Goal: Task Accomplishment & Management: Manage account settings

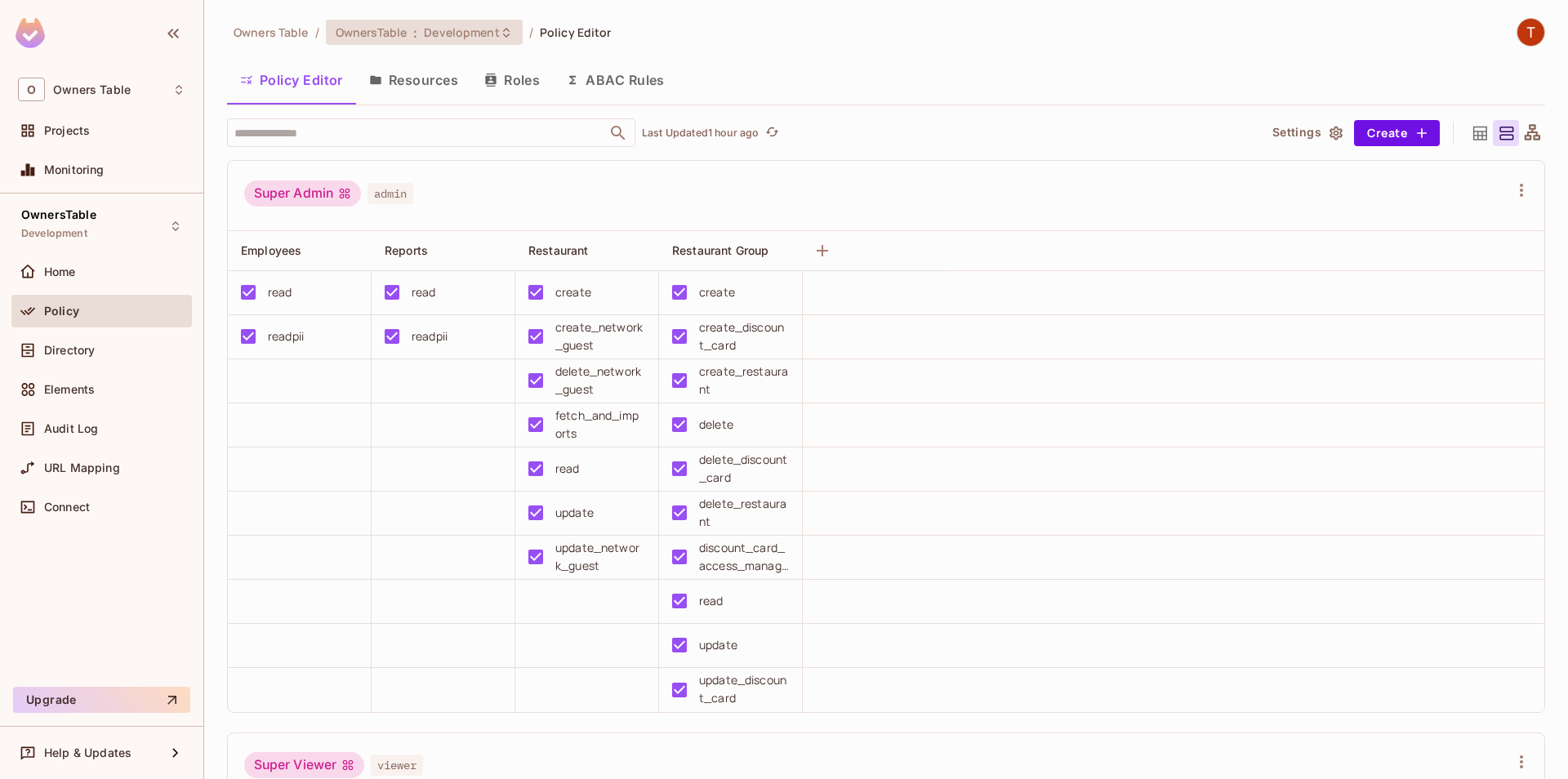
click at [488, 35] on span "Development" at bounding box center [460, 32] width 75 height 15
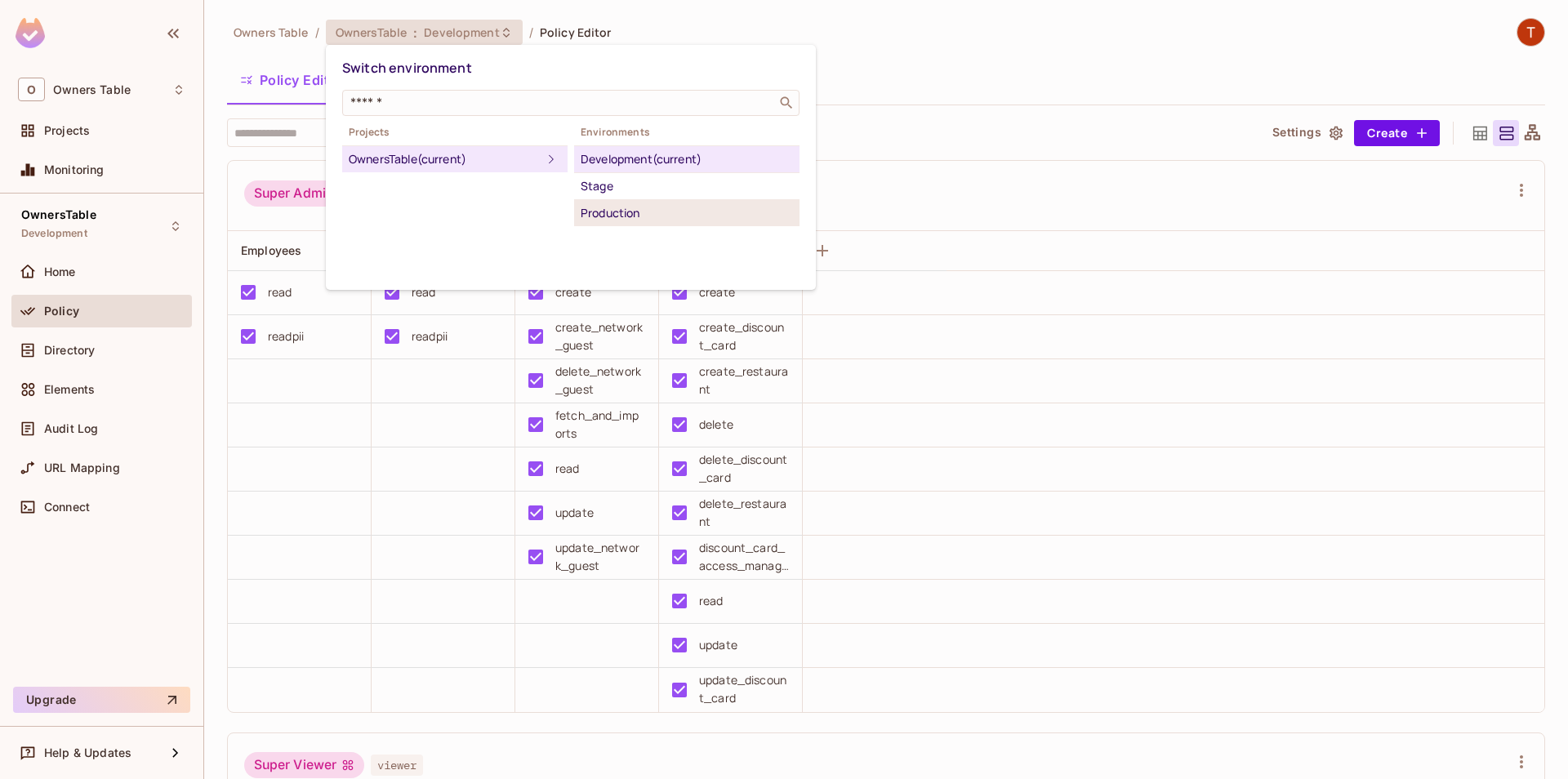
click at [647, 213] on div "Production" at bounding box center [687, 213] width 212 height 20
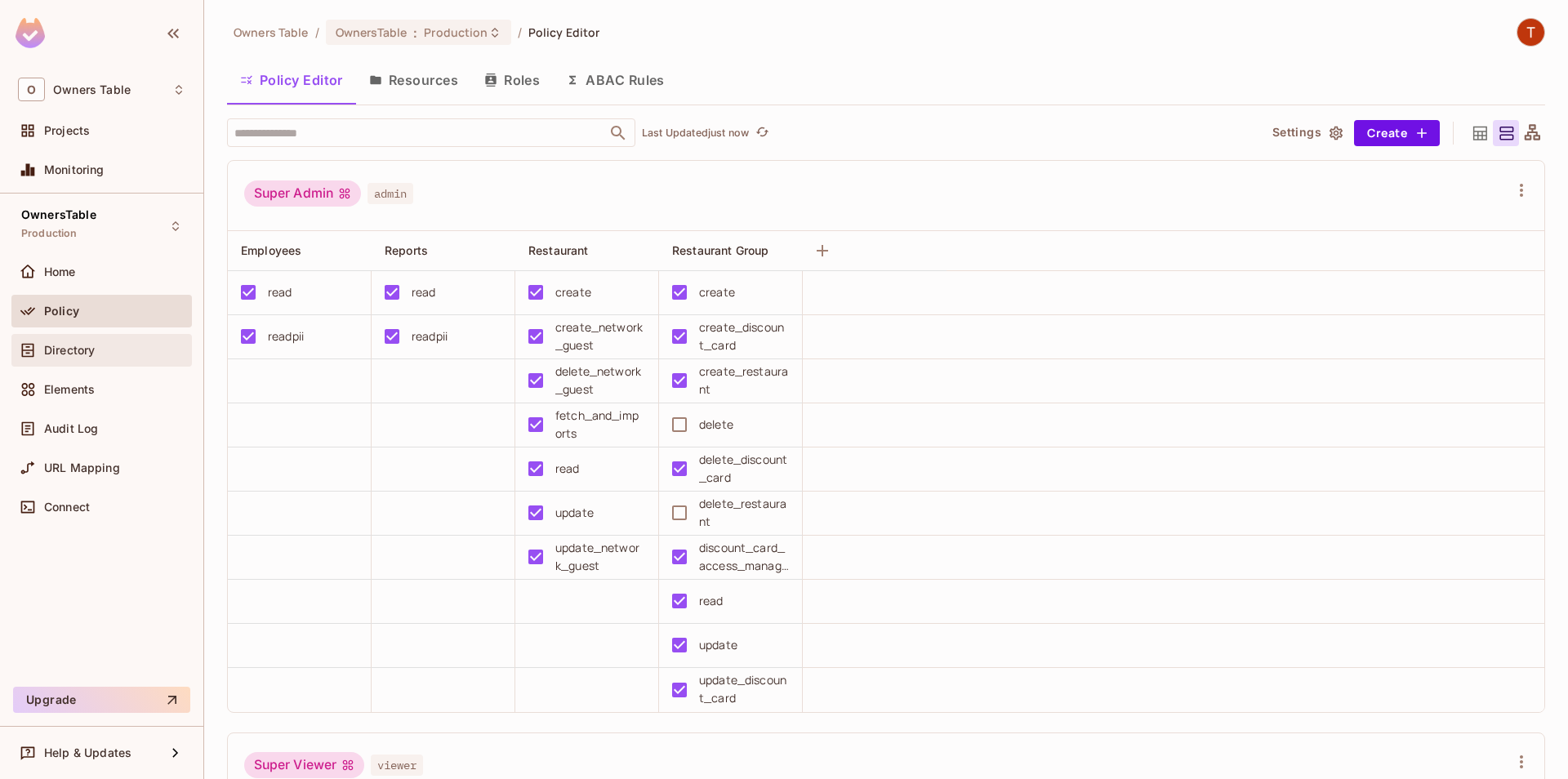
click at [156, 342] on div "Directory" at bounding box center [101, 350] width 168 height 20
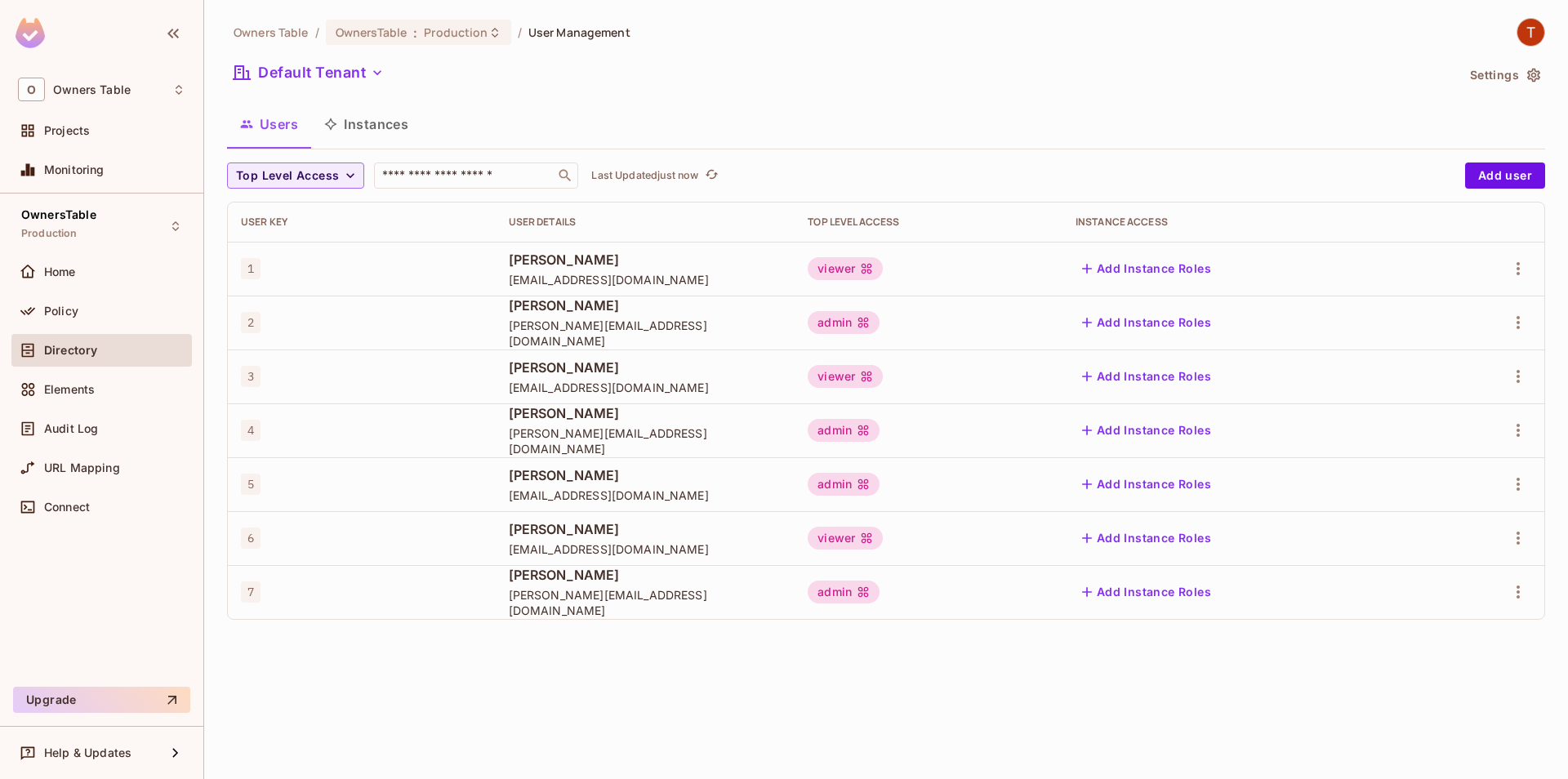
click at [373, 136] on button "Instances" at bounding box center [366, 123] width 110 height 41
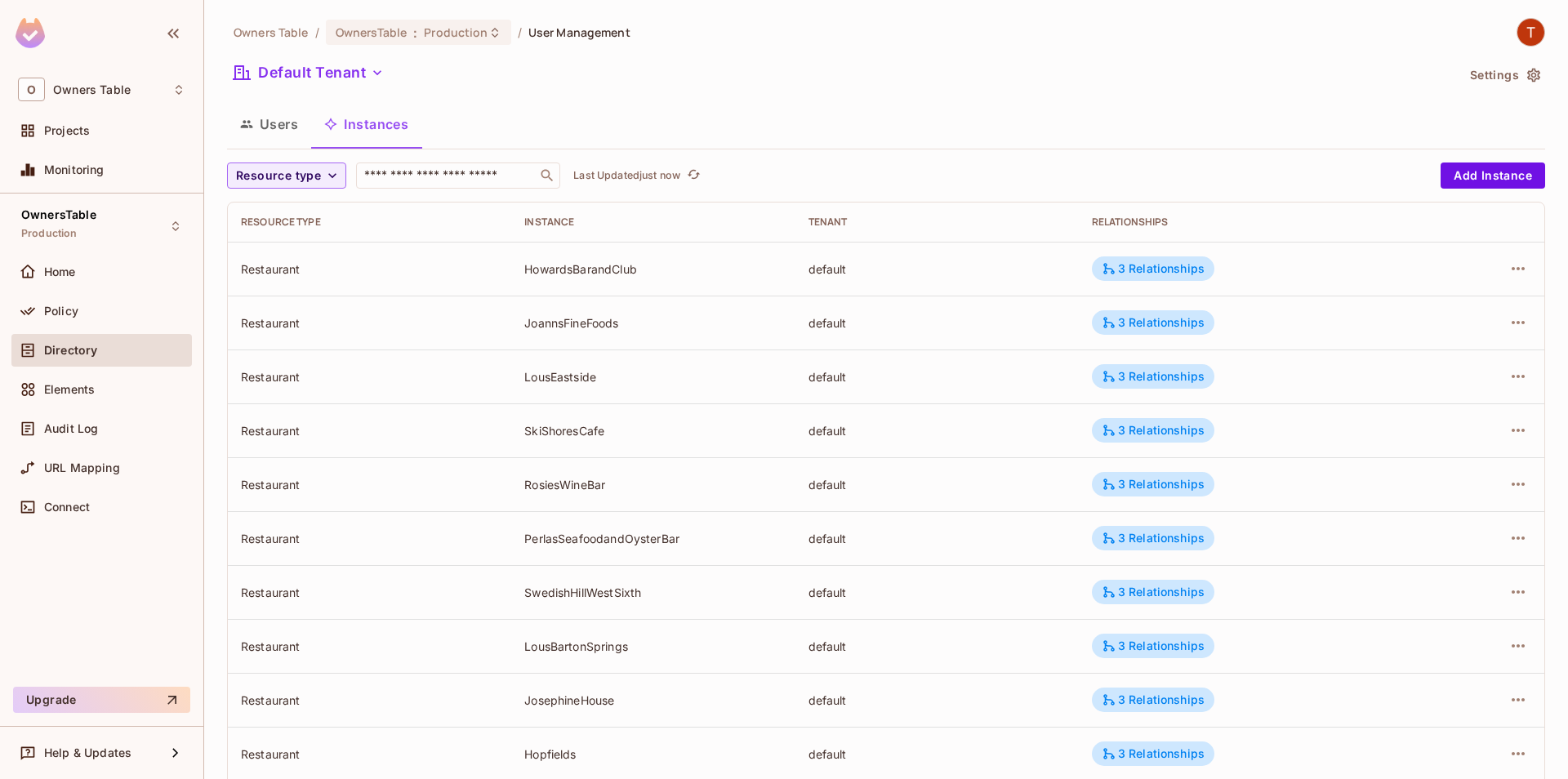
click at [301, 122] on button "Users" at bounding box center [269, 123] width 84 height 41
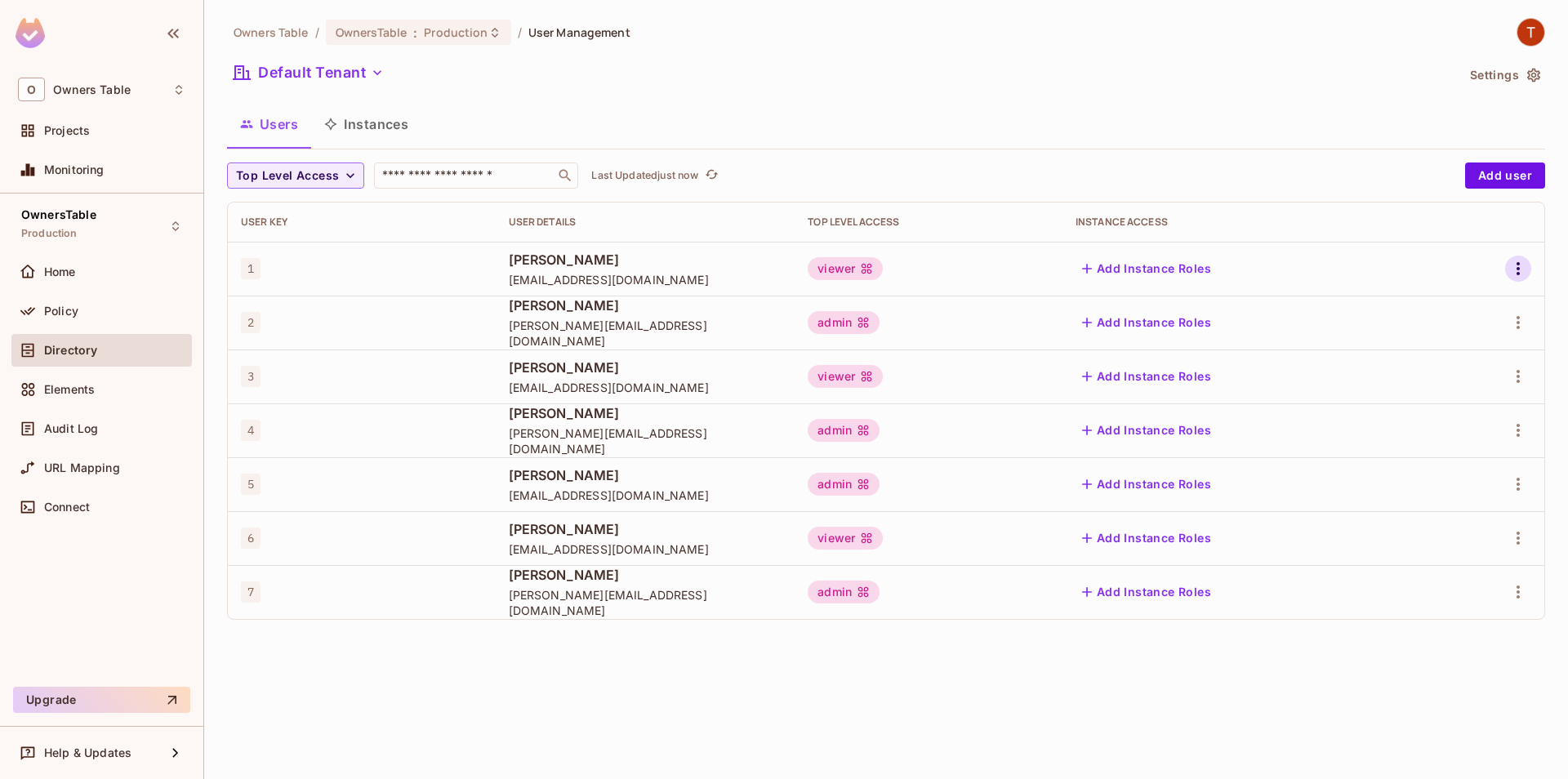
click at [1520, 268] on icon "button" at bounding box center [1518, 268] width 20 height 20
click at [1456, 316] on li "Edit" at bounding box center [1448, 306] width 145 height 36
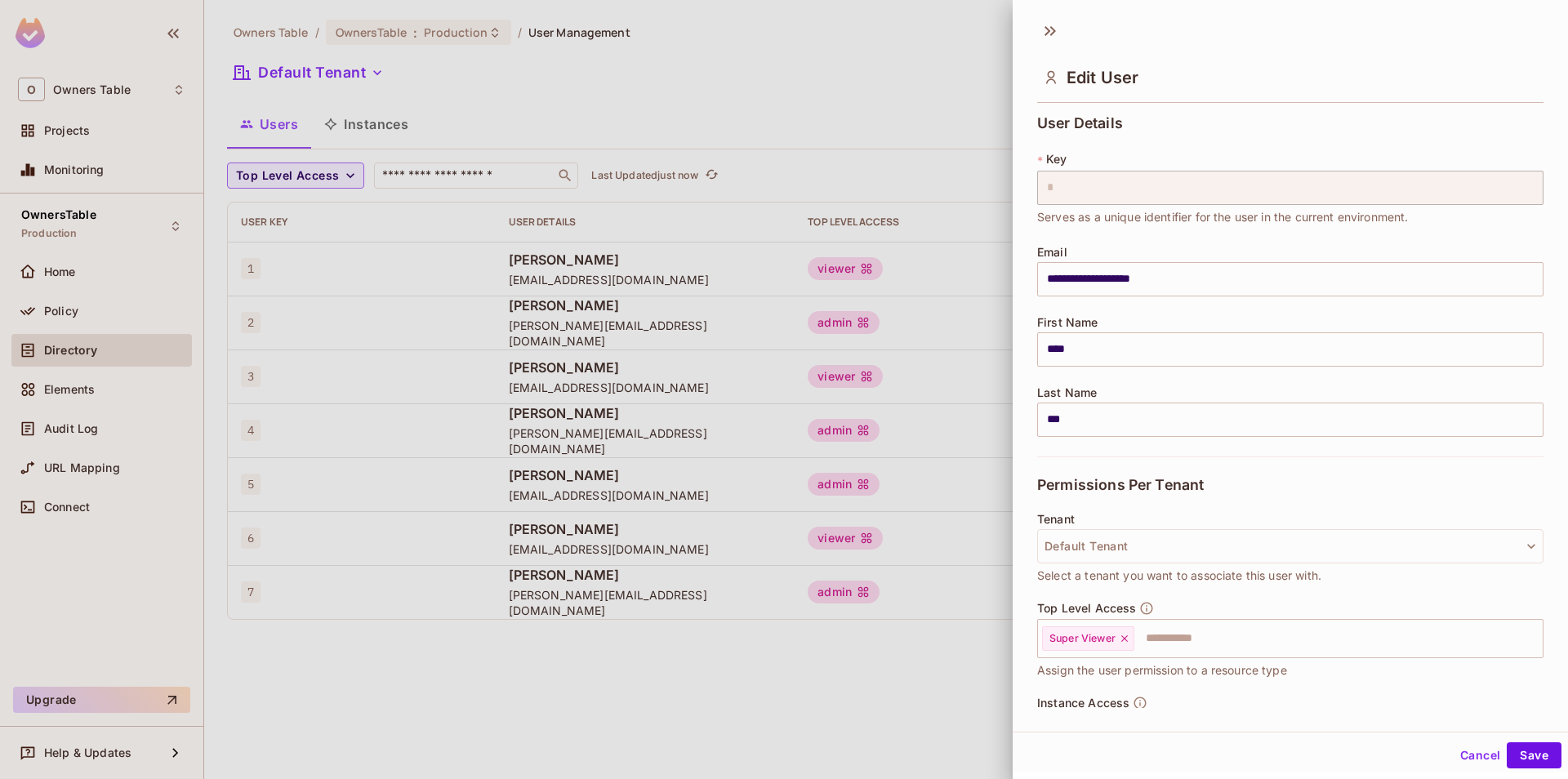
scroll to position [90, 0]
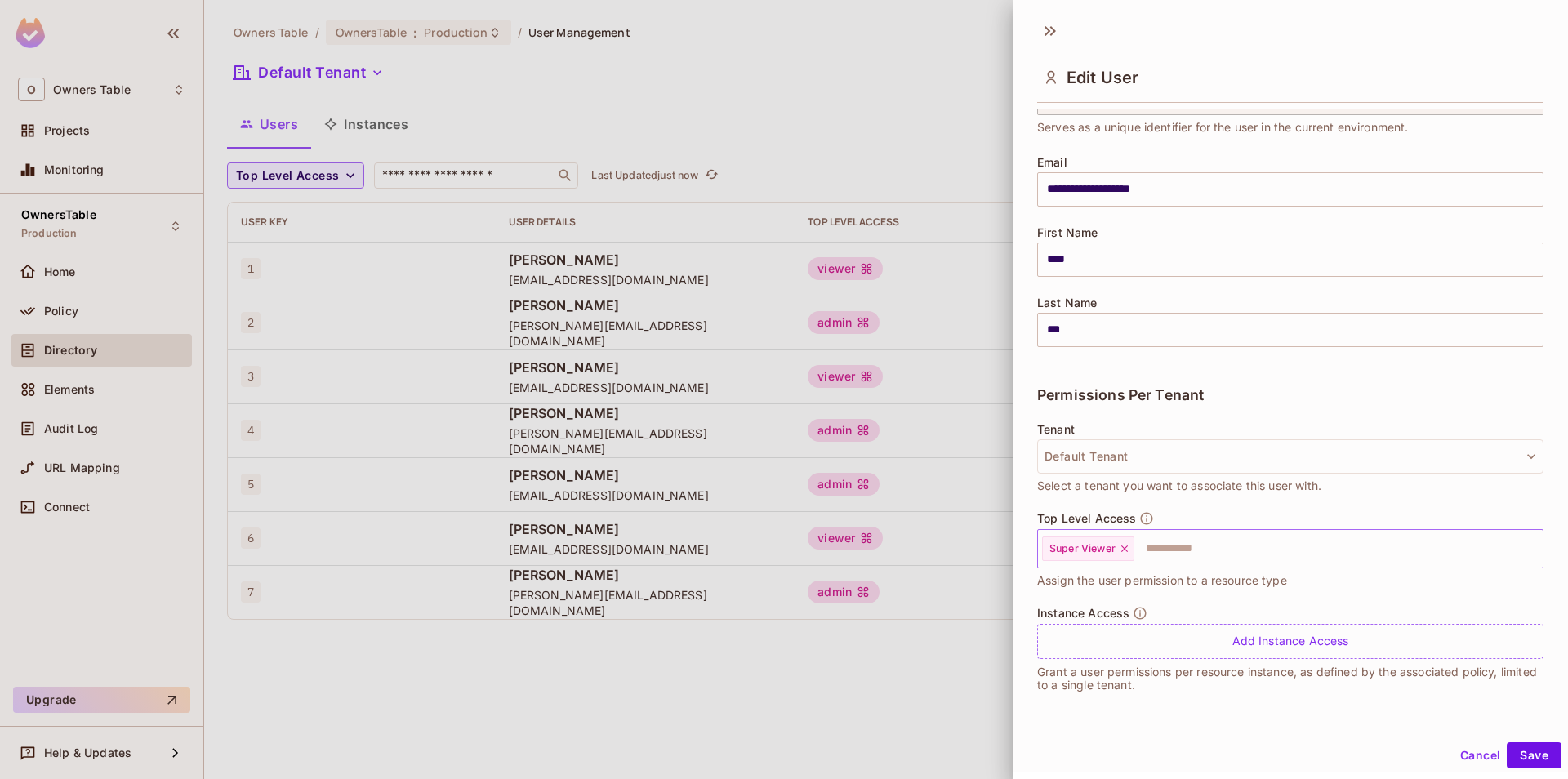
click at [1130, 548] on icon at bounding box center [1125, 549] width 11 height 11
click at [1130, 548] on input "text" at bounding box center [1275, 549] width 471 height 32
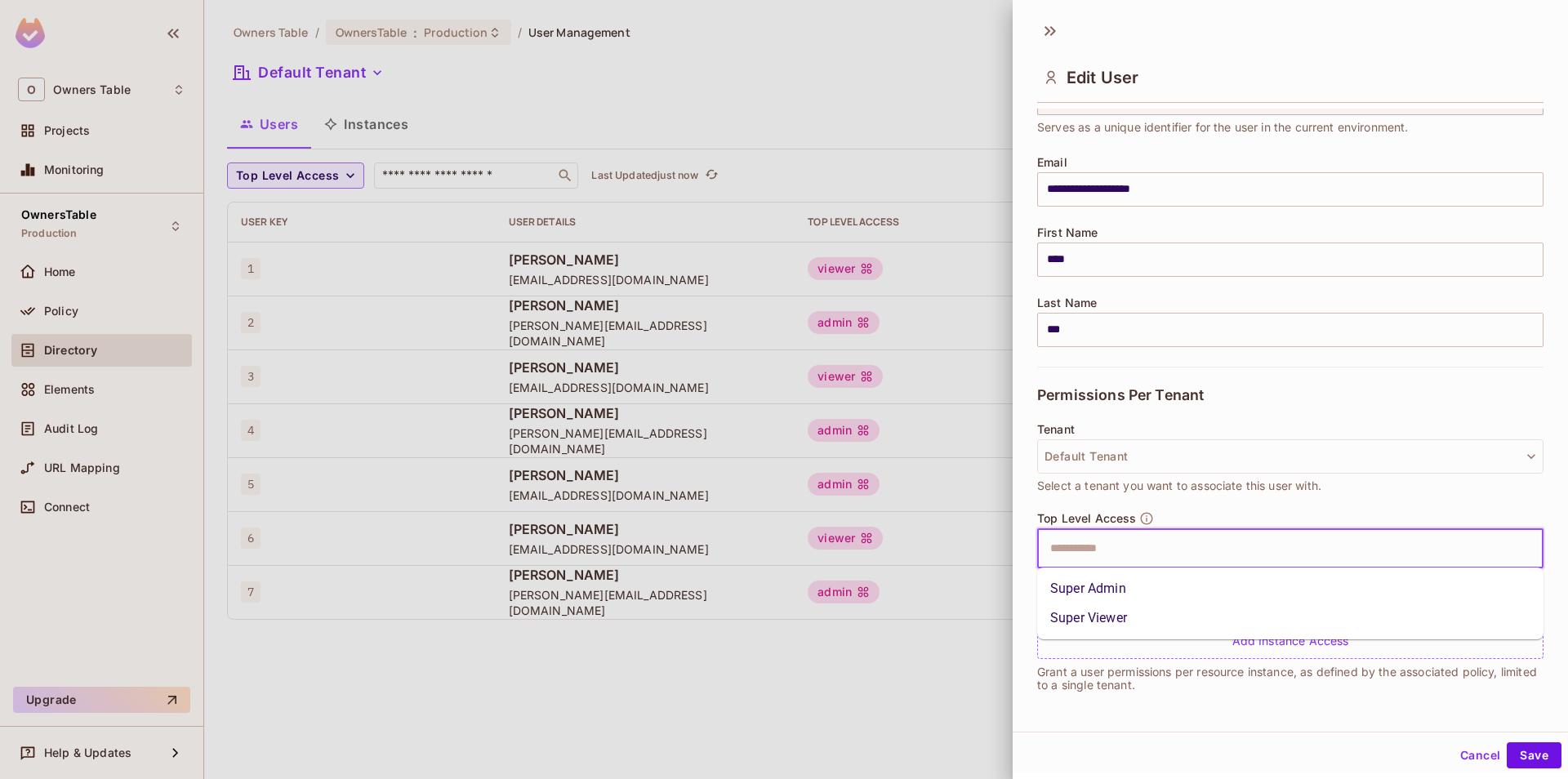
click at [1126, 586] on li "Super Admin" at bounding box center [1290, 589] width 506 height 29
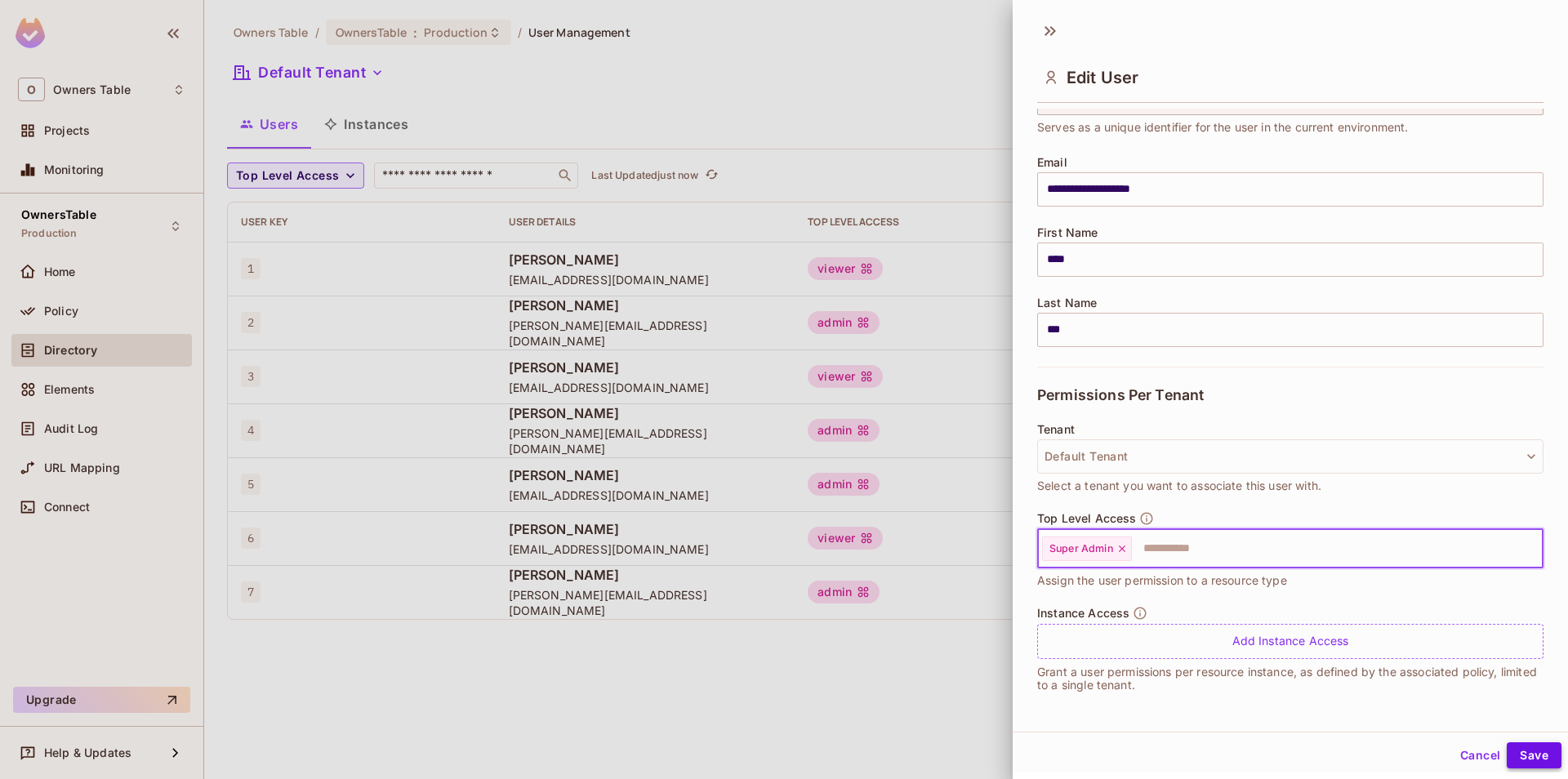
click at [1540, 752] on button "Save" at bounding box center [1534, 756] width 55 height 27
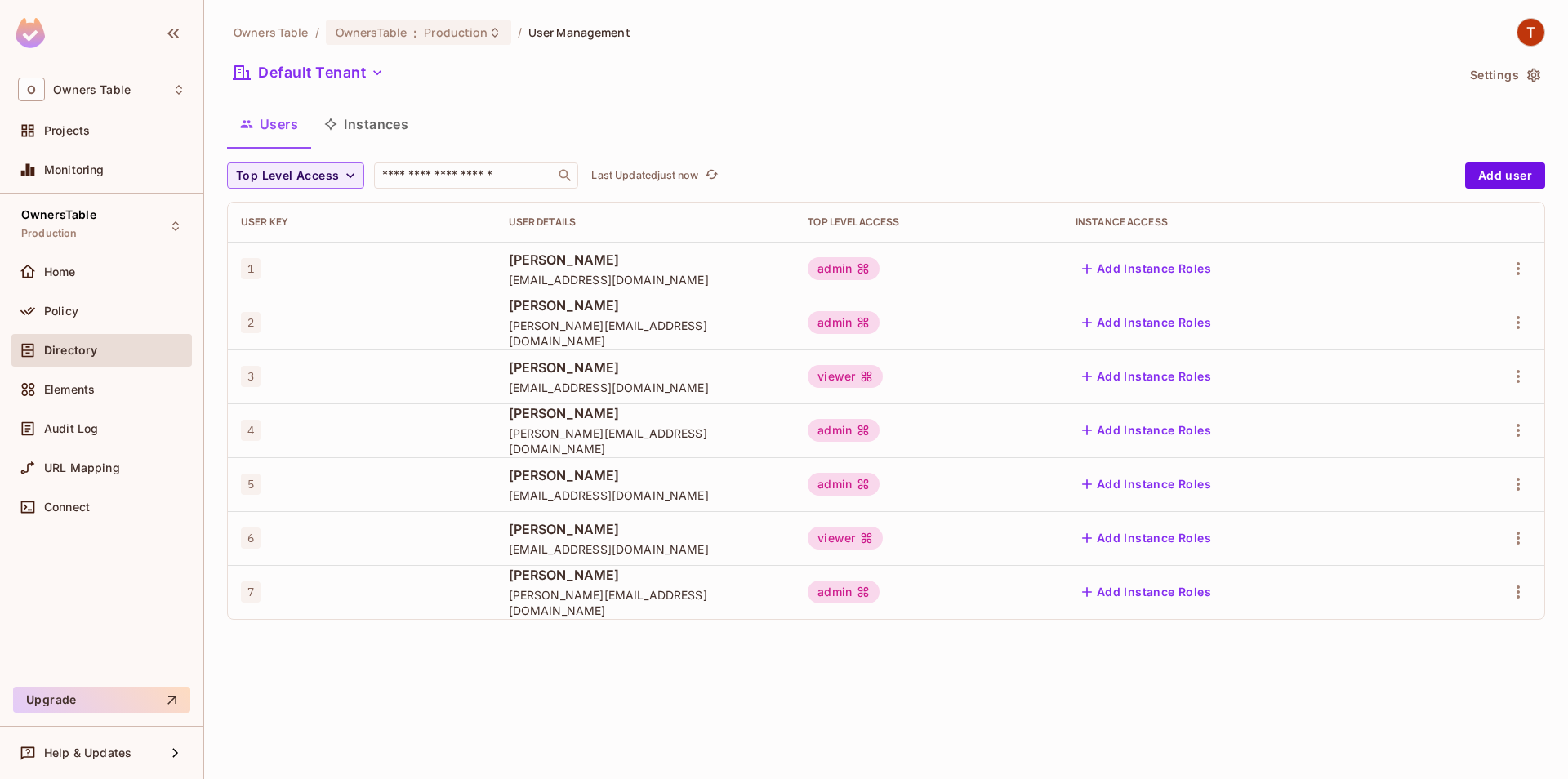
click at [372, 118] on button "Instances" at bounding box center [366, 123] width 110 height 41
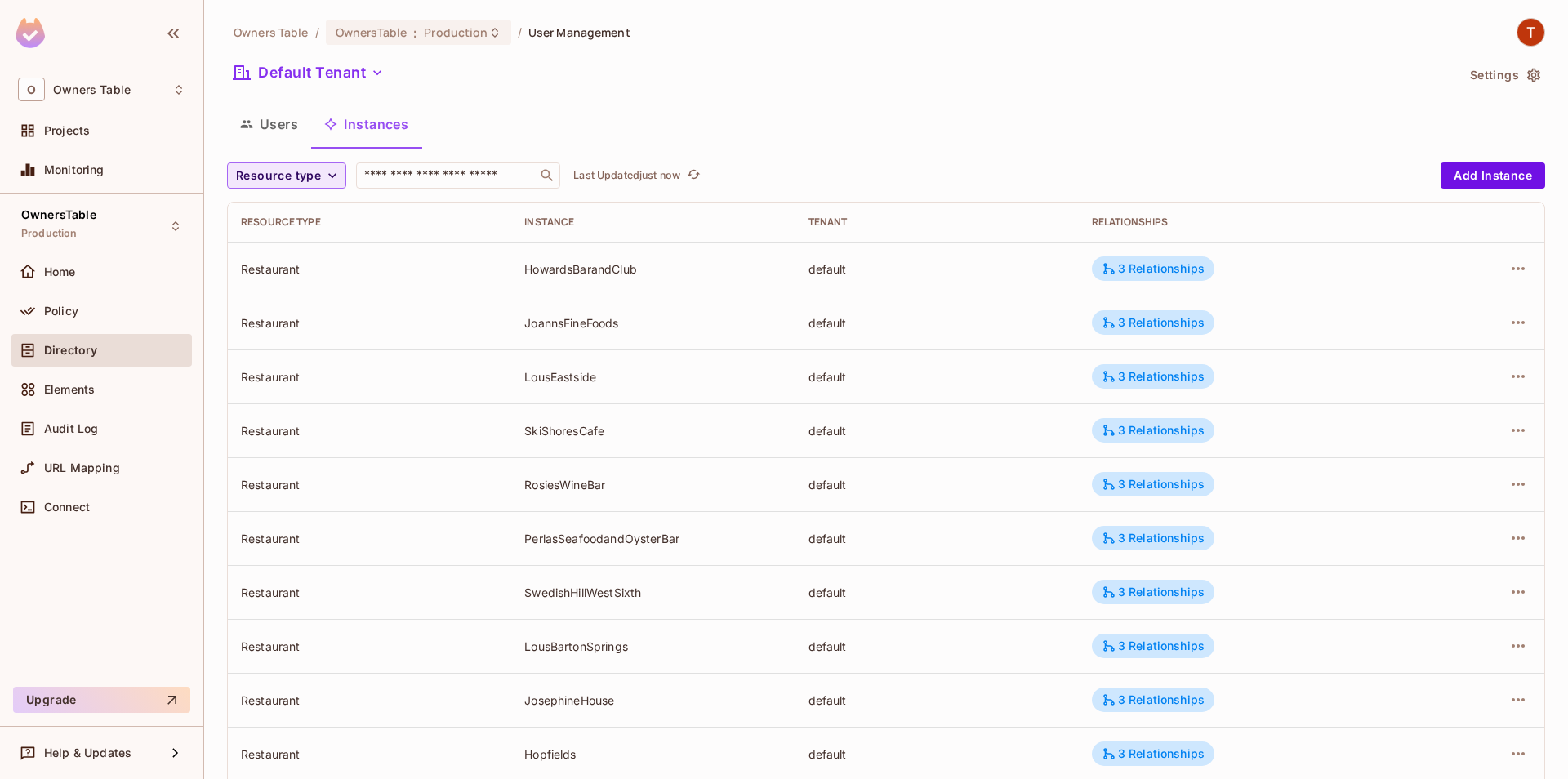
click at [316, 175] on span "Resource type" at bounding box center [279, 176] width 85 height 21
click at [320, 240] on span "Restaurant Group" at bounding box center [287, 247] width 96 height 15
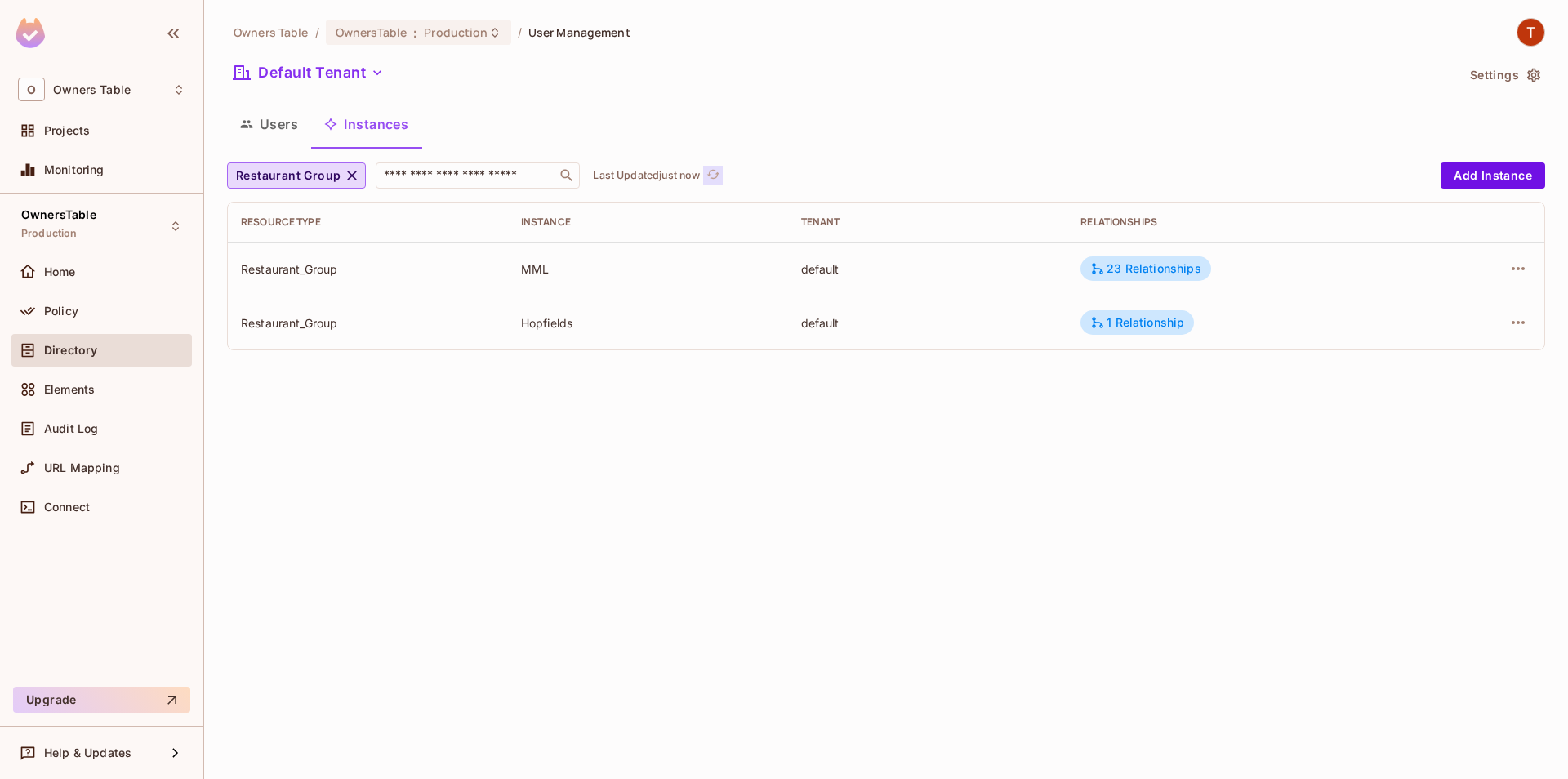
click at [712, 174] on icon "refresh" at bounding box center [713, 173] width 13 height 9
click at [1510, 276] on icon "button" at bounding box center [1518, 268] width 20 height 20
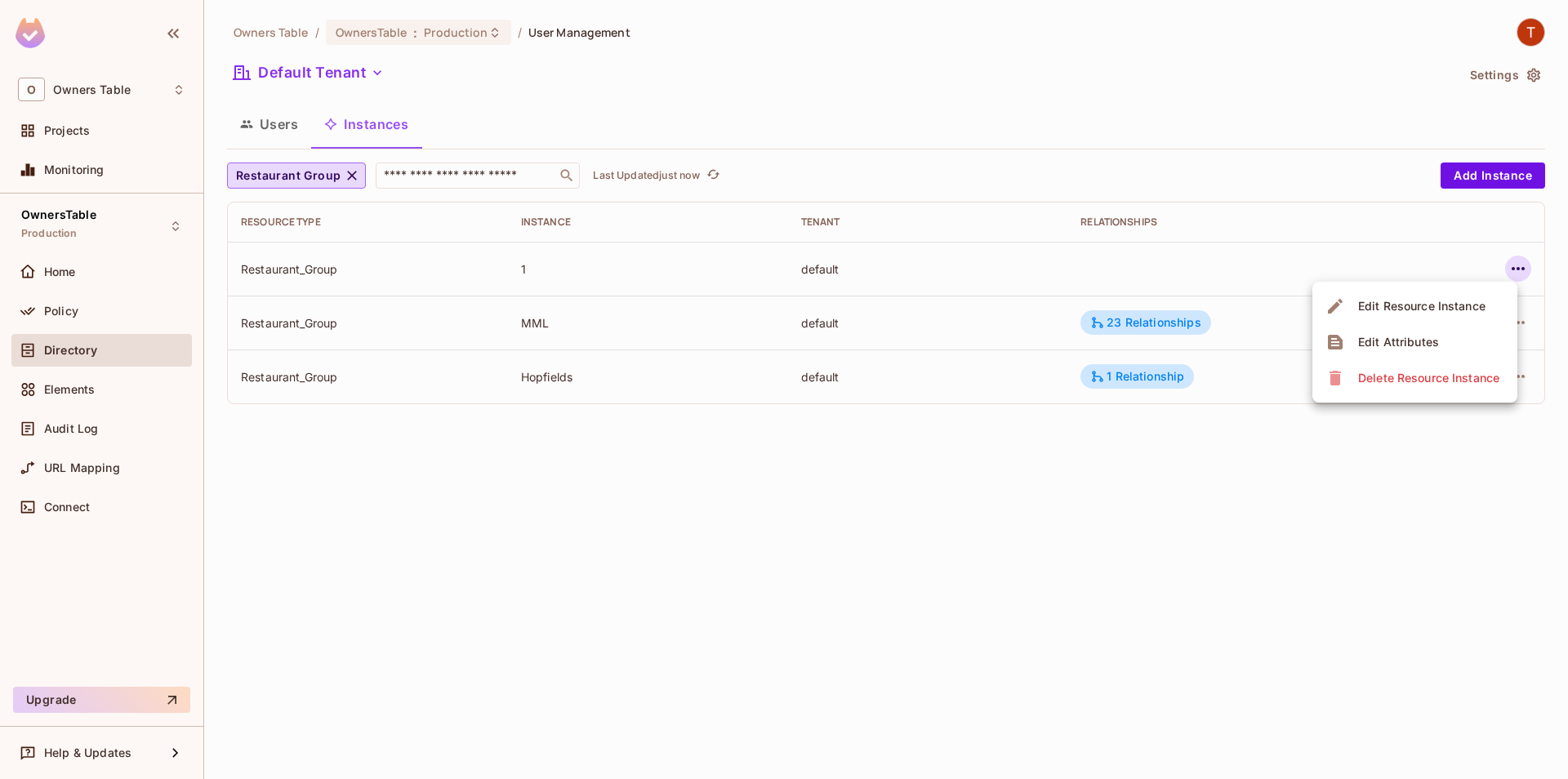
click at [1422, 344] on div "Edit Attributes" at bounding box center [1398, 342] width 81 height 16
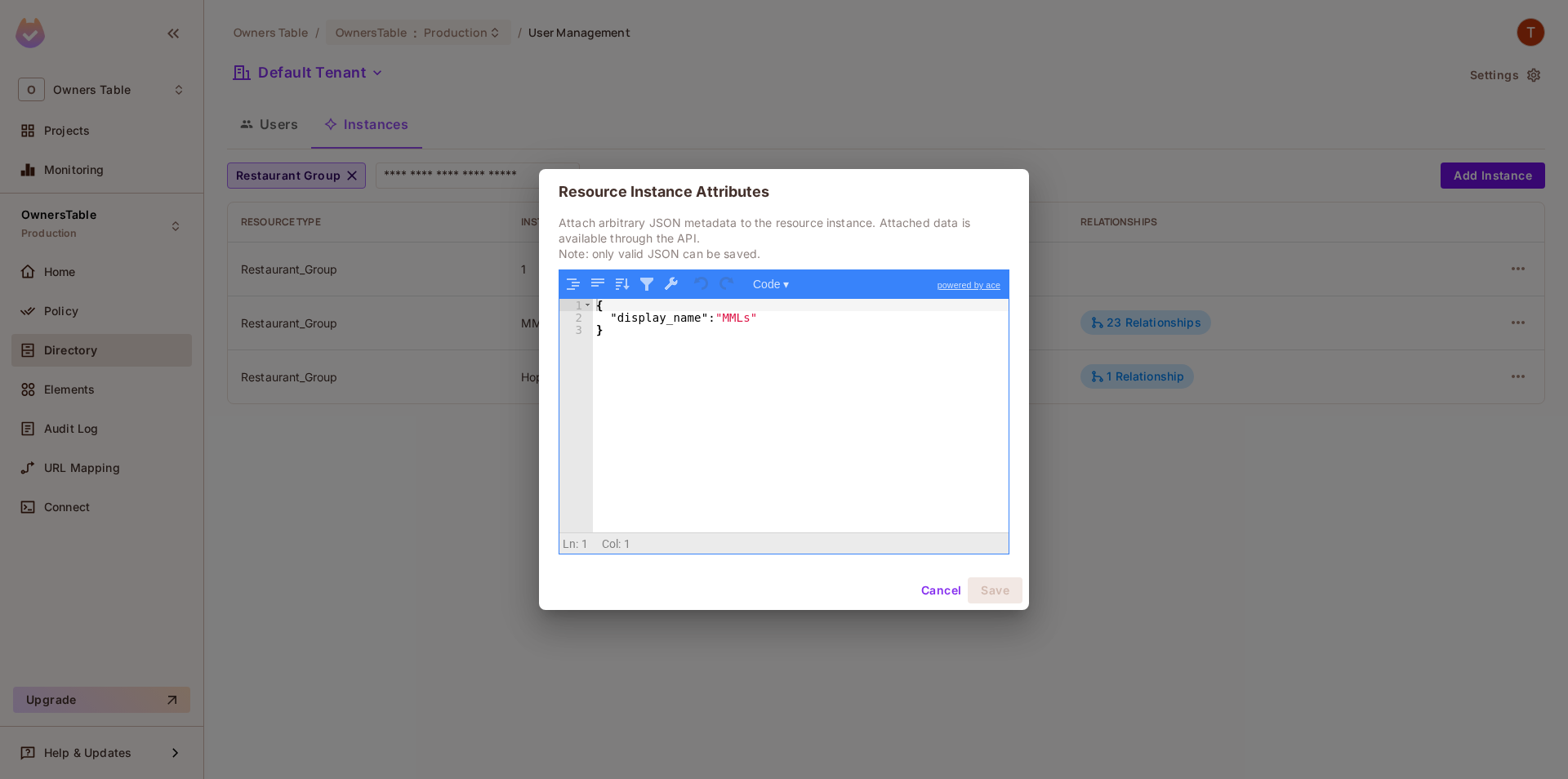
click at [933, 588] on button "Cancel" at bounding box center [941, 590] width 53 height 27
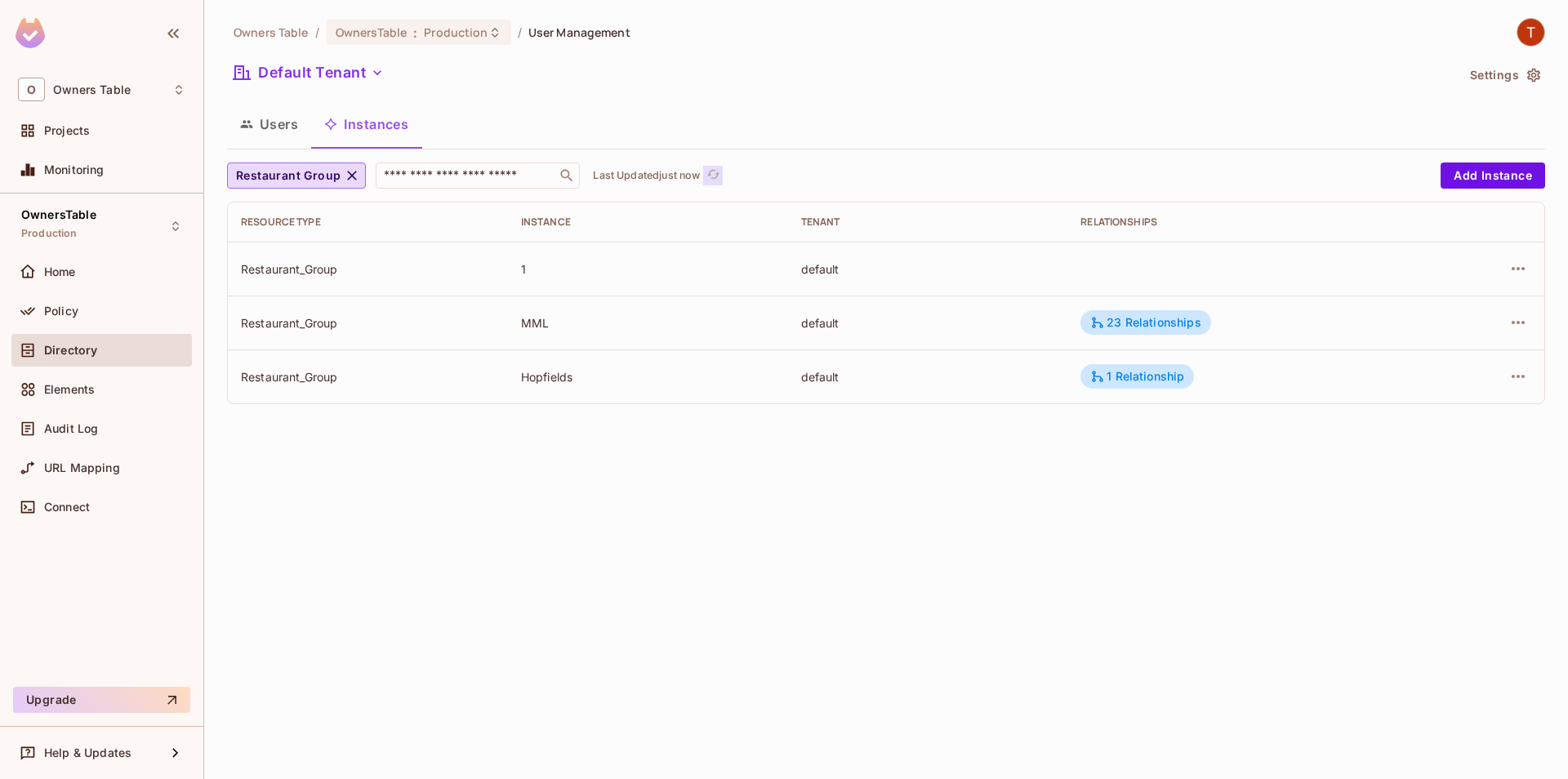
click at [716, 172] on icon "refresh" at bounding box center [713, 174] width 14 height 14
click at [1517, 270] on icon "button" at bounding box center [1518, 268] width 20 height 20
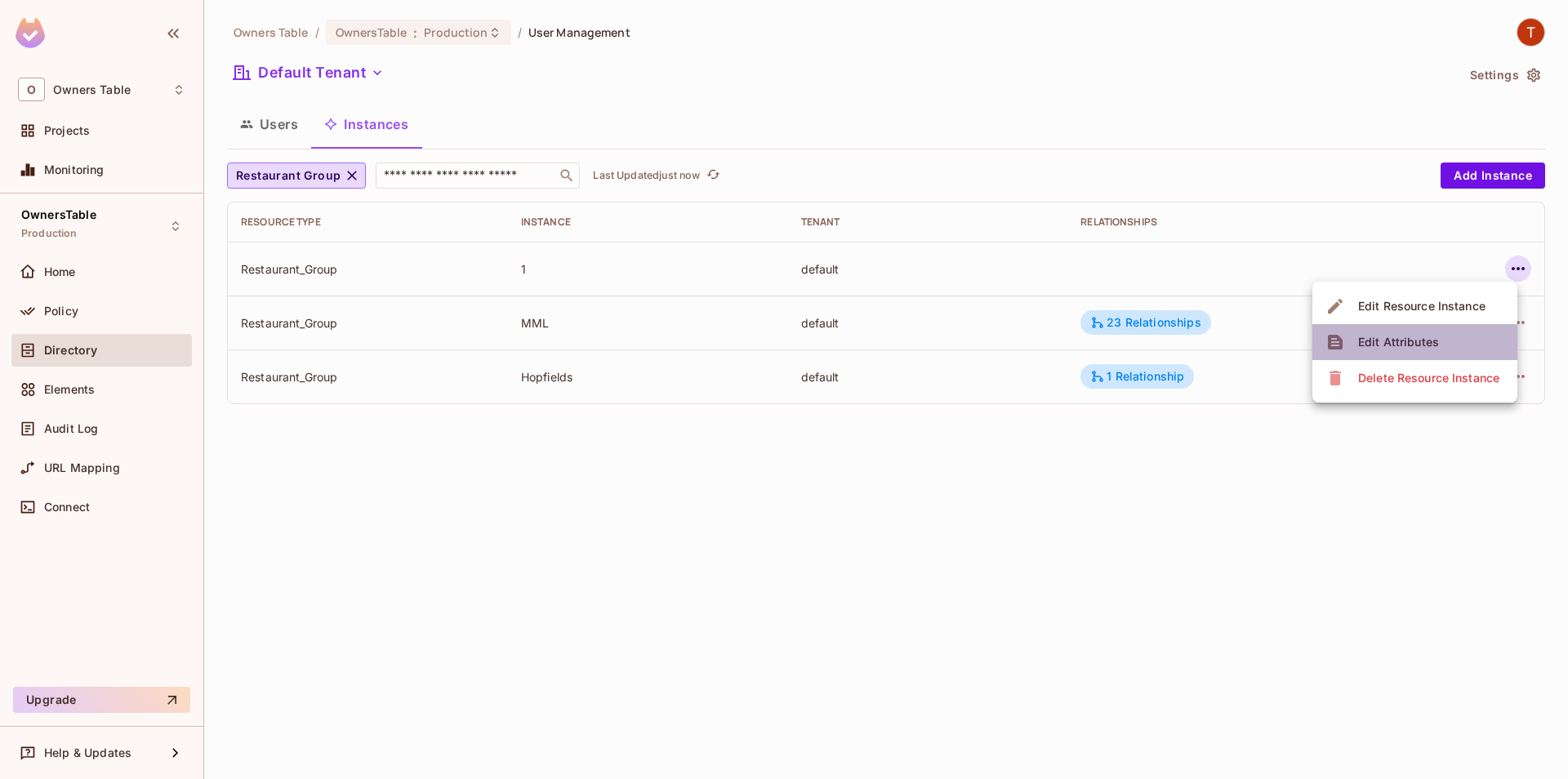
click at [1418, 352] on span "Edit Attributes" at bounding box center [1398, 342] width 91 height 27
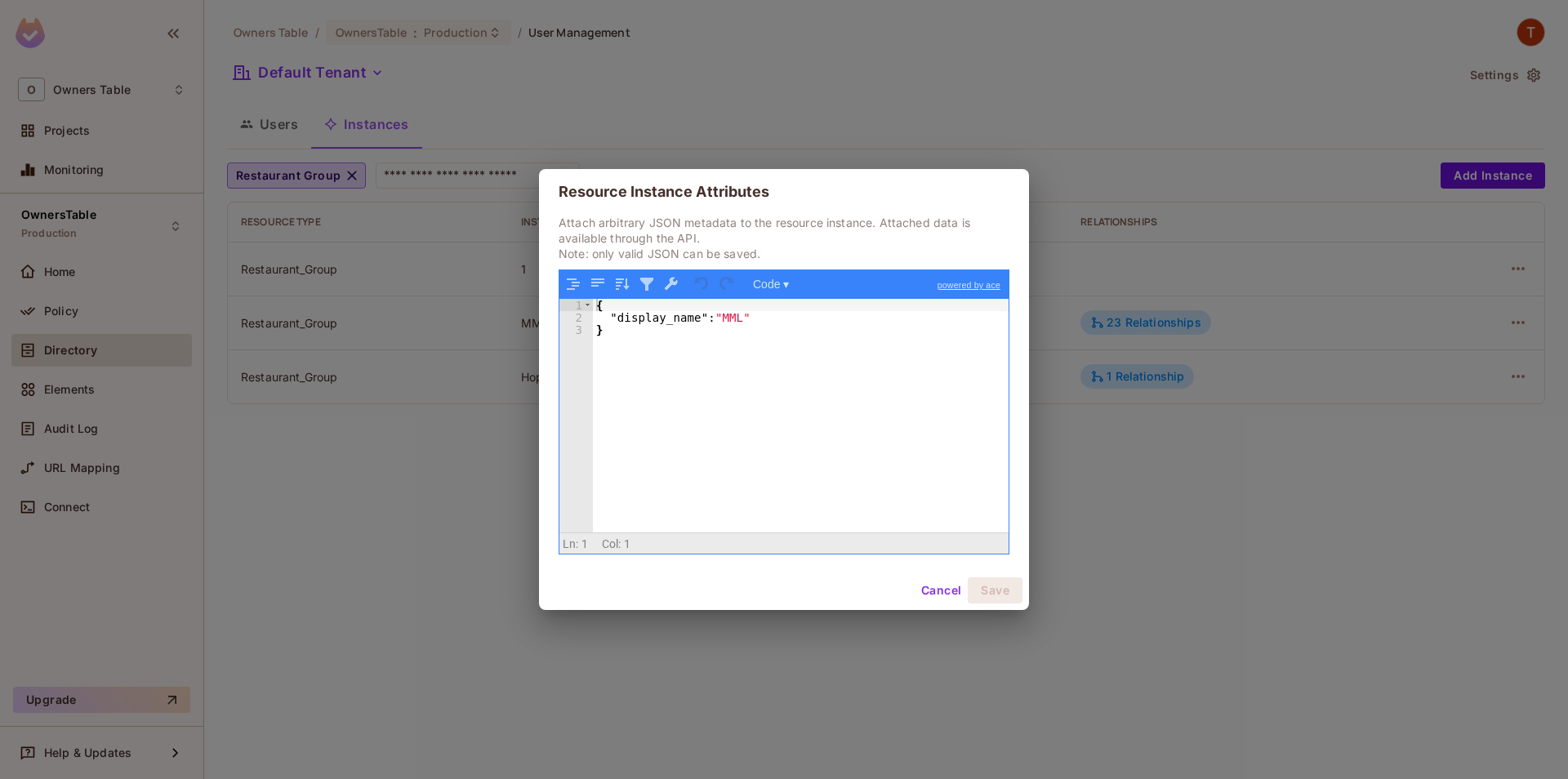
click at [926, 602] on button "Cancel" at bounding box center [941, 590] width 53 height 27
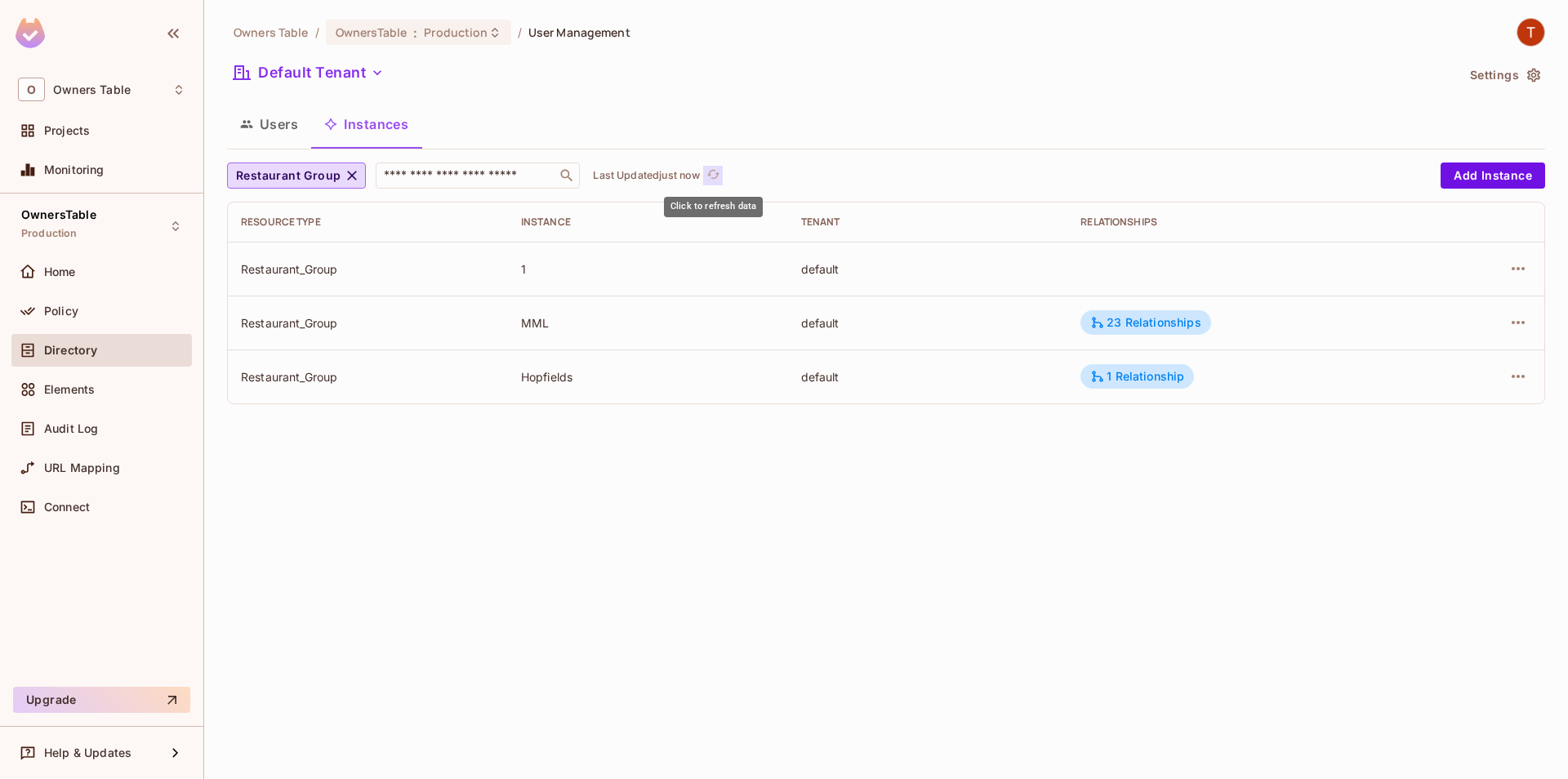
click at [713, 175] on icon "refresh" at bounding box center [713, 174] width 14 height 14
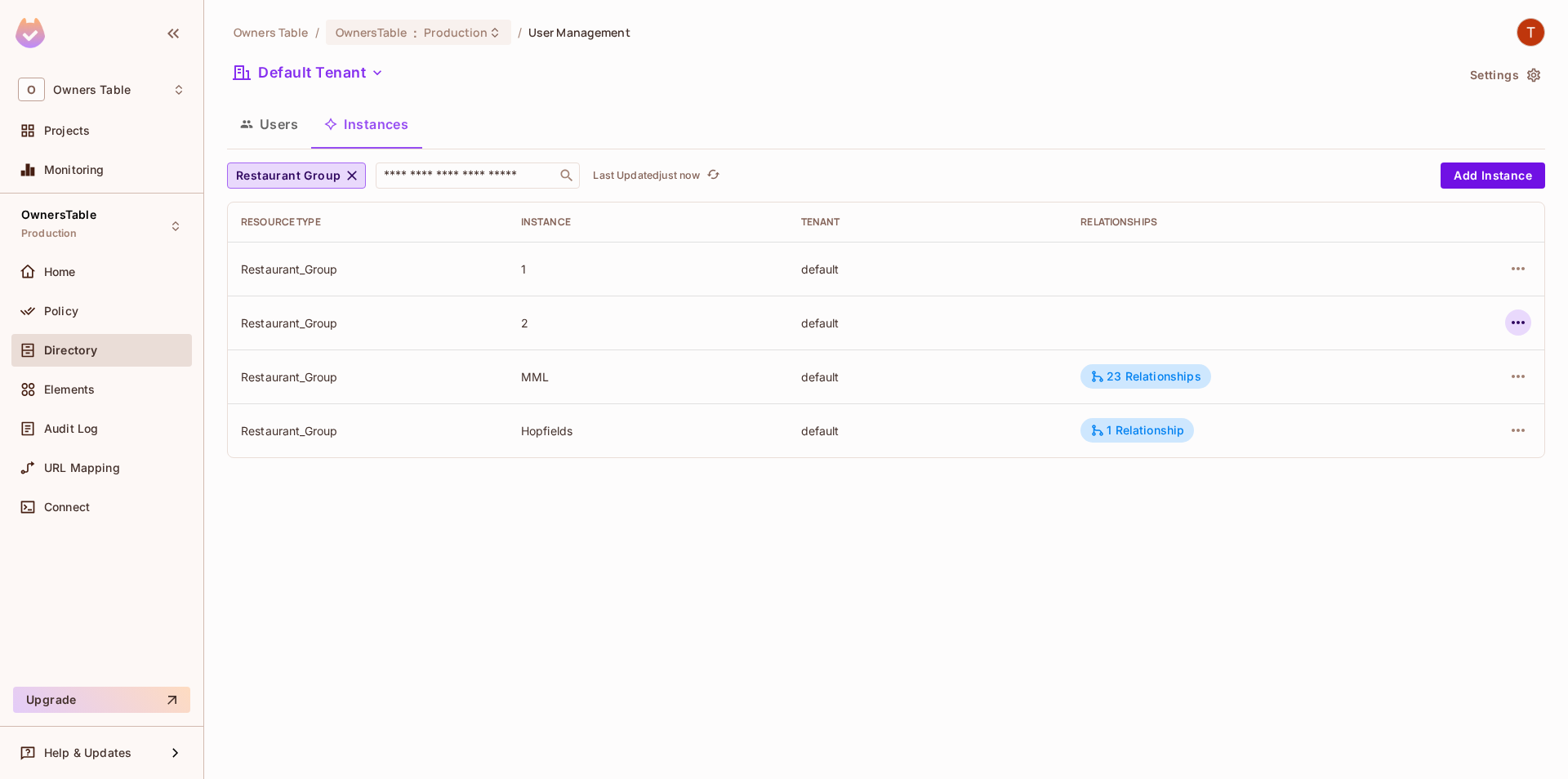
click at [1510, 319] on icon "button" at bounding box center [1518, 322] width 20 height 20
click at [1376, 393] on div "Edit Attributes" at bounding box center [1398, 395] width 81 height 16
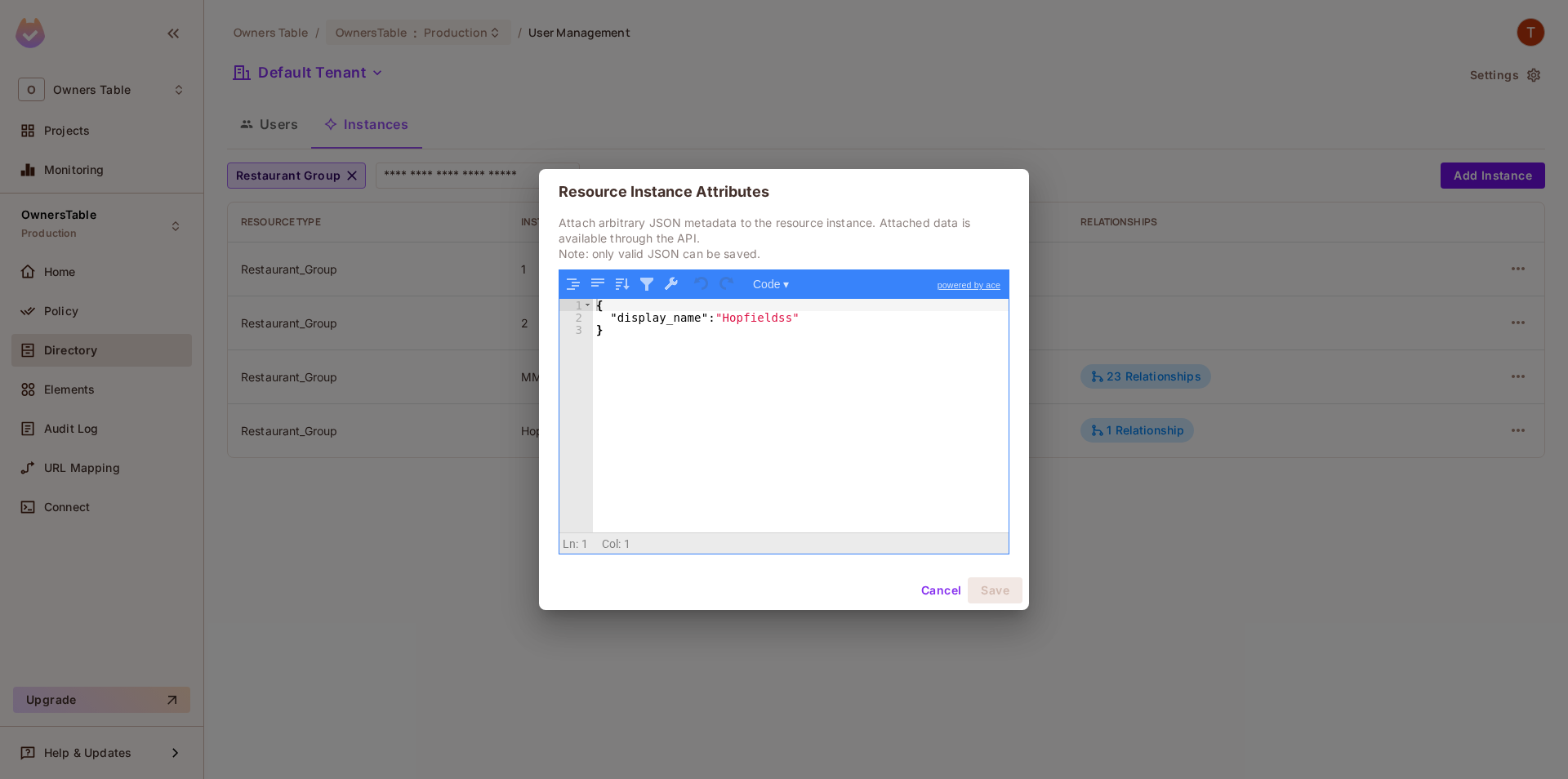
click at [927, 593] on button "Cancel" at bounding box center [941, 590] width 53 height 27
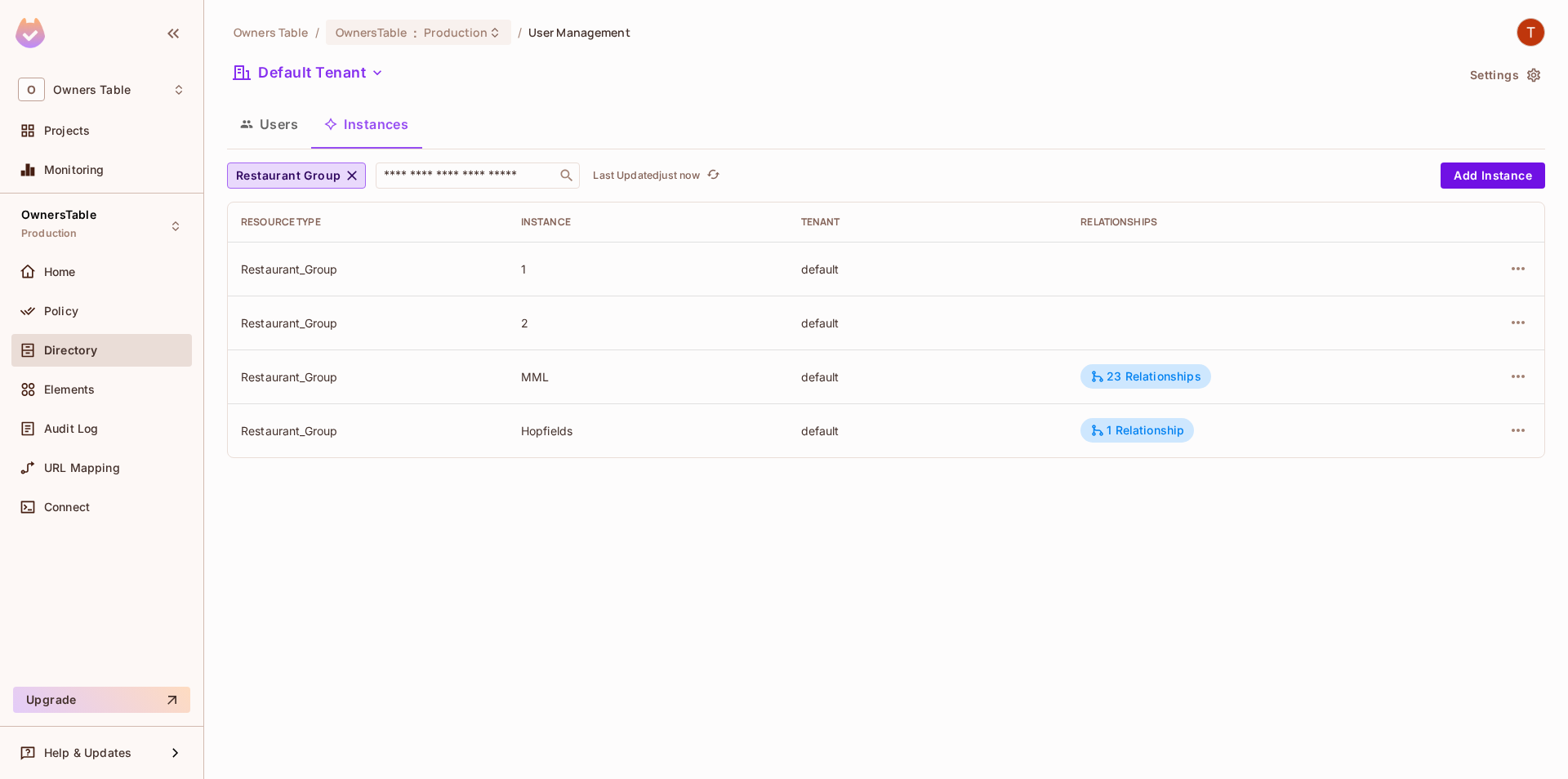
click at [720, 166] on div "Restaurant Group ​ Last Updated just now" at bounding box center [830, 176] width 1205 height 27
click at [713, 178] on icon "refresh" at bounding box center [713, 173] width 13 height 9
click at [1515, 326] on icon "button" at bounding box center [1518, 322] width 20 height 20
click at [1403, 398] on div "Edit Attributes" at bounding box center [1398, 395] width 81 height 16
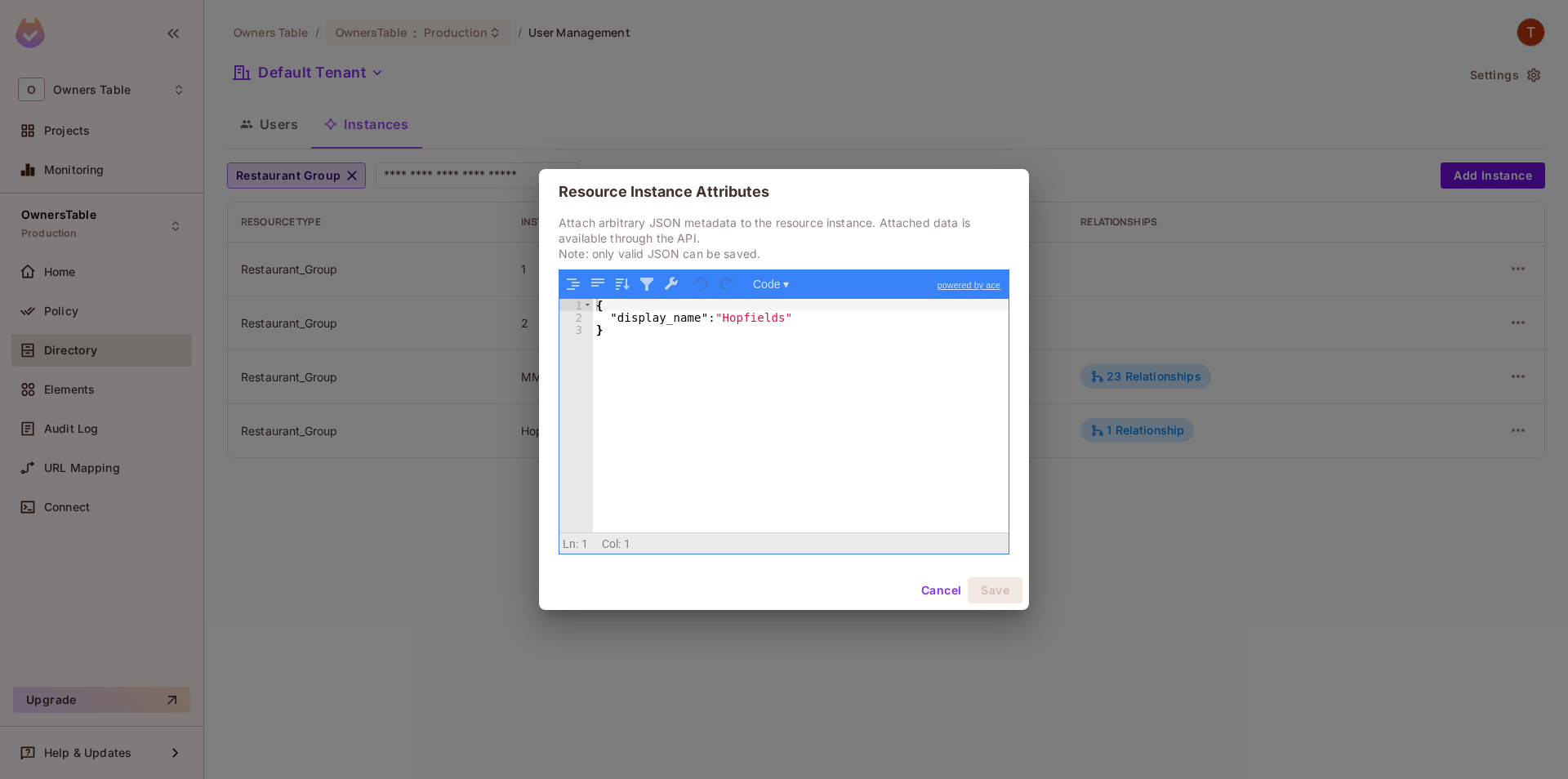
click at [919, 599] on button "Cancel" at bounding box center [941, 590] width 53 height 27
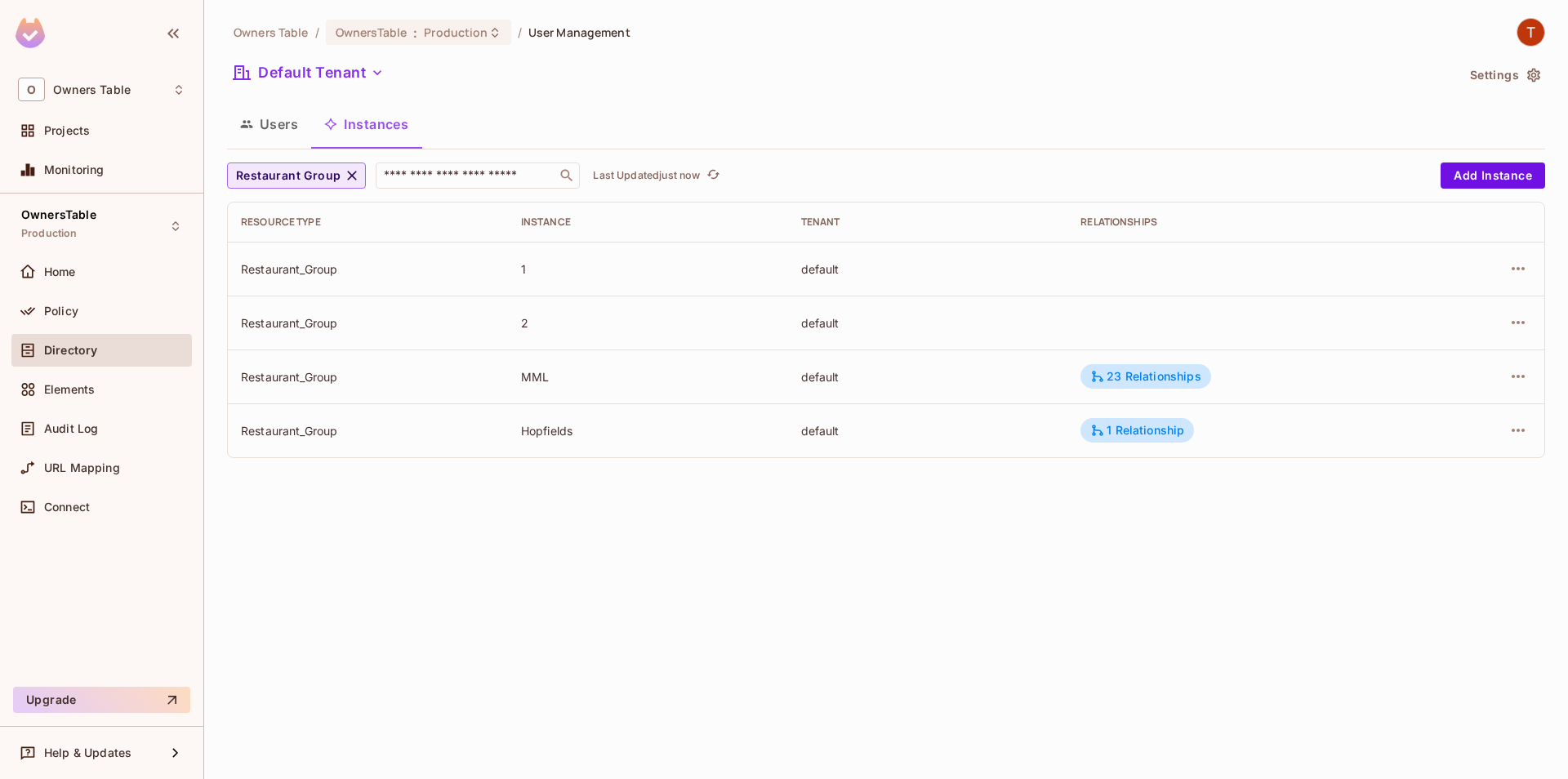
click at [344, 176] on icon "button" at bounding box center [351, 175] width 16 height 16
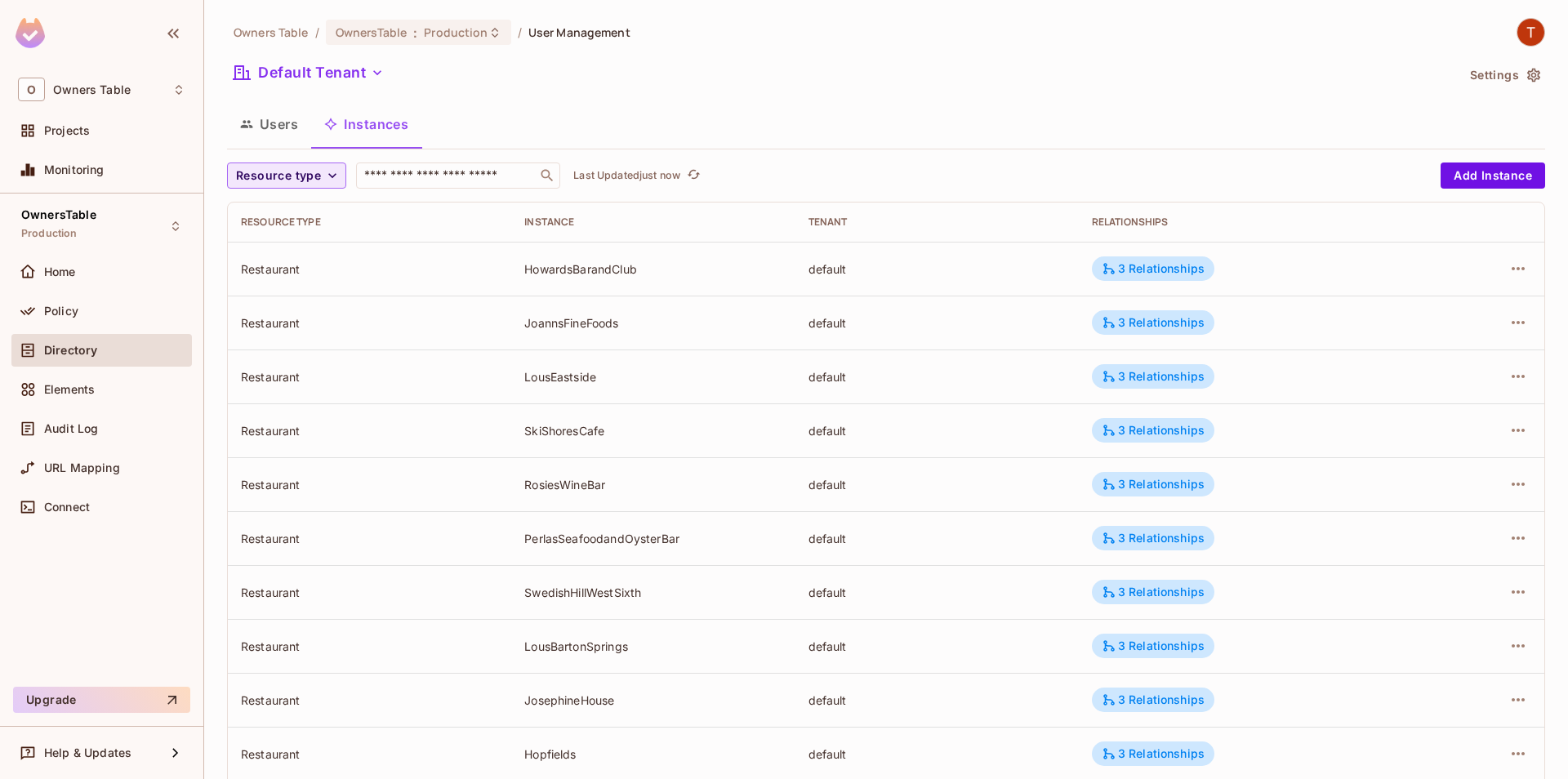
click at [326, 180] on icon "button" at bounding box center [332, 175] width 16 height 16
click at [322, 209] on span "Restaurant" at bounding box center [287, 212] width 96 height 15
click at [671, 173] on icon "refresh" at bounding box center [673, 174] width 14 height 14
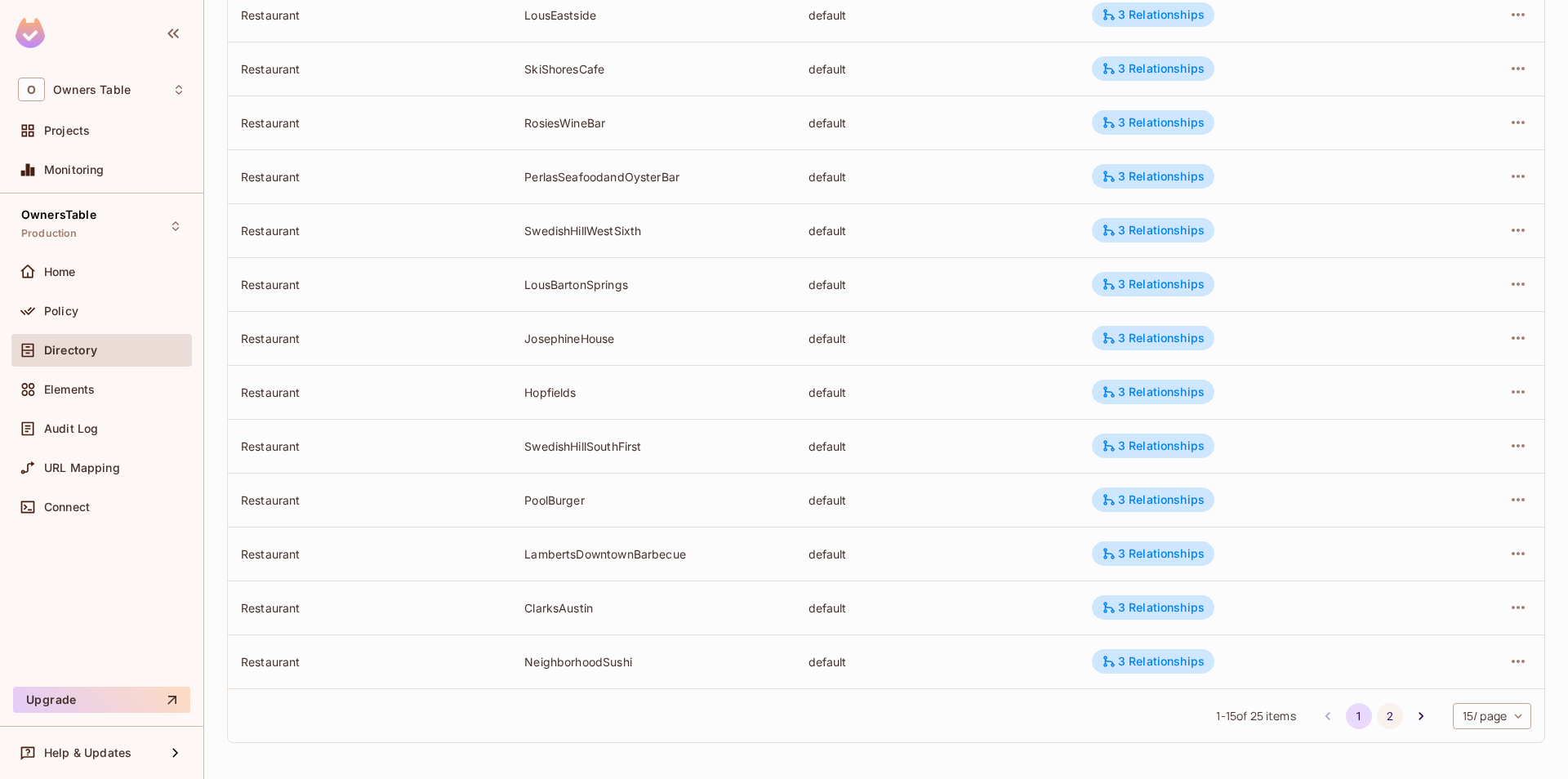
click at [1380, 715] on button "2" at bounding box center [1390, 716] width 27 height 27
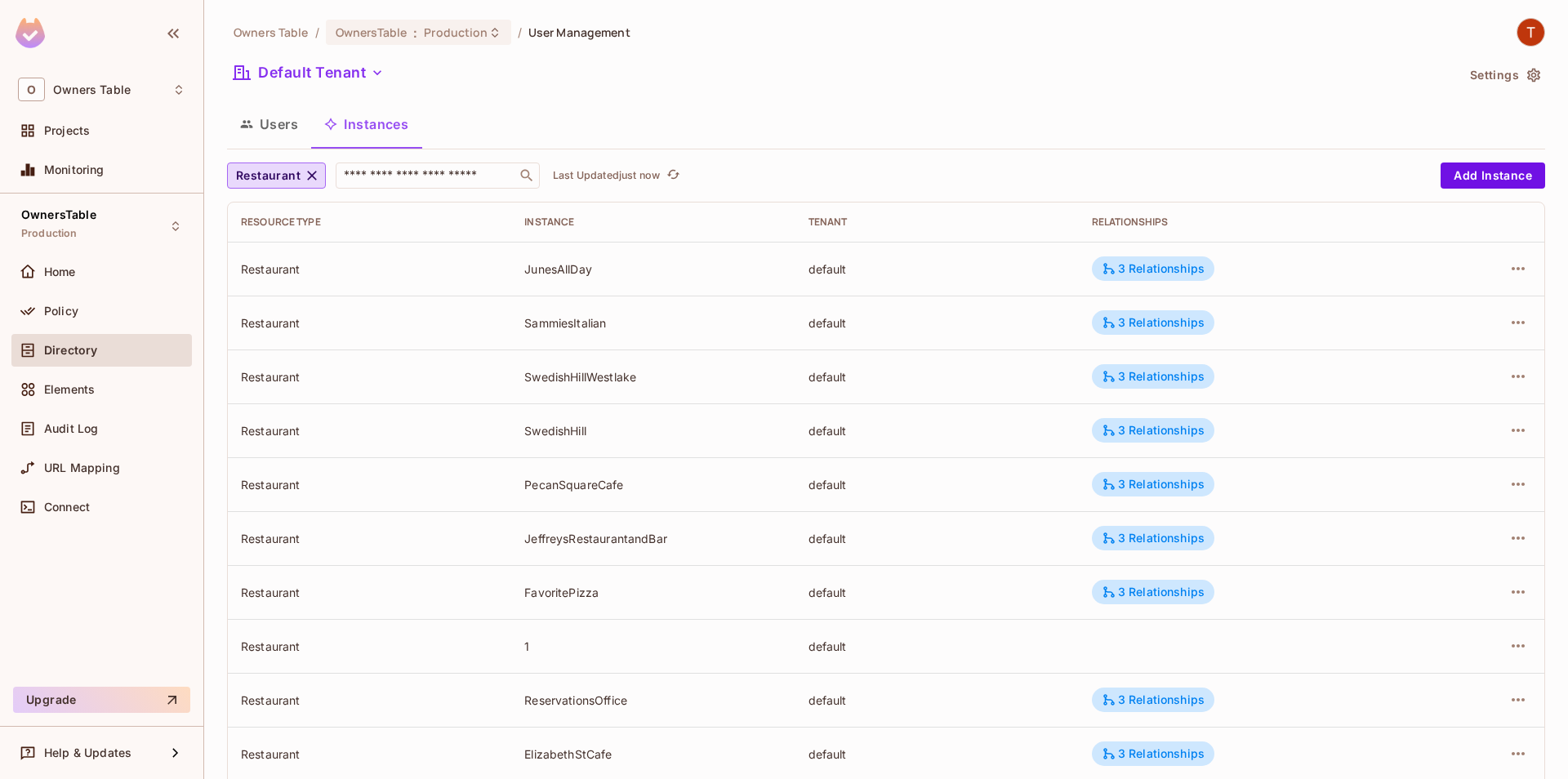
scroll to position [92, 0]
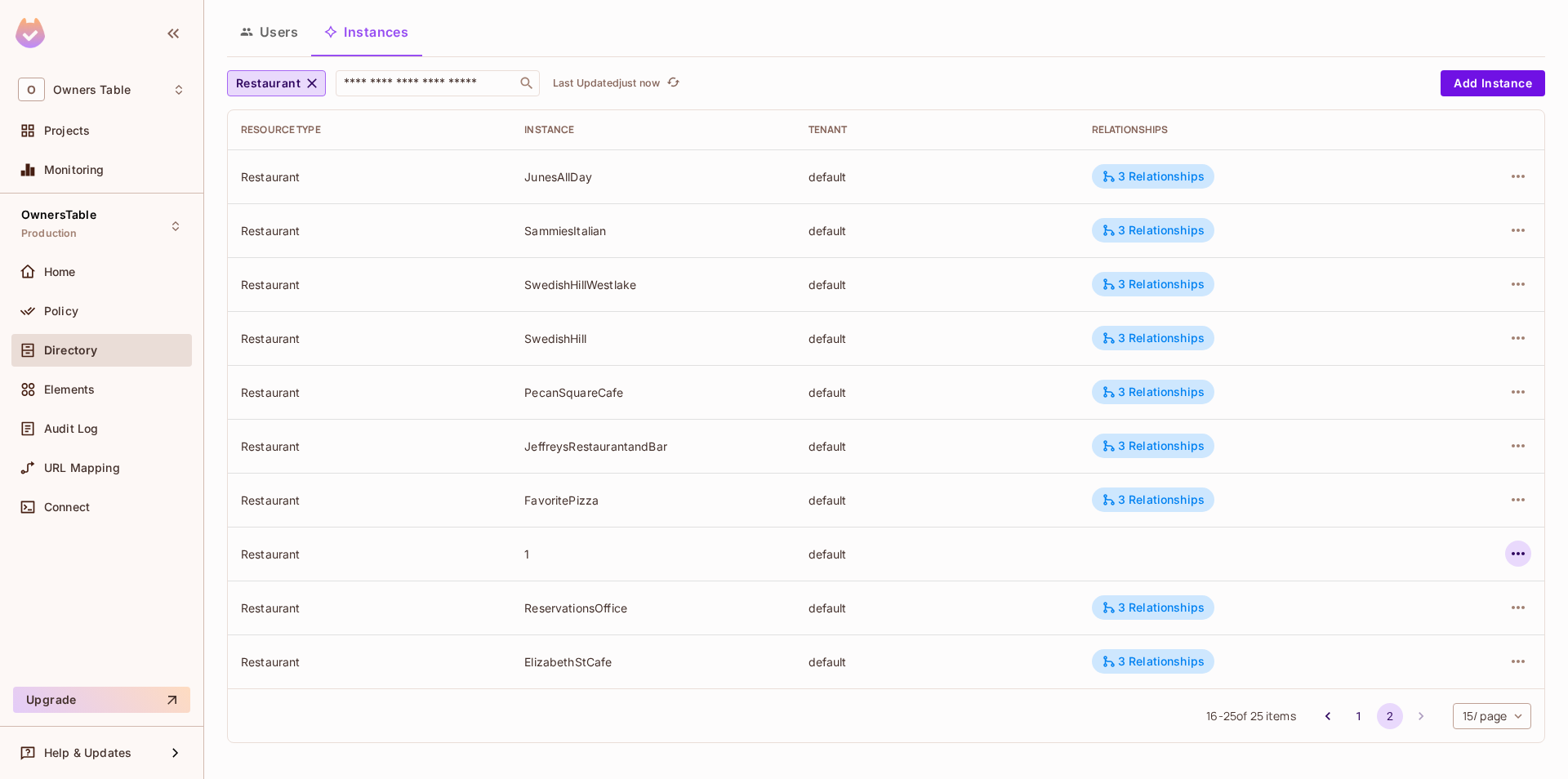
click at [1516, 556] on icon "button" at bounding box center [1518, 553] width 20 height 20
click at [1370, 628] on div "Edit Attributes" at bounding box center [1398, 626] width 81 height 16
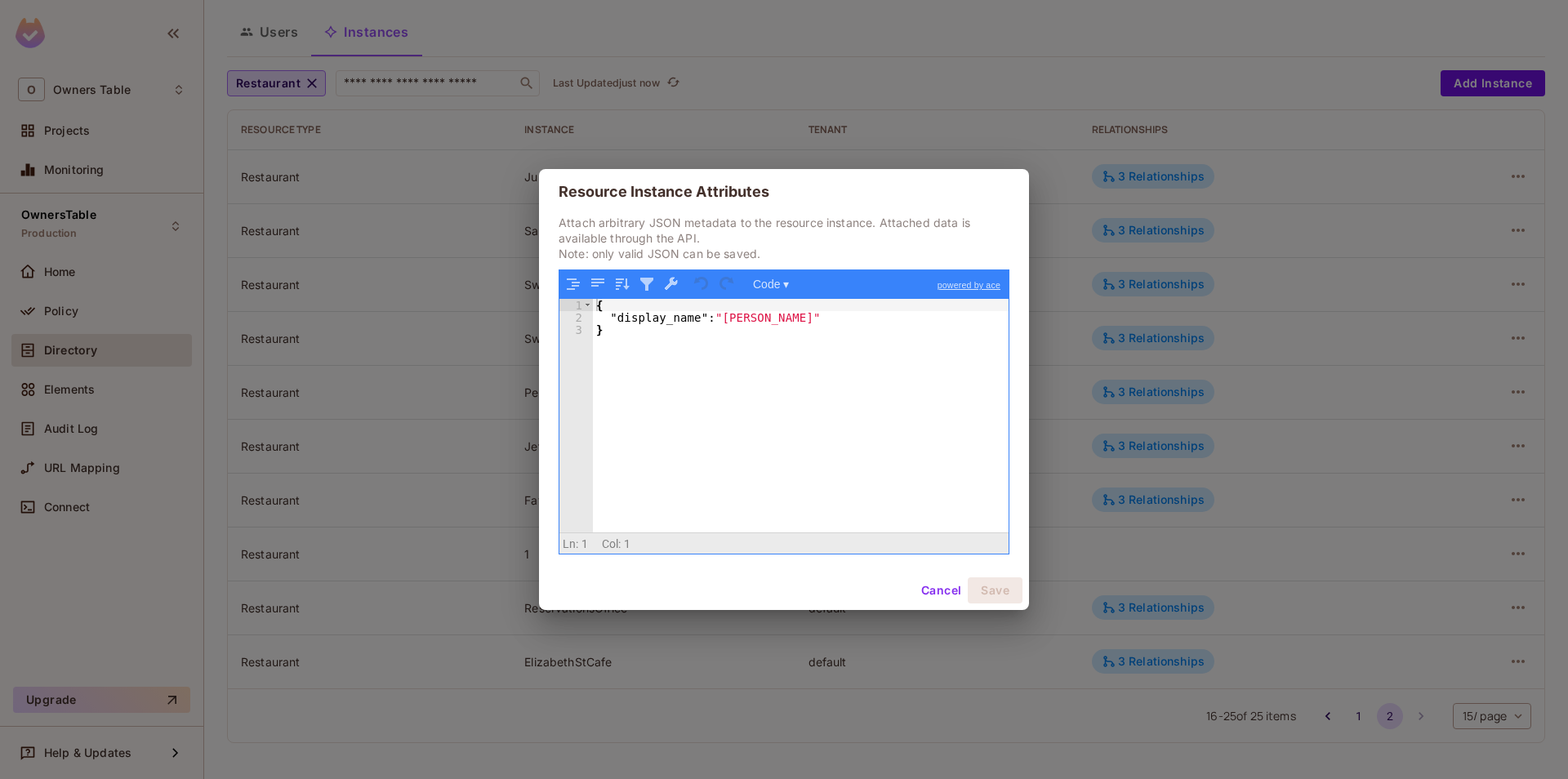
click at [920, 594] on button "Cancel" at bounding box center [941, 590] width 53 height 27
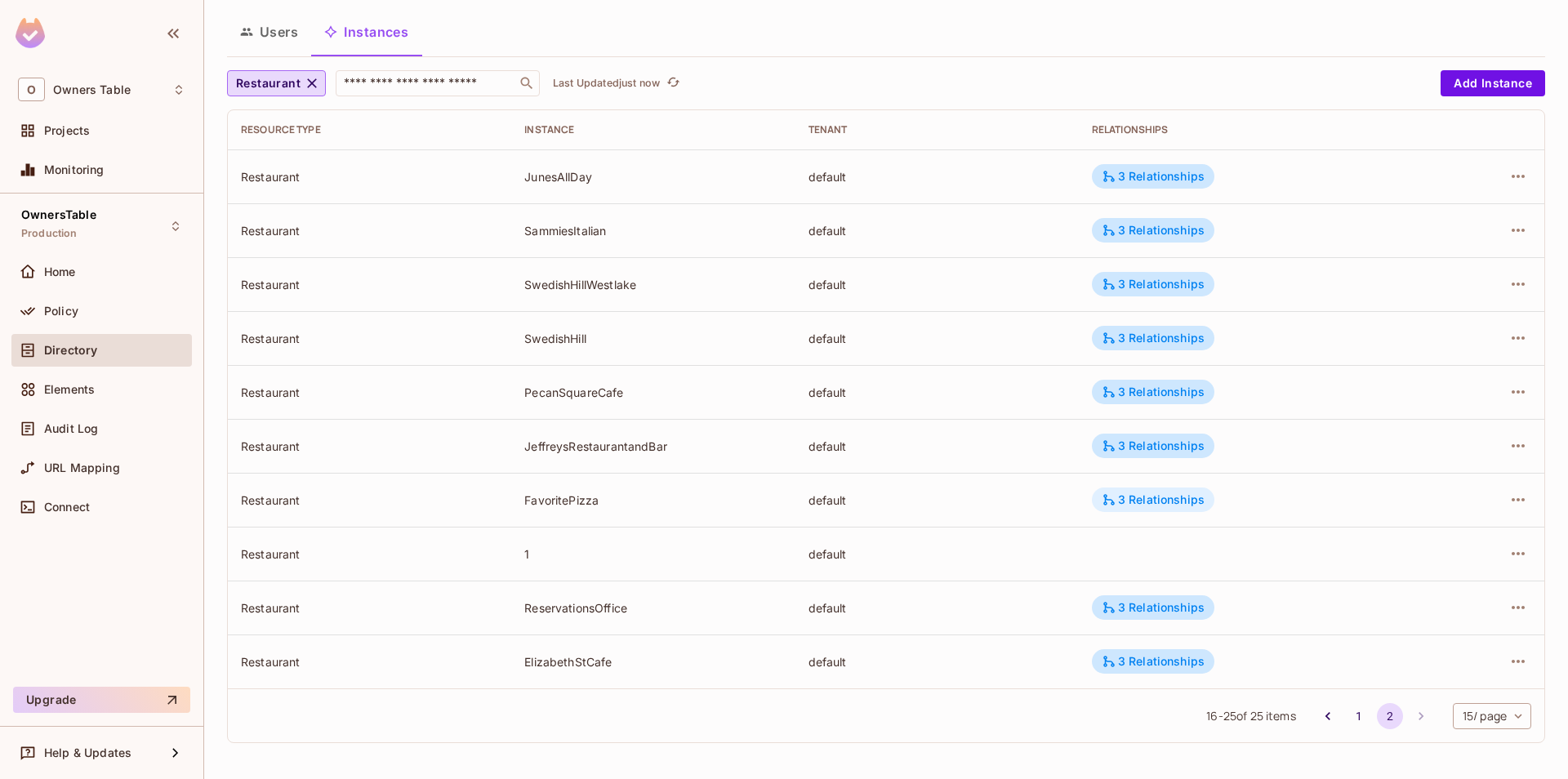
click at [1140, 488] on div "3 Relationships" at bounding box center [1152, 500] width 122 height 25
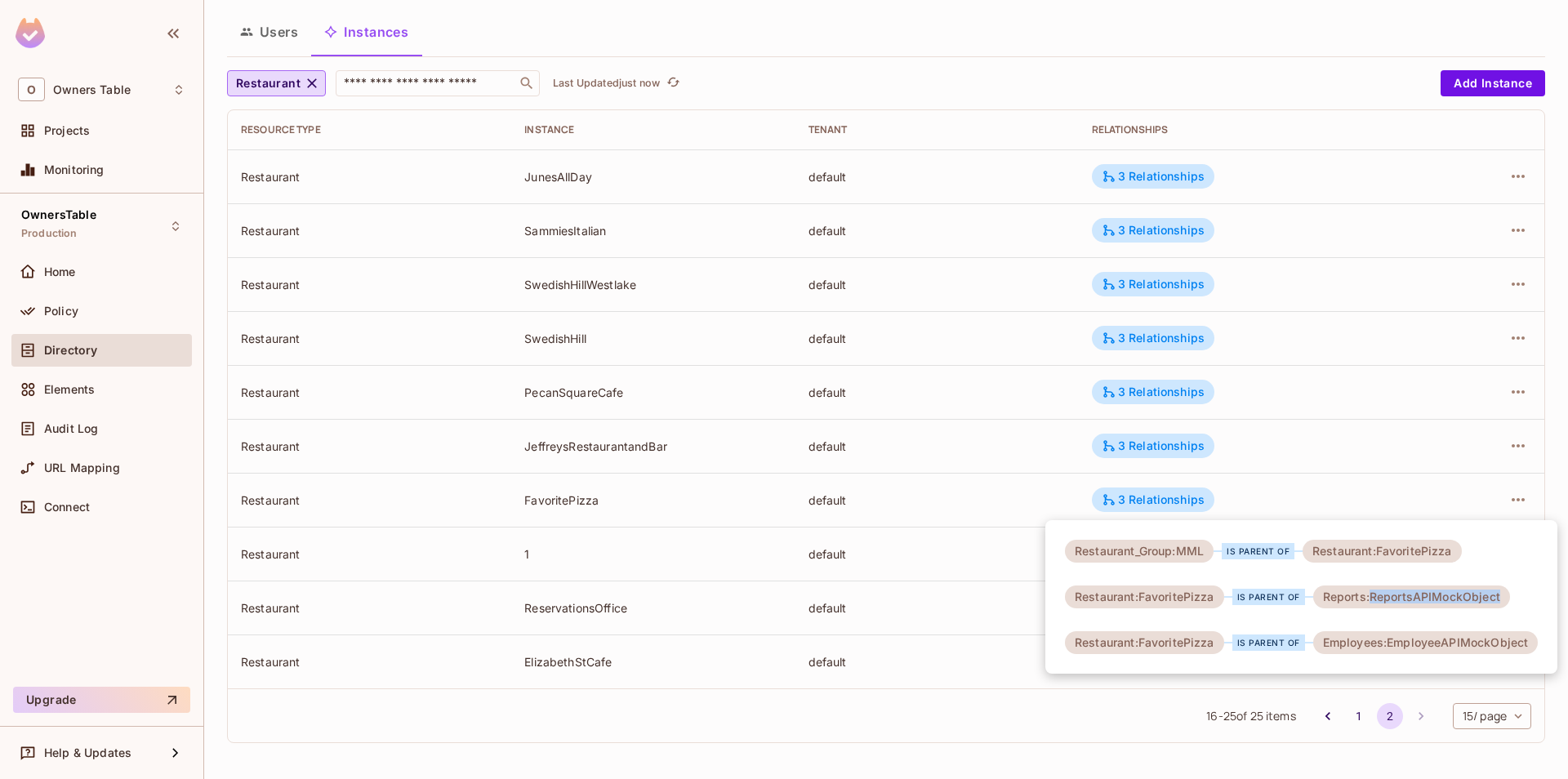
drag, startPoint x: 1369, startPoint y: 599, endPoint x: 1500, endPoint y: 595, distance: 131.1
click at [1500, 595] on div "Reports:ReportsAPIMockObject" at bounding box center [1412, 597] width 197 height 23
click at [1039, 714] on div at bounding box center [784, 390] width 1568 height 779
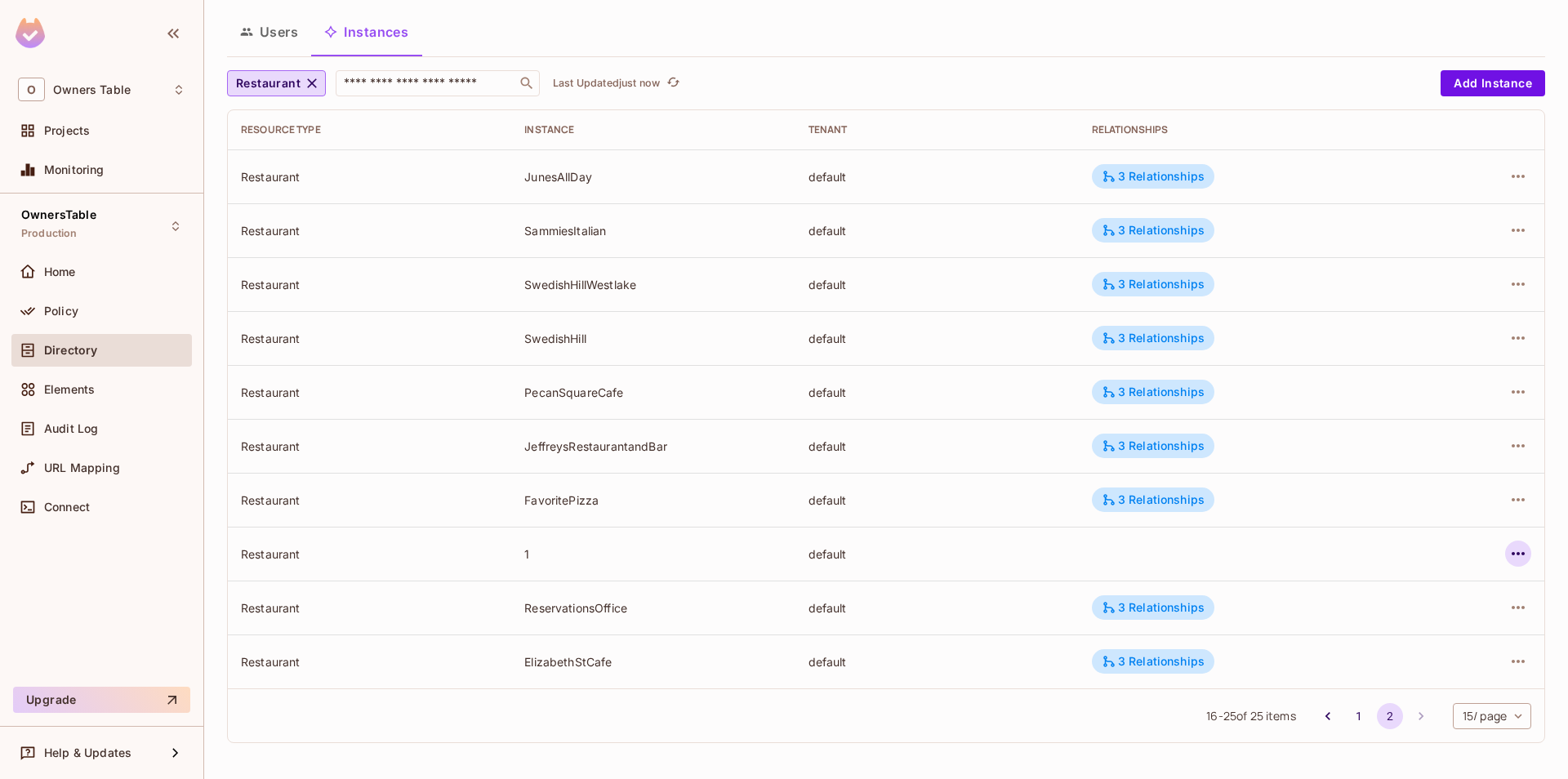
click at [1523, 557] on icon "button" at bounding box center [1518, 553] width 20 height 20
click at [1389, 595] on div "Edit Resource Instance" at bounding box center [1422, 590] width 127 height 16
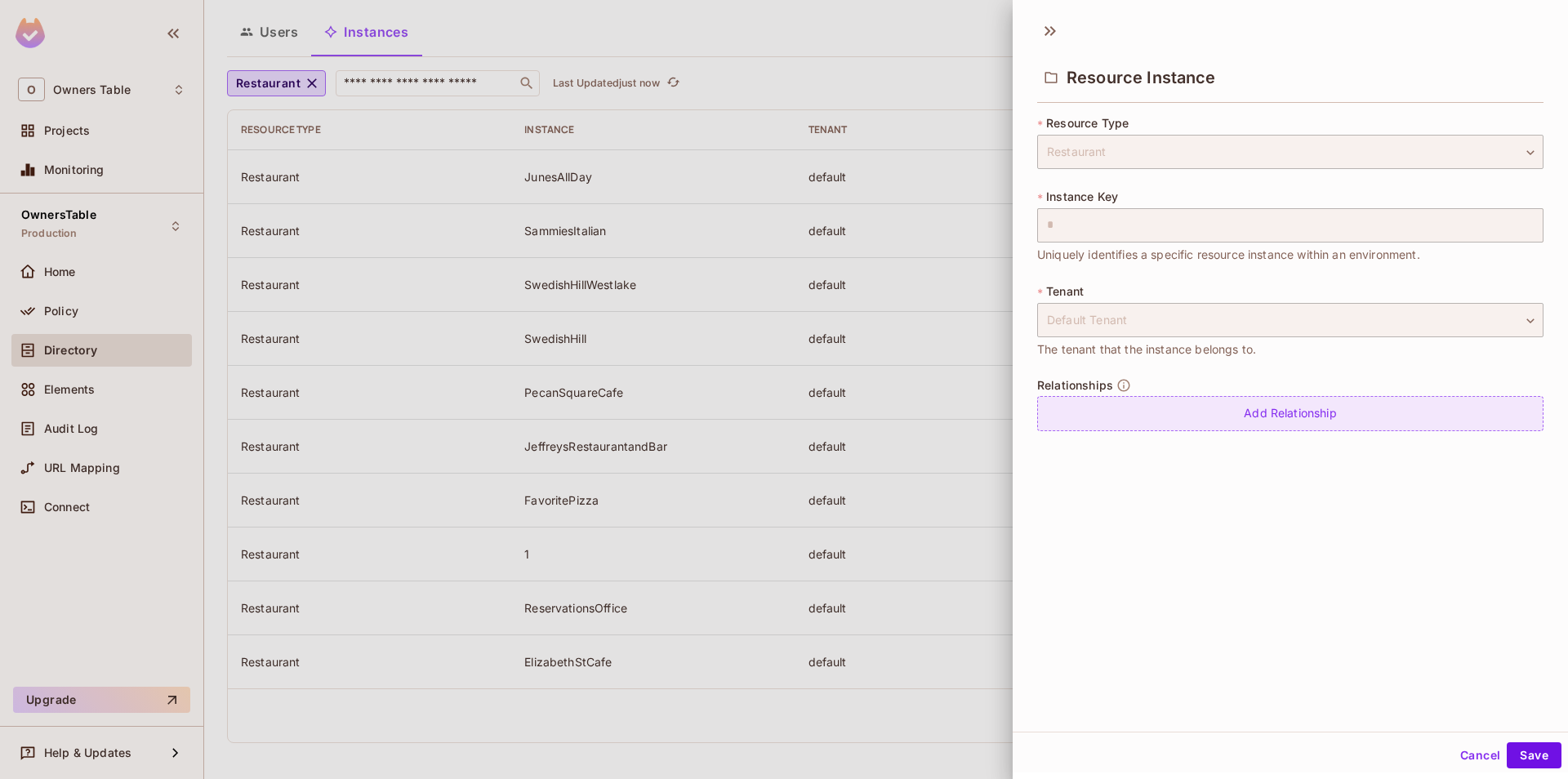
click at [1235, 410] on div "Add Relationship" at bounding box center [1290, 413] width 506 height 35
click at [1169, 408] on body "**********" at bounding box center [784, 390] width 1568 height 779
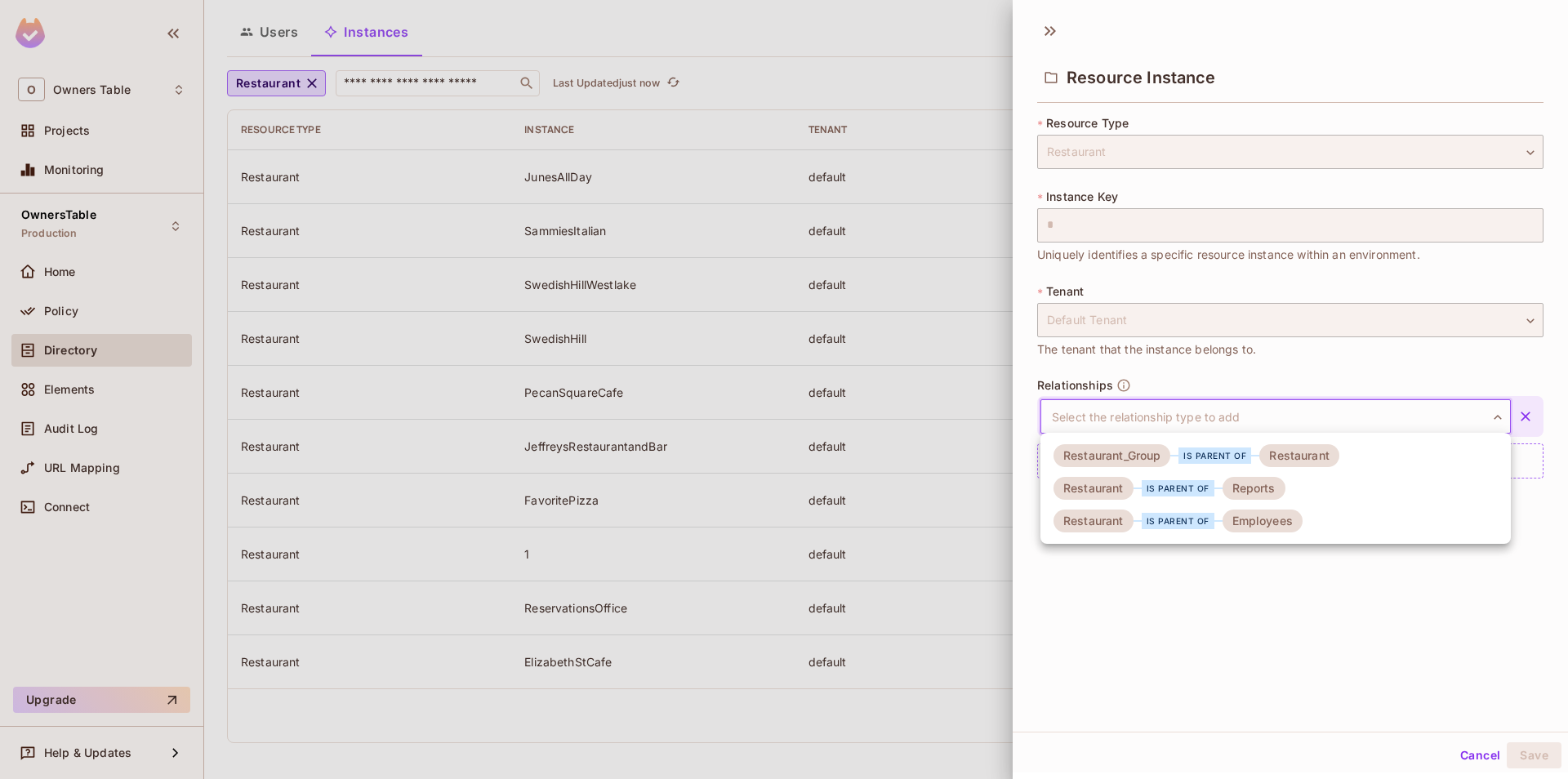
click at [1169, 459] on div "Restaurant_Group" at bounding box center [1111, 456] width 117 height 23
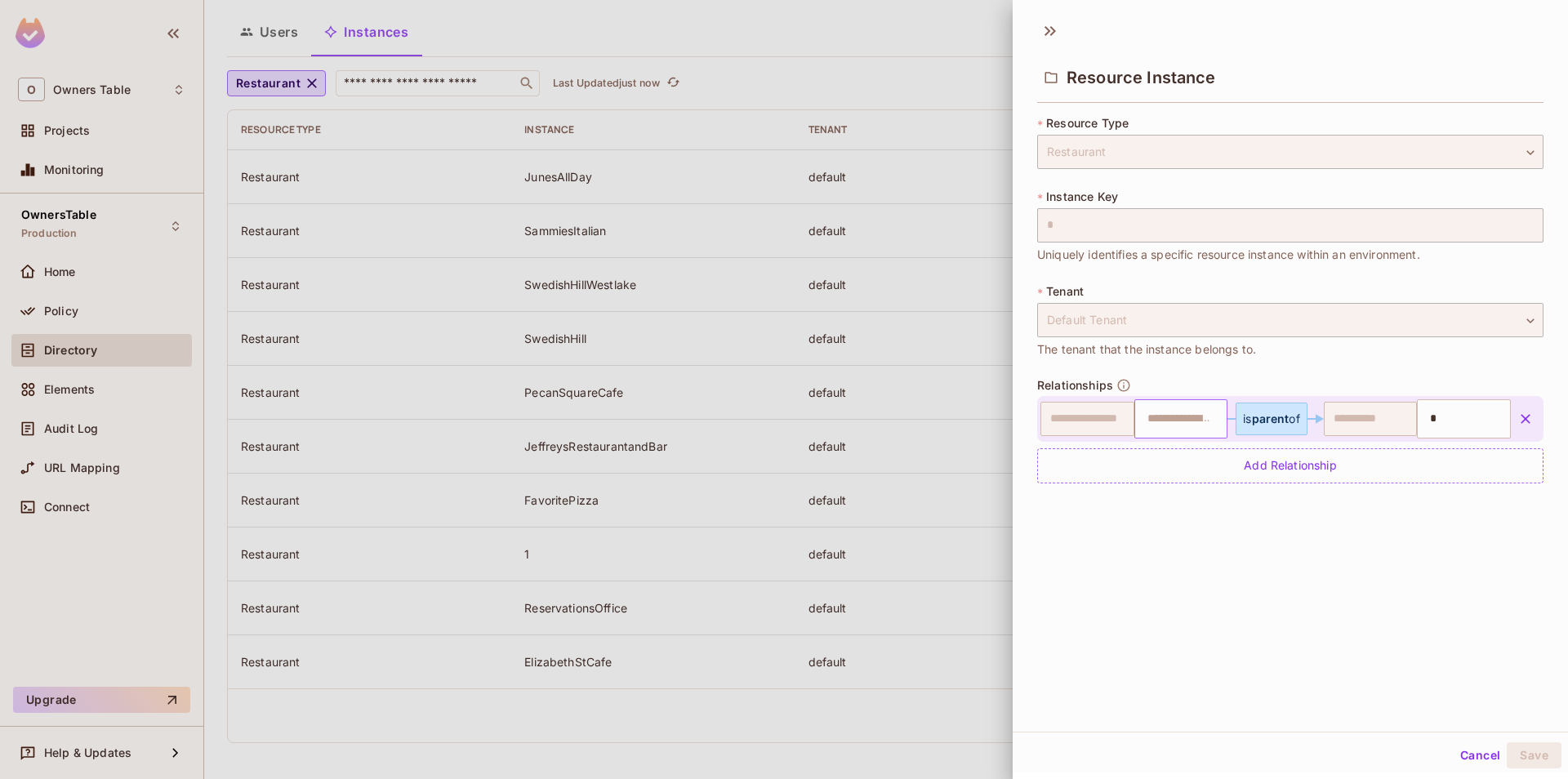
click at [1162, 421] on input "text" at bounding box center [1180, 419] width 83 height 32
type input "*"
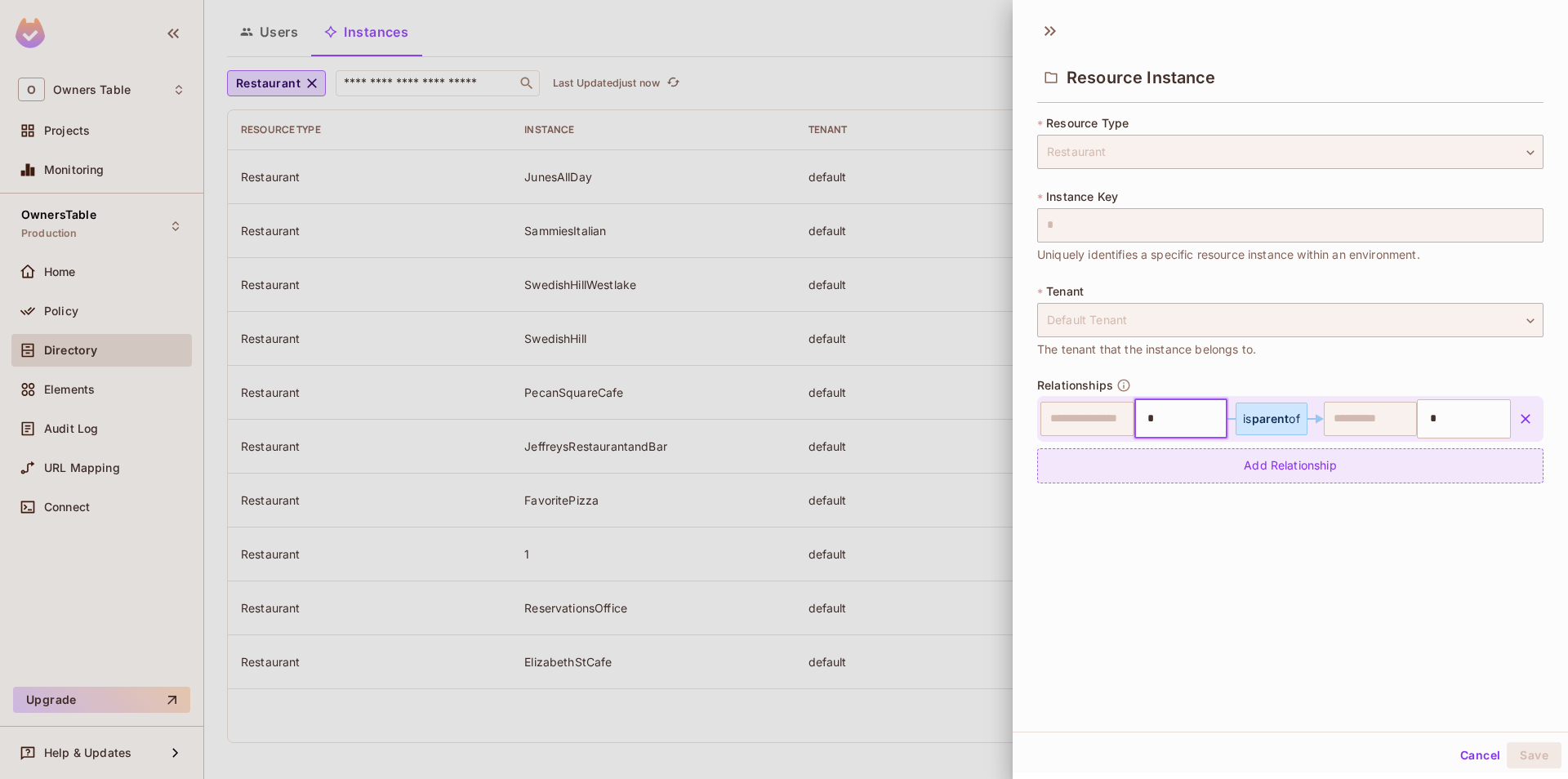
click at [1236, 482] on div "Add Relationship" at bounding box center [1290, 465] width 506 height 35
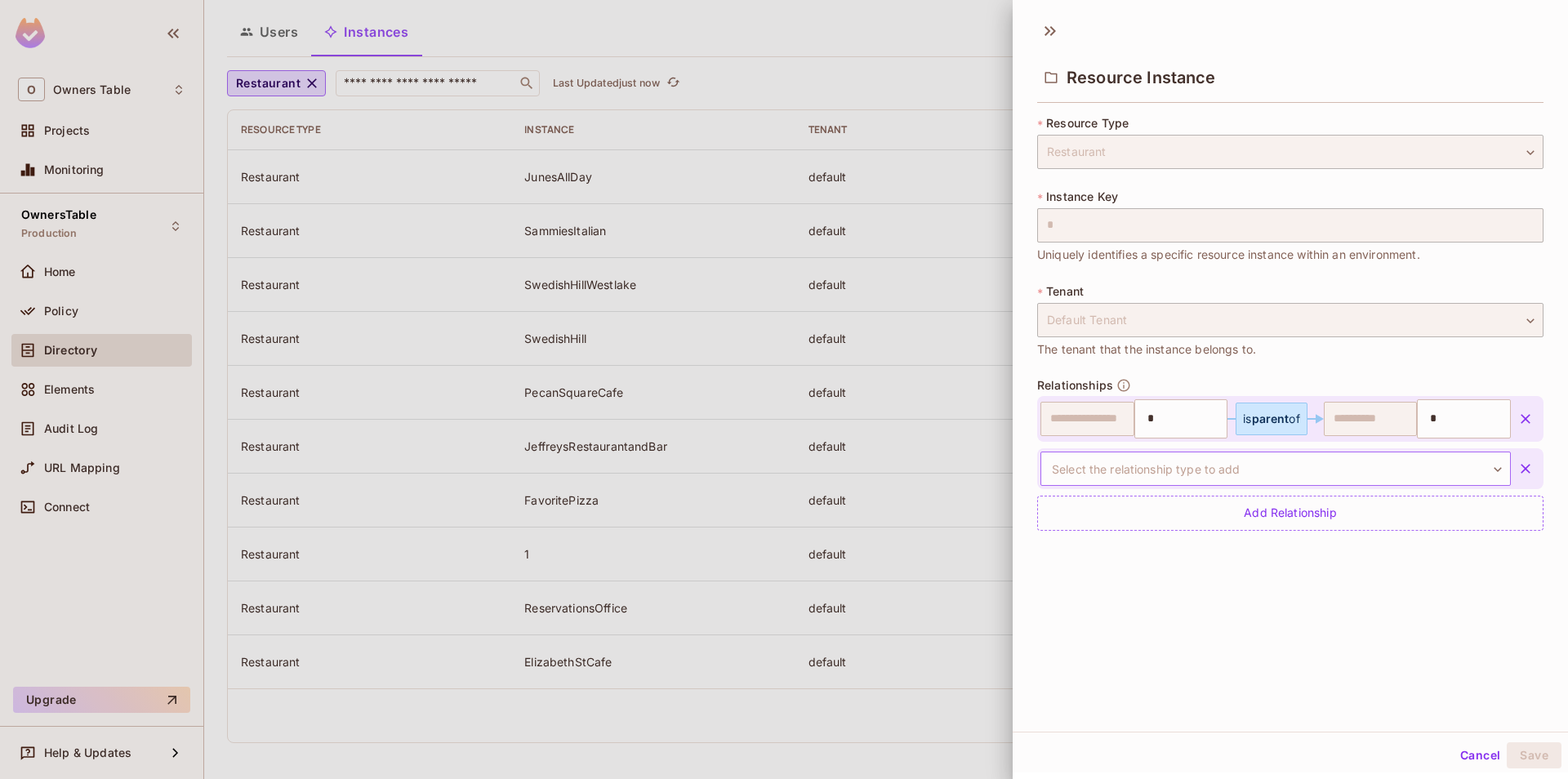
click at [1200, 471] on body "**********" at bounding box center [784, 390] width 1568 height 779
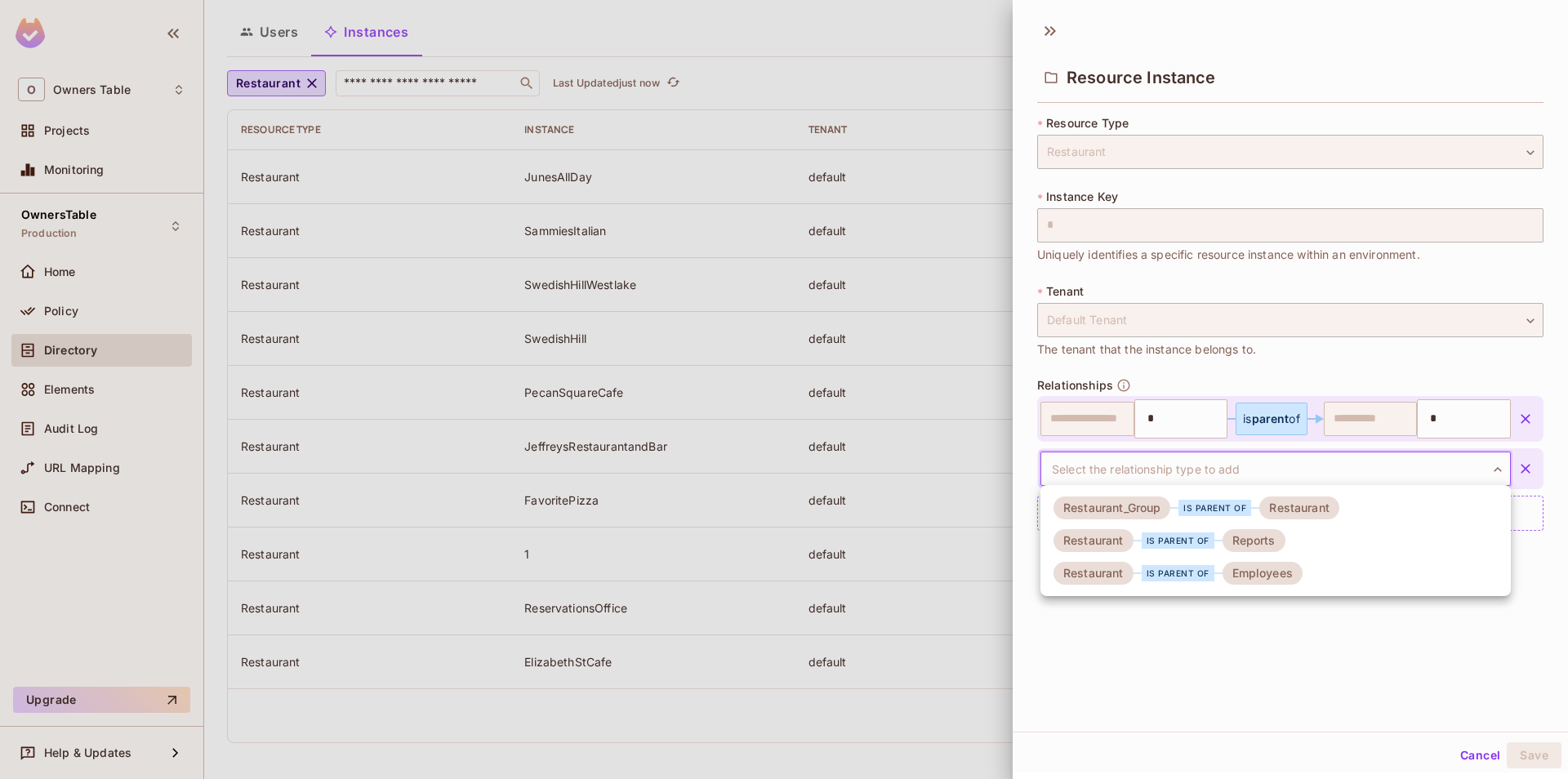
click at [1217, 542] on div "is parent of" at bounding box center [1178, 540] width 89 height 16
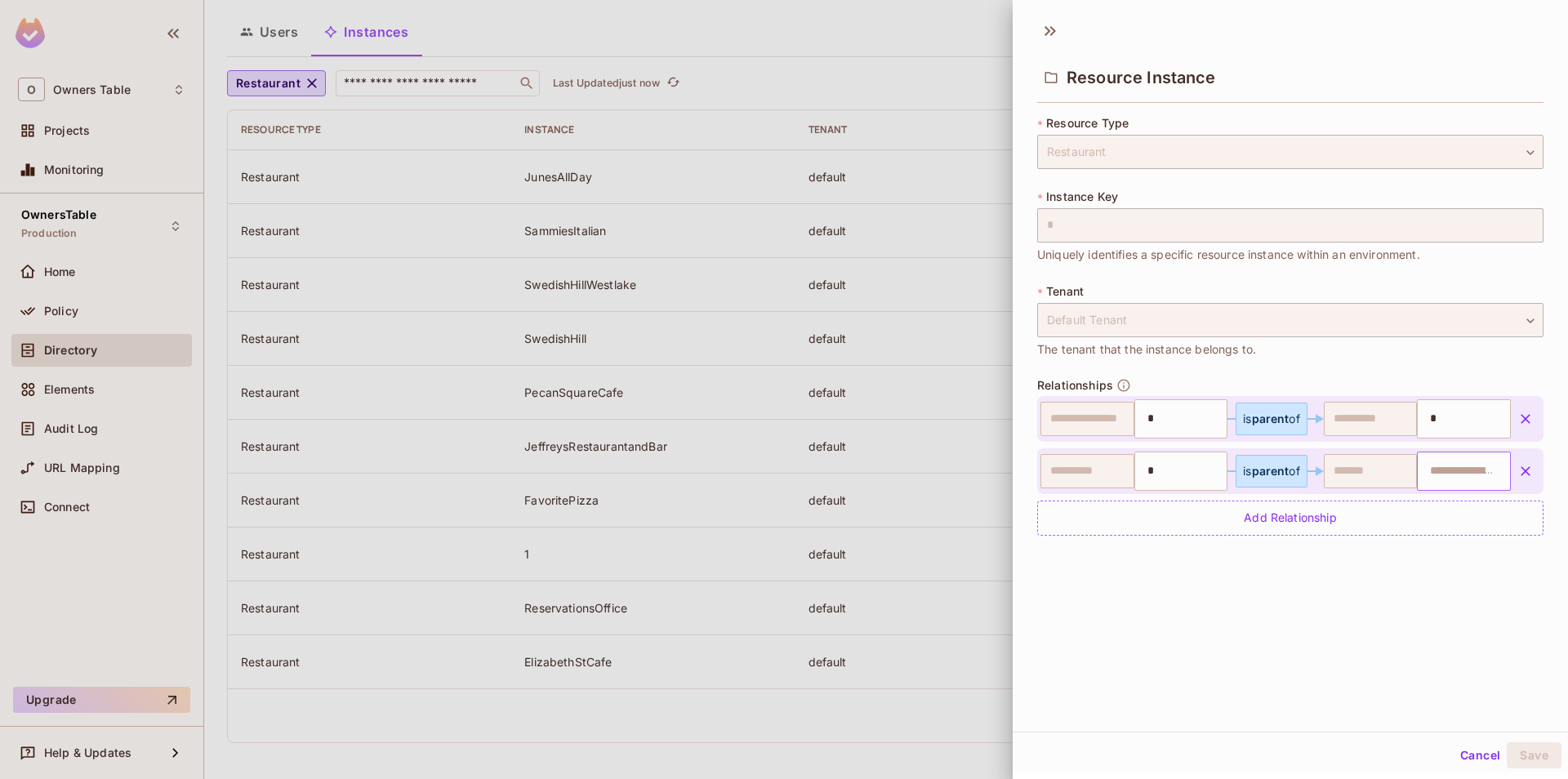
click at [1465, 475] on input "text" at bounding box center [1462, 471] width 83 height 32
paste input "**********"
type input "**********"
click at [1220, 532] on div "Add Relationship" at bounding box center [1290, 517] width 506 height 35
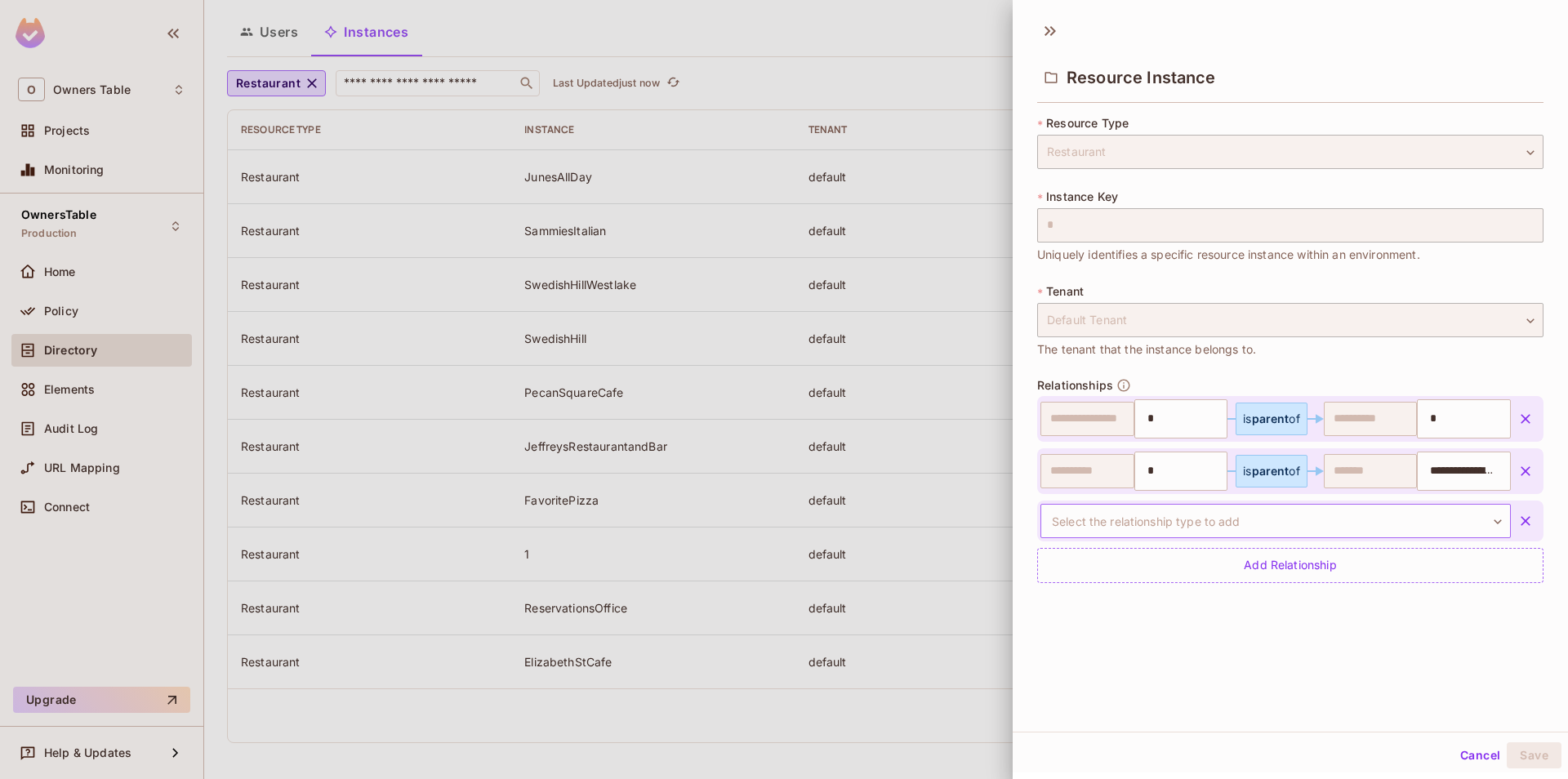
click at [1179, 529] on body "**********" at bounding box center [784, 390] width 1568 height 779
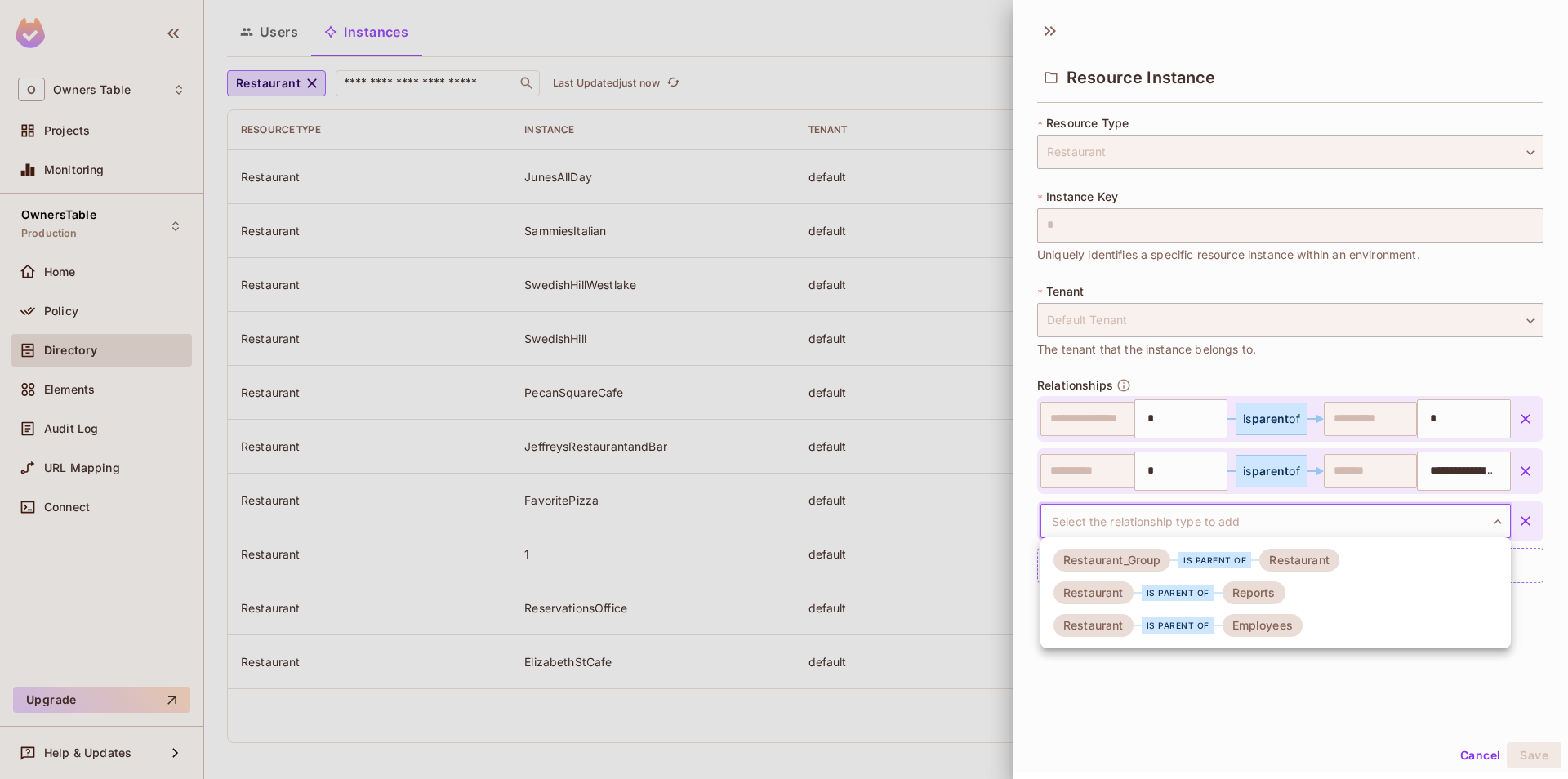
click at [1178, 624] on div "is parent of" at bounding box center [1178, 625] width 73 height 16
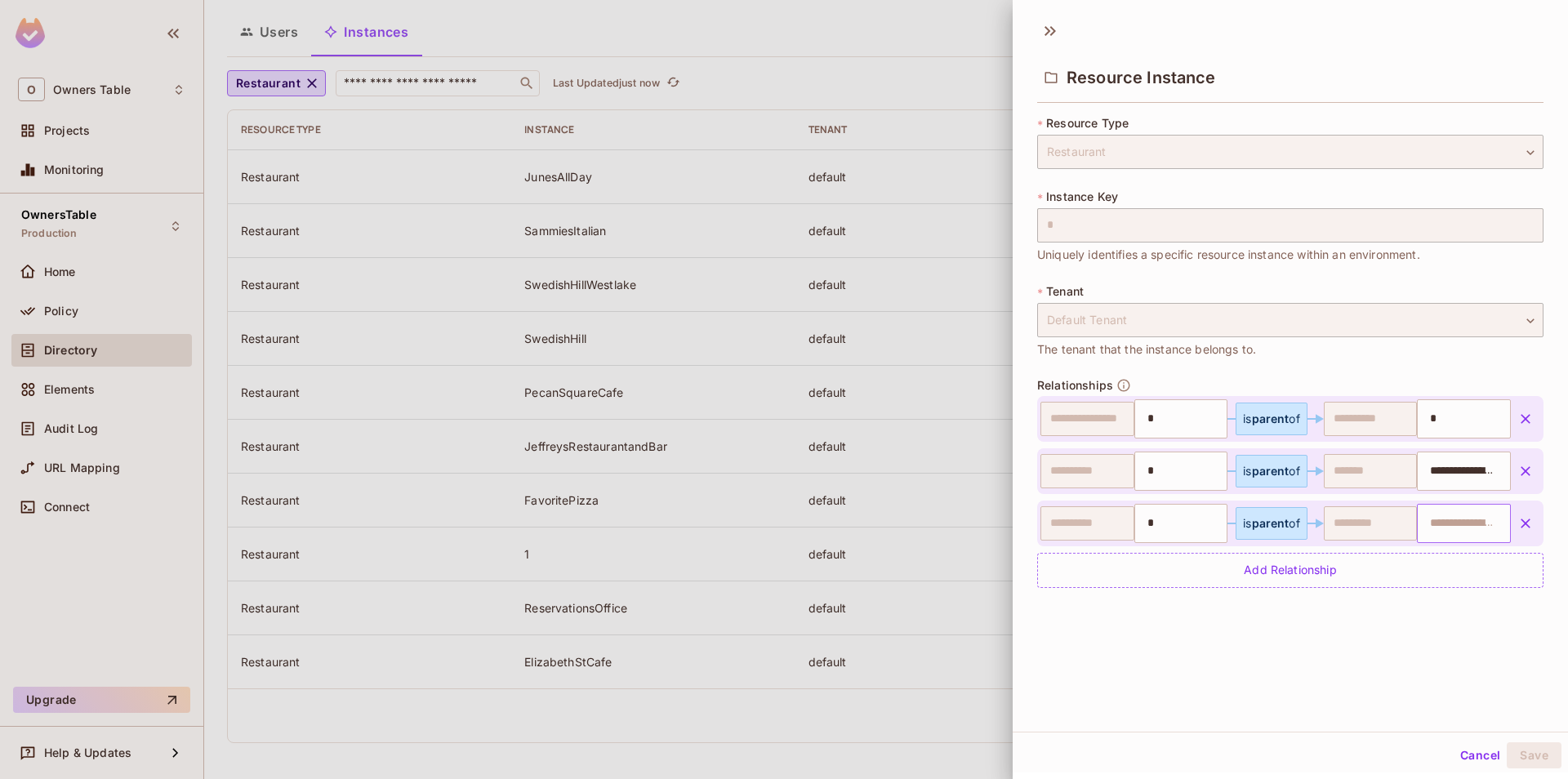
click at [1426, 524] on input "text" at bounding box center [1462, 523] width 83 height 32
paste input "**********"
type input "**********"
click at [1417, 607] on div "**********" at bounding box center [1290, 371] width 555 height 720
type input "*"
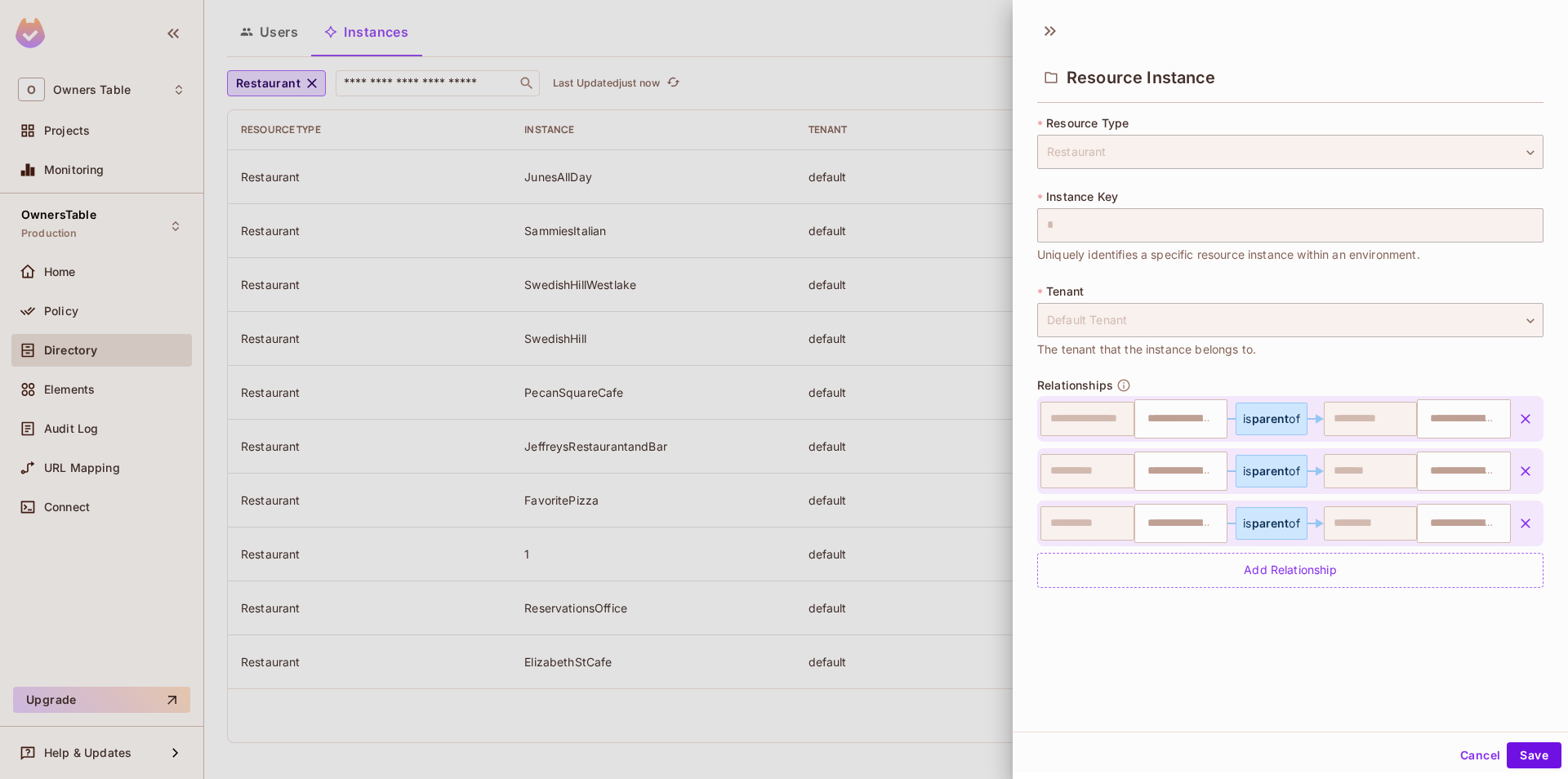
type input "*"
type input "**********"
type input "*"
type input "**********"
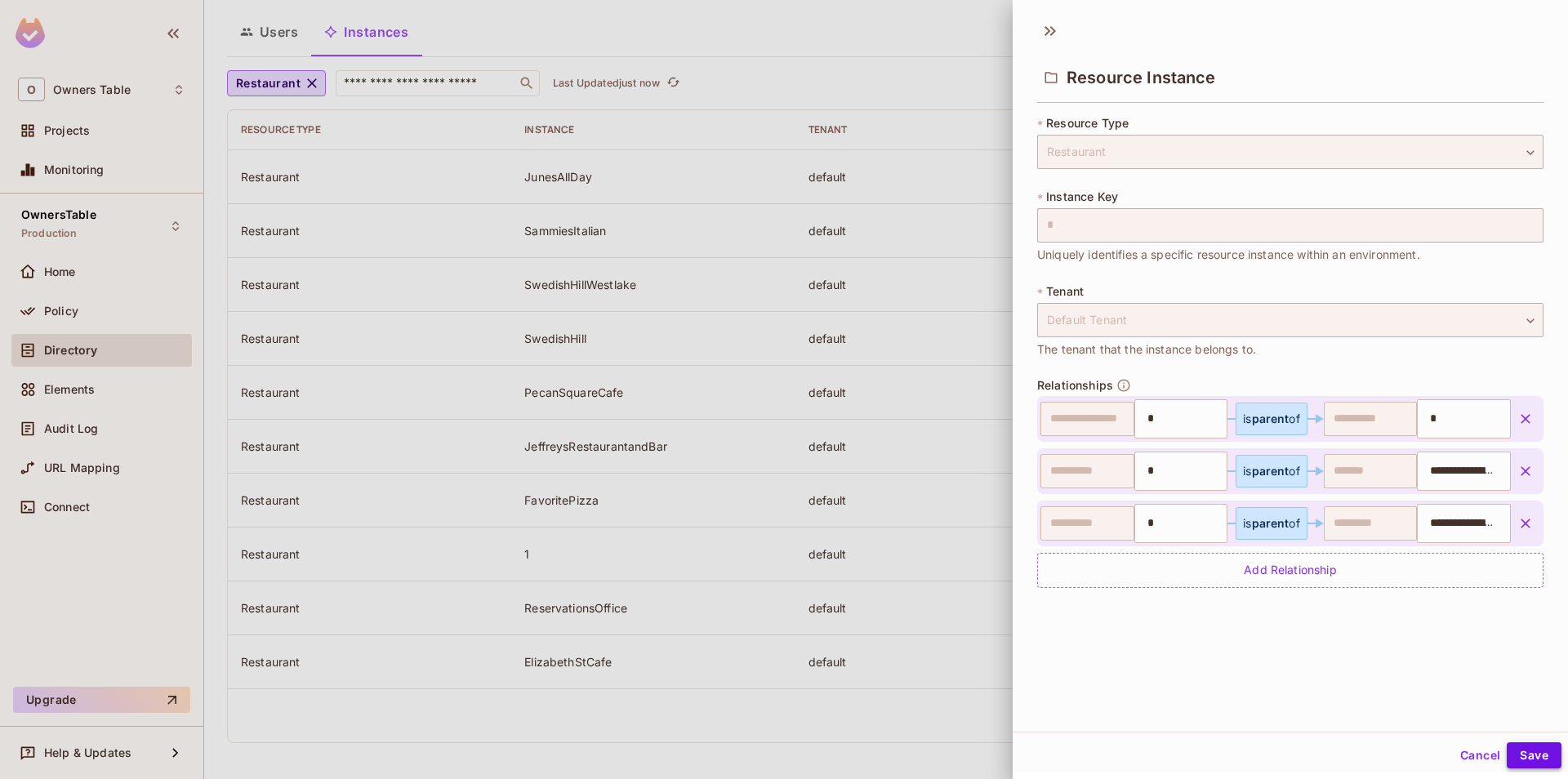
click at [1524, 748] on button "Save" at bounding box center [1534, 756] width 55 height 27
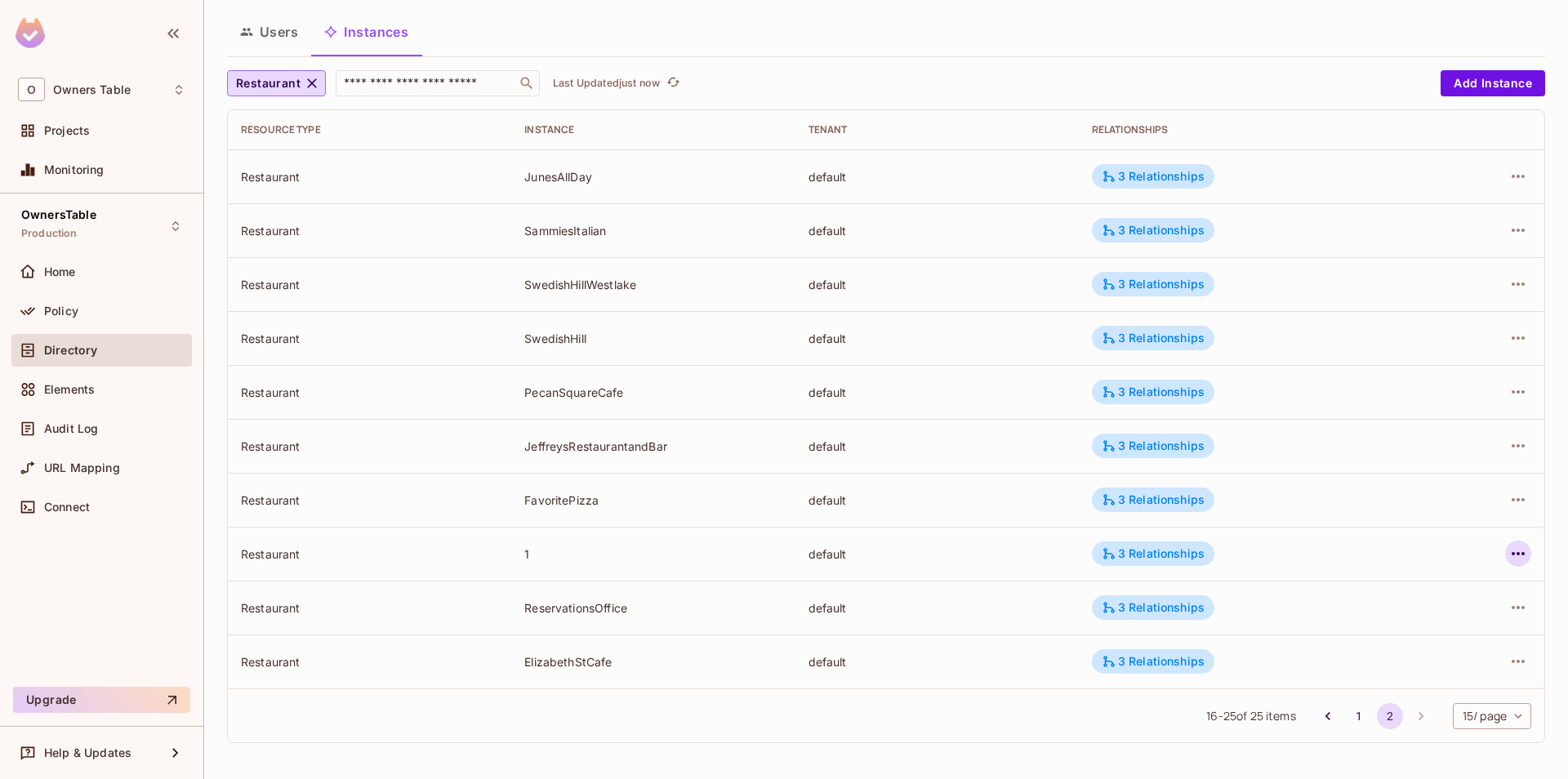
click at [1525, 558] on icon "button" at bounding box center [1518, 553] width 20 height 20
click at [1394, 625] on div "Edit Attributes" at bounding box center [1398, 626] width 81 height 16
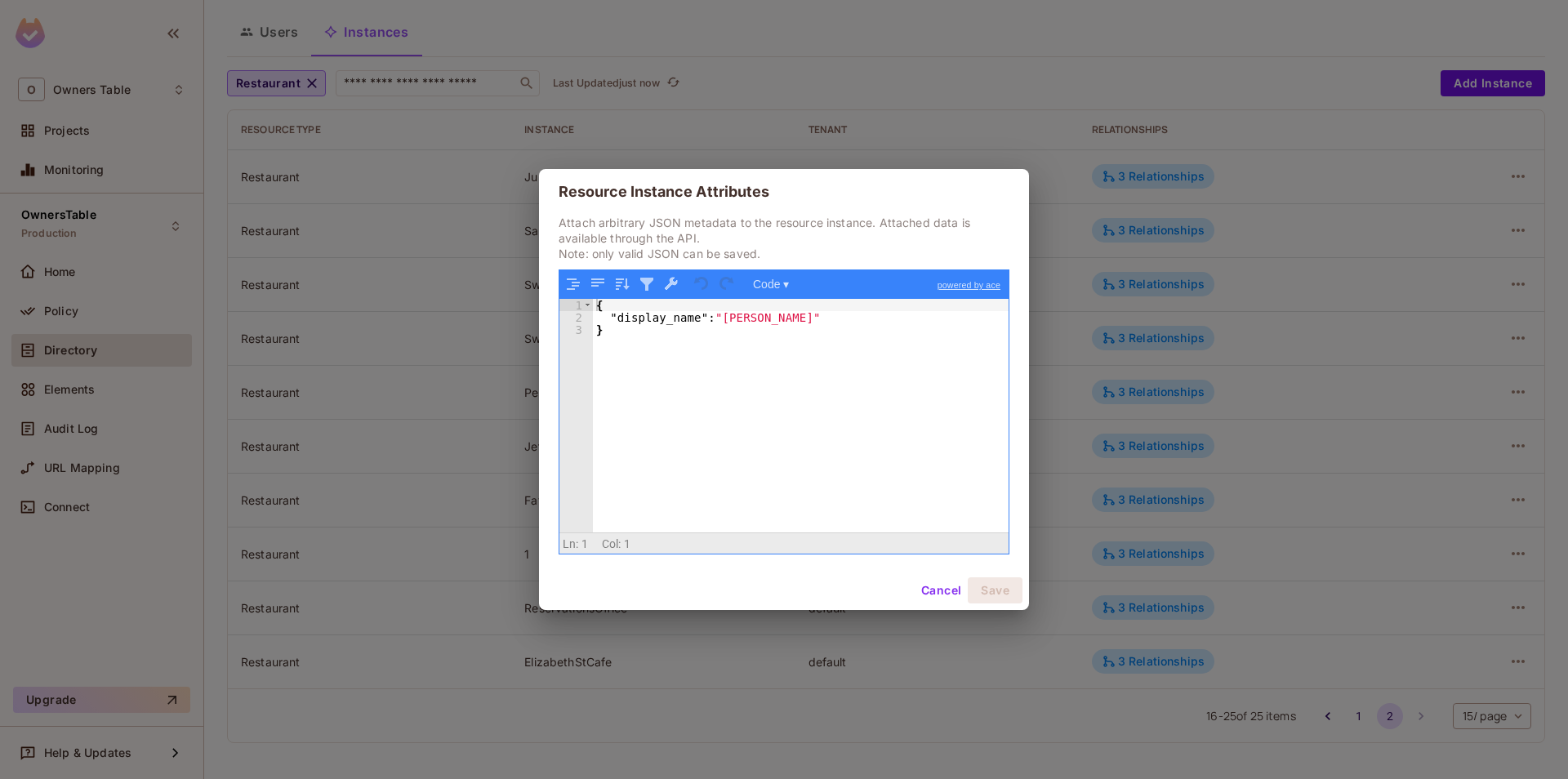
click at [927, 593] on button "Cancel" at bounding box center [941, 590] width 53 height 27
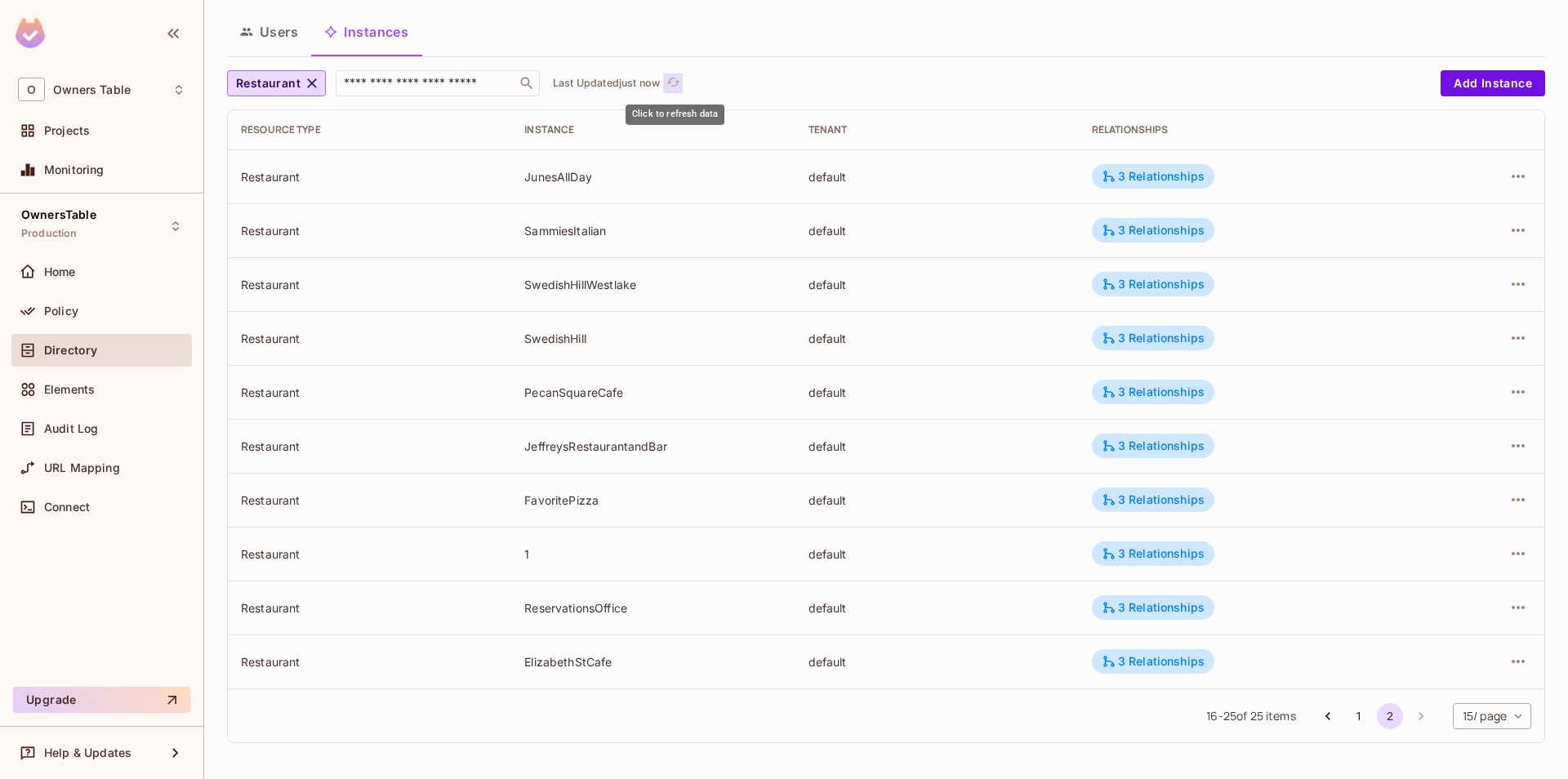
click at [676, 85] on icon "refresh" at bounding box center [673, 82] width 14 height 14
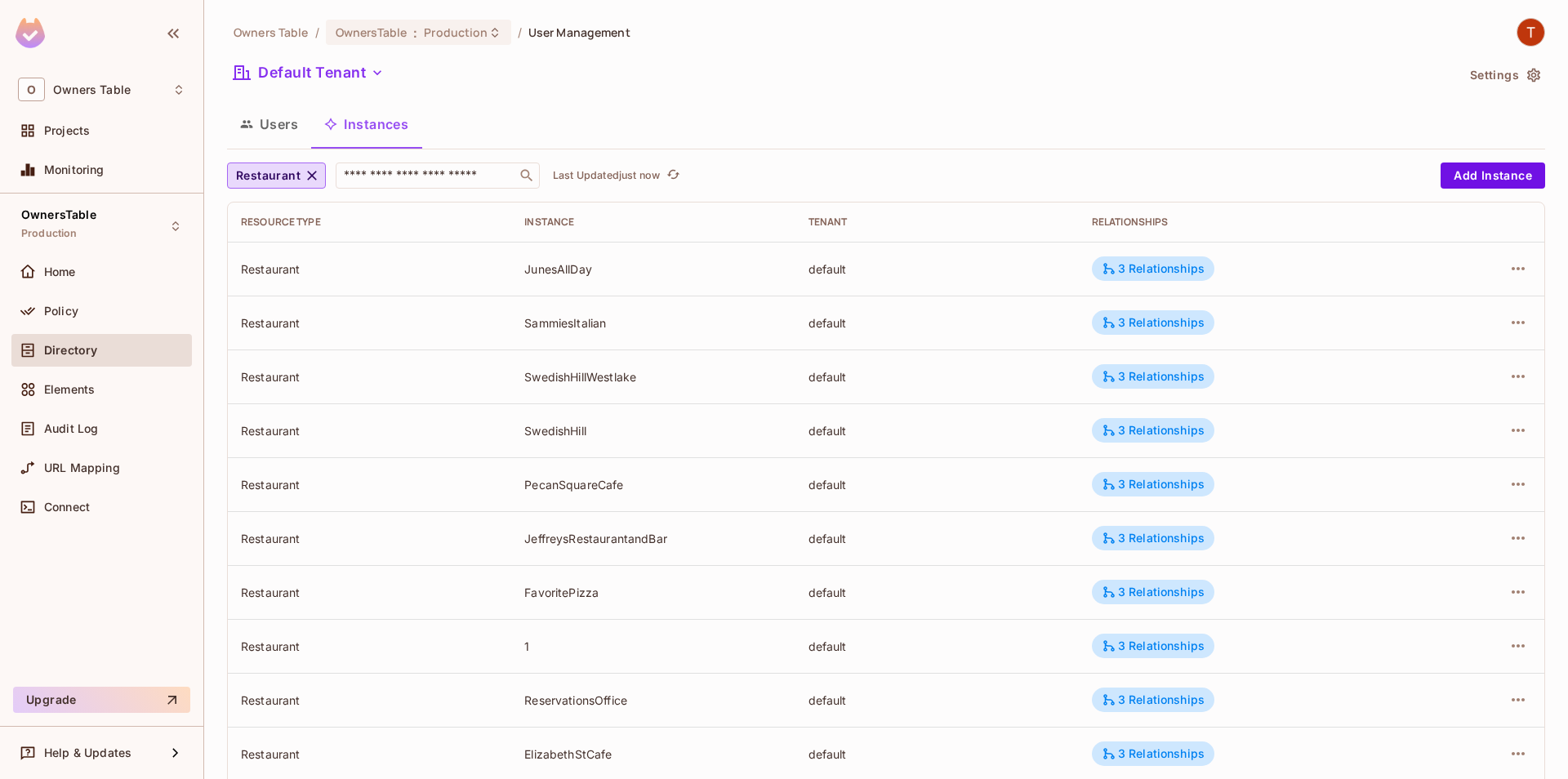
scroll to position [92, 0]
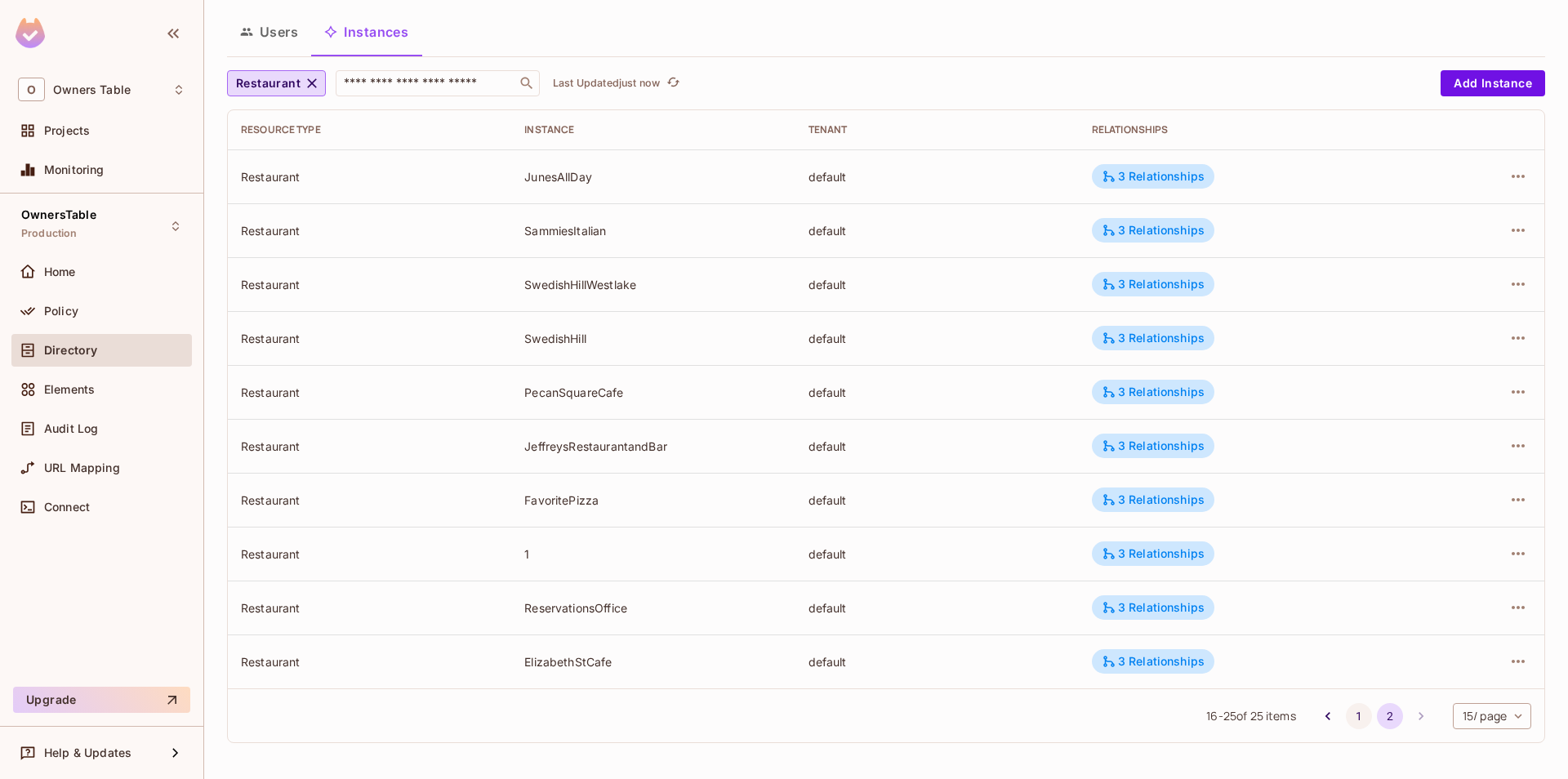
click at [1350, 716] on button "1" at bounding box center [1360, 716] width 27 height 27
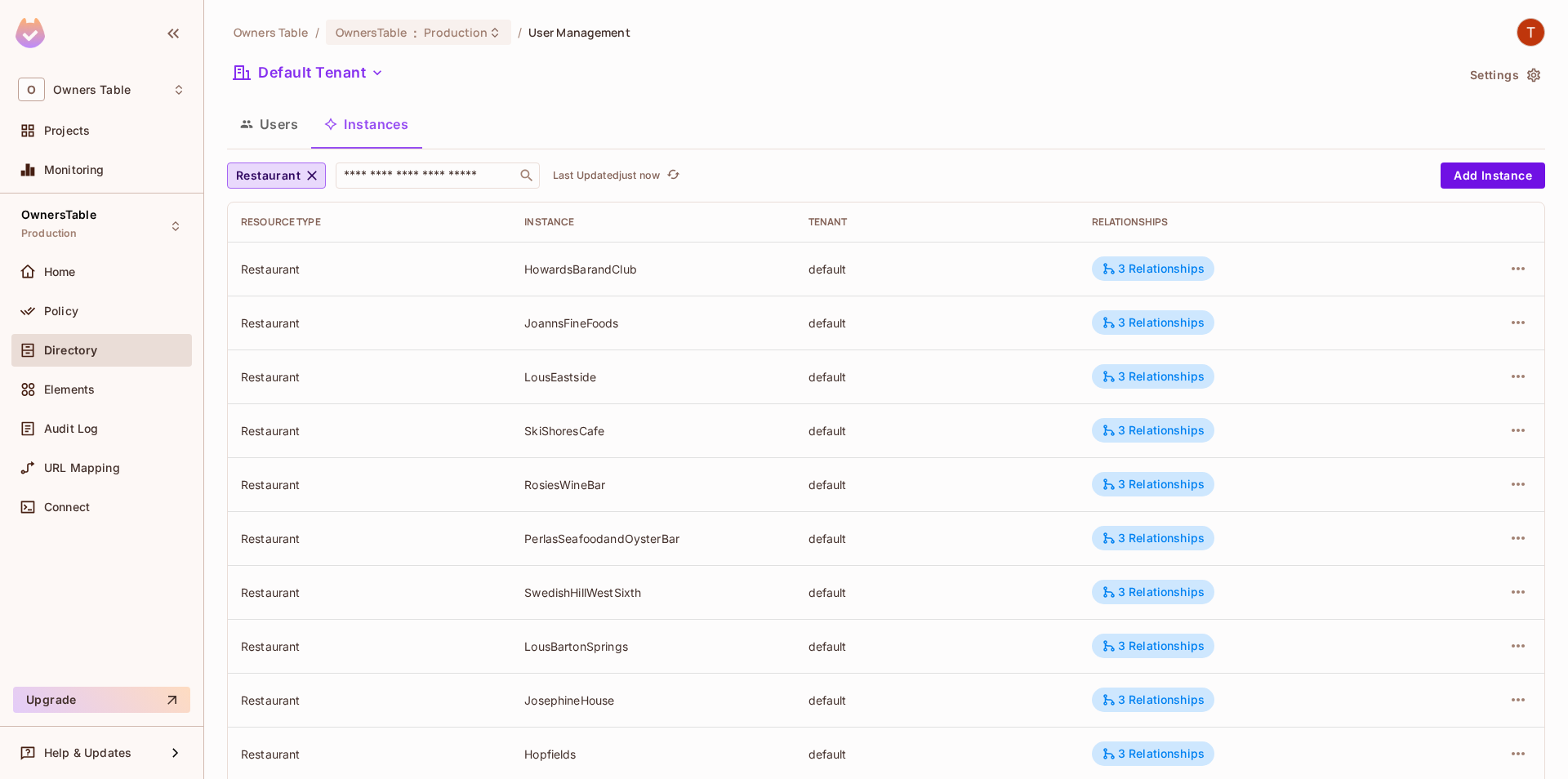
scroll to position [362, 0]
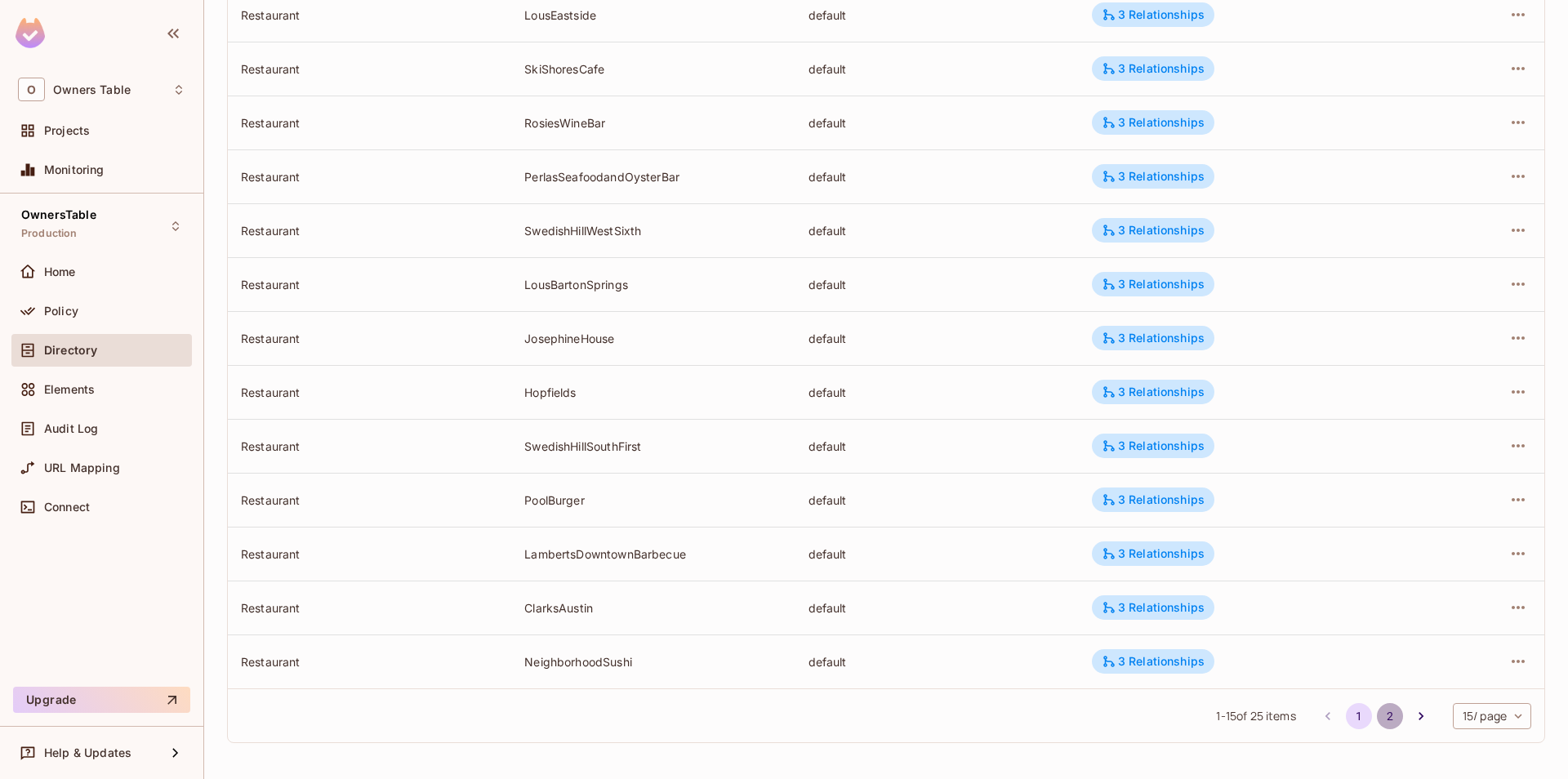
click at [1389, 717] on button "2" at bounding box center [1390, 716] width 27 height 27
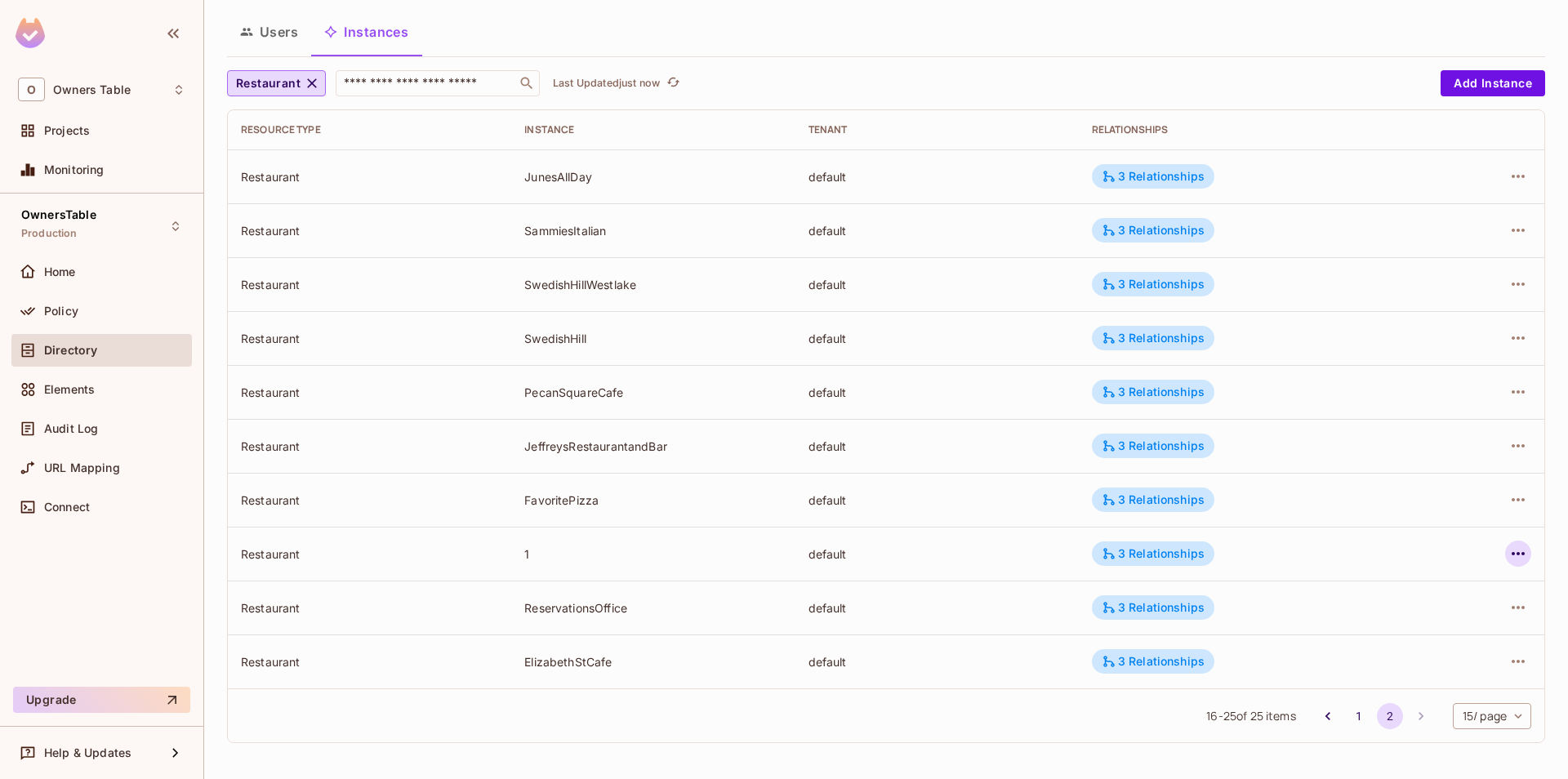
click at [1515, 556] on icon "button" at bounding box center [1518, 553] width 20 height 20
click at [1461, 625] on li "Edit Attributes" at bounding box center [1415, 627] width 205 height 36
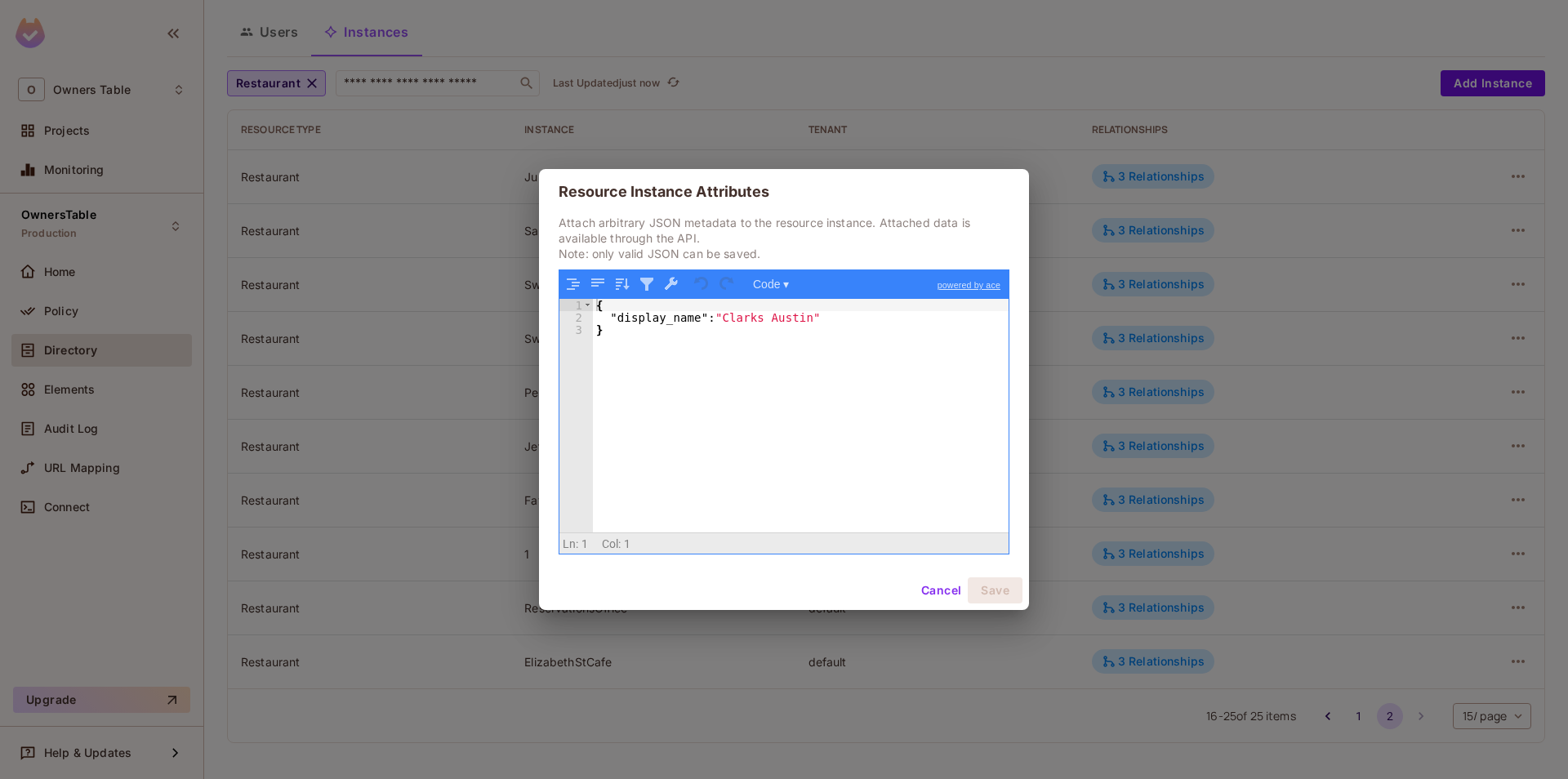
click at [924, 586] on button "Cancel" at bounding box center [941, 590] width 53 height 27
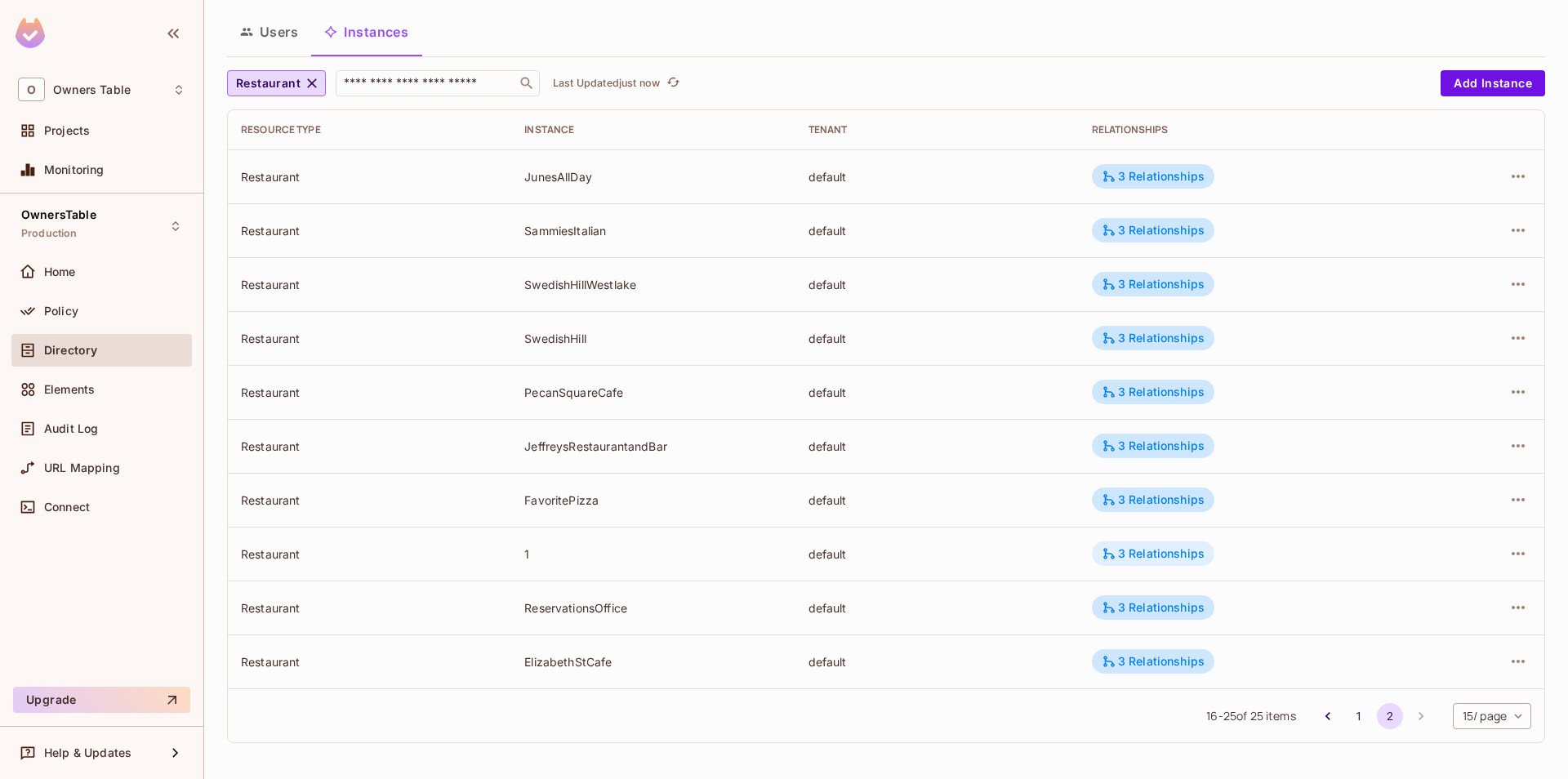
click at [1168, 561] on div "3 Relationships" at bounding box center [1153, 554] width 103 height 15
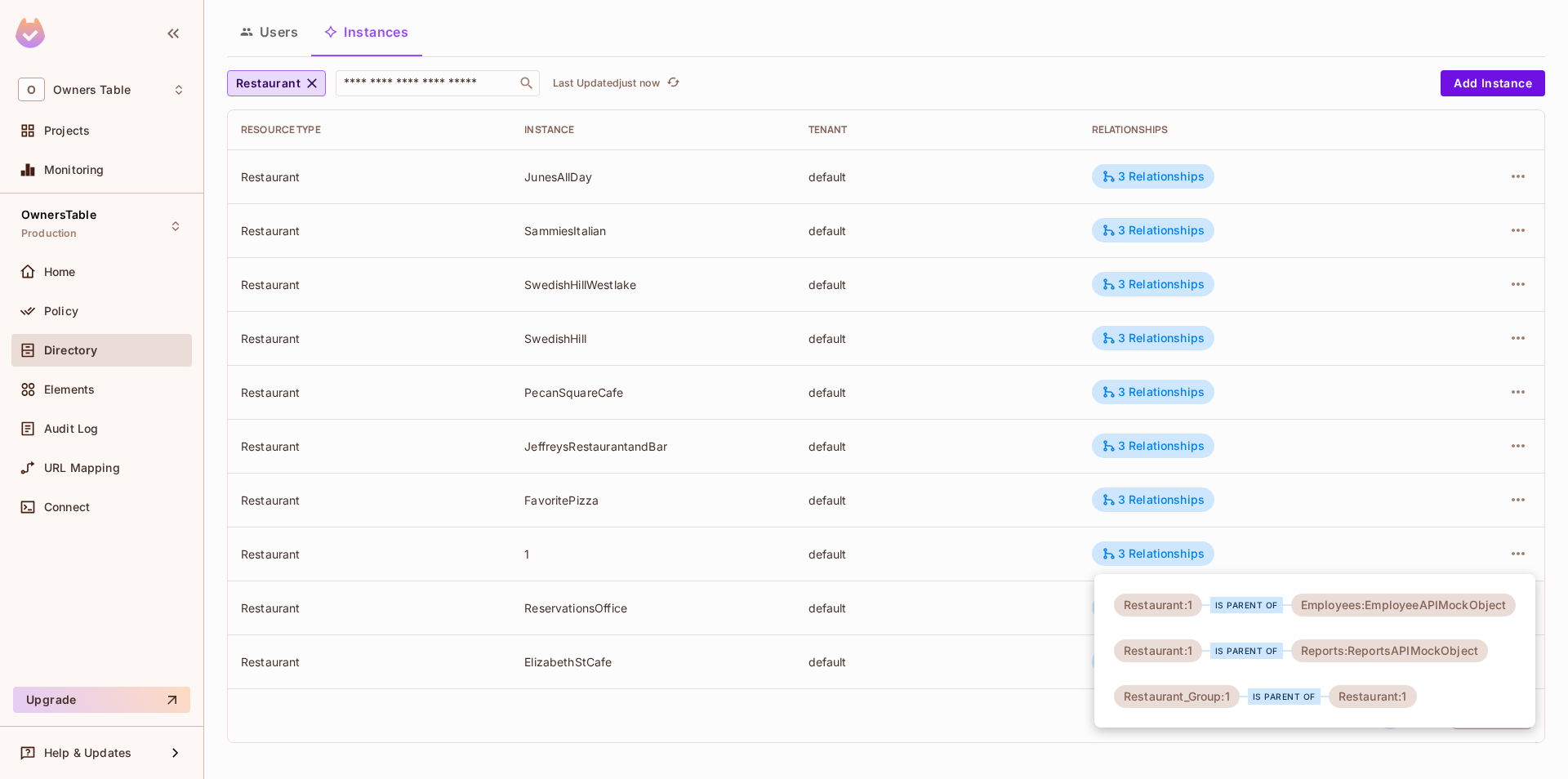
click at [987, 707] on div at bounding box center [784, 390] width 1568 height 779
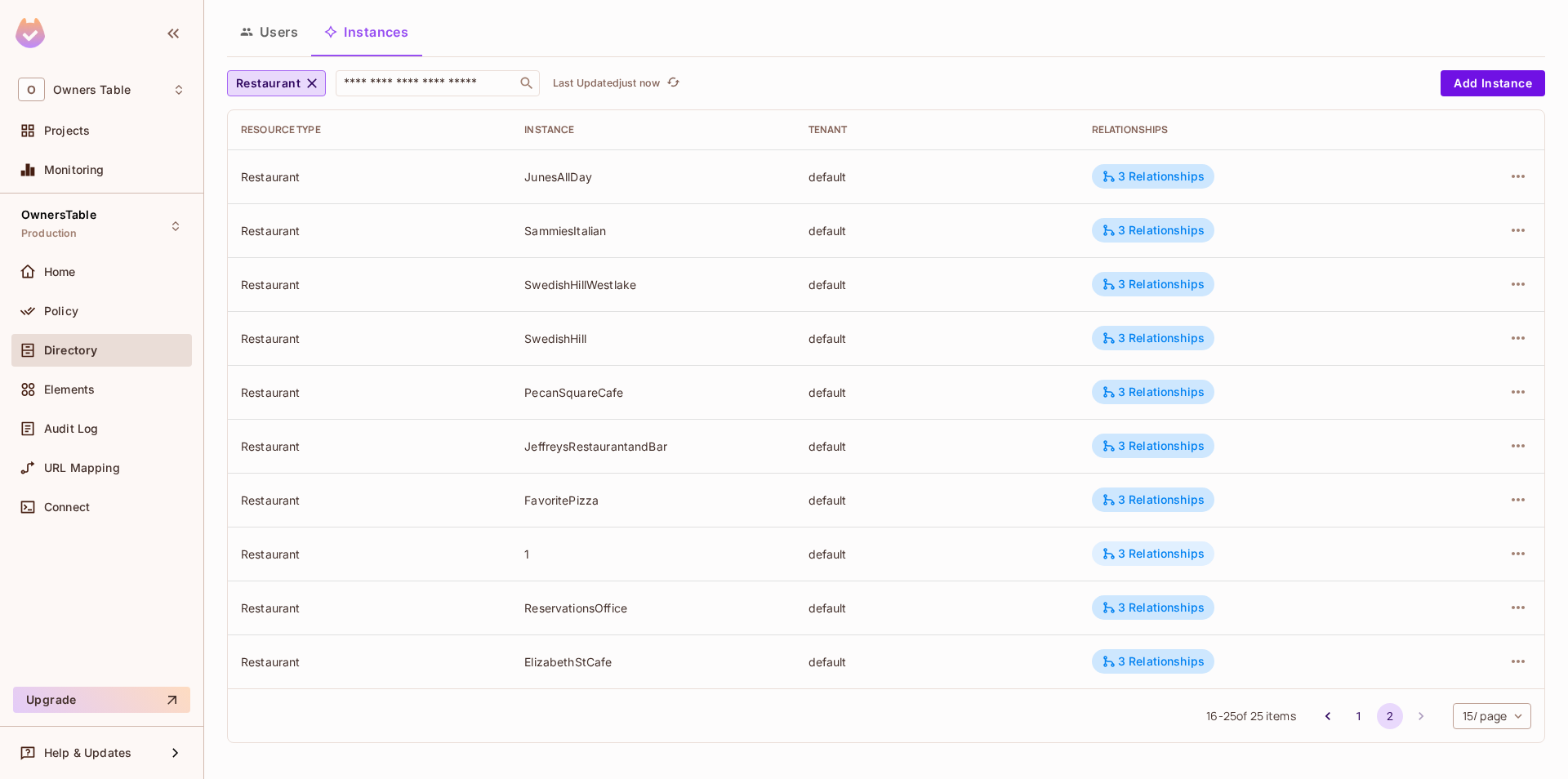
click at [1185, 553] on div "3 Relationships" at bounding box center [1153, 554] width 103 height 15
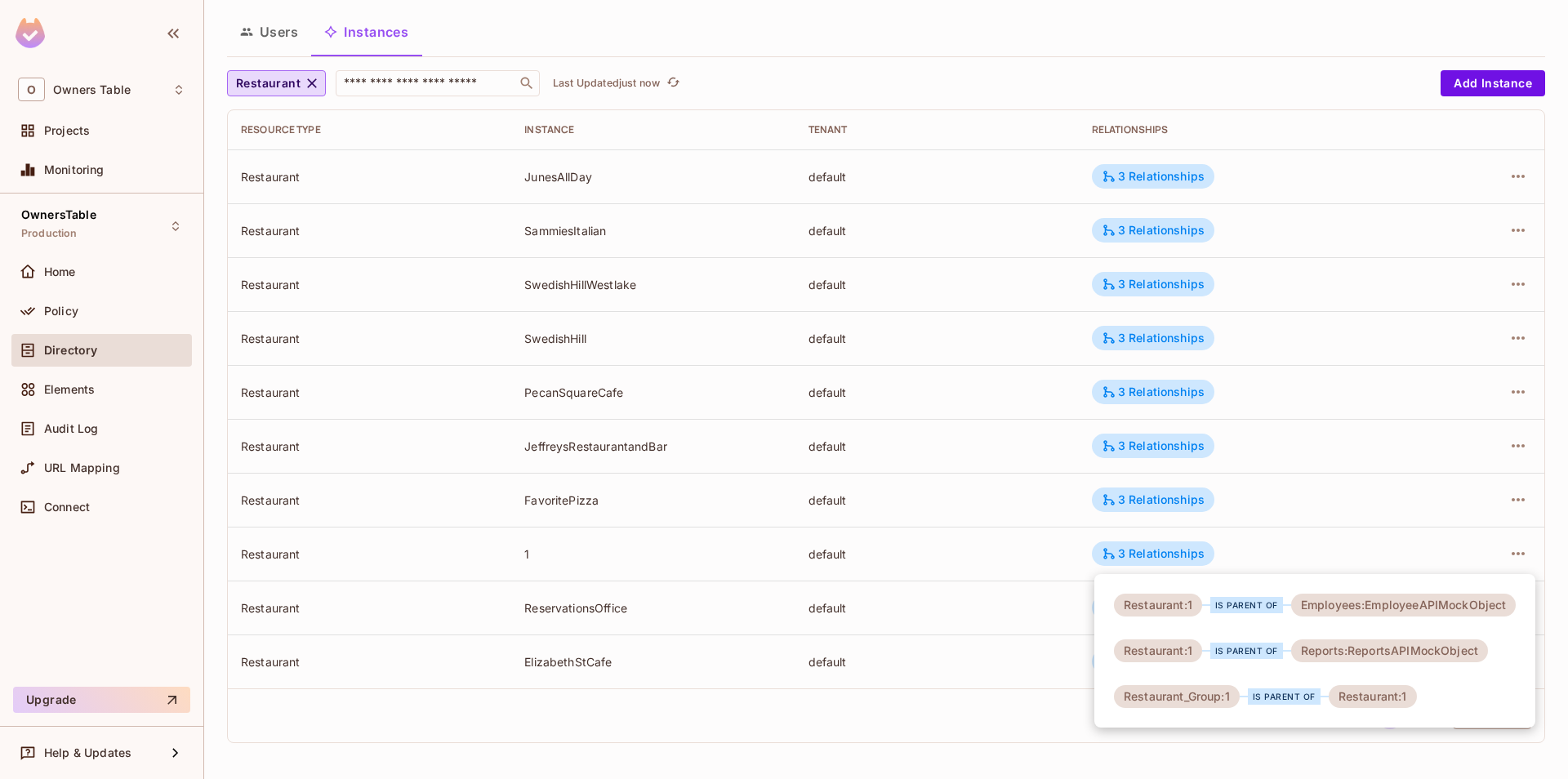
click at [955, 676] on div at bounding box center [784, 390] width 1568 height 779
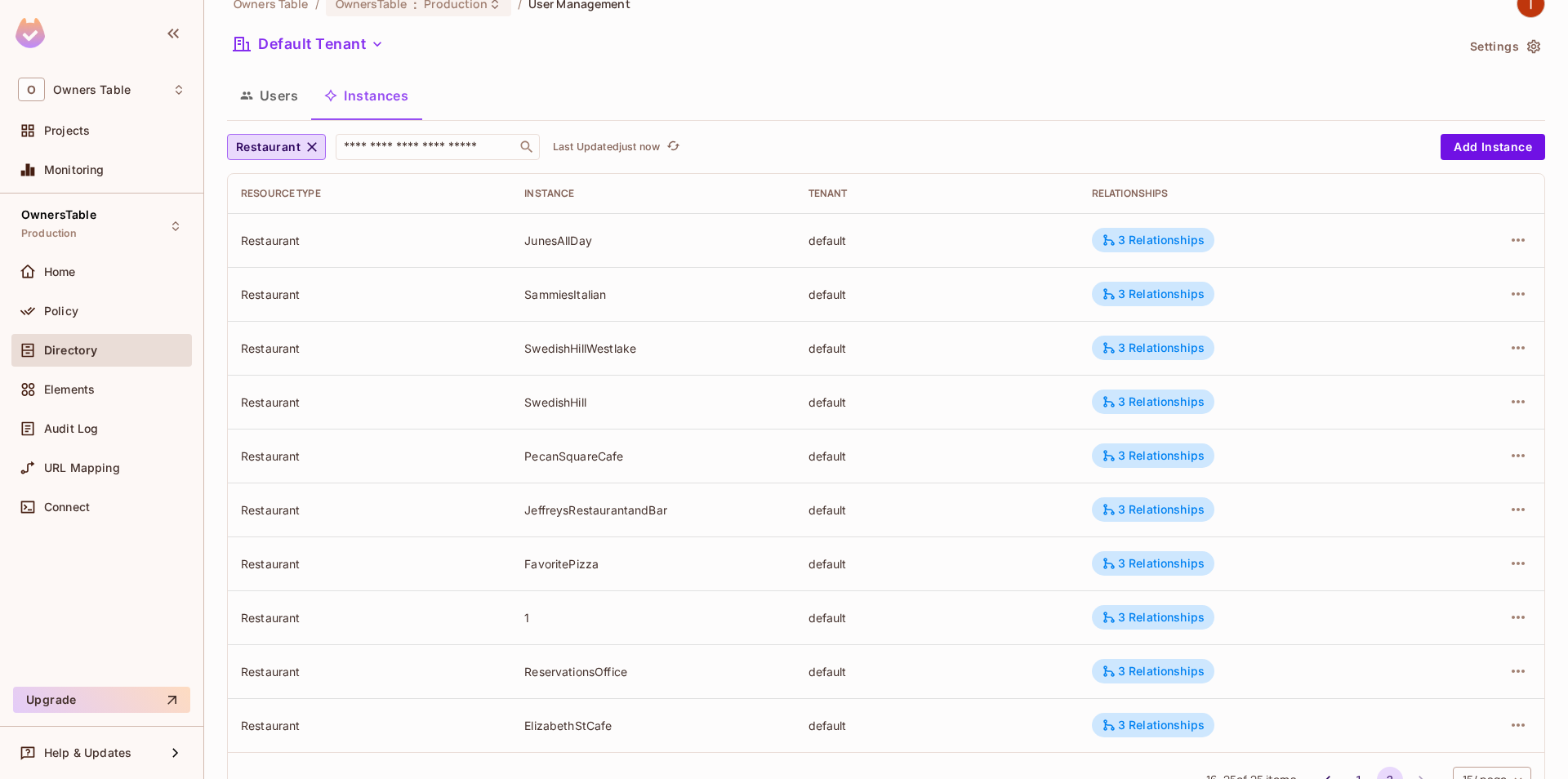
scroll to position [0, 0]
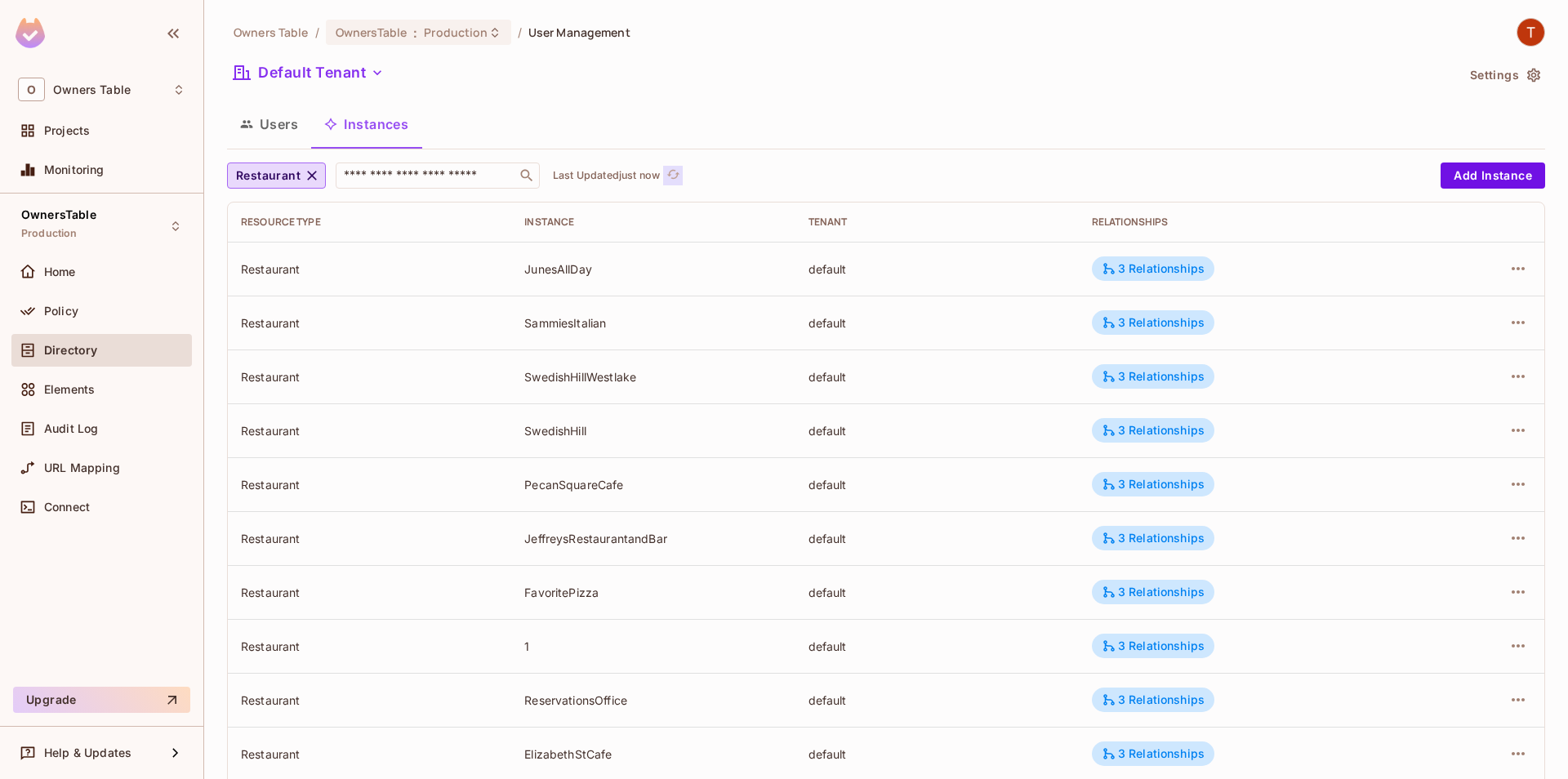
click at [677, 174] on icon "refresh" at bounding box center [673, 174] width 14 height 14
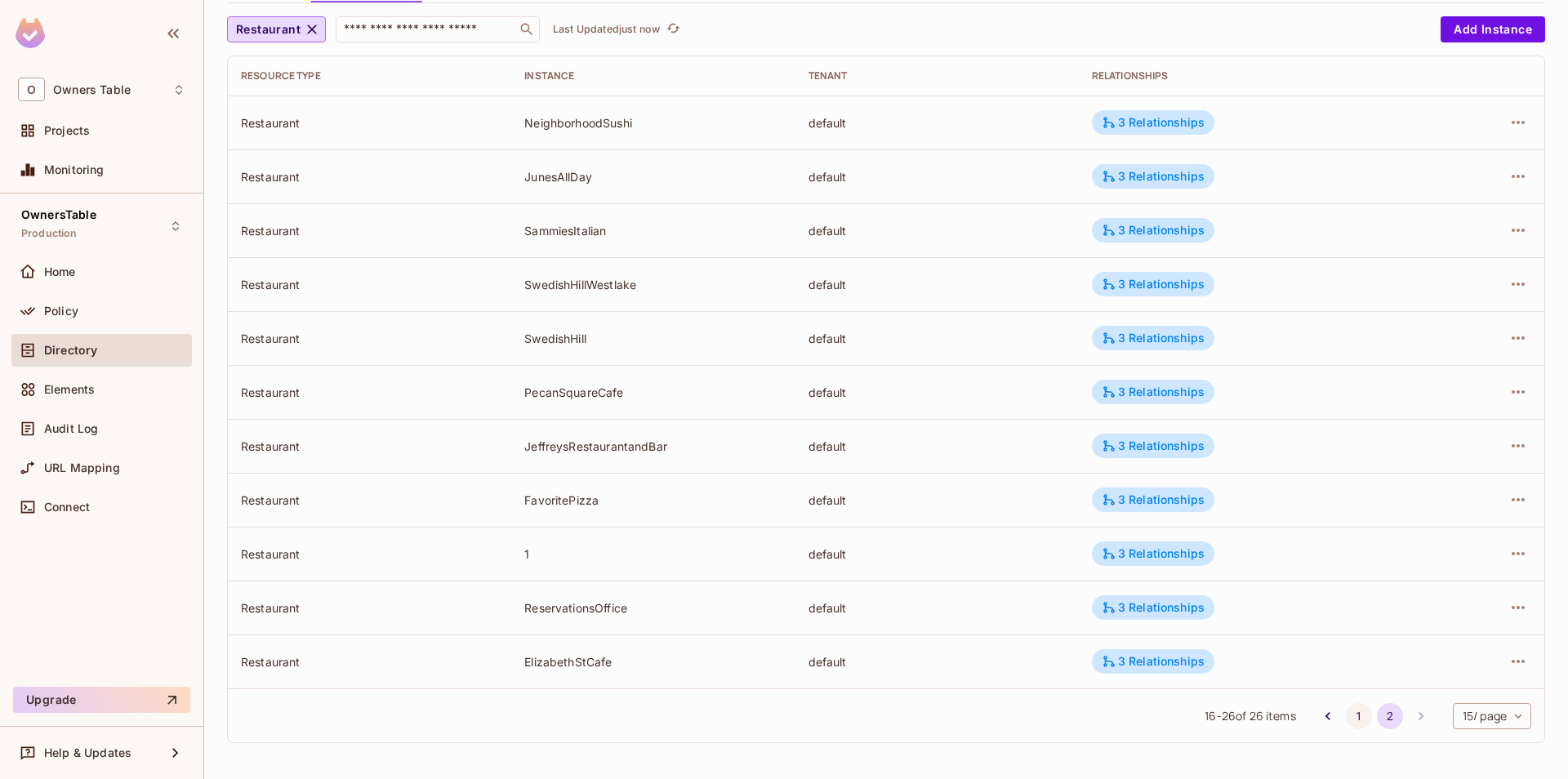
click at [1359, 718] on button "1" at bounding box center [1360, 716] width 27 height 27
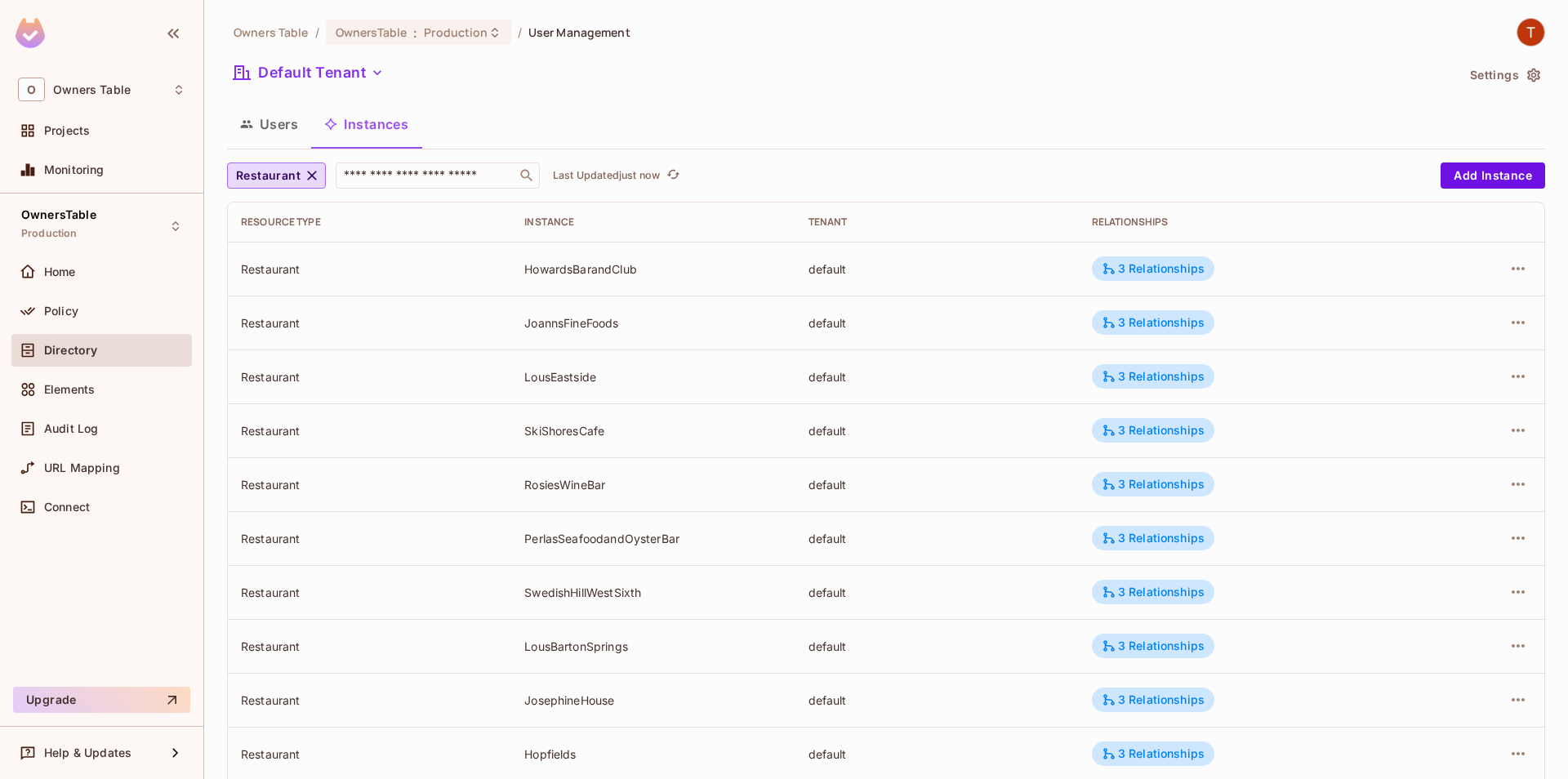
scroll to position [362, 0]
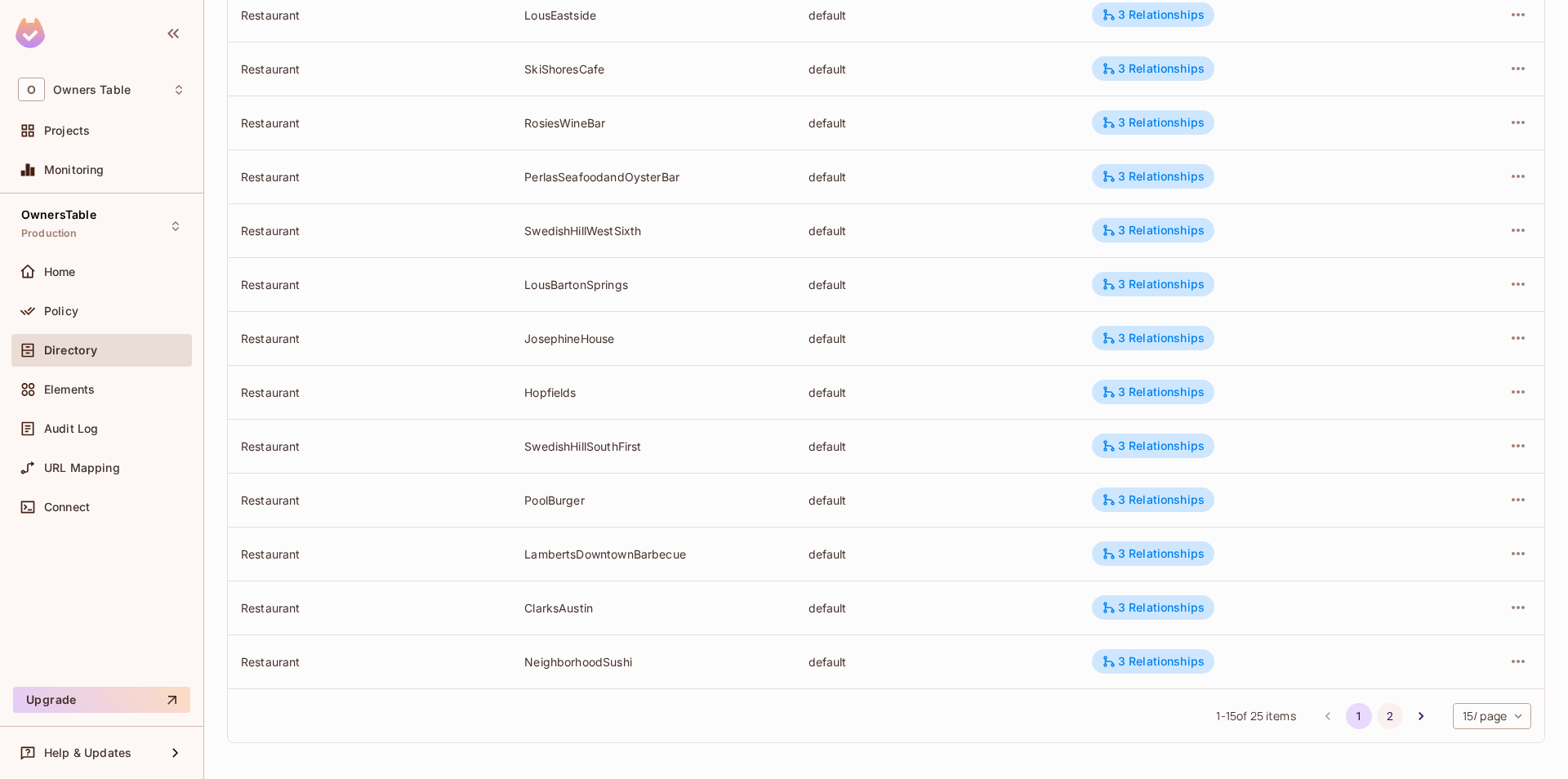
click at [1381, 721] on button "2" at bounding box center [1390, 716] width 27 height 27
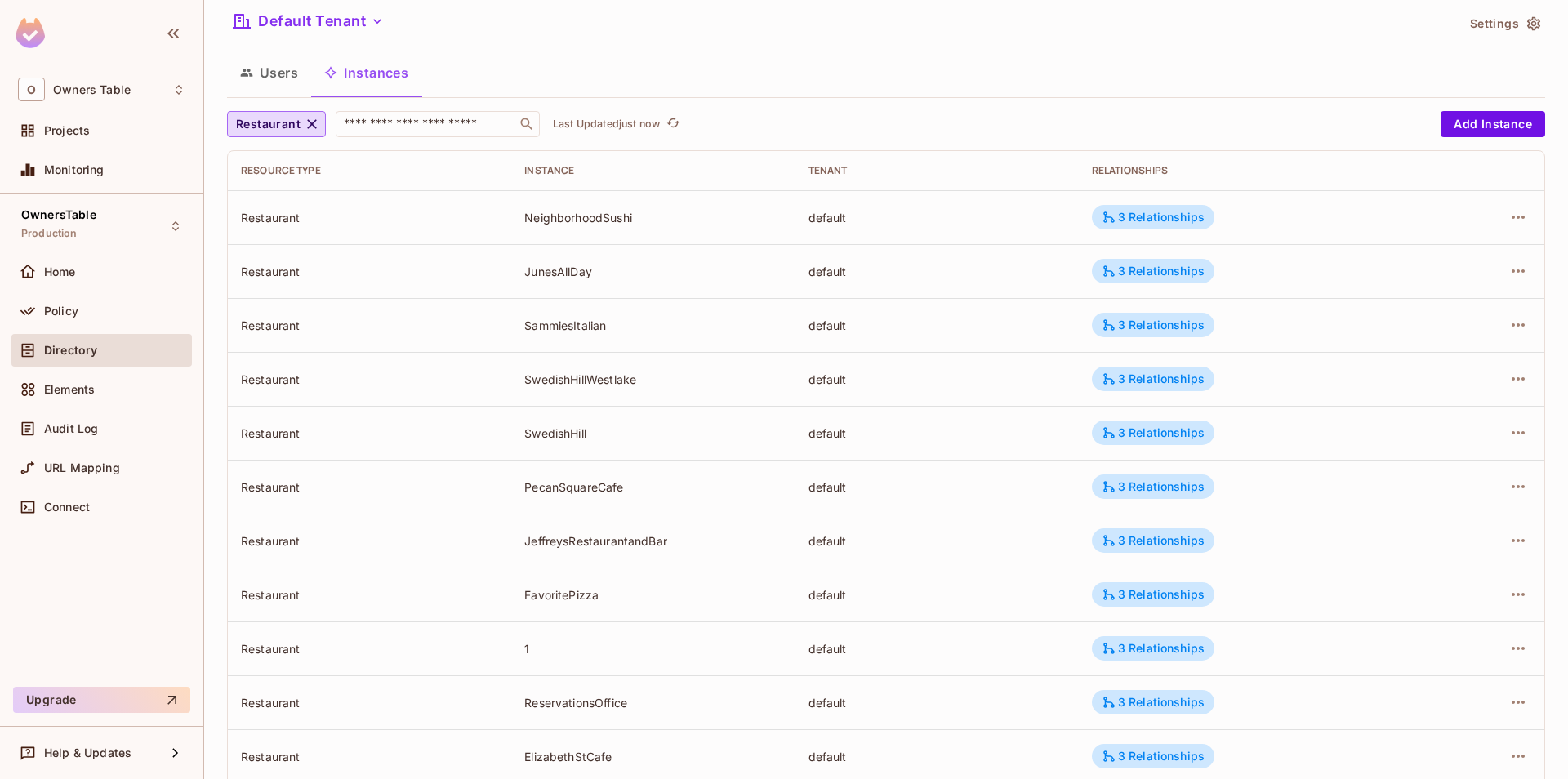
scroll to position [0, 0]
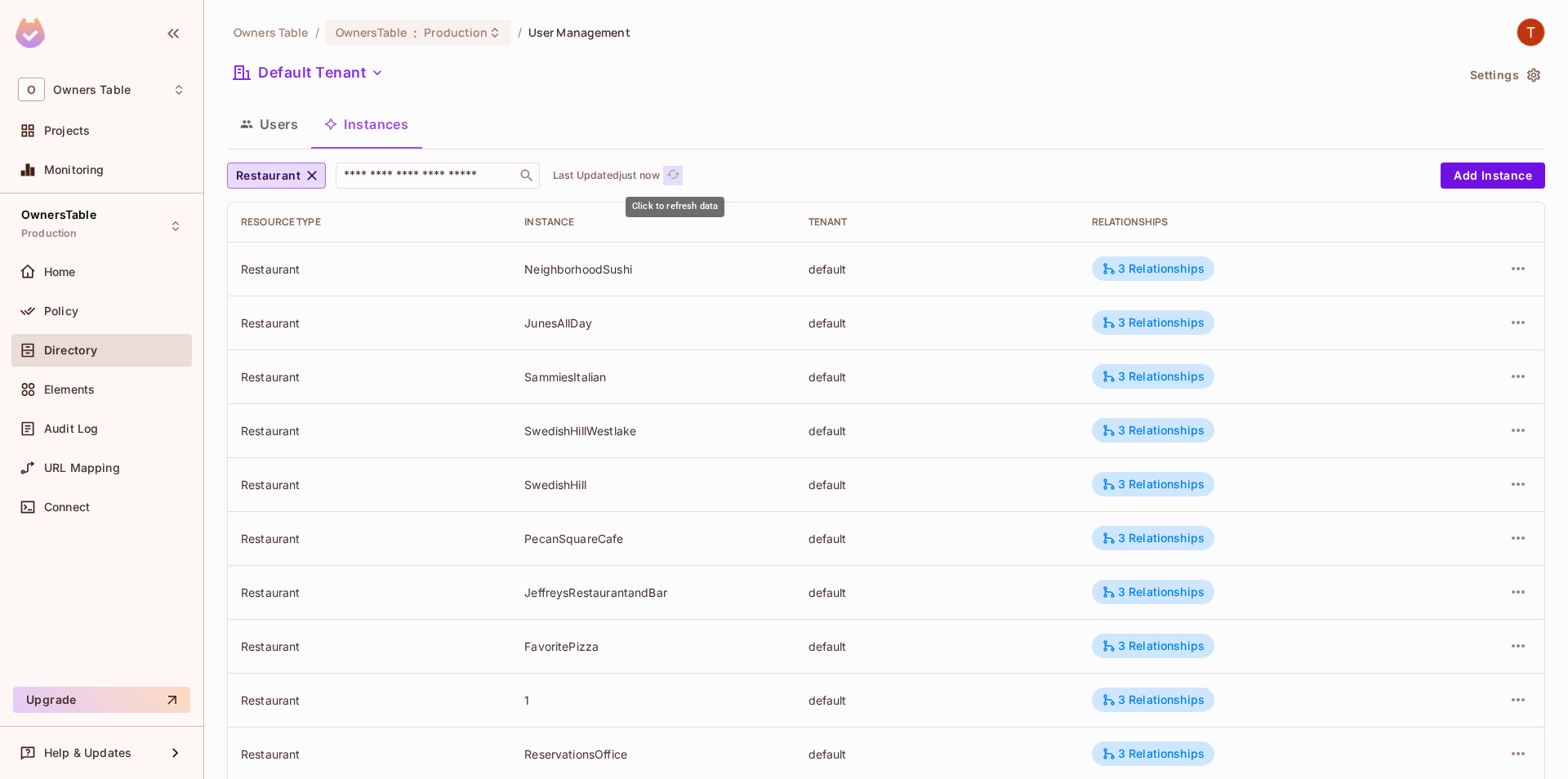
click at [679, 171] on icon "refresh" at bounding box center [673, 174] width 14 height 14
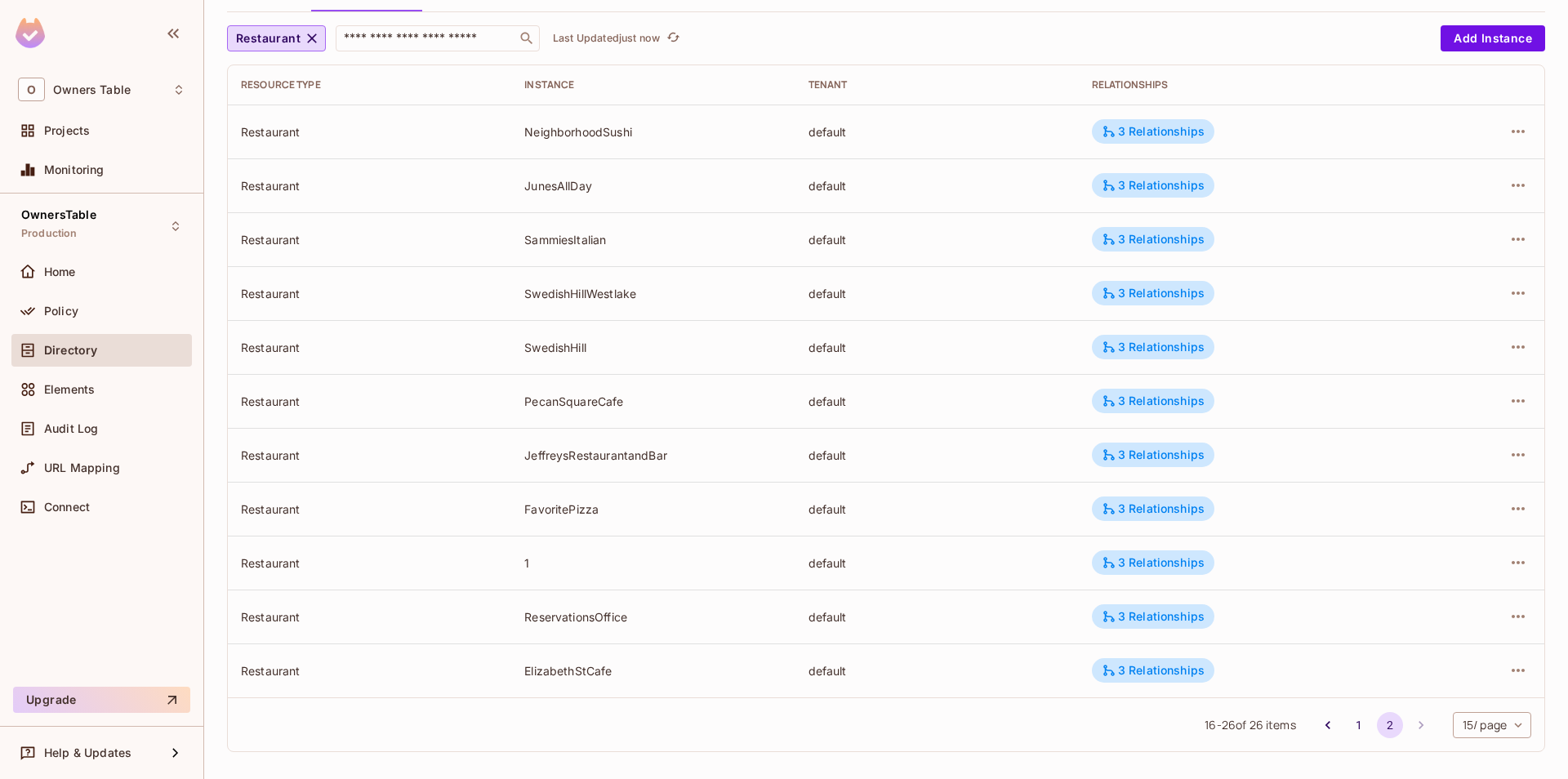
scroll to position [146, 0]
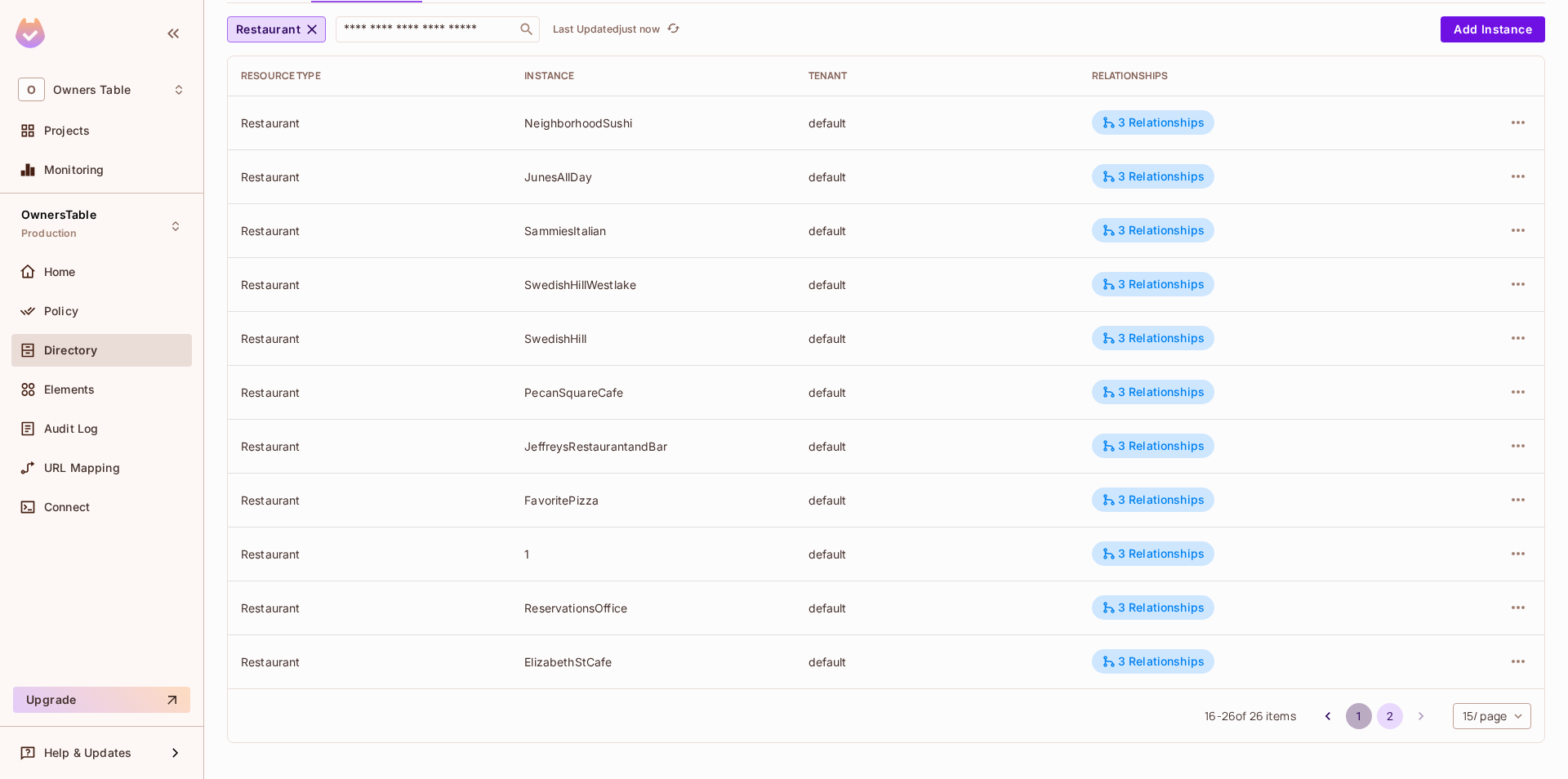
click at [1359, 722] on button "1" at bounding box center [1360, 716] width 27 height 27
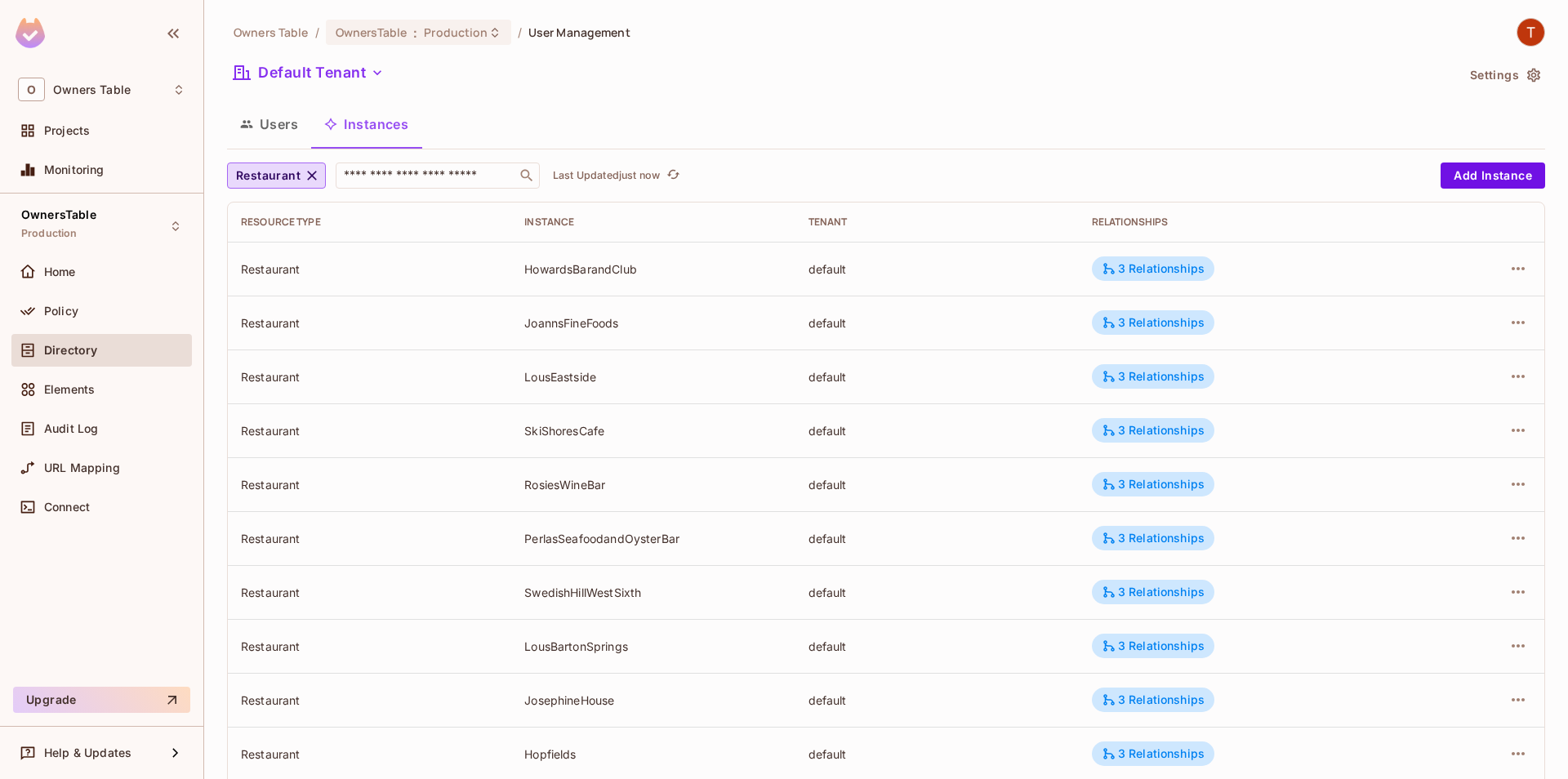
scroll to position [362, 0]
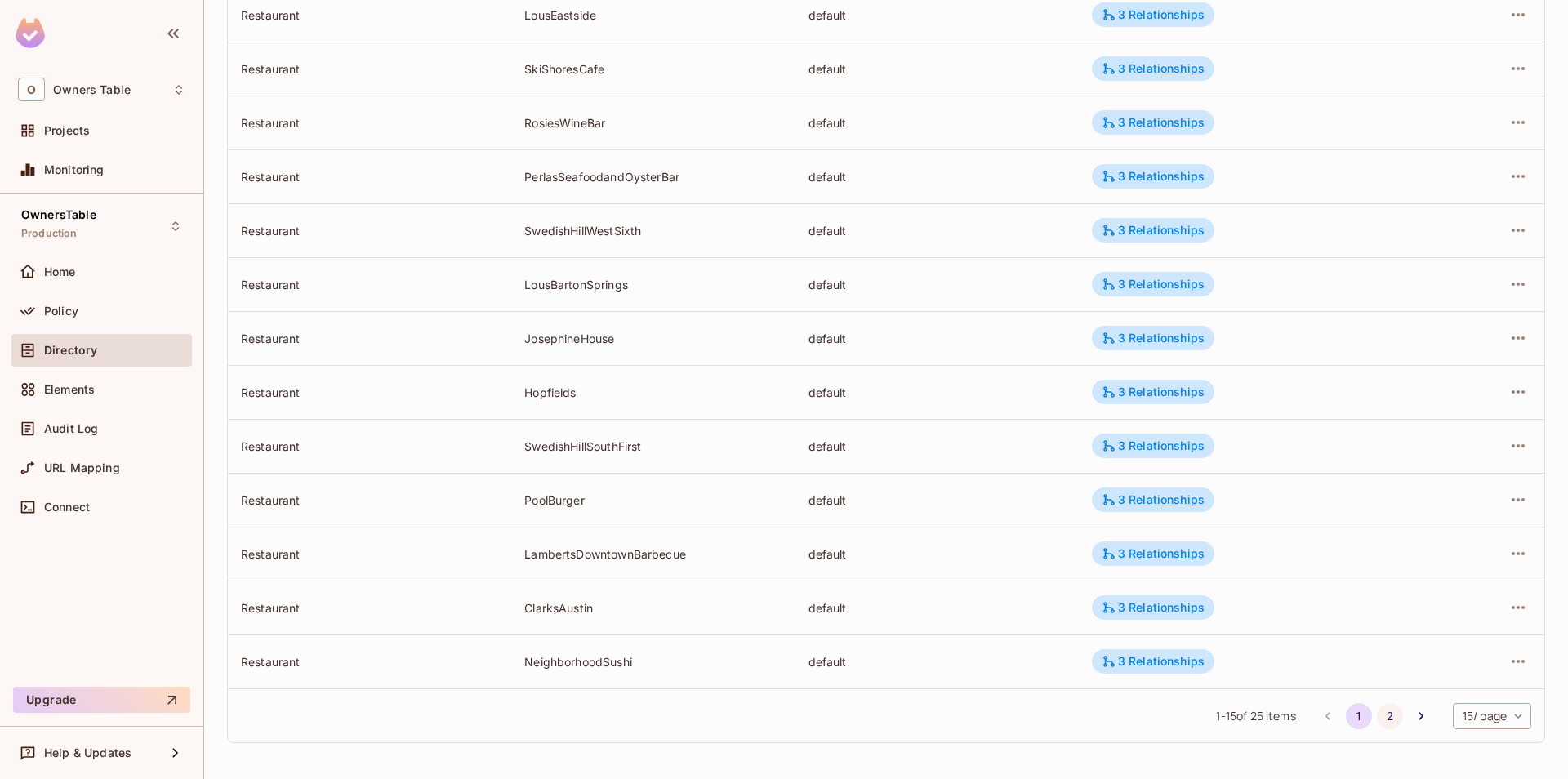
click at [1388, 722] on button "2" at bounding box center [1390, 716] width 27 height 27
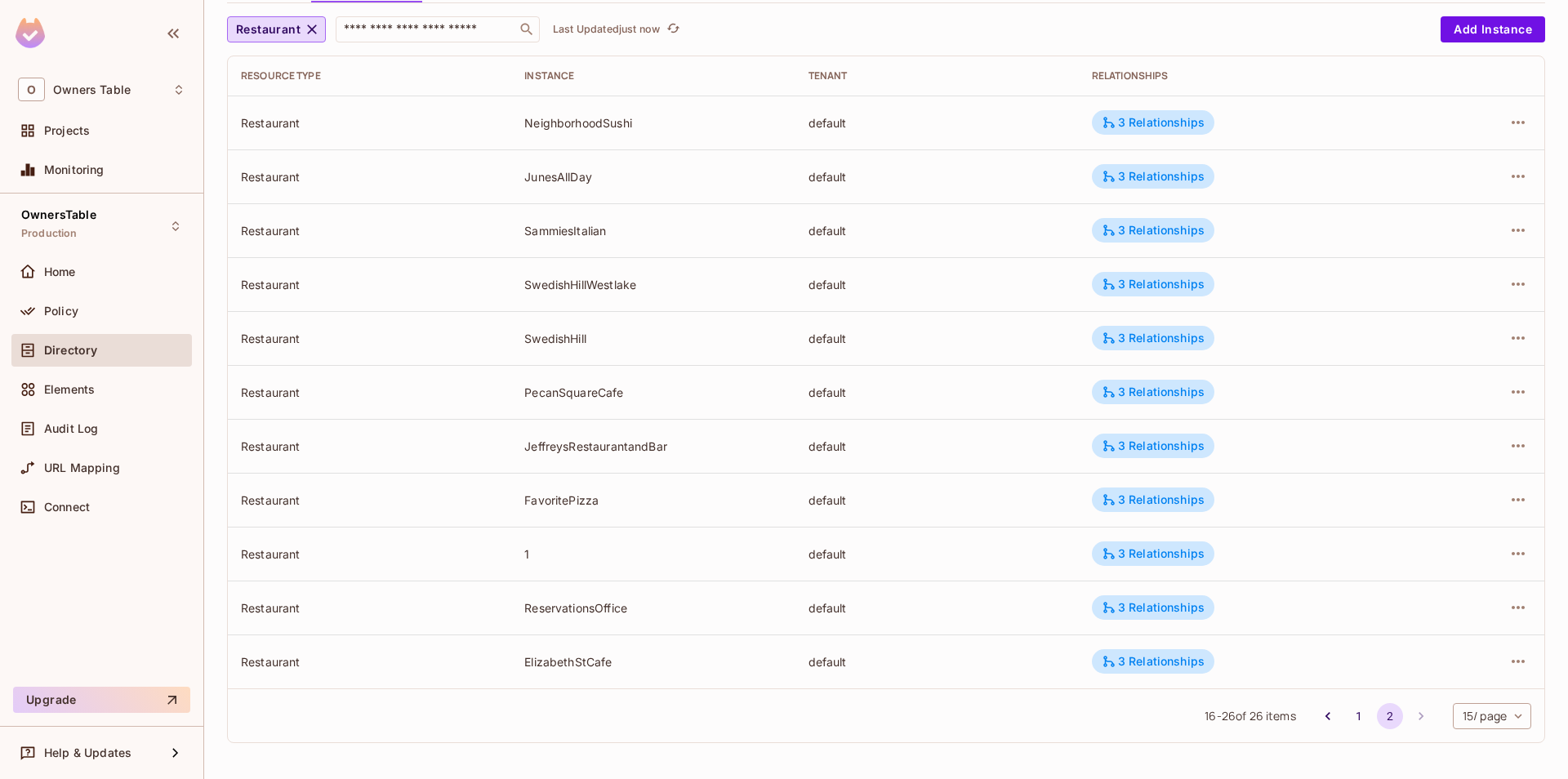
scroll to position [0, 0]
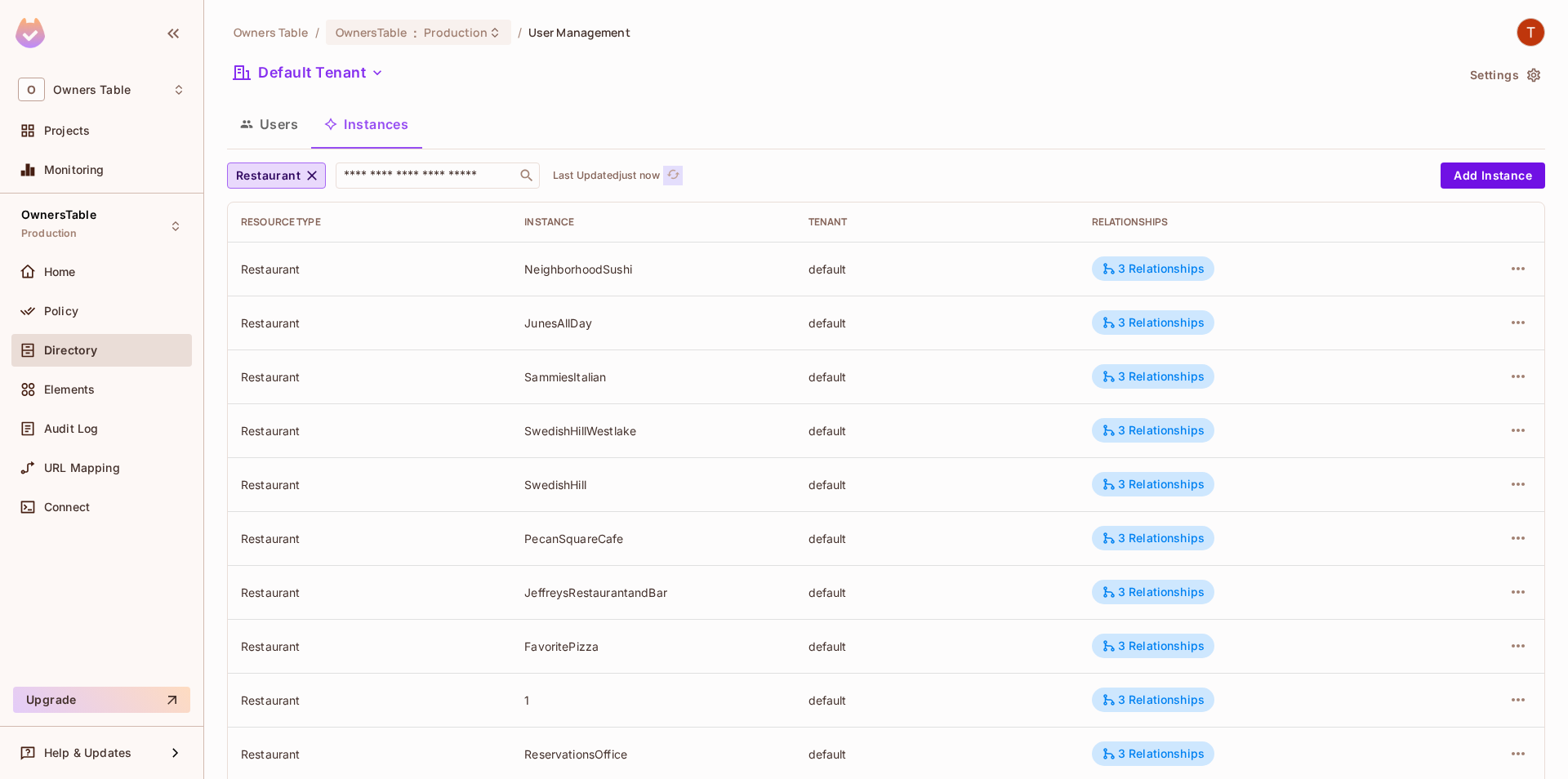
click at [679, 172] on icon "refresh" at bounding box center [673, 174] width 14 height 14
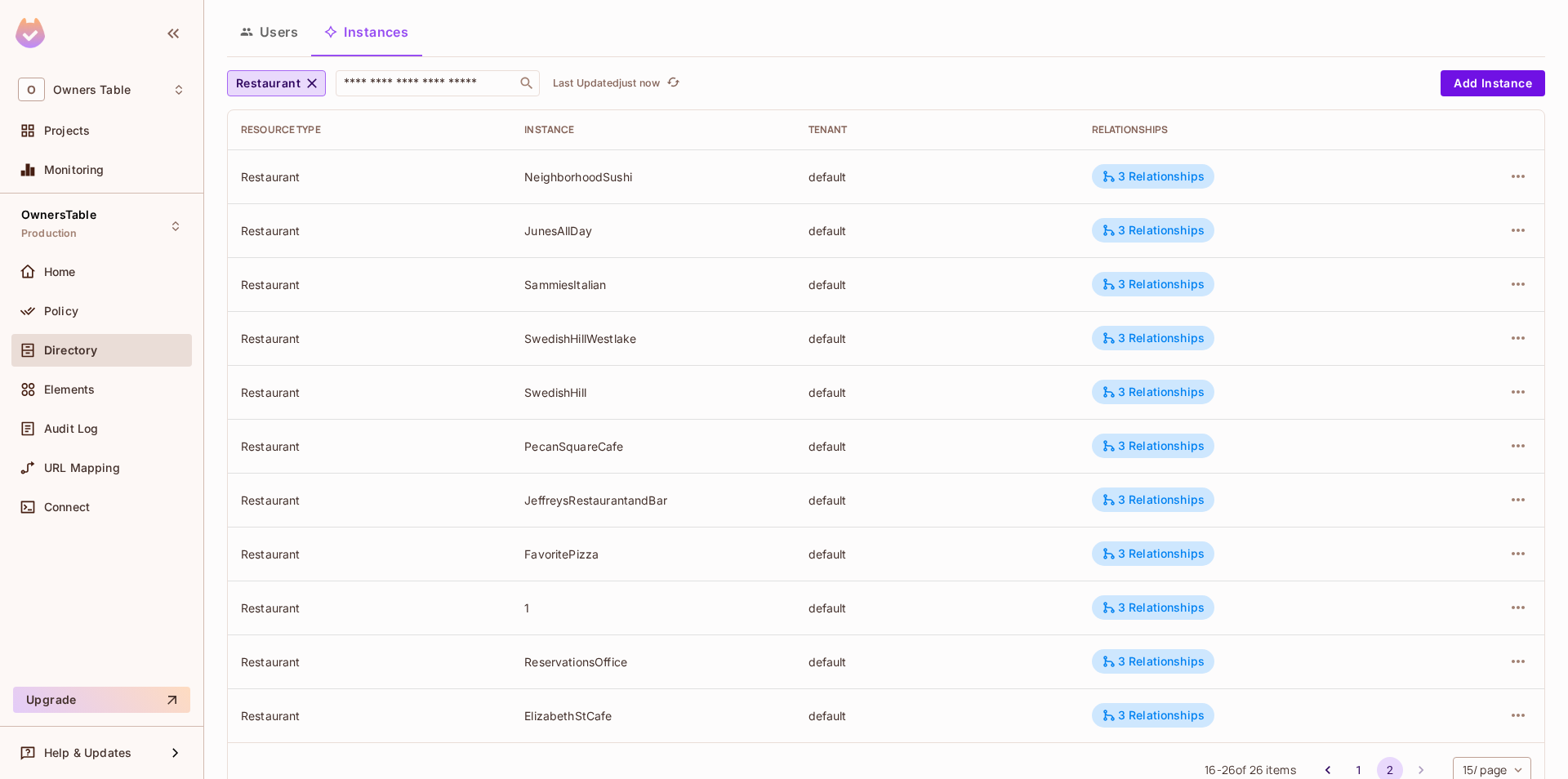
scroll to position [146, 0]
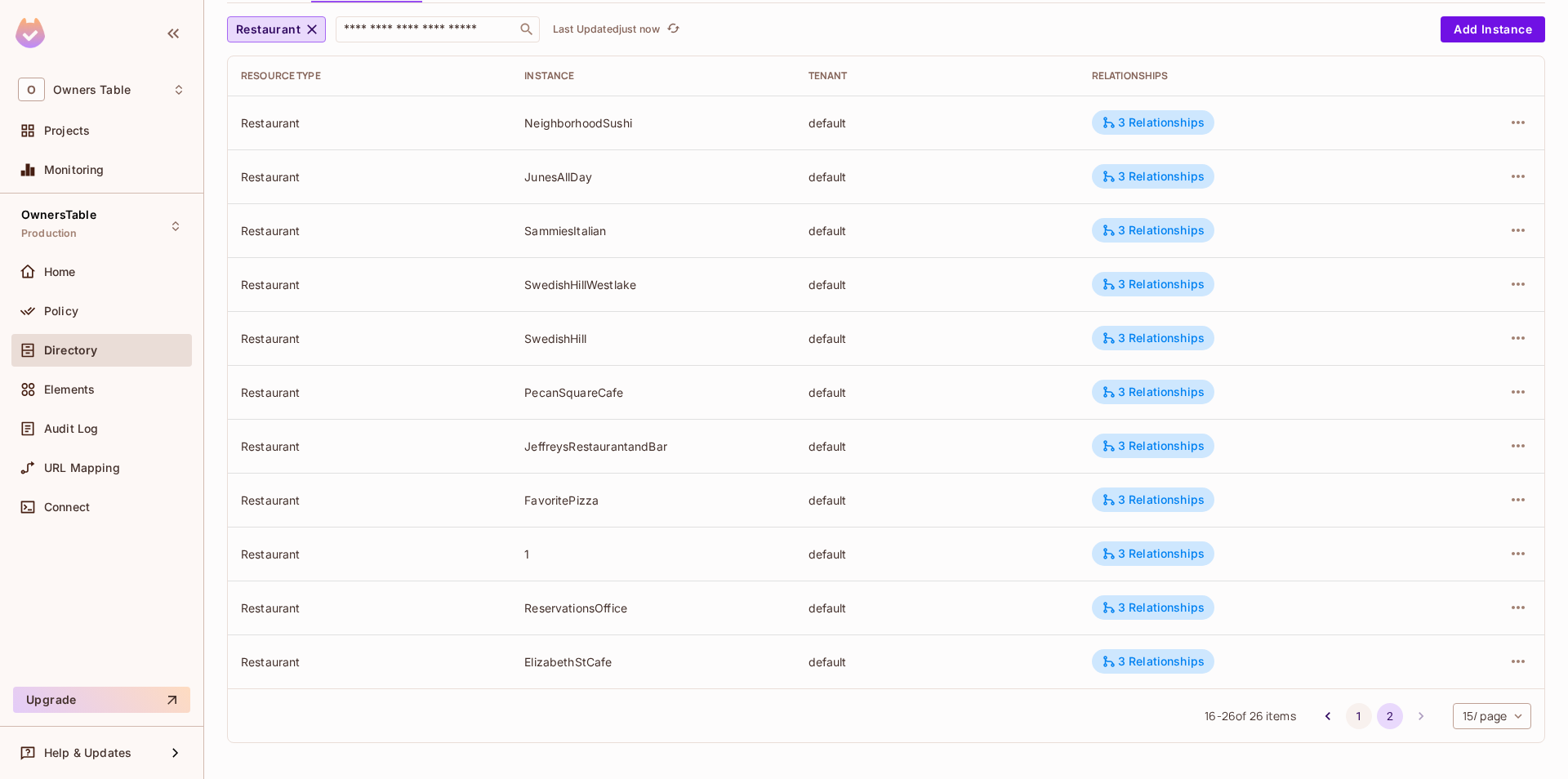
click at [1352, 716] on button "1" at bounding box center [1360, 716] width 27 height 27
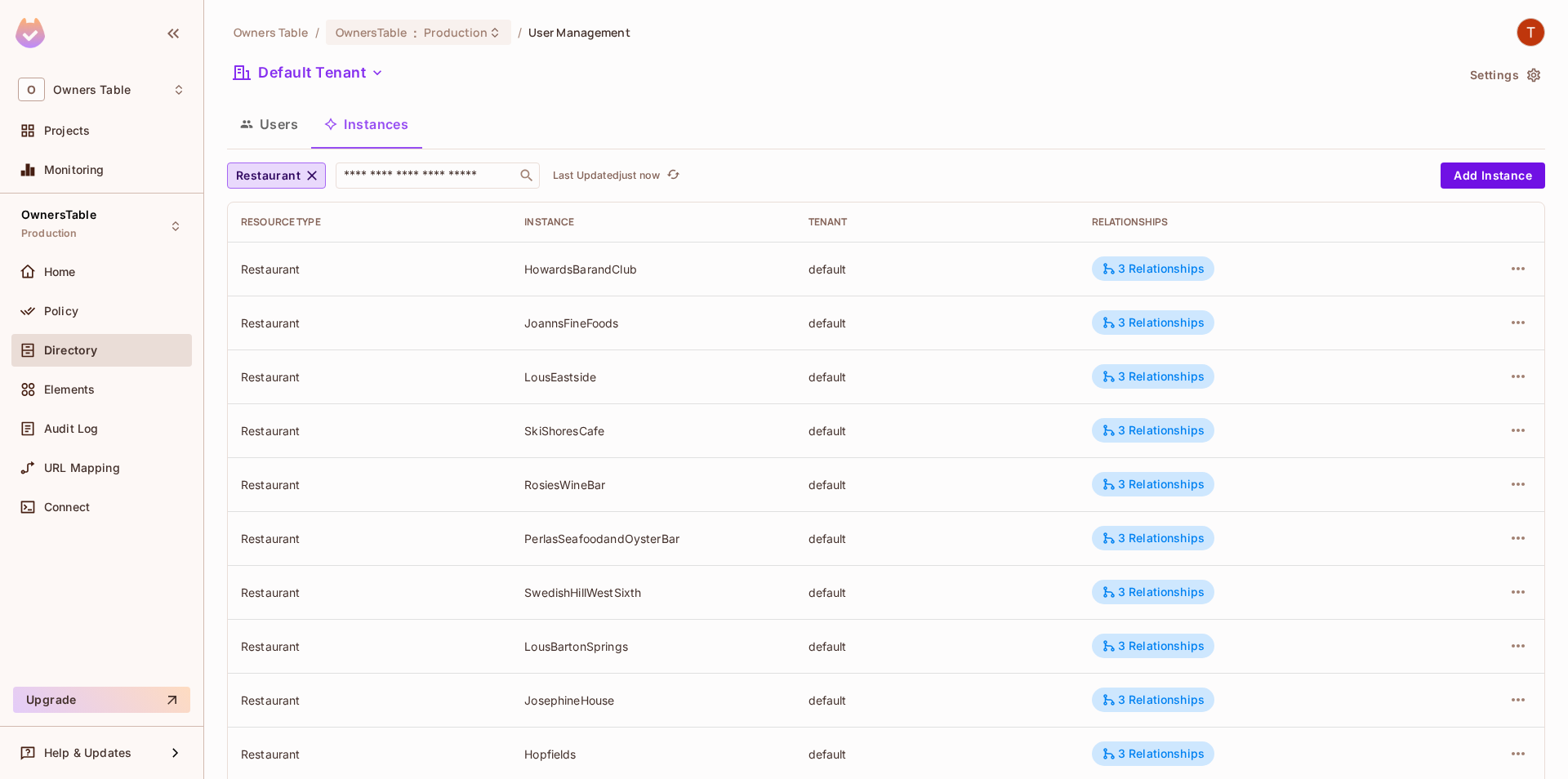
scroll to position [362, 0]
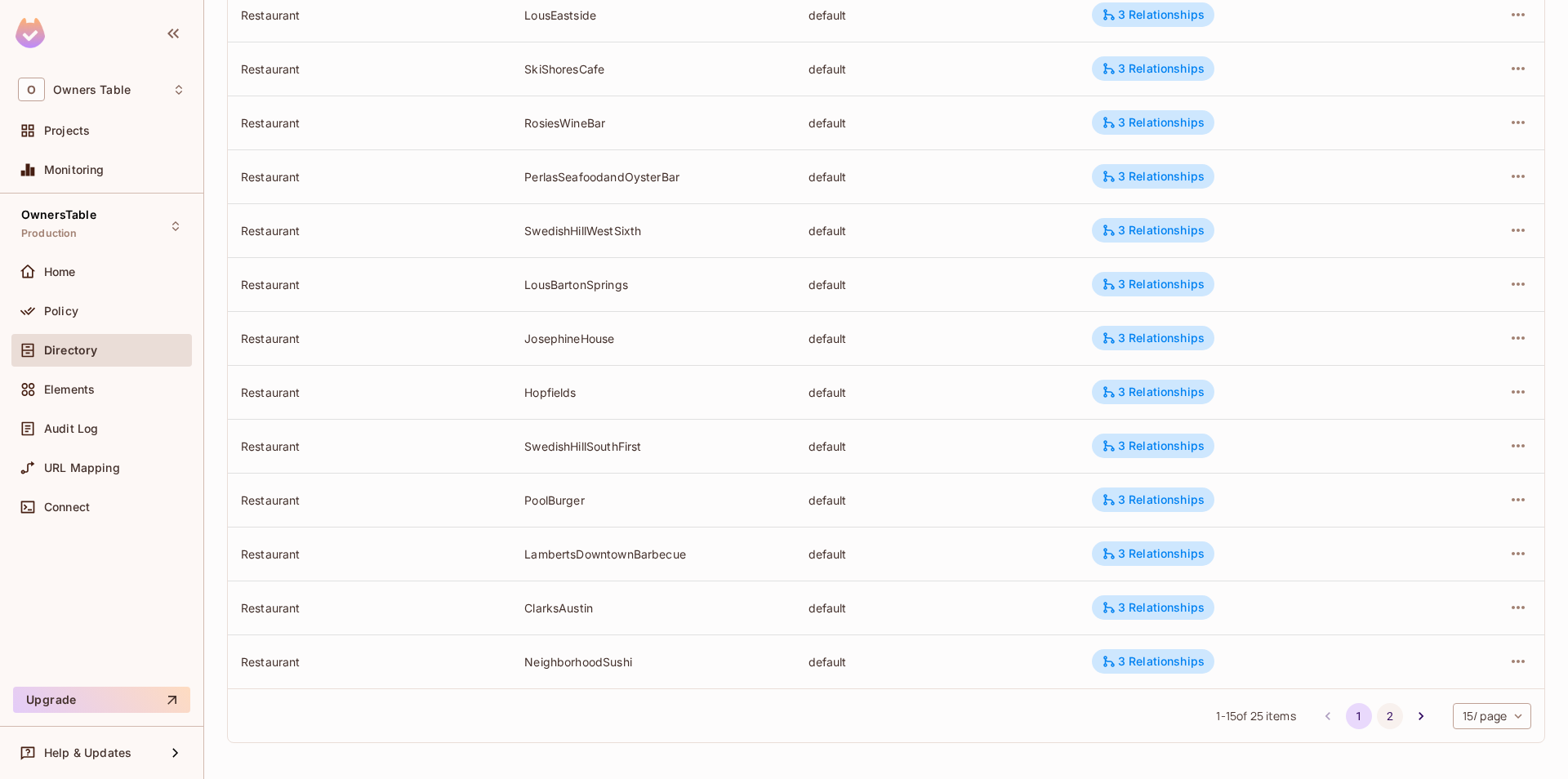
click at [1381, 724] on button "2" at bounding box center [1390, 716] width 27 height 27
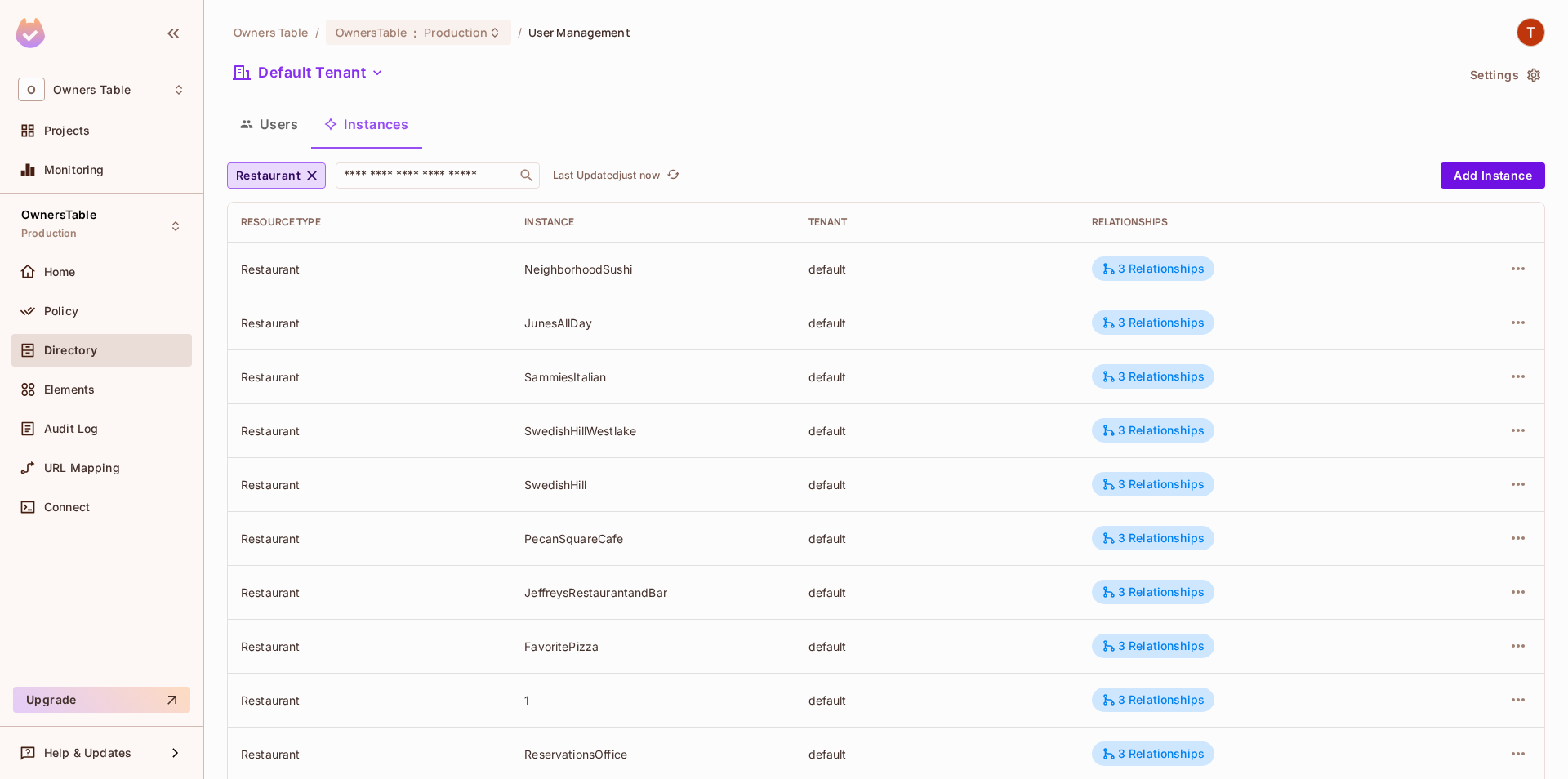
scroll to position [146, 0]
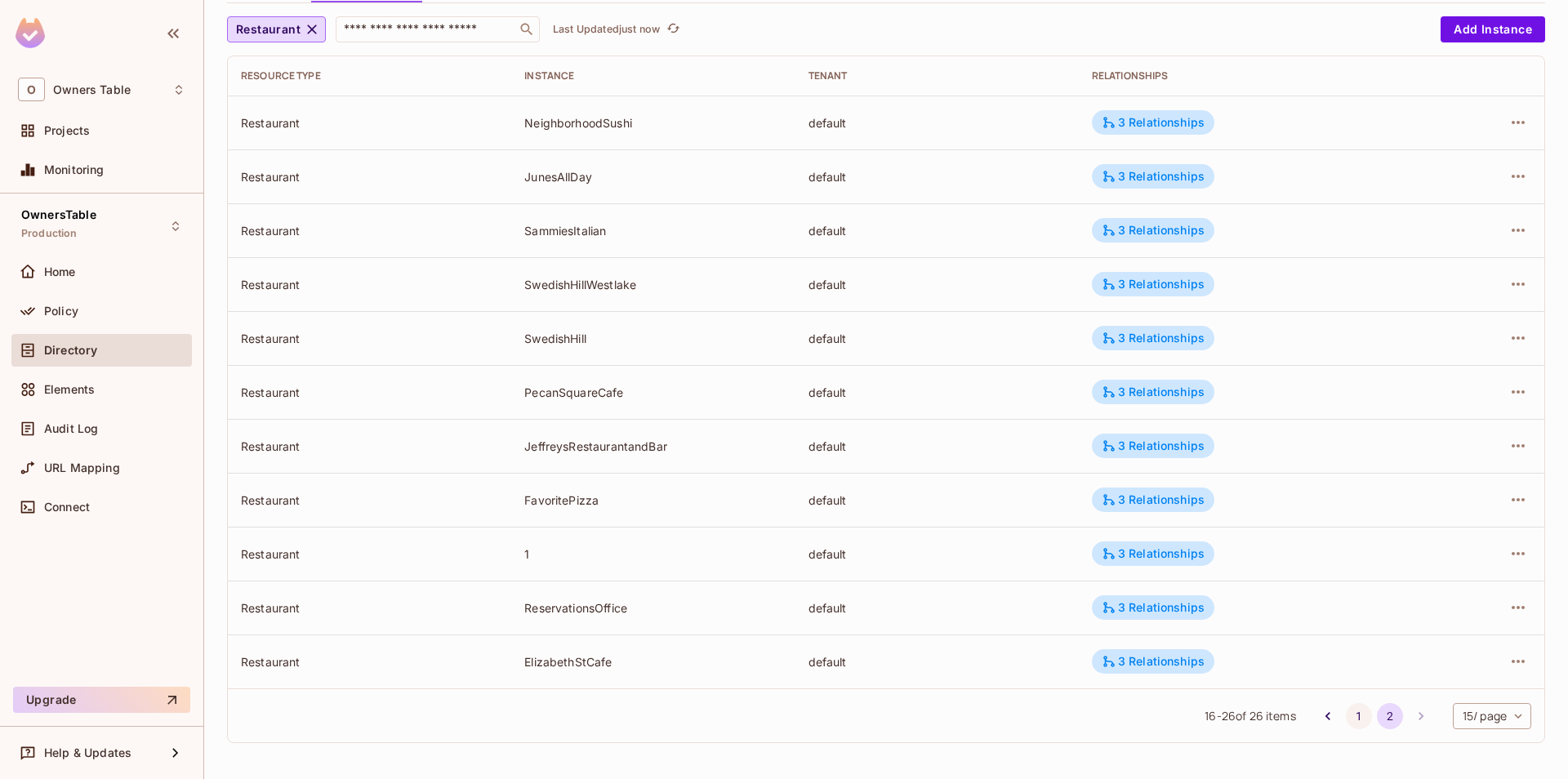
click at [1362, 716] on button "1" at bounding box center [1360, 716] width 27 height 27
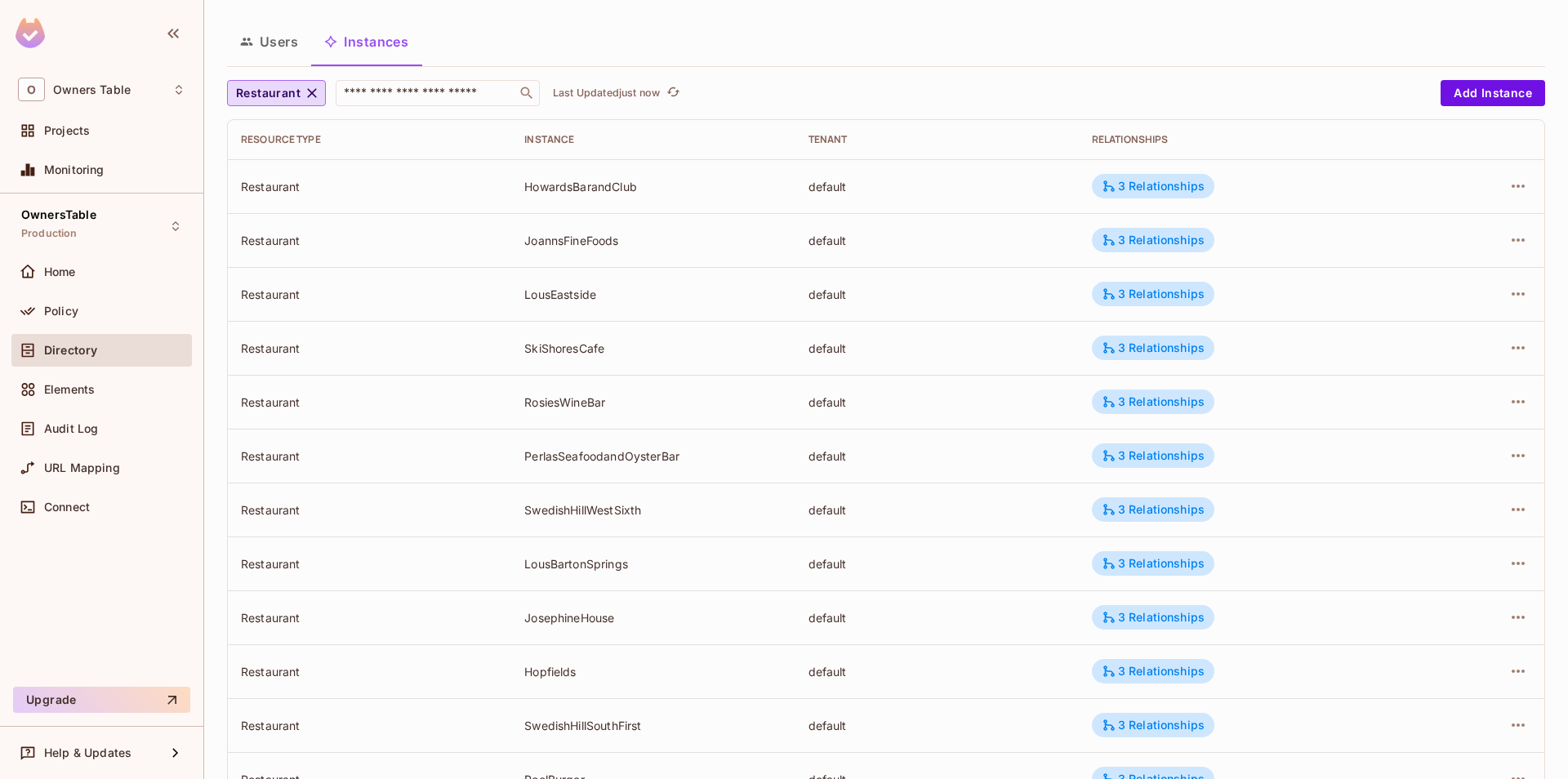
scroll to position [0, 0]
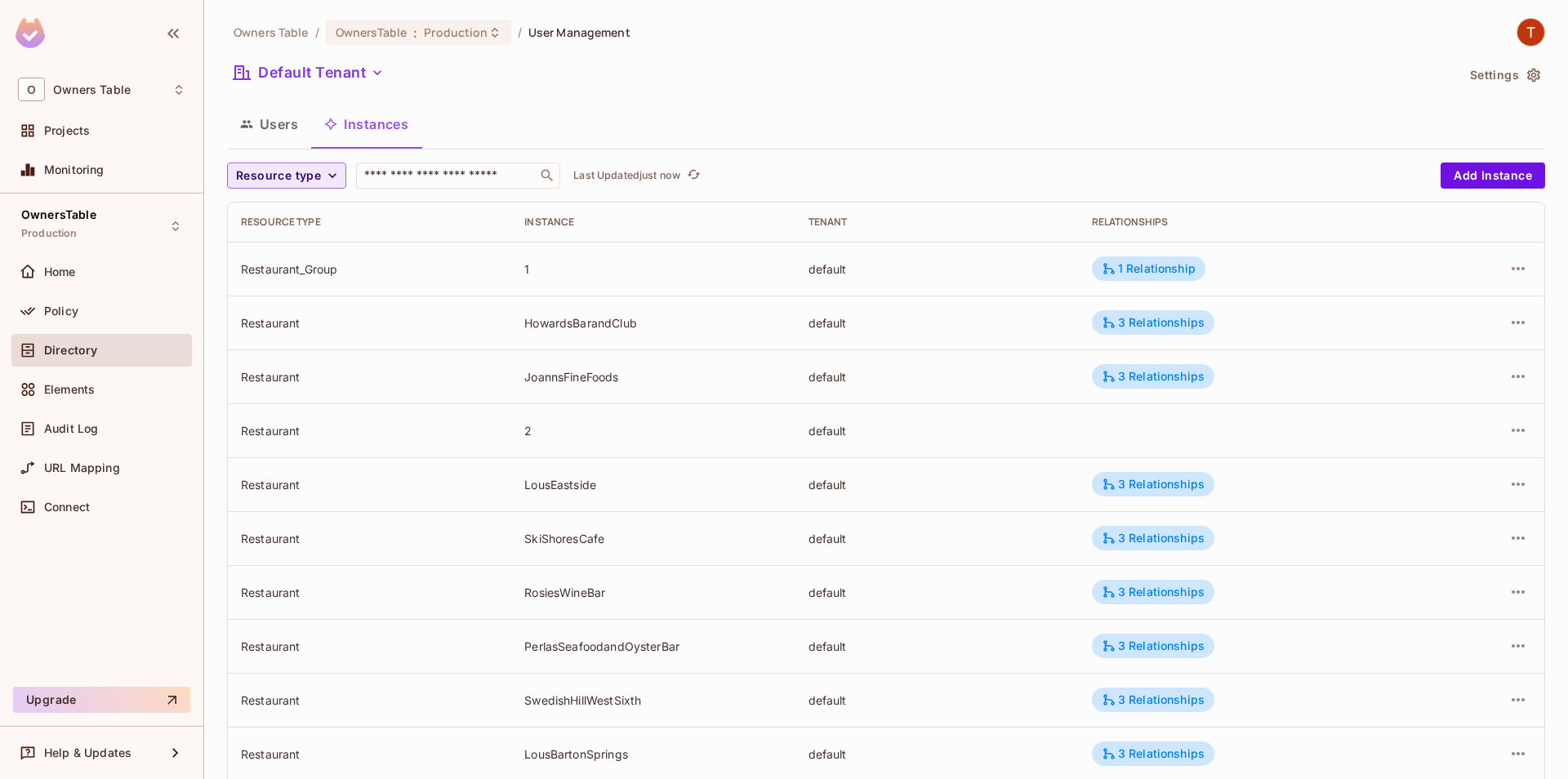
click at [317, 183] on span "Resource type" at bounding box center [279, 176] width 85 height 21
click at [550, 135] on div at bounding box center [784, 390] width 1568 height 779
click at [1516, 442] on button "button" at bounding box center [1519, 430] width 27 height 27
click at [1413, 468] on div "Edit Resource Instance" at bounding box center [1422, 467] width 127 height 16
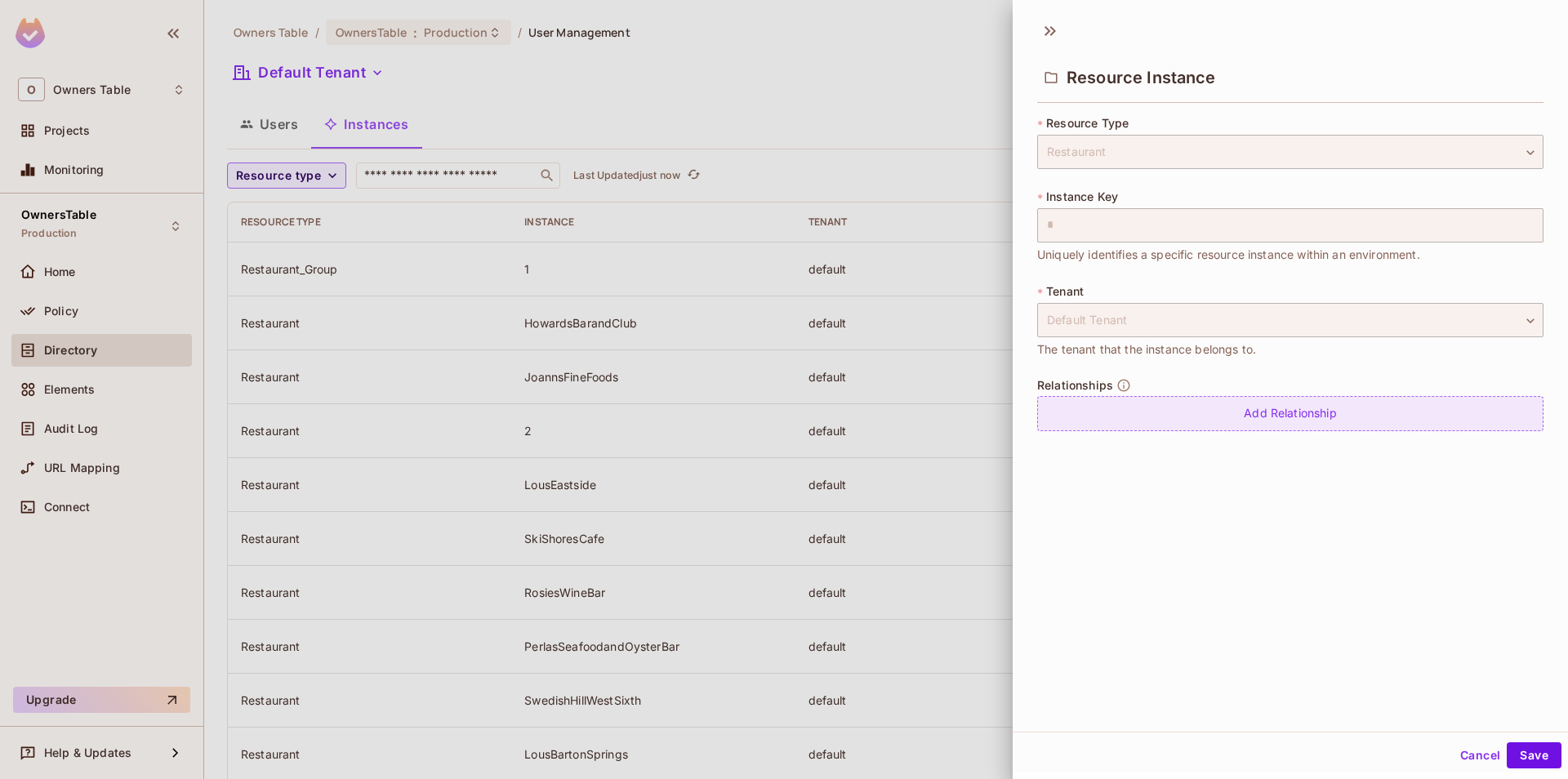
click at [1256, 415] on div "Add Relationship" at bounding box center [1290, 413] width 506 height 35
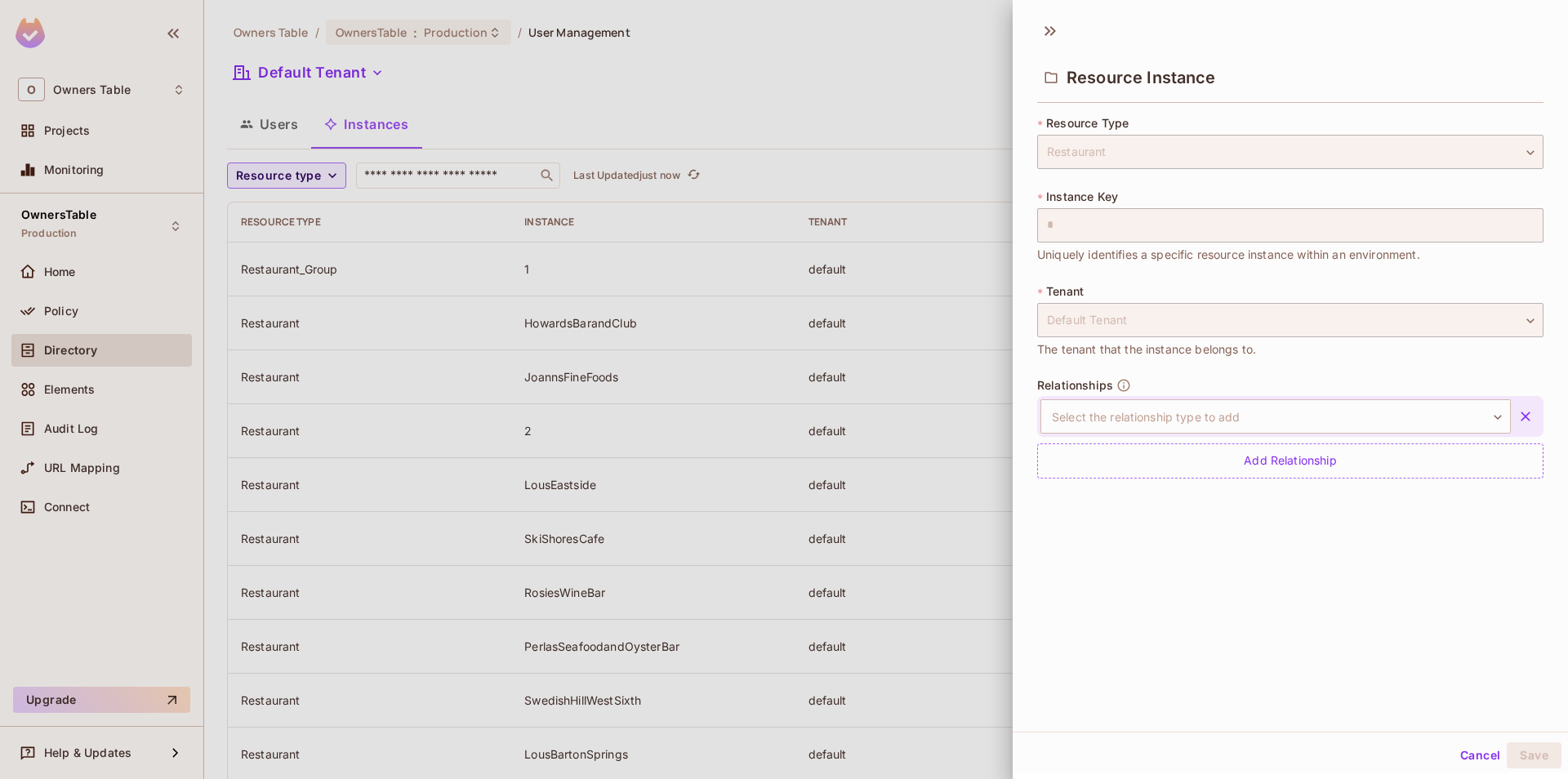
click at [1169, 435] on div "Select the relationship type to add ​ Select the relationship type to add" at bounding box center [1290, 416] width 506 height 41
click at [1175, 403] on body "O Owners Table Projects Monitoring OwnersTable Production Home Policy Directory…" at bounding box center [784, 390] width 1568 height 779
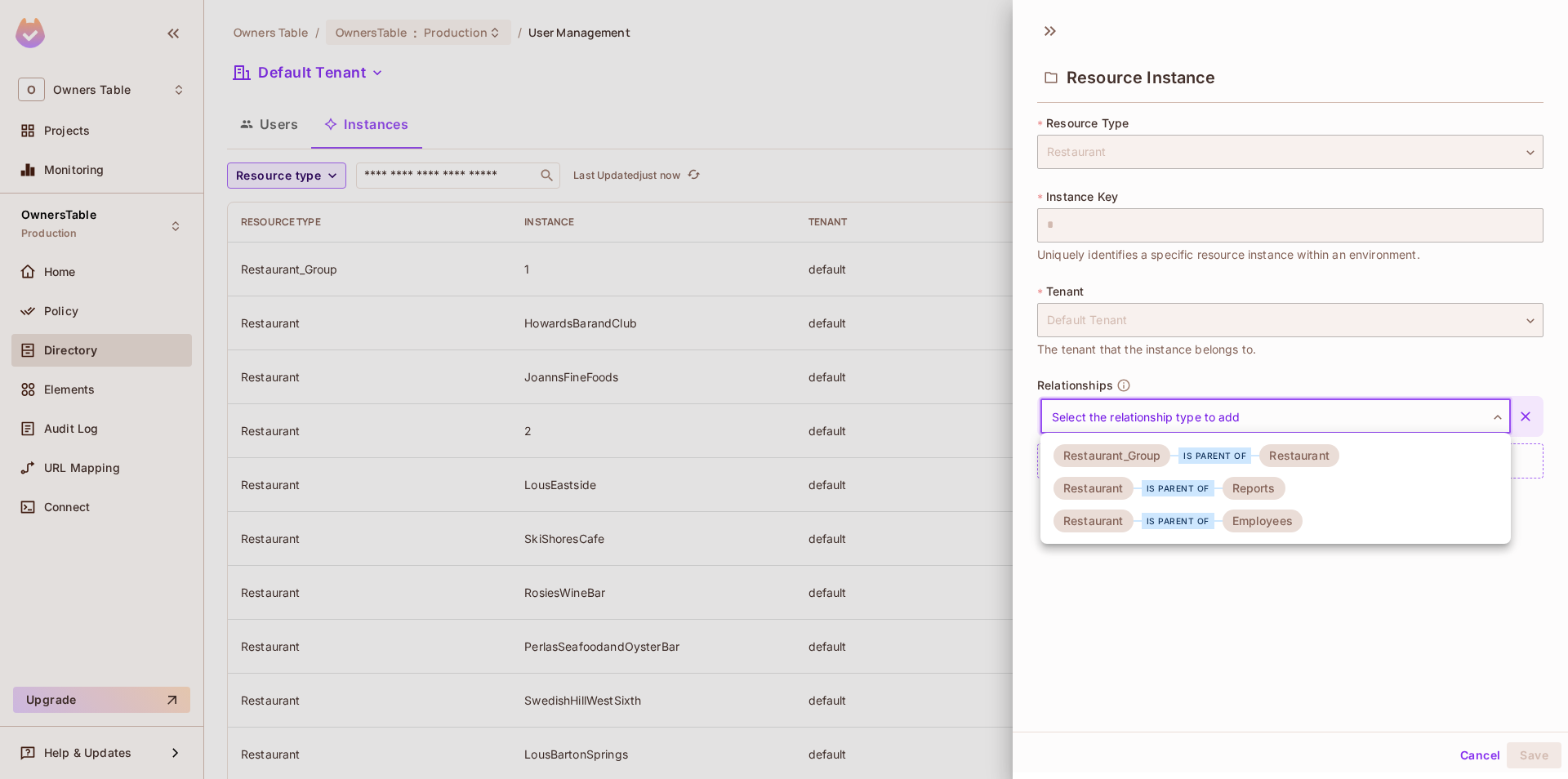
click at [1178, 453] on div "is parent of" at bounding box center [1215, 455] width 89 height 16
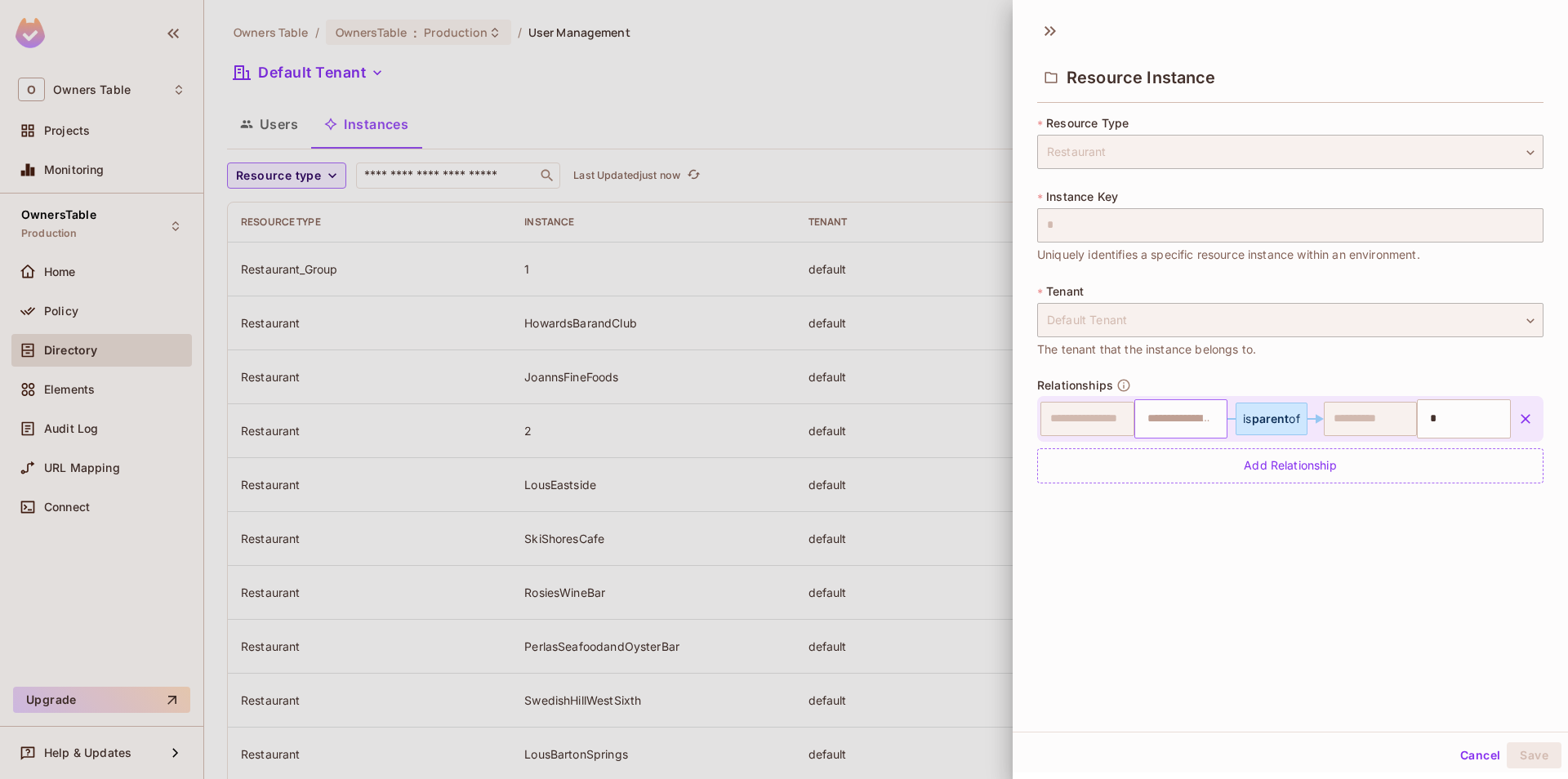
click at [1186, 423] on input "text" at bounding box center [1180, 419] width 83 height 32
type input "*"
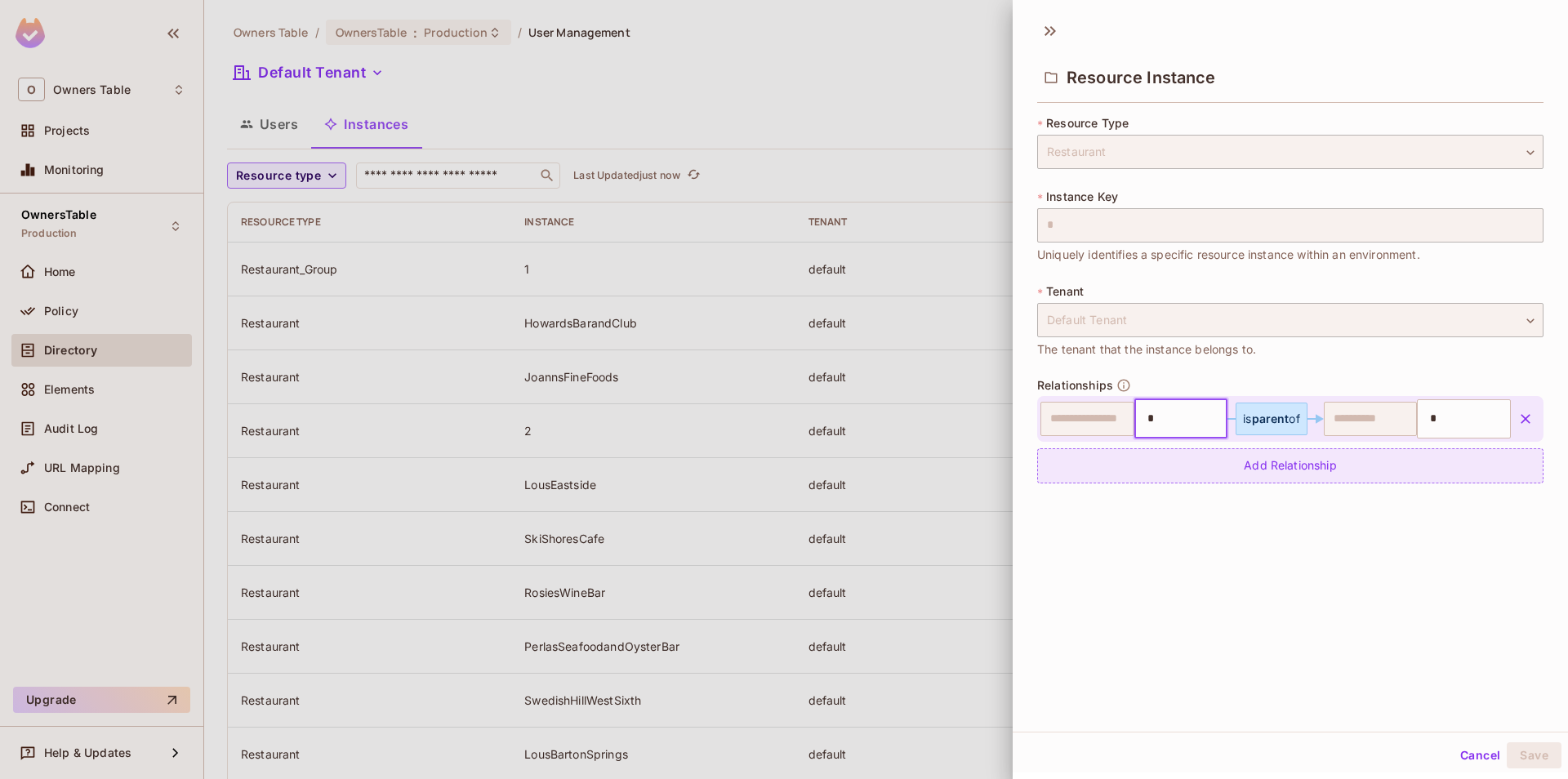
click at [1199, 474] on div "Add Relationship" at bounding box center [1290, 465] width 506 height 35
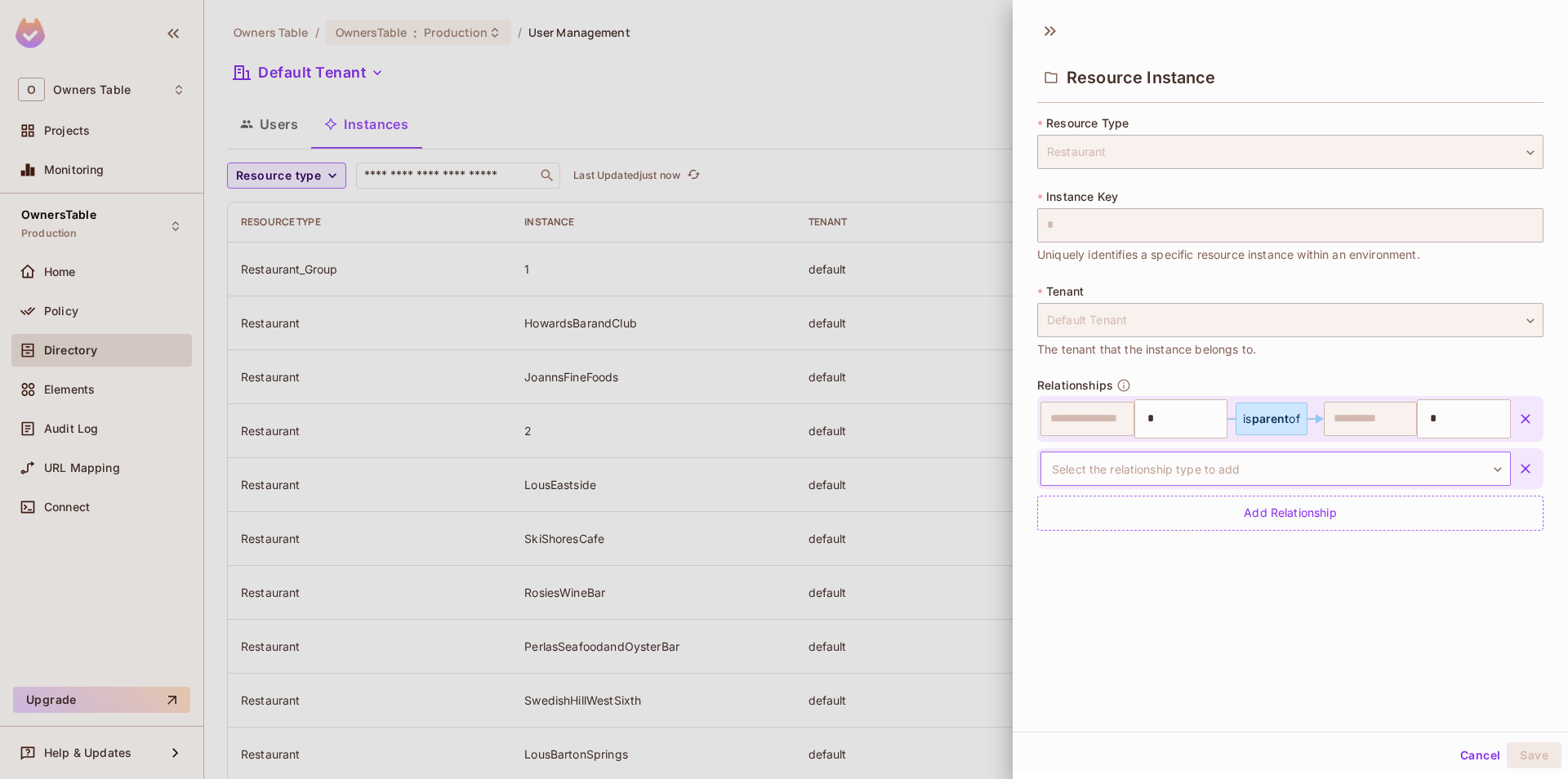
click at [1215, 480] on body "O Owners Table Projects Monitoring OwnersTable Production Home Policy Directory…" at bounding box center [784, 390] width 1568 height 779
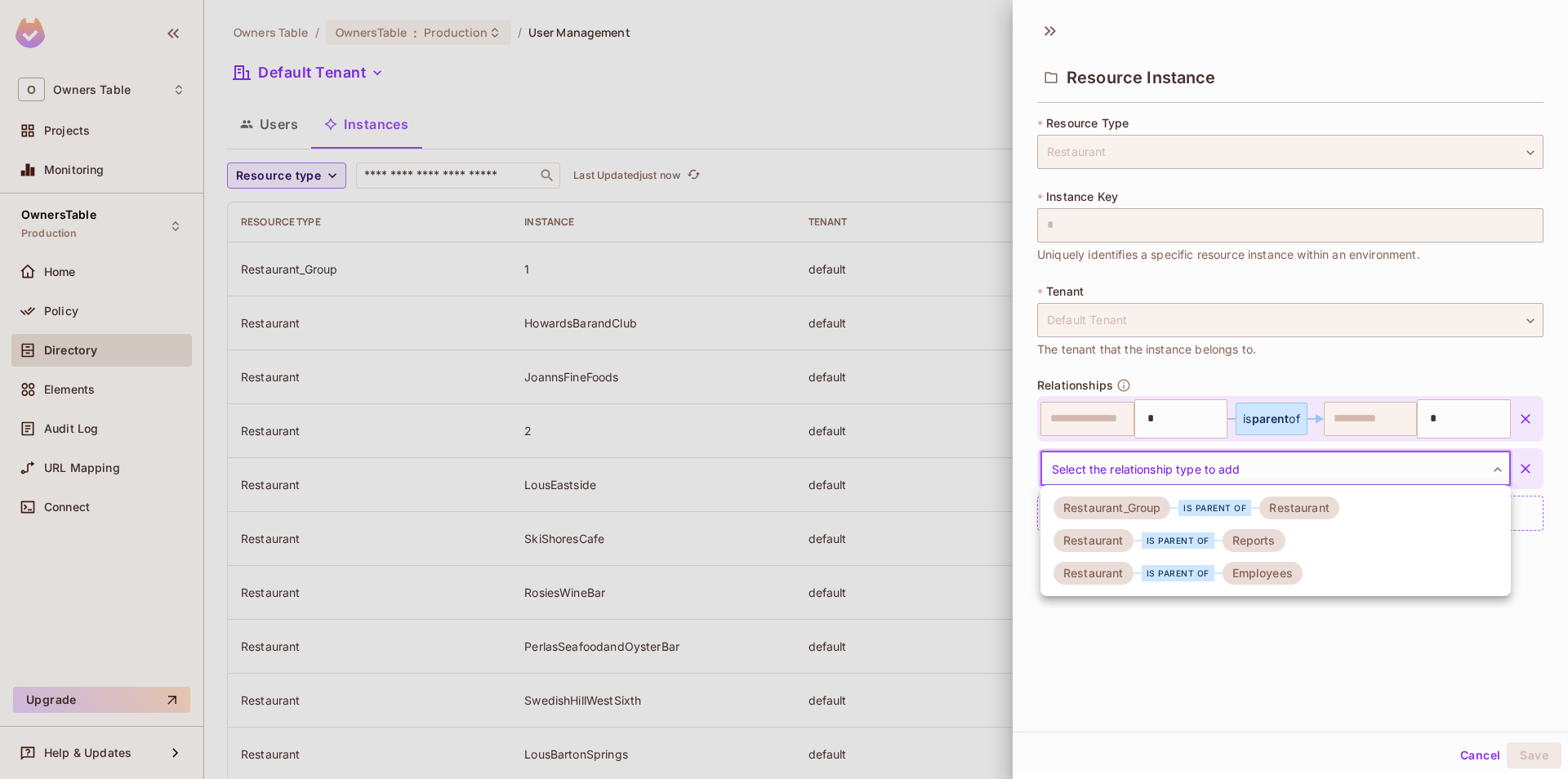
click at [1231, 534] on div "Reports" at bounding box center [1253, 541] width 63 height 23
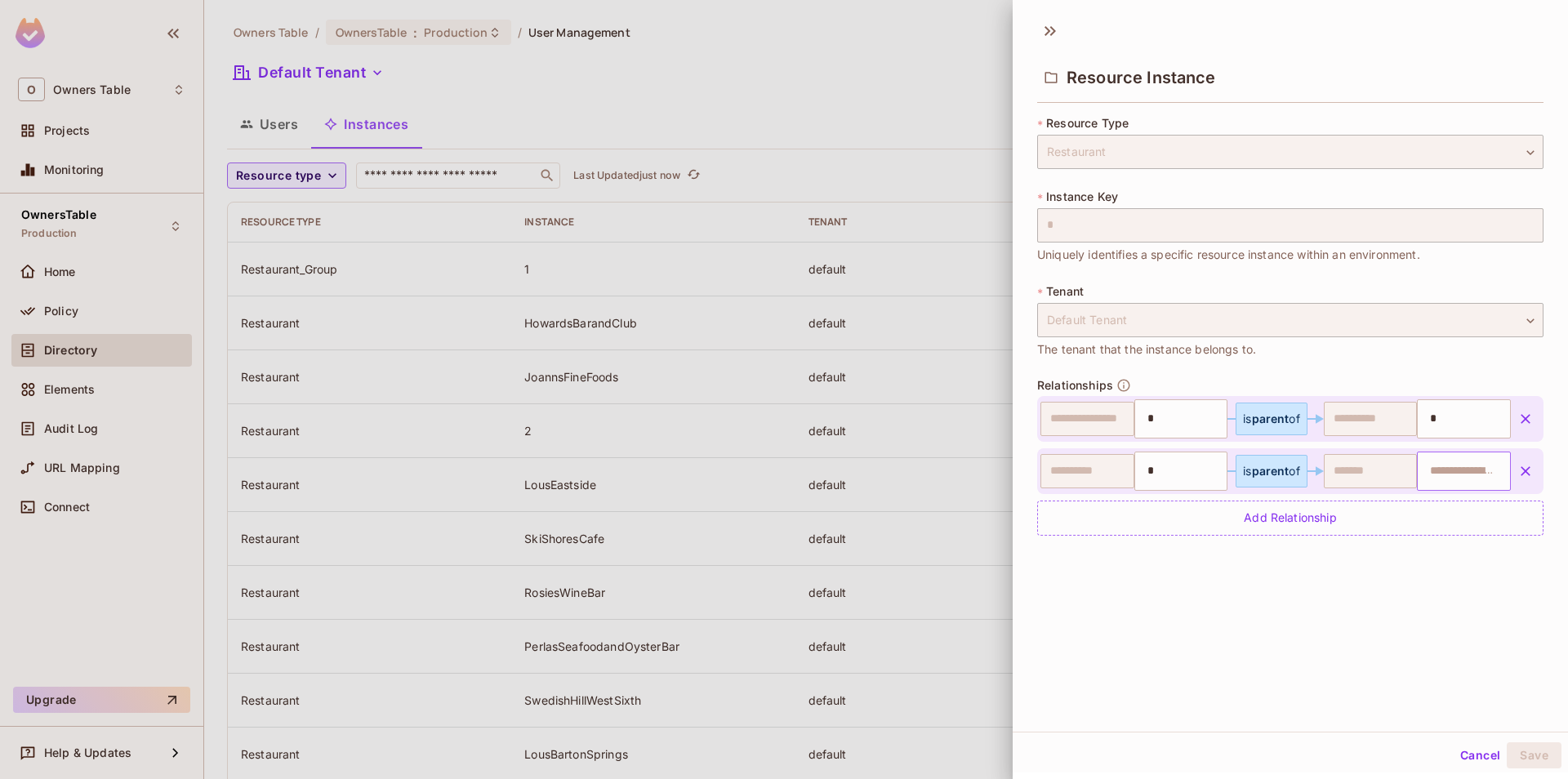
click at [1436, 481] on input "text" at bounding box center [1462, 471] width 83 height 32
paste input "**********"
type input "**********"
click at [1293, 504] on div "Add Relationship" at bounding box center [1290, 517] width 506 height 35
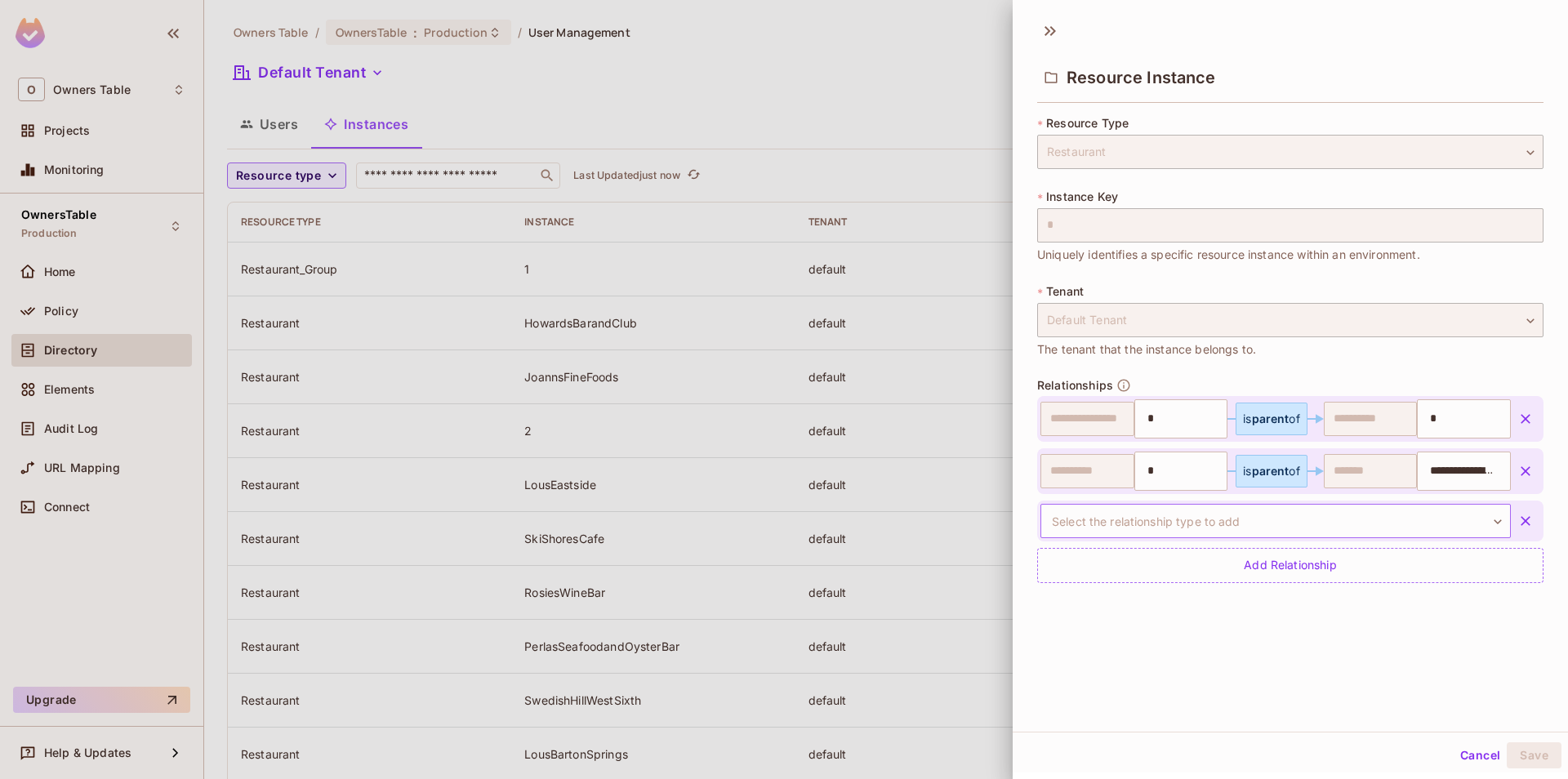
click at [1199, 534] on body "O Owners Table Projects Monitoring OwnersTable Production Home Policy Directory…" at bounding box center [784, 390] width 1568 height 779
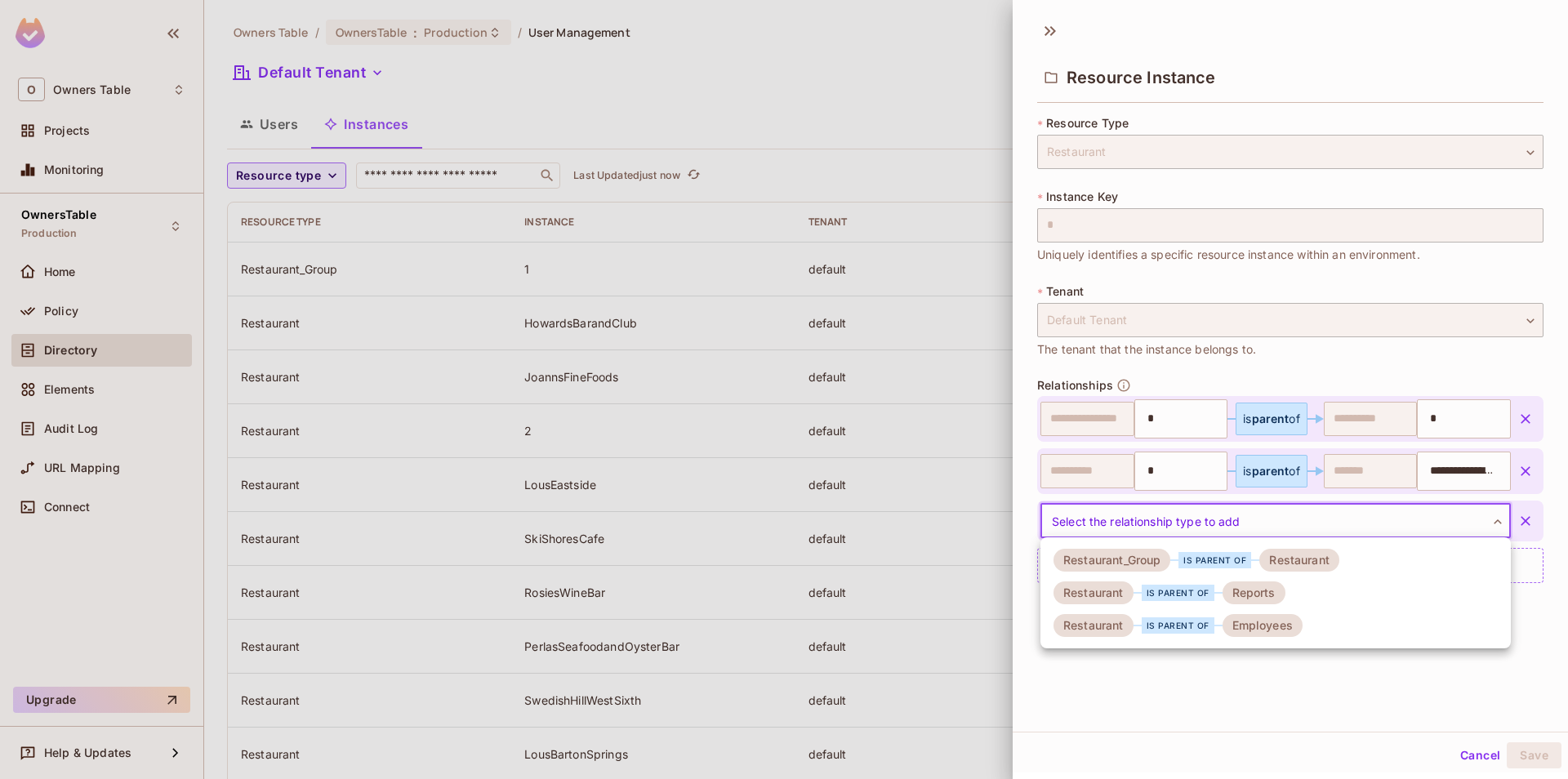
click at [1206, 621] on div "is parent of" at bounding box center [1178, 625] width 73 height 16
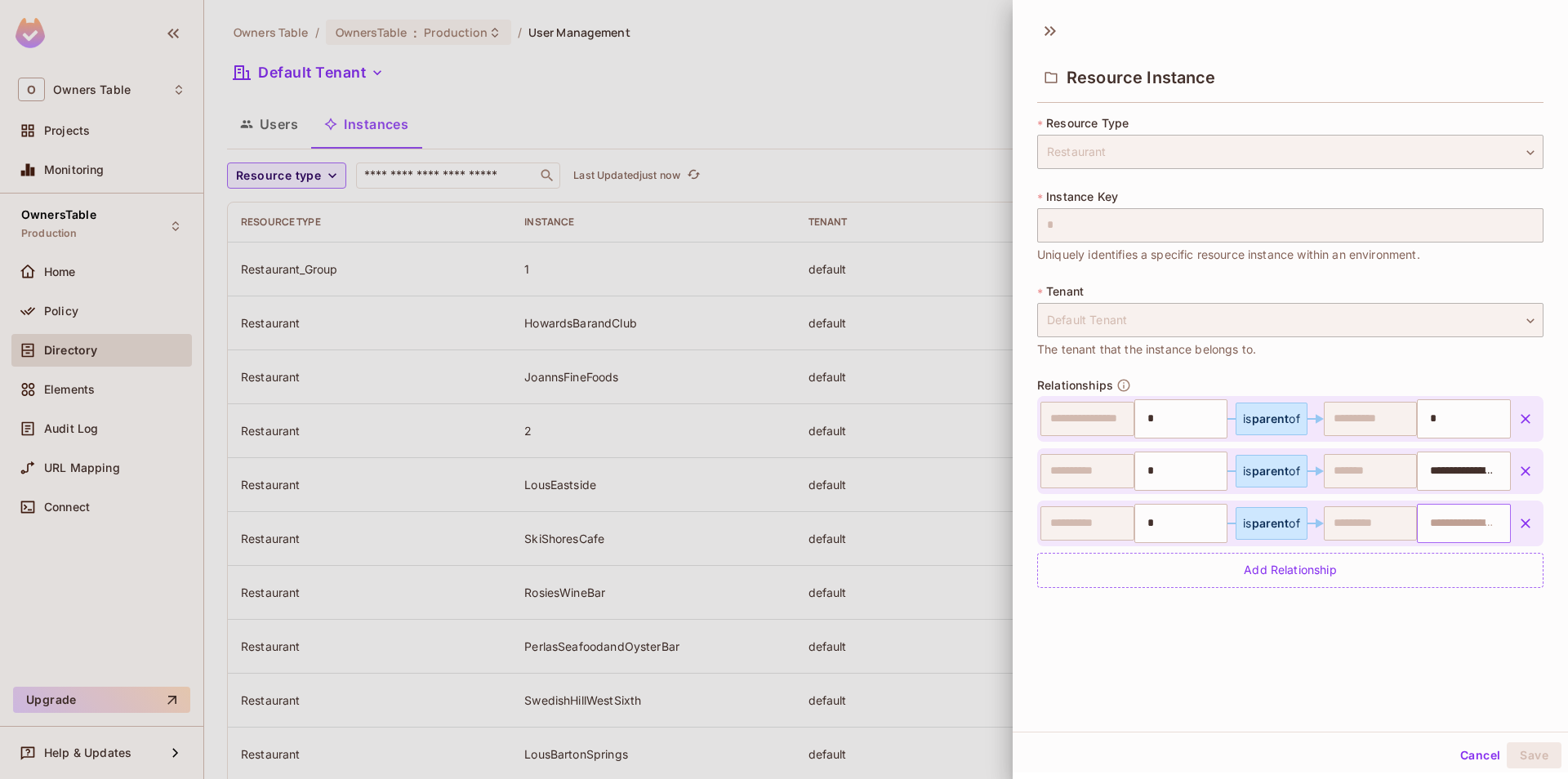
click at [1427, 523] on input "text" at bounding box center [1462, 523] width 83 height 32
paste input "**********"
type input "**********"
click at [1444, 625] on div "**********" at bounding box center [1290, 371] width 555 height 720
click at [1535, 770] on div "Cancel Save" at bounding box center [1290, 755] width 555 height 39
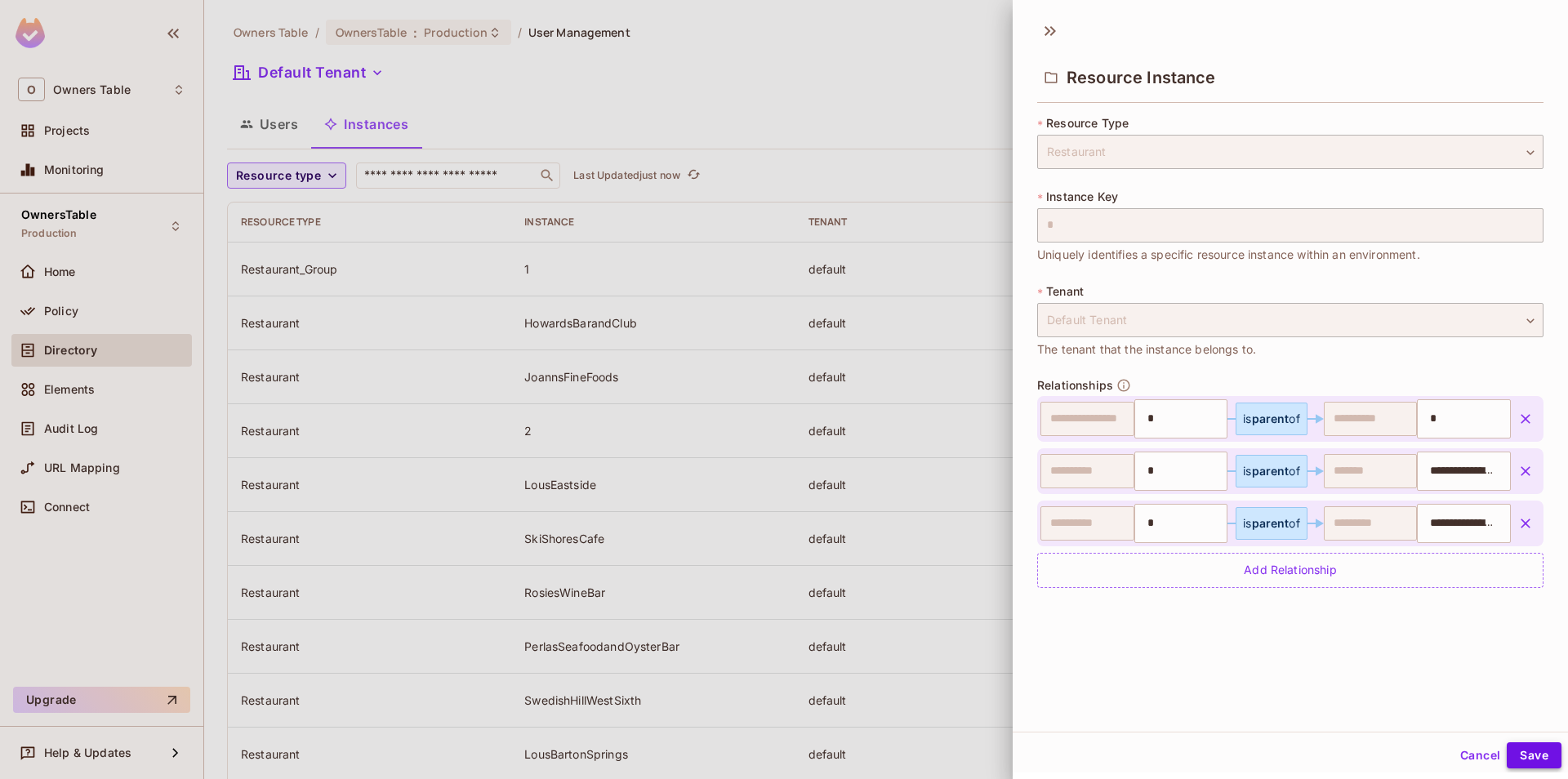
click at [1535, 761] on button "Save" at bounding box center [1534, 756] width 55 height 27
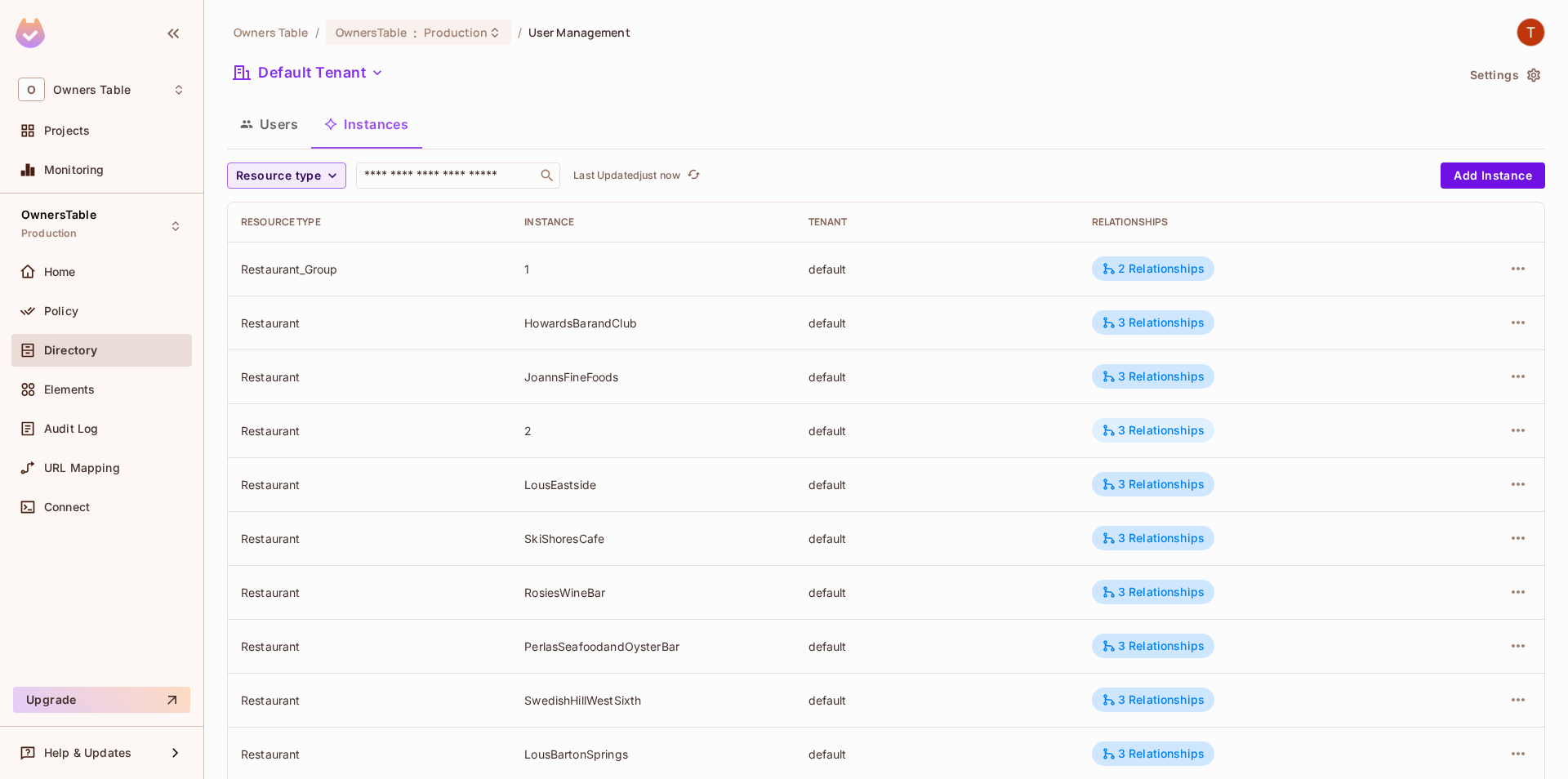
click at [1148, 430] on div "3 Relationships" at bounding box center [1153, 431] width 103 height 15
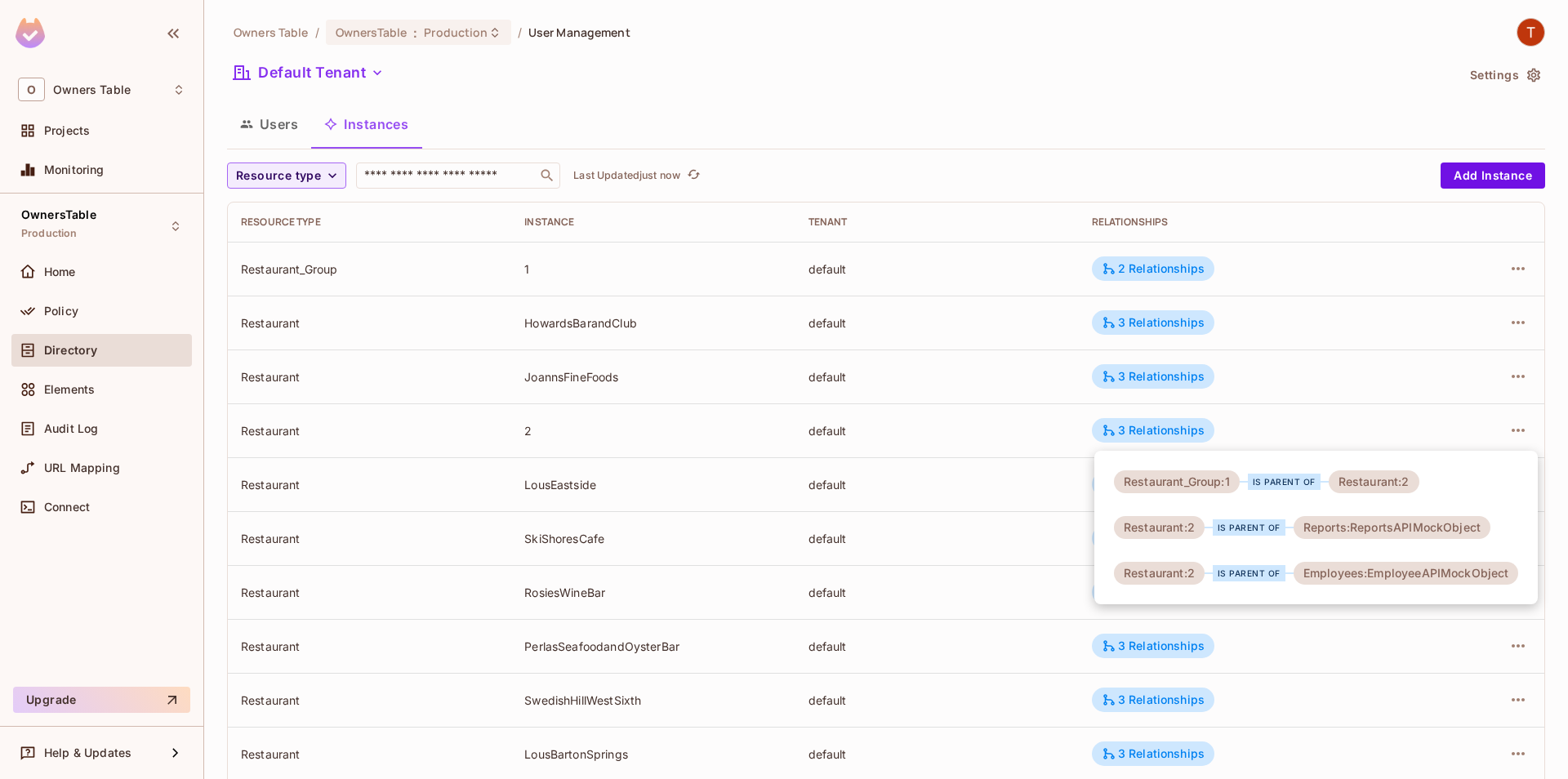
click at [1231, 402] on div at bounding box center [784, 390] width 1568 height 779
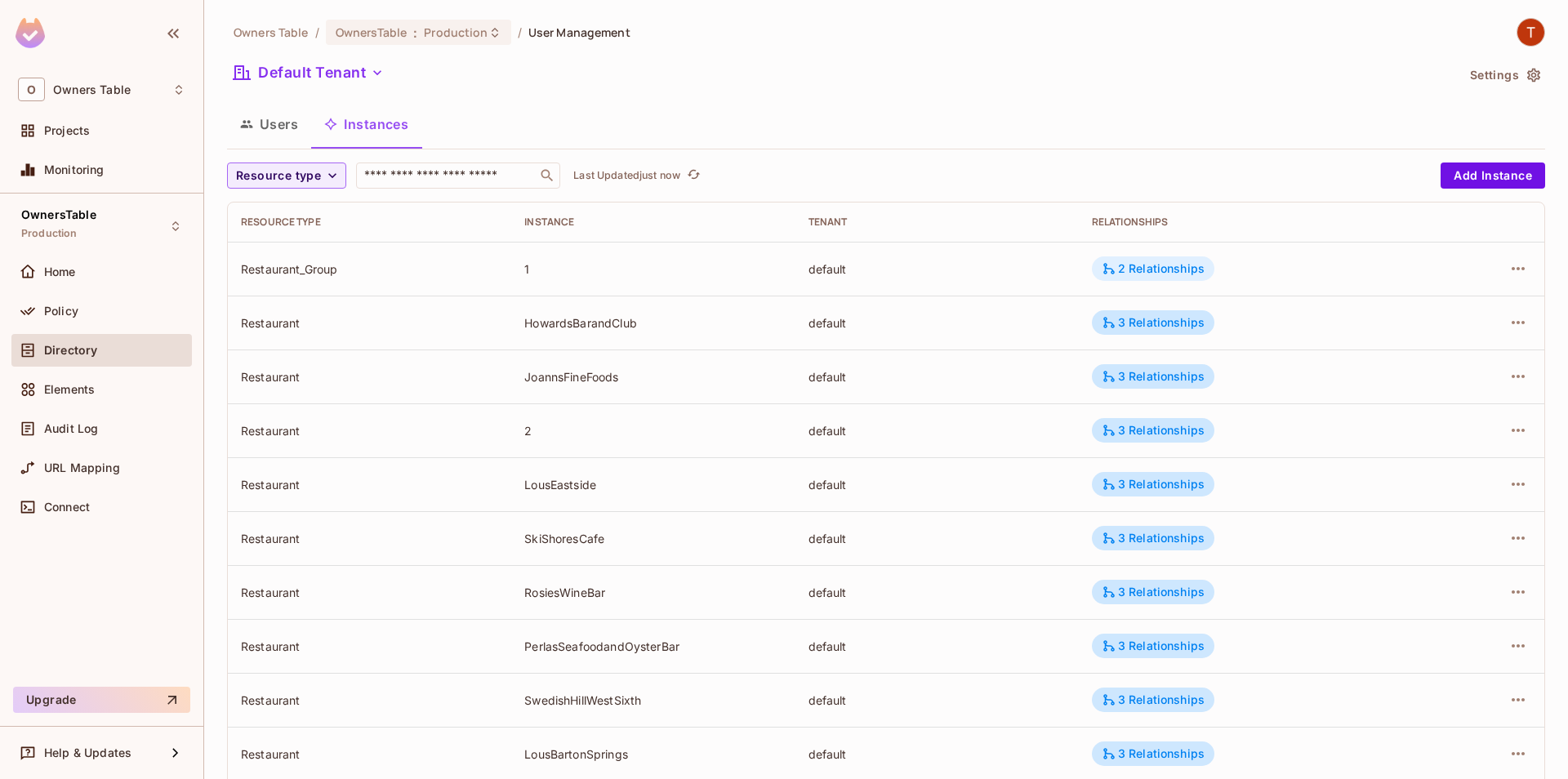
click at [1150, 265] on div "2 Relationships" at bounding box center [1153, 269] width 103 height 15
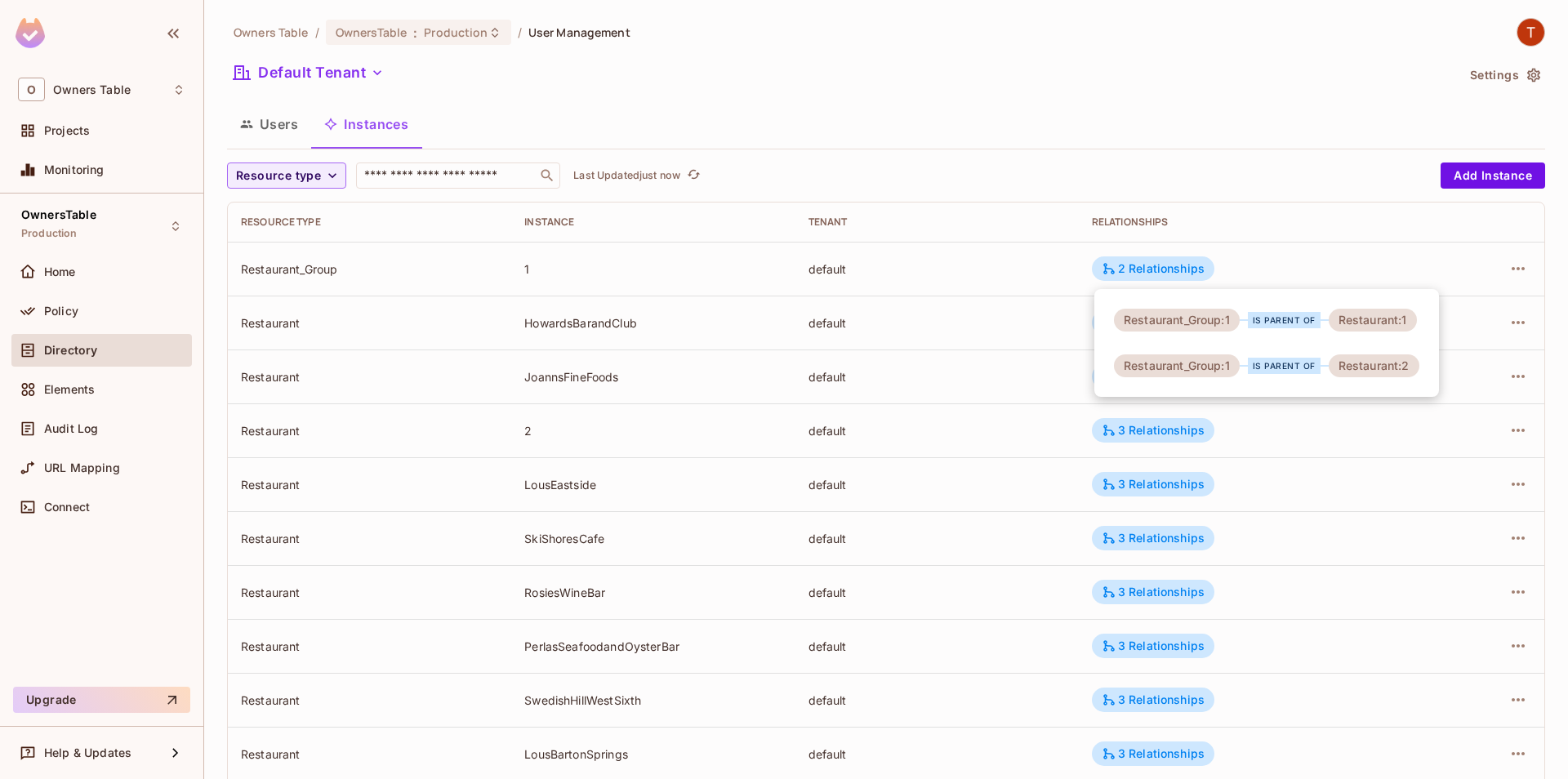
click at [1290, 266] on div at bounding box center [784, 390] width 1568 height 779
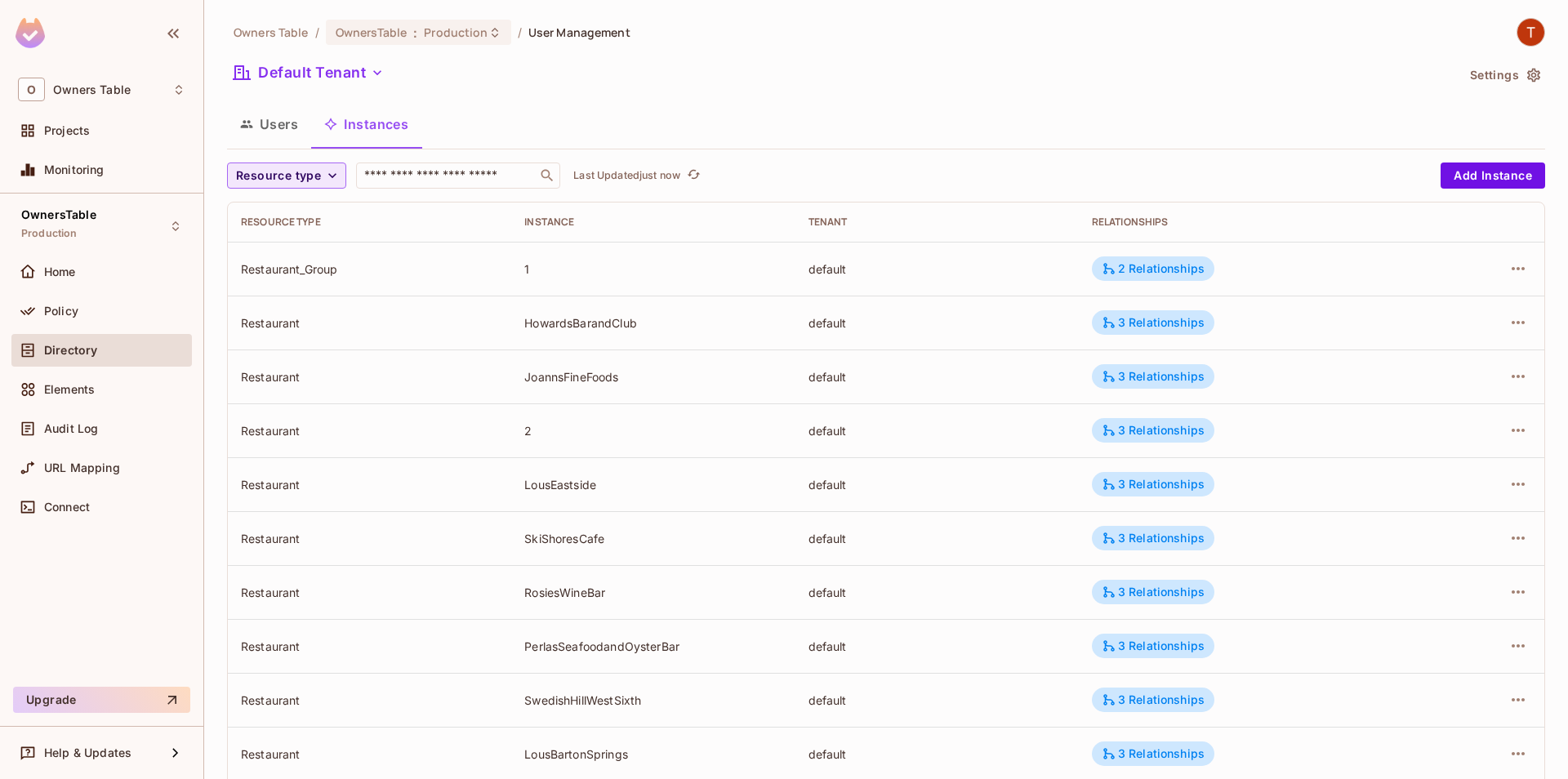
click at [319, 180] on span "Resource type" at bounding box center [279, 176] width 85 height 21
click at [309, 217] on span "Restaurant" at bounding box center [287, 212] width 96 height 15
click at [1139, 386] on div "3 Relationships" at bounding box center [1152, 376] width 122 height 25
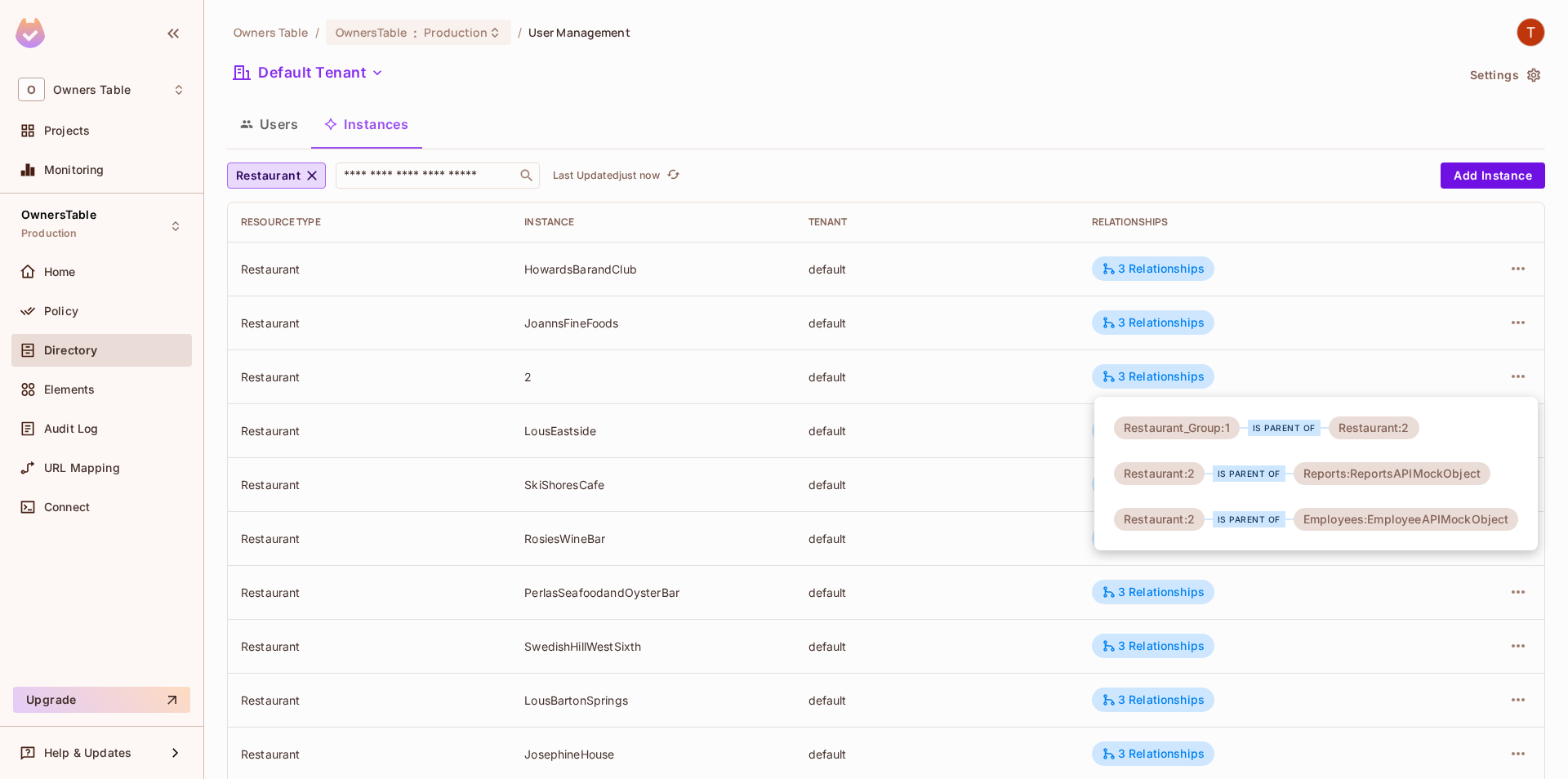
click at [1309, 376] on div at bounding box center [784, 390] width 1568 height 779
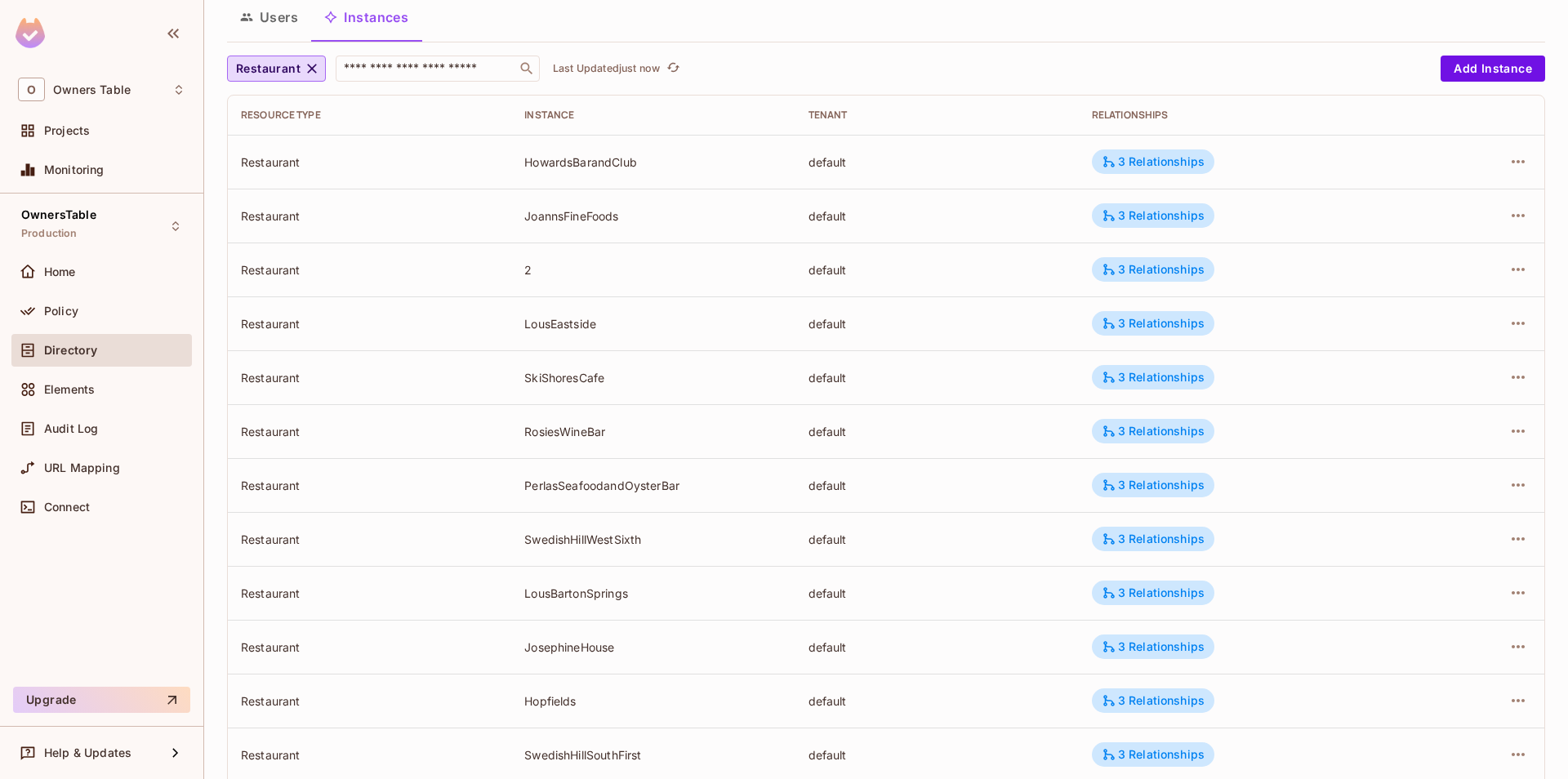
scroll to position [362, 0]
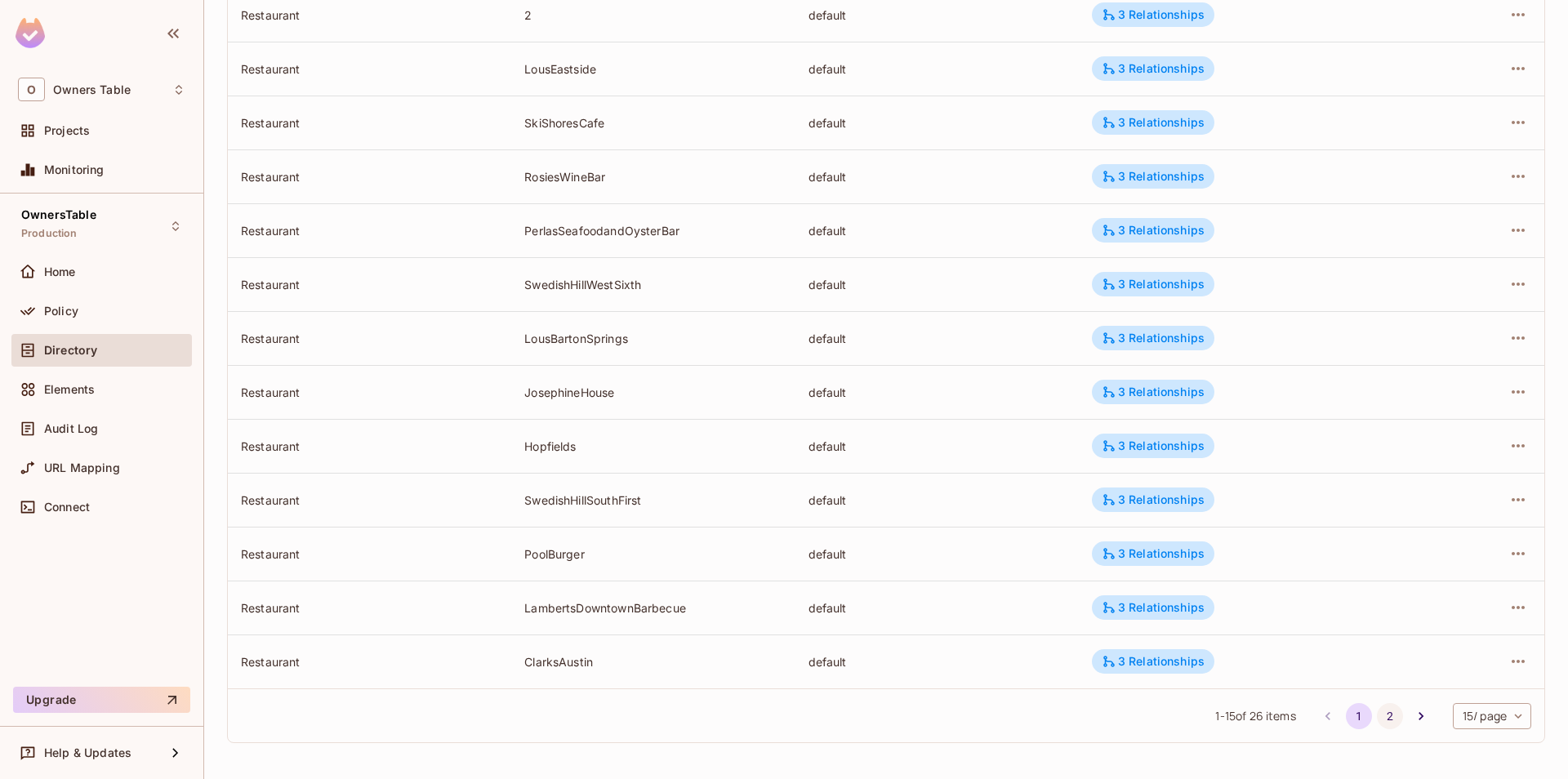
click at [1394, 723] on button "2" at bounding box center [1390, 716] width 27 height 27
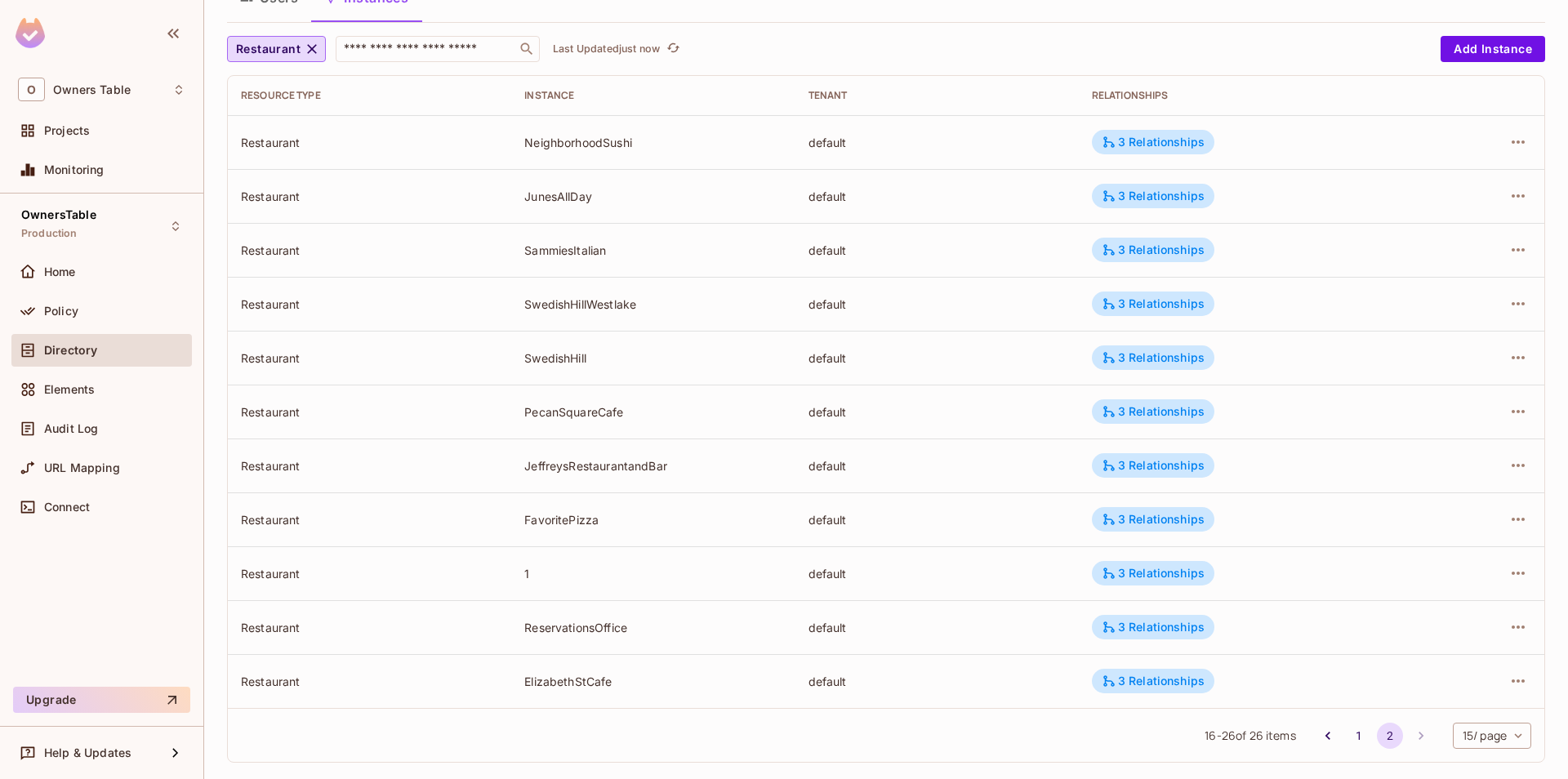
scroll to position [146, 0]
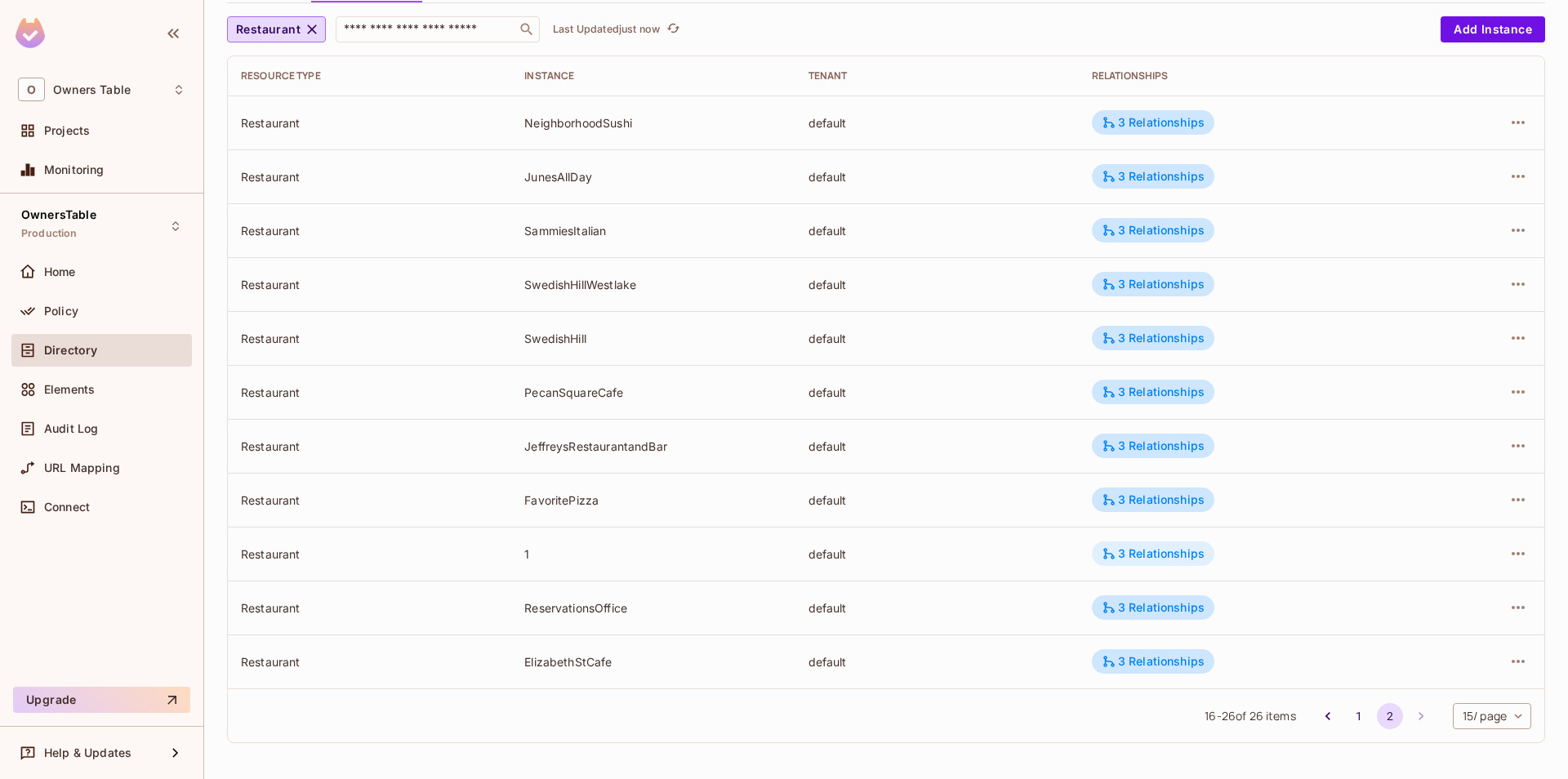
click at [1122, 553] on div "3 Relationships" at bounding box center [1153, 554] width 103 height 15
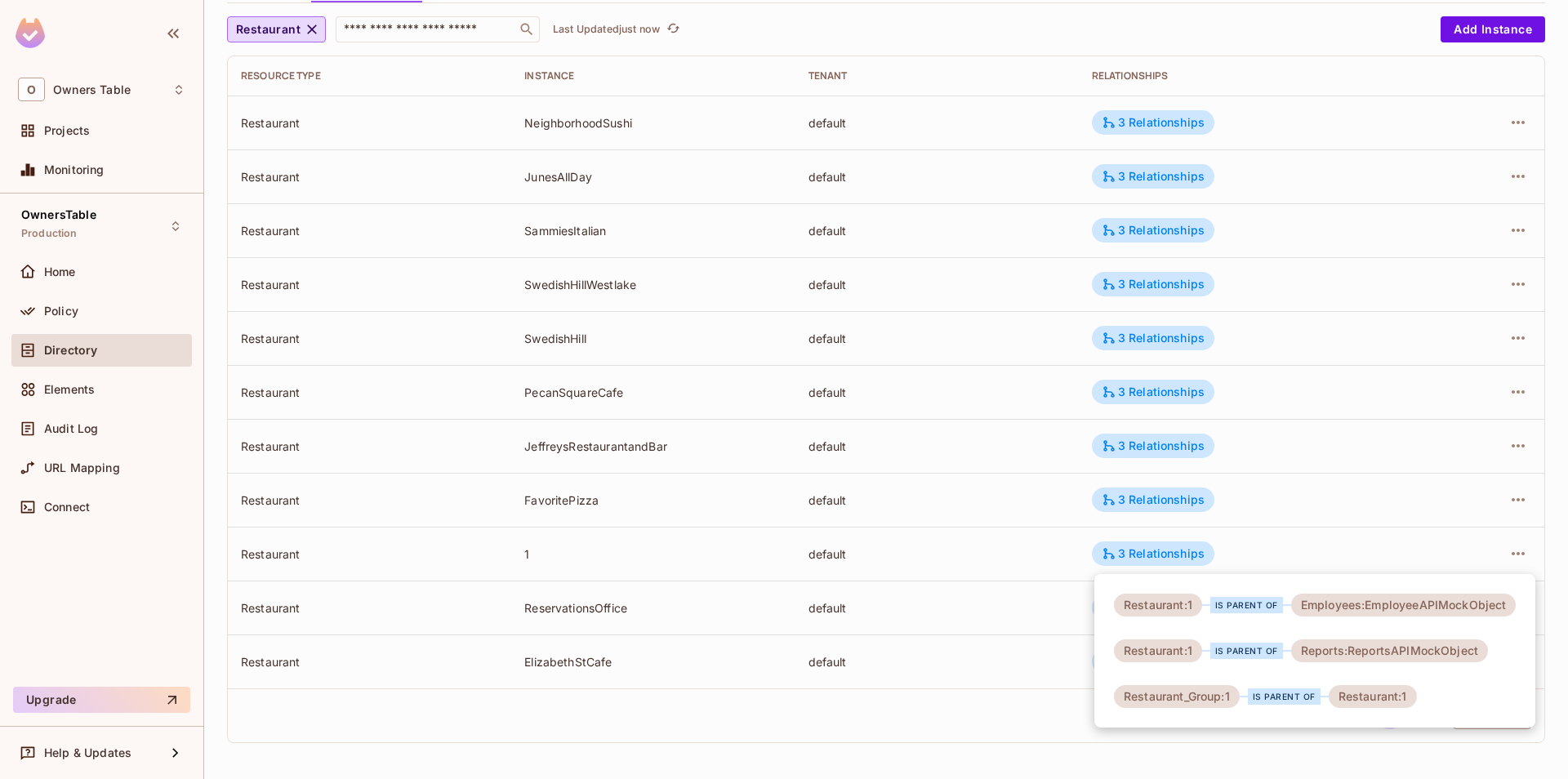
click at [1259, 535] on div at bounding box center [784, 390] width 1568 height 779
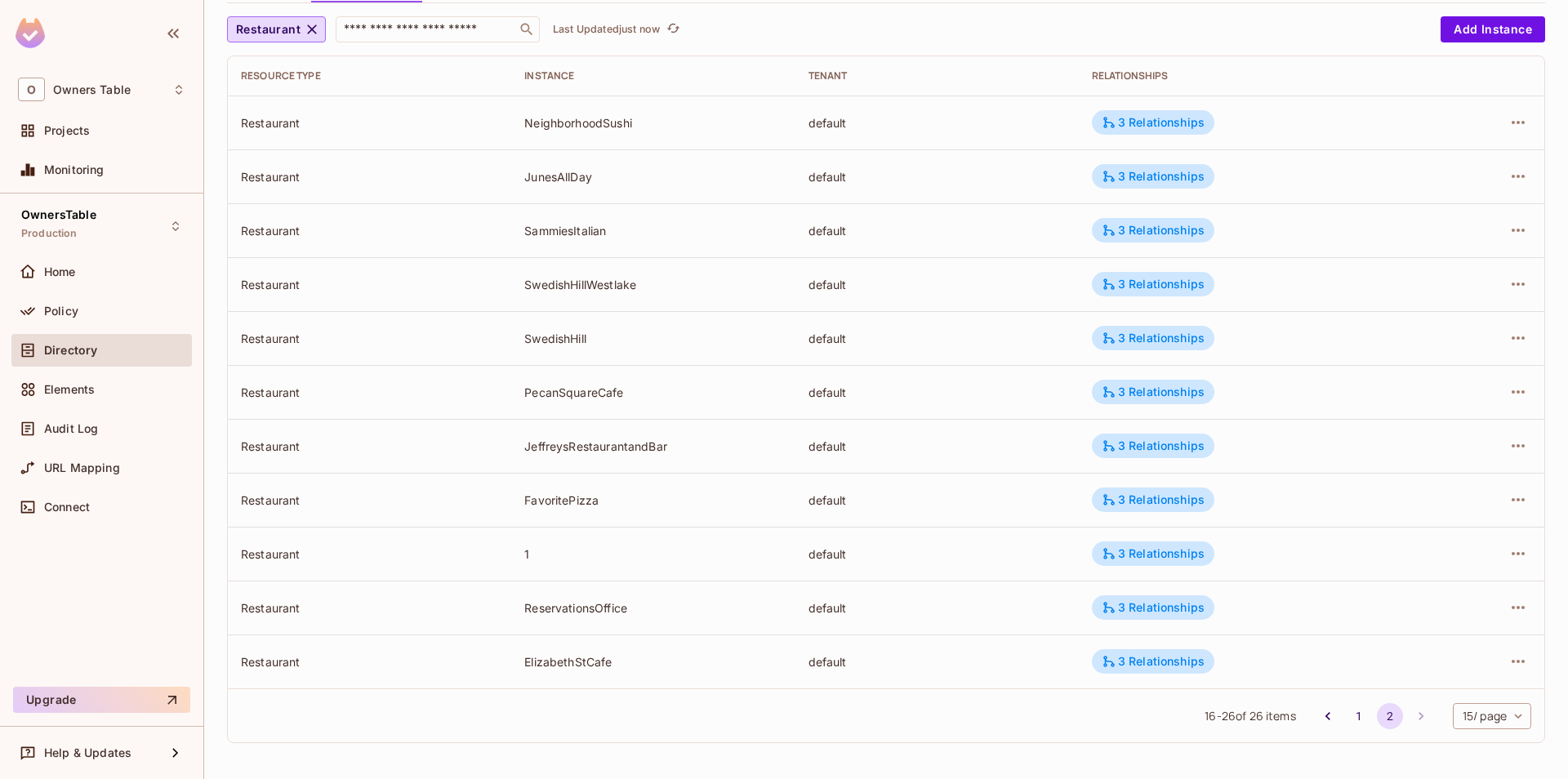
scroll to position [0, 0]
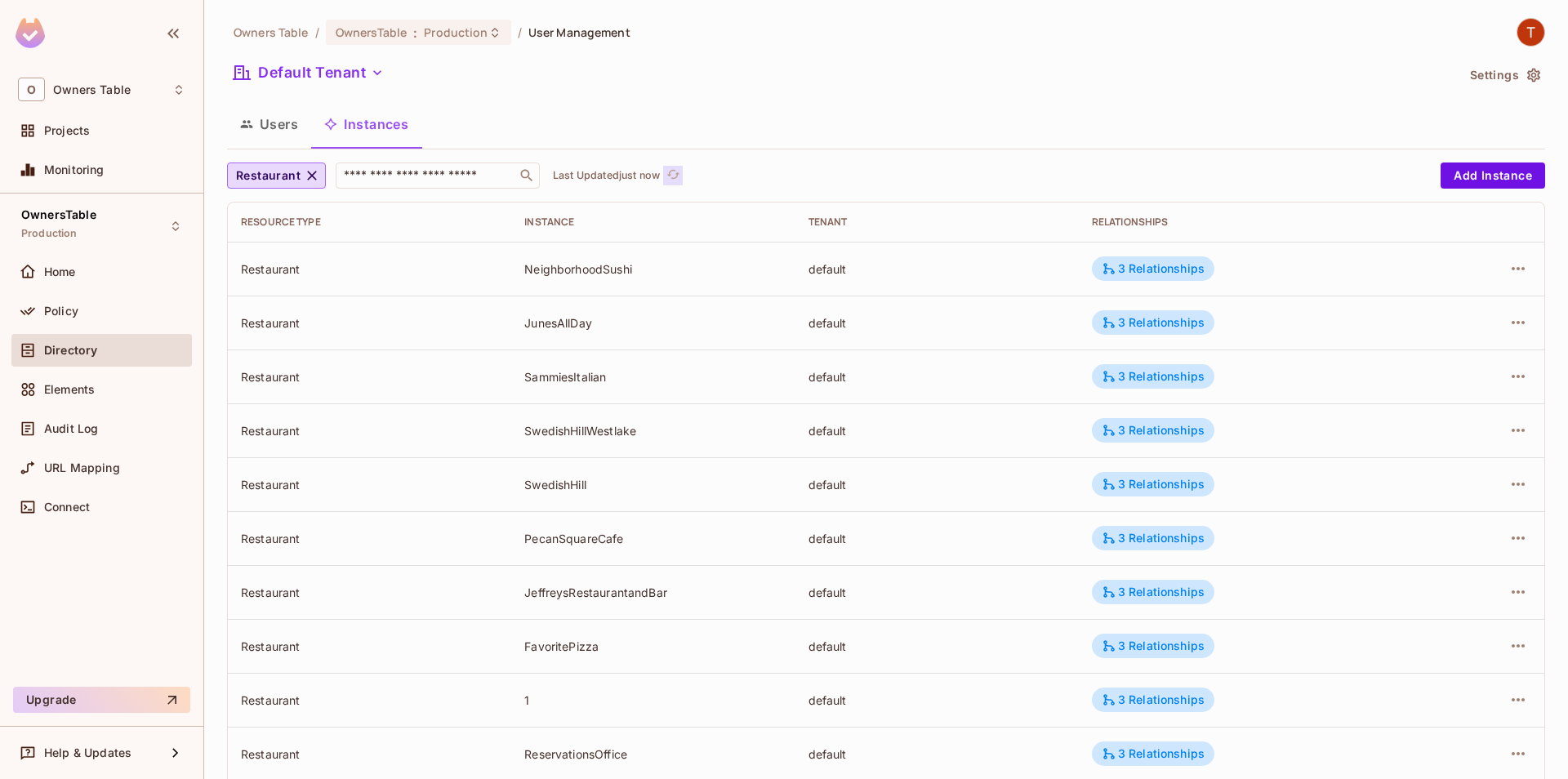
click at [675, 175] on icon "refresh" at bounding box center [673, 174] width 14 height 14
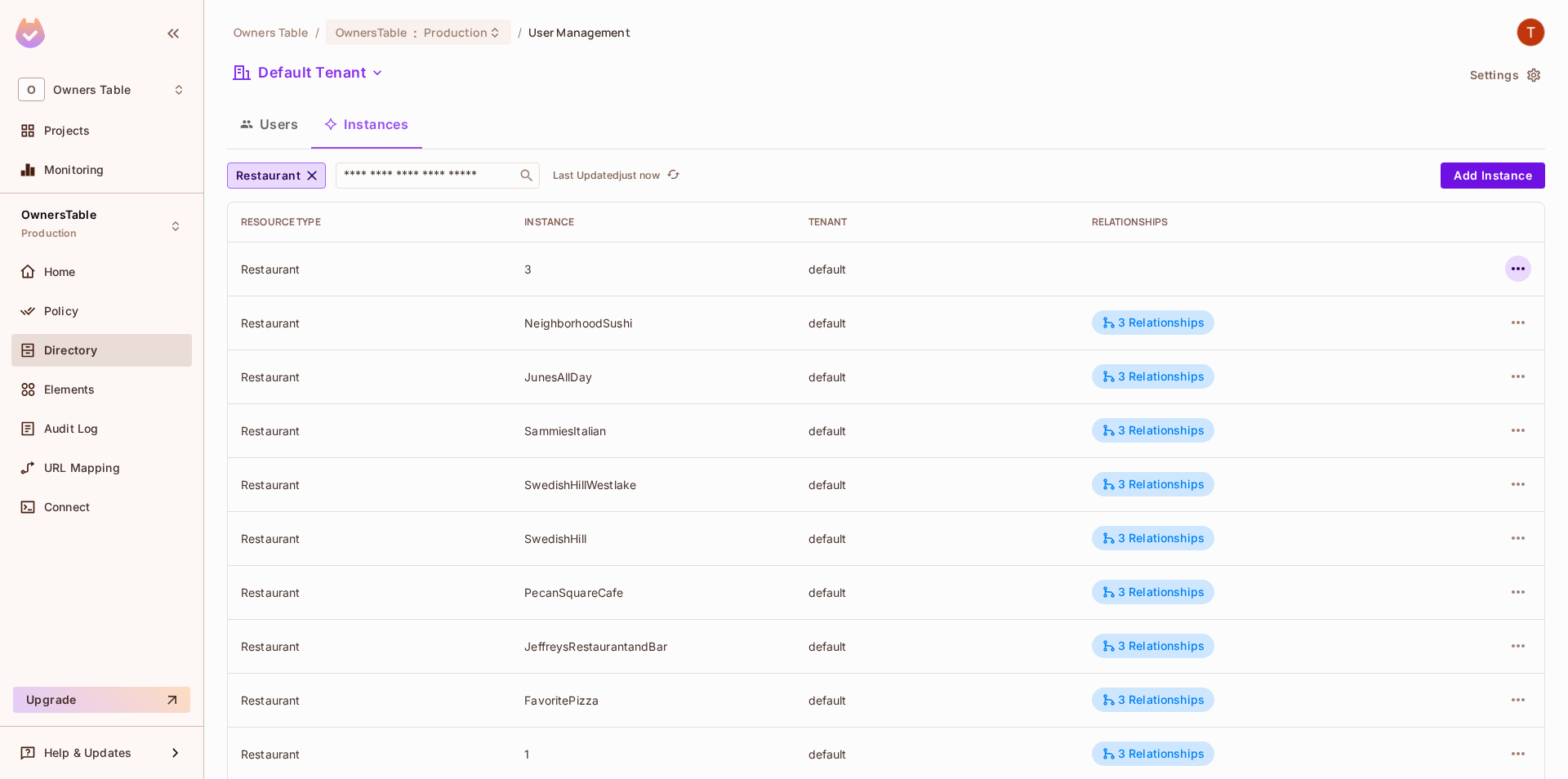
click at [1514, 265] on icon "button" at bounding box center [1518, 268] width 20 height 20
click at [1393, 338] on div "Edit Attributes" at bounding box center [1398, 342] width 81 height 16
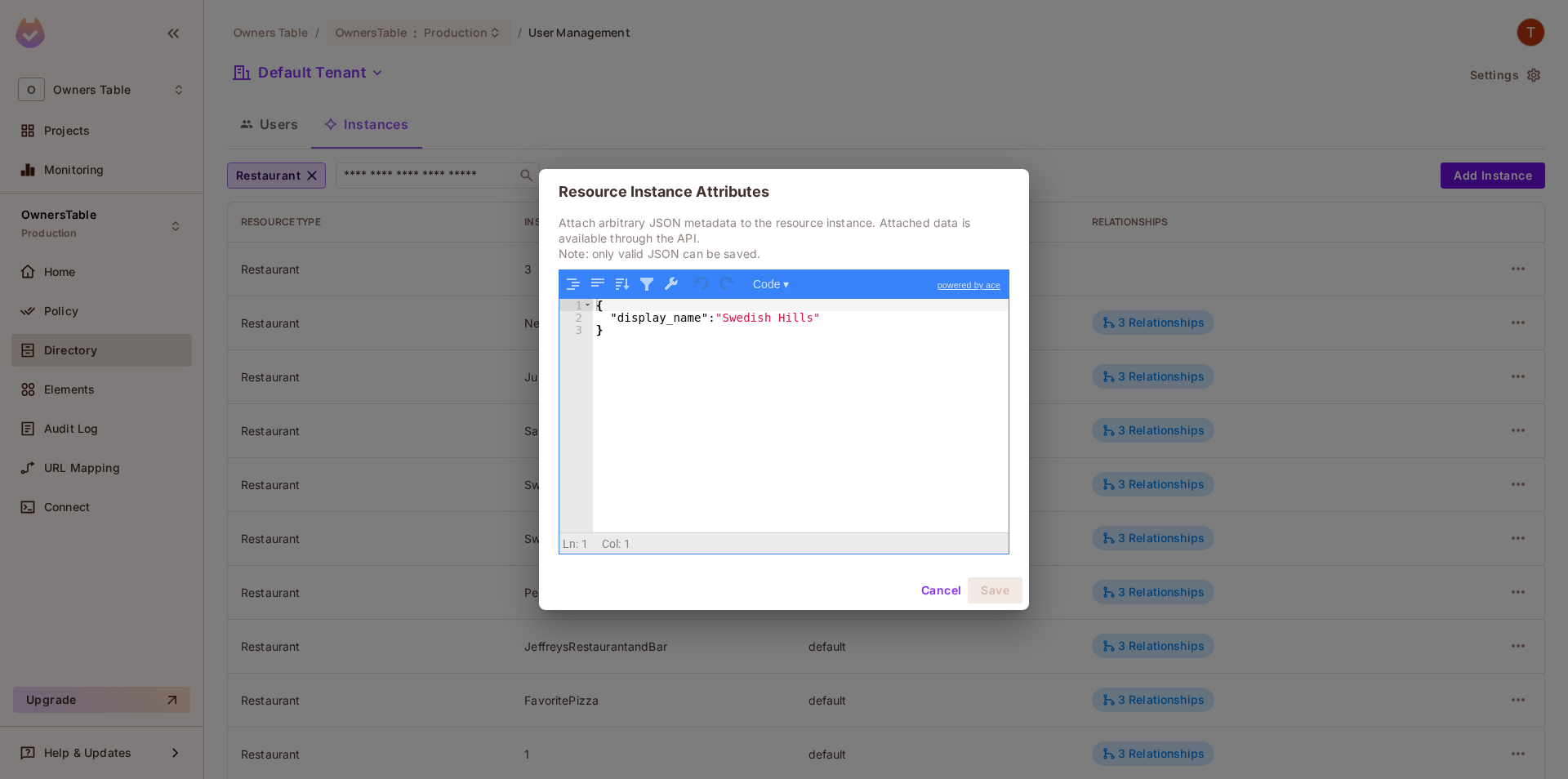
click at [927, 590] on button "Cancel" at bounding box center [941, 590] width 53 height 27
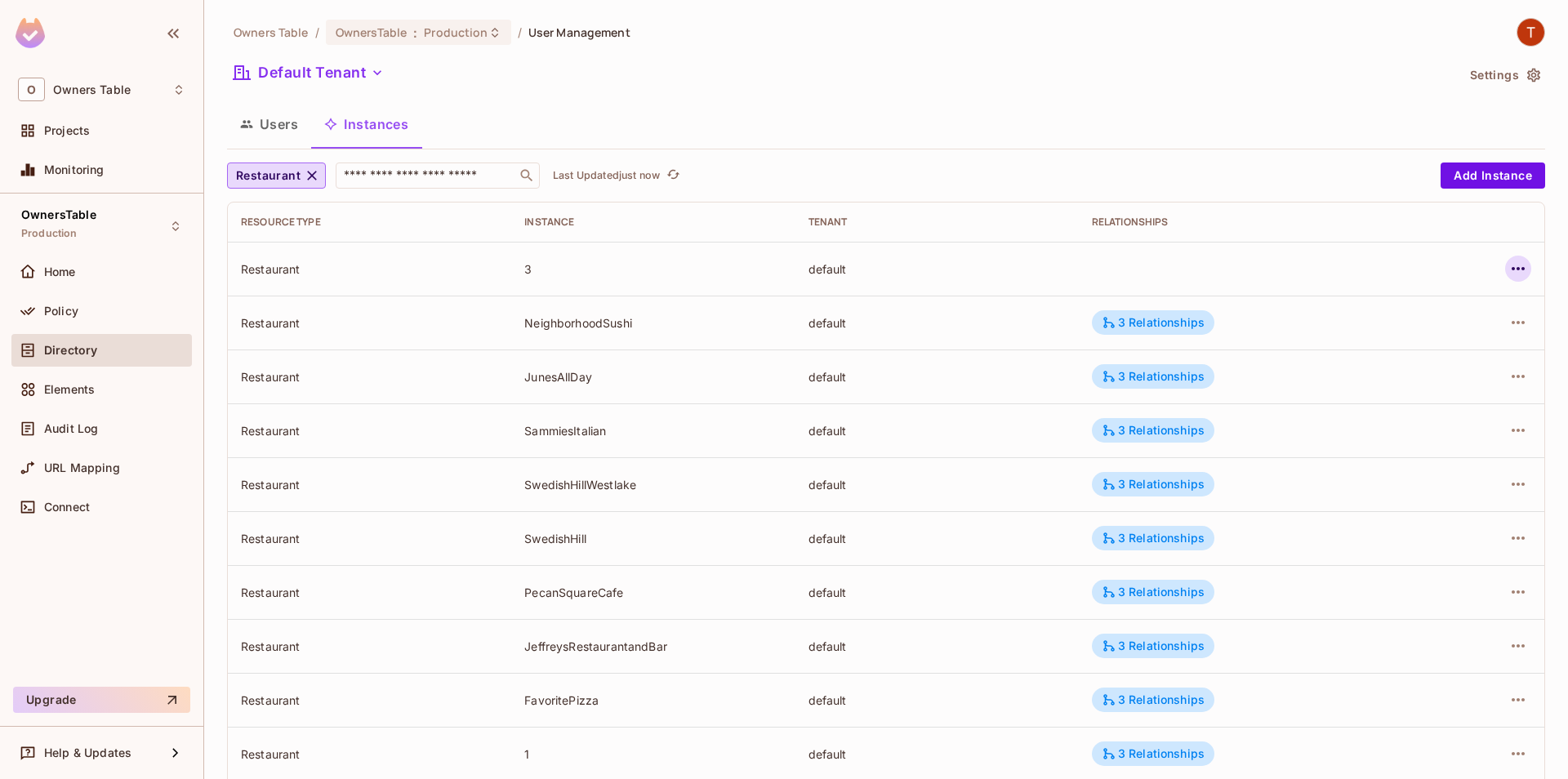
click at [1517, 263] on icon "button" at bounding box center [1518, 268] width 20 height 20
click at [1394, 314] on div "Edit Resource Instance" at bounding box center [1422, 306] width 127 height 16
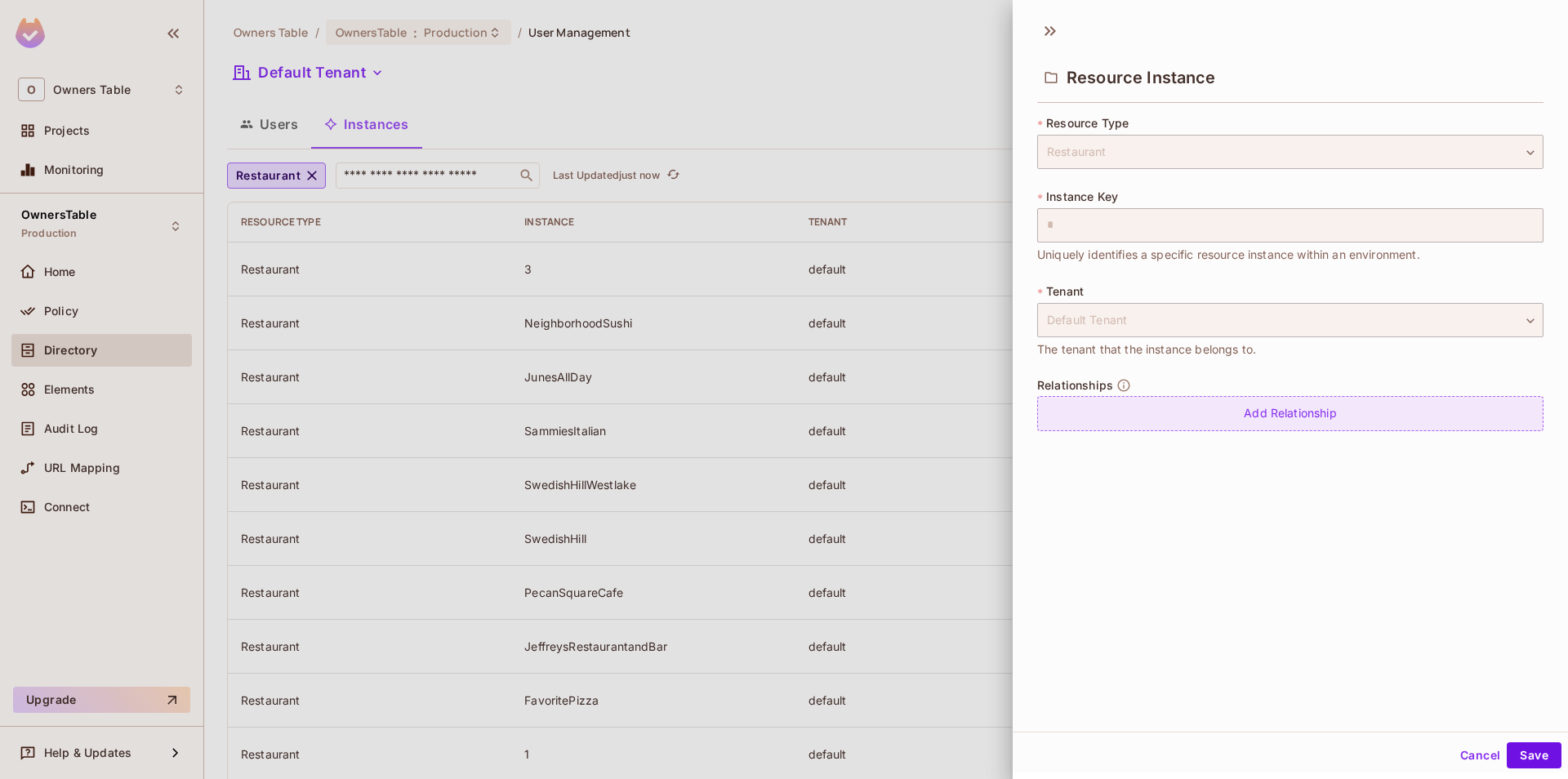
click at [1175, 398] on div "Add Relationship" at bounding box center [1290, 413] width 506 height 35
click at [1189, 424] on body "O Owners Table Projects Monitoring OwnersTable Production Home Policy Directory…" at bounding box center [784, 390] width 1568 height 779
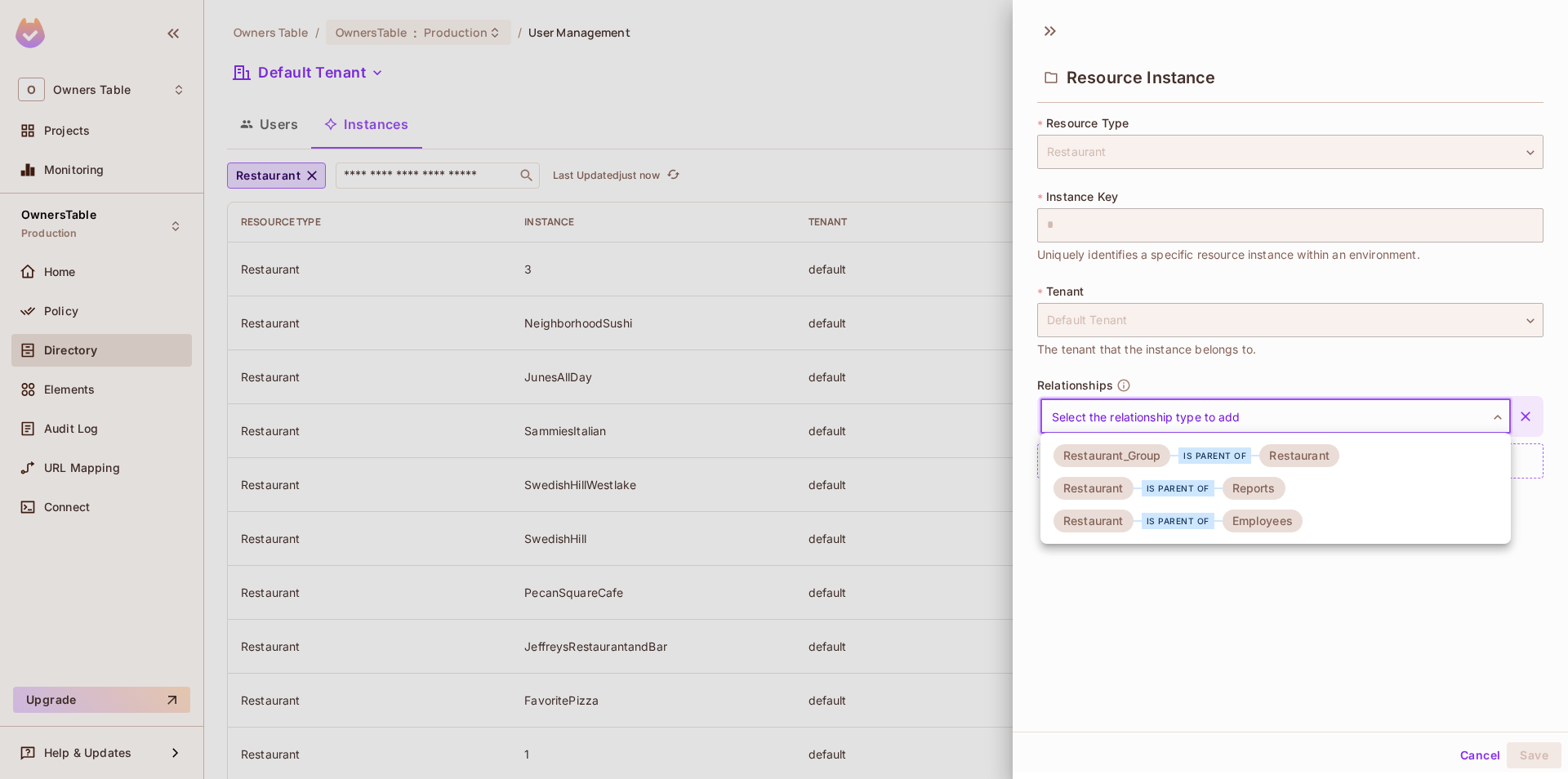
click at [1183, 458] on div "is parent of" at bounding box center [1215, 455] width 73 height 16
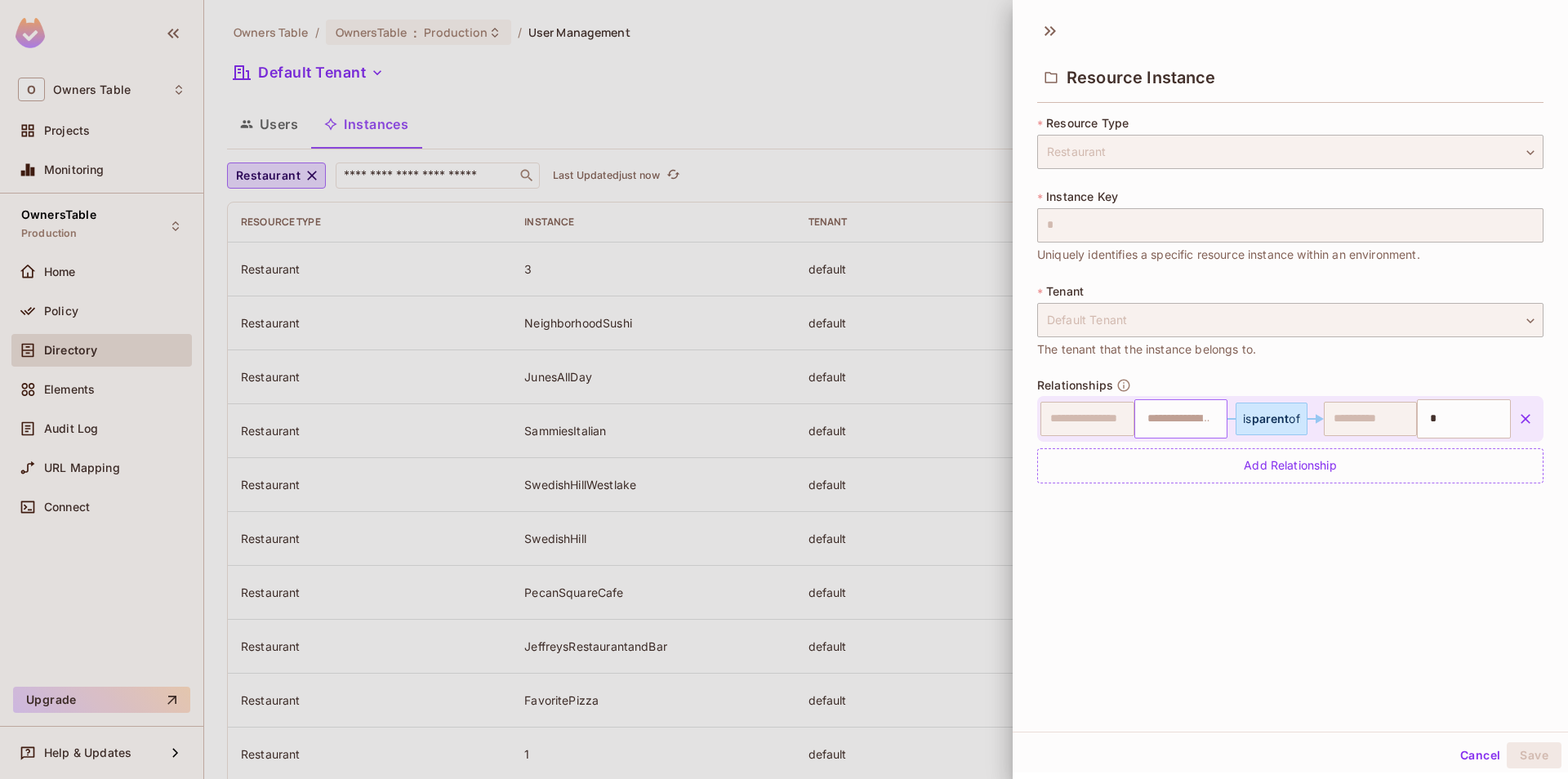
click at [1204, 429] on input "text" at bounding box center [1180, 419] width 83 height 32
type input "*"
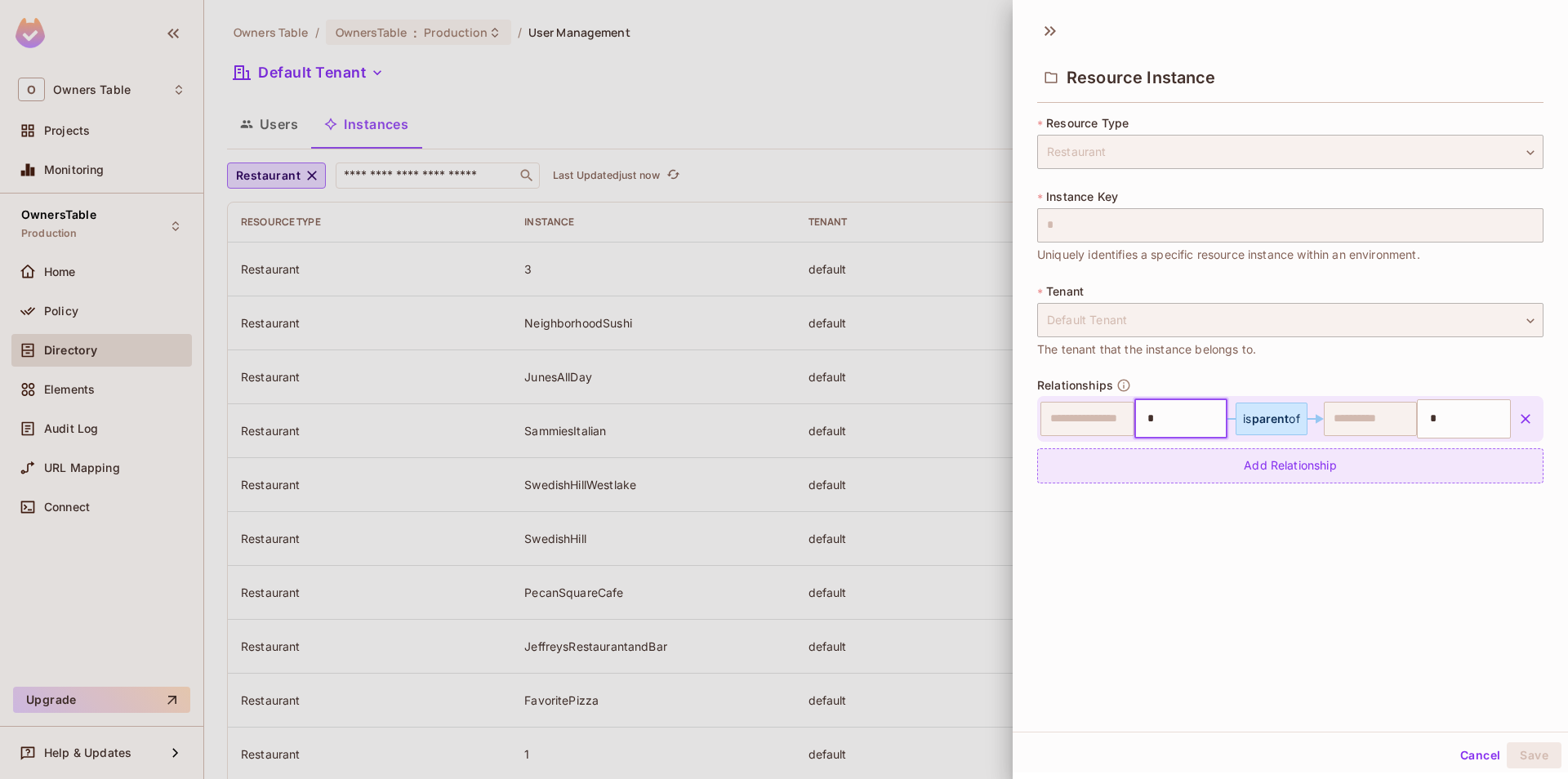
click at [1211, 473] on div "Add Relationship" at bounding box center [1290, 465] width 506 height 35
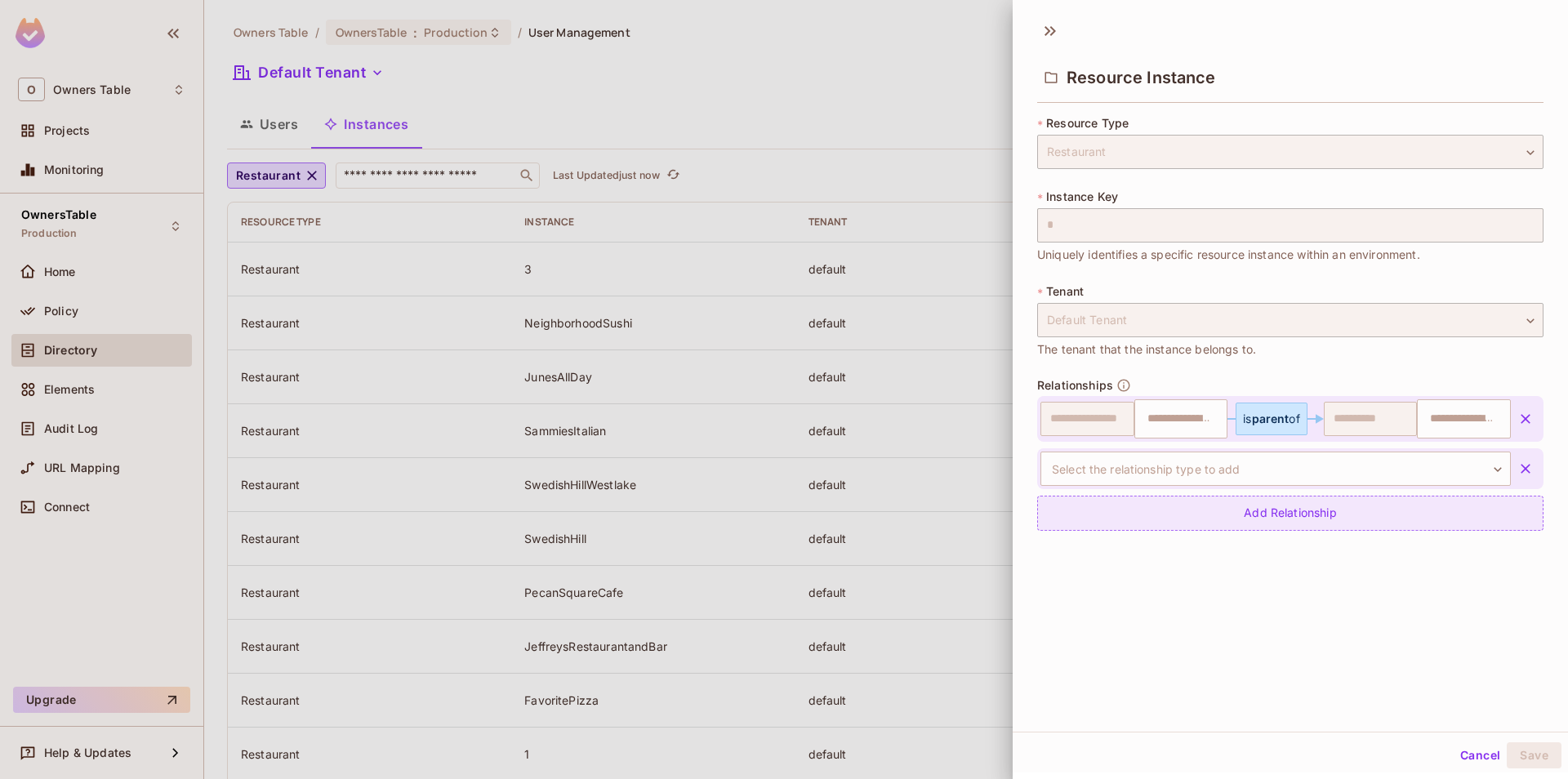
type input "*"
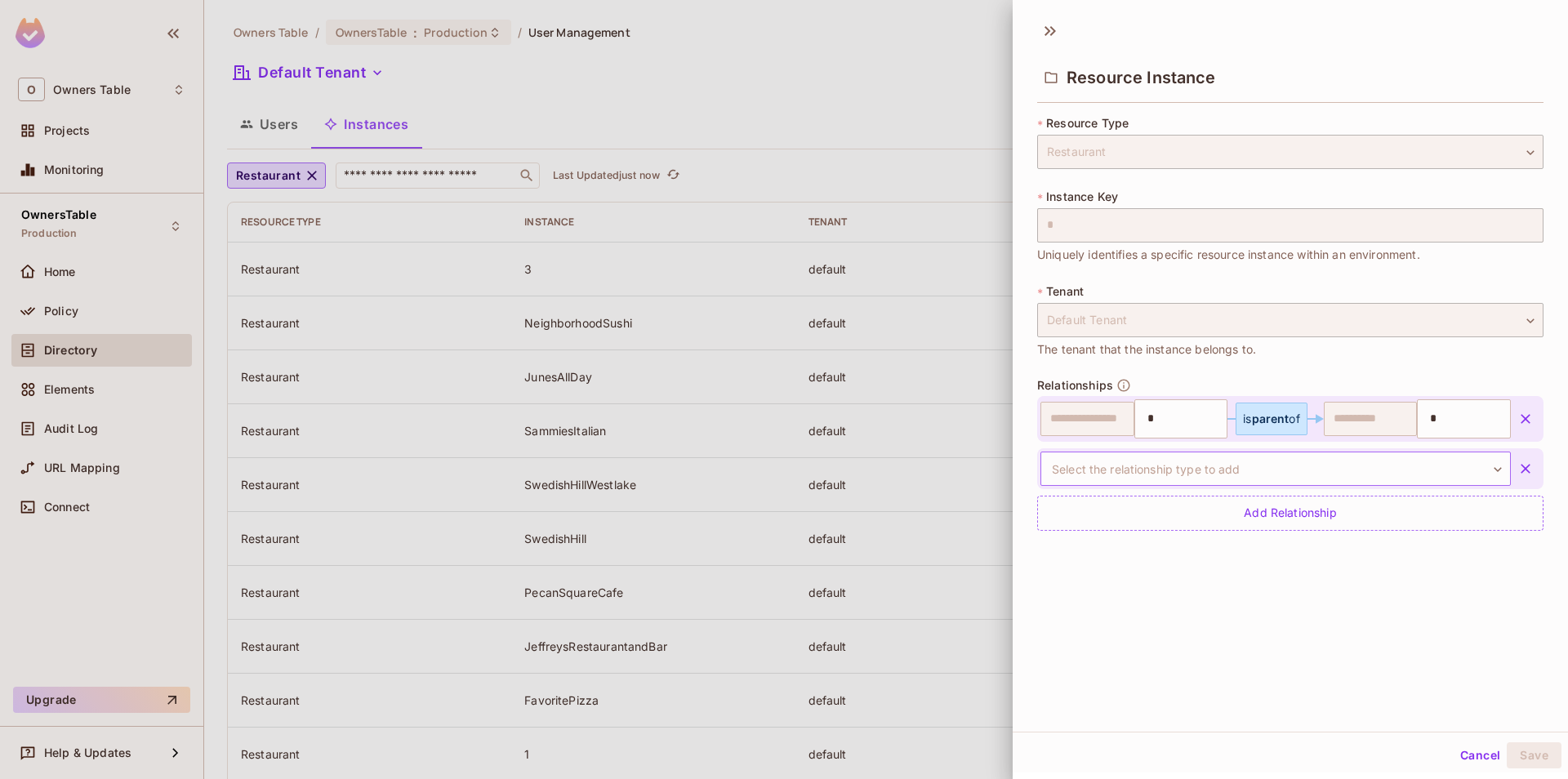
click at [1217, 468] on body "O Owners Table Projects Monitoring OwnersTable Production Home Policy Directory…" at bounding box center [784, 390] width 1568 height 779
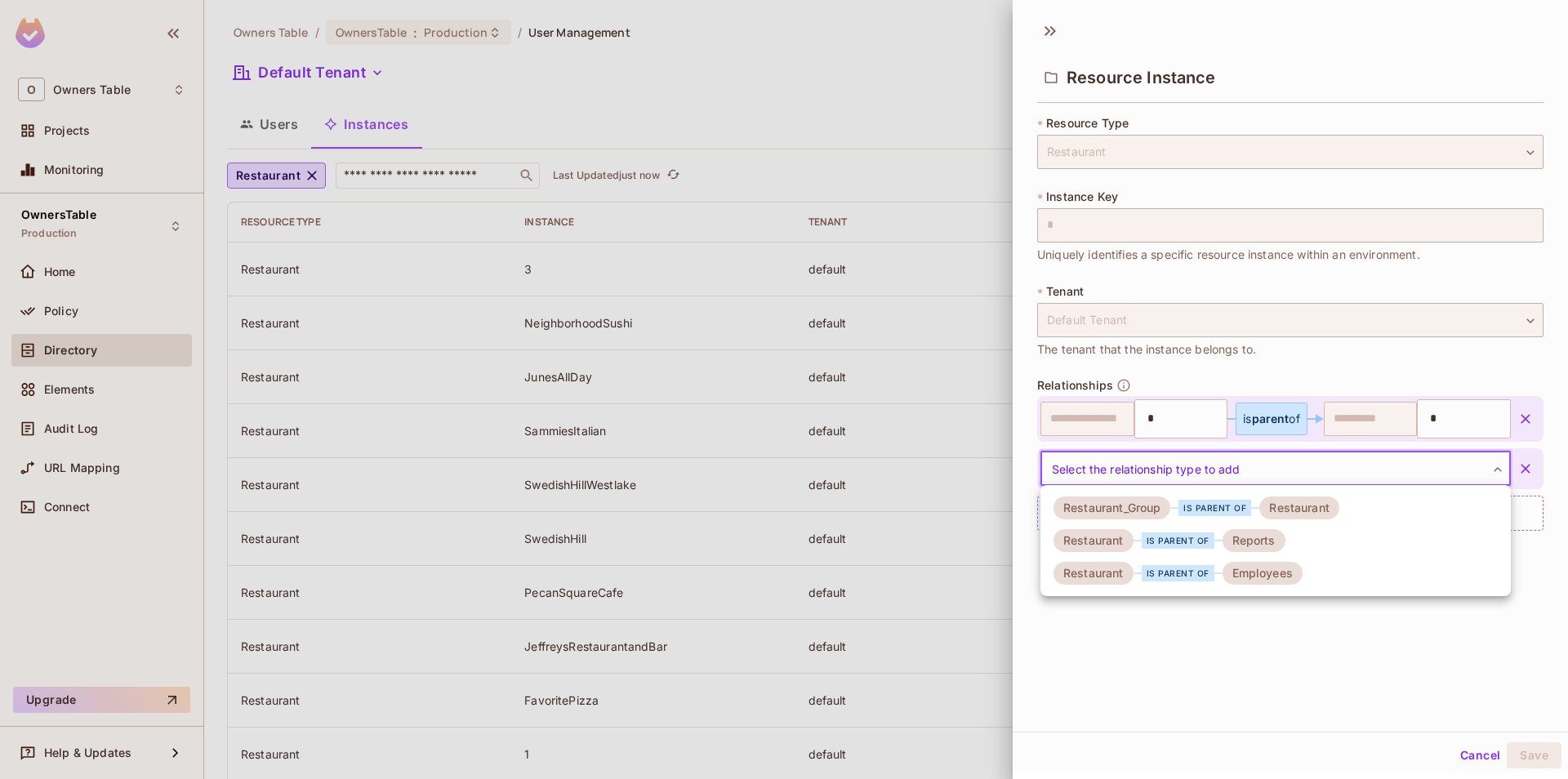
click at [1252, 535] on div "Reports" at bounding box center [1253, 541] width 63 height 23
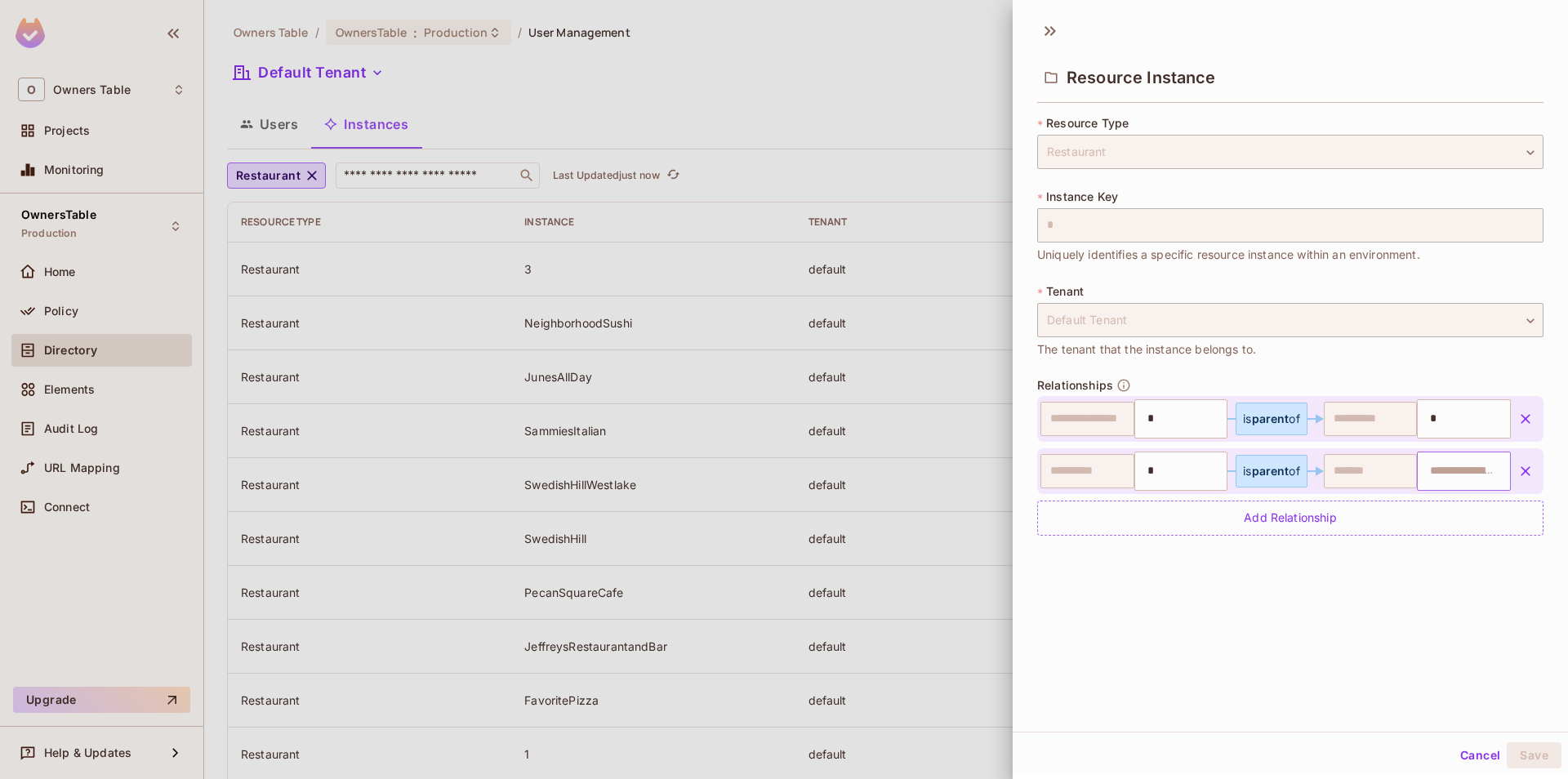
click at [1477, 462] on input "text" at bounding box center [1462, 471] width 83 height 32
paste input "**********"
type input "**********"
click at [1200, 536] on div "**********" at bounding box center [1290, 335] width 506 height 441
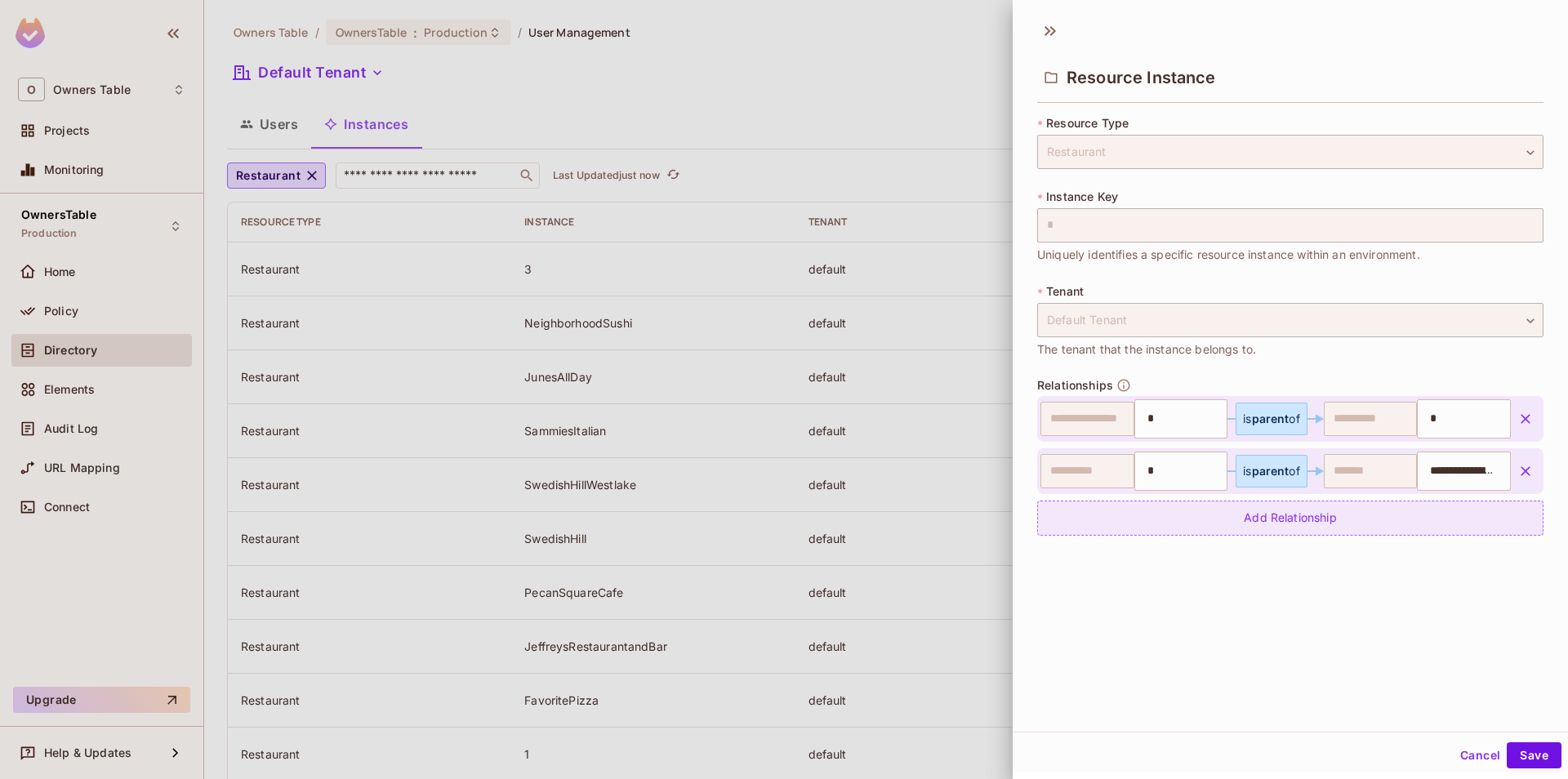
click at [1204, 530] on div "Add Relationship" at bounding box center [1290, 517] width 506 height 35
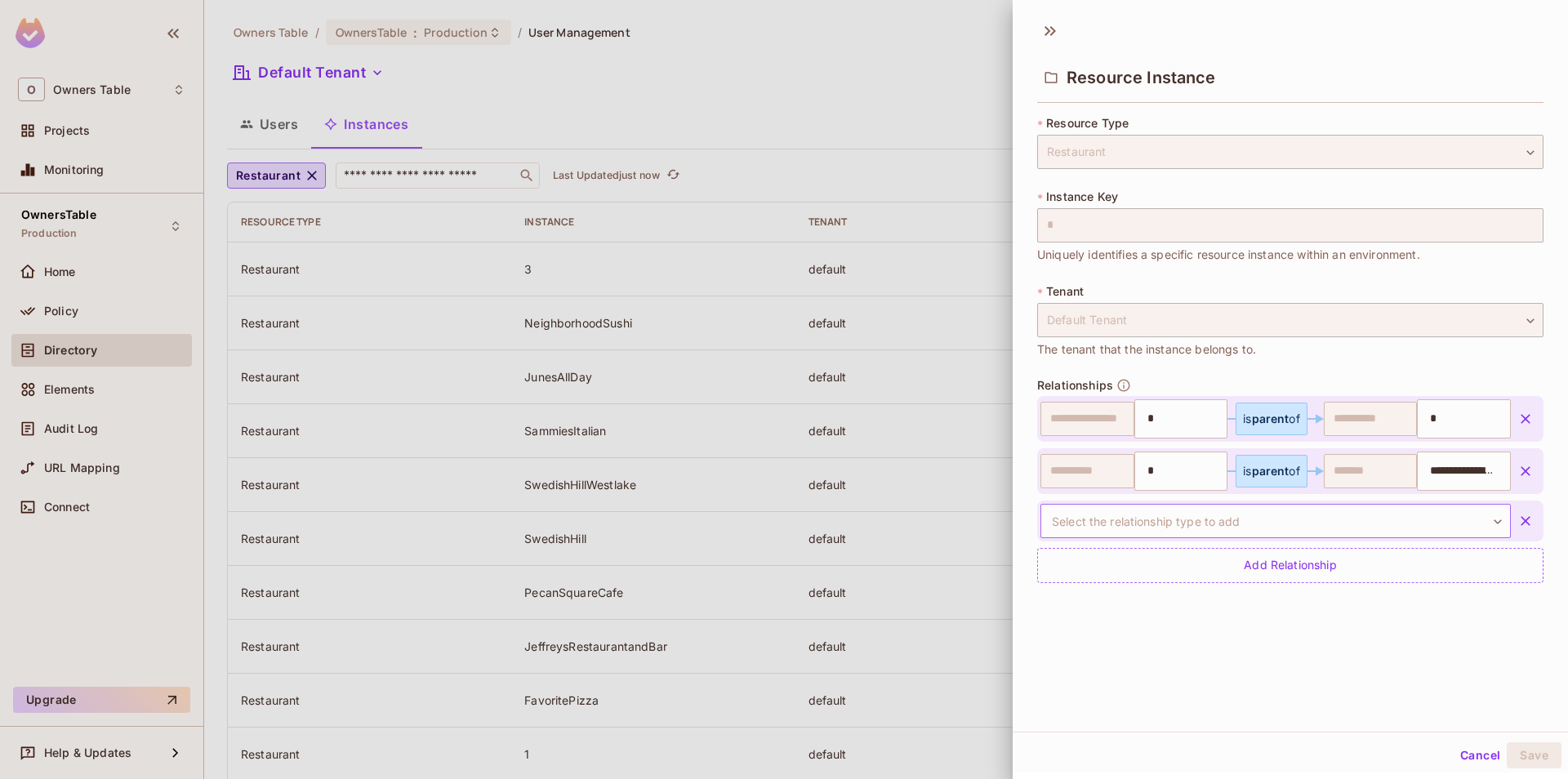
click at [1245, 524] on body "O Owners Table Projects Monitoring OwnersTable Production Home Policy Directory…" at bounding box center [784, 390] width 1568 height 779
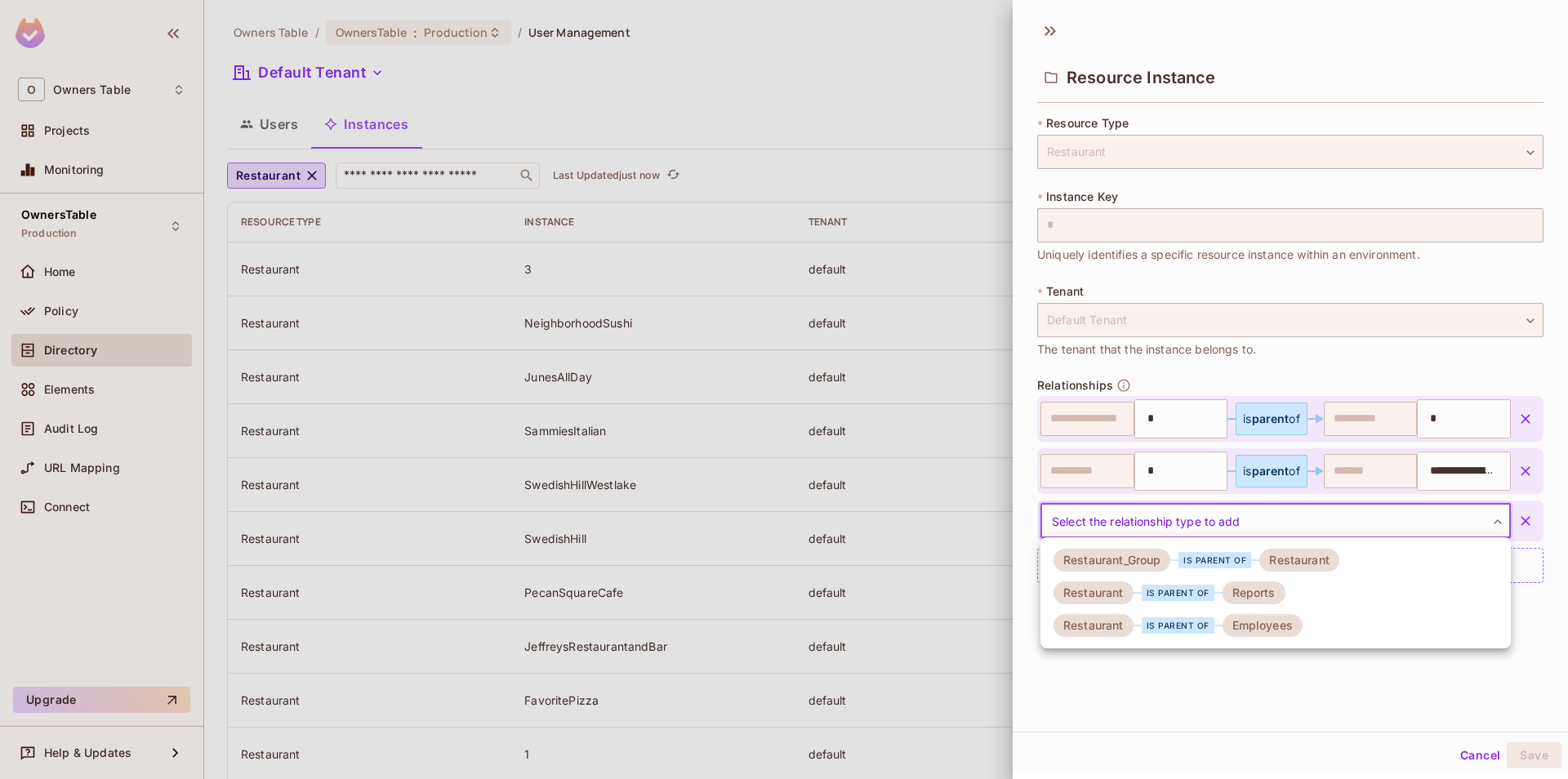
click at [1236, 627] on div "Employees" at bounding box center [1262, 625] width 80 height 23
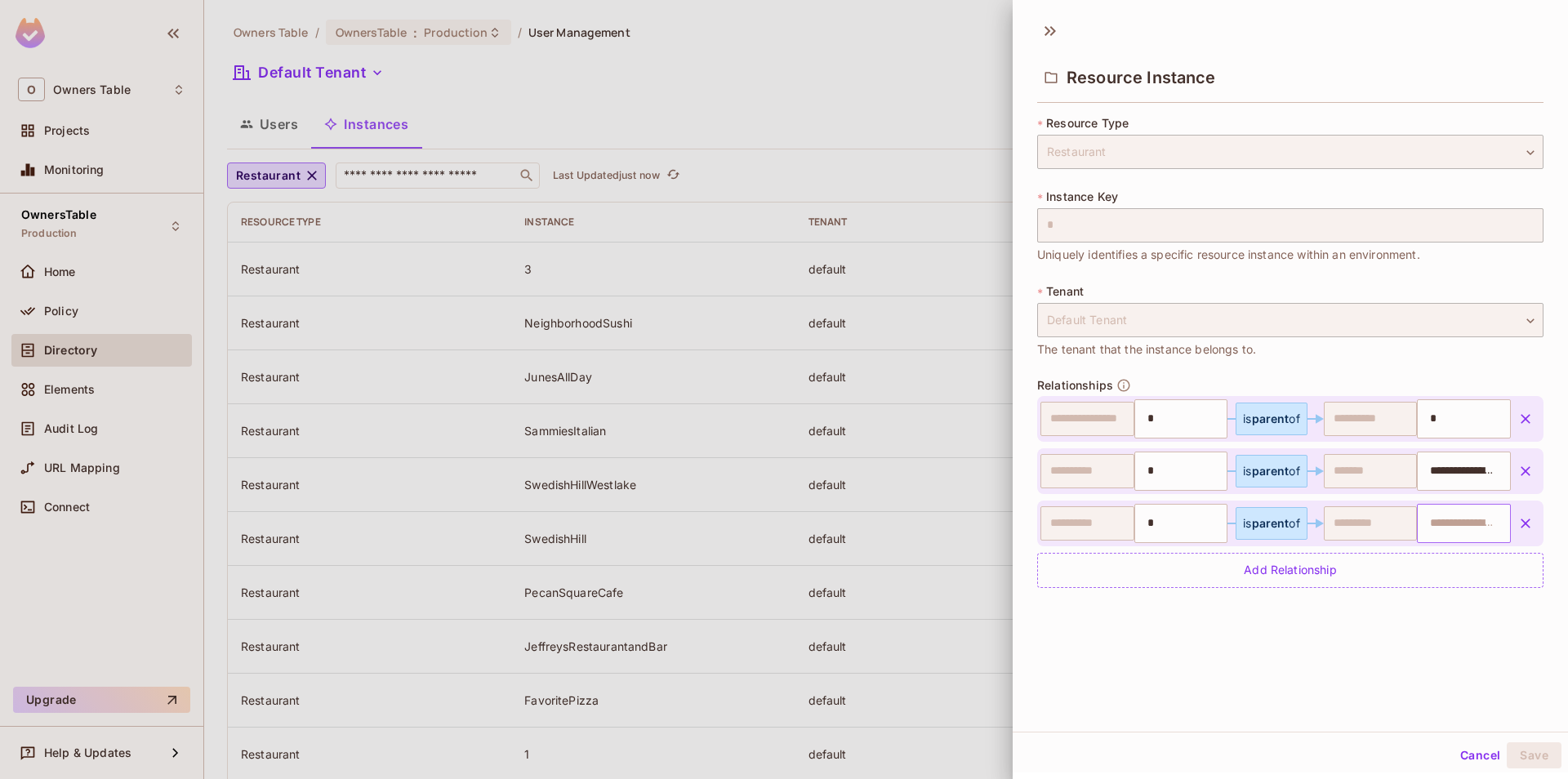
click at [1442, 517] on input "text" at bounding box center [1462, 523] width 83 height 32
paste input "**********"
type input "**********"
click at [1387, 657] on div "**********" at bounding box center [1290, 371] width 555 height 720
click at [1530, 749] on button "Save" at bounding box center [1534, 756] width 55 height 27
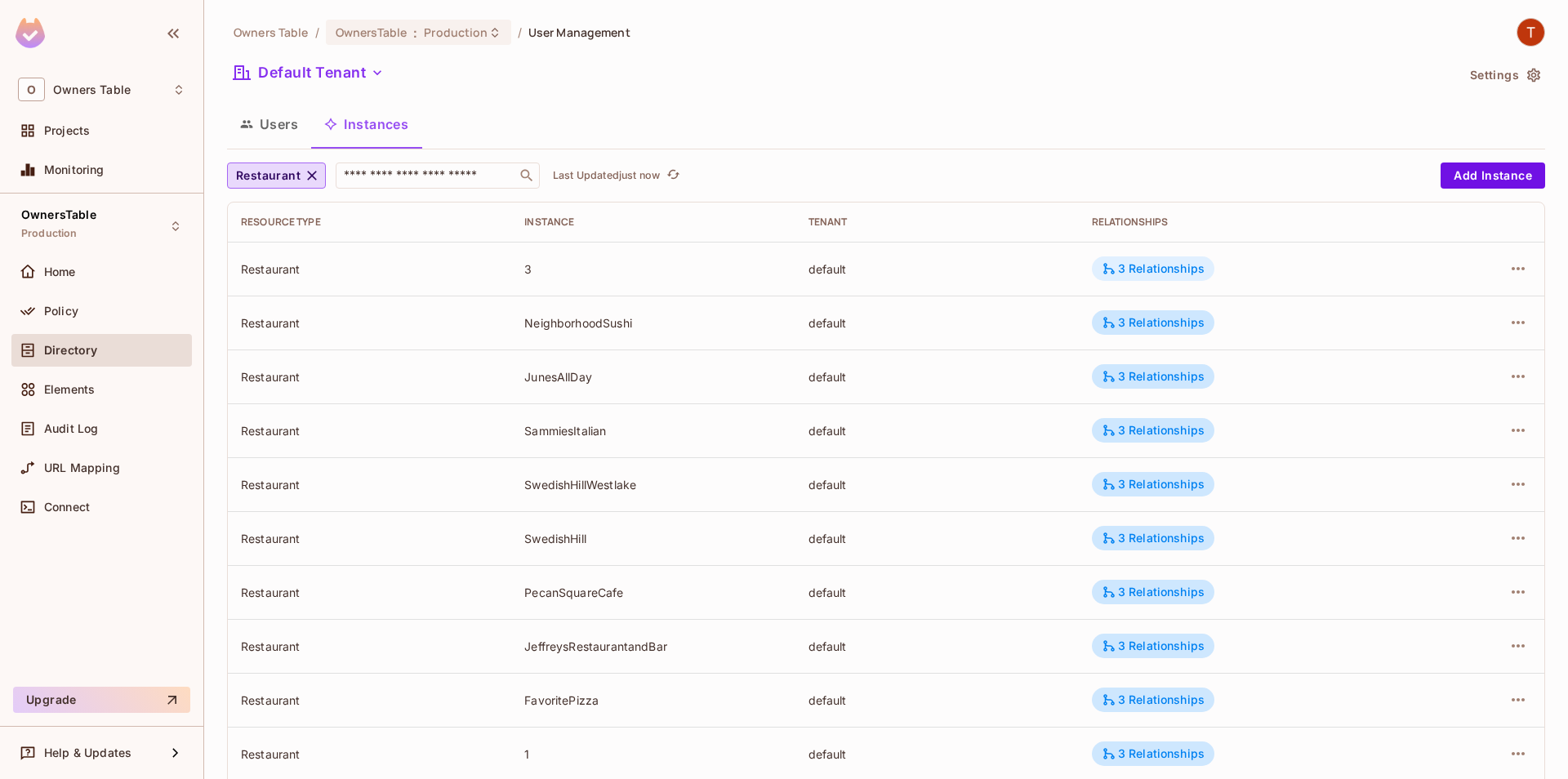
click at [1199, 271] on div "3 Relationships" at bounding box center [1153, 269] width 103 height 15
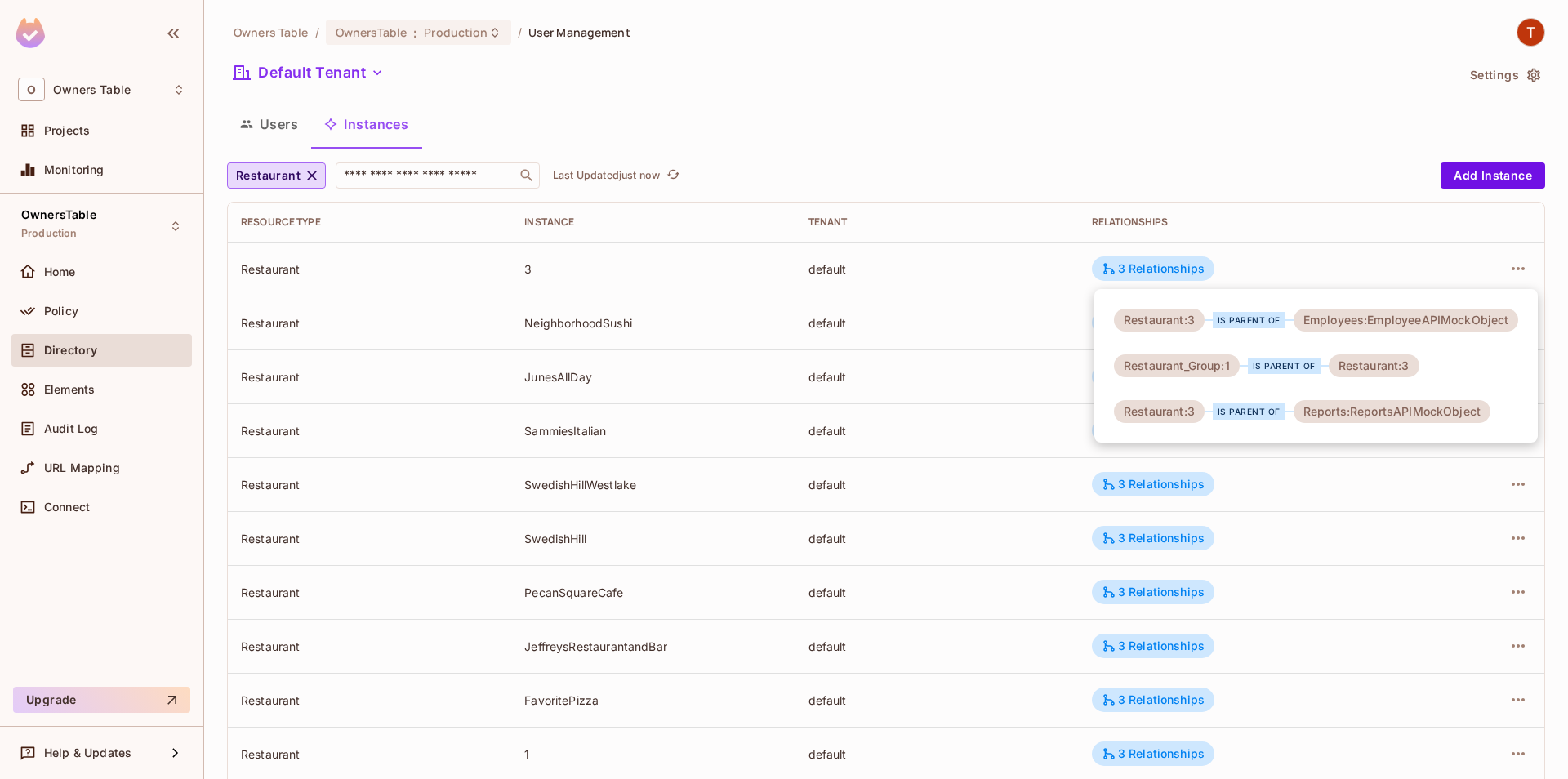
click at [1247, 235] on div at bounding box center [784, 390] width 1568 height 779
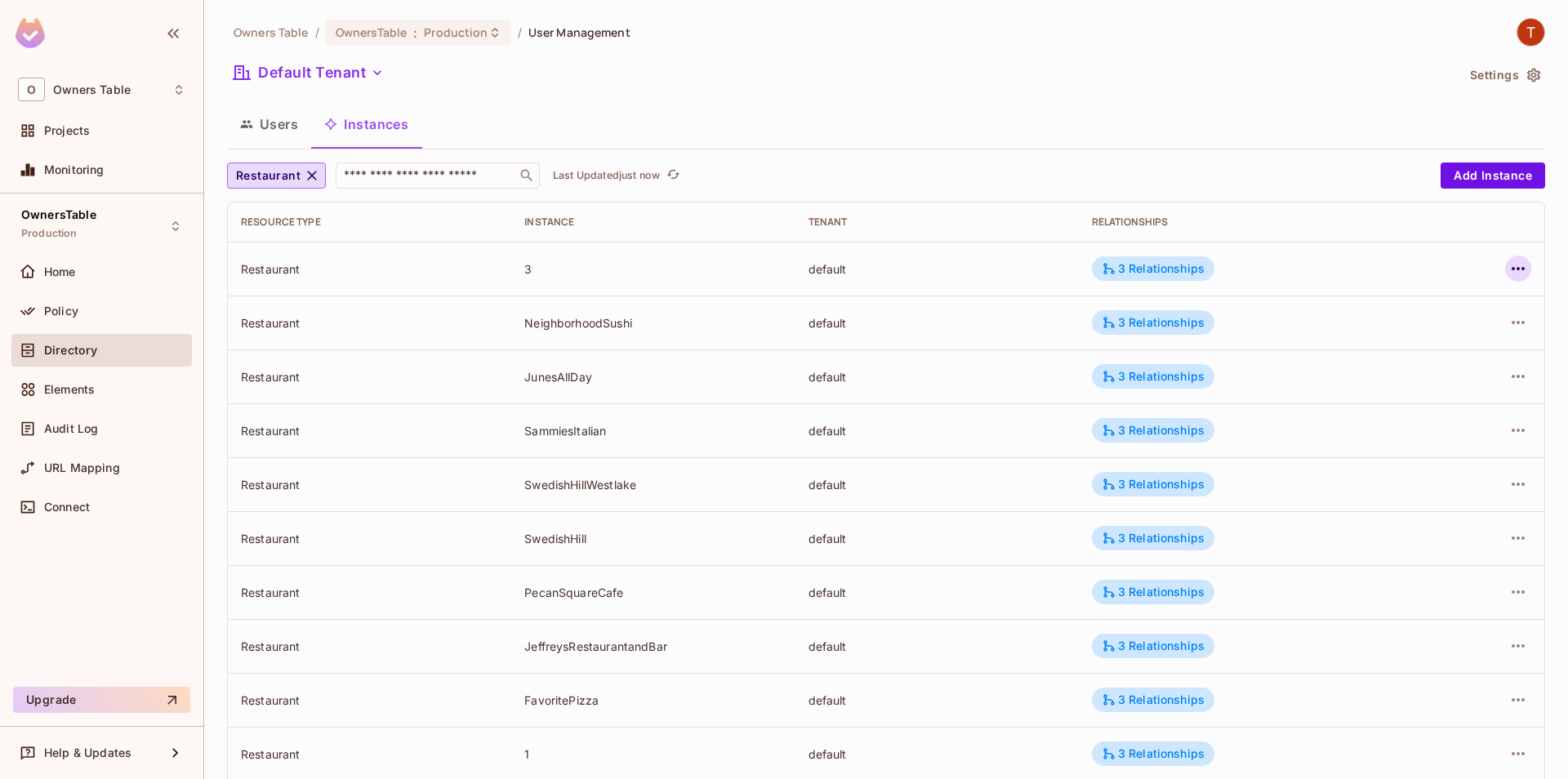
click at [1528, 269] on button "button" at bounding box center [1519, 269] width 27 height 27
click at [1430, 342] on div "Edit Attributes" at bounding box center [1398, 342] width 81 height 16
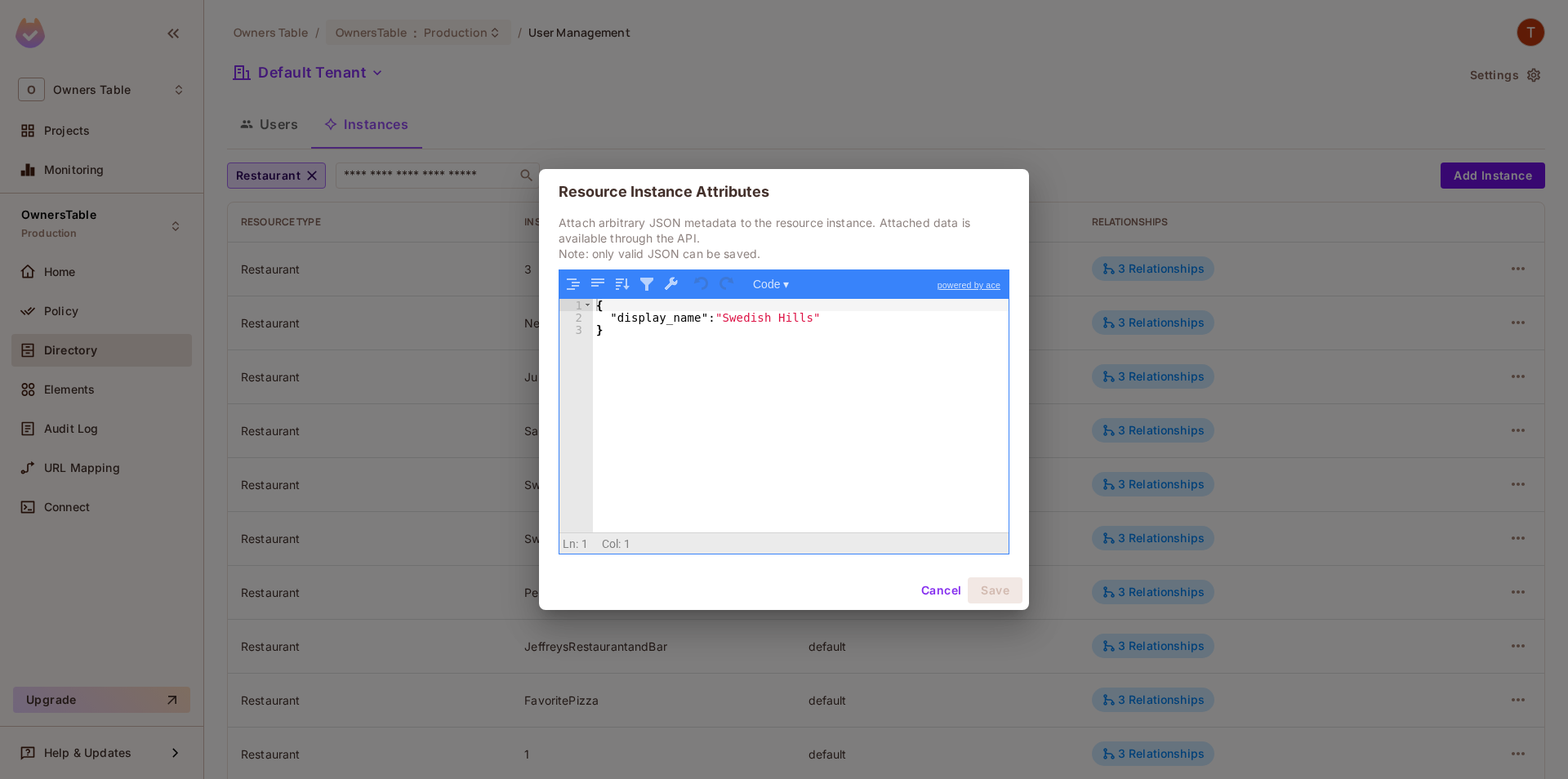
click at [925, 593] on button "Cancel" at bounding box center [941, 590] width 53 height 27
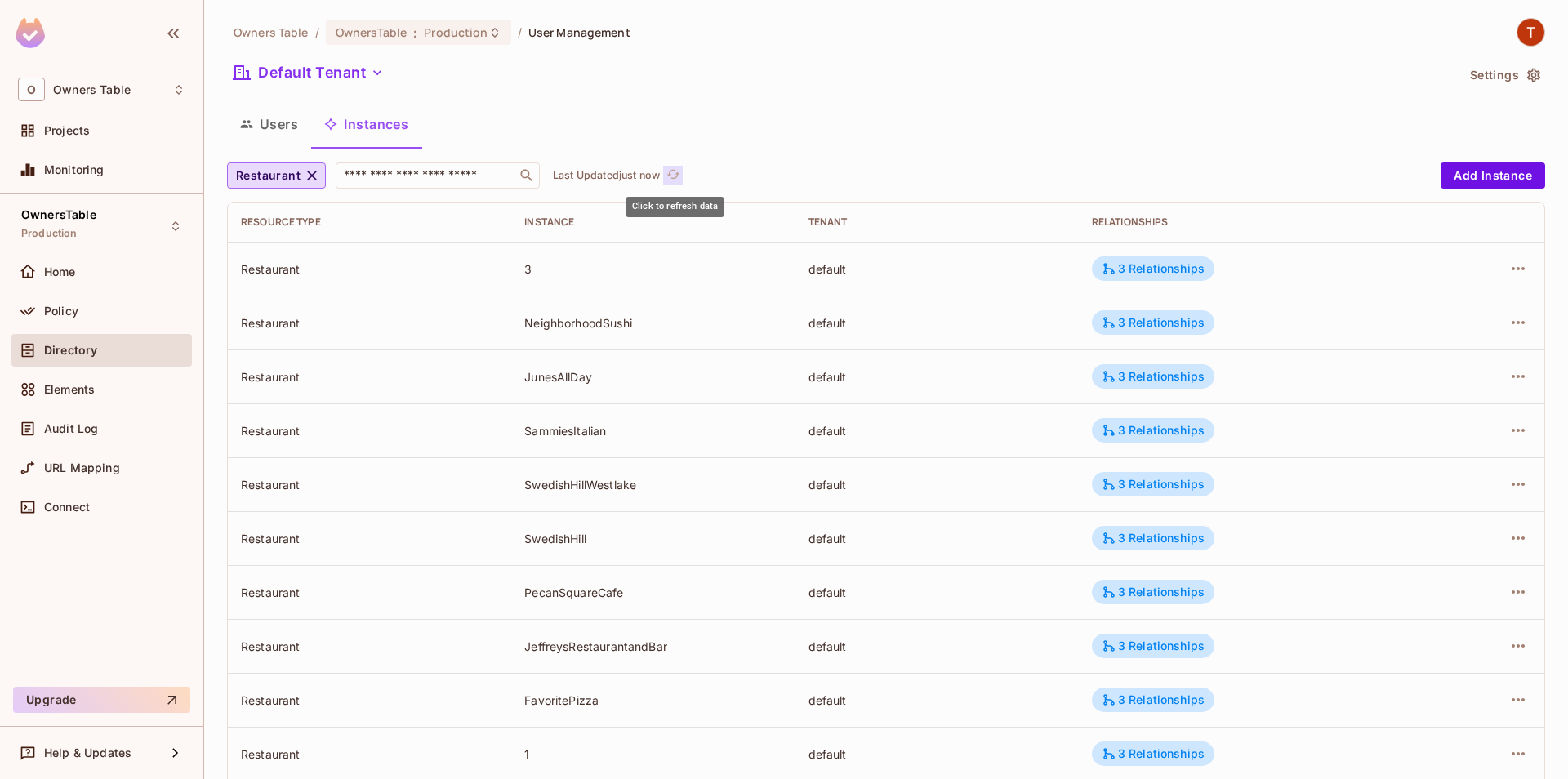
click at [680, 175] on icon "refresh" at bounding box center [673, 174] width 14 height 14
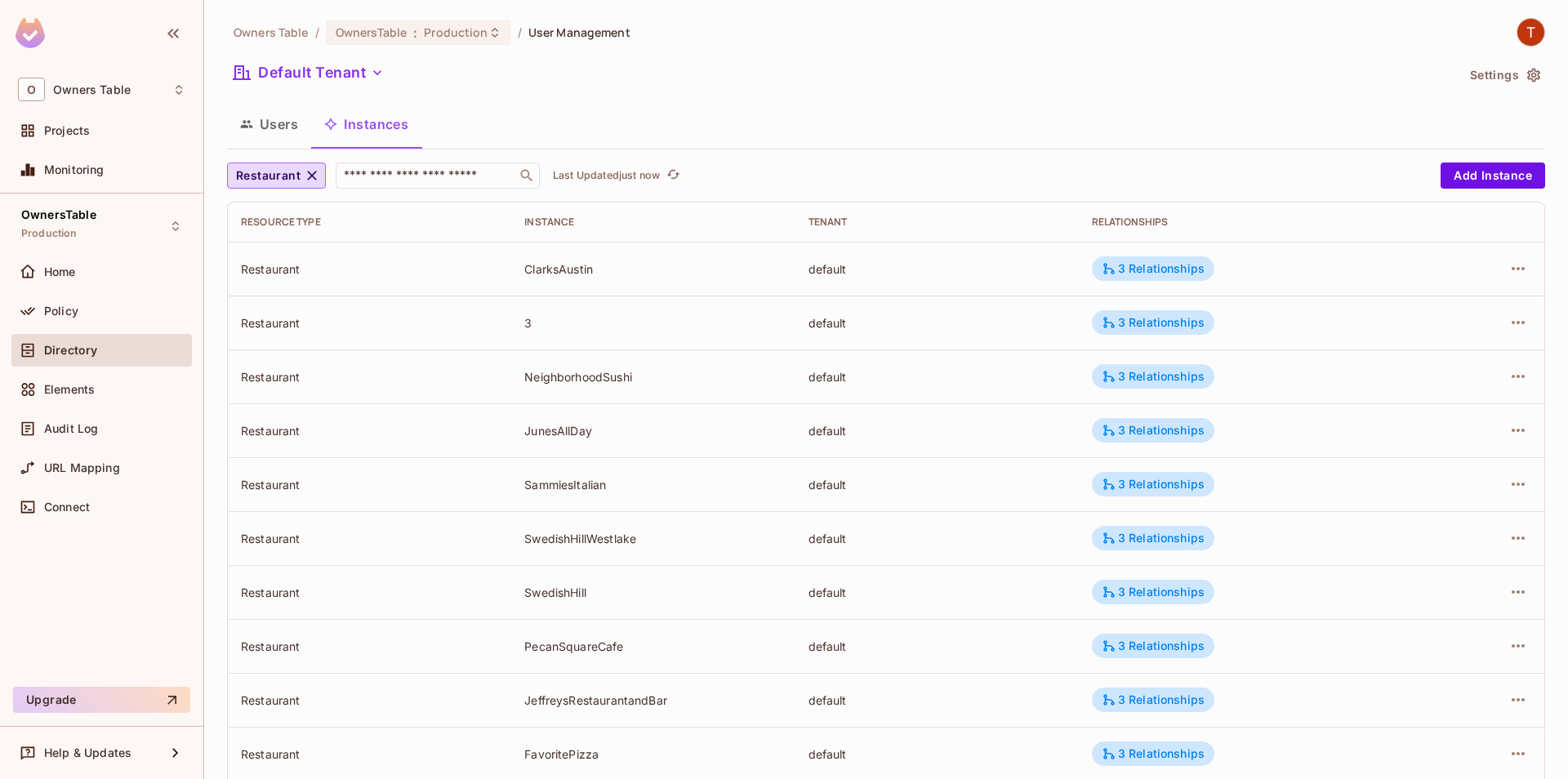
scroll to position [254, 0]
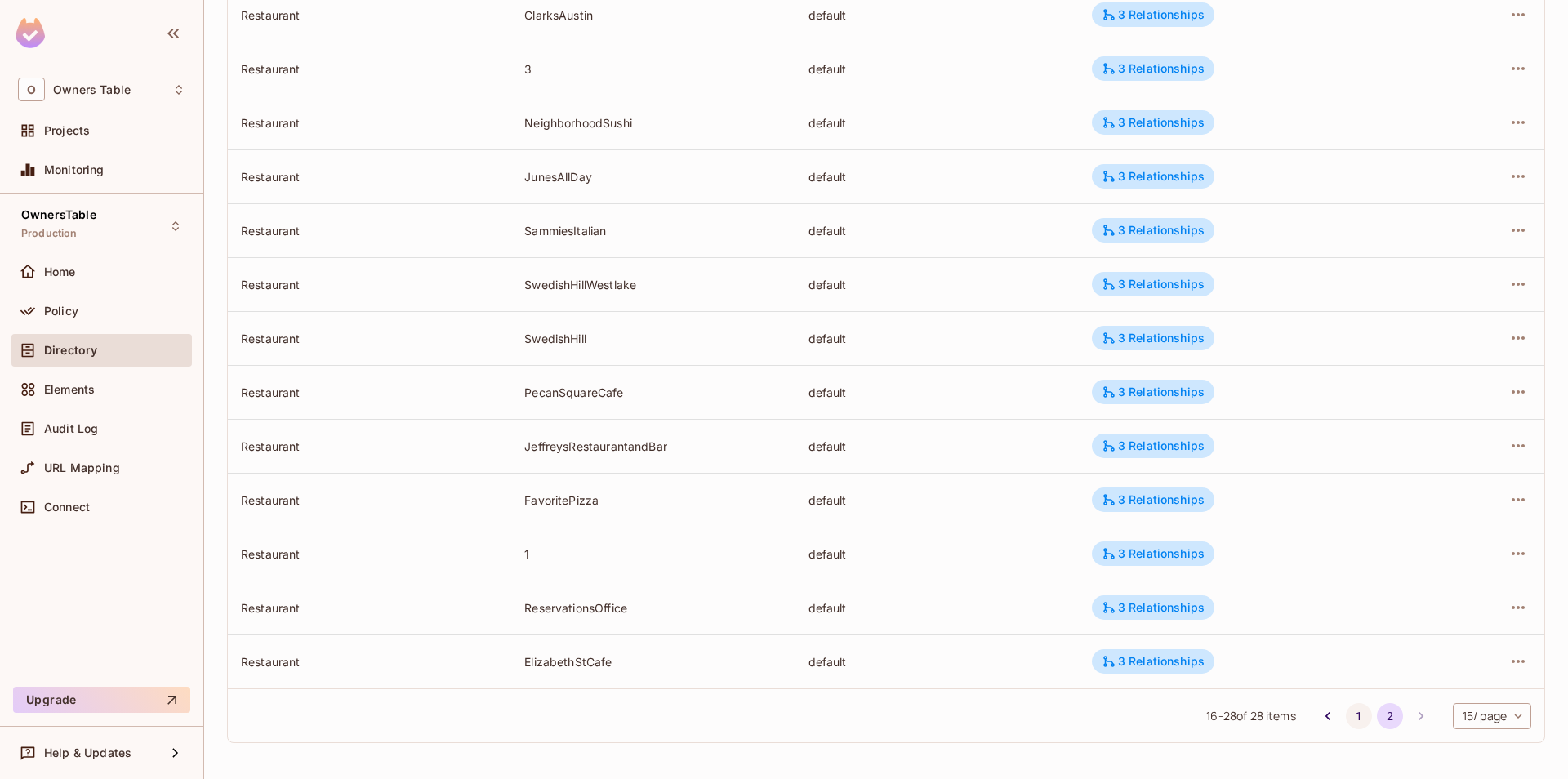
click at [1352, 709] on button "1" at bounding box center [1360, 716] width 27 height 27
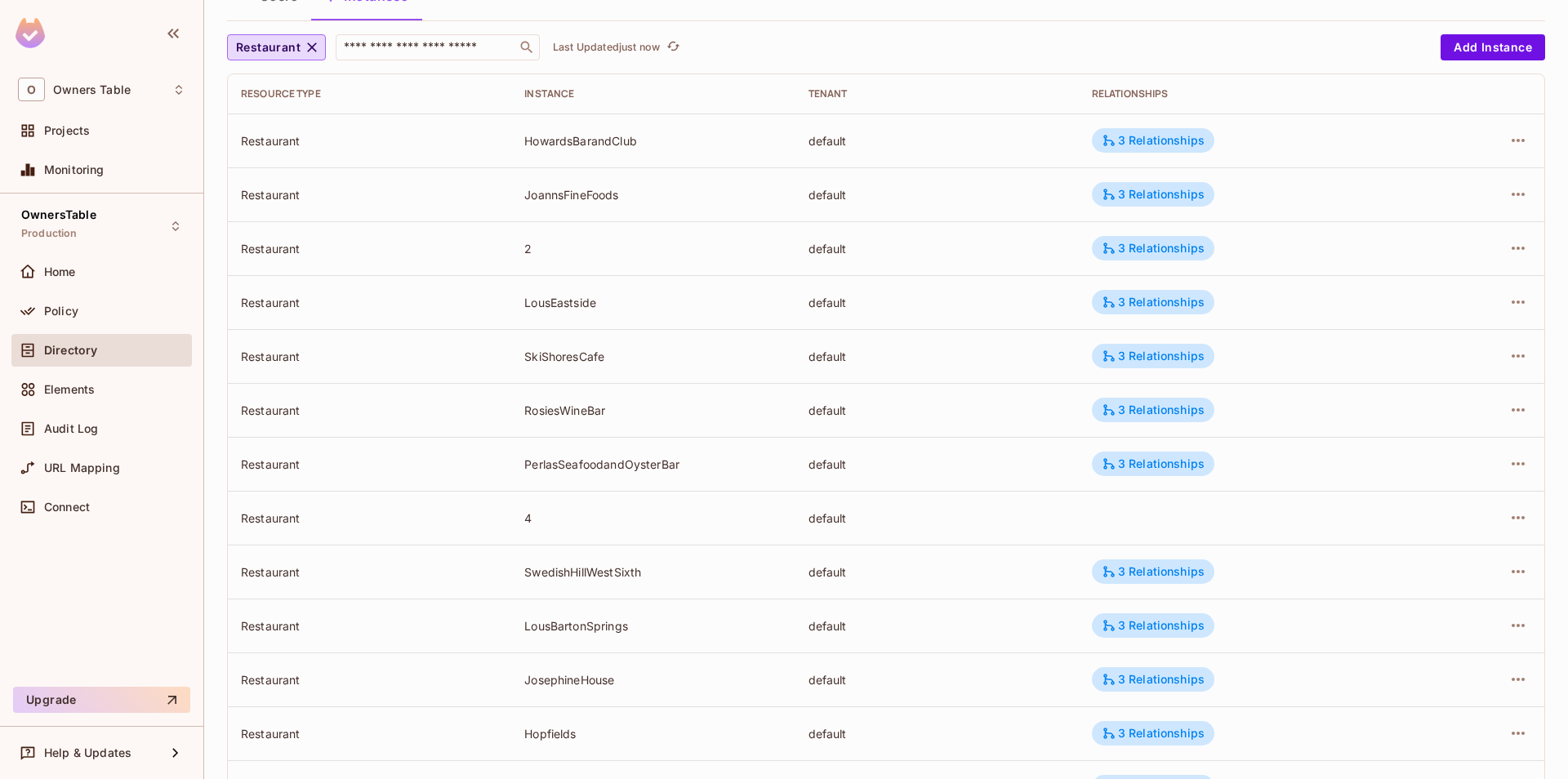
scroll to position [0, 0]
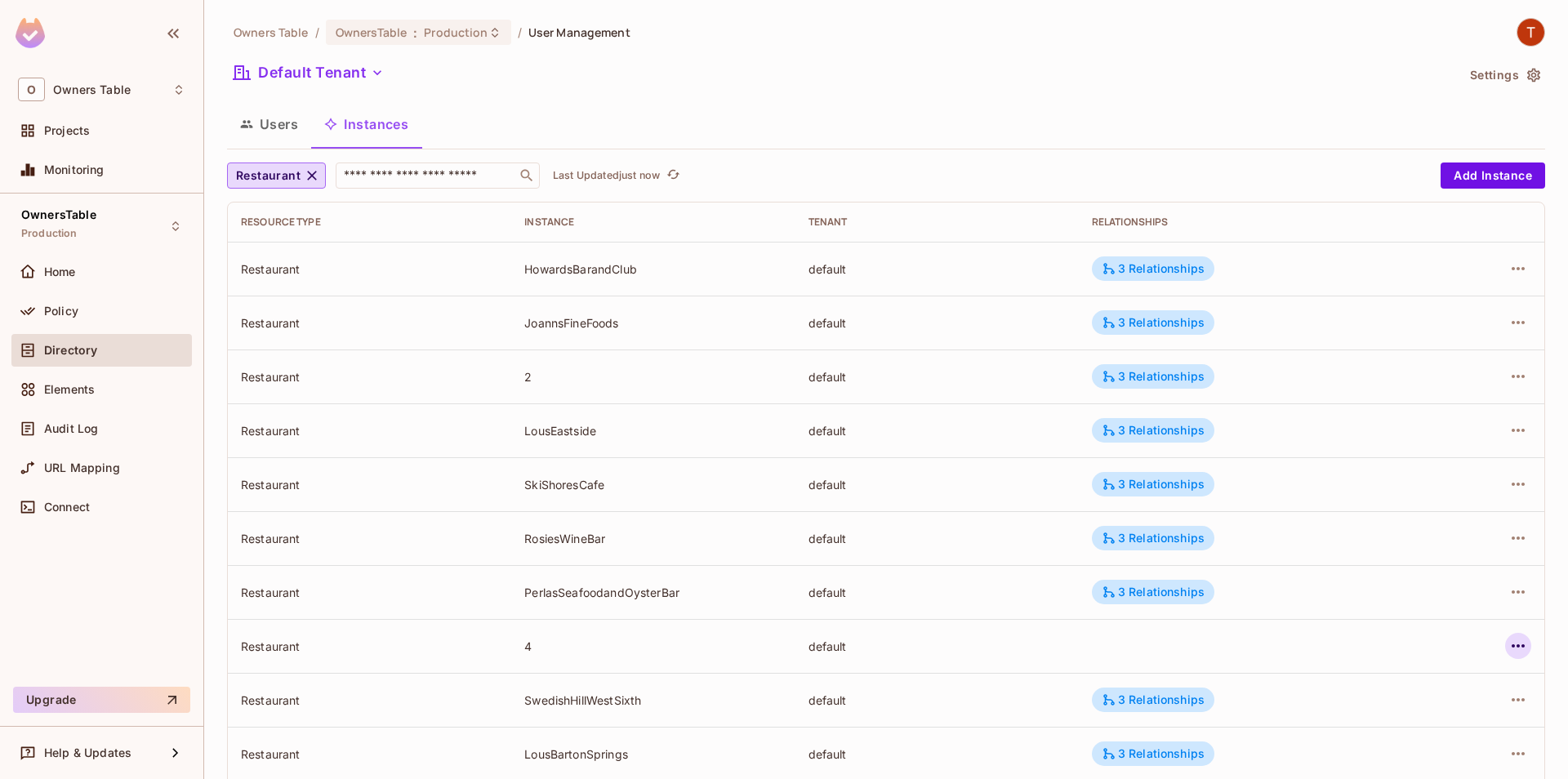
click at [1524, 649] on icon "button" at bounding box center [1518, 645] width 20 height 20
click at [1389, 668] on div "Edit Resource Instance" at bounding box center [1422, 669] width 127 height 16
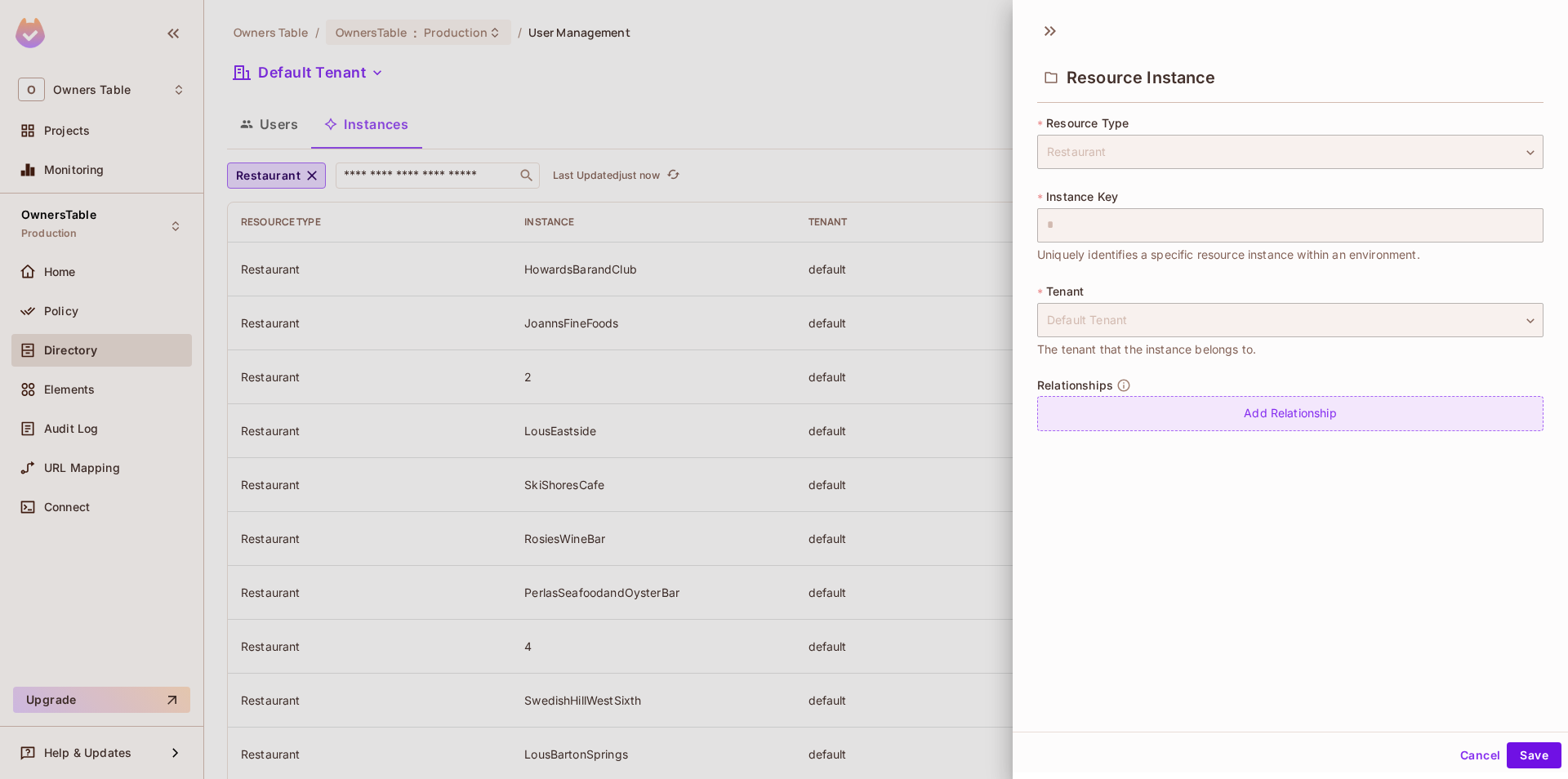
click at [1215, 400] on div "Add Relationship" at bounding box center [1290, 413] width 506 height 35
click at [1233, 425] on body "O Owners Table Projects Monitoring OwnersTable Production Home Policy Directory…" at bounding box center [784, 390] width 1568 height 779
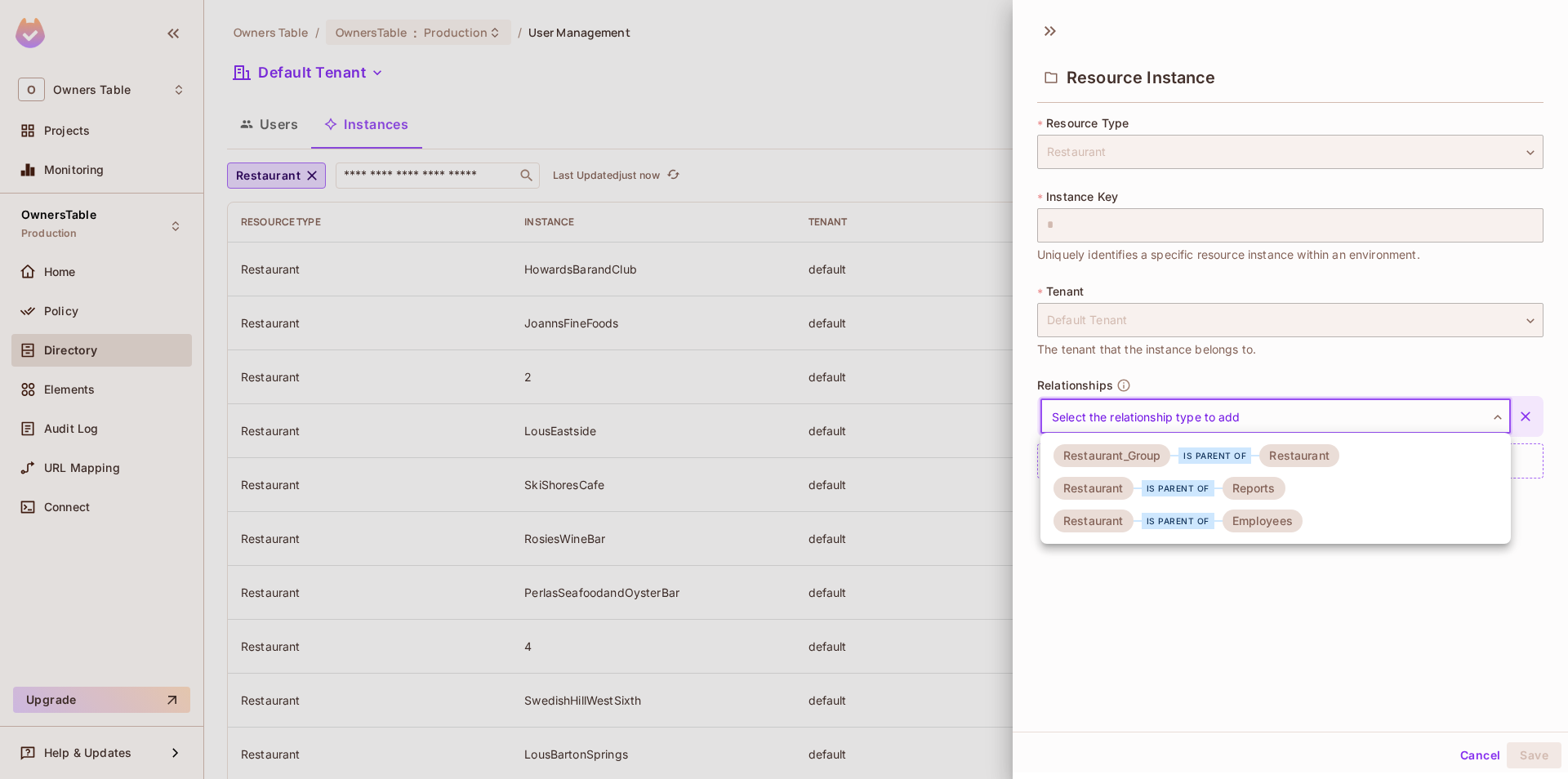
click at [1229, 458] on div "is parent of" at bounding box center [1215, 455] width 73 height 16
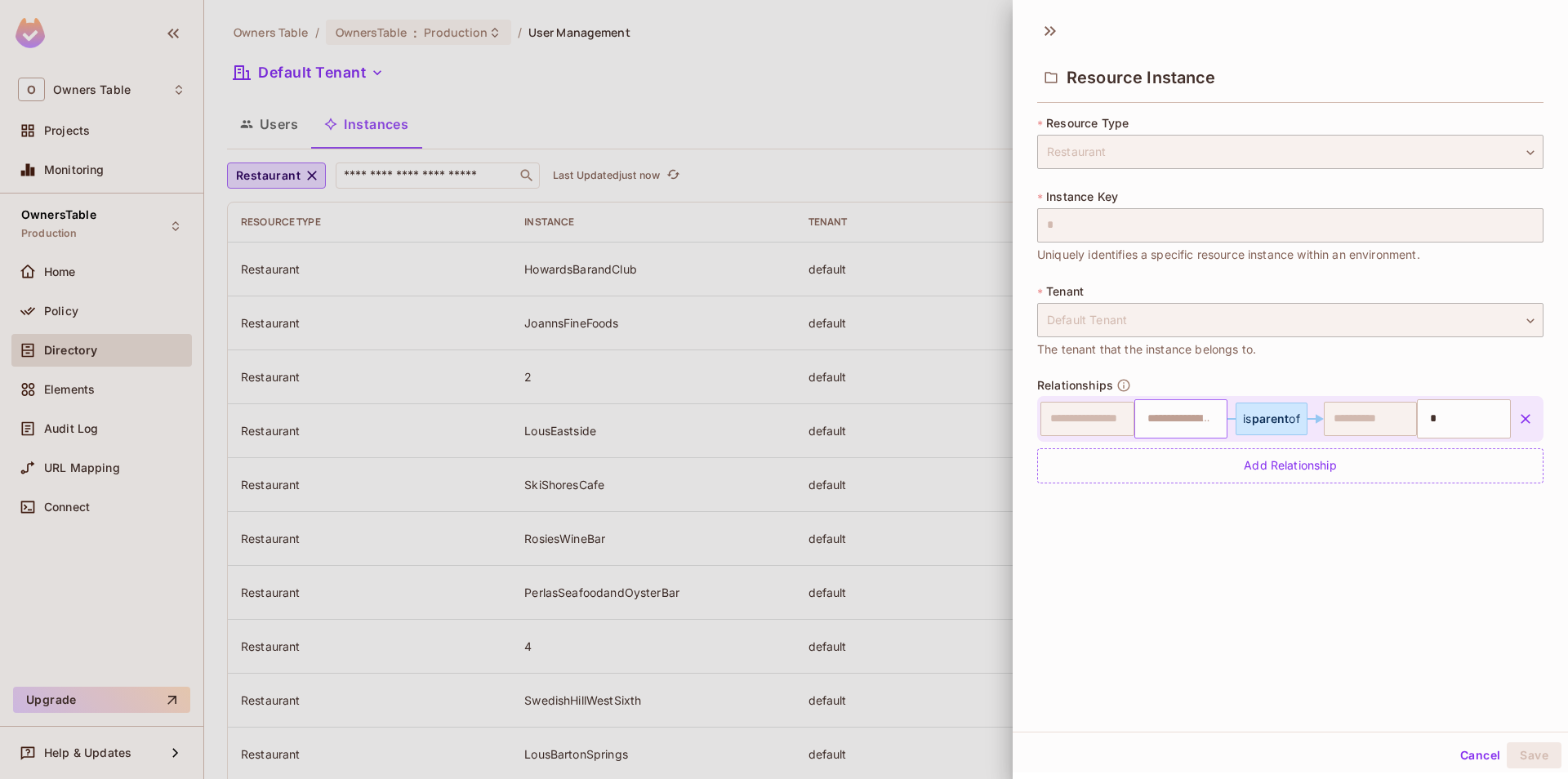
click at [1164, 427] on input "text" at bounding box center [1180, 419] width 83 height 32
type input "*"
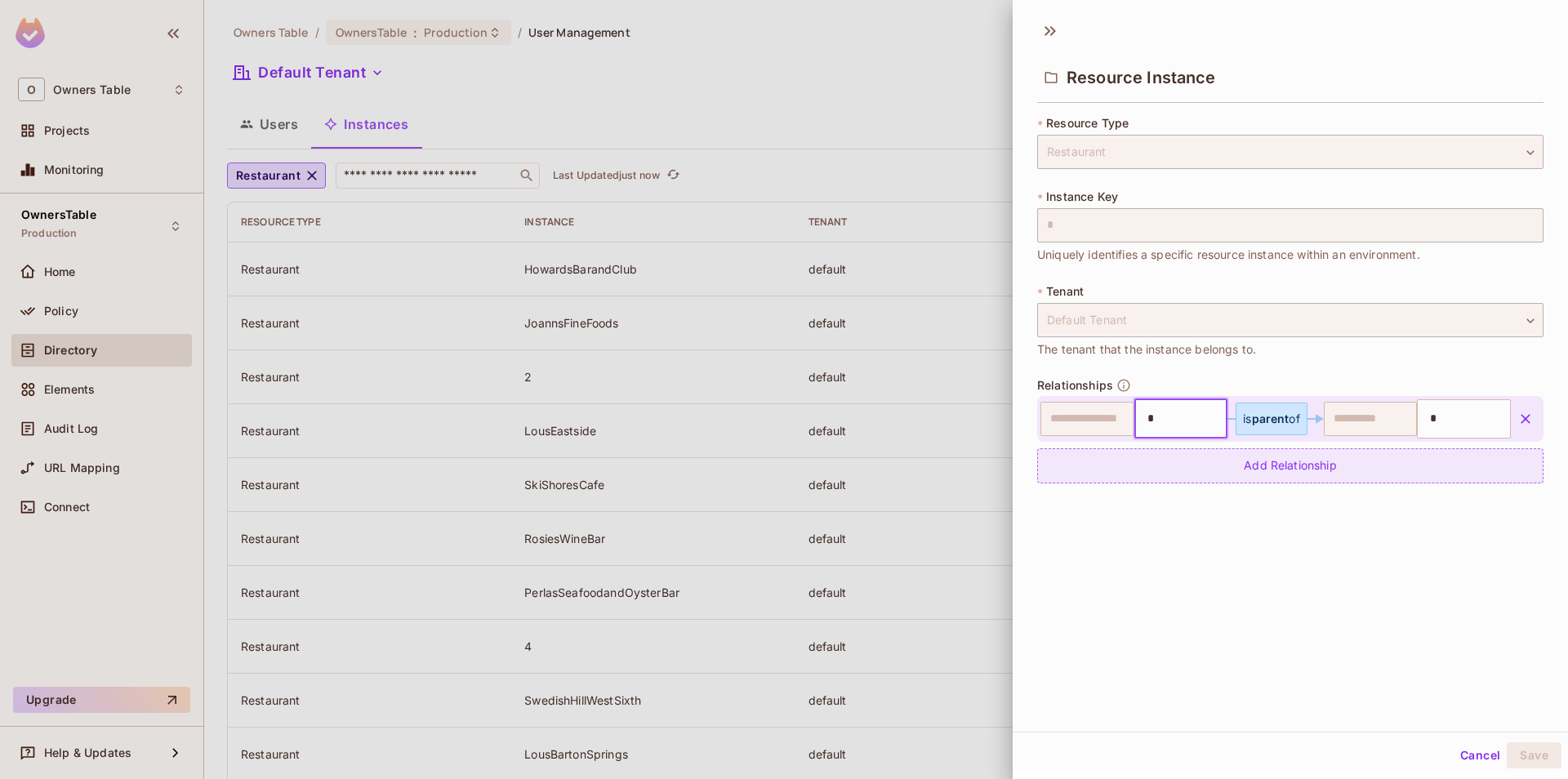
click at [1166, 479] on div "Add Relationship" at bounding box center [1290, 465] width 506 height 35
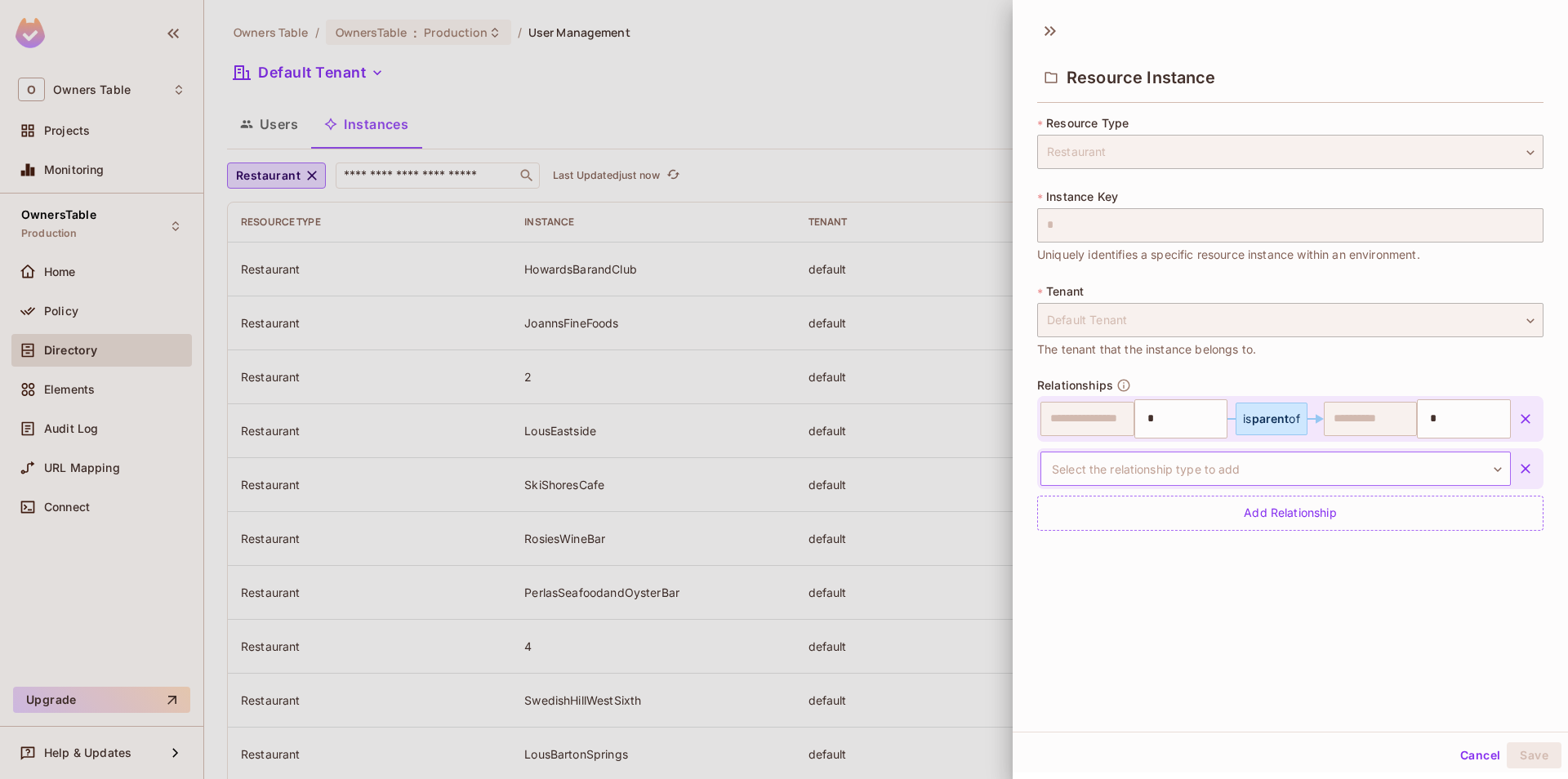
click at [1193, 470] on body "O Owners Table Projects Monitoring OwnersTable Production Home Policy Directory…" at bounding box center [784, 390] width 1568 height 779
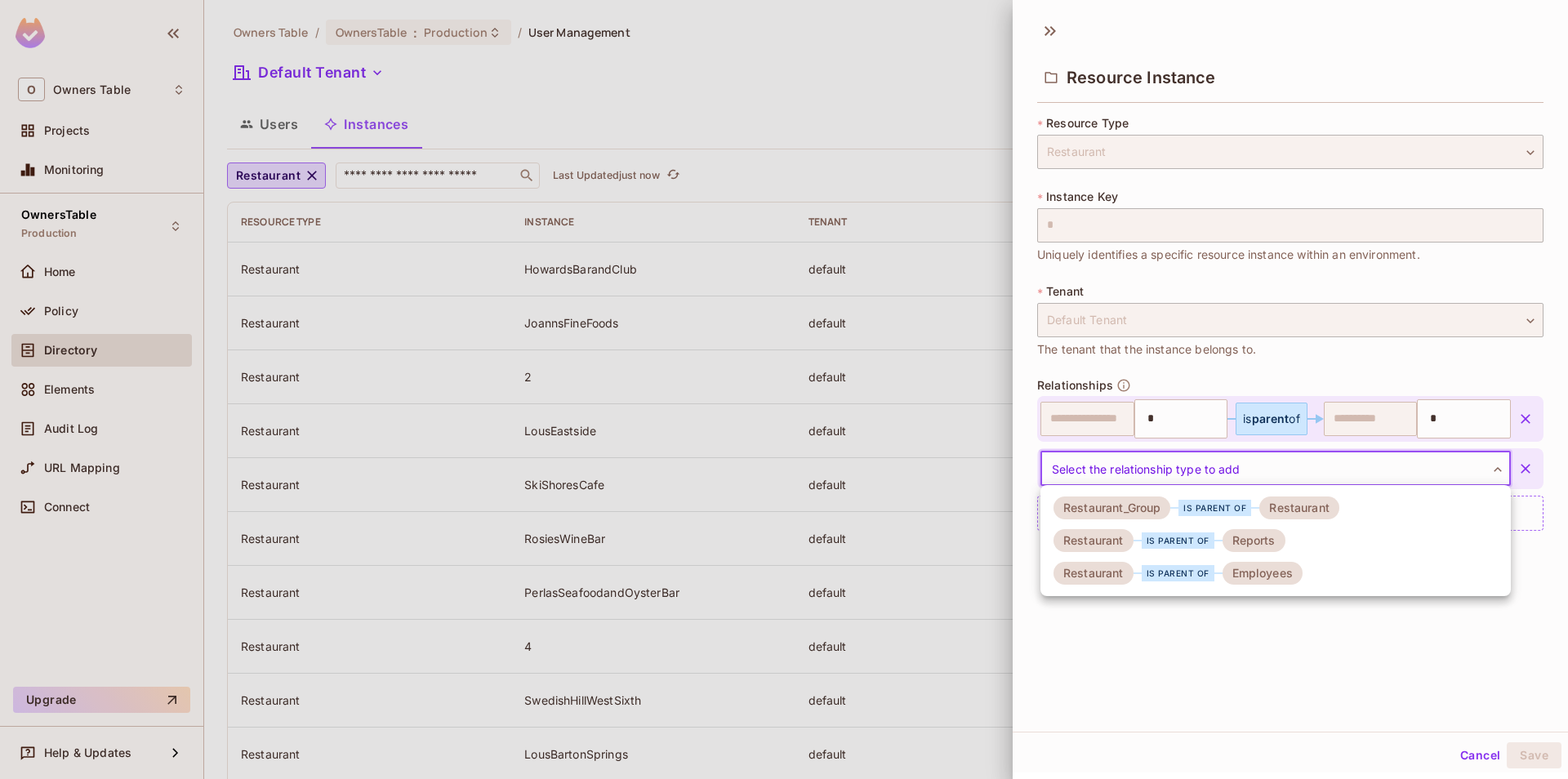
click at [1187, 544] on div "is parent of" at bounding box center [1178, 540] width 73 height 16
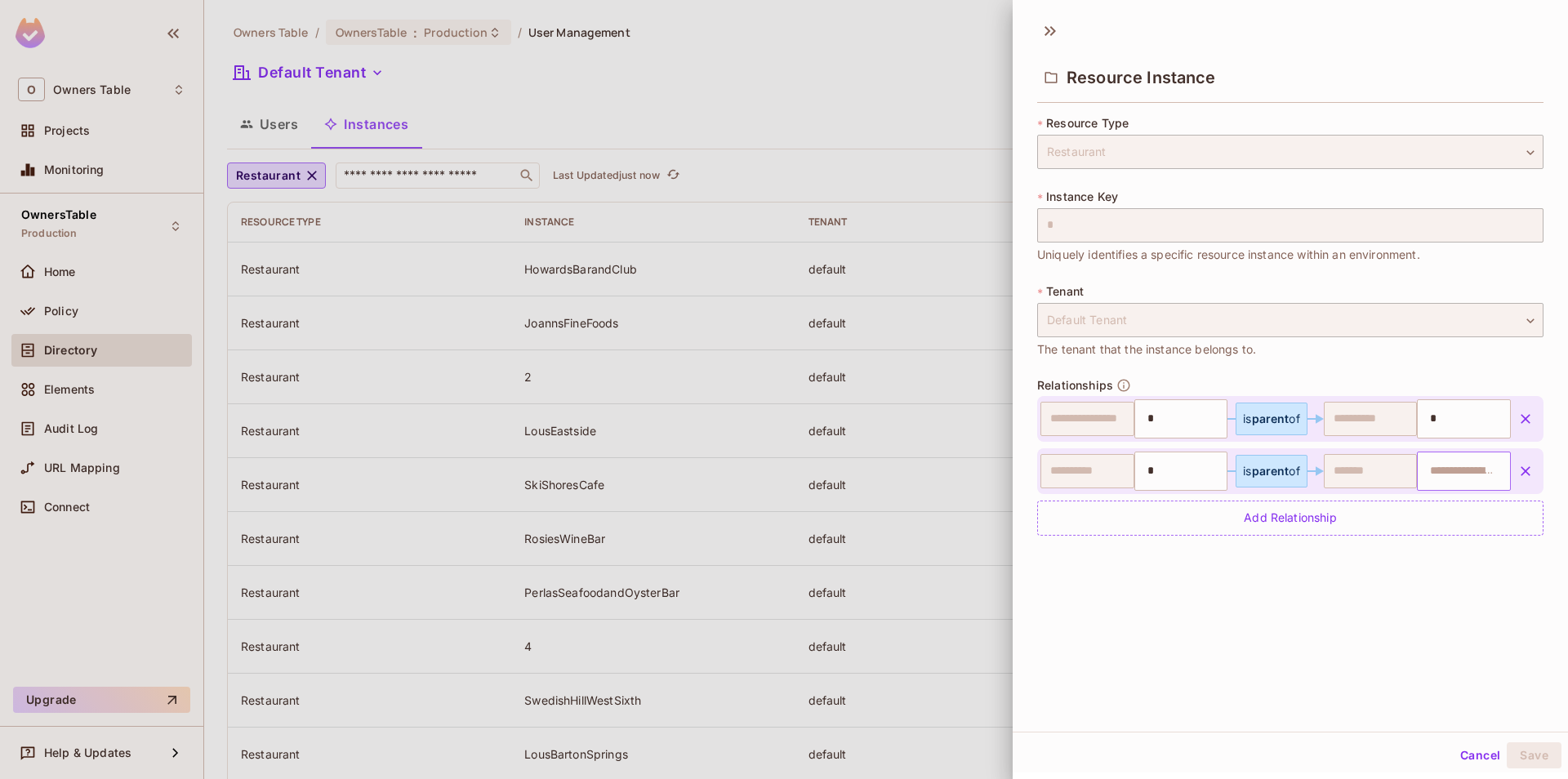
click at [1447, 471] on input "text" at bounding box center [1462, 471] width 83 height 32
paste input "**********"
type input "**********"
click at [1343, 531] on div "Add Relationship" at bounding box center [1290, 517] width 506 height 35
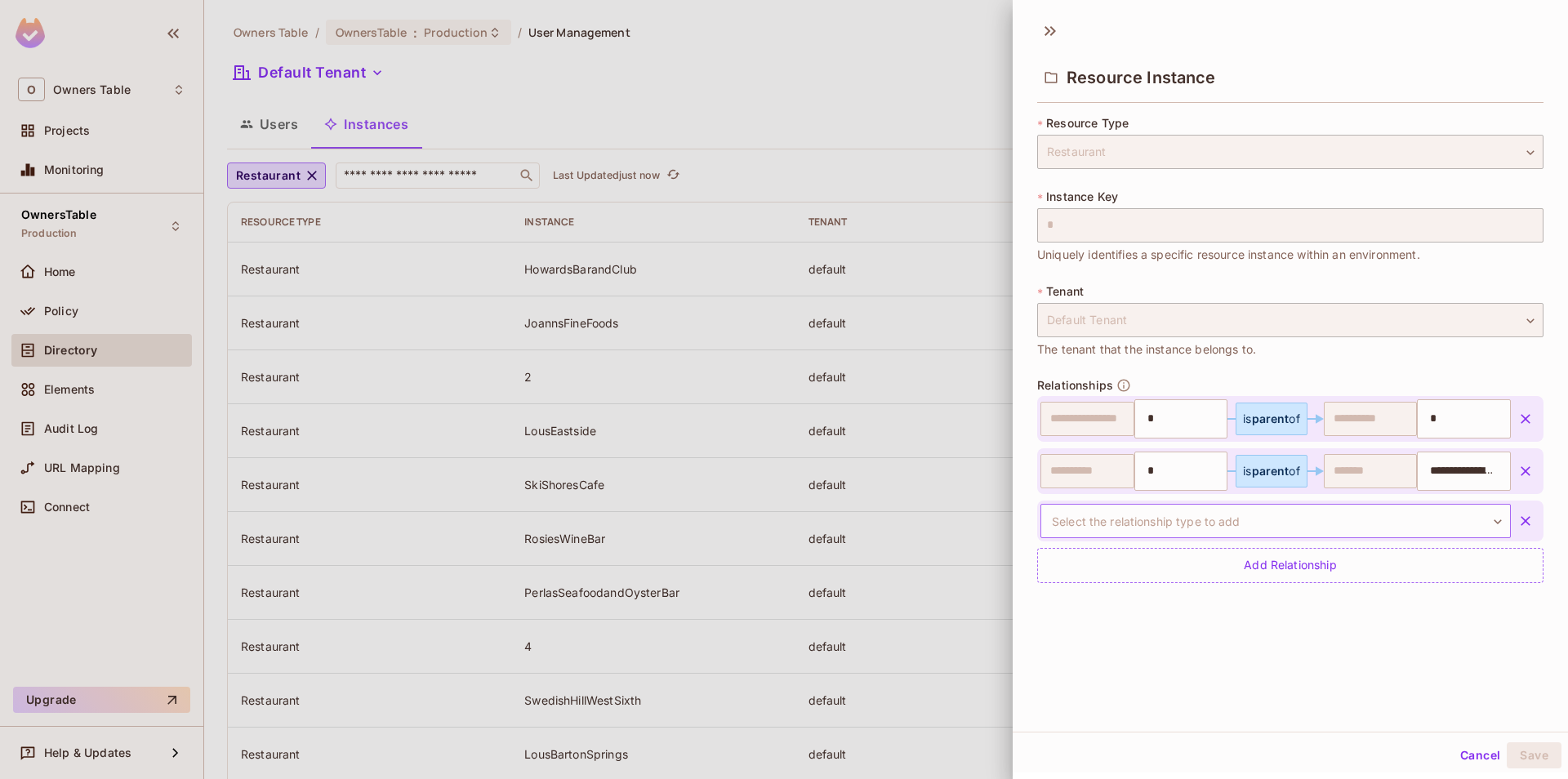
click at [1274, 512] on body "O Owners Table Projects Monitoring OwnersTable Production Home Policy Directory…" at bounding box center [784, 390] width 1568 height 779
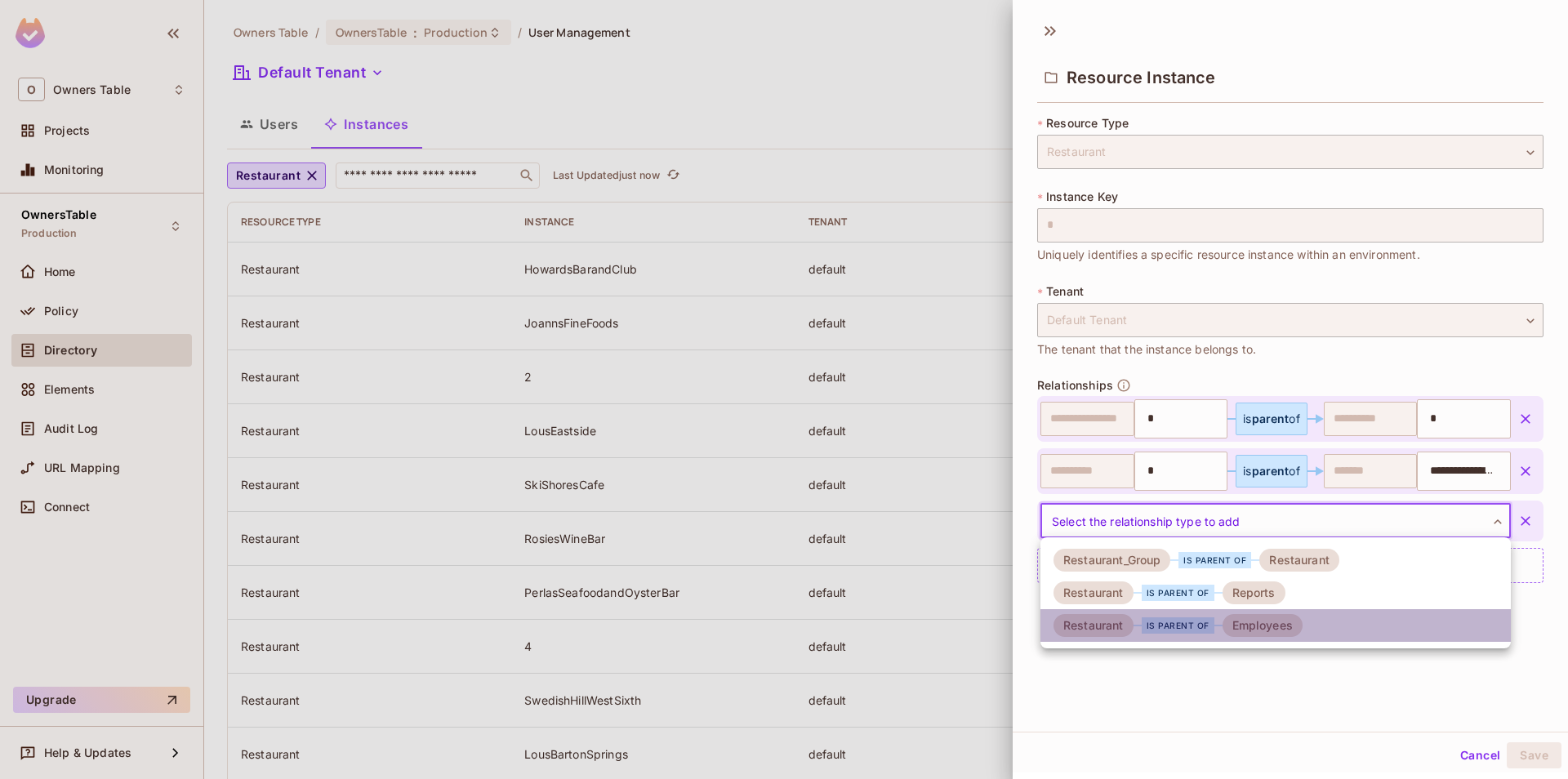
click at [1269, 619] on div "Employees" at bounding box center [1262, 625] width 80 height 23
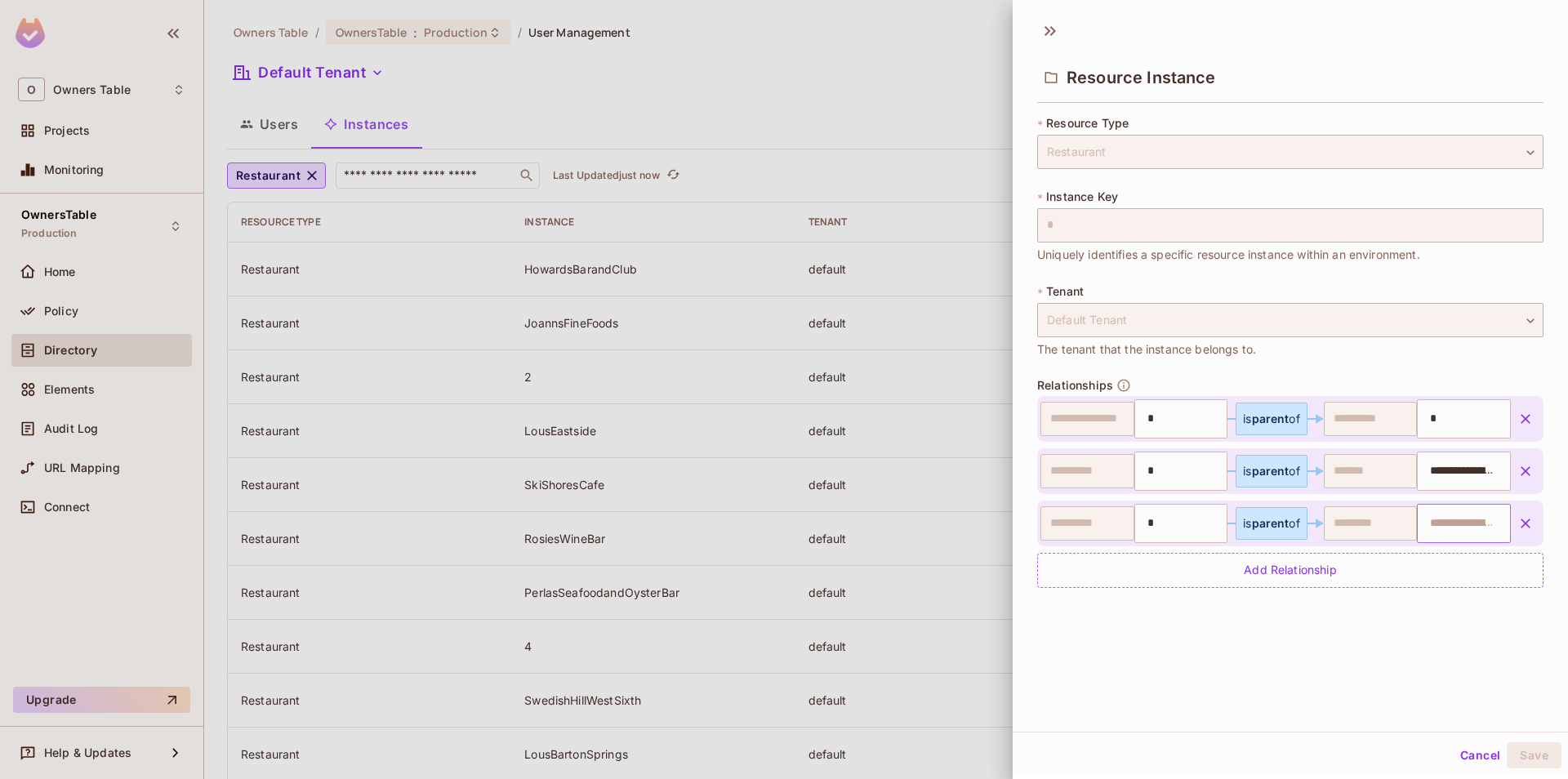
click at [1467, 521] on input "text" at bounding box center [1462, 523] width 83 height 32
paste input "**********"
type input "**********"
click at [1382, 666] on div "**********" at bounding box center [1290, 371] width 555 height 720
click at [1530, 751] on button "Save" at bounding box center [1534, 756] width 55 height 27
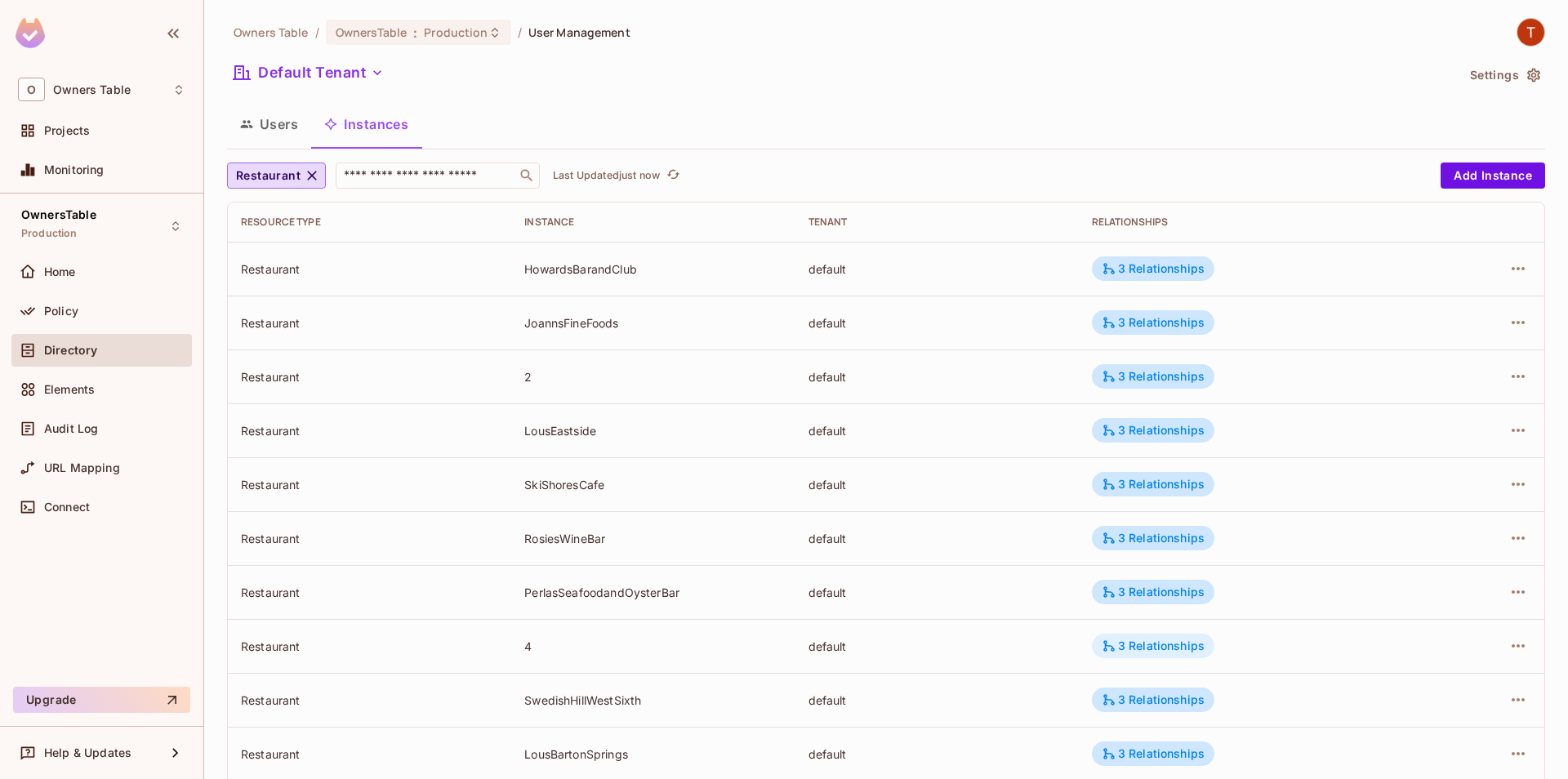
click at [1133, 648] on div "3 Relationships" at bounding box center [1153, 646] width 103 height 15
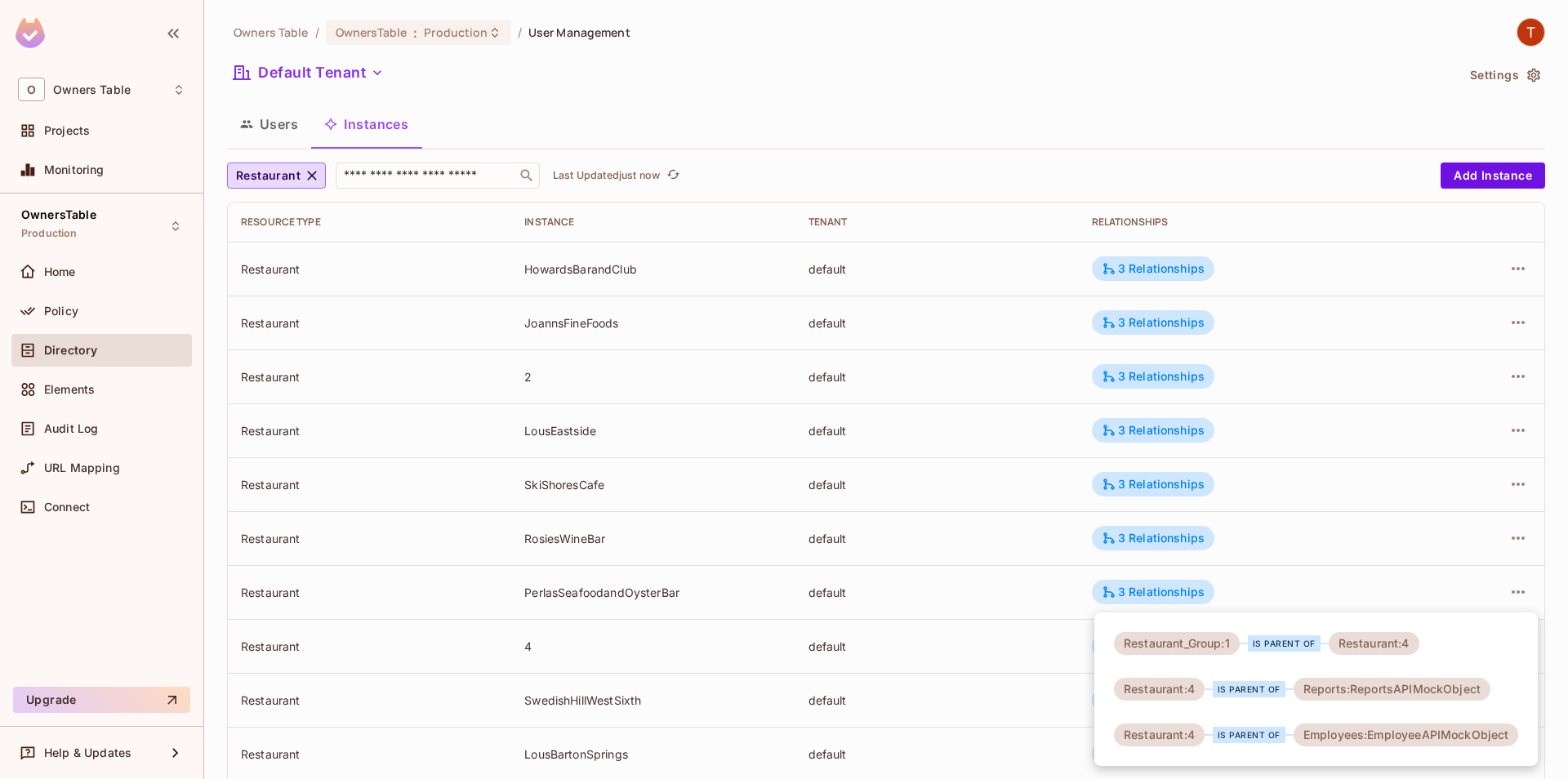
click at [1295, 566] on div at bounding box center [784, 390] width 1568 height 779
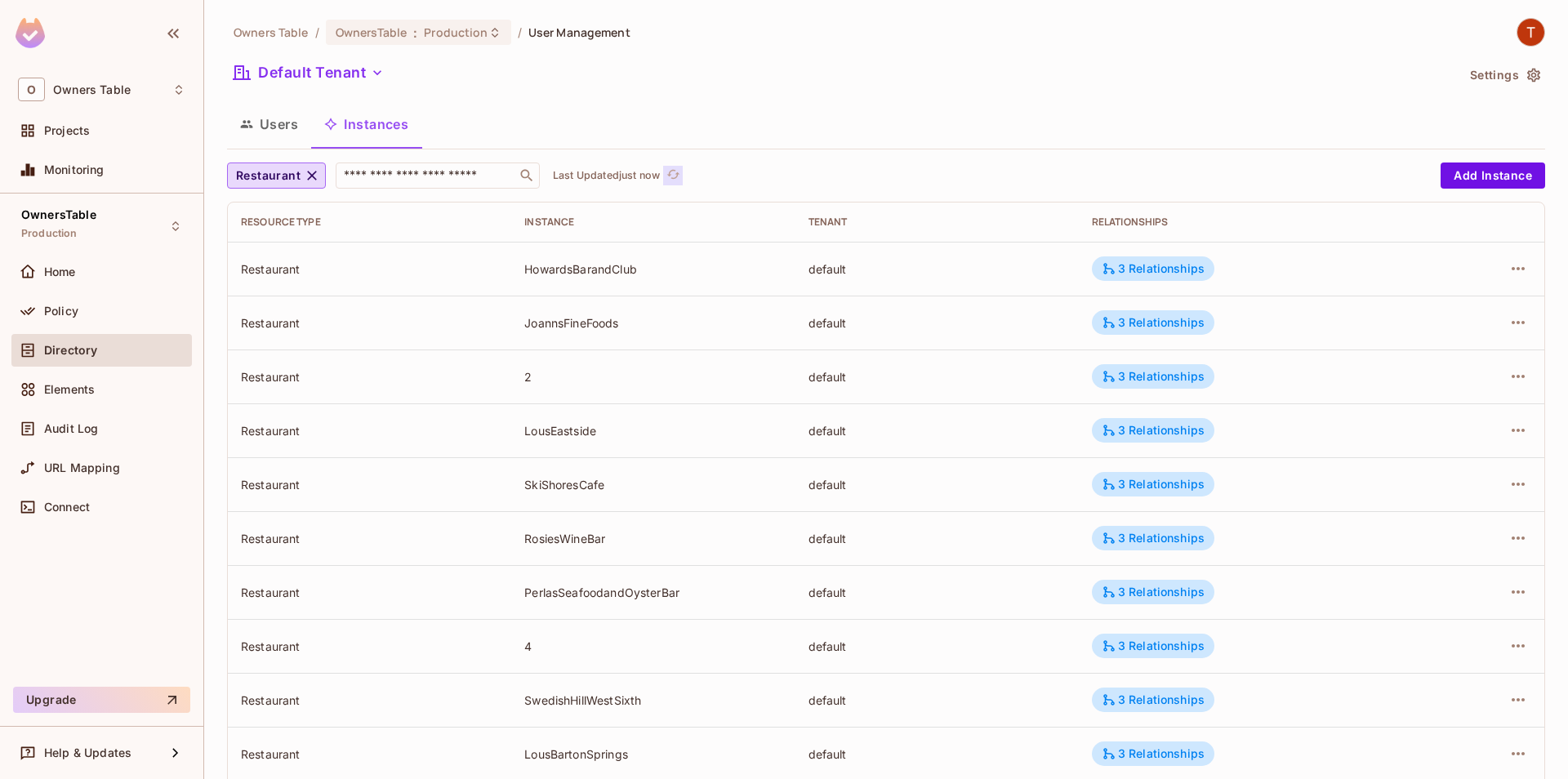
click at [678, 173] on icon "refresh" at bounding box center [673, 174] width 14 height 14
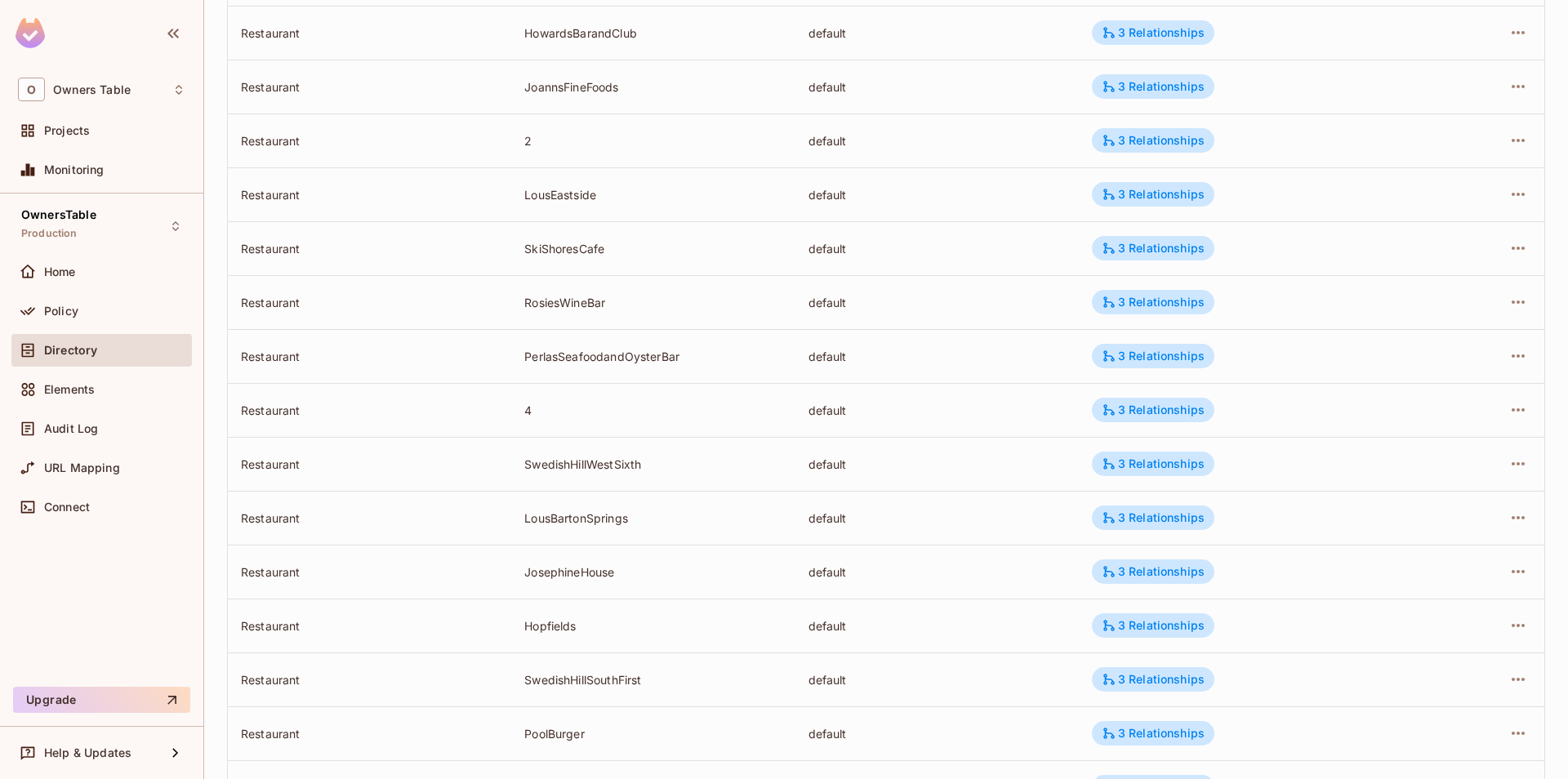
scroll to position [362, 0]
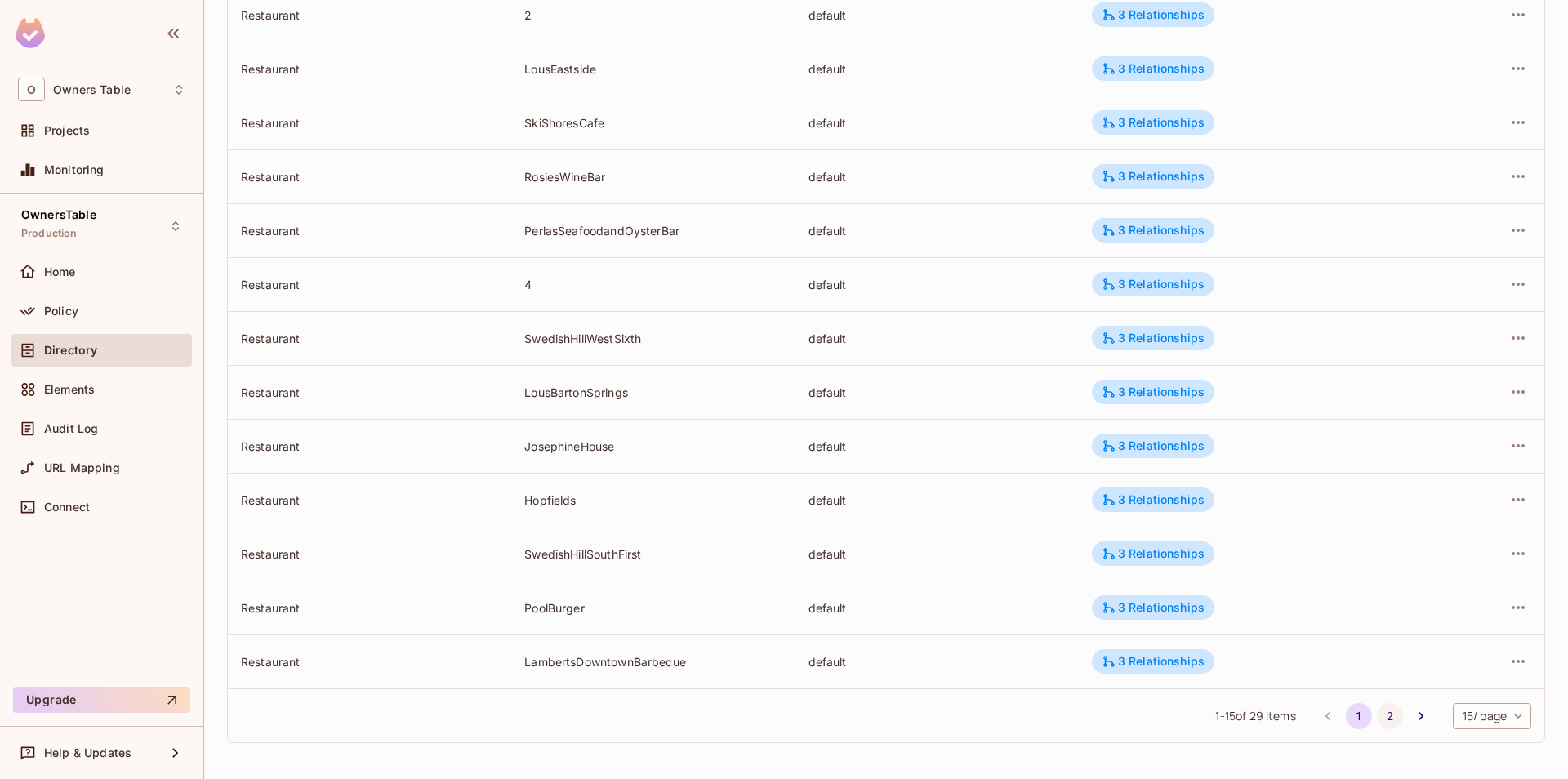
click at [1382, 714] on button "2" at bounding box center [1390, 716] width 27 height 27
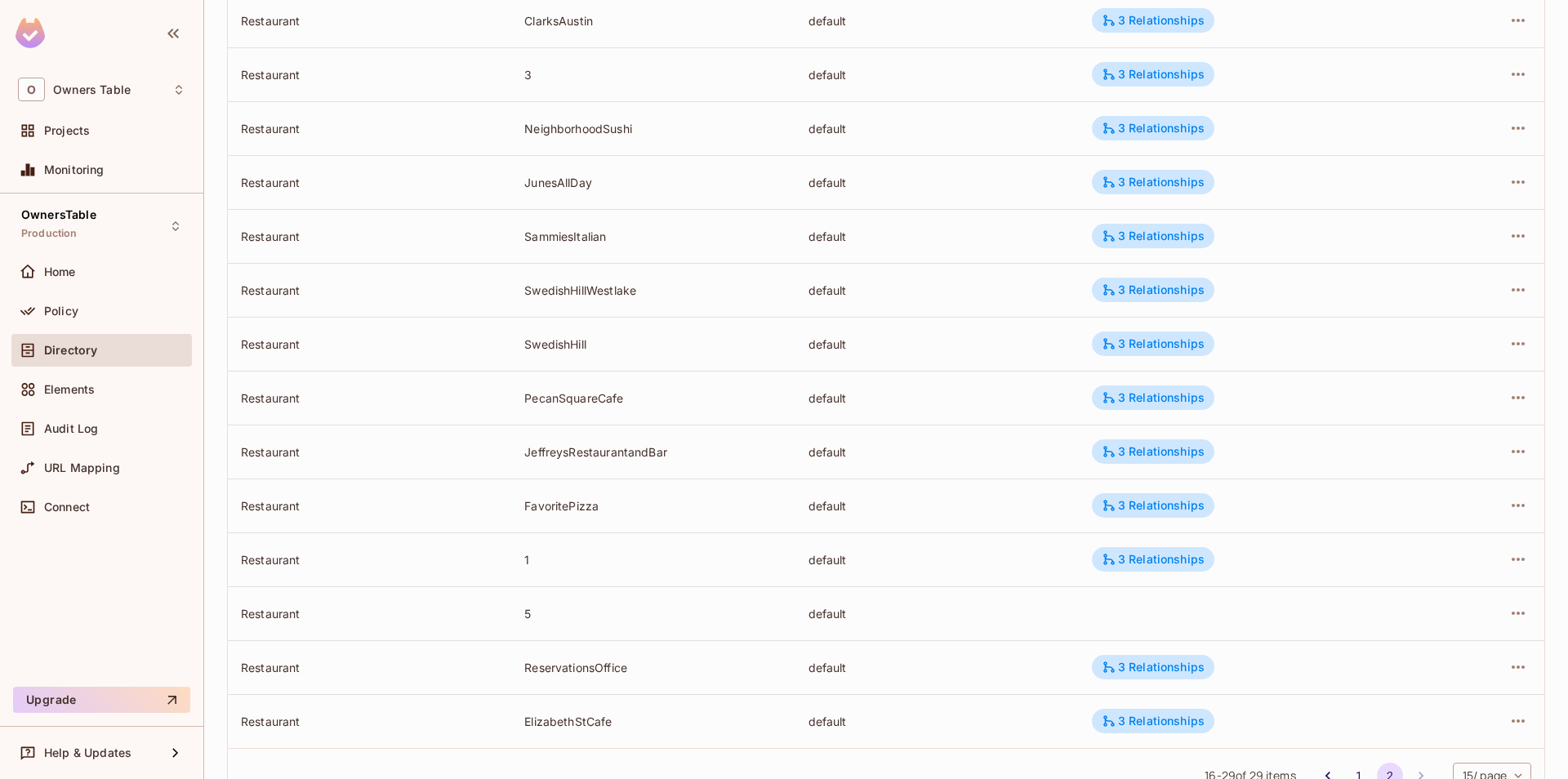
scroll to position [308, 0]
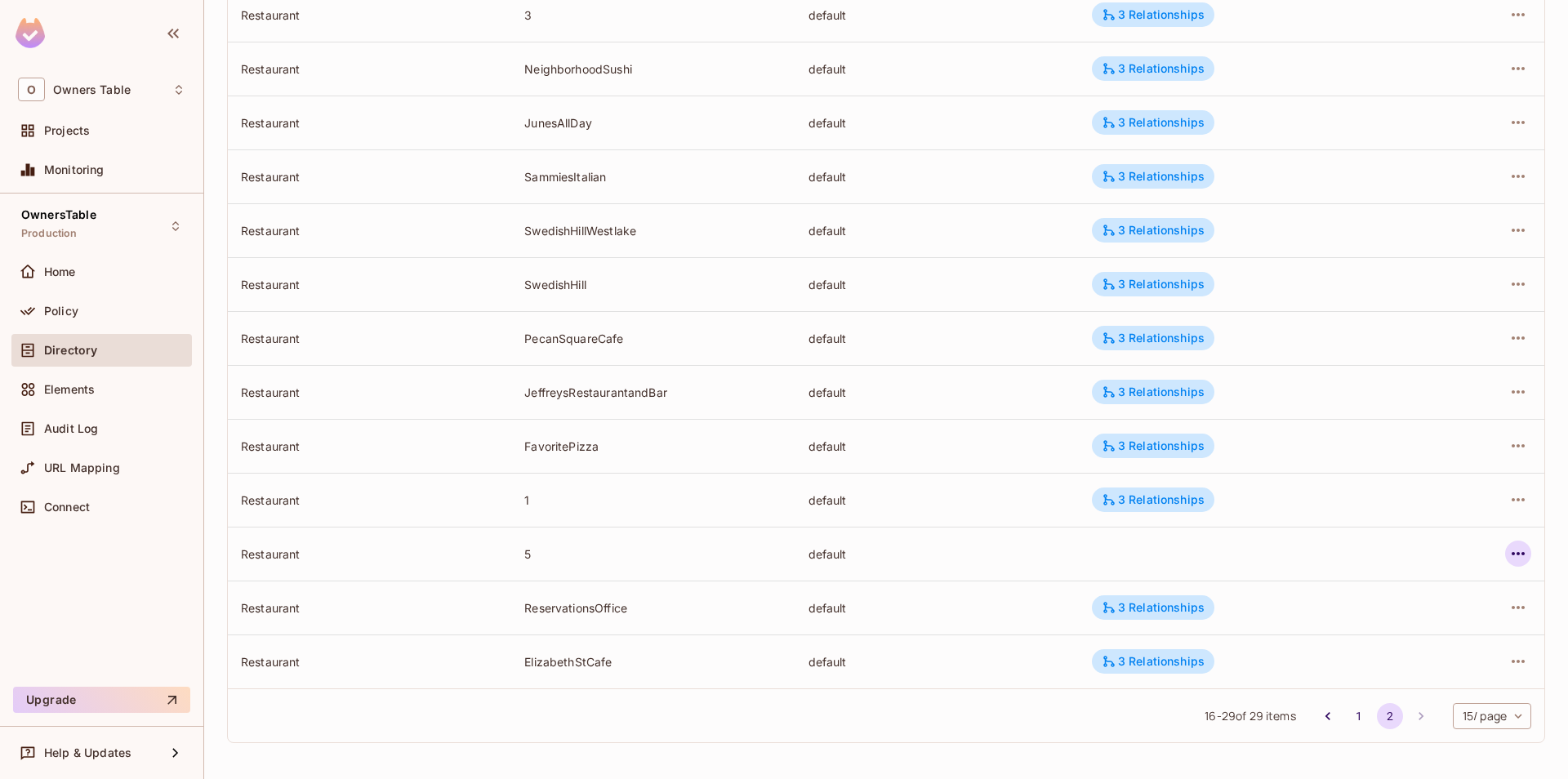
click at [1520, 559] on icon "button" at bounding box center [1518, 553] width 20 height 20
click at [1422, 594] on div "Edit Resource Instance" at bounding box center [1422, 590] width 127 height 16
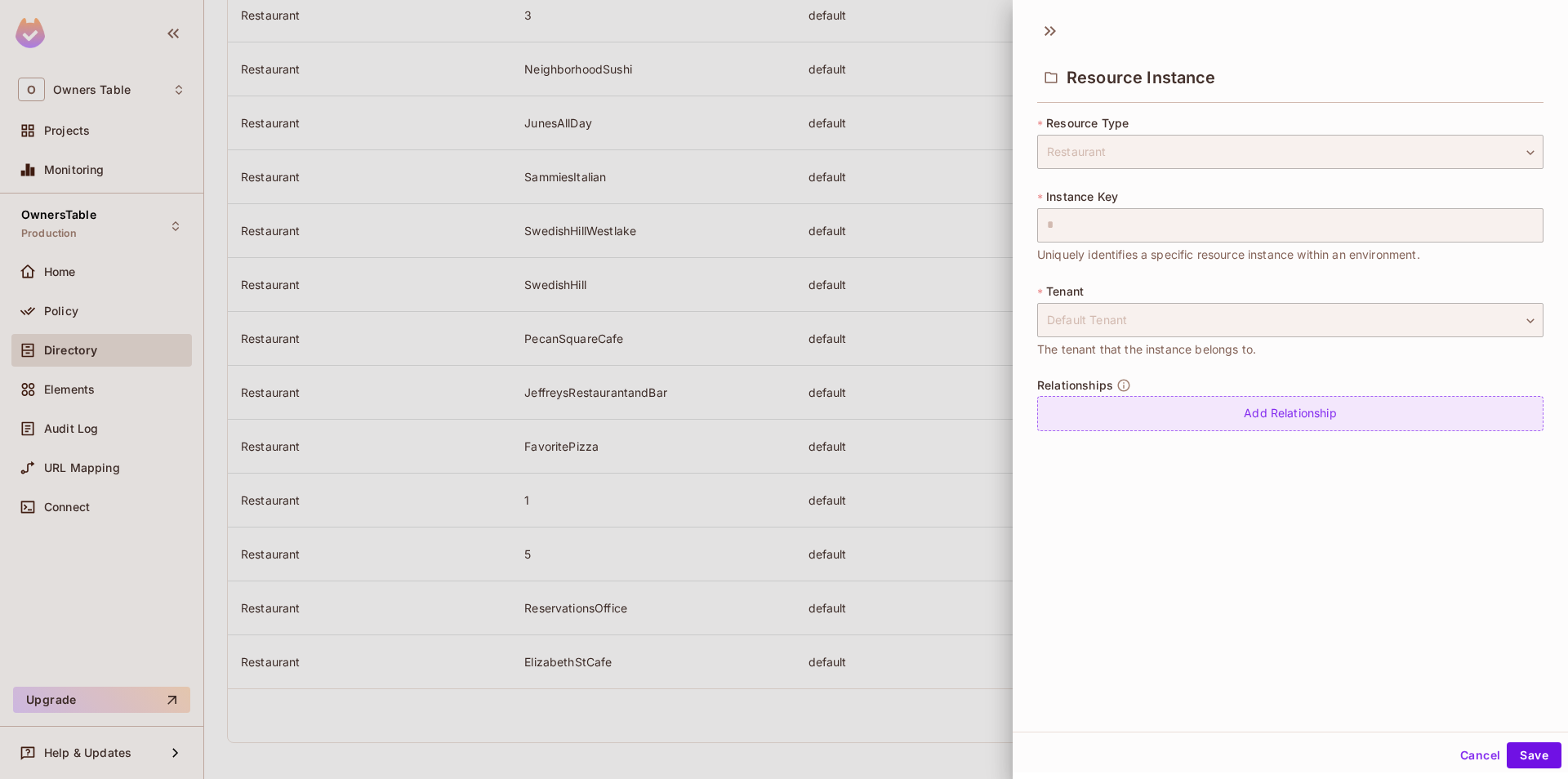
click at [1186, 417] on div "Add Relationship" at bounding box center [1290, 413] width 506 height 35
click at [1190, 408] on body "O Owners Table Projects Monitoring OwnersTable Production Home Policy Directory…" at bounding box center [784, 390] width 1568 height 779
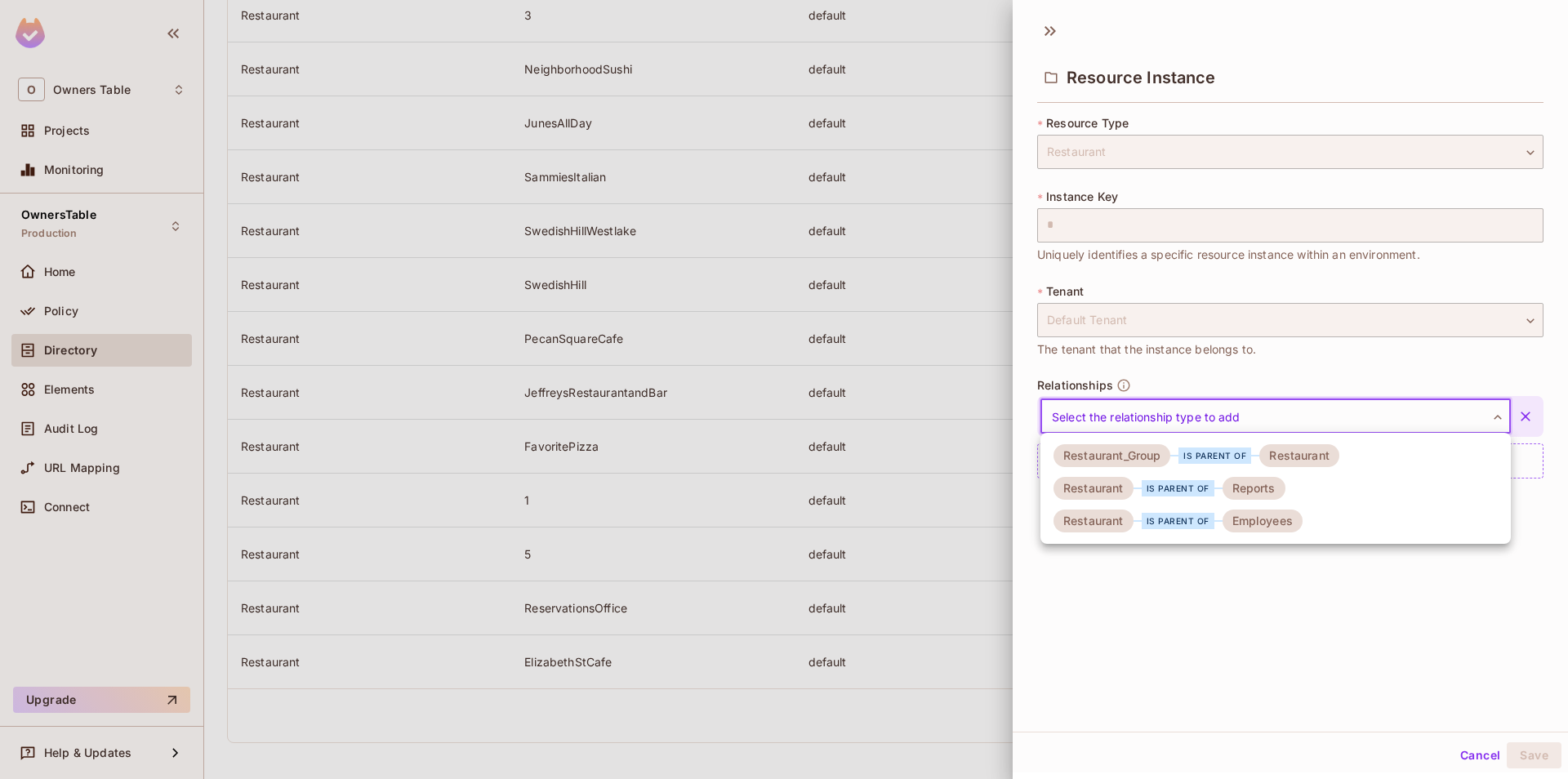
click at [1183, 463] on div "is parent of" at bounding box center [1215, 455] width 73 height 16
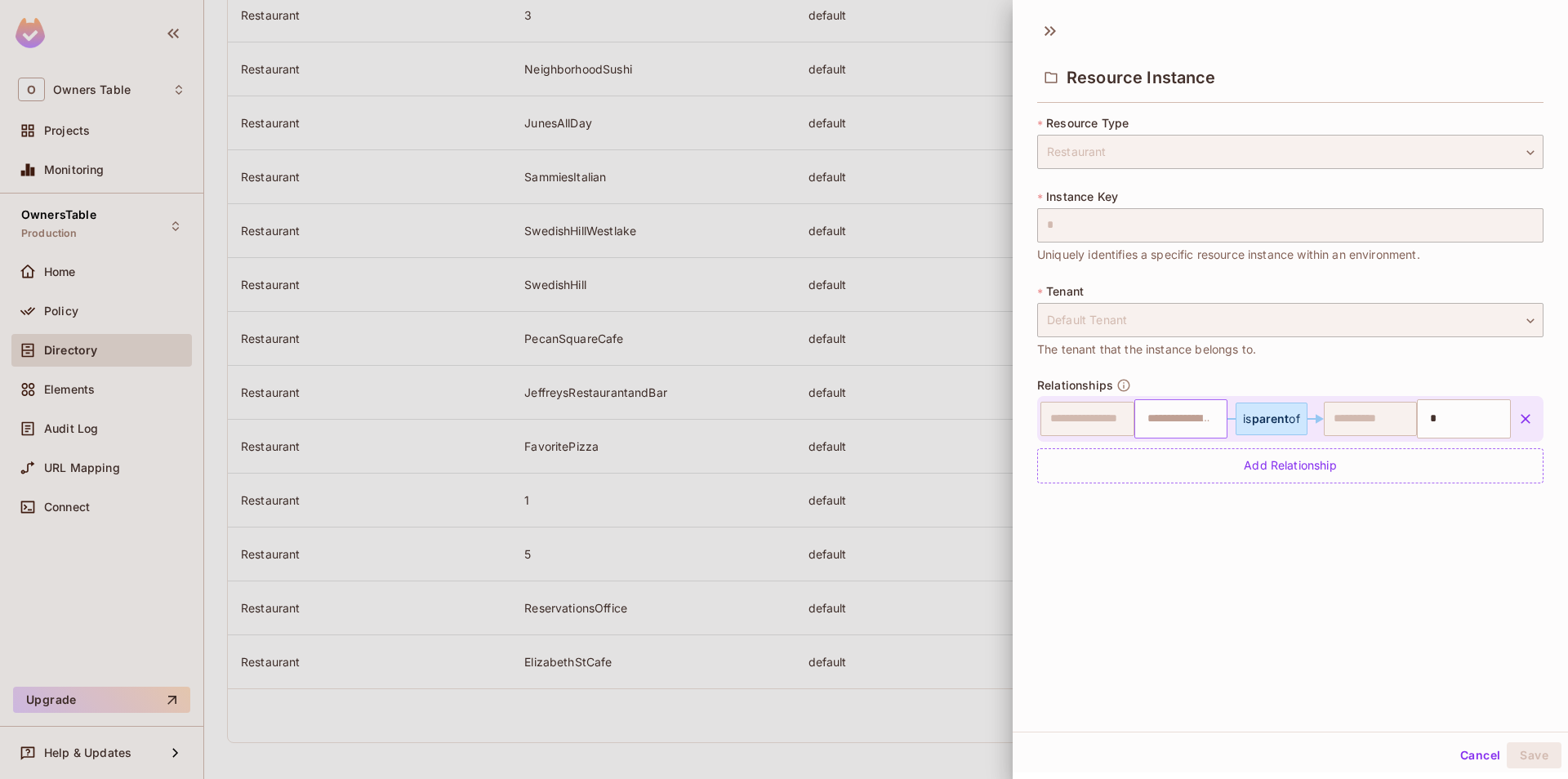
click at [1213, 426] on input "text" at bounding box center [1180, 419] width 83 height 32
type input "*"
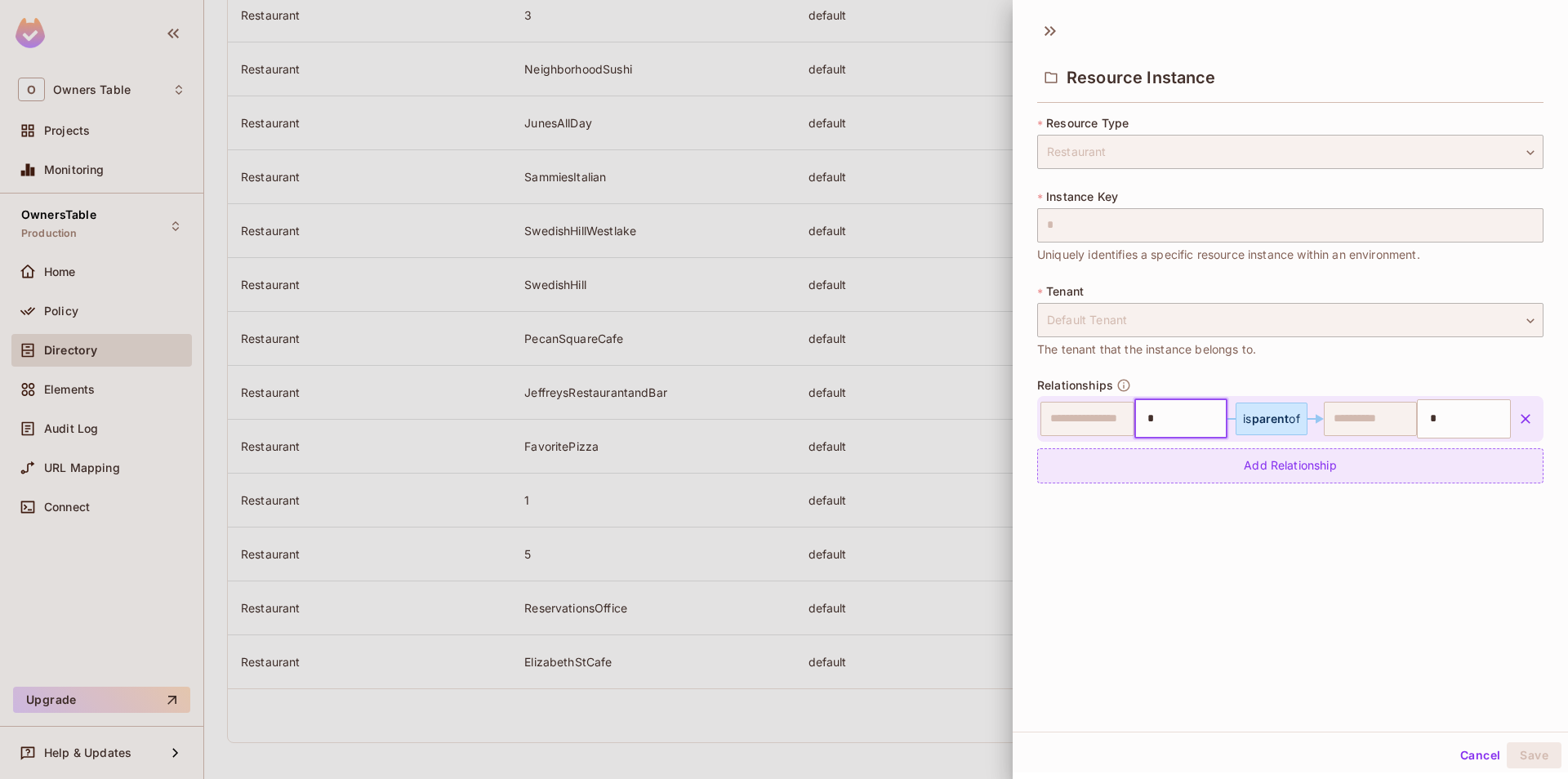
click at [1233, 471] on div "Add Relationship" at bounding box center [1290, 465] width 506 height 35
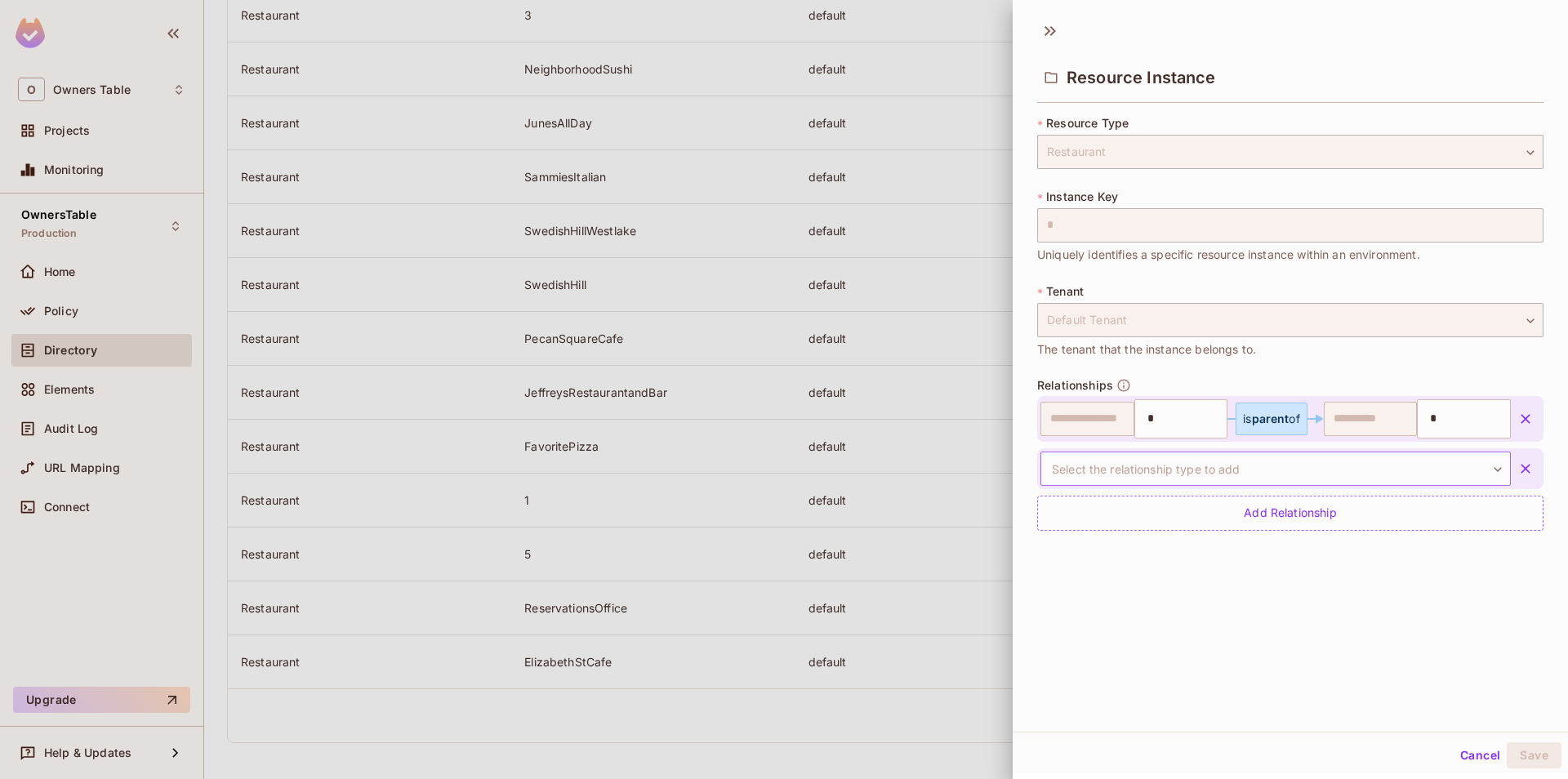
click at [1231, 468] on body "O Owners Table Projects Monitoring OwnersTable Production Home Policy Directory…" at bounding box center [784, 390] width 1568 height 779
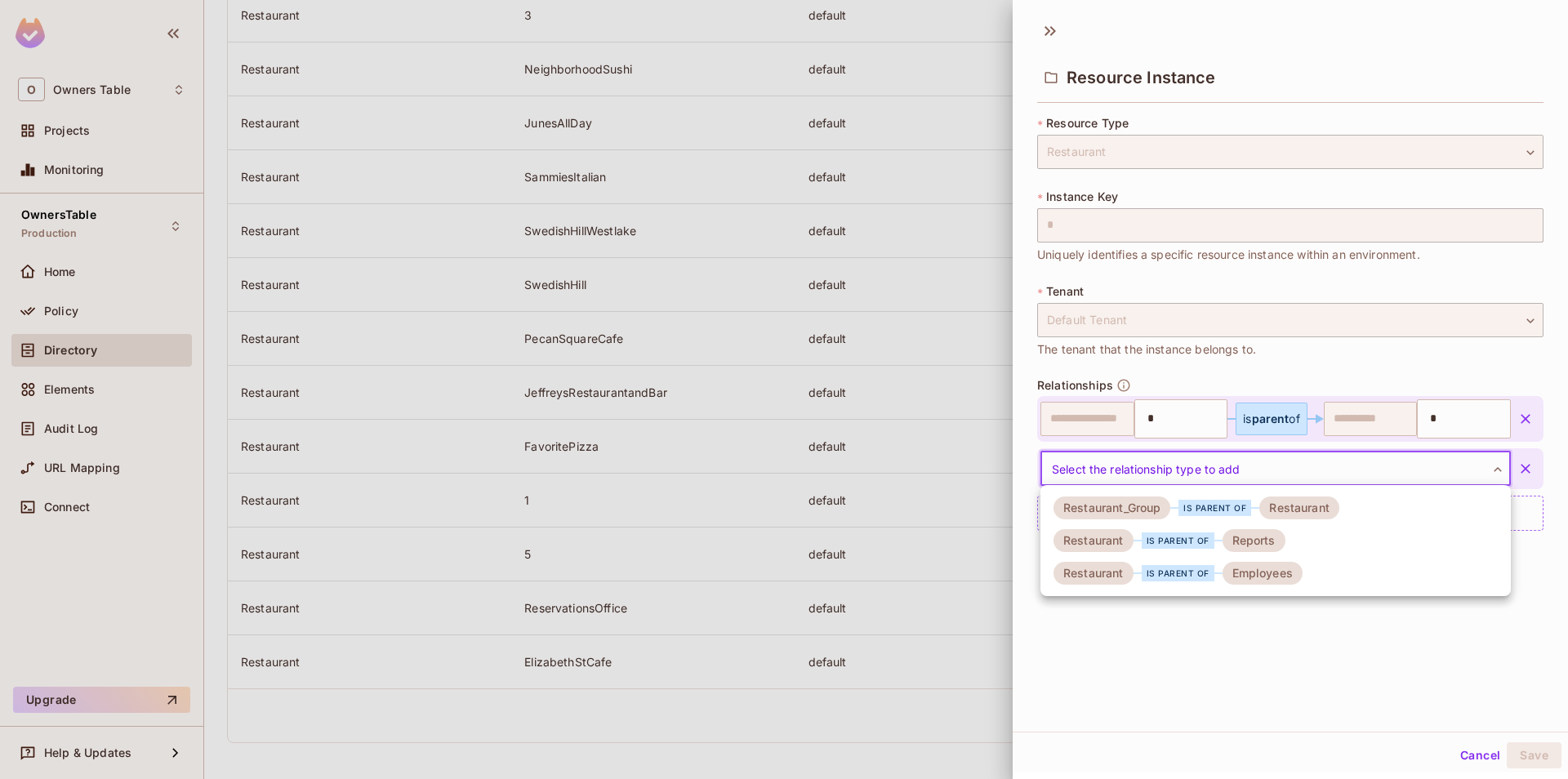
click at [1231, 549] on div "Reports" at bounding box center [1253, 541] width 63 height 23
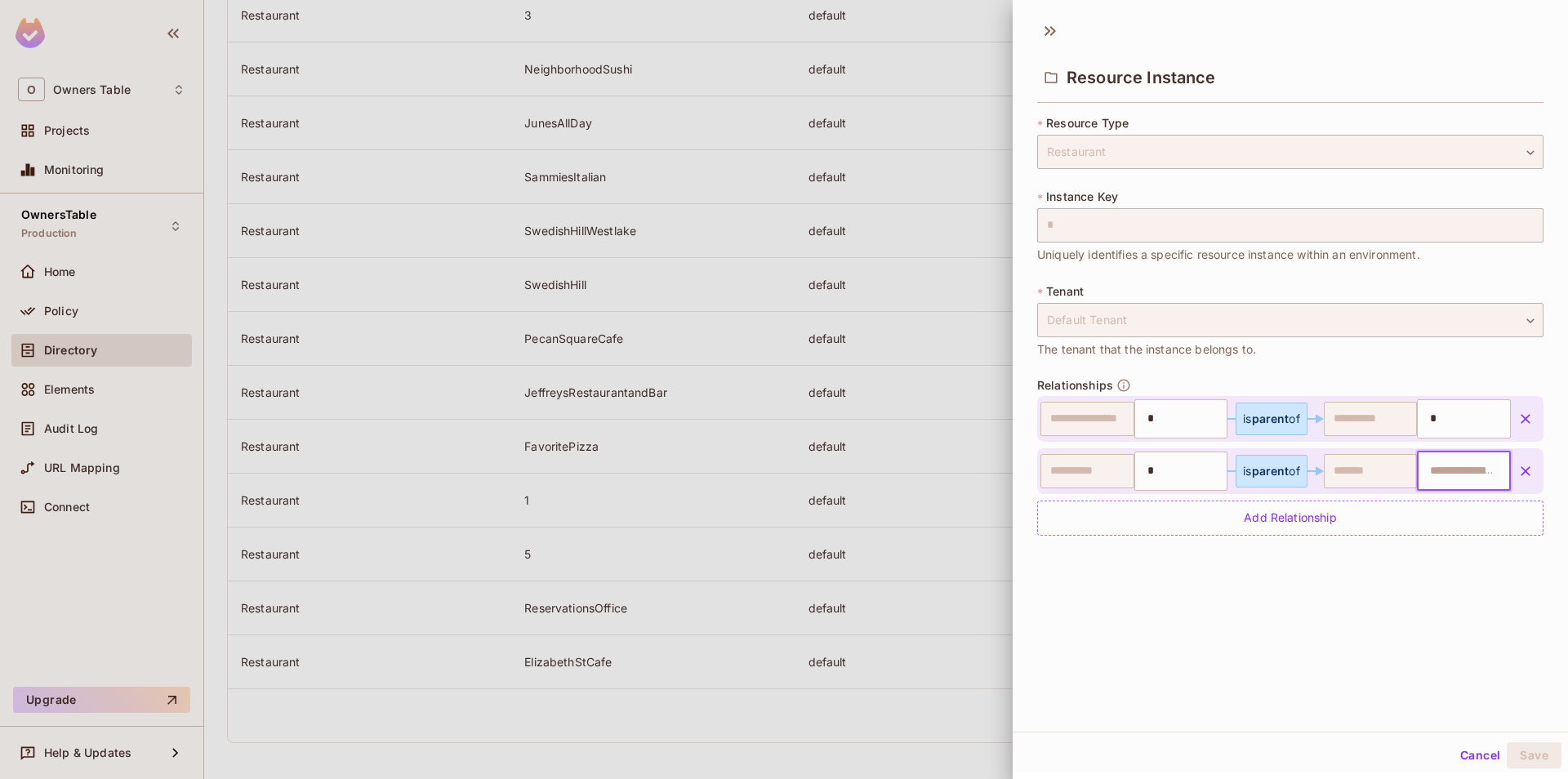
click at [1443, 477] on input "text" at bounding box center [1462, 471] width 83 height 32
paste input "**********"
type input "**********"
click at [1358, 524] on div "Add Relationship" at bounding box center [1290, 517] width 506 height 35
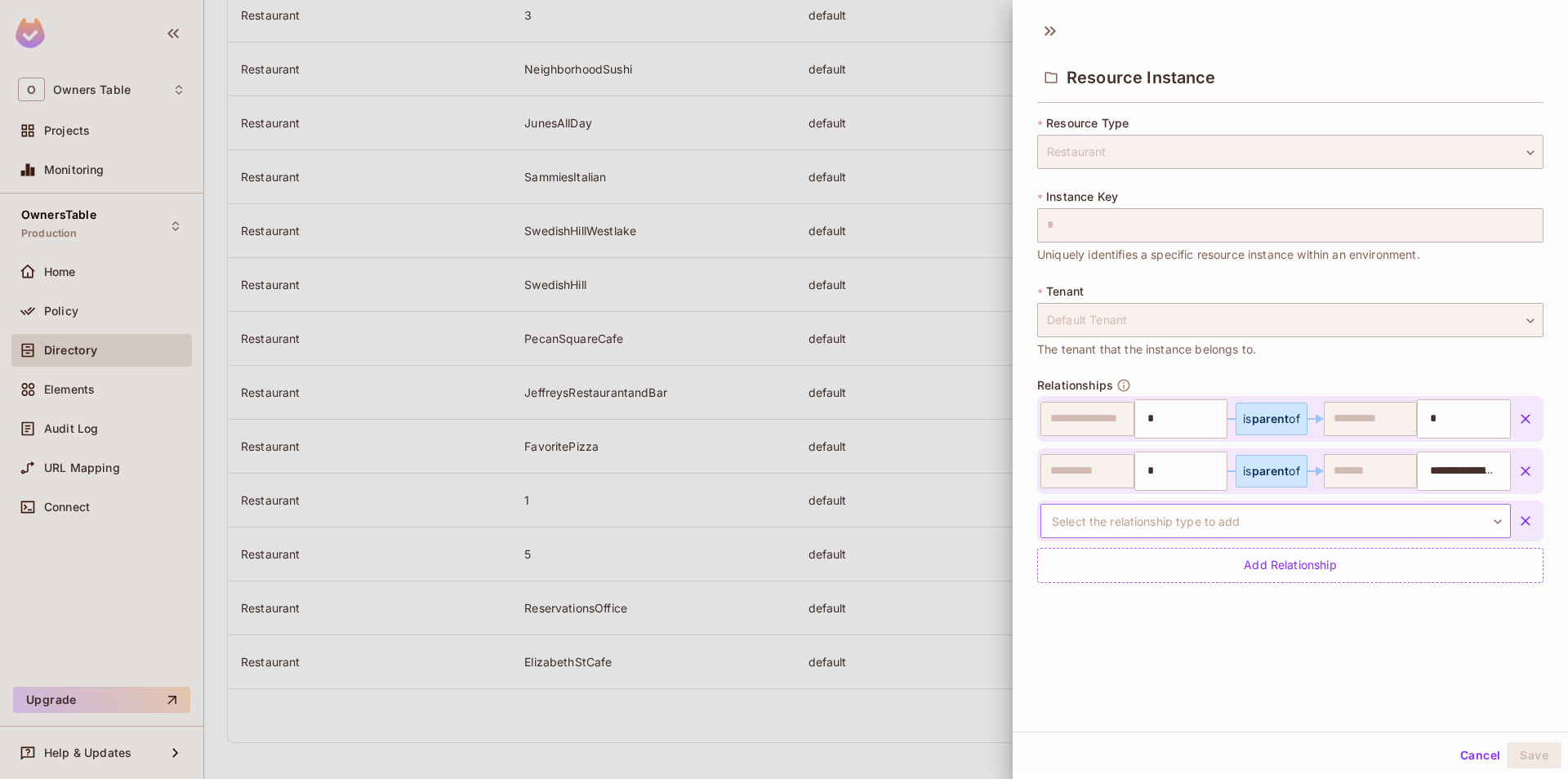
click at [1278, 521] on body "O Owners Table Projects Monitoring OwnersTable Production Home Policy Directory…" at bounding box center [784, 390] width 1568 height 779
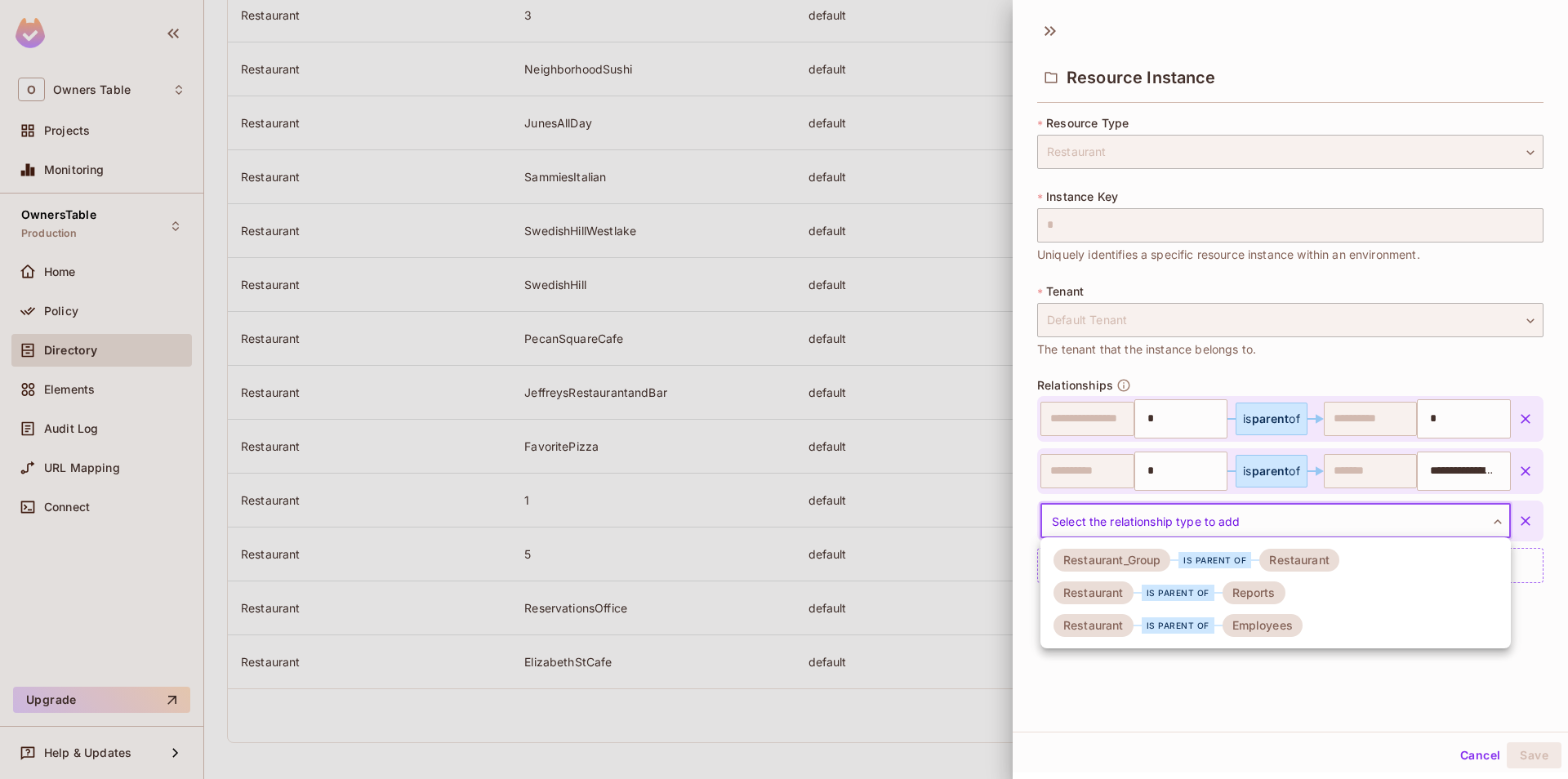
click at [1257, 621] on div "Employees" at bounding box center [1262, 625] width 80 height 23
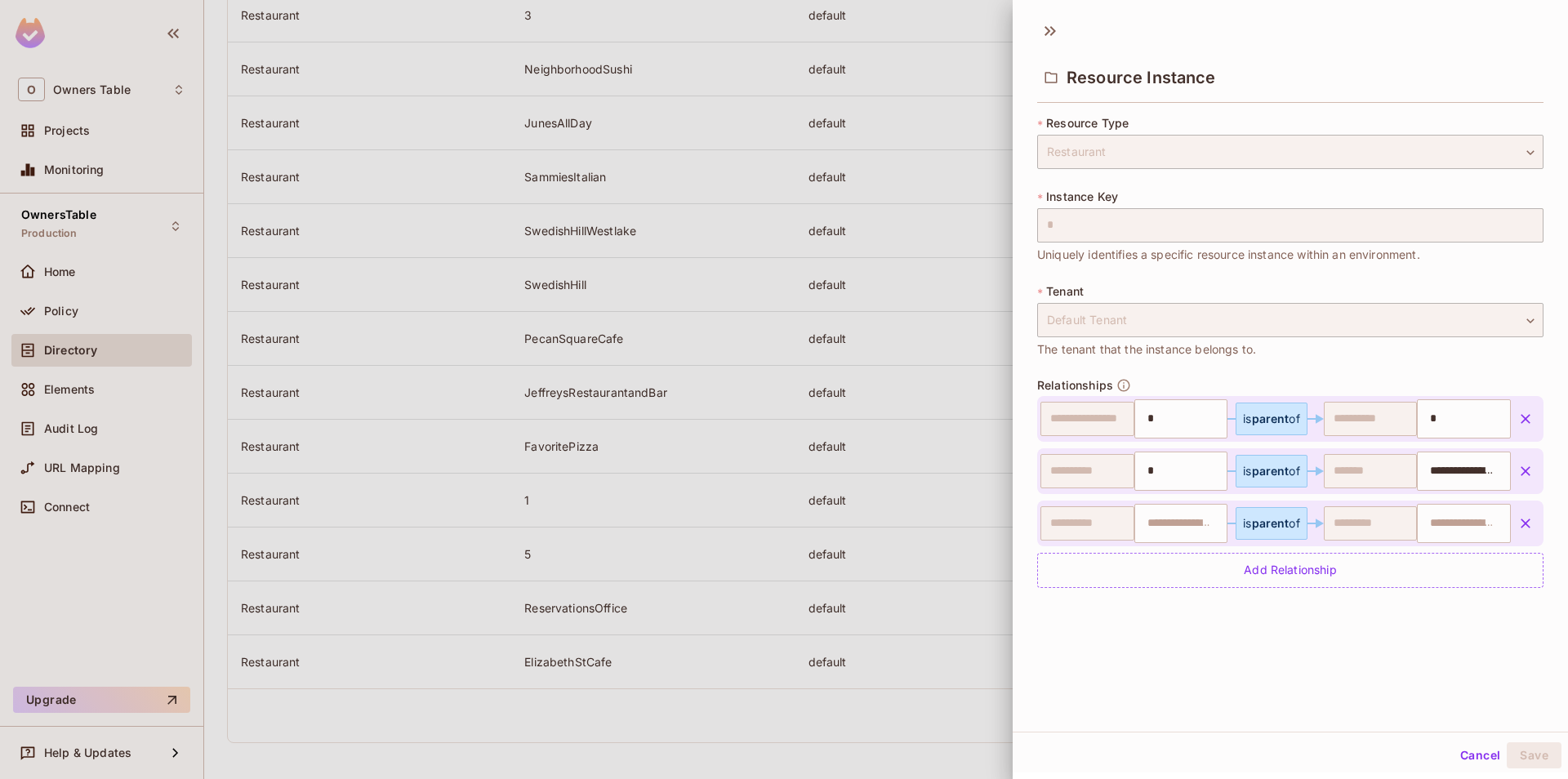
type input "*"
click at [1452, 508] on input "text" at bounding box center [1462, 523] width 83 height 32
paste input "**********"
type input "**********"
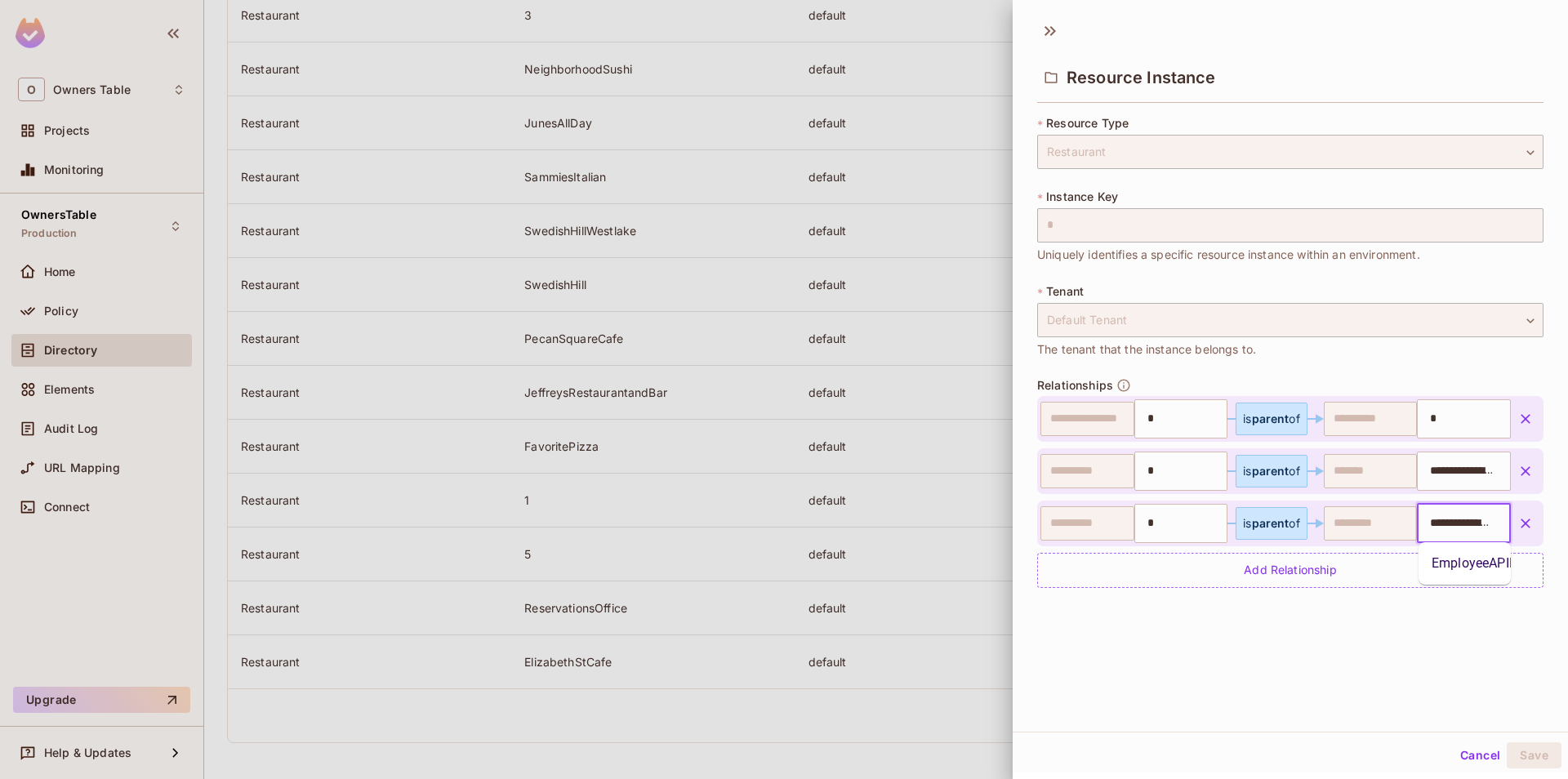
click at [1418, 664] on div "**********" at bounding box center [1290, 371] width 555 height 720
click at [1533, 761] on button "Save" at bounding box center [1534, 756] width 55 height 27
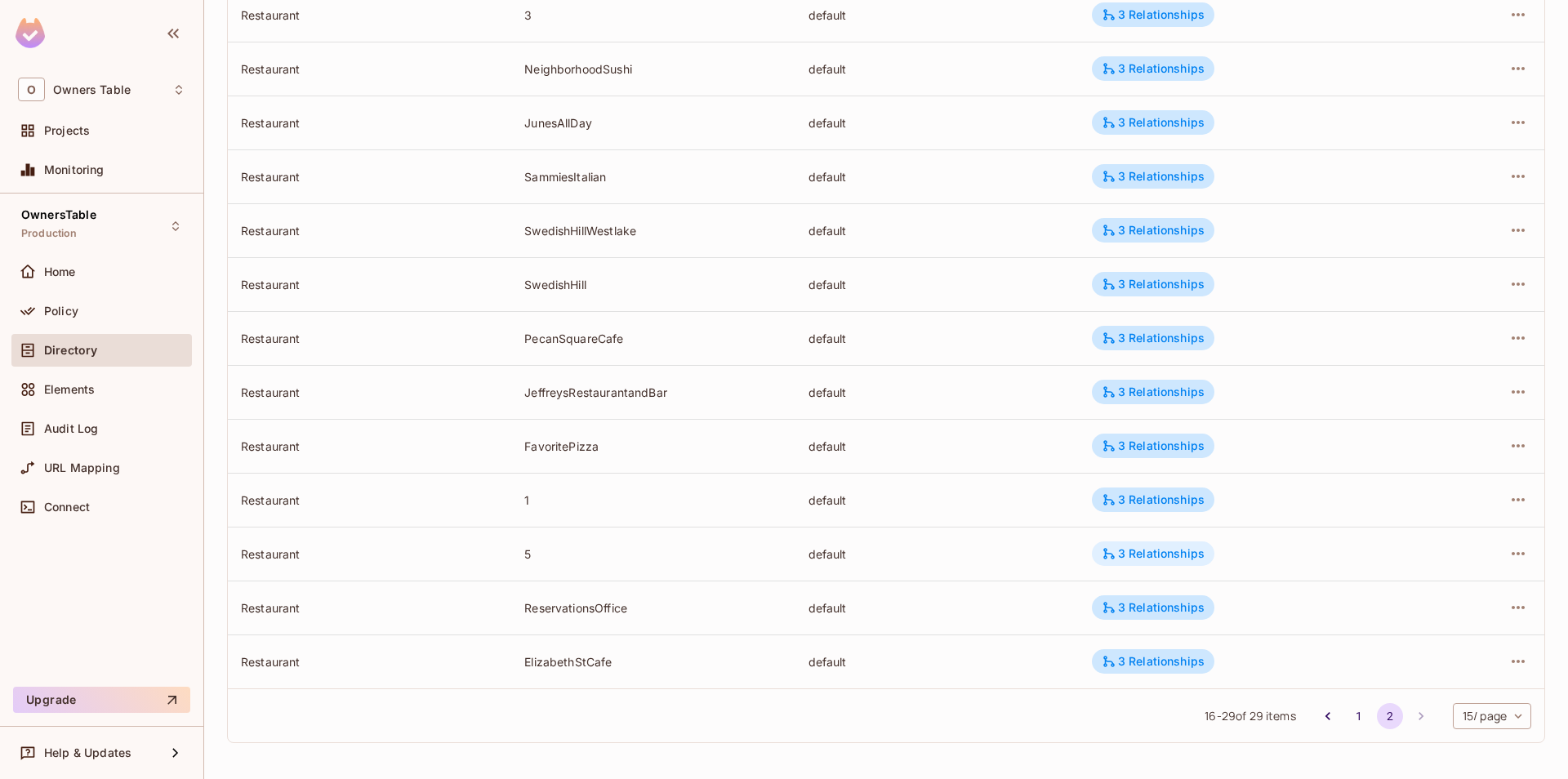
click at [1125, 562] on div "3 Relationships" at bounding box center [1152, 554] width 122 height 25
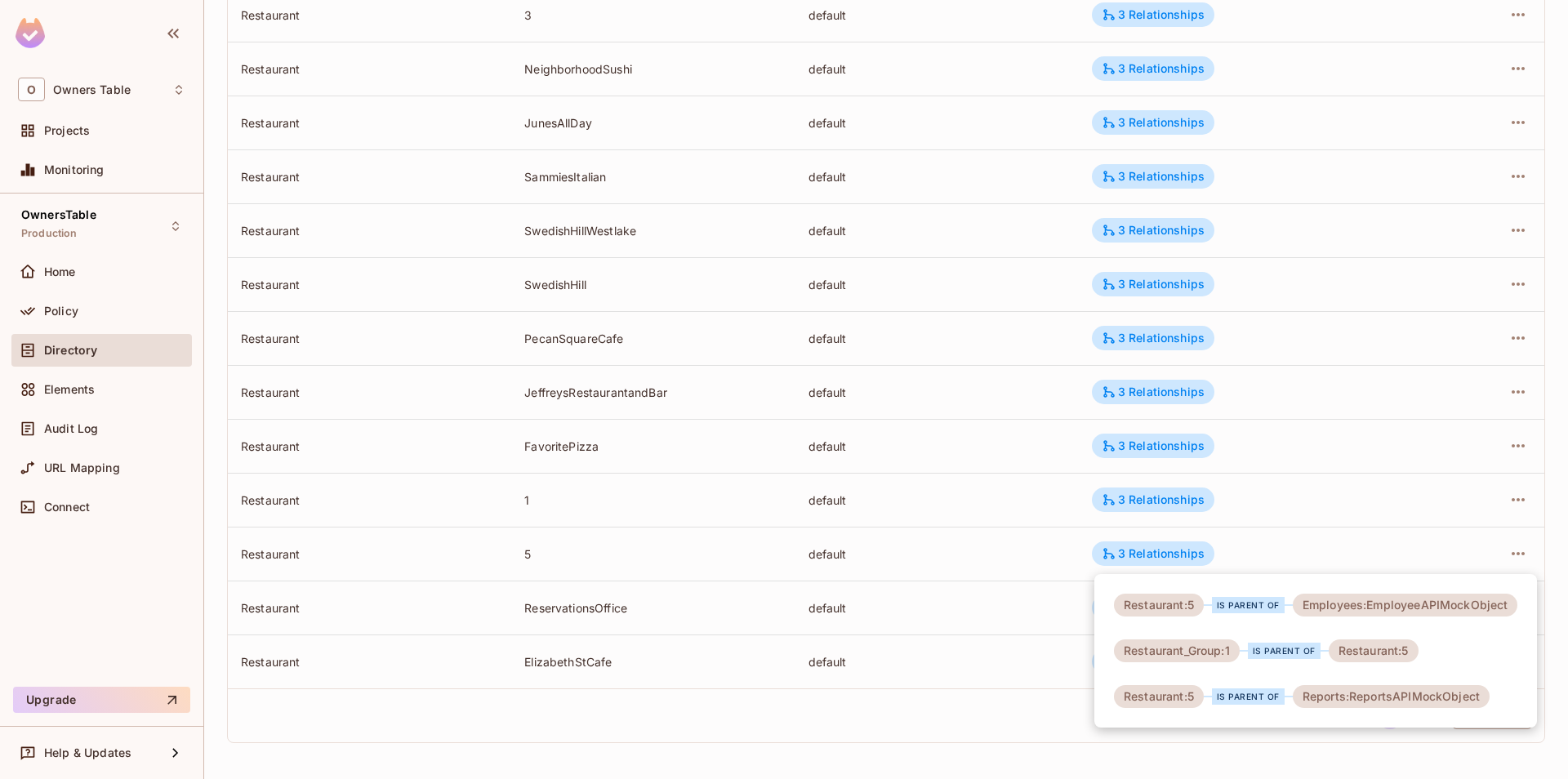
click at [1003, 571] on div at bounding box center [784, 390] width 1568 height 779
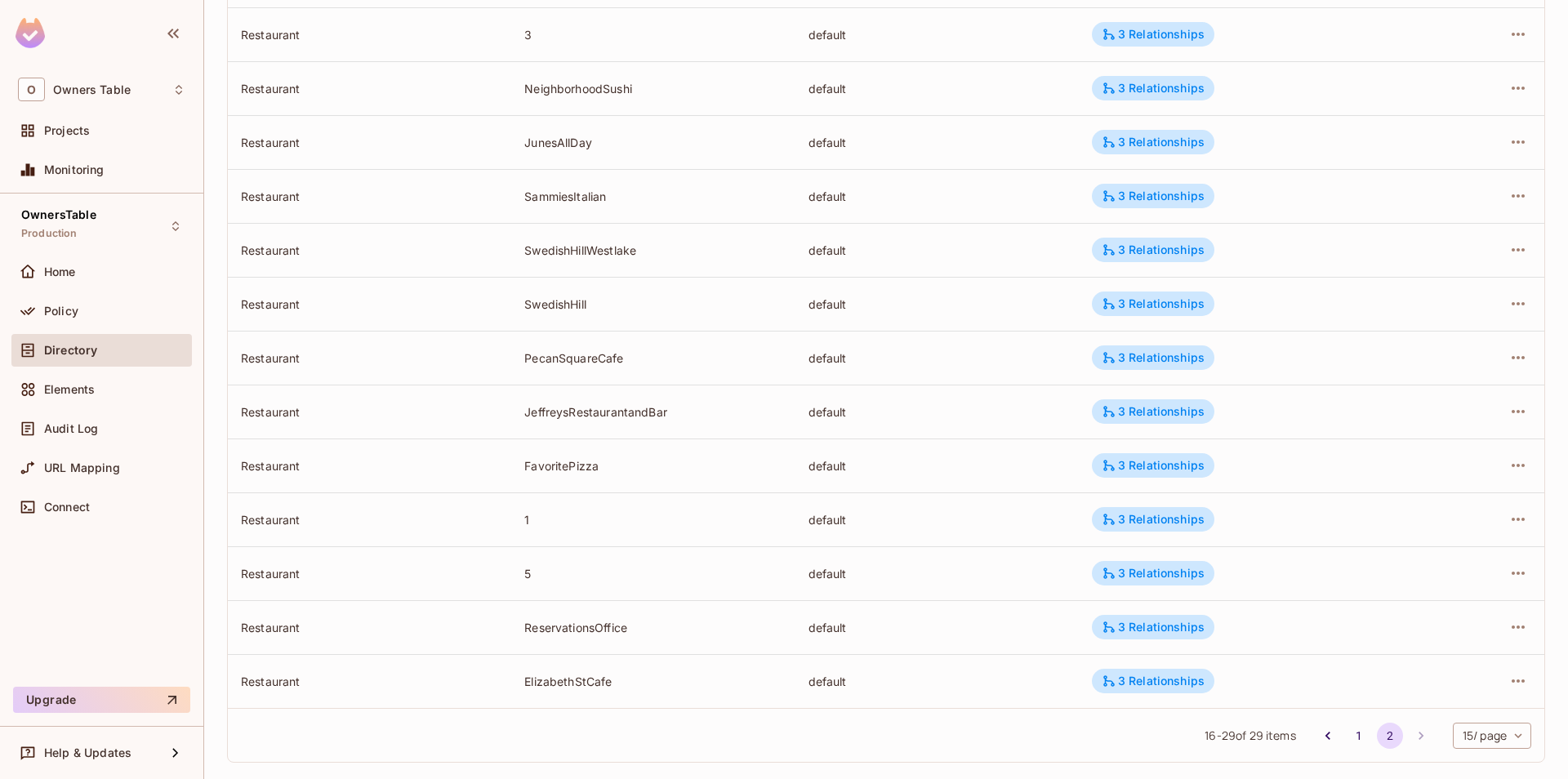
scroll to position [308, 0]
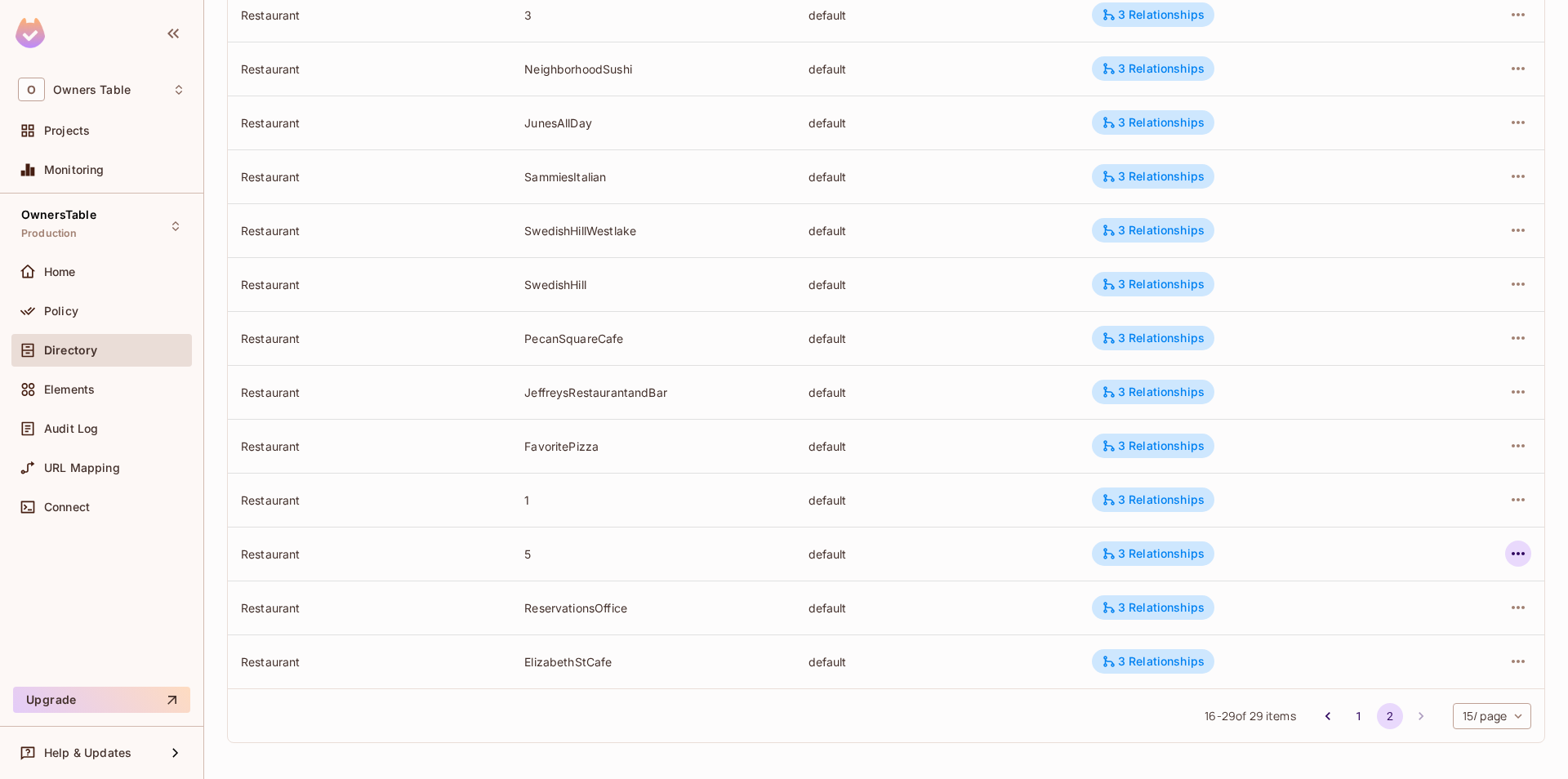
click at [1522, 559] on icon "button" at bounding box center [1518, 553] width 20 height 20
click at [1470, 621] on li "Edit Attributes" at bounding box center [1415, 627] width 205 height 36
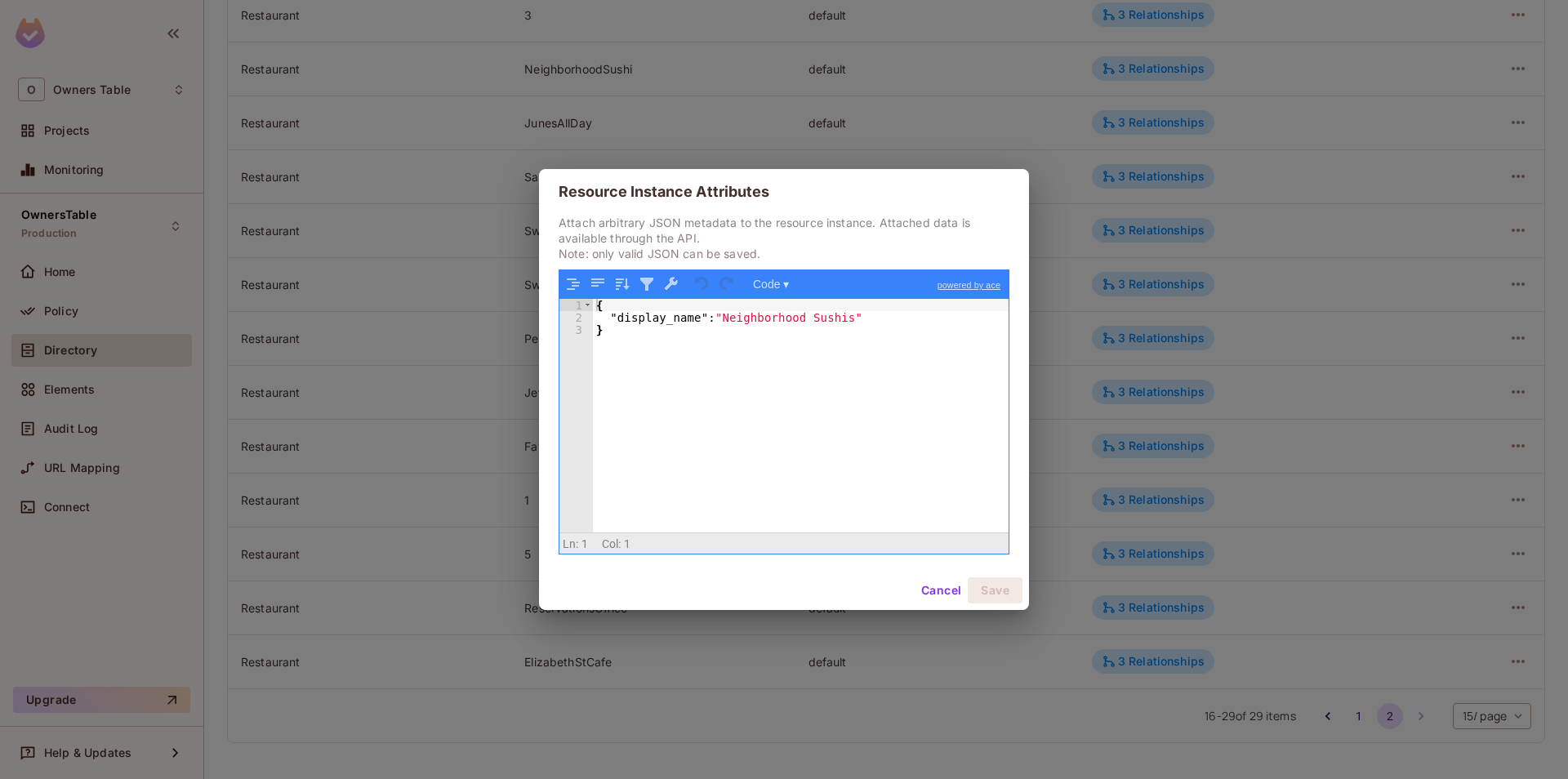
click at [928, 595] on button "Cancel" at bounding box center [941, 590] width 53 height 27
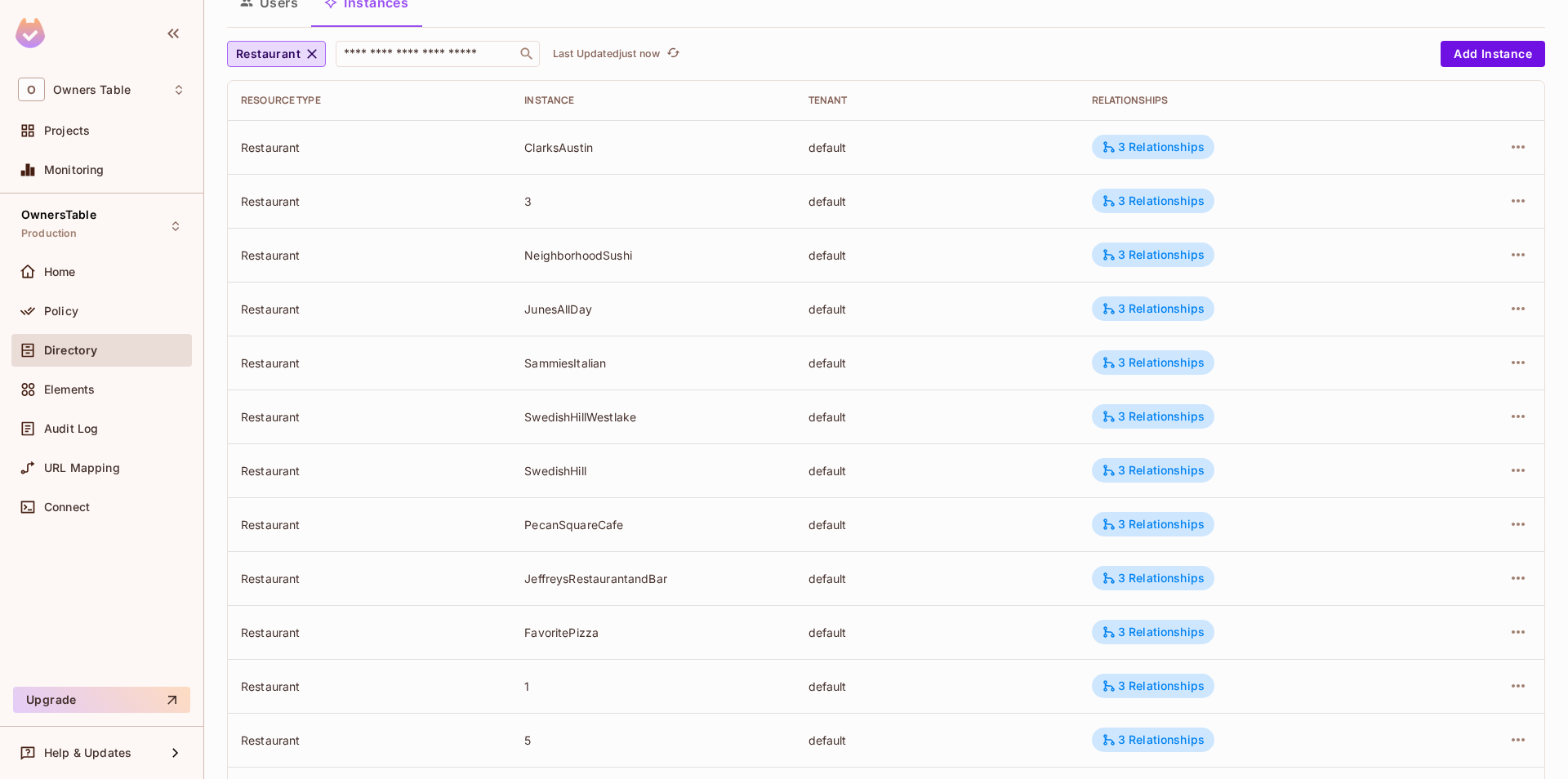
scroll to position [0, 0]
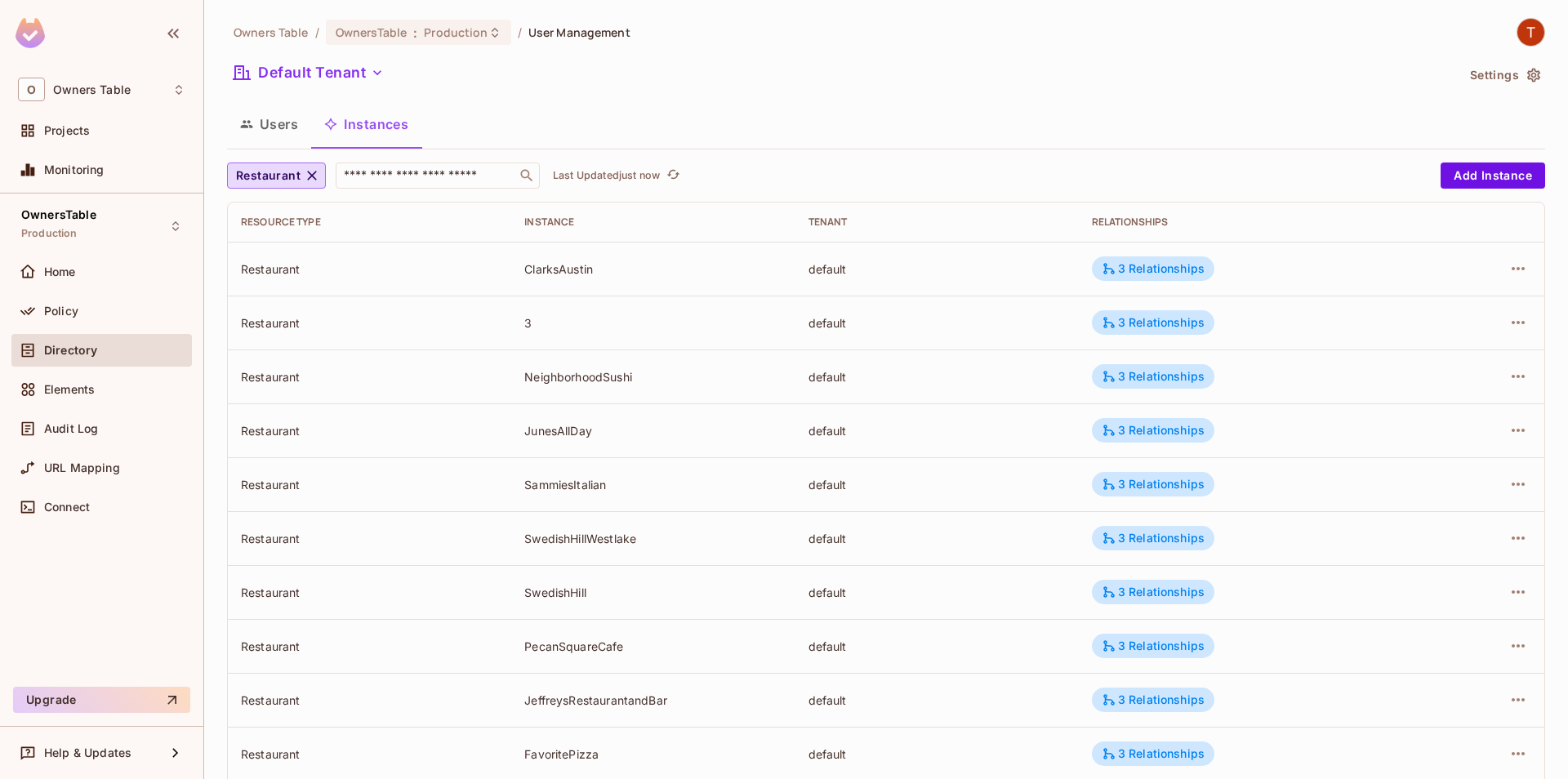
click at [687, 176] on div "Restaurant ​ Last Updated just now" at bounding box center [830, 176] width 1205 height 27
click at [680, 176] on icon "refresh" at bounding box center [673, 174] width 14 height 14
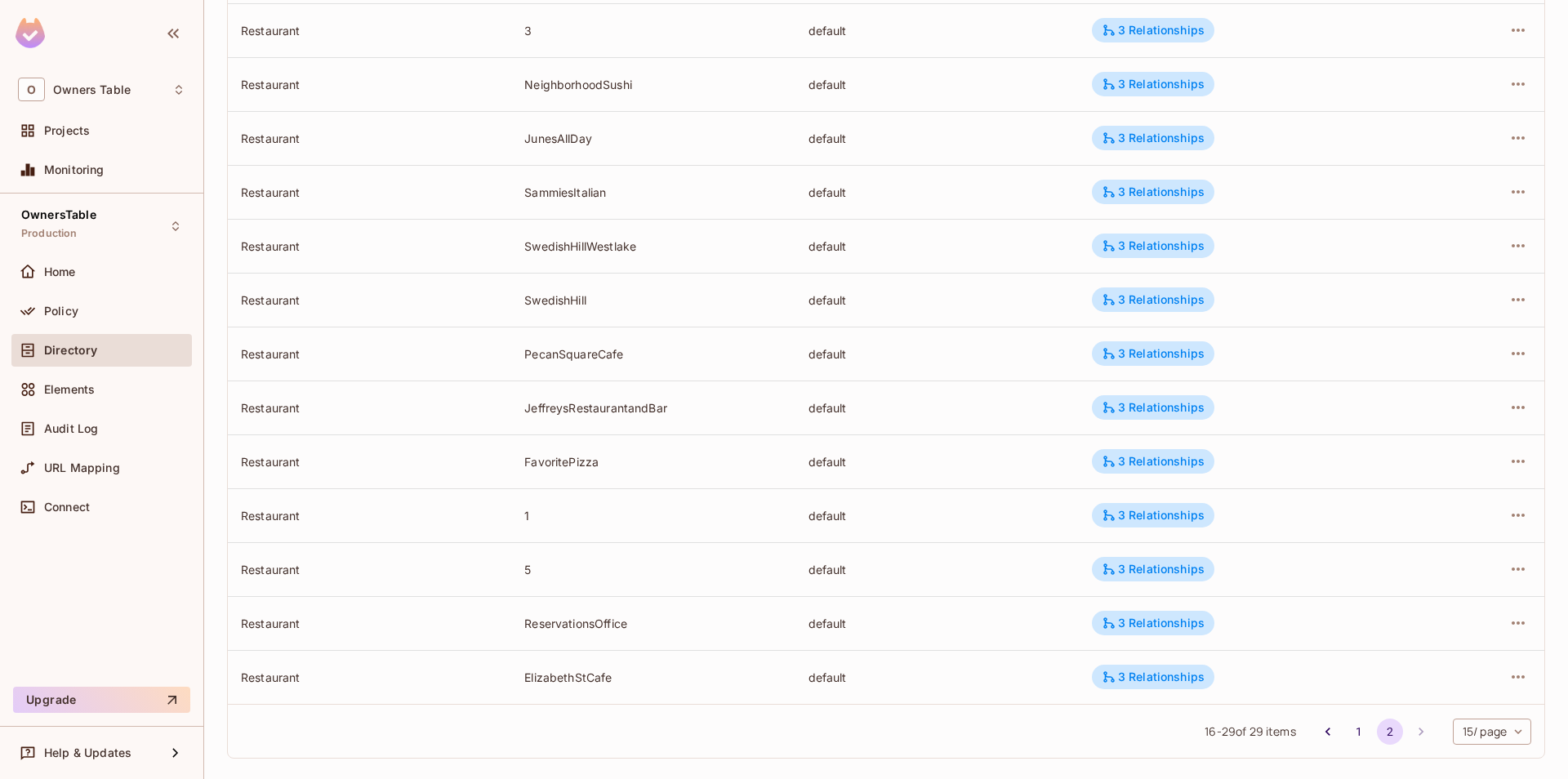
scroll to position [308, 0]
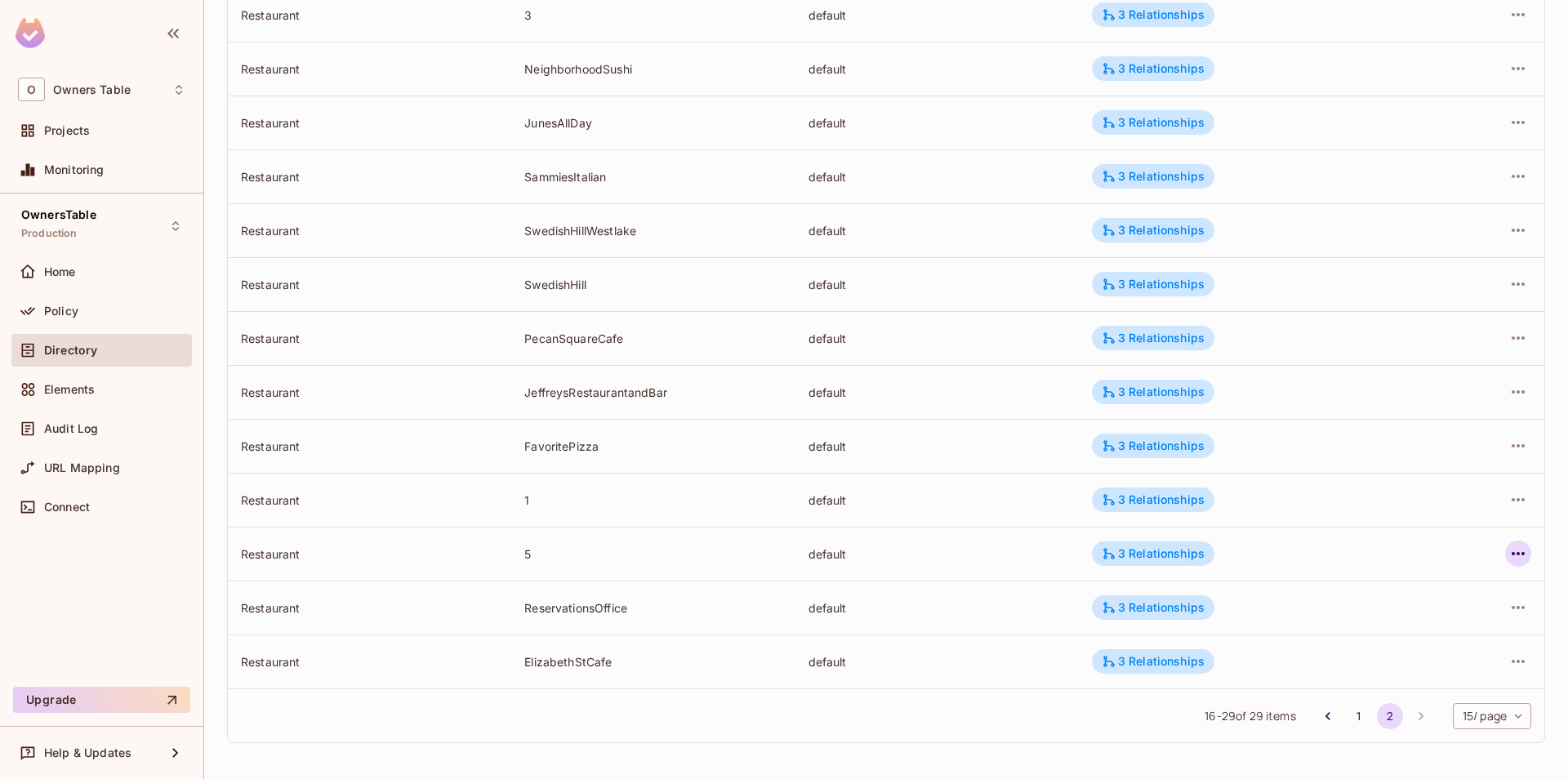
click at [1511, 557] on icon "button" at bounding box center [1518, 553] width 20 height 20
click at [1388, 642] on li "Edit Attributes" at bounding box center [1415, 627] width 205 height 36
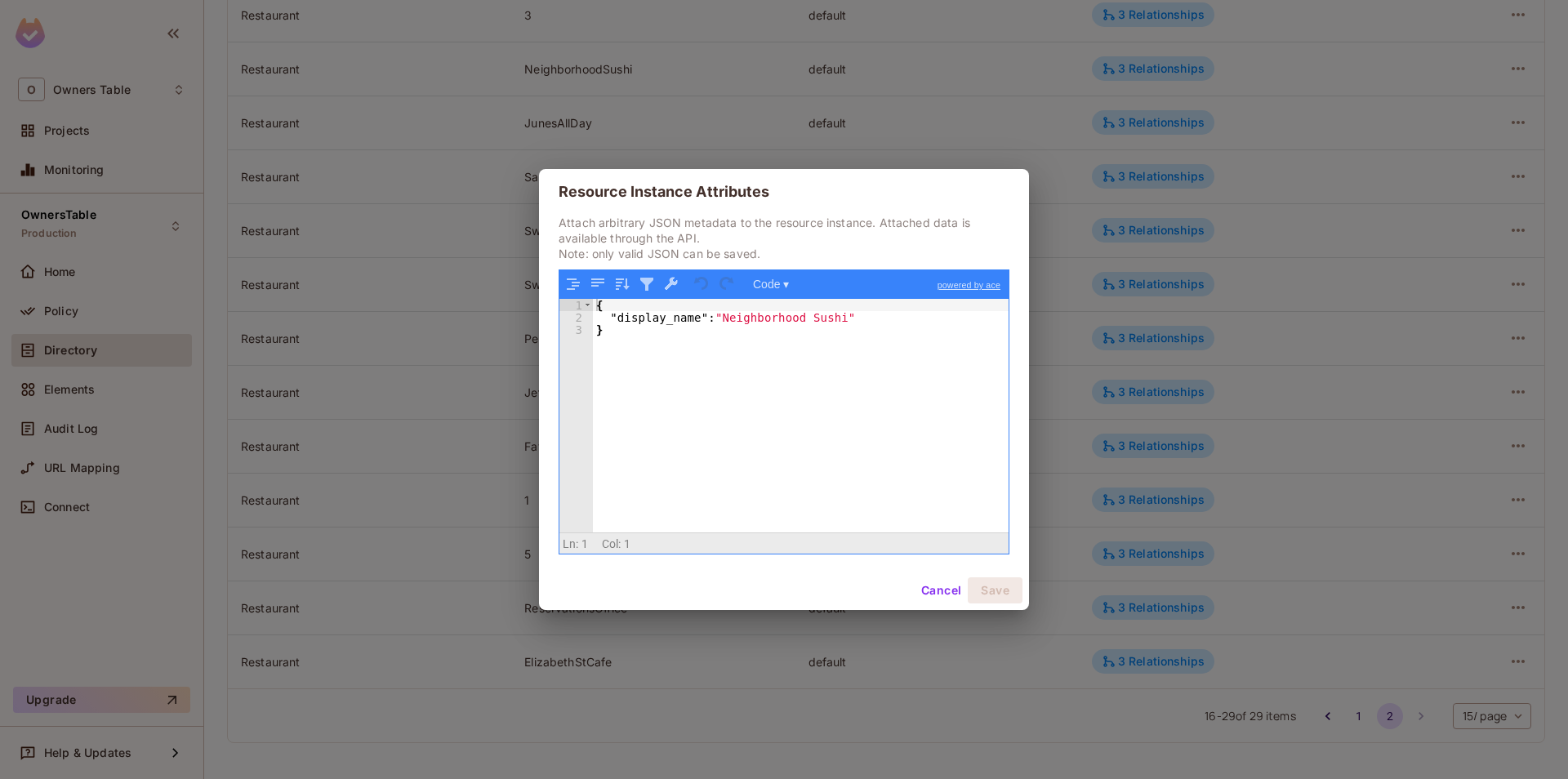
click at [927, 594] on button "Cancel" at bounding box center [941, 590] width 53 height 27
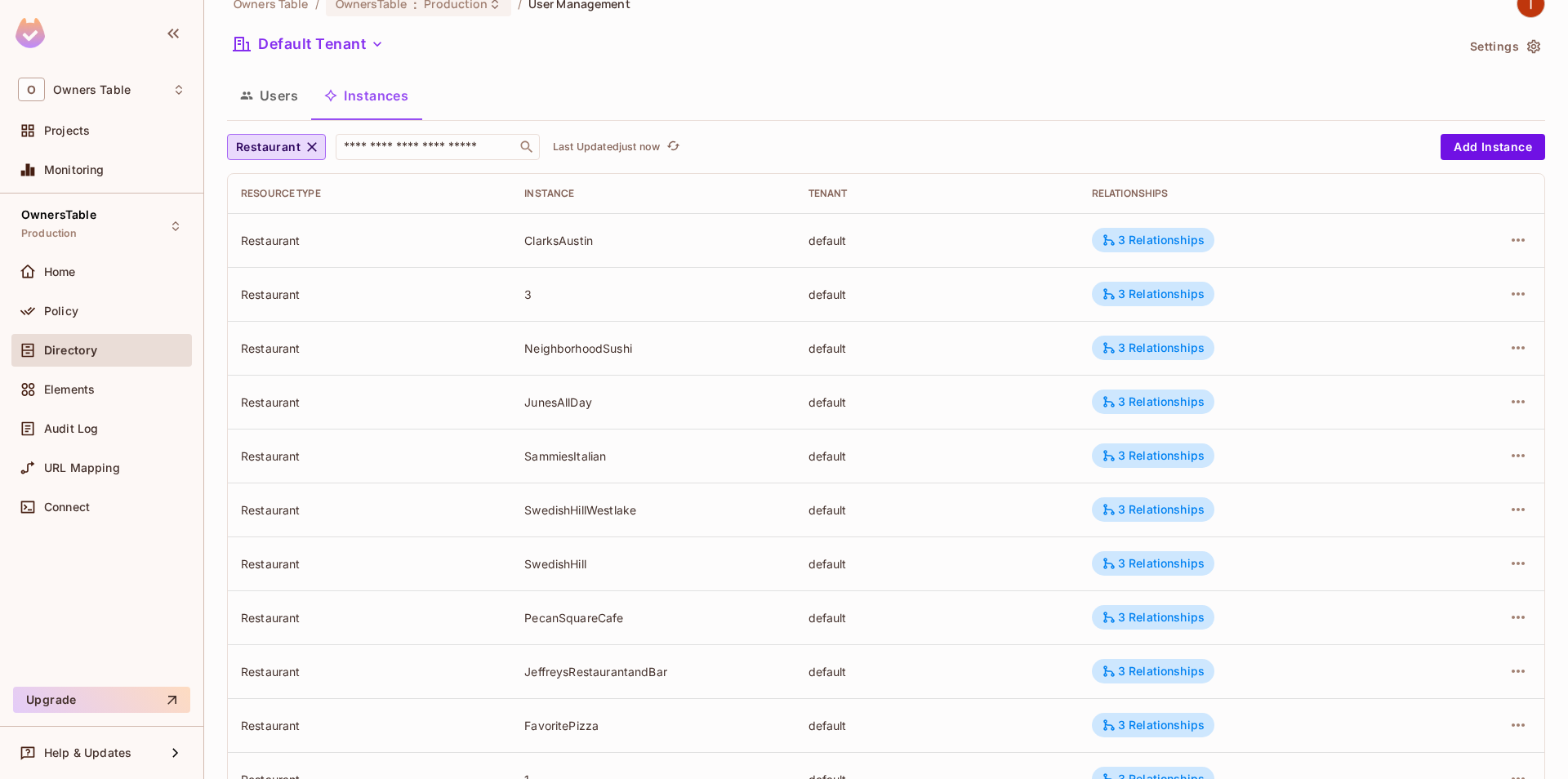
scroll to position [0, 0]
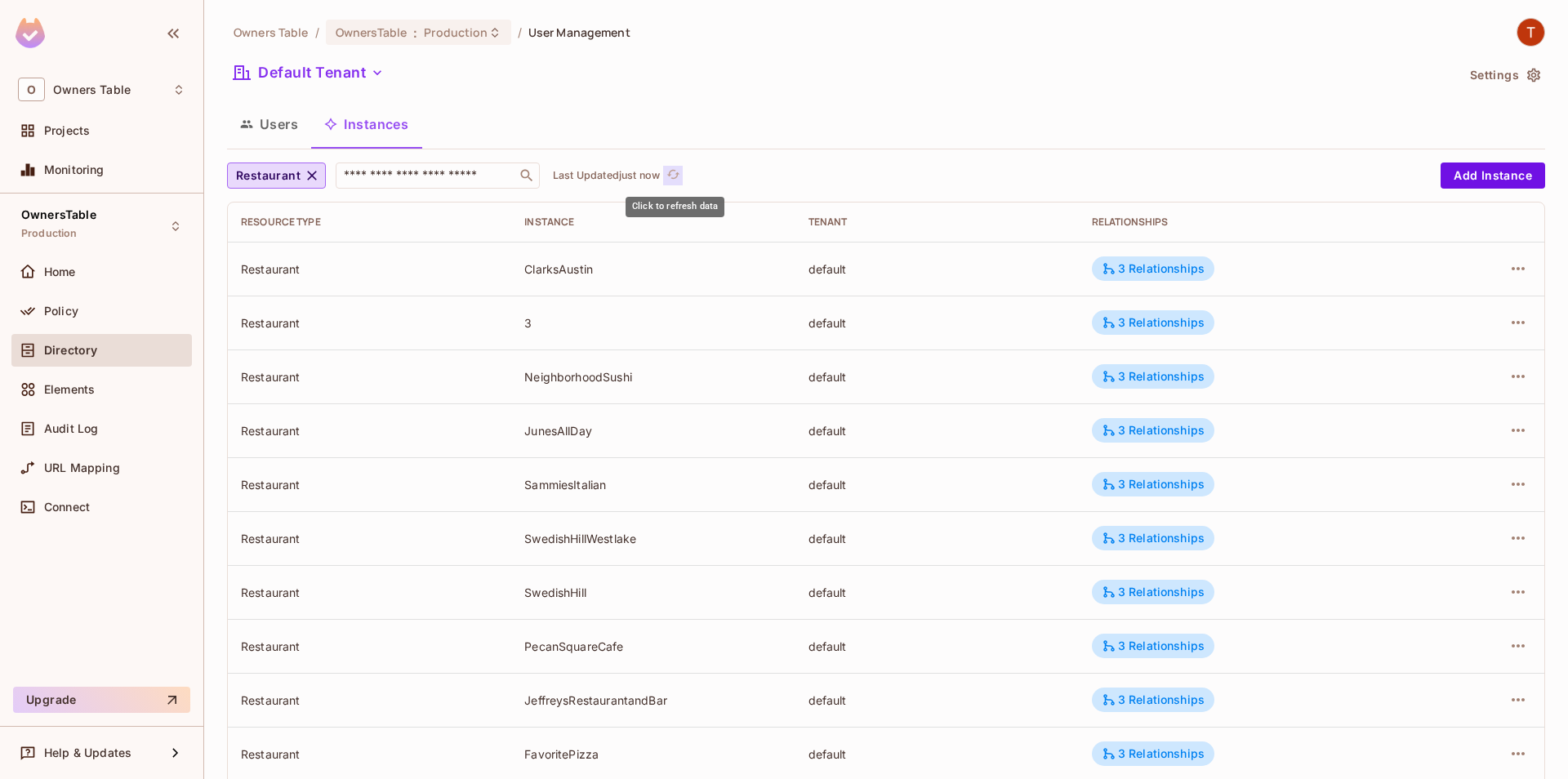
click at [679, 180] on icon "refresh" at bounding box center [673, 174] width 14 height 14
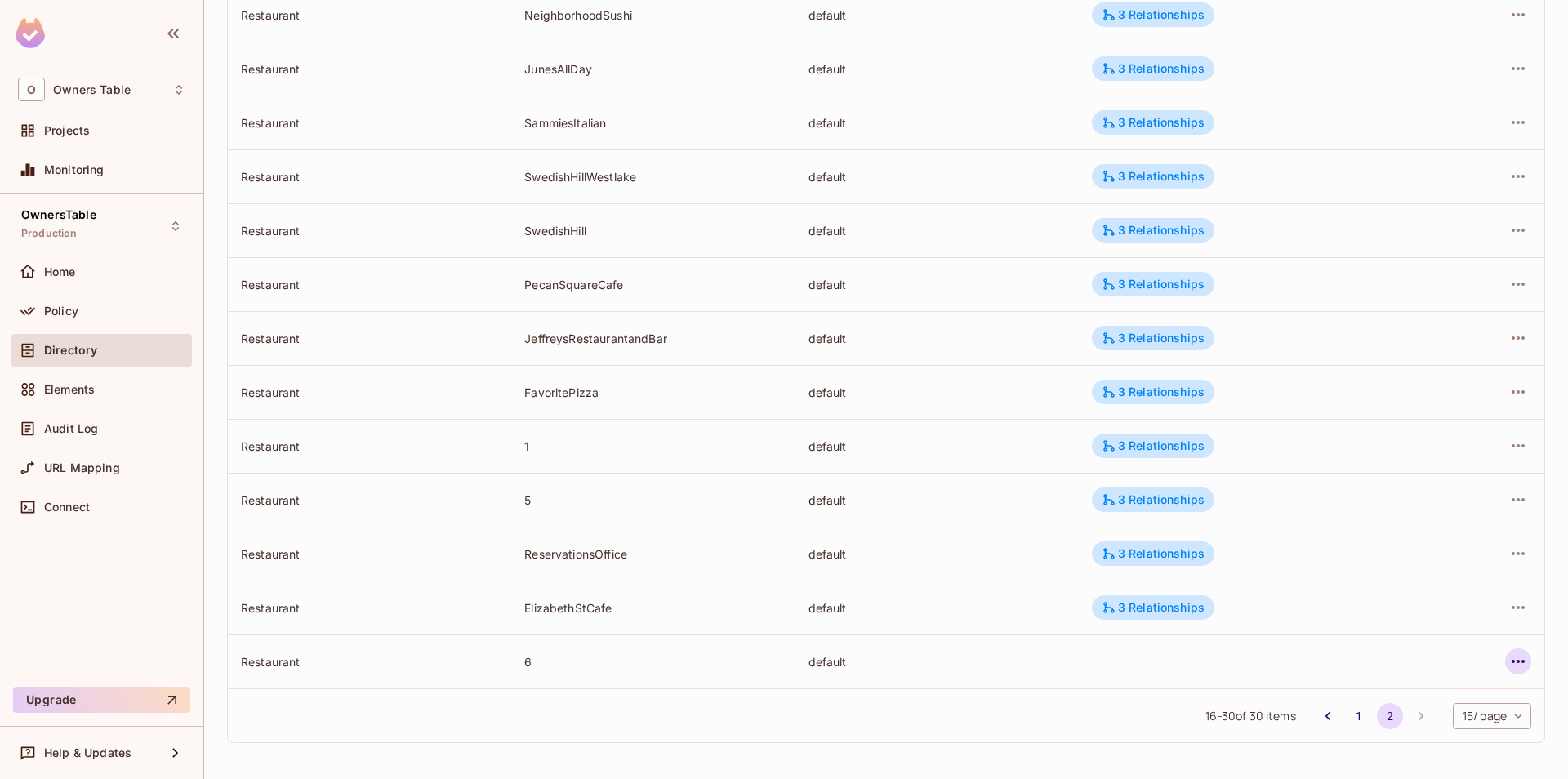
click at [1521, 662] on icon "button" at bounding box center [1518, 661] width 20 height 20
click at [1441, 708] on span "Edit Attributes" at bounding box center [1398, 706] width 91 height 27
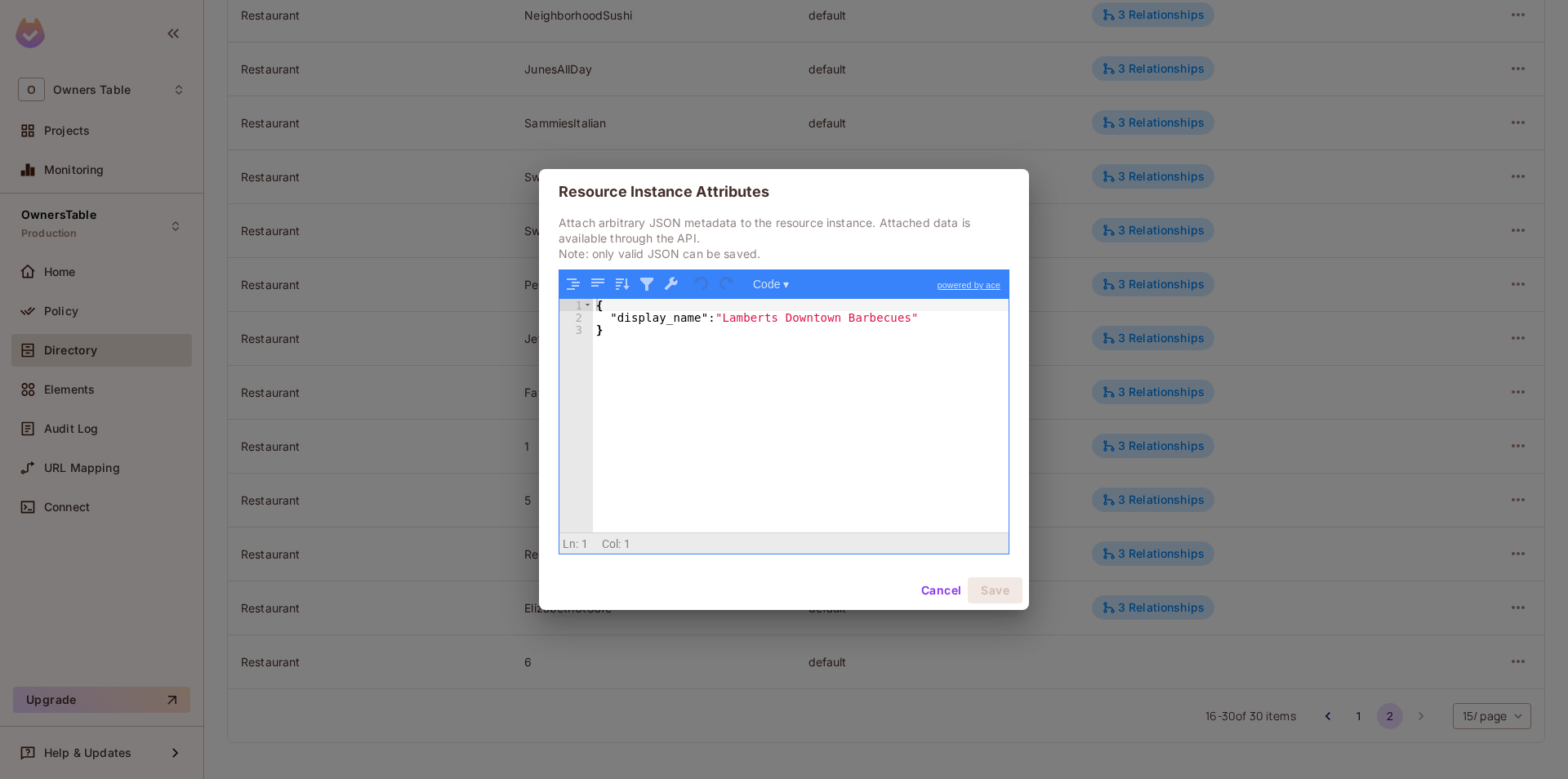
click at [934, 594] on button "Cancel" at bounding box center [941, 590] width 53 height 27
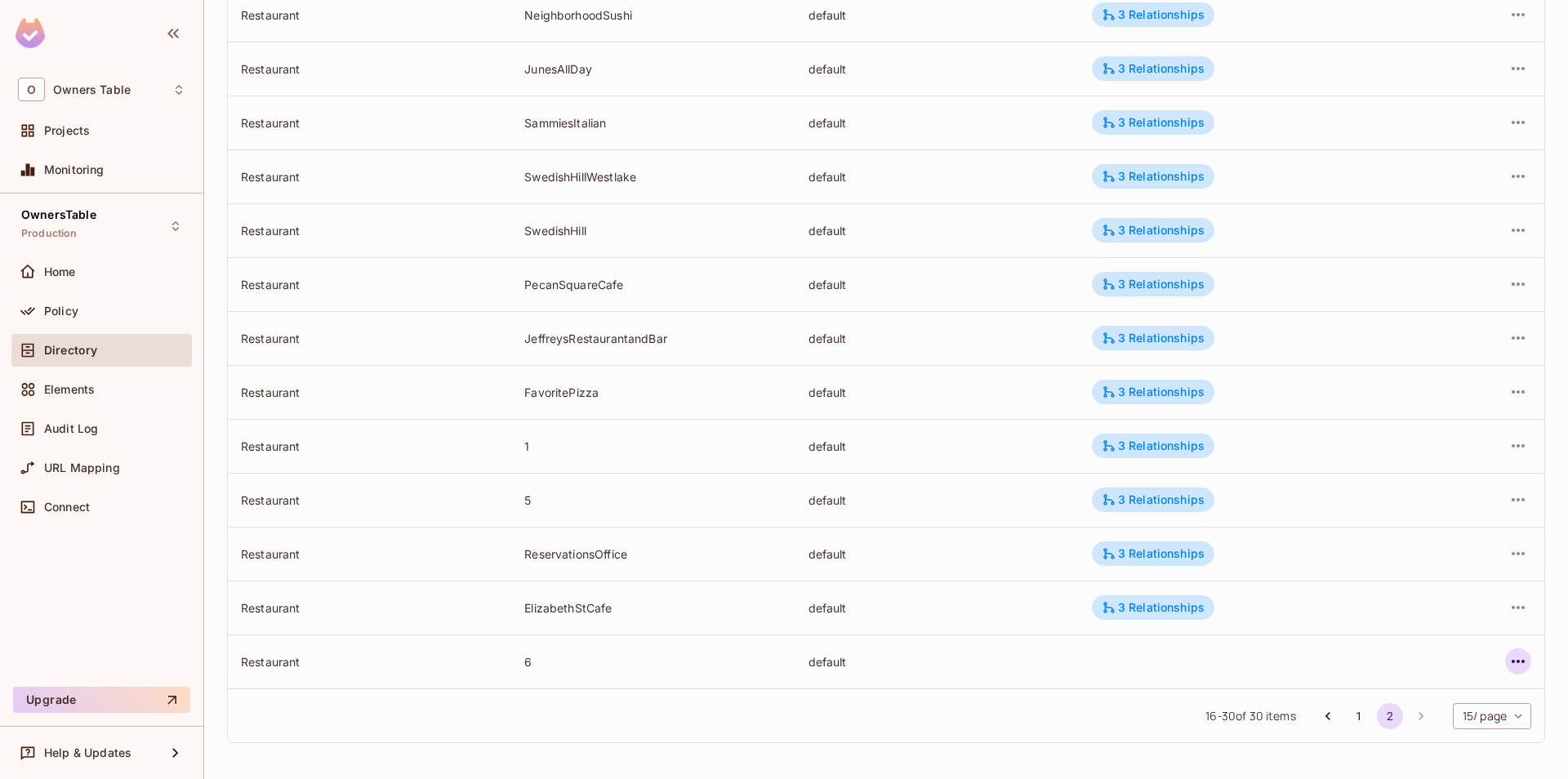
click at [1522, 662] on icon "button" at bounding box center [1518, 661] width 20 height 20
click at [1453, 666] on div "Edit Resource Instance" at bounding box center [1422, 669] width 127 height 16
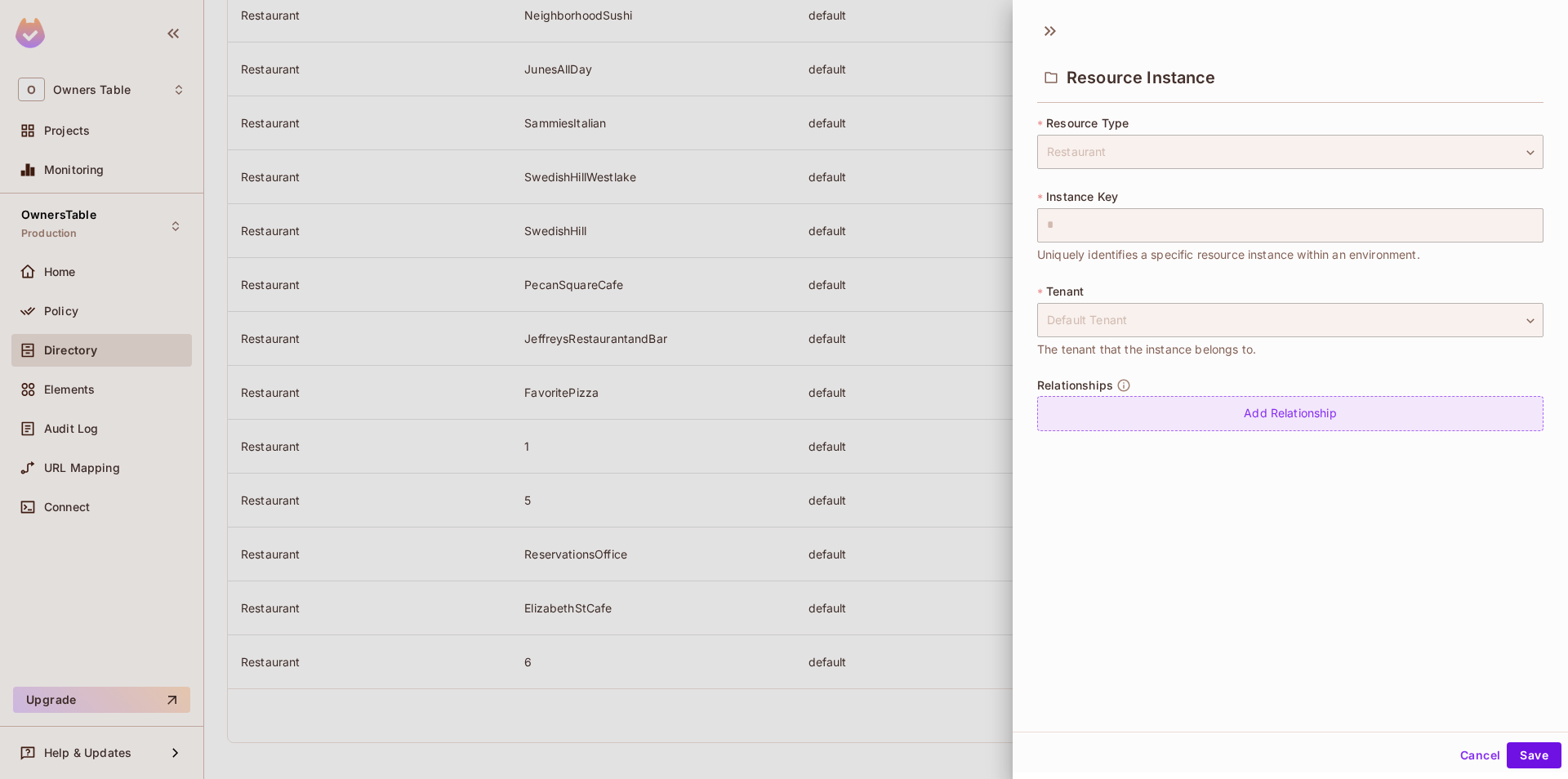
click at [1215, 429] on div "Add Relationship" at bounding box center [1290, 413] width 506 height 35
click at [1181, 411] on body "O Owners Table Projects Monitoring OwnersTable Production Home Policy Directory…" at bounding box center [784, 390] width 1568 height 779
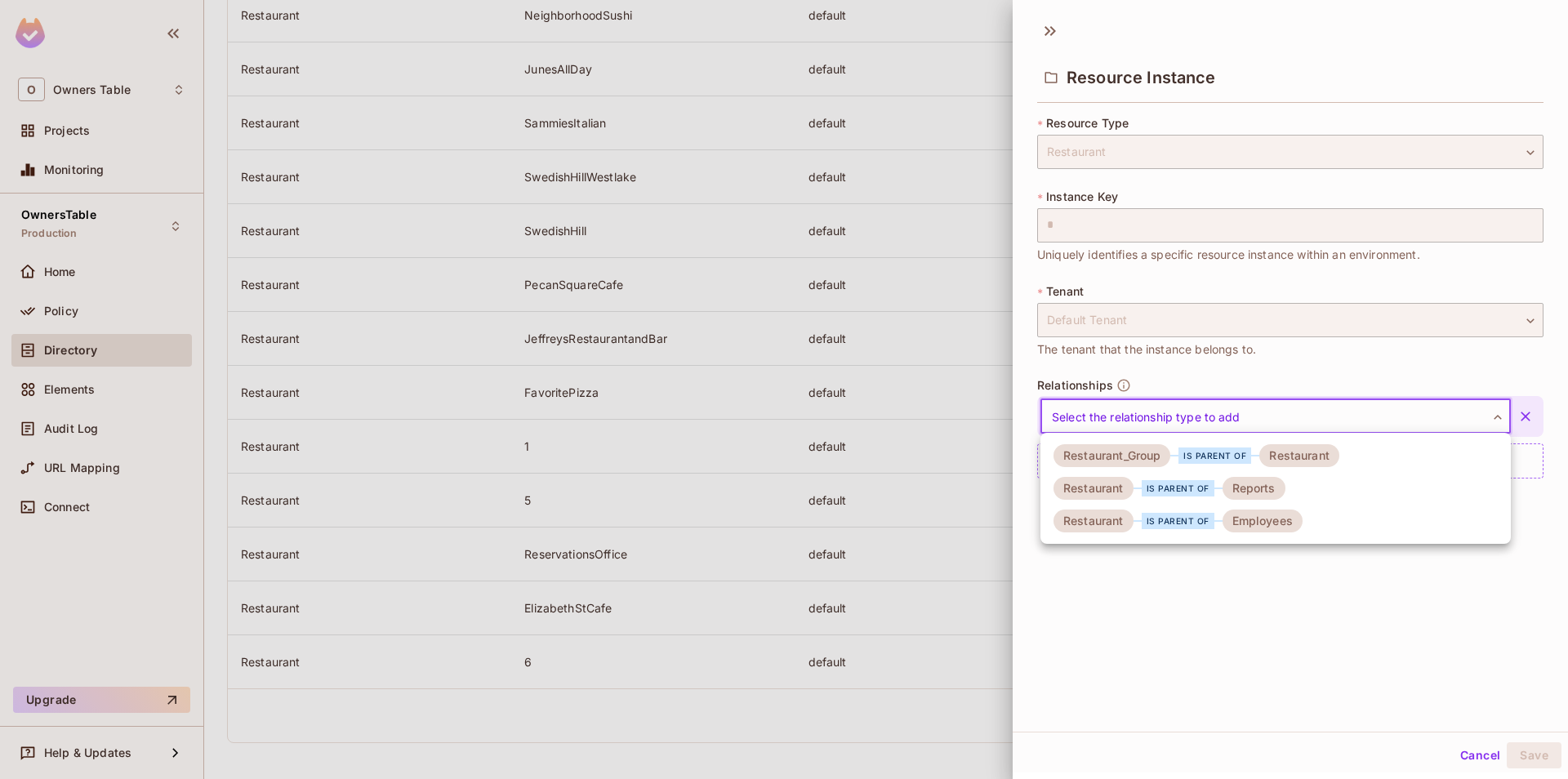
click at [1170, 459] on div "Restaurant_Group" at bounding box center [1111, 456] width 117 height 23
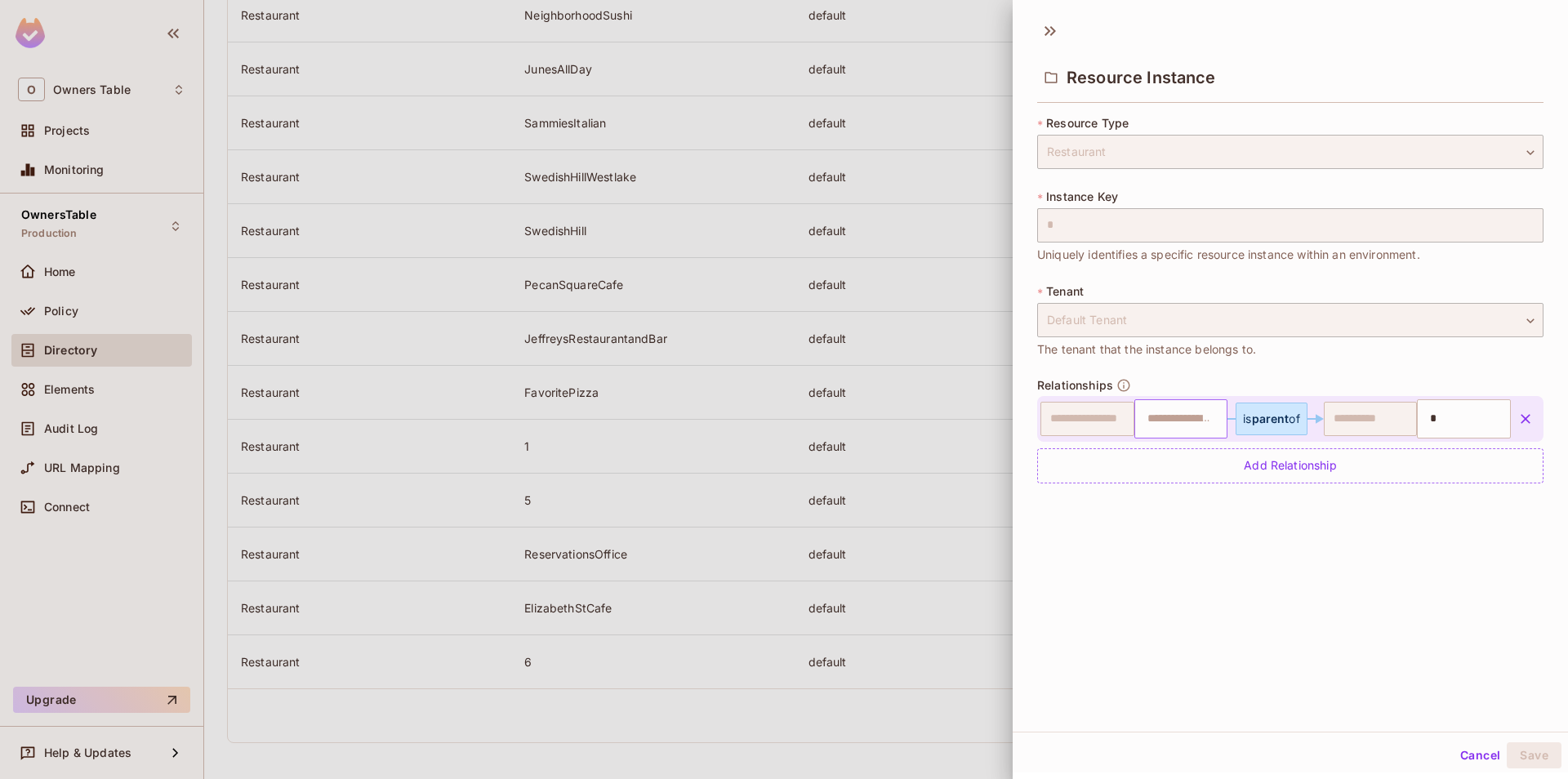
click at [1199, 419] on input "text" at bounding box center [1180, 419] width 83 height 32
type input "*"
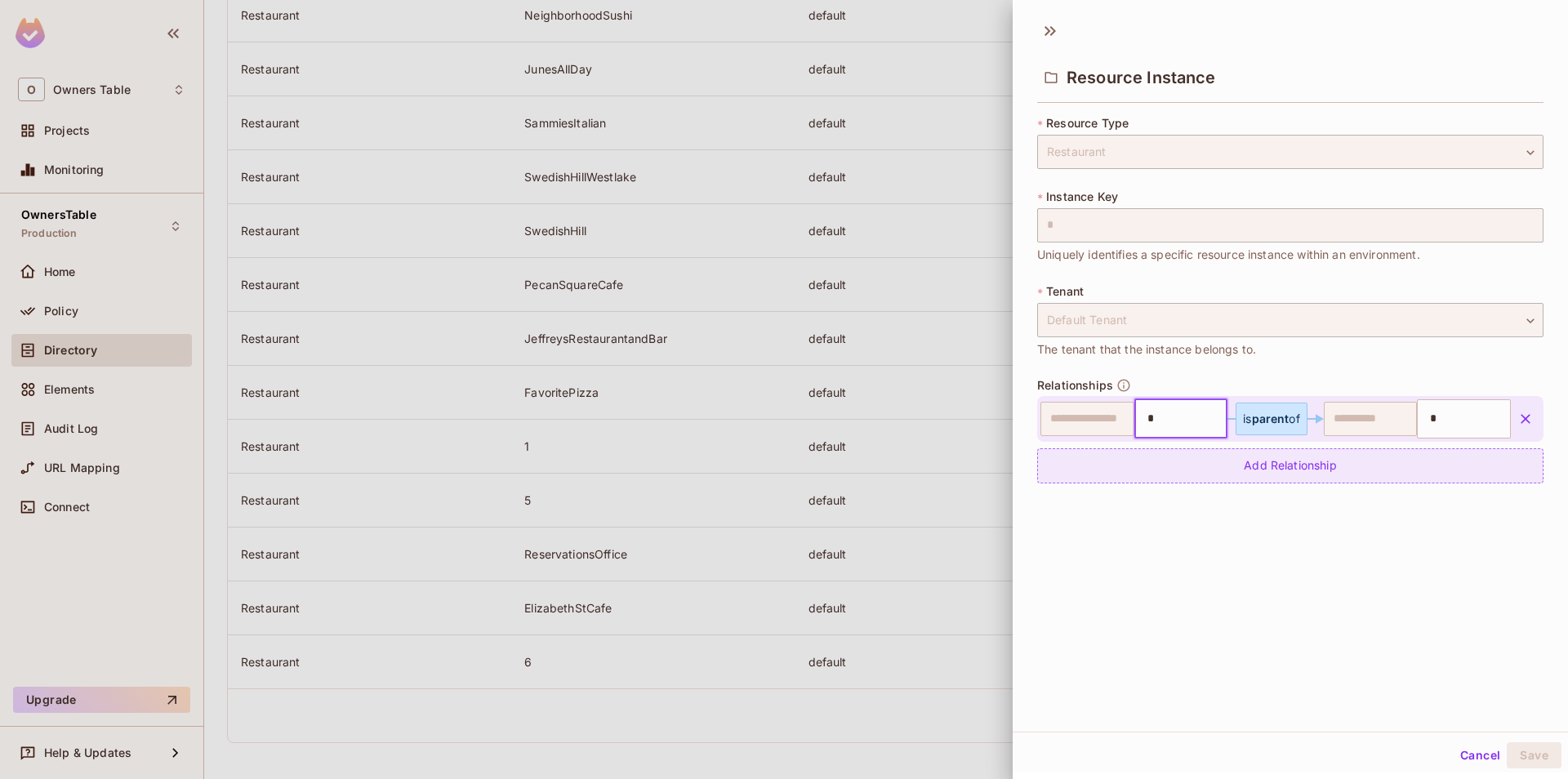
click at [1181, 471] on div "Add Relationship" at bounding box center [1290, 465] width 506 height 35
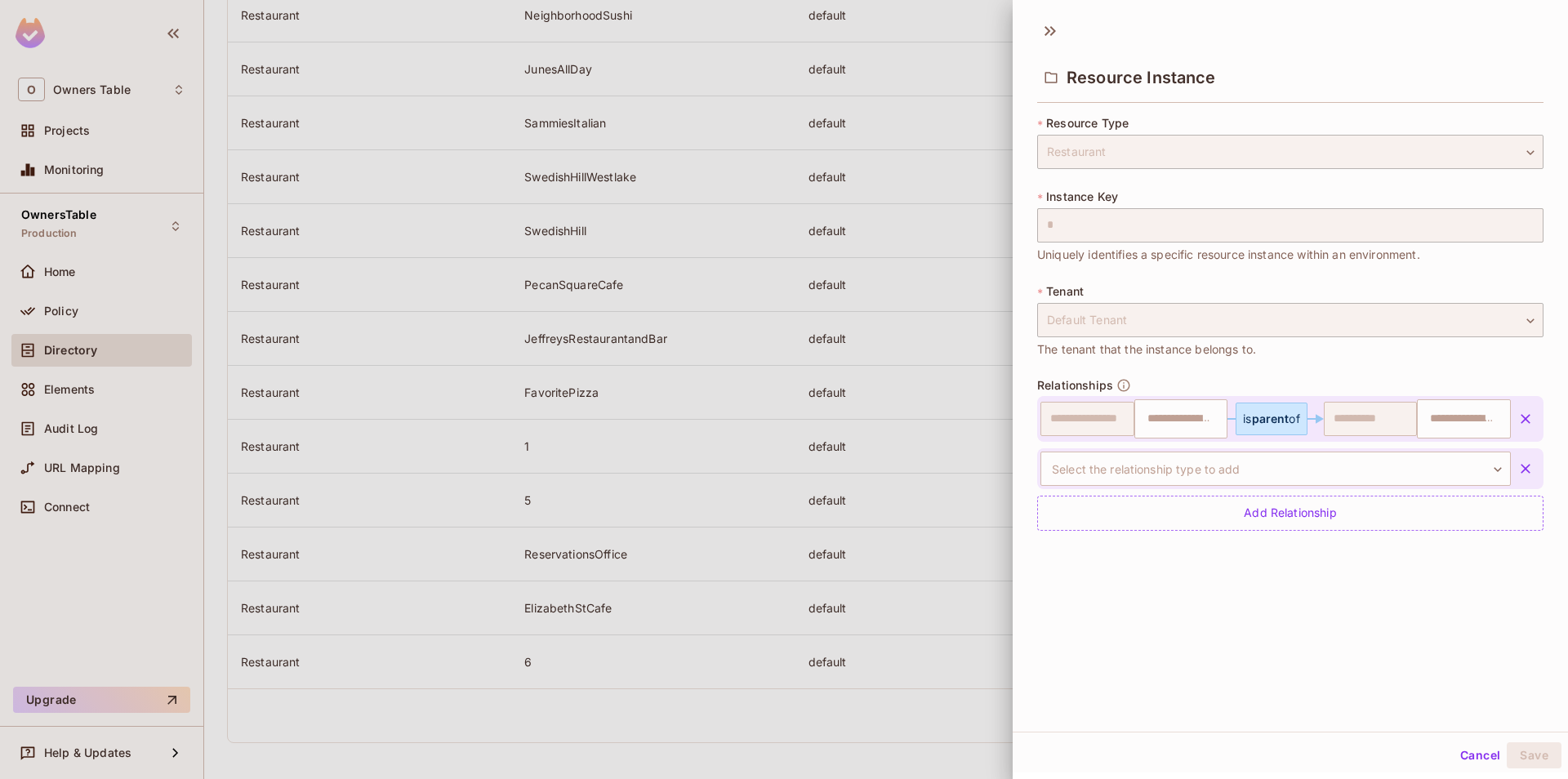
type input "*"
click at [1229, 471] on body "O Owners Table Projects Monitoring OwnersTable Production Home Policy Directory…" at bounding box center [784, 390] width 1568 height 779
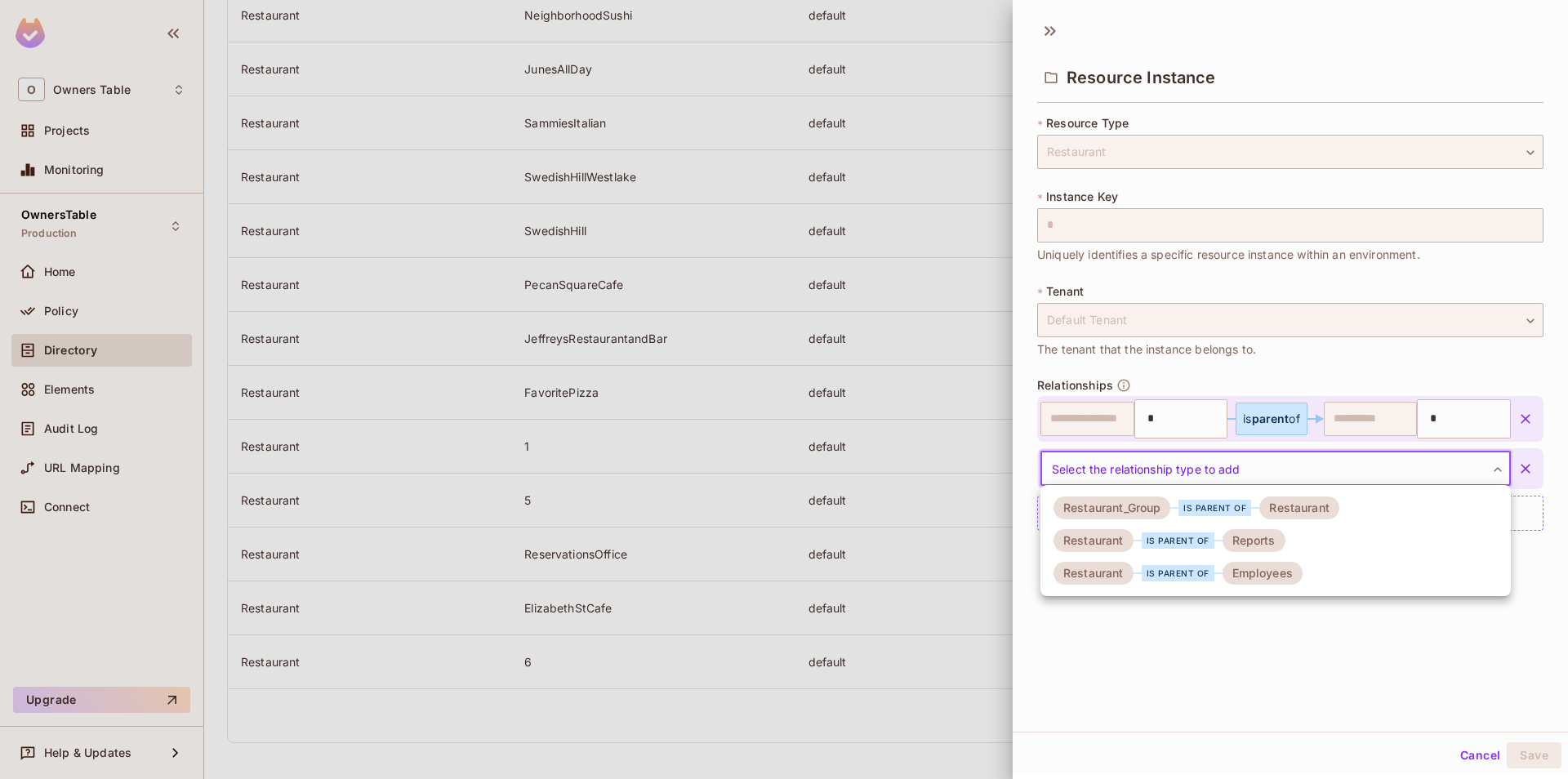
click at [1239, 553] on li "Restaurant is parent of Reports" at bounding box center [1275, 540] width 471 height 32
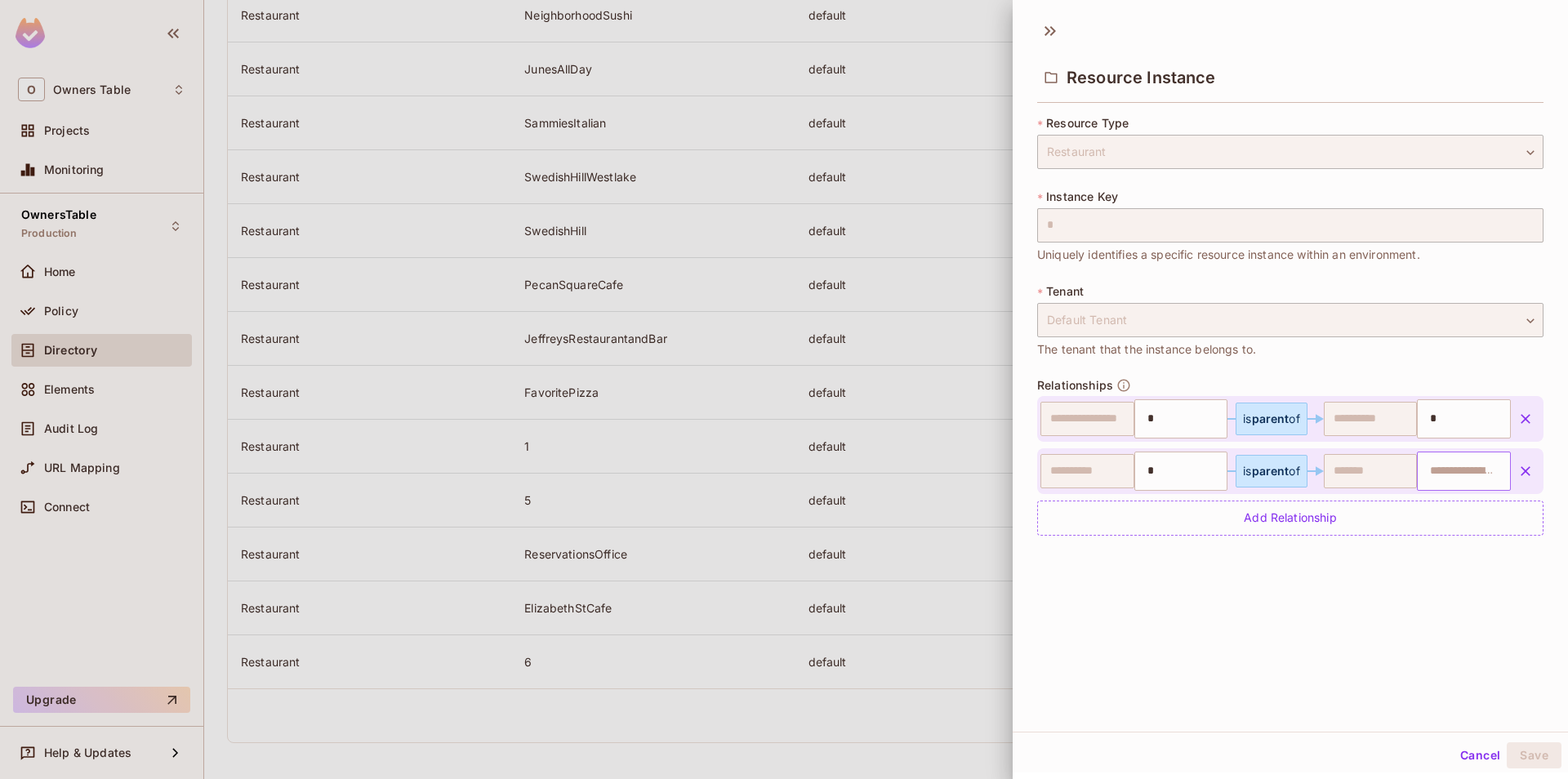
click at [1447, 471] on input "text" at bounding box center [1462, 471] width 83 height 32
paste input "**********"
type input "**********"
click at [1271, 523] on div "Add Relationship" at bounding box center [1290, 517] width 506 height 35
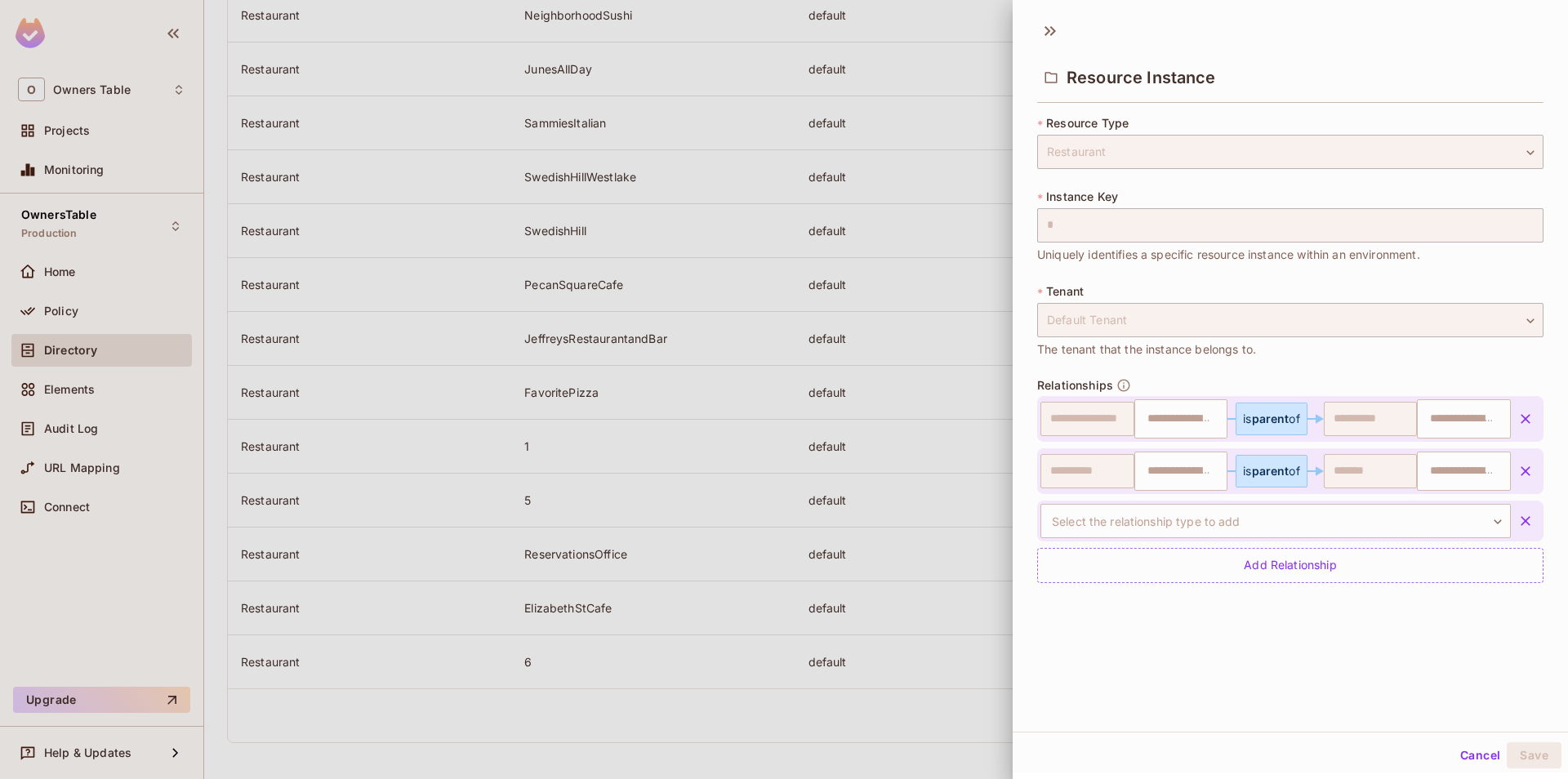
type input "*"
type input "**********"
click at [1202, 520] on body "O Owners Table Projects Monitoring OwnersTable Production Home Policy Directory…" at bounding box center [784, 390] width 1568 height 779
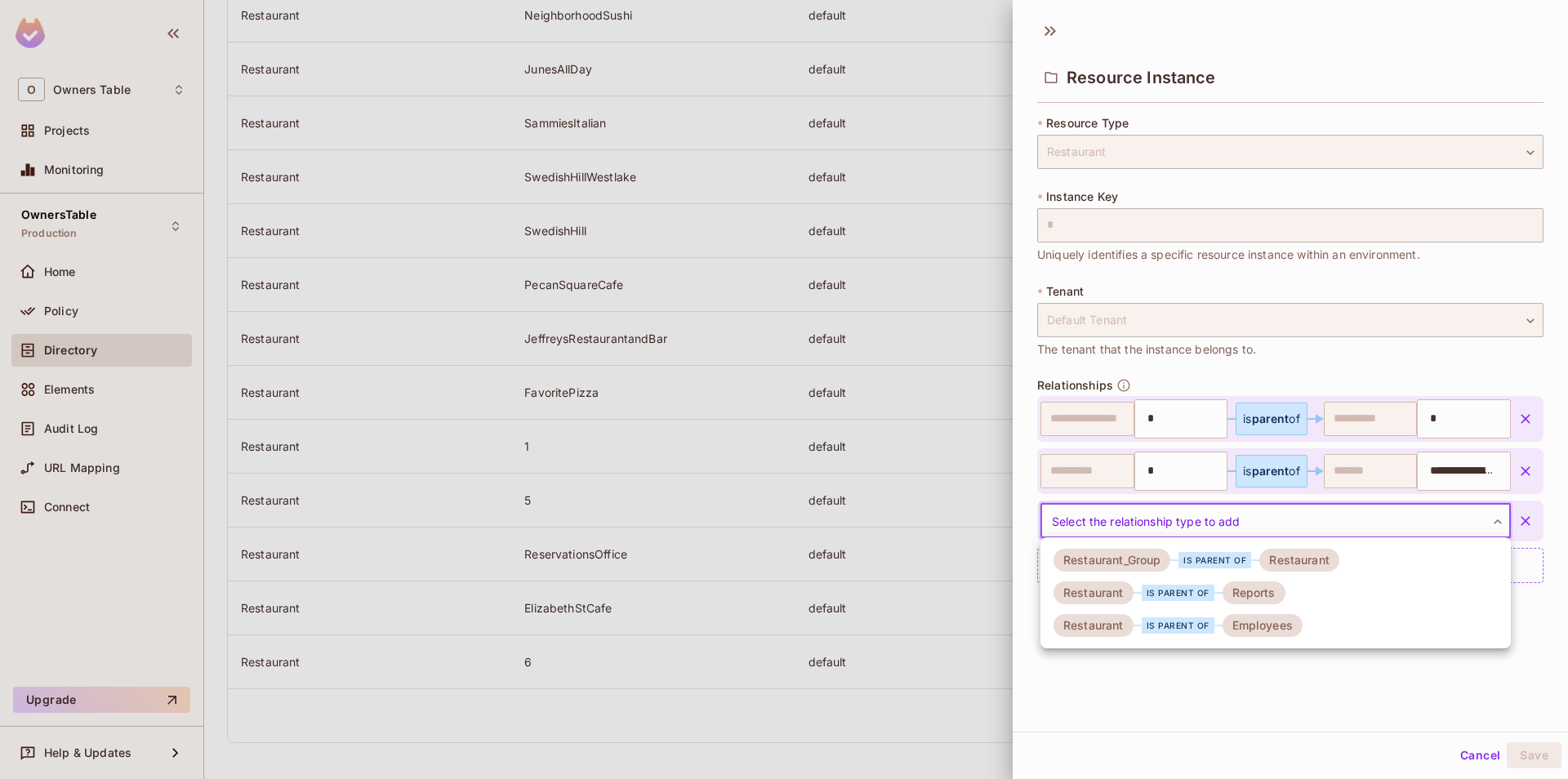
click at [1204, 628] on div "is parent of" at bounding box center [1178, 625] width 73 height 16
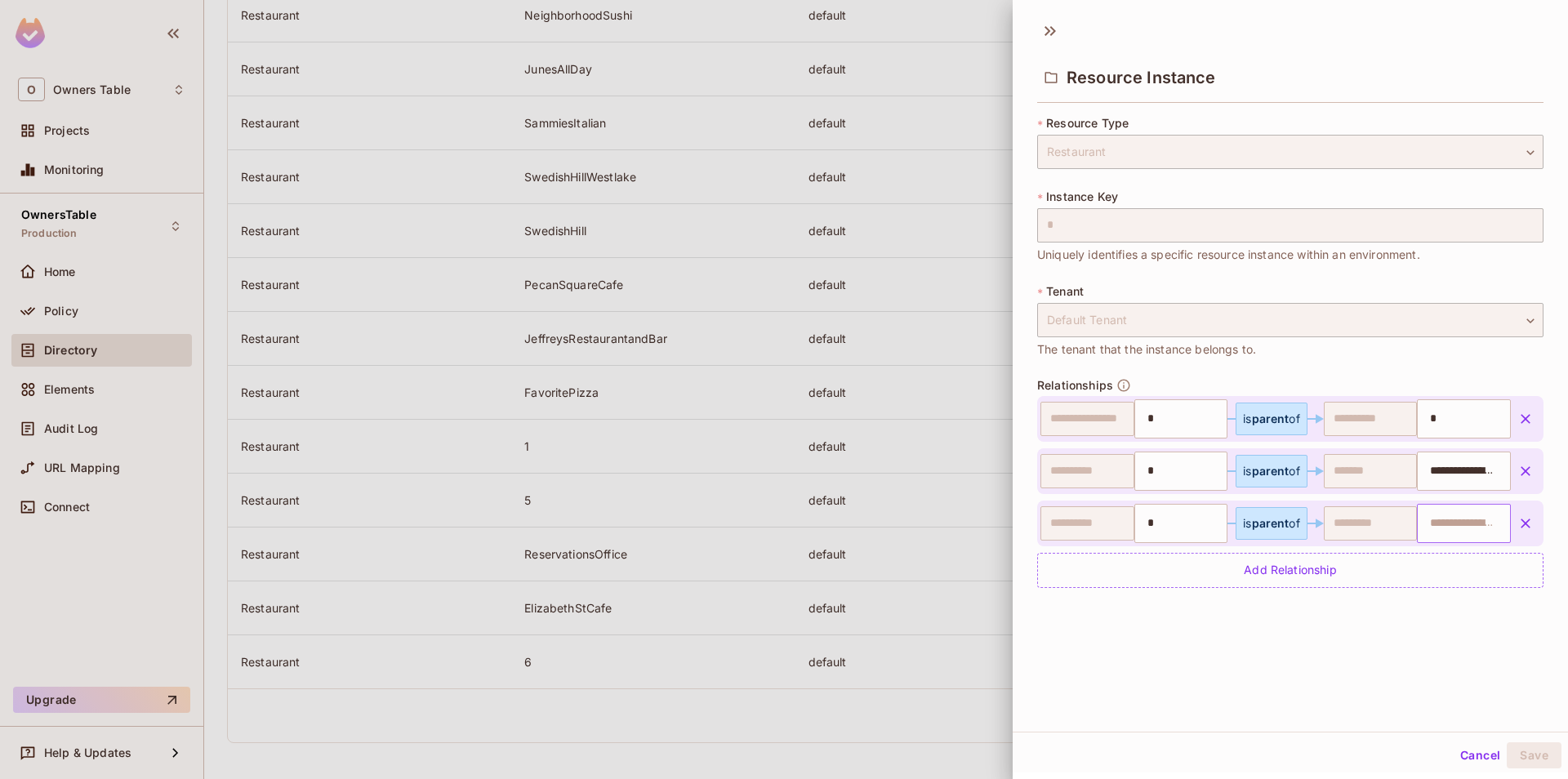
click at [1433, 519] on input "text" at bounding box center [1462, 523] width 83 height 32
paste input "**********"
type input "**********"
click at [1398, 649] on div "**********" at bounding box center [1290, 371] width 555 height 720
click at [1551, 749] on button "Save" at bounding box center [1534, 756] width 55 height 27
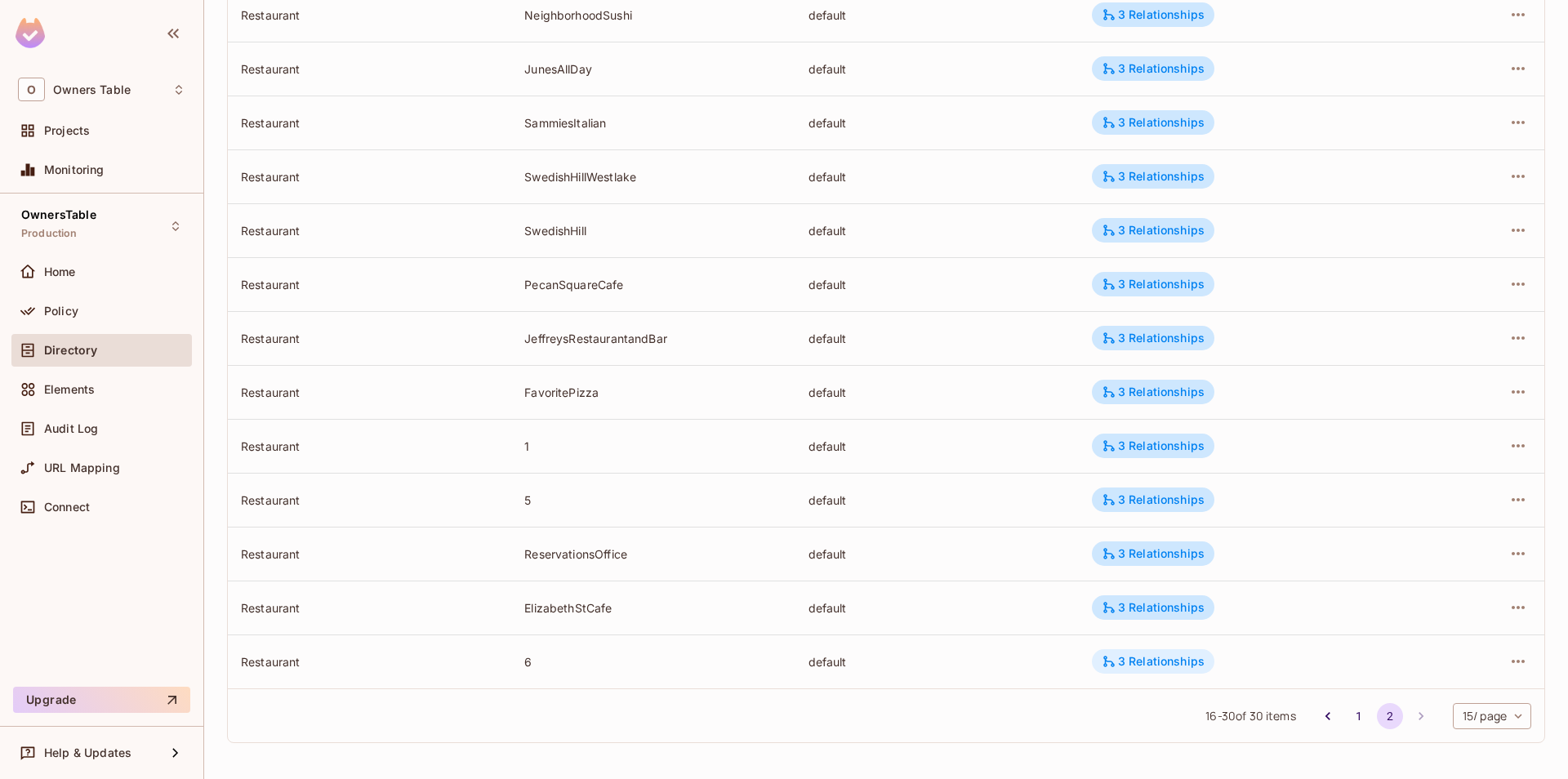
click at [1162, 666] on div "3 Relationships" at bounding box center [1153, 661] width 103 height 15
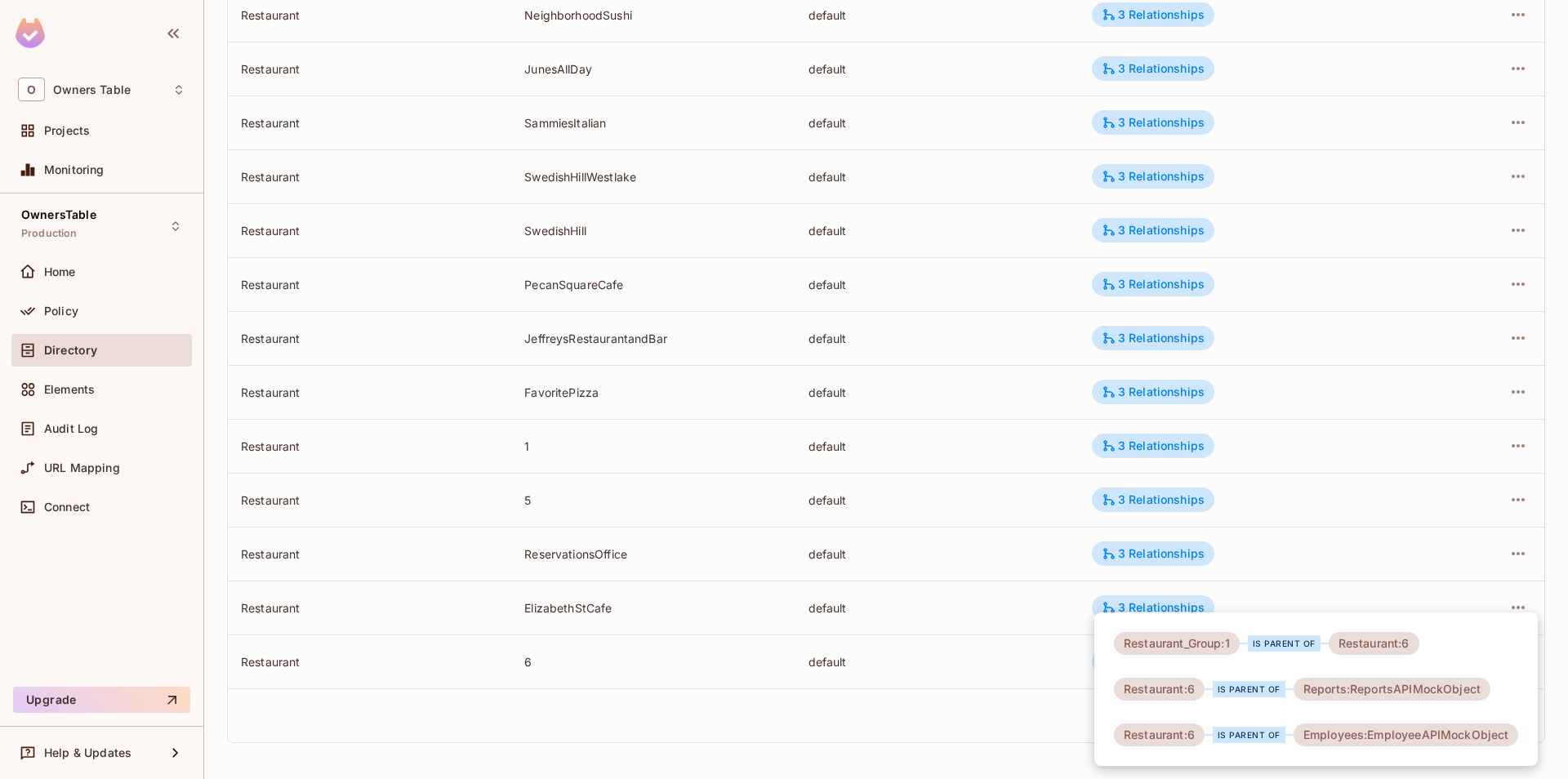
click at [932, 743] on div at bounding box center [784, 390] width 1568 height 779
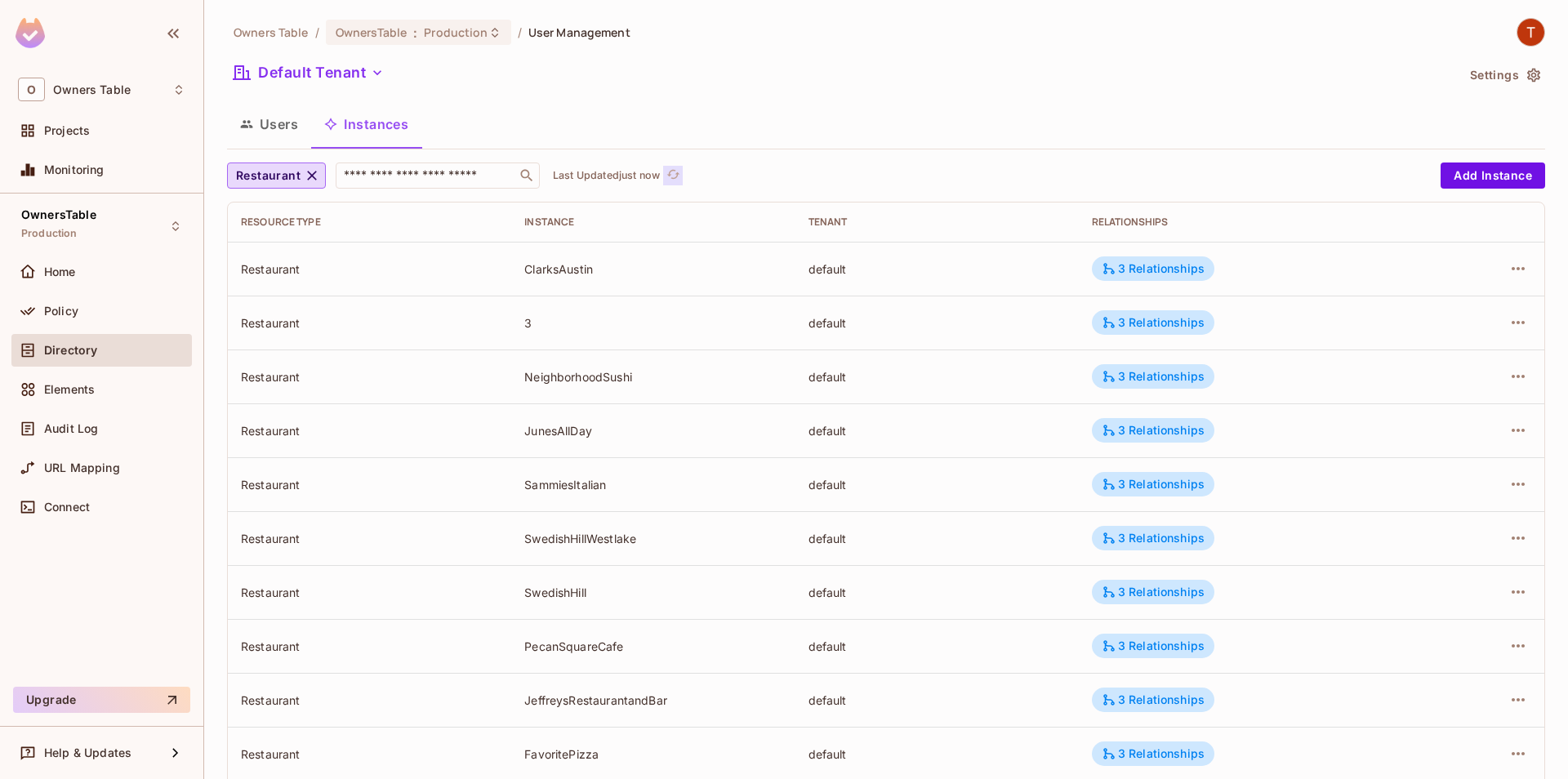
click at [677, 184] on span "refresh" at bounding box center [673, 175] width 14 height 16
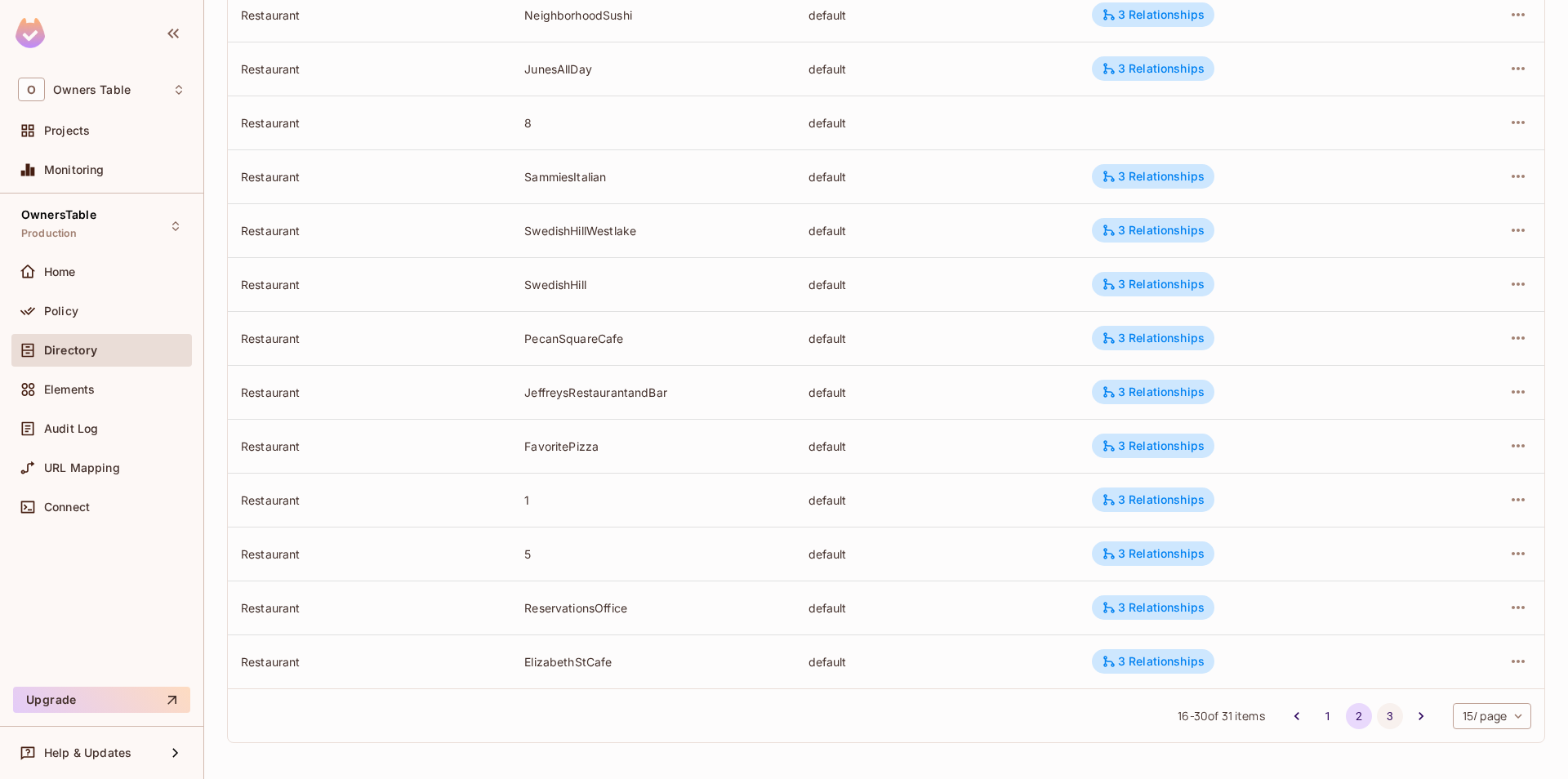
click at [1384, 722] on button "3" at bounding box center [1390, 716] width 27 height 27
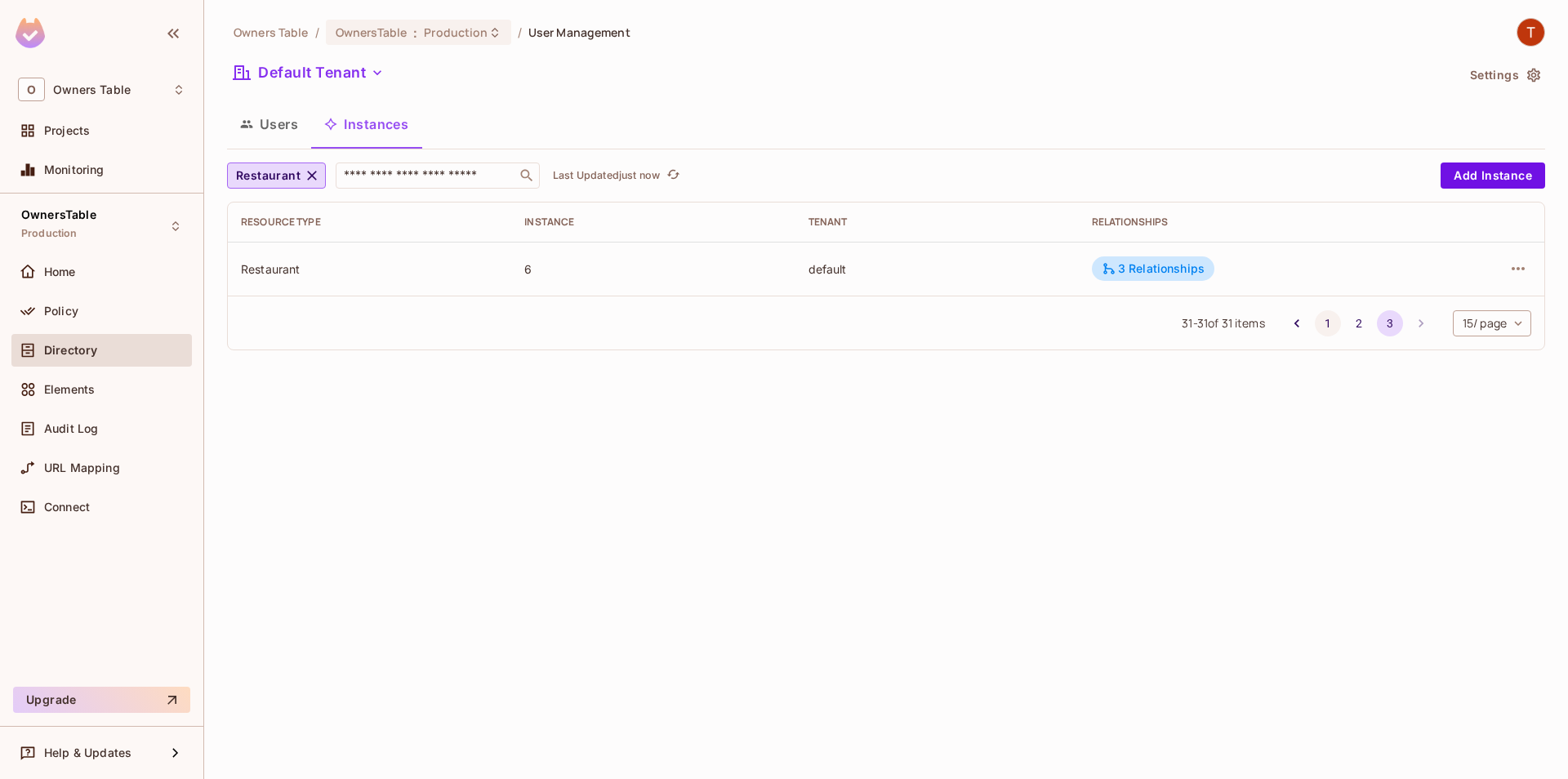
click at [1328, 329] on button "1" at bounding box center [1328, 324] width 27 height 27
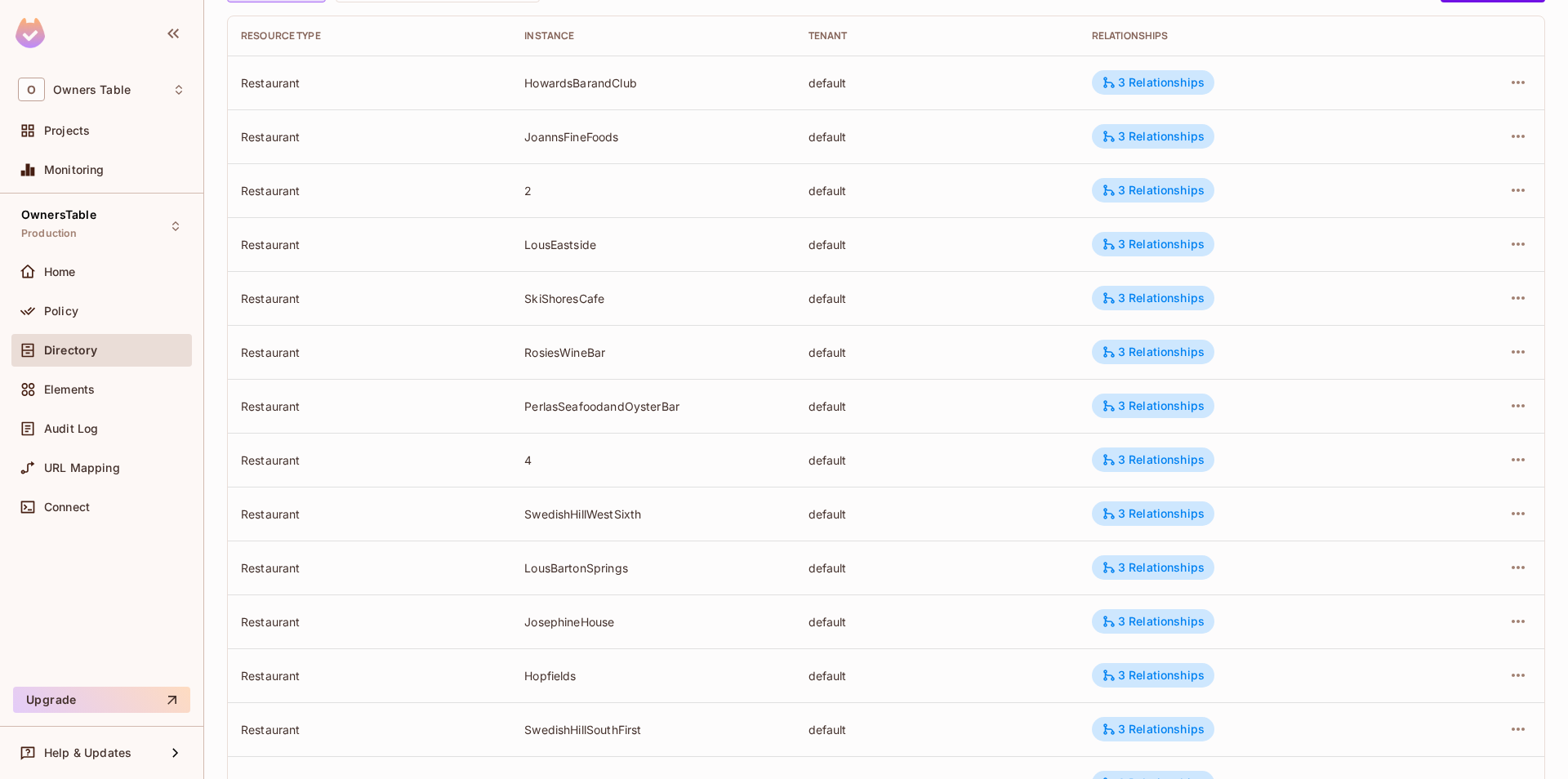
scroll to position [362, 0]
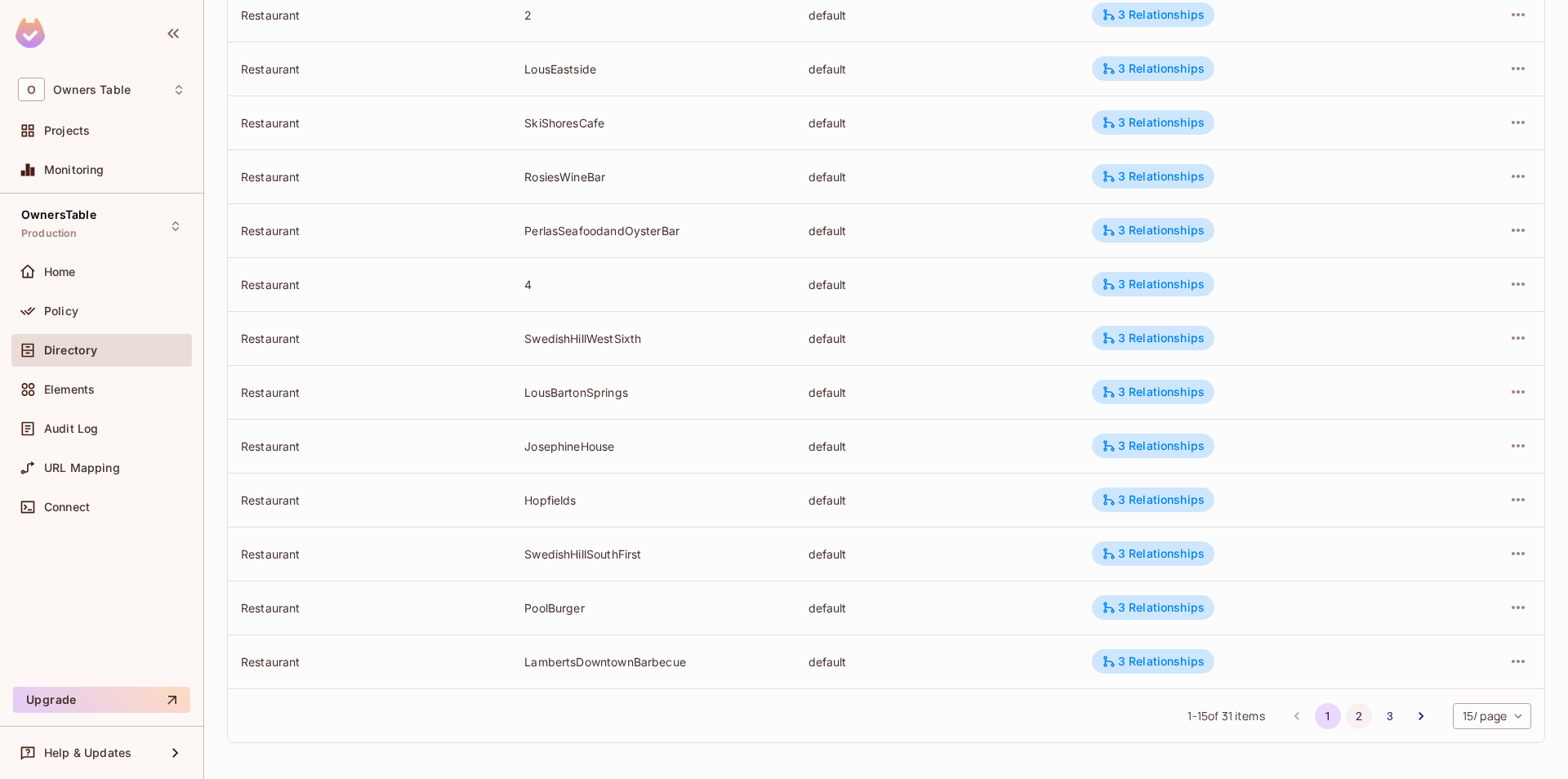
click at [1350, 714] on button "2" at bounding box center [1360, 716] width 27 height 27
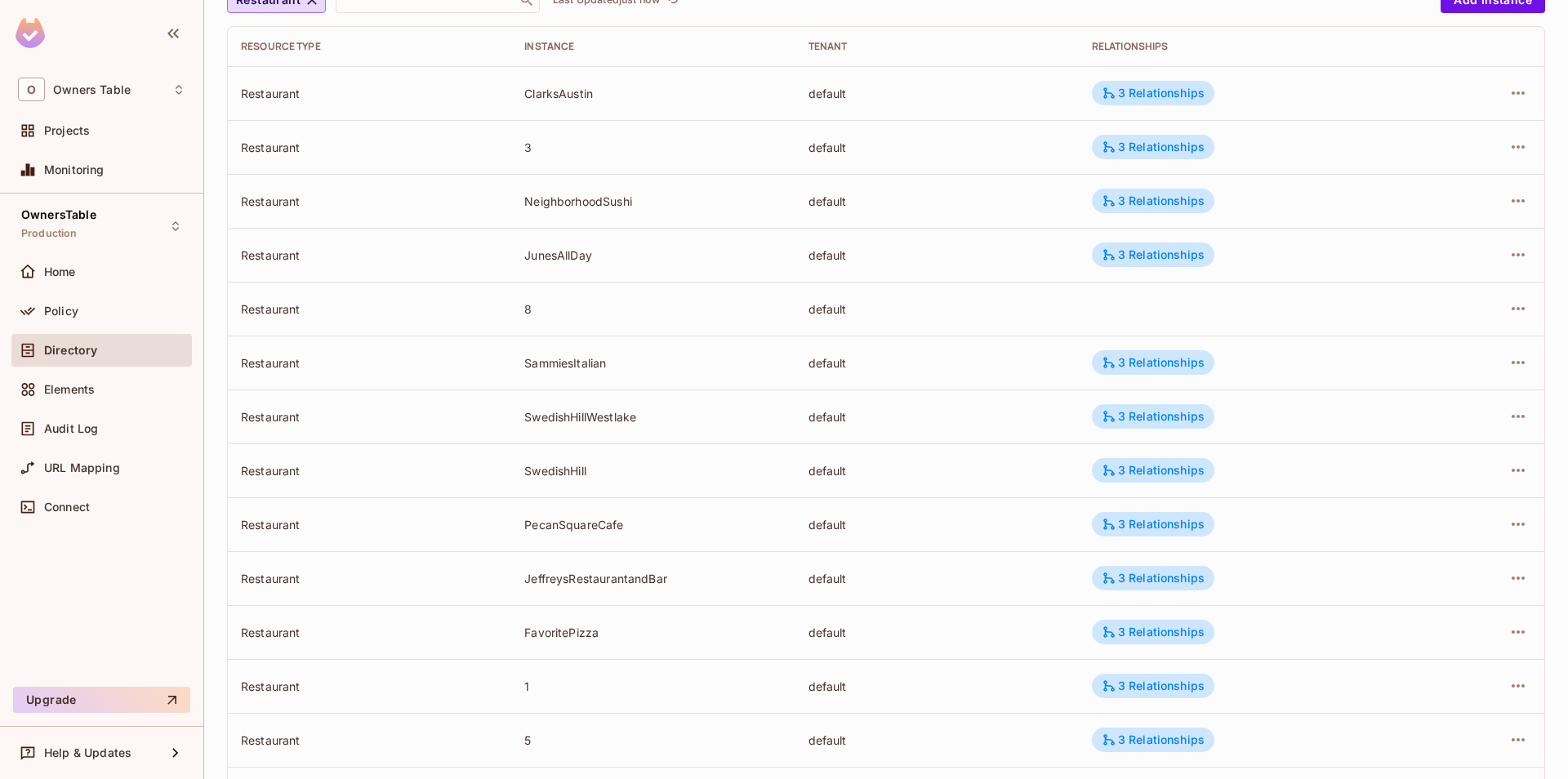
scroll to position [0, 0]
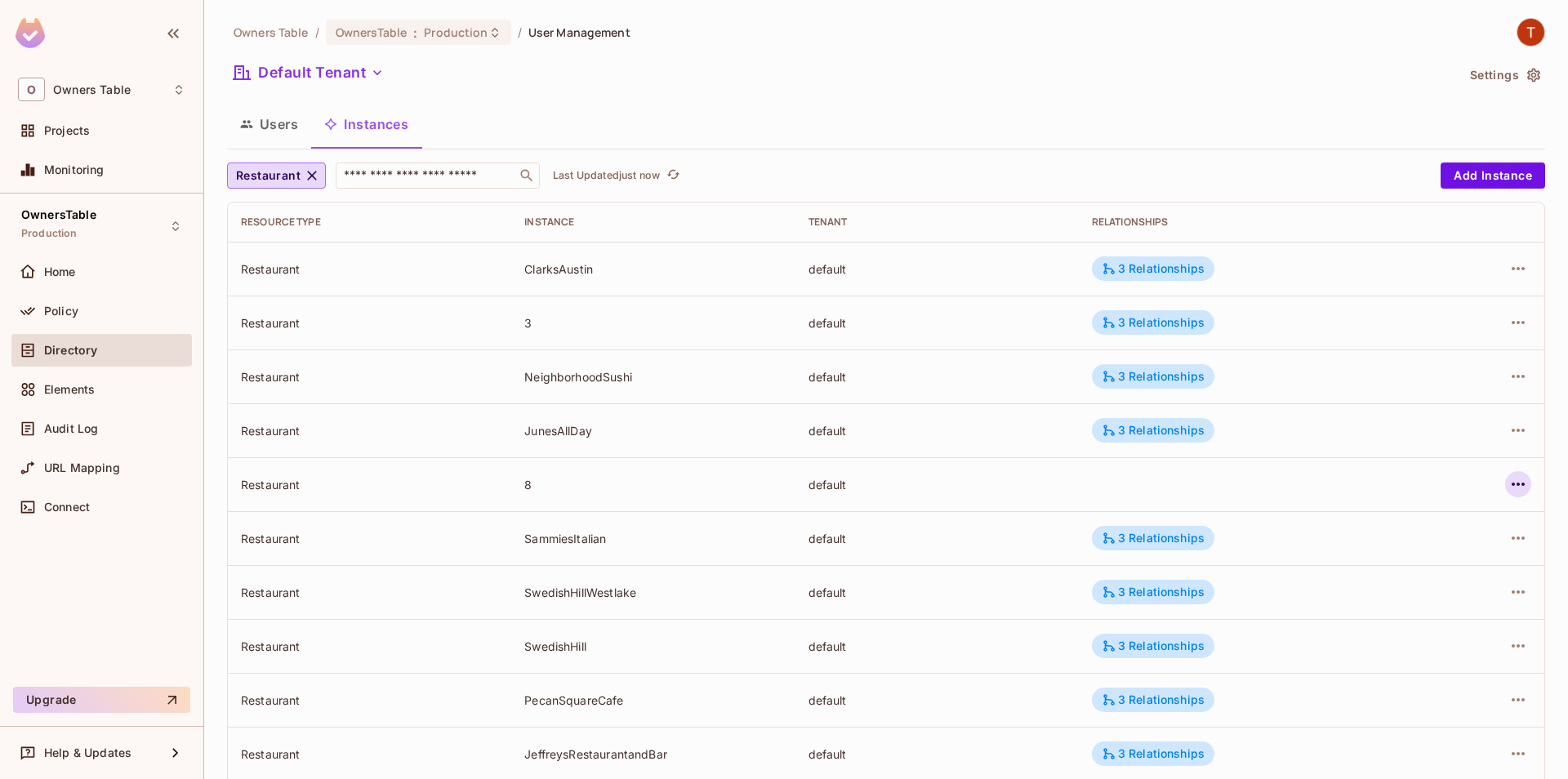
click at [1516, 488] on icon "button" at bounding box center [1518, 484] width 20 height 20
click at [1381, 536] on li "Edit Resource Instance" at bounding box center [1415, 522] width 205 height 36
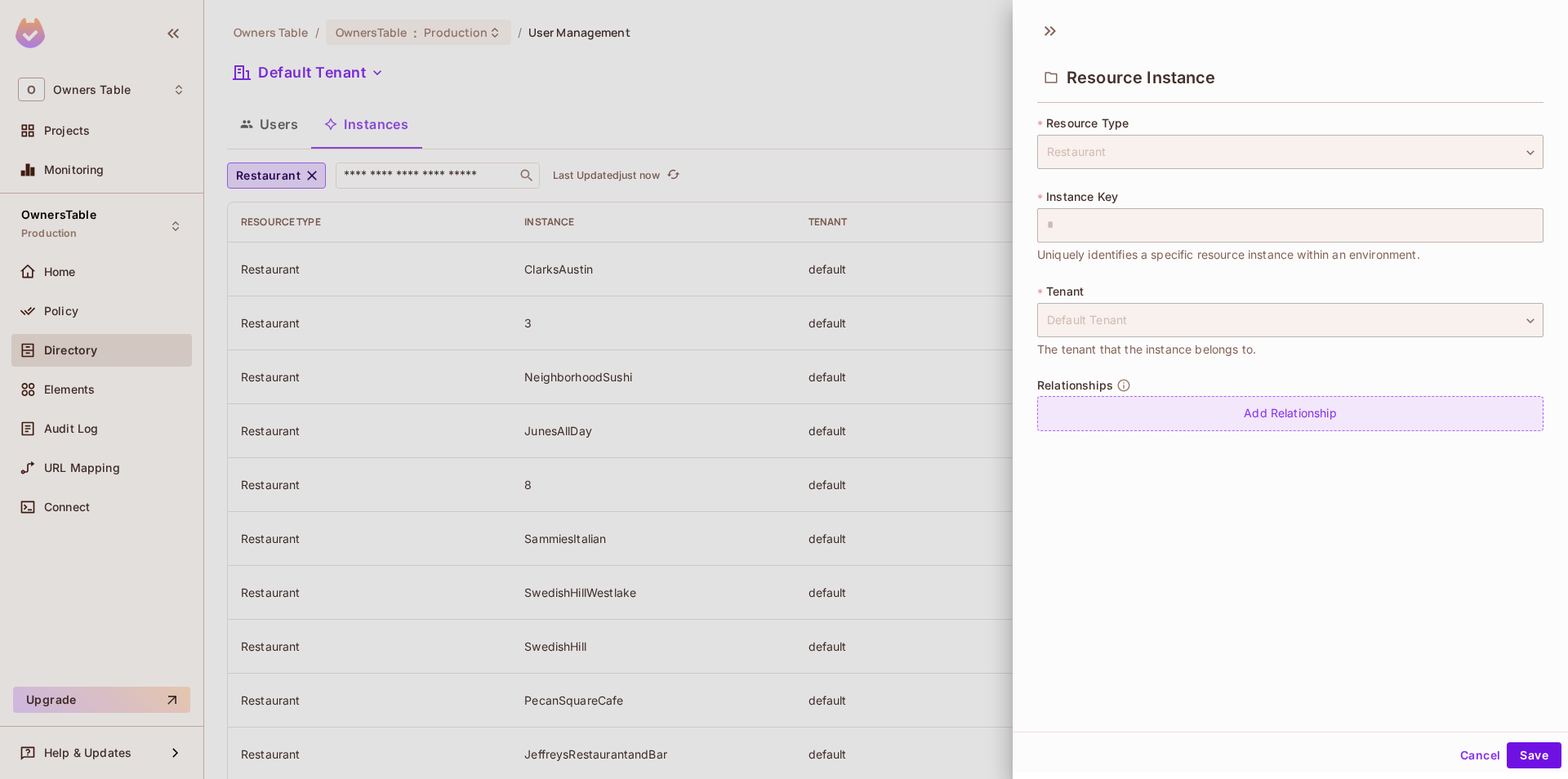
click at [1191, 416] on div "Add Relationship" at bounding box center [1290, 413] width 506 height 35
click at [1194, 414] on body "O Owners Table Projects Monitoring OwnersTable Production Home Policy Directory…" at bounding box center [784, 390] width 1568 height 779
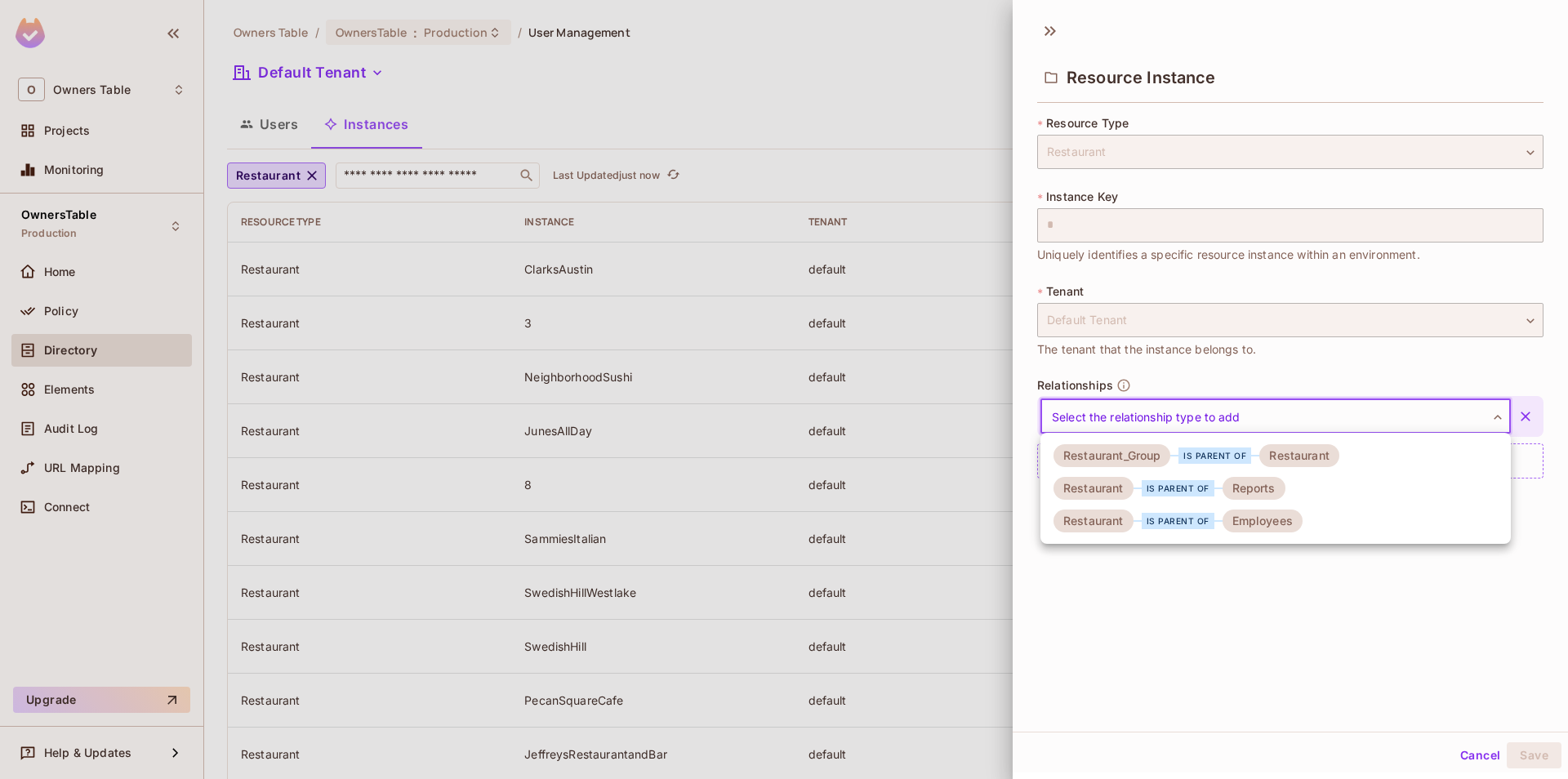
click at [1182, 458] on div "is parent of" at bounding box center [1215, 455] width 73 height 16
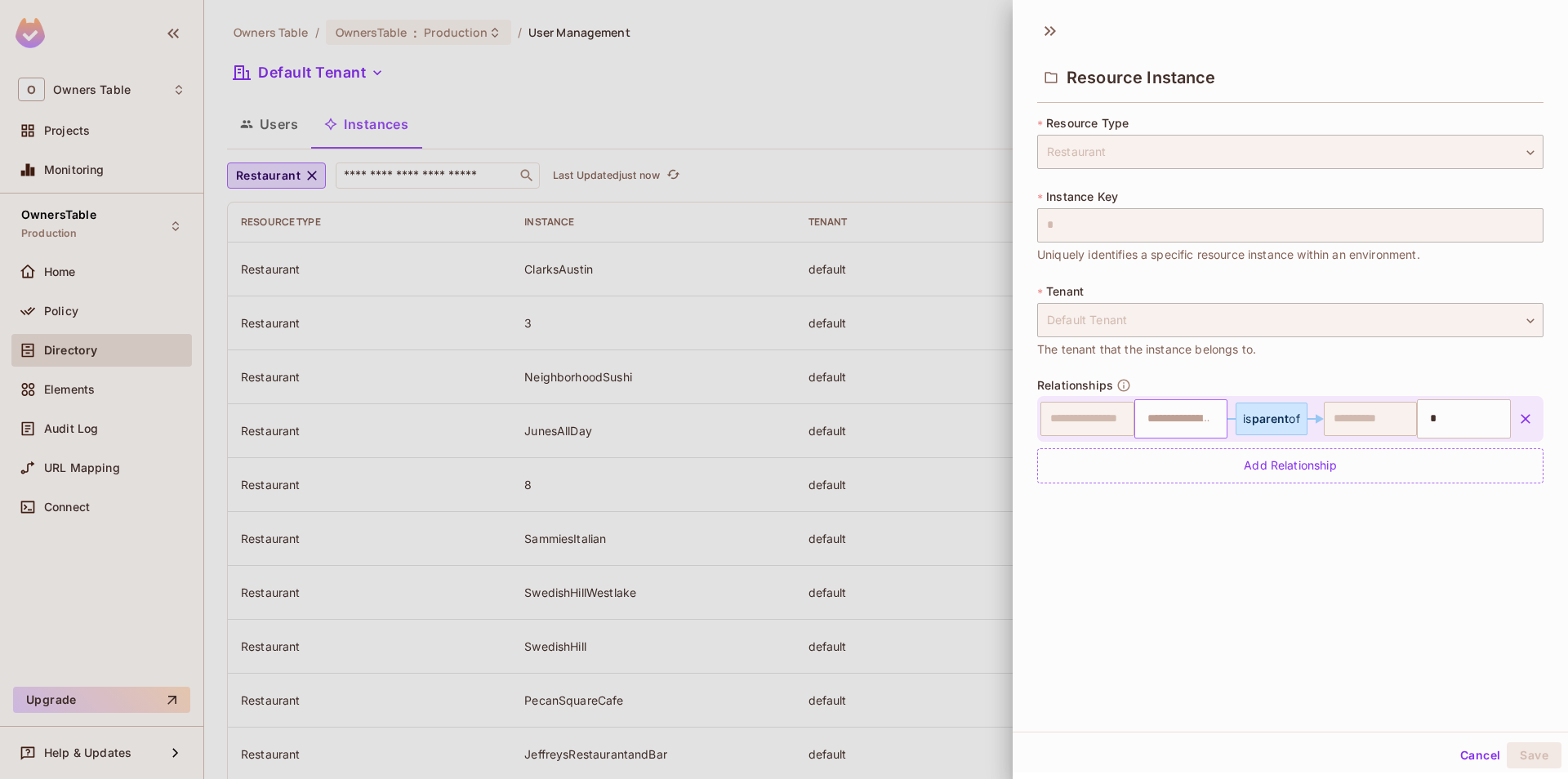
click at [1166, 424] on input "text" at bounding box center [1180, 419] width 83 height 32
type input "*"
click at [1166, 486] on div "**********" at bounding box center [1290, 309] width 506 height 388
type input "*"
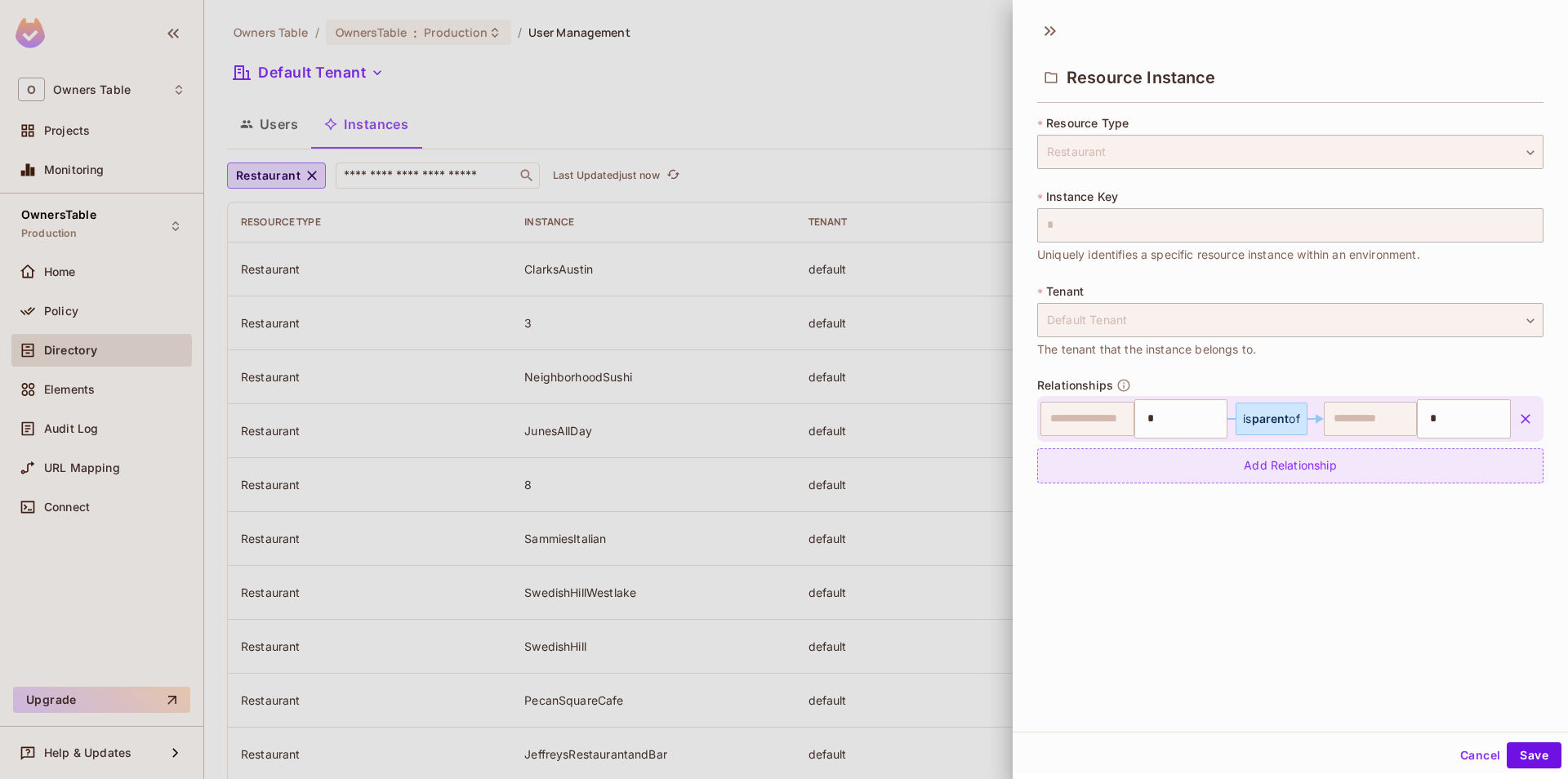
click at [1169, 471] on div "Add Relationship" at bounding box center [1290, 465] width 506 height 35
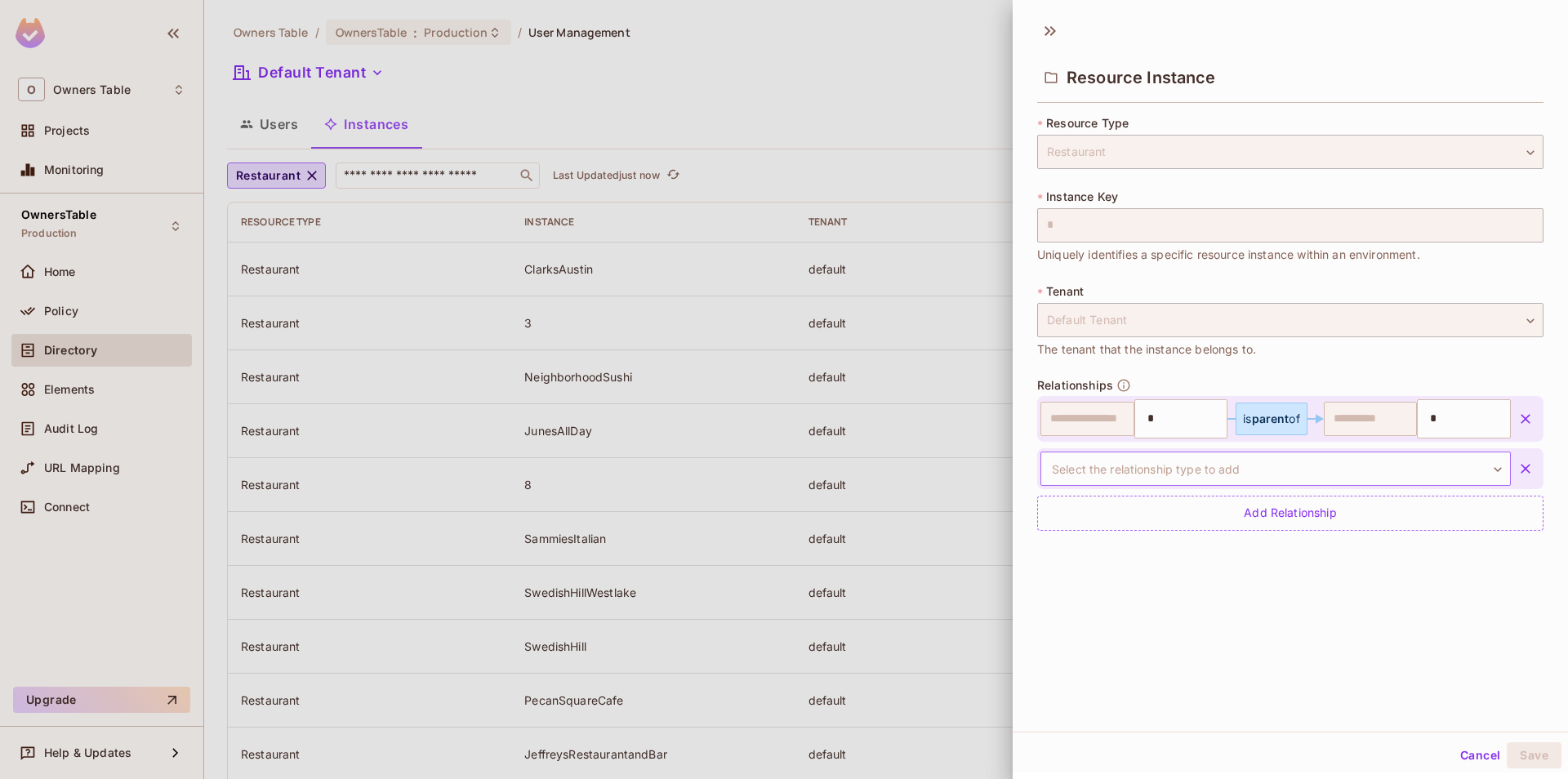
click at [1233, 472] on body "O Owners Table Projects Monitoring OwnersTable Production Home Policy Directory…" at bounding box center [784, 390] width 1568 height 779
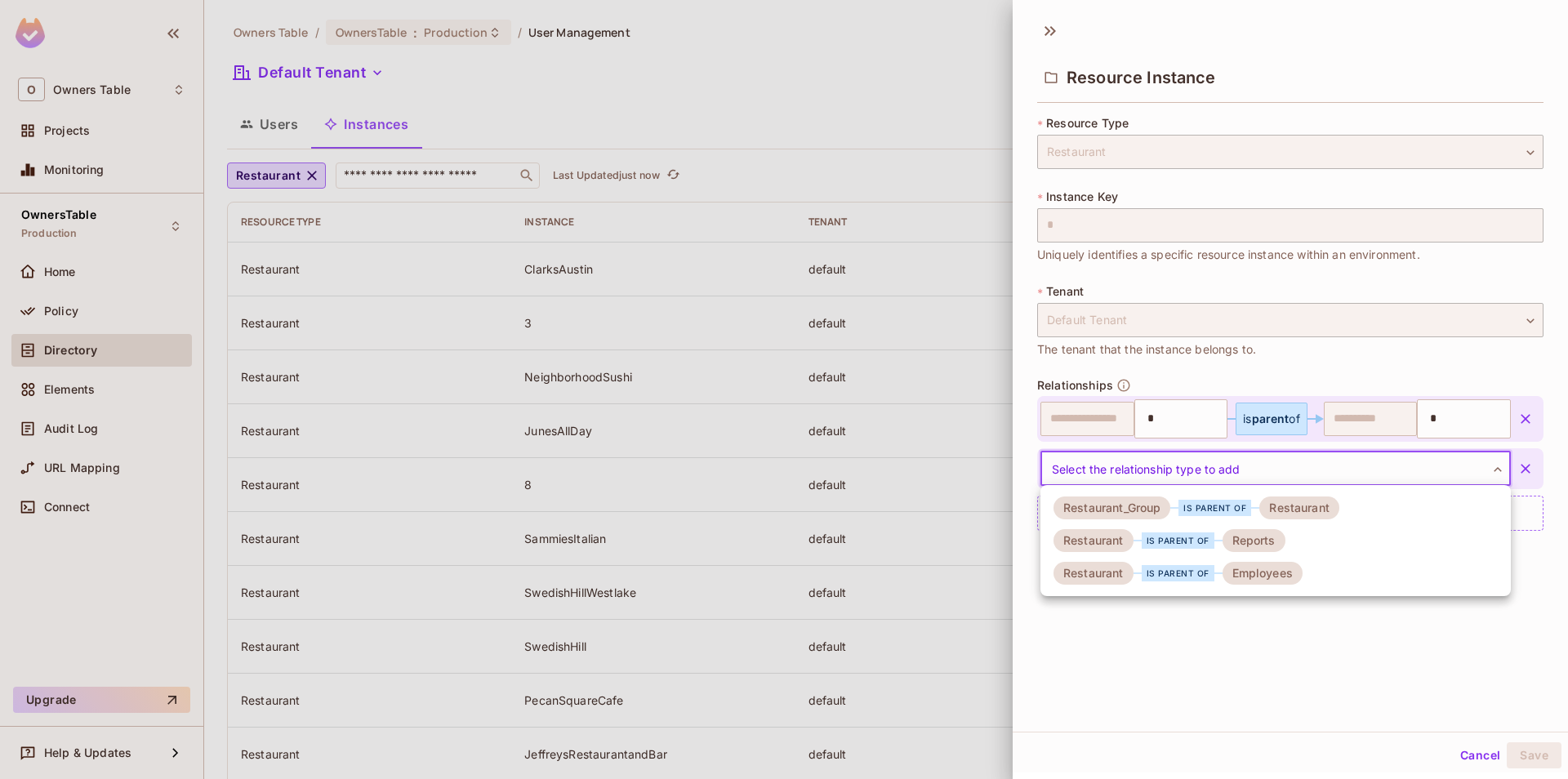
click at [1240, 546] on div "Reports" at bounding box center [1253, 541] width 63 height 23
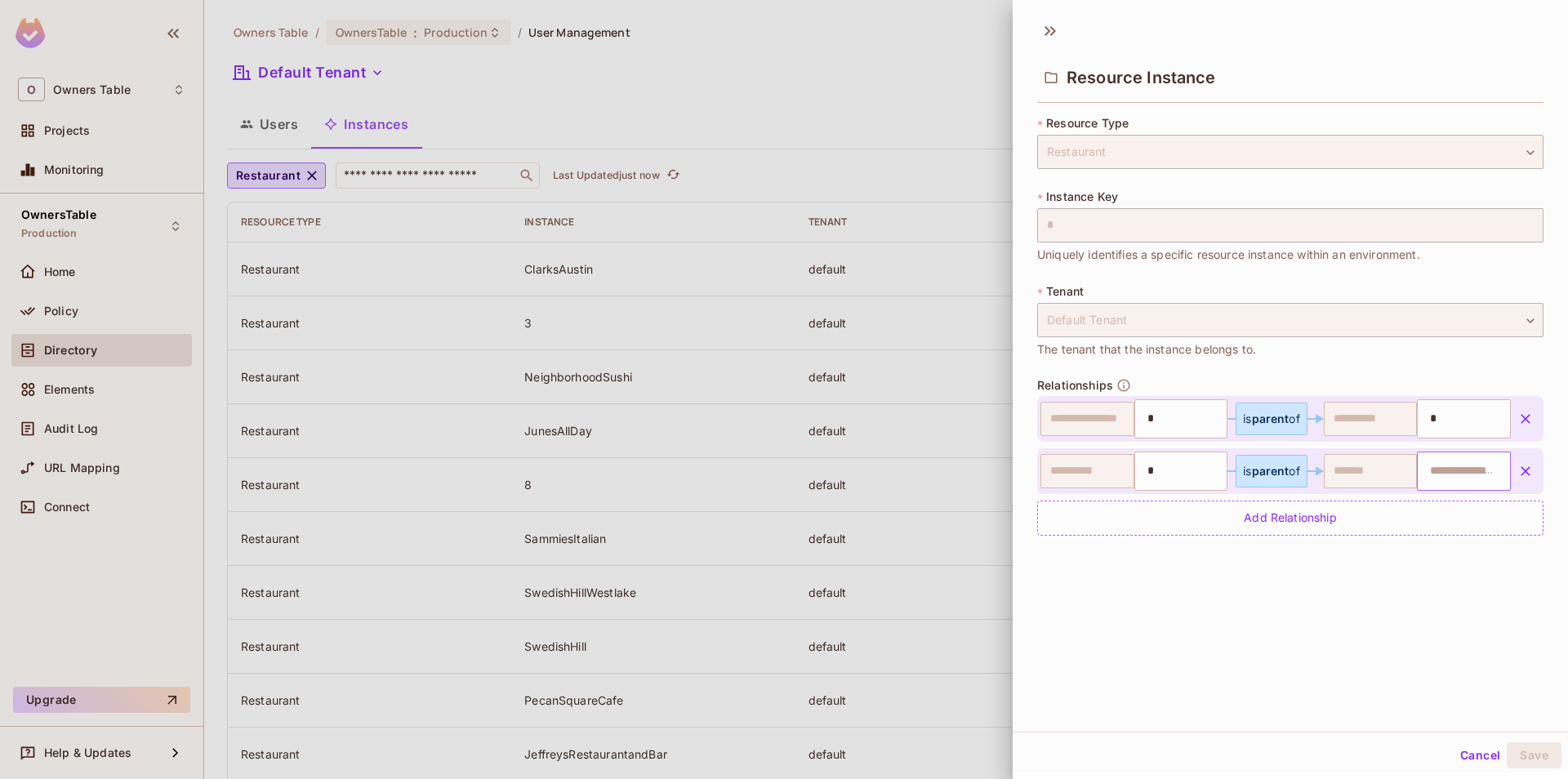
click at [1439, 471] on input "text" at bounding box center [1462, 471] width 83 height 32
paste input "**********"
type input "**********"
click at [1248, 519] on div "Add Relationship" at bounding box center [1290, 517] width 506 height 35
type input "*"
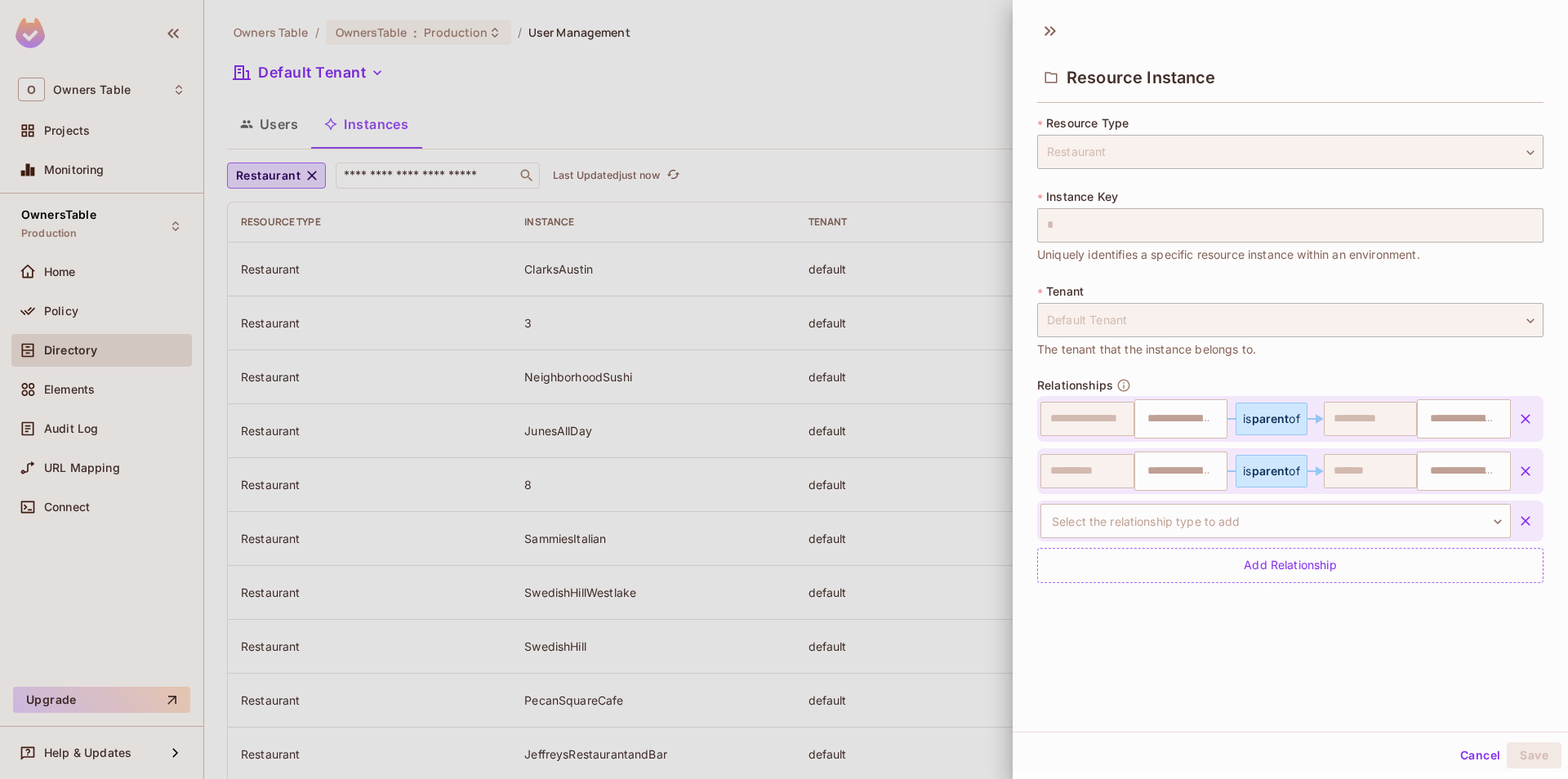
type input "*"
type input "**********"
click at [1265, 529] on body "O Owners Table Projects Monitoring OwnersTable Production Home Policy Directory…" at bounding box center [784, 390] width 1568 height 779
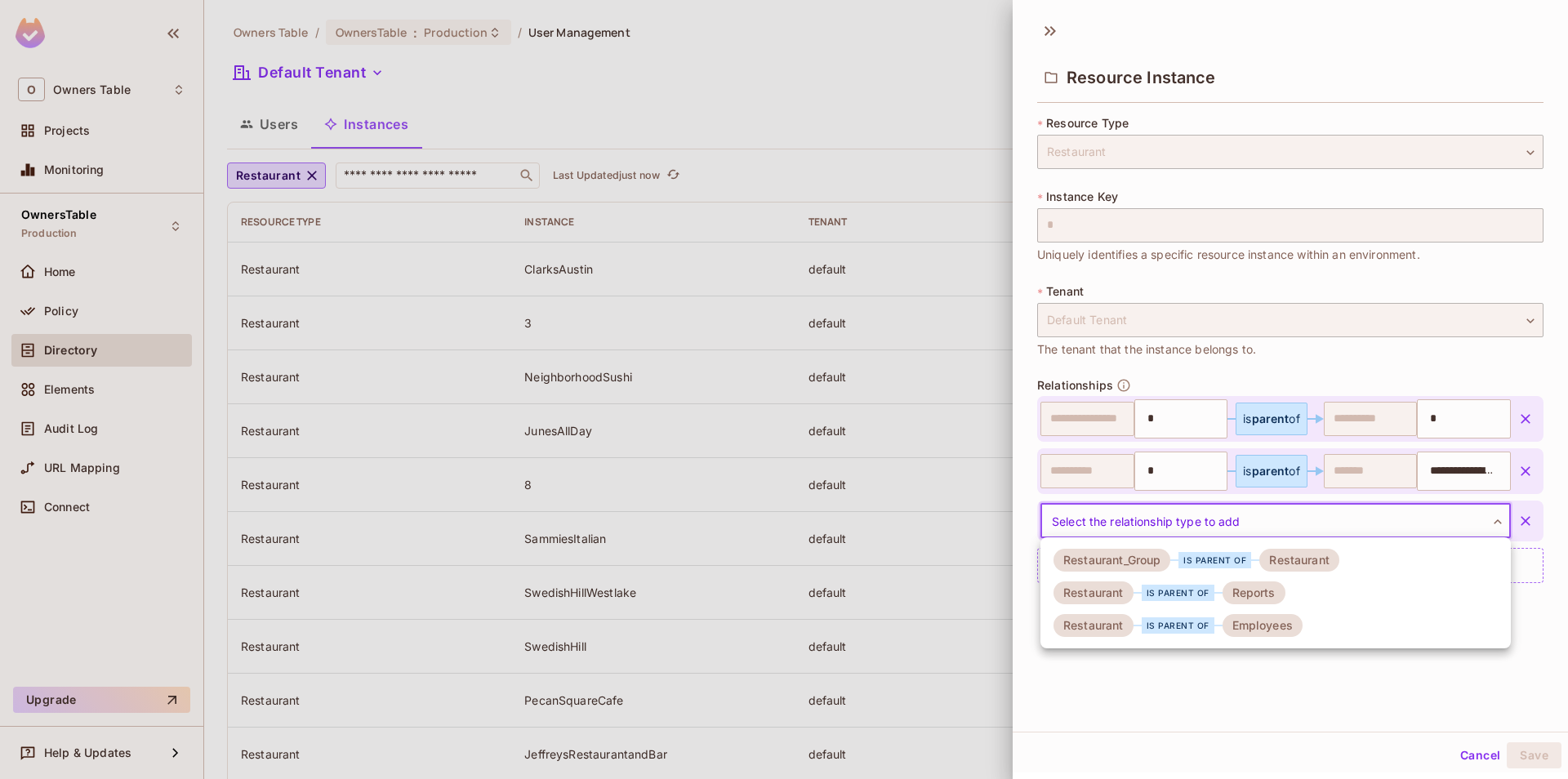
click at [1264, 616] on div "Employees" at bounding box center [1262, 625] width 80 height 23
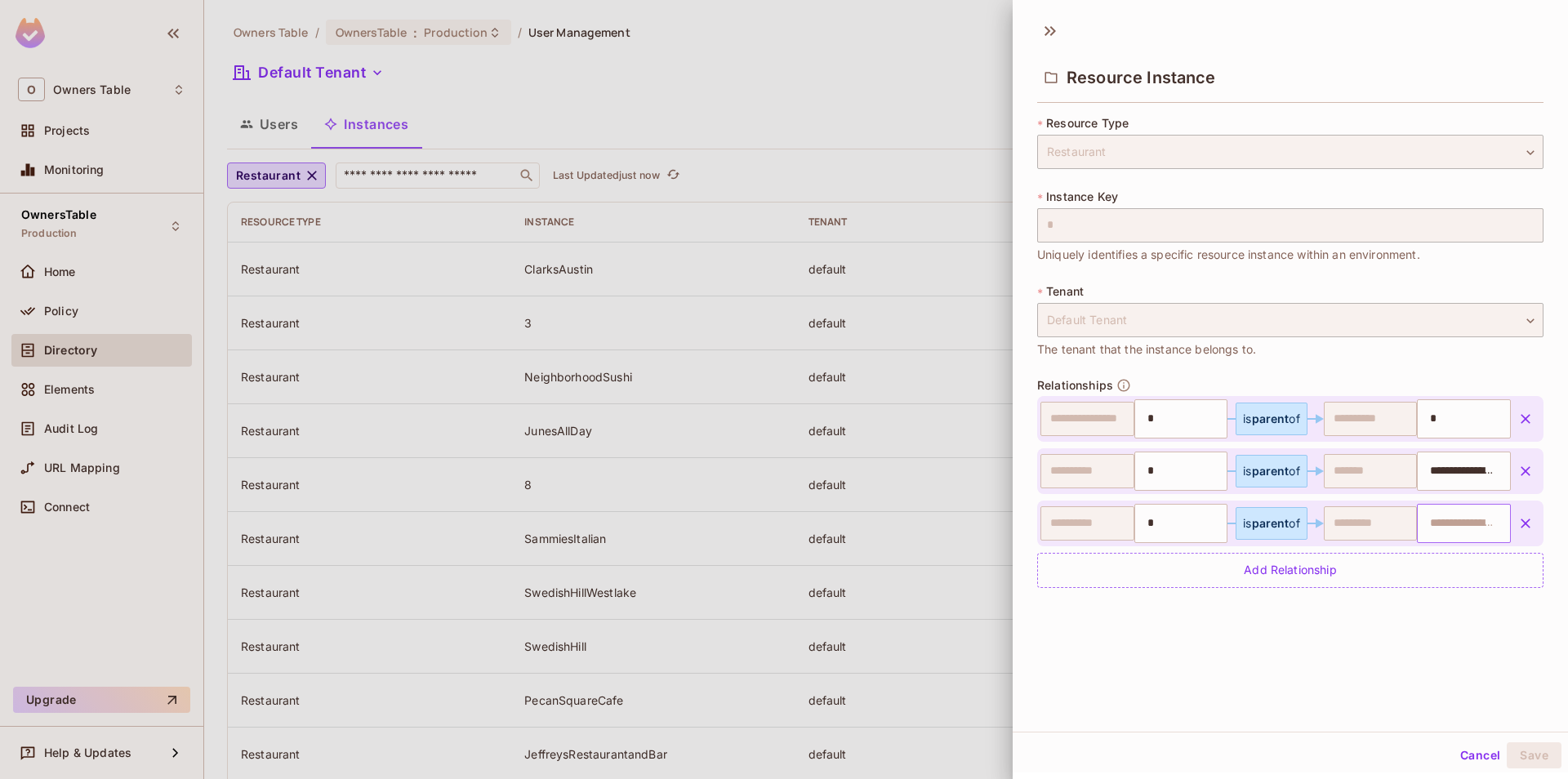
click at [1437, 526] on input "text" at bounding box center [1462, 523] width 83 height 32
paste input "**********"
type input "**********"
click at [1379, 657] on div "**********" at bounding box center [1290, 371] width 555 height 720
click at [1530, 751] on button "Save" at bounding box center [1534, 756] width 55 height 27
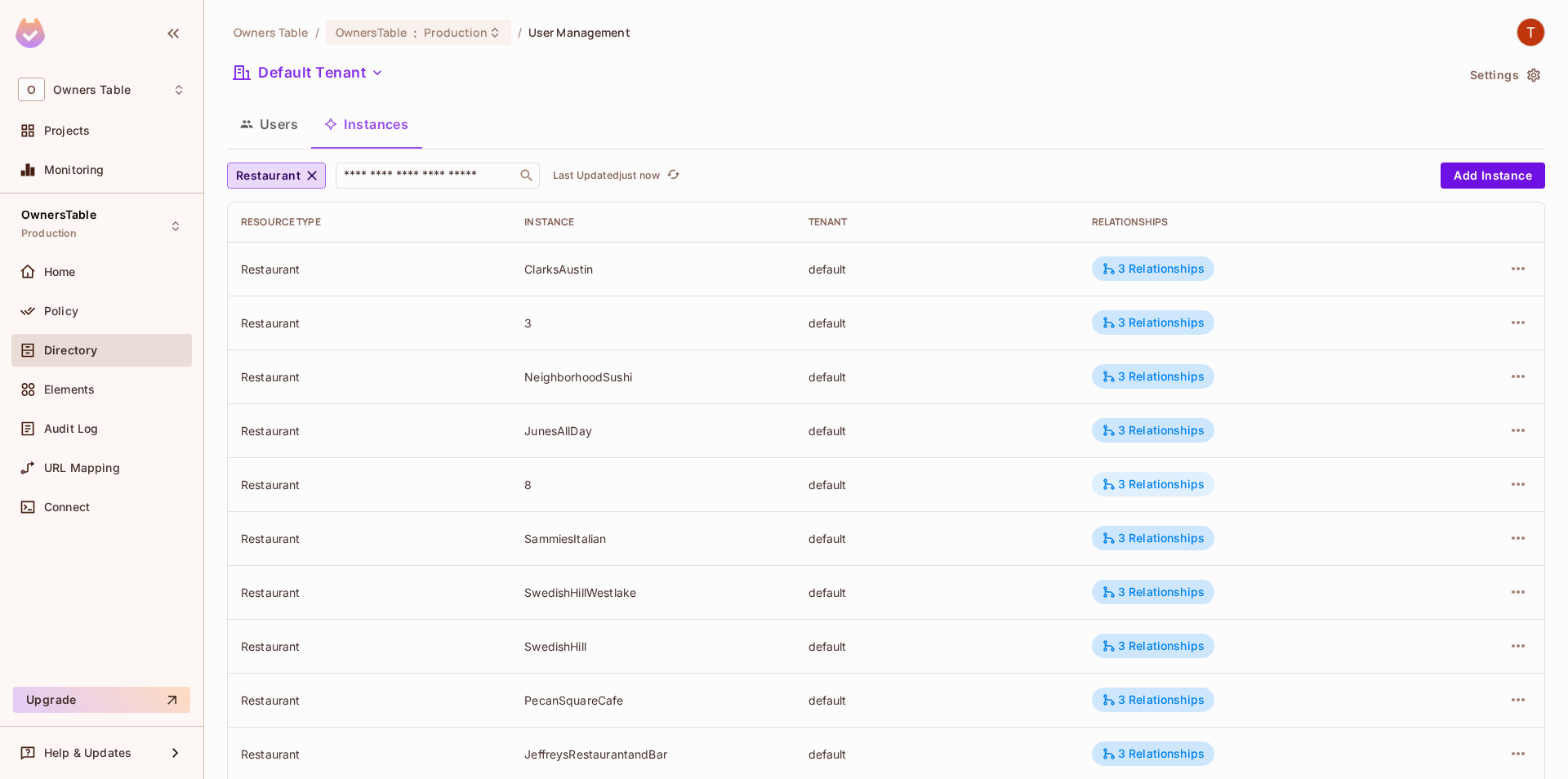
click at [1167, 492] on div "3 Relationships" at bounding box center [1153, 484] width 103 height 15
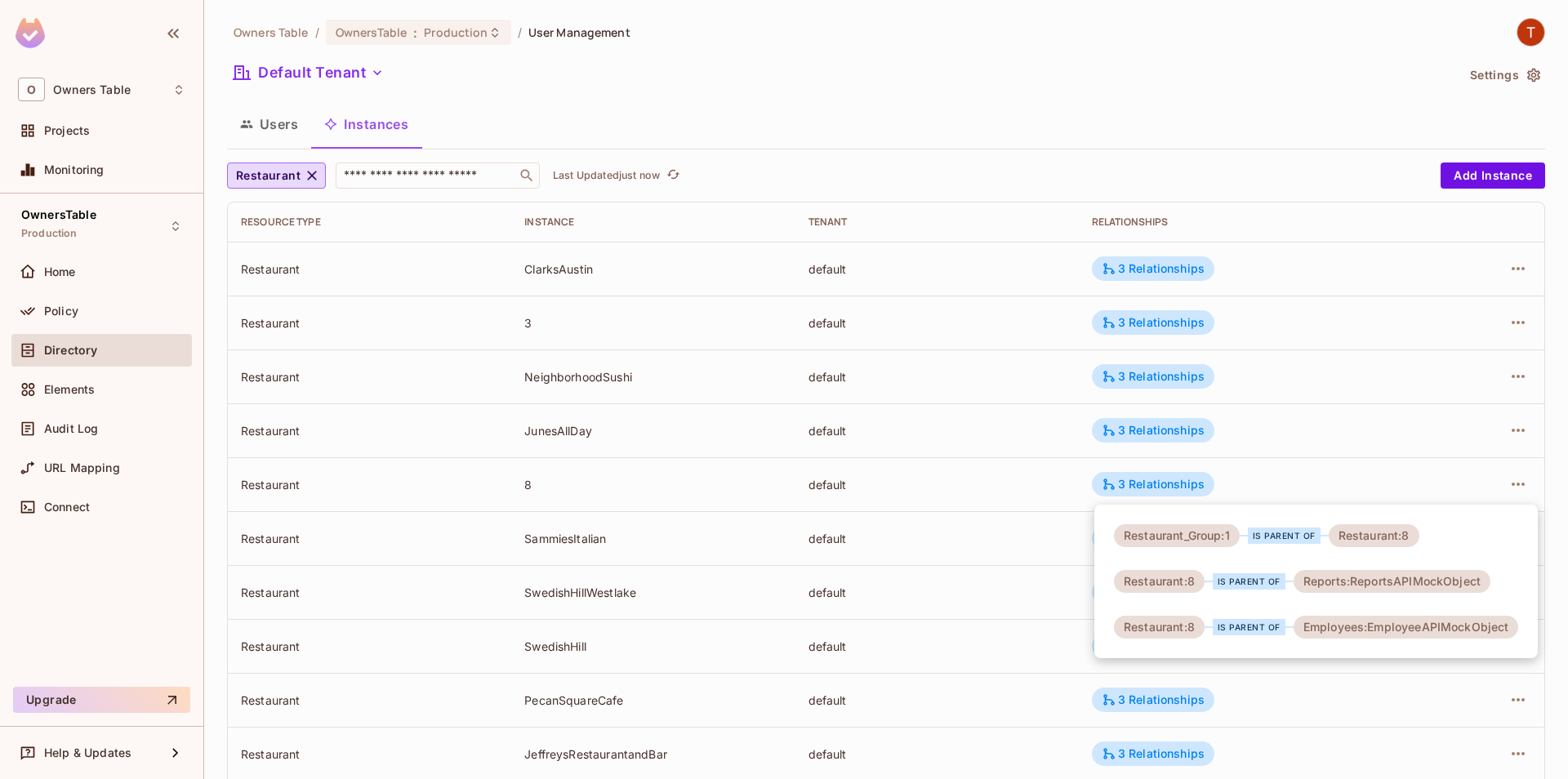
click at [1018, 479] on div at bounding box center [784, 390] width 1568 height 779
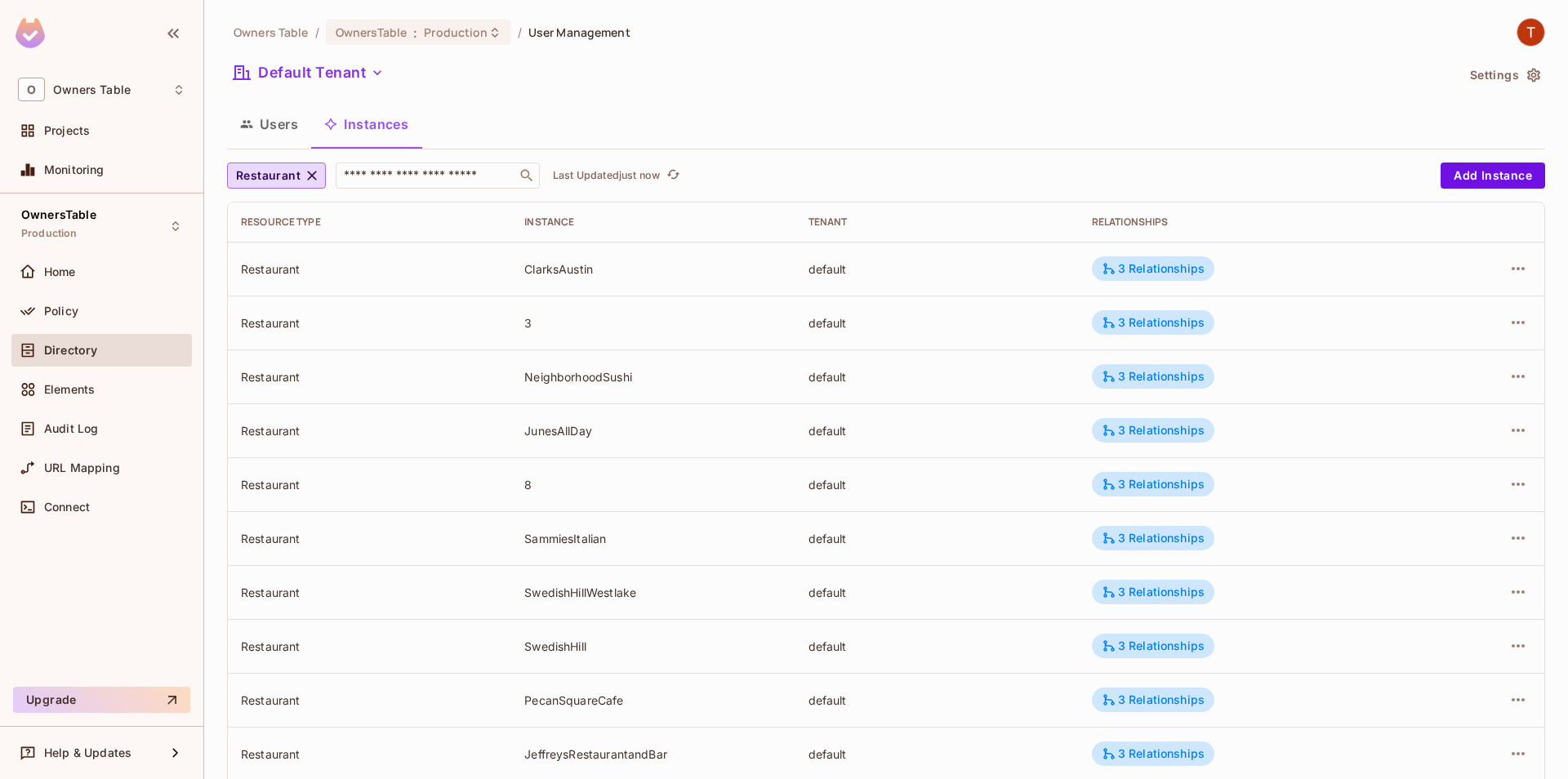
click at [672, 164] on div "Restaurant ​ Last Updated just now" at bounding box center [830, 176] width 1205 height 27
click at [673, 167] on button "Click to refresh data" at bounding box center [673, 175] width 20 height 20
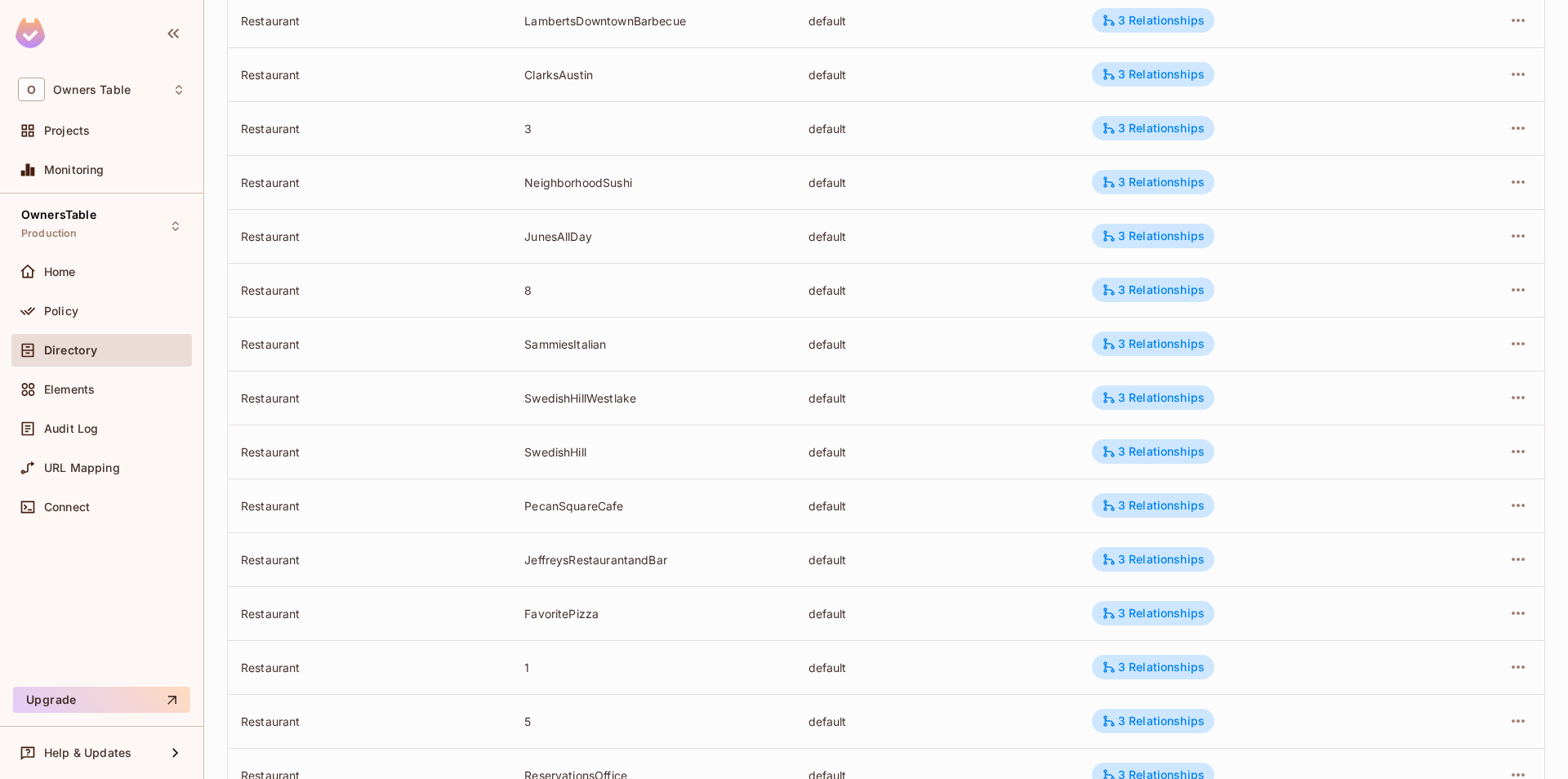
scroll to position [362, 0]
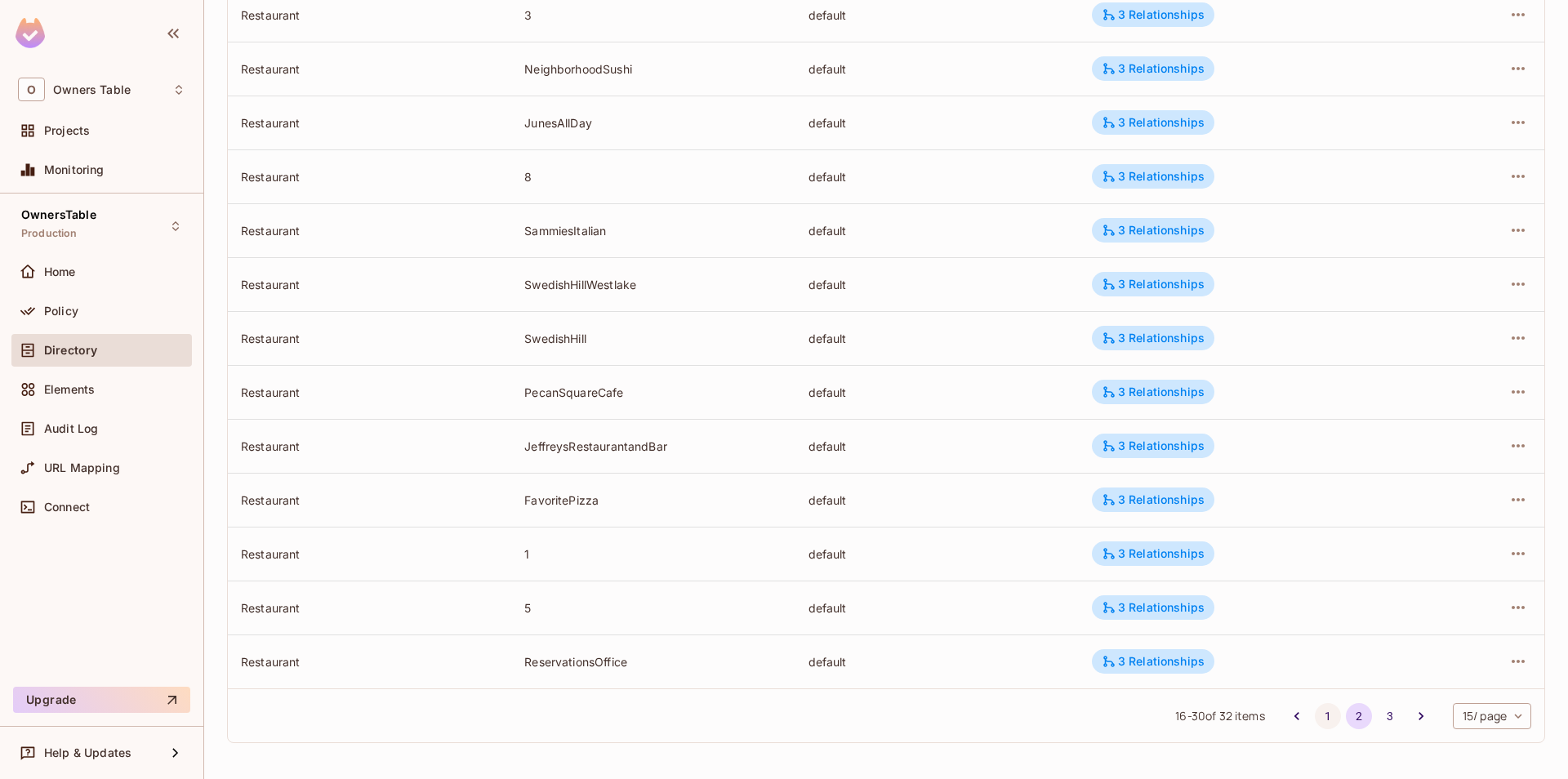
click at [1327, 721] on button "1" at bounding box center [1328, 716] width 27 height 27
click at [1381, 714] on button "3" at bounding box center [1390, 716] width 27 height 27
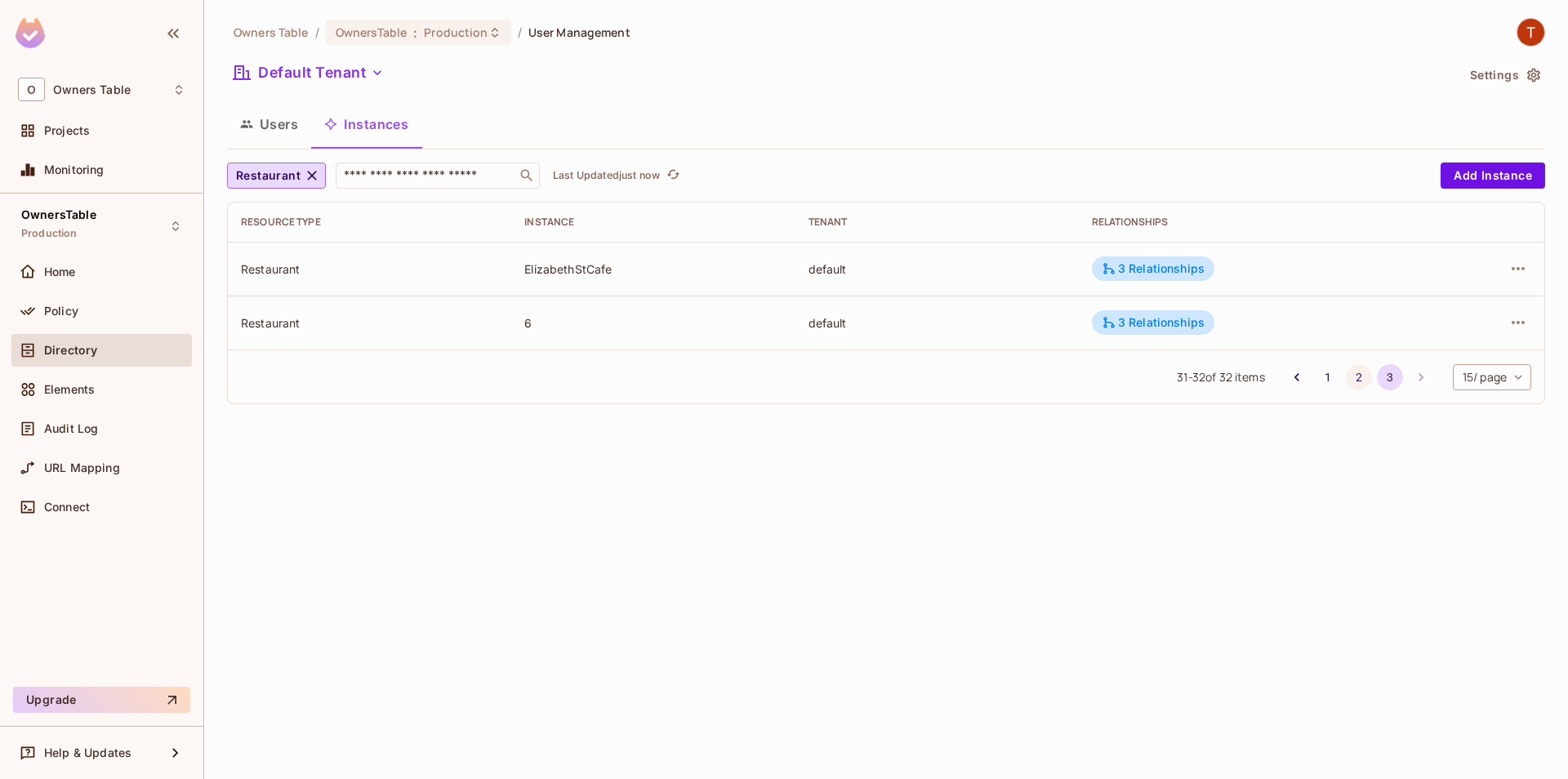
click at [1346, 383] on button "2" at bounding box center [1360, 377] width 27 height 27
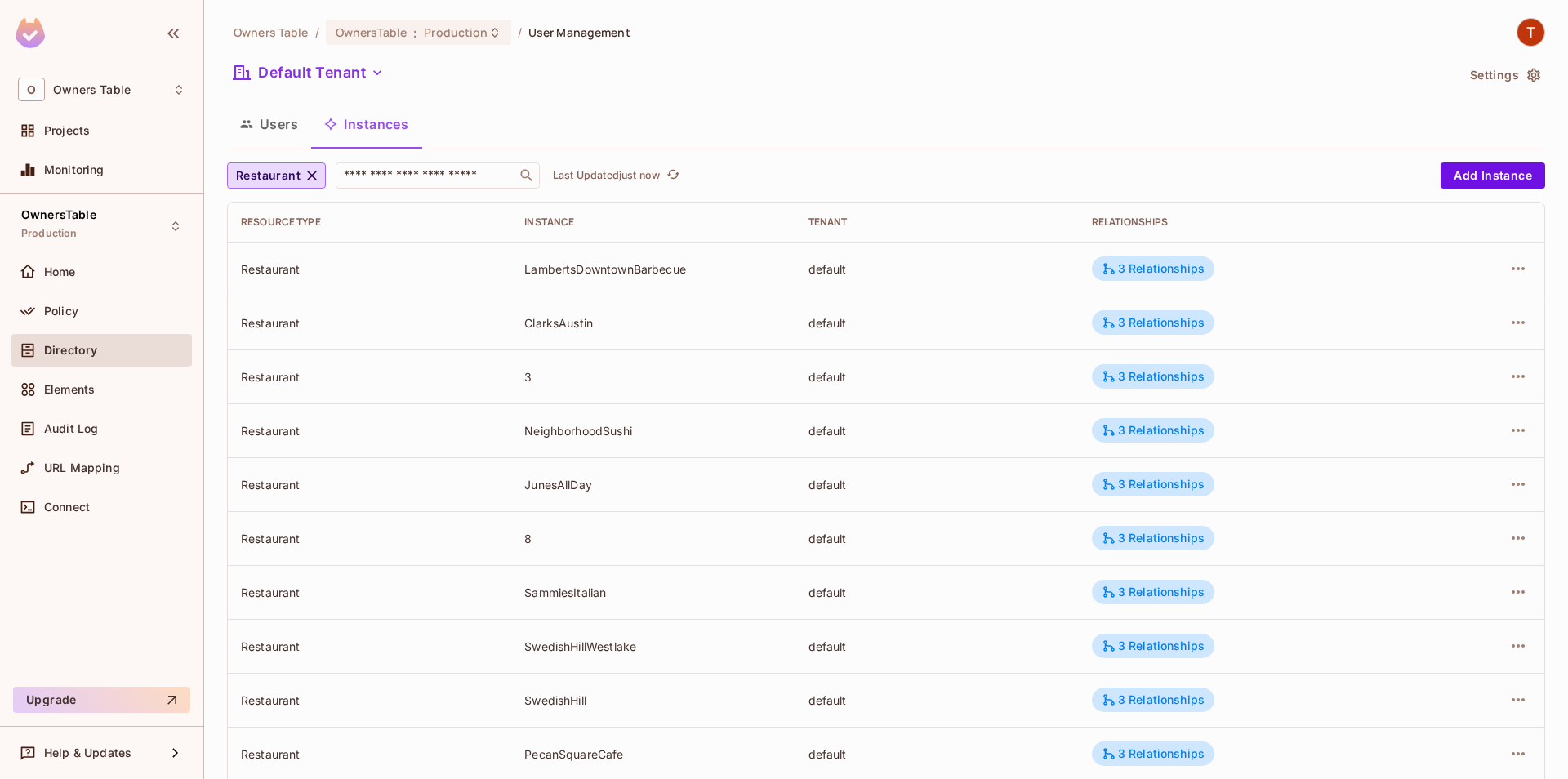
scroll to position [362, 0]
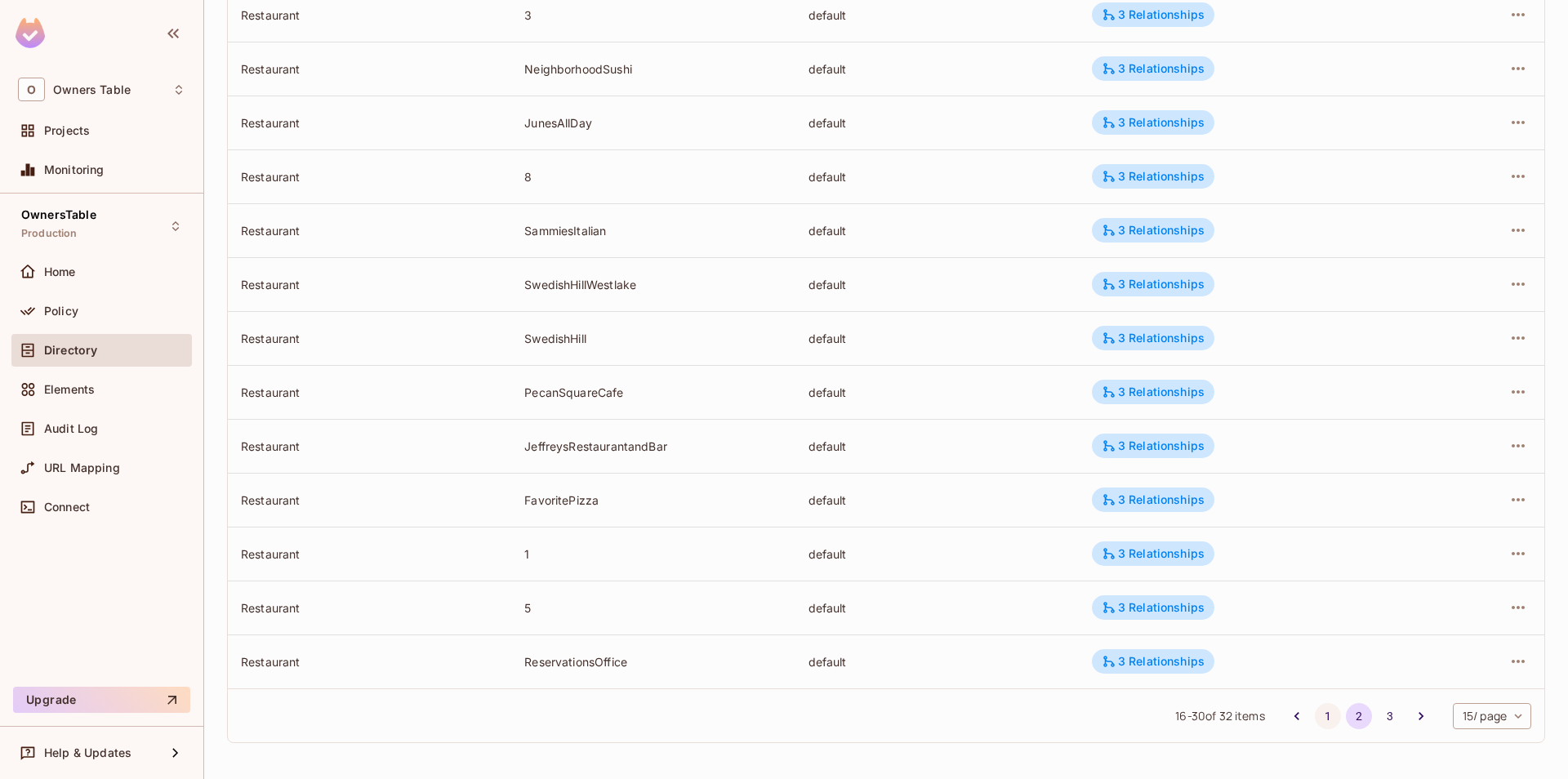
click at [1317, 722] on button "1" at bounding box center [1328, 716] width 27 height 27
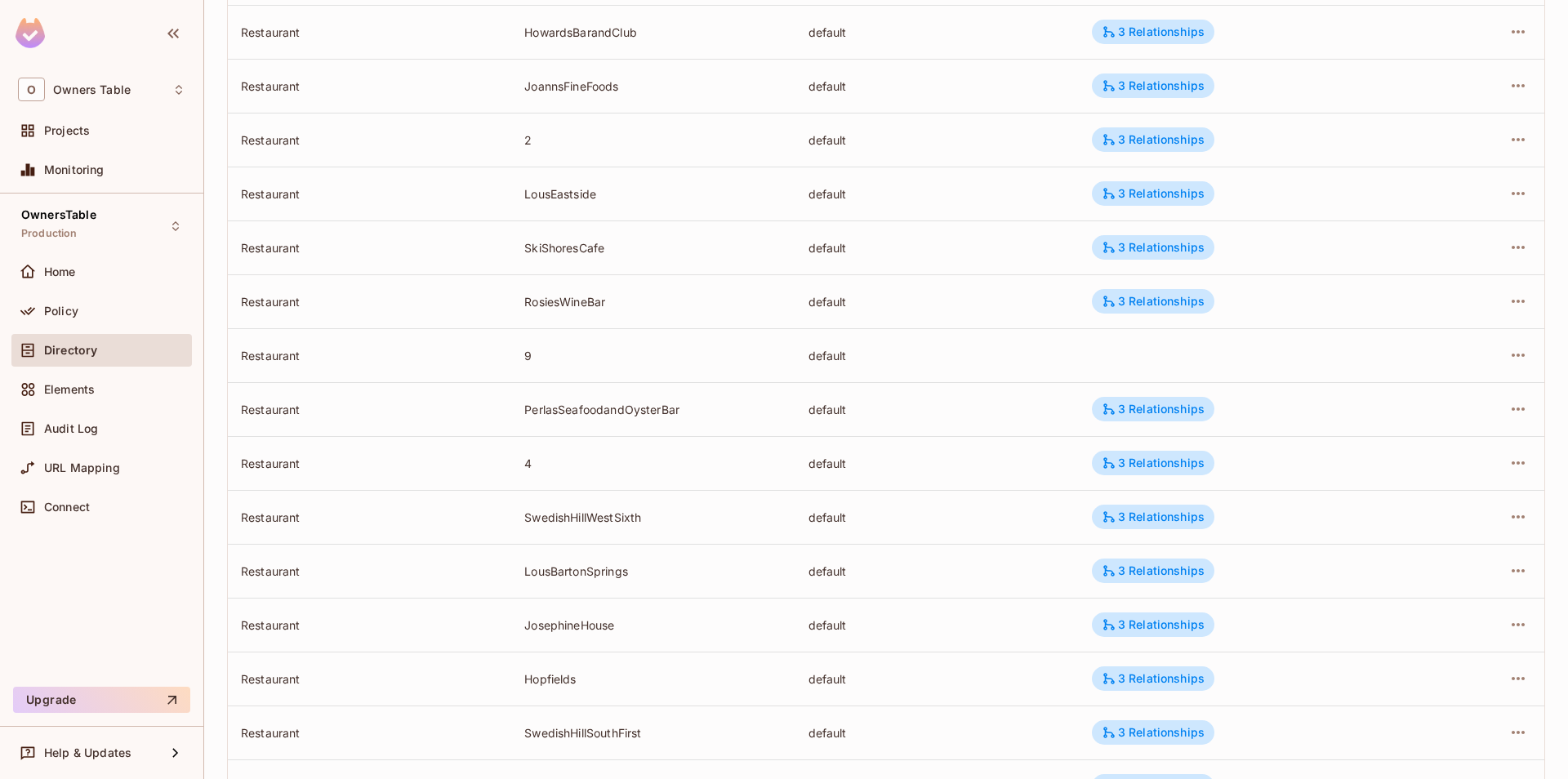
scroll to position [175, 0]
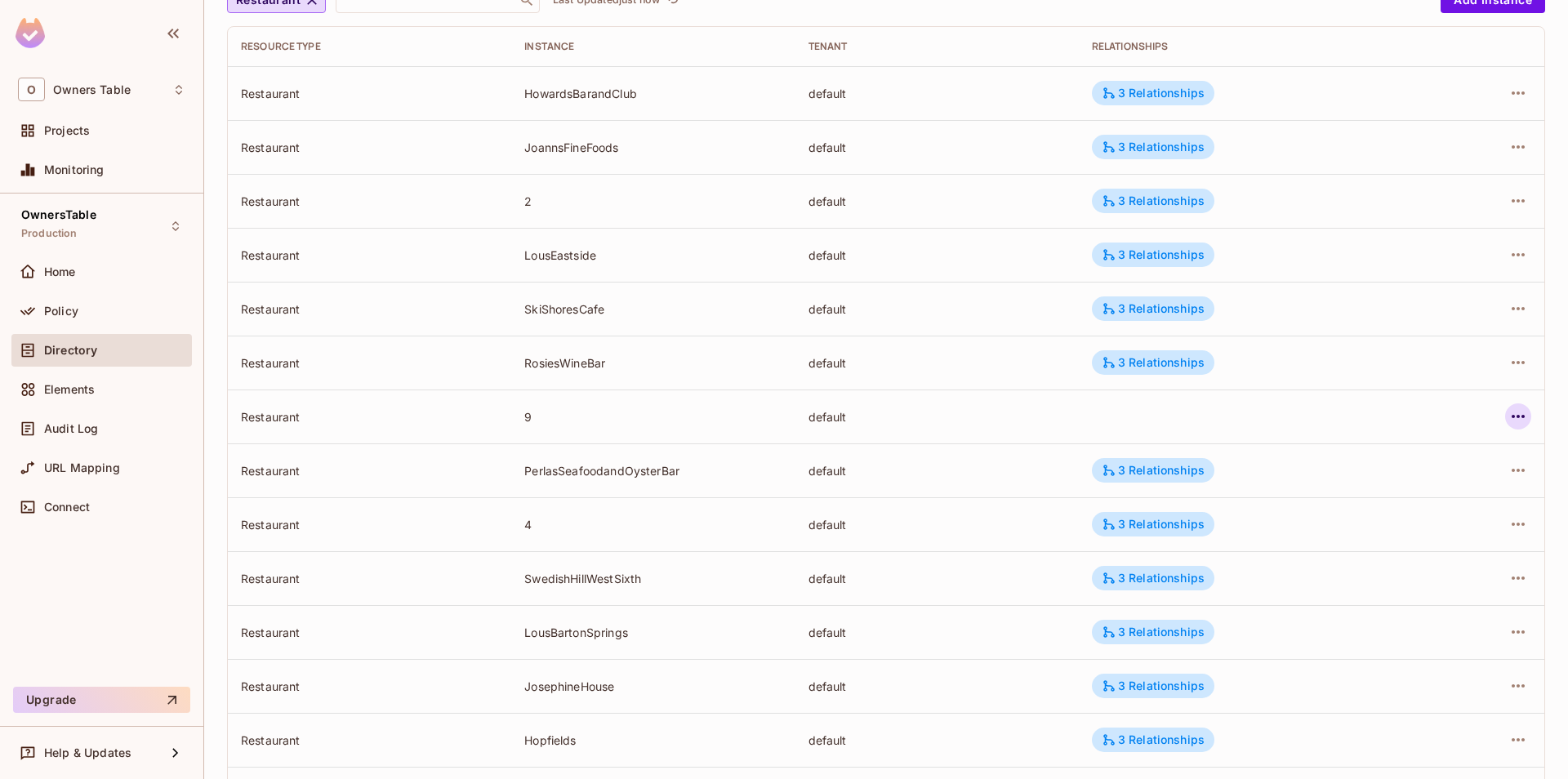
click at [1514, 410] on icon "button" at bounding box center [1518, 416] width 20 height 20
click at [1396, 453] on div "Edit Resource Instance" at bounding box center [1422, 454] width 127 height 16
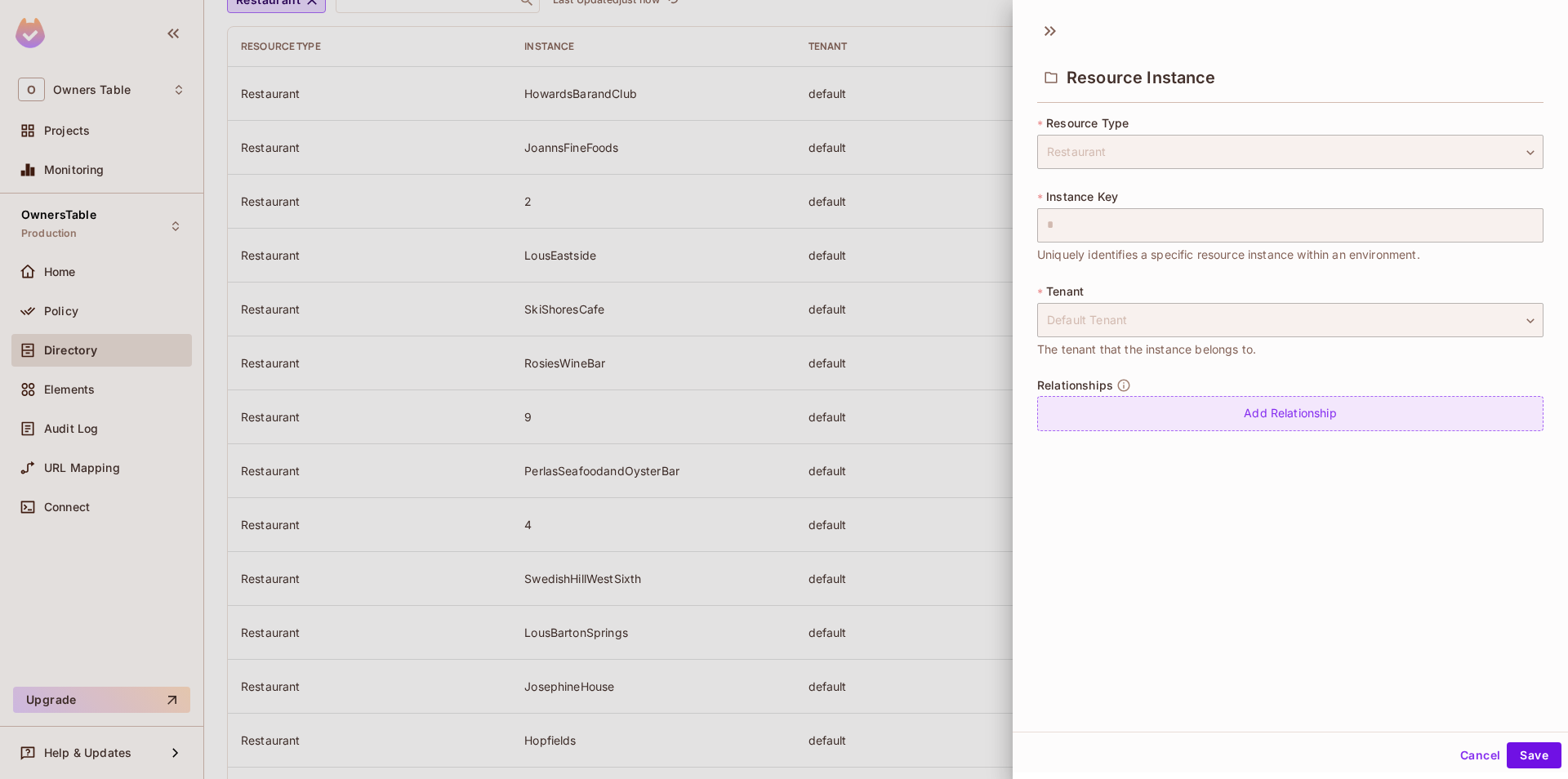
click at [1266, 407] on div "Add Relationship" at bounding box center [1290, 413] width 506 height 35
click at [1225, 426] on body "O Owners Table Projects Monitoring OwnersTable Production Home Policy Directory…" at bounding box center [784, 390] width 1568 height 779
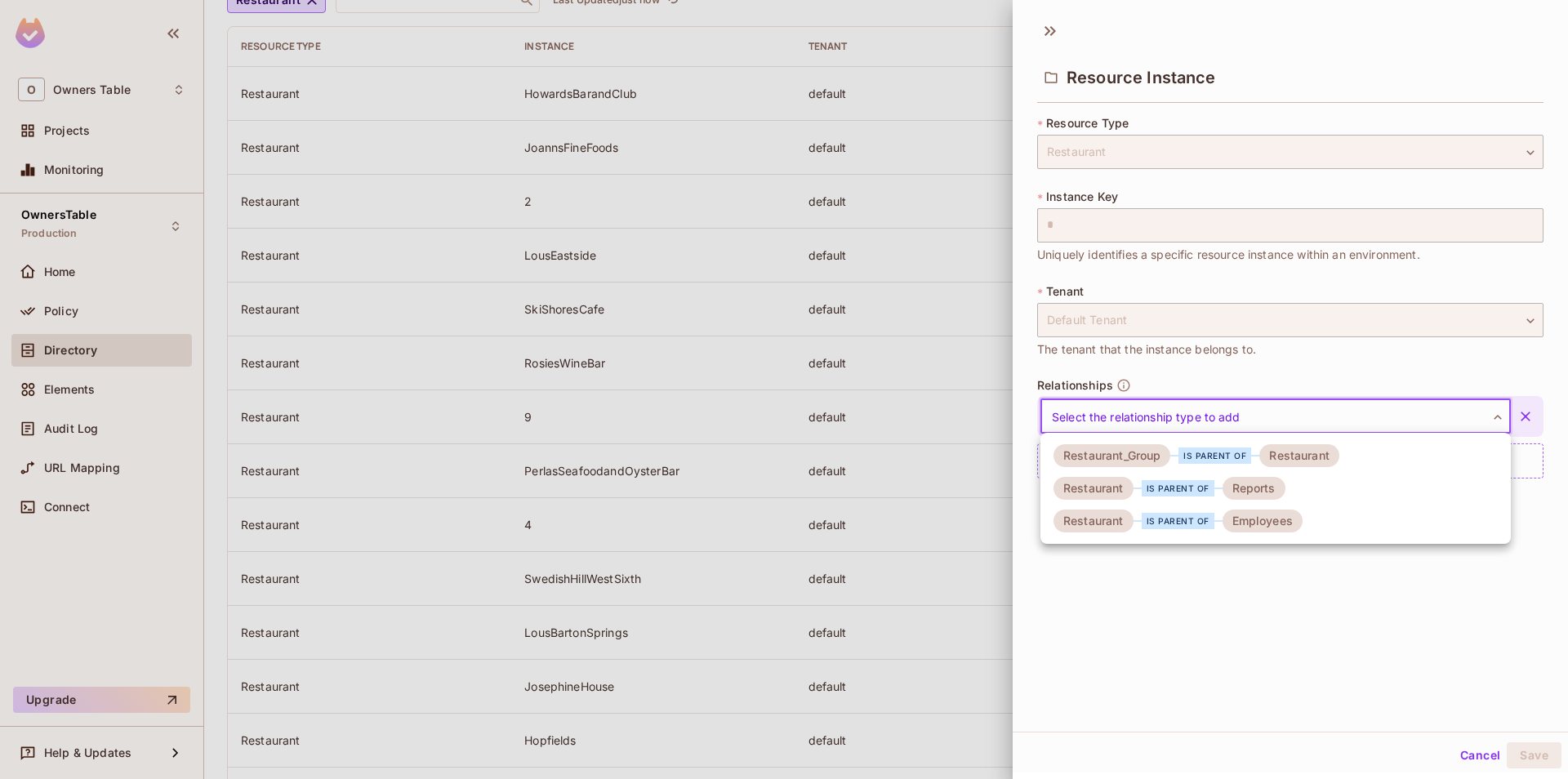
click at [1193, 460] on div "is parent of" at bounding box center [1215, 455] width 73 height 16
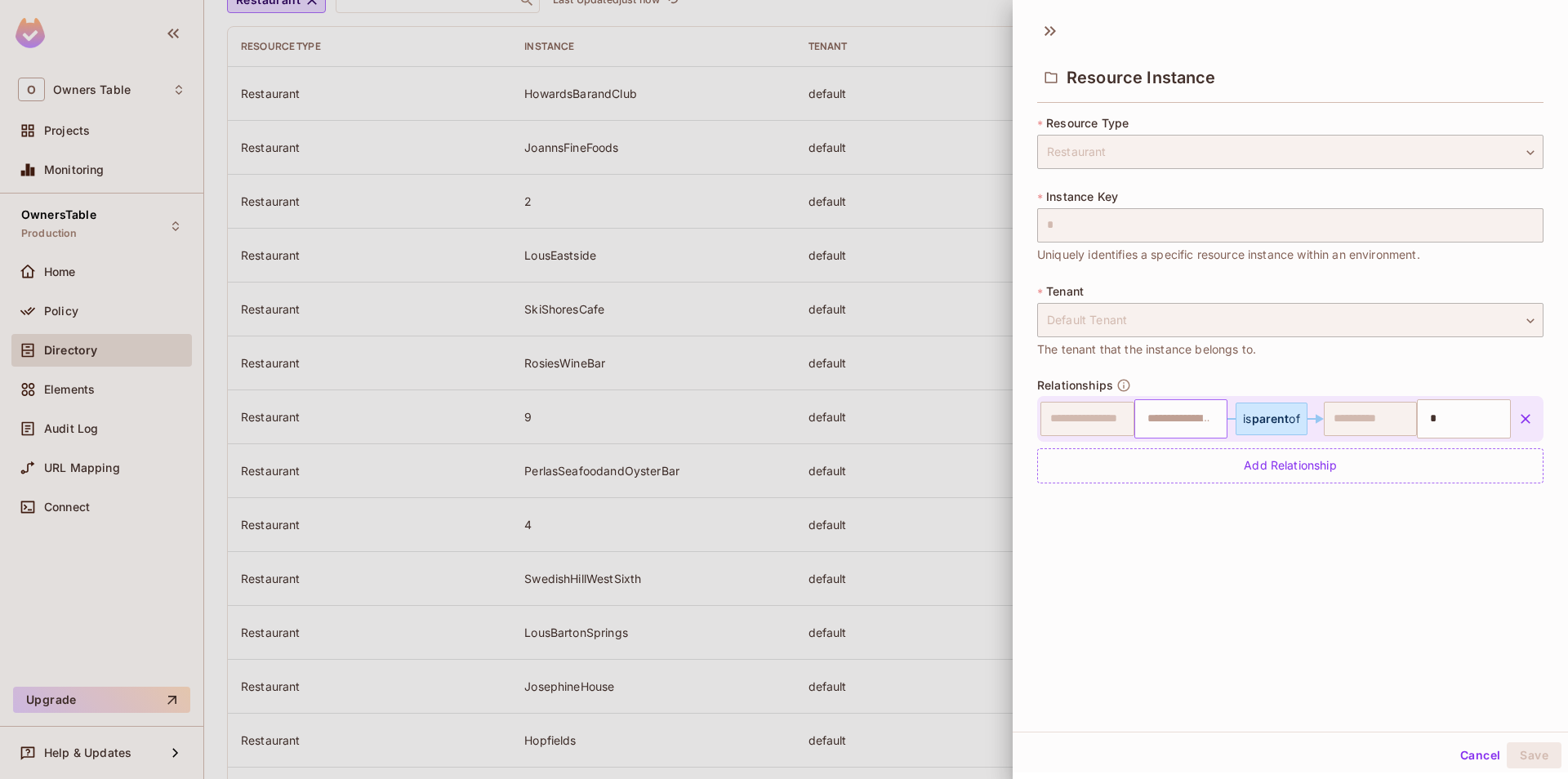
click at [1185, 434] on input "text" at bounding box center [1180, 419] width 83 height 32
type input "*"
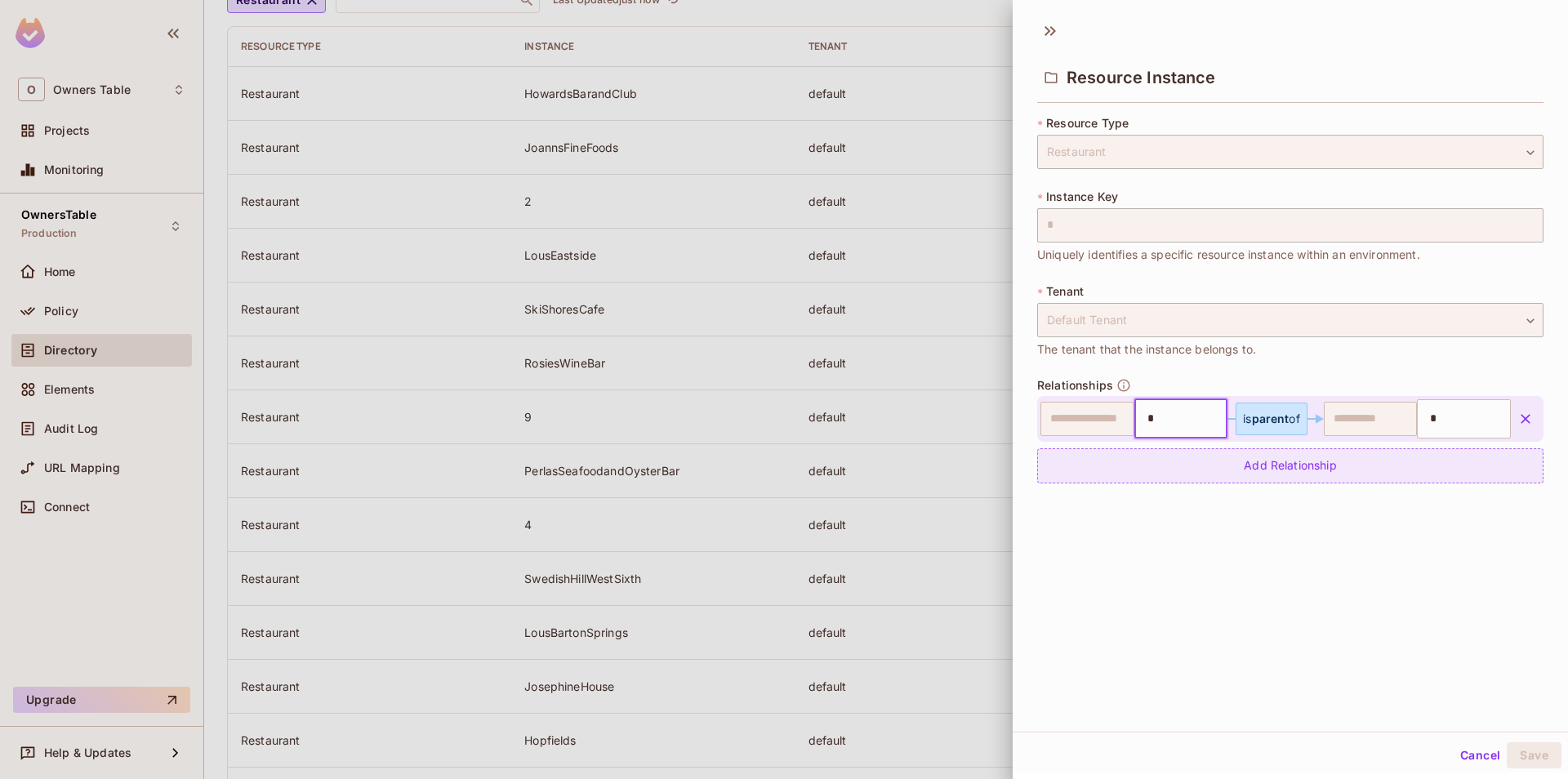
click at [1194, 482] on div "Add Relationship" at bounding box center [1290, 465] width 506 height 35
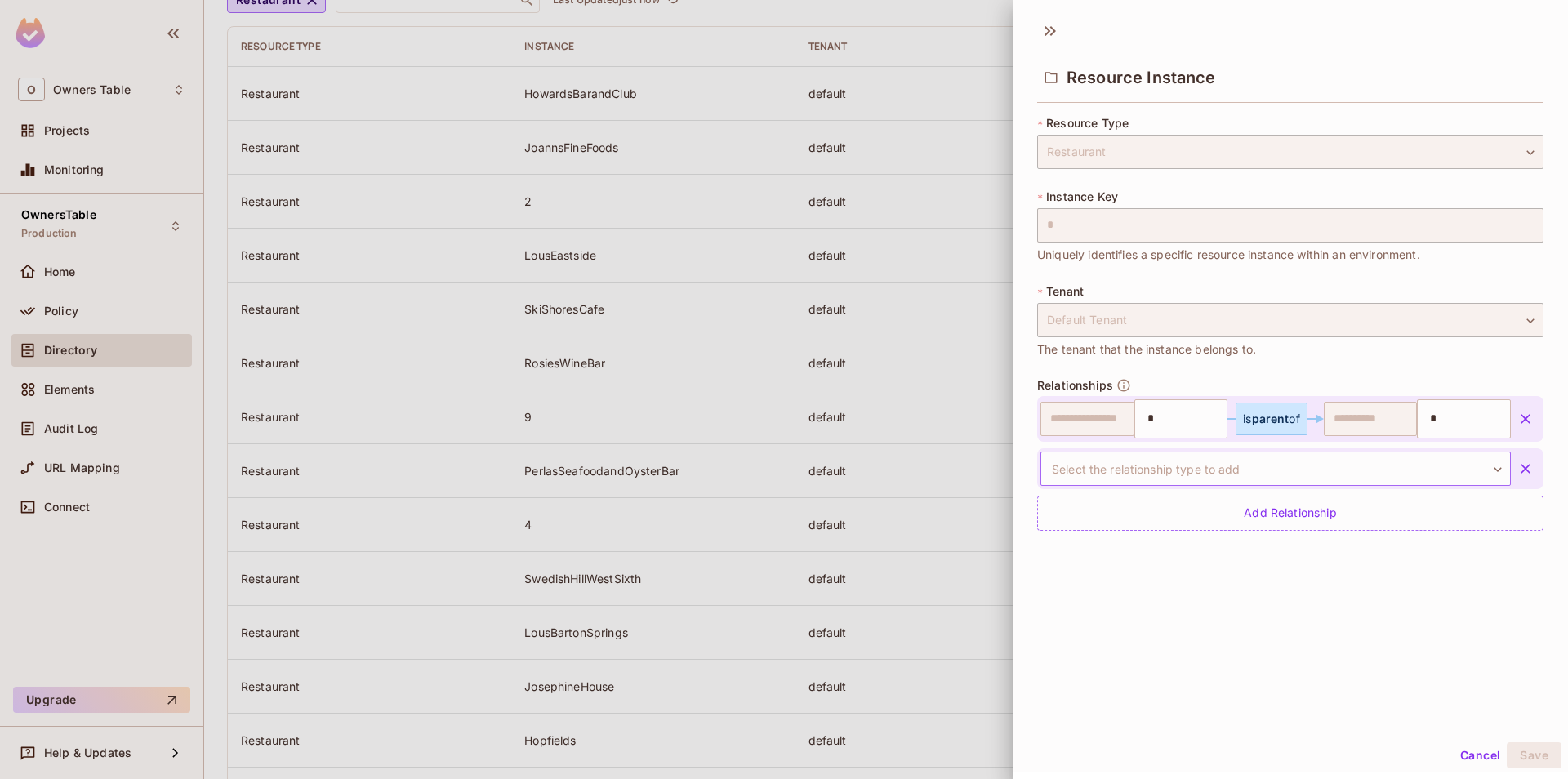
click at [1253, 477] on body "O Owners Table Projects Monitoring OwnersTable Production Home Policy Directory…" at bounding box center [784, 390] width 1568 height 779
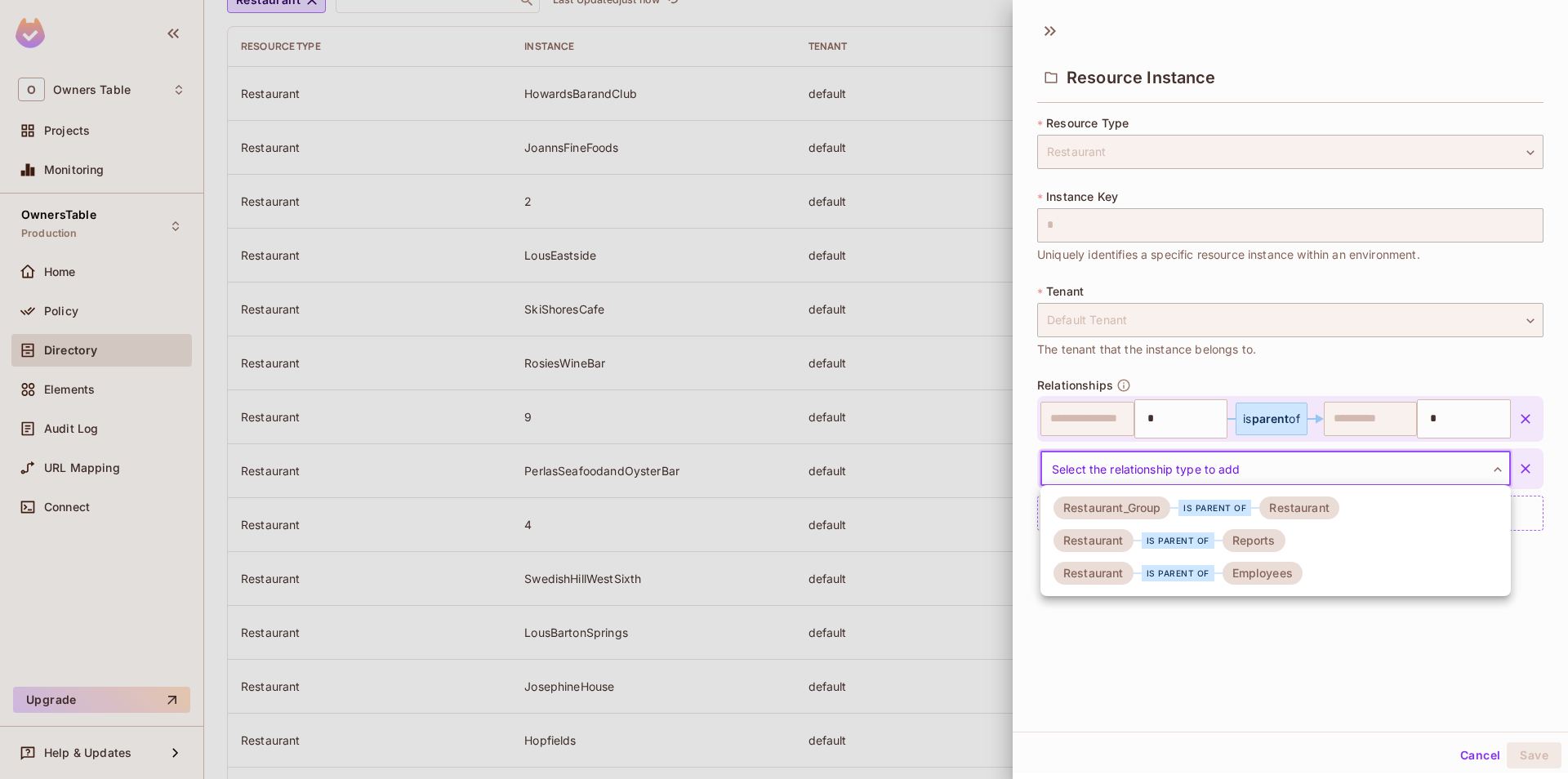
click at [1257, 553] on li "Restaurant is parent of Reports" at bounding box center [1275, 540] width 471 height 32
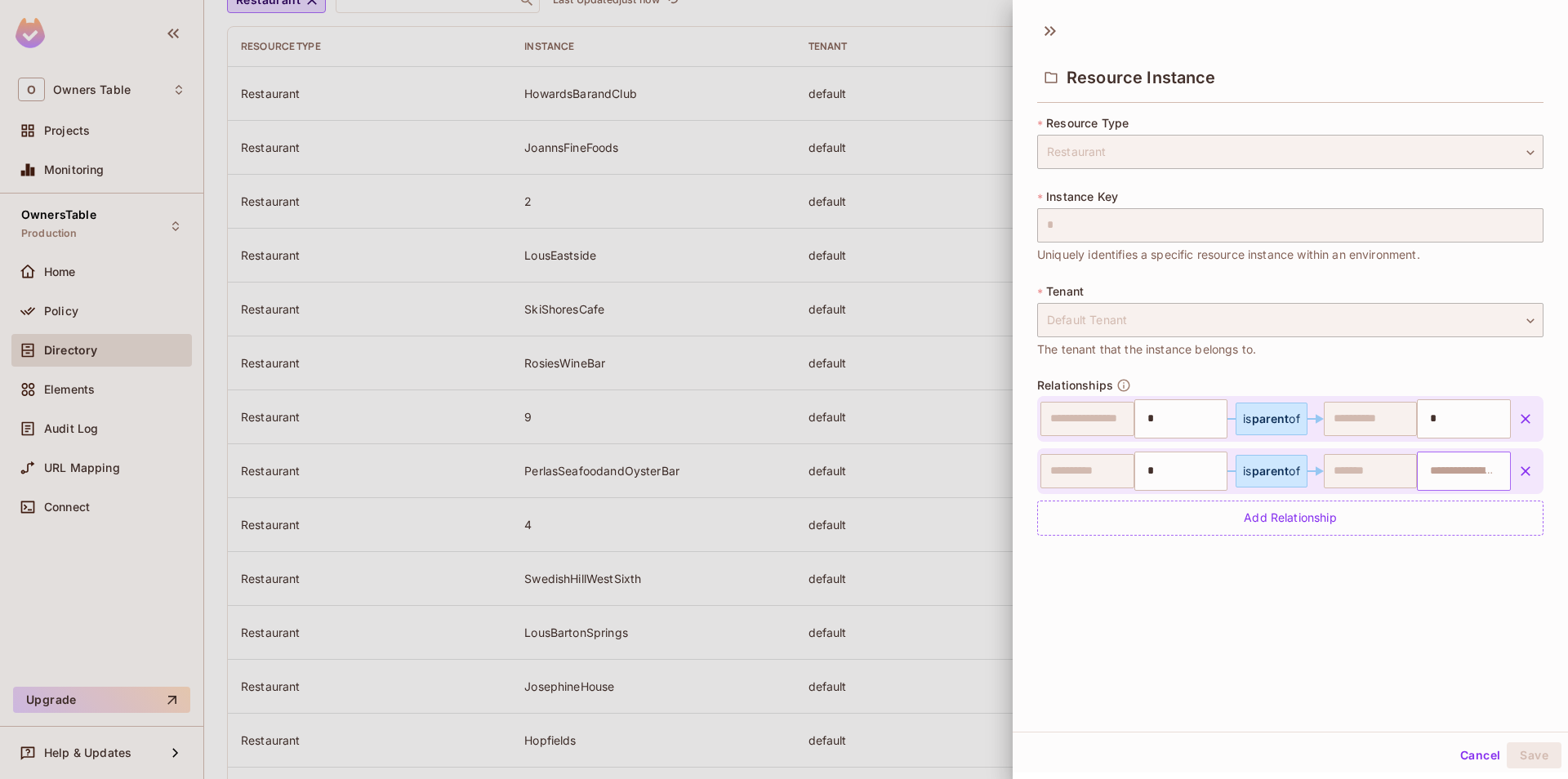
click at [1429, 466] on input "text" at bounding box center [1462, 471] width 83 height 32
paste input "**********"
type input "**********"
click at [1345, 508] on div "Add Relationship" at bounding box center [1290, 517] width 506 height 35
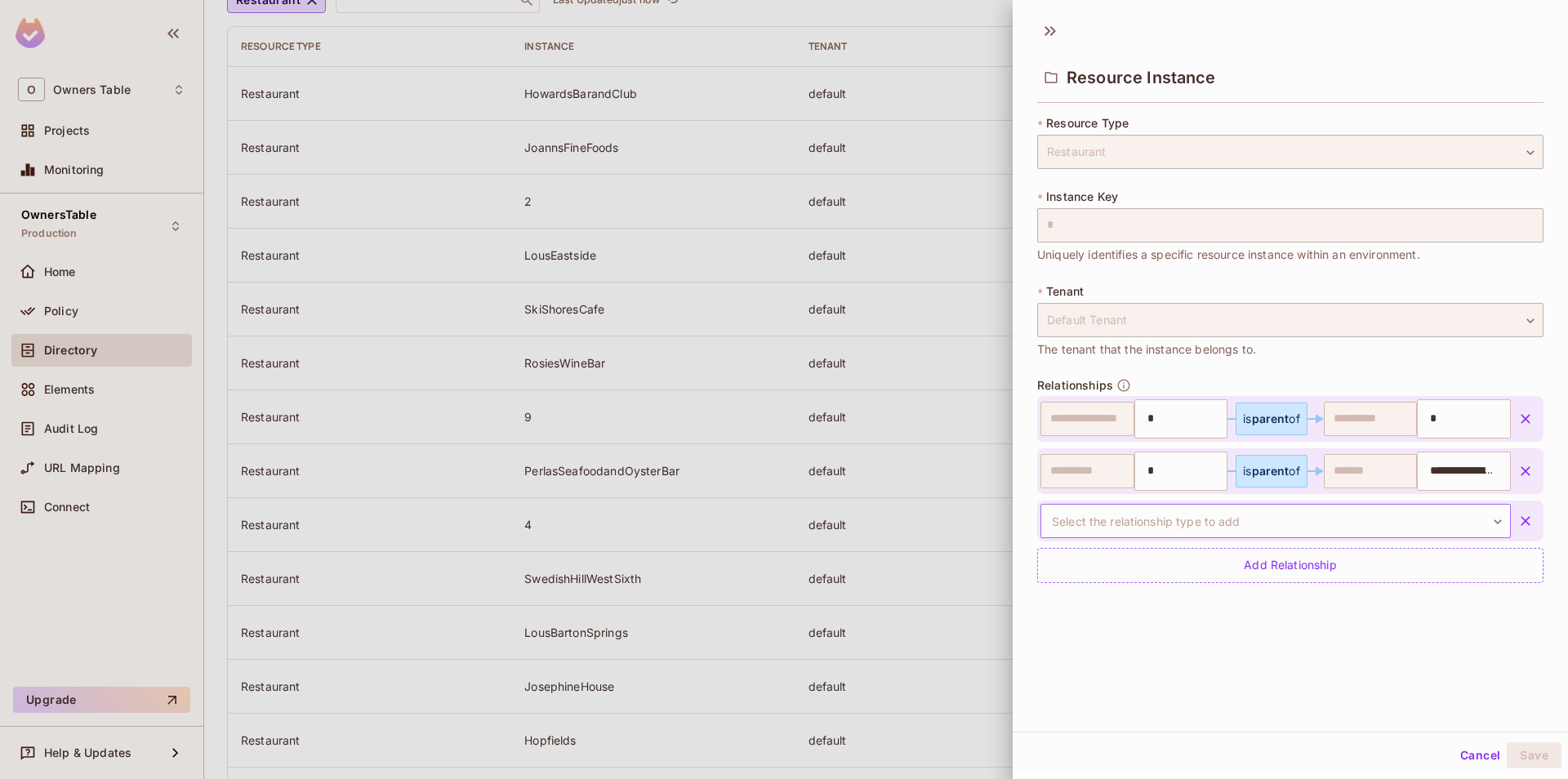
click at [1216, 512] on body "O Owners Table Projects Monitoring OwnersTable Production Home Policy Directory…" at bounding box center [784, 390] width 1568 height 779
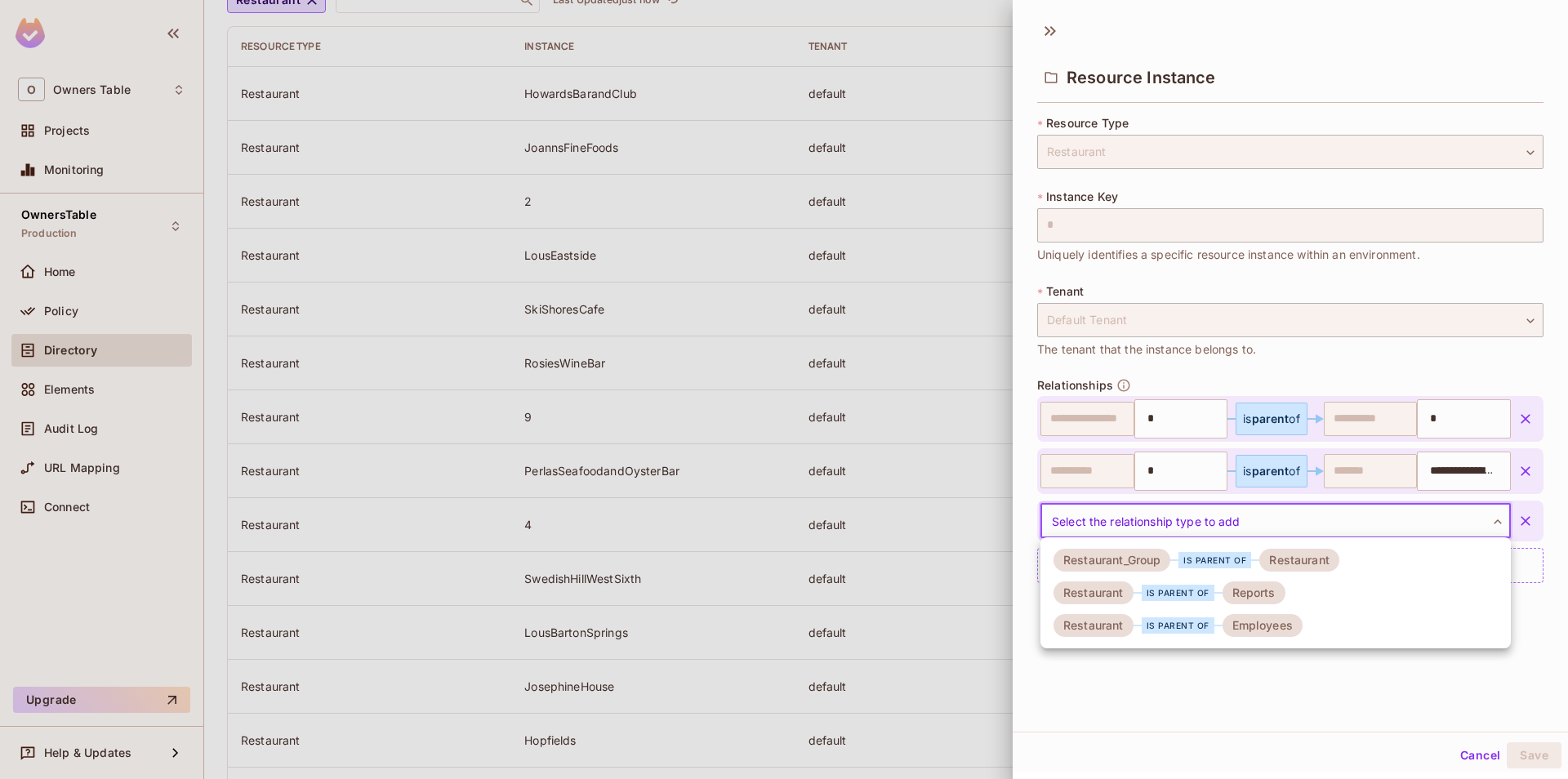
click at [1190, 622] on div "is parent of" at bounding box center [1178, 625] width 73 height 16
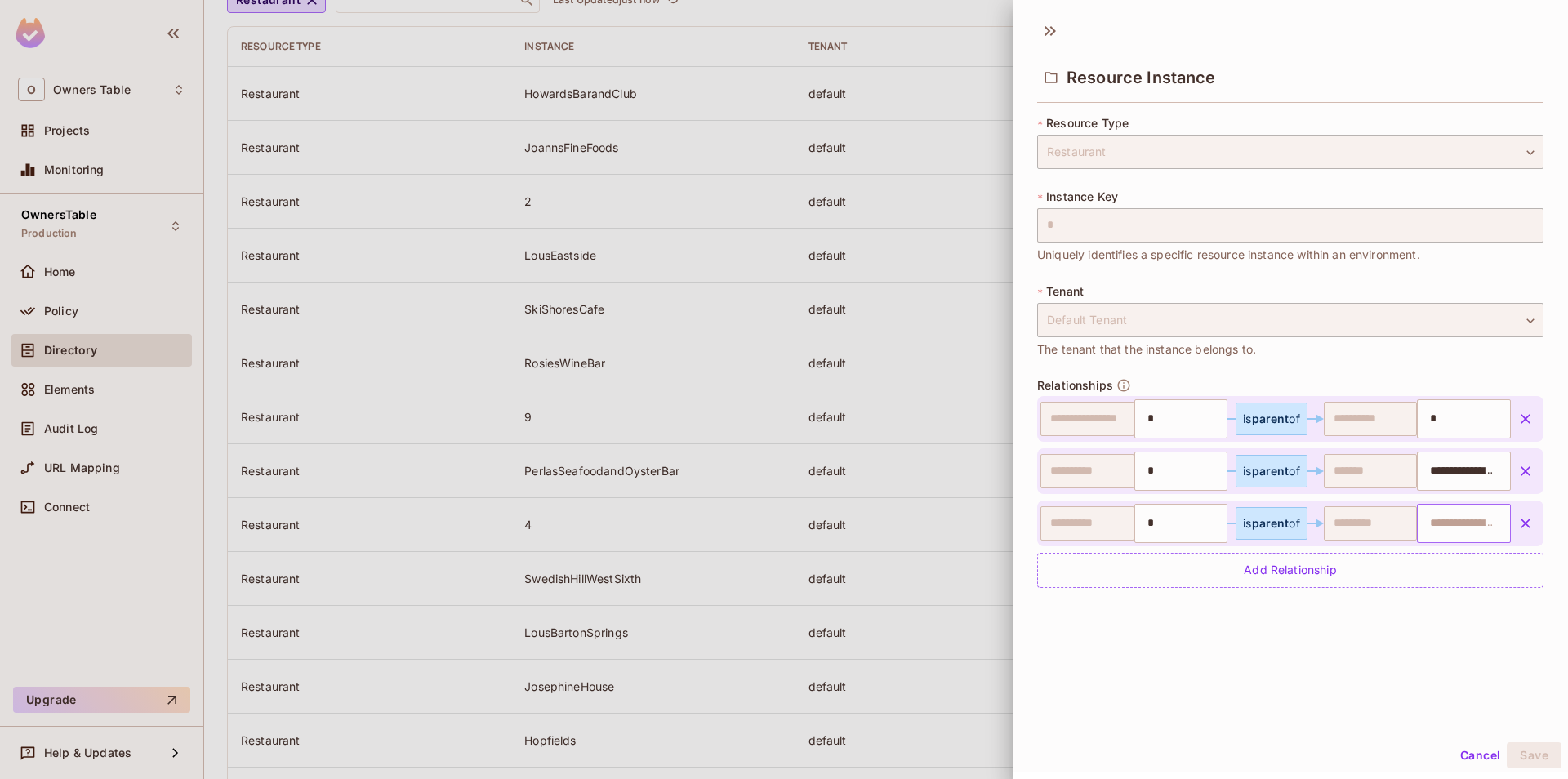
click at [1441, 532] on input "text" at bounding box center [1462, 523] width 83 height 32
paste input "**********"
type input "**********"
click at [1392, 622] on div "**********" at bounding box center [1290, 371] width 555 height 720
click at [1535, 749] on button "Save" at bounding box center [1534, 756] width 55 height 27
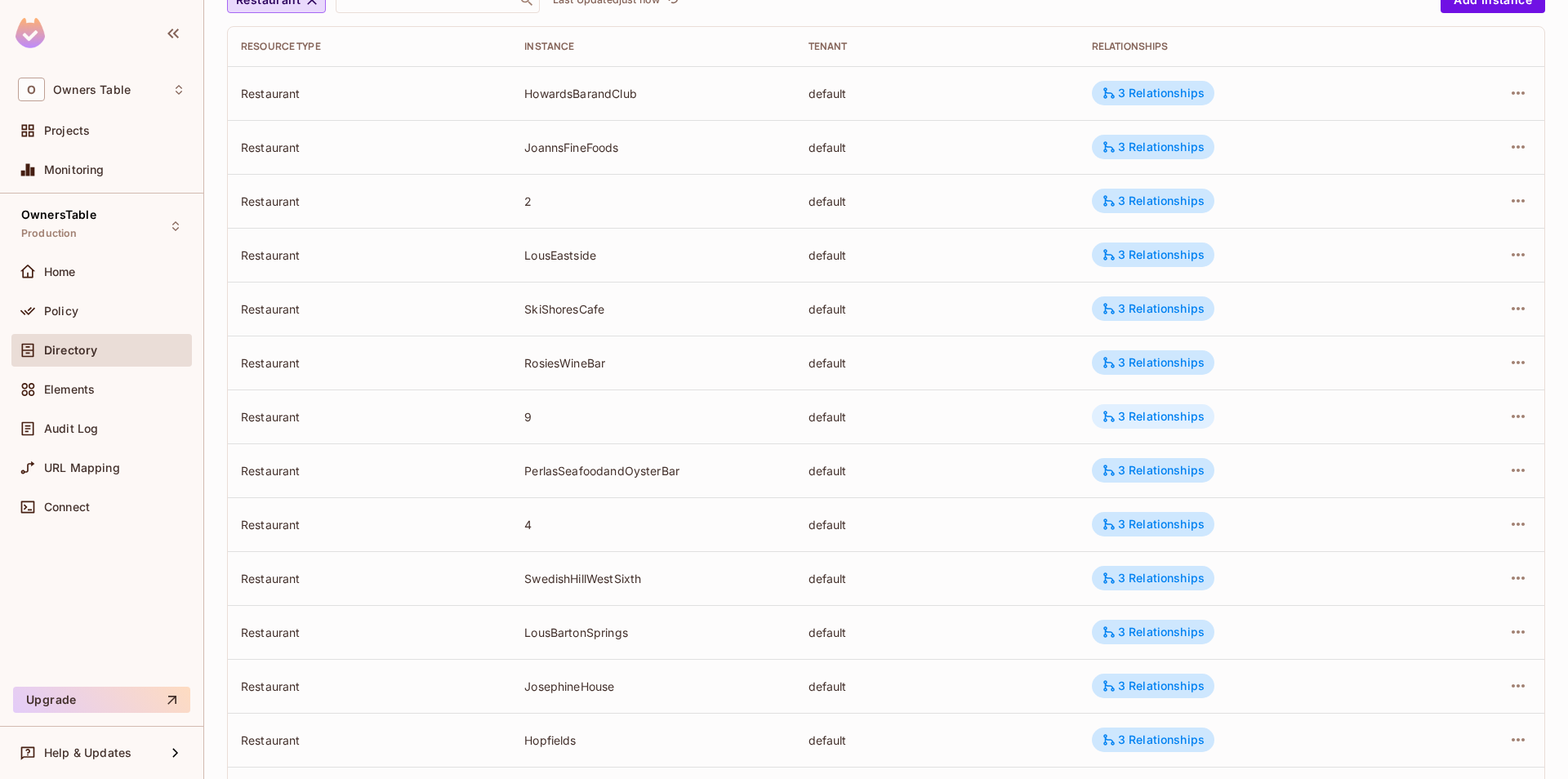
click at [1132, 415] on div "3 Relationships" at bounding box center [1153, 417] width 103 height 15
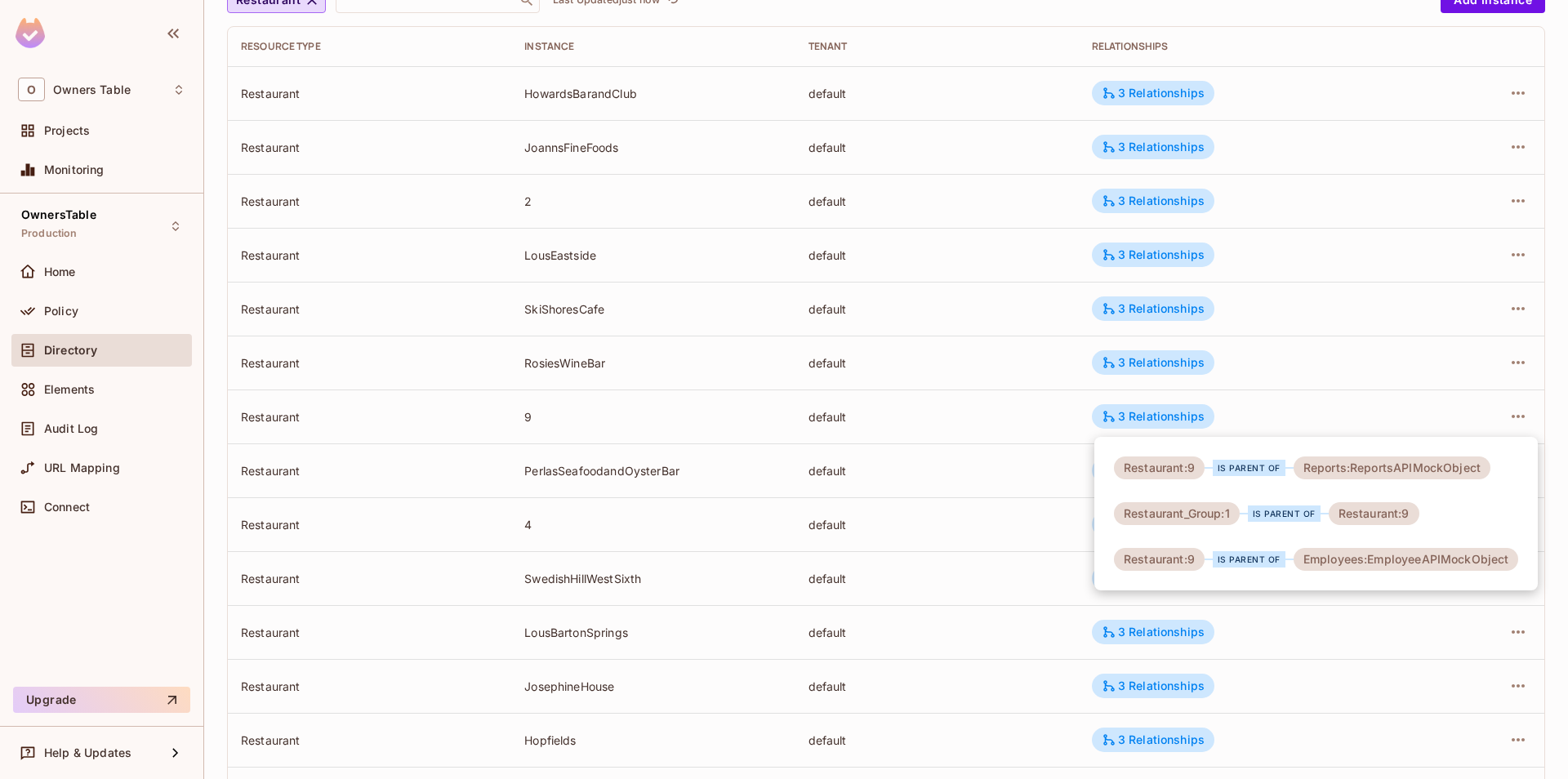
click at [1291, 426] on div at bounding box center [784, 390] width 1568 height 779
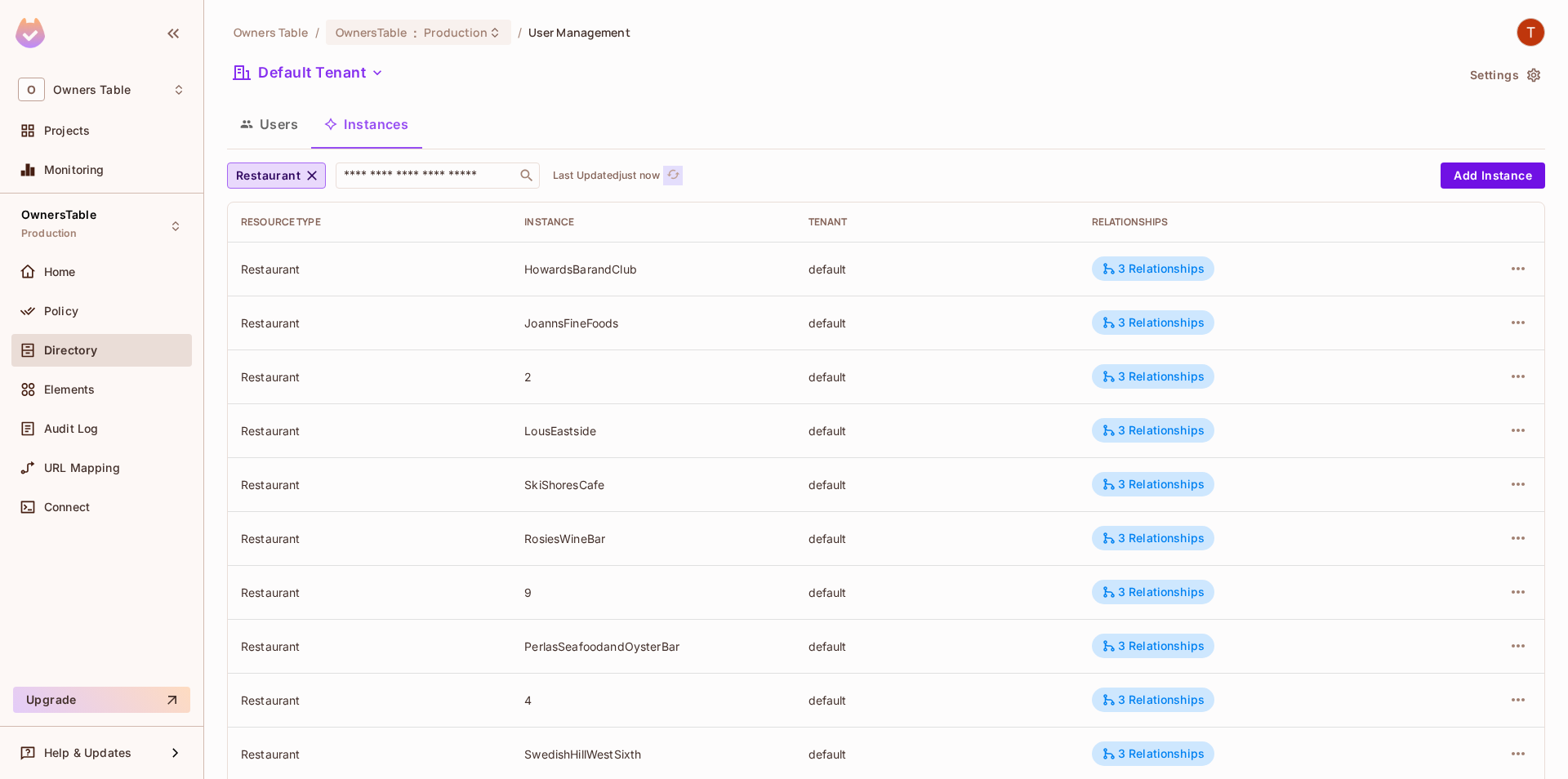
click at [683, 181] on button "Click to refresh data" at bounding box center [673, 175] width 20 height 20
click at [1518, 594] on icon "button" at bounding box center [1518, 592] width 20 height 20
click at [1370, 663] on div "Edit Attributes" at bounding box center [1398, 665] width 81 height 16
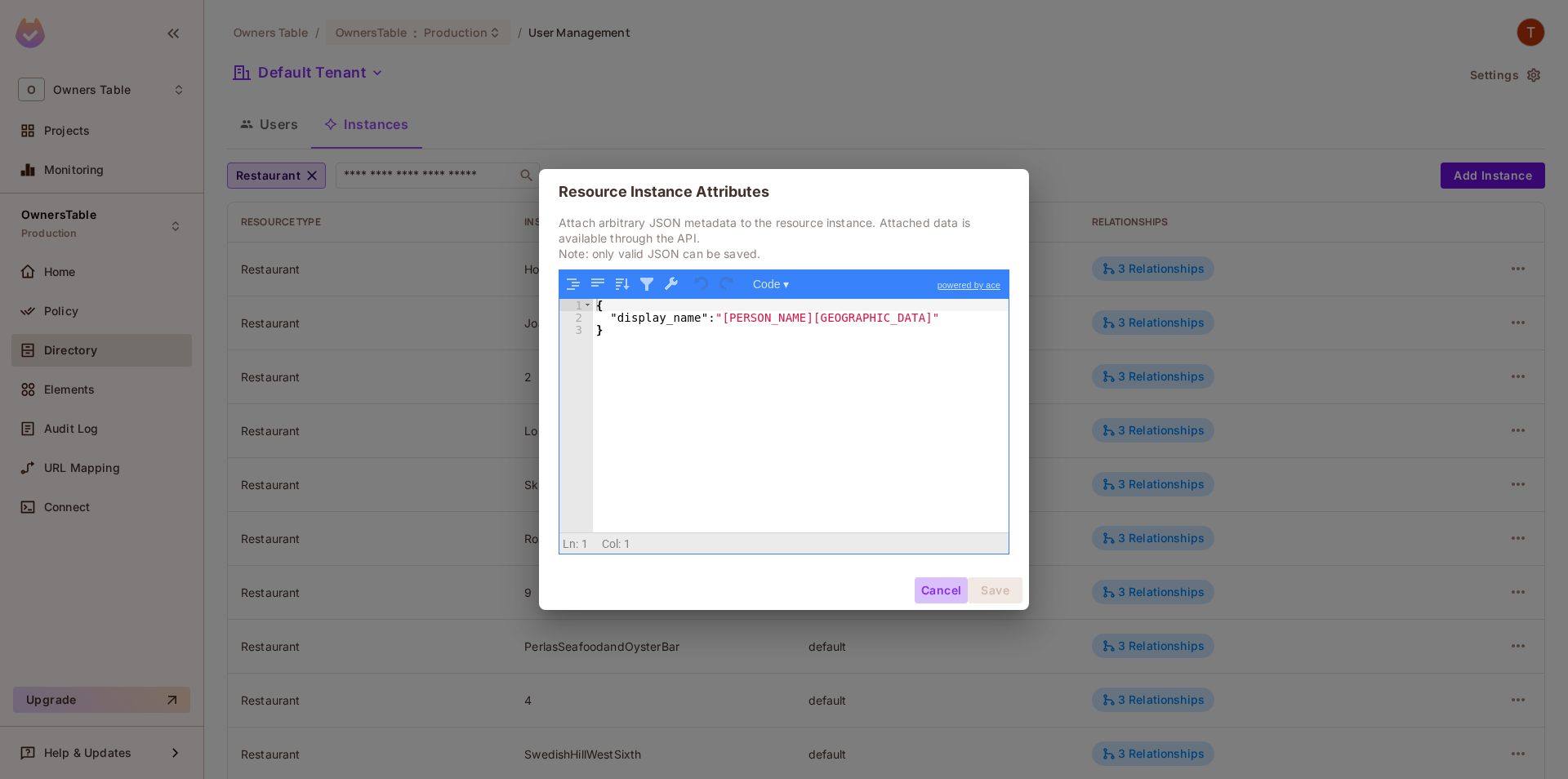
click at [927, 597] on button "Cancel" at bounding box center [941, 590] width 53 height 27
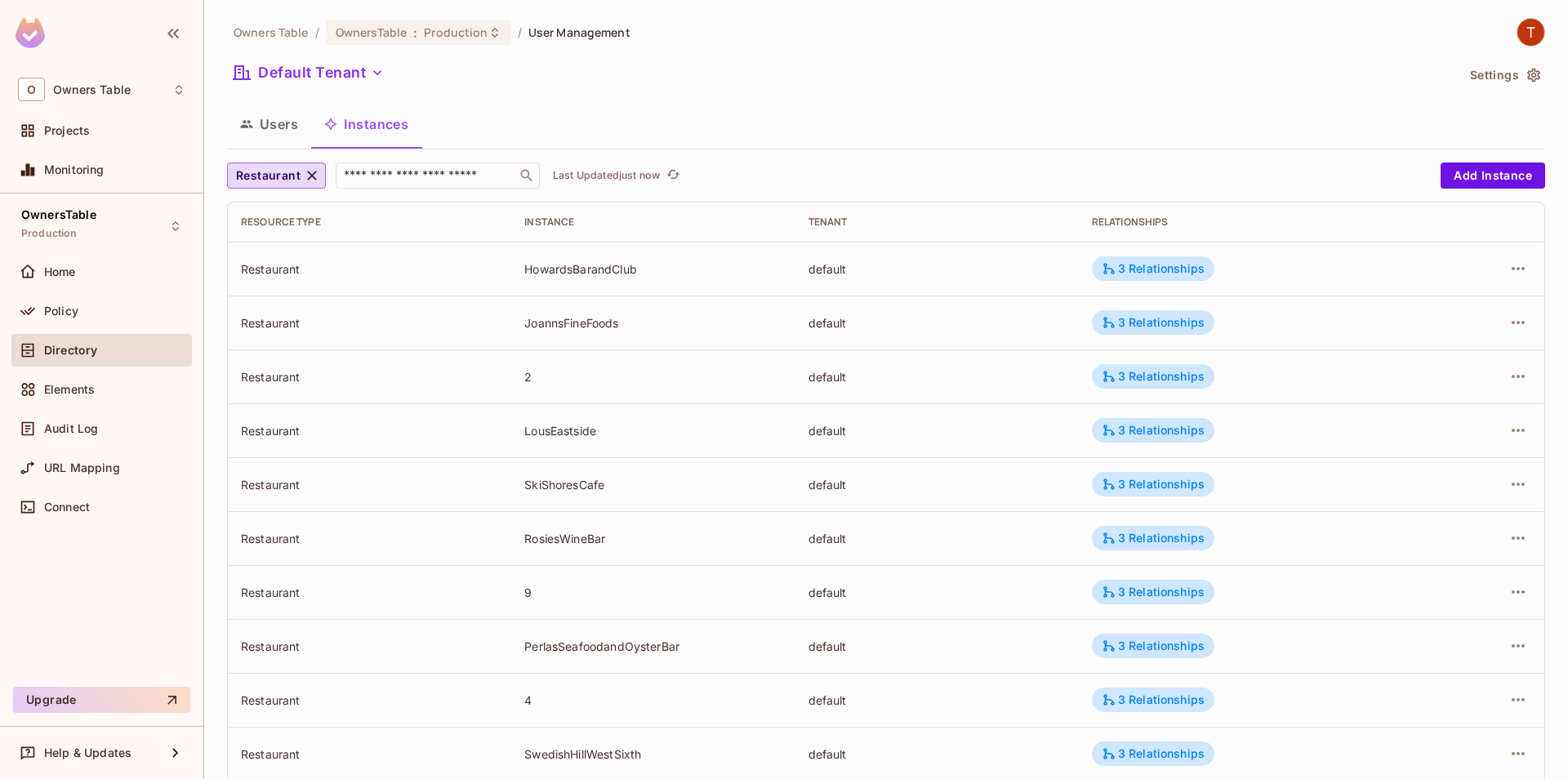
scroll to position [362, 0]
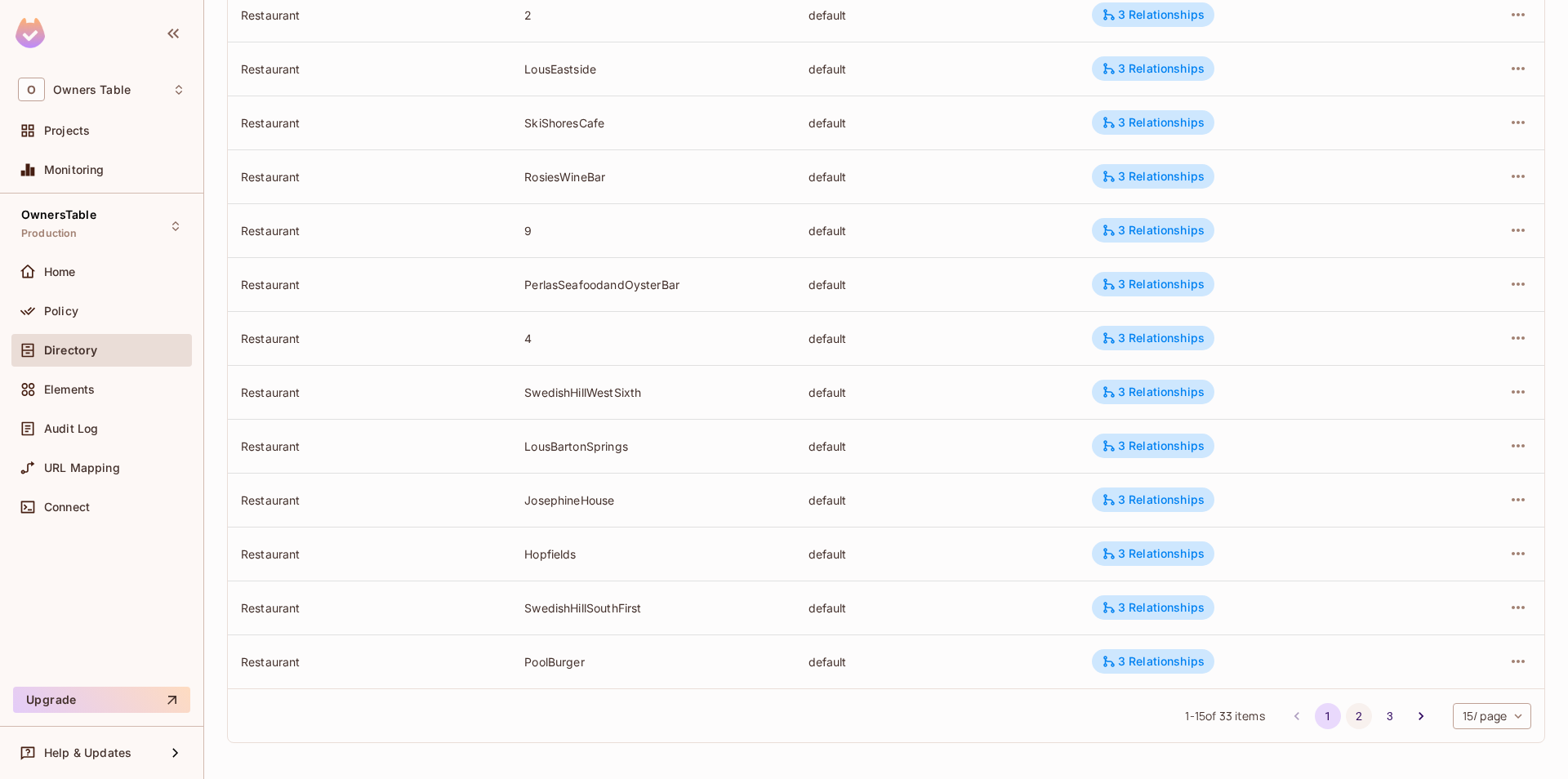
click at [1360, 725] on button "2" at bounding box center [1360, 716] width 27 height 27
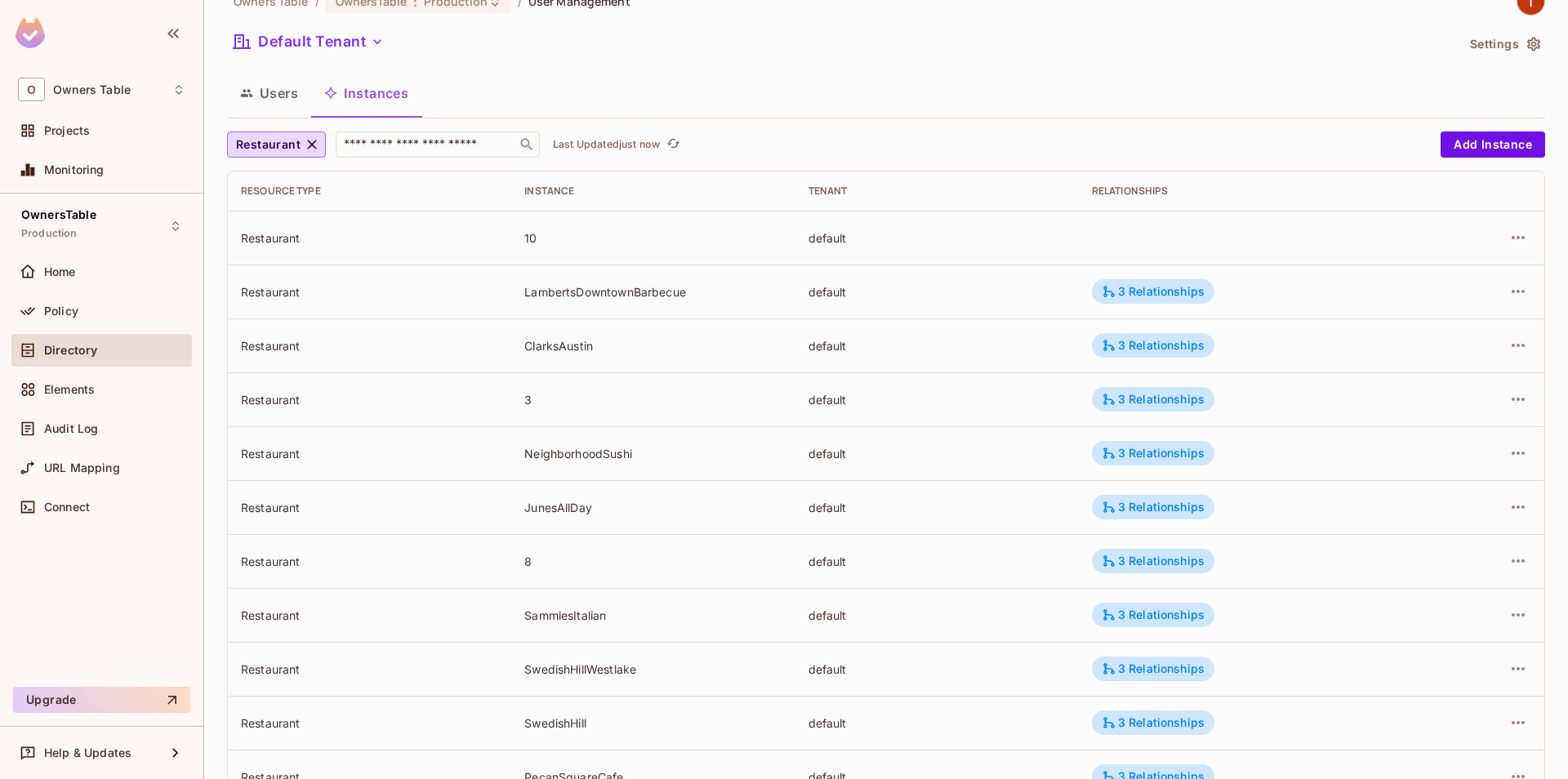
scroll to position [0, 0]
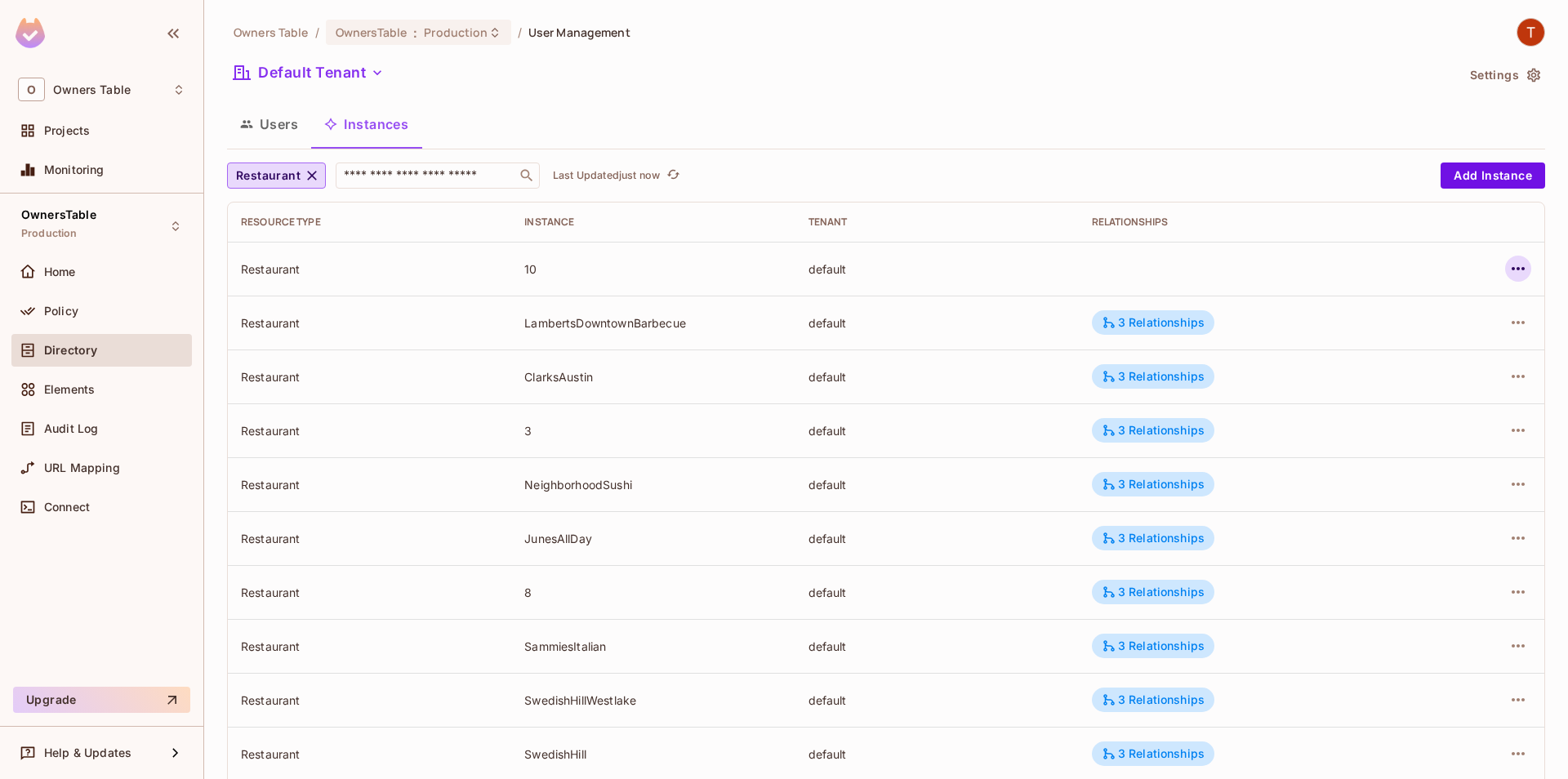
click at [1522, 263] on icon "button" at bounding box center [1518, 268] width 20 height 20
click at [1398, 309] on div "Edit Resource Instance" at bounding box center [1422, 306] width 127 height 16
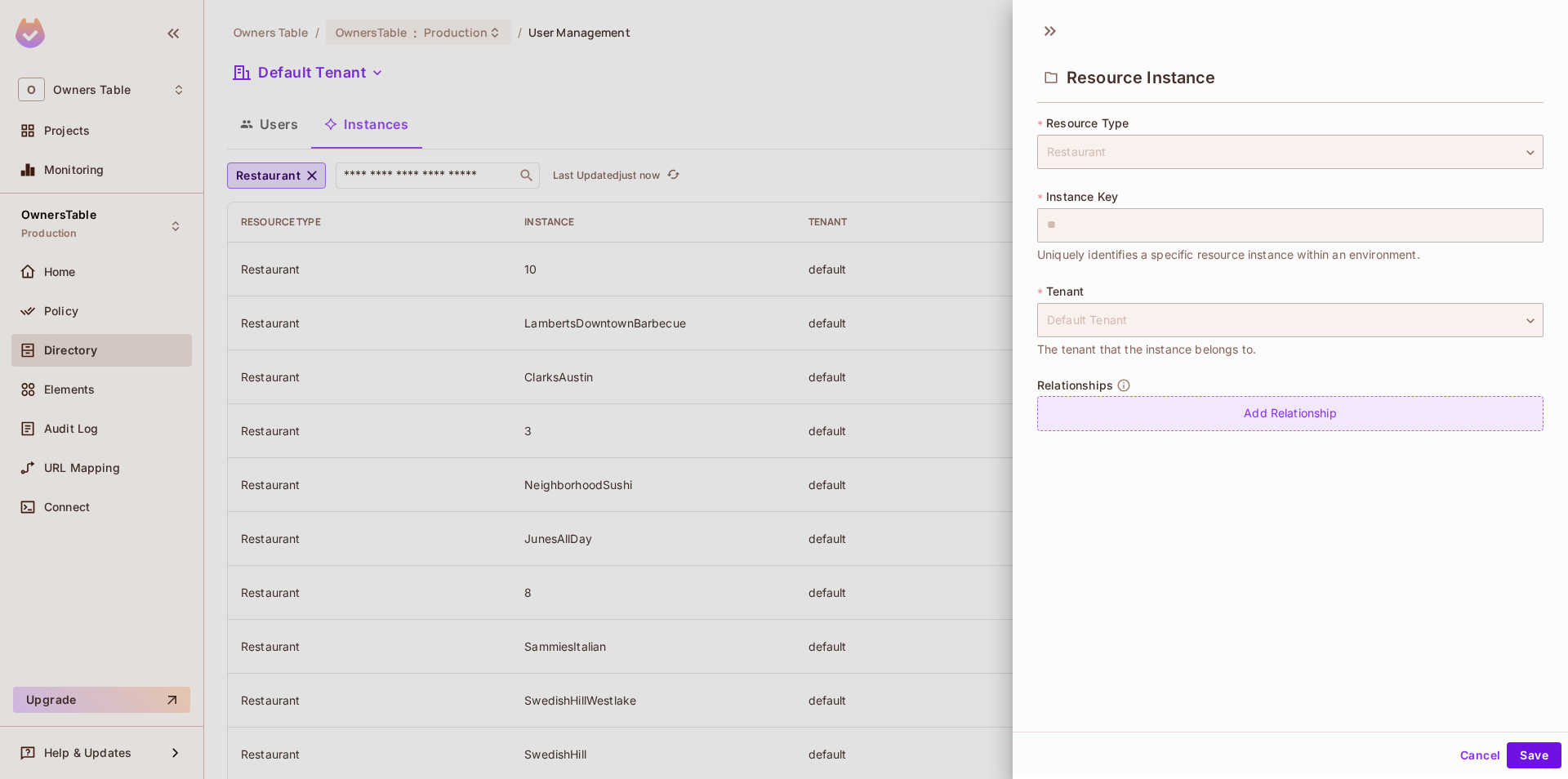
click at [1233, 408] on div "Add Relationship" at bounding box center [1290, 413] width 506 height 35
click at [1208, 419] on body "O Owners Table Projects Monitoring OwnersTable Production Home Policy Directory…" at bounding box center [784, 390] width 1568 height 779
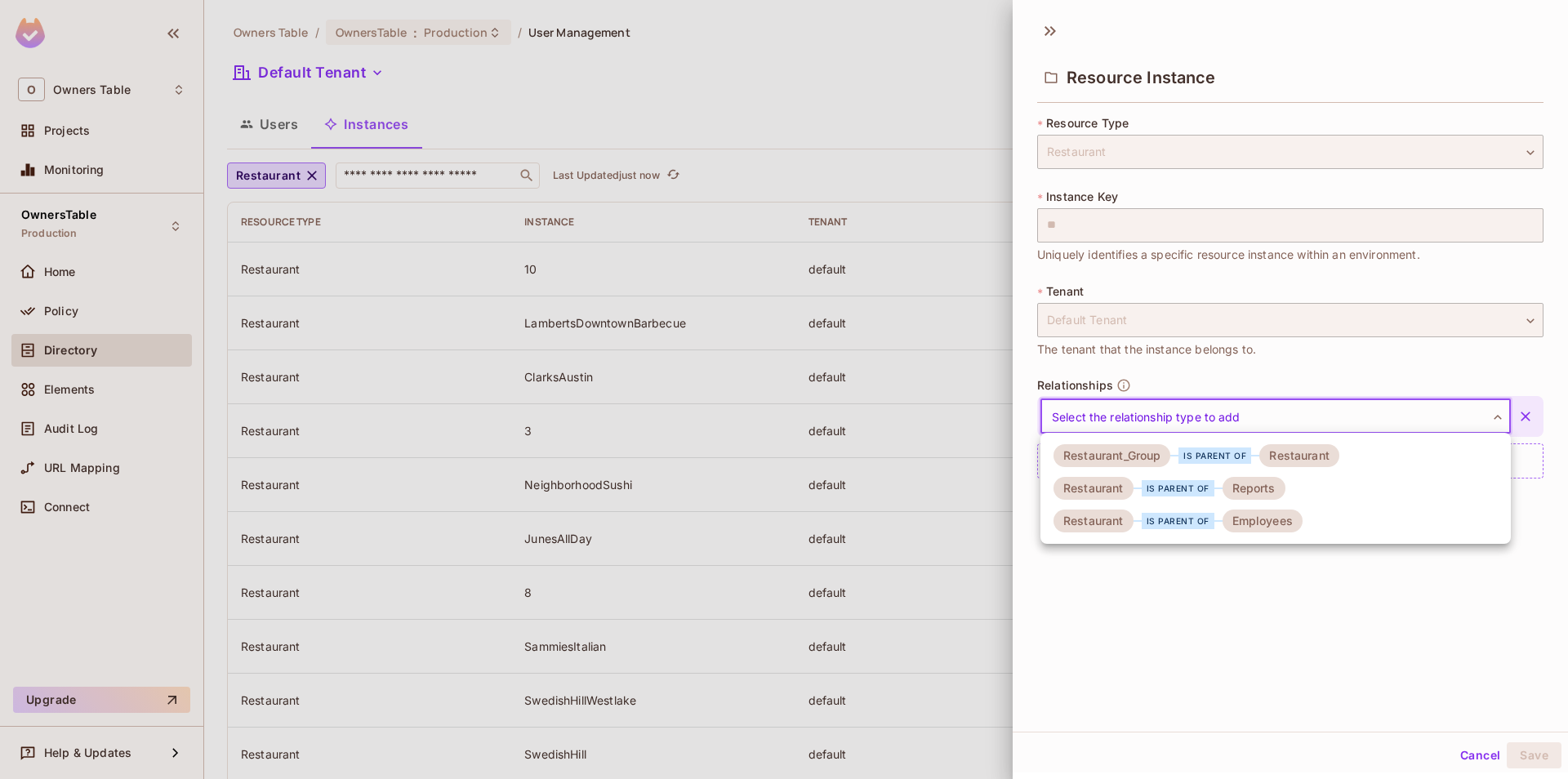
click at [1193, 455] on div "is parent of" at bounding box center [1215, 455] width 73 height 16
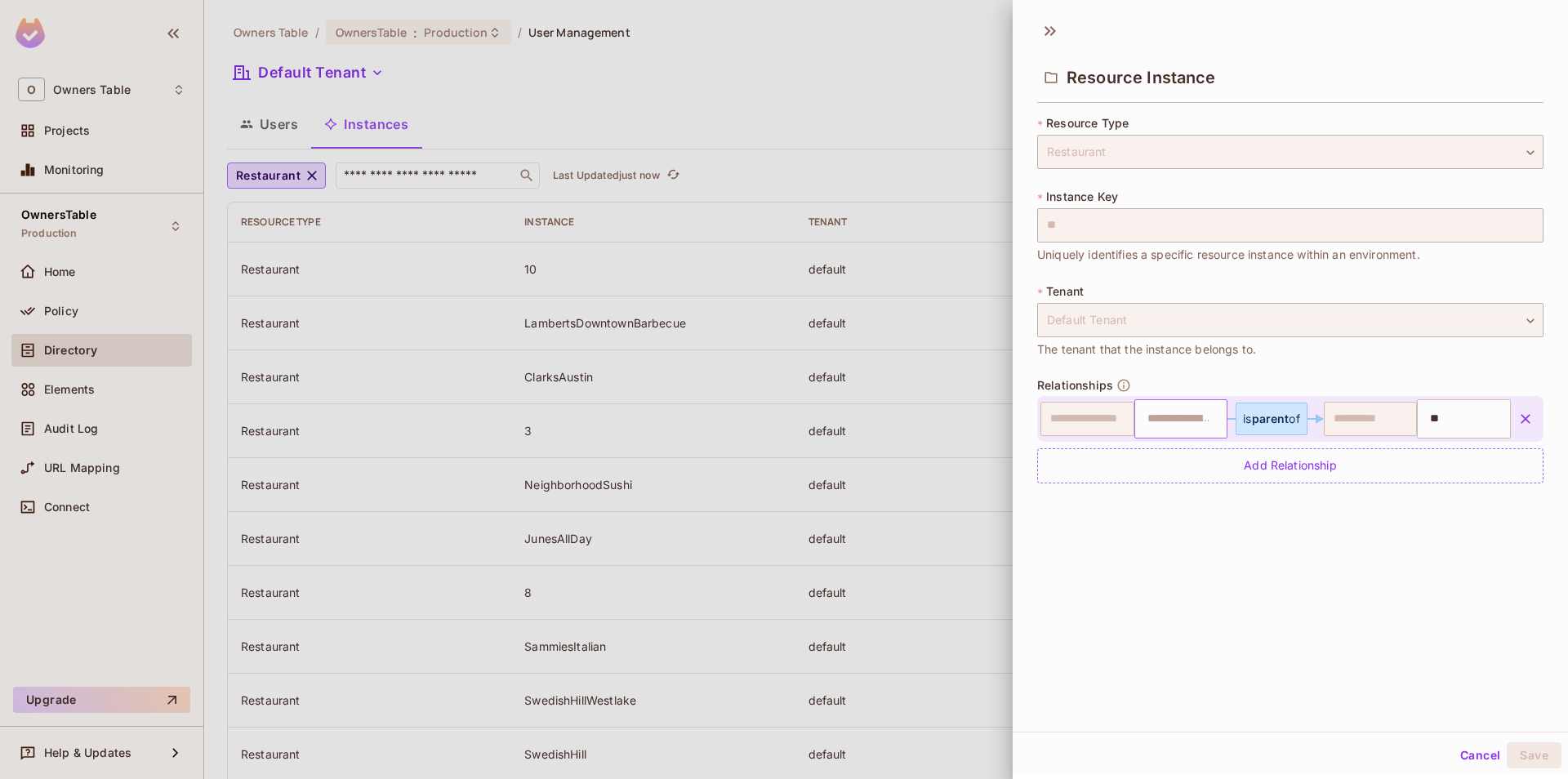
click at [1184, 421] on input "text" at bounding box center [1180, 419] width 83 height 32
type input "*"
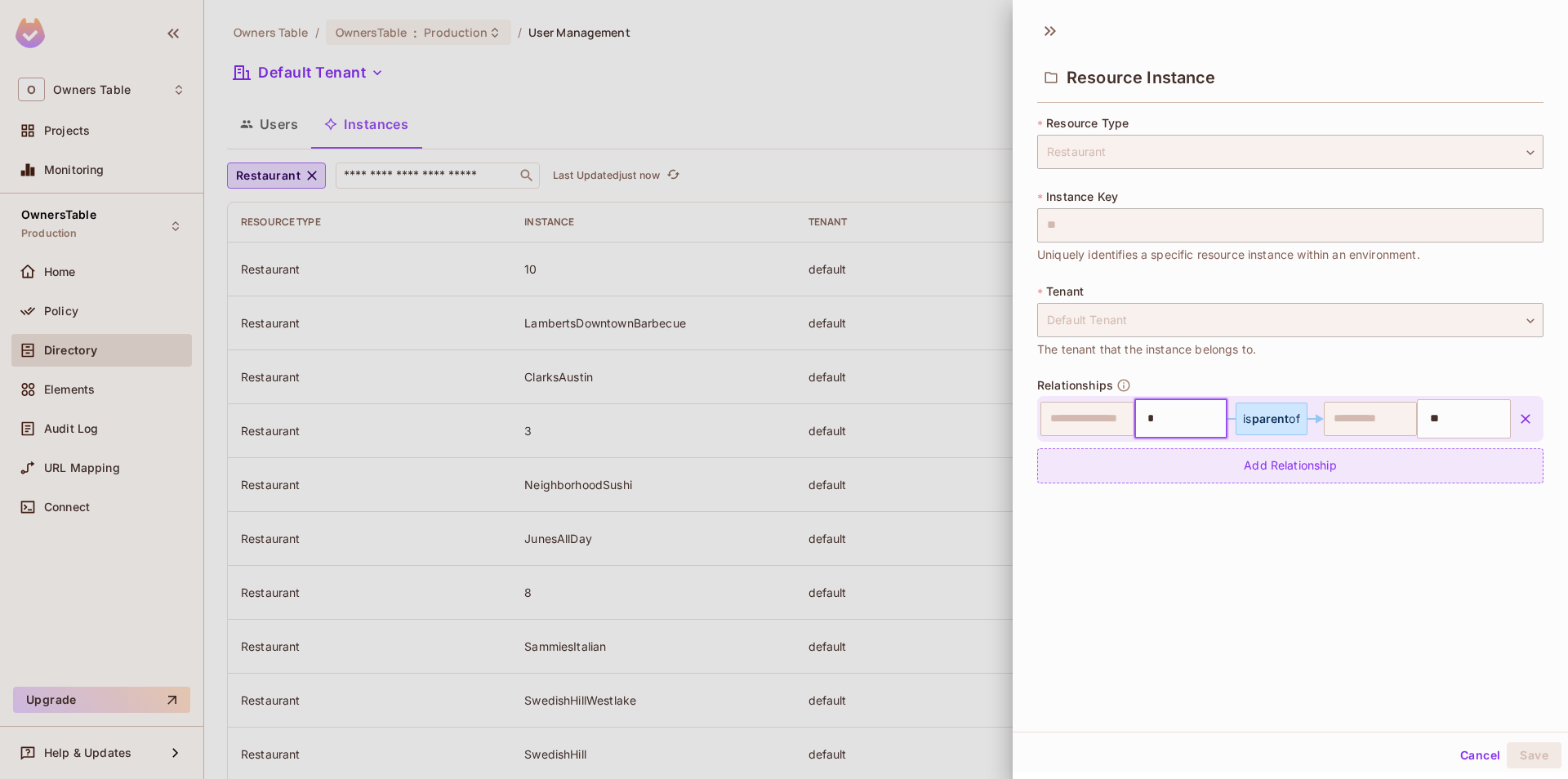
click at [1200, 471] on div "Add Relationship" at bounding box center [1290, 465] width 506 height 35
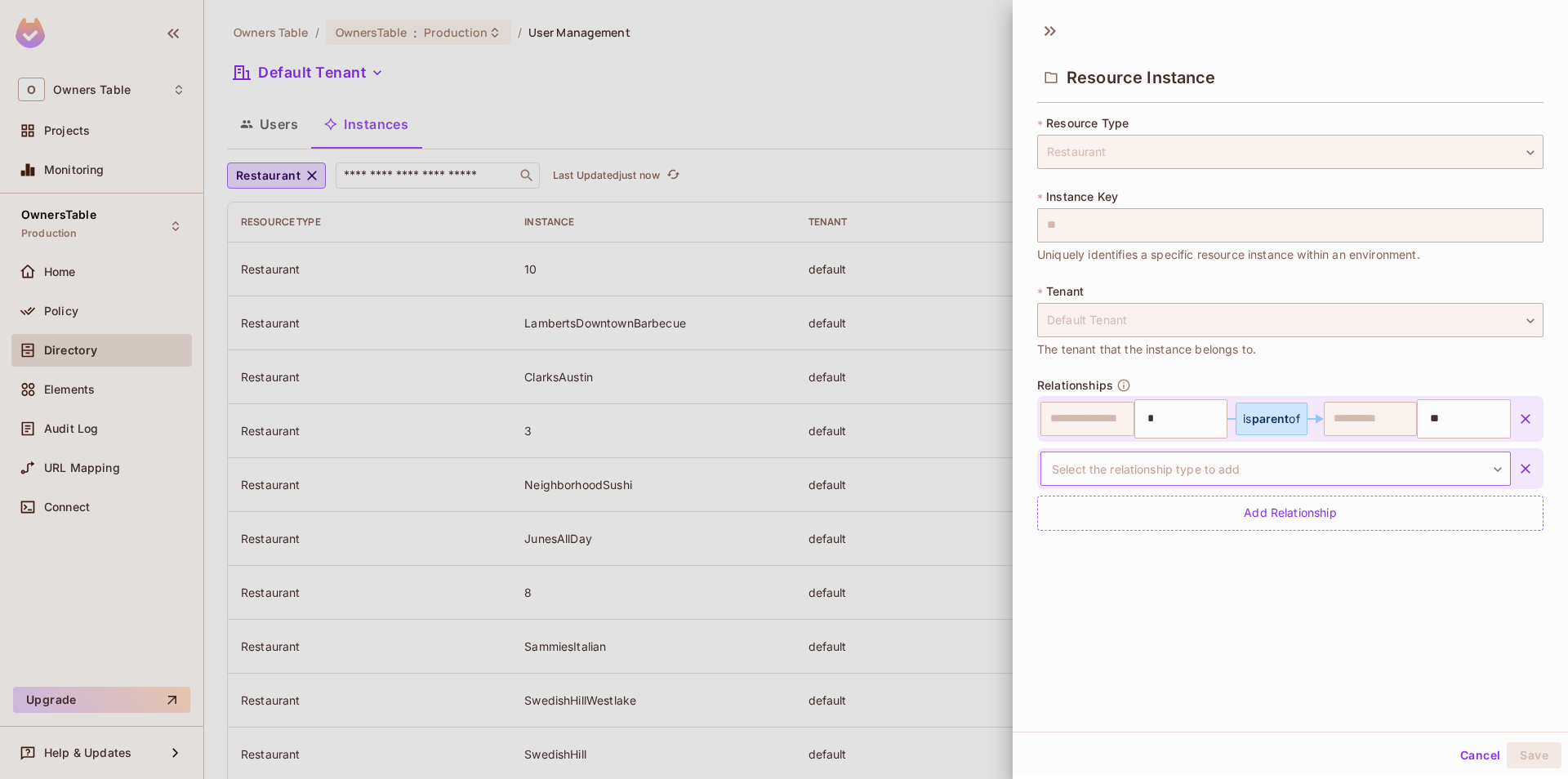
click at [1222, 471] on body "O Owners Table Projects Monitoring OwnersTable Production Home Policy Directory…" at bounding box center [784, 390] width 1568 height 779
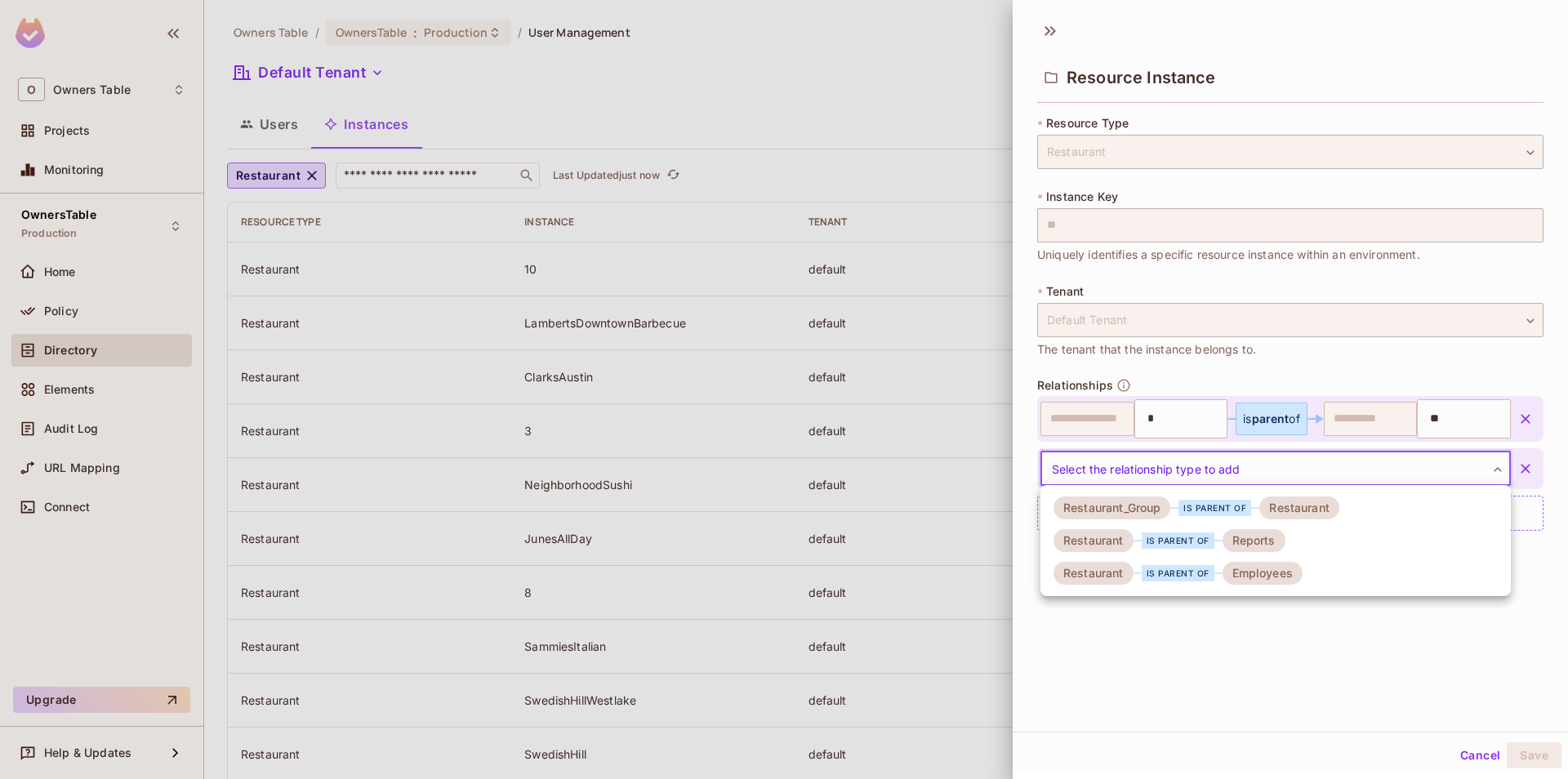
click at [1242, 539] on div "Reports" at bounding box center [1253, 541] width 63 height 23
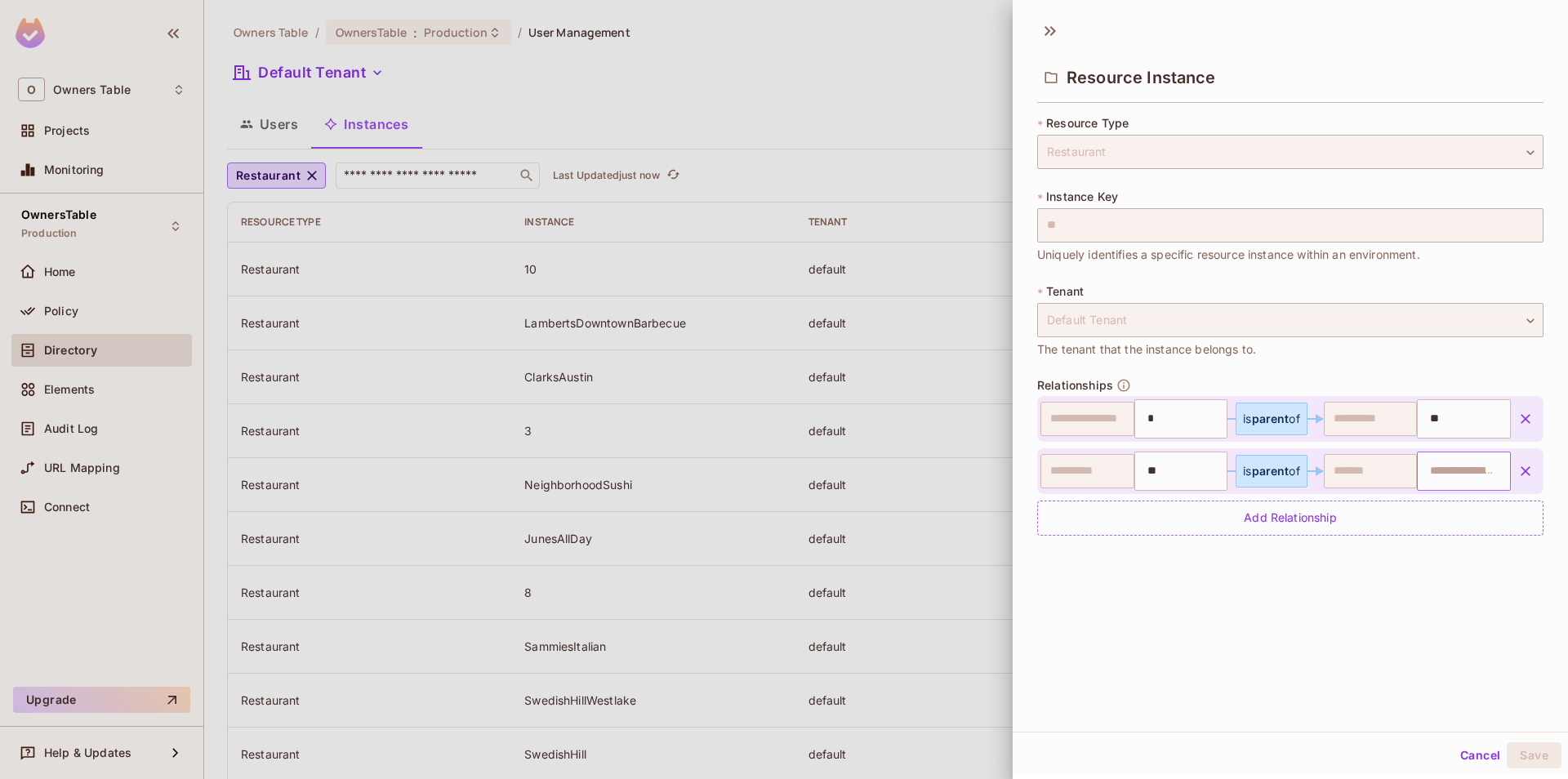
click at [1442, 464] on input "text" at bounding box center [1462, 471] width 83 height 32
paste input "**********"
type input "**********"
click at [1324, 522] on div "Add Relationship" at bounding box center [1290, 517] width 506 height 35
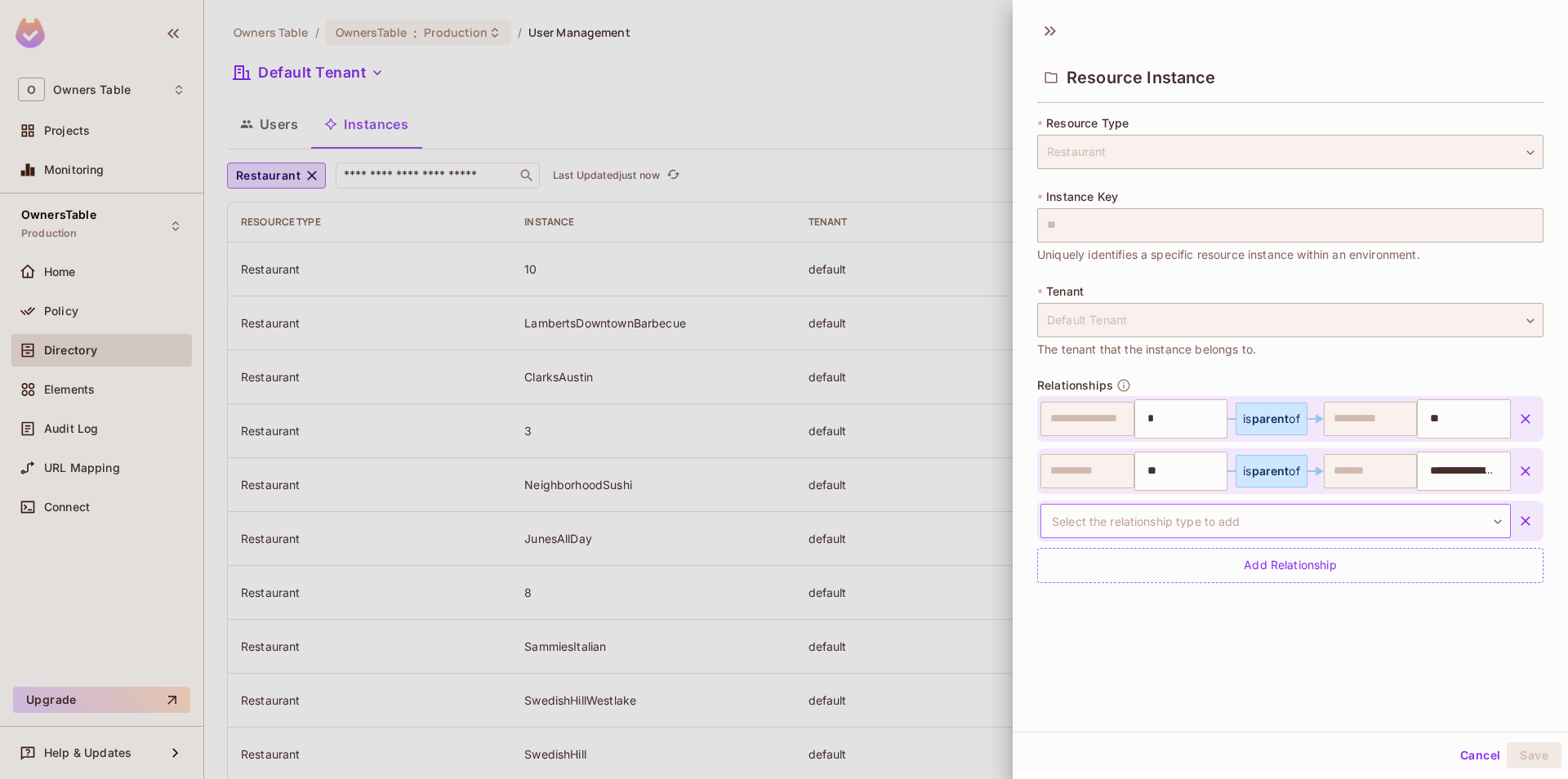
click at [1270, 532] on body "O Owners Table Projects Monitoring OwnersTable Production Home Policy Directory…" at bounding box center [784, 390] width 1568 height 779
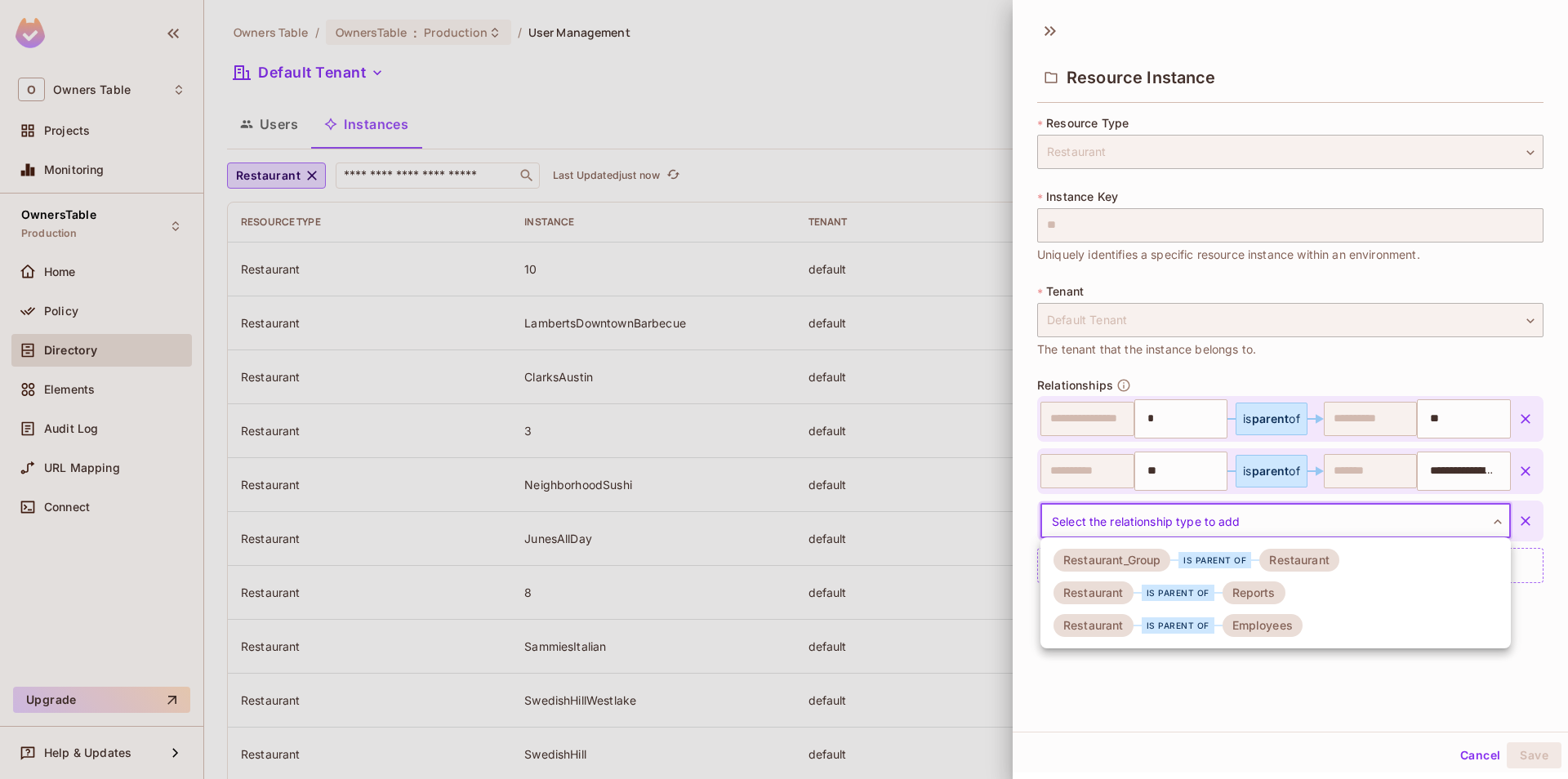
click at [1264, 625] on div "Employees" at bounding box center [1262, 625] width 80 height 23
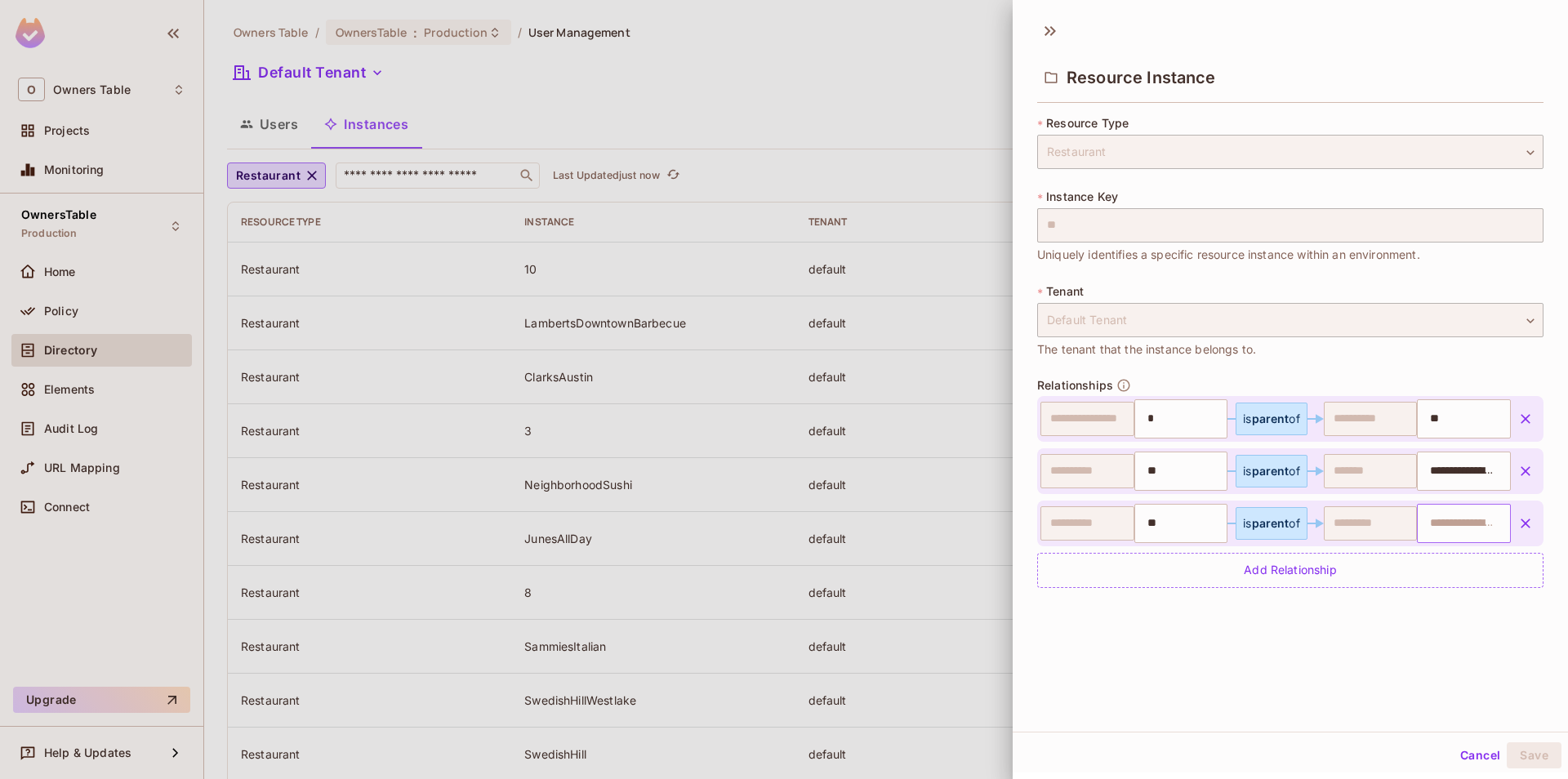
click at [1438, 516] on input "text" at bounding box center [1462, 523] width 83 height 32
paste input "**********"
type input "**********"
click at [1434, 644] on div "**********" at bounding box center [1290, 371] width 555 height 720
click at [1534, 753] on button "Save" at bounding box center [1534, 756] width 55 height 27
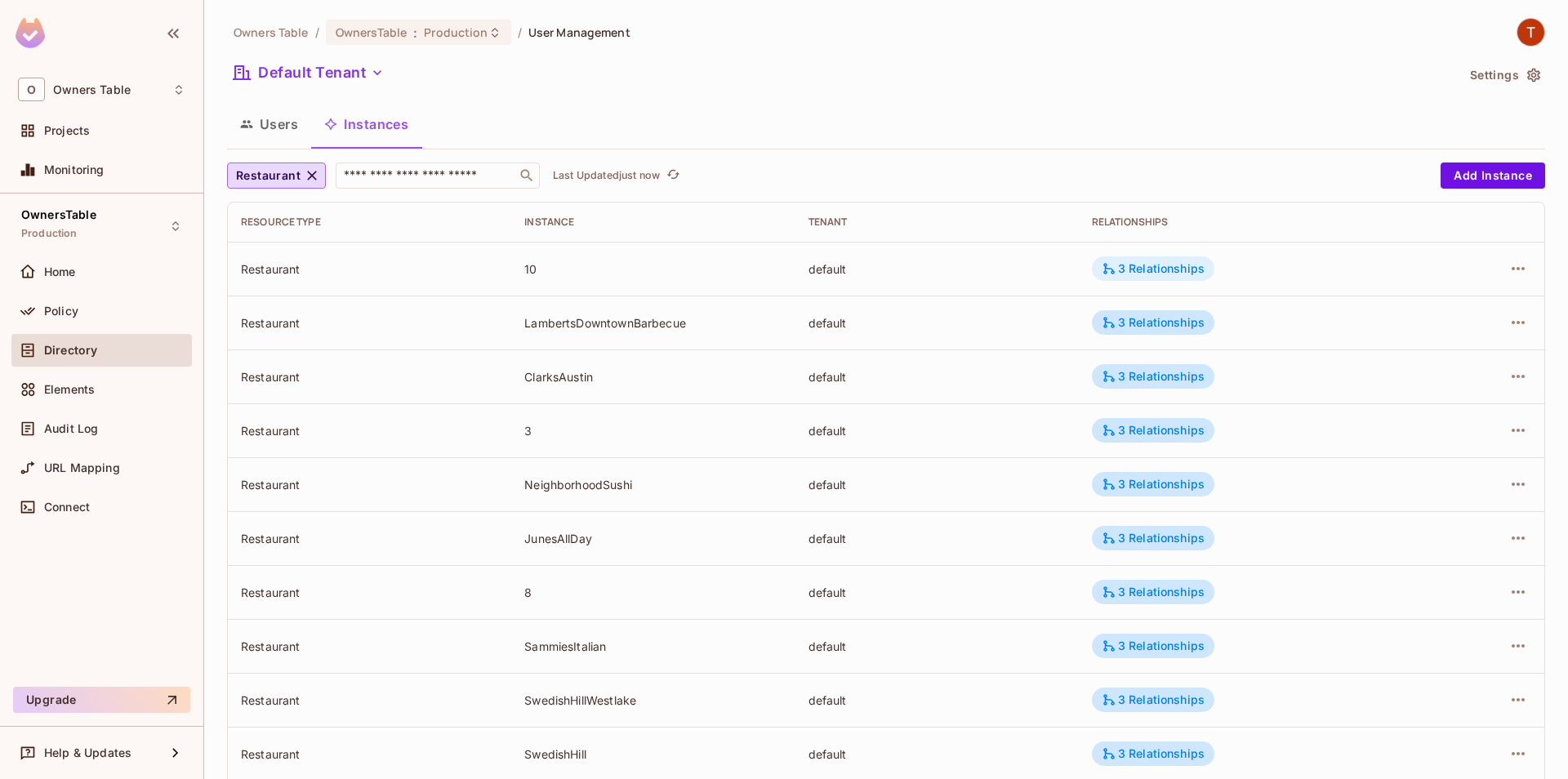
click at [1147, 269] on div "3 Relationships" at bounding box center [1153, 269] width 103 height 15
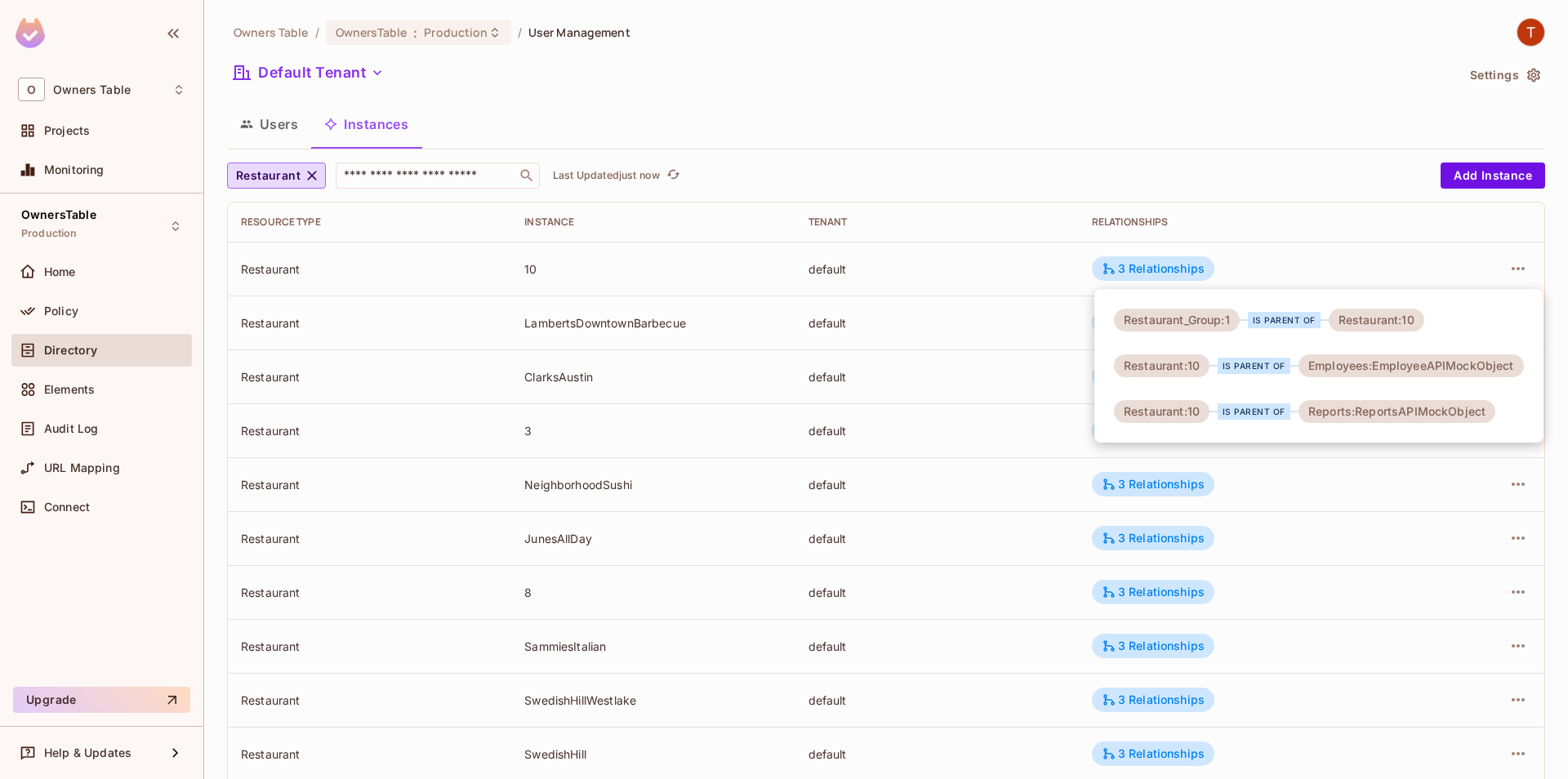
click at [1267, 160] on div at bounding box center [784, 390] width 1568 height 779
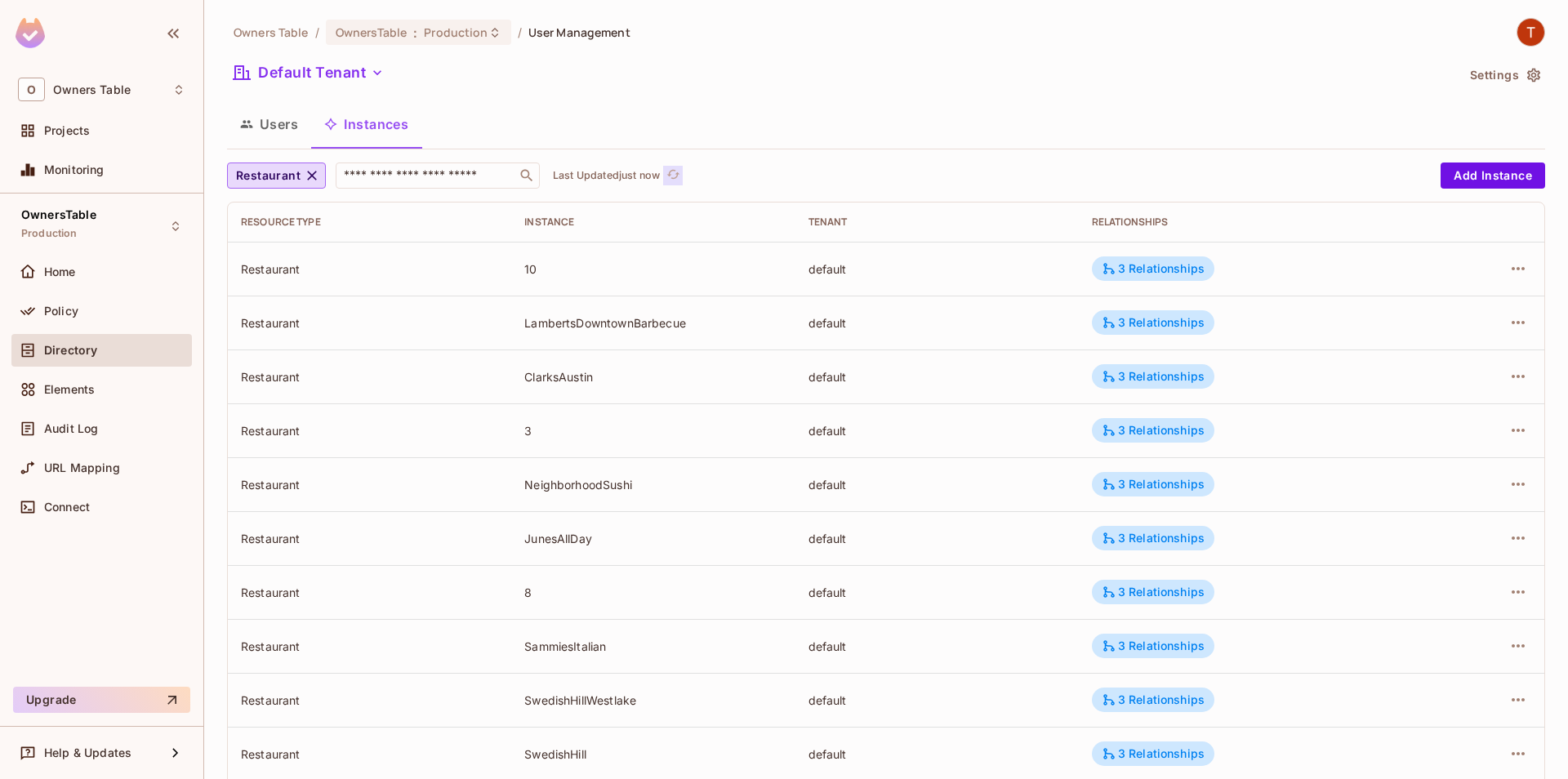
click at [679, 174] on icon "refresh" at bounding box center [673, 173] width 13 height 9
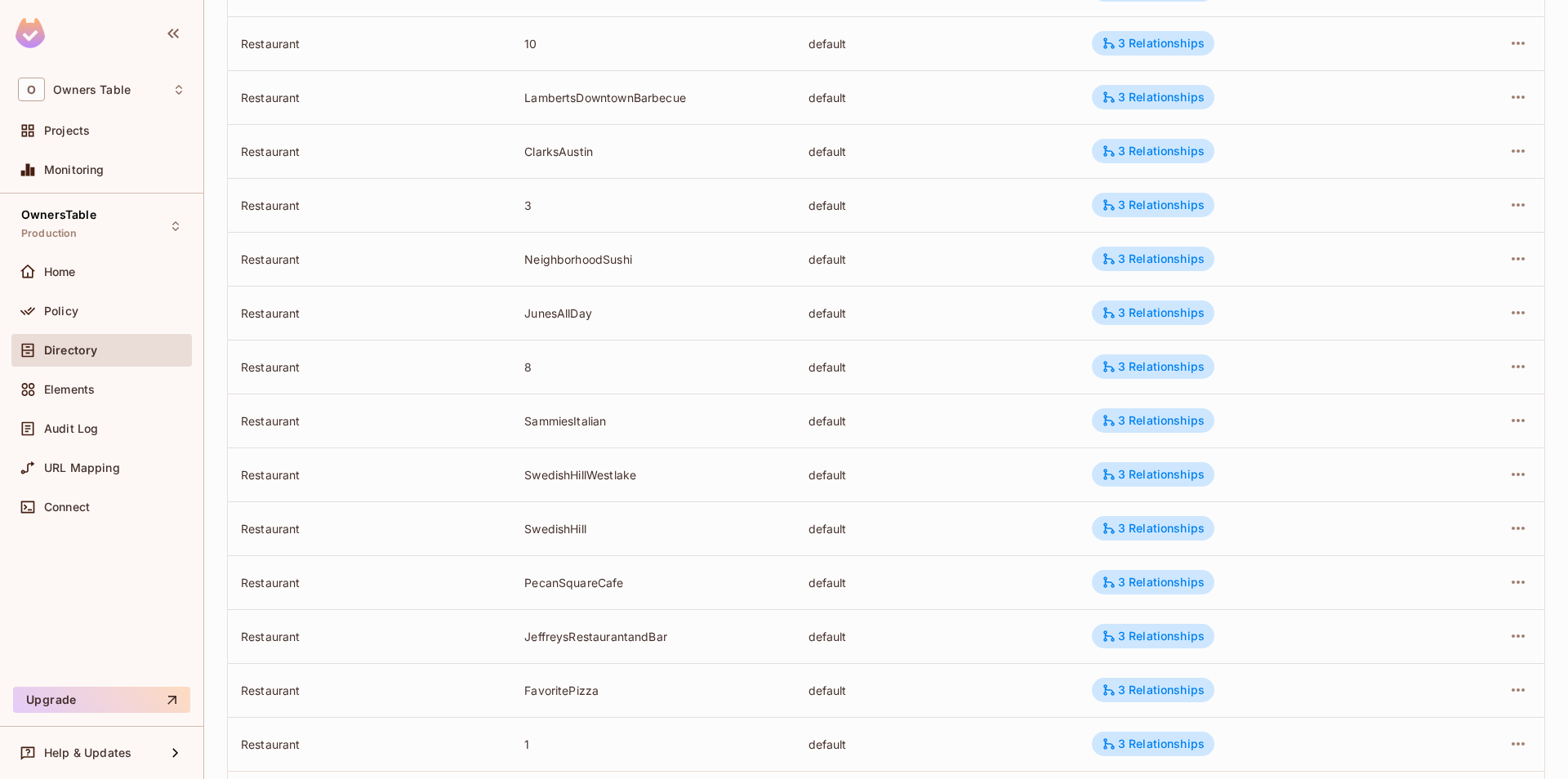
scroll to position [362, 0]
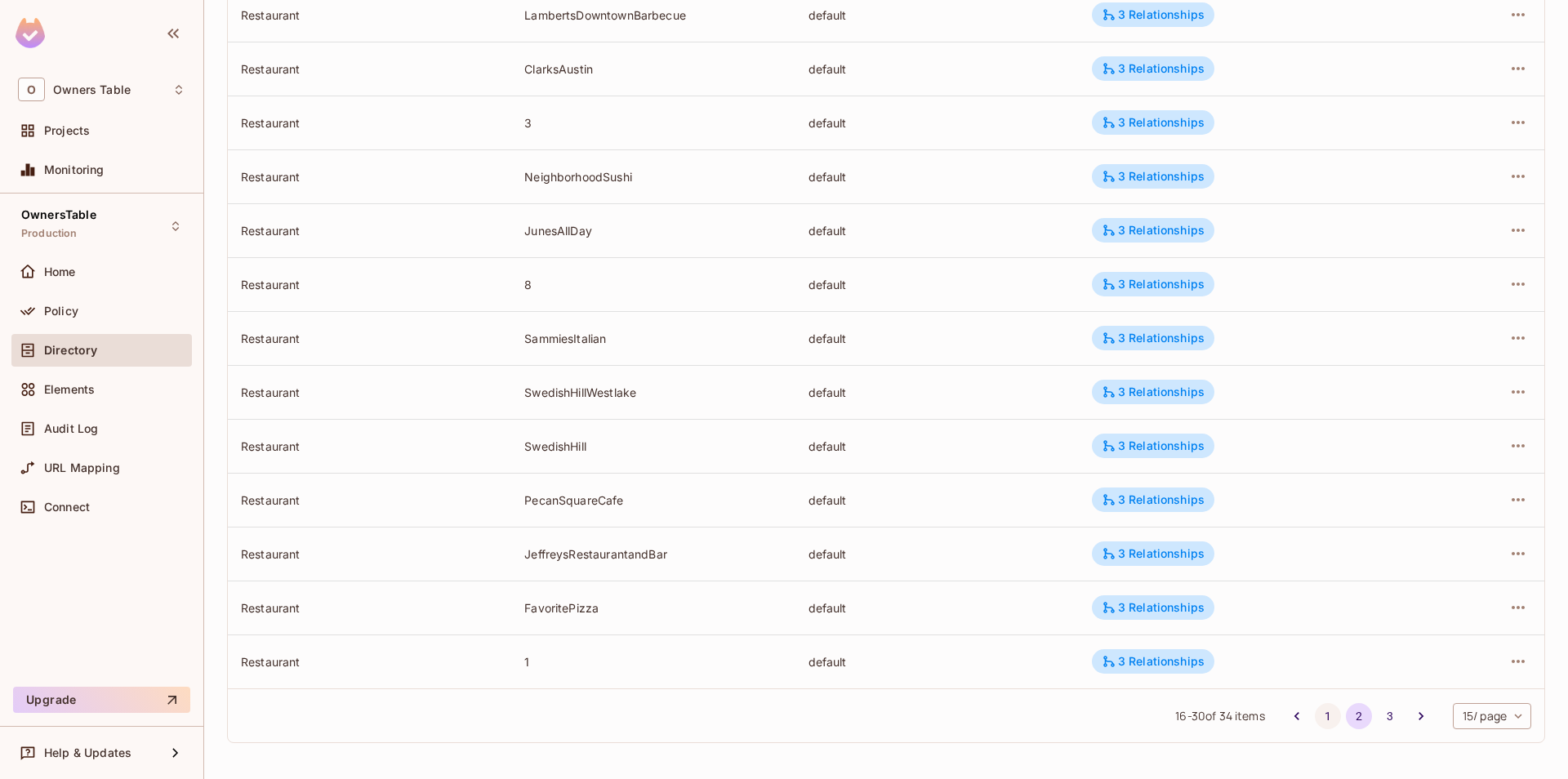
click at [1326, 718] on button "1" at bounding box center [1328, 716] width 27 height 27
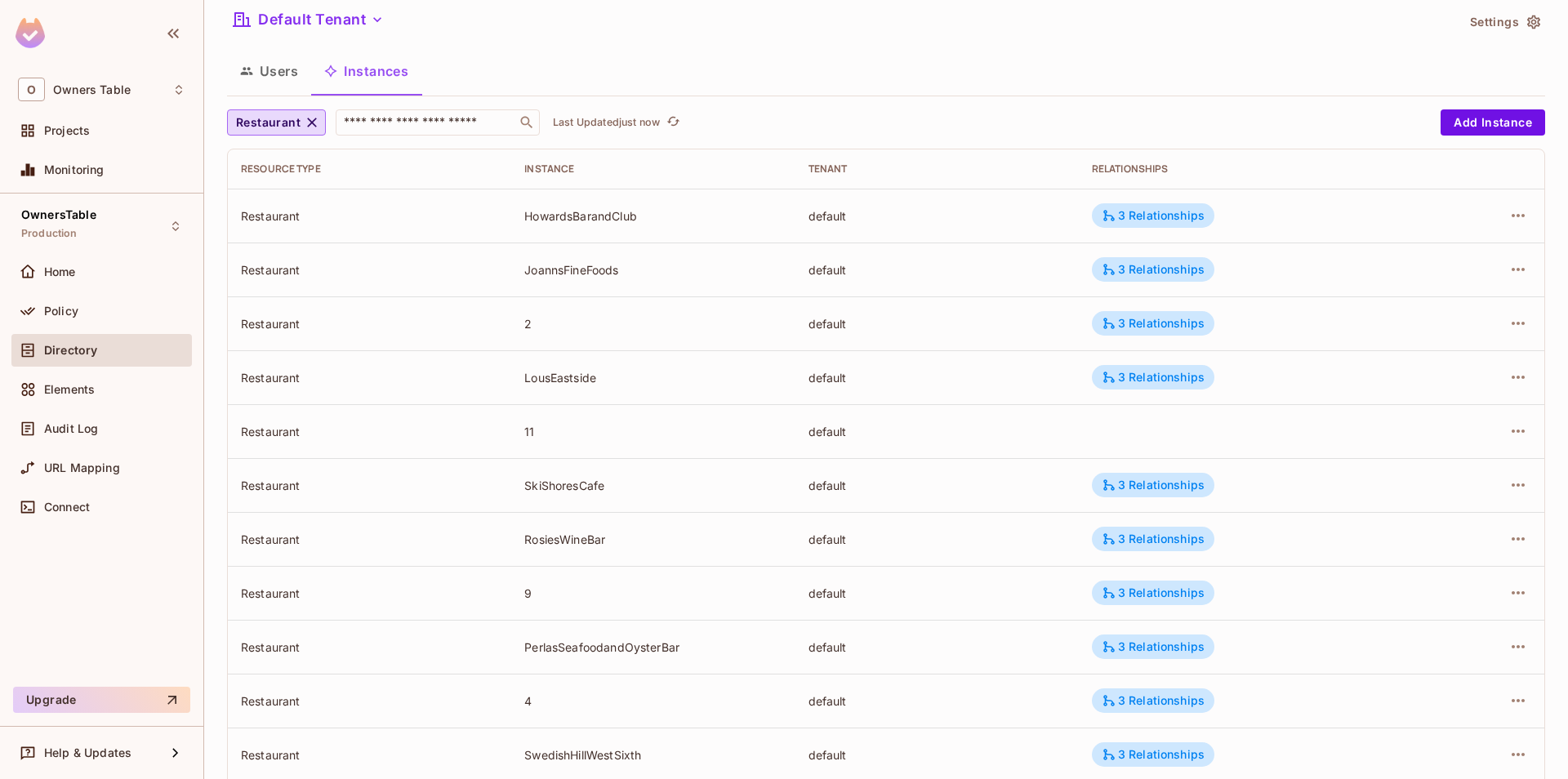
scroll to position [0, 0]
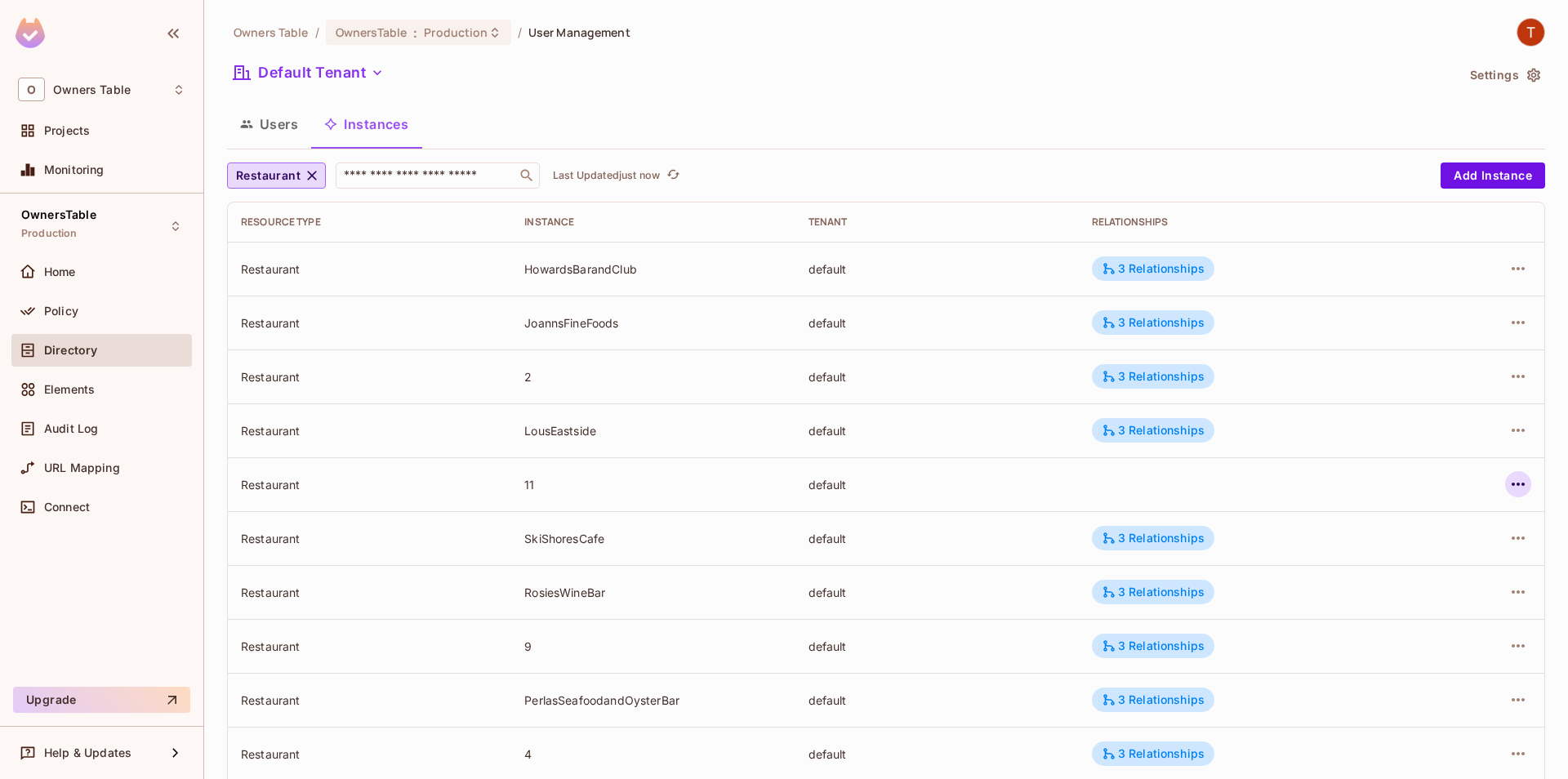
click at [1507, 490] on button "button" at bounding box center [1519, 484] width 27 height 27
click at [1439, 530] on span "Edit Resource Instance" at bounding box center [1421, 522] width 137 height 27
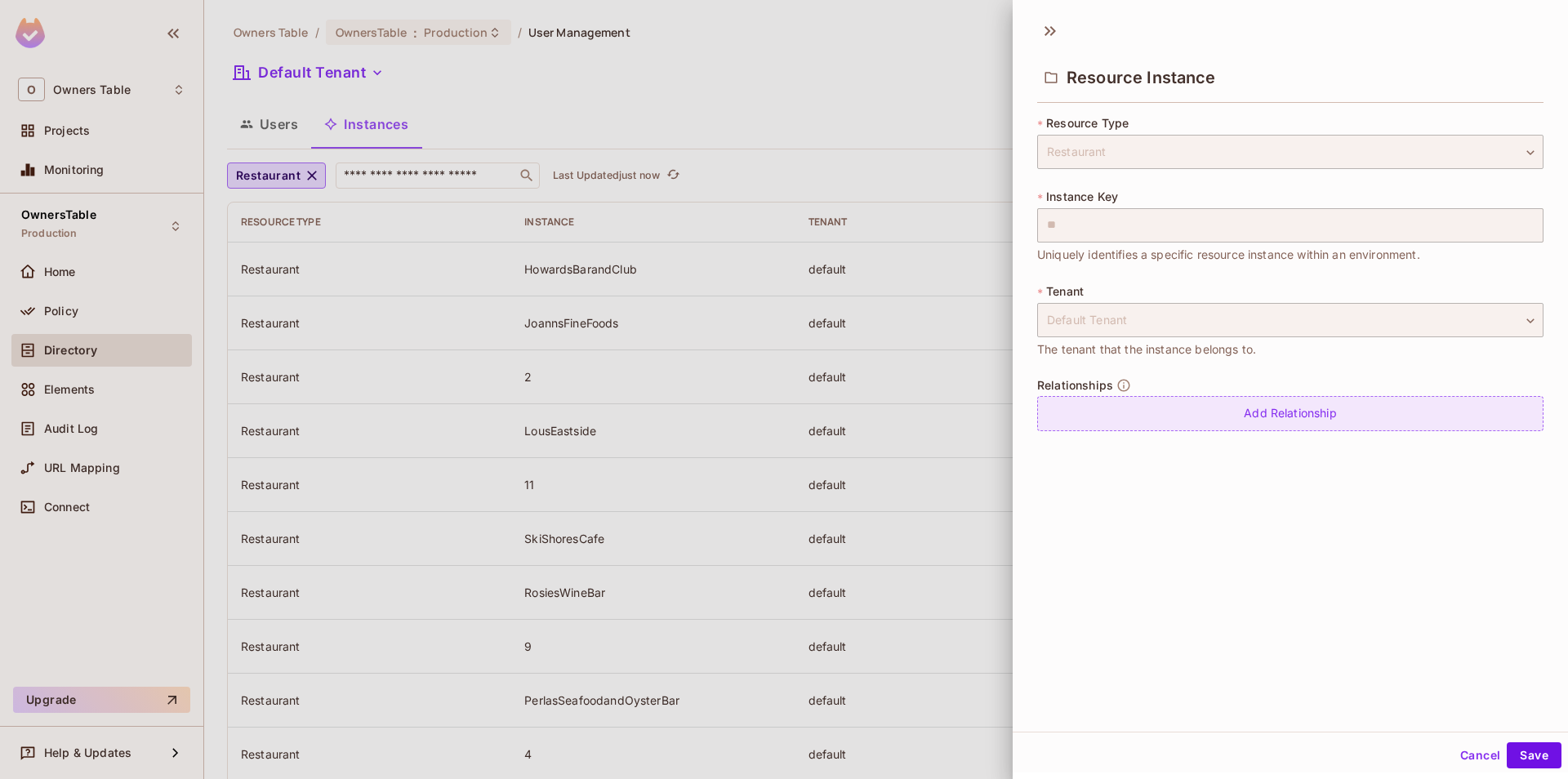
click at [1221, 424] on div "Add Relationship" at bounding box center [1290, 413] width 506 height 35
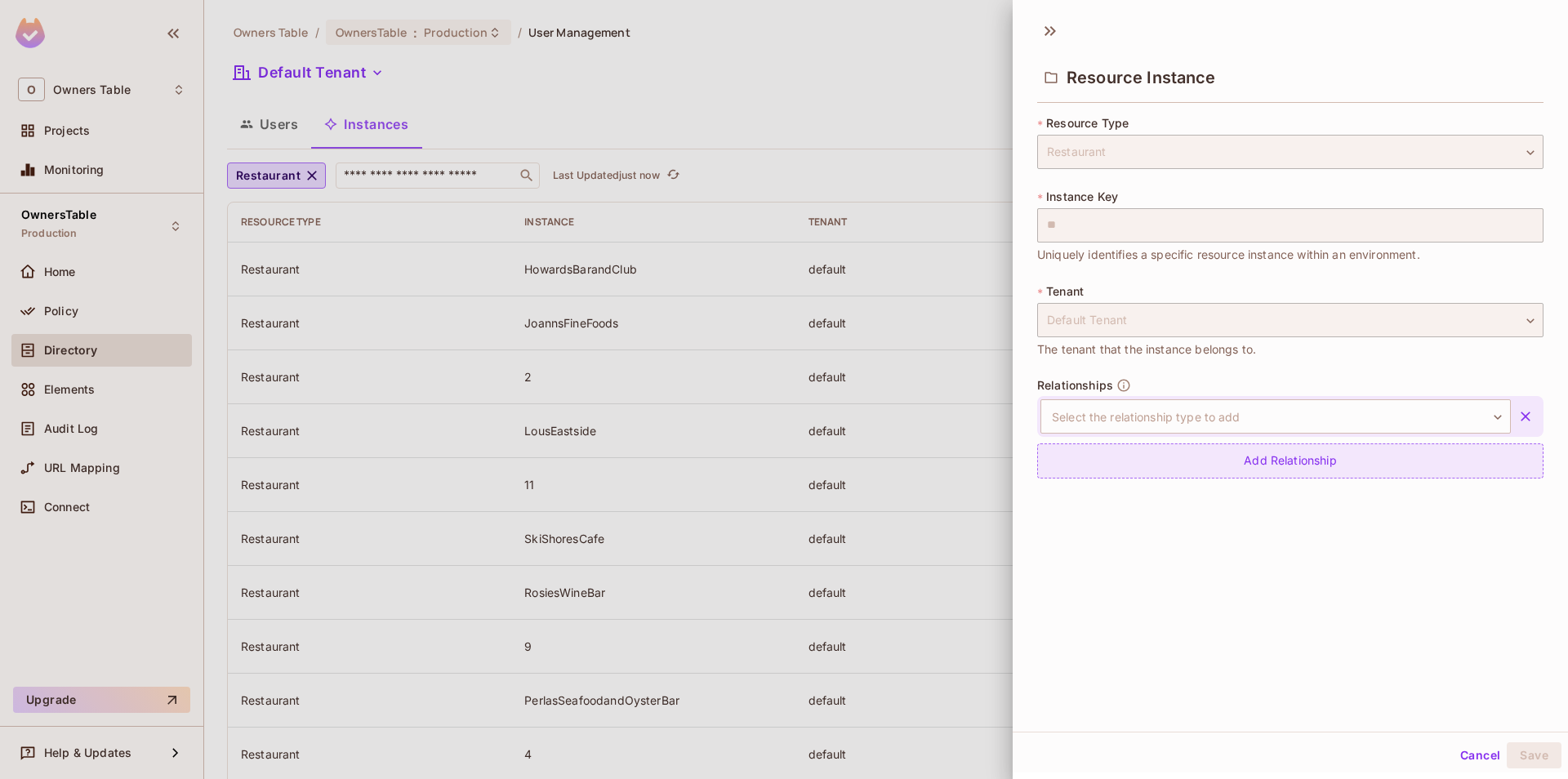
click at [1210, 458] on div "Add Relationship" at bounding box center [1290, 461] width 506 height 35
click at [1214, 424] on body "O Owners Table Projects Monitoring OwnersTable Production Home Policy Directory…" at bounding box center [784, 390] width 1568 height 779
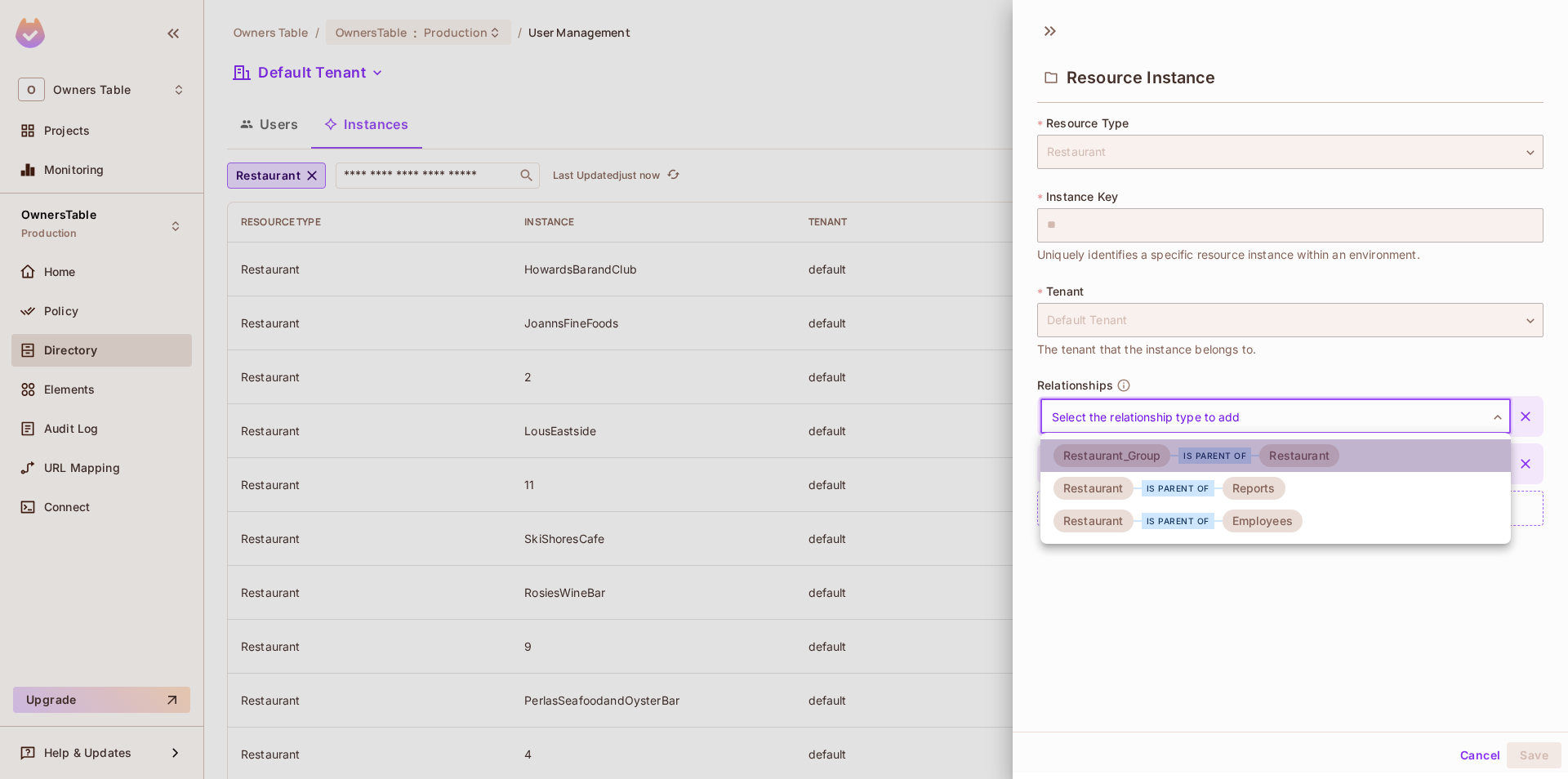
click at [1194, 455] on div "is parent of" at bounding box center [1215, 455] width 73 height 16
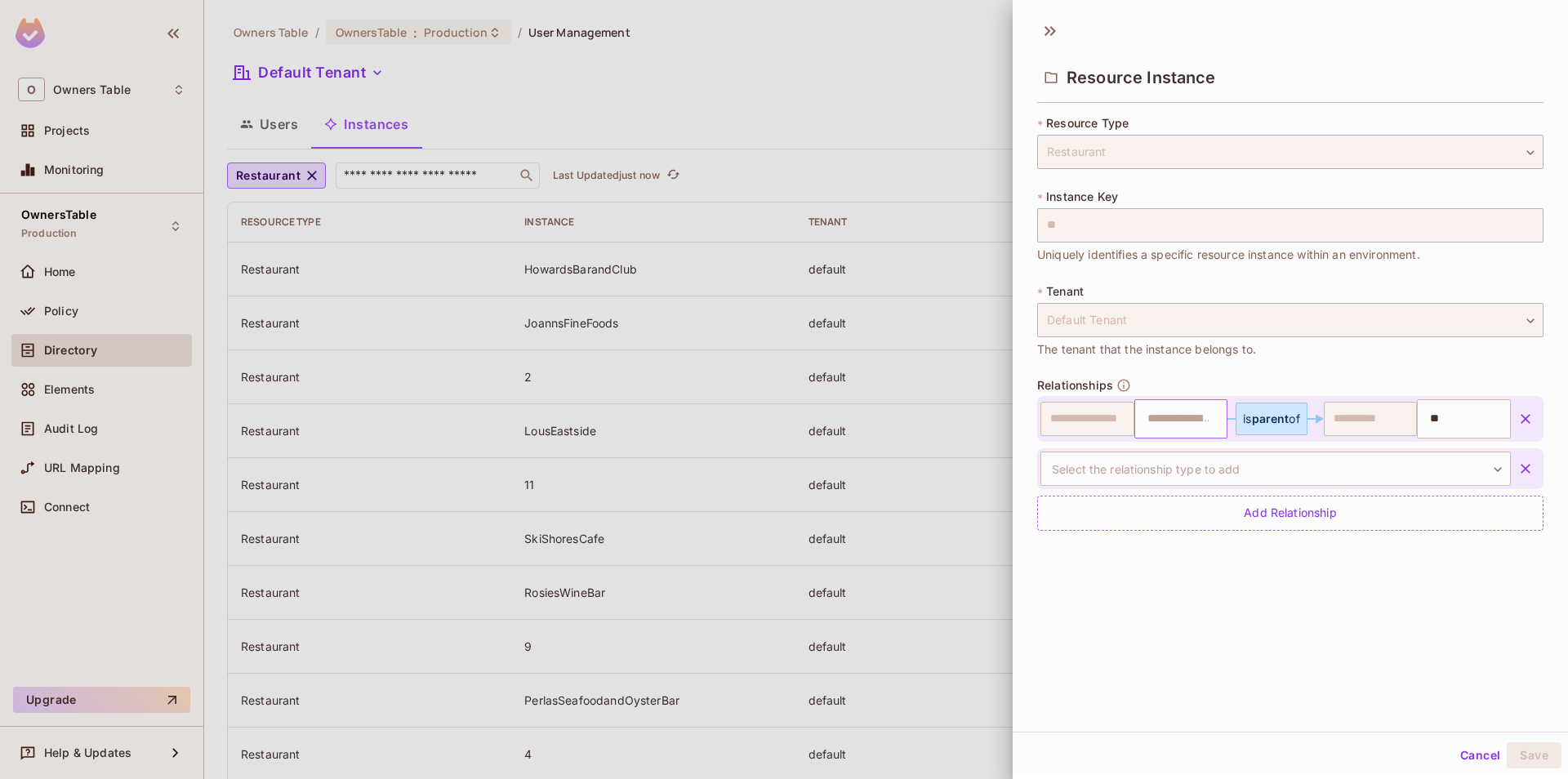
click at [1171, 418] on input "text" at bounding box center [1180, 419] width 83 height 32
type input "*"
click at [1179, 467] on body "O Owners Table Projects Monitoring OwnersTable Production Home Policy Directory…" at bounding box center [784, 390] width 1568 height 779
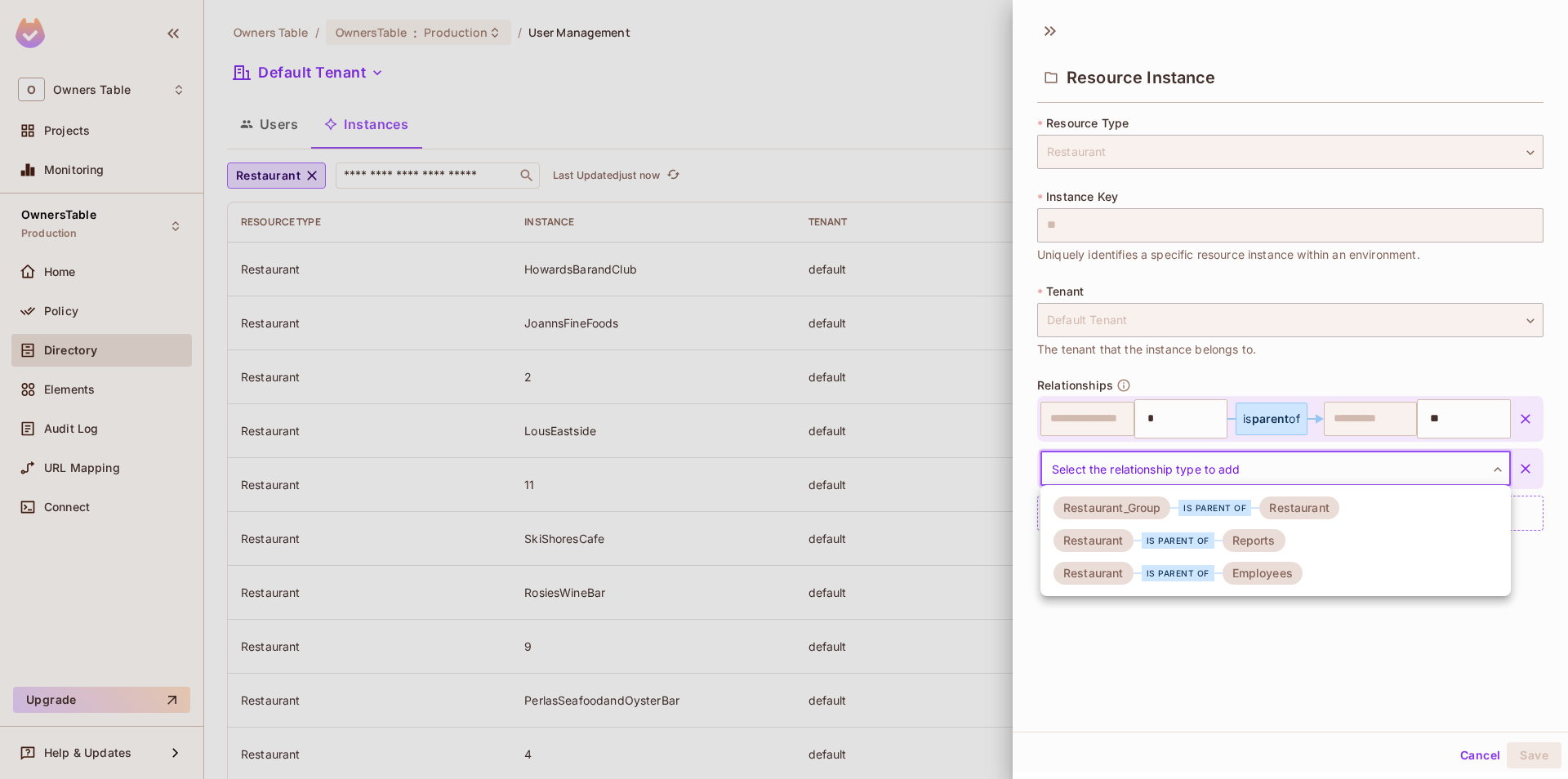
click at [1205, 542] on div "is parent of" at bounding box center [1178, 540] width 73 height 16
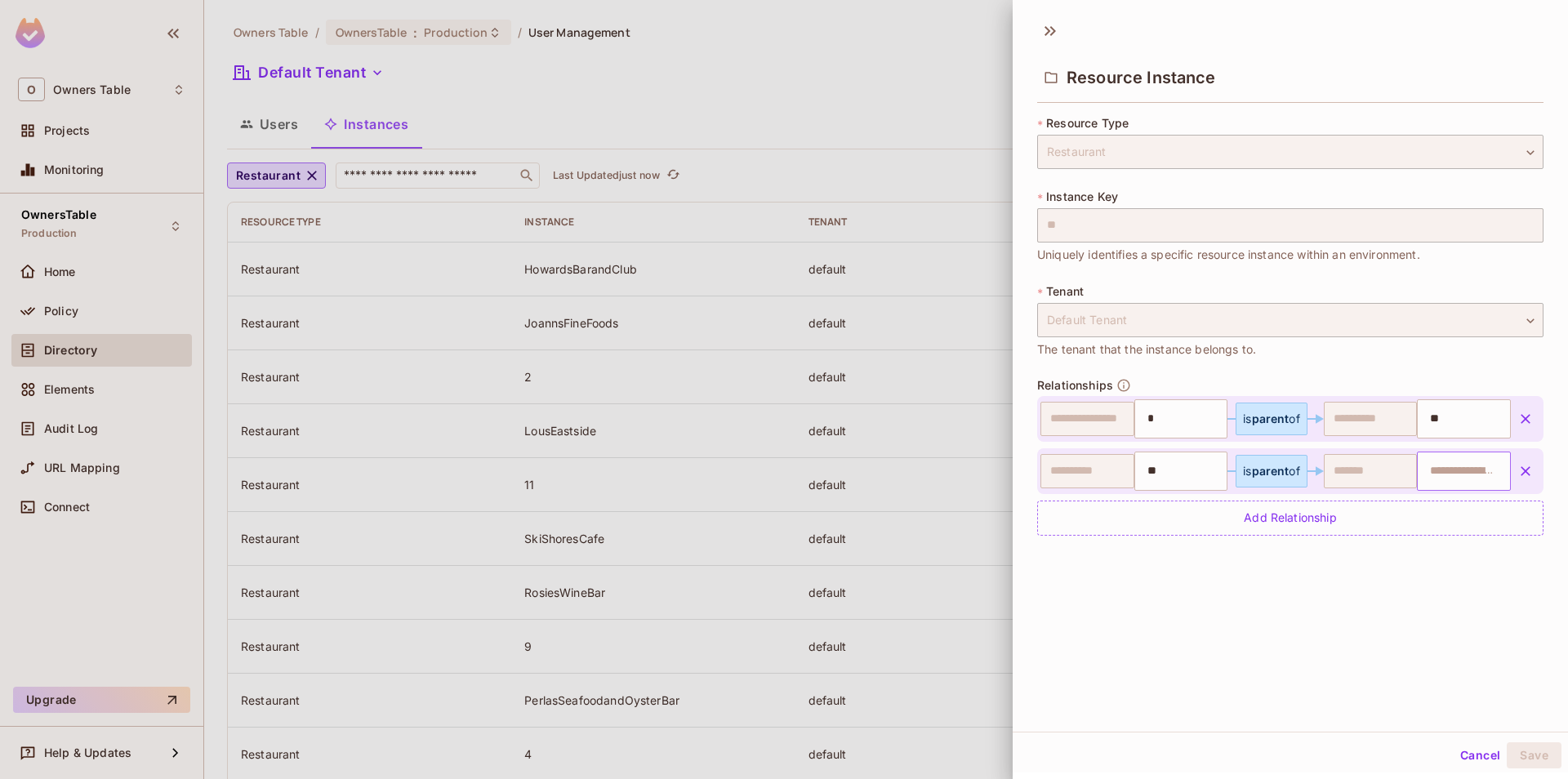
click at [1441, 467] on input "text" at bounding box center [1462, 471] width 83 height 32
paste input "**********"
type input "**********"
click at [1310, 512] on div "Add Relationship" at bounding box center [1290, 517] width 506 height 35
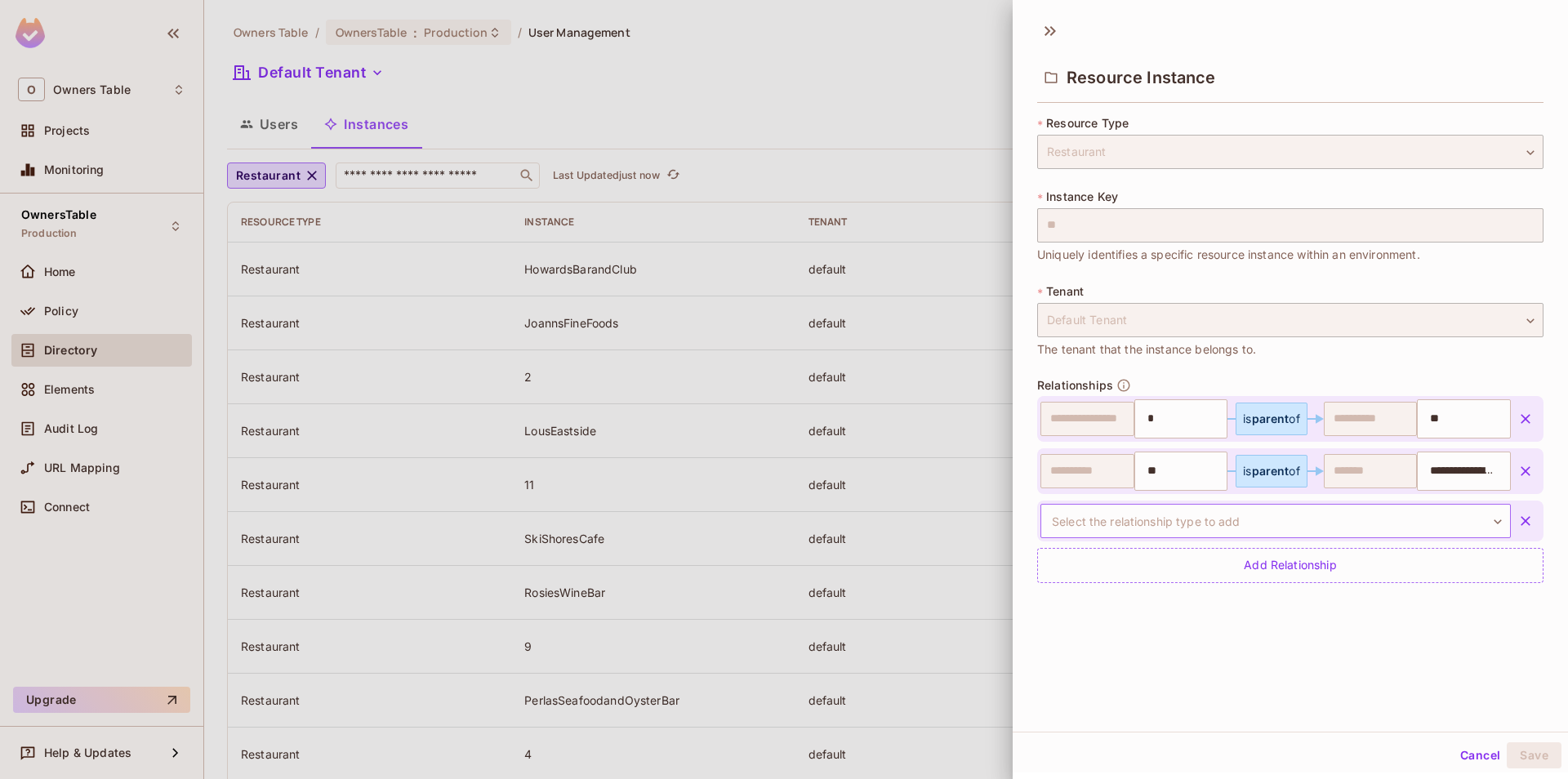
click at [1234, 527] on body "O Owners Table Projects Monitoring OwnersTable Production Home Policy Directory…" at bounding box center [784, 390] width 1568 height 779
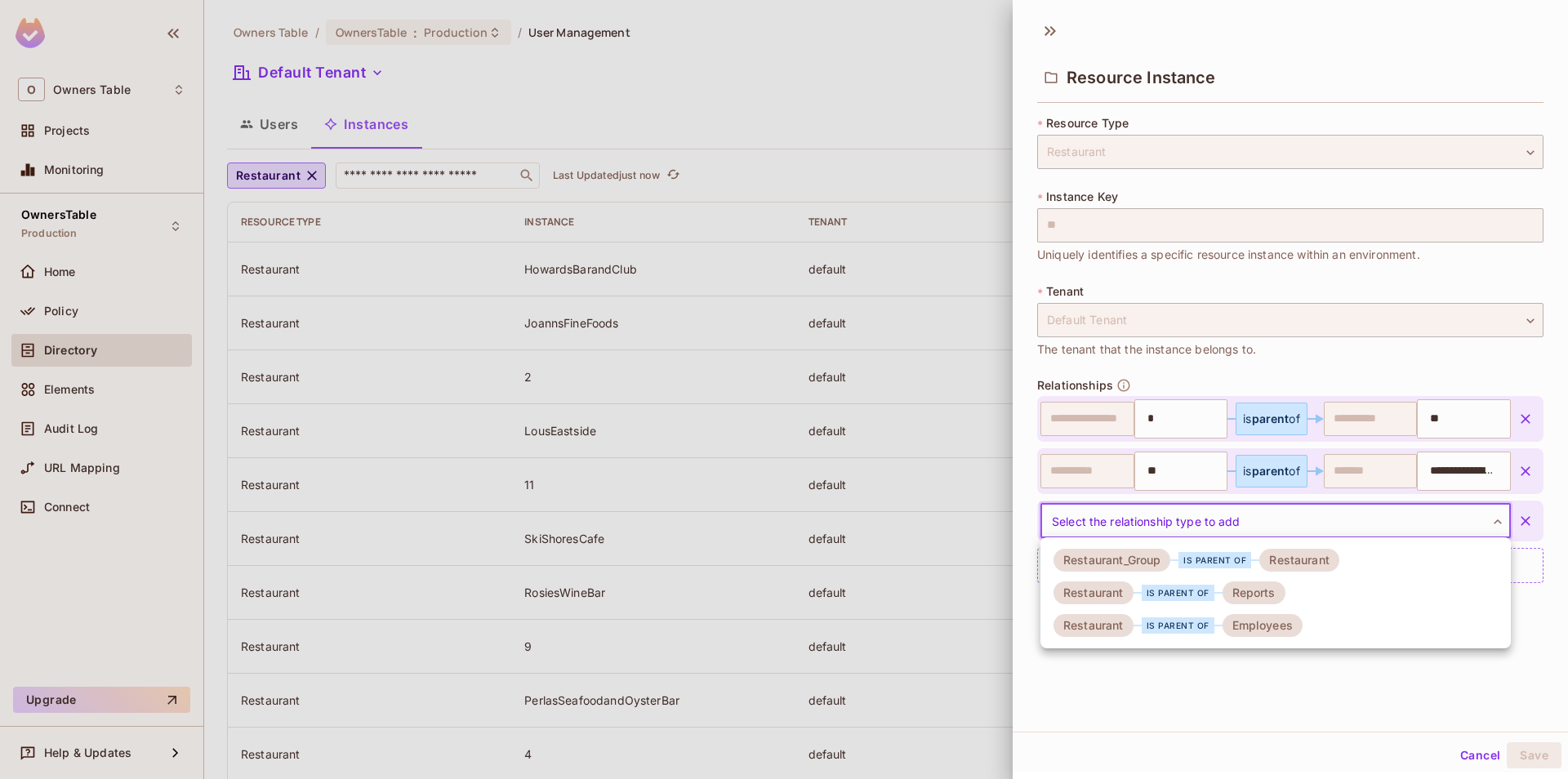
click at [1241, 631] on div "Employees" at bounding box center [1262, 625] width 80 height 23
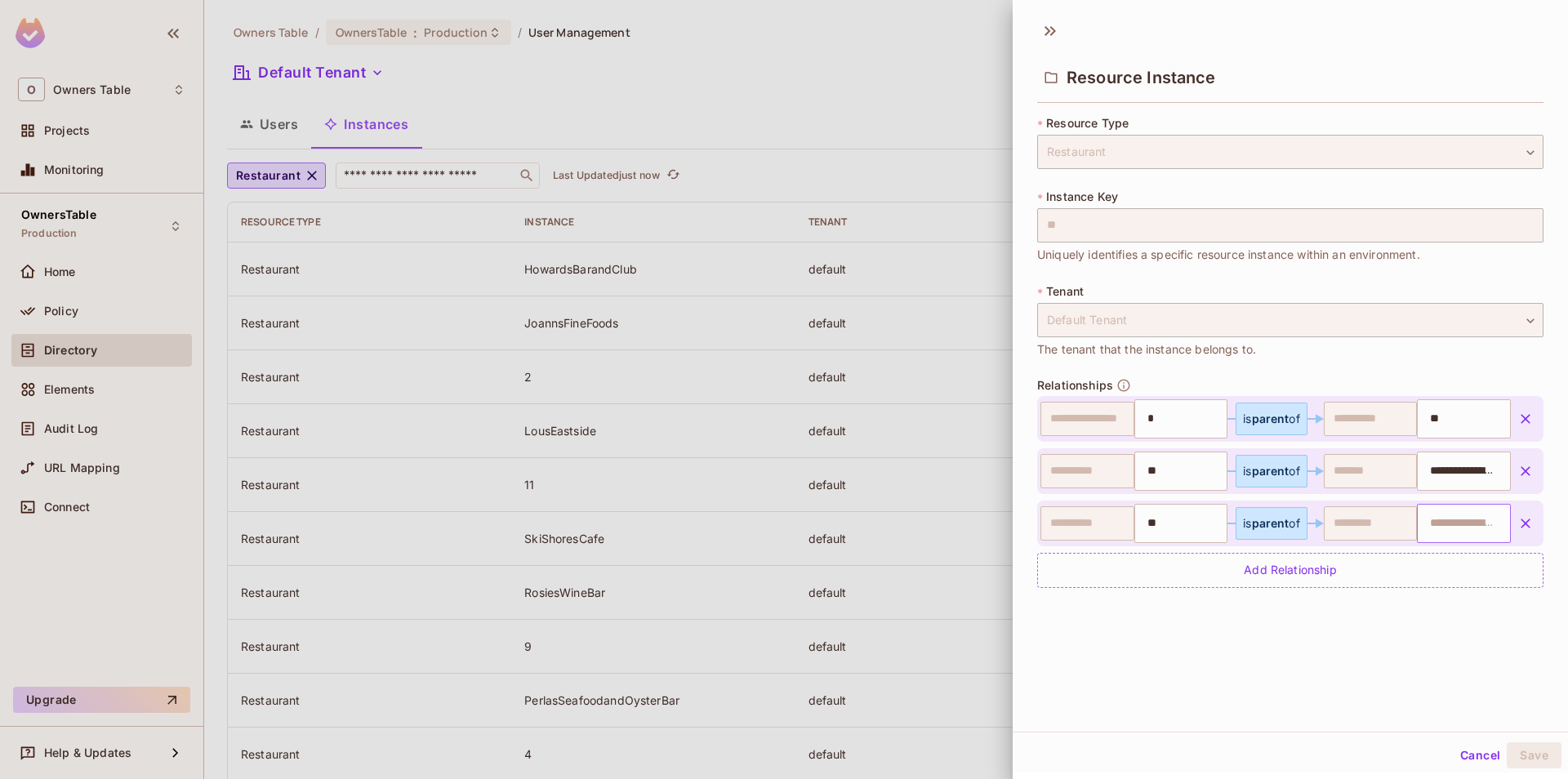
click at [1484, 523] on input "text" at bounding box center [1462, 523] width 83 height 32
paste input "**********"
type input "**********"
click at [1319, 683] on div "**********" at bounding box center [1290, 371] width 555 height 720
click at [1551, 757] on button "Save" at bounding box center [1534, 756] width 55 height 27
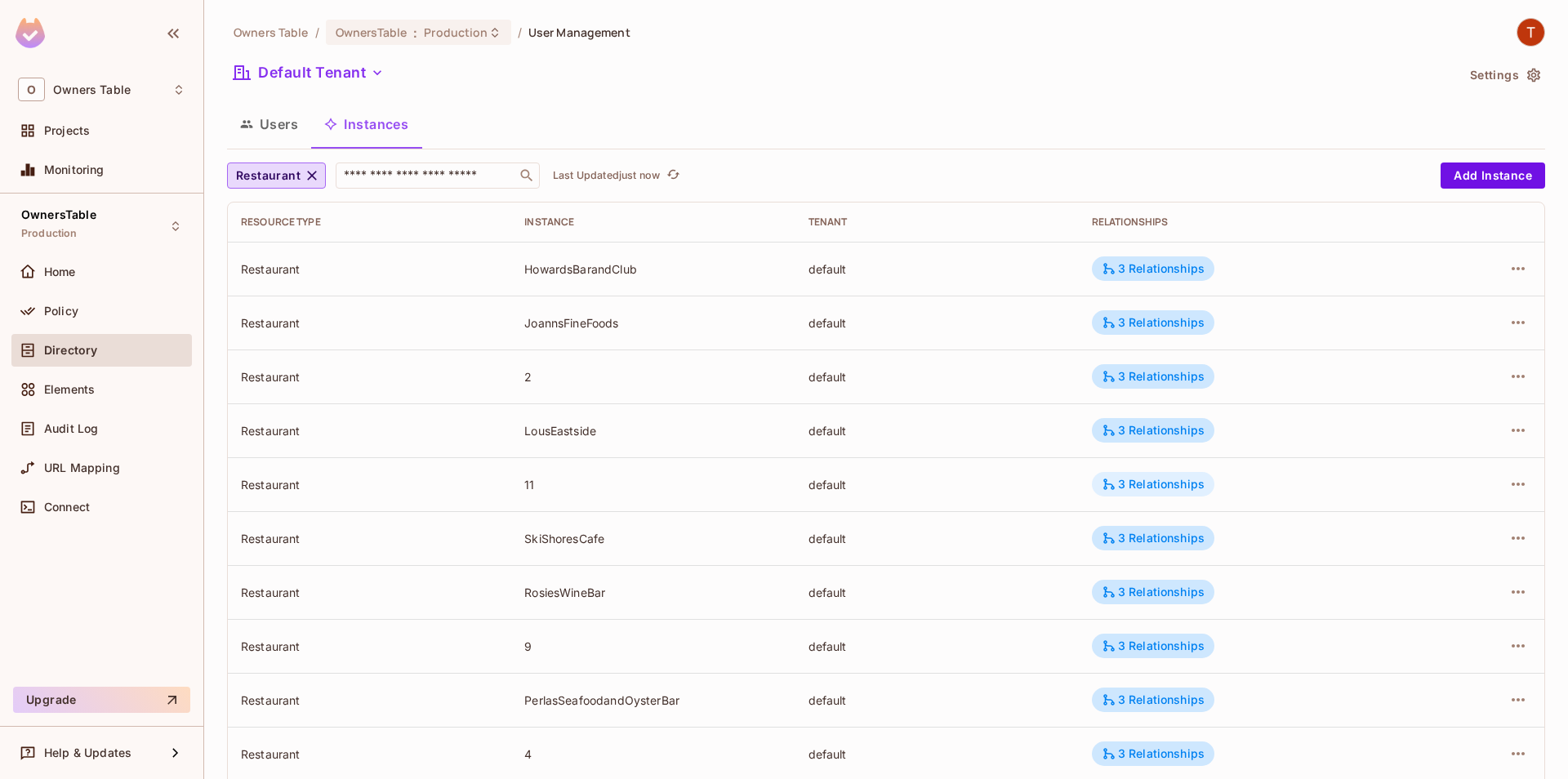
click at [1126, 482] on div "3 Relationships" at bounding box center [1153, 484] width 103 height 15
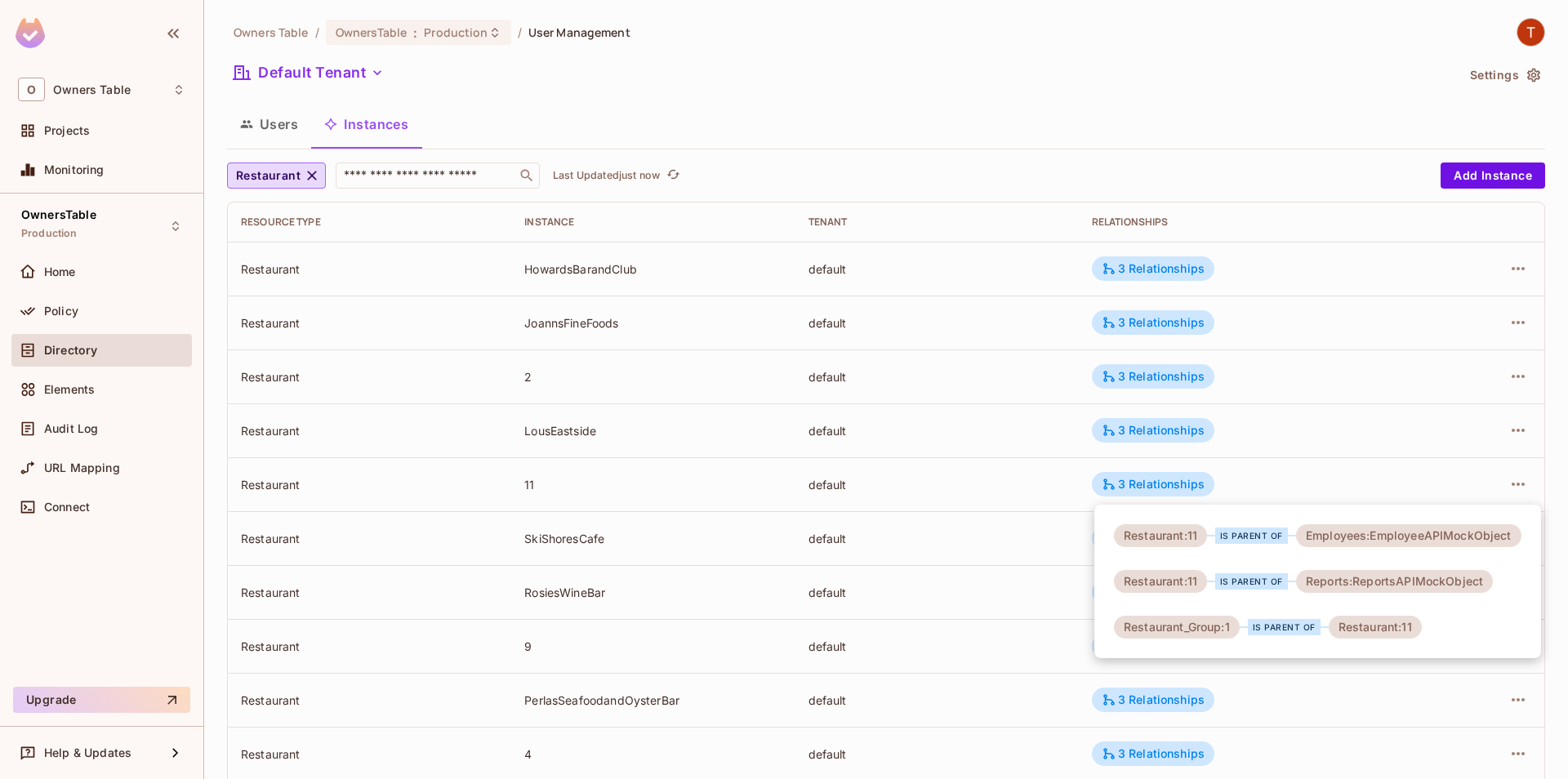
click at [1015, 491] on div at bounding box center [784, 390] width 1568 height 779
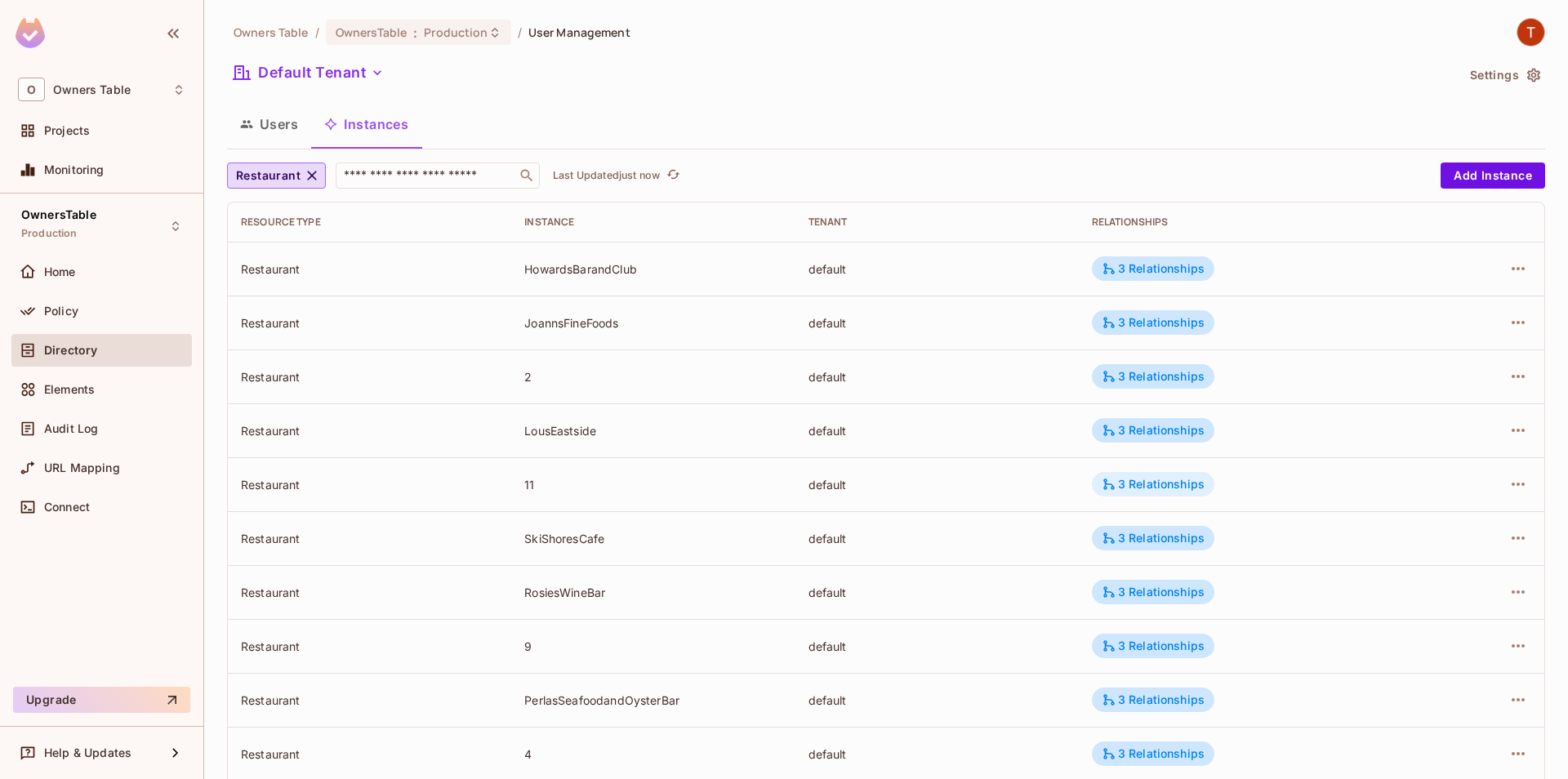
click at [1180, 493] on div "3 Relationships" at bounding box center [1152, 484] width 122 height 25
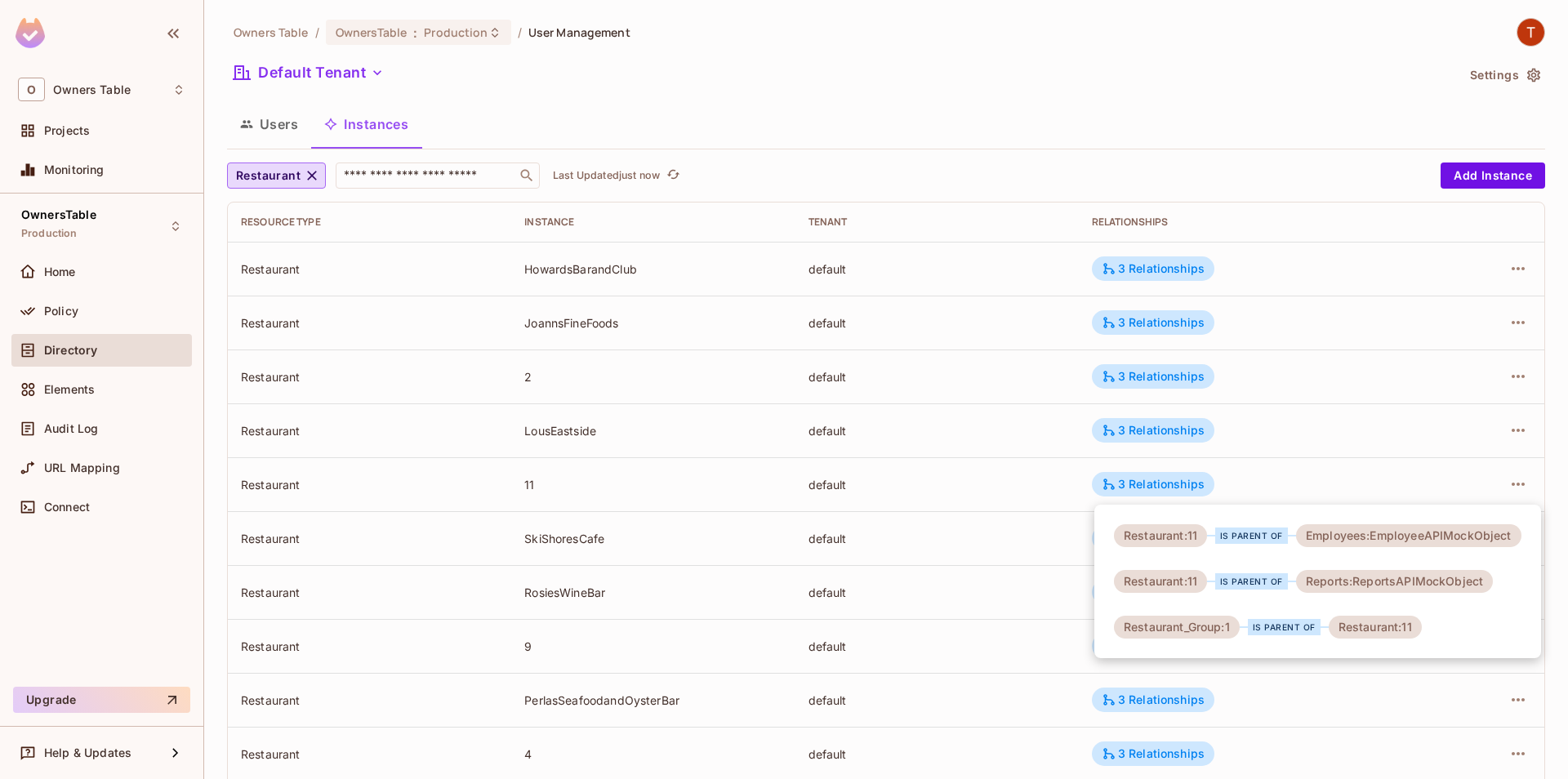
click at [1057, 501] on div at bounding box center [784, 390] width 1568 height 779
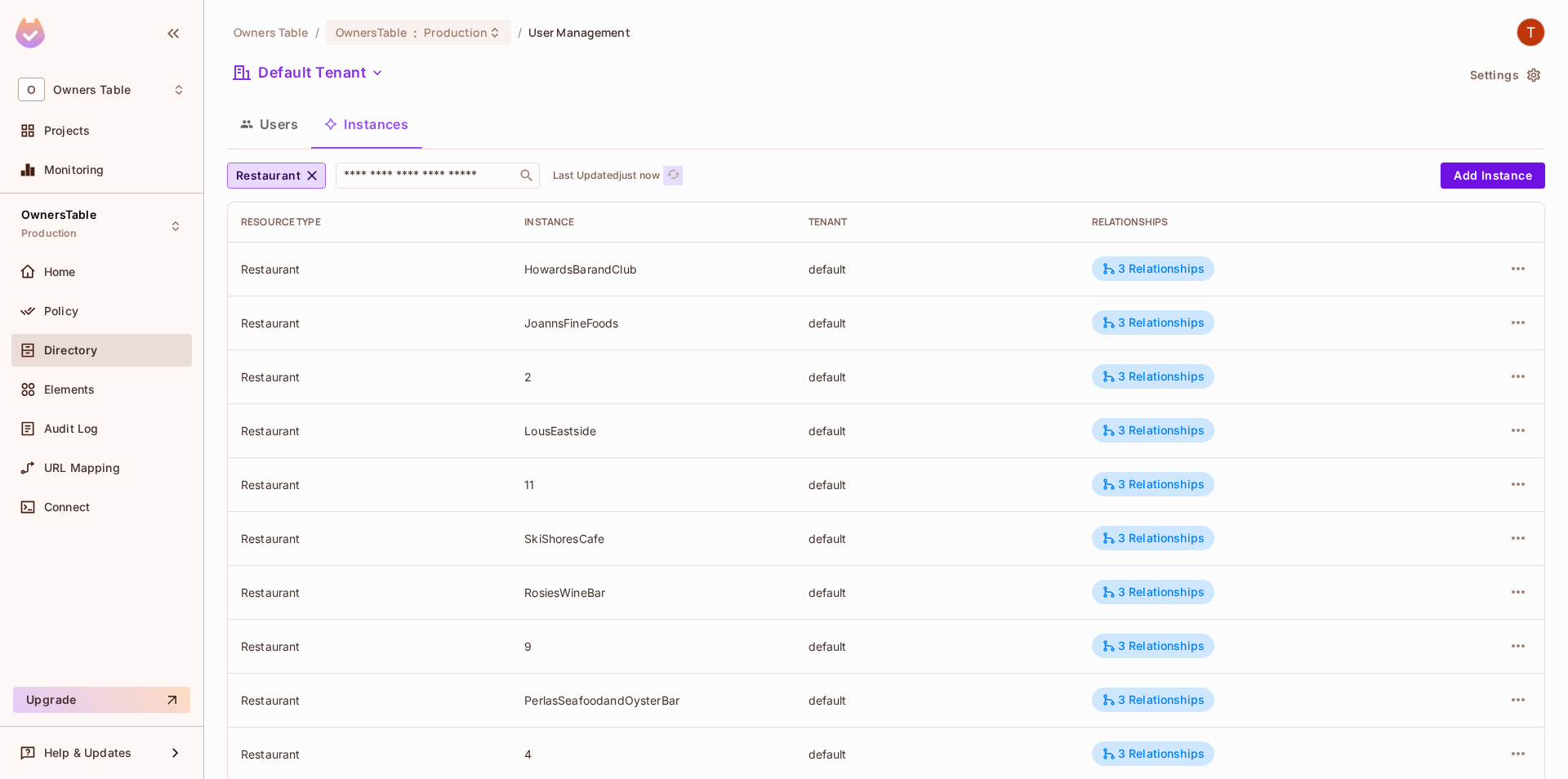
click at [680, 172] on icon "refresh" at bounding box center [673, 174] width 14 height 14
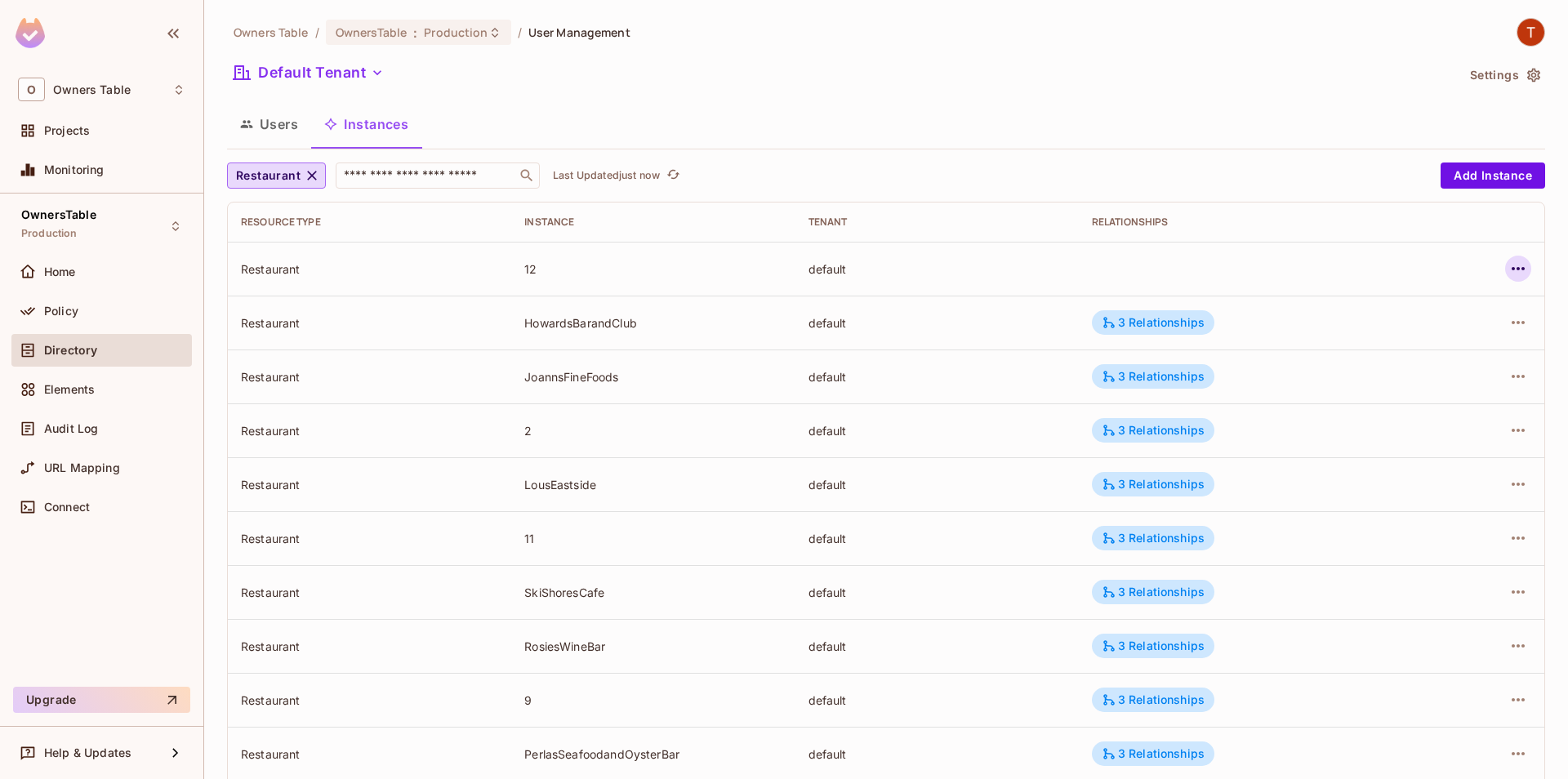
click at [1518, 262] on icon "button" at bounding box center [1518, 268] width 20 height 20
click at [1446, 340] on li "Edit Attributes" at bounding box center [1415, 342] width 205 height 36
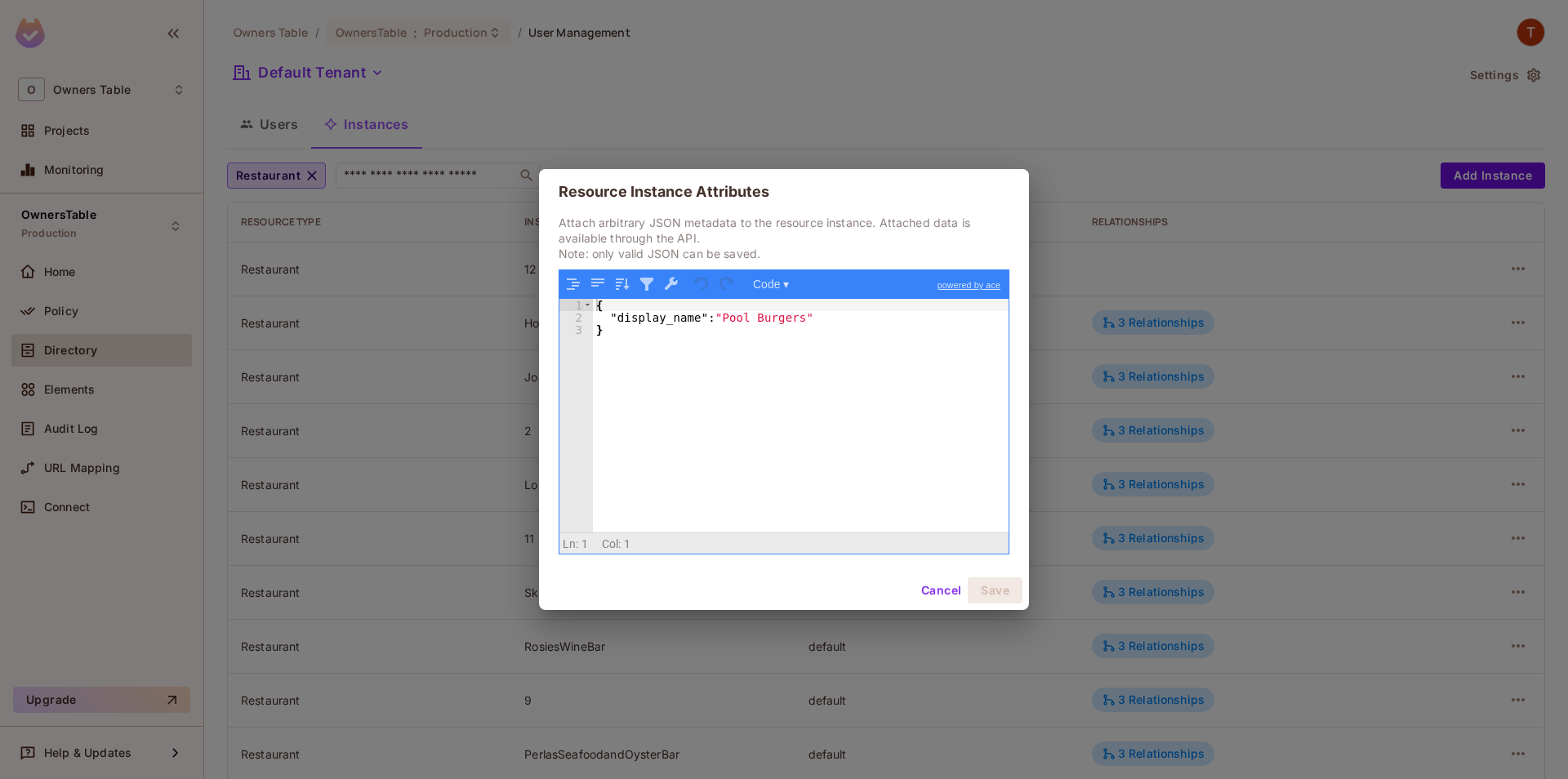
click at [935, 589] on button "Cancel" at bounding box center [941, 590] width 53 height 27
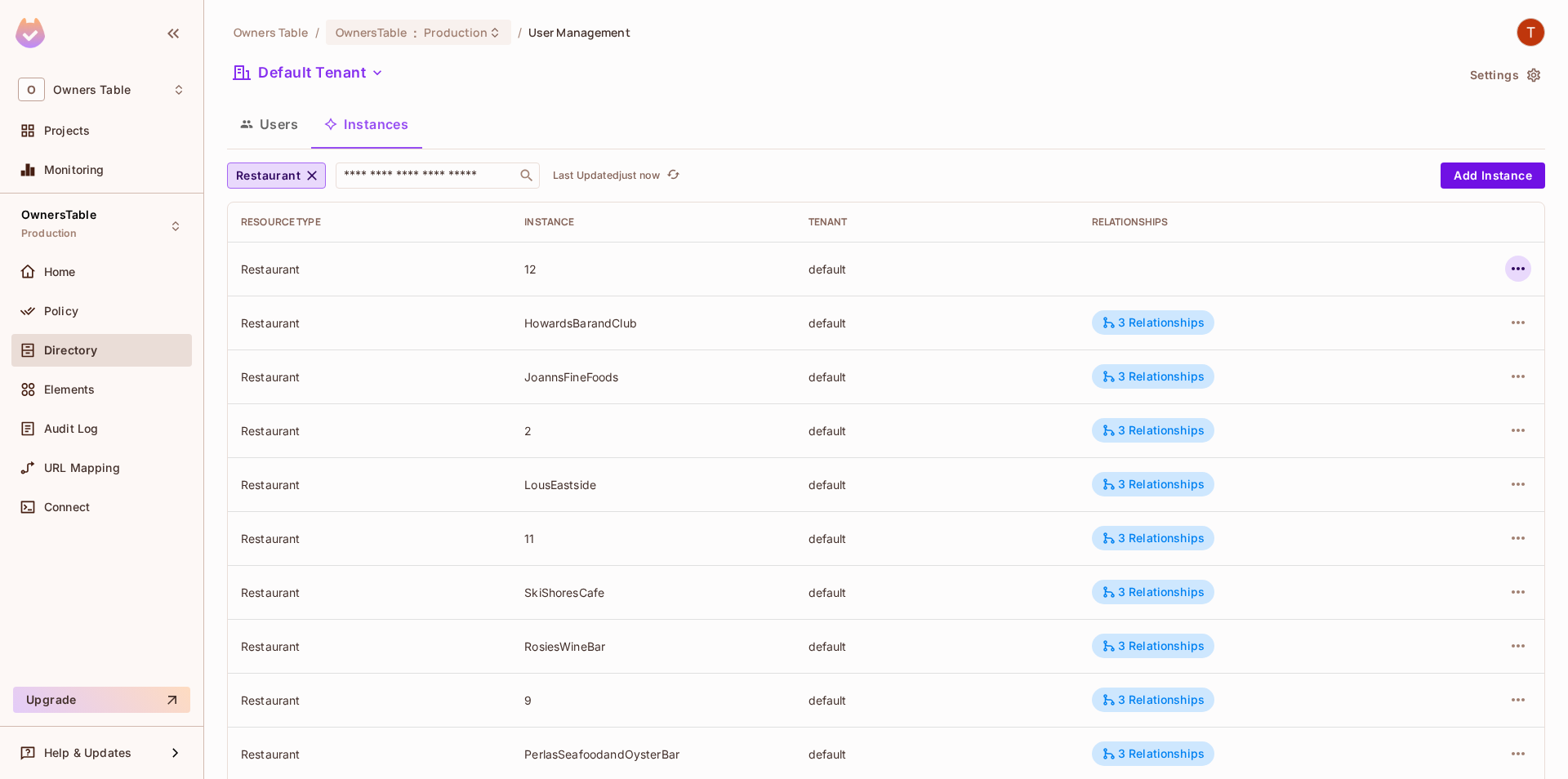
click at [1518, 261] on icon "button" at bounding box center [1518, 268] width 20 height 20
click at [1453, 299] on div "Edit Resource Instance" at bounding box center [1422, 306] width 127 height 16
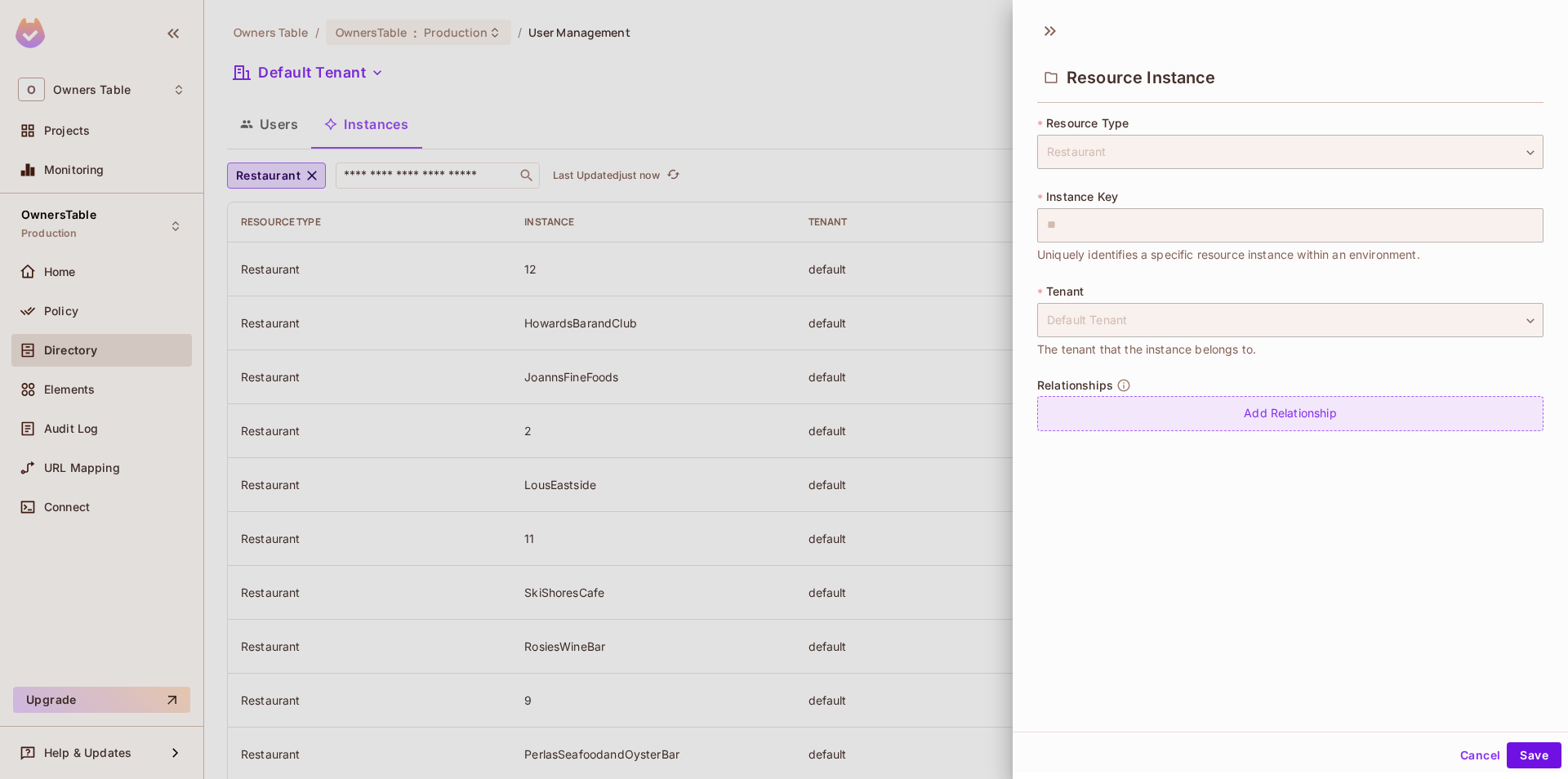
click at [1219, 410] on div "Add Relationship" at bounding box center [1290, 413] width 506 height 35
click at [1210, 431] on body "O Owners Table Projects Monitoring OwnersTable Production Home Policy Directory…" at bounding box center [784, 390] width 1568 height 779
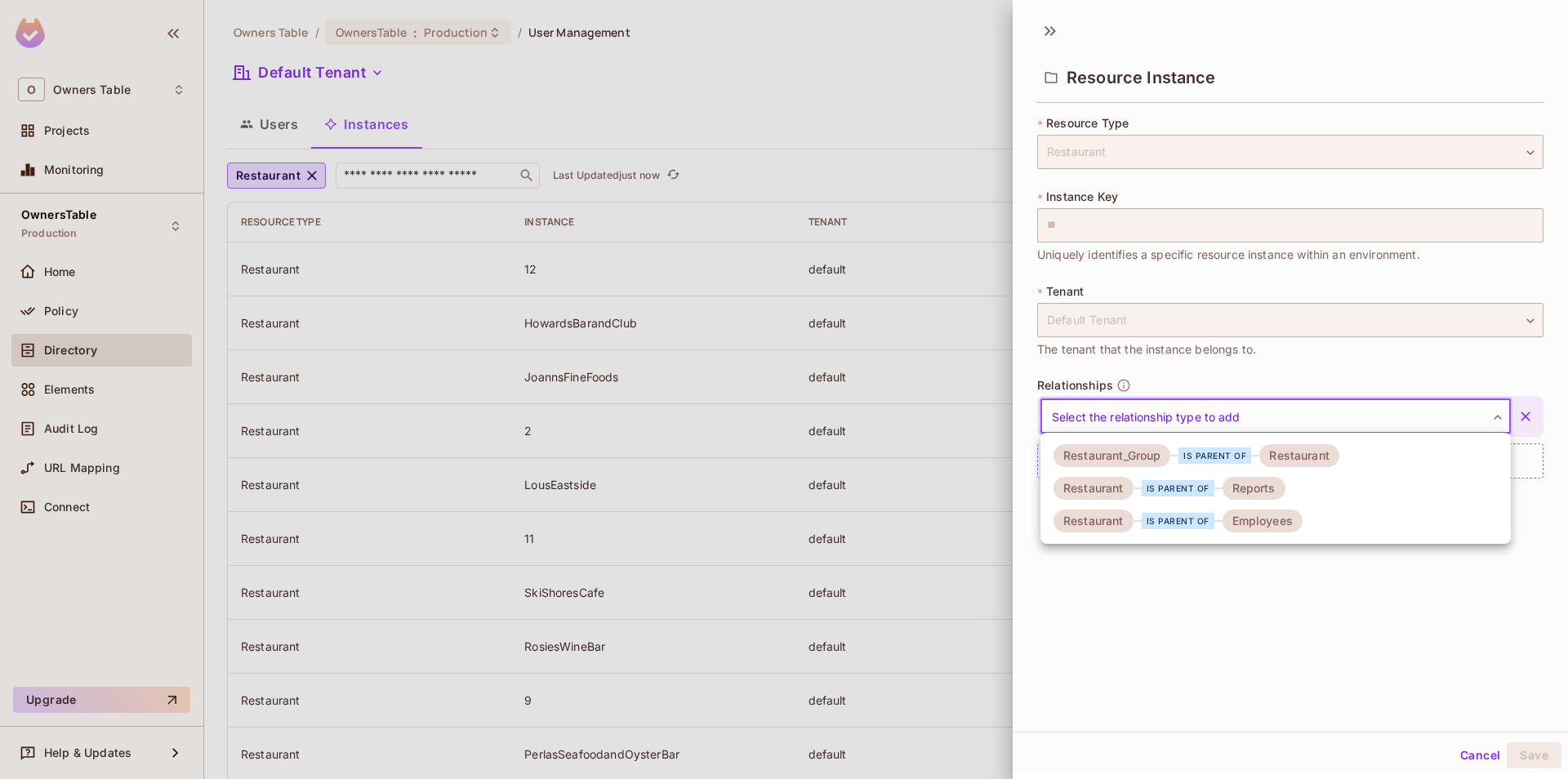
click at [1204, 461] on div "is parent of" at bounding box center [1215, 455] width 73 height 16
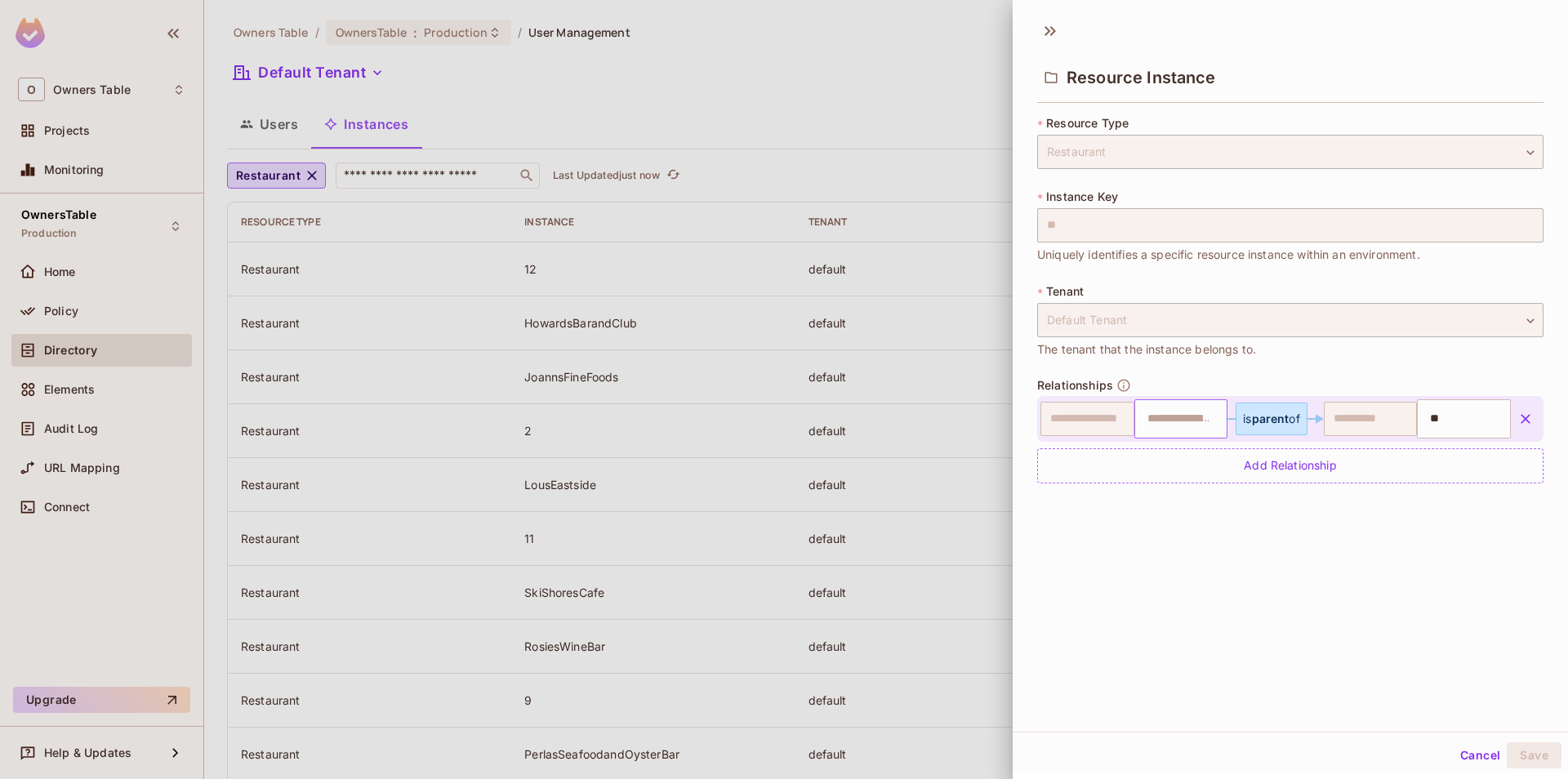
click at [1182, 429] on input "text" at bounding box center [1180, 419] width 83 height 32
type input "*"
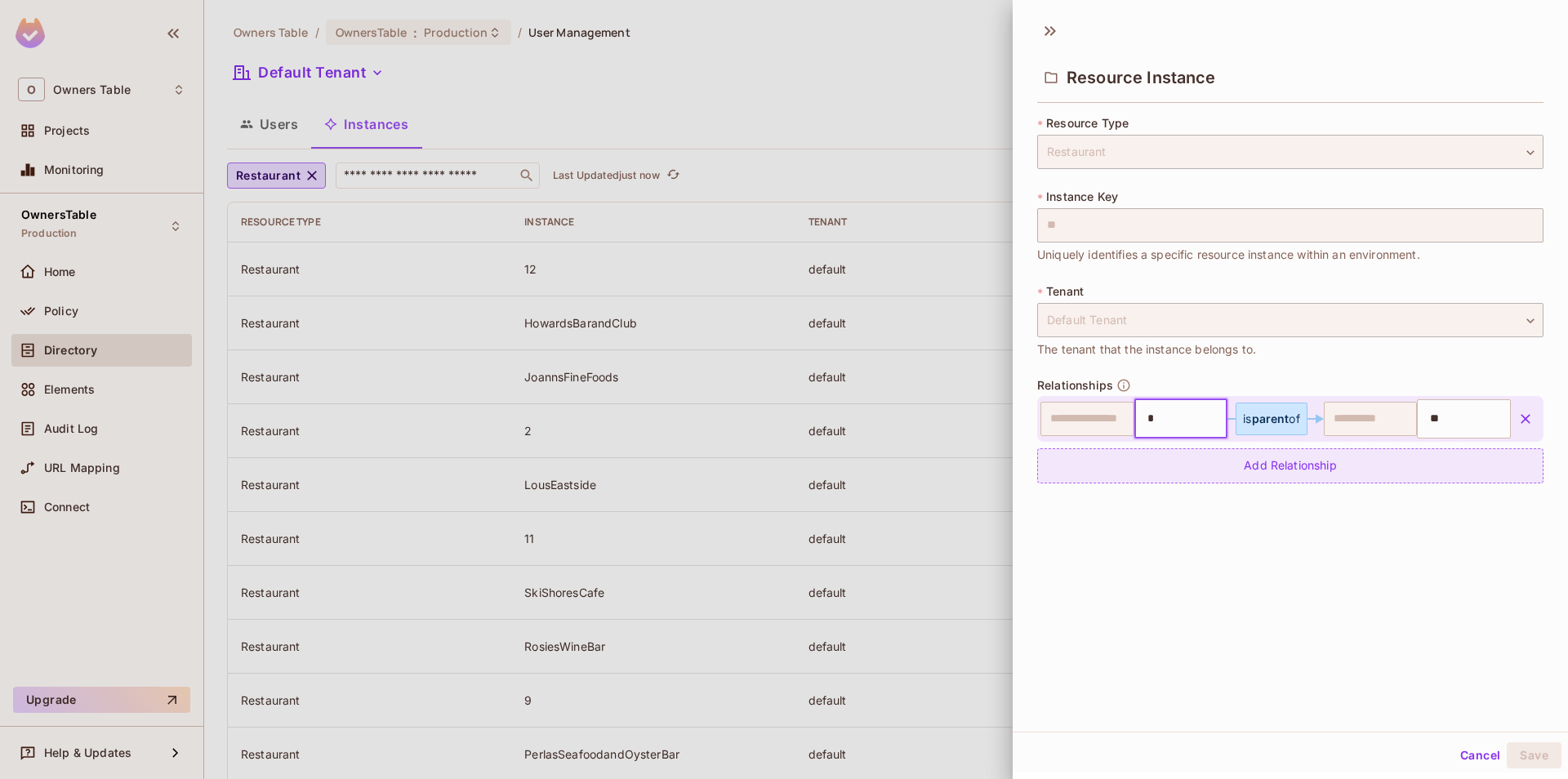
click at [1186, 463] on div "Add Relationship" at bounding box center [1290, 465] width 506 height 35
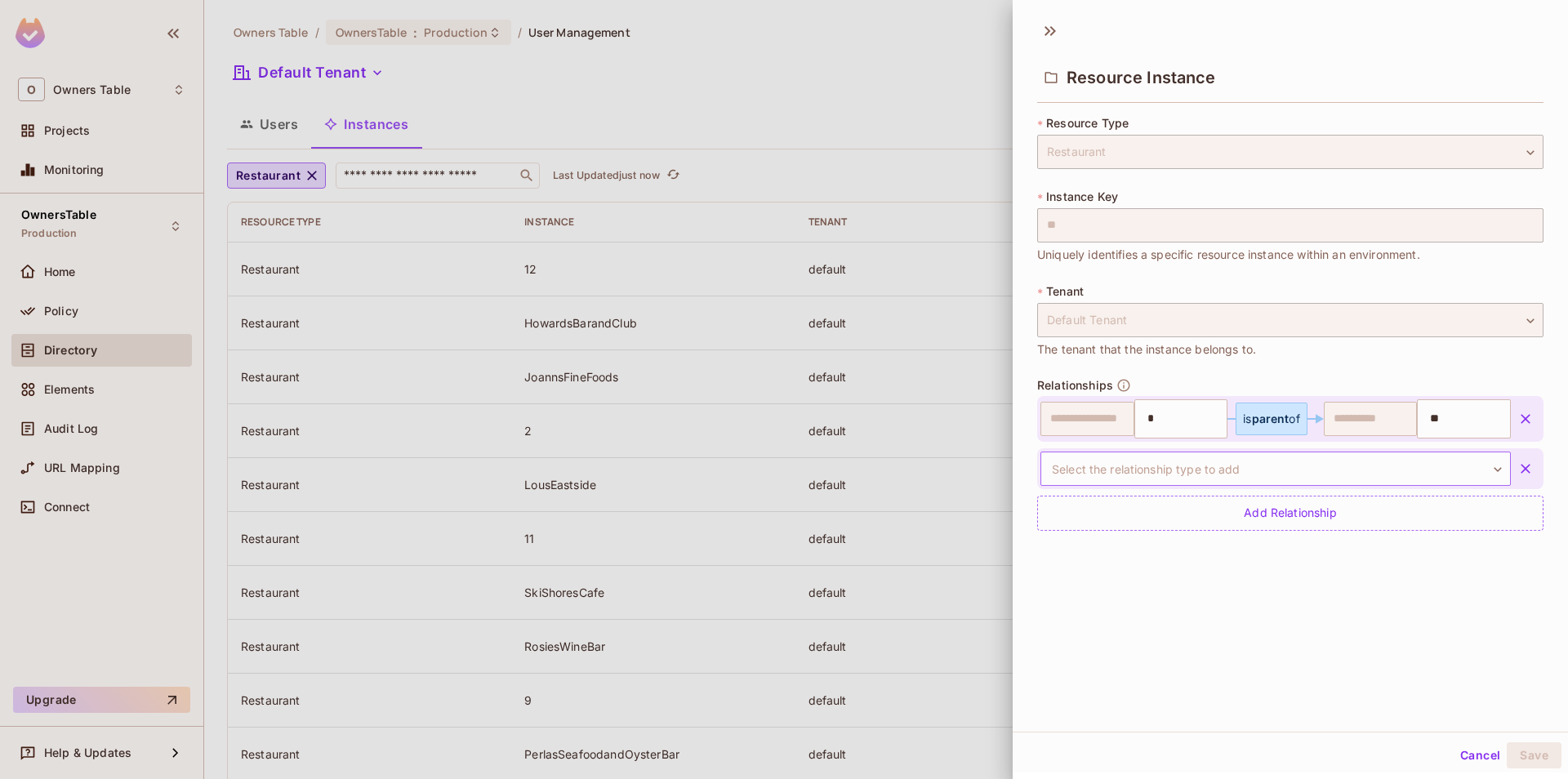
click at [1222, 467] on body "O Owners Table Projects Monitoring OwnersTable Production Home Policy Directory…" at bounding box center [784, 390] width 1568 height 779
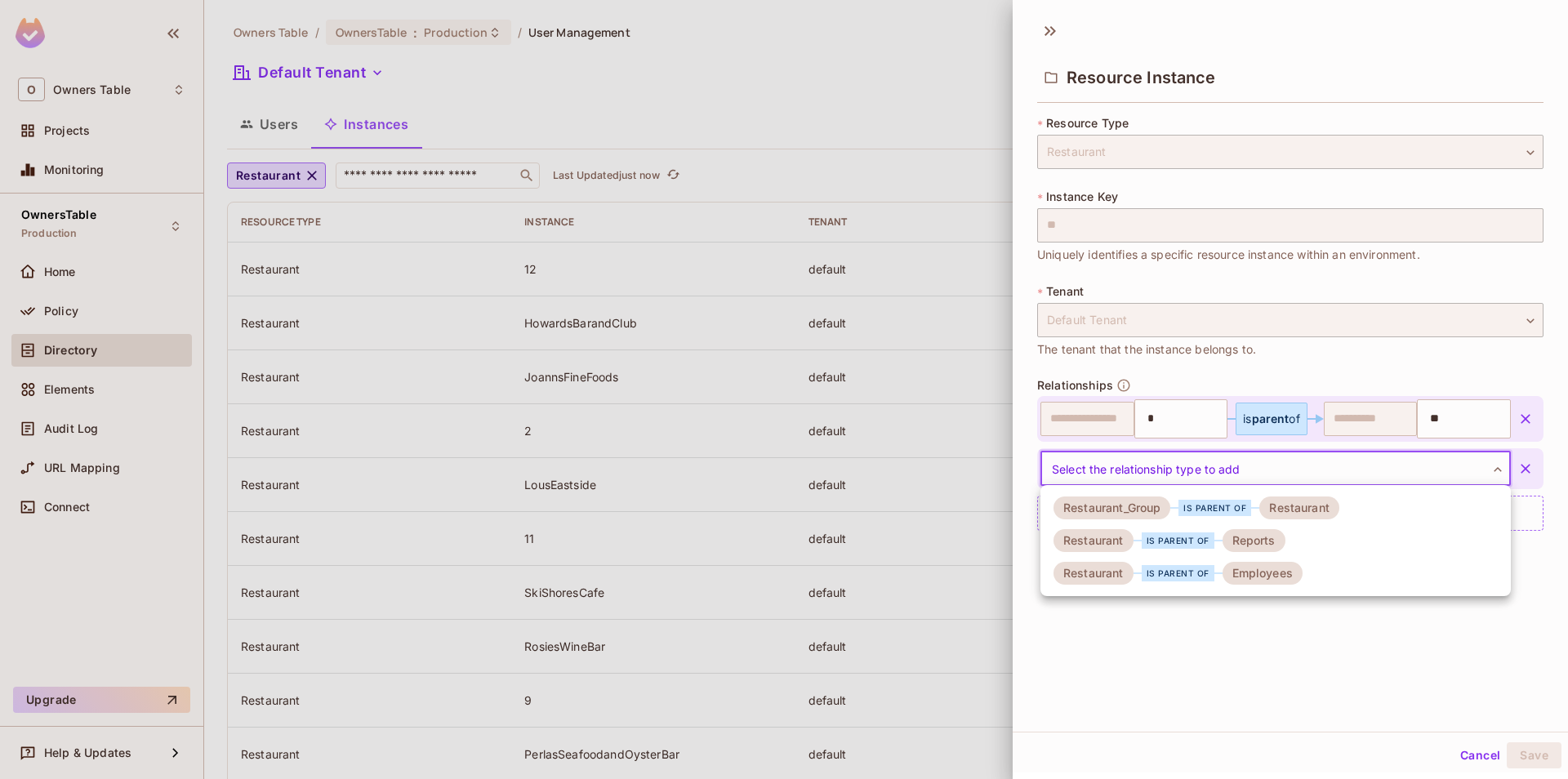
click at [1200, 553] on li "Restaurant is parent of Reports" at bounding box center [1275, 540] width 471 height 32
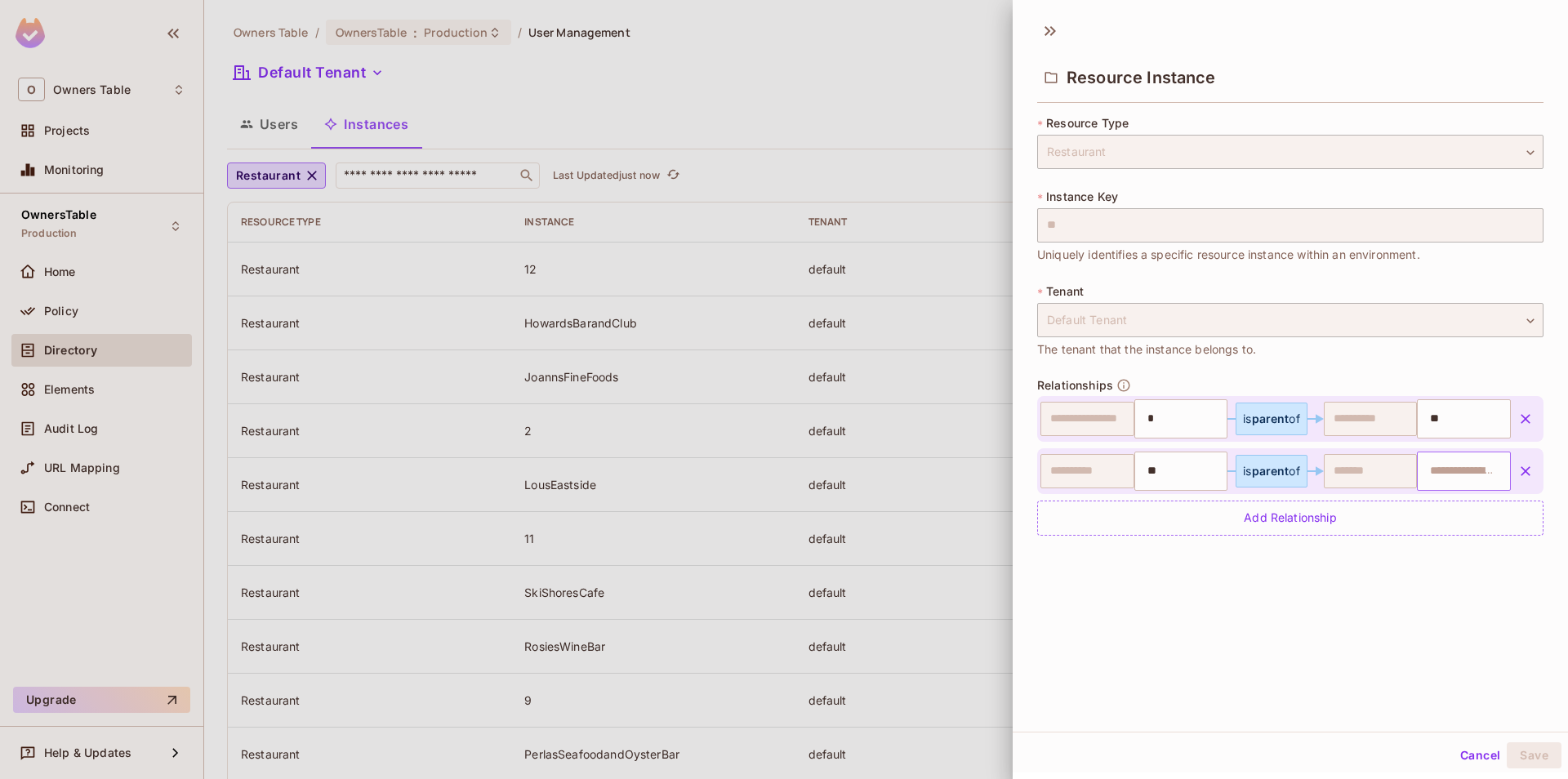
click at [1441, 477] on input "text" at bounding box center [1462, 471] width 83 height 32
paste input "**********"
type input "**********"
click at [1289, 519] on div "Add Relationship" at bounding box center [1290, 517] width 506 height 35
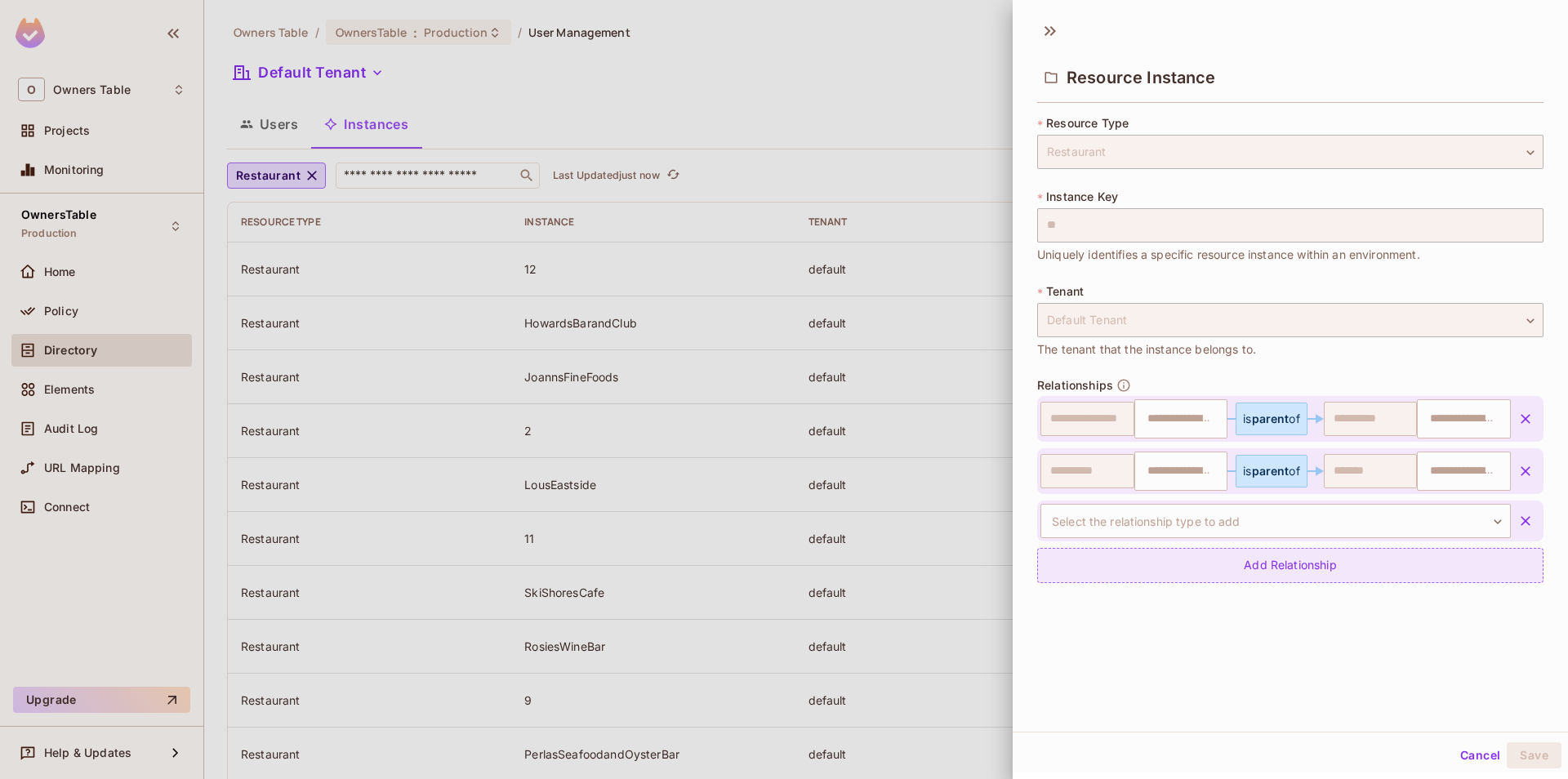
type input "*"
type input "**"
type input "**********"
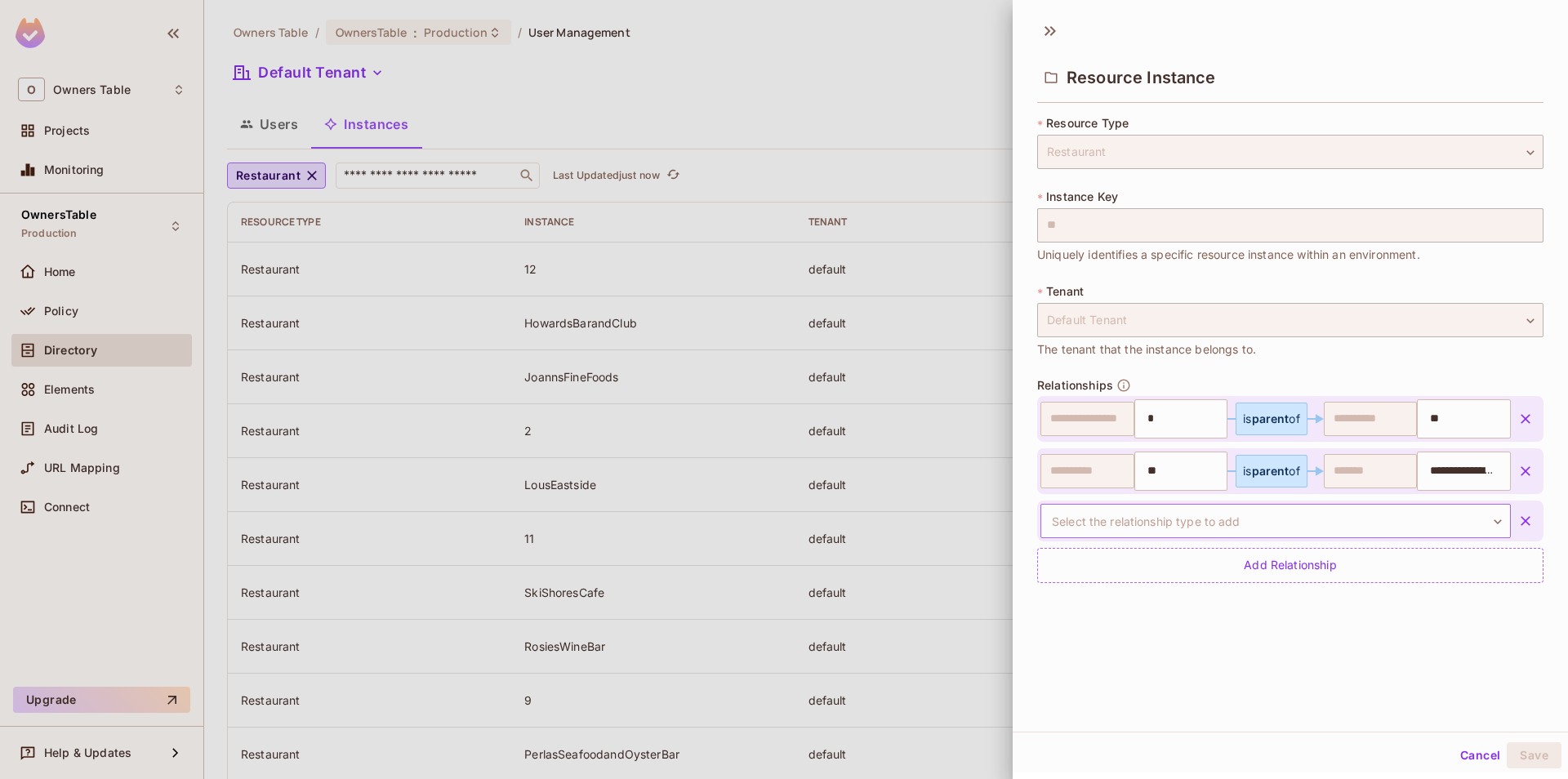
click at [1218, 513] on body "O Owners Table Projects Monitoring OwnersTable Production Home Policy Directory…" at bounding box center [784, 390] width 1568 height 779
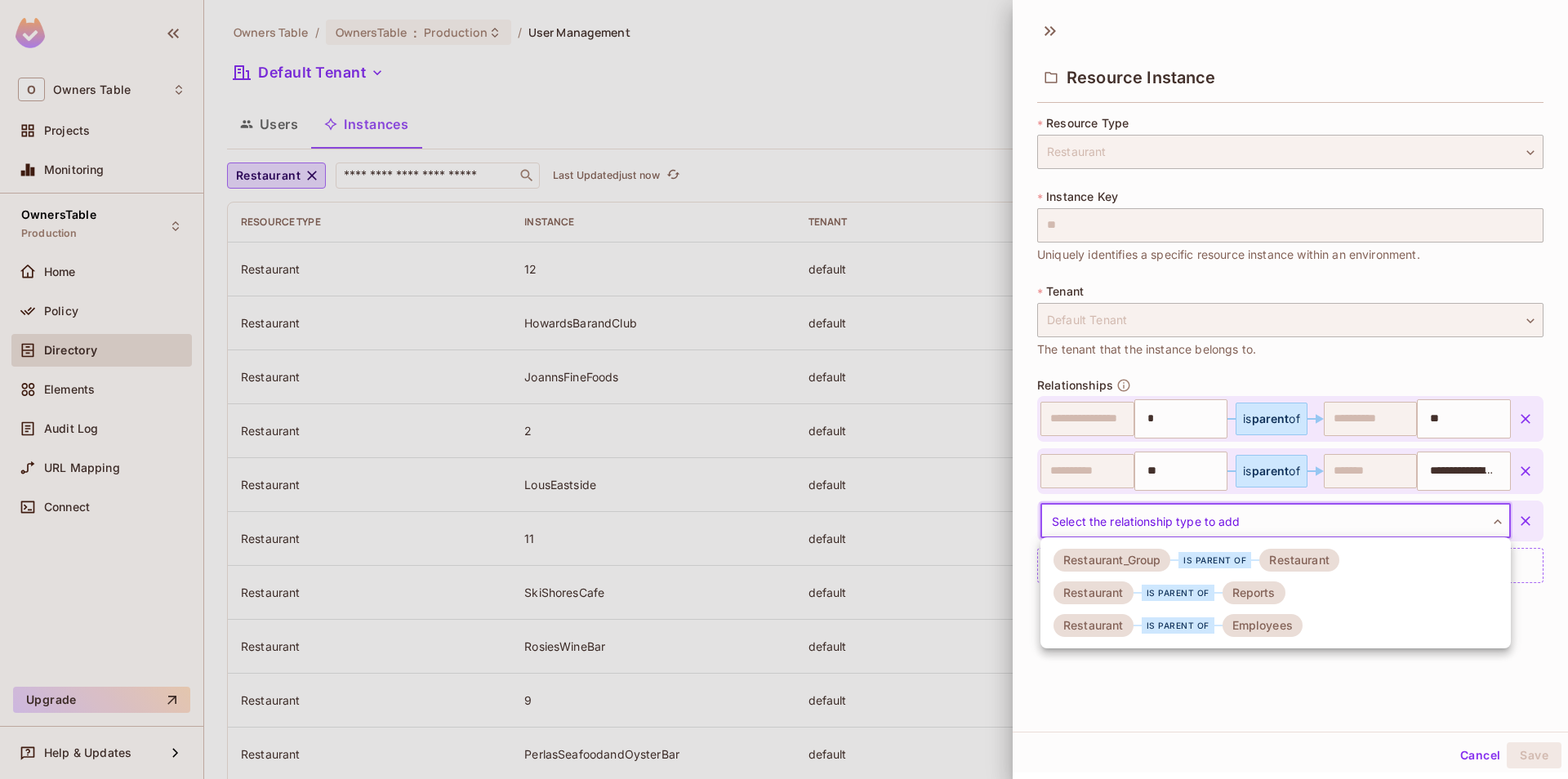
click at [1219, 617] on div "Restaurant is parent of Employees" at bounding box center [1178, 625] width 249 height 23
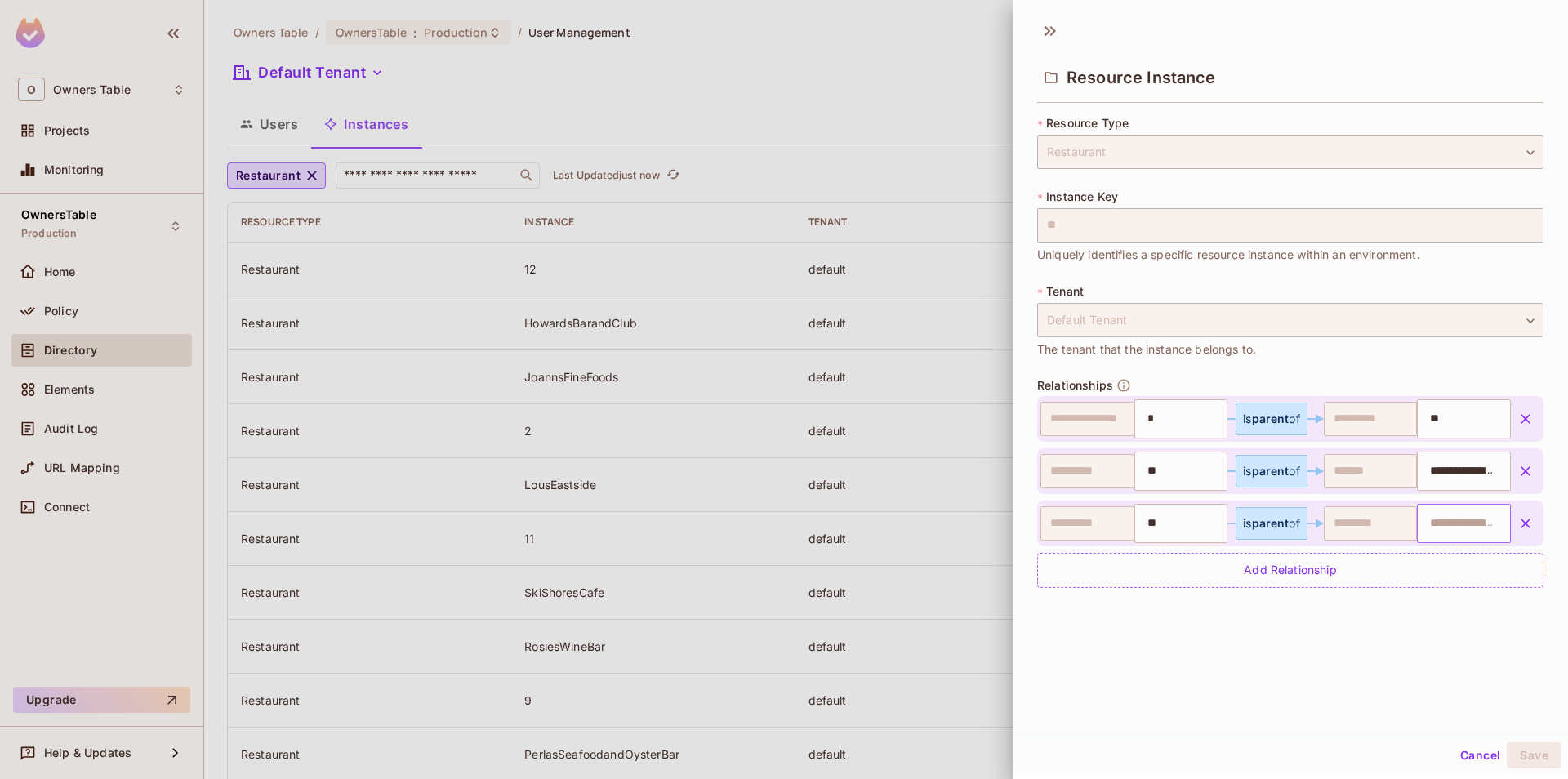
click at [1452, 518] on input "text" at bounding box center [1462, 523] width 83 height 32
paste input "**********"
type input "**********"
click at [1328, 669] on div "**********" at bounding box center [1290, 371] width 555 height 720
click at [1528, 758] on button "Save" at bounding box center [1534, 756] width 55 height 27
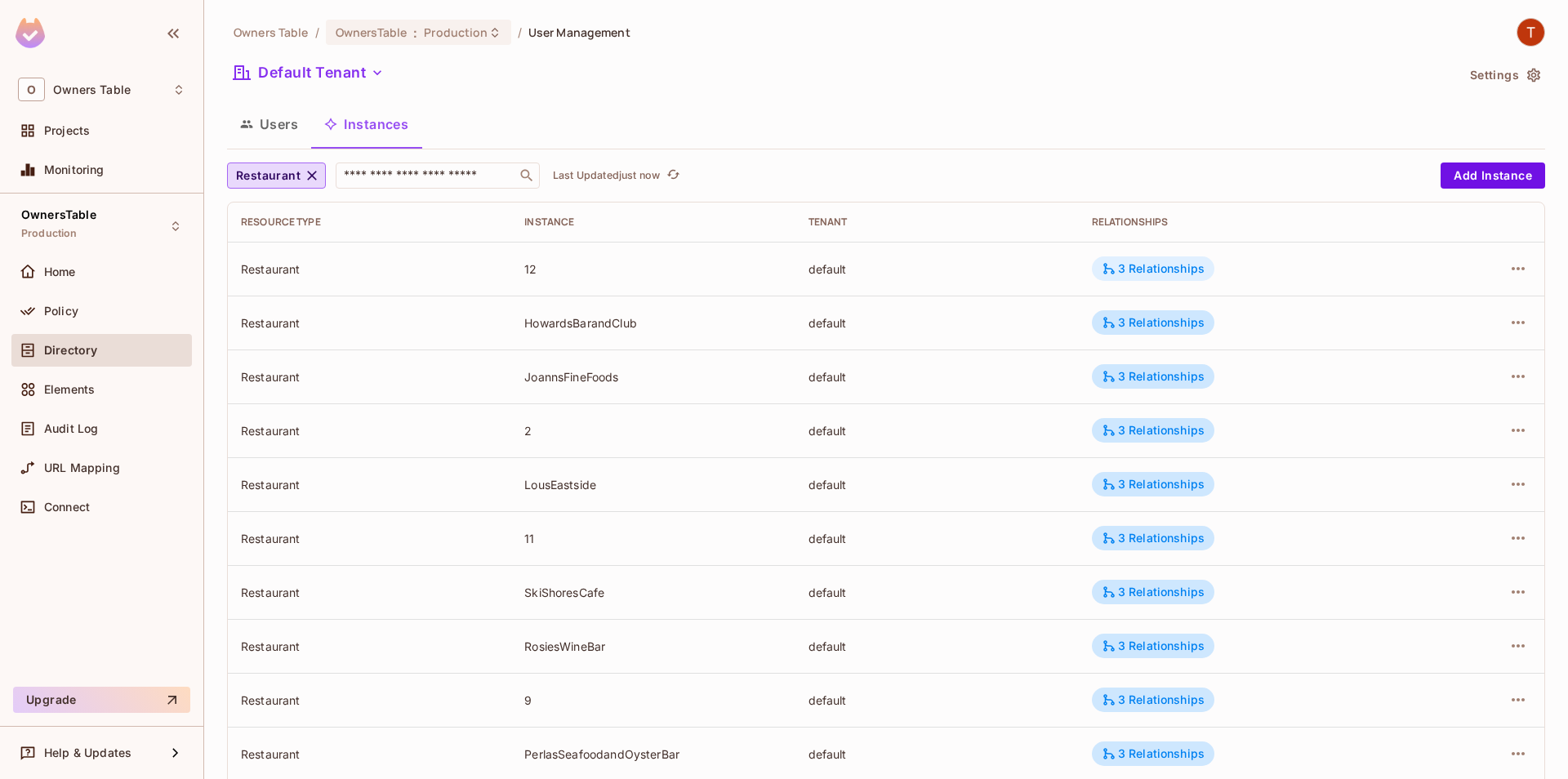
click at [1126, 270] on div "3 Relationships" at bounding box center [1153, 269] width 103 height 15
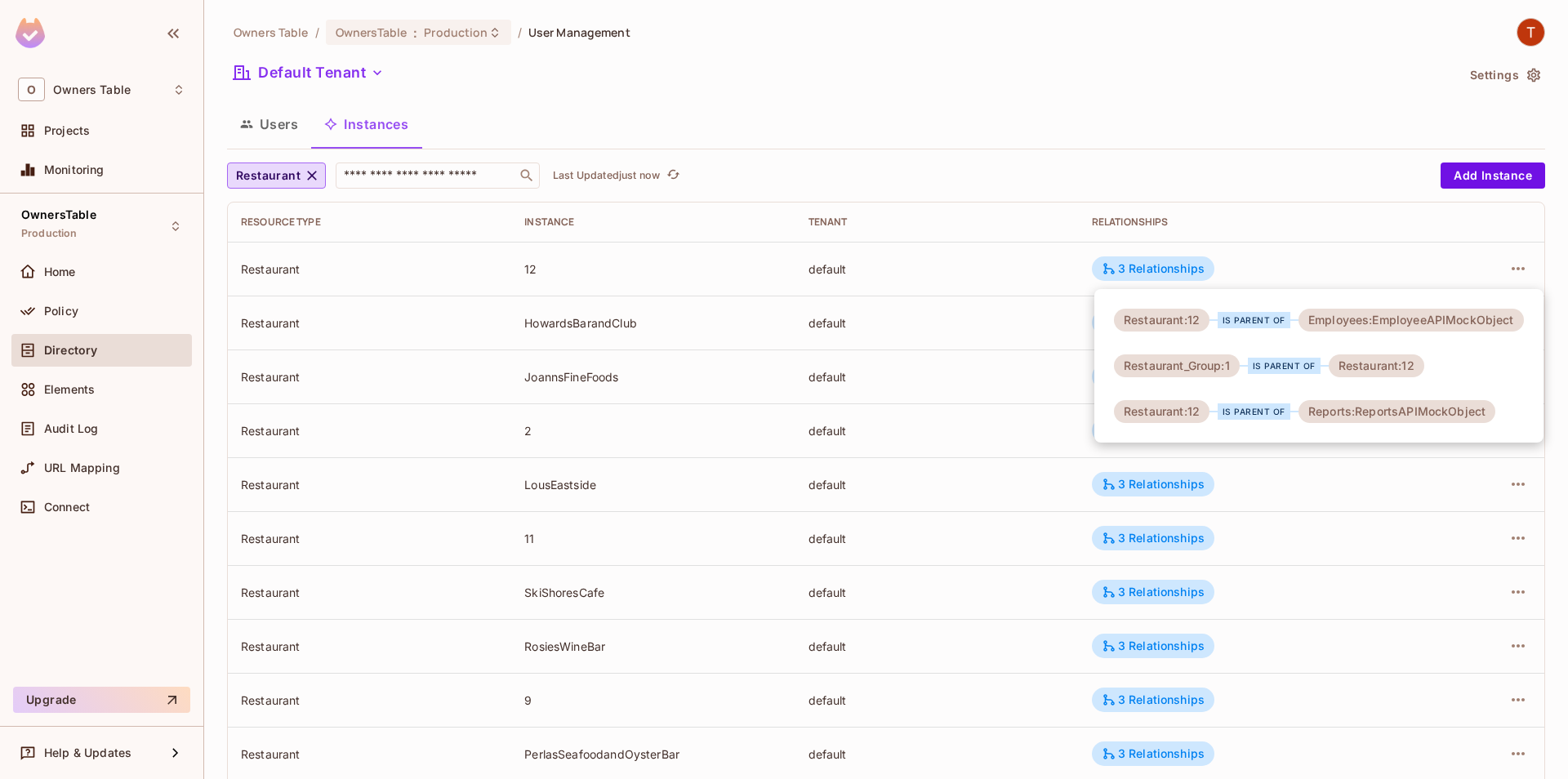
click at [997, 208] on div at bounding box center [784, 390] width 1568 height 779
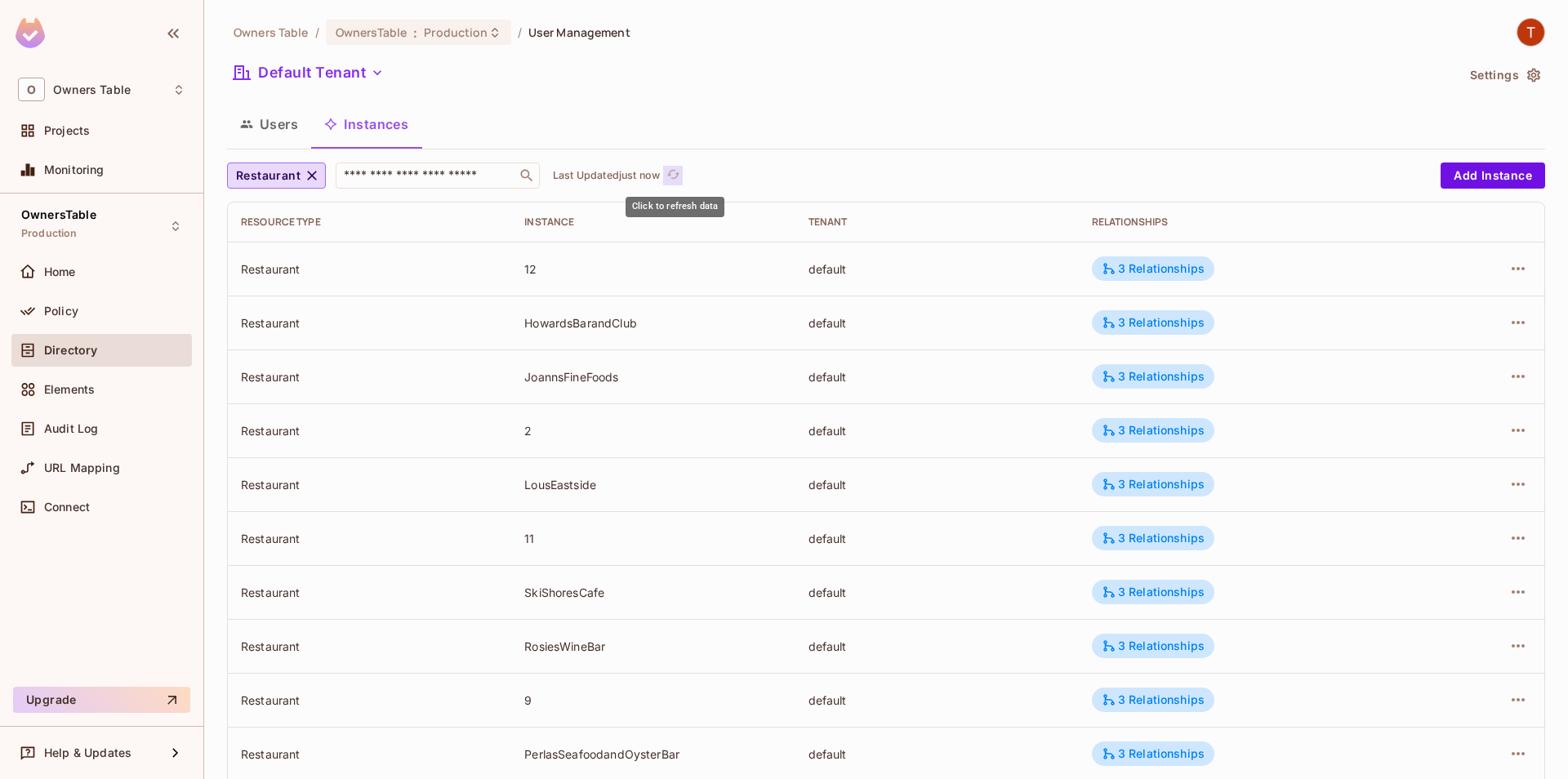
click at [683, 174] on button "Click to refresh data" at bounding box center [673, 175] width 20 height 20
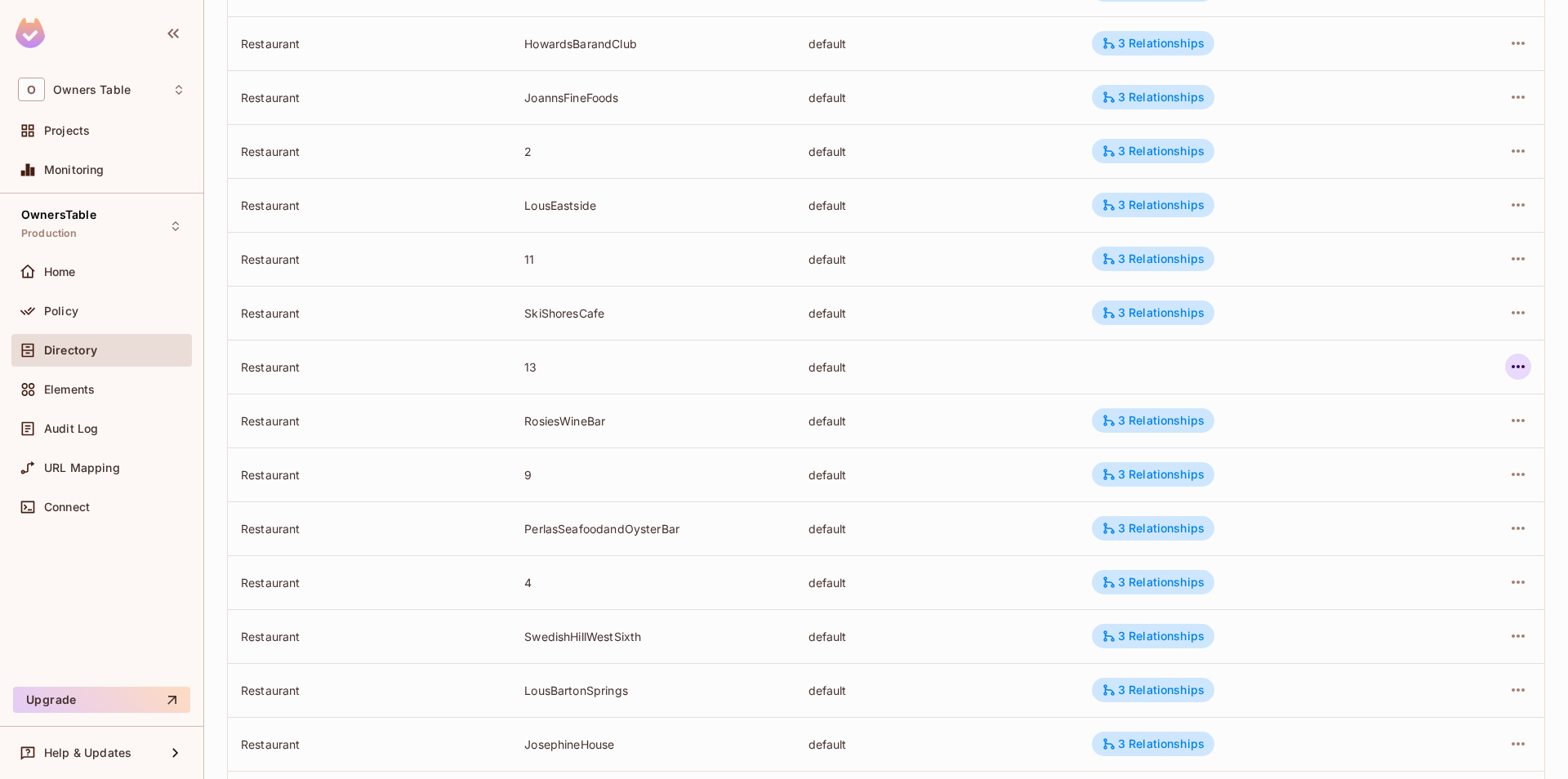
click at [1526, 373] on icon "button" at bounding box center [1518, 367] width 20 height 20
click at [1430, 447] on div "Edit Attributes" at bounding box center [1398, 440] width 81 height 16
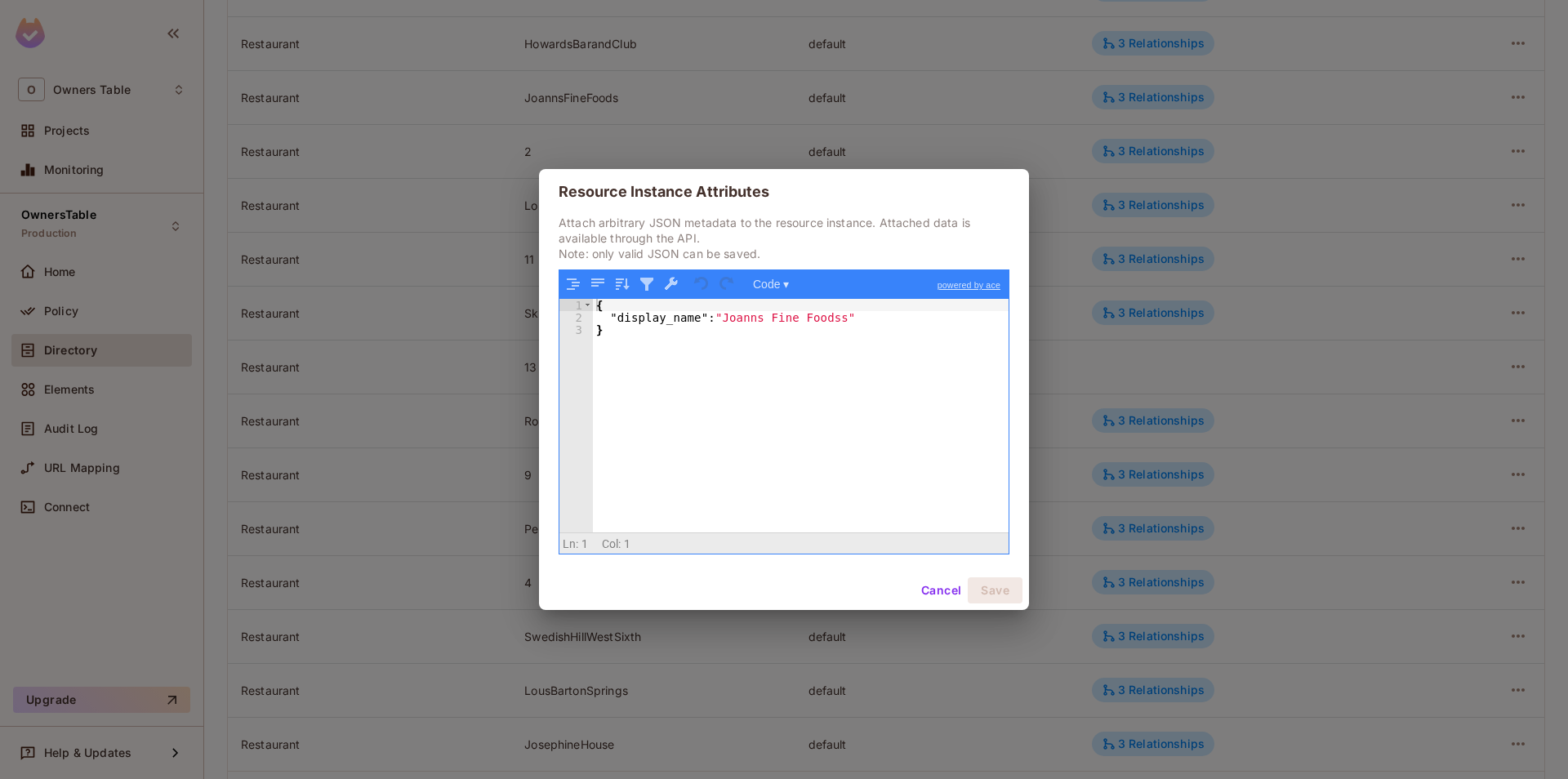
click at [927, 592] on button "Cancel" at bounding box center [941, 590] width 53 height 27
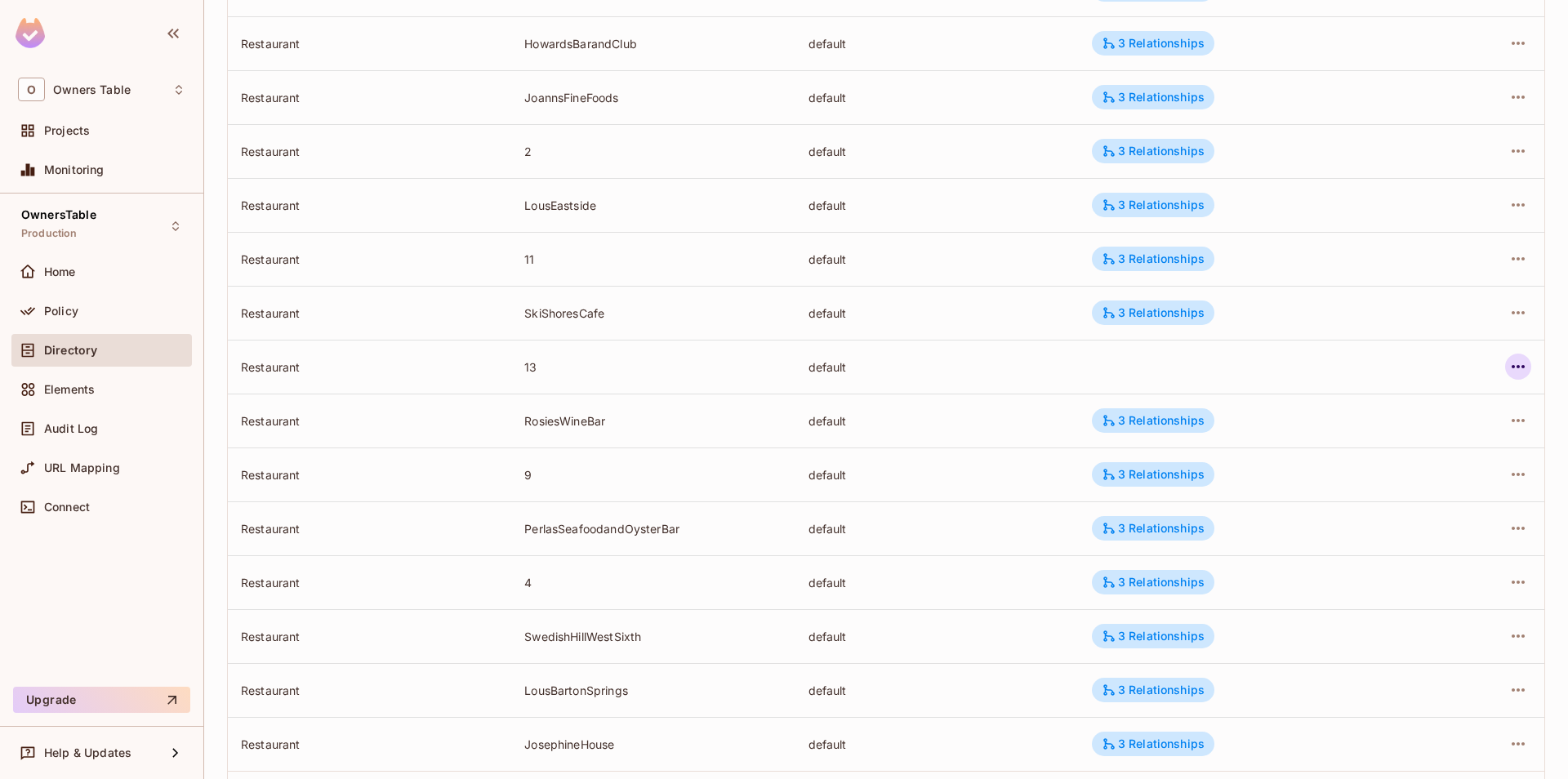
click at [1508, 369] on icon "button" at bounding box center [1518, 367] width 20 height 20
click at [1386, 407] on div "Edit Resource Instance" at bounding box center [1422, 404] width 127 height 16
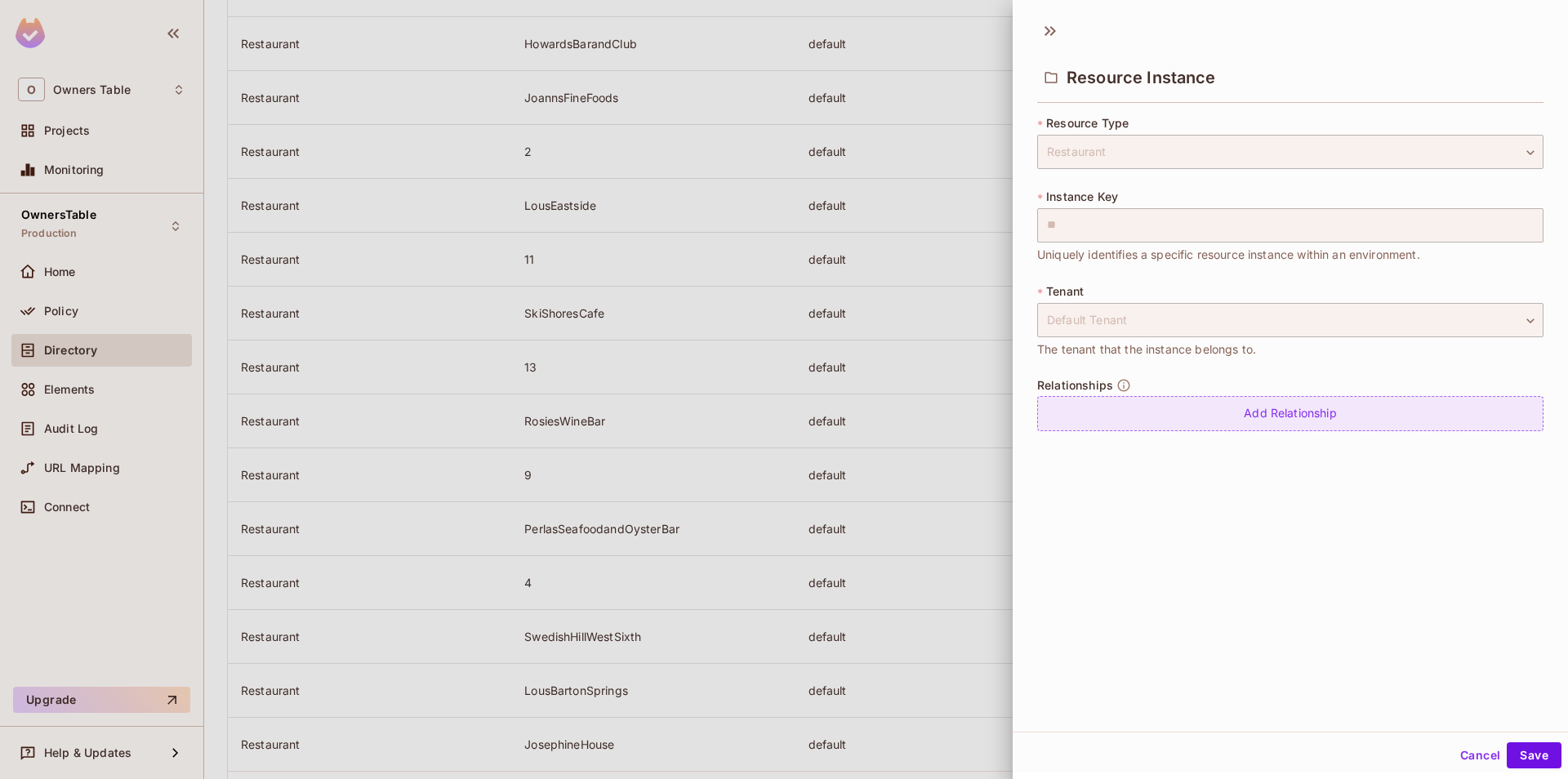
click at [1192, 417] on div "Add Relationship" at bounding box center [1290, 413] width 506 height 35
click at [1200, 425] on body "O Owners Table Projects Monitoring OwnersTable Production Home Policy Directory…" at bounding box center [784, 390] width 1568 height 779
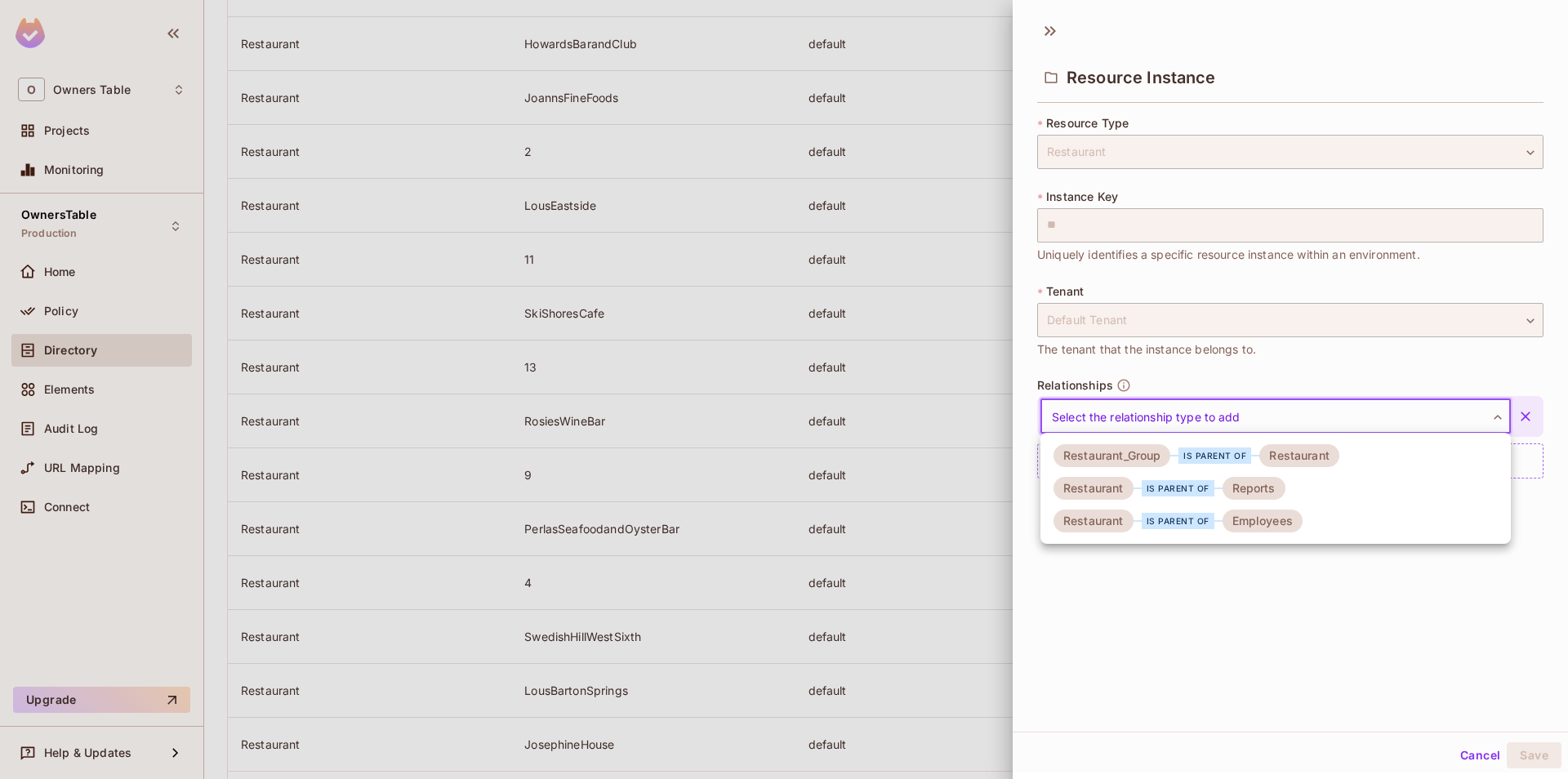
click at [1217, 466] on div "Restaurant_Group is parent of Restaurant" at bounding box center [1197, 456] width 286 height 23
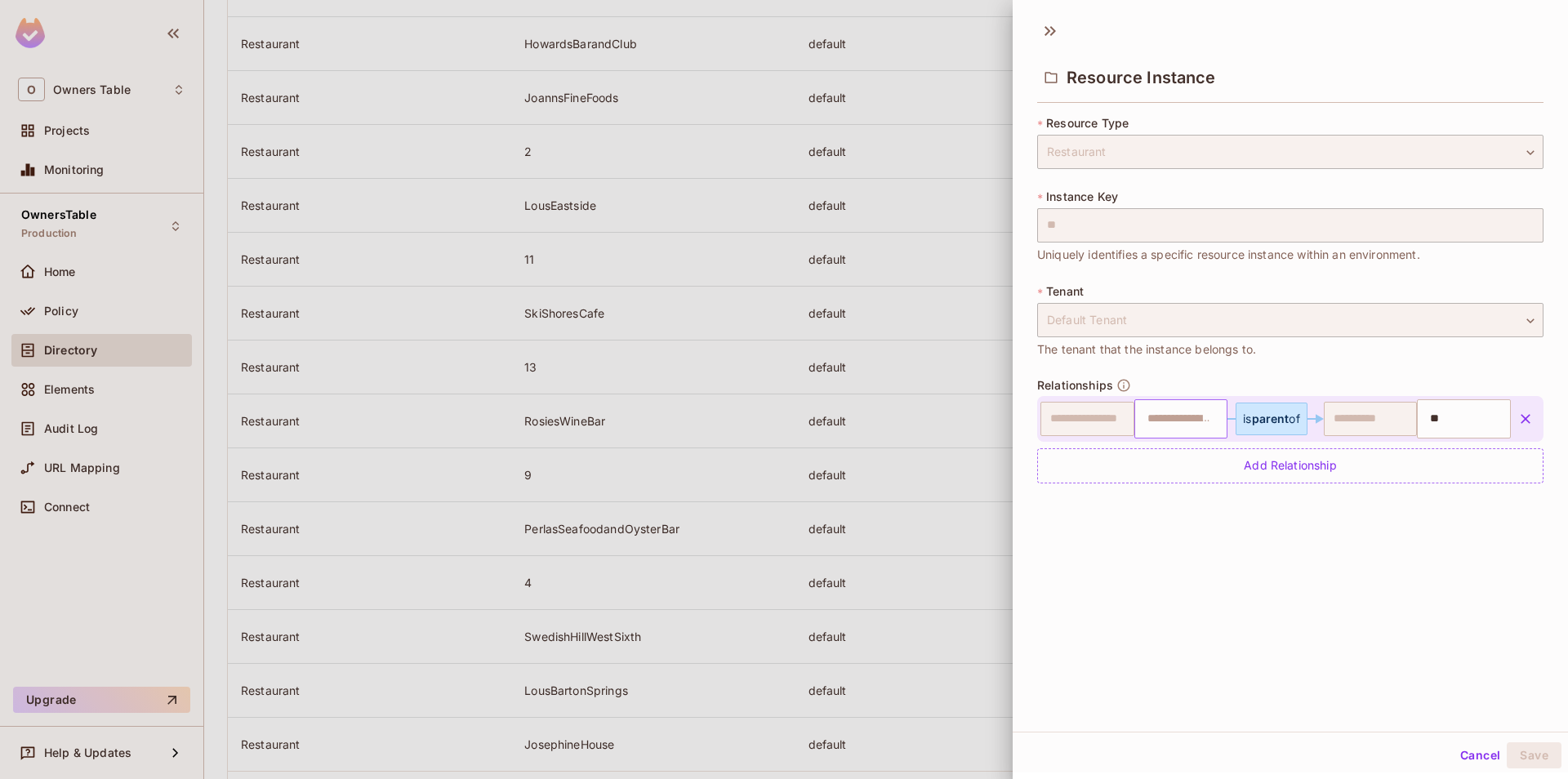
click at [1190, 435] on div "​" at bounding box center [1181, 419] width 94 height 39
type input "*"
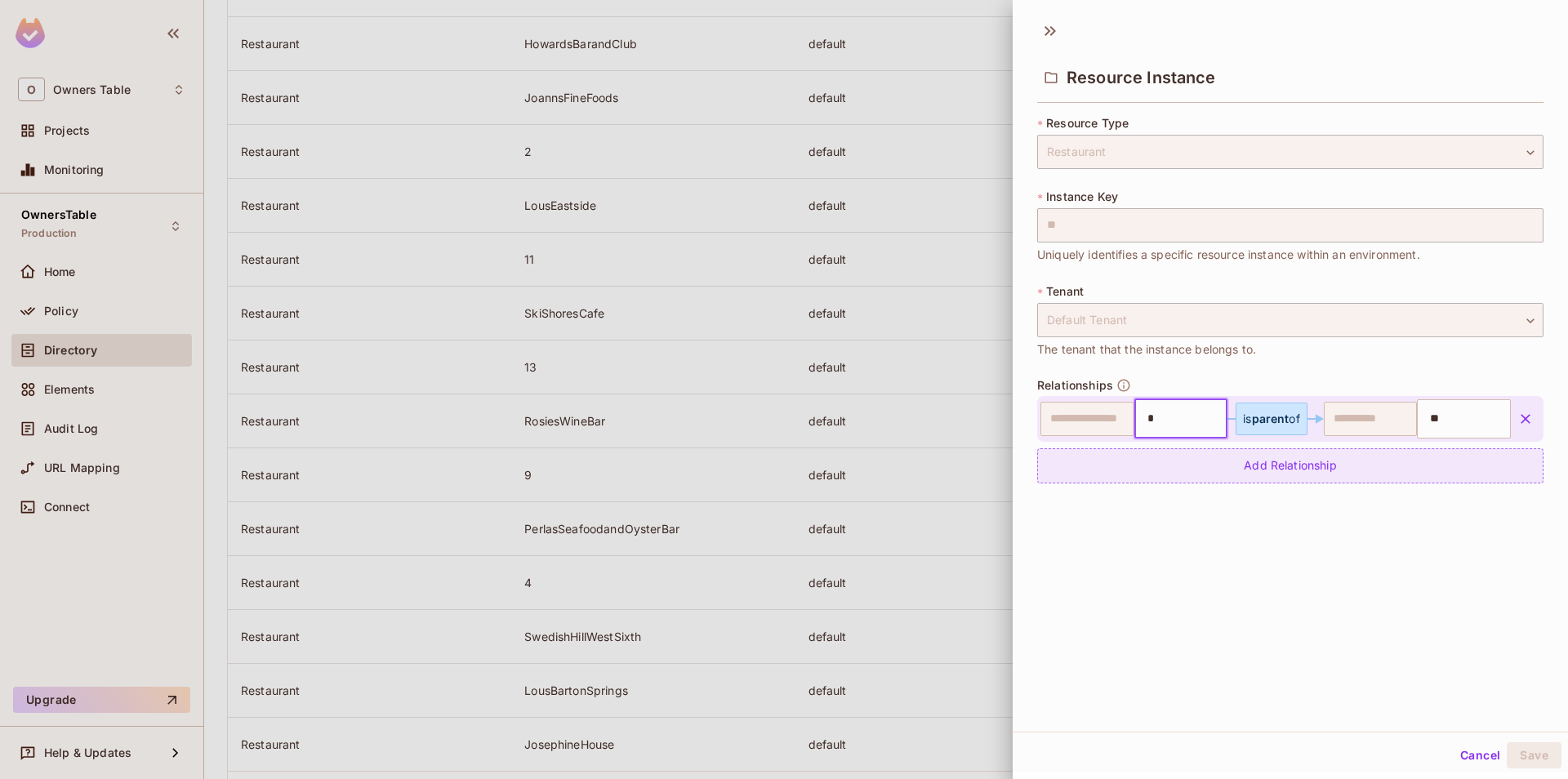
click at [1178, 462] on div "Add Relationship" at bounding box center [1290, 465] width 506 height 35
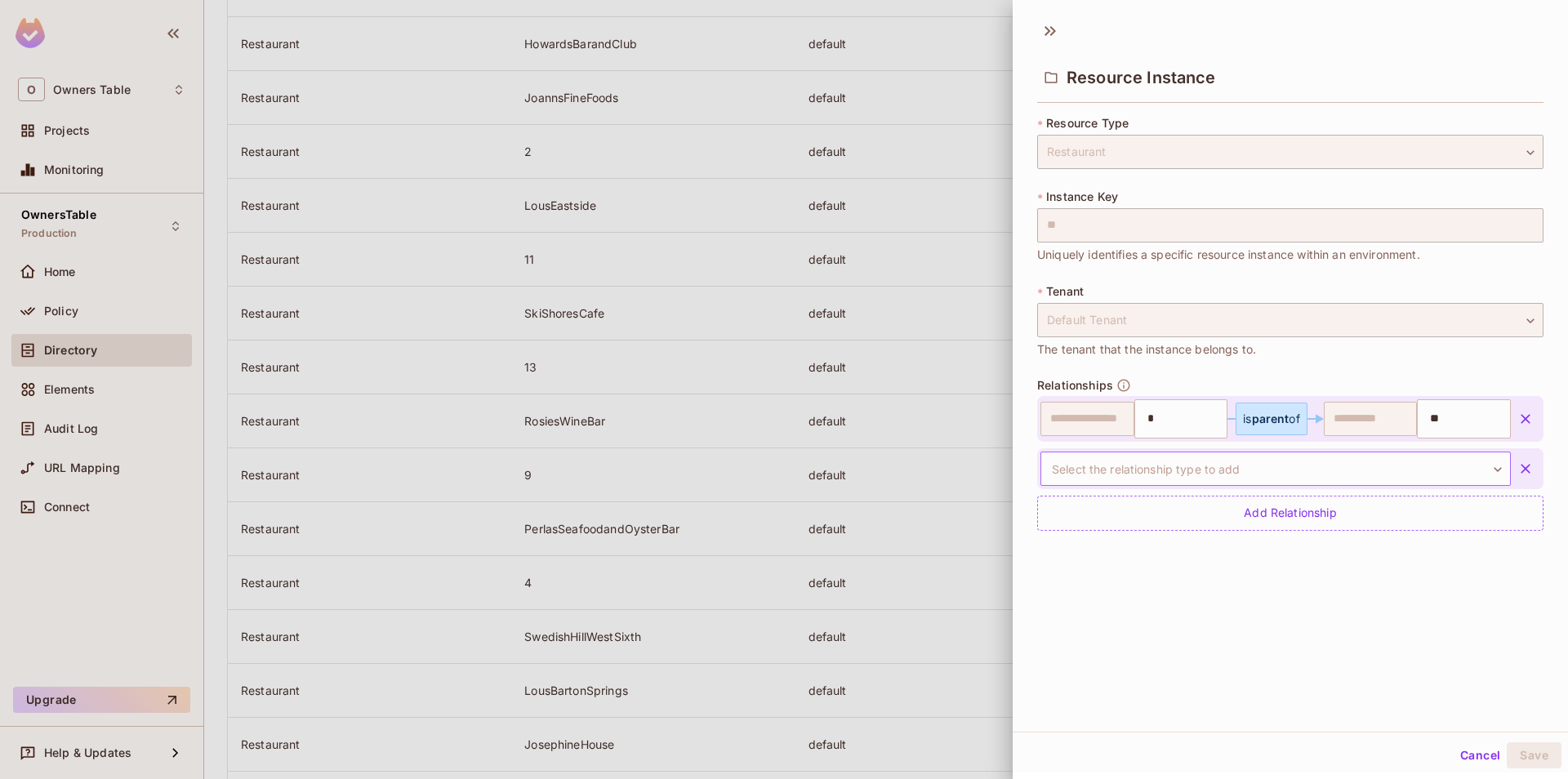
click at [1210, 457] on body "O Owners Table Projects Monitoring OwnersTable Production Home Policy Directory…" at bounding box center [784, 390] width 1568 height 779
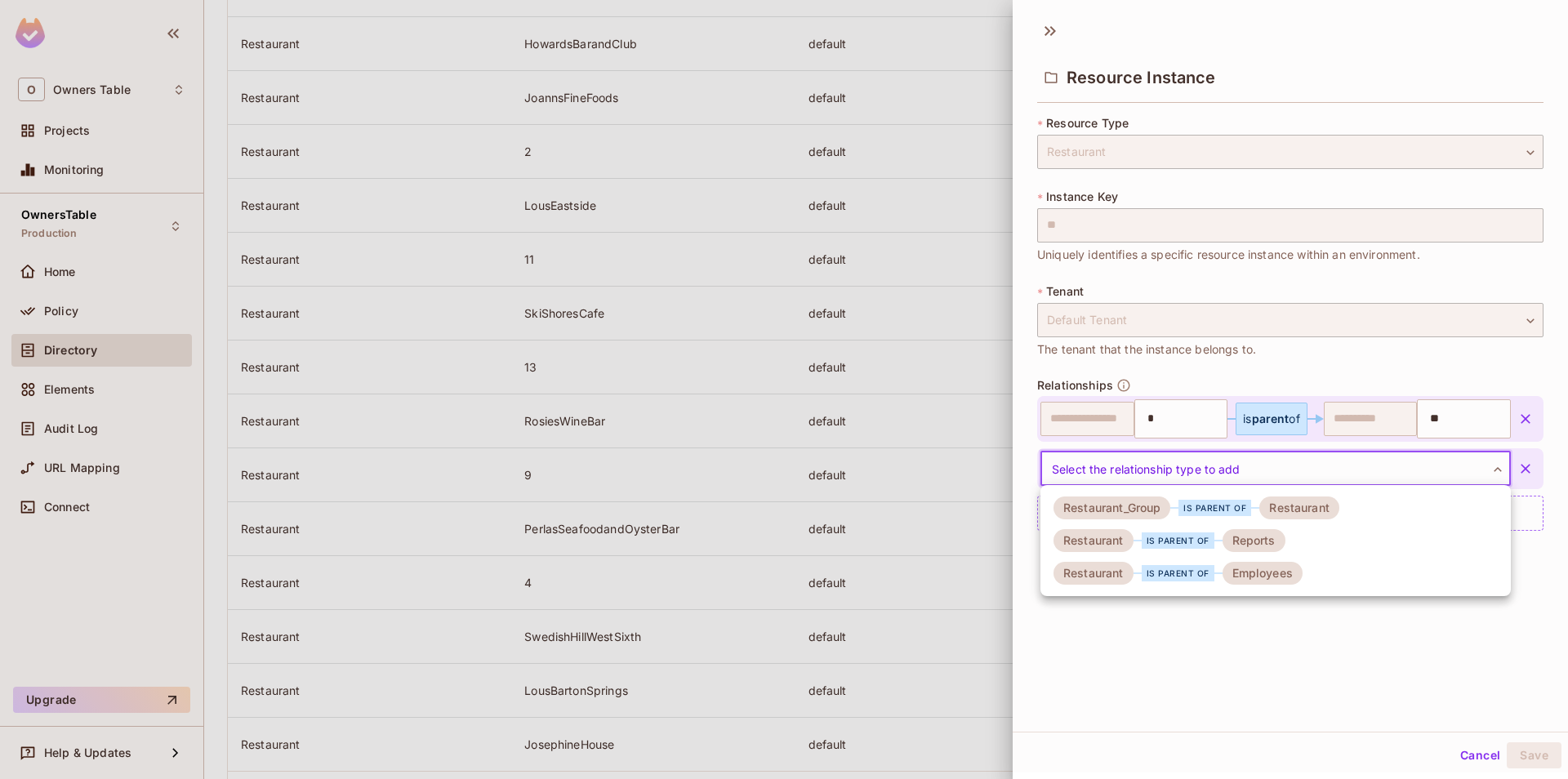
click at [1237, 547] on div "Reports" at bounding box center [1253, 541] width 63 height 23
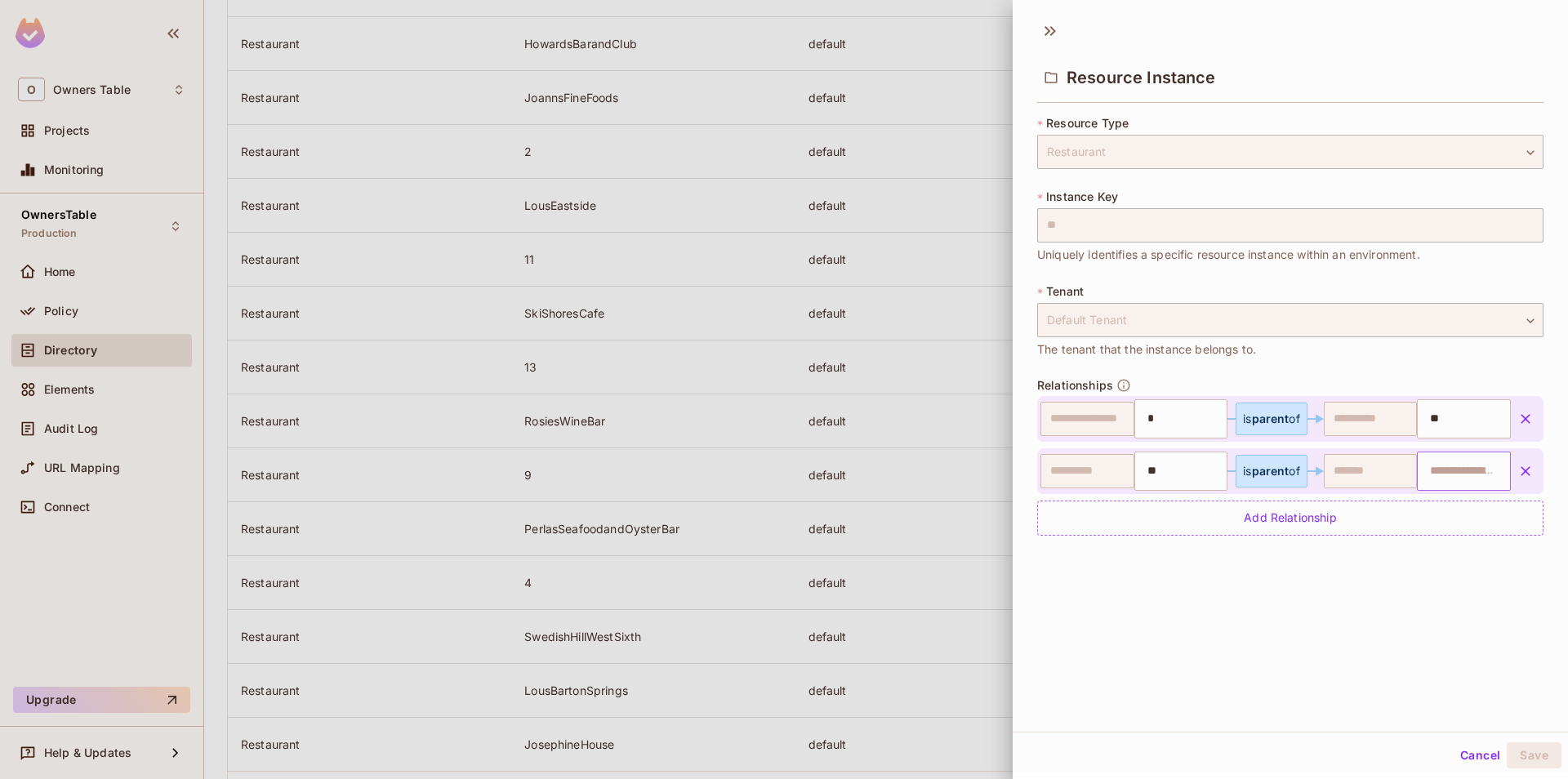
click at [1447, 476] on input "text" at bounding box center [1462, 471] width 83 height 32
paste input "**********"
type input "**********"
click at [1336, 520] on div "Add Relationship" at bounding box center [1290, 517] width 506 height 35
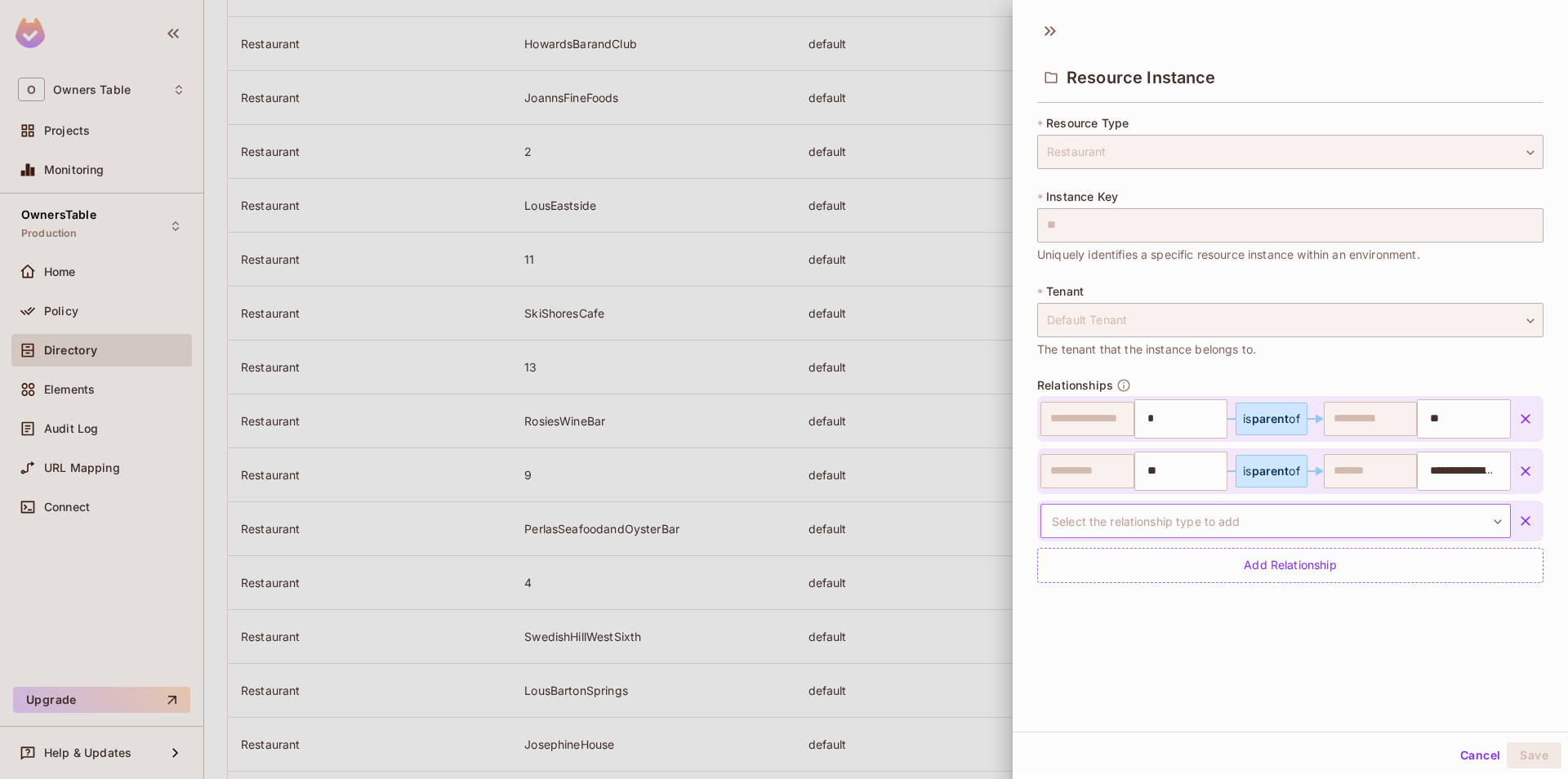
click at [1291, 536] on body "O Owners Table Projects Monitoring OwnersTable Production Home Policy Directory…" at bounding box center [784, 390] width 1568 height 779
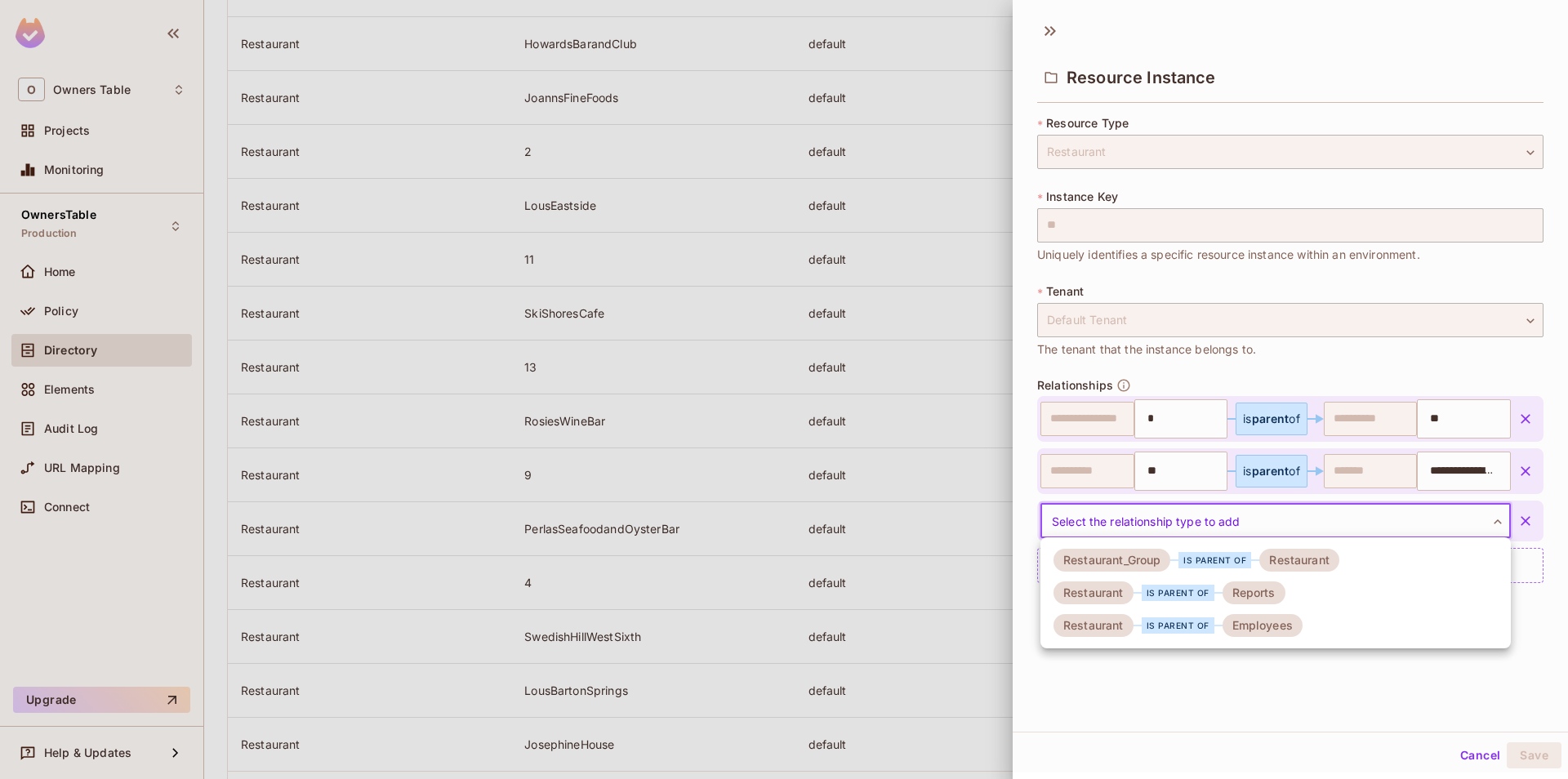
click at [1273, 625] on div "Employees" at bounding box center [1262, 625] width 80 height 23
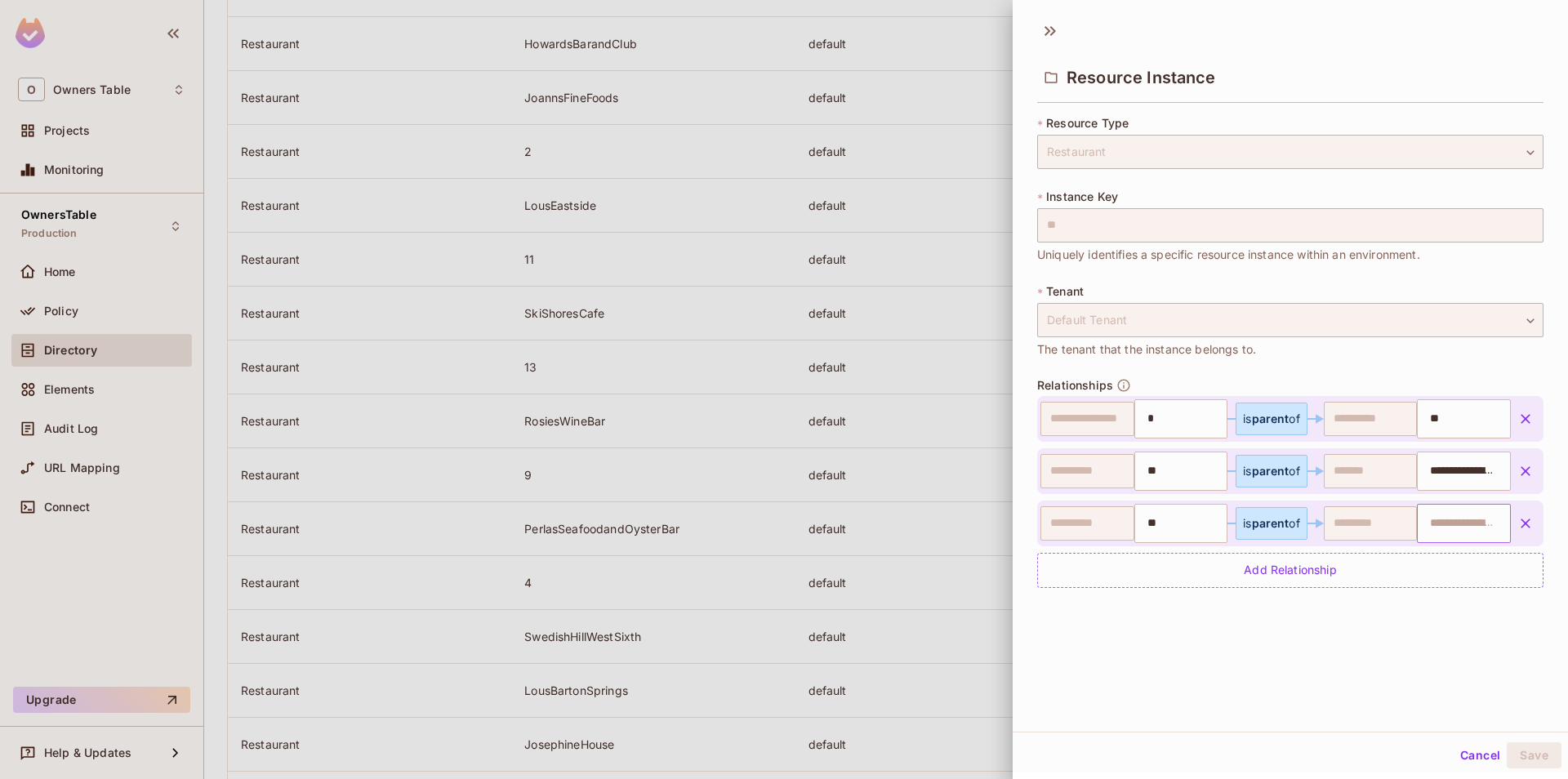
click at [1433, 518] on input "text" at bounding box center [1462, 523] width 83 height 32
paste input "**********"
type input "**********"
click at [1419, 604] on div "**********" at bounding box center [1290, 362] width 506 height 493
click at [1543, 759] on button "Save" at bounding box center [1534, 756] width 55 height 27
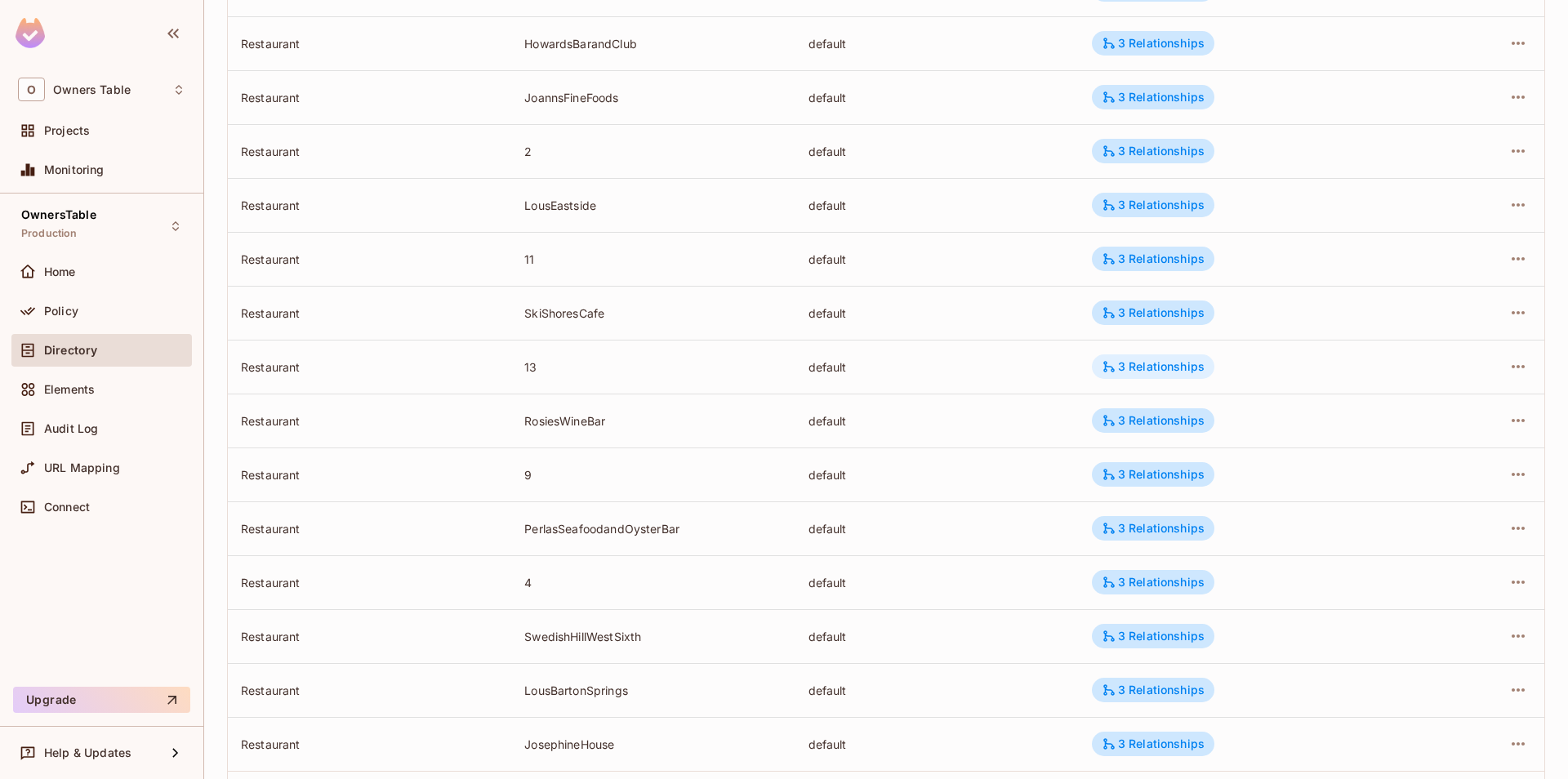
click at [1149, 368] on div "3 Relationships" at bounding box center [1153, 367] width 103 height 15
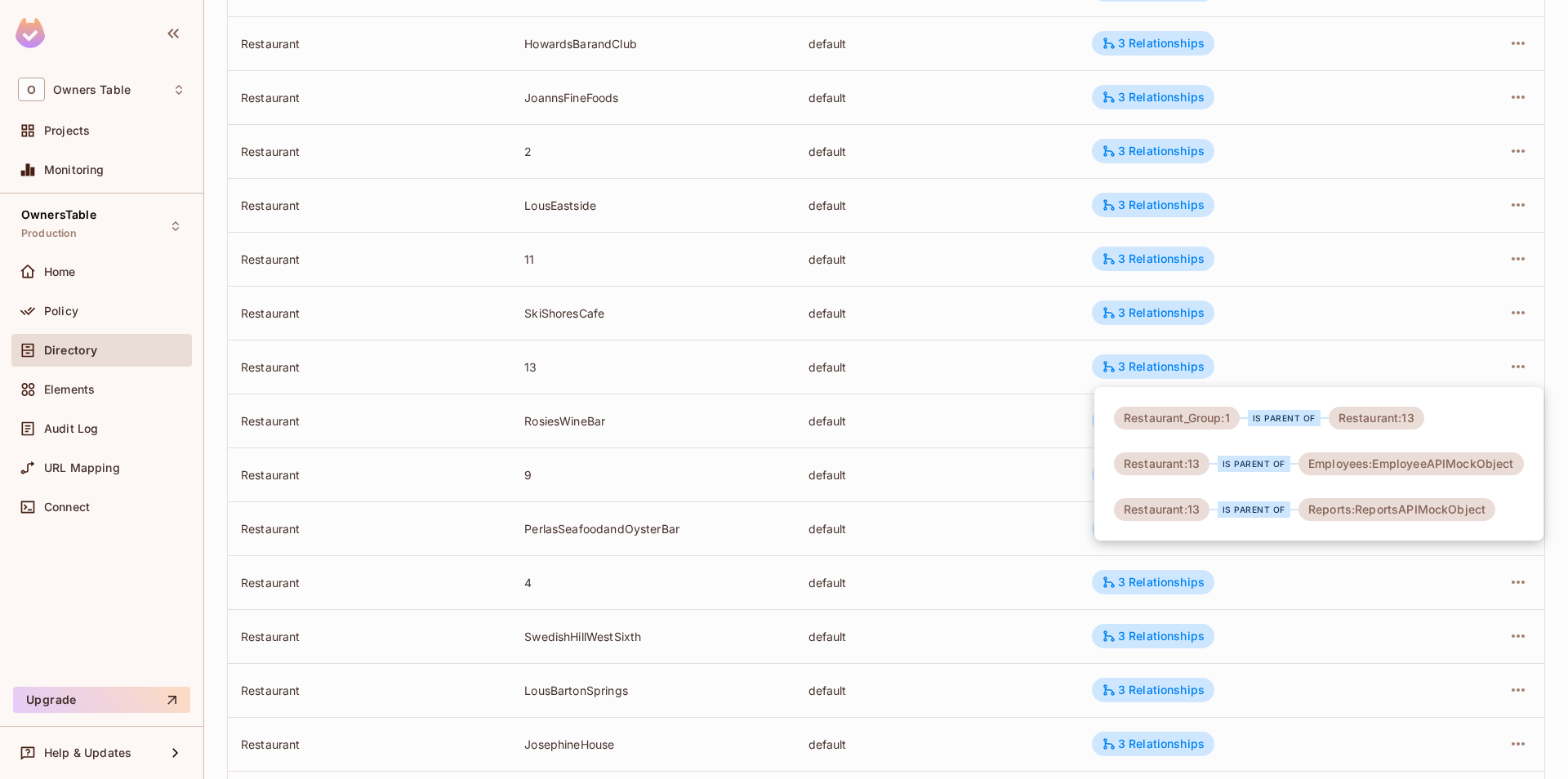
click at [1016, 380] on div at bounding box center [784, 390] width 1568 height 779
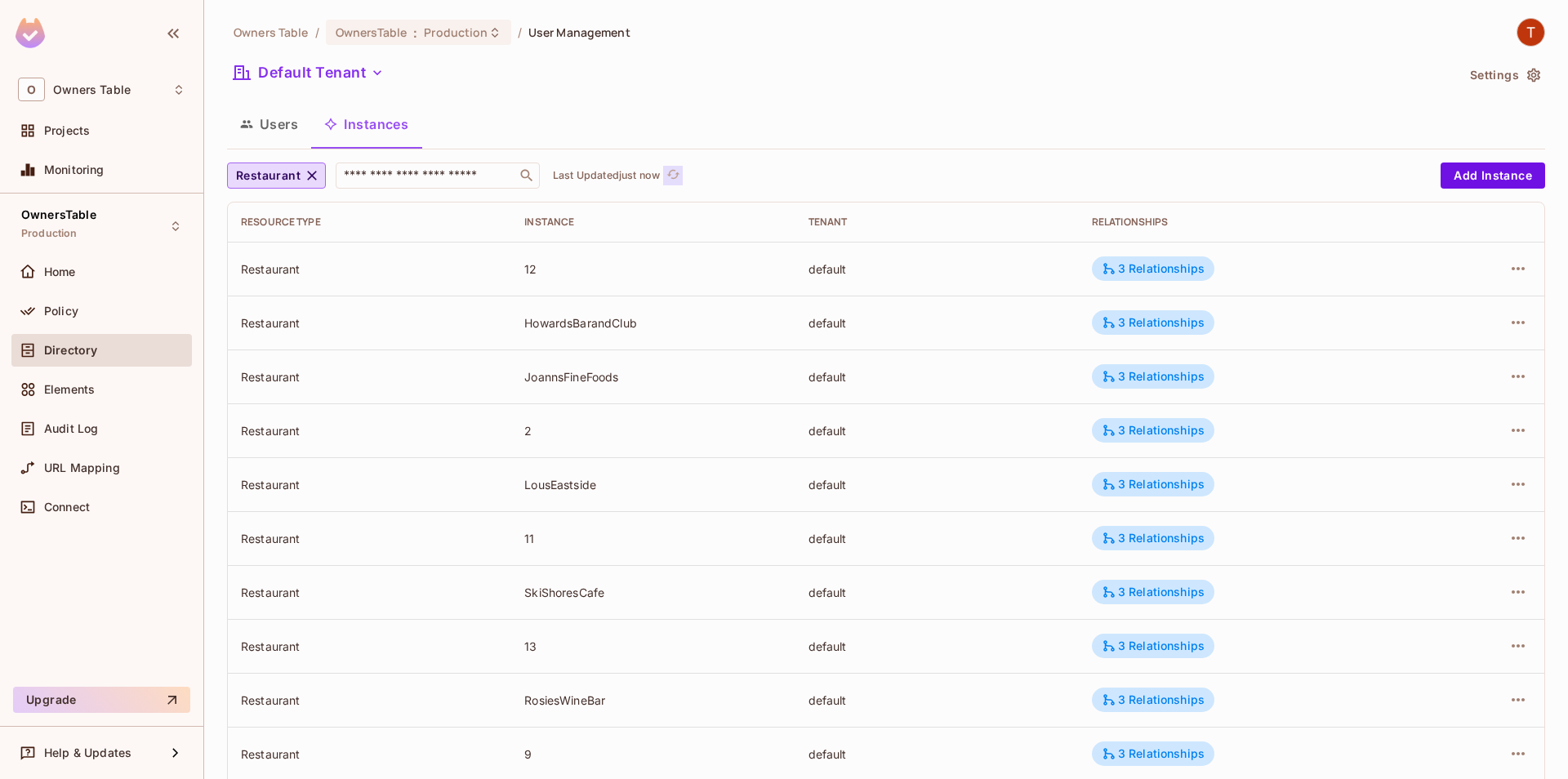
click at [677, 175] on icon "refresh" at bounding box center [673, 174] width 14 height 14
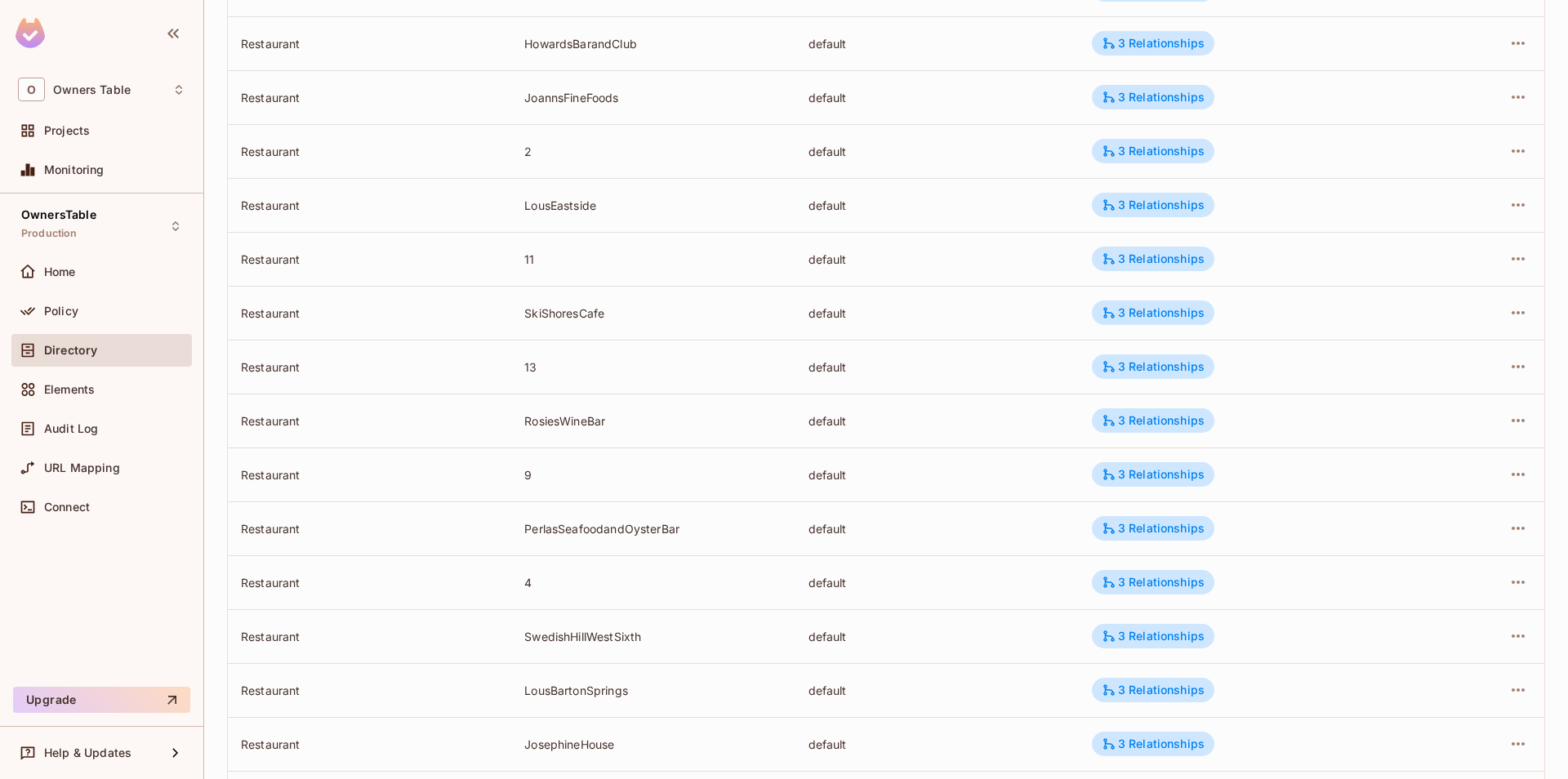
scroll to position [362, 0]
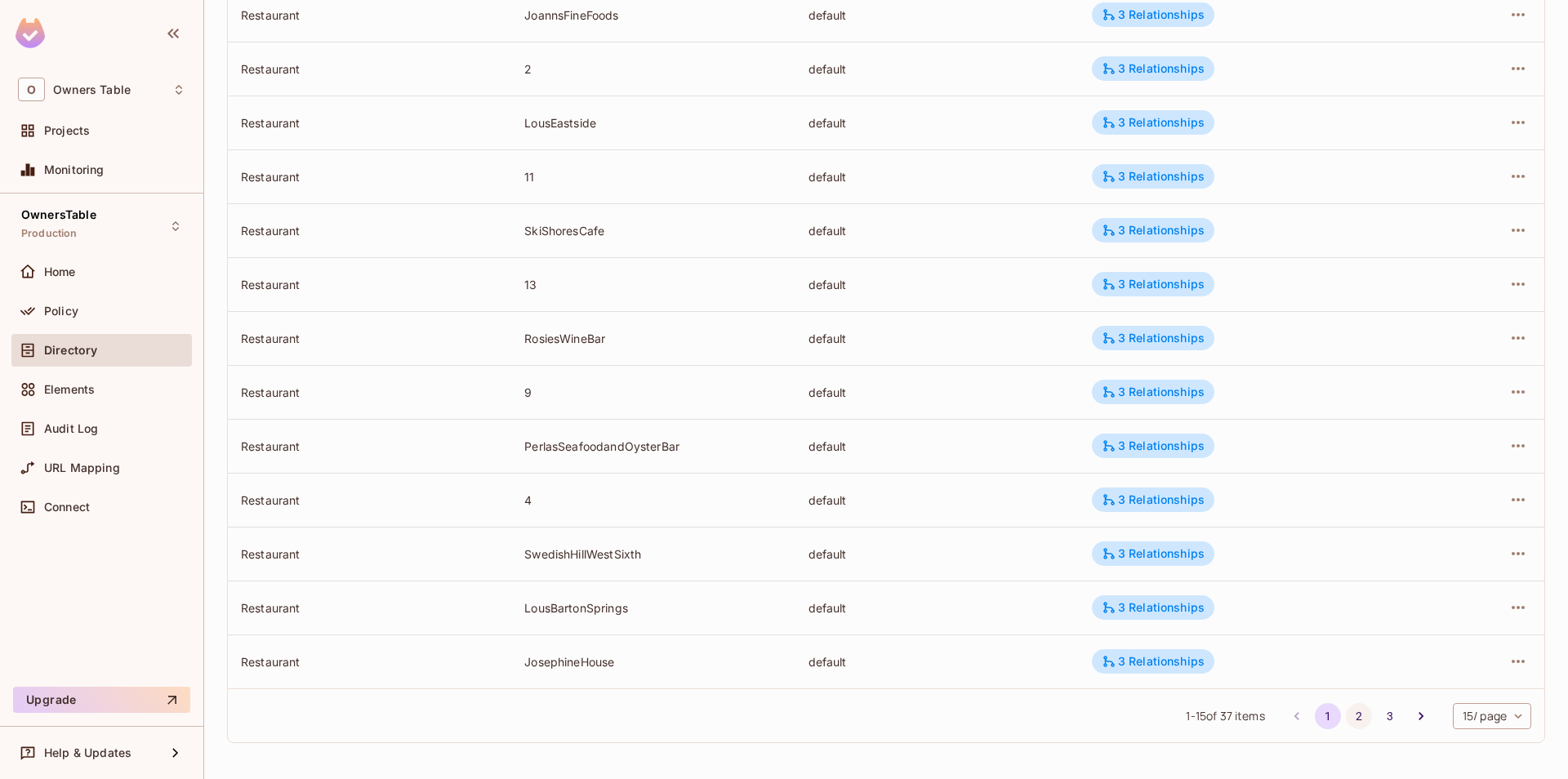
click at [1351, 714] on button "2" at bounding box center [1360, 716] width 27 height 27
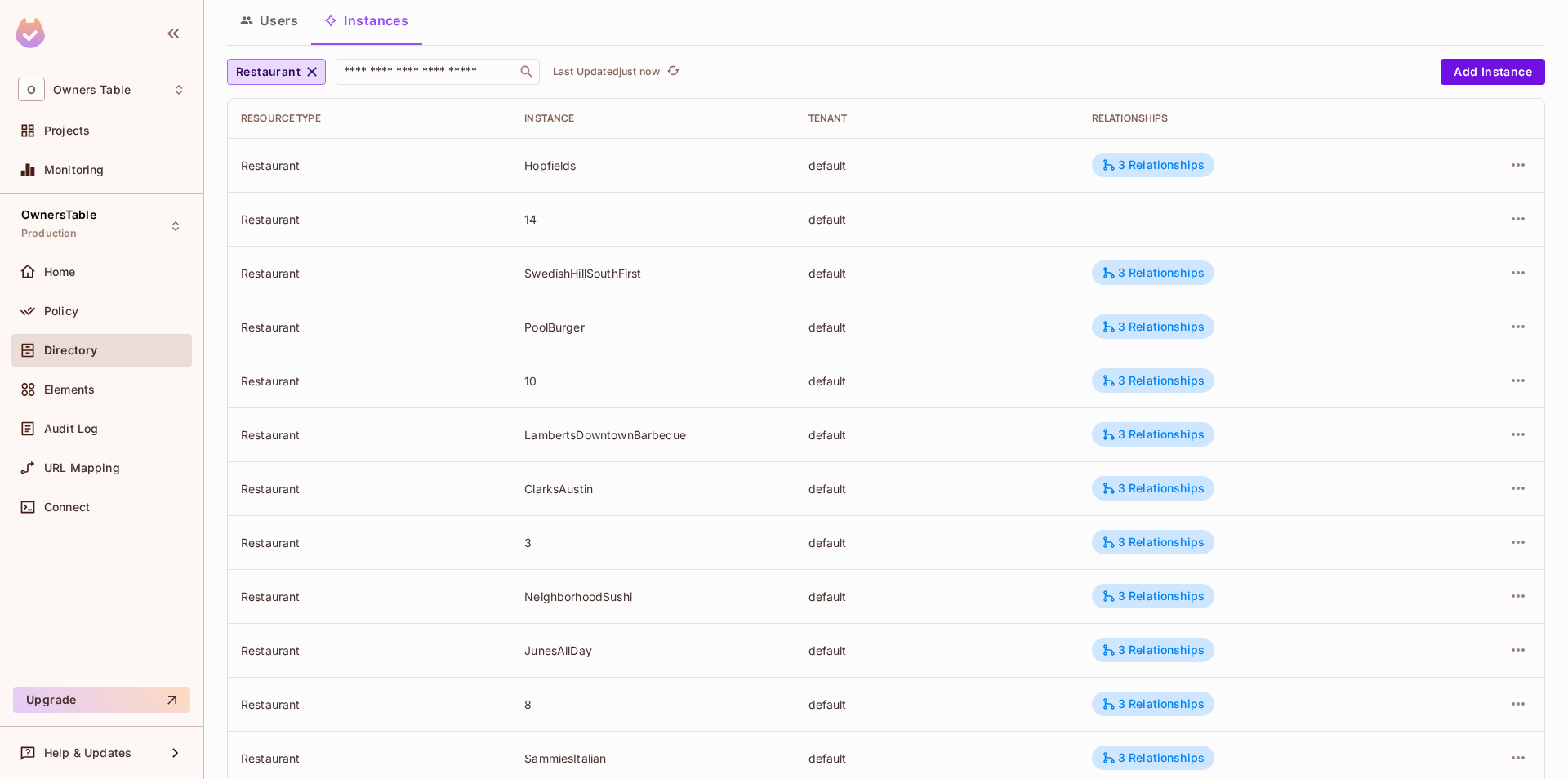
scroll to position [0, 0]
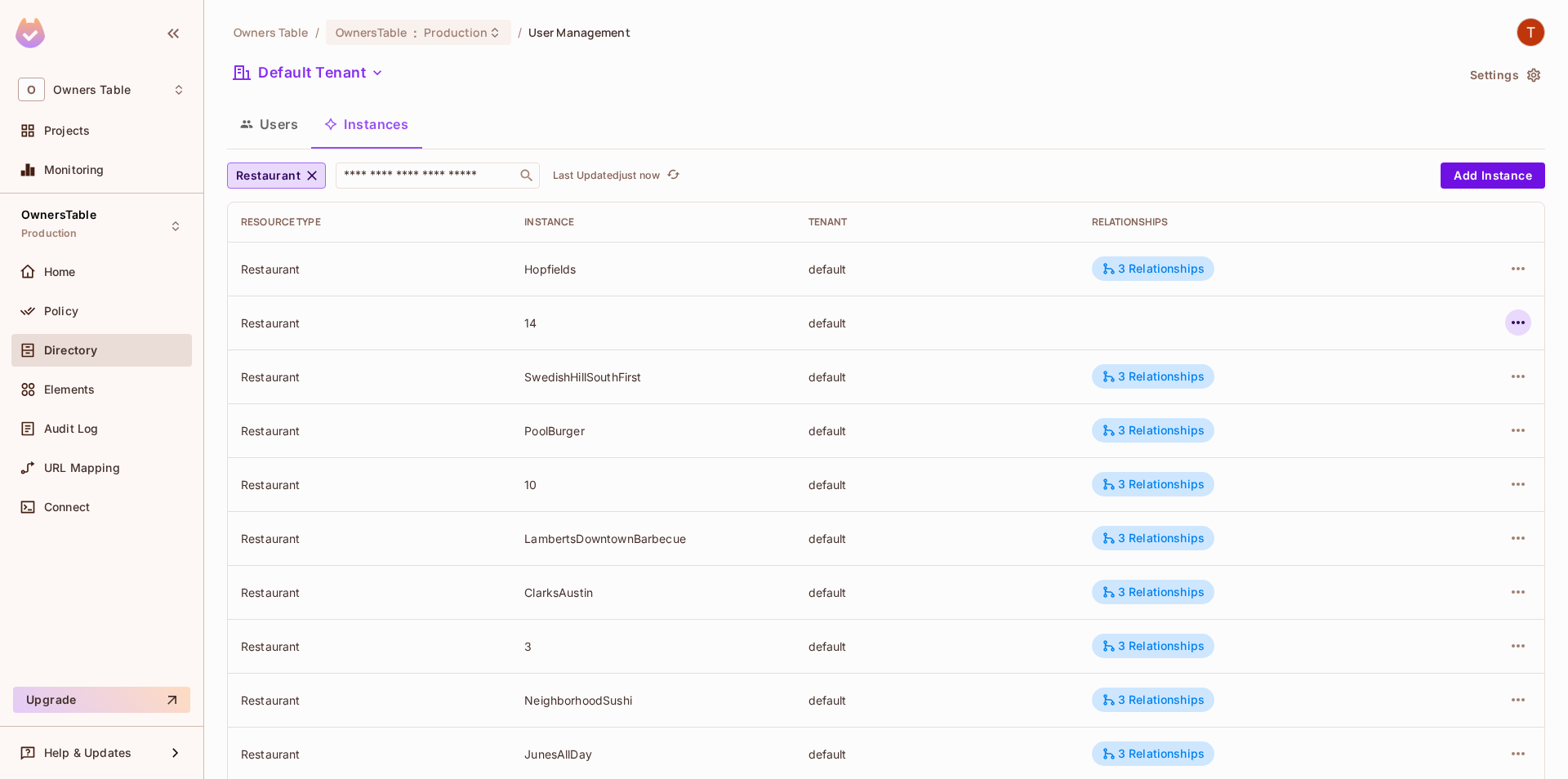
click at [1518, 322] on icon "button" at bounding box center [1519, 322] width 13 height 3
click at [1442, 370] on span "Edit Resource Instance" at bounding box center [1421, 360] width 137 height 27
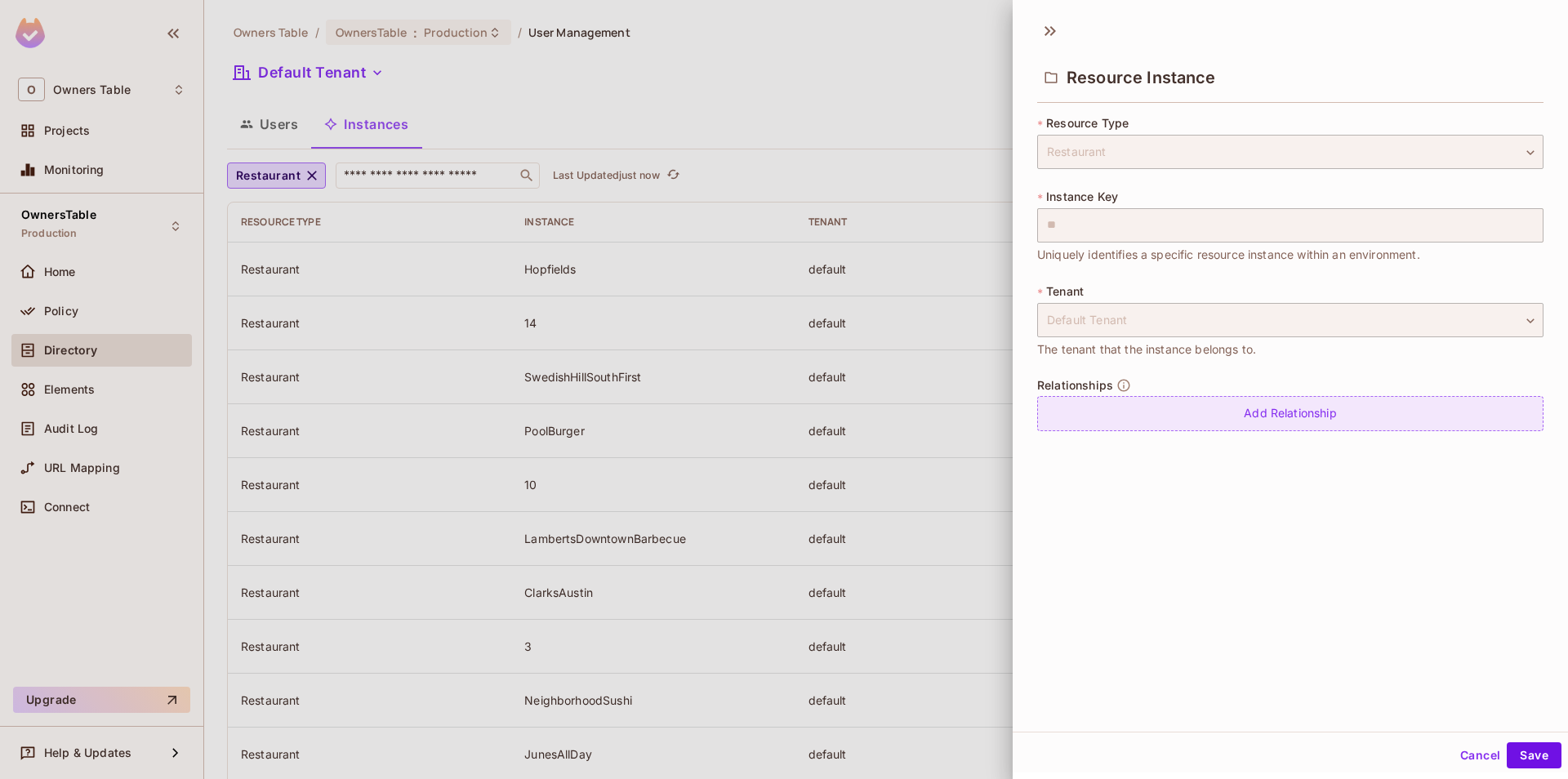
click at [1180, 413] on div "Add Relationship" at bounding box center [1290, 413] width 506 height 35
click at [1187, 426] on body "O Owners Table Projects Monitoring OwnersTable Production Home Policy Directory…" at bounding box center [784, 390] width 1568 height 779
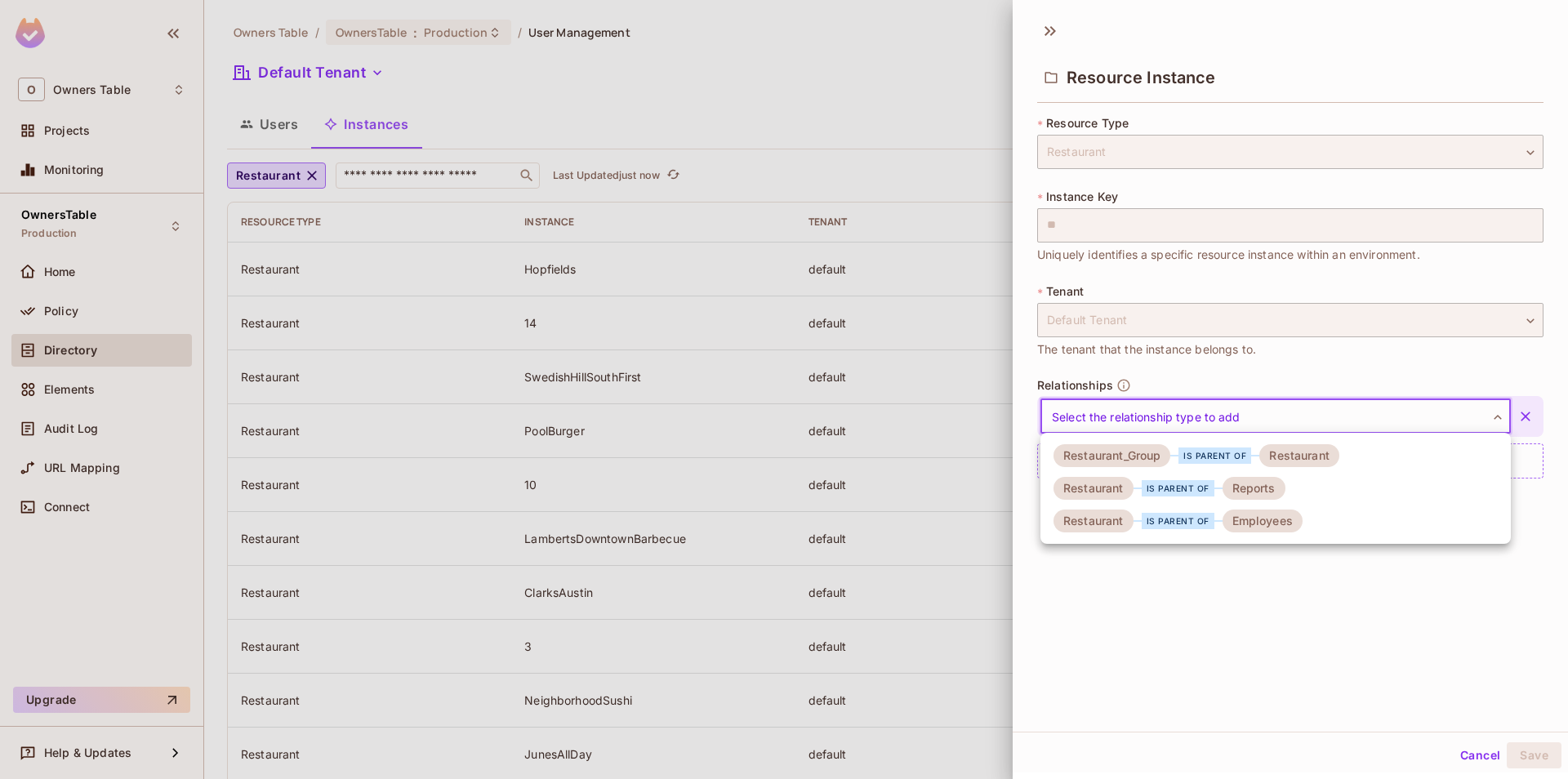
click at [1217, 468] on li "Restaurant_Group is parent of Restaurant" at bounding box center [1275, 456] width 471 height 32
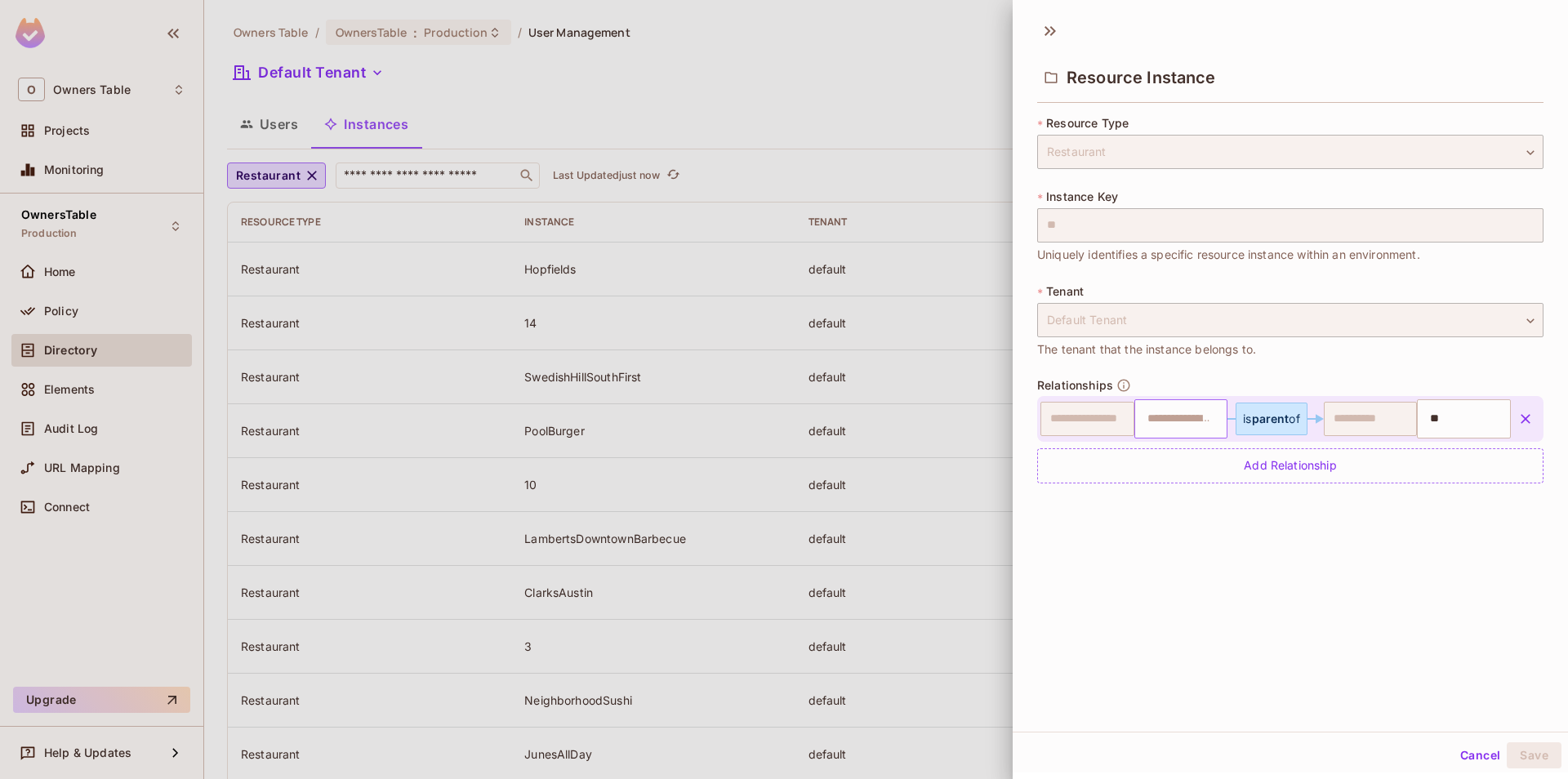
click at [1211, 435] on input "text" at bounding box center [1180, 419] width 83 height 32
type input "*"
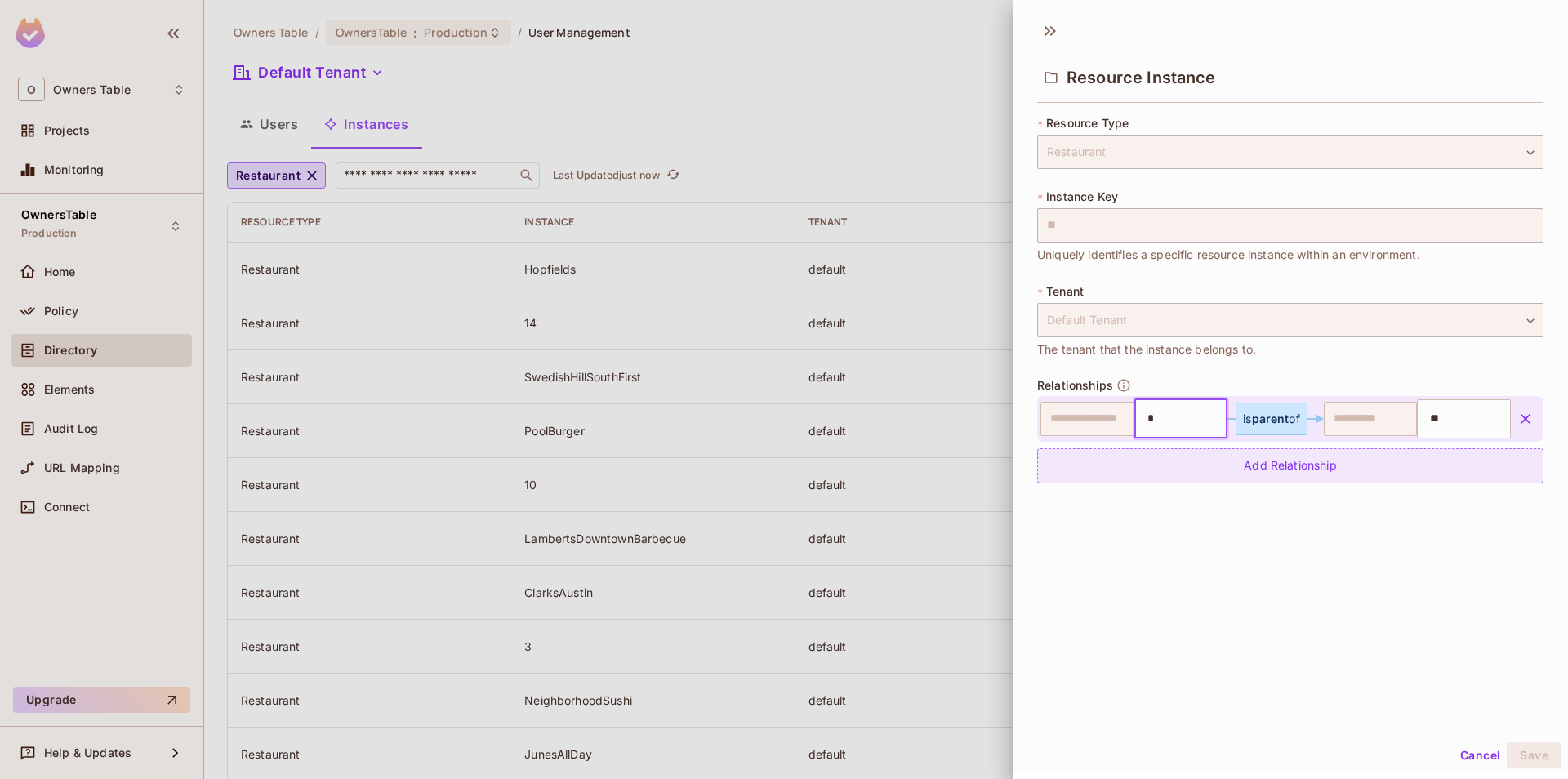
click at [1209, 479] on div "Add Relationship" at bounding box center [1290, 465] width 506 height 35
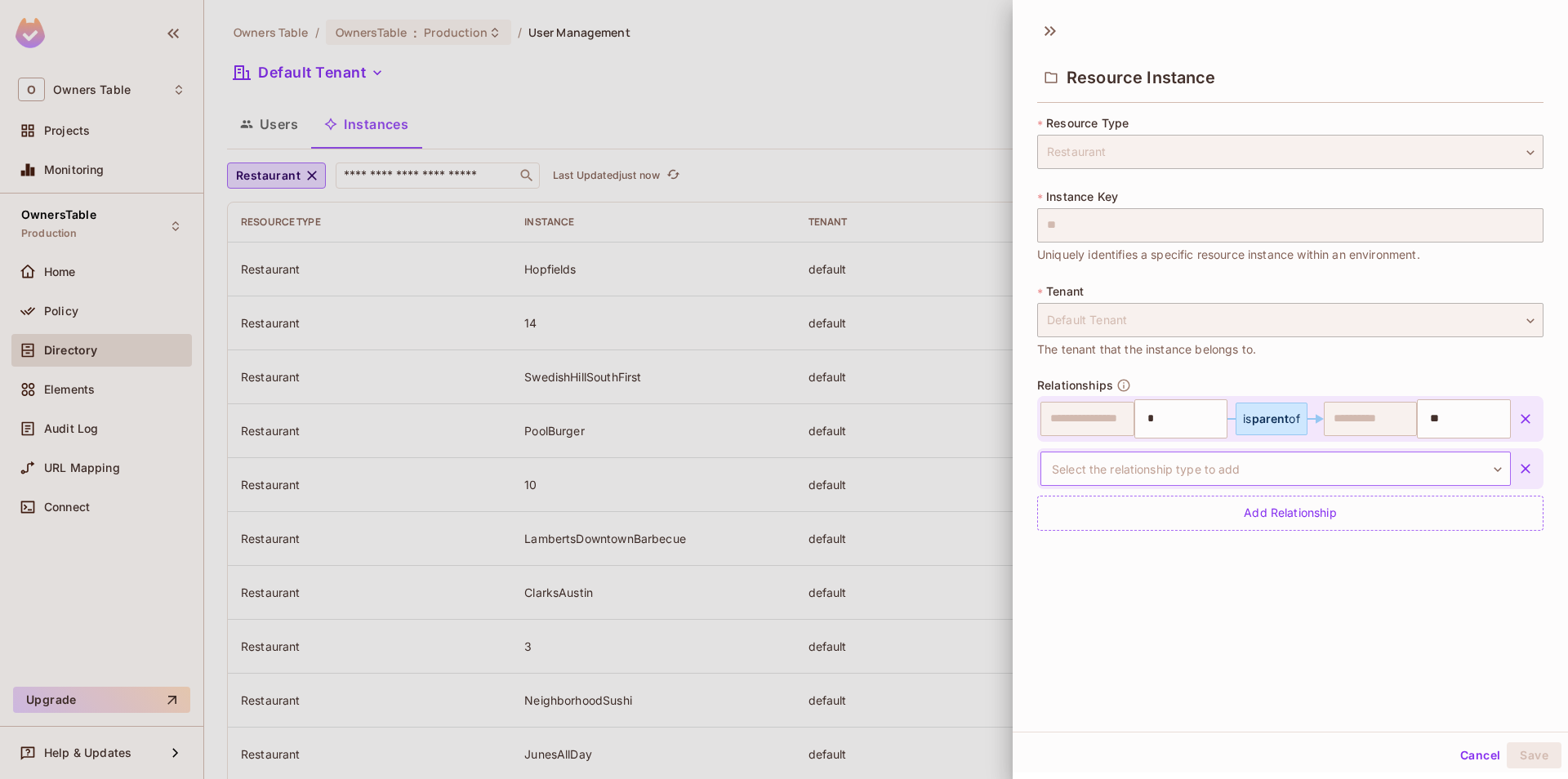
click at [1250, 471] on body "O Owners Table Projects Monitoring OwnersTable Production Home Policy Directory…" at bounding box center [784, 390] width 1568 height 779
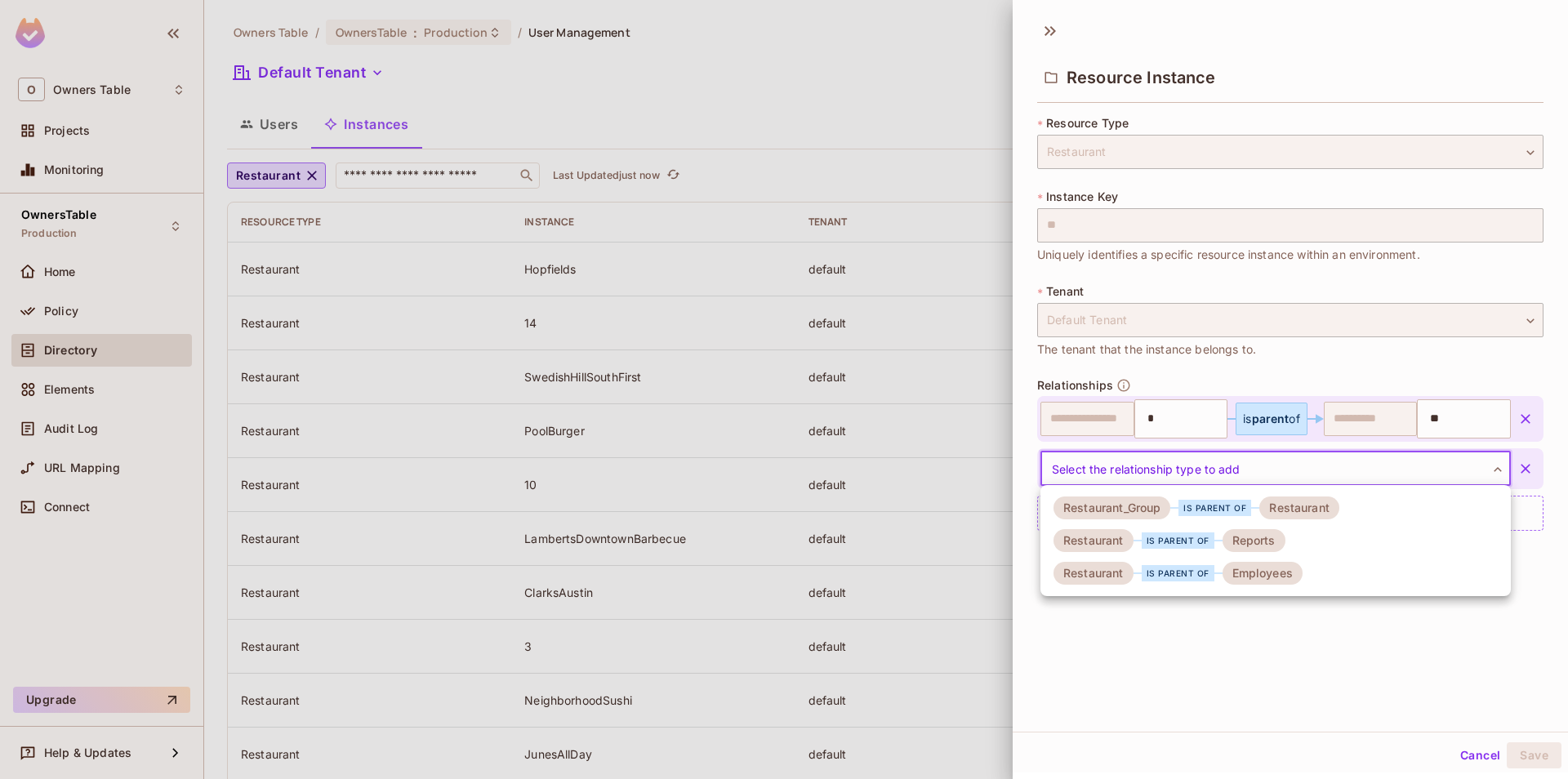
click at [1253, 535] on div "Reports" at bounding box center [1253, 541] width 63 height 23
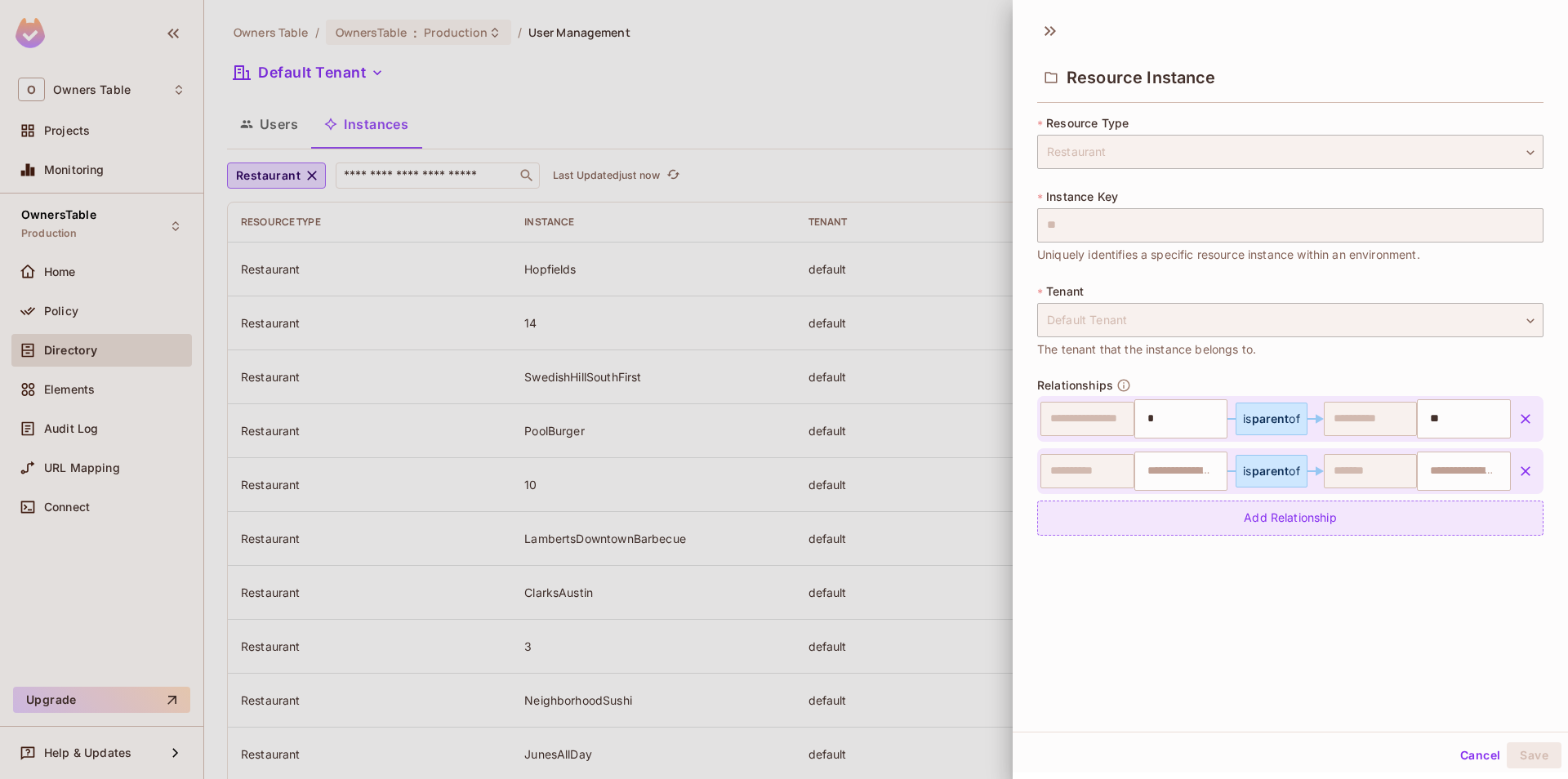
type input "**"
click at [1446, 474] on input "text" at bounding box center [1462, 471] width 83 height 32
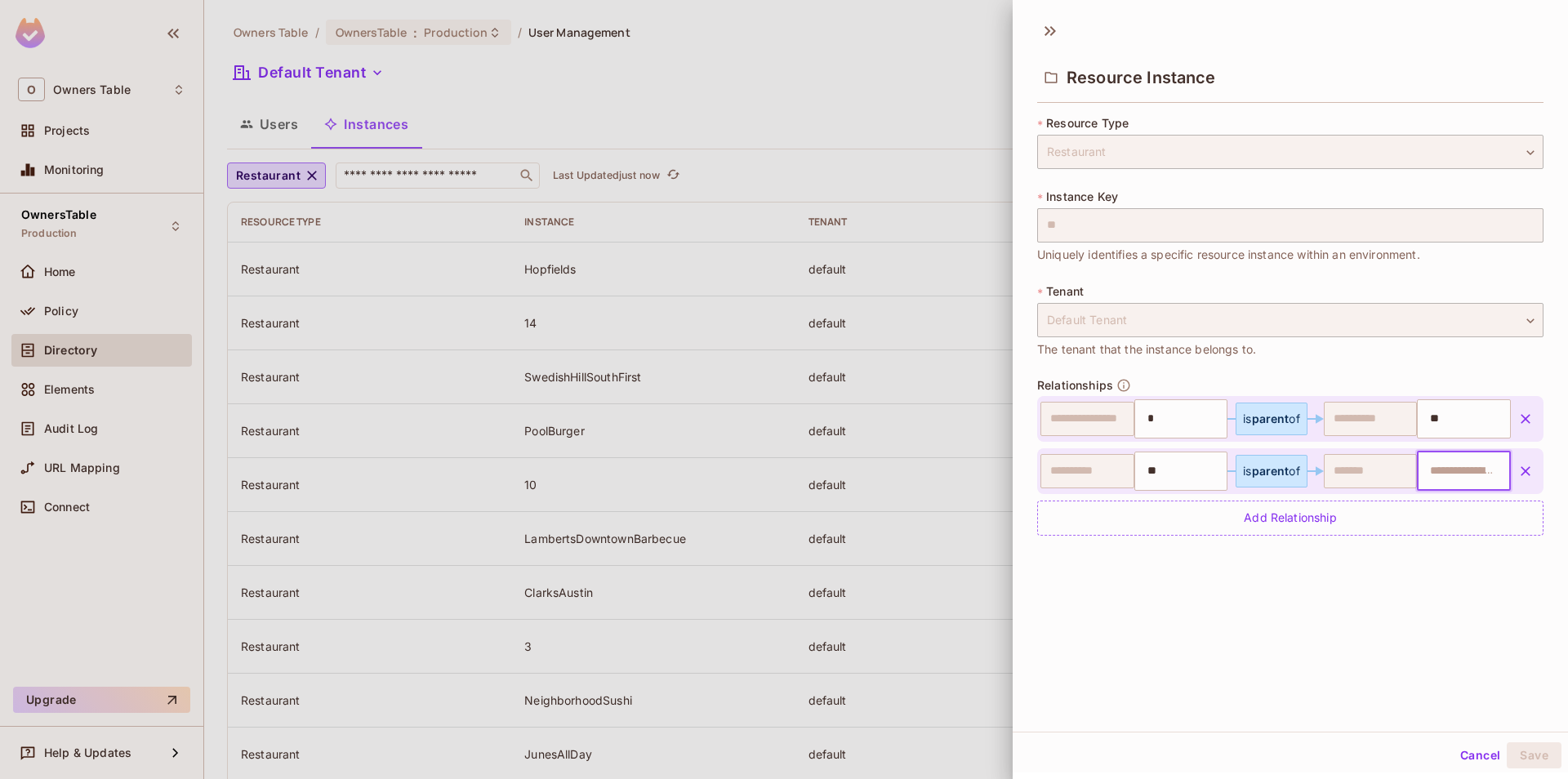
paste input "**********"
type input "**********"
click at [1316, 521] on div "Add Relationship" at bounding box center [1290, 517] width 506 height 35
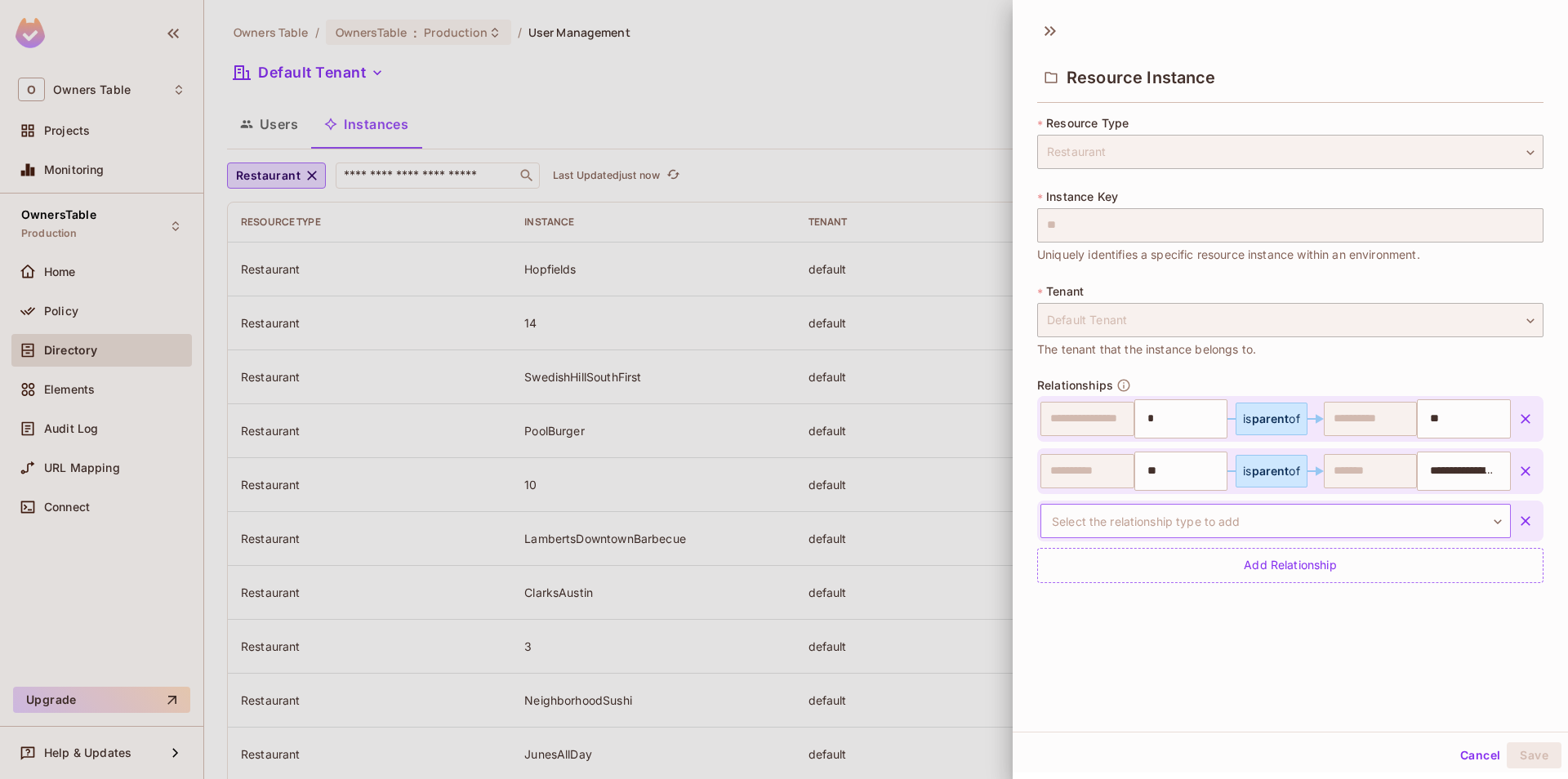
click at [1225, 530] on body "O Owners Table Projects Monitoring OwnersTable Production Home Policy Directory…" at bounding box center [784, 390] width 1568 height 779
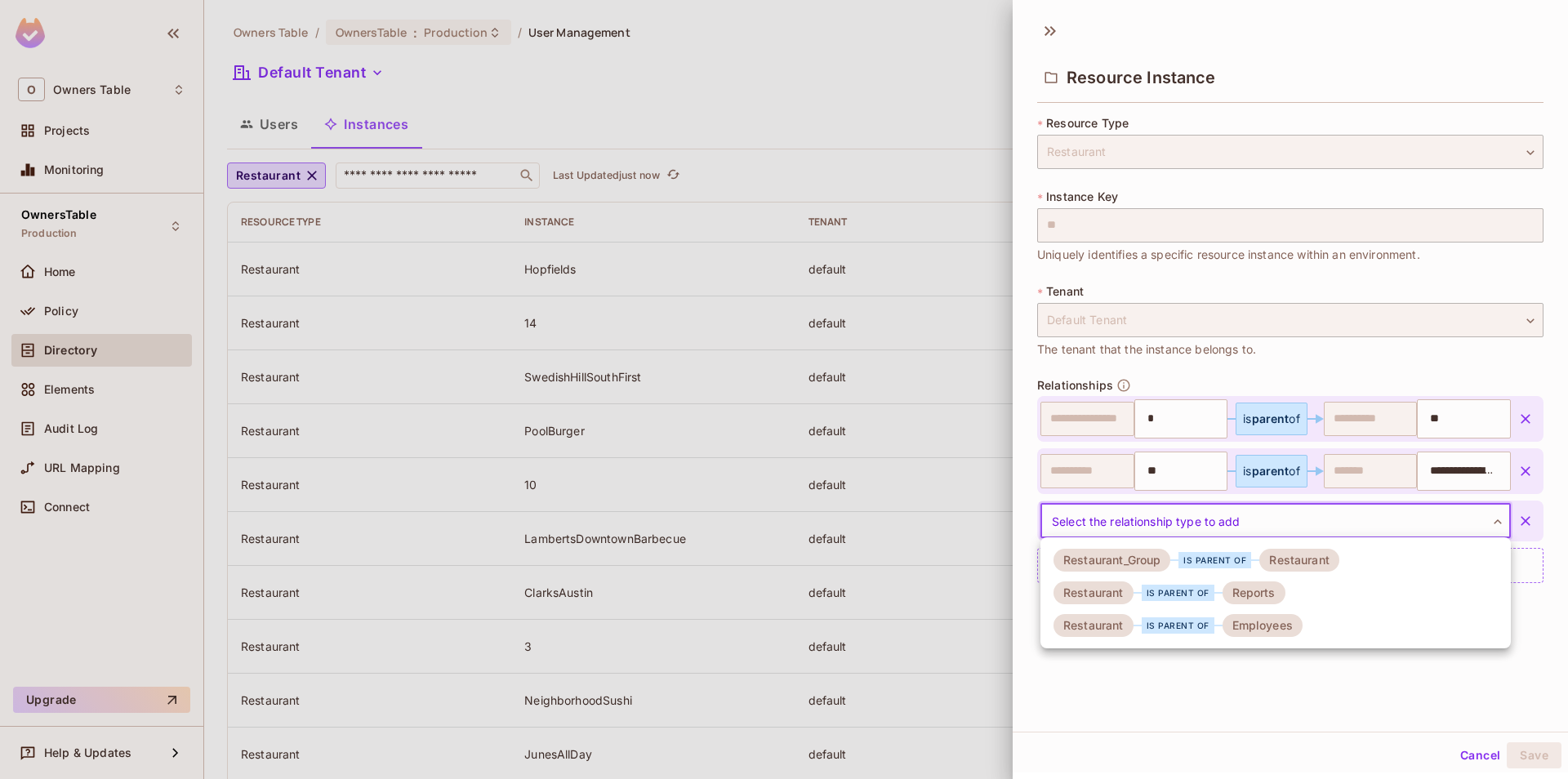
click at [1223, 625] on div "Employees" at bounding box center [1262, 625] width 80 height 23
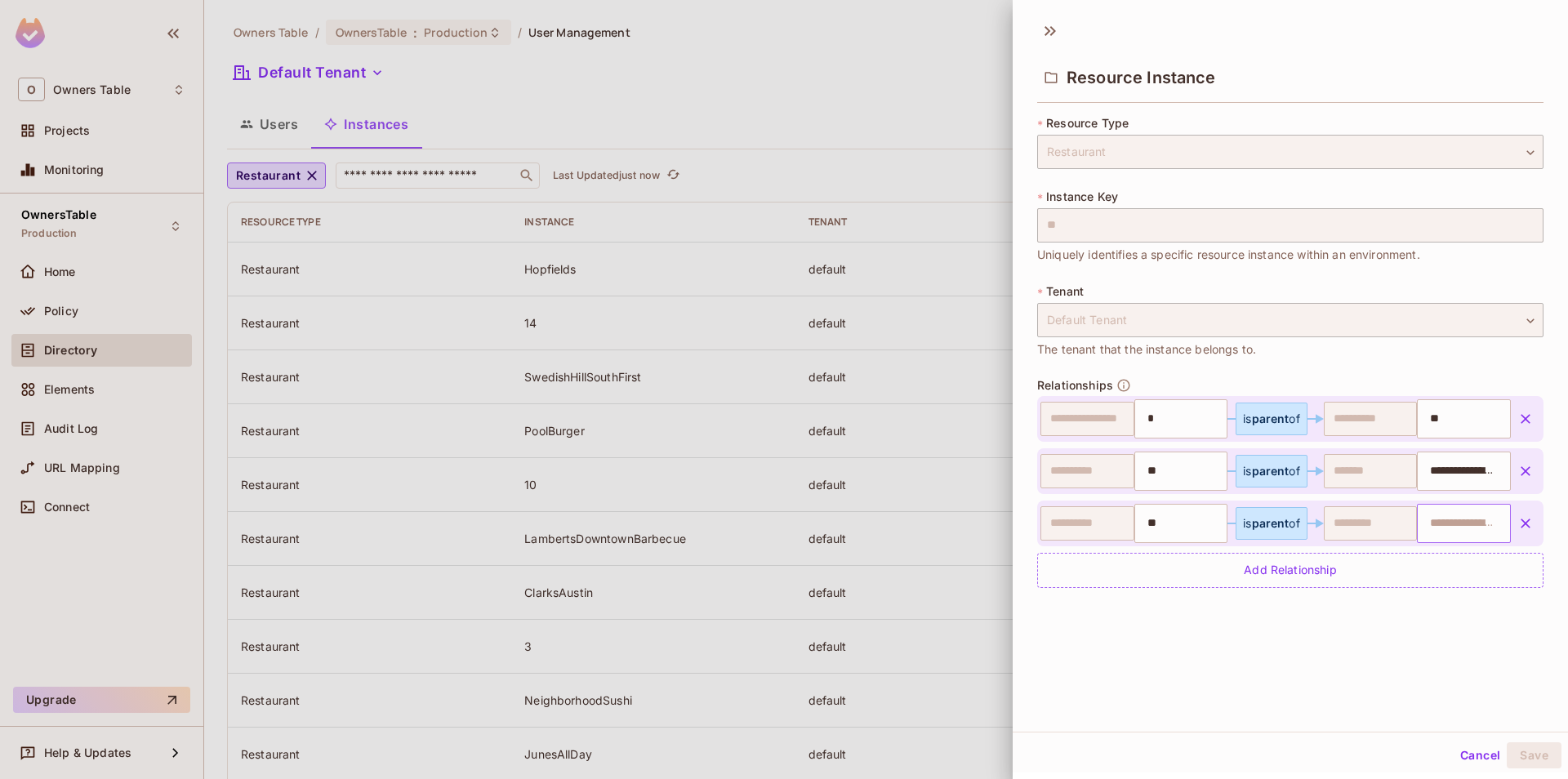
click at [1441, 520] on input "text" at bounding box center [1462, 523] width 83 height 32
paste input "**********"
type input "**********"
click at [1310, 704] on div "**********" at bounding box center [1290, 371] width 555 height 720
click at [1530, 757] on button "Save" at bounding box center [1534, 756] width 55 height 27
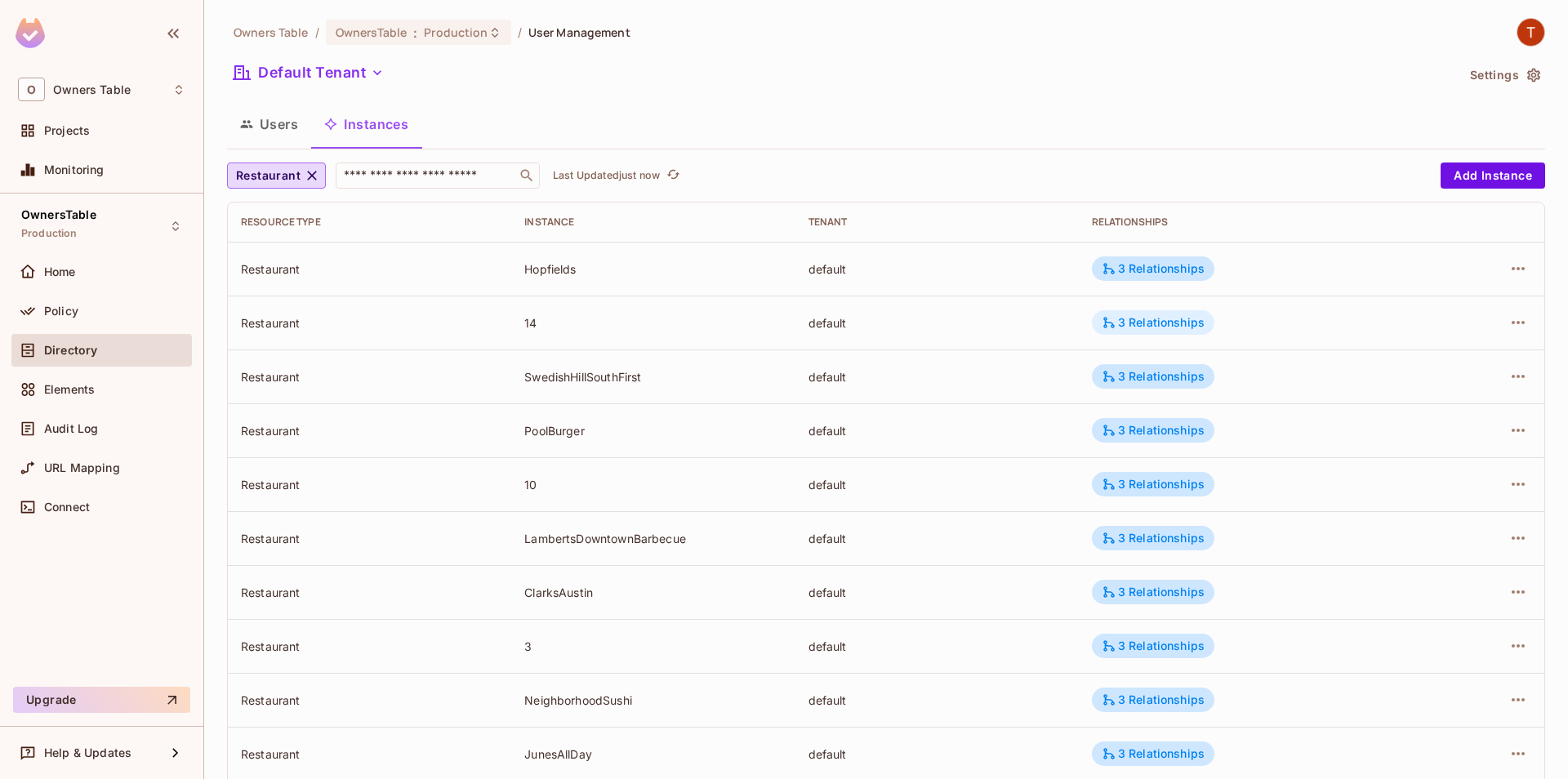
click at [1135, 323] on div "3 Relationships" at bounding box center [1153, 323] width 103 height 15
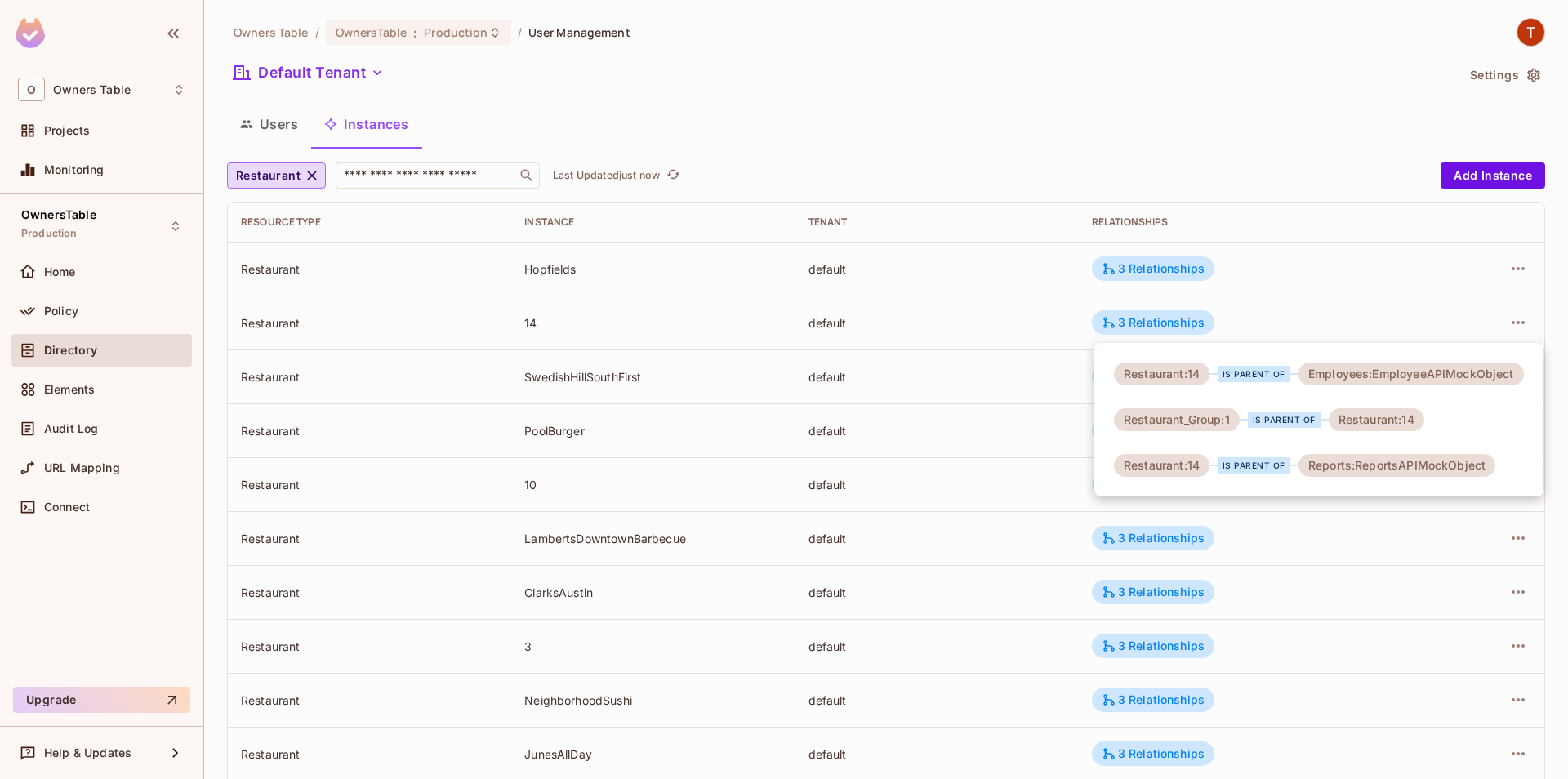
click at [1018, 335] on div at bounding box center [784, 390] width 1568 height 779
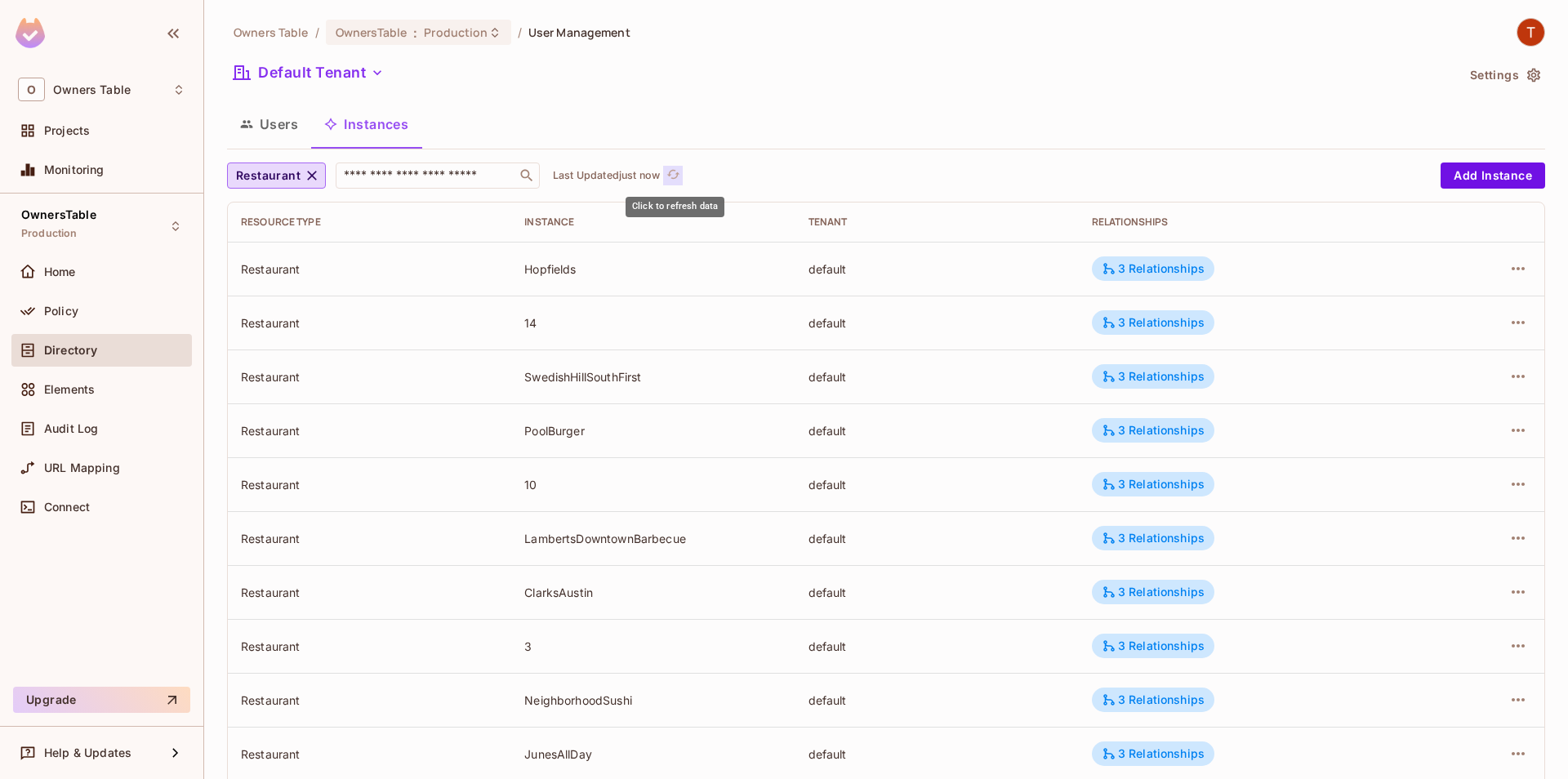
click at [676, 180] on icon "refresh" at bounding box center [673, 174] width 14 height 14
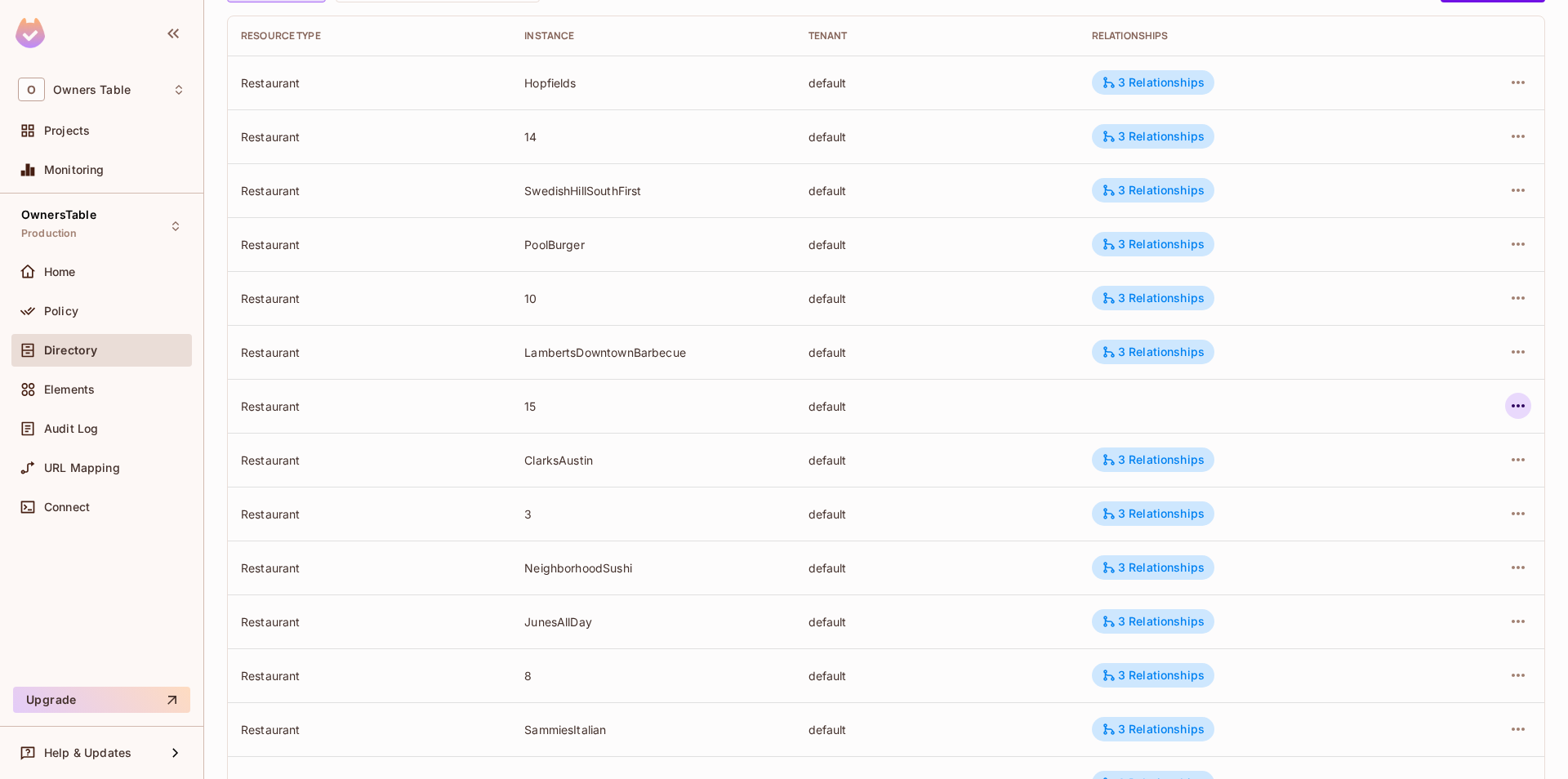
click at [1527, 401] on icon "button" at bounding box center [1518, 406] width 20 height 20
click at [1423, 448] on div "Edit Resource Instance" at bounding box center [1422, 443] width 127 height 16
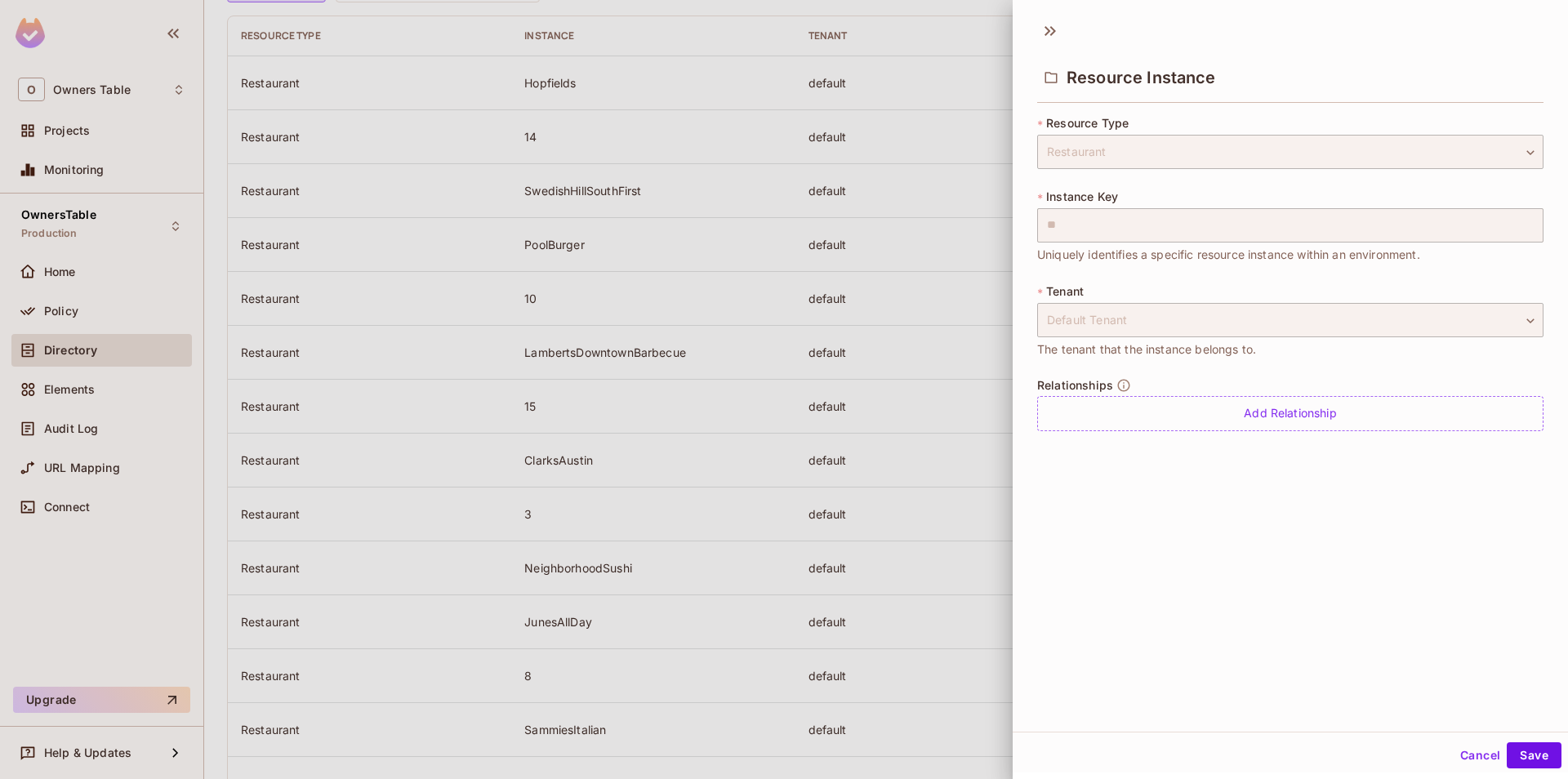
click at [1200, 393] on div "Relationships Add Relationship" at bounding box center [1290, 405] width 506 height 53
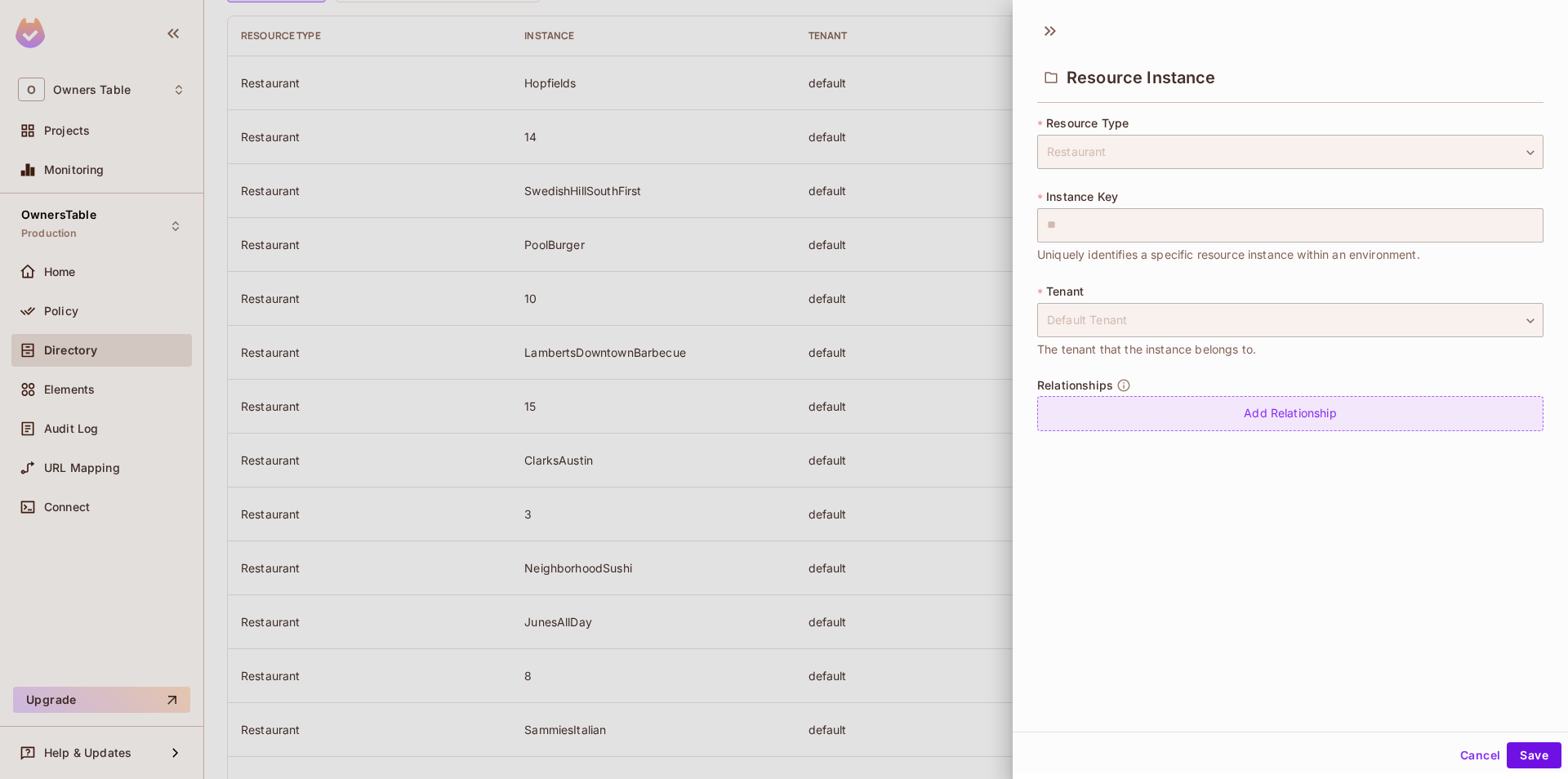
click at [1193, 411] on div "Add Relationship" at bounding box center [1290, 413] width 506 height 35
click at [1190, 408] on body "O Owners Table Projects Monitoring OwnersTable Production Home Policy Directory…" at bounding box center [784, 390] width 1568 height 779
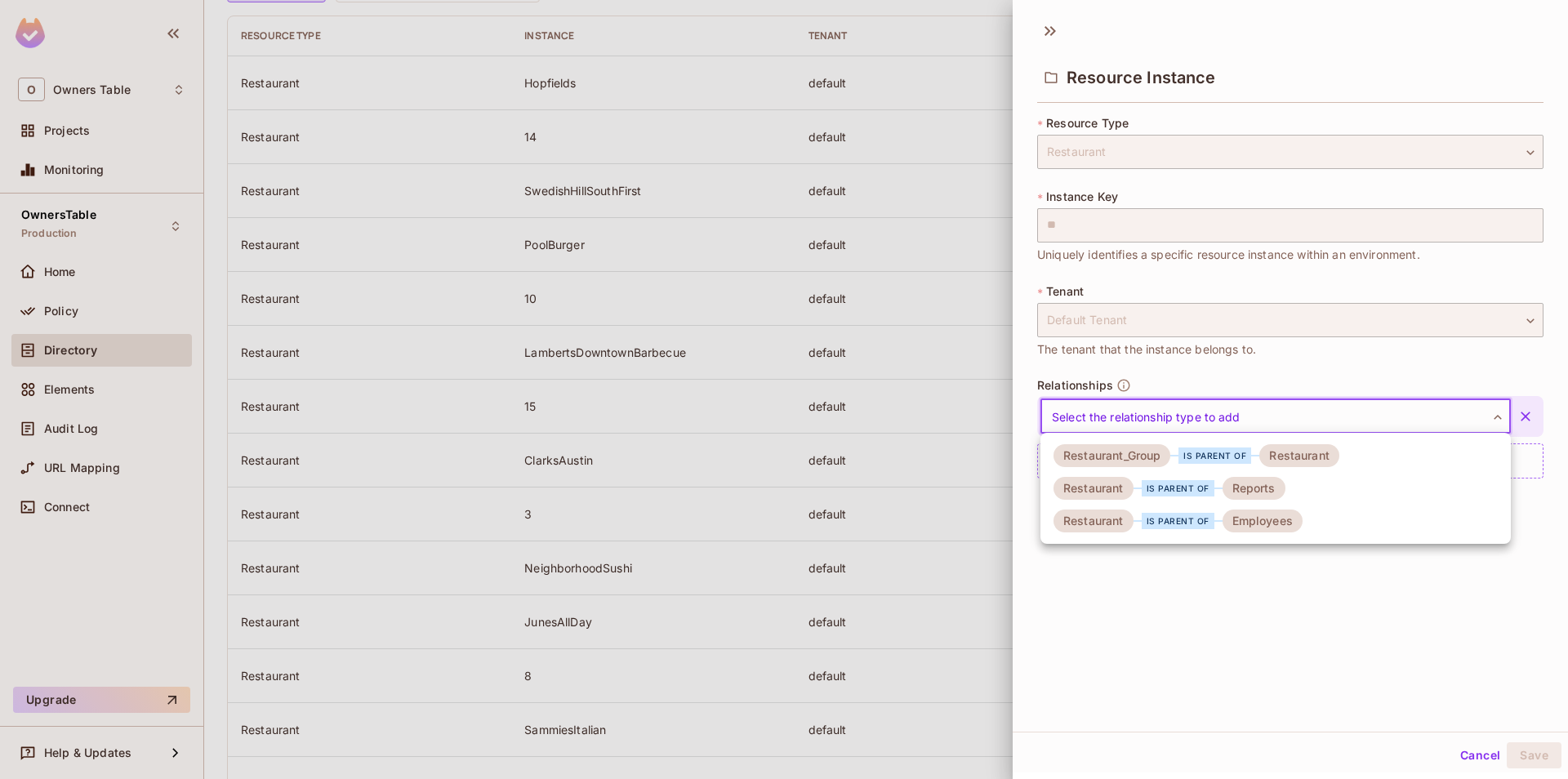
click at [1175, 466] on div "Restaurant_Group is parent of Restaurant" at bounding box center [1197, 456] width 286 height 23
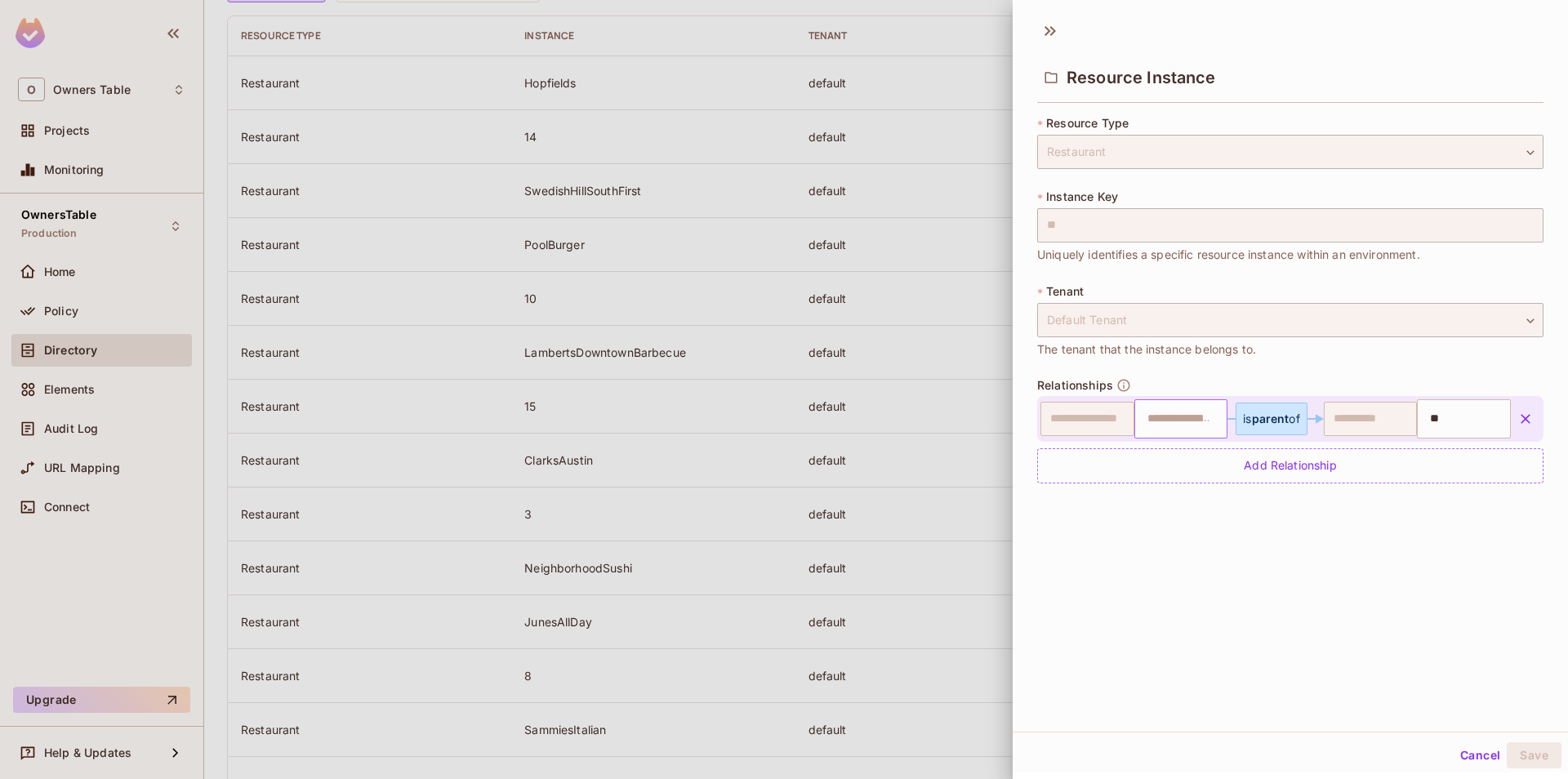
click at [1169, 412] on input "text" at bounding box center [1180, 419] width 83 height 32
type input "*"
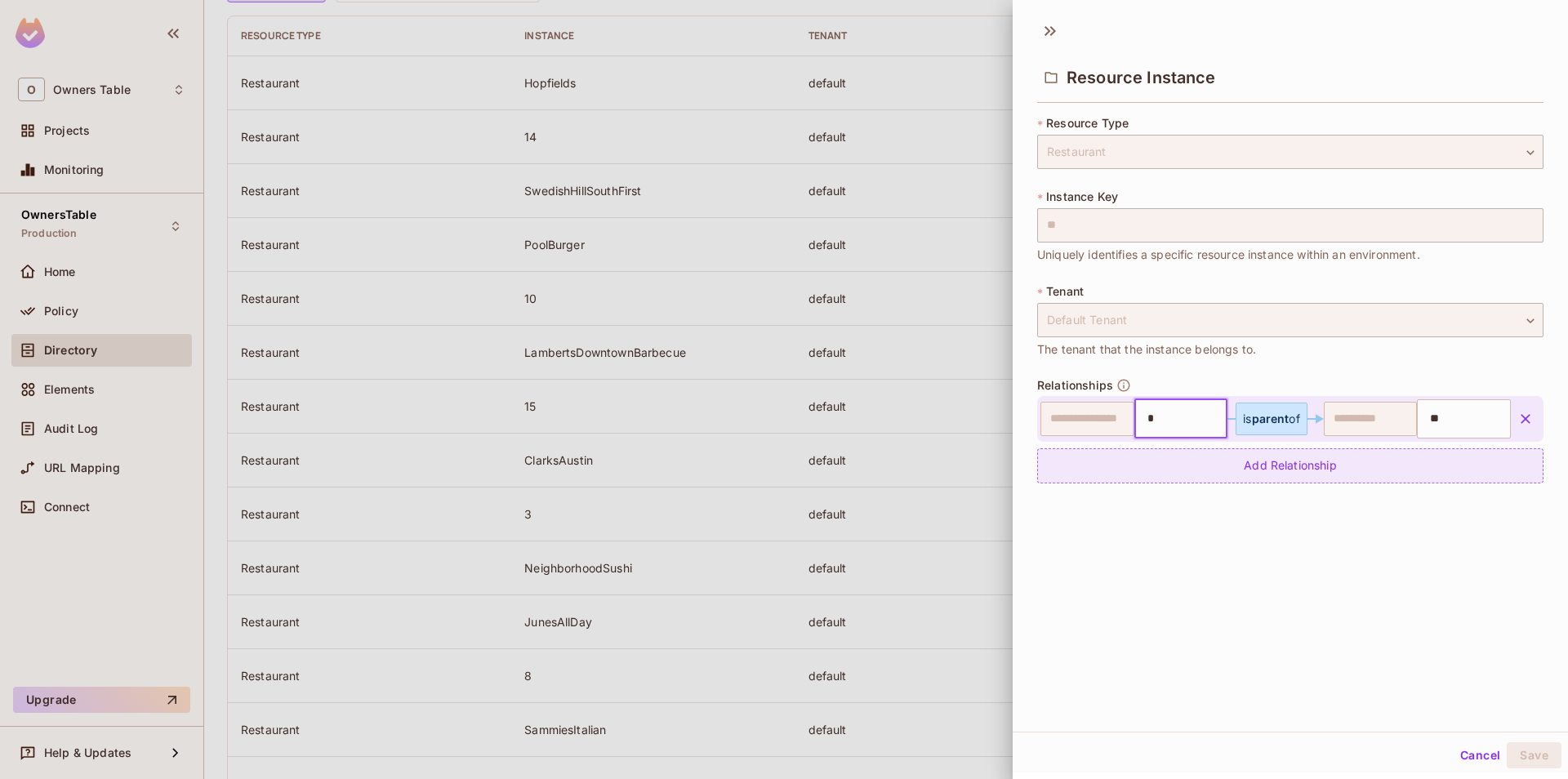
click at [1189, 454] on div "Add Relationship" at bounding box center [1290, 465] width 506 height 35
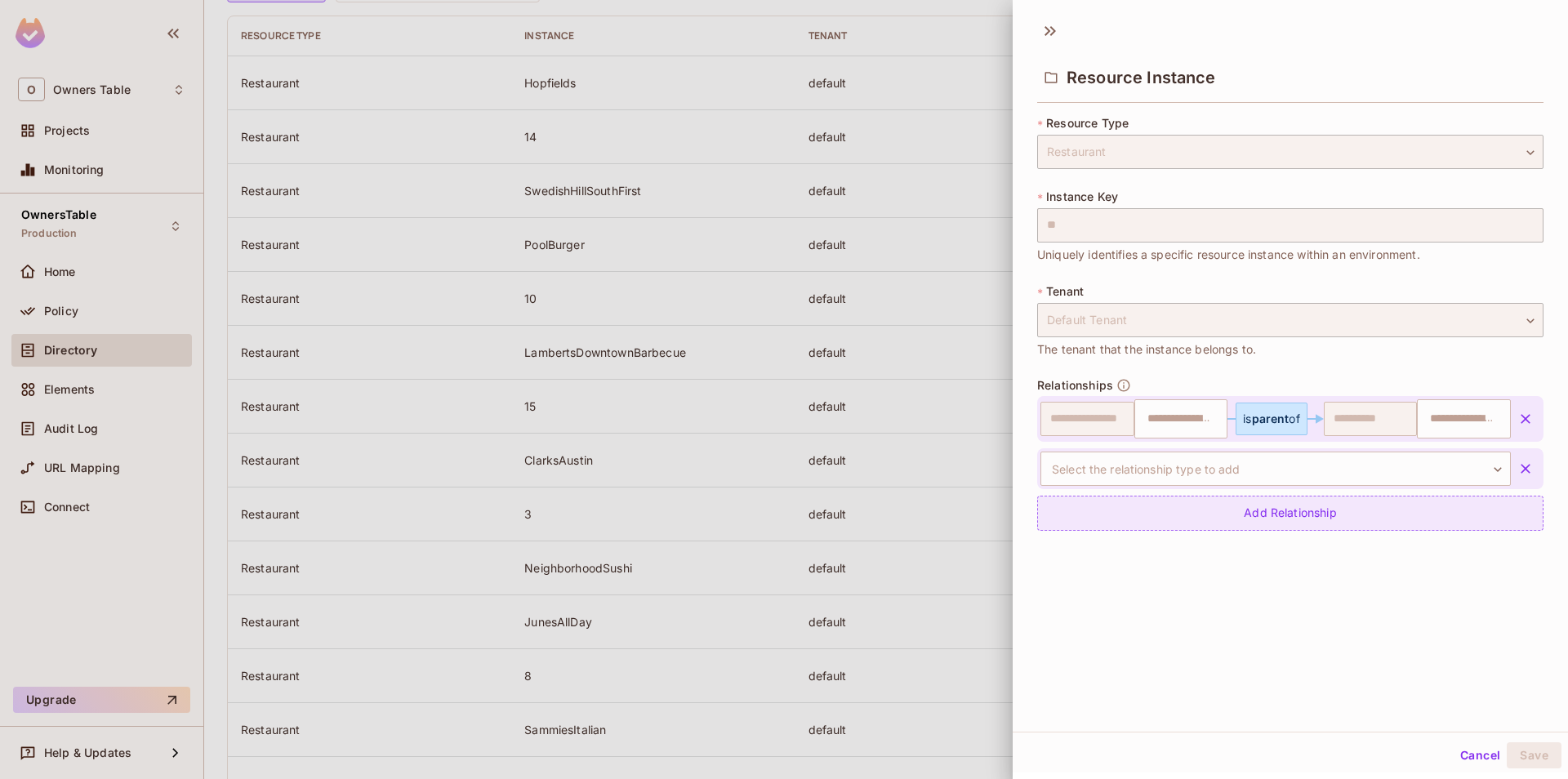
type input "*"
type input "**"
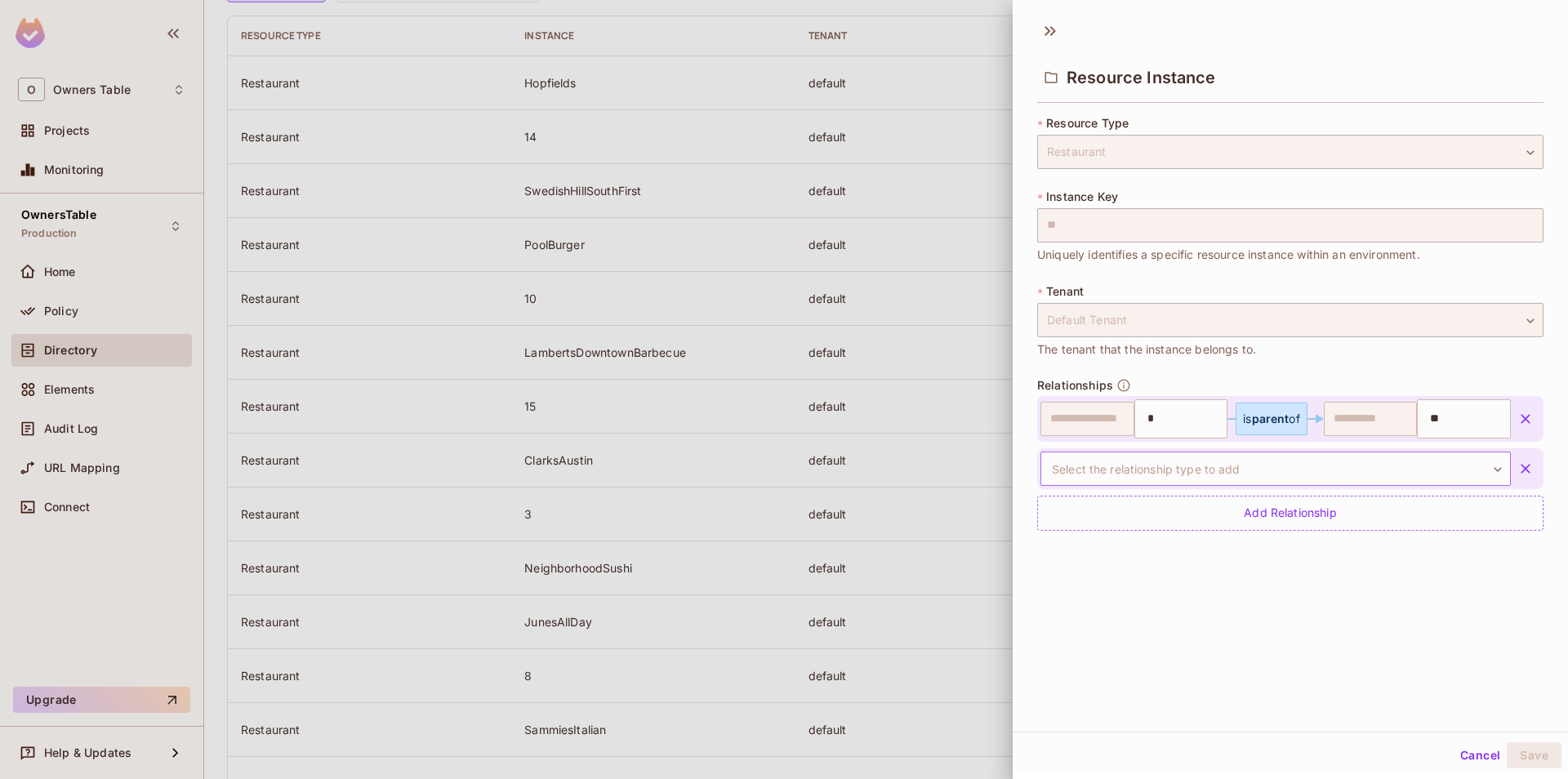
click at [1192, 471] on body "O Owners Table Projects Monitoring OwnersTable Production Home Policy Directory…" at bounding box center [784, 390] width 1568 height 779
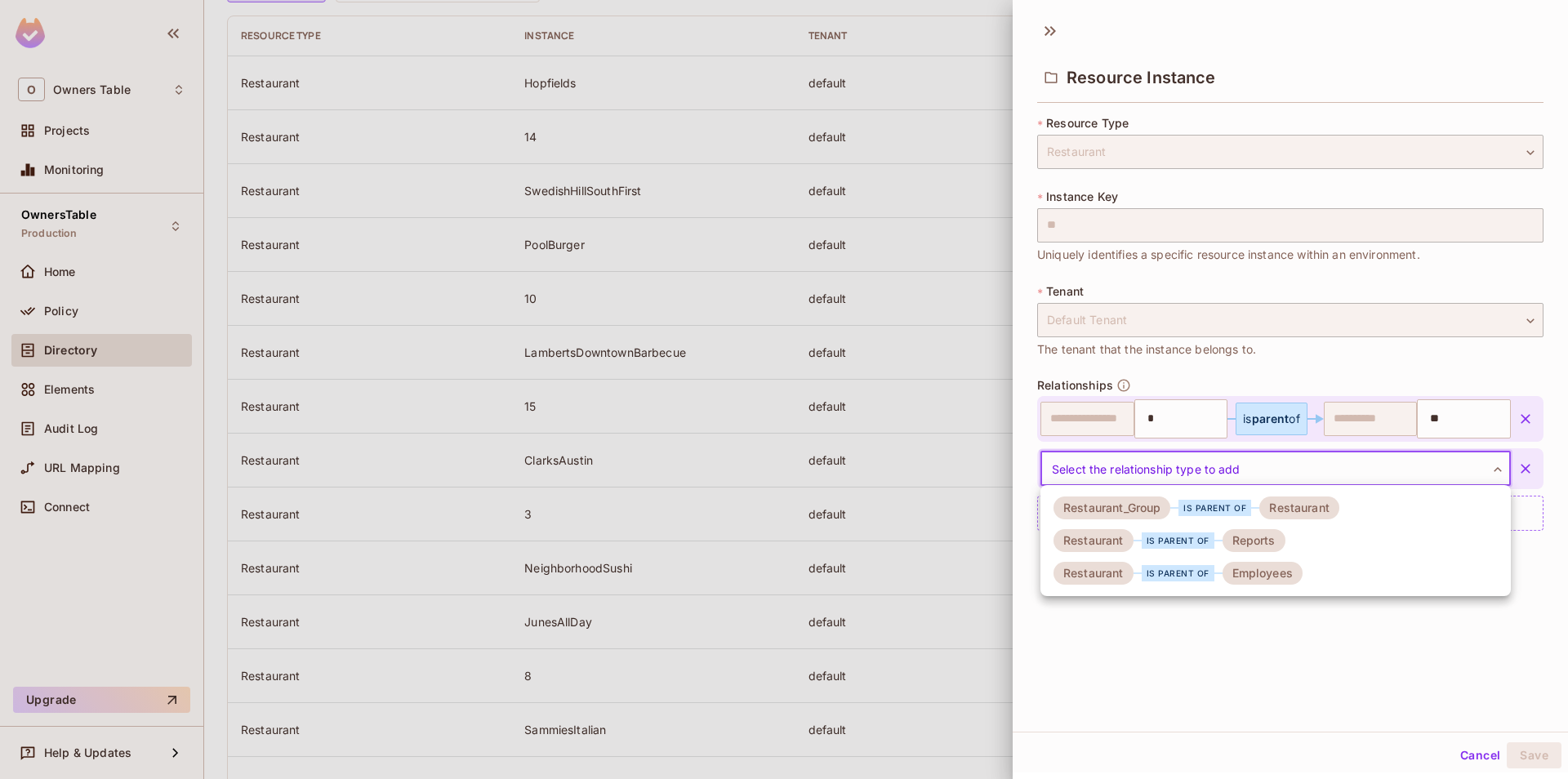
click at [1211, 538] on div "is parent of" at bounding box center [1178, 540] width 73 height 16
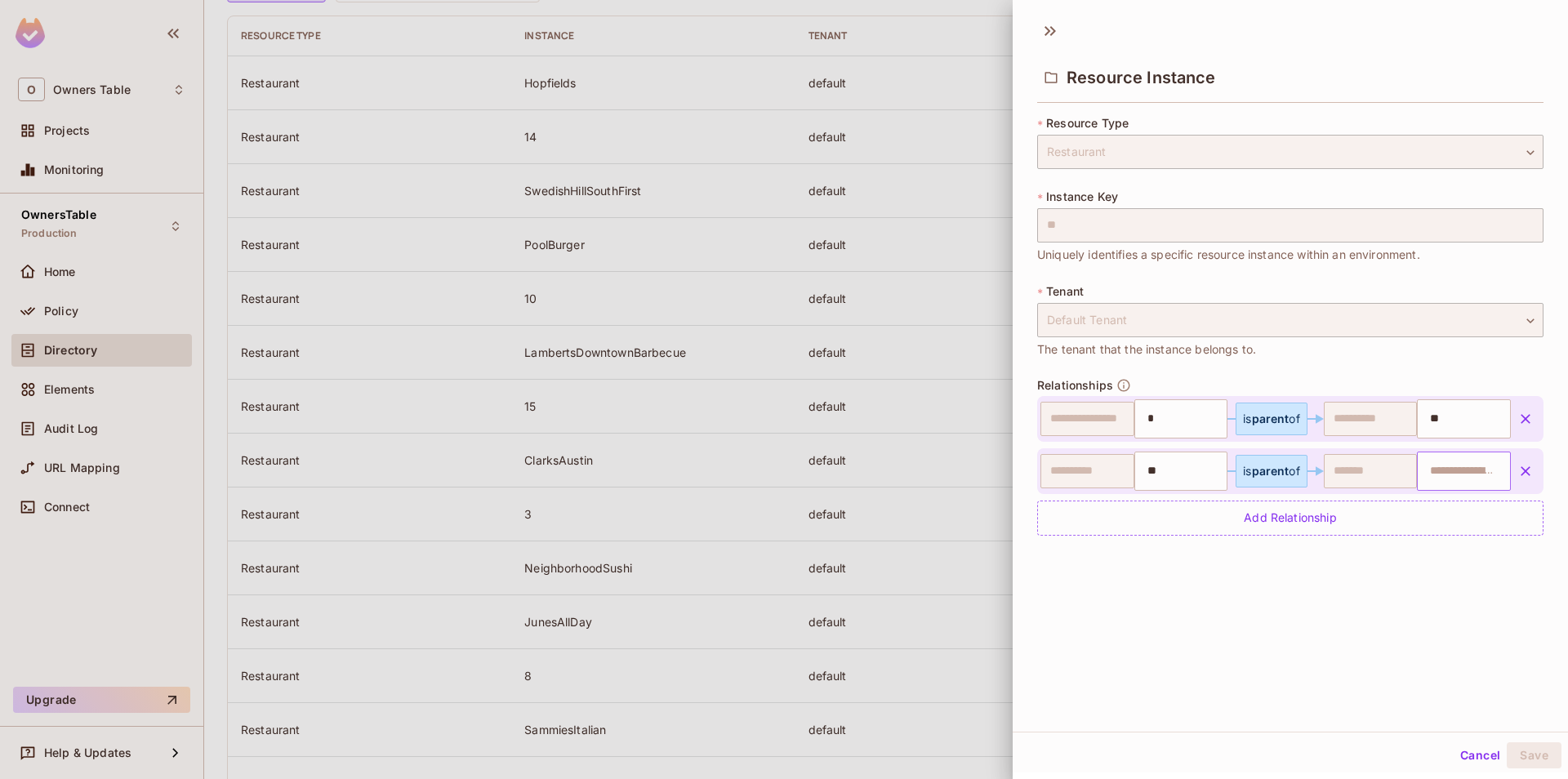
click at [1432, 466] on input "text" at bounding box center [1462, 471] width 83 height 32
paste input "**********"
type input "**********"
click at [1322, 522] on div "Add Relationship" at bounding box center [1290, 517] width 506 height 35
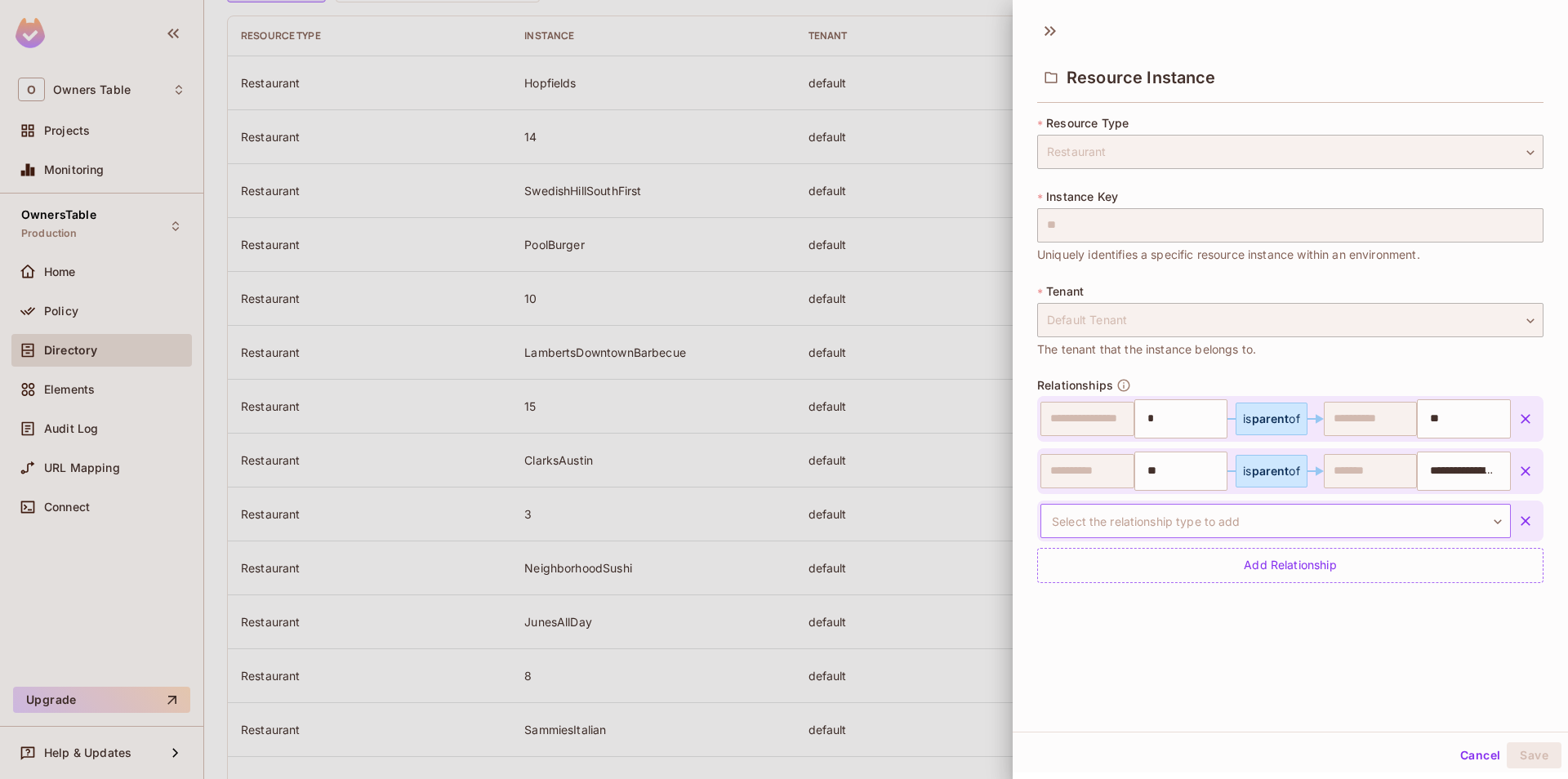
click at [1258, 509] on body "O Owners Table Projects Monitoring OwnersTable Production Home Policy Directory…" at bounding box center [784, 390] width 1568 height 779
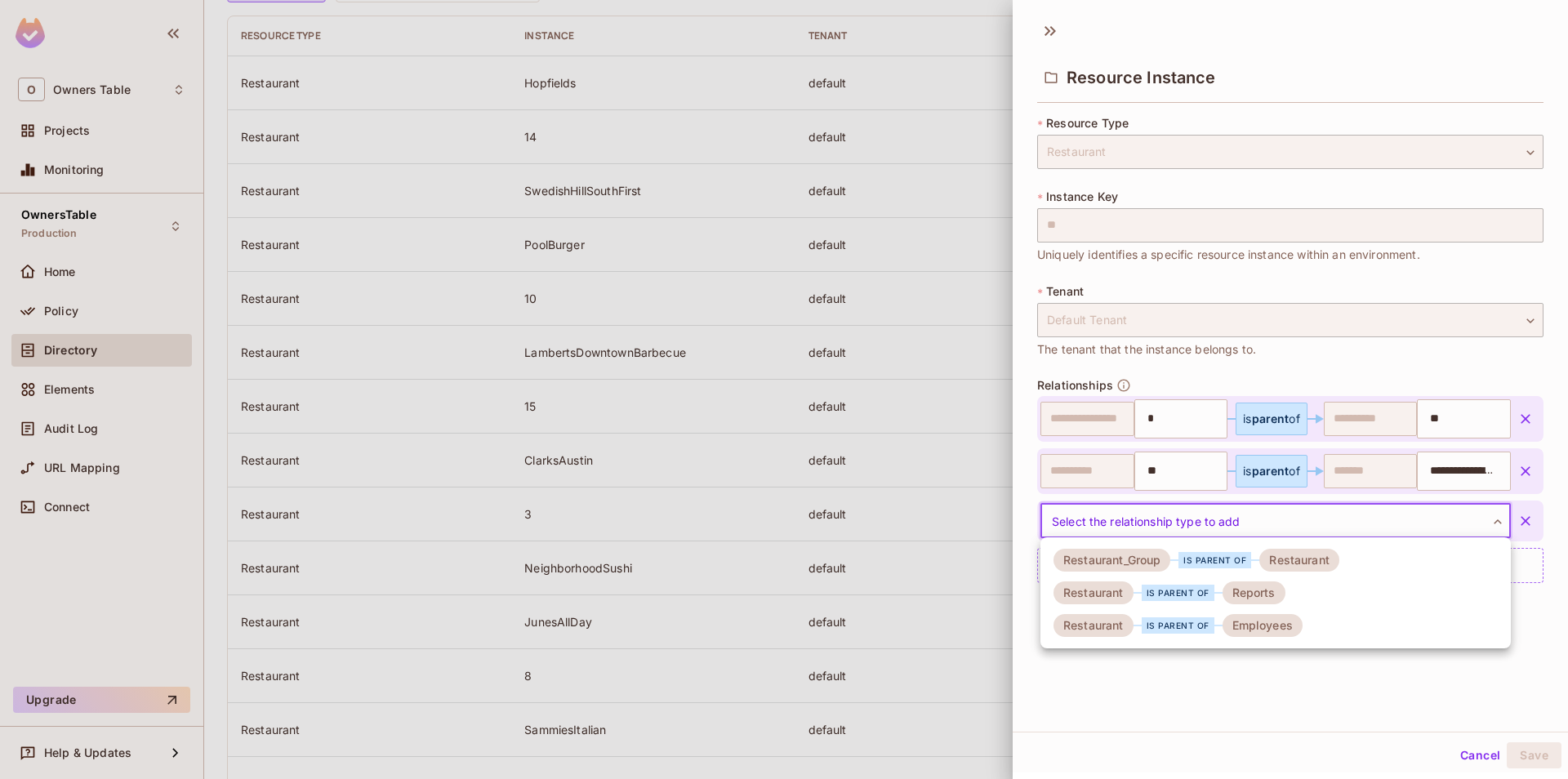
click at [1255, 616] on div "Employees" at bounding box center [1262, 625] width 80 height 23
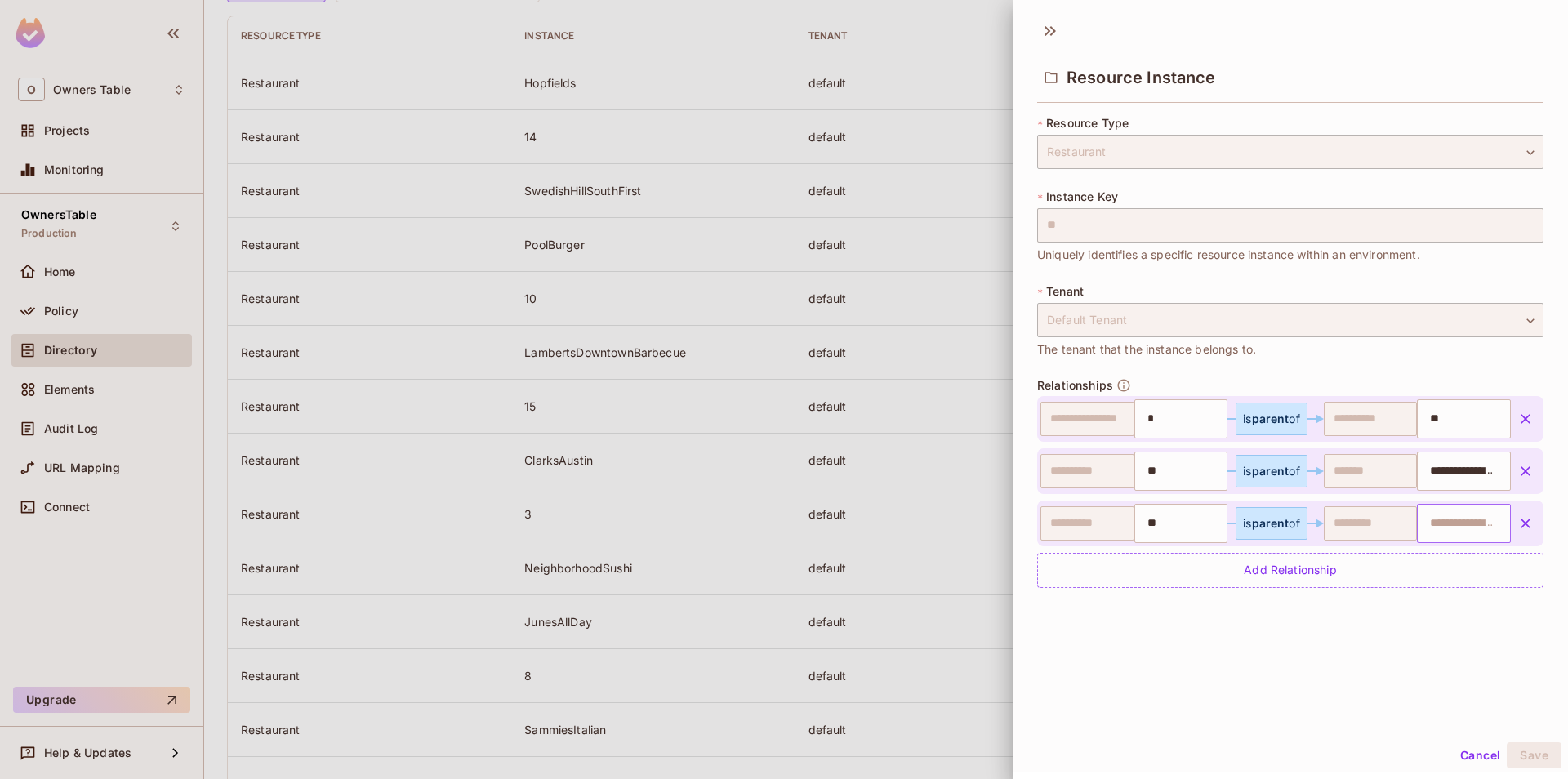
click at [1440, 505] on div "​" at bounding box center [1464, 523] width 94 height 39
paste input "**********"
type input "**********"
click at [1325, 677] on div "**********" at bounding box center [1290, 371] width 555 height 720
click at [1530, 756] on button "Save" at bounding box center [1534, 756] width 55 height 27
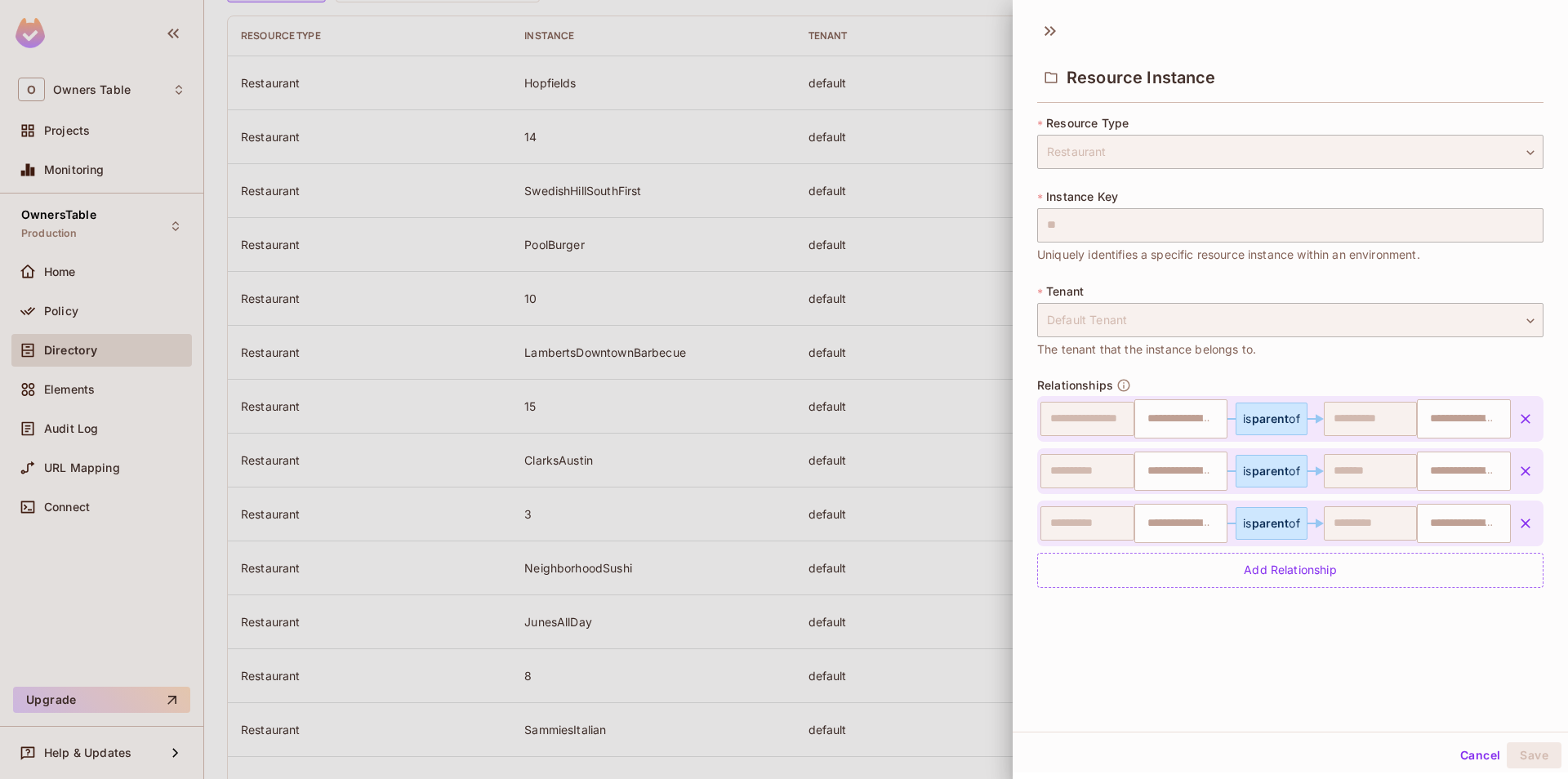
type input "*"
type input "**"
type input "**********"
type input "**"
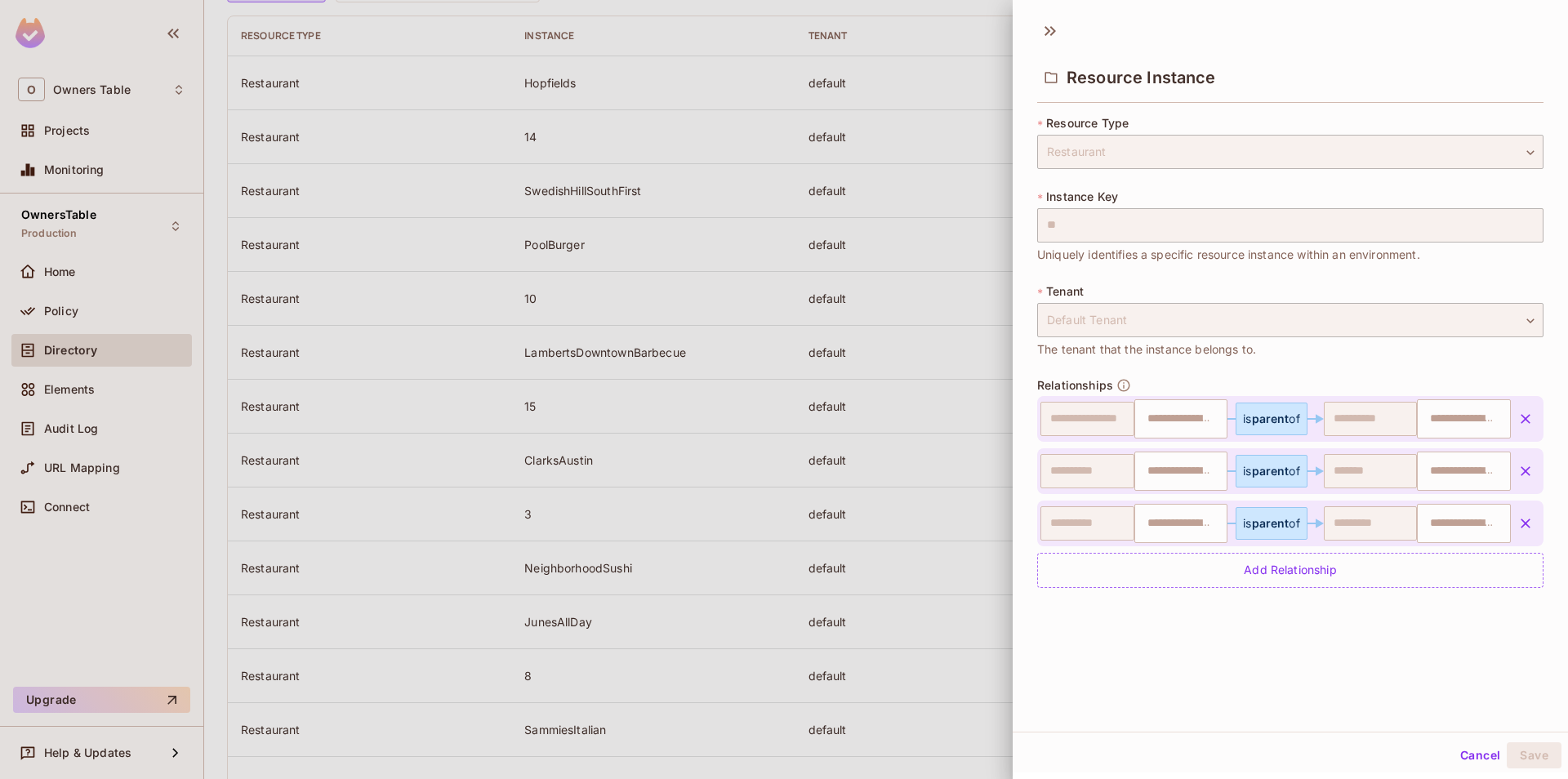
type input "**********"
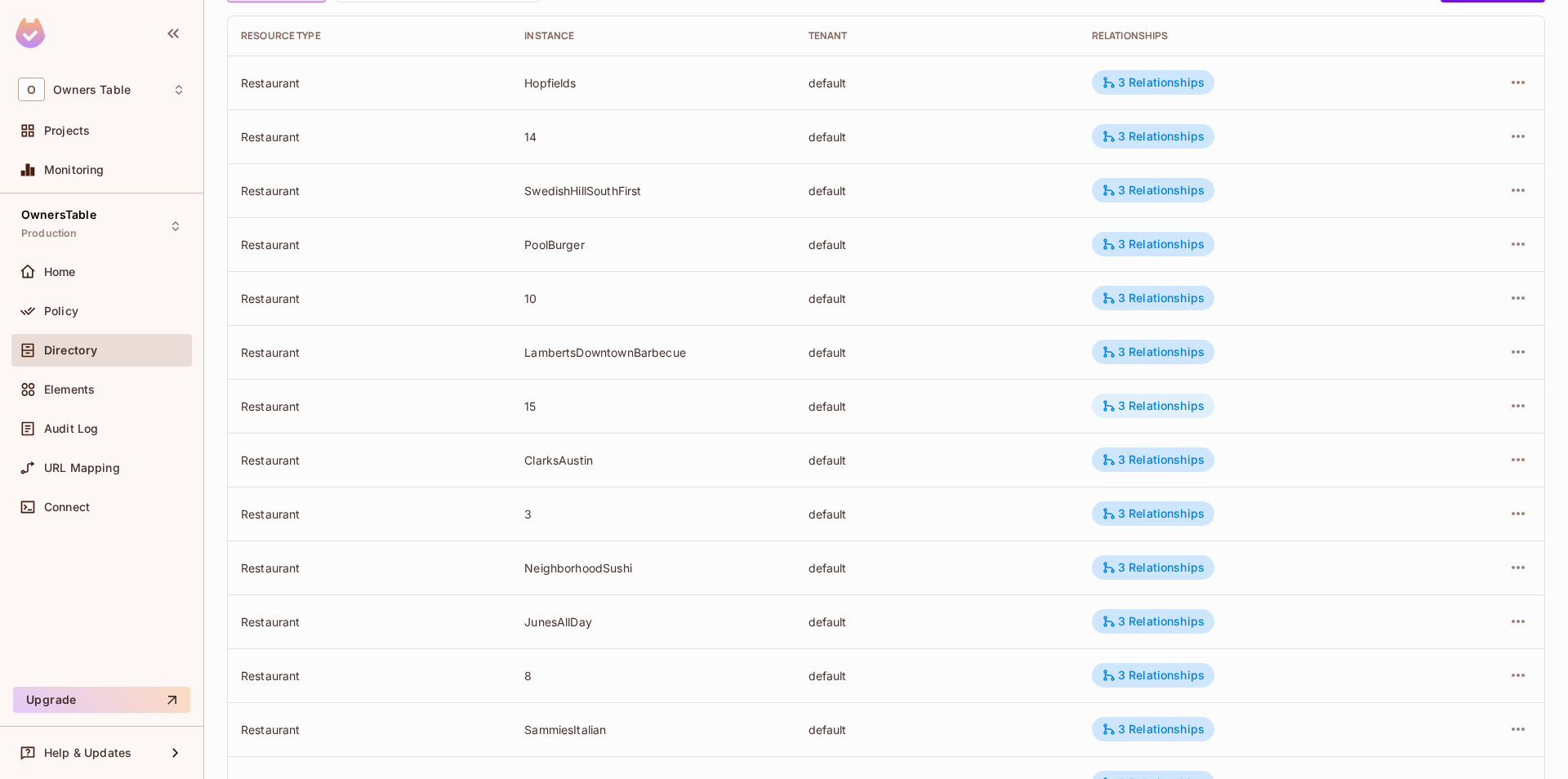
click at [1149, 417] on div "3 Relationships" at bounding box center [1152, 406] width 122 height 25
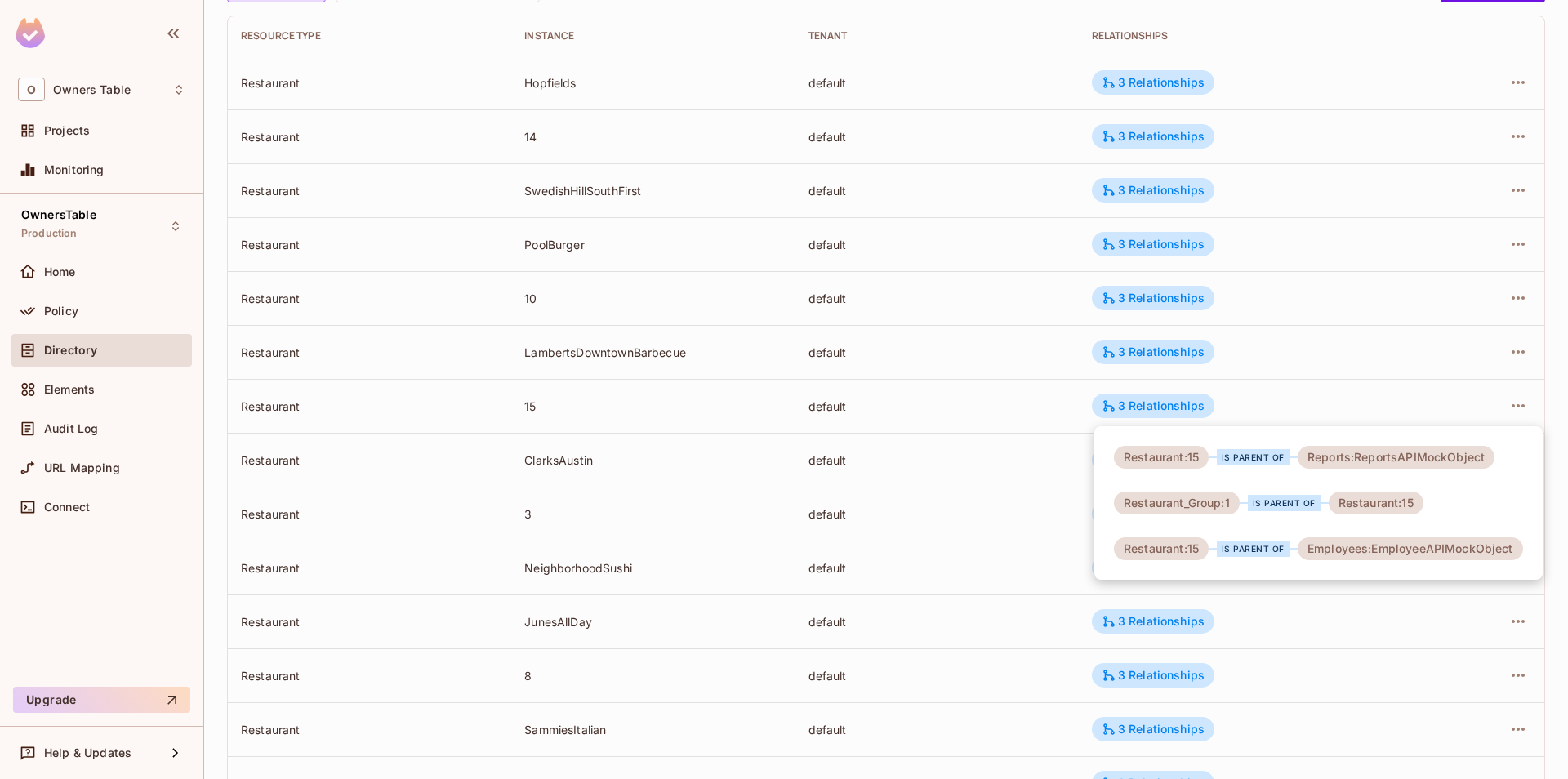
click at [1030, 424] on div at bounding box center [784, 390] width 1568 height 779
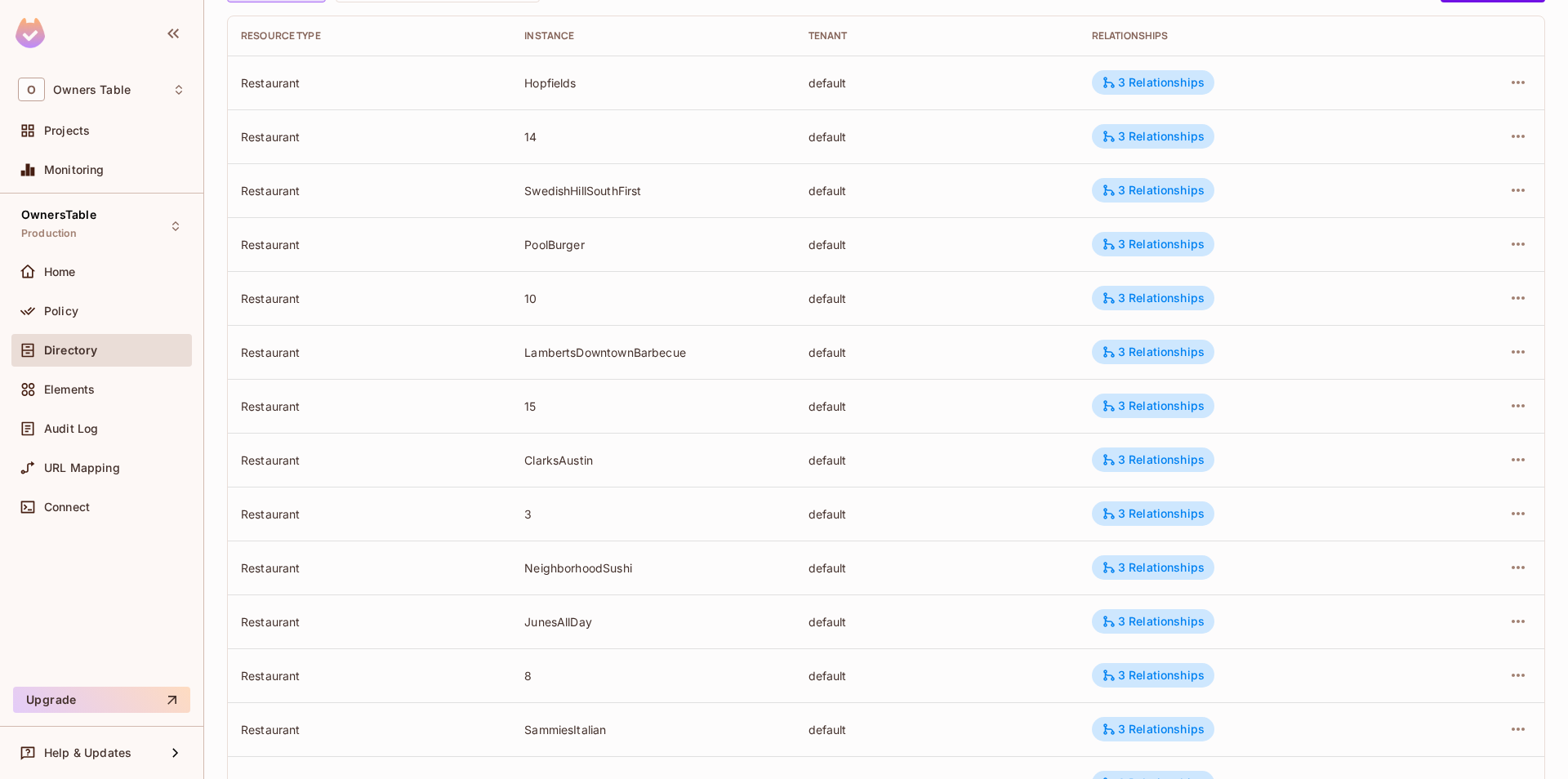
scroll to position [93, 0]
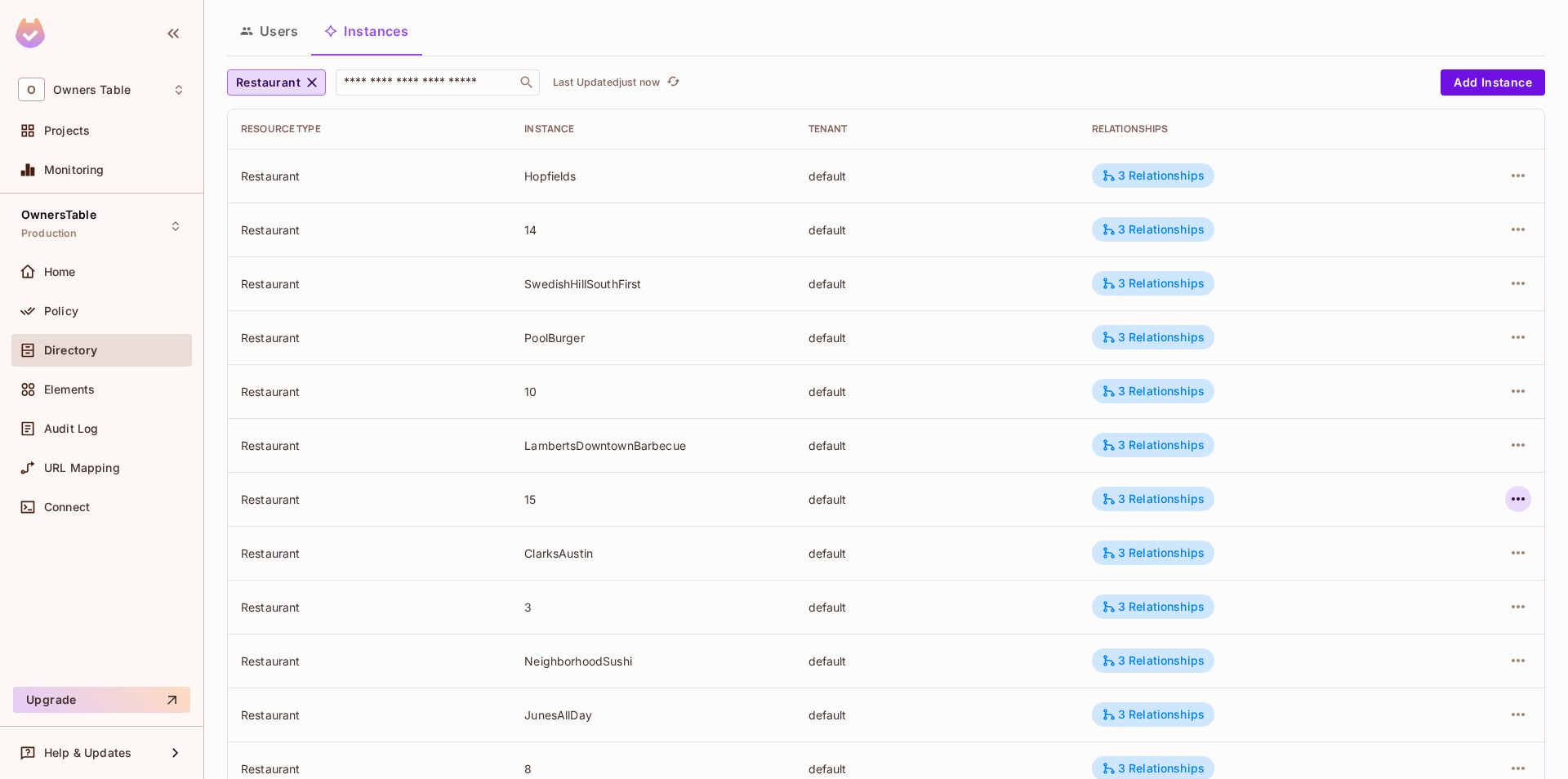
click at [1510, 498] on icon "button" at bounding box center [1518, 498] width 20 height 20
click at [1385, 566] on div "Edit Attributes" at bounding box center [1398, 572] width 81 height 16
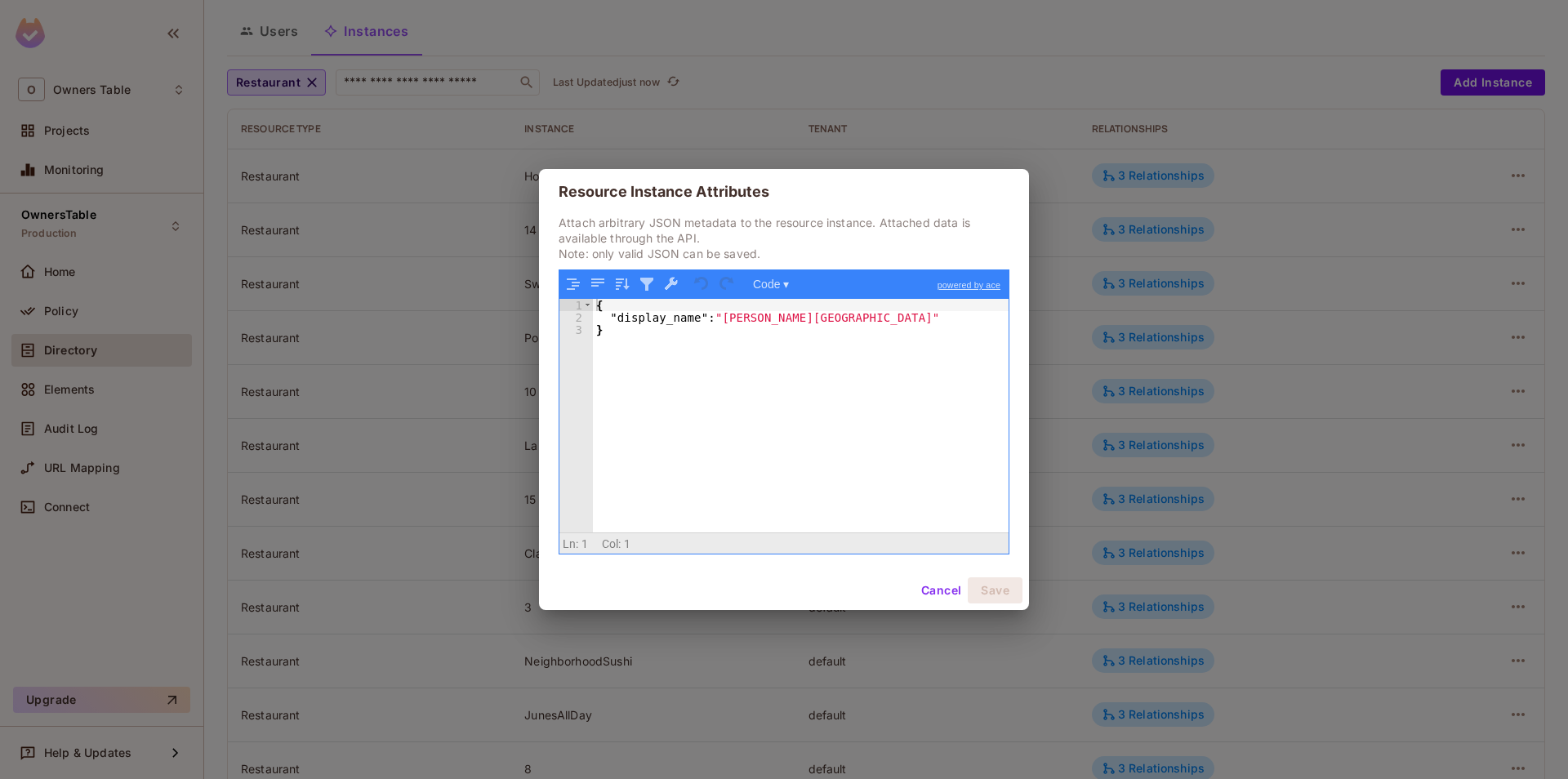
click at [938, 594] on button "Cancel" at bounding box center [941, 590] width 53 height 27
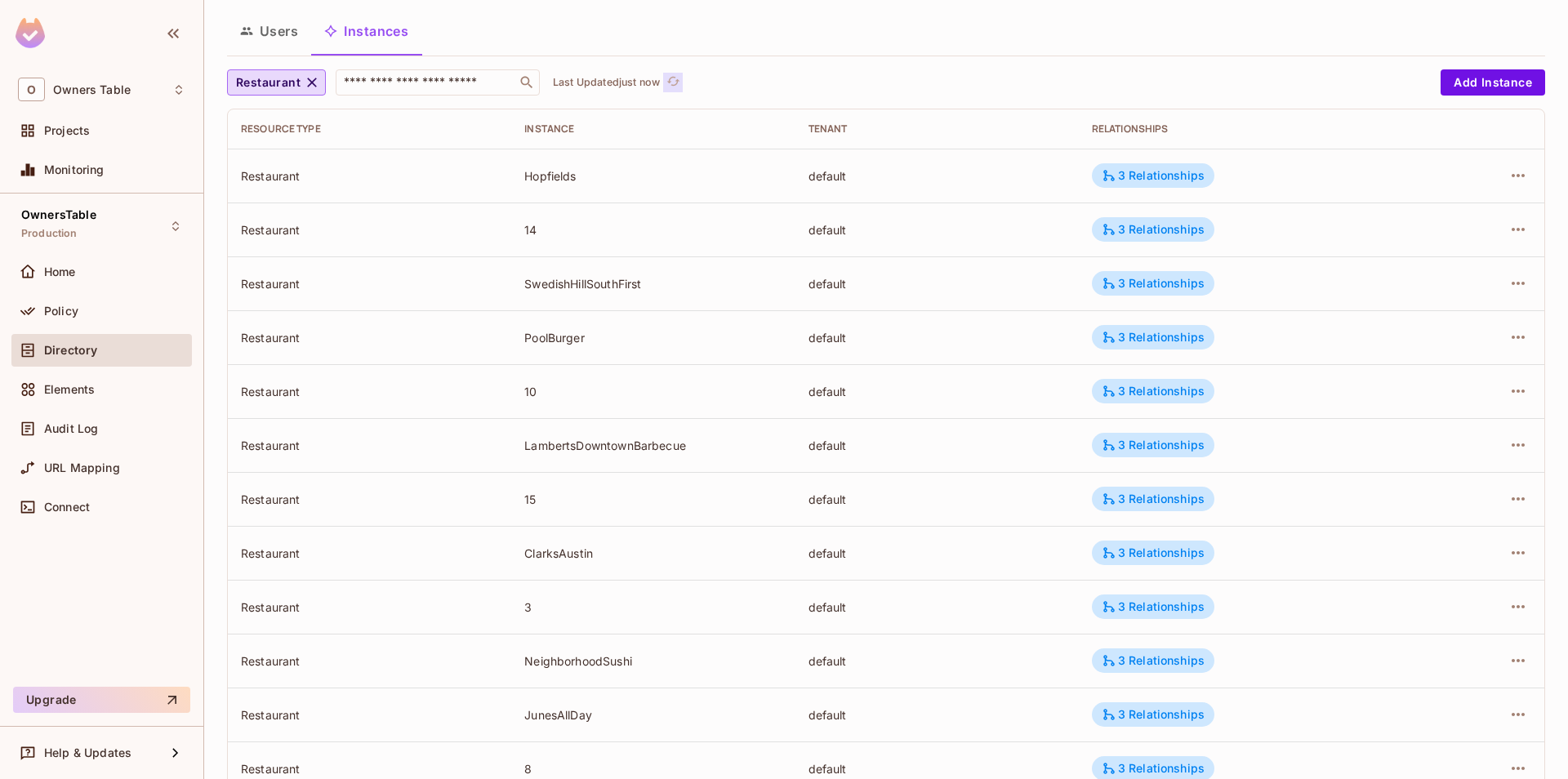
click at [672, 89] on span "refresh" at bounding box center [673, 82] width 14 height 16
click at [1515, 498] on icon "button" at bounding box center [1518, 498] width 20 height 20
click at [1412, 572] on div "Edit Attributes" at bounding box center [1398, 572] width 81 height 16
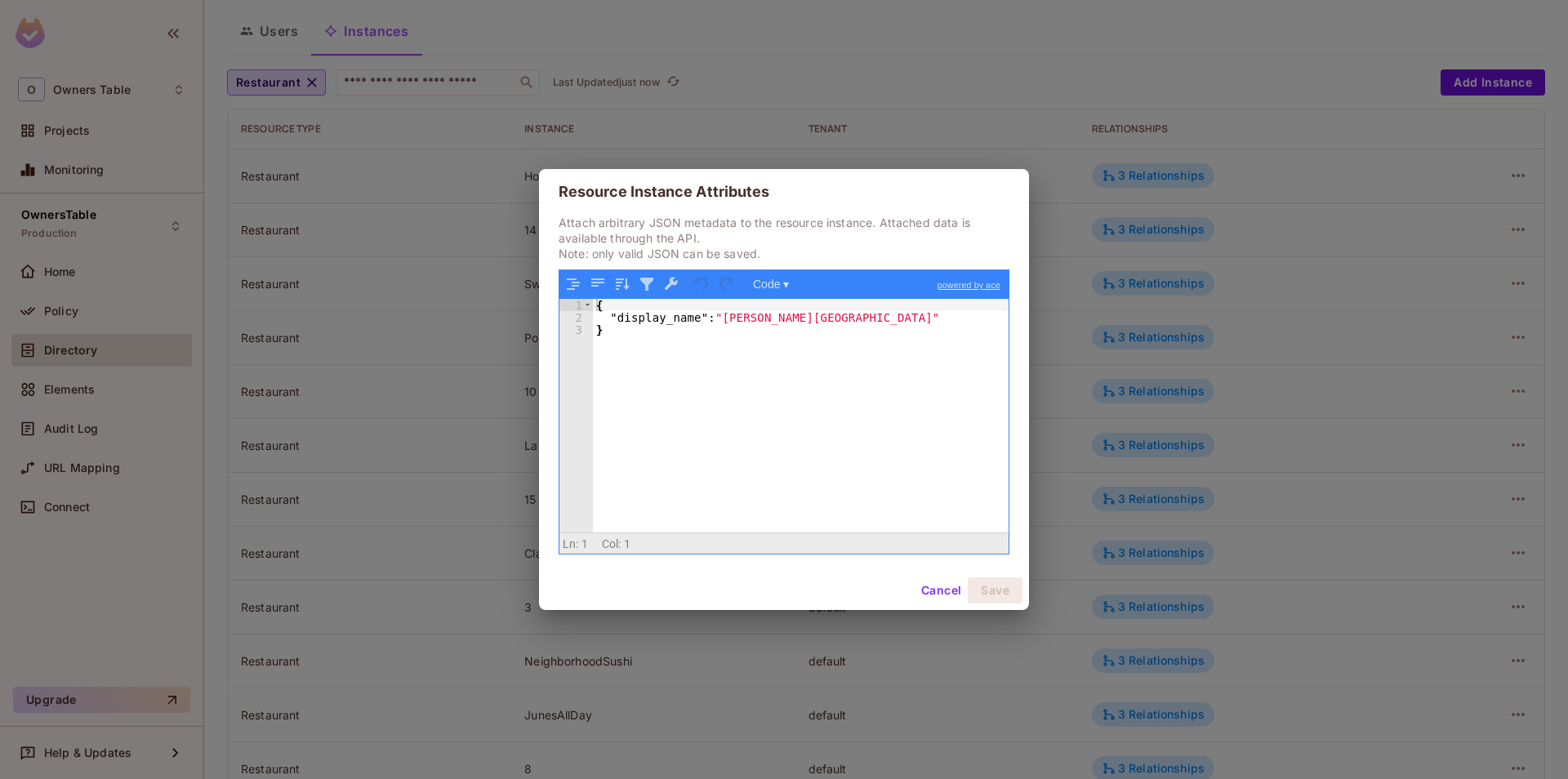
click at [940, 589] on button "Cancel" at bounding box center [941, 590] width 53 height 27
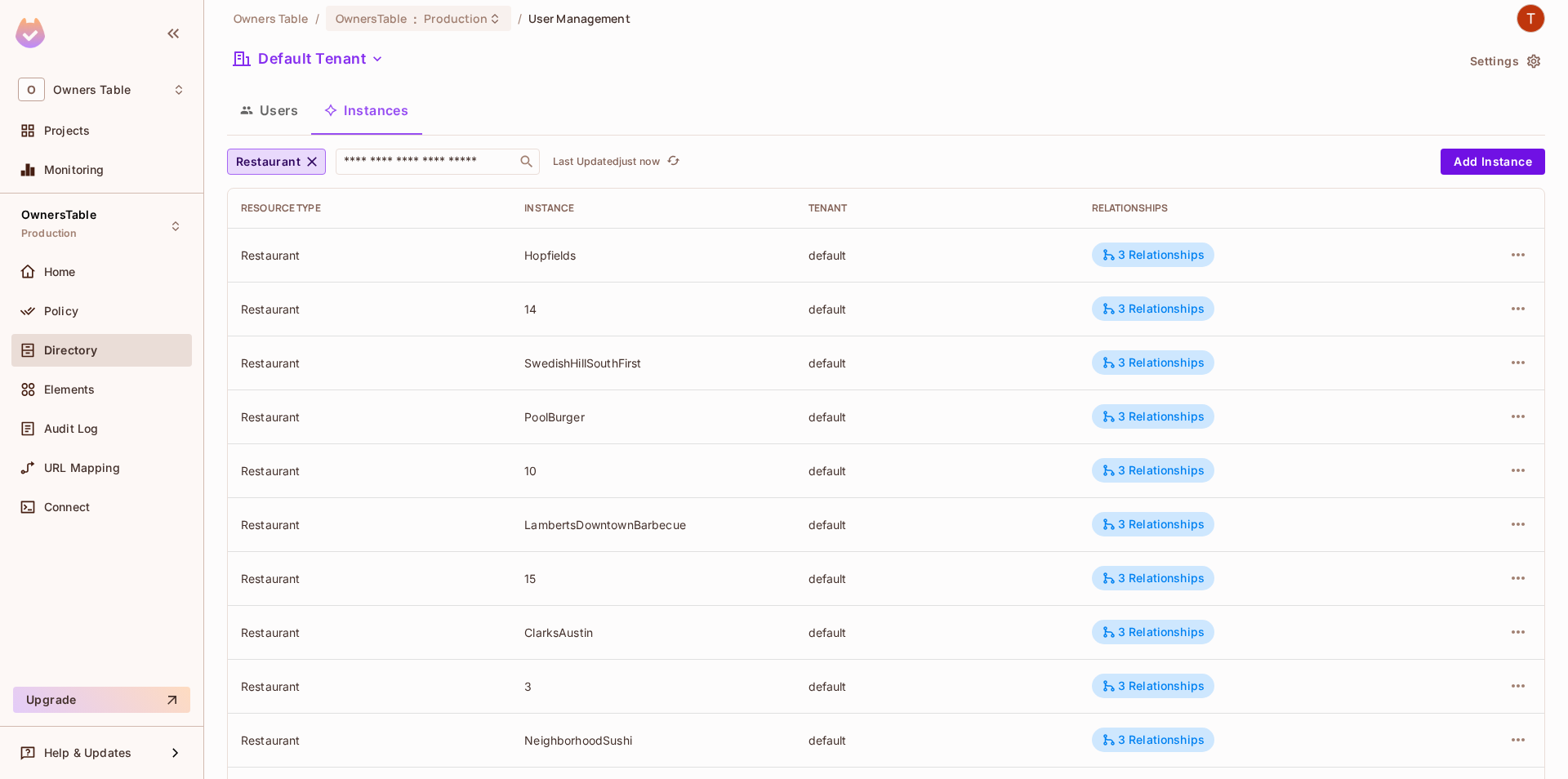
scroll to position [0, 0]
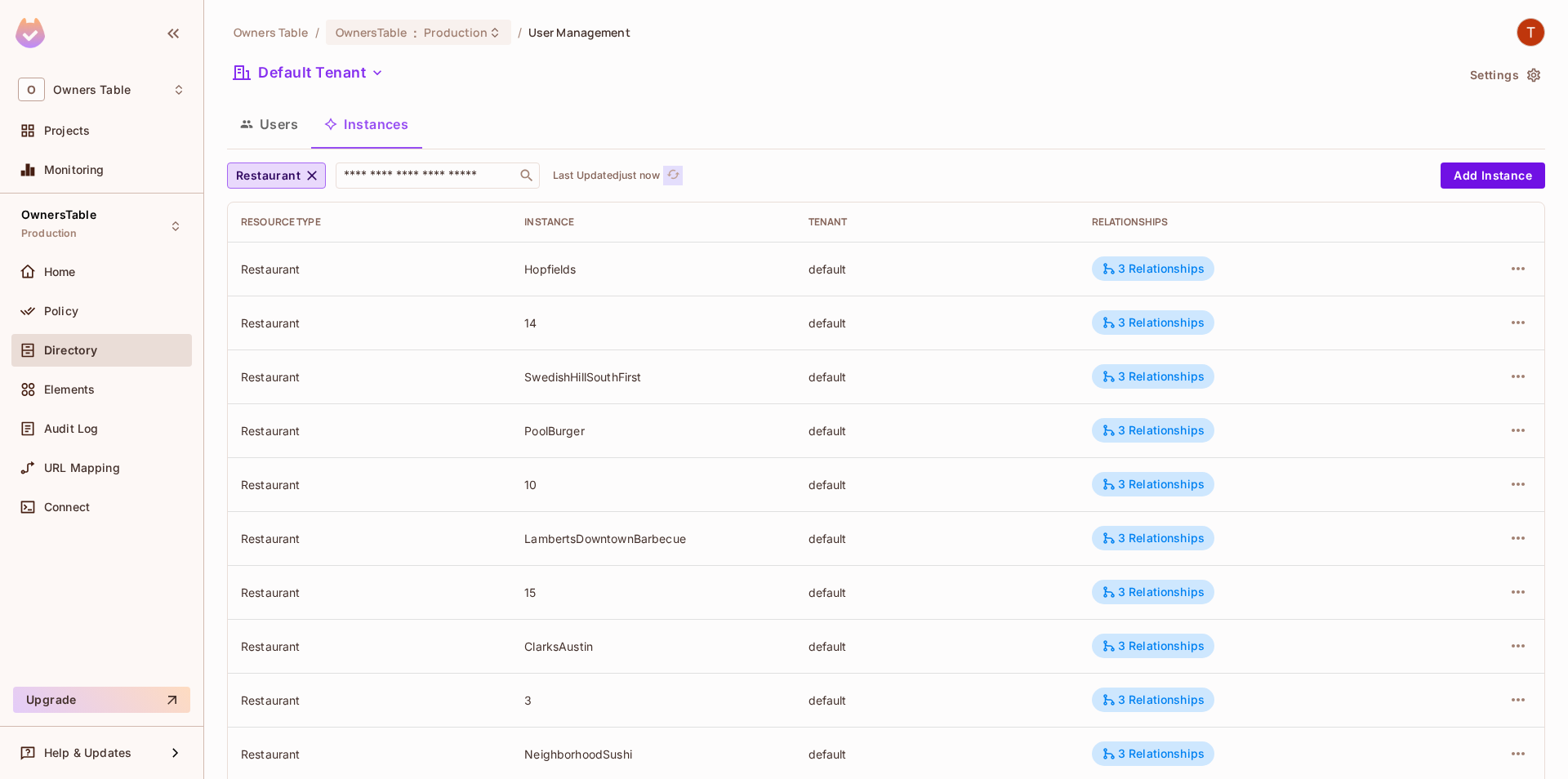
click at [676, 174] on icon "refresh" at bounding box center [673, 174] width 14 height 14
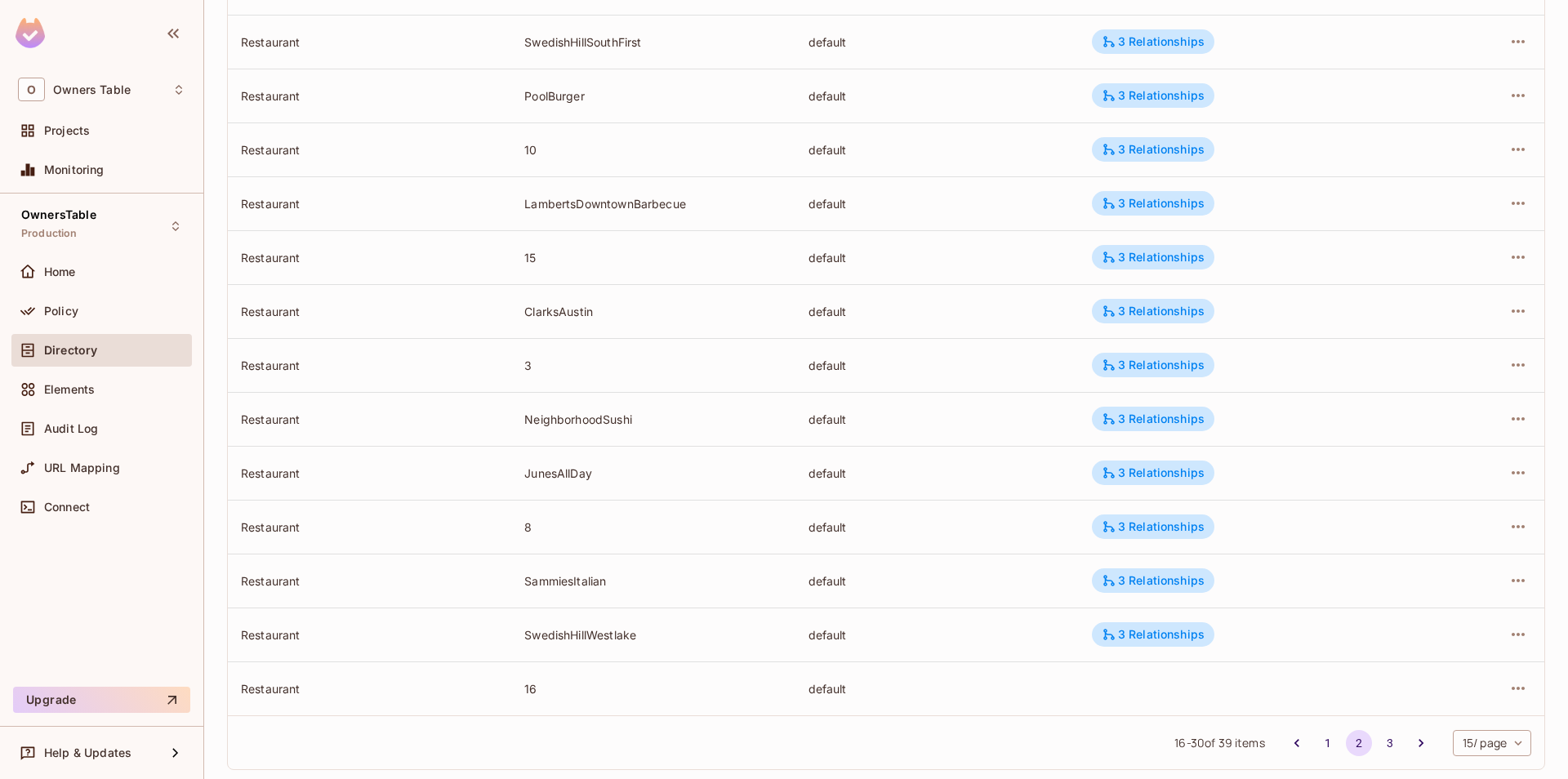
scroll to position [362, 0]
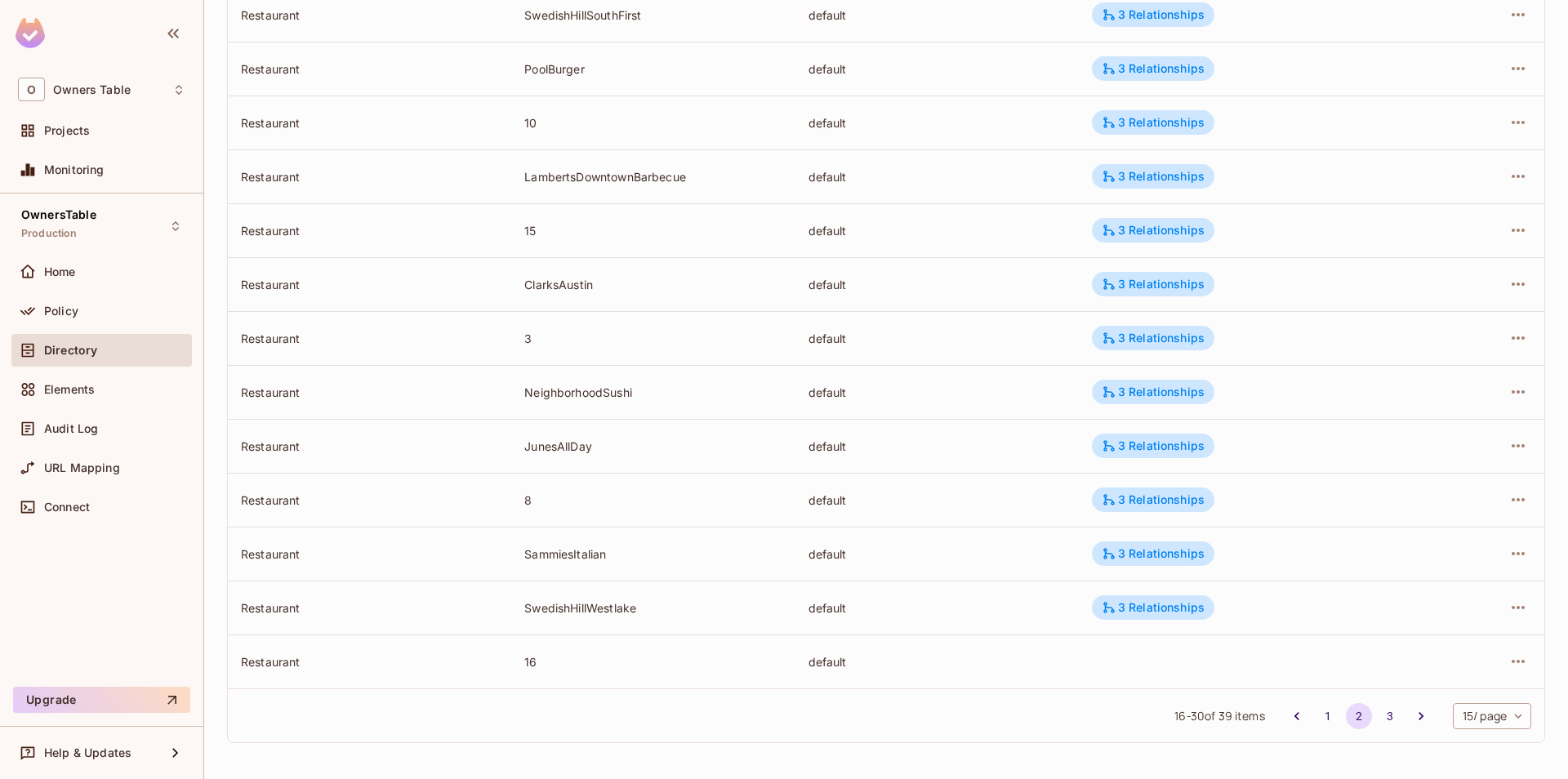
click at [1531, 669] on td at bounding box center [1484, 661] width 121 height 54
click at [1523, 660] on icon "button" at bounding box center [1518, 661] width 20 height 20
click at [1430, 673] on div "Edit Resource Instance" at bounding box center [1422, 669] width 127 height 16
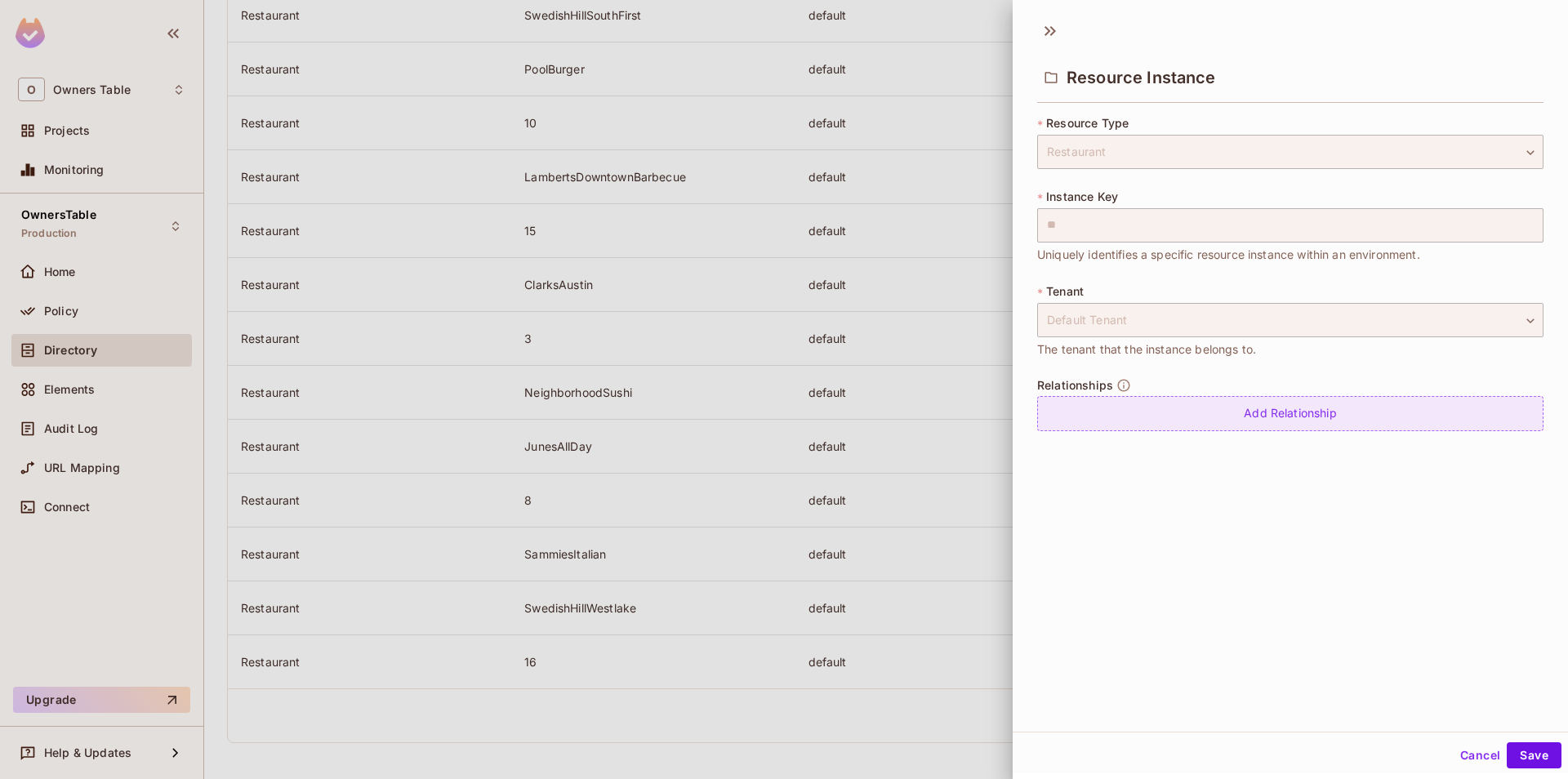
click at [1181, 429] on div "Add Relationship" at bounding box center [1290, 413] width 506 height 35
click at [1185, 419] on body "O Owners Table Projects Monitoring OwnersTable Production Home Policy Directory…" at bounding box center [784, 390] width 1568 height 779
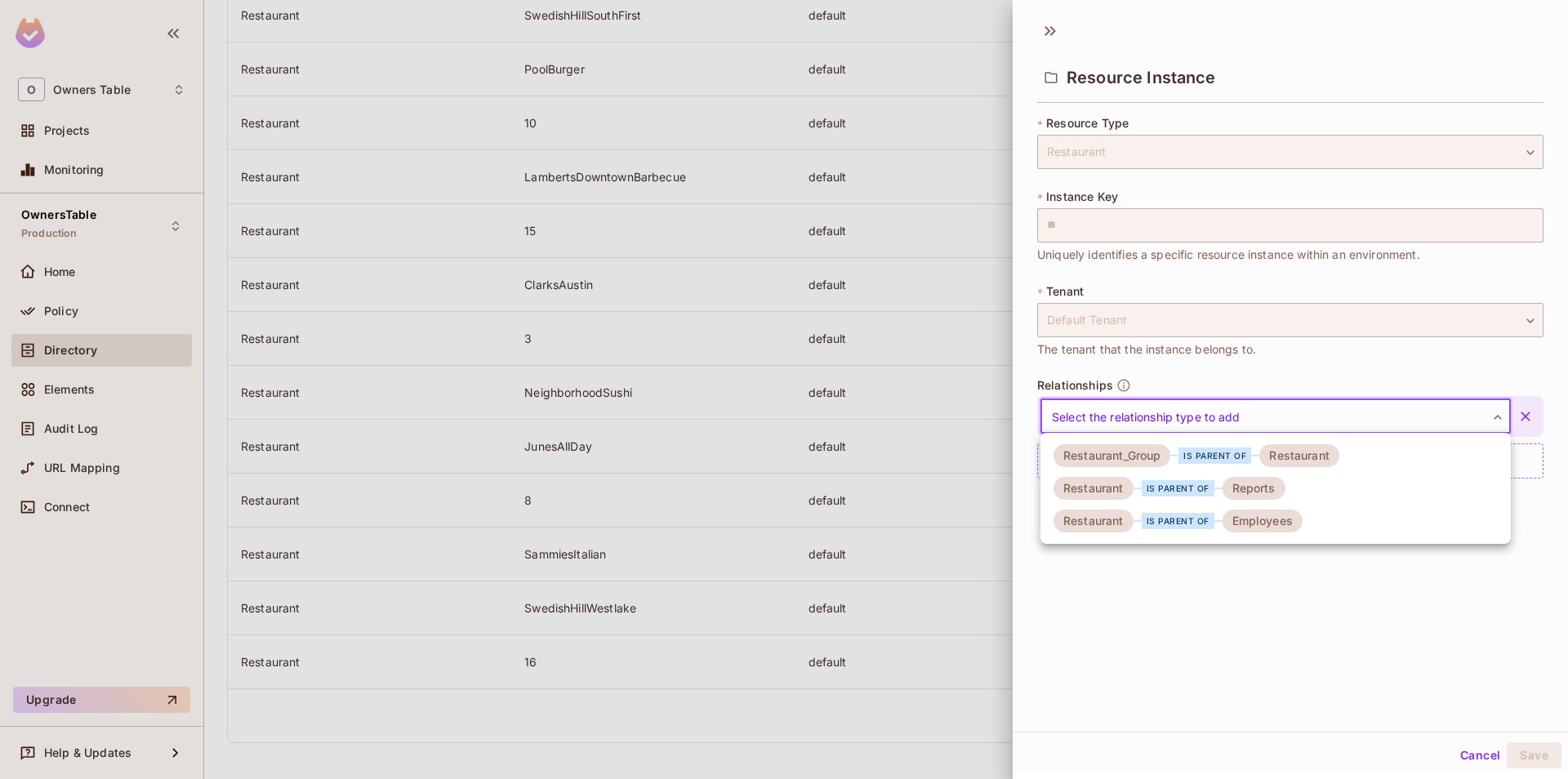
click at [1163, 469] on li "Restaurant_Group is parent of Restaurant" at bounding box center [1275, 456] width 471 height 32
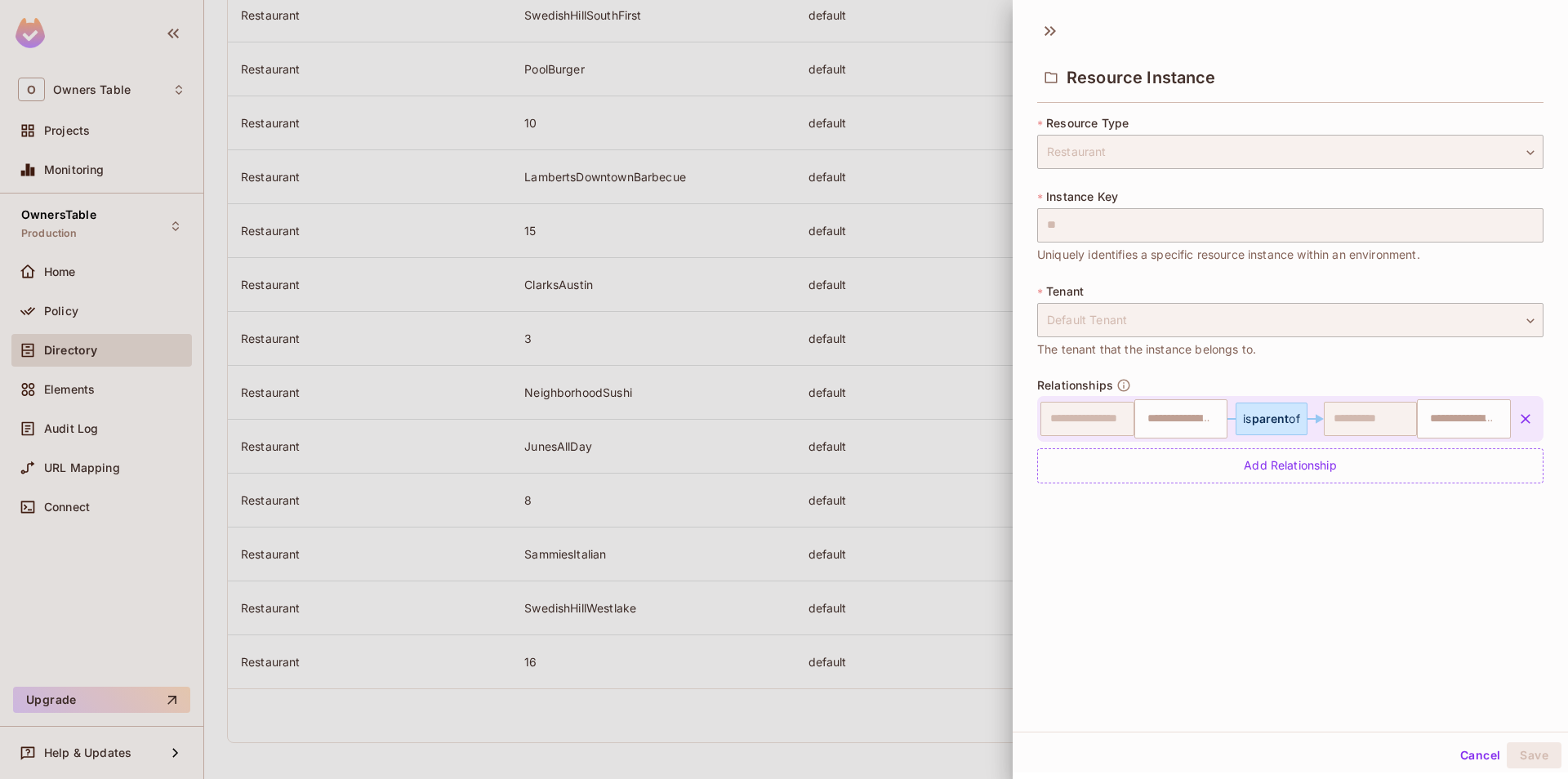
type input "**"
click at [1163, 417] on input "text" at bounding box center [1180, 419] width 83 height 32
type input "*"
click at [1167, 487] on div "**********" at bounding box center [1290, 309] width 506 height 388
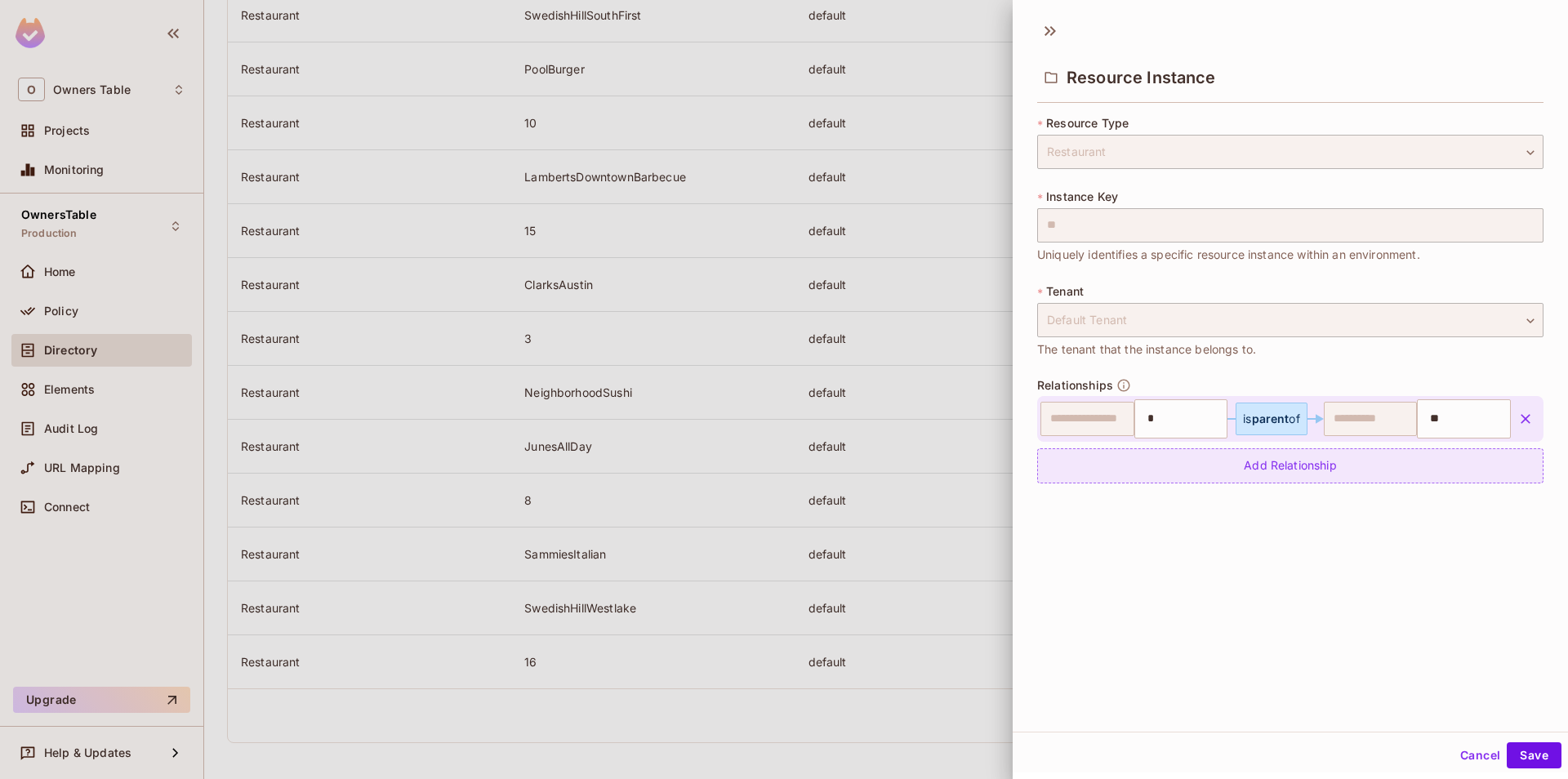
click at [1172, 471] on div "Add Relationship" at bounding box center [1290, 465] width 506 height 35
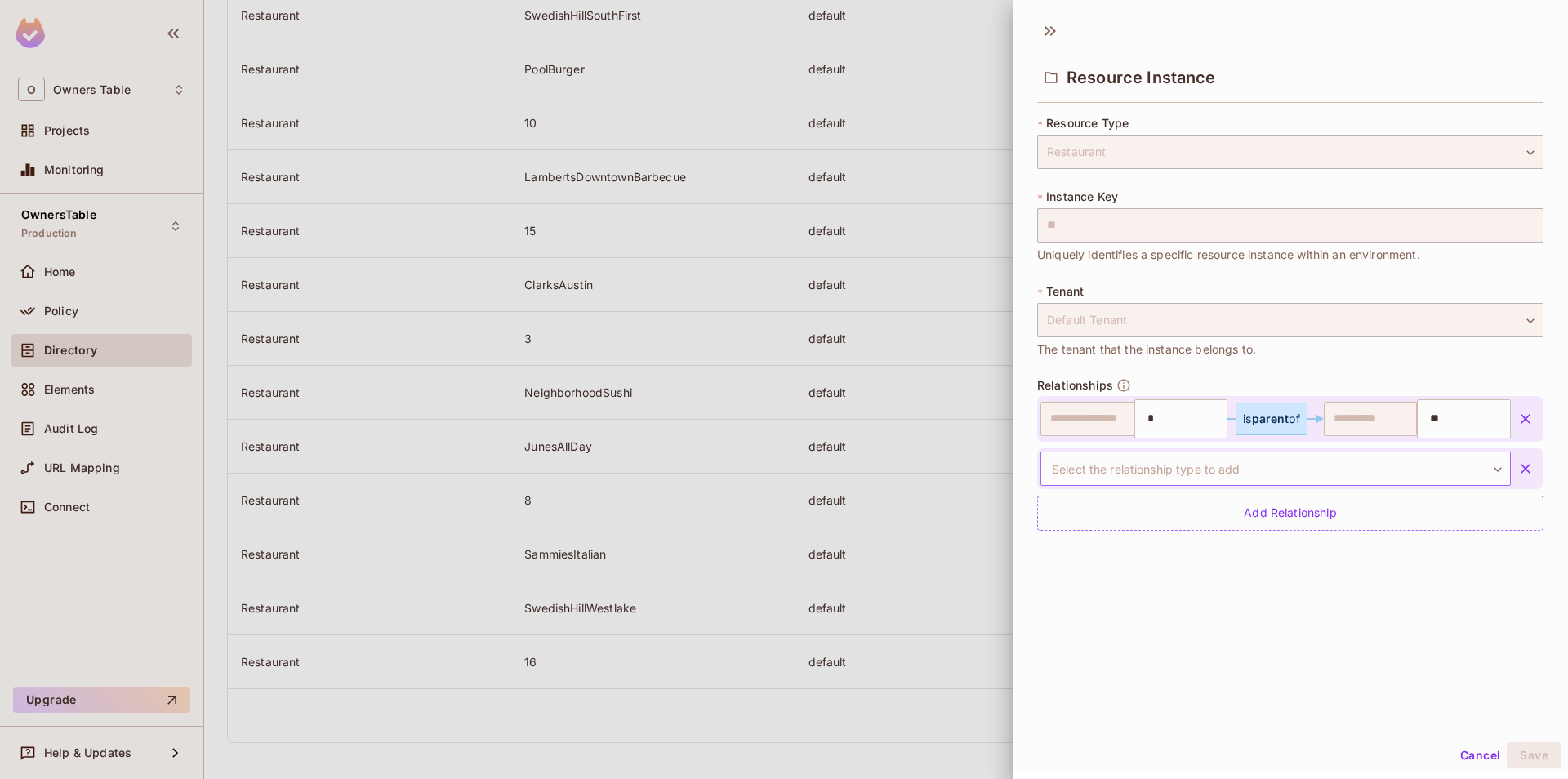
click at [1202, 462] on body "O Owners Table Projects Monitoring OwnersTable Production Home Policy Directory…" at bounding box center [784, 390] width 1568 height 779
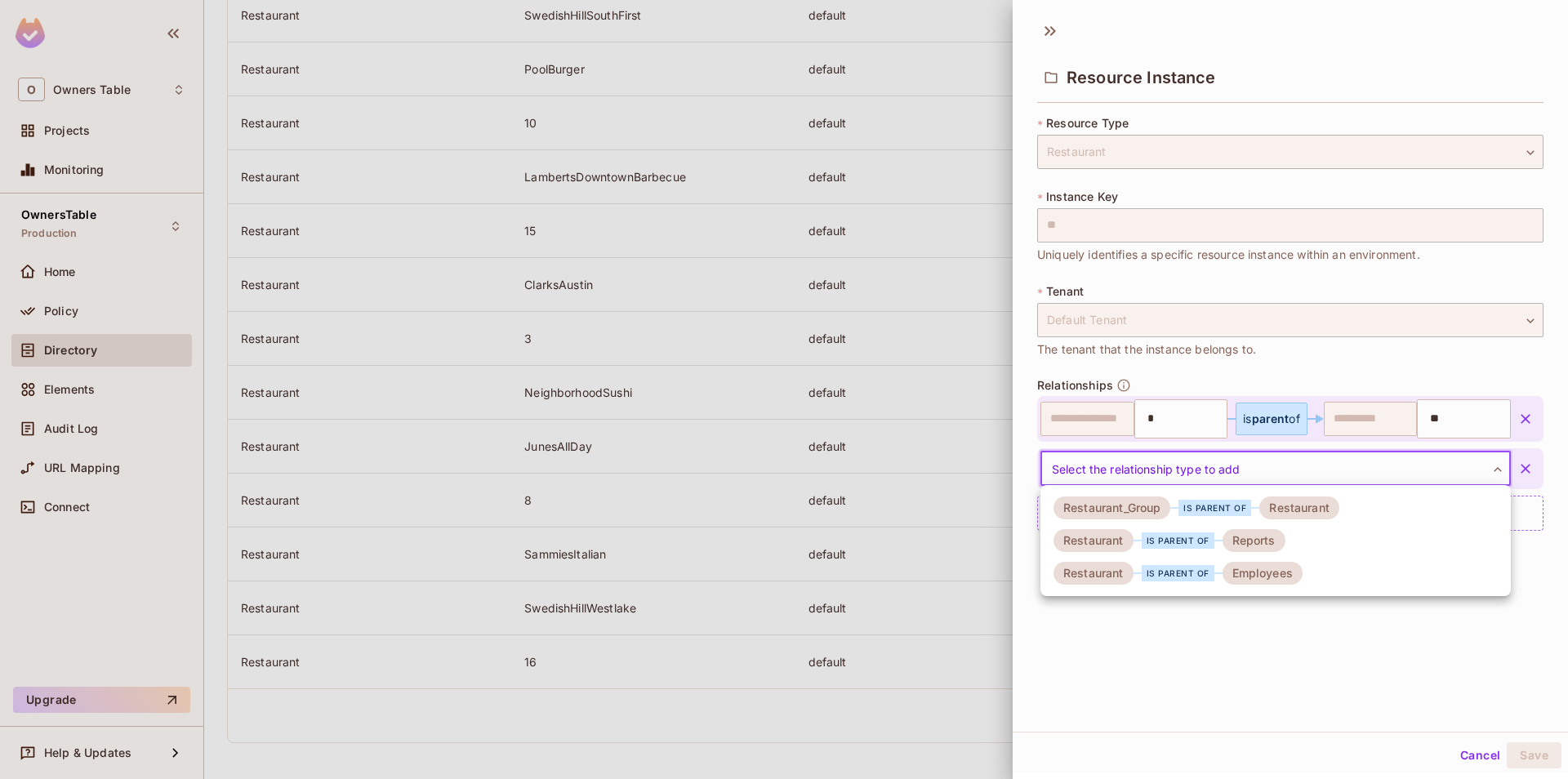
click at [1246, 534] on div "Reports" at bounding box center [1253, 541] width 63 height 23
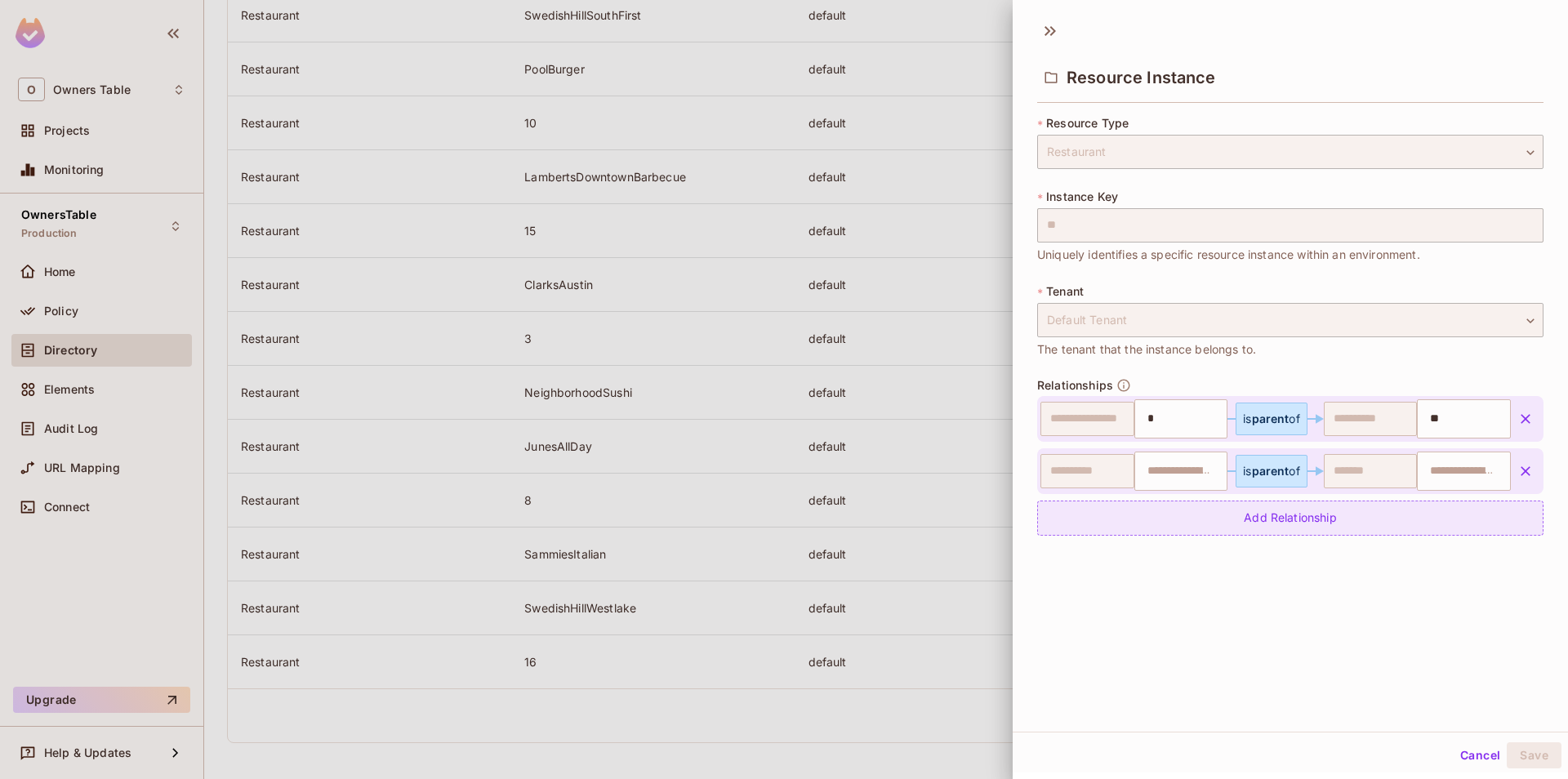
type input "**"
click at [1451, 464] on input "text" at bounding box center [1462, 471] width 83 height 32
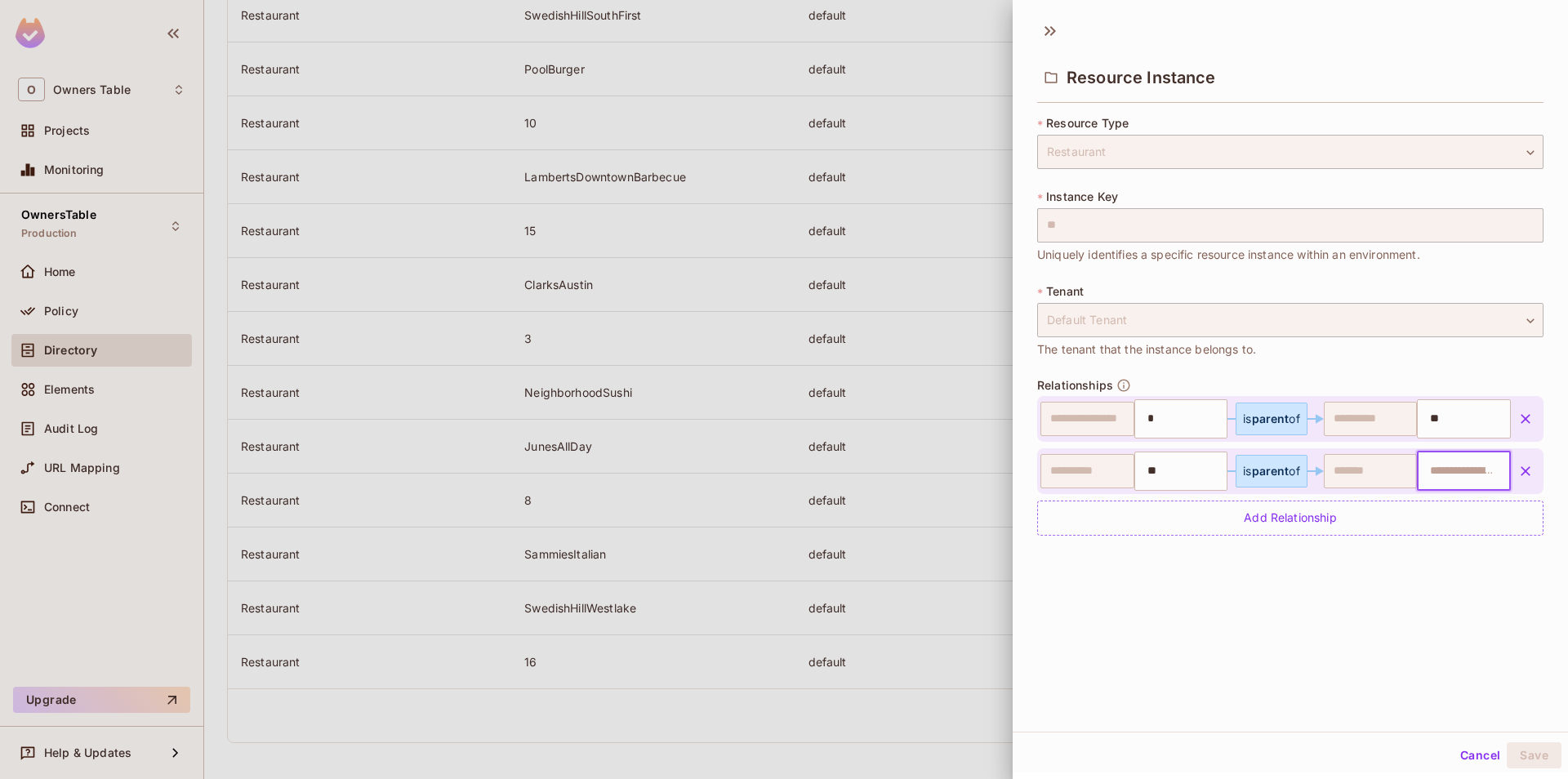
paste input "**********"
type input "**********"
click at [1274, 527] on div "Add Relationship" at bounding box center [1290, 517] width 506 height 35
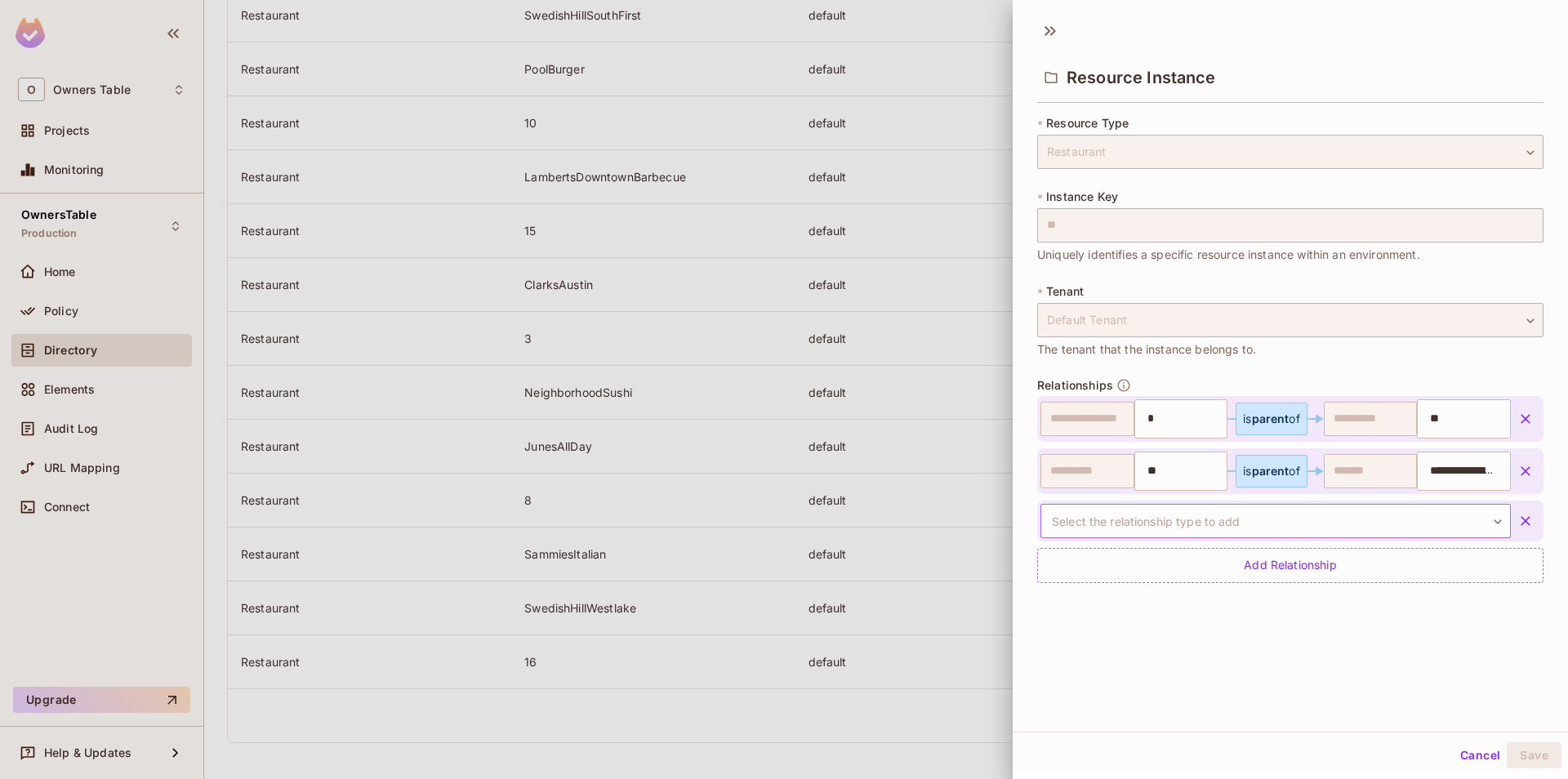
click at [1261, 530] on body "O Owners Table Projects Monitoring OwnersTable Production Home Policy Directory…" at bounding box center [784, 390] width 1568 height 779
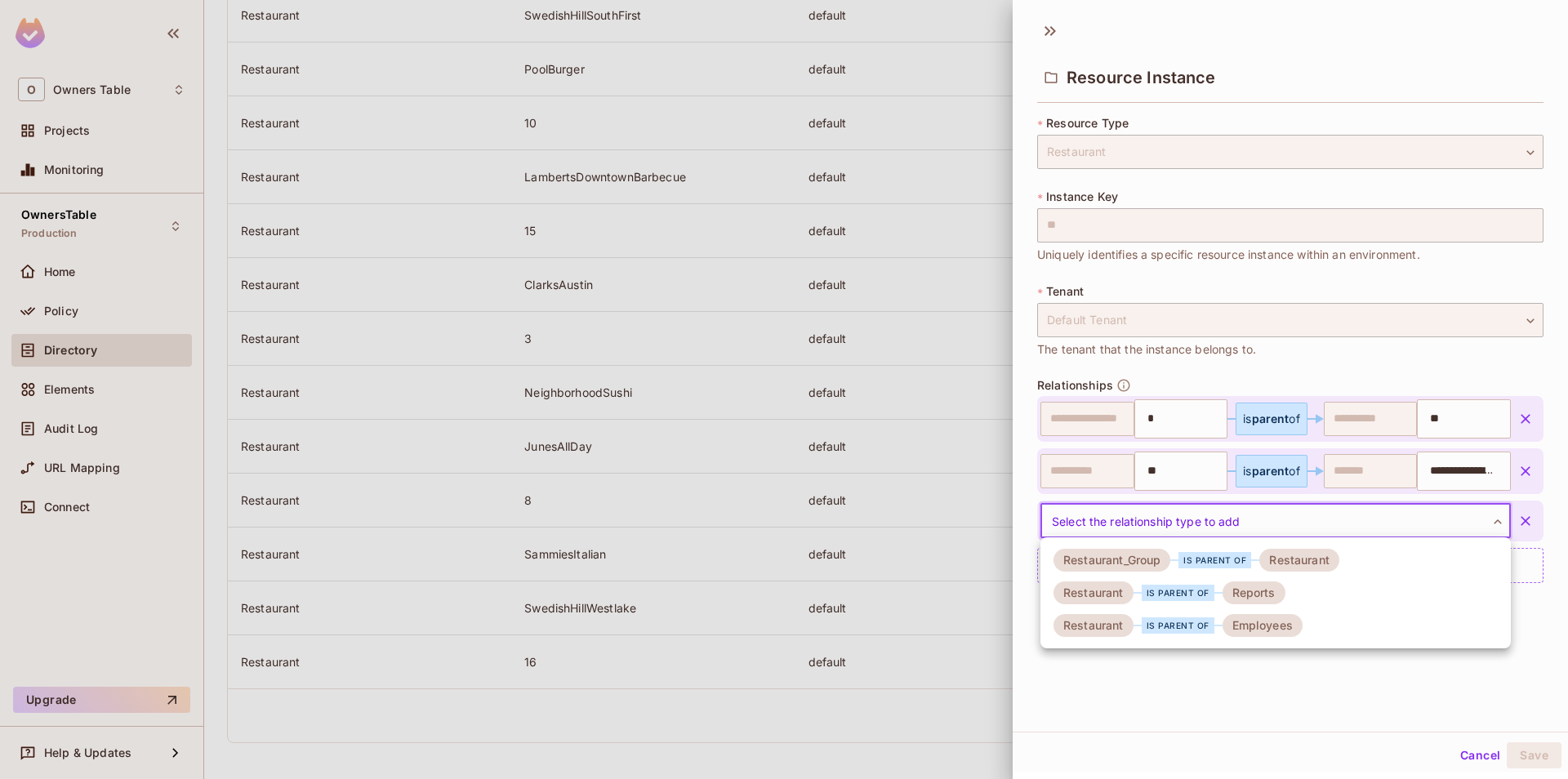
click at [1246, 635] on div "Employees" at bounding box center [1262, 625] width 80 height 23
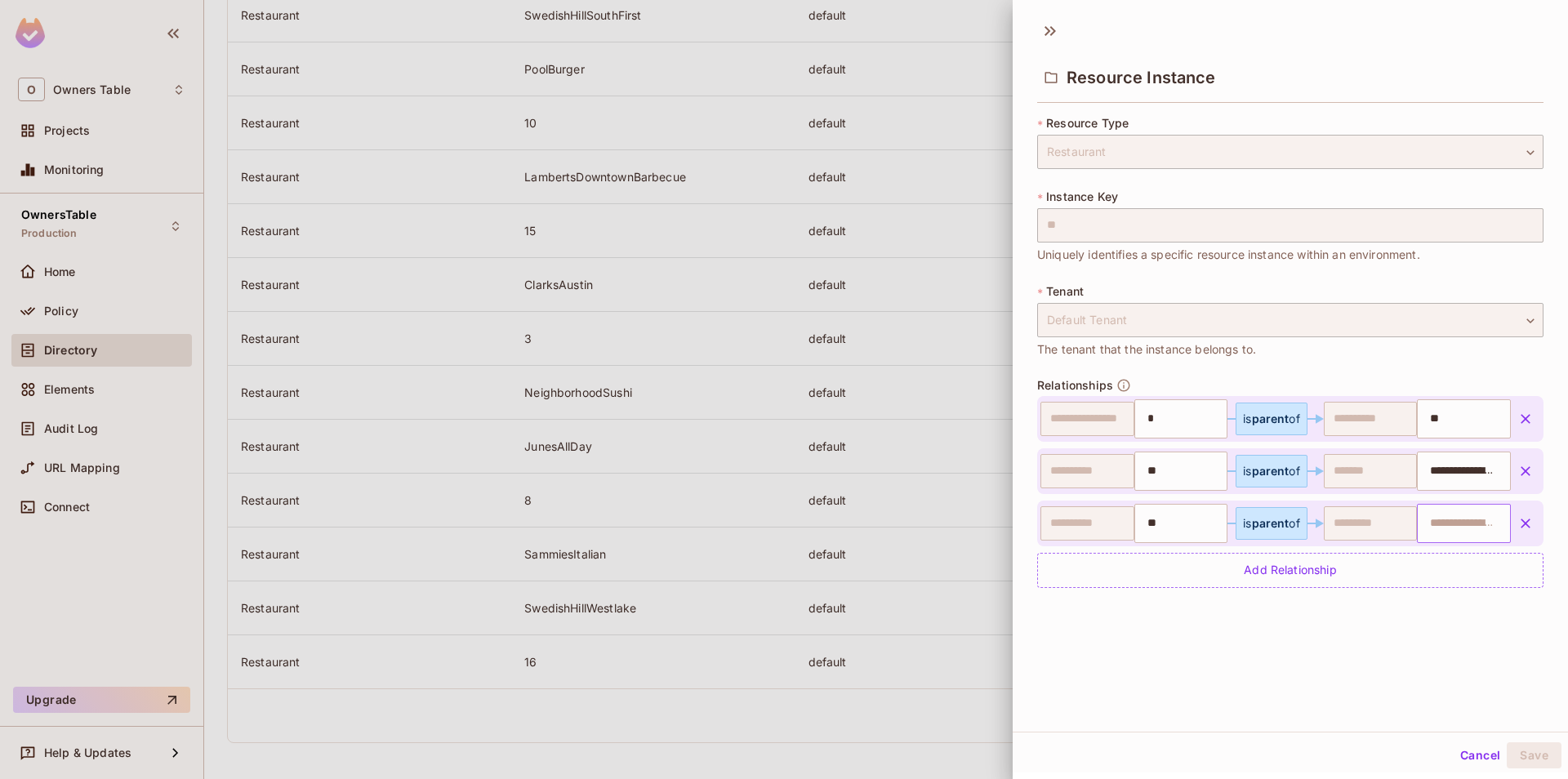
click at [1429, 520] on input "text" at bounding box center [1462, 523] width 83 height 32
paste input "**********"
type input "**********"
click at [1309, 730] on div "**********" at bounding box center [1290, 371] width 555 height 720
click at [1527, 751] on button "Save" at bounding box center [1534, 756] width 55 height 27
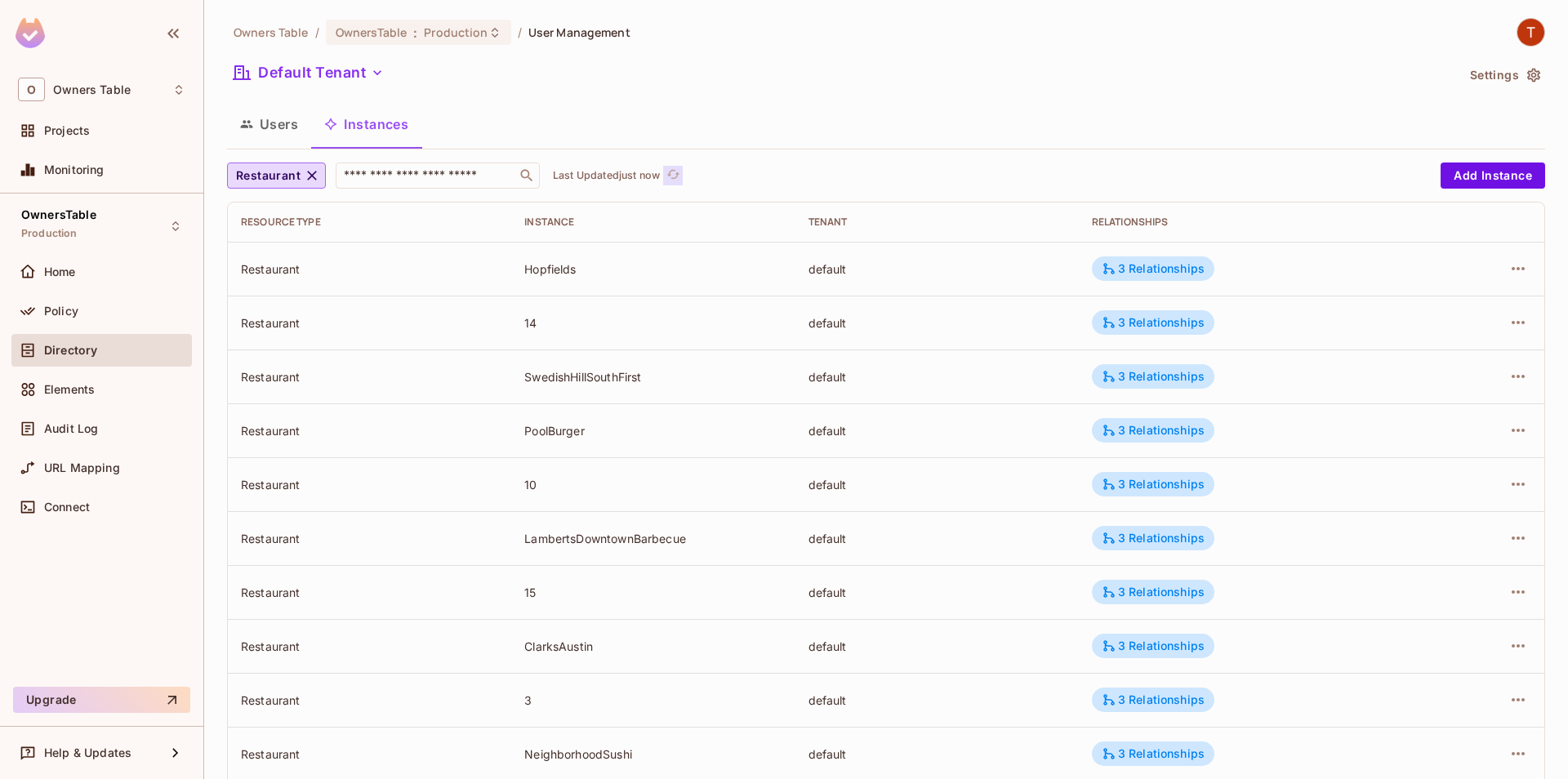
click at [677, 169] on icon "refresh" at bounding box center [673, 174] width 14 height 14
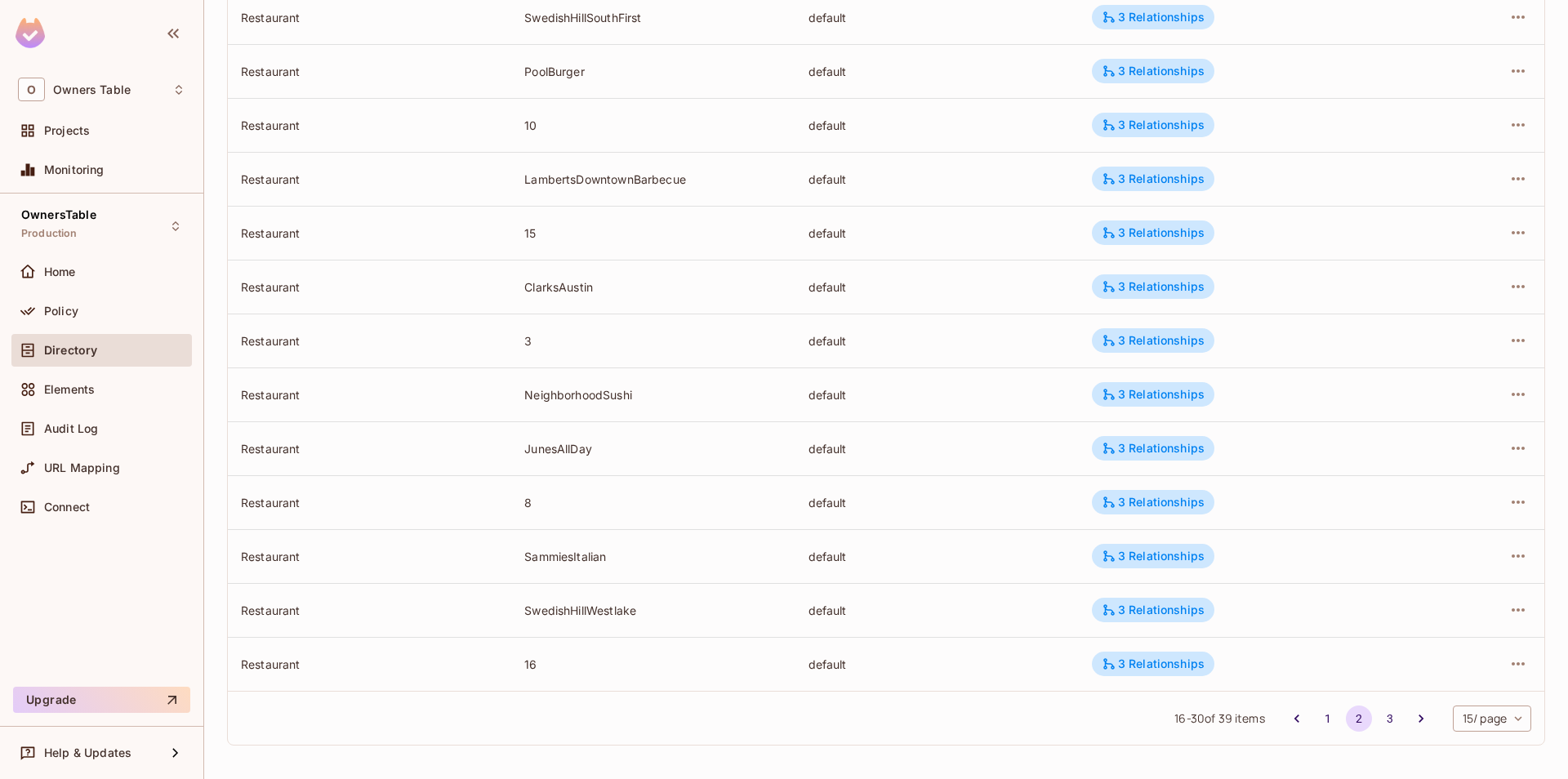
scroll to position [362, 0]
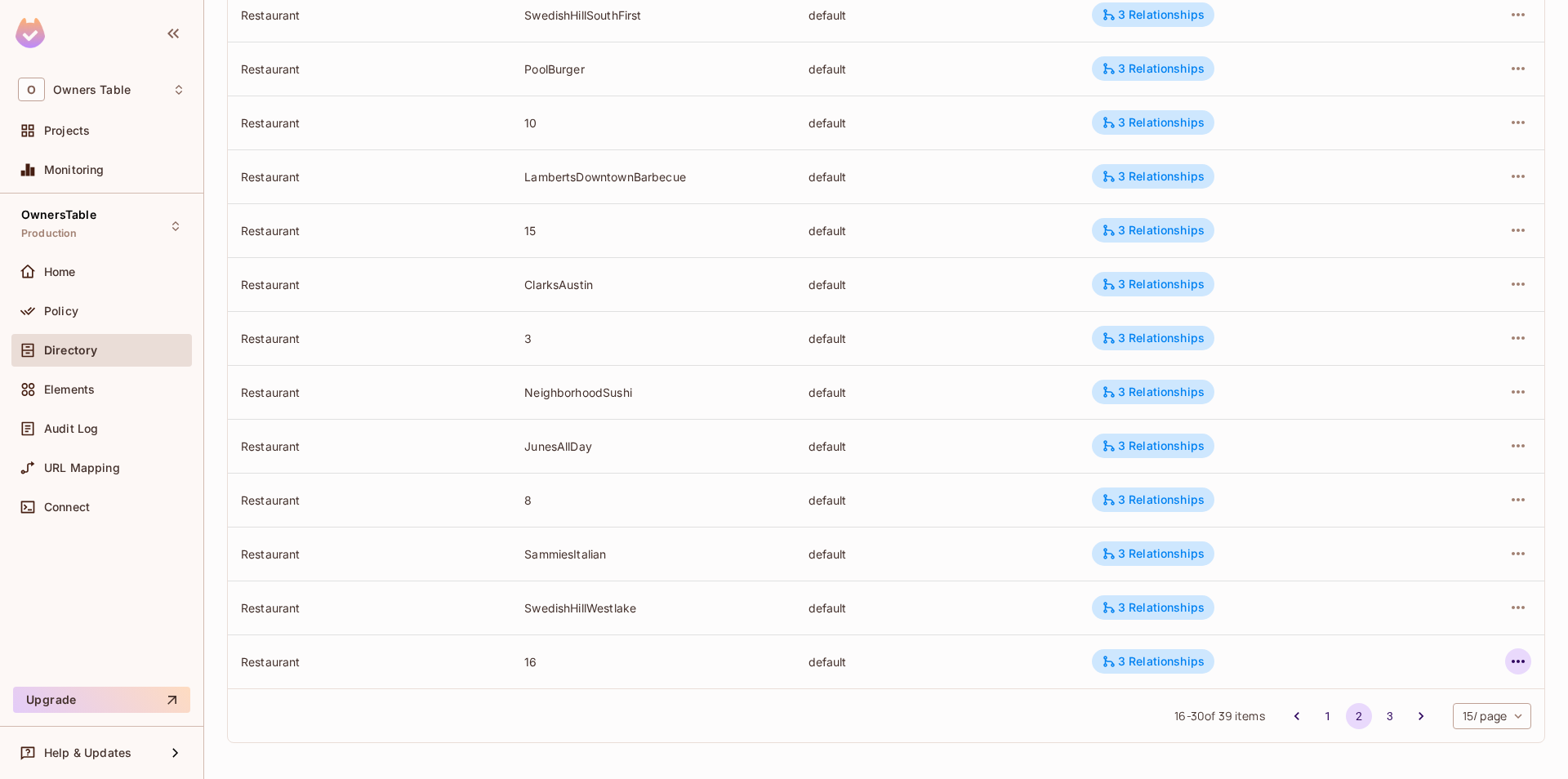
click at [1511, 660] on icon "button" at bounding box center [1518, 661] width 20 height 20
click at [1368, 709] on div "Edit Attributes" at bounding box center [1398, 705] width 81 height 16
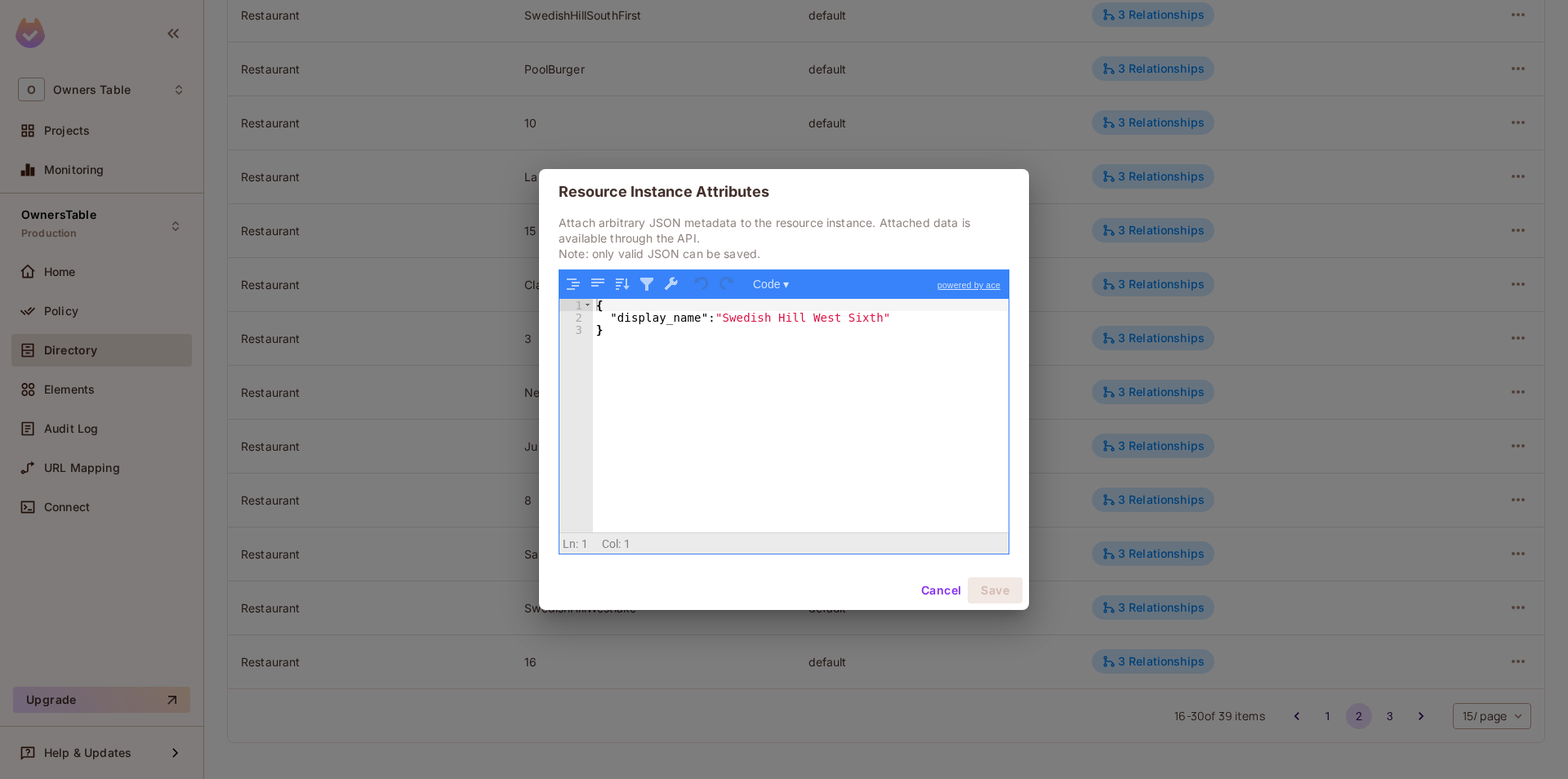
click at [923, 587] on button "Cancel" at bounding box center [941, 590] width 53 height 27
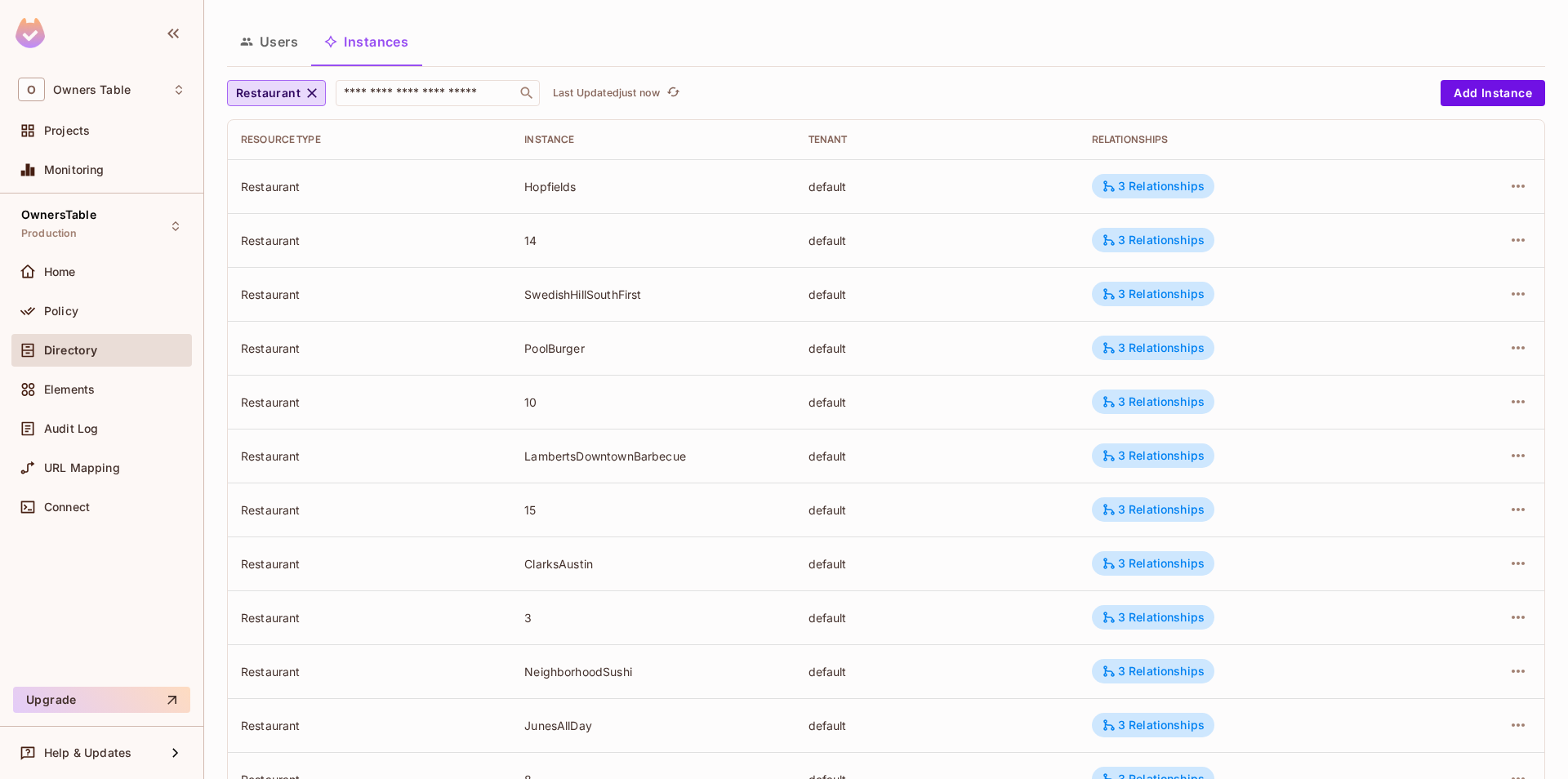
scroll to position [0, 0]
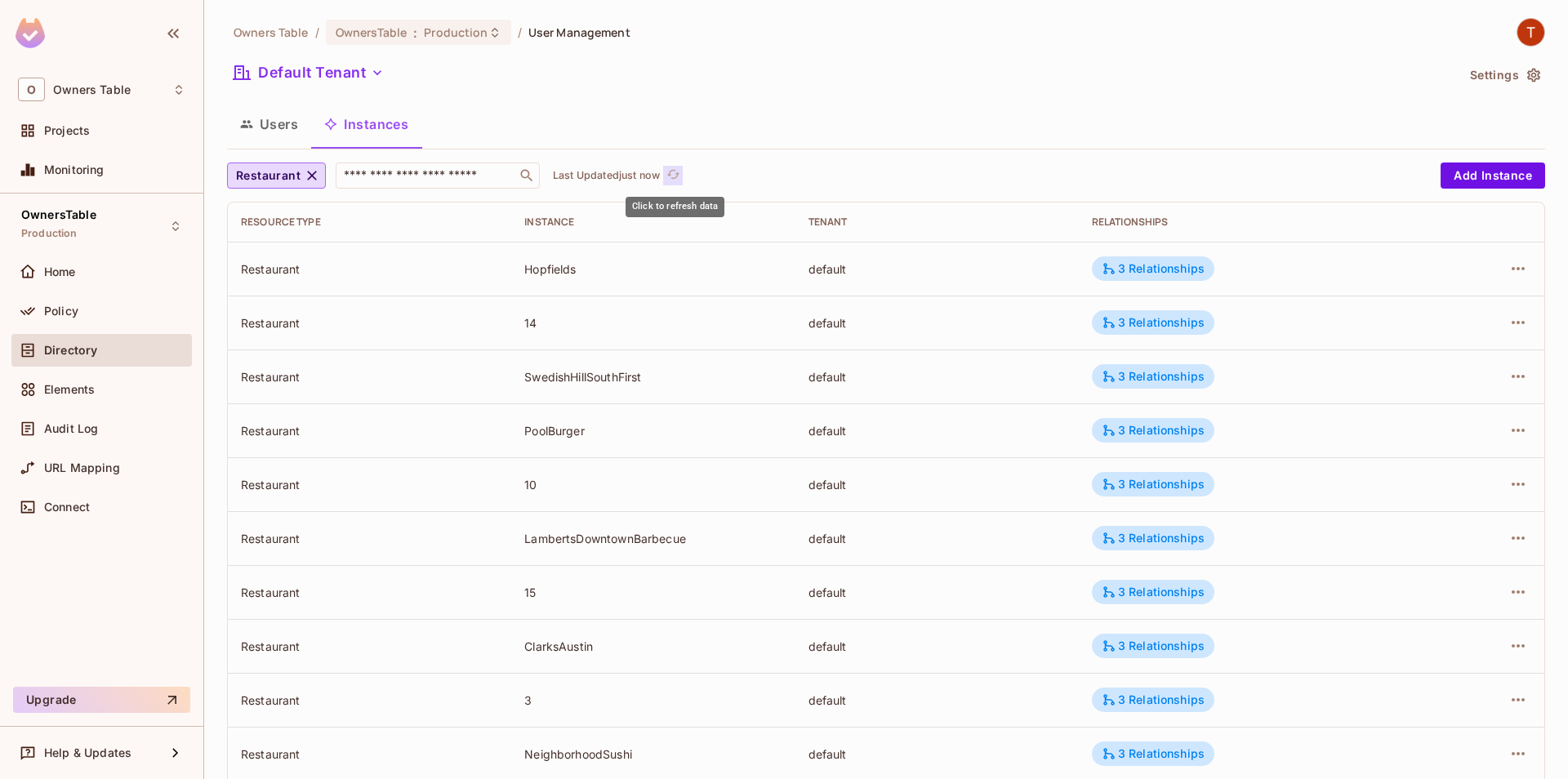
click at [674, 181] on icon "refresh" at bounding box center [673, 174] width 14 height 14
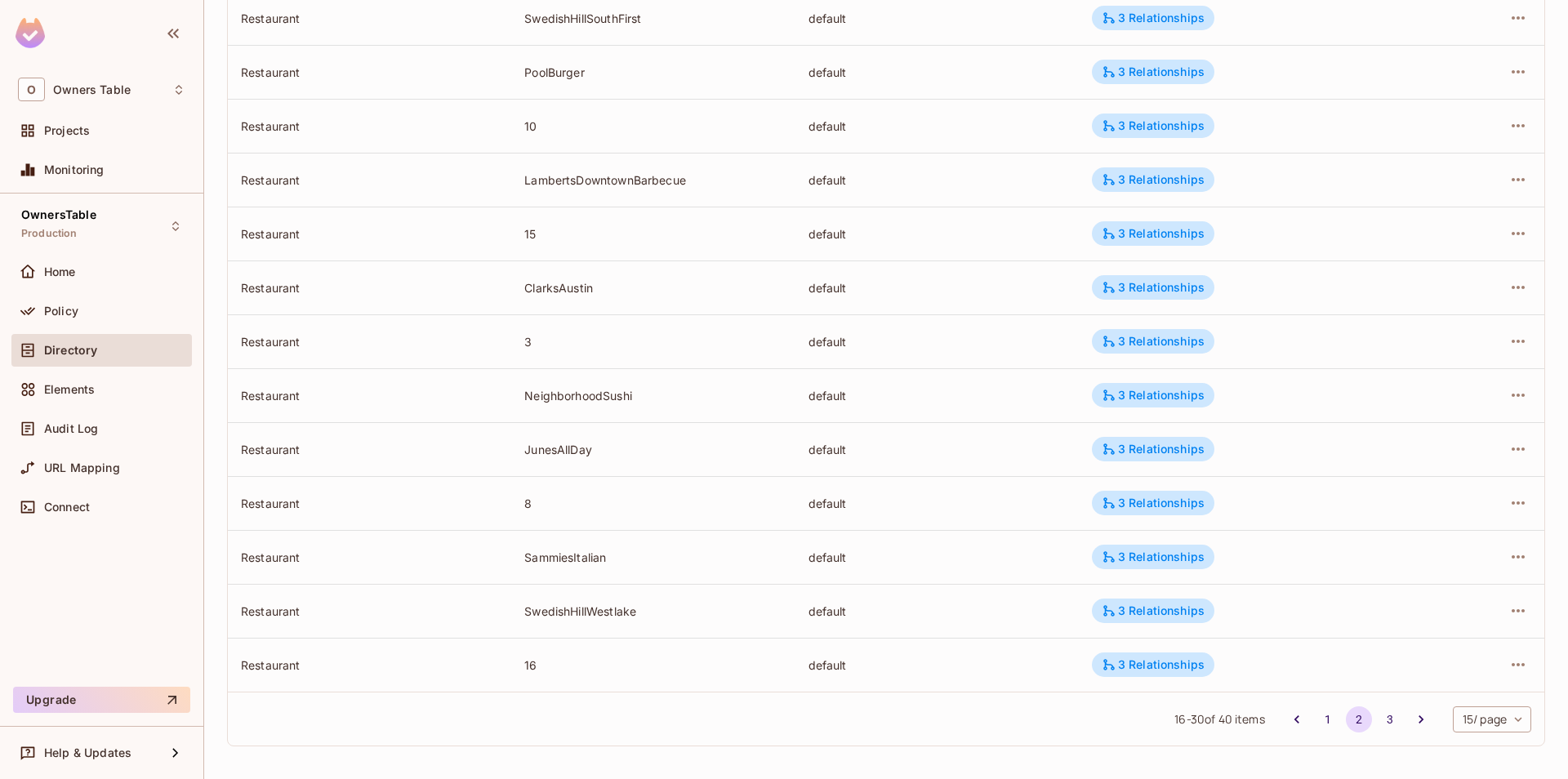
scroll to position [362, 0]
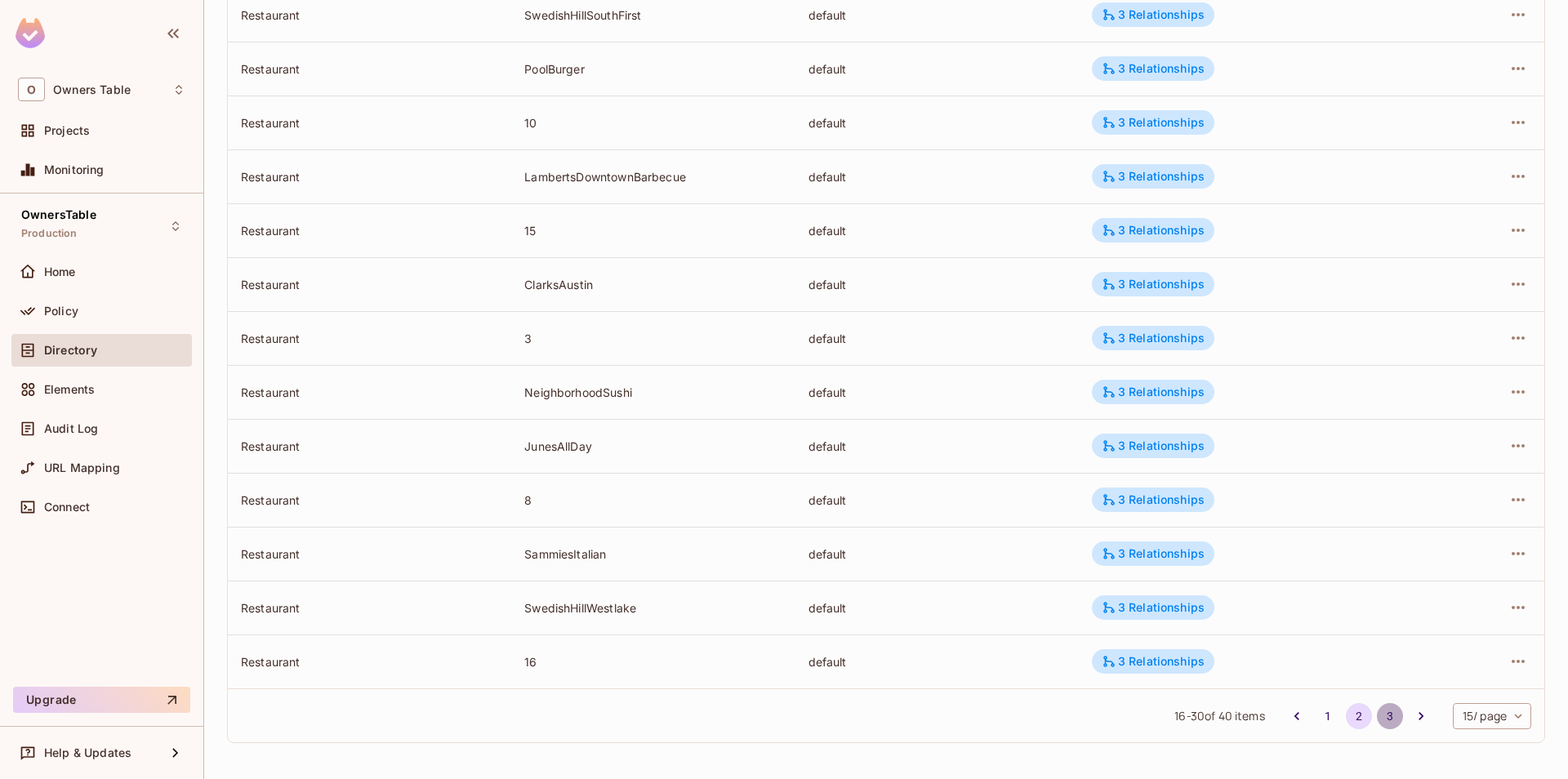
click at [1377, 718] on button "3" at bounding box center [1390, 716] width 27 height 27
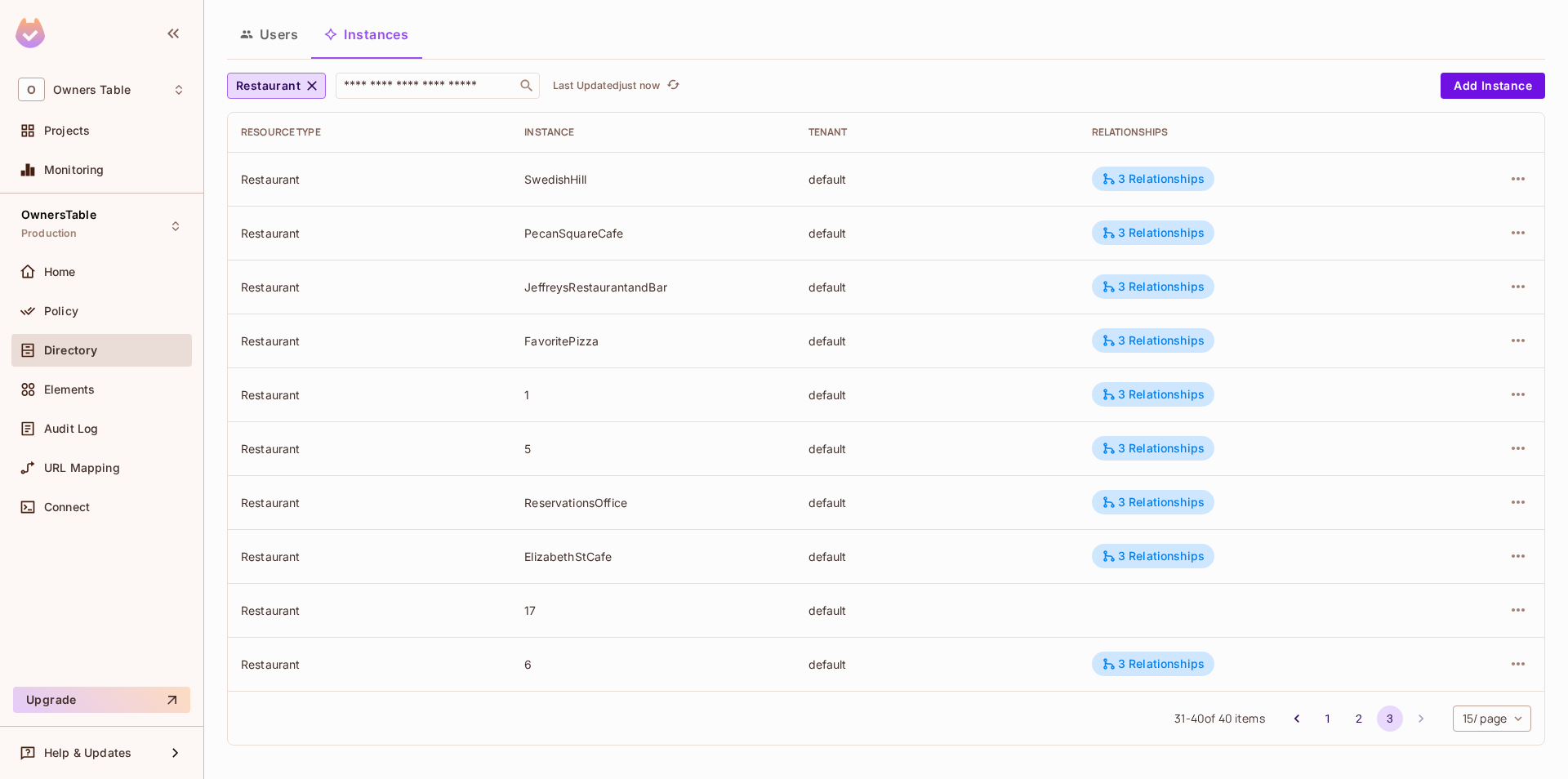
scroll to position [92, 0]
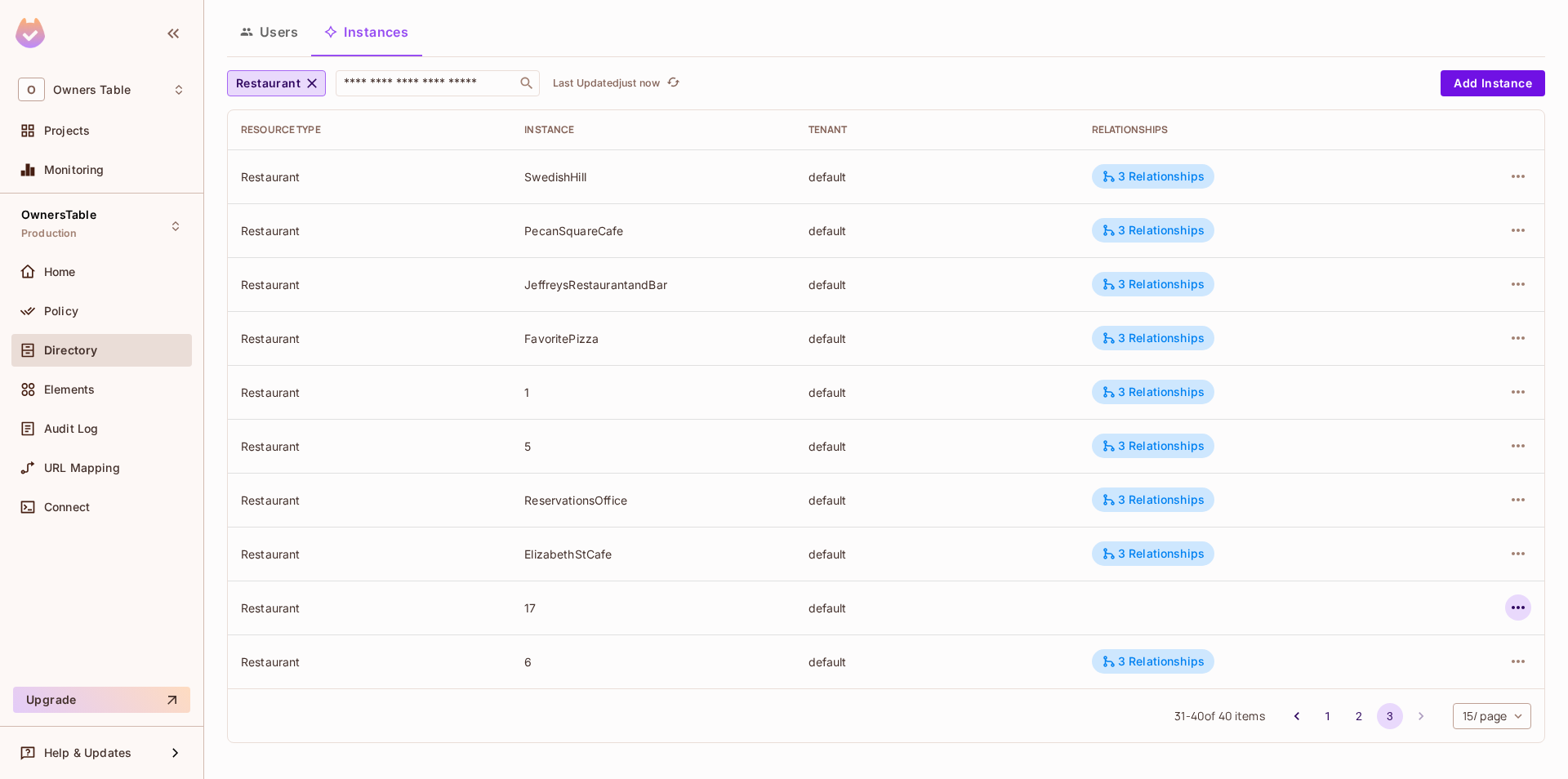
click at [1525, 609] on icon "button" at bounding box center [1518, 607] width 20 height 20
click at [1430, 674] on div "Edit Attributes" at bounding box center [1398, 680] width 81 height 16
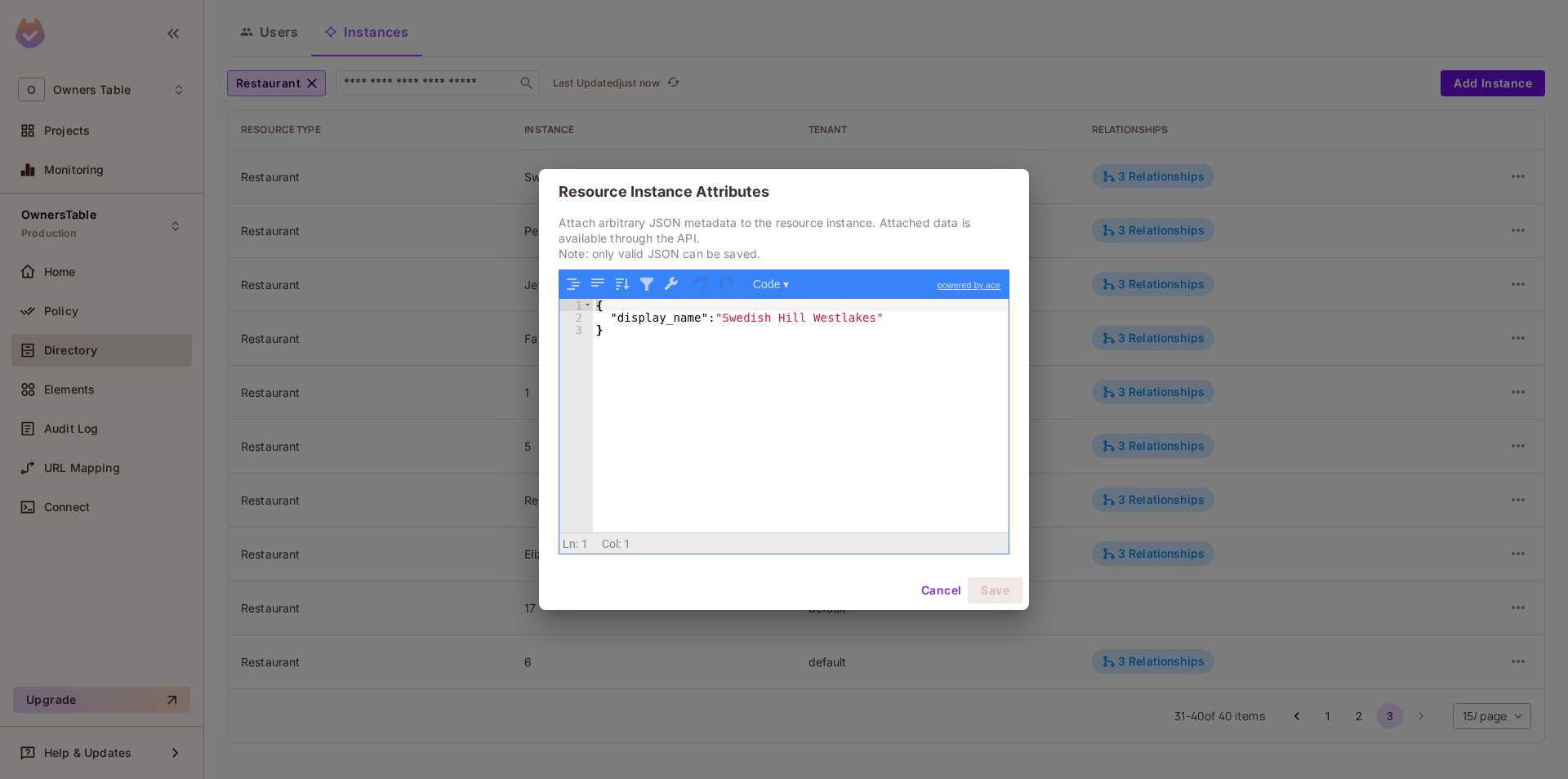
click at [926, 591] on button "Cancel" at bounding box center [941, 590] width 53 height 27
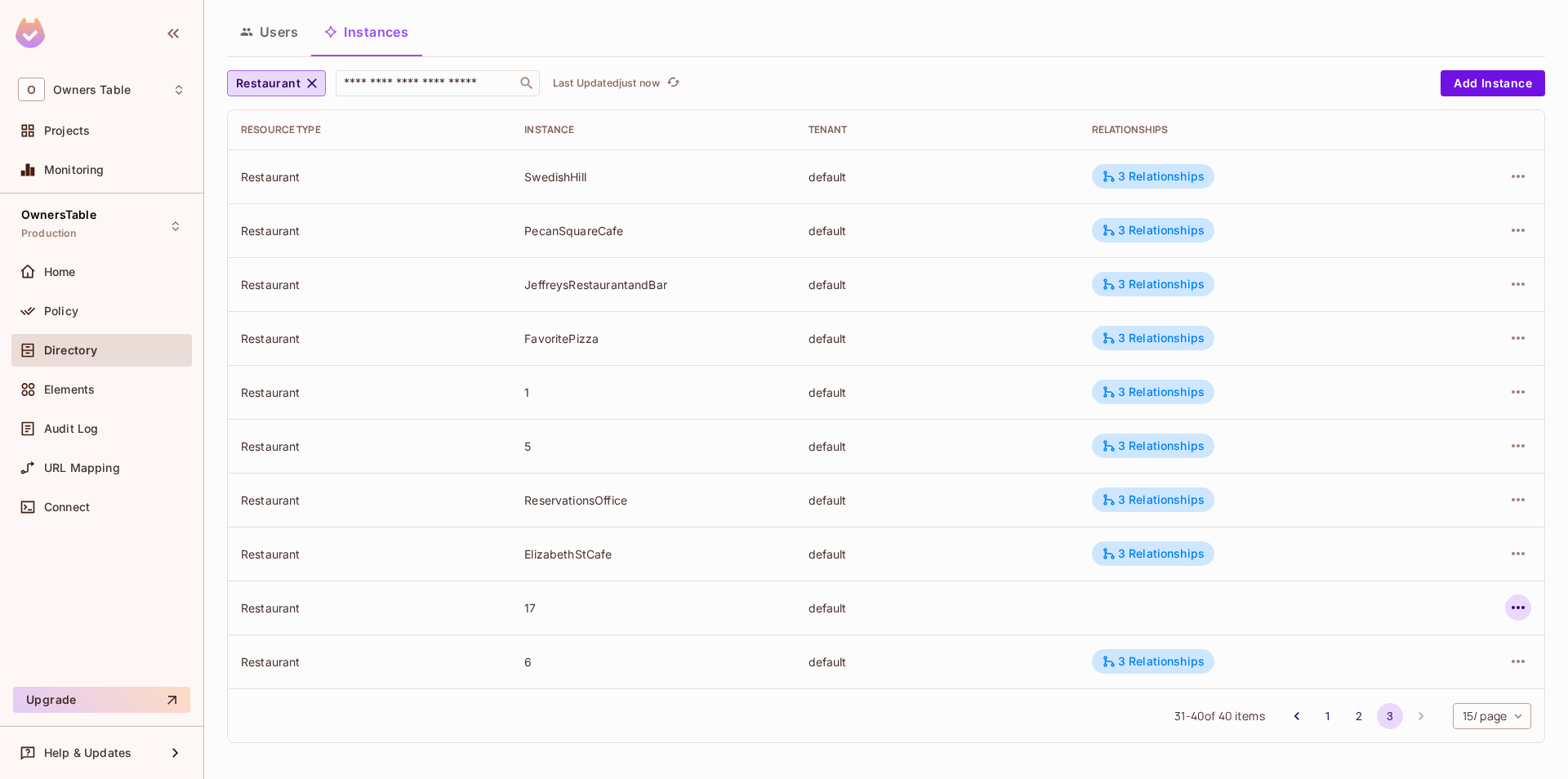
click at [1524, 617] on icon "button" at bounding box center [1518, 607] width 20 height 20
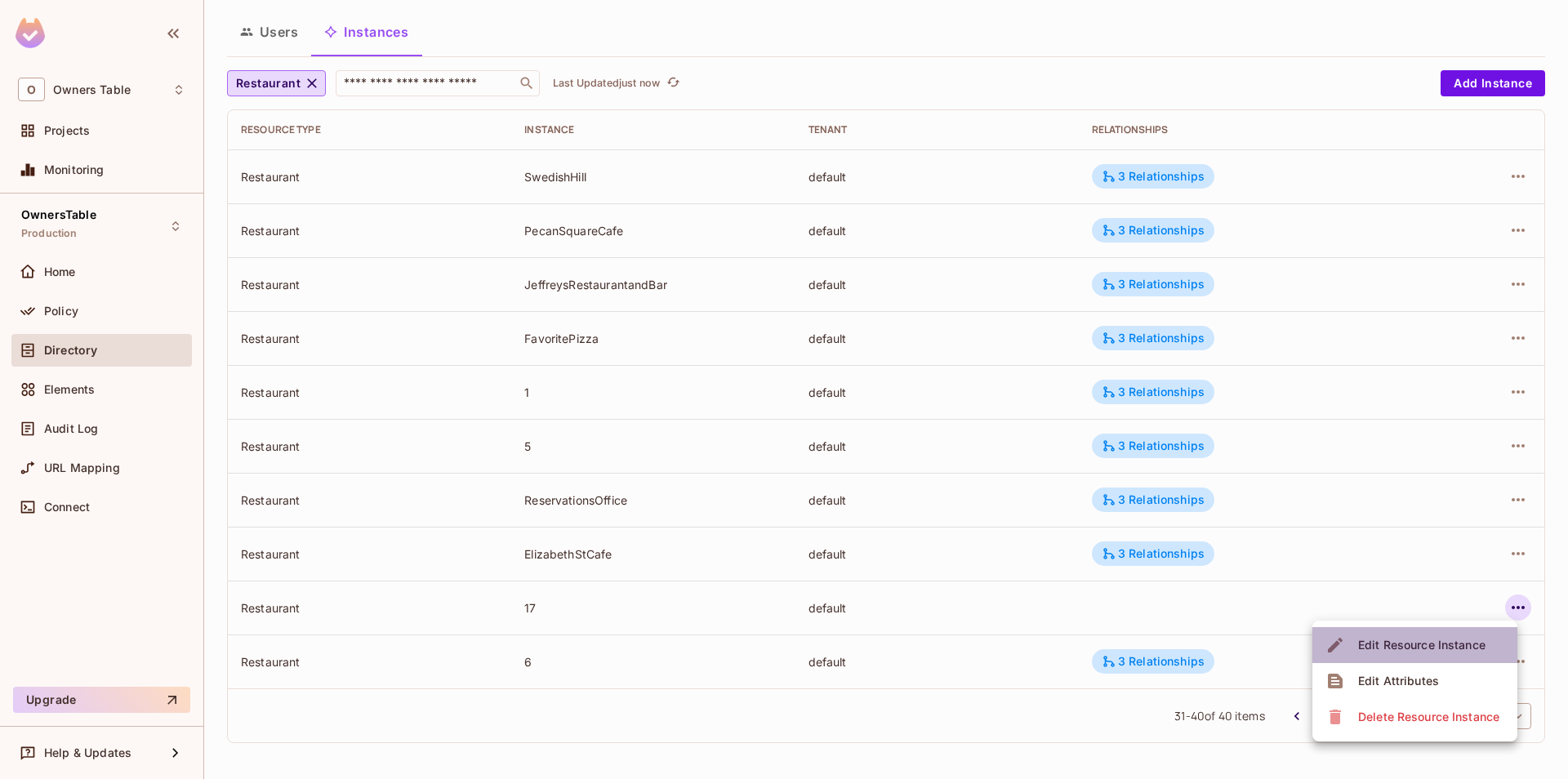
click at [1376, 641] on div "Edit Resource Instance" at bounding box center [1422, 644] width 127 height 16
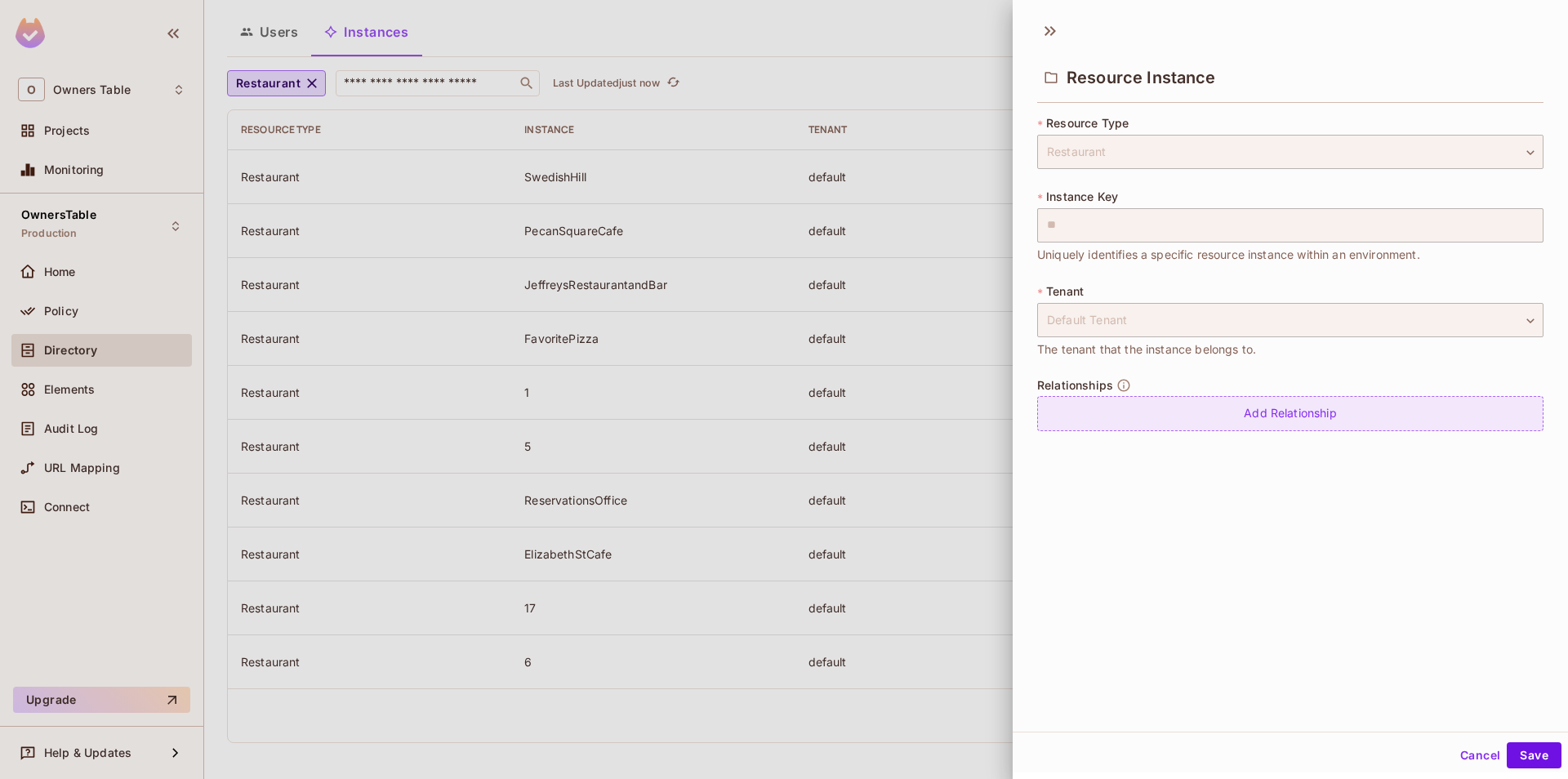
click at [1187, 419] on div "Add Relationship" at bounding box center [1290, 413] width 506 height 35
click at [1190, 432] on body "**********" at bounding box center [784, 390] width 1568 height 779
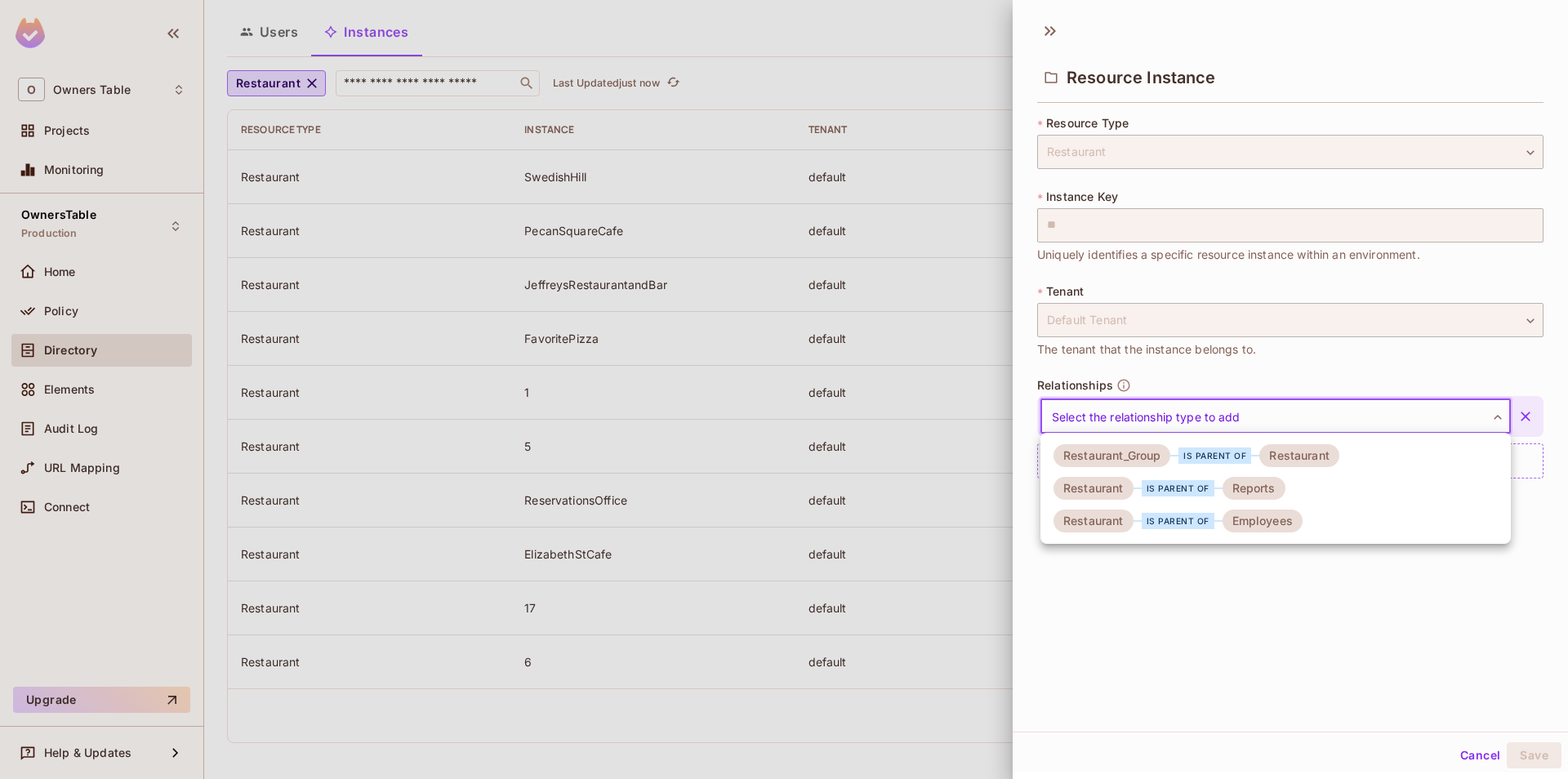
click at [1191, 461] on div "is parent of" at bounding box center [1215, 455] width 73 height 16
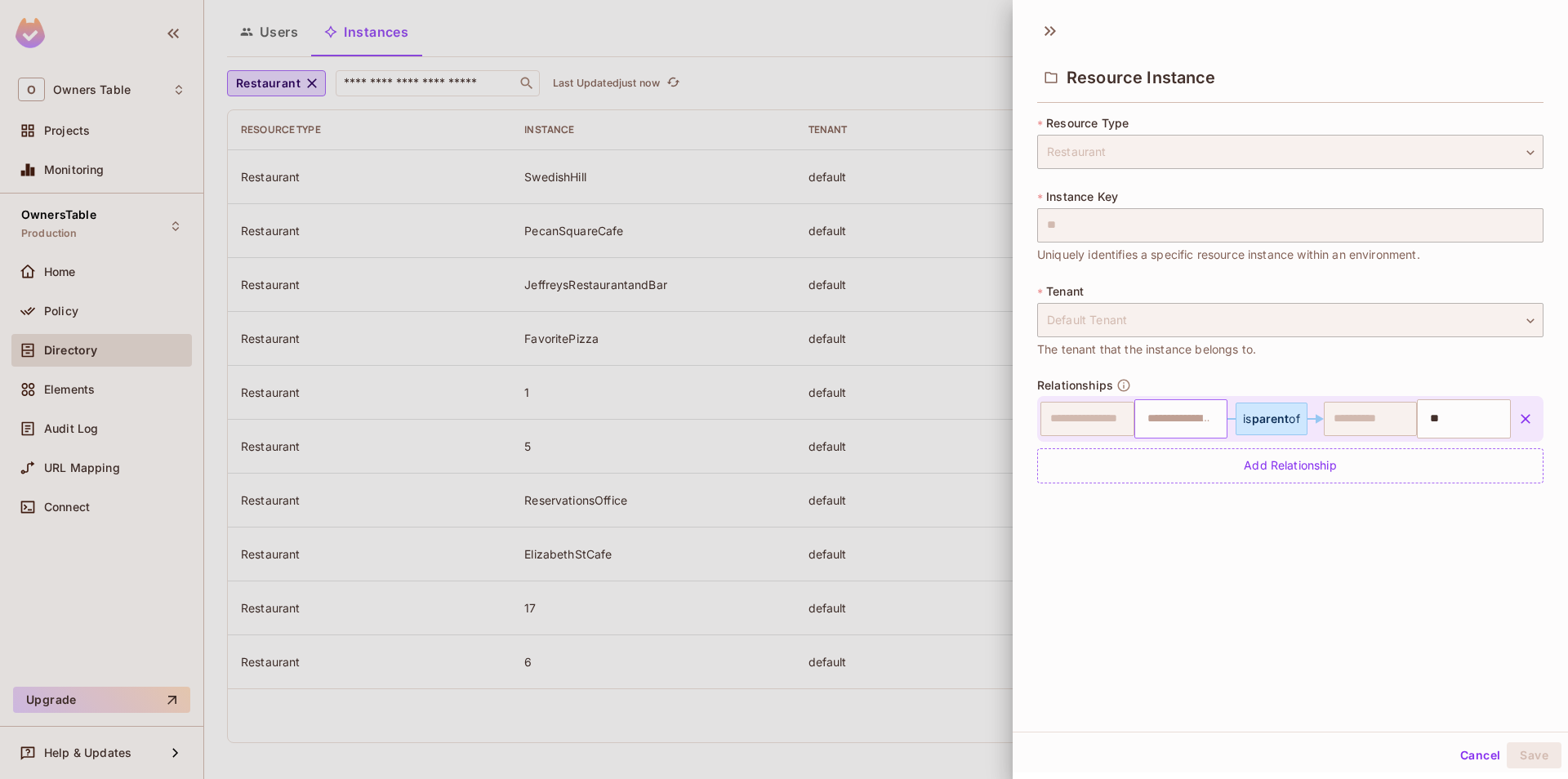
click at [1173, 424] on input "text" at bounding box center [1180, 419] width 83 height 32
type input "*"
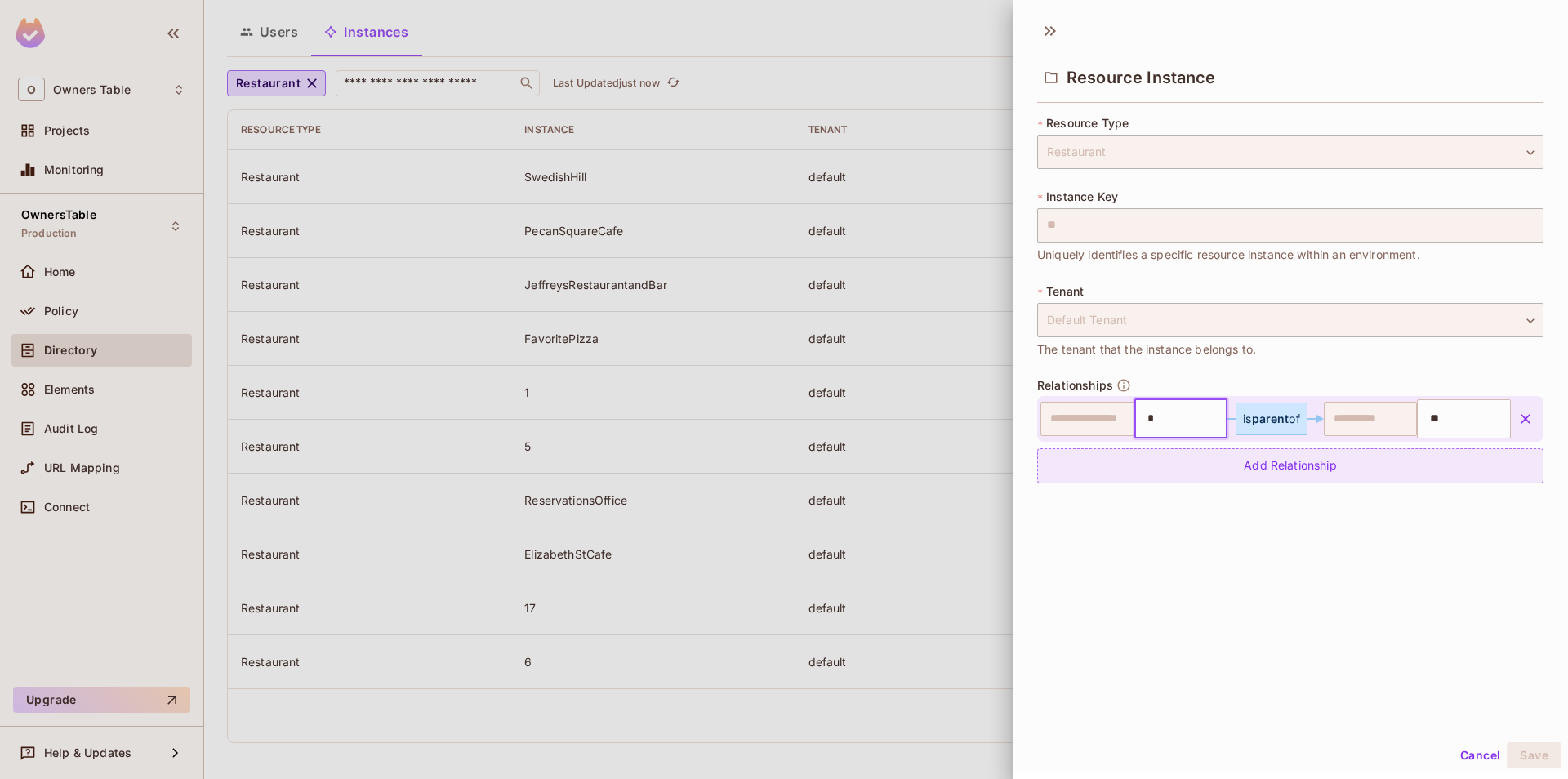
click at [1175, 462] on div "Add Relationship" at bounding box center [1290, 465] width 506 height 35
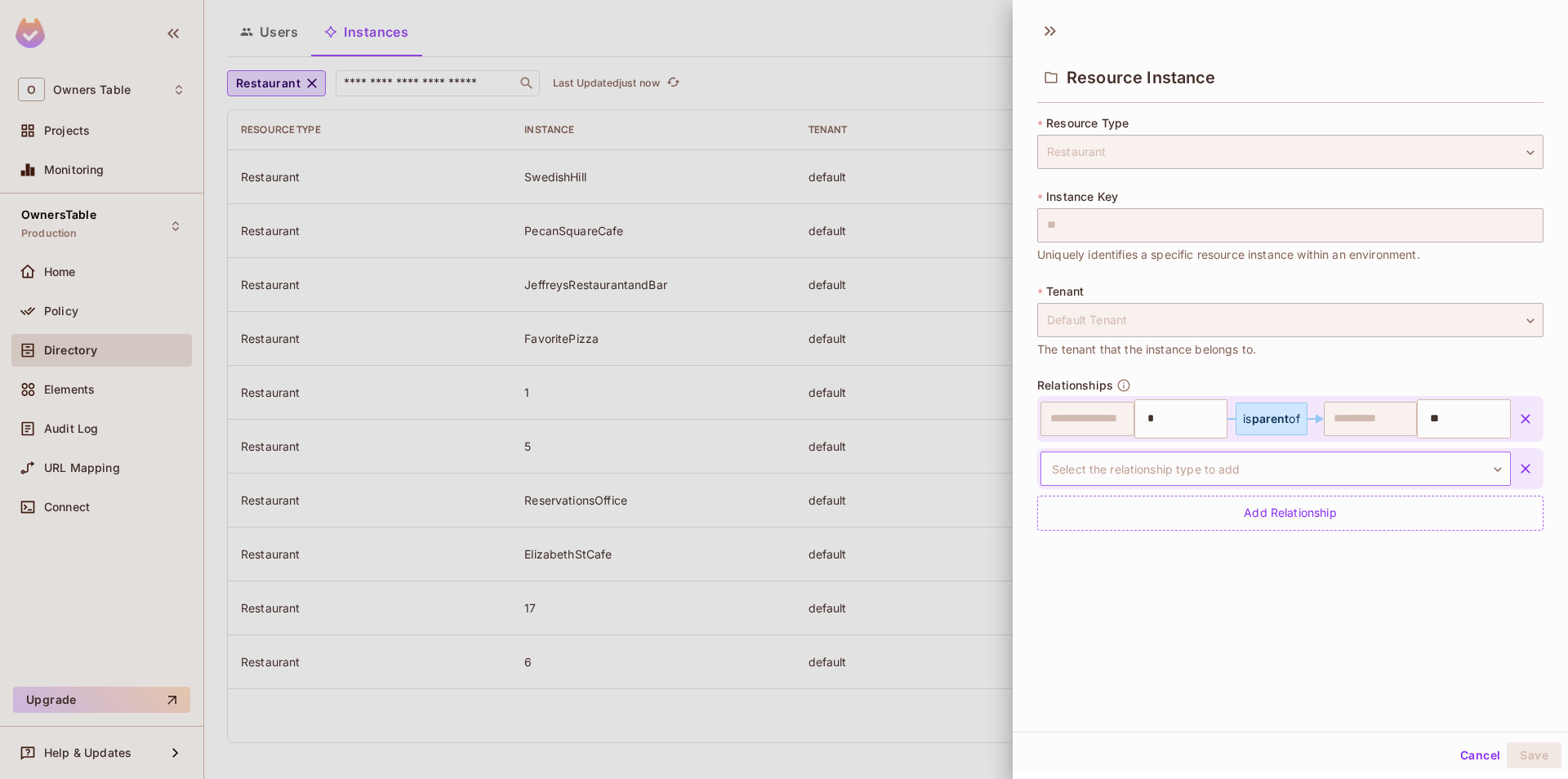
click at [1222, 472] on body "**********" at bounding box center [784, 390] width 1568 height 779
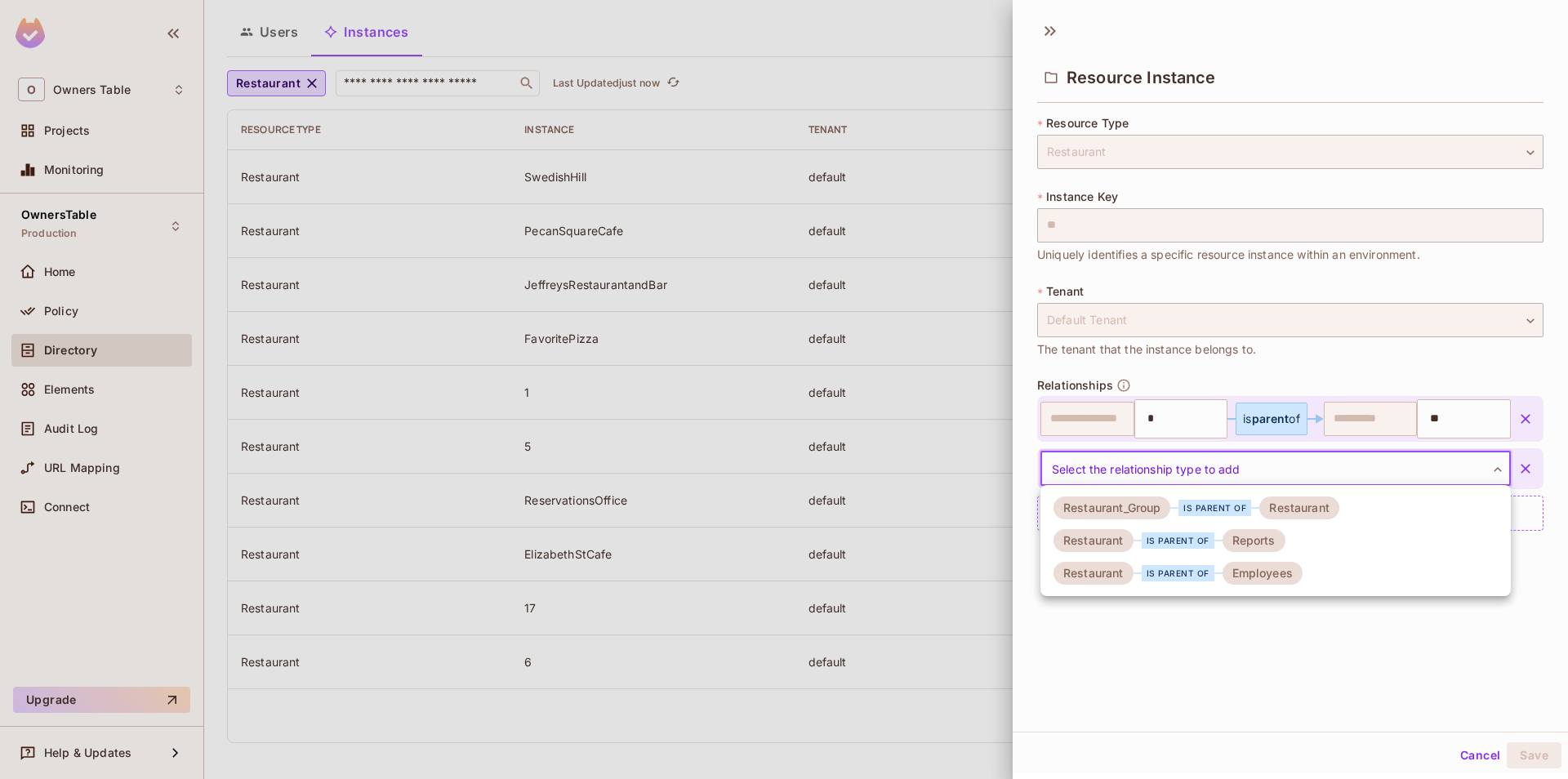
click at [1235, 544] on div "Reports" at bounding box center [1253, 541] width 63 height 23
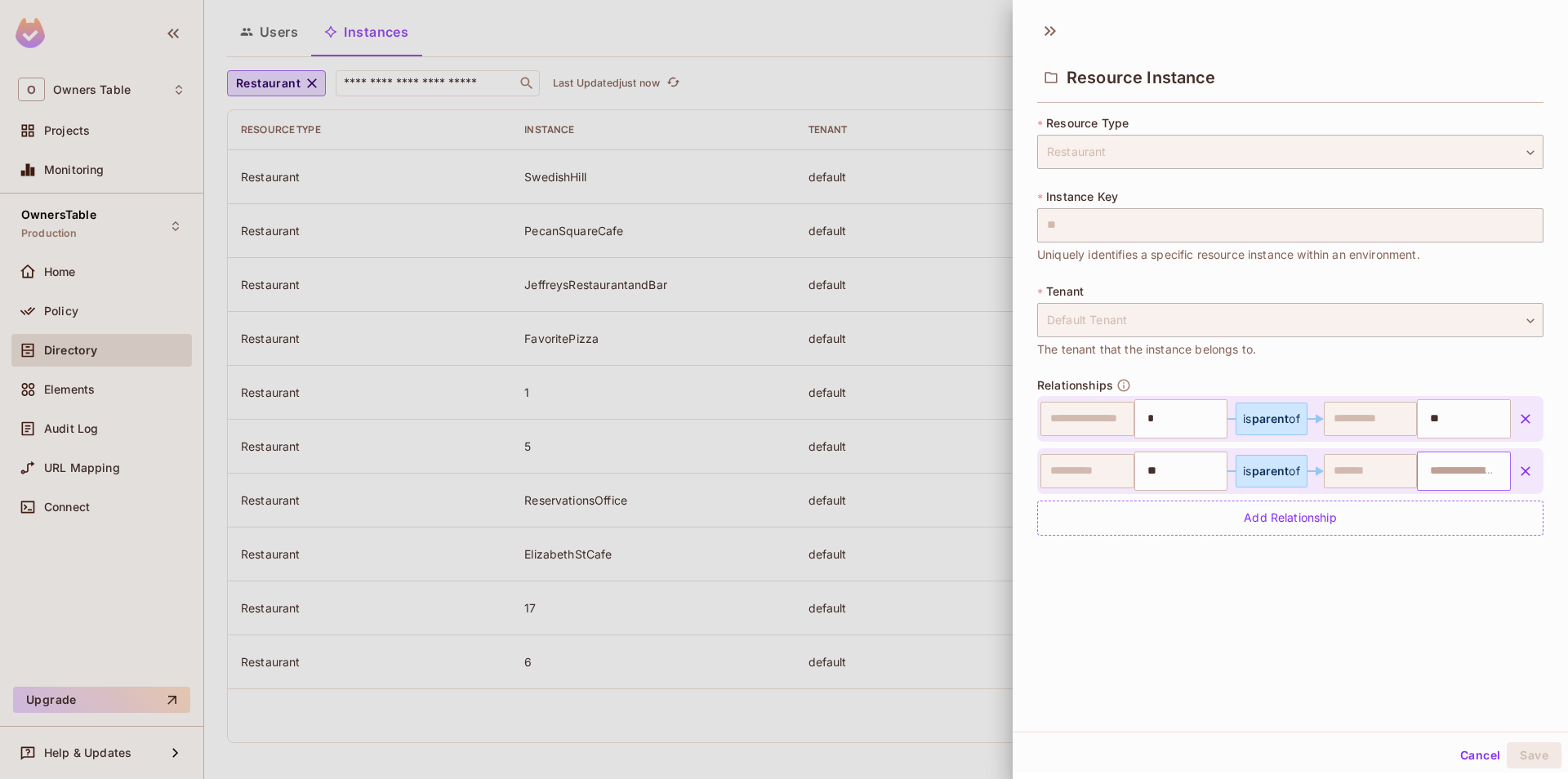
click at [1435, 477] on input "text" at bounding box center [1462, 471] width 83 height 32
paste input "**********"
type input "**********"
click at [1347, 516] on div "Add Relationship" at bounding box center [1290, 517] width 506 height 35
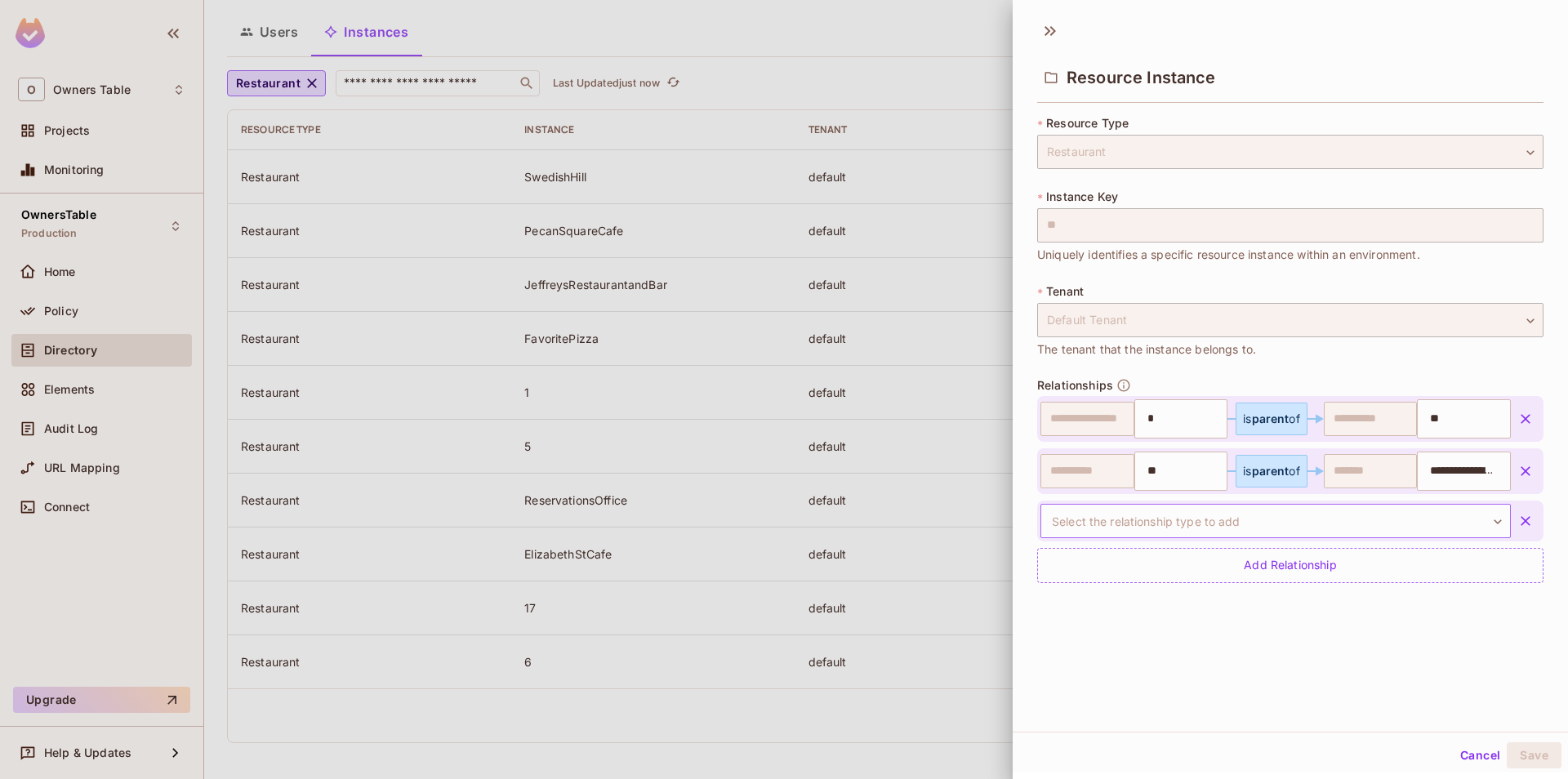
click at [1276, 509] on body "**********" at bounding box center [784, 390] width 1568 height 779
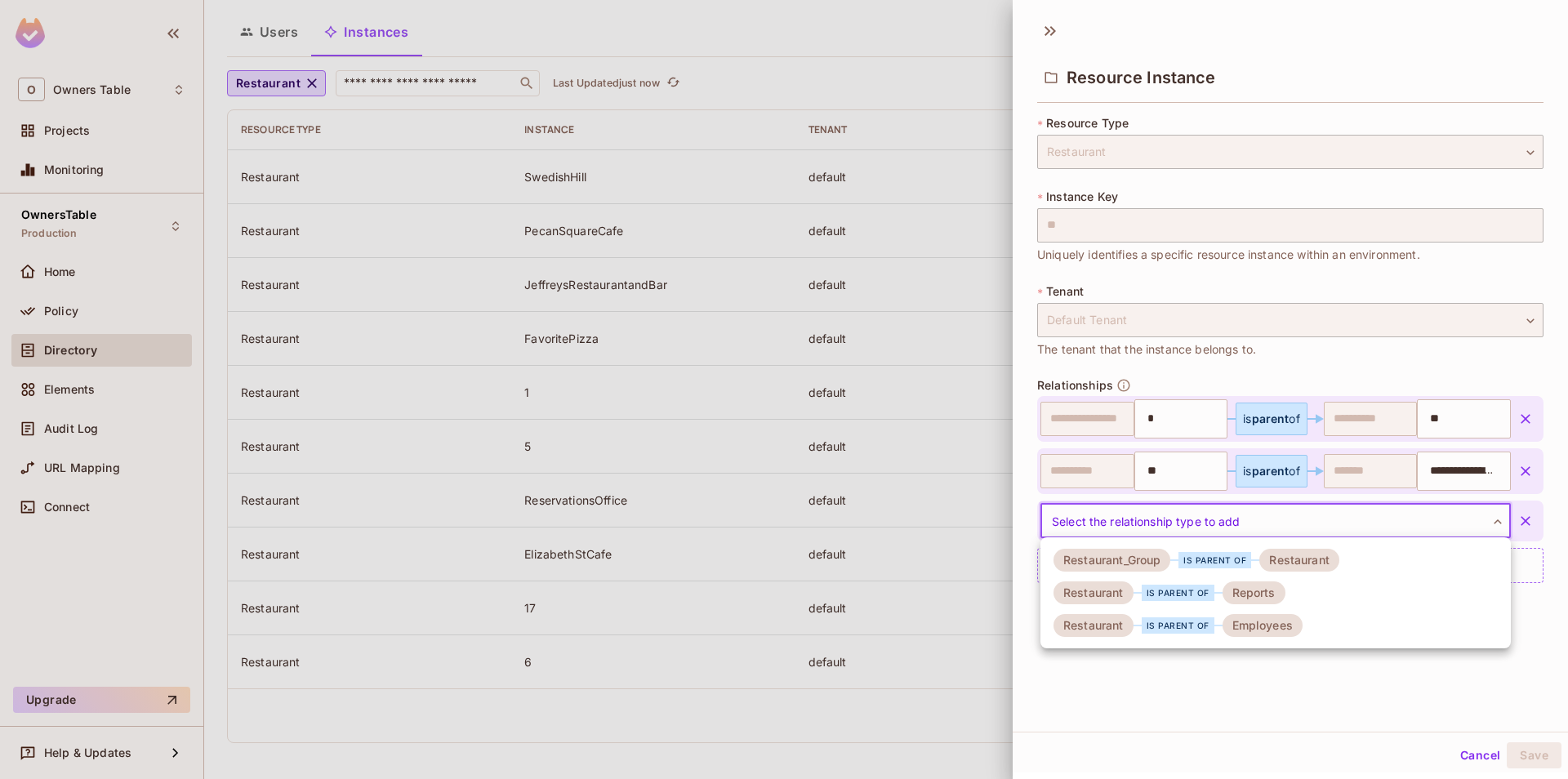
click at [1251, 618] on div "Employees" at bounding box center [1262, 625] width 80 height 23
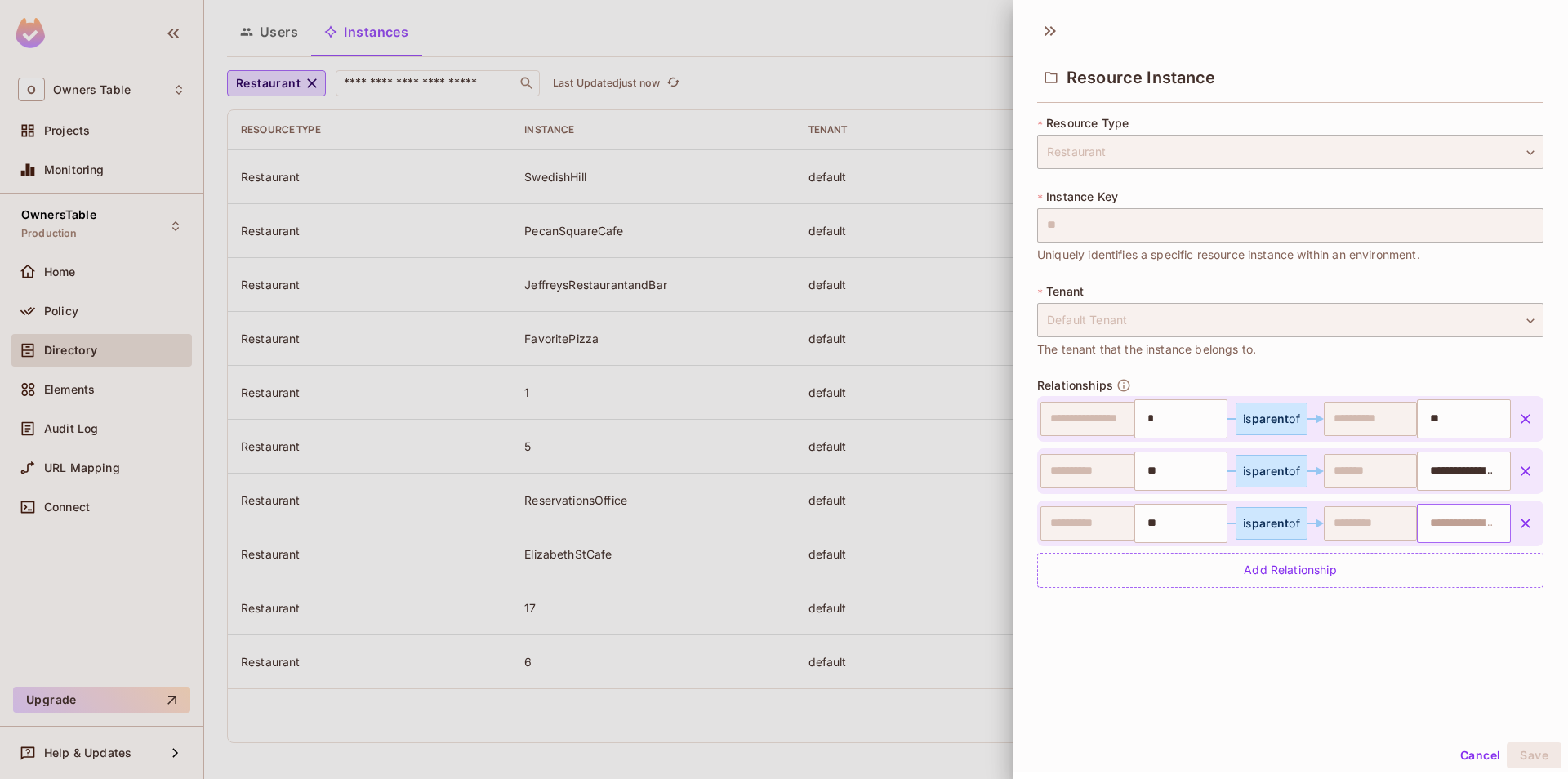
click at [1433, 516] on input "text" at bounding box center [1462, 523] width 83 height 32
paste input "**********"
type input "**********"
click at [1340, 675] on div "**********" at bounding box center [1290, 371] width 555 height 720
click at [1530, 754] on button "Save" at bounding box center [1534, 756] width 55 height 27
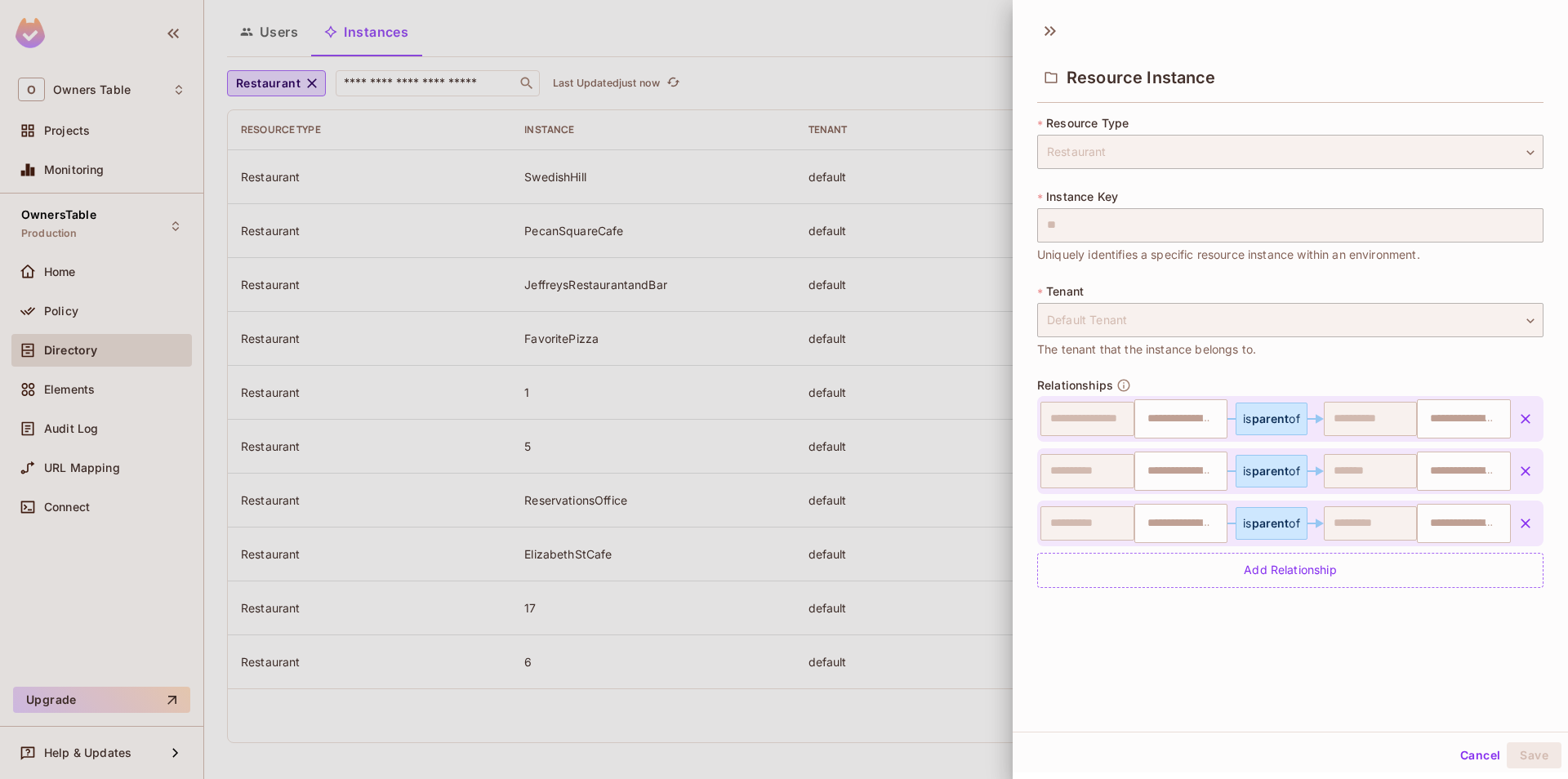
type input "*"
type input "**"
type input "**********"
type input "**"
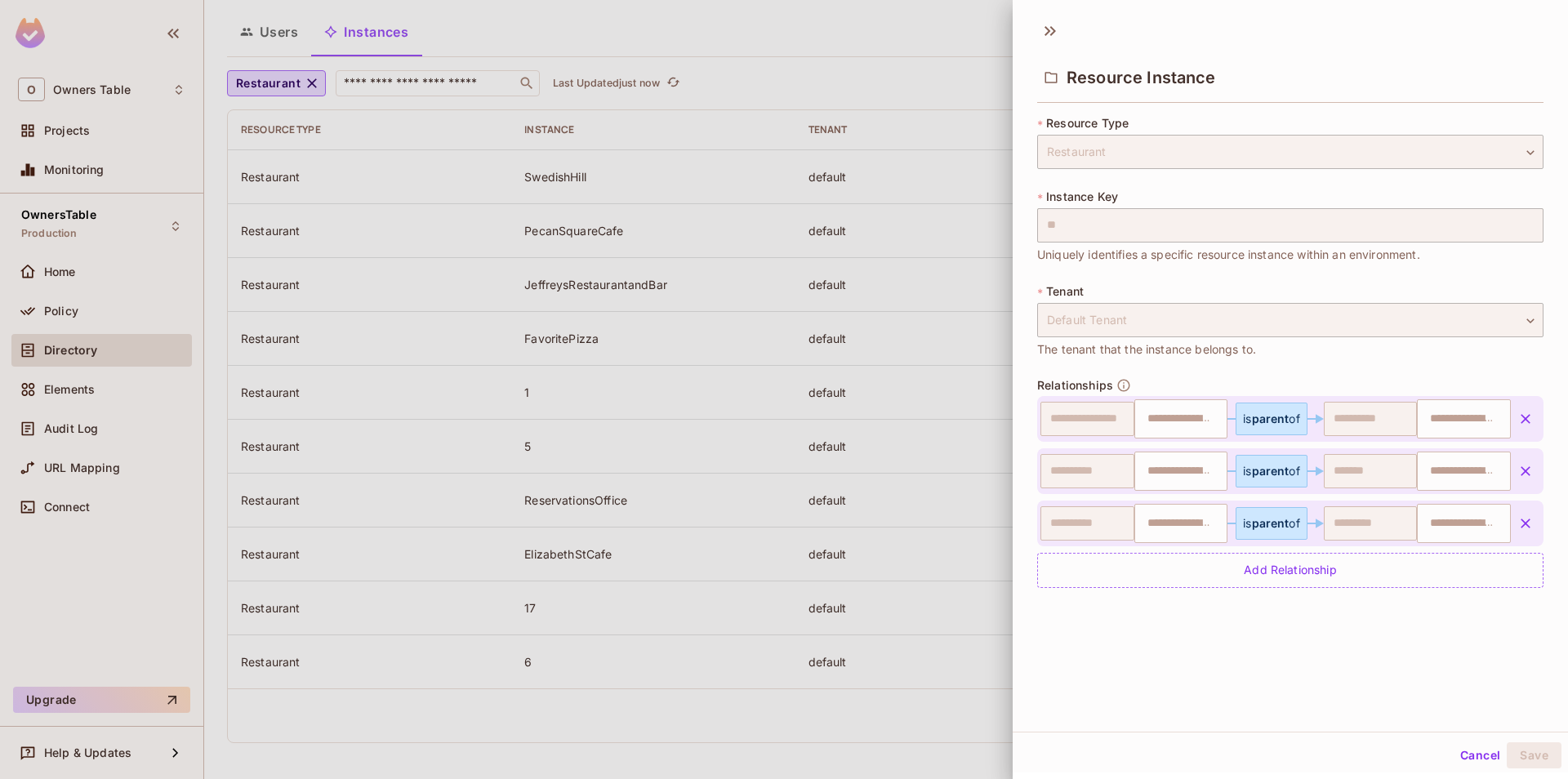
type input "**********"
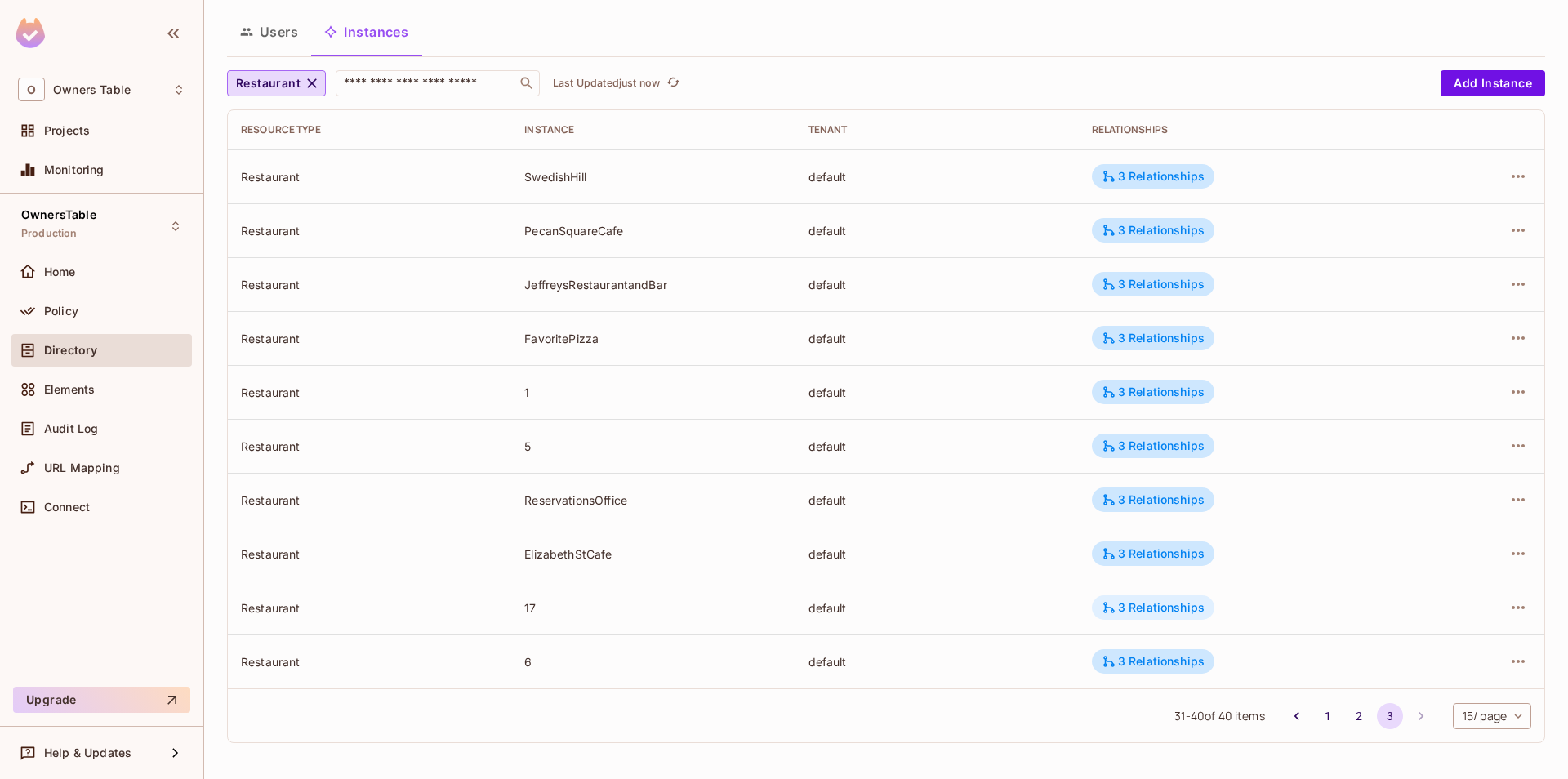
click at [1150, 607] on div "3 Relationships" at bounding box center [1153, 608] width 103 height 15
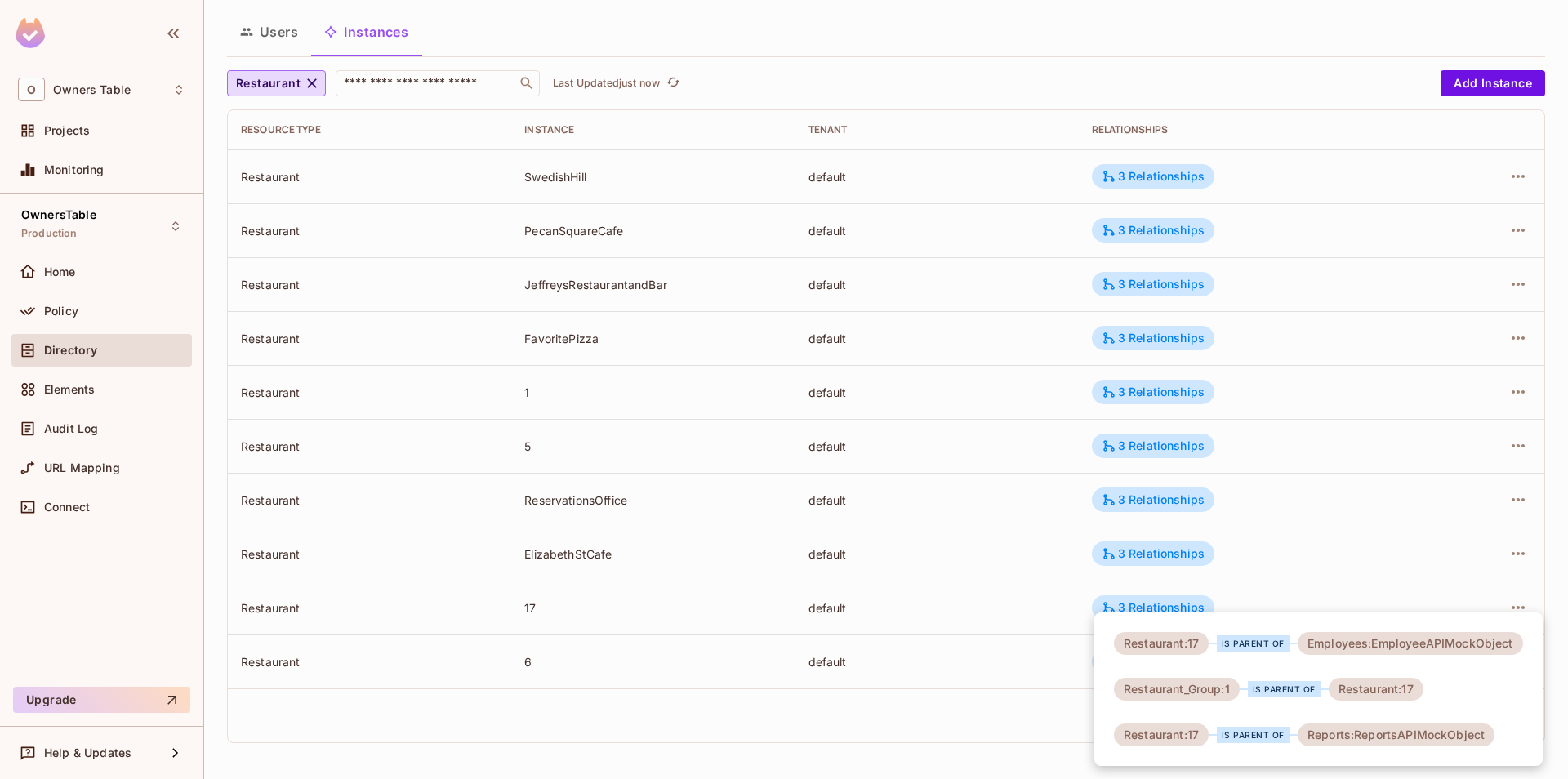
click at [1049, 616] on div at bounding box center [784, 390] width 1568 height 779
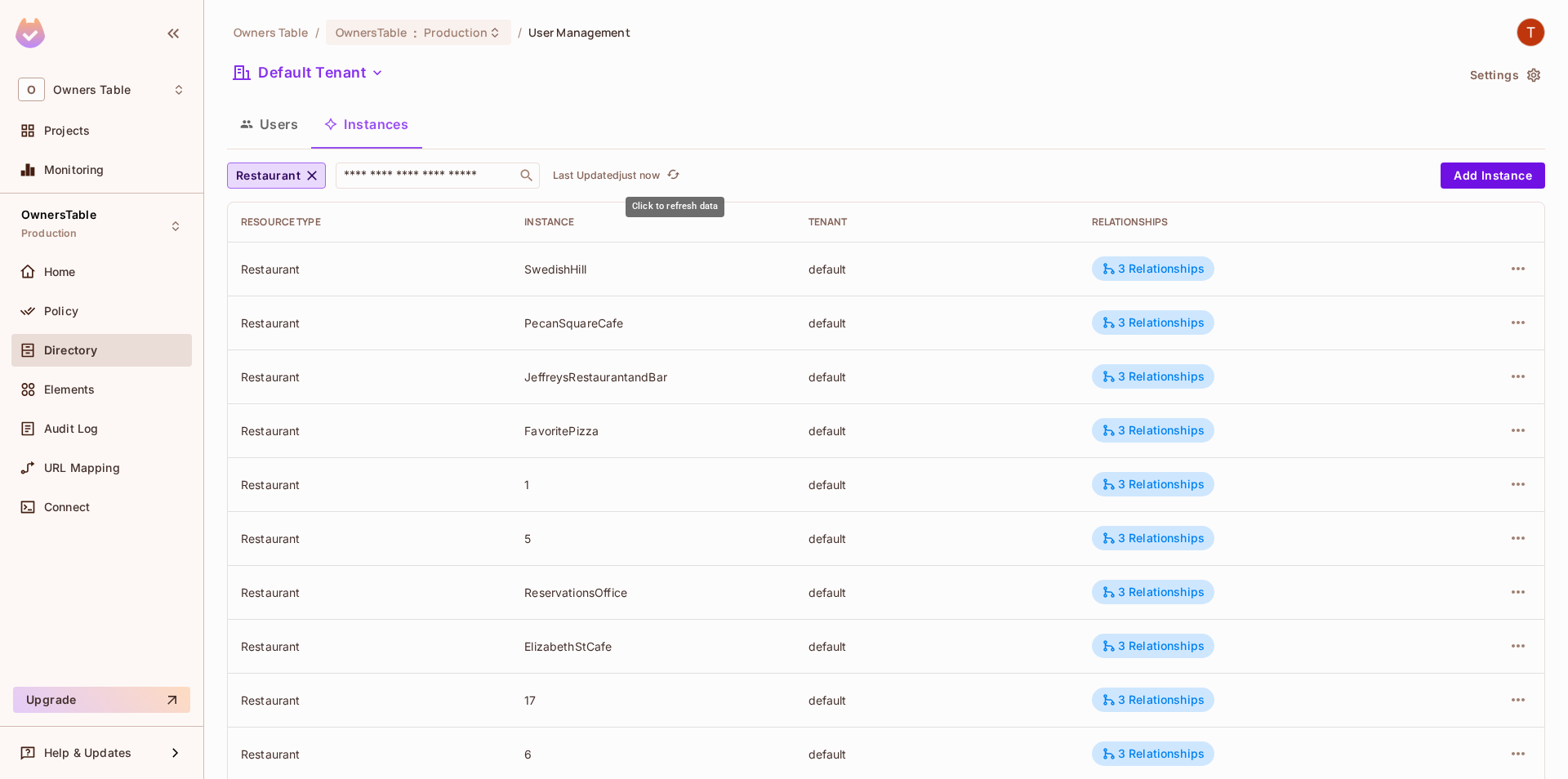
click at [680, 180] on icon "refresh" at bounding box center [673, 174] width 14 height 14
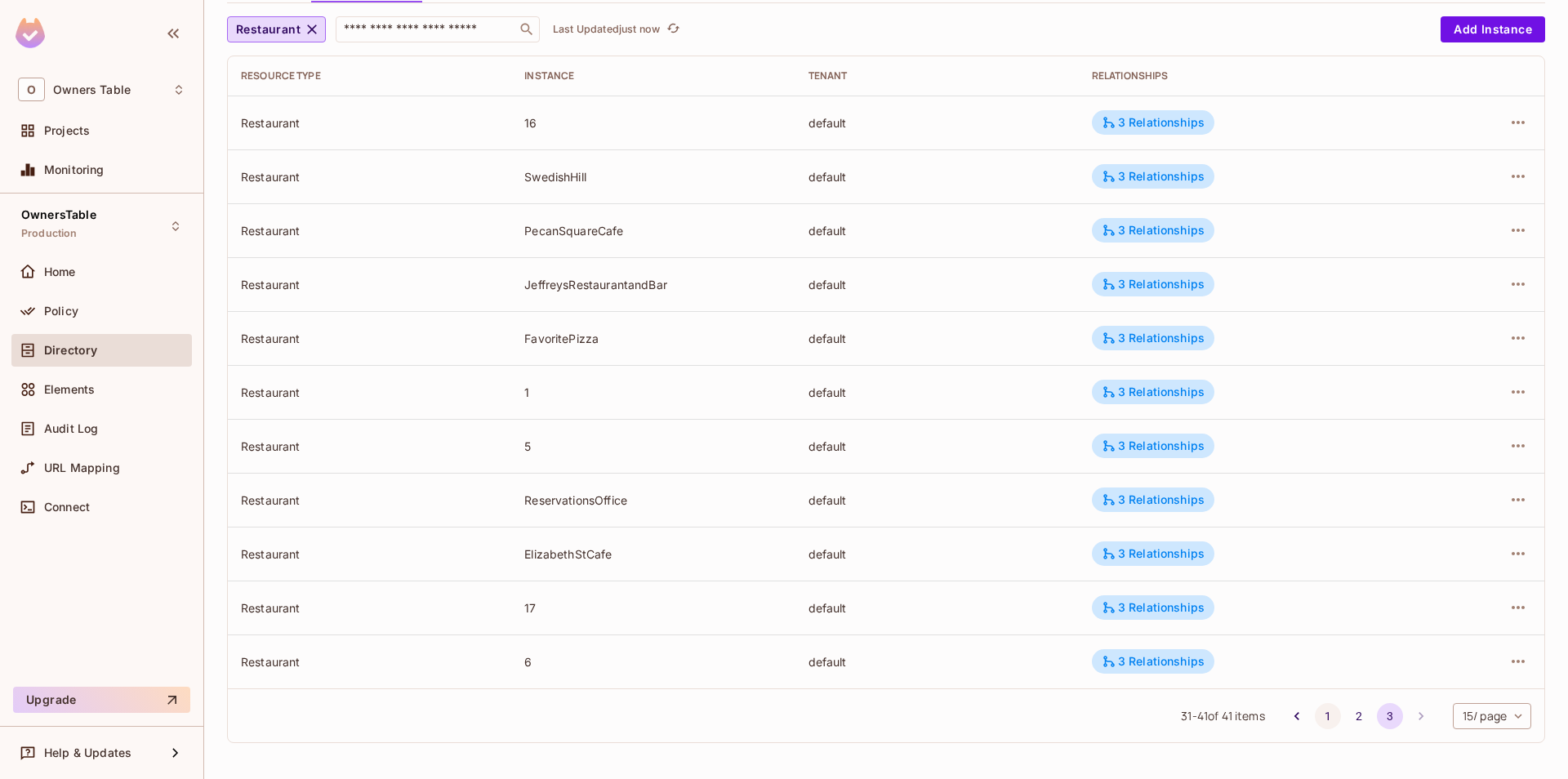
click at [1325, 720] on button "1" at bounding box center [1328, 716] width 27 height 27
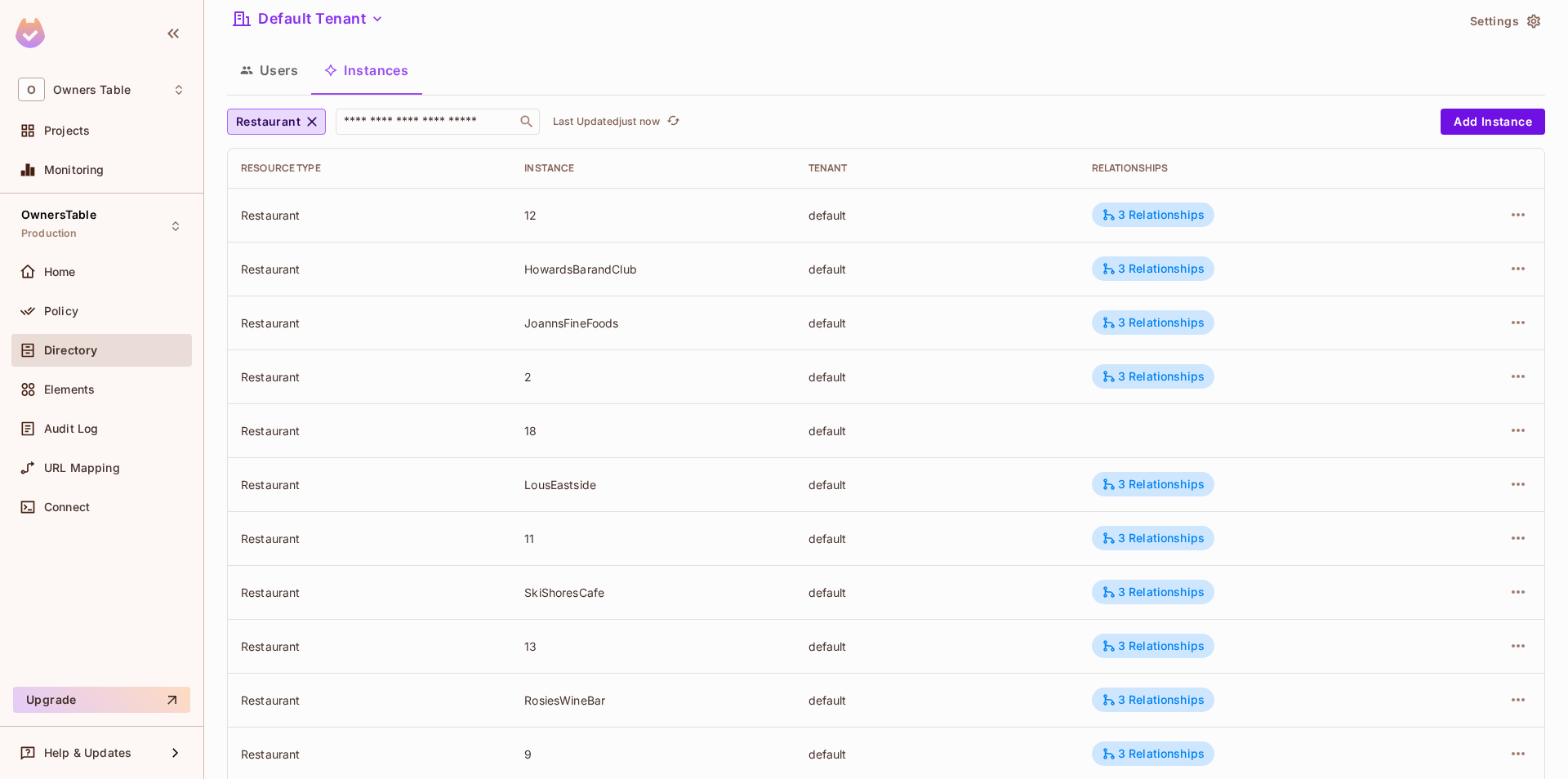
scroll to position [0, 0]
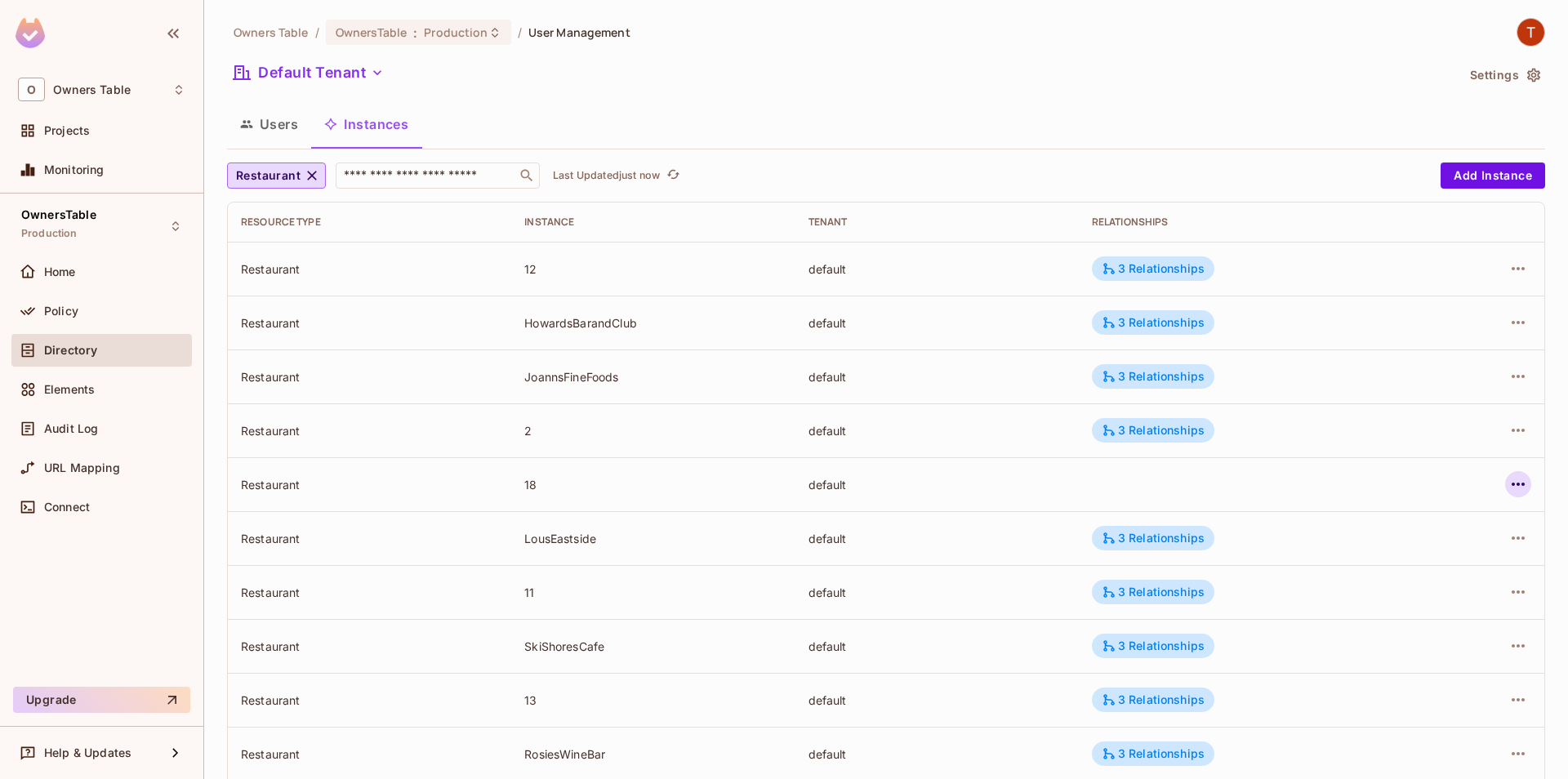
click at [1529, 482] on button "button" at bounding box center [1519, 484] width 27 height 27
click at [1350, 509] on div "Edit Resource Instance" at bounding box center [1408, 522] width 165 height 27
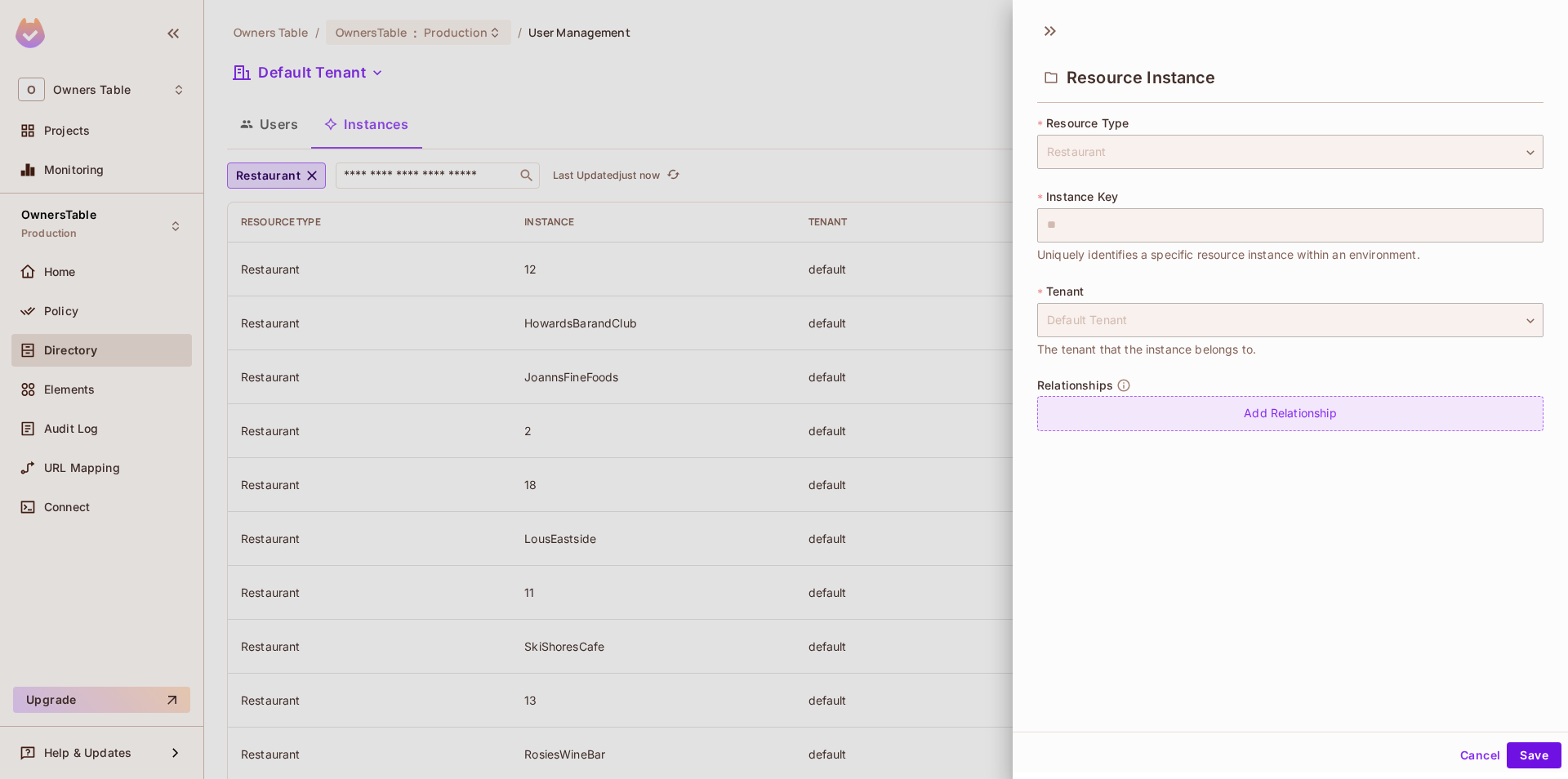
click at [1181, 417] on div "Add Relationship" at bounding box center [1290, 413] width 506 height 35
click at [1175, 420] on body "O Owners Table Projects Monitoring OwnersTable Production Home Policy Directory…" at bounding box center [784, 390] width 1568 height 779
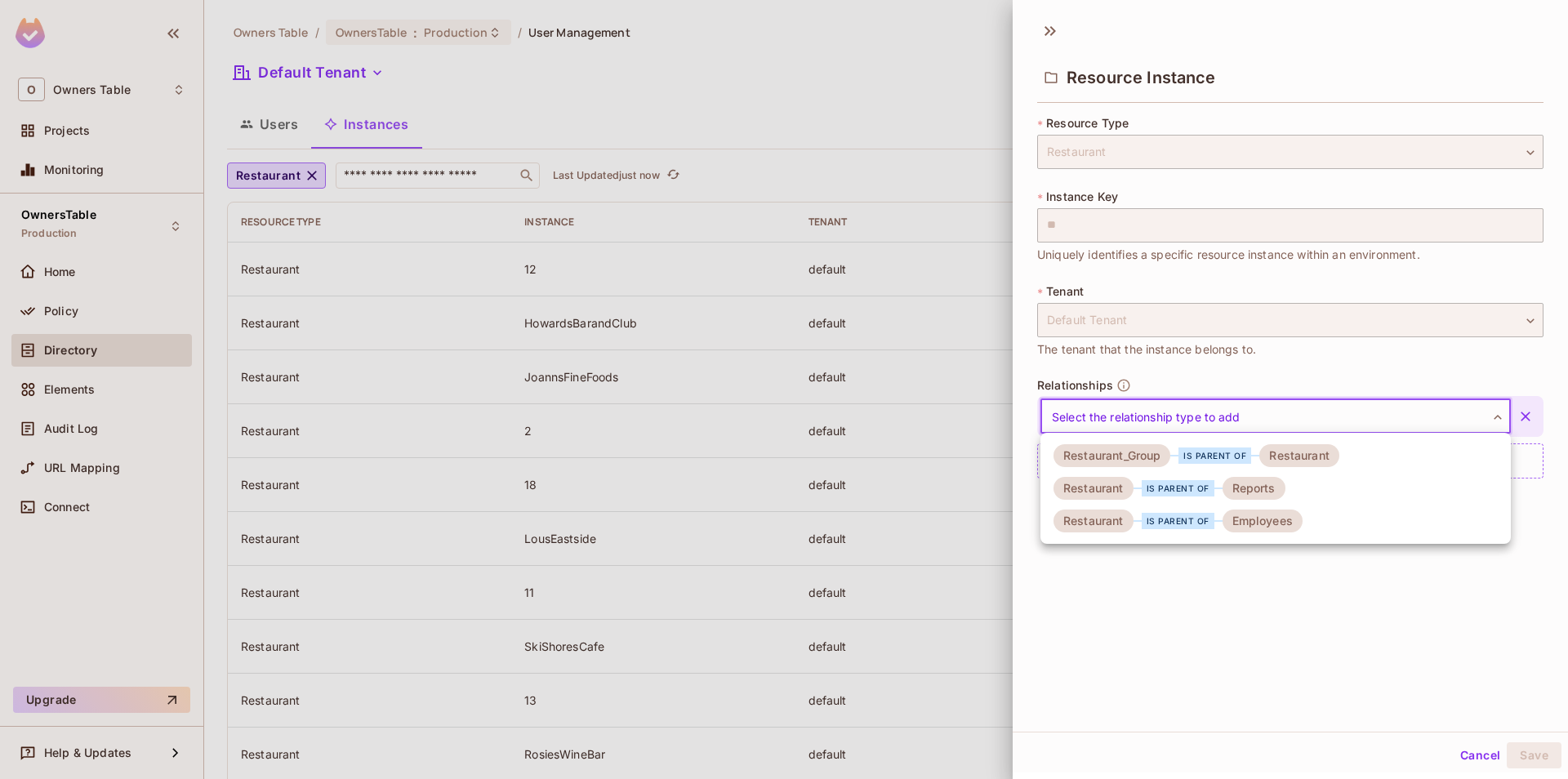
click at [1143, 453] on div "Restaurant_Group" at bounding box center [1111, 456] width 117 height 23
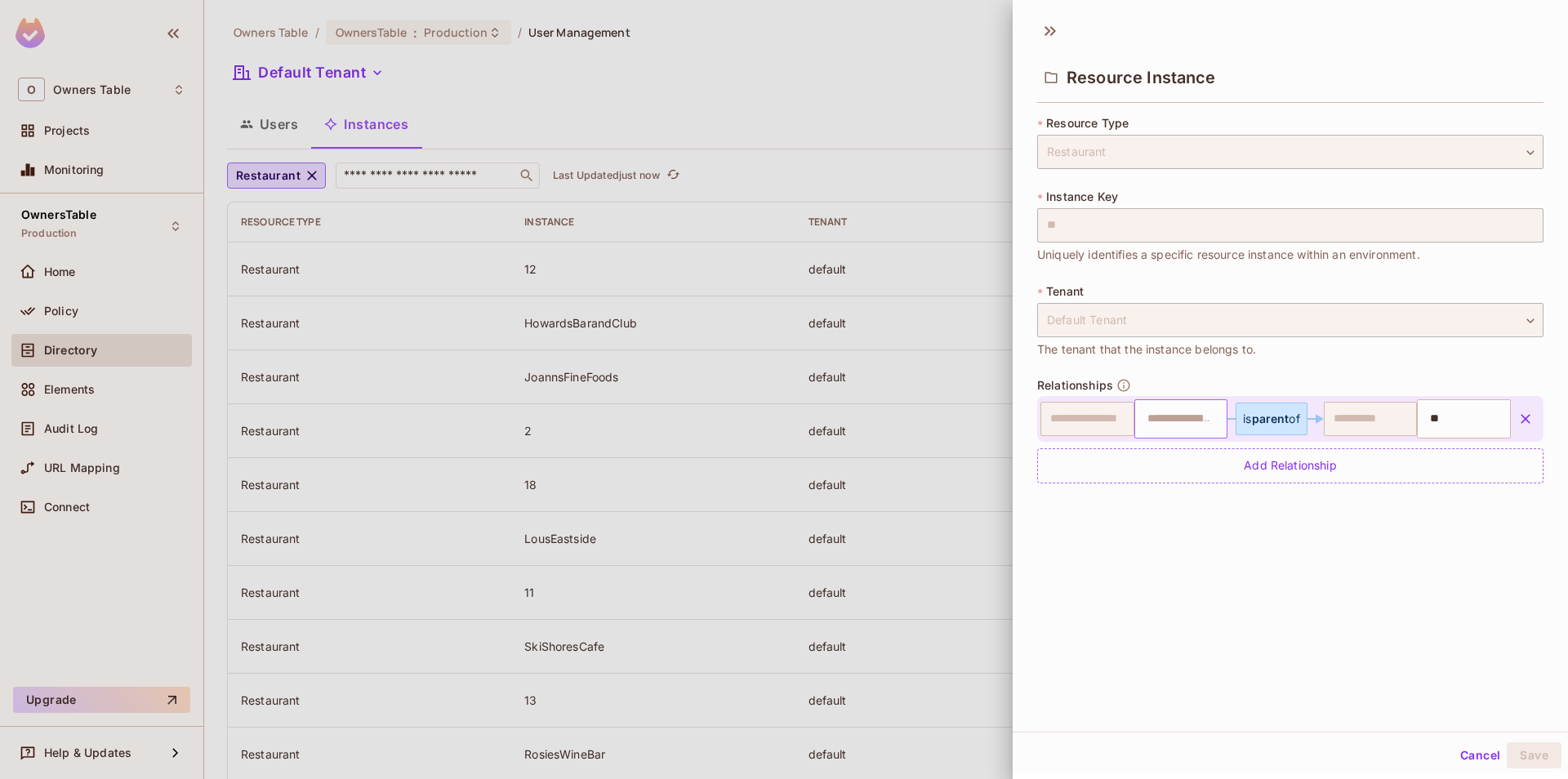
click at [1142, 424] on input "text" at bounding box center [1180, 419] width 83 height 32
type input "*"
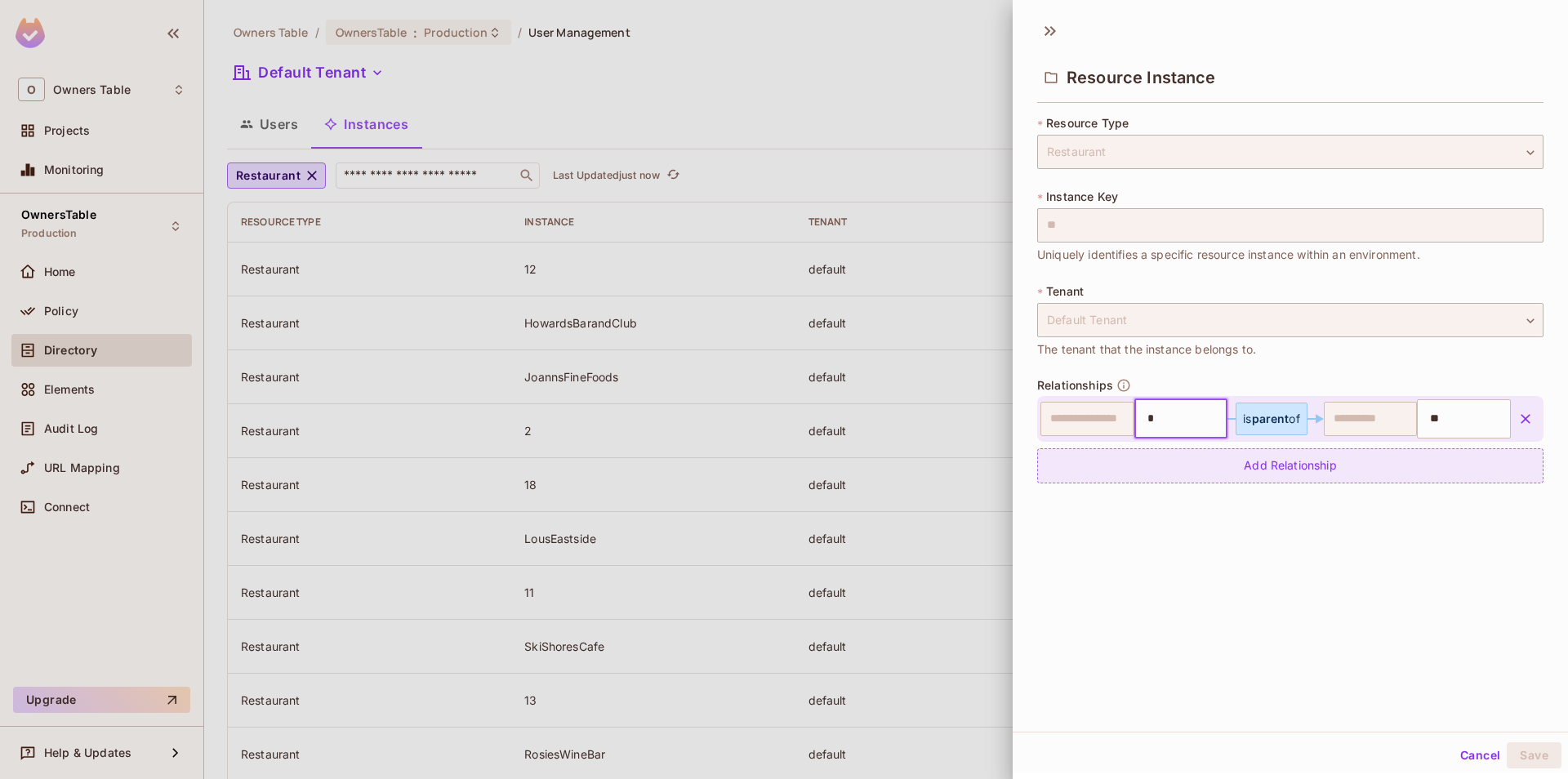
click at [1163, 474] on div "Add Relationship" at bounding box center [1290, 465] width 506 height 35
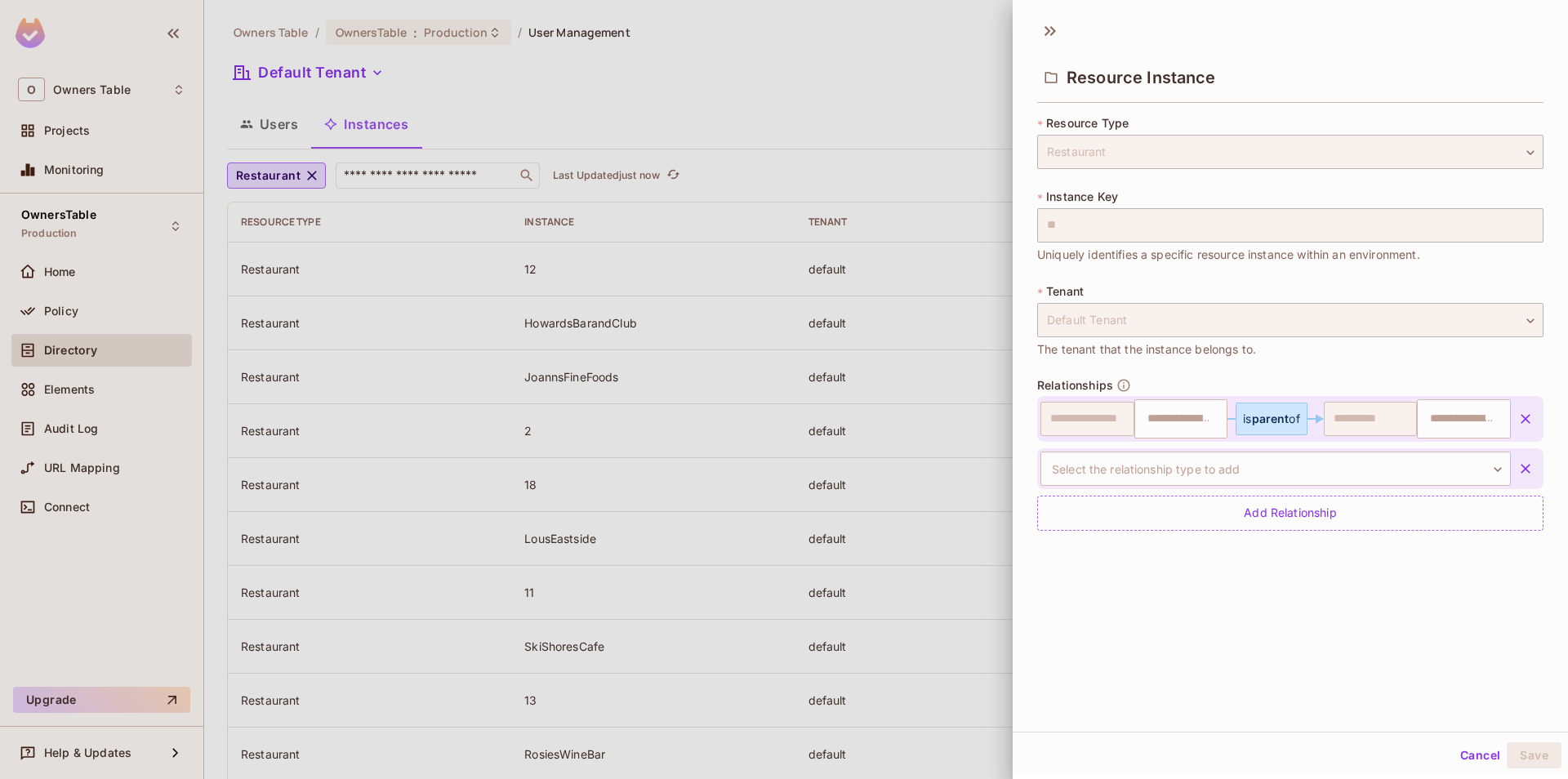
type input "*"
type input "**"
click at [1211, 477] on body "O Owners Table Projects Monitoring OwnersTable Production Home Policy Directory…" at bounding box center [784, 390] width 1568 height 779
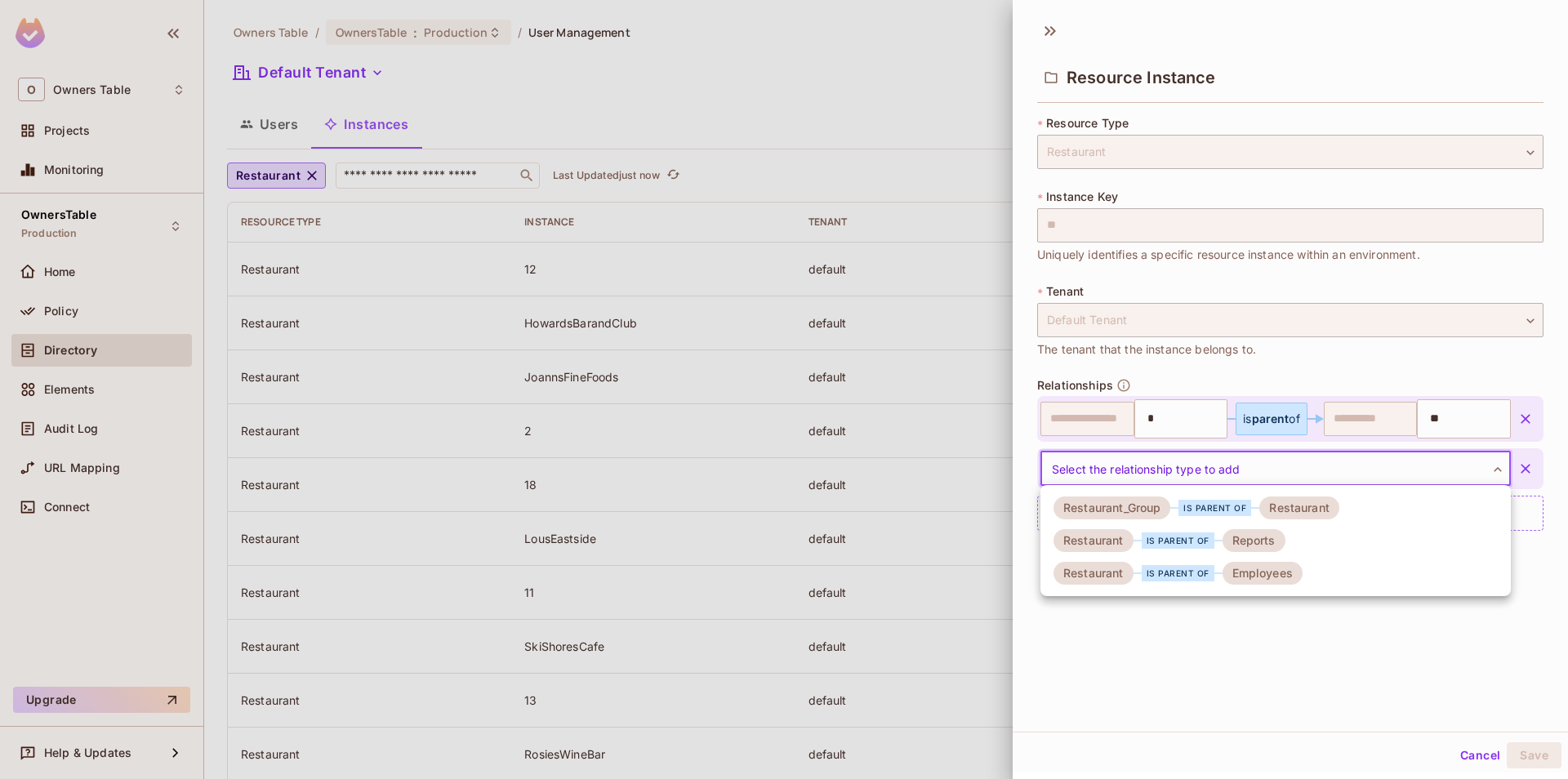
click at [1228, 547] on div "Reports" at bounding box center [1253, 541] width 63 height 23
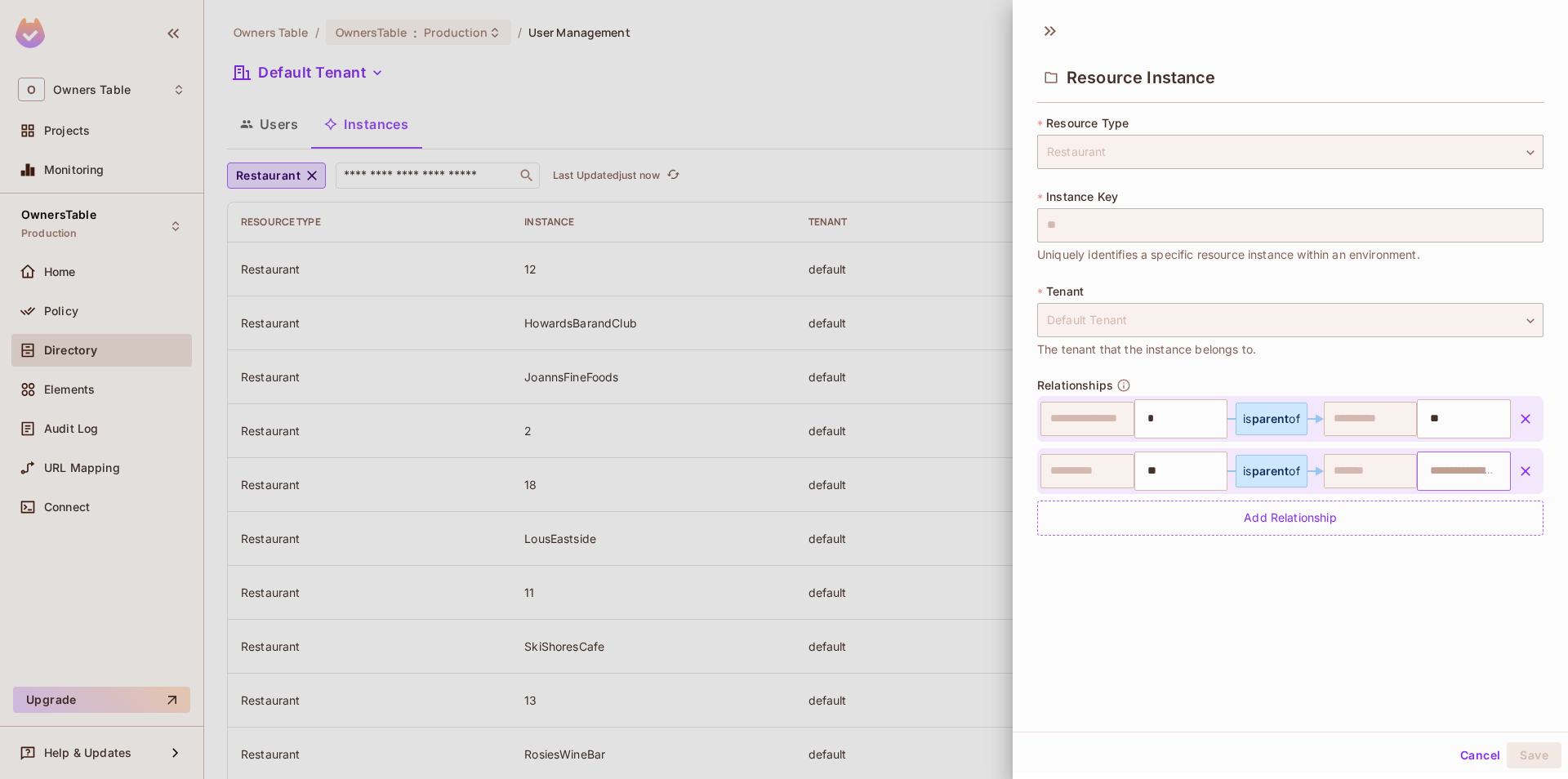
click at [1443, 475] on input "text" at bounding box center [1462, 471] width 83 height 32
paste input "**********"
type input "**********"
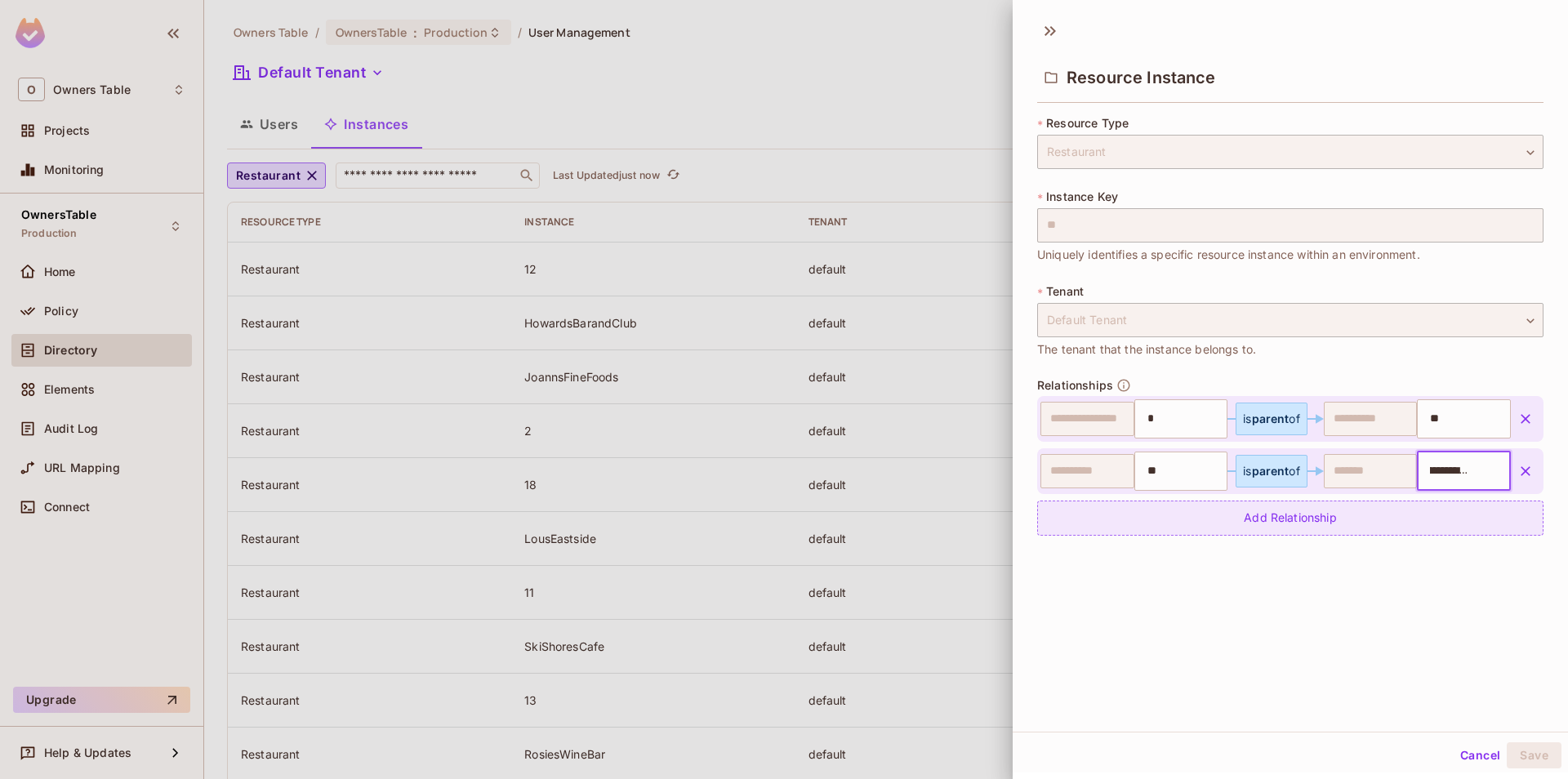
click at [1376, 523] on div "Add Relationship" at bounding box center [1290, 517] width 506 height 35
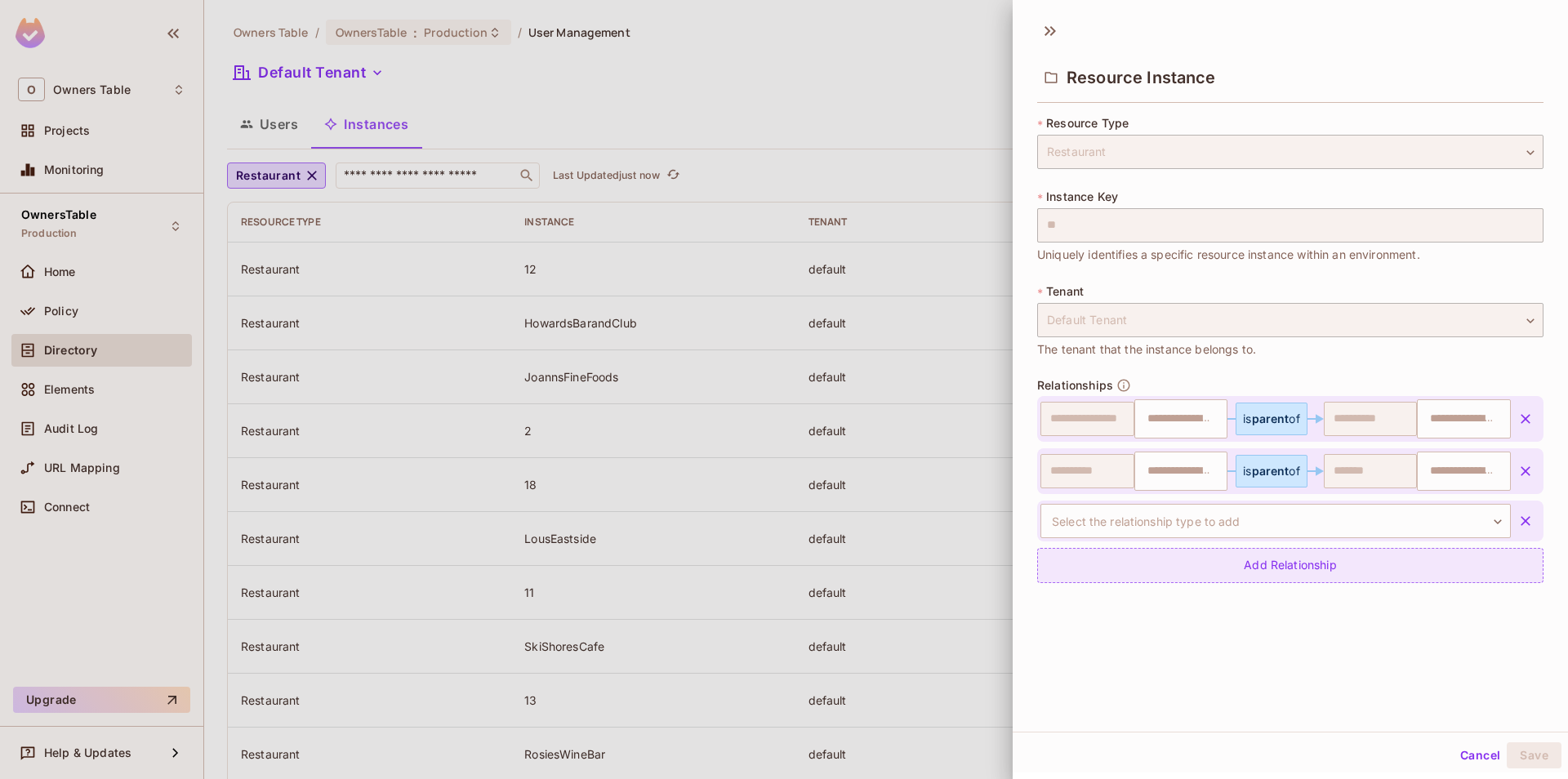
type input "*"
type input "**"
type input "**********"
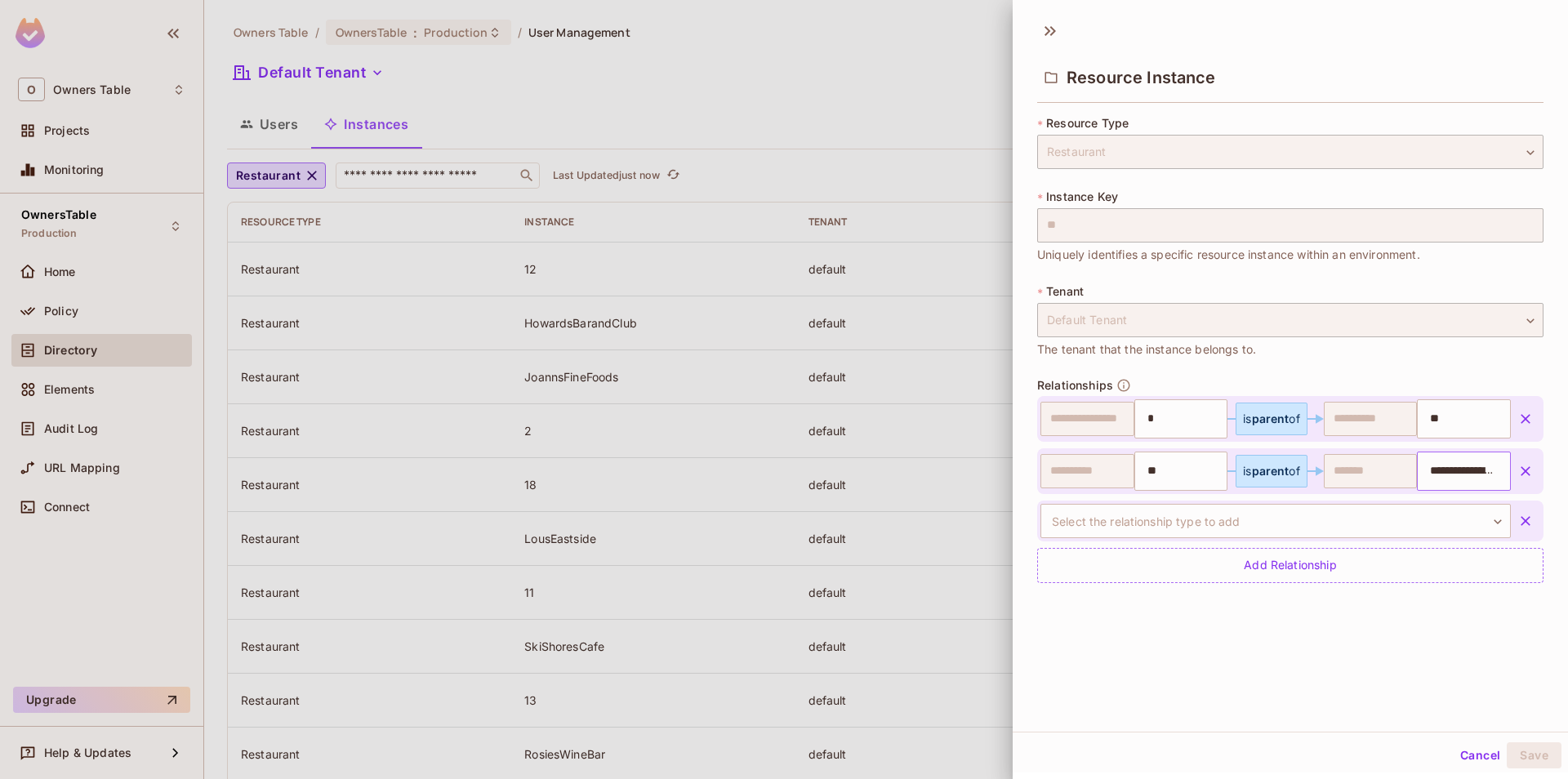
click at [1447, 479] on input "**********" at bounding box center [1462, 471] width 83 height 32
click at [1206, 532] on body "O Owners Table Projects Monitoring OwnersTable Production Home Policy Directory…" at bounding box center [784, 390] width 1568 height 779
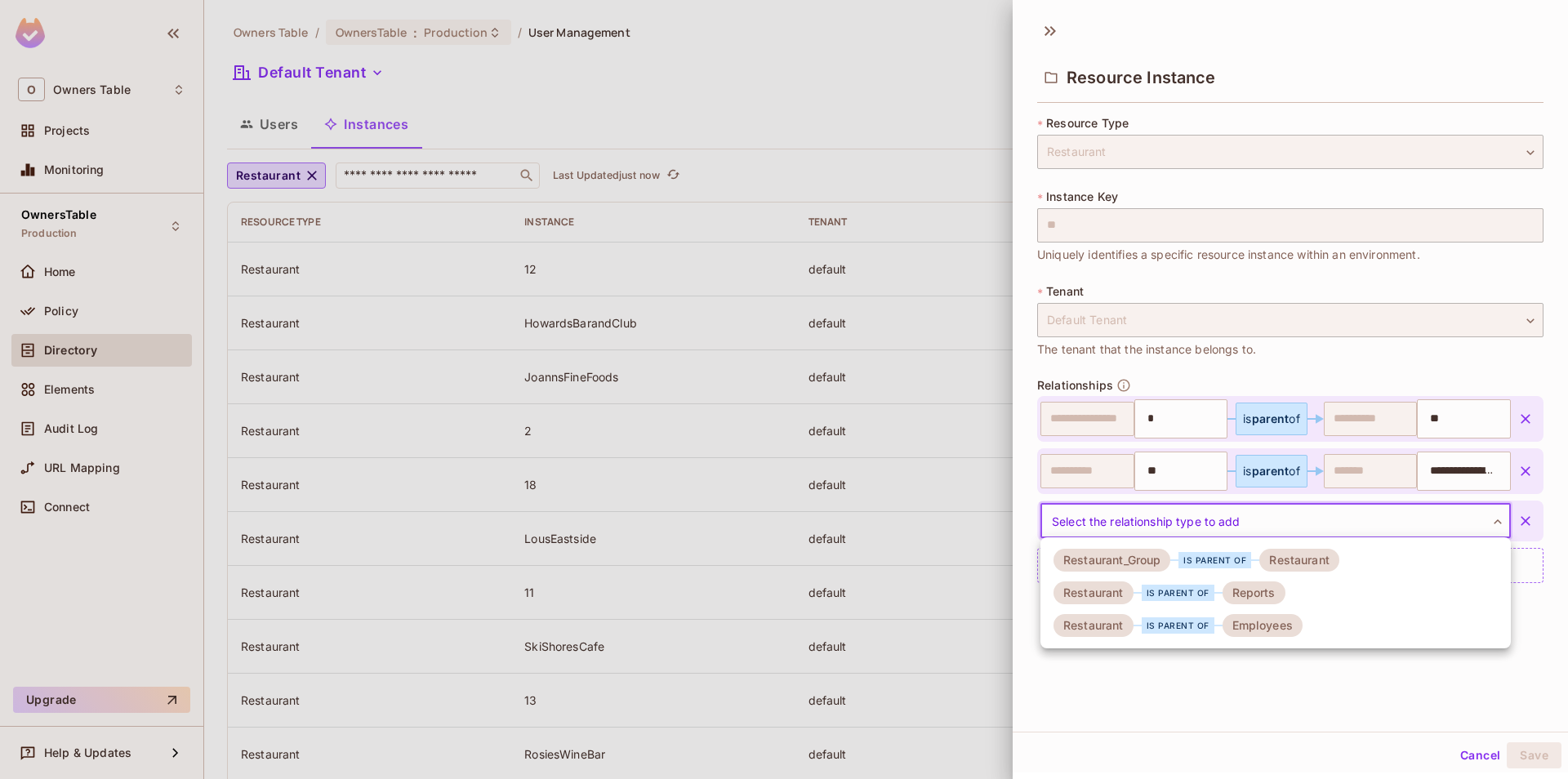
click at [1183, 619] on div "is parent of" at bounding box center [1178, 625] width 73 height 16
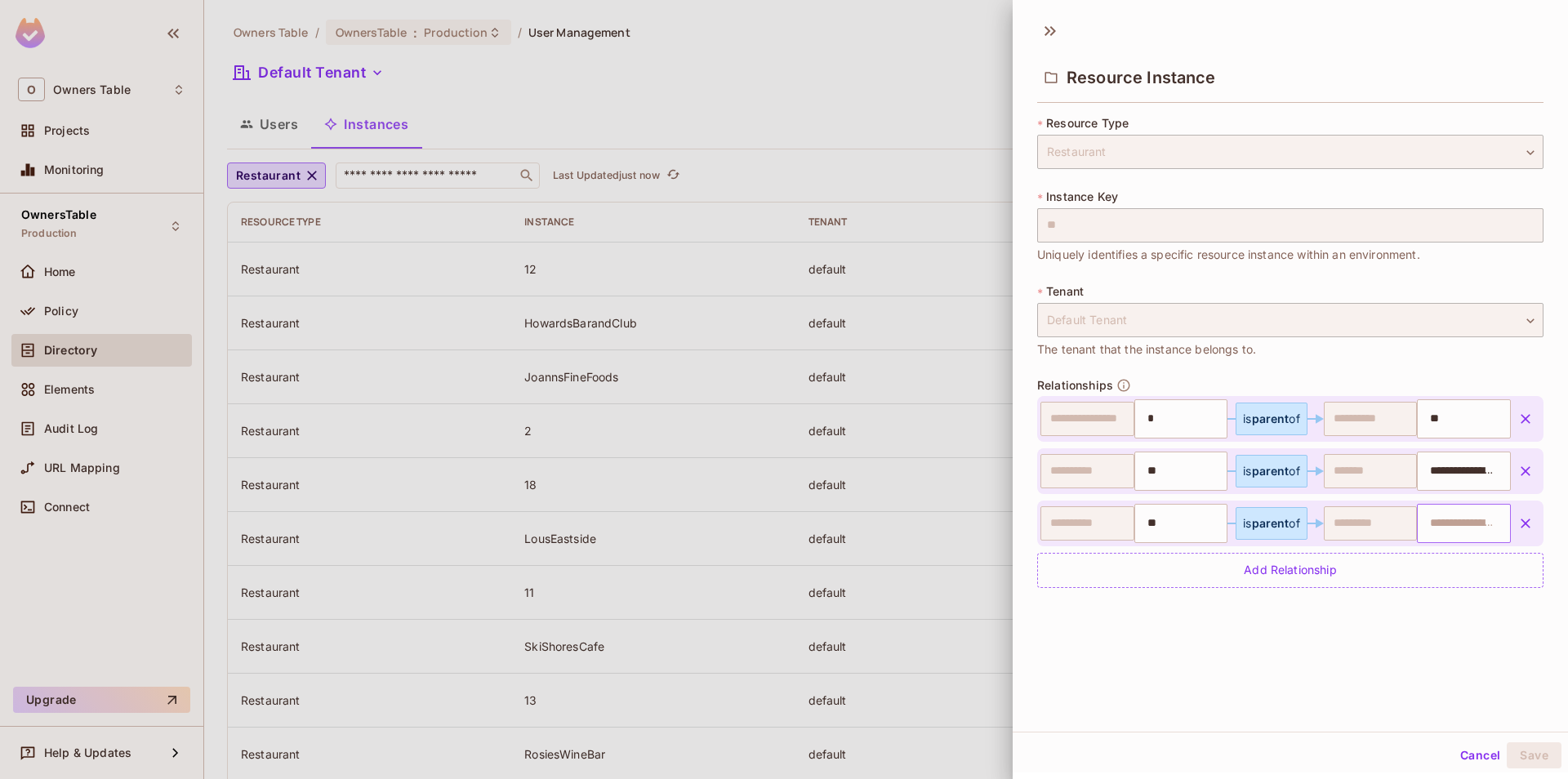
click at [1437, 521] on input "text" at bounding box center [1462, 523] width 83 height 32
paste input "**********"
type input "**********"
click at [1343, 654] on div "**********" at bounding box center [1290, 371] width 555 height 720
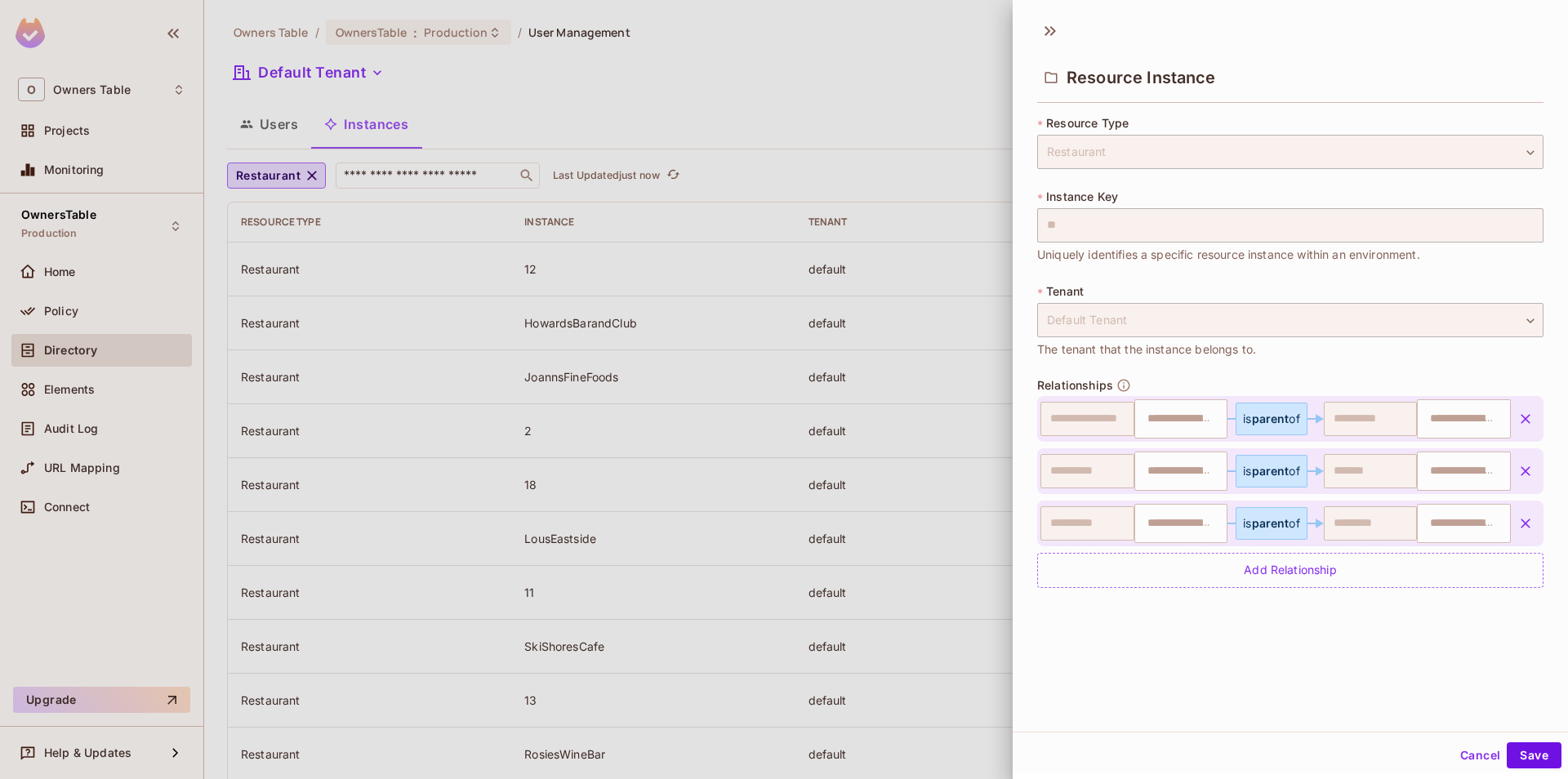
type input "*"
type input "**"
type input "**********"
type input "**"
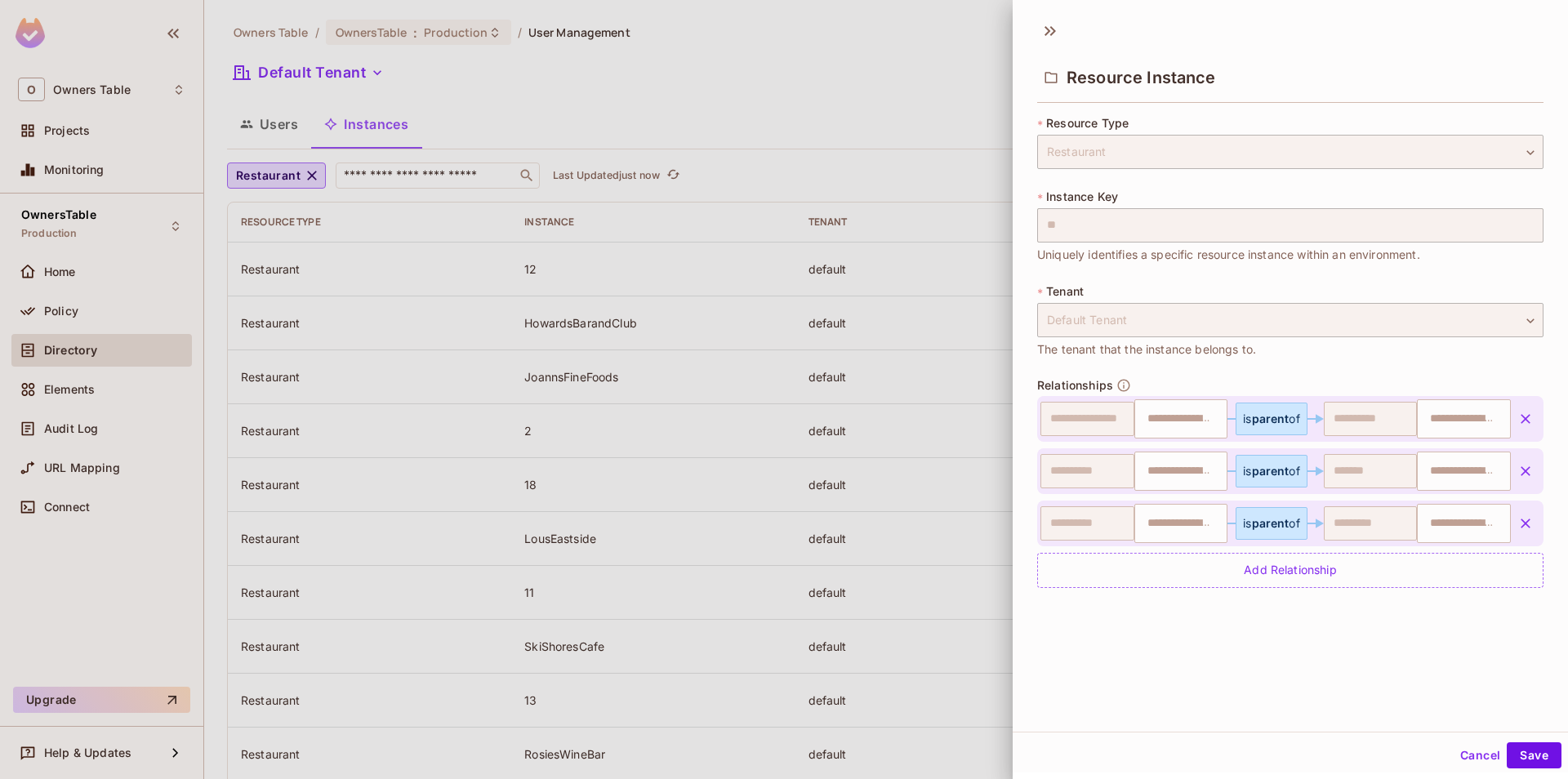
type input "**********"
click at [1525, 760] on button "Save" at bounding box center [1534, 756] width 55 height 27
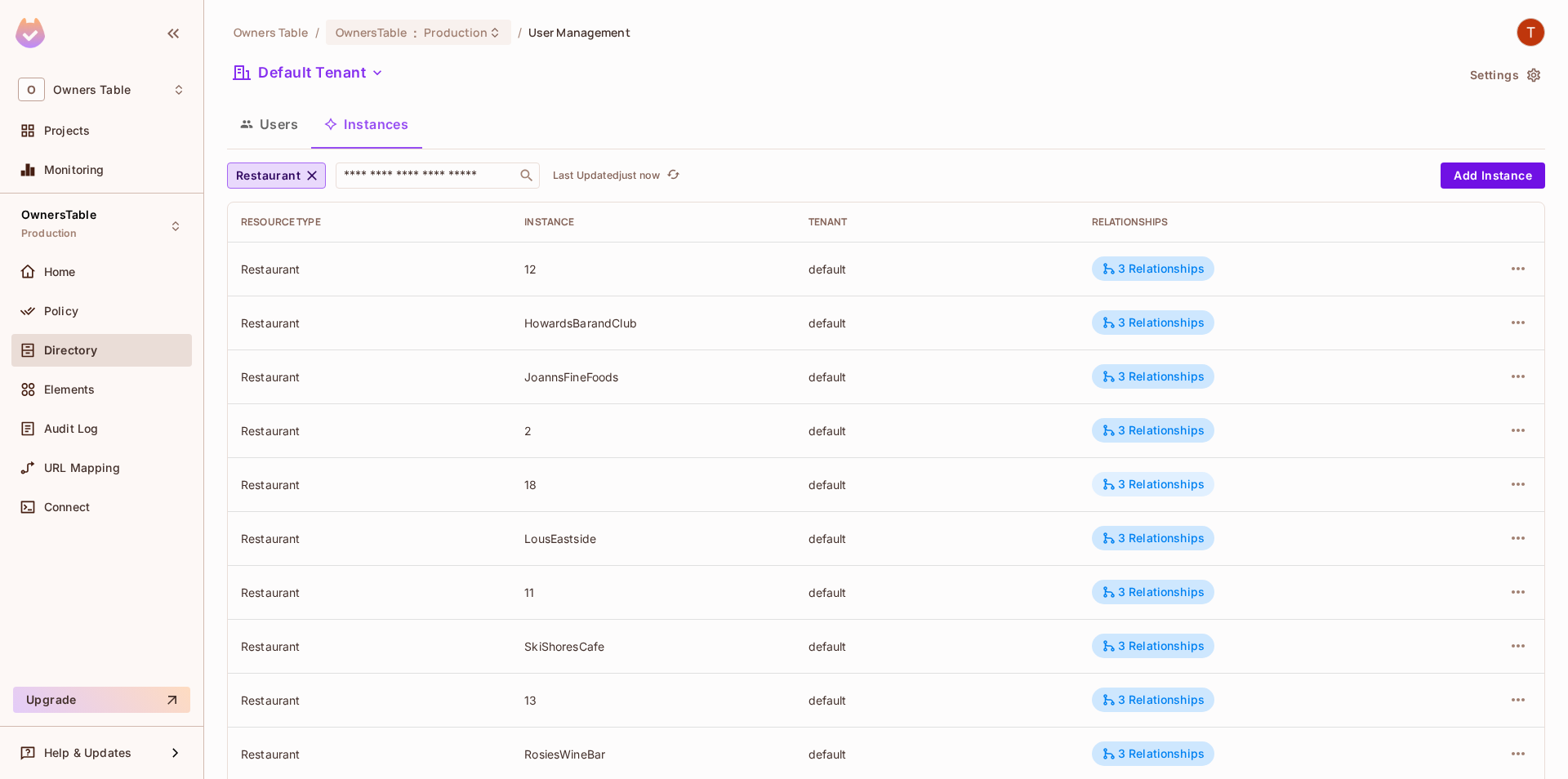
click at [1111, 487] on icon at bounding box center [1109, 484] width 15 height 15
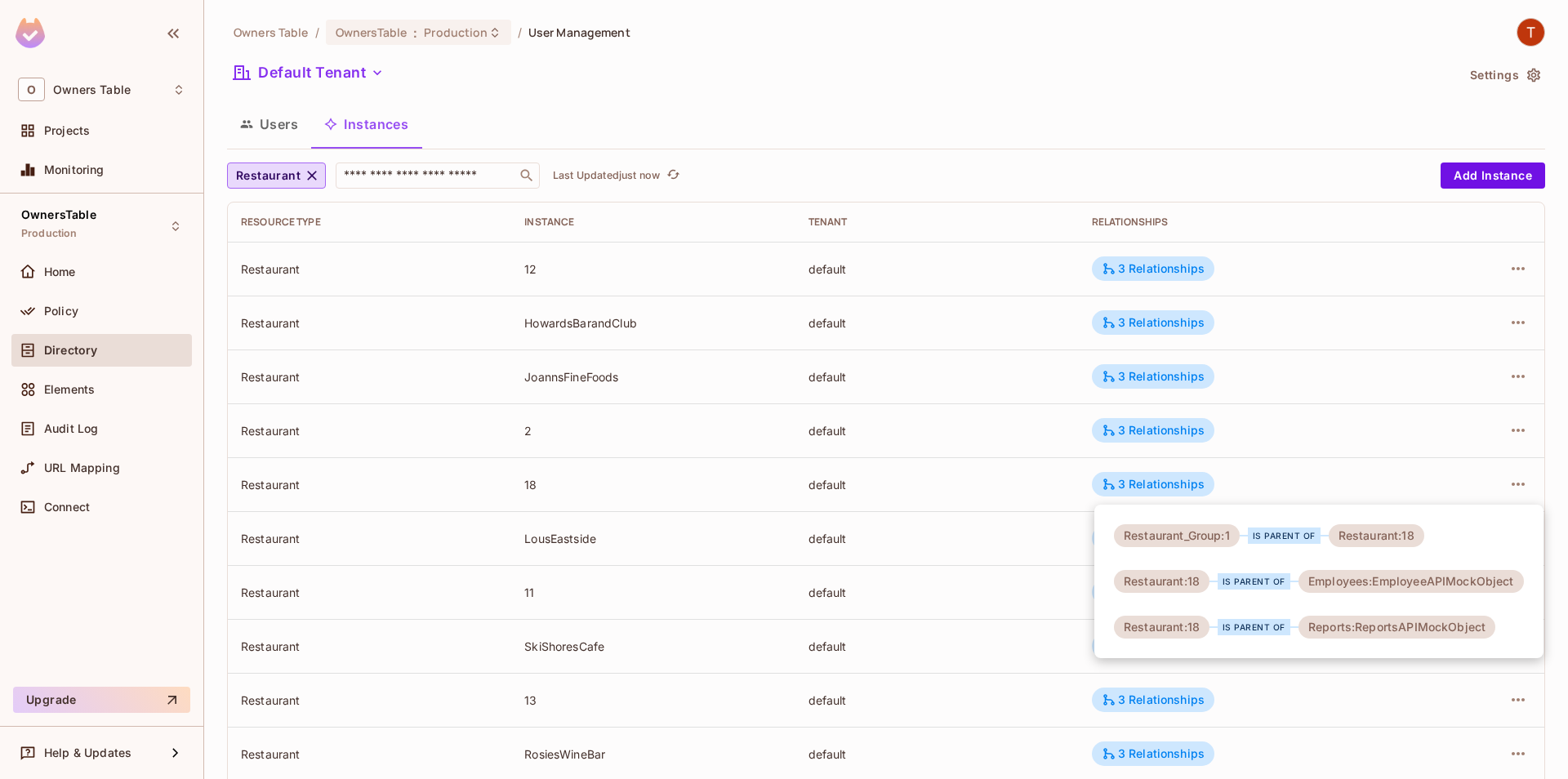
click at [1046, 501] on div at bounding box center [784, 390] width 1568 height 779
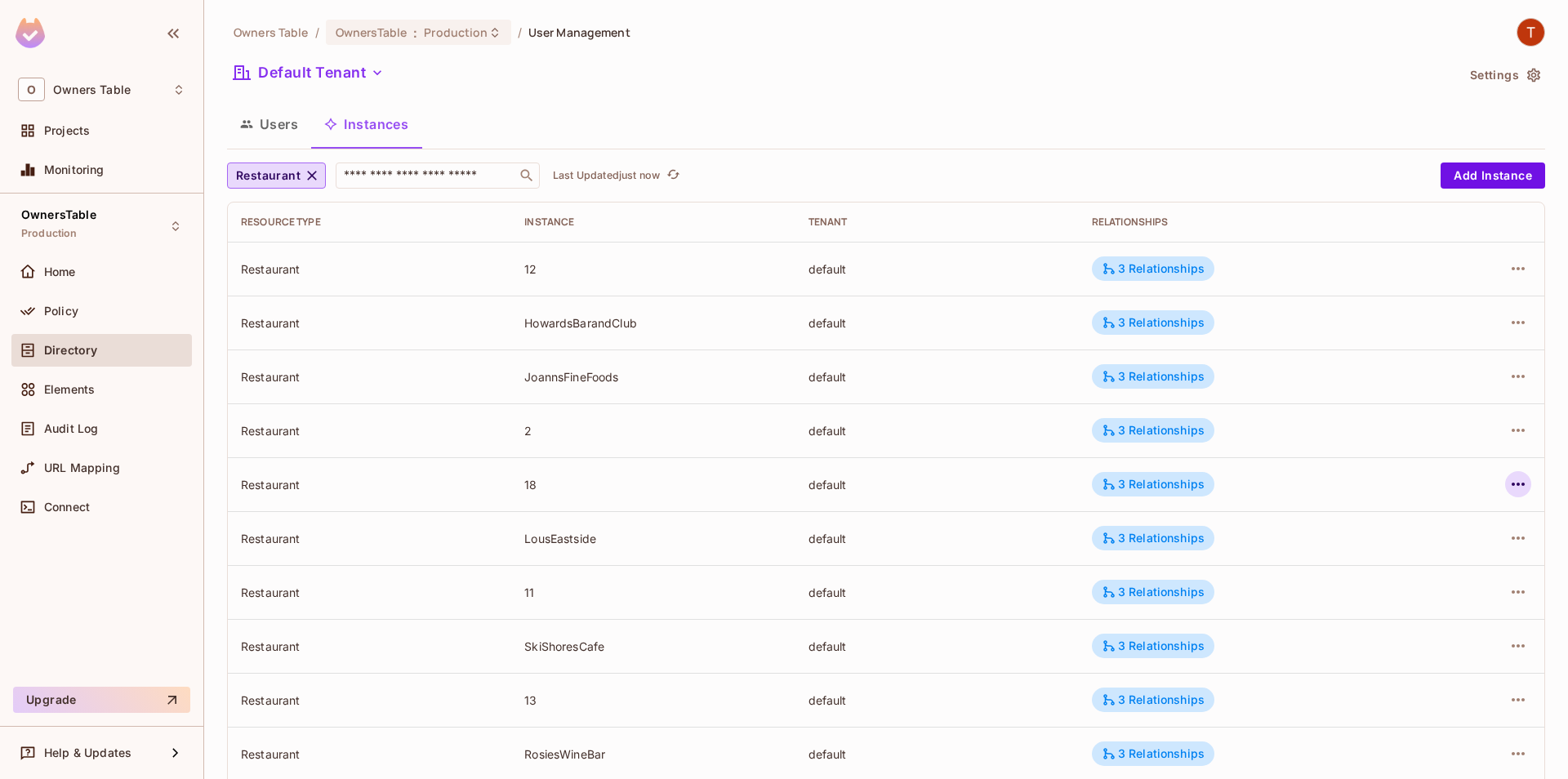
click at [1509, 489] on icon "button" at bounding box center [1518, 484] width 20 height 20
click at [1372, 540] on li "Edit Attributes" at bounding box center [1415, 558] width 205 height 36
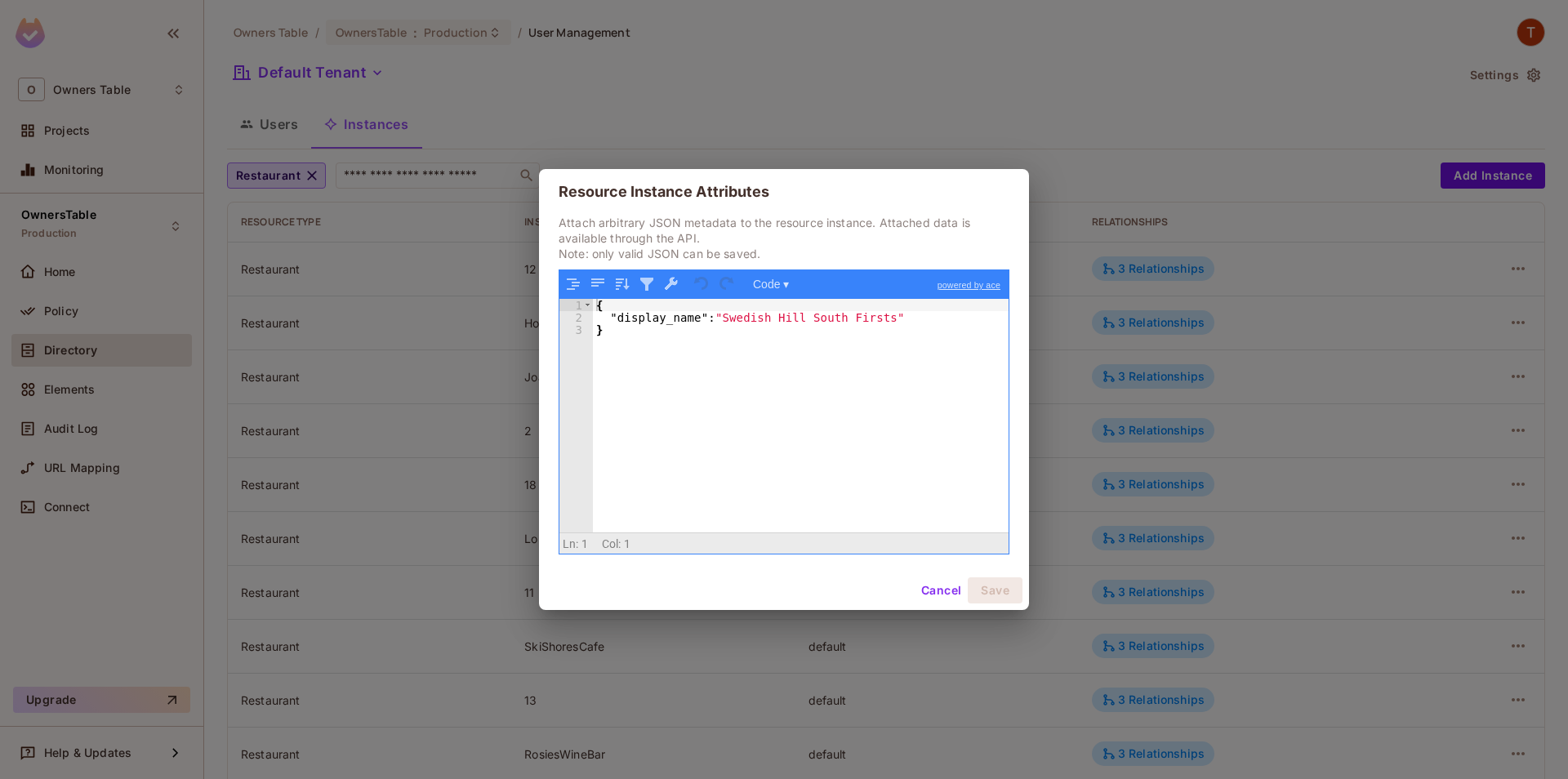
click at [943, 589] on button "Cancel" at bounding box center [941, 590] width 53 height 27
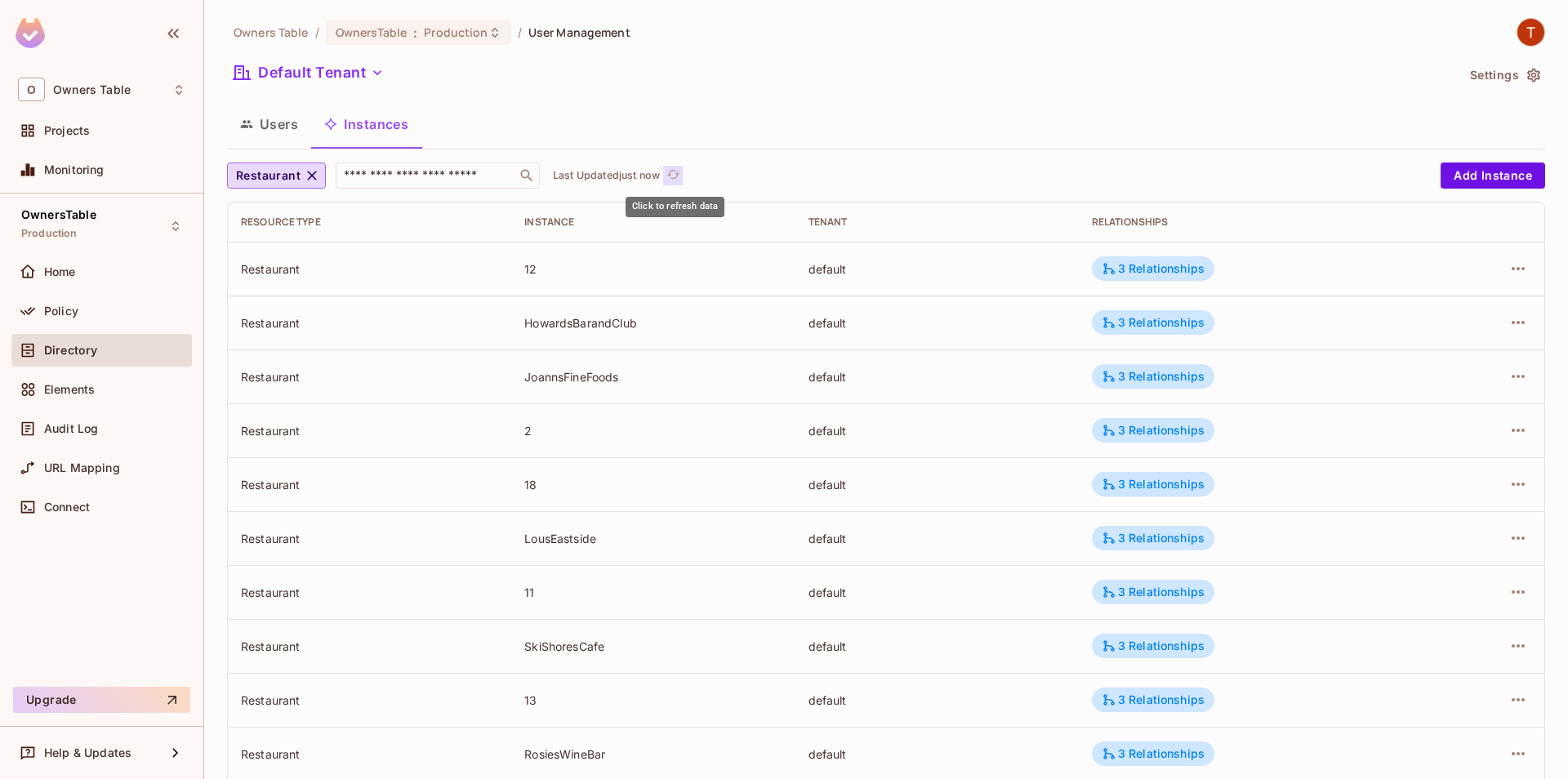
click at [669, 179] on icon "refresh" at bounding box center [673, 174] width 14 height 14
click at [1508, 487] on icon "button" at bounding box center [1518, 484] width 20 height 20
click at [1372, 568] on span "Edit Attributes" at bounding box center [1398, 558] width 91 height 27
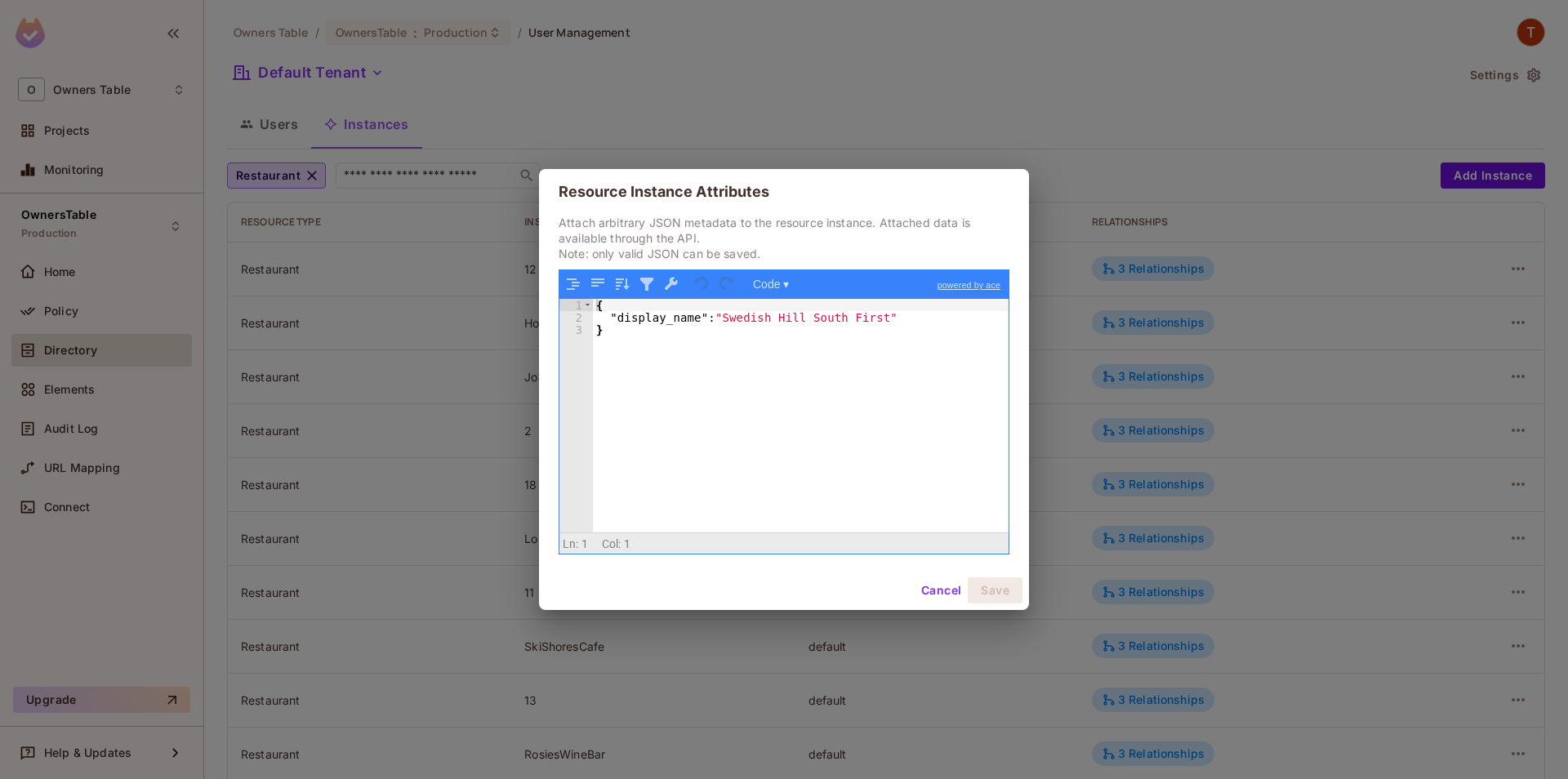
click at [944, 597] on button "Cancel" at bounding box center [941, 590] width 53 height 27
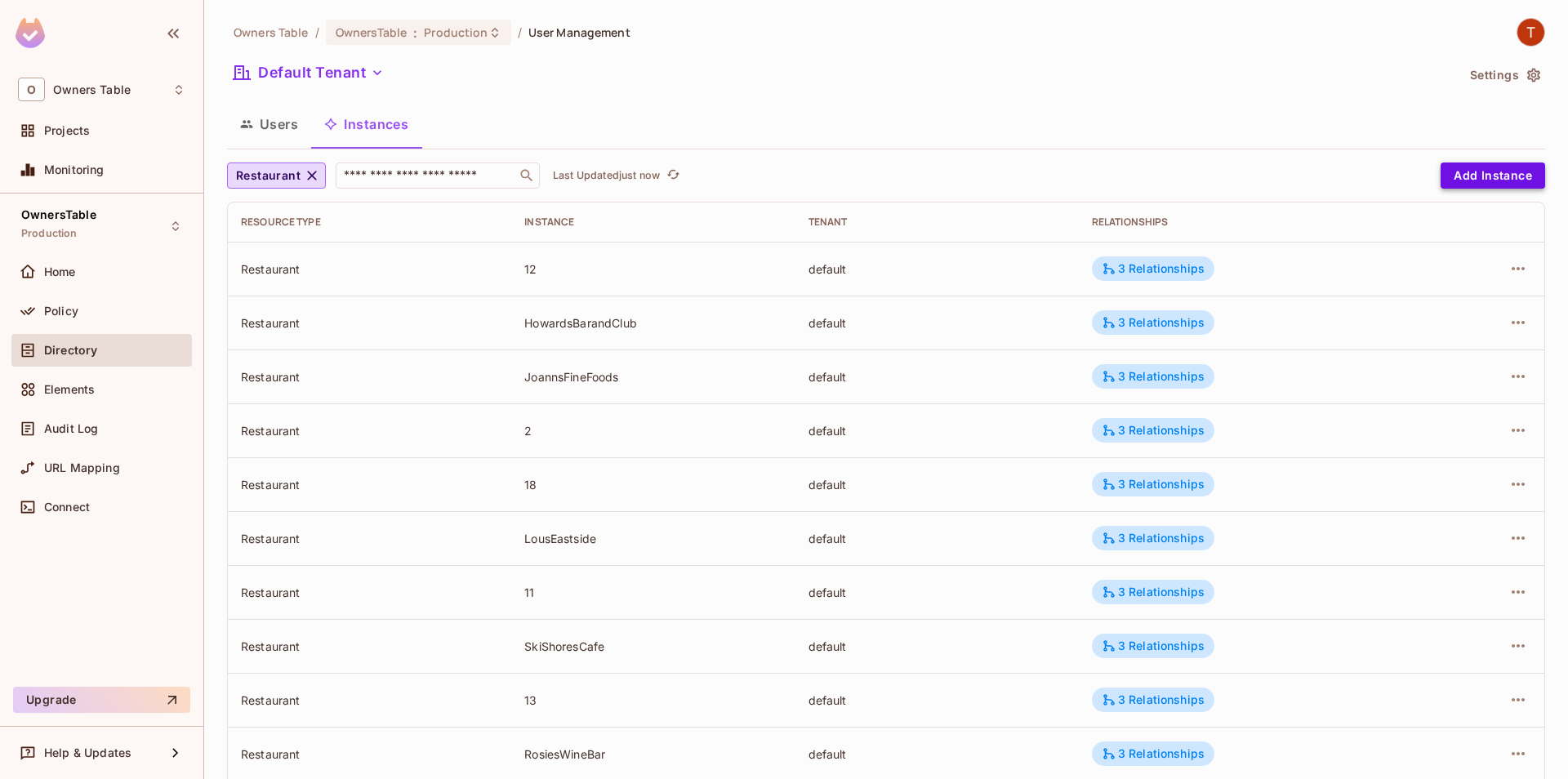
click at [1515, 180] on button "Add Instance" at bounding box center [1493, 176] width 104 height 27
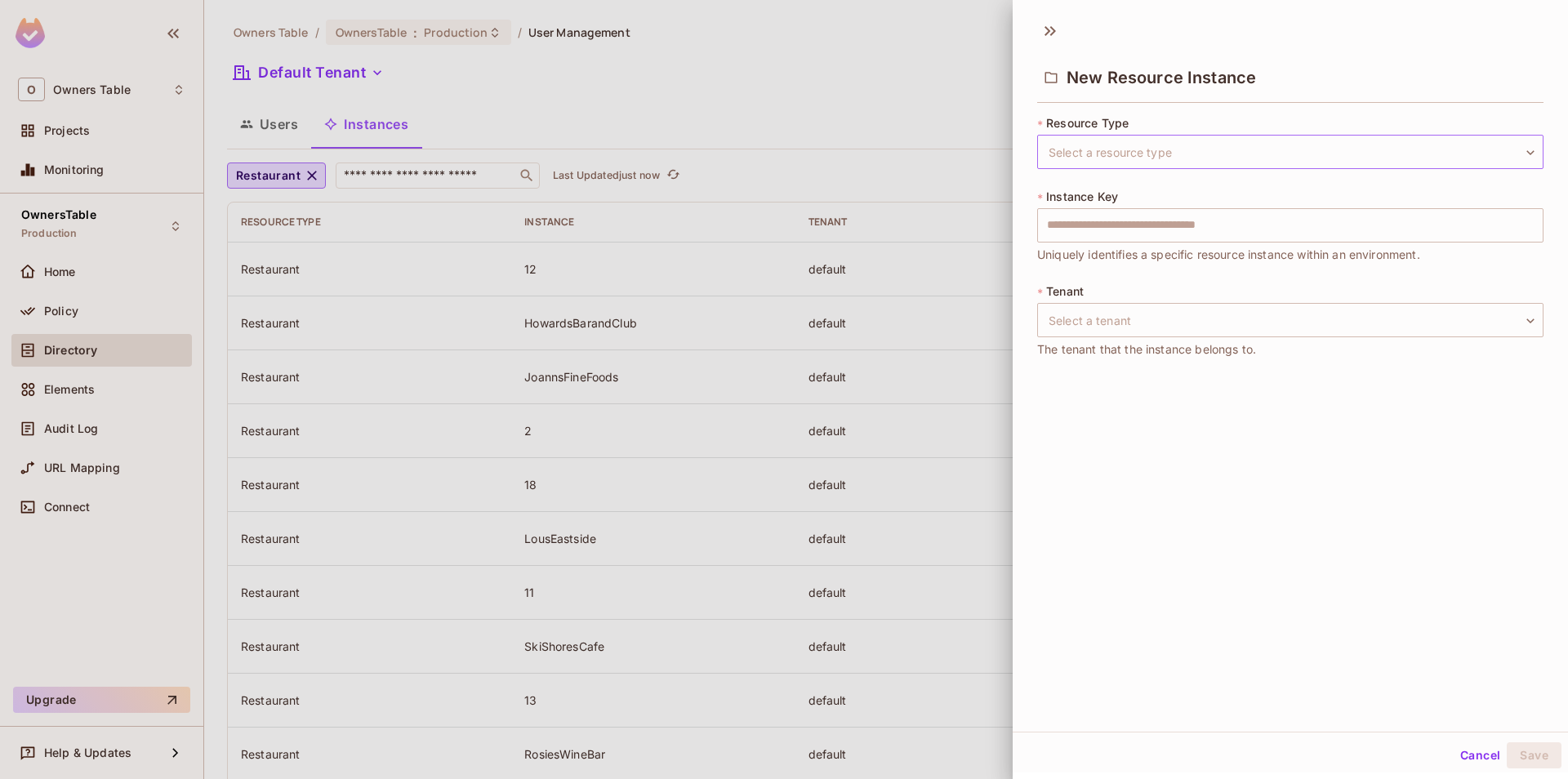
click at [1142, 158] on body "O Owners Table Projects Monitoring OwnersTable Production Home Policy Directory…" at bounding box center [784, 390] width 1568 height 779
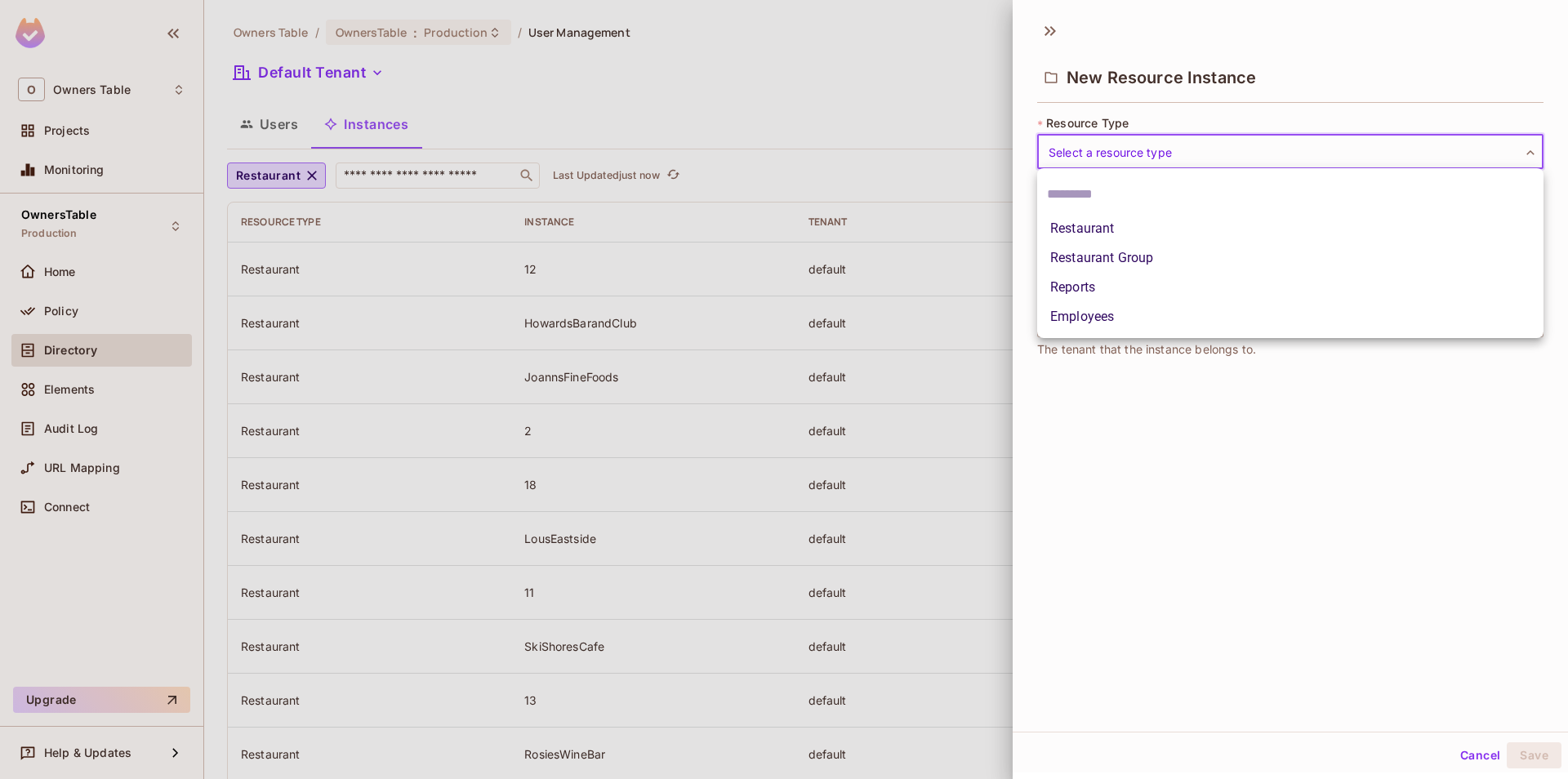
click at [1121, 227] on li "Restaurant" at bounding box center [1290, 228] width 506 height 29
type input "**********"
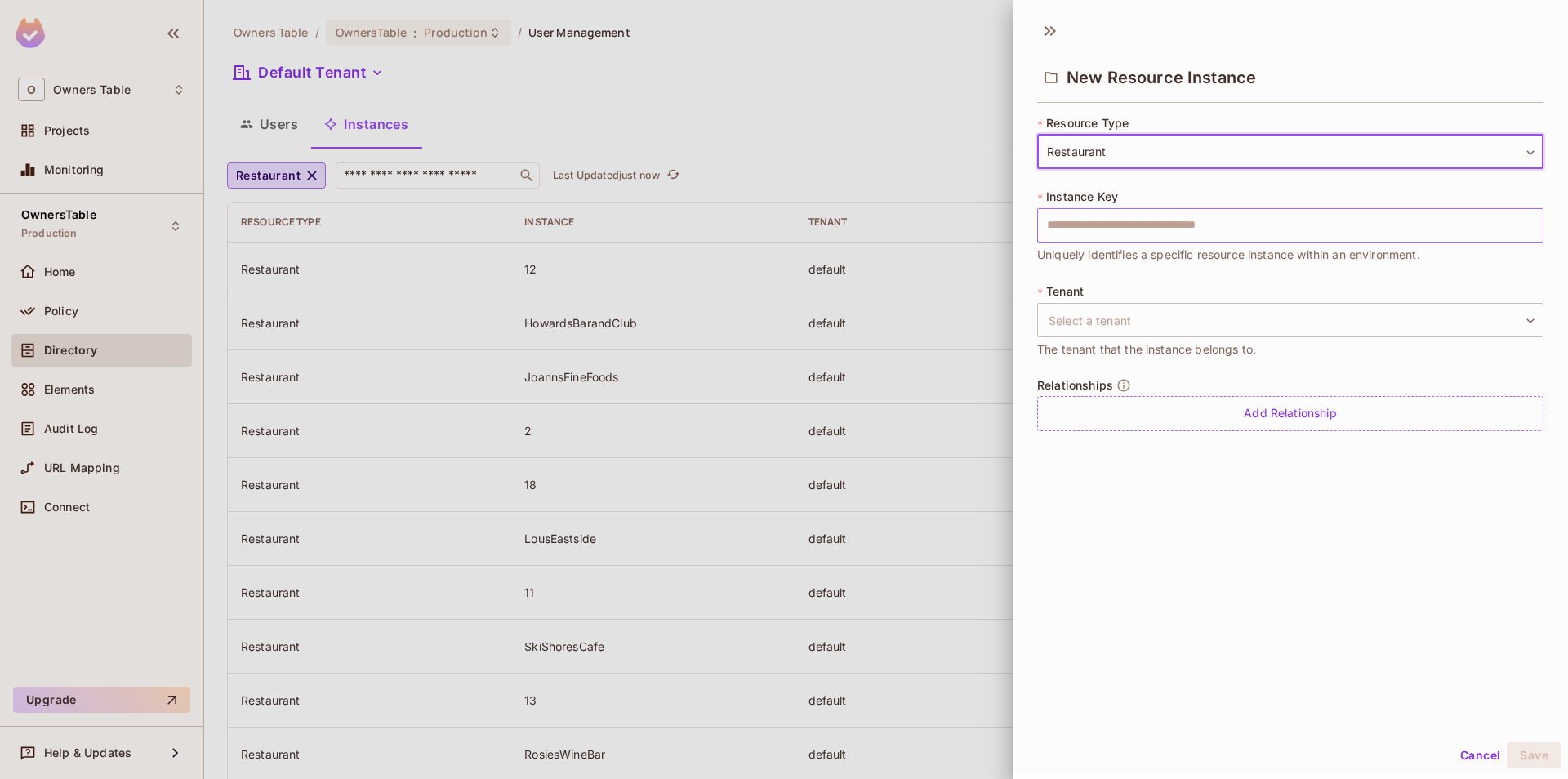
click at [1119, 230] on input "text" at bounding box center [1290, 226] width 506 height 34
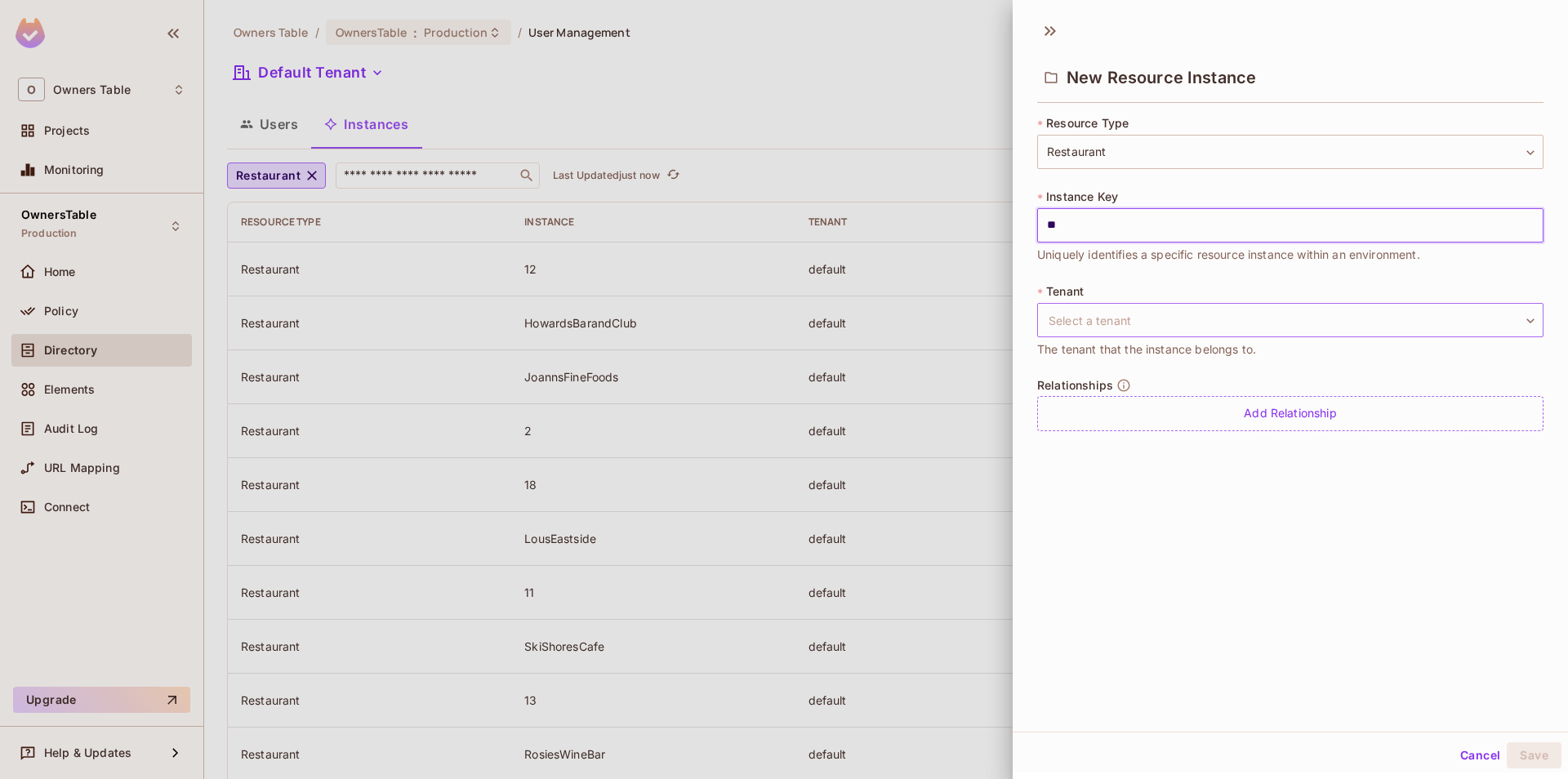
type input "**"
click at [1131, 309] on body "O Owners Table Projects Monitoring OwnersTable Production Home Policy Directory…" at bounding box center [784, 390] width 1568 height 779
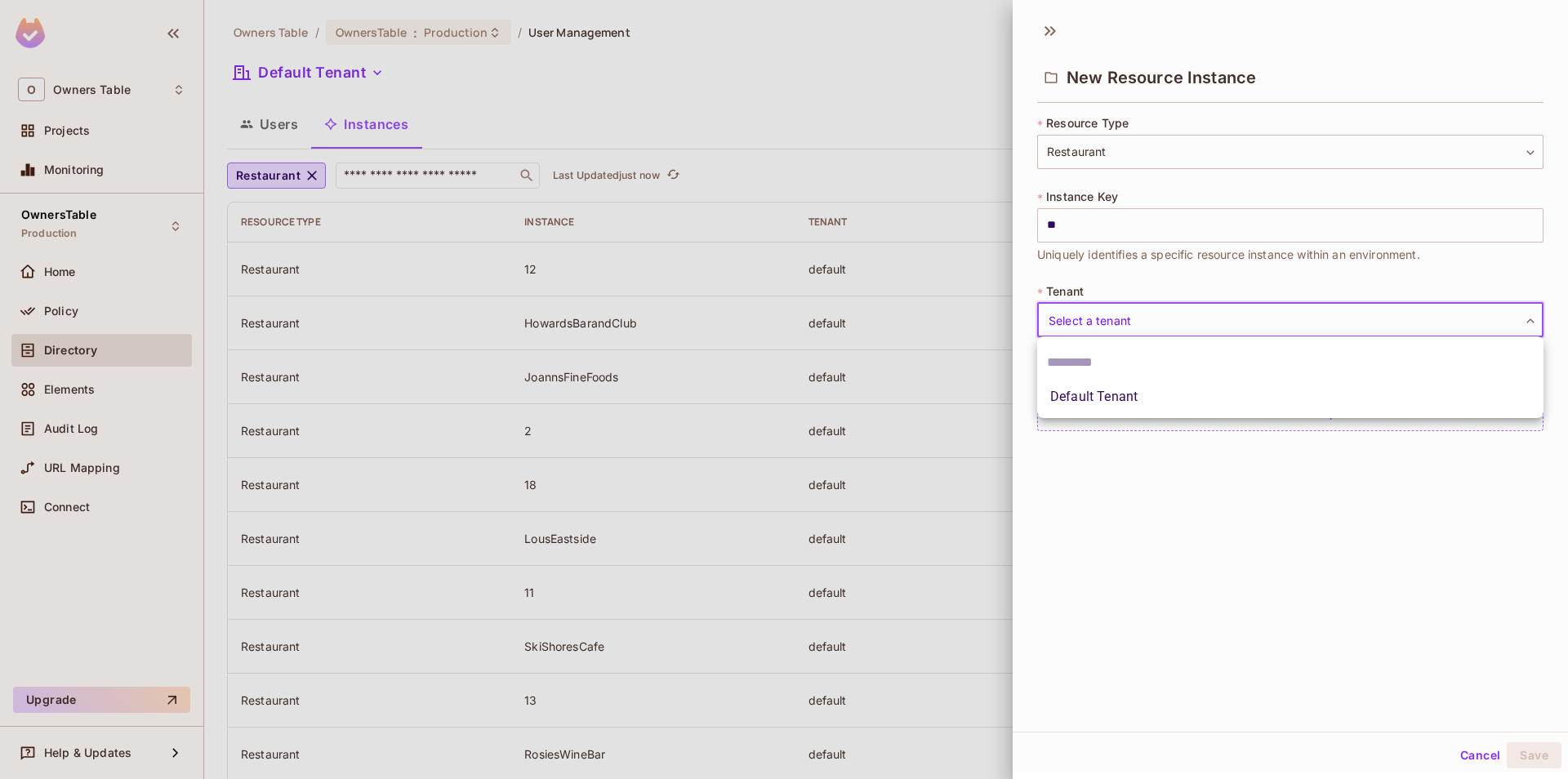
click at [1119, 396] on li "Default Tenant" at bounding box center [1290, 396] width 506 height 29
type input "*******"
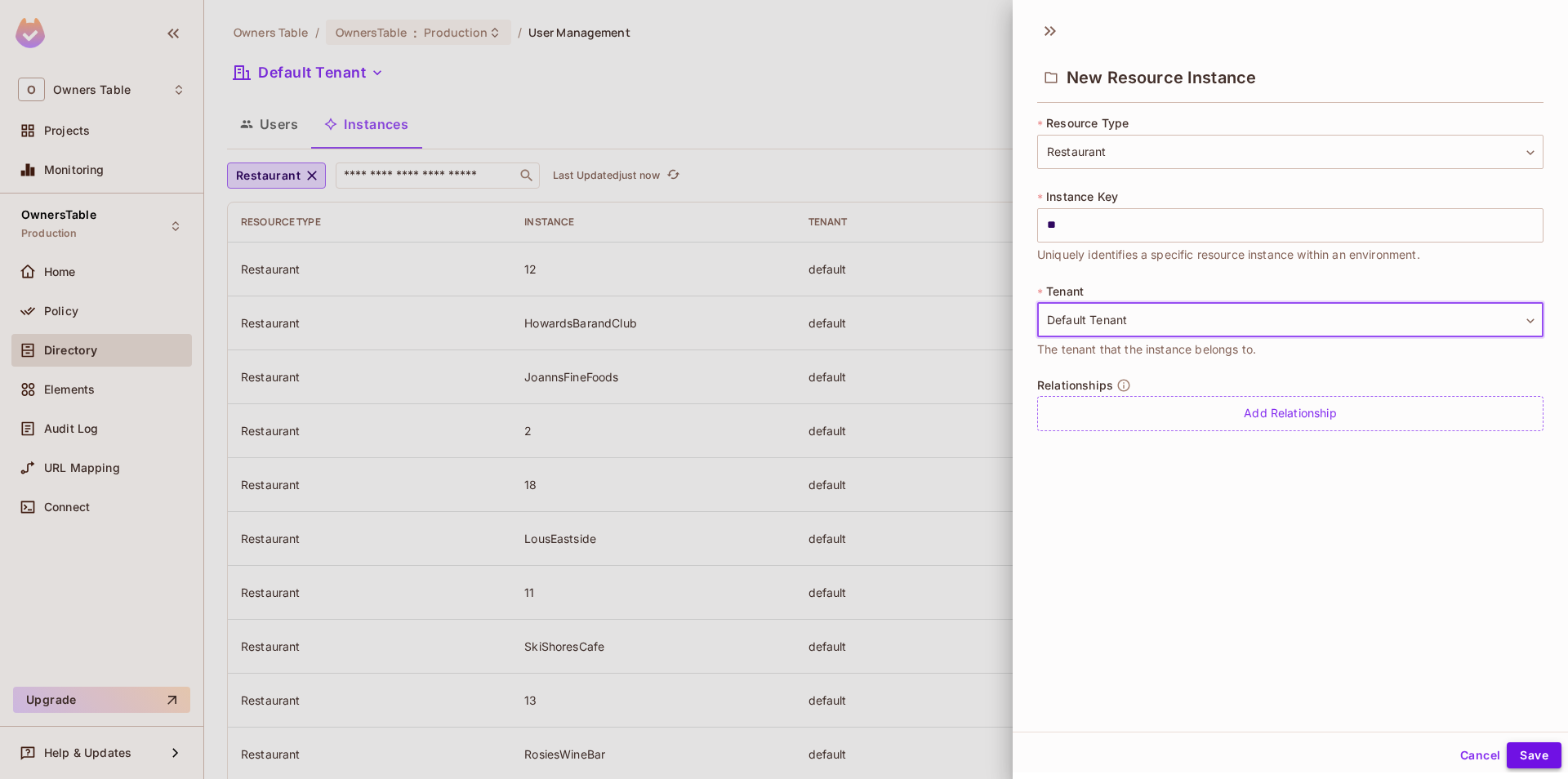
click at [1523, 757] on button "Save" at bounding box center [1534, 756] width 55 height 27
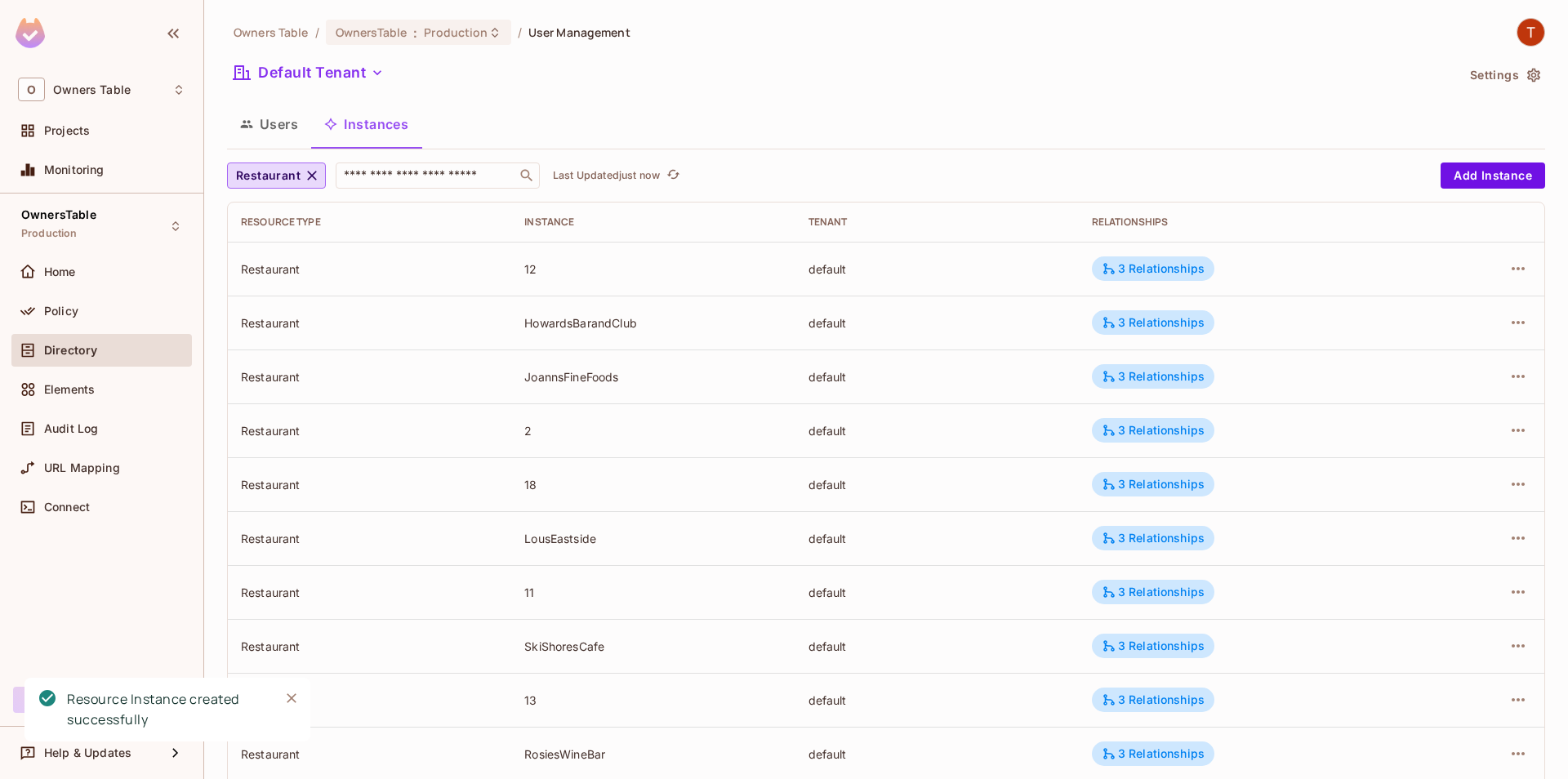
scroll to position [362, 0]
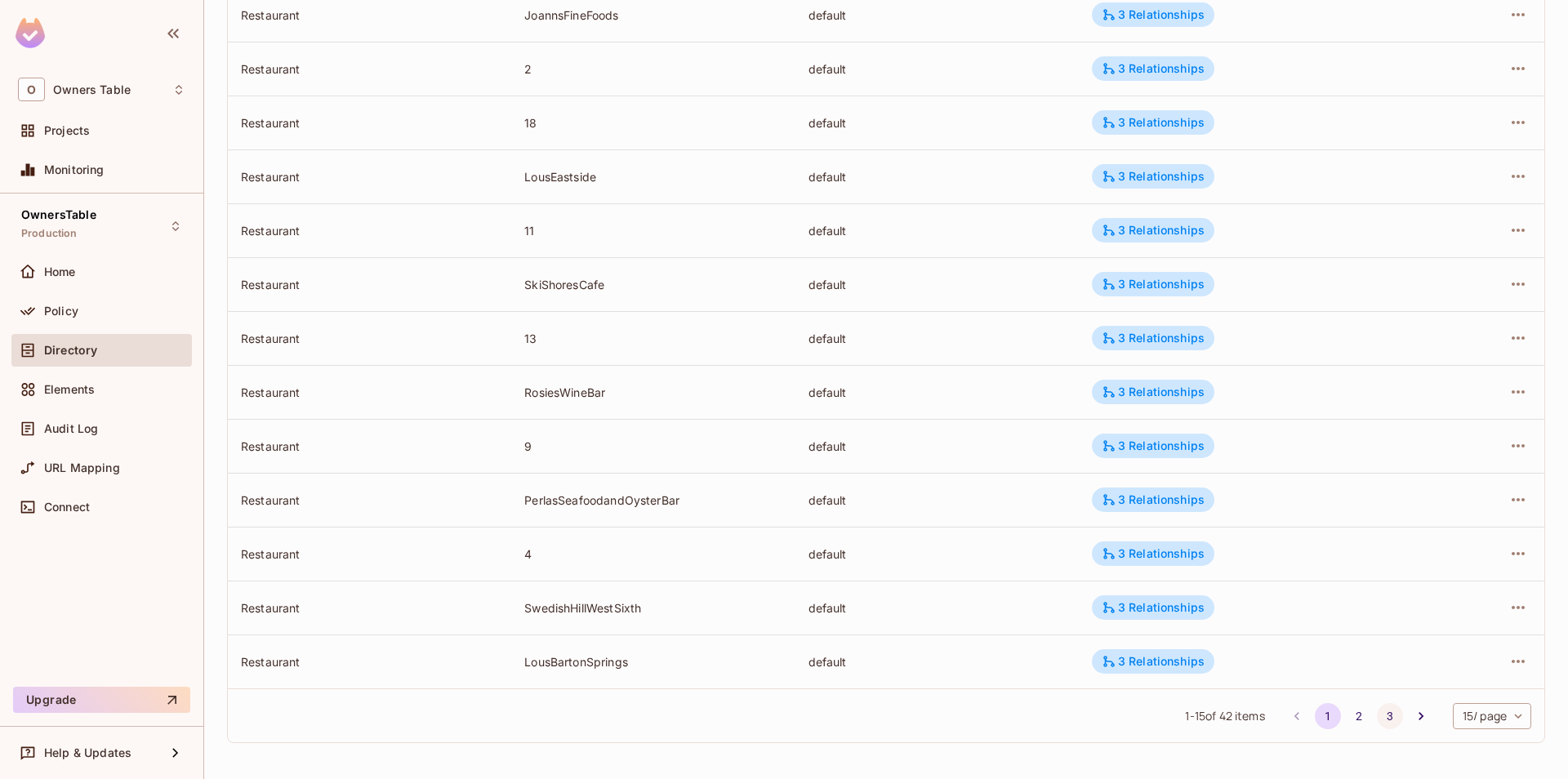
click at [1395, 719] on button "3" at bounding box center [1390, 716] width 27 height 27
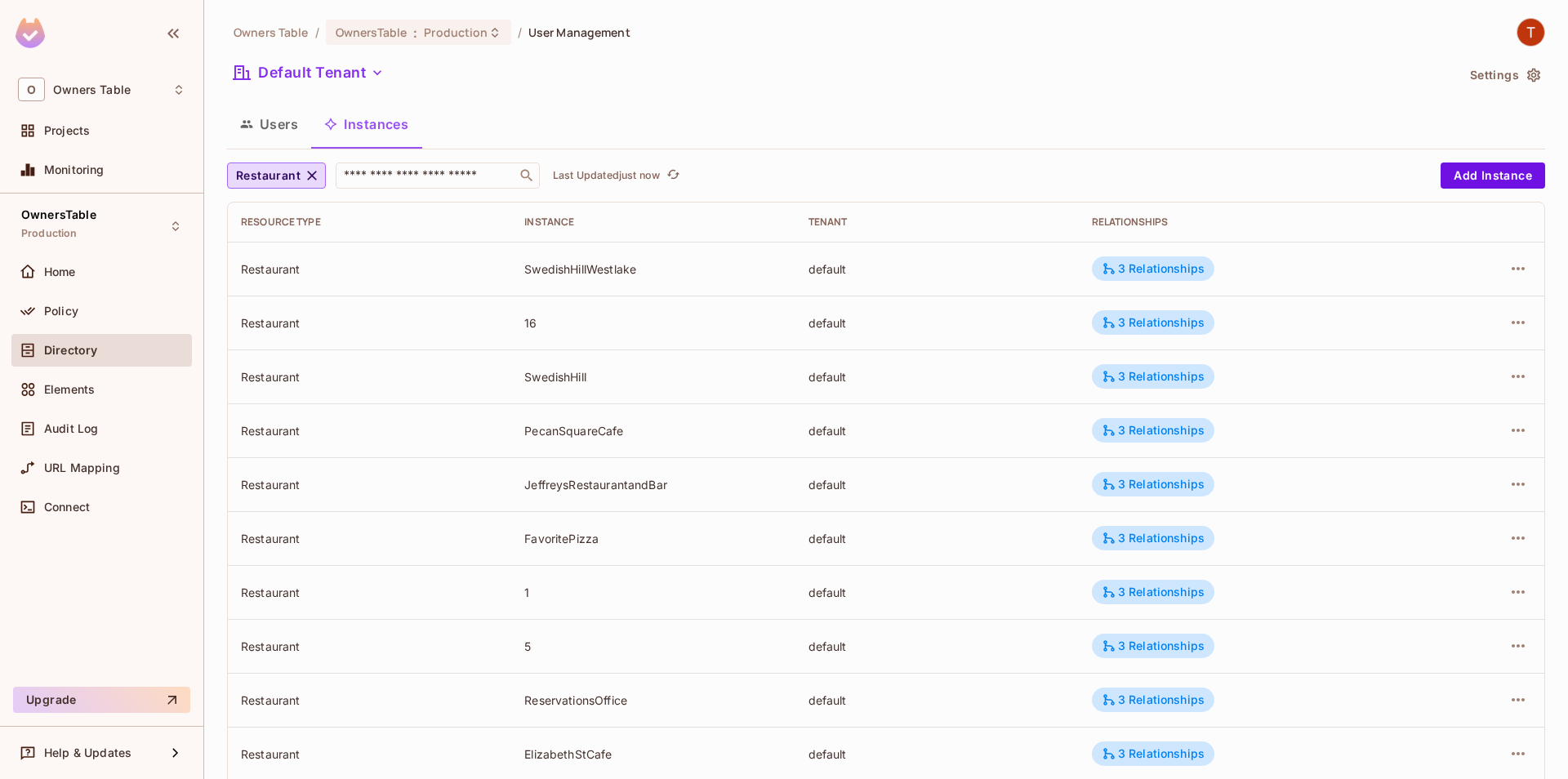
scroll to position [200, 0]
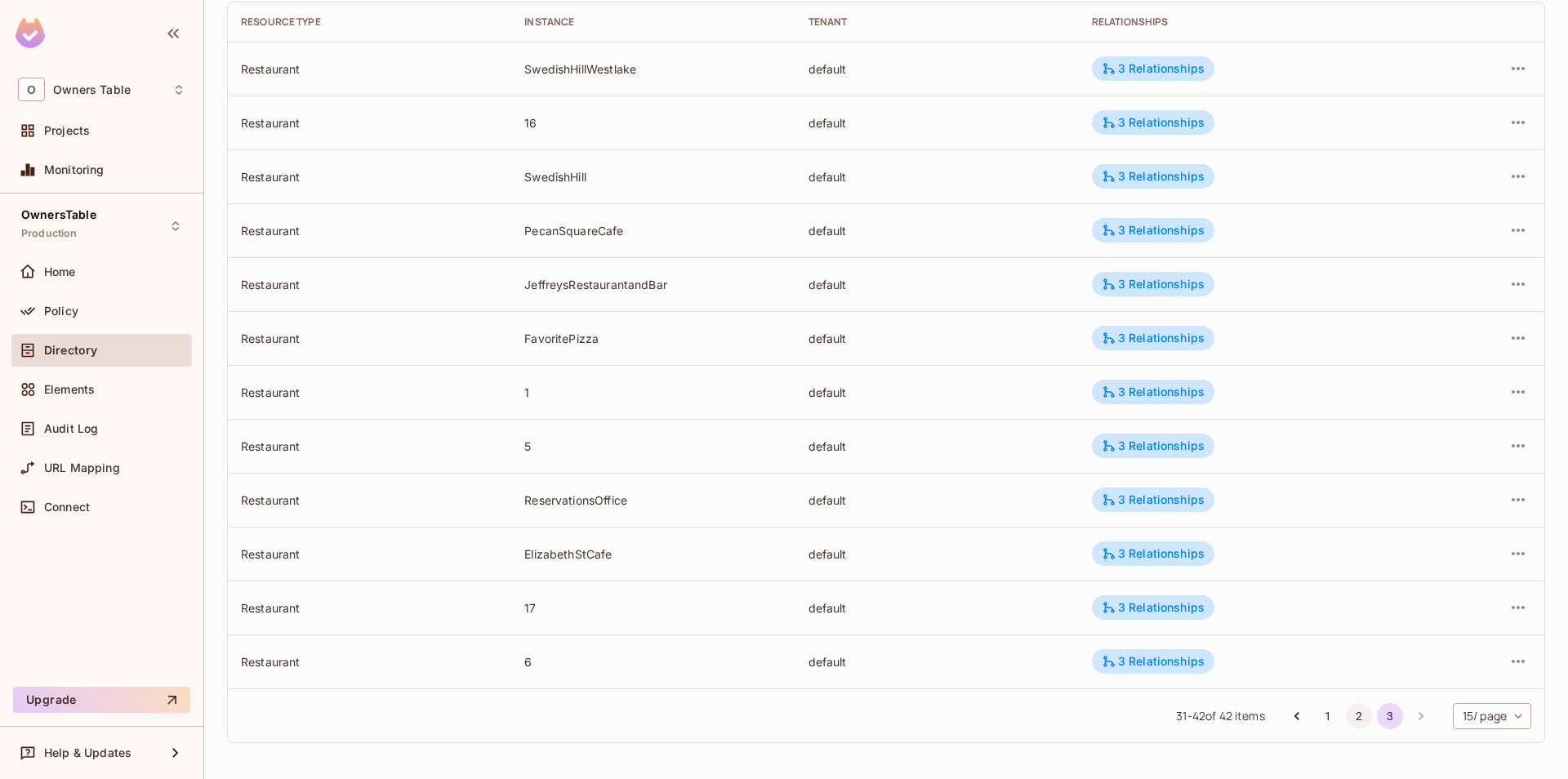
click at [1349, 719] on button "2" at bounding box center [1360, 716] width 27 height 27
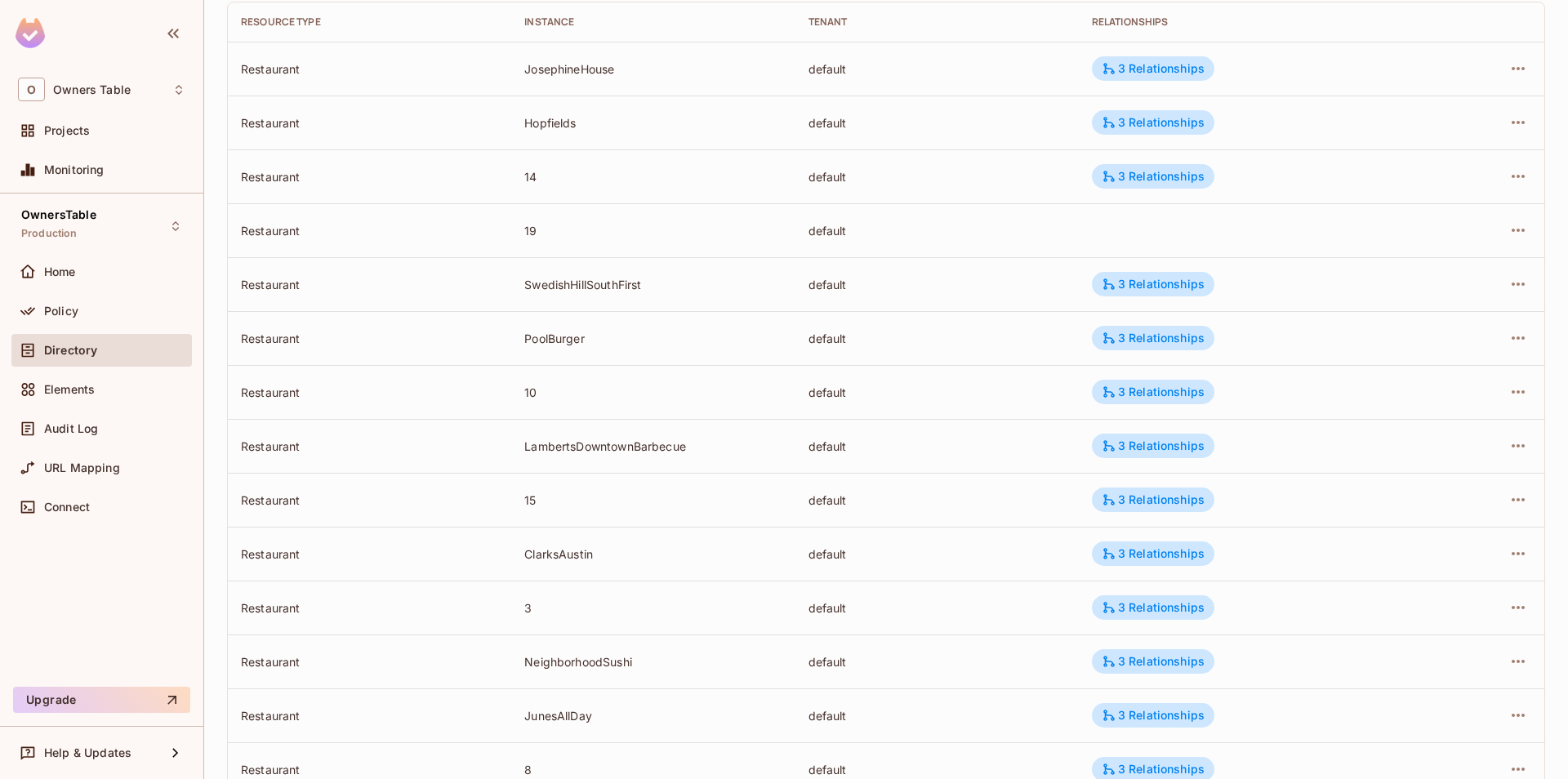
scroll to position [107, 0]
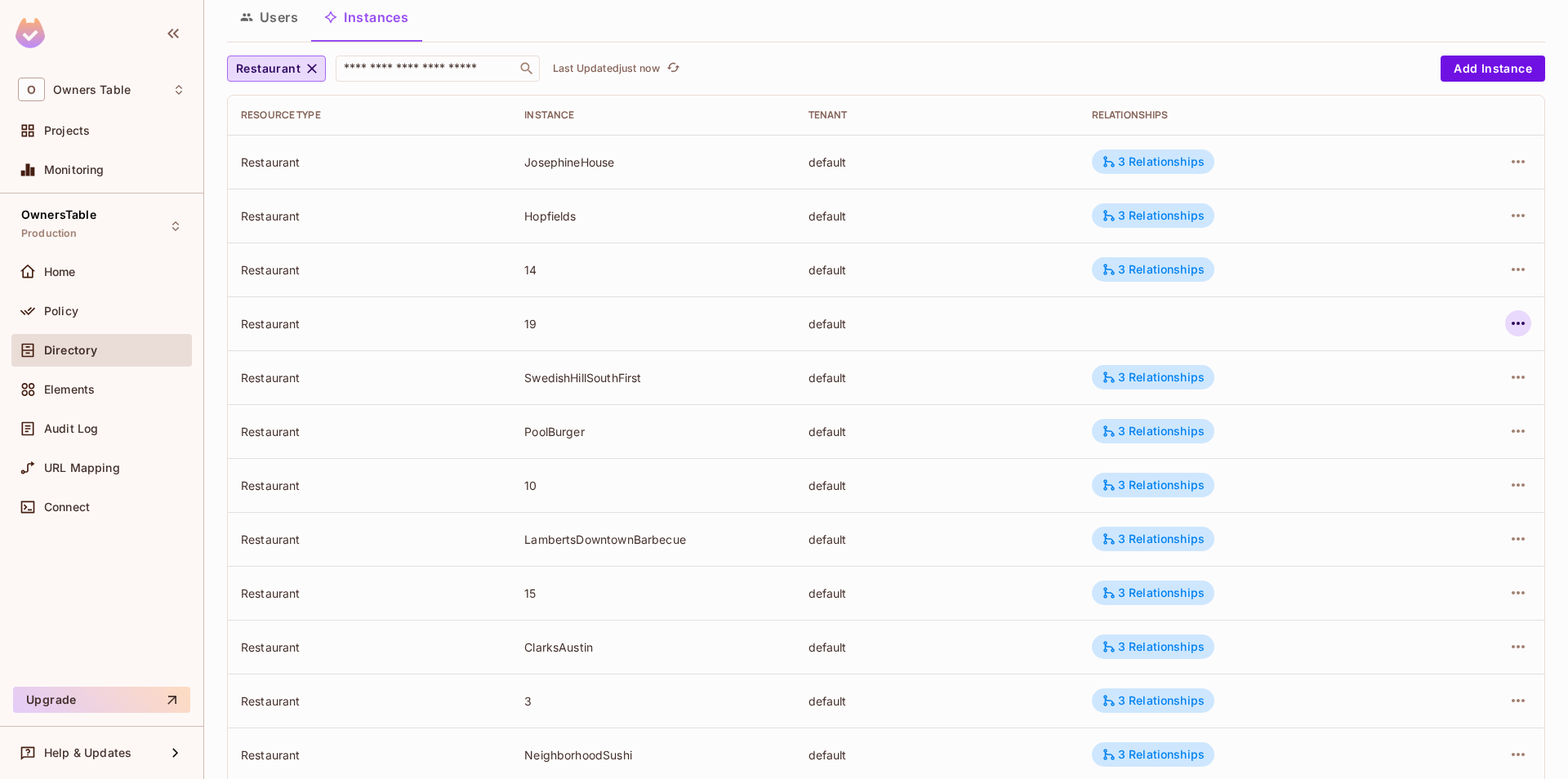
click at [1511, 334] on icon "button" at bounding box center [1518, 323] width 20 height 20
click at [1396, 409] on span "Edit Attributes" at bounding box center [1398, 397] width 91 height 27
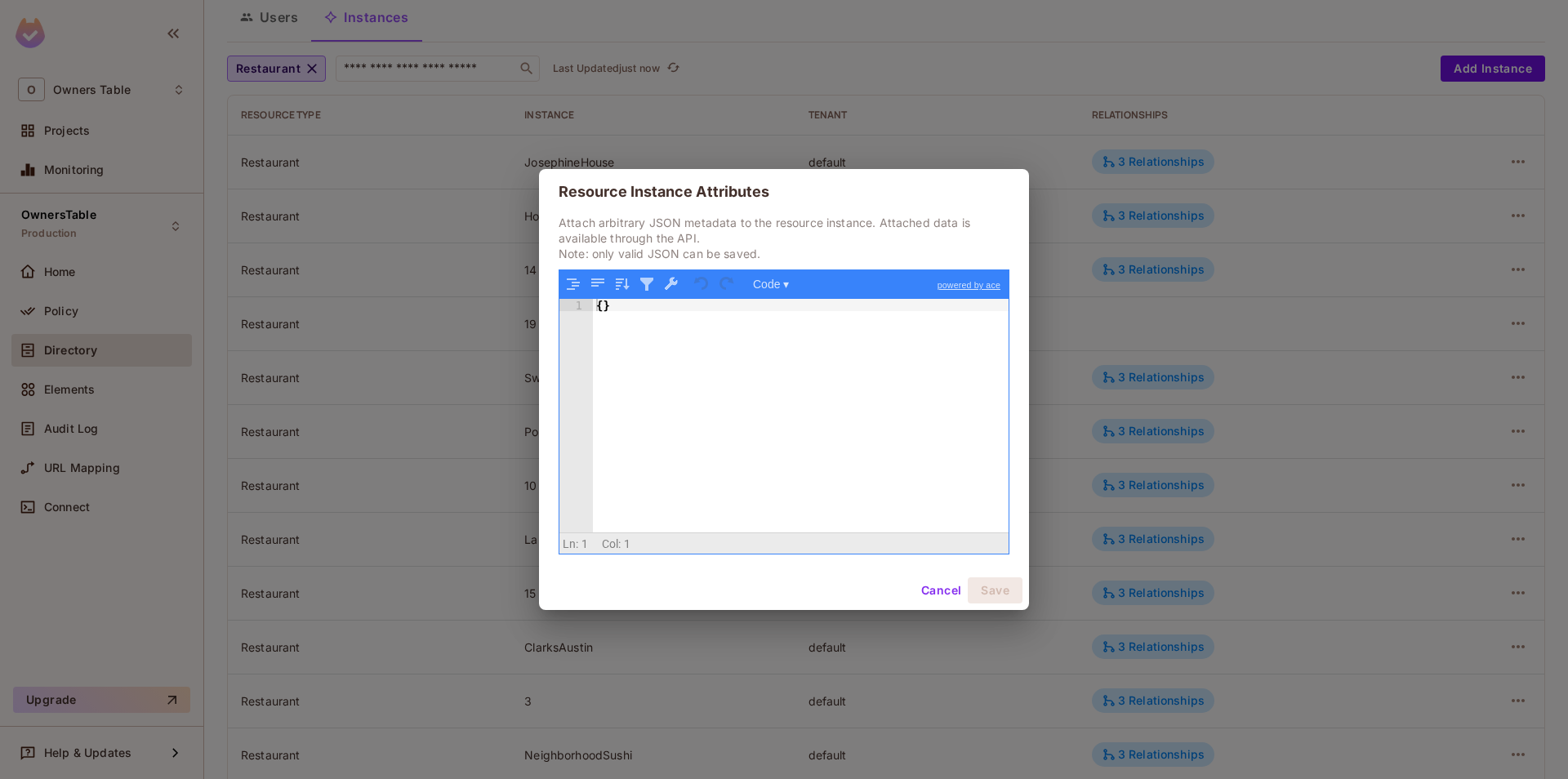
click at [603, 305] on div "{ }" at bounding box center [801, 427] width 416 height 258
click at [990, 589] on button "Save" at bounding box center [995, 590] width 55 height 27
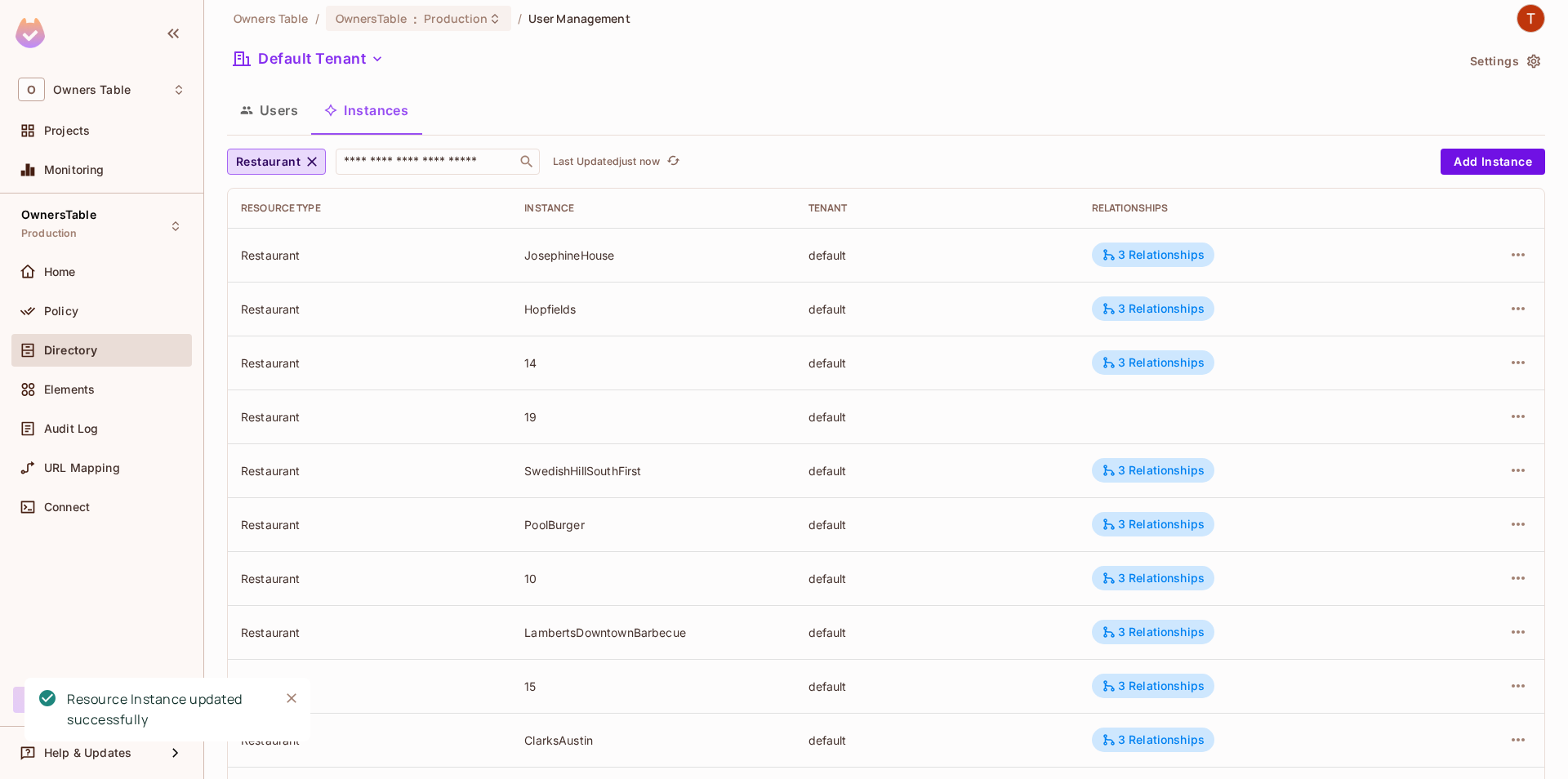
scroll to position [0, 0]
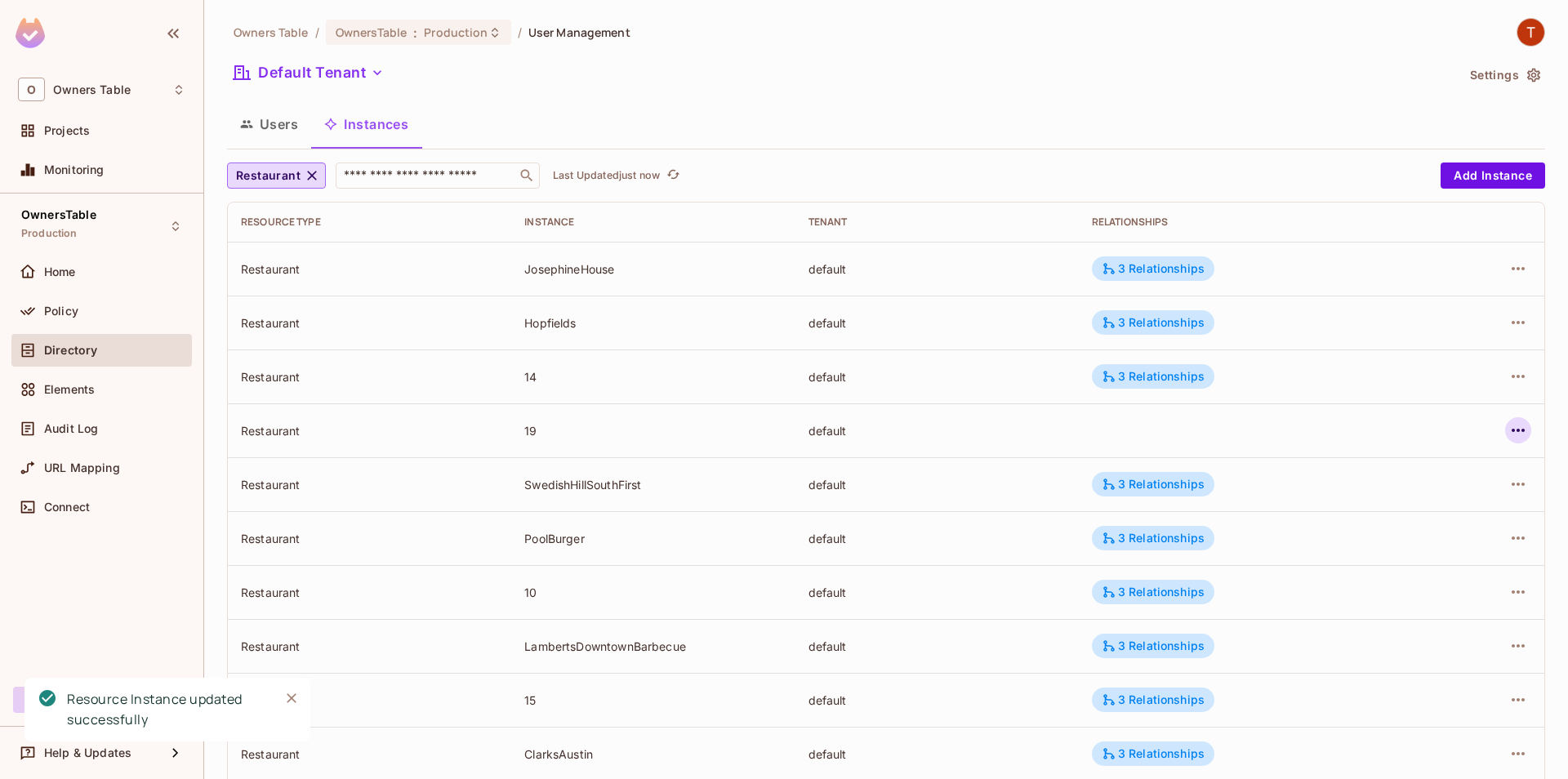
click at [1522, 429] on icon "button" at bounding box center [1518, 430] width 20 height 20
click at [1441, 498] on span "Edit Attributes" at bounding box center [1398, 504] width 91 height 27
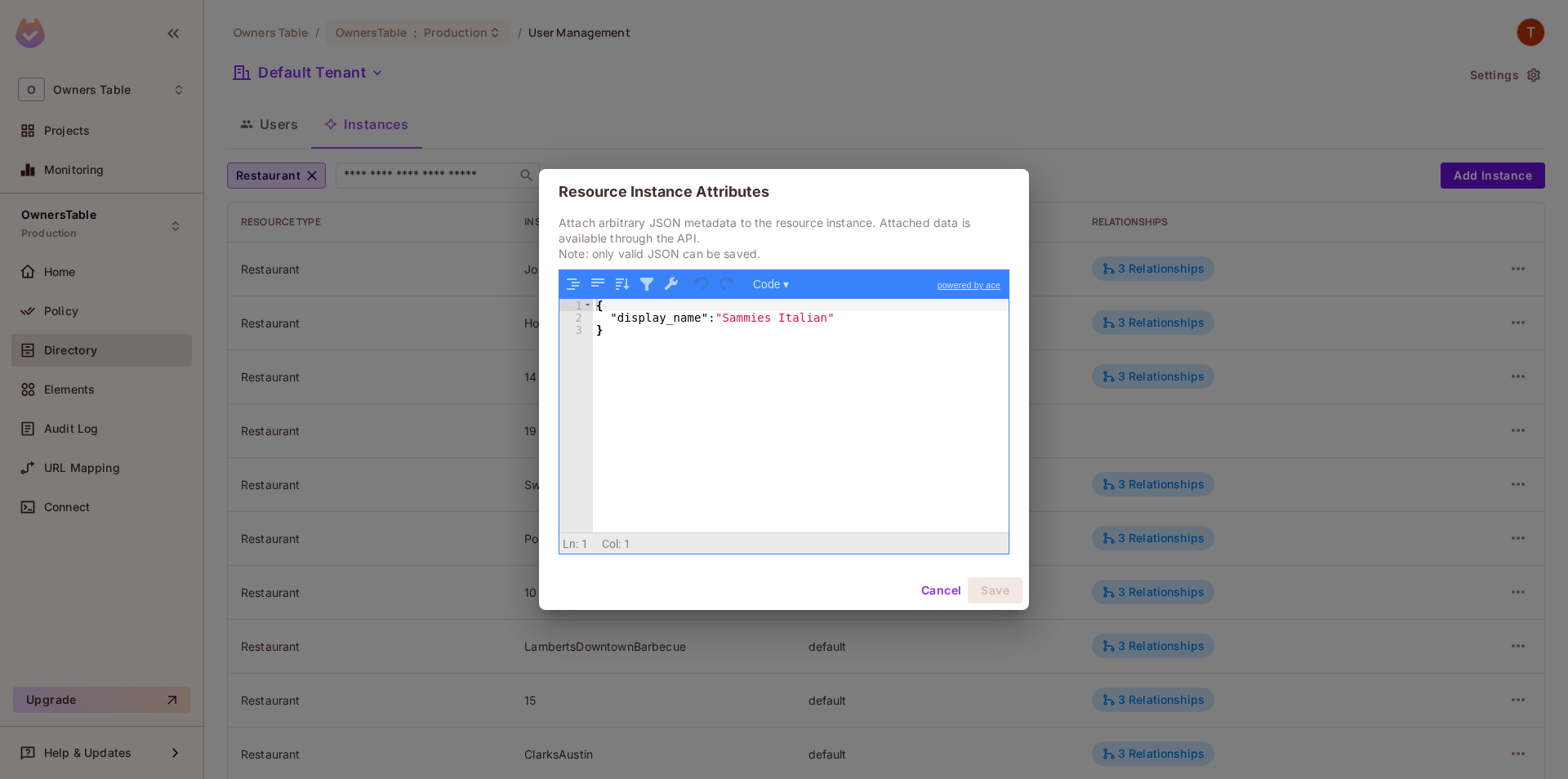
click at [929, 592] on button "Cancel" at bounding box center [941, 590] width 53 height 27
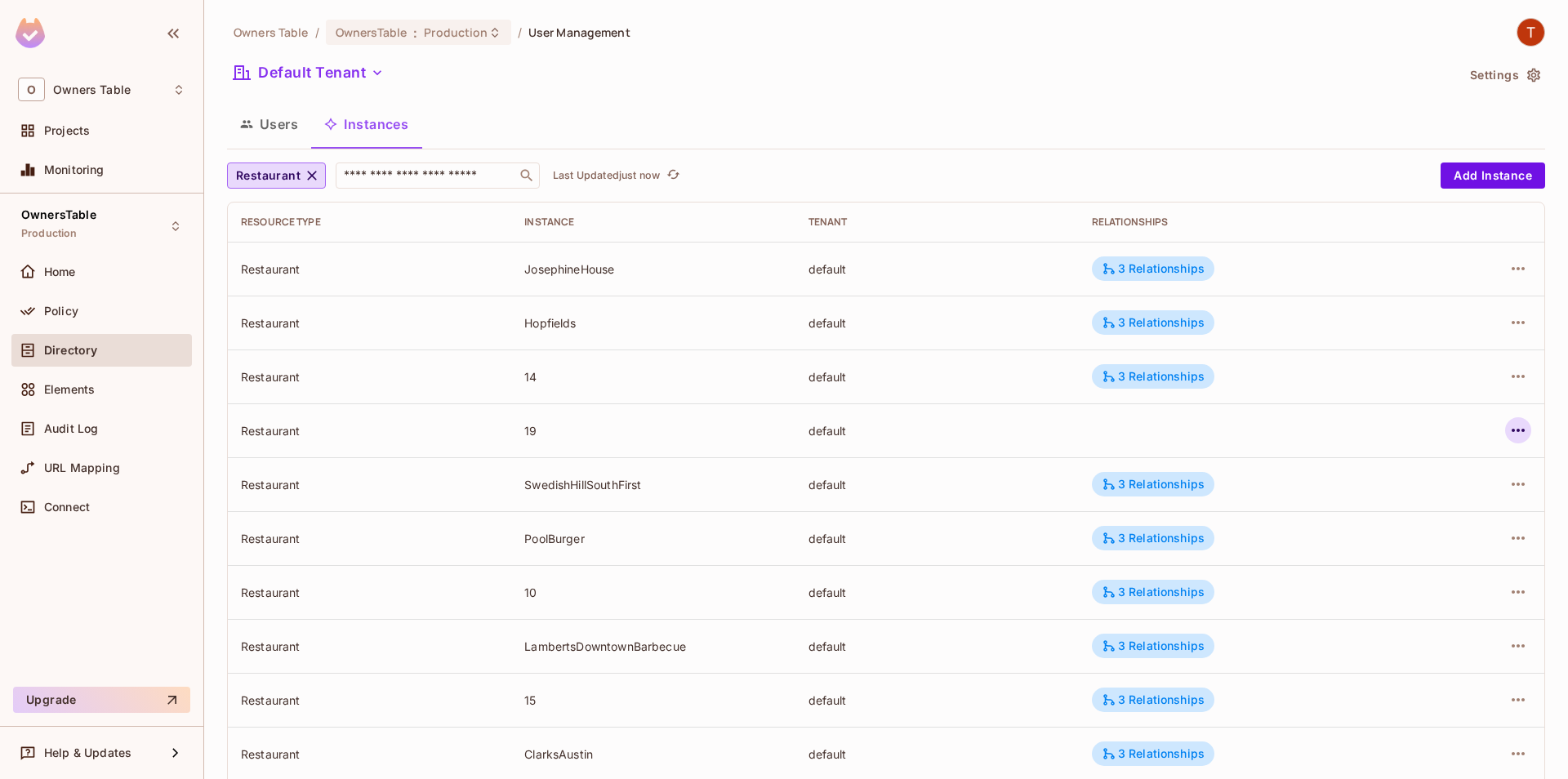
click at [1511, 429] on icon "button" at bounding box center [1518, 430] width 20 height 20
click at [1376, 476] on div "Edit Resource Instance" at bounding box center [1422, 467] width 127 height 16
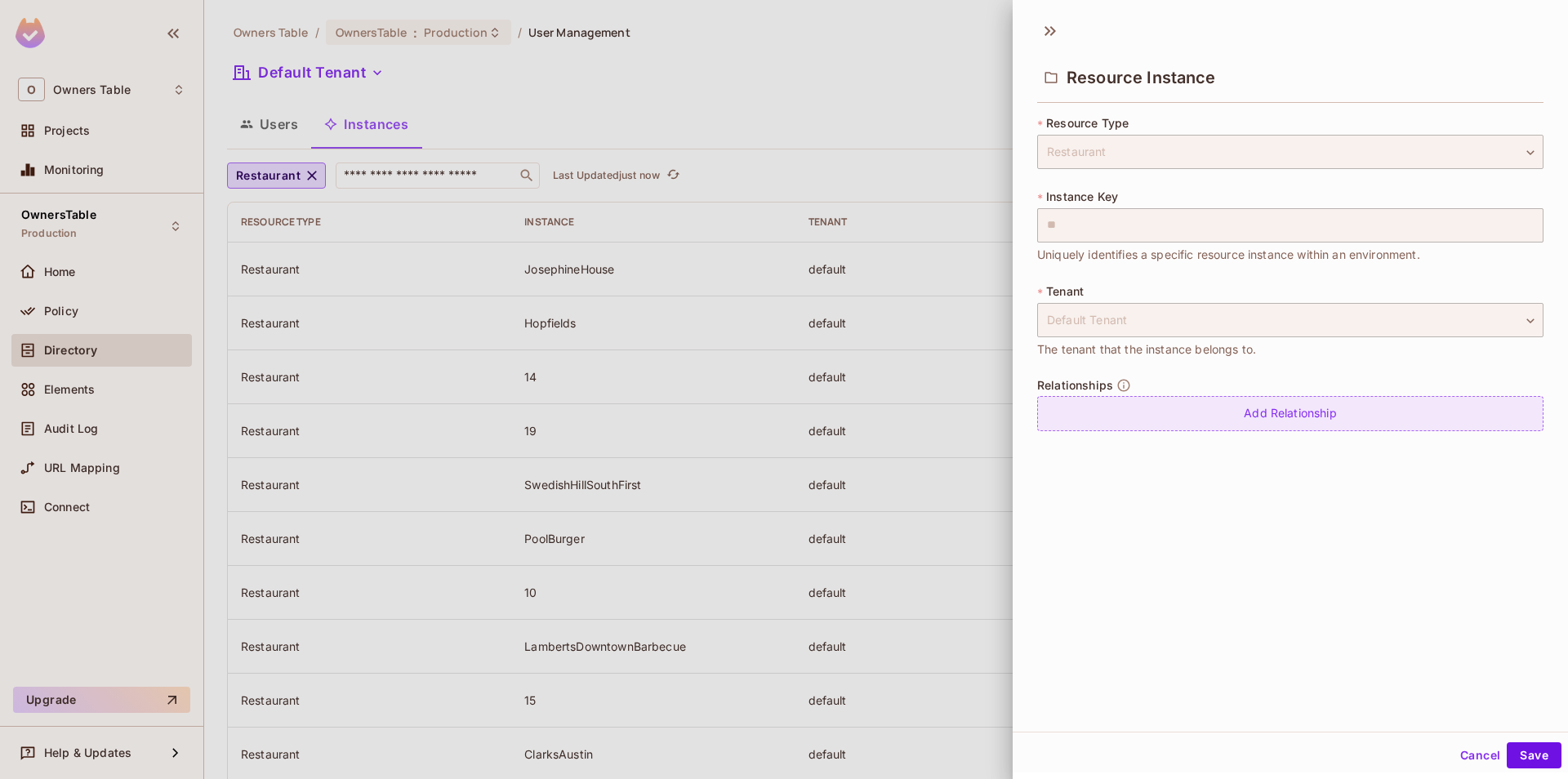
click at [1176, 396] on div "Add Relationship" at bounding box center [1290, 413] width 506 height 35
click at [1212, 407] on body "O Owners Table Projects Monitoring OwnersTable Production Home Policy Directory…" at bounding box center [784, 390] width 1568 height 779
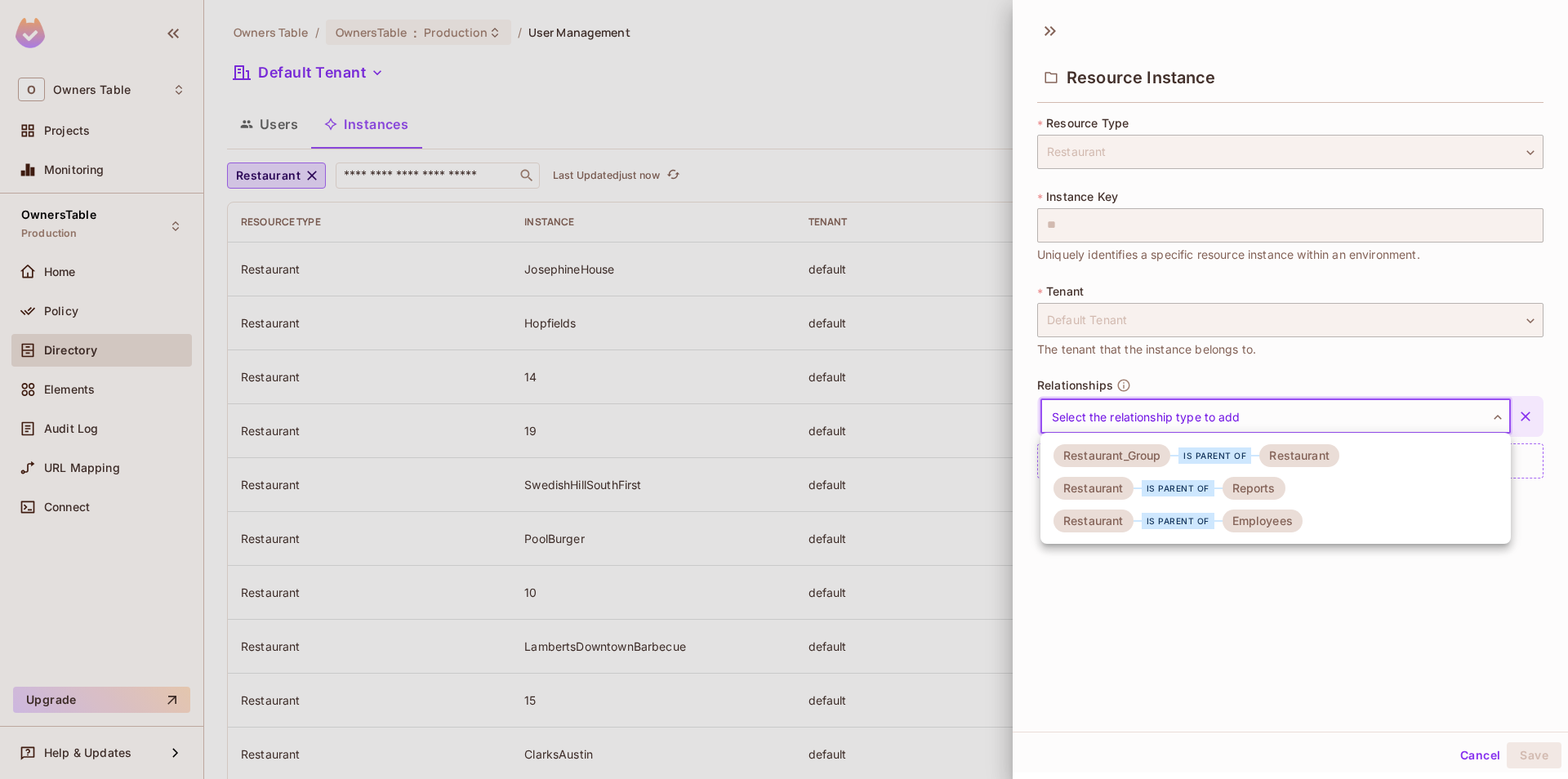
click at [1196, 458] on div "is parent of" at bounding box center [1215, 455] width 73 height 16
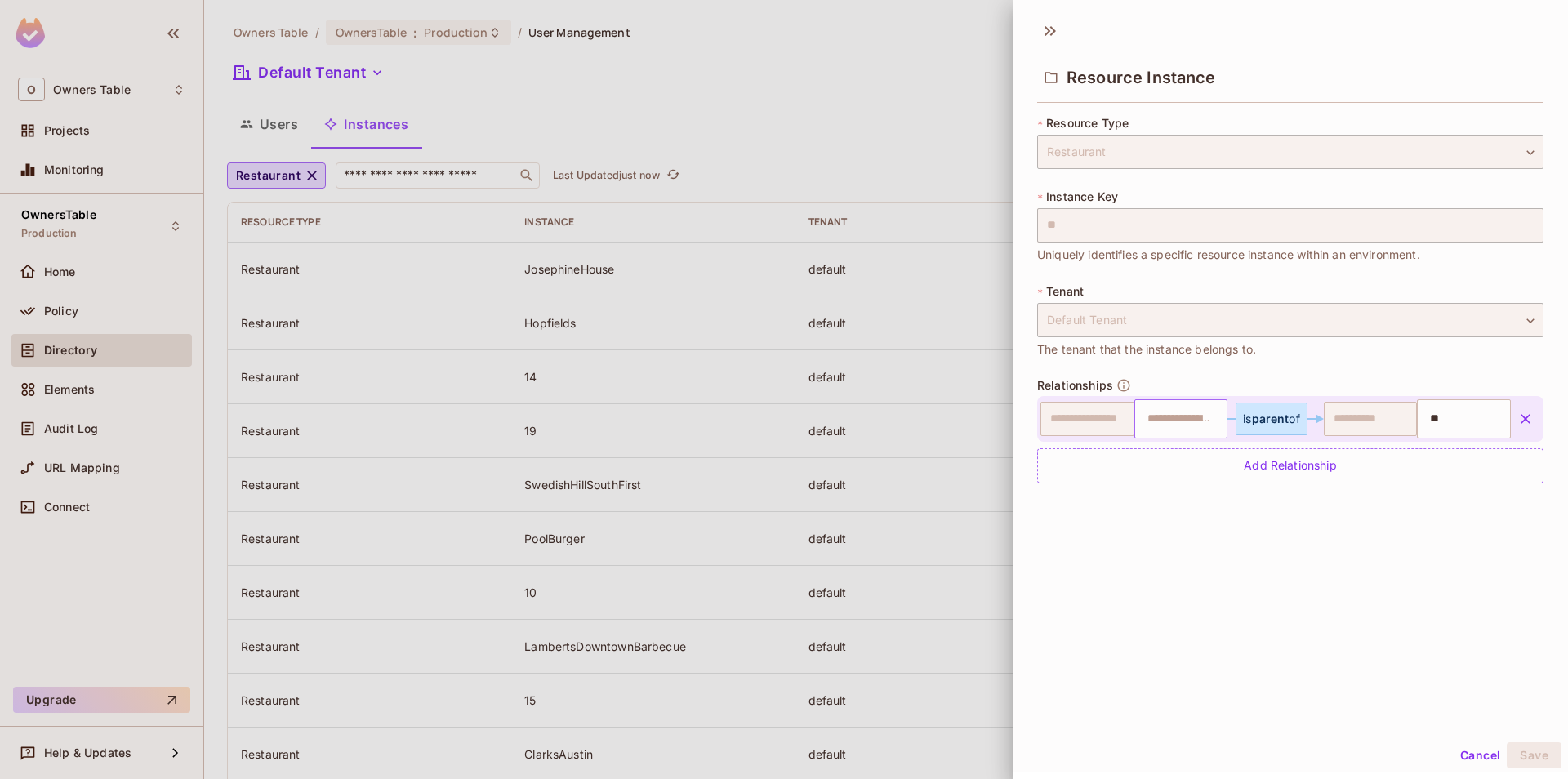
click at [1162, 416] on input "text" at bounding box center [1180, 419] width 83 height 32
type input "*"
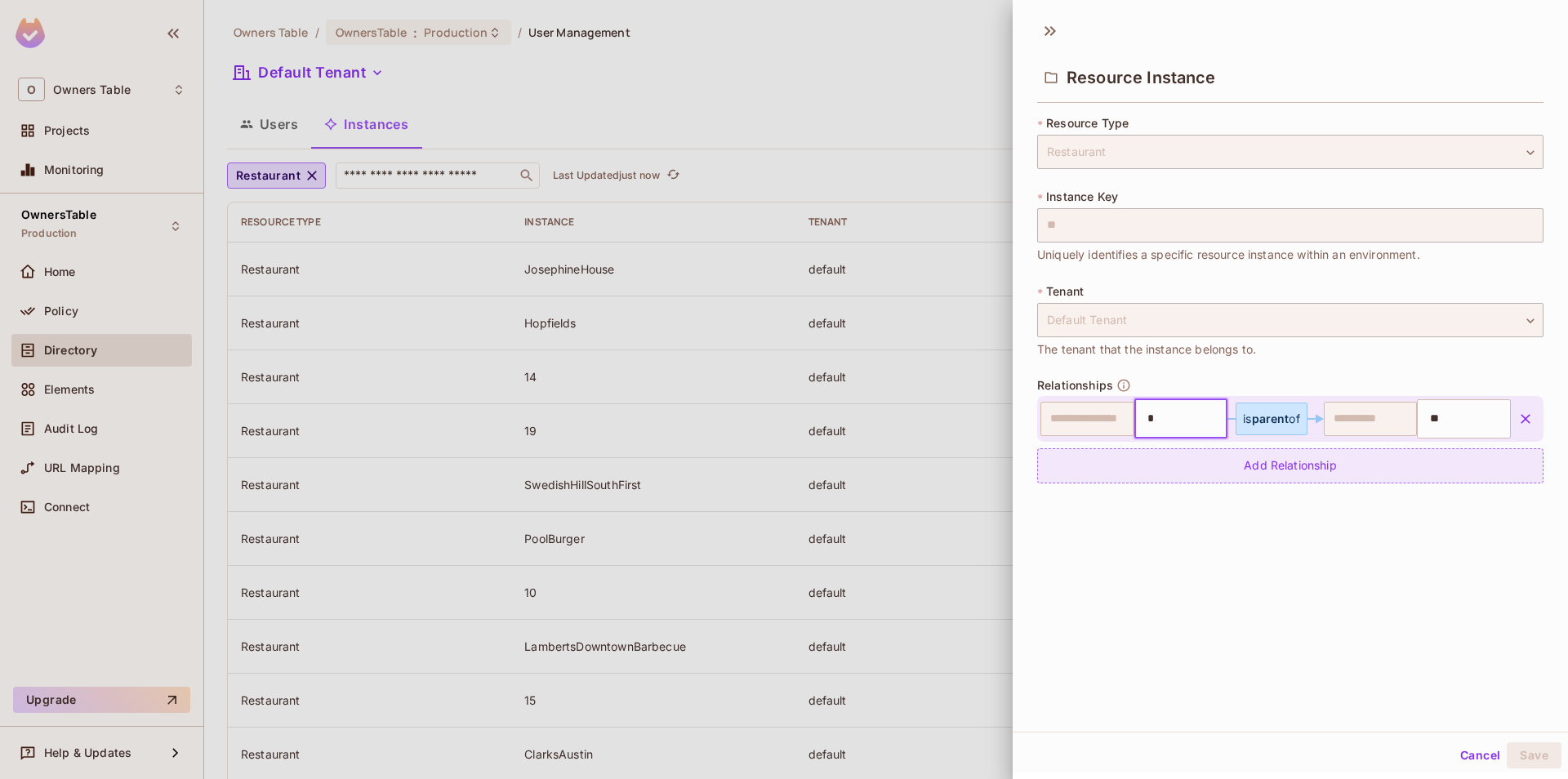
click at [1172, 460] on div "Add Relationship" at bounding box center [1290, 465] width 506 height 35
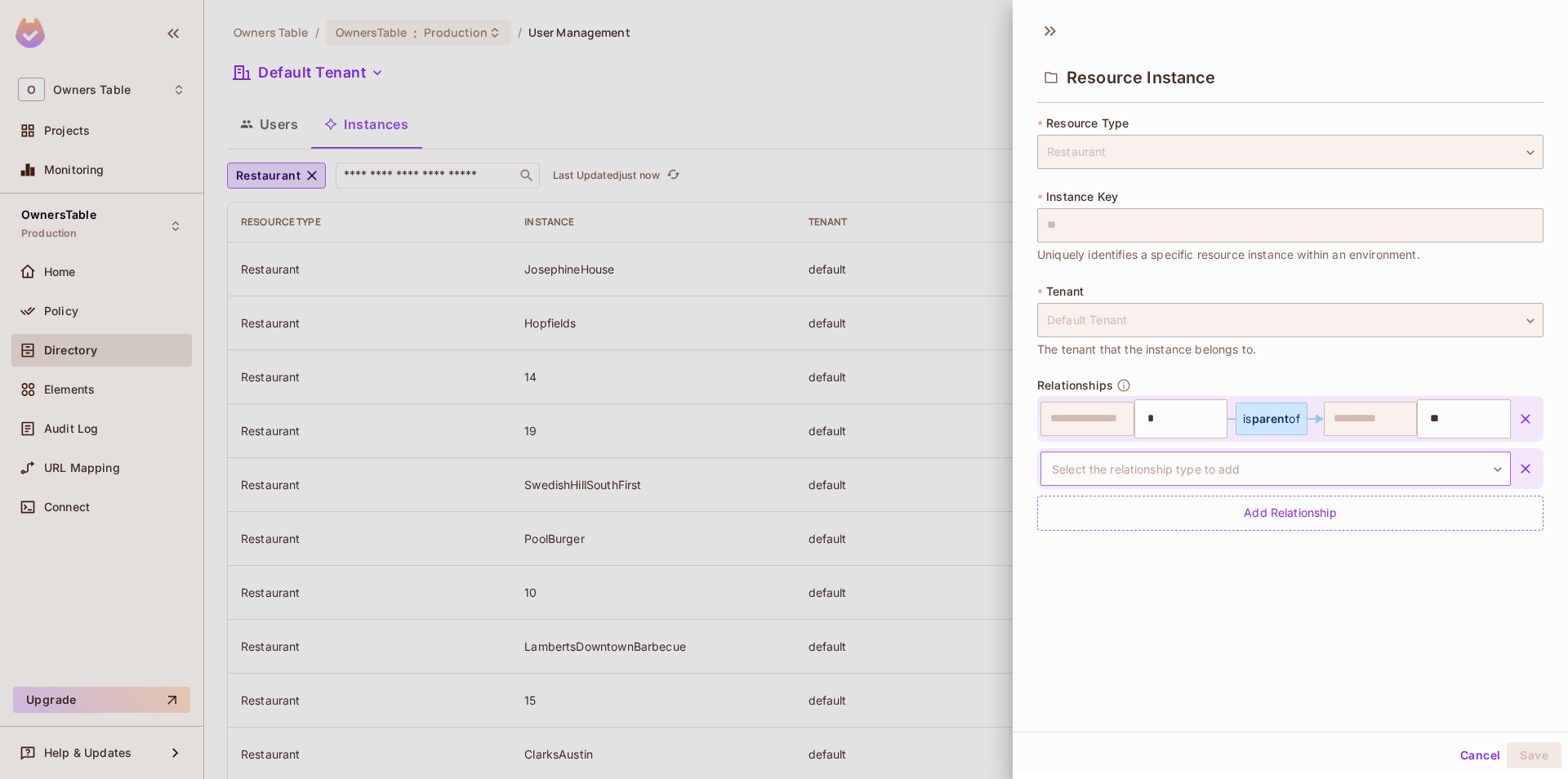
click at [1224, 480] on body "O Owners Table Projects Monitoring OwnersTable Production Home Policy Directory…" at bounding box center [784, 390] width 1568 height 779
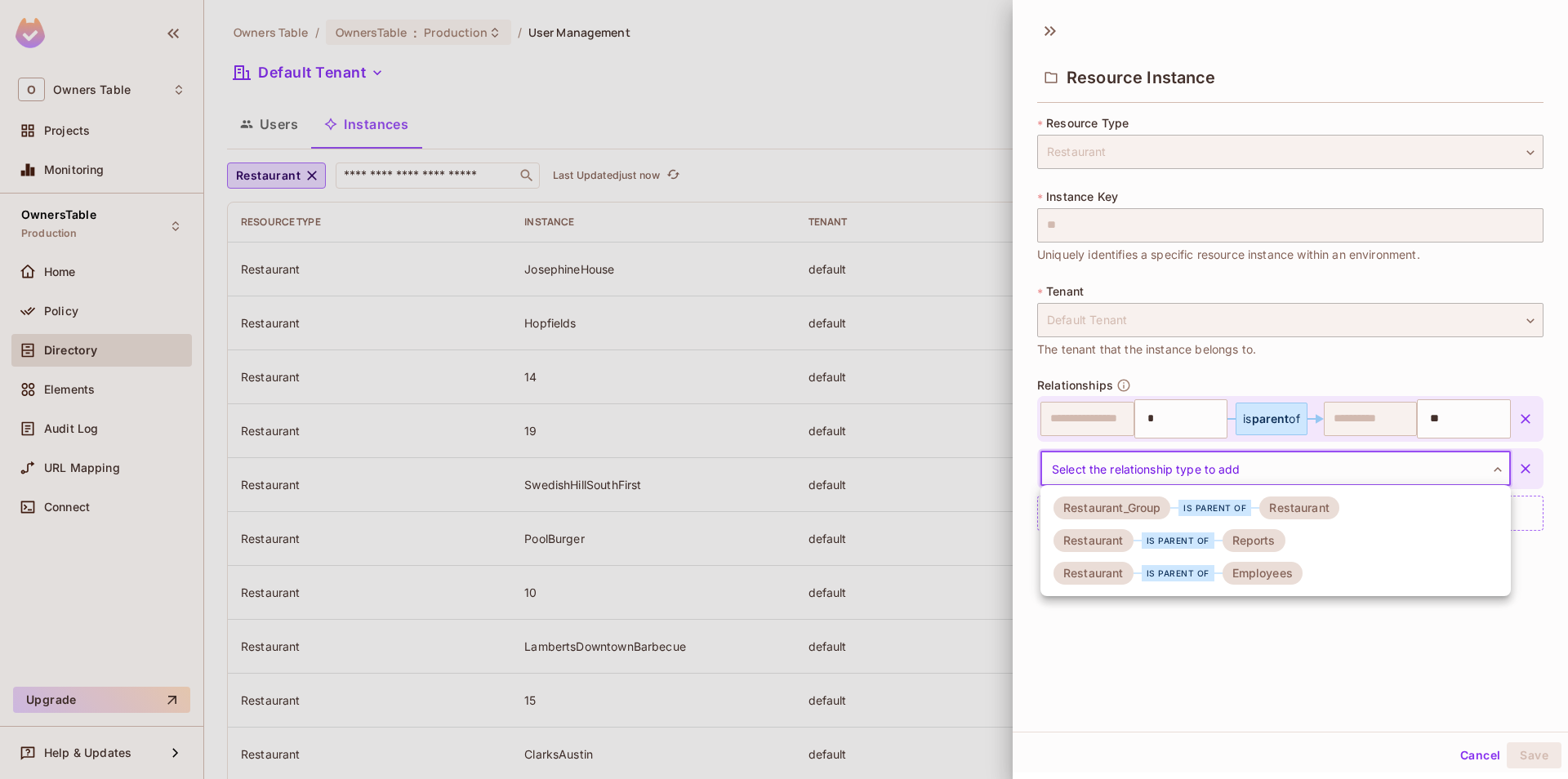
click at [1228, 537] on div "Reports" at bounding box center [1253, 541] width 63 height 23
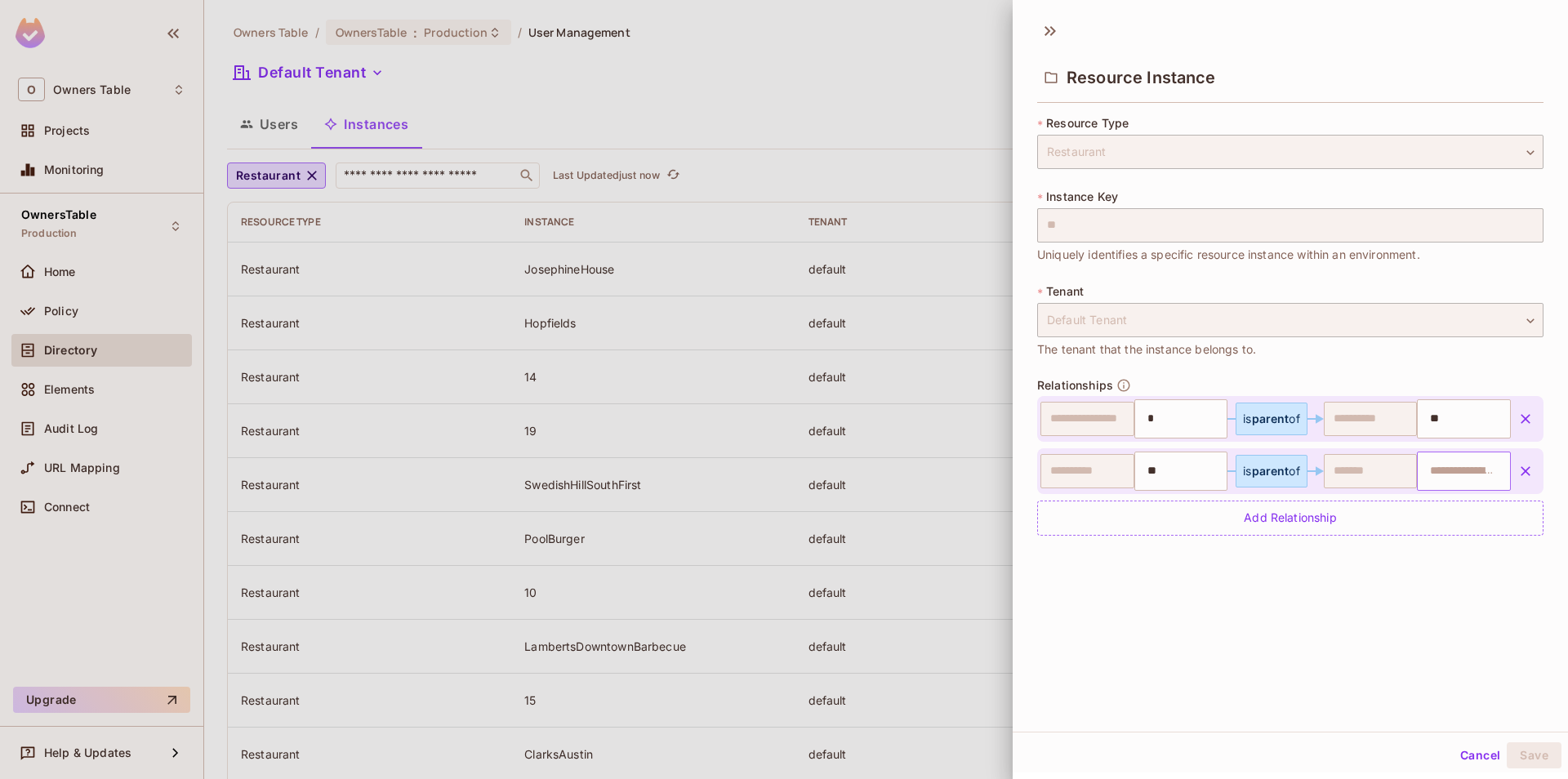
click at [1444, 472] on input "text" at bounding box center [1462, 471] width 83 height 32
paste input "**********"
type input "**********"
click at [814, 526] on div at bounding box center [784, 390] width 1568 height 779
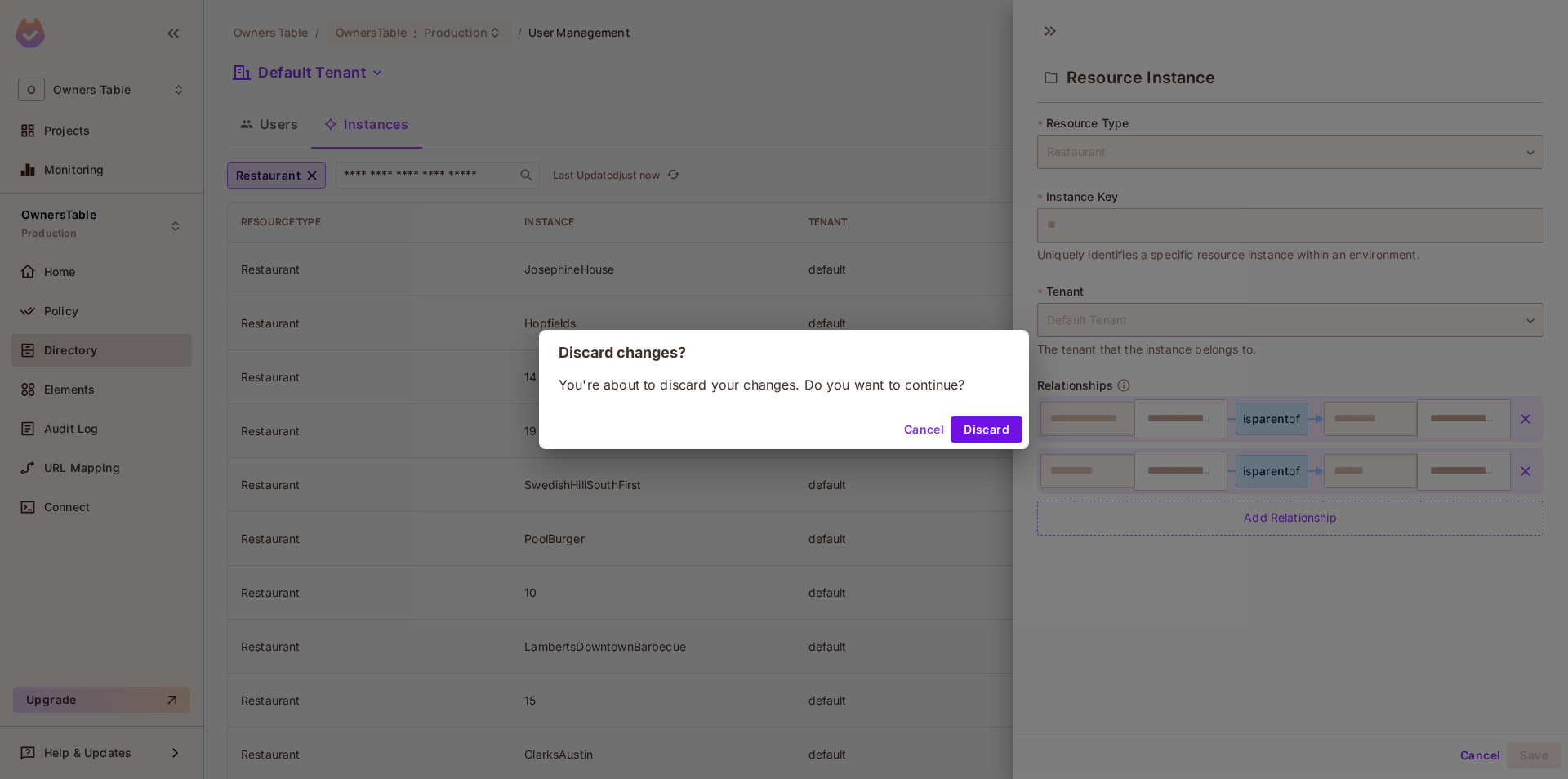
type input "*"
type input "**"
click at [916, 430] on button "Cancel" at bounding box center [924, 430] width 53 height 27
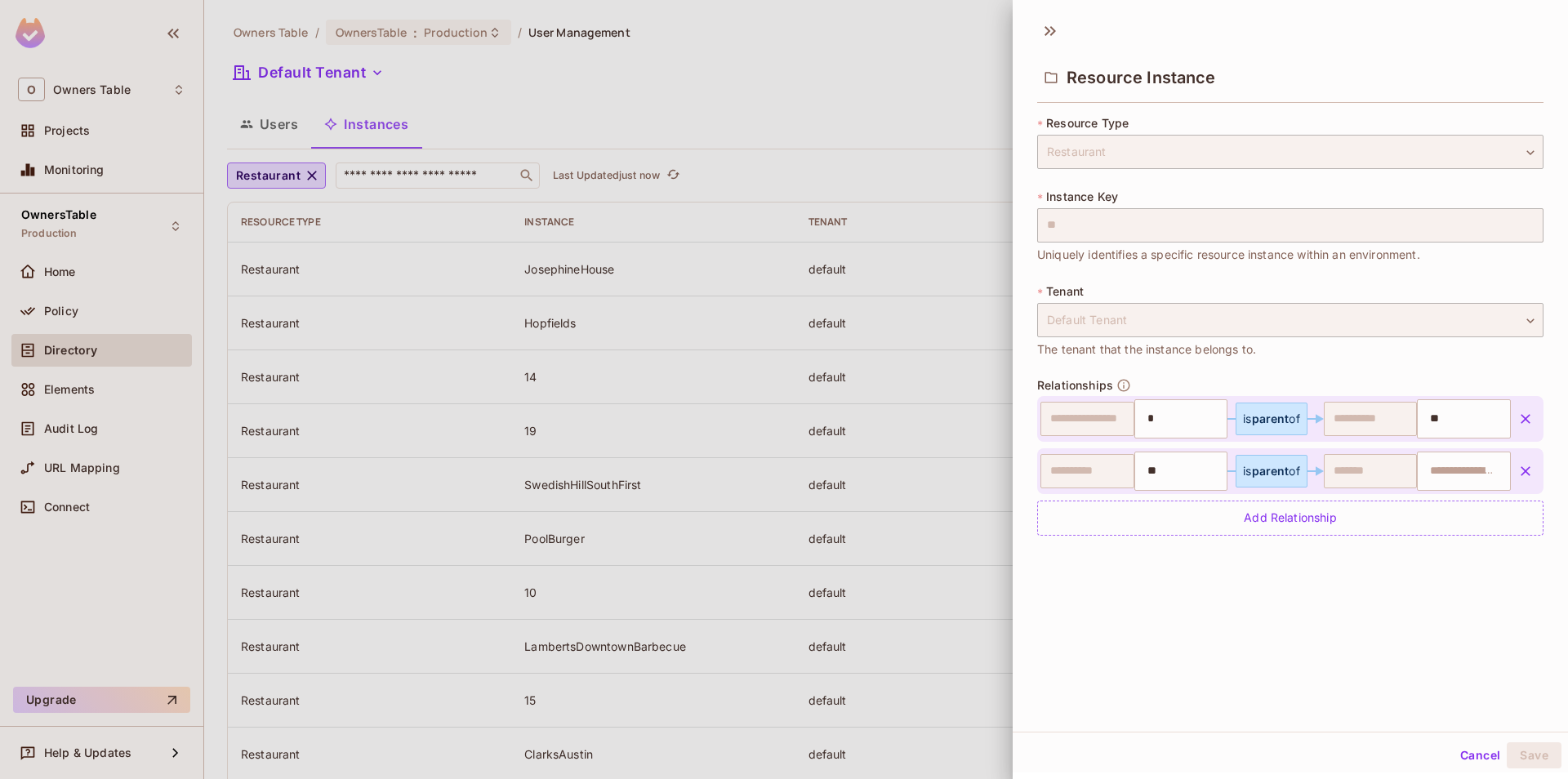
click at [1470, 749] on button "Cancel" at bounding box center [1480, 756] width 53 height 27
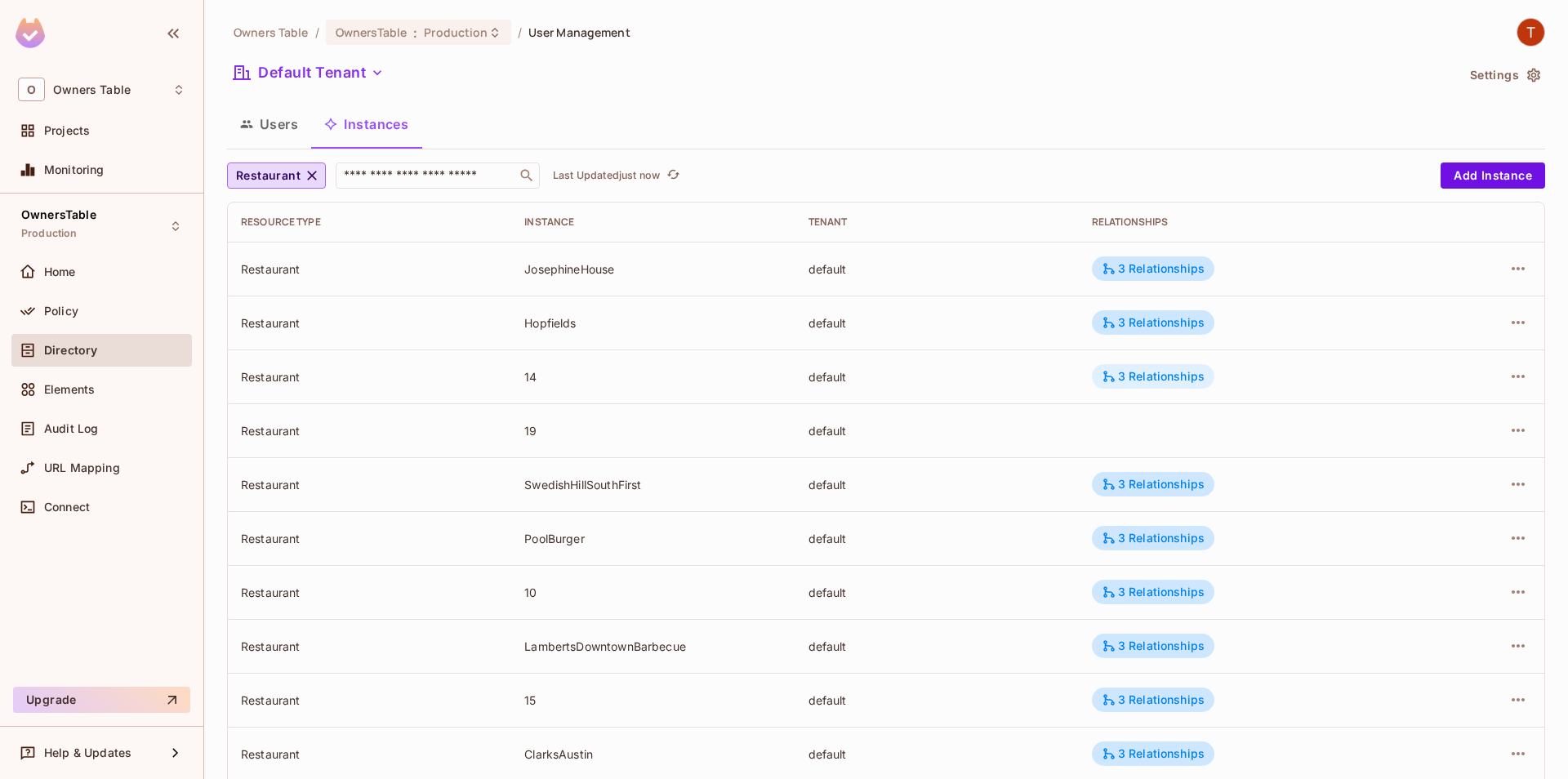
click at [1153, 376] on div "3 Relationships" at bounding box center [1153, 377] width 103 height 15
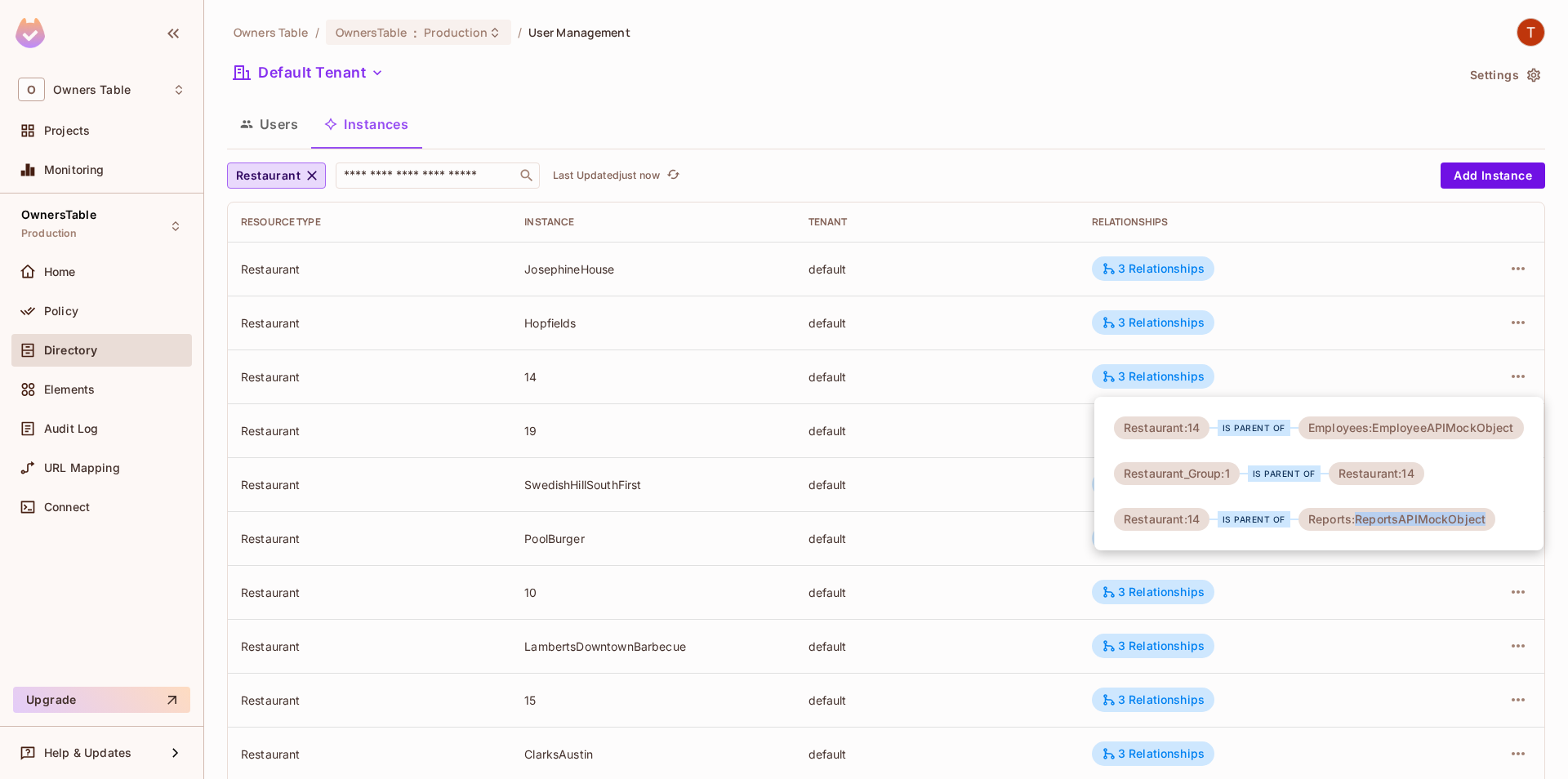
drag, startPoint x: 1357, startPoint y: 525, endPoint x: 1484, endPoint y: 523, distance: 127.0
click at [1484, 523] on div "Reports:ReportsAPIMockObject" at bounding box center [1397, 519] width 197 height 23
copy div "ReportsAPIMockObject"
click at [963, 445] on div at bounding box center [784, 390] width 1568 height 779
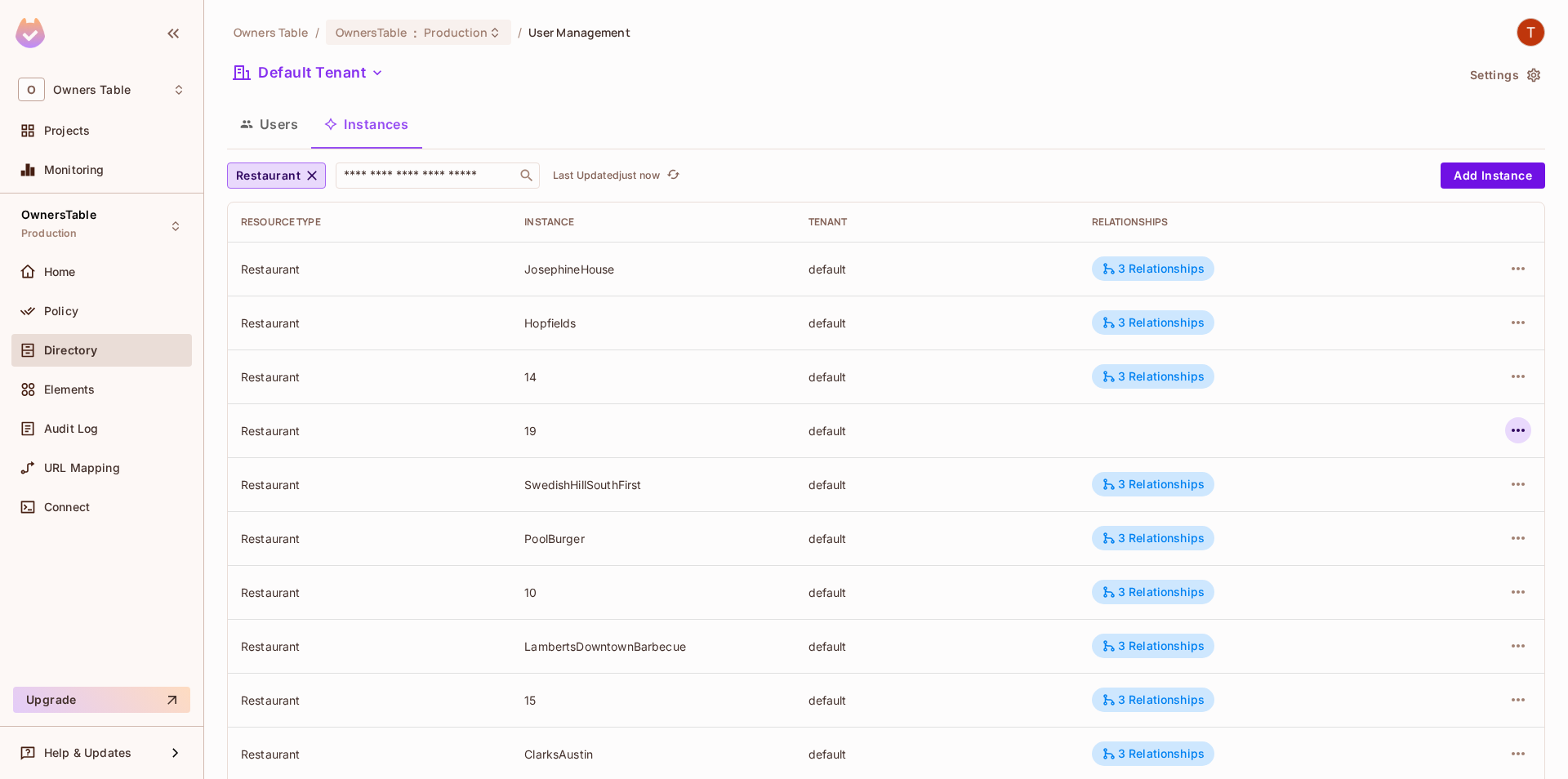
click at [1514, 428] on icon "button" at bounding box center [1518, 430] width 20 height 20
click at [1369, 471] on div "Edit Resource Instance" at bounding box center [1422, 467] width 127 height 16
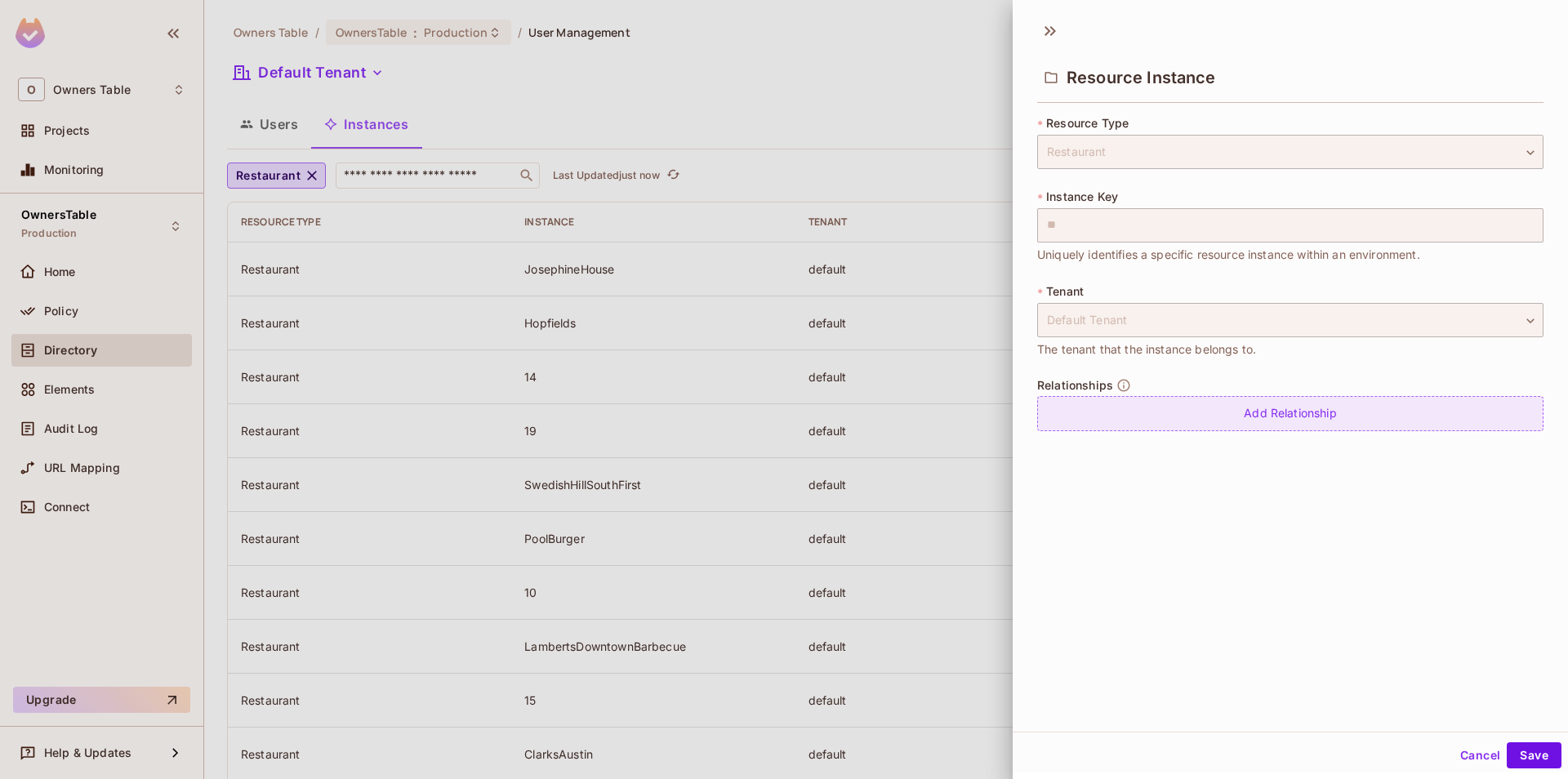
click at [1217, 416] on div "Add Relationship" at bounding box center [1290, 413] width 506 height 35
click at [1209, 428] on body "O Owners Table Projects Monitoring OwnersTable Production Home Policy Directory…" at bounding box center [784, 390] width 1568 height 779
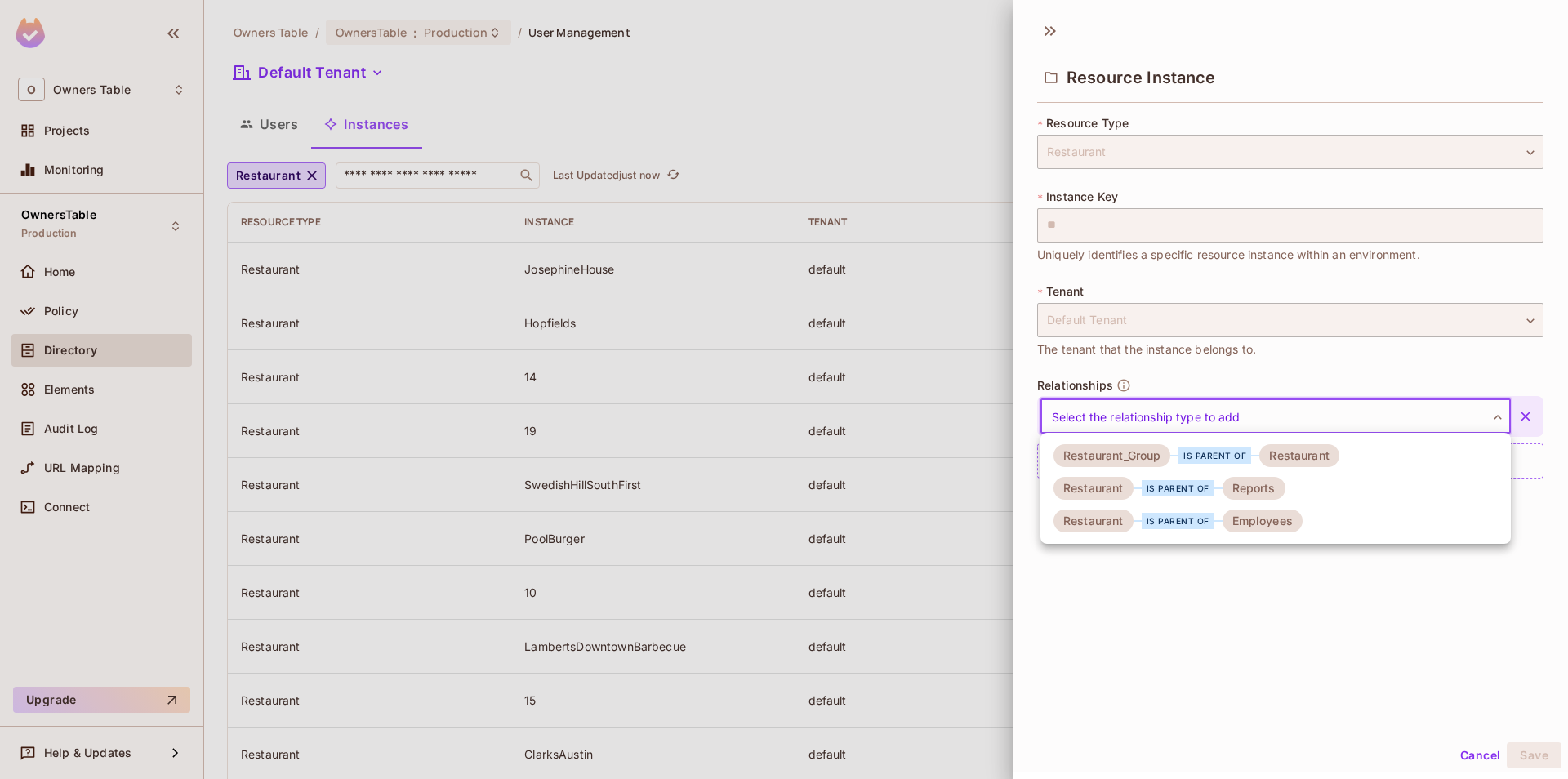
click at [1180, 459] on div "is parent of" at bounding box center [1215, 455] width 89 height 16
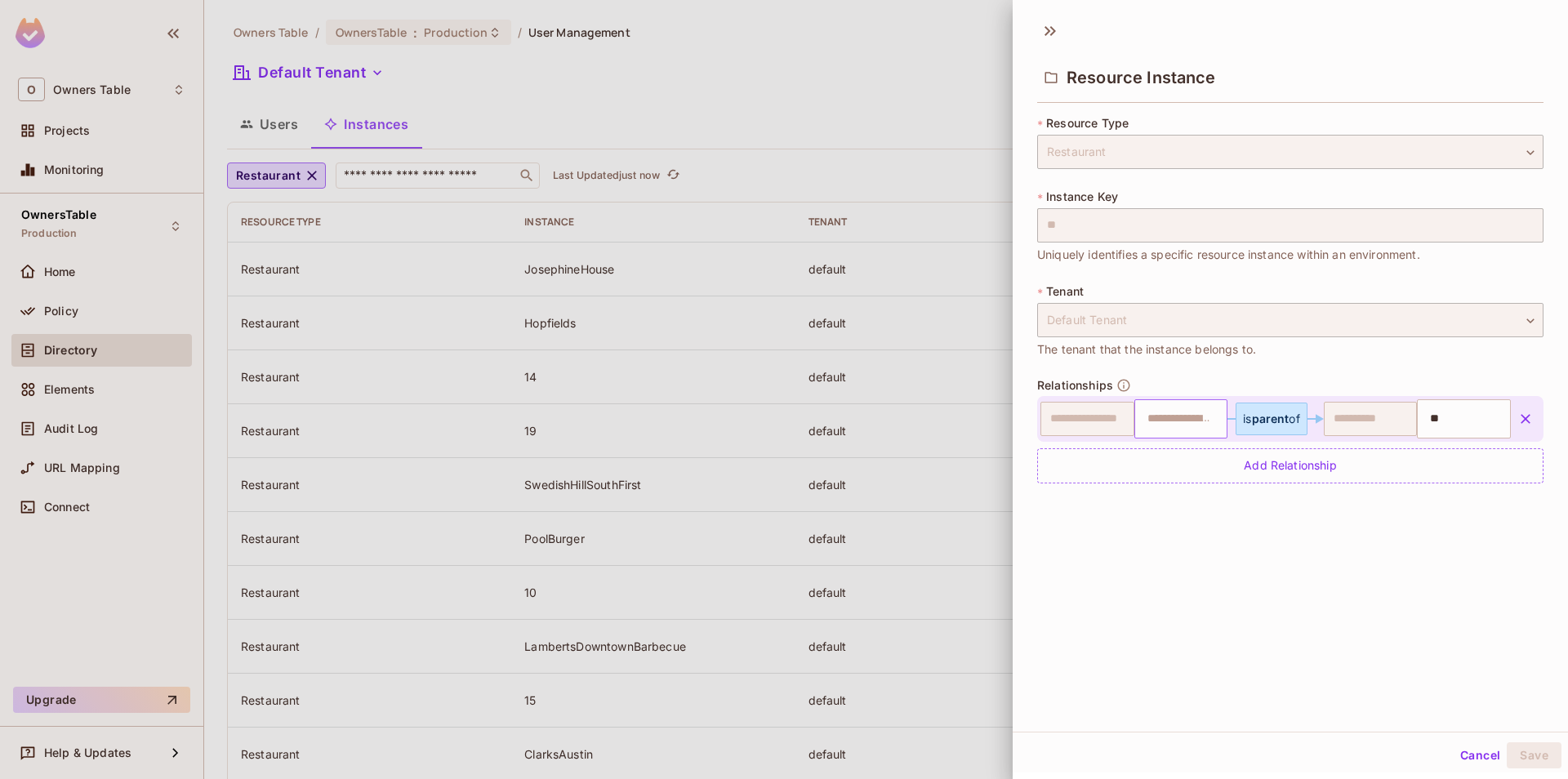
click at [1178, 427] on input "text" at bounding box center [1180, 419] width 83 height 32
type input "*"
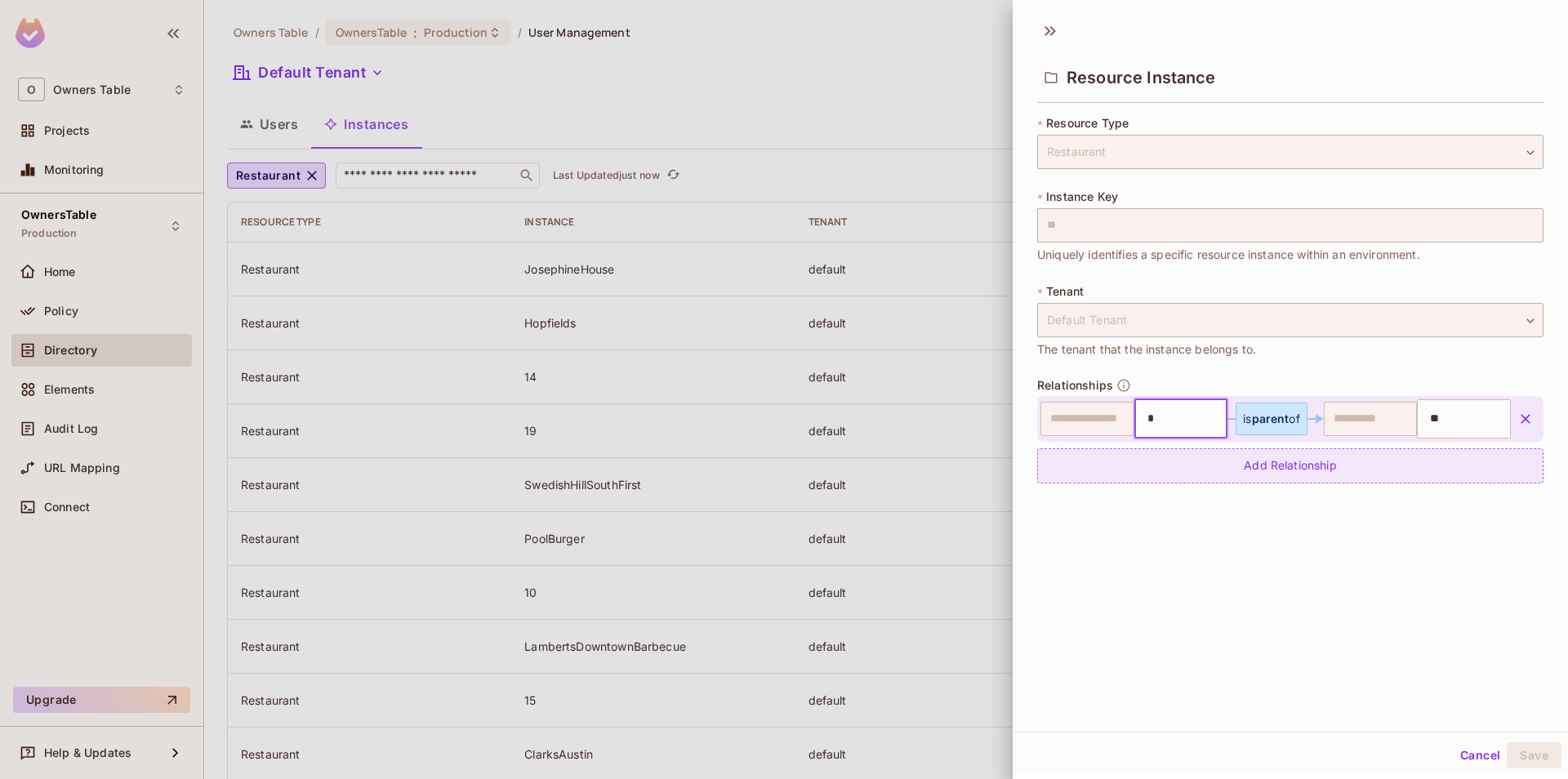
click at [1186, 467] on div "Add Relationship" at bounding box center [1290, 465] width 506 height 35
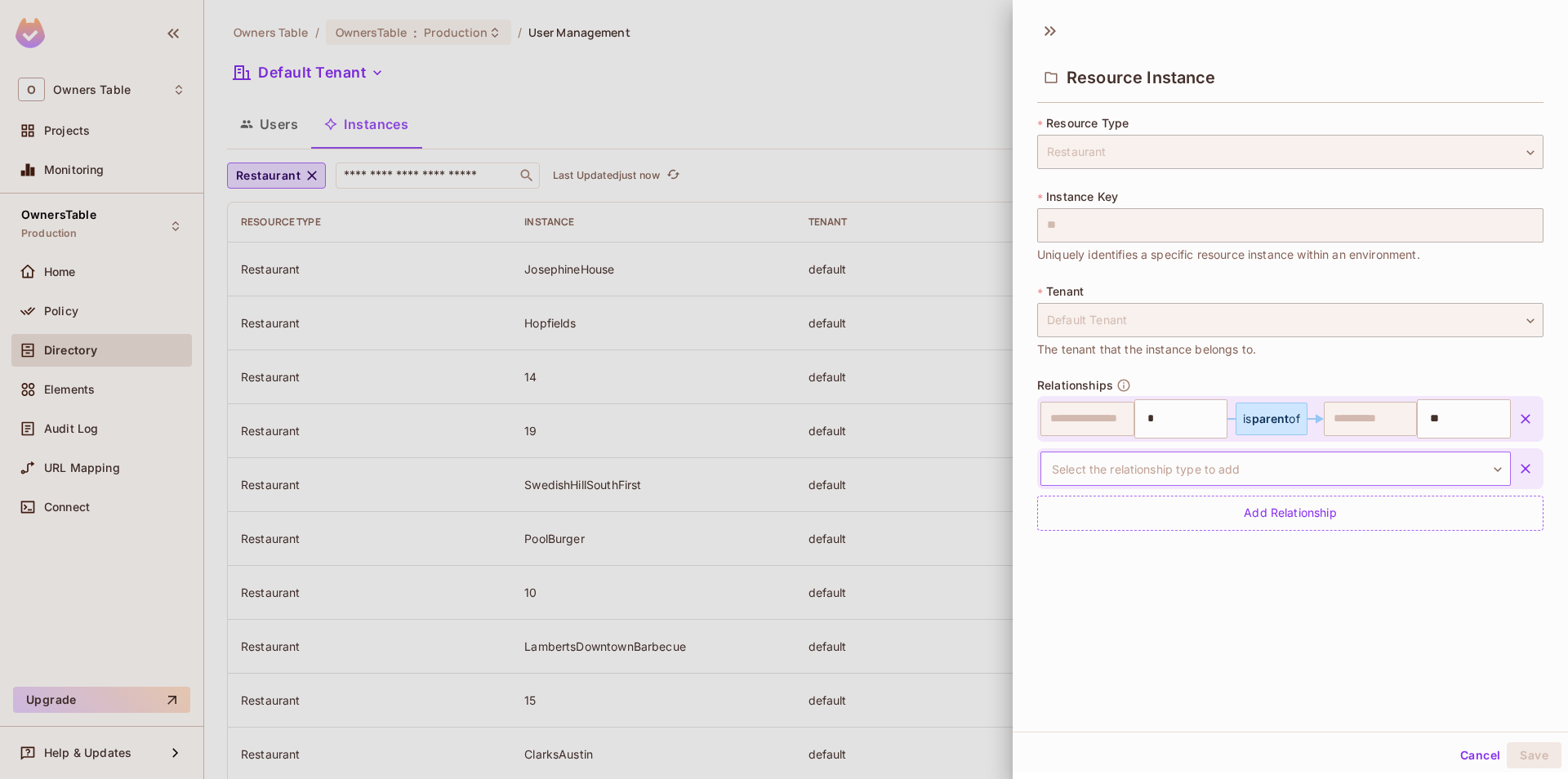
click at [1240, 466] on body "O Owners Table Projects Monitoring OwnersTable Production Home Policy Directory…" at bounding box center [784, 390] width 1568 height 779
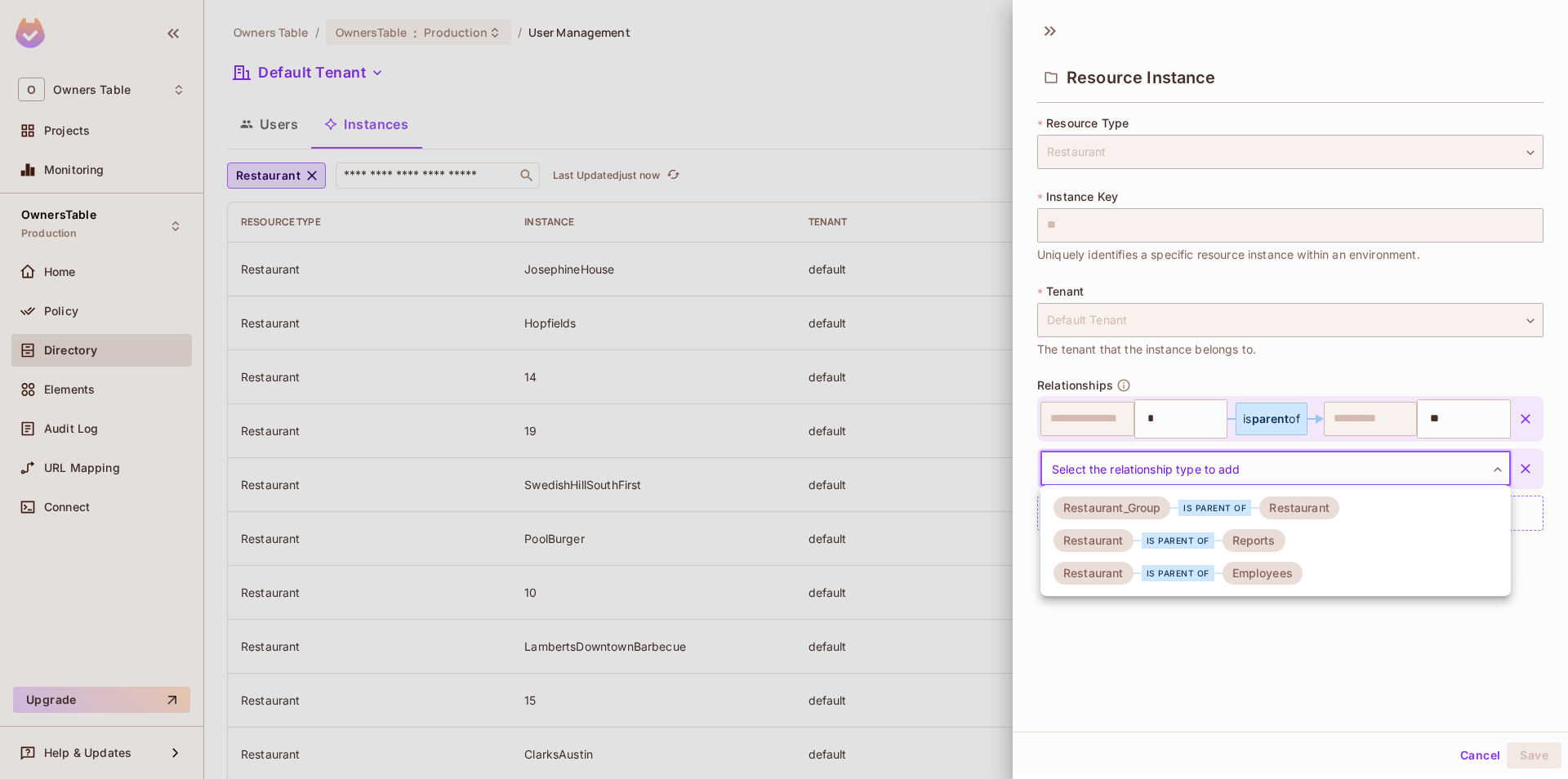
click at [1235, 541] on div "Reports" at bounding box center [1253, 541] width 63 height 23
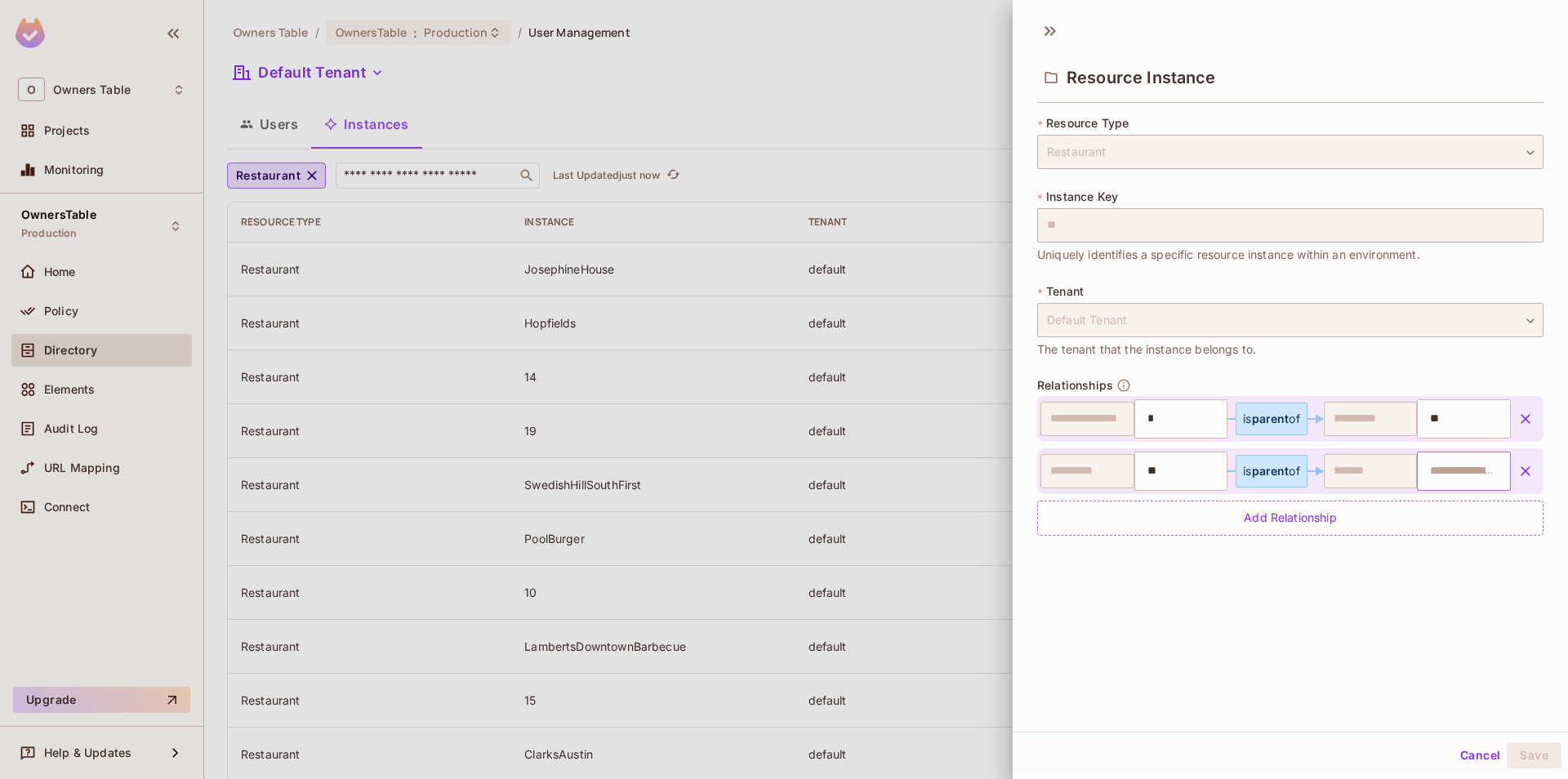
click at [1427, 471] on input "text" at bounding box center [1462, 471] width 83 height 32
paste input "**********"
type input "**********"
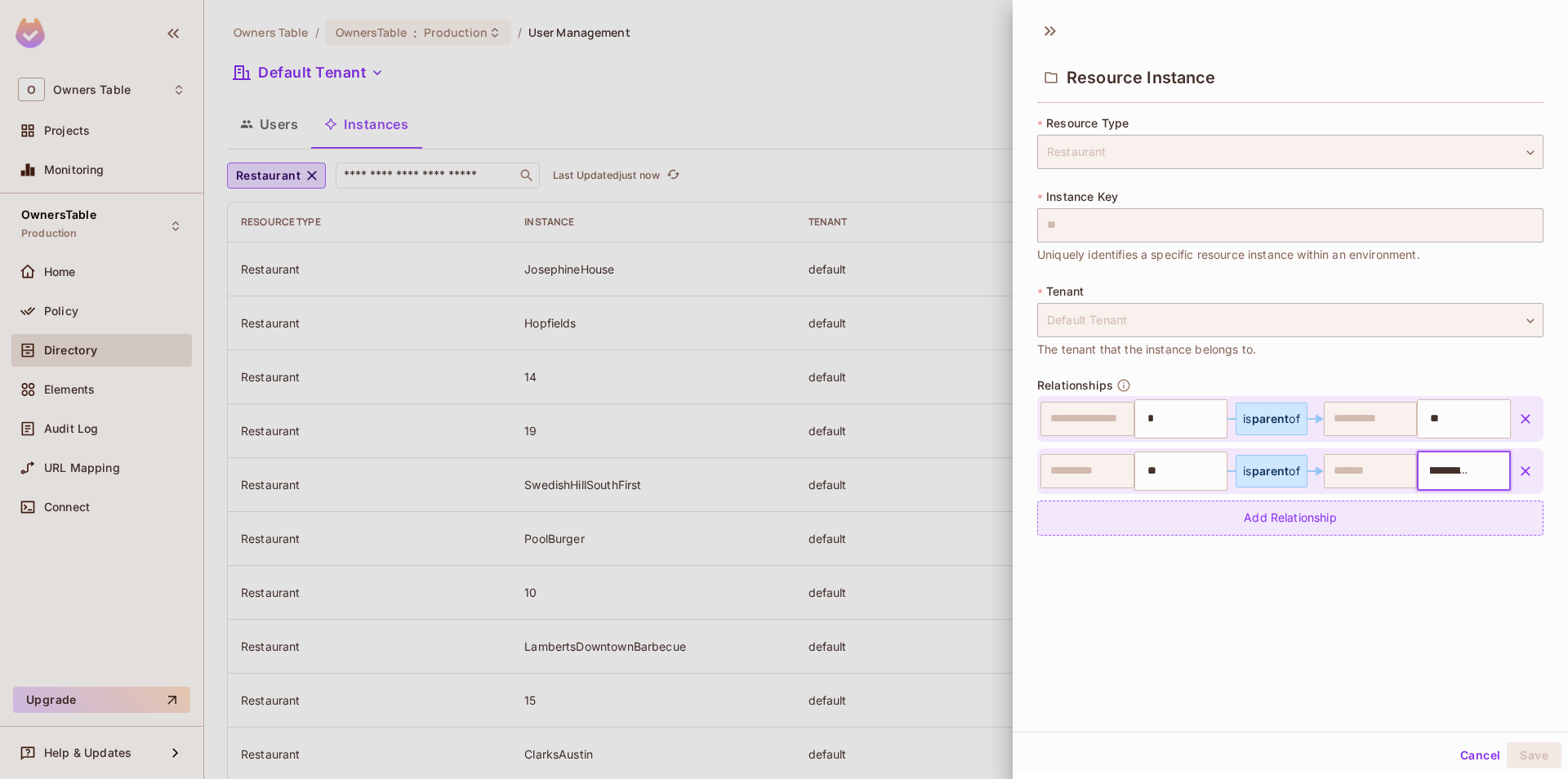
click at [1252, 531] on div "Add Relationship" at bounding box center [1290, 517] width 506 height 35
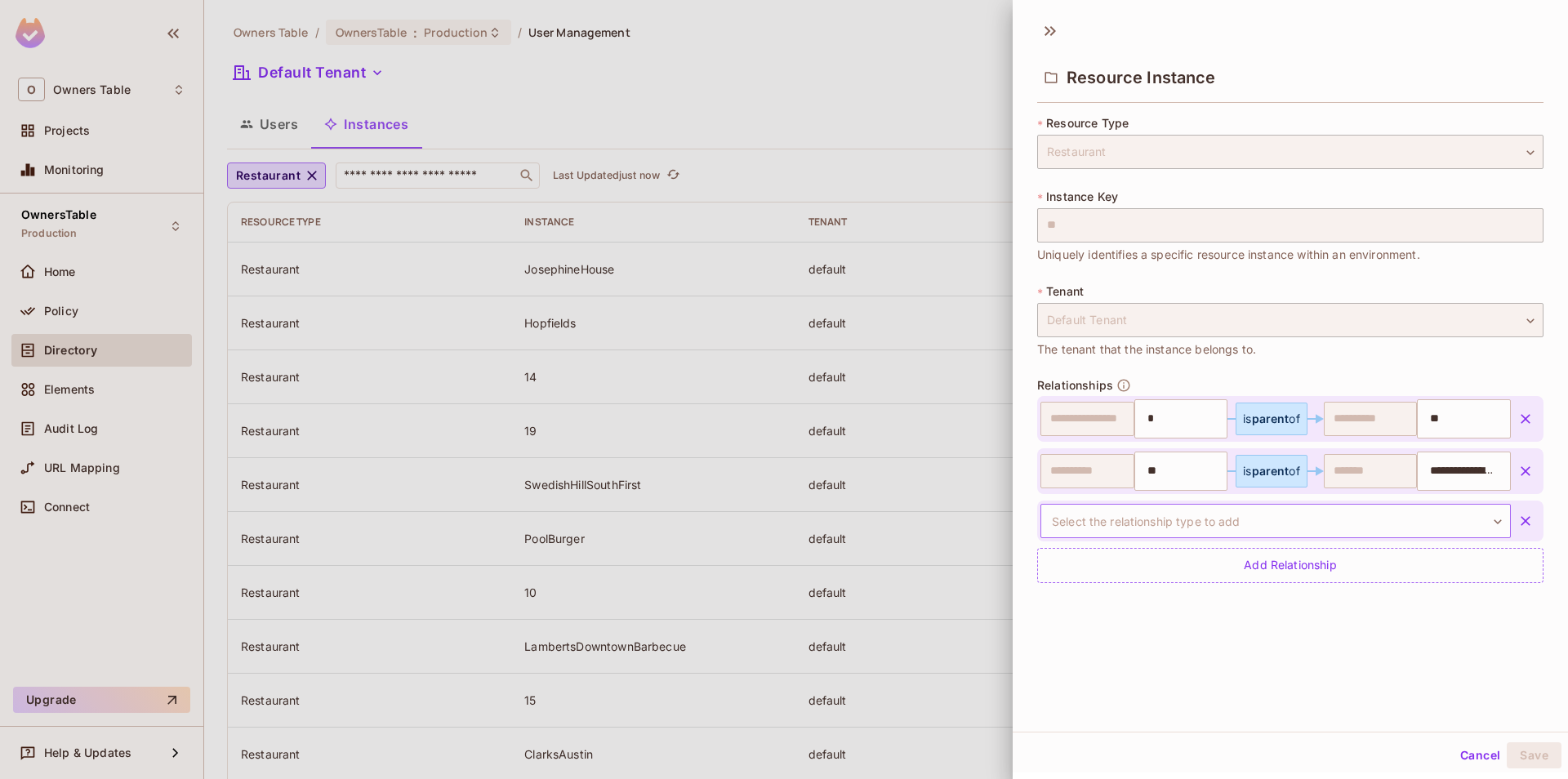
click at [1248, 534] on body "O Owners Table Projects Monitoring OwnersTable Production Home Policy Directory…" at bounding box center [784, 390] width 1568 height 779
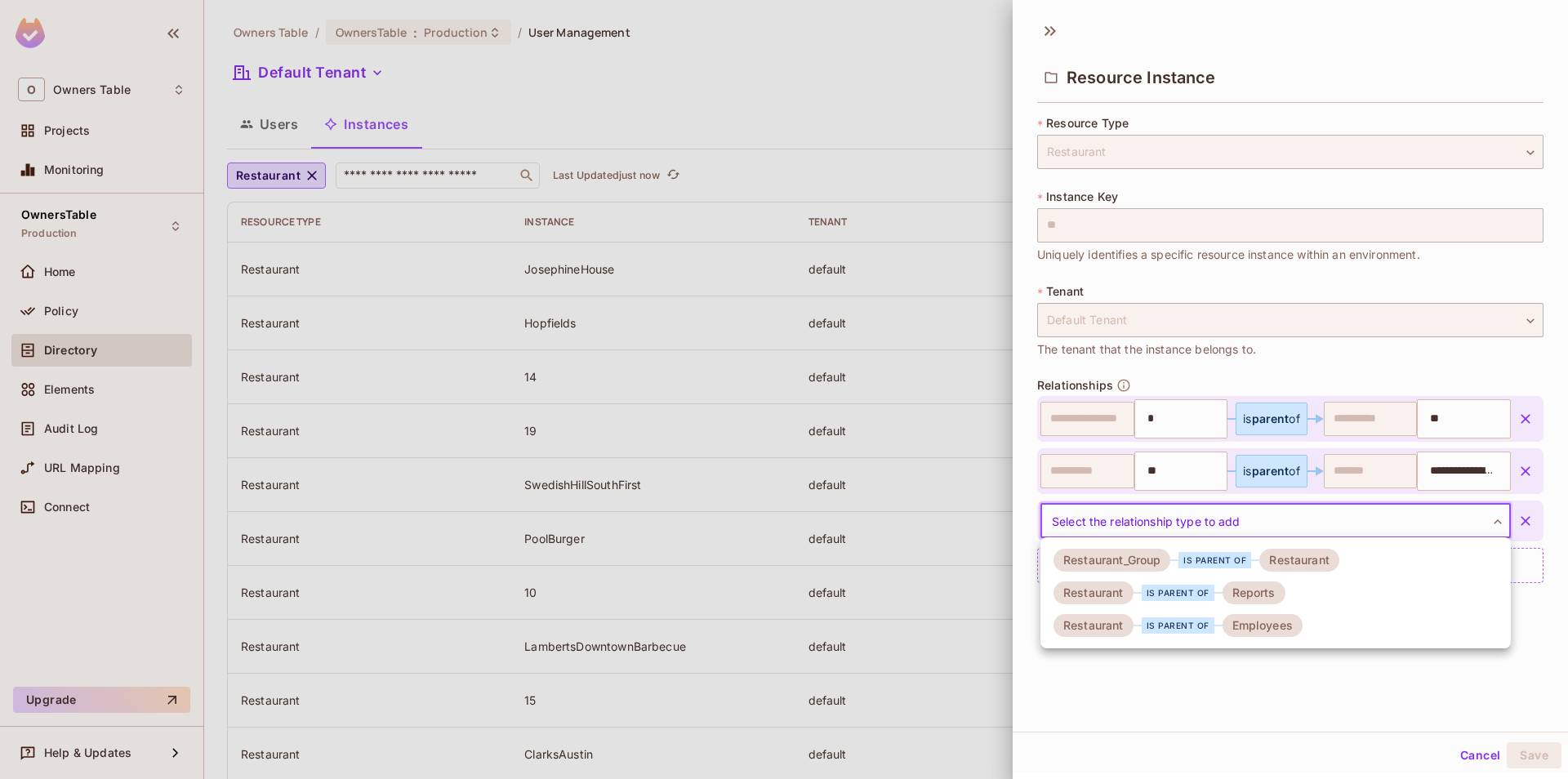
click at [1232, 619] on div "Employees" at bounding box center [1262, 625] width 80 height 23
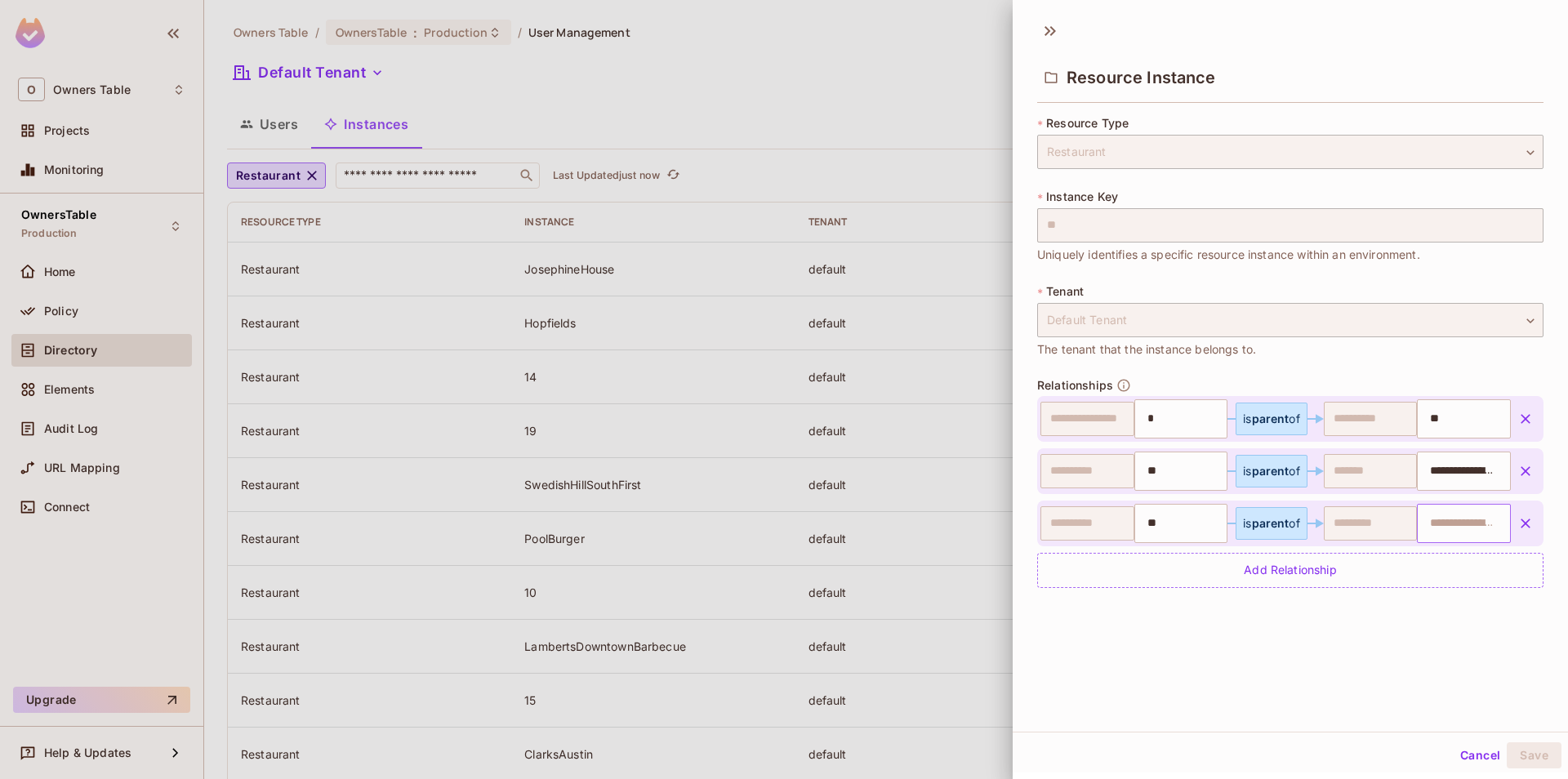
click at [1433, 529] on input "text" at bounding box center [1462, 523] width 83 height 32
paste input "**********"
type input "**********"
click at [1172, 684] on div "**********" at bounding box center [1290, 371] width 555 height 720
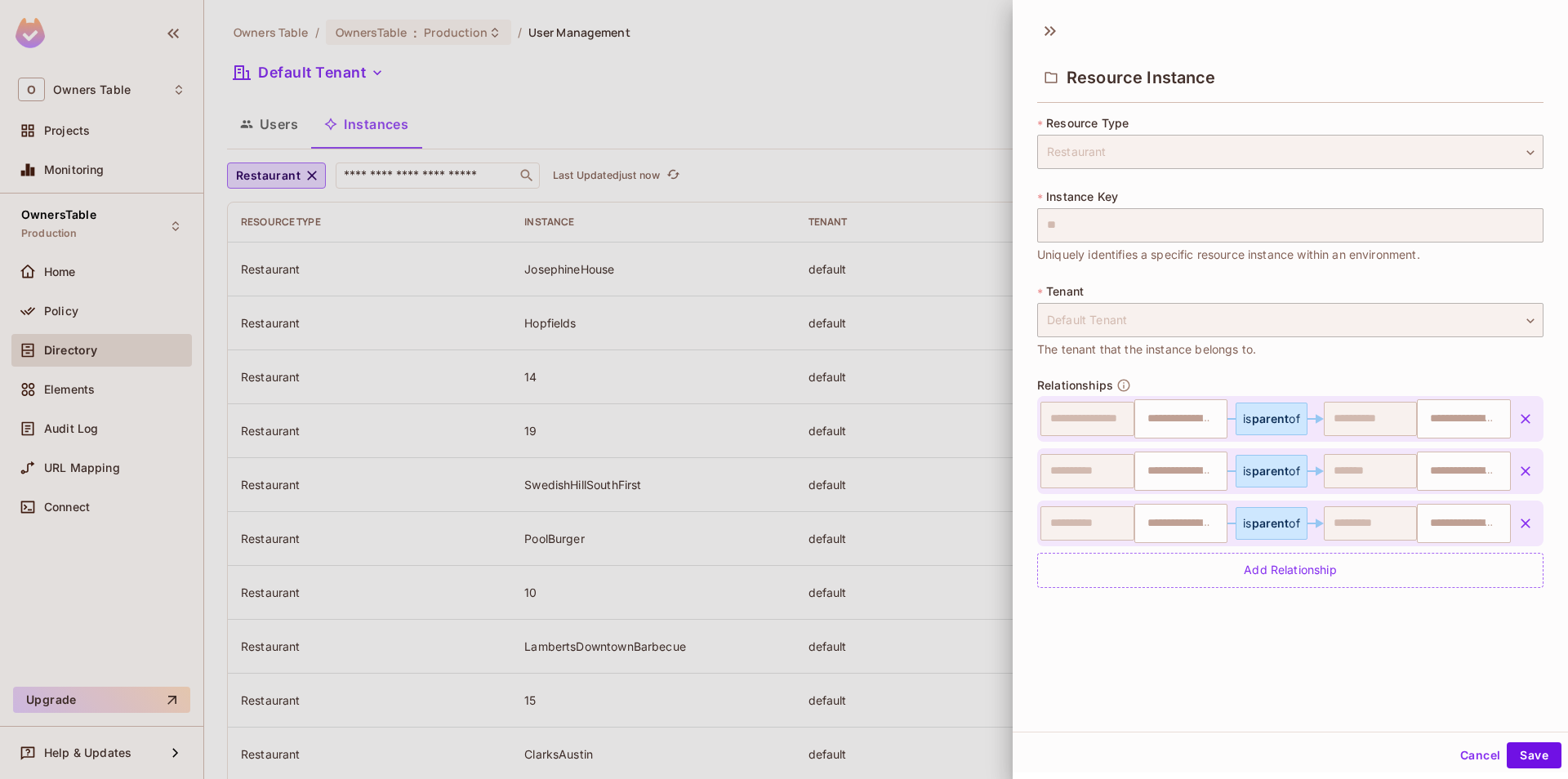
type input "*"
type input "**"
type input "**********"
type input "**"
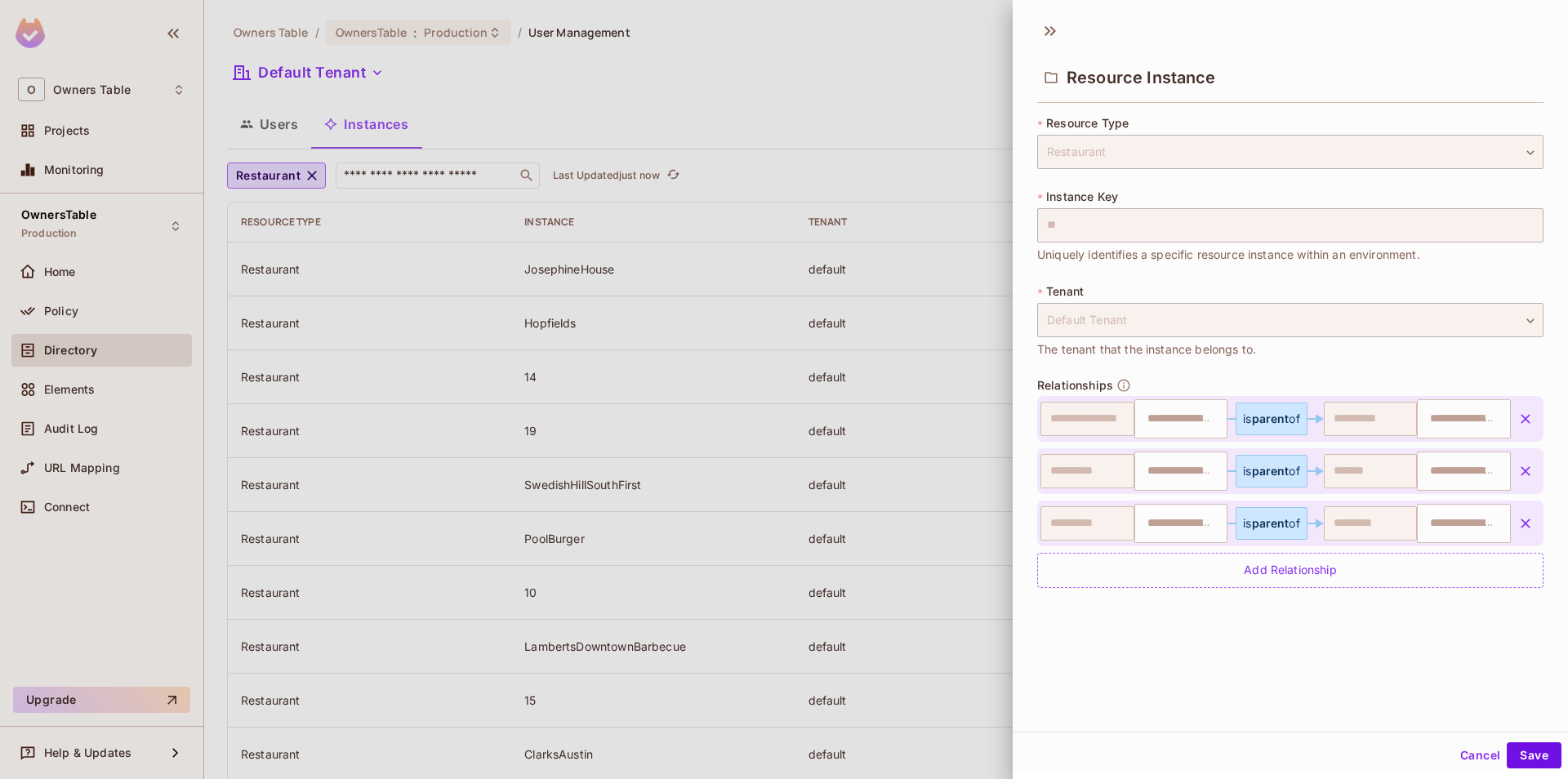
type input "**********"
click at [1542, 755] on button "Save" at bounding box center [1534, 756] width 55 height 27
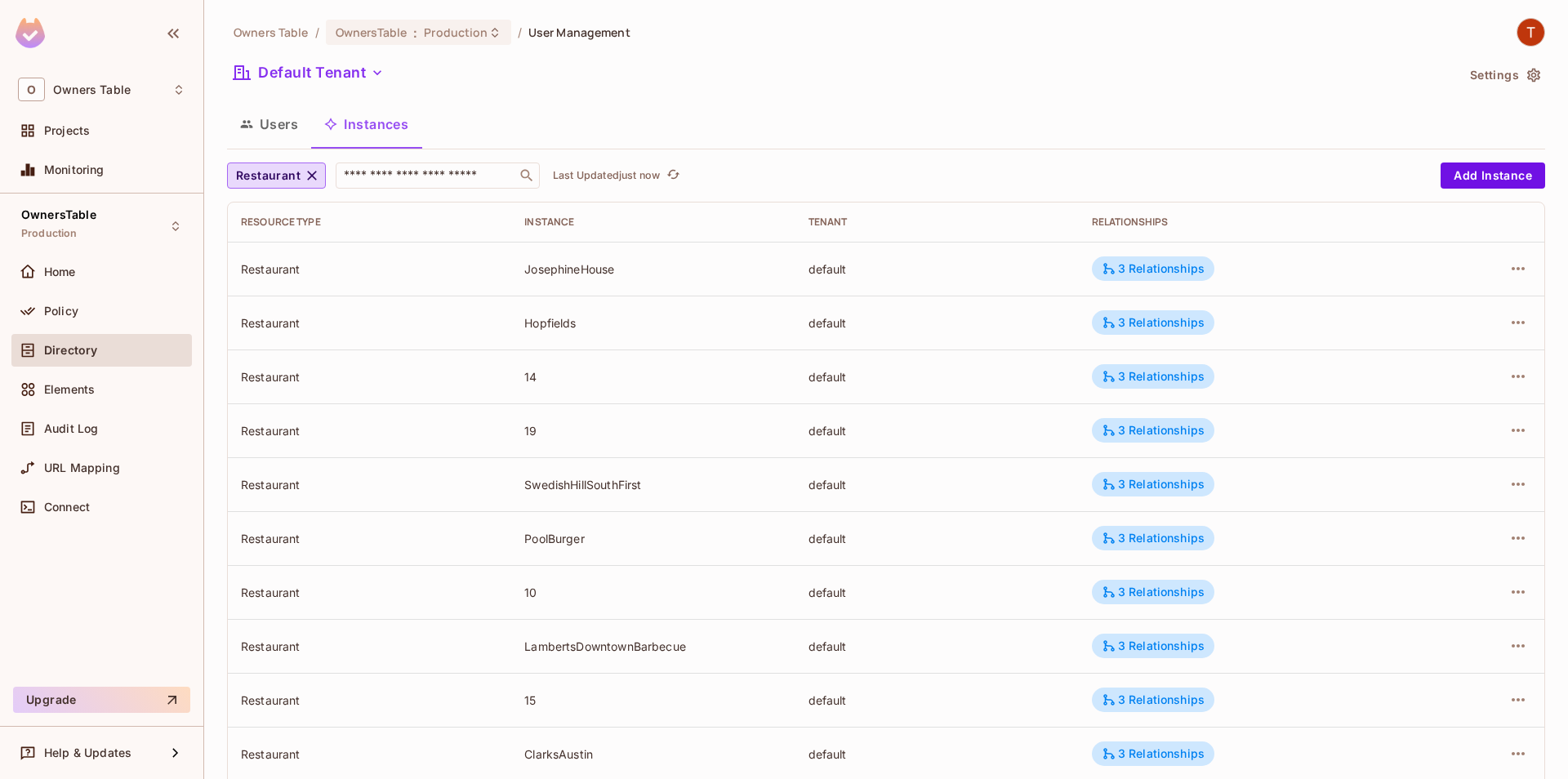
click at [1530, 435] on div at bounding box center [1484, 430] width 95 height 27
click at [1511, 435] on icon "button" at bounding box center [1518, 430] width 20 height 20
click at [1378, 508] on div "Edit Attributes" at bounding box center [1398, 503] width 81 height 16
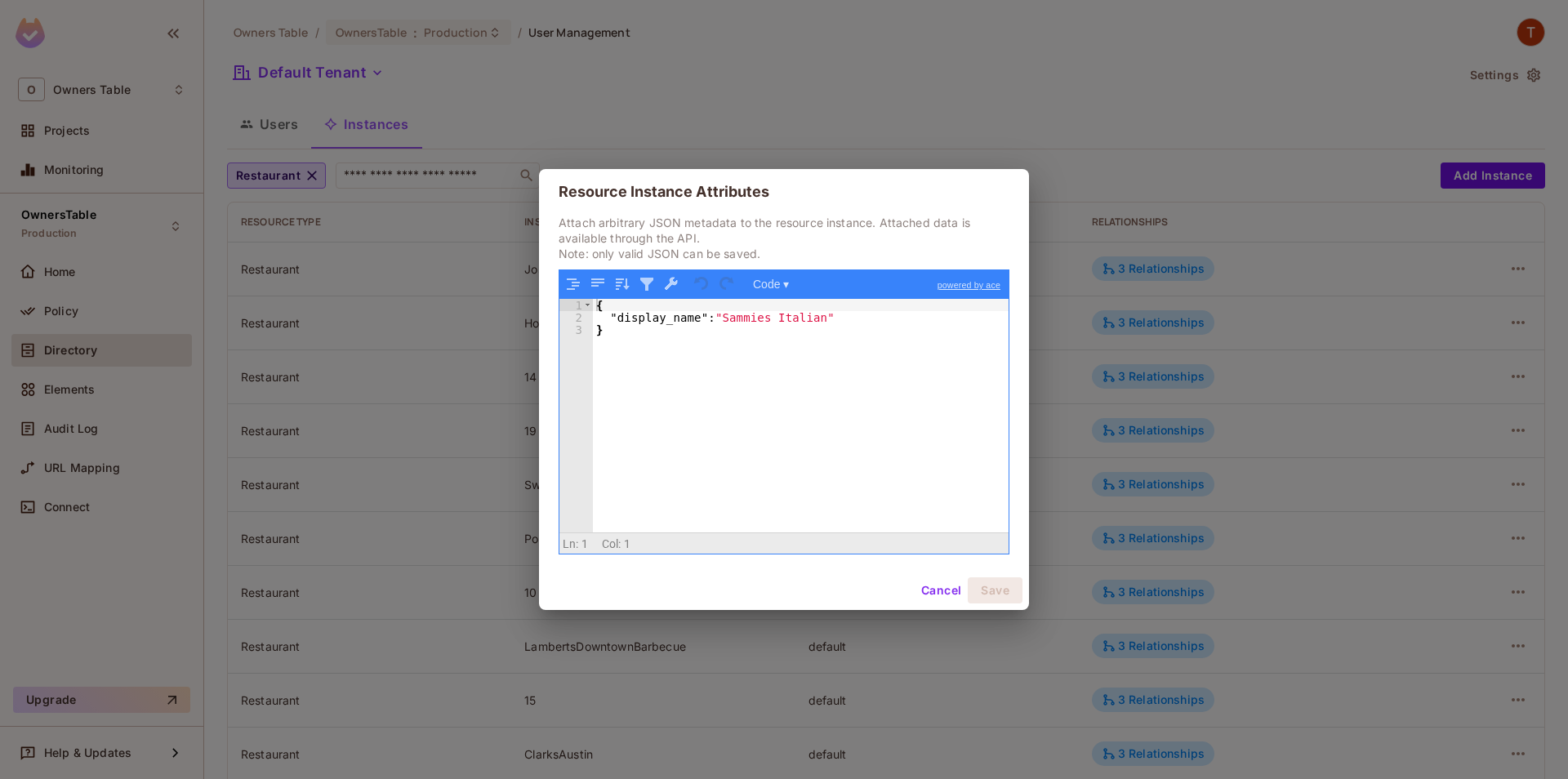
click at [932, 593] on button "Cancel" at bounding box center [941, 590] width 53 height 27
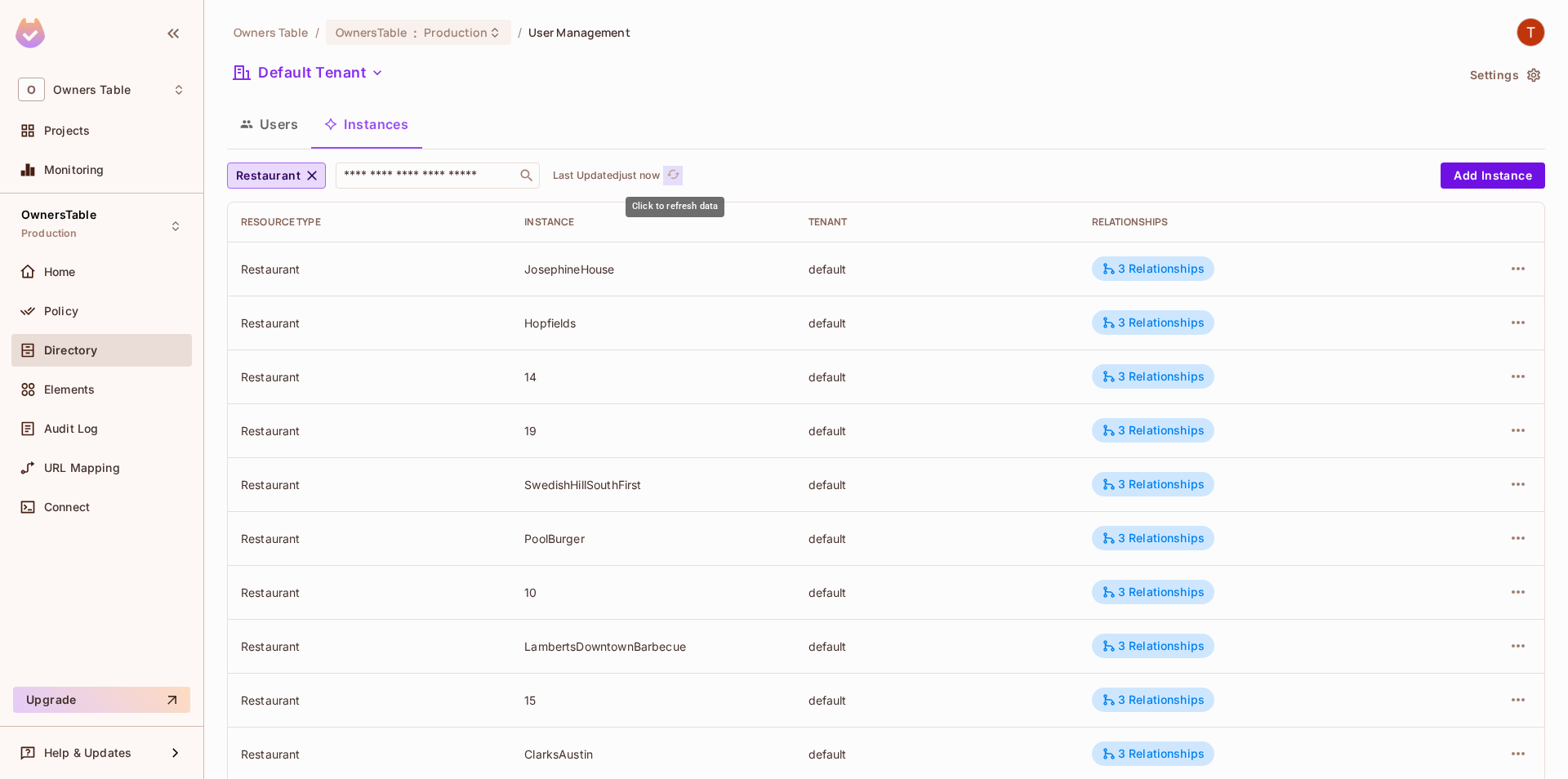
click at [676, 177] on icon "refresh" at bounding box center [673, 174] width 14 height 14
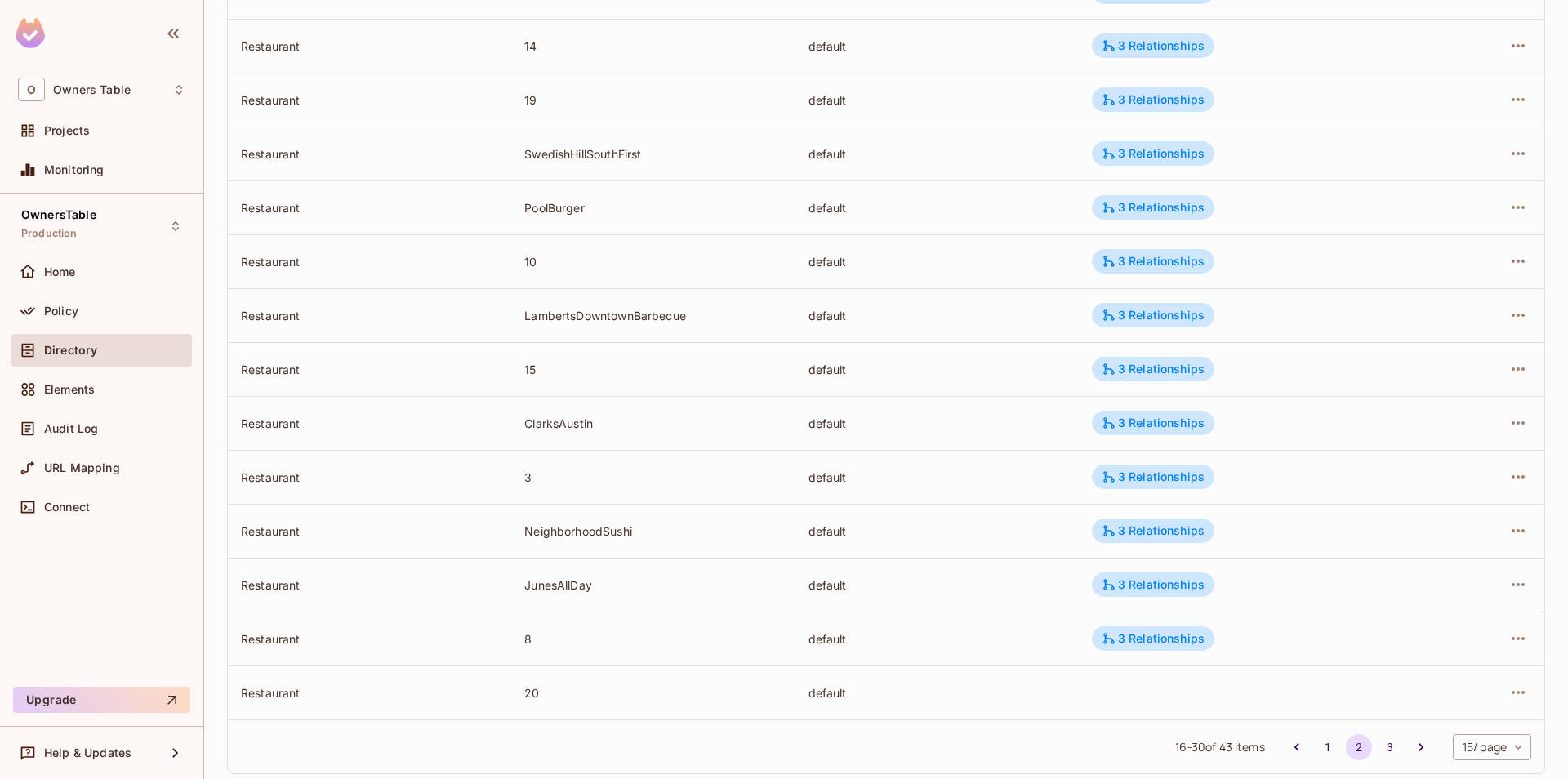
scroll to position [362, 0]
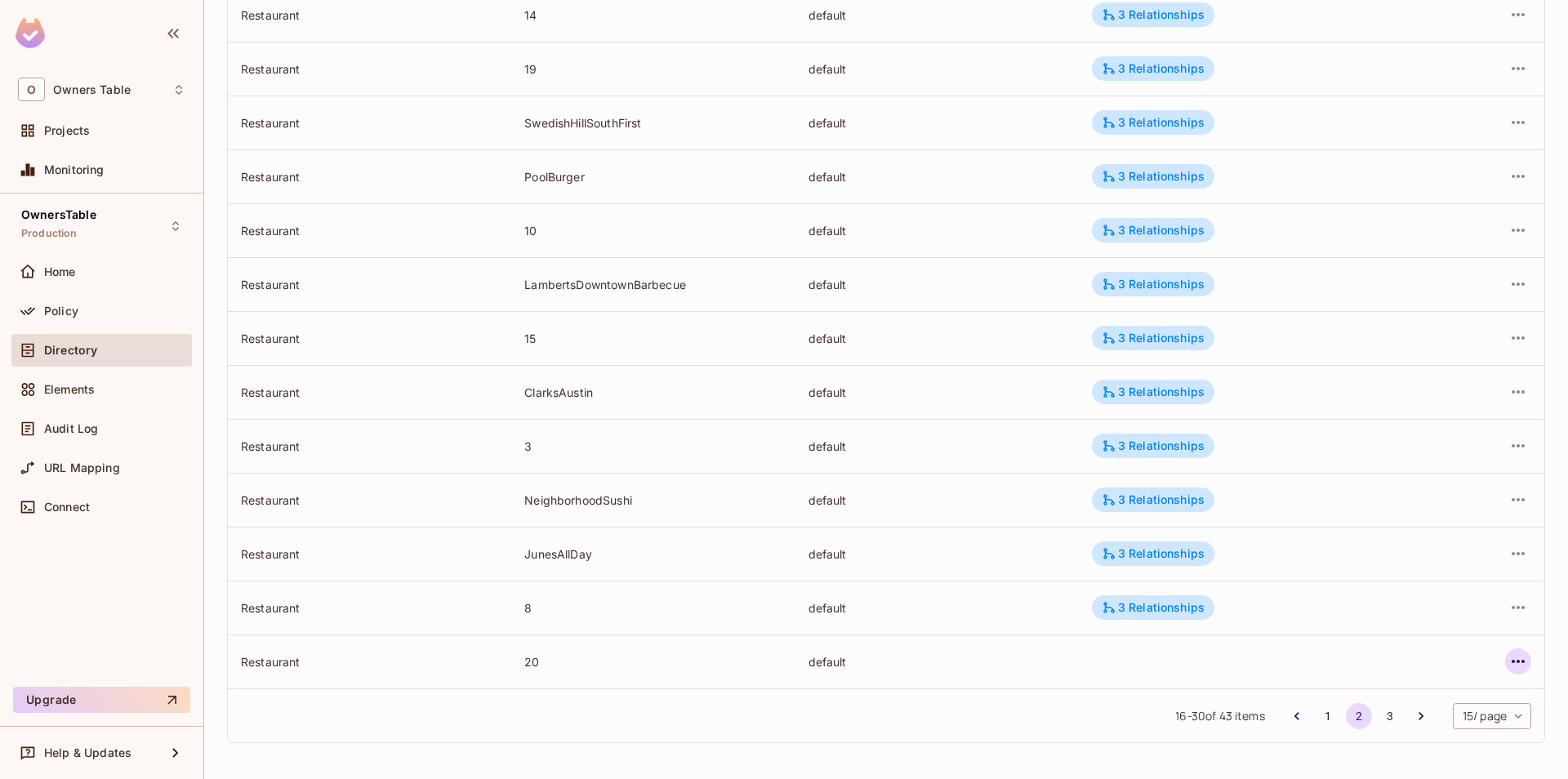
click at [1530, 661] on button "button" at bounding box center [1519, 661] width 27 height 27
click at [1379, 668] on div "Edit Resource Instance" at bounding box center [1422, 669] width 127 height 16
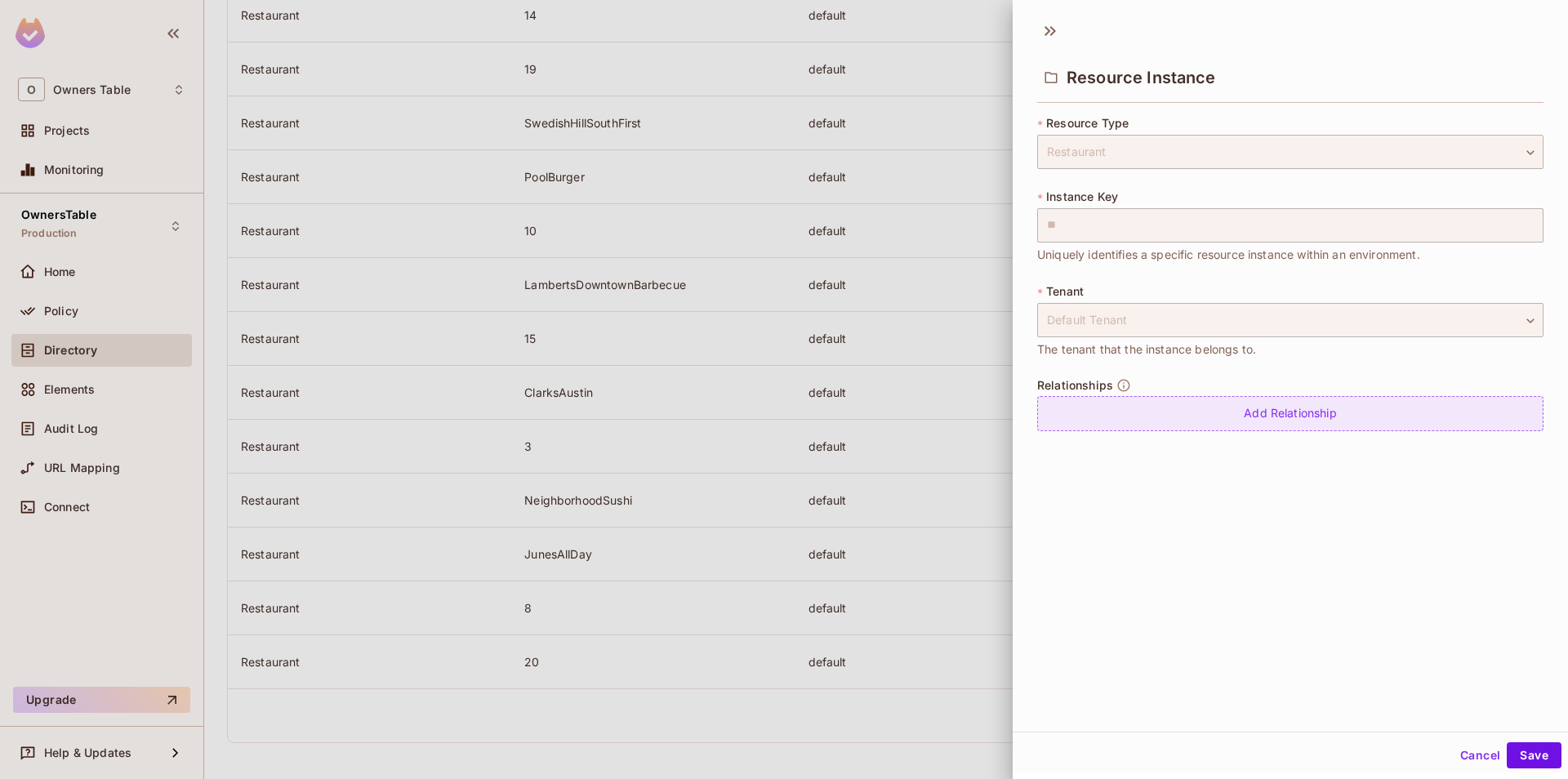
click at [1173, 424] on div "Add Relationship" at bounding box center [1290, 413] width 506 height 35
click at [1252, 422] on body "O Owners Table Projects Monitoring OwnersTable Production Home Policy Directory…" at bounding box center [784, 390] width 1568 height 779
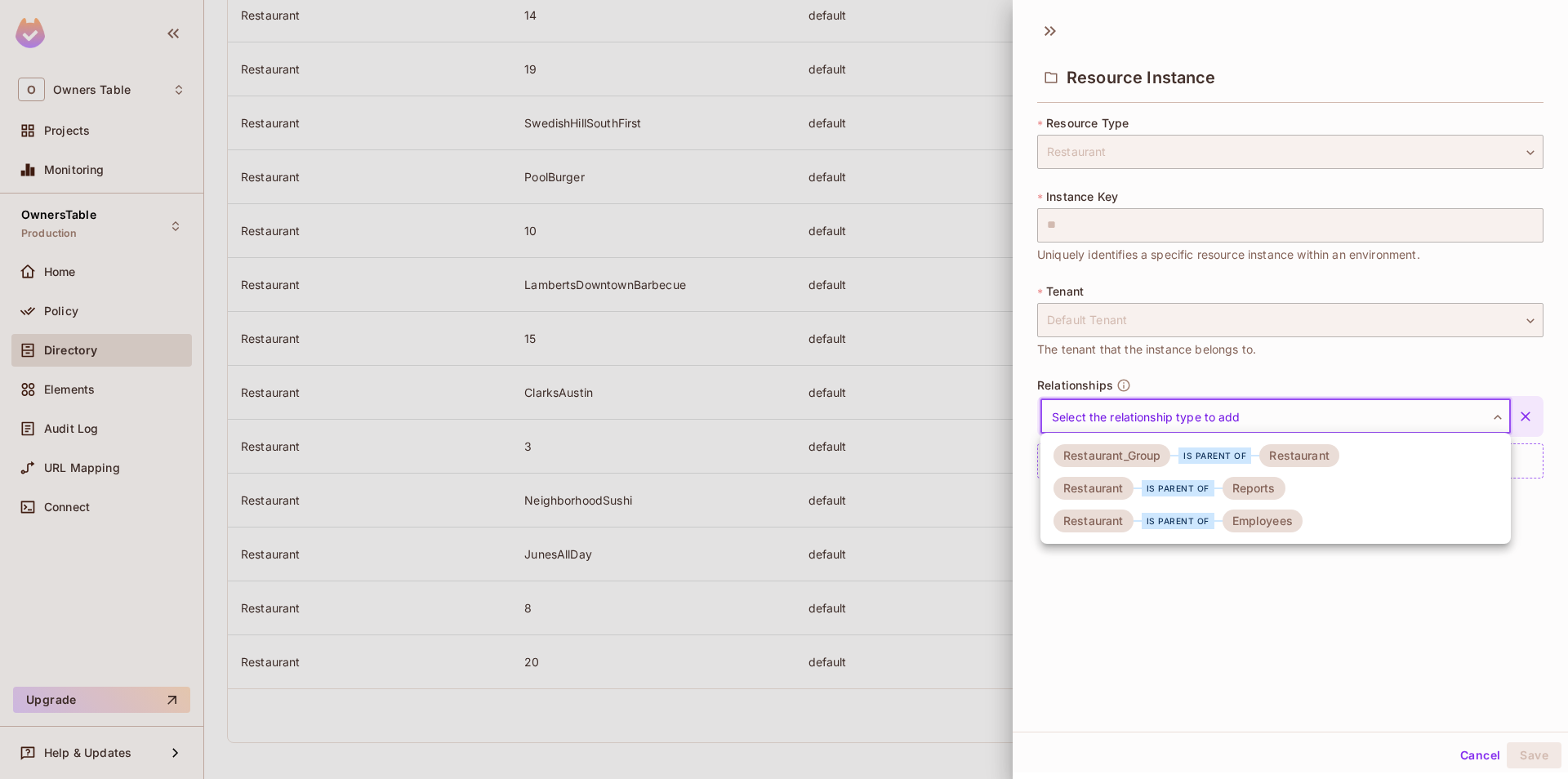
click at [1194, 462] on div "is parent of" at bounding box center [1215, 455] width 73 height 16
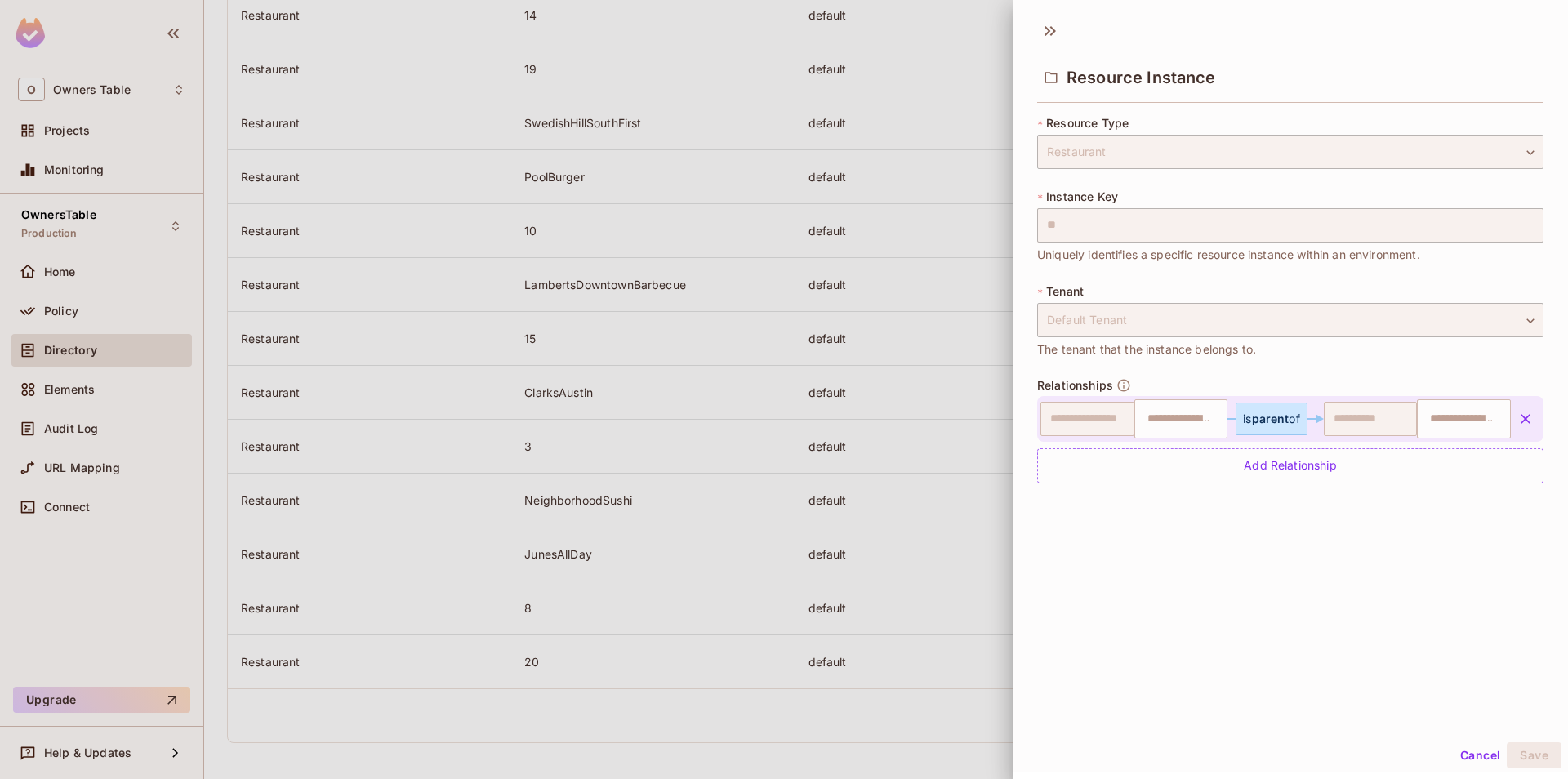
type input "**"
click at [1177, 410] on input "text" at bounding box center [1180, 419] width 83 height 32
type input "*"
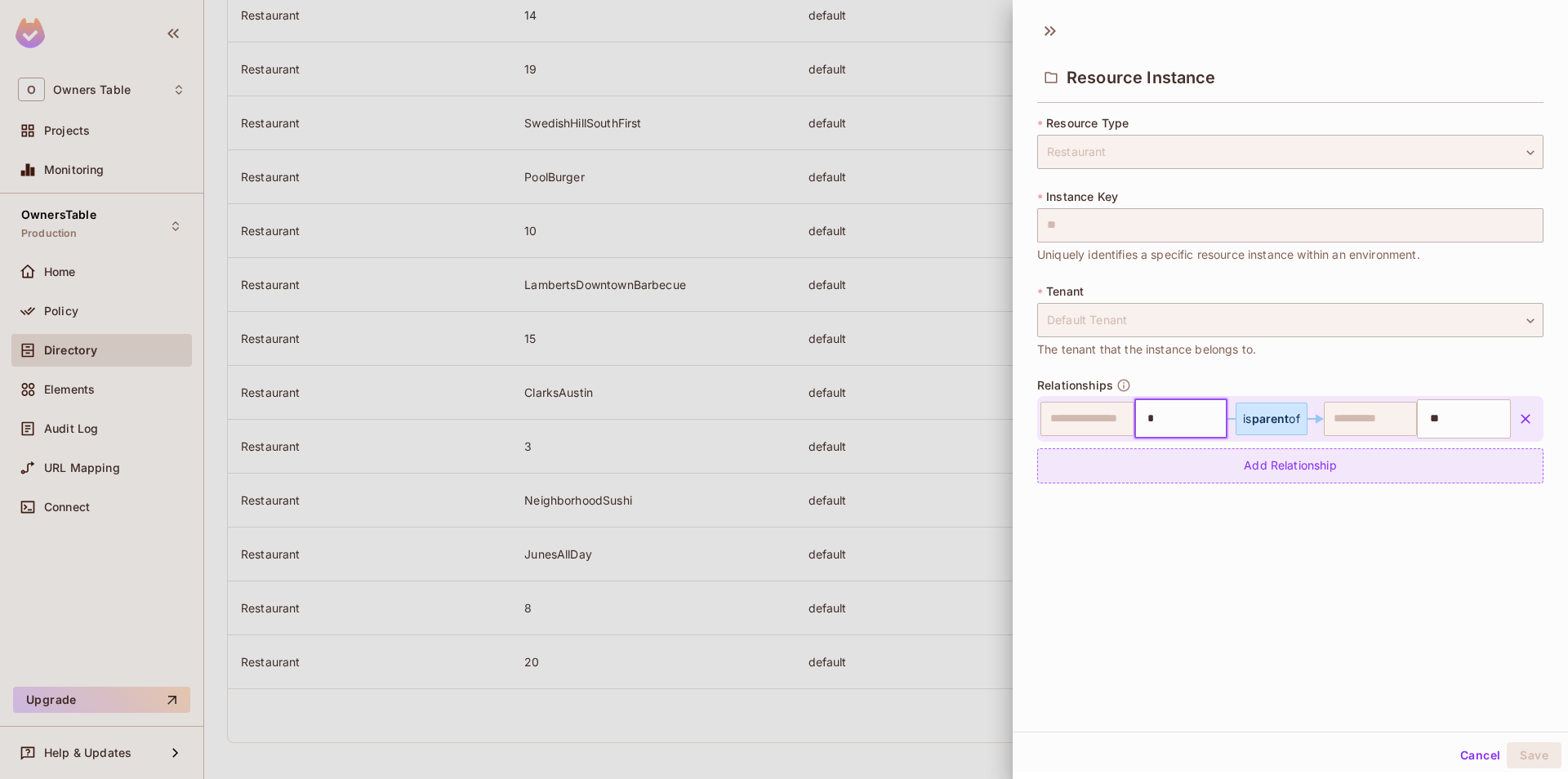
click at [1194, 464] on div "Add Relationship" at bounding box center [1290, 465] width 506 height 35
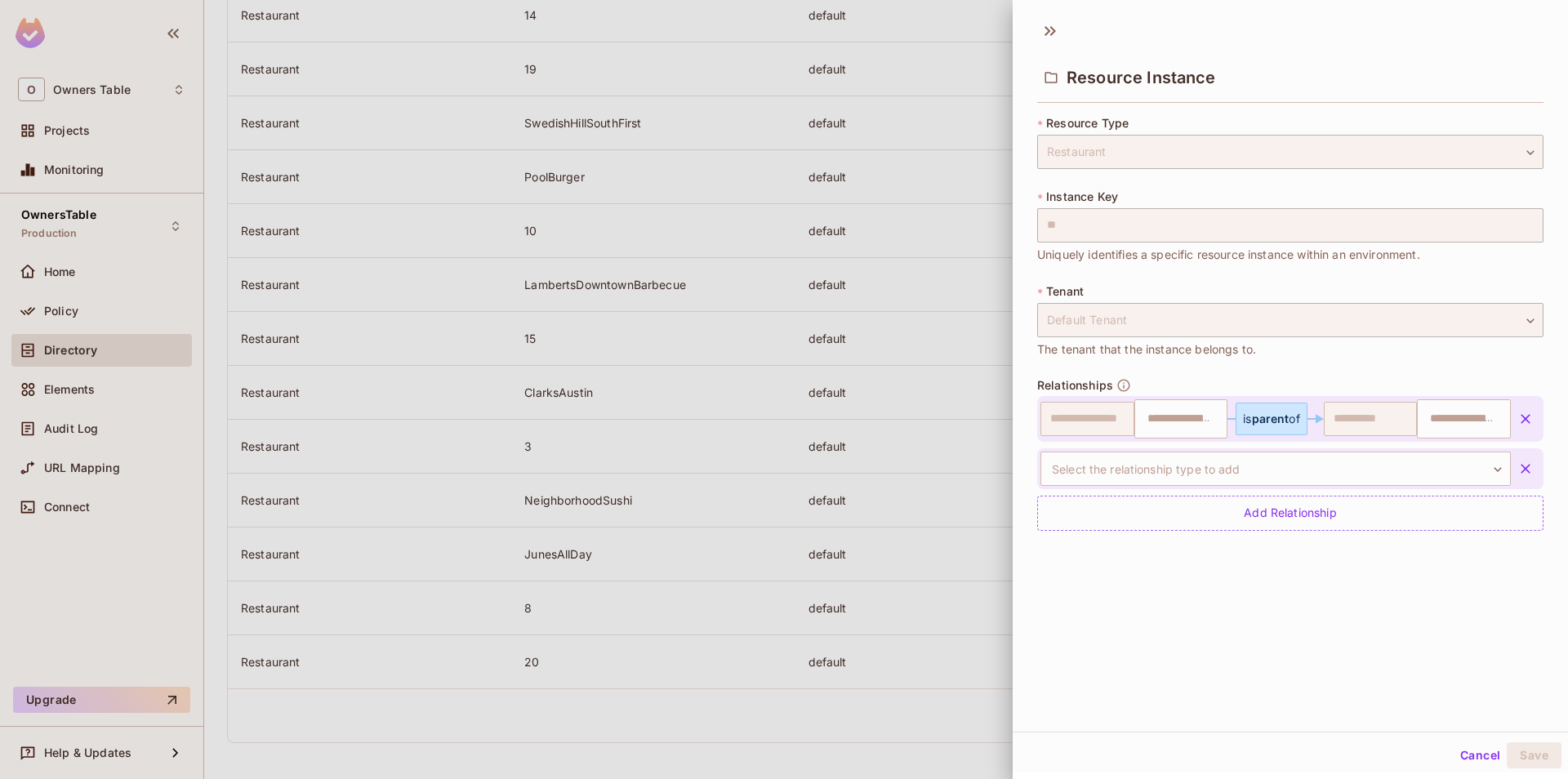
type input "*"
type input "**"
click at [1252, 465] on body "O Owners Table Projects Monitoring OwnersTable Production Home Policy Directory…" at bounding box center [784, 390] width 1568 height 779
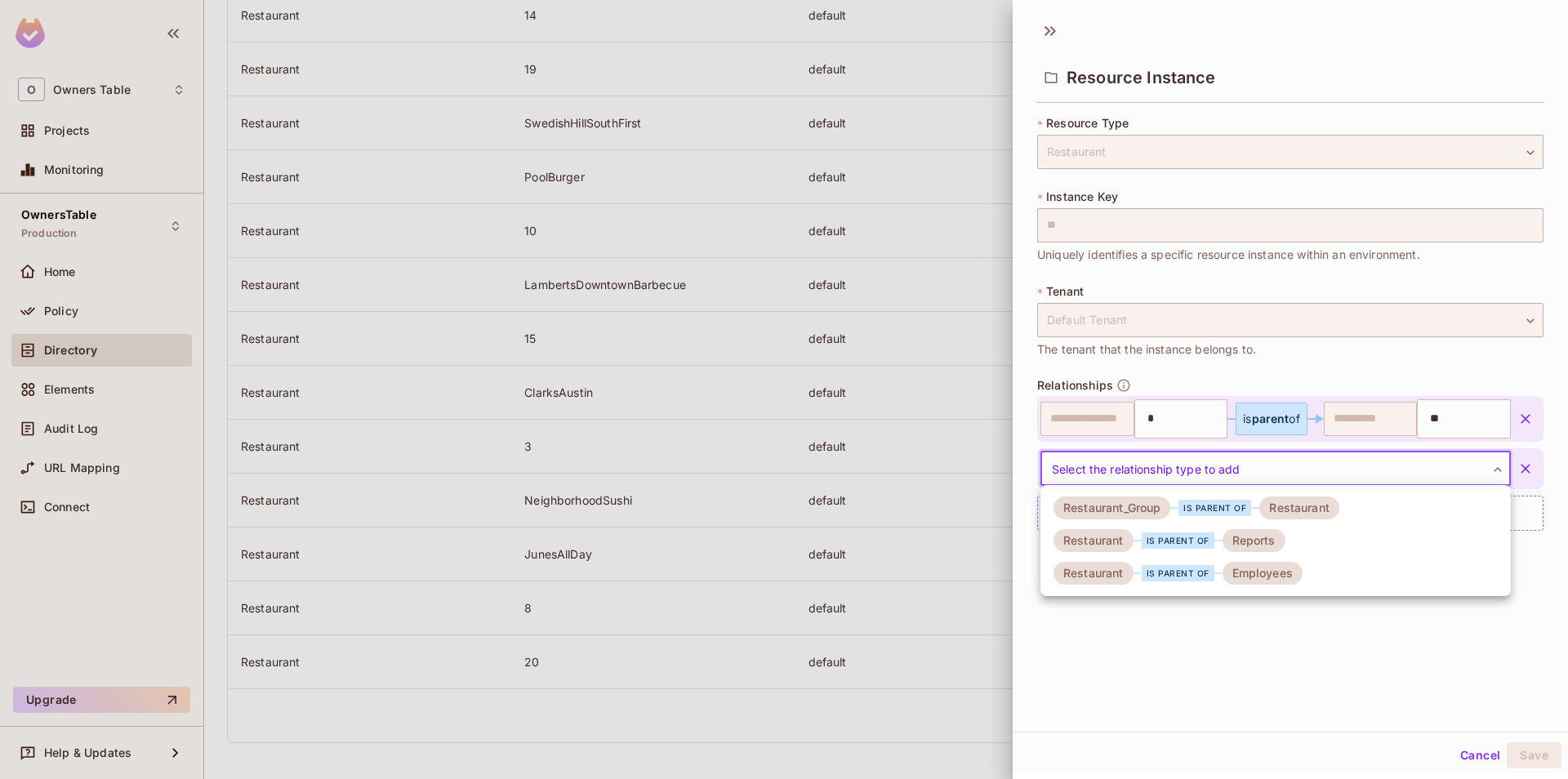
click at [1301, 552] on li "Restaurant is parent of Reports" at bounding box center [1275, 540] width 471 height 32
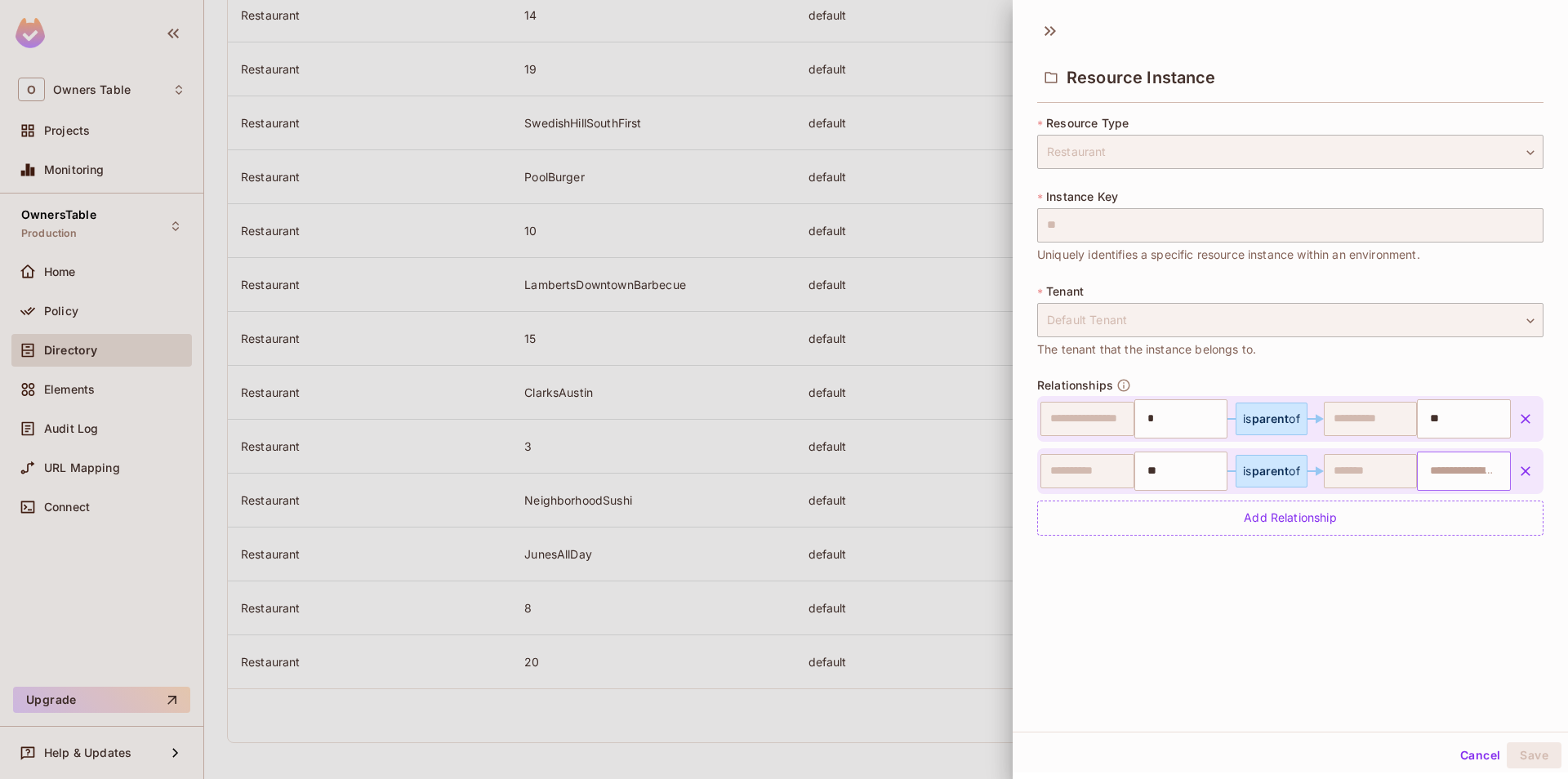
click at [1438, 462] on input "text" at bounding box center [1462, 471] width 83 height 32
paste input "**********"
type input "**********"
click at [1343, 515] on div "Add Relationship" at bounding box center [1290, 517] width 506 height 35
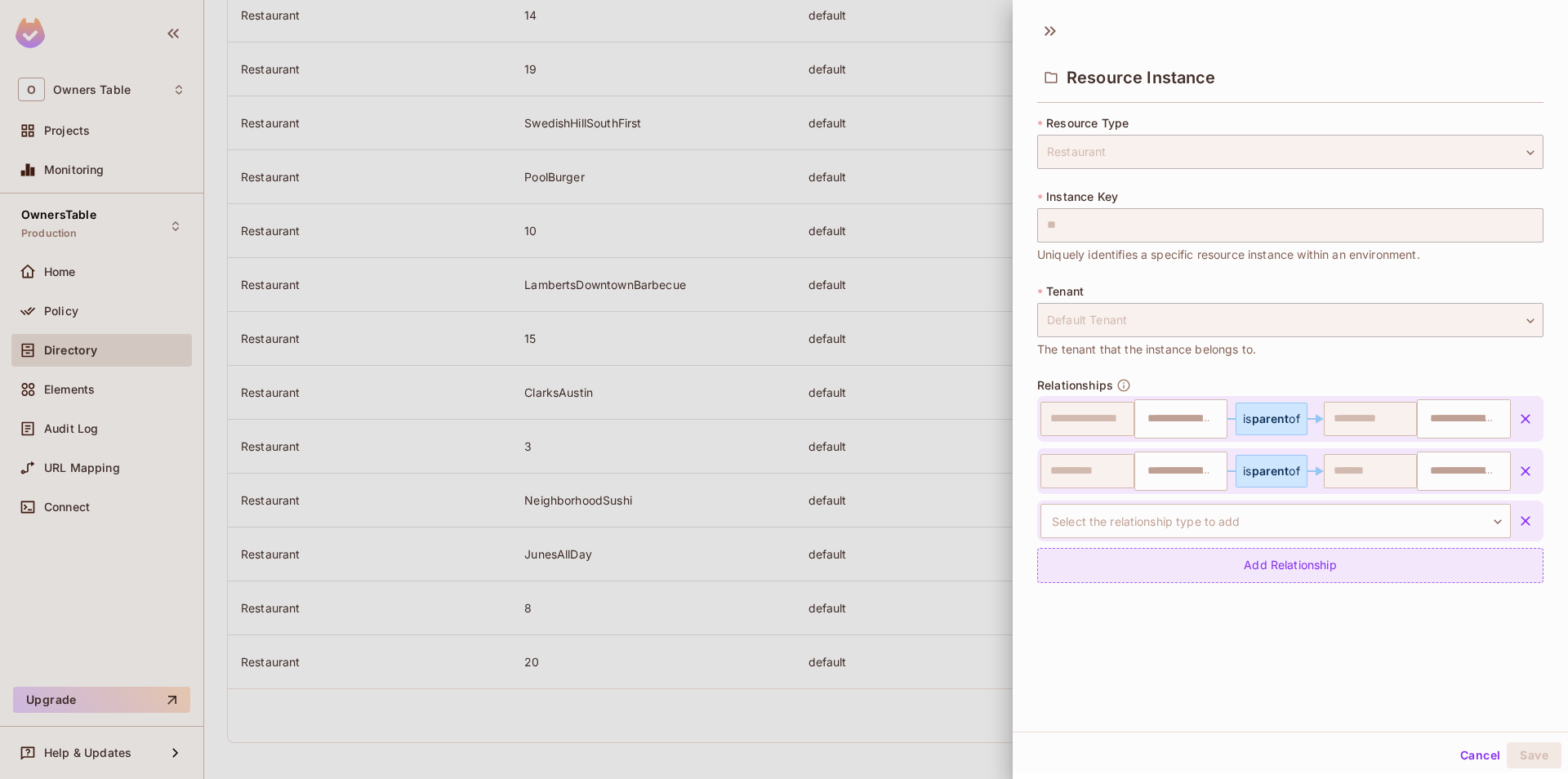
type input "*"
type input "**"
type input "**********"
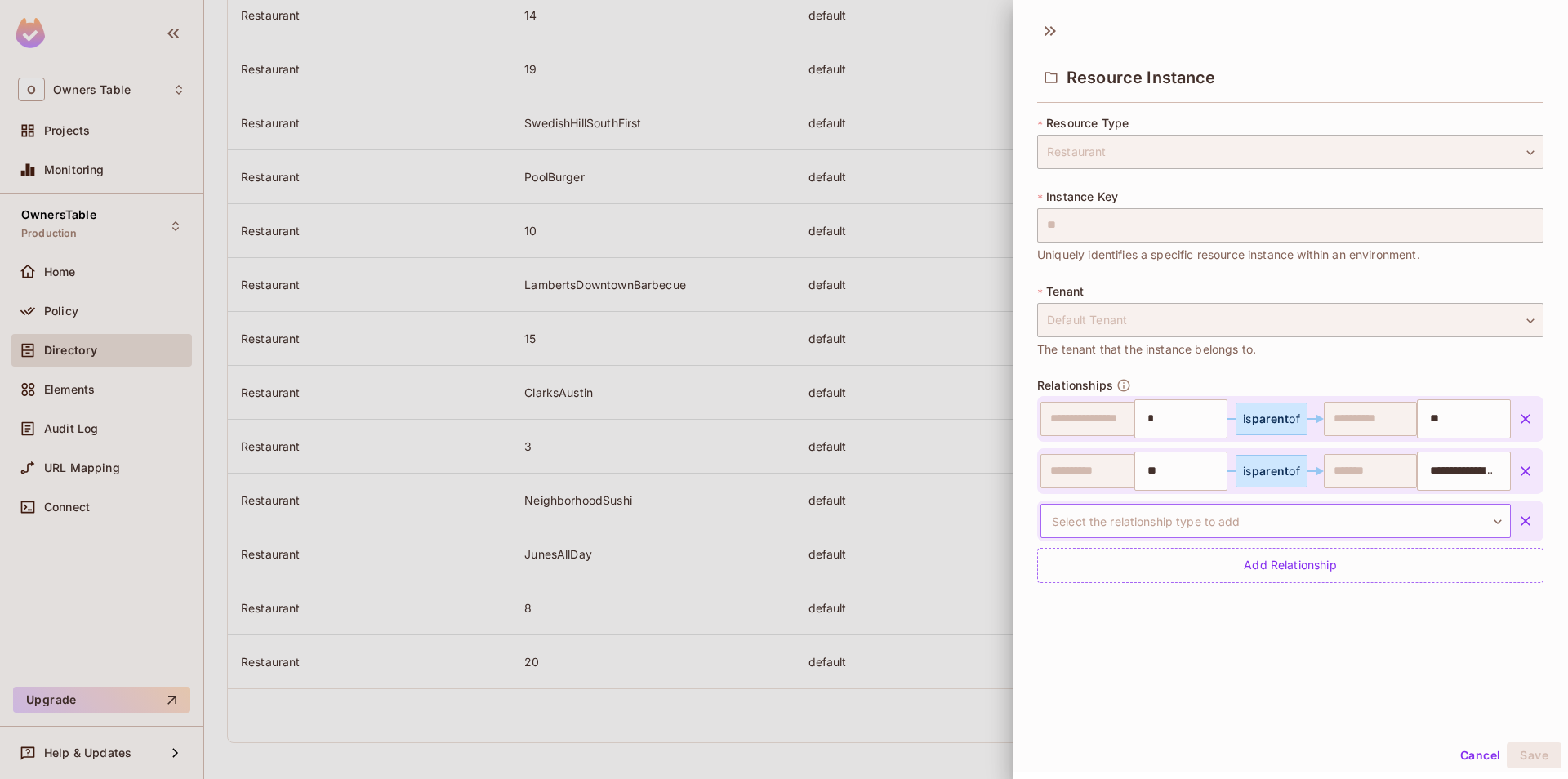
click at [1281, 509] on body "O Owners Table Projects Monitoring OwnersTable Production Home Policy Directory…" at bounding box center [784, 390] width 1568 height 779
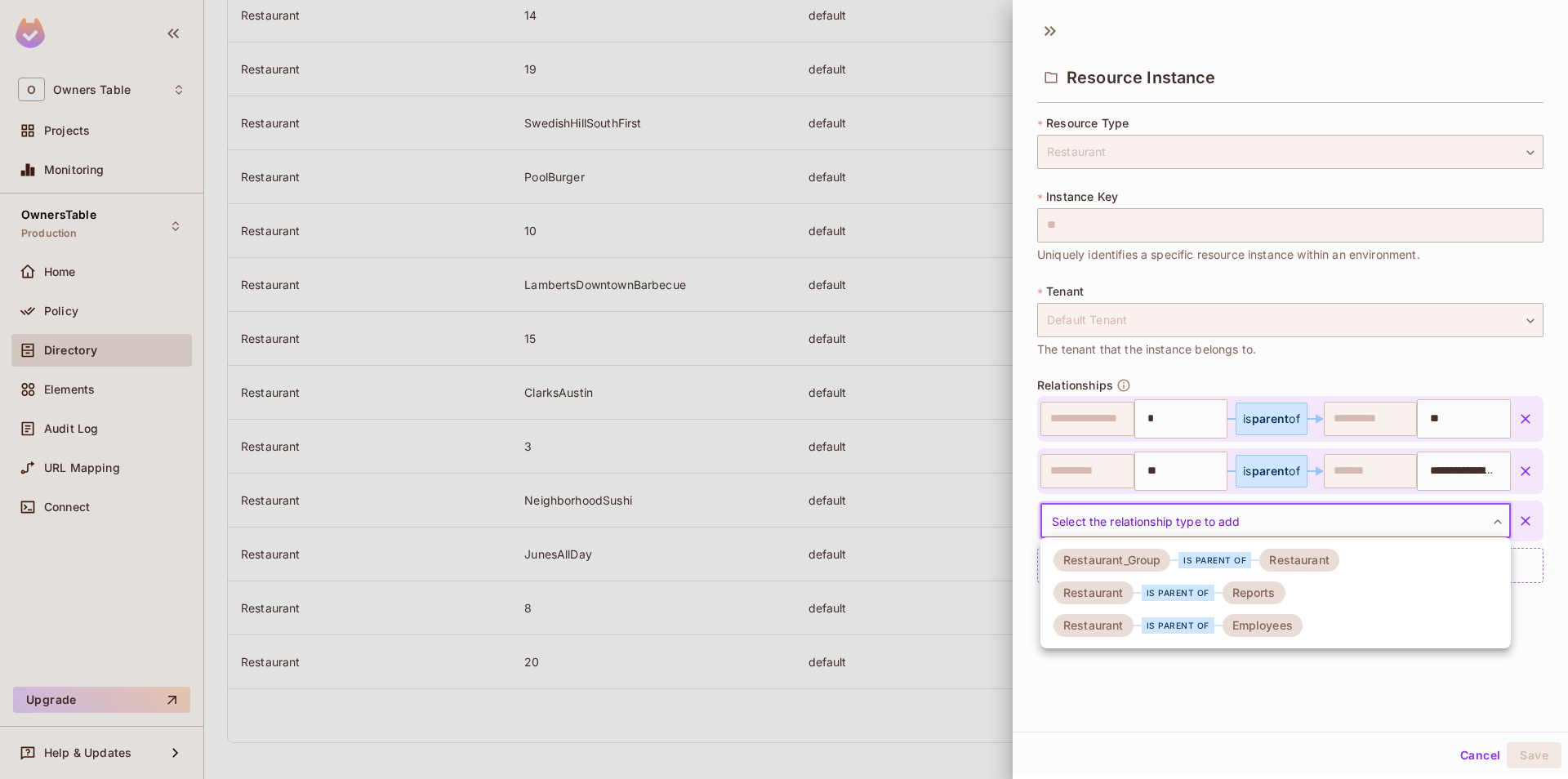
click at [1298, 625] on div "Employees" at bounding box center [1262, 625] width 80 height 23
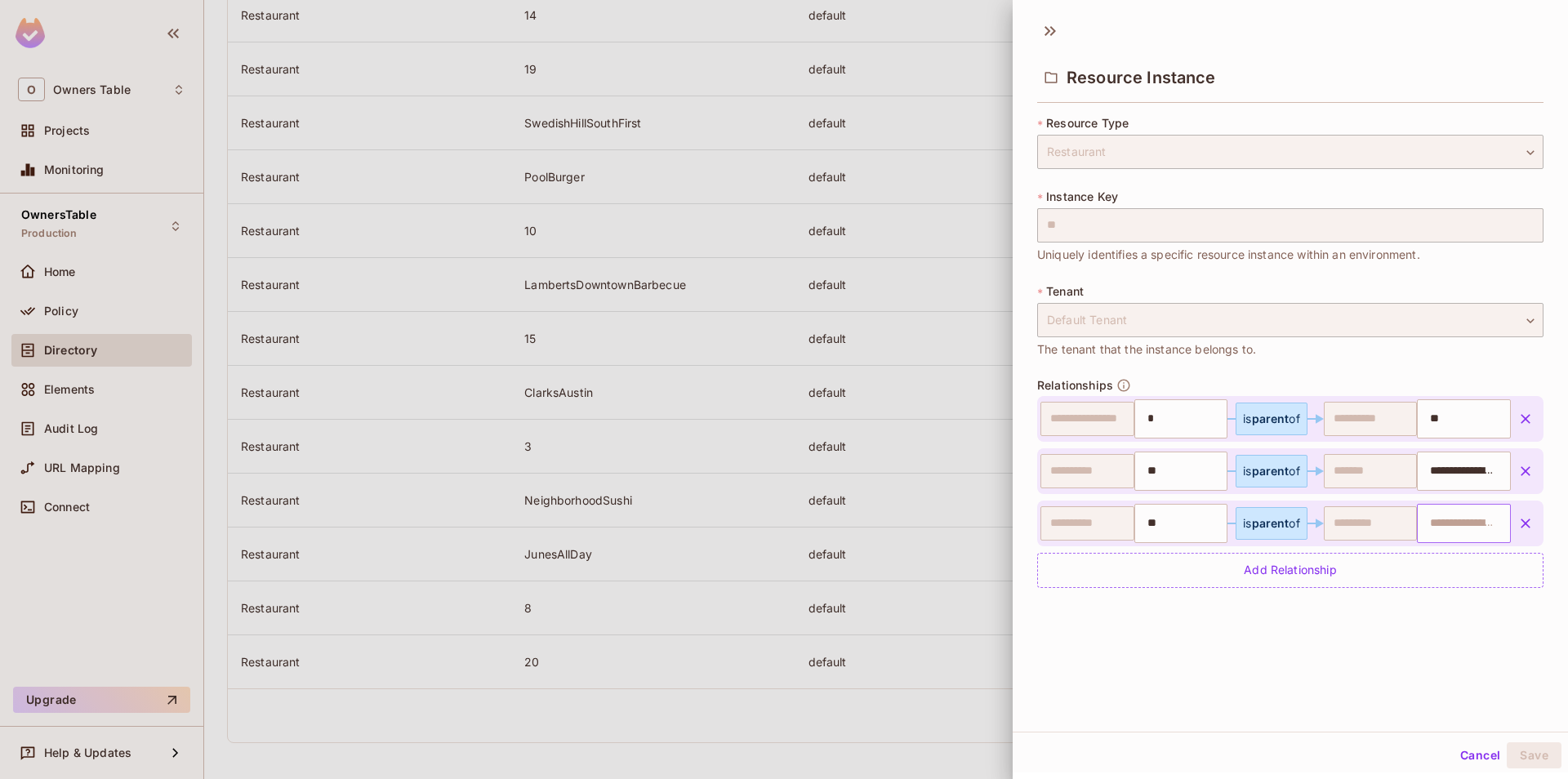
click at [1438, 530] on input "text" at bounding box center [1462, 523] width 83 height 32
paste input "**********"
type input "**********"
click at [1299, 720] on div "**********" at bounding box center [1290, 371] width 555 height 720
type input "*"
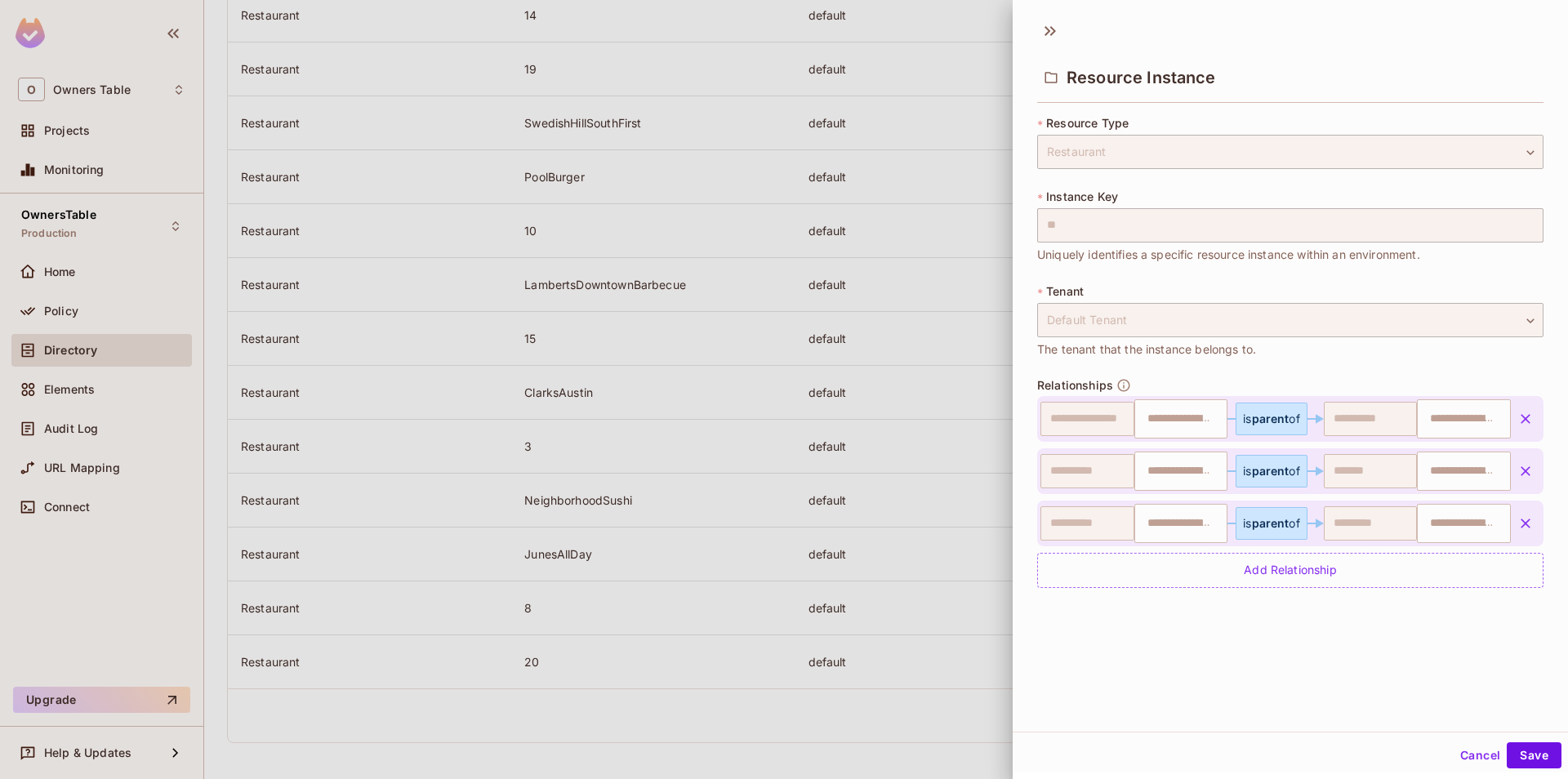
type input "**"
type input "**********"
type input "**"
type input "**********"
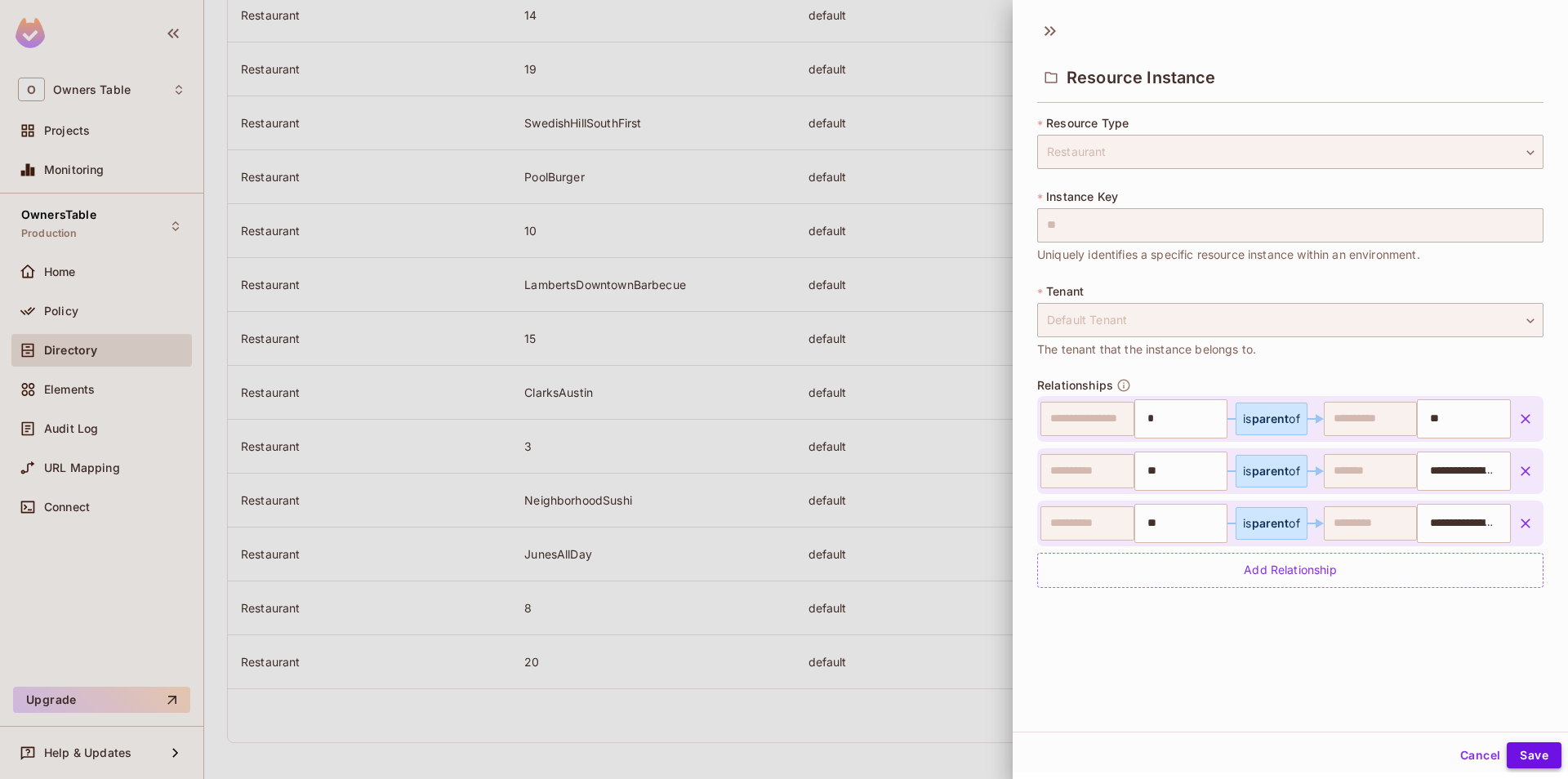
click at [1546, 751] on button "Save" at bounding box center [1534, 756] width 55 height 27
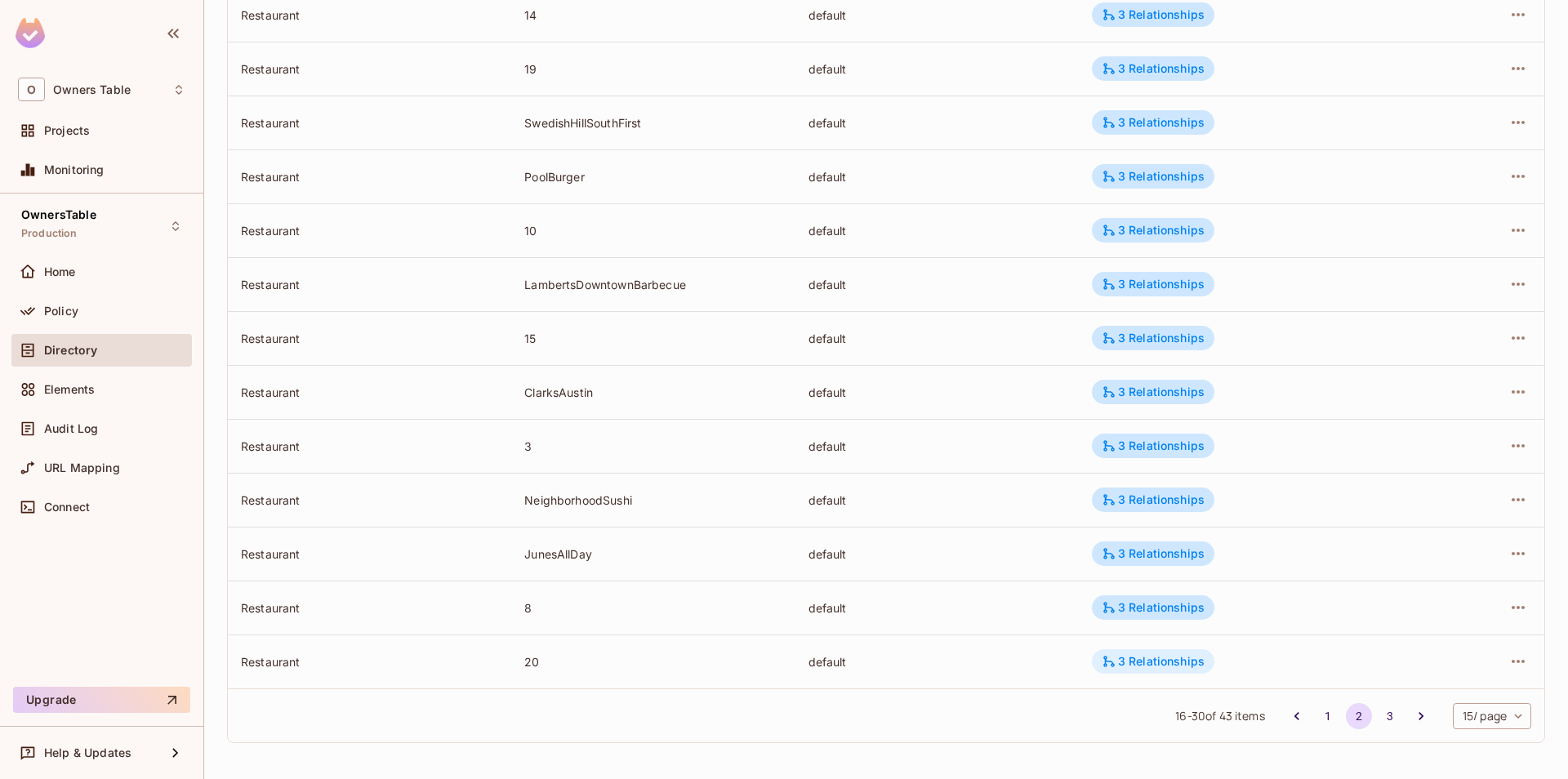
click at [1147, 667] on div "3 Relationships" at bounding box center [1153, 661] width 103 height 15
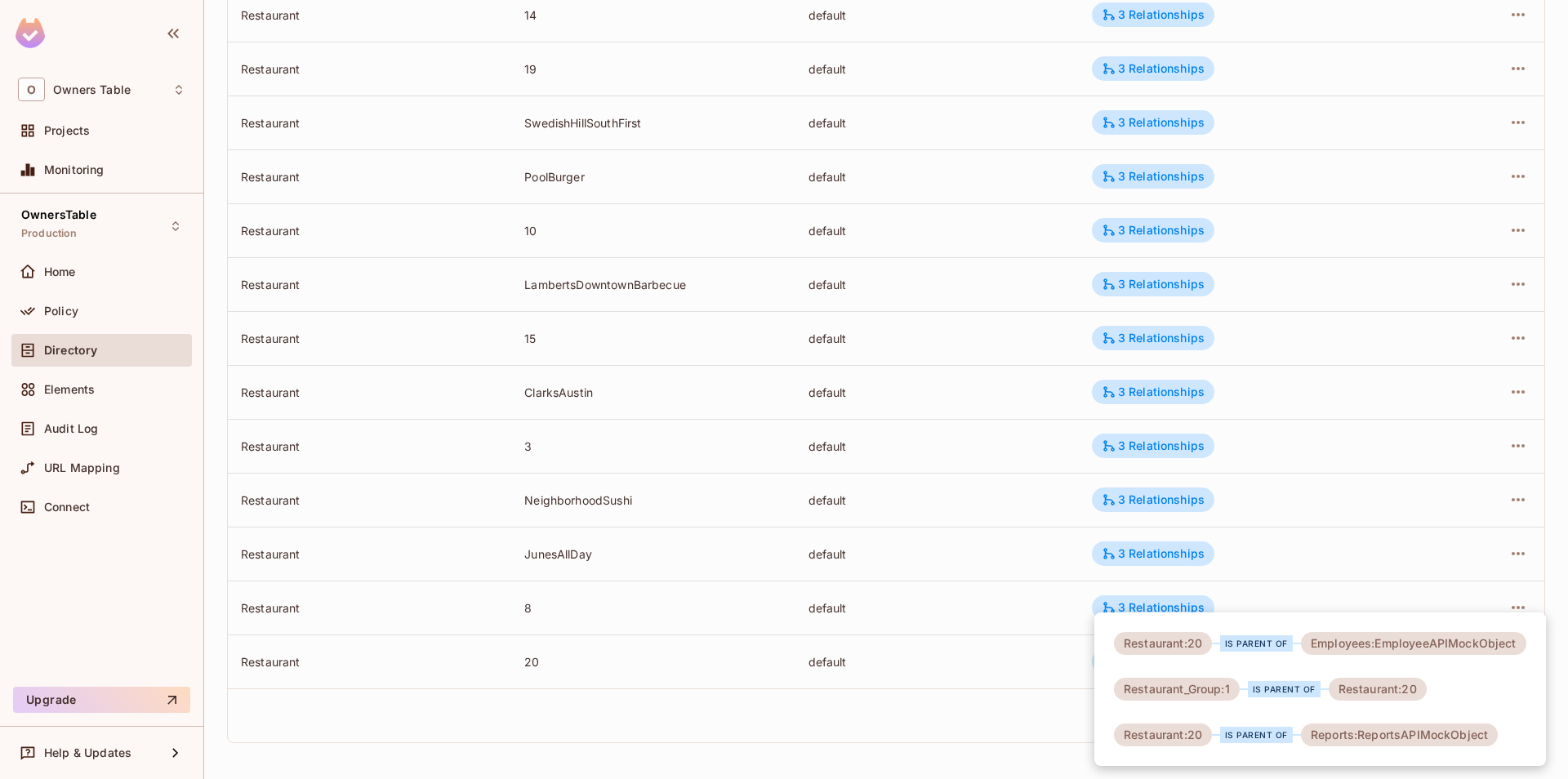
click at [947, 667] on div at bounding box center [784, 390] width 1568 height 779
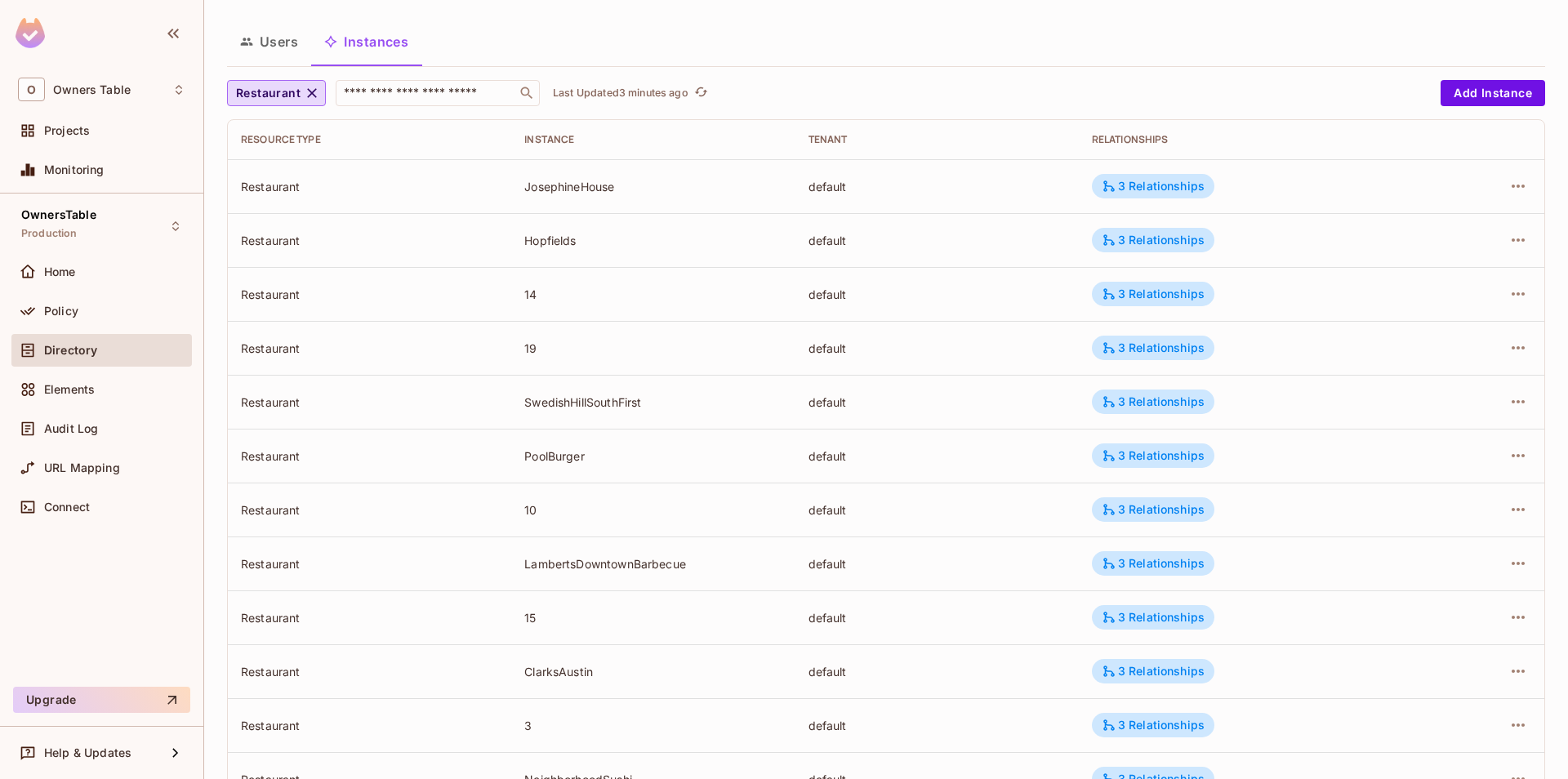
scroll to position [362, 0]
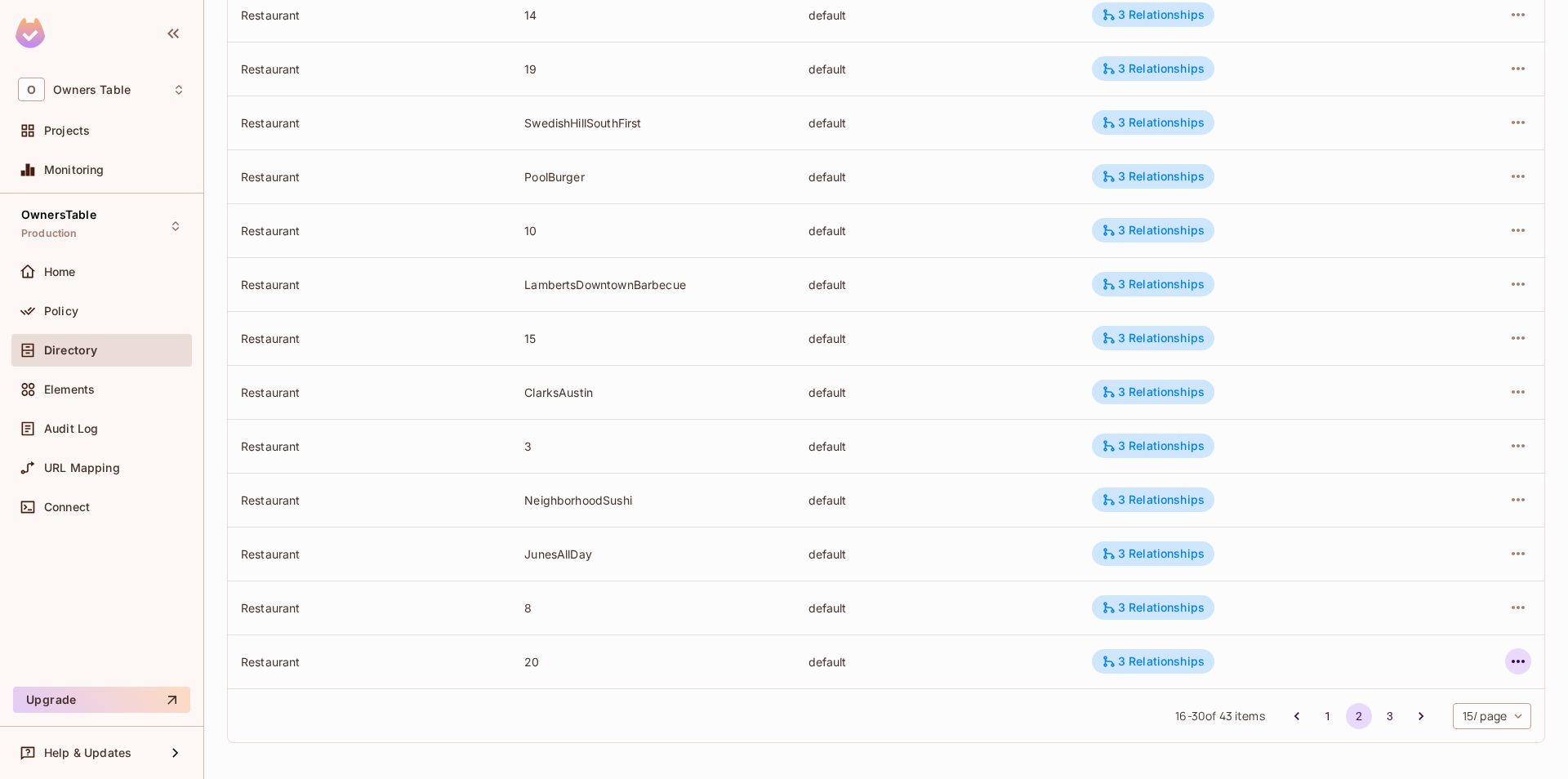
click at [1530, 661] on button "button" at bounding box center [1519, 661] width 27 height 27
click at [1408, 707] on div "Edit Attributes" at bounding box center [1398, 705] width 81 height 16
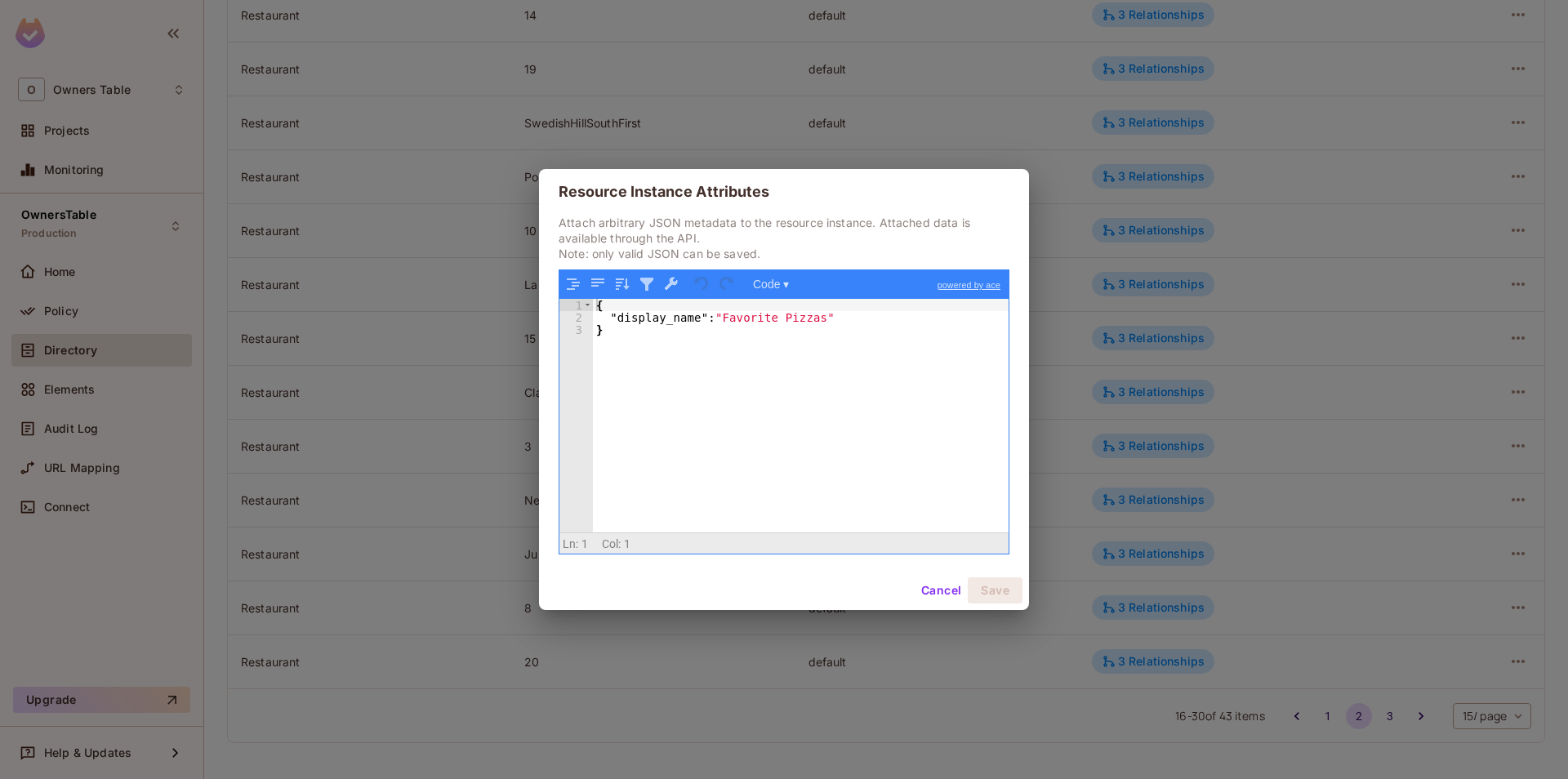
click at [932, 592] on button "Cancel" at bounding box center [941, 590] width 53 height 27
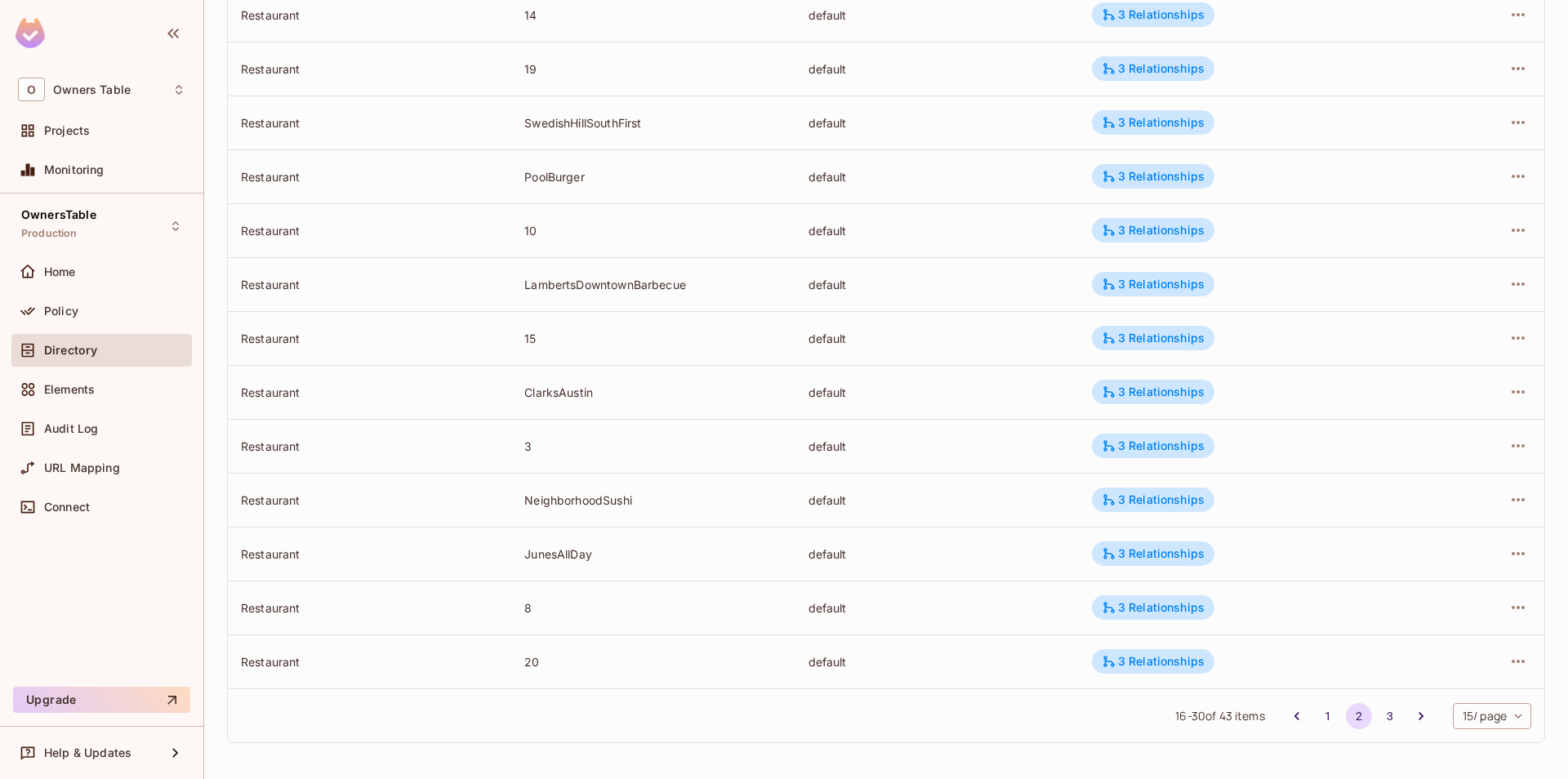
scroll to position [0, 0]
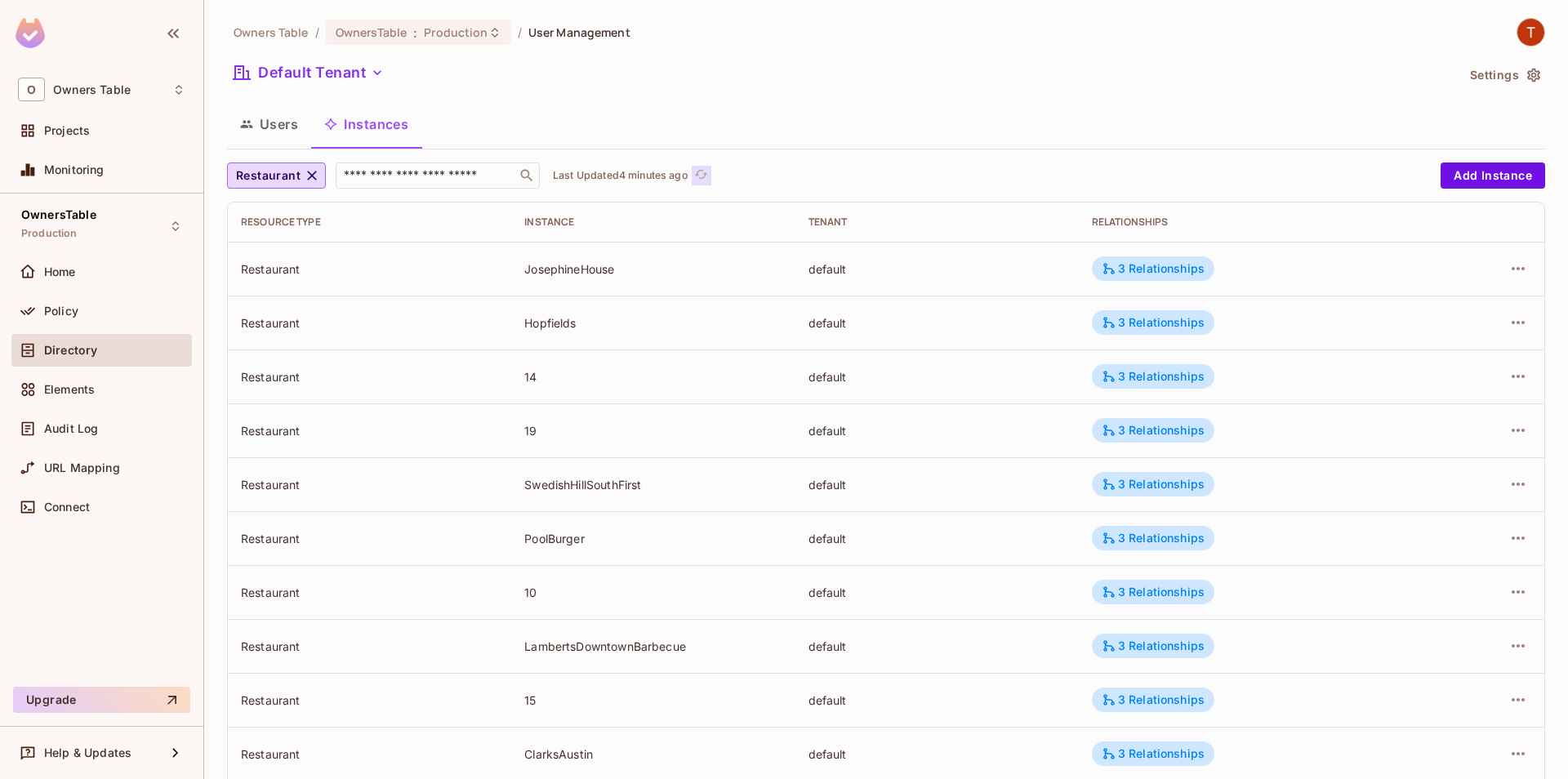
click at [696, 174] on button "Click to refresh data" at bounding box center [701, 175] width 20 height 20
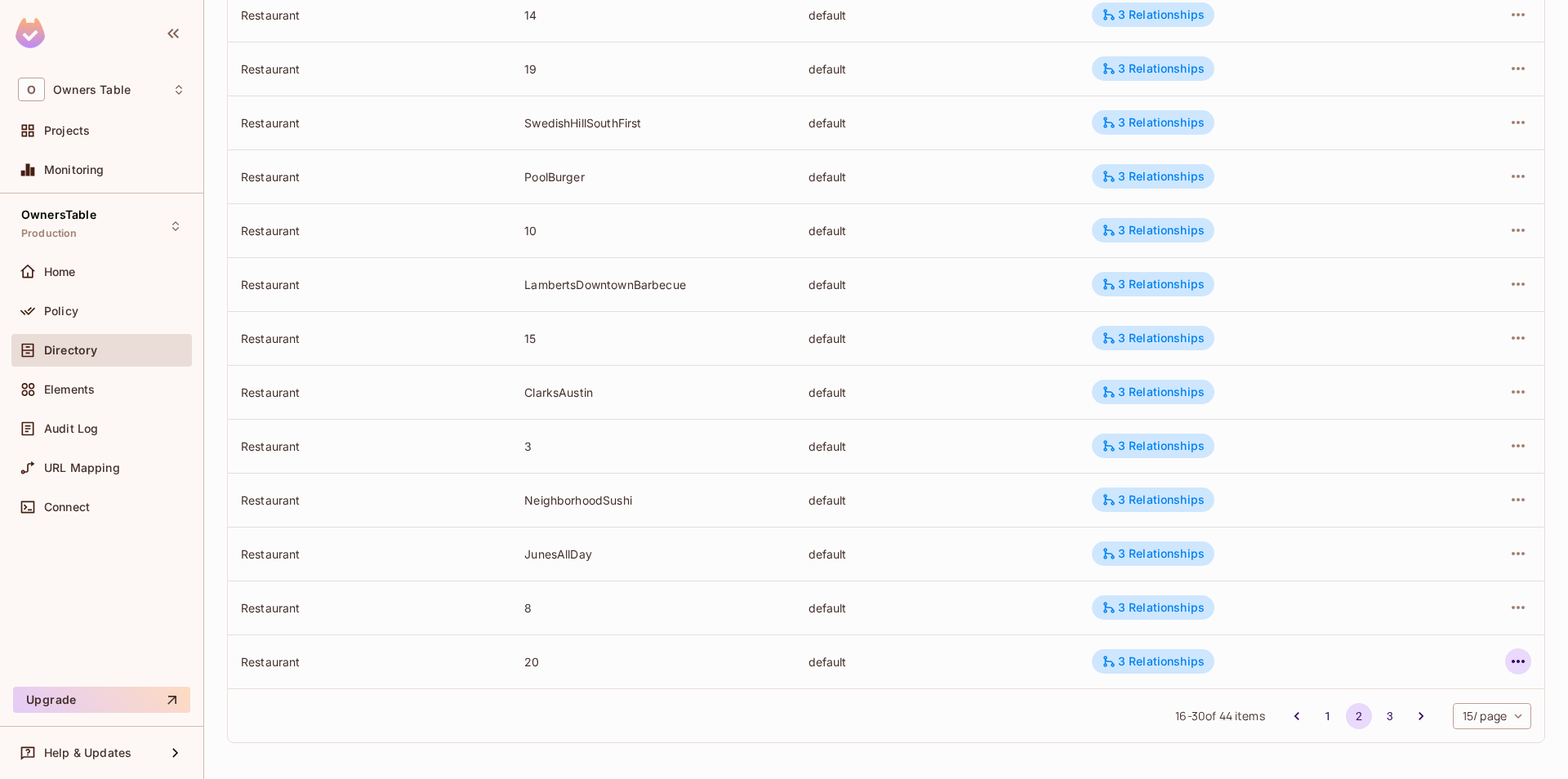
click at [1513, 656] on icon "button" at bounding box center [1518, 661] width 20 height 20
click at [1386, 704] on div "Edit Attributes" at bounding box center [1398, 705] width 81 height 16
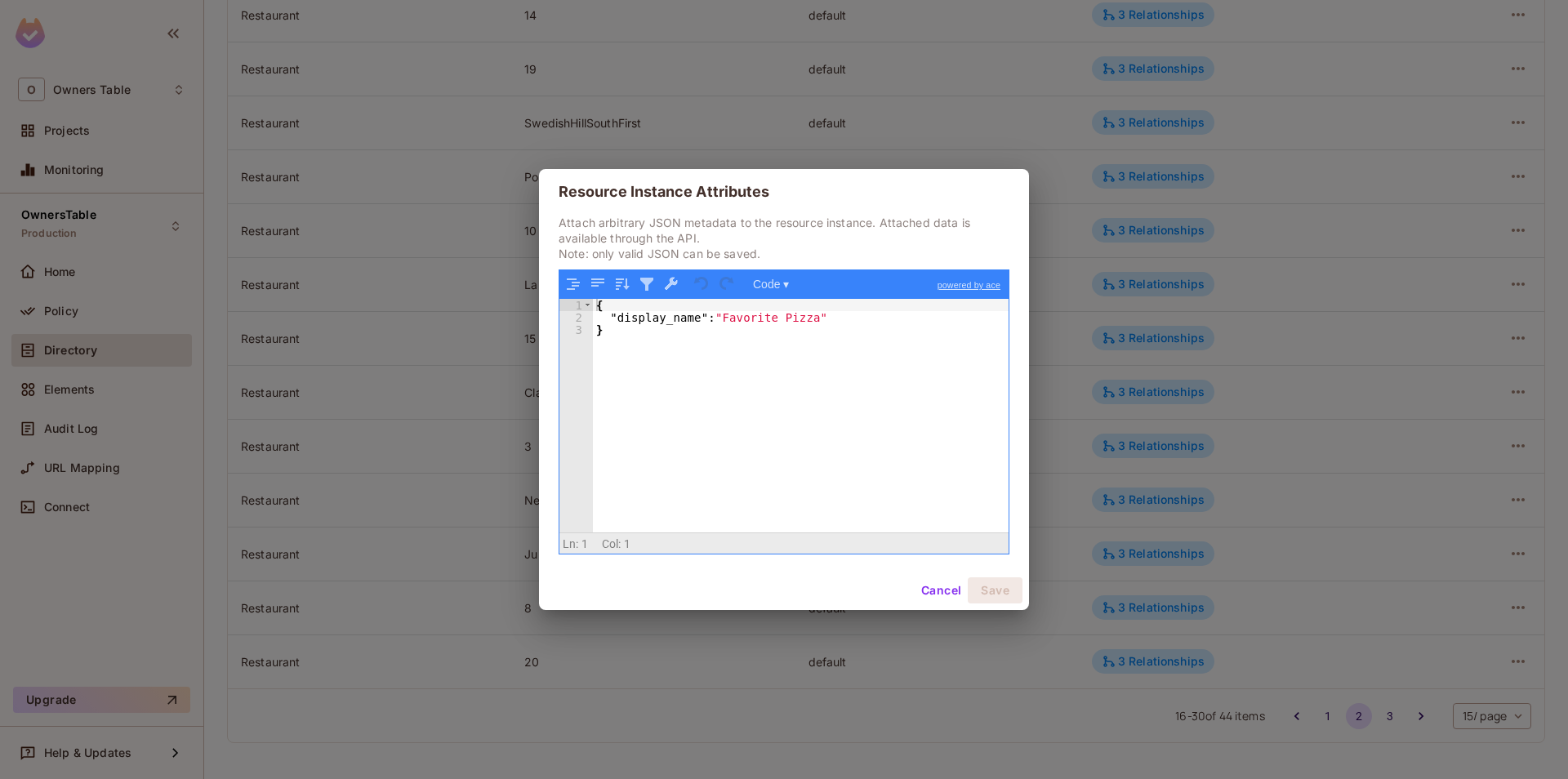
click at [932, 595] on button "Cancel" at bounding box center [941, 590] width 53 height 27
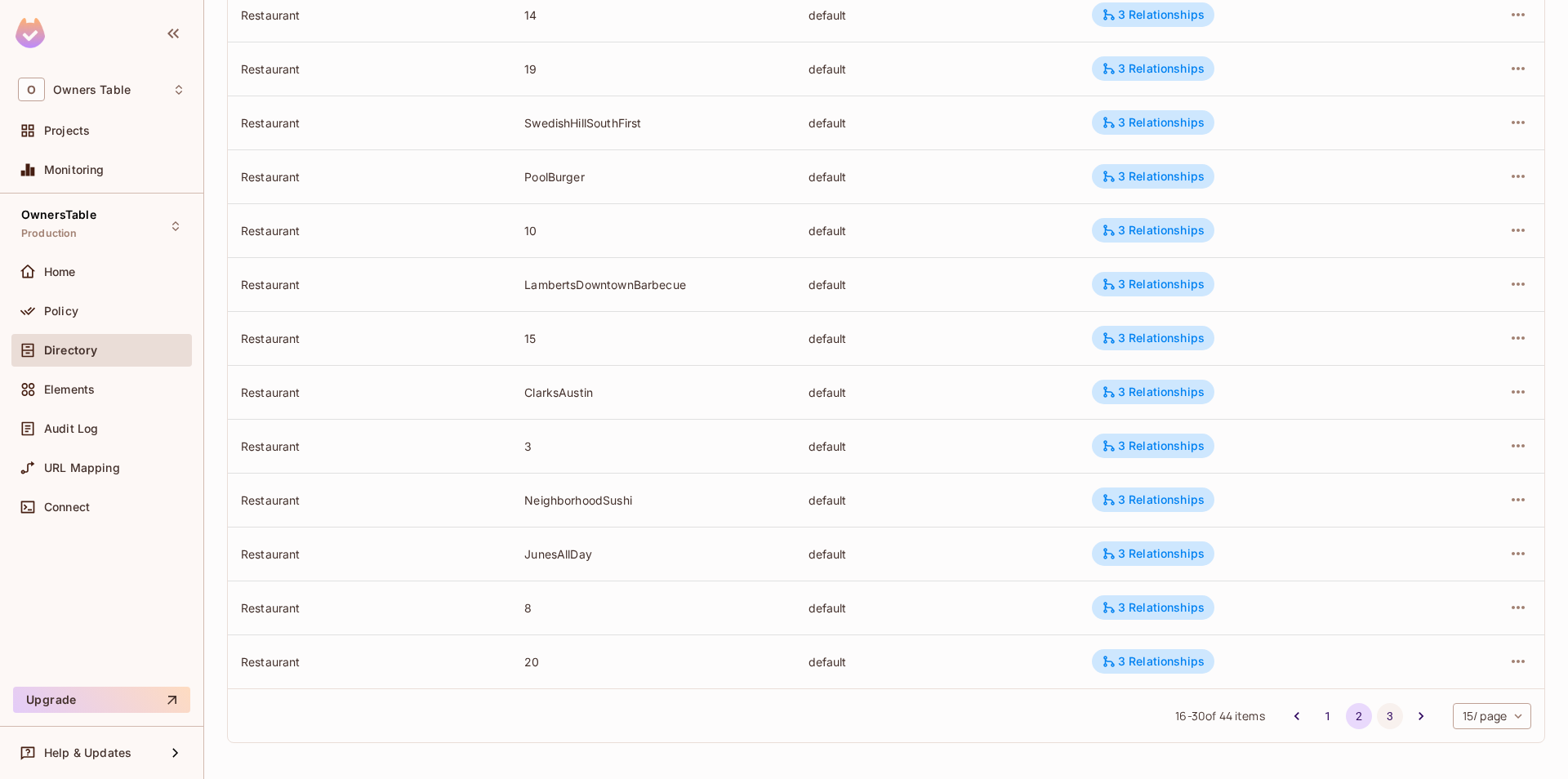
click at [1381, 716] on button "3" at bounding box center [1390, 716] width 27 height 27
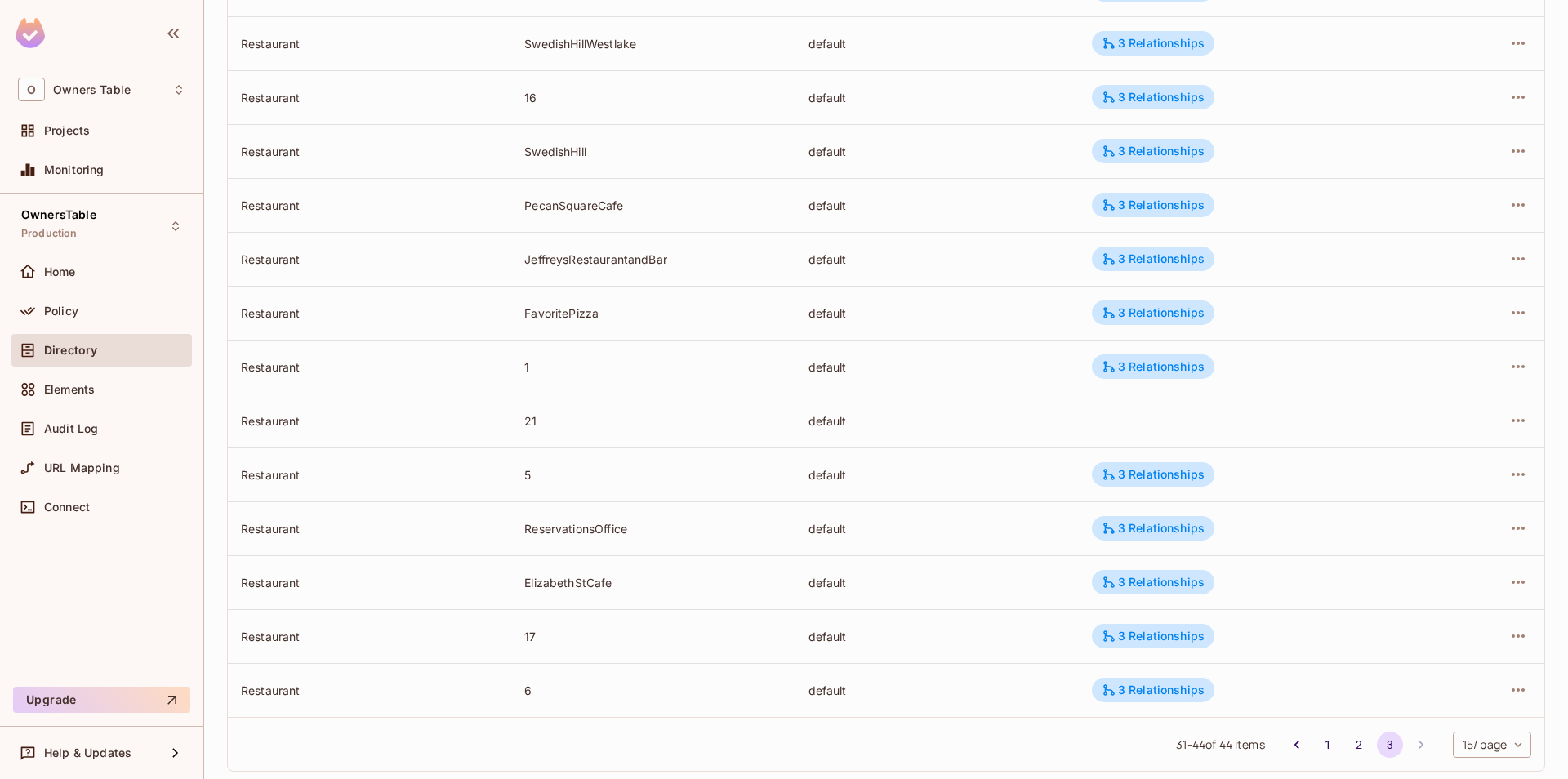
scroll to position [308, 0]
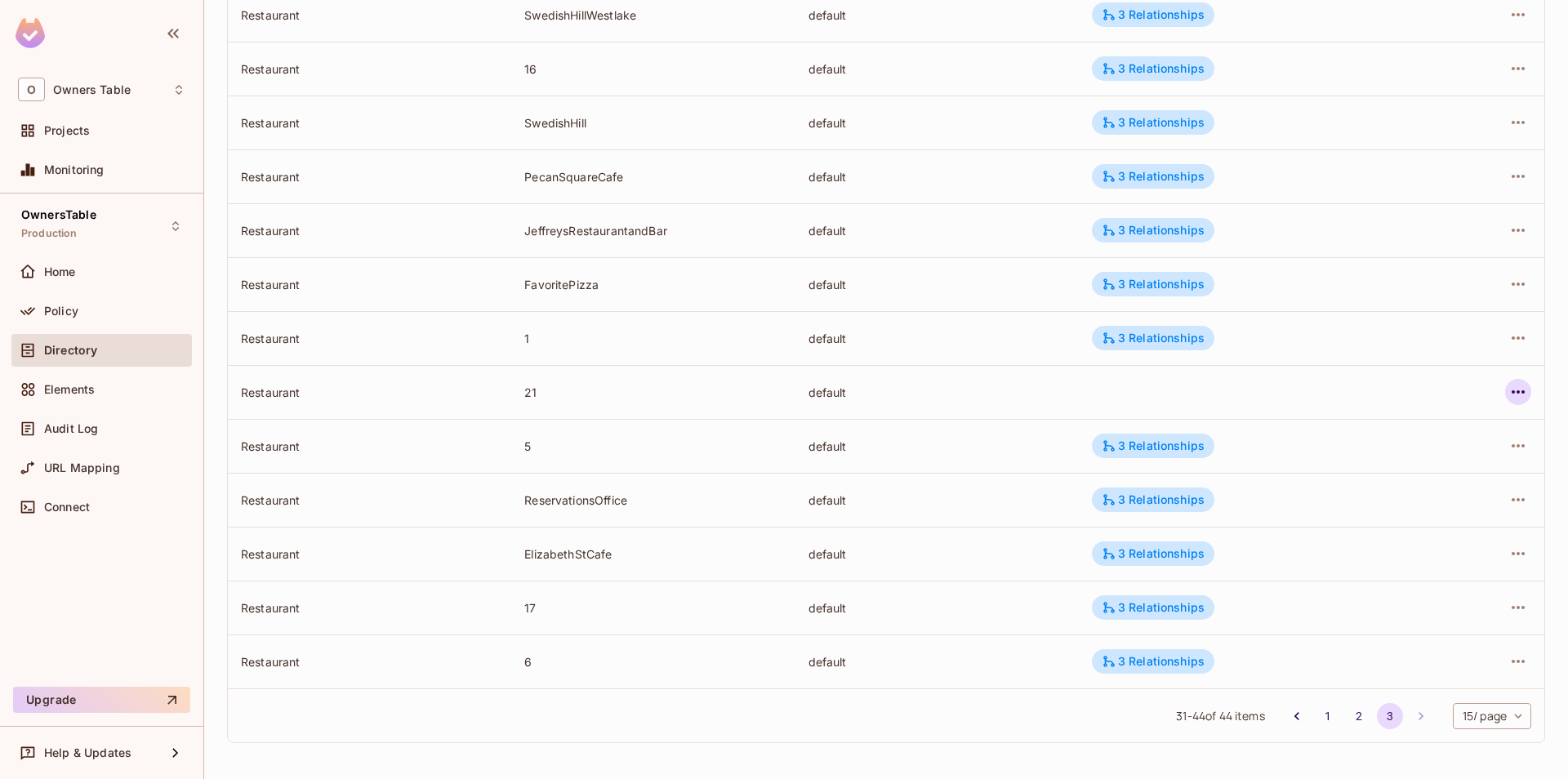
click at [1507, 393] on button "button" at bounding box center [1519, 392] width 27 height 27
click at [1435, 476] on span "Edit Attributes" at bounding box center [1398, 466] width 91 height 27
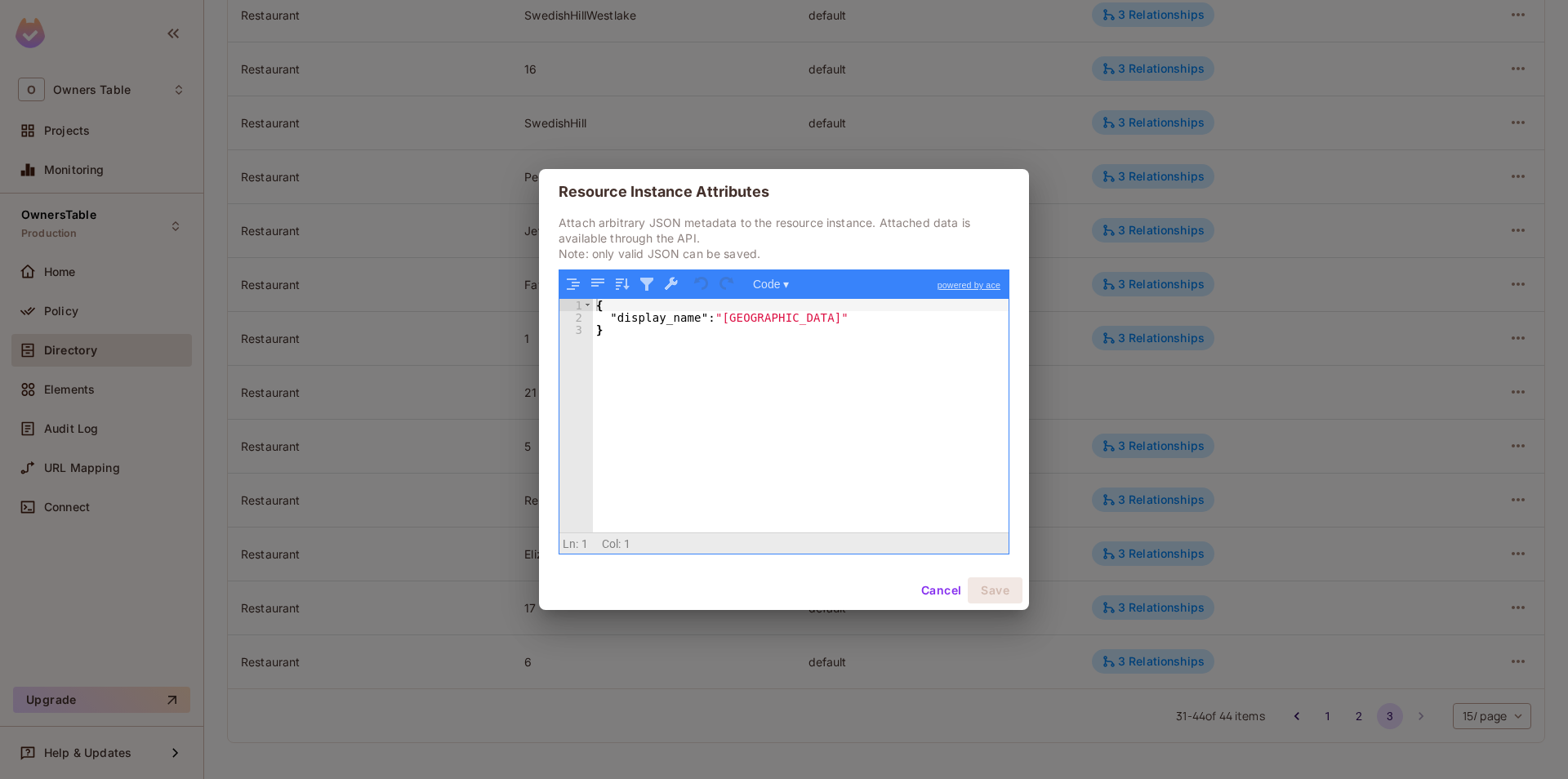
click at [944, 589] on button "Cancel" at bounding box center [941, 590] width 53 height 27
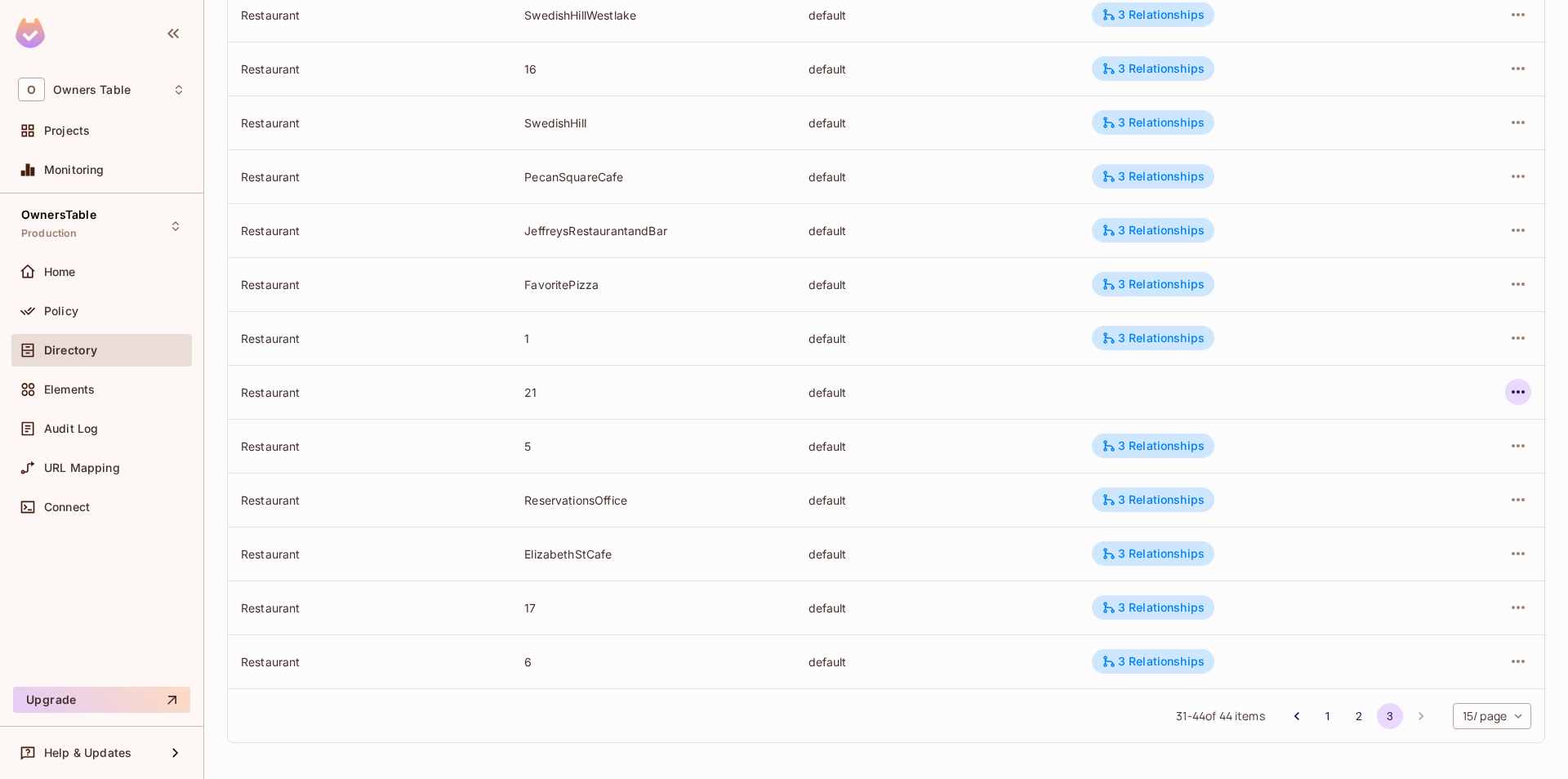
click at [1523, 394] on icon "button" at bounding box center [1518, 391] width 20 height 20
click at [1357, 433] on span "Edit Resource Instance" at bounding box center [1421, 430] width 137 height 27
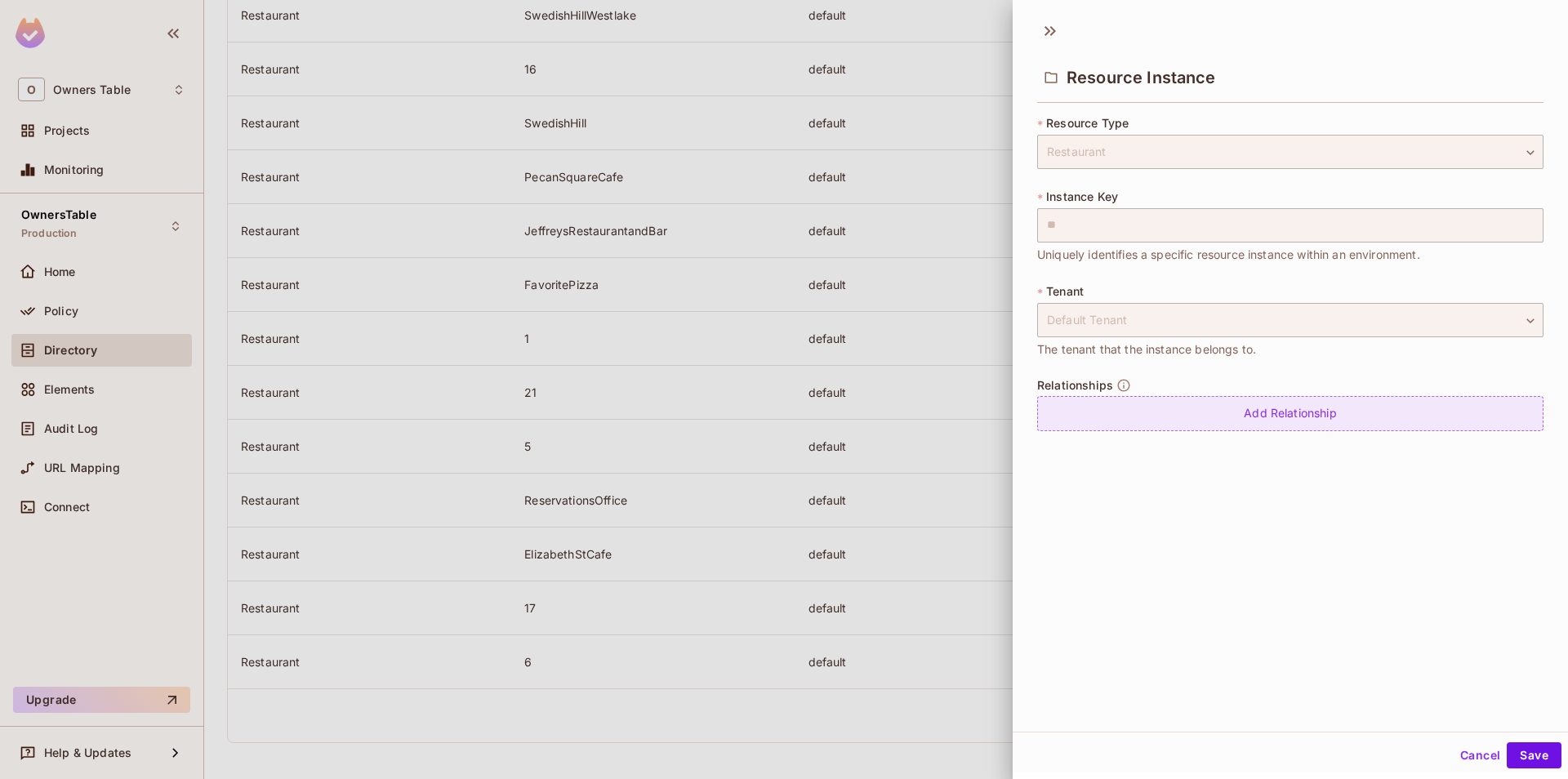
click at [1240, 406] on div "Add Relationship" at bounding box center [1290, 413] width 506 height 35
click at [1126, 415] on body "O Owners Table Projects Monitoring OwnersTable Production Home Policy Directory…" at bounding box center [784, 390] width 1568 height 779
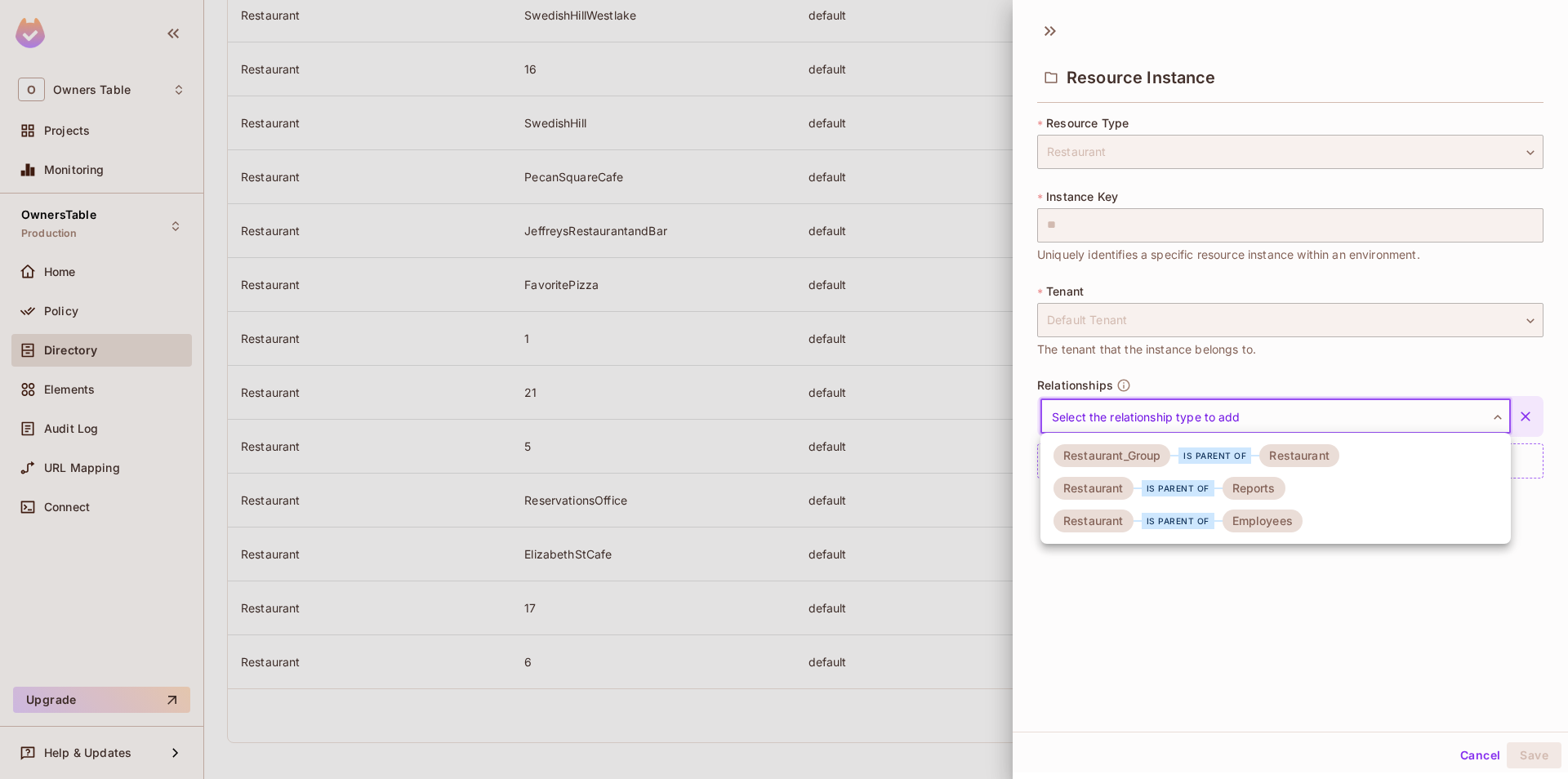
click at [1139, 453] on div "Restaurant_Group" at bounding box center [1111, 456] width 117 height 23
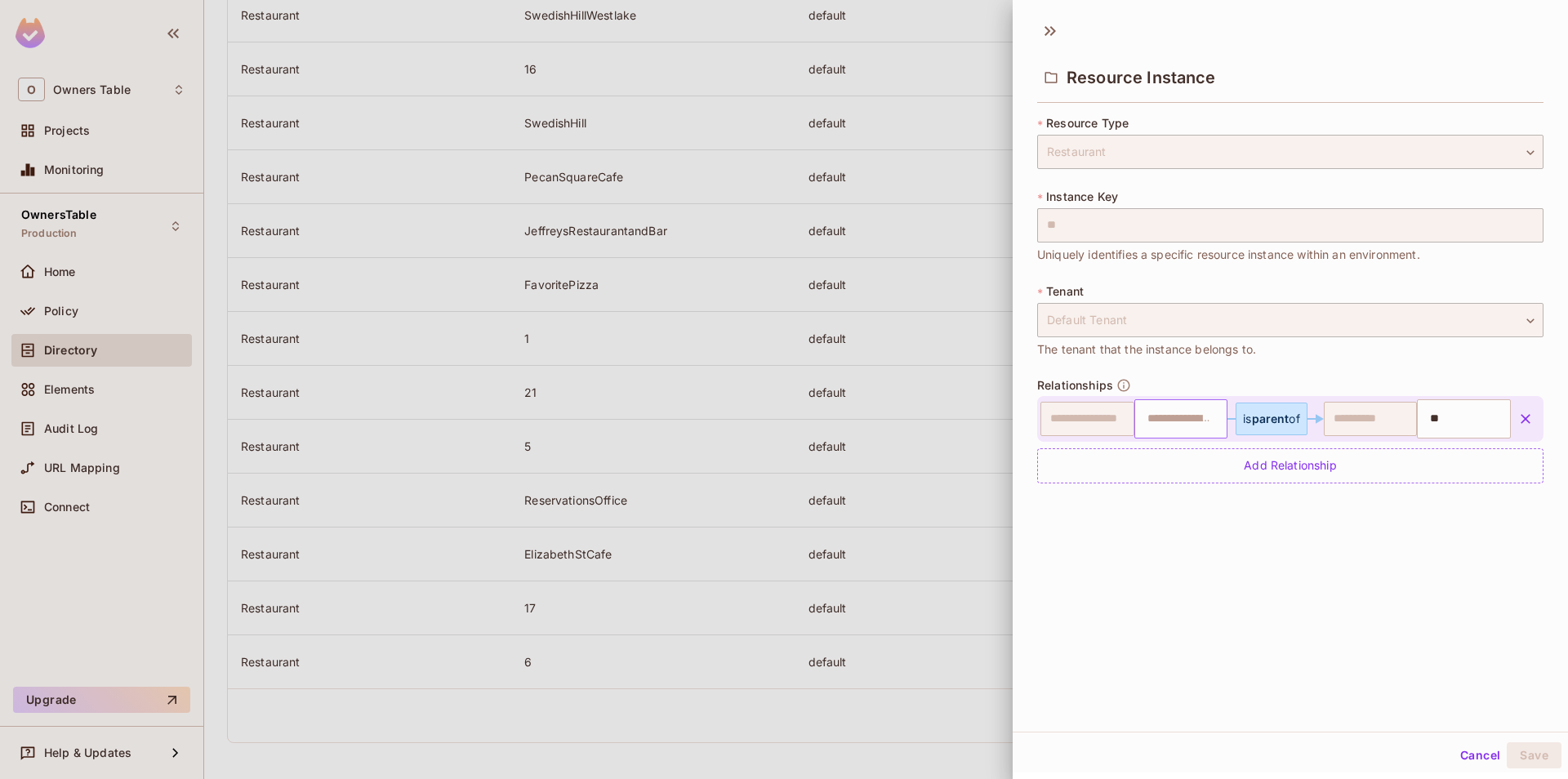
click at [1162, 414] on input "text" at bounding box center [1180, 419] width 83 height 32
type input "*"
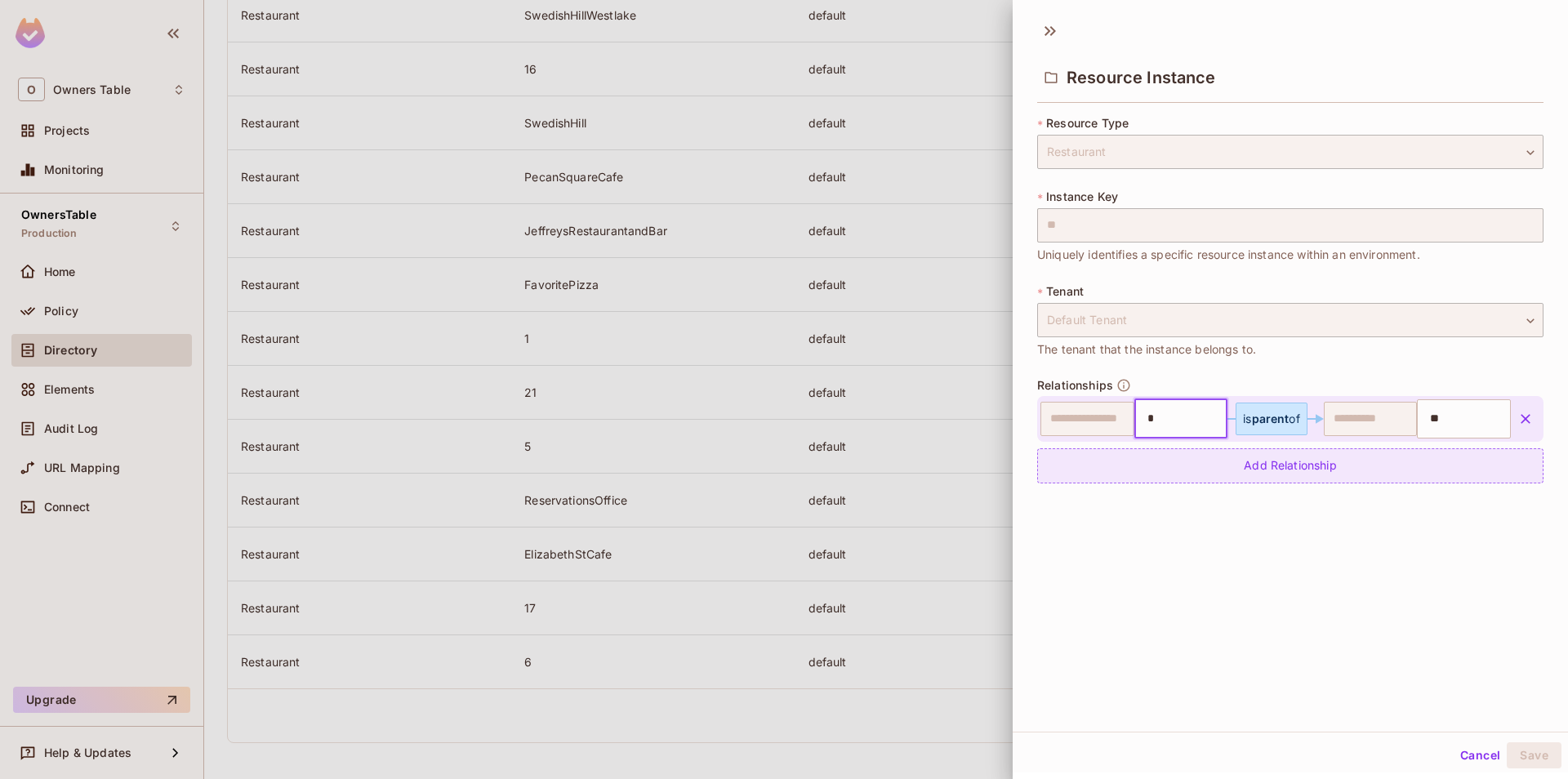
click at [1175, 466] on div "Add Relationship" at bounding box center [1290, 465] width 506 height 35
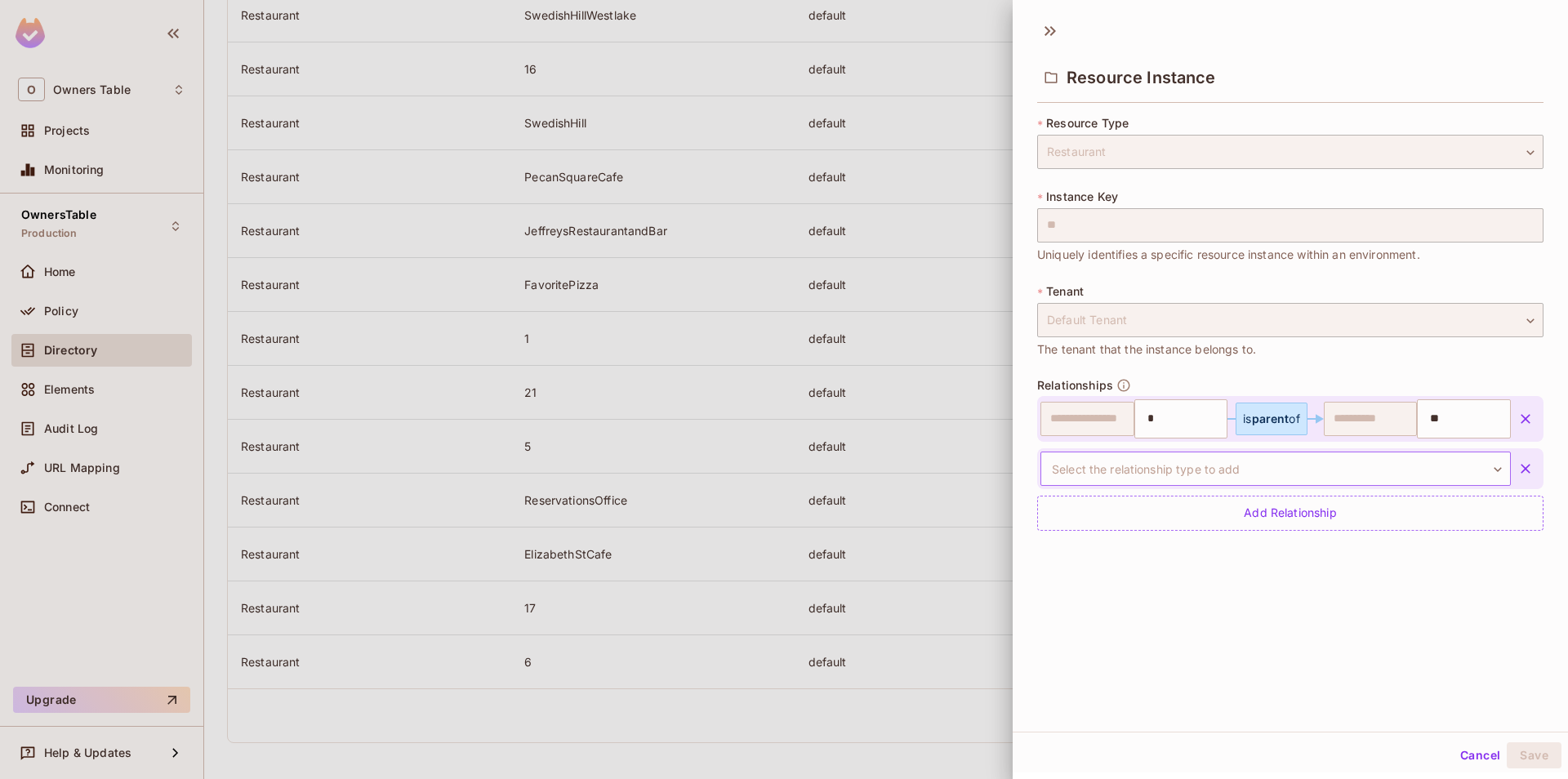
click at [1181, 475] on body "O Owners Table Projects Monitoring OwnersTable Production Home Policy Directory…" at bounding box center [784, 390] width 1568 height 779
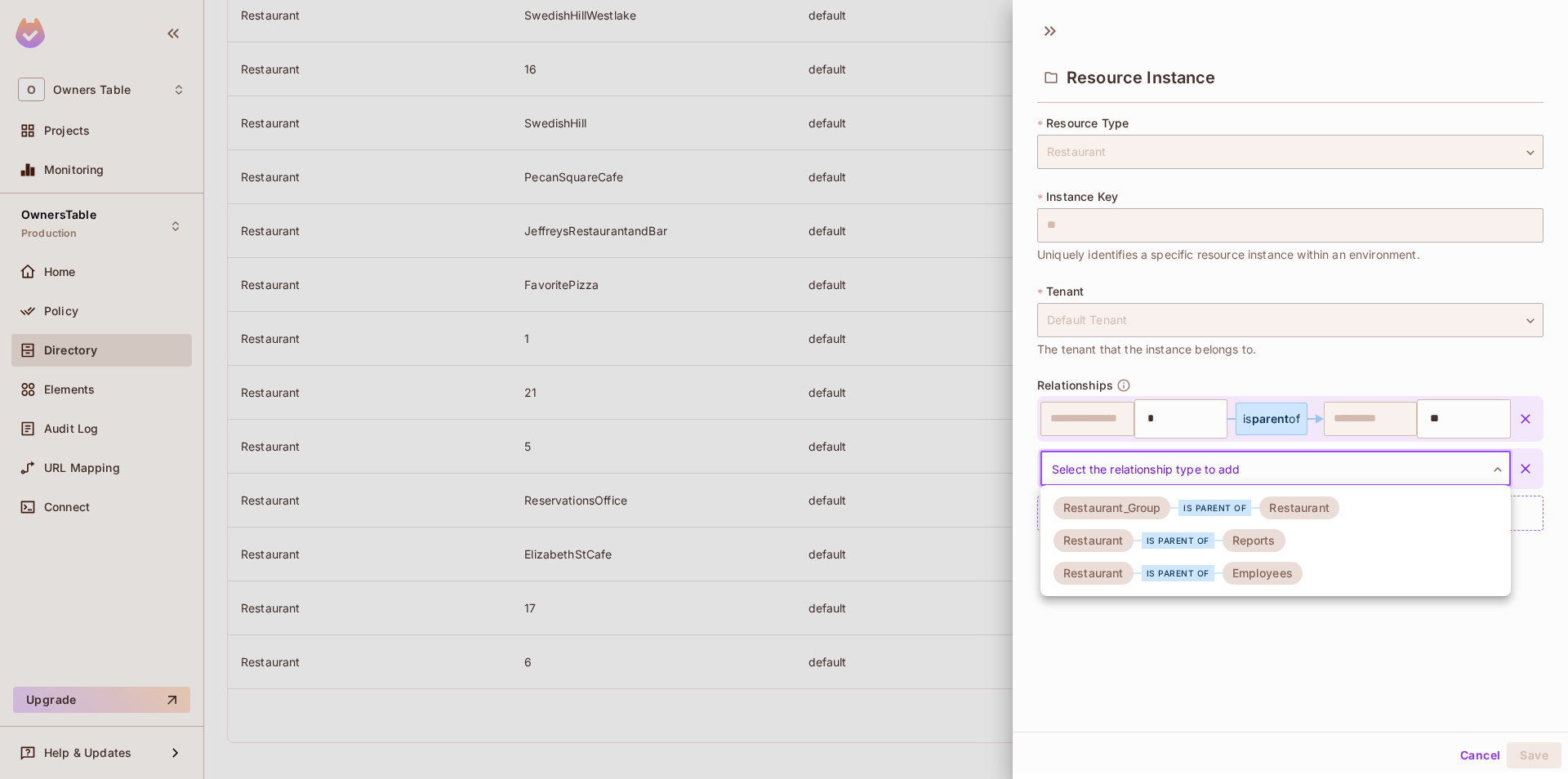
click at [1193, 539] on div "is parent of" at bounding box center [1178, 540] width 73 height 16
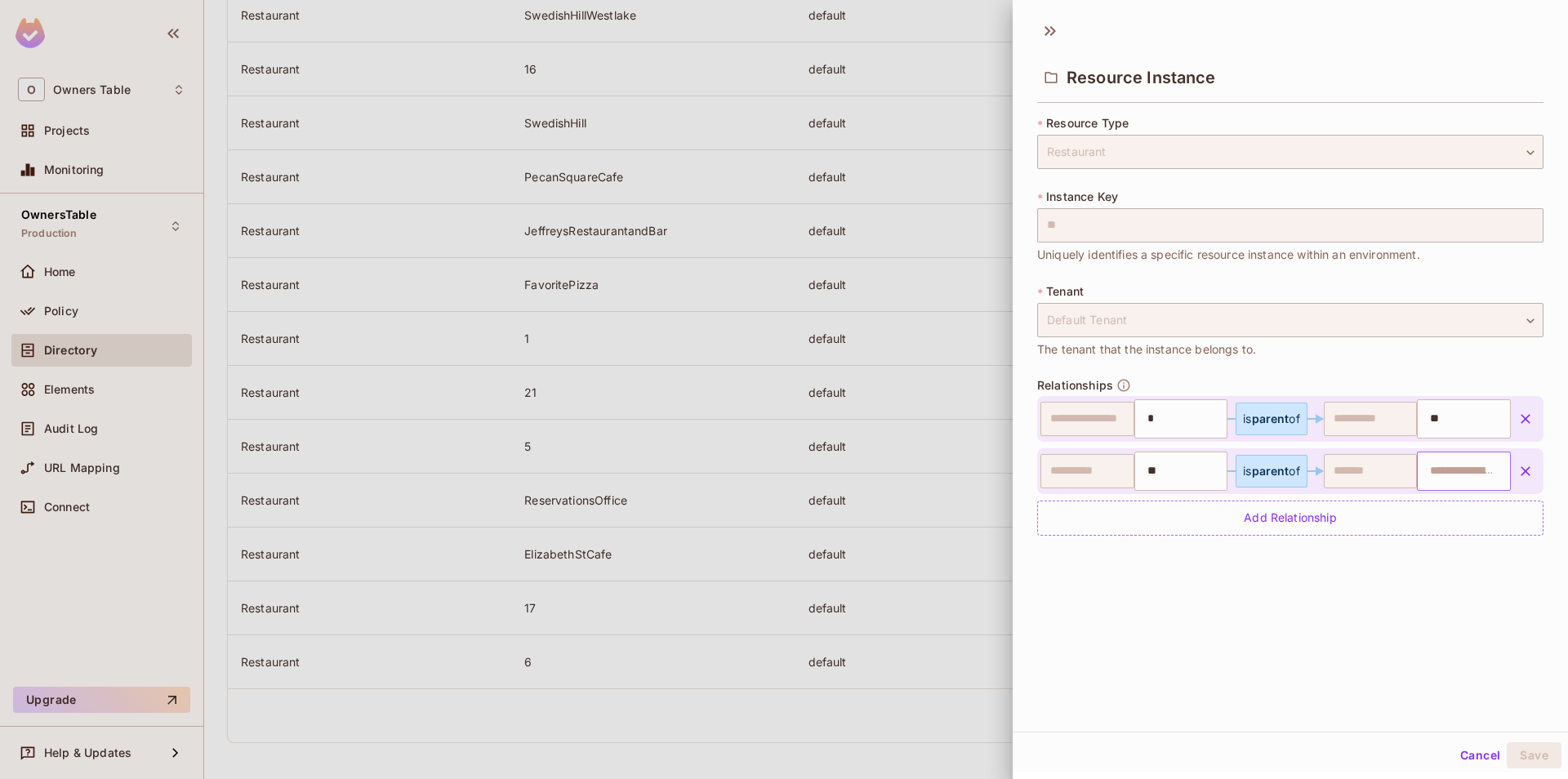
click at [1430, 471] on input "text" at bounding box center [1462, 471] width 83 height 32
paste input "**********"
drag, startPoint x: 1496, startPoint y: 475, endPoint x: 1432, endPoint y: 480, distance: 64.2
click at [1432, 480] on input "**********" at bounding box center [1461, 471] width 81 height 32
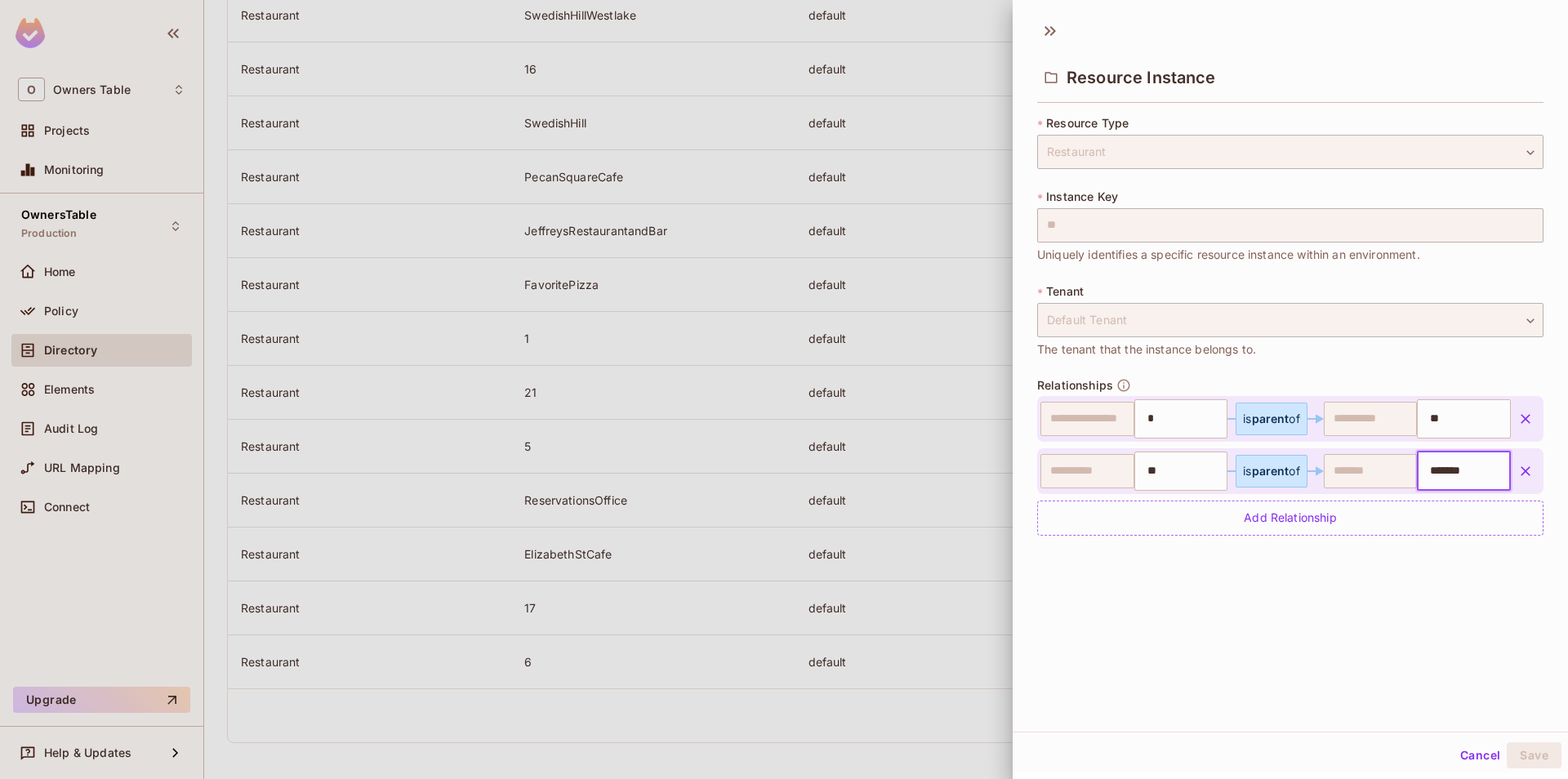
scroll to position [0, 0]
type input "*"
click at [1473, 745] on button "Cancel" at bounding box center [1480, 756] width 53 height 27
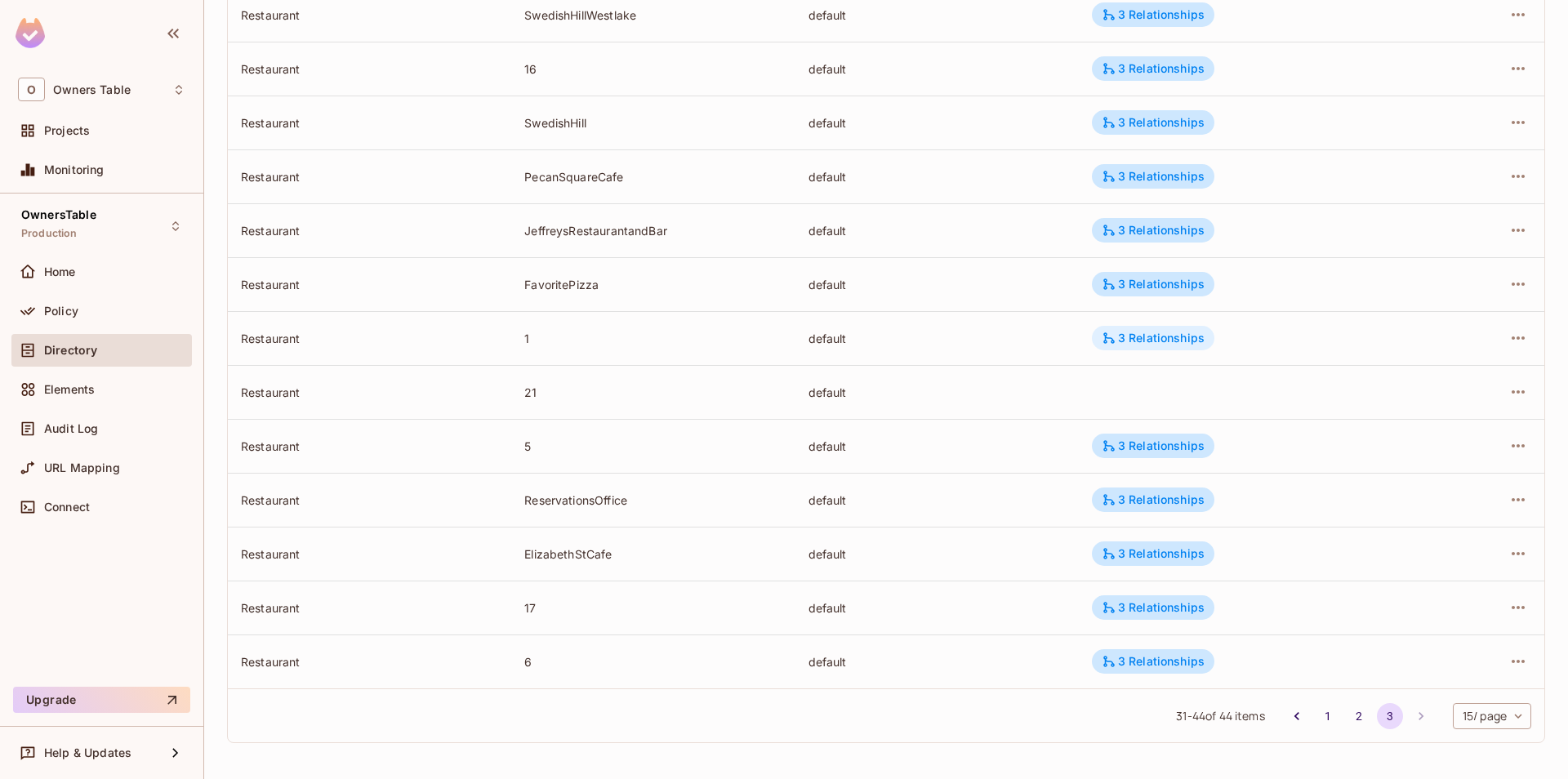
click at [1169, 348] on div "3 Relationships" at bounding box center [1152, 338] width 122 height 25
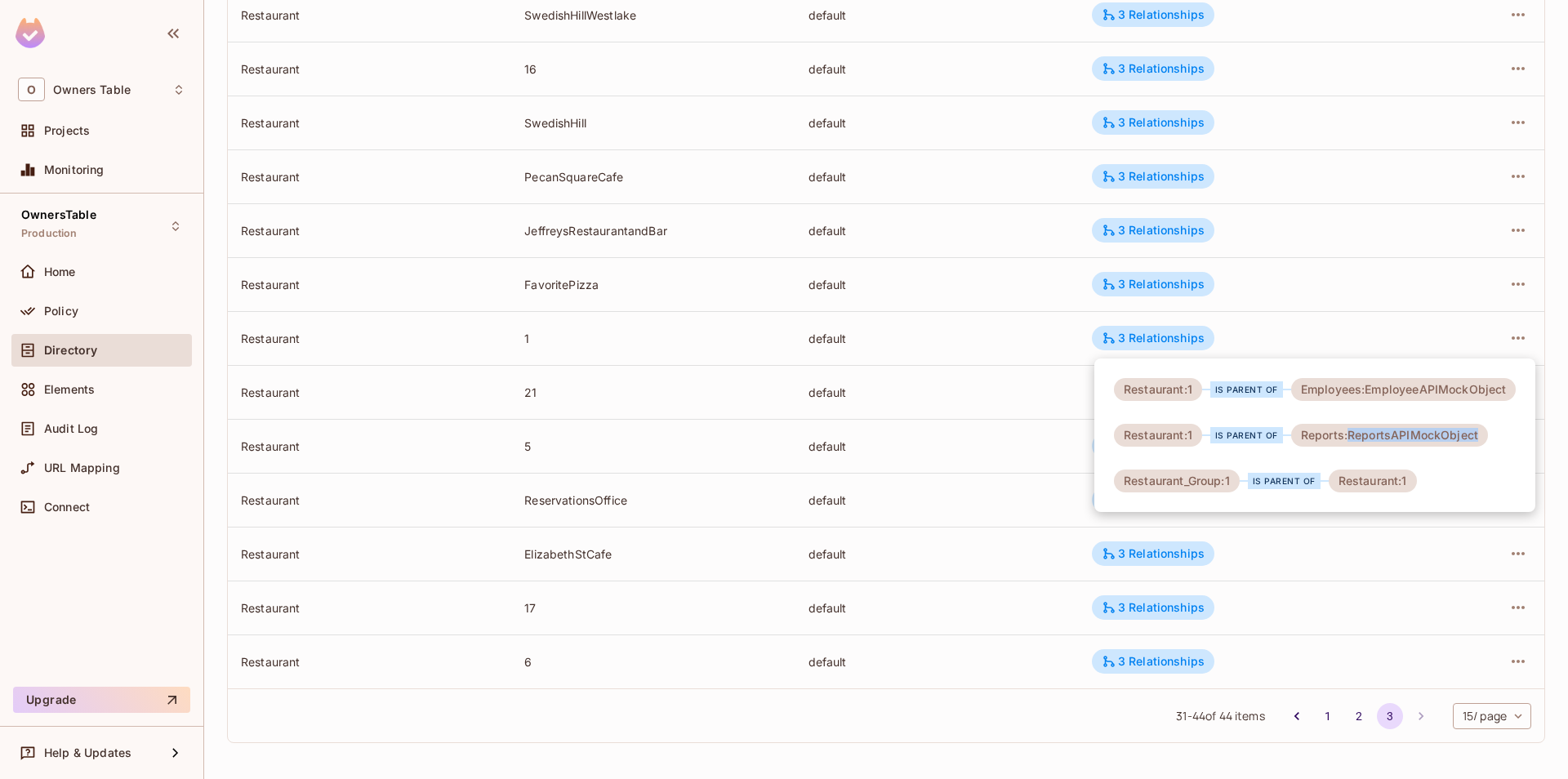
drag, startPoint x: 1349, startPoint y: 440, endPoint x: 1464, endPoint y: 445, distance: 115.1
click at [1464, 445] on div "Reports:ReportsAPIMockObject" at bounding box center [1390, 435] width 197 height 23
copy div "ReportsAPIMockObject"
click at [1042, 447] on div at bounding box center [784, 390] width 1568 height 779
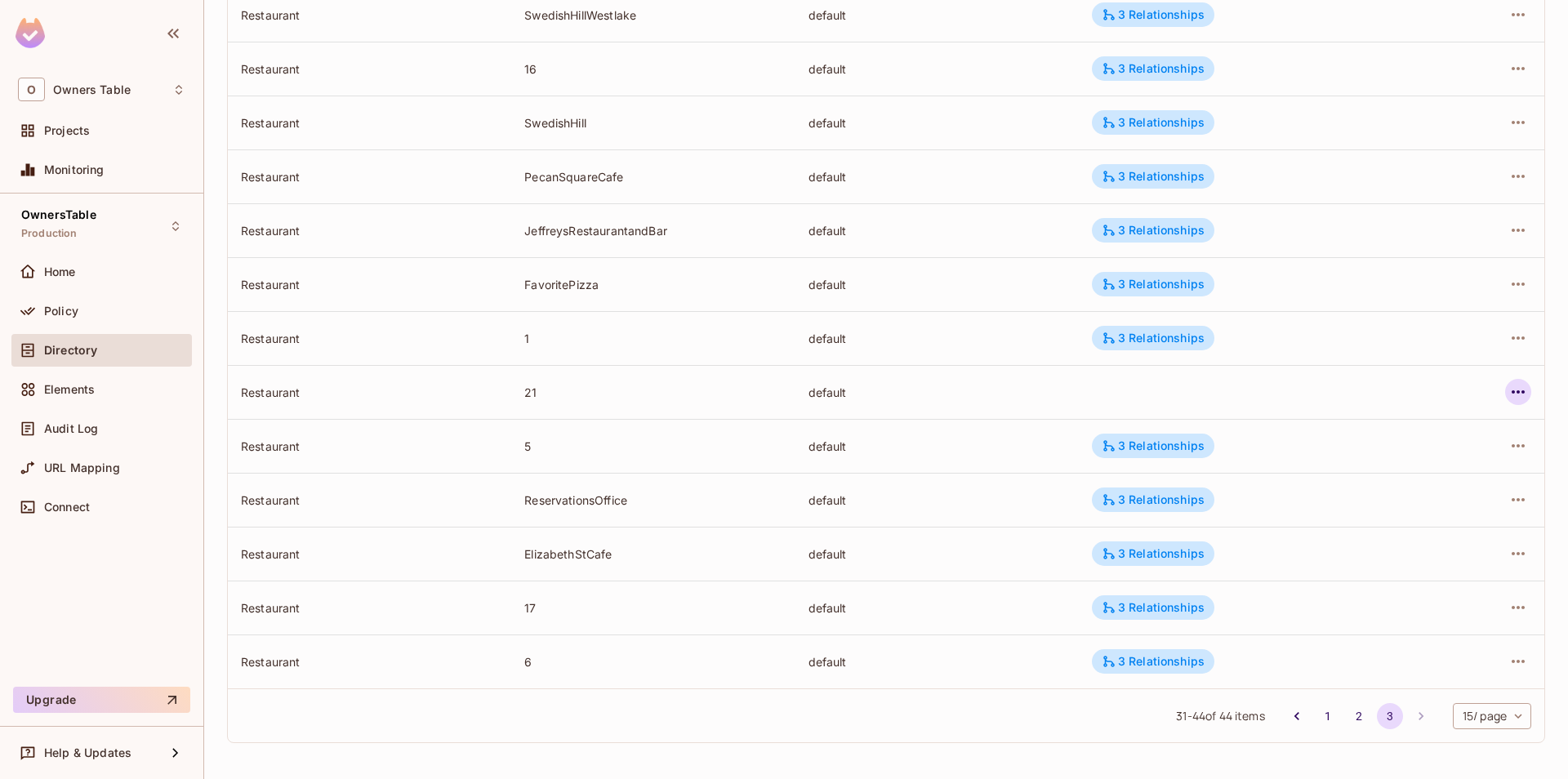
click at [1515, 391] on icon "button" at bounding box center [1518, 391] width 20 height 20
click at [1354, 470] on span "Edit Attributes" at bounding box center [1398, 466] width 91 height 27
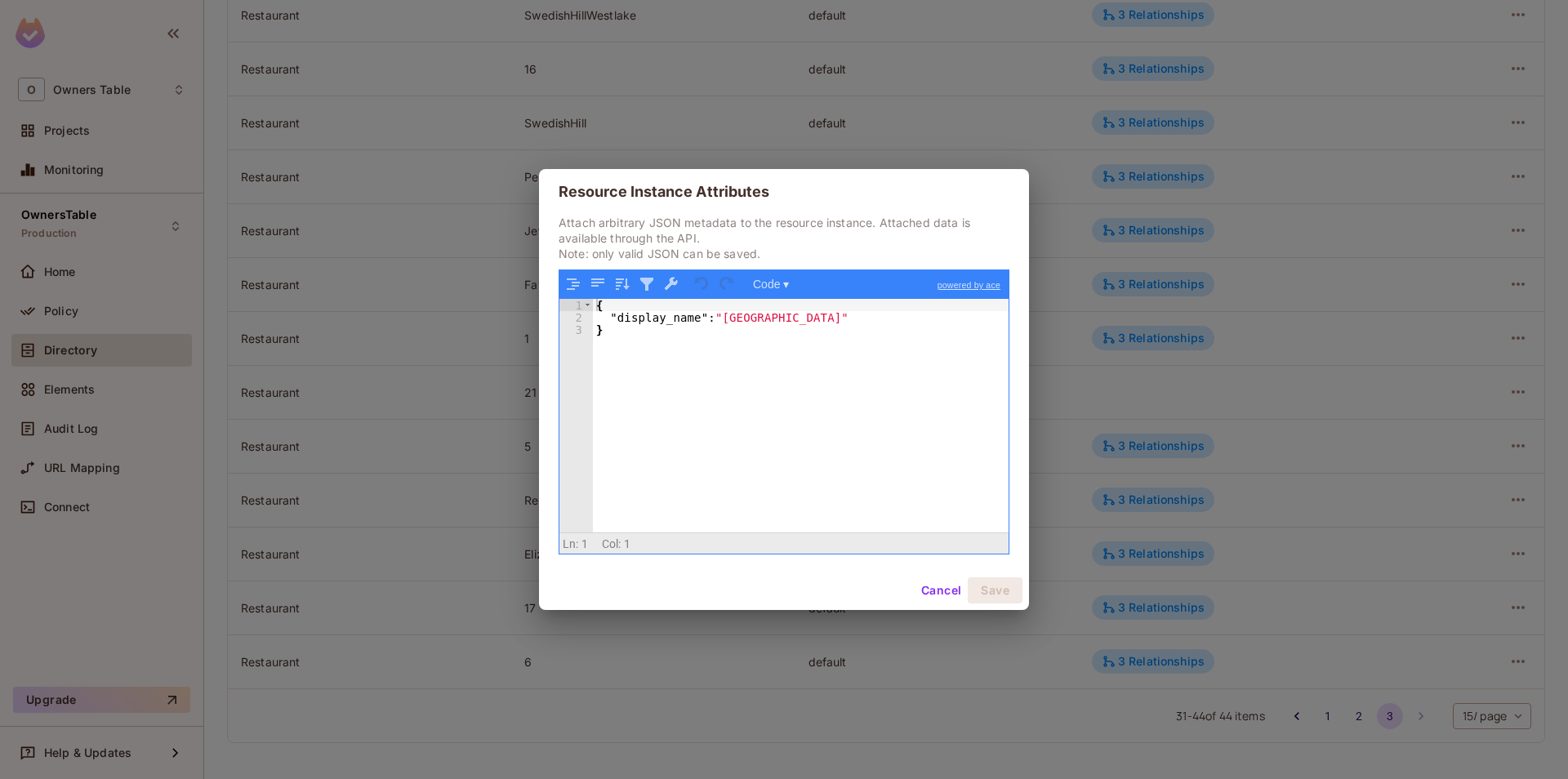
click at [920, 587] on button "Cancel" at bounding box center [941, 590] width 53 height 27
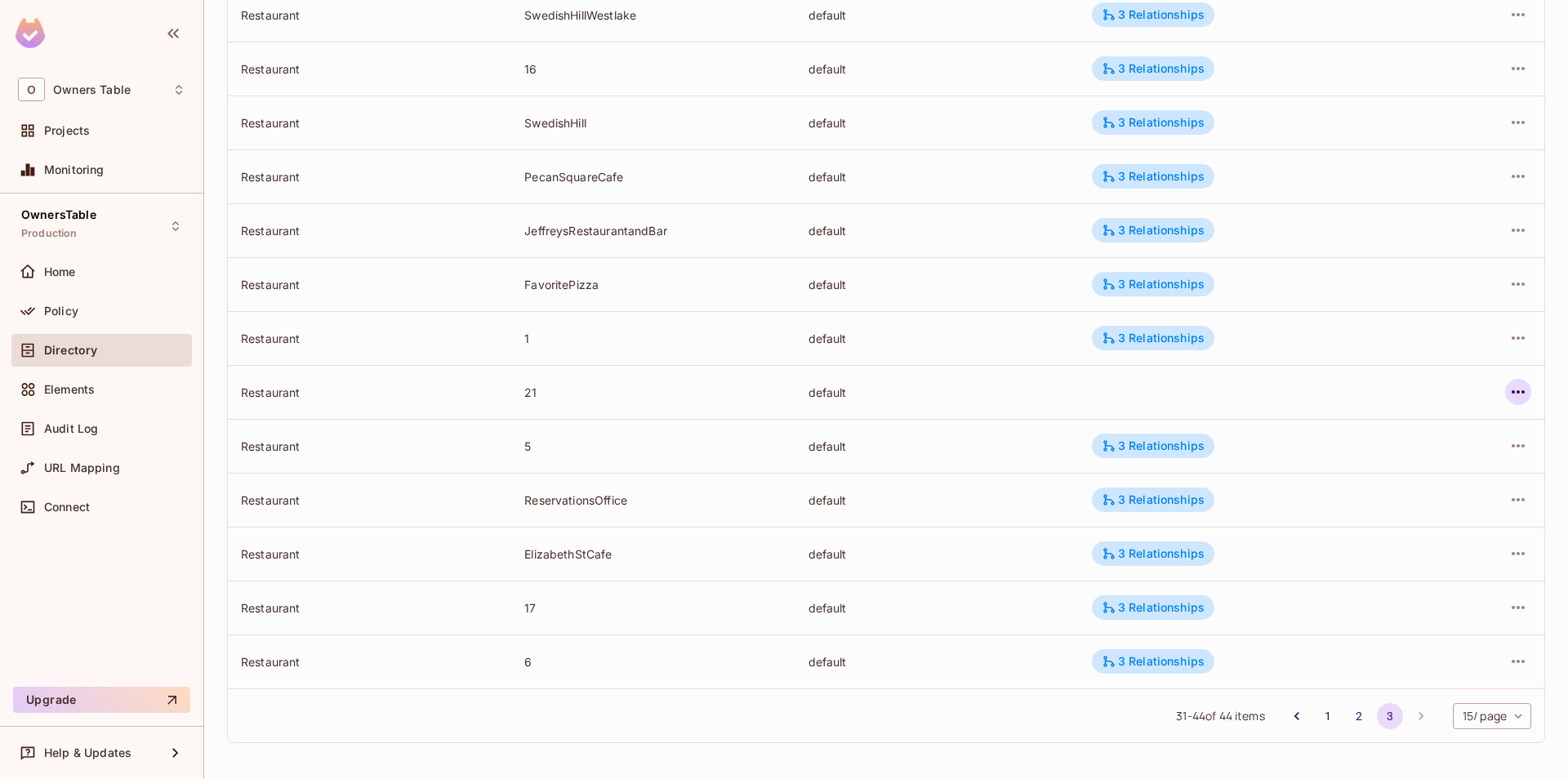
click at [1512, 388] on icon "button" at bounding box center [1518, 391] width 20 height 20
click at [1374, 423] on div "Edit Resource Instance" at bounding box center [1422, 429] width 127 height 16
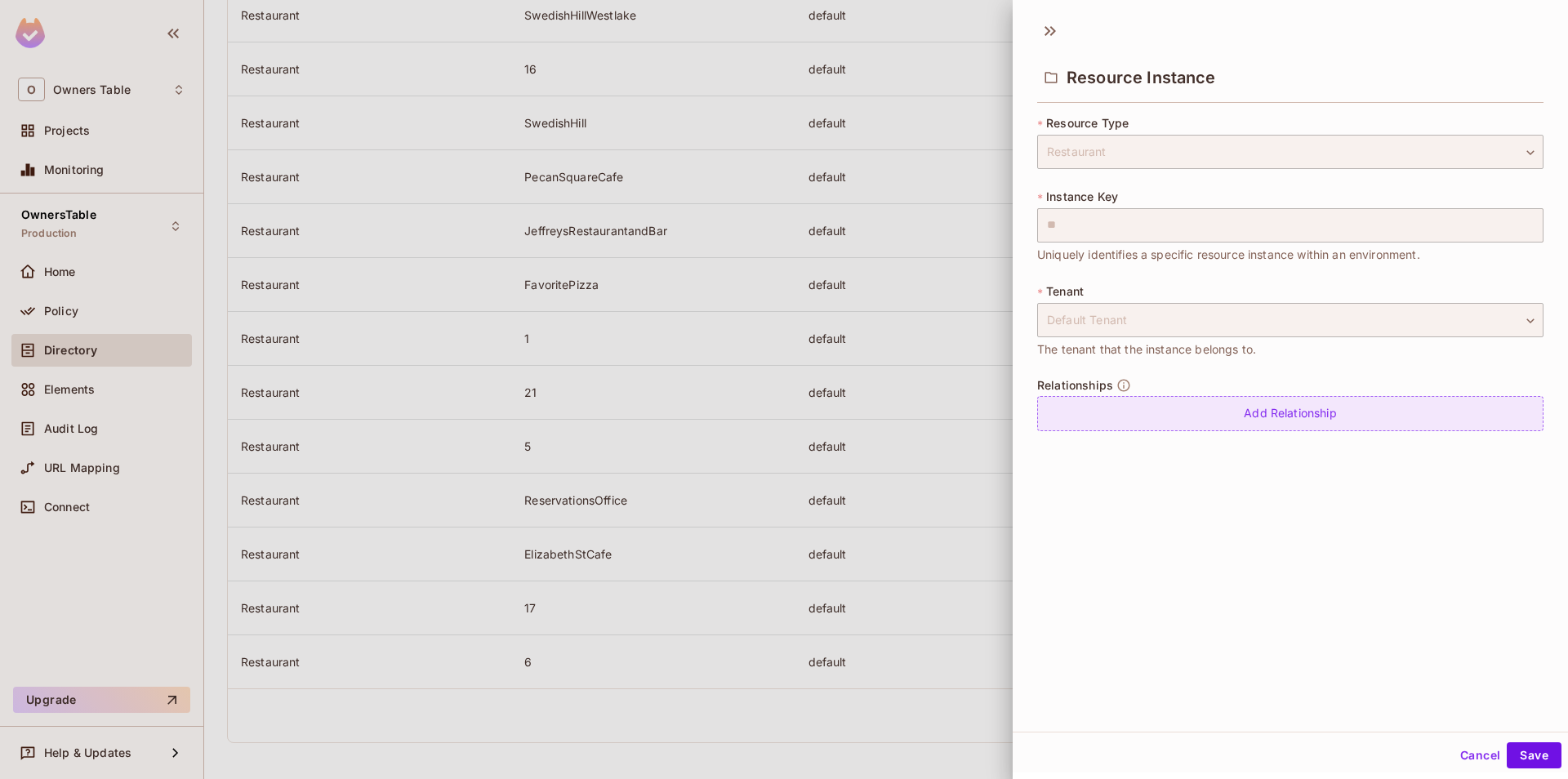
click at [1213, 413] on div "Add Relationship" at bounding box center [1290, 413] width 506 height 35
click at [1171, 429] on body "O Owners Table Projects Monitoring OwnersTable Production Home Policy Directory…" at bounding box center [784, 390] width 1568 height 779
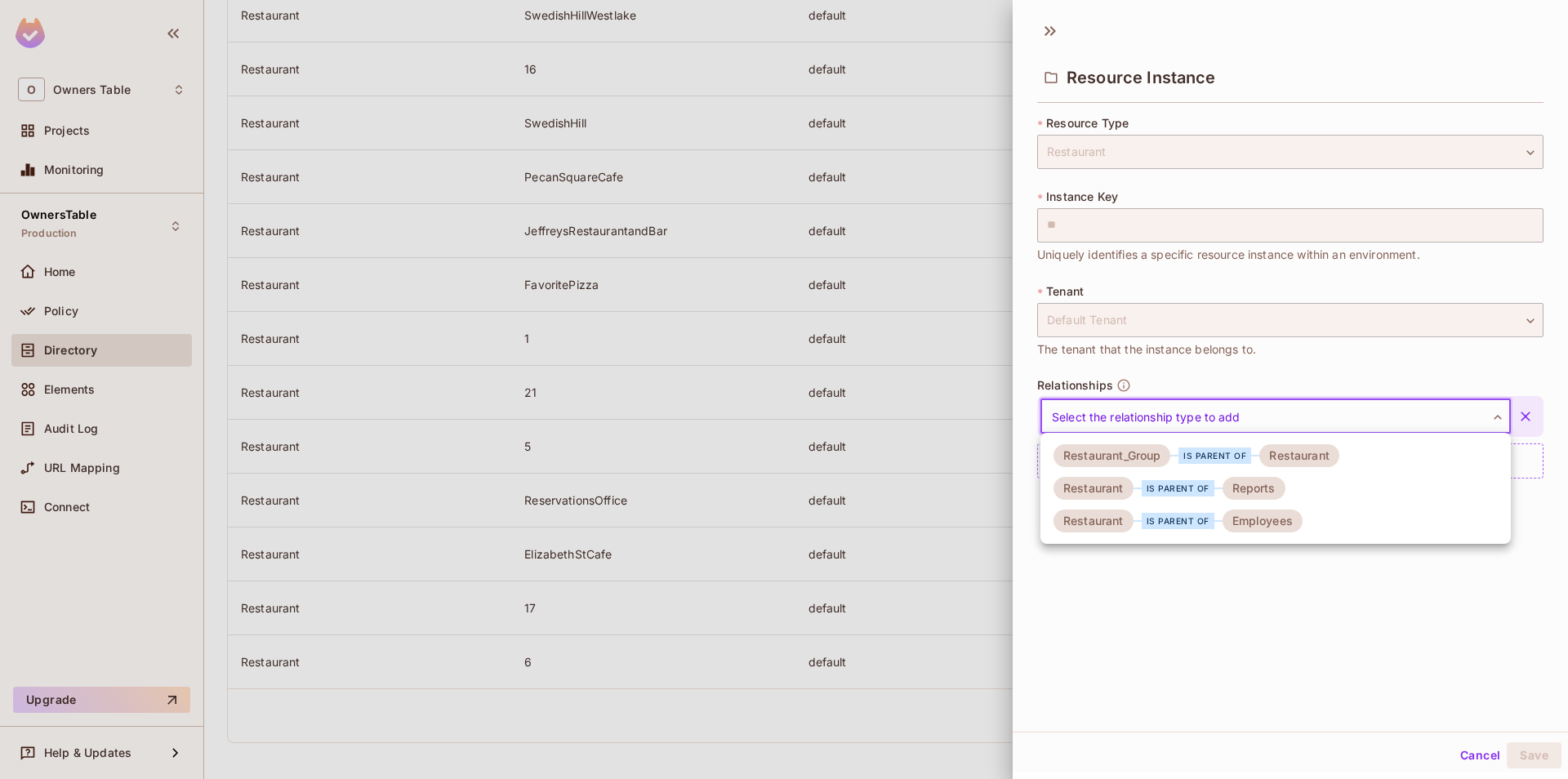
click at [1160, 464] on div "Restaurant_Group" at bounding box center [1111, 456] width 117 height 23
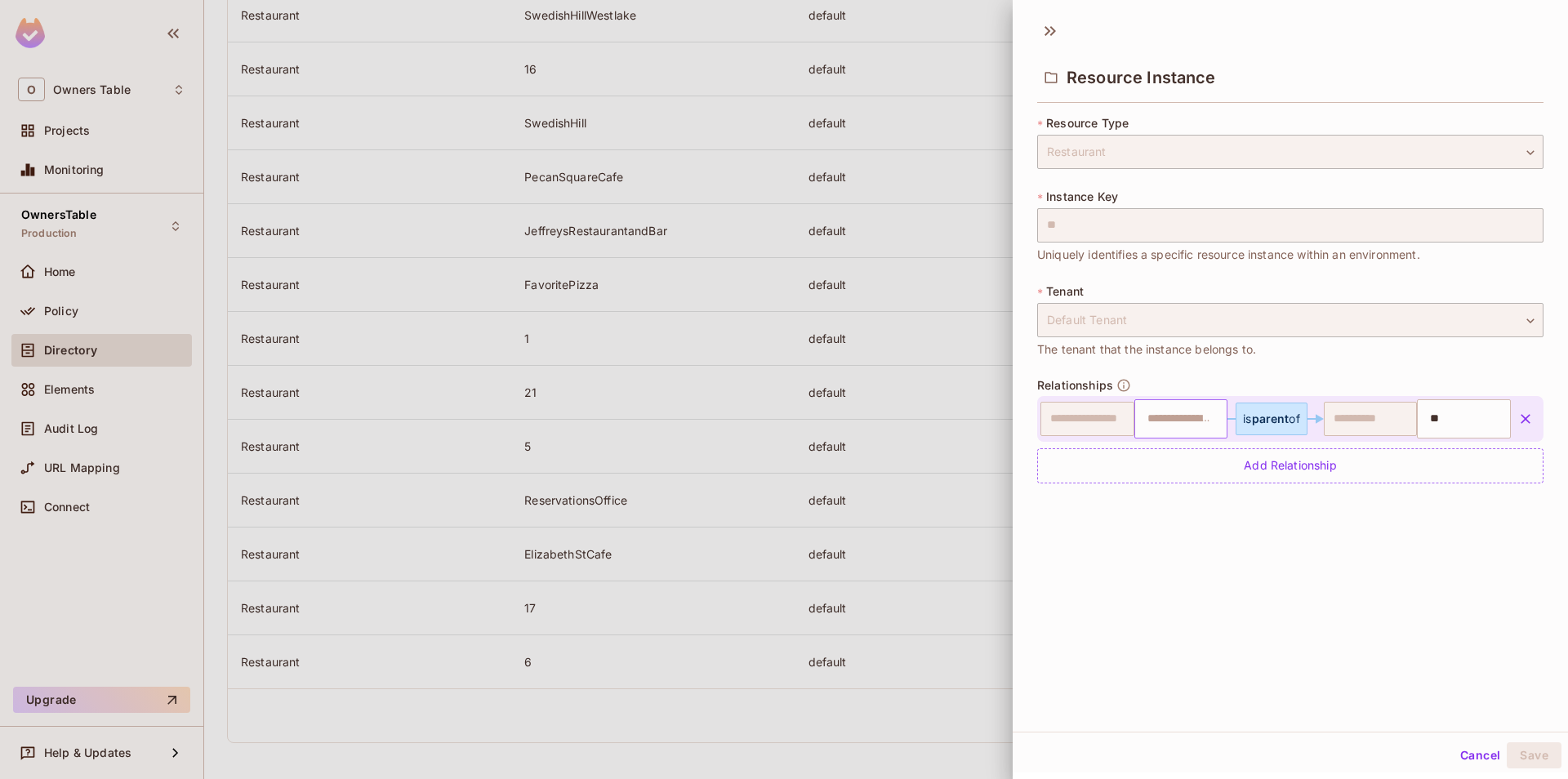
click at [1167, 425] on input "text" at bounding box center [1180, 419] width 83 height 32
type input "*"
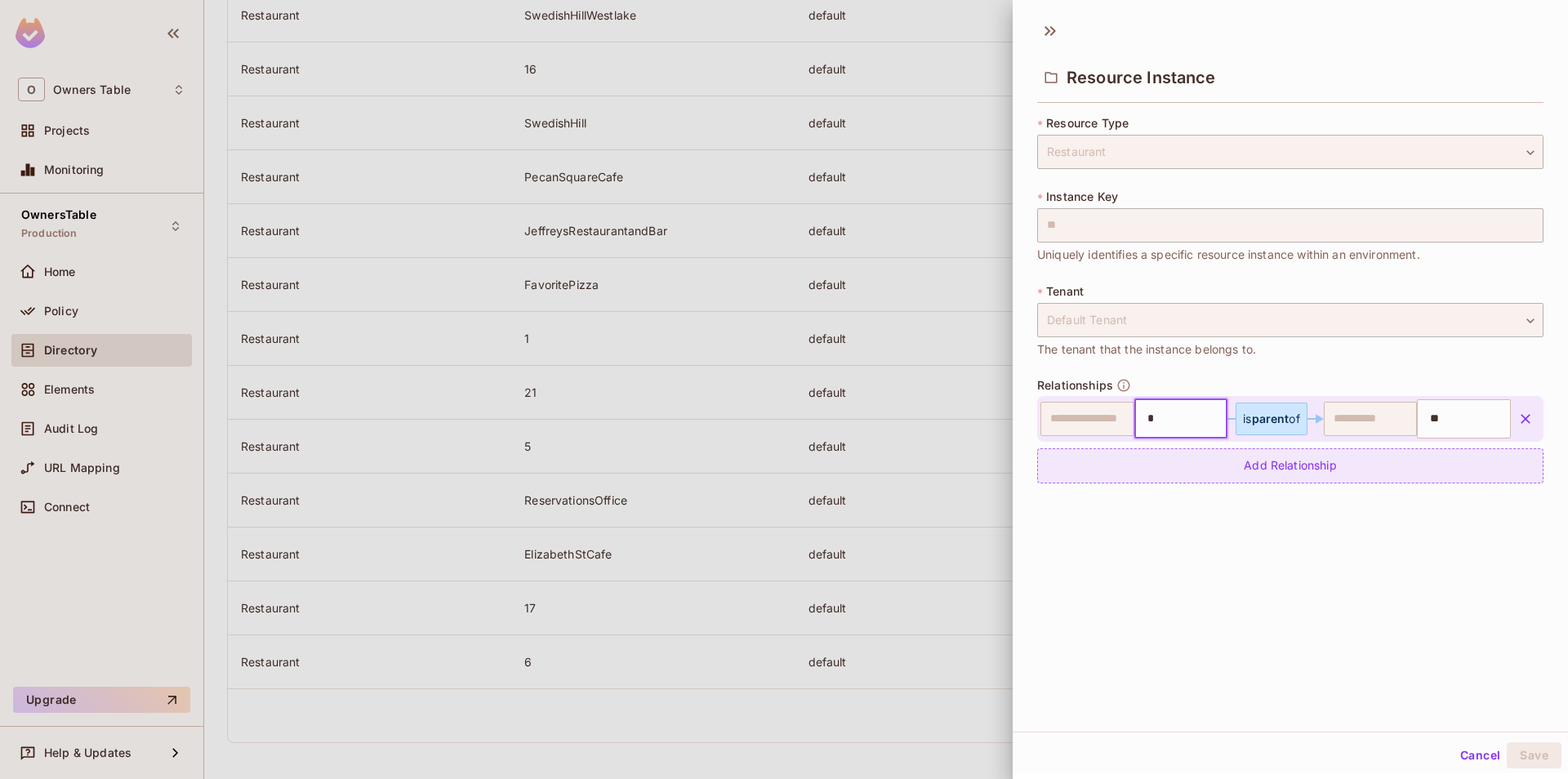
click at [1177, 461] on div "Add Relationship" at bounding box center [1290, 465] width 506 height 35
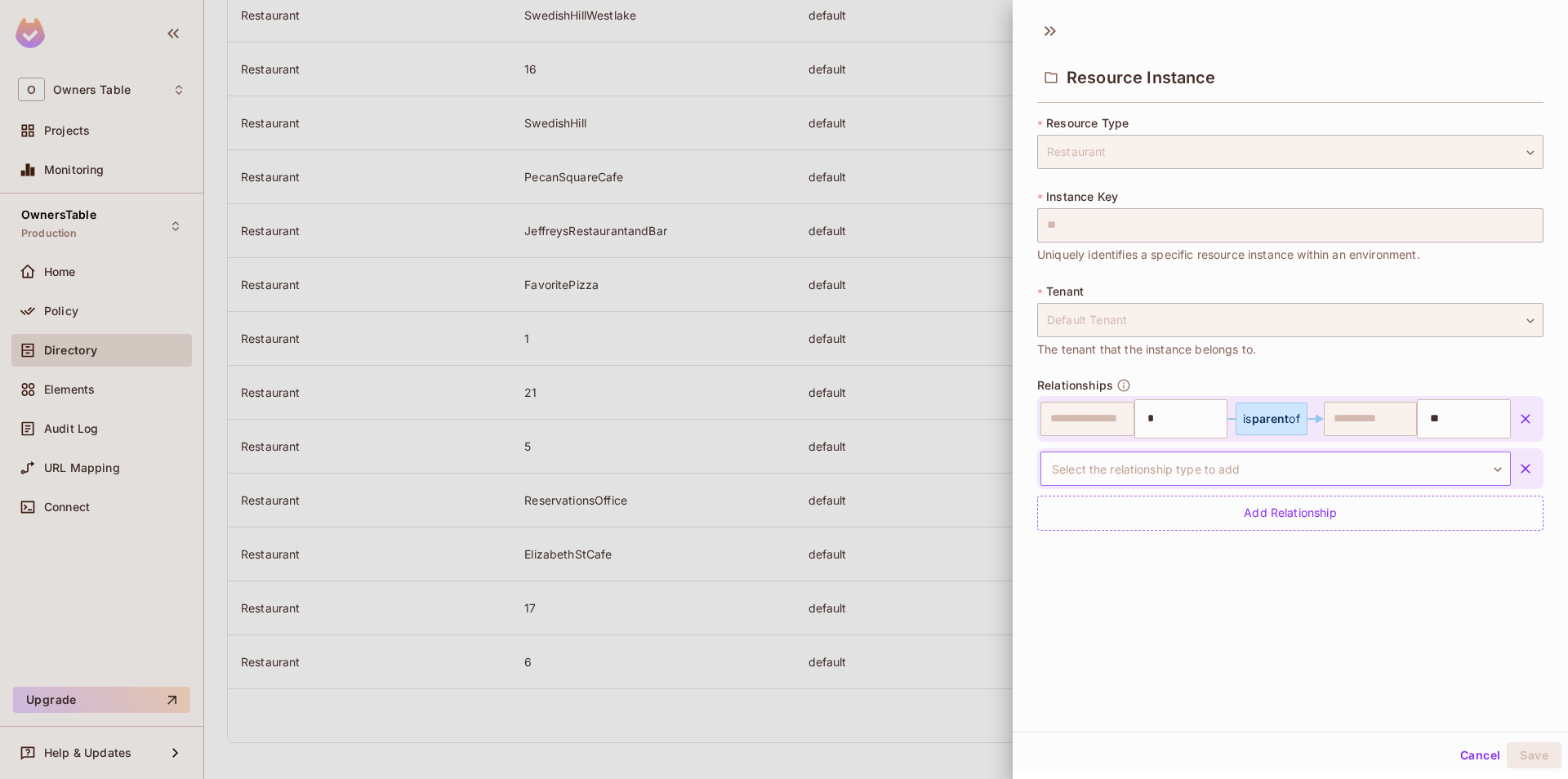
click at [1246, 461] on body "O Owners Table Projects Monitoring OwnersTable Production Home Policy Directory…" at bounding box center [784, 390] width 1568 height 779
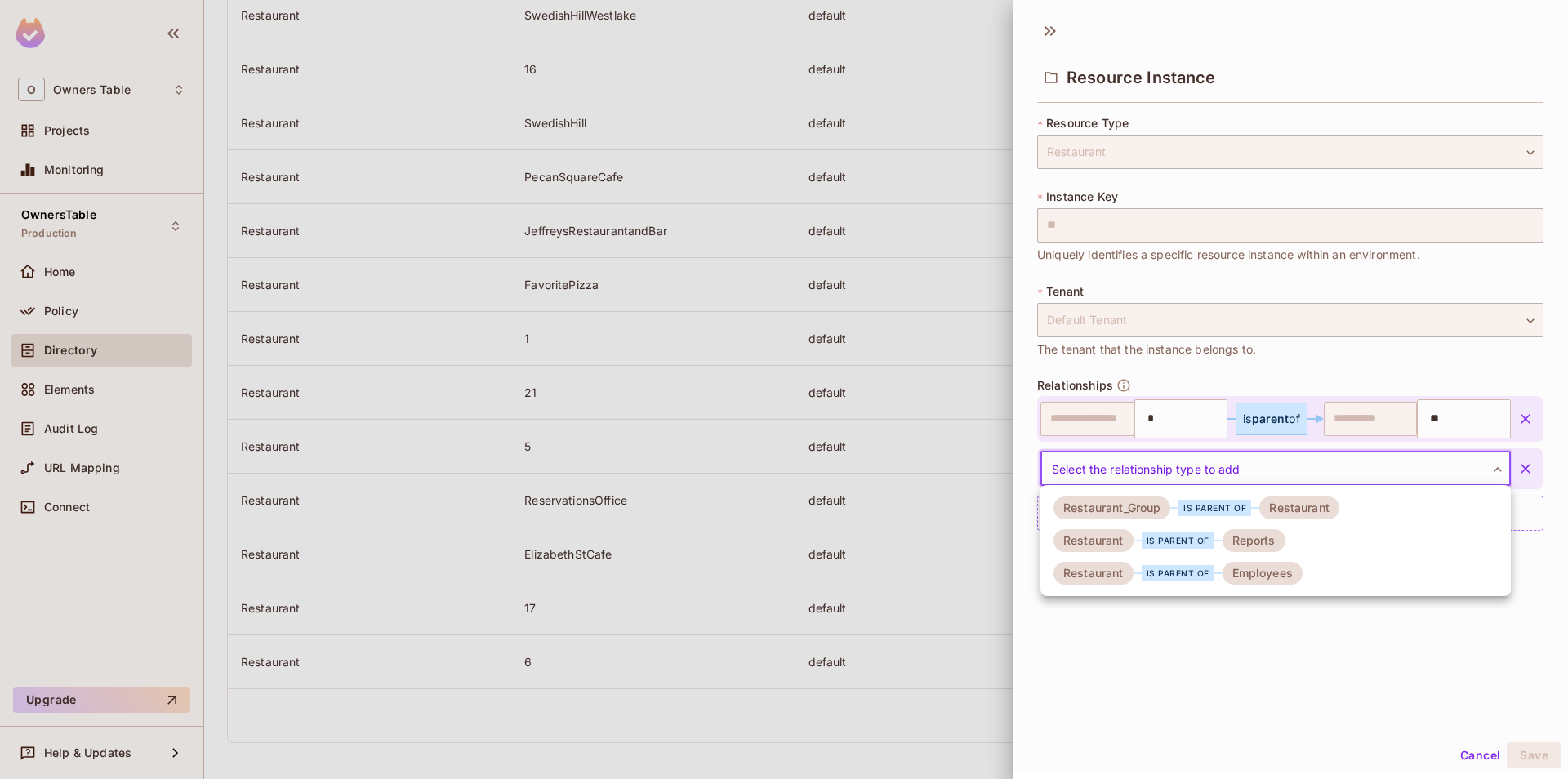
click at [1264, 542] on div "Reports" at bounding box center [1253, 541] width 63 height 23
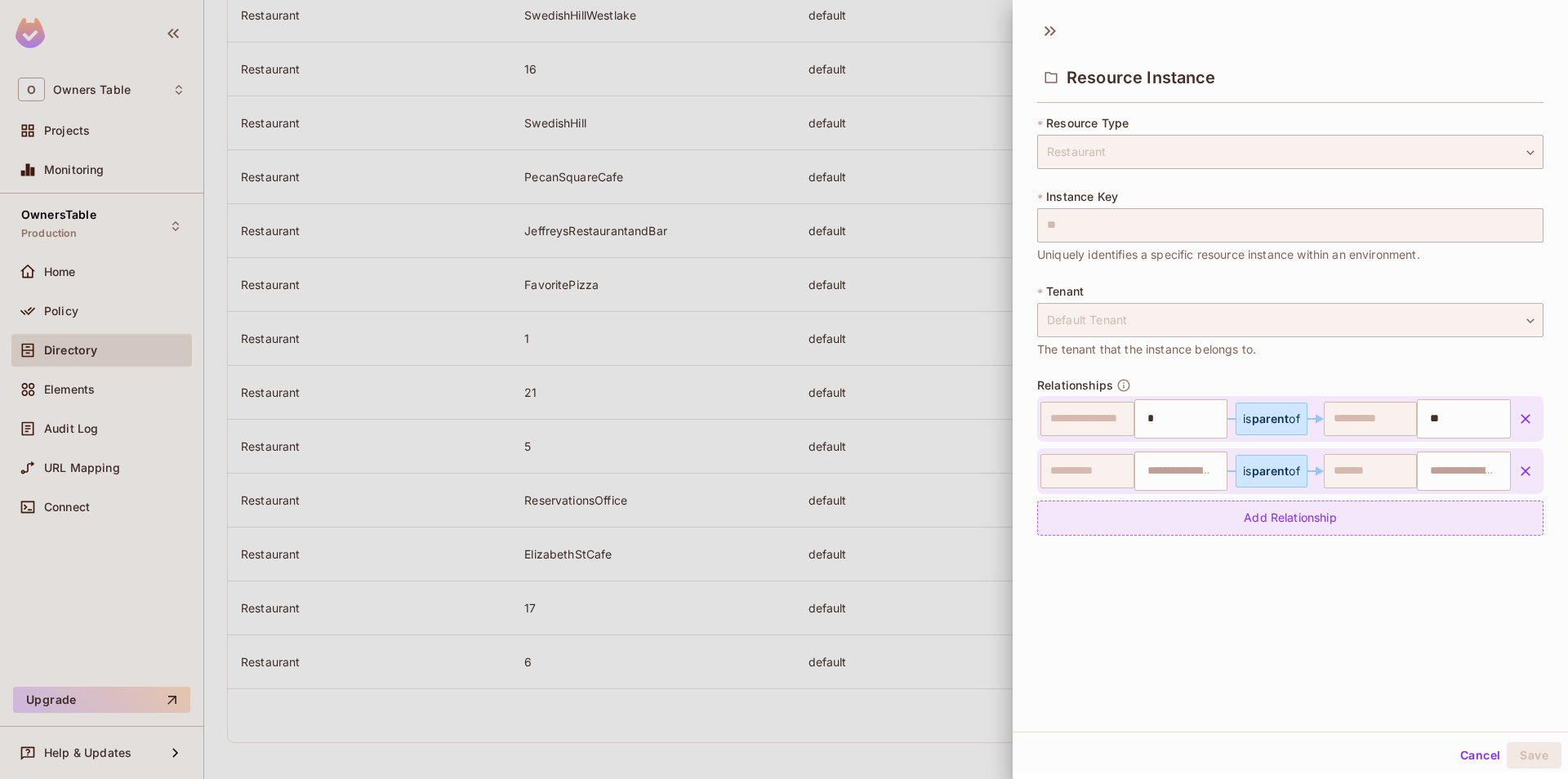
type input "**"
click at [1434, 474] on input "text" at bounding box center [1462, 471] width 83 height 32
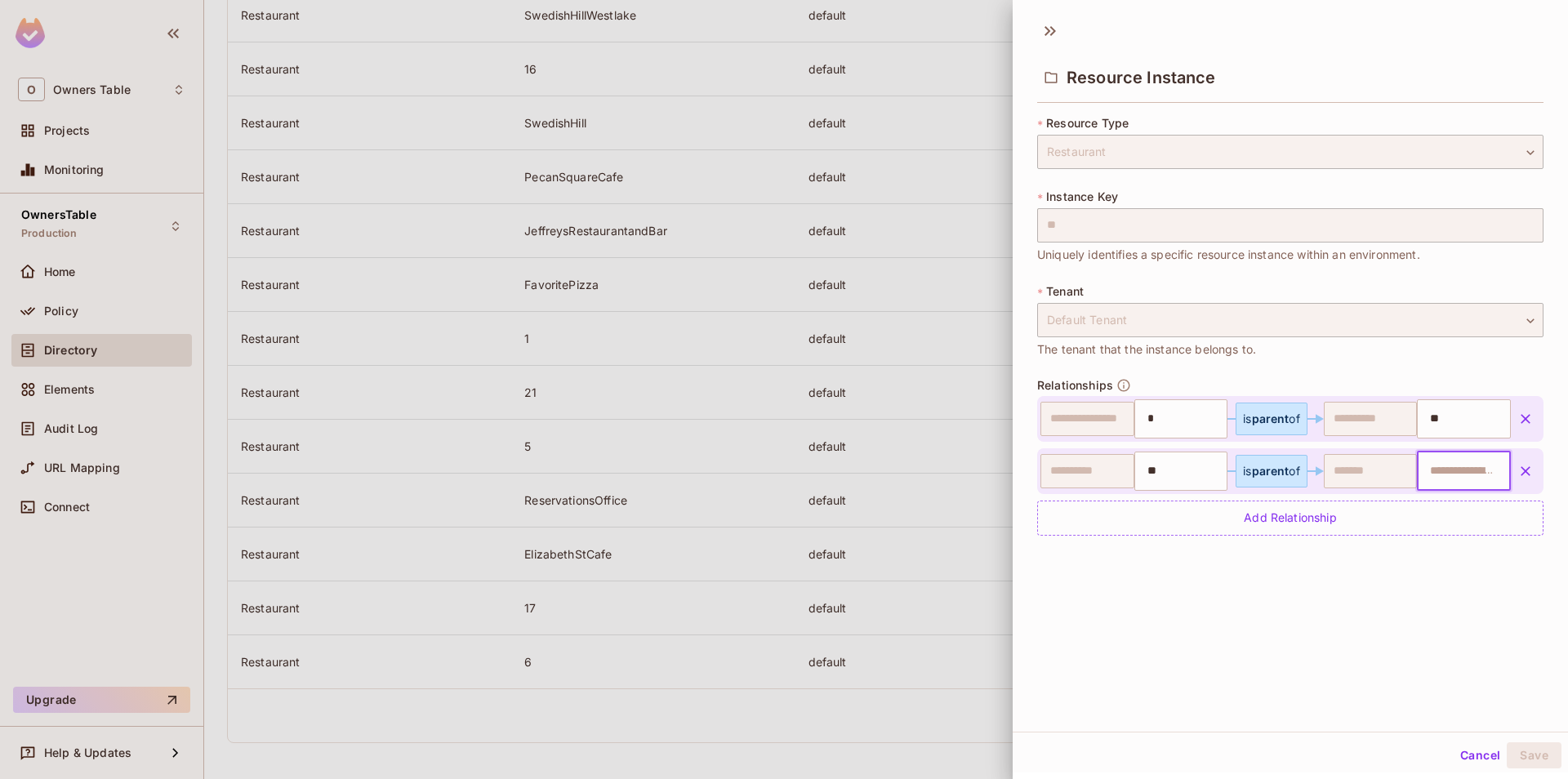
paste input "**********"
type input "**********"
click at [1249, 524] on div "Add Relationship" at bounding box center [1290, 517] width 506 height 35
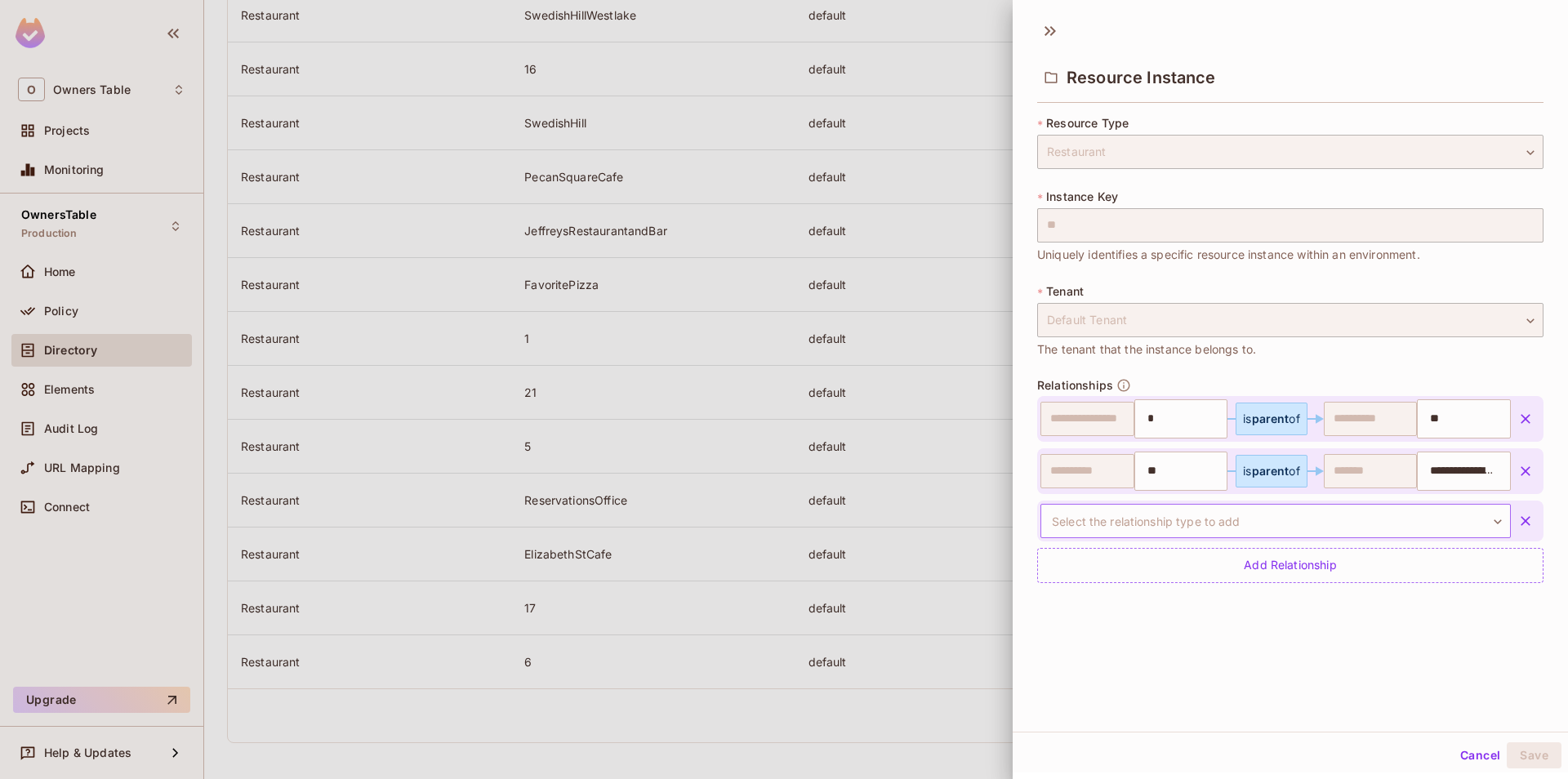
click at [1192, 527] on body "O Owners Table Projects Monitoring OwnersTable Production Home Policy Directory…" at bounding box center [784, 390] width 1568 height 779
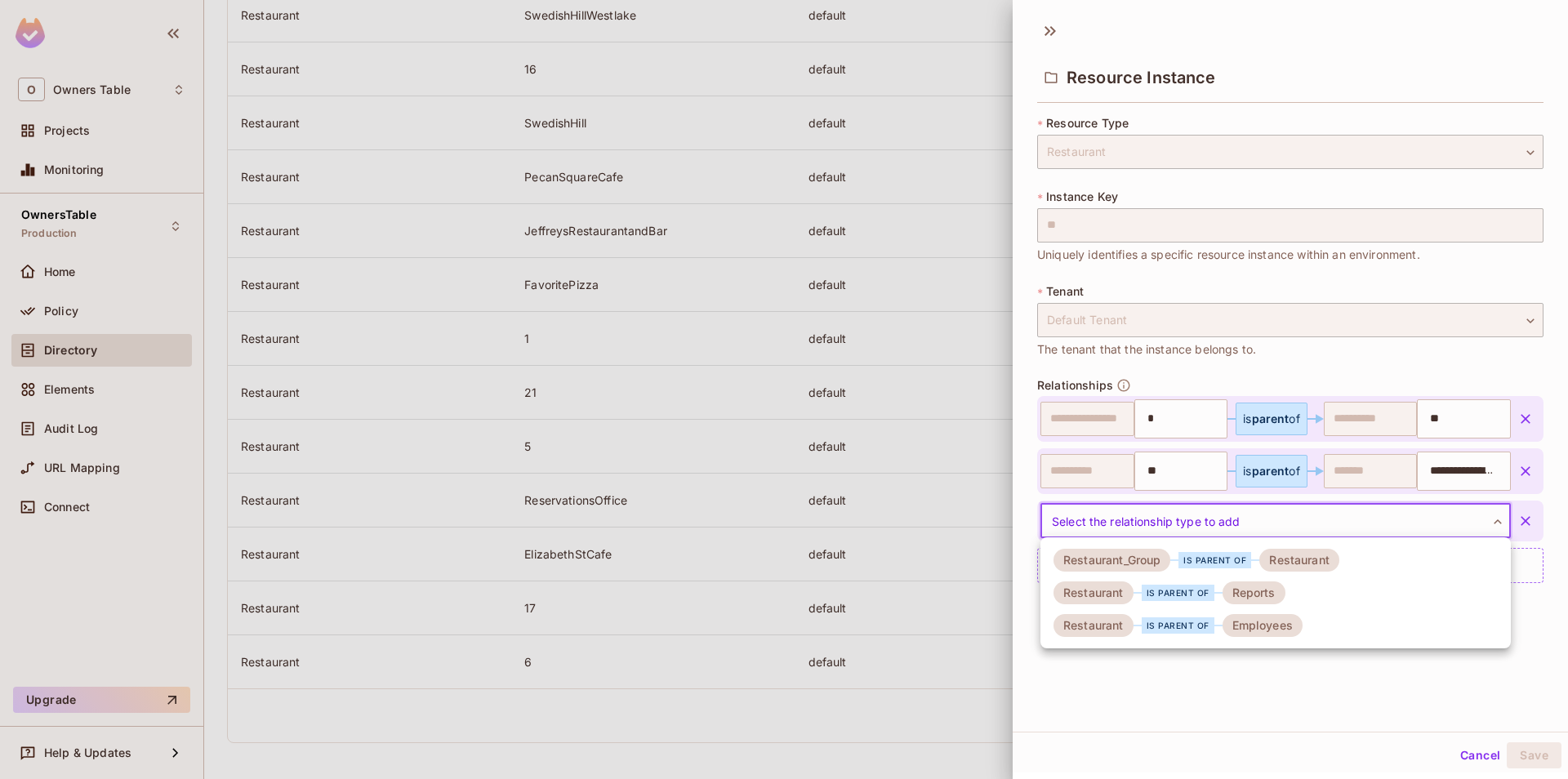
click at [1205, 620] on div "is parent of" at bounding box center [1178, 625] width 73 height 16
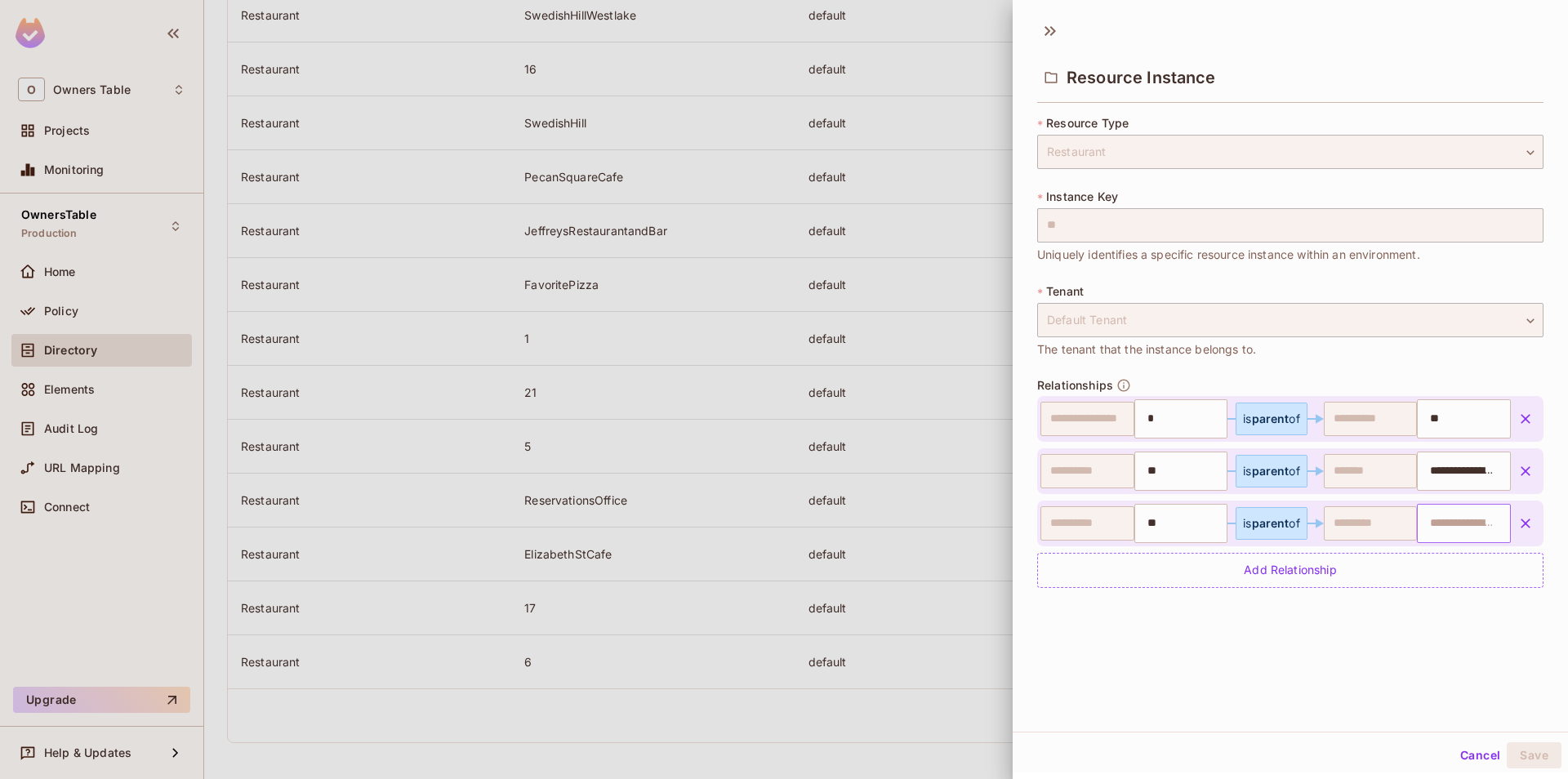
click at [1449, 516] on input "text" at bounding box center [1462, 523] width 83 height 32
paste input "**********"
type input "**********"
click at [1381, 650] on div "**********" at bounding box center [1290, 371] width 555 height 720
click at [1536, 758] on button "Save" at bounding box center [1534, 756] width 55 height 27
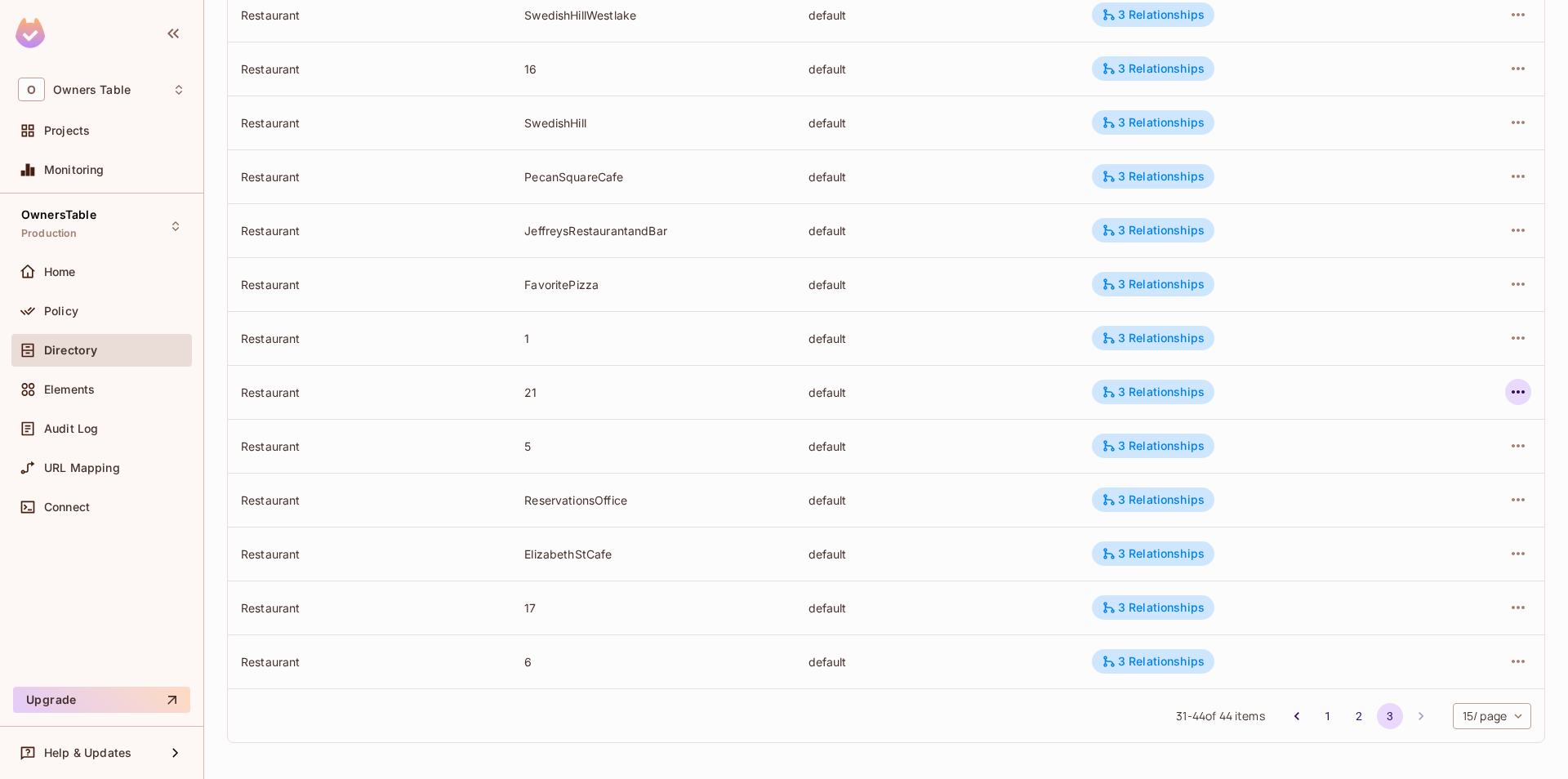
click at [1530, 393] on button "button" at bounding box center [1519, 392] width 27 height 27
click at [1415, 471] on div "Edit Attributes" at bounding box center [1398, 465] width 81 height 16
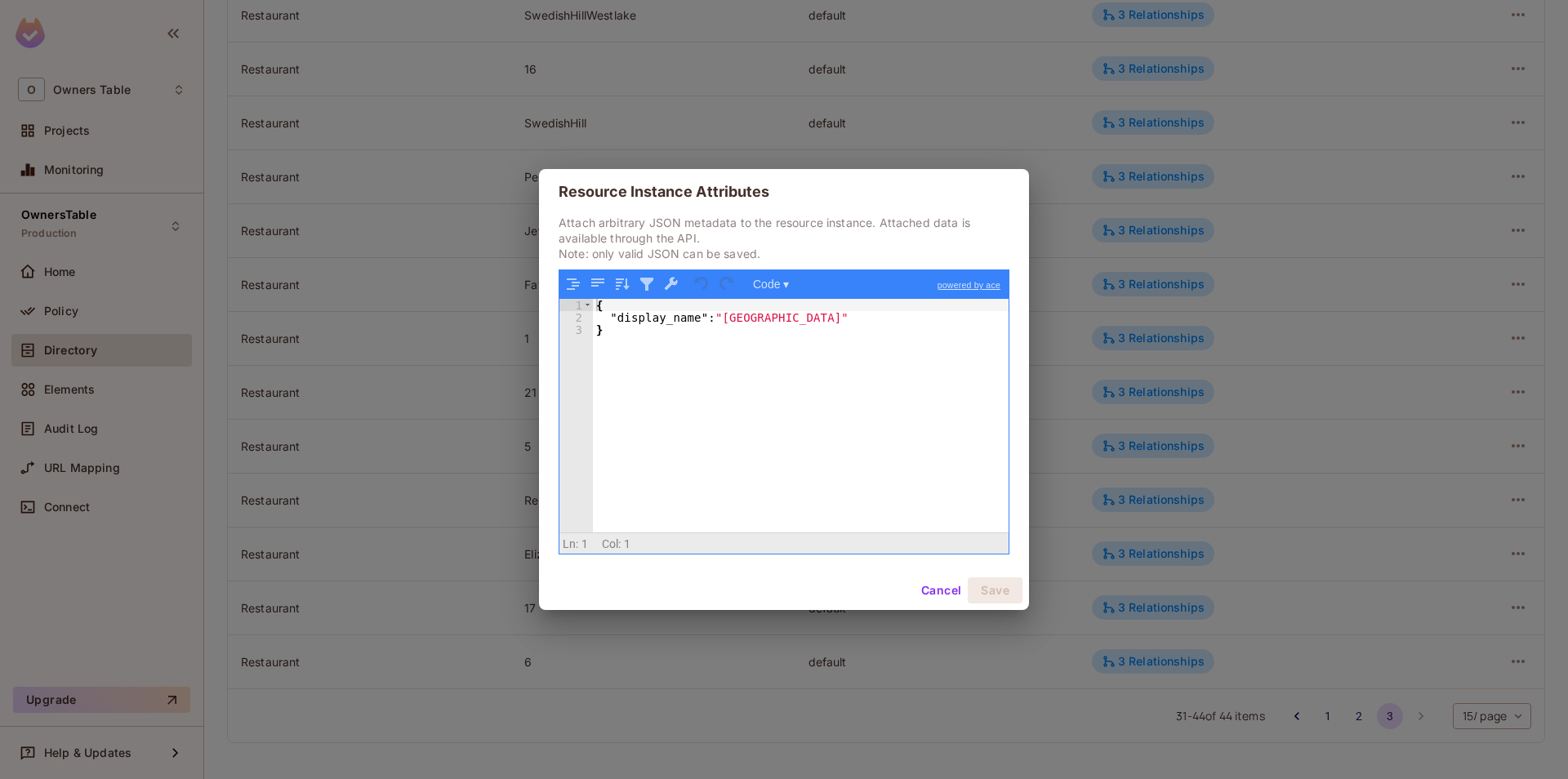
click at [932, 592] on button "Cancel" at bounding box center [941, 590] width 53 height 27
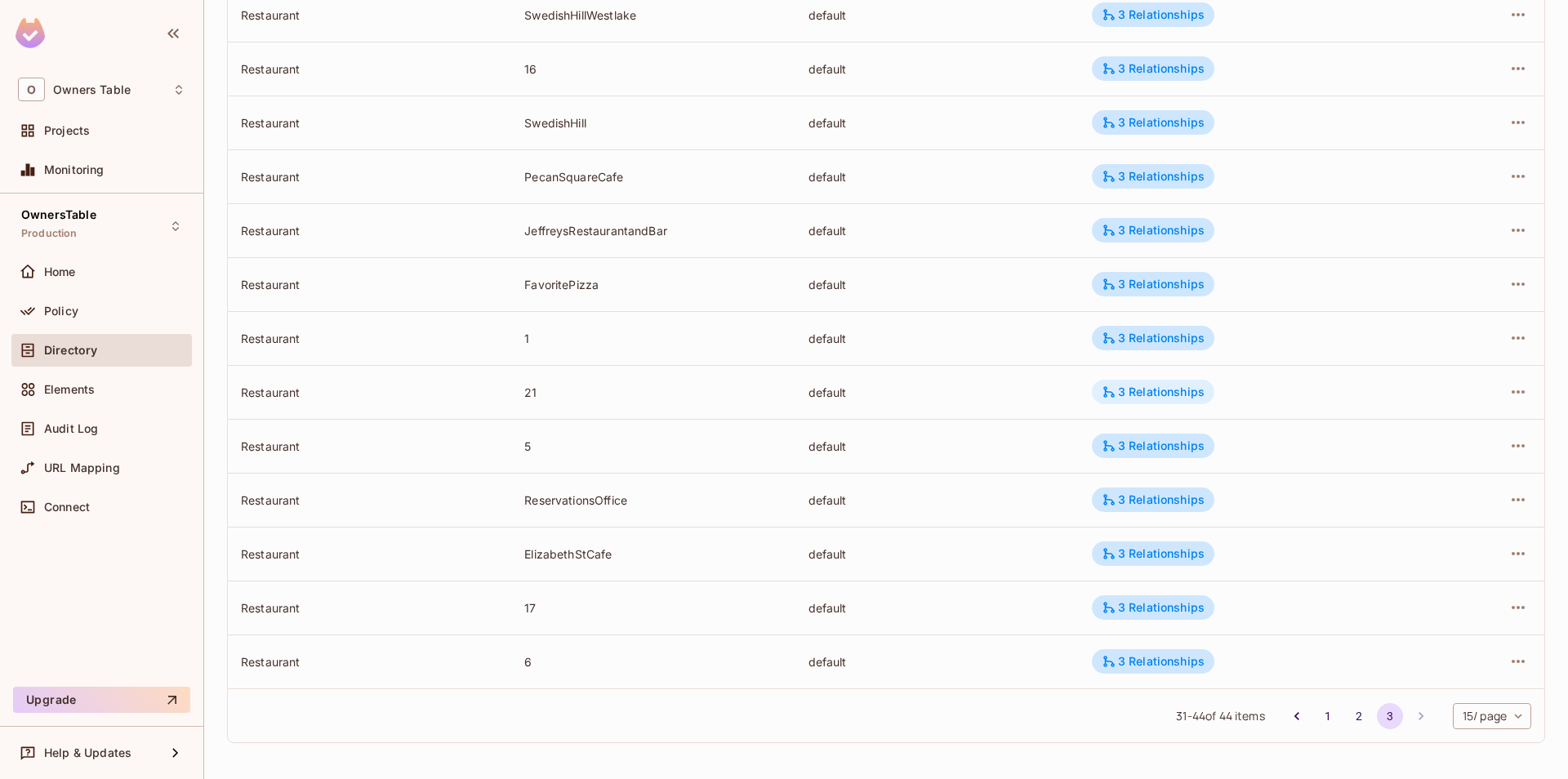
click at [1154, 393] on div "3 Relationships" at bounding box center [1153, 392] width 103 height 15
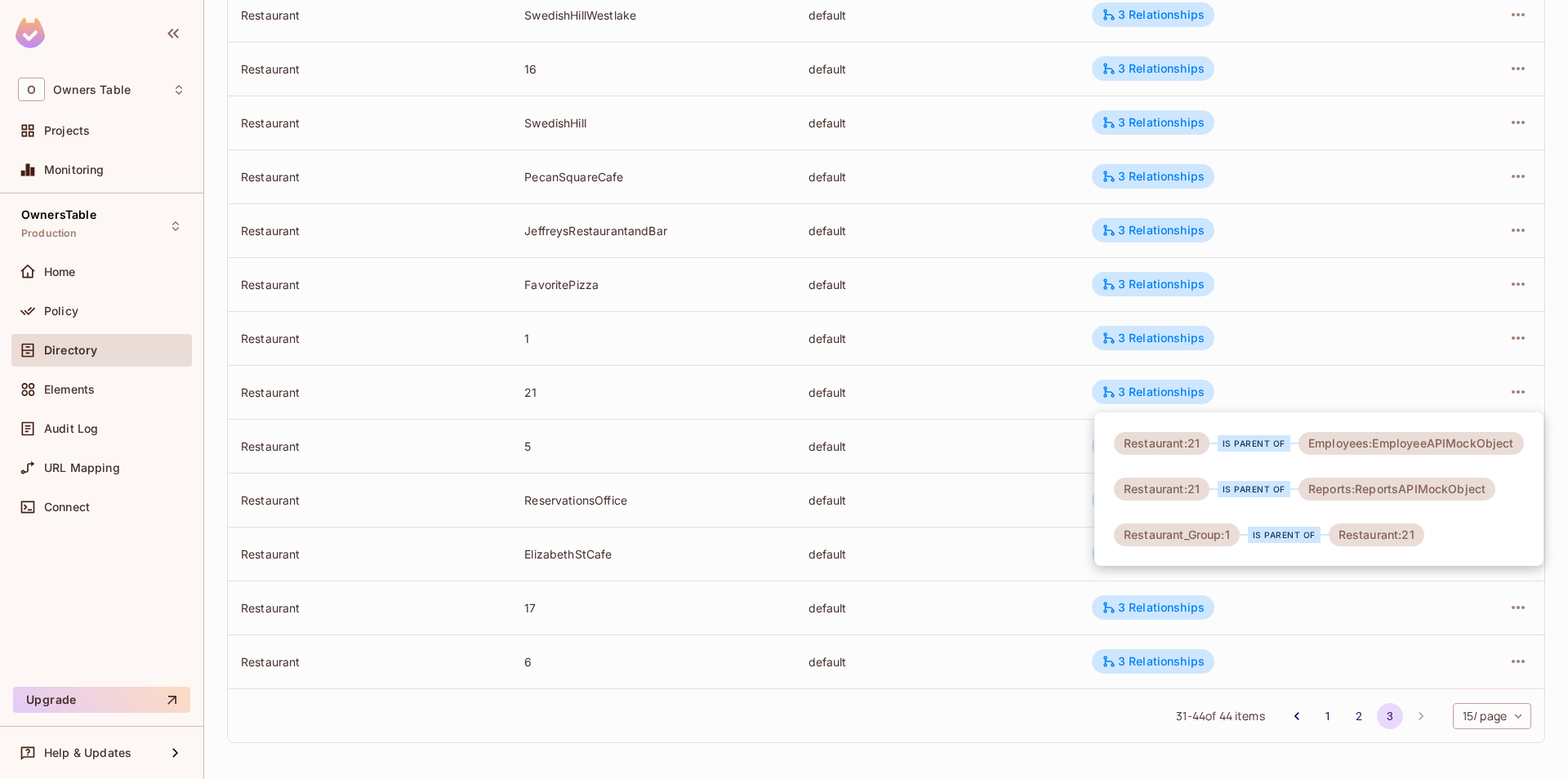
click at [967, 402] on div at bounding box center [784, 390] width 1568 height 779
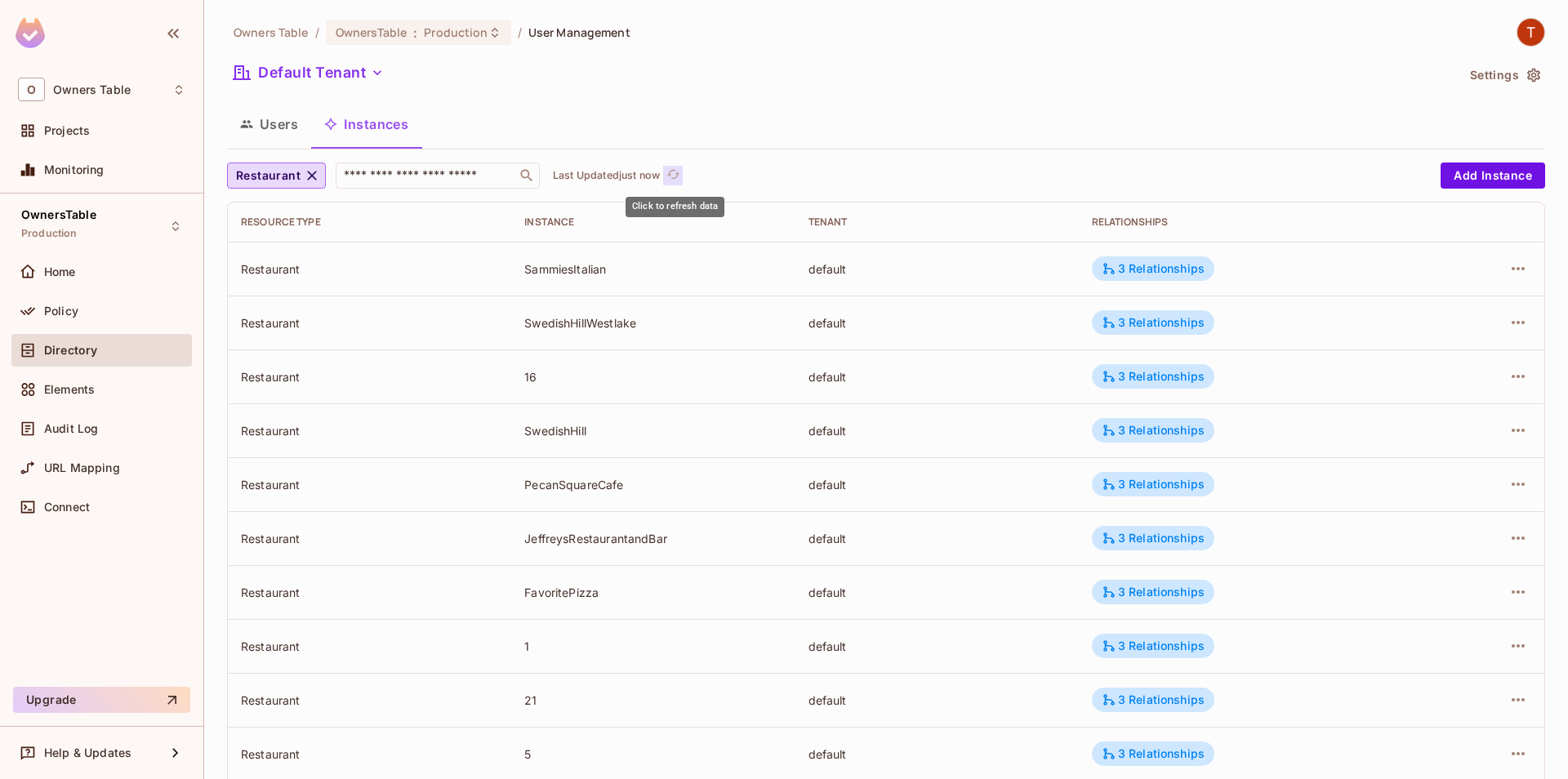
click at [675, 179] on icon "refresh" at bounding box center [673, 174] width 14 height 14
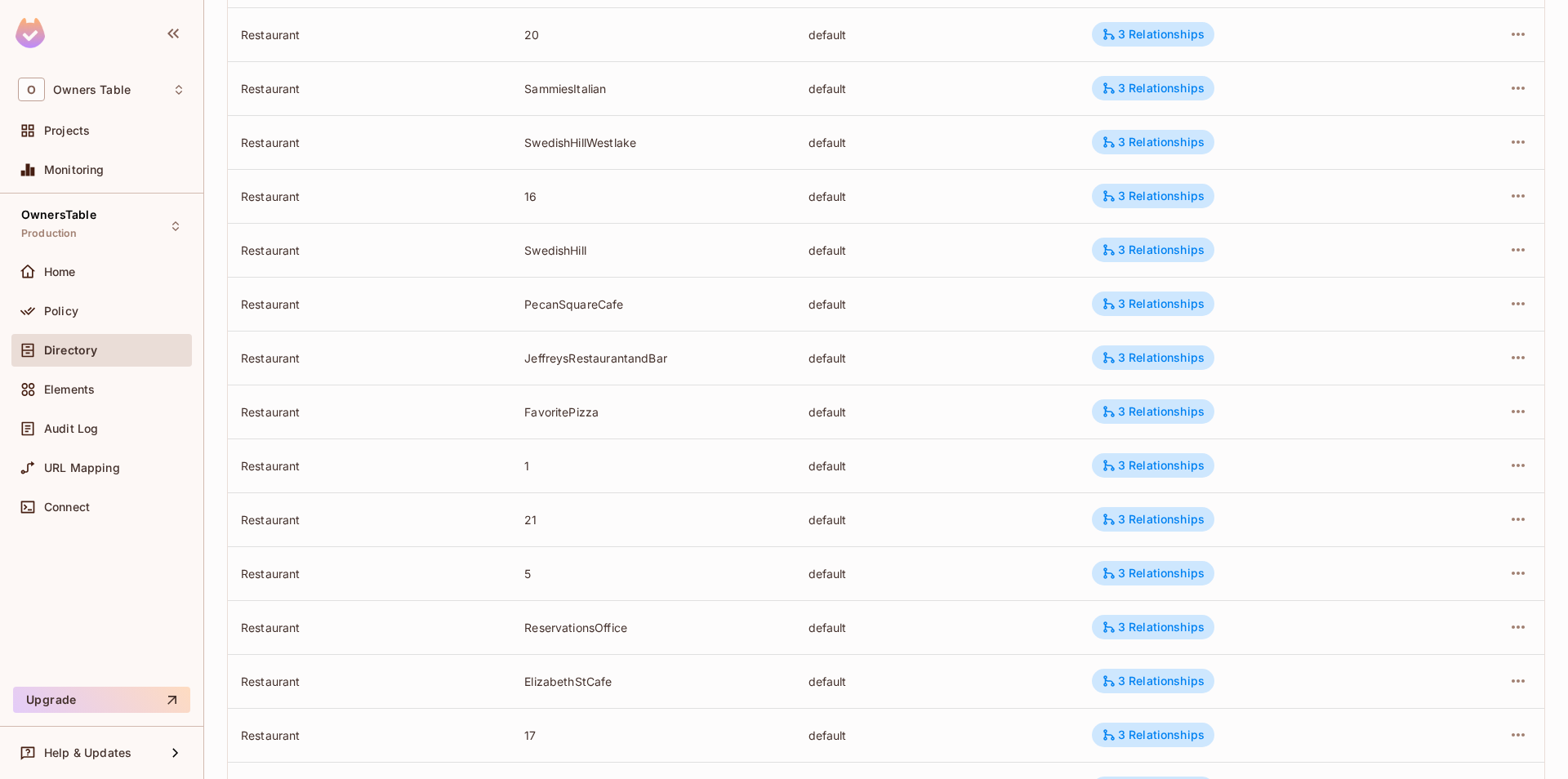
scroll to position [280, 0]
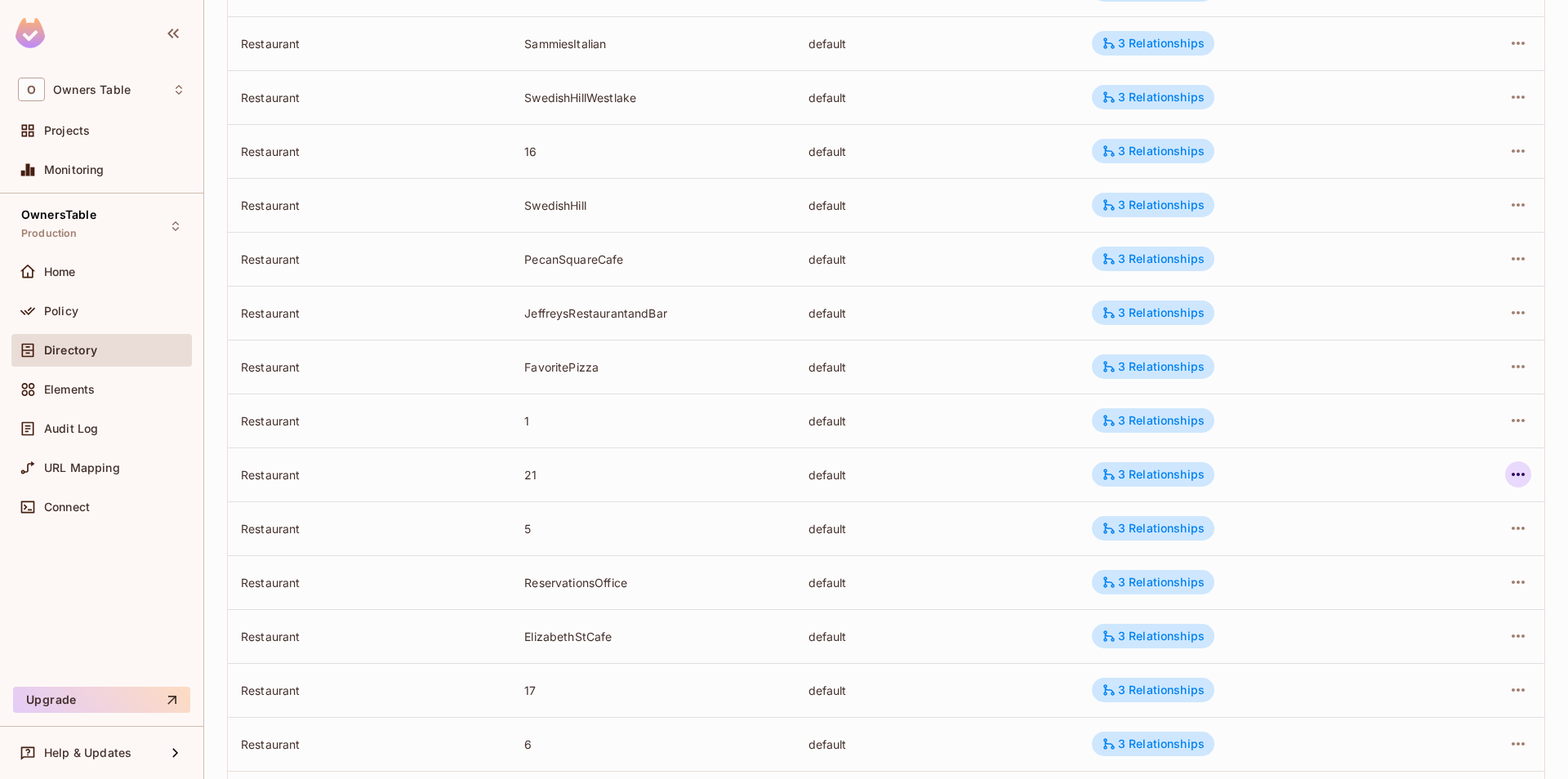
click at [1528, 475] on button "button" at bounding box center [1519, 475] width 27 height 27
click at [1441, 539] on span "Edit Attributes" at bounding box center [1398, 549] width 91 height 27
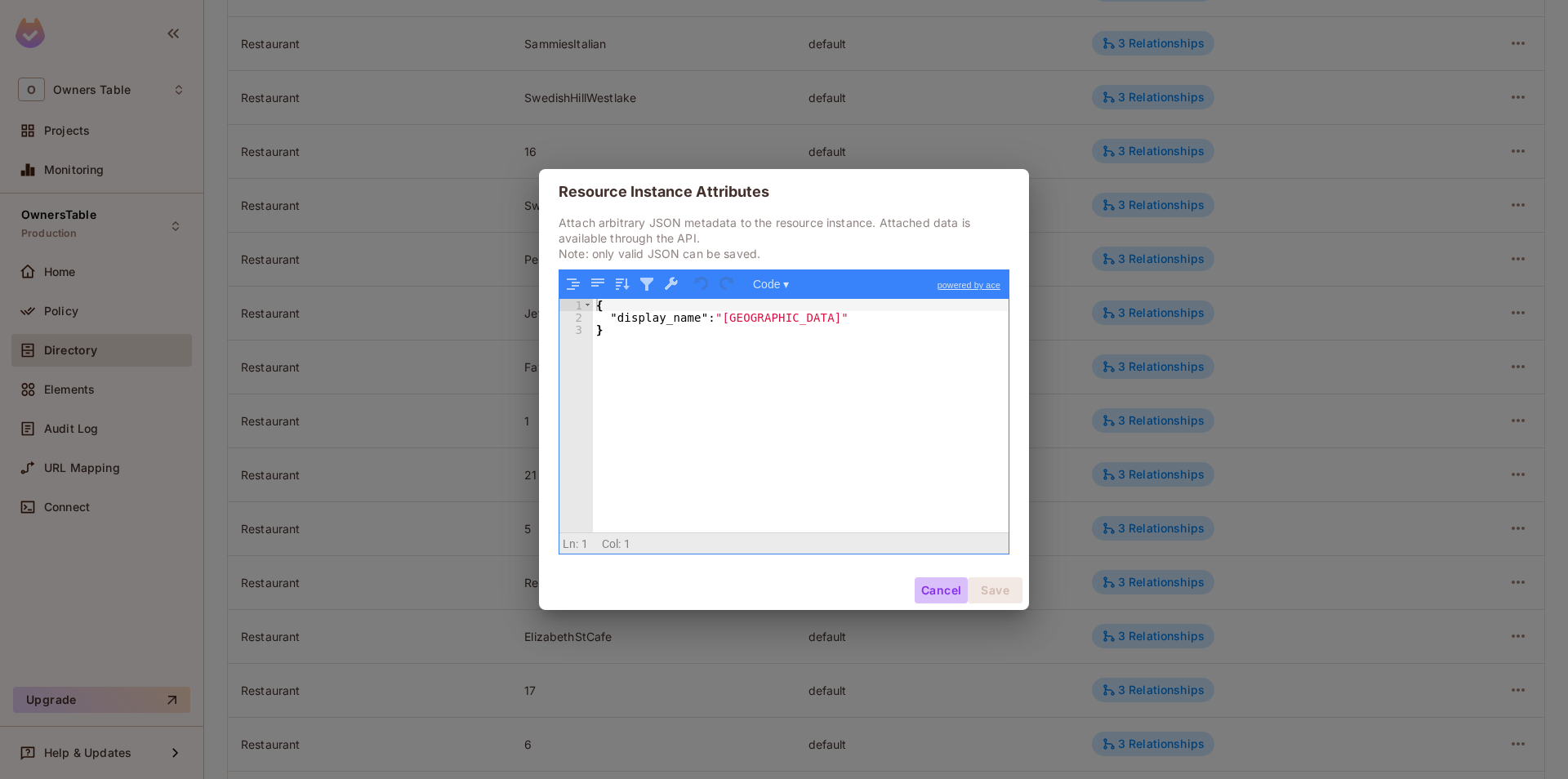
click at [921, 586] on button "Cancel" at bounding box center [941, 590] width 53 height 27
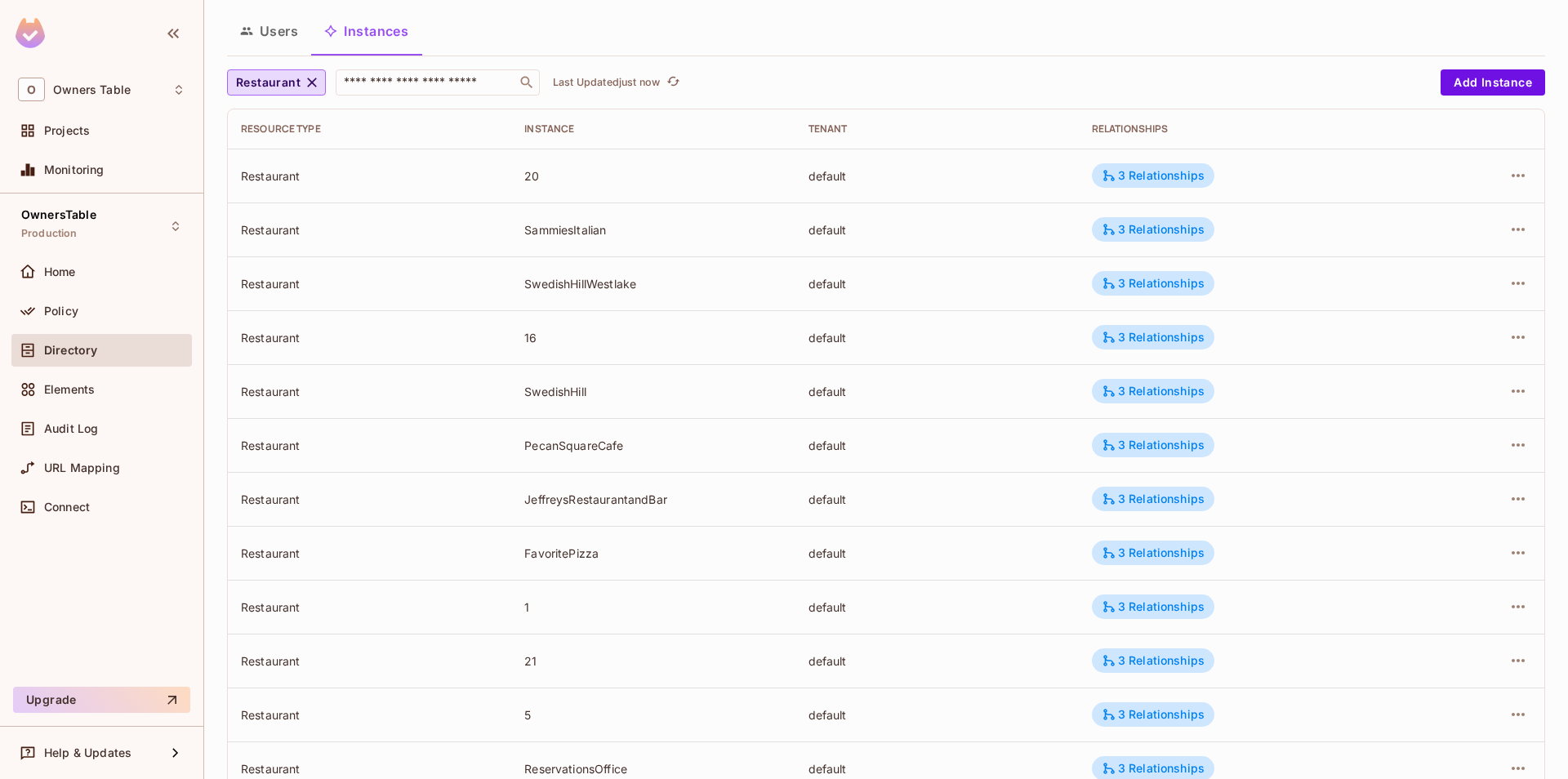
scroll to position [0, 0]
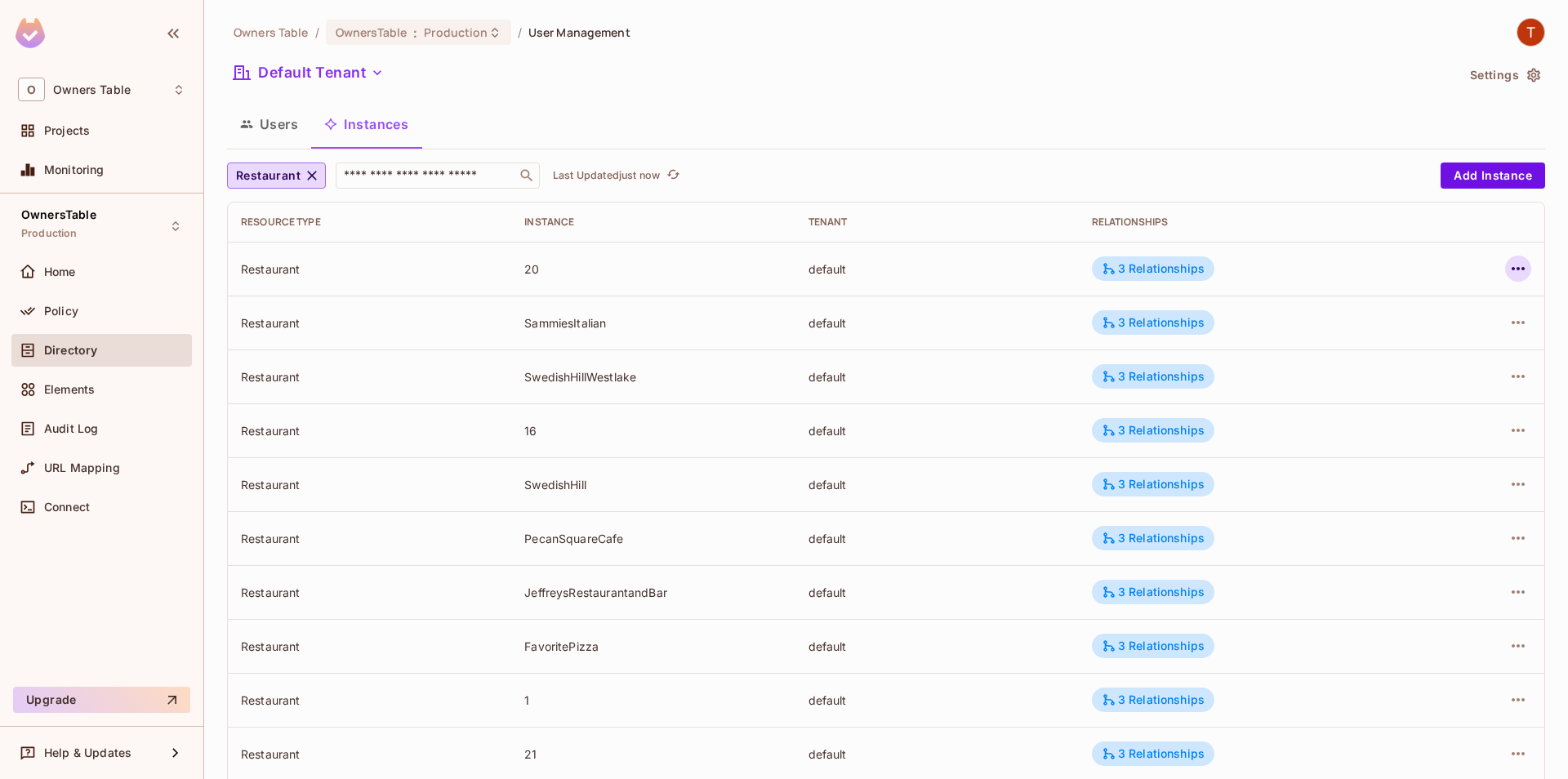
click at [1526, 274] on icon "button" at bounding box center [1518, 268] width 20 height 20
click at [1385, 344] on div "Edit Attributes" at bounding box center [1398, 342] width 81 height 16
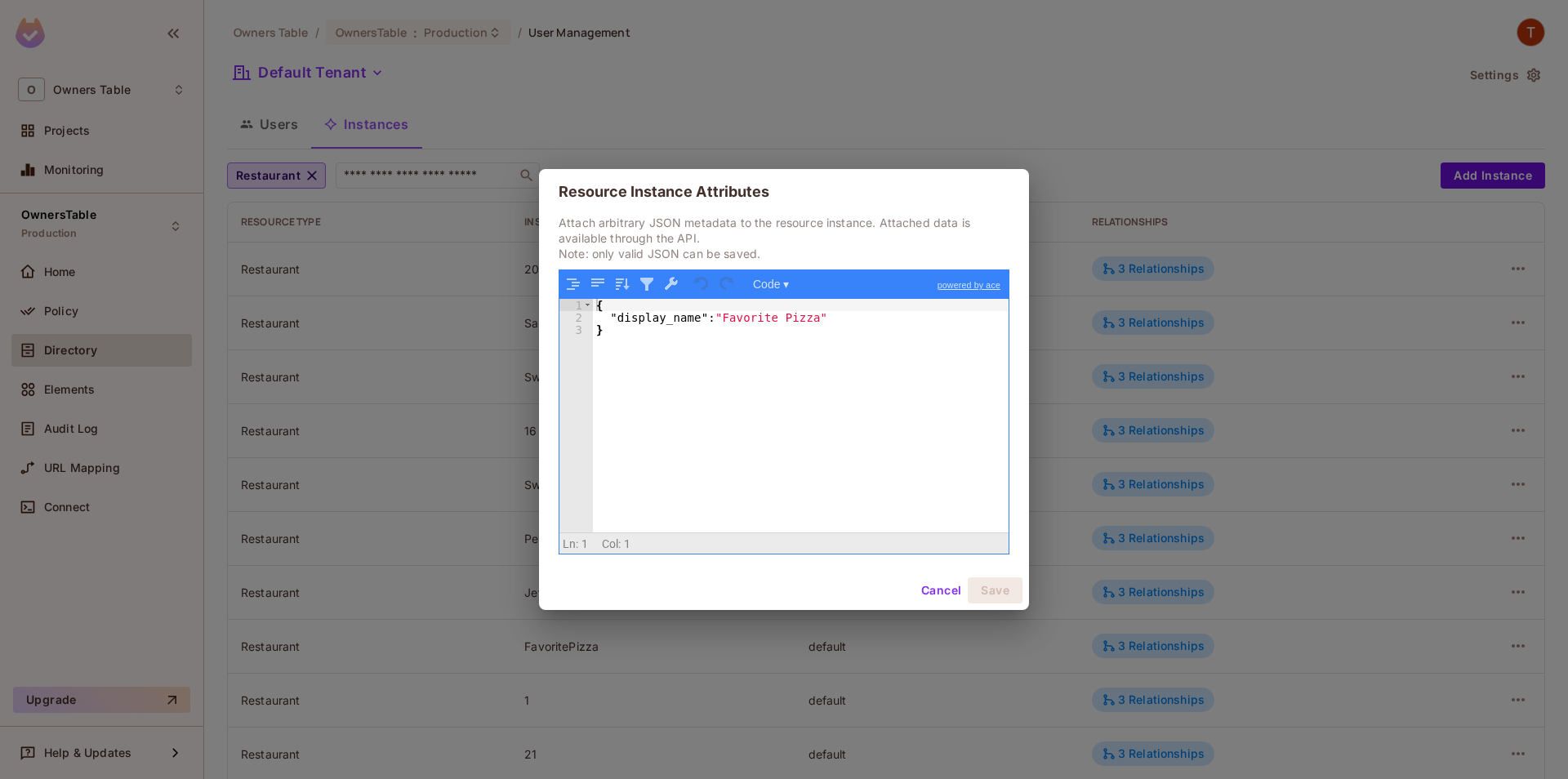
click at [924, 591] on button "Cancel" at bounding box center [941, 590] width 53 height 27
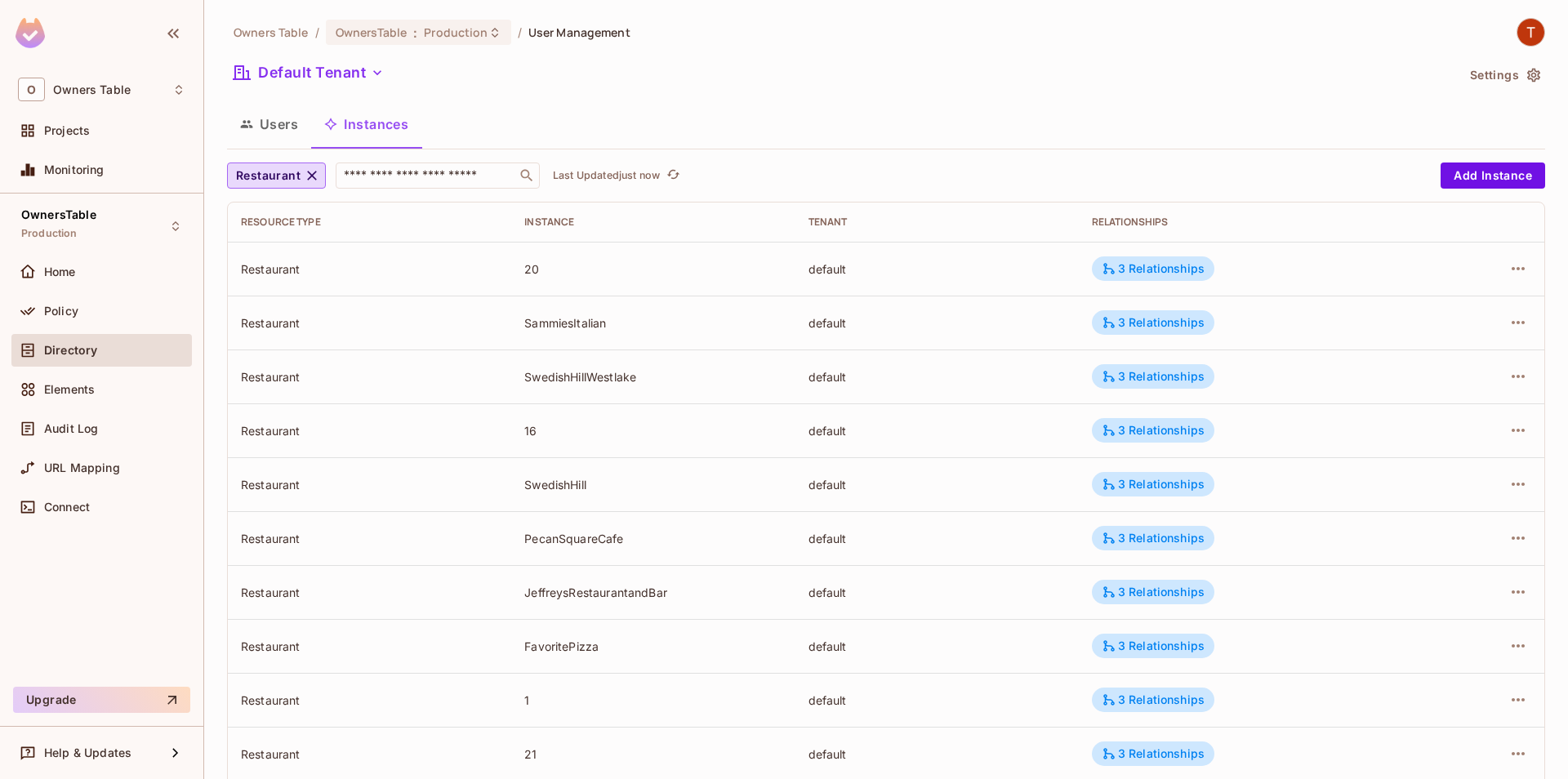
scroll to position [362, 0]
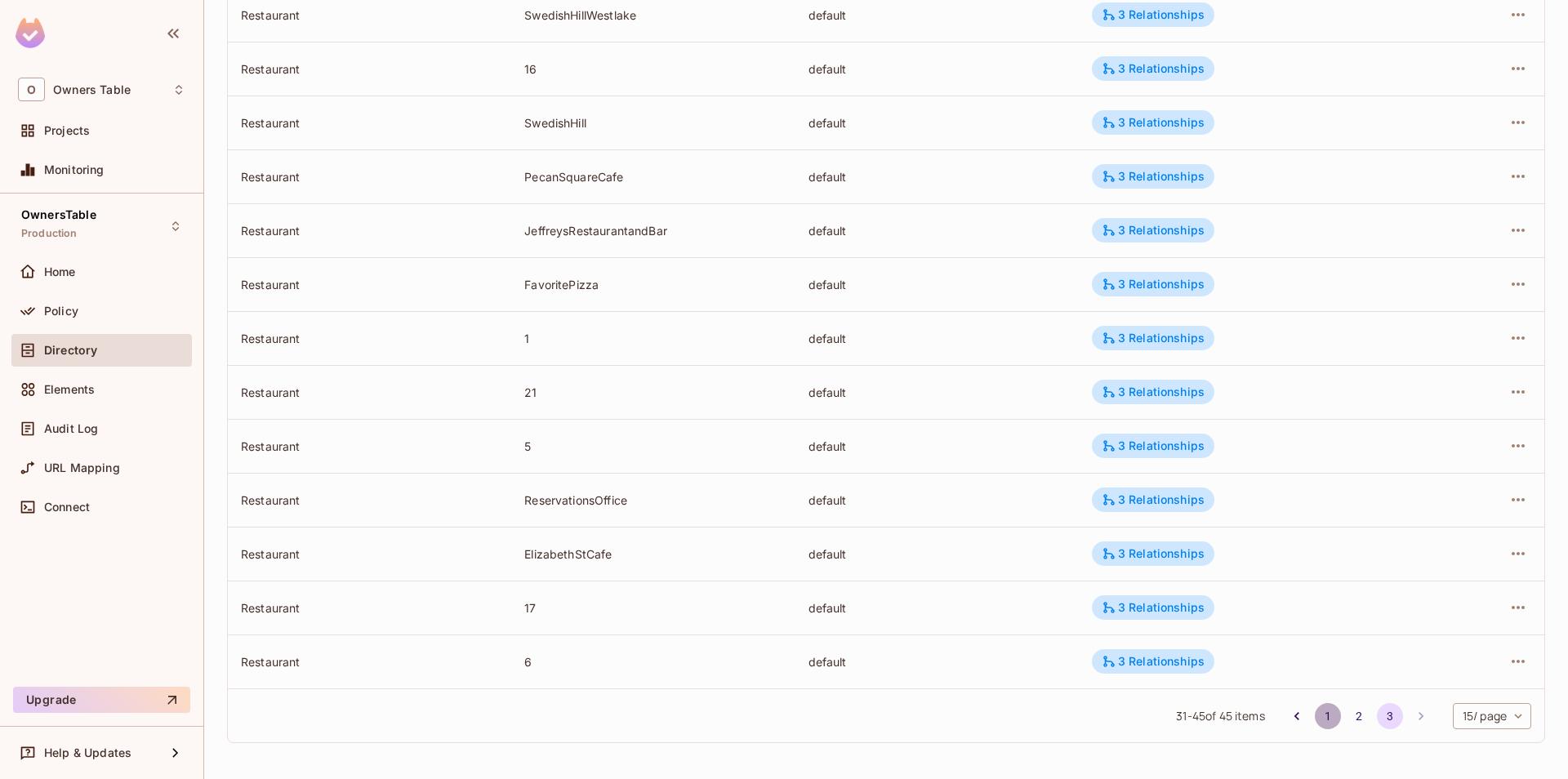
click at [1328, 711] on button "1" at bounding box center [1328, 716] width 27 height 27
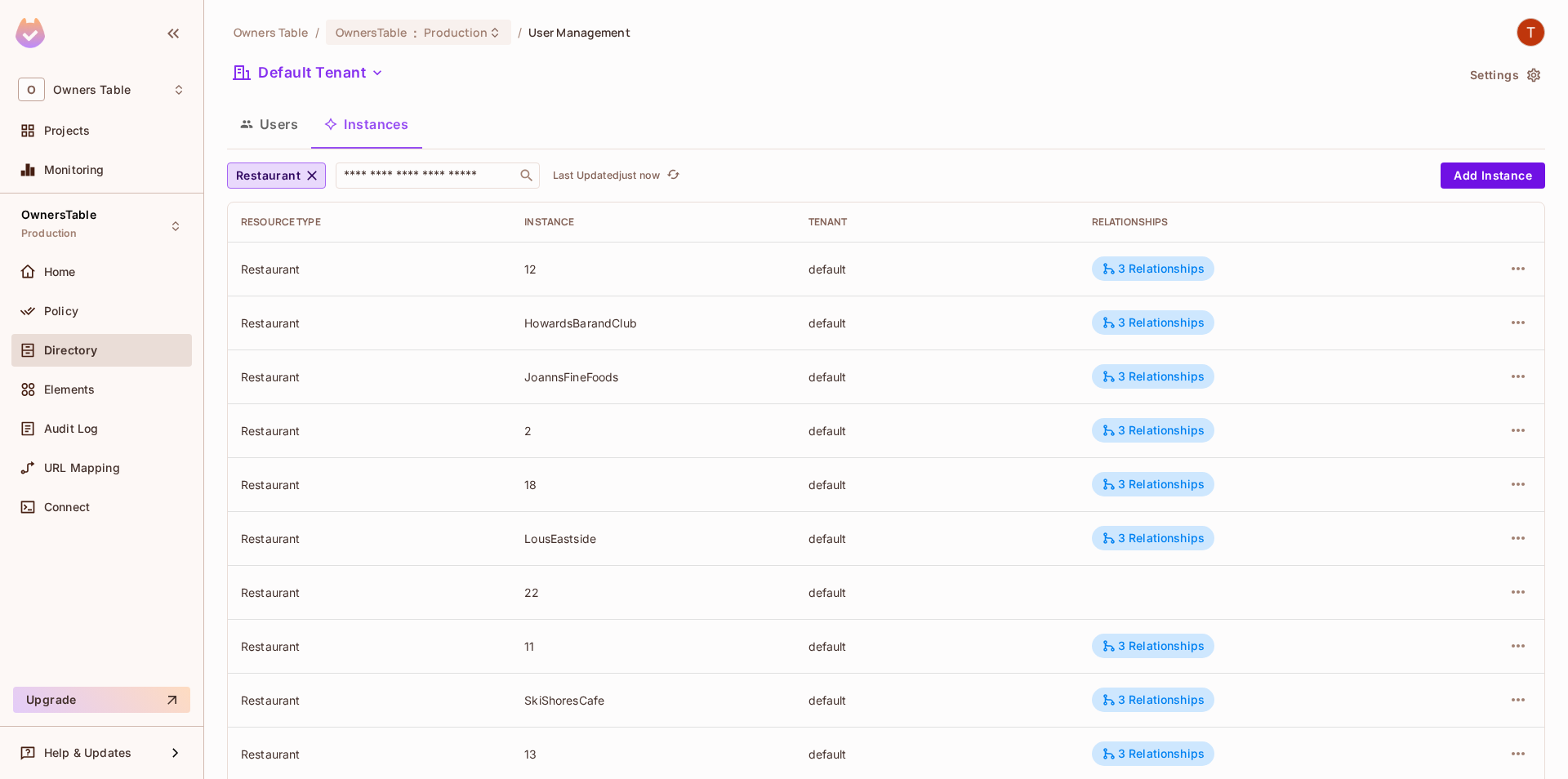
scroll to position [93, 0]
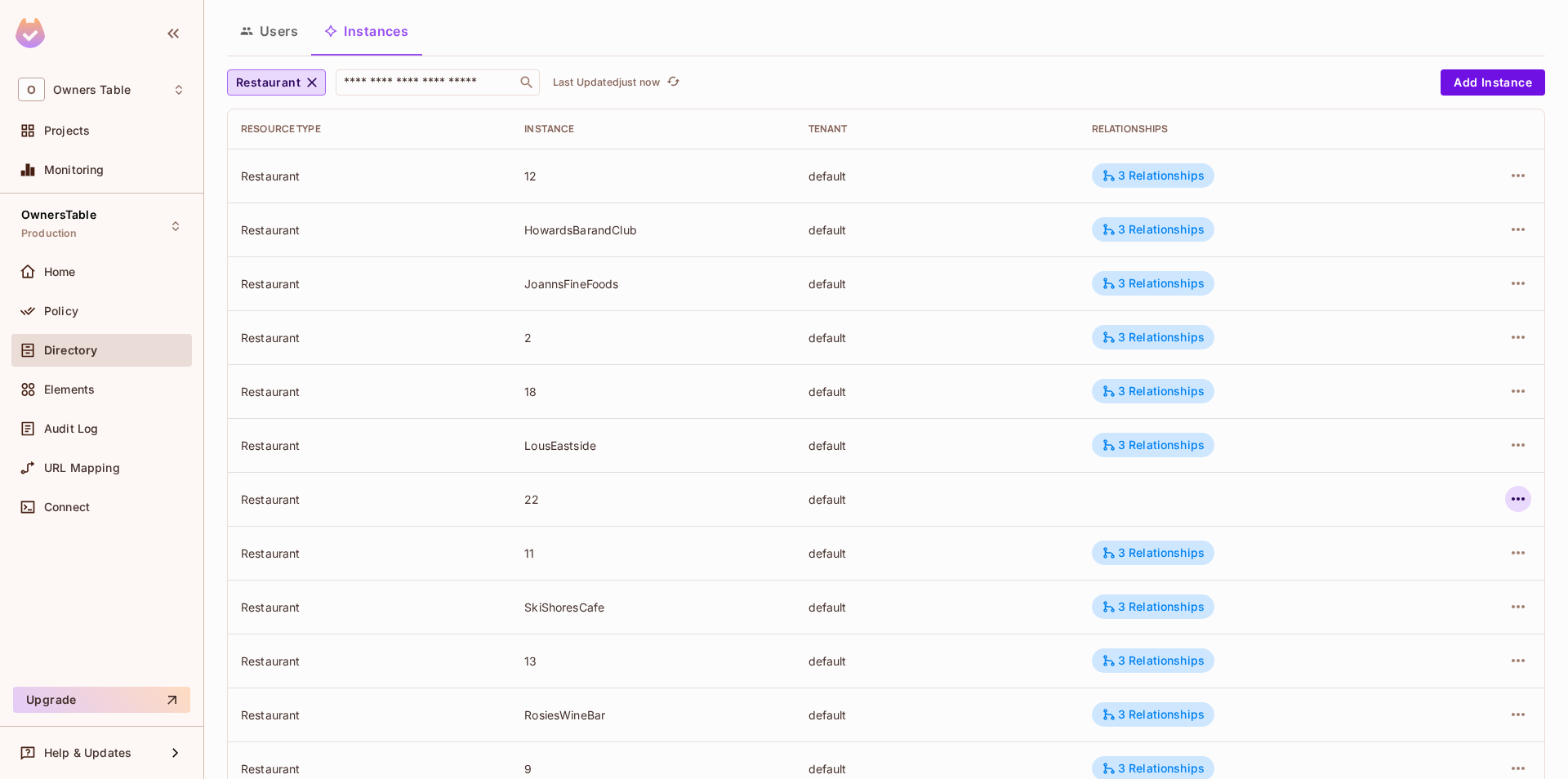
click at [1518, 503] on icon "button" at bounding box center [1518, 498] width 20 height 20
click at [1363, 571] on div "Edit Attributes" at bounding box center [1398, 572] width 81 height 16
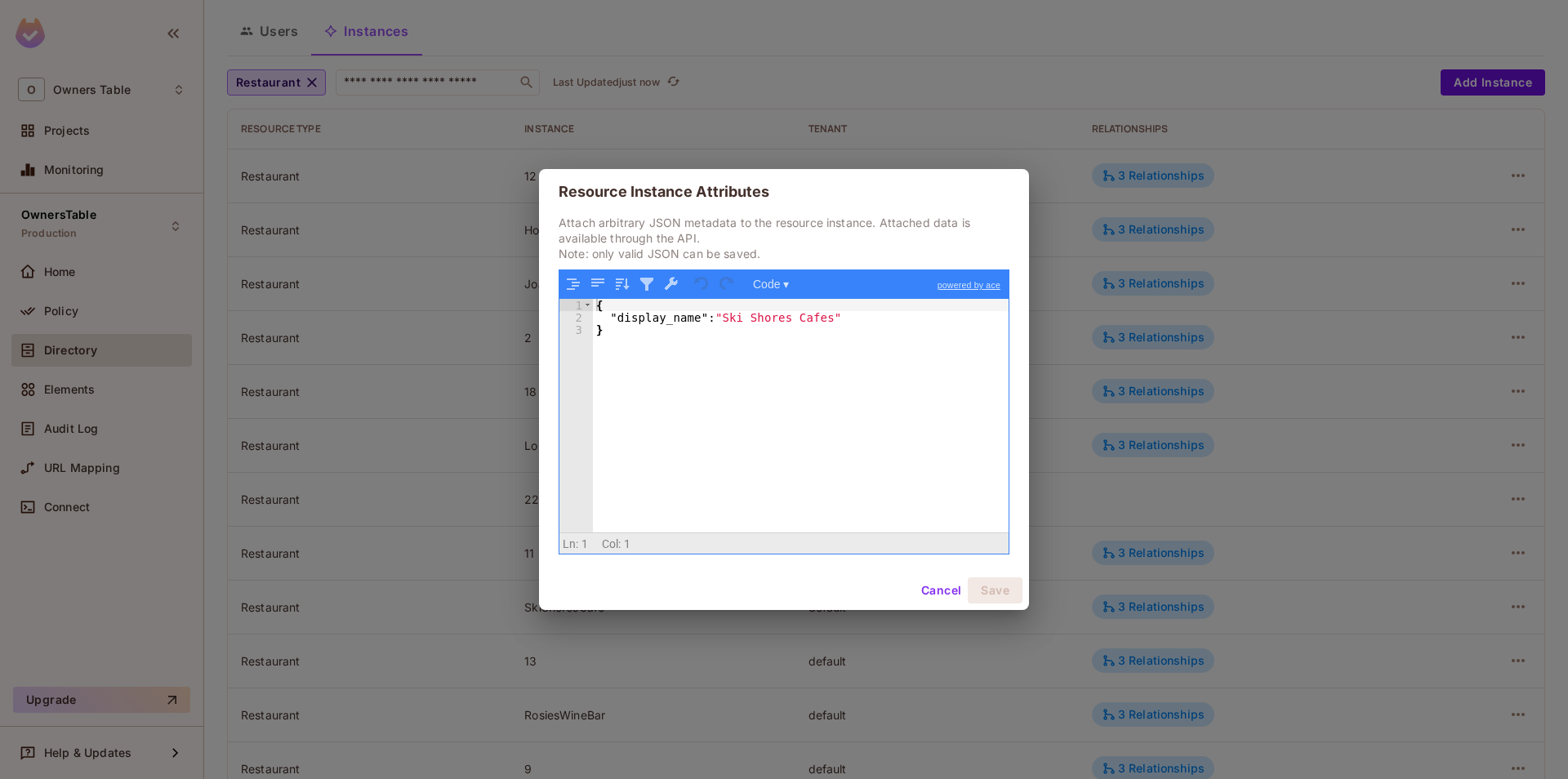
click at [926, 588] on button "Cancel" at bounding box center [941, 590] width 53 height 27
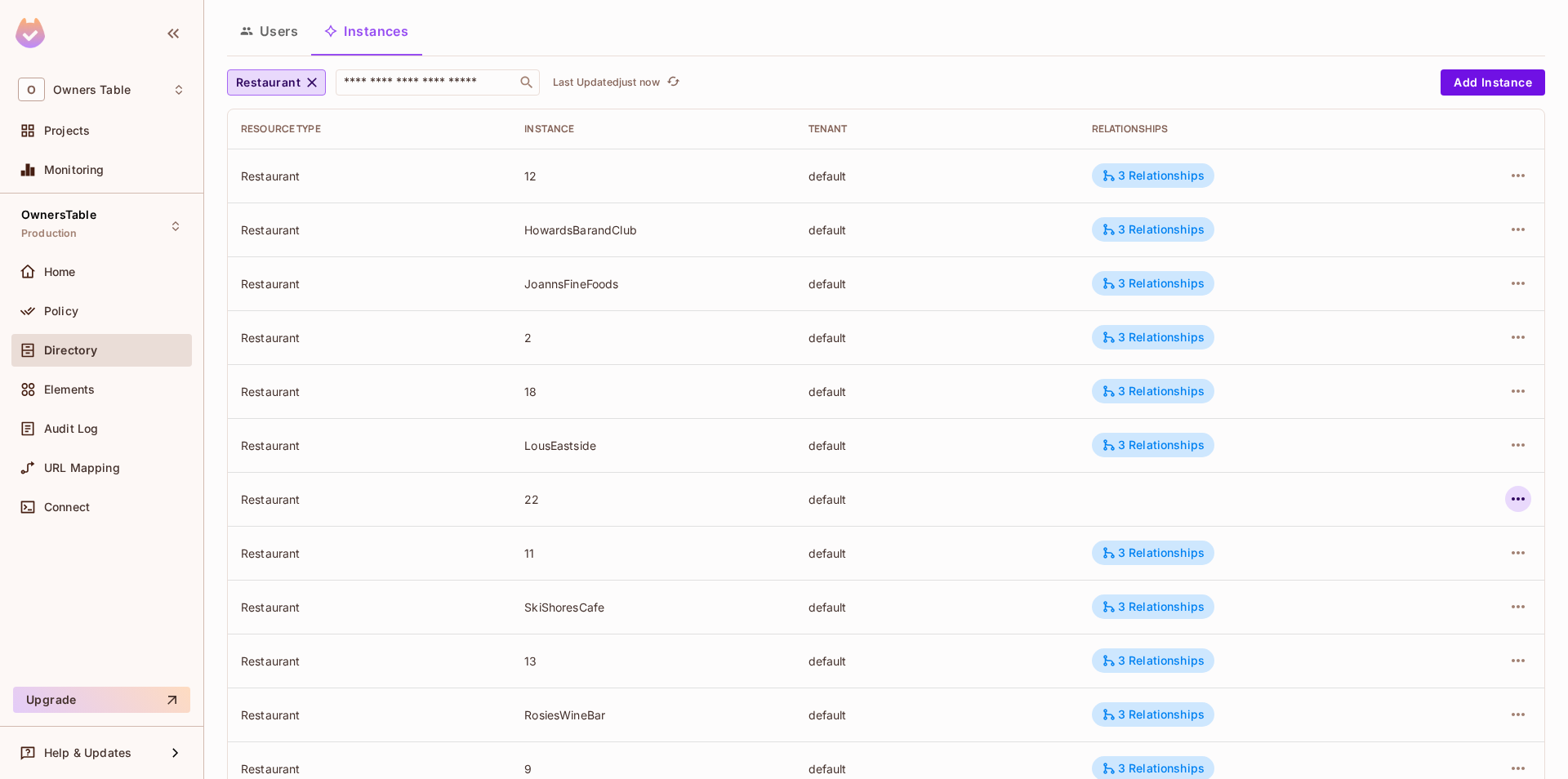
click at [1527, 507] on icon "button" at bounding box center [1518, 498] width 20 height 20
click at [1359, 534] on div "Edit Resource Instance" at bounding box center [1422, 536] width 127 height 16
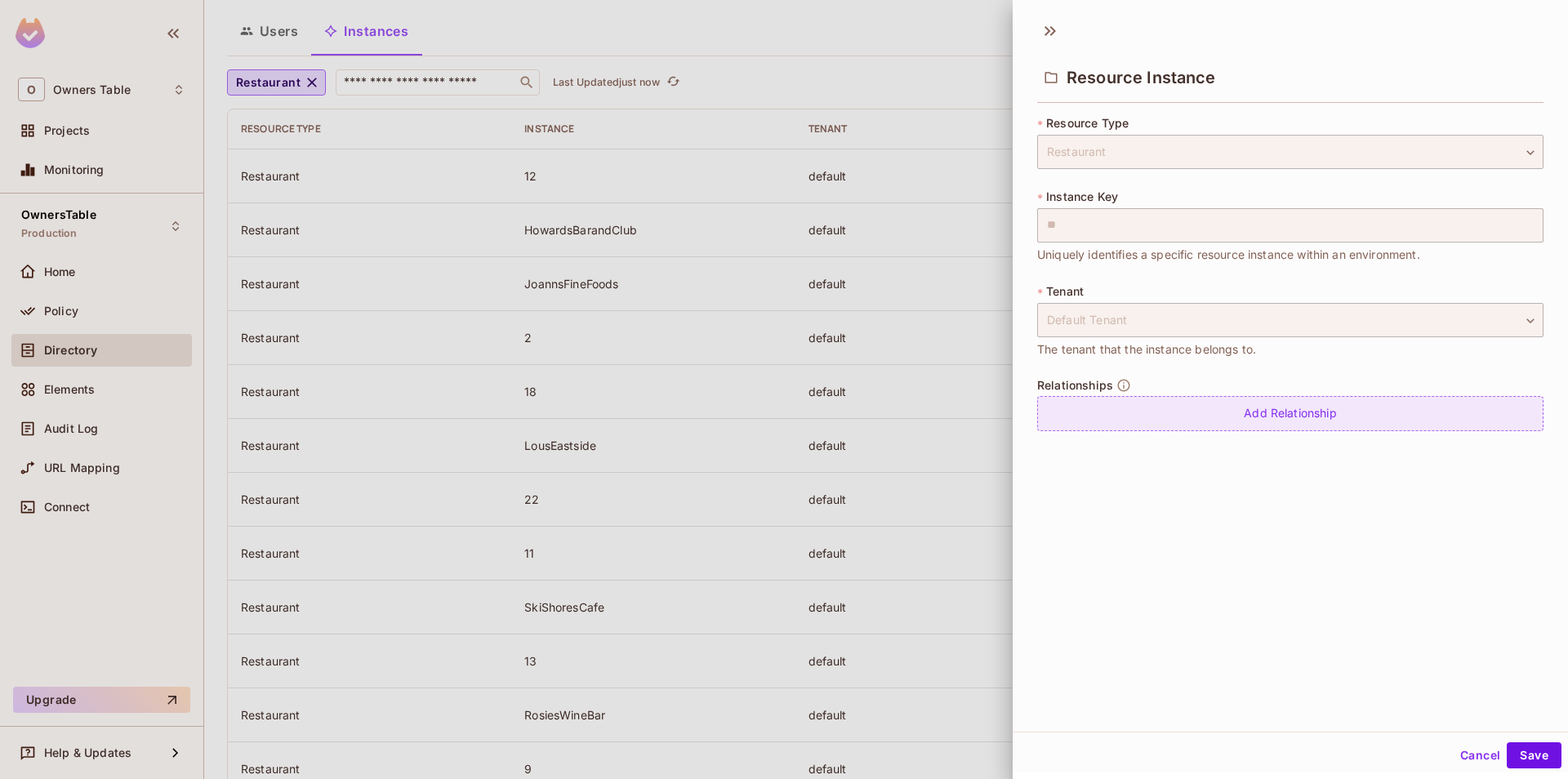
click at [1172, 413] on div "Add Relationship" at bounding box center [1290, 413] width 506 height 35
click at [1187, 429] on body "O Owners Table Projects Monitoring OwnersTable Production Home Policy Directory…" at bounding box center [784, 390] width 1568 height 779
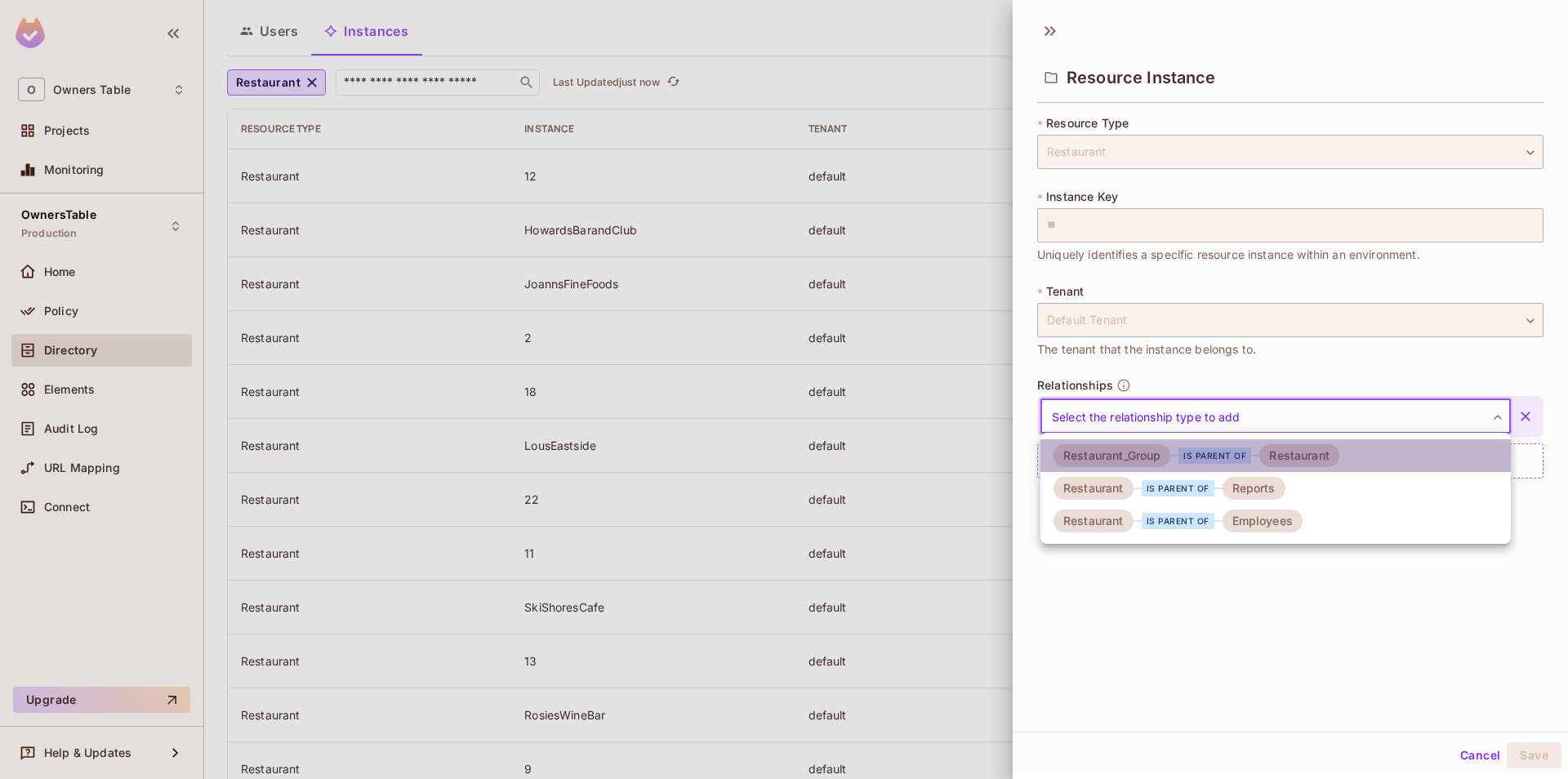
click at [1183, 471] on li "Restaurant_Group is parent of Restaurant" at bounding box center [1275, 456] width 471 height 32
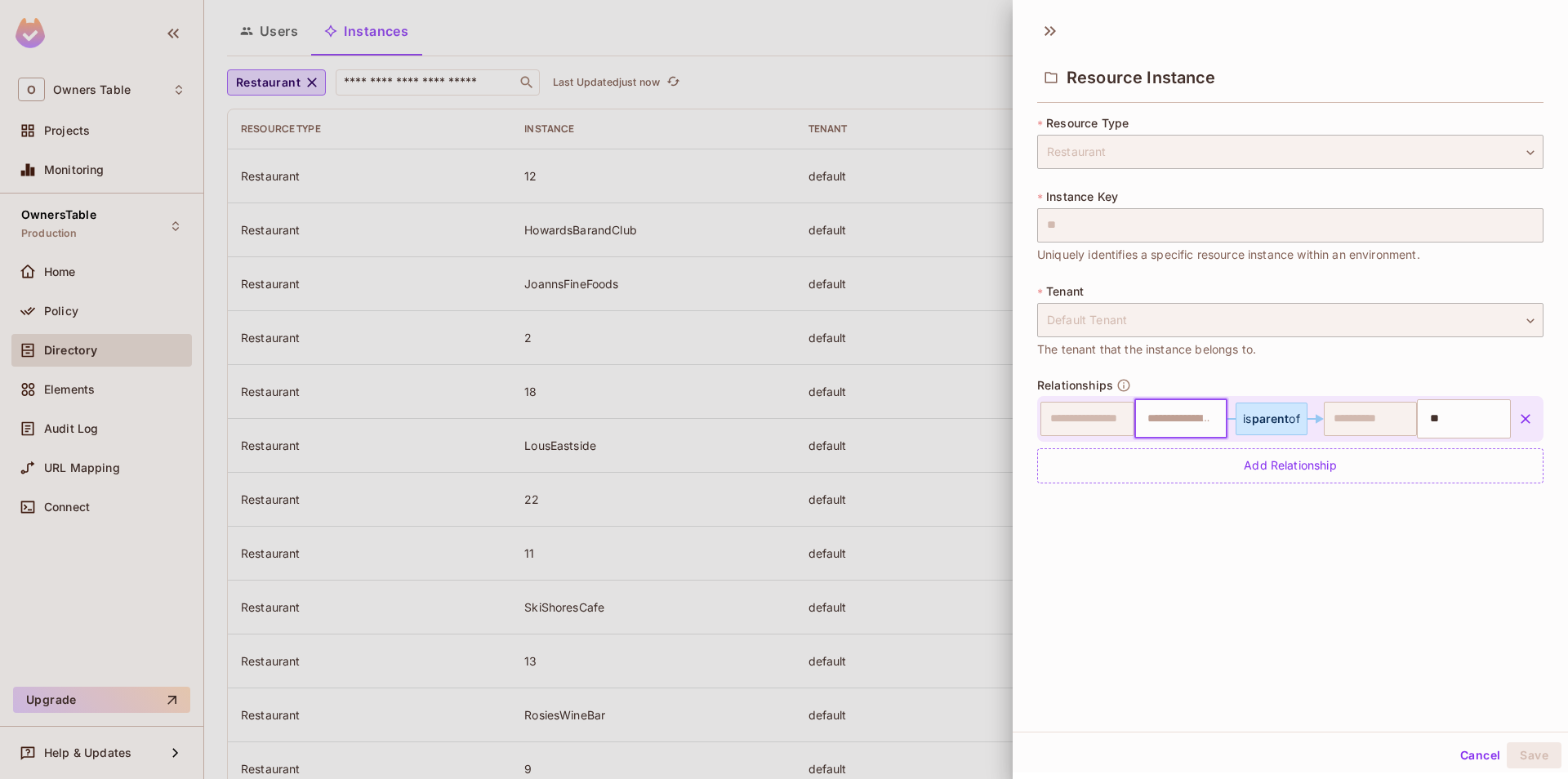
click at [1189, 422] on input "text" at bounding box center [1180, 419] width 83 height 32
type input "*"
click at [1189, 480] on div "Add Relationship" at bounding box center [1290, 465] width 506 height 35
type input "*"
type input "**"
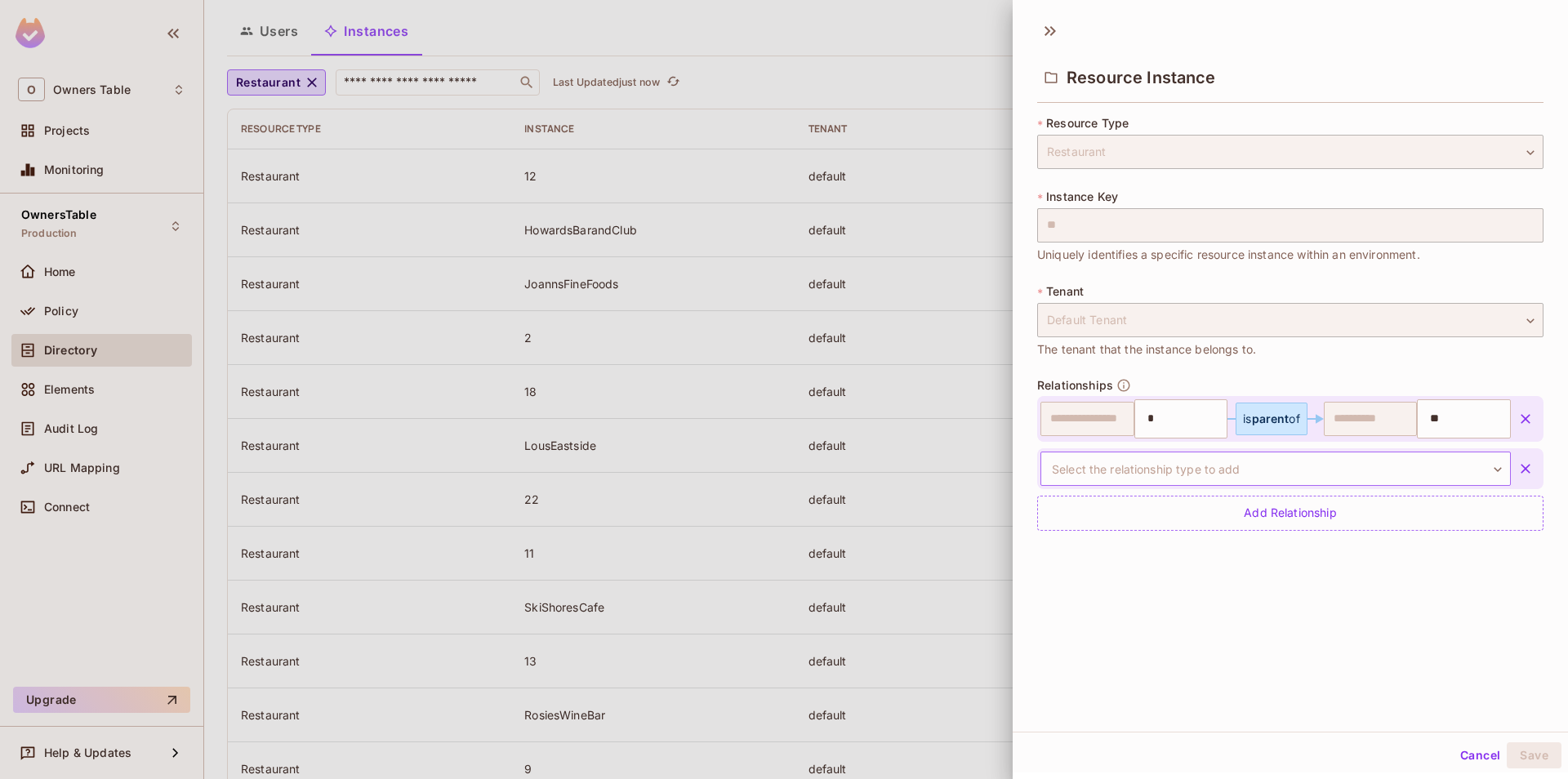
click at [1234, 469] on body "O Owners Table Projects Monitoring OwnersTable Production Home Policy Directory…" at bounding box center [784, 390] width 1568 height 779
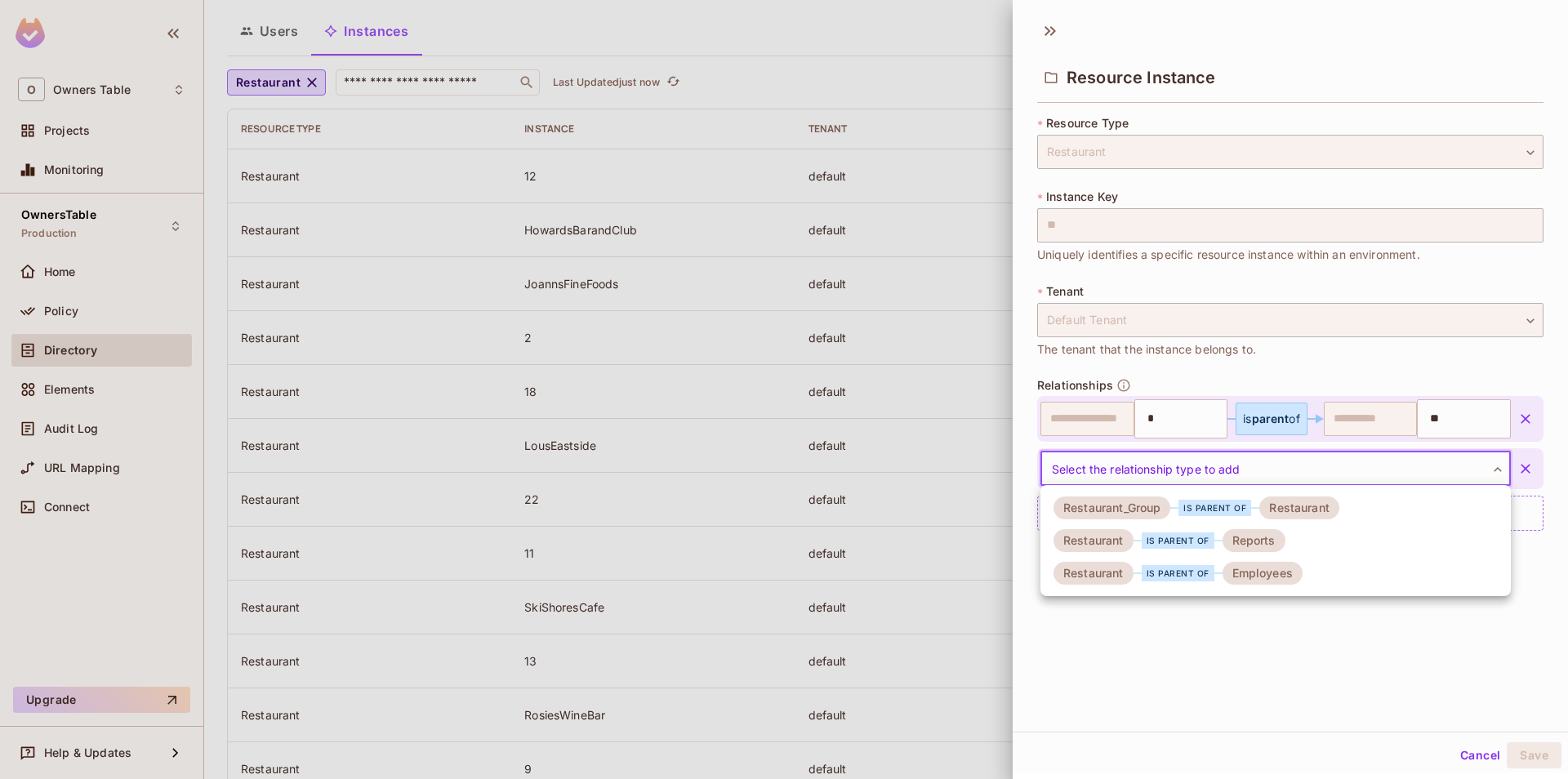
click at [1263, 553] on li "Restaurant is parent of Reports" at bounding box center [1275, 540] width 471 height 32
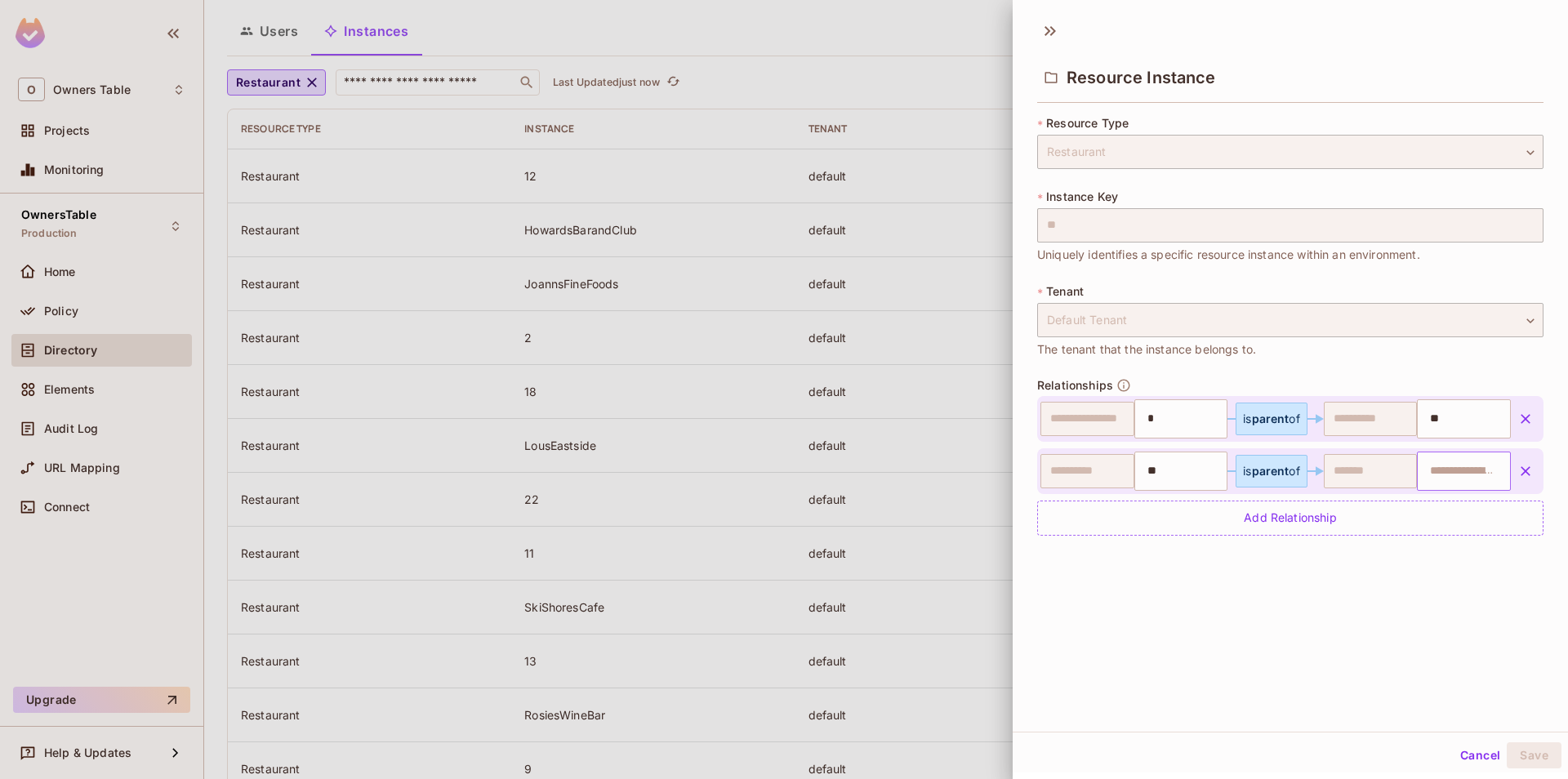
click at [1432, 477] on input "text" at bounding box center [1462, 471] width 83 height 32
paste input "**********"
type input "**********"
click at [1309, 517] on div "Add Relationship" at bounding box center [1290, 517] width 506 height 35
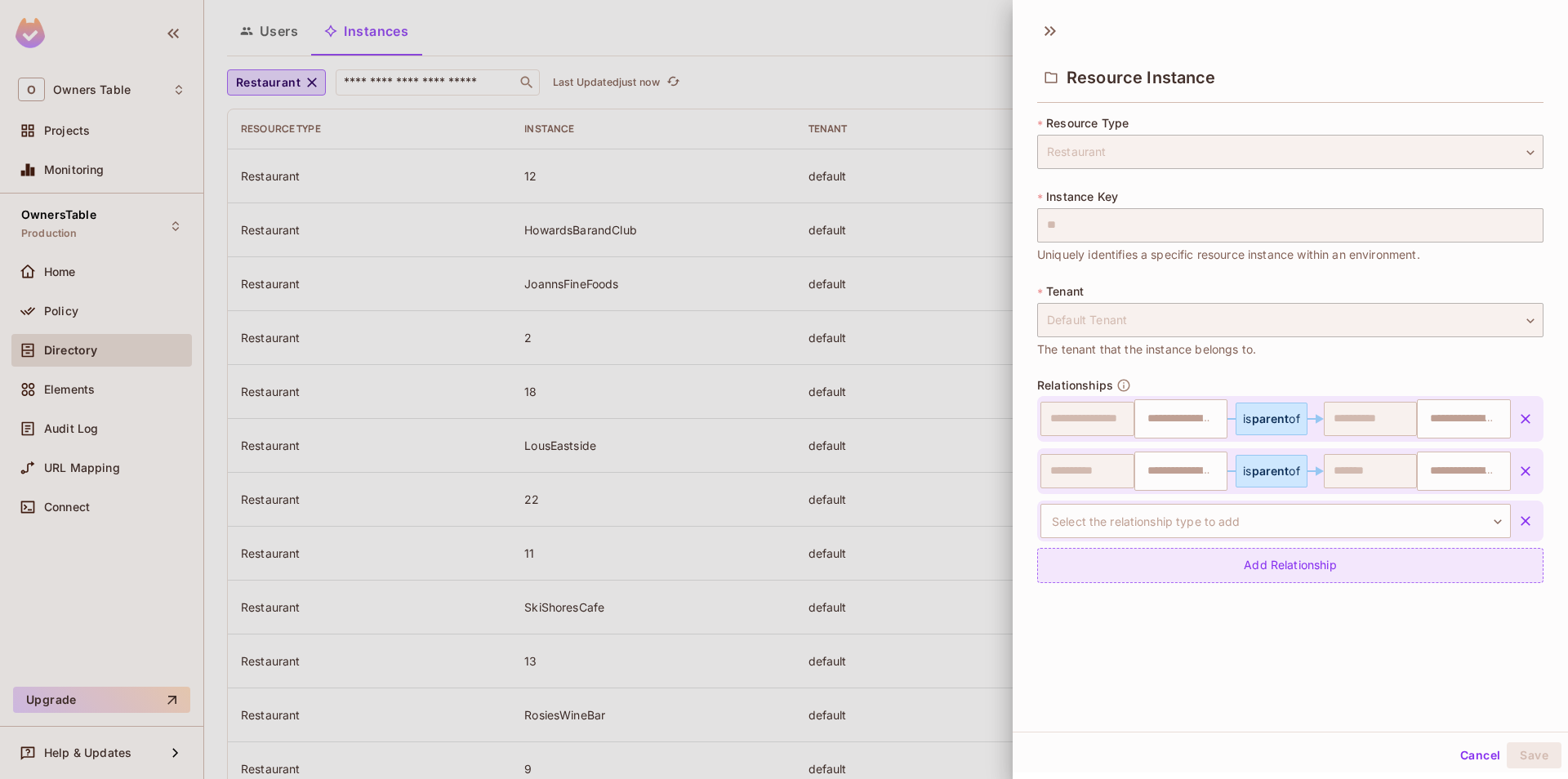
type input "*"
type input "**"
type input "**********"
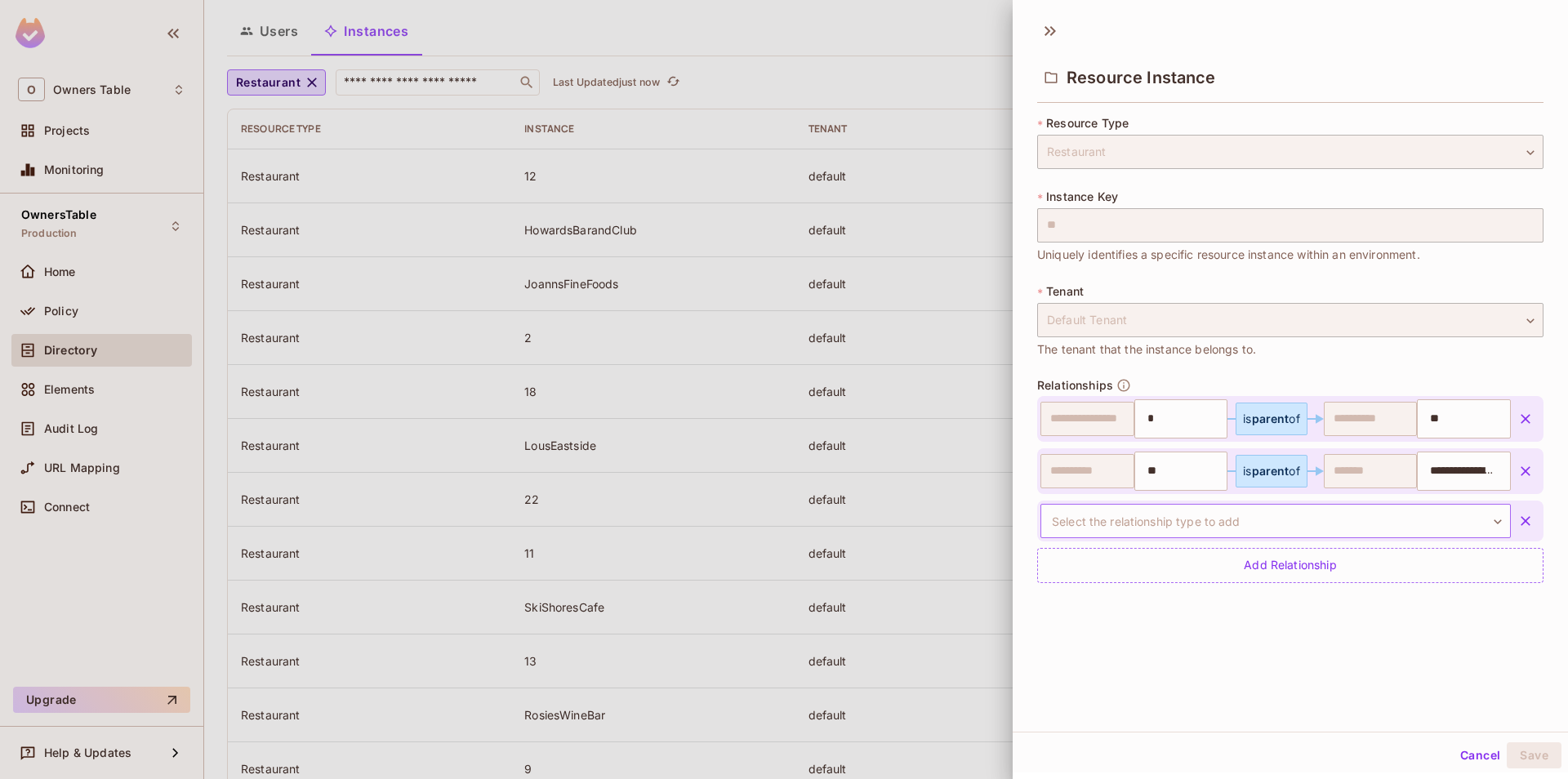
click at [1234, 519] on body "O Owners Table Projects Monitoring OwnersTable Production Home Policy Directory…" at bounding box center [784, 390] width 1568 height 779
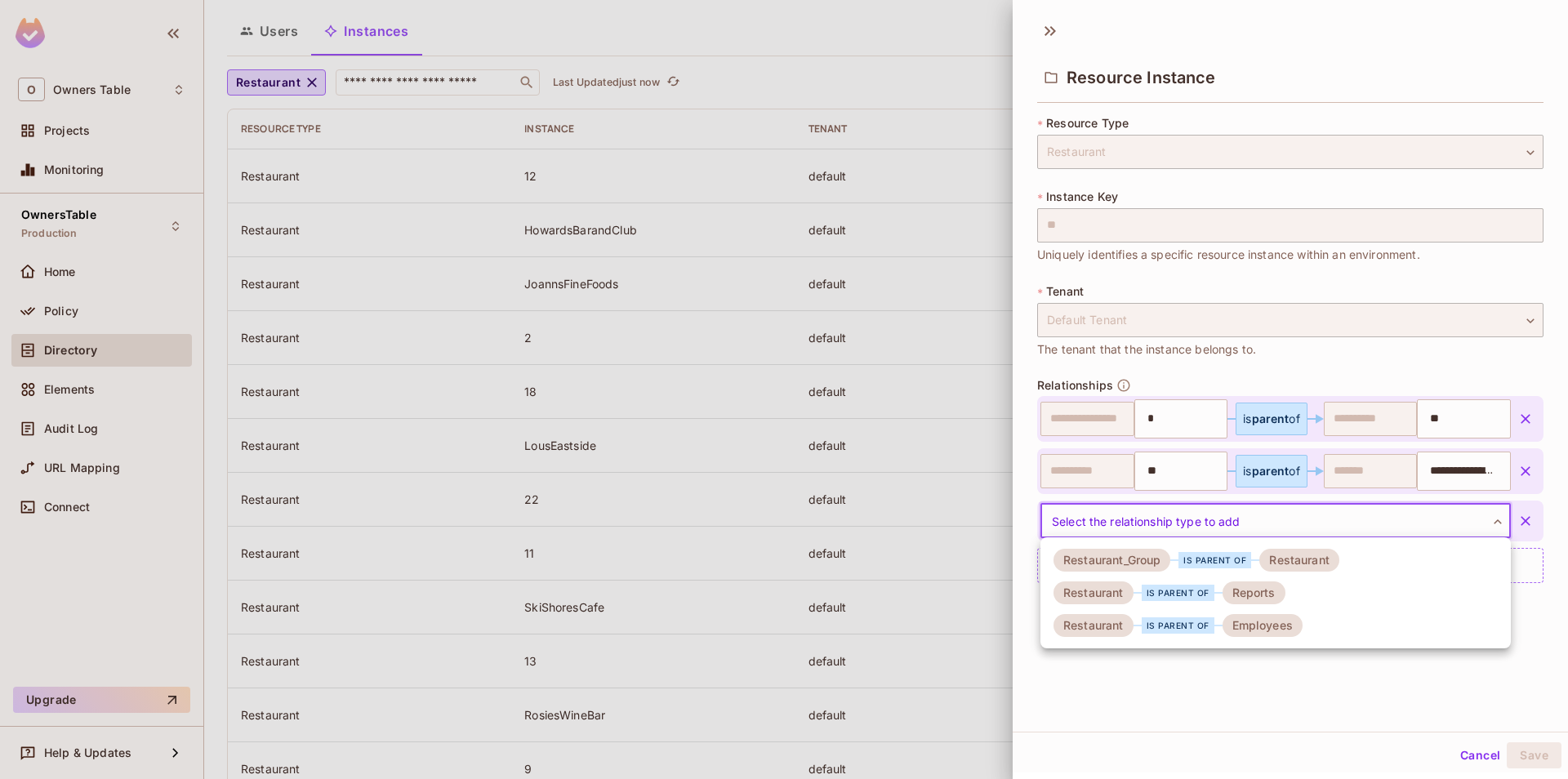
click at [1228, 630] on div "Employees" at bounding box center [1262, 625] width 80 height 23
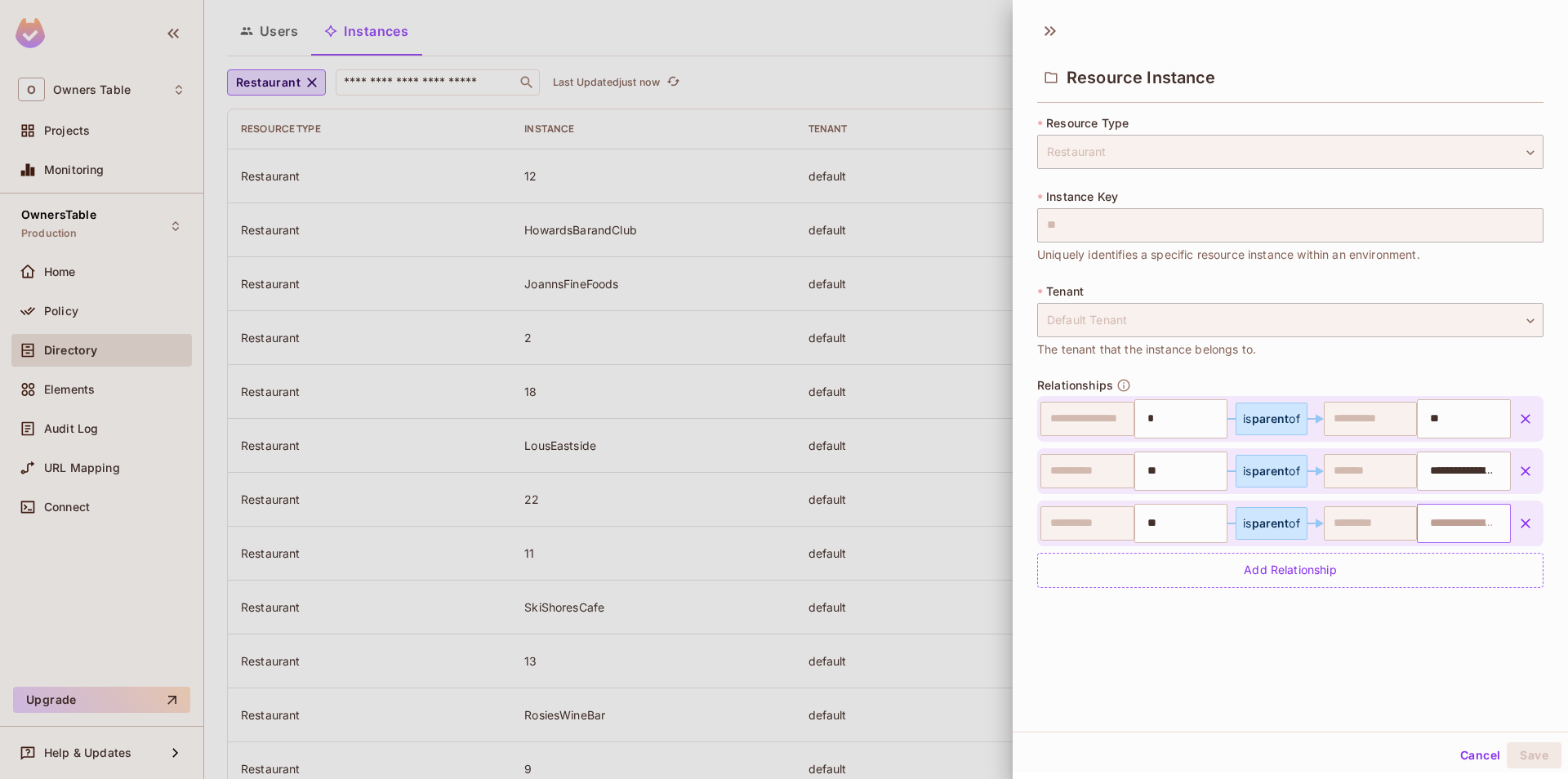
click at [1432, 529] on input "text" at bounding box center [1462, 523] width 83 height 32
paste input "**********"
type input "**********"
click at [1257, 683] on div "**********" at bounding box center [1290, 371] width 555 height 720
click at [1529, 765] on button "Save" at bounding box center [1534, 756] width 55 height 27
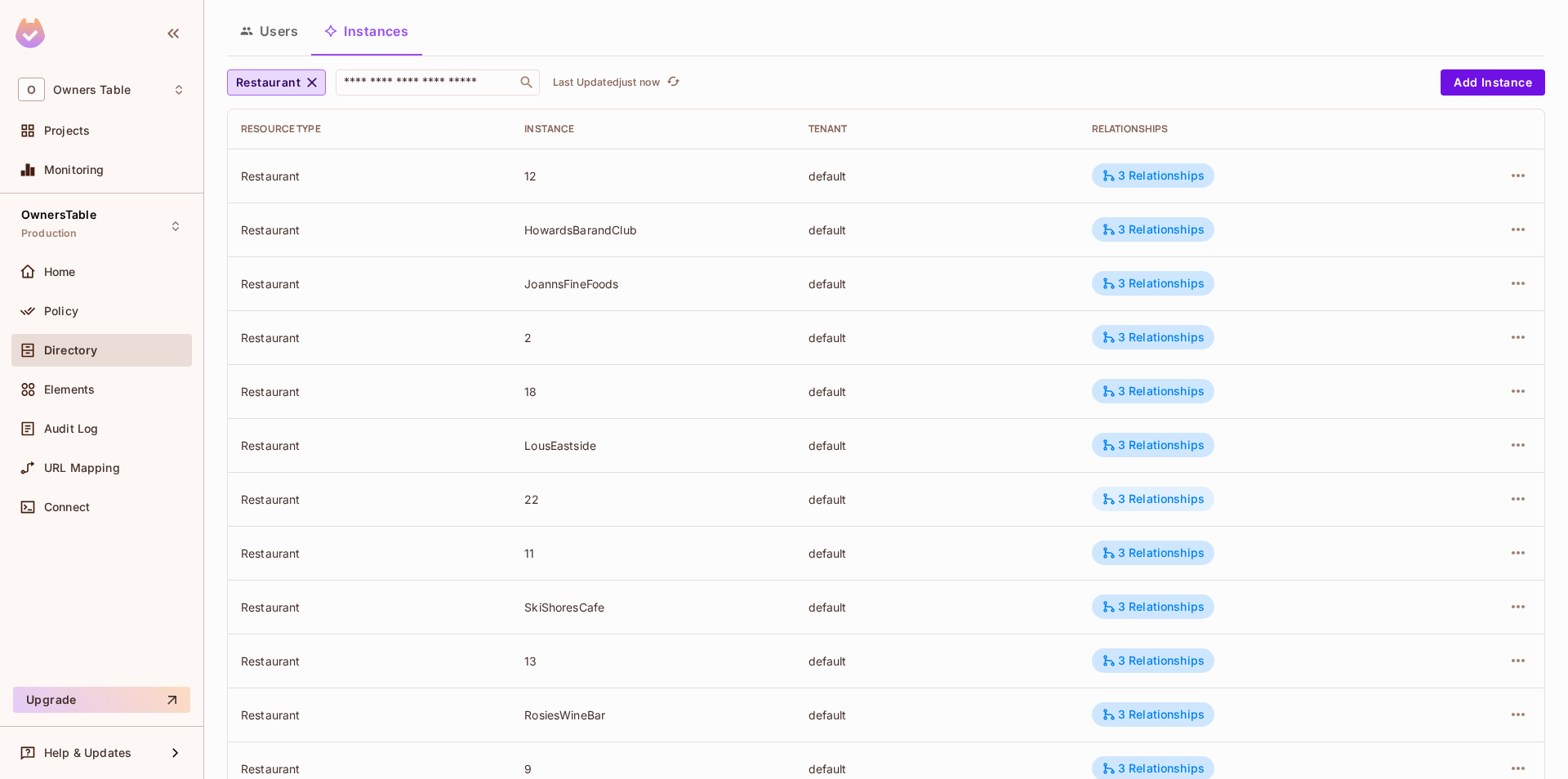
click at [1172, 495] on div "3 Relationships" at bounding box center [1153, 499] width 103 height 15
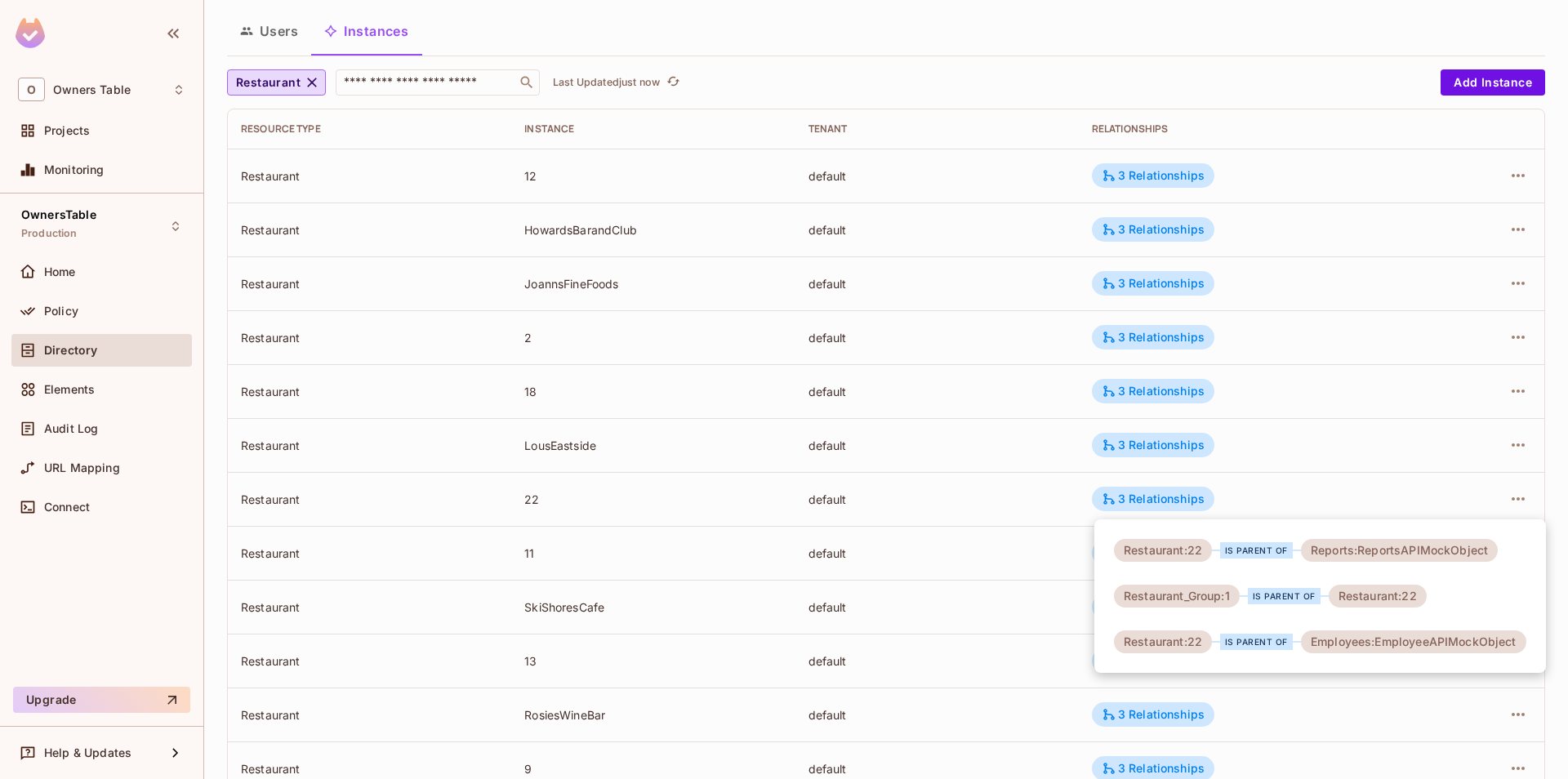
click at [1031, 511] on div at bounding box center [784, 390] width 1568 height 779
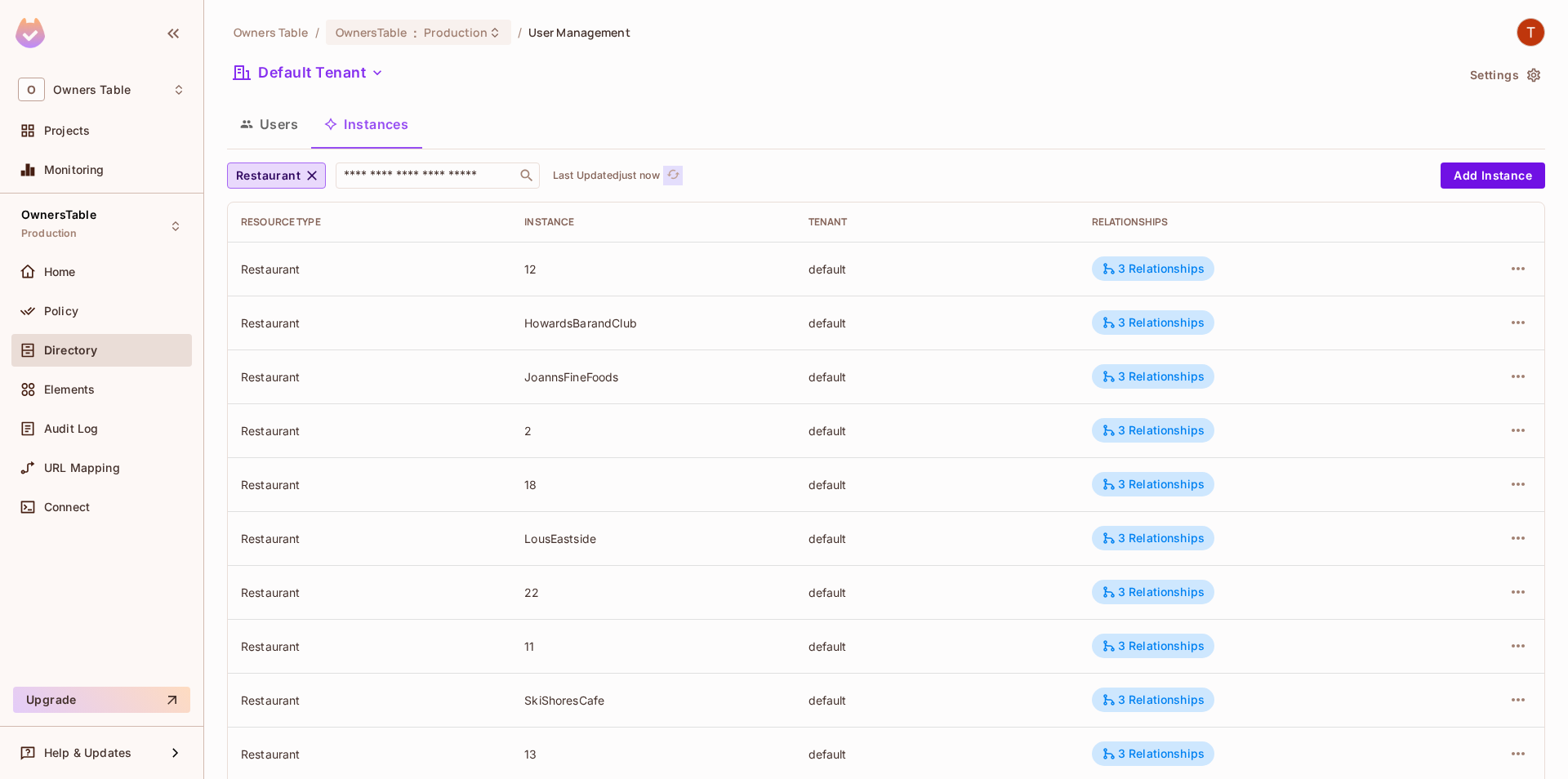
click at [675, 176] on icon "refresh" at bounding box center [673, 174] width 14 height 14
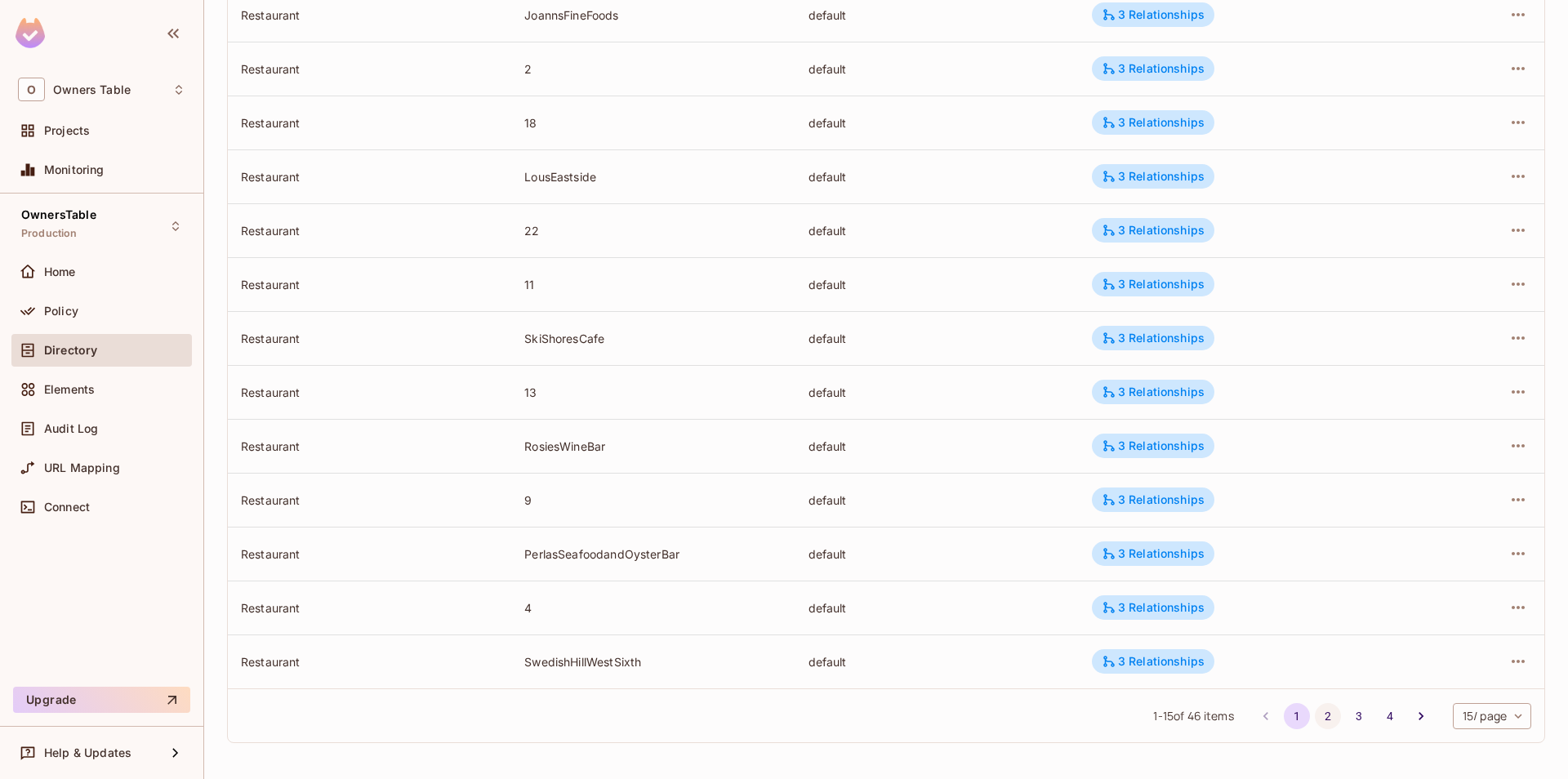
click at [1324, 718] on button "2" at bounding box center [1328, 716] width 27 height 27
click at [1352, 716] on button "3" at bounding box center [1360, 716] width 27 height 27
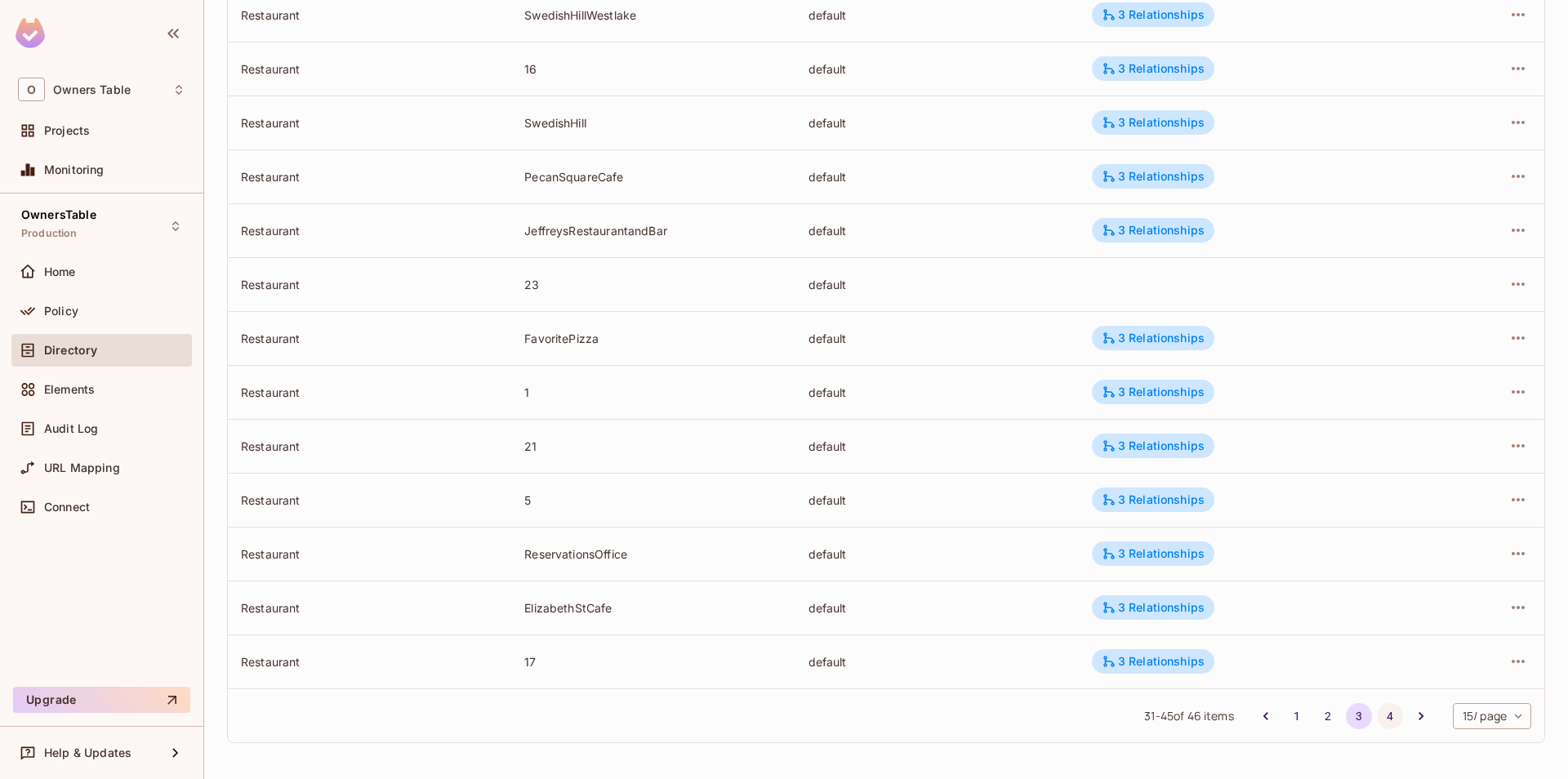
click at [1378, 719] on button "4" at bounding box center [1390, 716] width 27 height 27
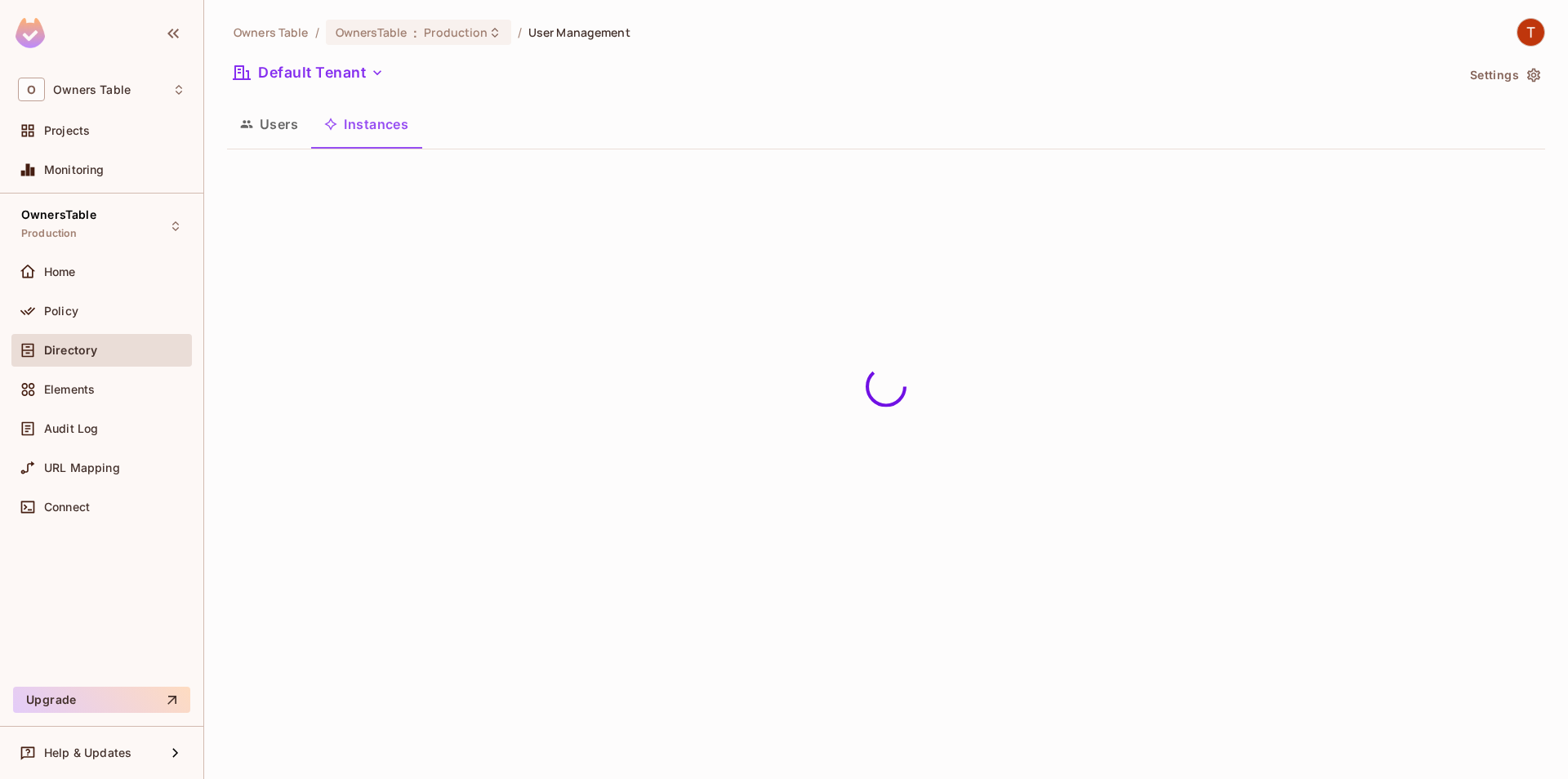
scroll to position [0, 0]
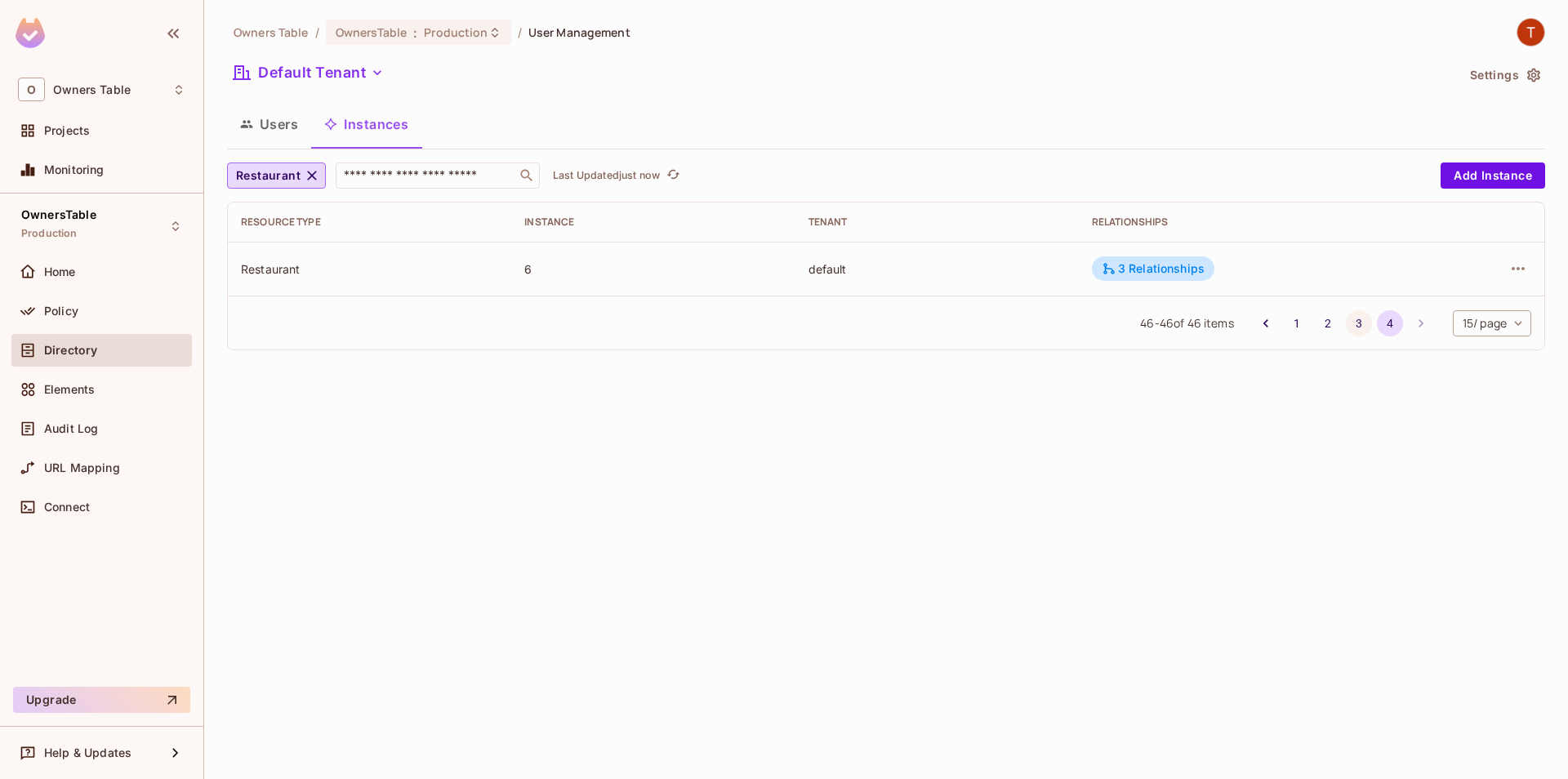
click at [1353, 319] on button "3" at bounding box center [1360, 324] width 27 height 27
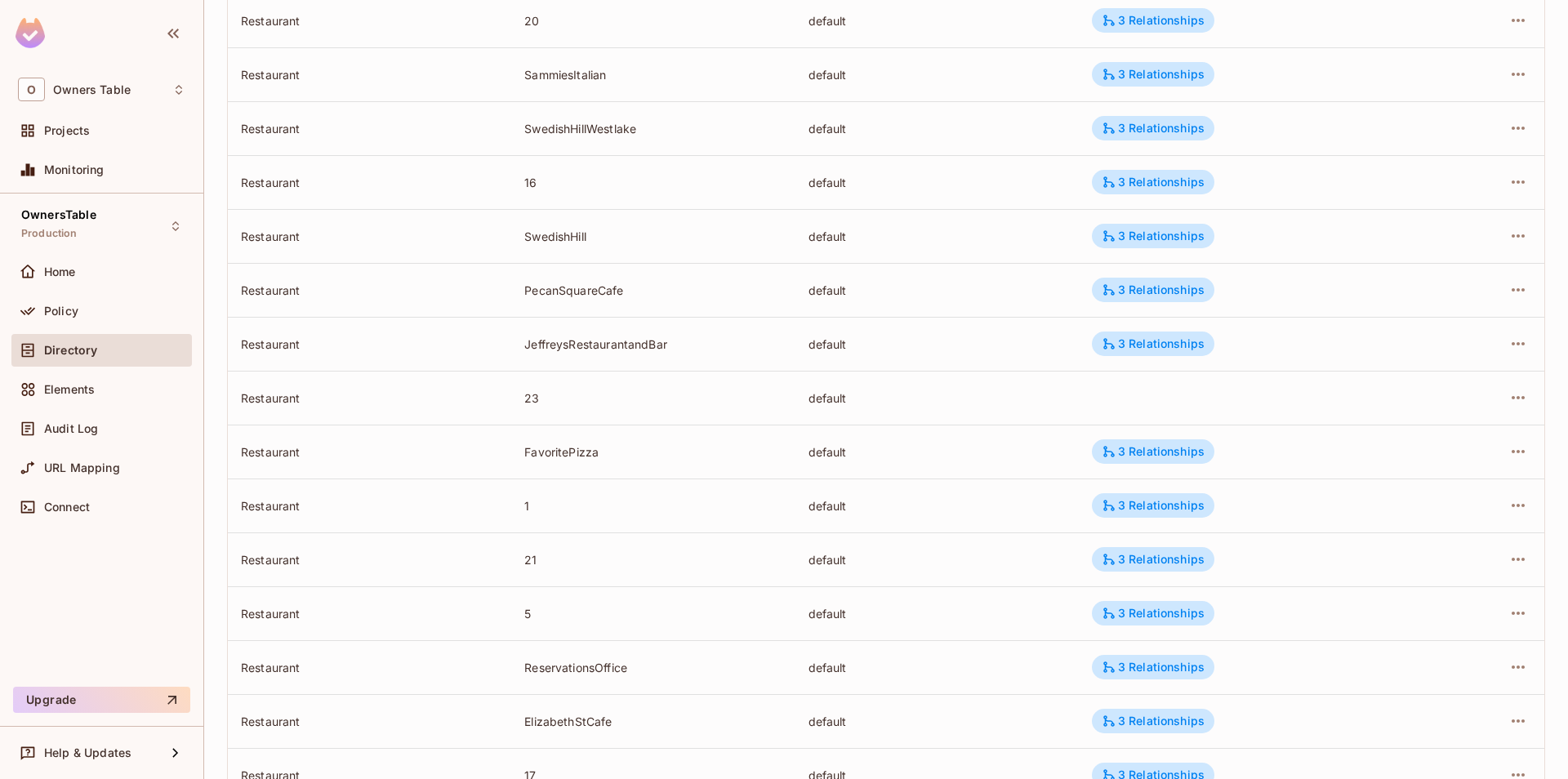
scroll to position [280, 0]
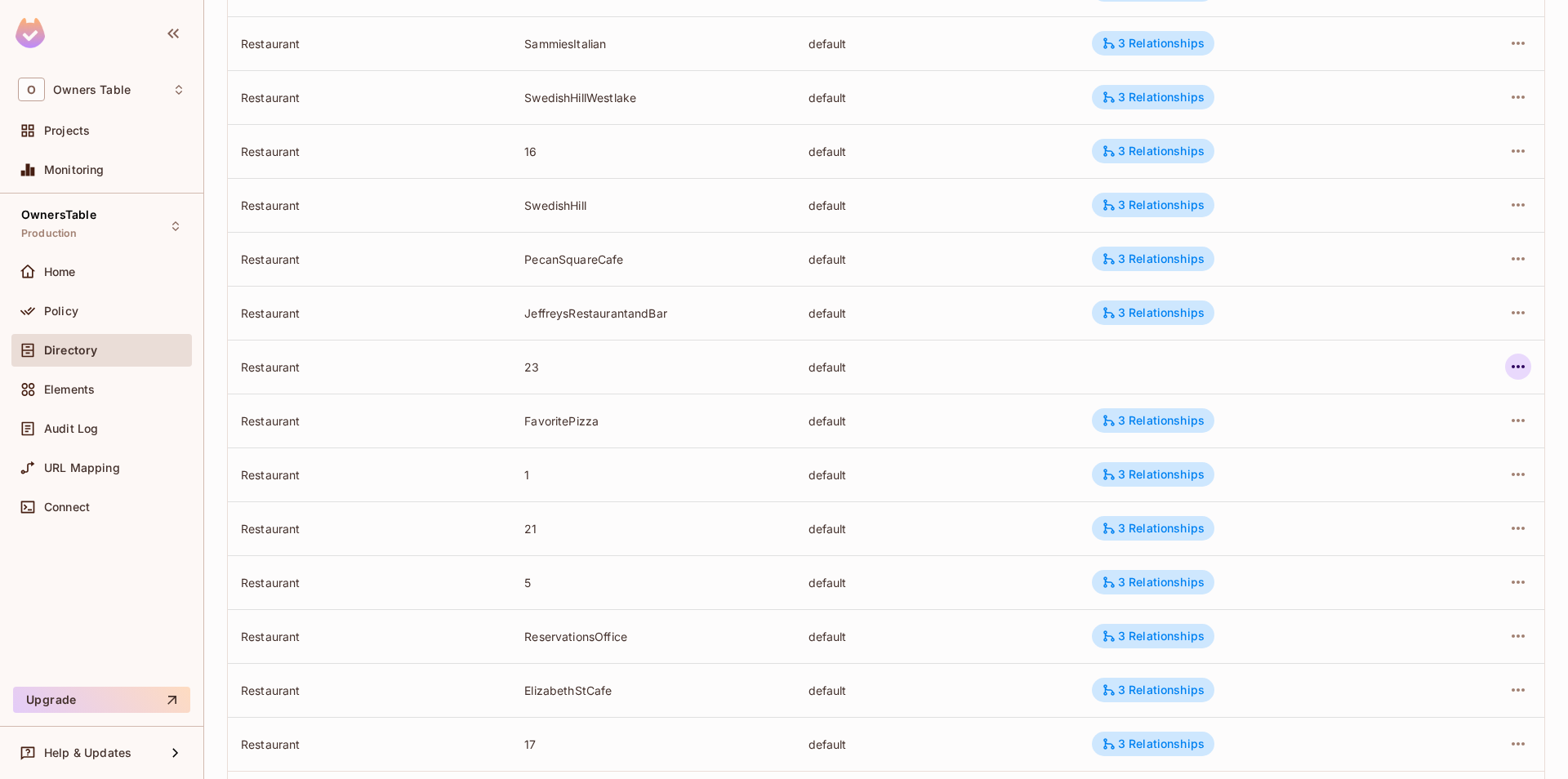
click at [1514, 371] on icon "button" at bounding box center [1518, 367] width 20 height 20
click at [1391, 408] on div "Edit Resource Instance" at bounding box center [1422, 404] width 127 height 16
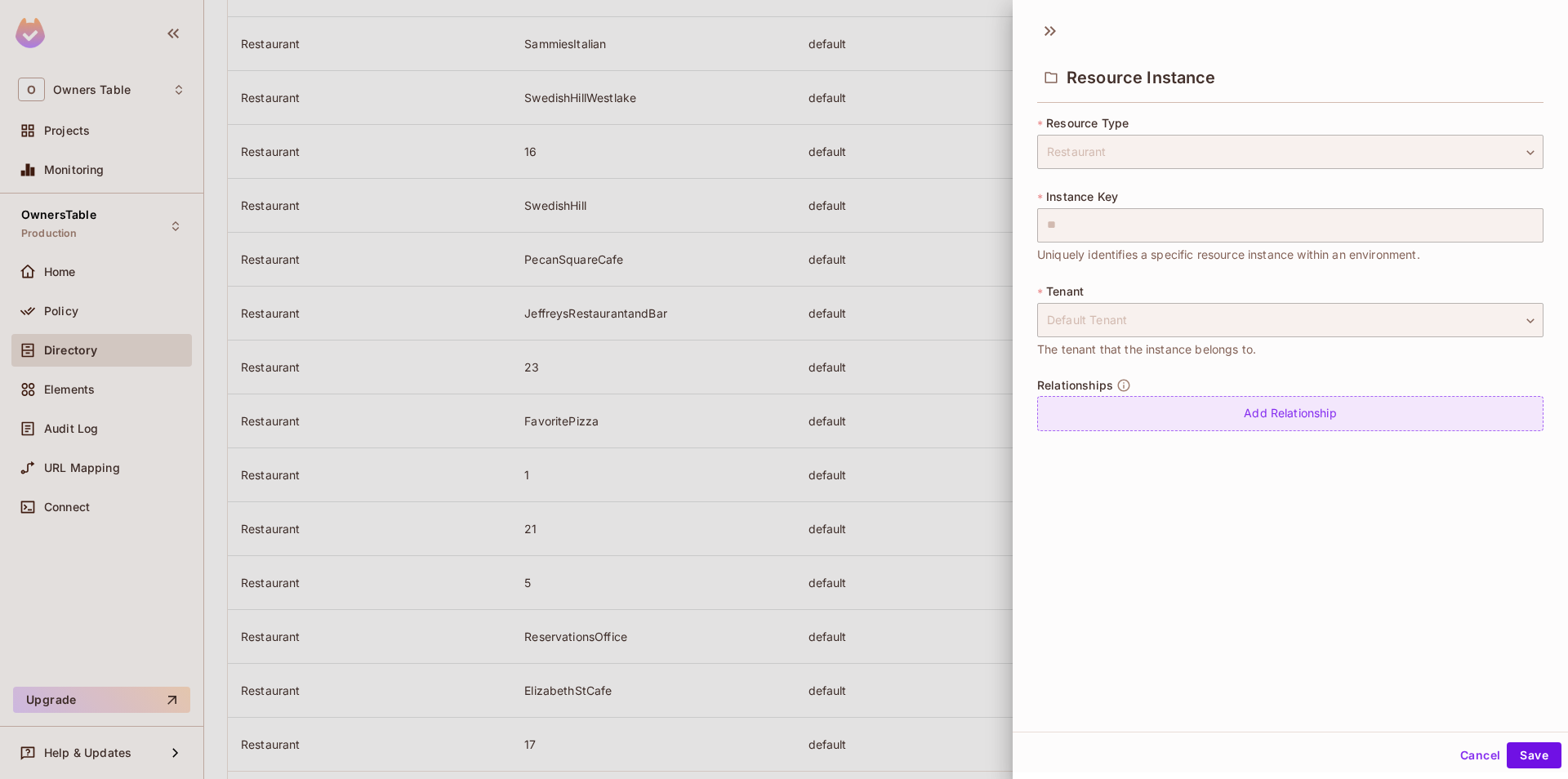
click at [1121, 422] on div "Add Relationship" at bounding box center [1290, 413] width 506 height 35
click at [1151, 426] on body "O Owners Table Projects Monitoring OwnersTable Production Home Policy Directory…" at bounding box center [784, 390] width 1568 height 779
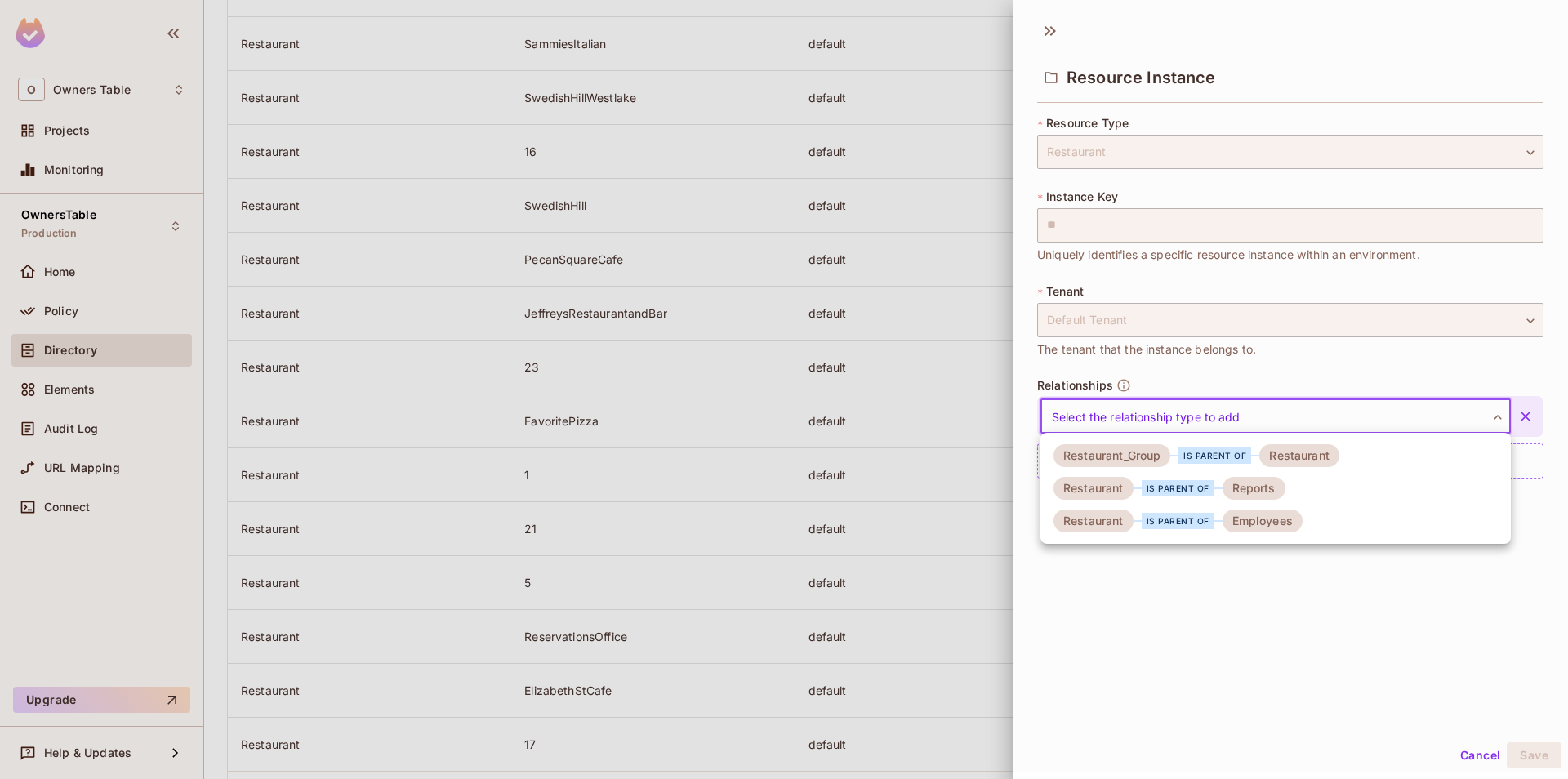
click at [1162, 451] on div "Restaurant_Group" at bounding box center [1111, 456] width 117 height 23
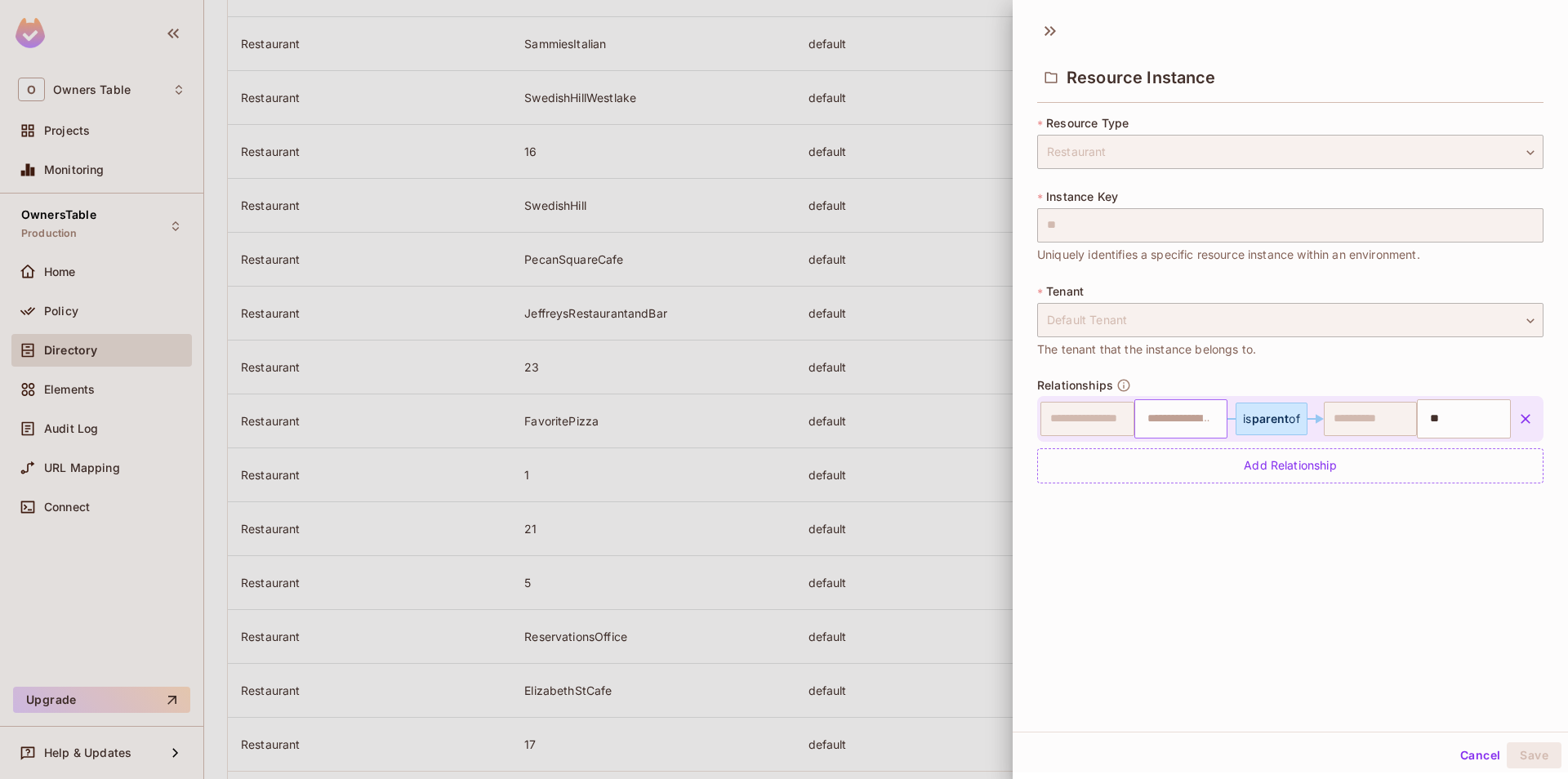
click at [1181, 424] on input "text" at bounding box center [1180, 419] width 83 height 32
type input "*"
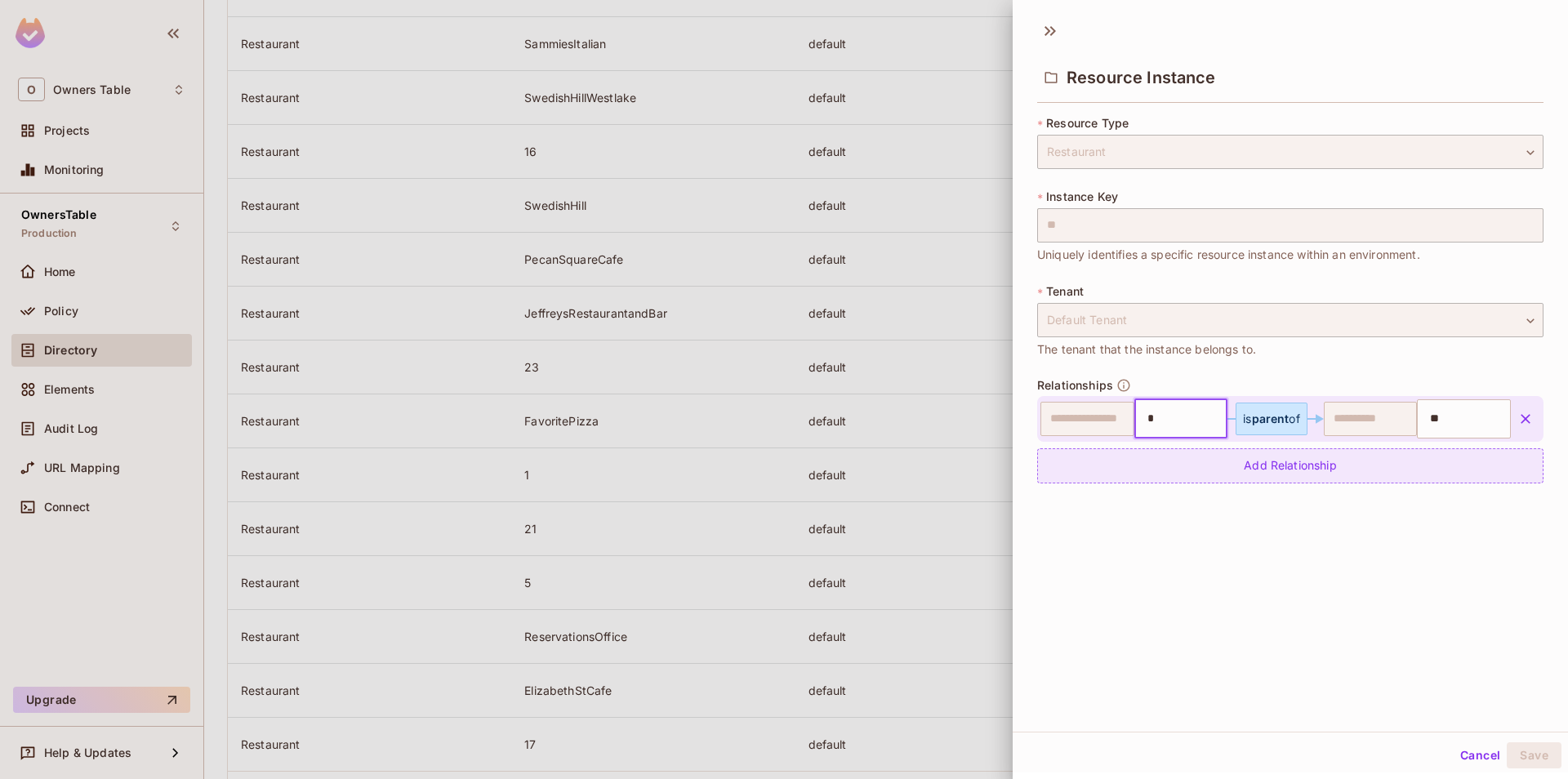
click at [1175, 471] on div "Add Relationship" at bounding box center [1290, 465] width 506 height 35
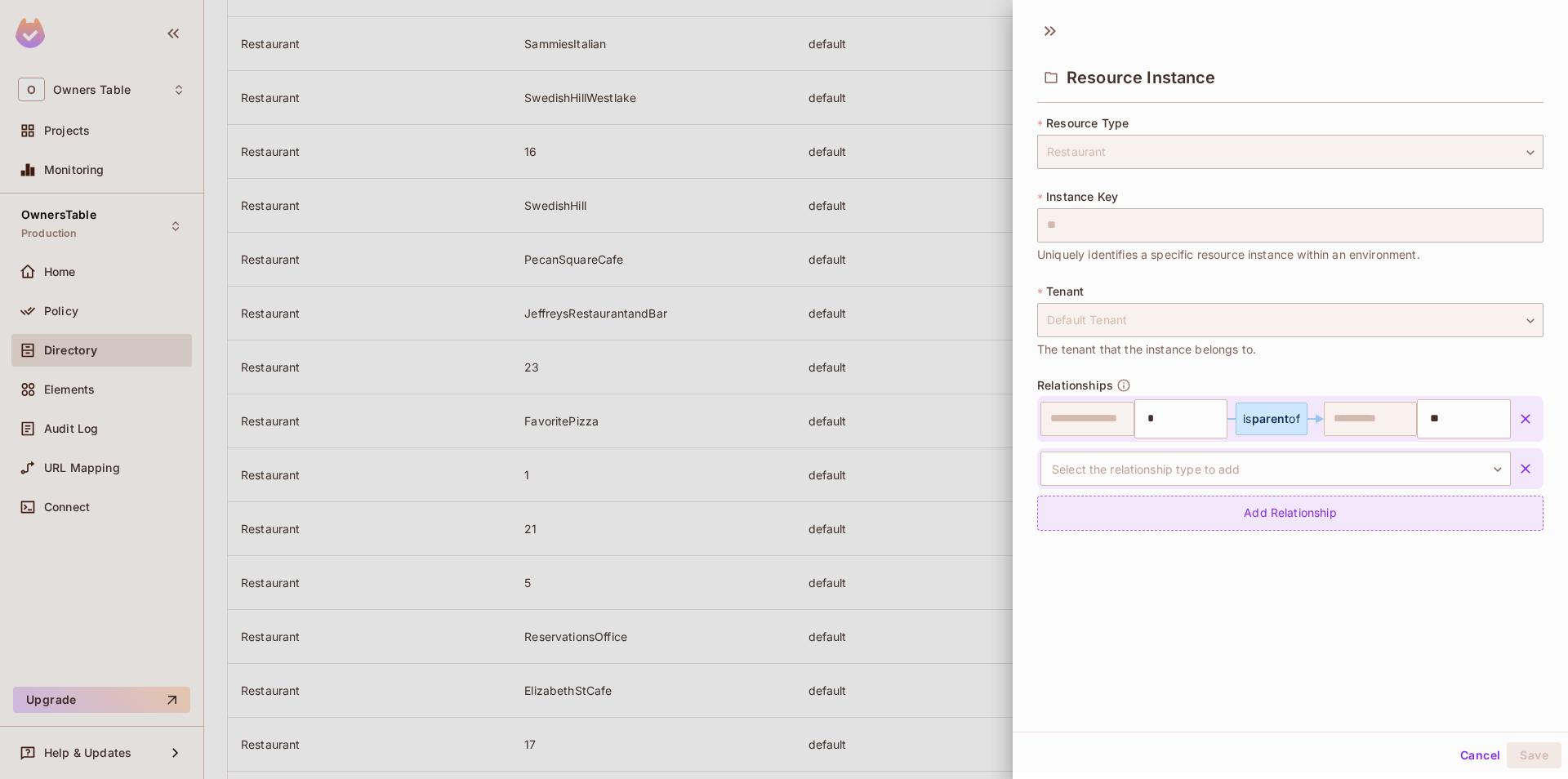
click at [1205, 498] on div "Add Relationship" at bounding box center [1290, 513] width 506 height 35
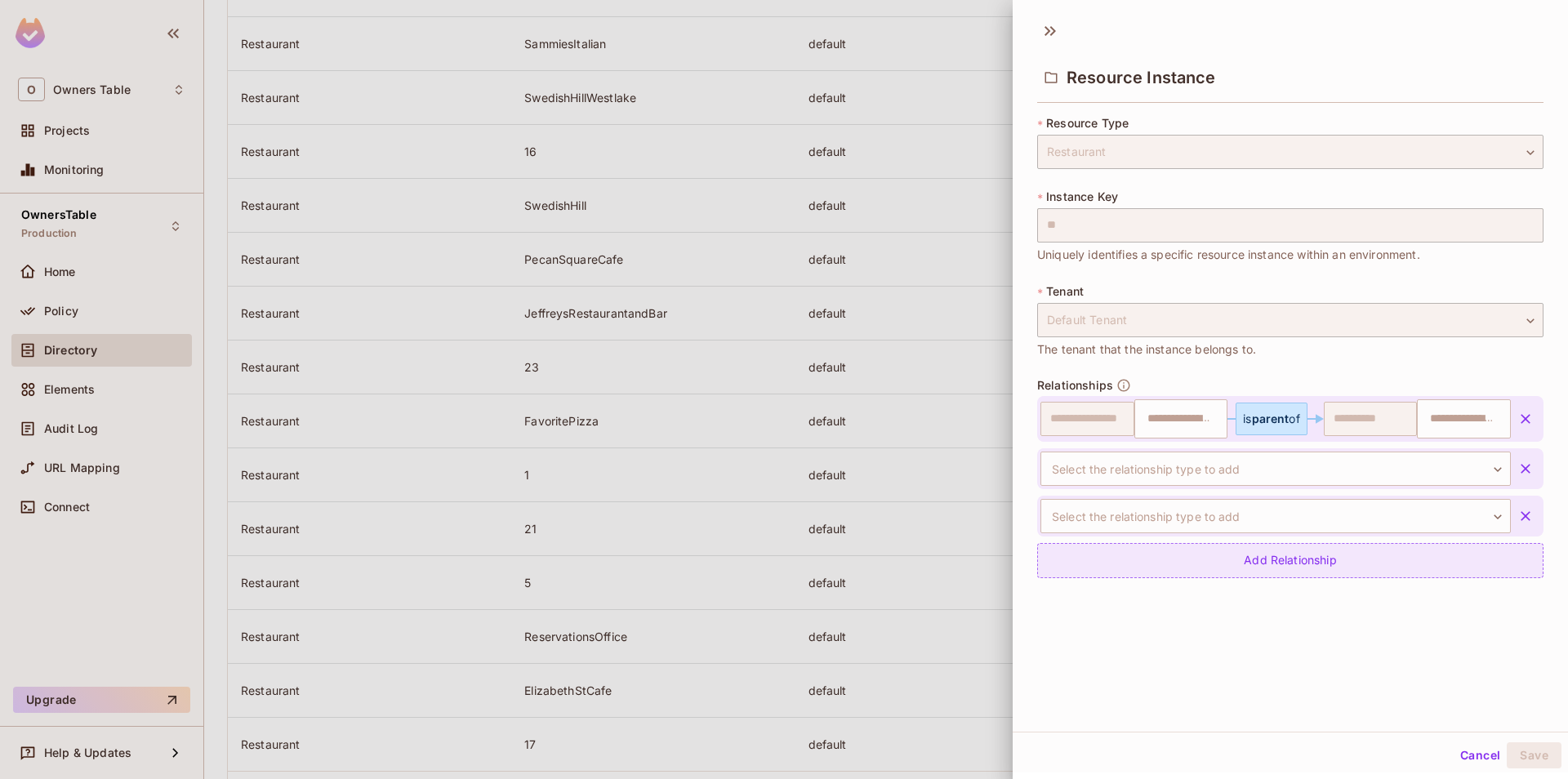
type input "*"
type input "**"
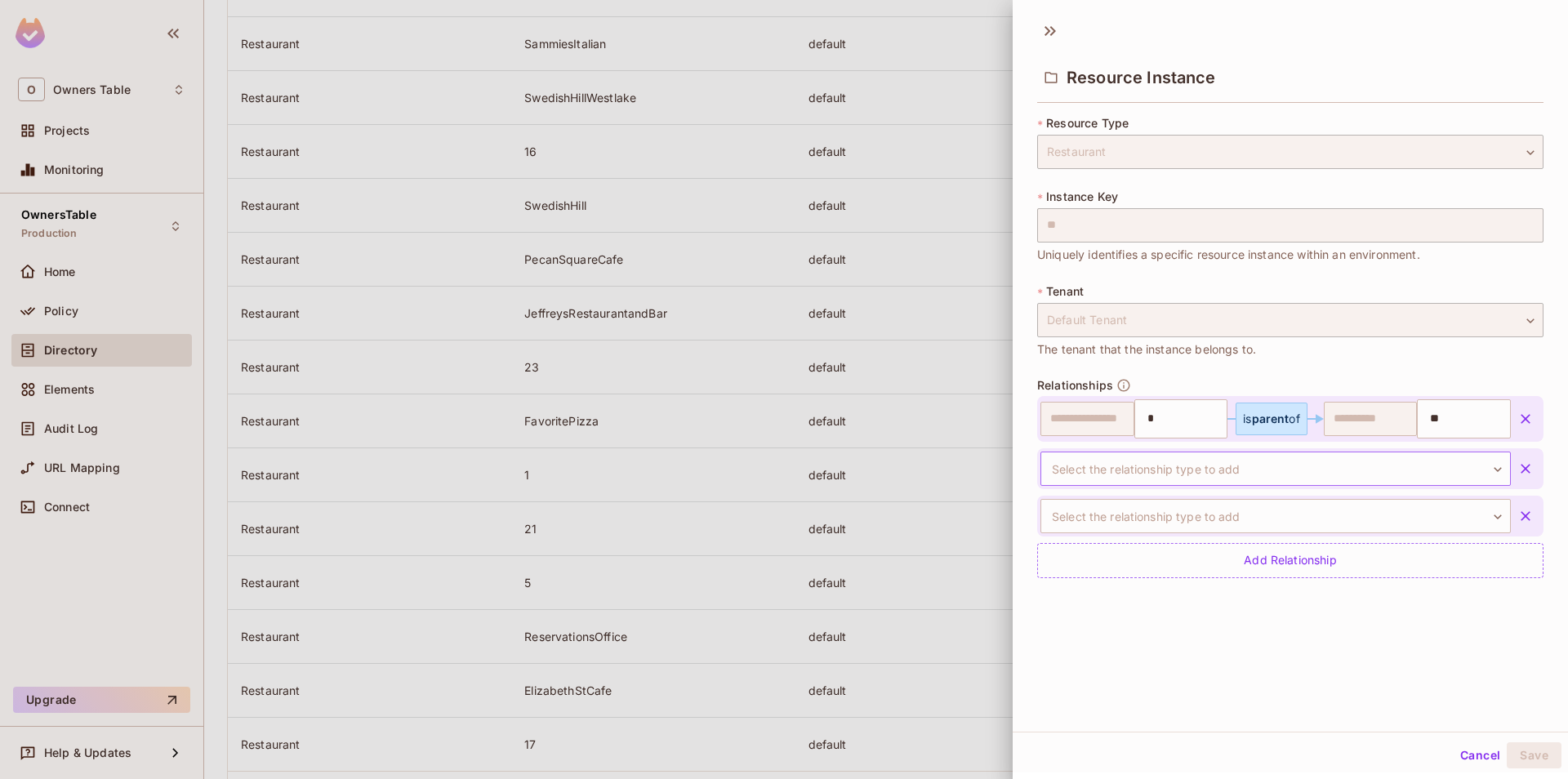
click at [1208, 468] on body "O Owners Table Projects Monitoring OwnersTable Production Home Policy Directory…" at bounding box center [784, 390] width 1568 height 779
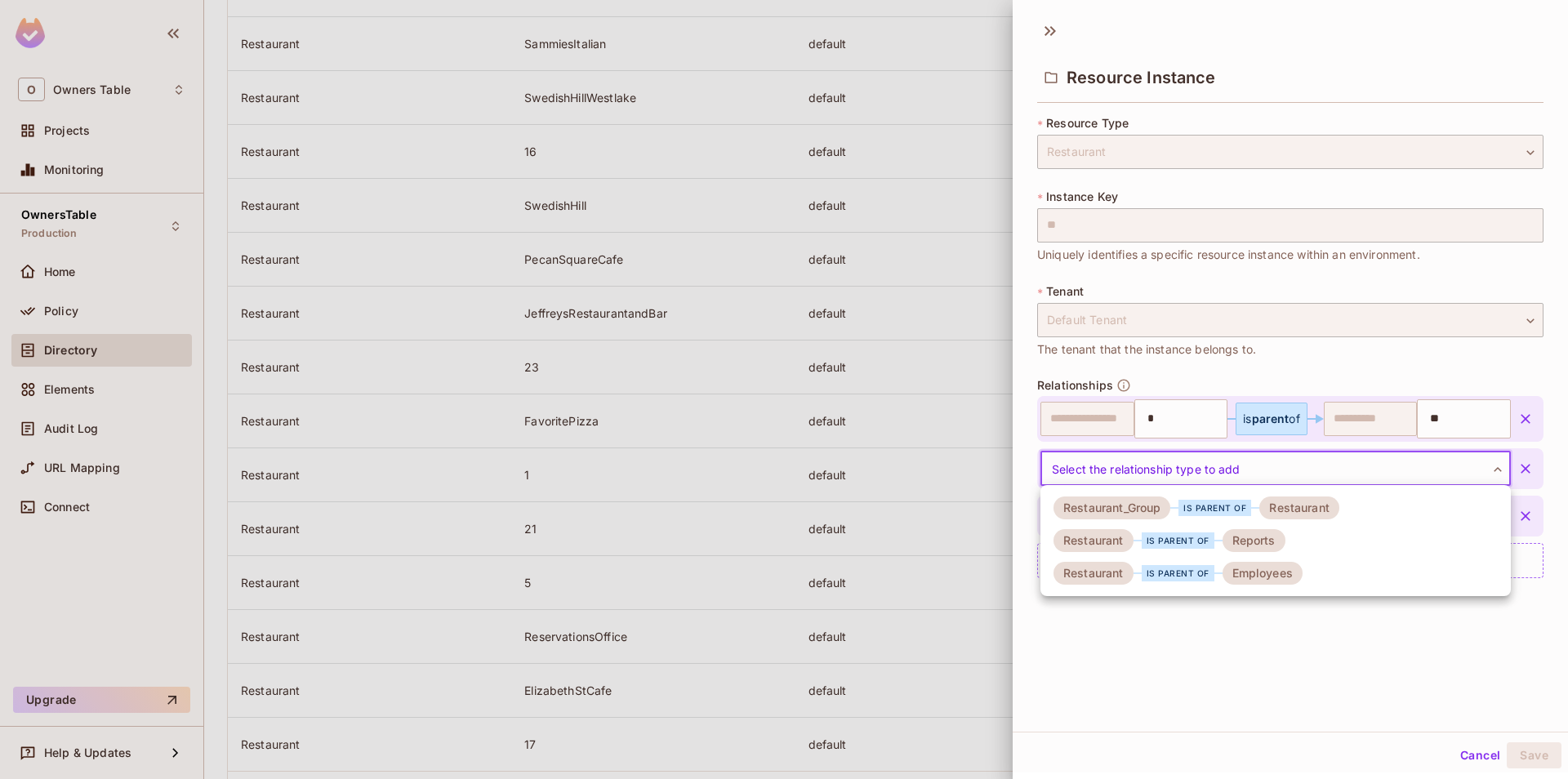
click at [1249, 538] on div "Reports" at bounding box center [1253, 541] width 63 height 23
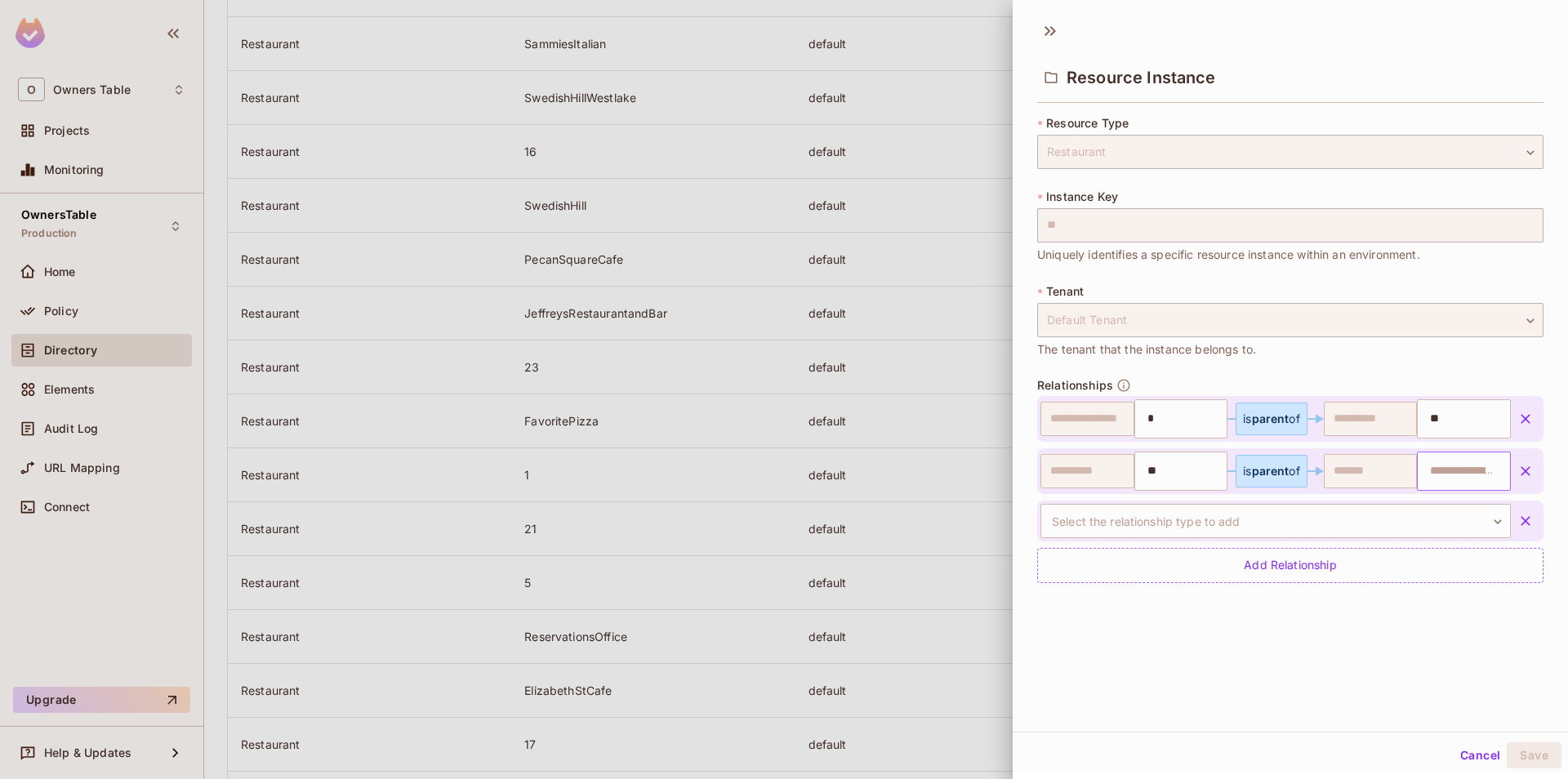
click at [1446, 477] on input "text" at bounding box center [1462, 471] width 83 height 32
paste input "**********"
type input "**********"
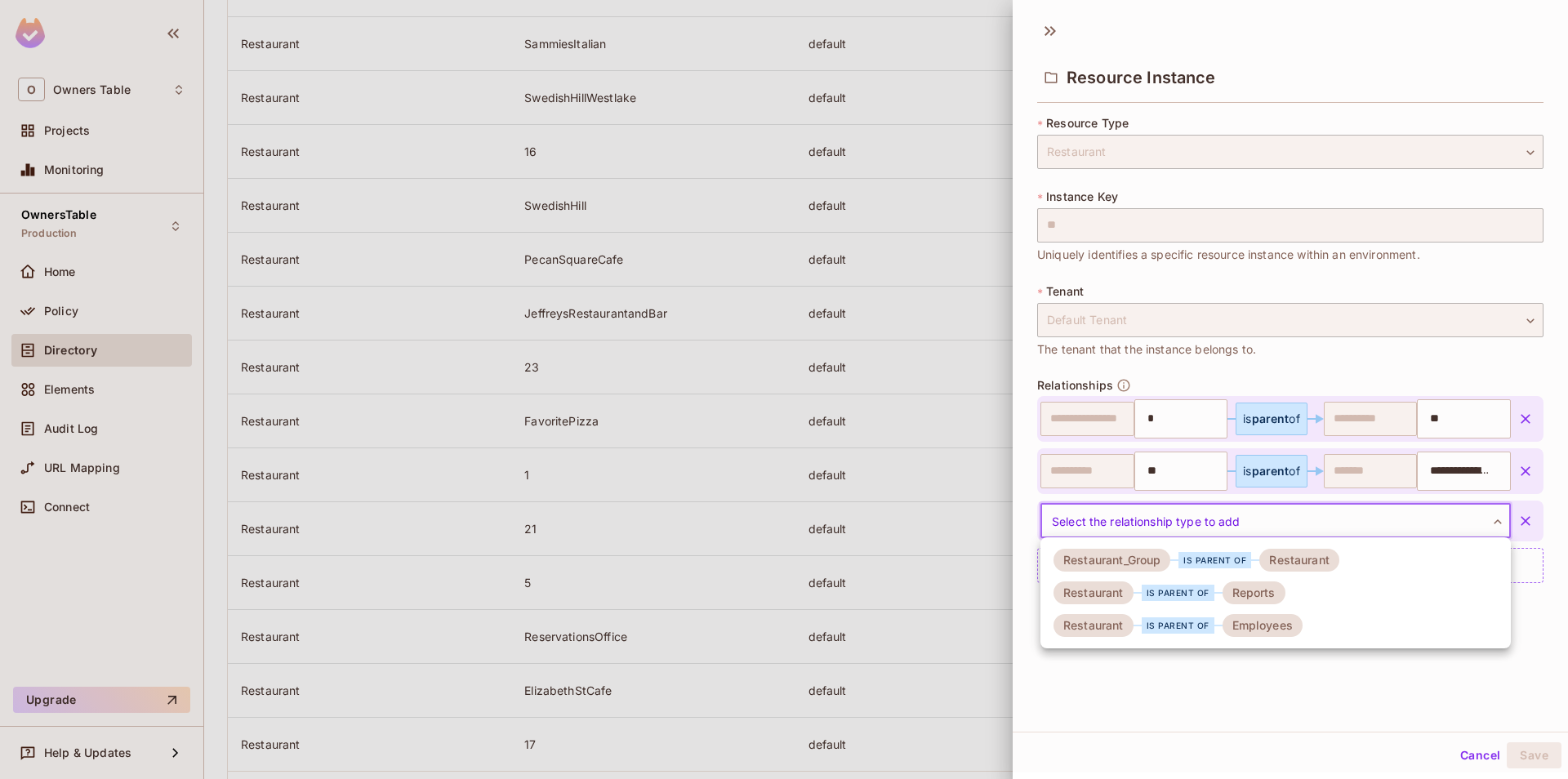
click at [1298, 511] on body "O Owners Table Projects Monitoring OwnersTable Production Home Policy Directory…" at bounding box center [784, 390] width 1568 height 779
click at [1234, 622] on div "Employees" at bounding box center [1262, 625] width 80 height 23
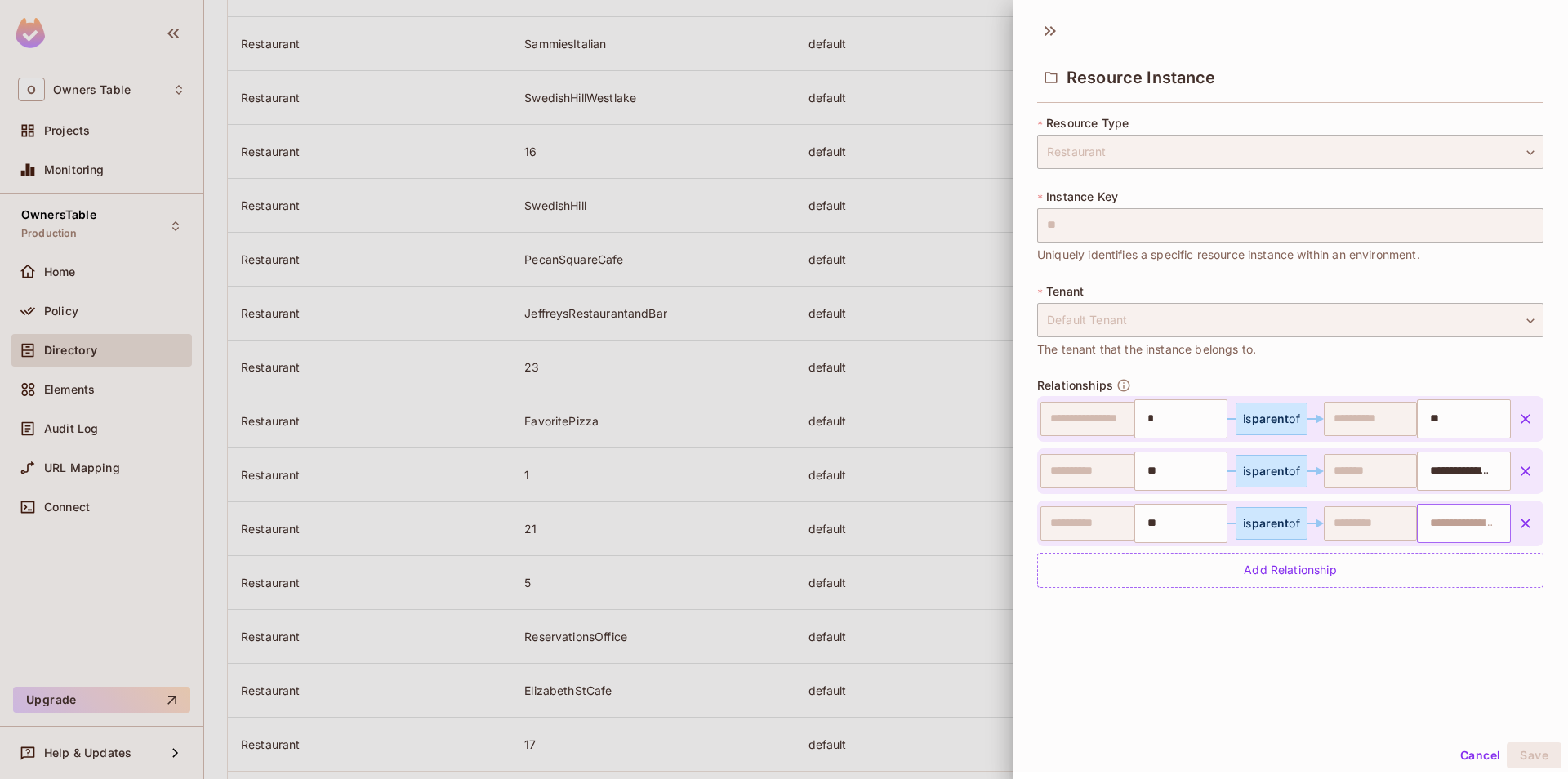
click at [1439, 529] on input "text" at bounding box center [1462, 523] width 83 height 32
paste input "**********"
type input "**********"
click at [1221, 662] on div "**********" at bounding box center [1290, 371] width 555 height 720
type input "*"
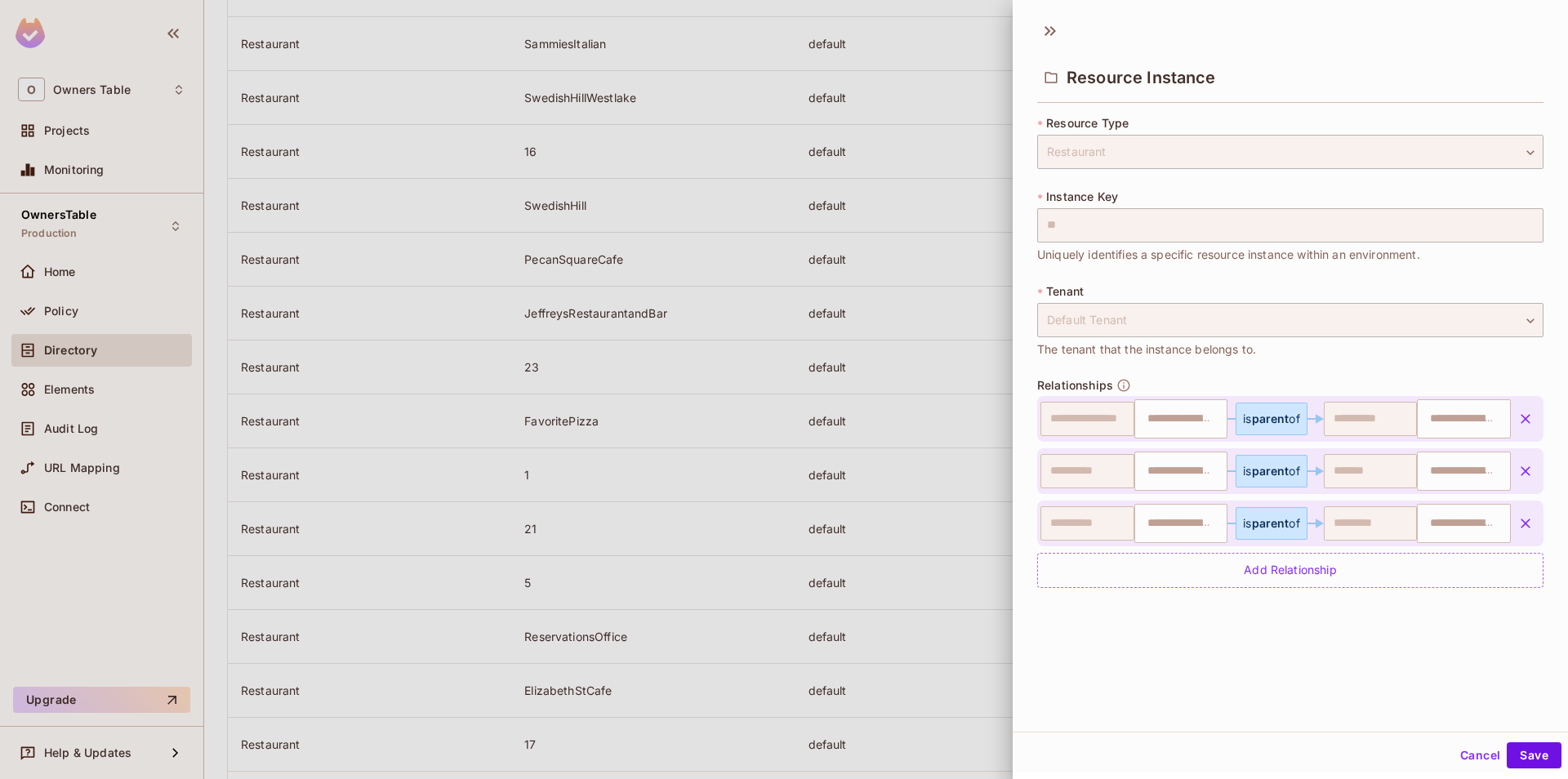
type input "**"
type input "**********"
type input "**"
type input "**********"
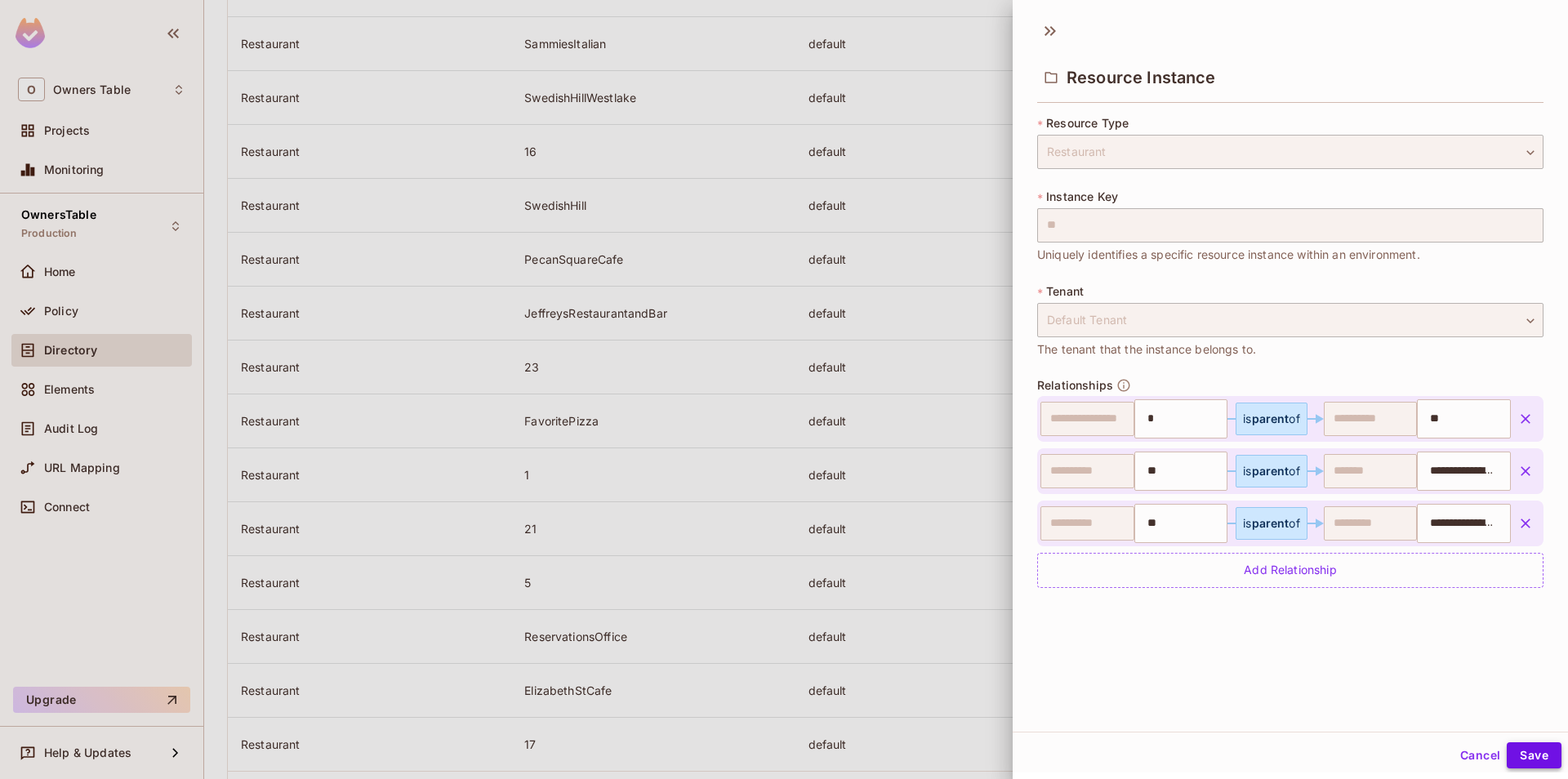
click at [1536, 752] on button "Save" at bounding box center [1534, 756] width 55 height 27
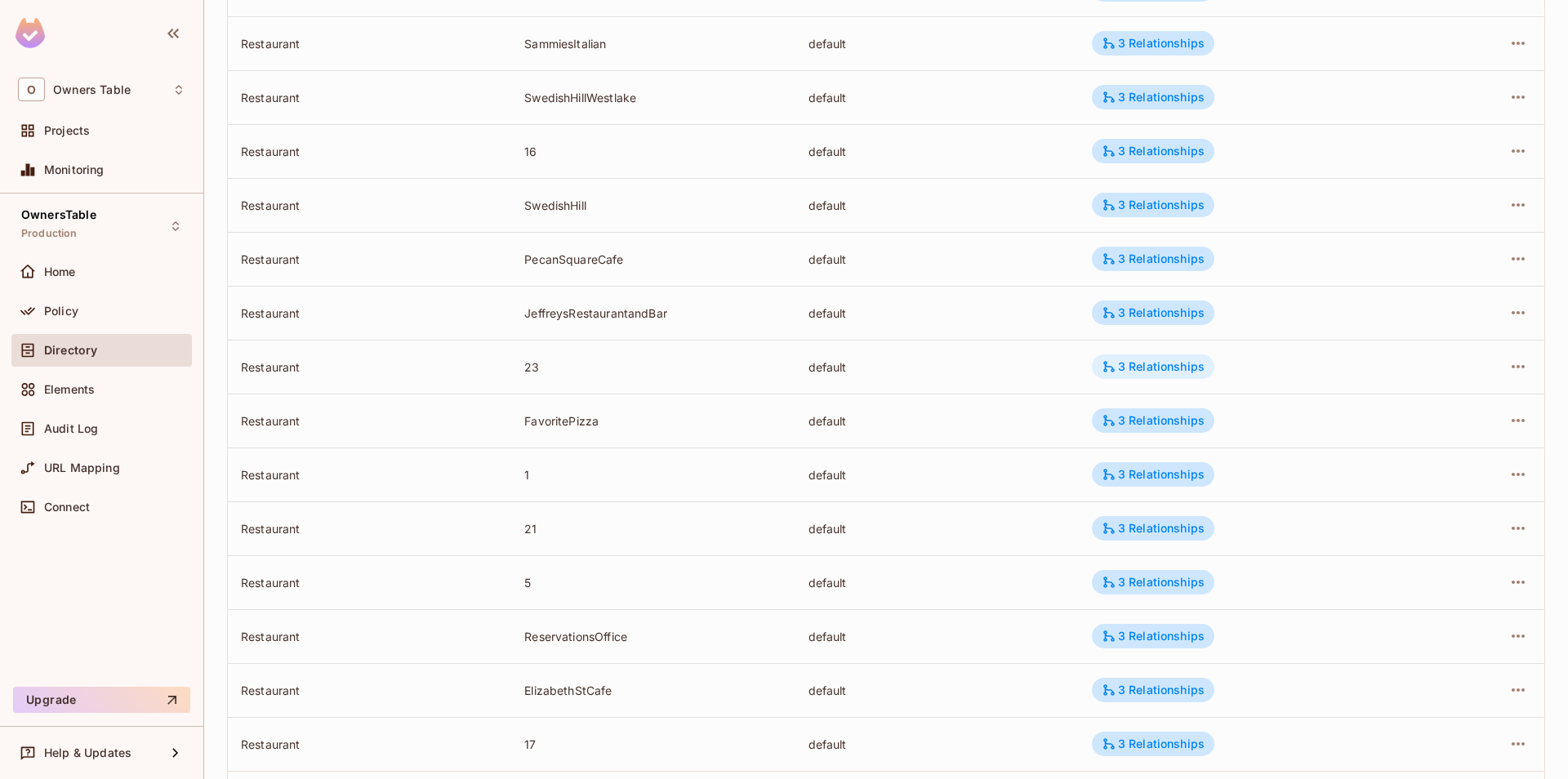
click at [1159, 373] on div "3 Relationships" at bounding box center [1153, 367] width 103 height 15
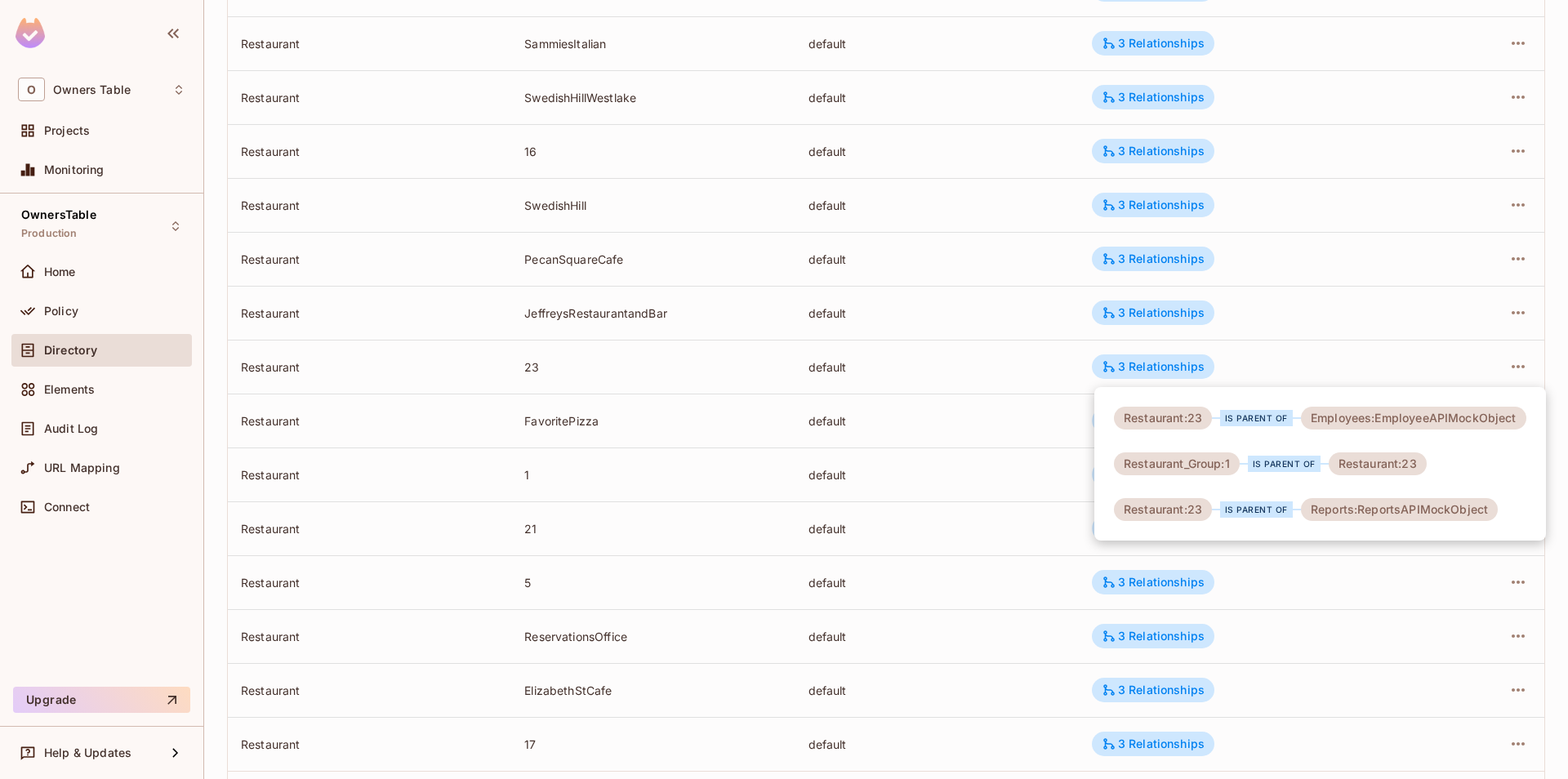
click at [1009, 383] on div at bounding box center [784, 390] width 1568 height 779
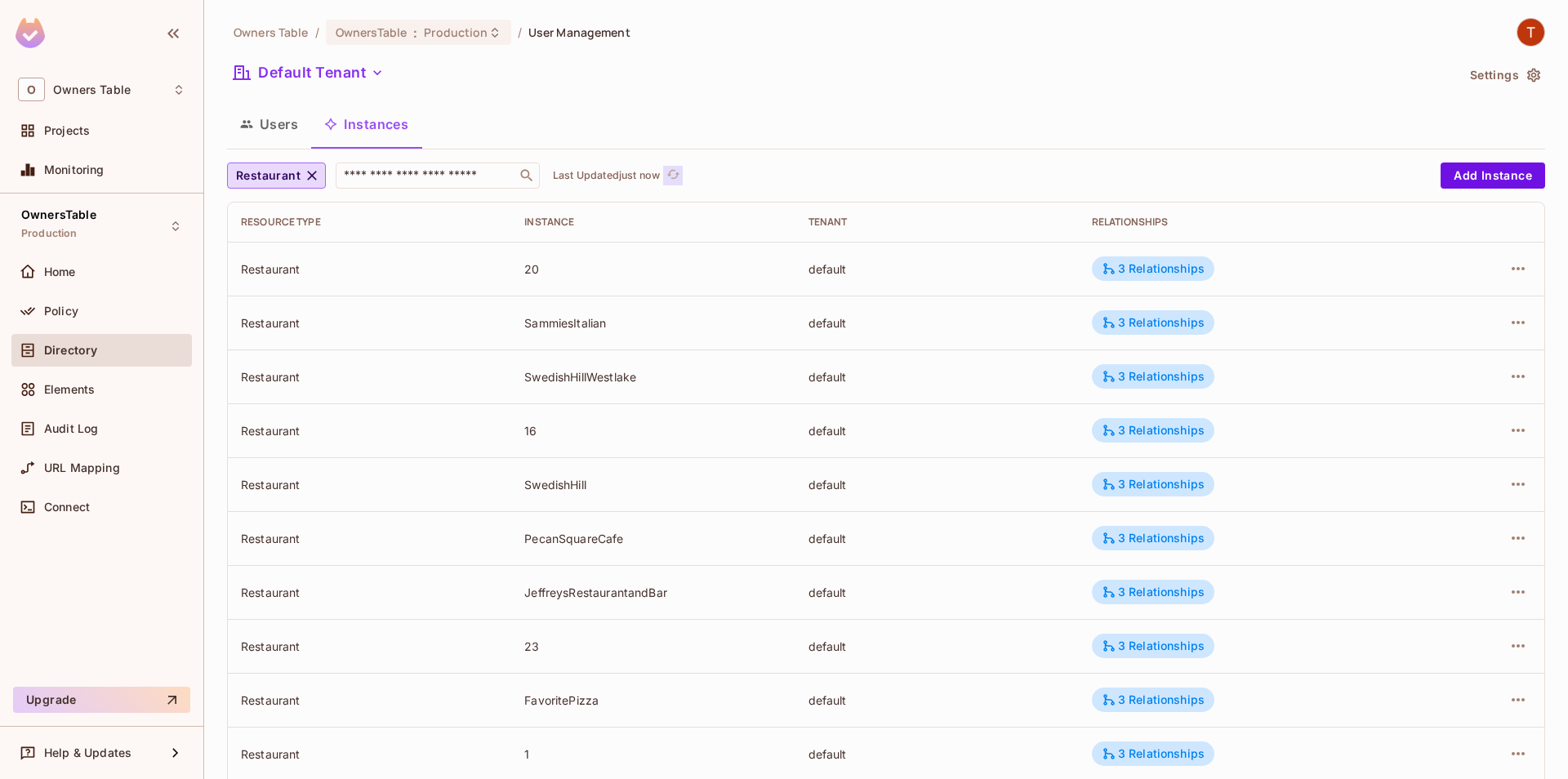
click at [679, 173] on icon "refresh" at bounding box center [673, 173] width 13 height 9
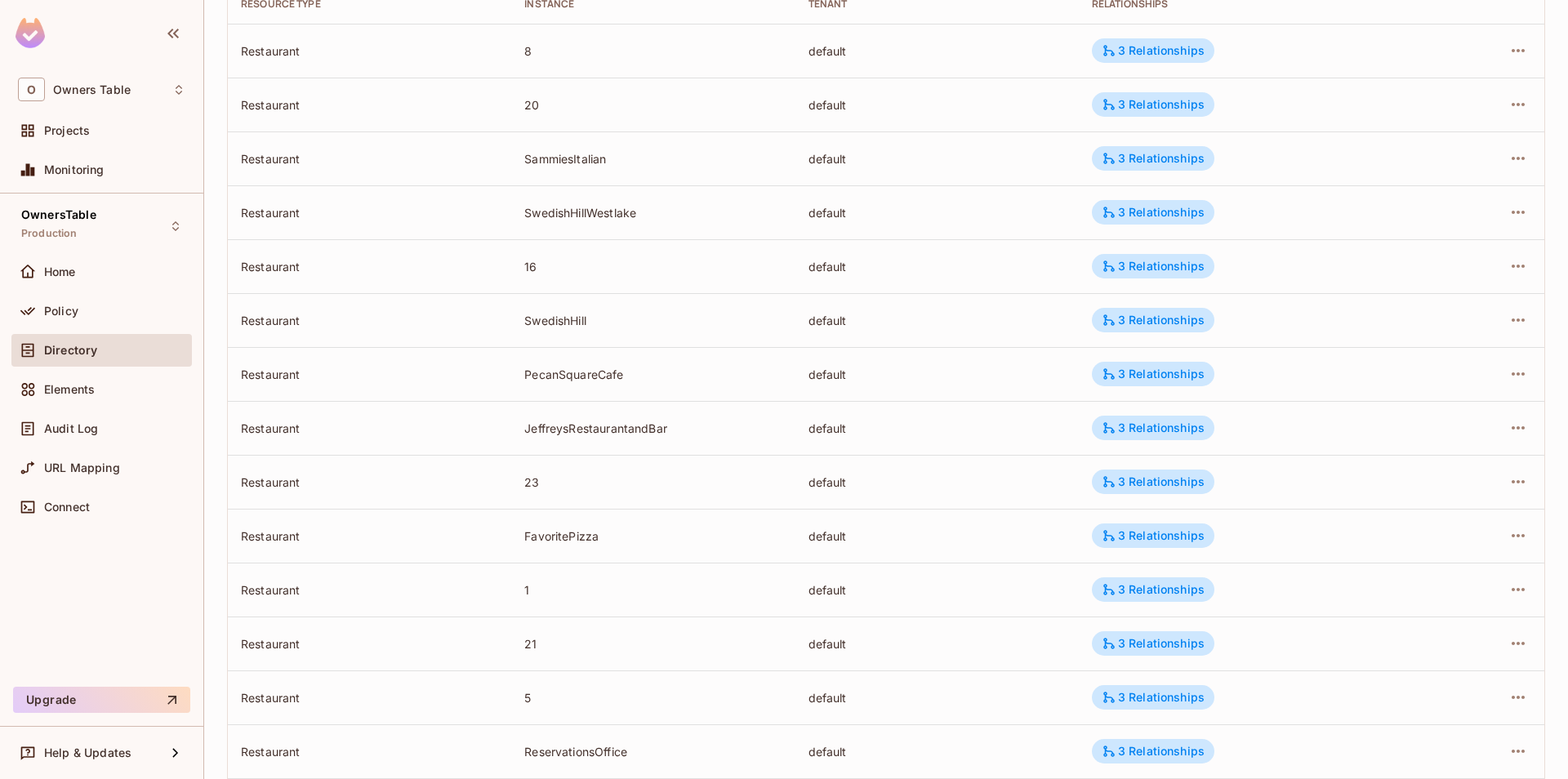
scroll to position [362, 0]
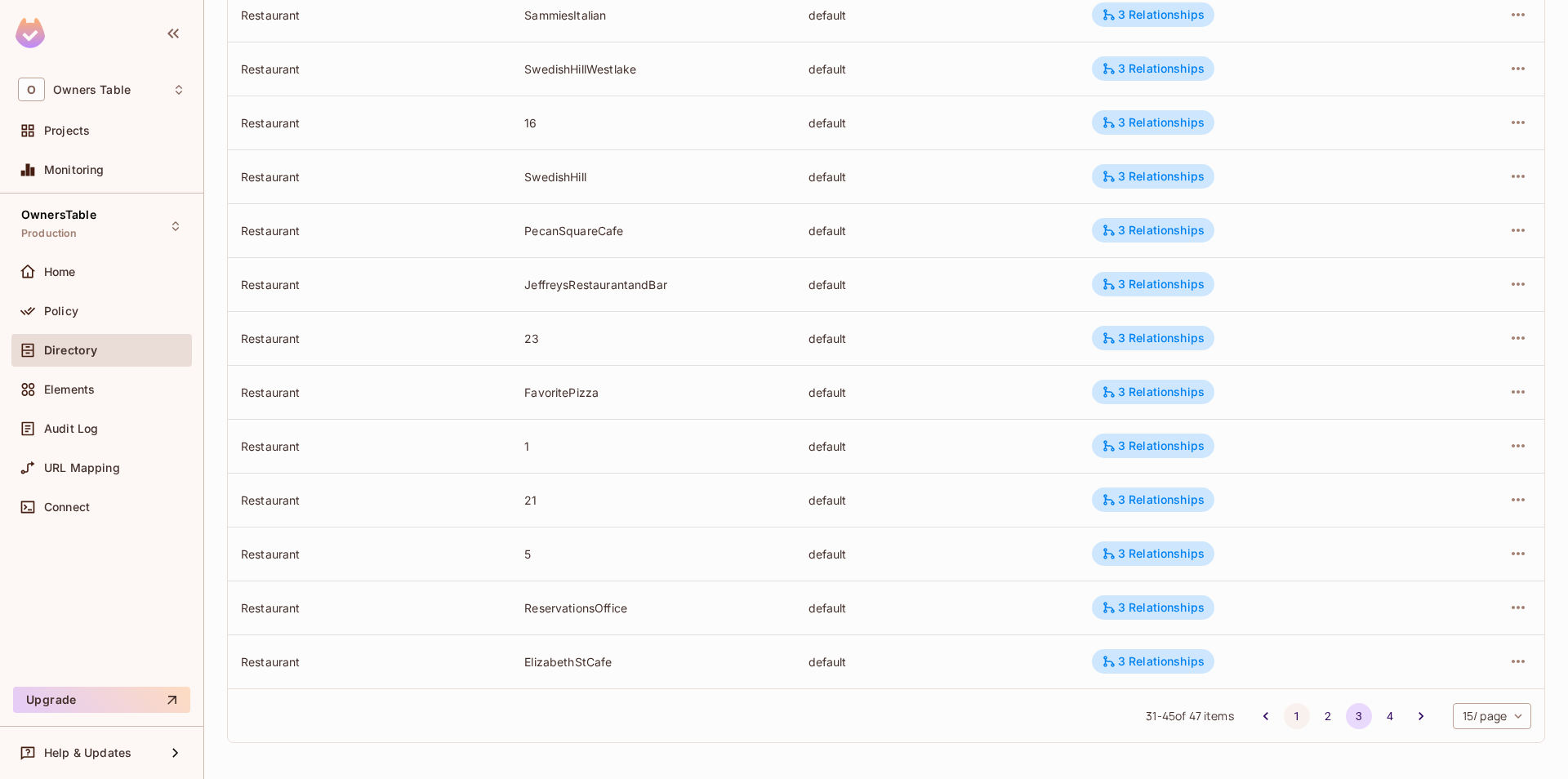
click at [1299, 716] on button "1" at bounding box center [1297, 716] width 27 height 27
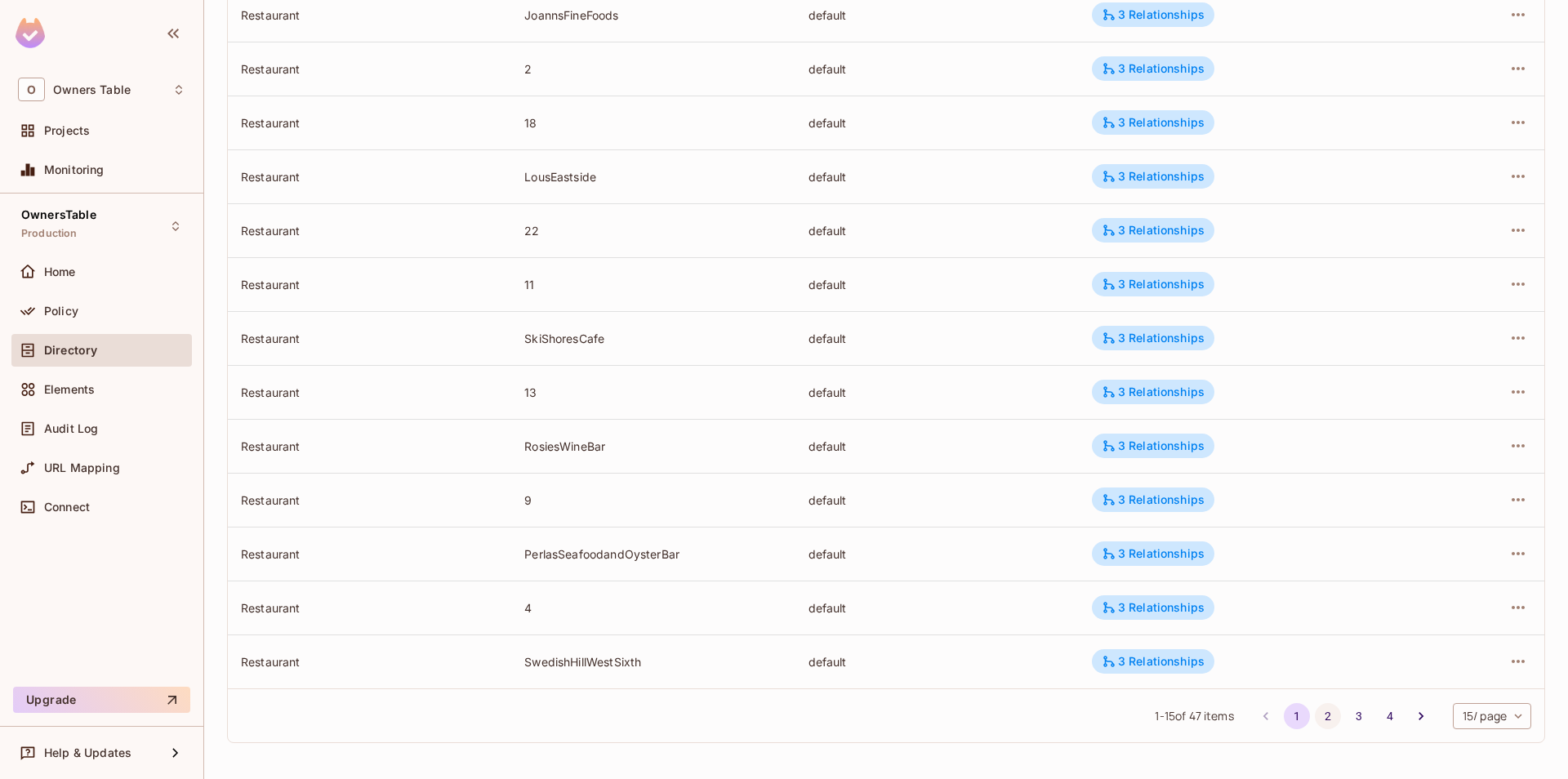
click at [1322, 713] on button "2" at bounding box center [1328, 716] width 27 height 27
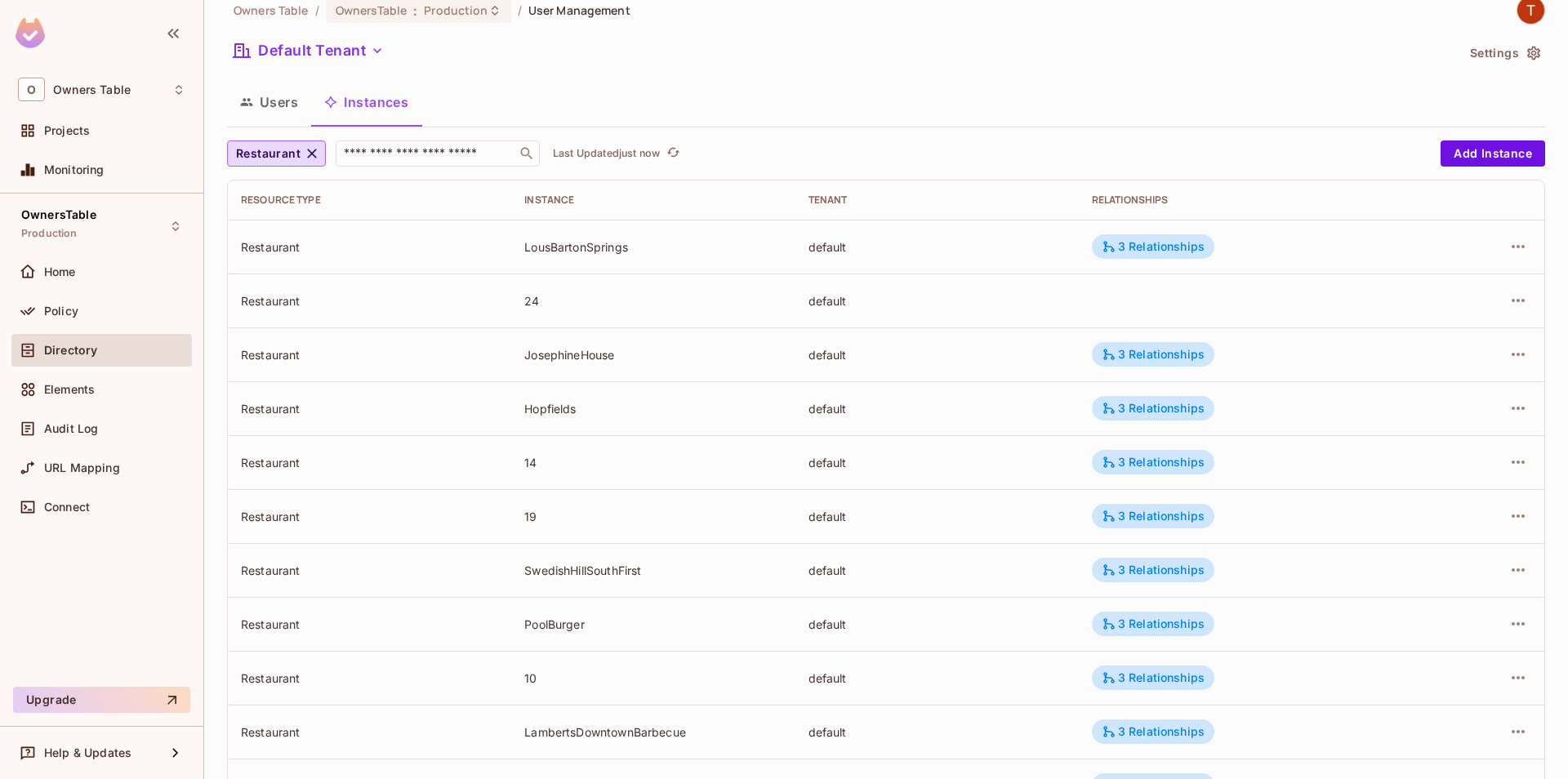
scroll to position [0, 0]
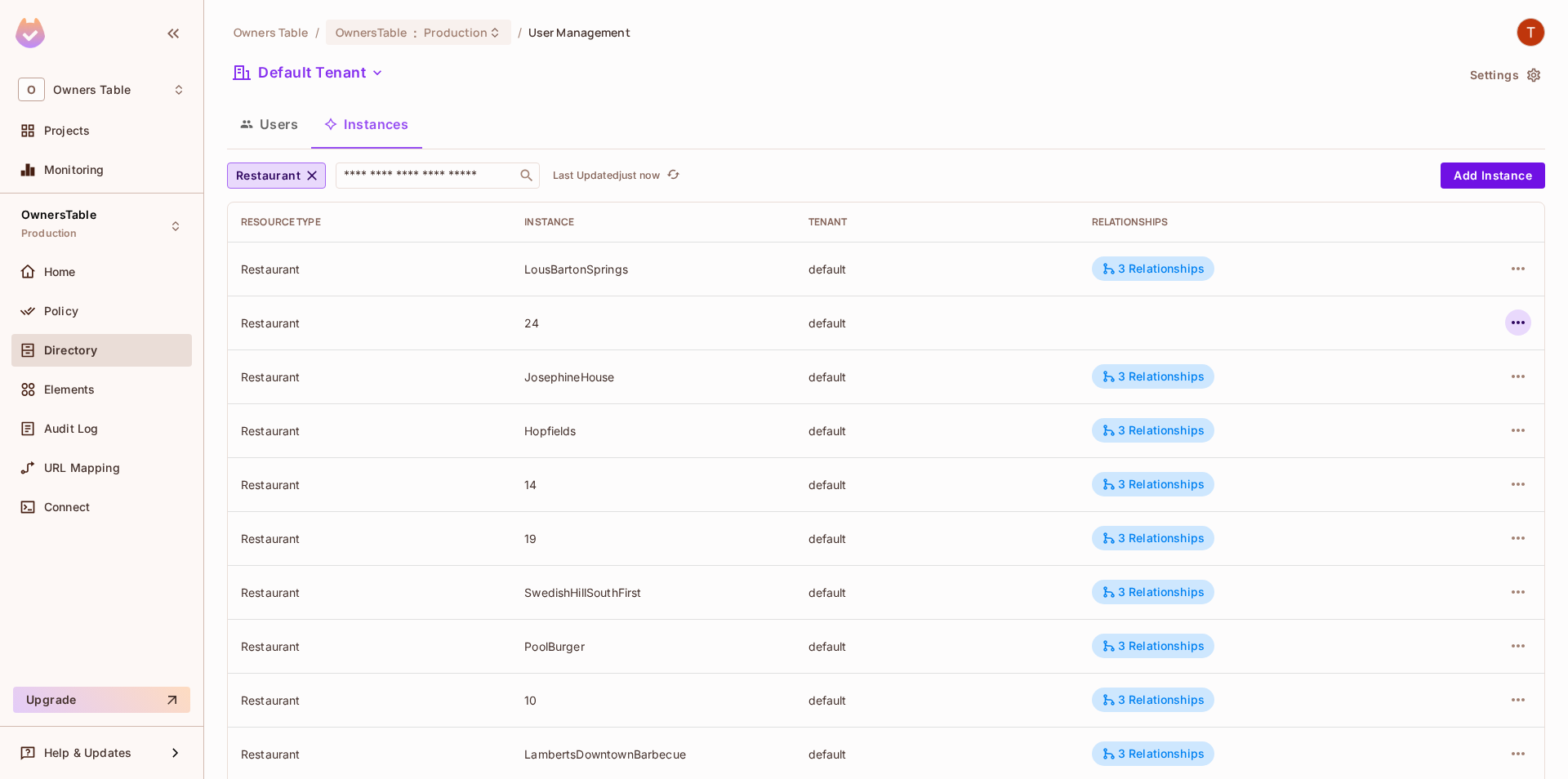
click at [1528, 325] on button "button" at bounding box center [1519, 323] width 27 height 27
click at [1435, 358] on div "Edit Resource Instance" at bounding box center [1422, 360] width 127 height 16
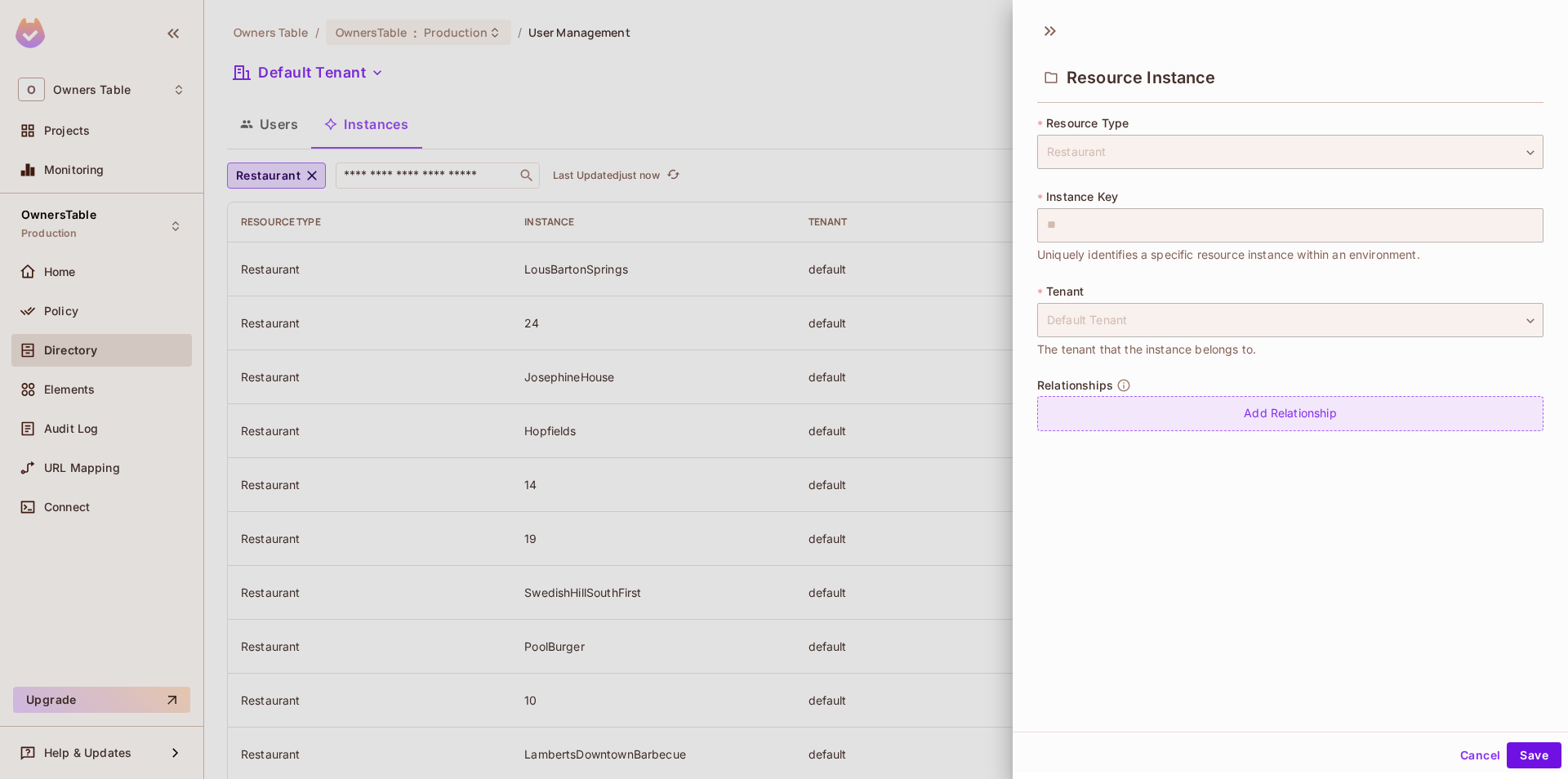
click at [1196, 413] on div "Add Relationship" at bounding box center [1290, 413] width 506 height 35
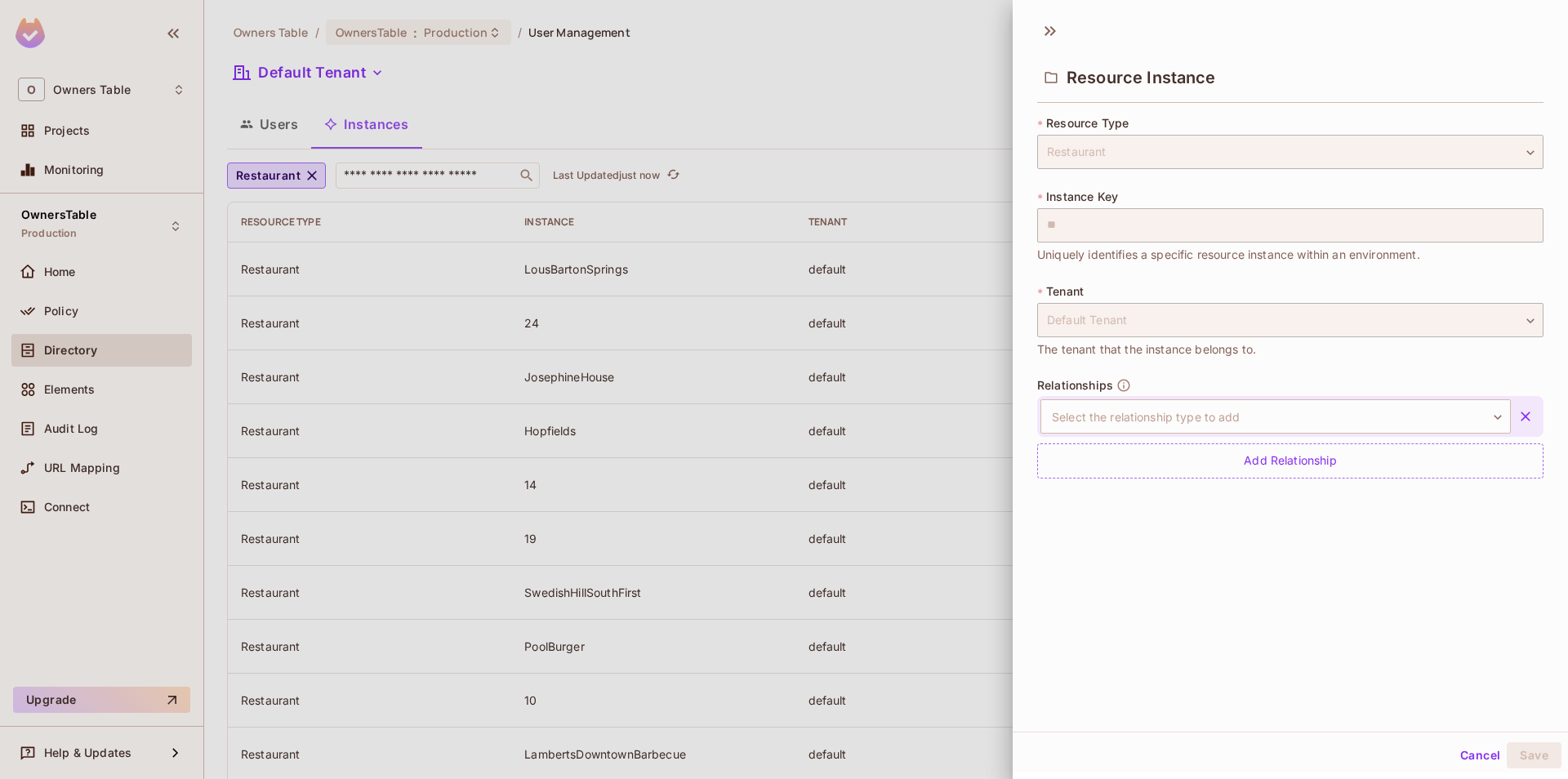
click at [1193, 392] on div "Relationships Select the relationship type to add ​ Select the relationship typ…" at bounding box center [1290, 428] width 506 height 100
click at [1188, 421] on body "O Owners Table Projects Monitoring OwnersTable Production Home Policy Directory…" at bounding box center [784, 390] width 1568 height 779
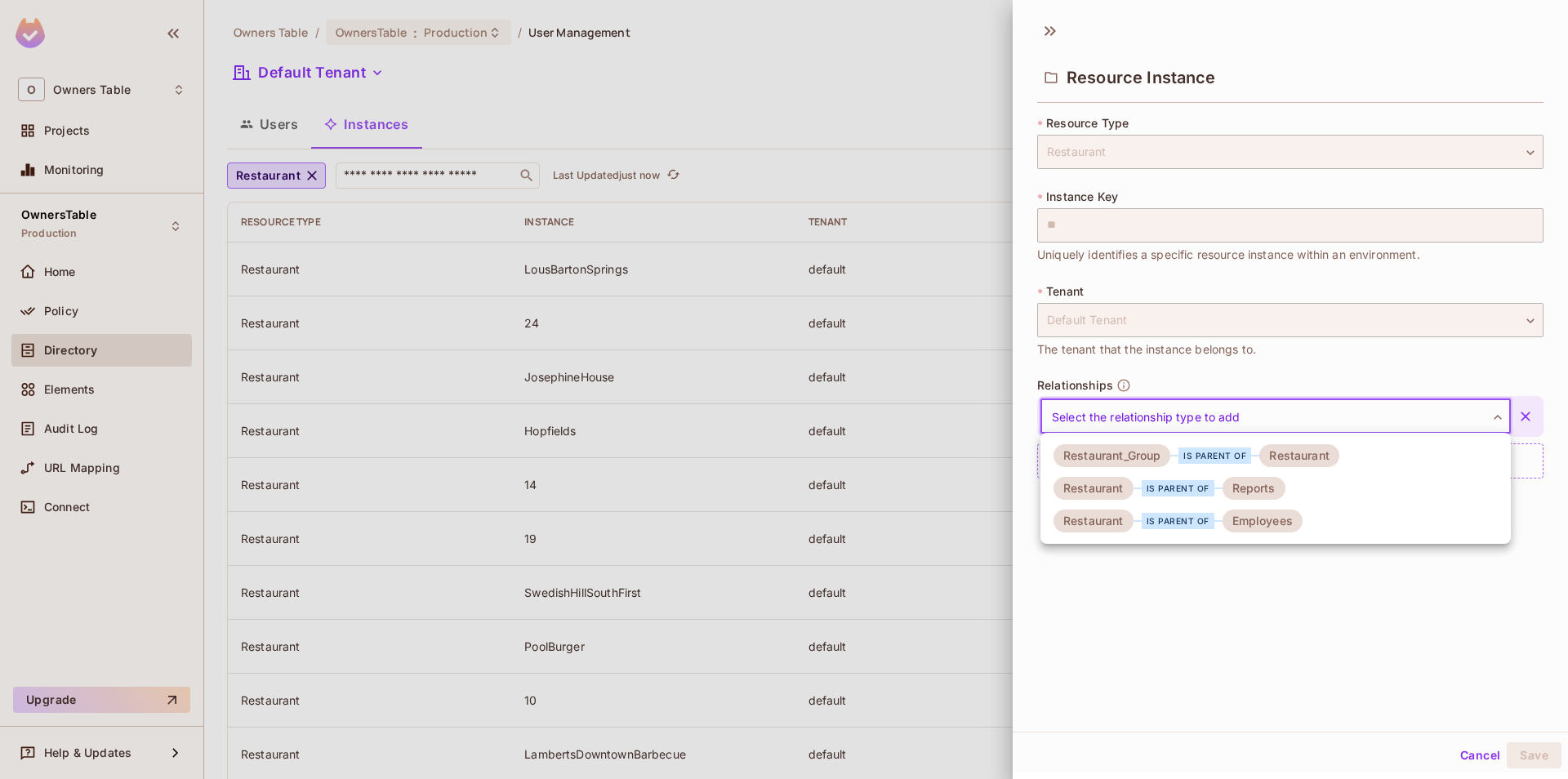
click at [1164, 458] on div "Restaurant_Group" at bounding box center [1111, 456] width 117 height 23
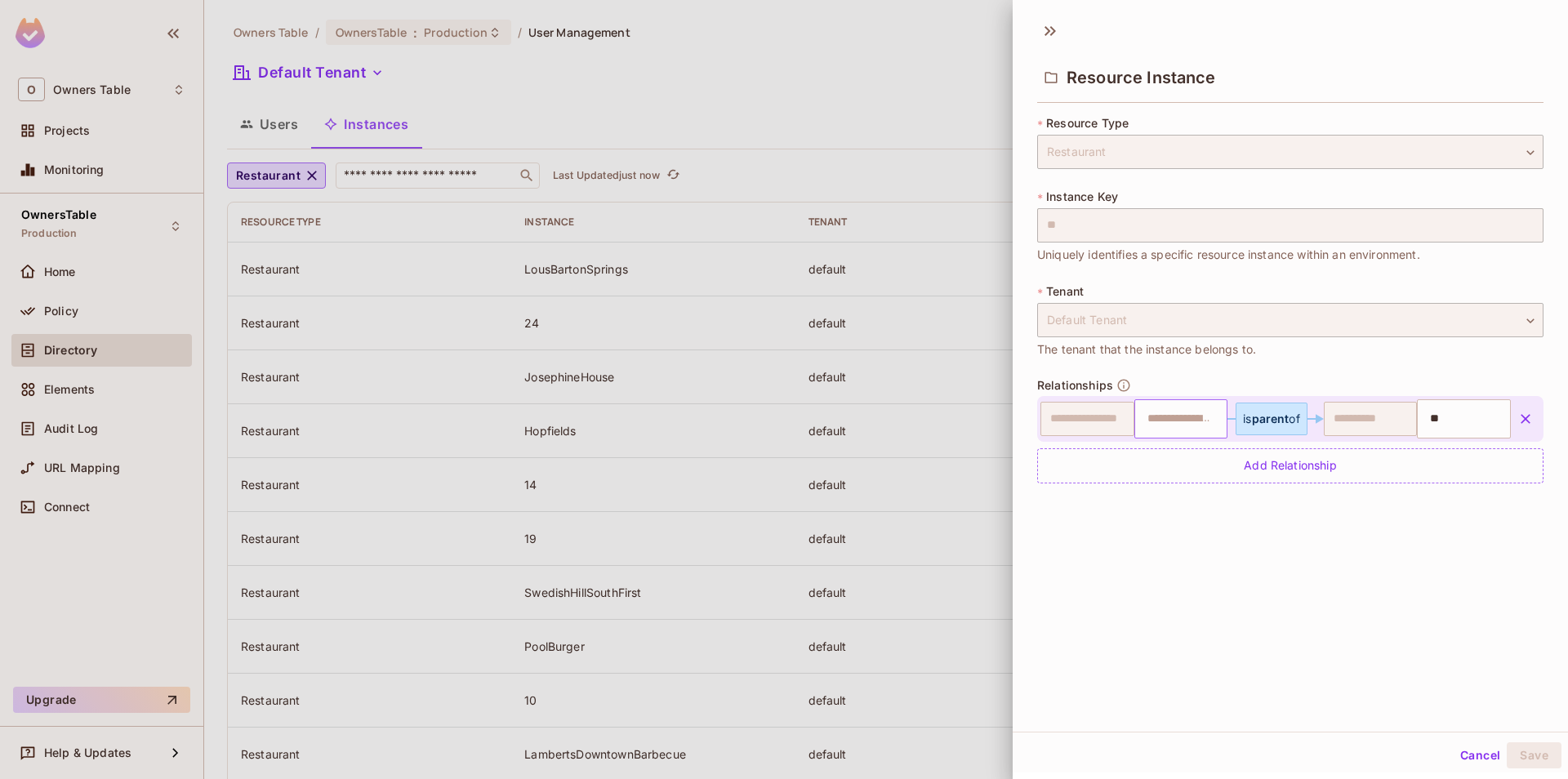
click at [1181, 414] on input "text" at bounding box center [1180, 419] width 83 height 32
type input "*"
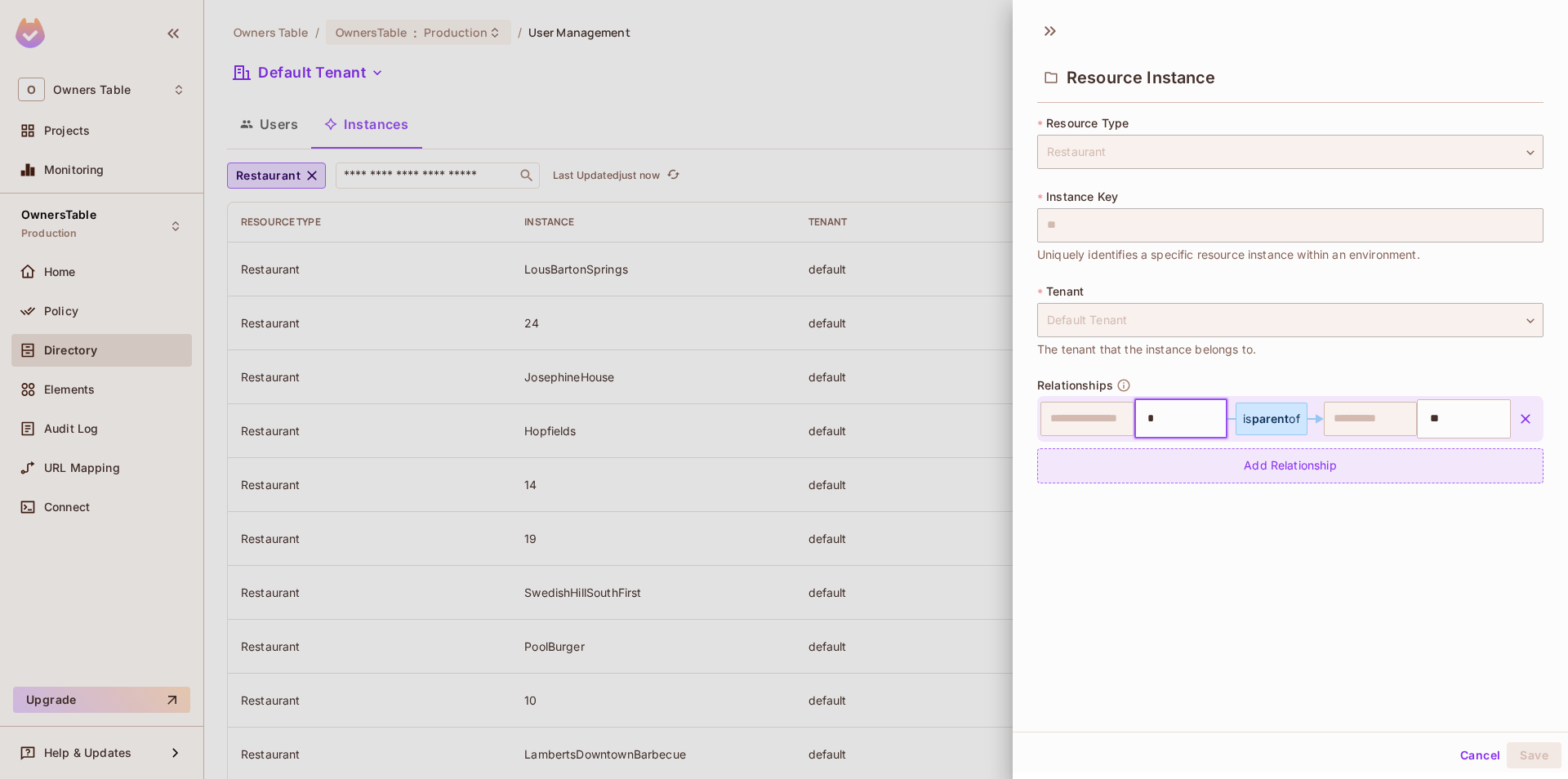
click at [1180, 475] on div "Add Relationship" at bounding box center [1290, 465] width 506 height 35
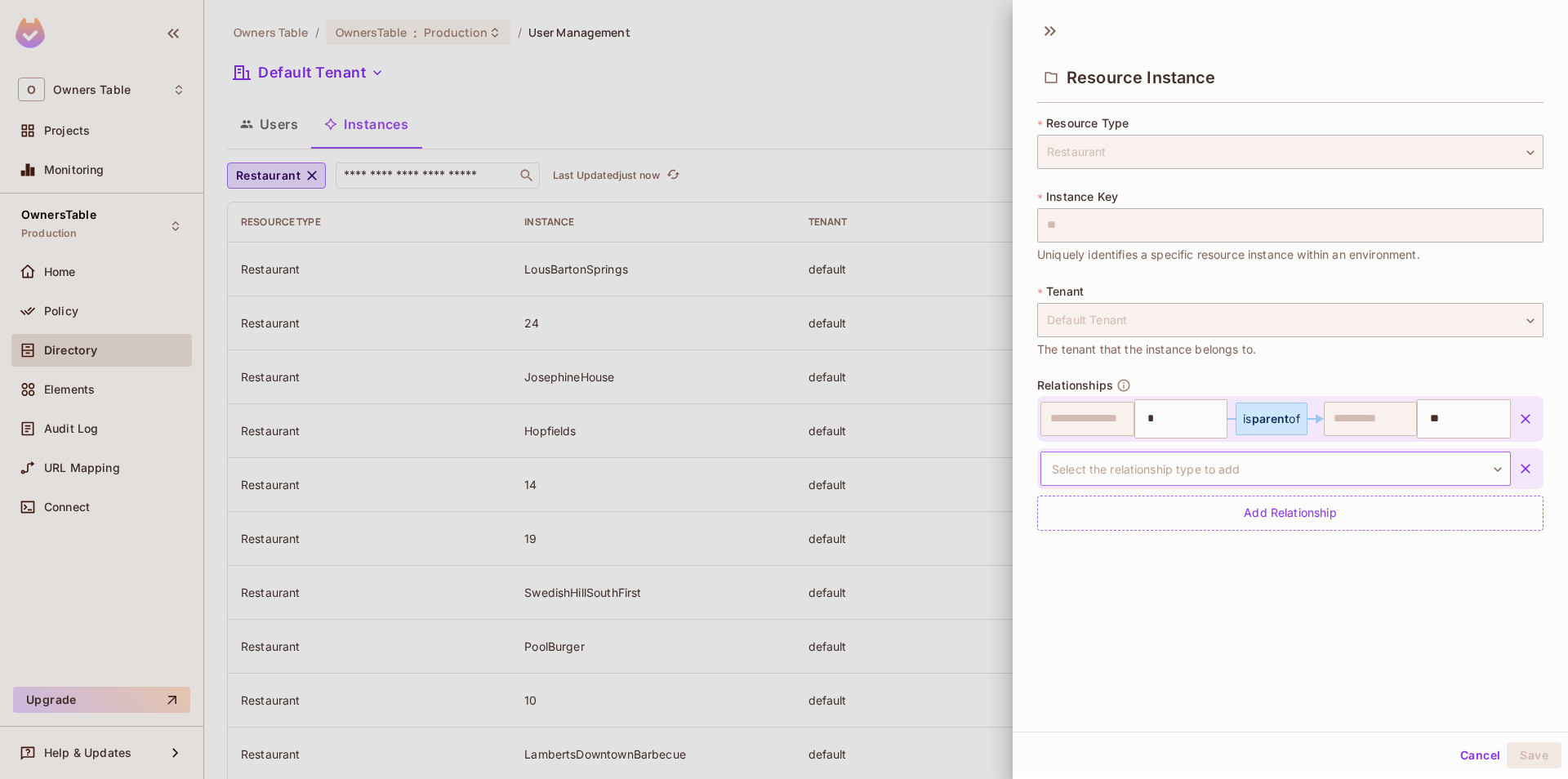
click at [1199, 465] on body "O Owners Table Projects Monitoring OwnersTable Production Home Policy Directory…" at bounding box center [784, 390] width 1568 height 779
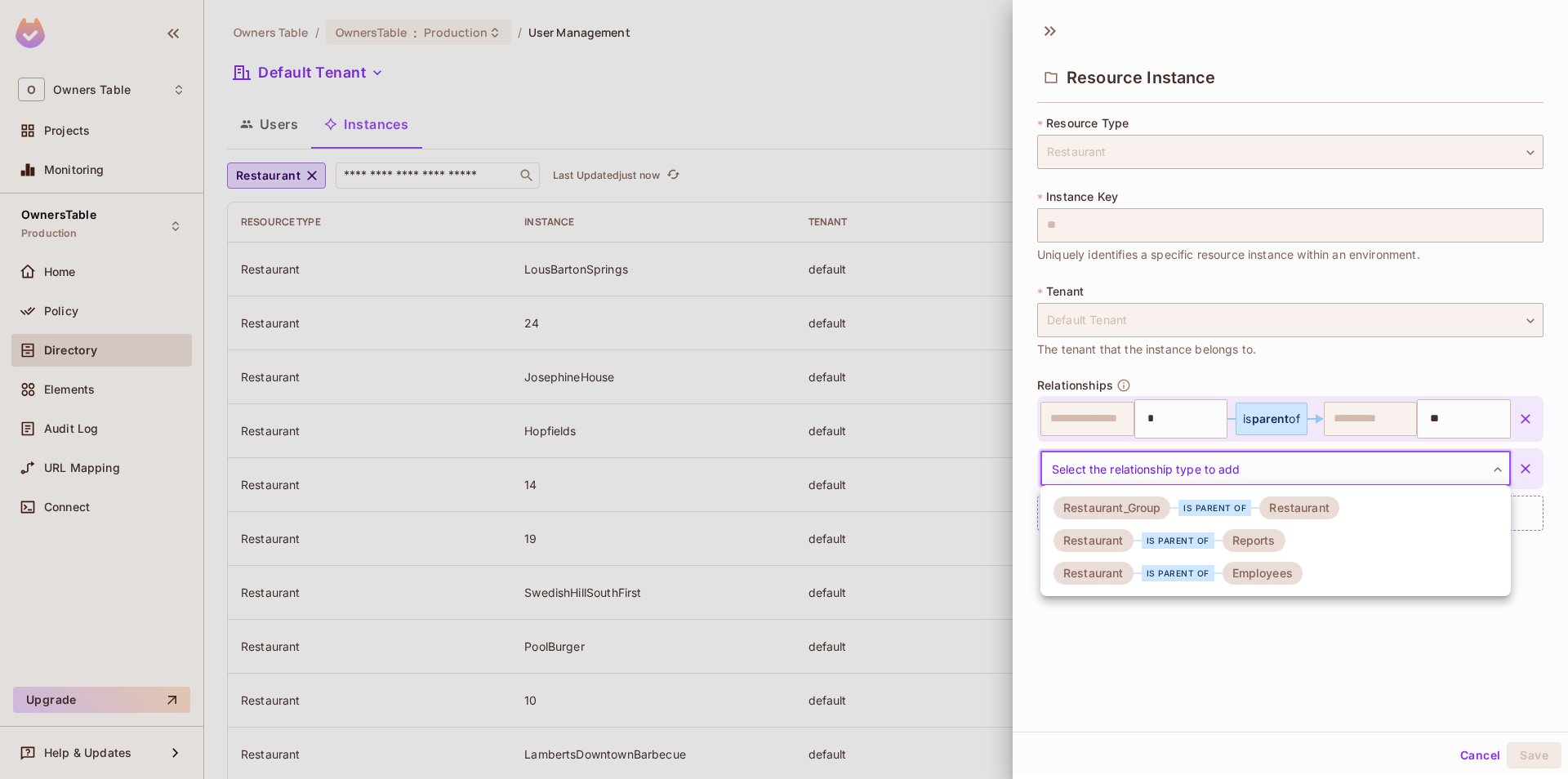
click at [1186, 548] on div "is parent of" at bounding box center [1178, 540] width 73 height 16
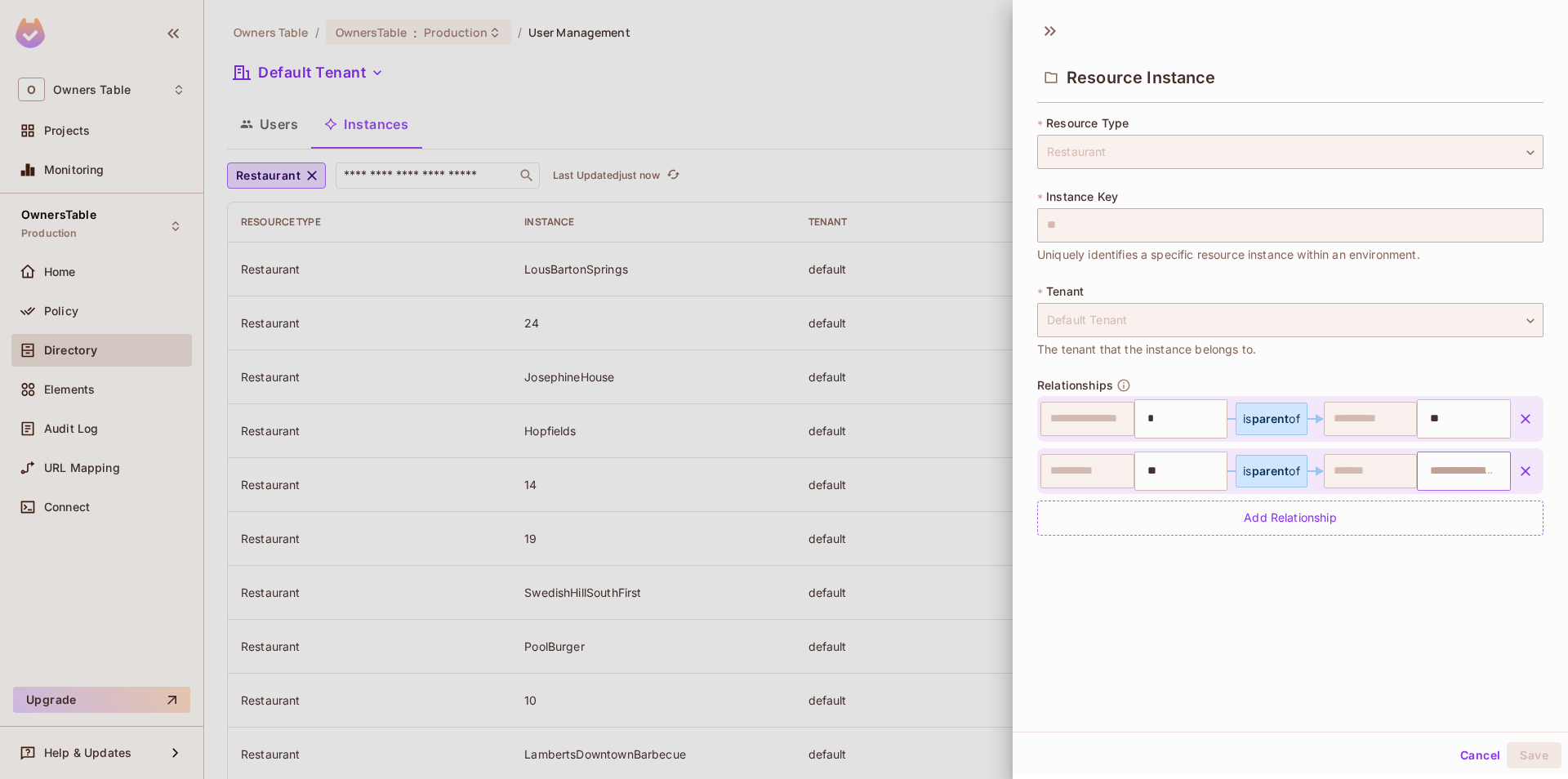
click at [1450, 471] on input "text" at bounding box center [1462, 471] width 83 height 32
paste input "**********"
type input "**********"
click at [1285, 511] on div "Add Relationship" at bounding box center [1290, 517] width 506 height 35
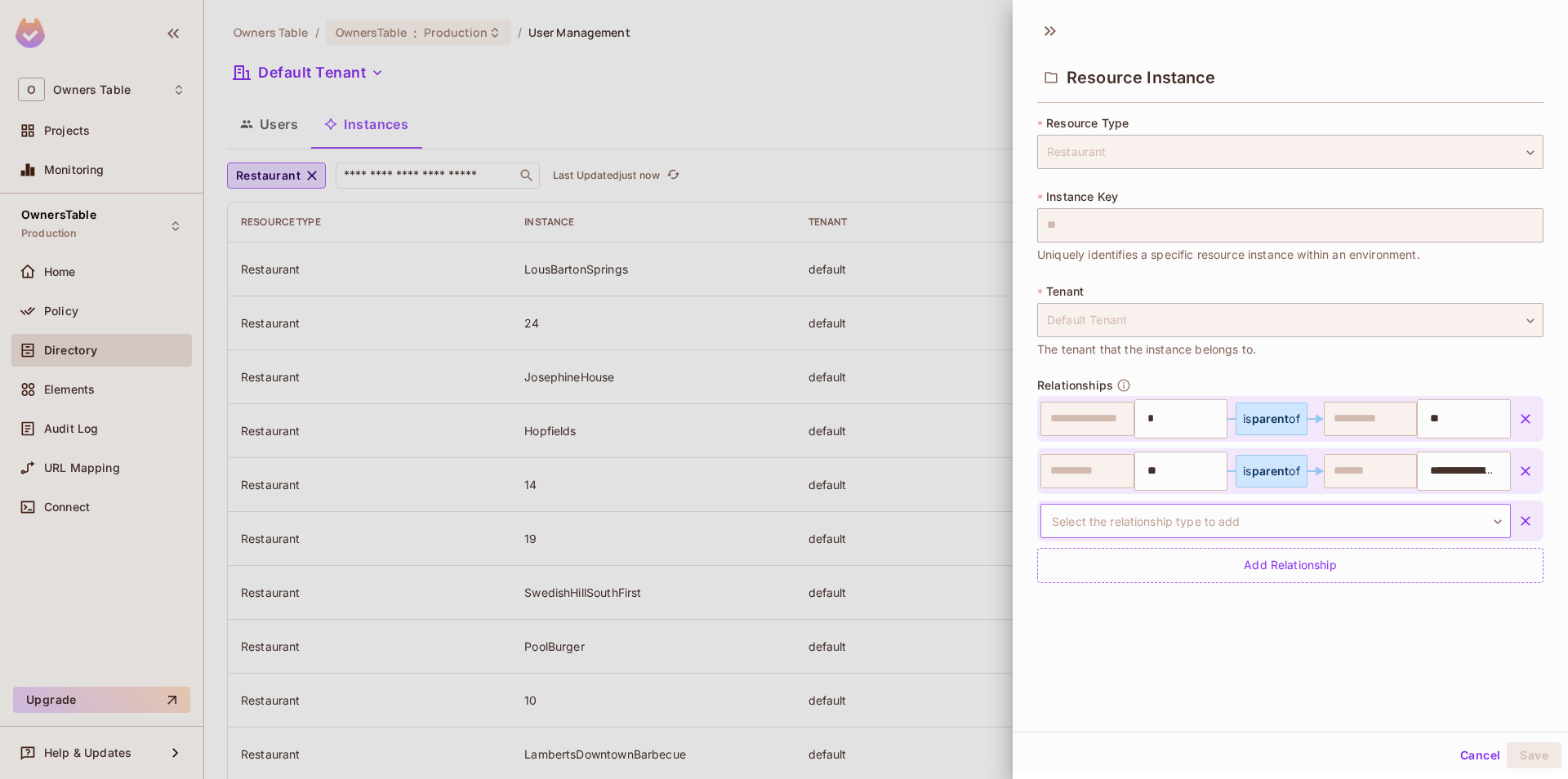
click at [1235, 521] on body "O Owners Table Projects Monitoring OwnersTable Production Home Policy Directory…" at bounding box center [784, 390] width 1568 height 779
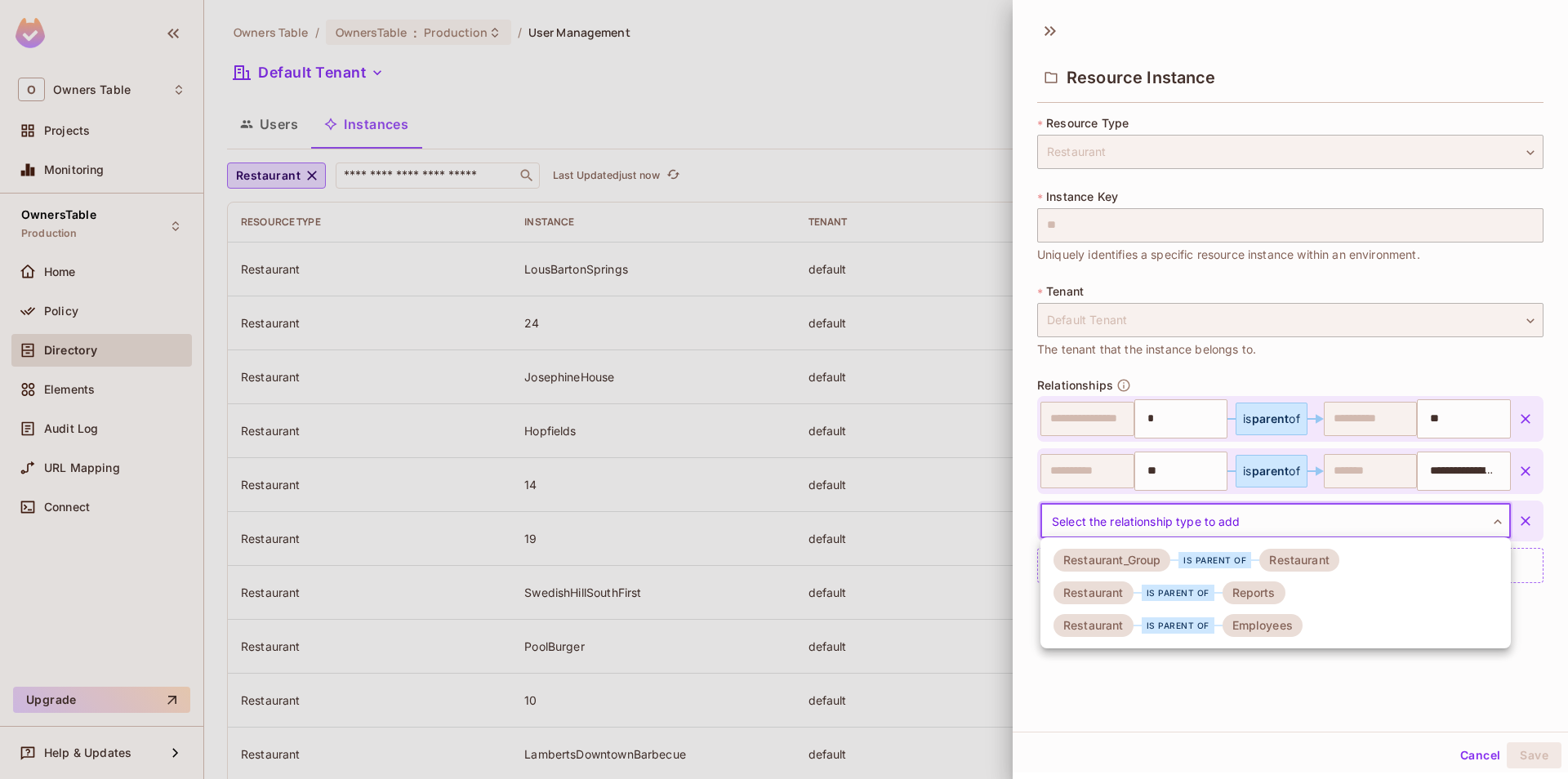
click at [1247, 631] on div "Employees" at bounding box center [1262, 625] width 80 height 23
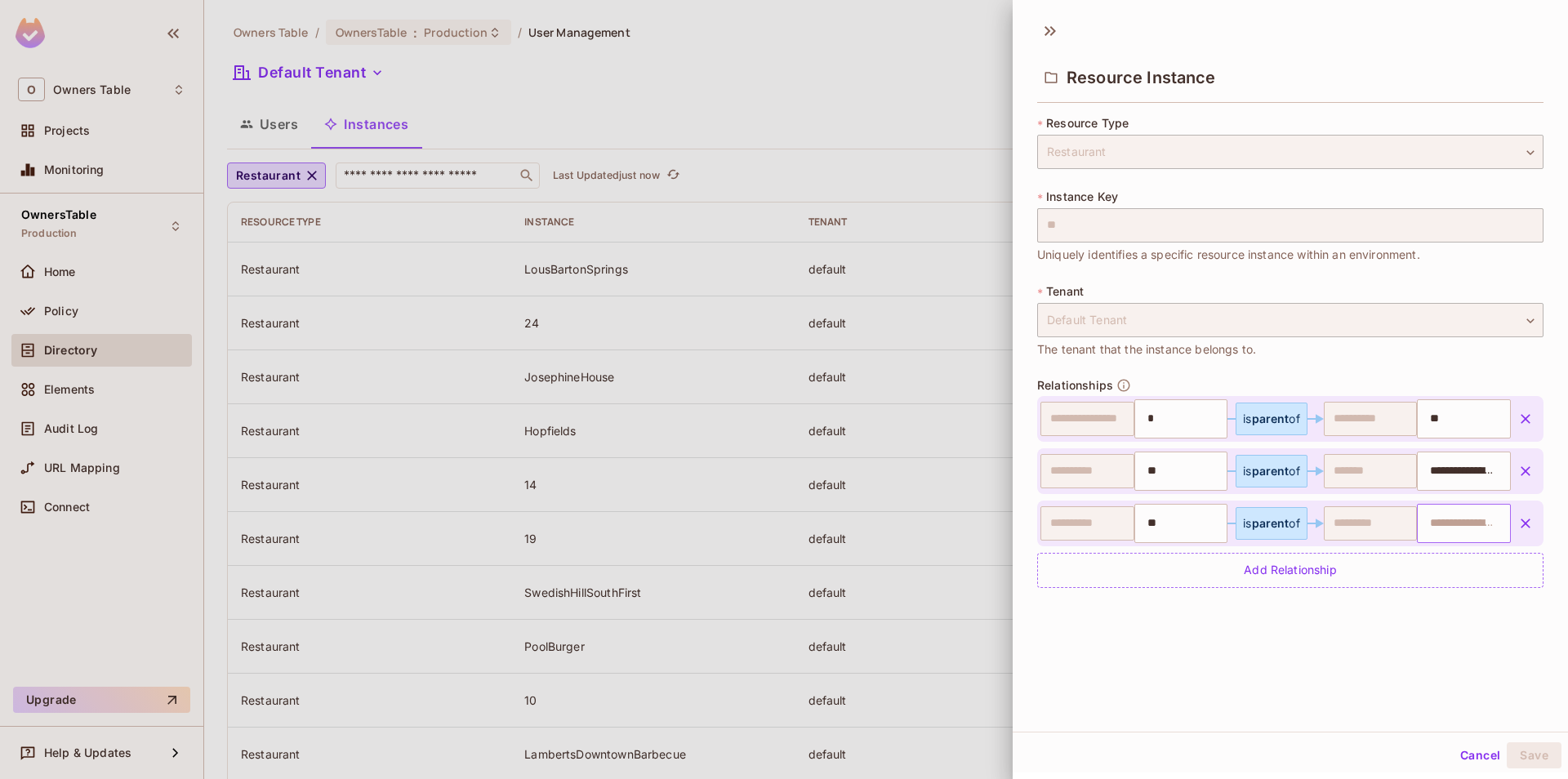
click at [1433, 530] on input "text" at bounding box center [1462, 523] width 83 height 32
paste input "**********"
type input "**********"
click at [1225, 694] on div "**********" at bounding box center [1290, 371] width 555 height 720
click at [1533, 748] on button "Save" at bounding box center [1534, 756] width 55 height 27
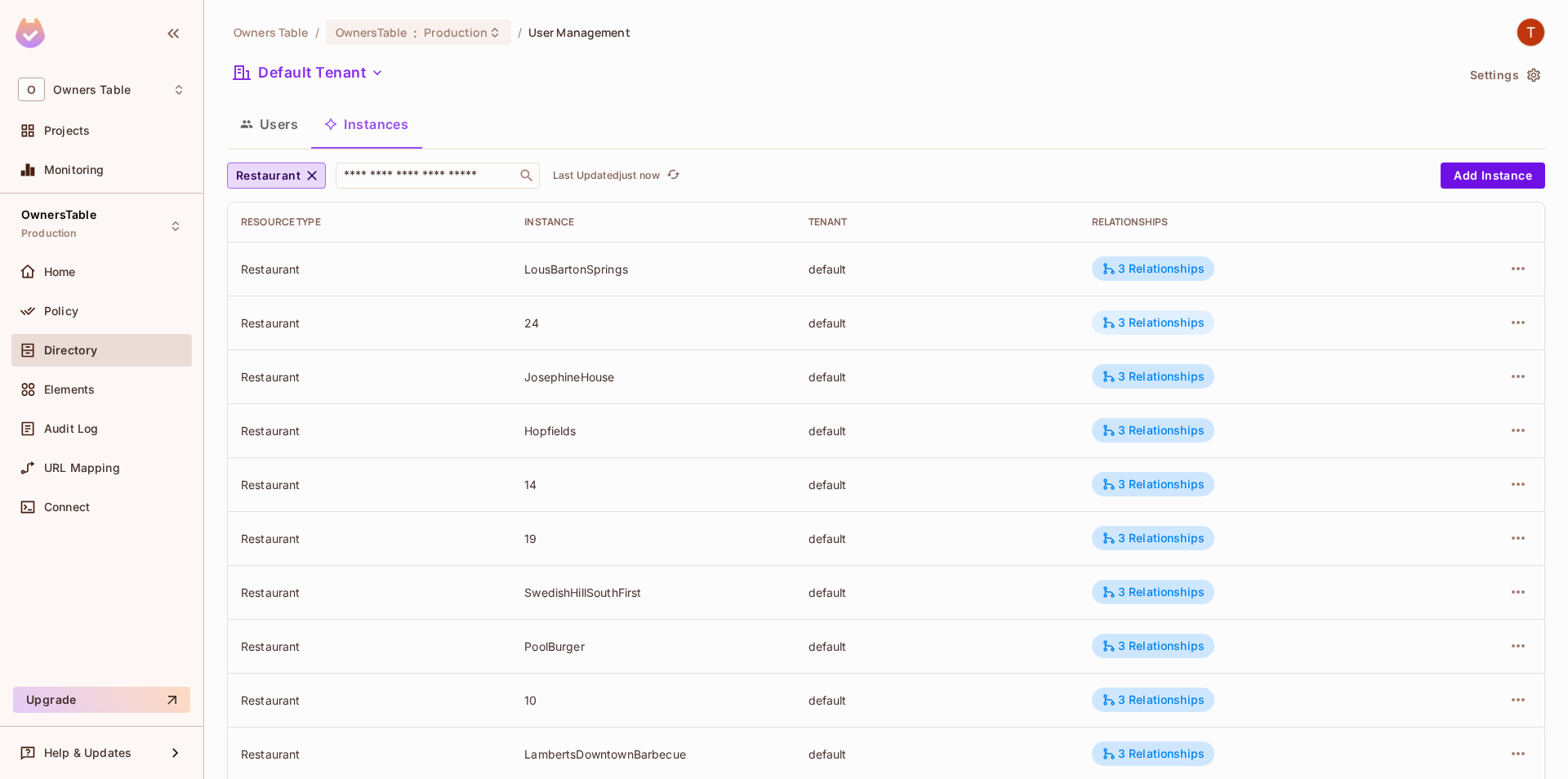
click at [1151, 314] on div "3 Relationships" at bounding box center [1152, 323] width 122 height 25
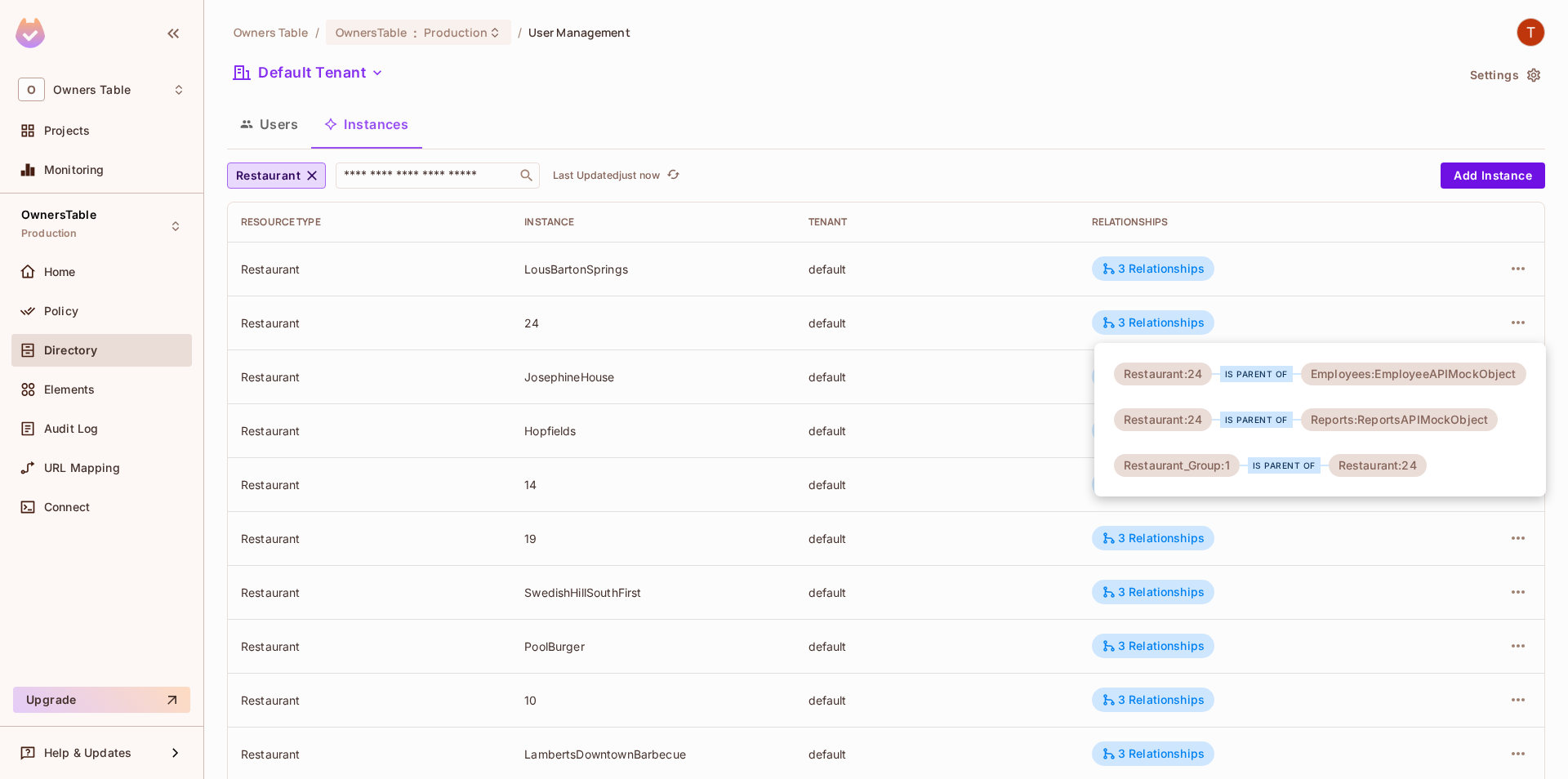
click at [994, 332] on div at bounding box center [784, 390] width 1568 height 779
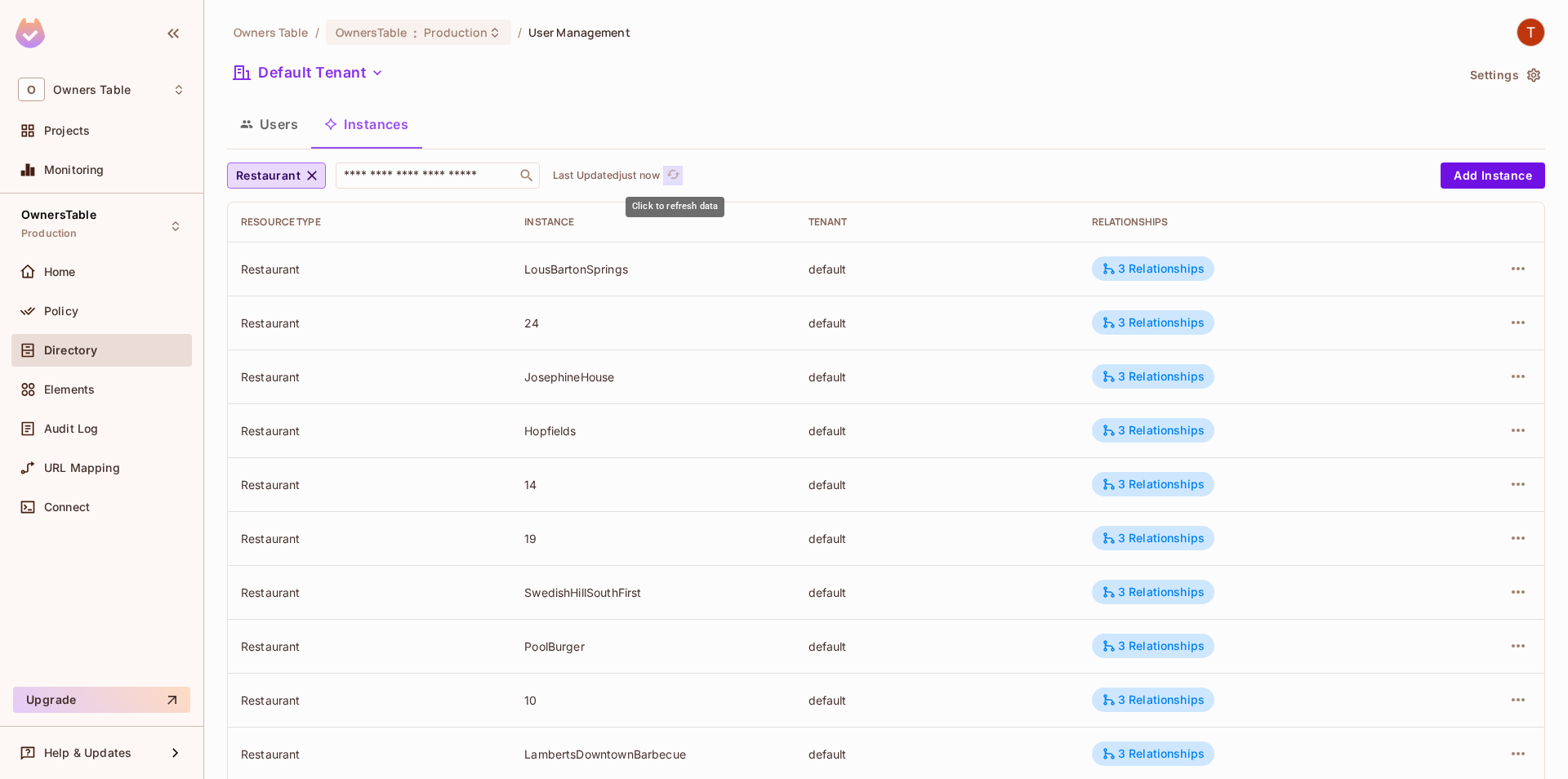
click at [671, 180] on icon "refresh" at bounding box center [673, 174] width 14 height 14
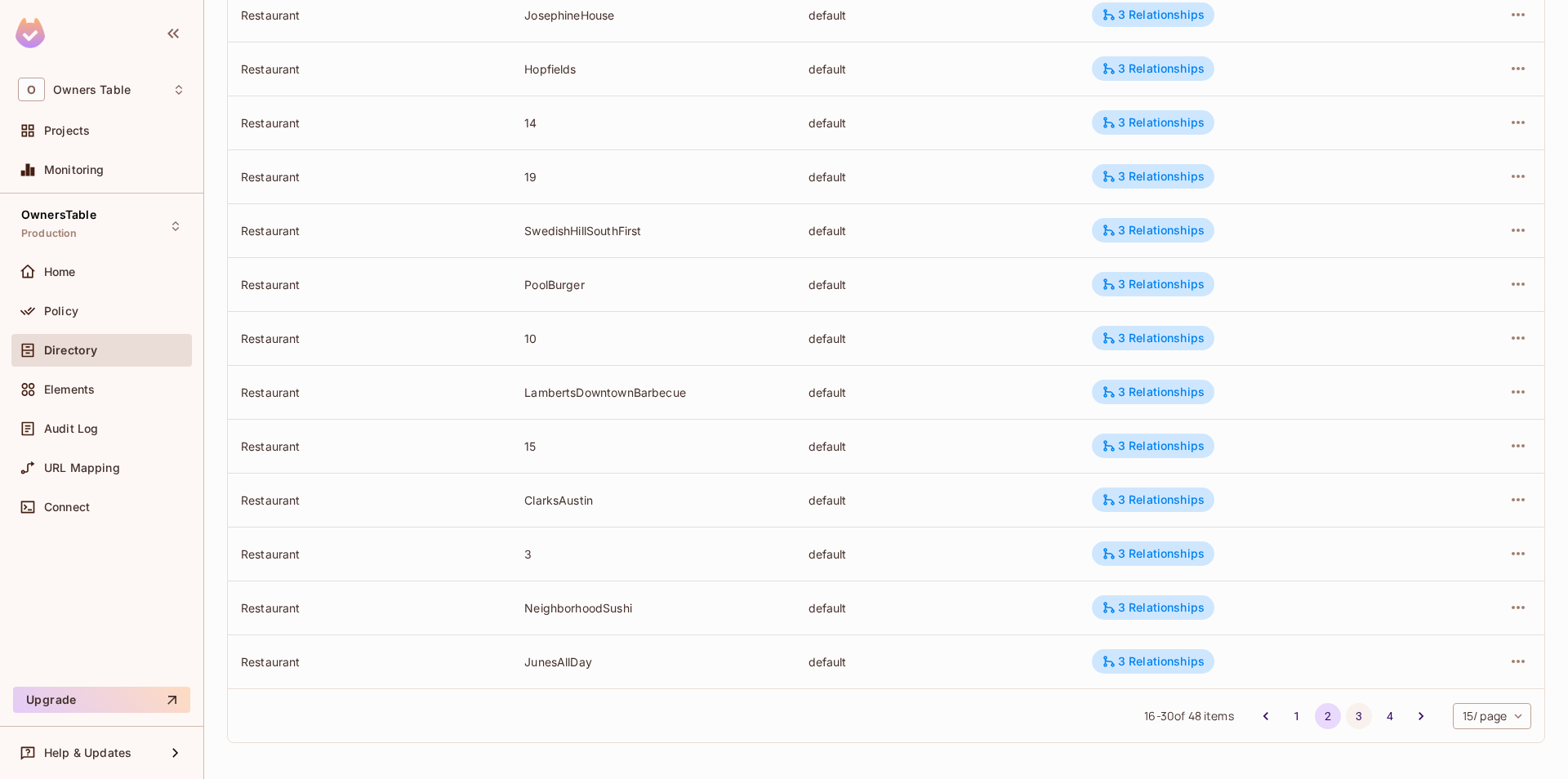
click at [1362, 716] on button "3" at bounding box center [1360, 716] width 27 height 27
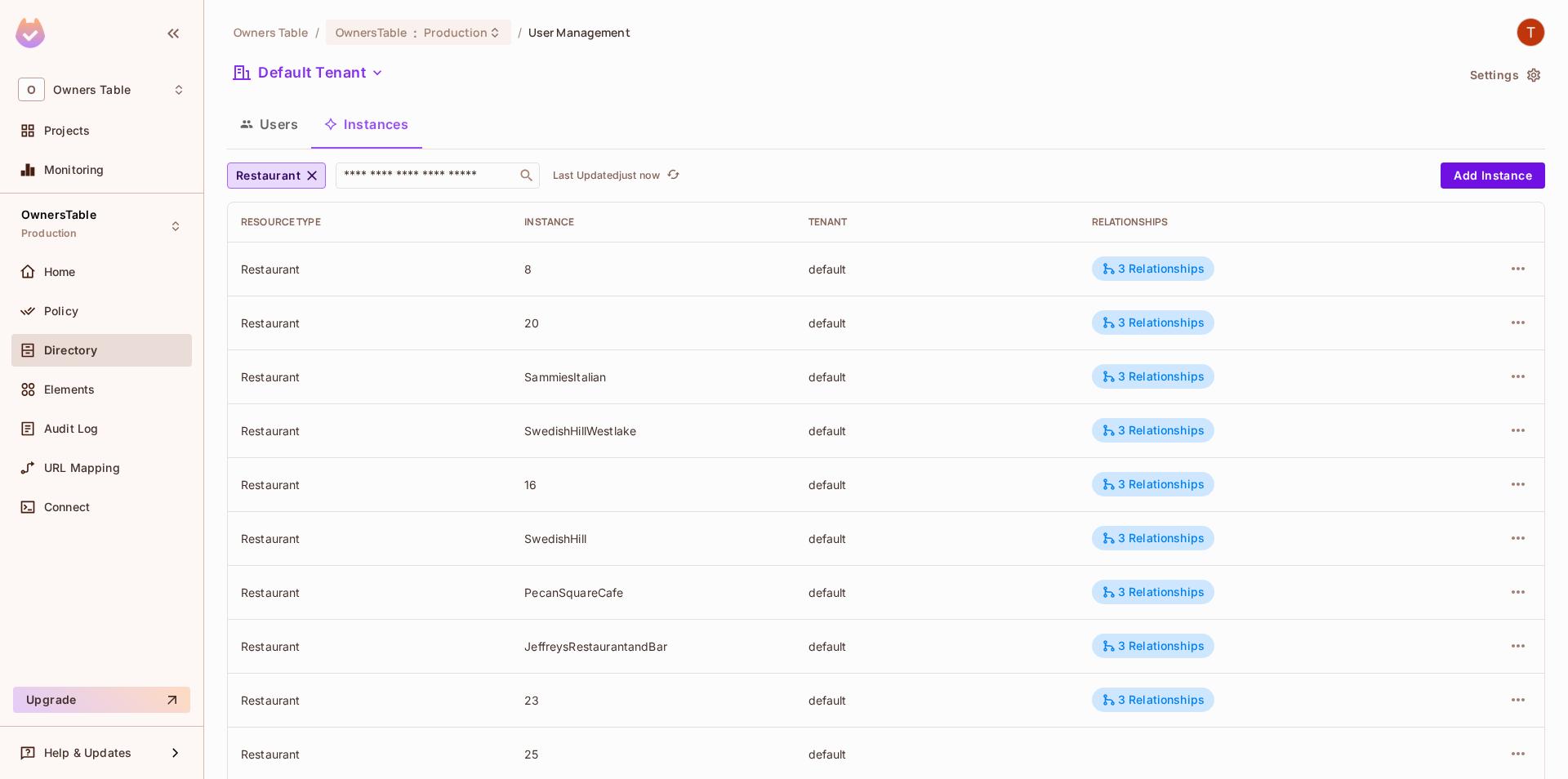
scroll to position [187, 0]
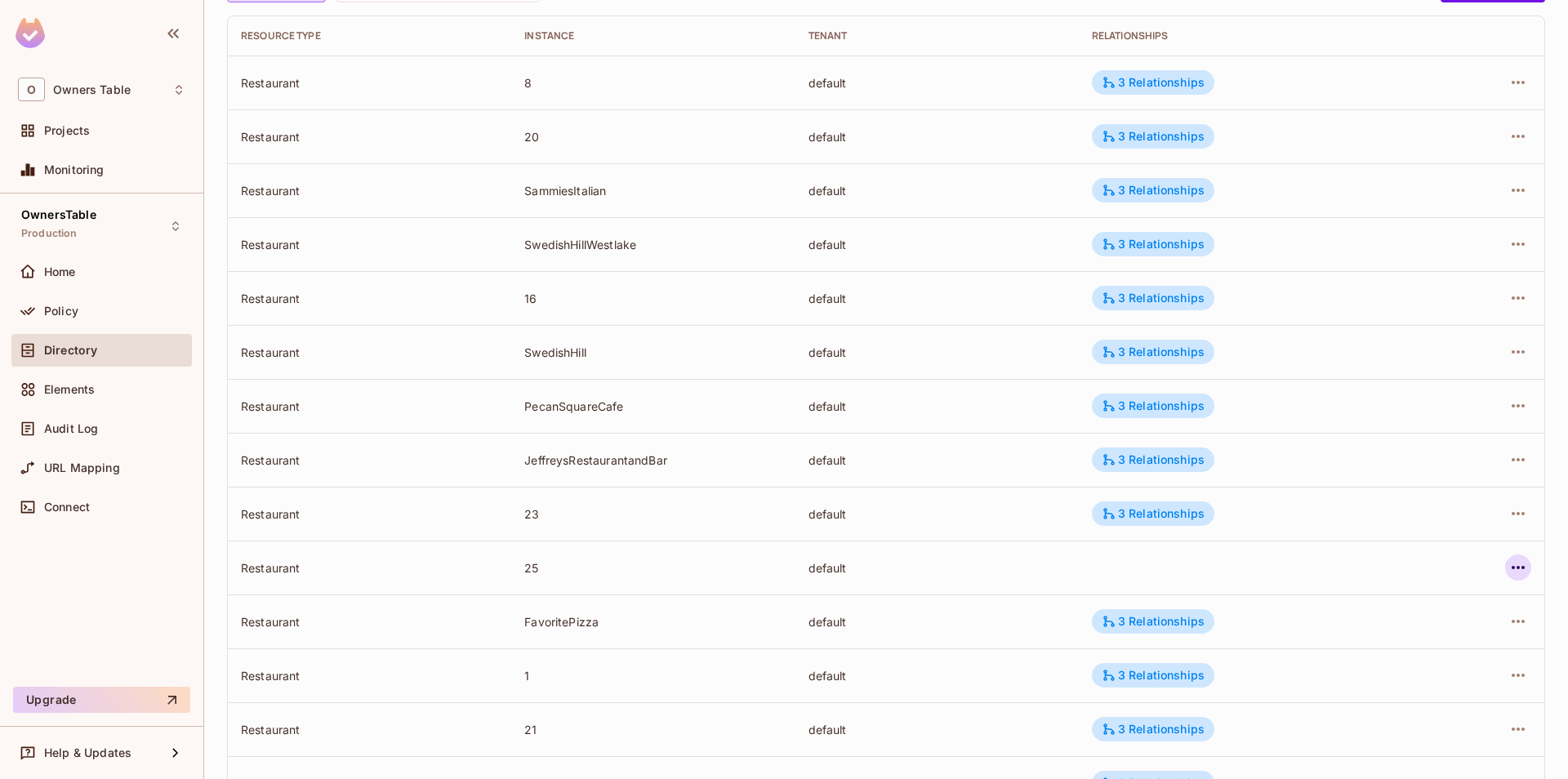
click at [1518, 572] on icon "button" at bounding box center [1518, 568] width 20 height 20
click at [1373, 616] on span "Edit Resource Instance" at bounding box center [1421, 606] width 137 height 27
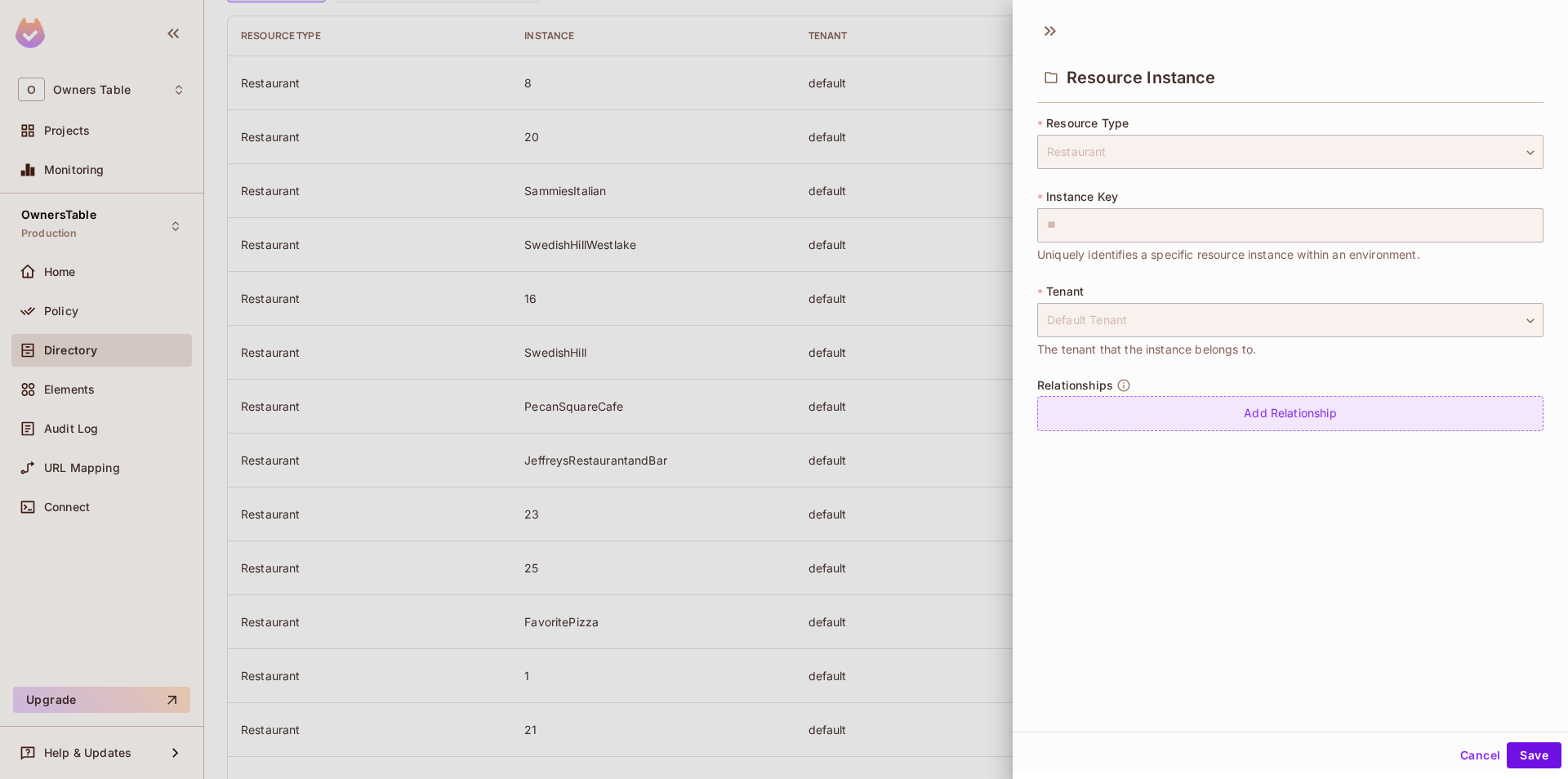
click at [1193, 412] on div "Add Relationship" at bounding box center [1290, 413] width 506 height 35
click at [1216, 418] on body "O Owners Table Projects Monitoring OwnersTable Production Home Policy Directory…" at bounding box center [784, 390] width 1568 height 779
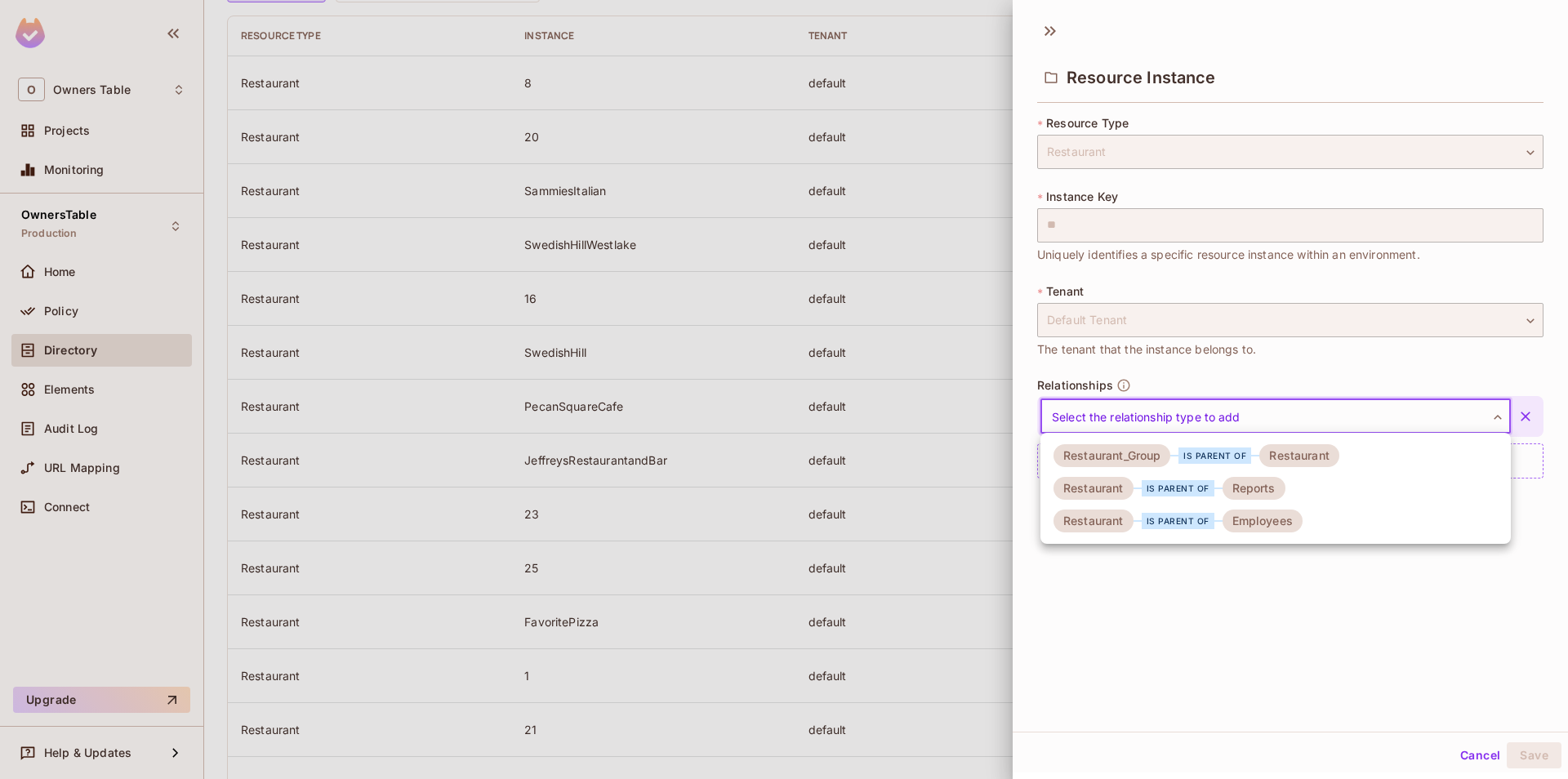
click at [1196, 460] on div "is parent of" at bounding box center [1215, 455] width 73 height 16
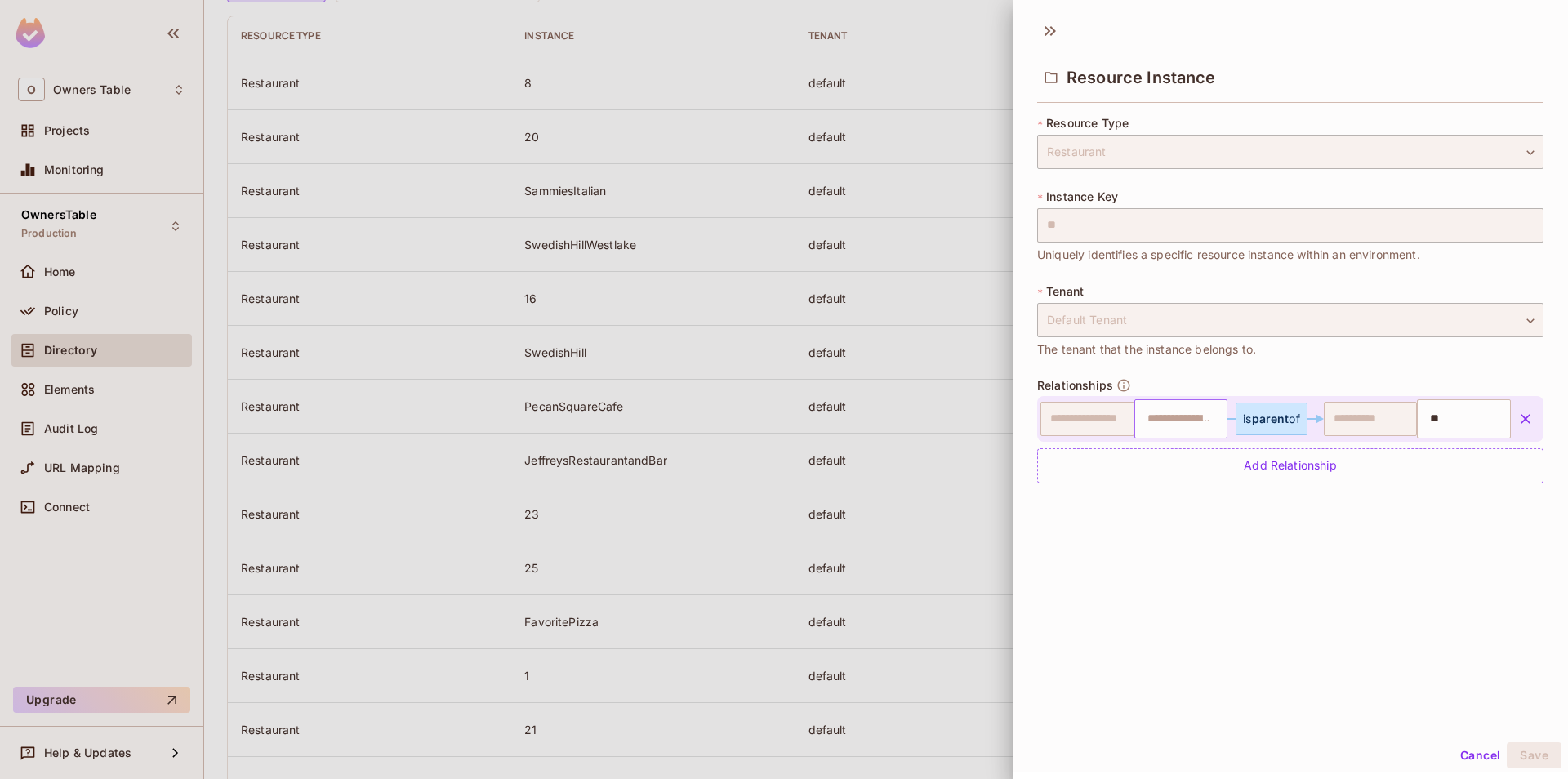
click at [1165, 415] on input "text" at bounding box center [1180, 419] width 83 height 32
type input "*"
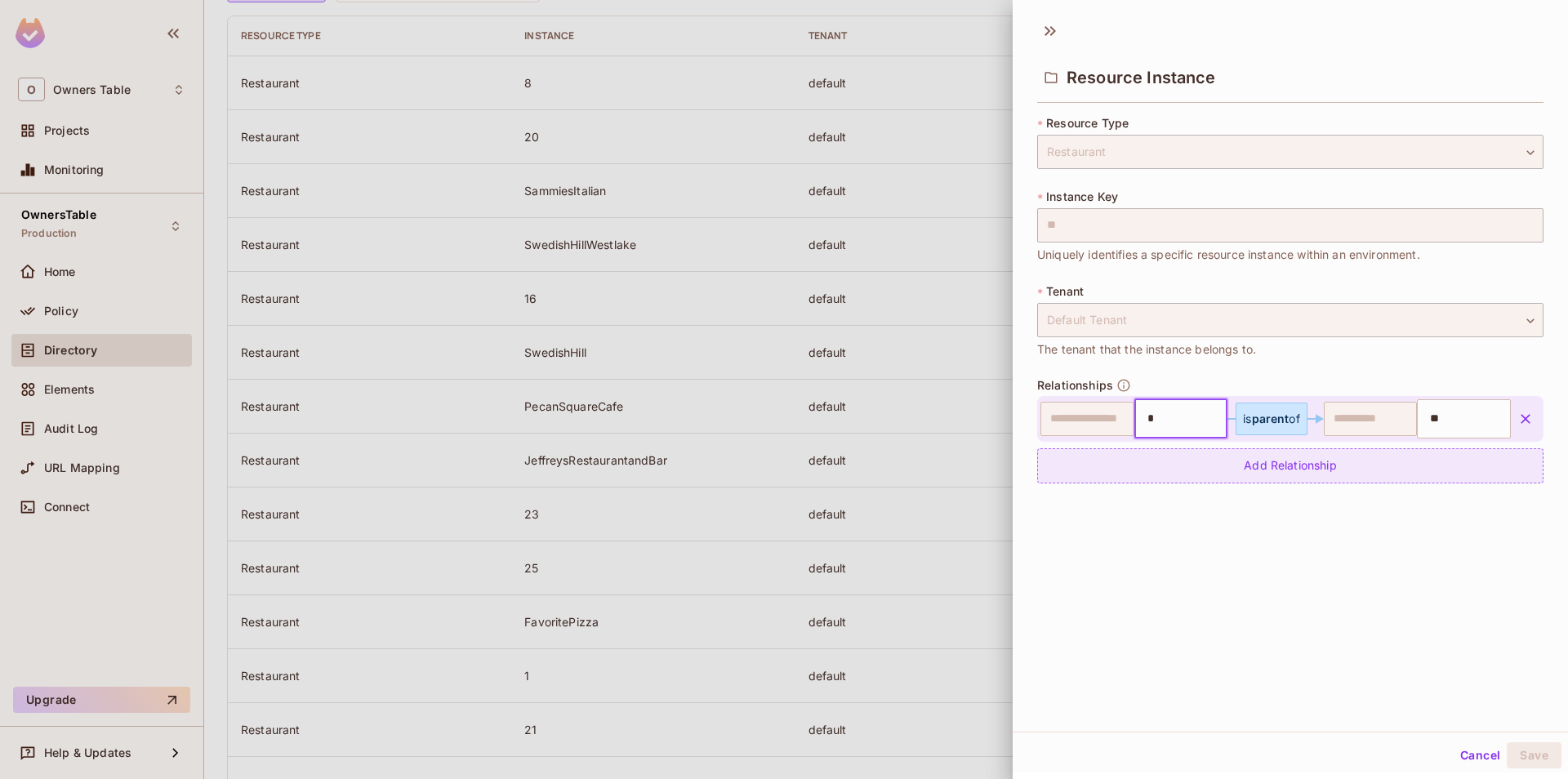
click at [1198, 477] on div "Add Relationship" at bounding box center [1290, 465] width 506 height 35
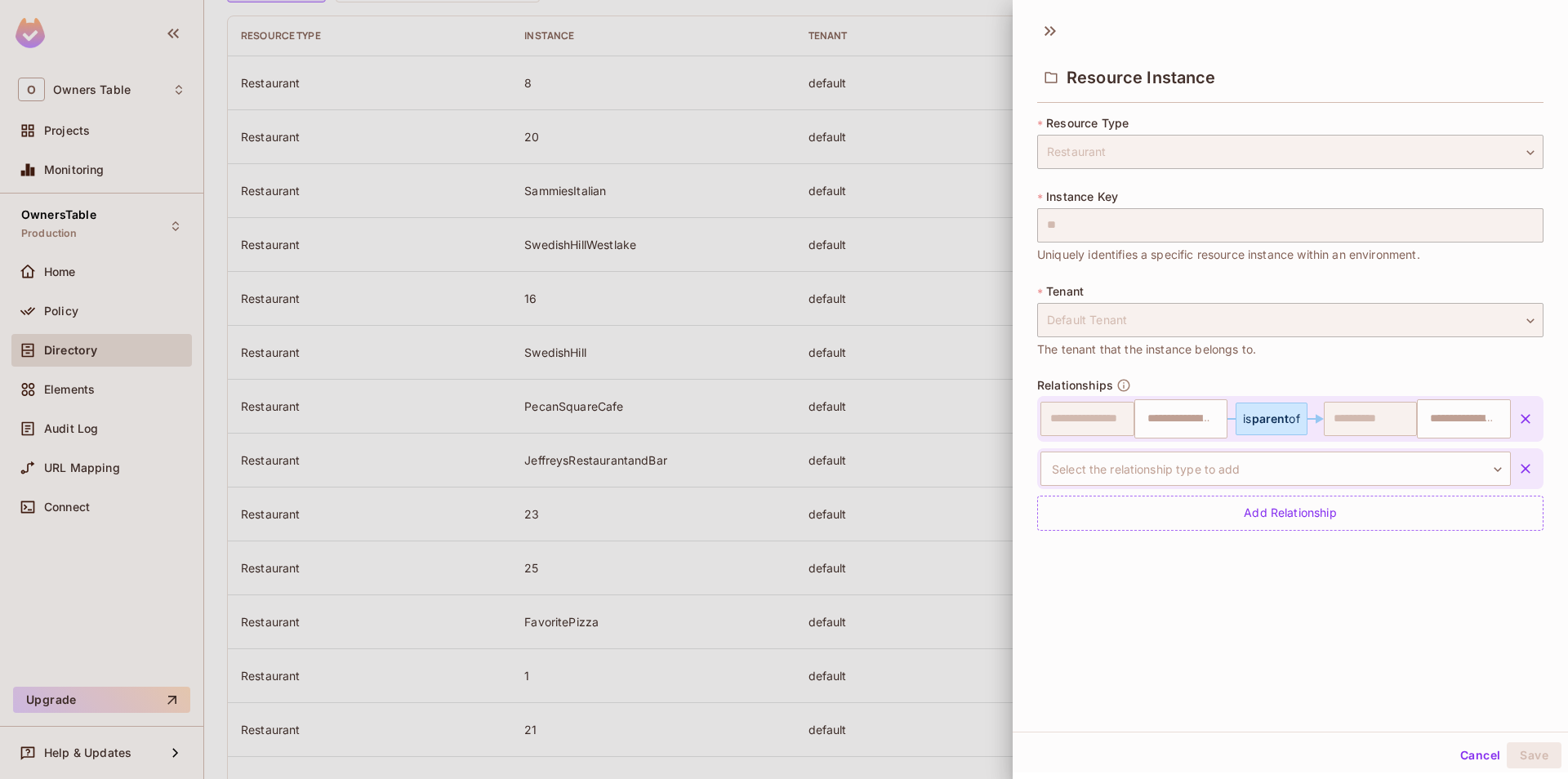
type input "*"
type input "**"
click at [1251, 471] on body "O Owners Table Projects Monitoring OwnersTable Production Home Policy Directory…" at bounding box center [784, 390] width 1568 height 779
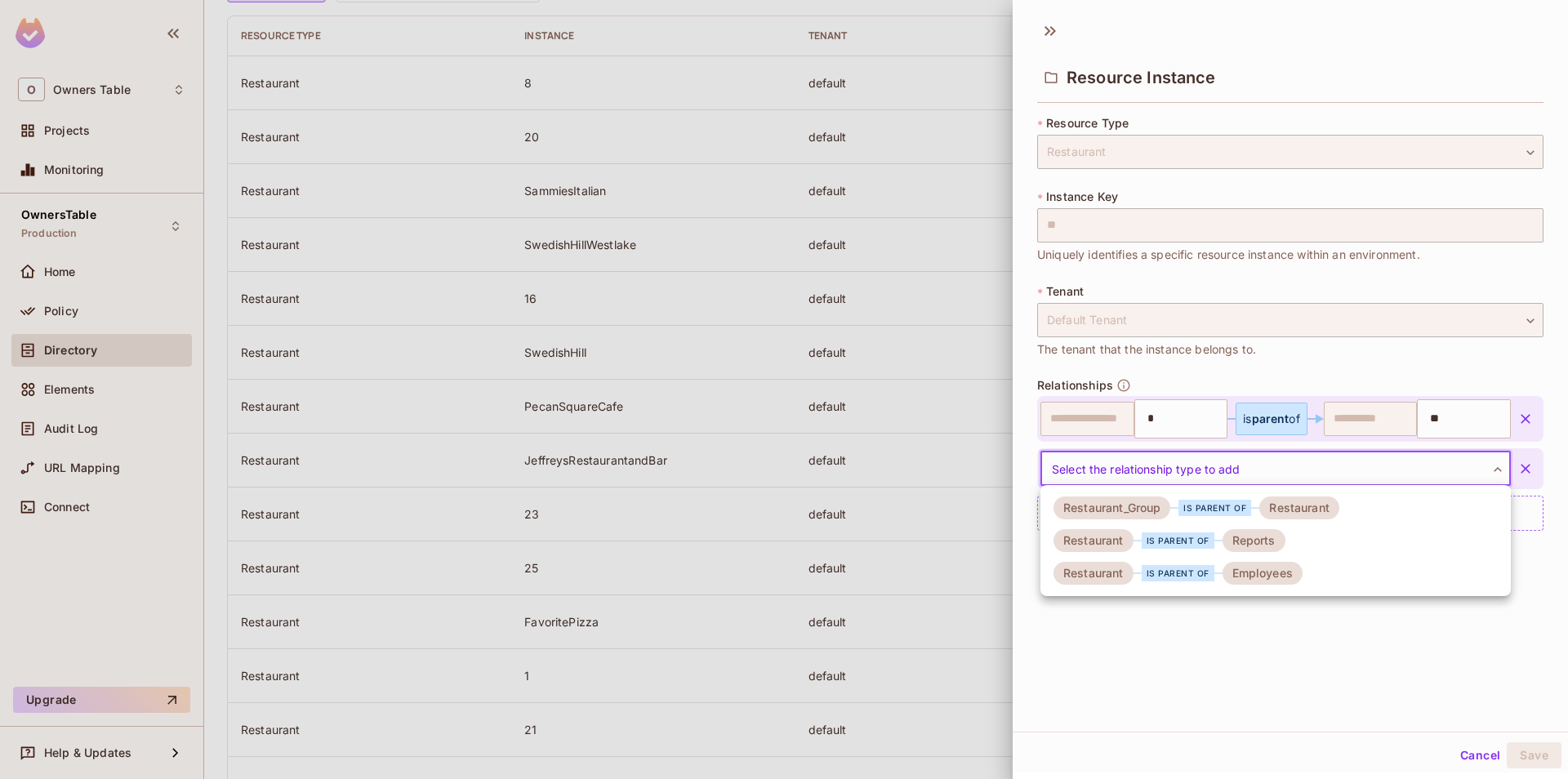
click at [1258, 539] on div "Reports" at bounding box center [1253, 541] width 63 height 23
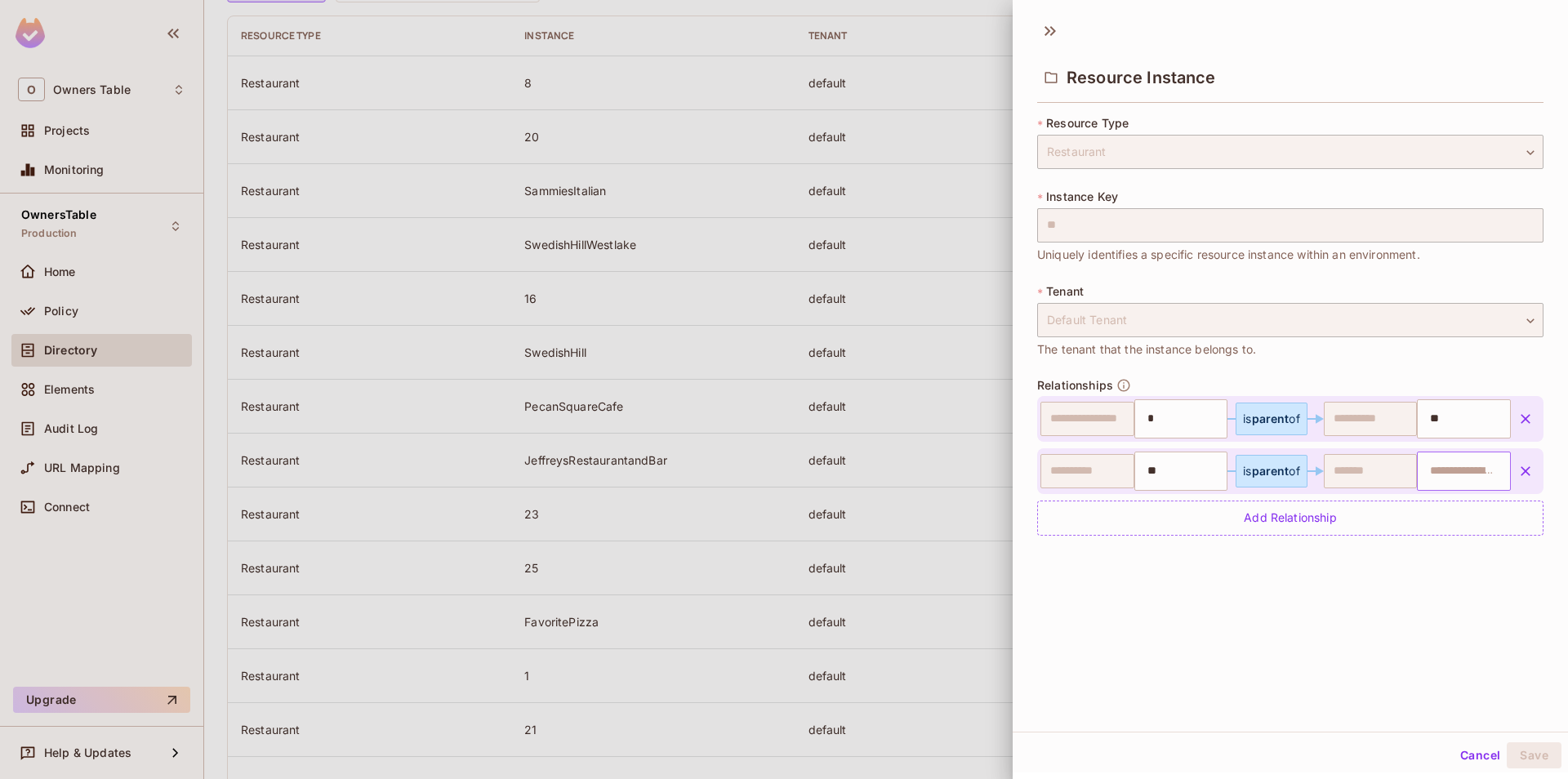
click at [1433, 481] on input "text" at bounding box center [1462, 471] width 83 height 32
paste input "**********"
type input "**********"
click at [1352, 499] on div "**********" at bounding box center [1290, 465] width 506 height 139
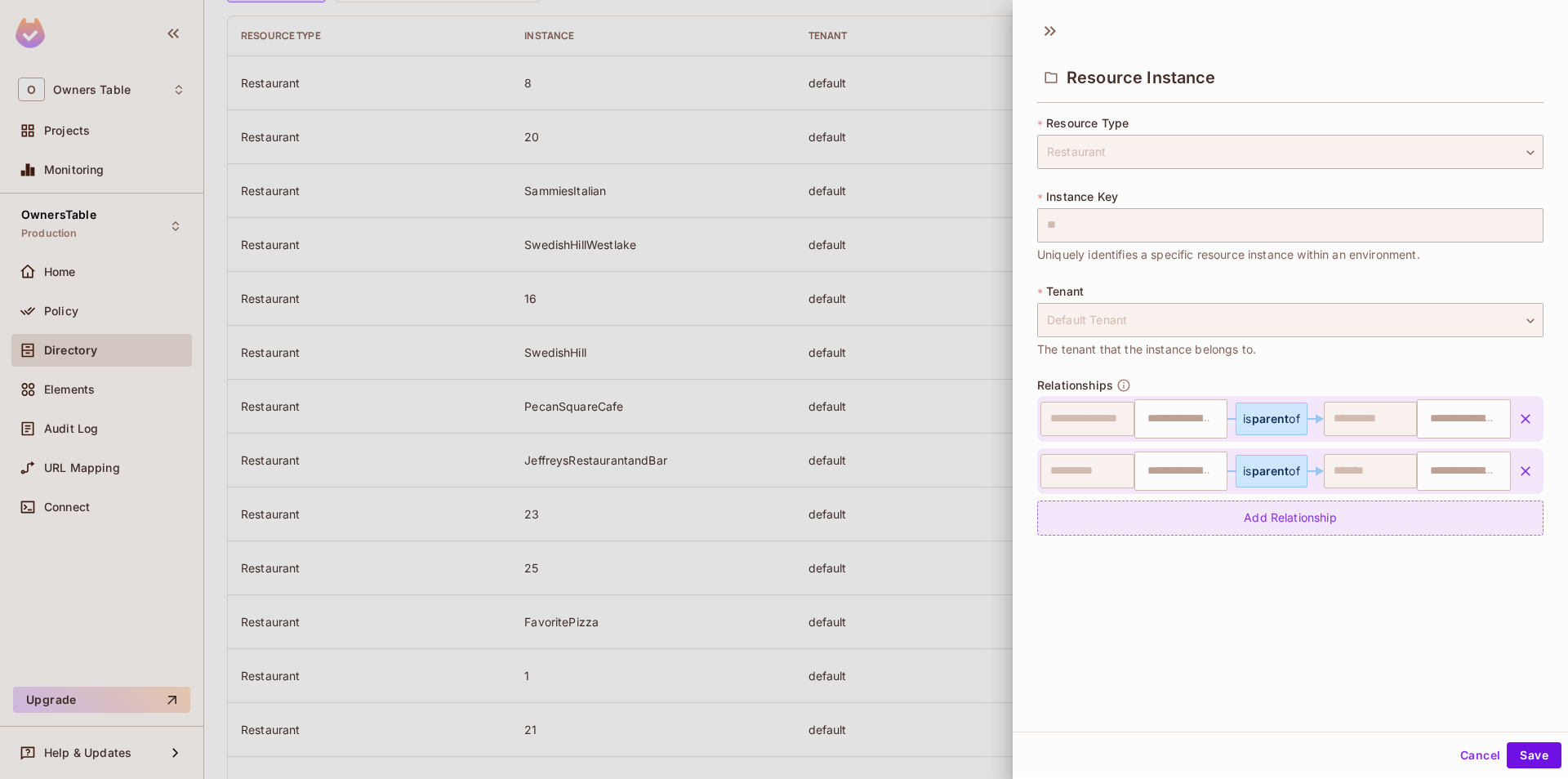
type input "*"
type input "**"
type input "**********"
click at [1348, 510] on div "Add Relationship" at bounding box center [1290, 517] width 506 height 35
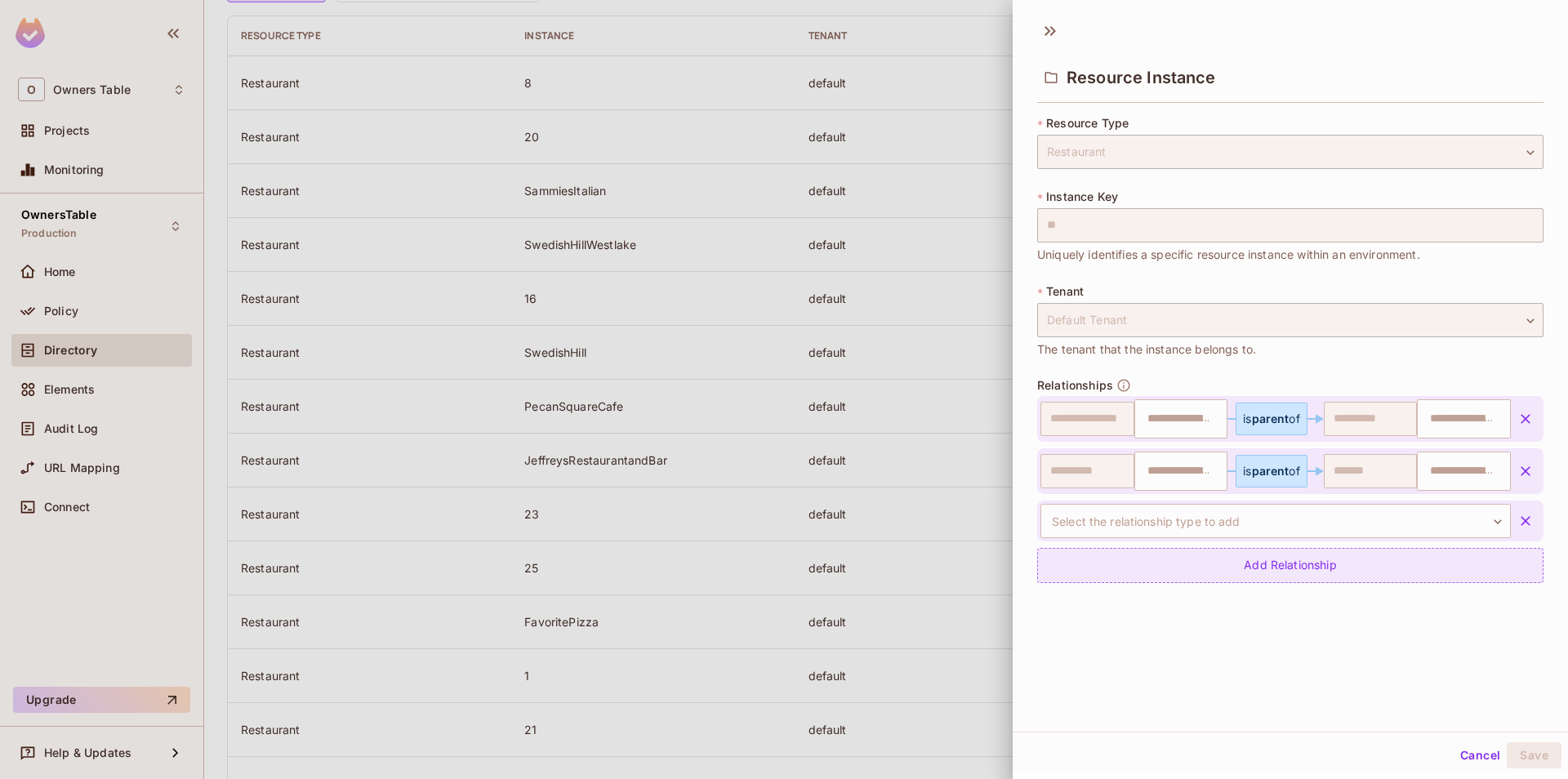
type input "*"
type input "**"
type input "**********"
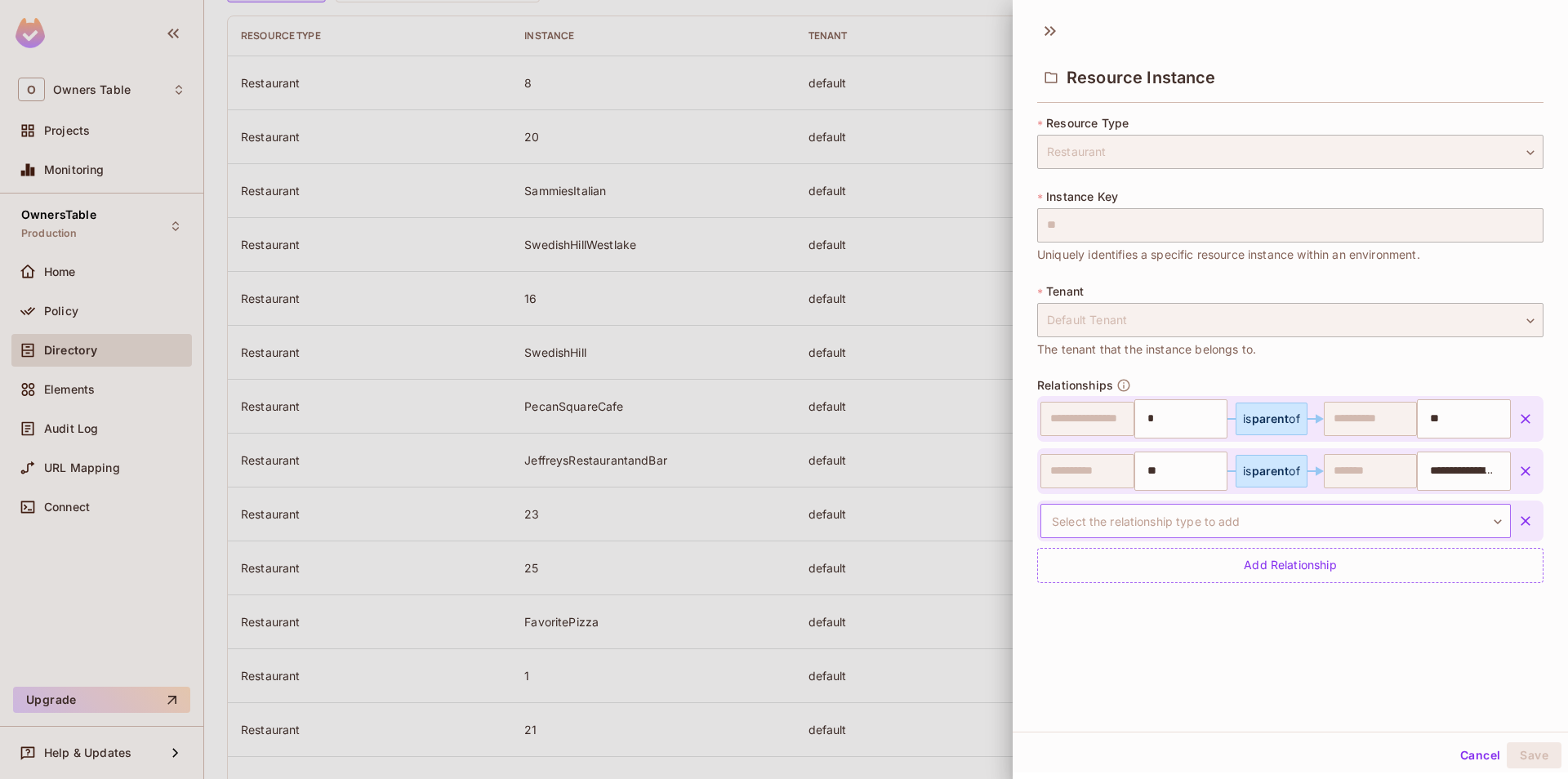
click at [1275, 524] on body "O Owners Table Projects Monitoring OwnersTable Production Home Policy Directory…" at bounding box center [784, 390] width 1568 height 779
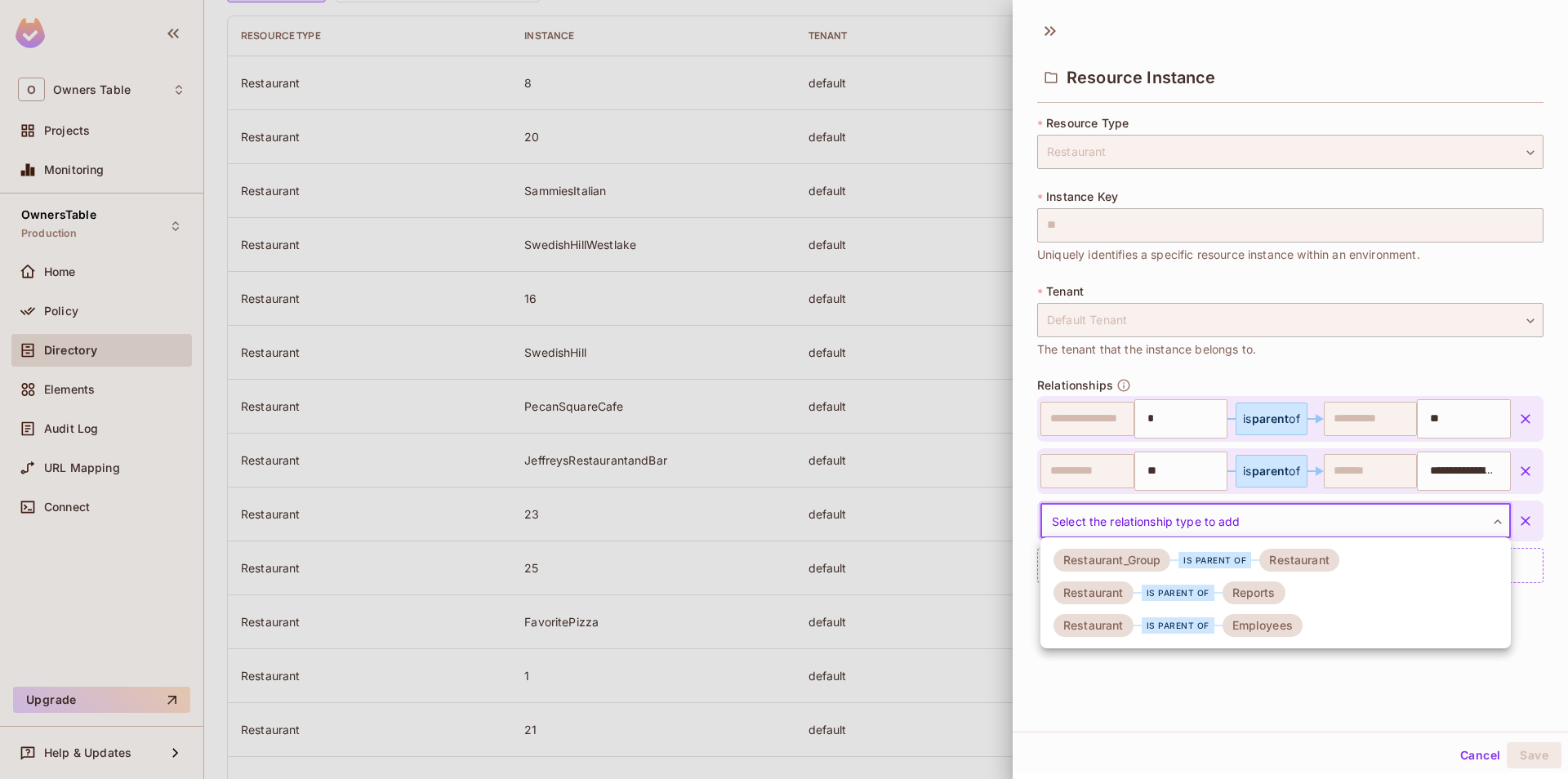
click at [1267, 619] on div "Employees" at bounding box center [1262, 625] width 80 height 23
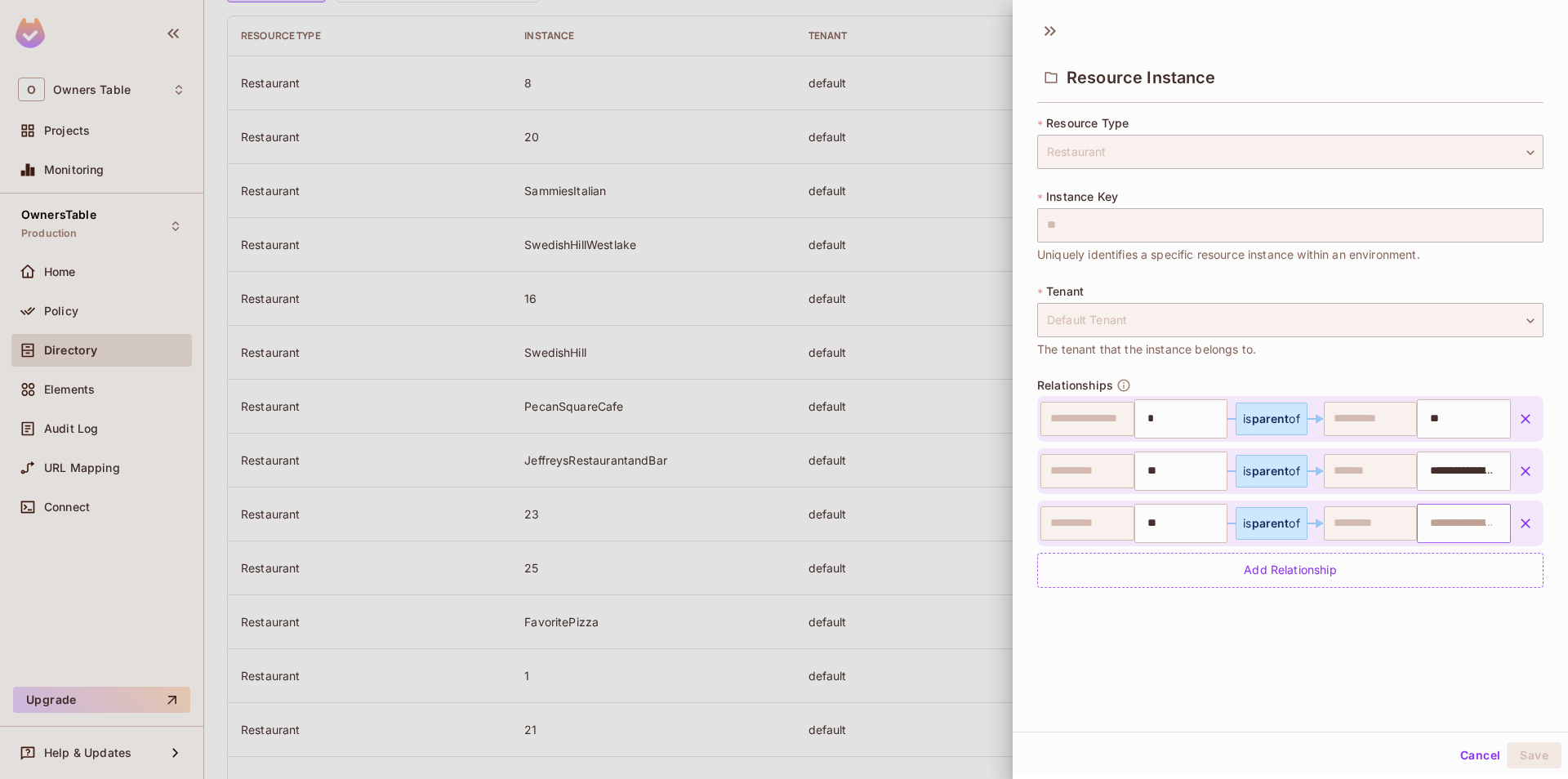
click at [1447, 517] on input "text" at bounding box center [1462, 523] width 83 height 32
paste input "**********"
type input "**********"
click at [1387, 669] on div "**********" at bounding box center [1290, 371] width 555 height 720
type input "*"
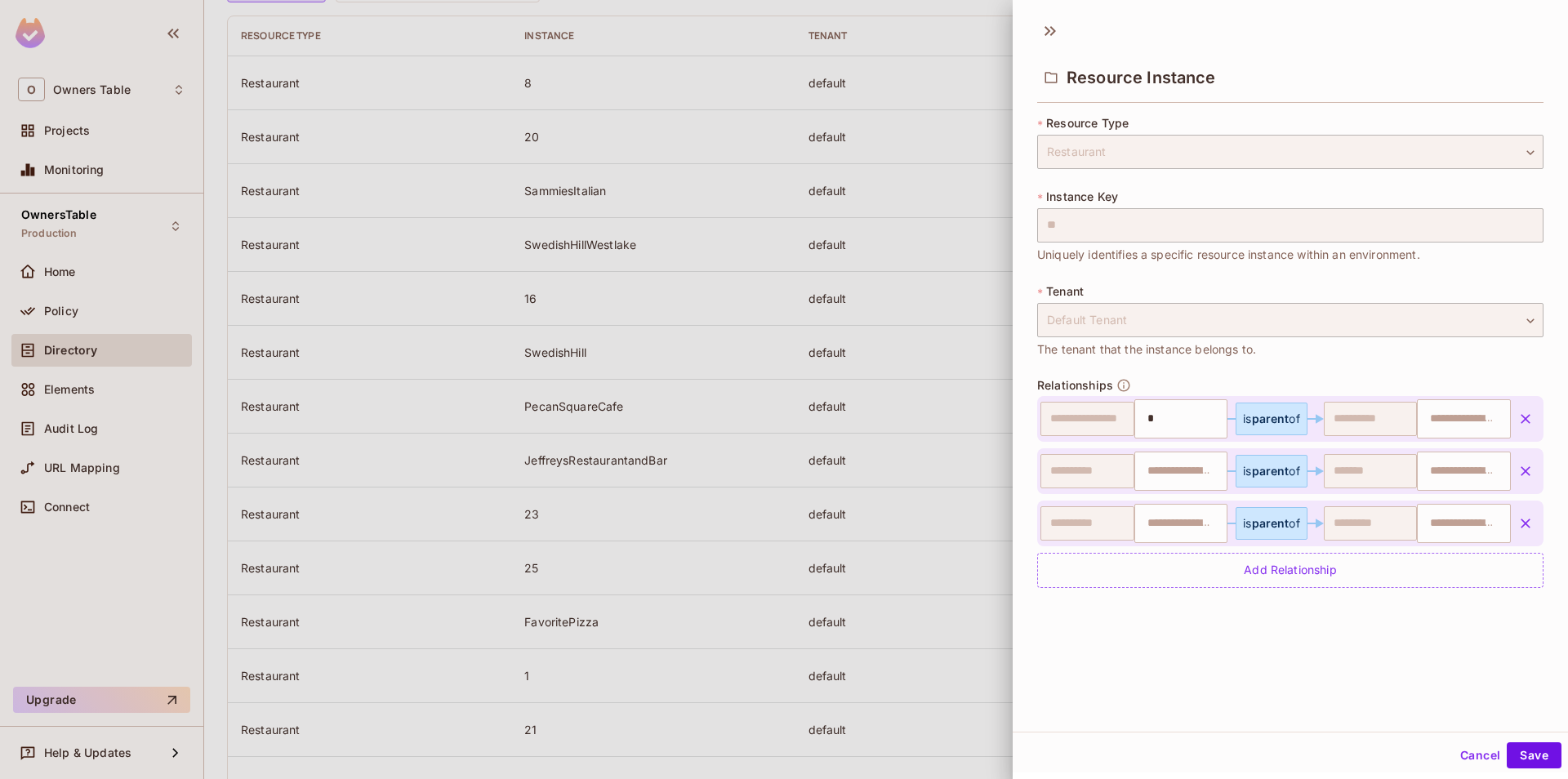
type input "**"
type input "**********"
type input "**"
type input "**********"
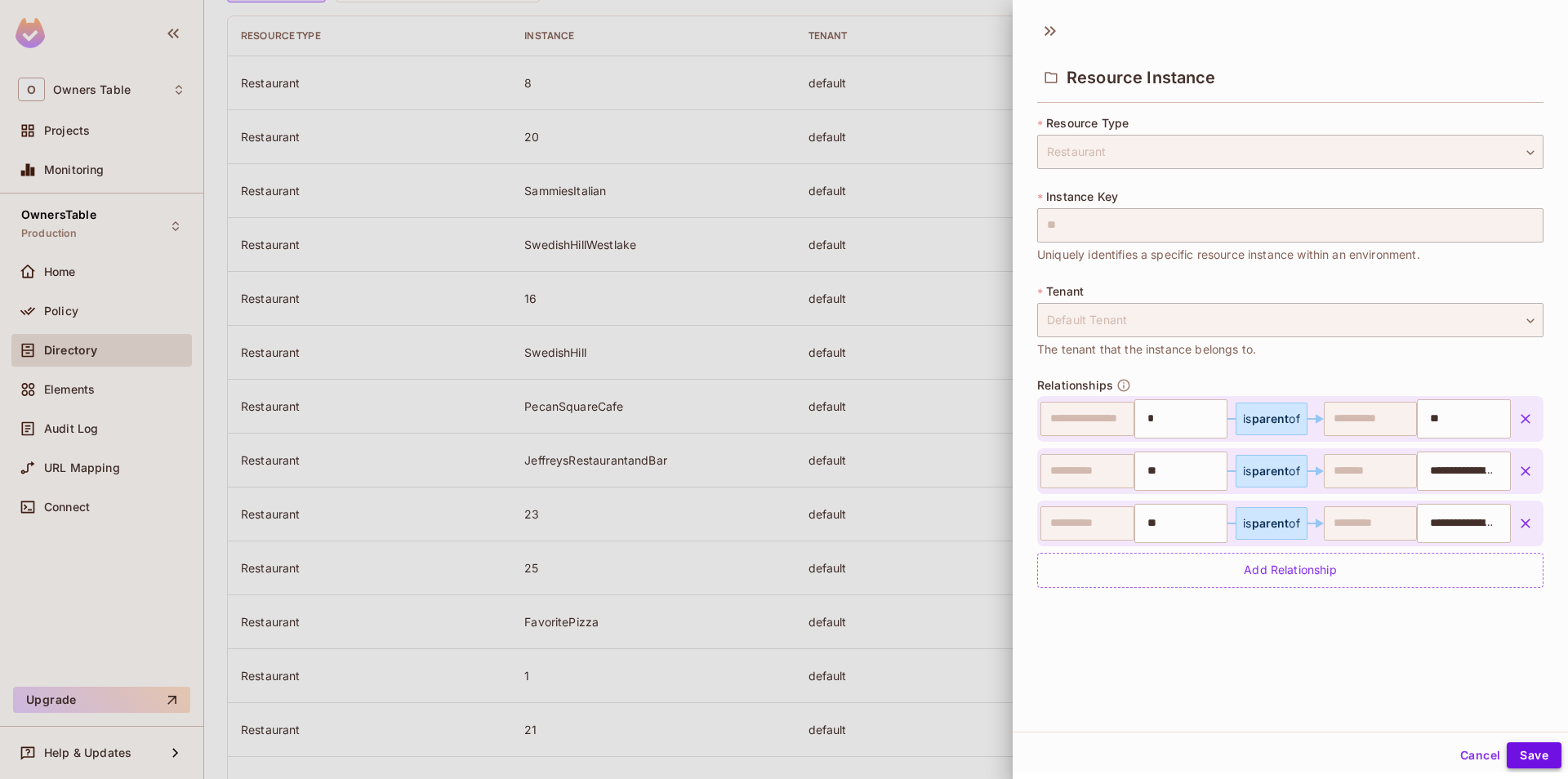
click at [1532, 760] on button "Save" at bounding box center [1534, 756] width 55 height 27
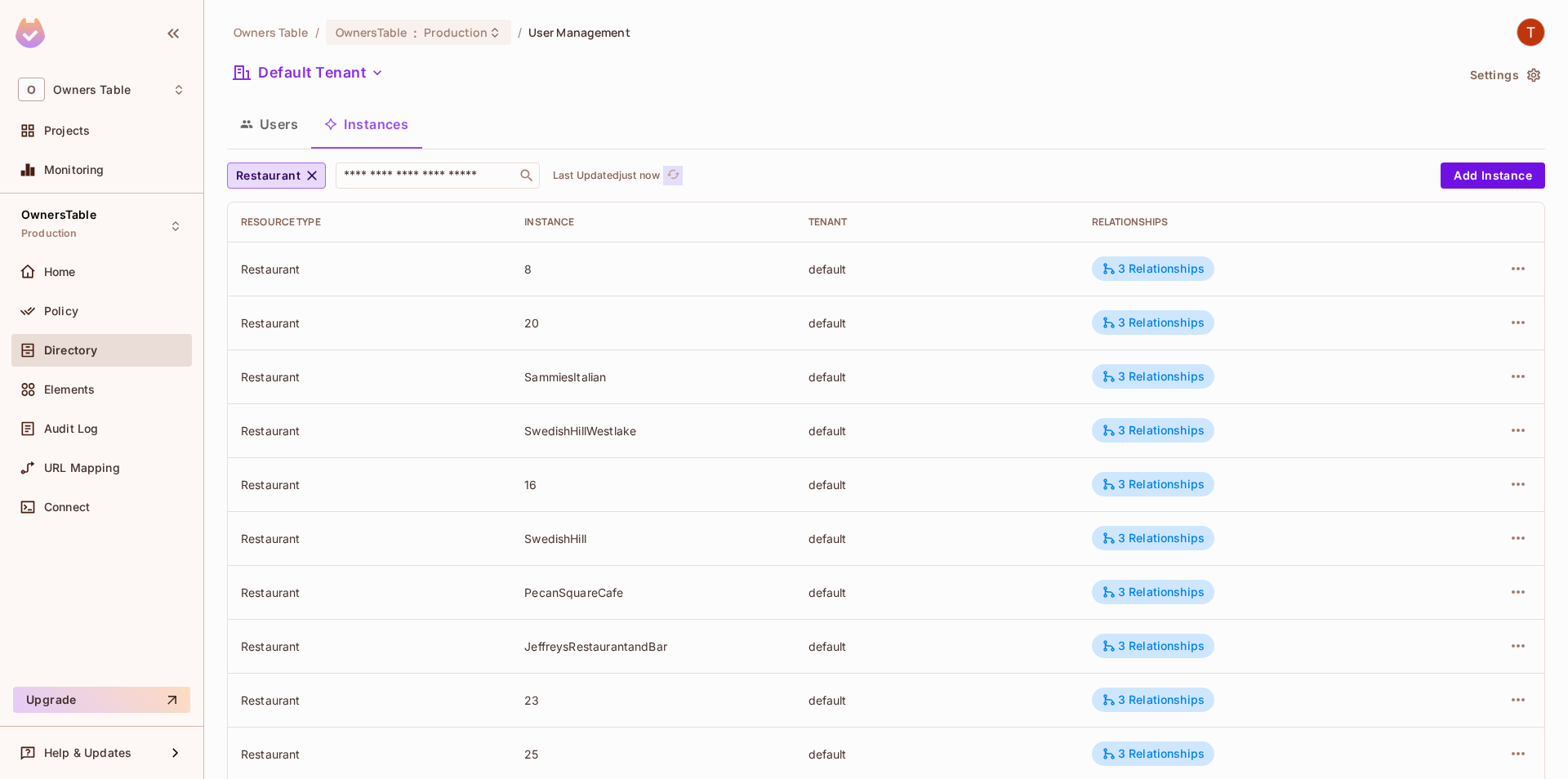
click at [679, 180] on icon "refresh" at bounding box center [673, 174] width 14 height 14
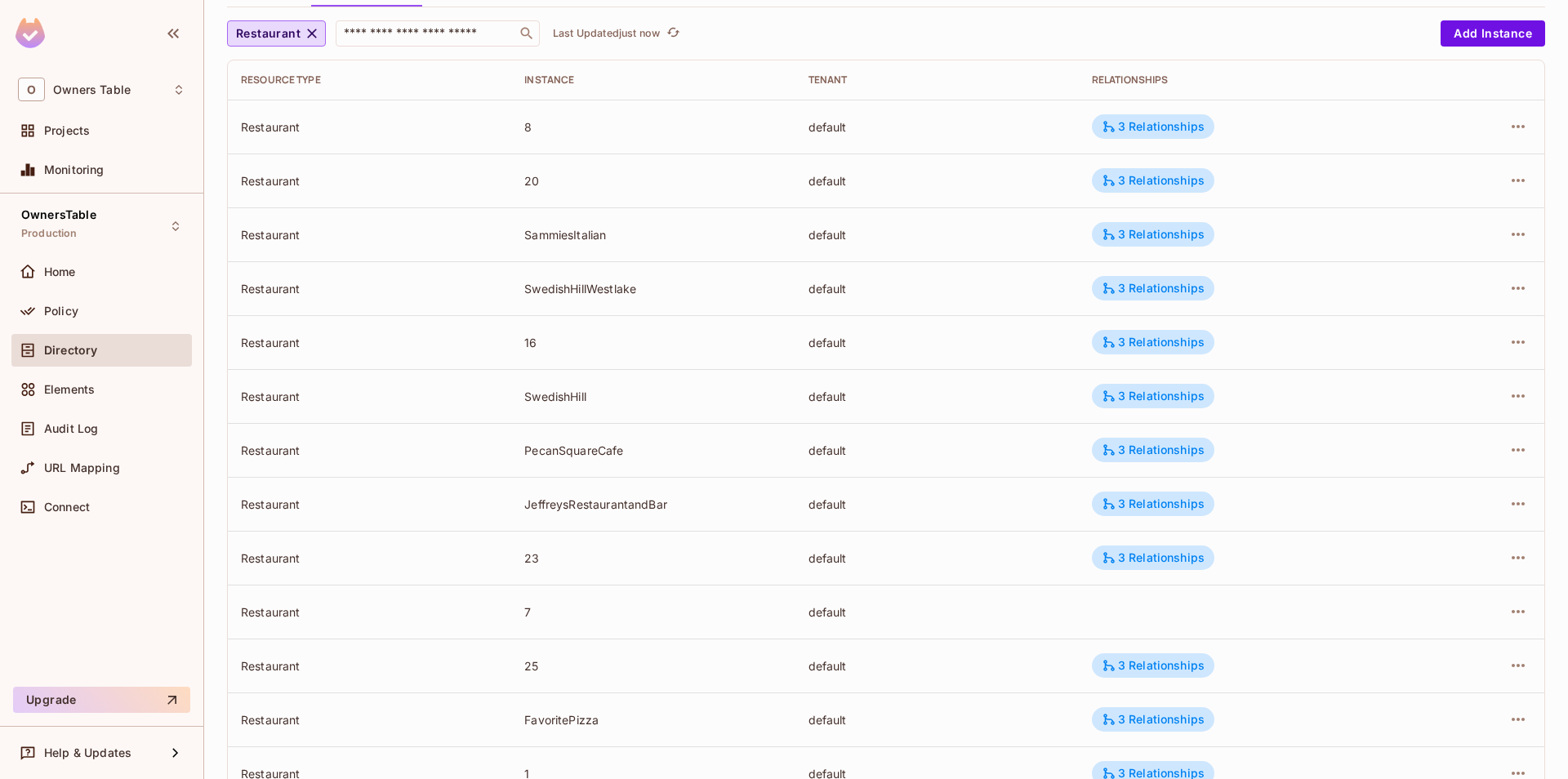
scroll to position [362, 0]
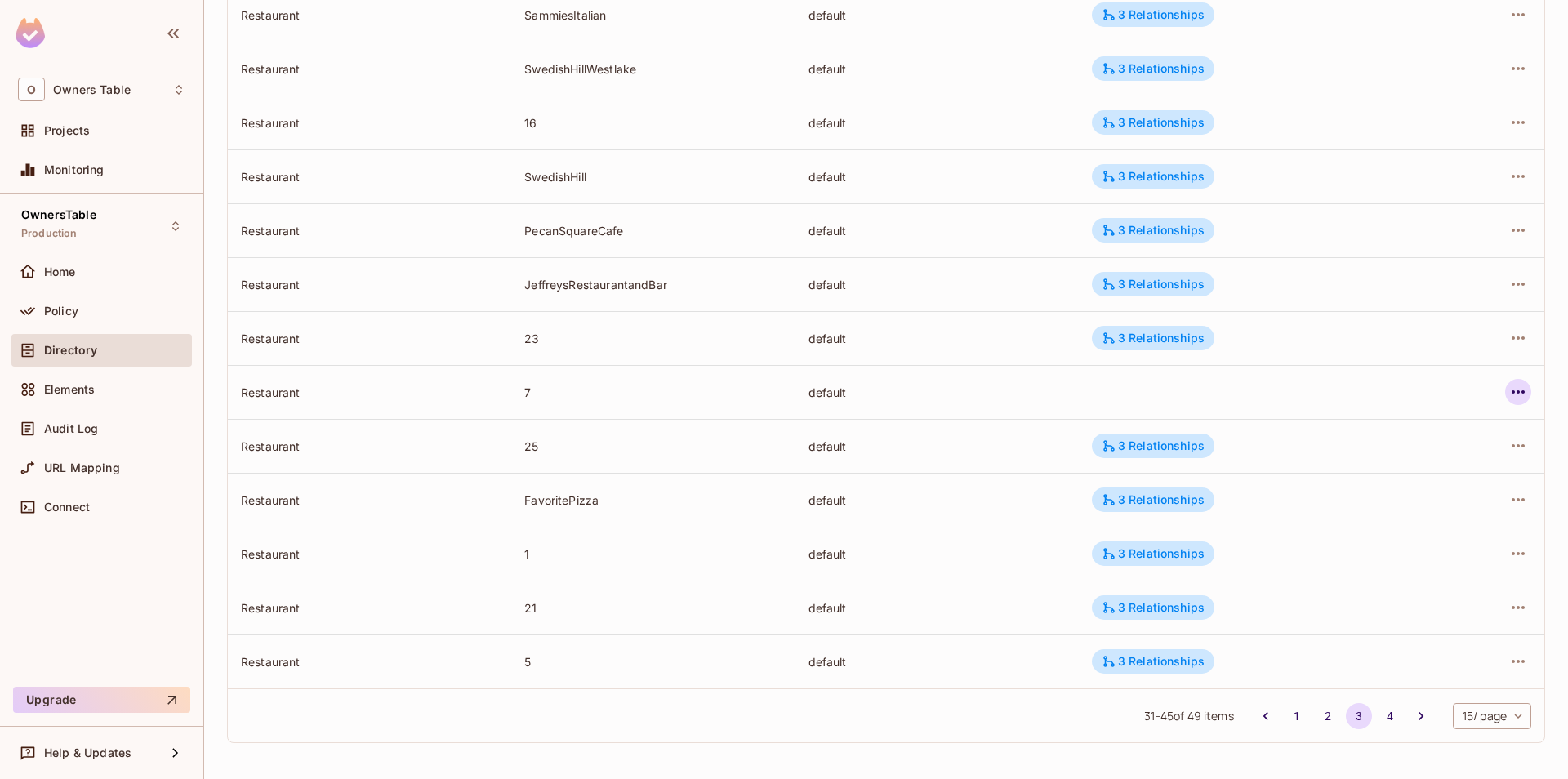
click at [1511, 396] on icon "button" at bounding box center [1518, 391] width 20 height 20
click at [1405, 424] on div "Edit Resource Instance" at bounding box center [1422, 429] width 127 height 16
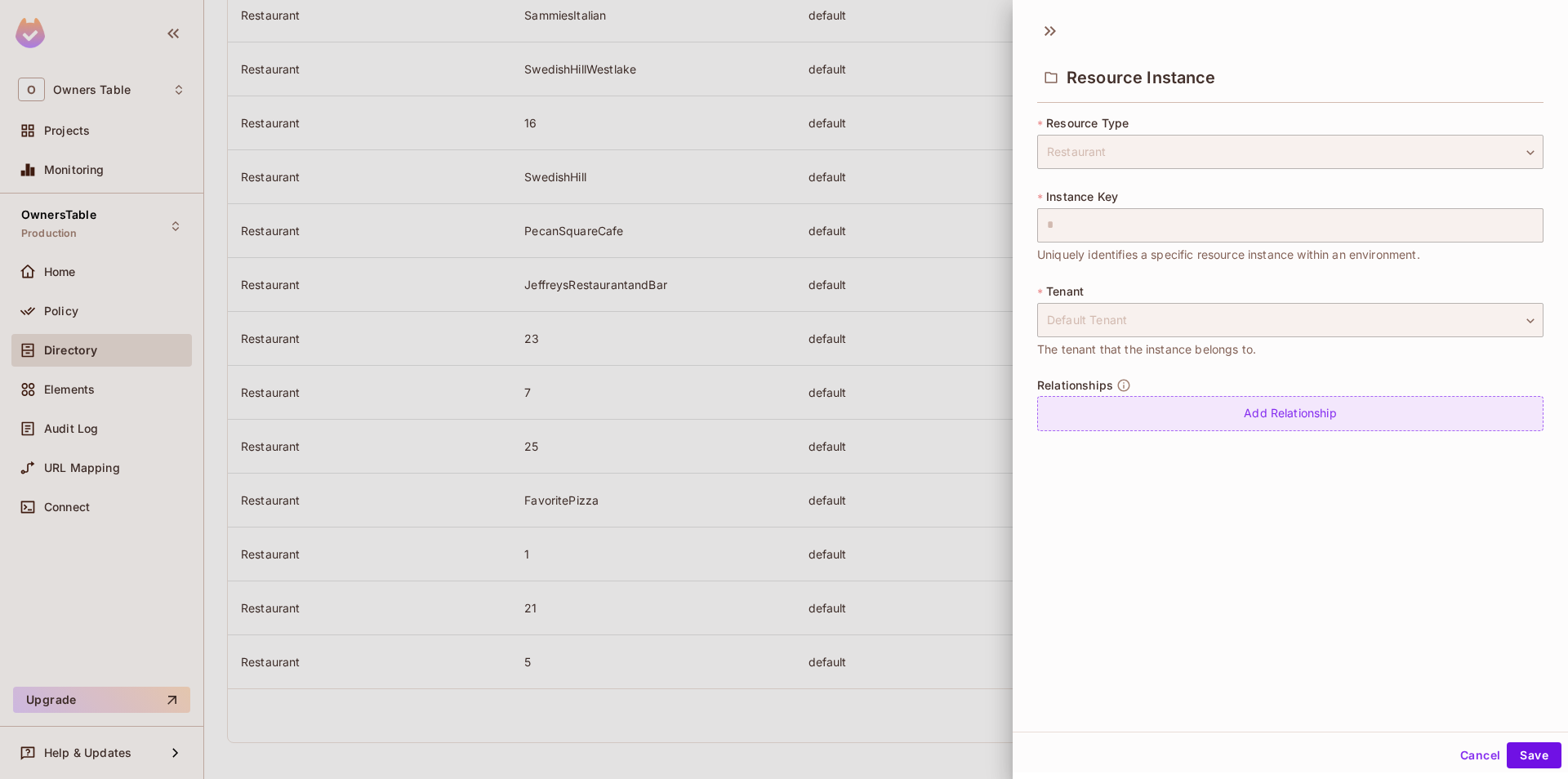
click at [1200, 421] on div "Add Relationship" at bounding box center [1290, 413] width 506 height 35
click at [1190, 408] on body "O Owners Table Projects Monitoring OwnersTable Production Home Policy Directory…" at bounding box center [784, 390] width 1568 height 779
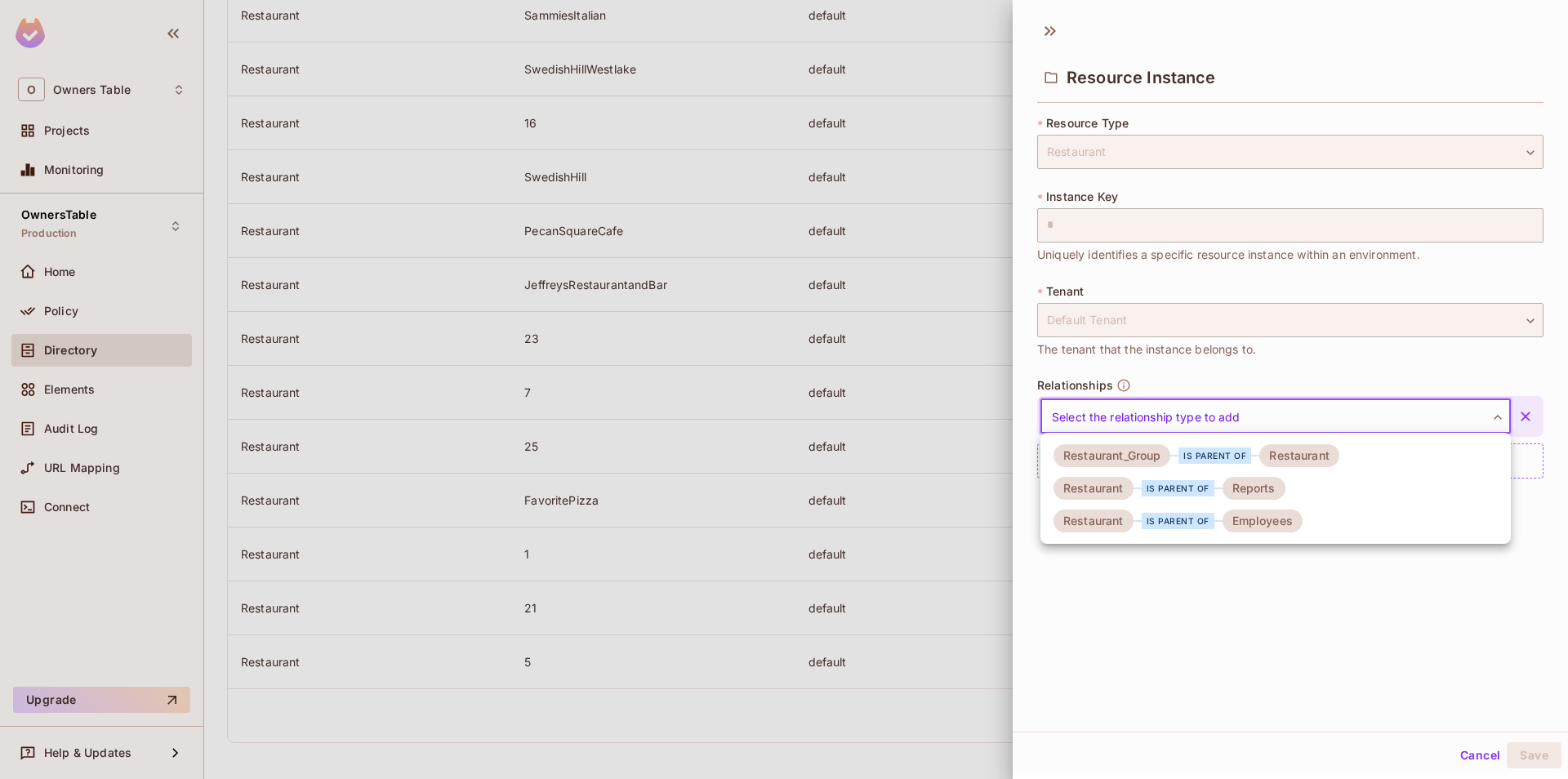
click at [1182, 457] on div "is parent of" at bounding box center [1215, 455] width 73 height 16
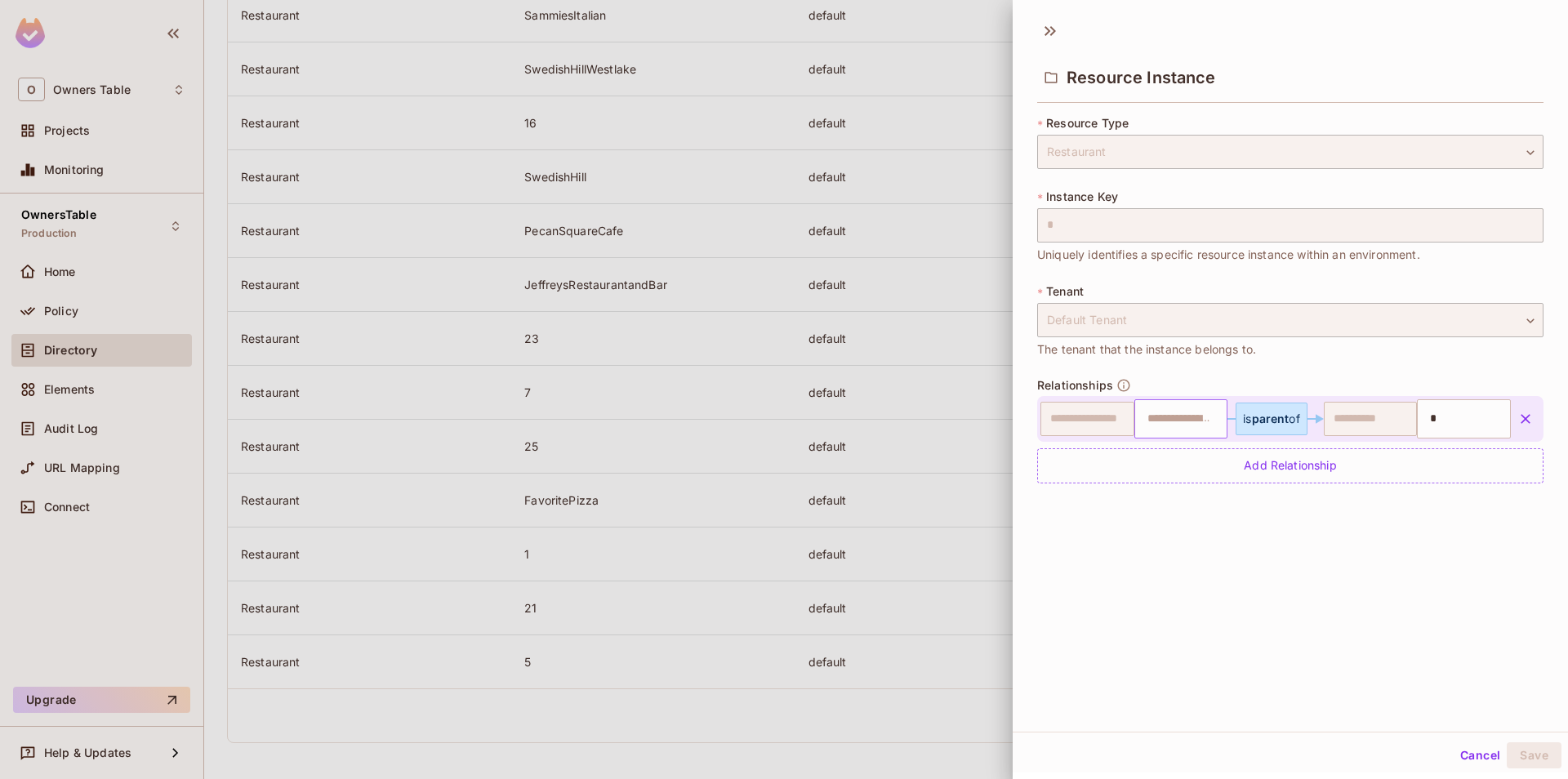
click at [1181, 418] on input "text" at bounding box center [1180, 419] width 83 height 32
type input "*"
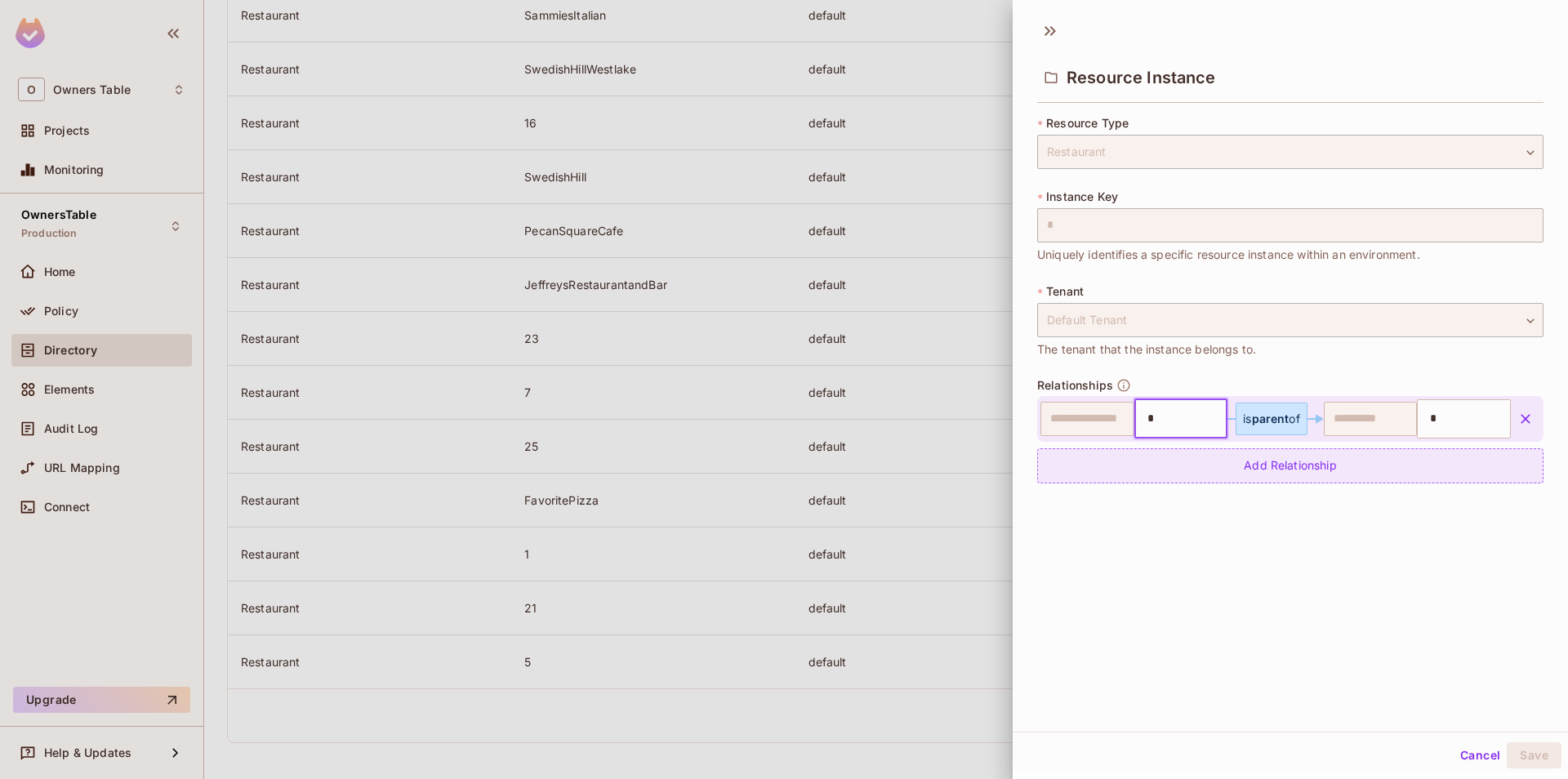
click at [1178, 453] on div "Add Relationship" at bounding box center [1290, 465] width 506 height 35
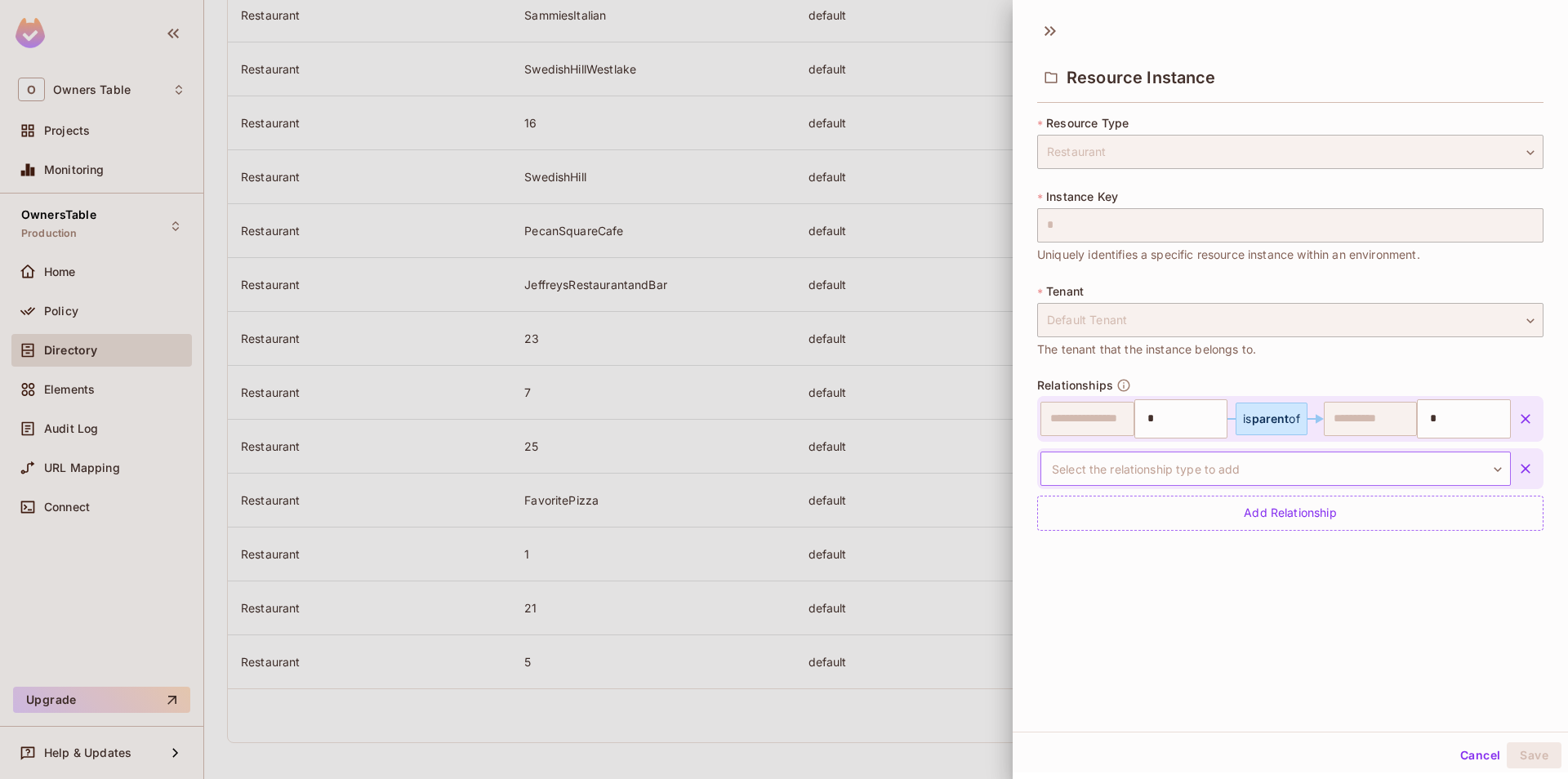
click at [1246, 474] on body "O Owners Table Projects Monitoring OwnersTable Production Home Policy Directory…" at bounding box center [784, 390] width 1568 height 779
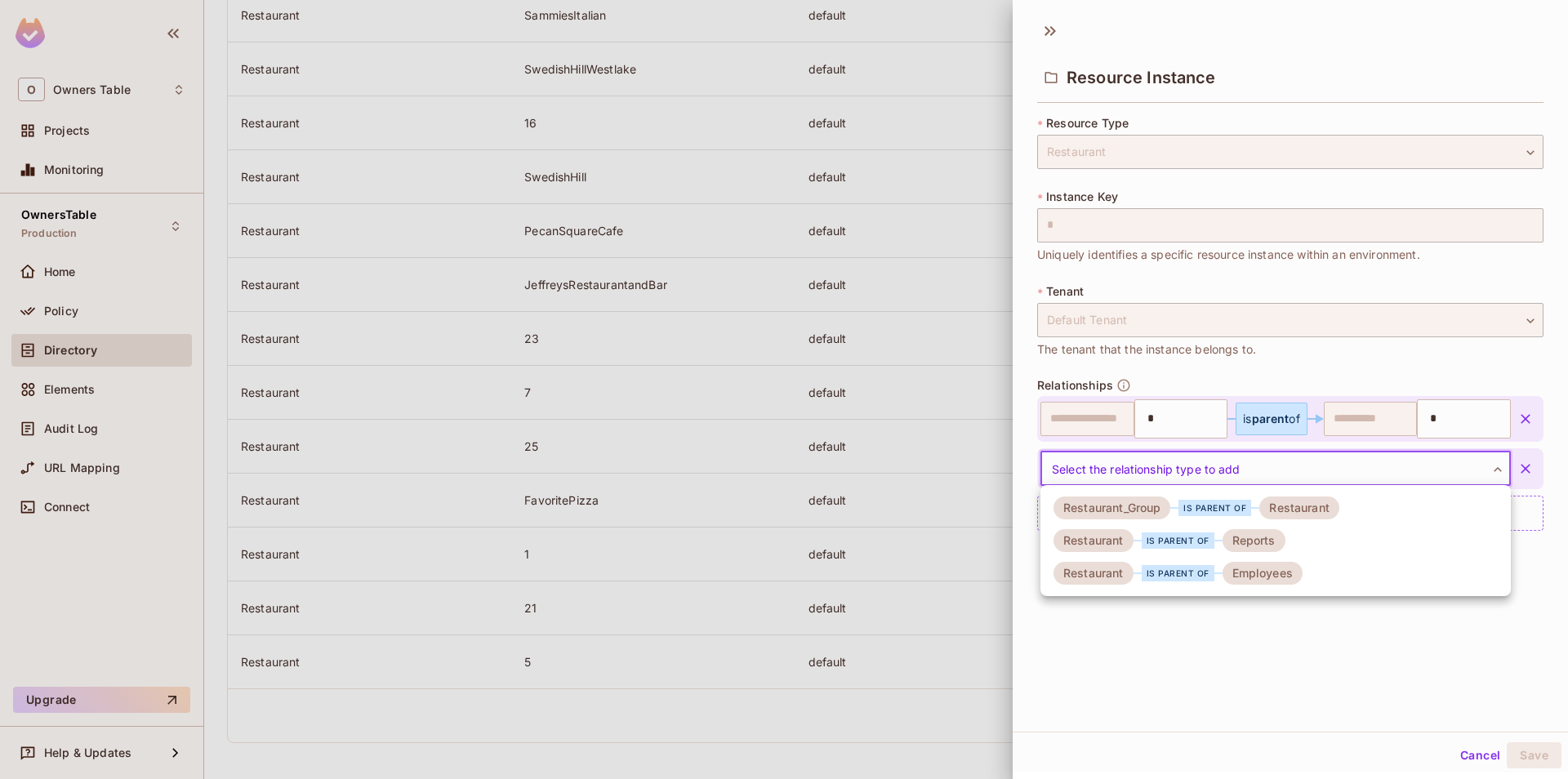
click at [1270, 542] on div "Reports" at bounding box center [1253, 541] width 63 height 23
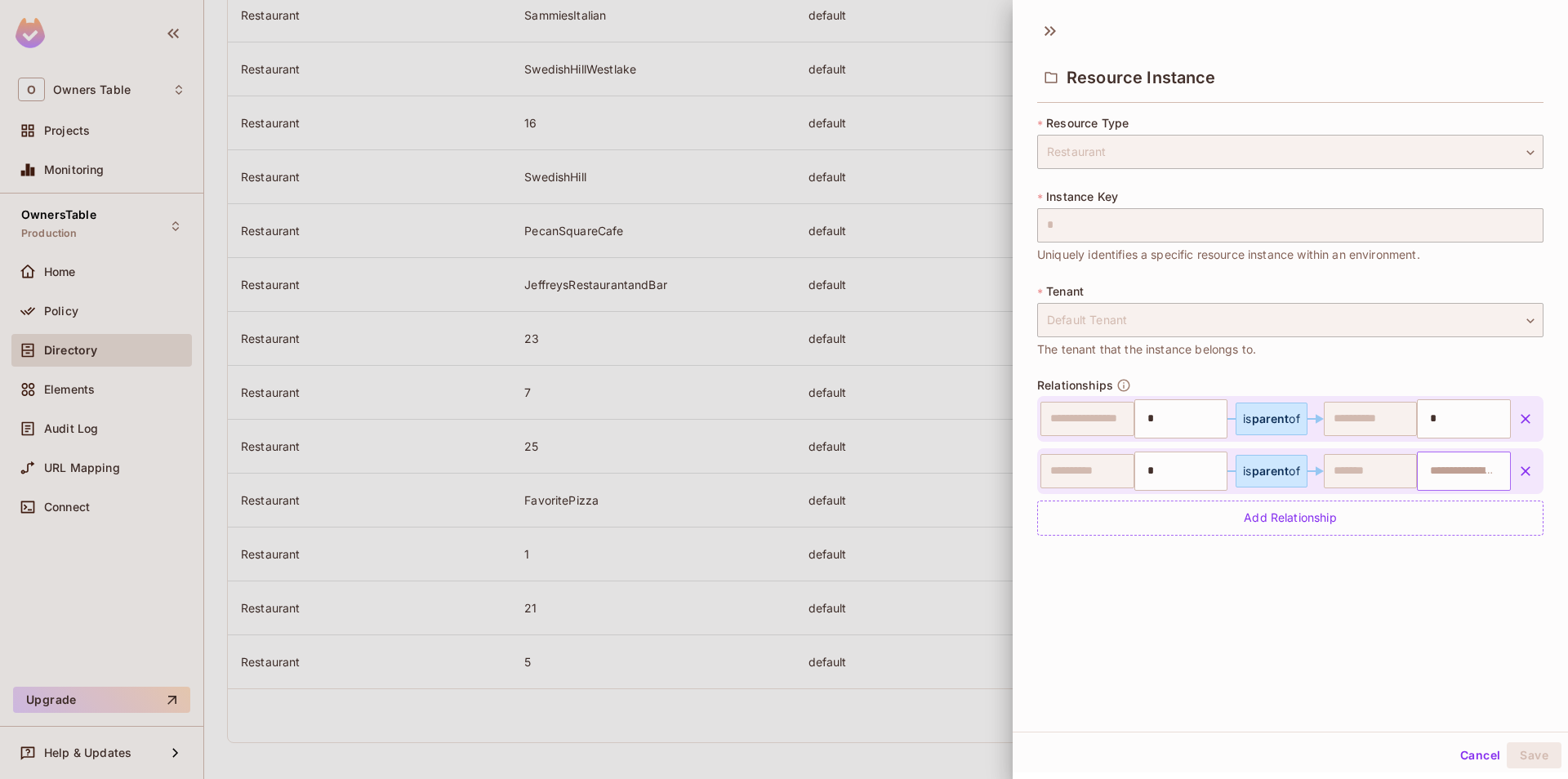
click at [1431, 468] on input "text" at bounding box center [1462, 471] width 83 height 32
paste input "**********"
type input "**********"
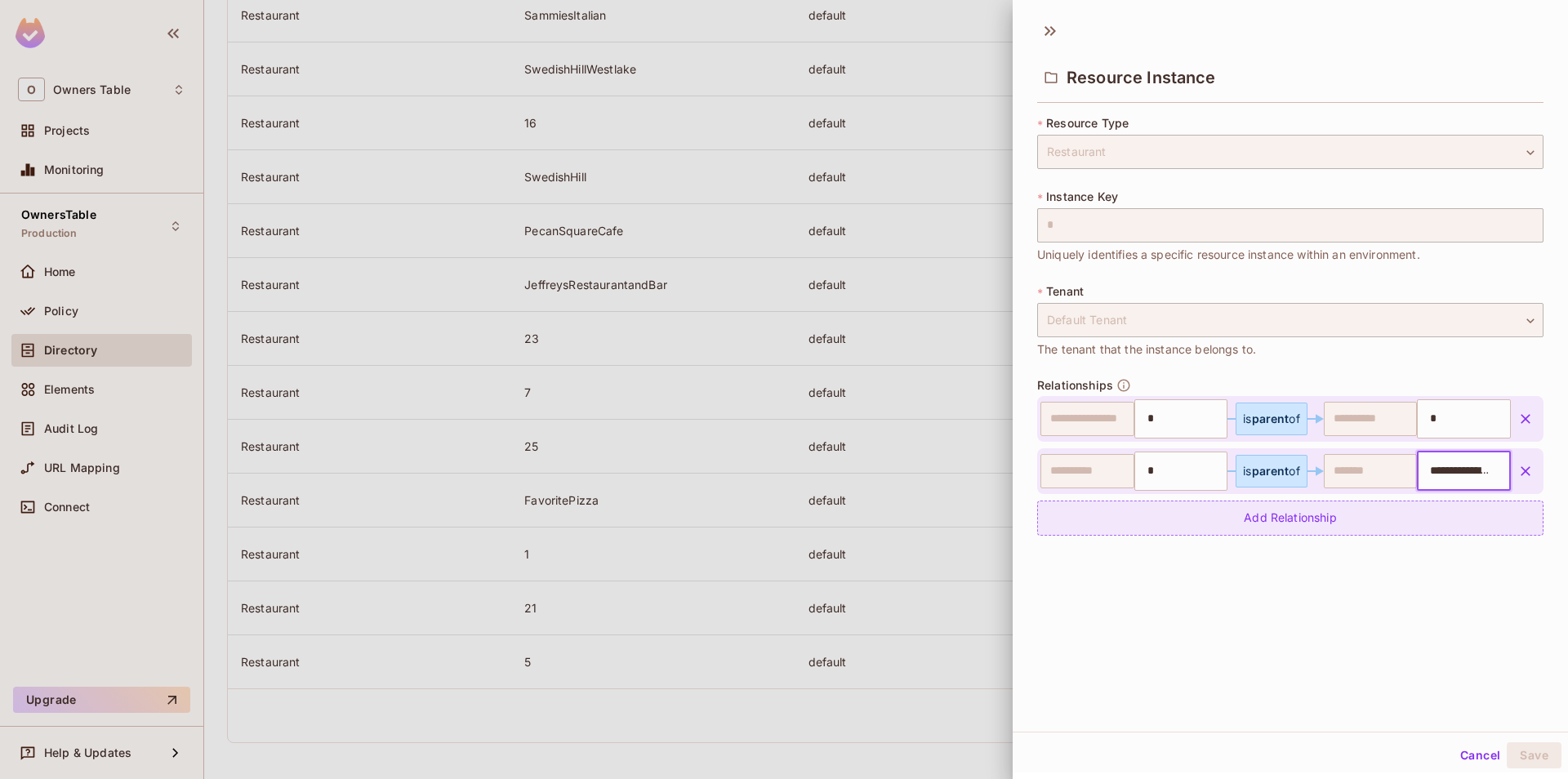
click at [1321, 512] on div "Add Relationship" at bounding box center [1290, 517] width 506 height 35
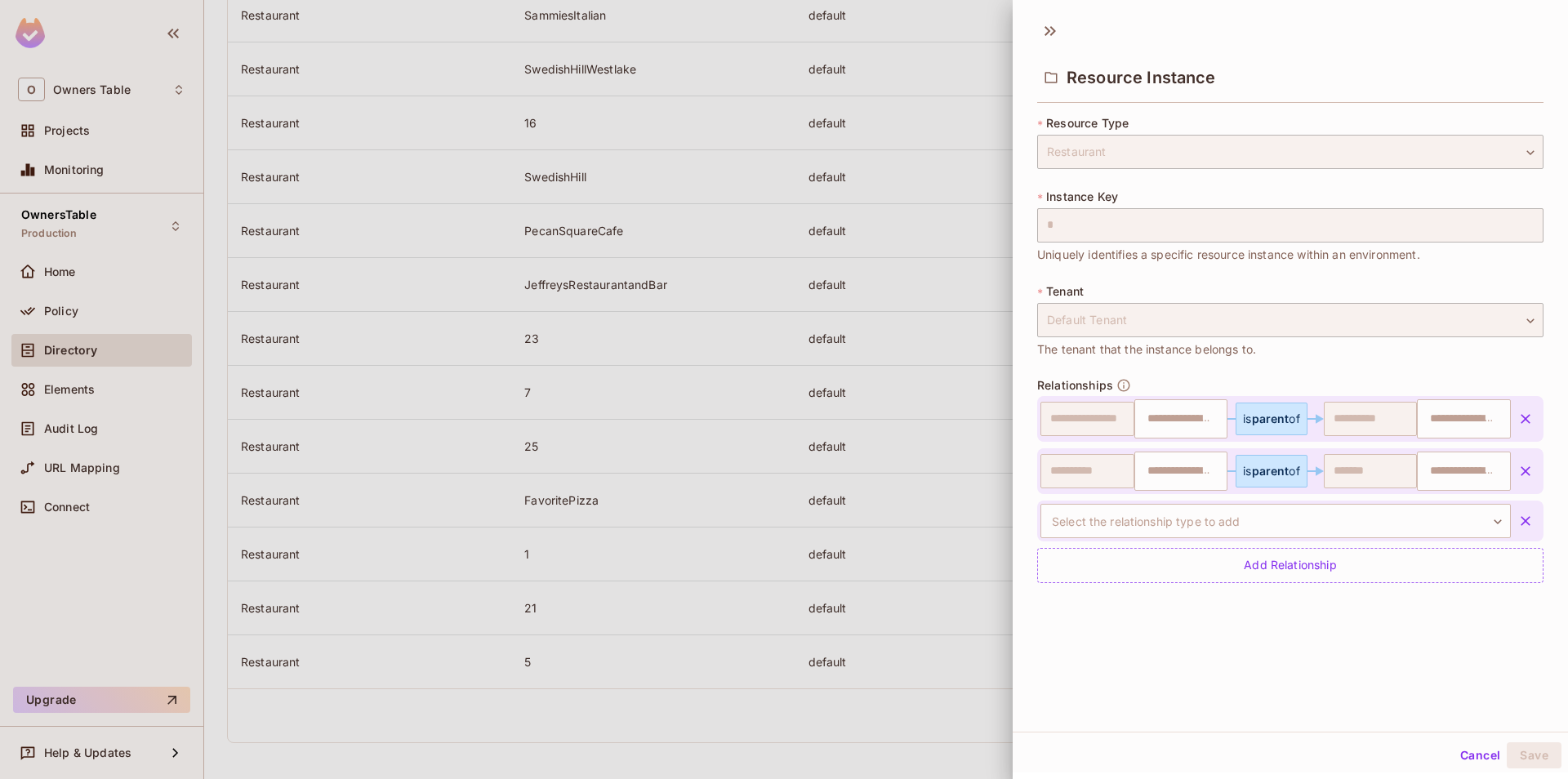
type input "*"
type input "**********"
click at [1308, 506] on body "O Owners Table Projects Monitoring OwnersTable Production Home Policy Directory…" at bounding box center [784, 390] width 1568 height 779
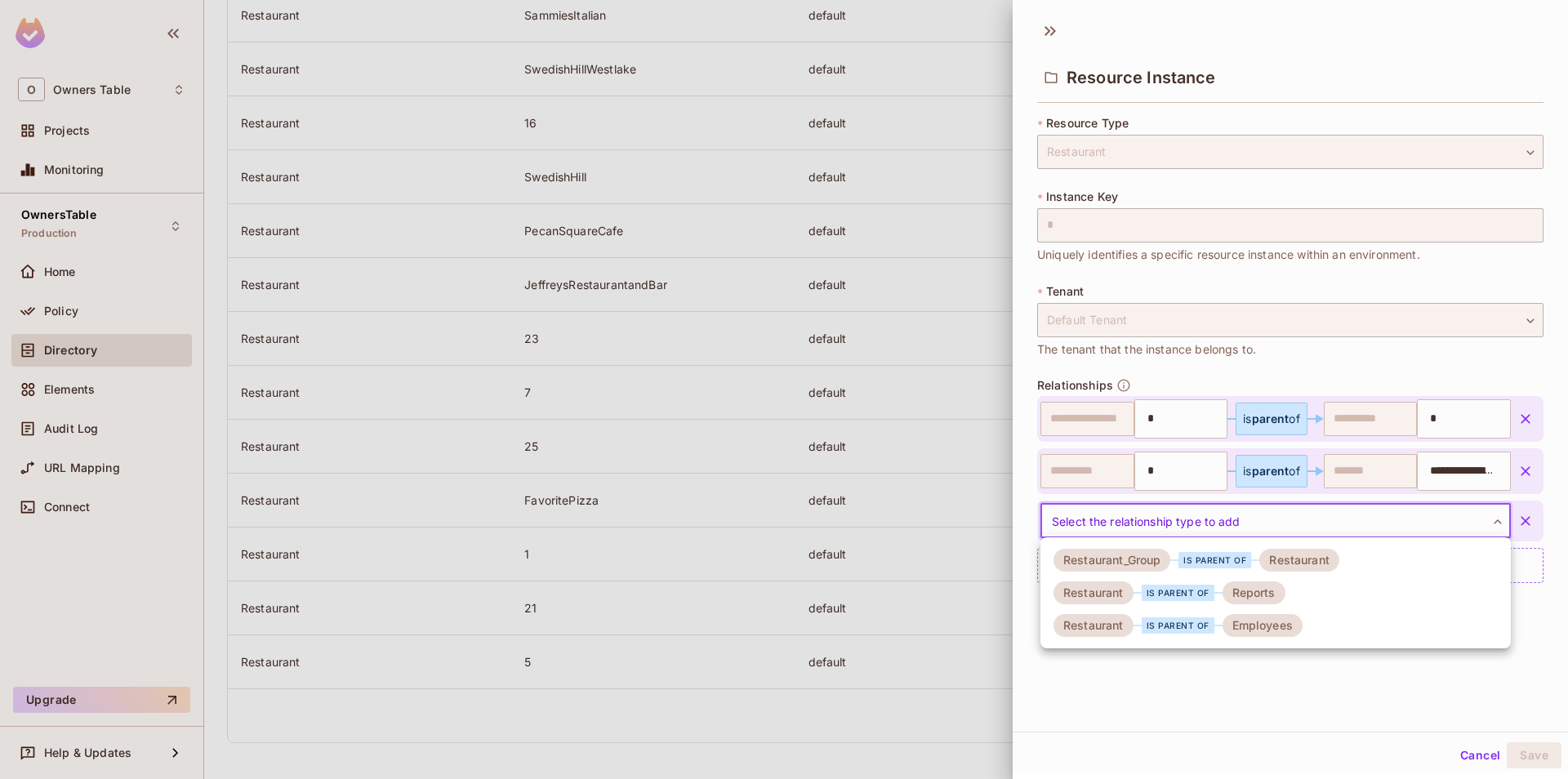
click at [1305, 621] on li "Restaurant is parent of Employees" at bounding box center [1275, 625] width 471 height 32
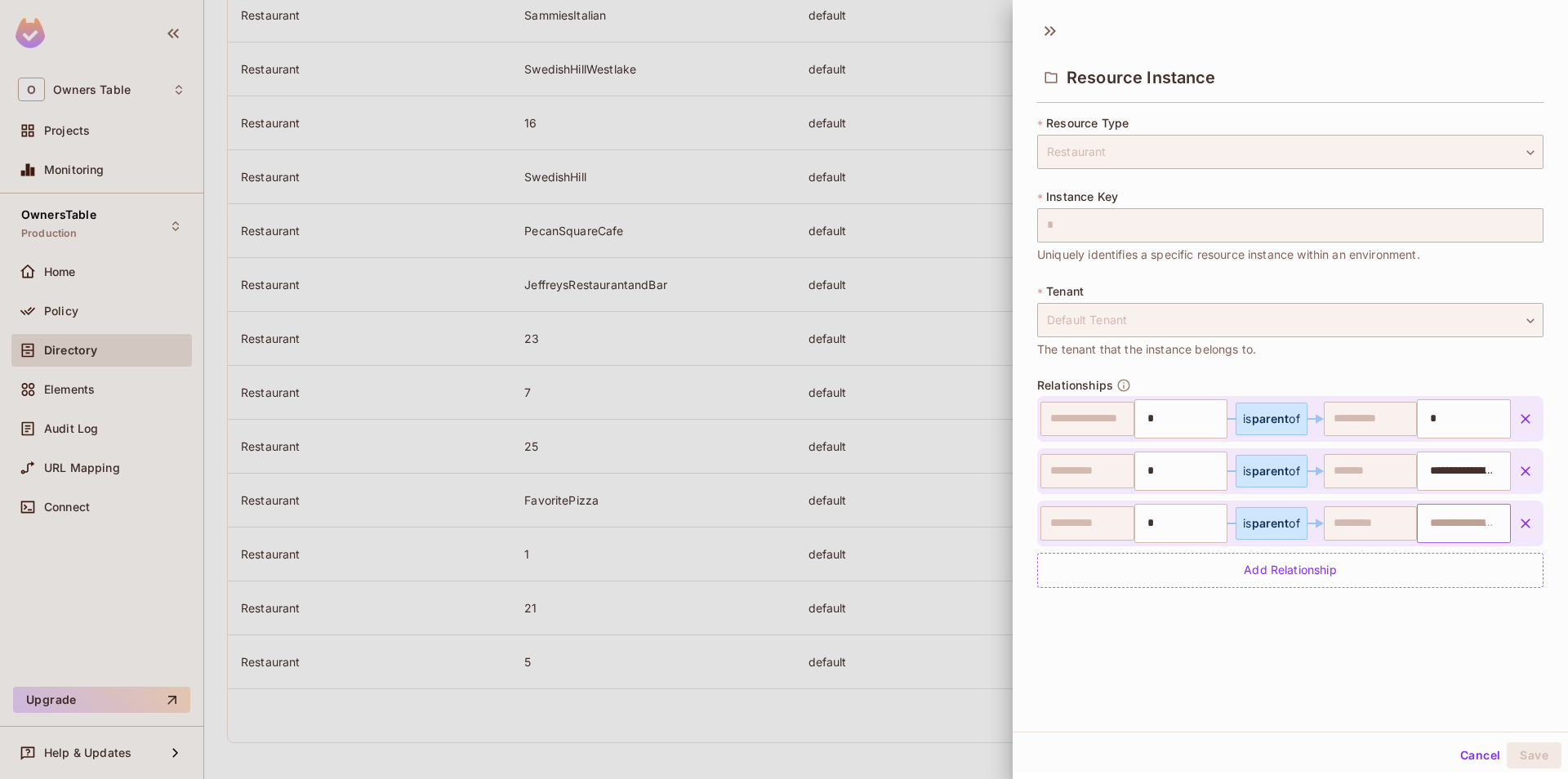
click at [1425, 523] on input "text" at bounding box center [1462, 523] width 83 height 32
paste input "**********"
type input "**********"
click at [1325, 683] on div "**********" at bounding box center [1290, 371] width 555 height 720
click at [1527, 745] on button "Save" at bounding box center [1534, 756] width 55 height 27
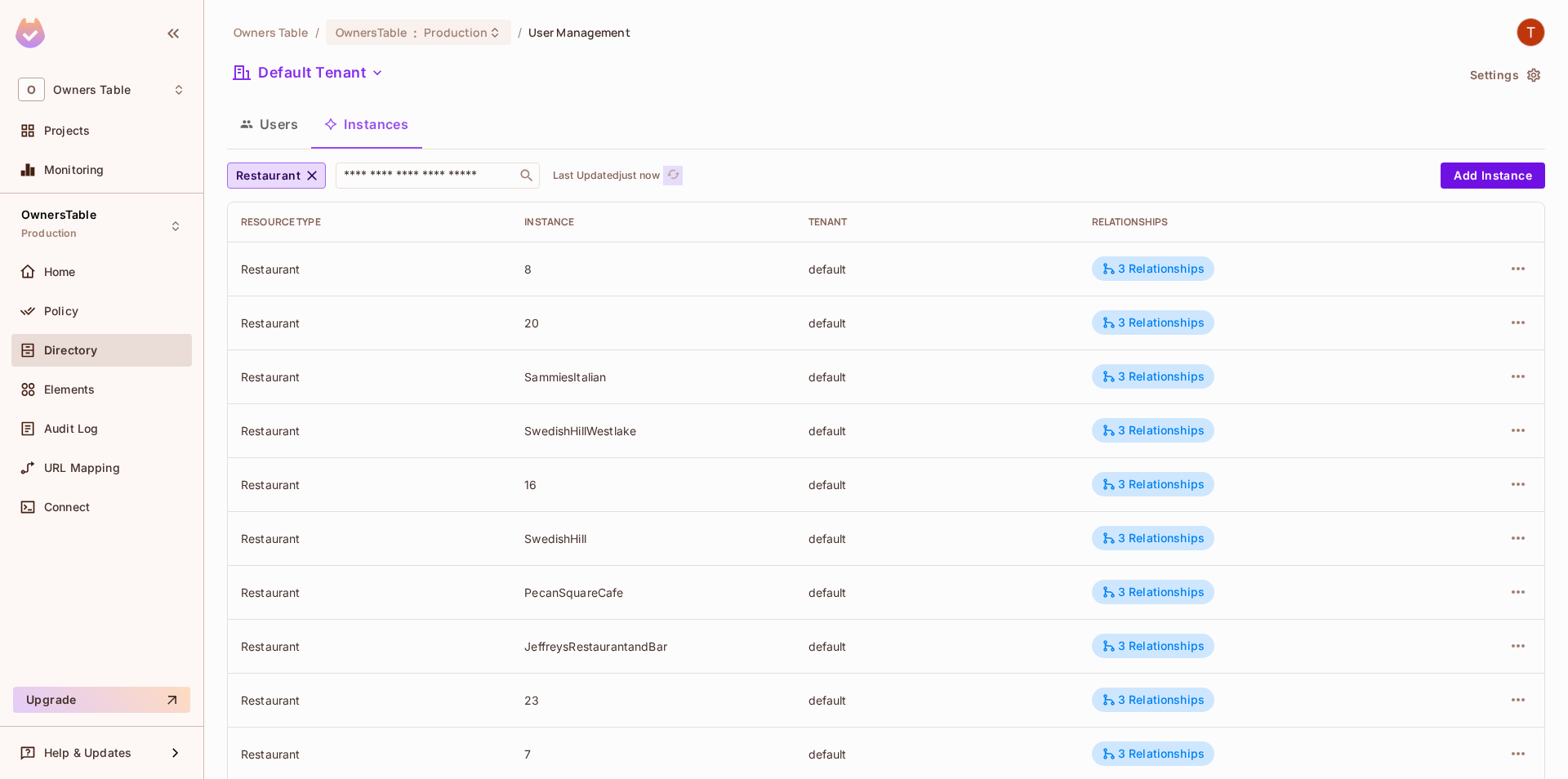
click at [670, 184] on span "refresh" at bounding box center [673, 175] width 14 height 16
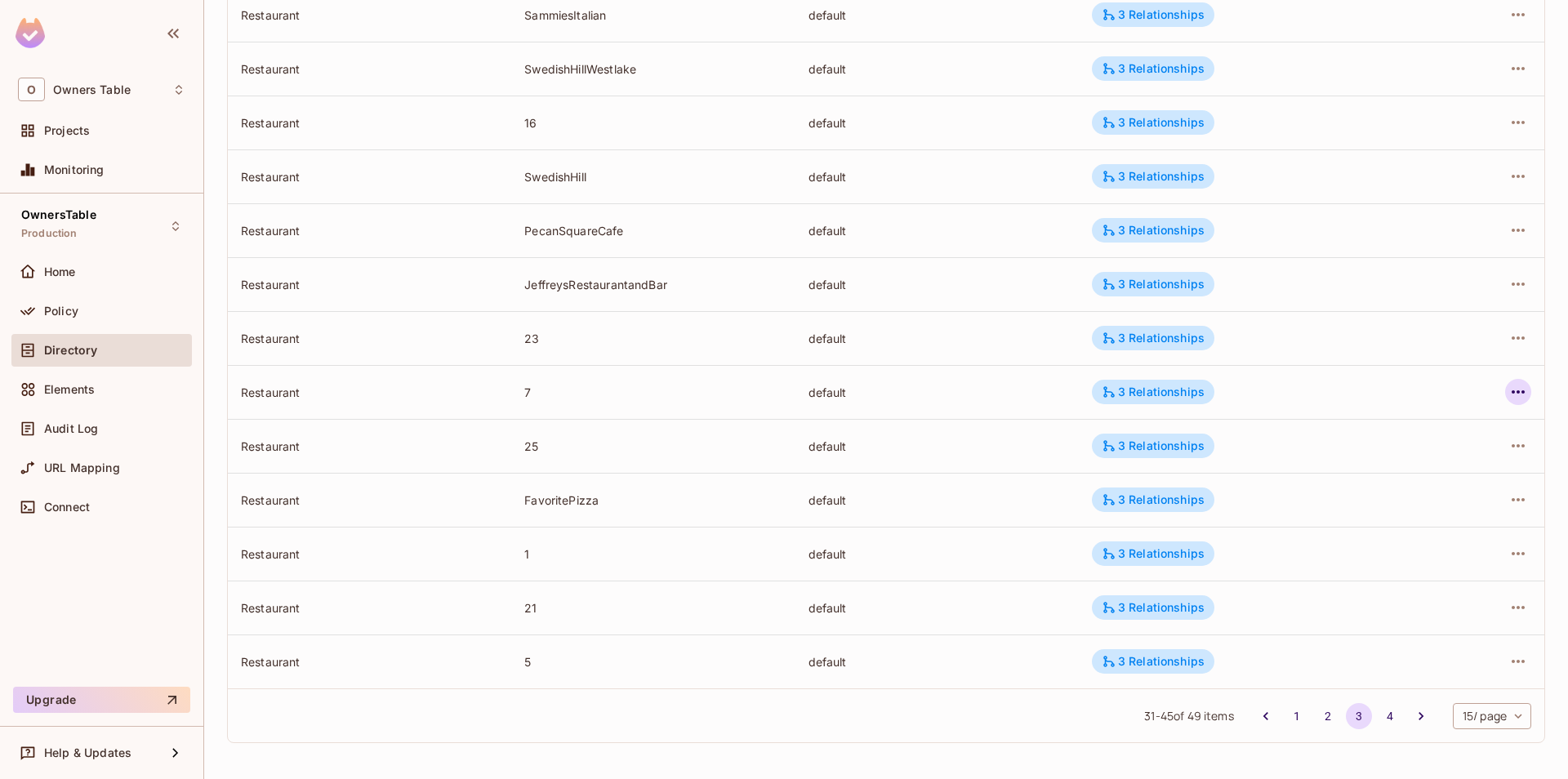
click at [1518, 390] on icon "button" at bounding box center [1518, 391] width 20 height 20
click at [1390, 466] on div "Edit Attributes" at bounding box center [1398, 465] width 81 height 16
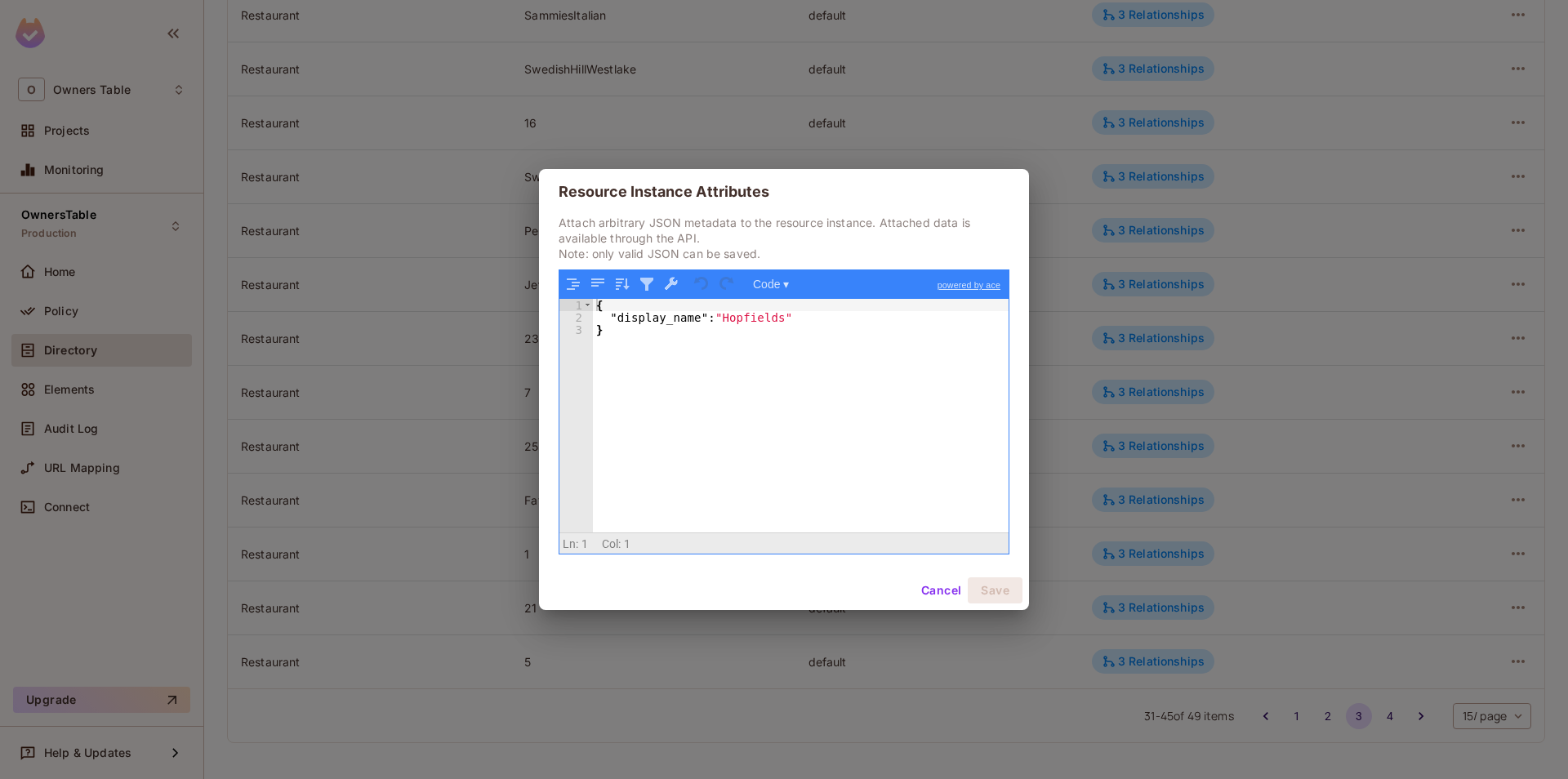
click at [941, 601] on button "Cancel" at bounding box center [941, 590] width 53 height 27
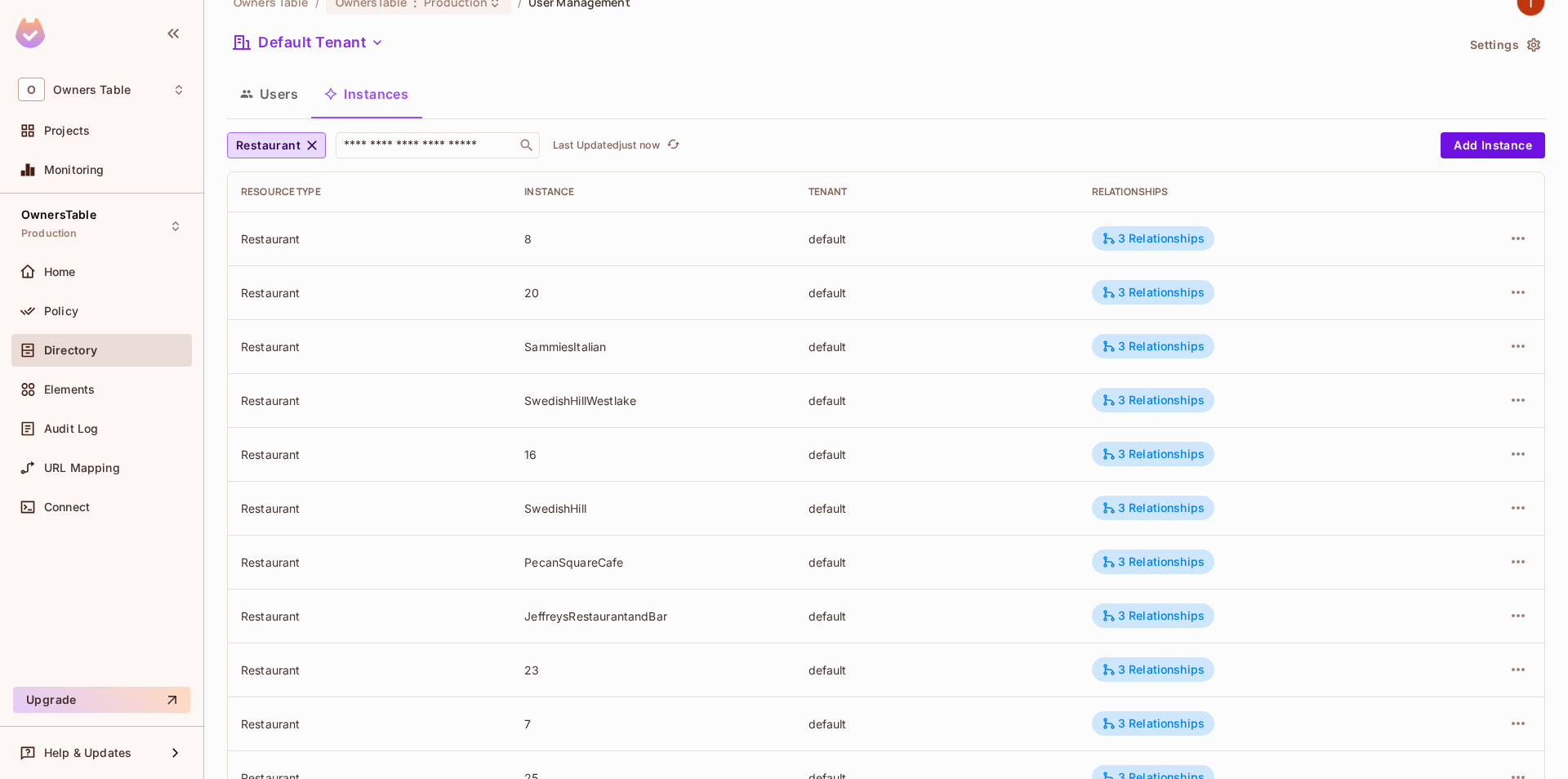
scroll to position [0, 0]
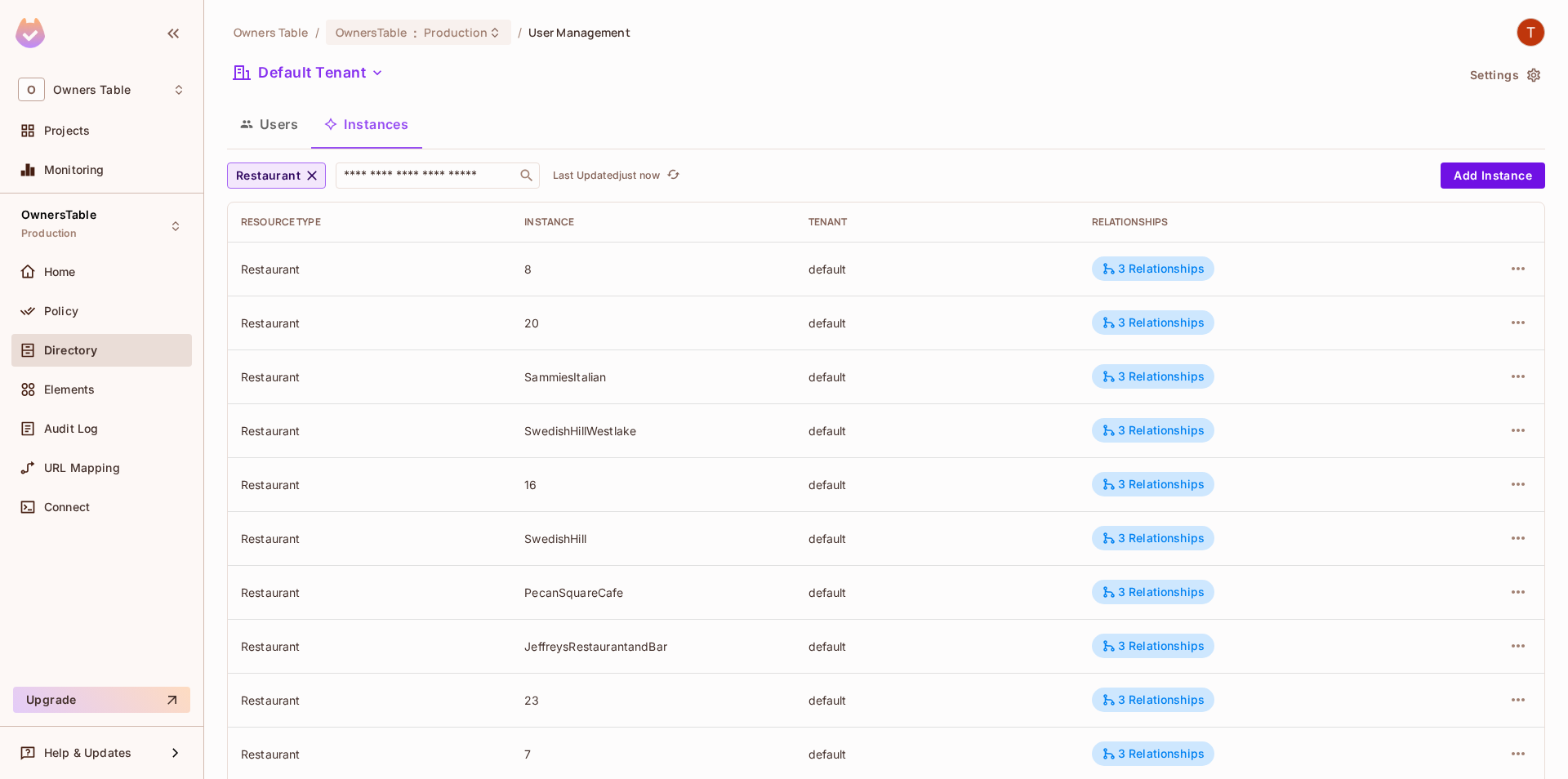
click at [283, 175] on span "Restaurant" at bounding box center [268, 176] width 64 height 21
click at [302, 259] on span "Restaurant Group" at bounding box center [287, 252] width 96 height 15
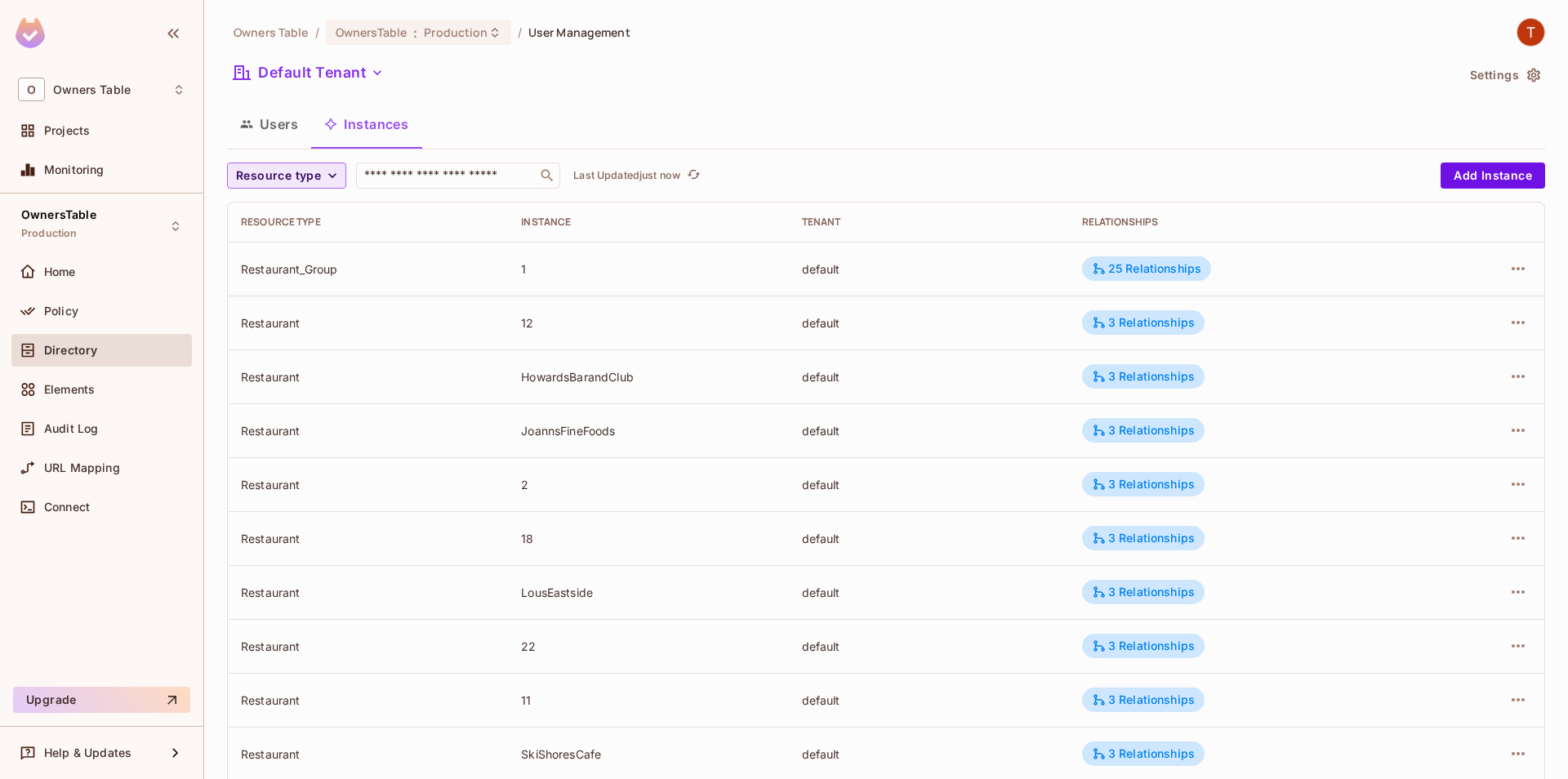
click at [331, 168] on button "Resource type" at bounding box center [287, 176] width 119 height 27
click at [330, 238] on li "Restaurant Group" at bounding box center [288, 247] width 121 height 35
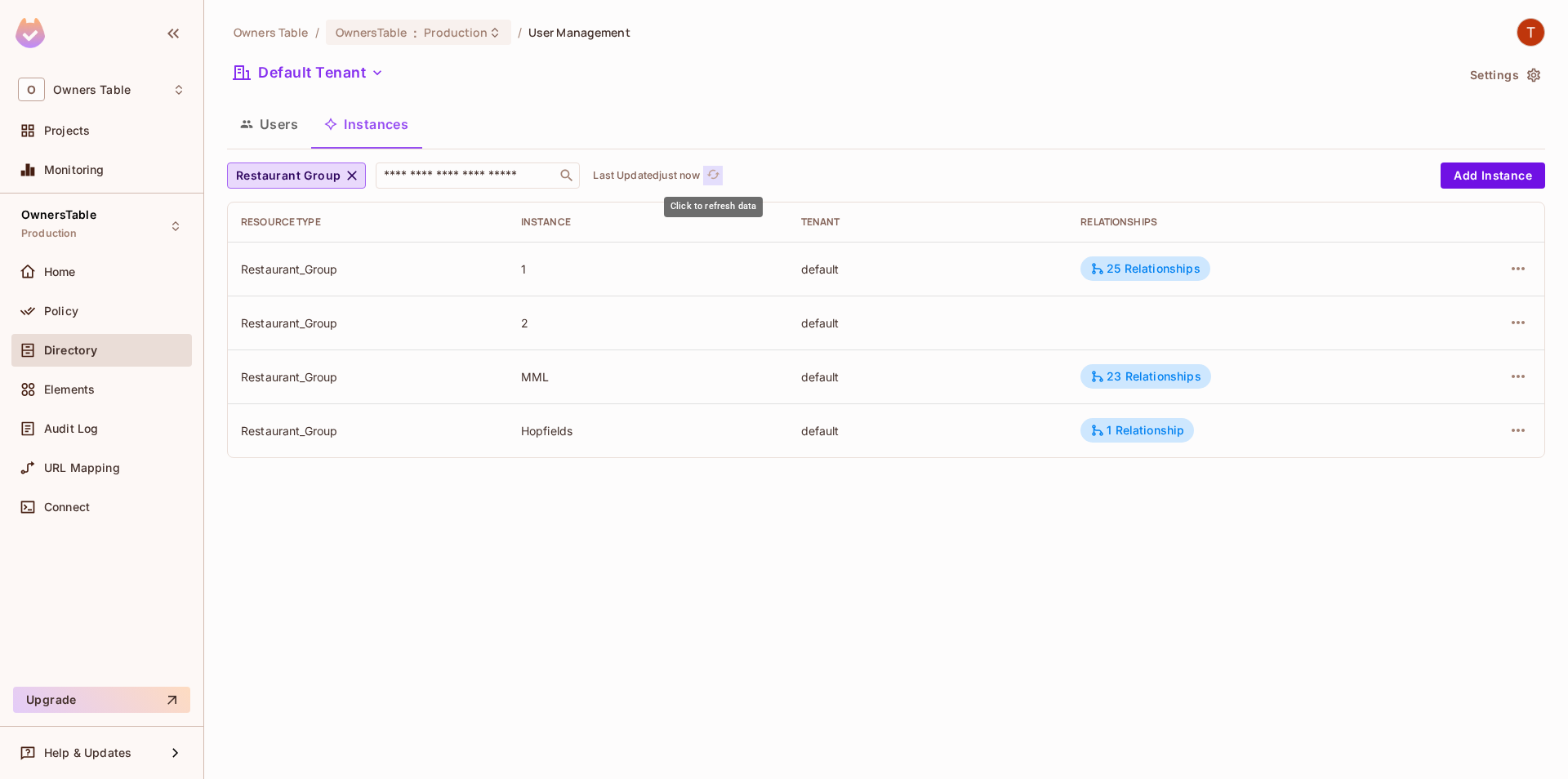
click at [712, 176] on icon "refresh" at bounding box center [713, 174] width 14 height 14
click at [312, 172] on span "Restaurant Group" at bounding box center [288, 176] width 104 height 21
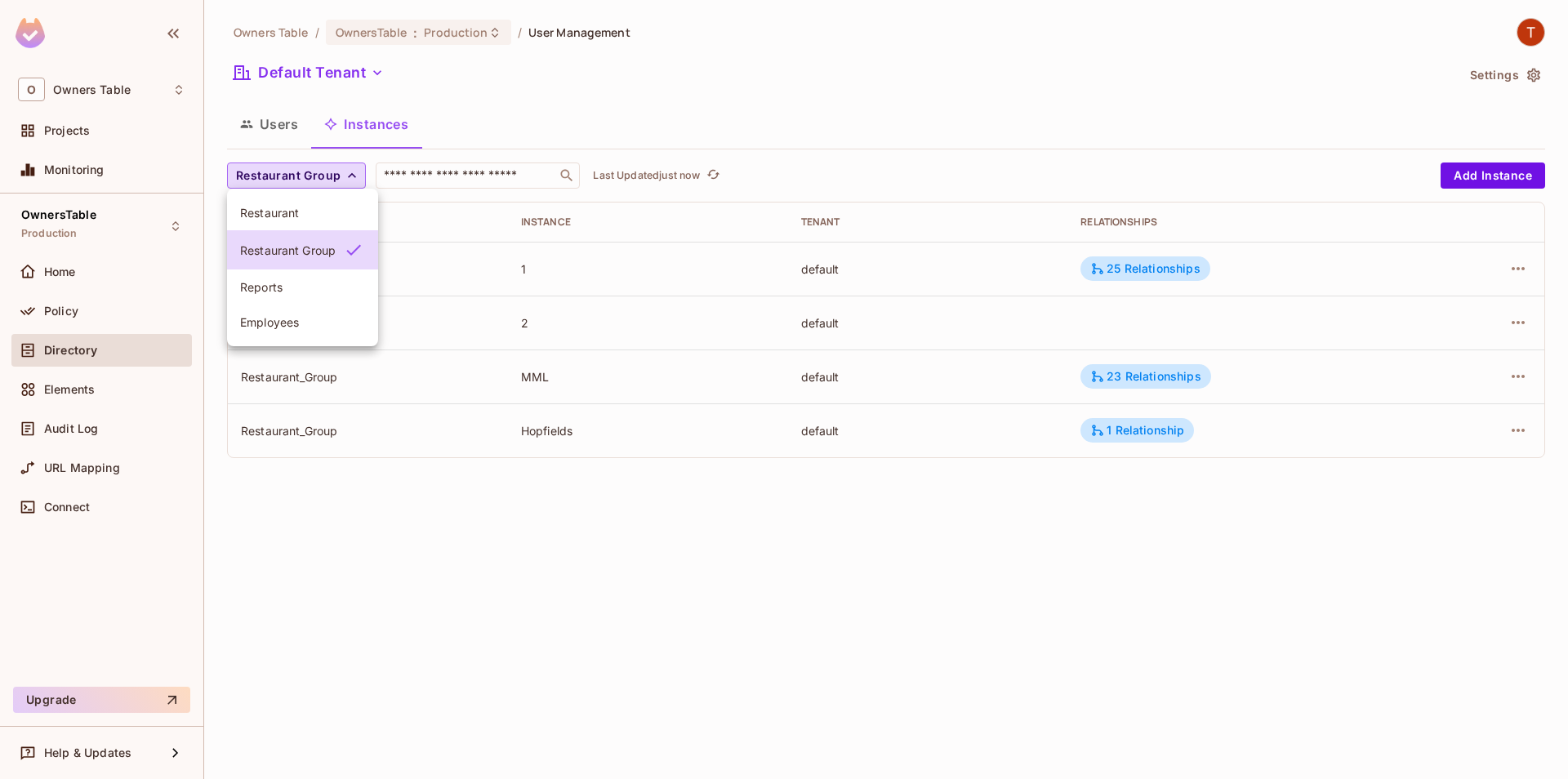
click at [311, 222] on li "Restaurant" at bounding box center [302, 212] width 151 height 35
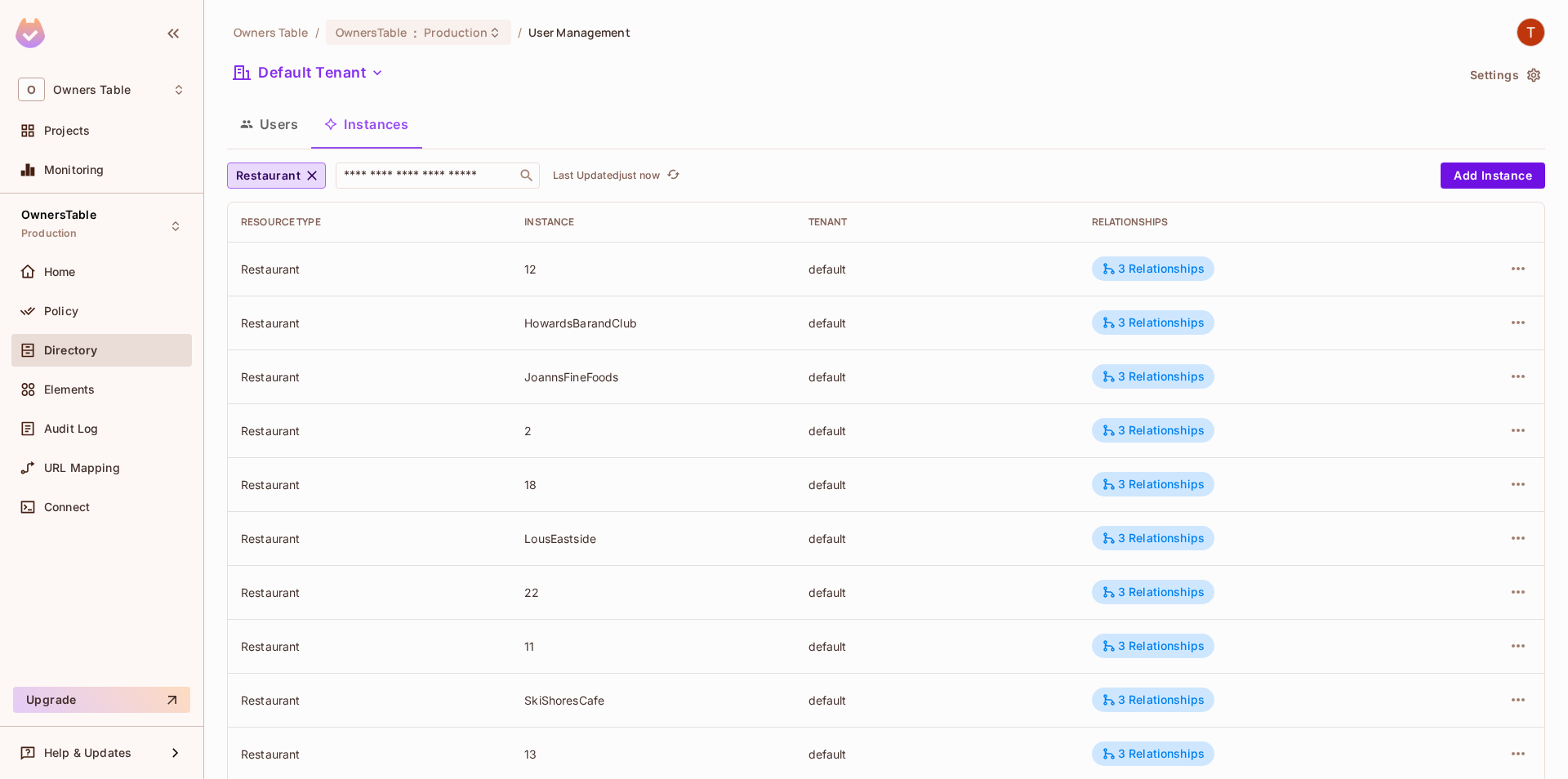
scroll to position [362, 0]
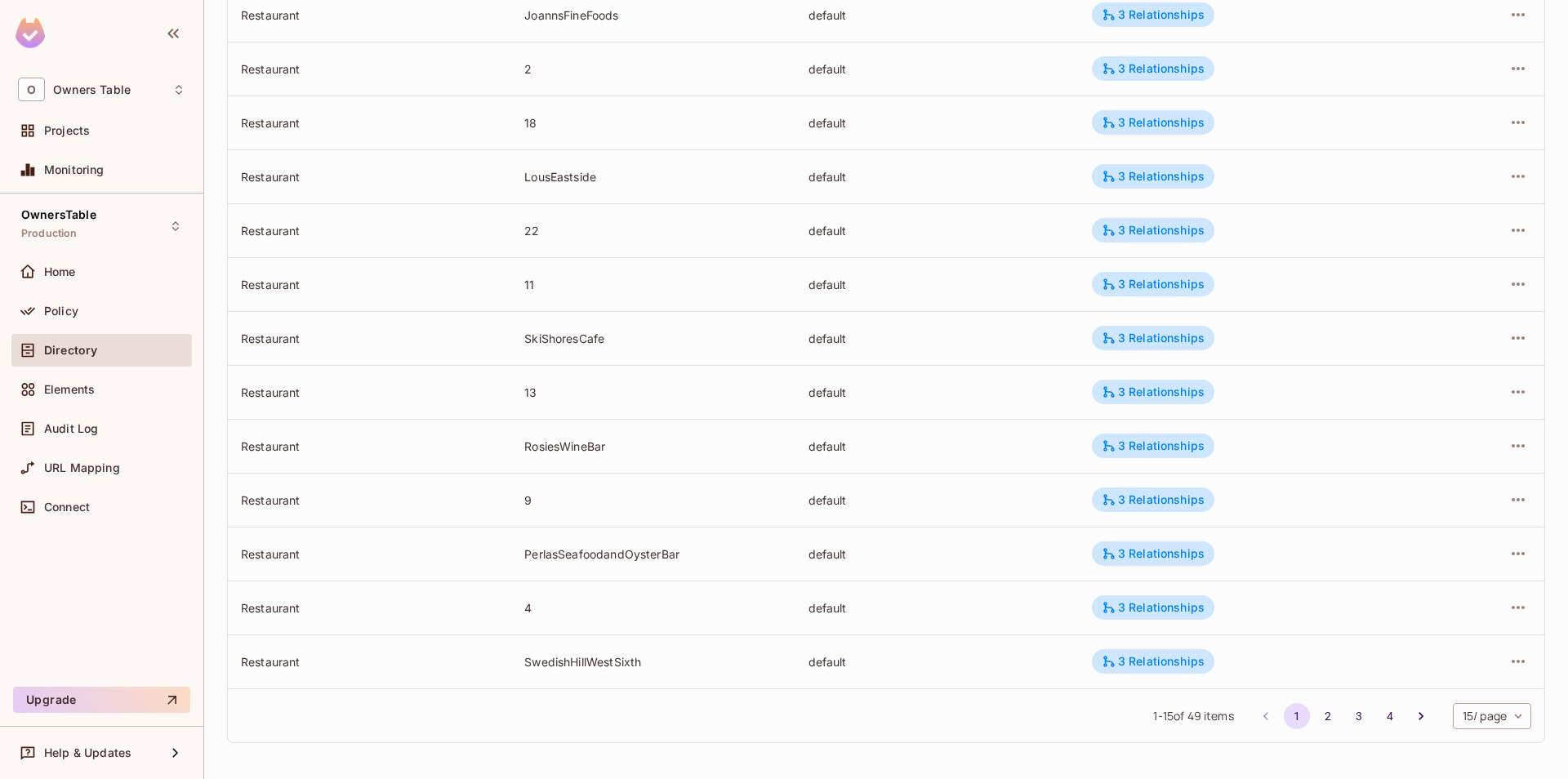
click at [1337, 725] on li "2" at bounding box center [1327, 716] width 31 height 27
click at [1326, 720] on button "2" at bounding box center [1328, 716] width 27 height 27
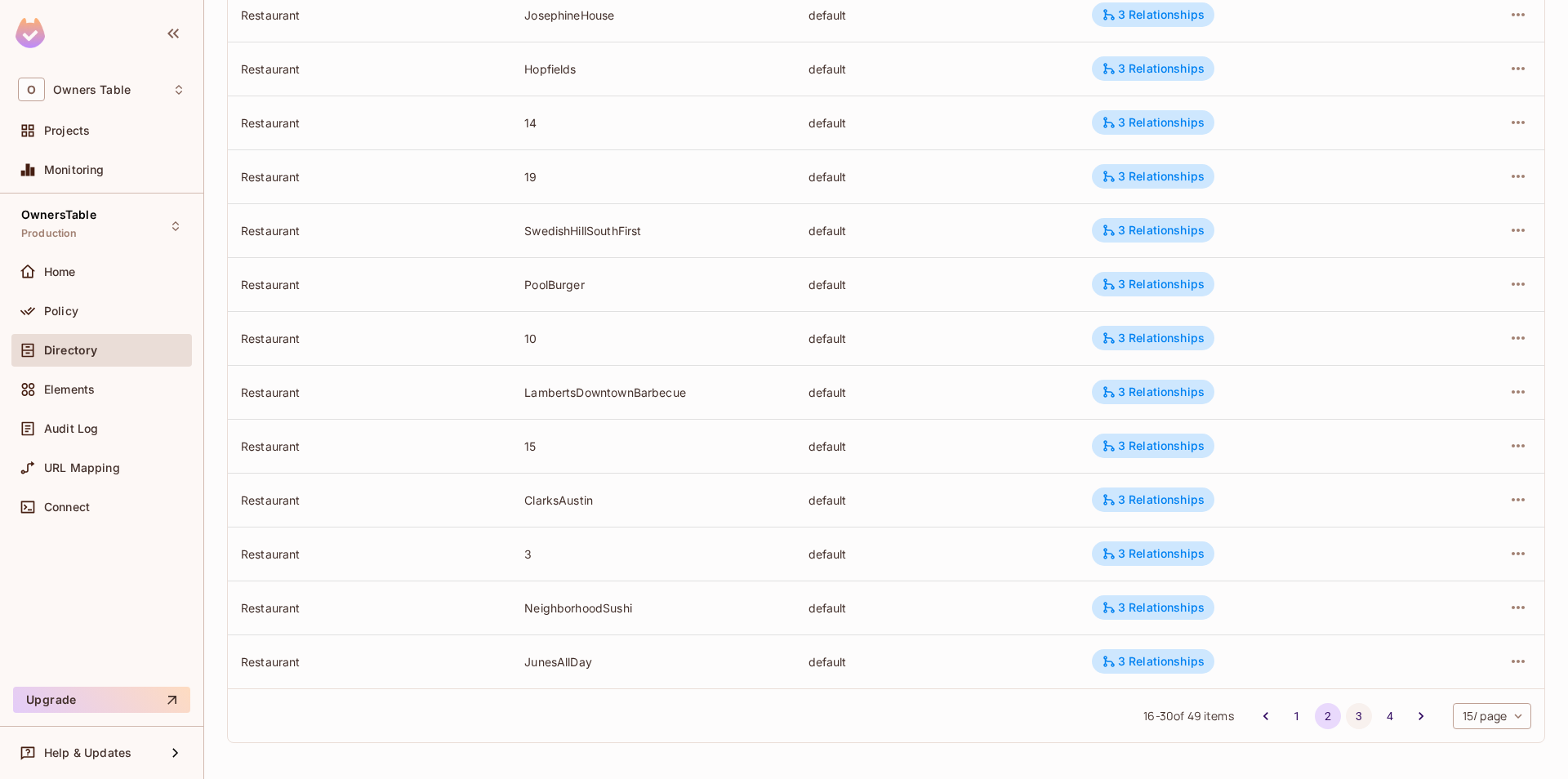
click at [1353, 713] on button "3" at bounding box center [1360, 716] width 27 height 27
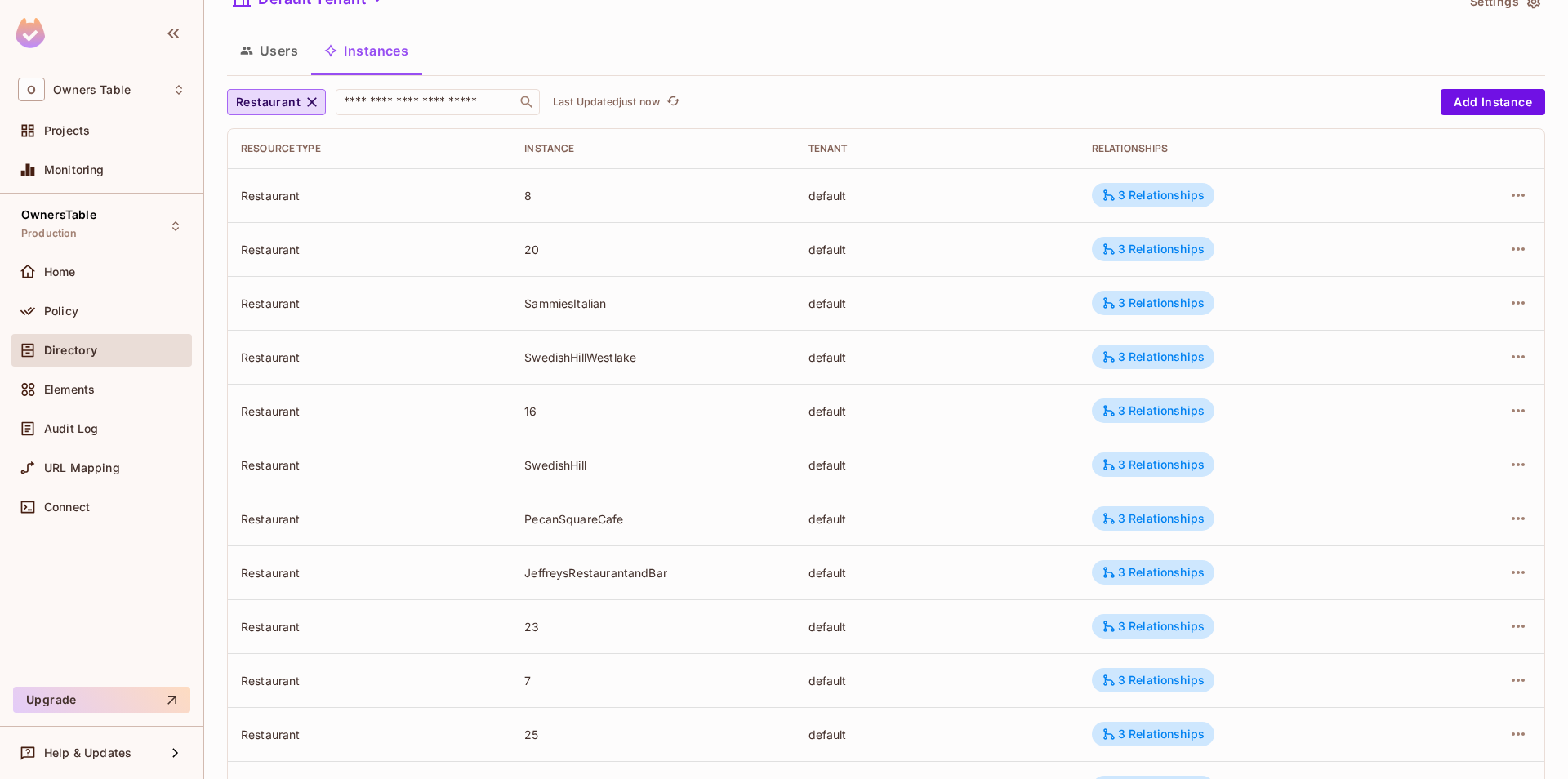
scroll to position [187, 0]
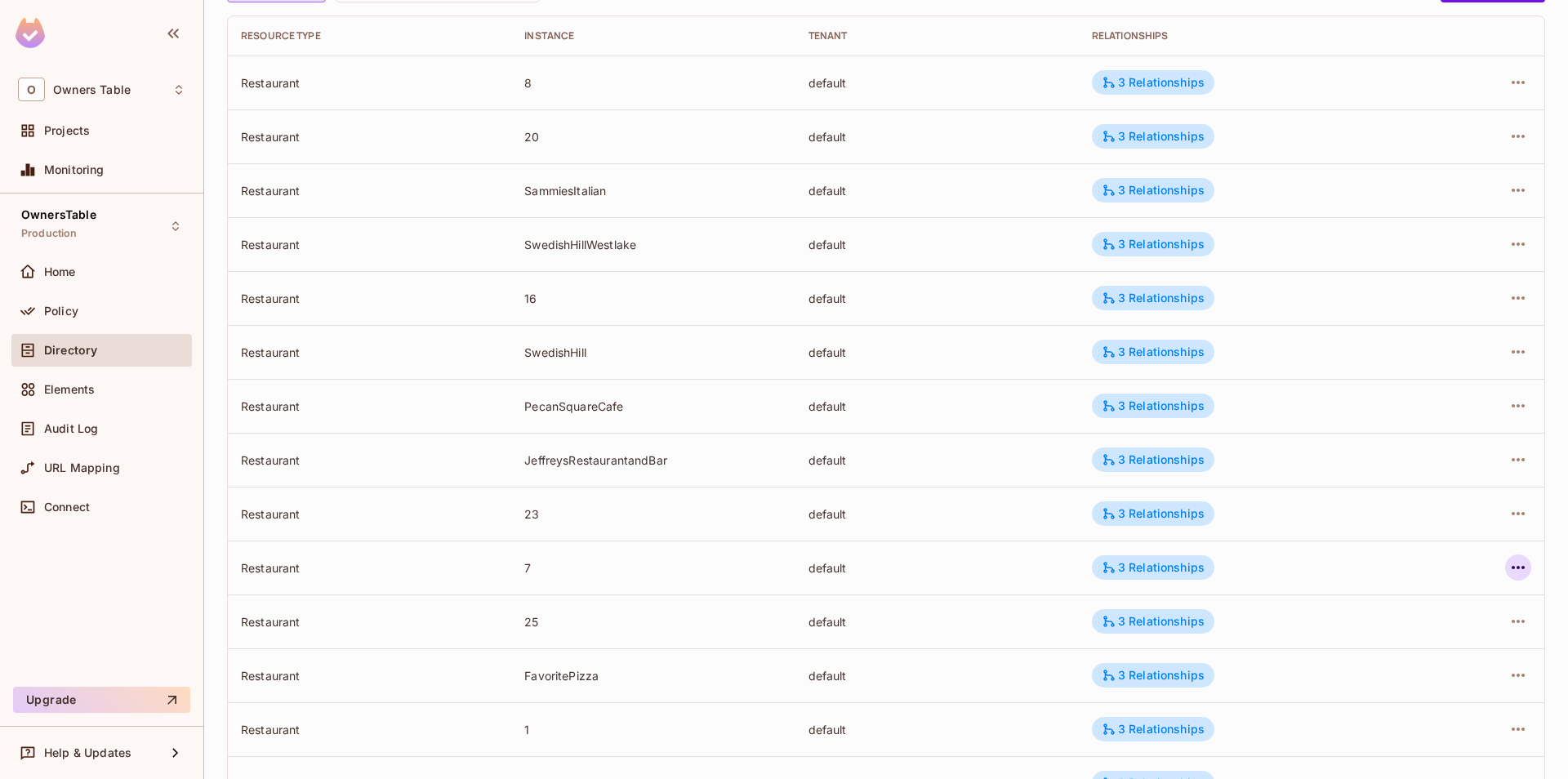
click at [1517, 570] on icon "button" at bounding box center [1518, 568] width 20 height 20
click at [1385, 622] on li "Edit Resource Instance" at bounding box center [1415, 606] width 205 height 36
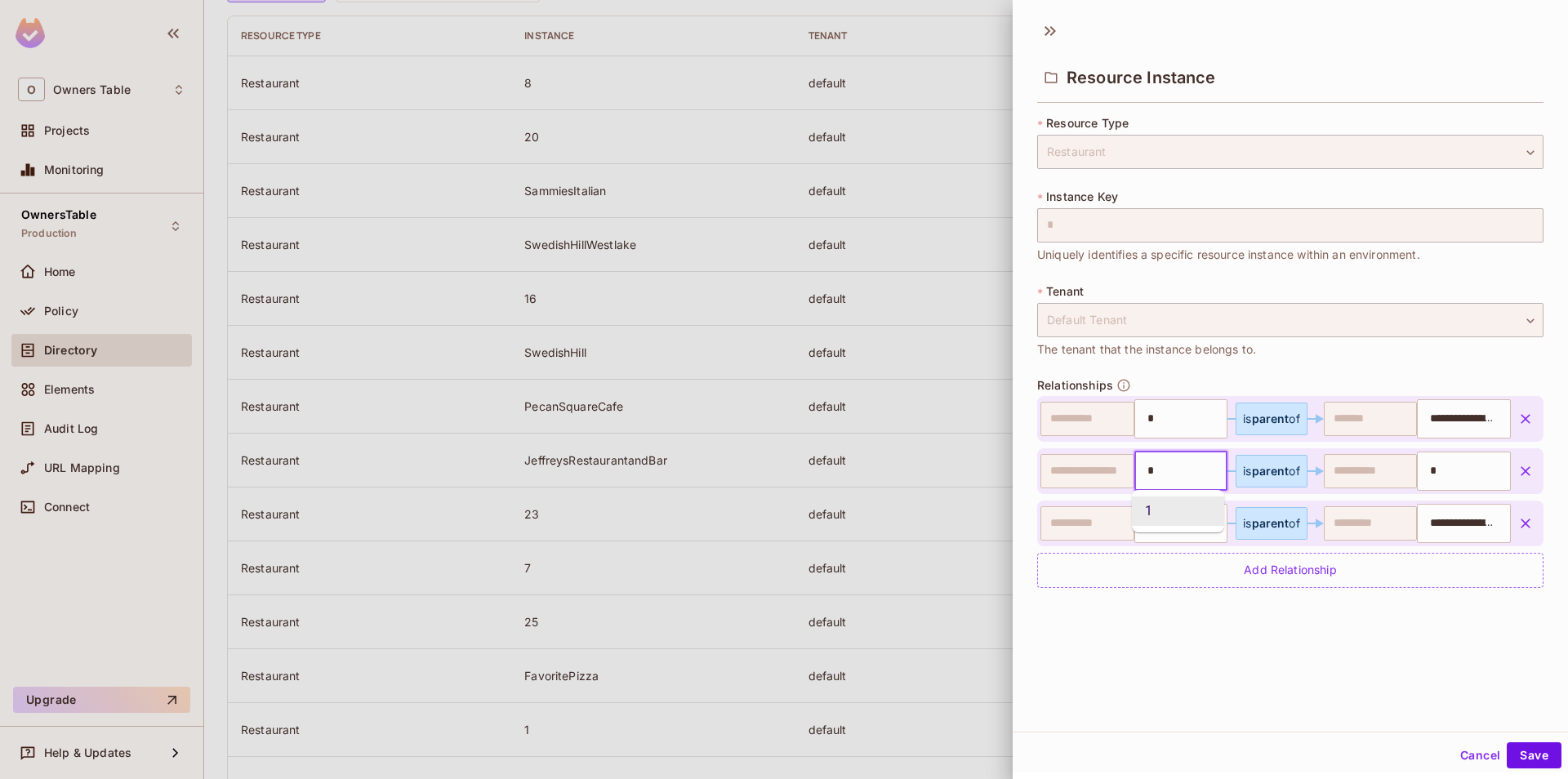
click at [1190, 482] on input "*" at bounding box center [1180, 471] width 83 height 32
type input "*"
type input "**********"
type input "*"
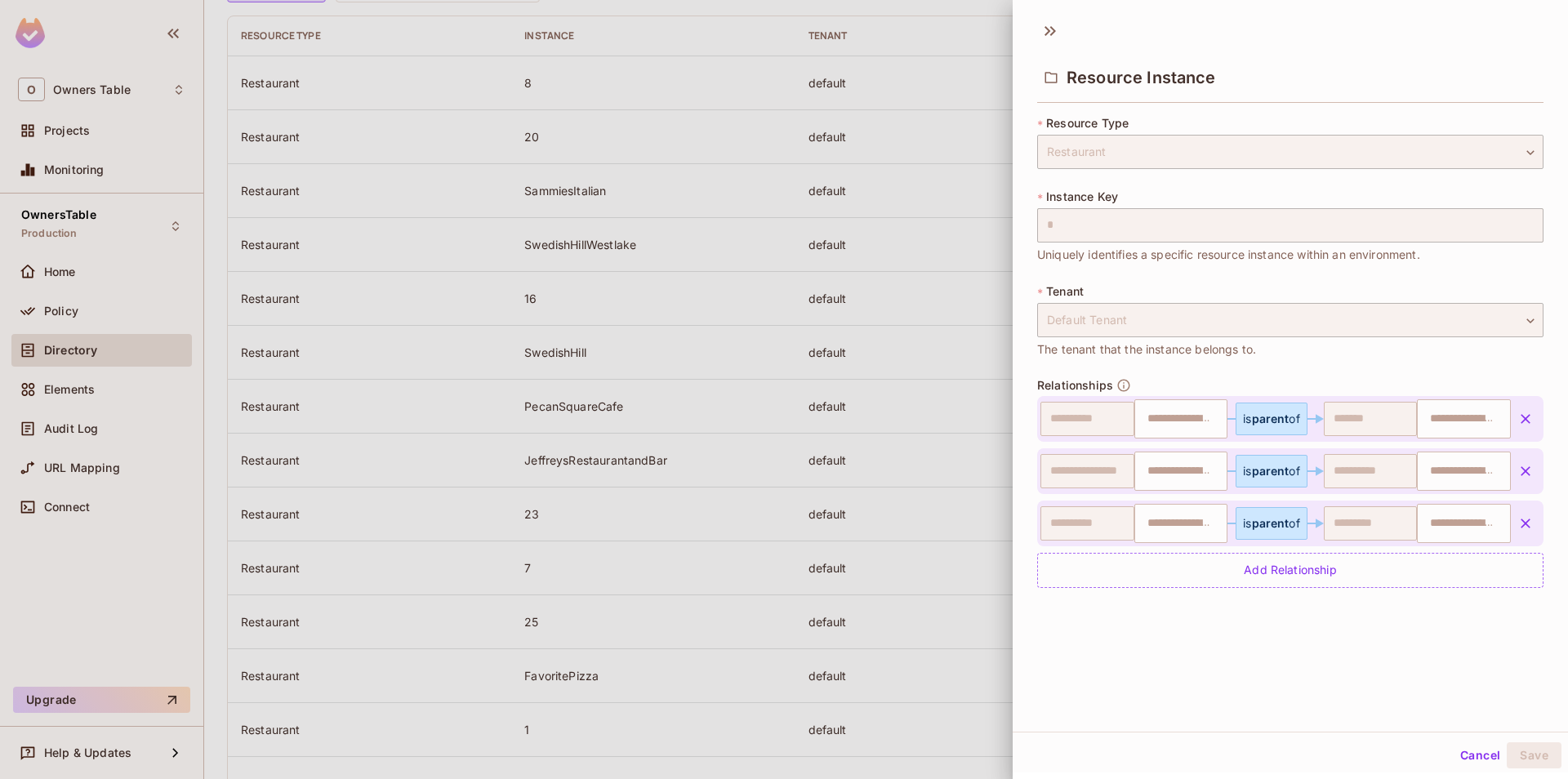
type input "**********"
click at [1176, 481] on input "text" at bounding box center [1180, 471] width 83 height 32
type input "*"
click at [1282, 678] on div "**********" at bounding box center [1290, 371] width 555 height 720
type input "*"
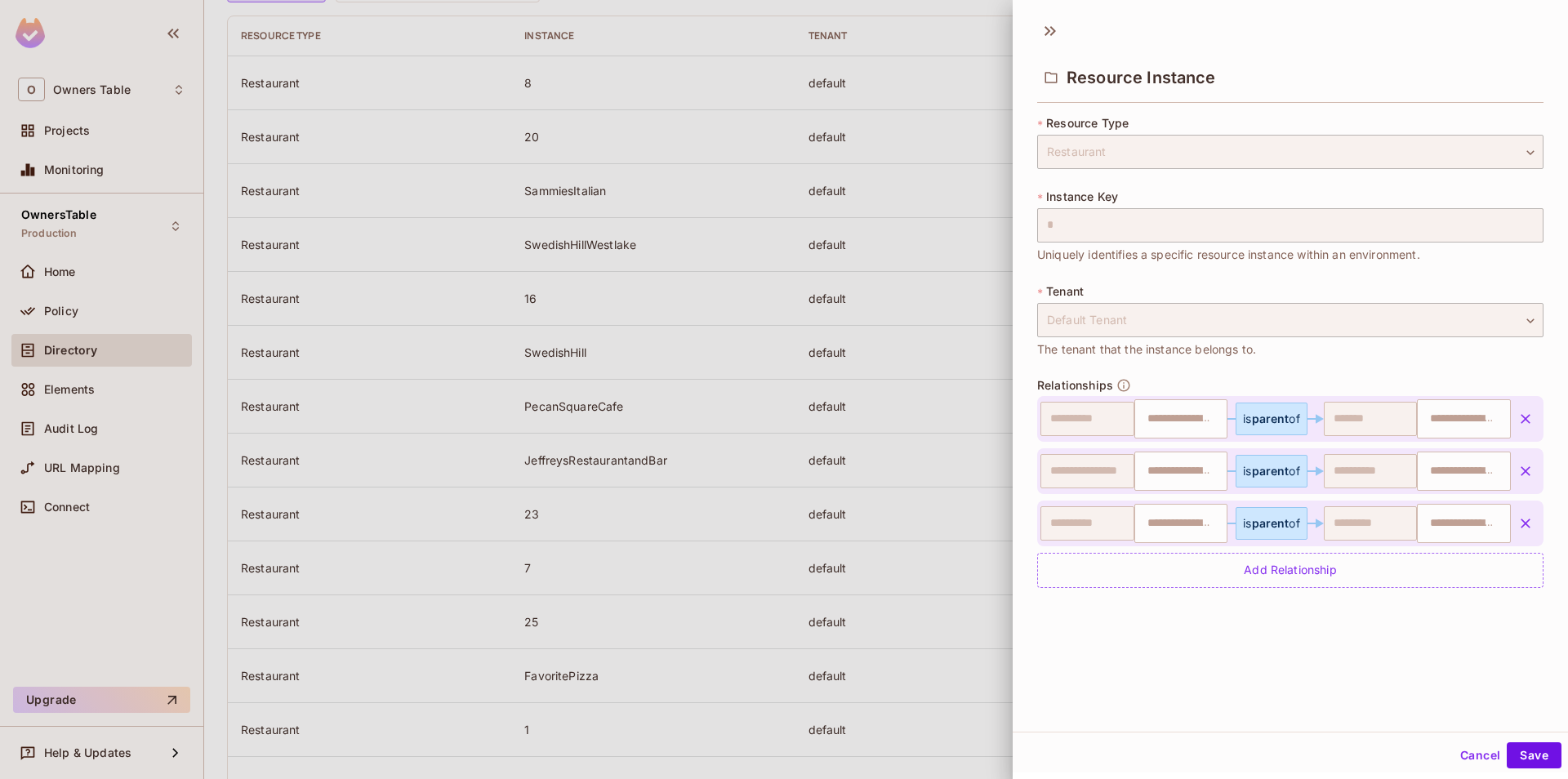
type input "**********"
type input "*"
type input "**********"
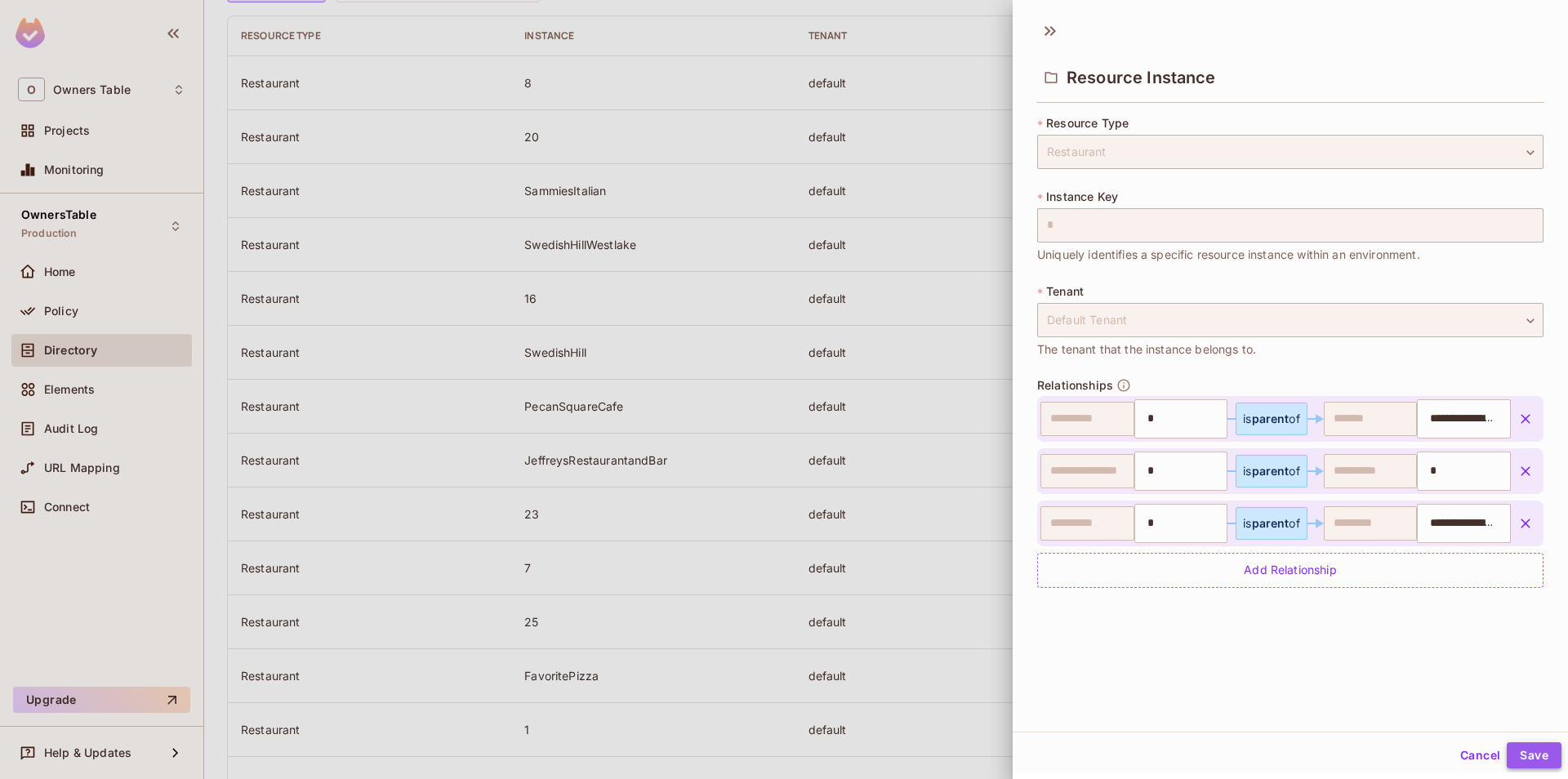
click at [1538, 754] on button "Save" at bounding box center [1534, 756] width 55 height 27
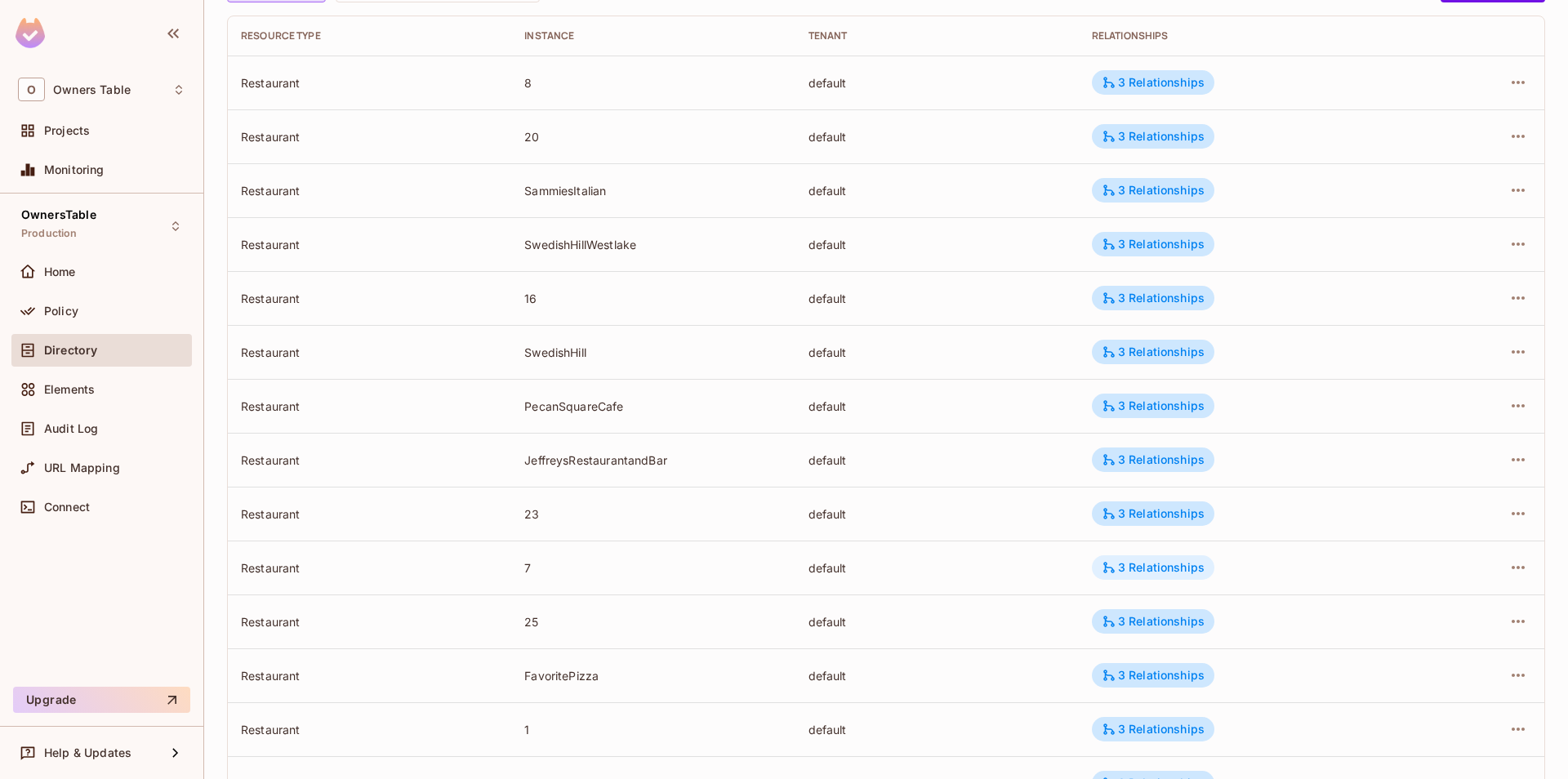
click at [1158, 567] on div "3 Relationships" at bounding box center [1153, 568] width 103 height 15
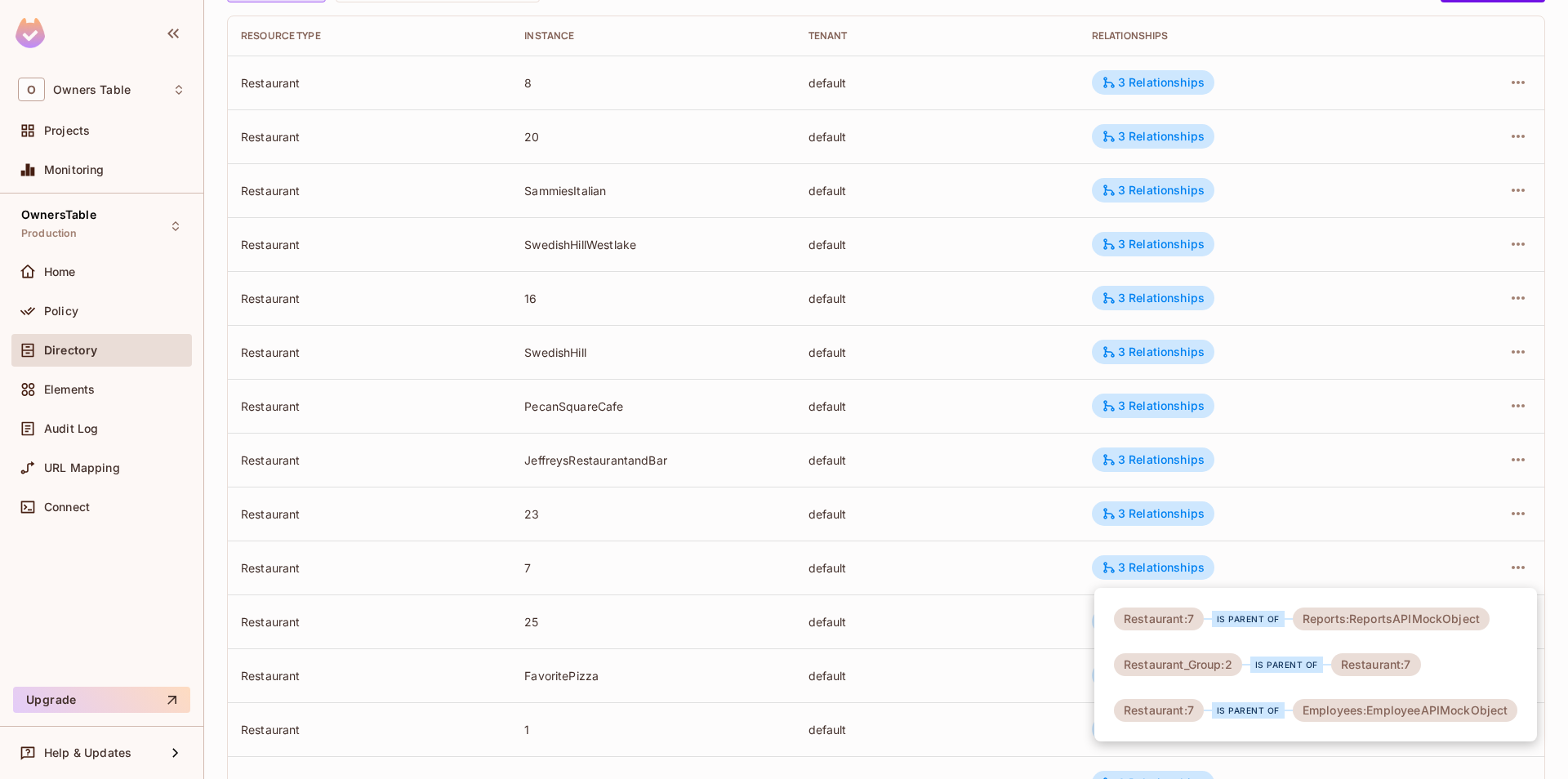
click at [1020, 571] on div at bounding box center [784, 390] width 1568 height 779
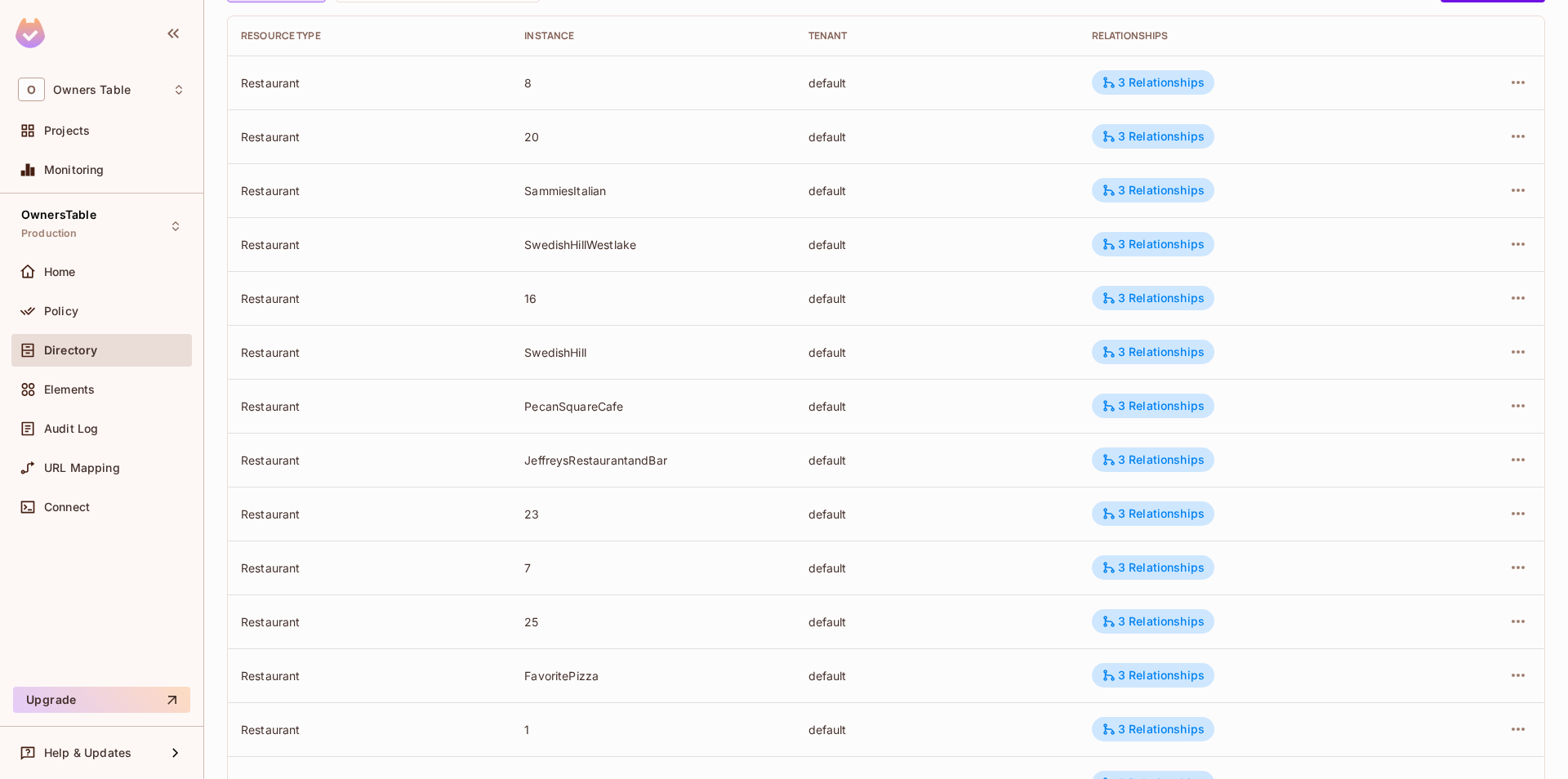
scroll to position [0, 0]
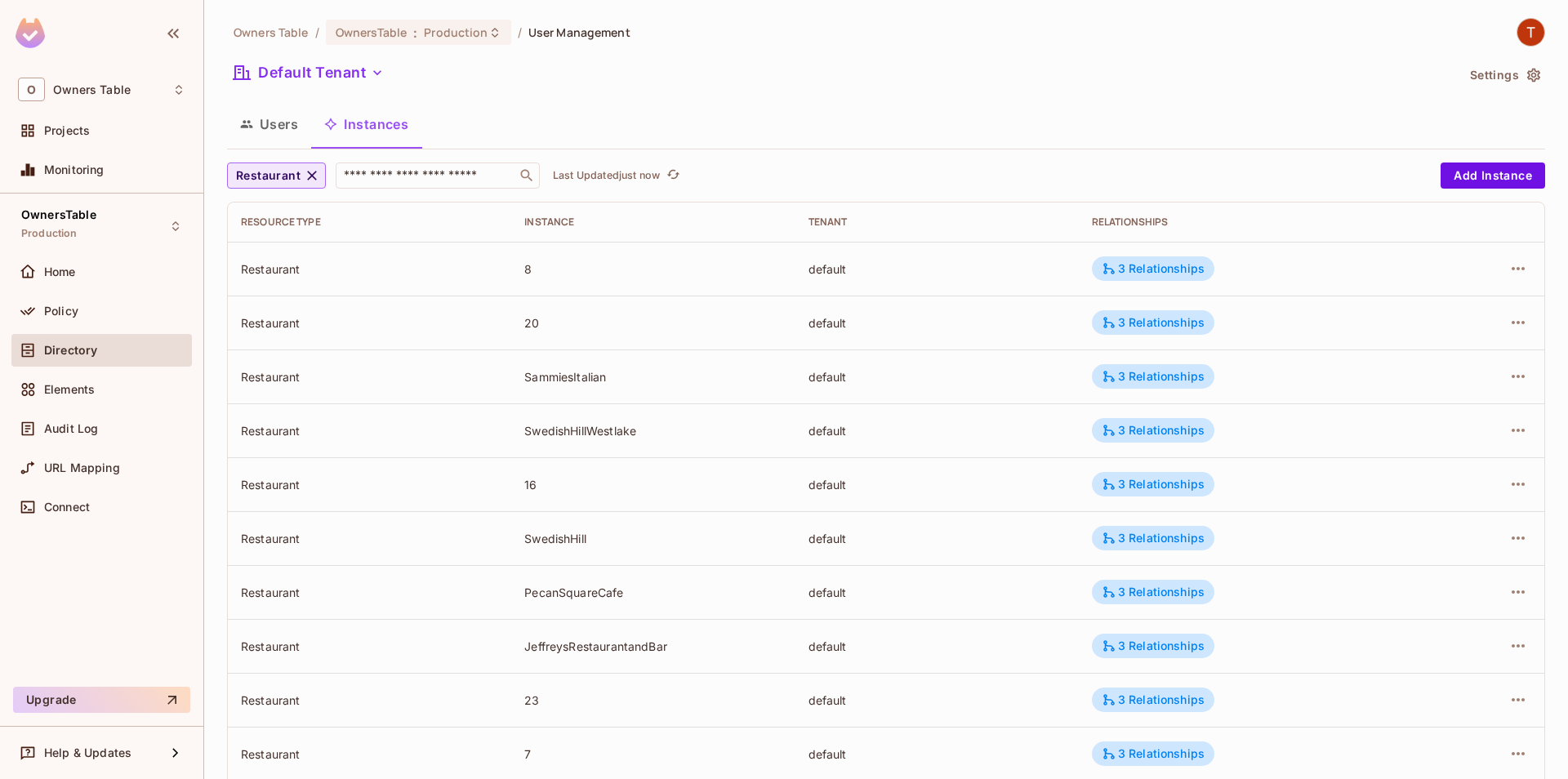
click at [320, 175] on button "Restaurant" at bounding box center [277, 176] width 99 height 27
click at [298, 240] on li "Restaurant Group" at bounding box center [288, 251] width 121 height 35
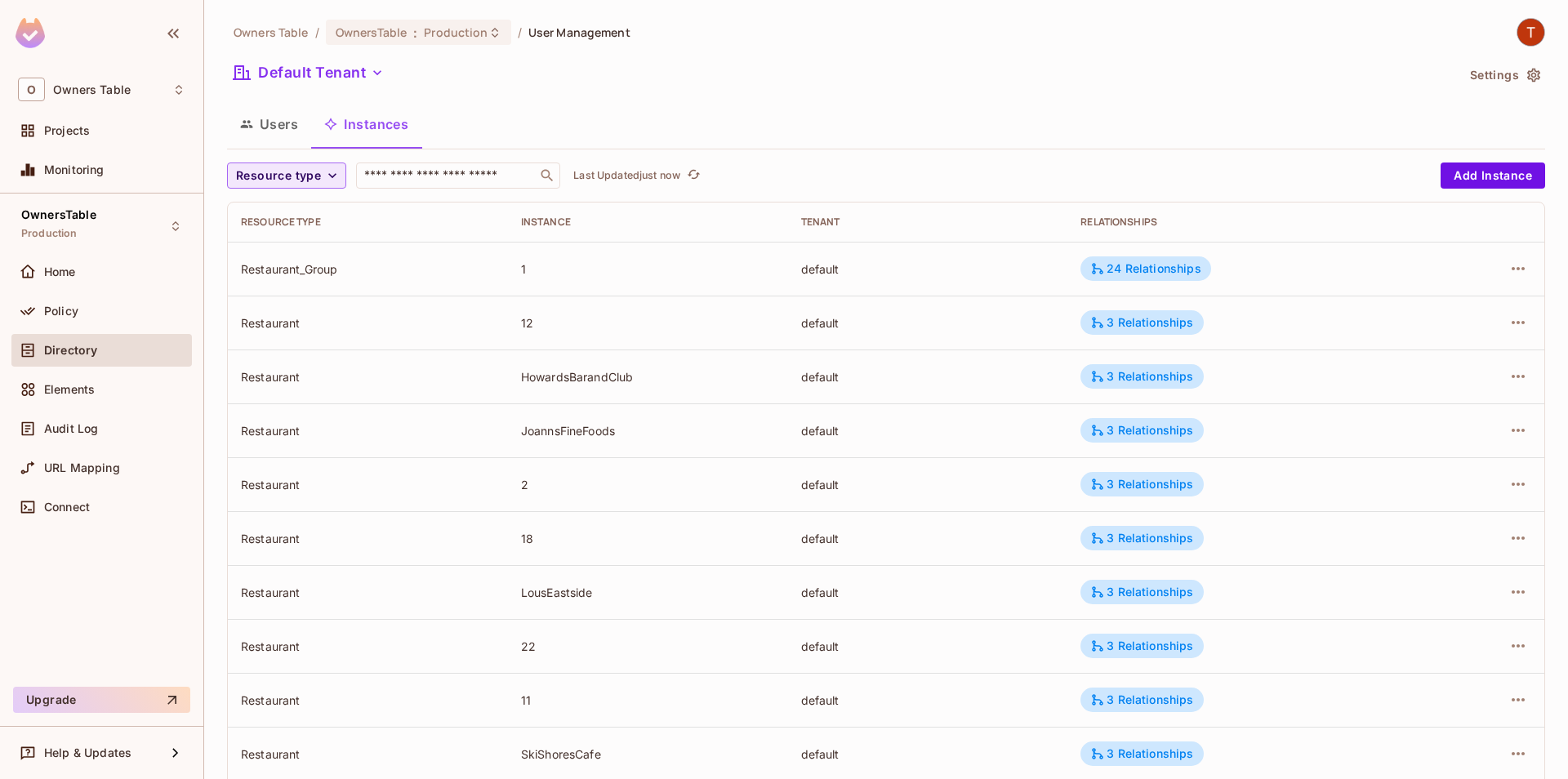
click at [296, 168] on span "Resource type" at bounding box center [279, 176] width 85 height 21
click at [301, 240] on li "Restaurant Group" at bounding box center [288, 247] width 121 height 35
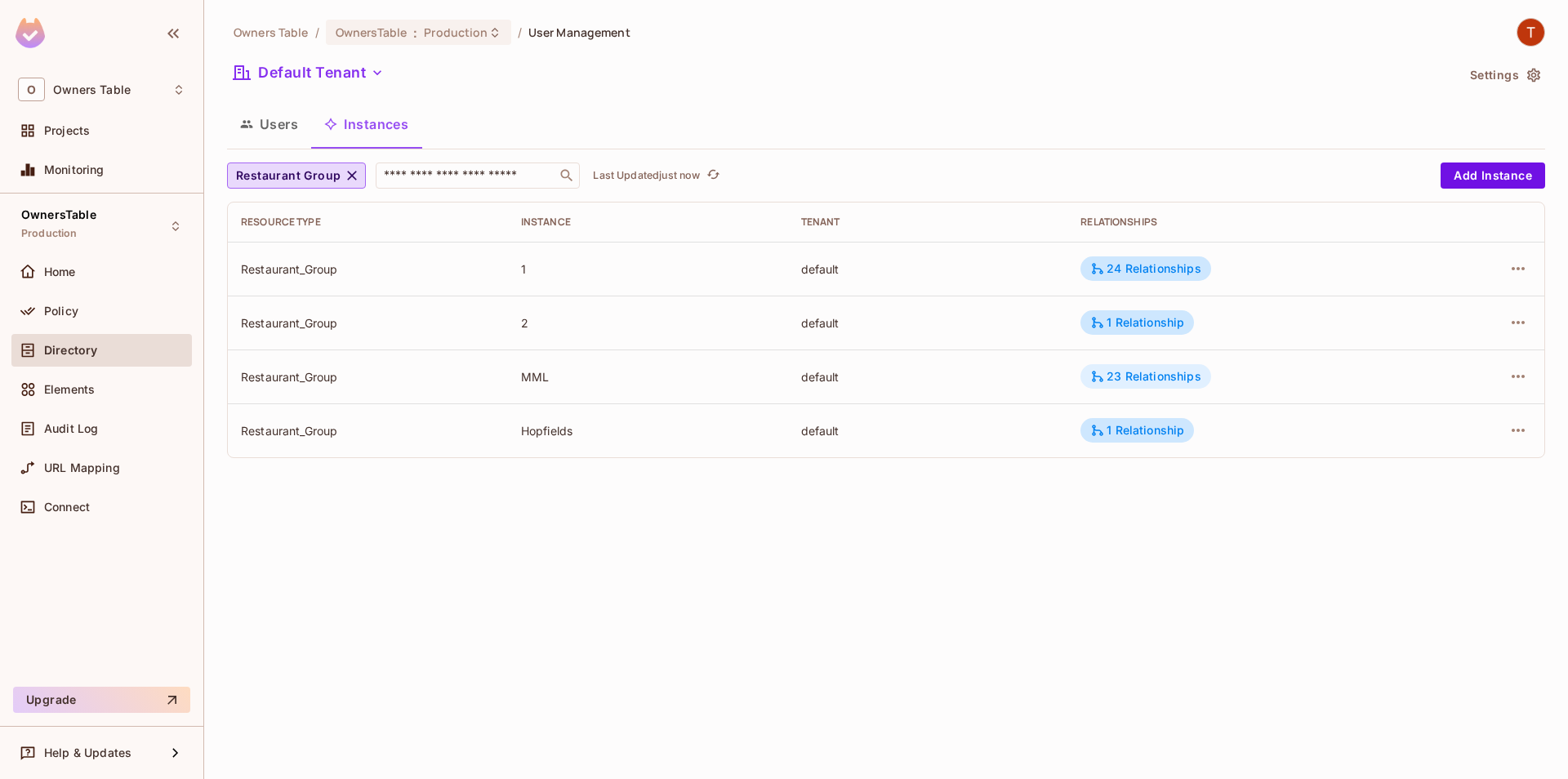
click at [1133, 370] on div "23 Relationships" at bounding box center [1144, 376] width 130 height 25
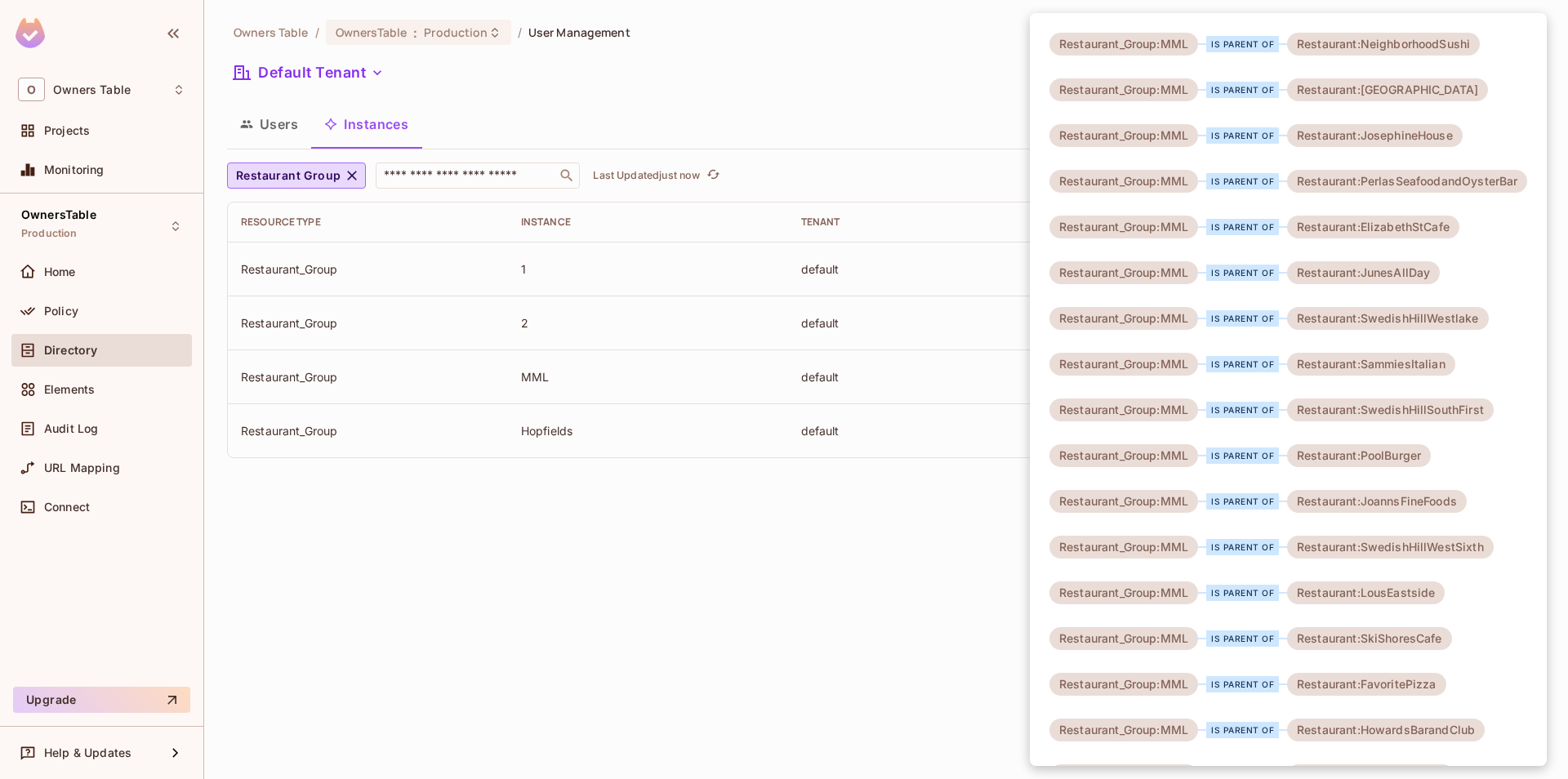
click at [744, 563] on div at bounding box center [784, 390] width 1568 height 779
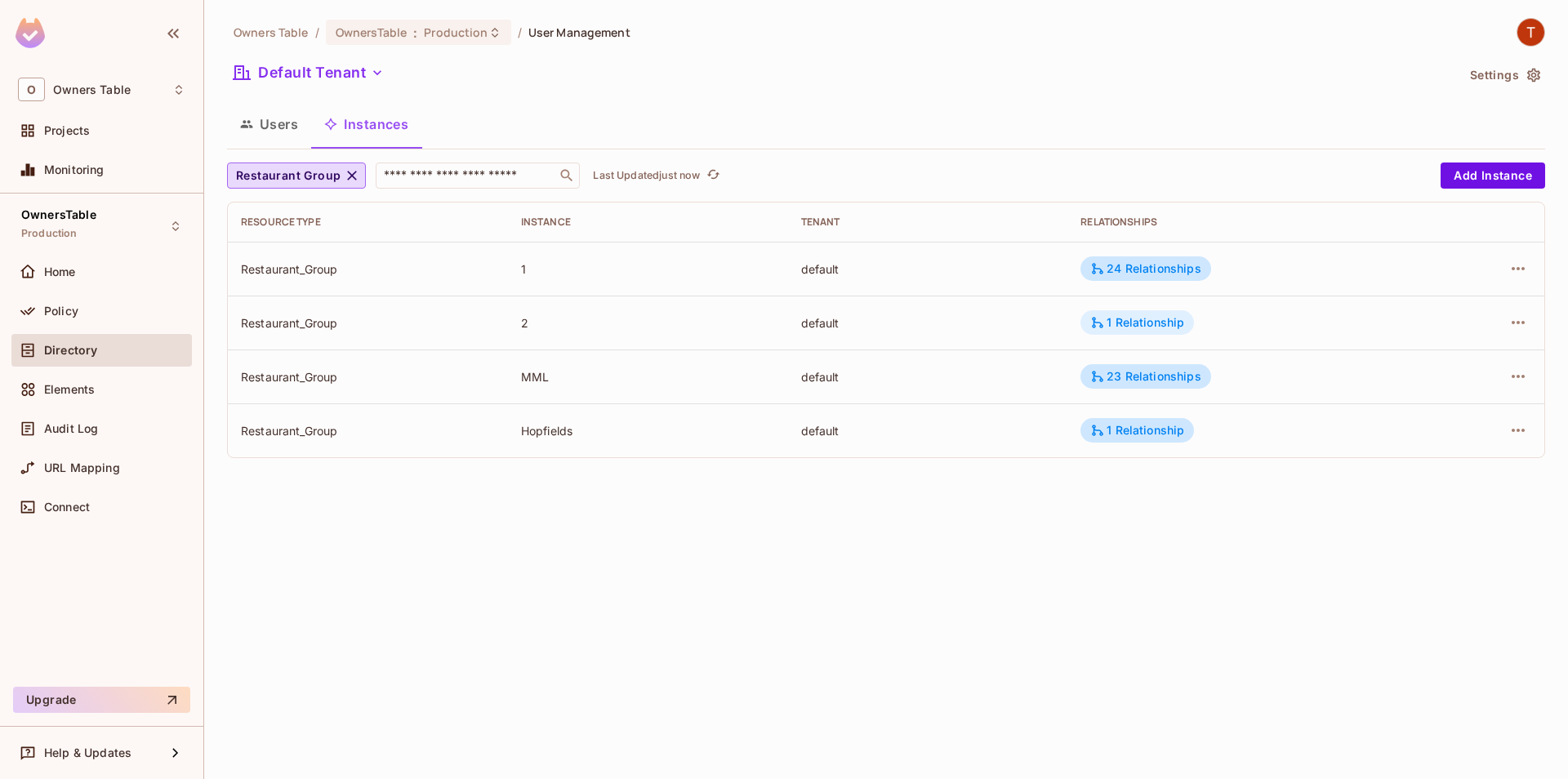
click at [1151, 322] on div "1 Relationship" at bounding box center [1137, 323] width 94 height 15
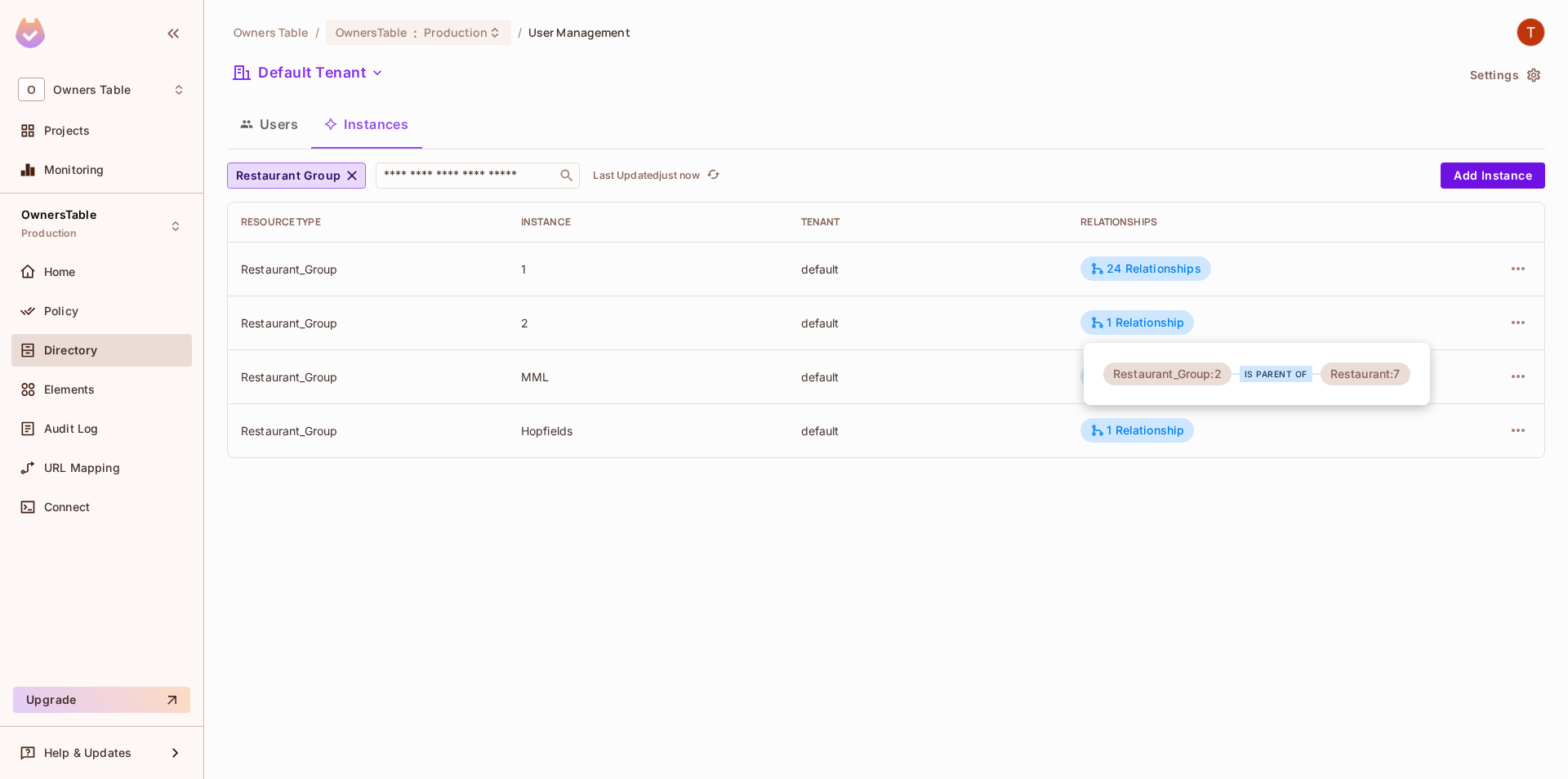
click at [932, 483] on div at bounding box center [784, 390] width 1568 height 779
click at [1148, 437] on div "1 Relationship" at bounding box center [1137, 431] width 94 height 15
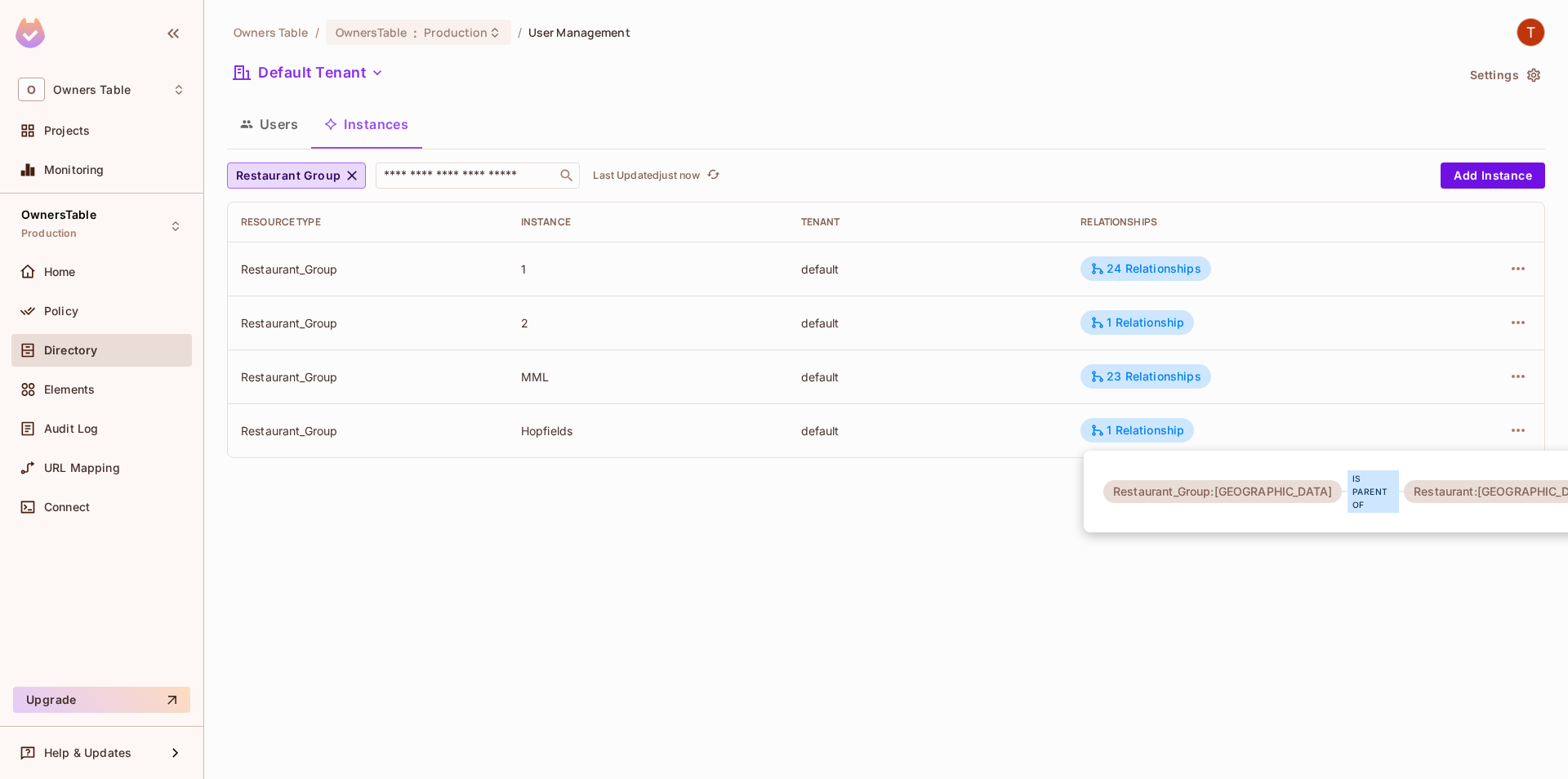
click at [972, 512] on div at bounding box center [784, 390] width 1568 height 779
click at [1155, 275] on div "24 Relationships" at bounding box center [1145, 269] width 110 height 15
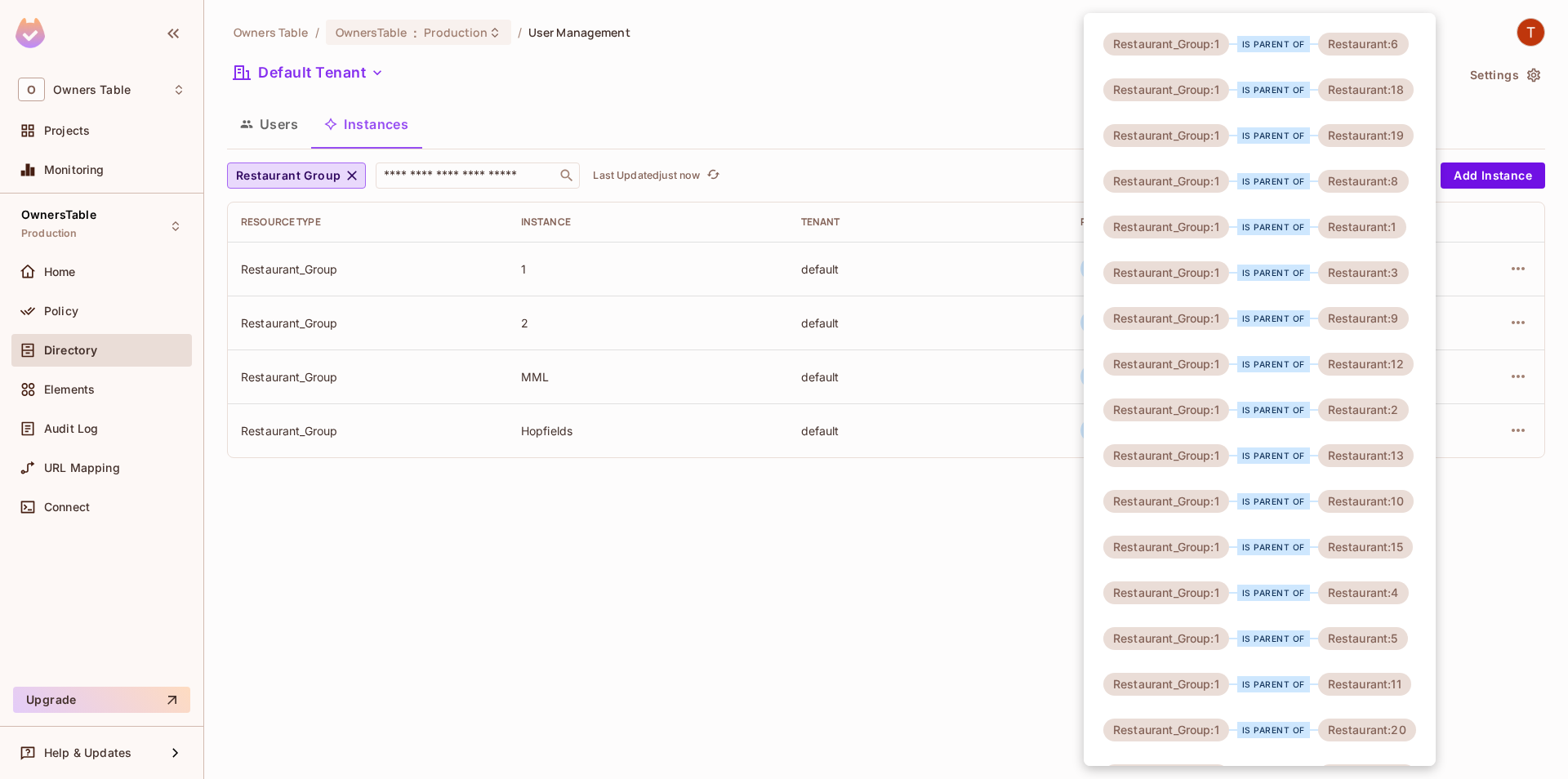
click at [855, 589] on div at bounding box center [784, 390] width 1568 height 779
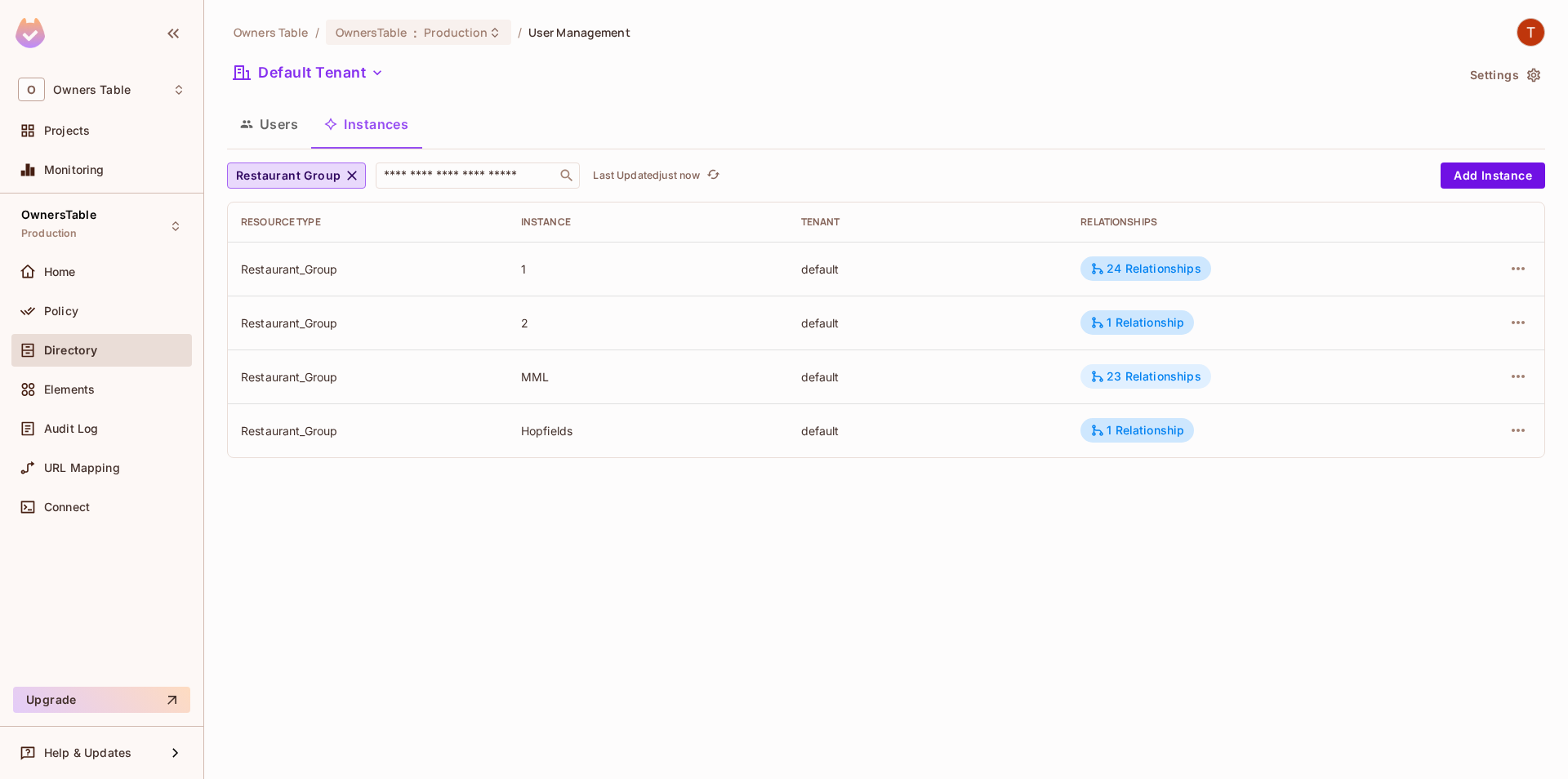
click at [1139, 370] on div "23 Relationships" at bounding box center [1145, 377] width 110 height 15
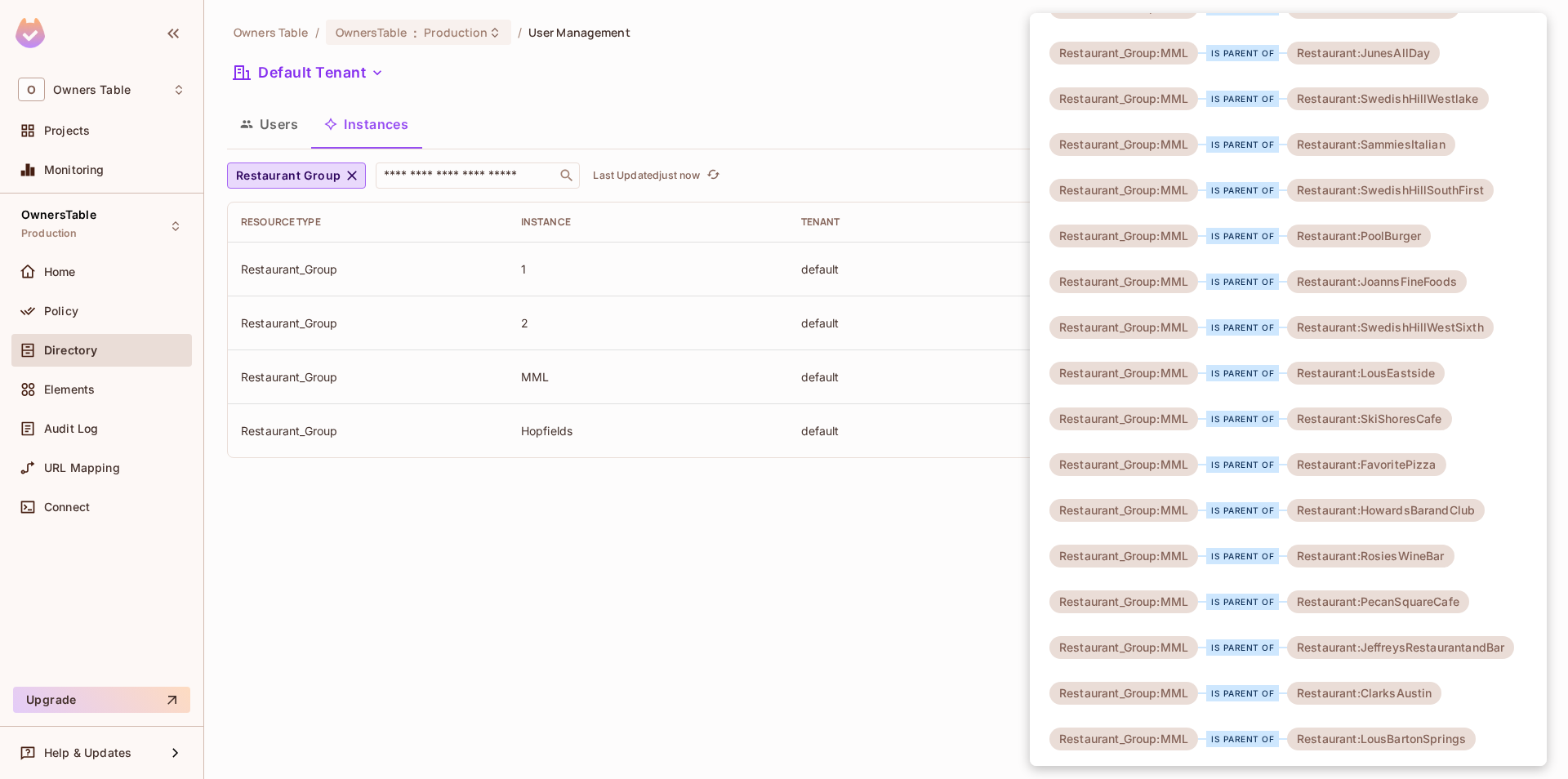
scroll to position [316, 0]
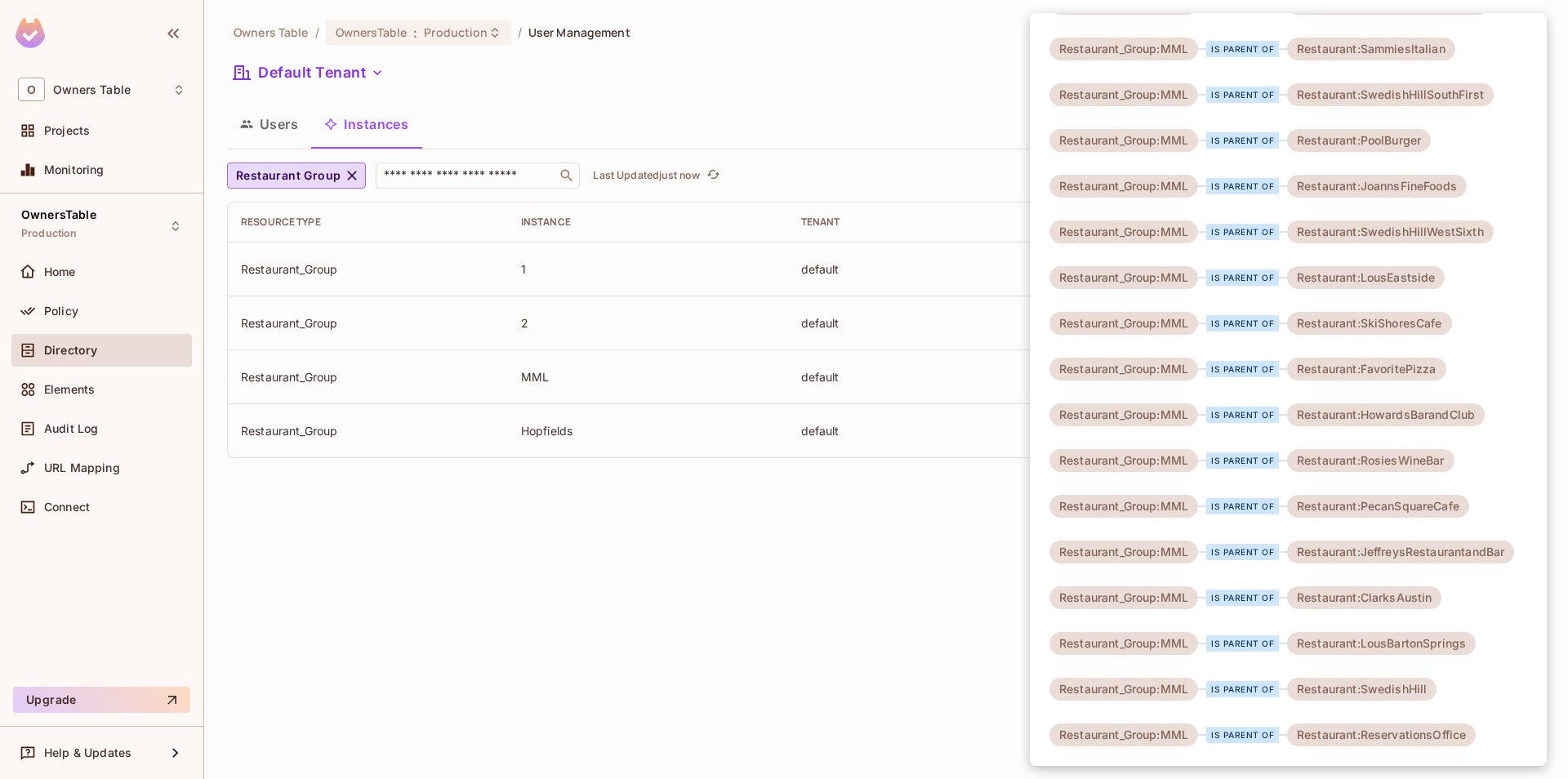
click at [809, 595] on div at bounding box center [784, 390] width 1568 height 779
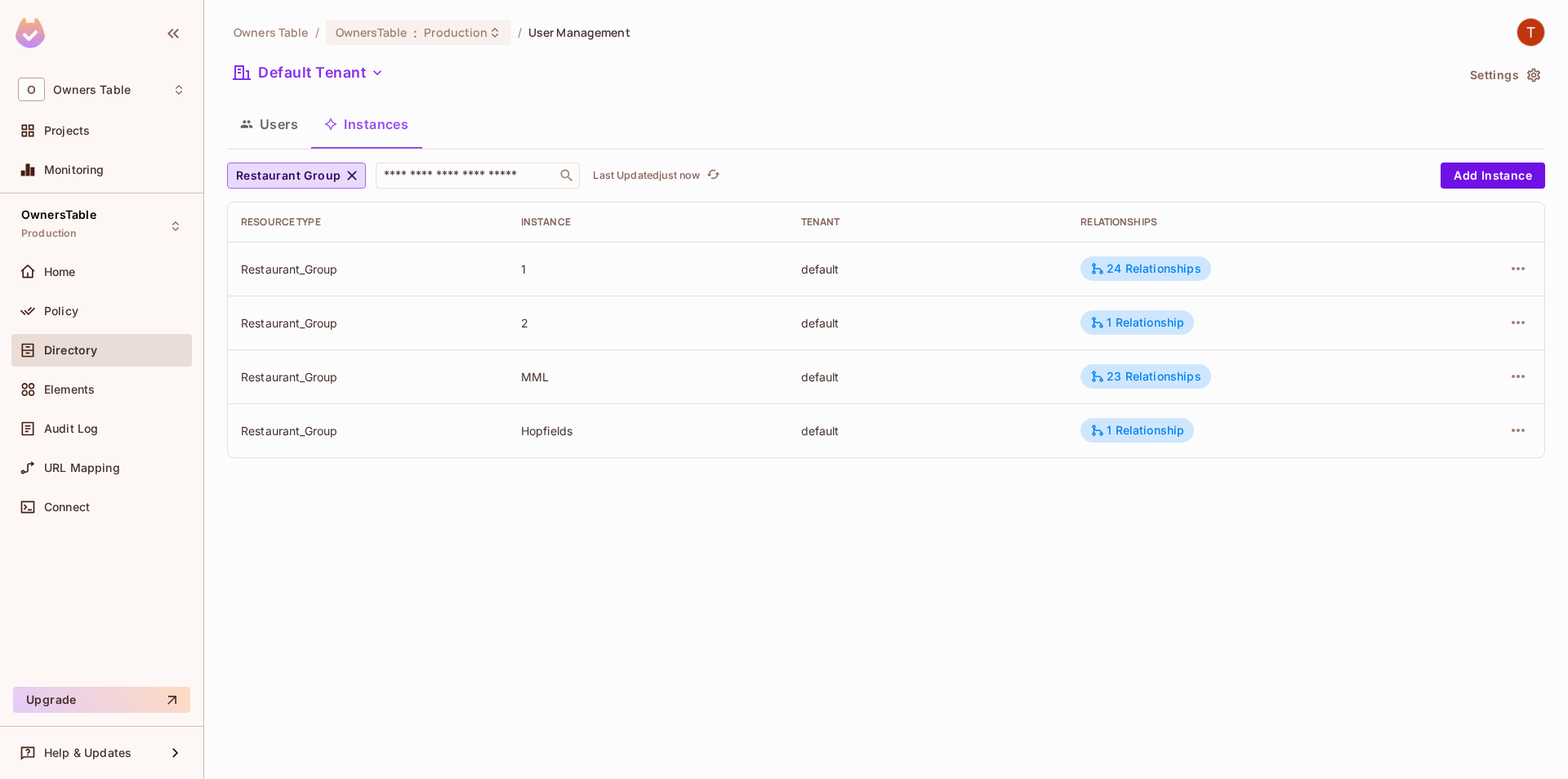
click at [1506, 276] on div at bounding box center [1485, 269] width 93 height 27
click at [1512, 275] on icon "button" at bounding box center [1518, 268] width 20 height 20
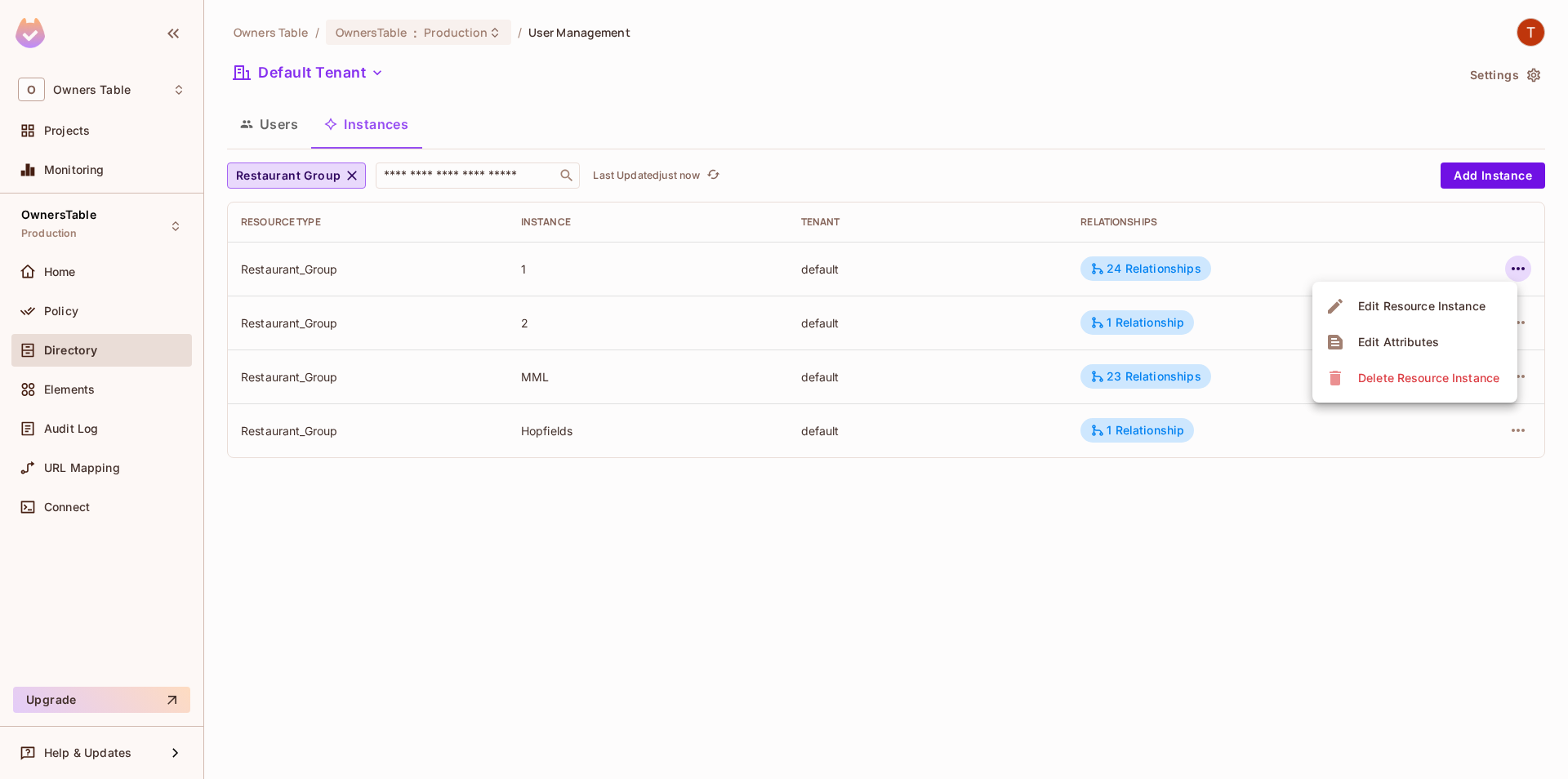
click at [1431, 349] on div "Edit Attributes" at bounding box center [1398, 342] width 81 height 16
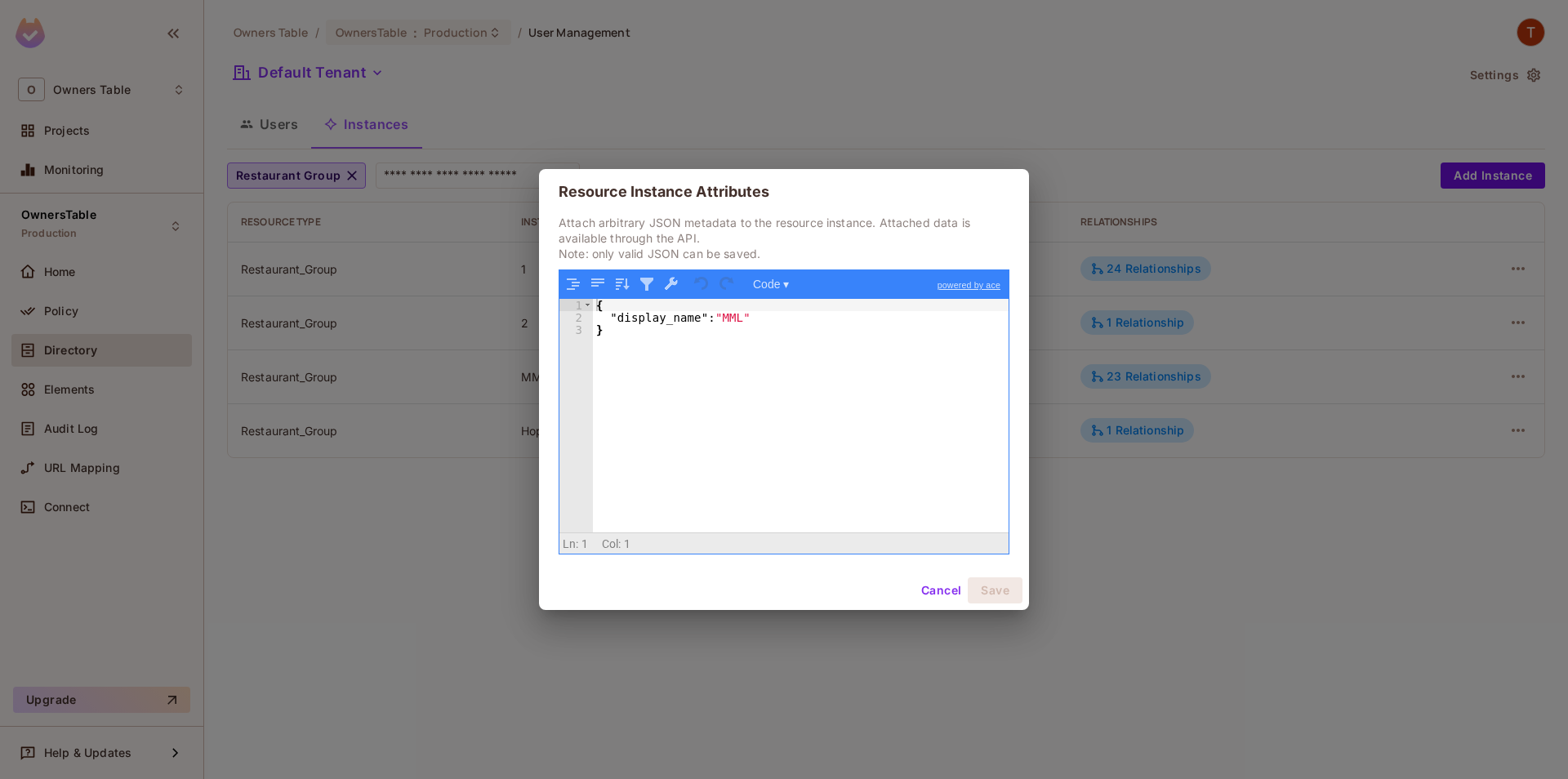
click at [942, 584] on button "Cancel" at bounding box center [941, 590] width 53 height 27
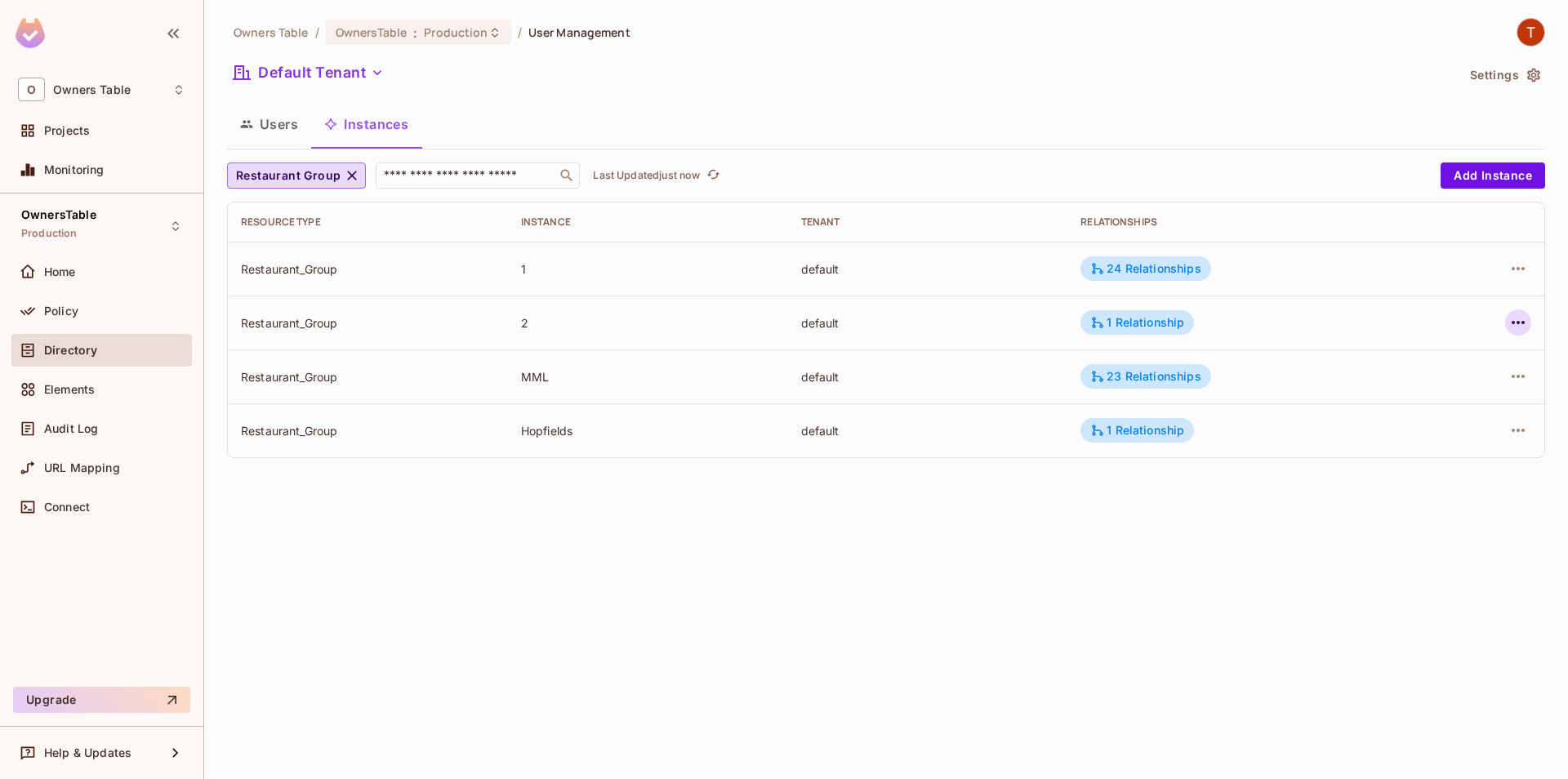
click at [1512, 318] on icon "button" at bounding box center [1518, 322] width 20 height 20
click at [1382, 395] on div "Edit Attributes" at bounding box center [1398, 395] width 81 height 16
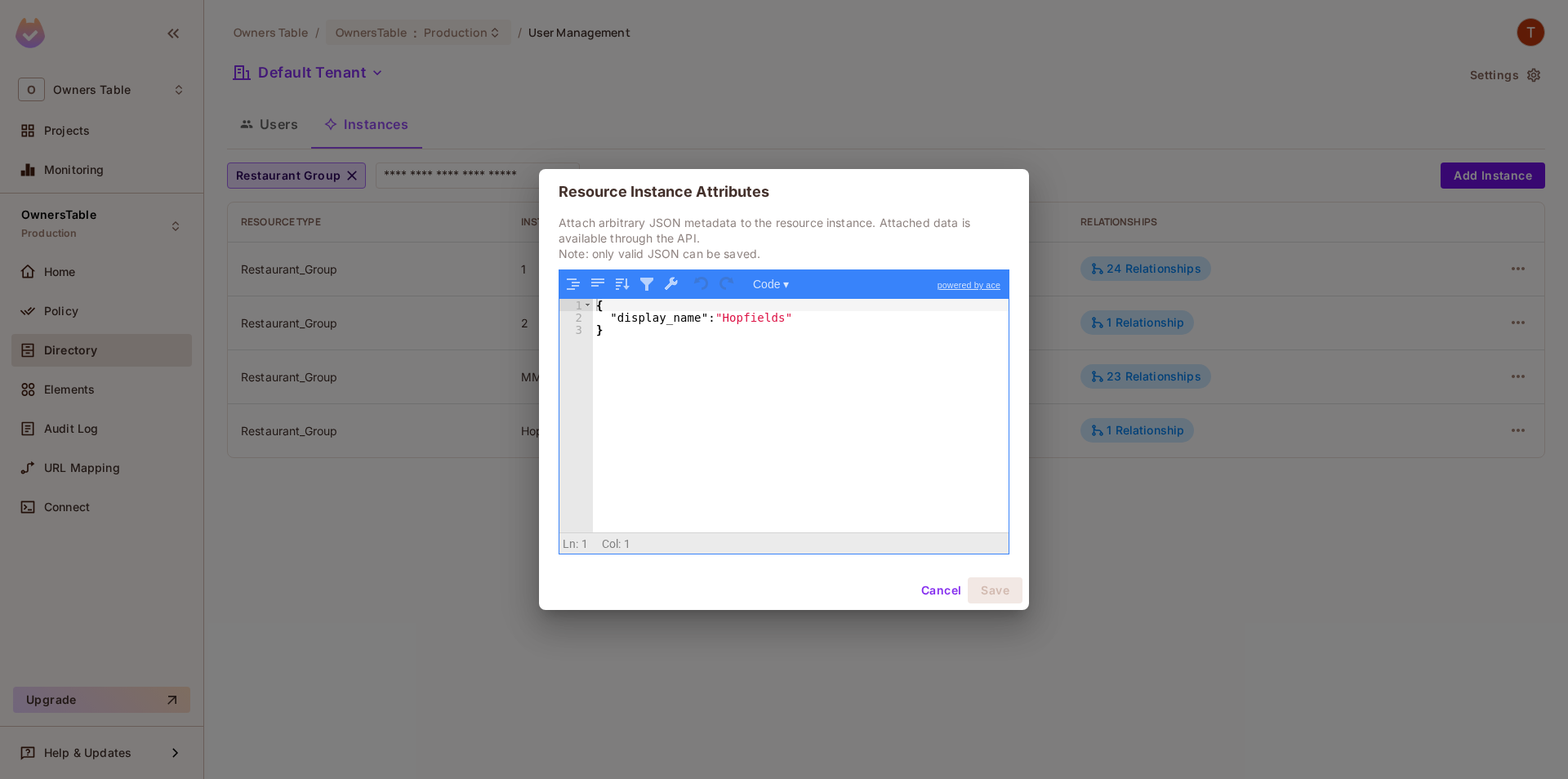
click at [955, 588] on button "Cancel" at bounding box center [941, 590] width 53 height 27
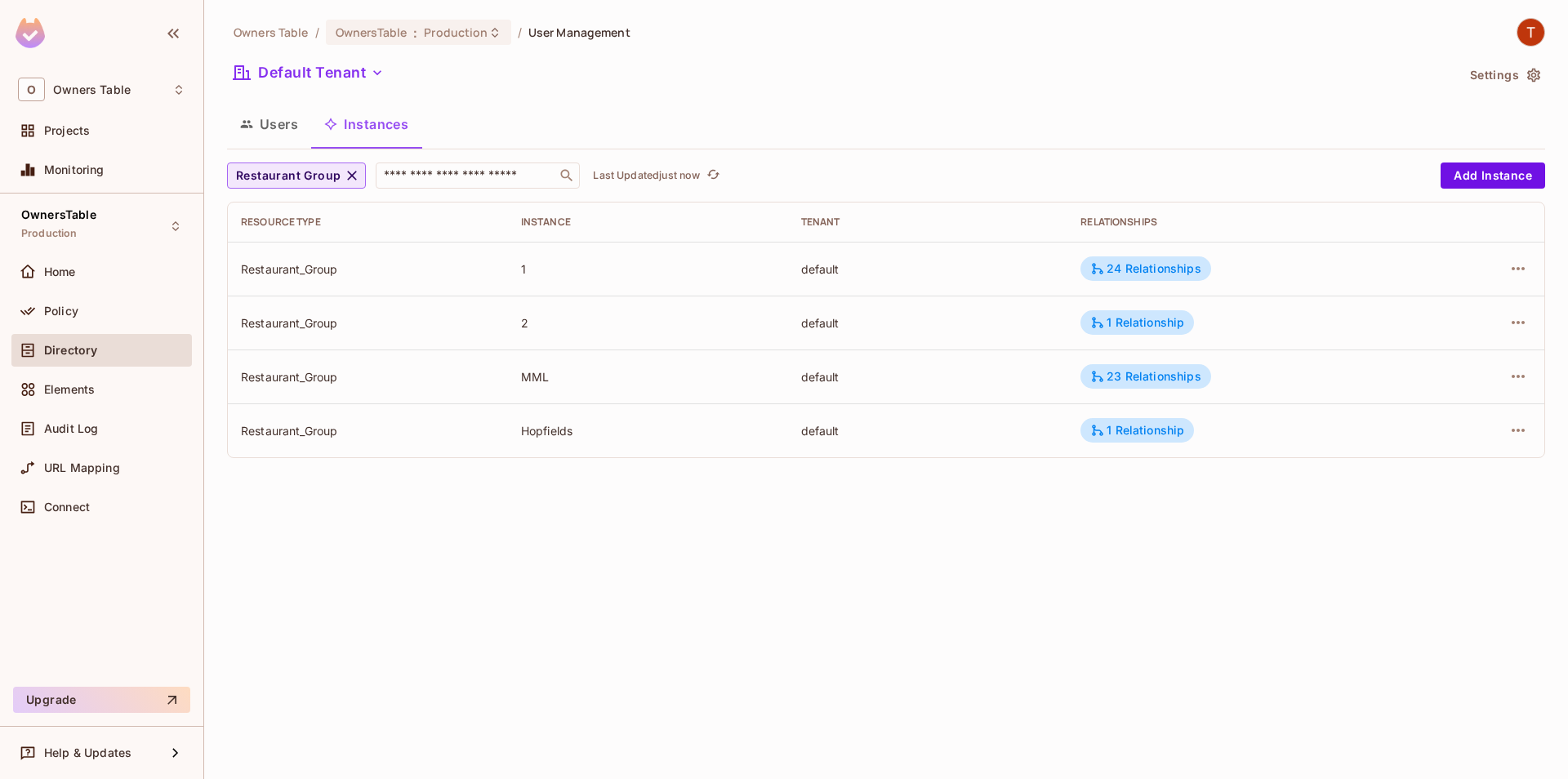
click at [337, 178] on span "Restaurant Group" at bounding box center [288, 176] width 104 height 21
click at [315, 217] on span "Restaurant" at bounding box center [302, 212] width 125 height 15
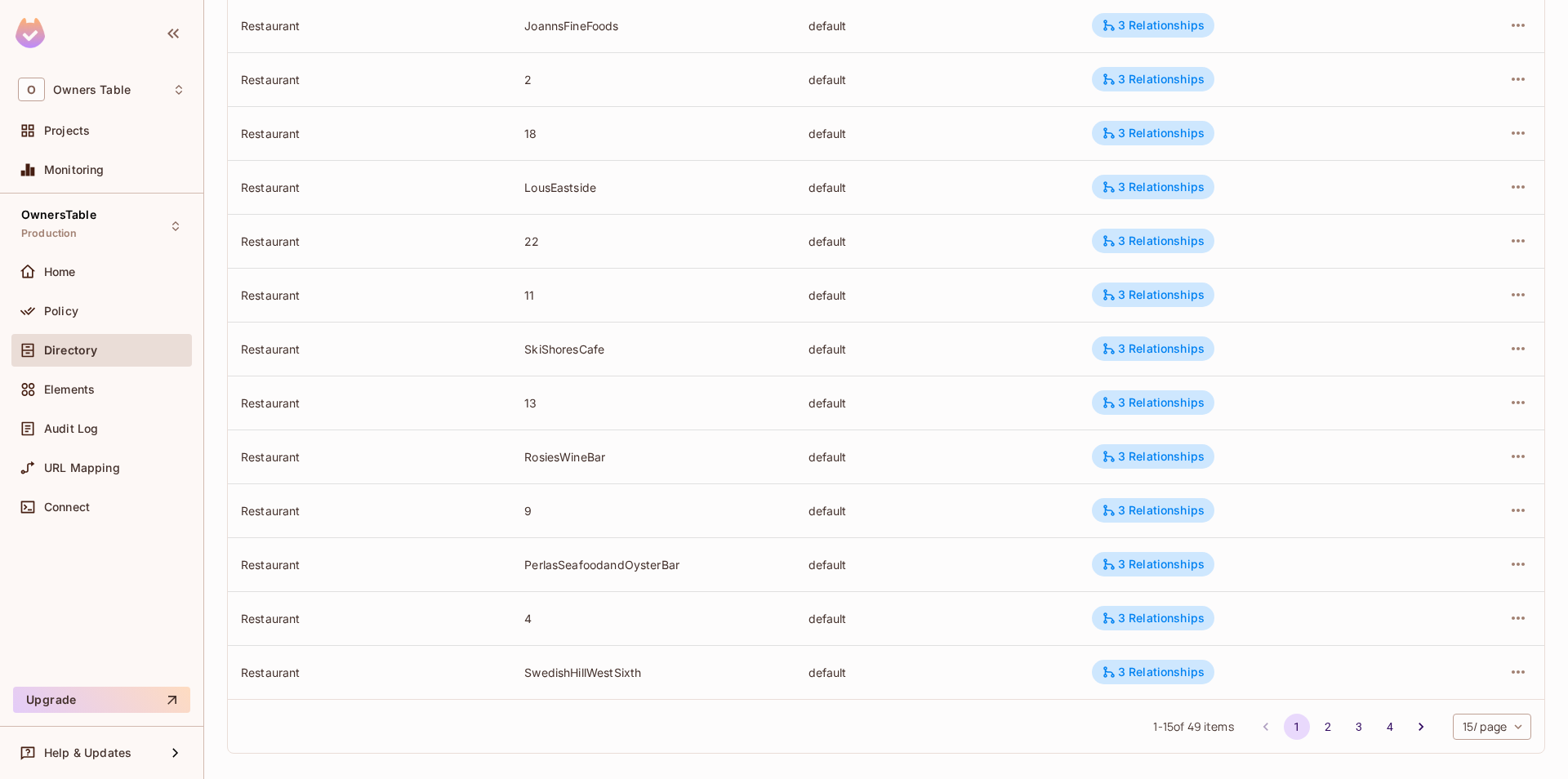
scroll to position [362, 0]
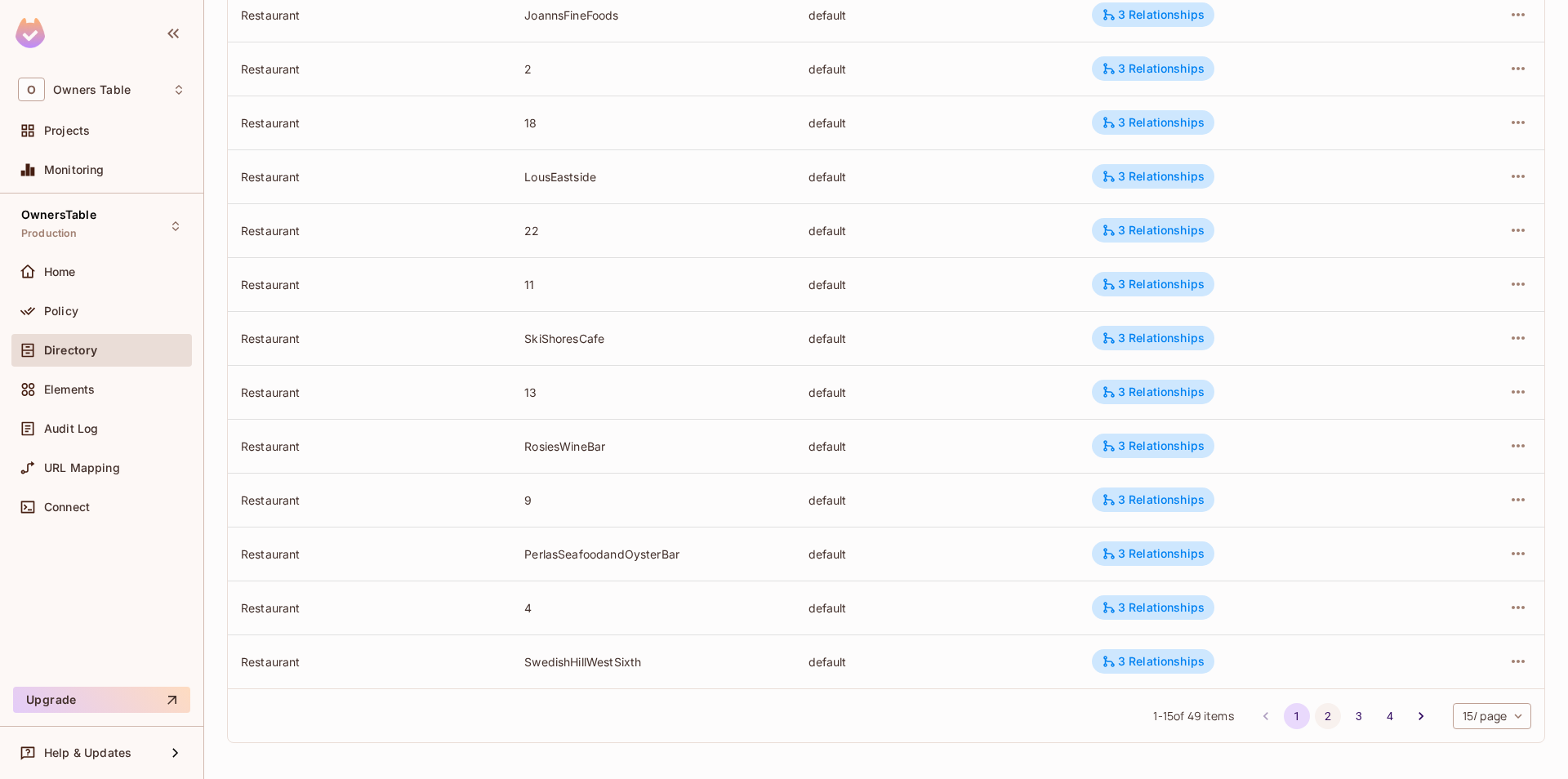
click at [1324, 707] on button "2" at bounding box center [1328, 716] width 27 height 27
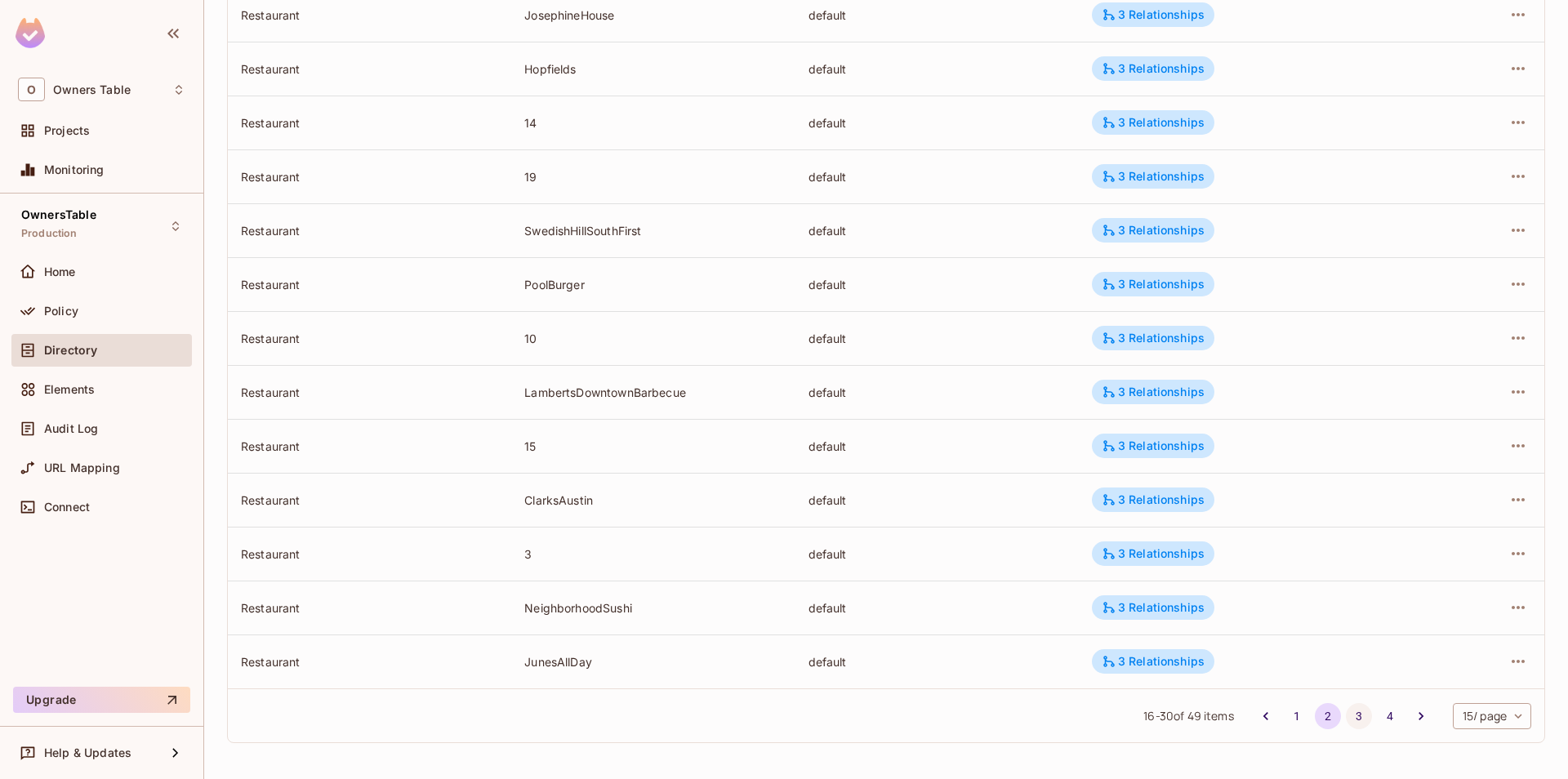
click at [1356, 713] on button "3" at bounding box center [1360, 716] width 27 height 27
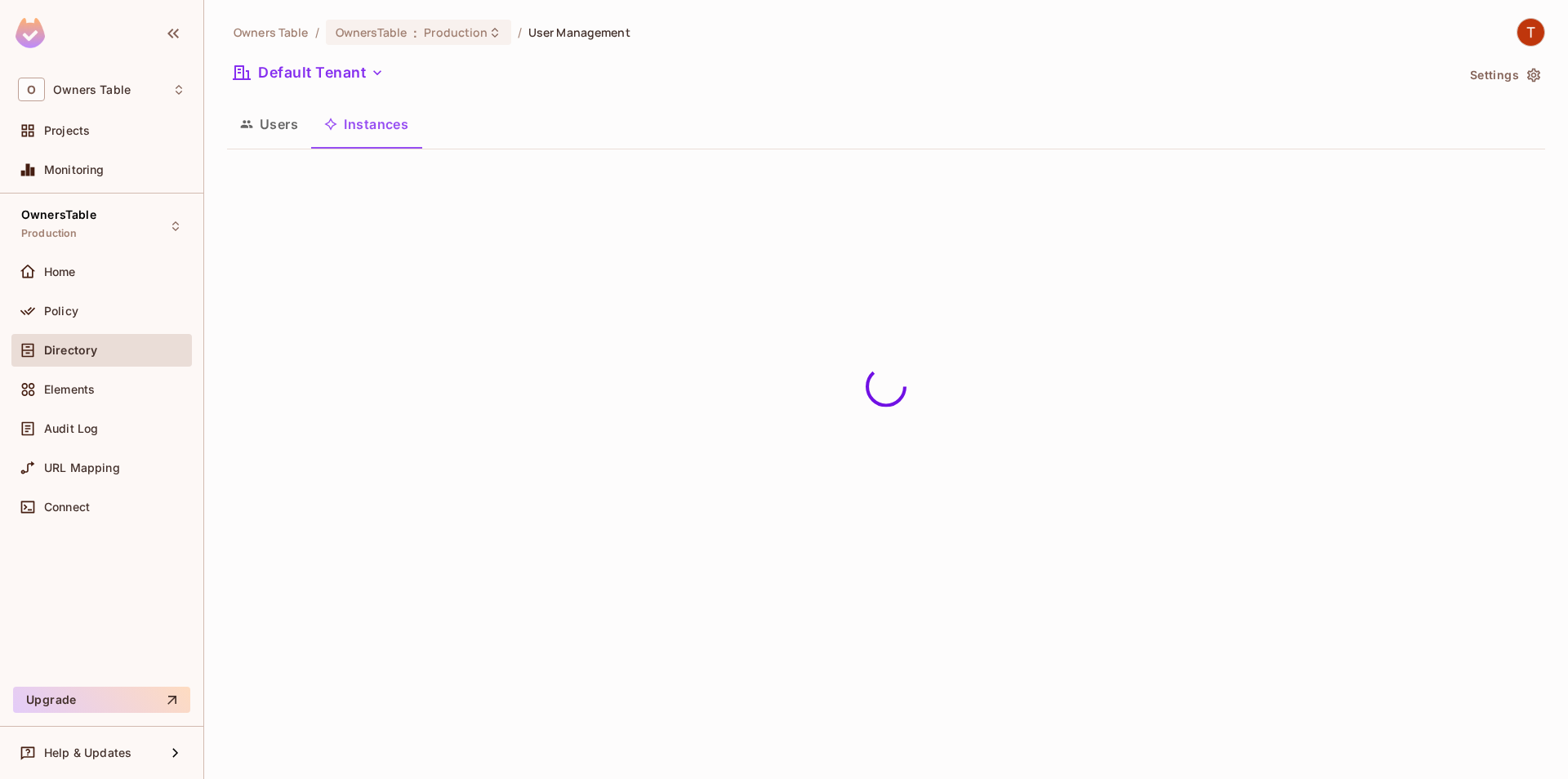
scroll to position [0, 0]
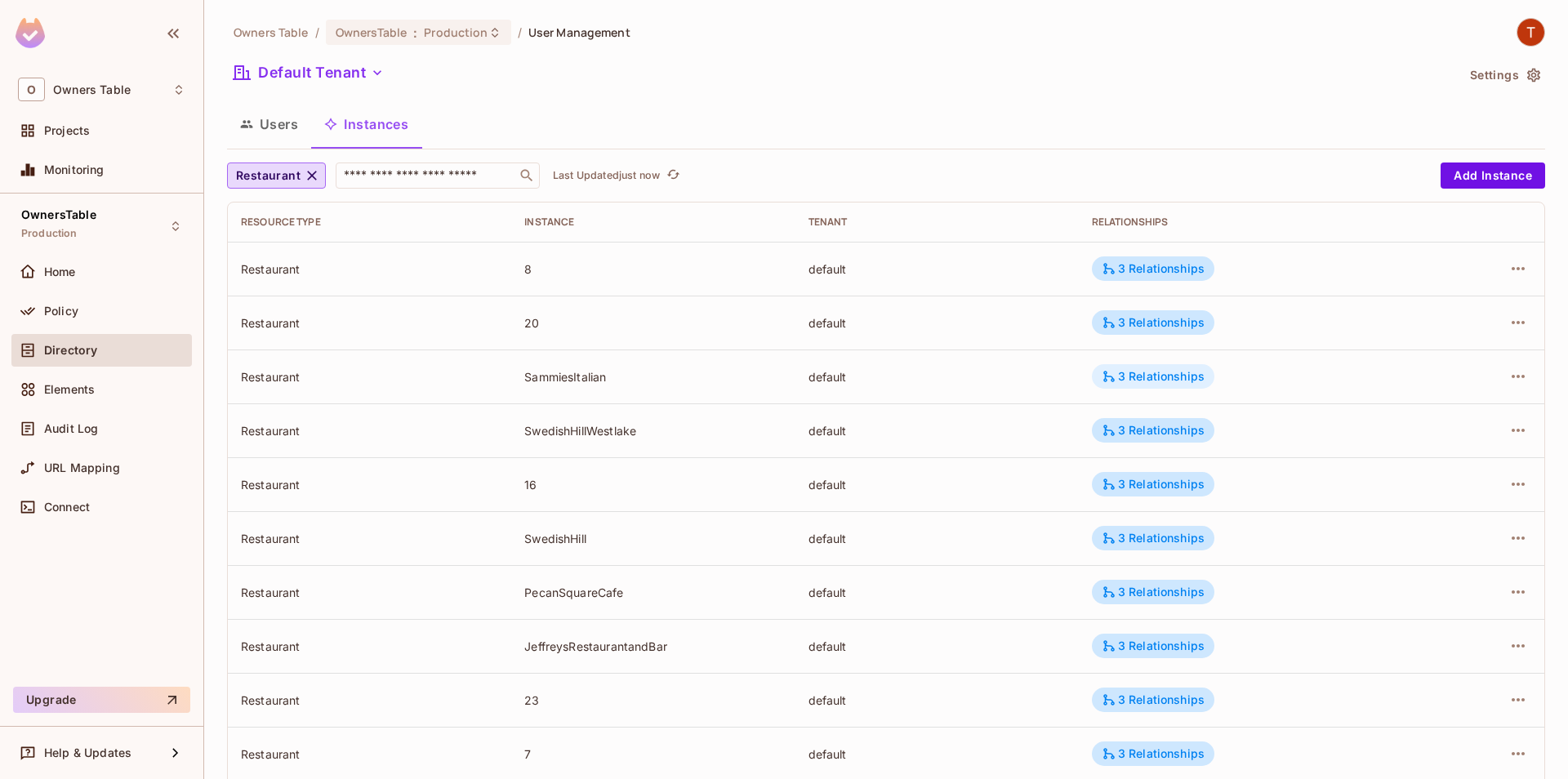
click at [1186, 371] on div "3 Relationships" at bounding box center [1153, 377] width 103 height 15
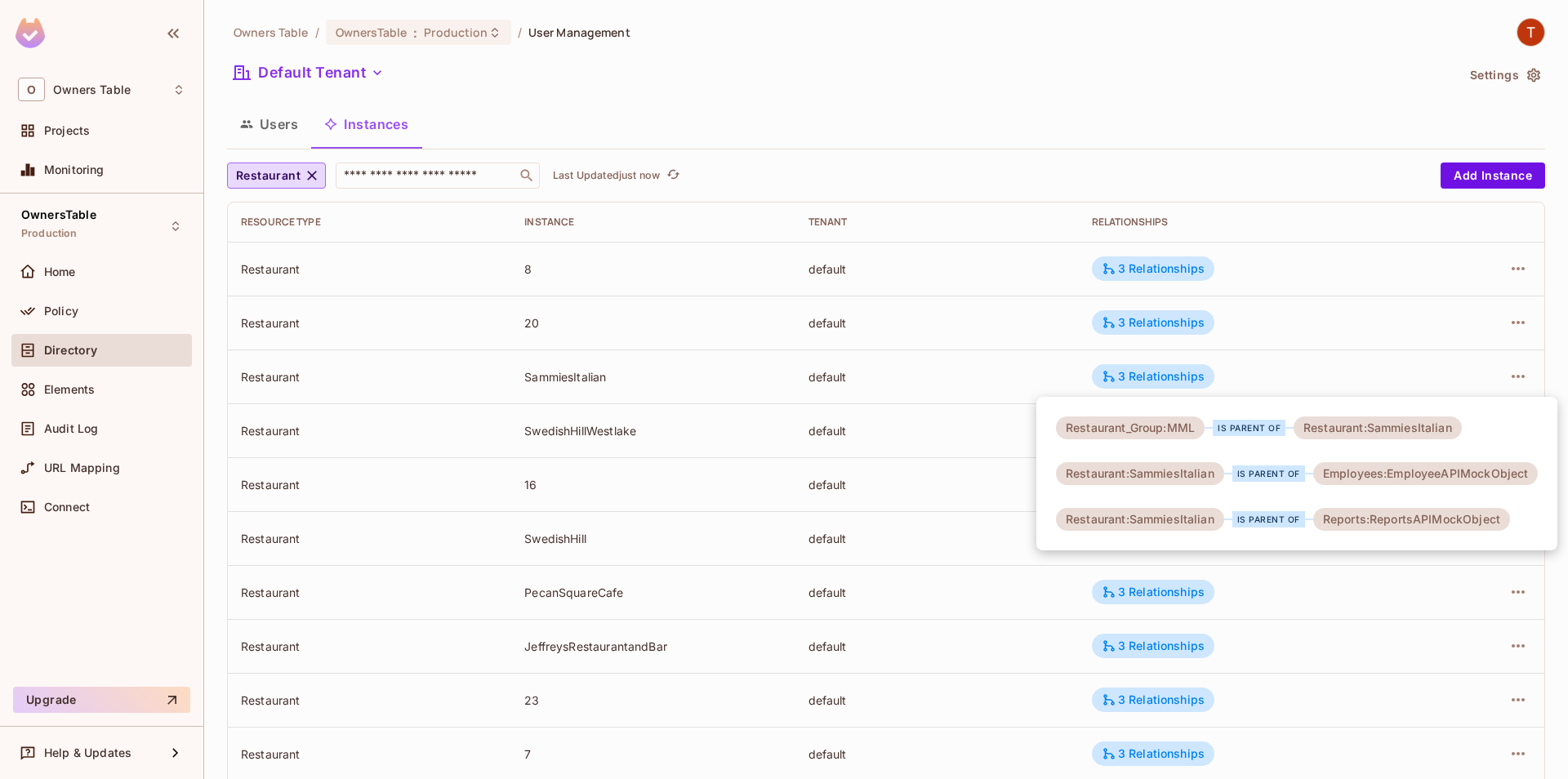
click at [1032, 389] on div at bounding box center [784, 390] width 1568 height 779
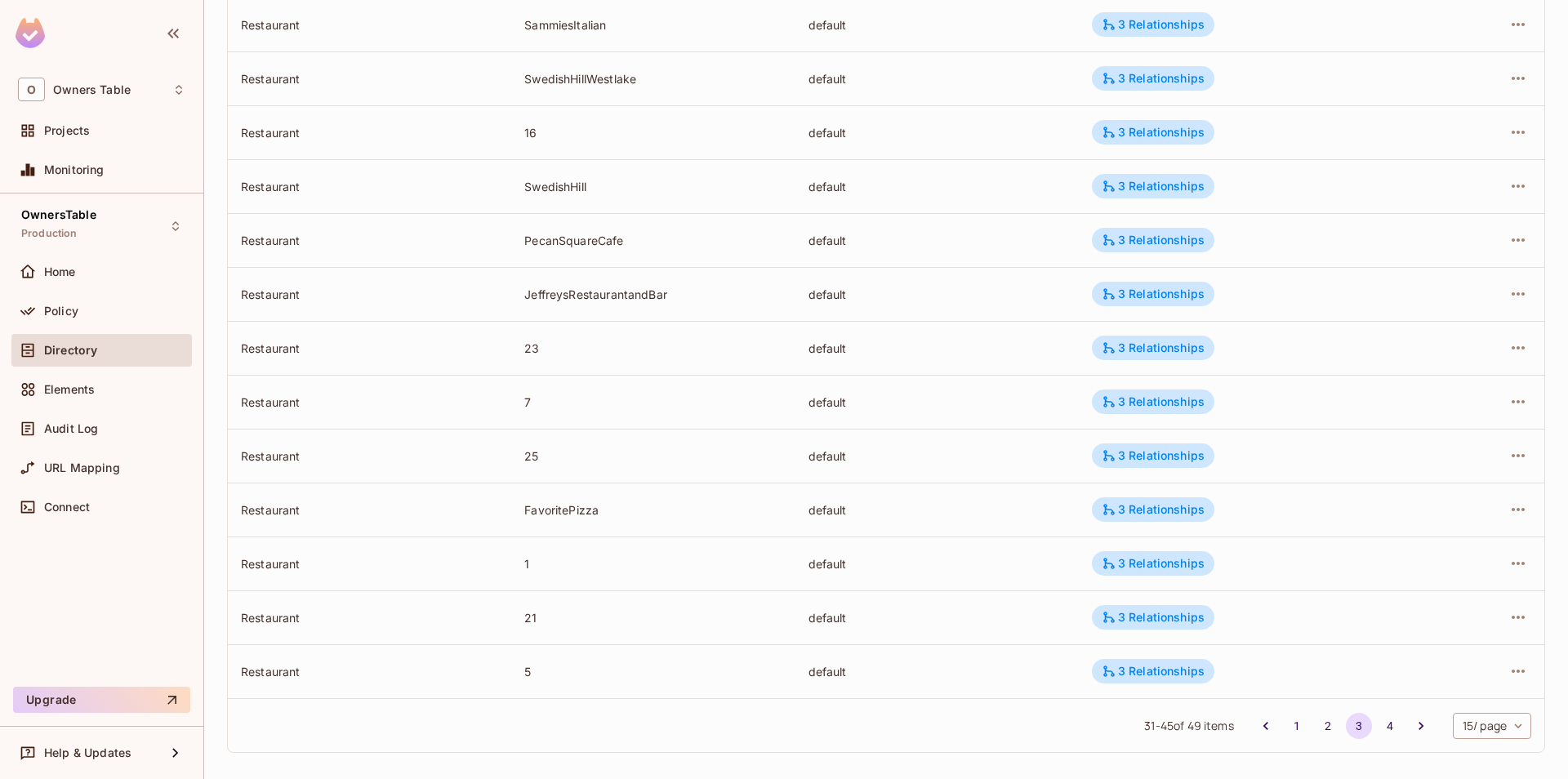
scroll to position [362, 0]
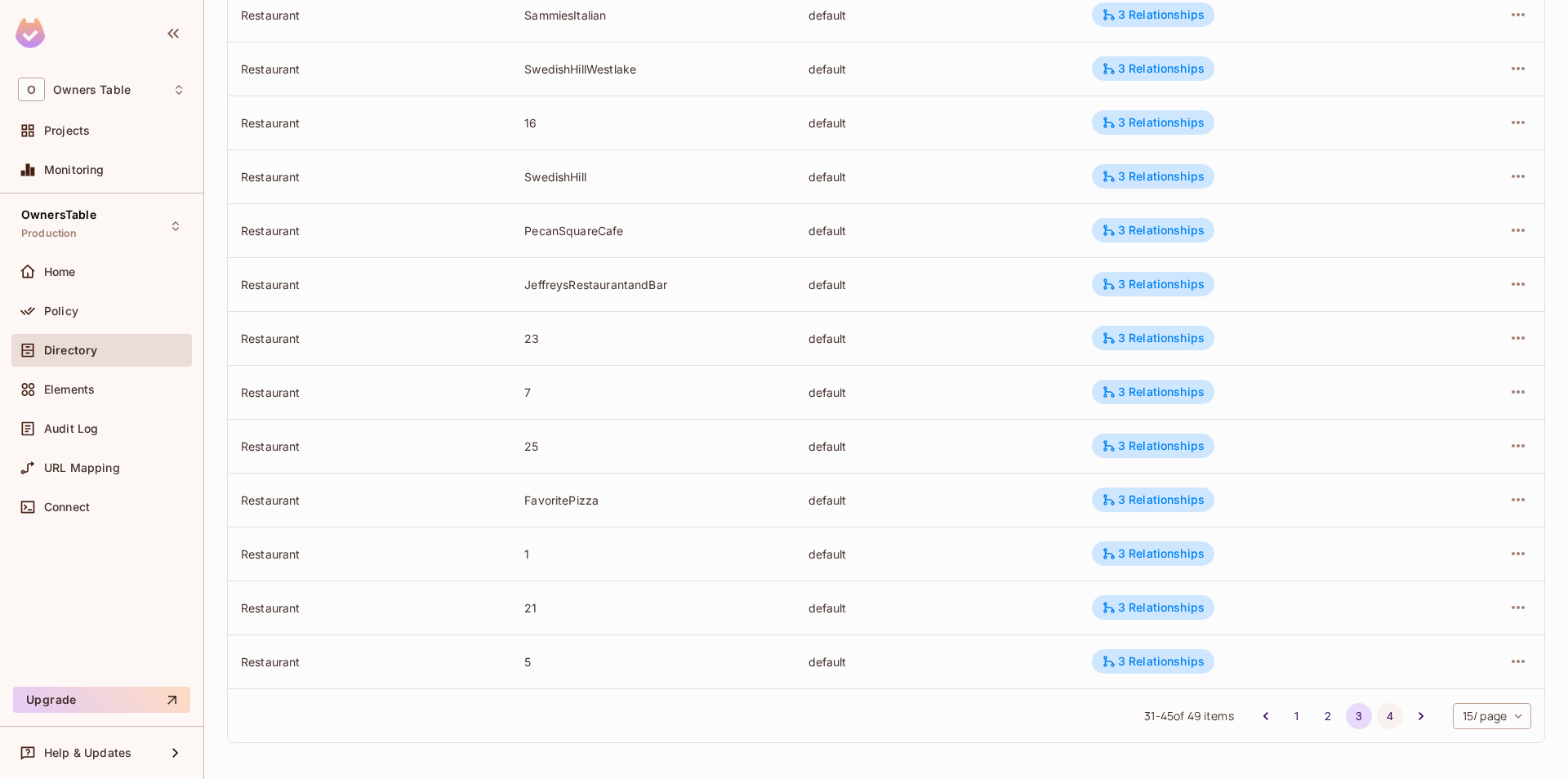
click at [1382, 707] on button "4" at bounding box center [1390, 716] width 27 height 27
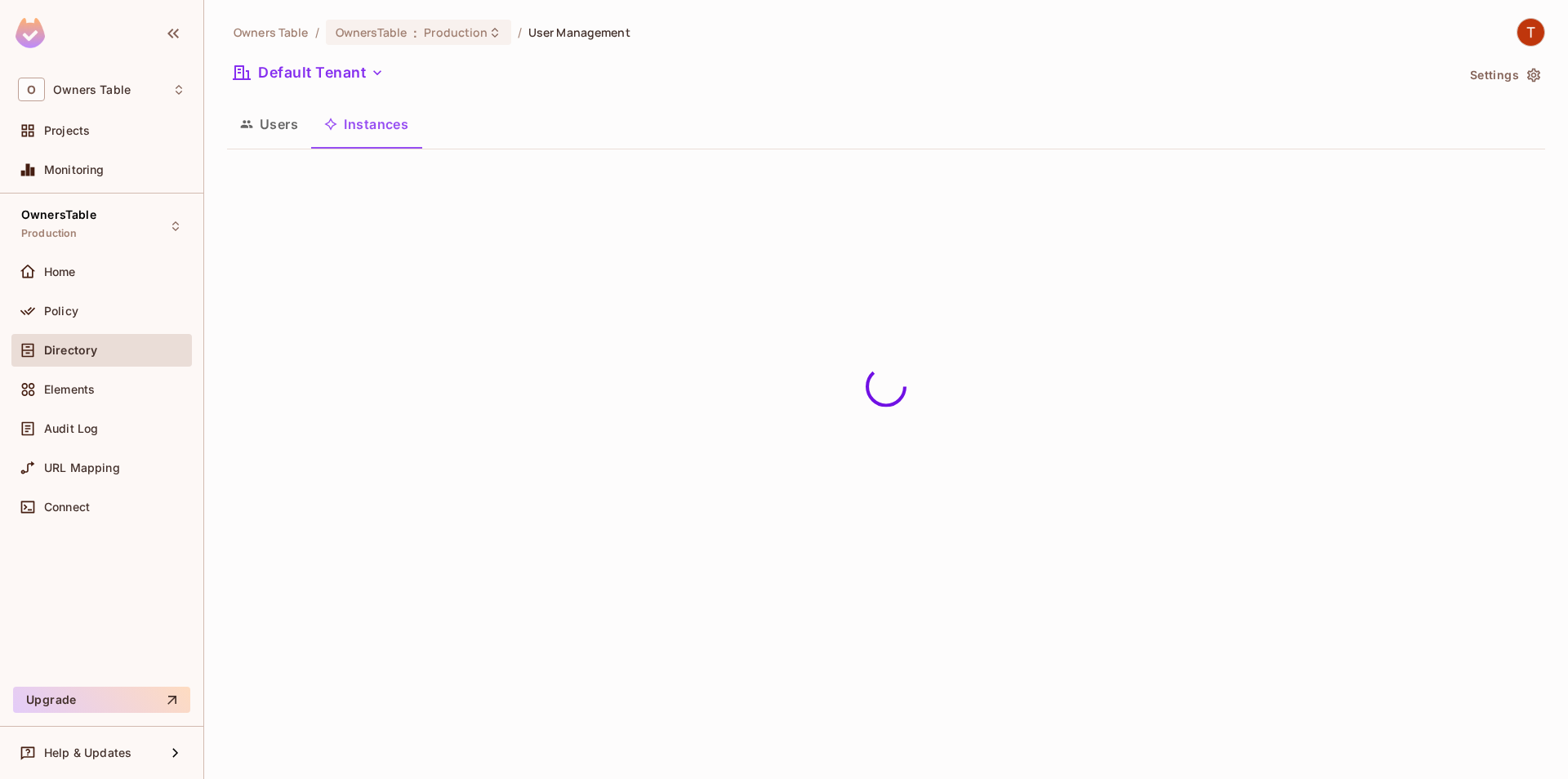
scroll to position [0, 0]
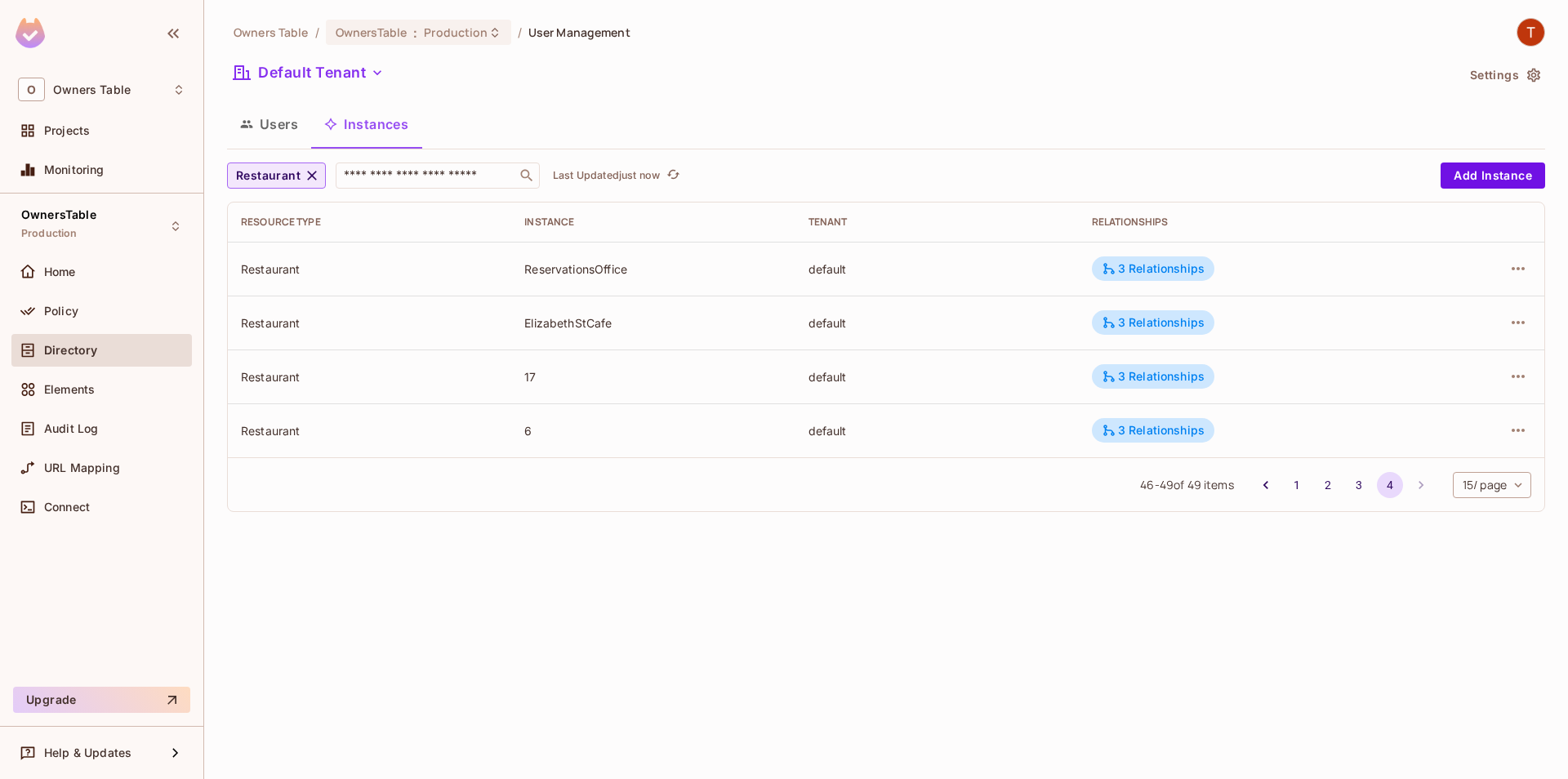
click at [294, 174] on span "Restaurant" at bounding box center [268, 176] width 64 height 21
click at [290, 251] on span "Restaurant Group" at bounding box center [287, 252] width 96 height 15
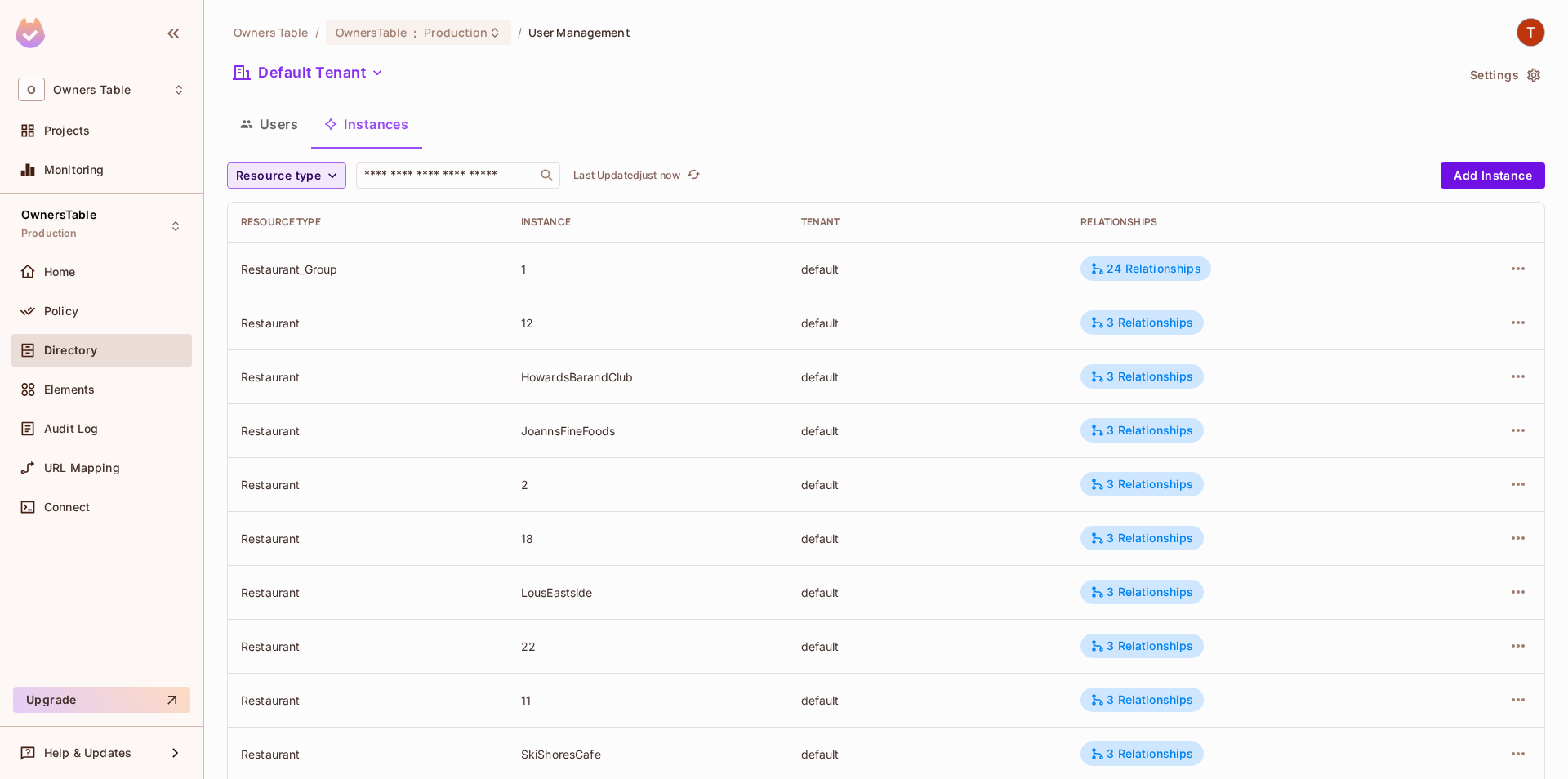
click at [295, 185] on span "Resource type" at bounding box center [279, 176] width 85 height 21
click at [304, 255] on span "Restaurant Group" at bounding box center [287, 247] width 96 height 15
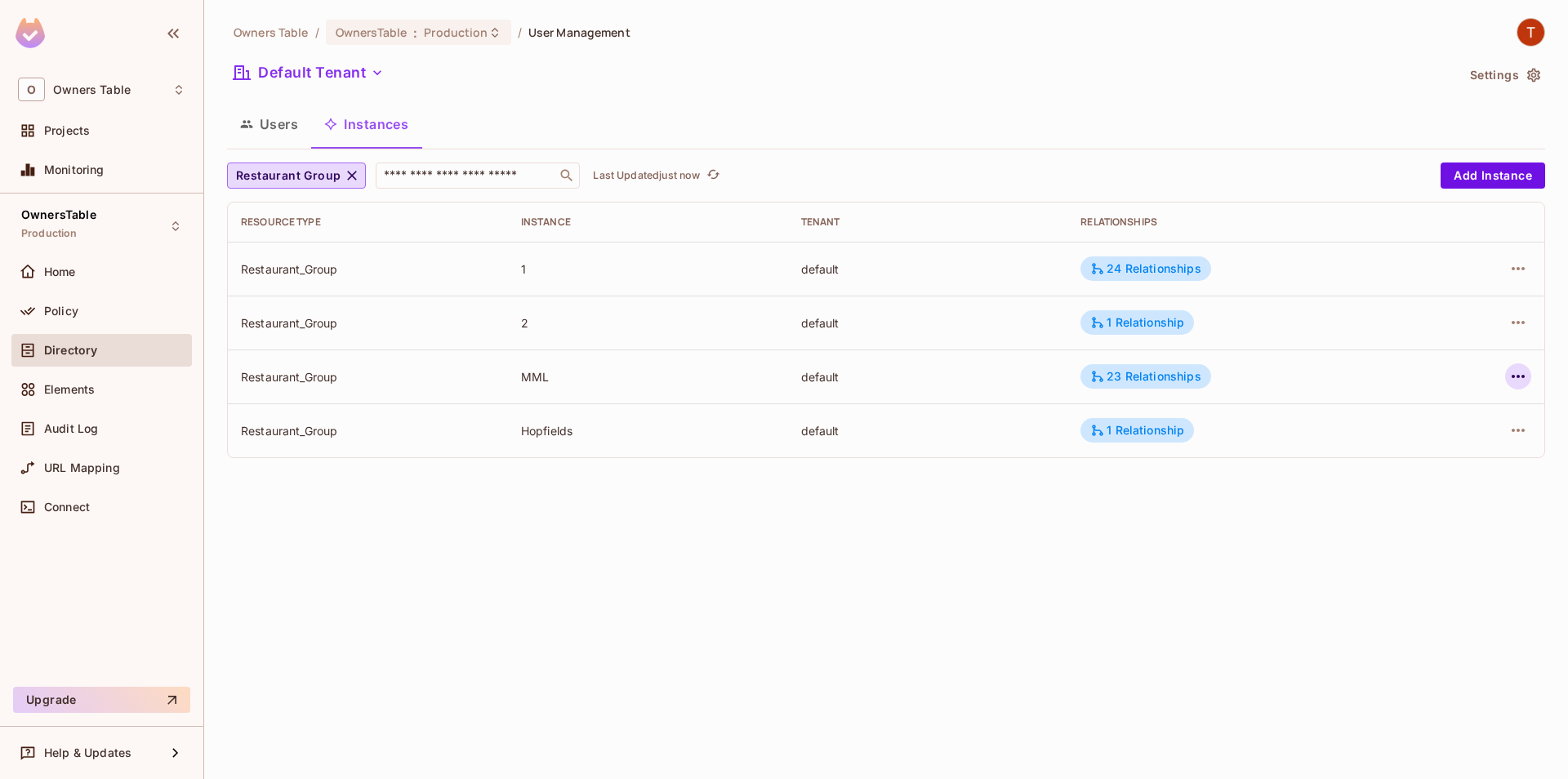
click at [1507, 382] on button "button" at bounding box center [1519, 377] width 27 height 27
click at [1420, 482] on div "Delete Resource Instance" at bounding box center [1429, 485] width 141 height 16
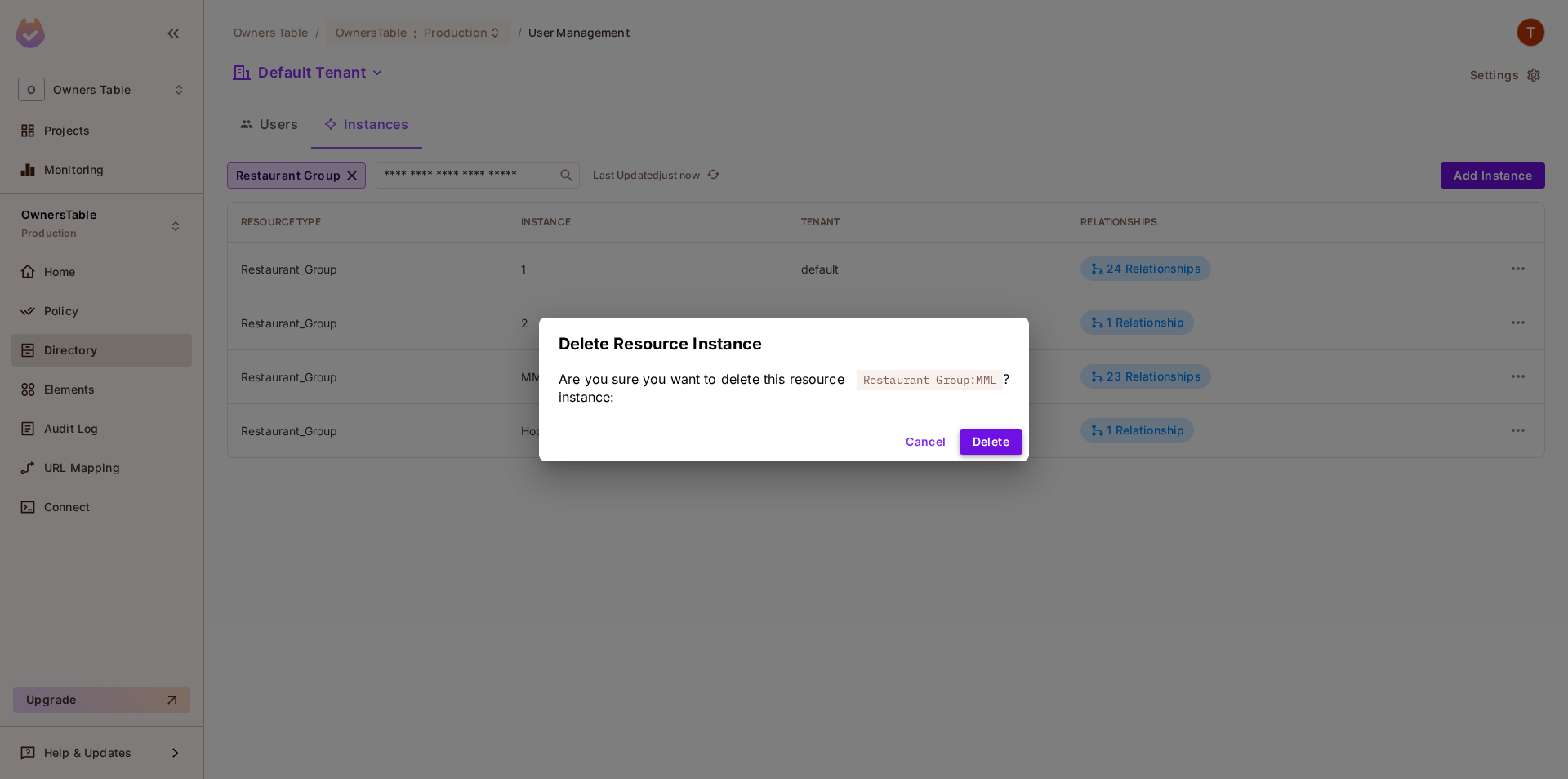
click at [999, 444] on button "Delete" at bounding box center [991, 443] width 63 height 27
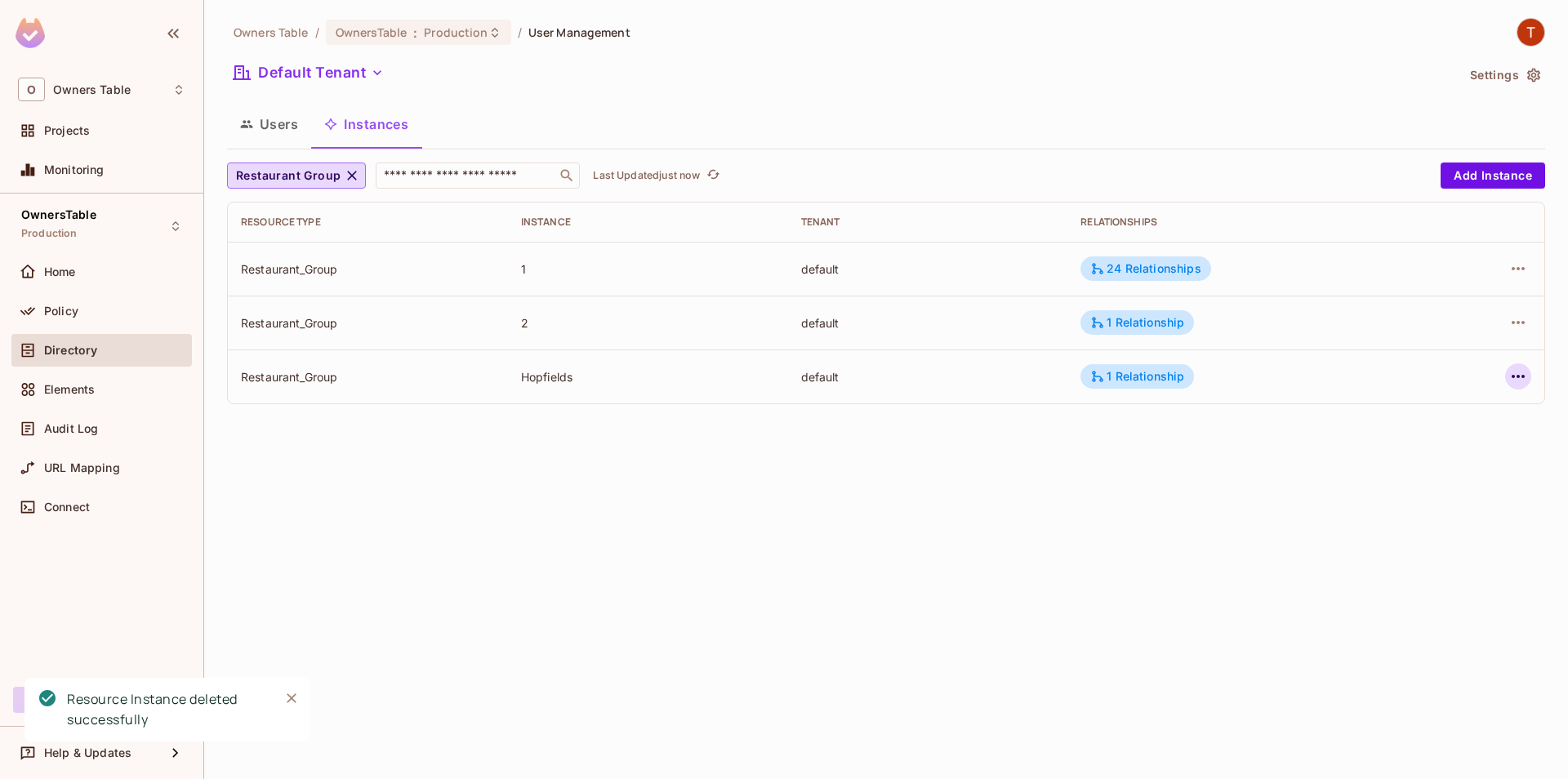
click at [1512, 385] on icon "button" at bounding box center [1518, 376] width 20 height 20
click at [1413, 488] on div "Delete Resource Instance" at bounding box center [1429, 485] width 141 height 16
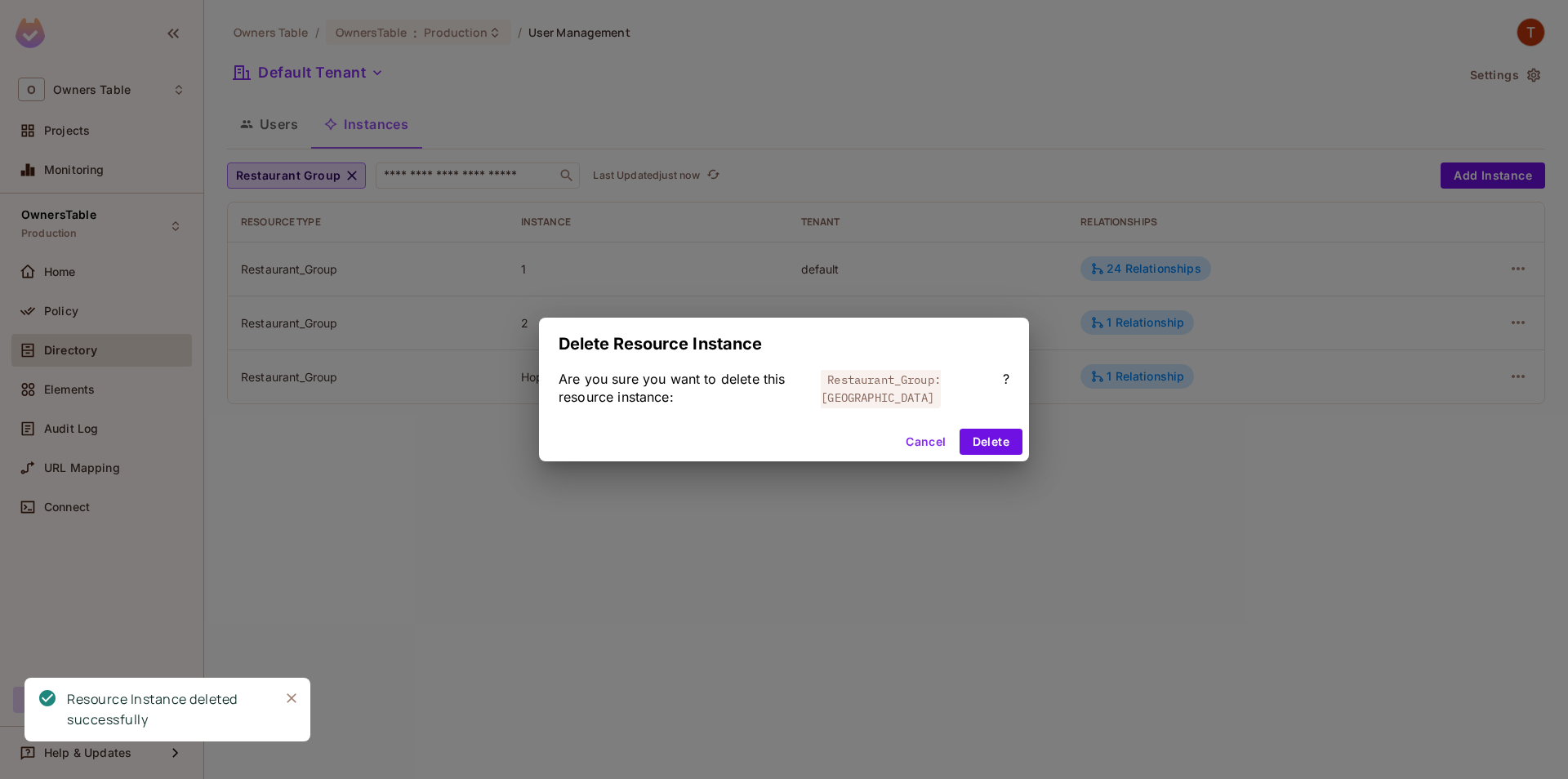
click at [959, 442] on div "Cancel Delete" at bounding box center [784, 442] width 490 height 39
click at [990, 449] on button "Delete" at bounding box center [991, 443] width 63 height 27
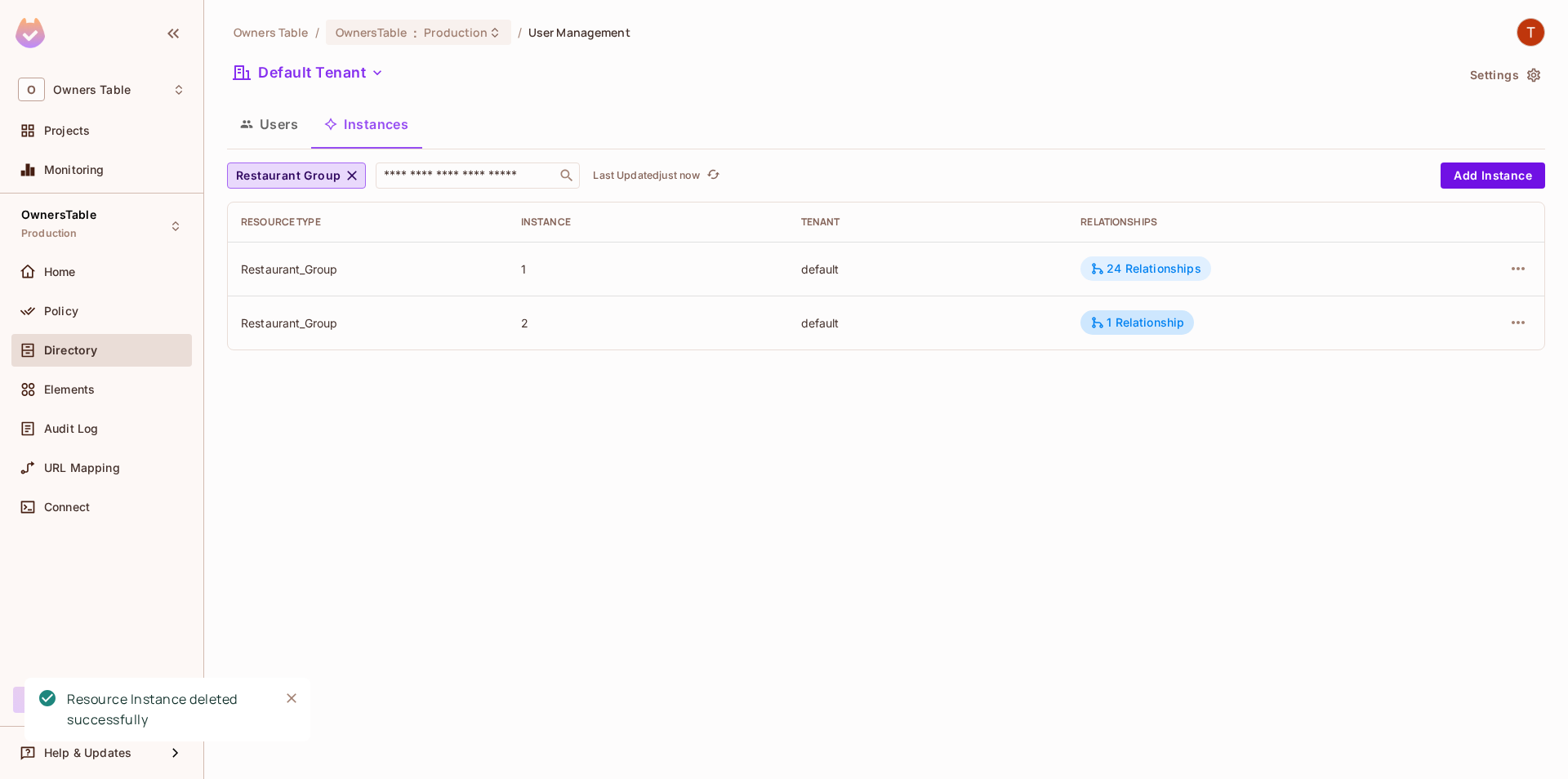
click at [1113, 271] on div "24 Relationships" at bounding box center [1145, 269] width 110 height 15
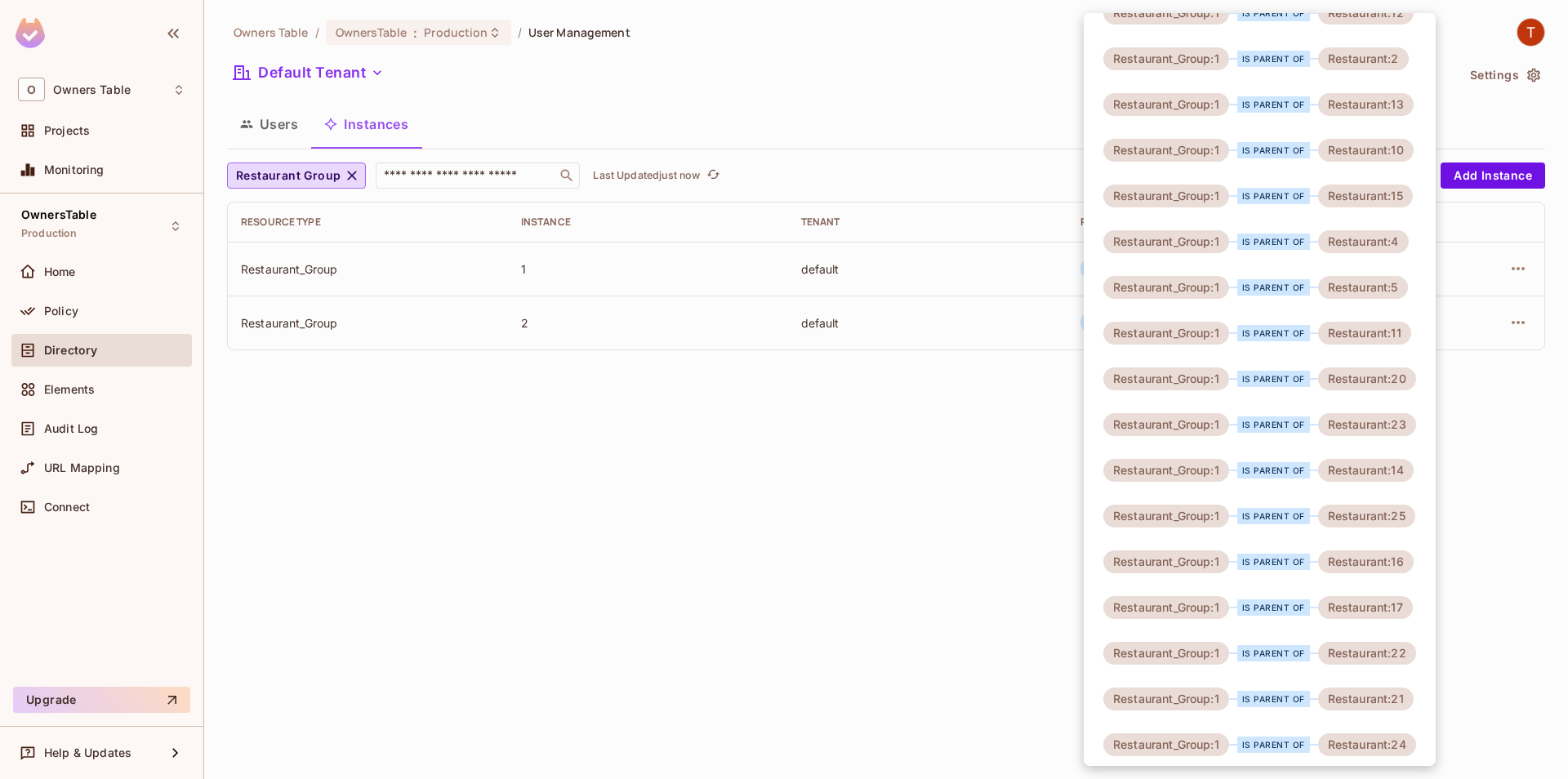
scroll to position [361, 0]
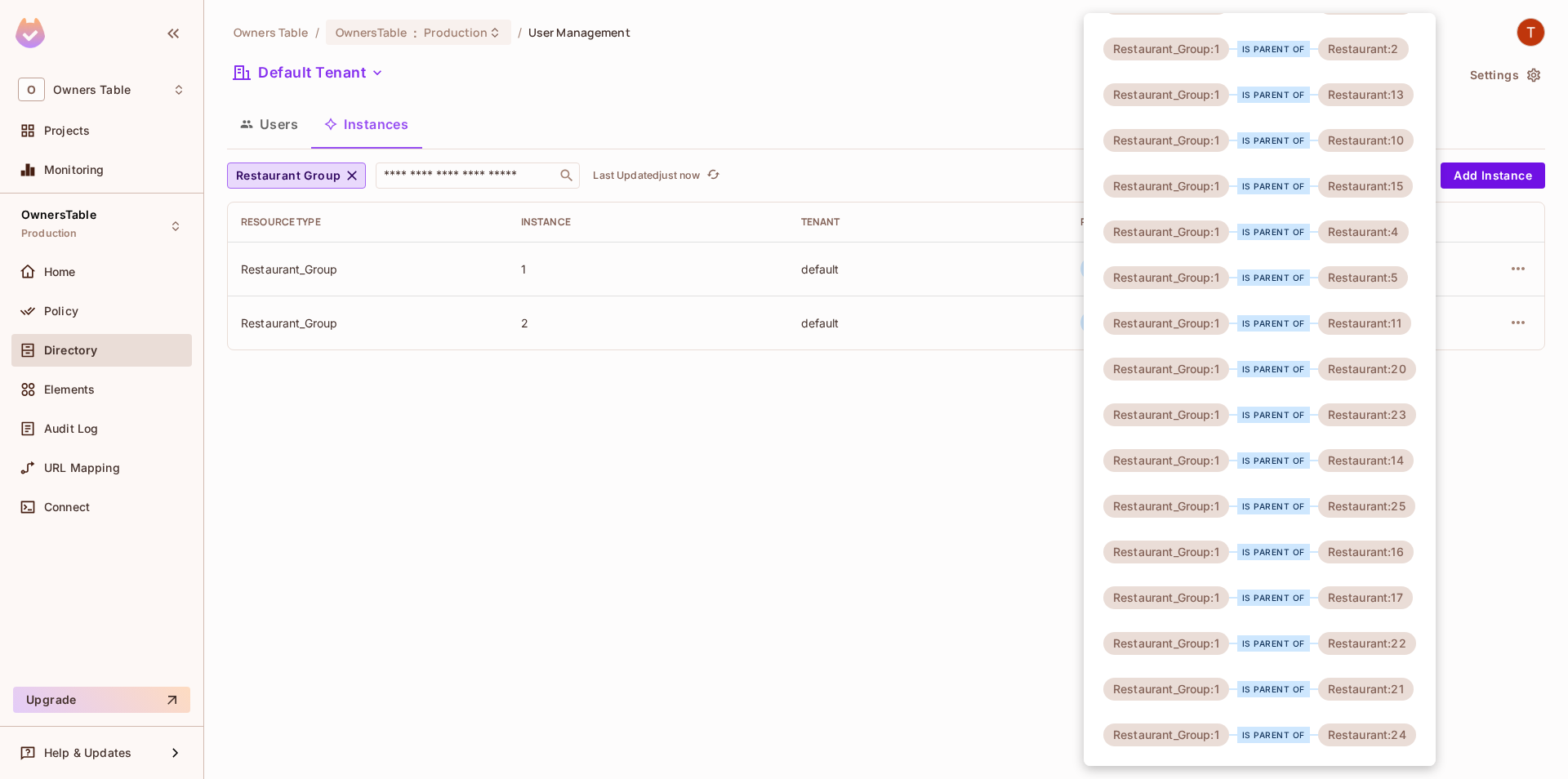
click at [899, 528] on div at bounding box center [784, 390] width 1568 height 779
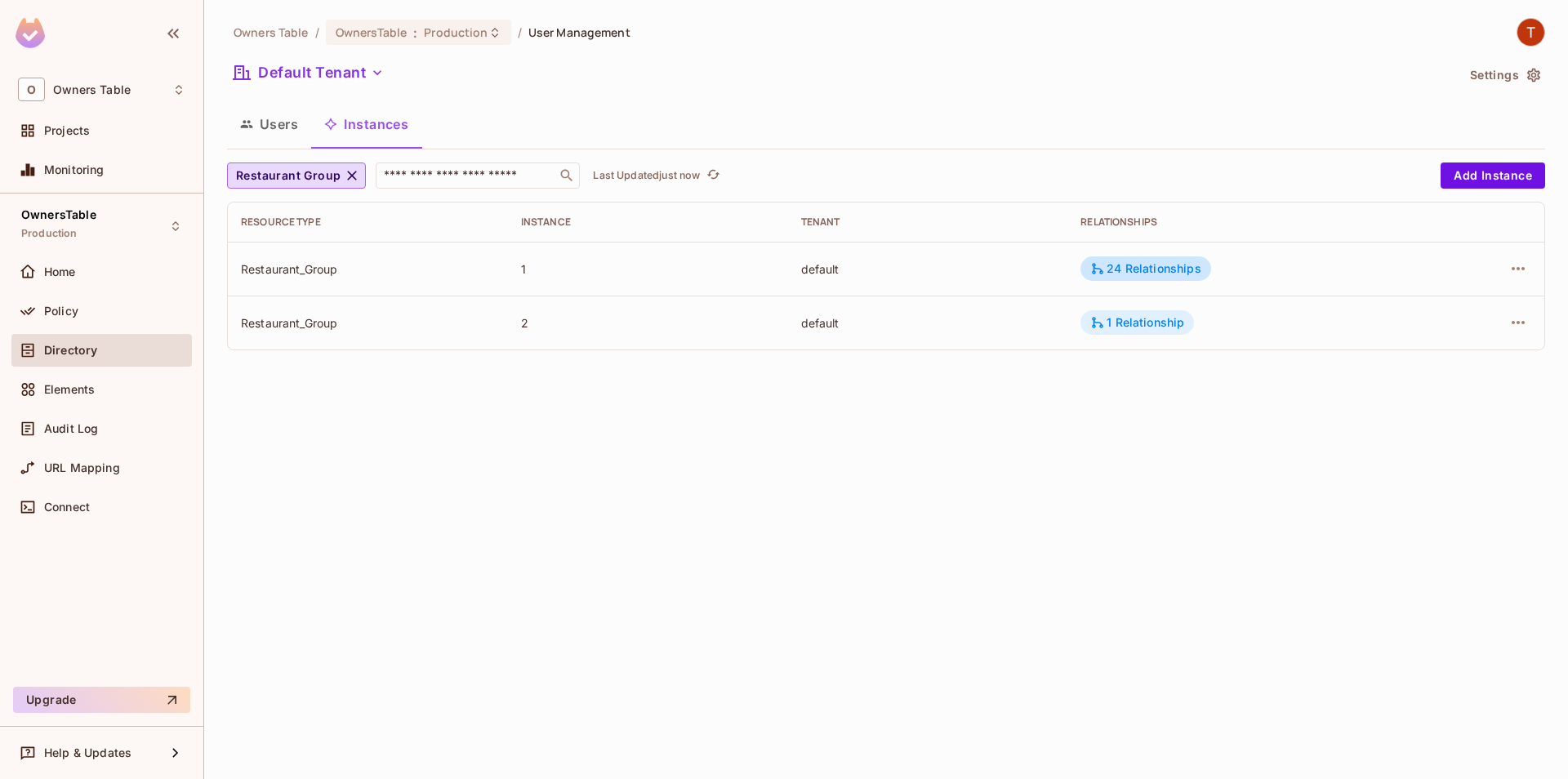
click at [1182, 333] on div "1 Relationship" at bounding box center [1137, 323] width 114 height 25
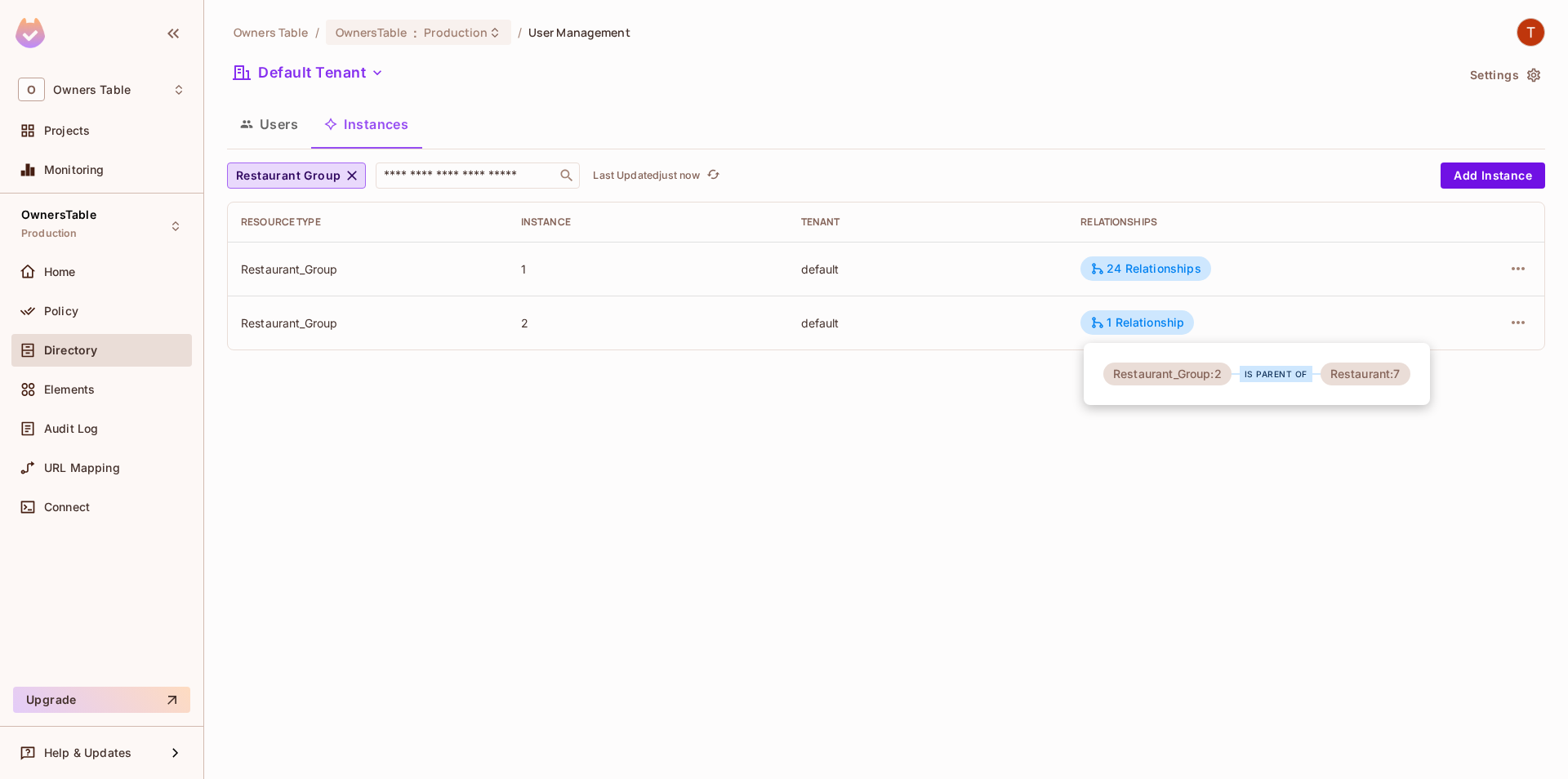
click at [957, 496] on div at bounding box center [784, 390] width 1568 height 779
click at [315, 187] on button "Restaurant Group" at bounding box center [297, 176] width 139 height 27
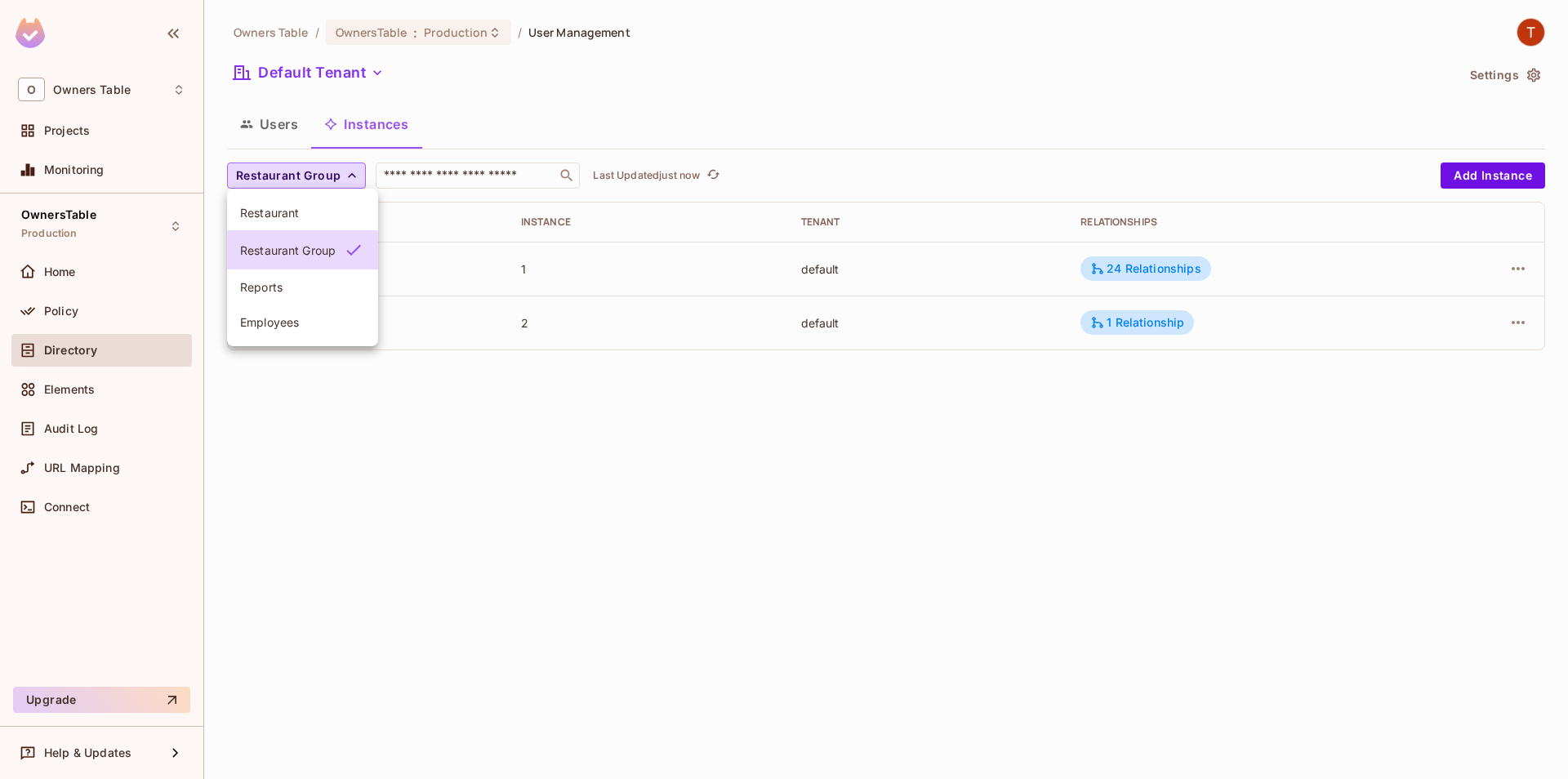
click at [334, 226] on li "Restaurant" at bounding box center [302, 212] width 151 height 35
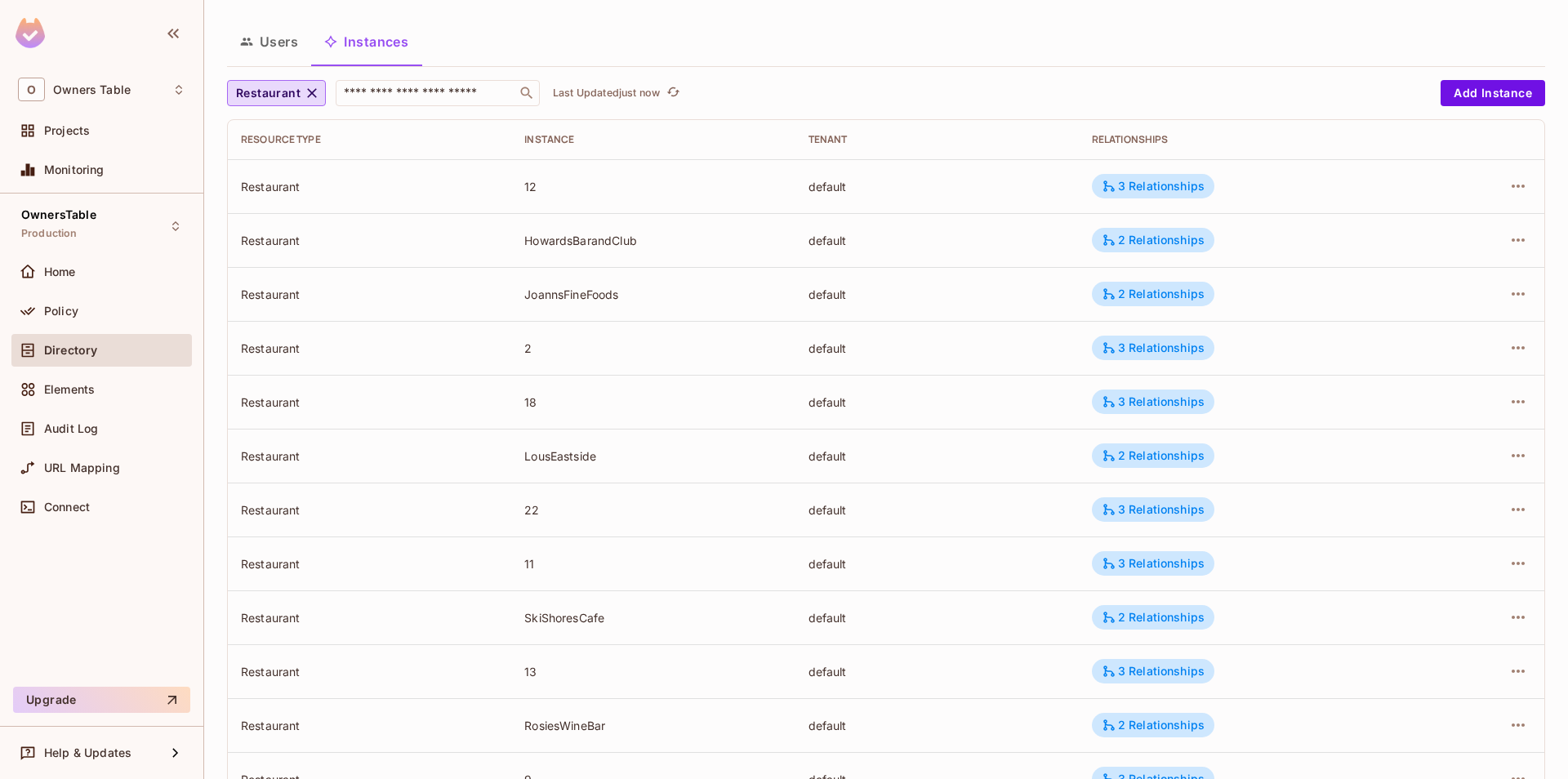
scroll to position [0, 0]
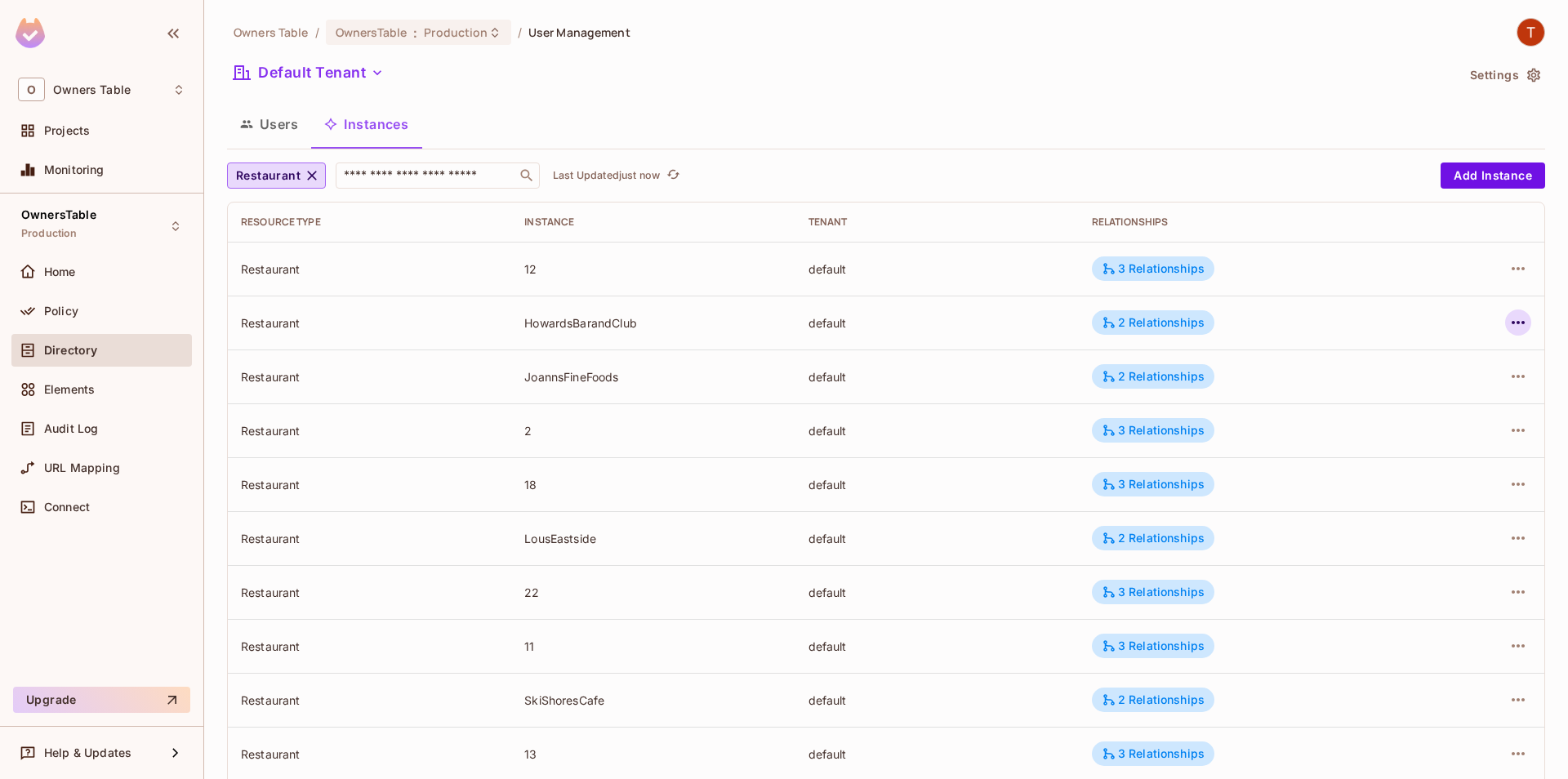
click at [1520, 326] on icon "button" at bounding box center [1518, 322] width 20 height 20
click at [1180, 274] on div at bounding box center [784, 390] width 1568 height 779
click at [1177, 268] on div "3 Relationships" at bounding box center [1153, 269] width 103 height 15
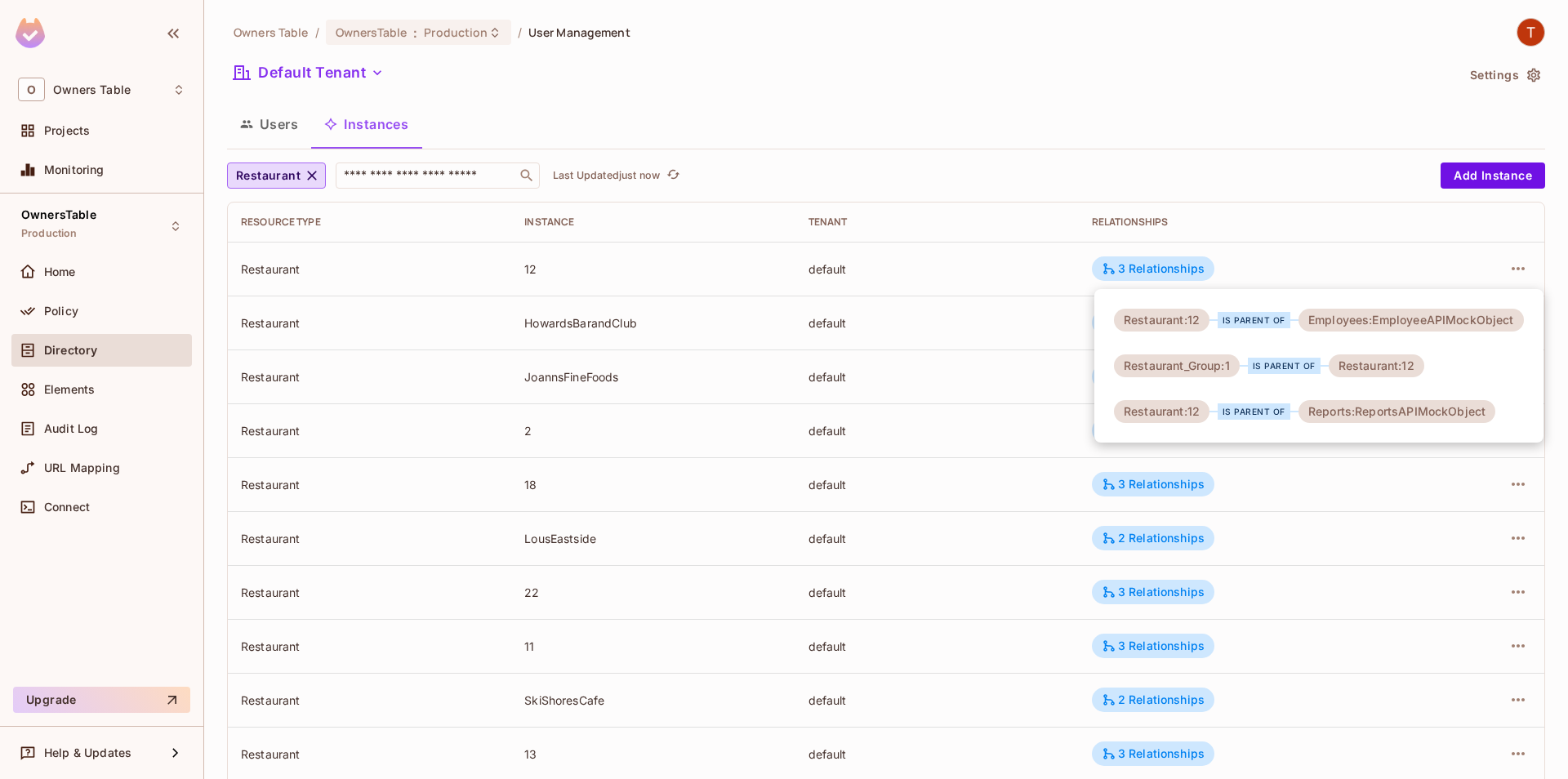
click at [1282, 251] on div at bounding box center [784, 390] width 1568 height 779
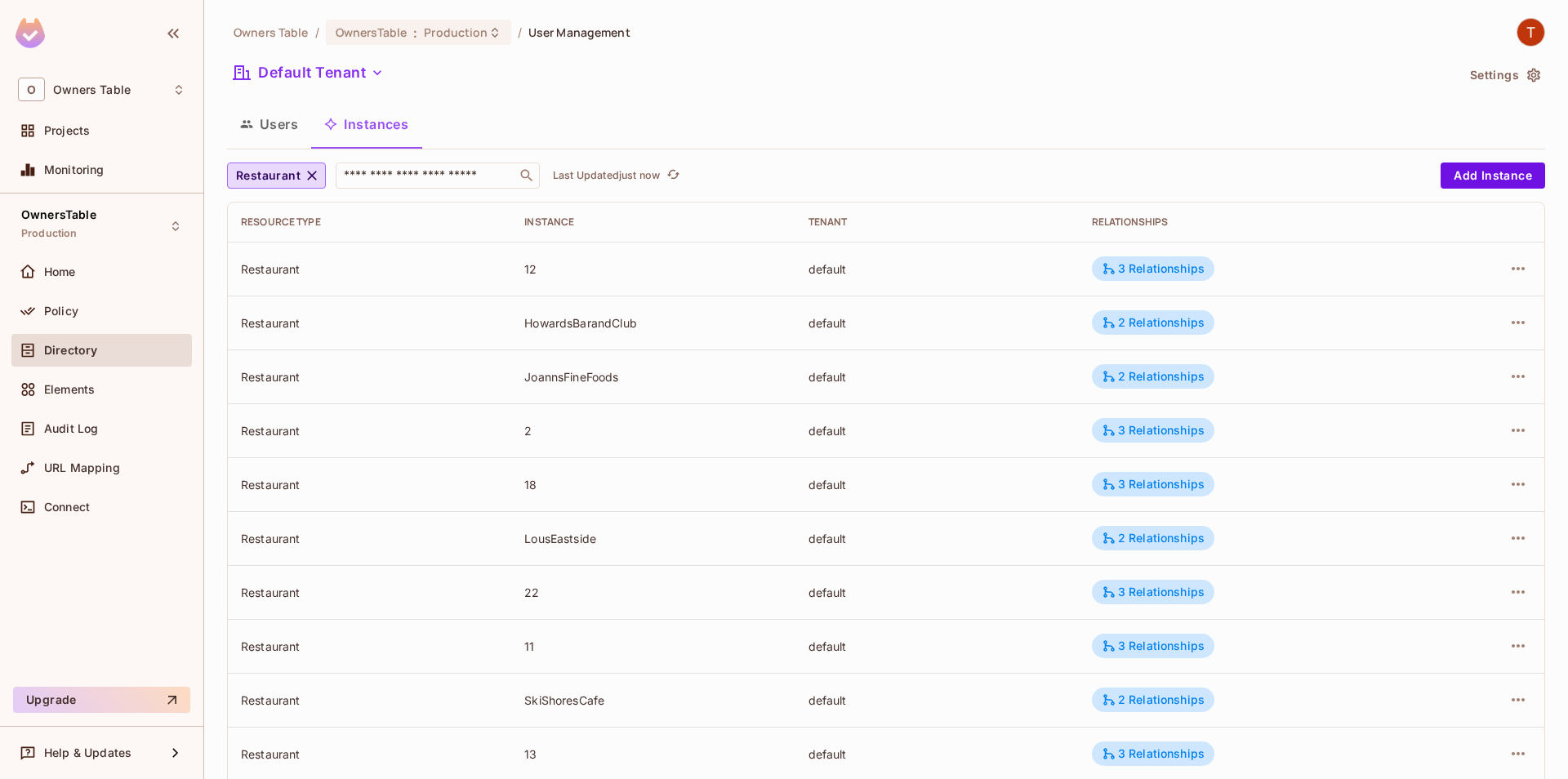
click at [1505, 327] on div at bounding box center [1484, 323] width 95 height 27
click at [1517, 322] on icon "button" at bounding box center [1518, 322] width 20 height 20
click at [1369, 431] on div "Delete Resource Instance" at bounding box center [1429, 431] width 141 height 16
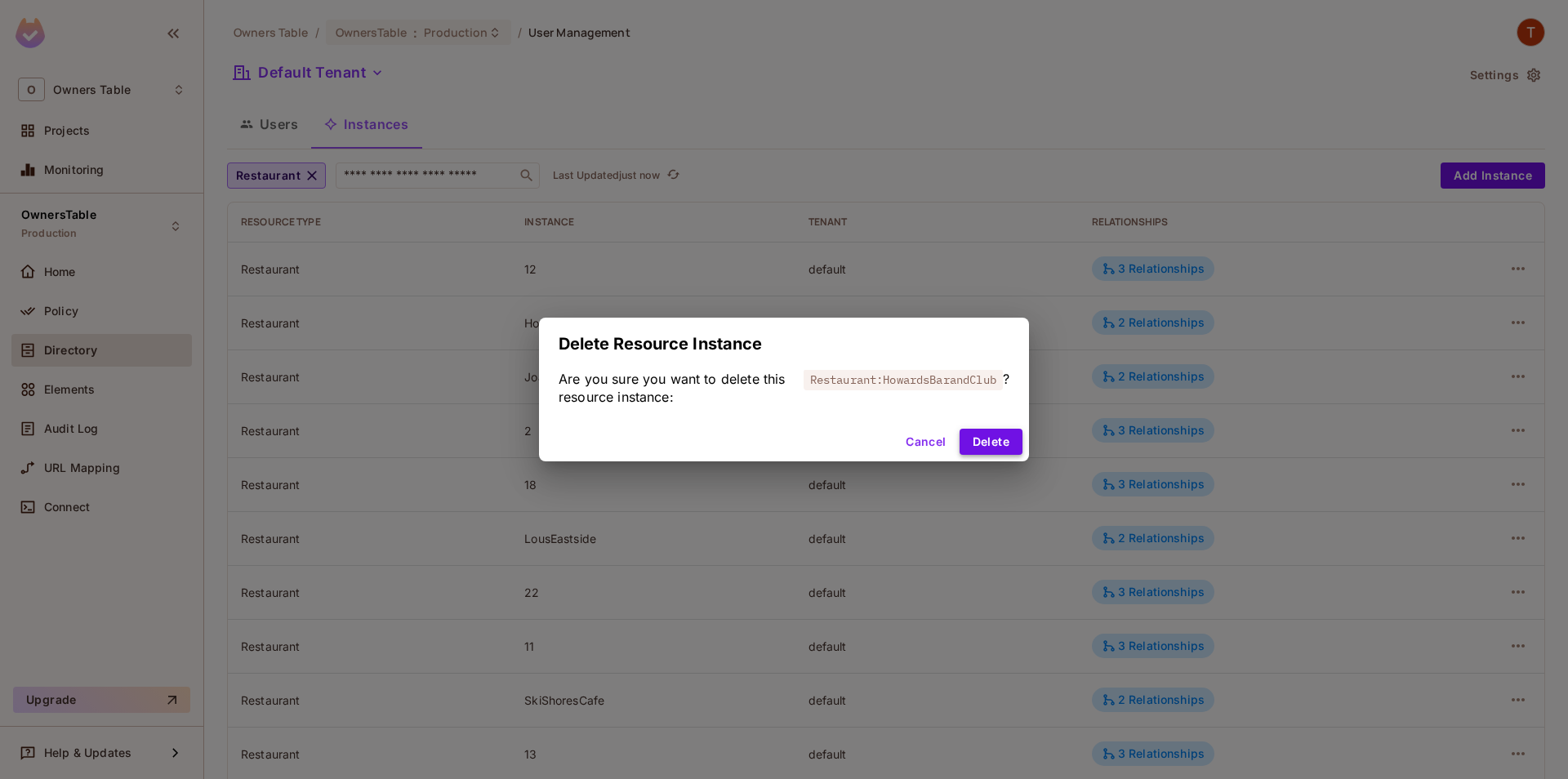
click at [995, 444] on button "Delete" at bounding box center [991, 443] width 63 height 27
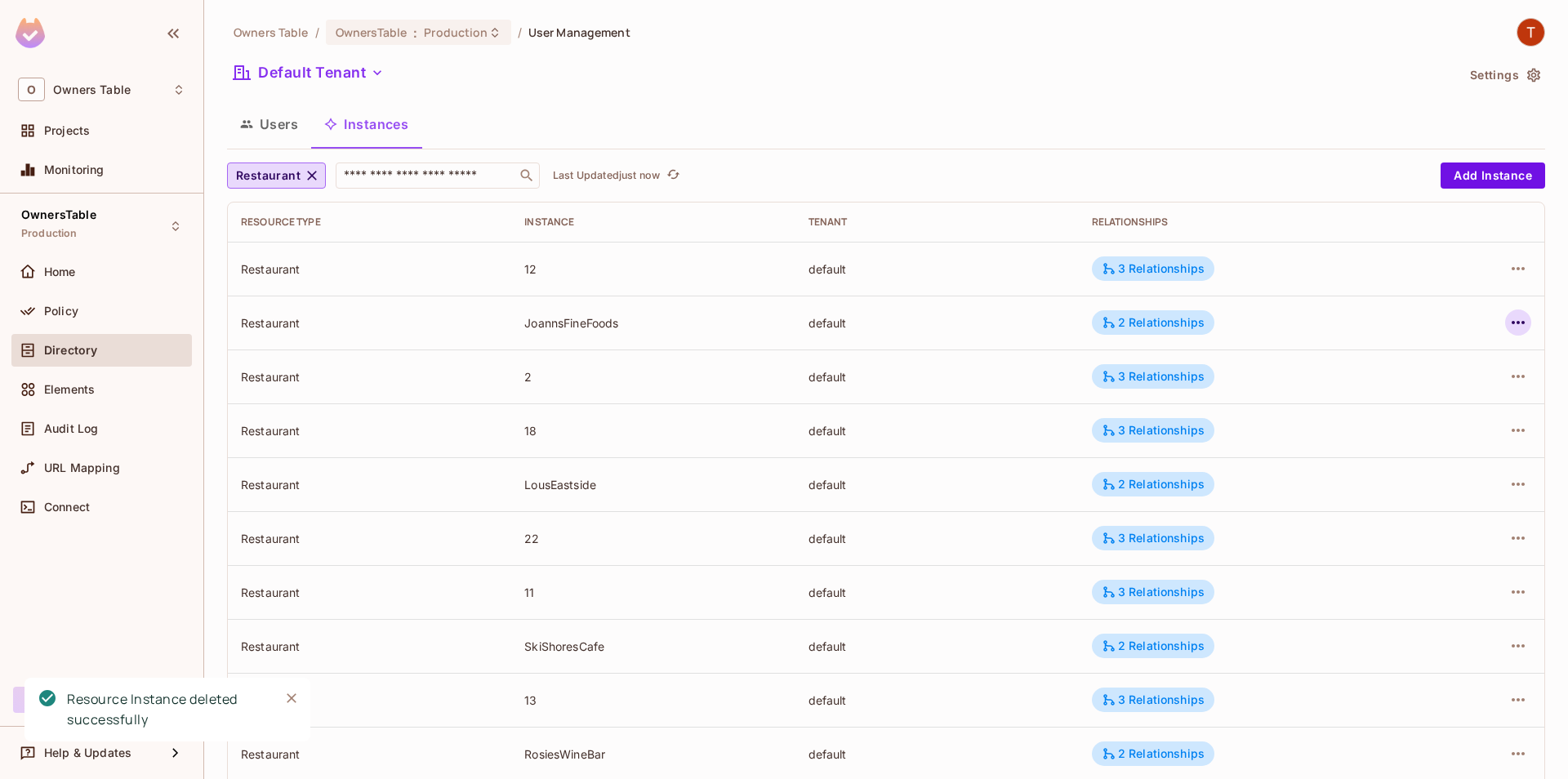
click at [1528, 318] on button "button" at bounding box center [1519, 323] width 27 height 27
click at [1379, 430] on div "Delete Resource Instance" at bounding box center [1429, 431] width 141 height 16
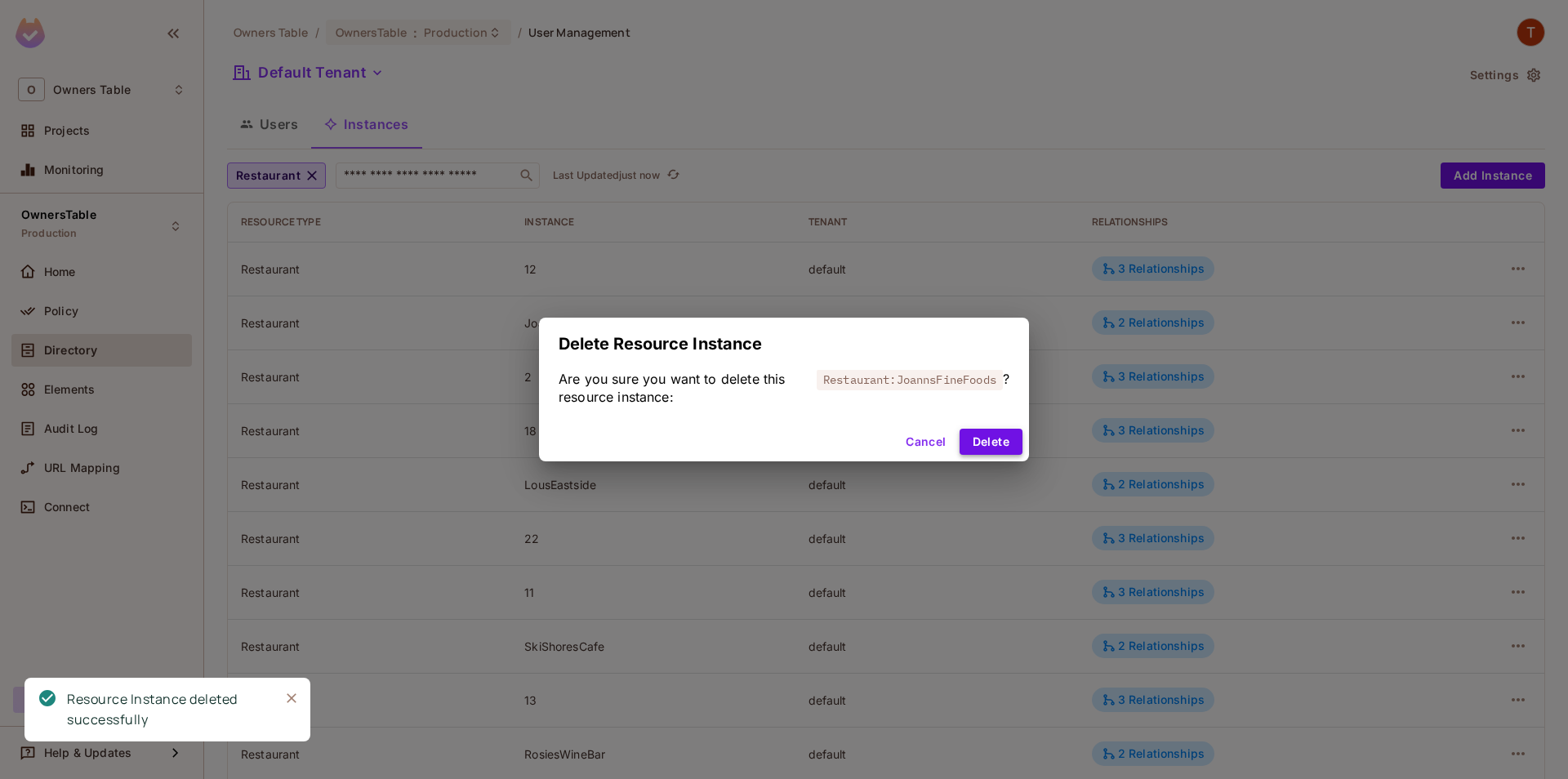
click at [995, 447] on button "Delete" at bounding box center [991, 443] width 63 height 27
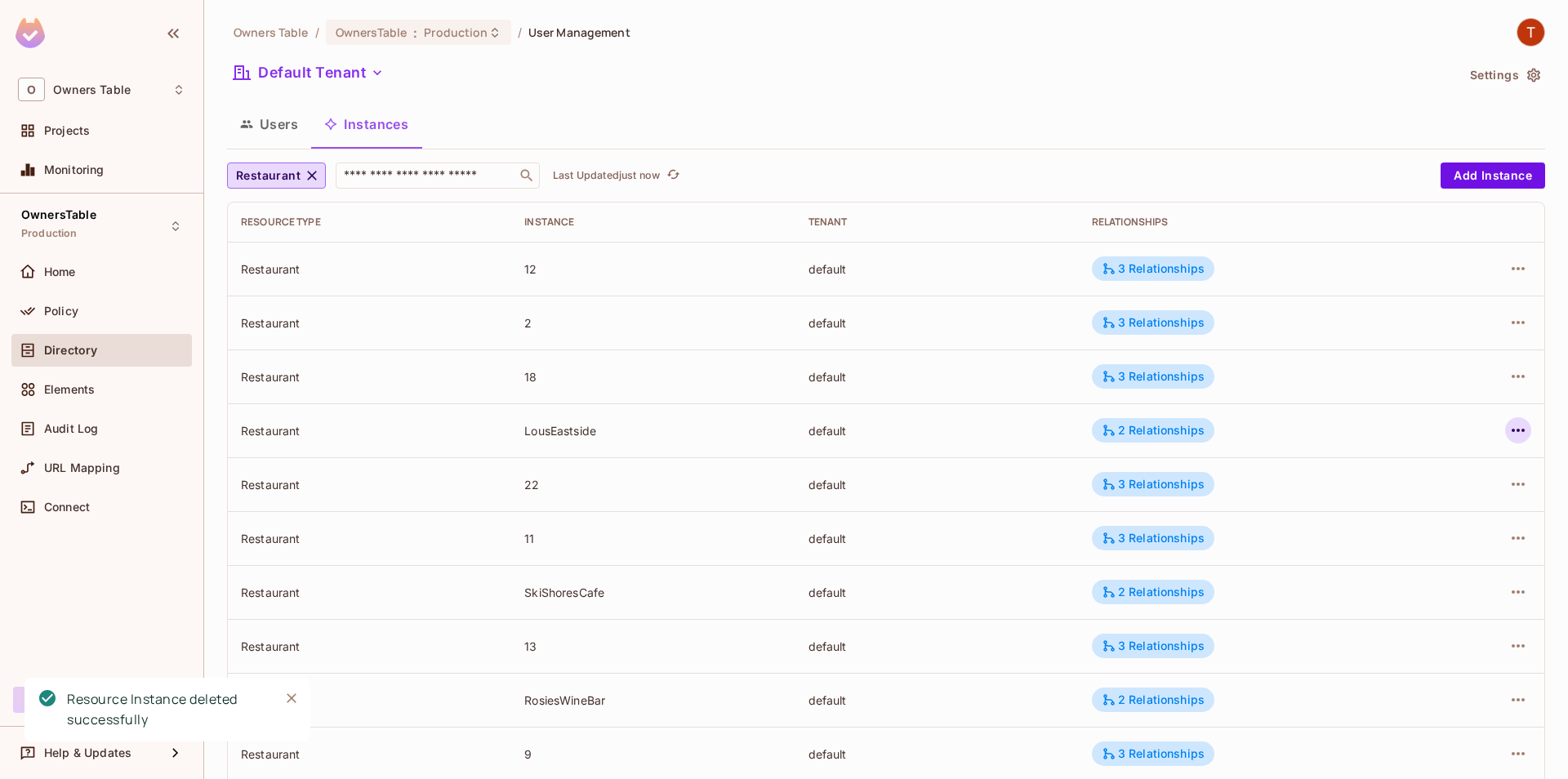
click at [1514, 434] on icon "button" at bounding box center [1518, 430] width 20 height 20
click at [1384, 543] on div "Delete Resource Instance" at bounding box center [1429, 539] width 141 height 16
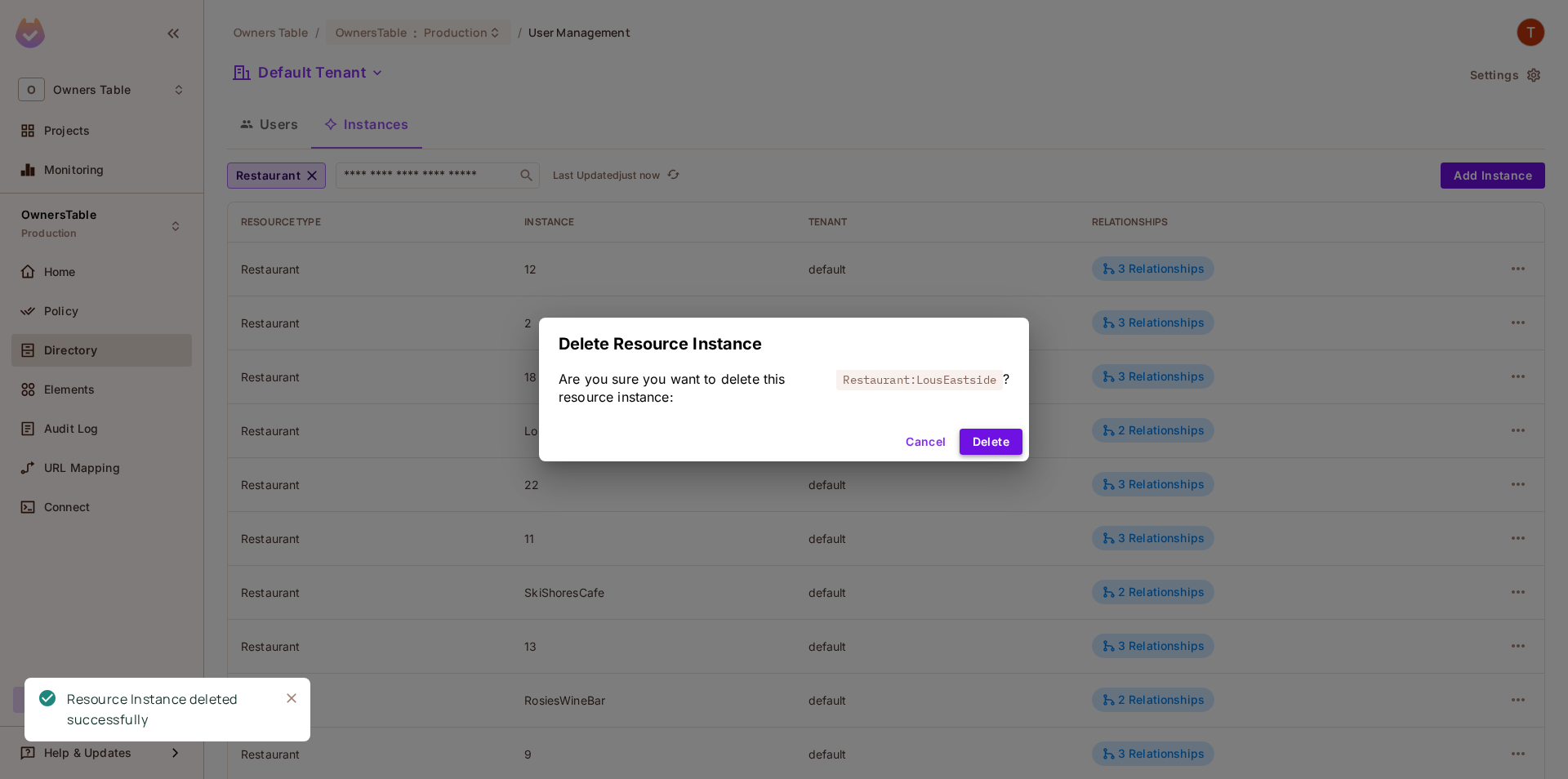
click at [974, 440] on button "Delete" at bounding box center [991, 443] width 63 height 27
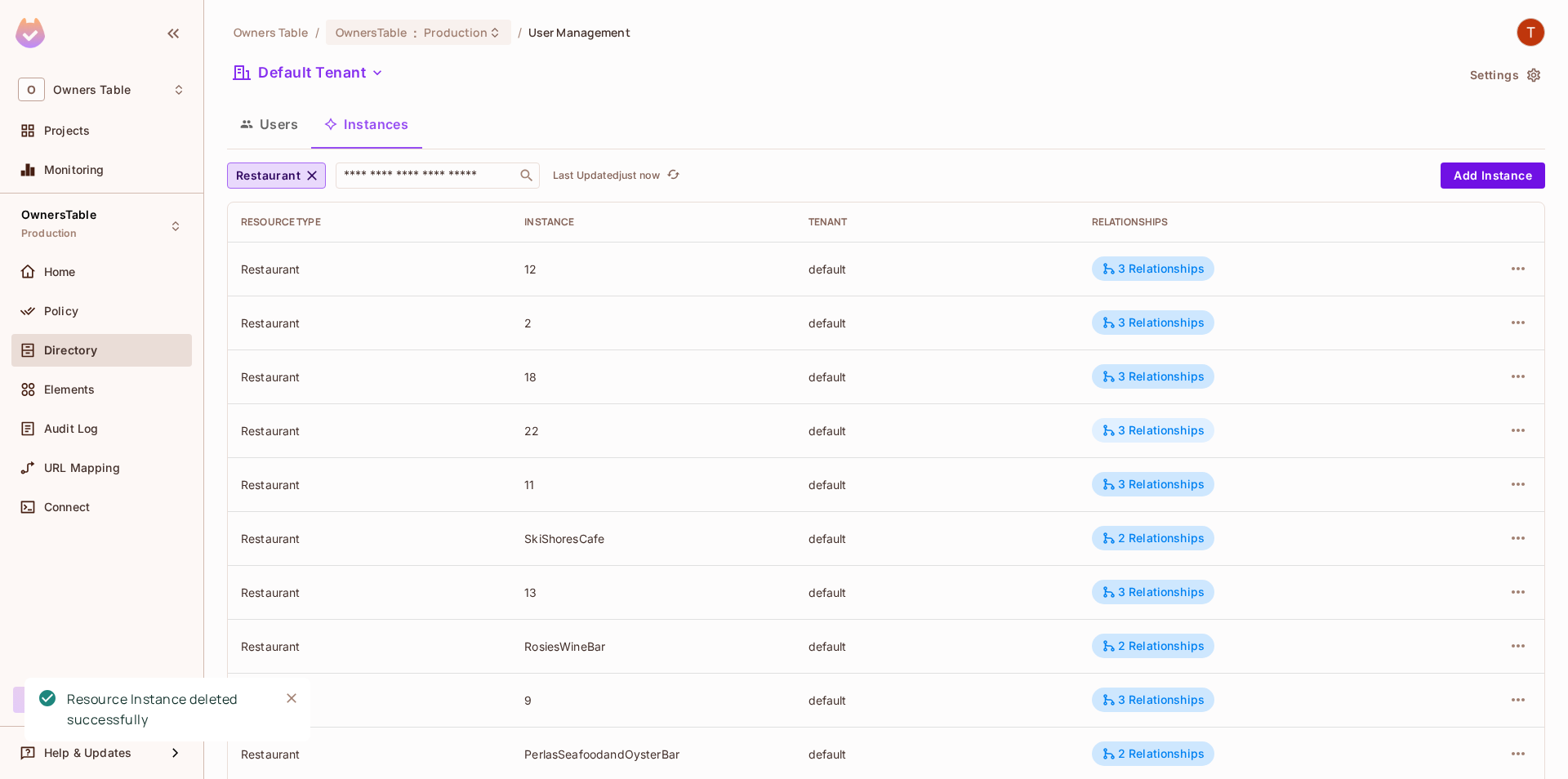
click at [1181, 435] on div "3 Relationships" at bounding box center [1153, 431] width 103 height 15
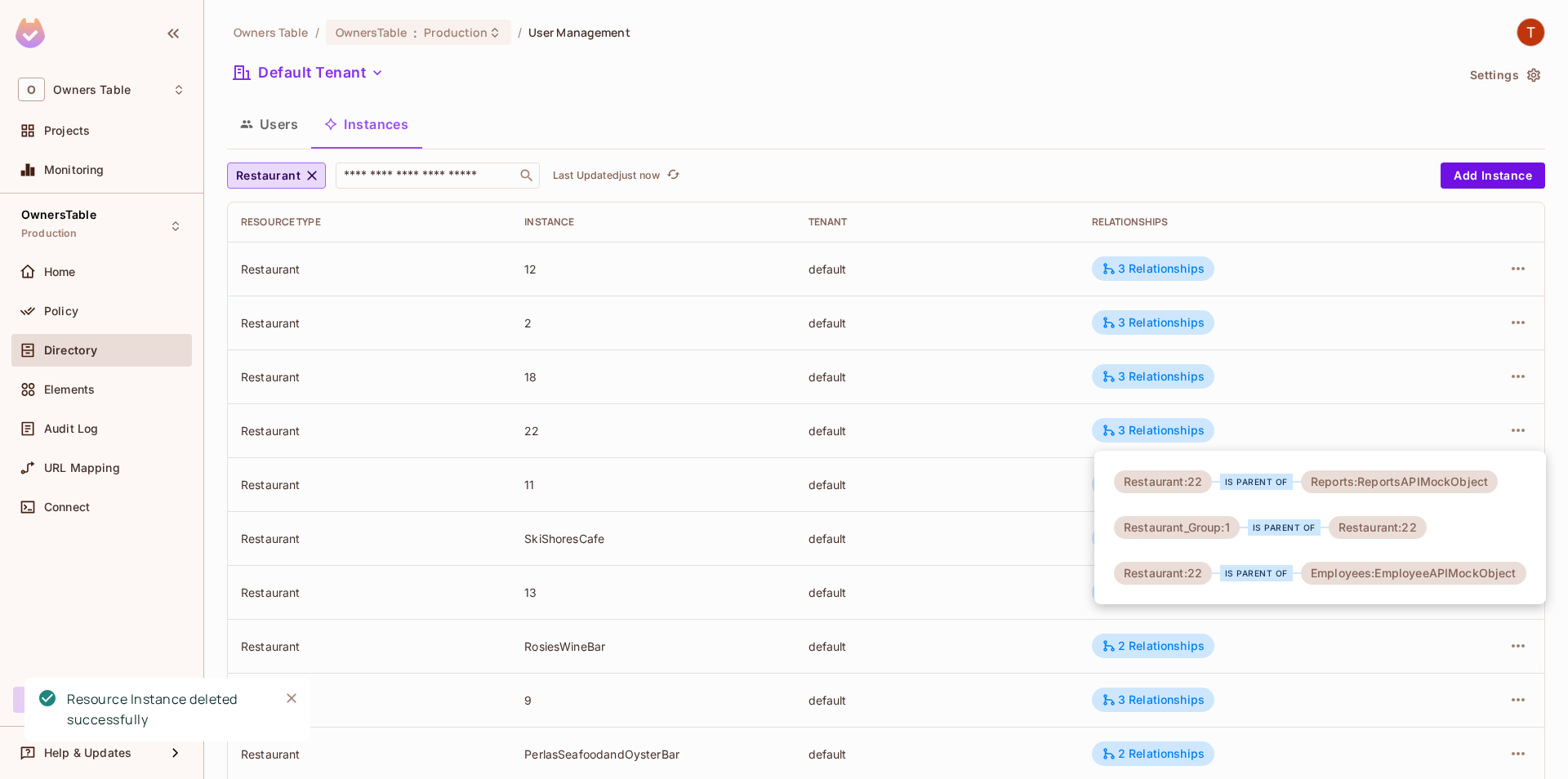
click at [1167, 382] on div at bounding box center [784, 390] width 1568 height 779
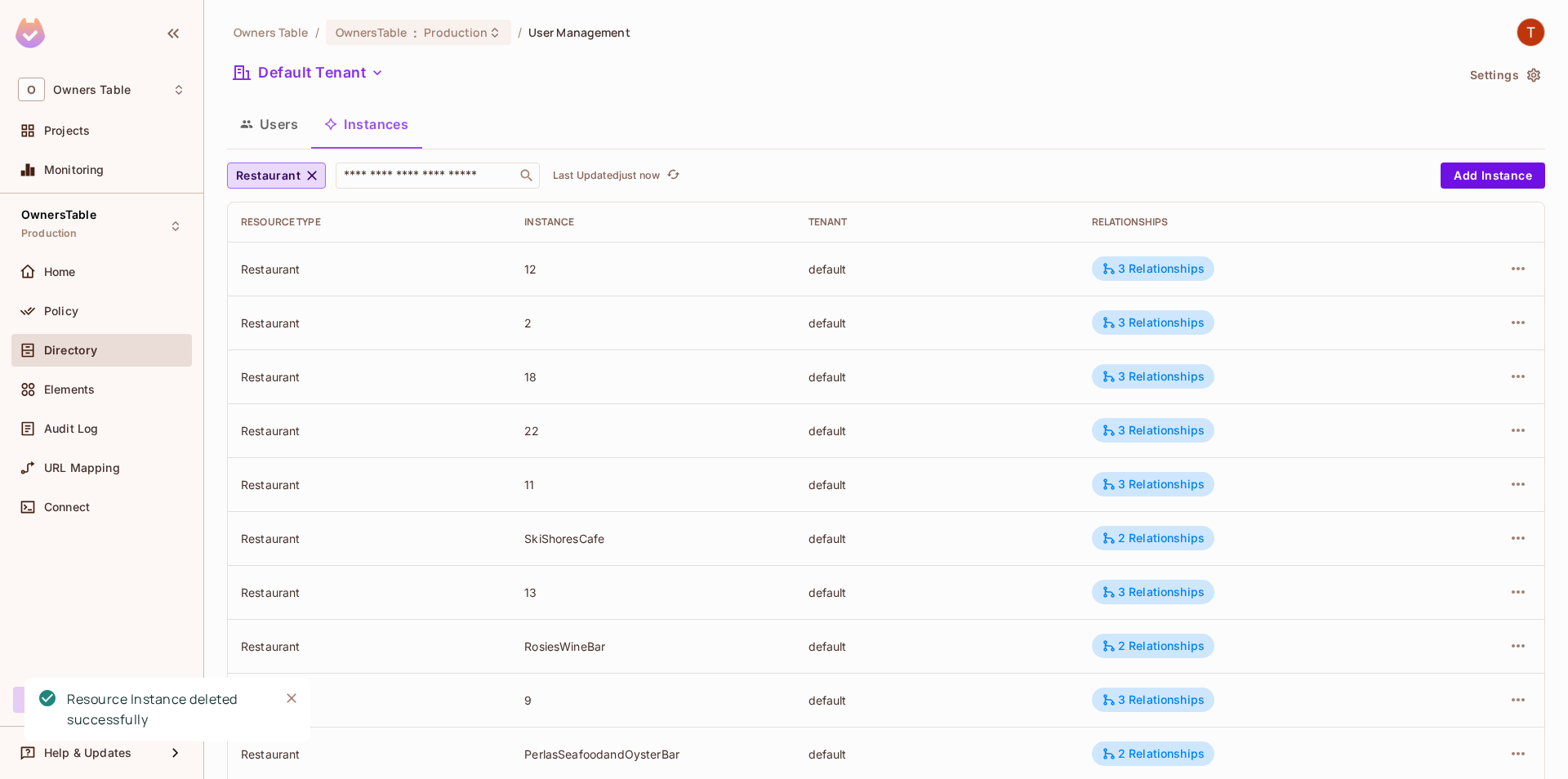
click at [1167, 382] on div "3 Relationships" at bounding box center [1153, 377] width 103 height 15
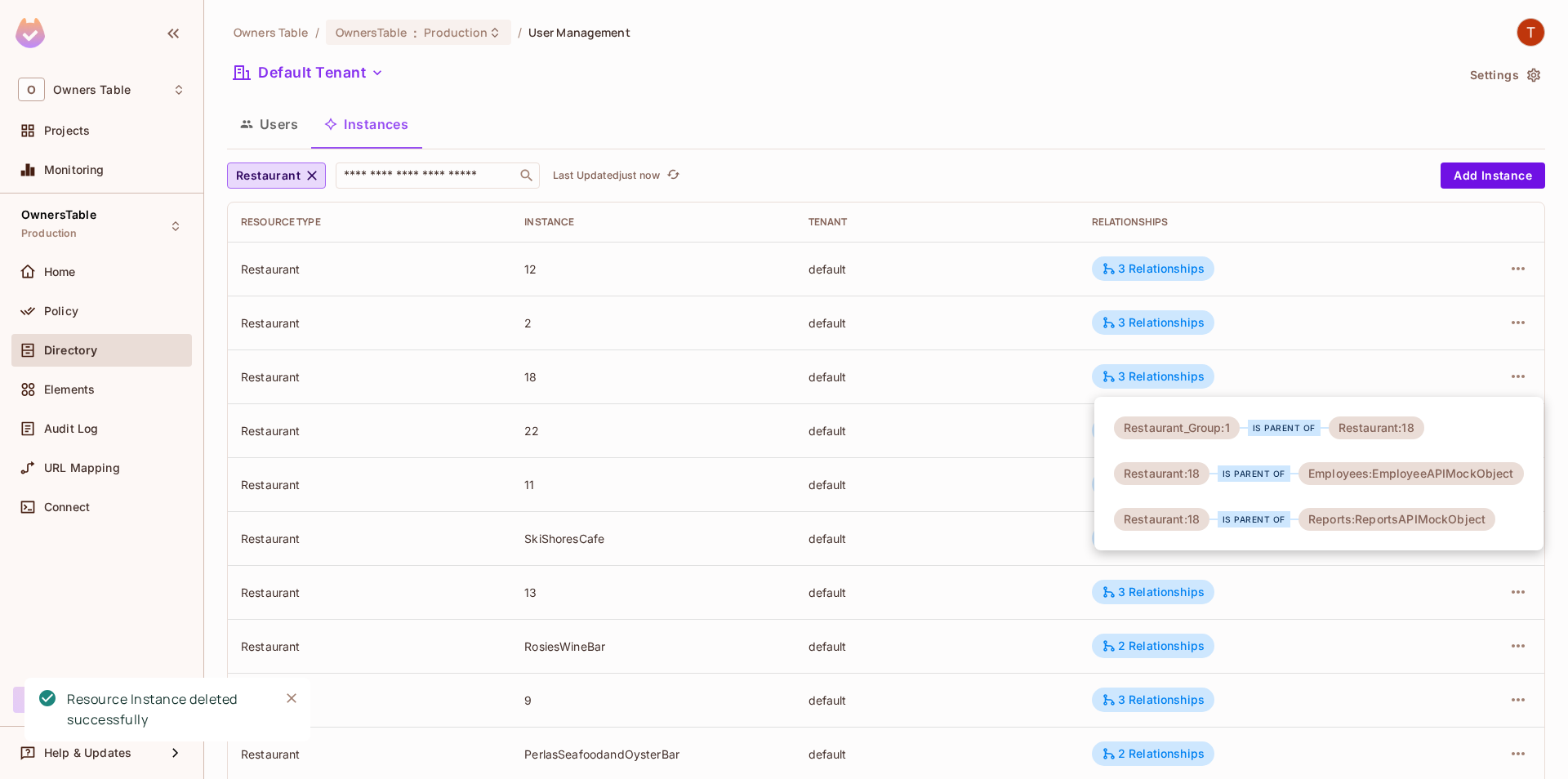
click at [1270, 365] on div at bounding box center [784, 390] width 1568 height 779
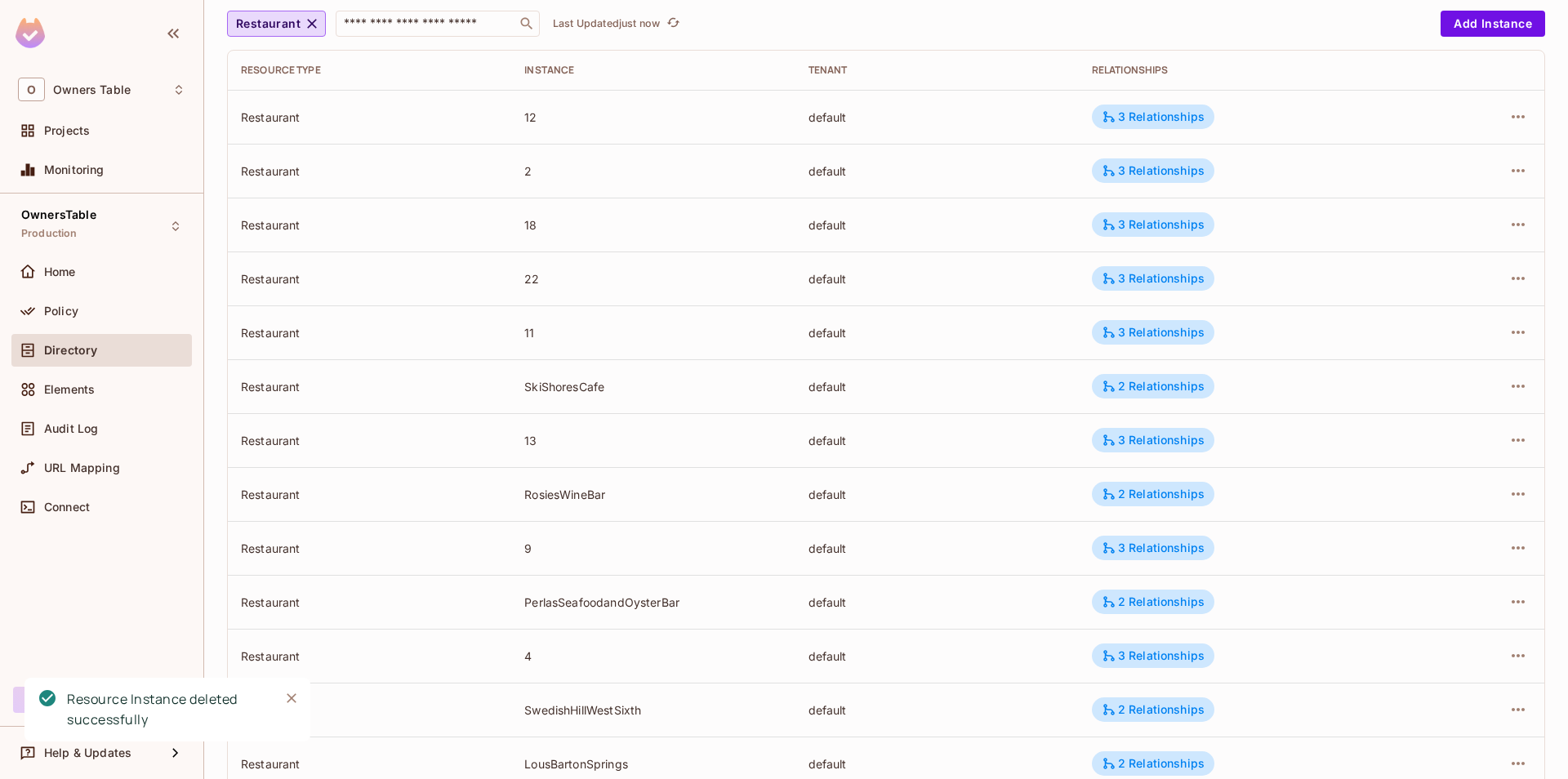
scroll to position [187, 0]
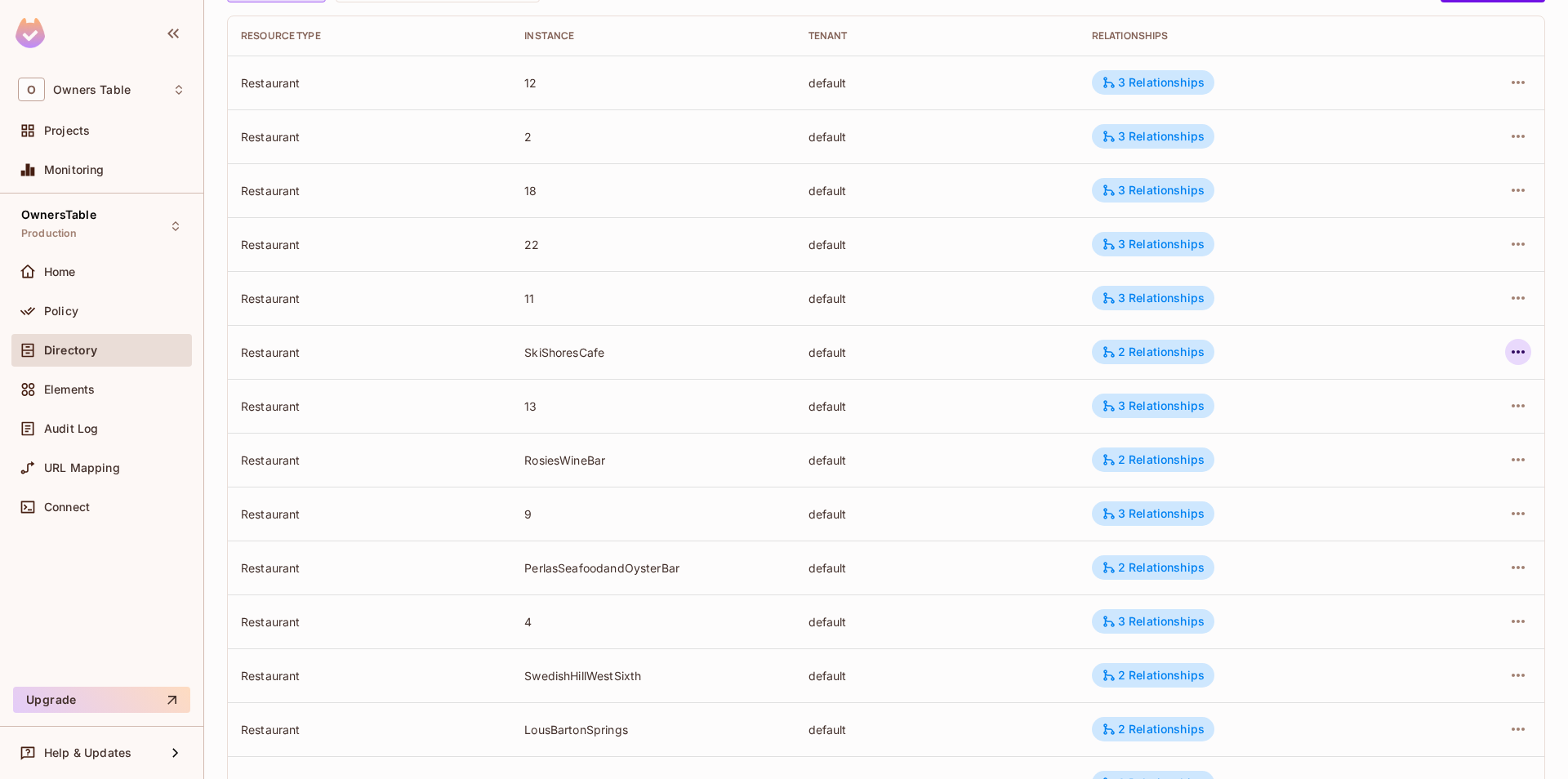
click at [1512, 346] on icon "button" at bounding box center [1518, 352] width 20 height 20
click at [1341, 468] on icon at bounding box center [1335, 462] width 20 height 20
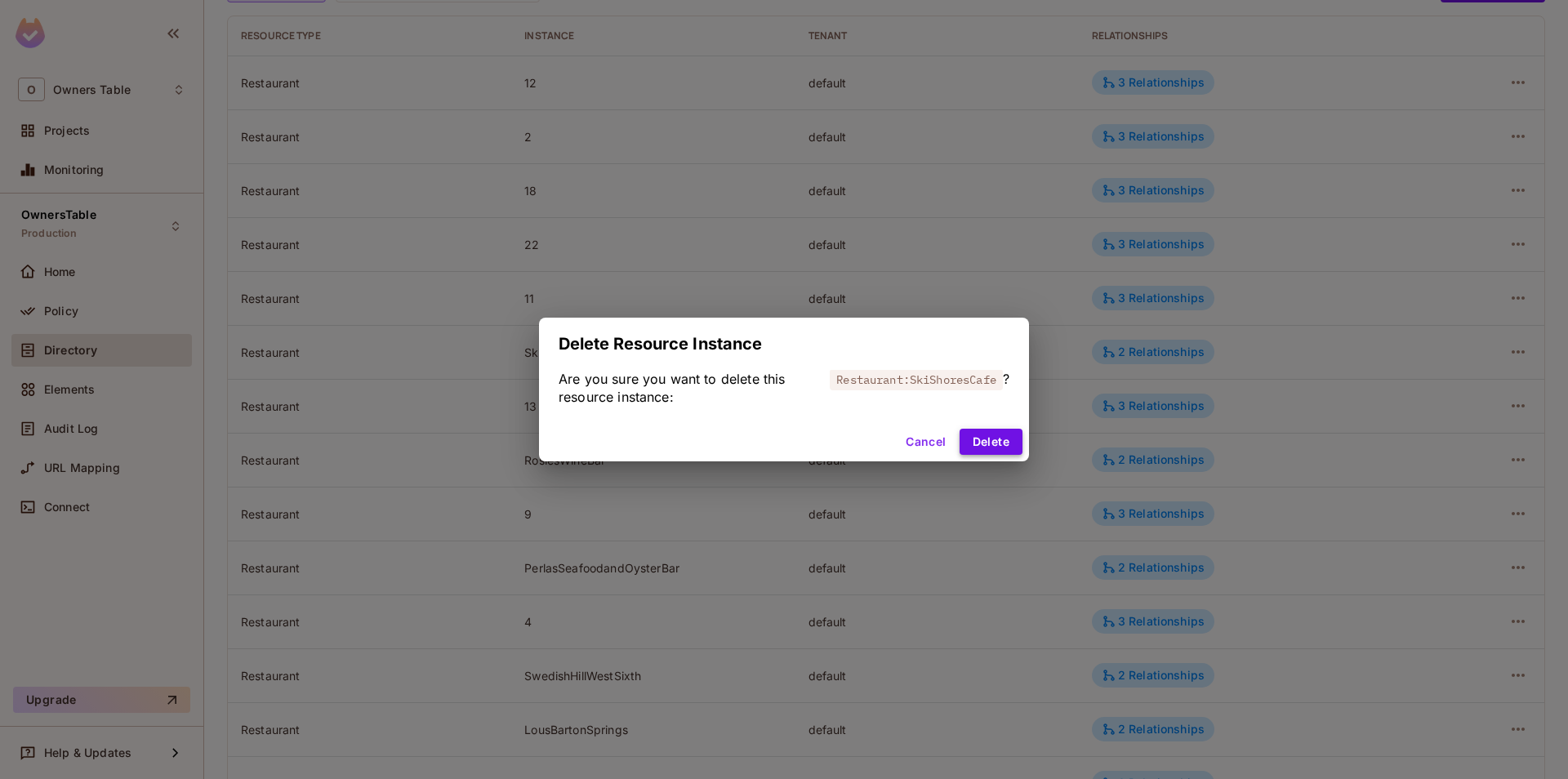
click at [1003, 446] on button "Delete" at bounding box center [991, 443] width 63 height 27
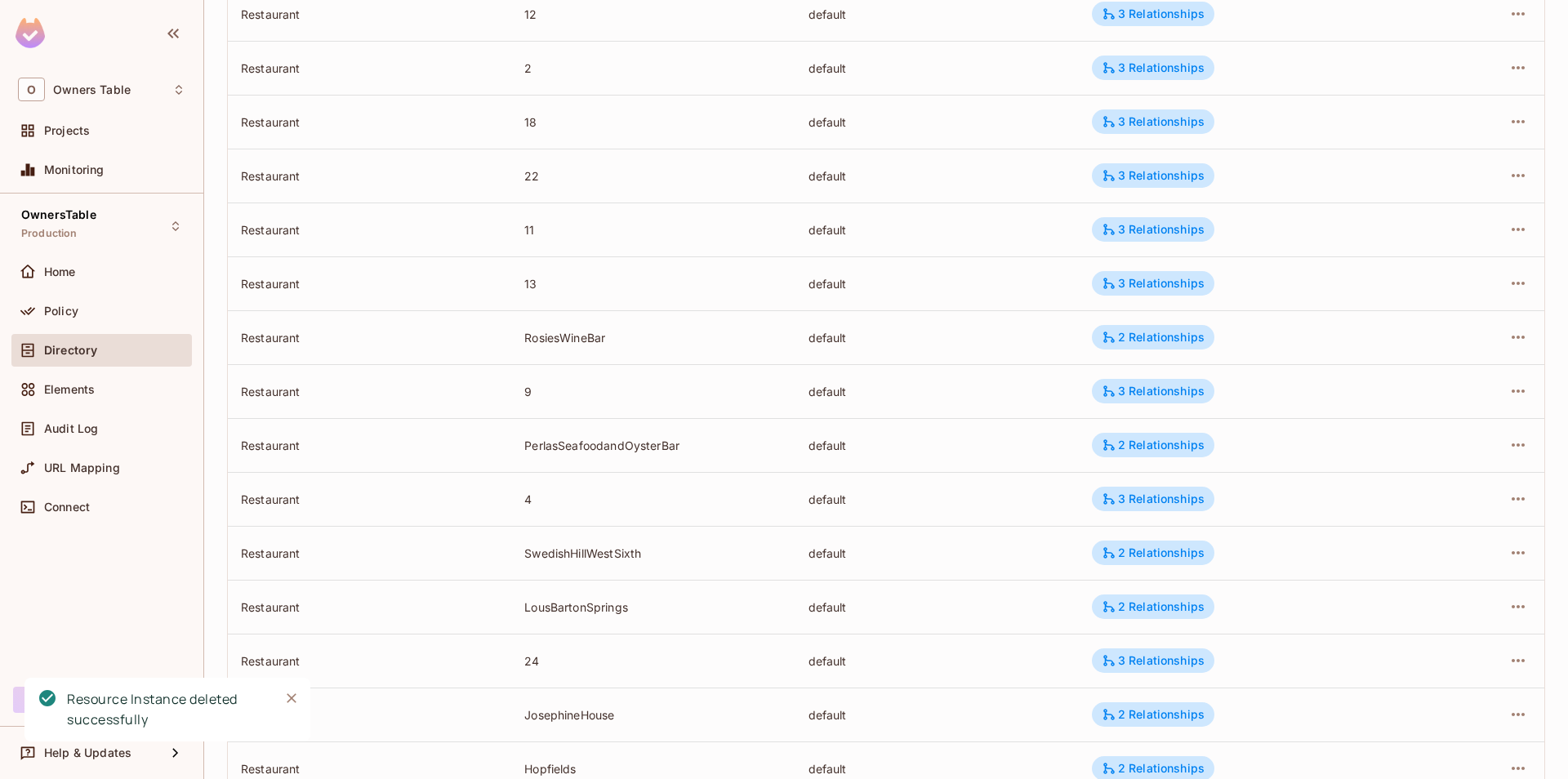
scroll to position [280, 0]
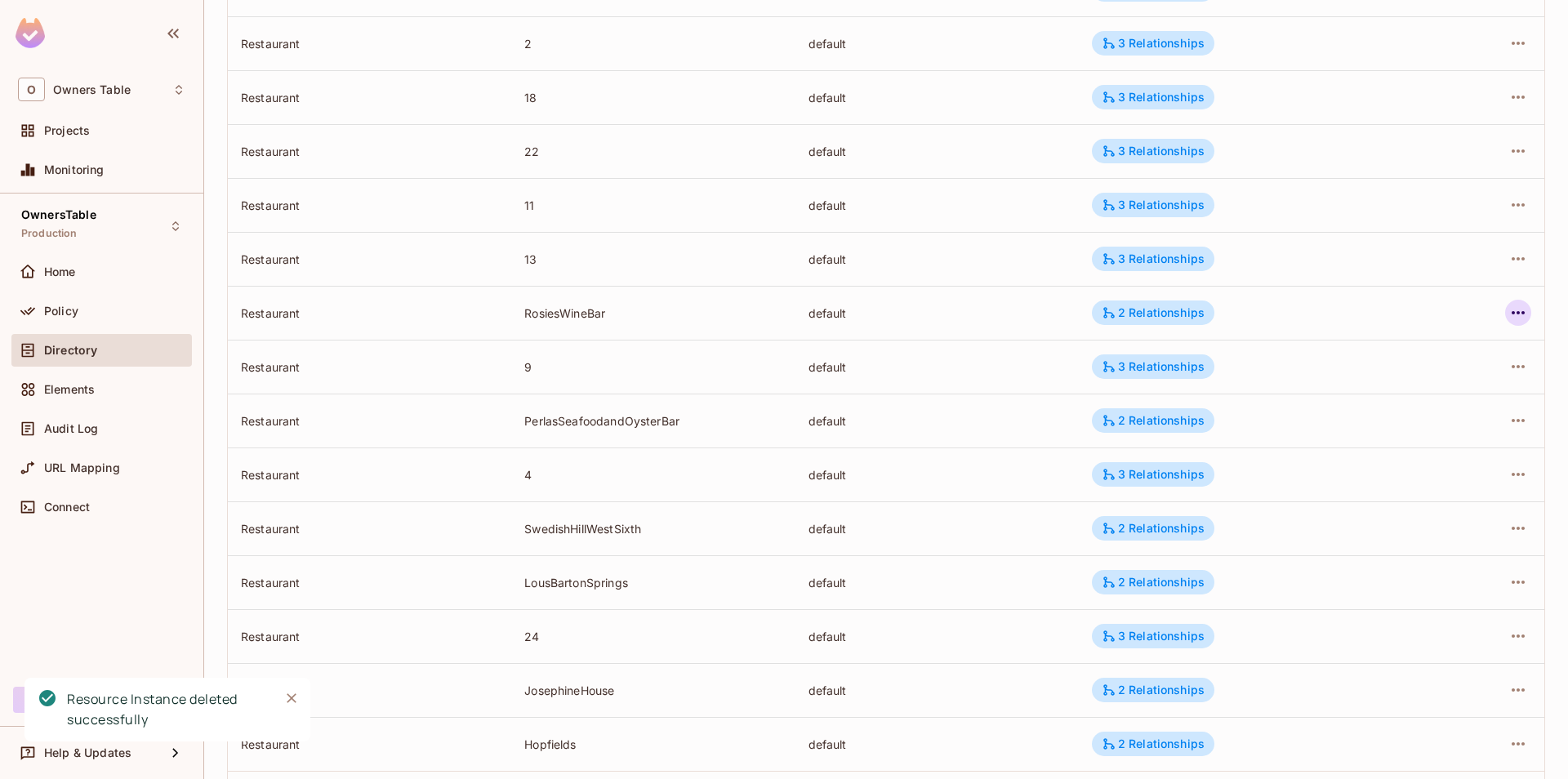
click at [1524, 314] on icon "button" at bounding box center [1518, 313] width 20 height 20
click at [1361, 424] on div "Delete Resource Instance" at bounding box center [1429, 422] width 141 height 16
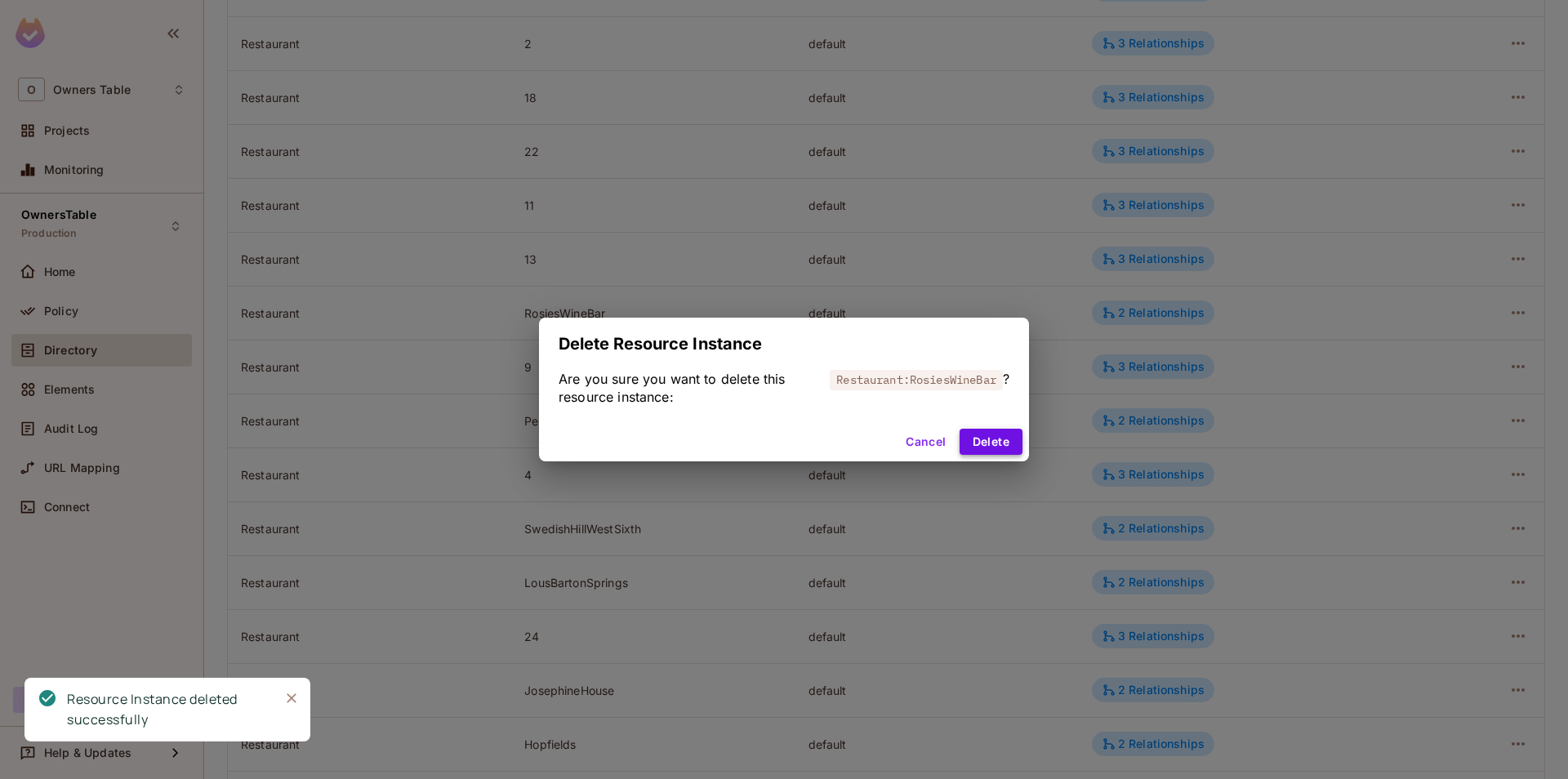
click at [982, 441] on button "Delete" at bounding box center [991, 443] width 63 height 27
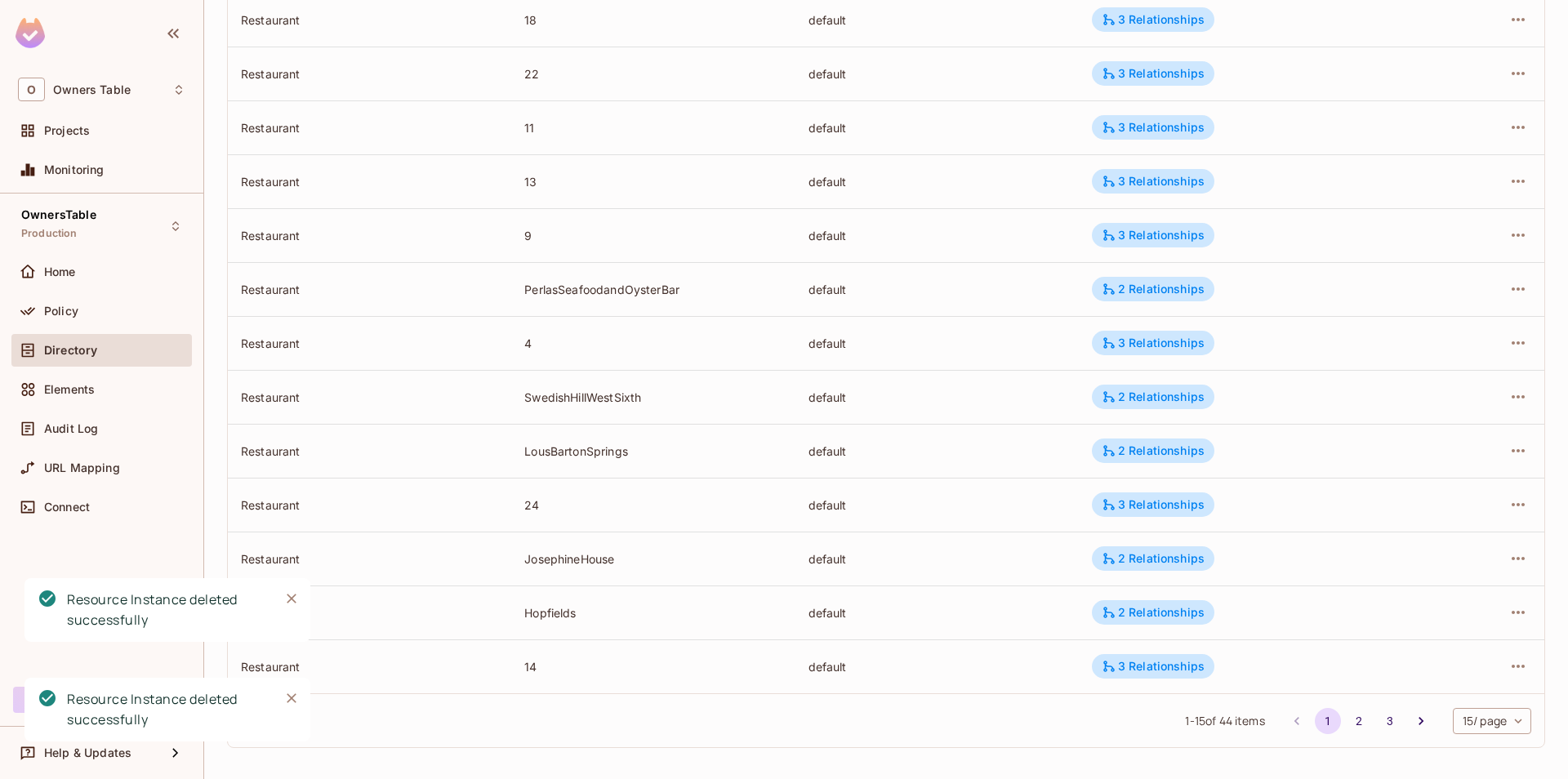
scroll to position [362, 0]
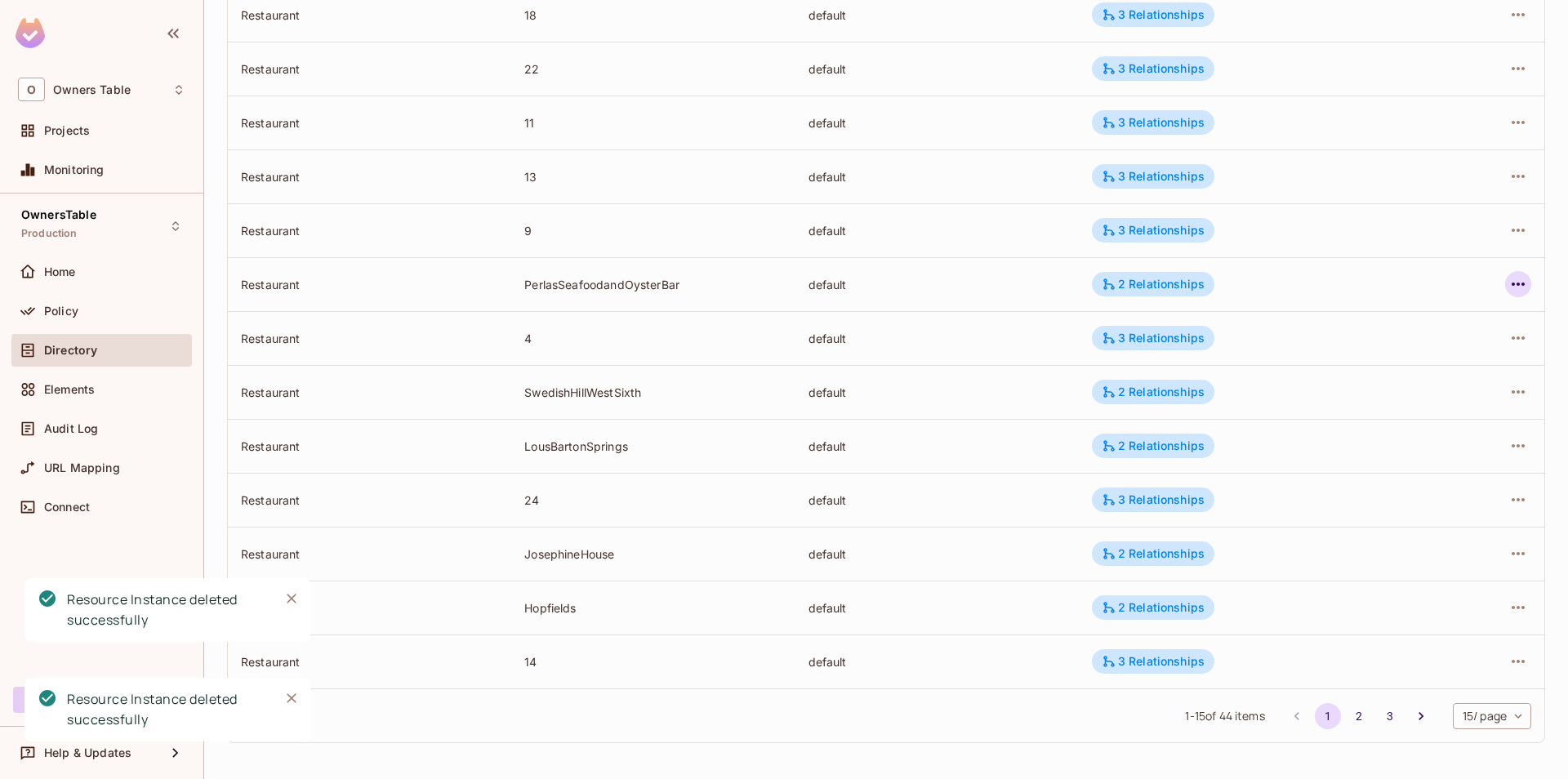
click at [1525, 281] on icon "button" at bounding box center [1518, 284] width 20 height 20
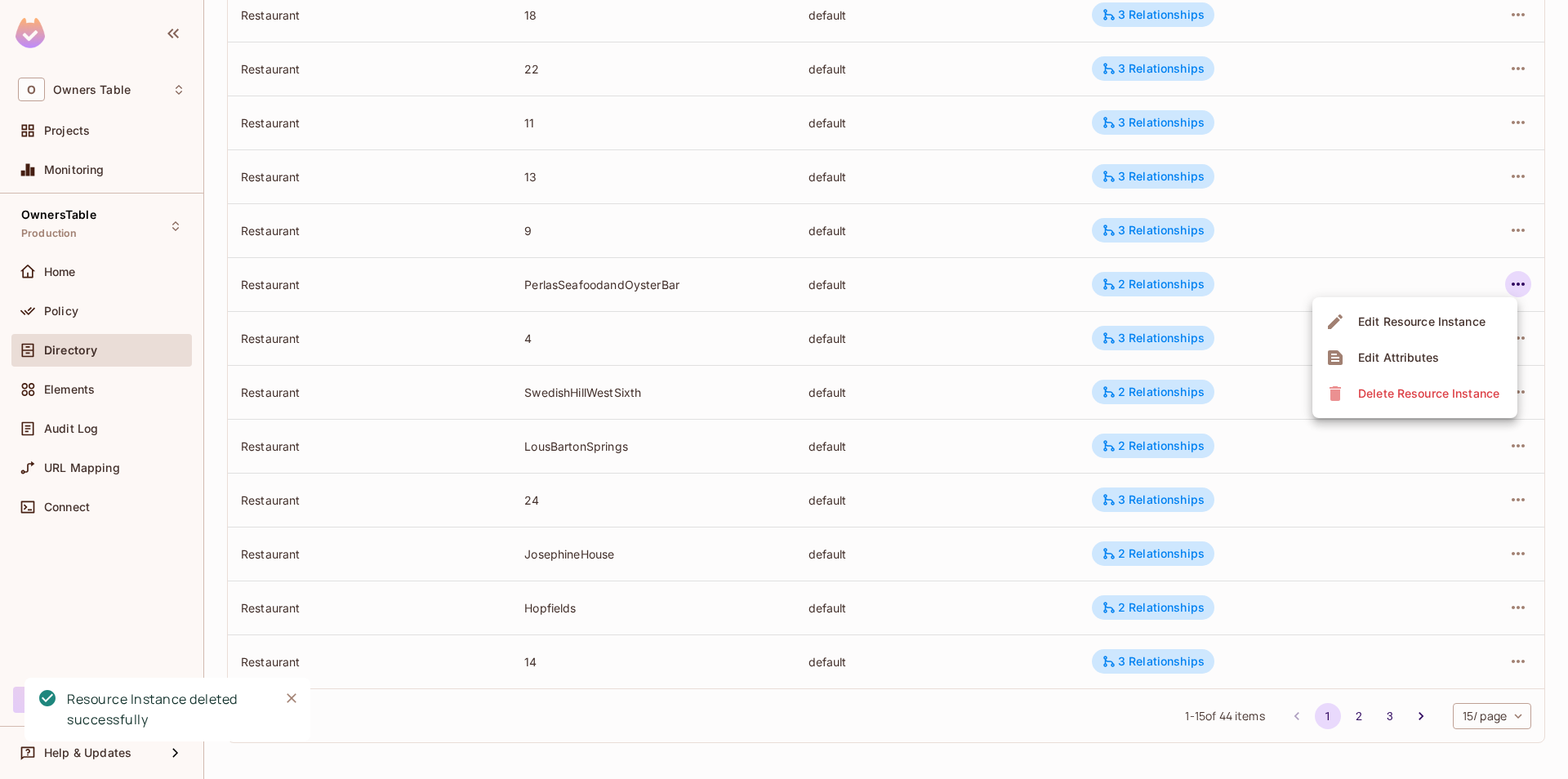
click at [1371, 392] on div "Delete Resource Instance" at bounding box center [1429, 393] width 141 height 16
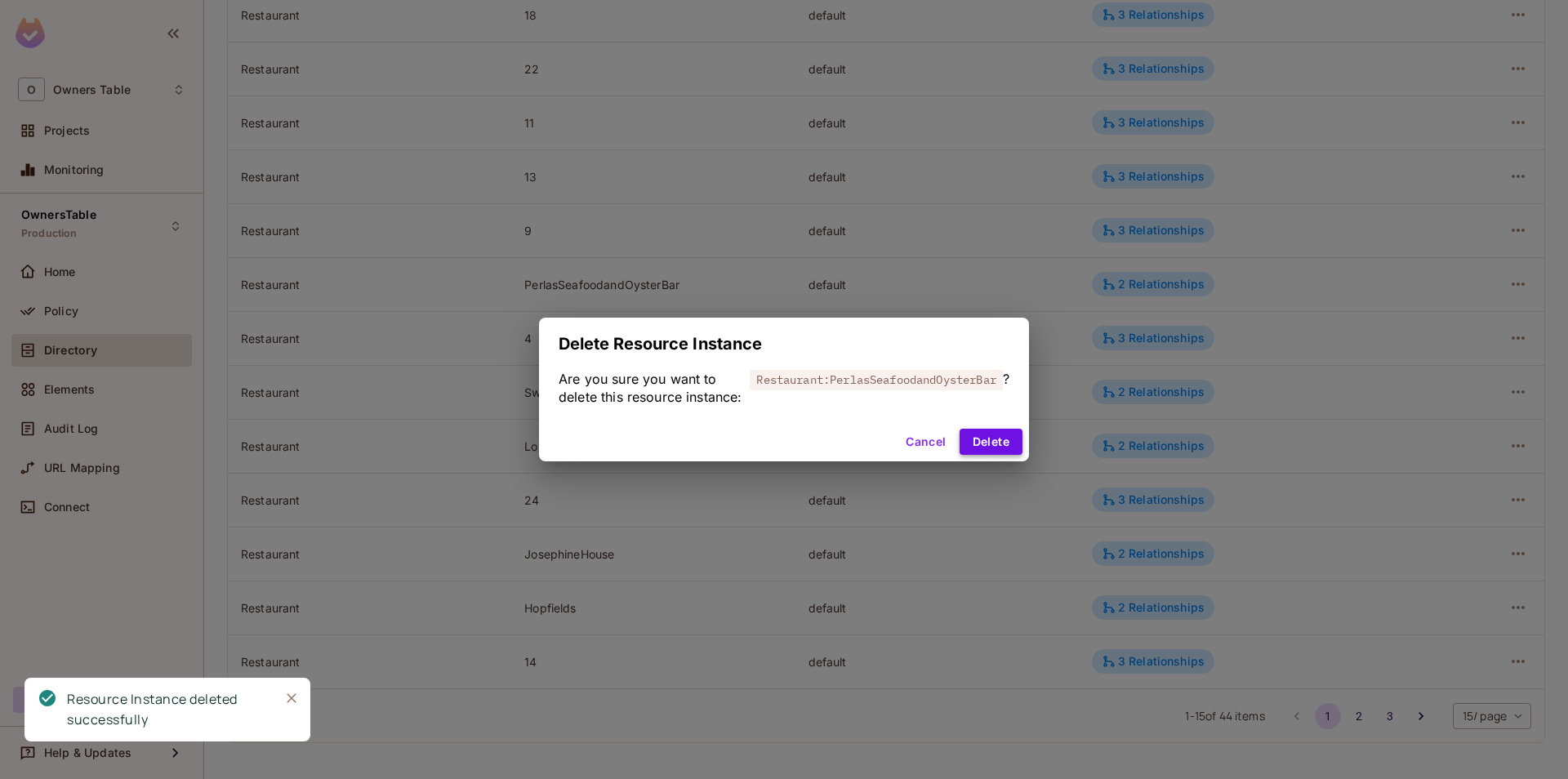
click at [991, 448] on button "Delete" at bounding box center [991, 443] width 63 height 27
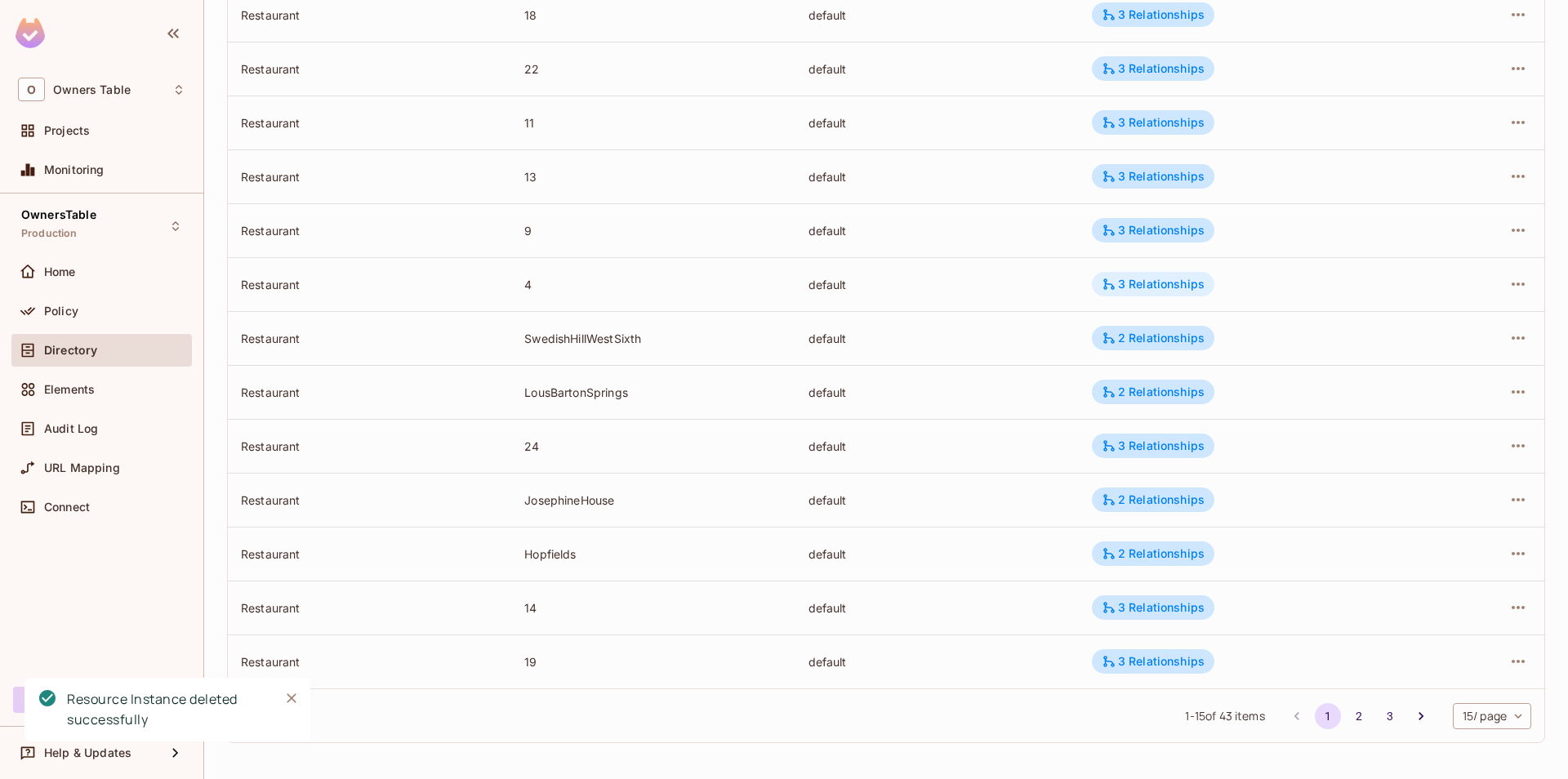
click at [1167, 283] on div "3 Relationships" at bounding box center [1153, 284] width 103 height 15
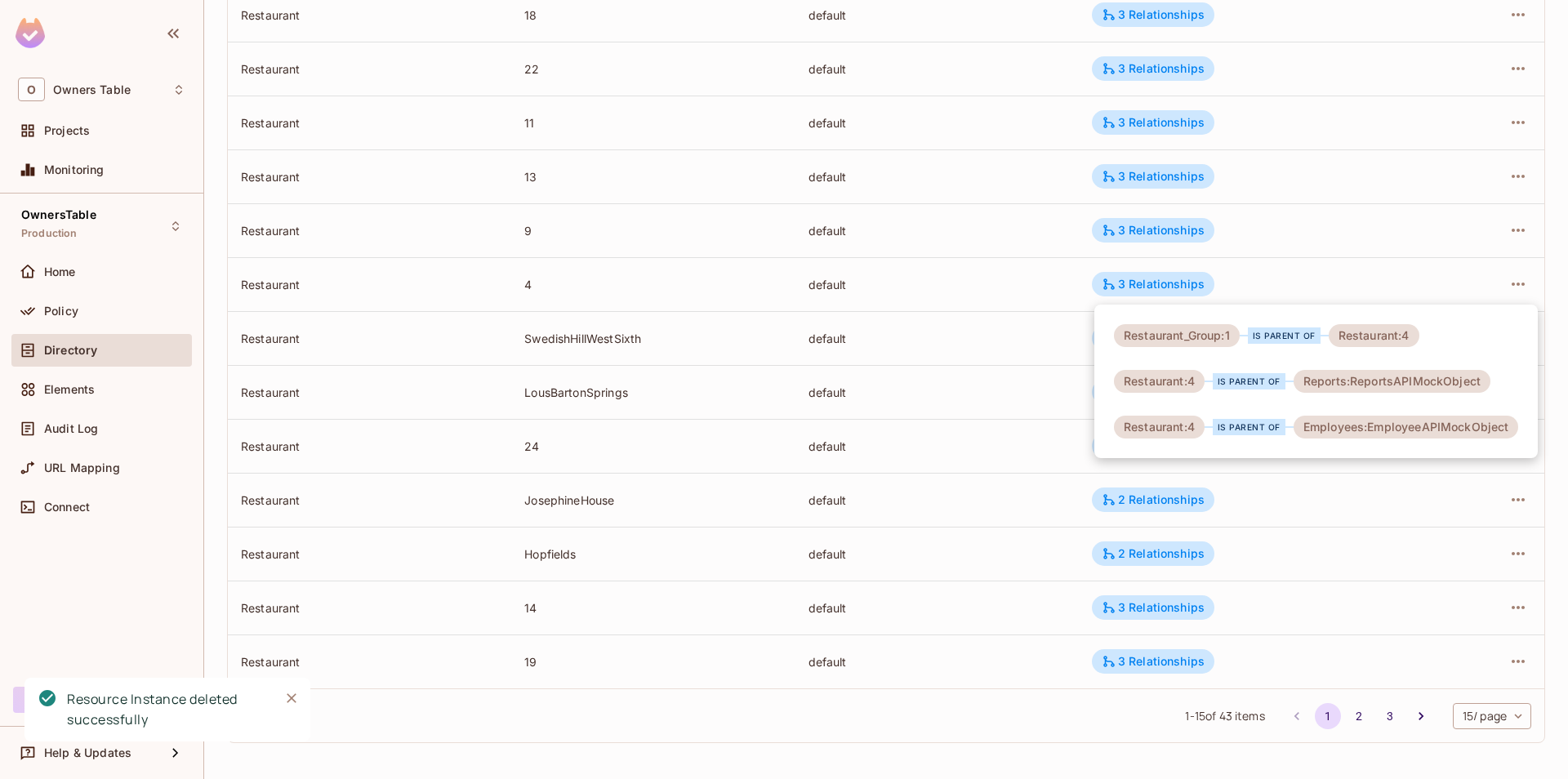
click at [1167, 240] on div at bounding box center [784, 390] width 1568 height 779
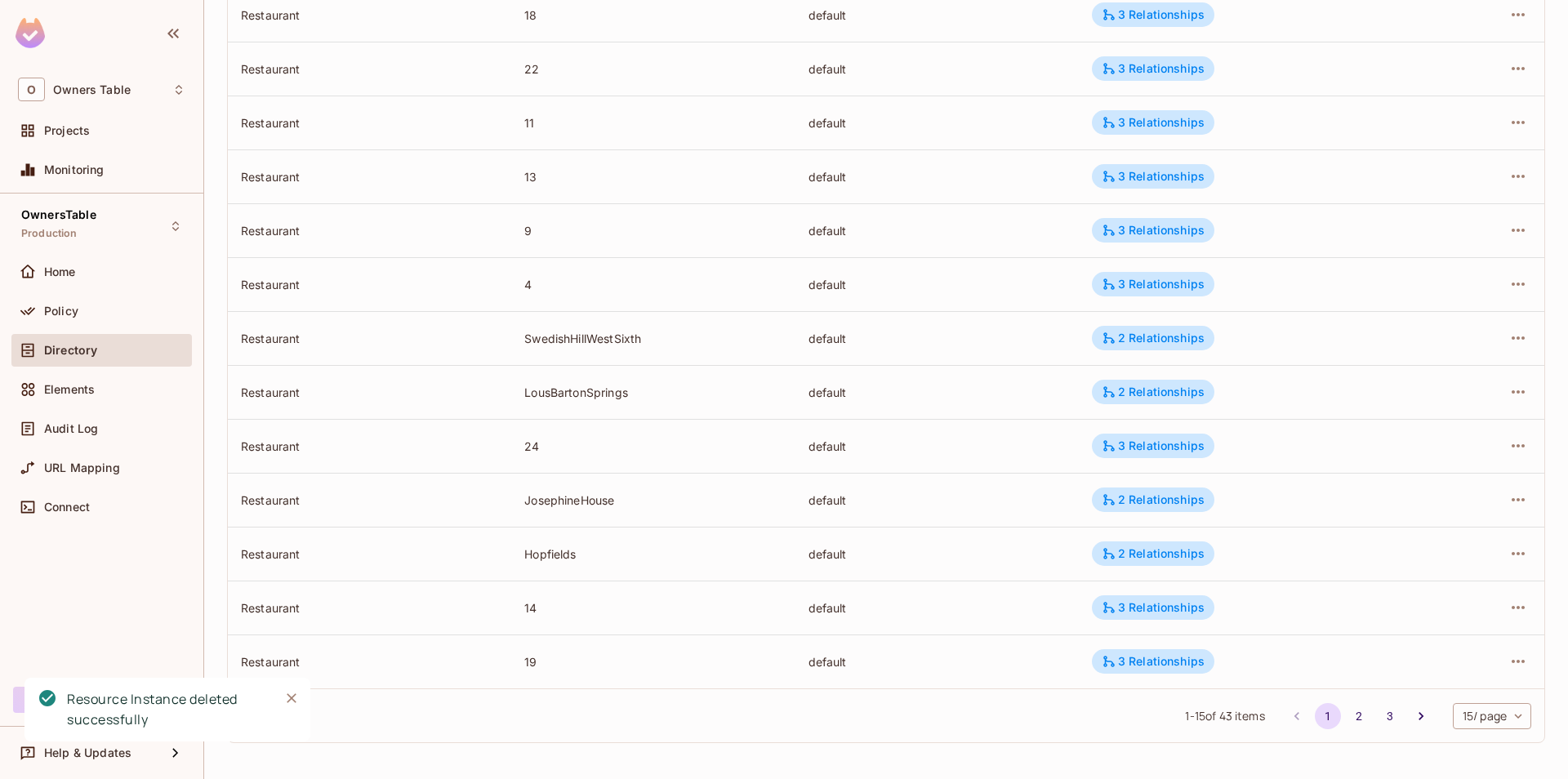
click at [1167, 240] on div "3 Relationships" at bounding box center [1152, 230] width 122 height 25
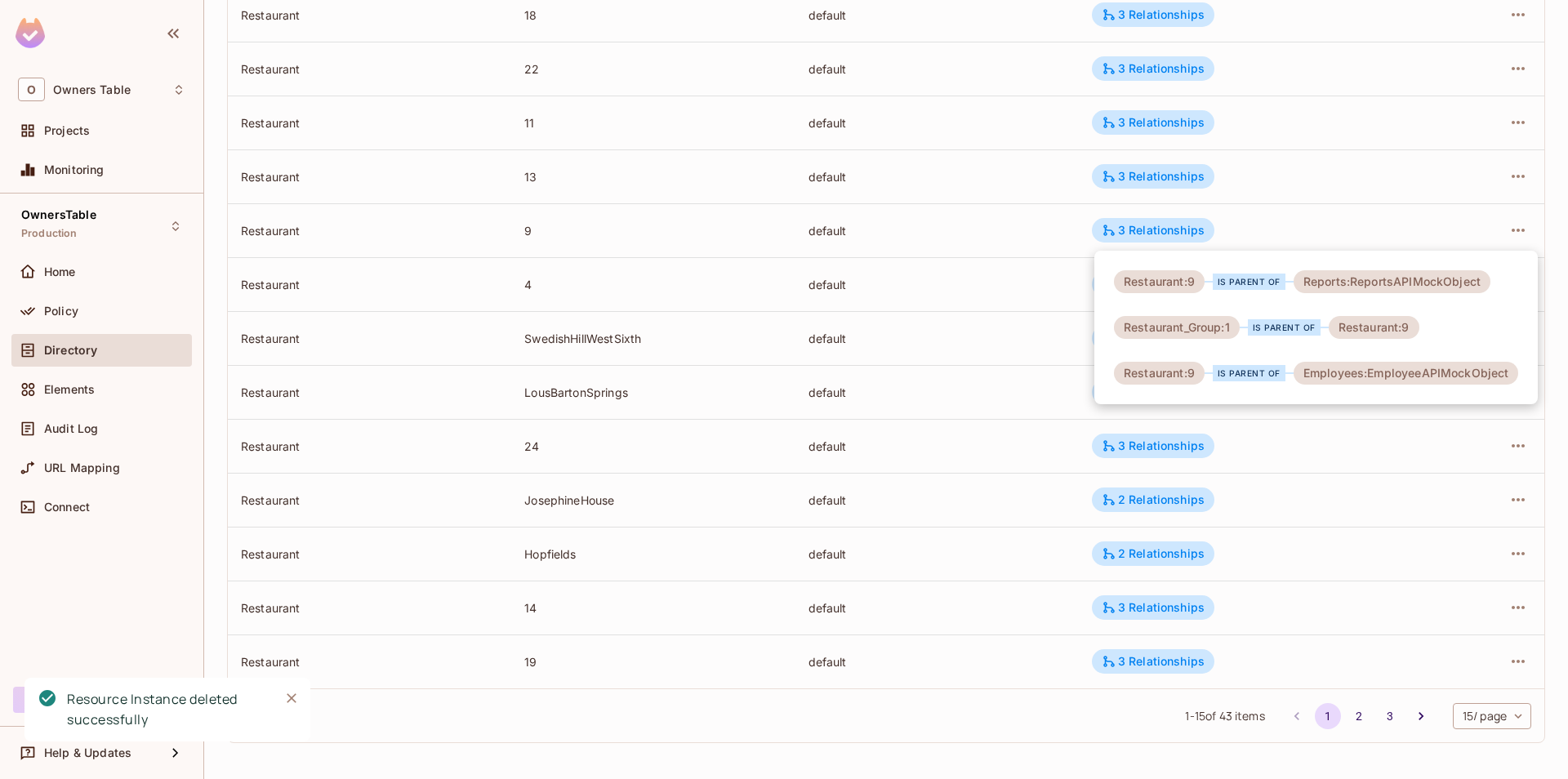
click at [1299, 232] on div at bounding box center [784, 390] width 1568 height 779
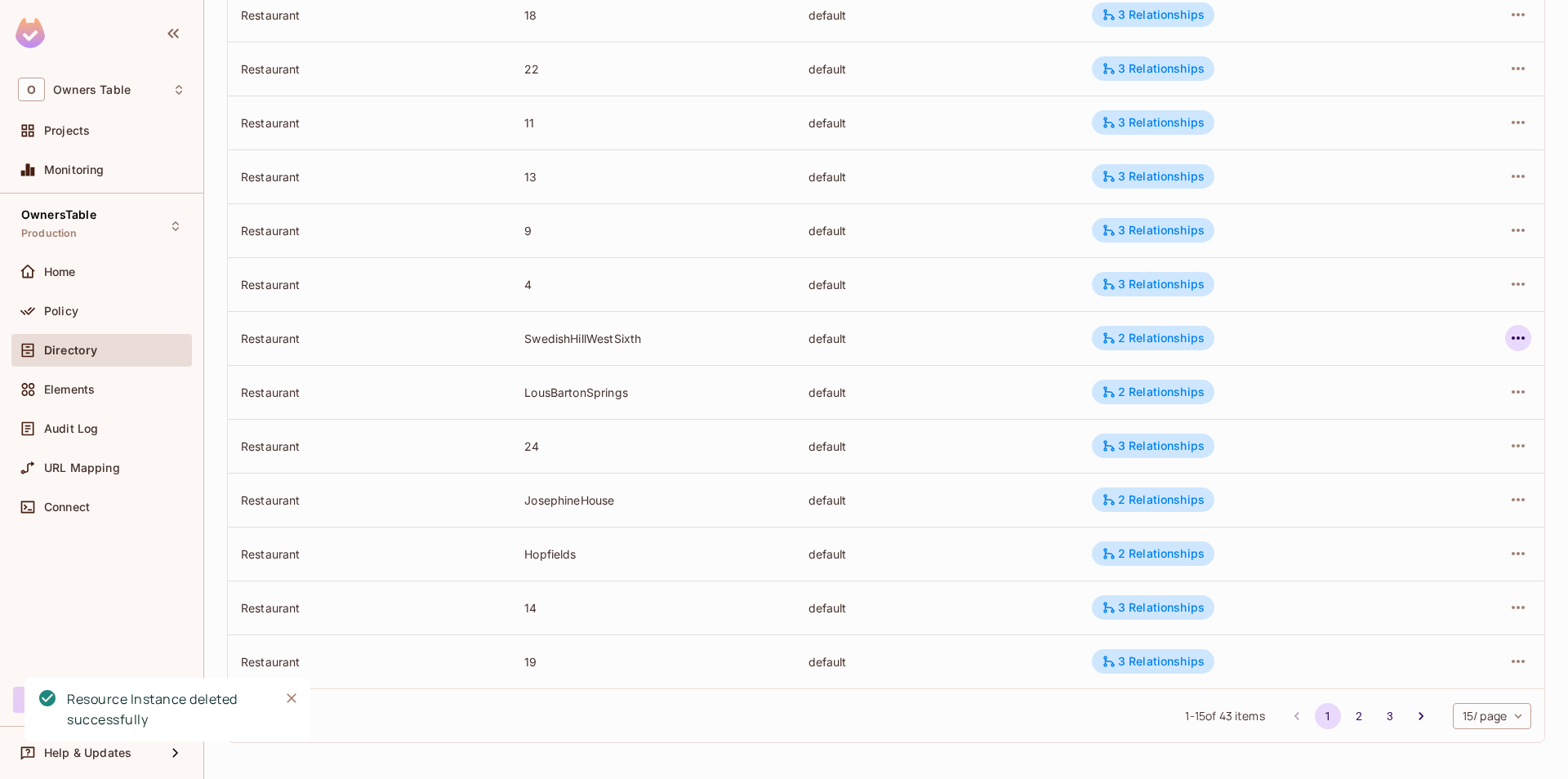
click at [1517, 339] on icon "button" at bounding box center [1518, 338] width 20 height 20
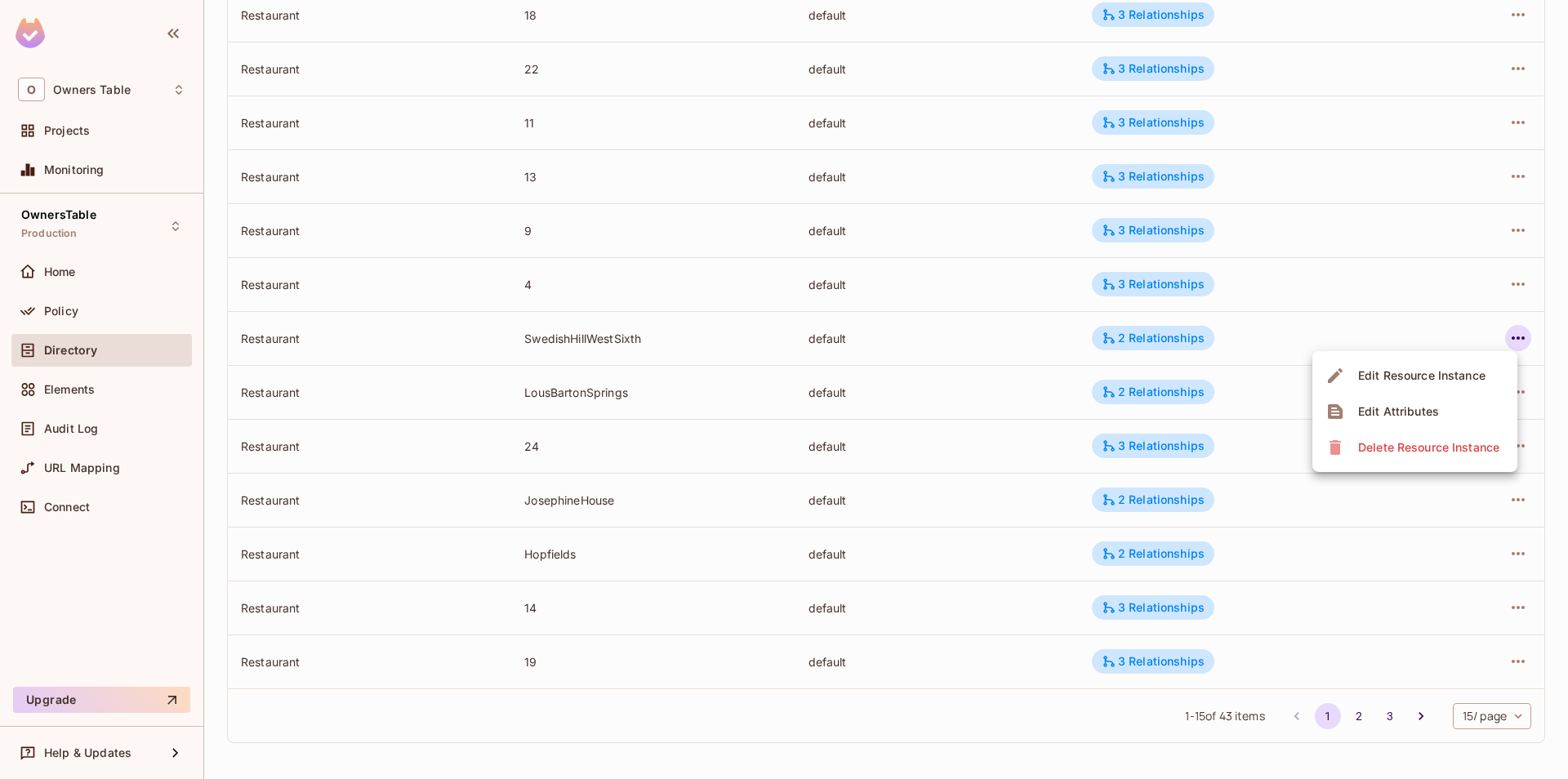
click at [1356, 442] on span "Delete Resource Instance" at bounding box center [1428, 448] width 151 height 27
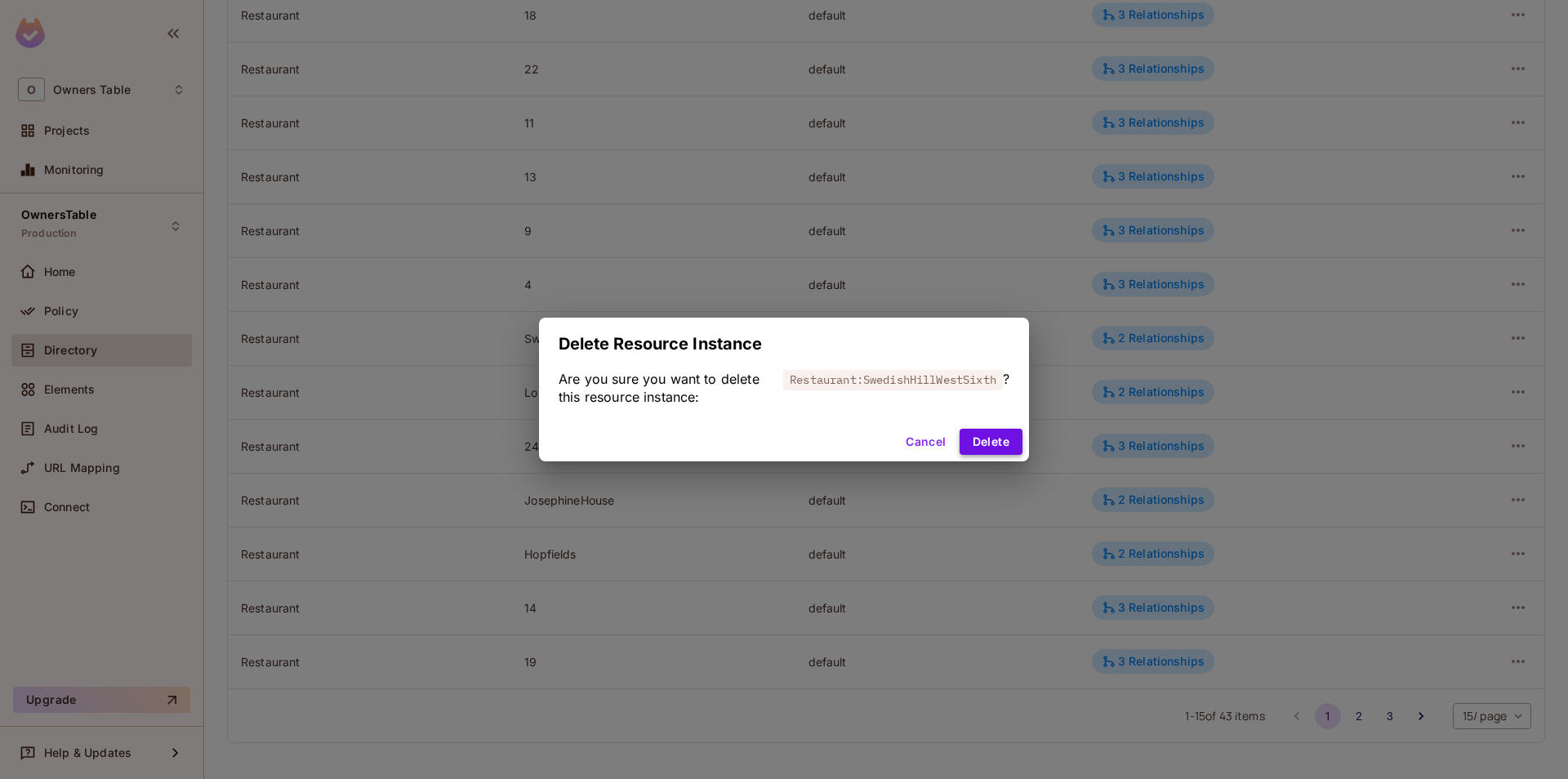
click at [987, 436] on button "Delete" at bounding box center [991, 443] width 63 height 27
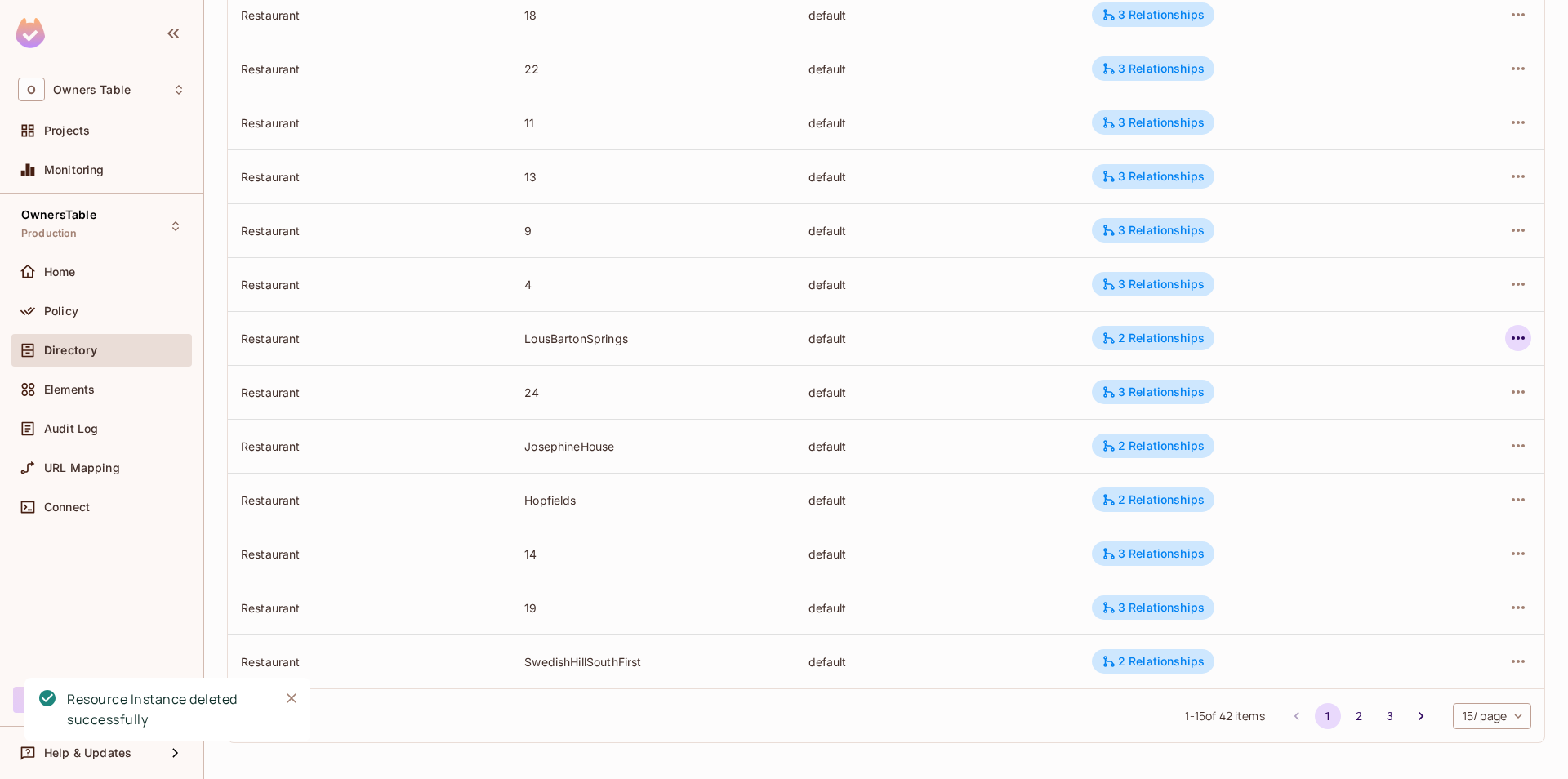
click at [1522, 336] on icon "button" at bounding box center [1518, 338] width 20 height 20
click at [1382, 453] on div "Delete Resource Instance" at bounding box center [1429, 447] width 141 height 16
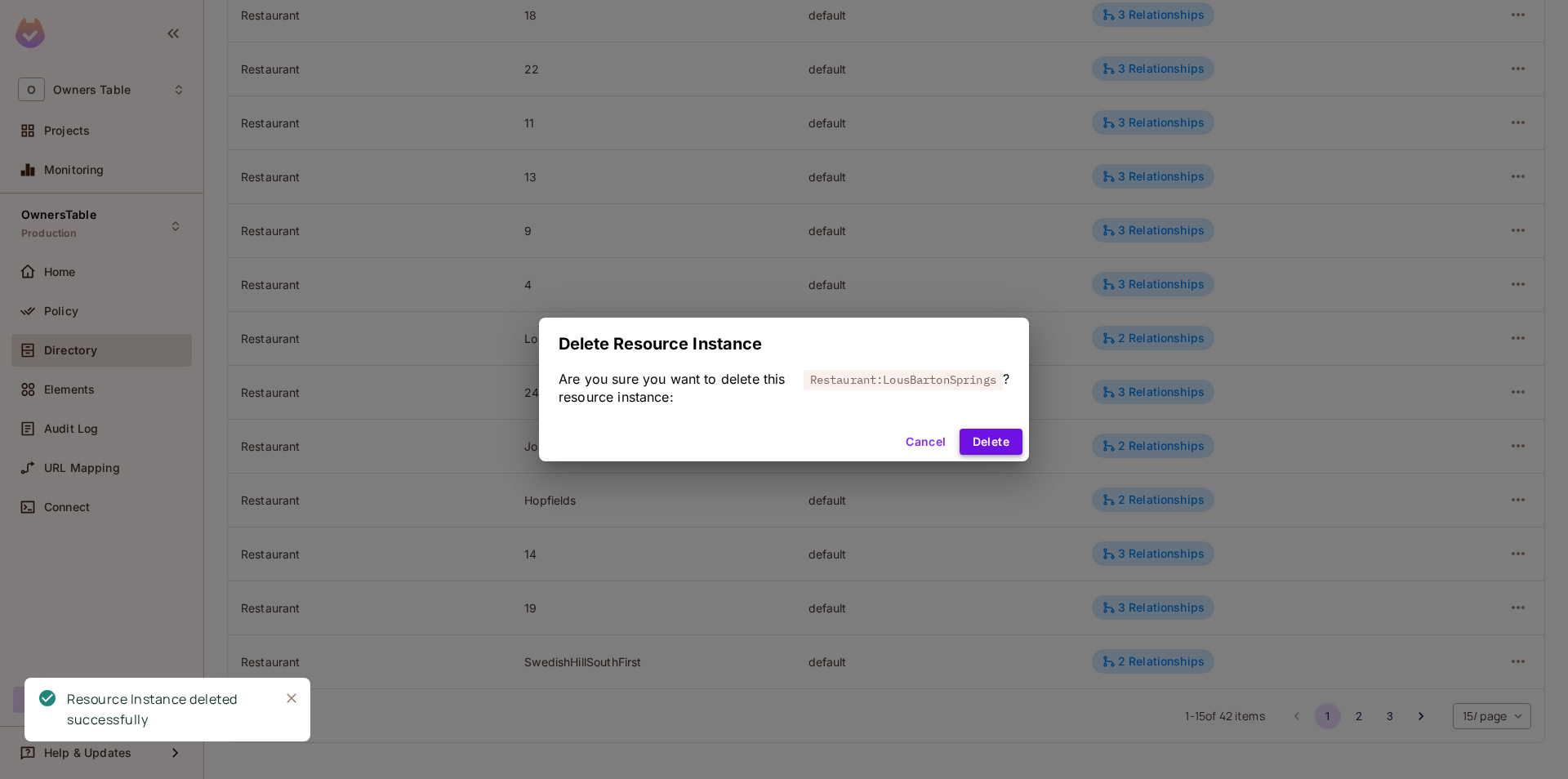
click at [995, 441] on button "Delete" at bounding box center [991, 443] width 63 height 27
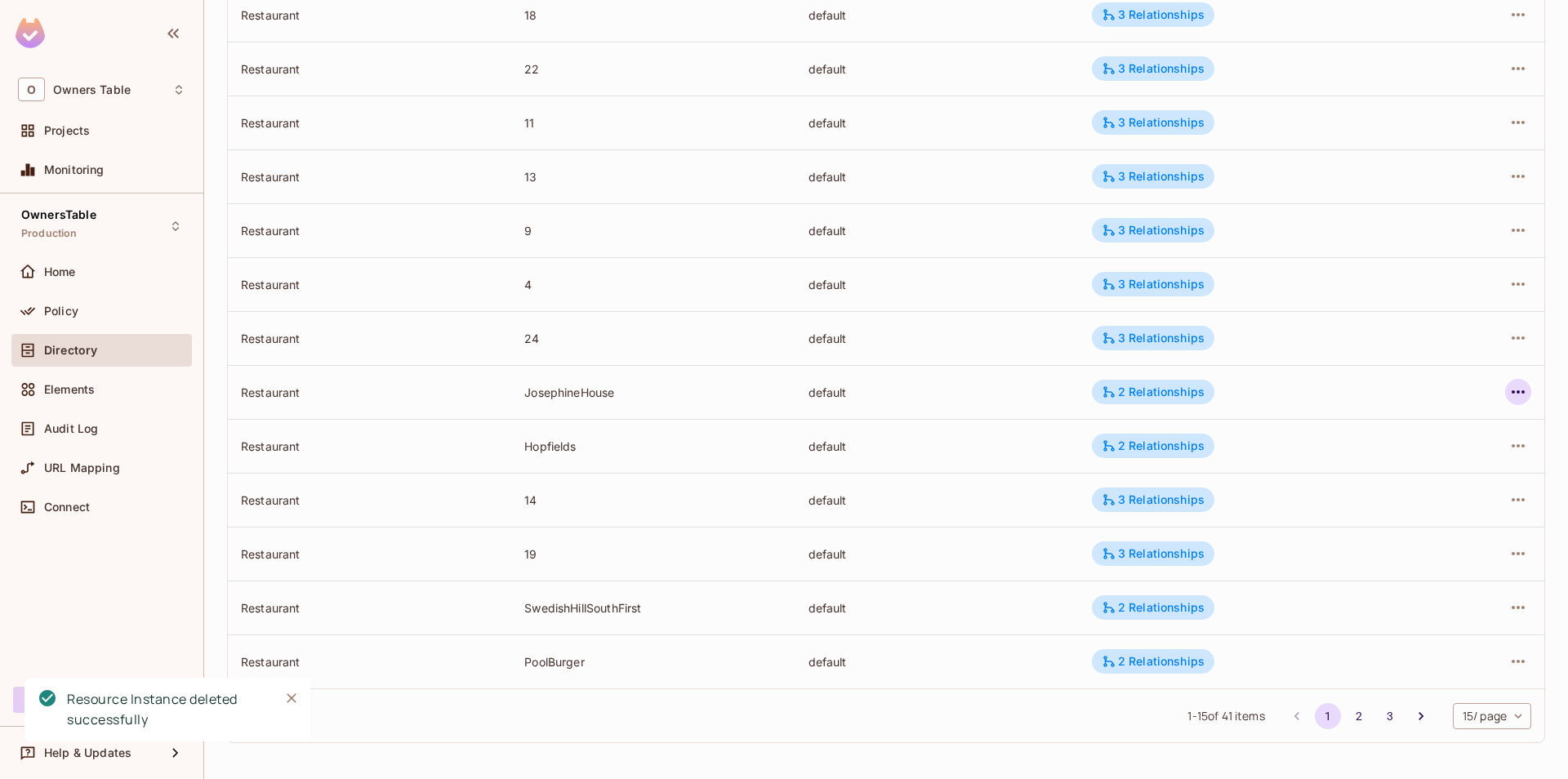
click at [1512, 390] on icon "button" at bounding box center [1518, 391] width 20 height 20
click at [1381, 499] on div "Delete Resource Instance" at bounding box center [1429, 501] width 141 height 16
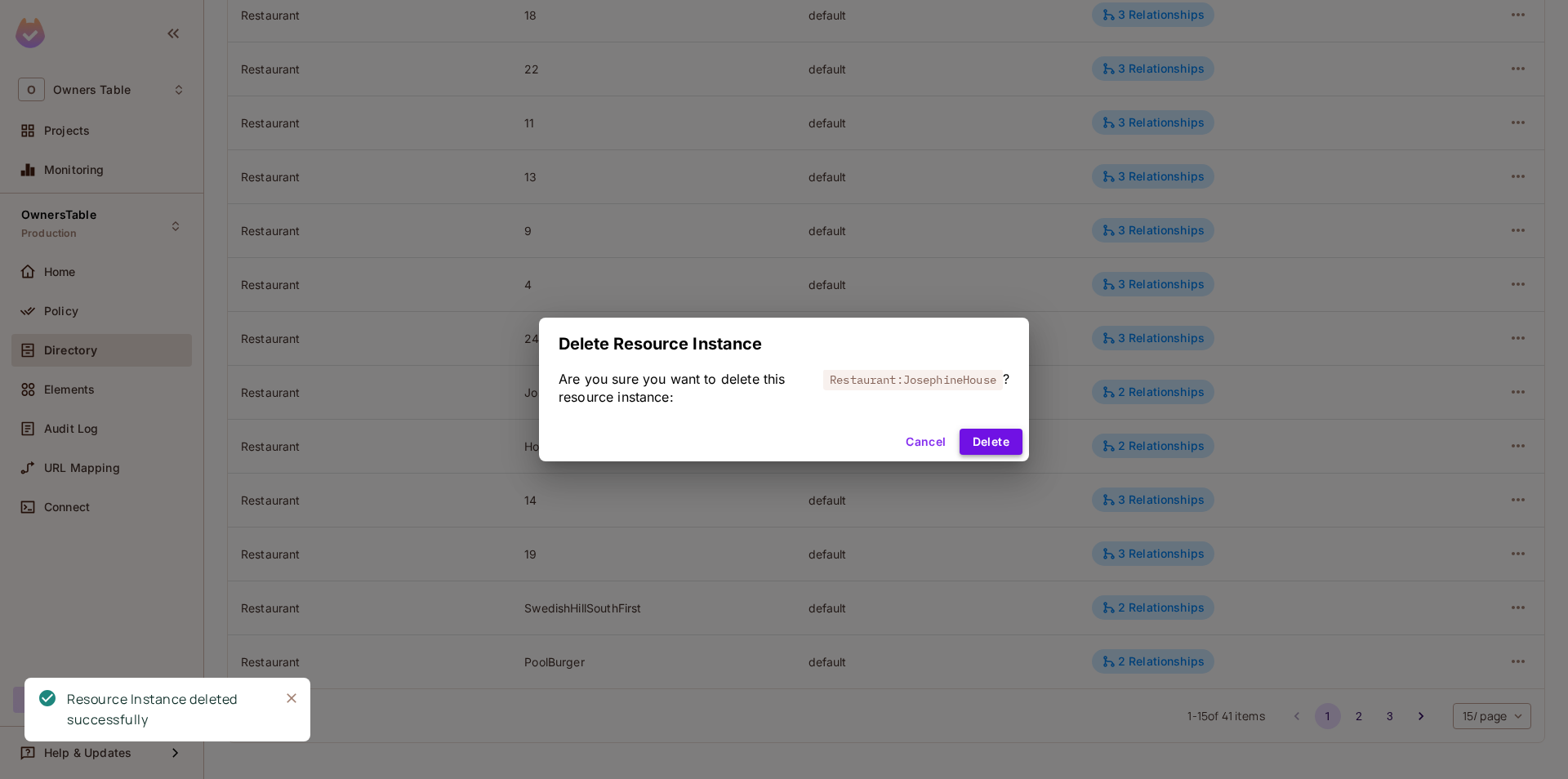
click at [981, 441] on button "Delete" at bounding box center [991, 443] width 63 height 27
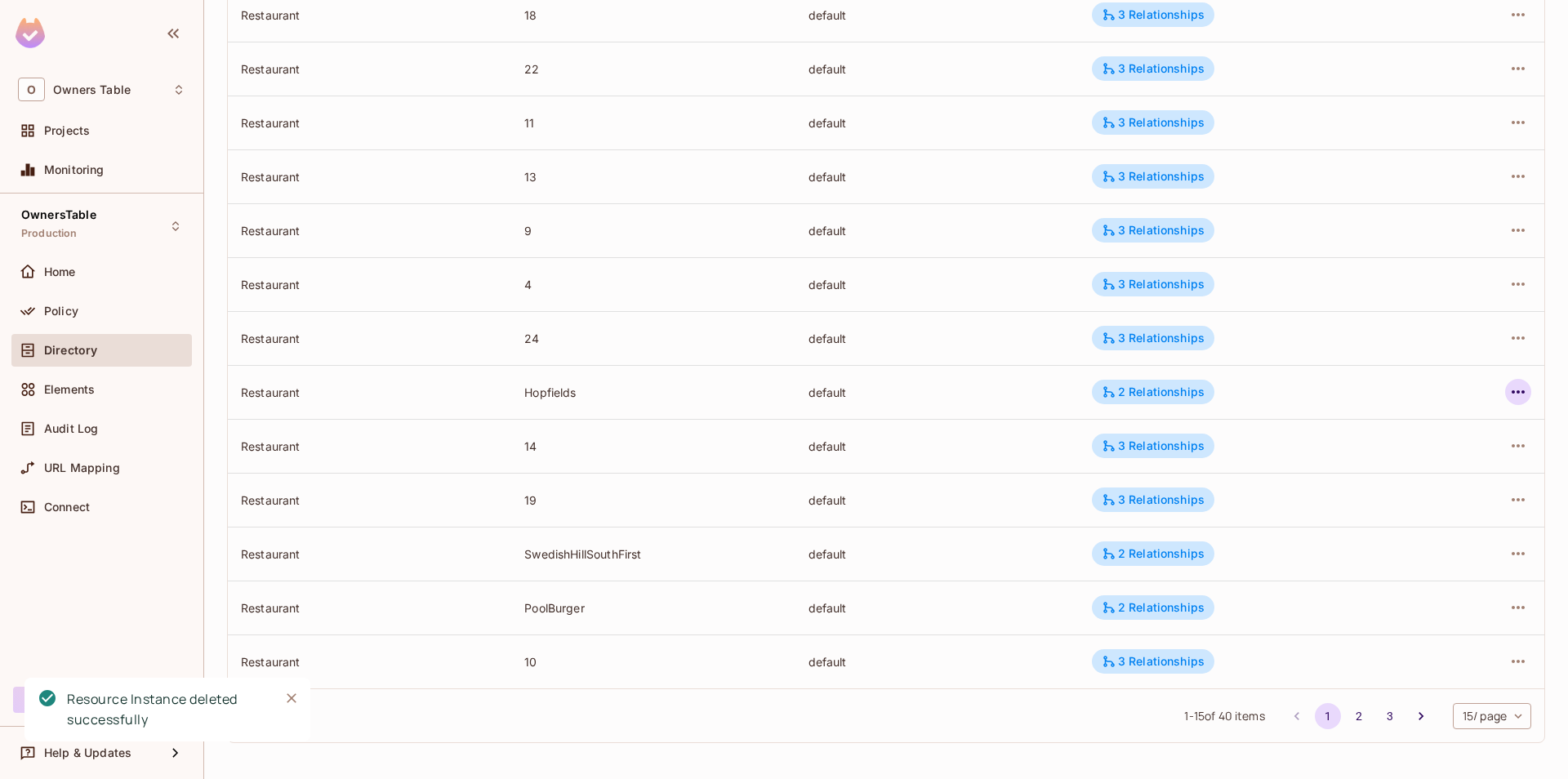
click at [1518, 391] on icon "button" at bounding box center [1519, 391] width 13 height 3
click at [1374, 496] on div "Delete Resource Instance" at bounding box center [1429, 501] width 141 height 16
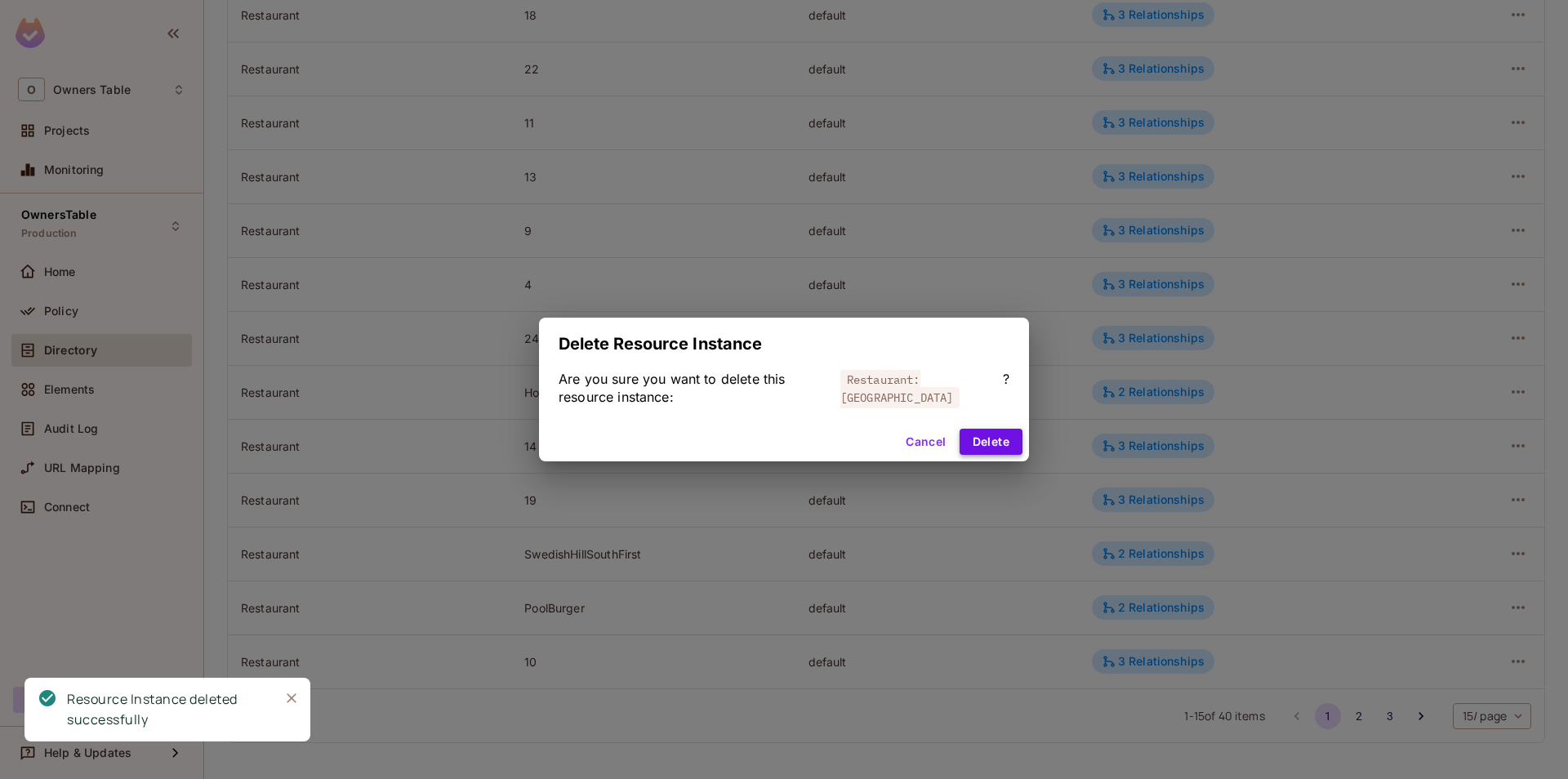
click at [998, 444] on button "Delete" at bounding box center [991, 443] width 63 height 27
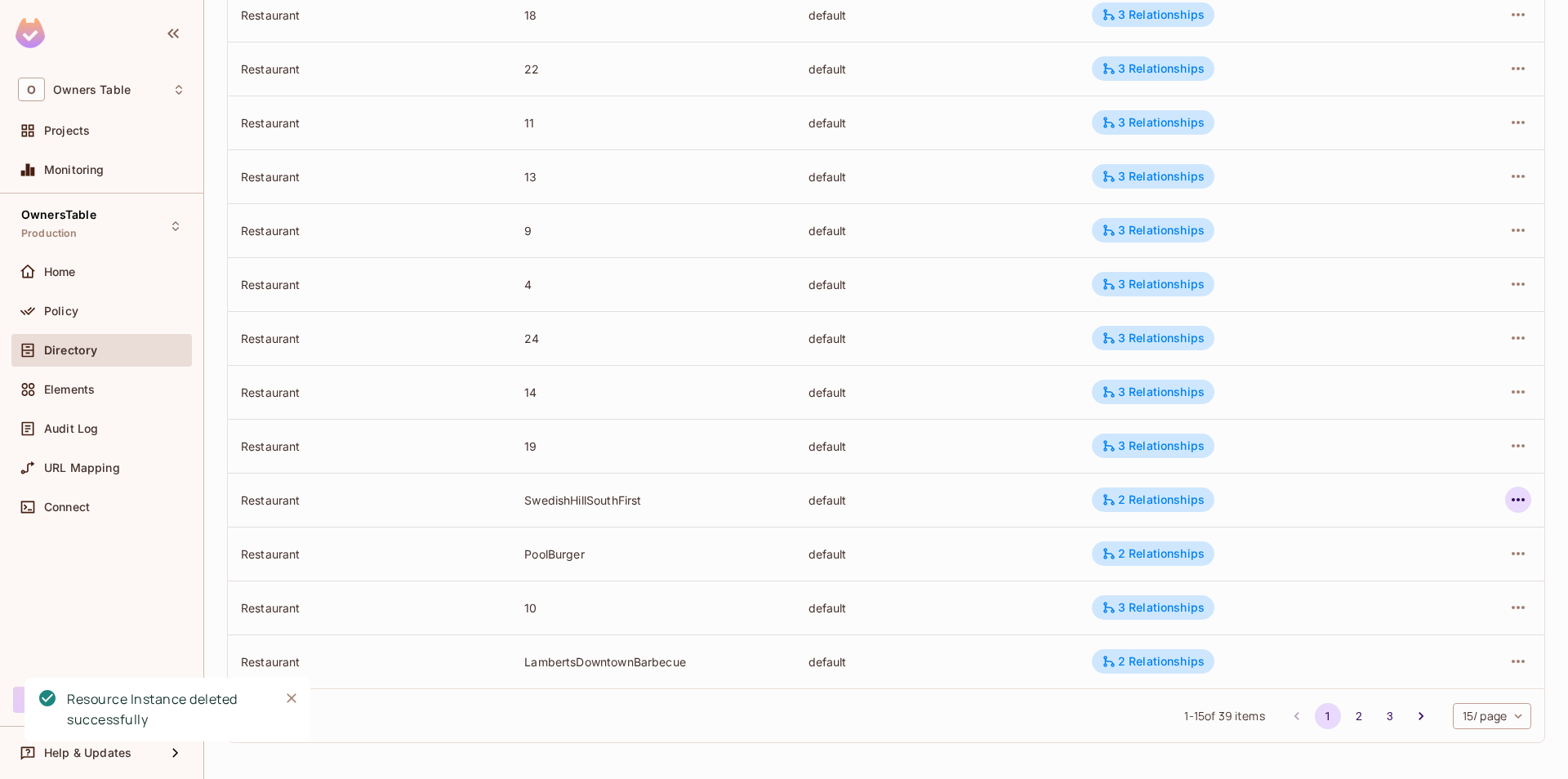
click at [1522, 506] on icon "button" at bounding box center [1518, 499] width 20 height 20
click at [1390, 615] on div "Delete Resource Instance" at bounding box center [1429, 608] width 141 height 16
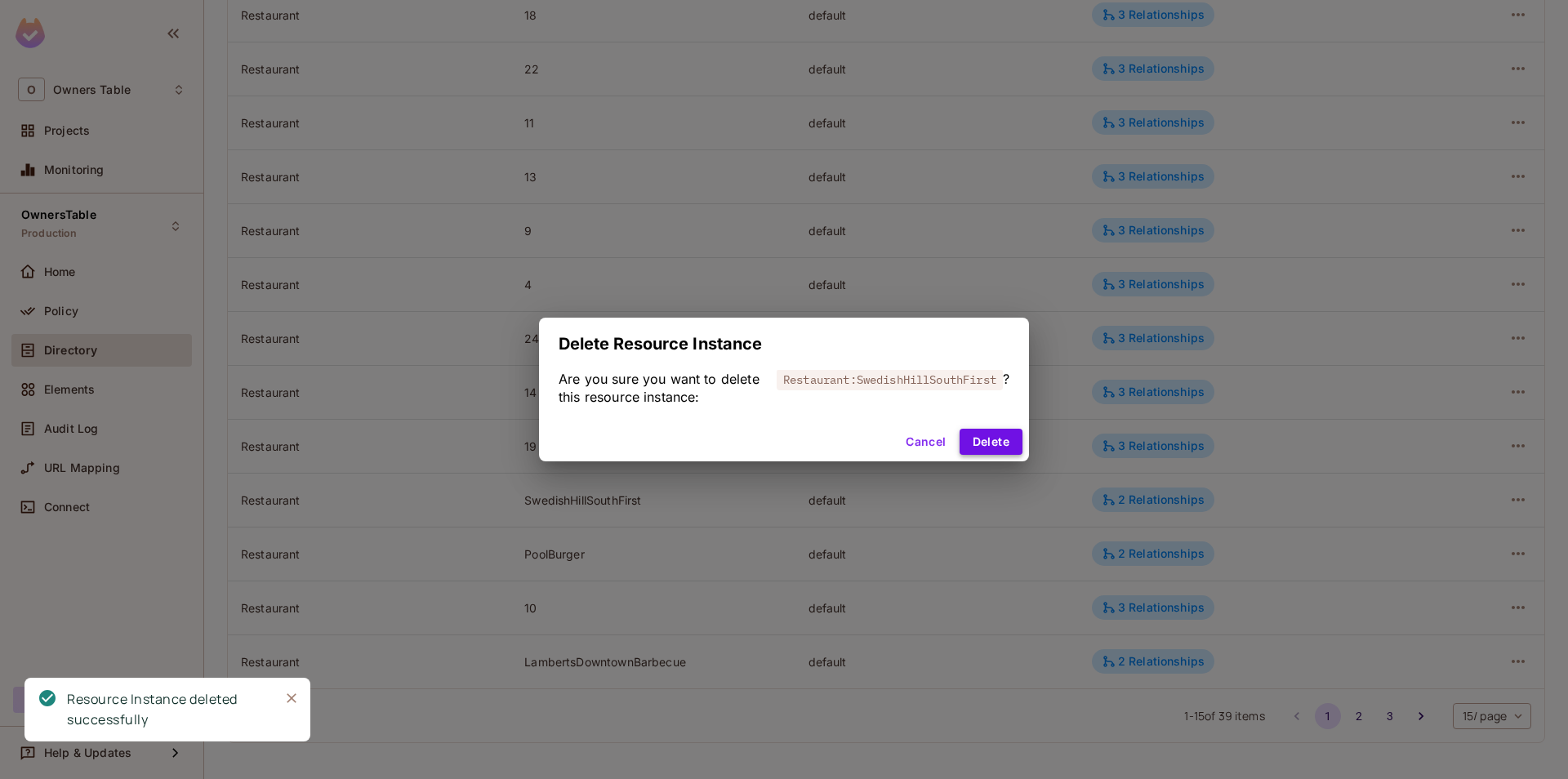
click at [996, 436] on button "Delete" at bounding box center [991, 443] width 63 height 27
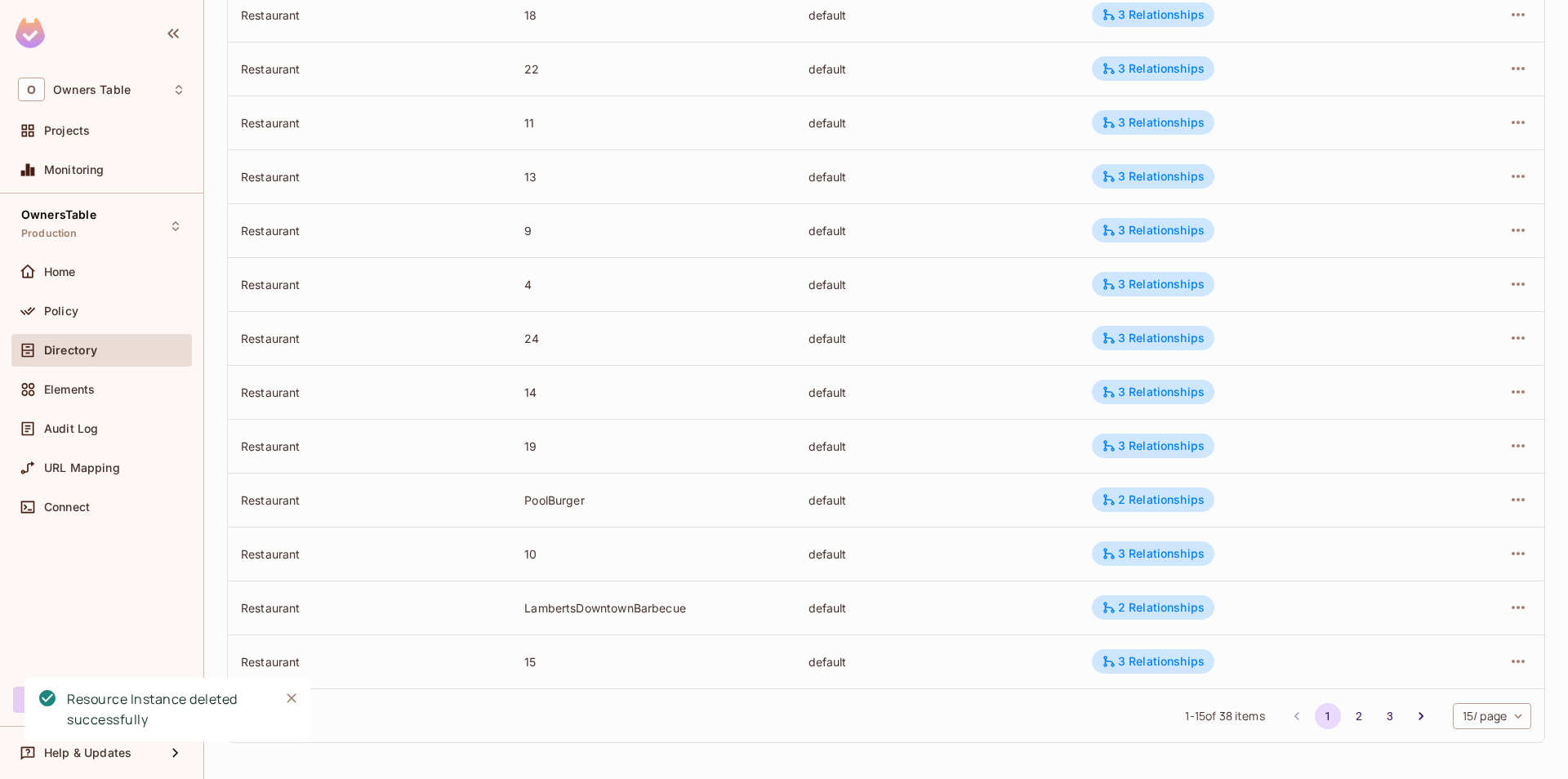
click at [1532, 492] on td at bounding box center [1484, 499] width 121 height 54
click at [1525, 504] on icon "button" at bounding box center [1518, 499] width 20 height 20
click at [1373, 604] on div "Delete Resource Instance" at bounding box center [1429, 608] width 141 height 16
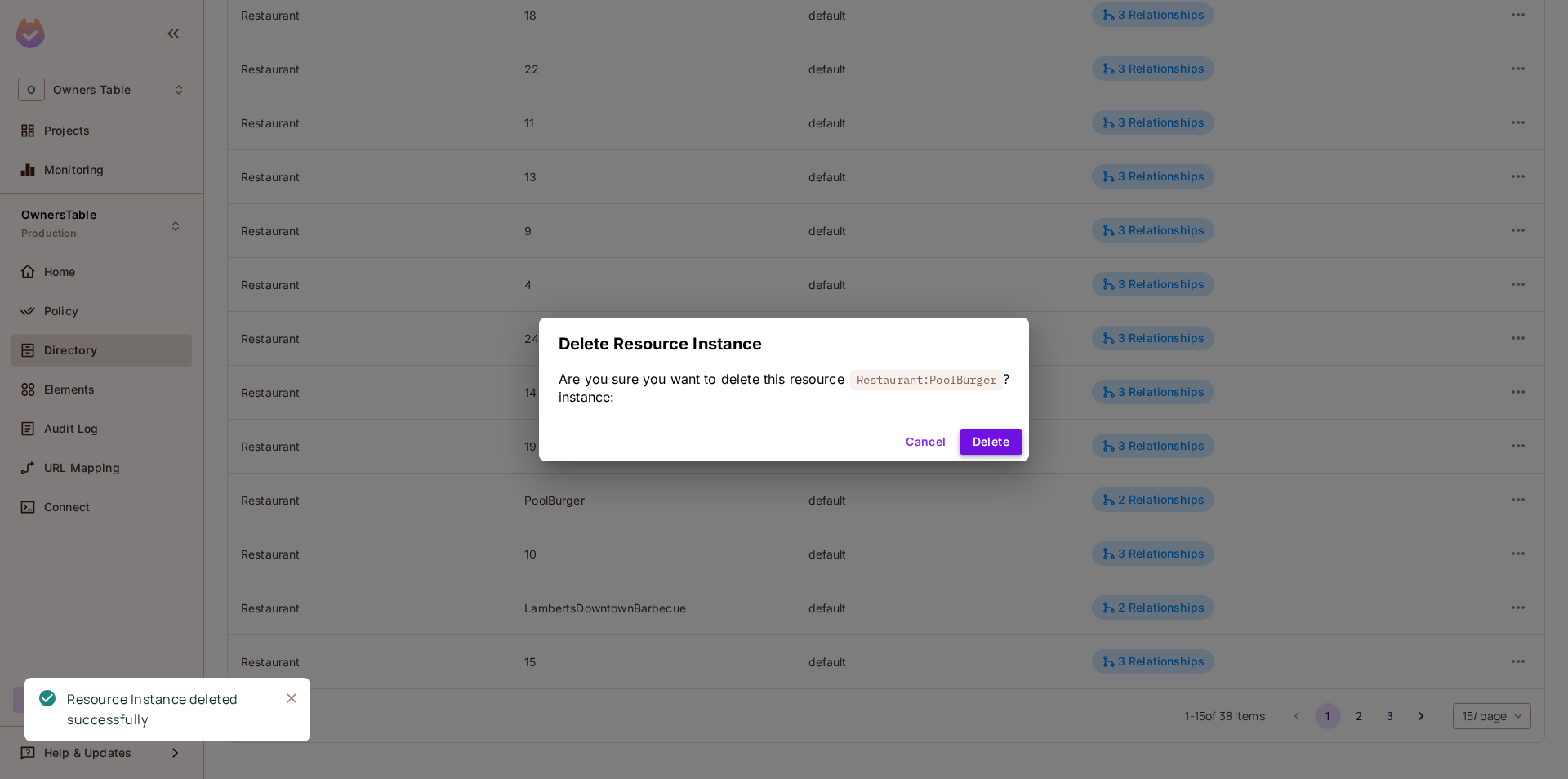
click at [977, 441] on button "Delete" at bounding box center [991, 443] width 63 height 27
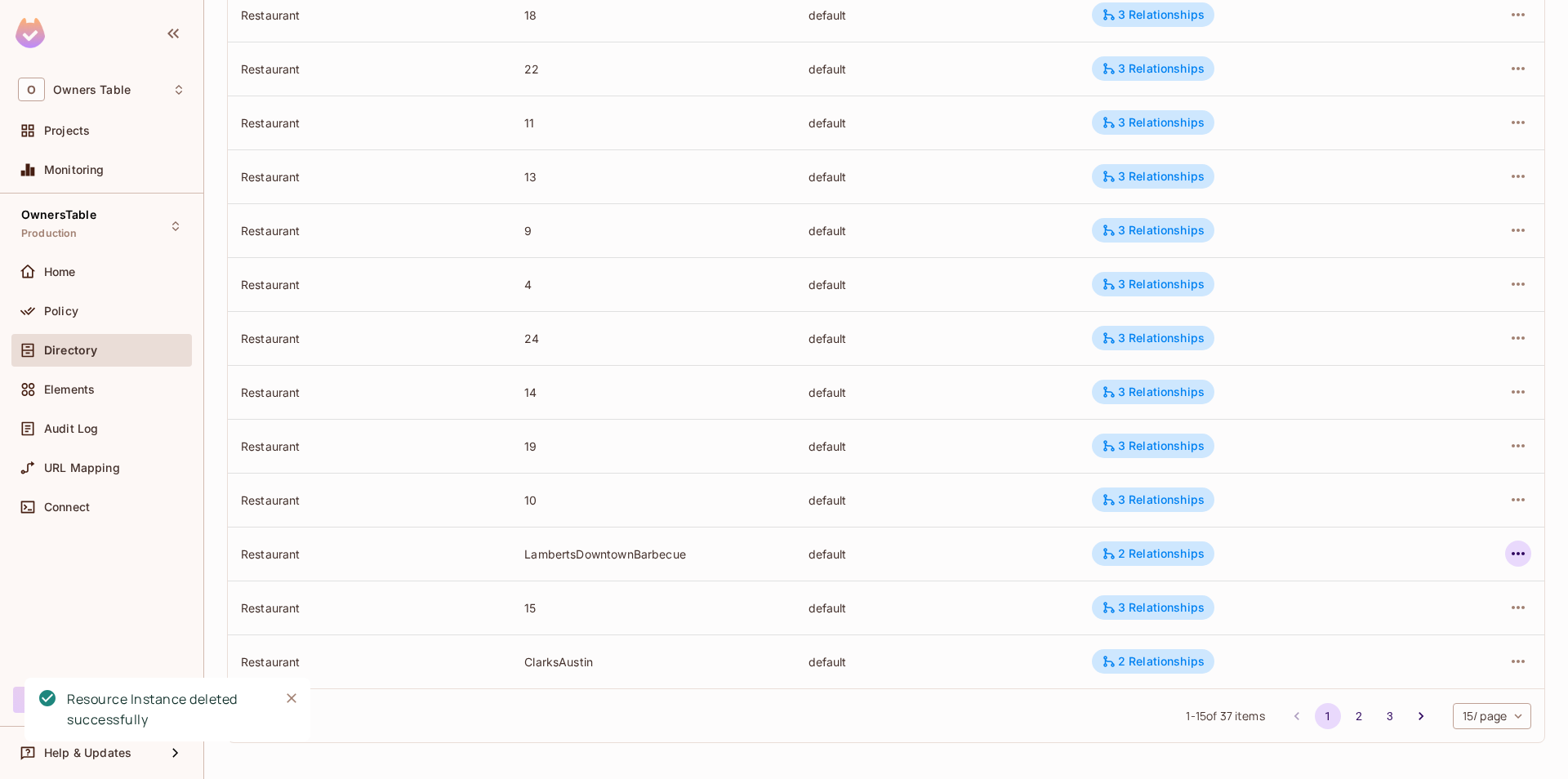
click at [1521, 548] on icon "button" at bounding box center [1518, 553] width 20 height 20
click at [1375, 656] on div "Delete Resource Instance" at bounding box center [1429, 662] width 141 height 16
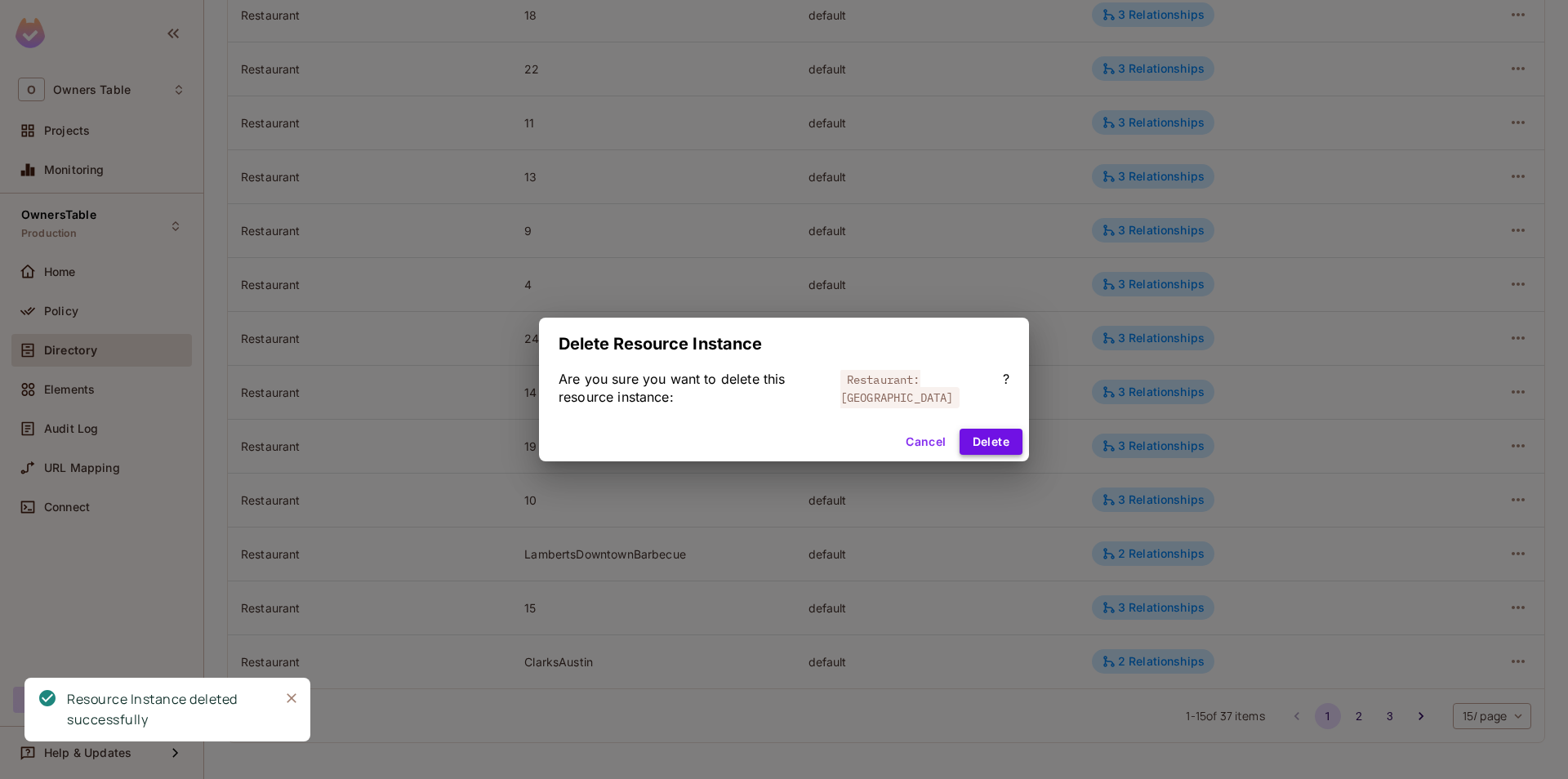
click at [982, 454] on button "Delete" at bounding box center [991, 443] width 63 height 27
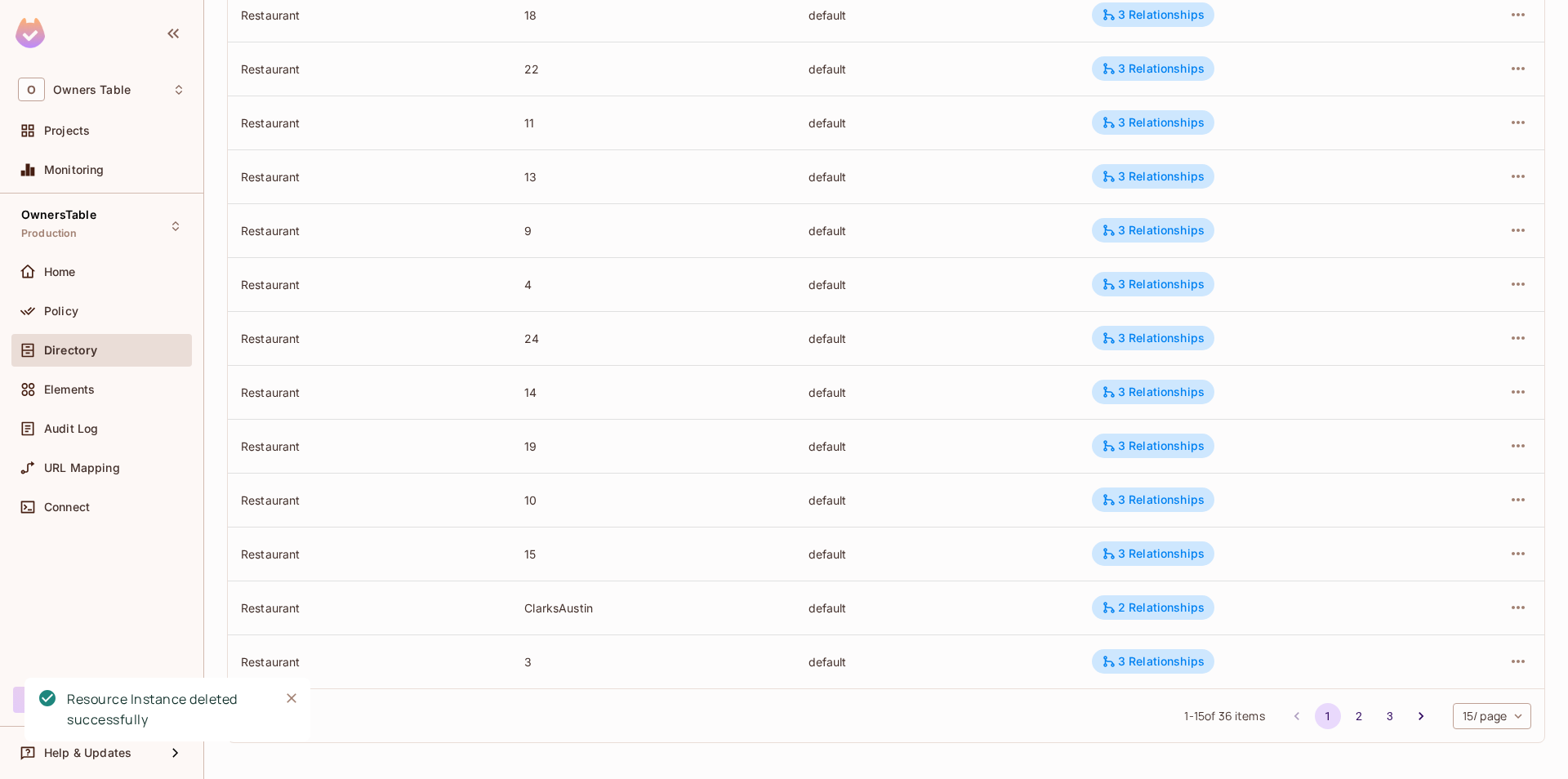
click at [1530, 614] on div at bounding box center [1484, 608] width 95 height 27
click at [1523, 610] on icon "button" at bounding box center [1518, 607] width 20 height 20
click at [1376, 716] on div "Delete Resource Instance" at bounding box center [1429, 716] width 141 height 16
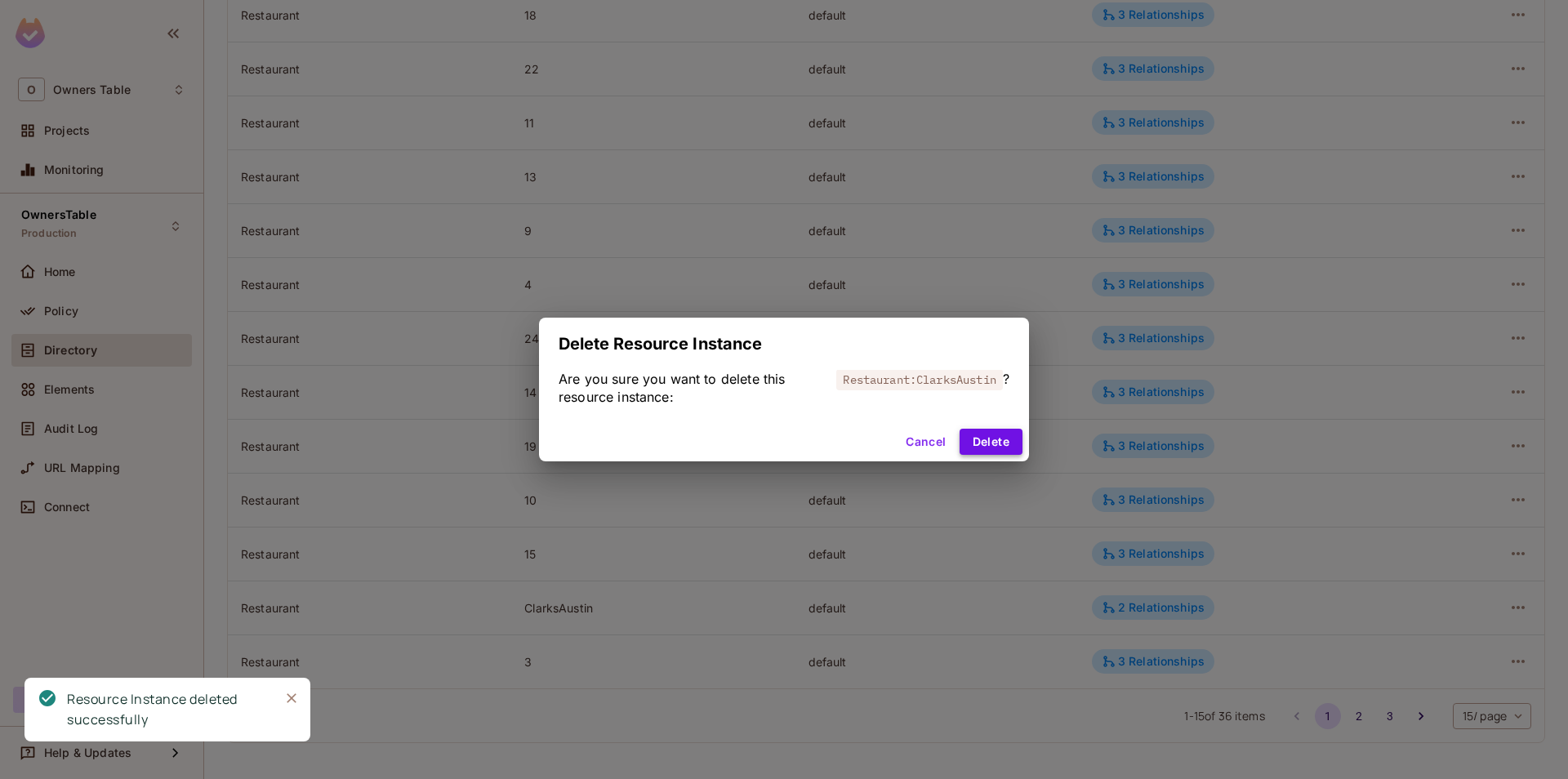
click at [985, 451] on button "Delete" at bounding box center [991, 443] width 63 height 27
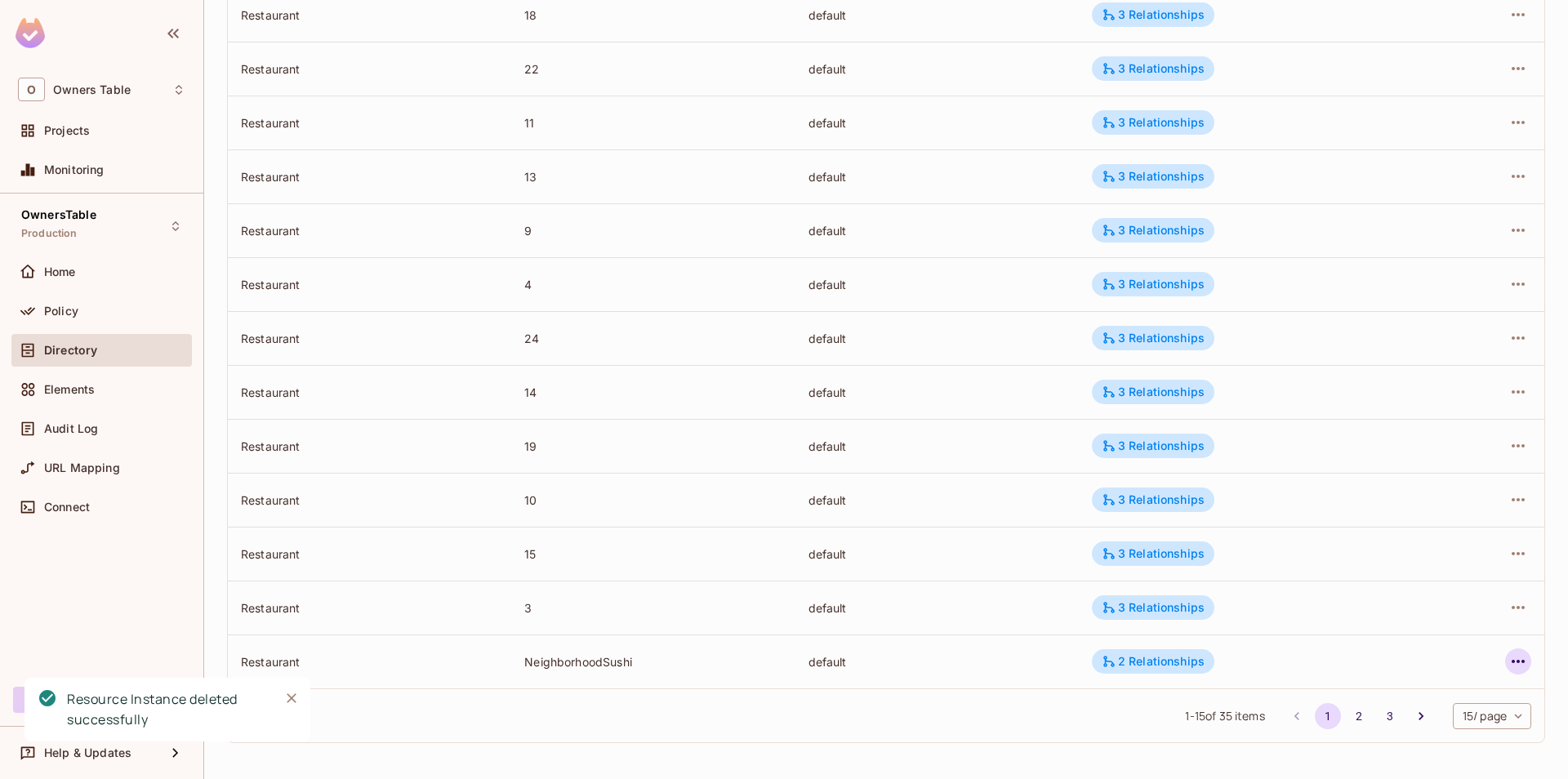
click at [1522, 661] on icon "button" at bounding box center [1518, 661] width 20 height 20
click at [1372, 736] on div "Delete Resource Instance" at bounding box center [1429, 741] width 141 height 16
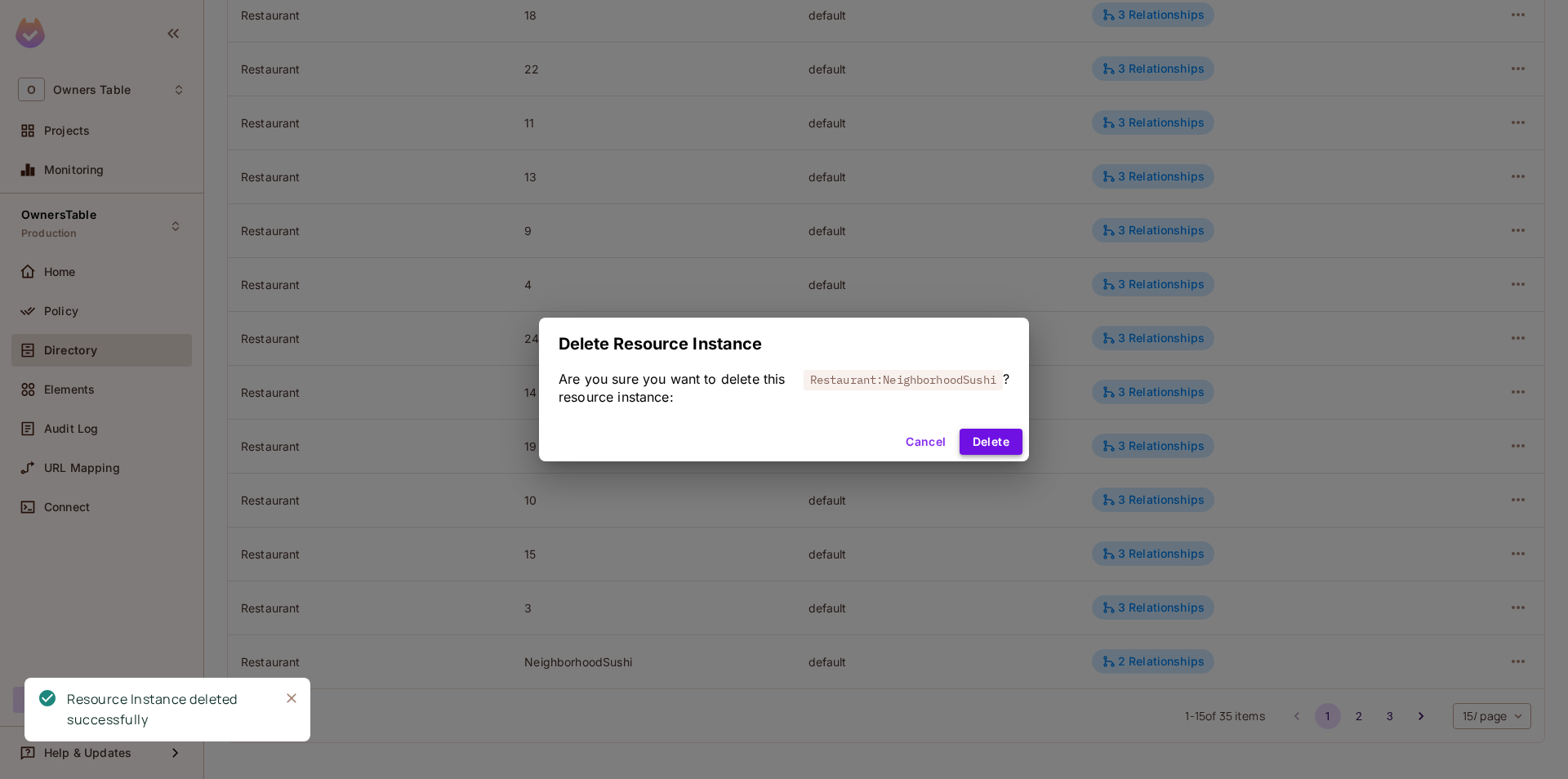
click at [972, 438] on button "Delete" at bounding box center [991, 443] width 63 height 27
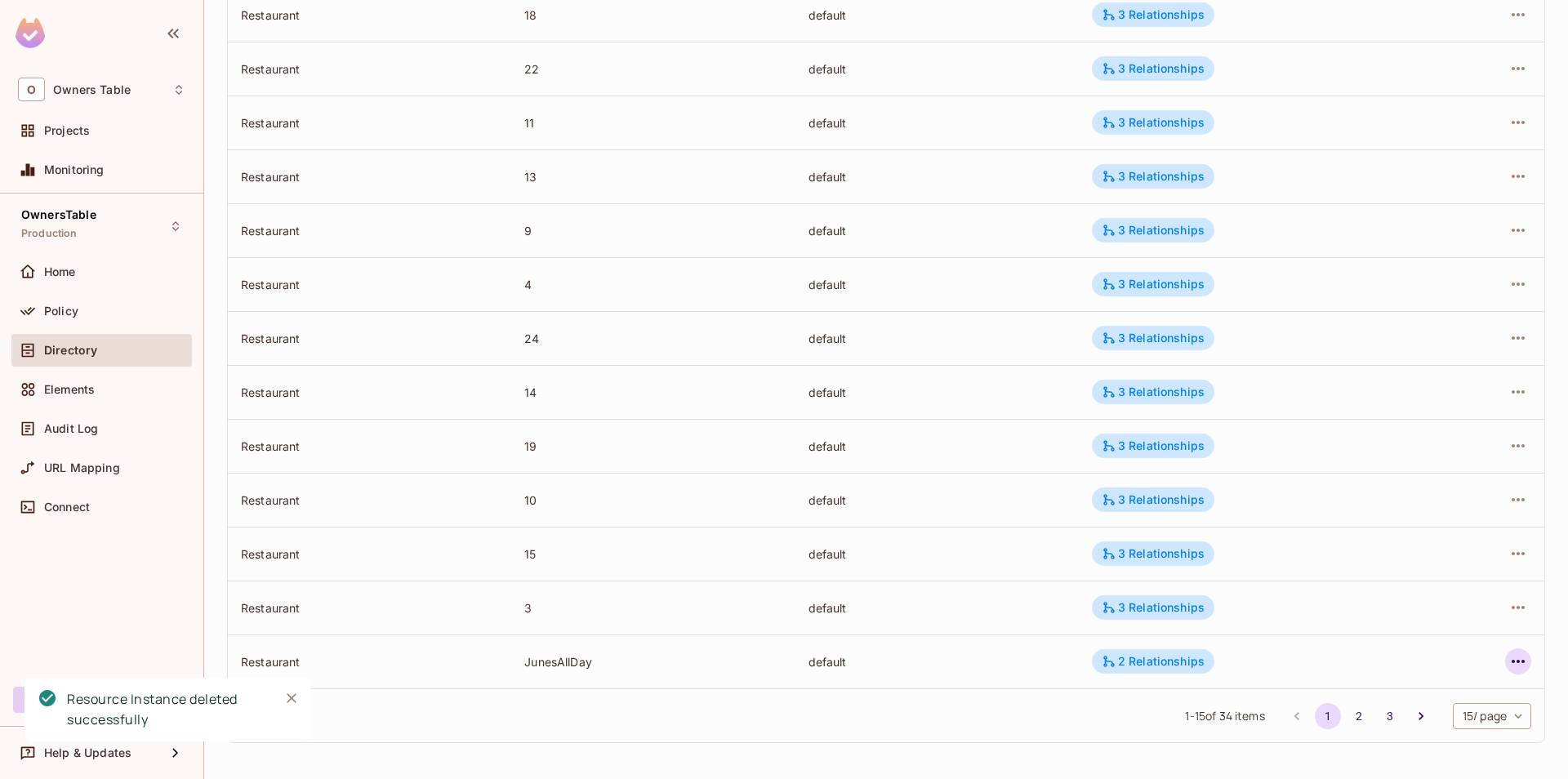
click at [1524, 667] on icon "button" at bounding box center [1518, 661] width 20 height 20
click at [1374, 746] on div "Delete Resource Instance" at bounding box center [1429, 741] width 141 height 16
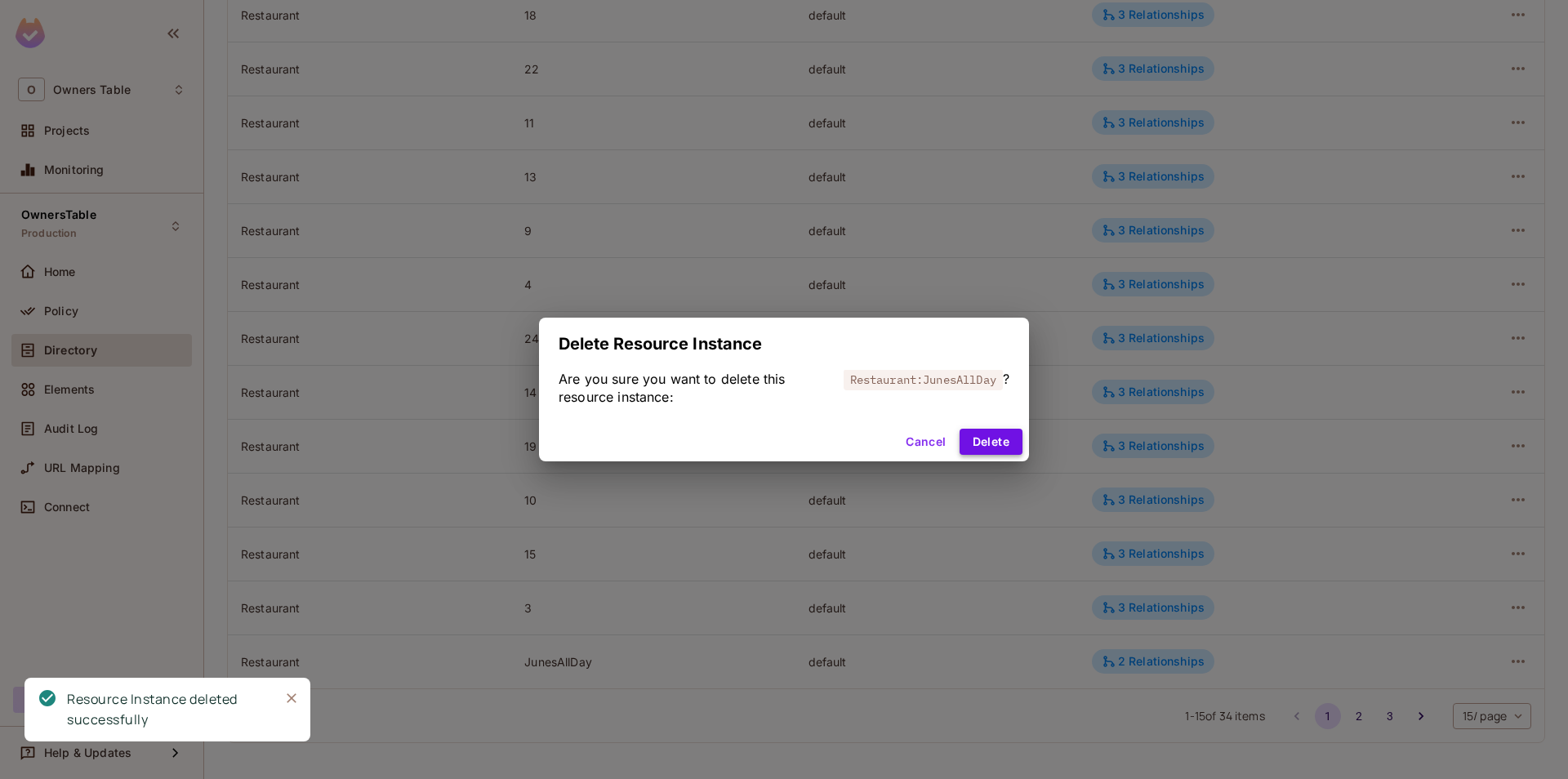
click at [972, 448] on button "Delete" at bounding box center [991, 443] width 63 height 27
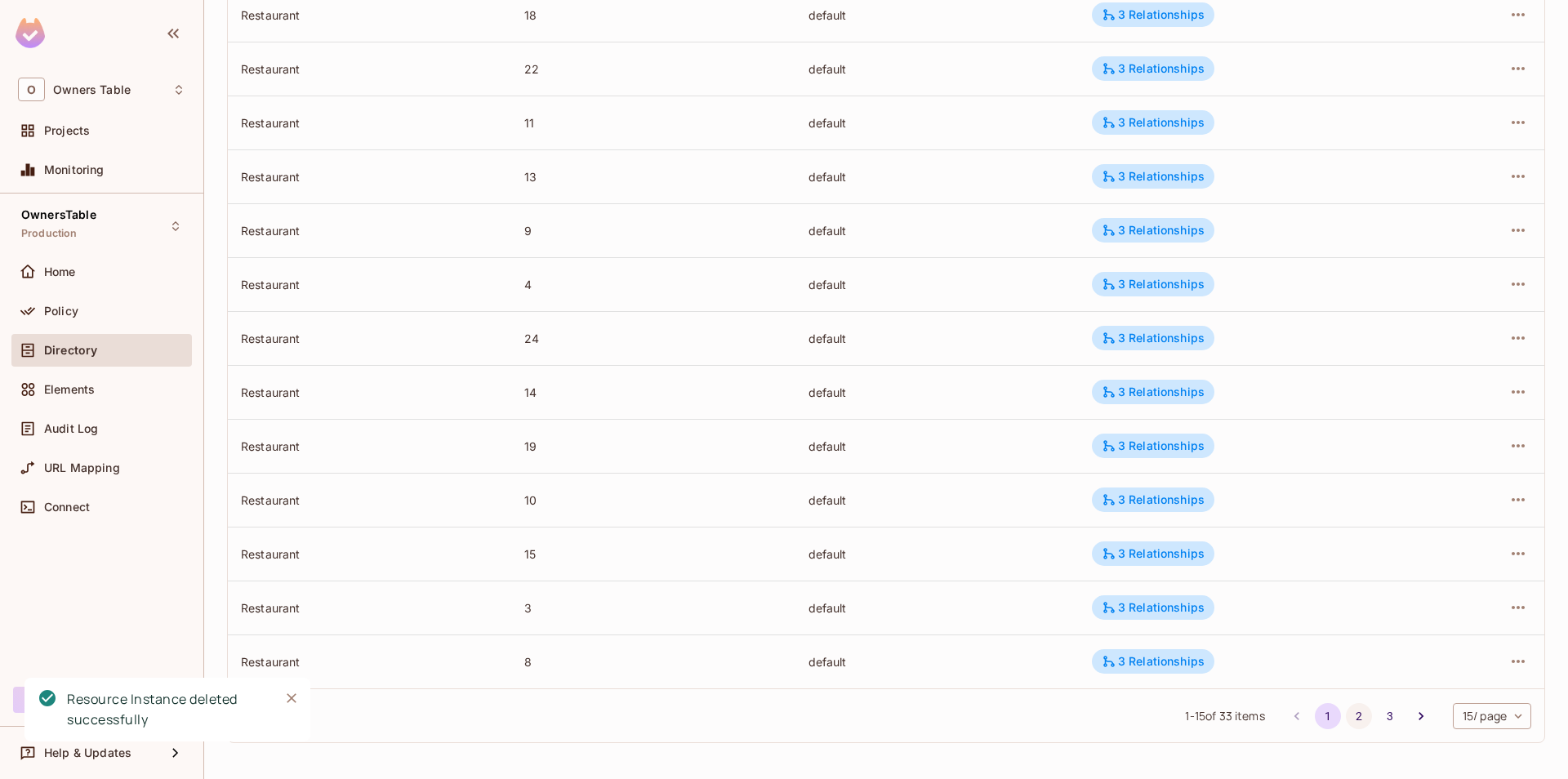
click at [1359, 719] on button "2" at bounding box center [1360, 716] width 27 height 27
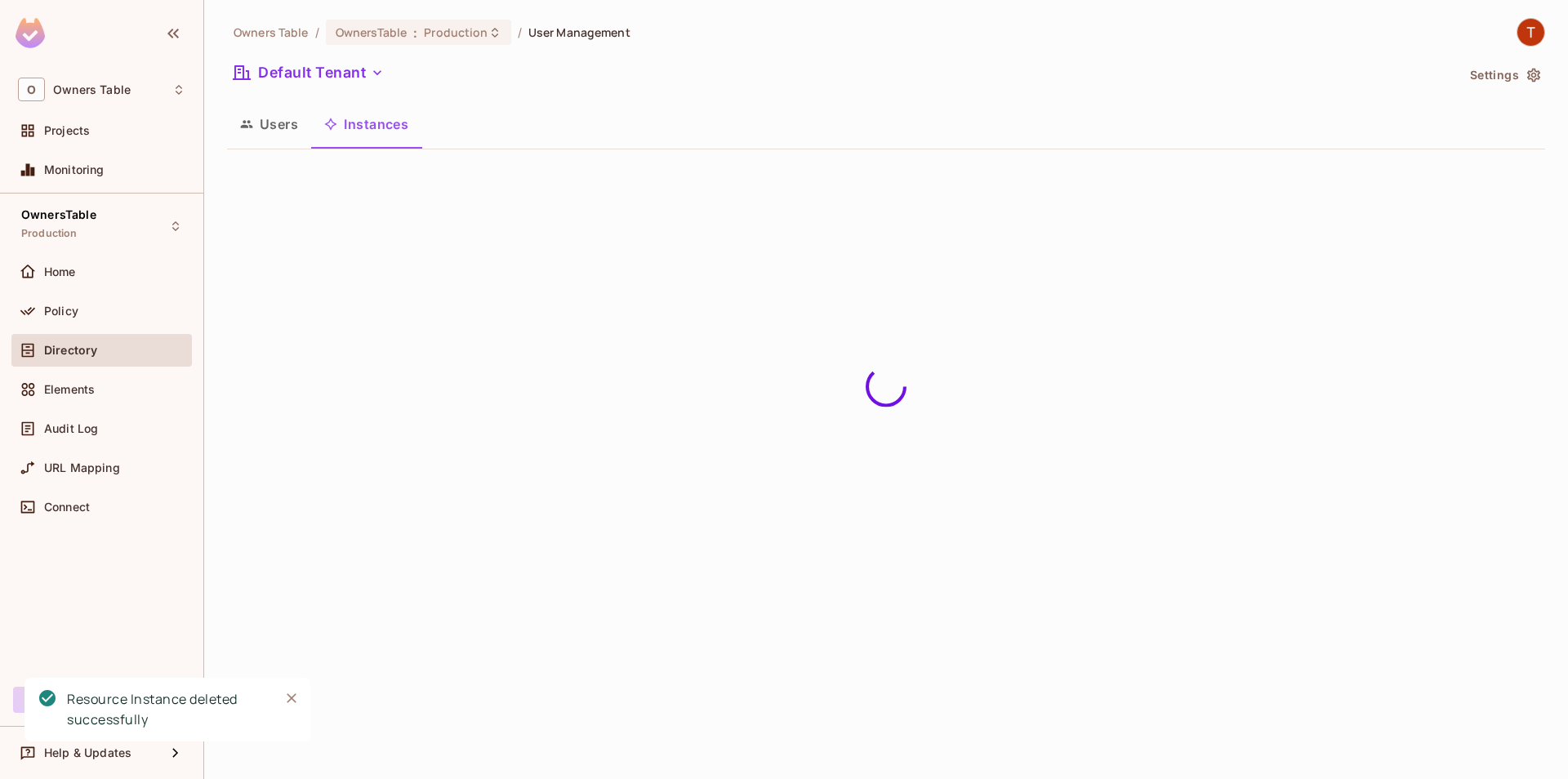
scroll to position [0, 0]
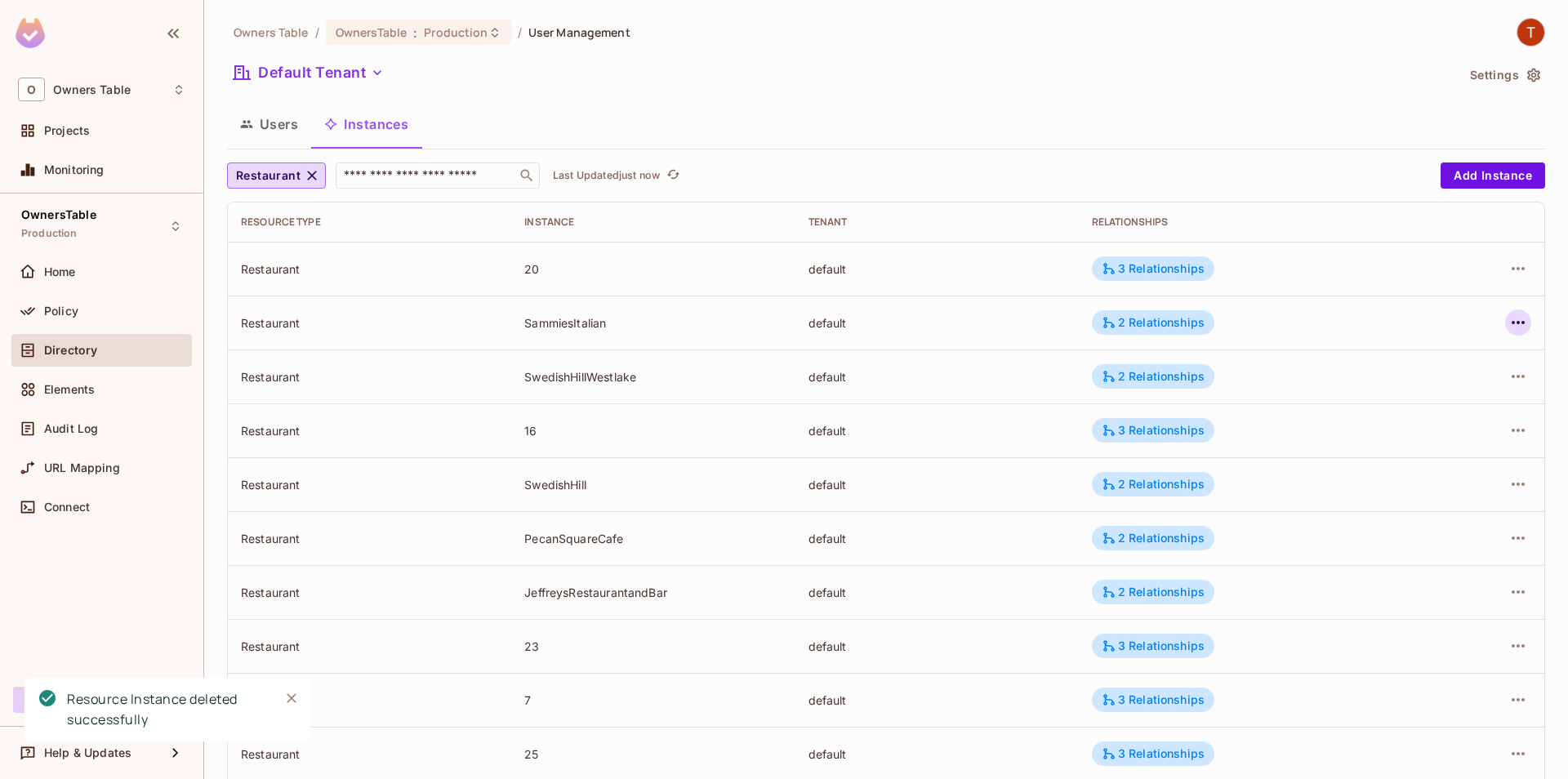
click at [1507, 323] on button "button" at bounding box center [1519, 323] width 27 height 27
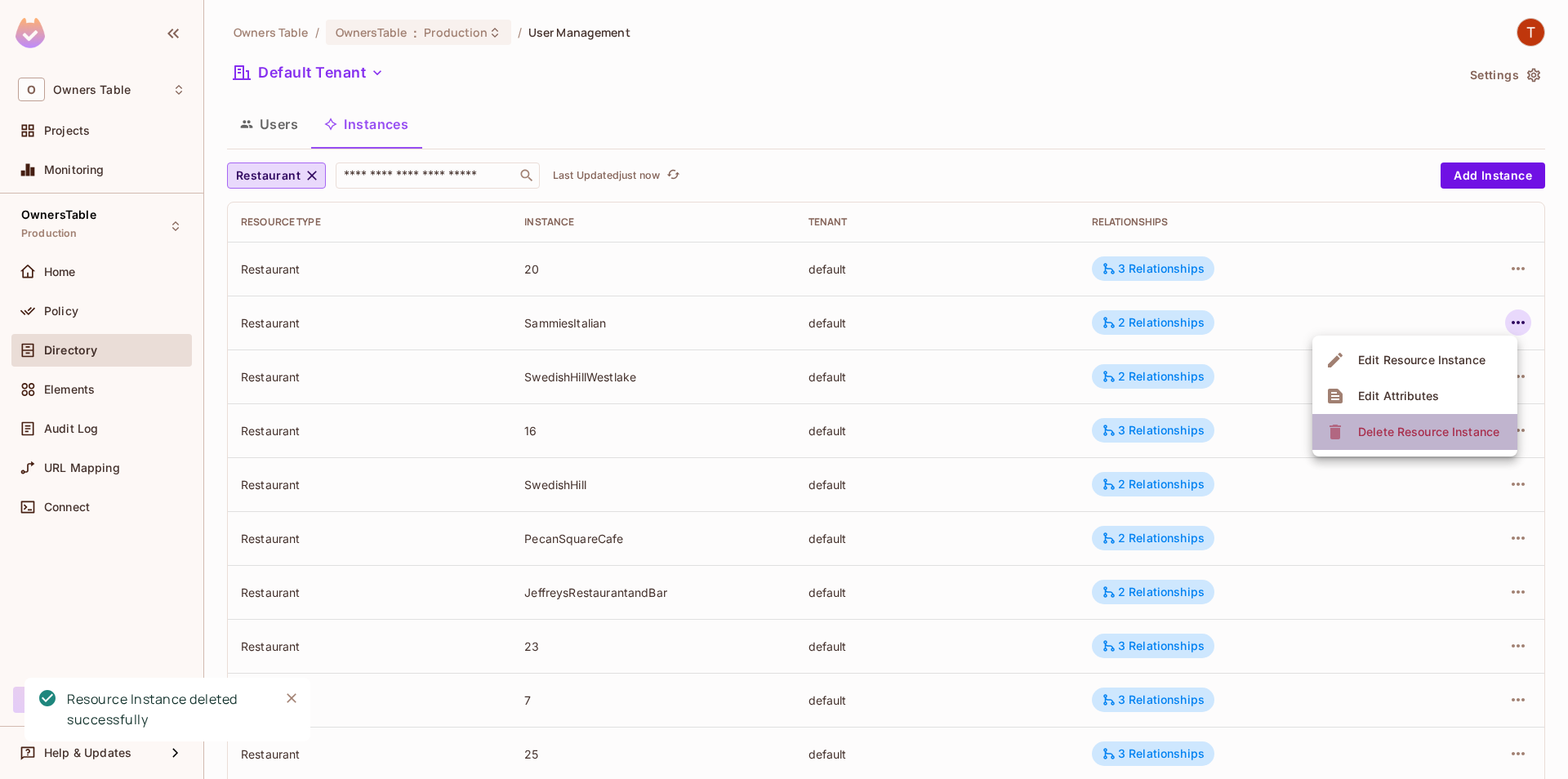
click at [1434, 442] on span "Delete Resource Instance" at bounding box center [1428, 432] width 151 height 27
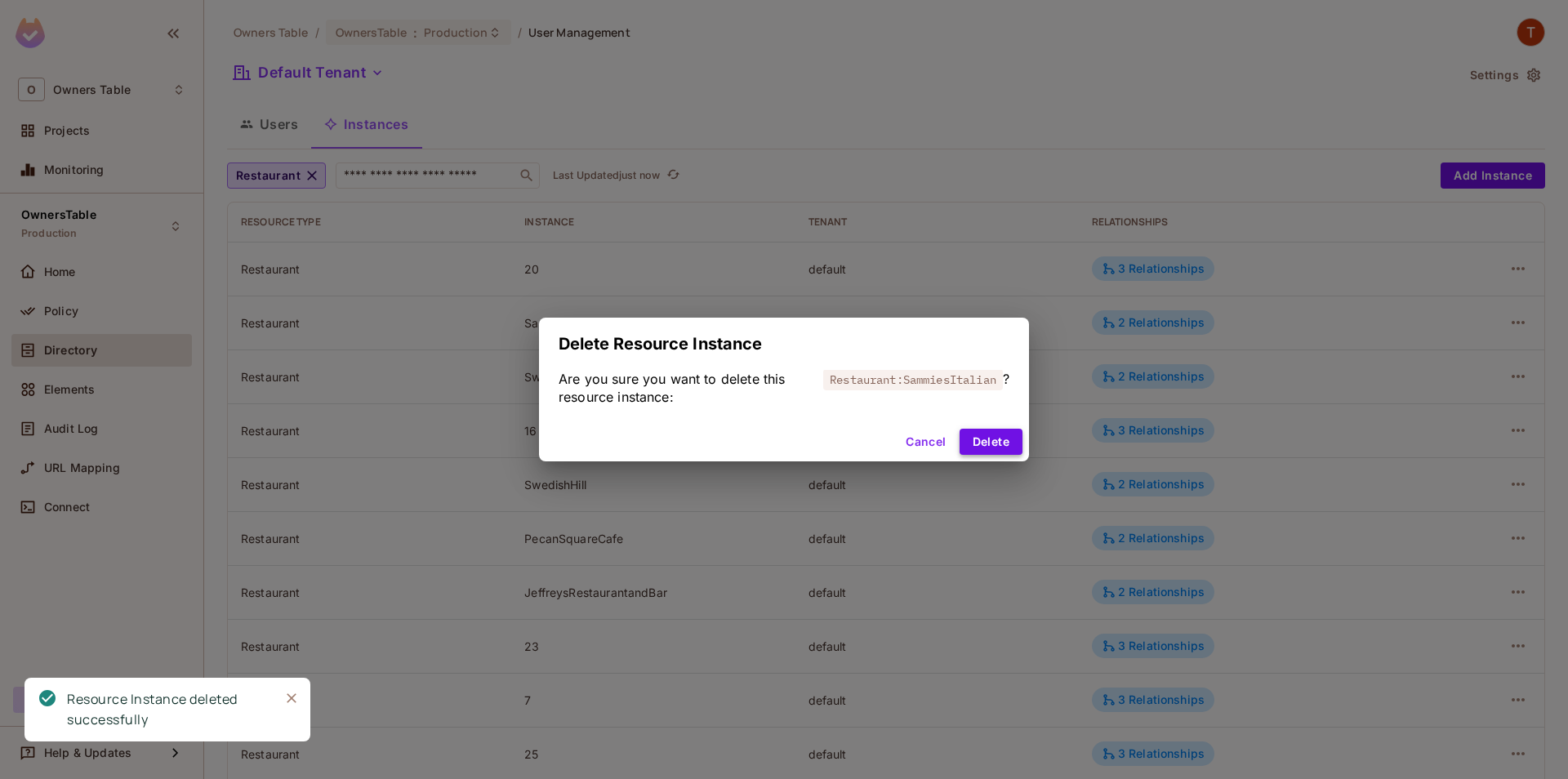
click at [1006, 439] on button "Delete" at bounding box center [991, 443] width 63 height 27
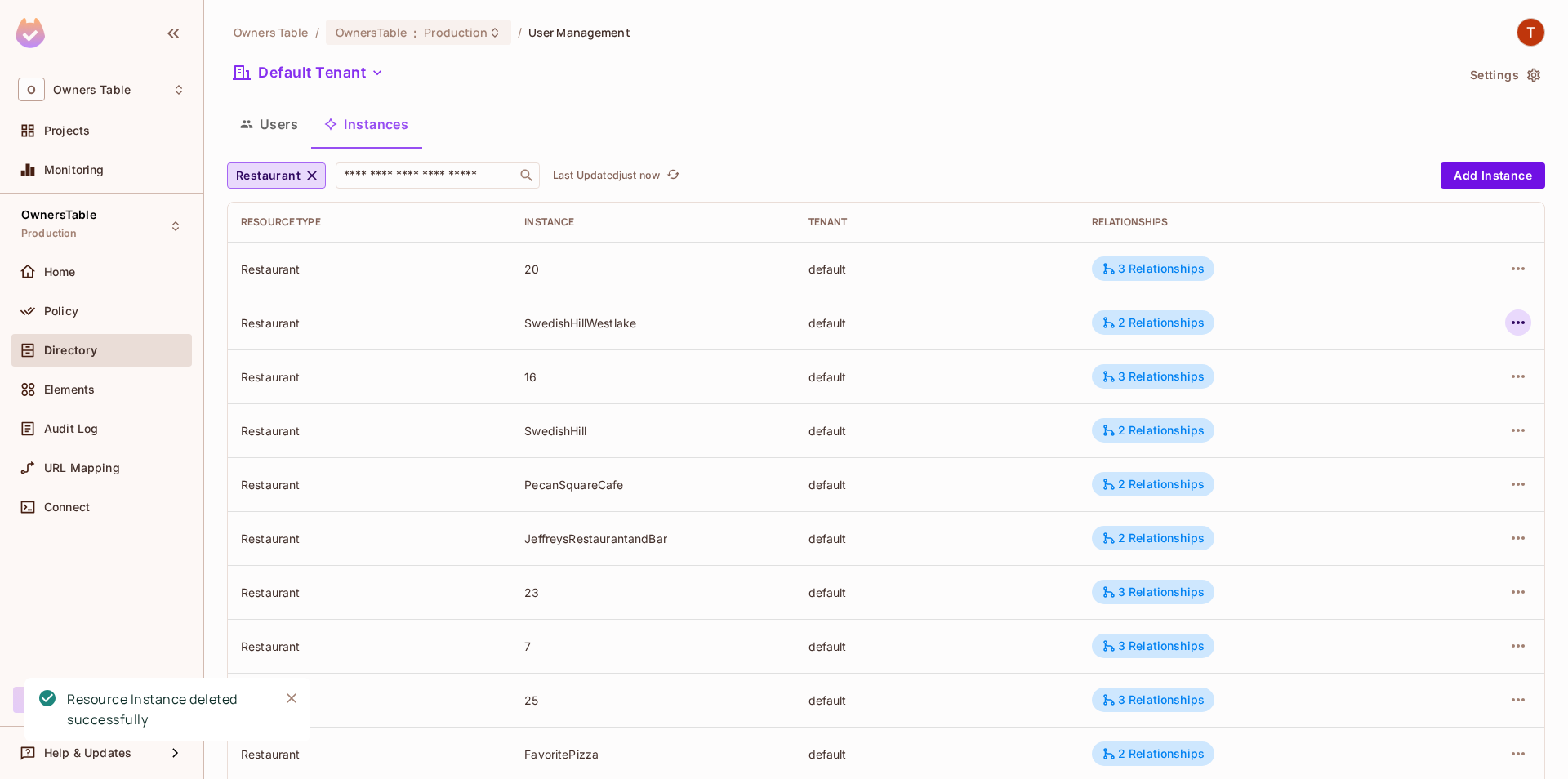
click at [1519, 322] on icon "button" at bounding box center [1519, 322] width 13 height 3
click at [1376, 440] on div "Delete Resource Instance" at bounding box center [1429, 431] width 141 height 16
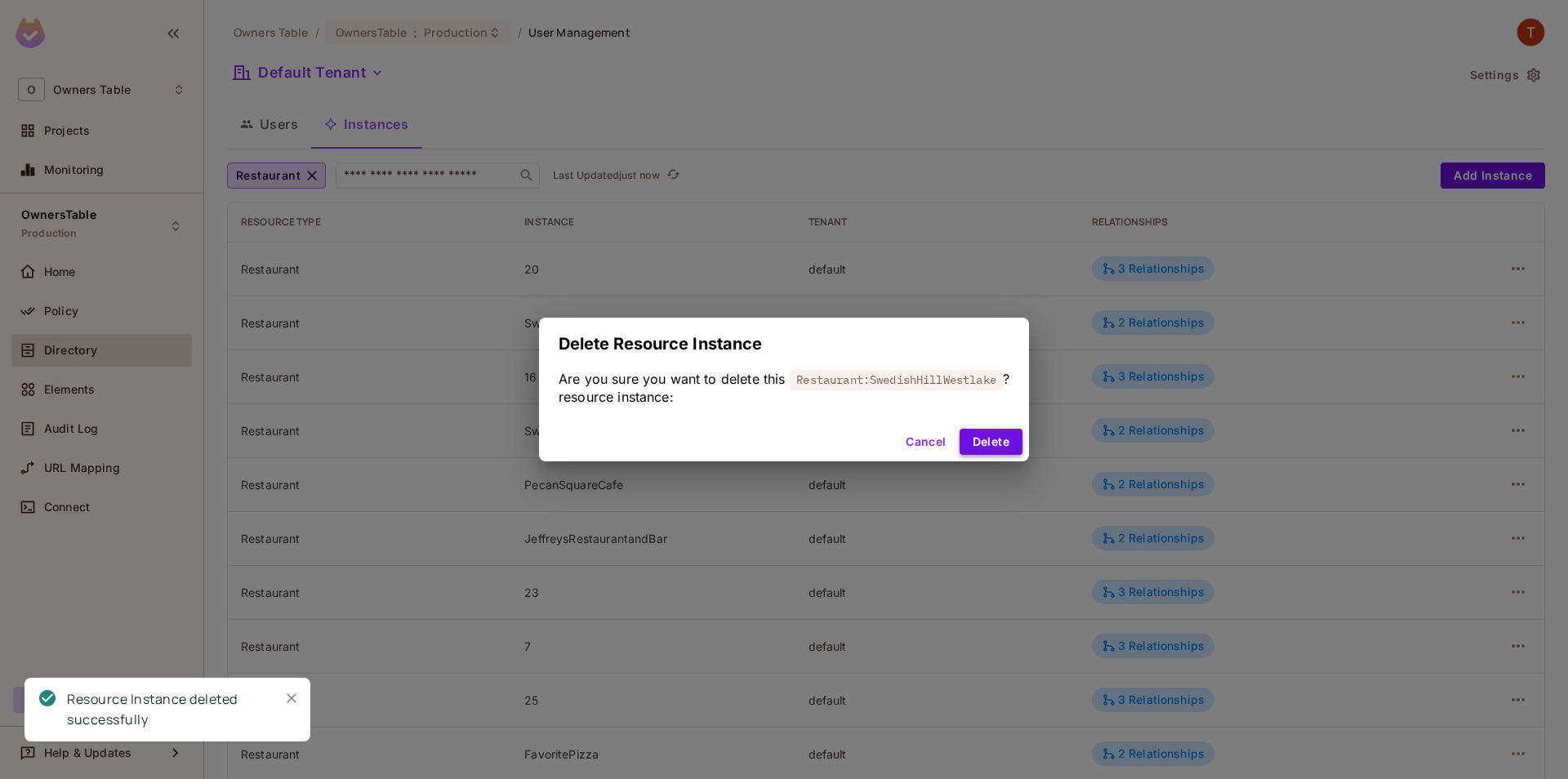
click at [985, 445] on button "Delete" at bounding box center [991, 443] width 63 height 27
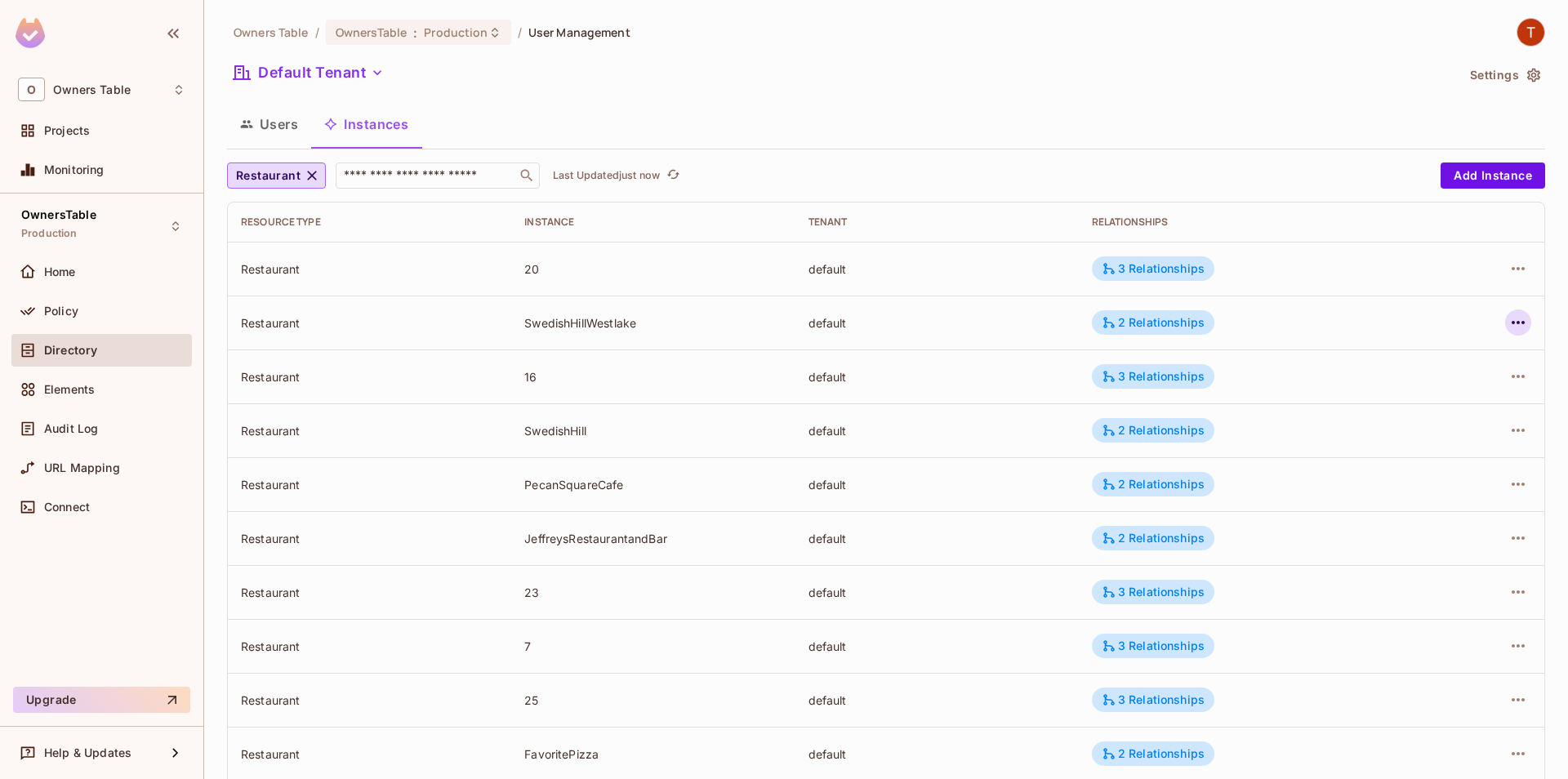
click at [1529, 328] on button "button" at bounding box center [1519, 323] width 27 height 27
click at [681, 169] on div at bounding box center [784, 390] width 1568 height 779
click at [676, 175] on icon "refresh" at bounding box center [673, 174] width 14 height 14
click at [1508, 322] on icon "button" at bounding box center [1518, 322] width 20 height 20
click at [1447, 435] on div "Delete Resource Instance" at bounding box center [1429, 431] width 141 height 16
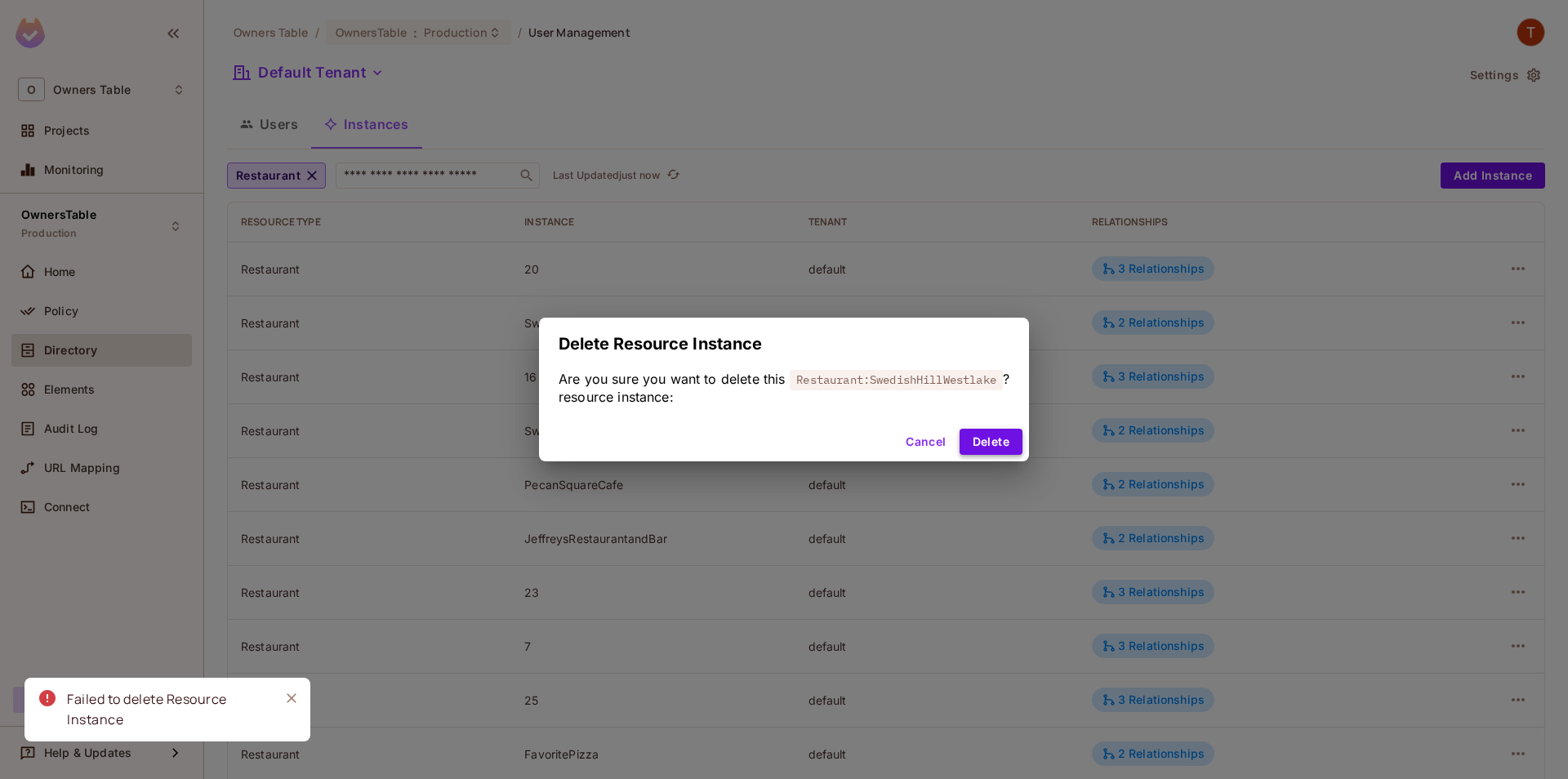
click at [1001, 450] on button "Delete" at bounding box center [991, 443] width 63 height 27
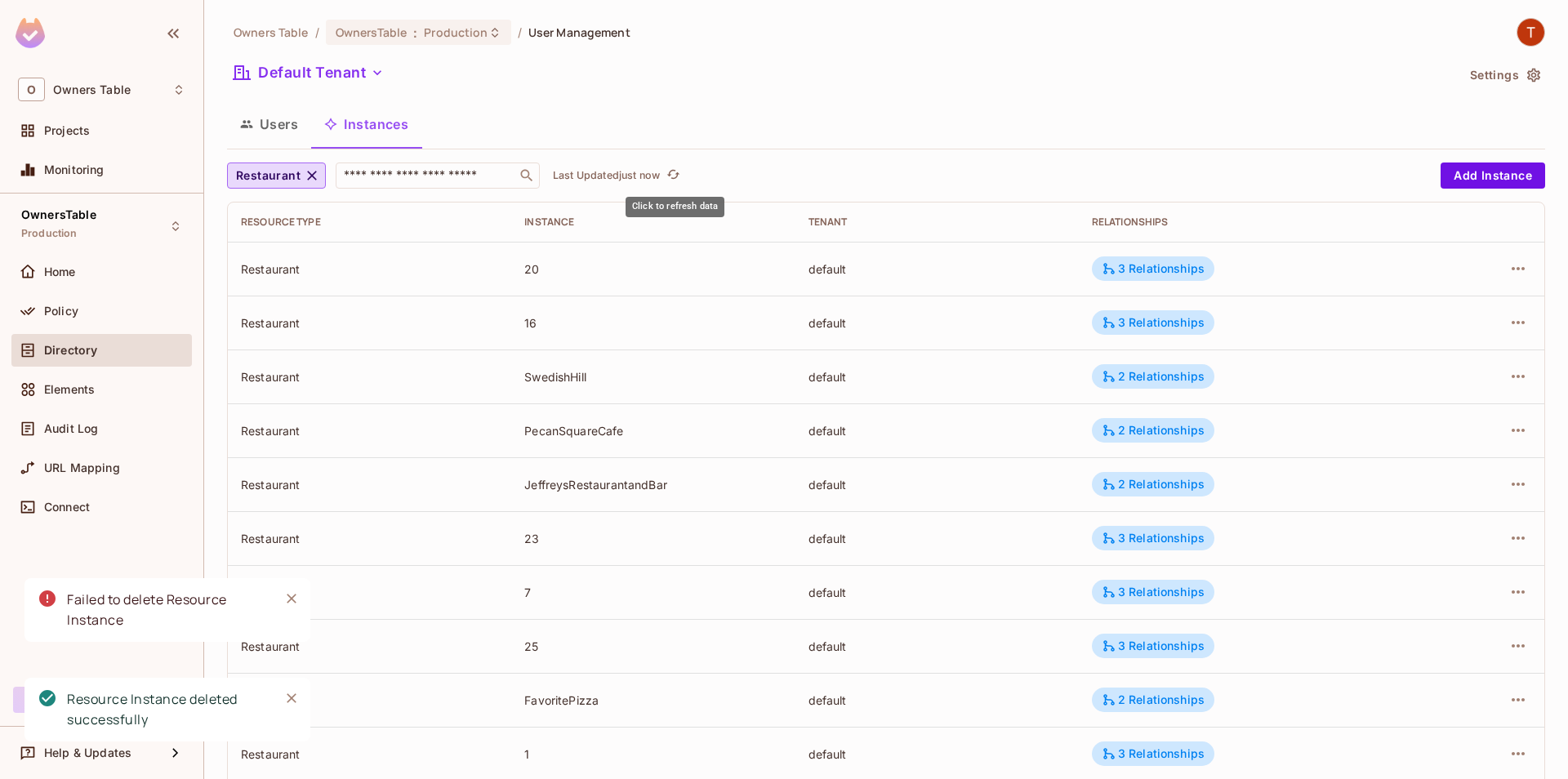
click at [666, 176] on span "Click to refresh data" at bounding box center [671, 175] width 23 height 20
click at [676, 179] on icon "refresh" at bounding box center [673, 173] width 13 height 9
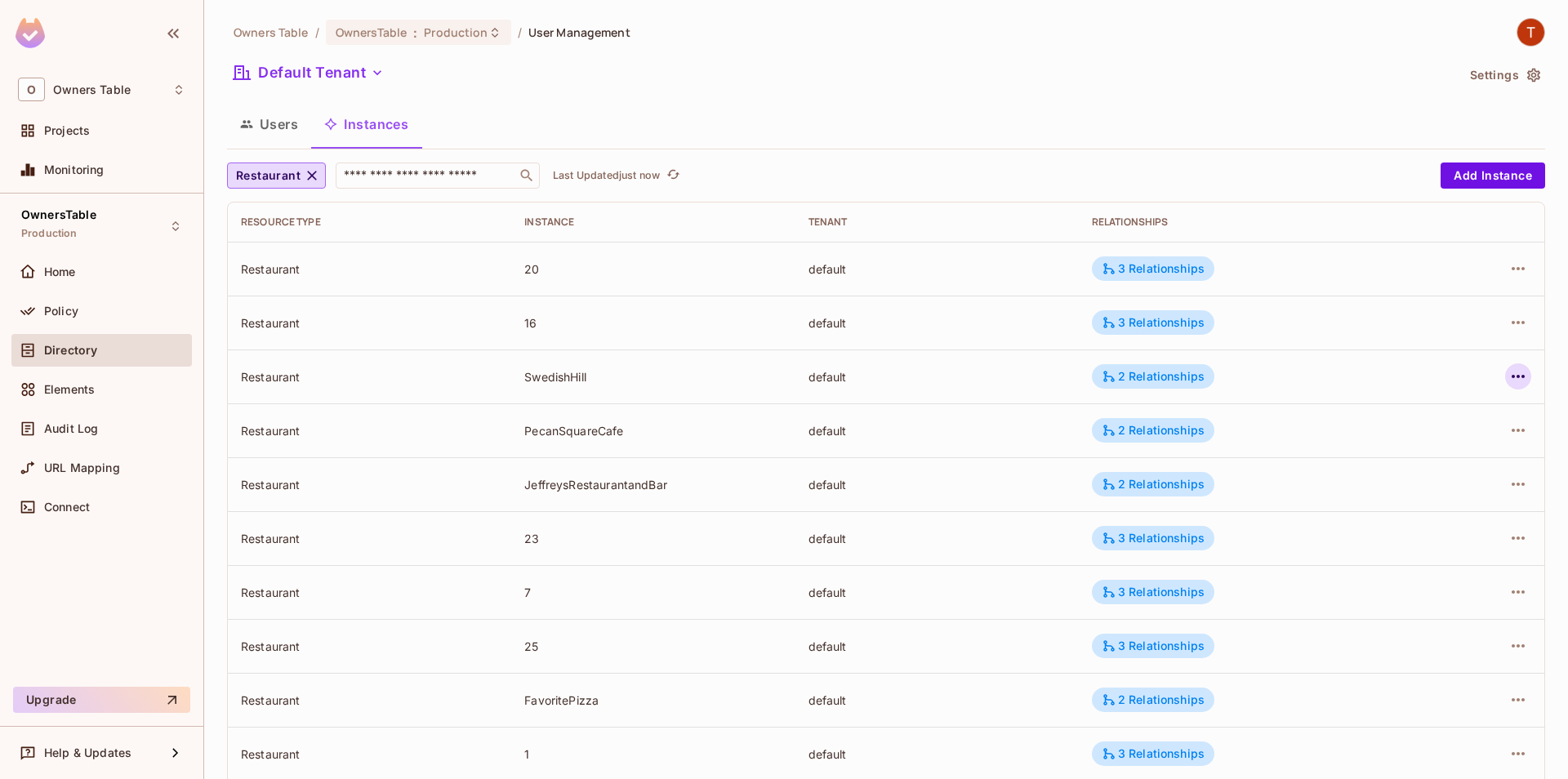
click at [1515, 371] on icon "button" at bounding box center [1518, 376] width 20 height 20
click at [1361, 482] on div "Delete Resource Instance" at bounding box center [1429, 485] width 141 height 16
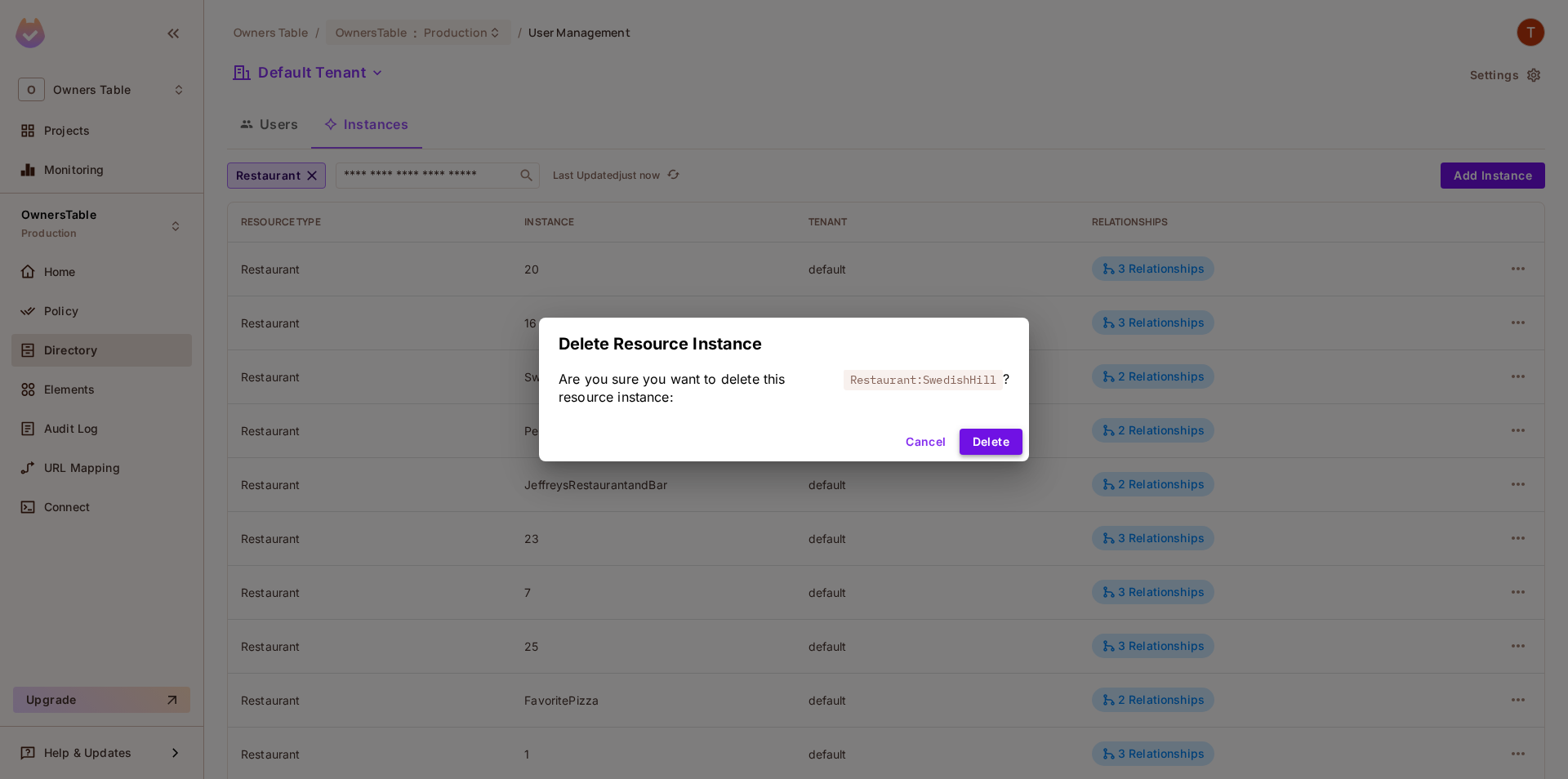
click at [1015, 445] on button "Delete" at bounding box center [991, 443] width 63 height 27
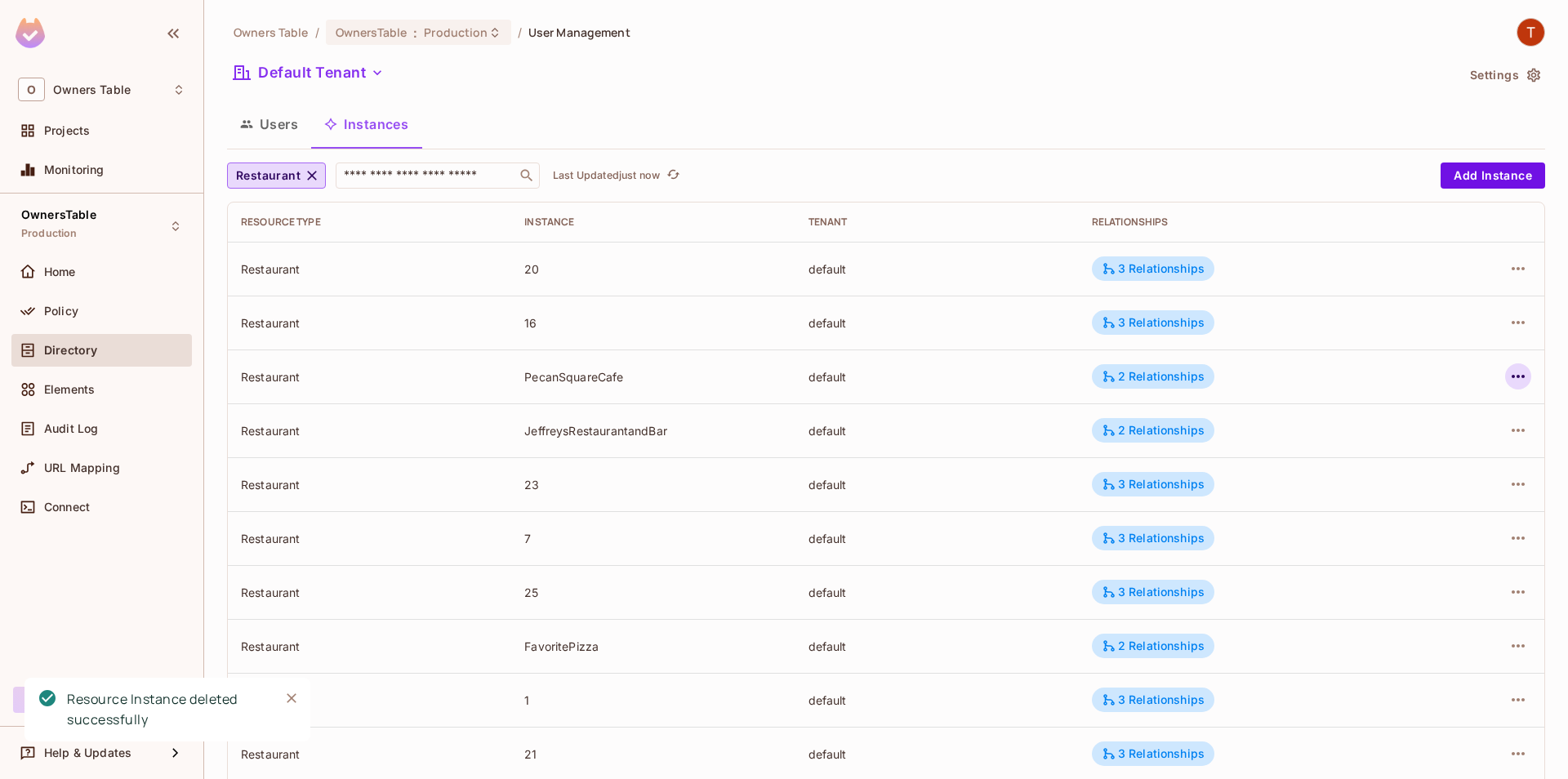
click at [1522, 370] on icon "button" at bounding box center [1518, 376] width 20 height 20
click at [777, 159] on div at bounding box center [784, 390] width 1568 height 779
click at [1523, 376] on icon "button" at bounding box center [1519, 376] width 13 height 3
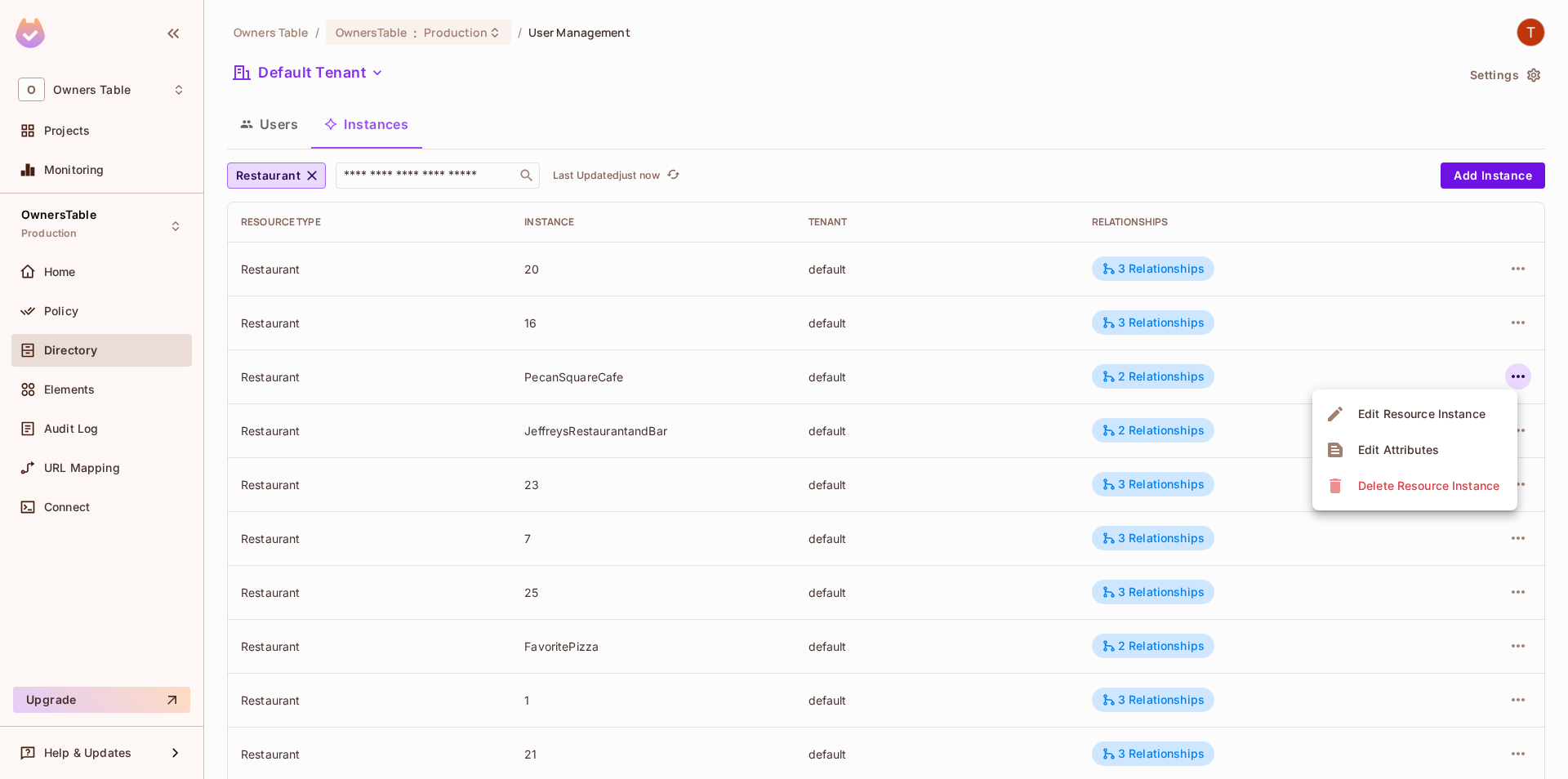
click at [1450, 480] on div "Delete Resource Instance" at bounding box center [1429, 485] width 141 height 16
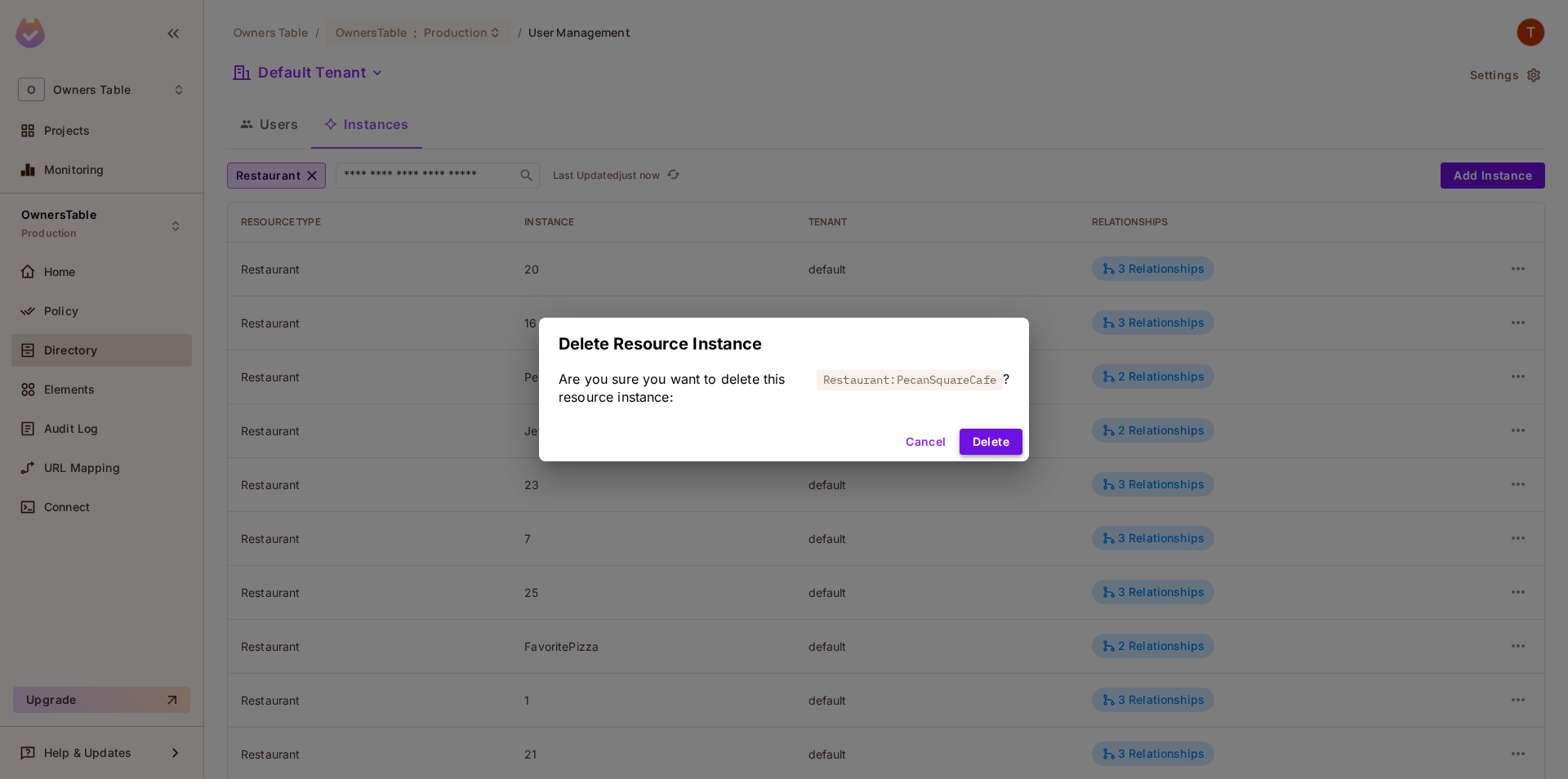
click at [1007, 445] on button "Delete" at bounding box center [991, 443] width 63 height 27
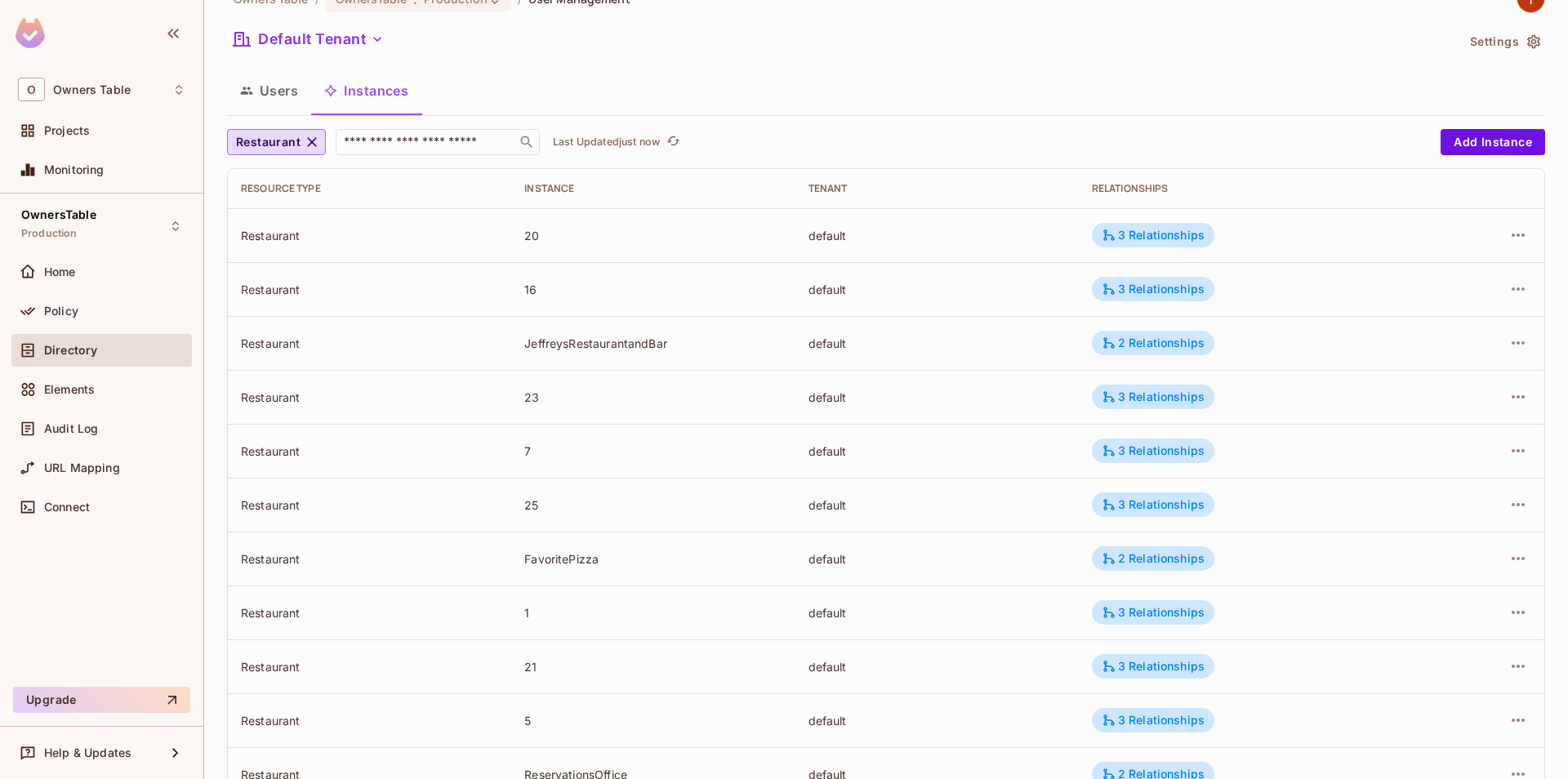
scroll to position [28, 0]
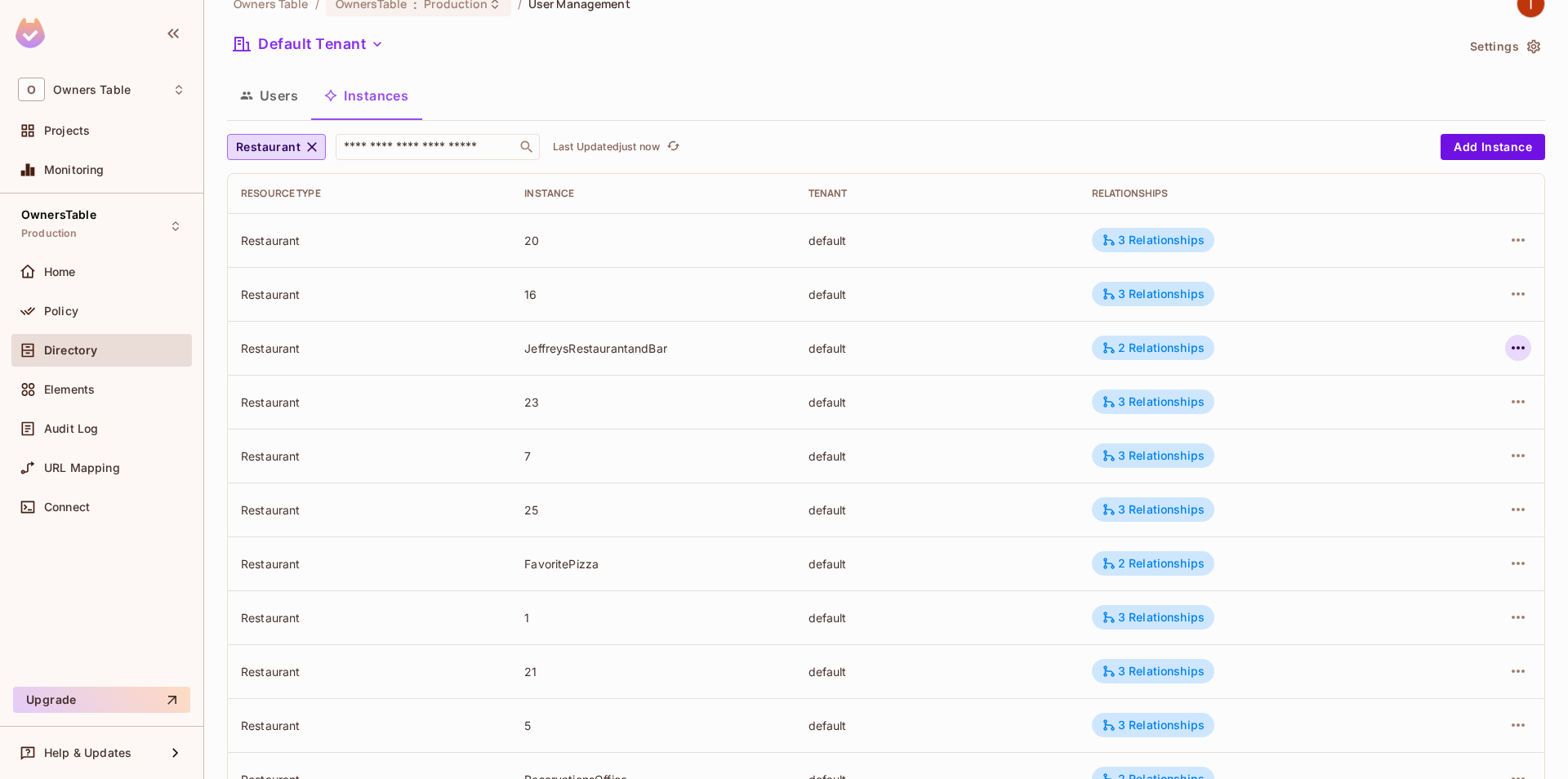
click at [1522, 350] on icon "button" at bounding box center [1518, 348] width 20 height 20
click at [1407, 459] on div "Delete Resource Instance" at bounding box center [1429, 457] width 141 height 16
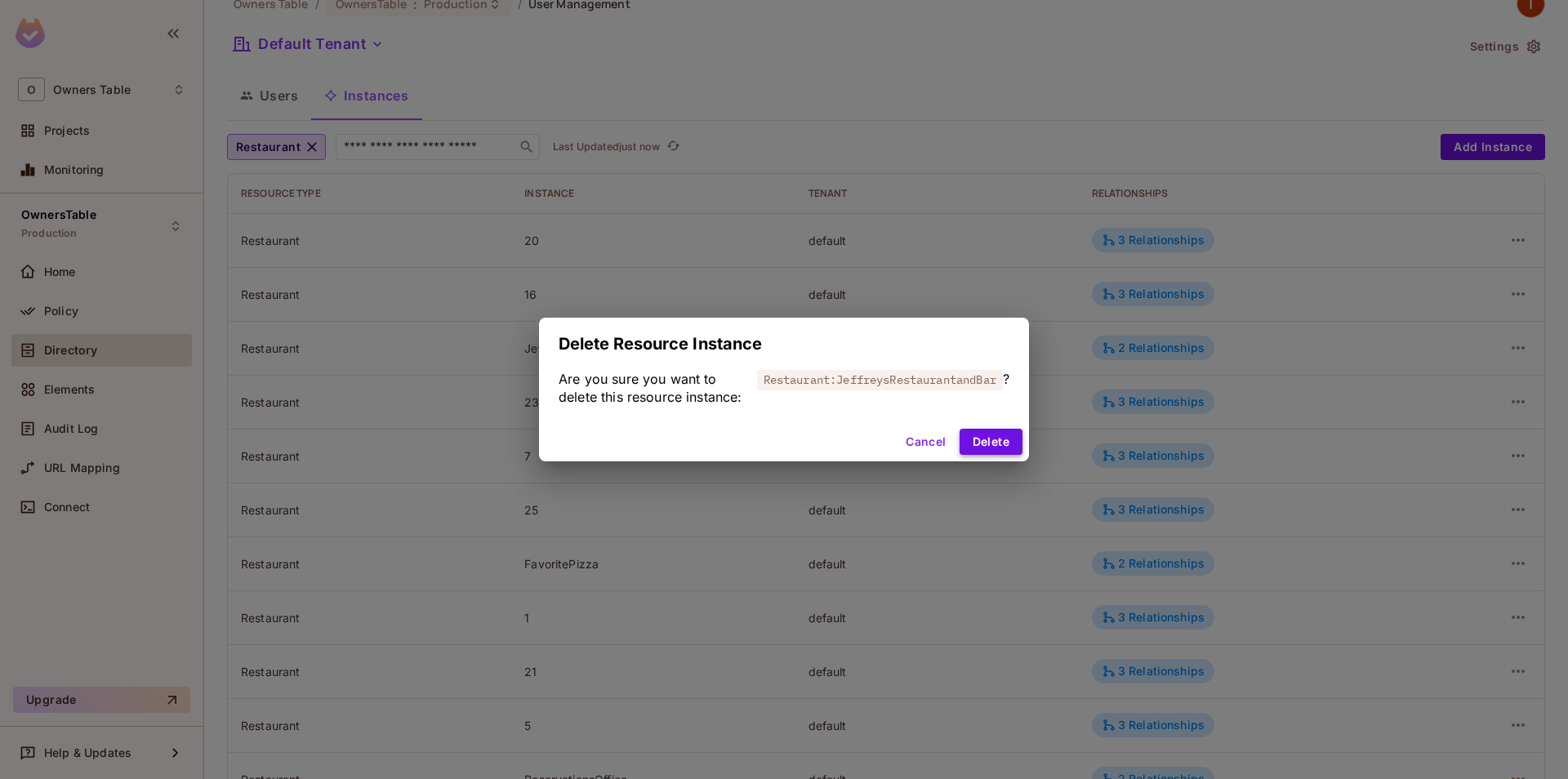
click at [990, 443] on button "Delete" at bounding box center [991, 443] width 63 height 27
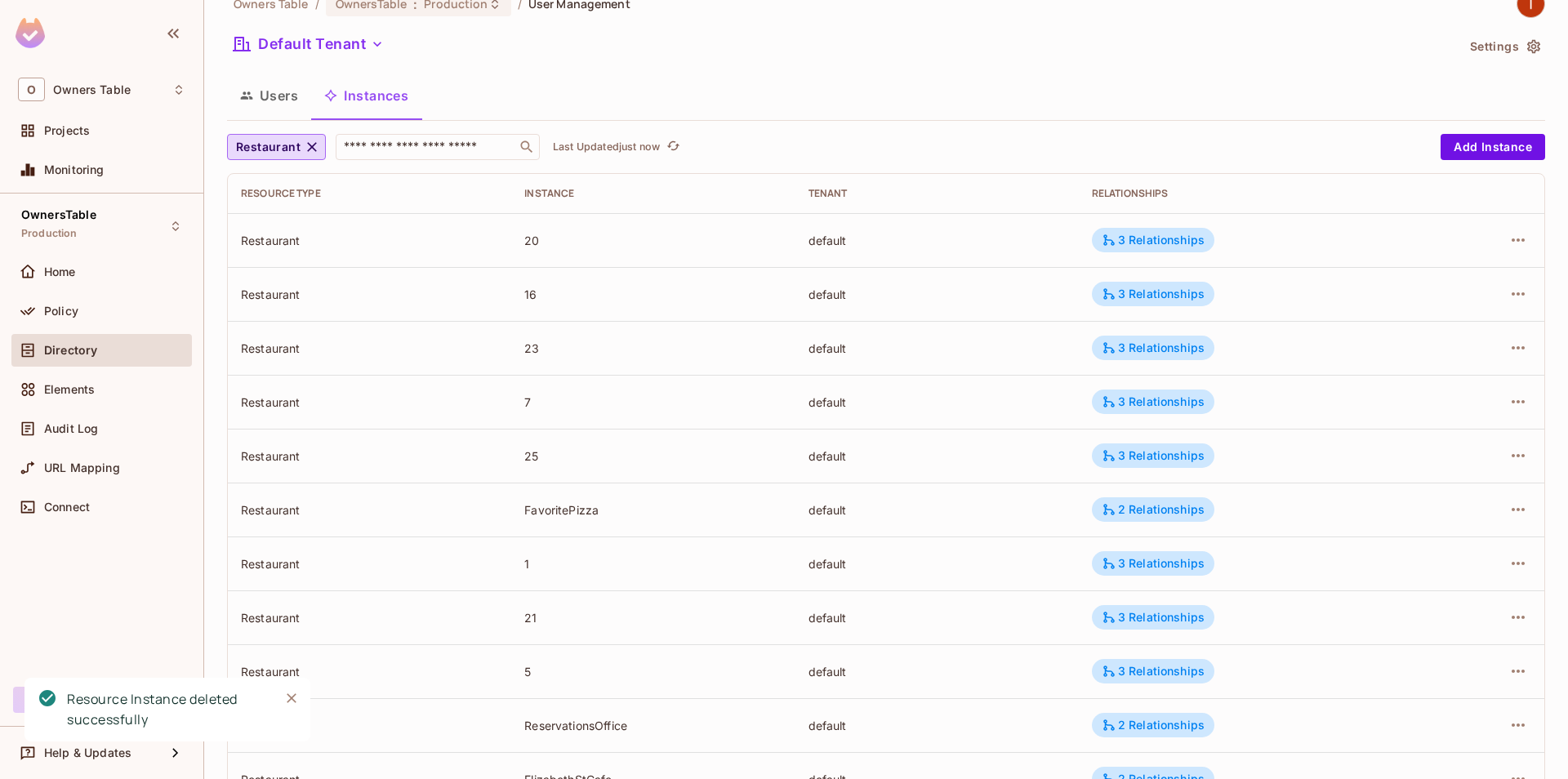
click at [1505, 509] on div at bounding box center [1484, 510] width 95 height 27
click at [1517, 509] on icon "button" at bounding box center [1518, 510] width 20 height 20
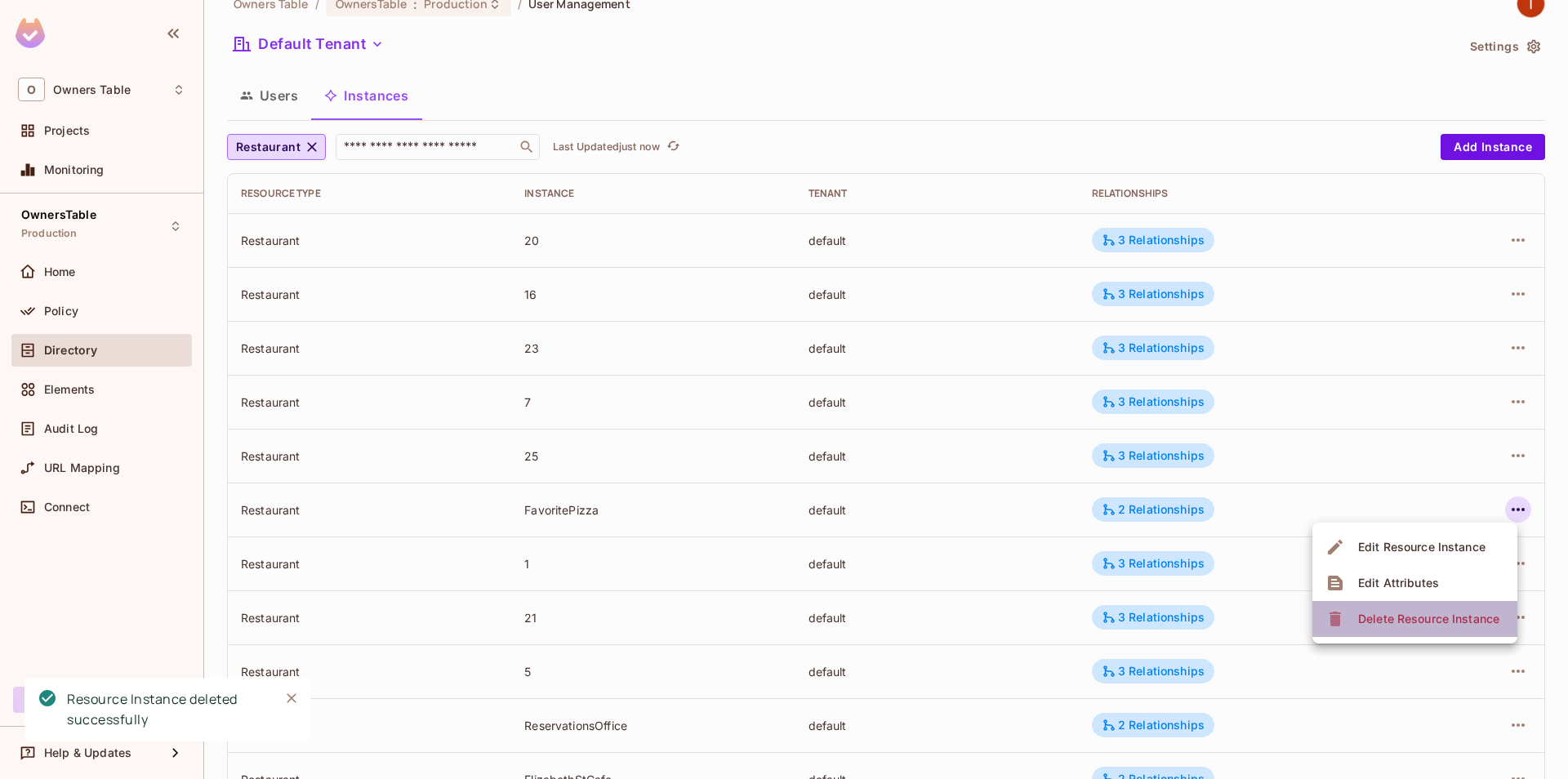
click at [1383, 620] on div "Delete Resource Instance" at bounding box center [1429, 619] width 141 height 16
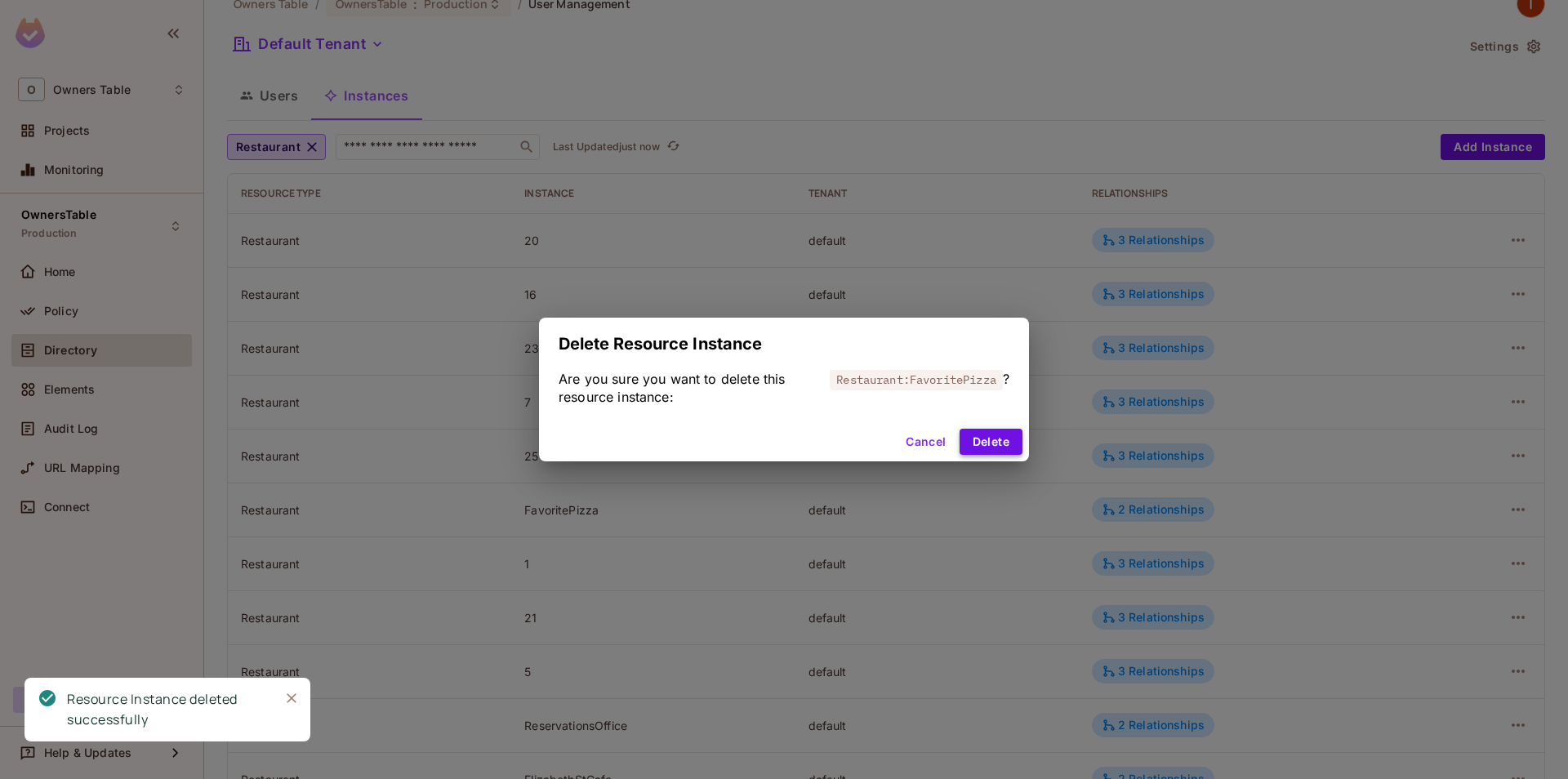
click at [991, 440] on button "Delete" at bounding box center [991, 443] width 63 height 27
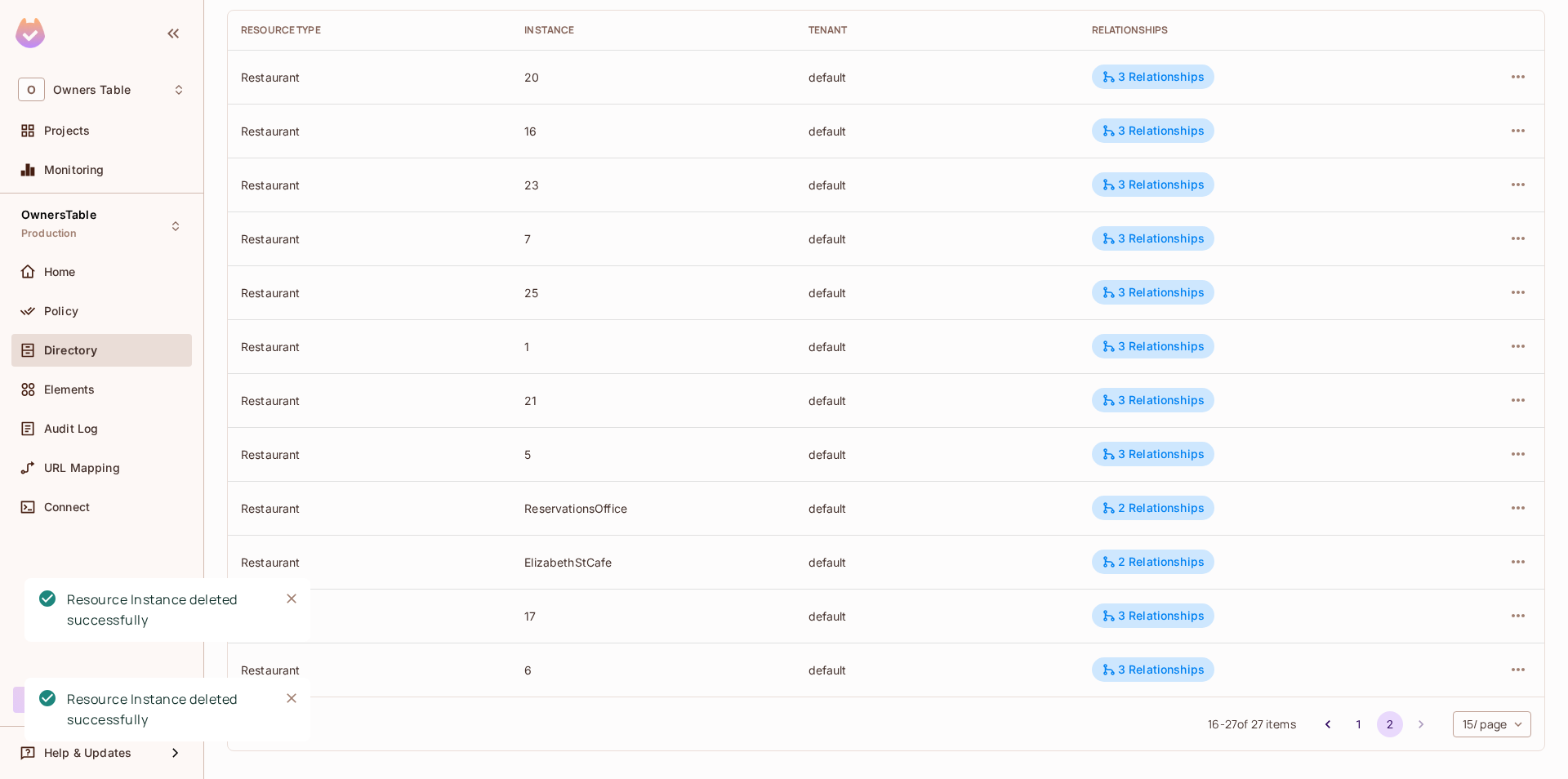
scroll to position [200, 0]
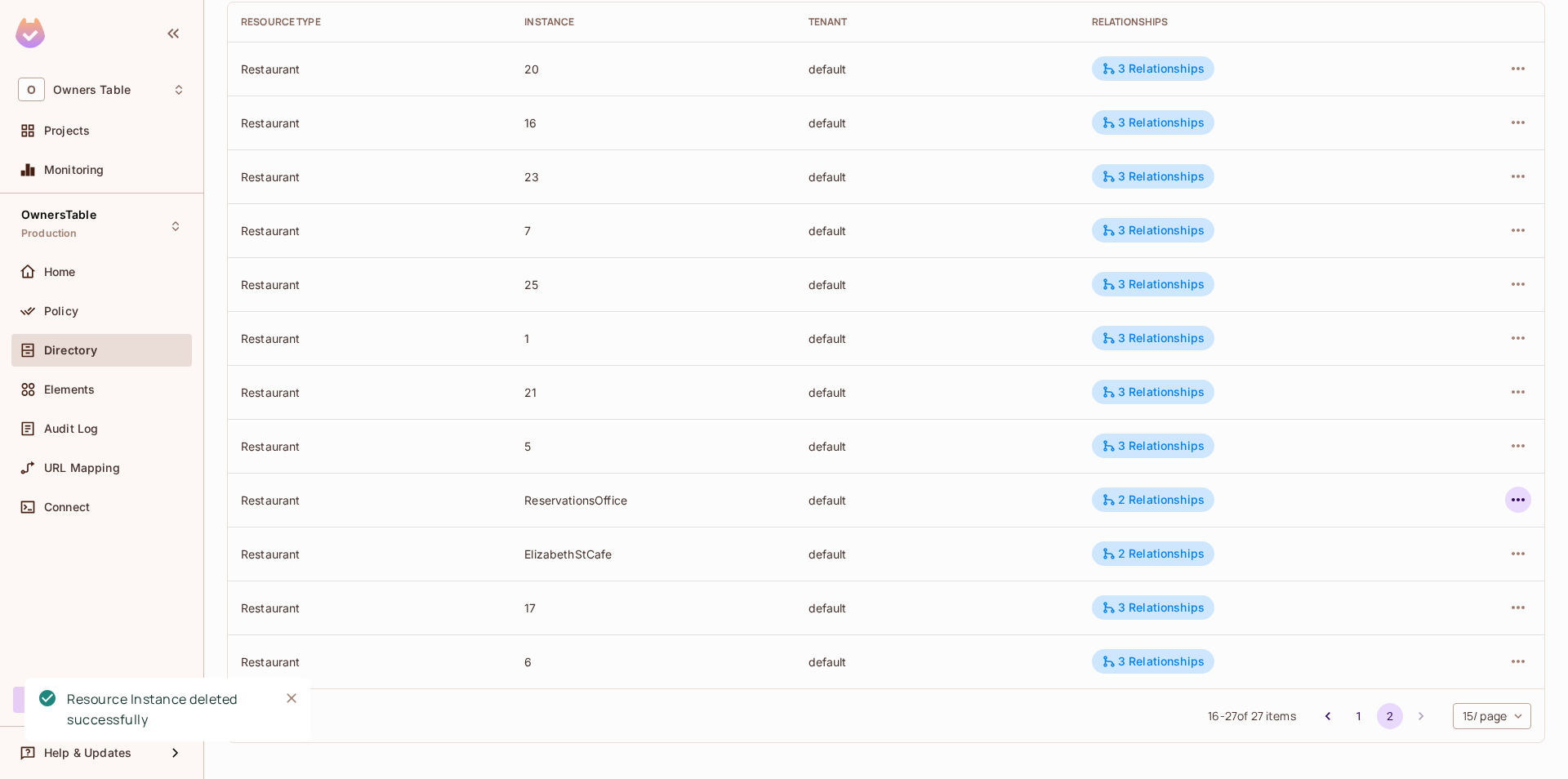
click at [1515, 498] on icon "button" at bounding box center [1518, 499] width 20 height 20
click at [1353, 610] on span "Delete Resource Instance" at bounding box center [1428, 609] width 151 height 27
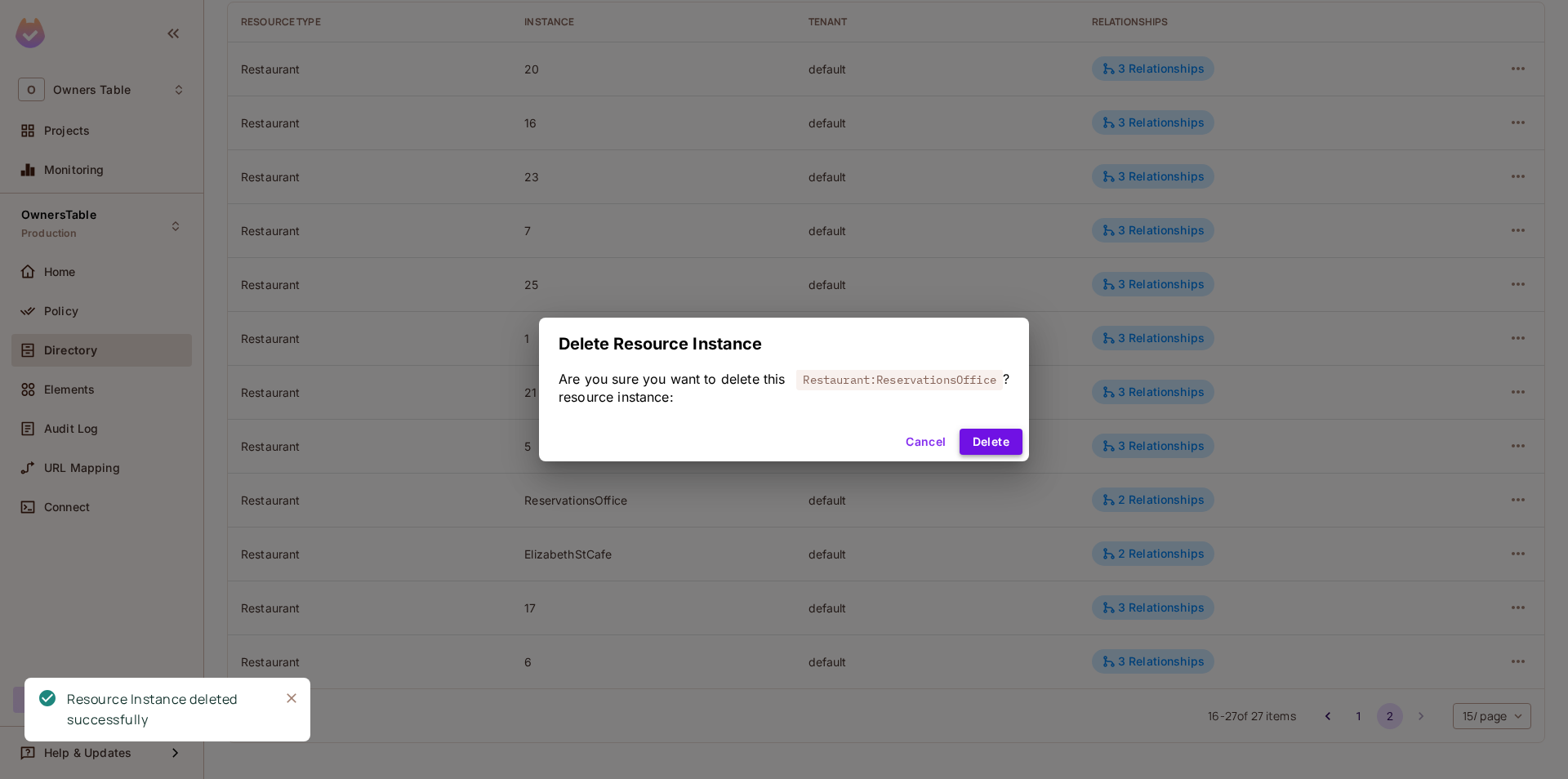
click at [974, 439] on button "Delete" at bounding box center [991, 443] width 63 height 27
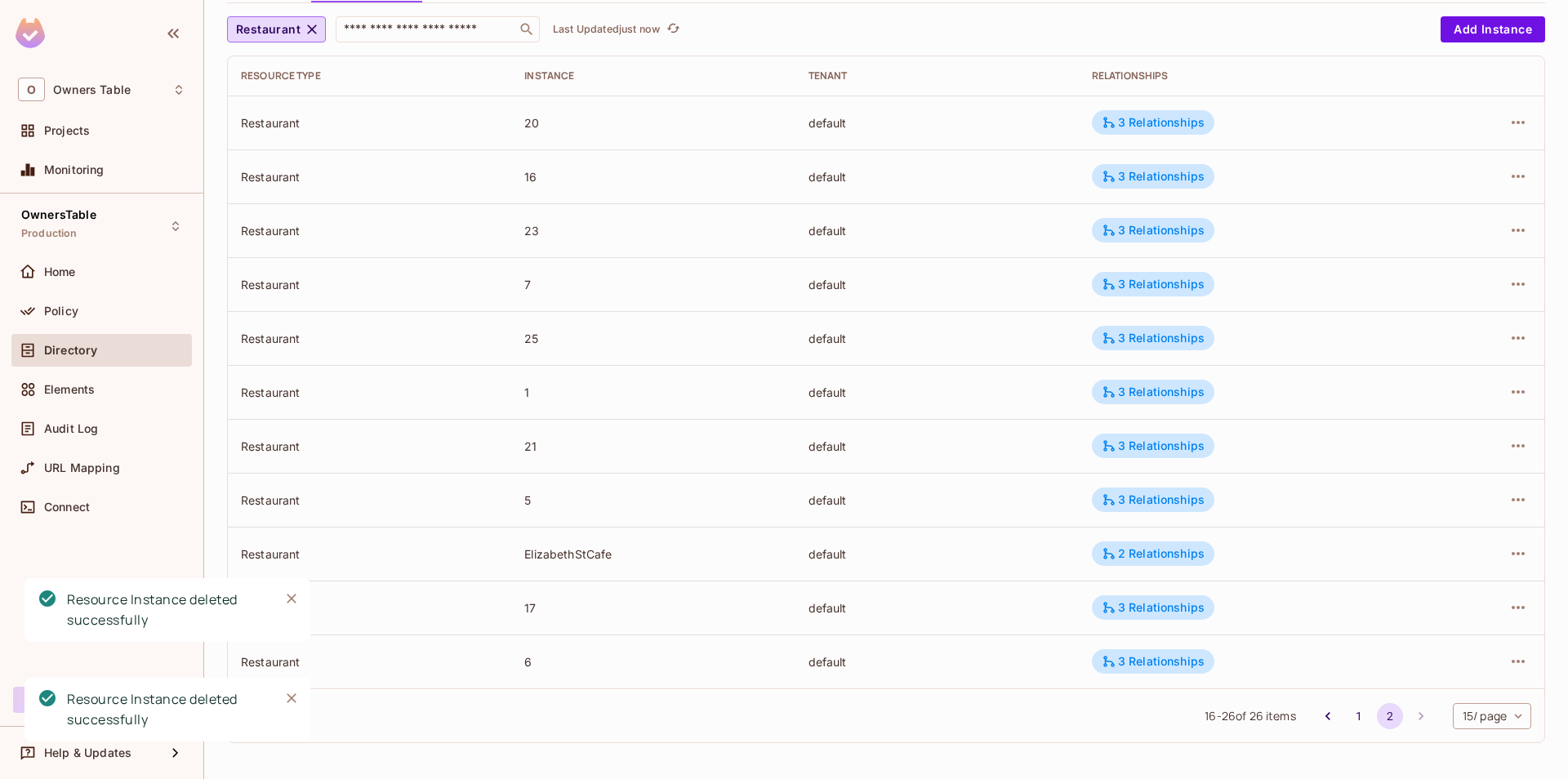
scroll to position [146, 0]
click at [1515, 556] on icon "button" at bounding box center [1518, 553] width 20 height 20
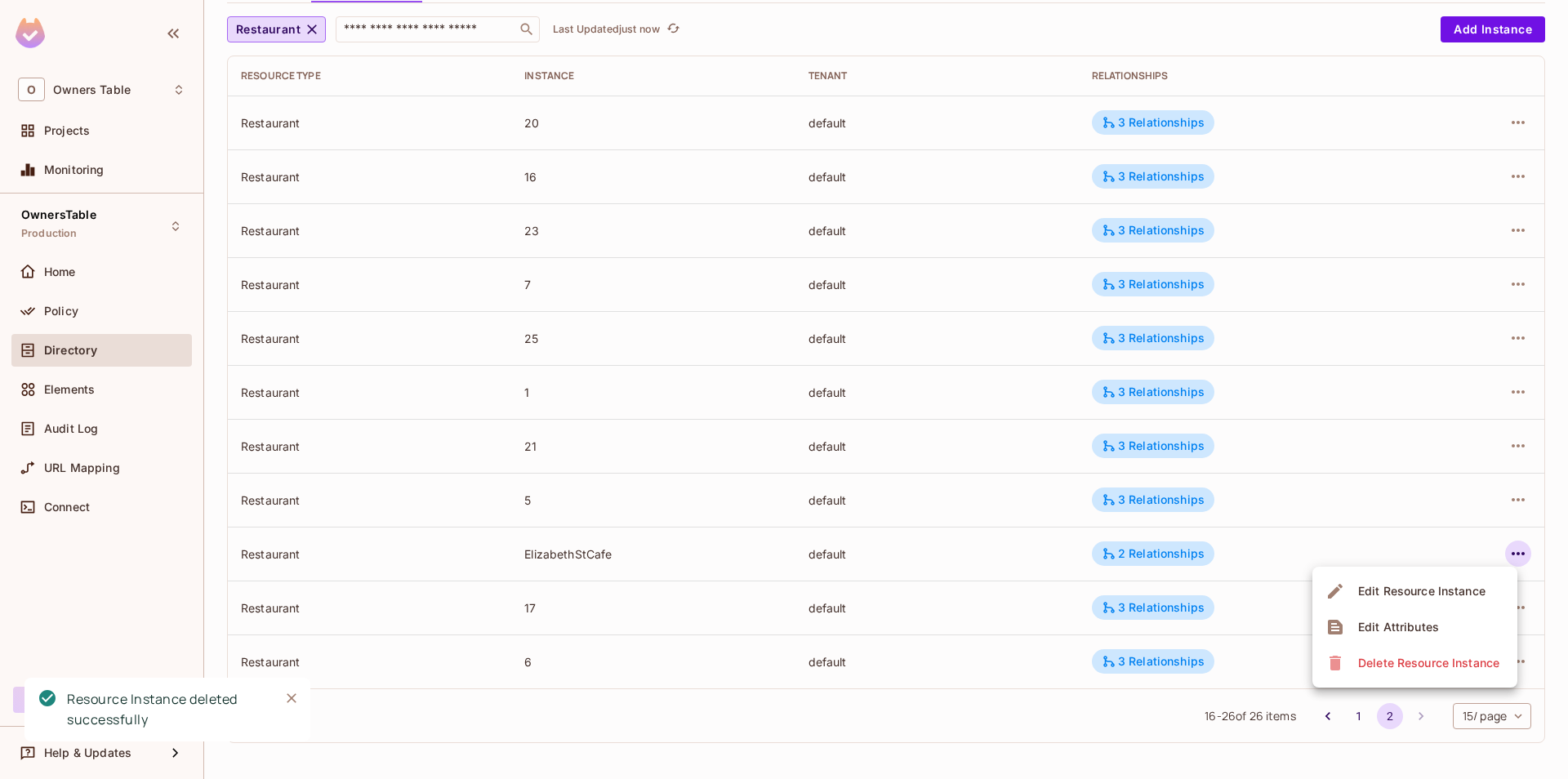
click at [1398, 674] on span "Delete Resource Instance" at bounding box center [1428, 663] width 151 height 27
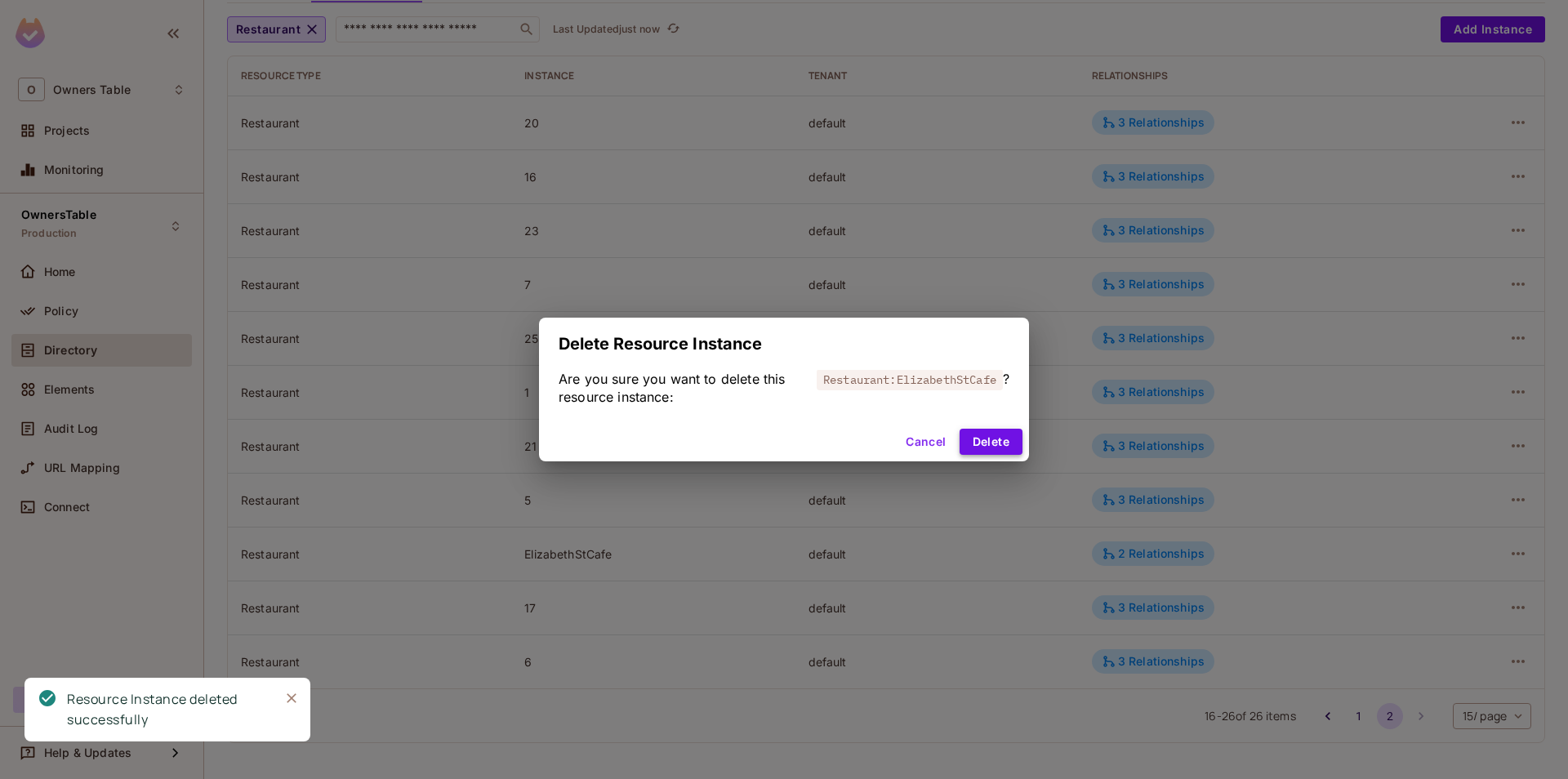
click at [981, 443] on button "Delete" at bounding box center [991, 443] width 63 height 27
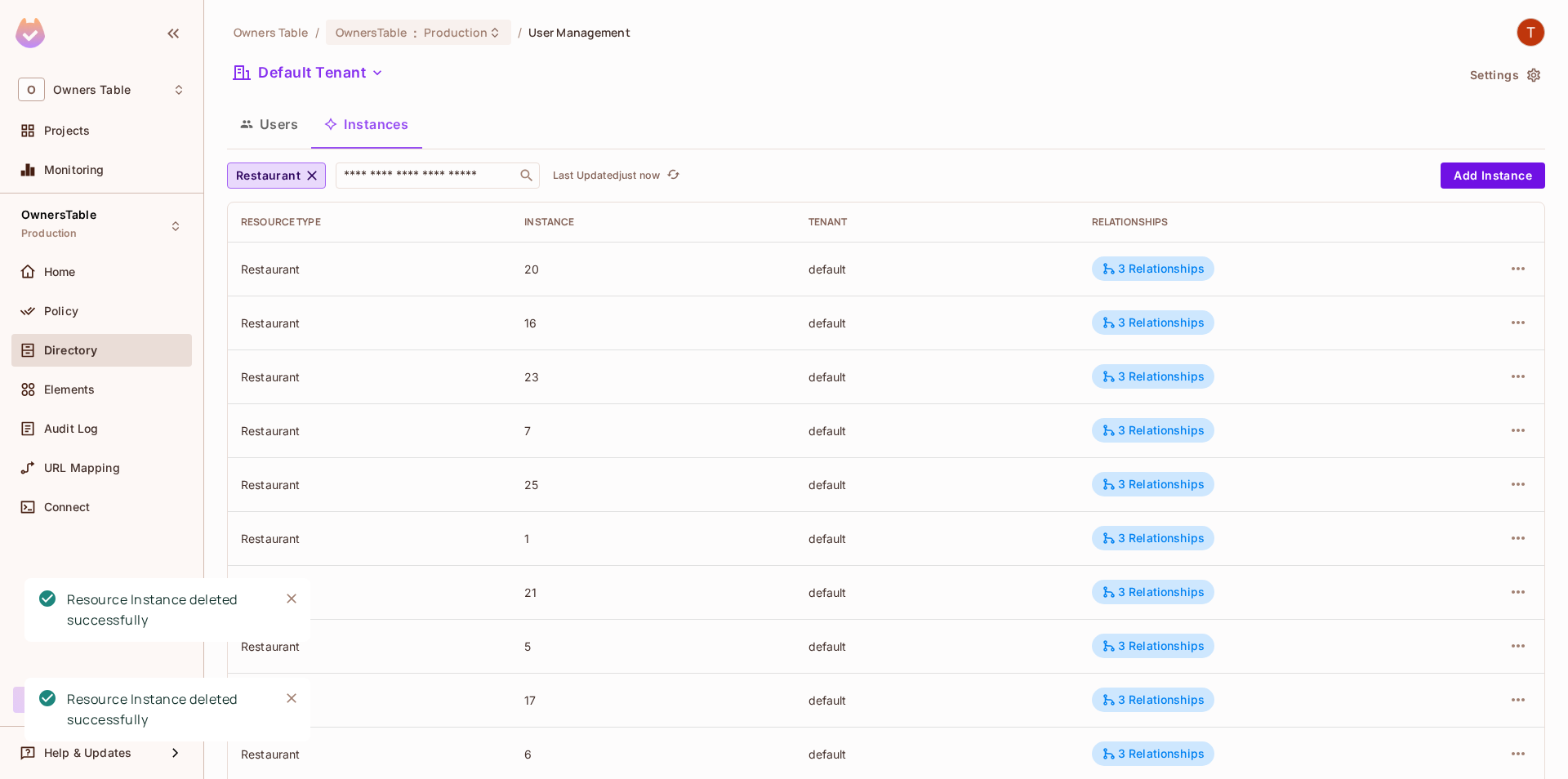
scroll to position [92, 0]
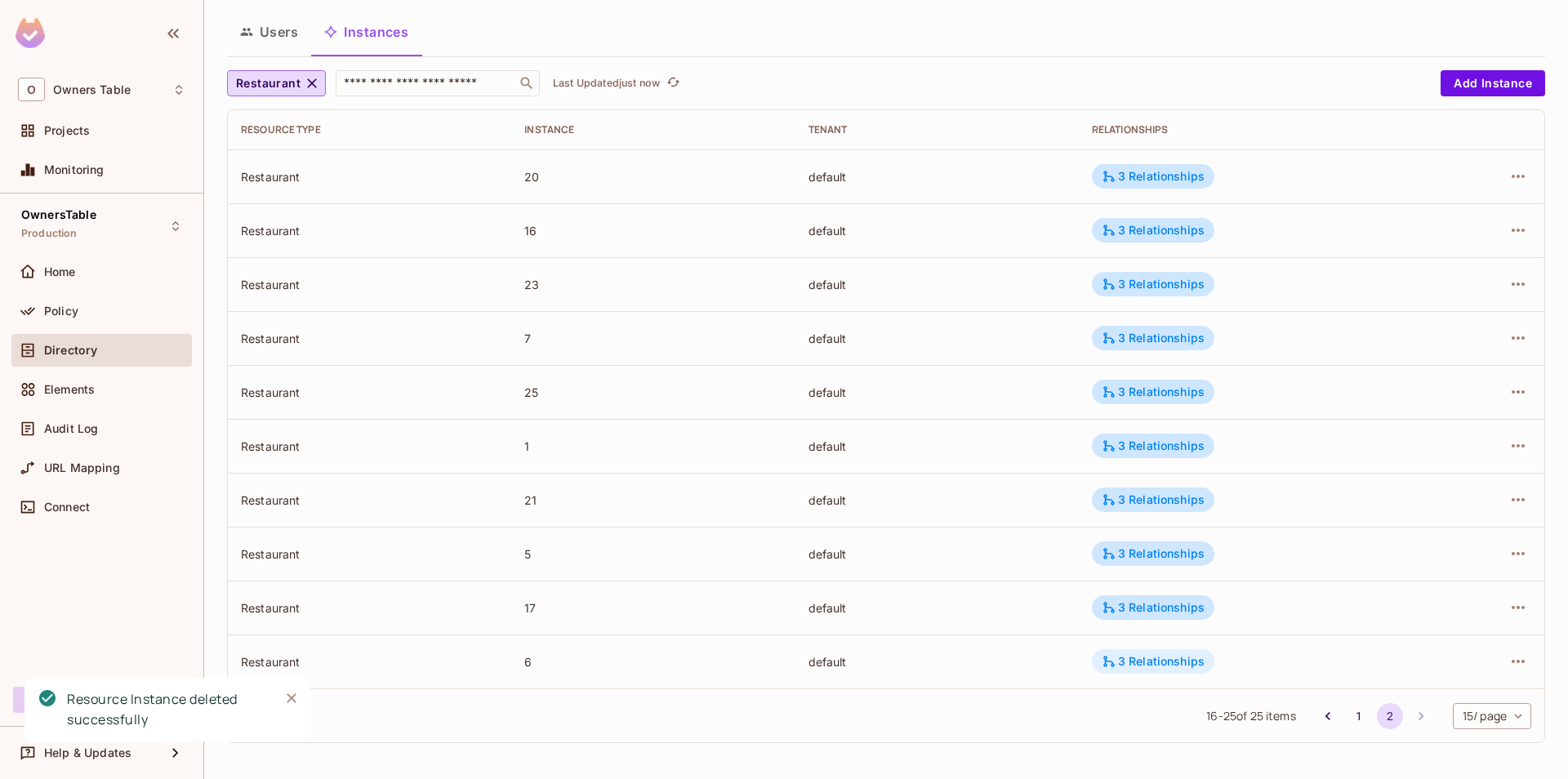
click at [1144, 662] on div "3 Relationships" at bounding box center [1153, 661] width 103 height 15
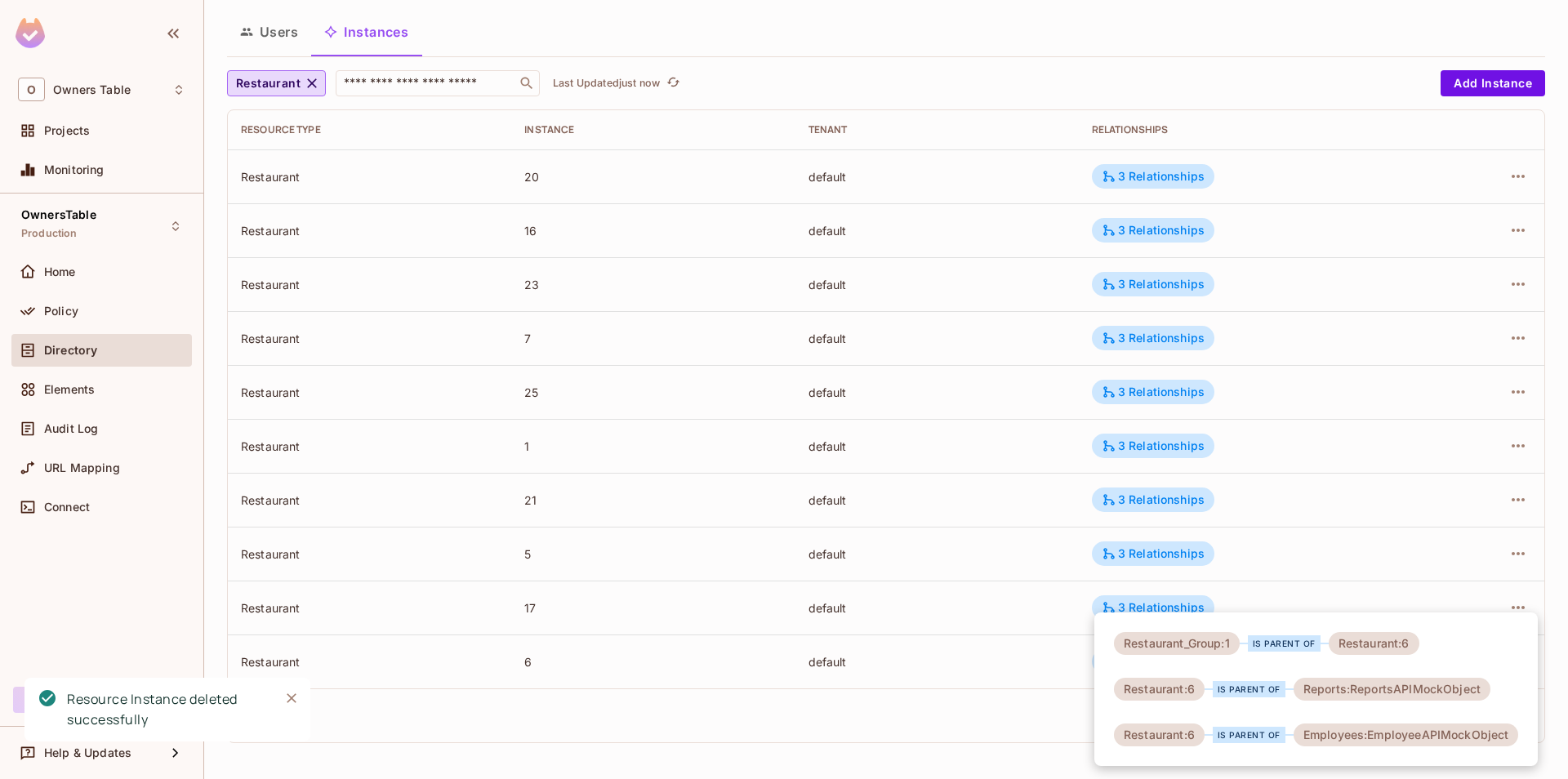
click at [912, 712] on div at bounding box center [784, 390] width 1568 height 779
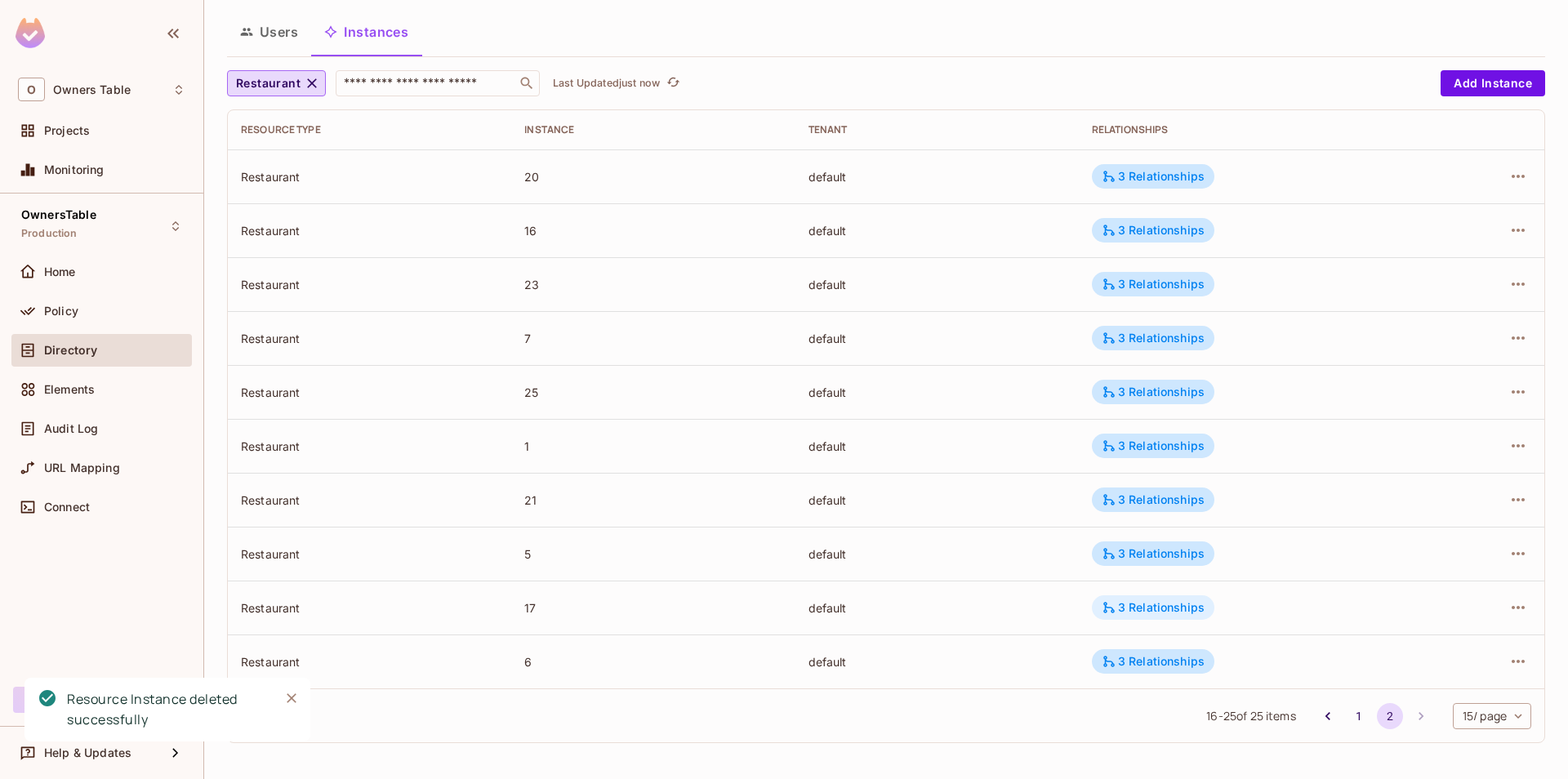
click at [1122, 605] on div "3 Relationships" at bounding box center [1153, 608] width 103 height 15
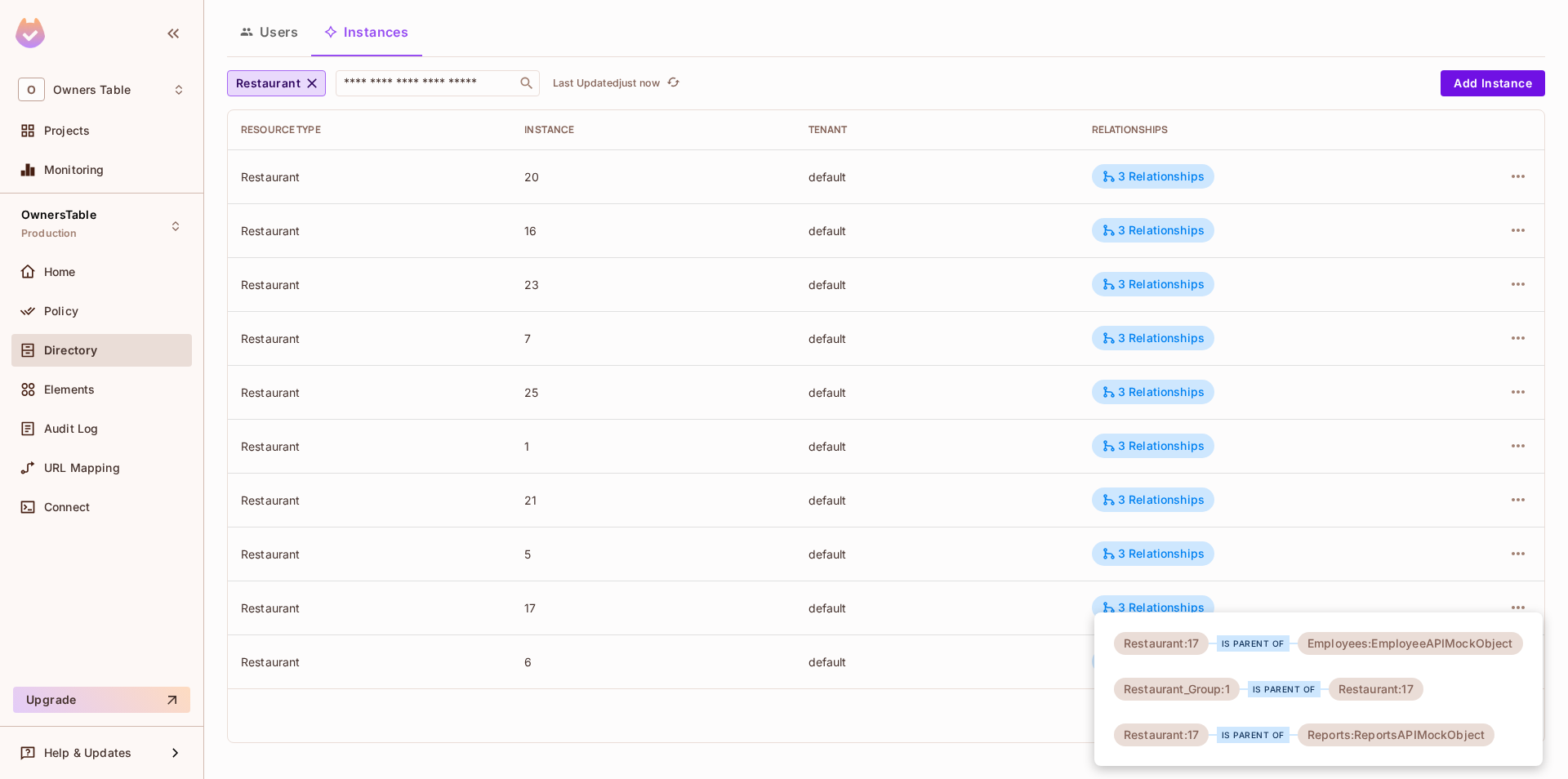
click at [902, 679] on div at bounding box center [784, 390] width 1568 height 779
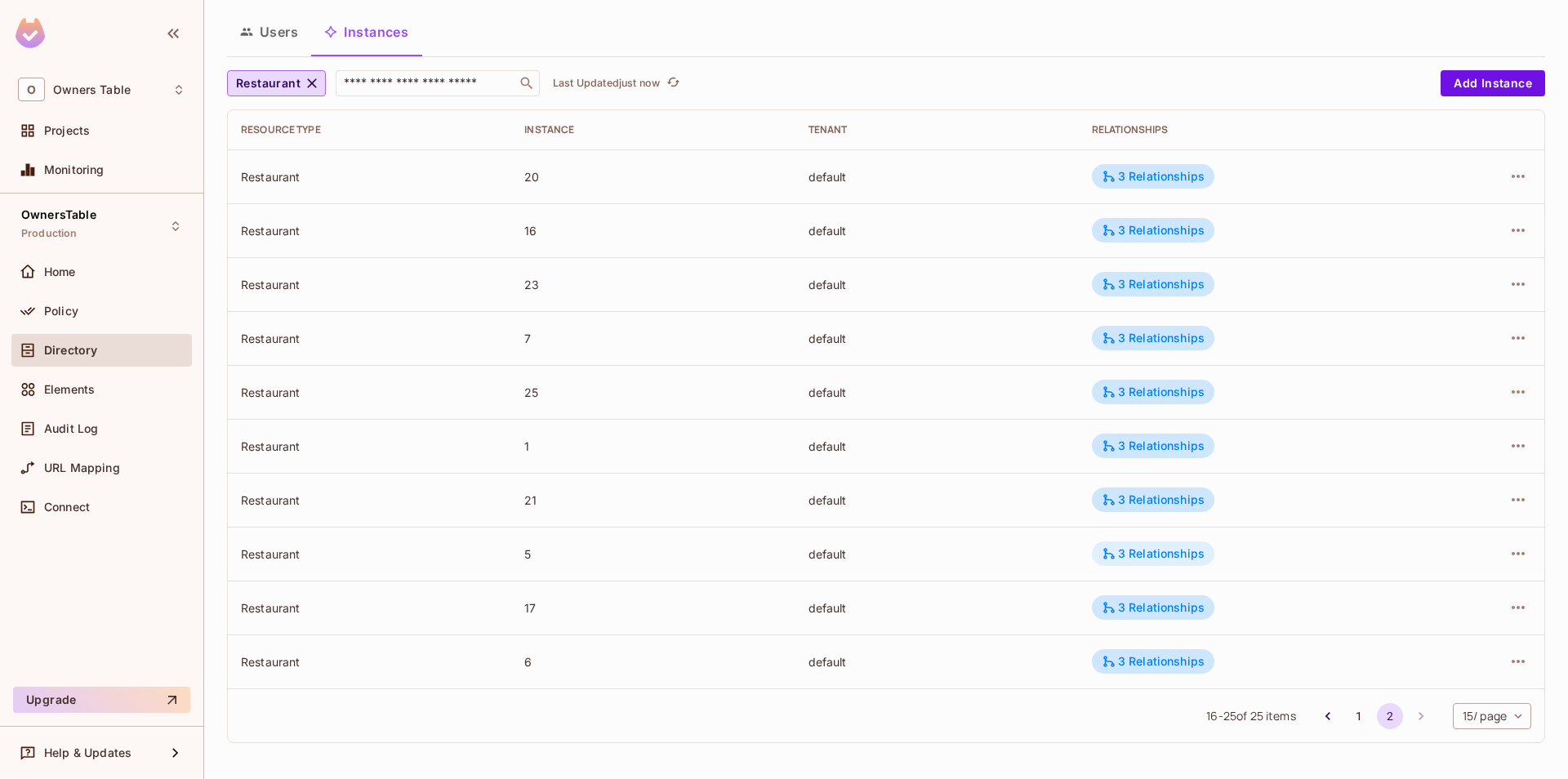
click at [1125, 556] on div "3 Relationships" at bounding box center [1153, 554] width 103 height 15
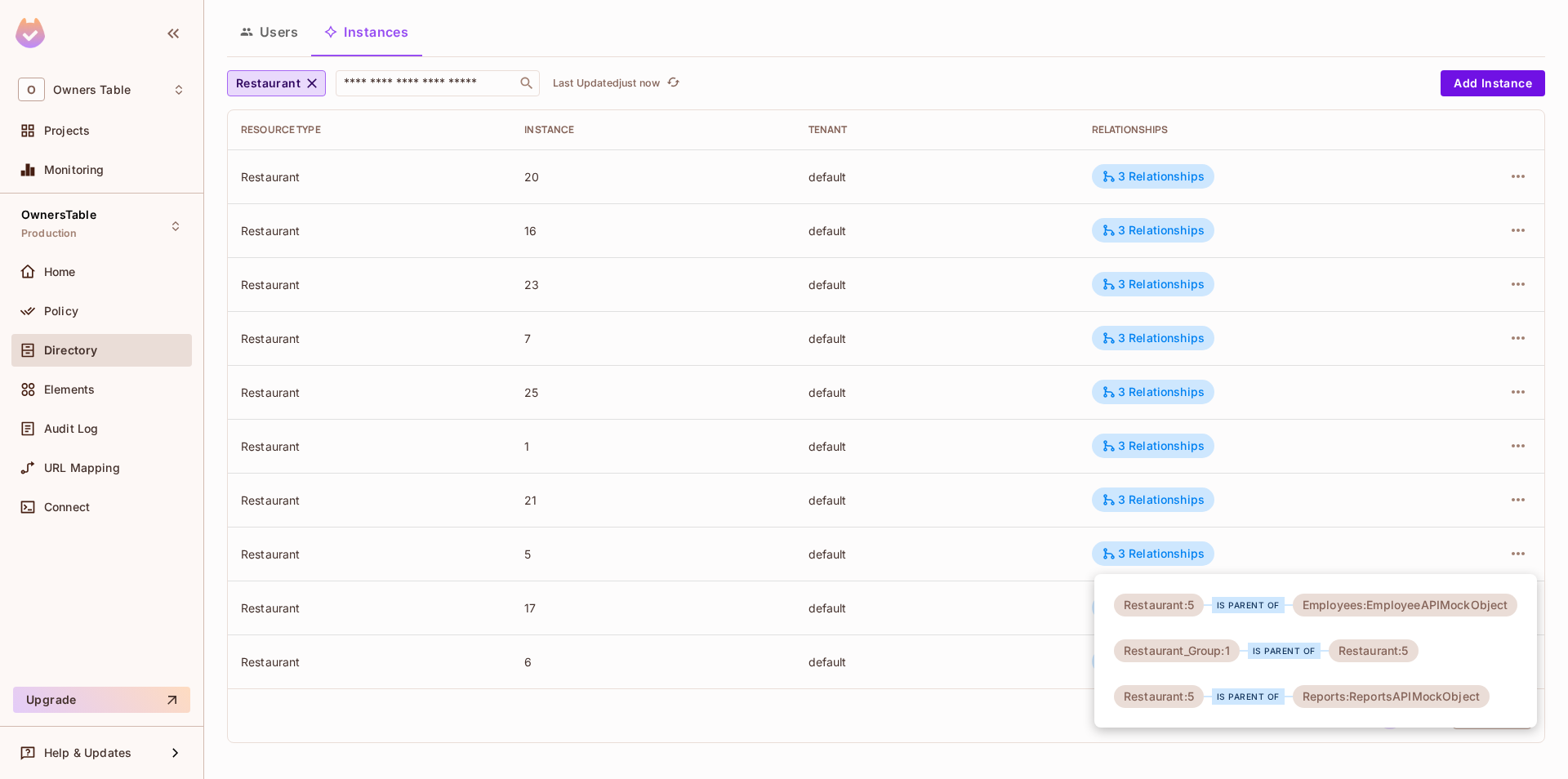
click at [972, 626] on div at bounding box center [784, 390] width 1568 height 779
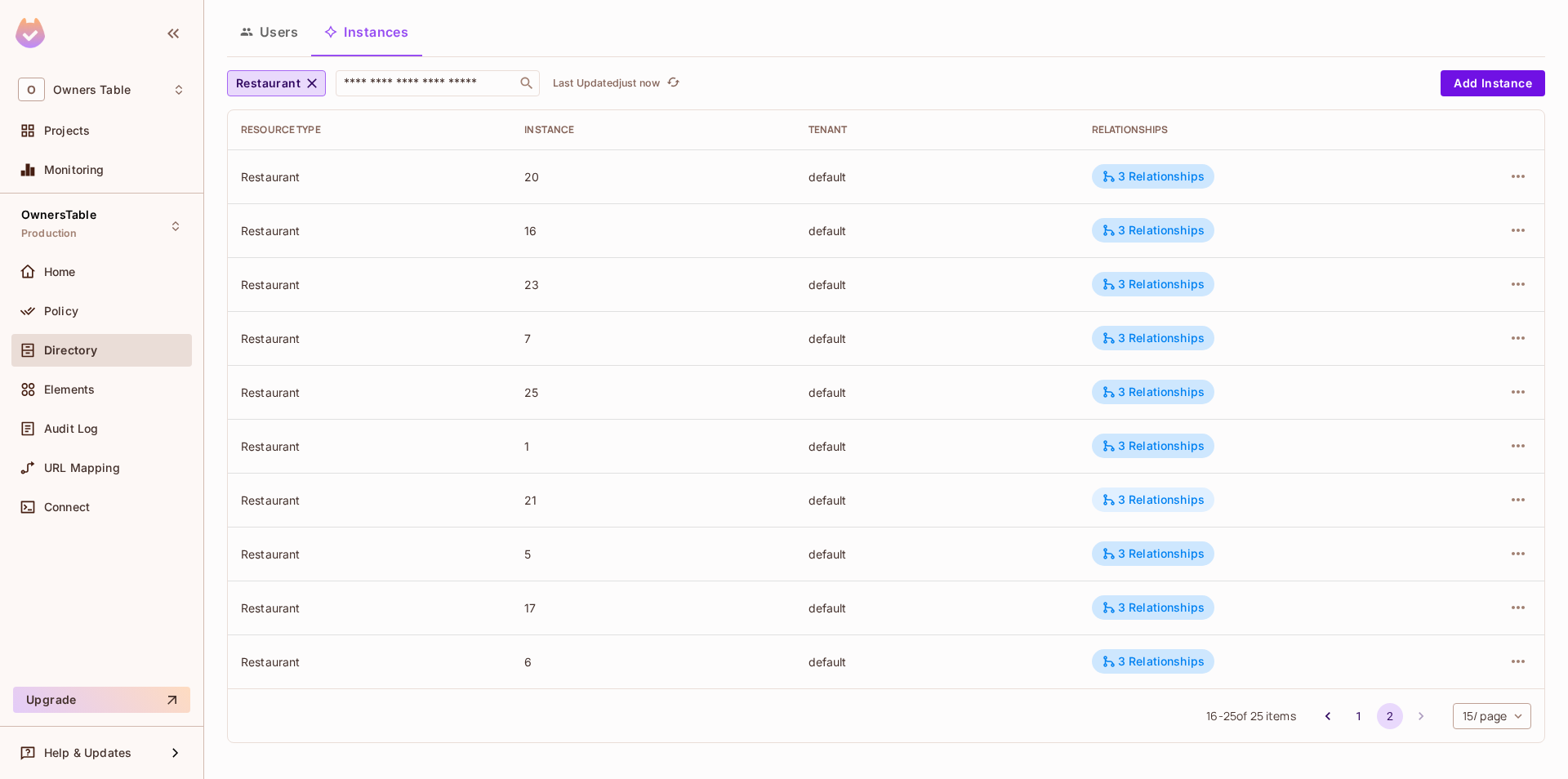
click at [1157, 497] on div "3 Relationships" at bounding box center [1153, 500] width 103 height 15
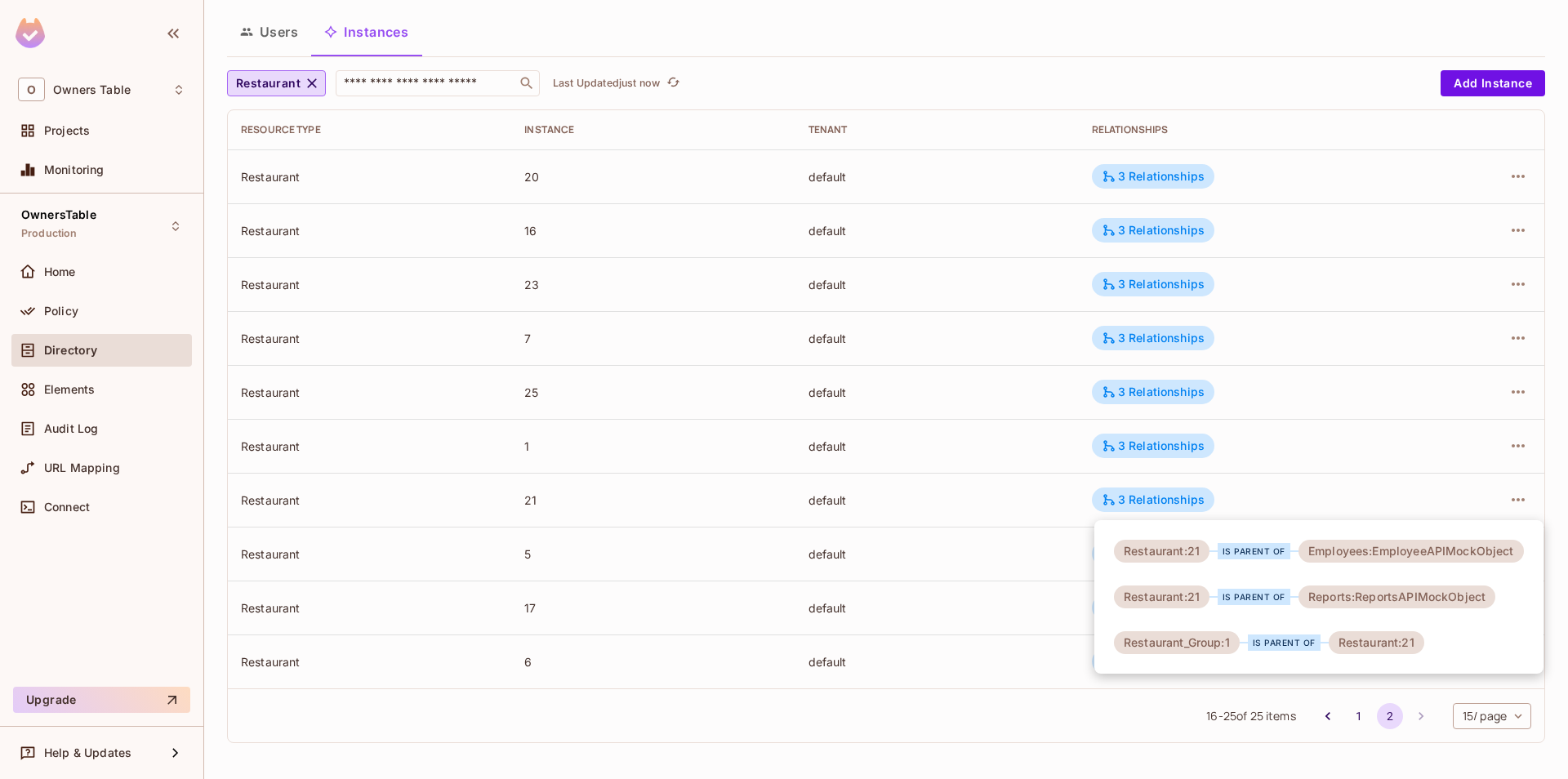
click at [1022, 524] on div at bounding box center [784, 390] width 1568 height 779
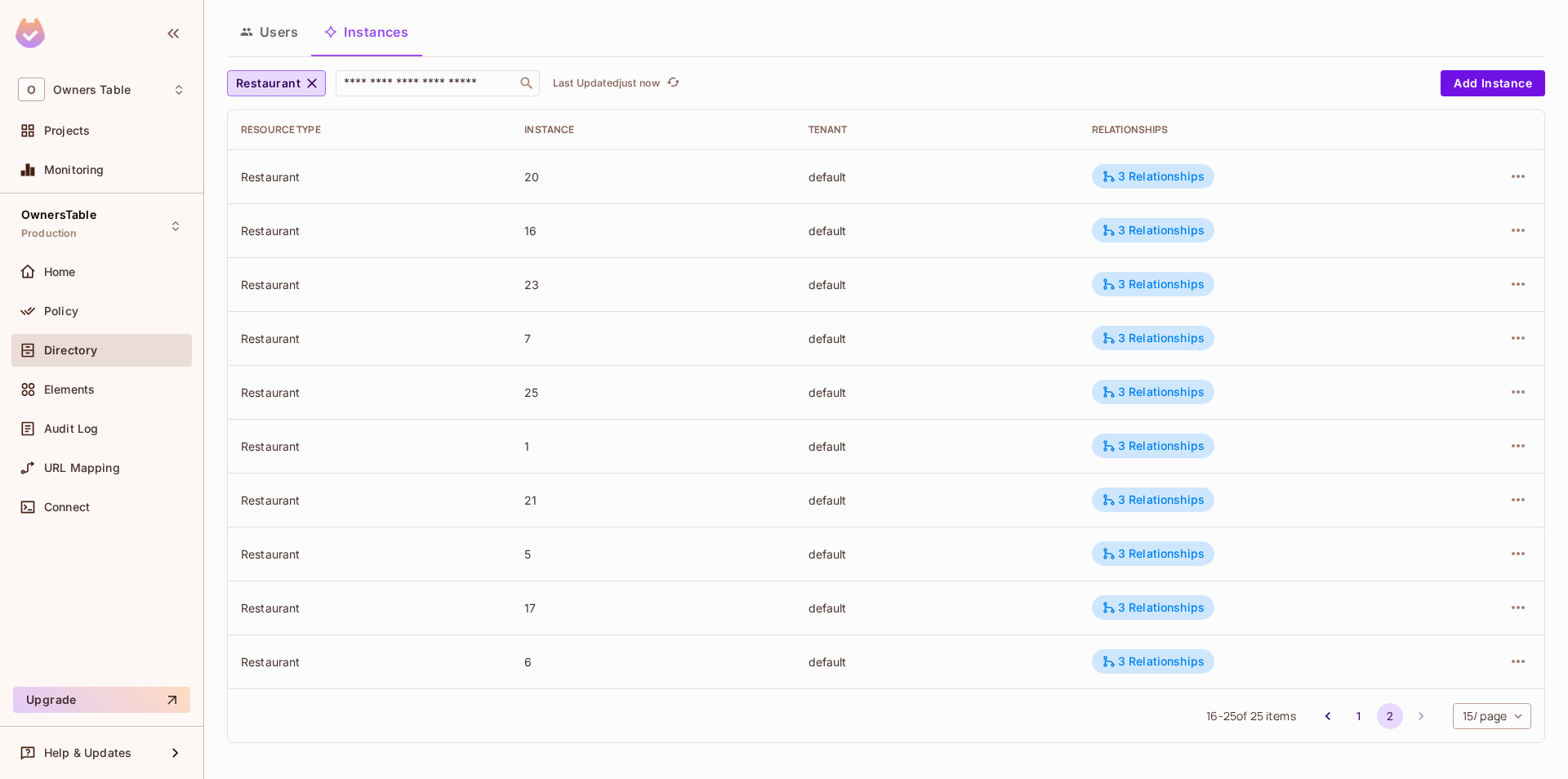
click at [1136, 435] on div "3 Relationships" at bounding box center [1152, 446] width 122 height 25
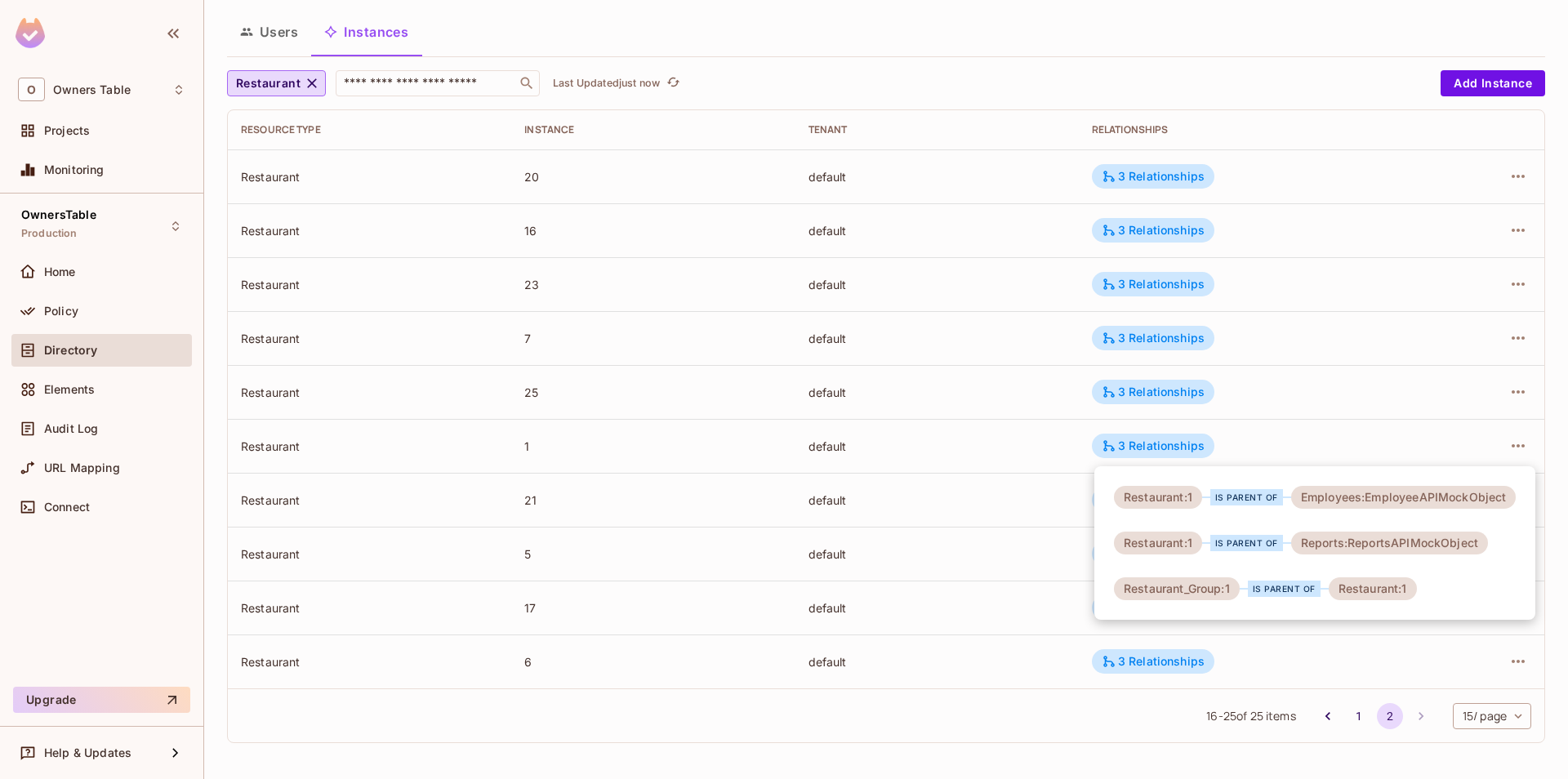
click at [1043, 482] on div at bounding box center [784, 390] width 1568 height 779
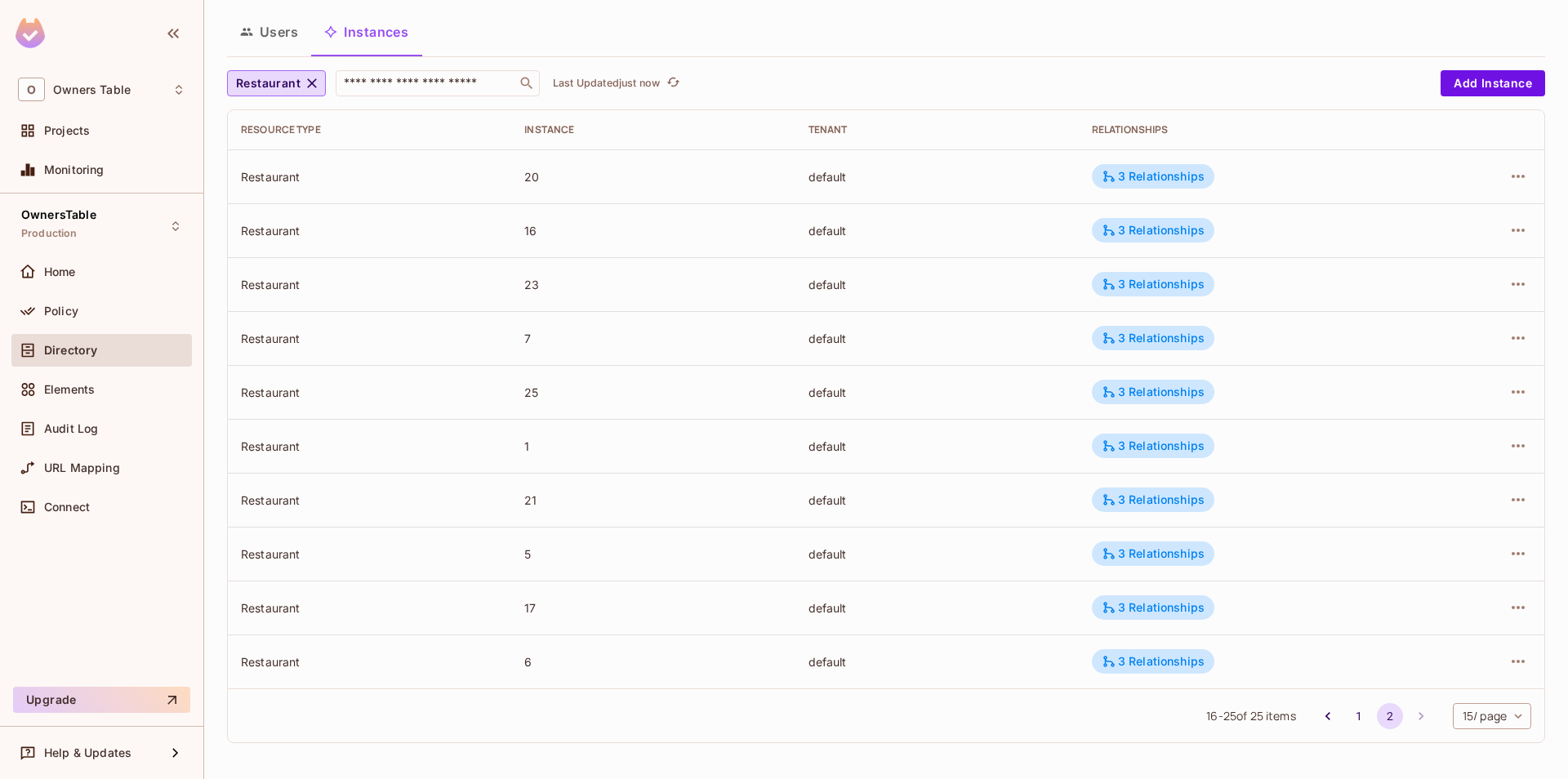
click at [1530, 453] on div at bounding box center [1484, 446] width 95 height 27
click at [1521, 446] on icon "button" at bounding box center [1518, 445] width 20 height 20
click at [1470, 516] on li "Edit Attributes" at bounding box center [1415, 519] width 205 height 36
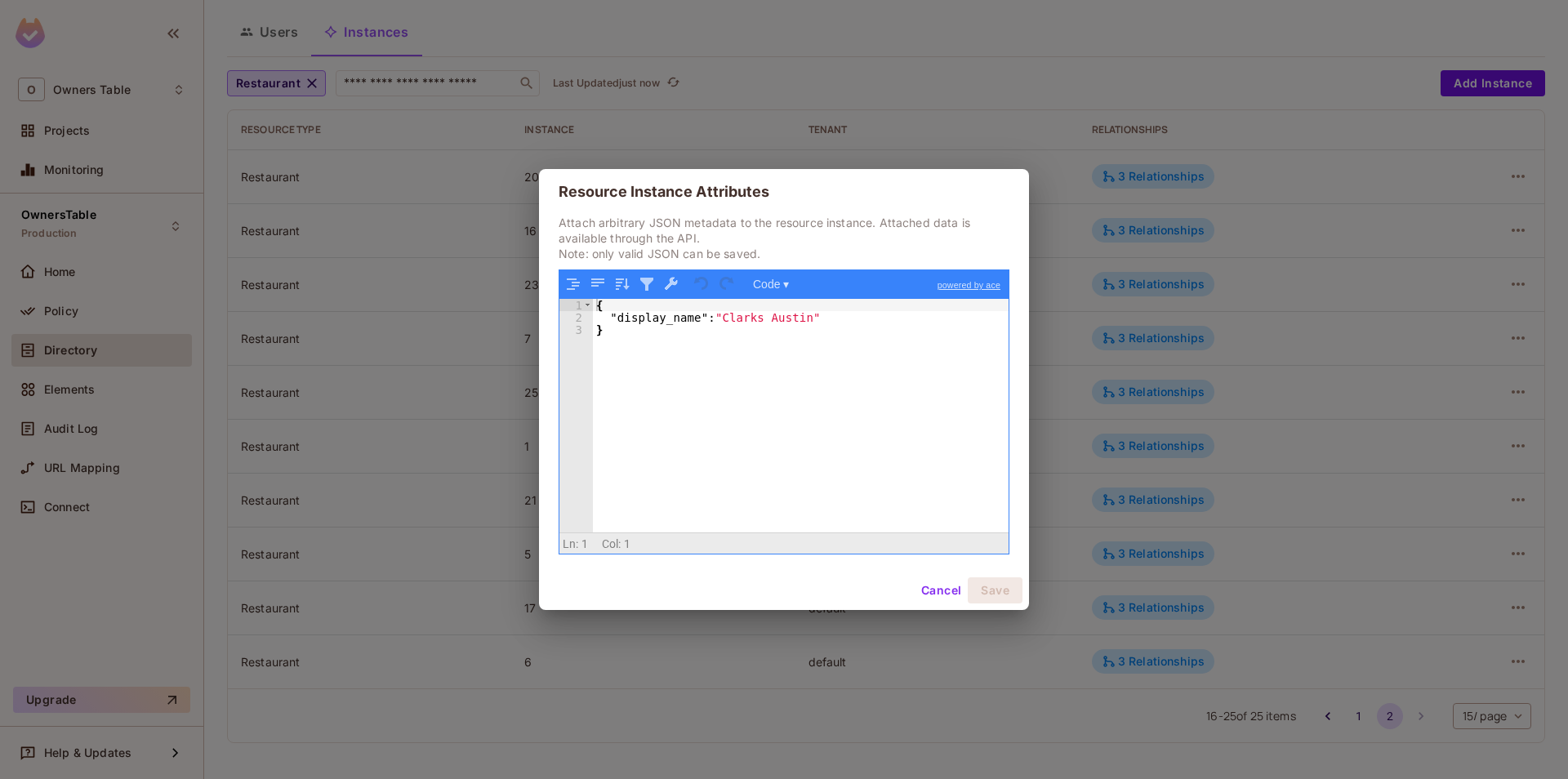
click at [939, 589] on button "Cancel" at bounding box center [941, 590] width 53 height 27
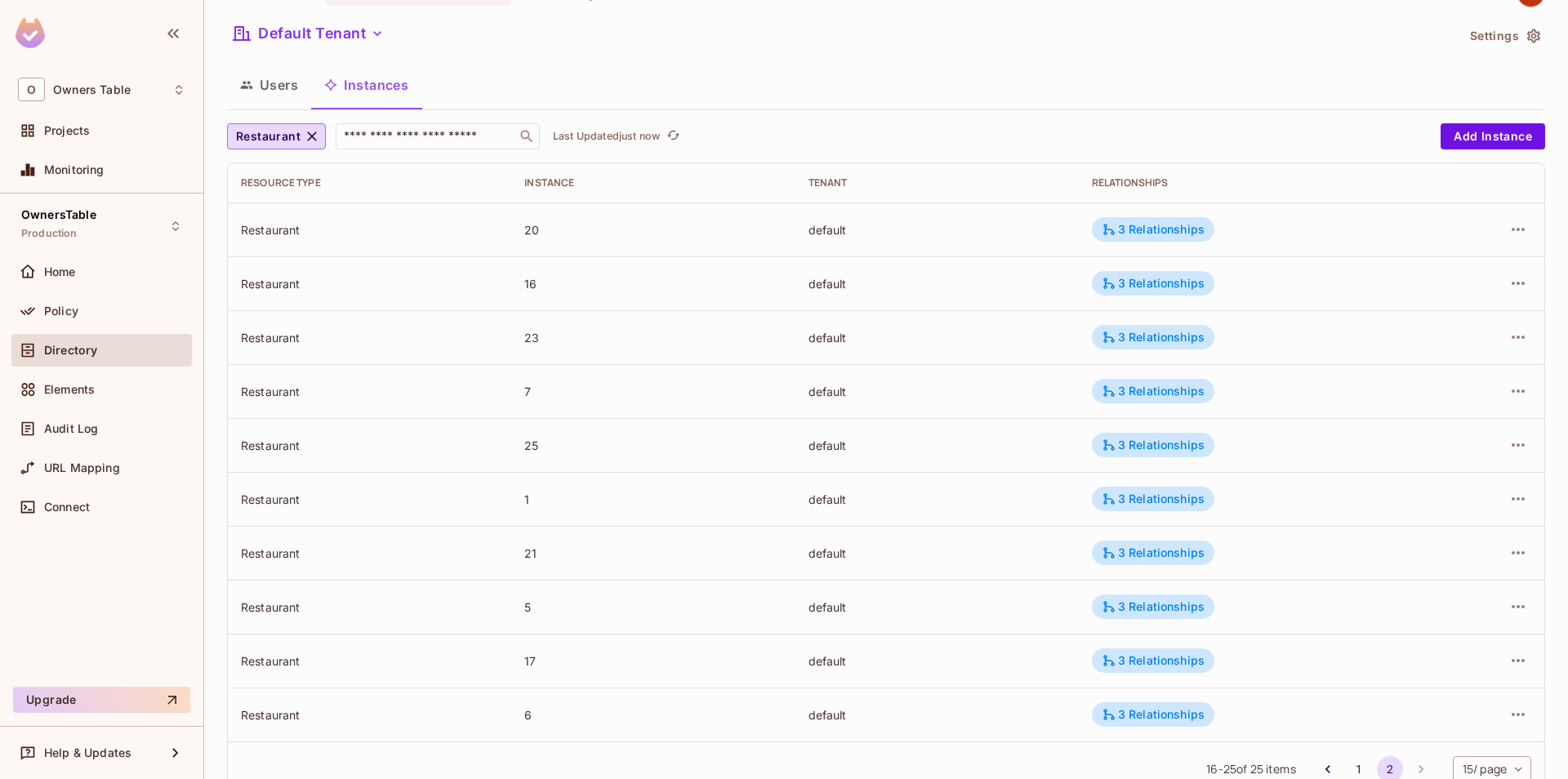
scroll to position [0, 0]
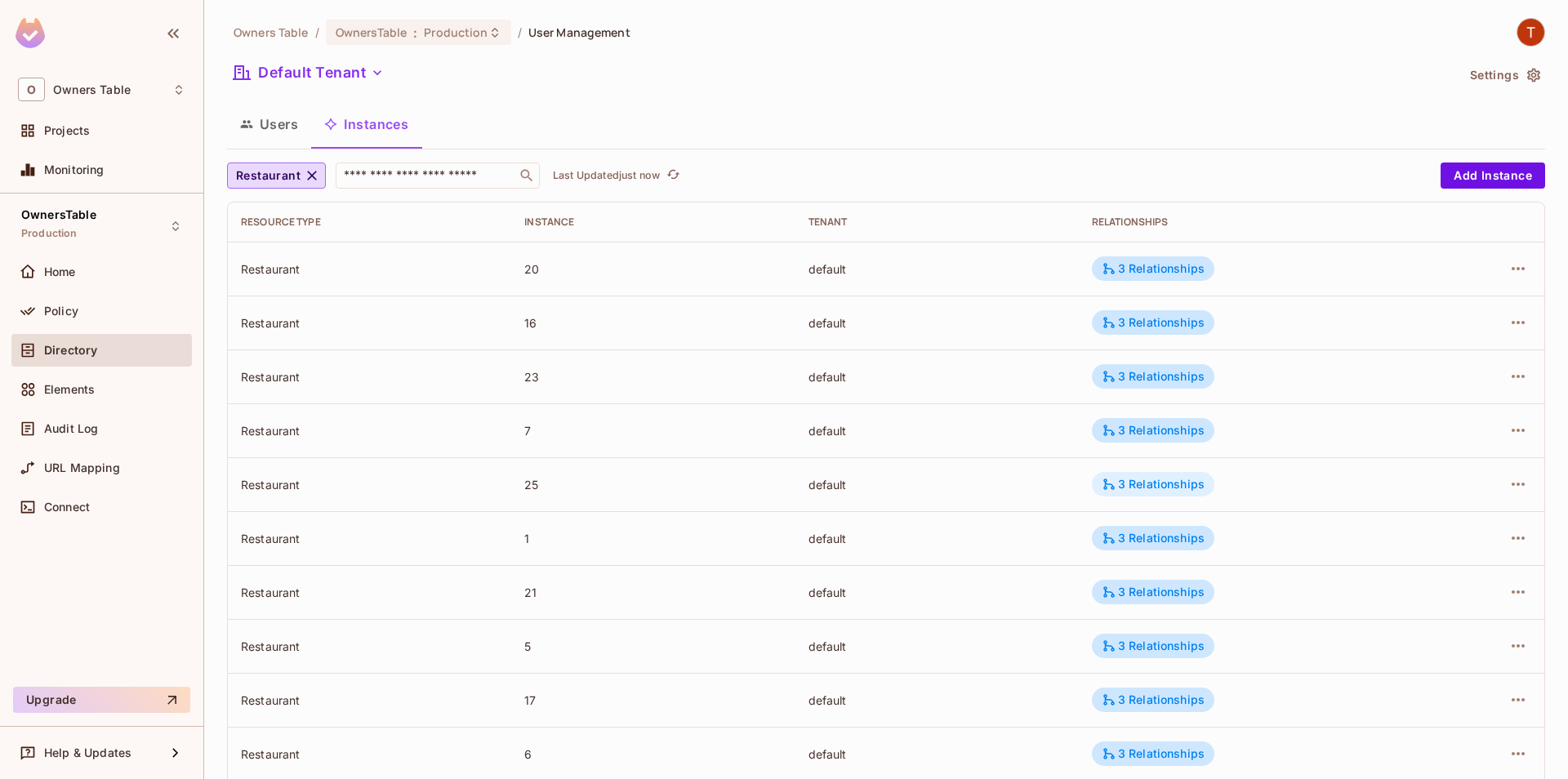
click at [1178, 495] on div "3 Relationships" at bounding box center [1152, 484] width 122 height 25
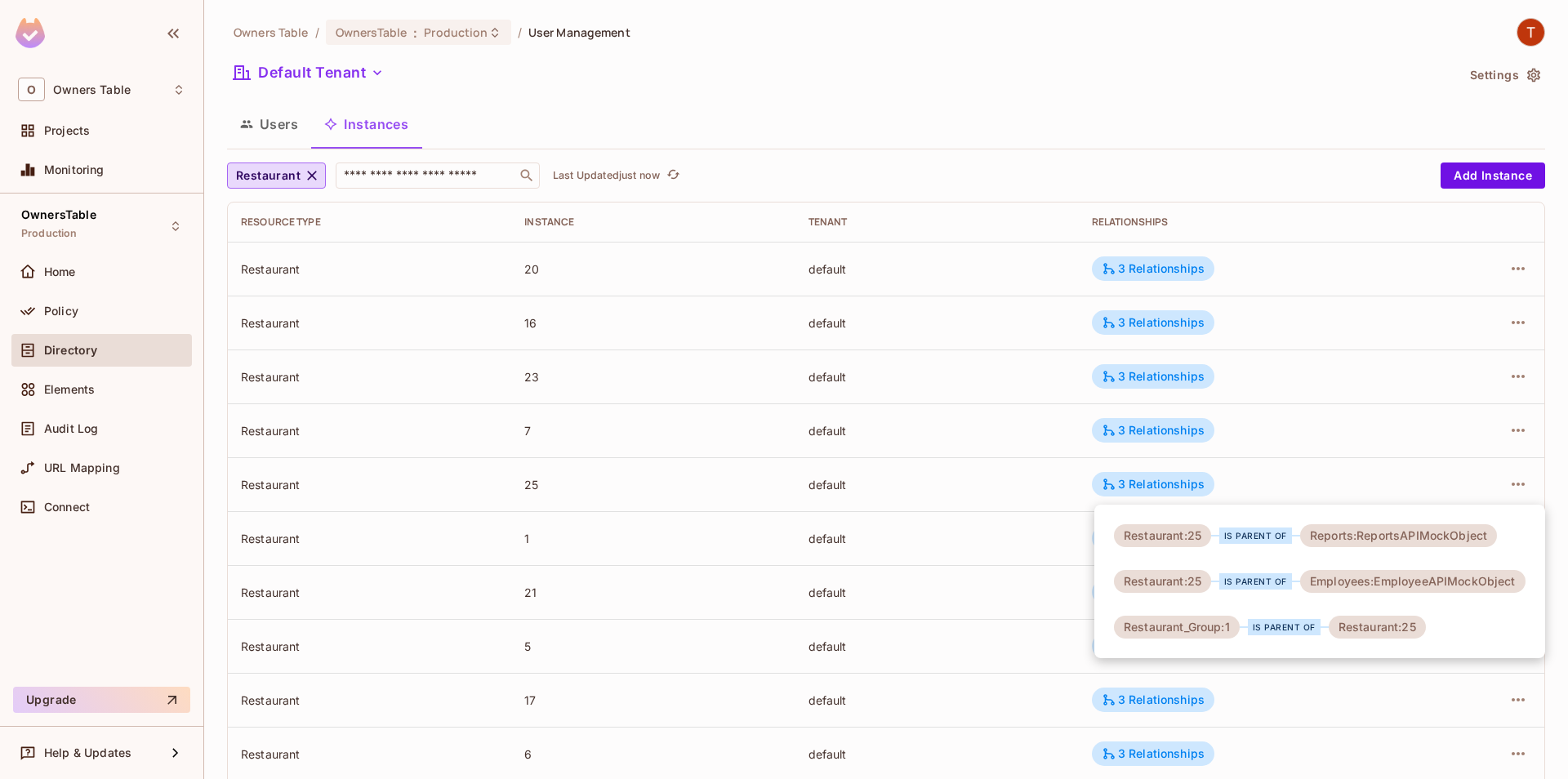
click at [1026, 532] on div at bounding box center [784, 390] width 1568 height 779
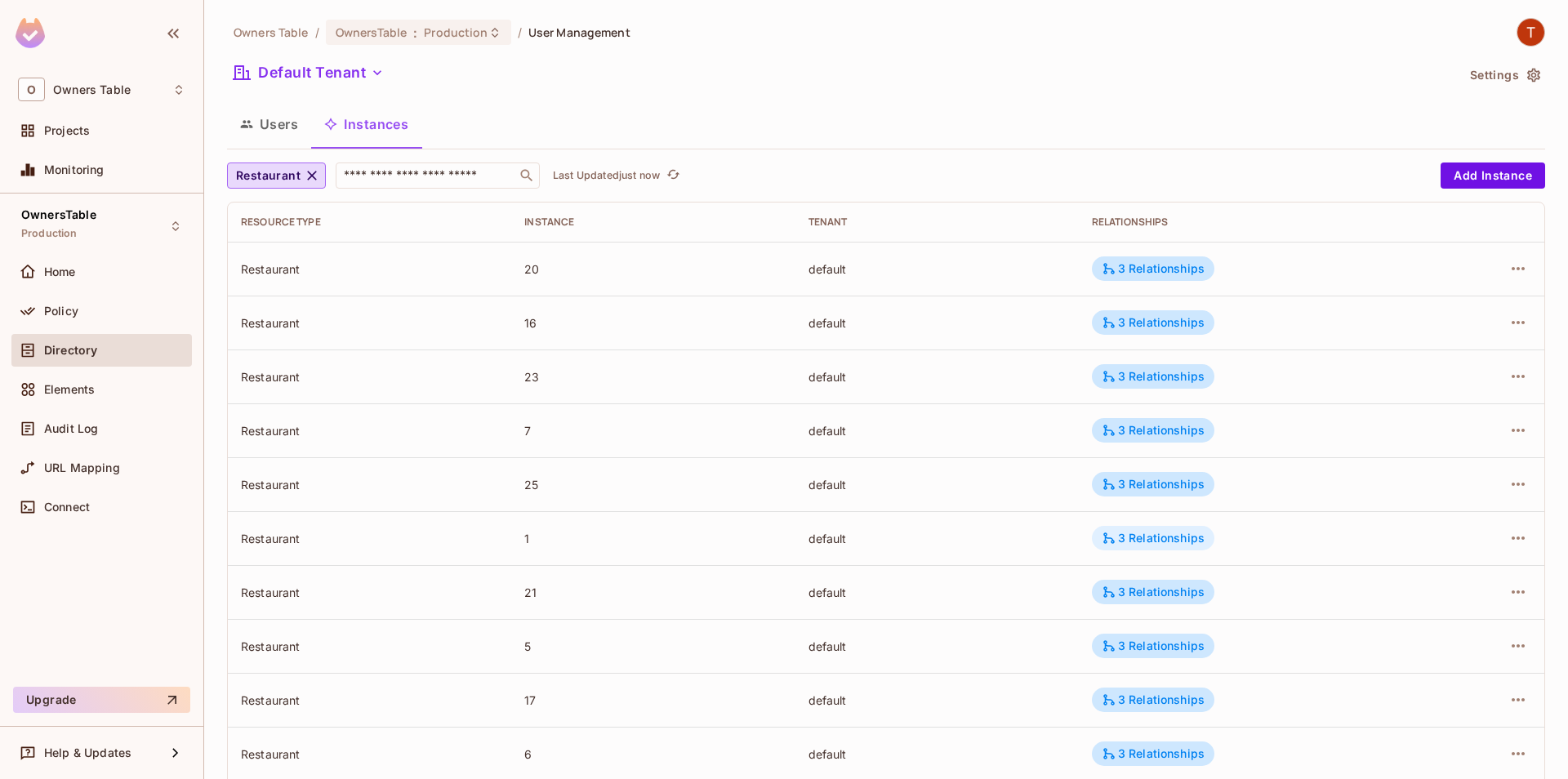
click at [1187, 544] on div "3 Relationships" at bounding box center [1153, 538] width 103 height 15
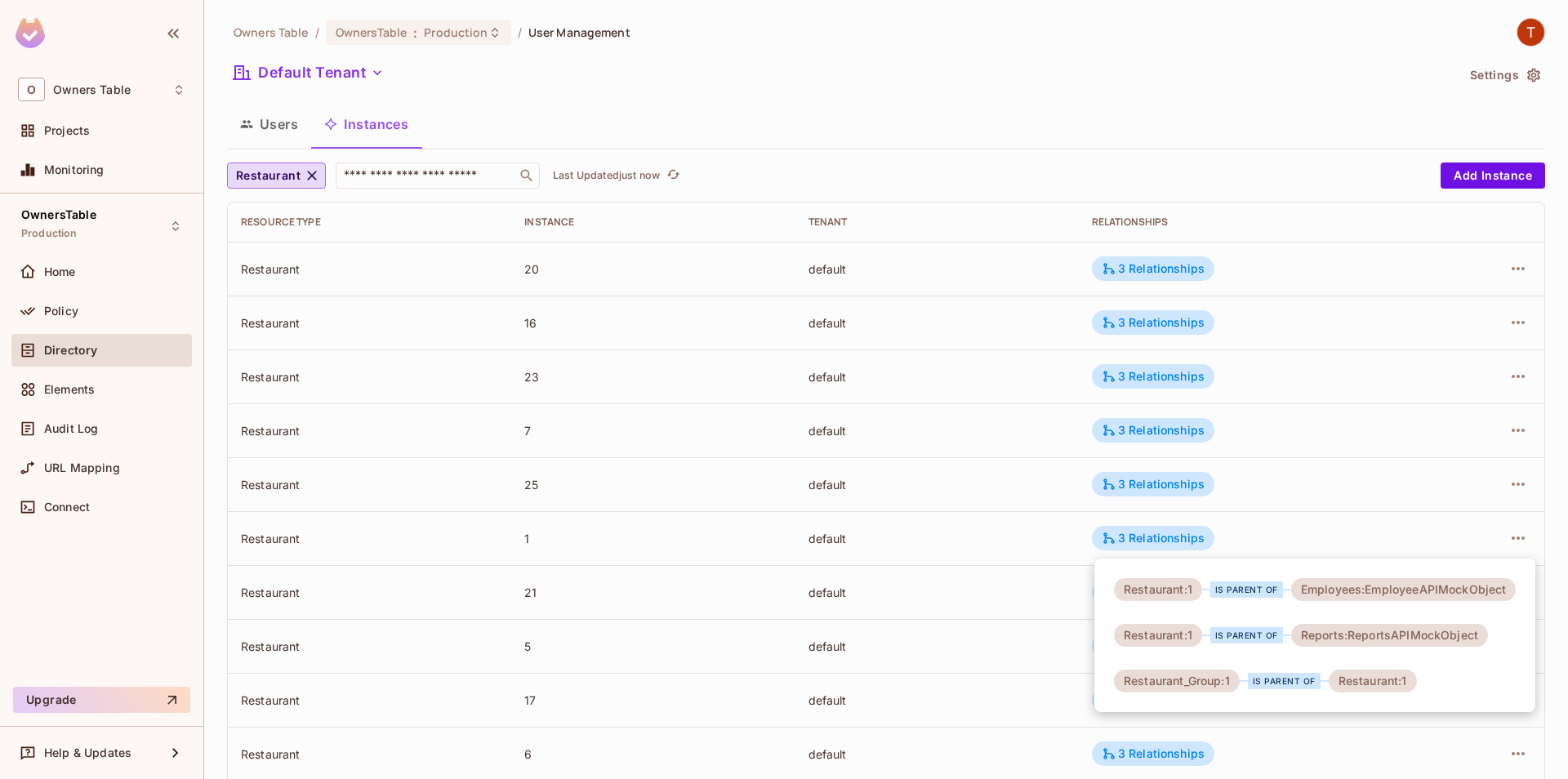
click at [998, 500] on div at bounding box center [784, 390] width 1568 height 779
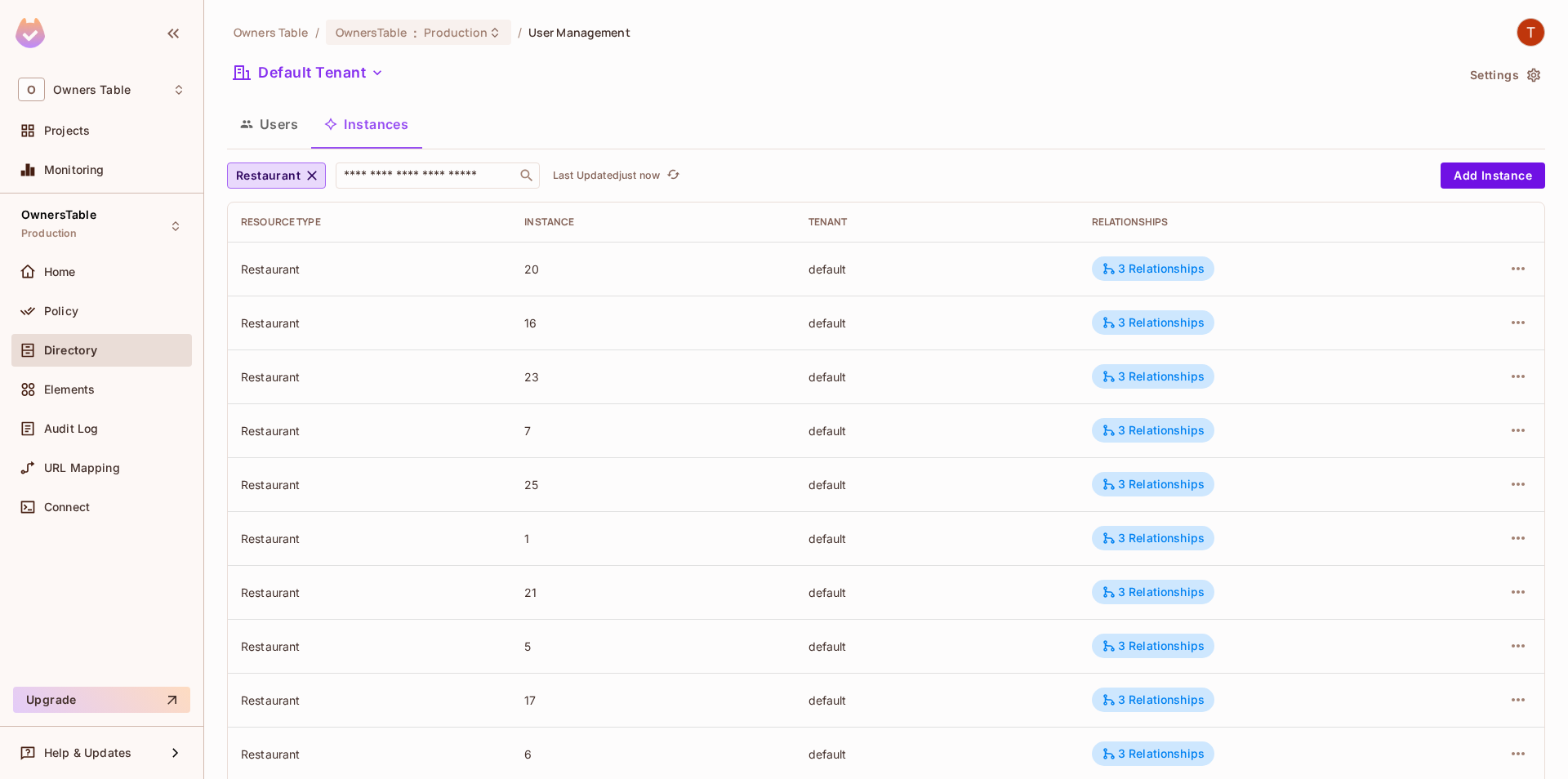
click at [1150, 434] on div "3 Relationships" at bounding box center [1153, 431] width 103 height 15
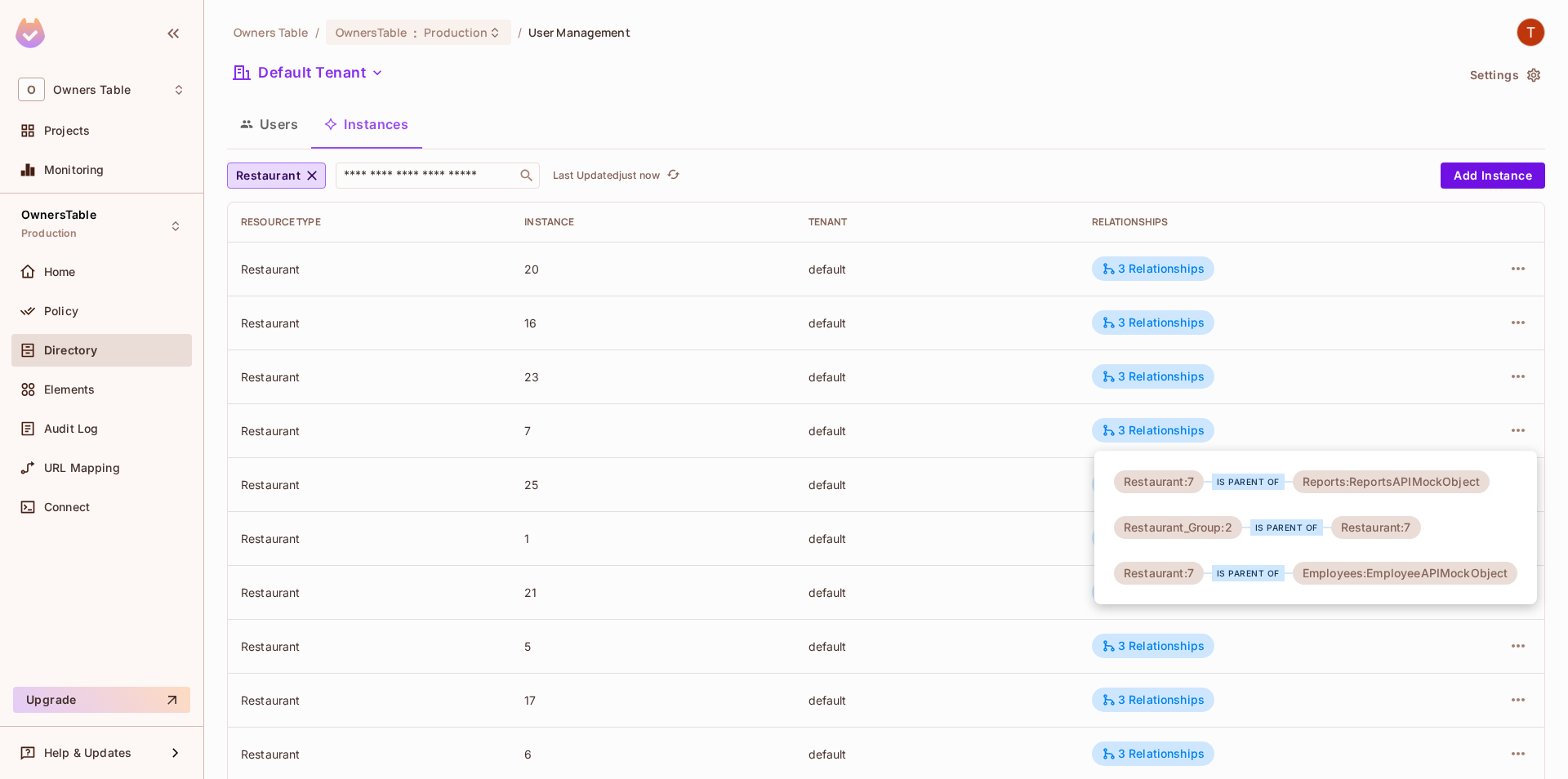
click at [977, 459] on div at bounding box center [784, 390] width 1568 height 779
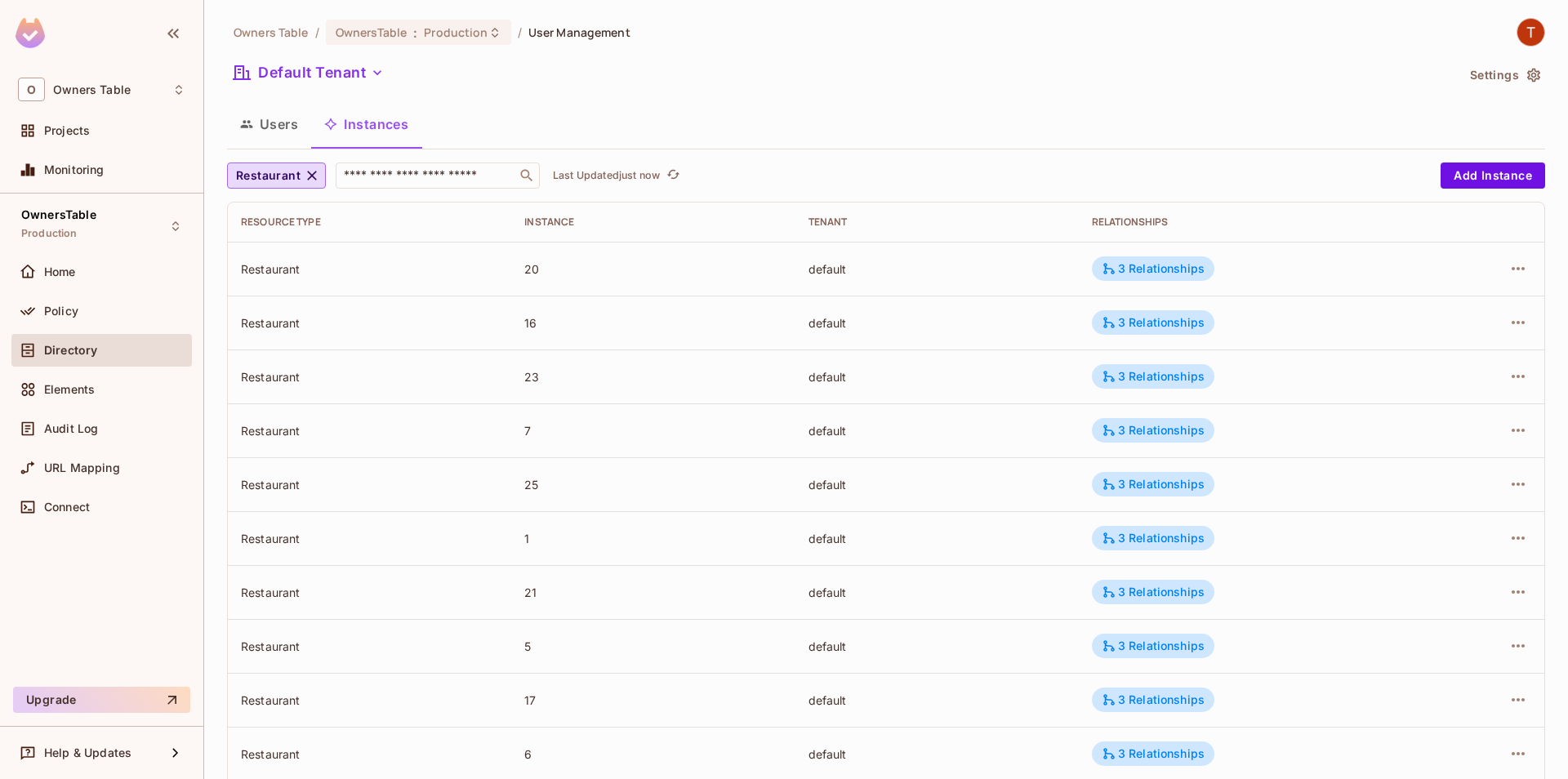
click at [1150, 361] on td "3 Relationships" at bounding box center [1252, 376] width 345 height 54
click at [1146, 380] on div "3 Relationships" at bounding box center [1153, 377] width 103 height 15
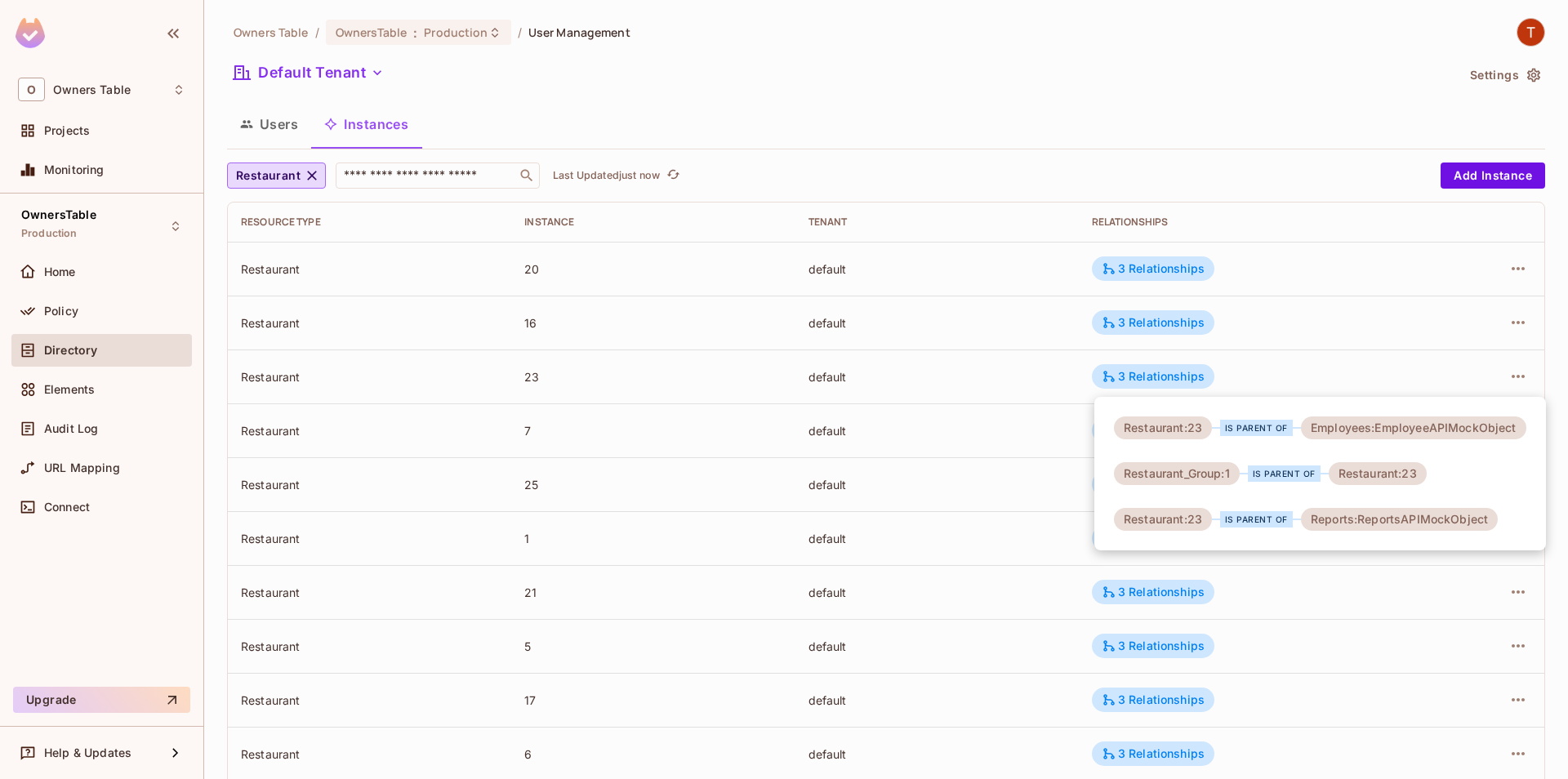
click at [953, 400] on div at bounding box center [784, 390] width 1568 height 779
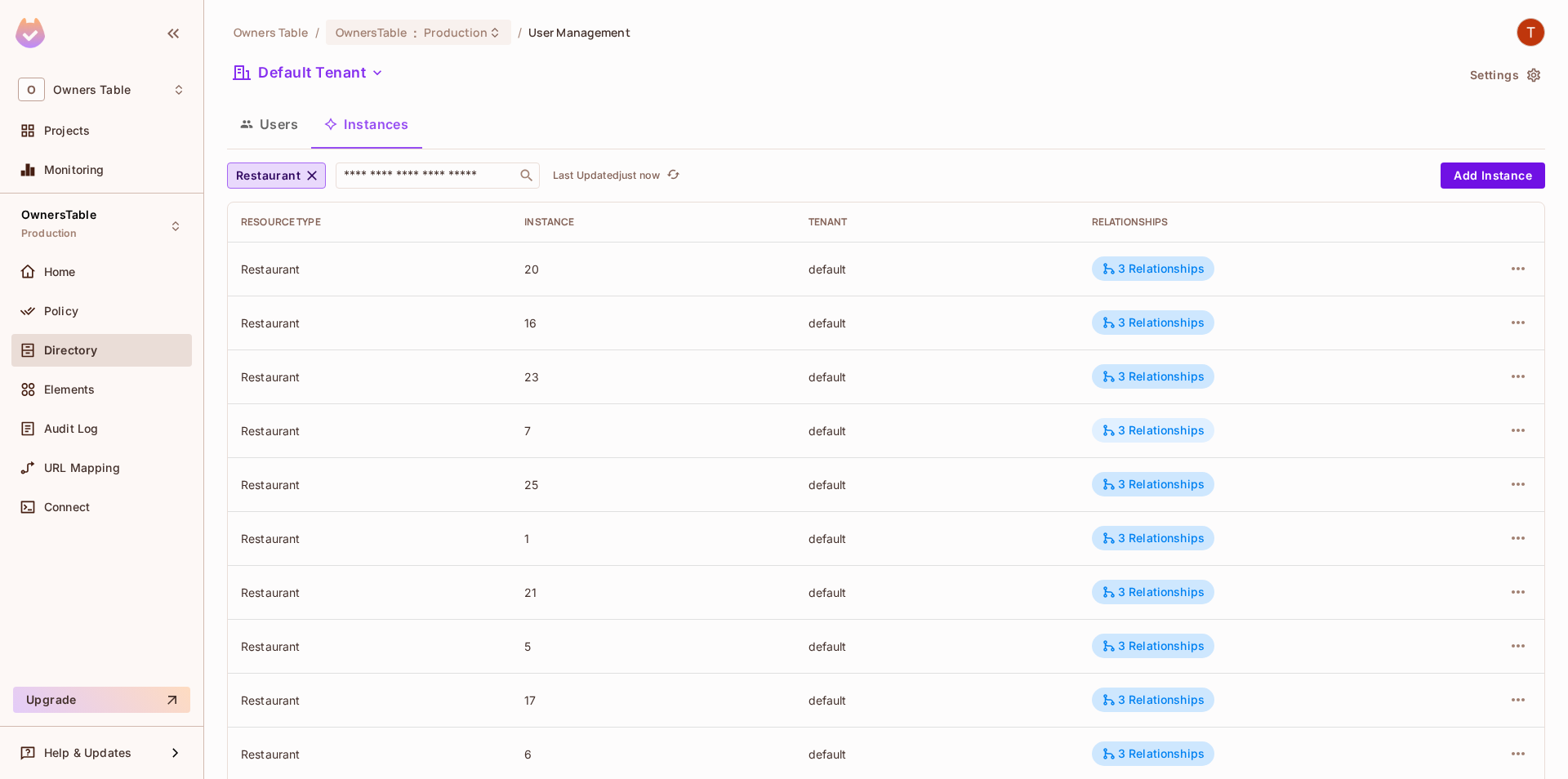
click at [1145, 432] on div "3 Relationships" at bounding box center [1153, 431] width 103 height 15
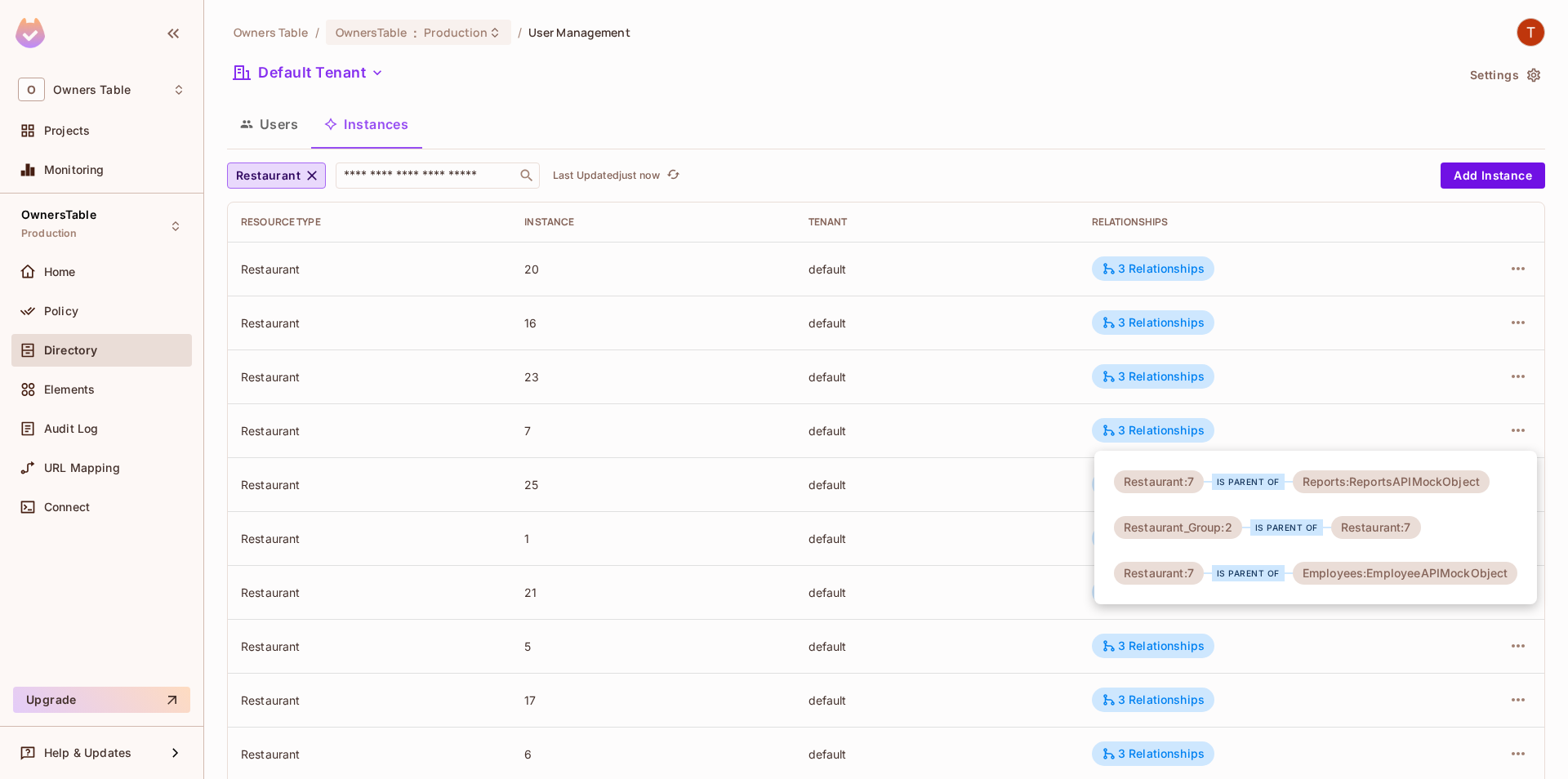
click at [1028, 450] on div at bounding box center [784, 390] width 1568 height 779
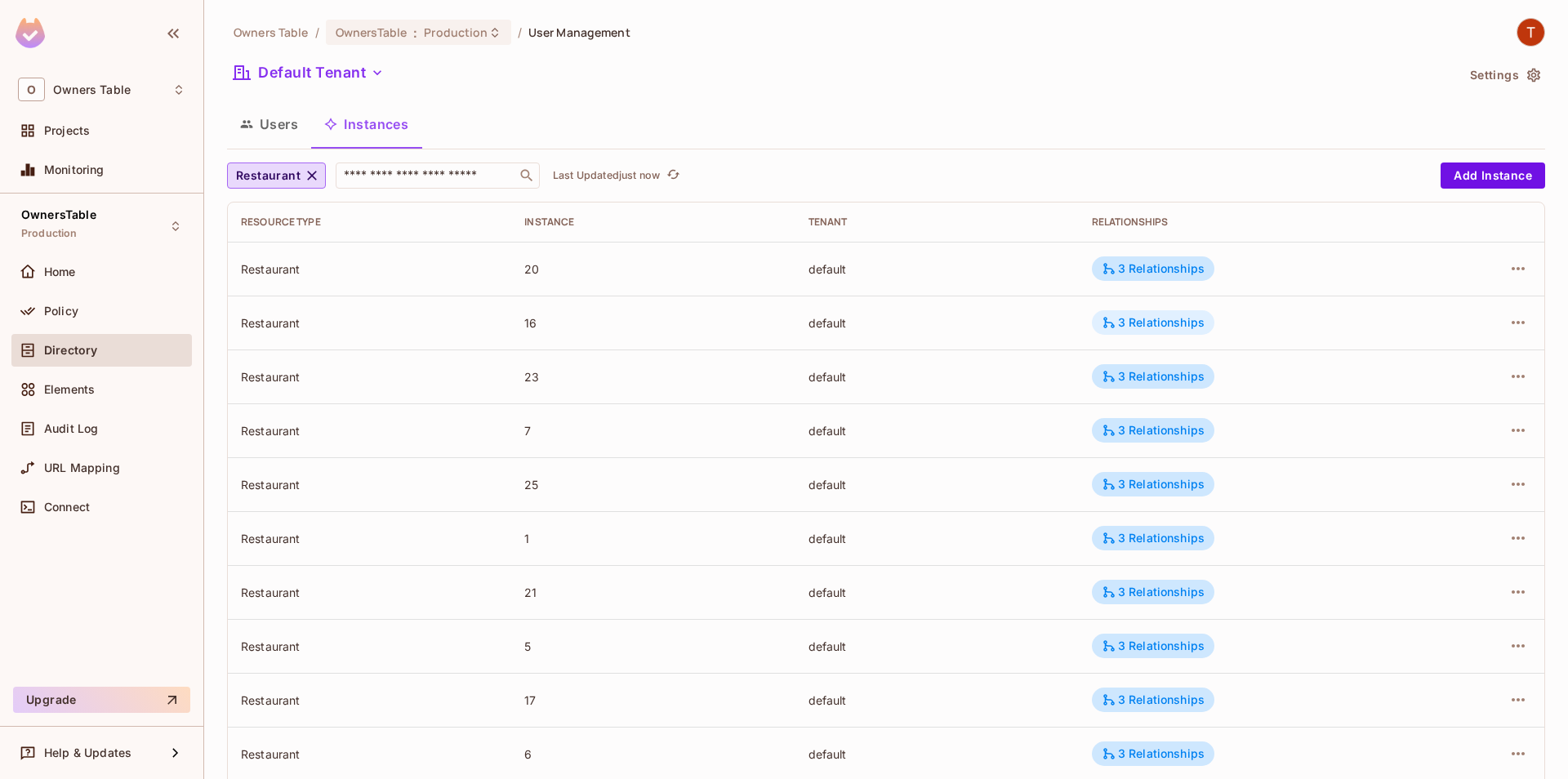
click at [1181, 332] on div "3 Relationships" at bounding box center [1152, 323] width 122 height 25
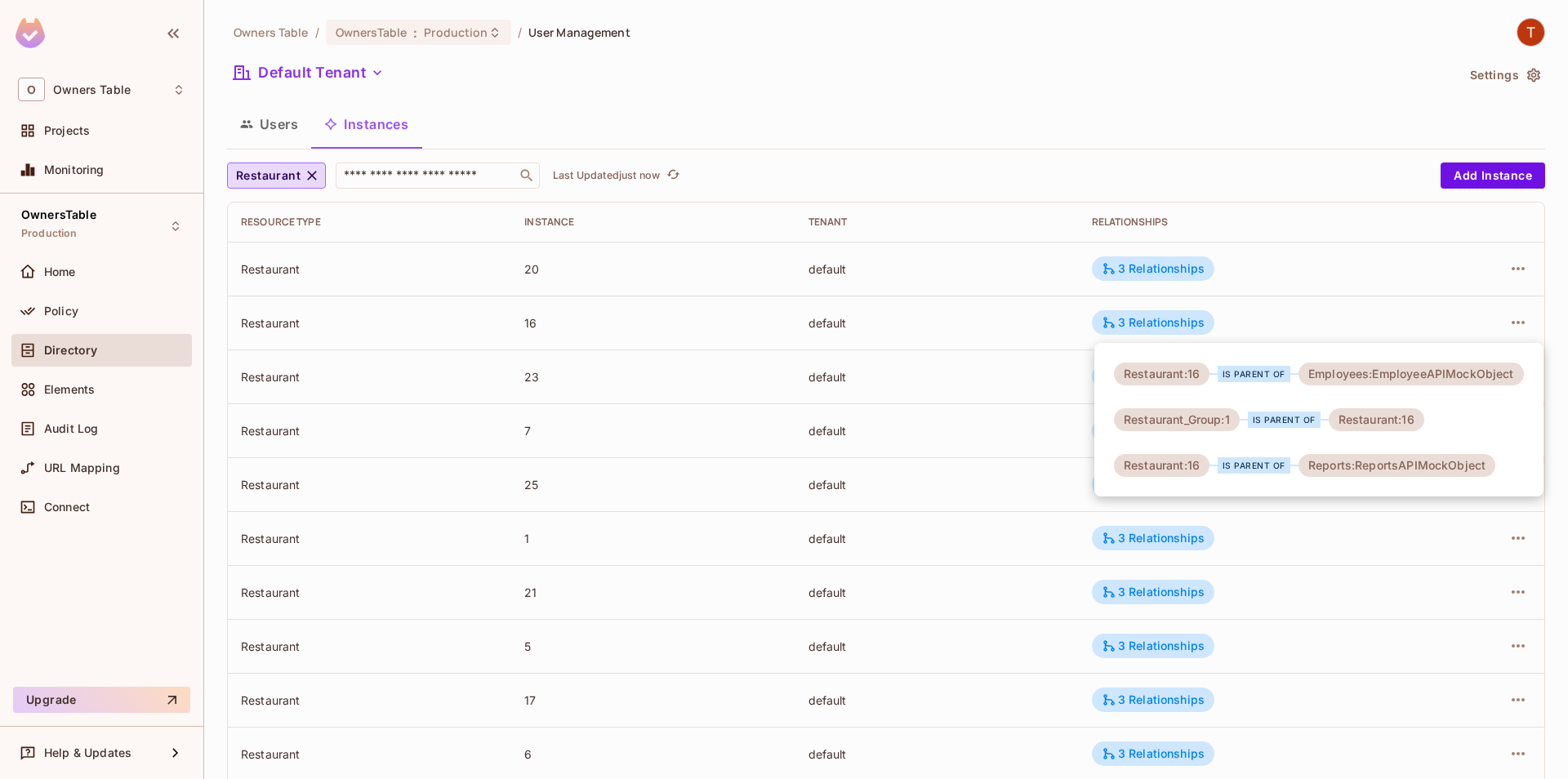
click at [991, 371] on div at bounding box center [784, 390] width 1568 height 779
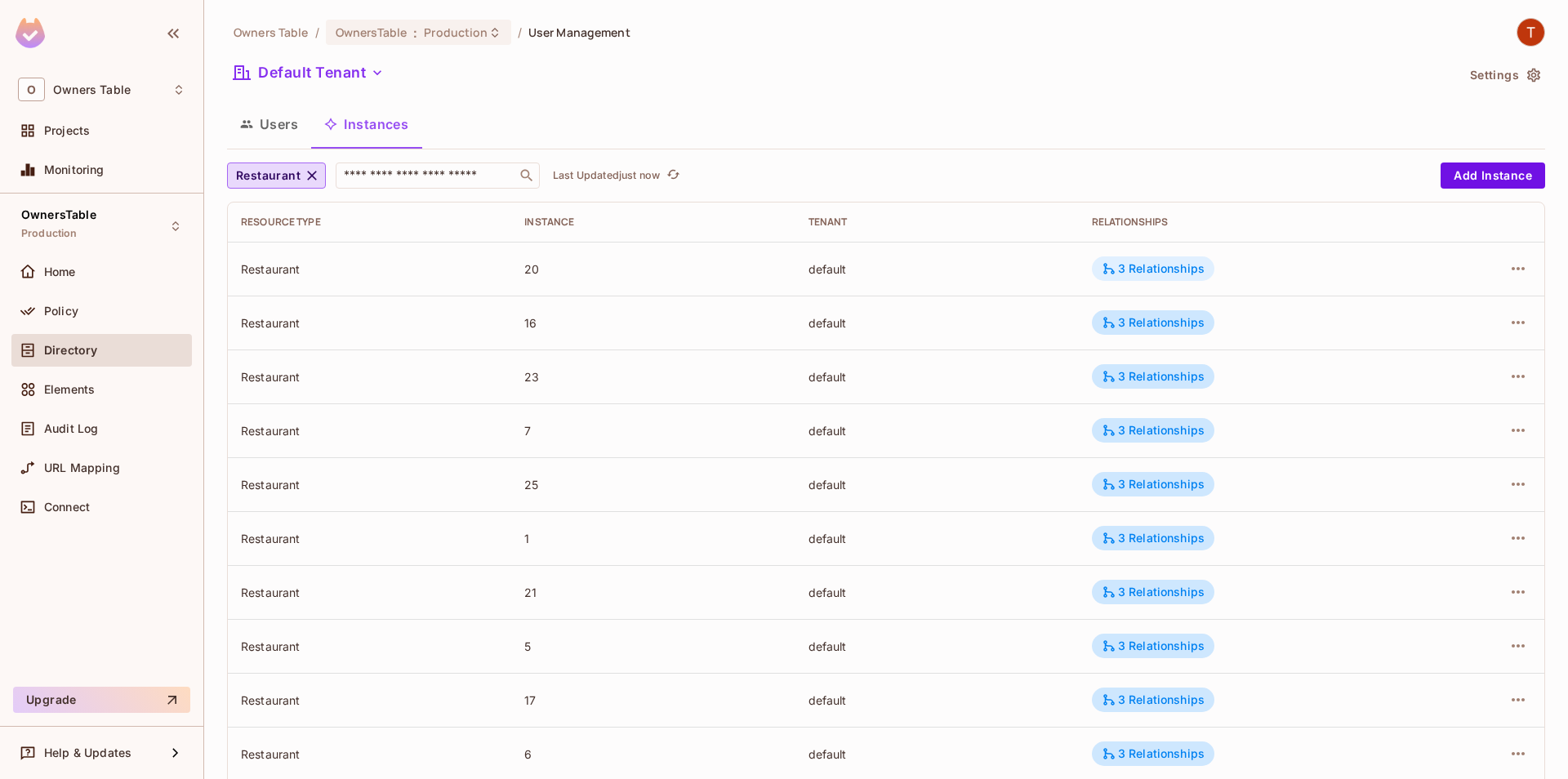
click at [1124, 276] on div "3 Relationships" at bounding box center [1153, 269] width 103 height 15
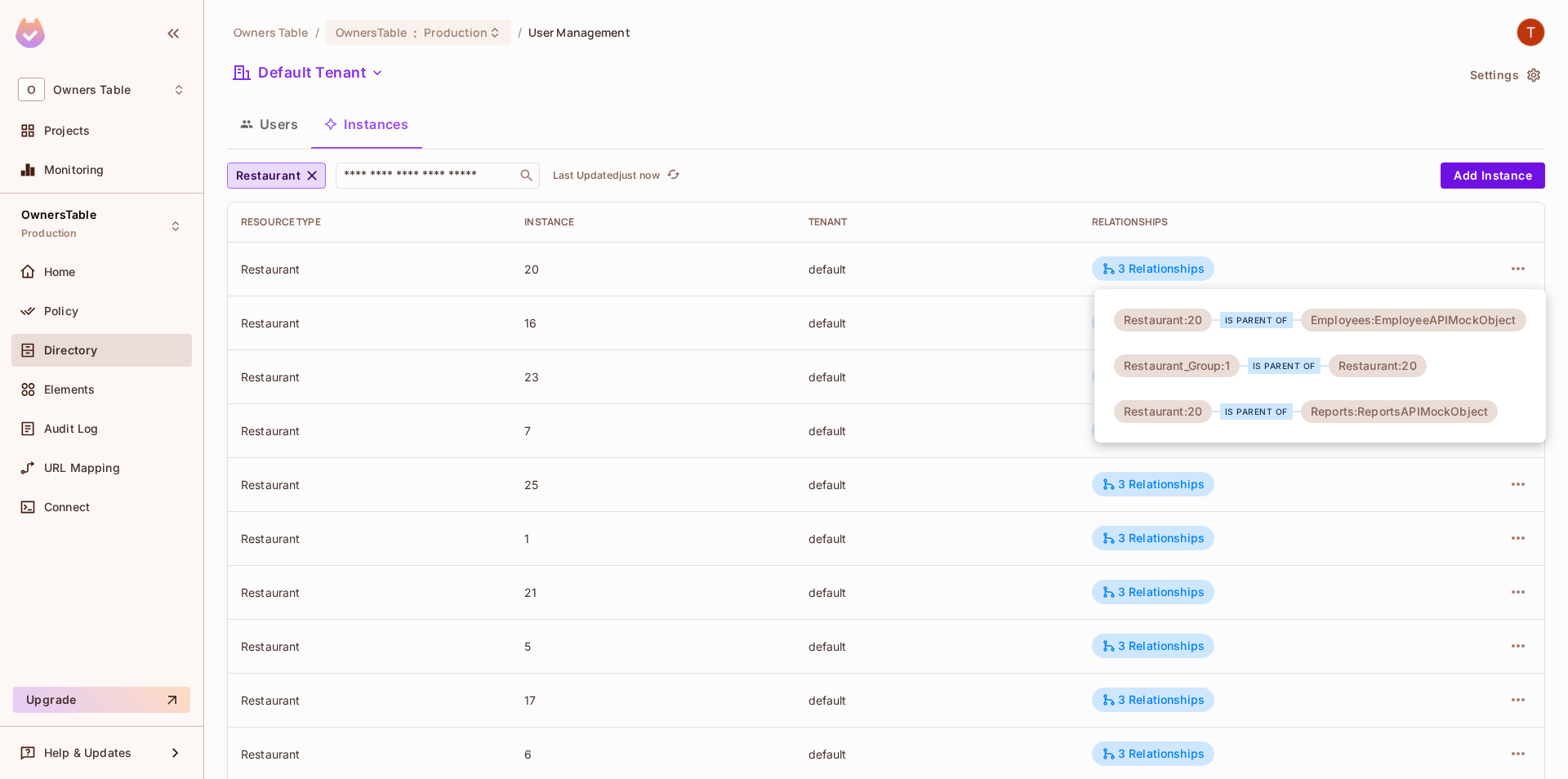
click at [996, 352] on div at bounding box center [784, 390] width 1568 height 779
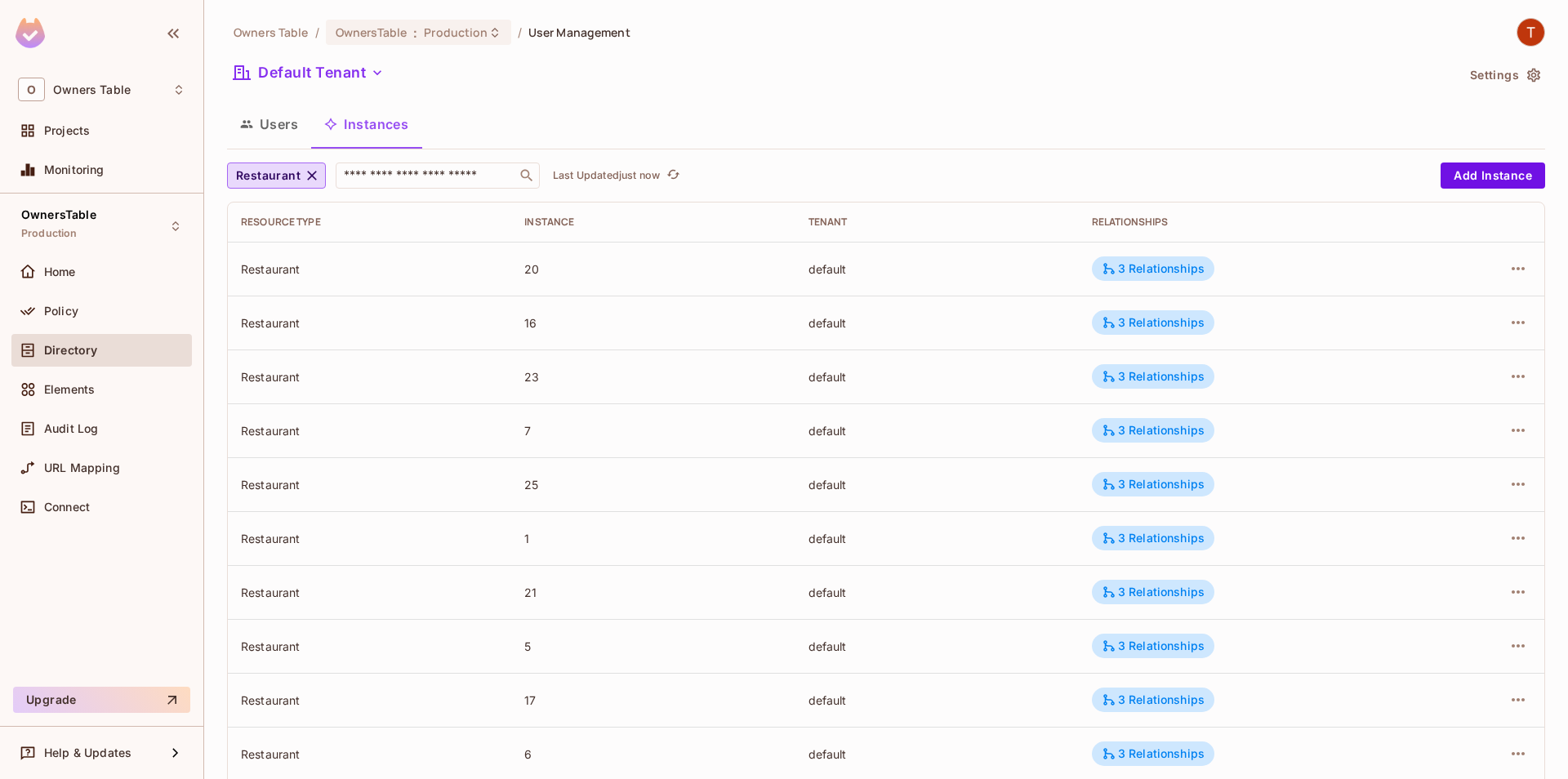
scroll to position [92, 0]
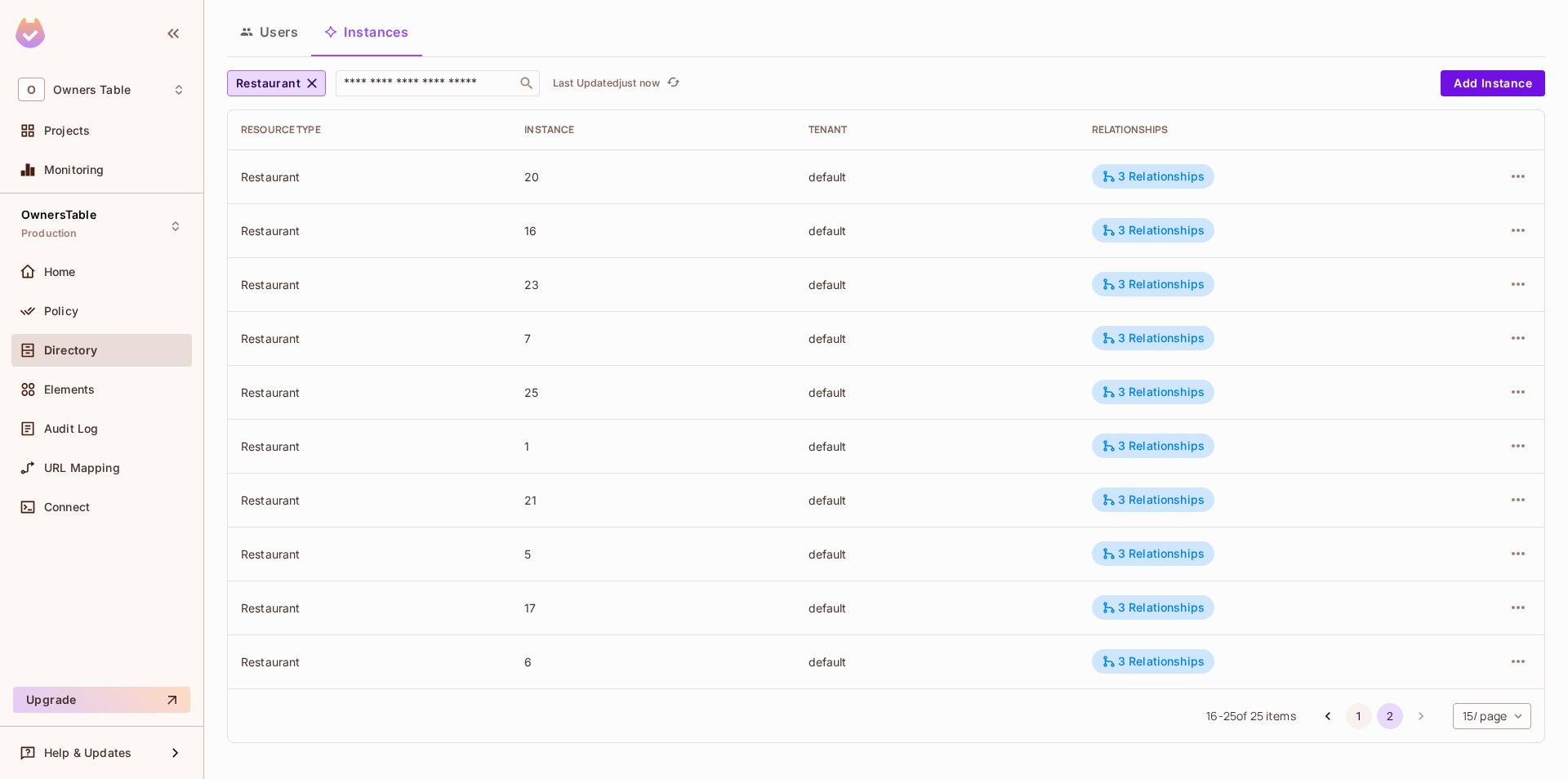
click at [1357, 719] on button "1" at bounding box center [1360, 716] width 27 height 27
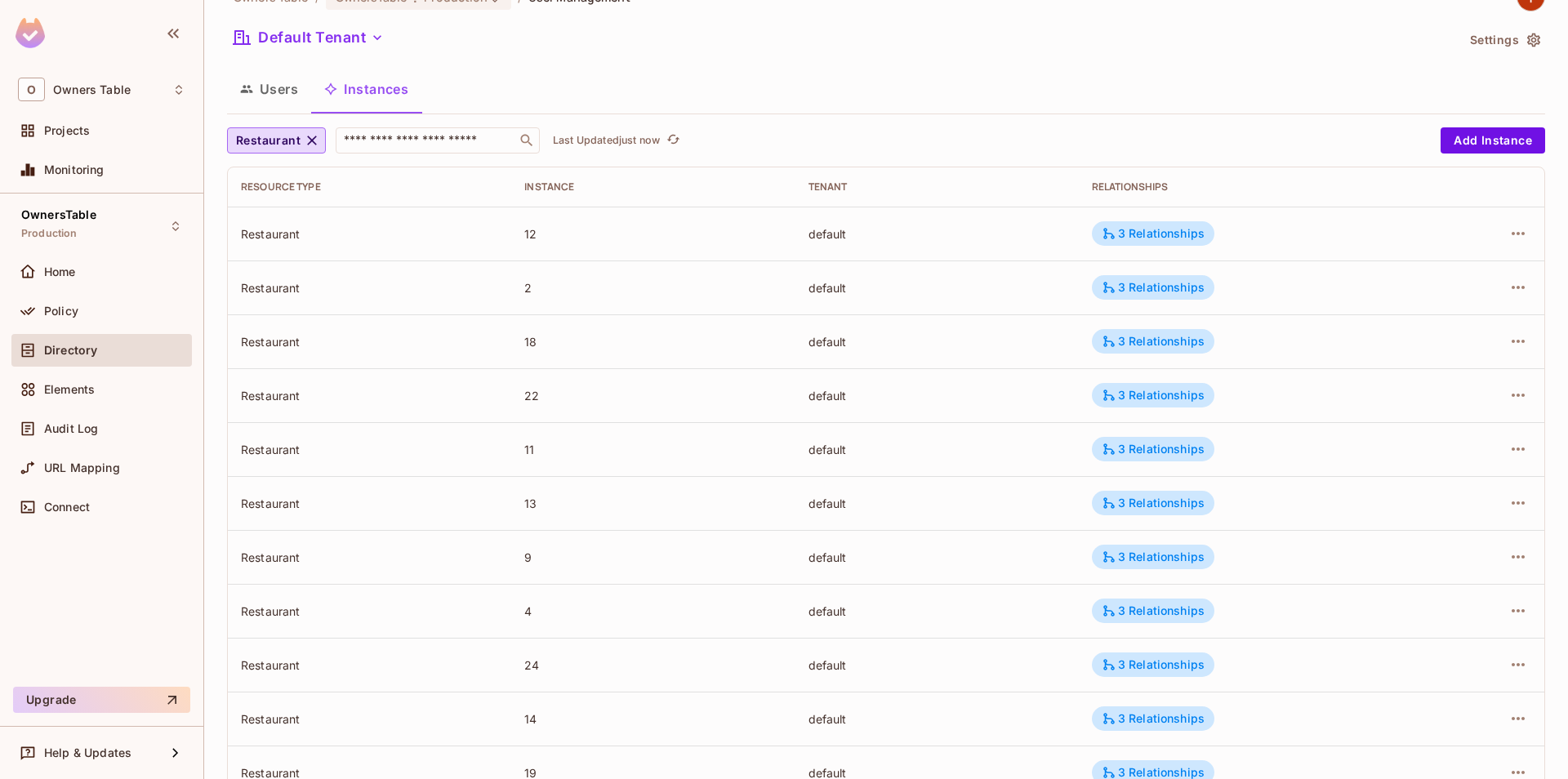
scroll to position [0, 0]
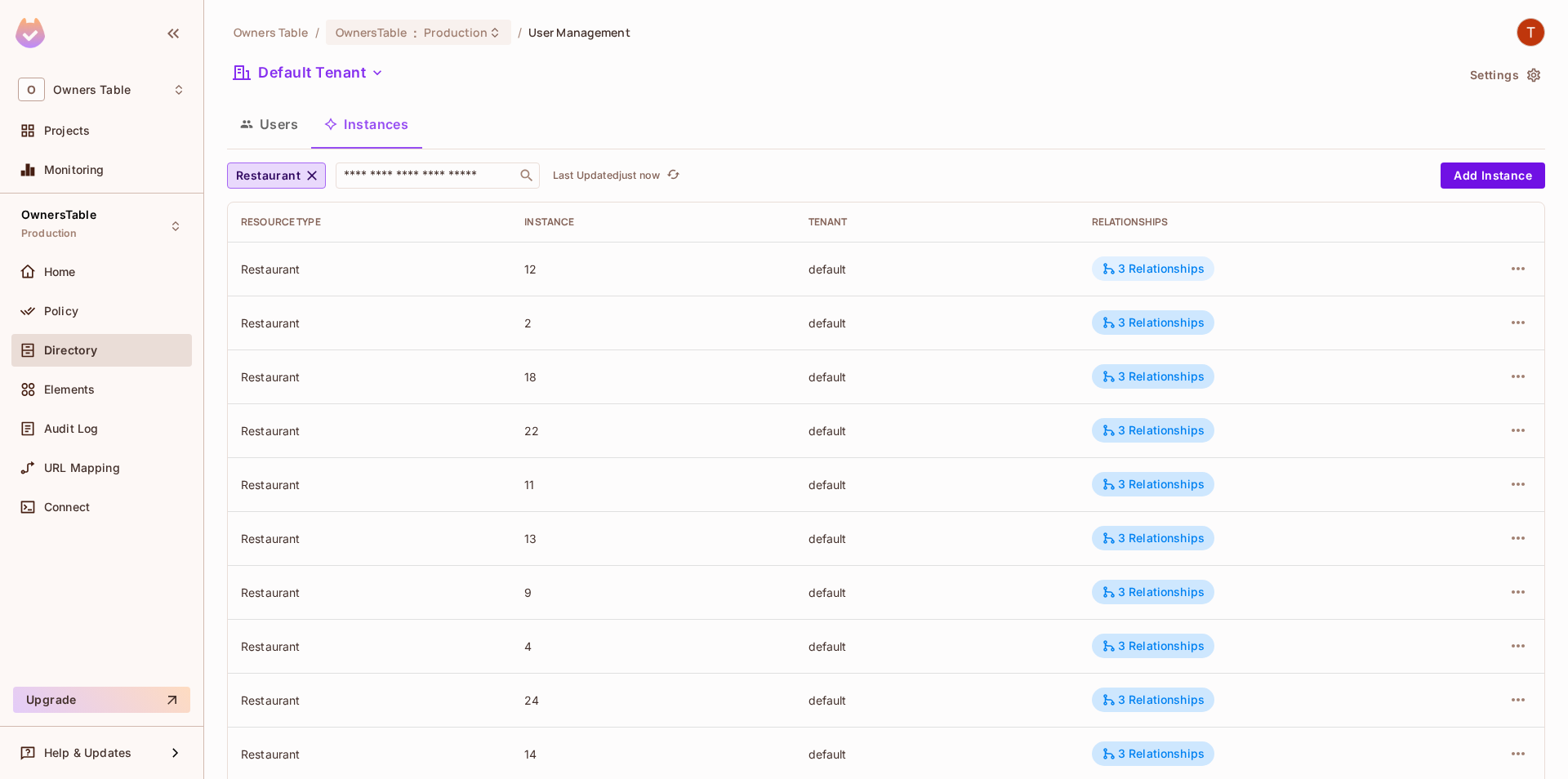
click at [1182, 268] on div "3 Relationships" at bounding box center [1153, 269] width 103 height 15
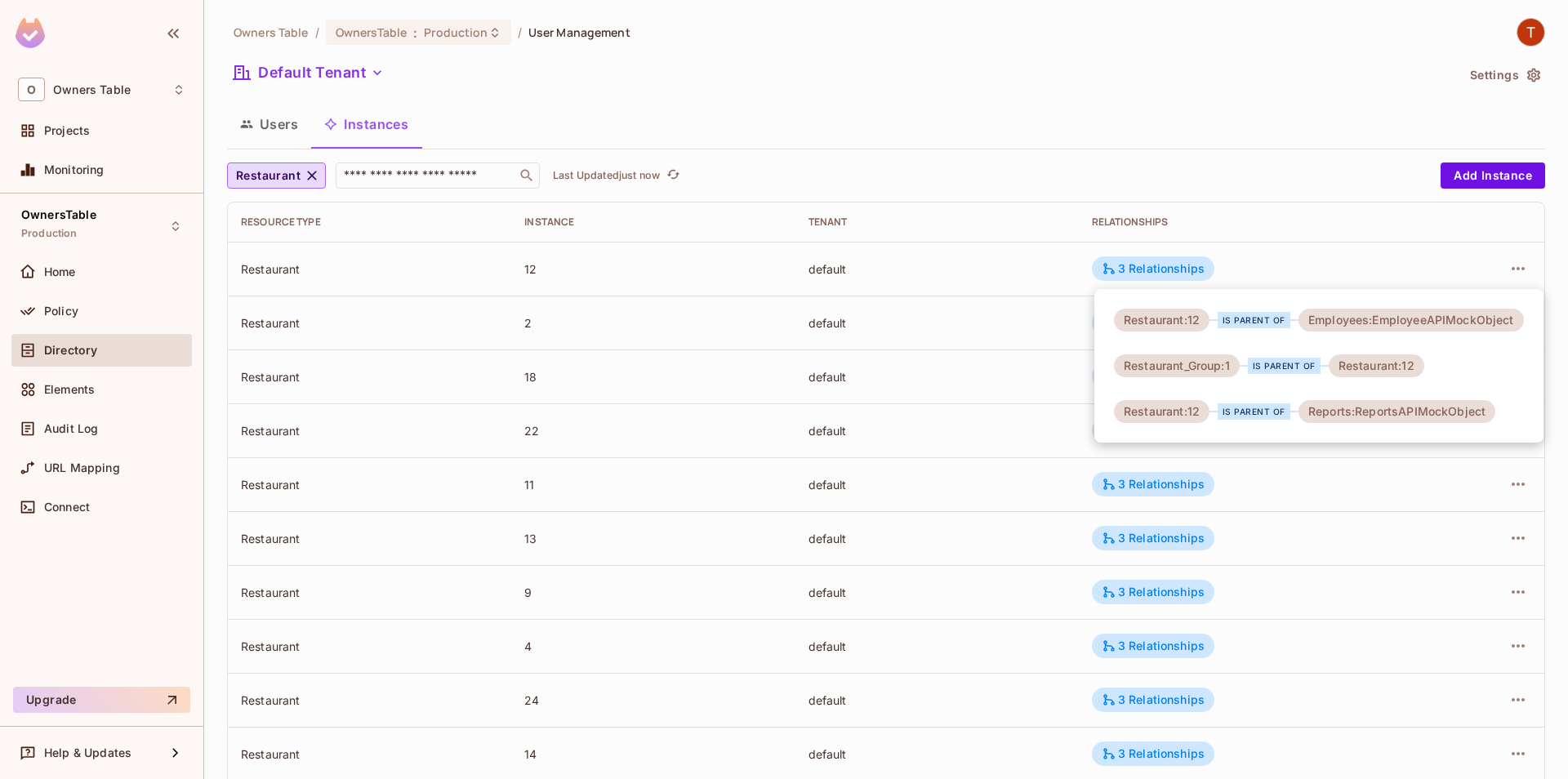
click at [1025, 318] on div at bounding box center [784, 390] width 1568 height 779
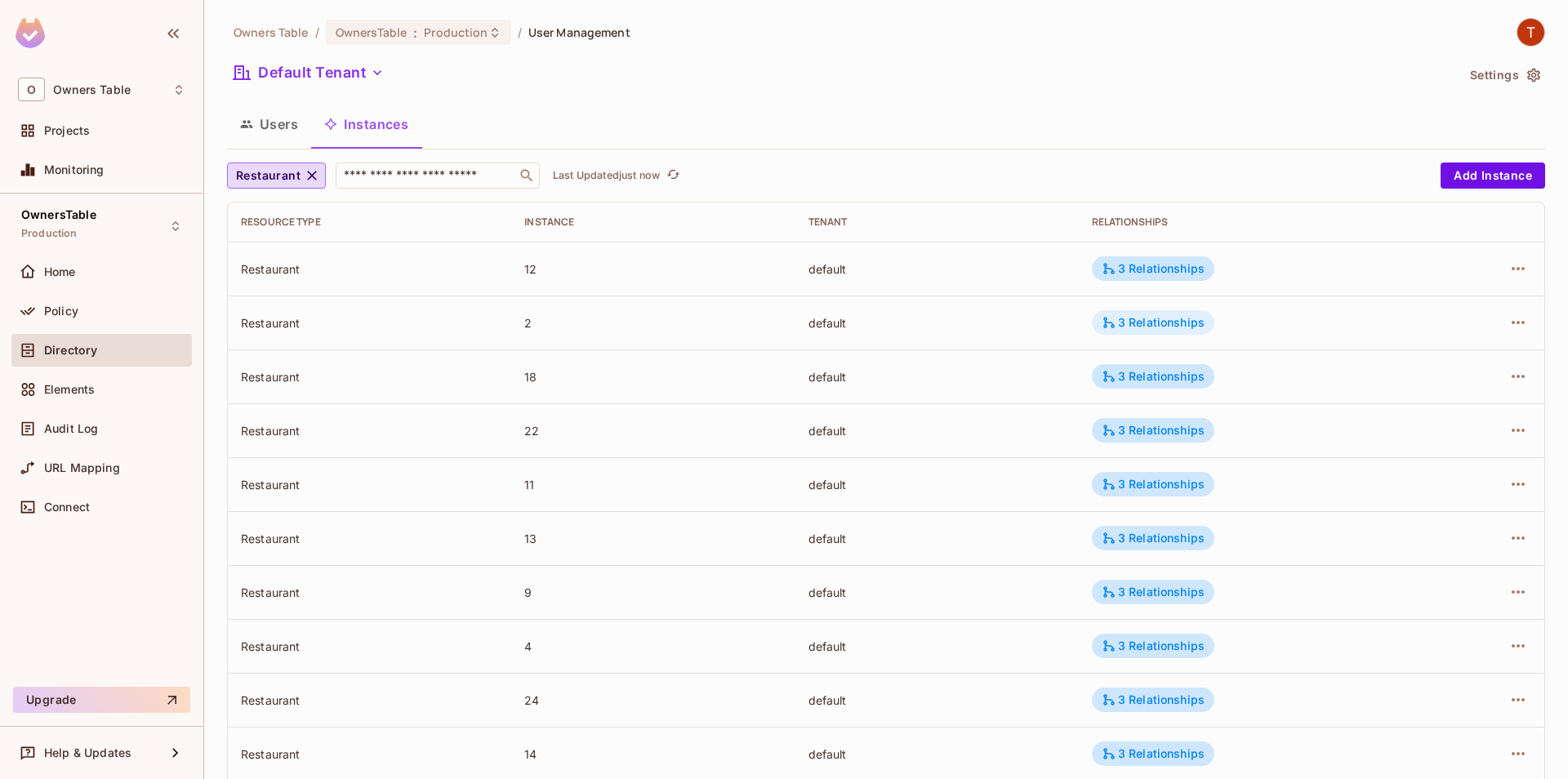
click at [1139, 335] on div "3 Relationships" at bounding box center [1152, 323] width 122 height 25
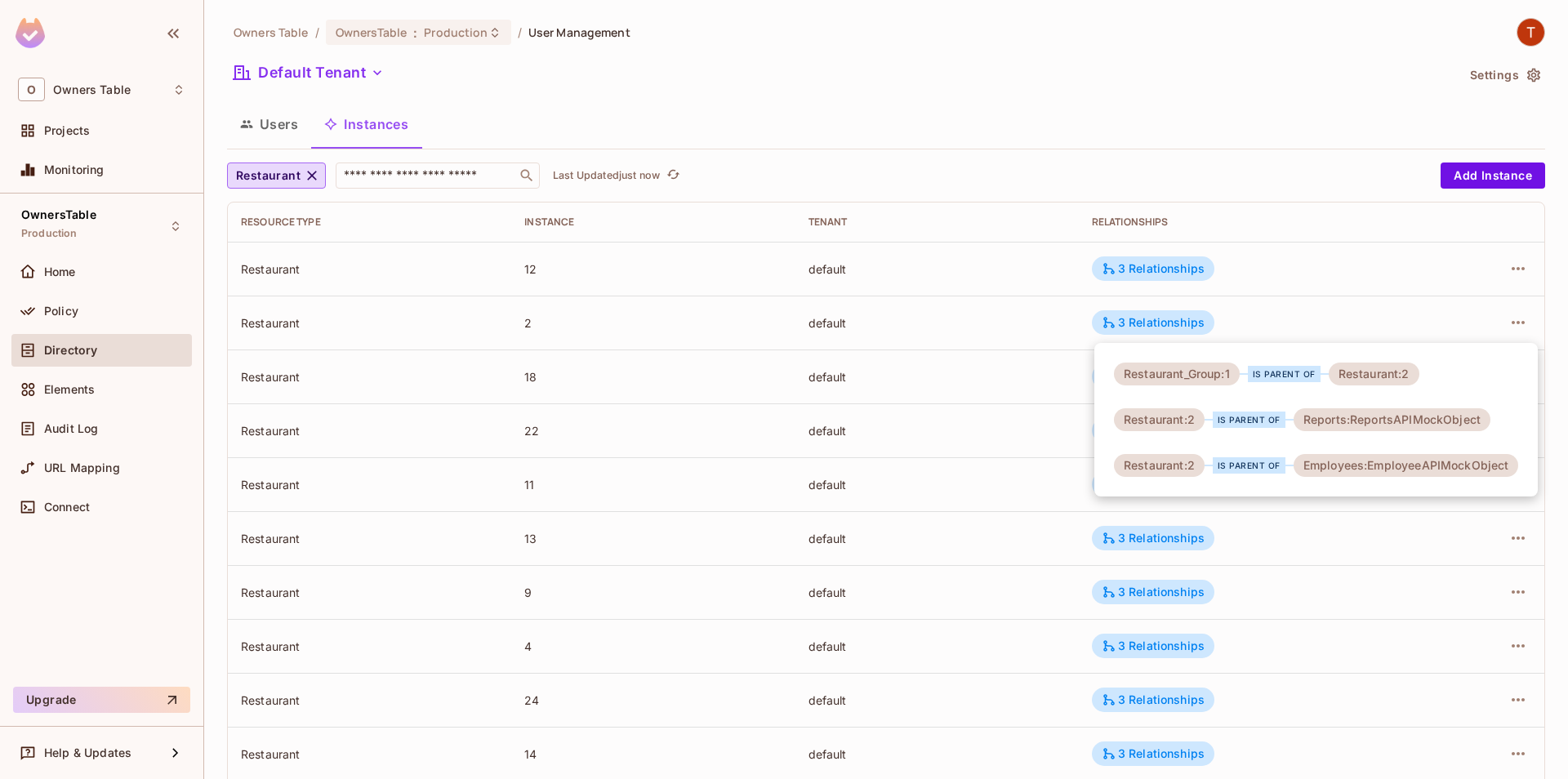
click at [1030, 417] on div at bounding box center [784, 390] width 1568 height 779
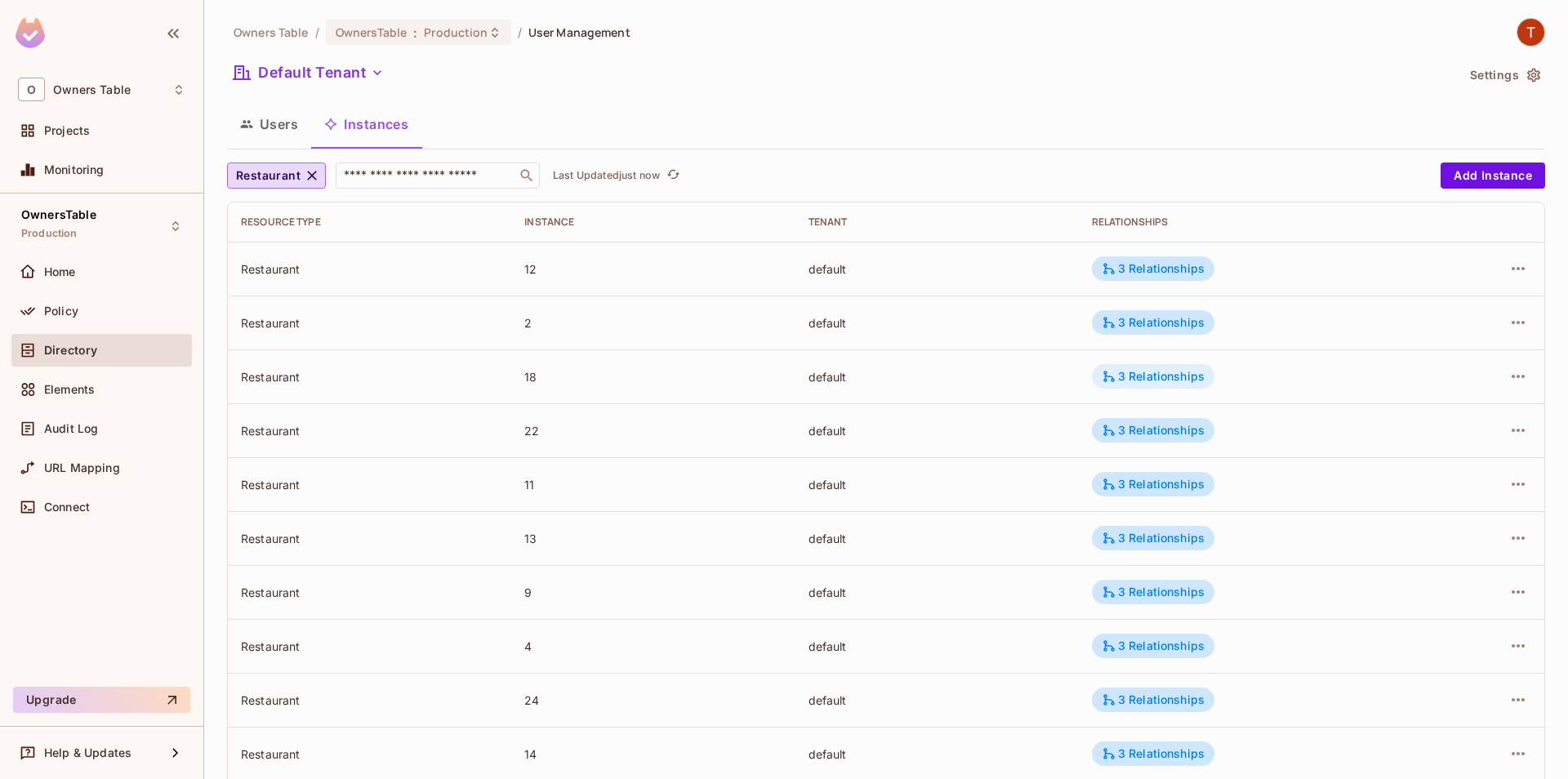
click at [1169, 376] on div "3 Relationships" at bounding box center [1153, 377] width 103 height 15
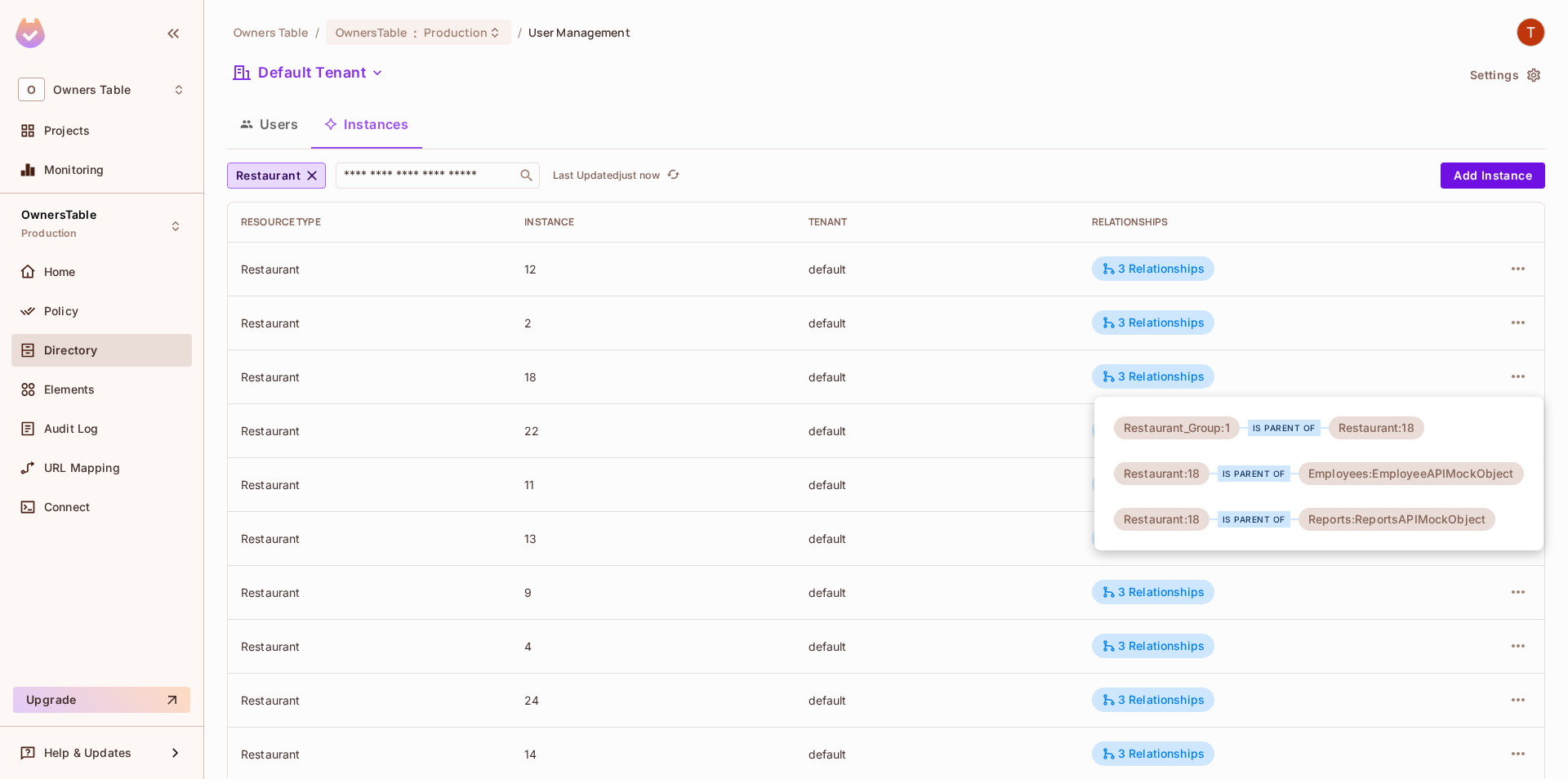
click at [1015, 486] on div at bounding box center [784, 390] width 1568 height 779
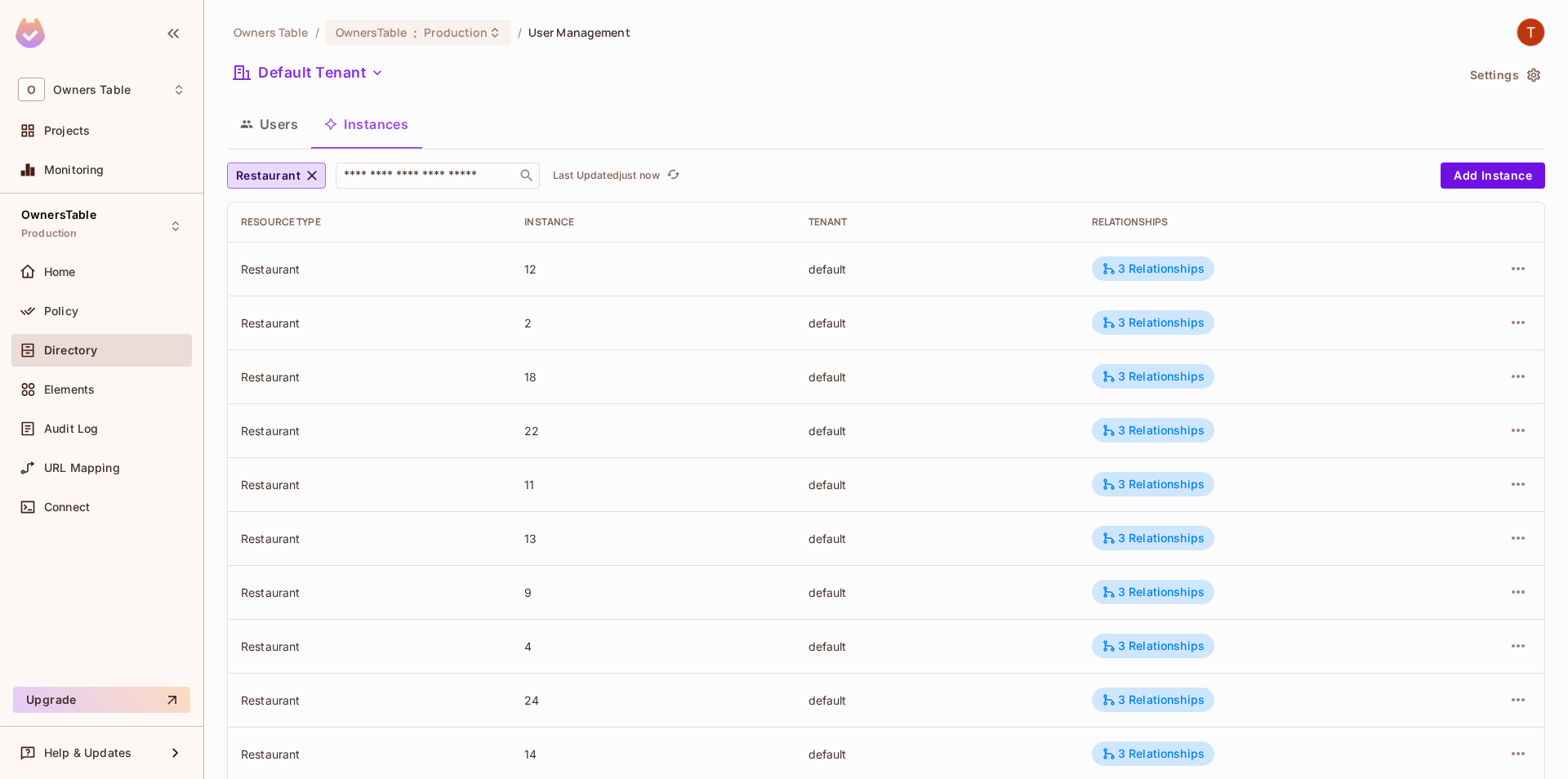
click at [1157, 436] on div "3 Relationships" at bounding box center [1153, 431] width 103 height 15
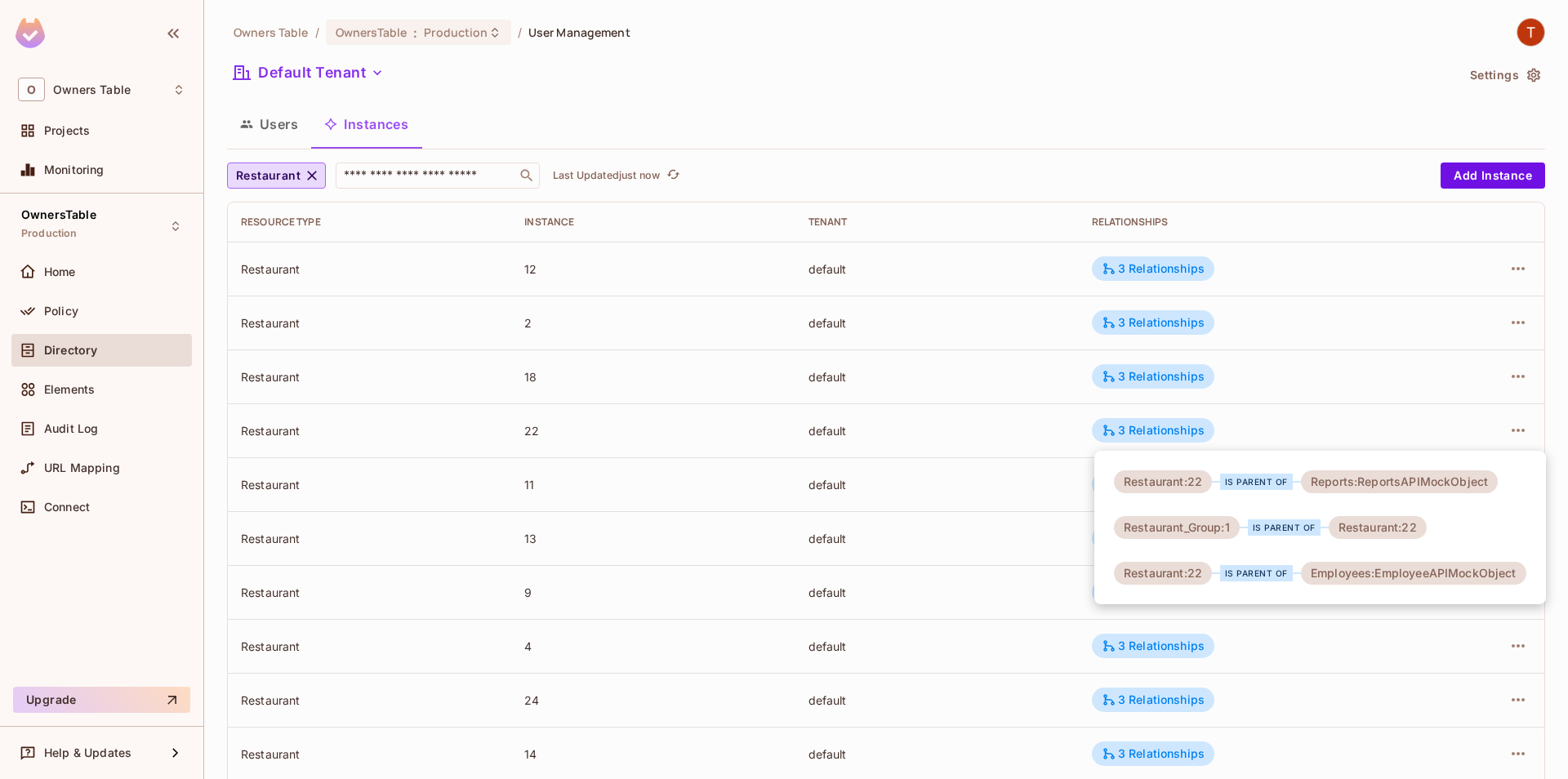
click at [998, 513] on div at bounding box center [784, 390] width 1568 height 779
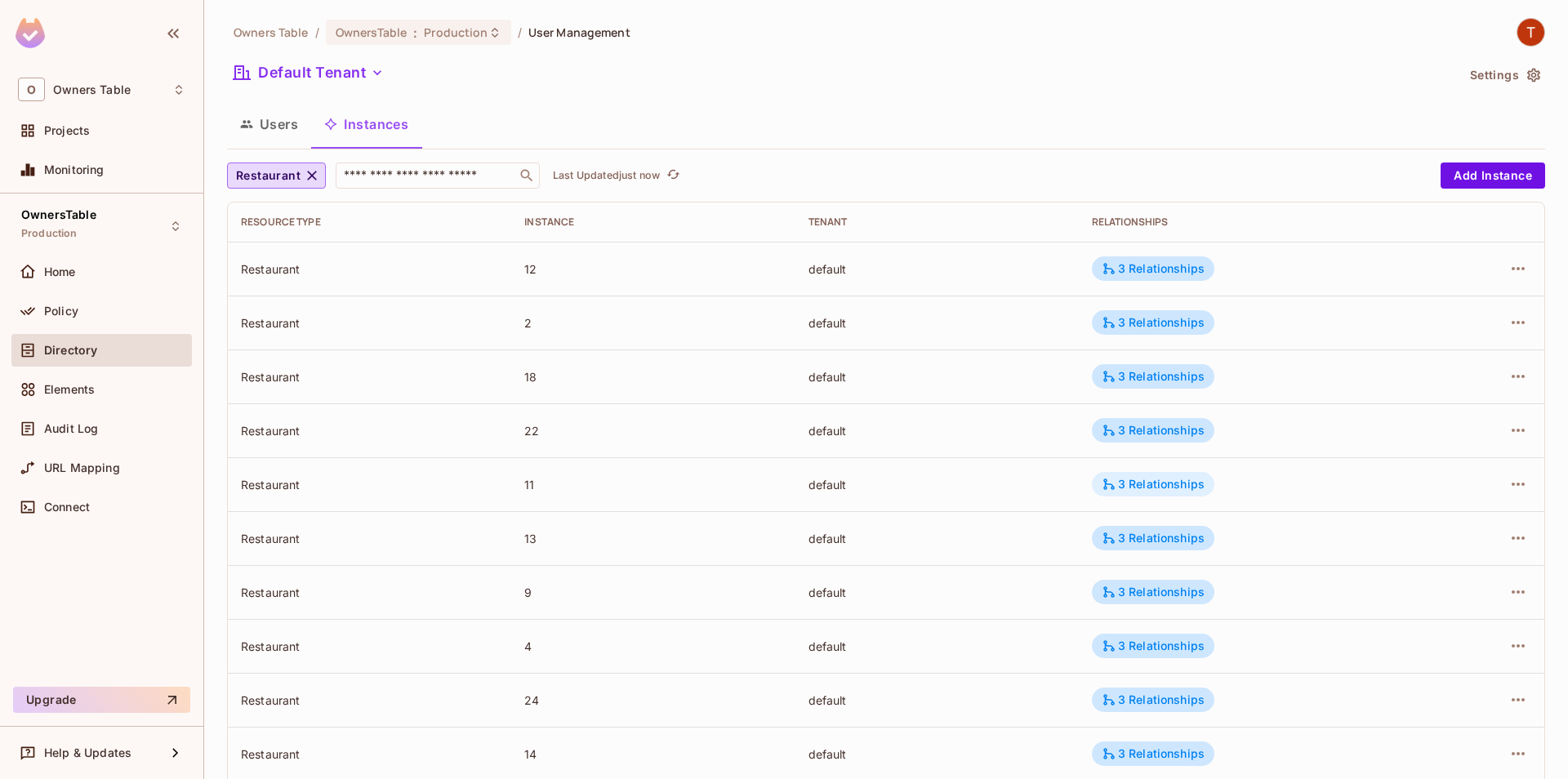
click at [1129, 483] on div "3 Relationships" at bounding box center [1153, 484] width 103 height 15
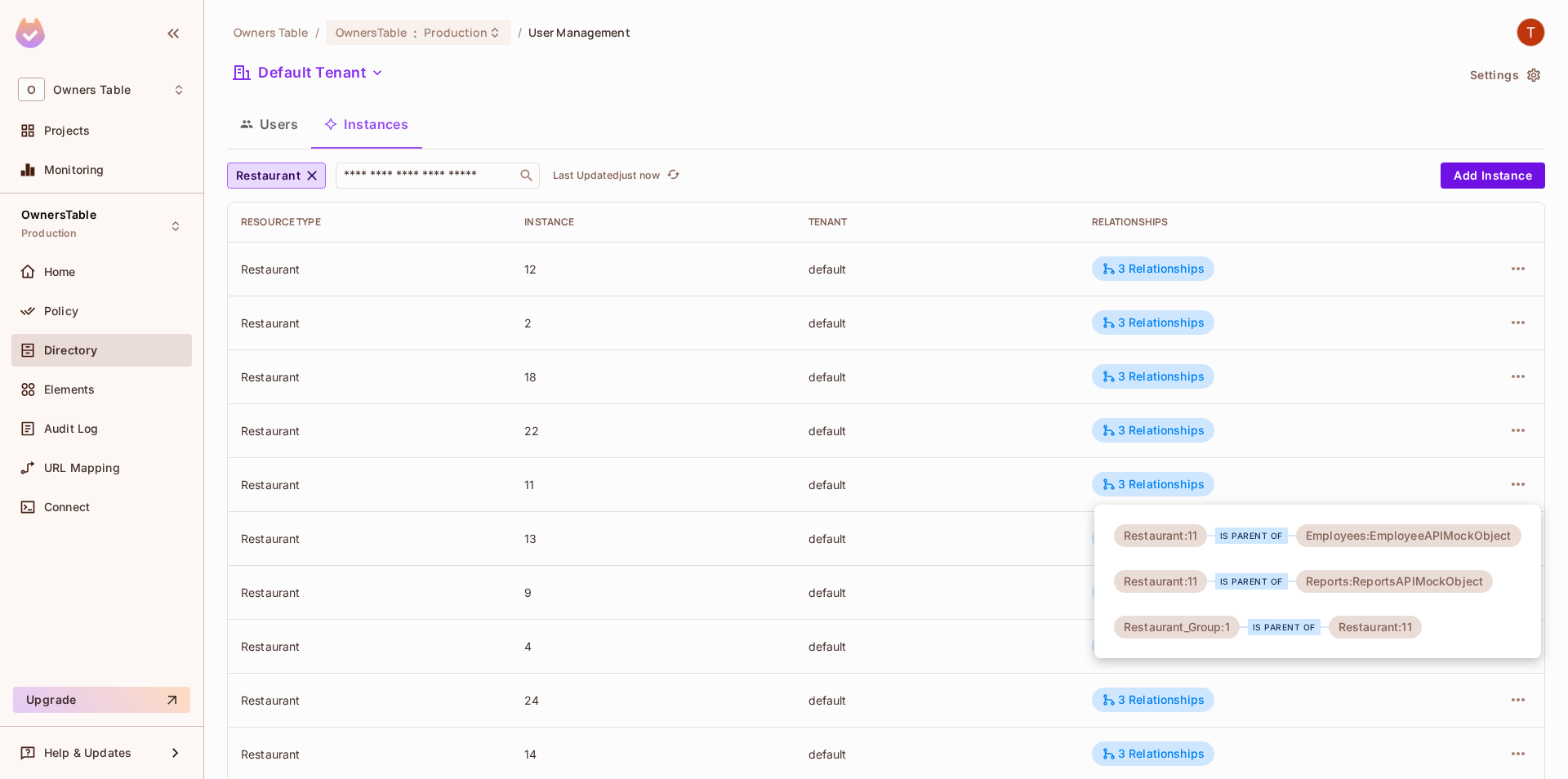
click at [938, 531] on div at bounding box center [784, 390] width 1568 height 779
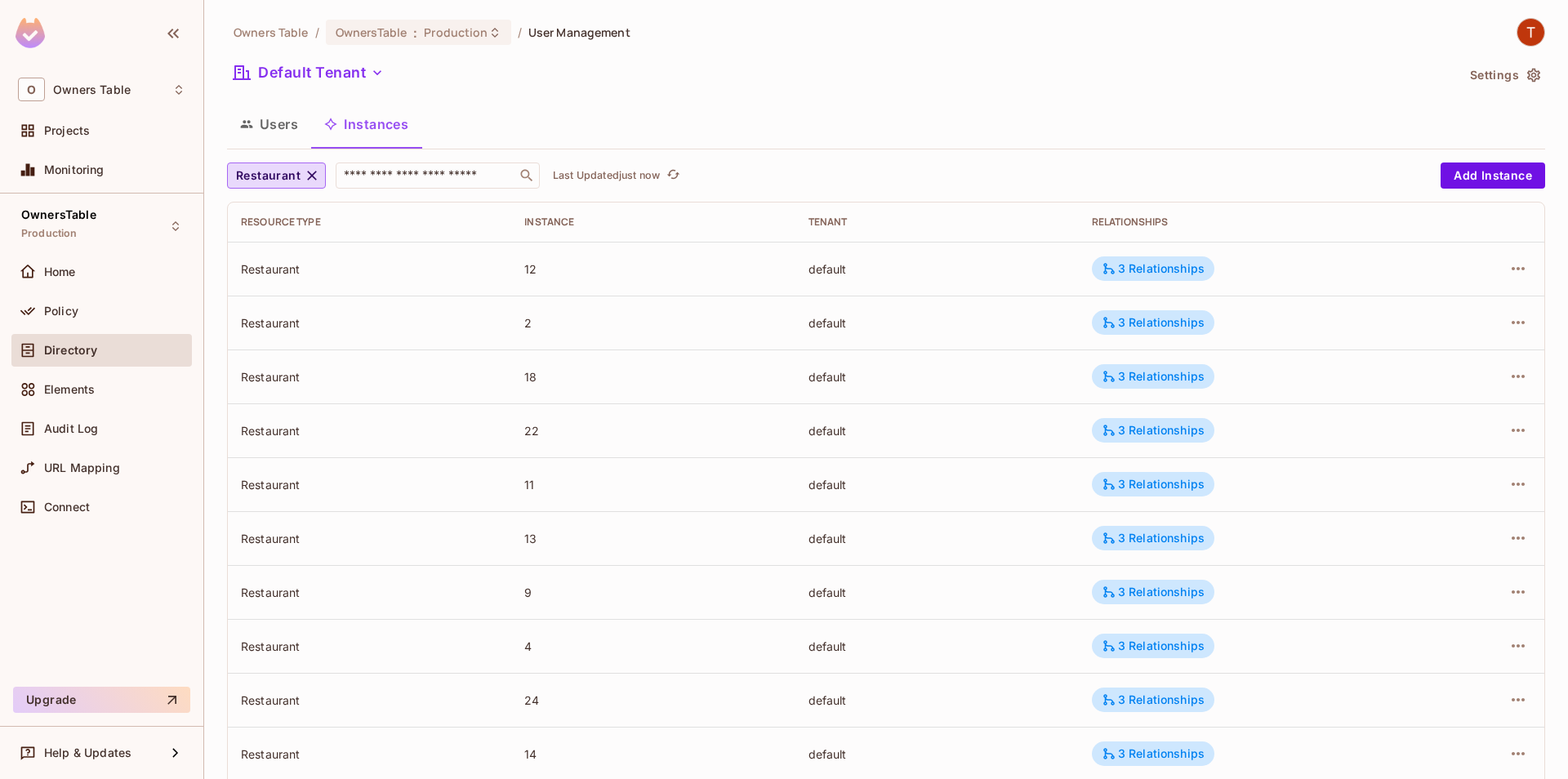
scroll to position [362, 0]
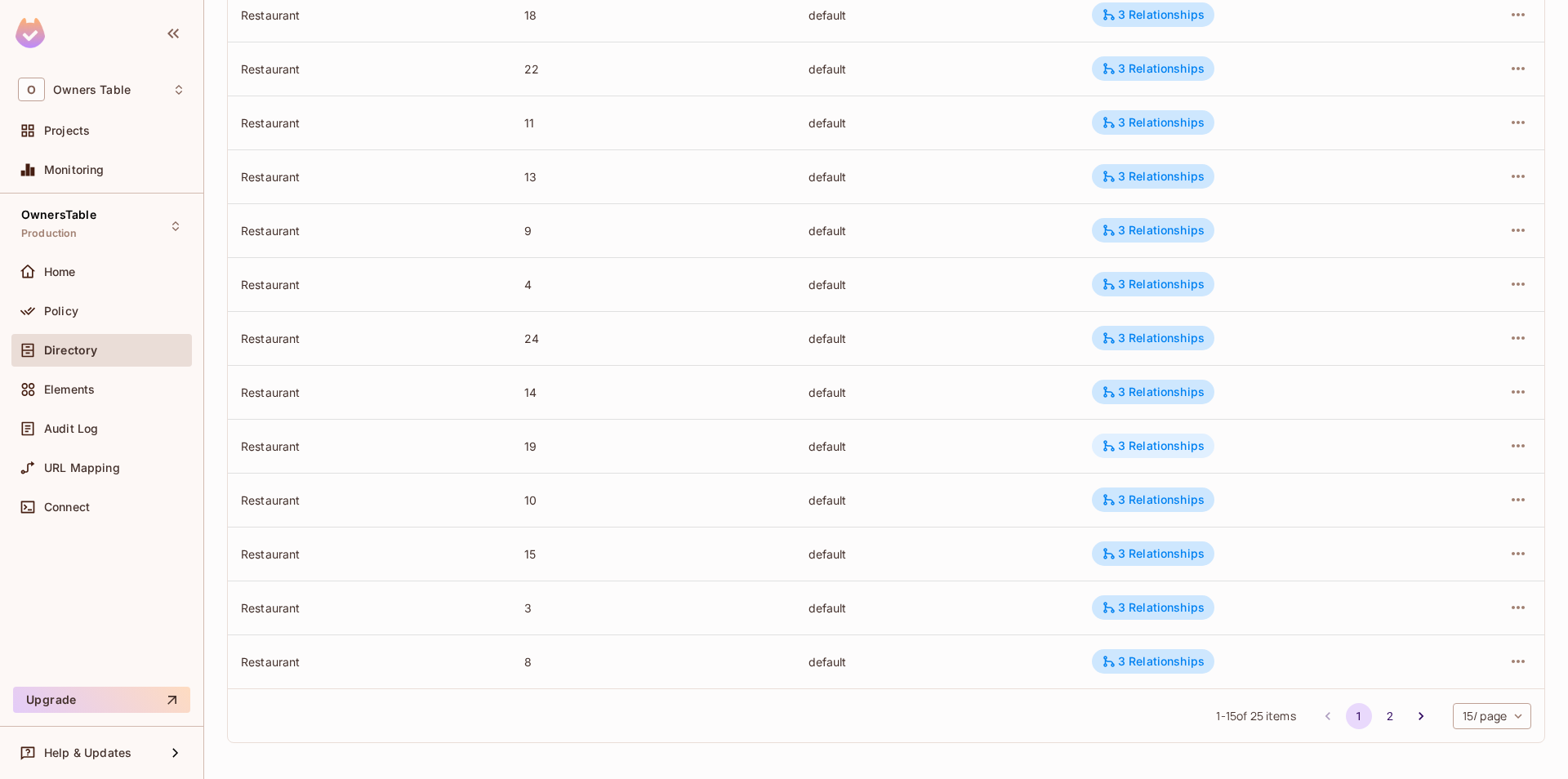
click at [1181, 444] on div "3 Relationships" at bounding box center [1153, 446] width 103 height 15
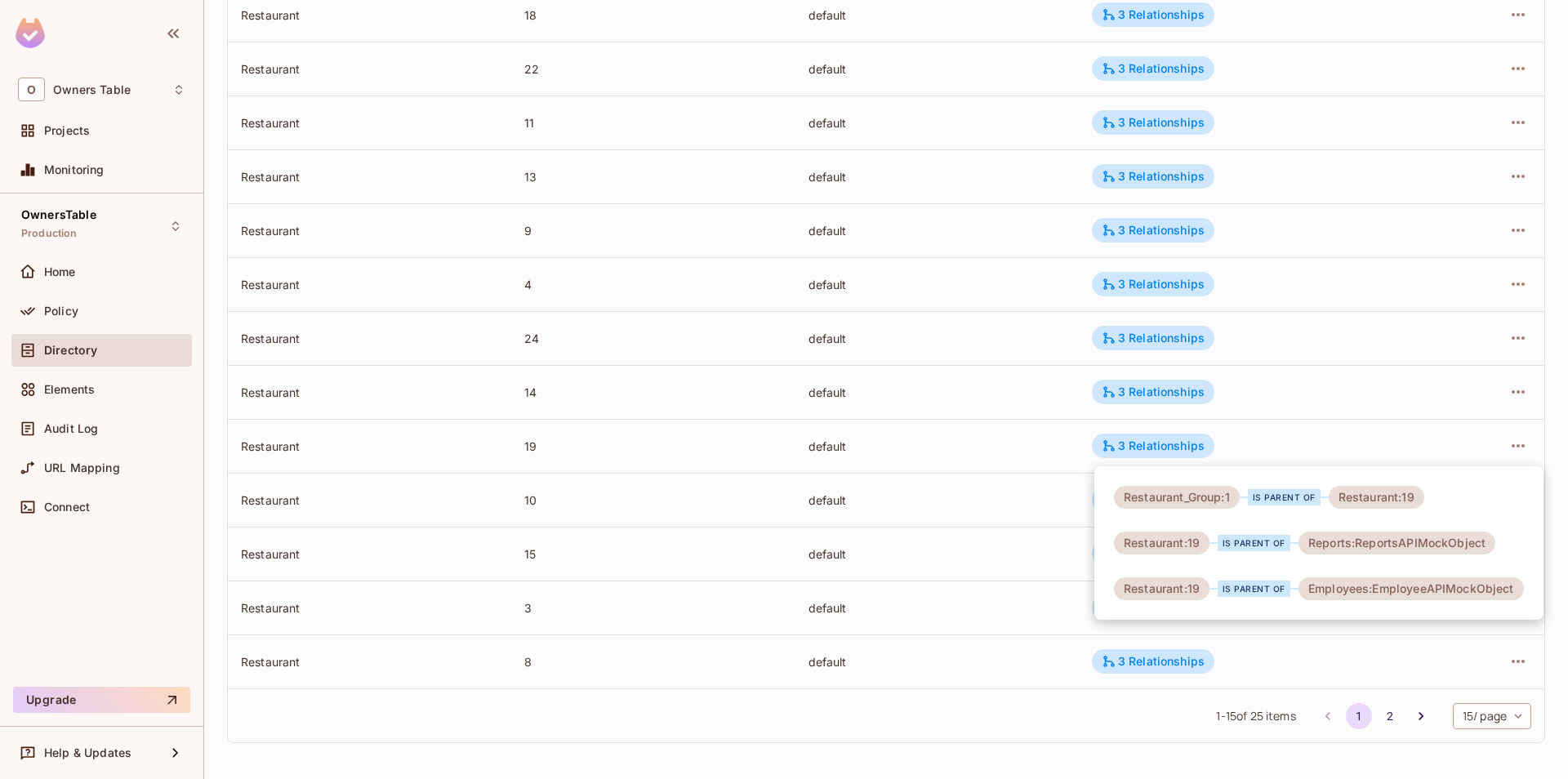
click at [962, 493] on div at bounding box center [784, 390] width 1568 height 779
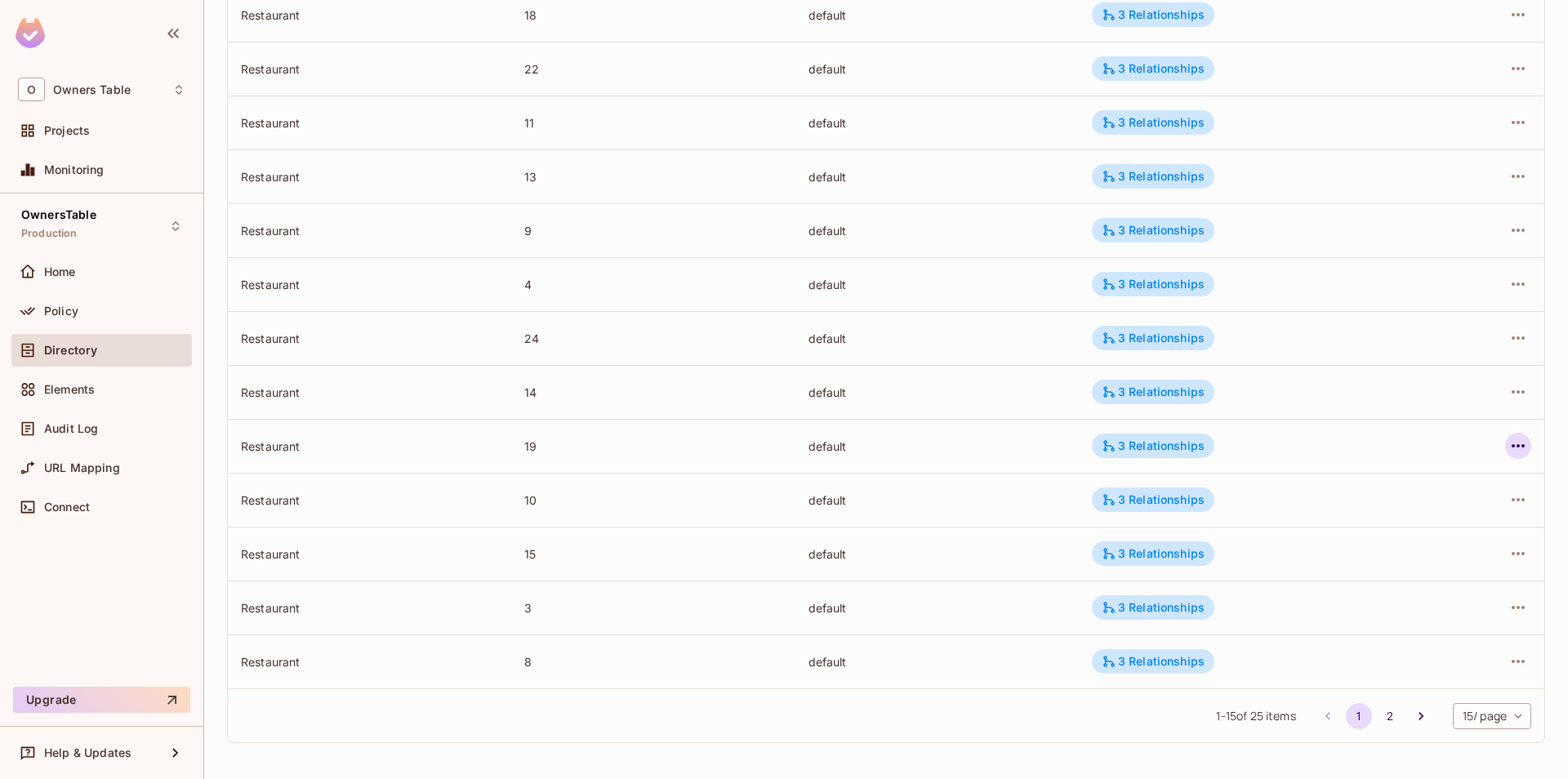
click at [1517, 447] on icon "button" at bounding box center [1518, 445] width 20 height 20
click at [1439, 516] on span "Edit Attributes" at bounding box center [1398, 519] width 91 height 27
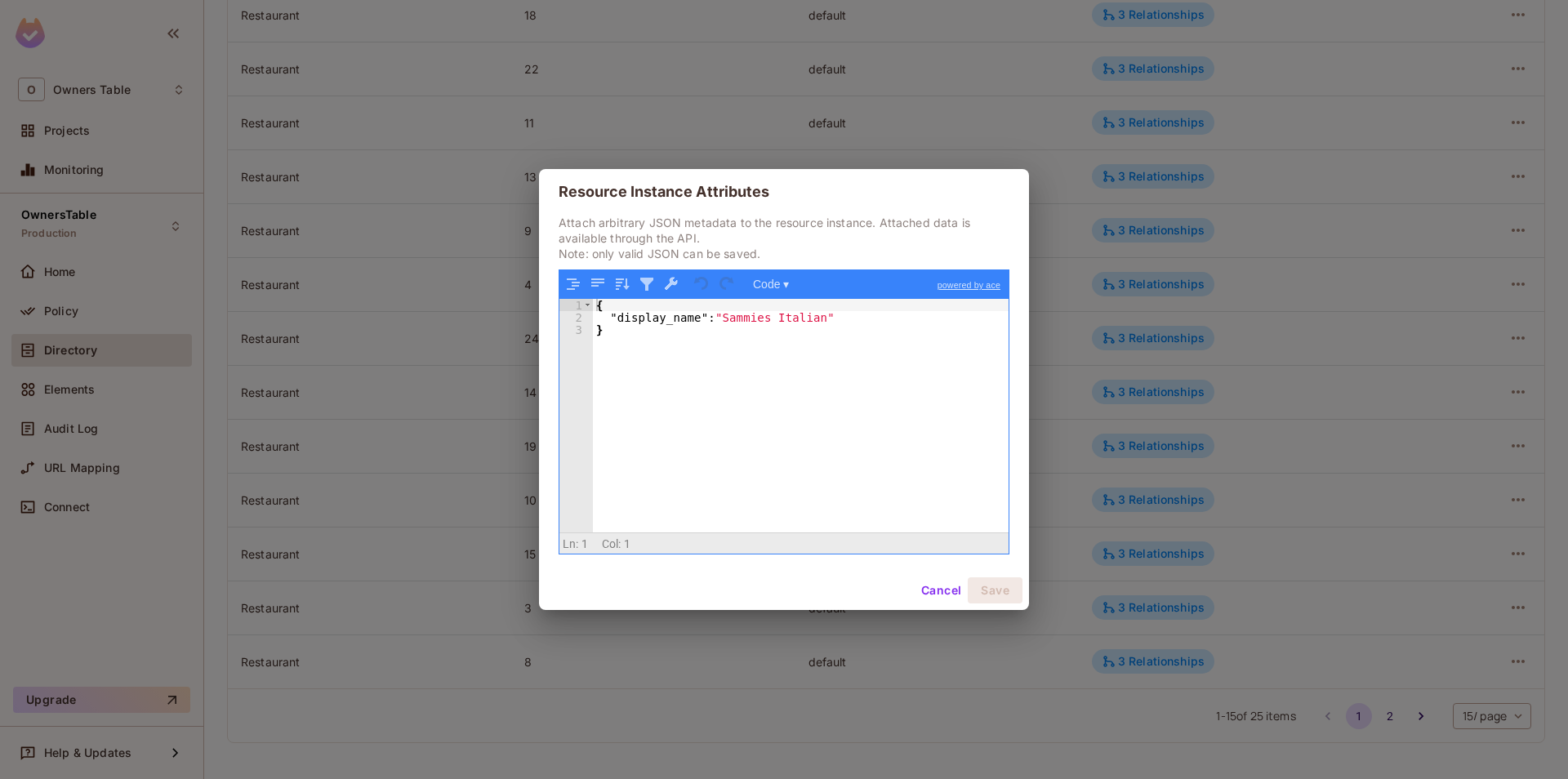
click at [919, 593] on button "Cancel" at bounding box center [941, 590] width 53 height 27
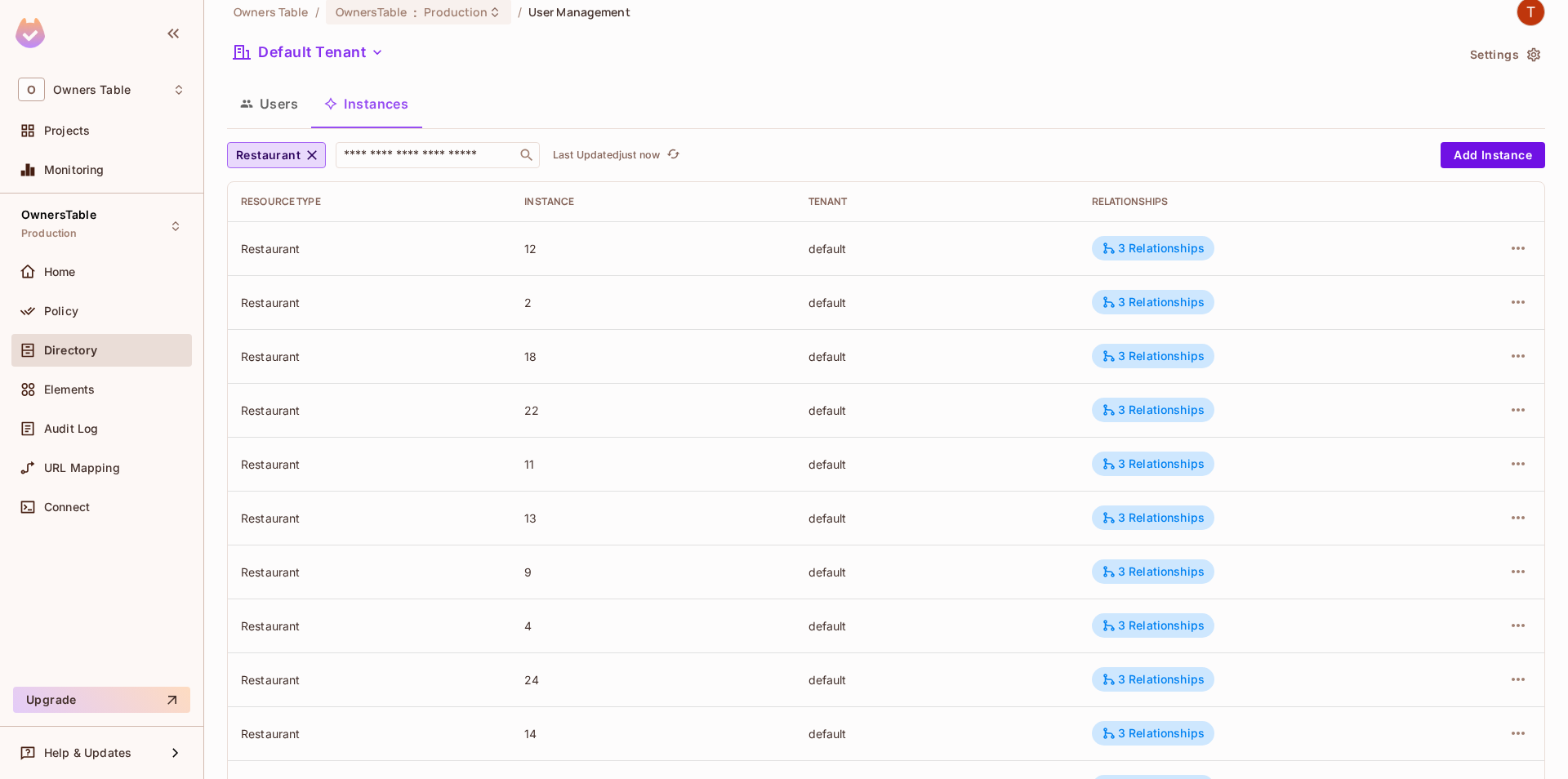
scroll to position [0, 0]
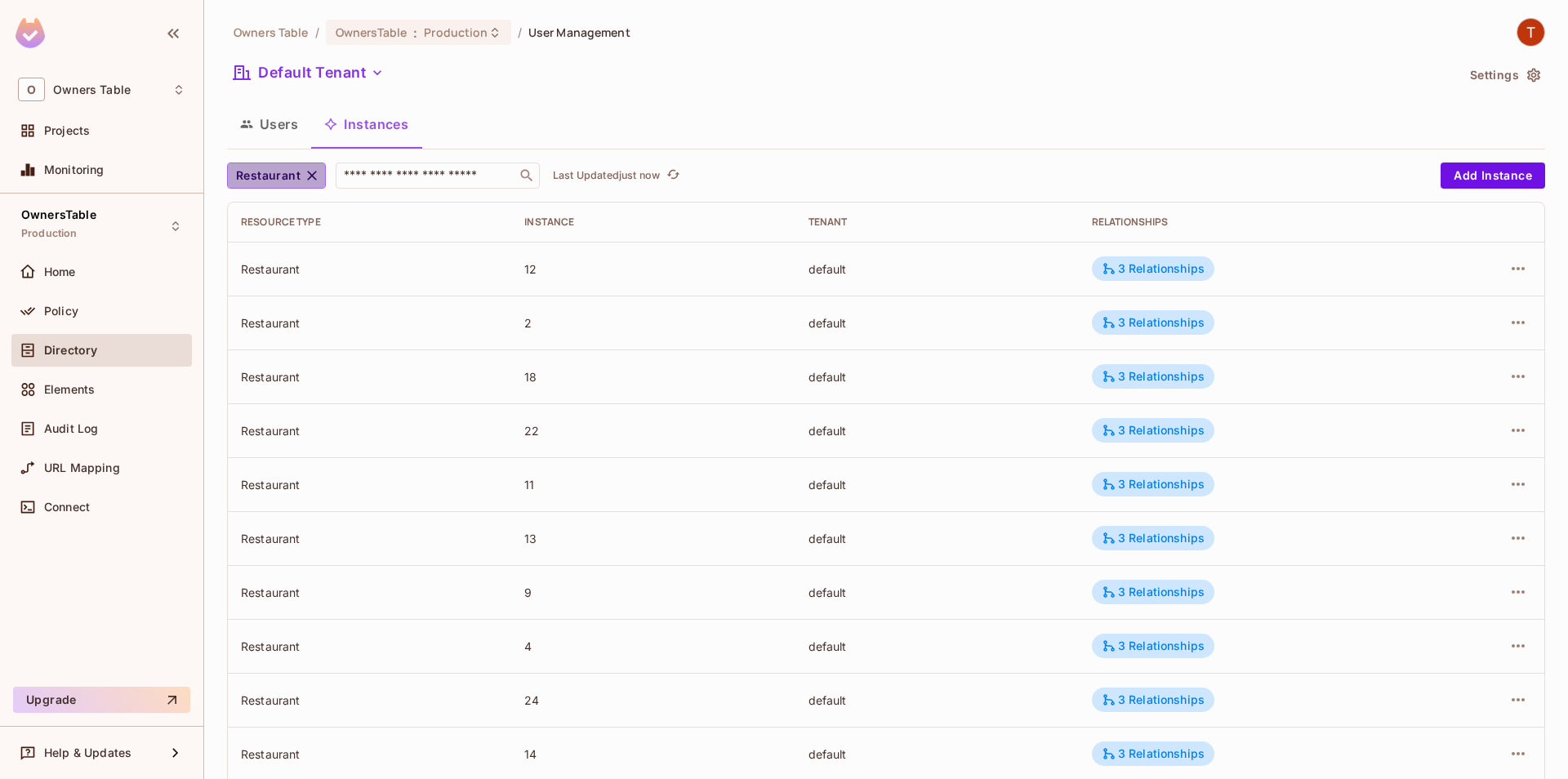
click at [263, 170] on span "Restaurant" at bounding box center [268, 176] width 64 height 21
click at [315, 260] on li "Restaurant Group" at bounding box center [288, 251] width 121 height 35
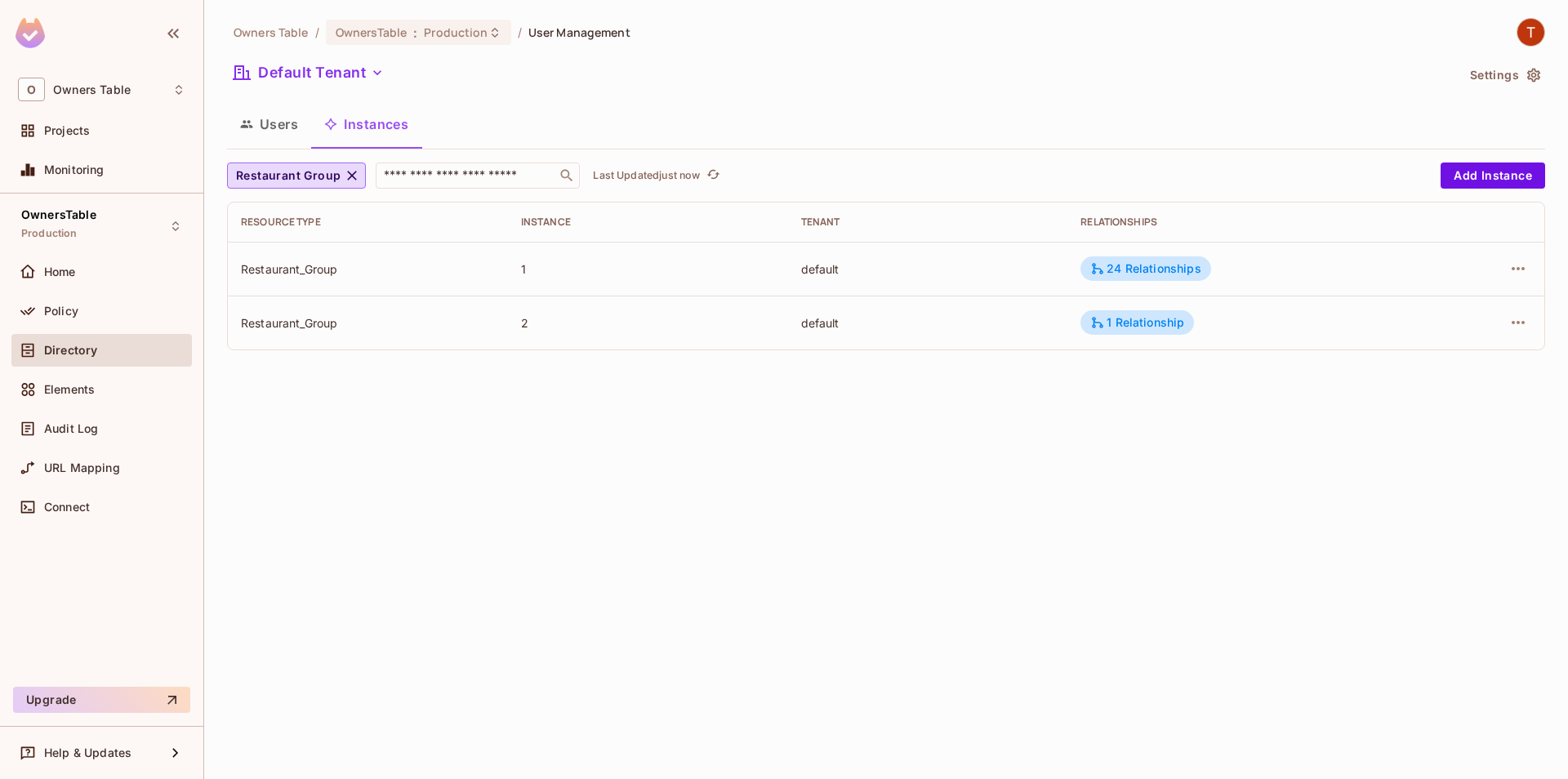
click at [279, 163] on div "Owners Table / OwnersTable : Production / User Management Default Tenant Settin…" at bounding box center [886, 190] width 1318 height 346
click at [315, 183] on span "Restaurant Group" at bounding box center [288, 176] width 104 height 21
click at [320, 222] on li "Restaurant" at bounding box center [302, 212] width 151 height 35
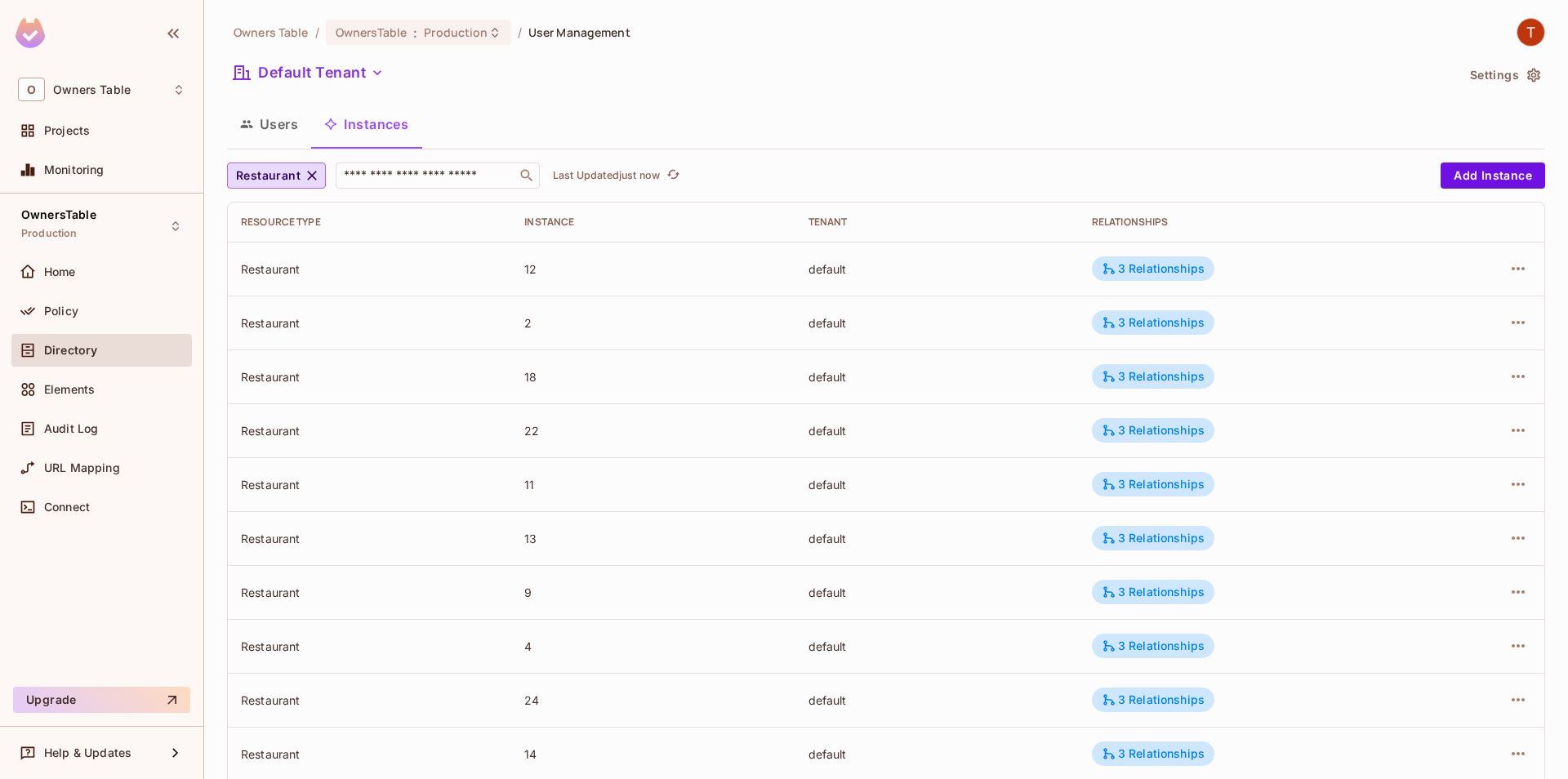
scroll to position [362, 0]
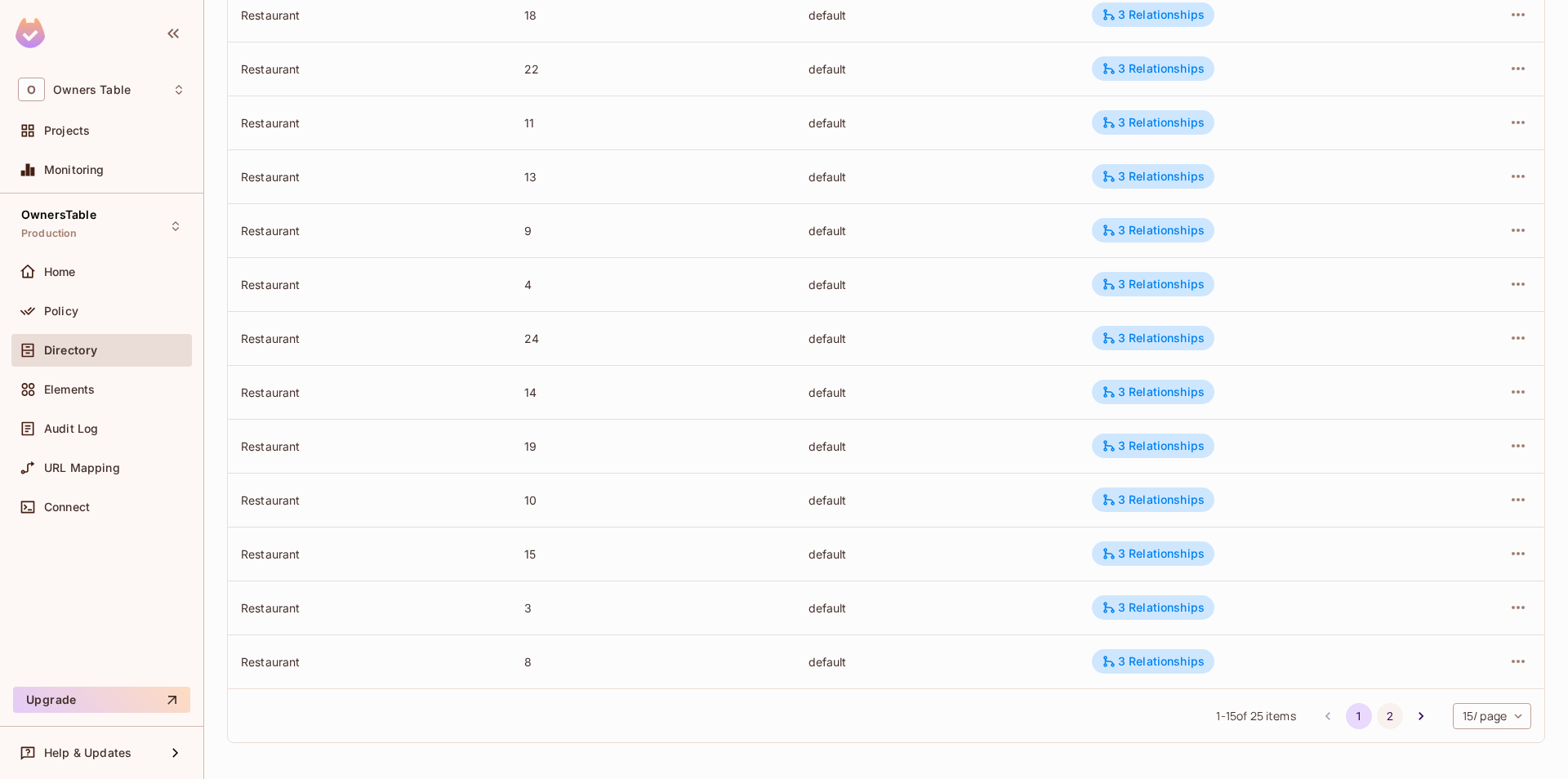
click at [1386, 722] on button "2" at bounding box center [1390, 716] width 27 height 27
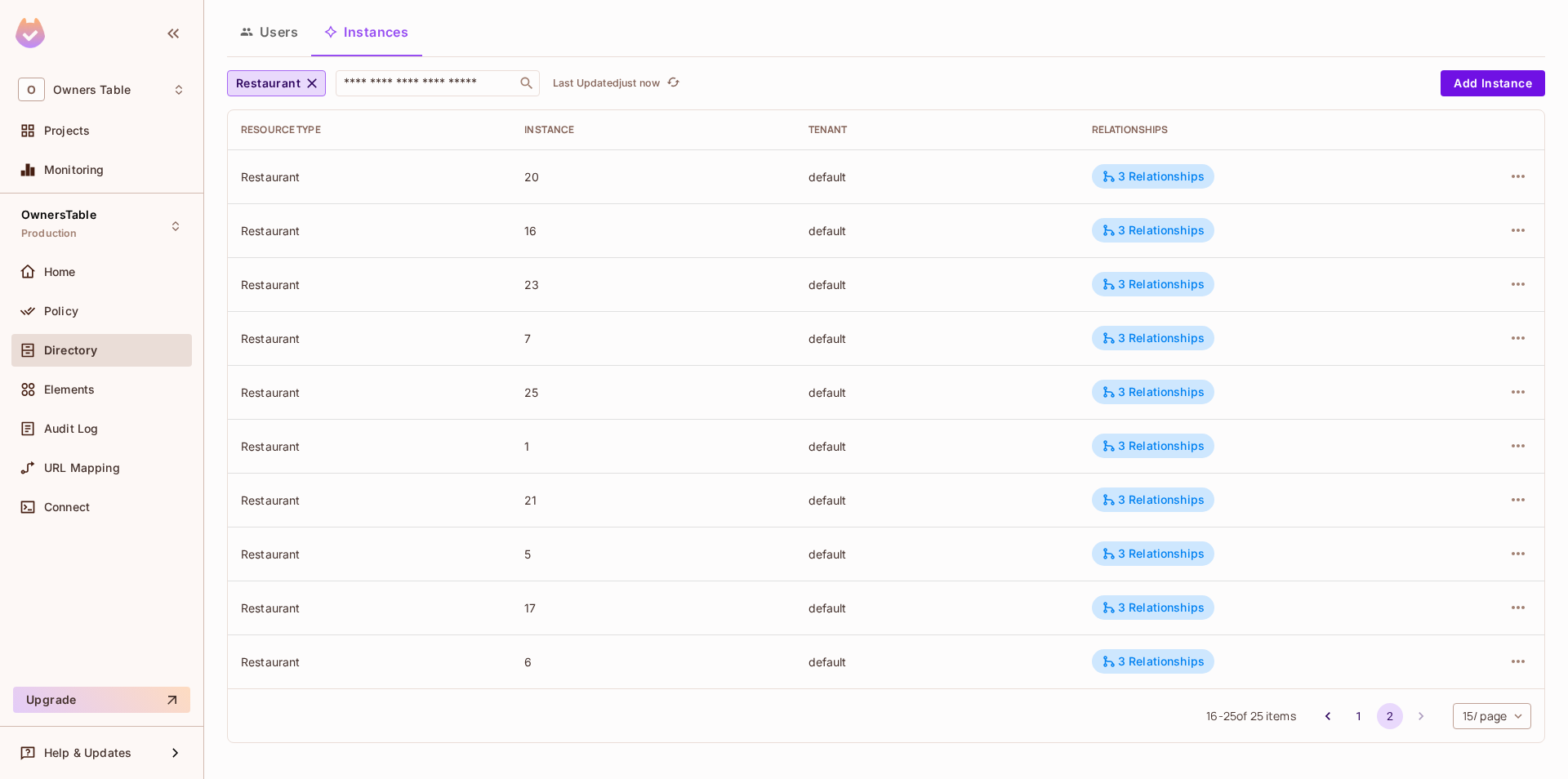
scroll to position [0, 0]
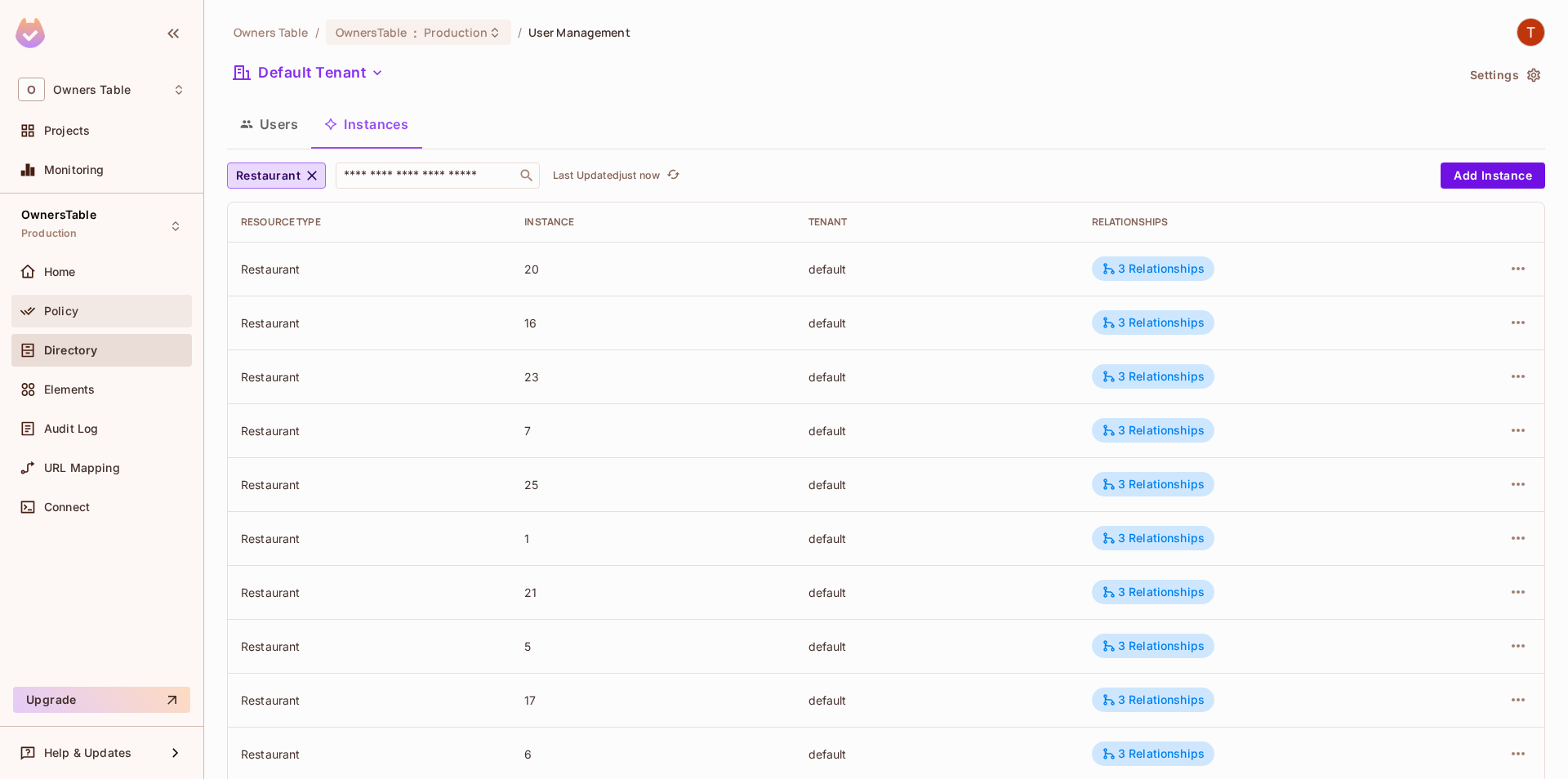
click at [144, 317] on div "Policy" at bounding box center [101, 311] width 168 height 20
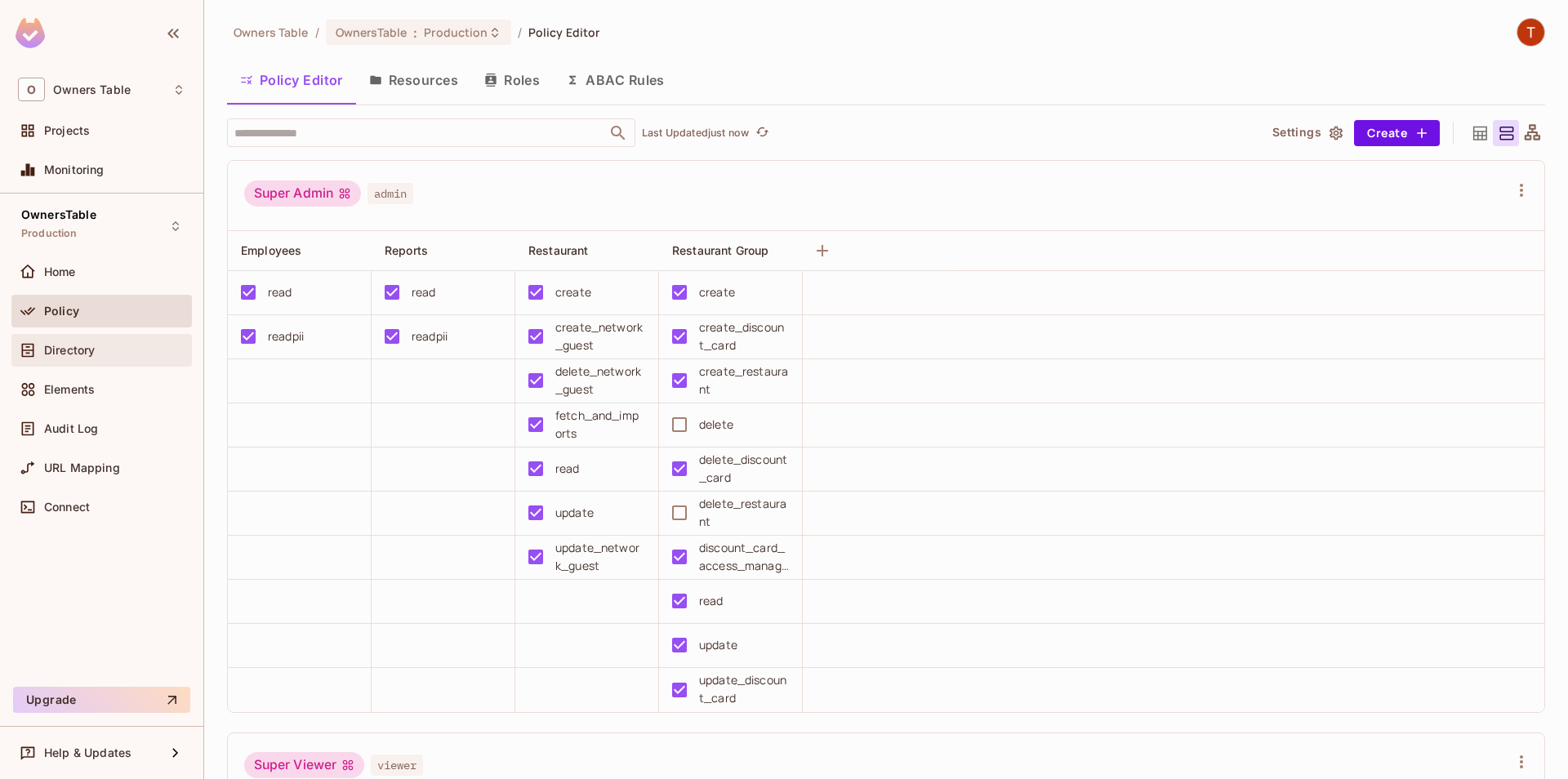
click at [81, 362] on div "Directory" at bounding box center [101, 351] width 181 height 32
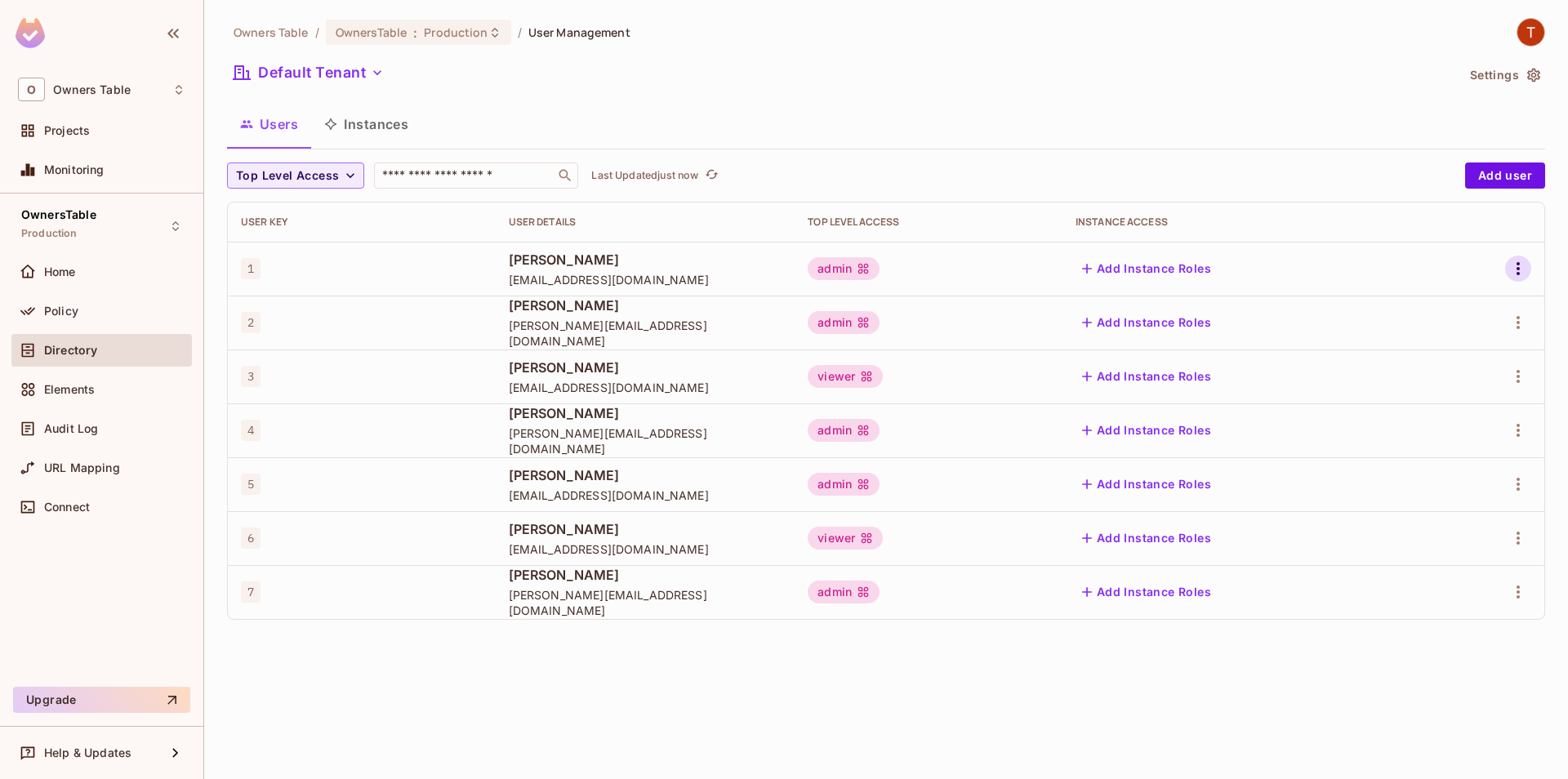
click at [1526, 272] on icon "button" at bounding box center [1518, 268] width 20 height 20
click at [1433, 296] on span "Edit" at bounding box center [1433, 306] width 32 height 27
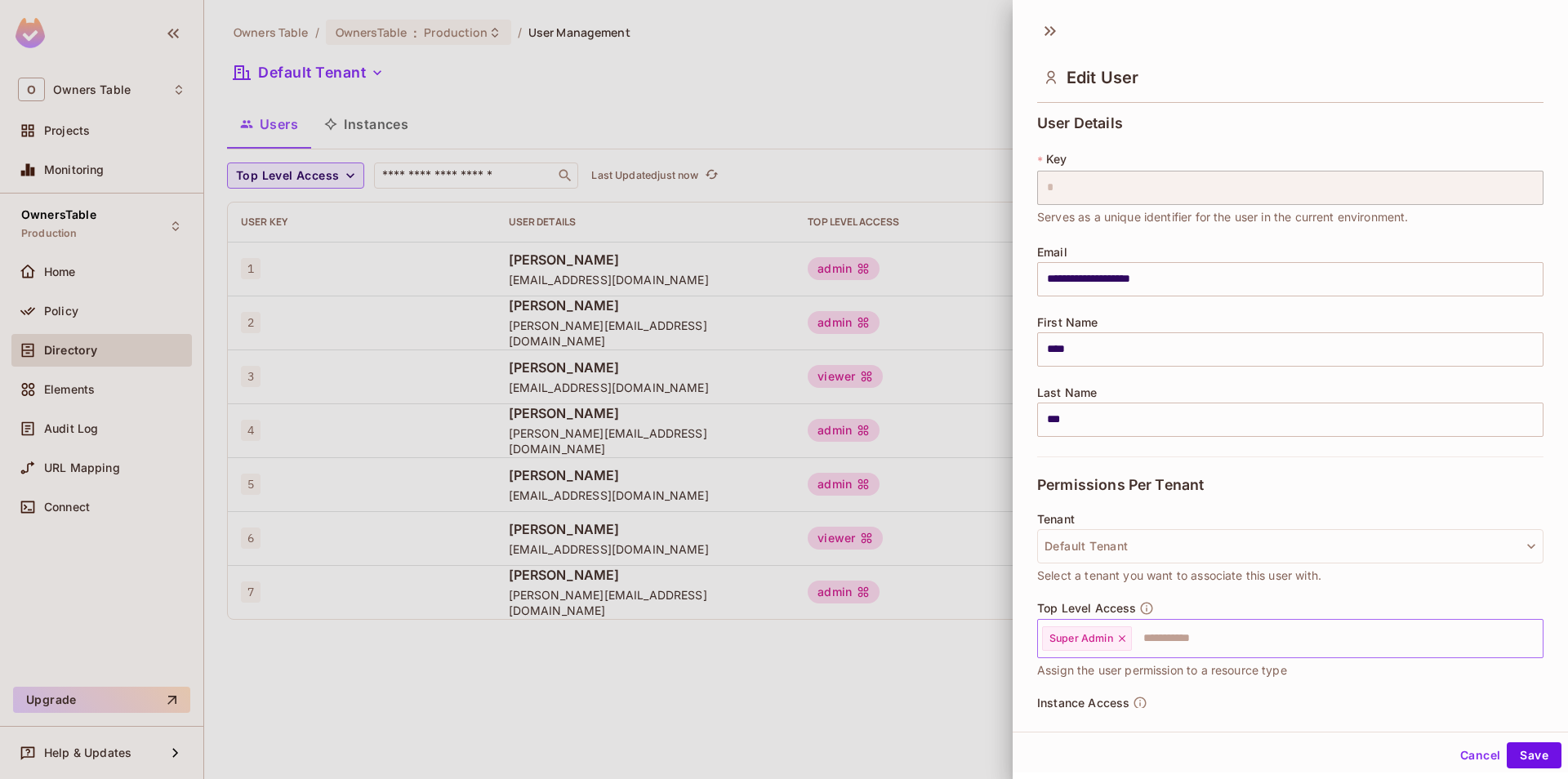
click at [1128, 639] on div "Super Admin" at bounding box center [1087, 639] width 90 height 25
click at [1127, 638] on icon at bounding box center [1122, 639] width 11 height 11
click at [1127, 638] on input "text" at bounding box center [1275, 639] width 471 height 32
click at [1123, 703] on li "Super Viewer" at bounding box center [1290, 708] width 506 height 29
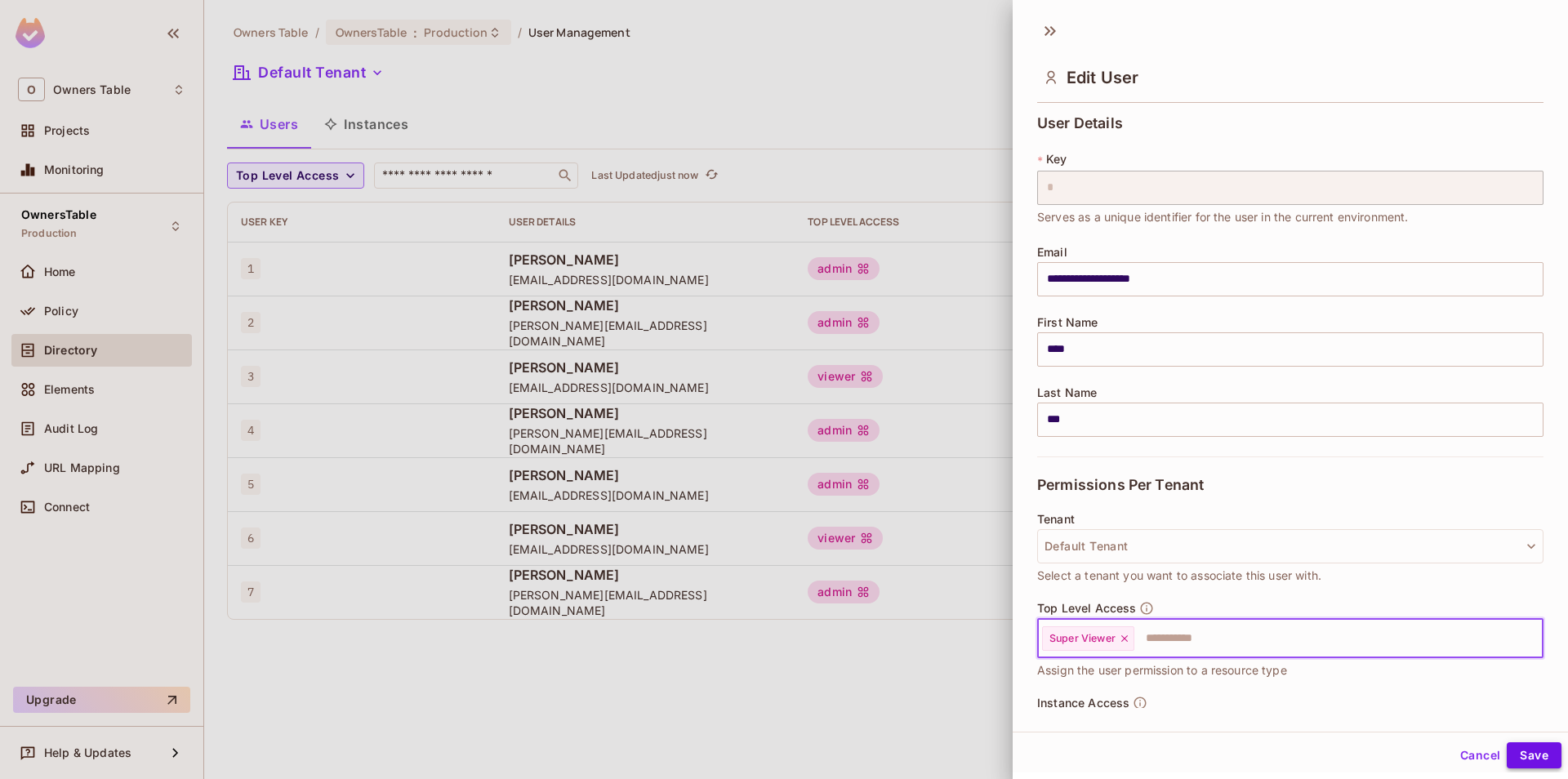
click at [1543, 763] on button "Save" at bounding box center [1534, 756] width 55 height 27
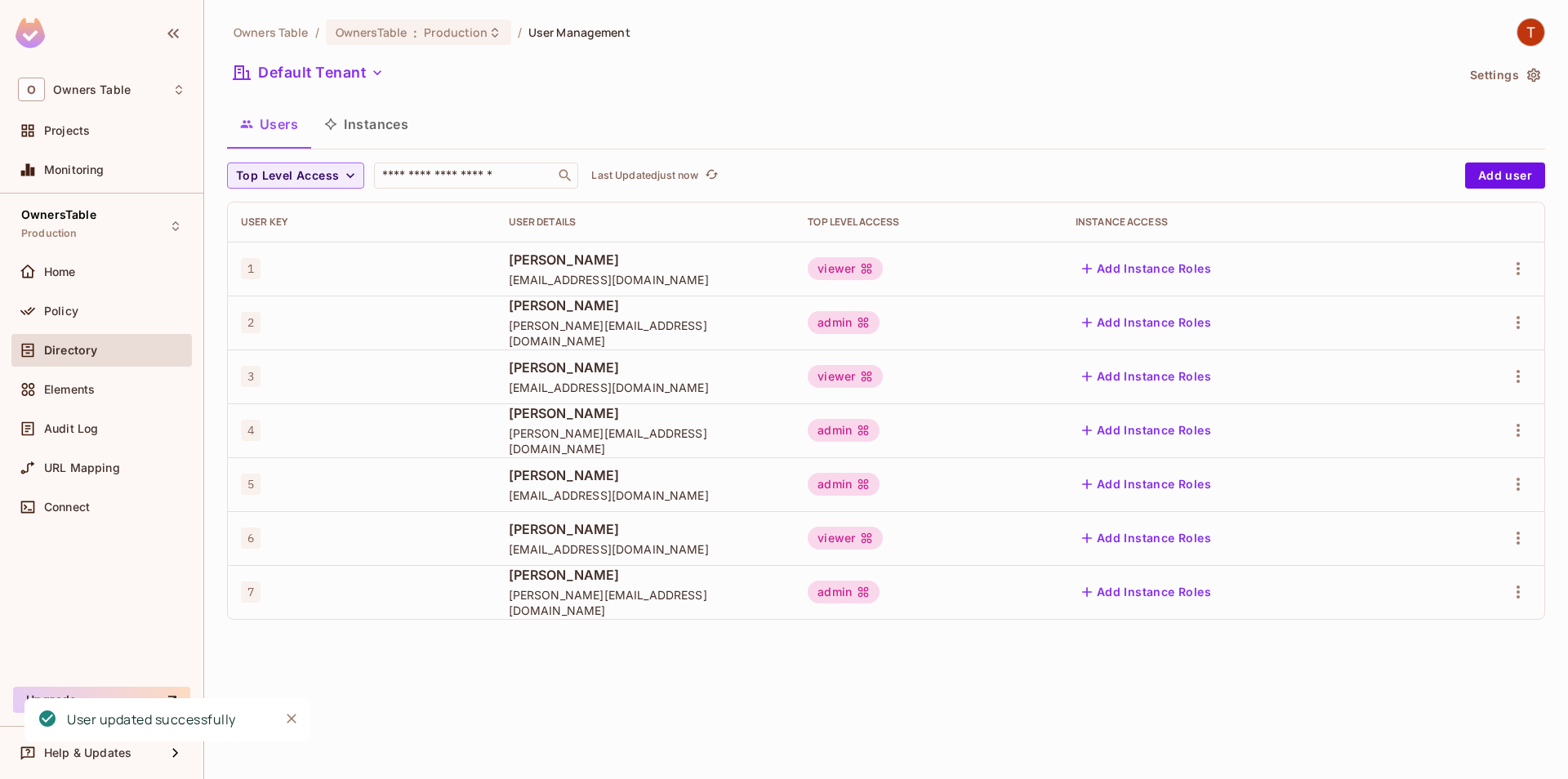
click at [369, 134] on button "Instances" at bounding box center [366, 123] width 110 height 41
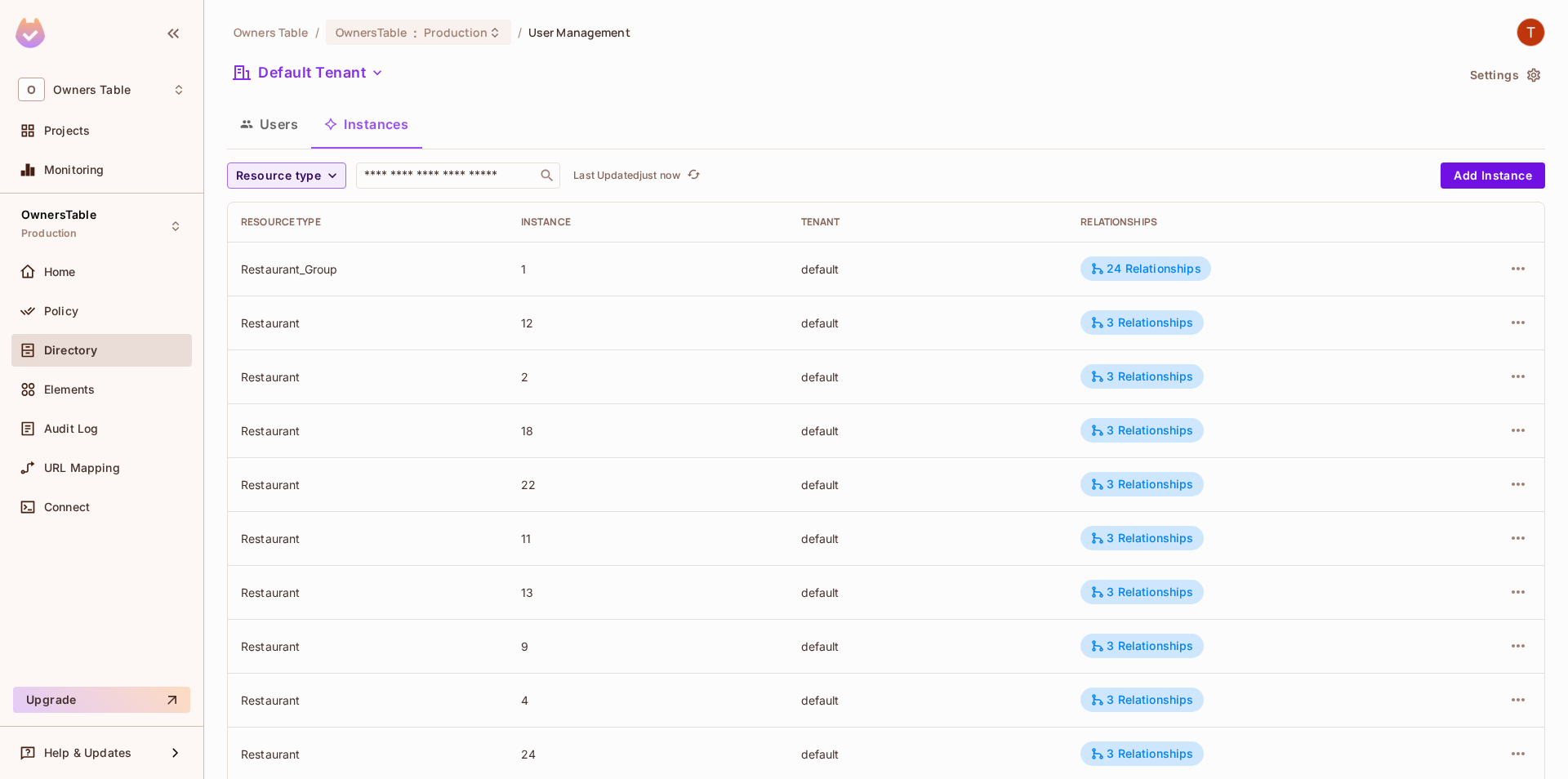
scroll to position [362, 0]
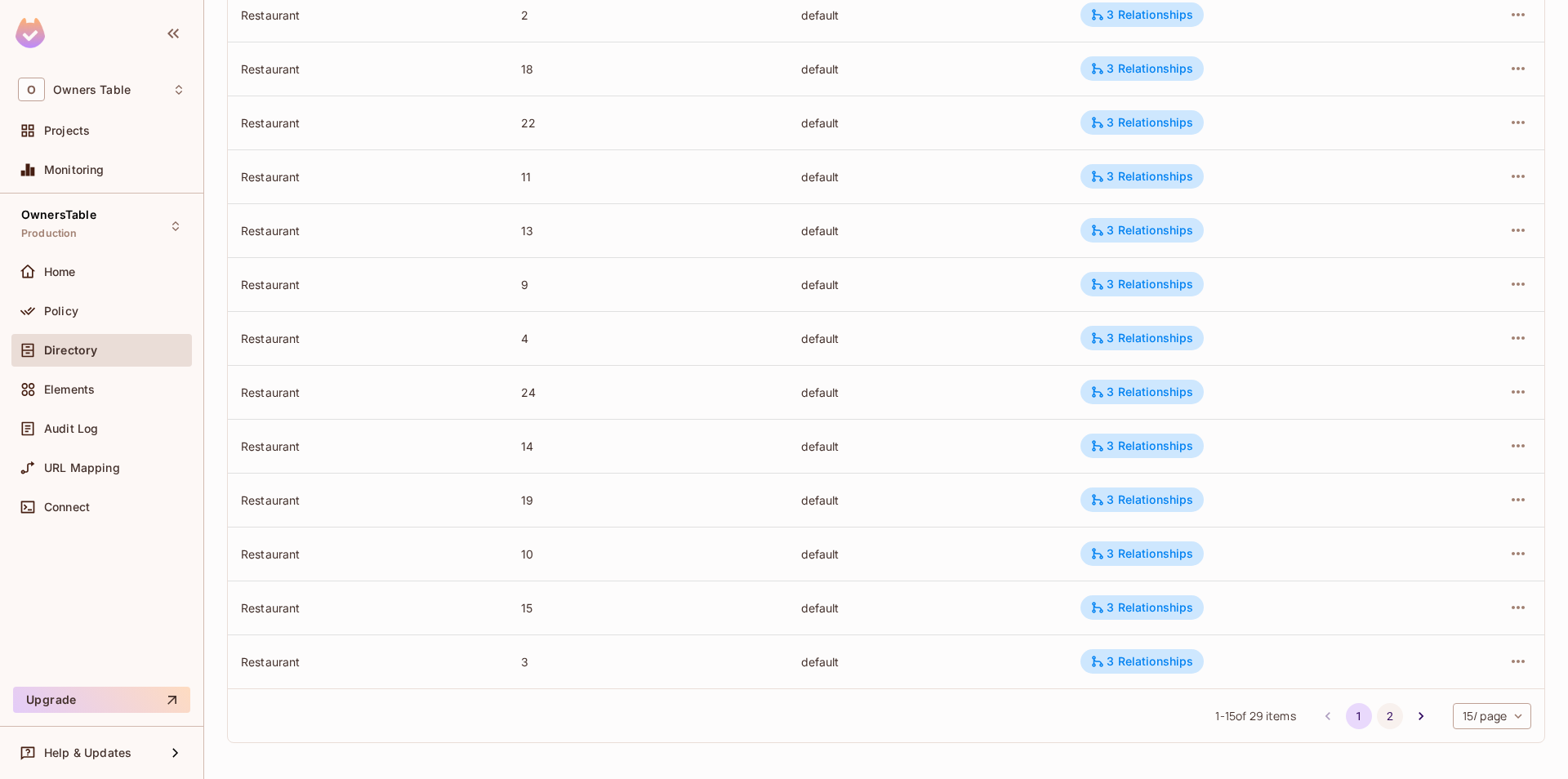
click at [1388, 716] on button "2" at bounding box center [1390, 716] width 27 height 27
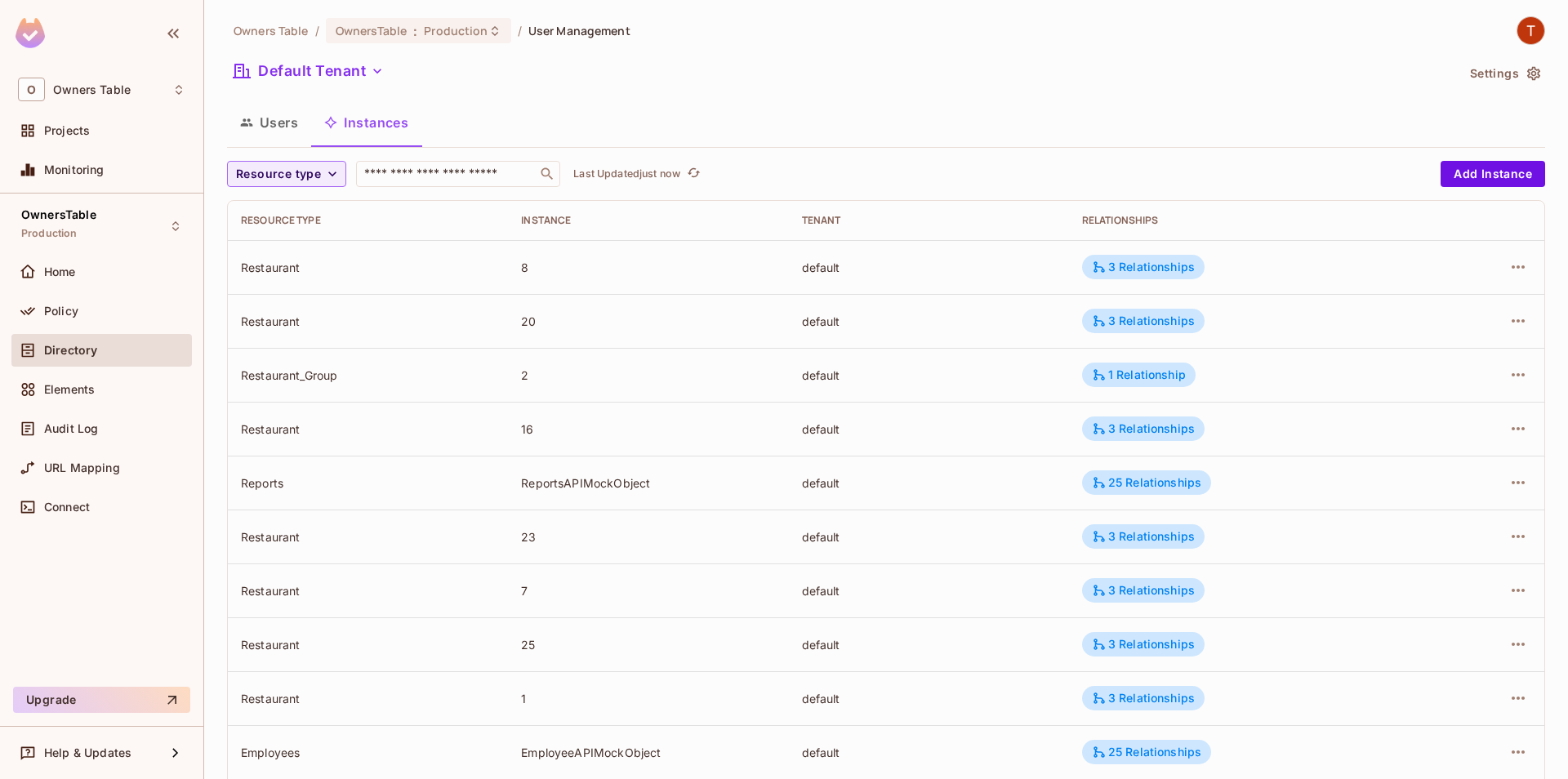
scroll to position [0, 0]
click at [315, 172] on span "Resource type" at bounding box center [279, 176] width 85 height 21
click at [313, 220] on span "Restaurant" at bounding box center [287, 212] width 96 height 15
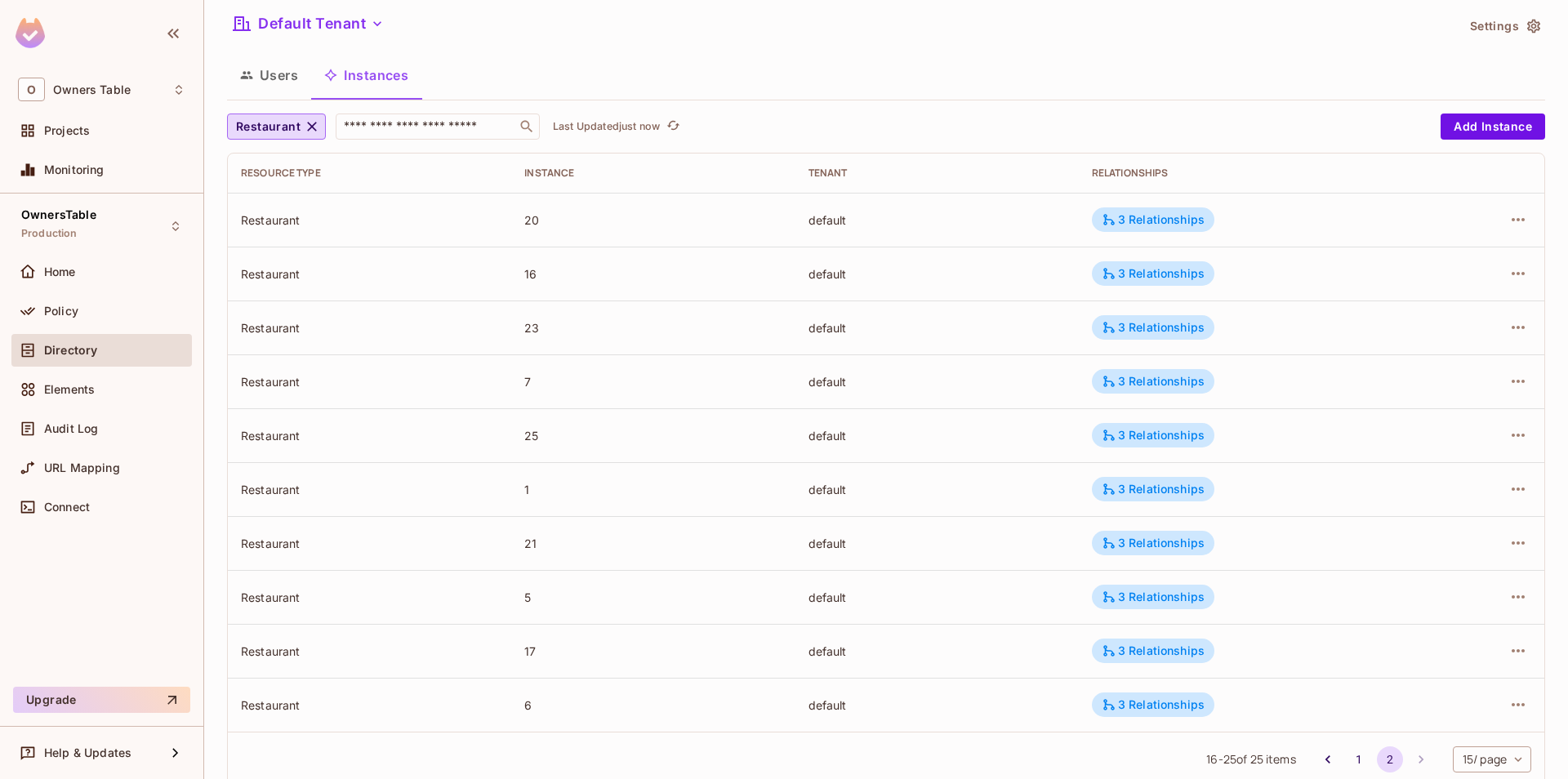
scroll to position [92, 0]
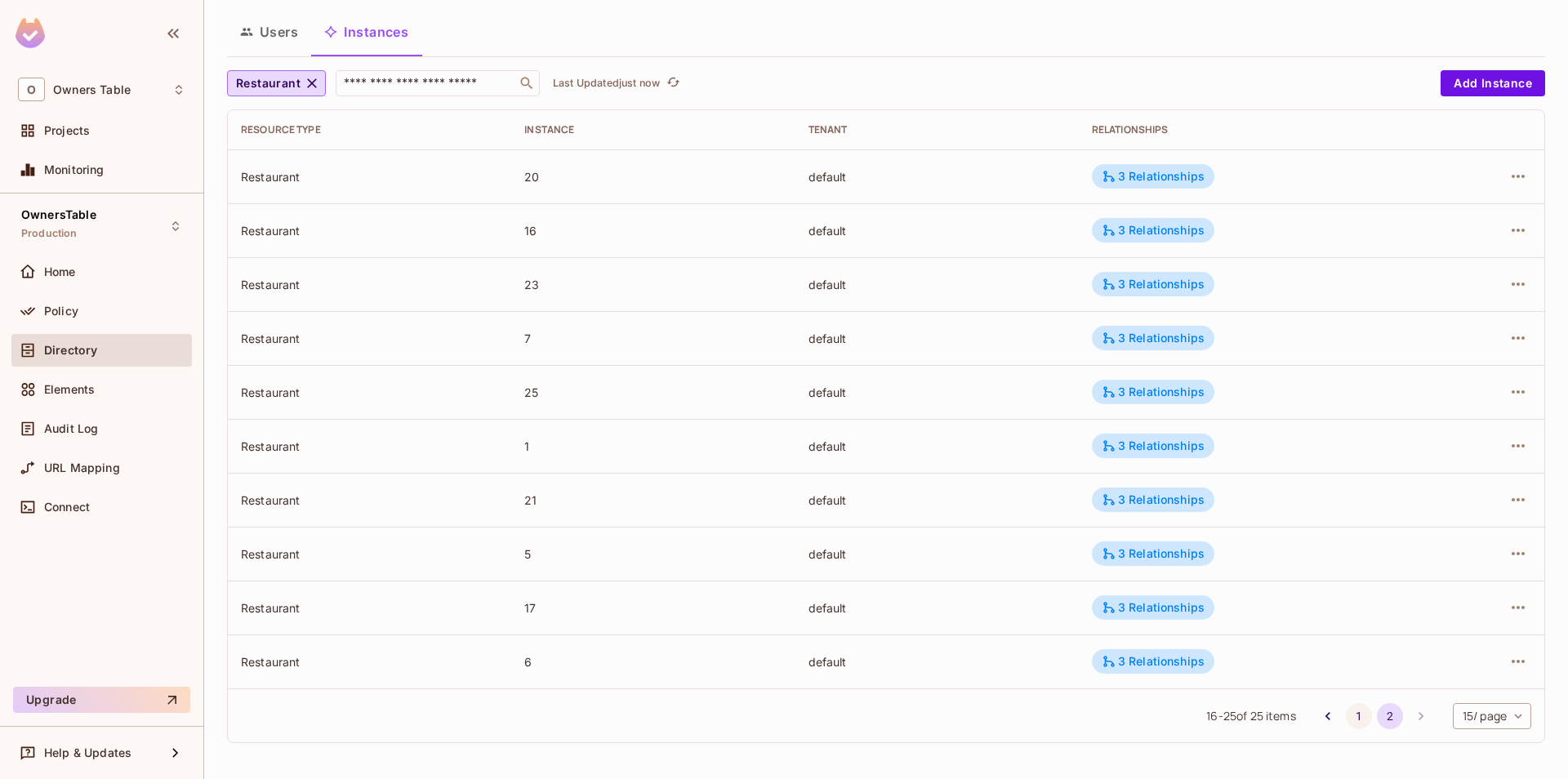
click at [1363, 717] on button "1" at bounding box center [1360, 716] width 27 height 27
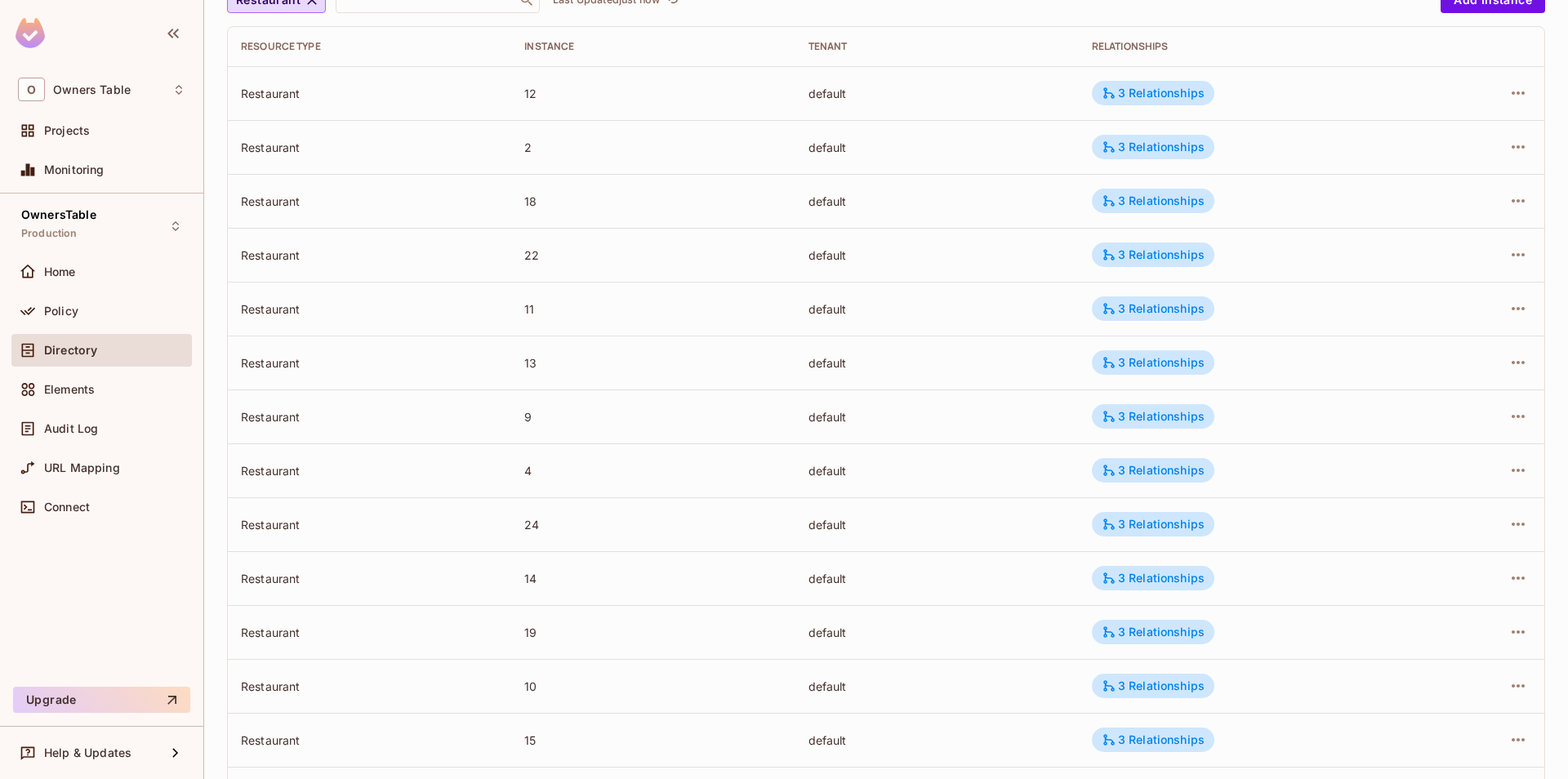
scroll to position [362, 0]
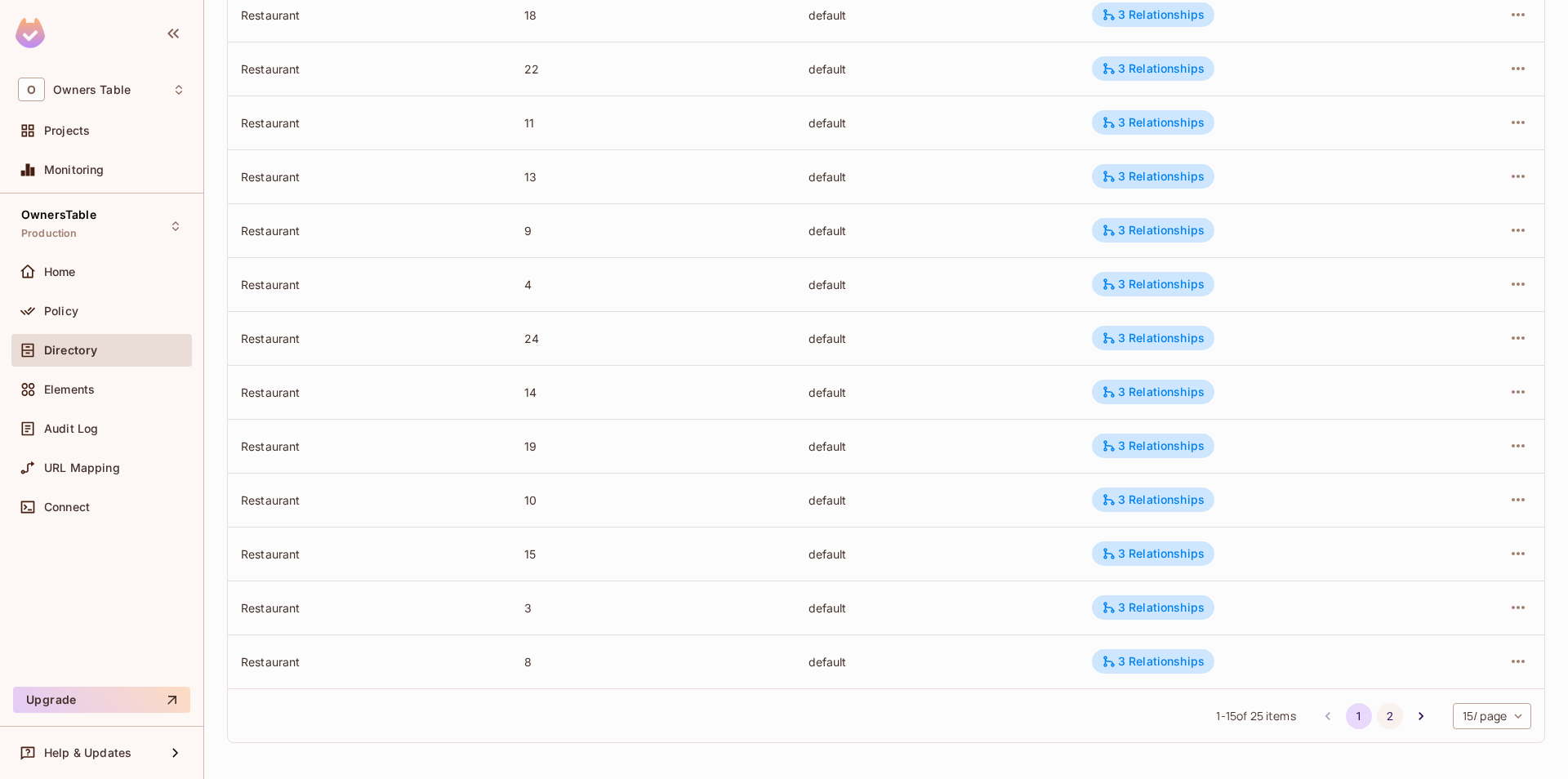
click at [1389, 716] on button "2" at bounding box center [1390, 716] width 27 height 27
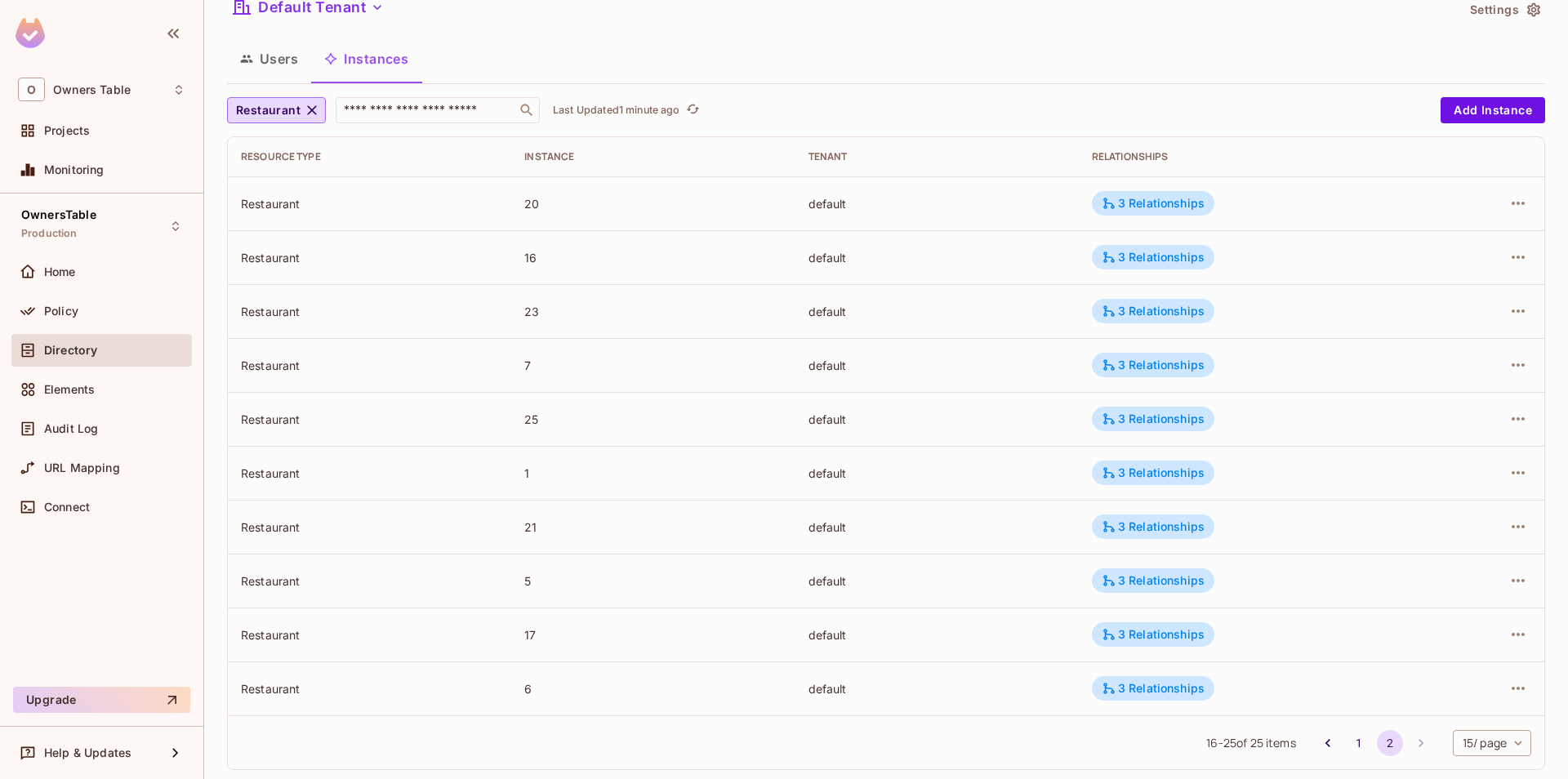
scroll to position [92, 0]
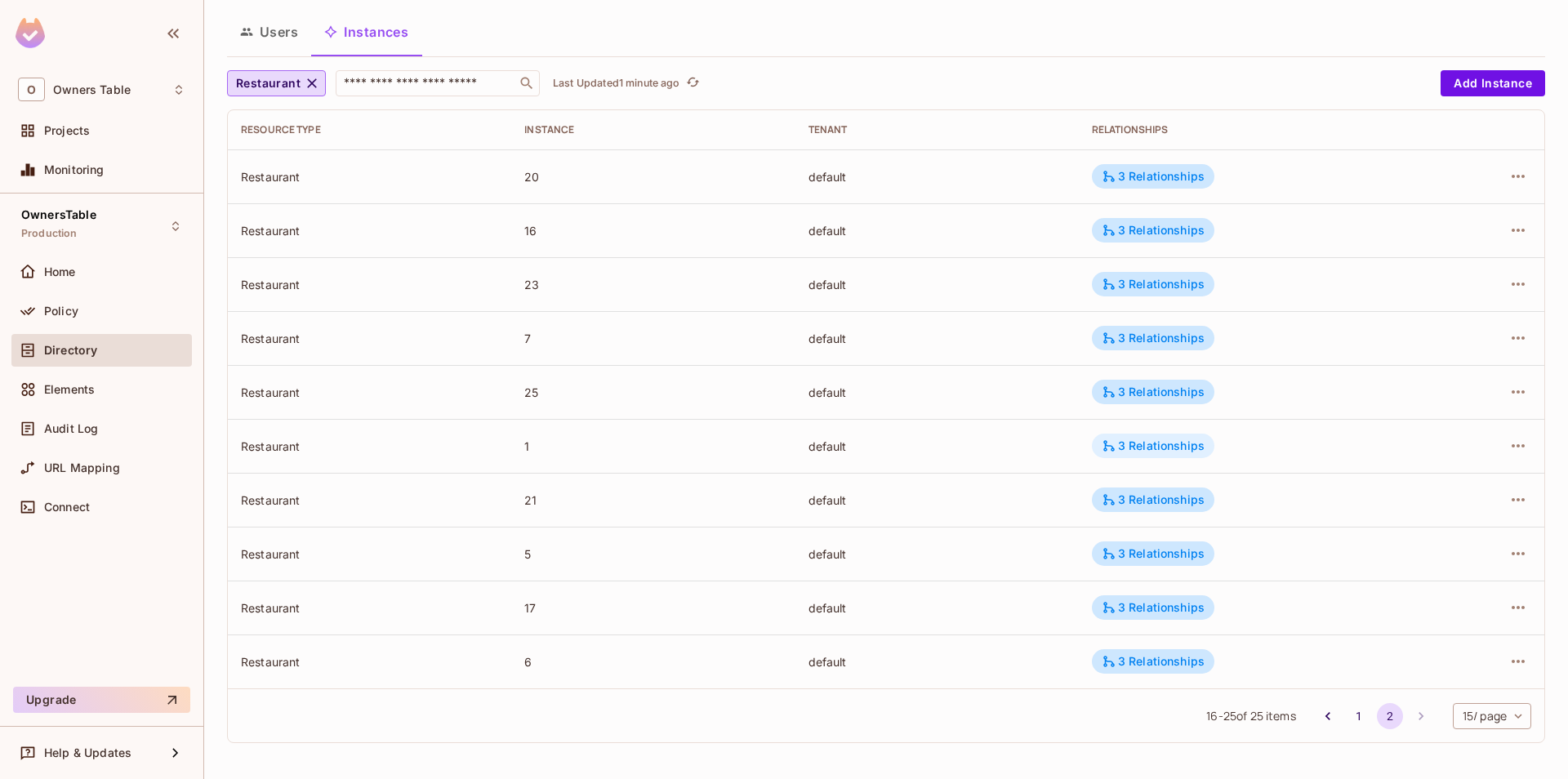
click at [1156, 447] on div "3 Relationships" at bounding box center [1153, 446] width 103 height 15
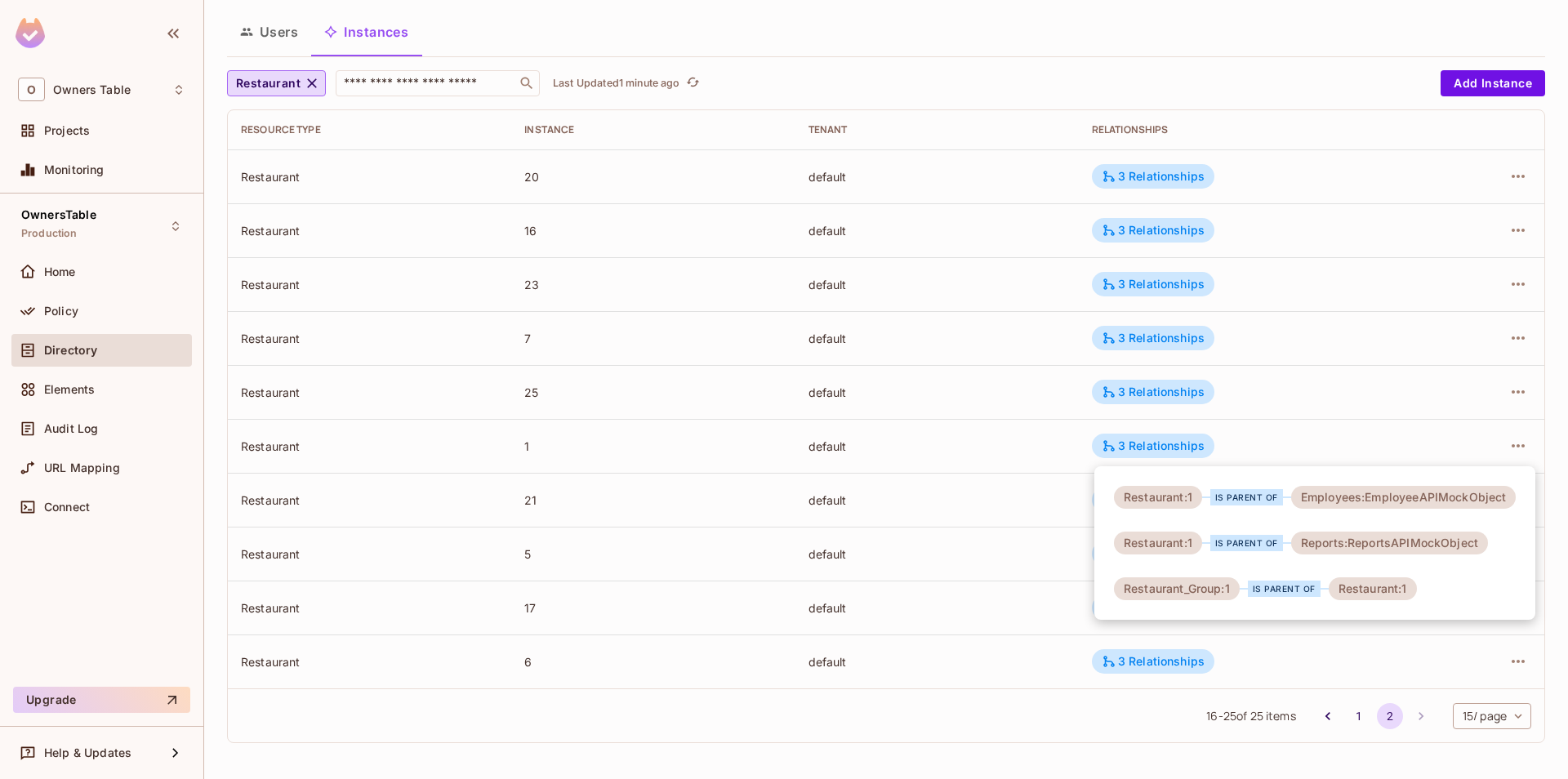
click at [1020, 422] on div at bounding box center [784, 390] width 1568 height 779
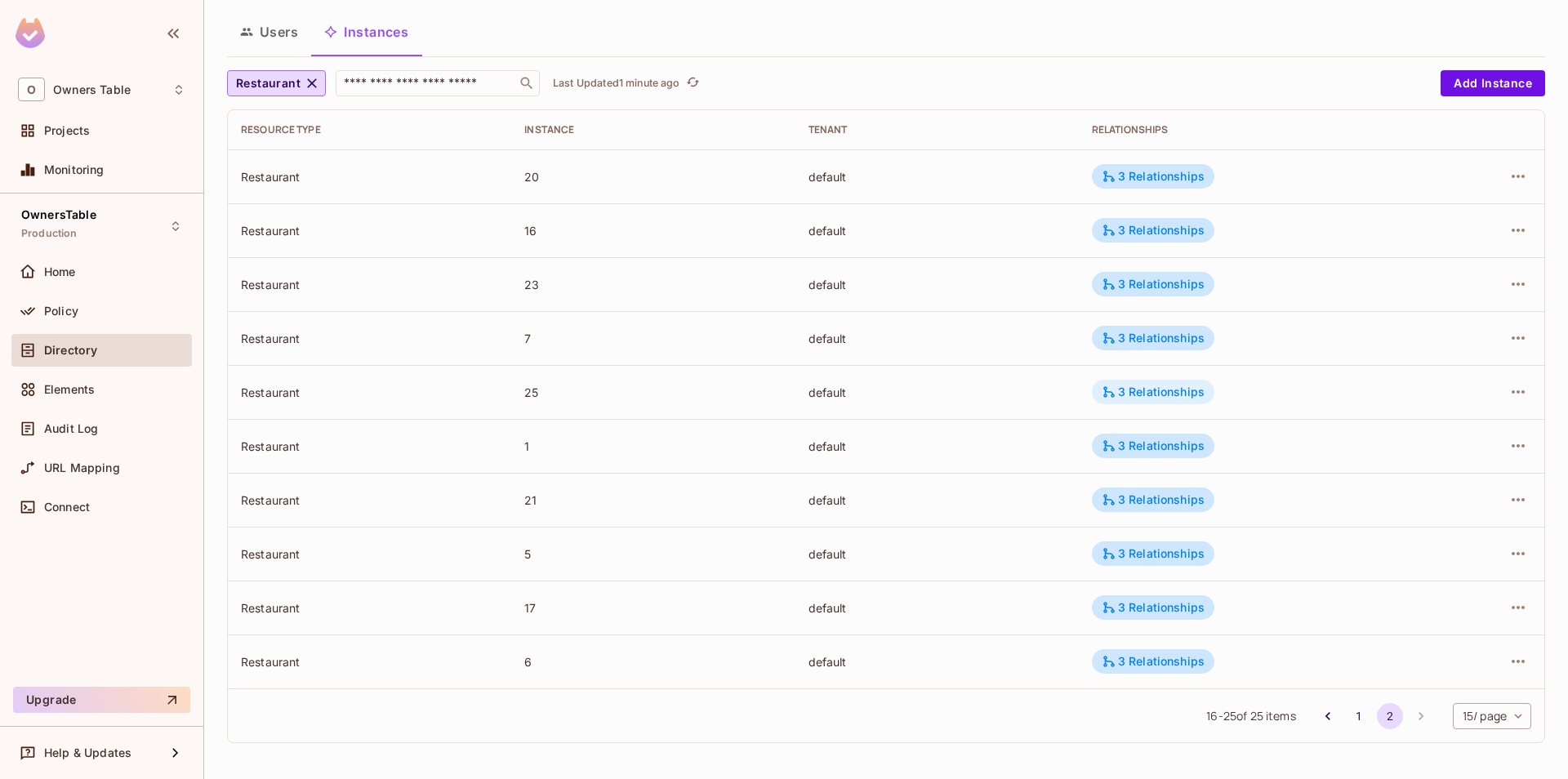
click at [1186, 396] on div "3 Relationships" at bounding box center [1153, 392] width 103 height 15
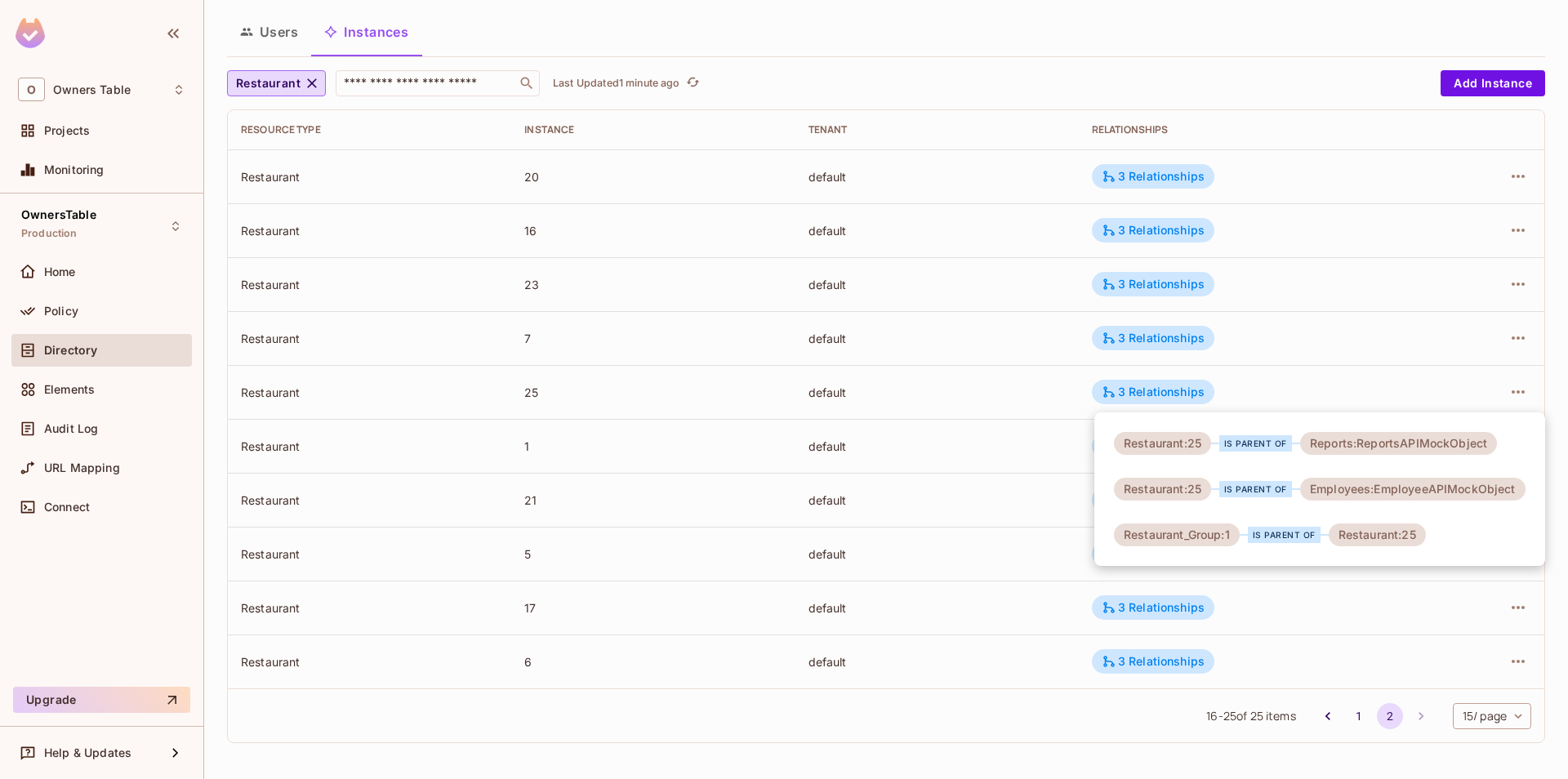
click at [1251, 379] on div at bounding box center [784, 390] width 1568 height 779
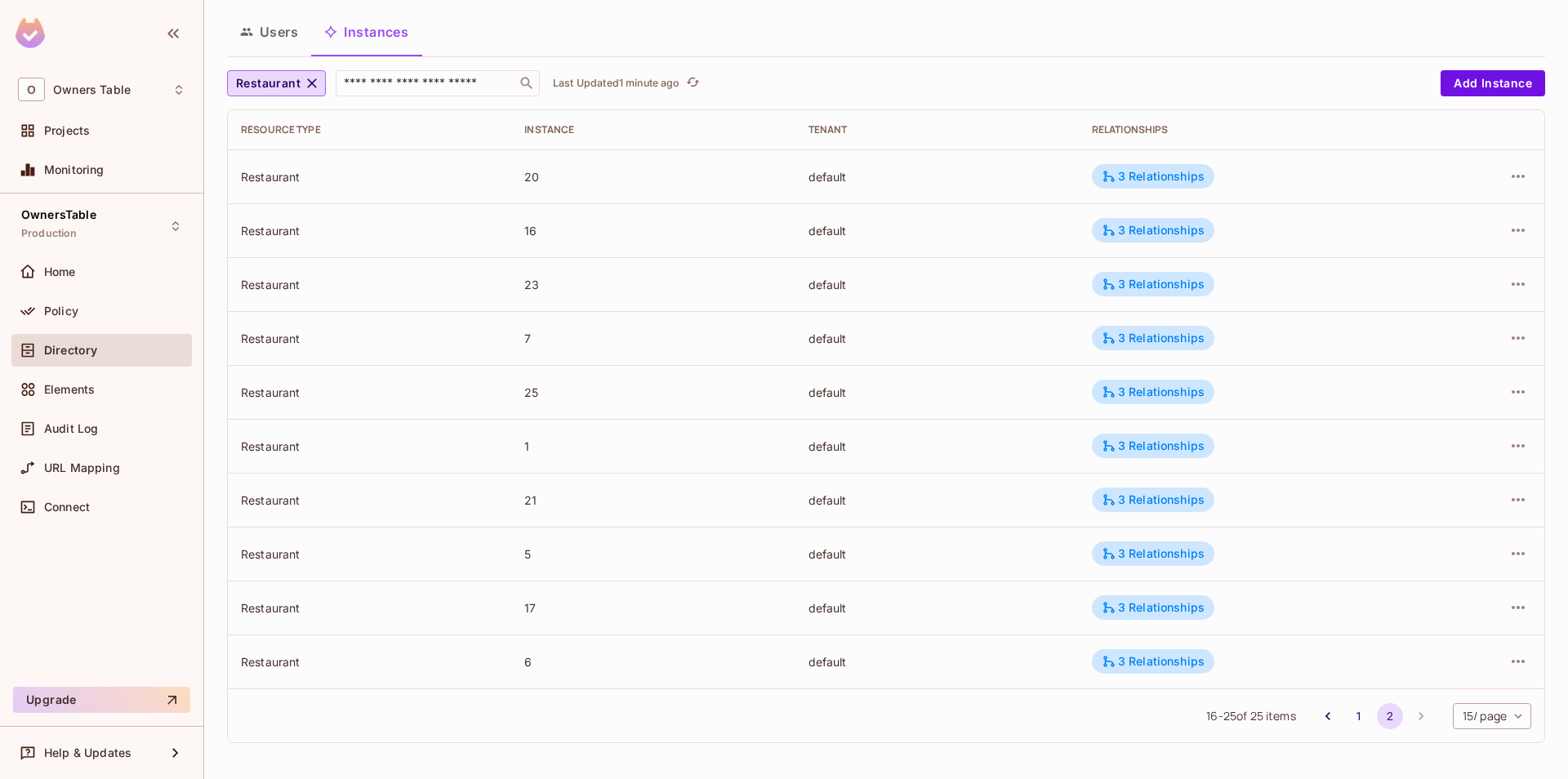
click at [1203, 338] on div "3 Relationships" at bounding box center [1153, 338] width 103 height 15
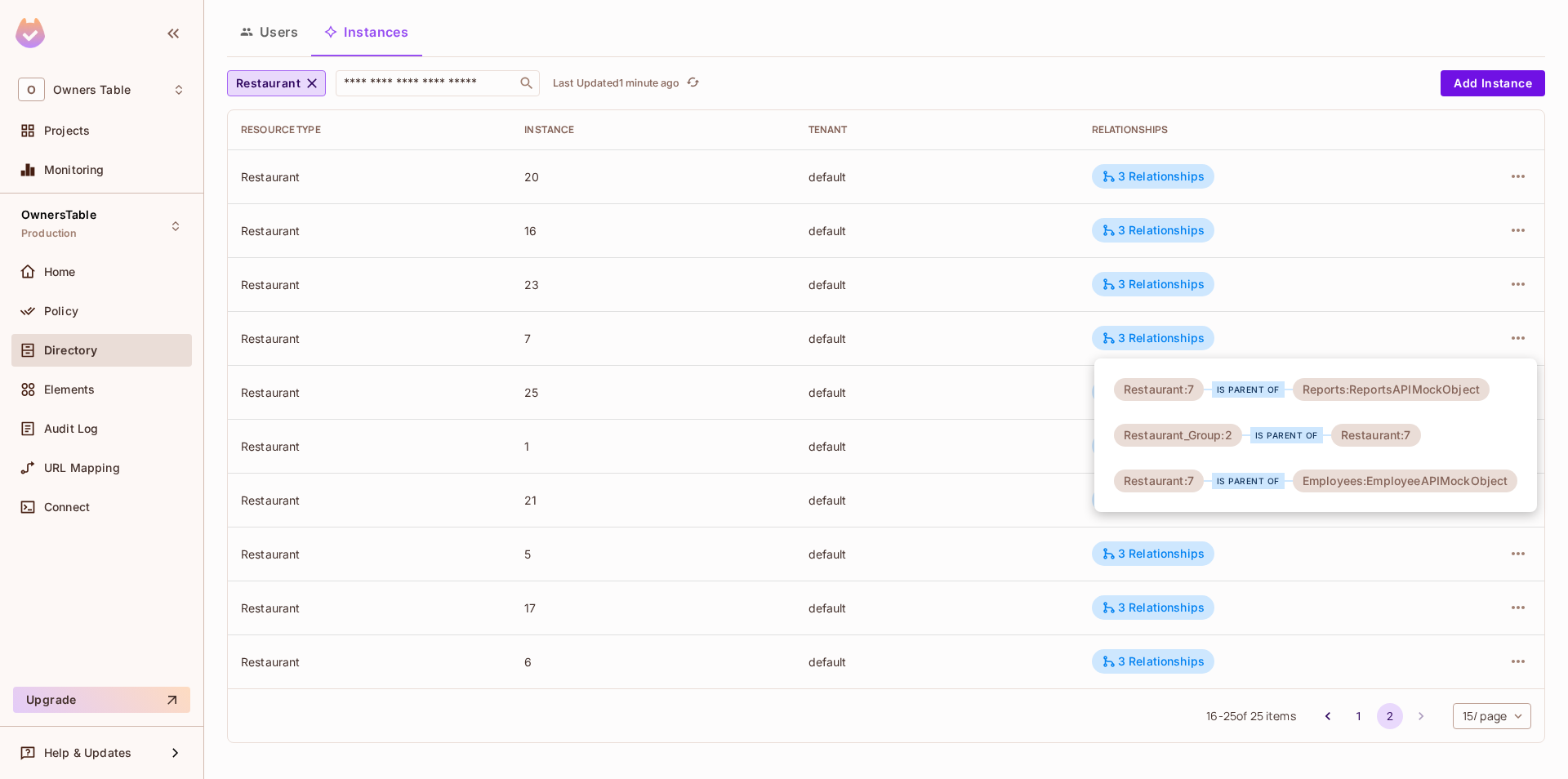
click at [1162, 293] on div at bounding box center [784, 390] width 1568 height 779
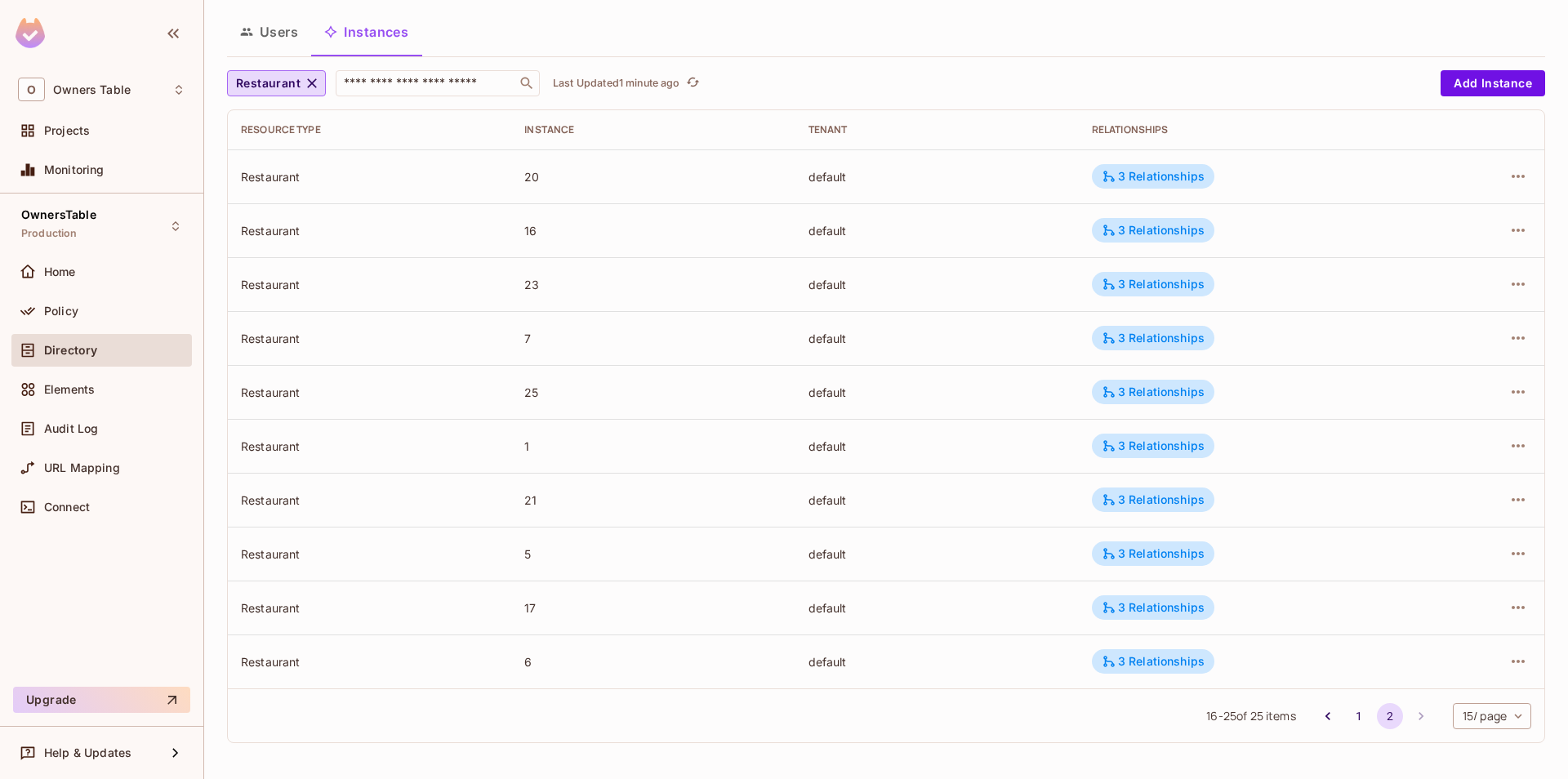
click at [1162, 293] on div "3 Relationships" at bounding box center [1152, 284] width 122 height 25
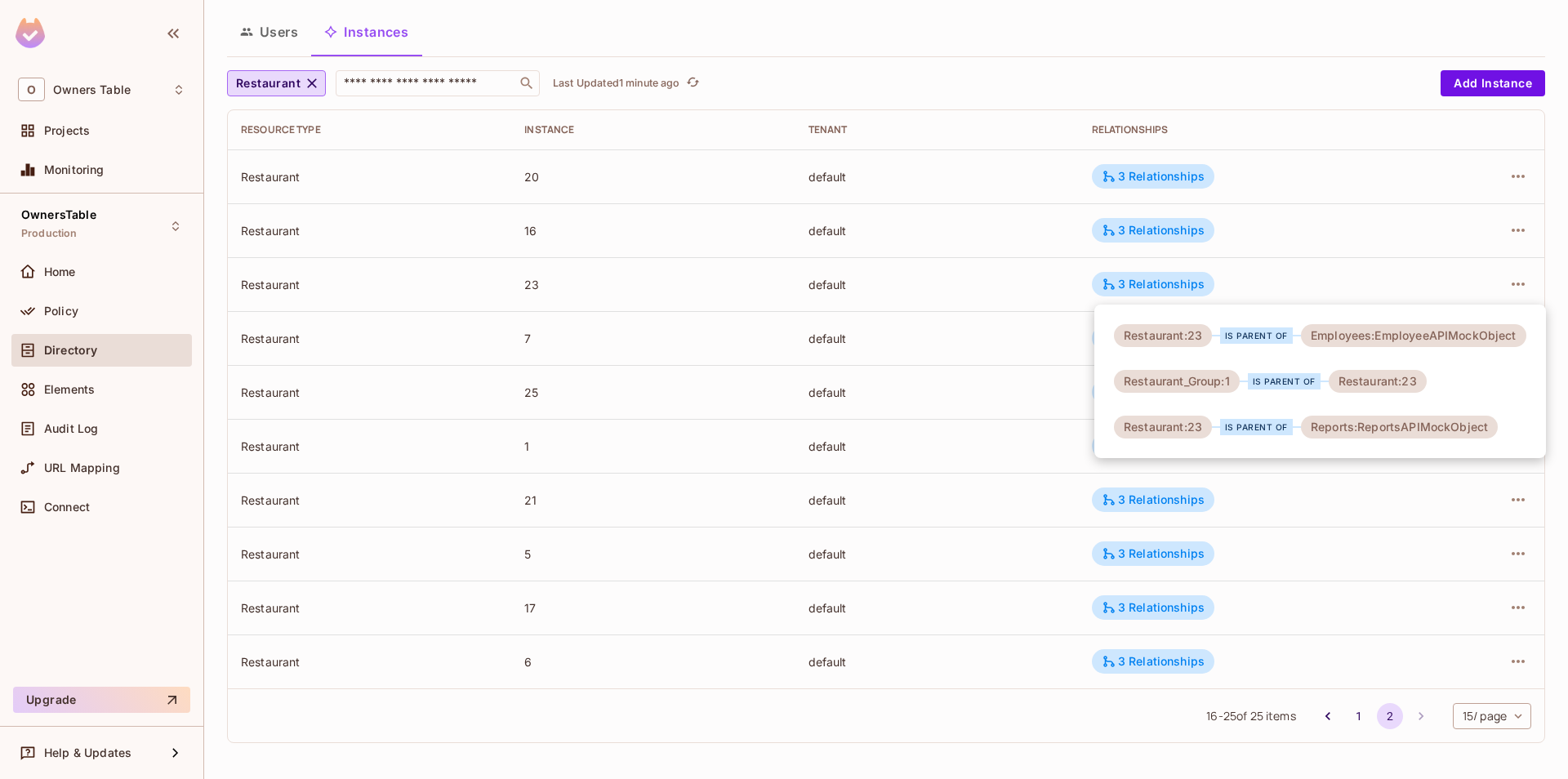
click at [1161, 241] on div at bounding box center [784, 390] width 1568 height 779
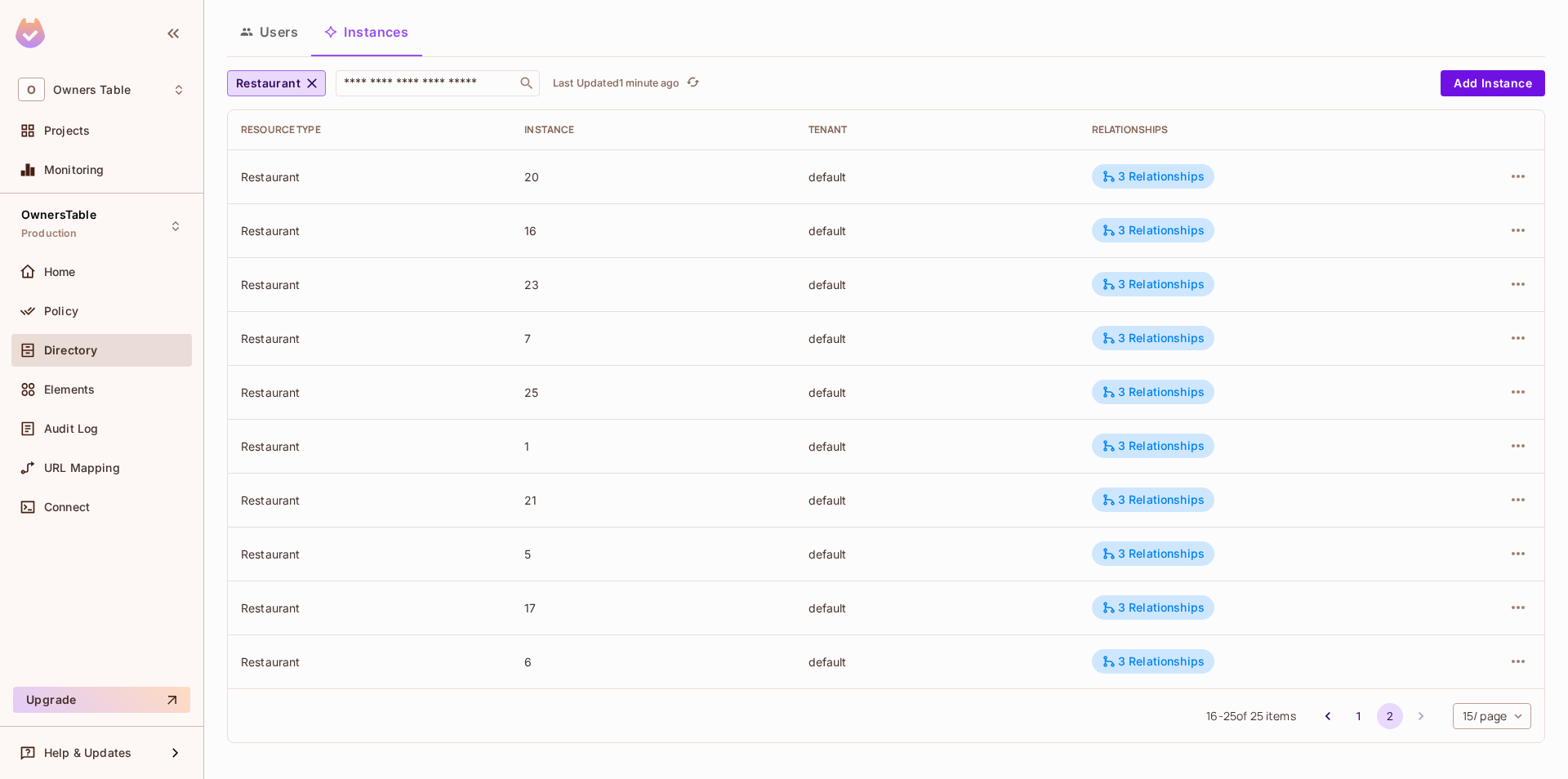
click at [1161, 241] on div "3 Relationships" at bounding box center [1152, 230] width 122 height 25
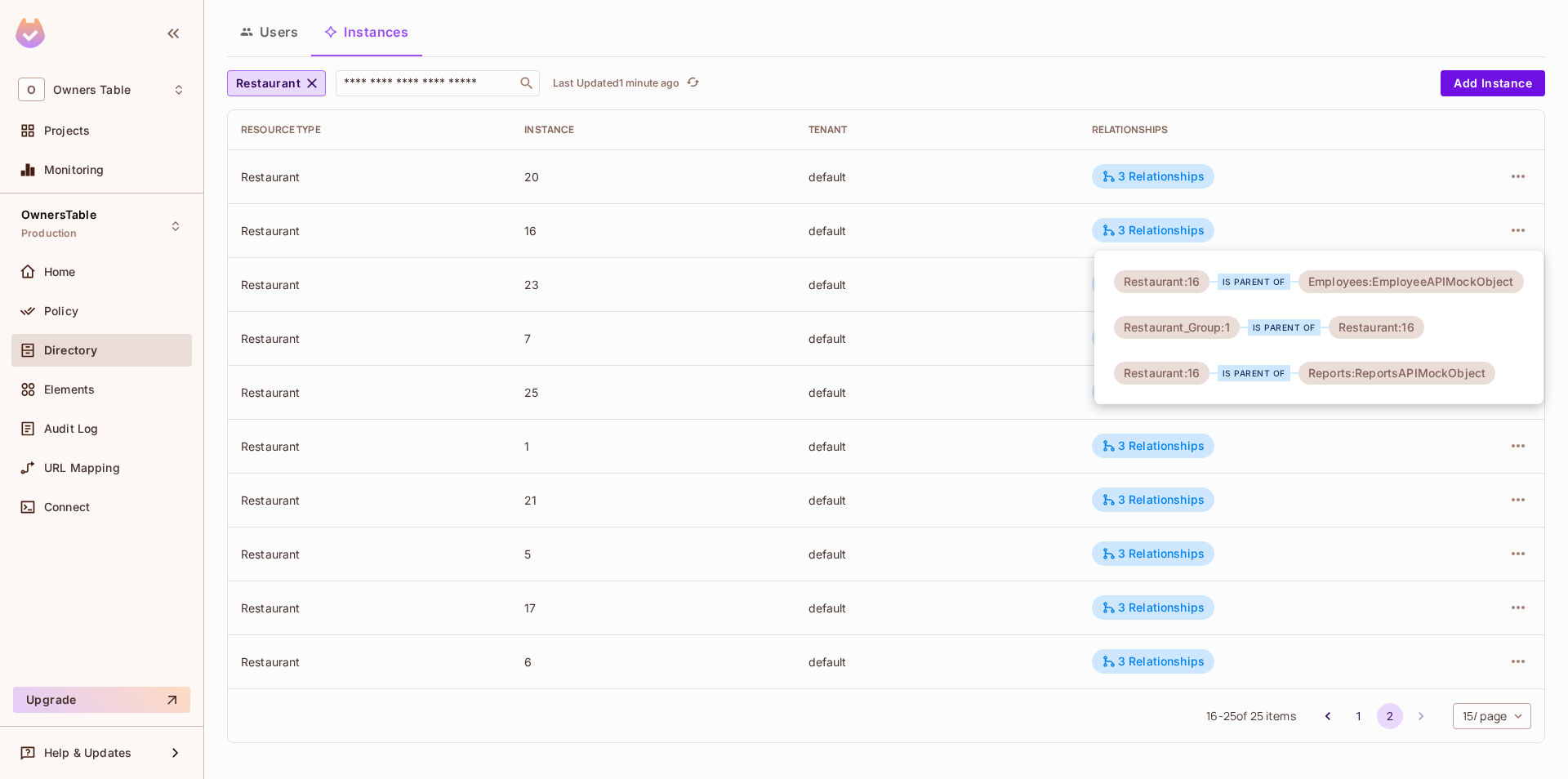
click at [1169, 212] on div at bounding box center [784, 390] width 1568 height 779
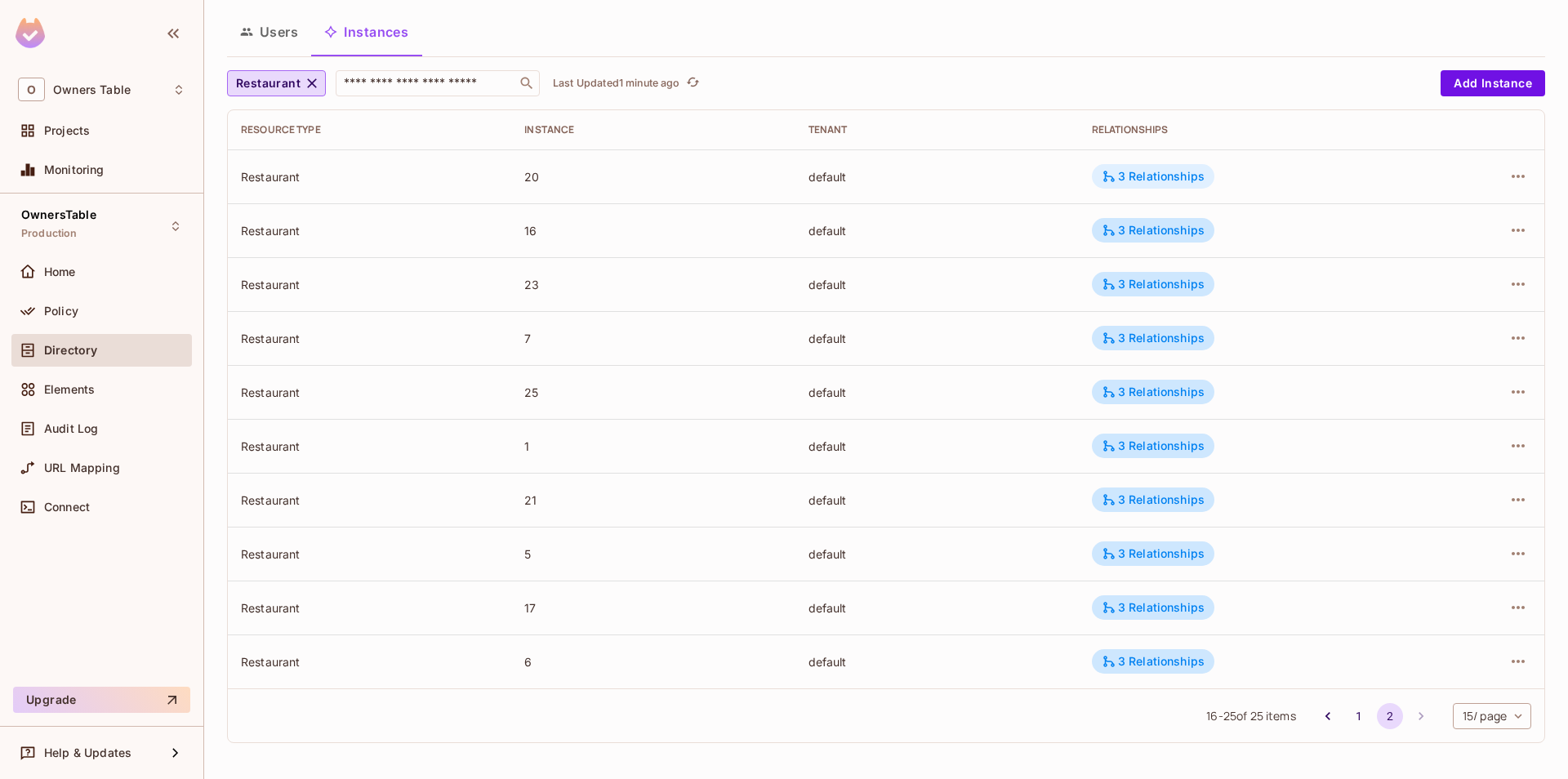
click at [1172, 188] on div "3 Relationships" at bounding box center [1152, 176] width 122 height 25
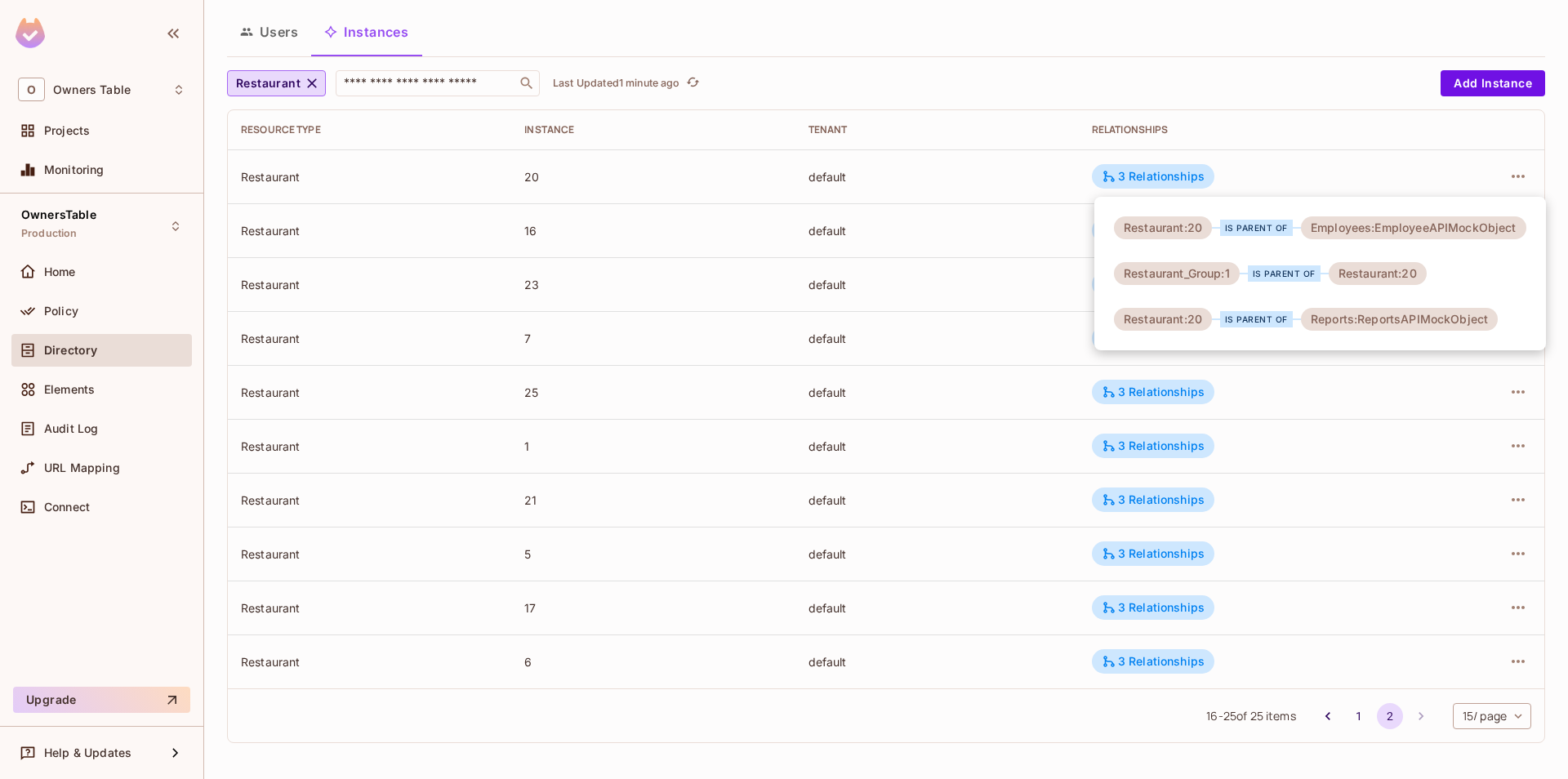
click at [1246, 146] on div at bounding box center [784, 390] width 1568 height 779
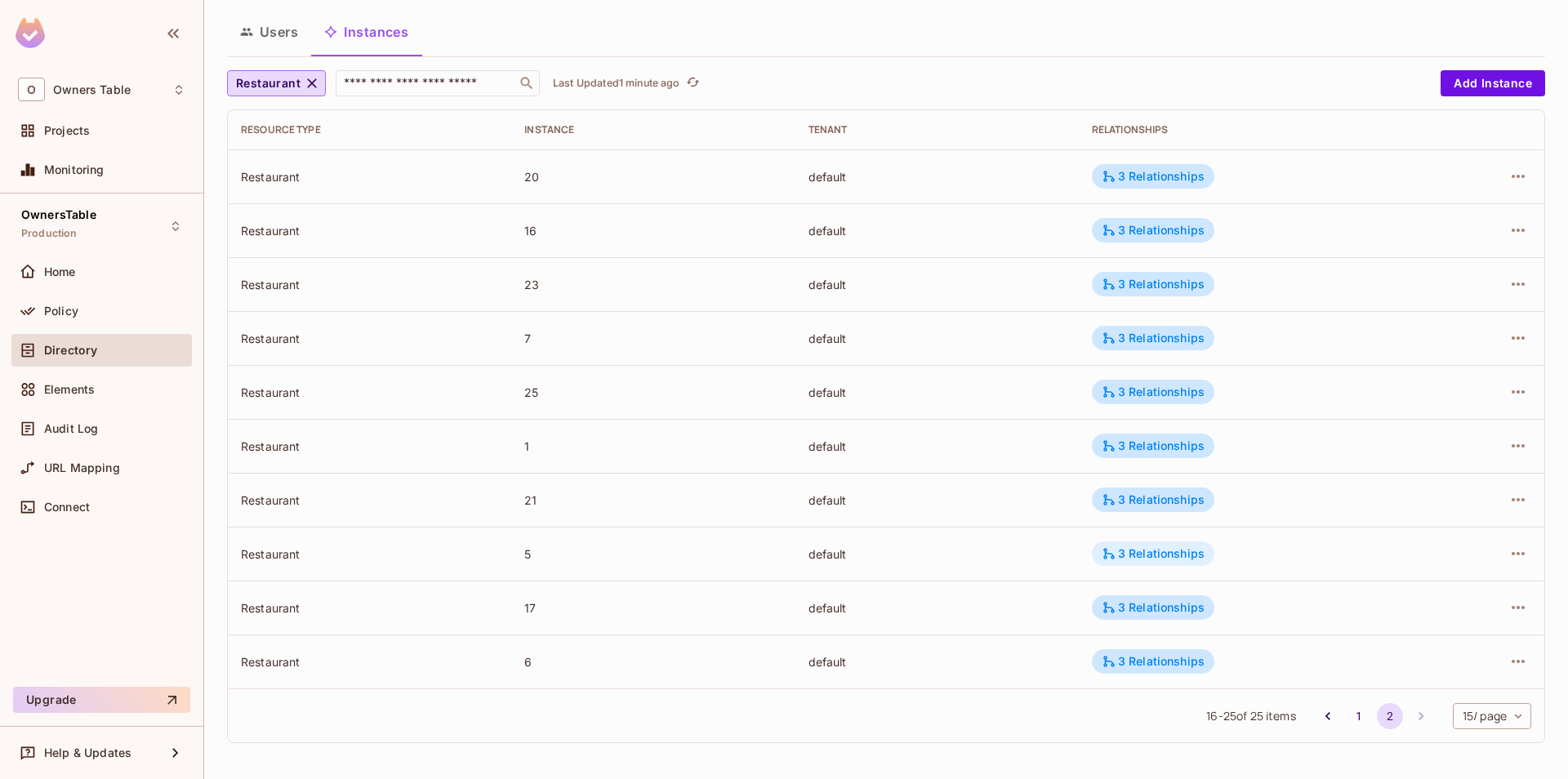
click at [1159, 549] on div "3 Relationships" at bounding box center [1153, 554] width 103 height 15
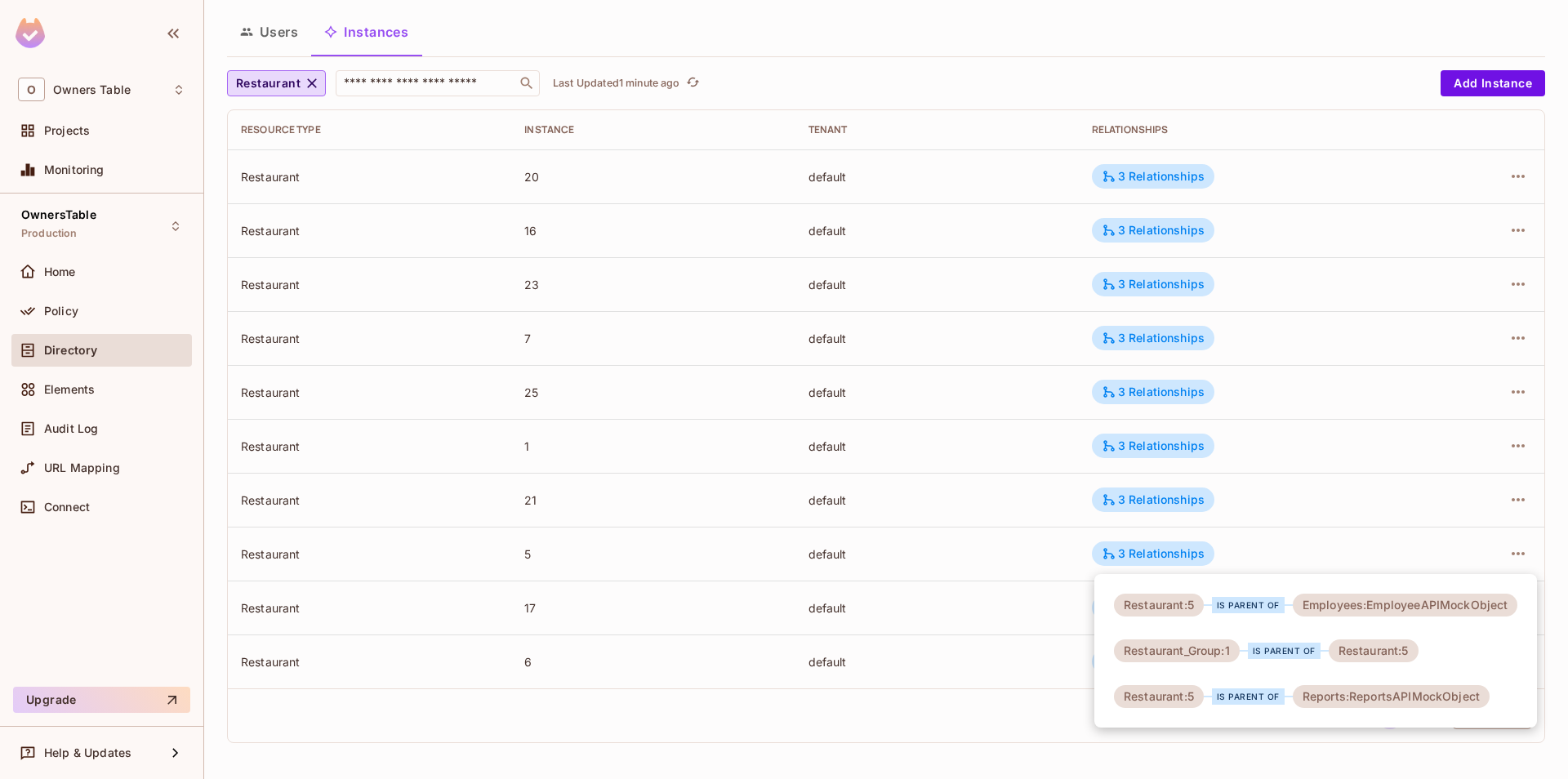
click at [1082, 530] on div at bounding box center [784, 390] width 1568 height 779
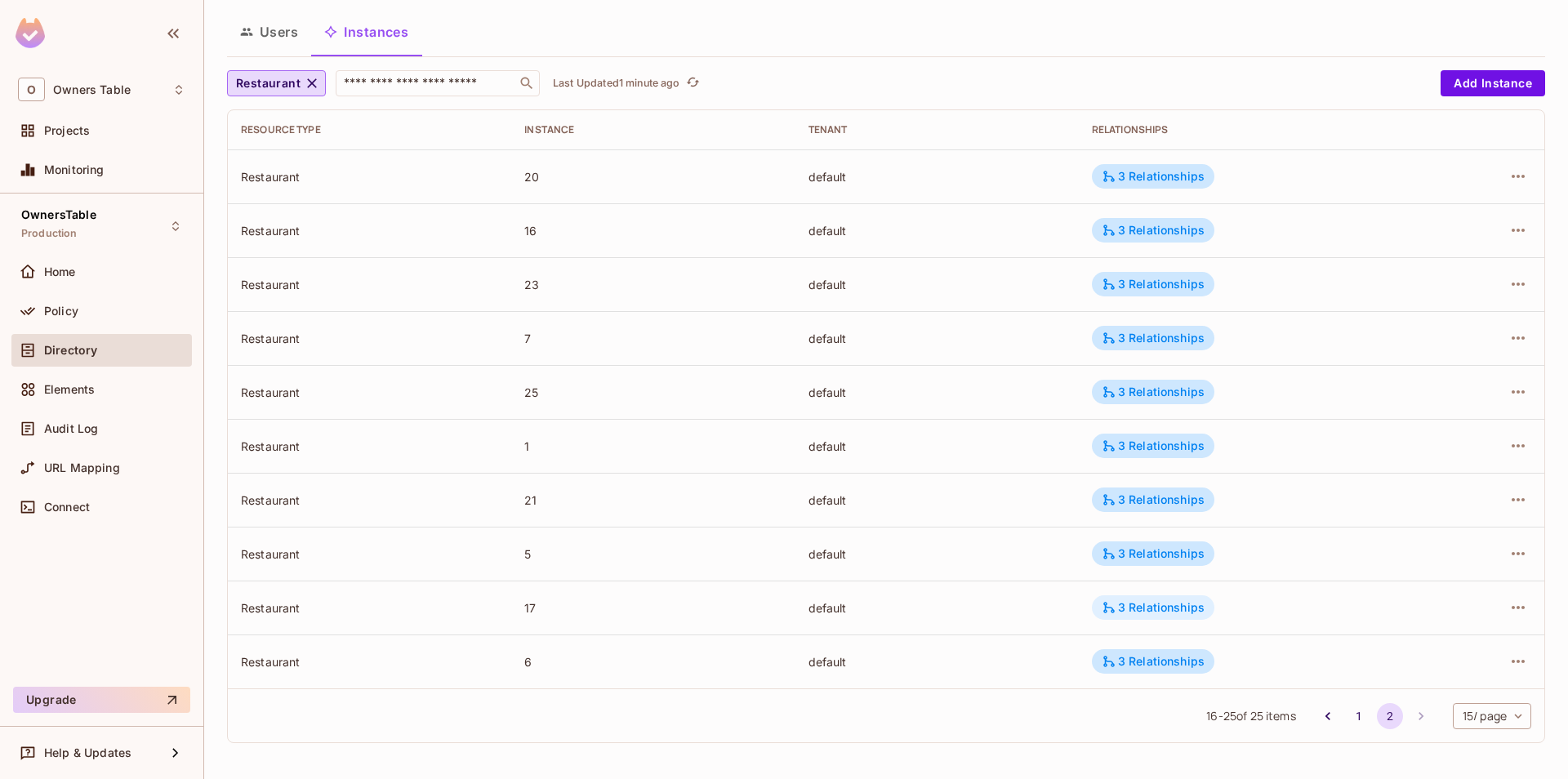
click at [1182, 612] on div "3 Relationships" at bounding box center [1153, 608] width 103 height 15
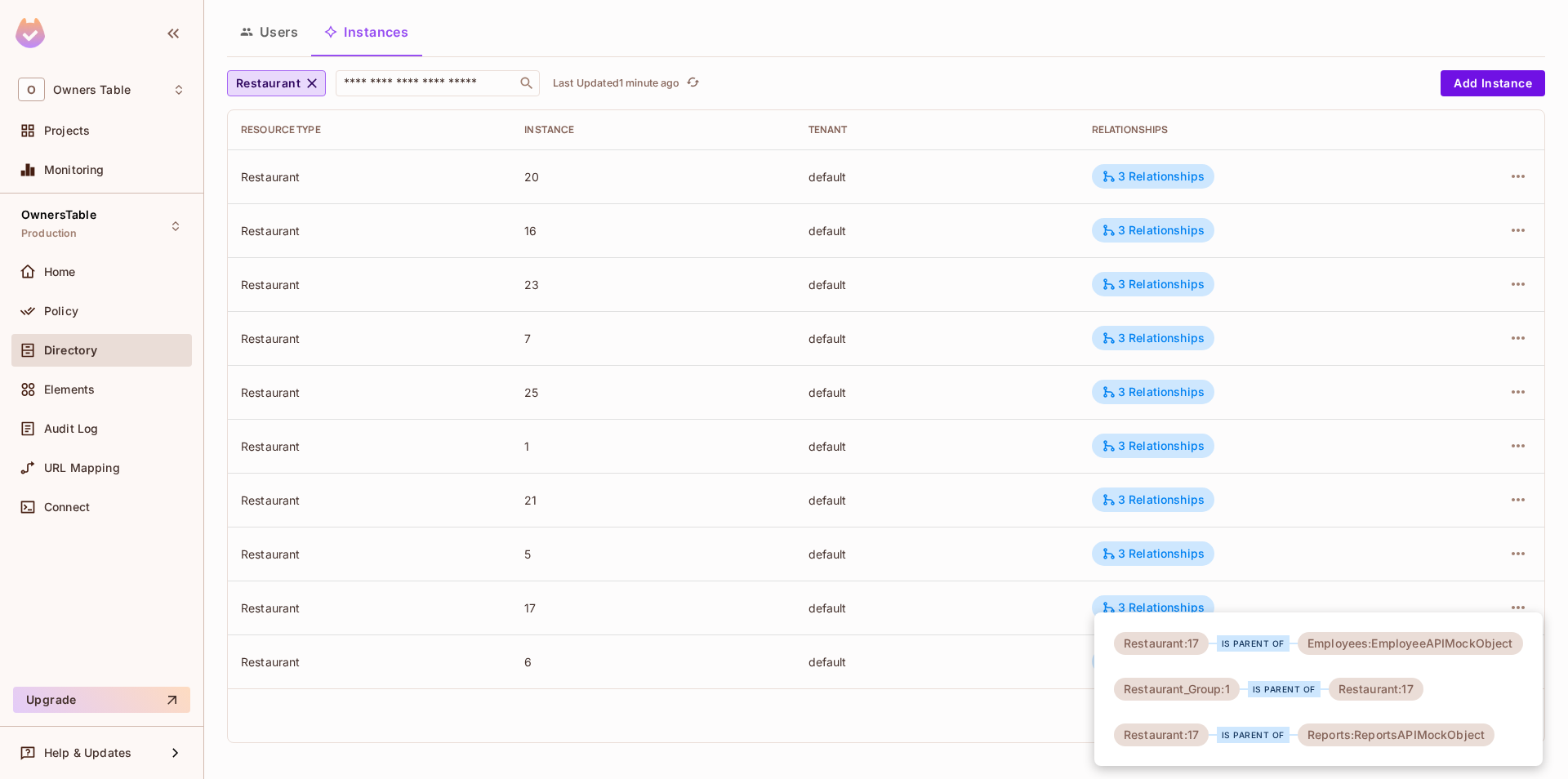
click at [1265, 524] on div at bounding box center [784, 390] width 1568 height 779
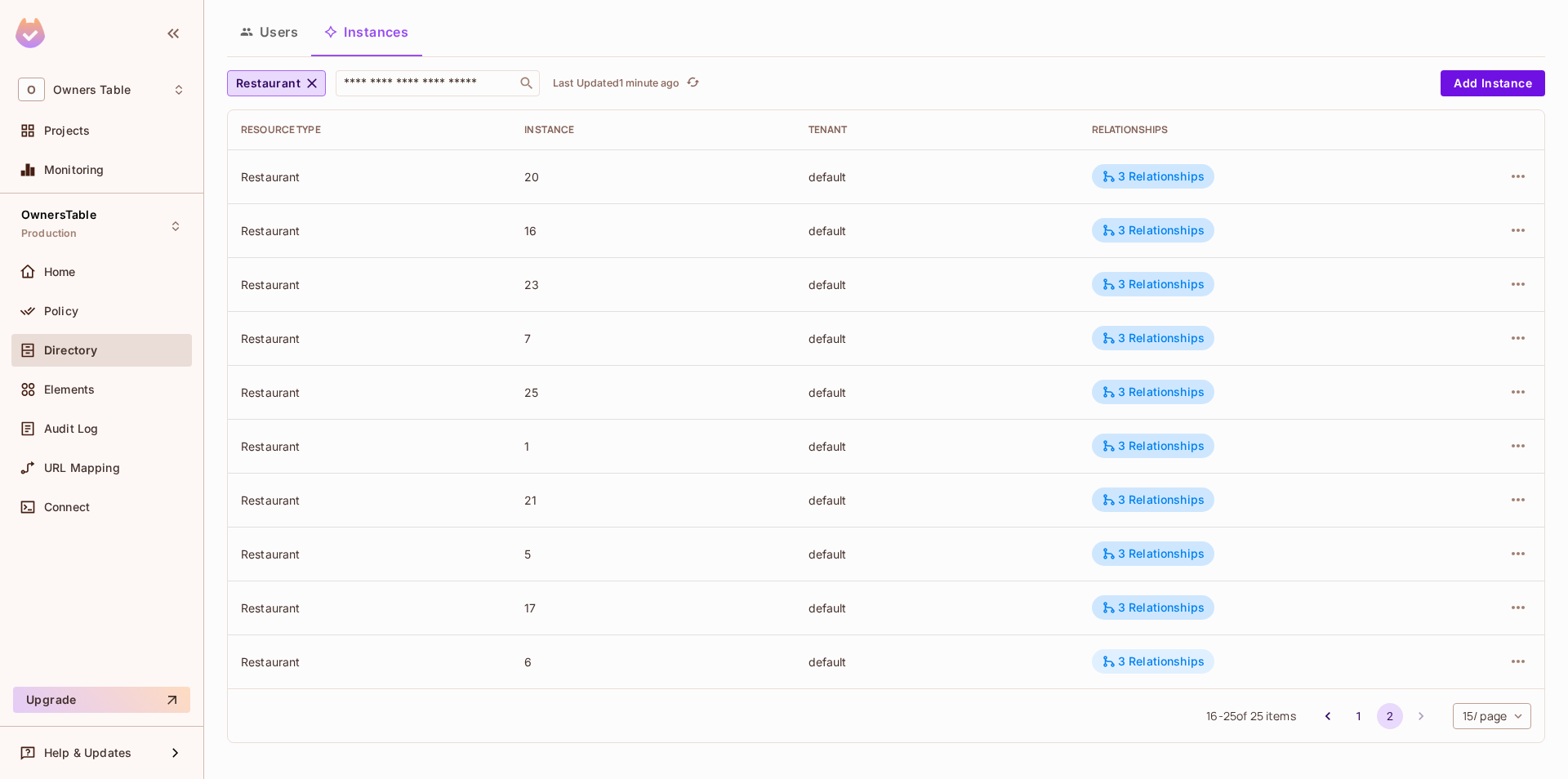
click at [1192, 657] on div "3 Relationships" at bounding box center [1153, 661] width 103 height 15
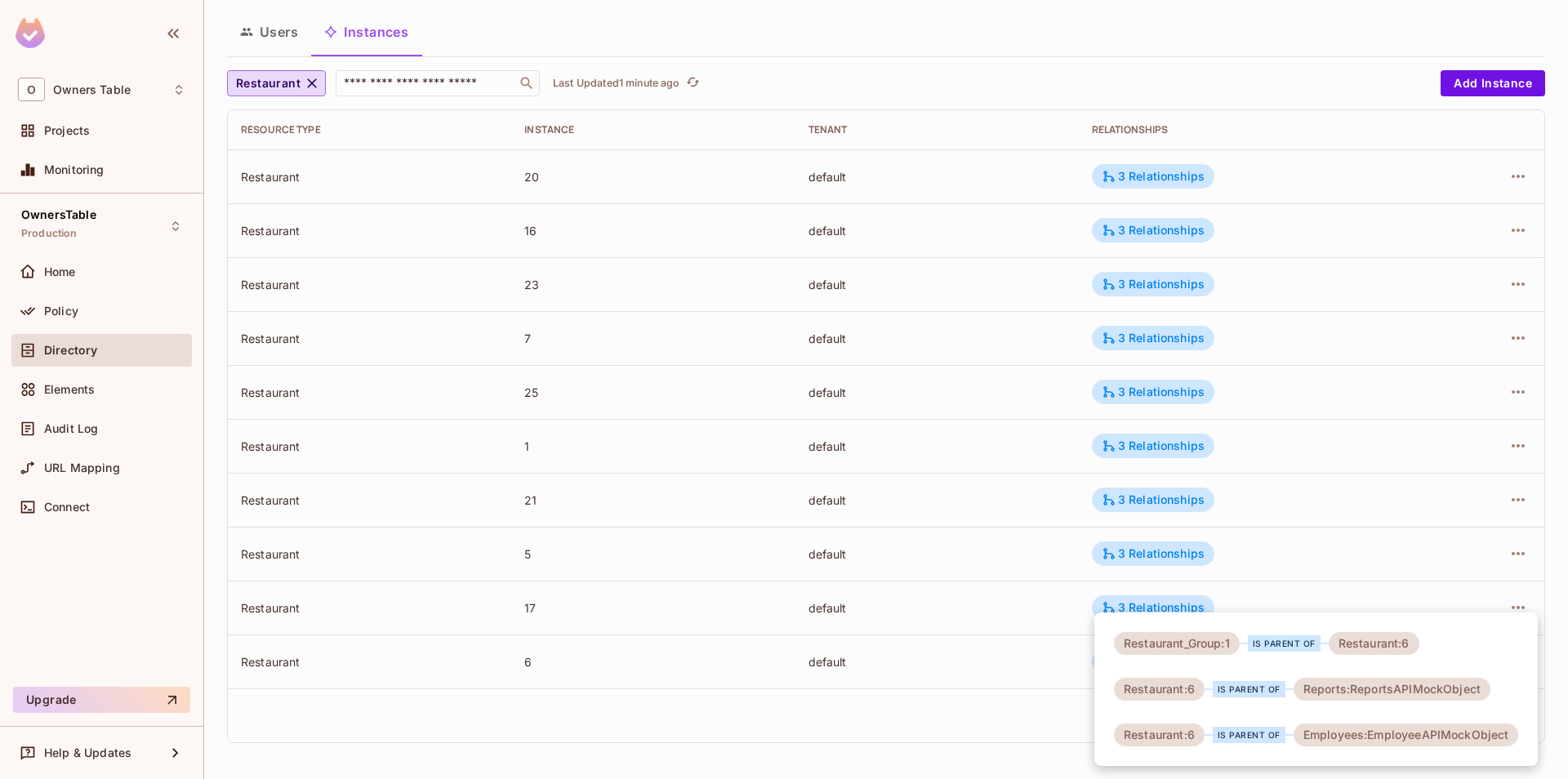
click at [1289, 594] on div at bounding box center [784, 390] width 1568 height 779
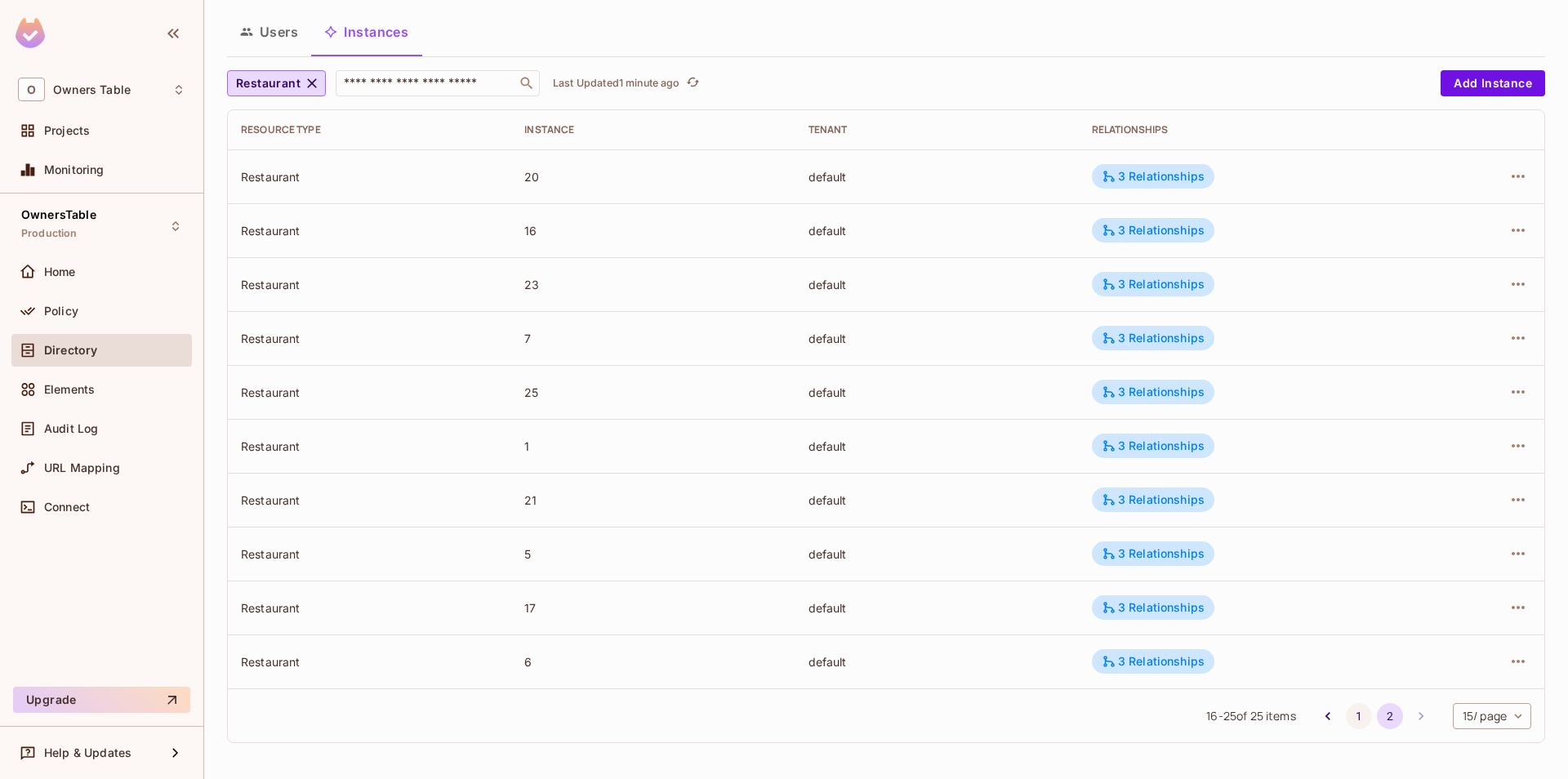
click at [1361, 720] on button "1" at bounding box center [1360, 716] width 27 height 27
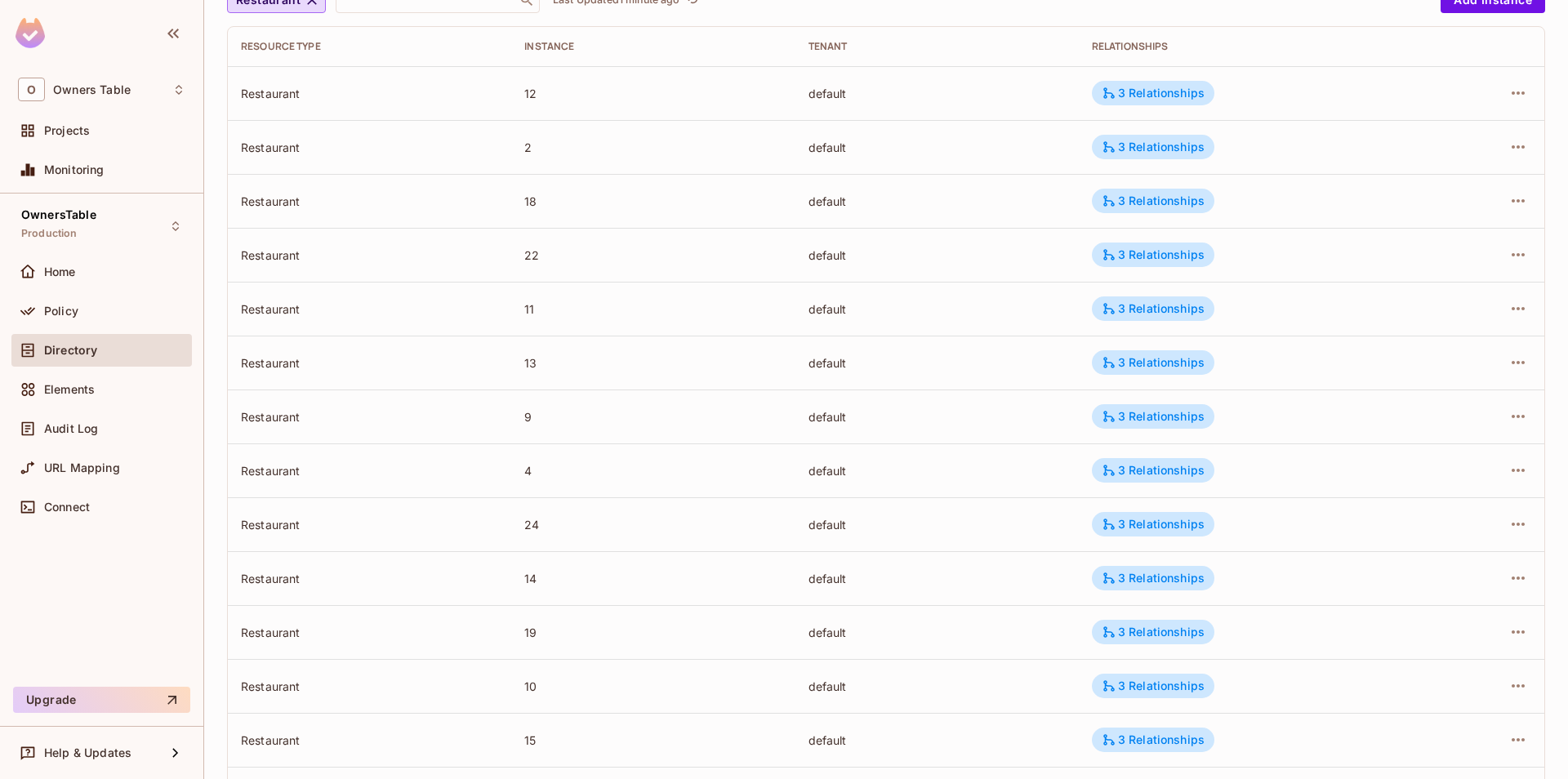
scroll to position [0, 0]
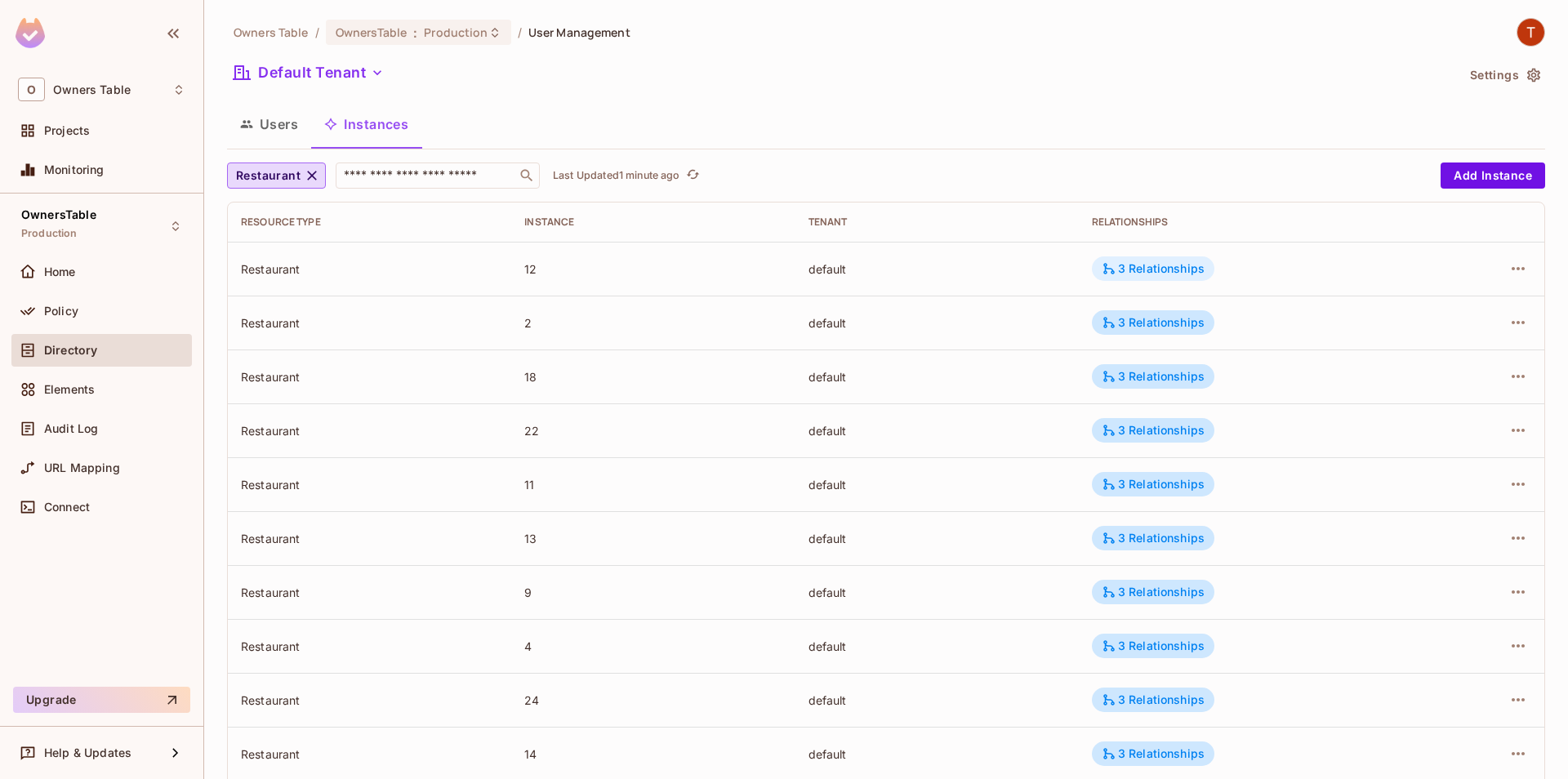
click at [1162, 272] on div "3 Relationships" at bounding box center [1153, 269] width 103 height 15
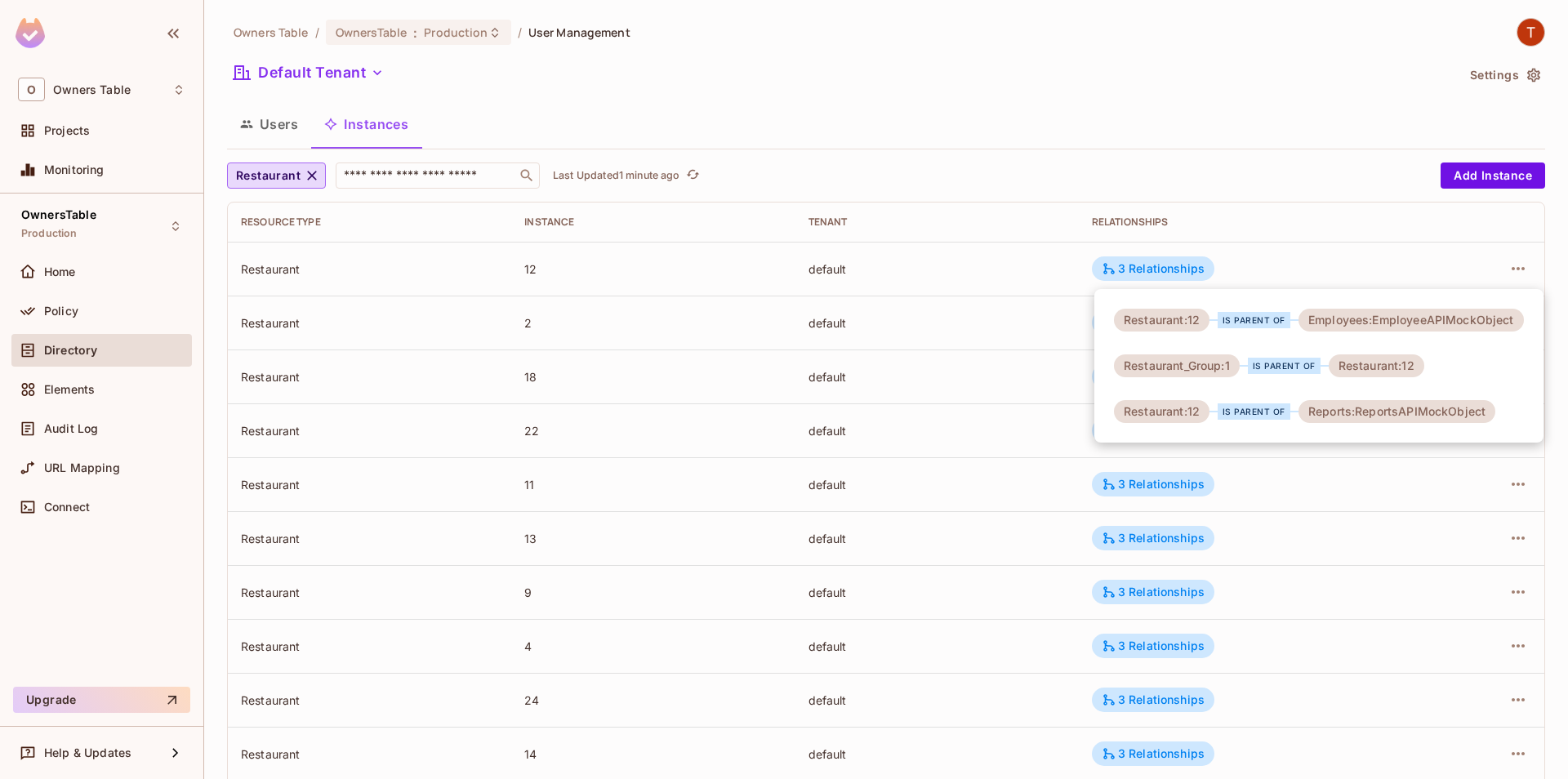
click at [1198, 178] on div at bounding box center [784, 390] width 1568 height 779
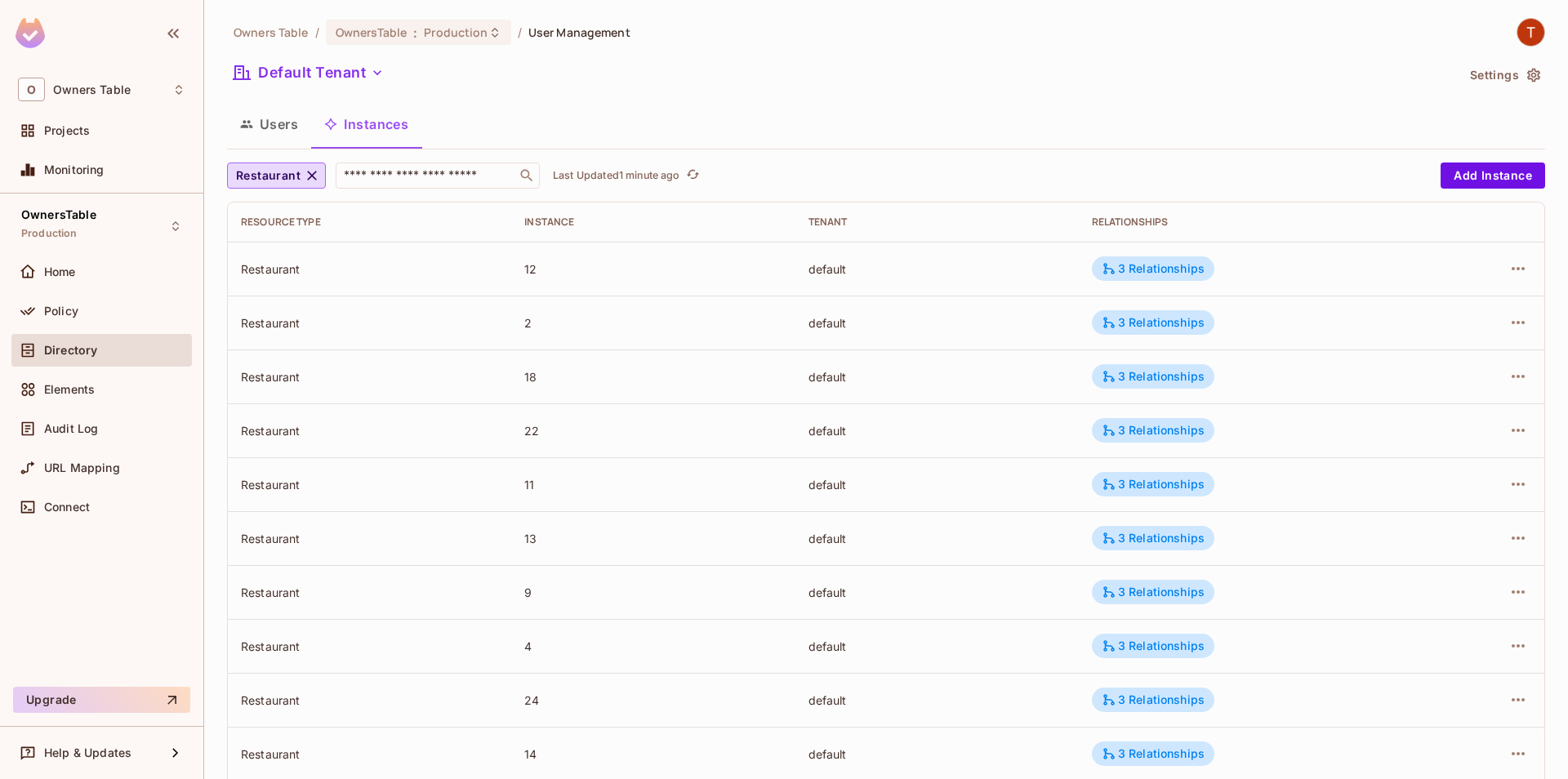
click at [1188, 340] on td "3 Relationships" at bounding box center [1252, 322] width 345 height 54
click at [1186, 323] on div "3 Relationships" at bounding box center [1153, 323] width 103 height 15
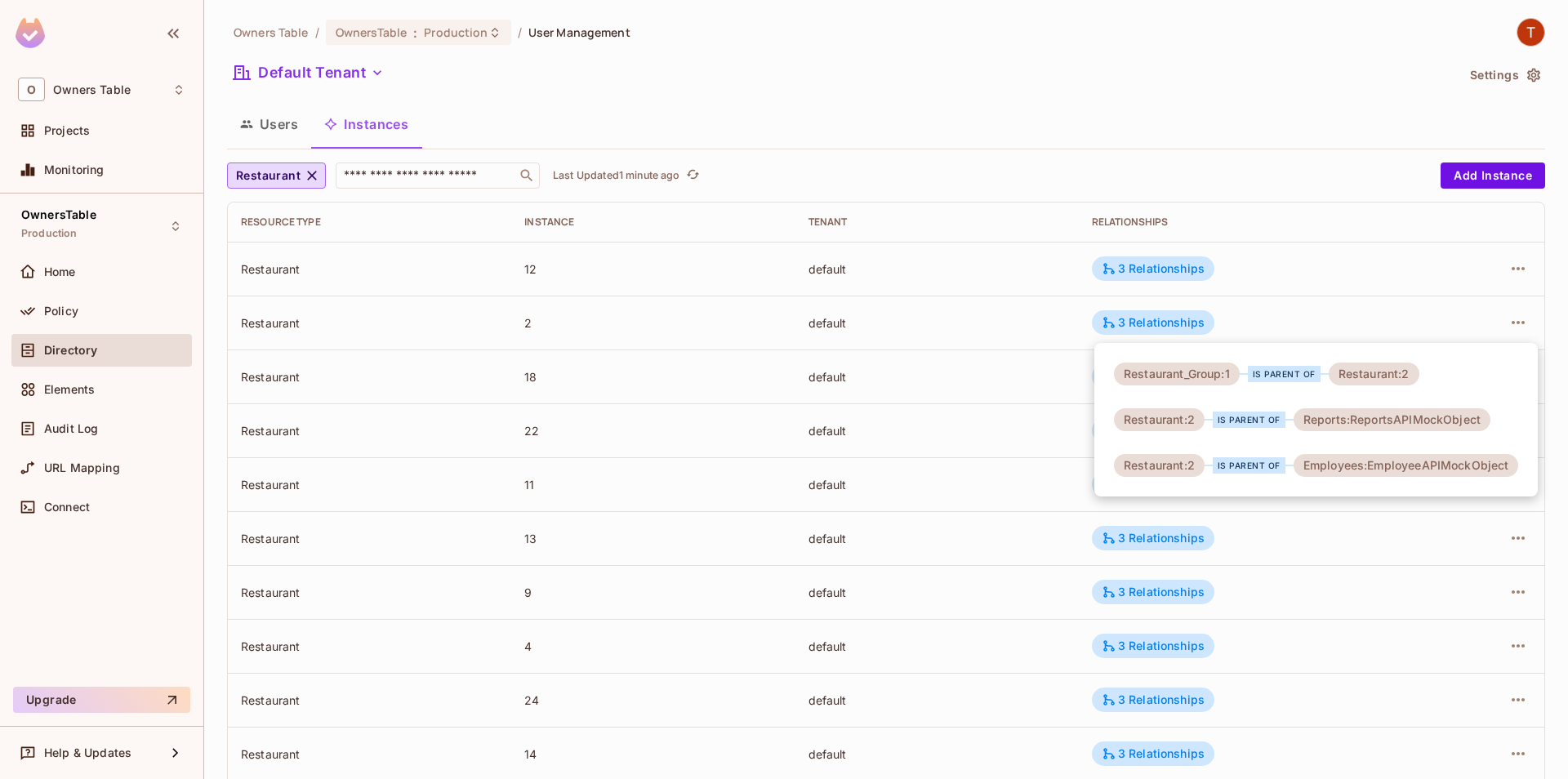
click at [1228, 213] on div at bounding box center [784, 390] width 1568 height 779
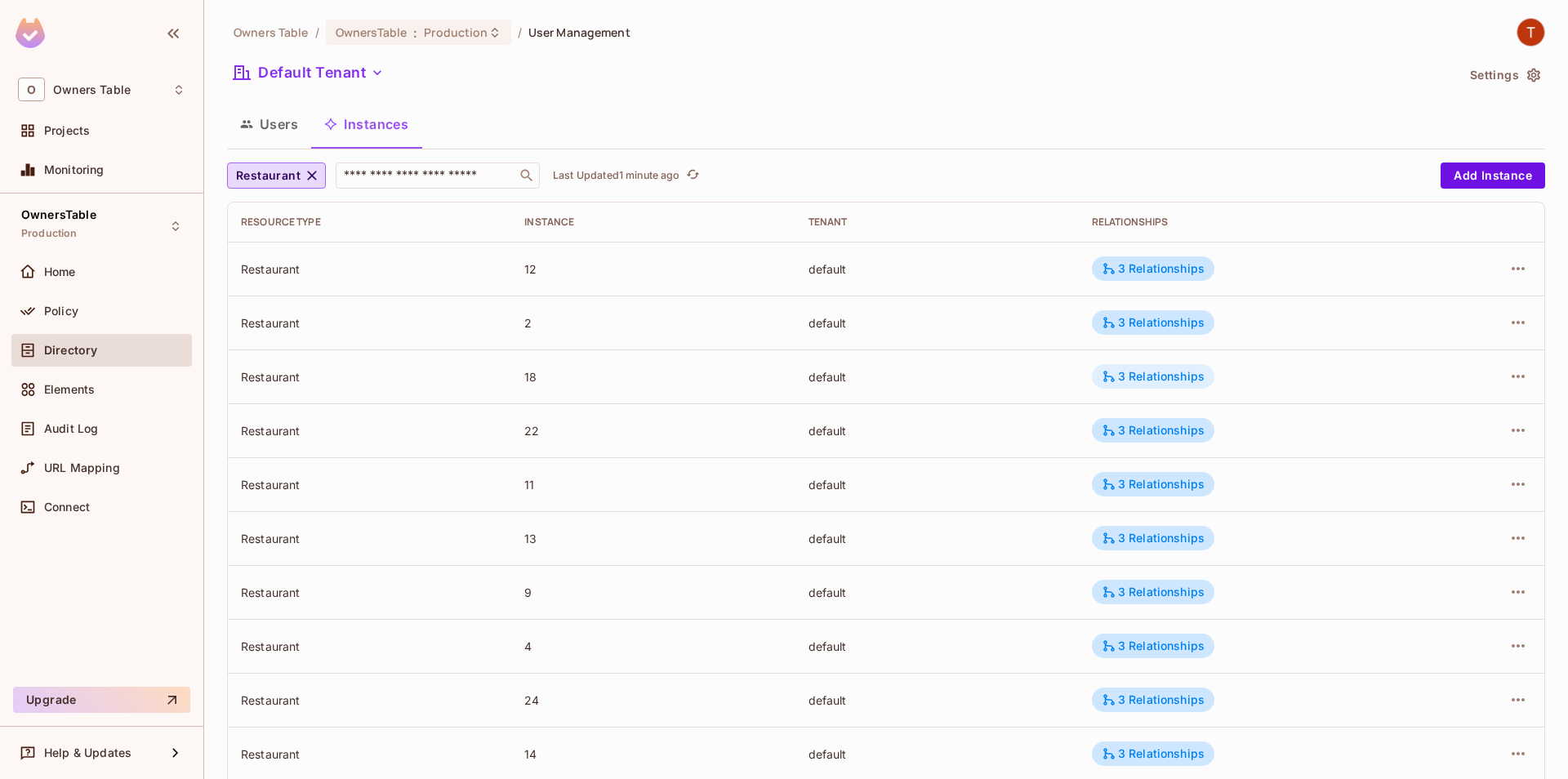
click at [1153, 376] on div "3 Relationships" at bounding box center [1153, 377] width 103 height 15
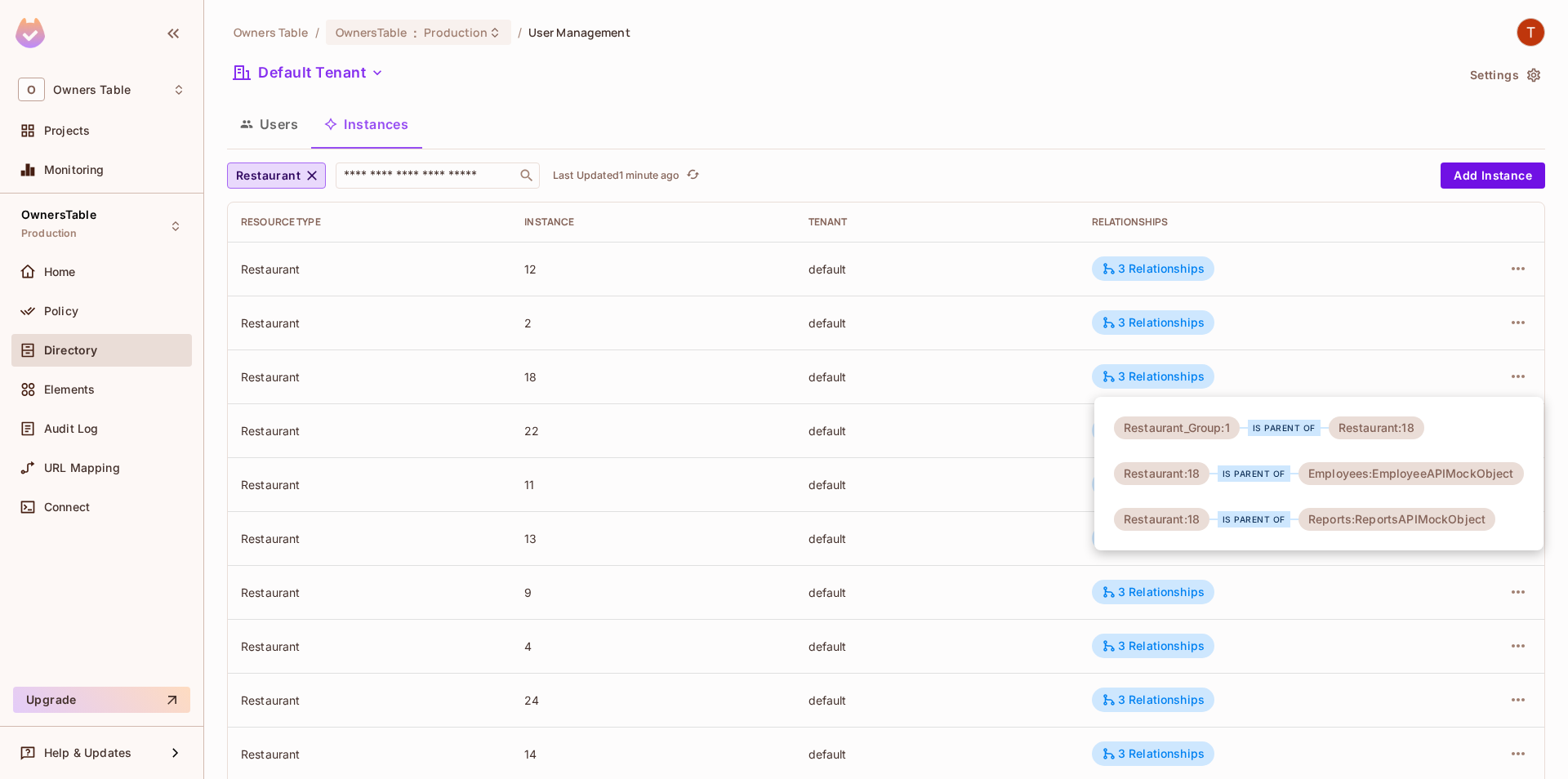
click at [1241, 221] on div at bounding box center [784, 390] width 1568 height 779
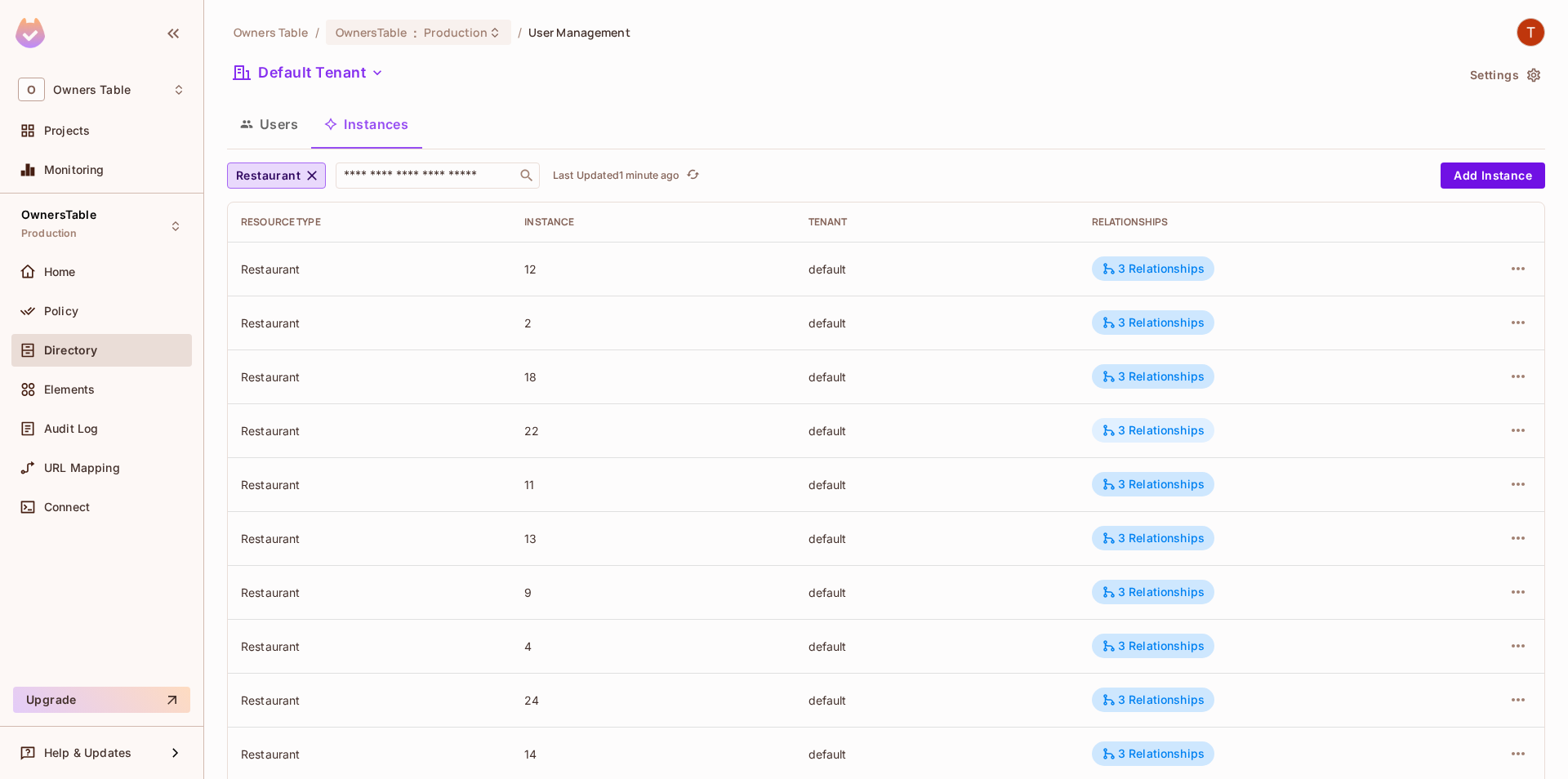
click at [1161, 435] on div "3 Relationships" at bounding box center [1153, 431] width 103 height 15
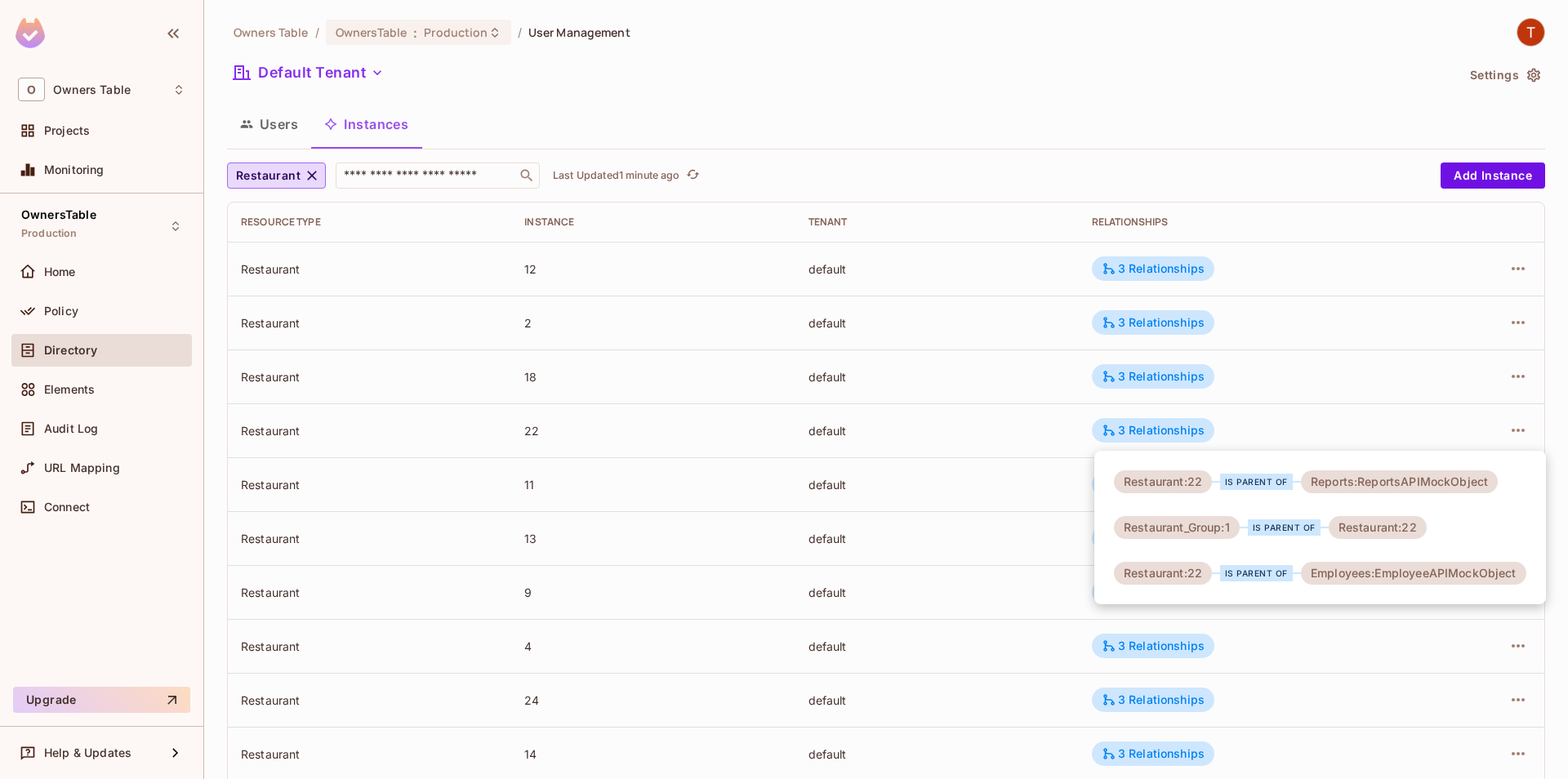
click at [1279, 240] on div at bounding box center [784, 390] width 1568 height 779
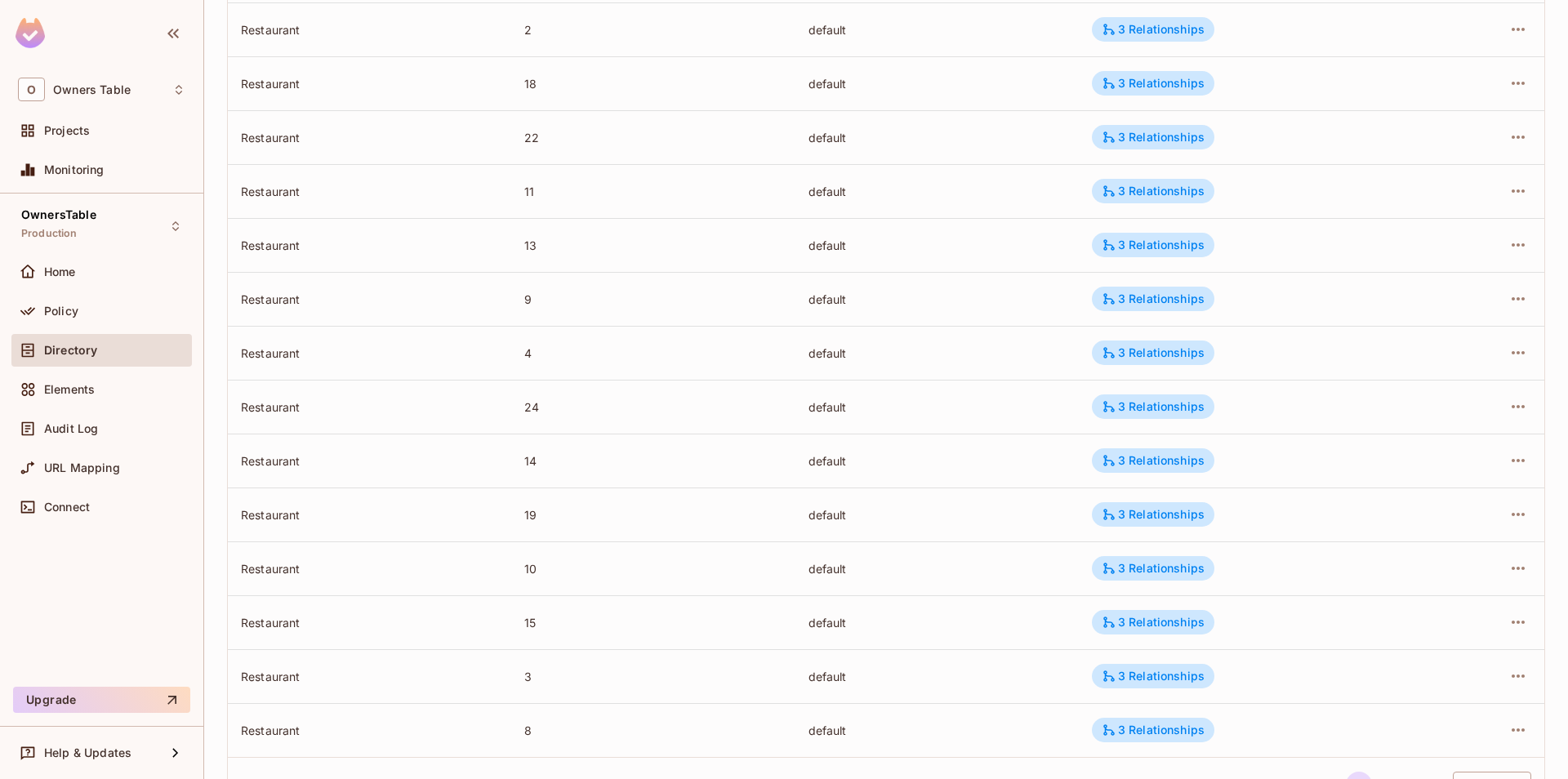
scroll to position [362, 0]
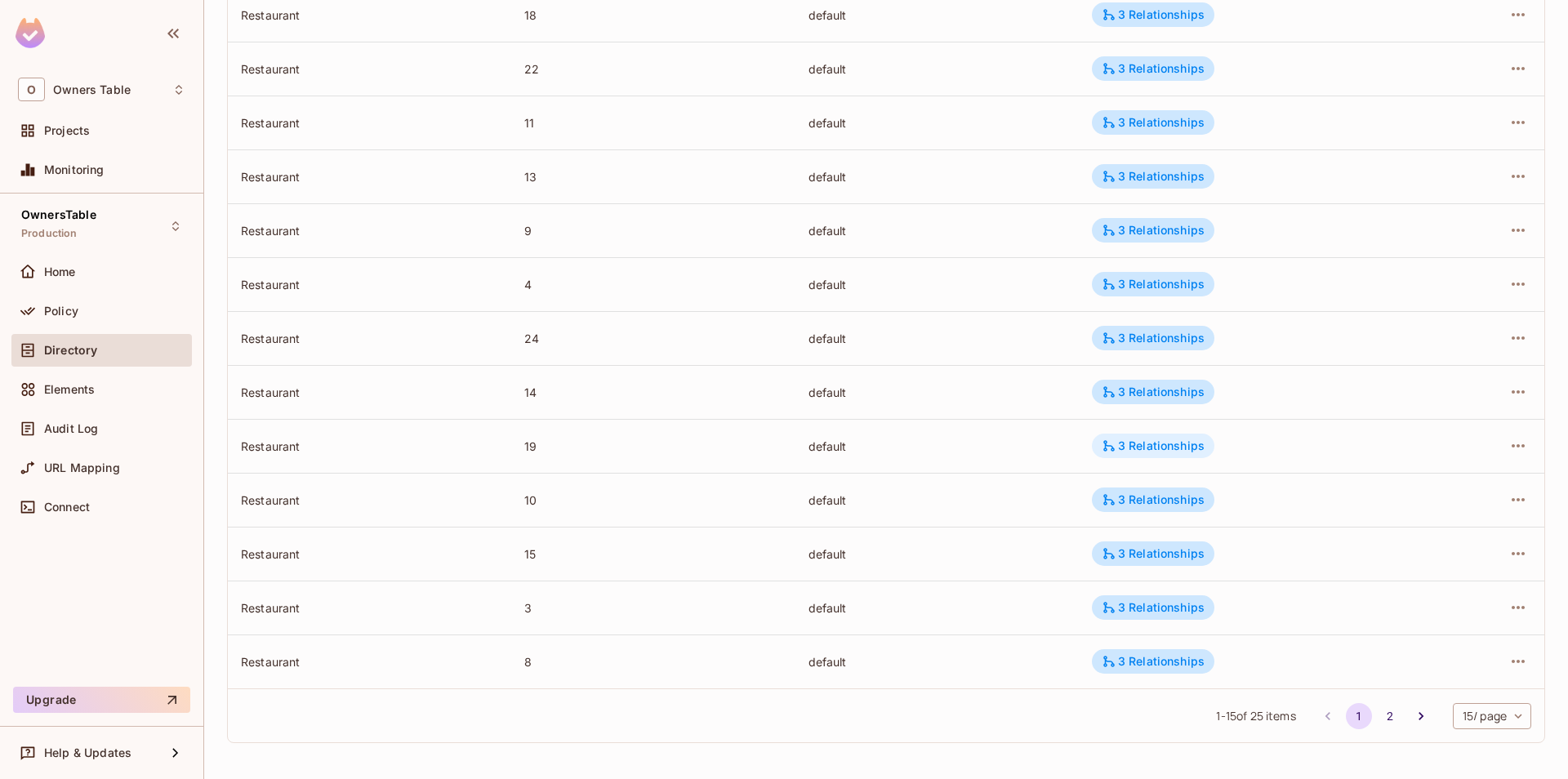
click at [1144, 448] on div "3 Relationships" at bounding box center [1153, 446] width 103 height 15
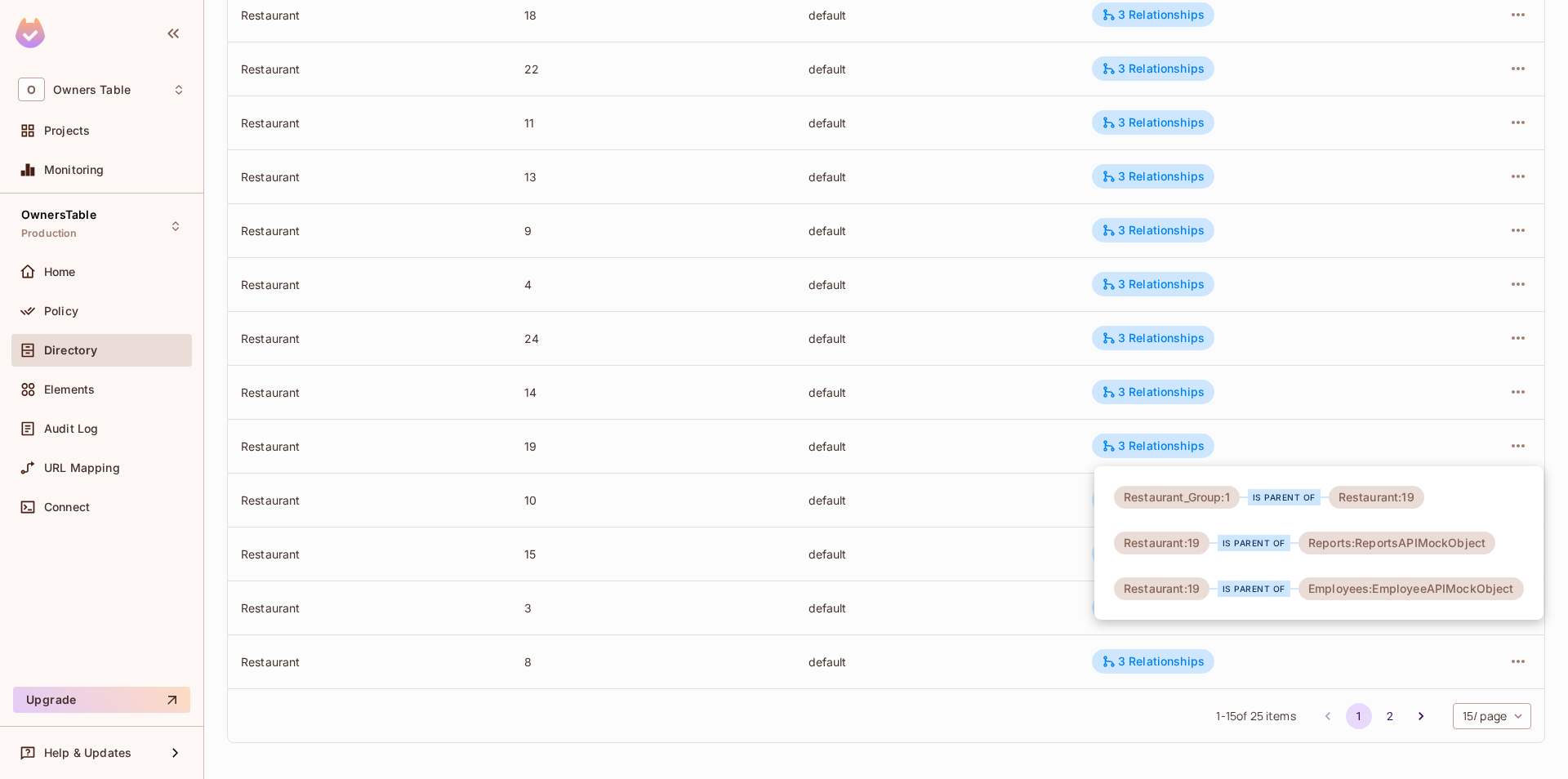
click at [1029, 414] on div at bounding box center [784, 390] width 1568 height 779
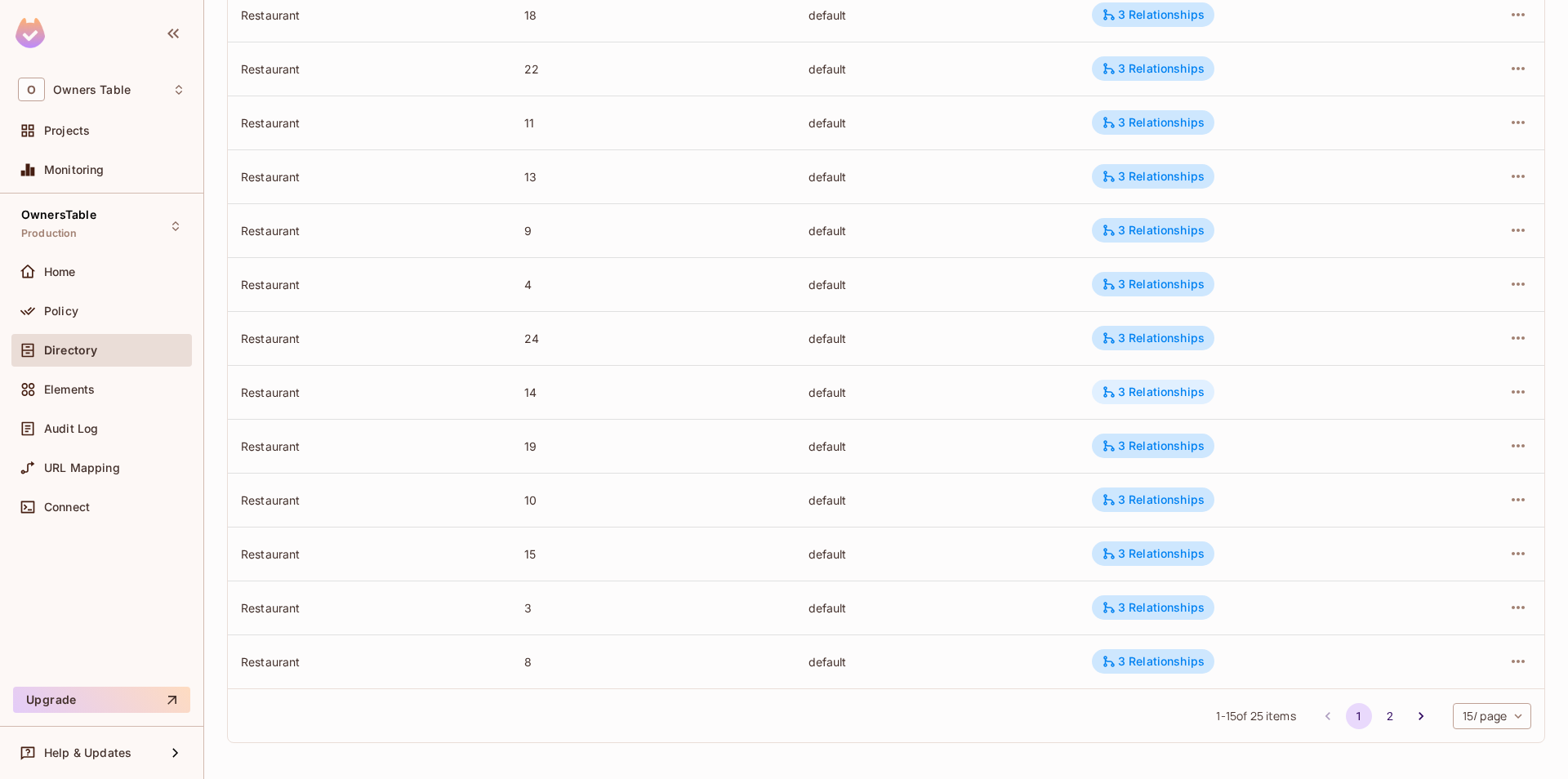
click at [1191, 391] on div "3 Relationships" at bounding box center [1153, 392] width 103 height 15
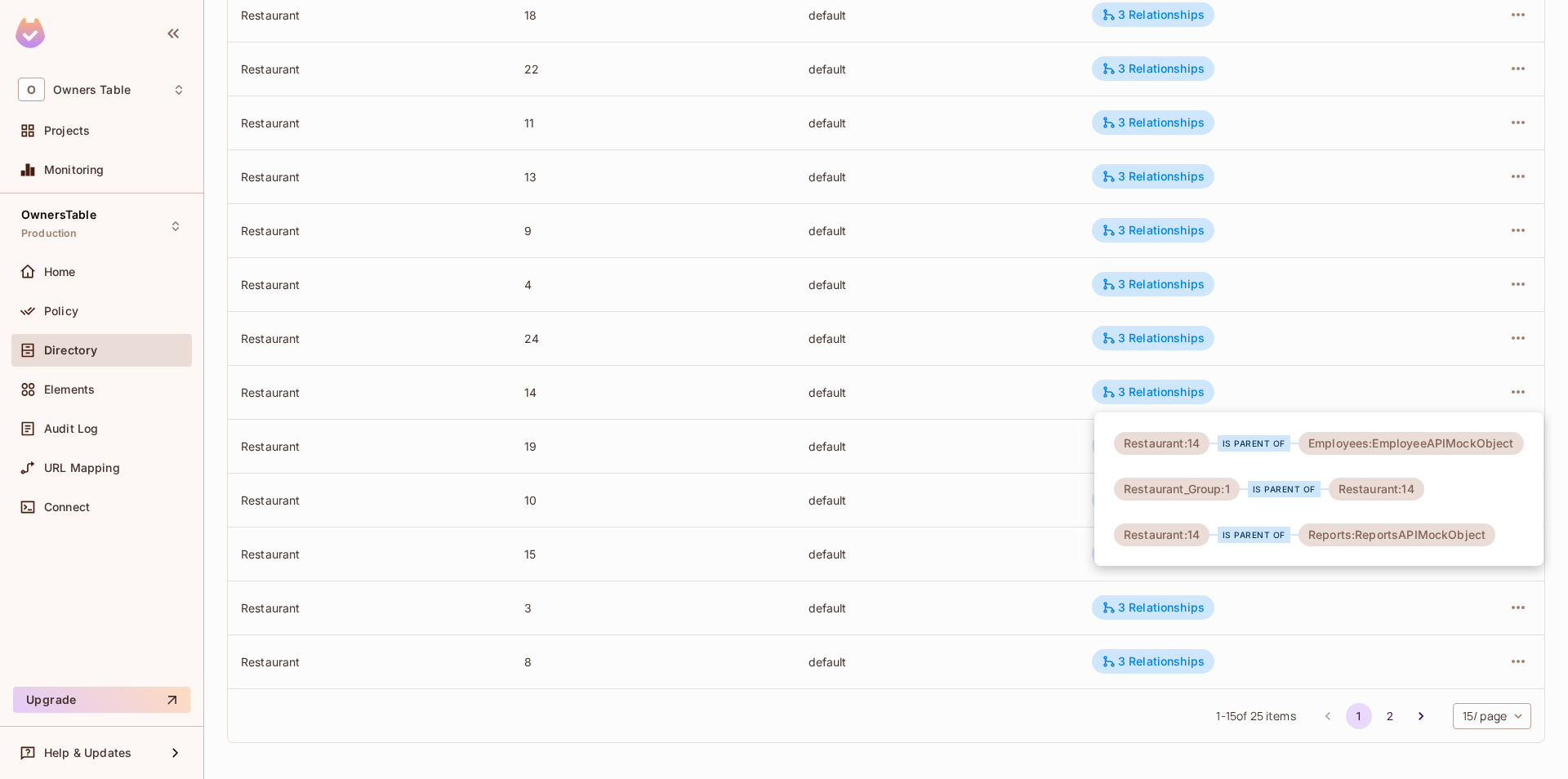
click at [1255, 376] on div at bounding box center [784, 390] width 1568 height 779
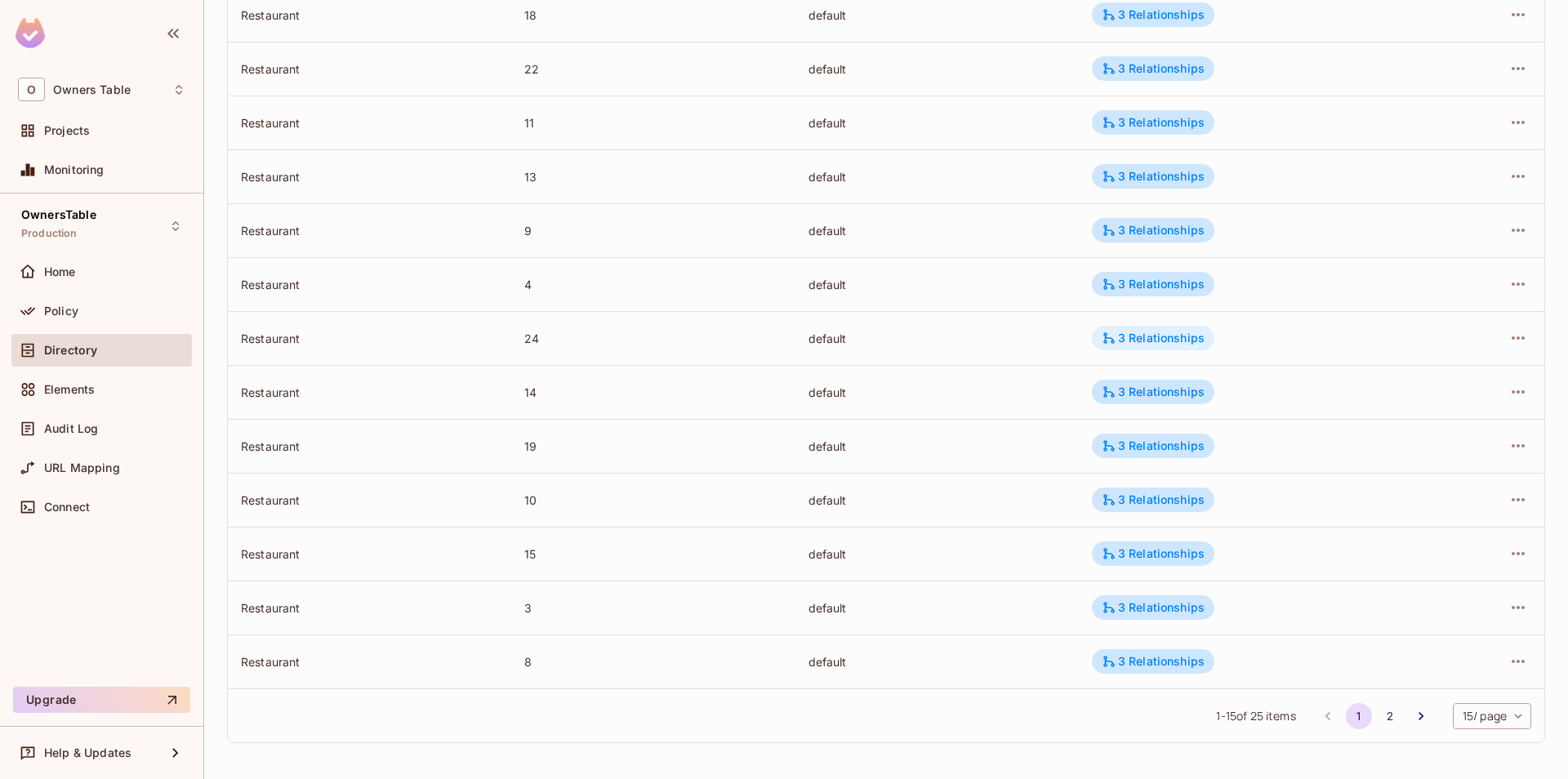
click at [1185, 346] on div "3 Relationships" at bounding box center [1153, 338] width 103 height 15
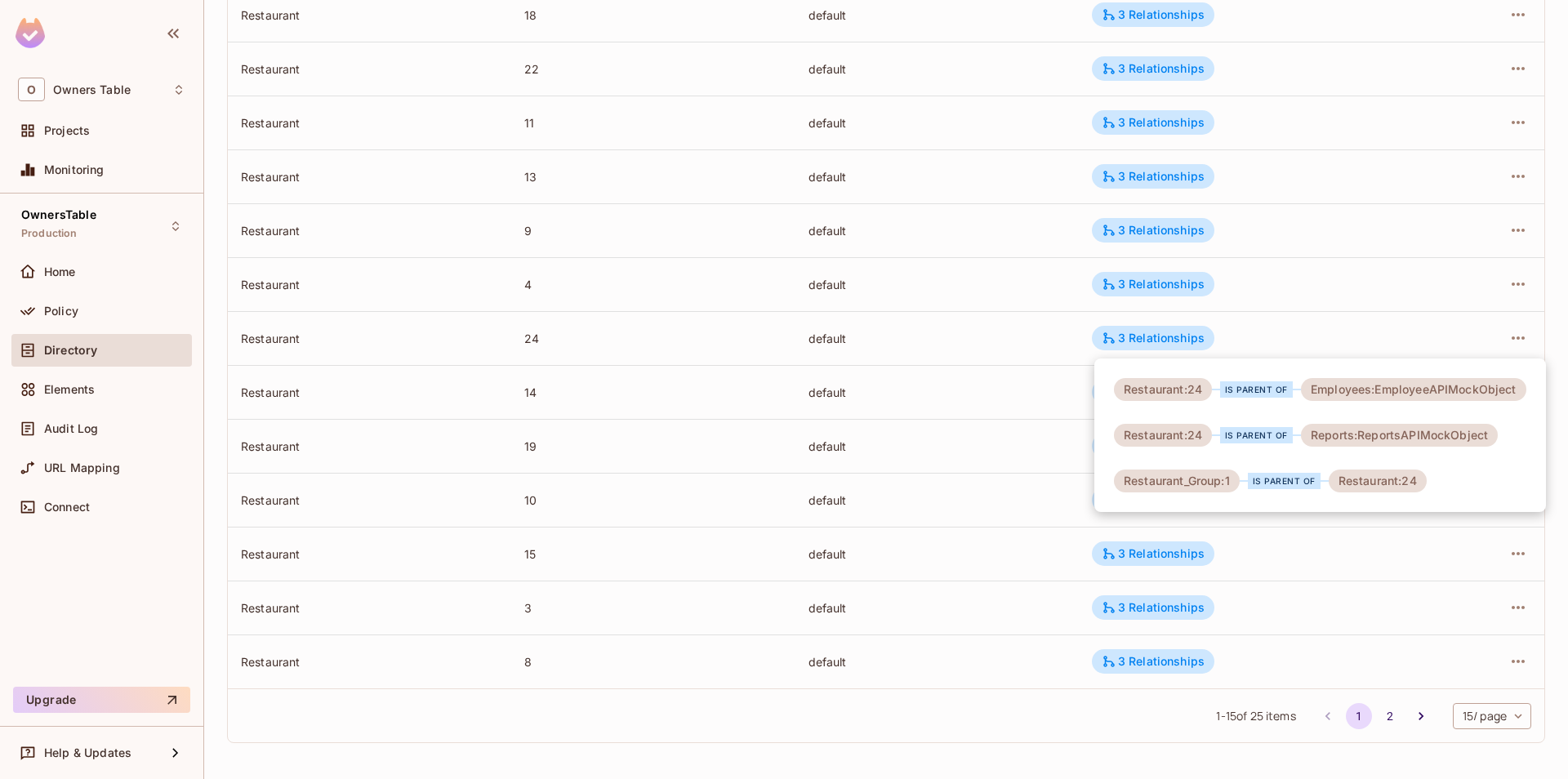
click at [1257, 314] on div at bounding box center [784, 390] width 1568 height 779
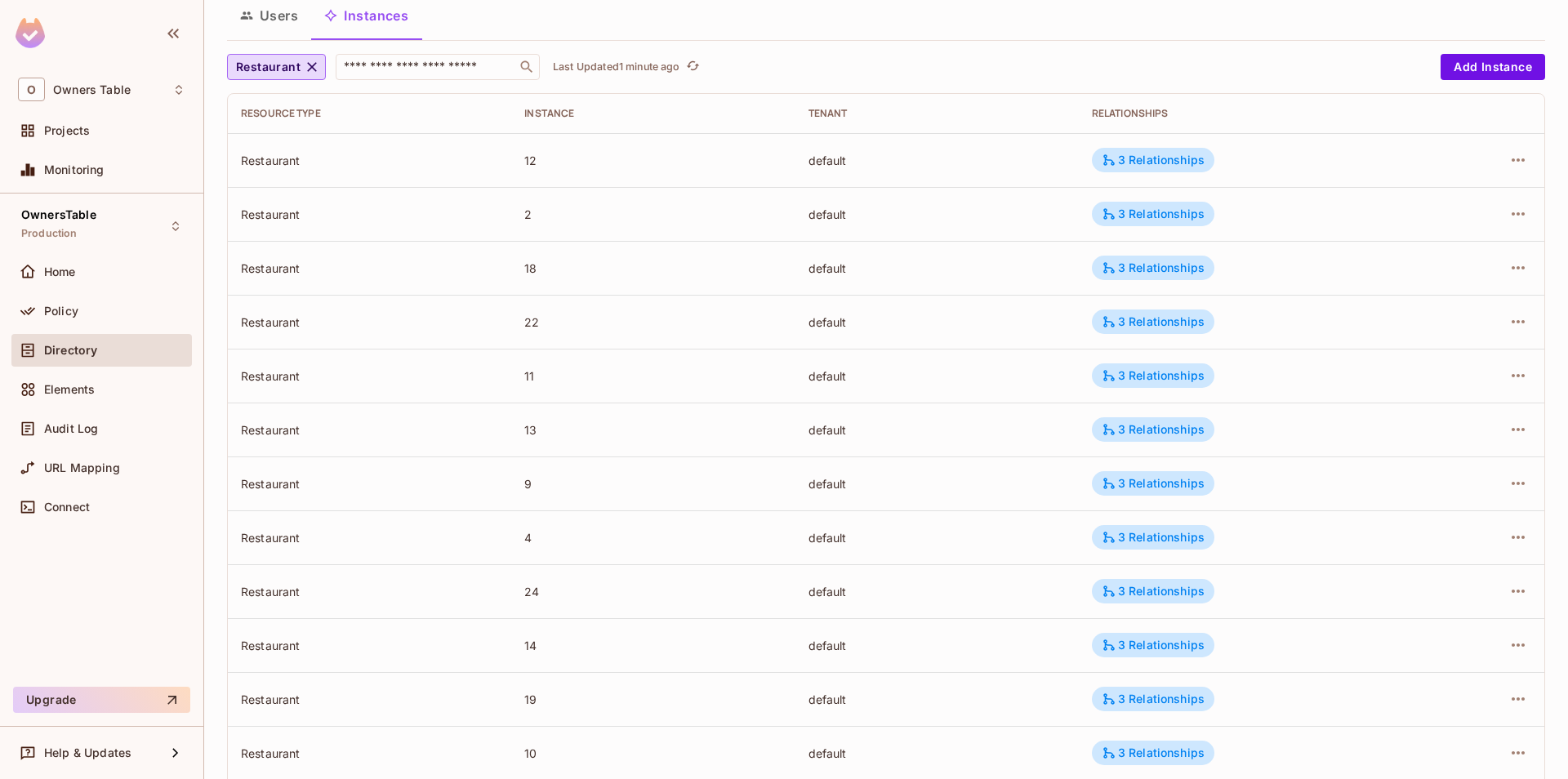
scroll to position [82, 0]
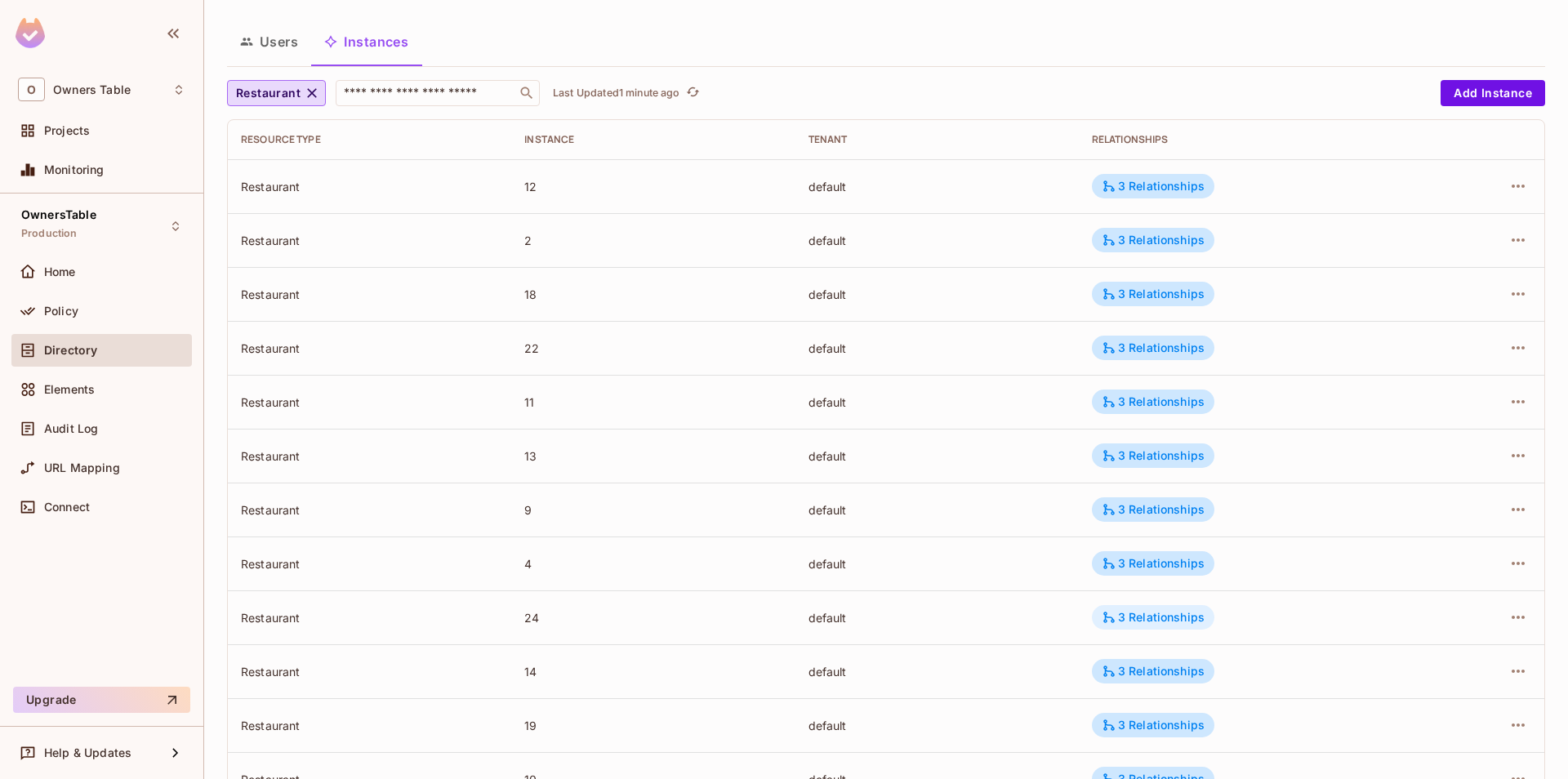
click at [1180, 614] on div "3 Relationships" at bounding box center [1153, 618] width 103 height 15
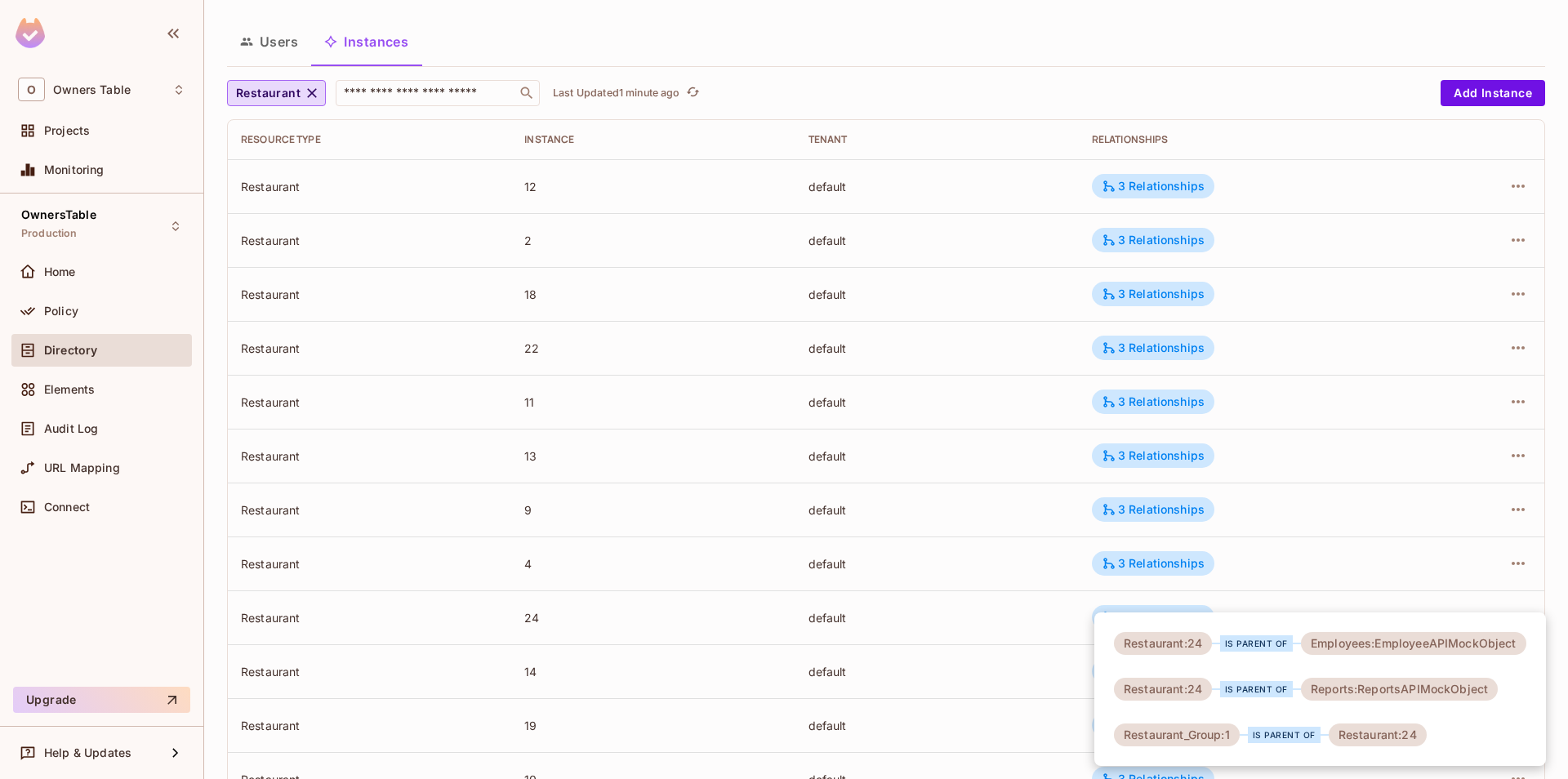
click at [1270, 559] on div at bounding box center [784, 390] width 1568 height 779
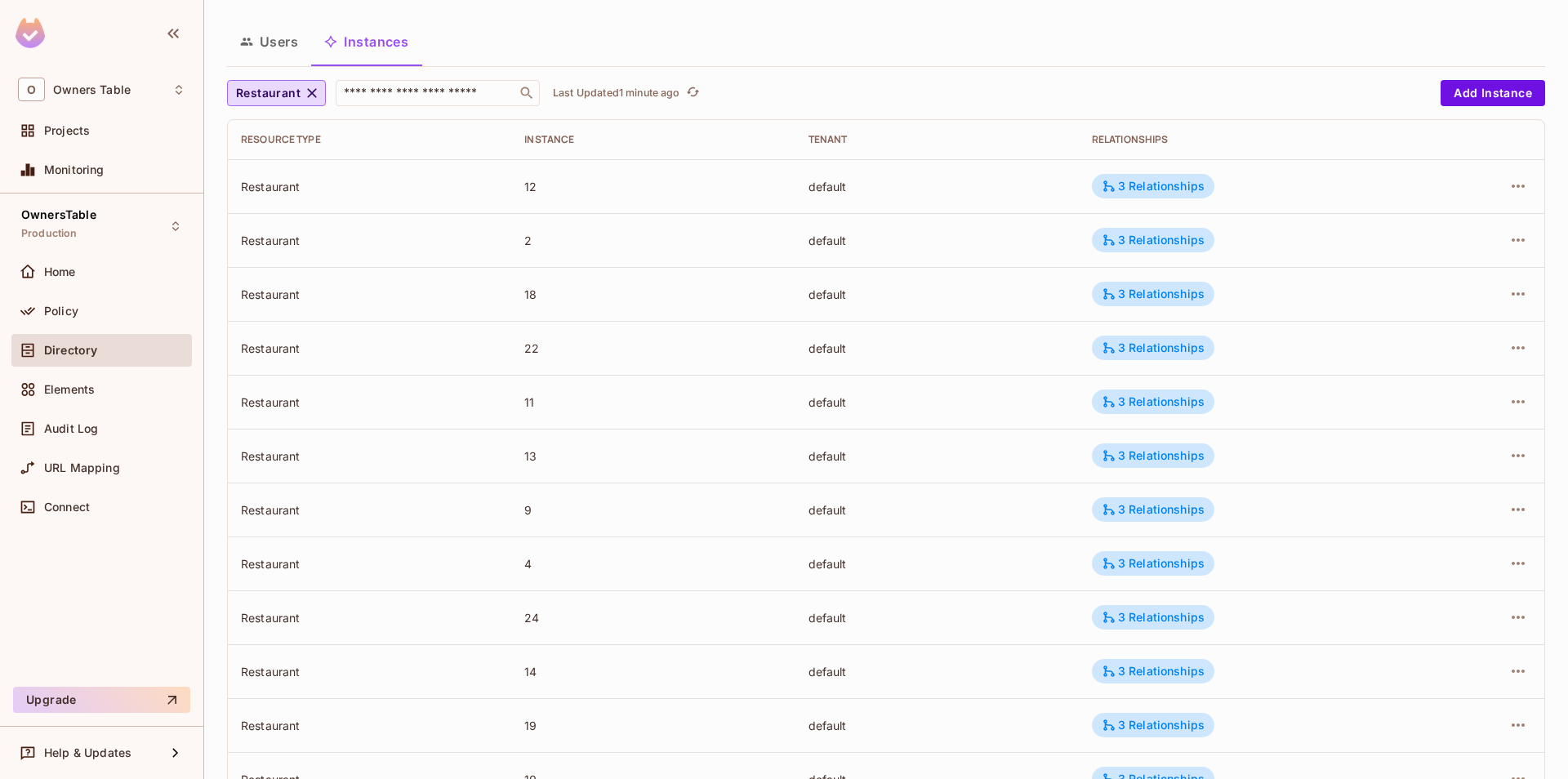
click at [1181, 571] on div "3 Relationships" at bounding box center [1153, 564] width 103 height 15
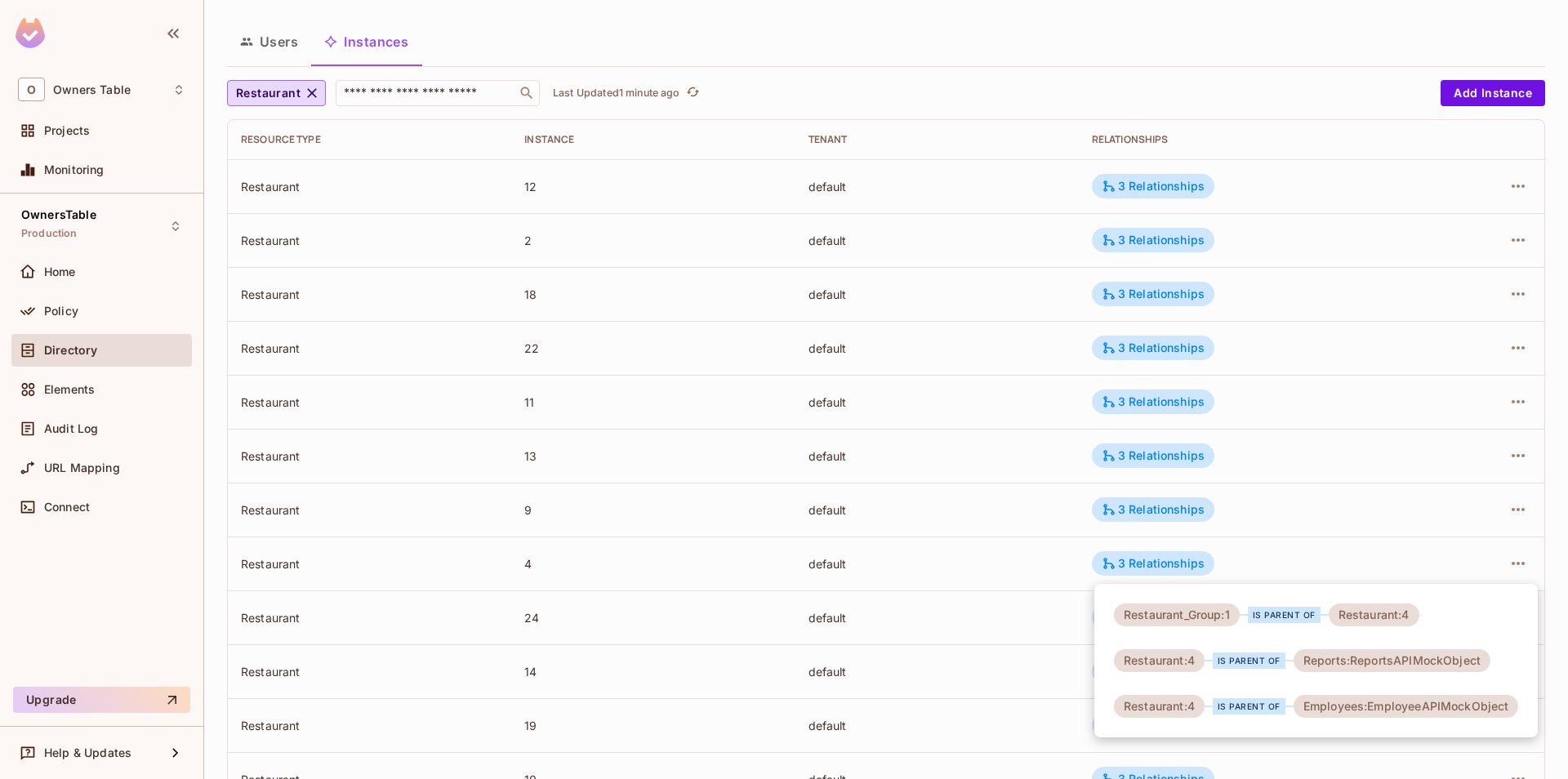
click at [1246, 551] on div at bounding box center [784, 390] width 1568 height 779
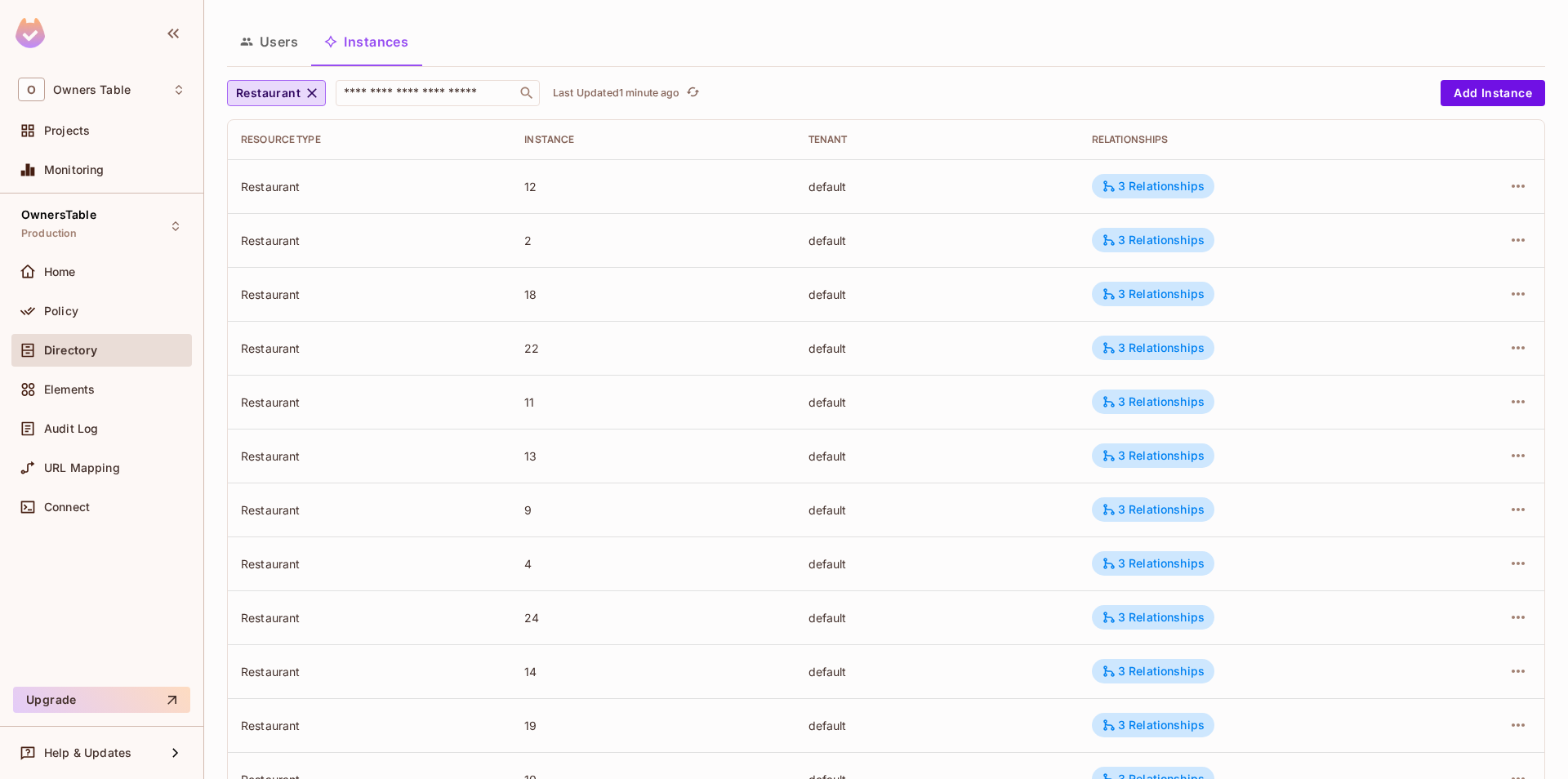
click at [1183, 515] on div "3 Relationships" at bounding box center [1153, 510] width 103 height 15
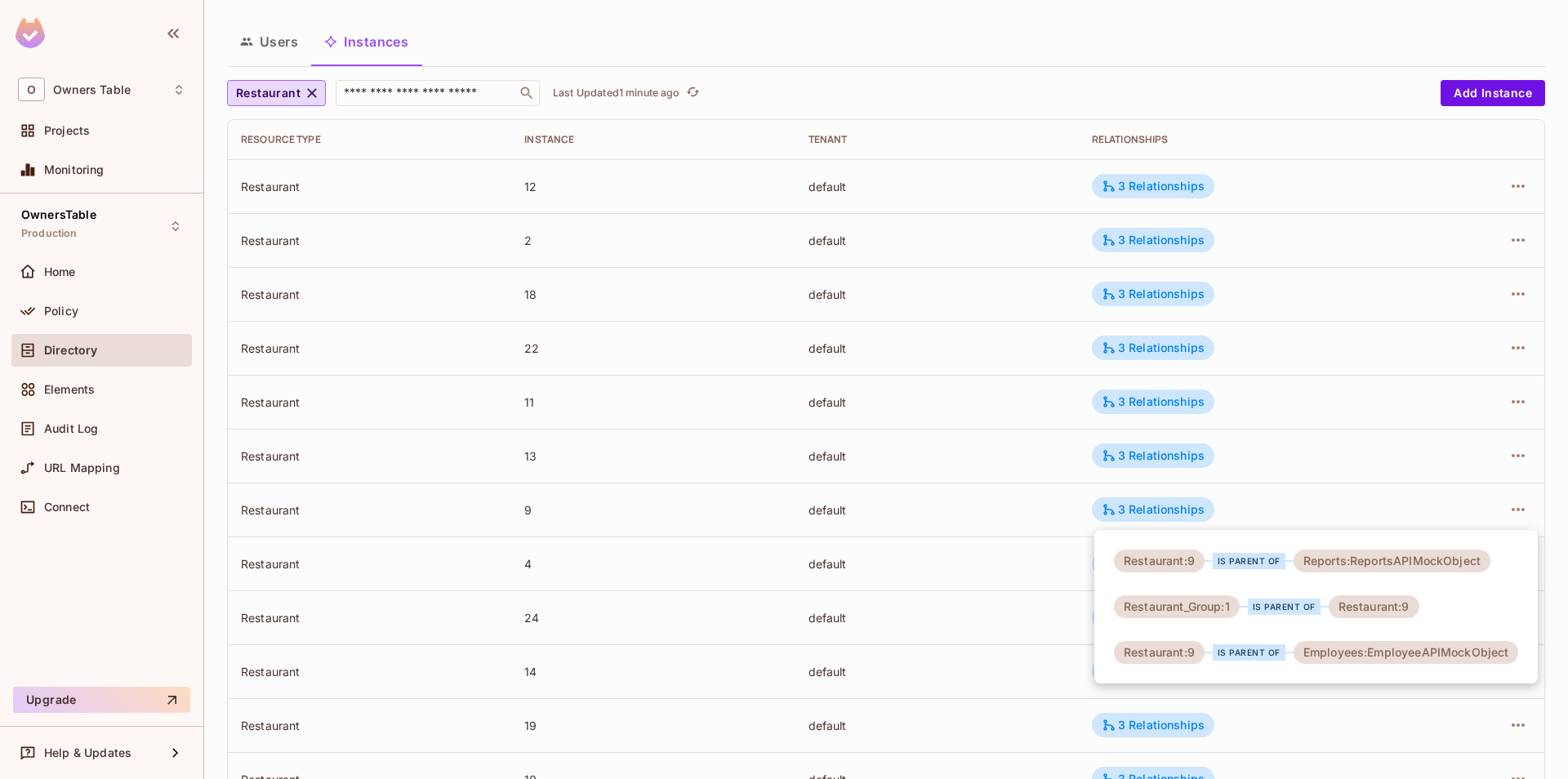
click at [1297, 495] on div at bounding box center [784, 390] width 1568 height 779
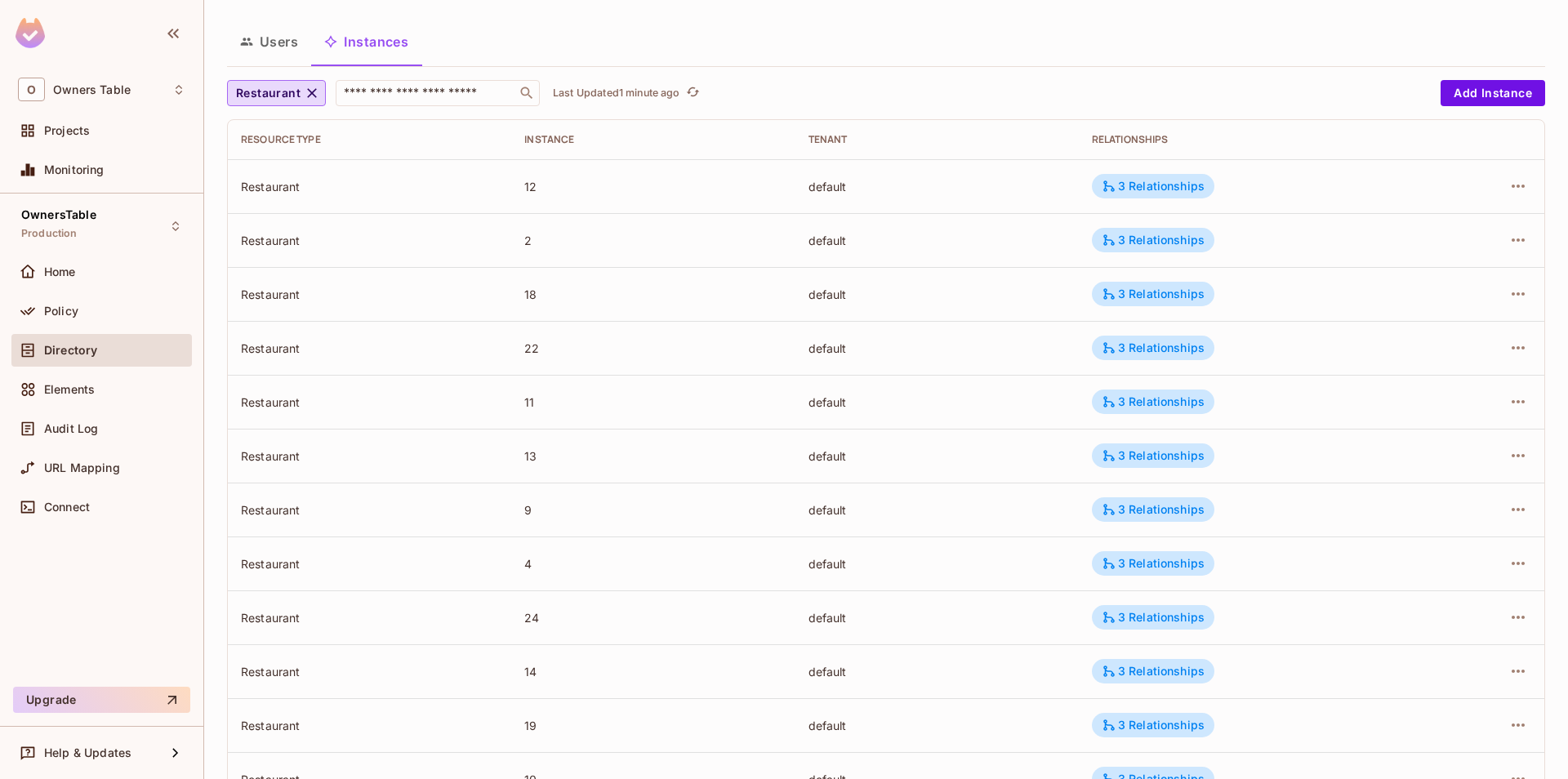
click at [1133, 453] on div "3 Relationships" at bounding box center [1153, 456] width 103 height 15
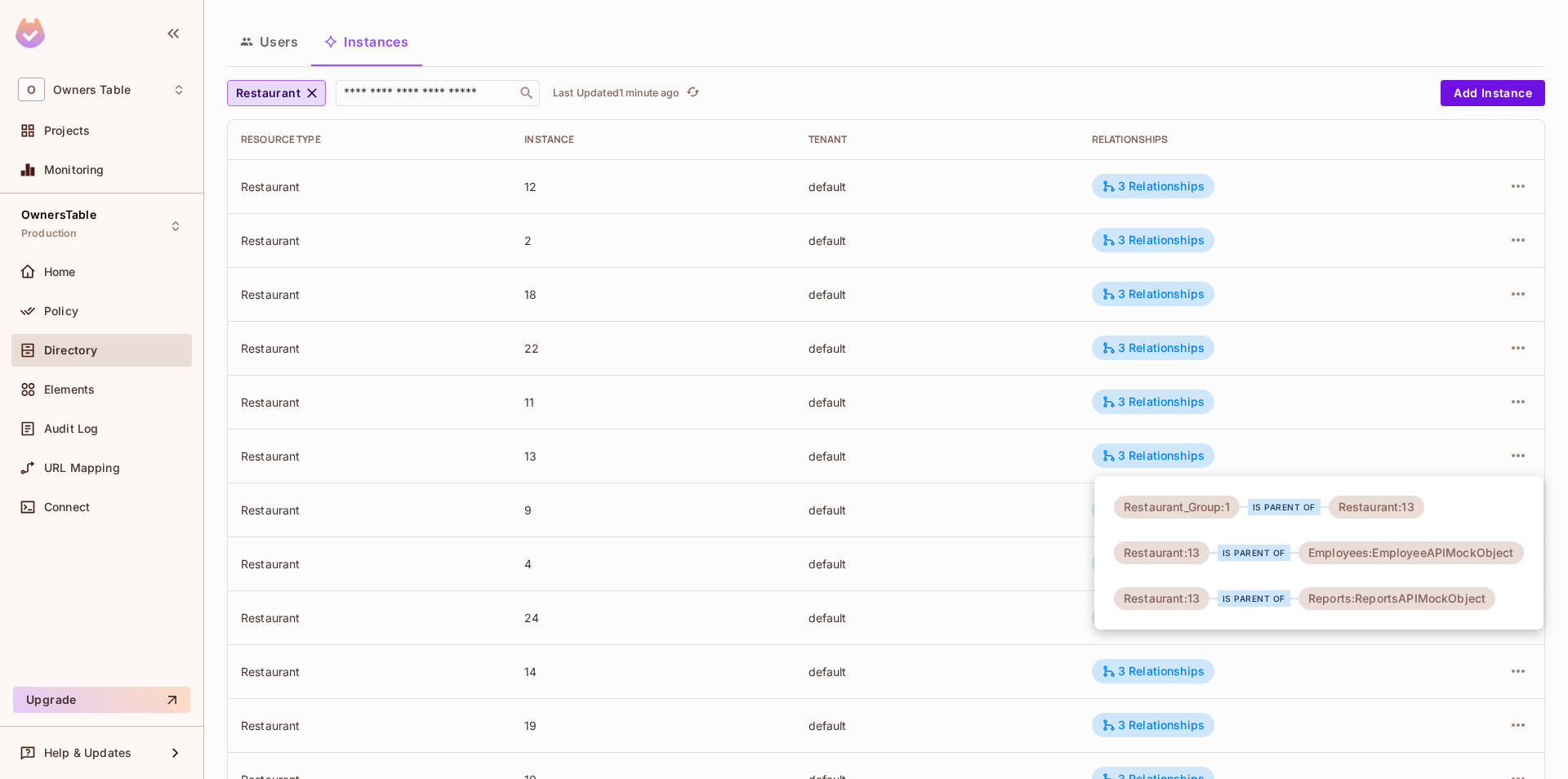
click at [1317, 456] on div at bounding box center [784, 390] width 1568 height 779
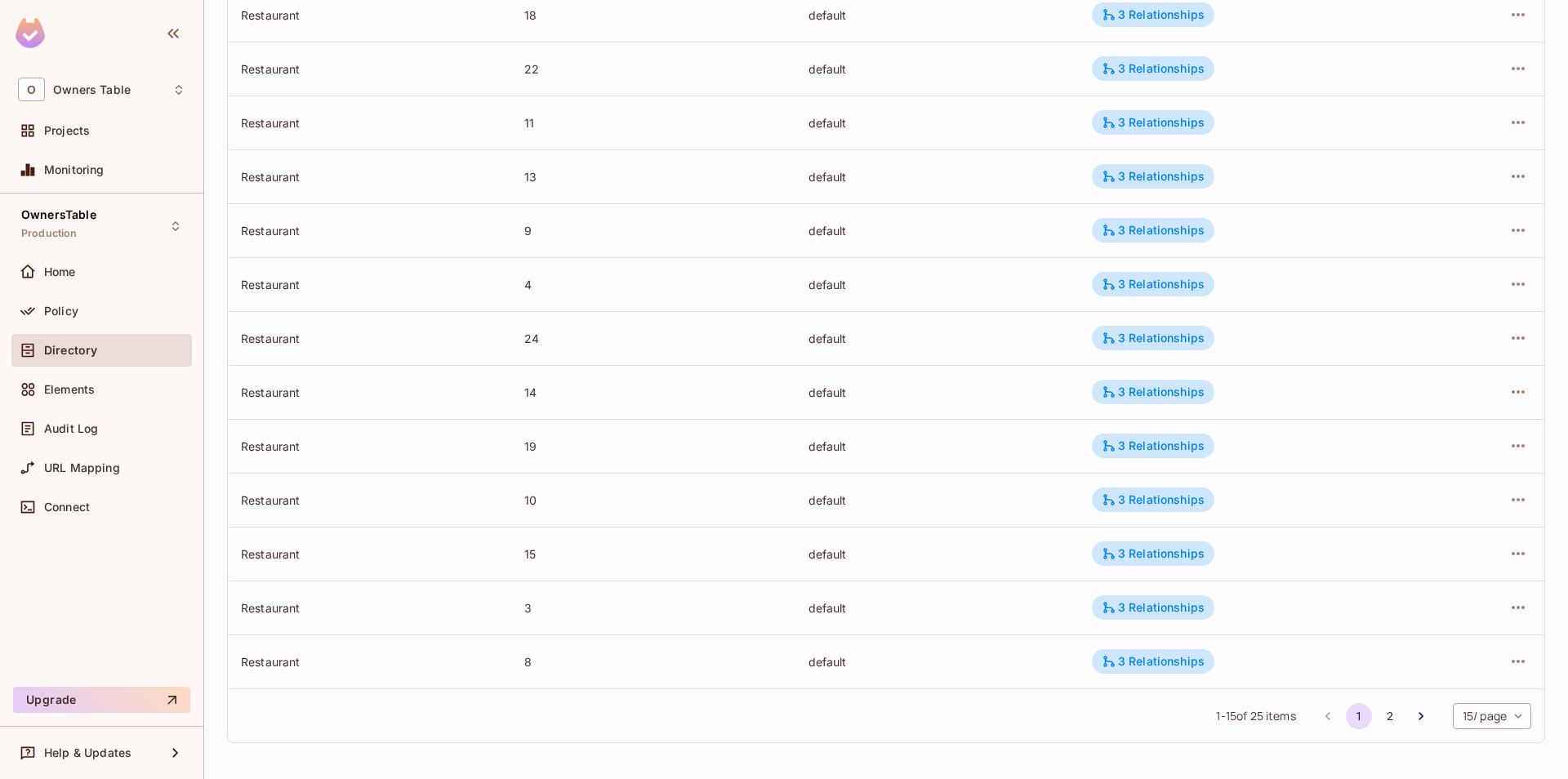
scroll to position [0, 0]
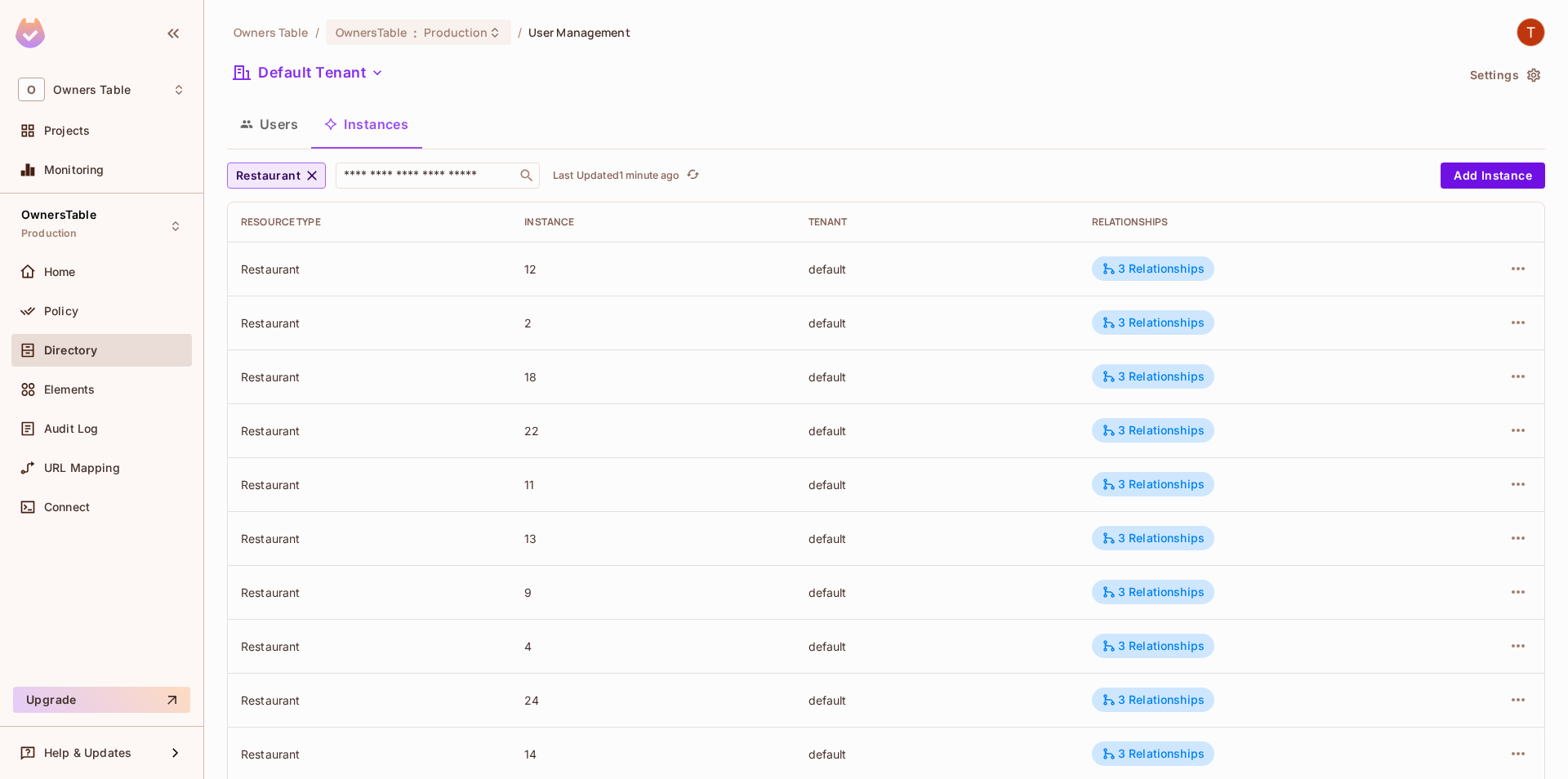
click at [315, 167] on button "Restaurant" at bounding box center [277, 176] width 99 height 27
click at [306, 251] on span "Restaurant Group" at bounding box center [287, 252] width 96 height 15
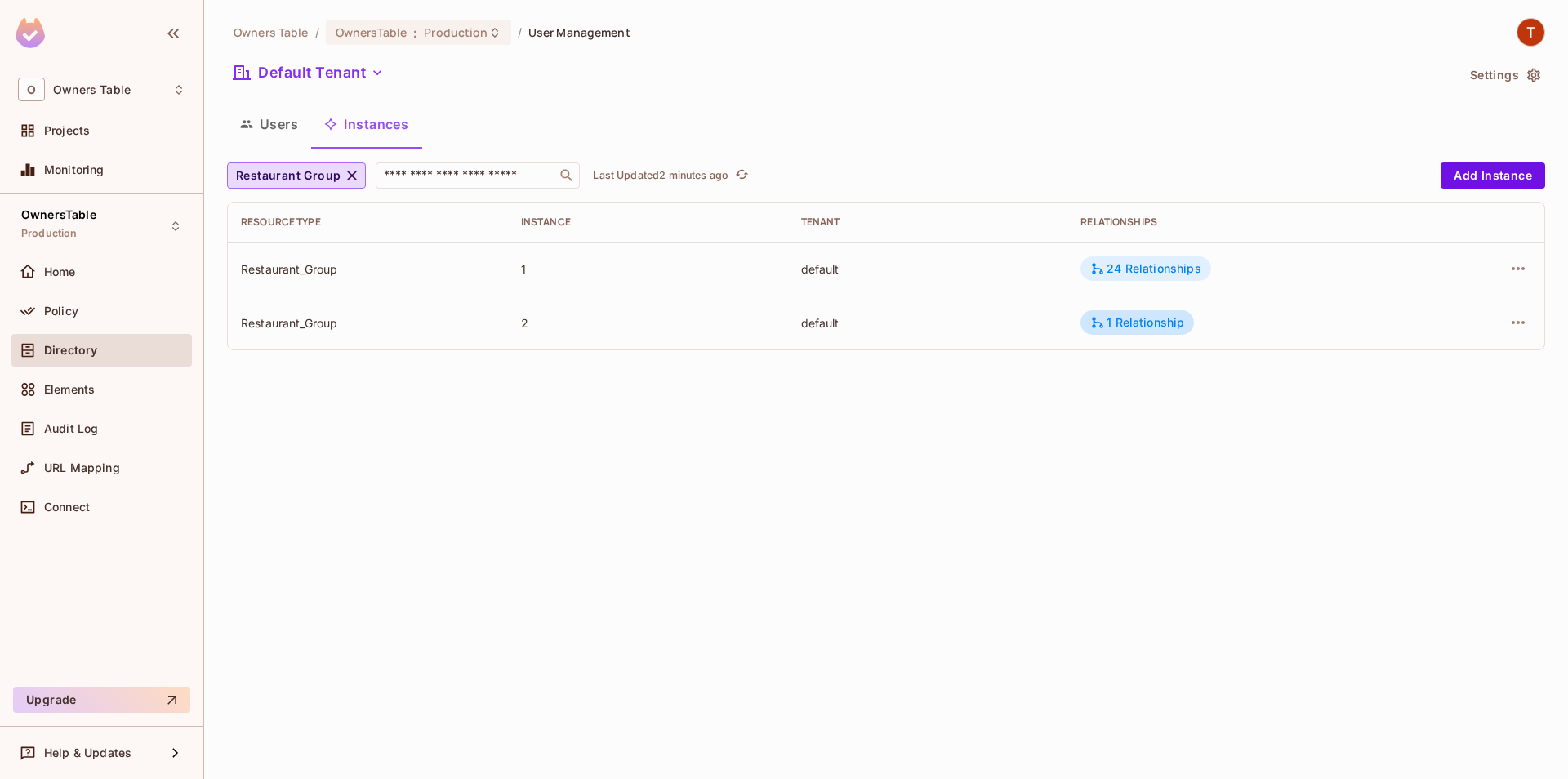
click at [1160, 268] on div "24 Relationships" at bounding box center [1145, 269] width 110 height 15
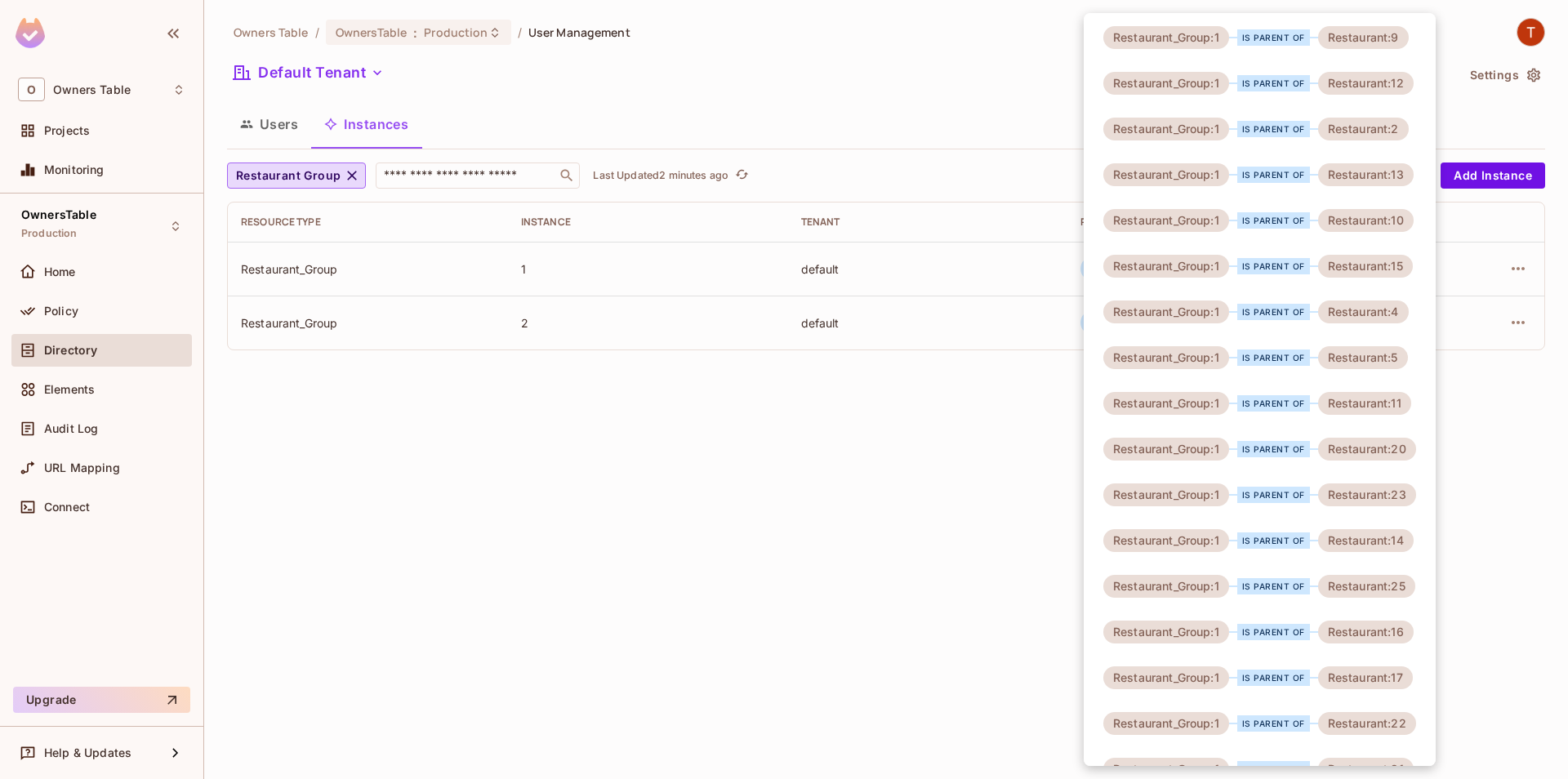
scroll to position [361, 0]
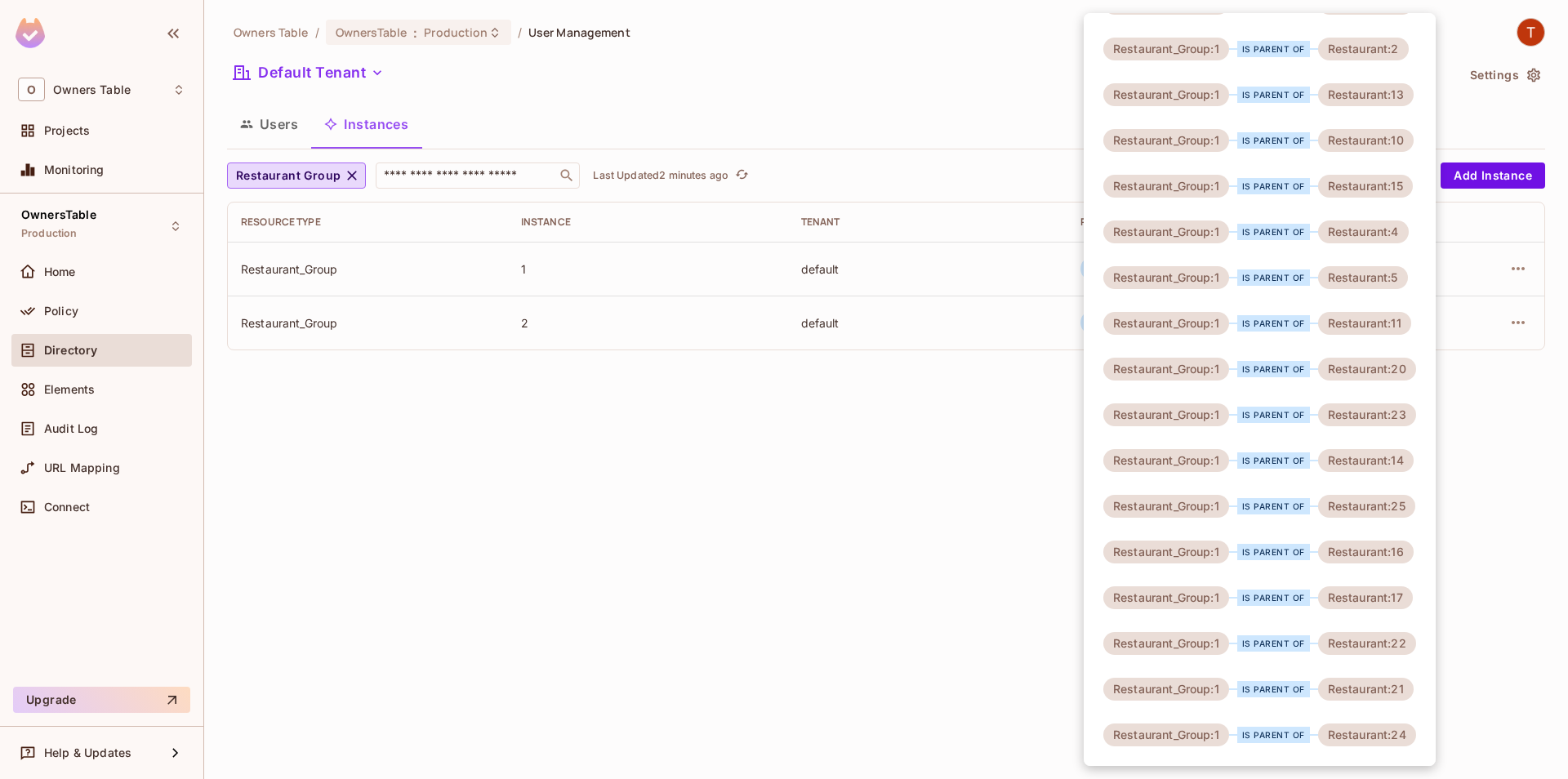
click at [939, 506] on div at bounding box center [784, 390] width 1568 height 779
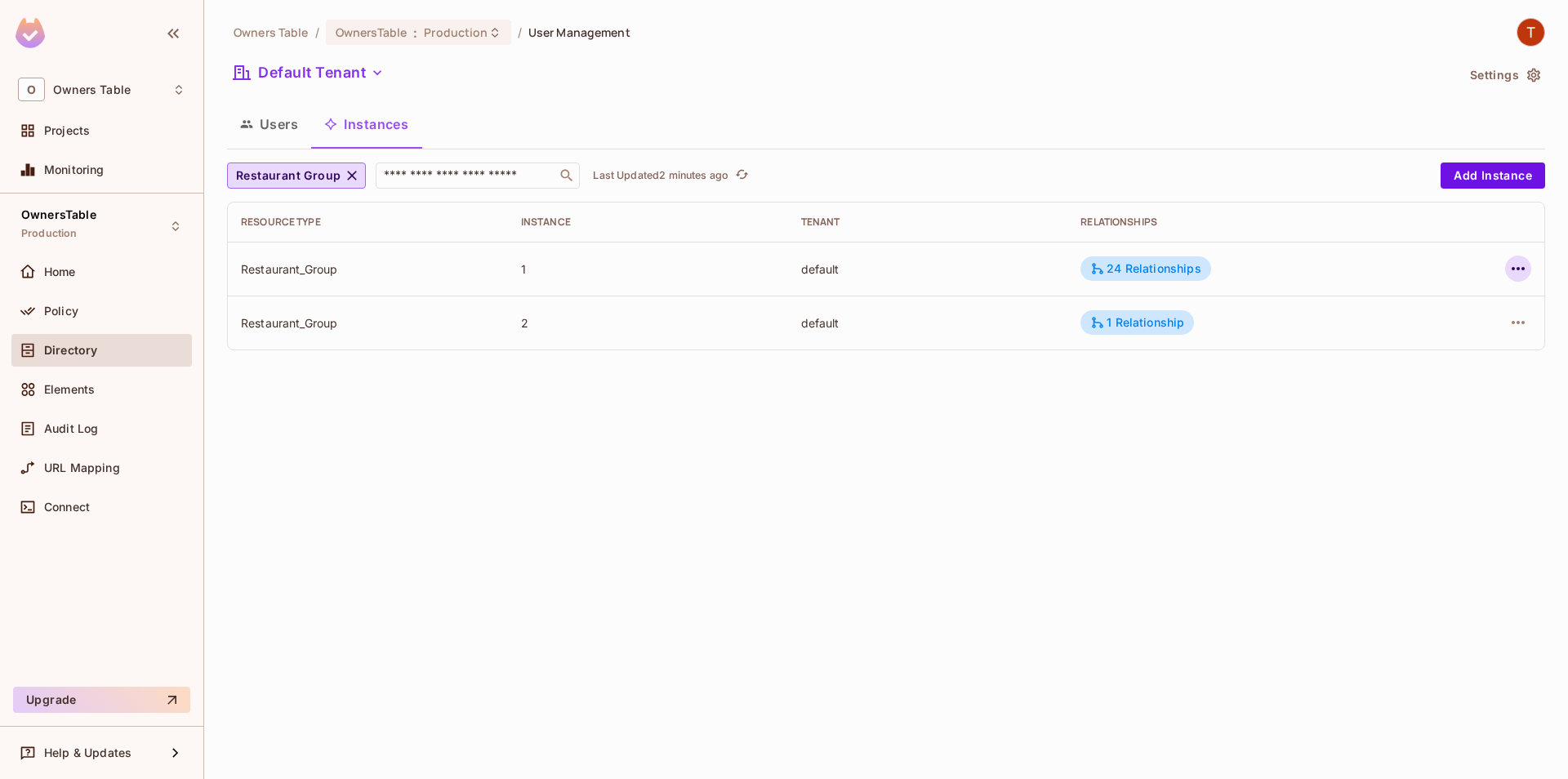
click at [1509, 273] on icon "button" at bounding box center [1518, 268] width 20 height 20
click at [1417, 343] on div "Edit Attributes" at bounding box center [1398, 342] width 81 height 16
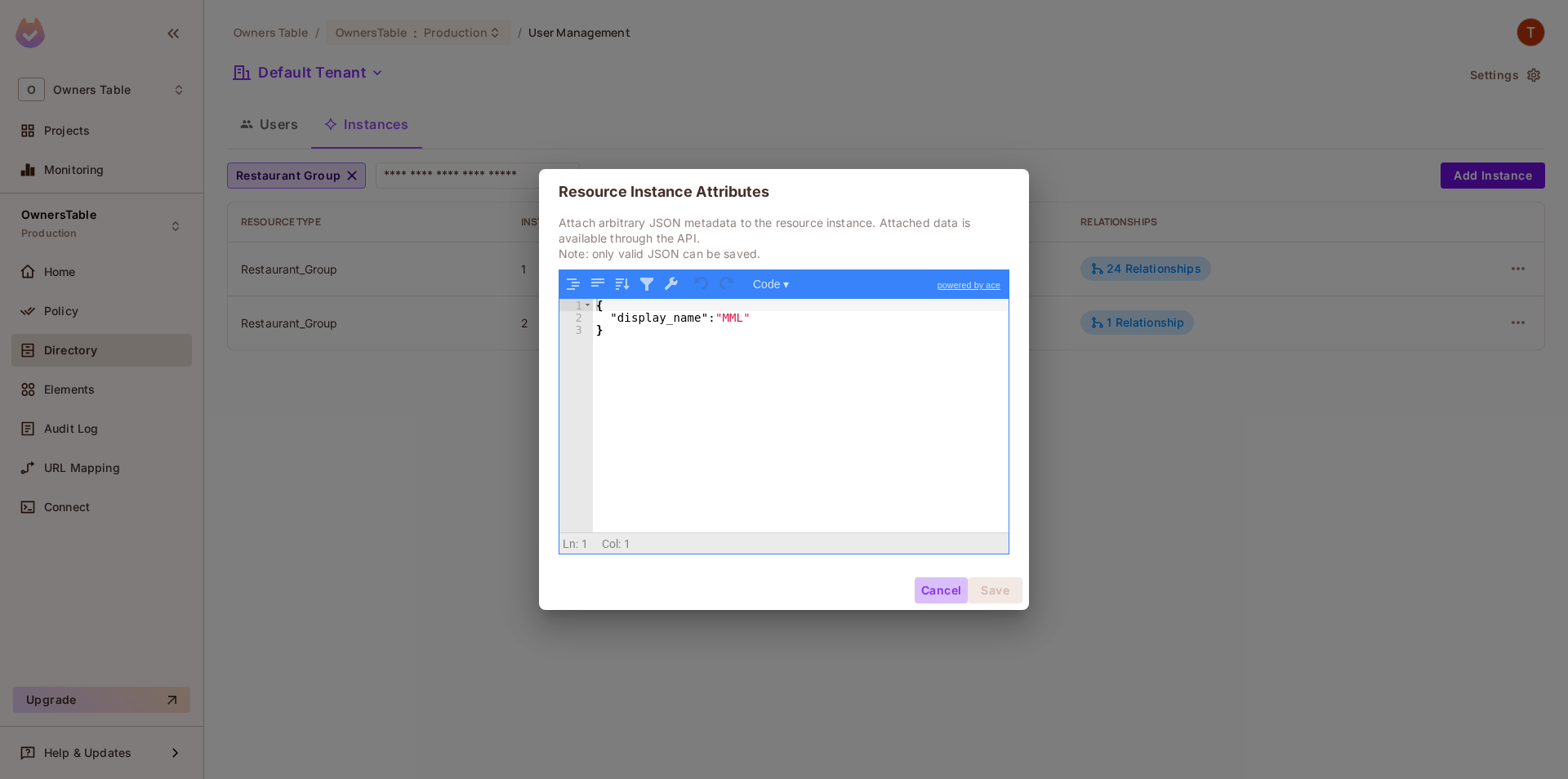
click at [937, 589] on button "Cancel" at bounding box center [941, 590] width 53 height 27
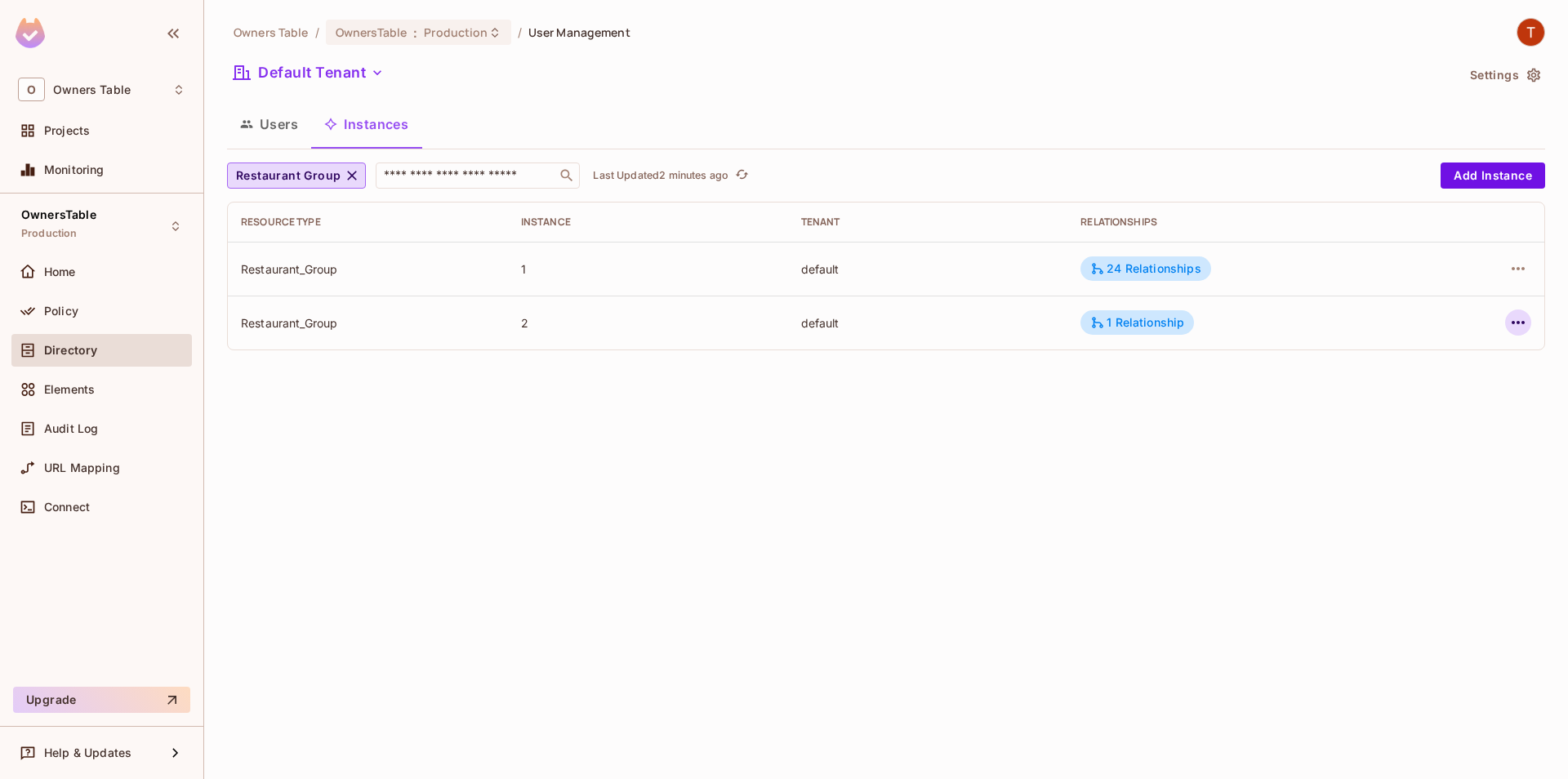
click at [1508, 321] on icon "button" at bounding box center [1518, 322] width 20 height 20
click at [1437, 398] on span "Edit Attributes" at bounding box center [1398, 396] width 91 height 27
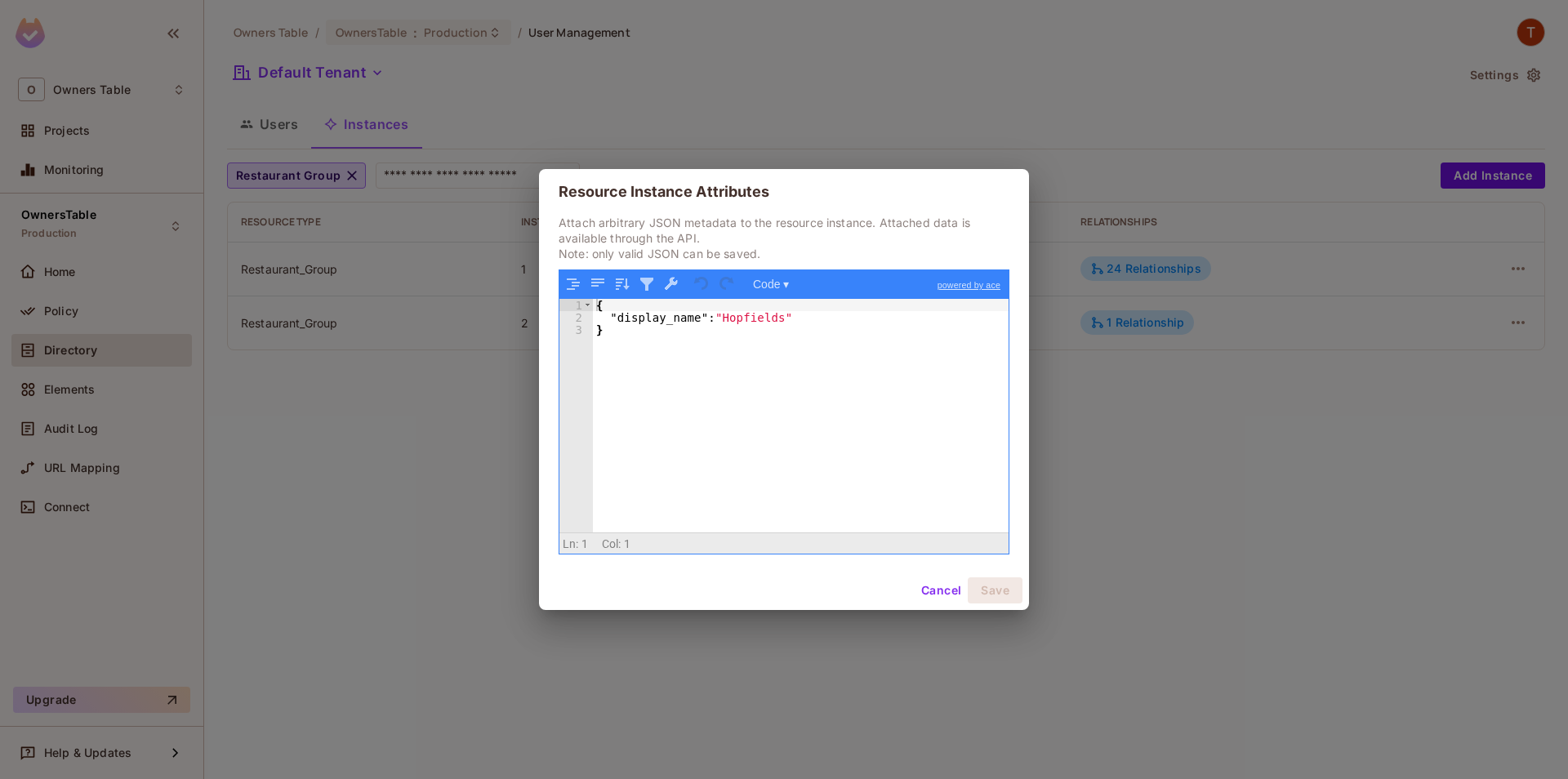
click at [931, 592] on button "Cancel" at bounding box center [941, 590] width 53 height 27
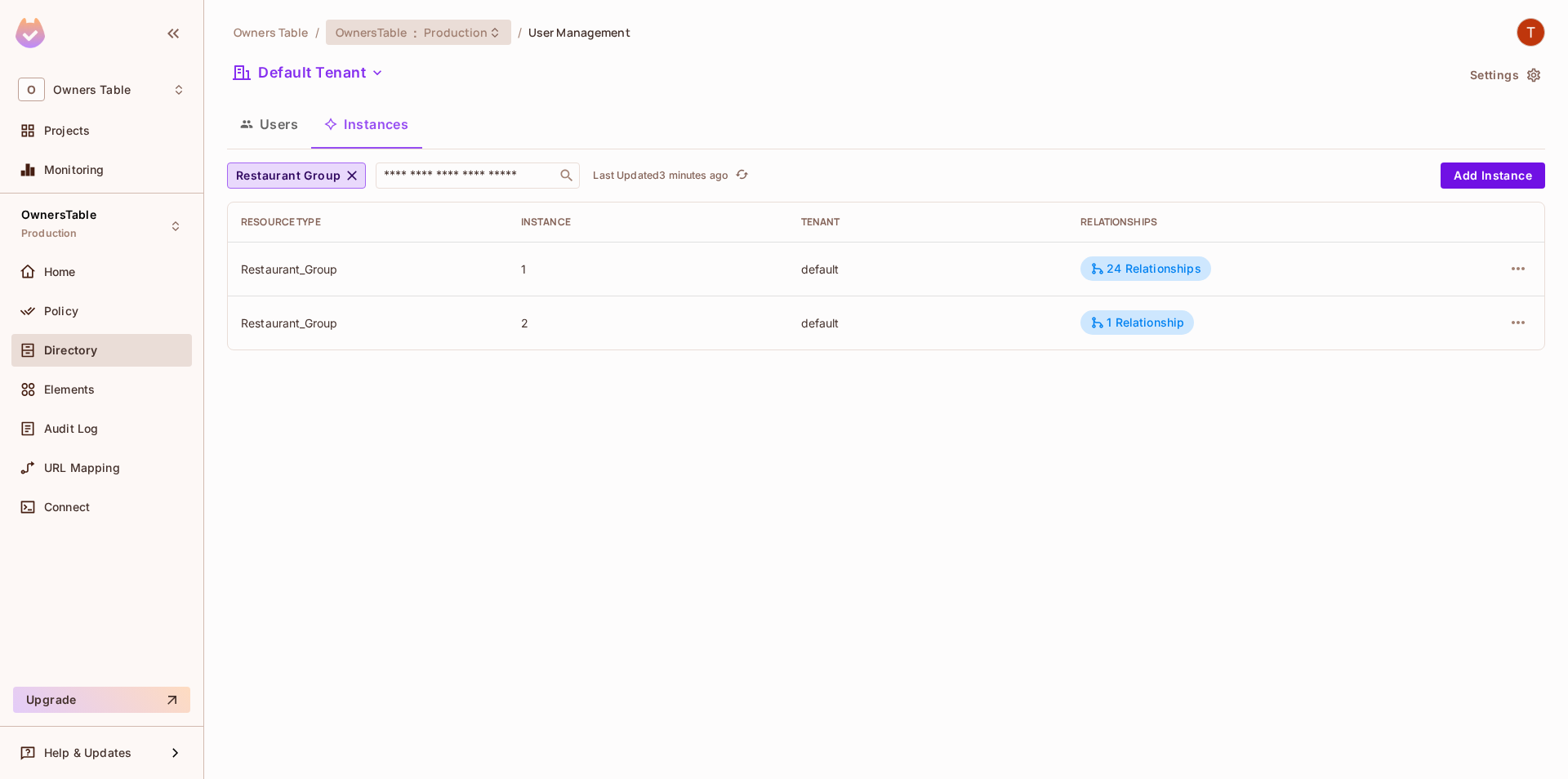
click at [443, 34] on span "Production" at bounding box center [455, 32] width 63 height 15
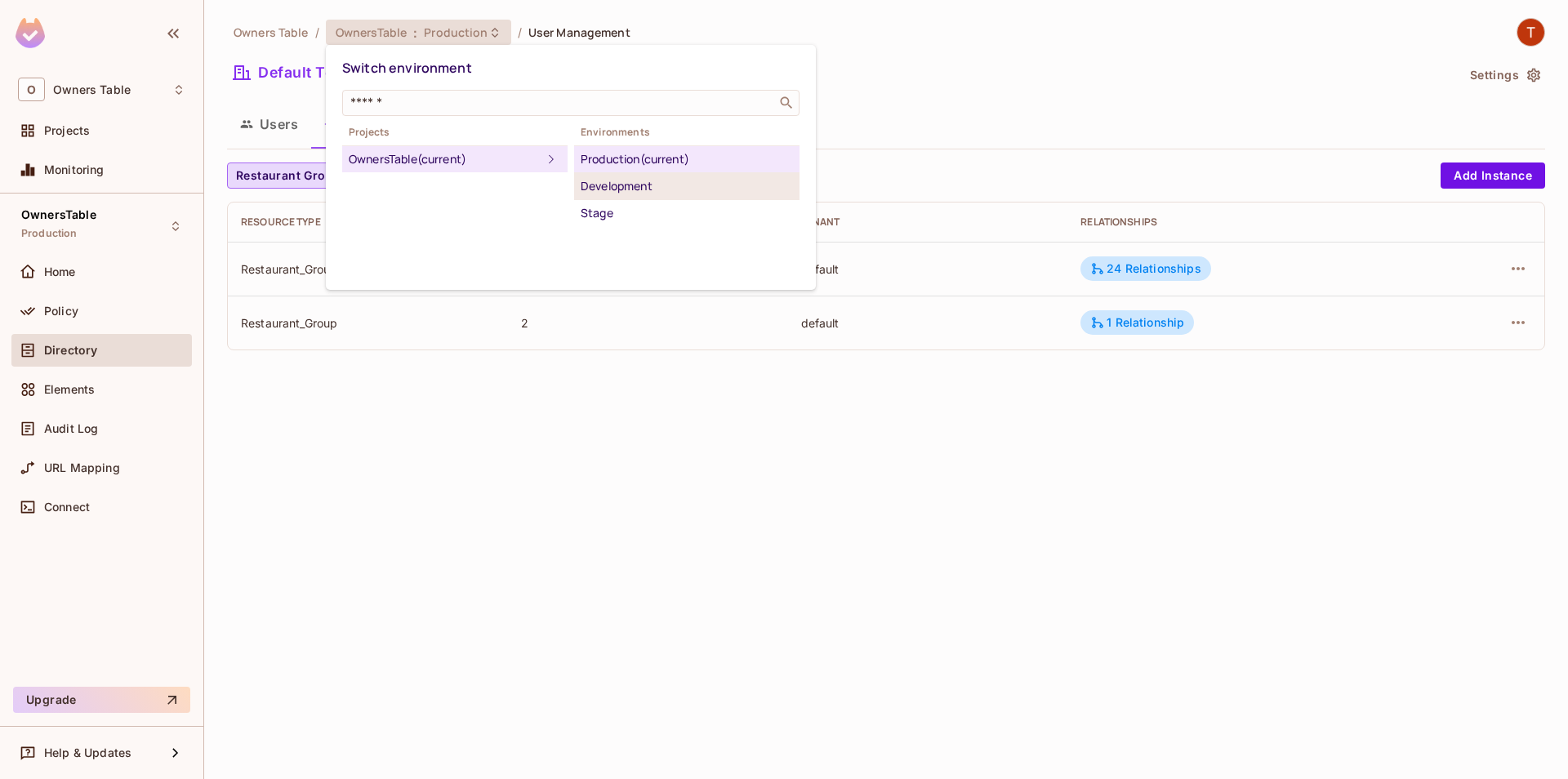
click at [640, 198] on li "Development" at bounding box center [687, 187] width 225 height 27
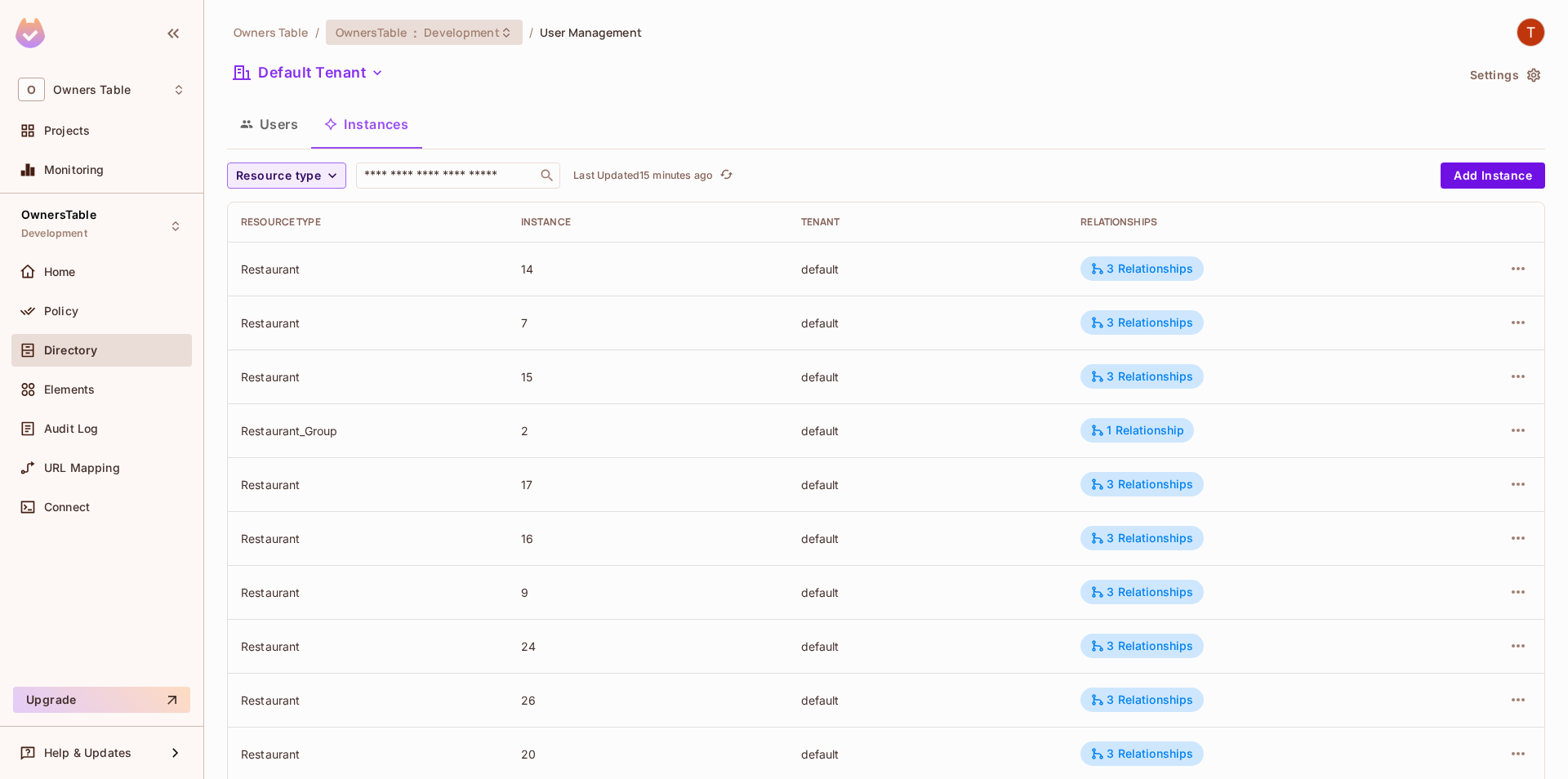
click at [459, 31] on span "Development" at bounding box center [460, 32] width 75 height 15
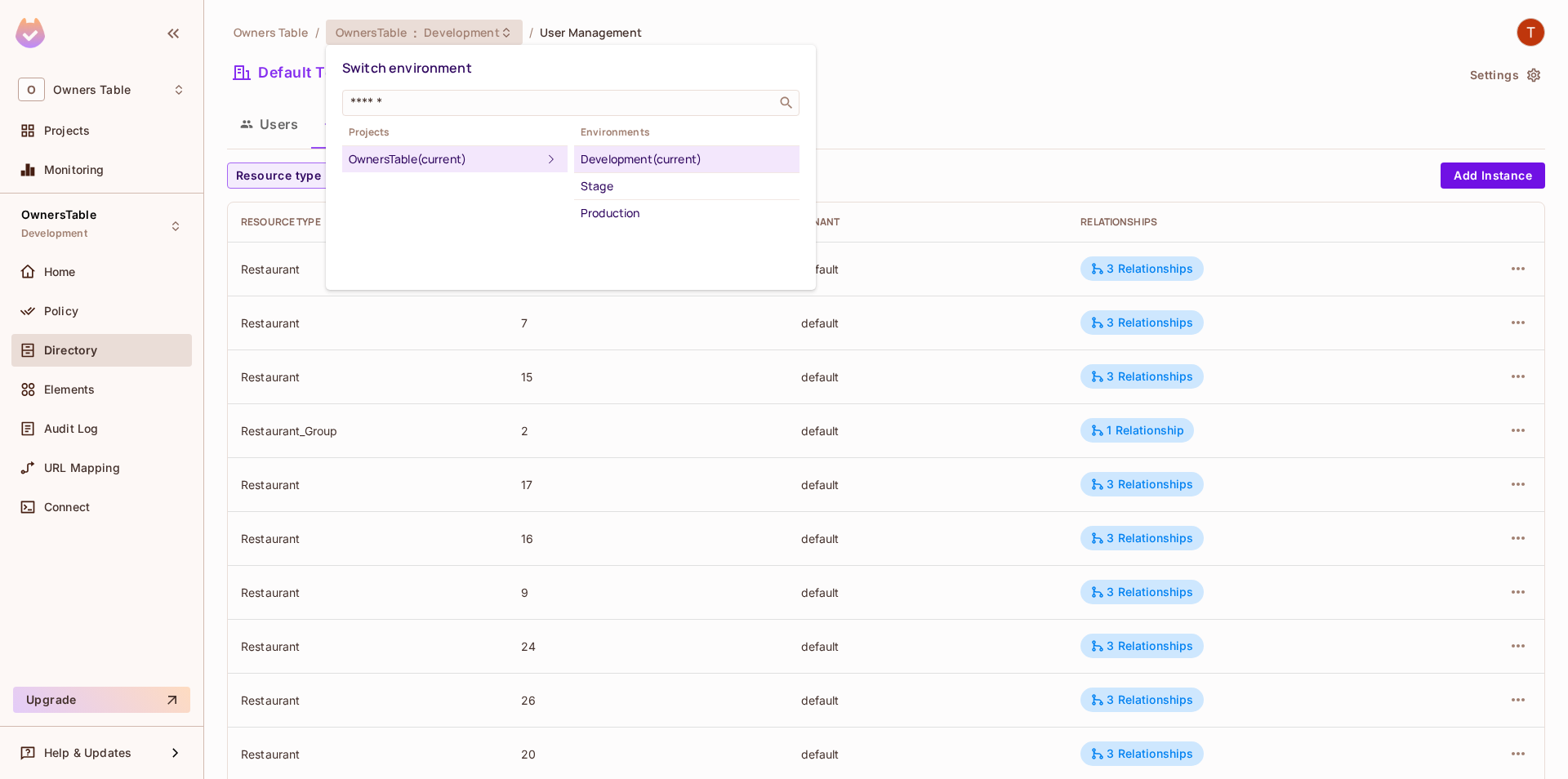
click at [875, 48] on div at bounding box center [784, 390] width 1568 height 779
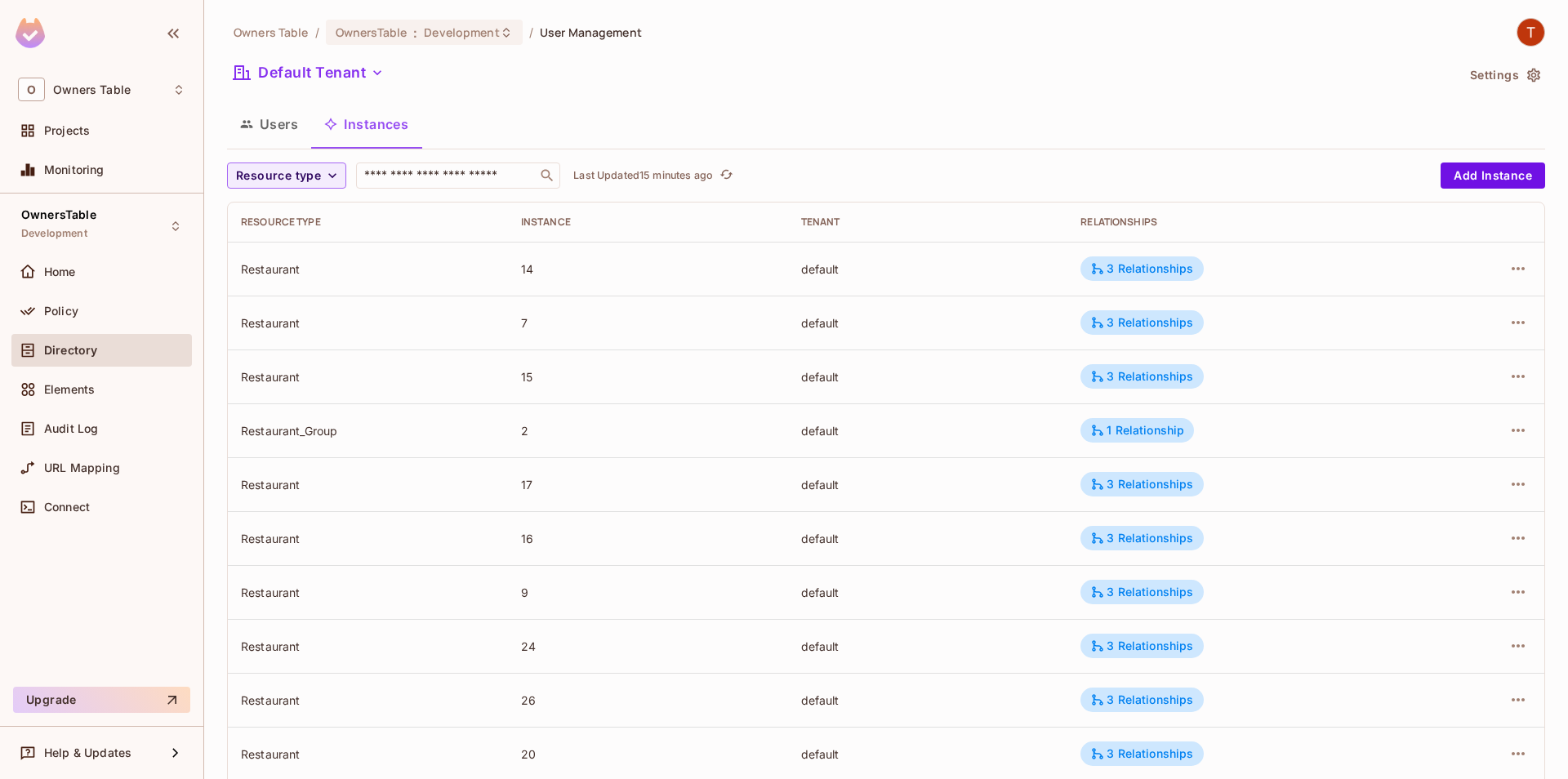
click at [292, 128] on button "Users" at bounding box center [269, 123] width 84 height 41
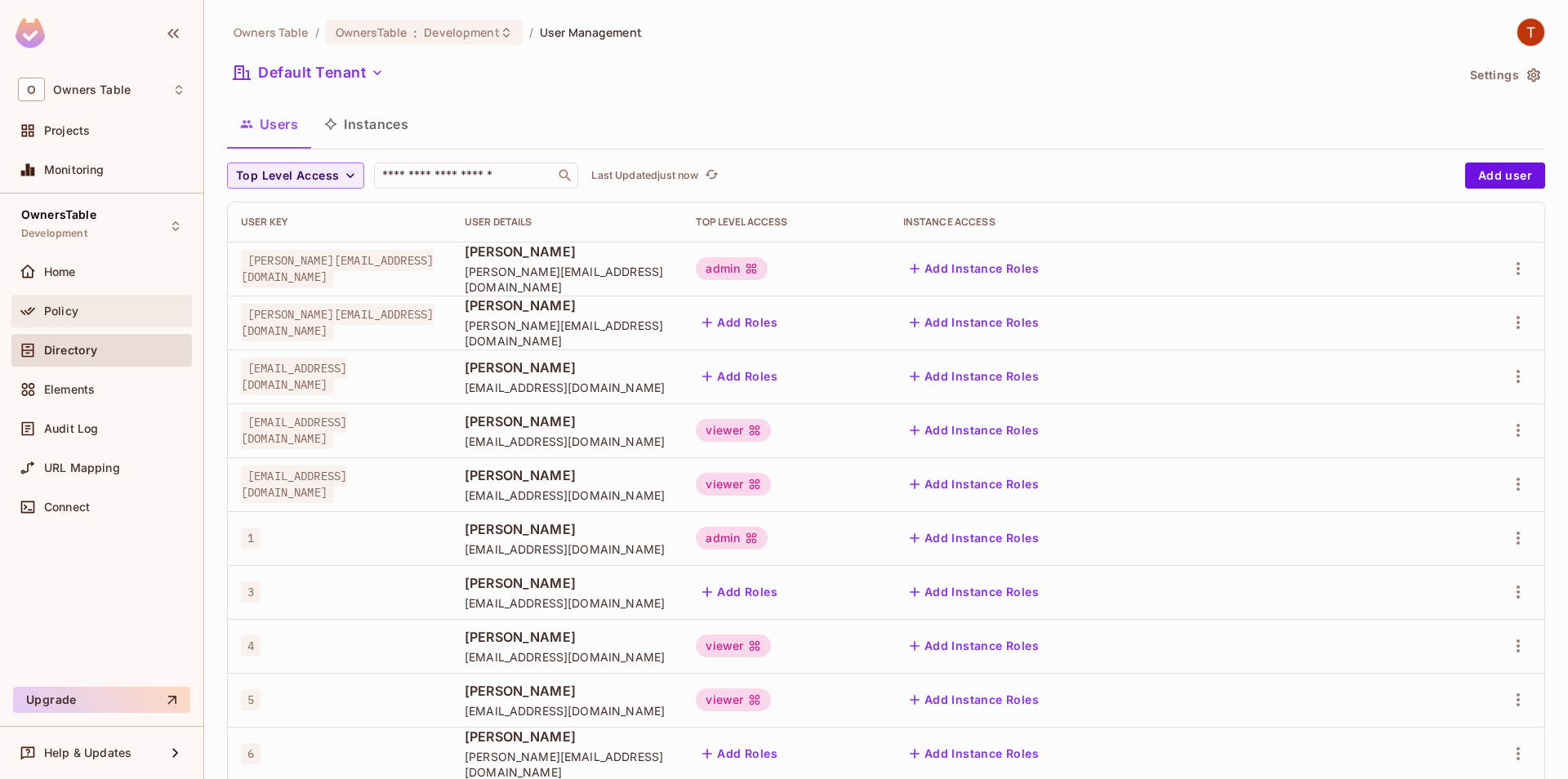
click at [145, 314] on div "Policy" at bounding box center [115, 312] width 141 height 13
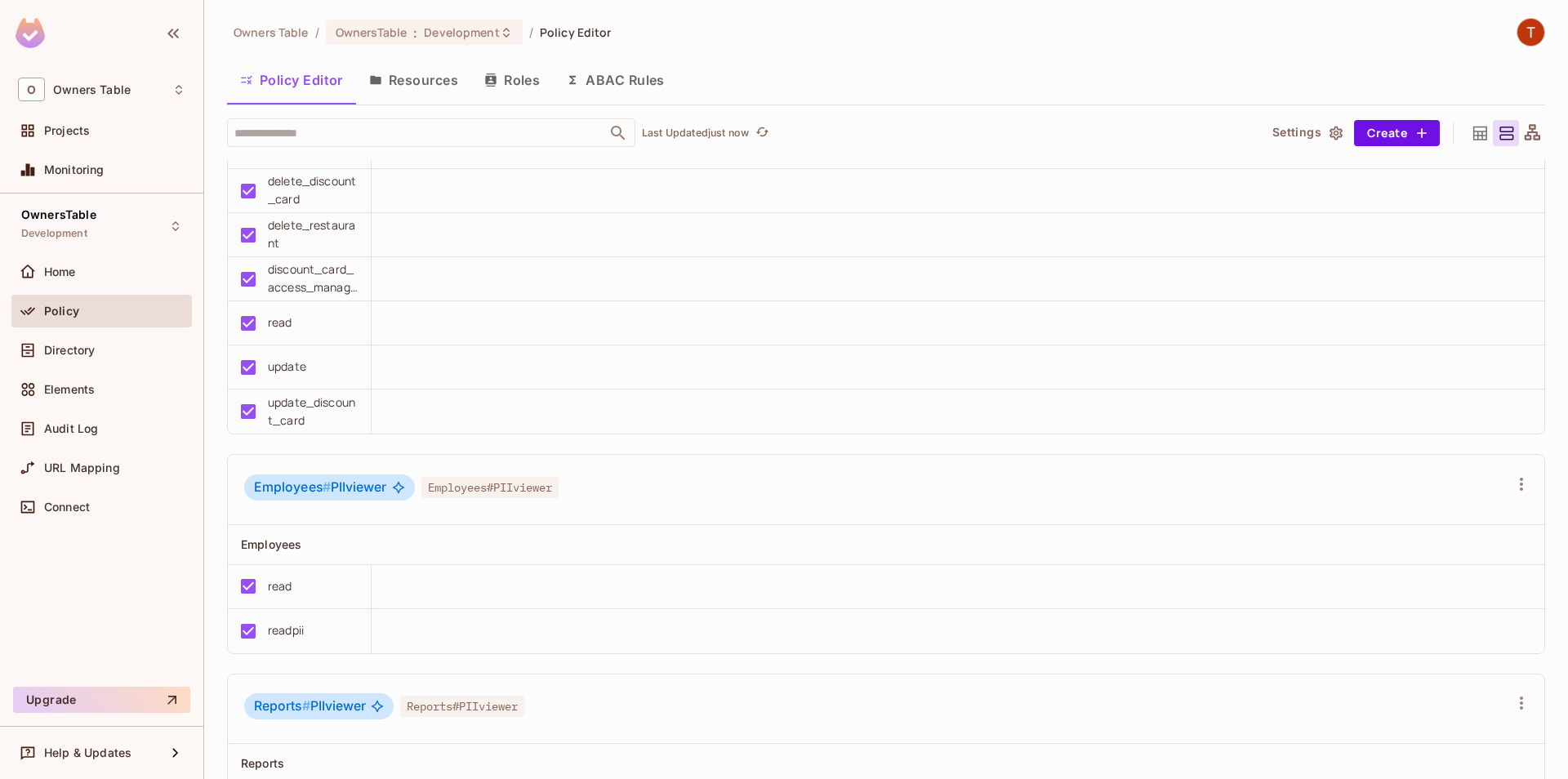
scroll to position [1769, 0]
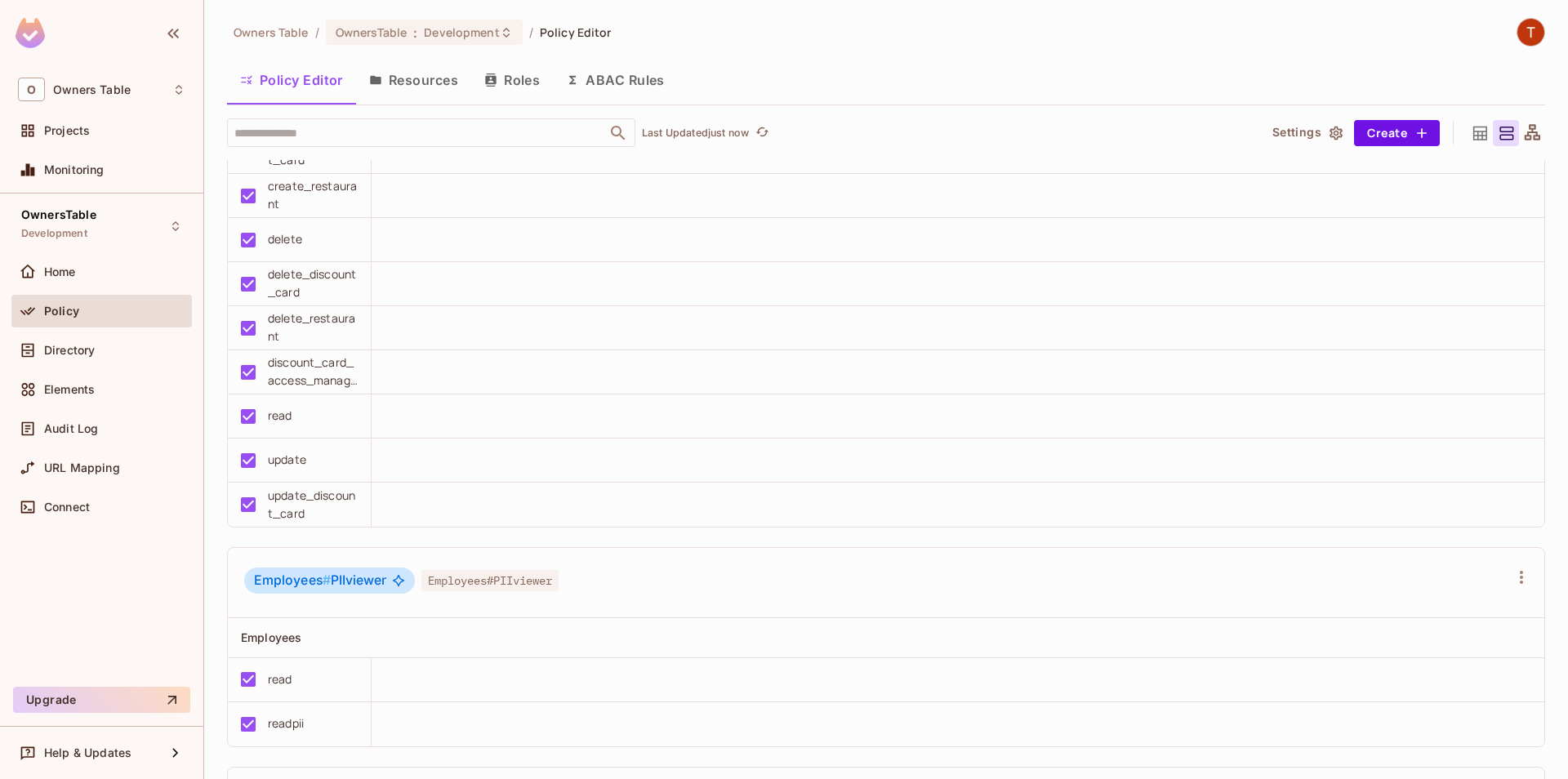
click at [423, 73] on button "Resources" at bounding box center [414, 80] width 116 height 41
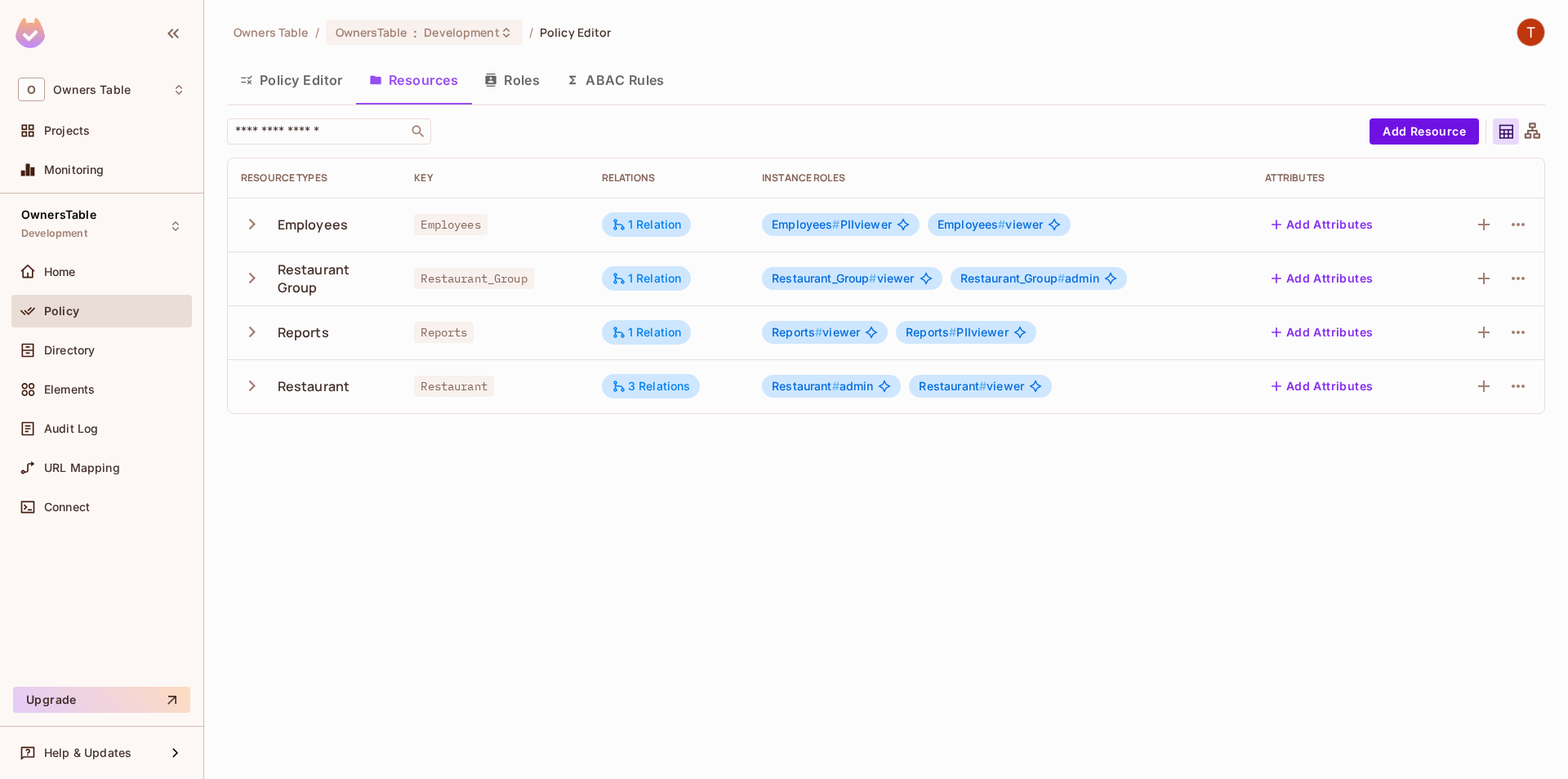
click at [523, 92] on button "Roles" at bounding box center [512, 80] width 81 height 41
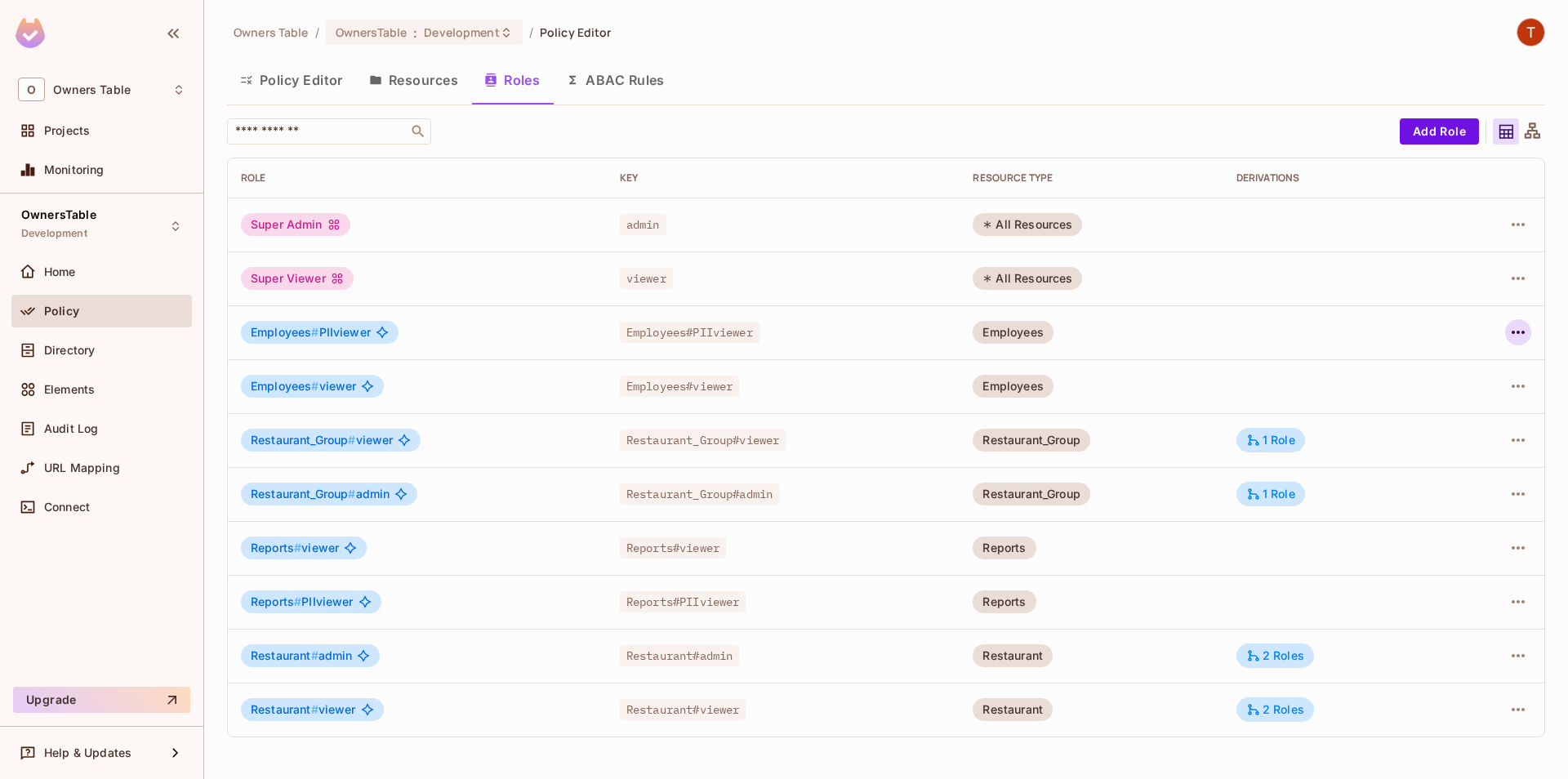
click at [1523, 333] on icon "button" at bounding box center [1519, 332] width 13 height 3
click at [1459, 378] on span "Edit Role" at bounding box center [1446, 371] width 59 height 27
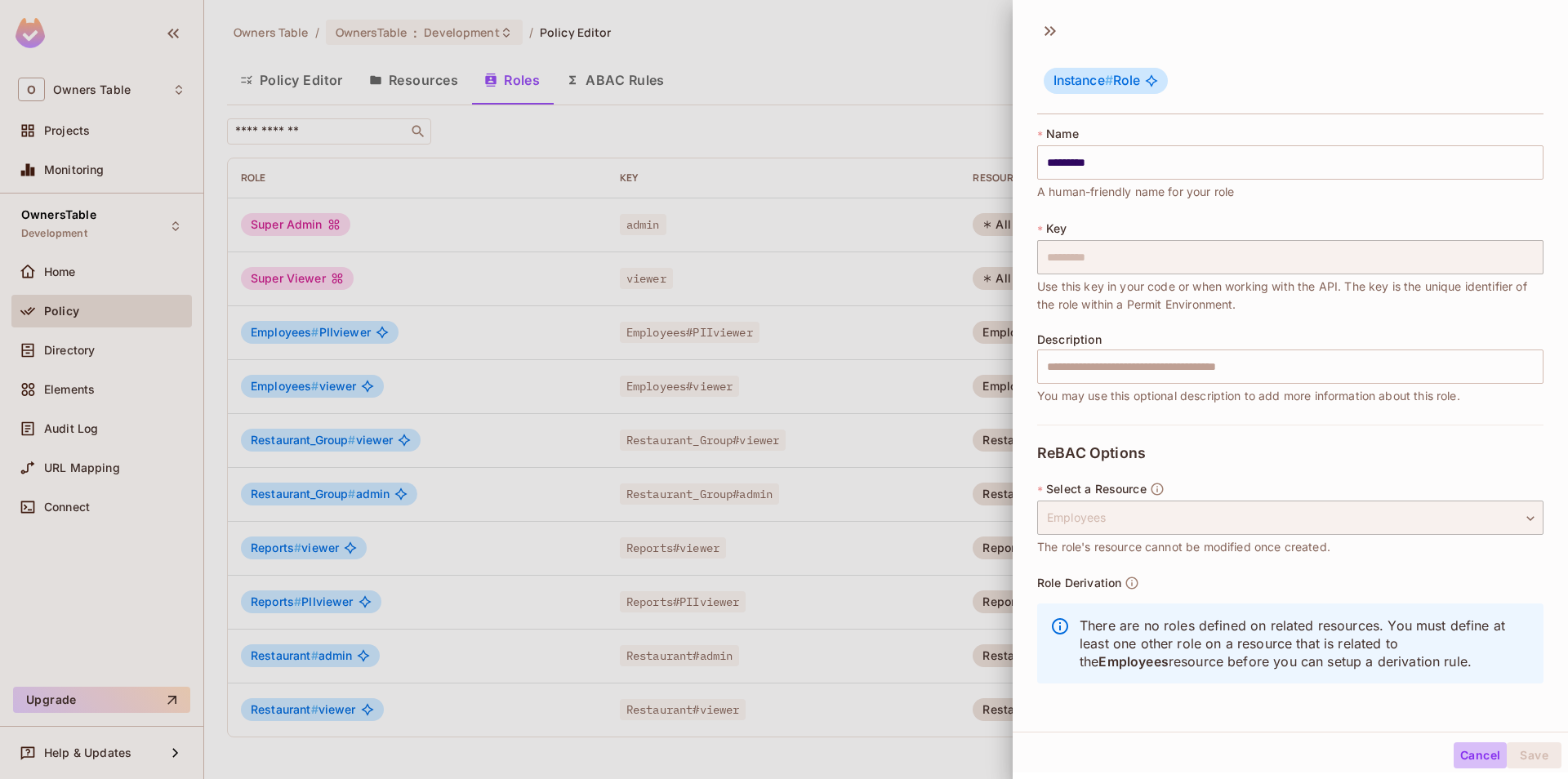
click at [1476, 753] on button "Cancel" at bounding box center [1480, 756] width 53 height 27
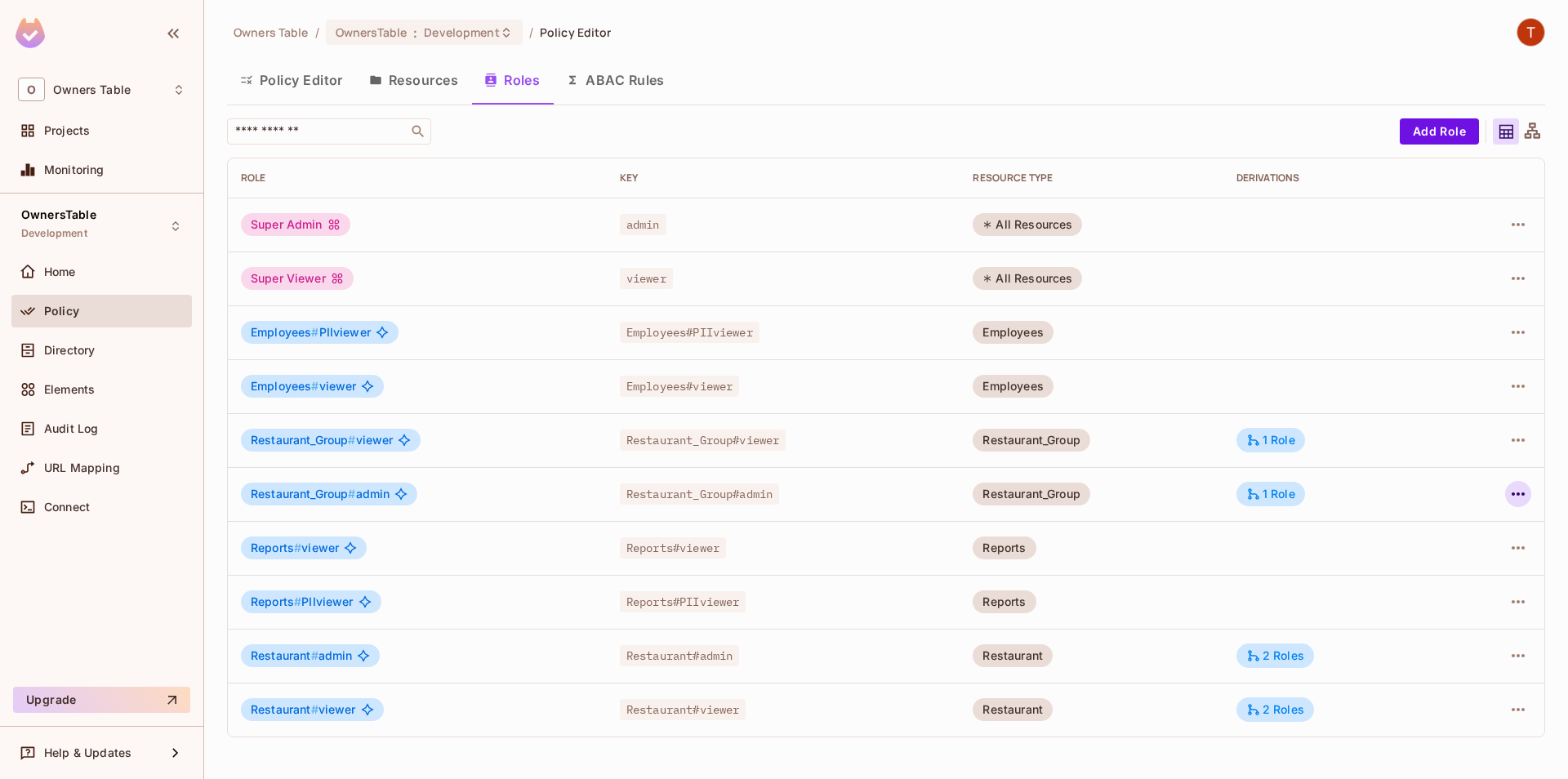
click at [1528, 486] on button "button" at bounding box center [1519, 495] width 27 height 27
click at [1454, 530] on div "Edit Role" at bounding box center [1446, 532] width 49 height 16
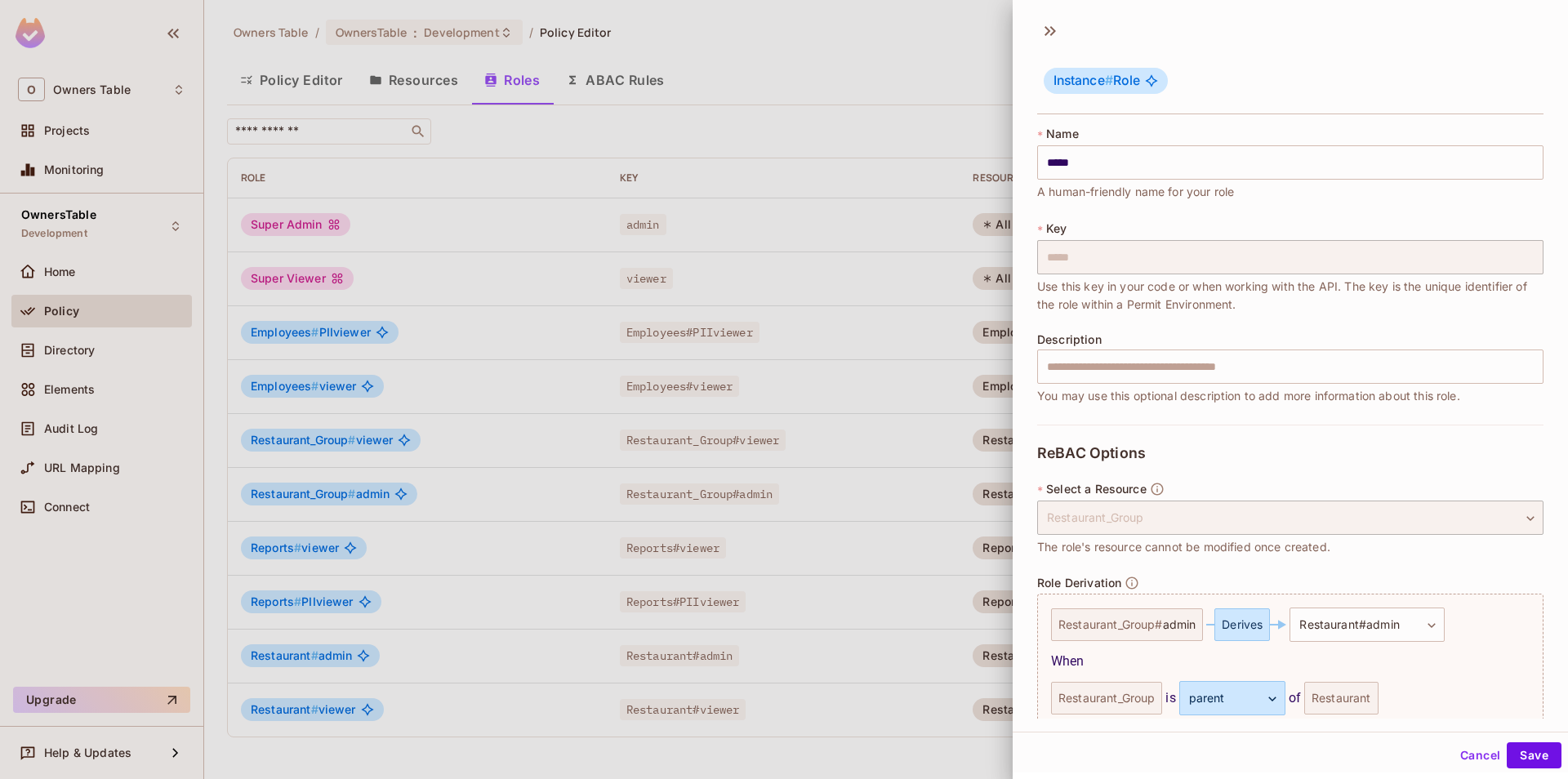
click at [1470, 759] on button "Cancel" at bounding box center [1480, 756] width 53 height 27
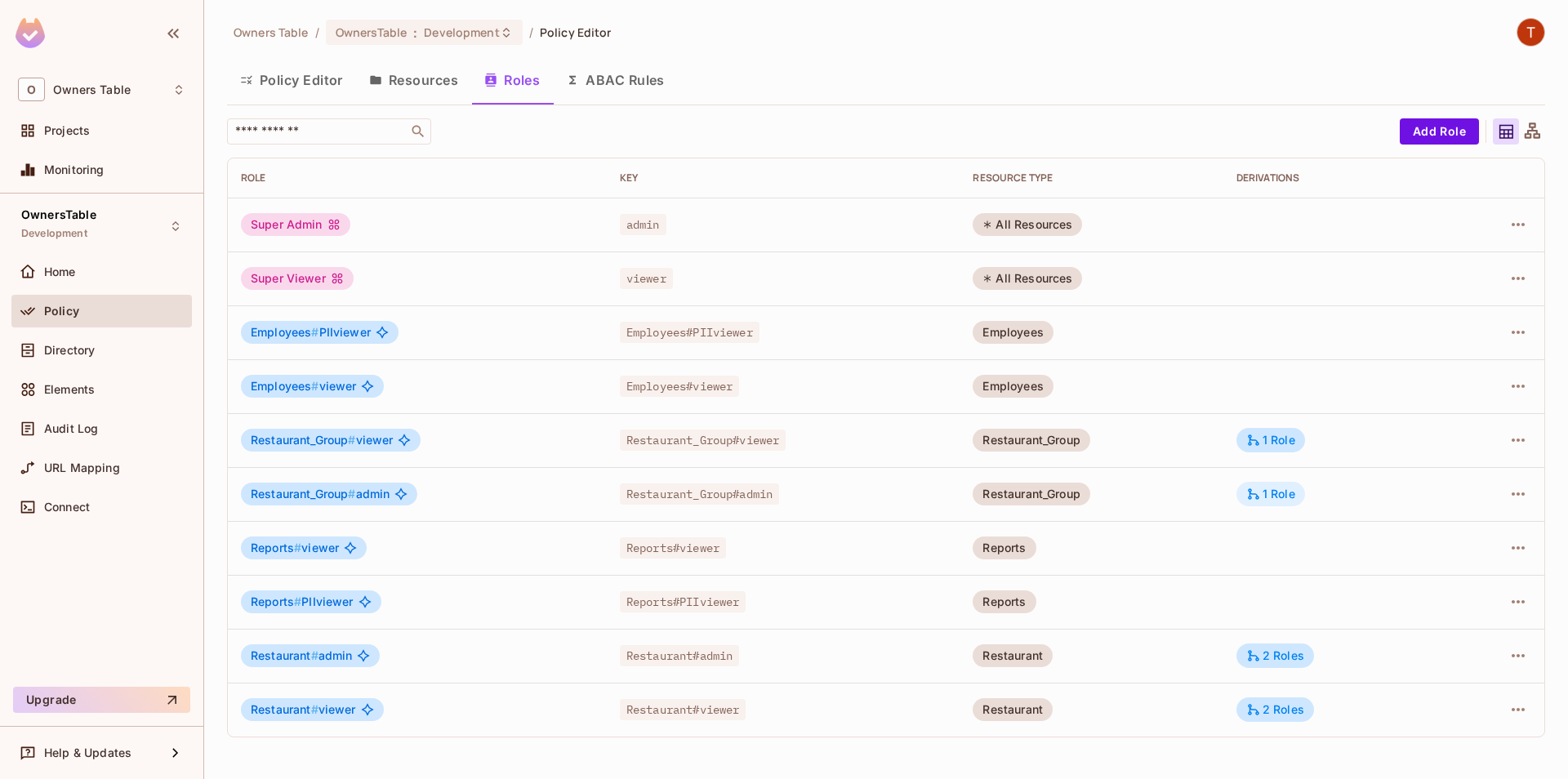
click at [1270, 488] on div "1 Role" at bounding box center [1271, 495] width 49 height 15
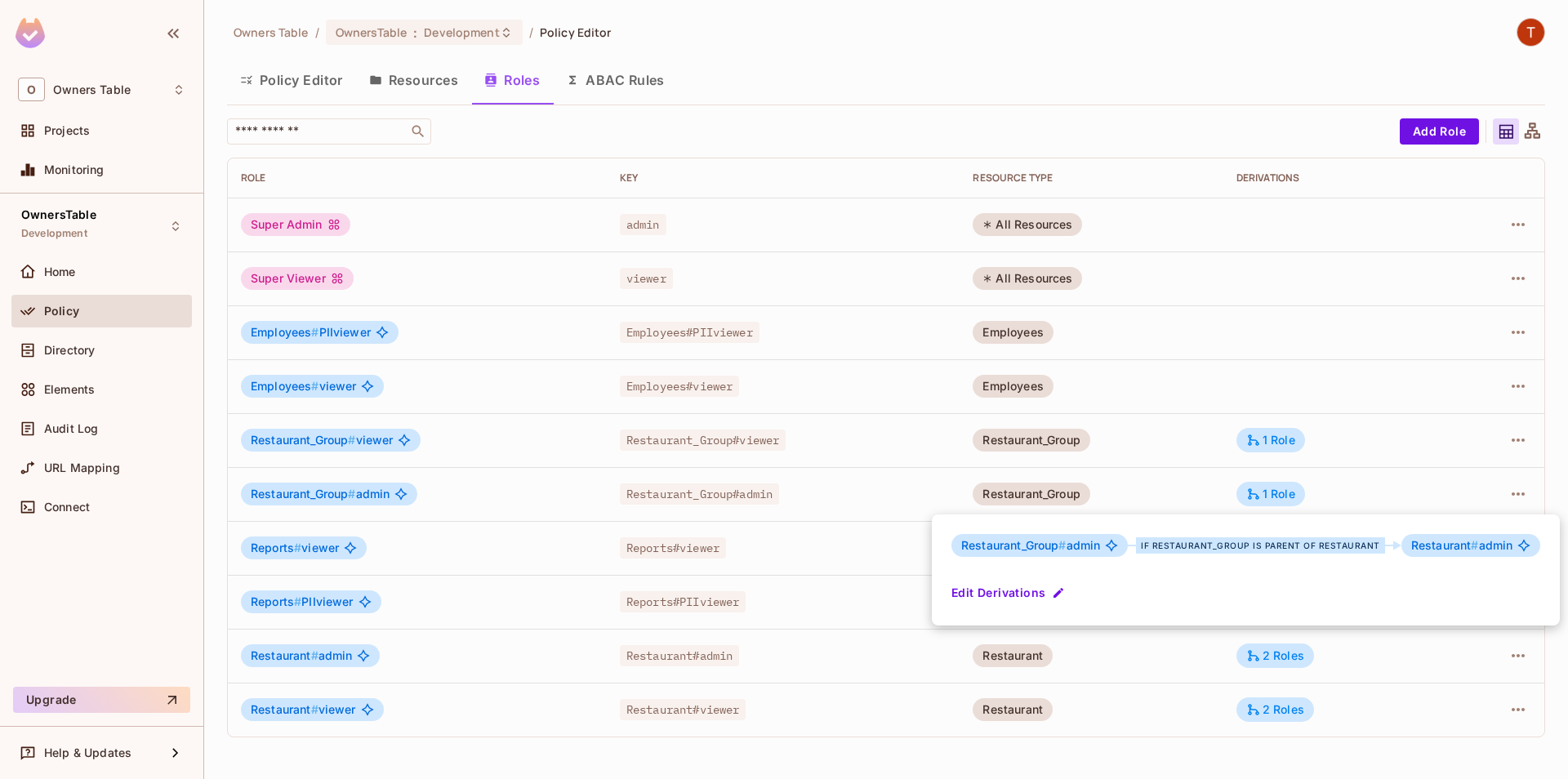
click at [1208, 487] on div at bounding box center [784, 390] width 1568 height 779
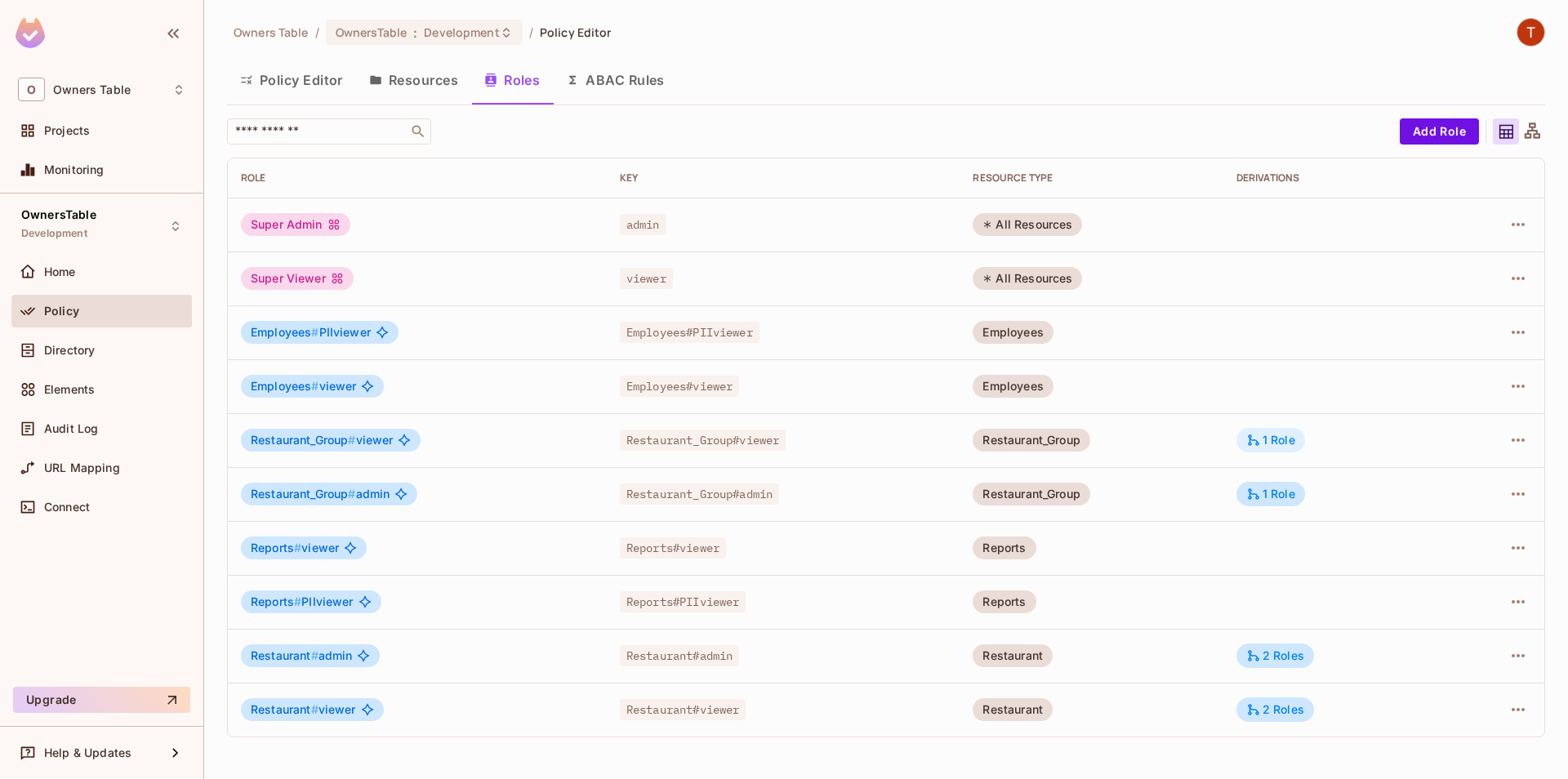
click at [1268, 450] on div "1 Role" at bounding box center [1271, 441] width 68 height 25
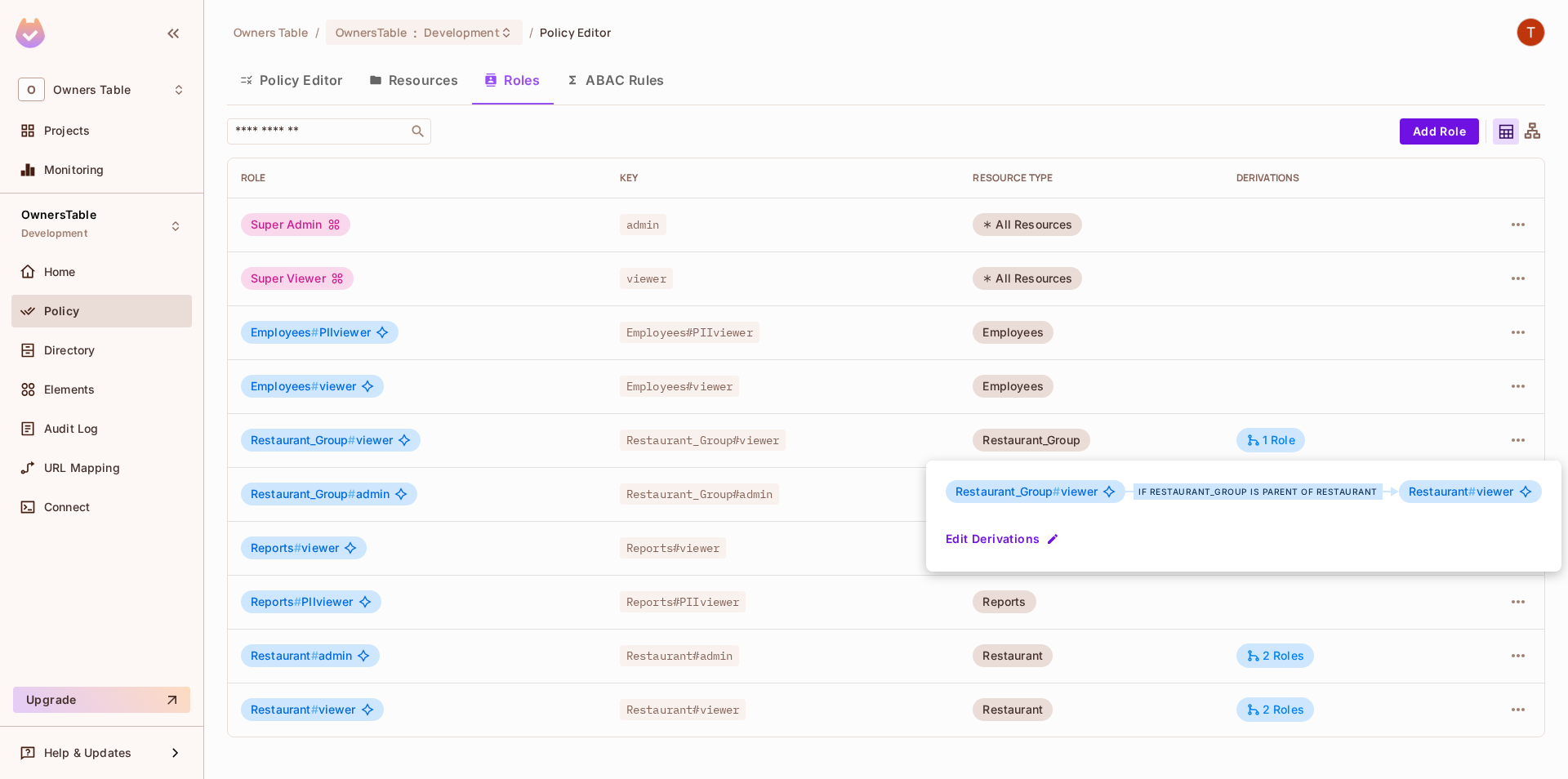
click at [1224, 466] on div "Restaurant_Group # viewer if Restaurant_Group is parent of Restaurant Restauran…" at bounding box center [1244, 516] width 636 height 111
click at [1273, 656] on div at bounding box center [784, 390] width 1568 height 779
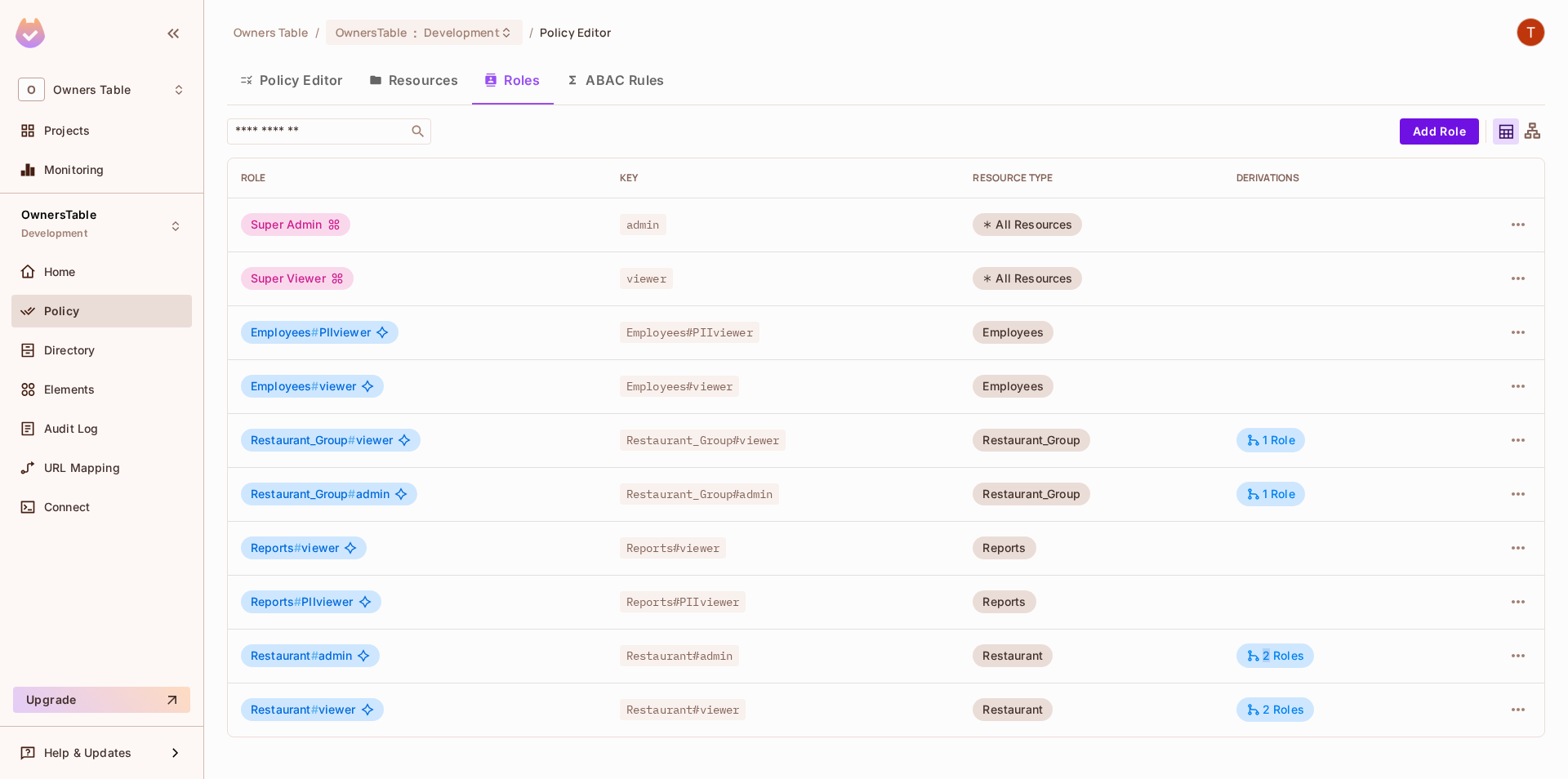
click at [1273, 656] on div "2 Roles" at bounding box center [1274, 656] width 58 height 15
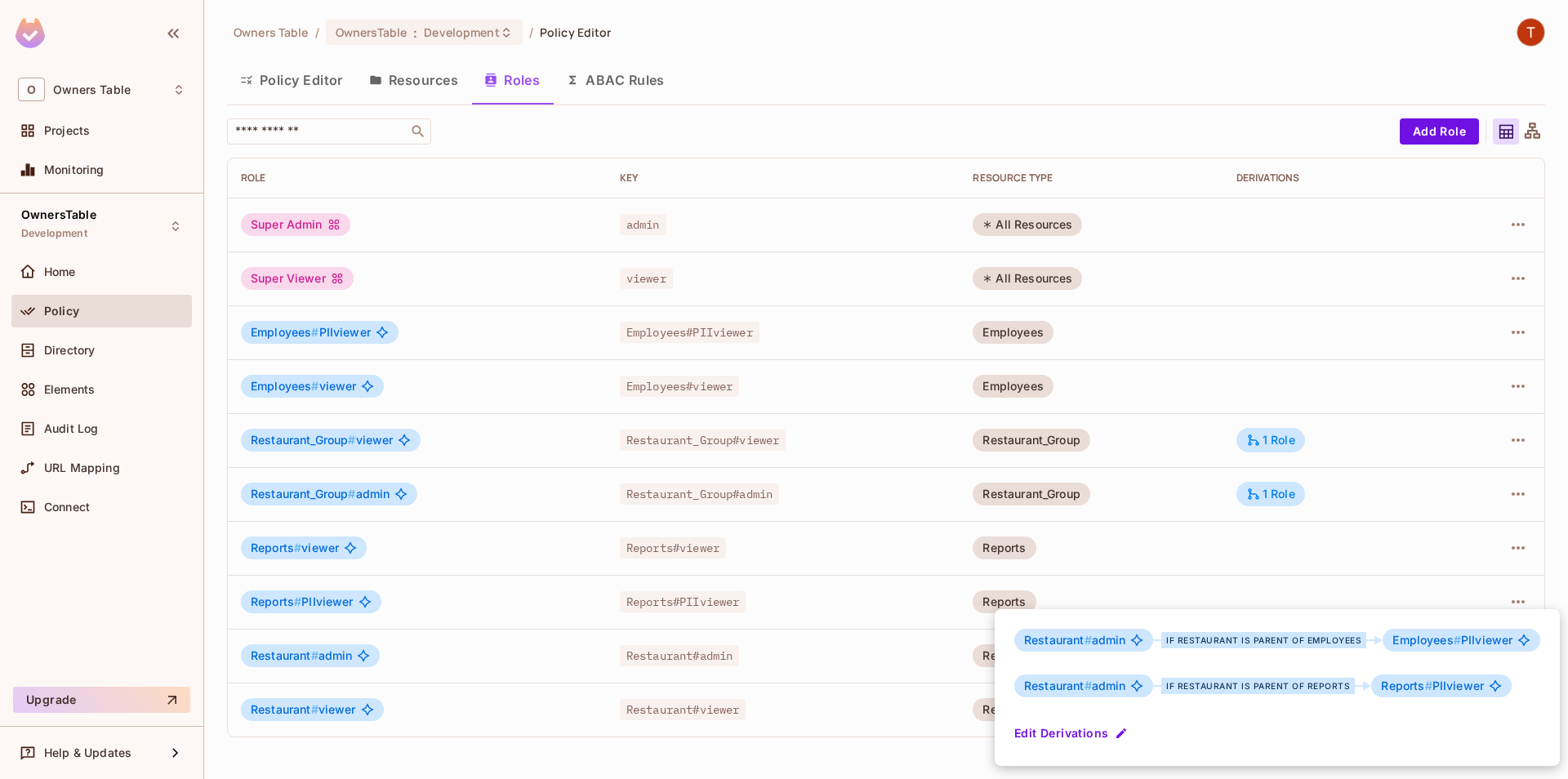
click at [1228, 577] on div at bounding box center [784, 390] width 1568 height 779
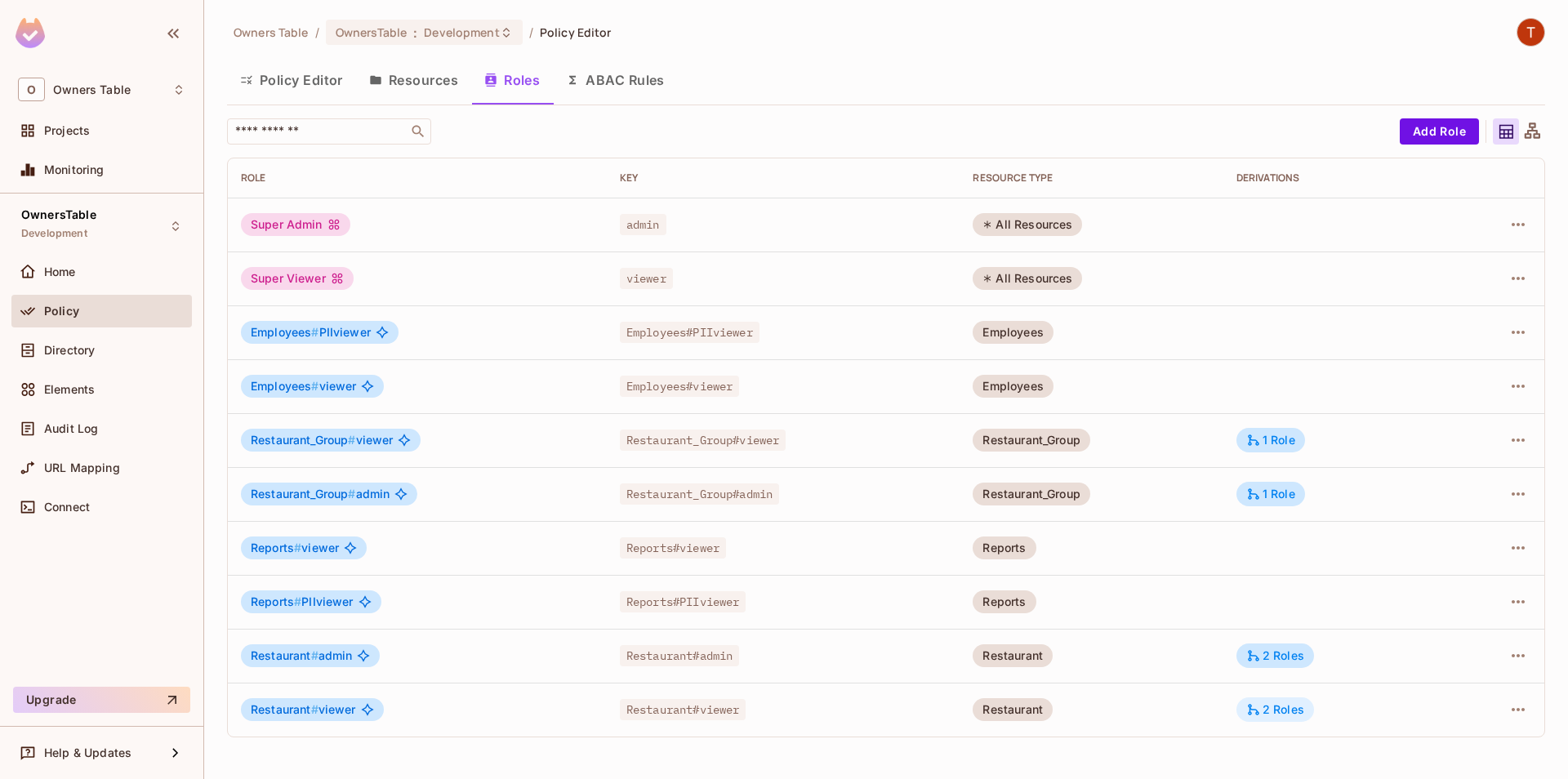
click at [1250, 712] on div "2 Roles" at bounding box center [1275, 710] width 78 height 25
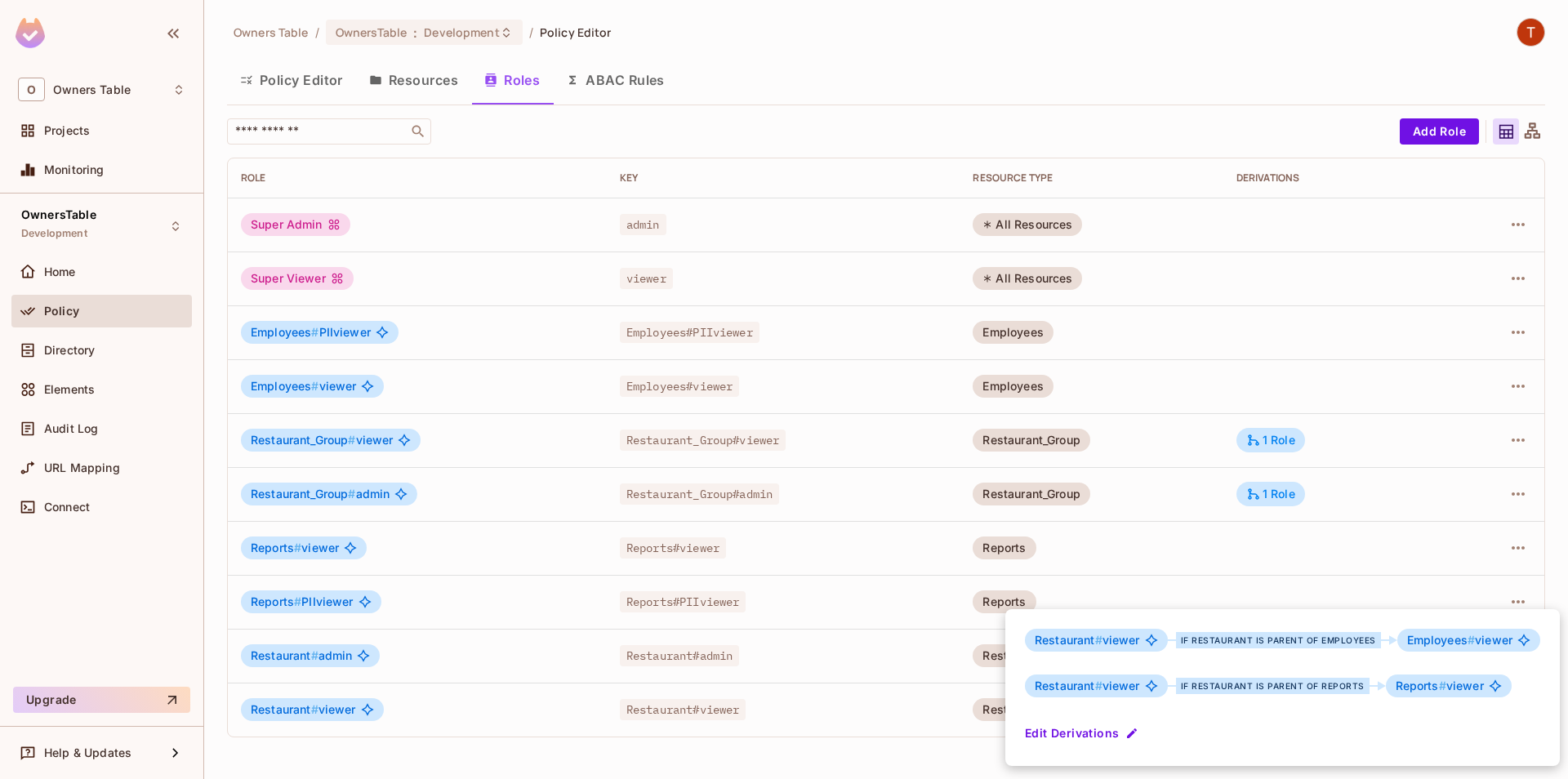
click at [1219, 583] on div at bounding box center [784, 390] width 1568 height 779
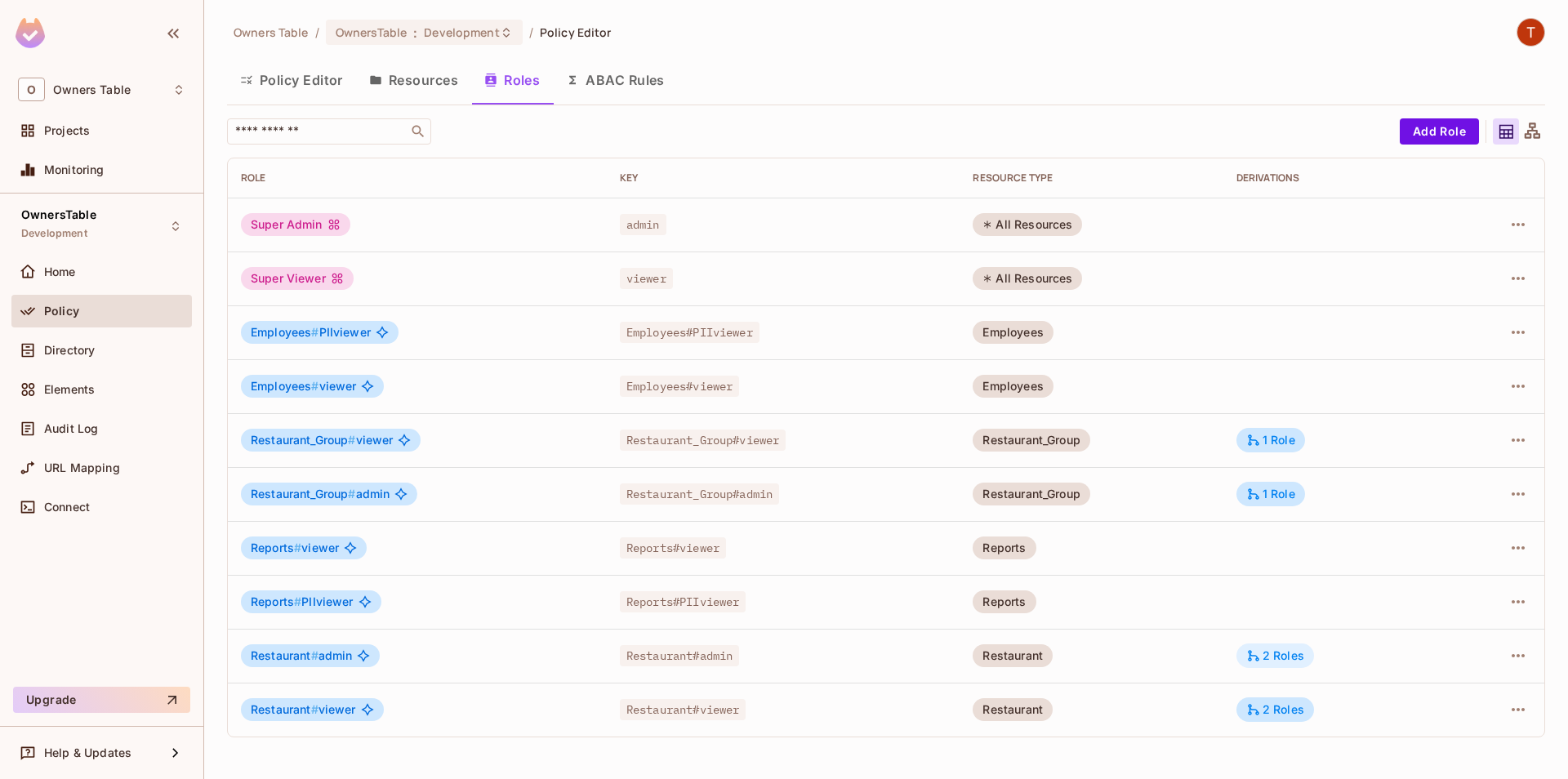
click at [1252, 657] on icon at bounding box center [1253, 656] width 15 height 15
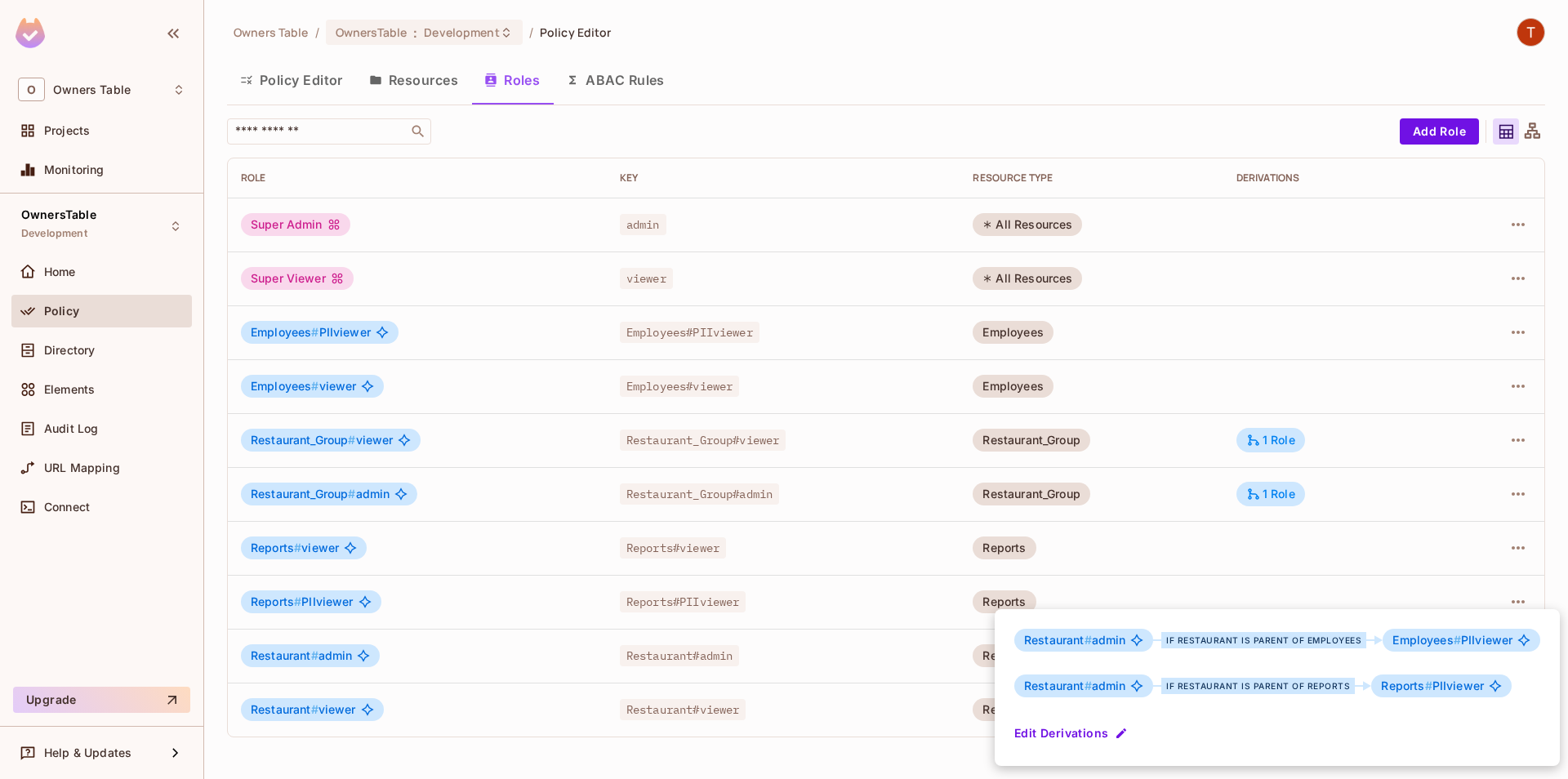
click at [1233, 595] on div at bounding box center [784, 390] width 1568 height 779
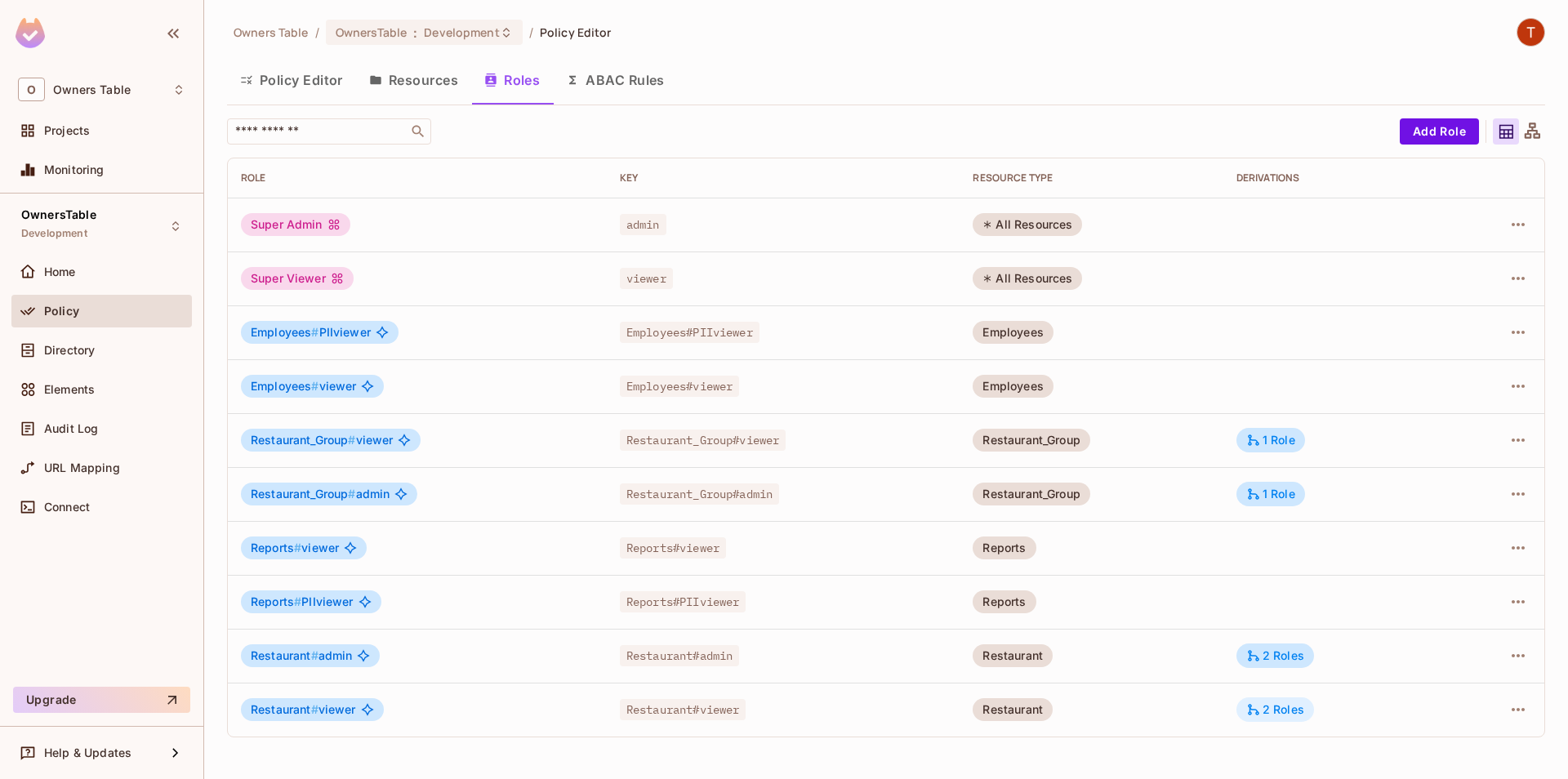
click at [1267, 707] on div "2 Roles" at bounding box center [1274, 710] width 58 height 15
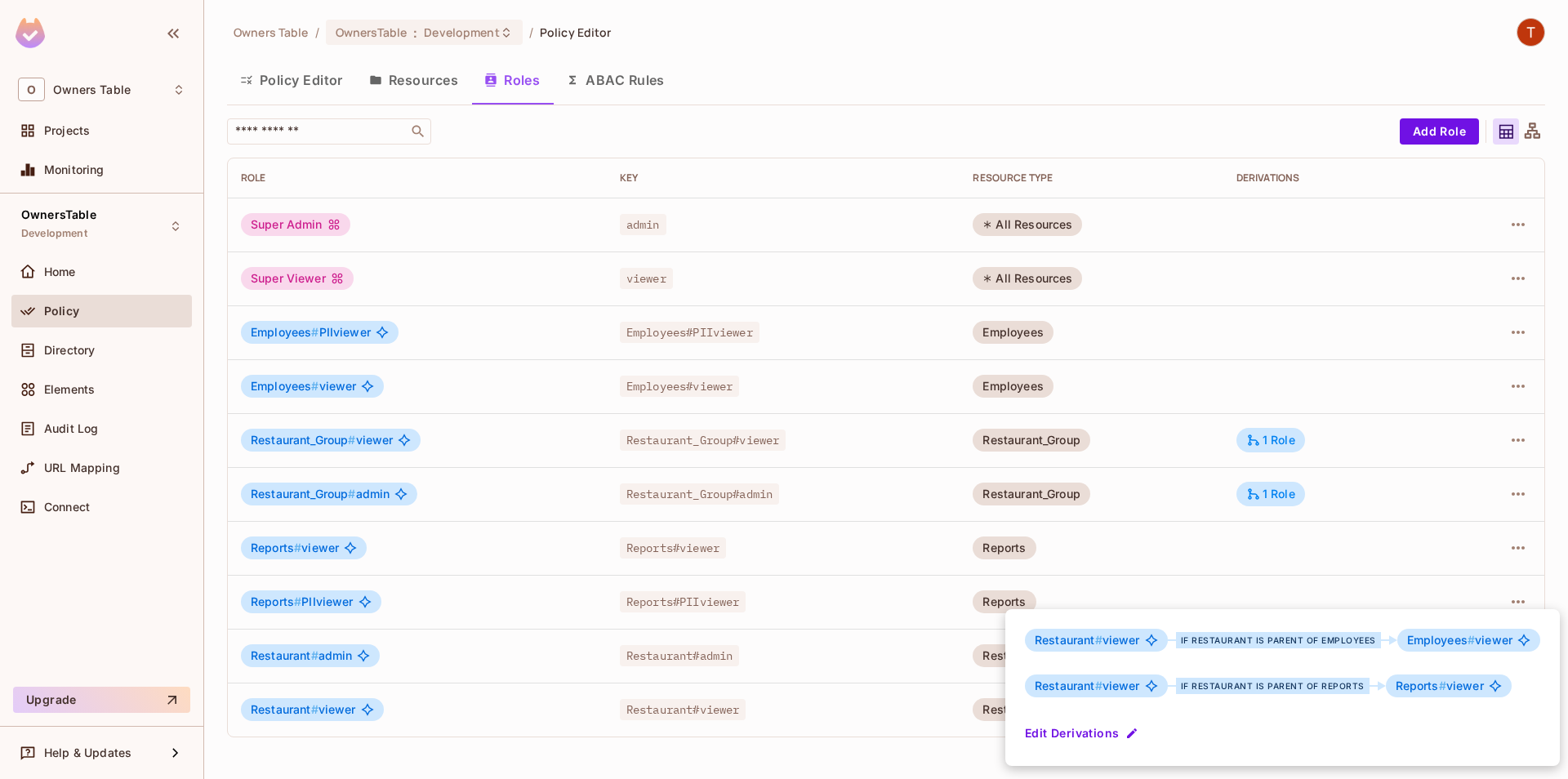
click at [1220, 581] on div at bounding box center [784, 390] width 1568 height 779
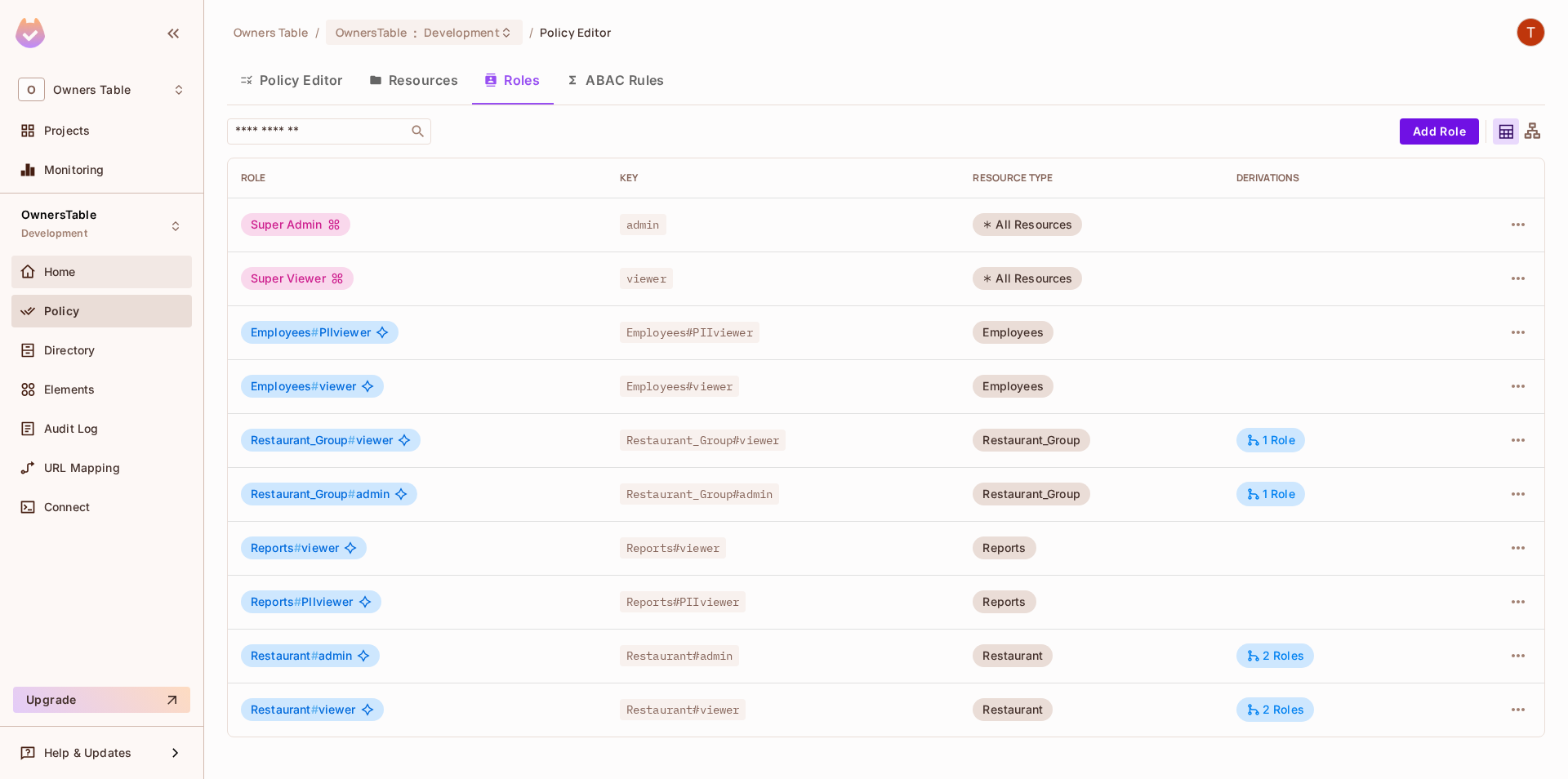
click at [125, 271] on div "Home" at bounding box center [115, 272] width 141 height 13
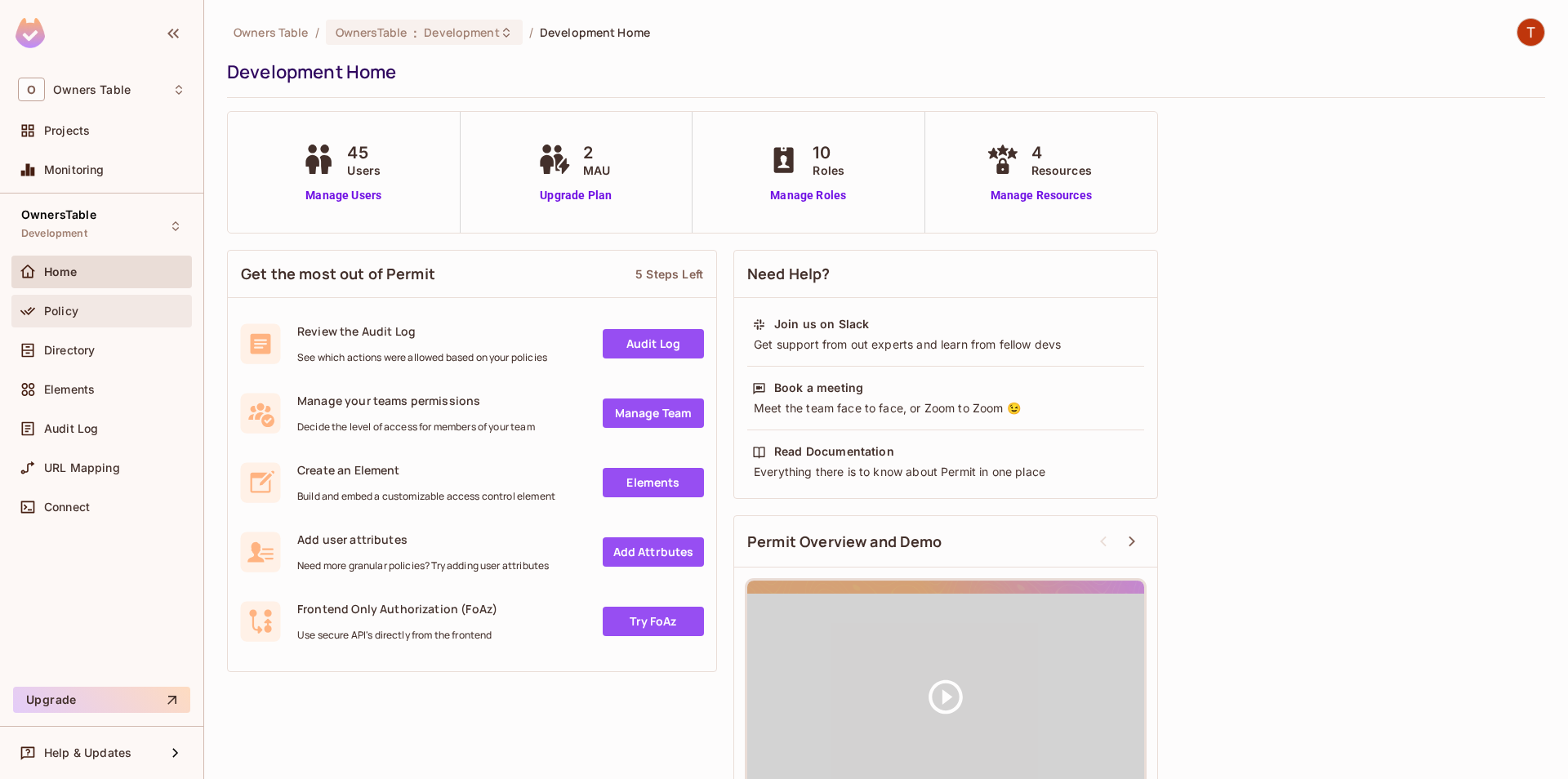
click at [124, 314] on div "Policy" at bounding box center [115, 312] width 141 height 13
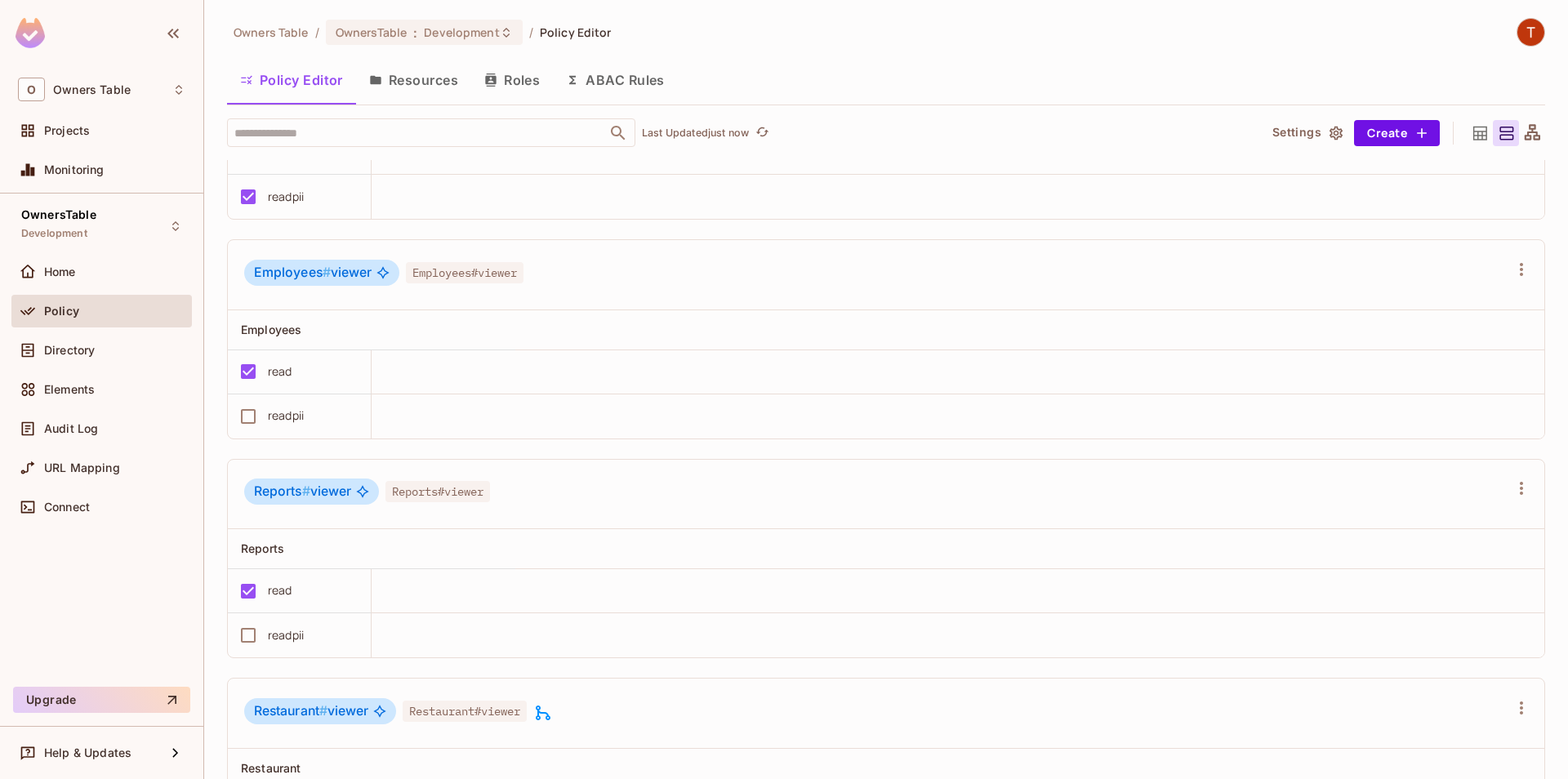
scroll to position [2702, 0]
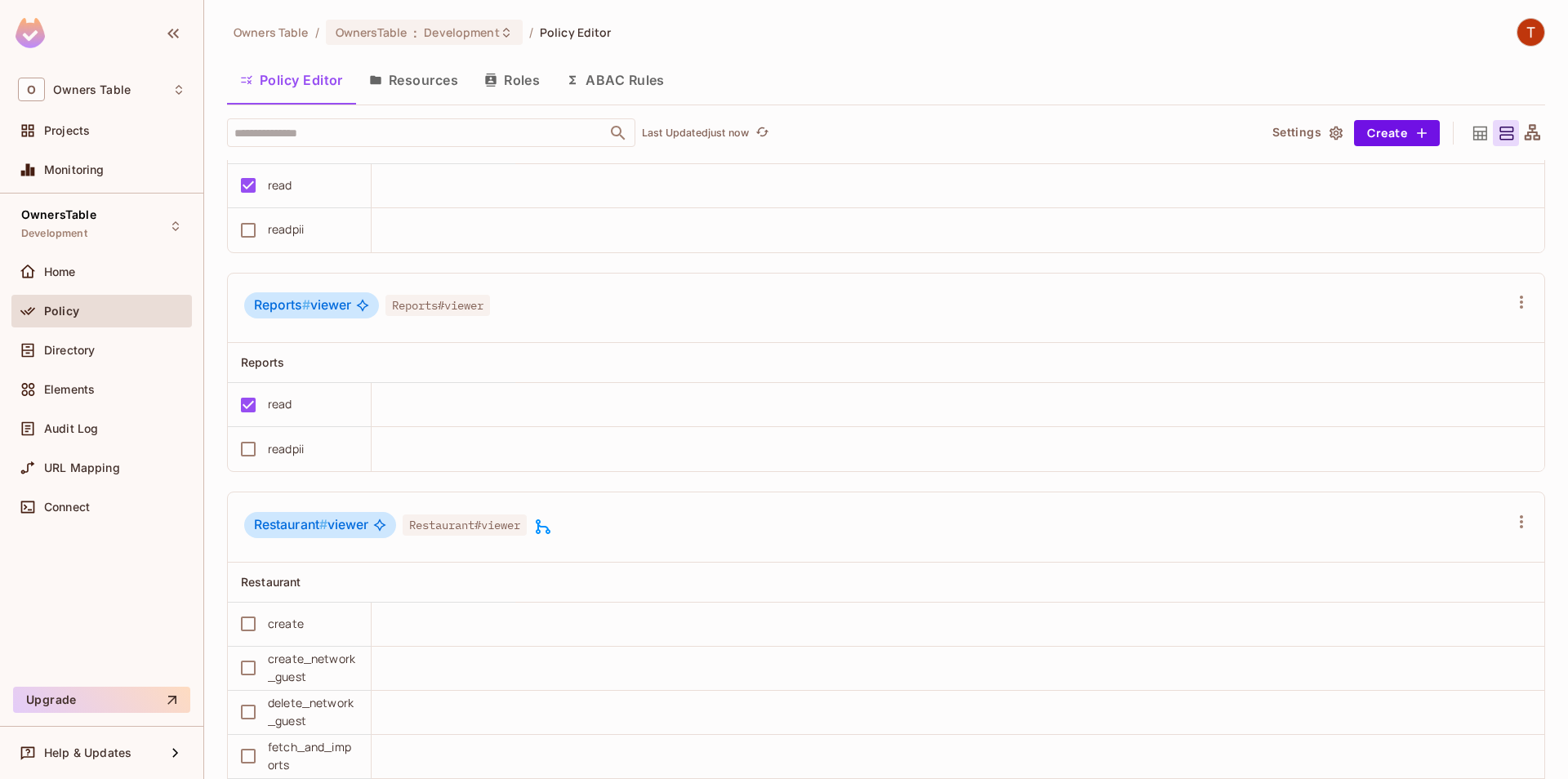
click at [553, 530] on icon at bounding box center [543, 527] width 20 height 20
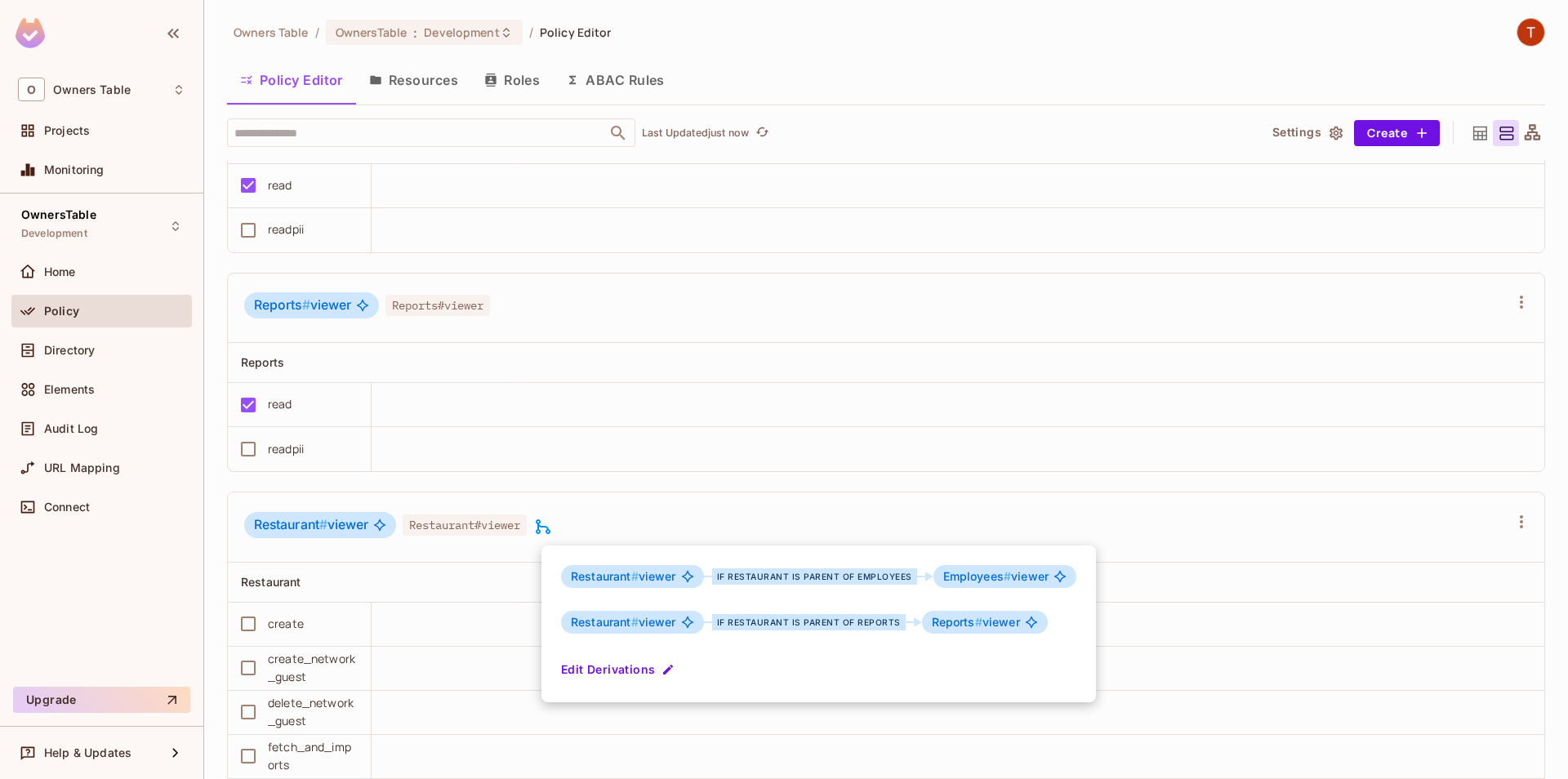
click at [622, 506] on div at bounding box center [784, 390] width 1568 height 779
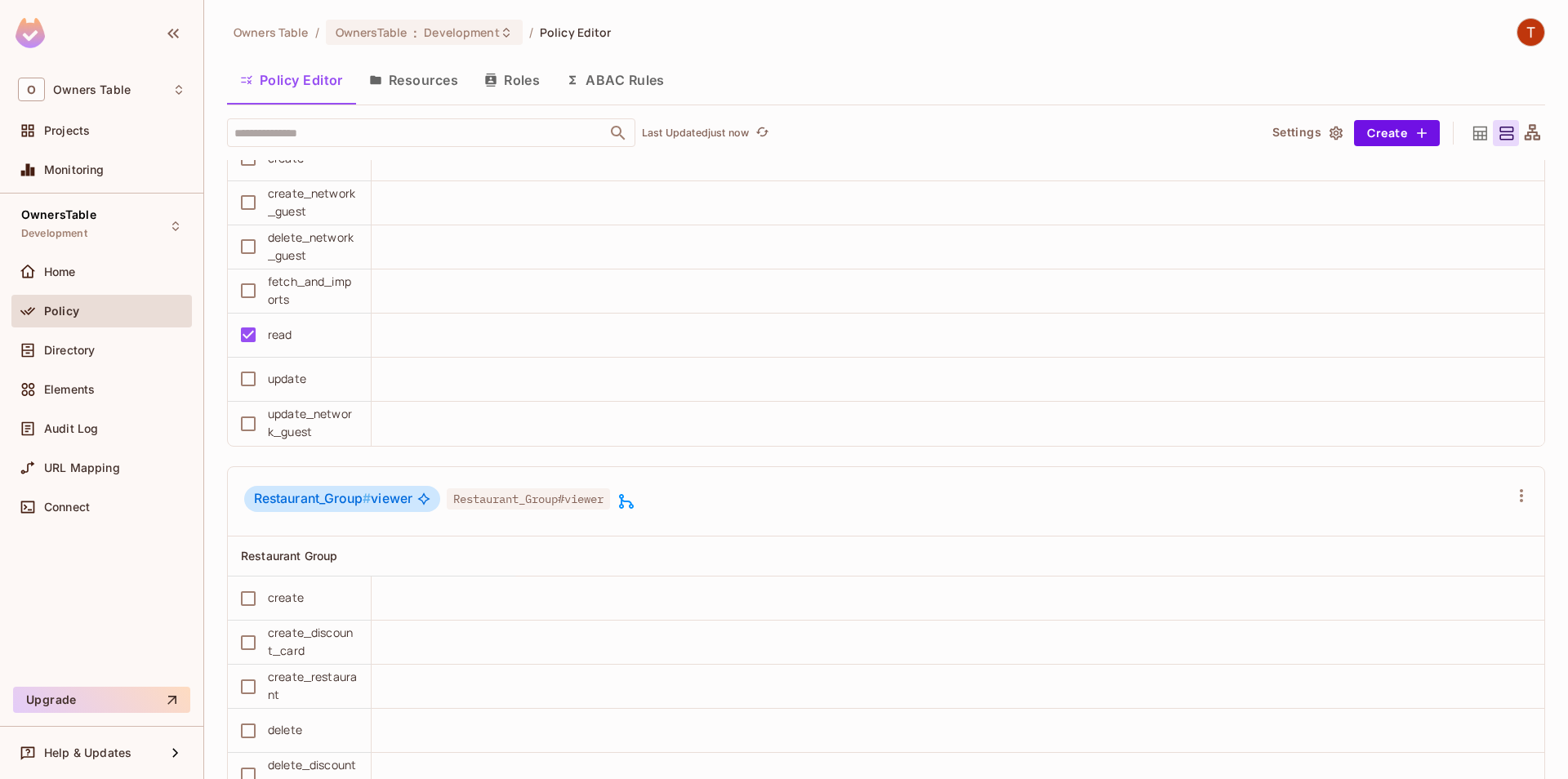
scroll to position [3448, 0]
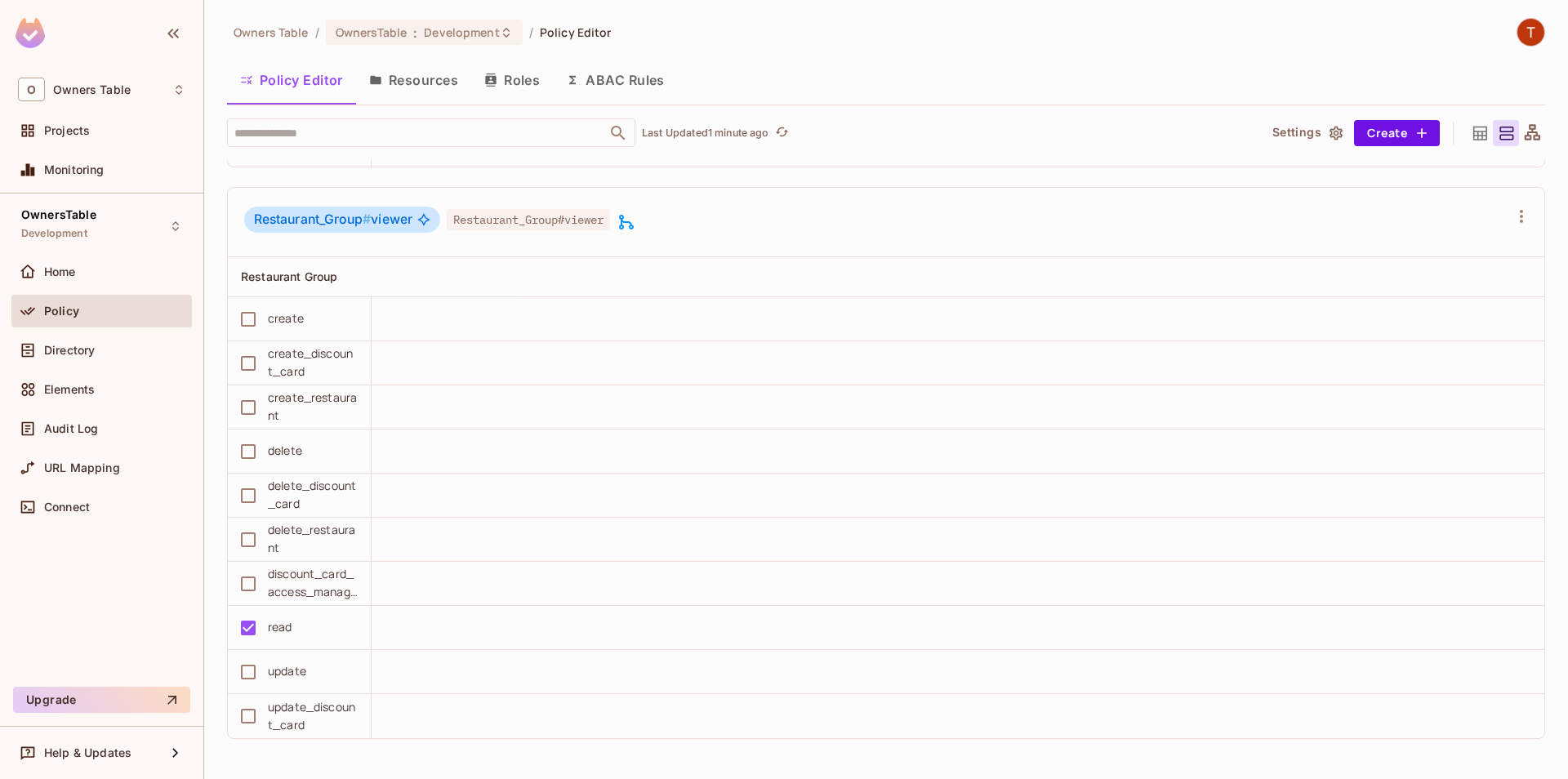
click at [387, 66] on button "Resources" at bounding box center [414, 80] width 116 height 41
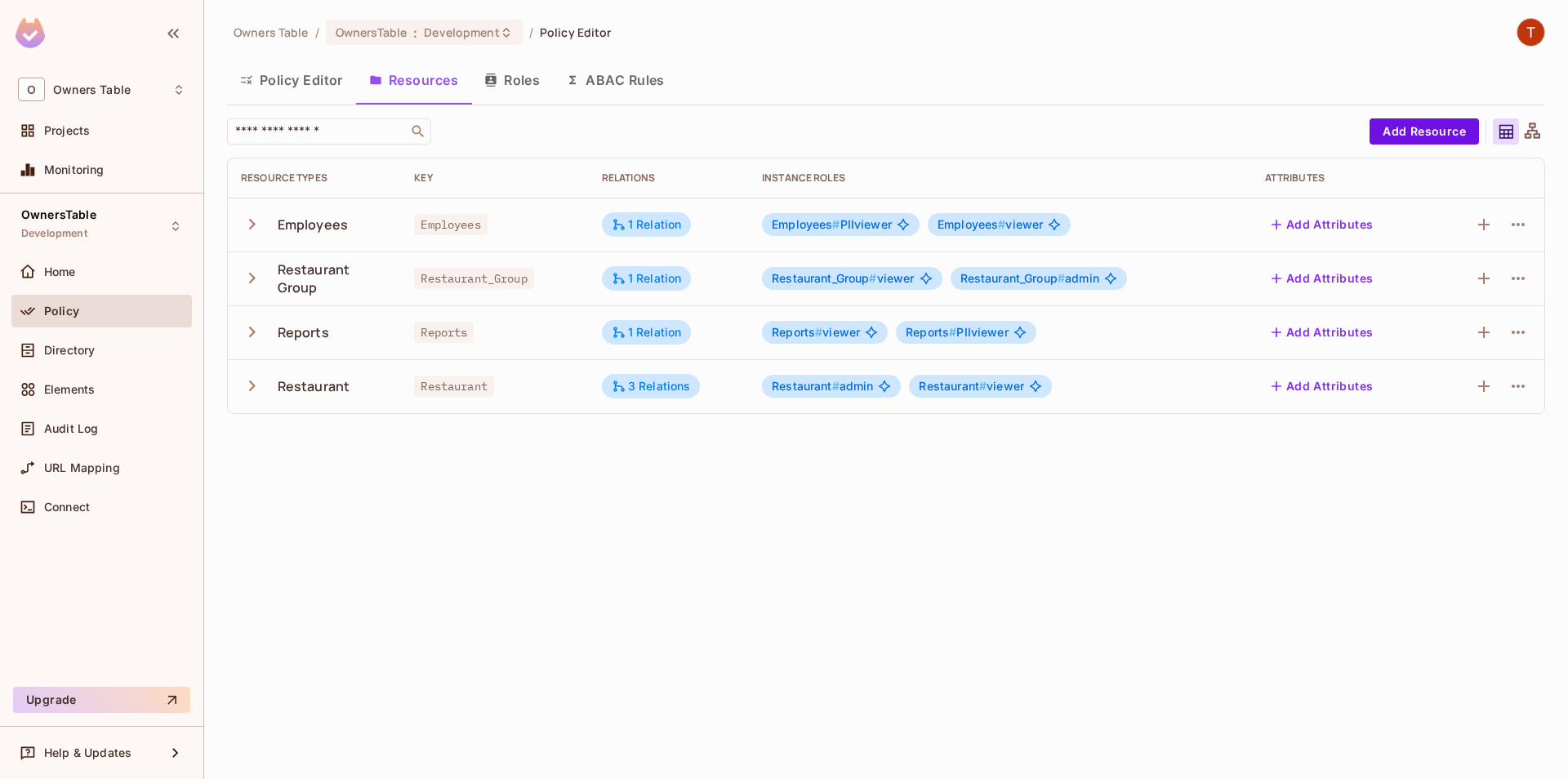
click at [250, 393] on icon "button" at bounding box center [251, 386] width 22 height 22
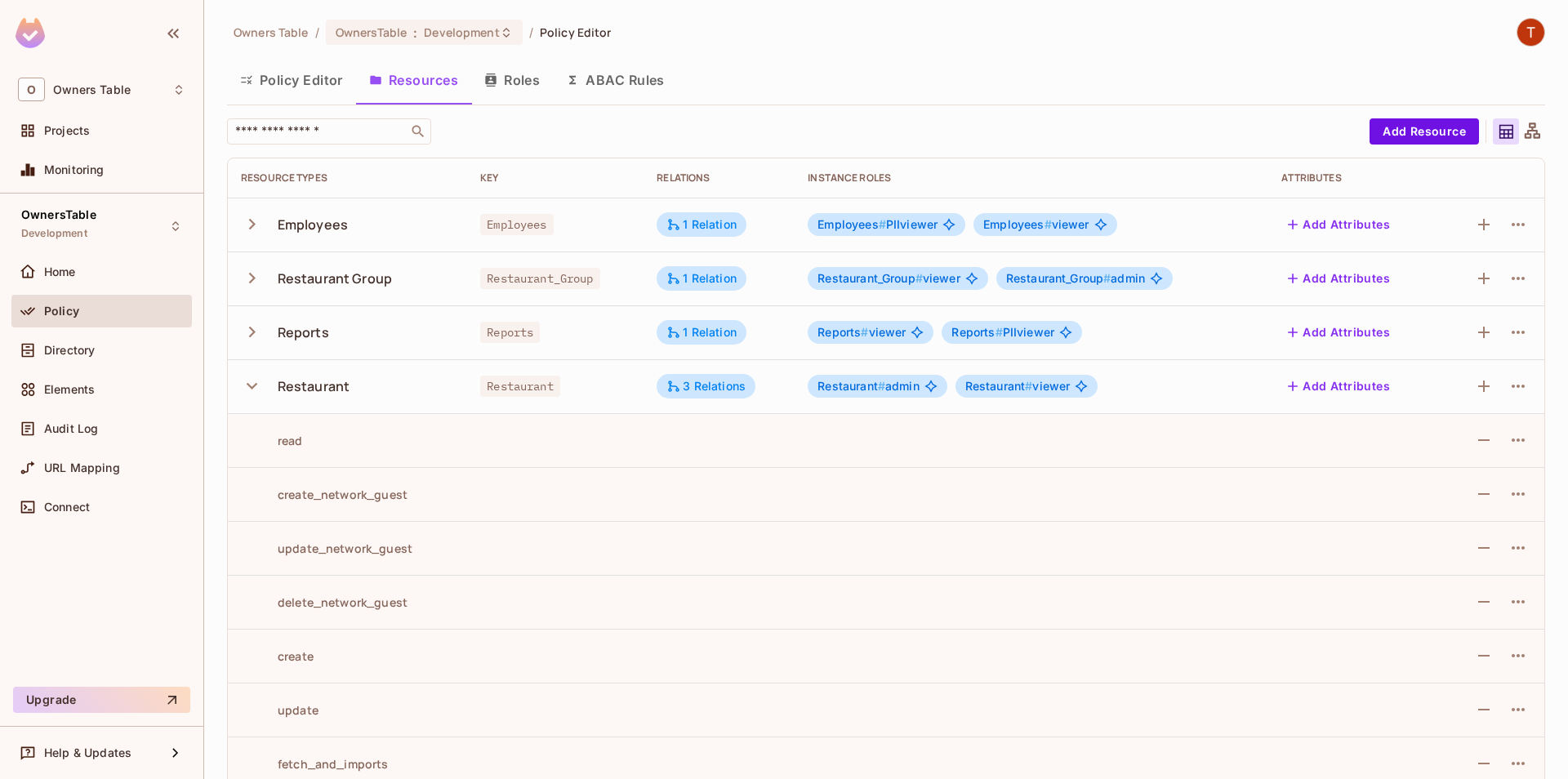
click at [248, 384] on icon "button" at bounding box center [251, 386] width 10 height 7
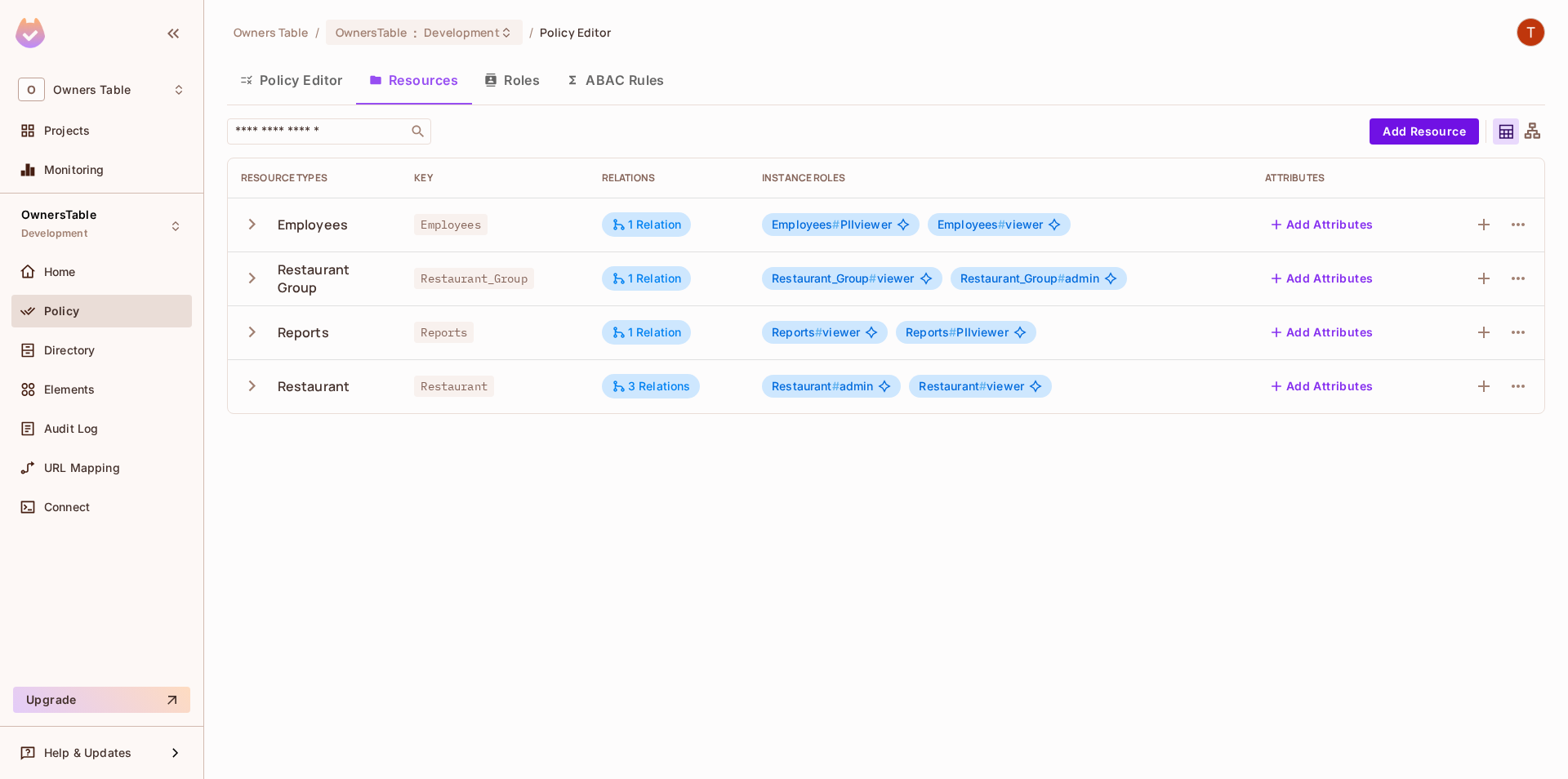
click at [264, 84] on button "Policy Editor" at bounding box center [292, 80] width 129 height 41
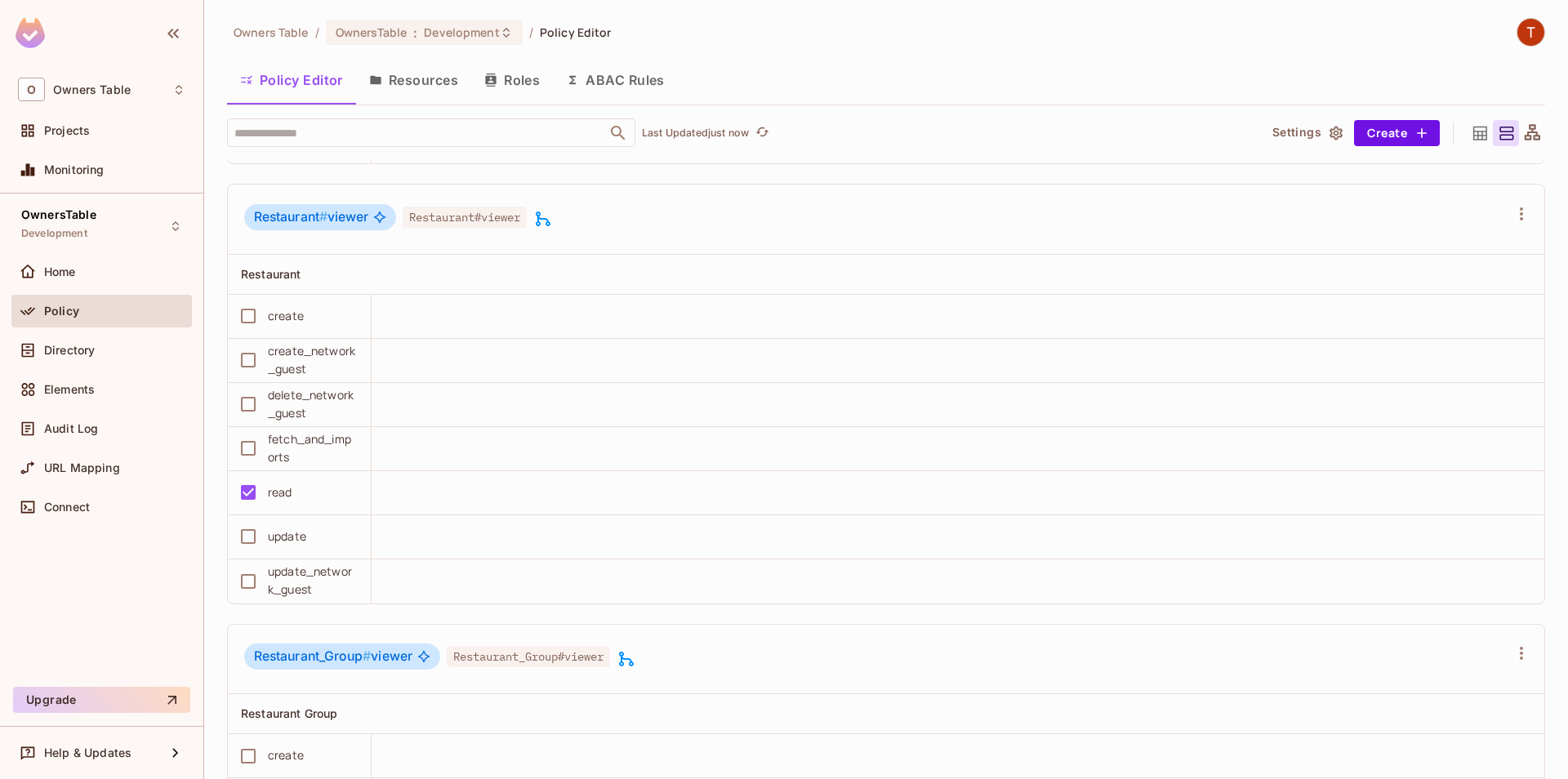
scroll to position [2981, 0]
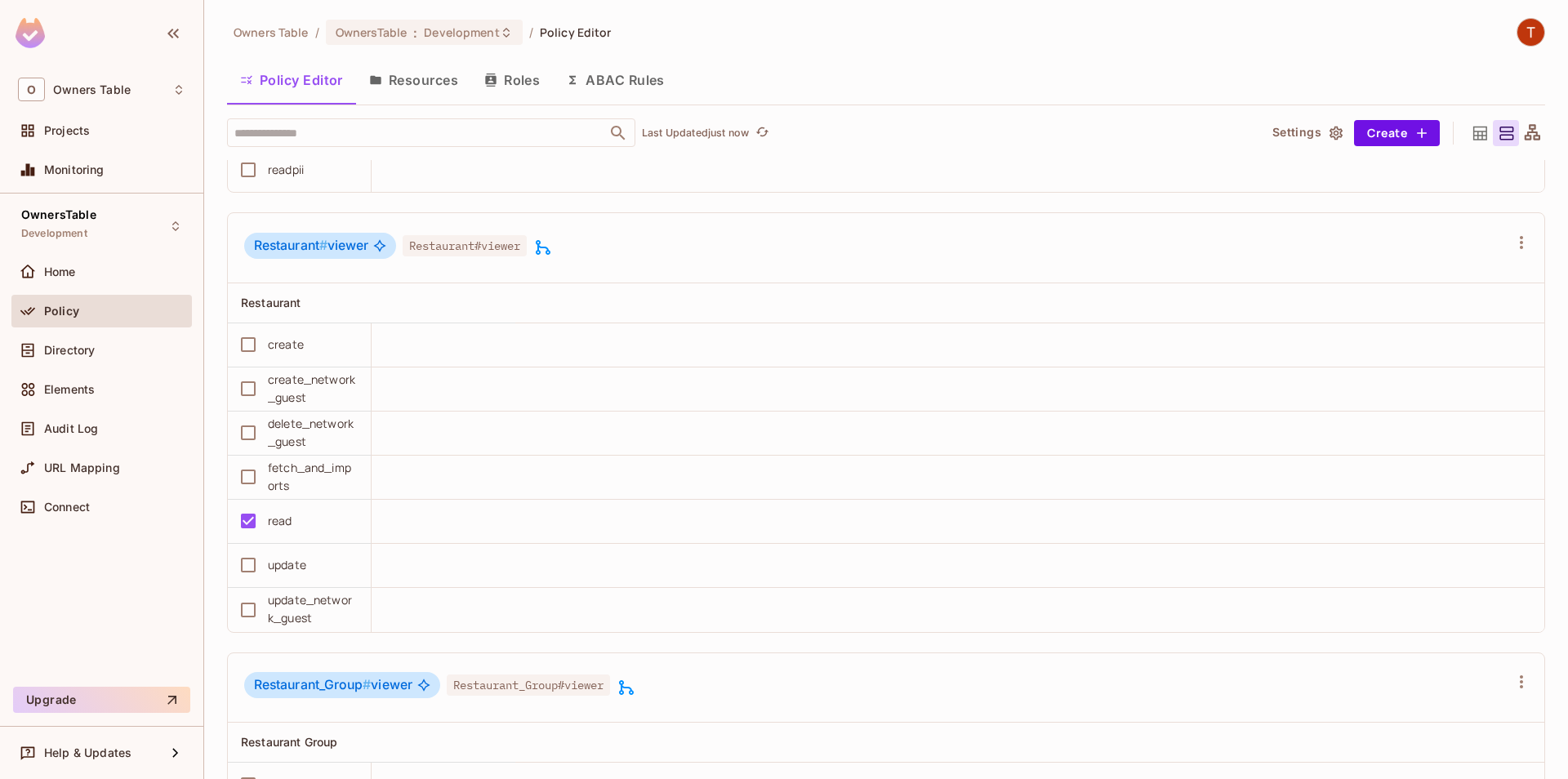
click at [550, 246] on icon at bounding box center [543, 247] width 20 height 20
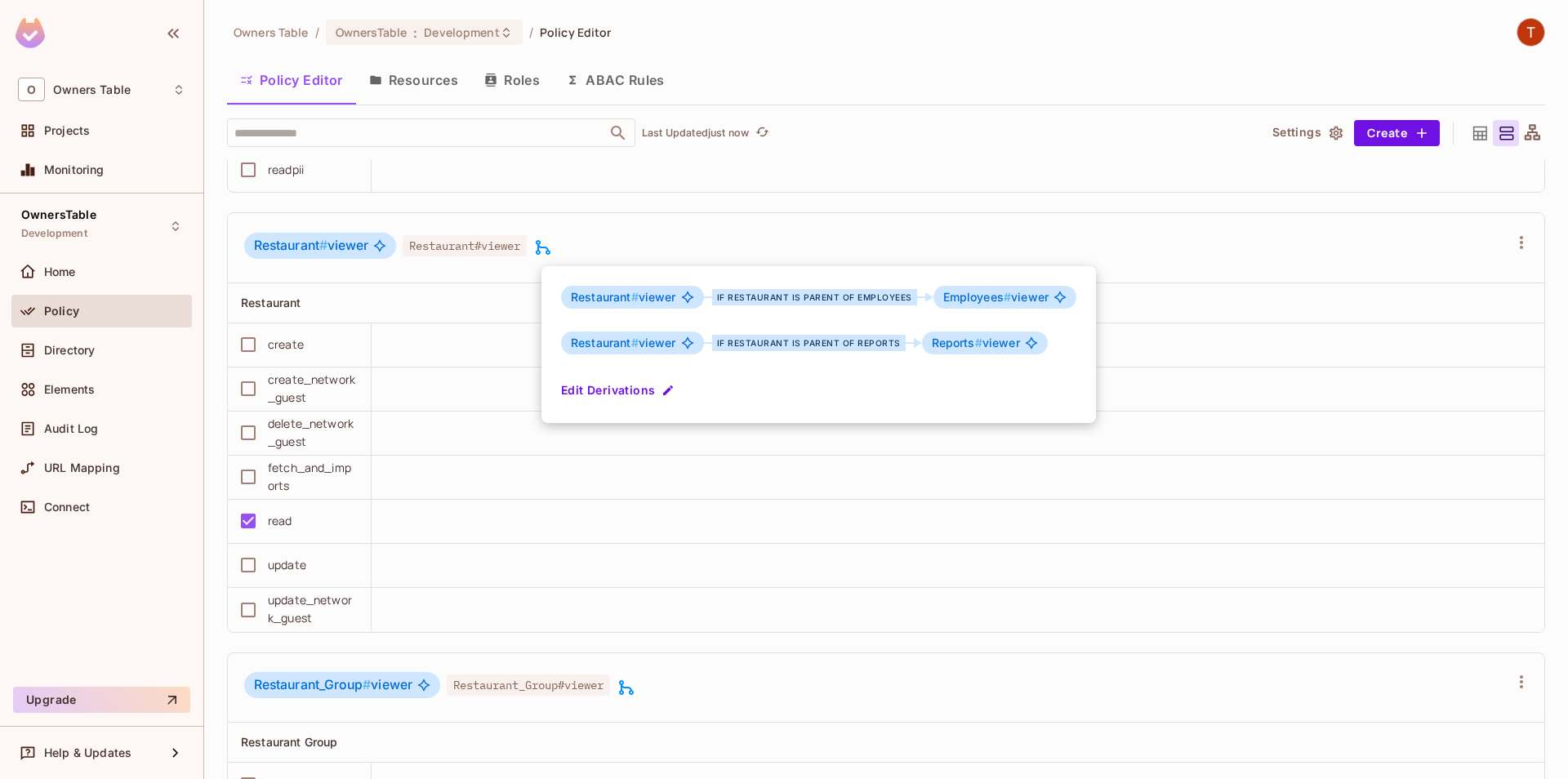
click at [591, 249] on div at bounding box center [784, 390] width 1568 height 779
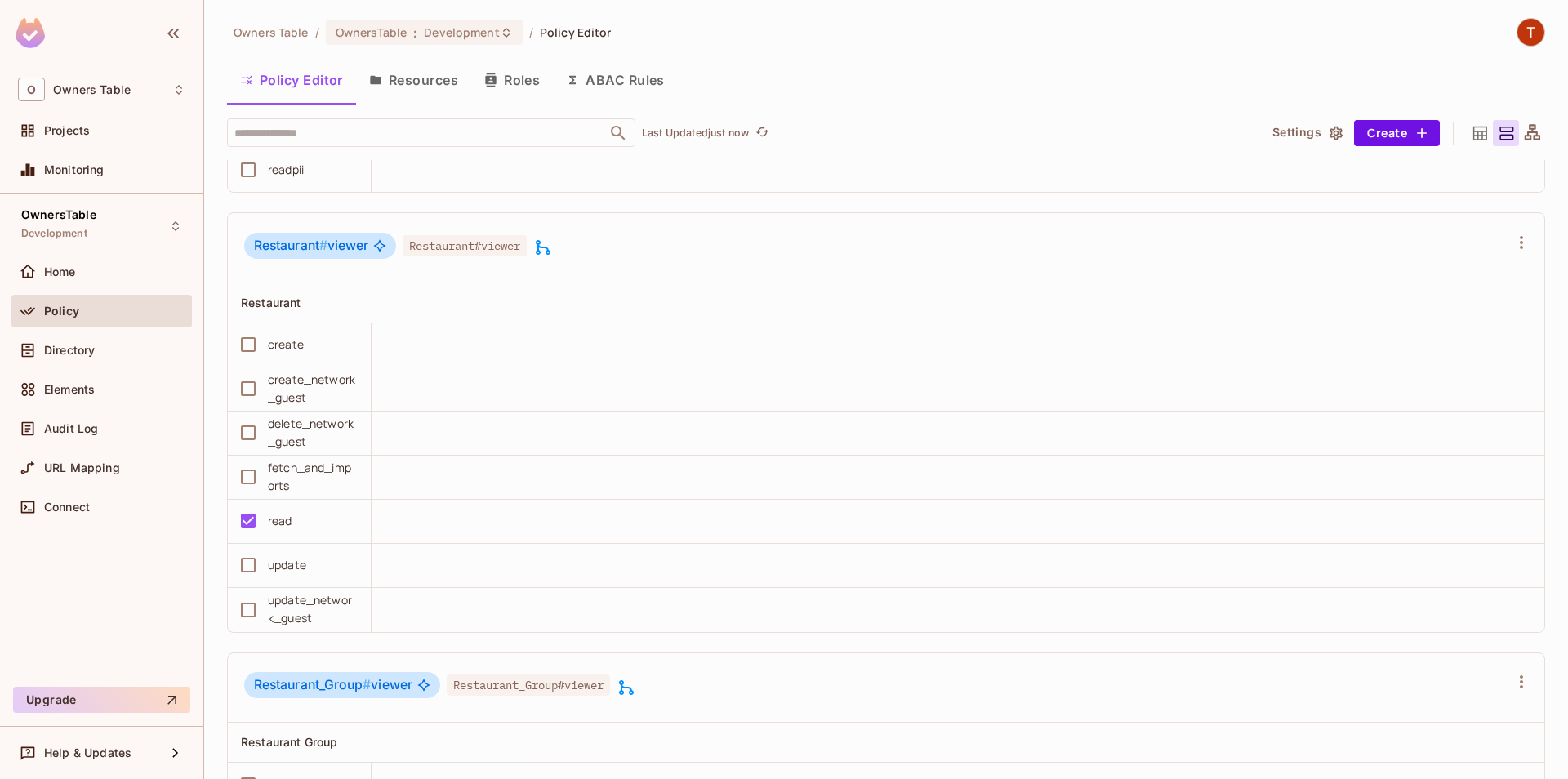
click at [632, 688] on icon at bounding box center [626, 688] width 15 height 15
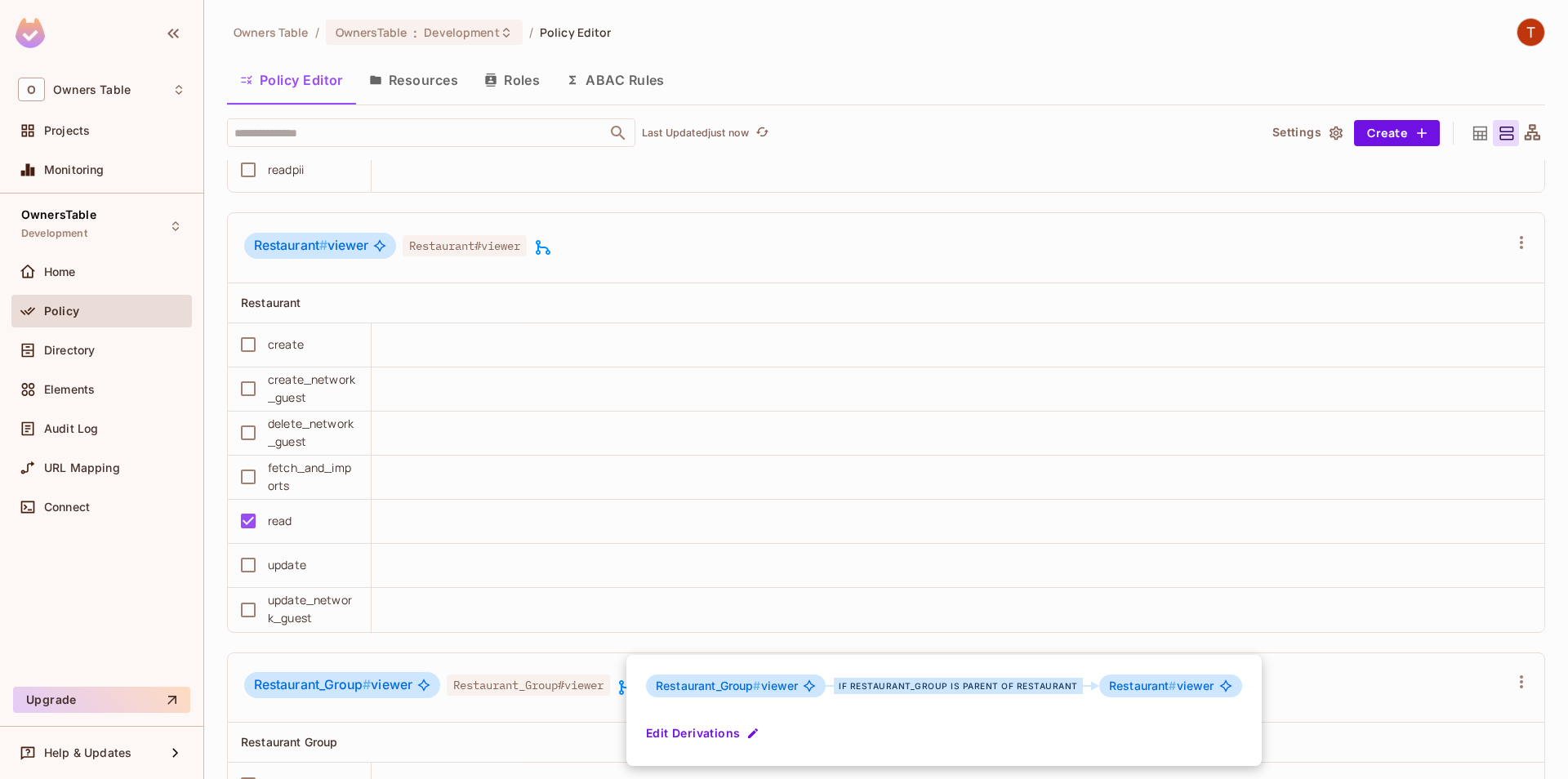
click at [640, 571] on div at bounding box center [784, 390] width 1568 height 779
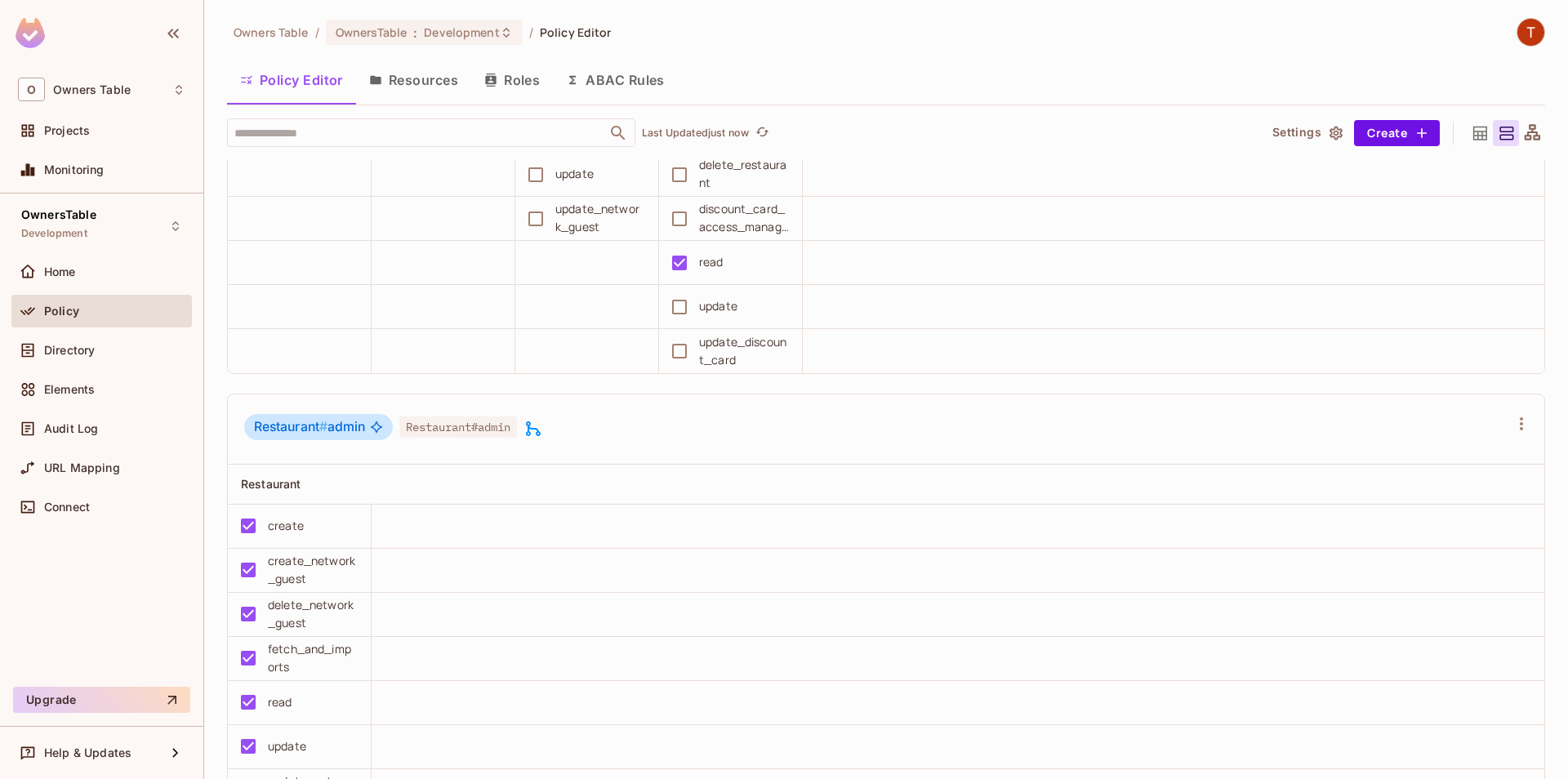
scroll to position [840, 0]
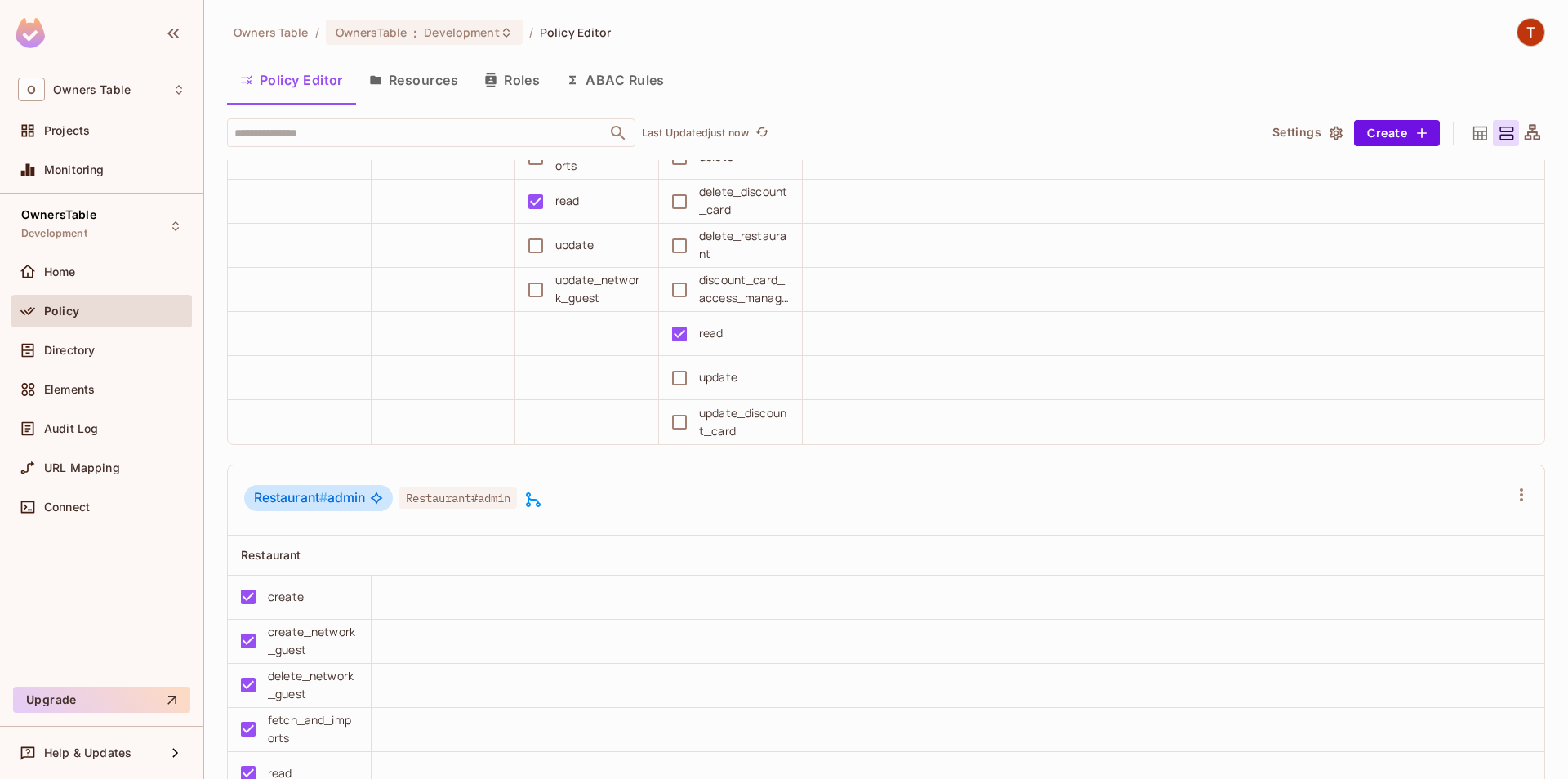
click at [541, 498] on icon at bounding box center [533, 499] width 20 height 20
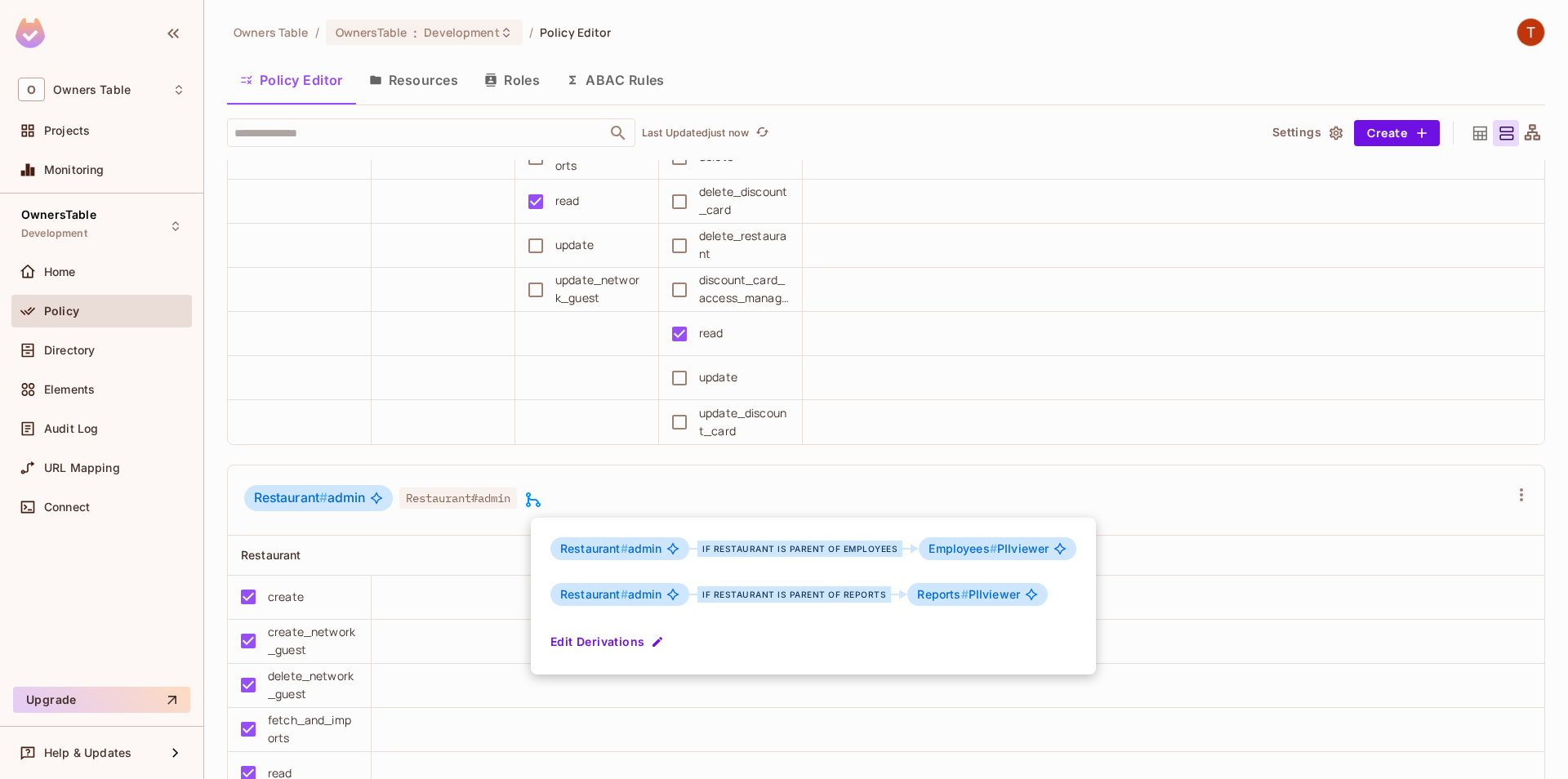
click at [583, 467] on div at bounding box center [784, 390] width 1568 height 779
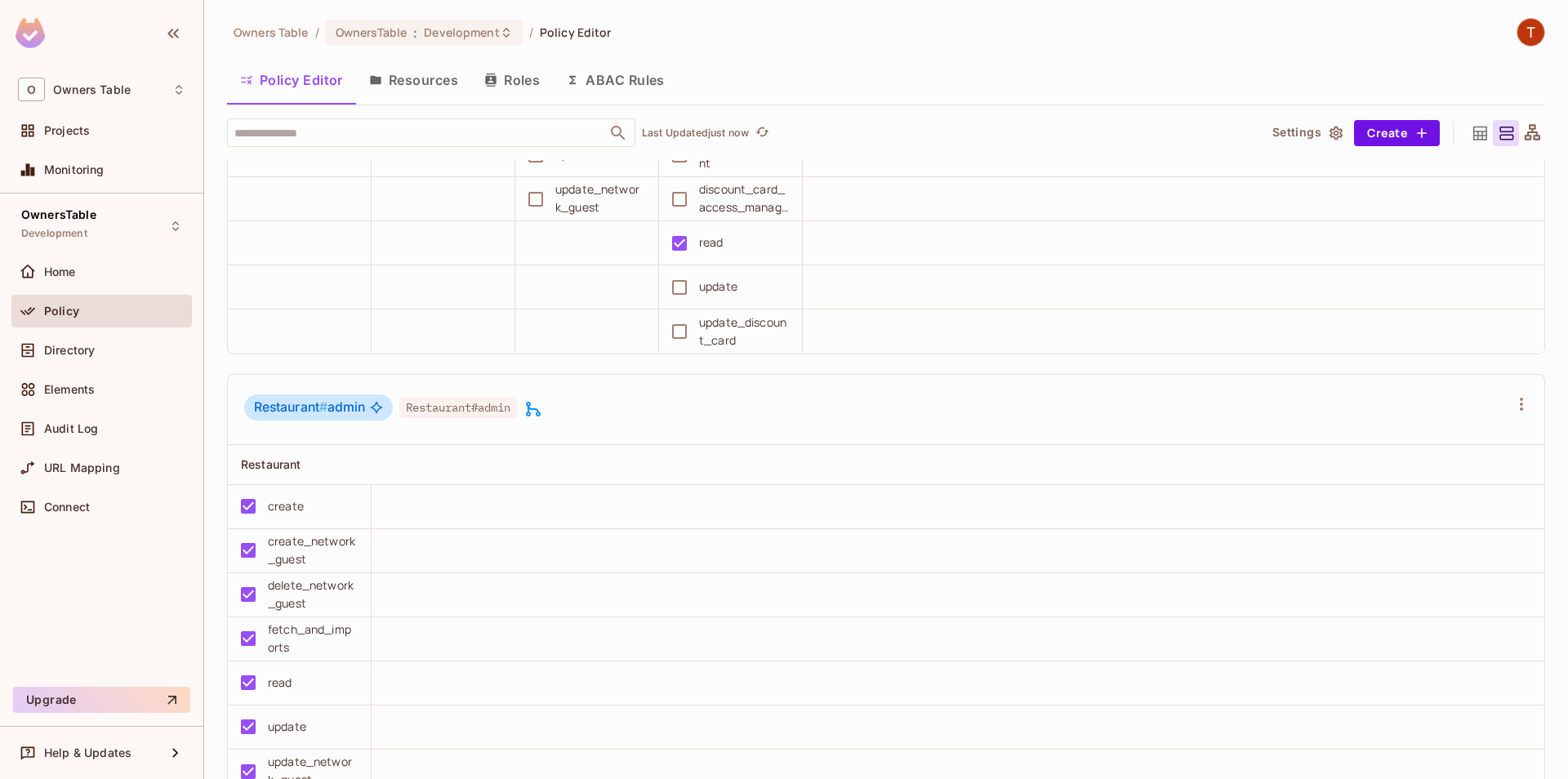
scroll to position [1026, 0]
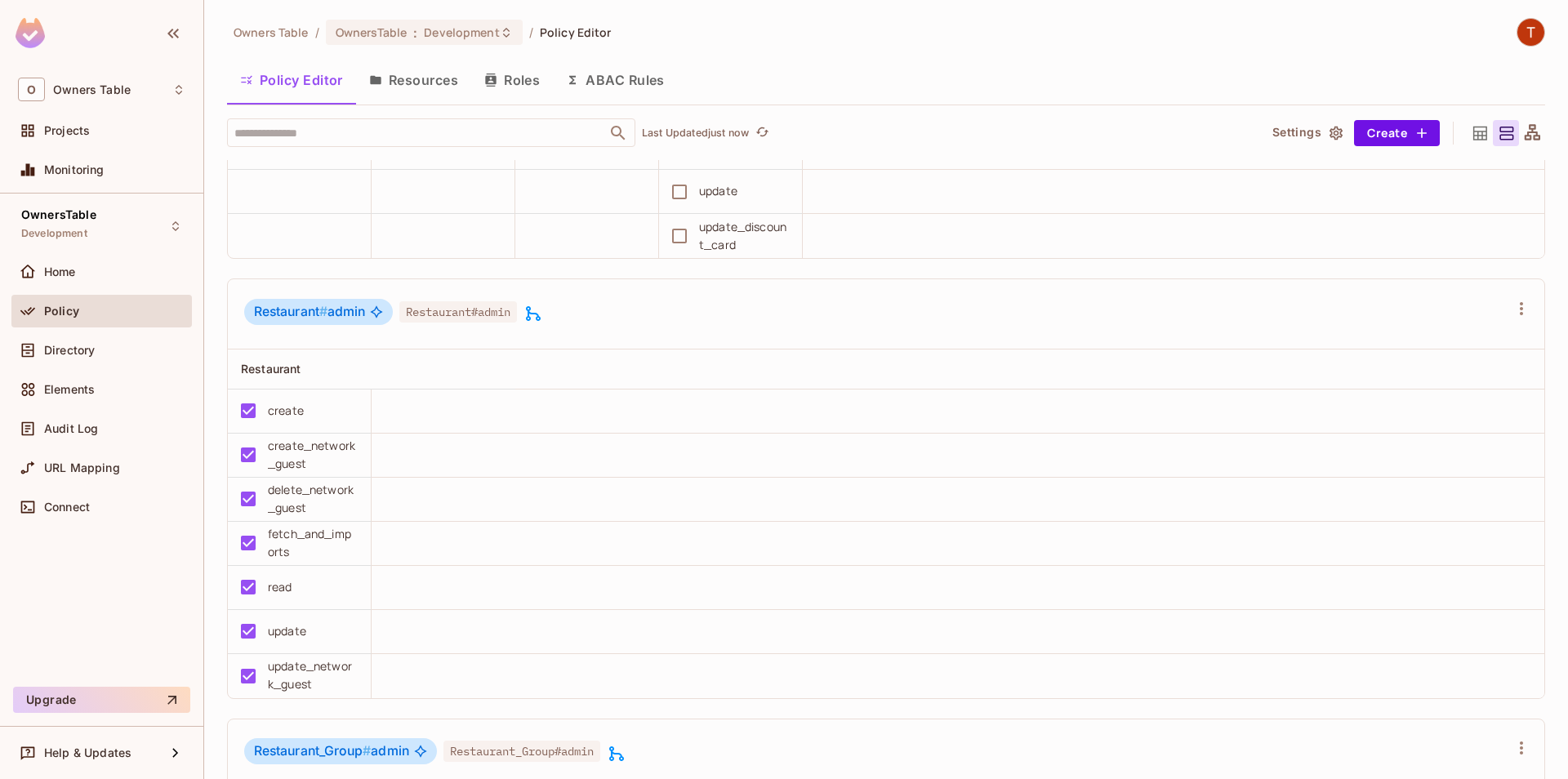
click at [543, 326] on div "Restaurant # admin Restaurant#admin" at bounding box center [393, 314] width 298 height 31
click at [543, 317] on icon at bounding box center [533, 314] width 20 height 20
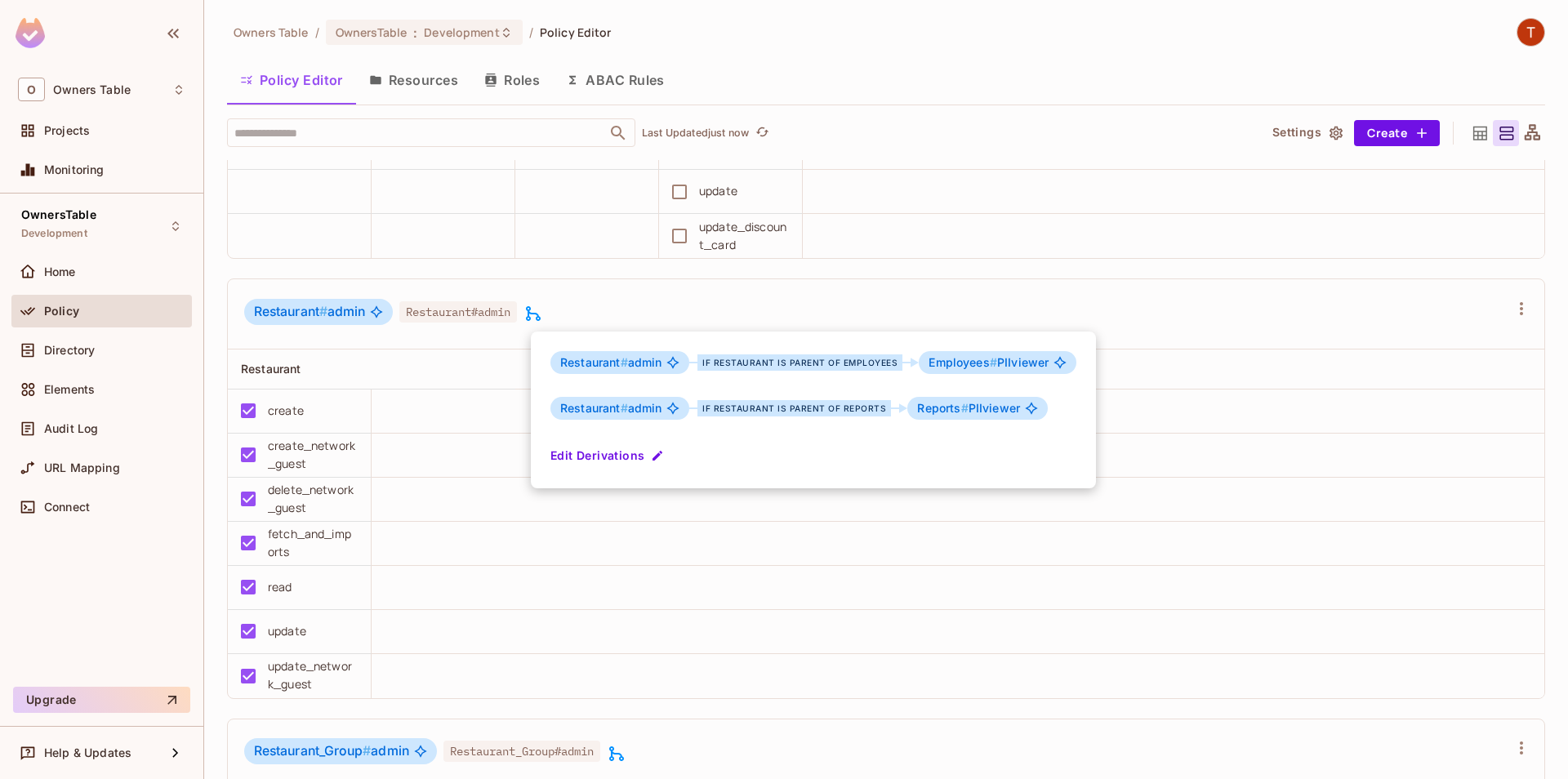
click at [780, 583] on div at bounding box center [784, 390] width 1568 height 779
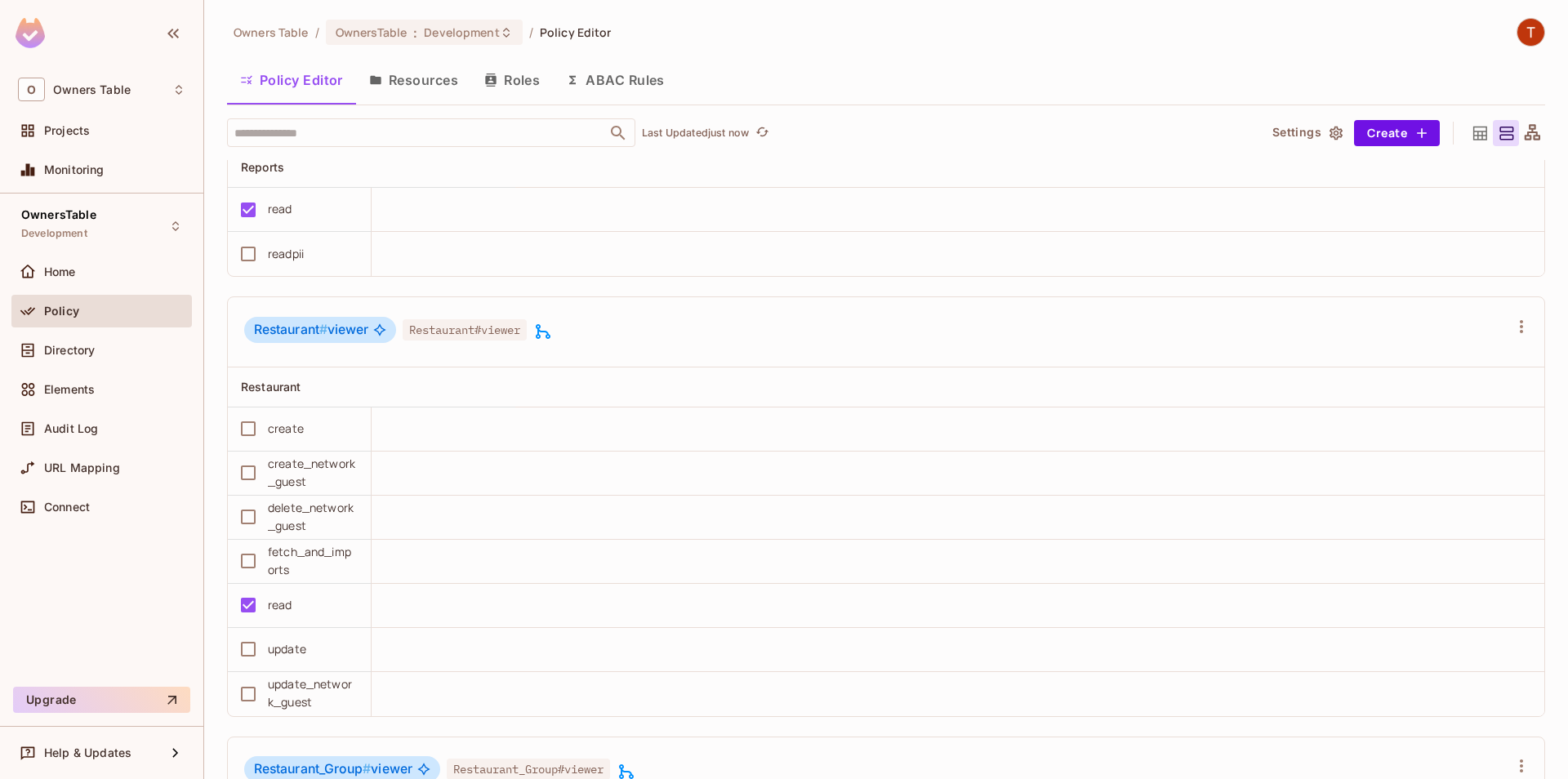
scroll to position [2981, 0]
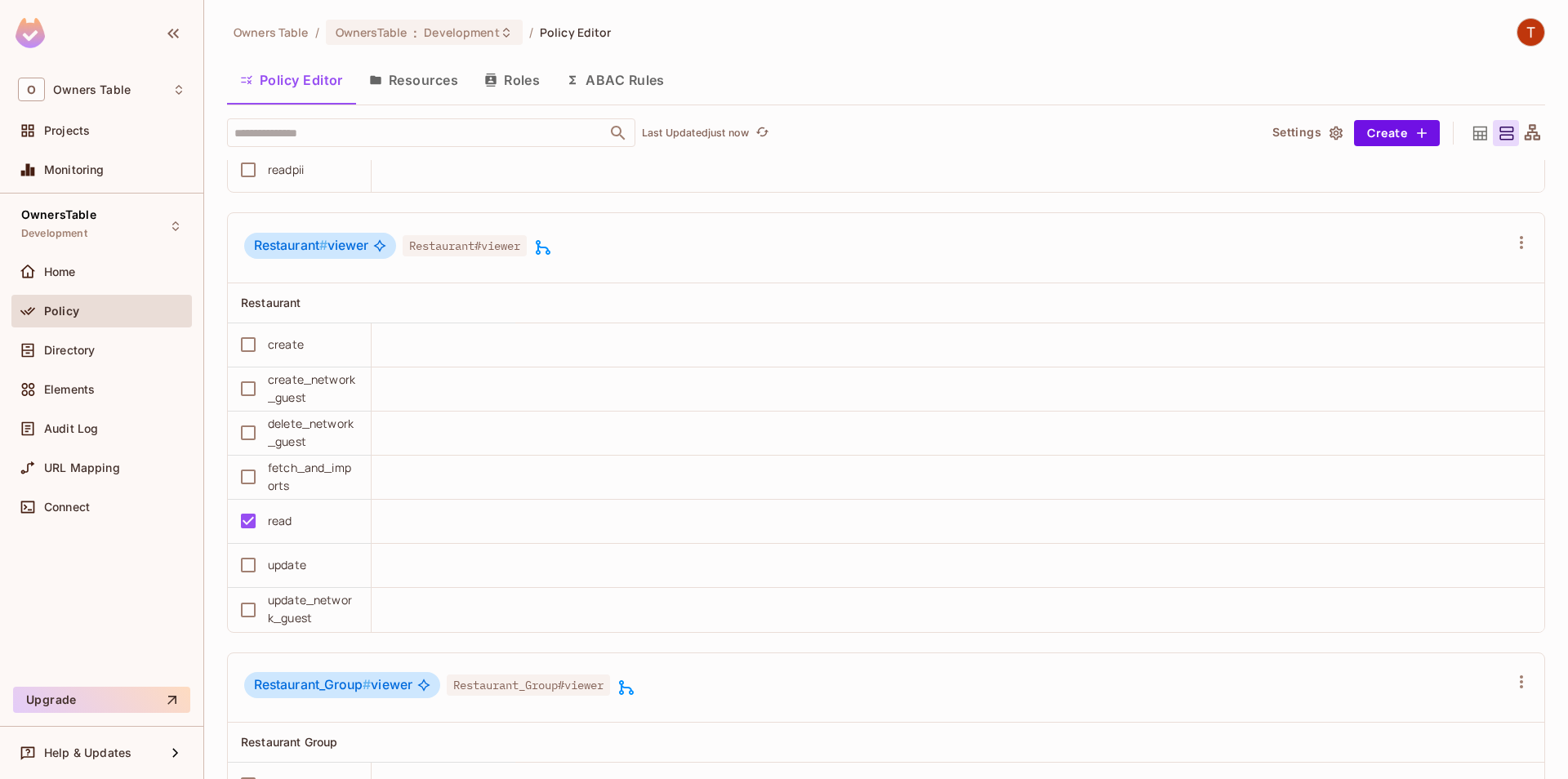
click at [553, 245] on icon at bounding box center [543, 247] width 20 height 20
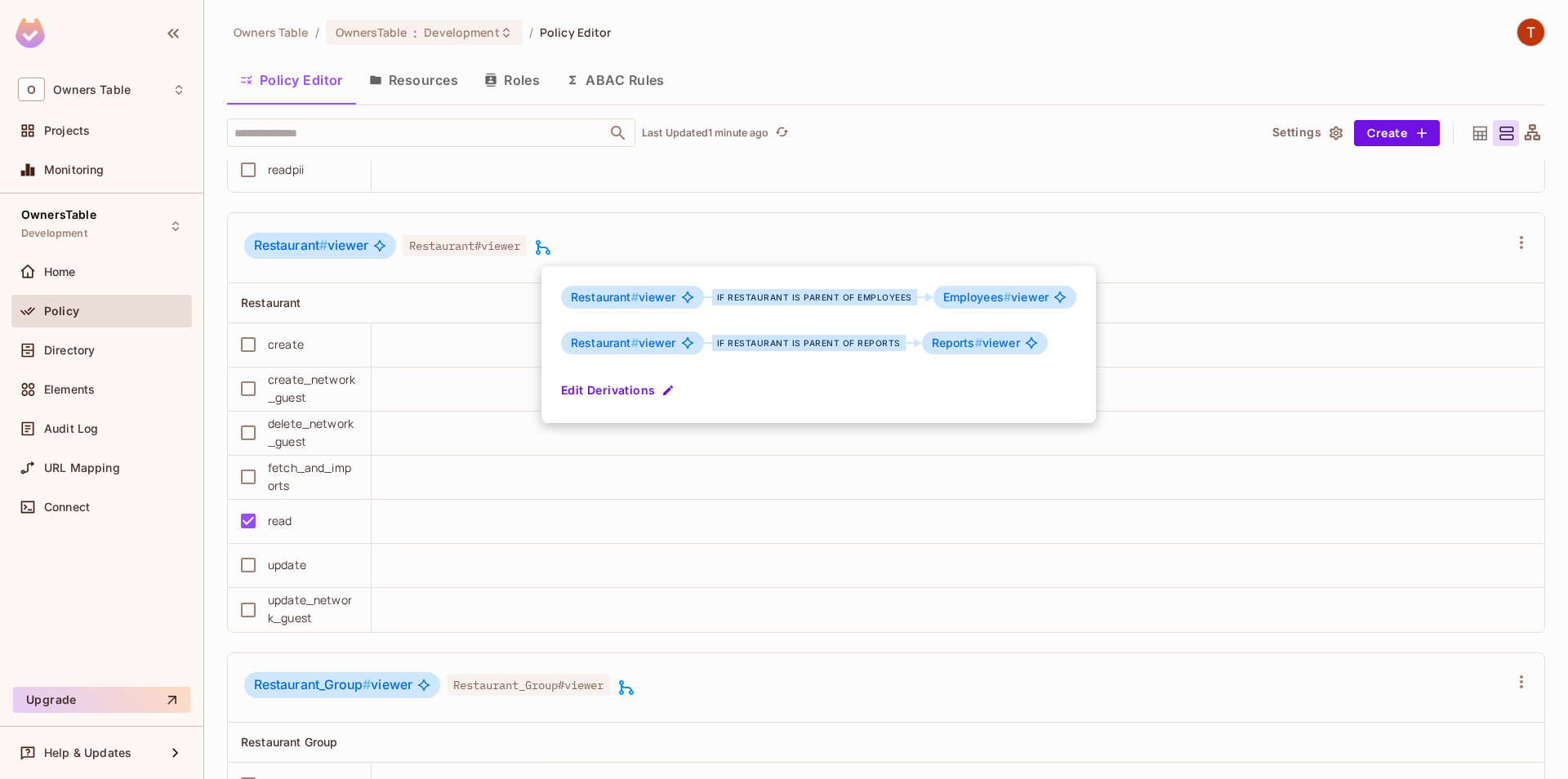
click at [1029, 482] on div at bounding box center [784, 390] width 1568 height 779
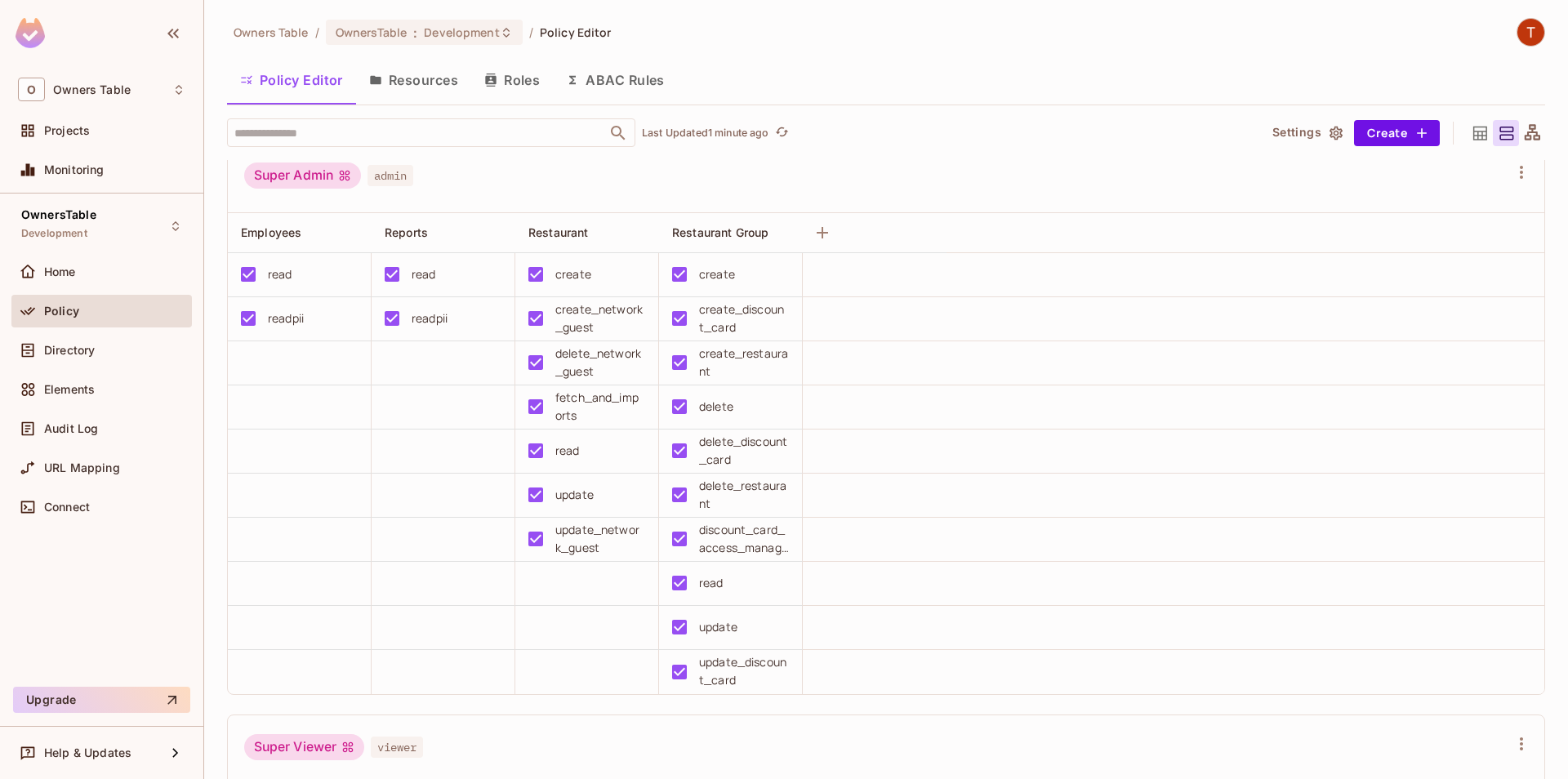
scroll to position [0, 0]
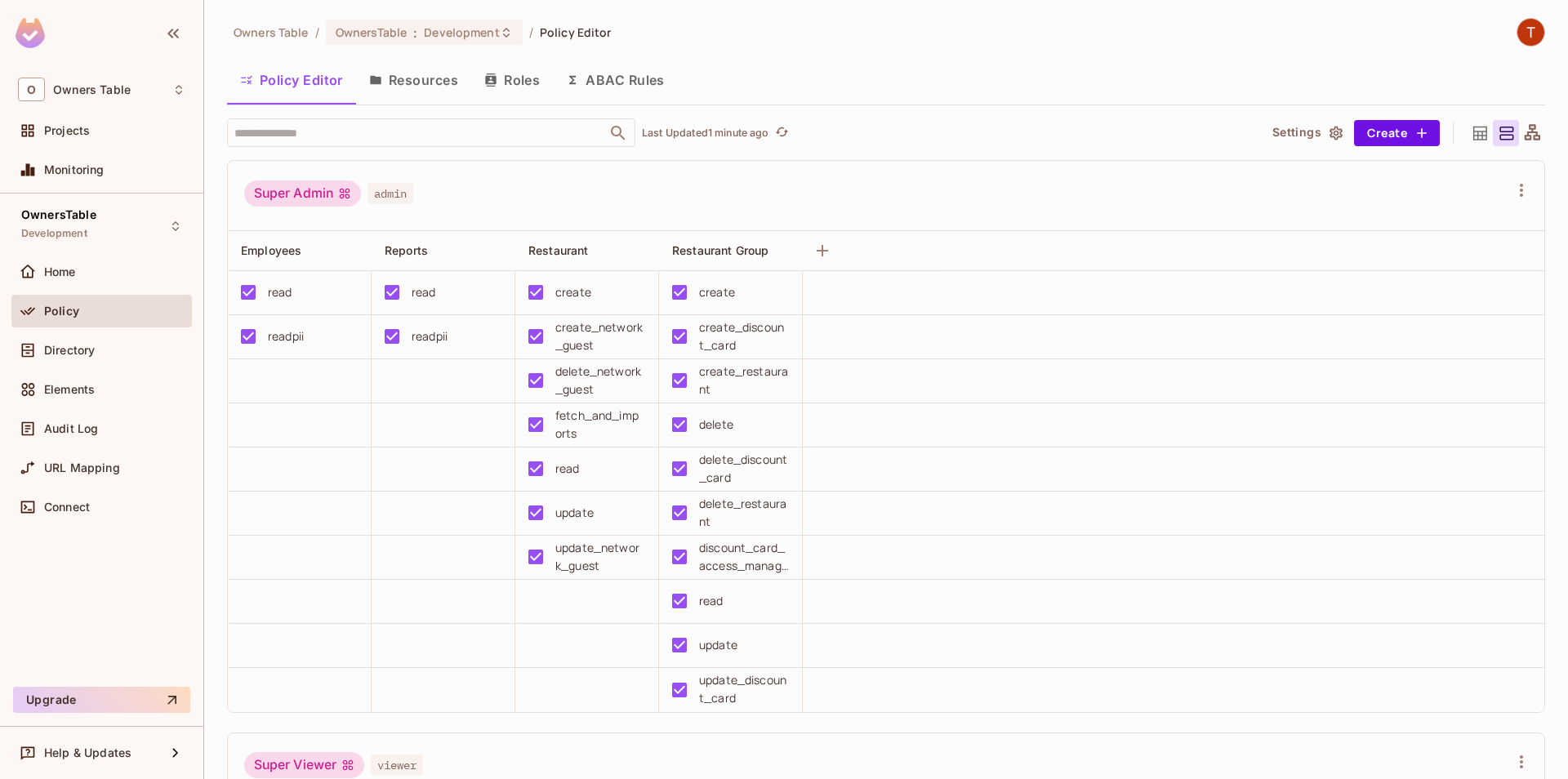
click at [404, 92] on button "Resources" at bounding box center [414, 80] width 116 height 41
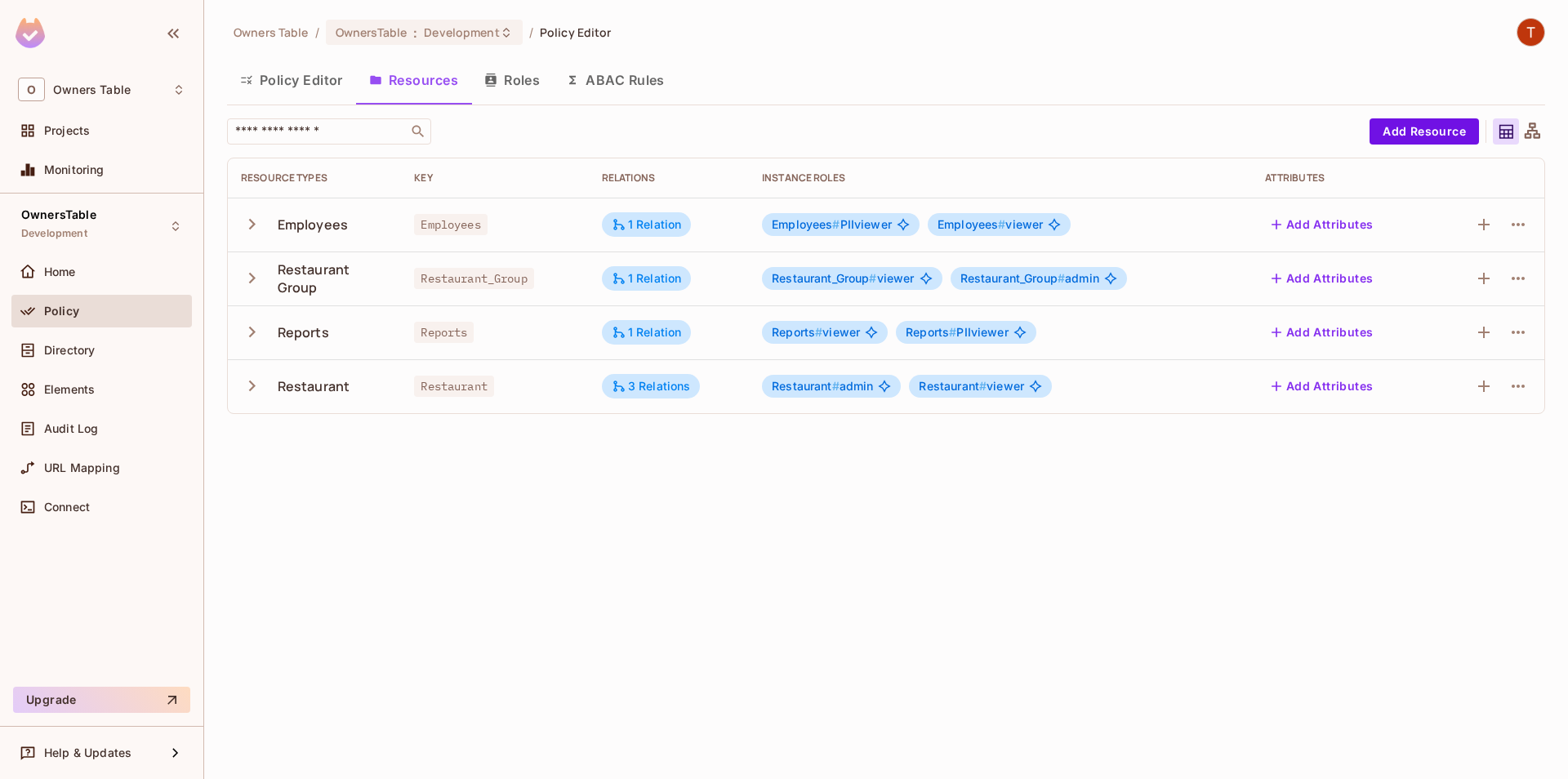
click at [513, 81] on button "Roles" at bounding box center [512, 80] width 81 height 41
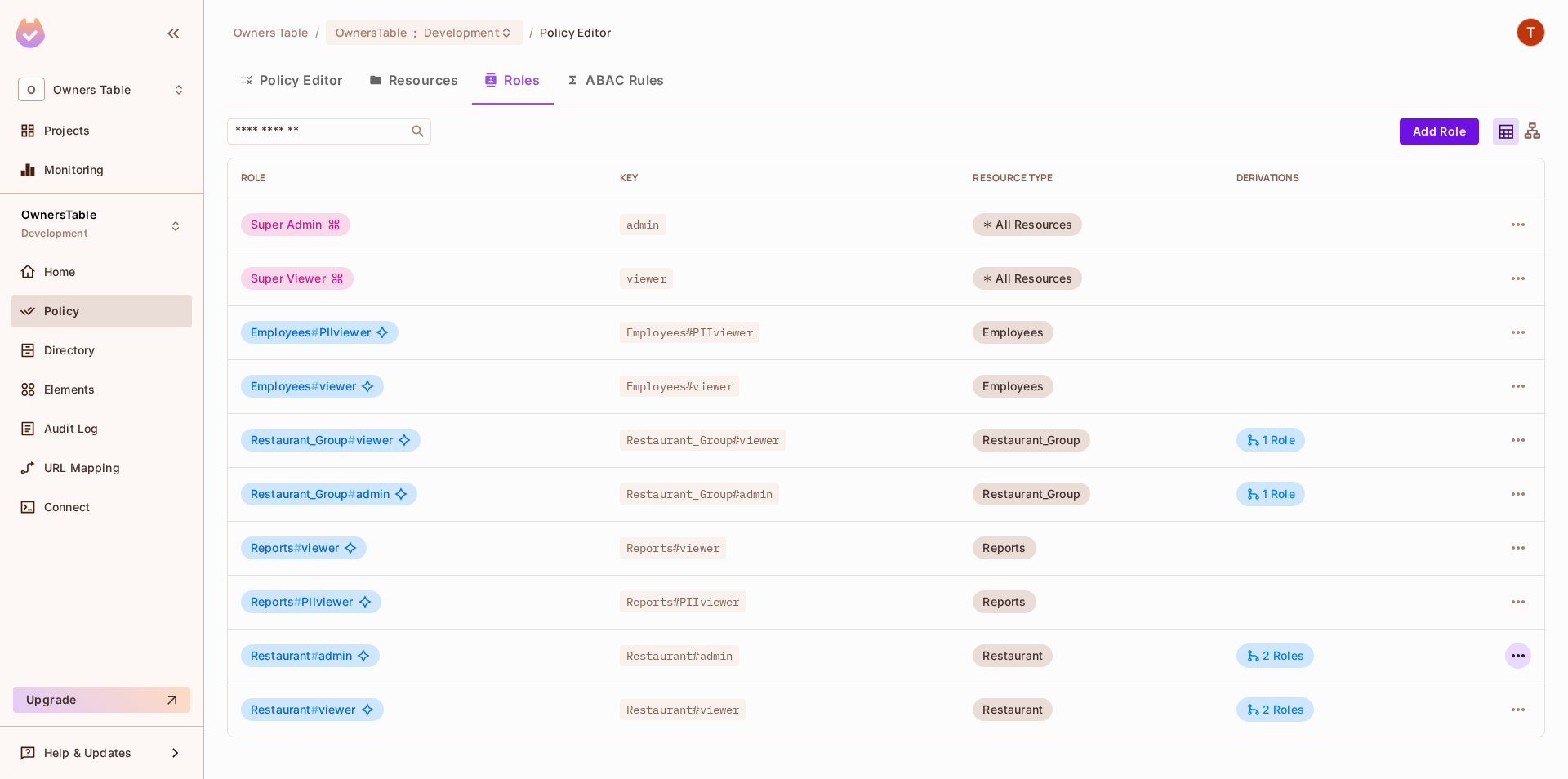
click at [1523, 652] on icon "button" at bounding box center [1518, 656] width 20 height 20
click at [1463, 681] on span "Edit Role" at bounding box center [1446, 670] width 59 height 27
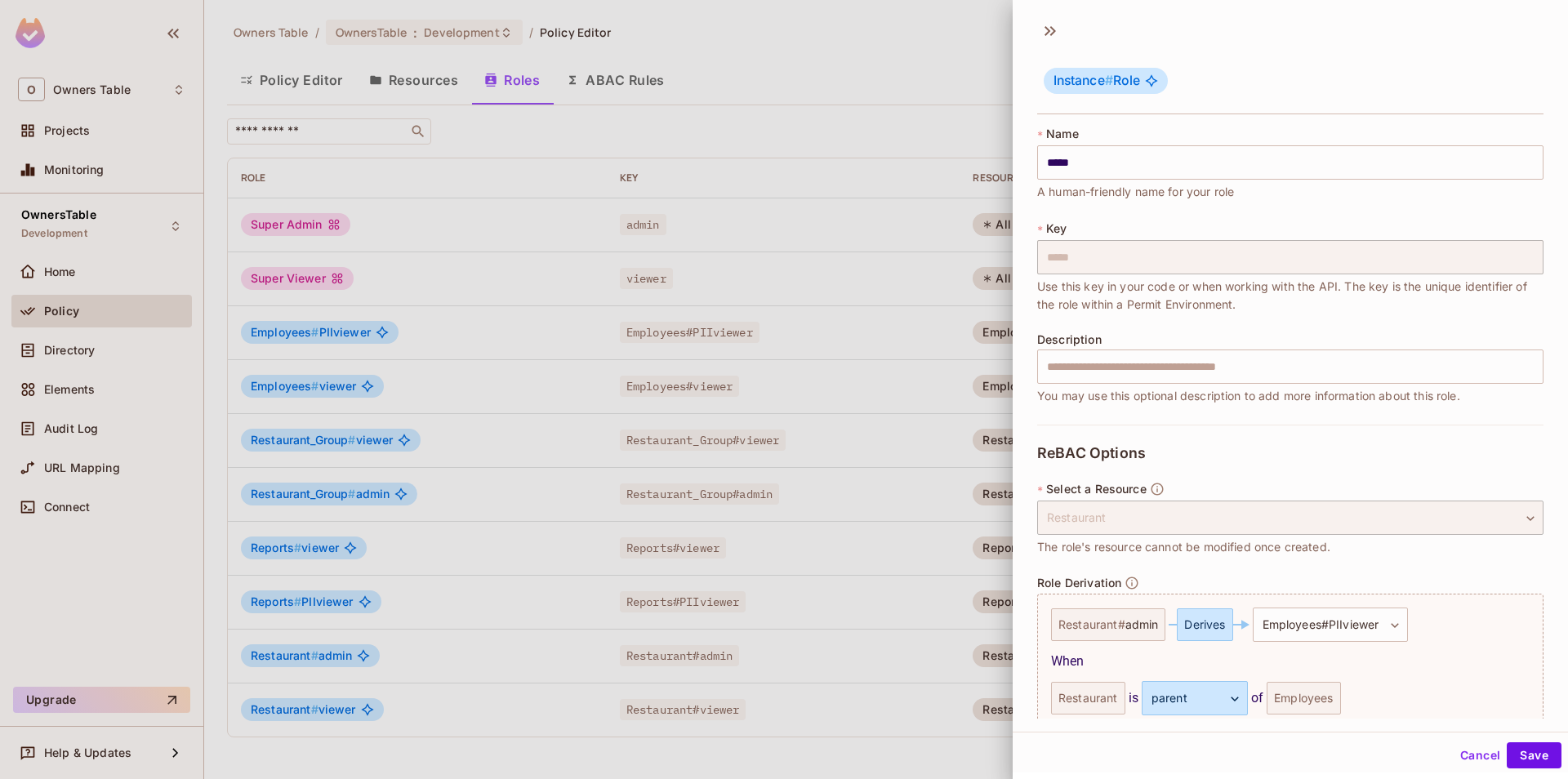
click at [1463, 751] on button "Cancel" at bounding box center [1480, 756] width 53 height 27
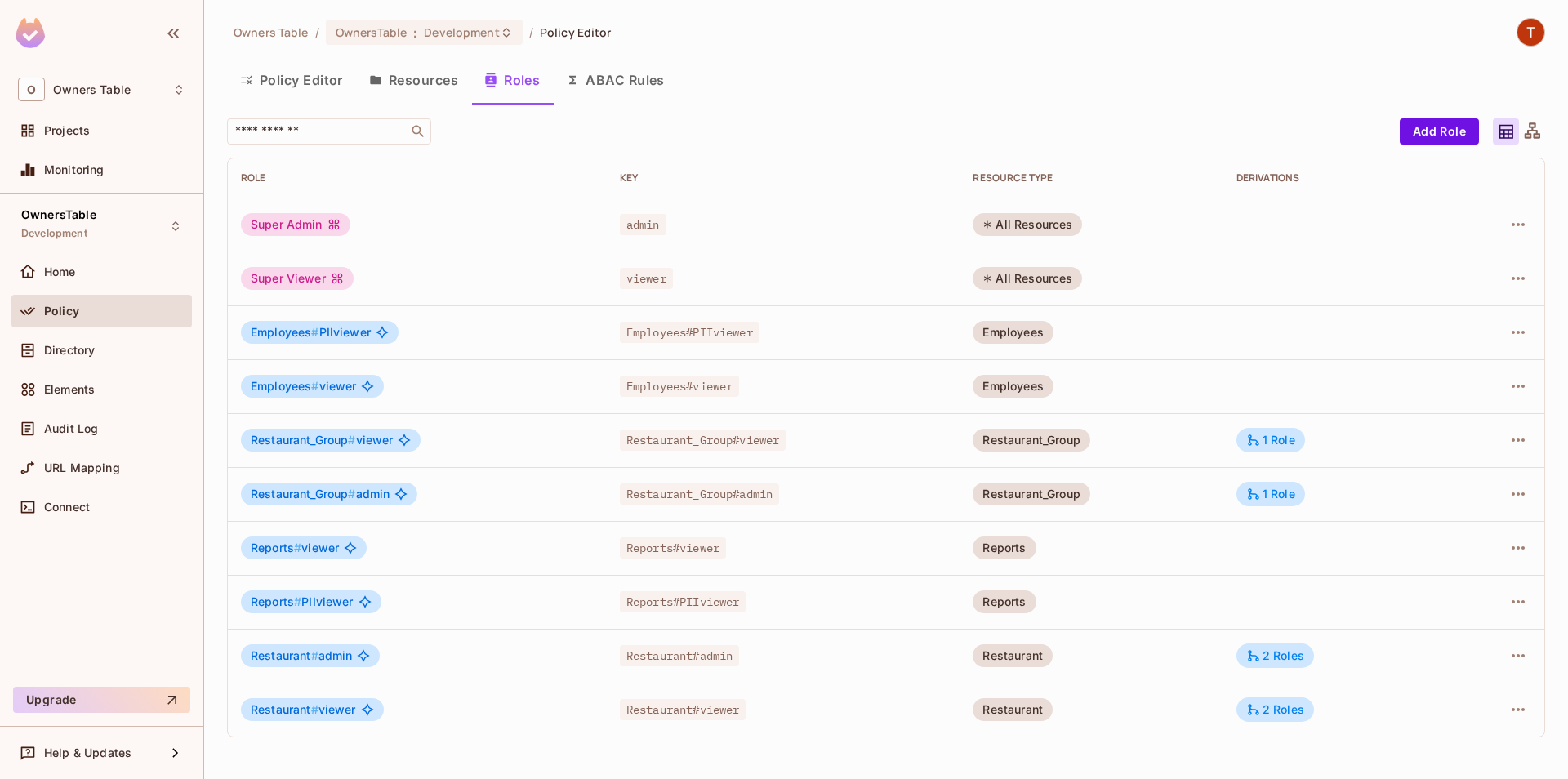
click at [1529, 37] on img at bounding box center [1531, 32] width 27 height 27
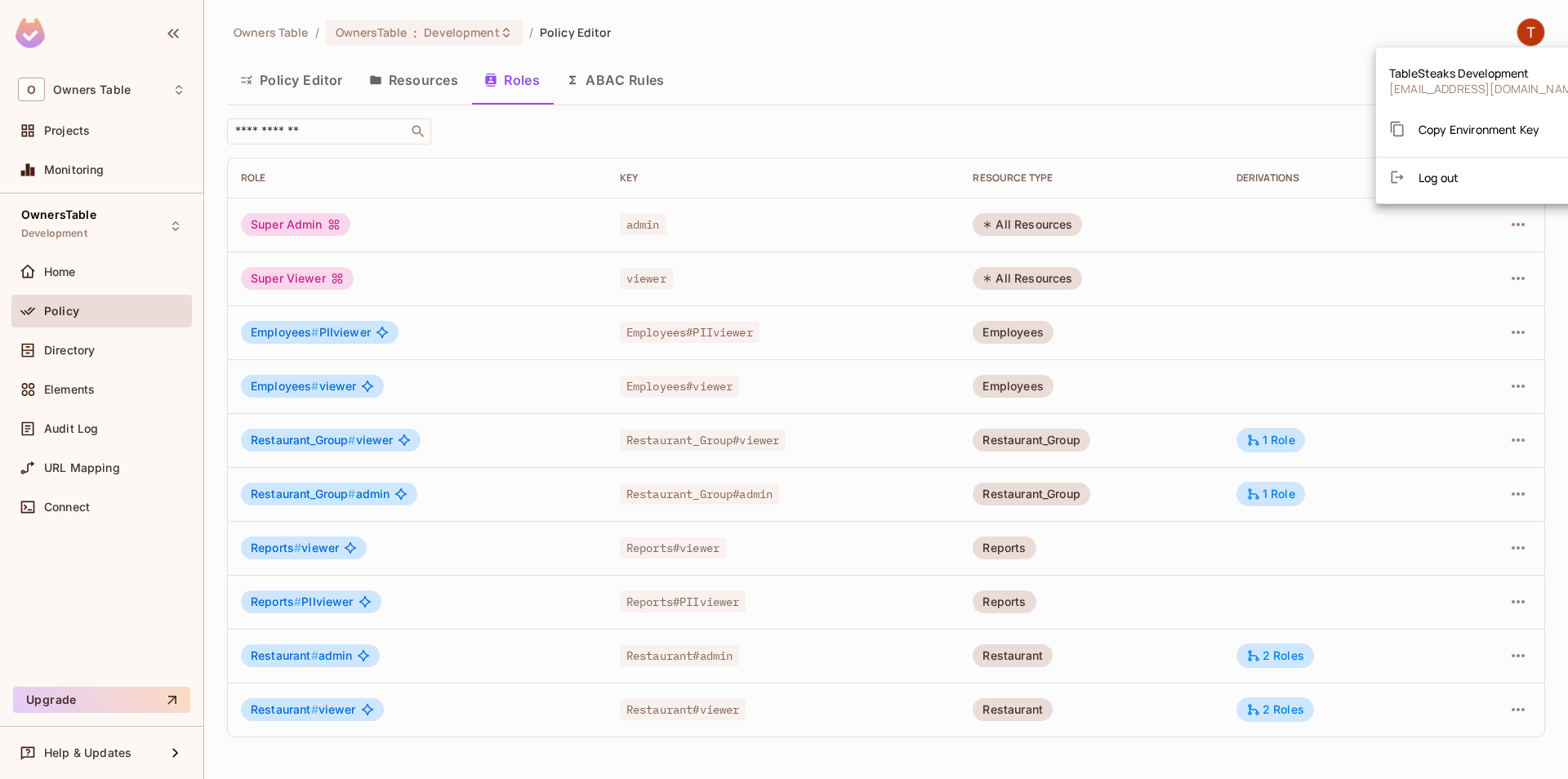
click at [1476, 169] on li "Log out" at bounding box center [1486, 177] width 221 height 27
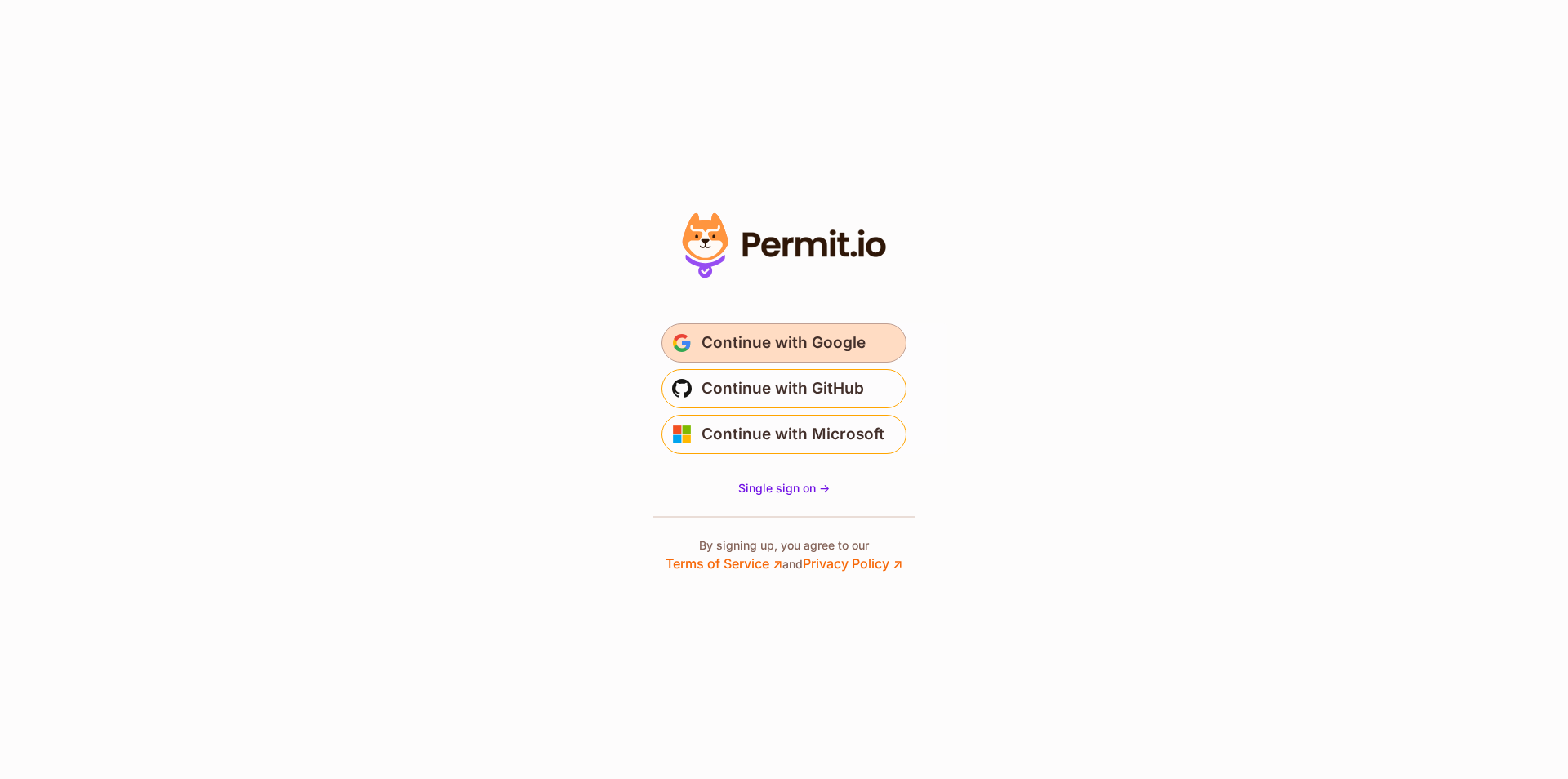
click at [825, 362] on button "Continue with Google" at bounding box center [784, 342] width 245 height 39
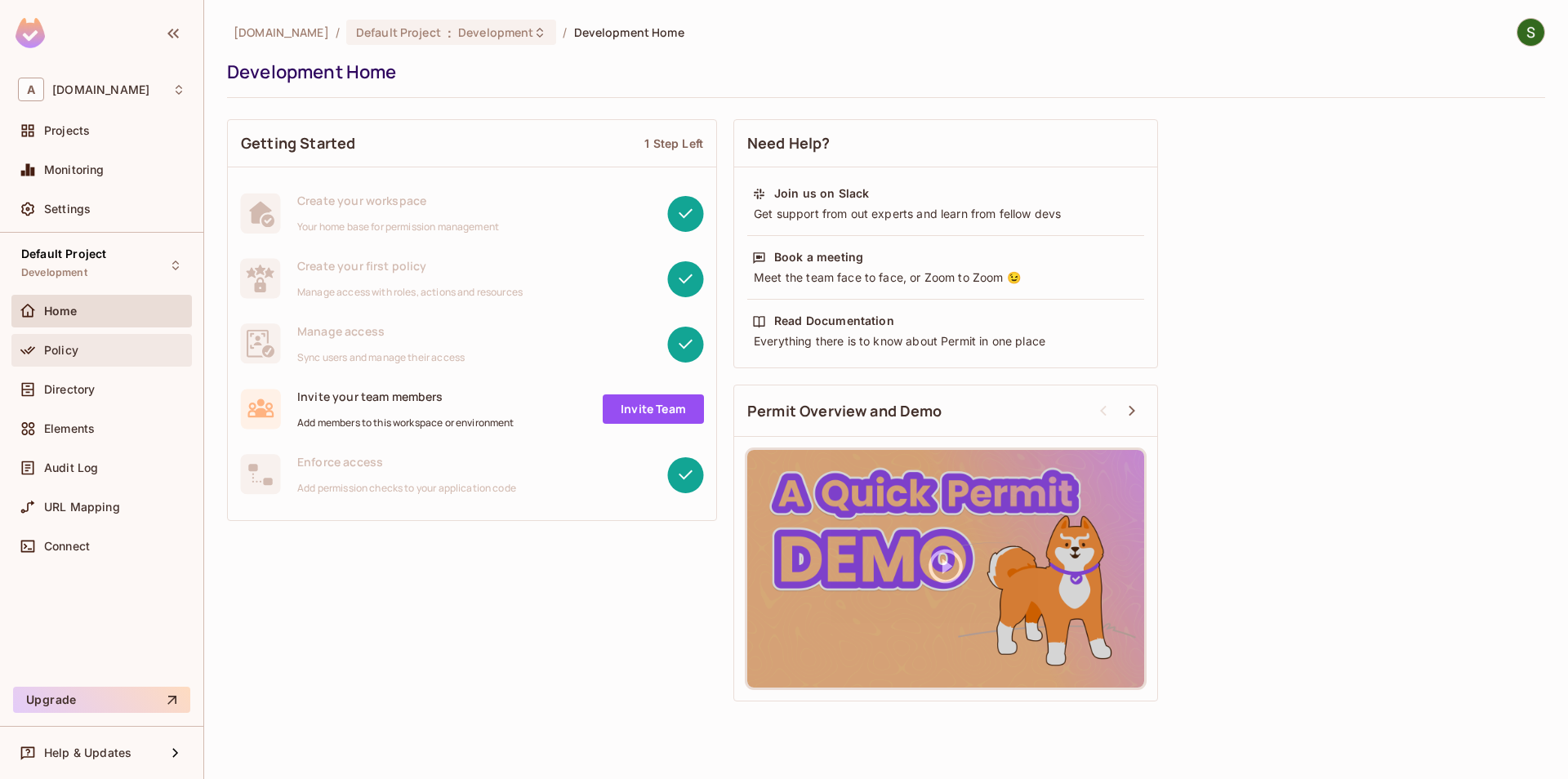
click at [134, 336] on div "Policy" at bounding box center [101, 351] width 181 height 32
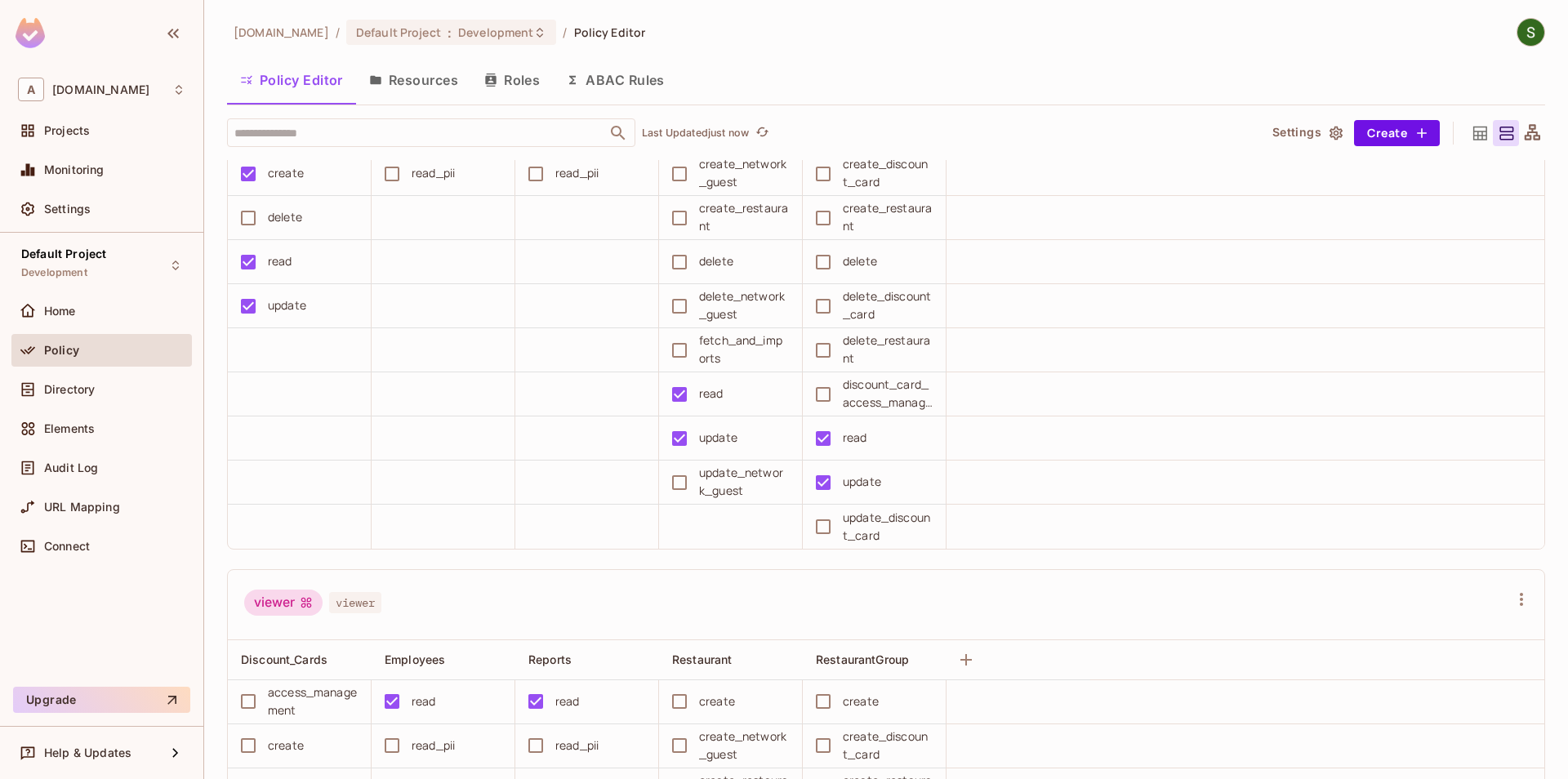
scroll to position [745, 0]
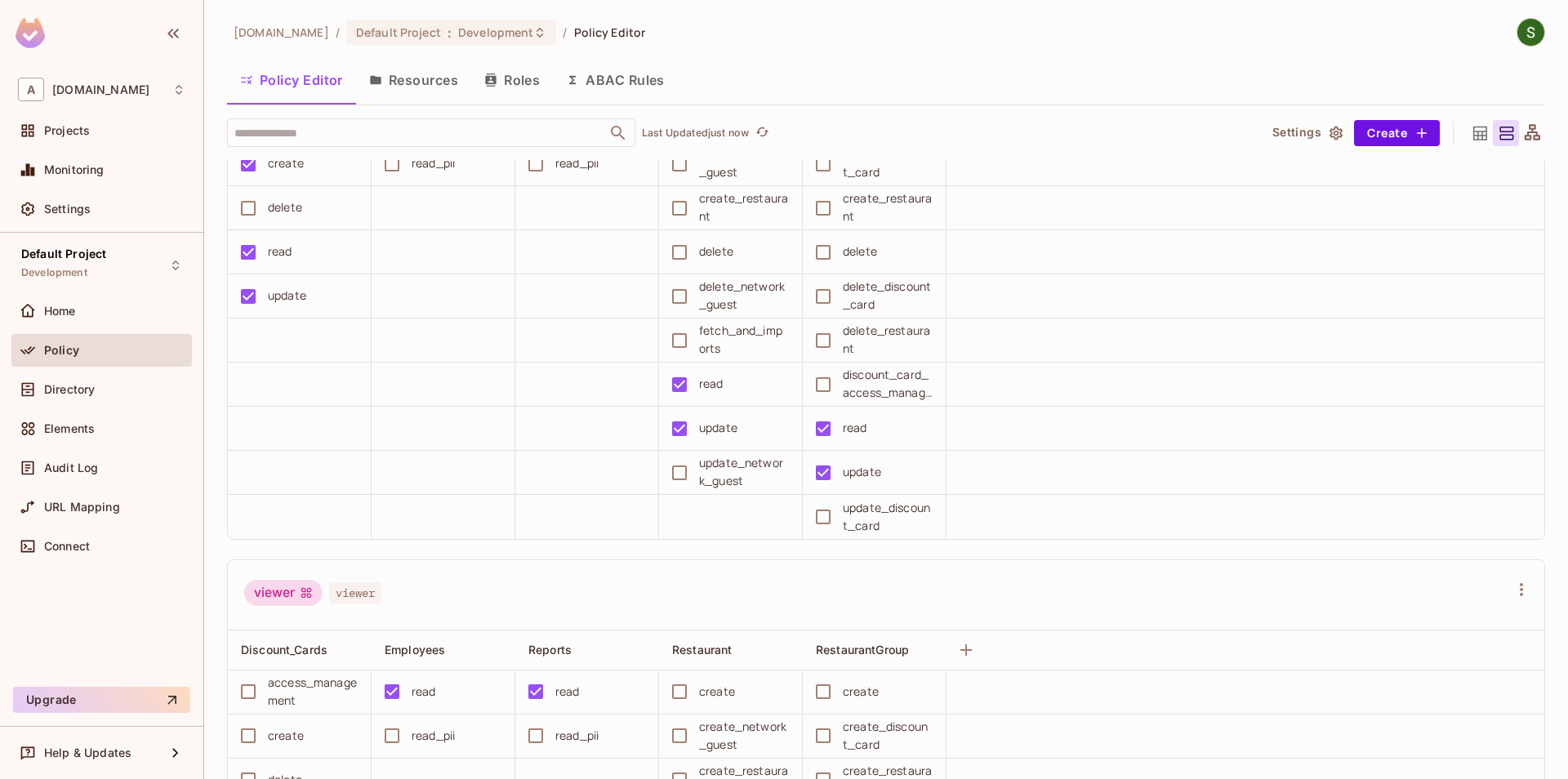
click at [443, 80] on button "Resources" at bounding box center [414, 80] width 116 height 41
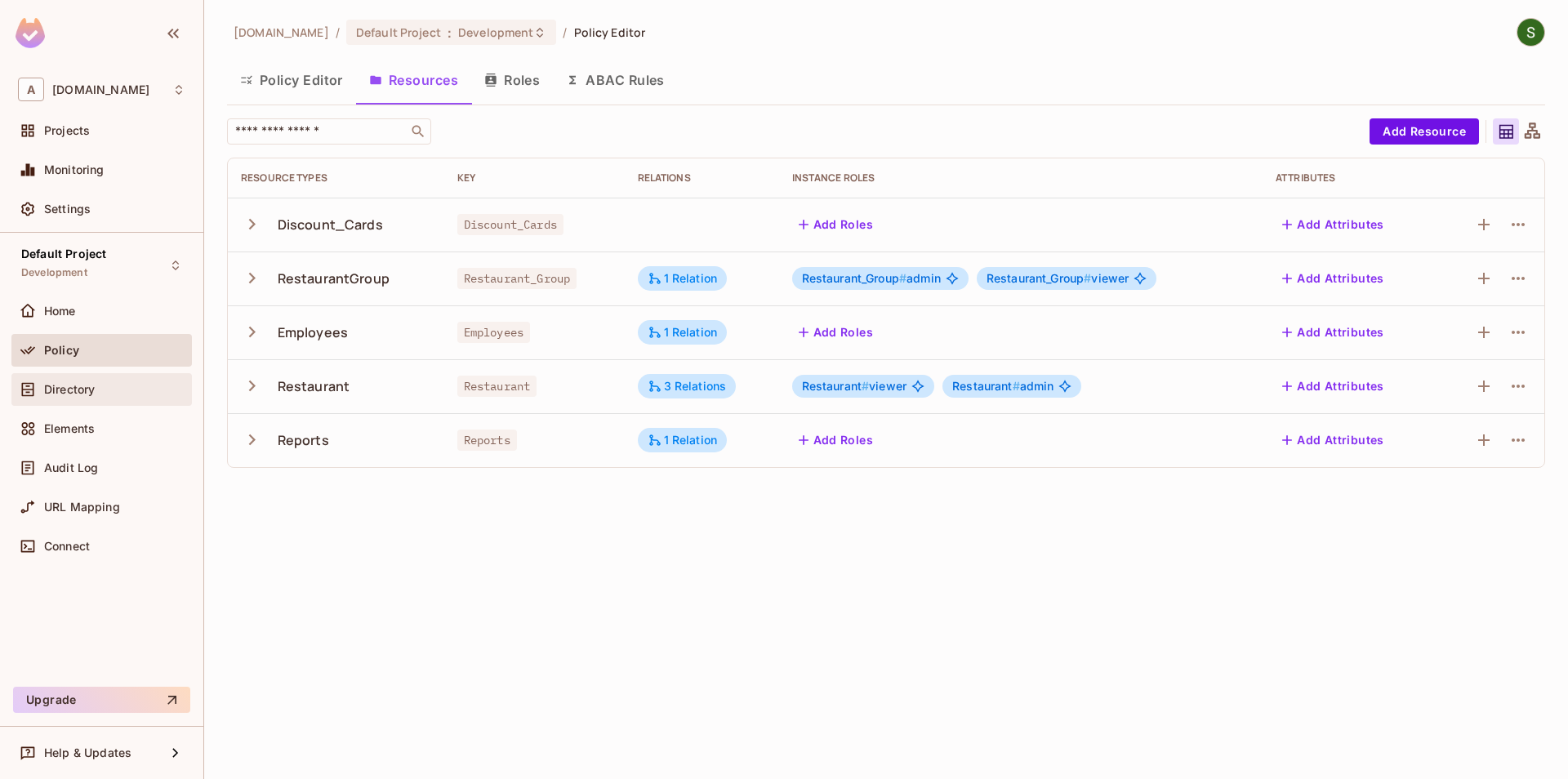
click at [109, 392] on div "Directory" at bounding box center [115, 390] width 141 height 13
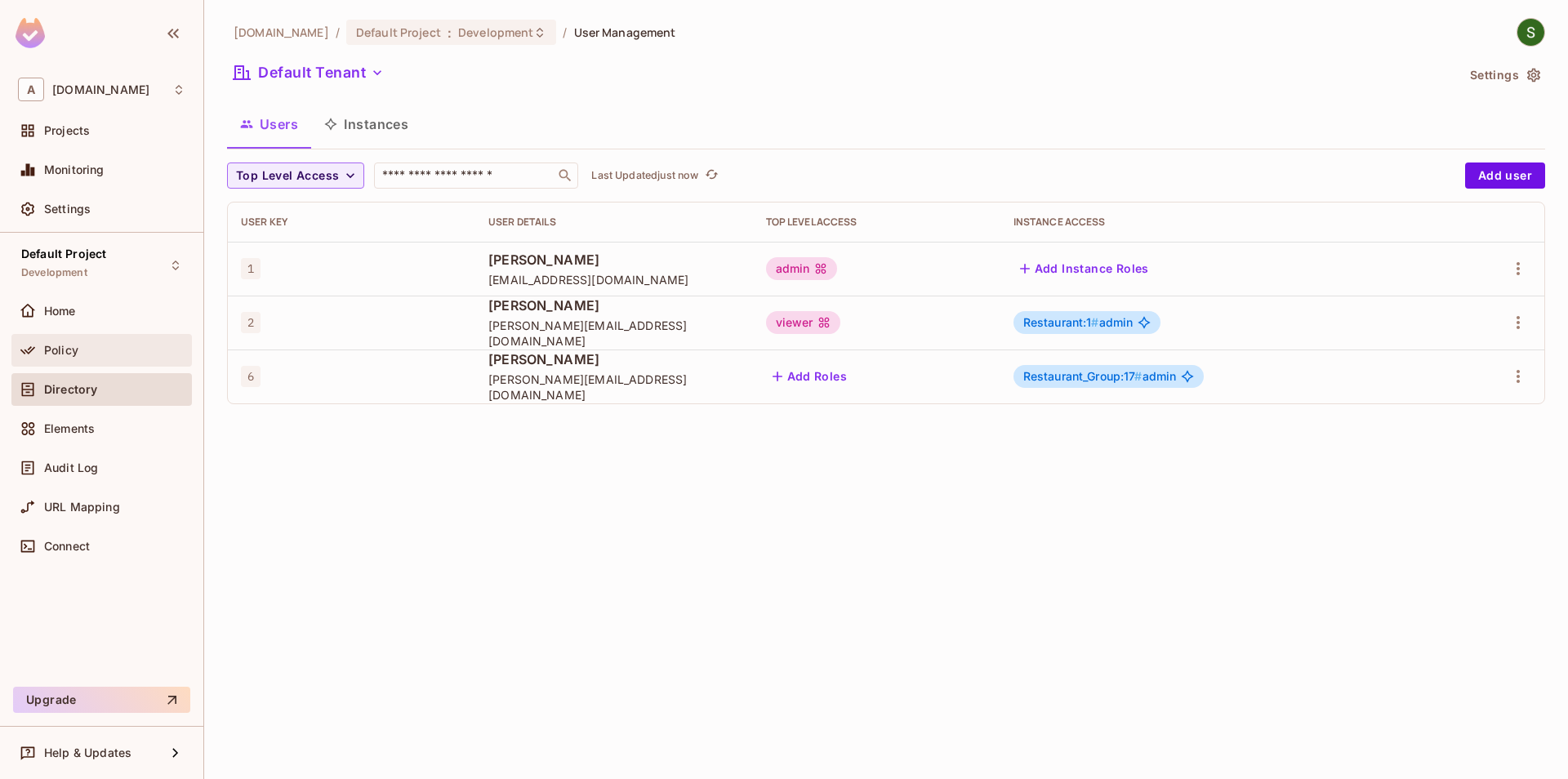
click at [142, 353] on div "Policy" at bounding box center [115, 351] width 141 height 13
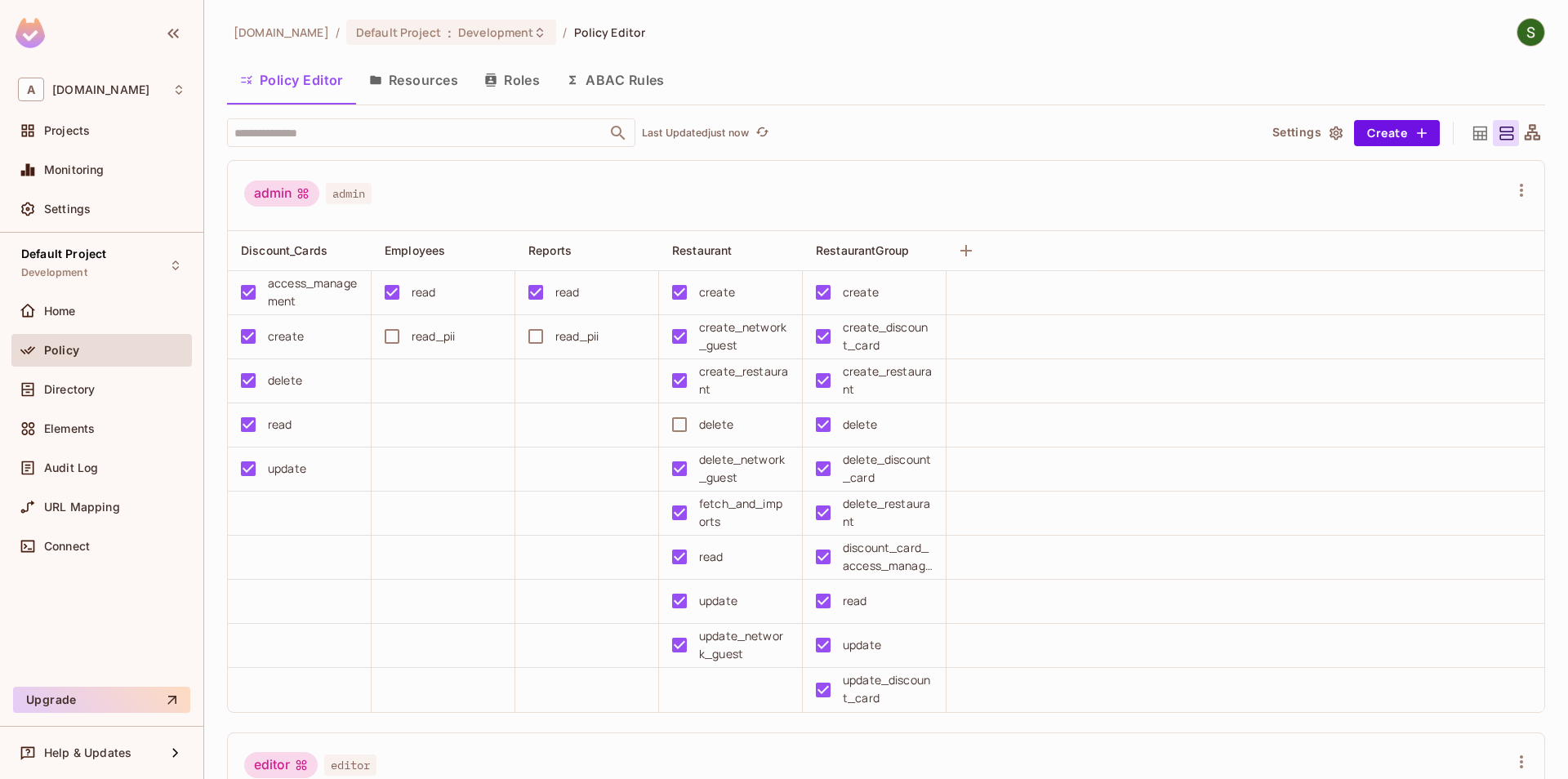
click at [506, 82] on button "Roles" at bounding box center [512, 80] width 81 height 41
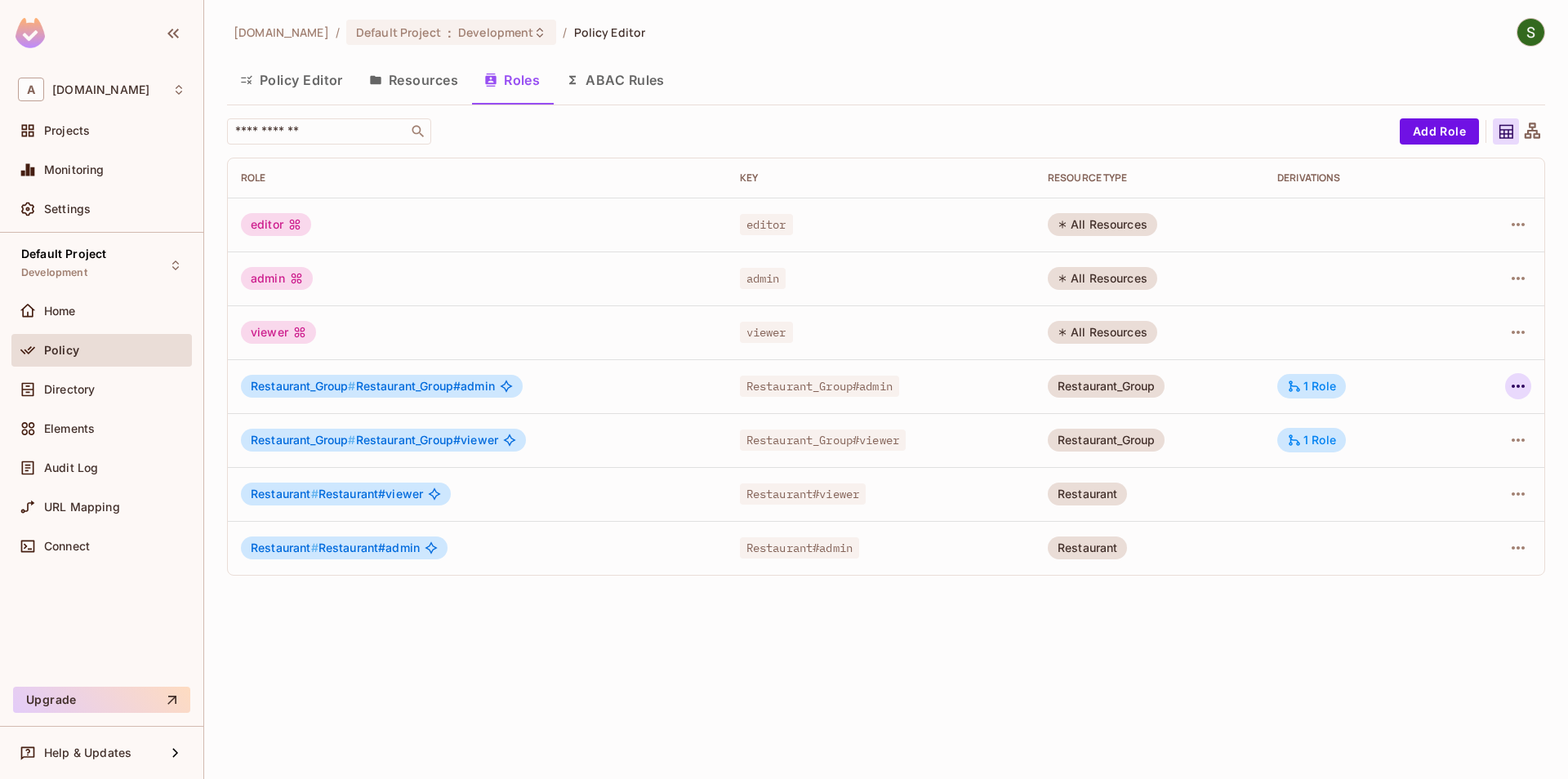
click at [1525, 380] on icon "button" at bounding box center [1518, 386] width 20 height 20
click at [1446, 411] on span "Edit Role" at bounding box center [1446, 425] width 59 height 27
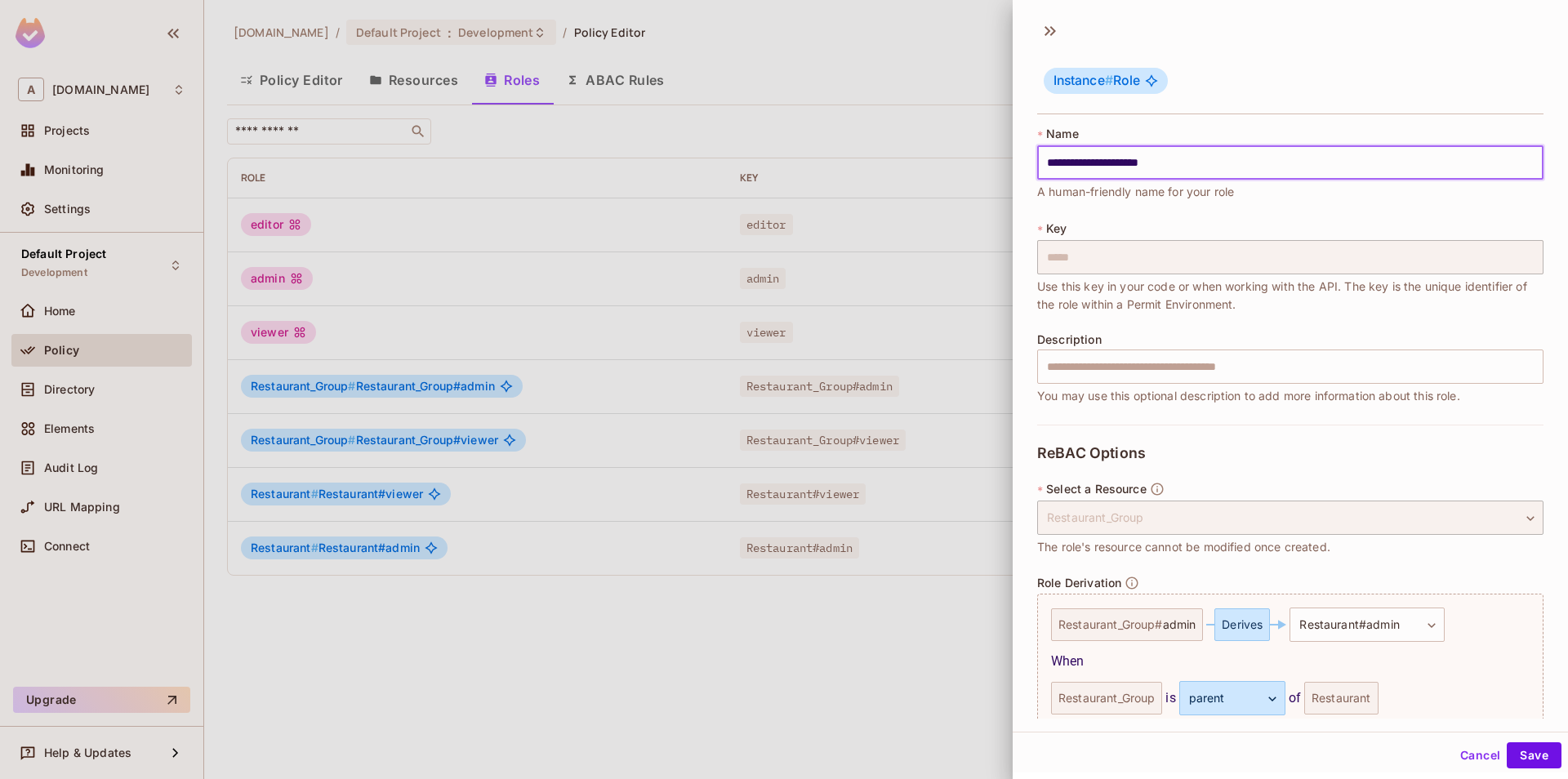
drag, startPoint x: 1153, startPoint y: 164, endPoint x: 908, endPoint y: 170, distance: 245.1
click at [1037, 170] on input "**********" at bounding box center [1290, 162] width 506 height 34
type input "*****"
click at [1528, 770] on div "Cancel Save" at bounding box center [1290, 755] width 555 height 39
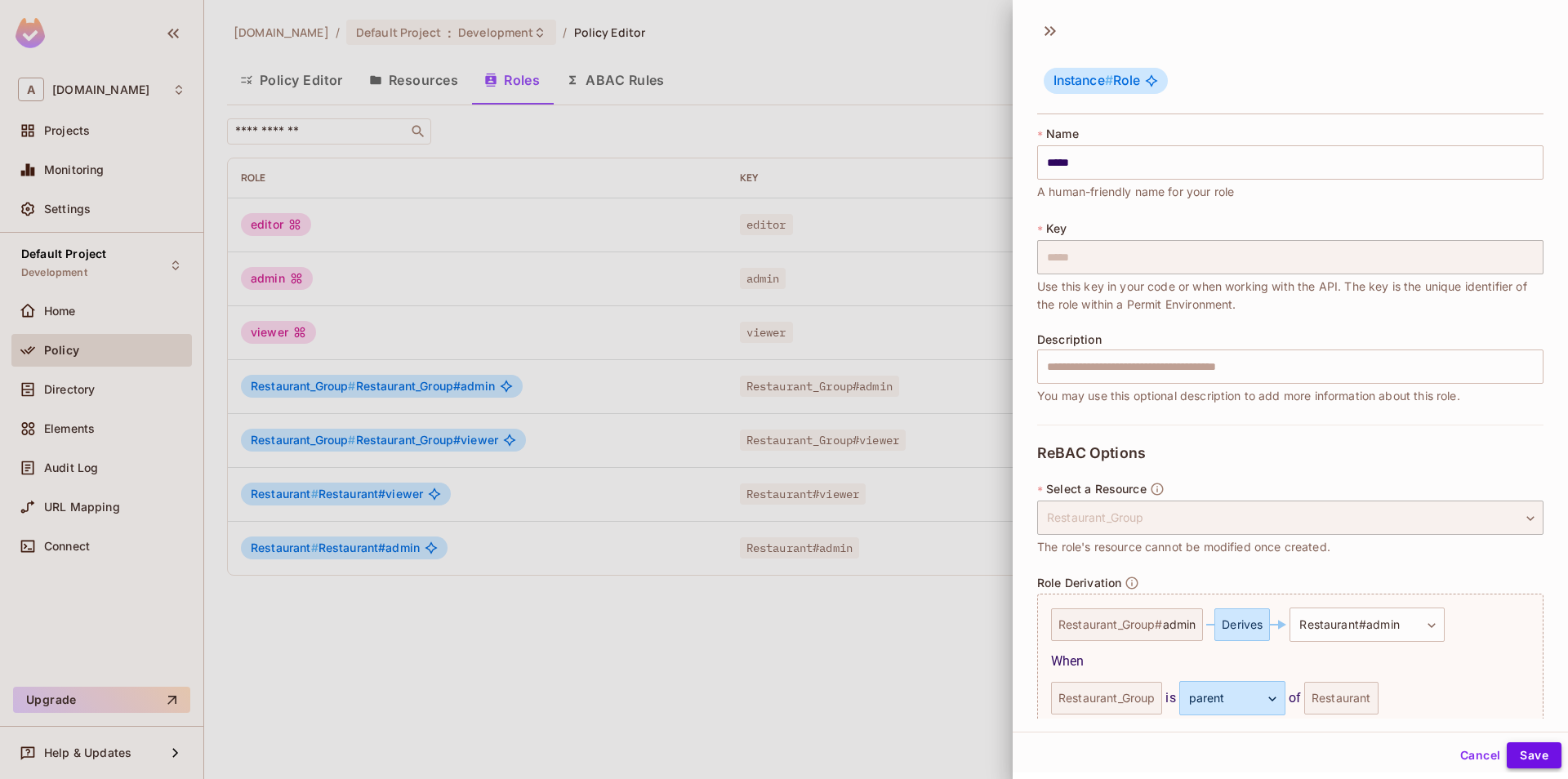
click at [1528, 764] on button "Save" at bounding box center [1534, 756] width 55 height 27
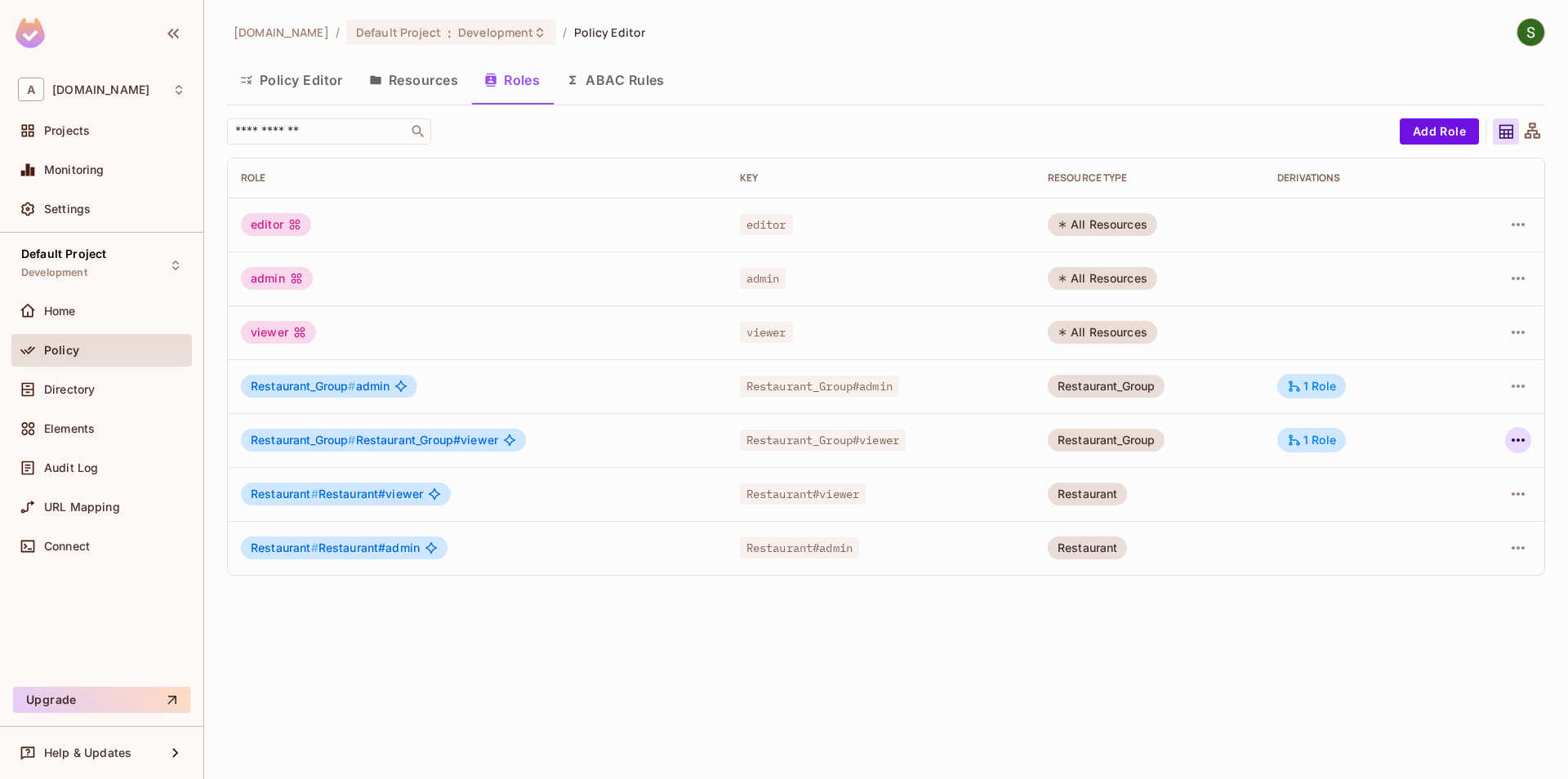
click at [1523, 443] on icon "button" at bounding box center [1518, 440] width 20 height 20
click at [1462, 473] on div "Edit Role" at bounding box center [1446, 478] width 49 height 16
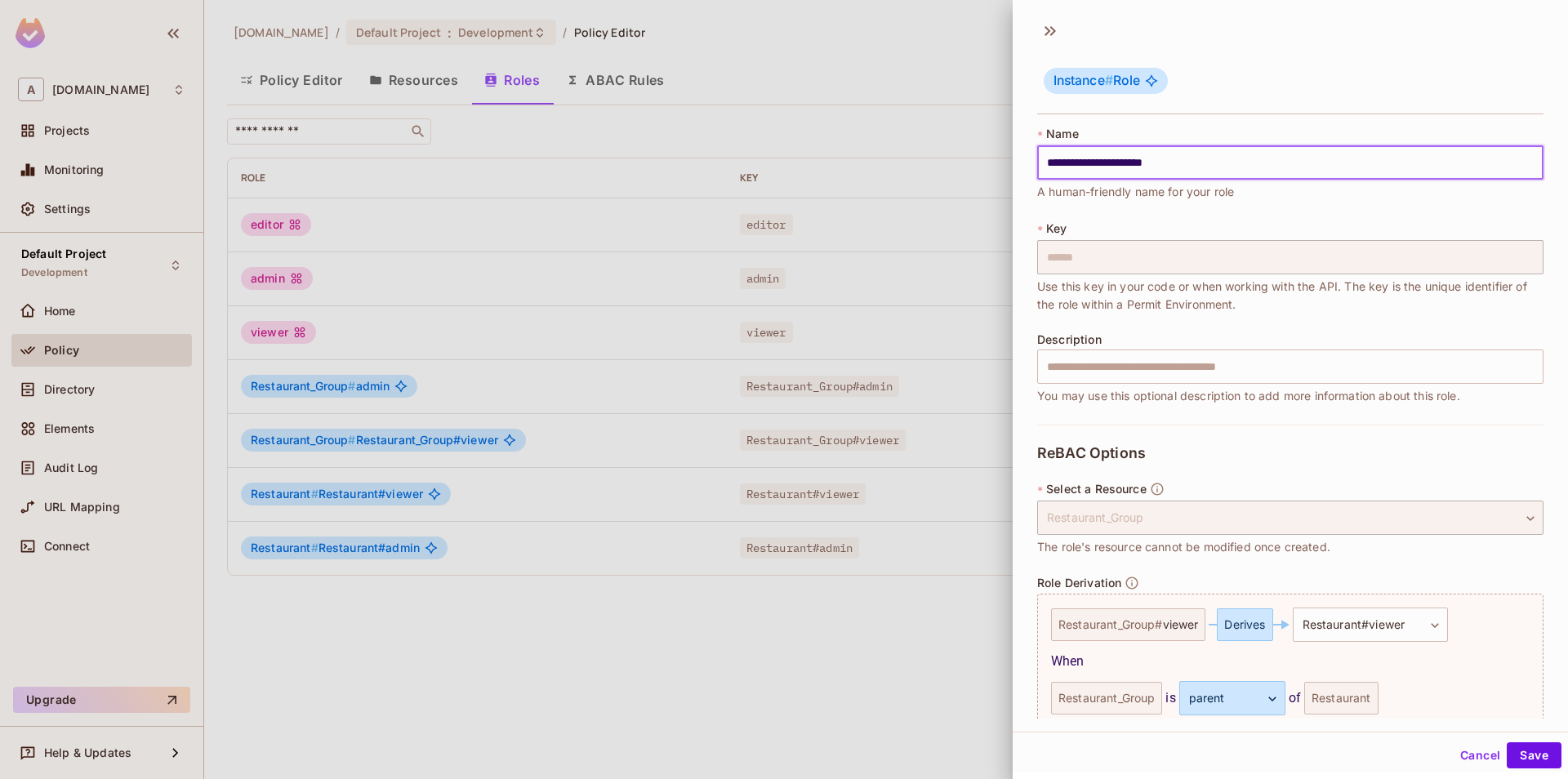
drag, startPoint x: 1147, startPoint y: 163, endPoint x: 990, endPoint y: 168, distance: 157.1
click at [1037, 168] on input "**********" at bounding box center [1290, 162] width 506 height 34
type input "******"
click at [1541, 774] on div "**********" at bounding box center [1290, 390] width 555 height 779
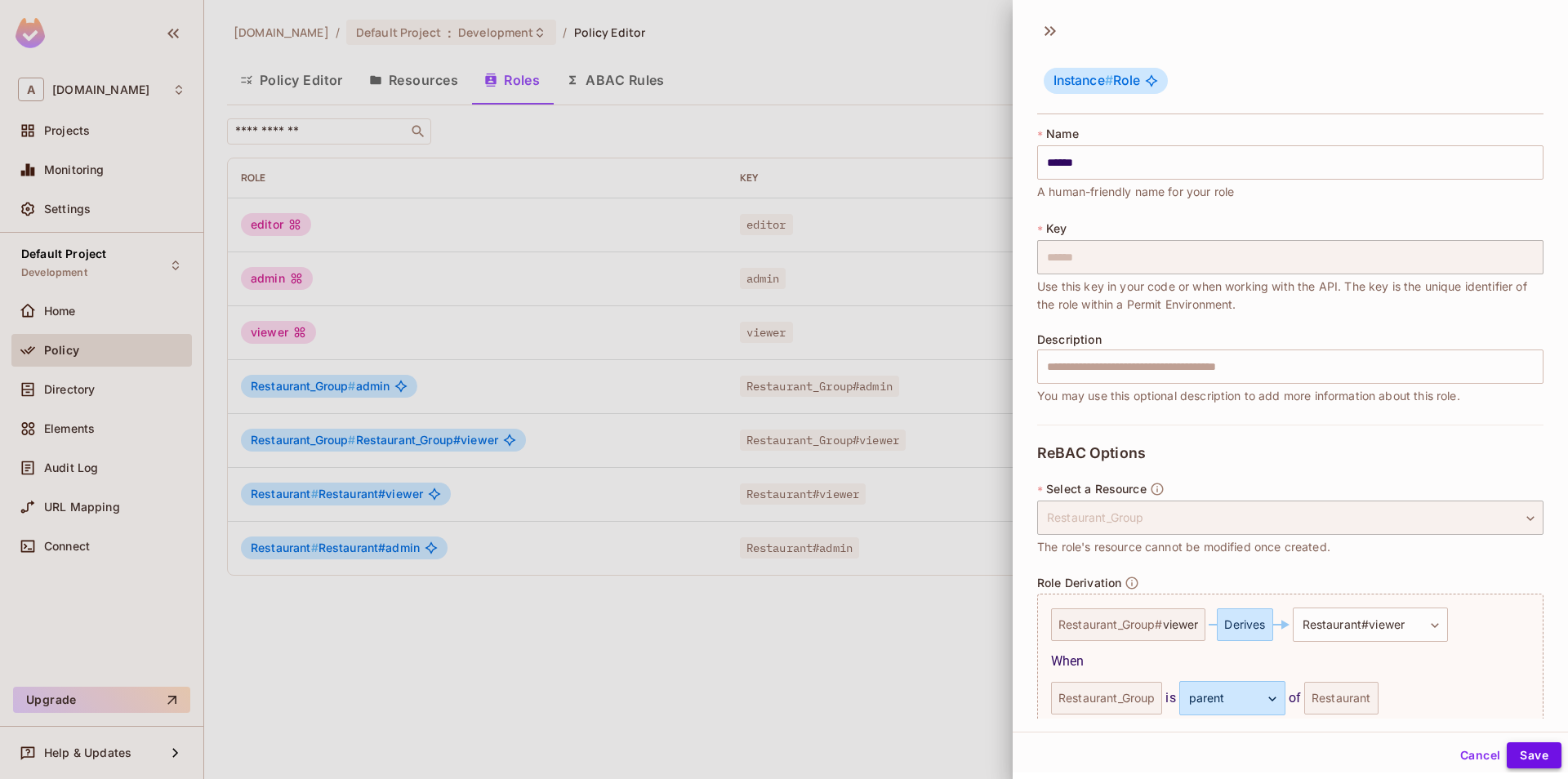
click at [1540, 761] on button "Save" at bounding box center [1534, 756] width 55 height 27
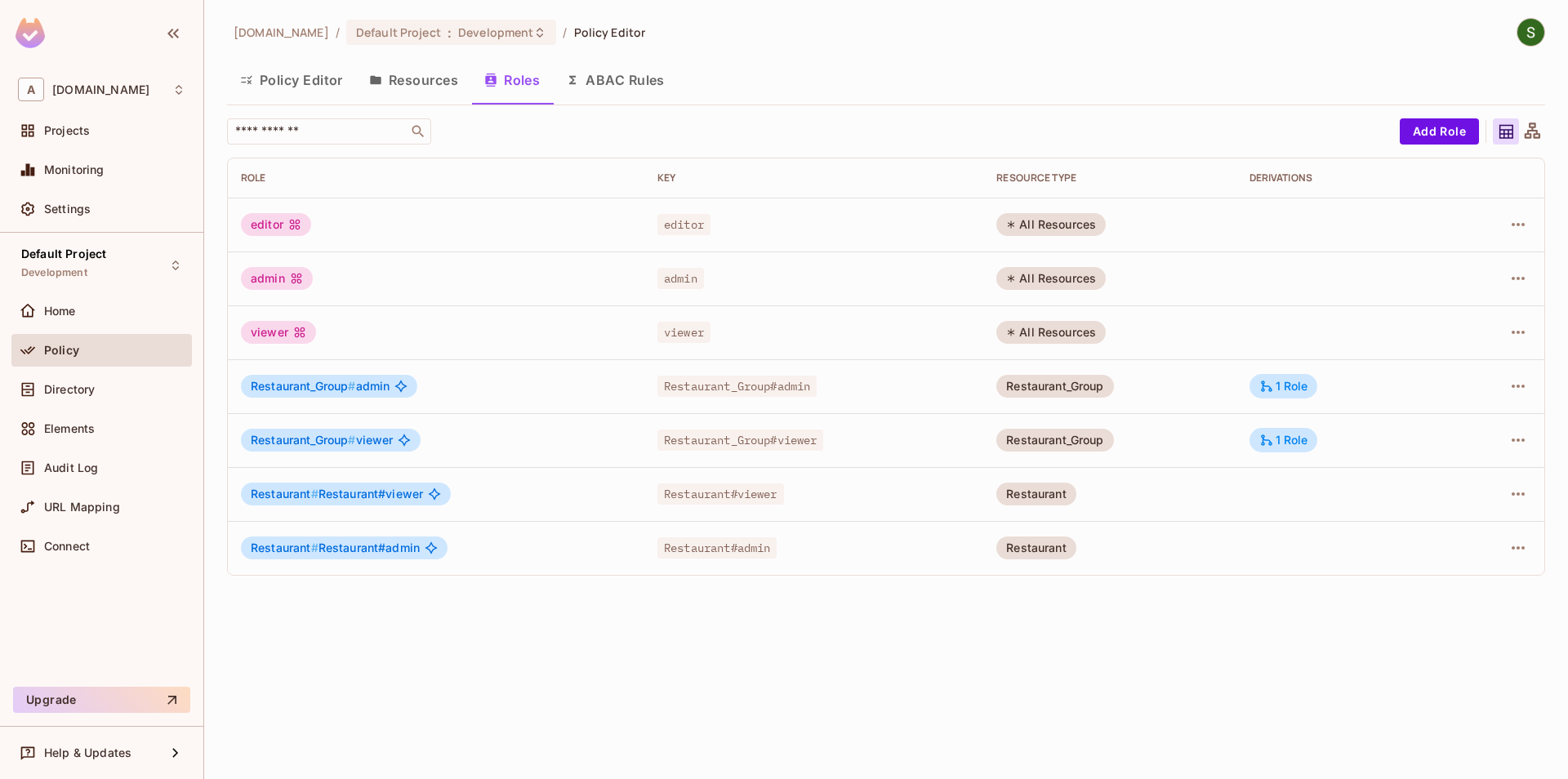
click at [1507, 504] on div at bounding box center [1498, 495] width 66 height 27
click at [1514, 489] on icon "button" at bounding box center [1518, 494] width 20 height 20
click at [1435, 531] on div "Edit Role" at bounding box center [1446, 532] width 49 height 16
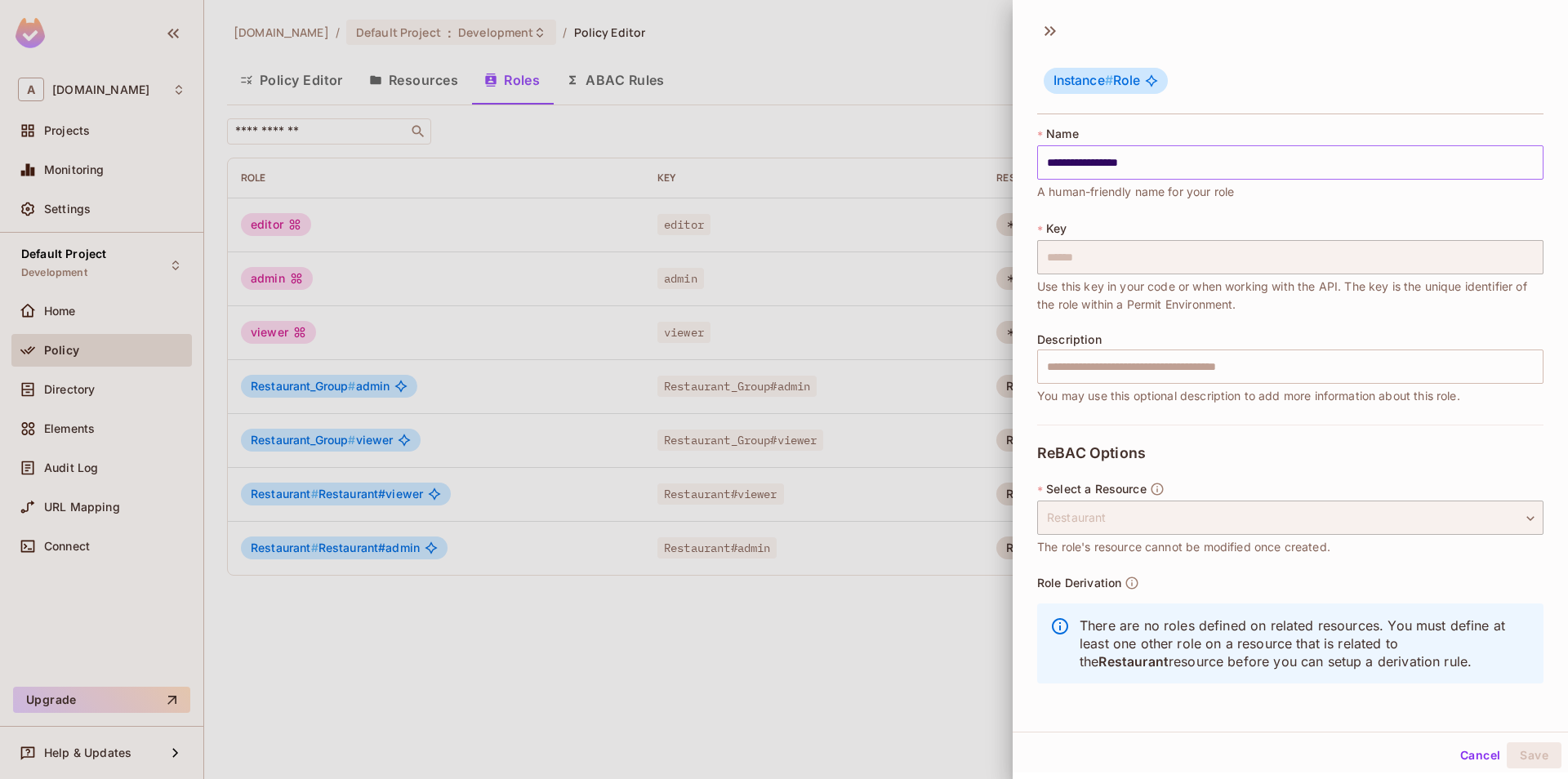
drag, startPoint x: 1112, startPoint y: 163, endPoint x: 953, endPoint y: 158, distance: 159.1
click at [1037, 158] on input "**********" at bounding box center [1290, 162] width 506 height 34
type input "******"
click at [1530, 758] on button "Save" at bounding box center [1534, 756] width 55 height 27
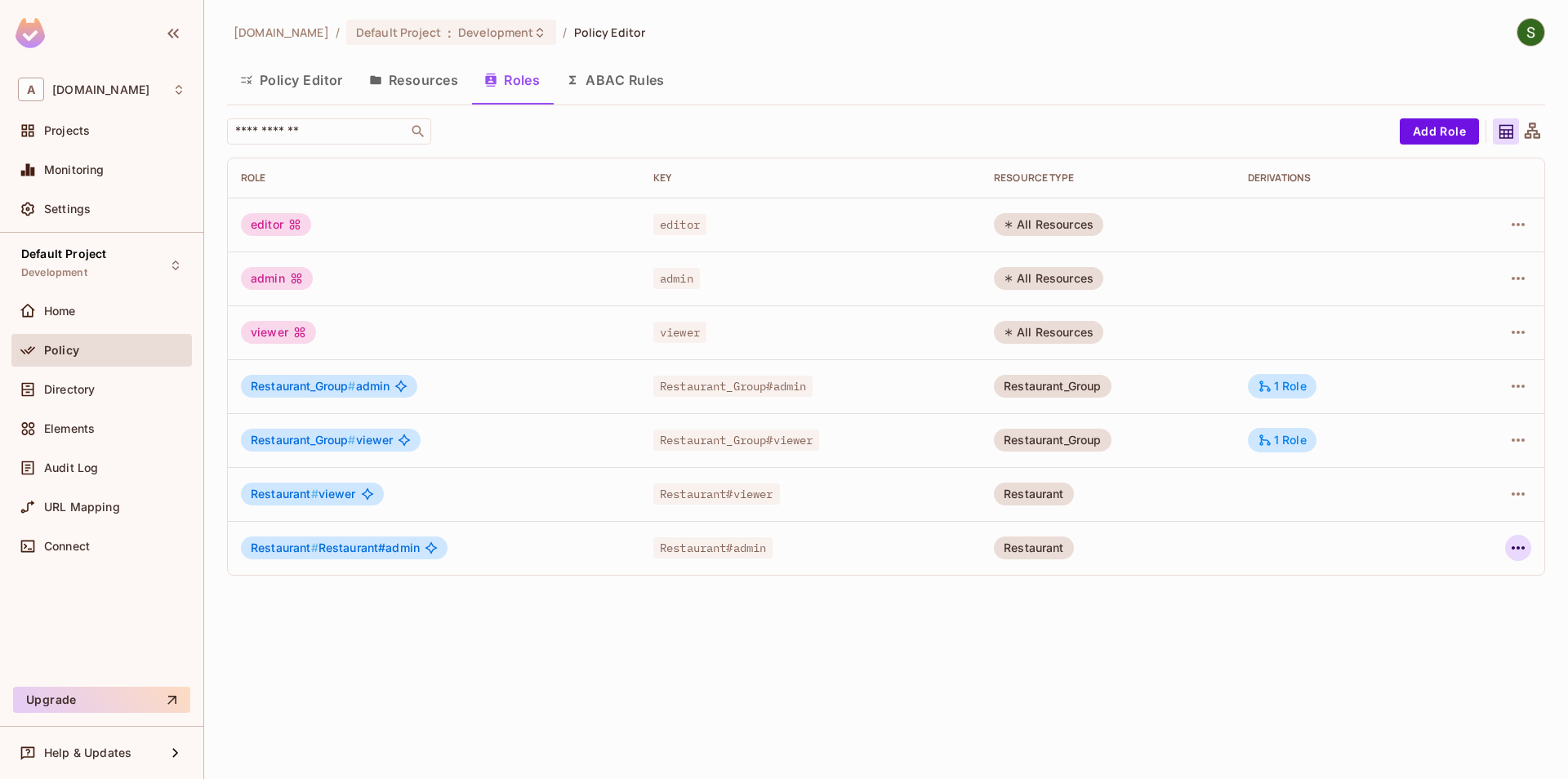
click at [1519, 548] on icon "button" at bounding box center [1519, 548] width 13 height 3
click at [1417, 591] on span "Edit Role" at bounding box center [1446, 586] width 59 height 27
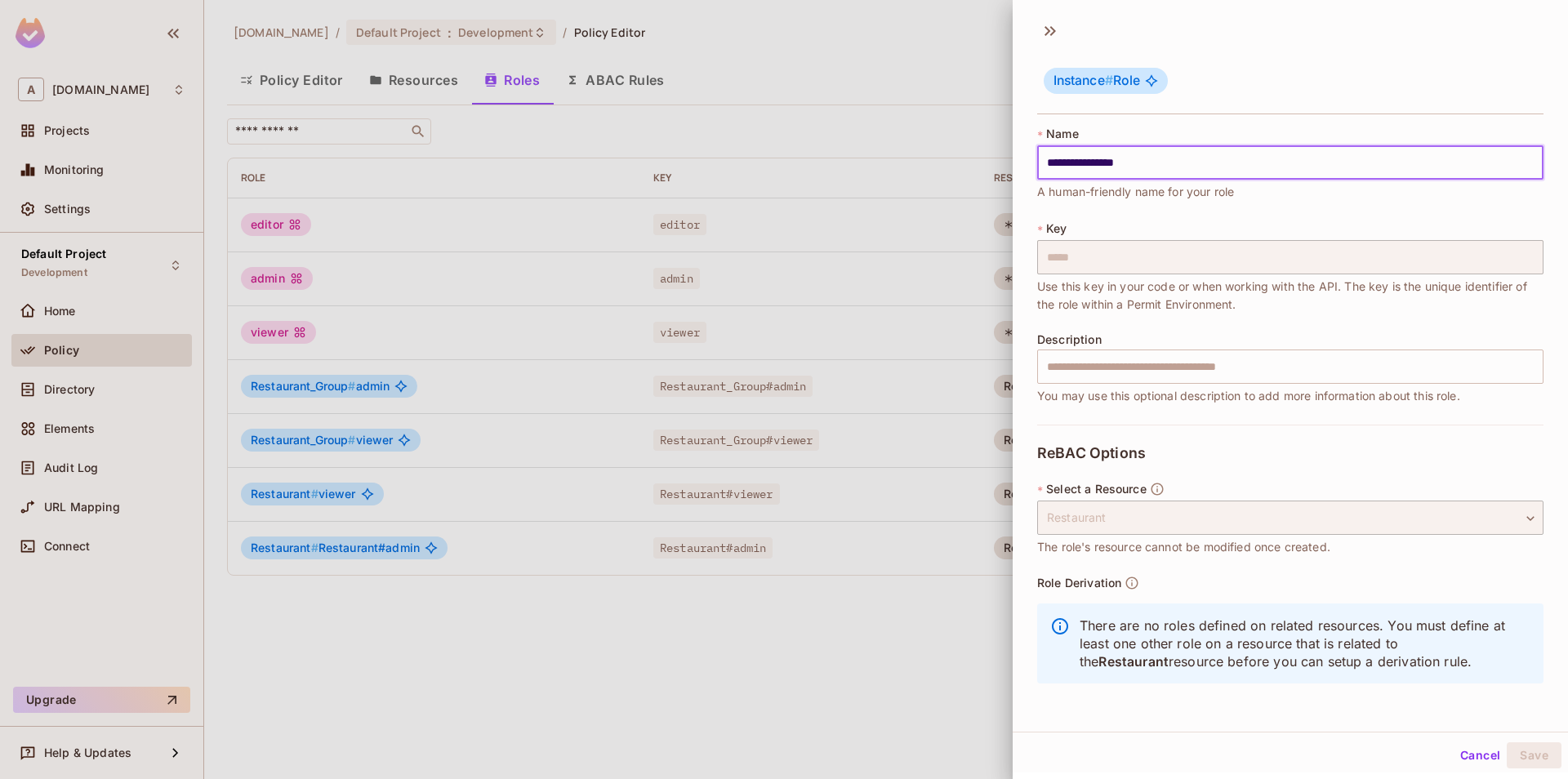
drag, startPoint x: 1114, startPoint y: 162, endPoint x: 949, endPoint y: 166, distance: 165.0
click at [1037, 166] on input "**********" at bounding box center [1290, 162] width 506 height 34
type input "*****"
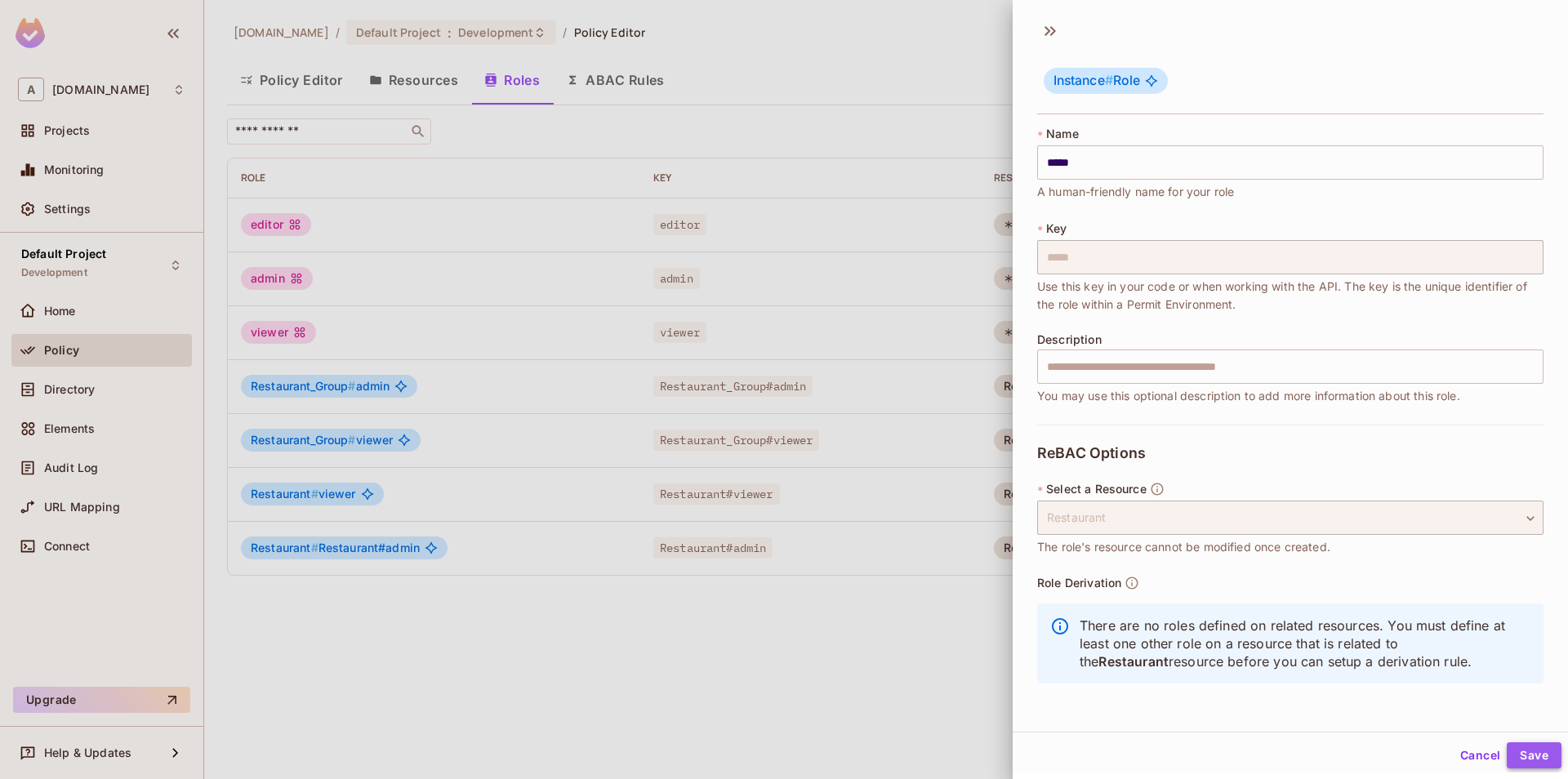
click at [1524, 749] on button "Save" at bounding box center [1534, 756] width 55 height 27
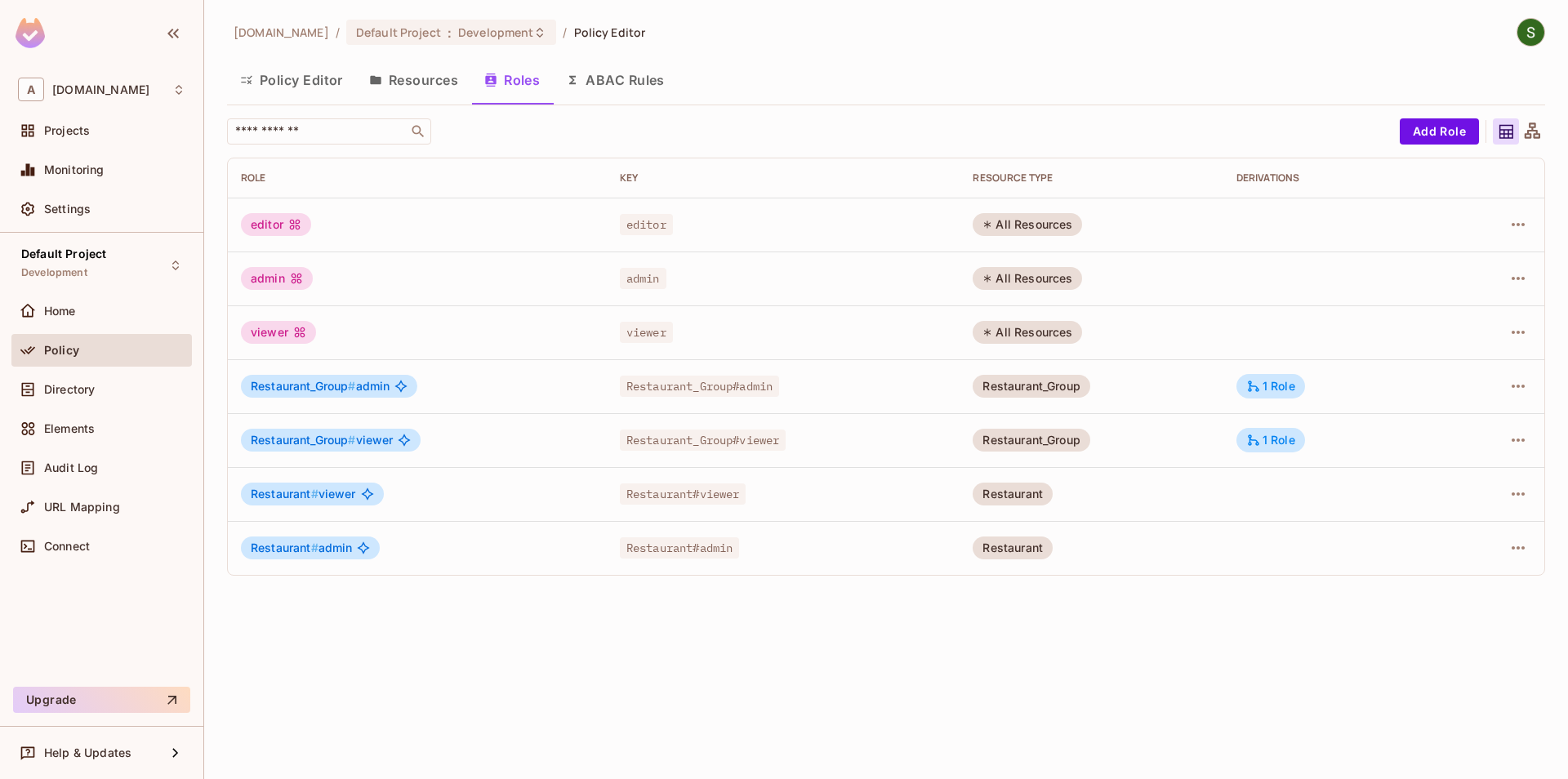
click at [400, 654] on div "[DOMAIN_NAME] / Default Project : Development / Policy Editor Policy Editor Res…" at bounding box center [886, 390] width 1364 height 779
click at [1461, 118] on div "[DOMAIN_NAME] / Default Project : Development / Policy Editor Policy Editor Res…" at bounding box center [886, 303] width 1318 height 571
click at [1412, 129] on button "Add Role" at bounding box center [1439, 132] width 80 height 27
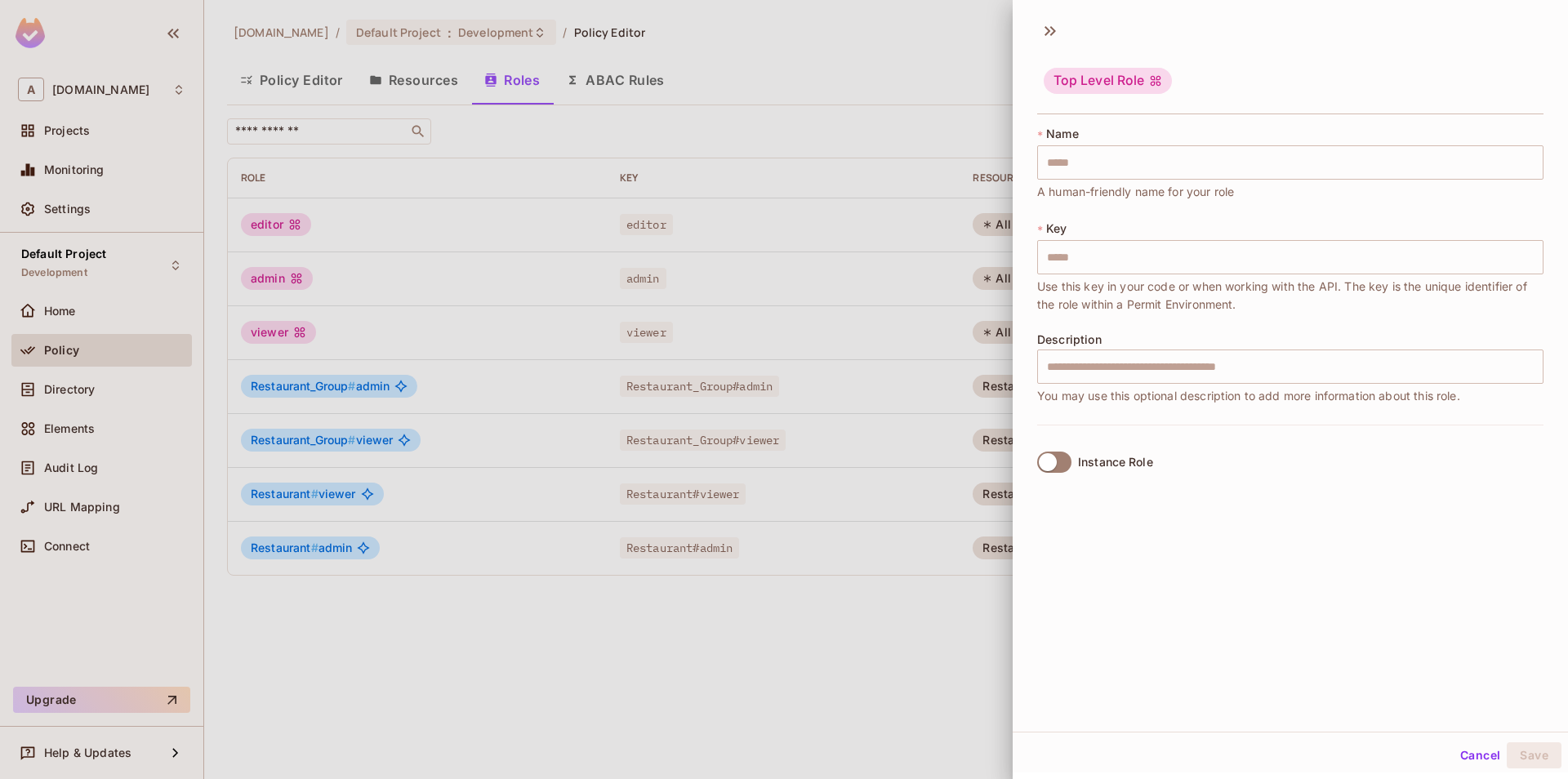
click at [1145, 180] on div "* Name ​ A human-friendly name for your role" at bounding box center [1290, 163] width 506 height 75
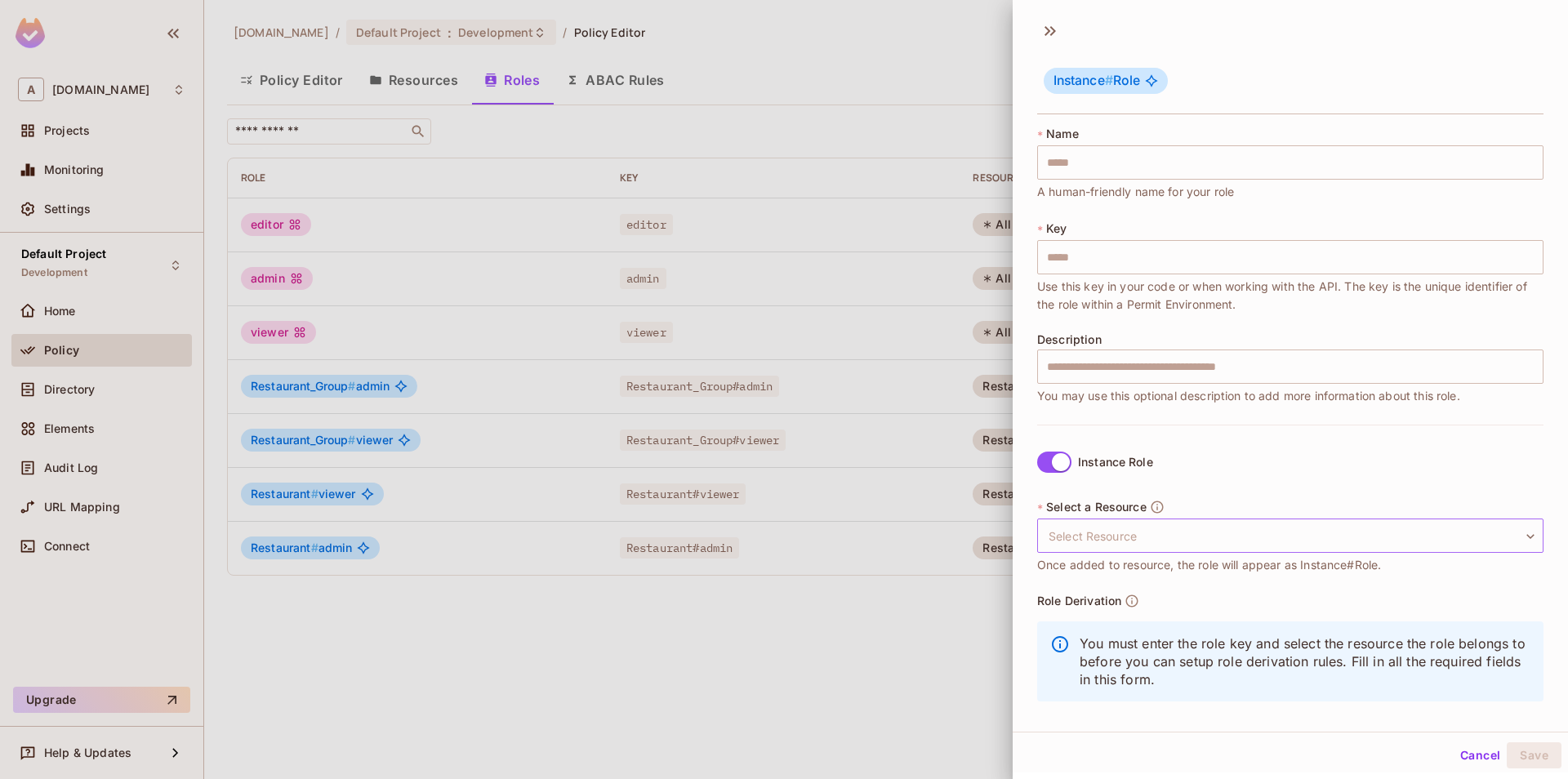
click at [1103, 545] on body "A [DOMAIN_NAME] Projects Monitoring Settings Default Project Development Home P…" at bounding box center [784, 390] width 1568 height 779
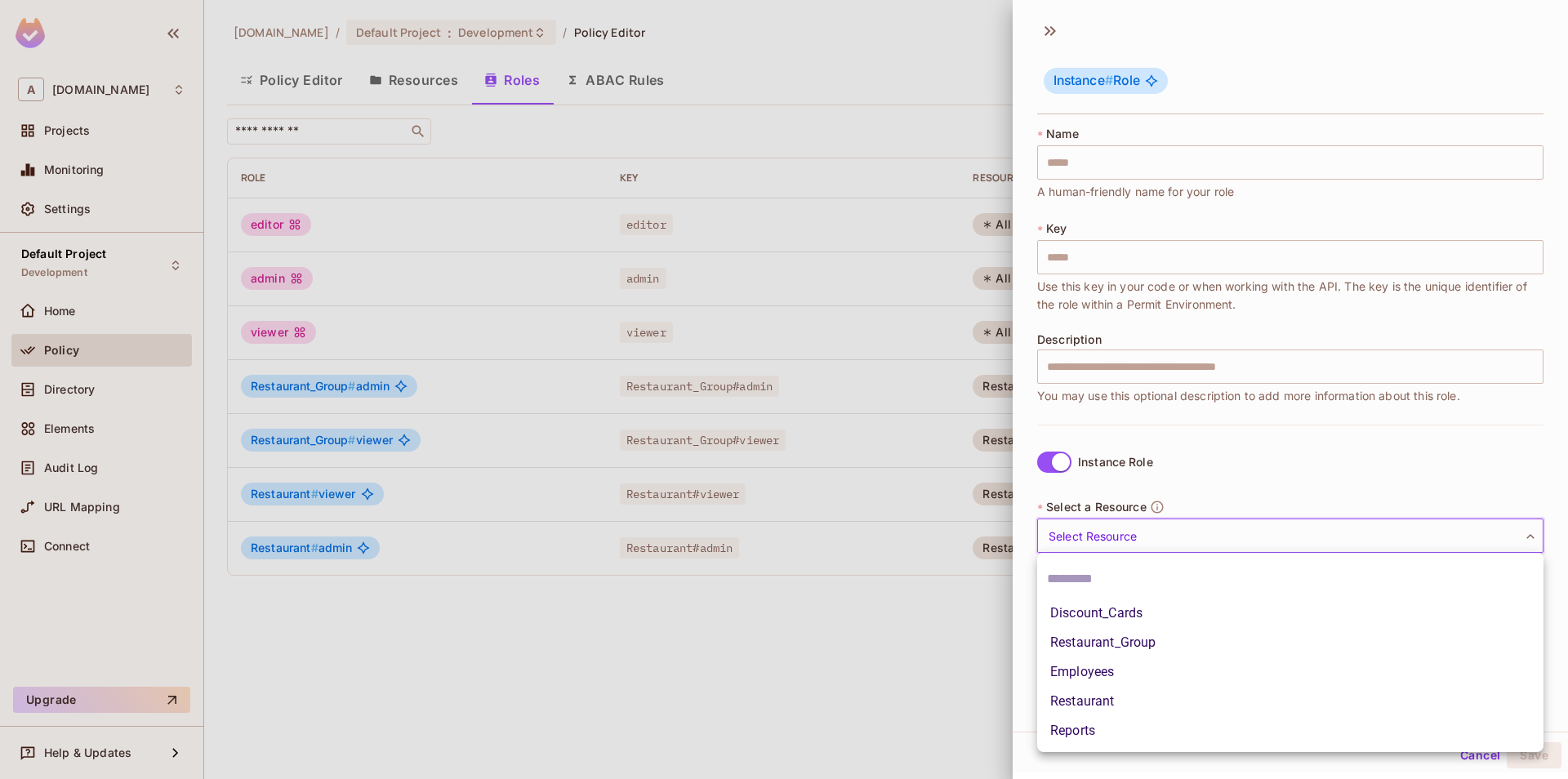
click at [1075, 679] on li "Employees" at bounding box center [1290, 672] width 506 height 29
type input "*********"
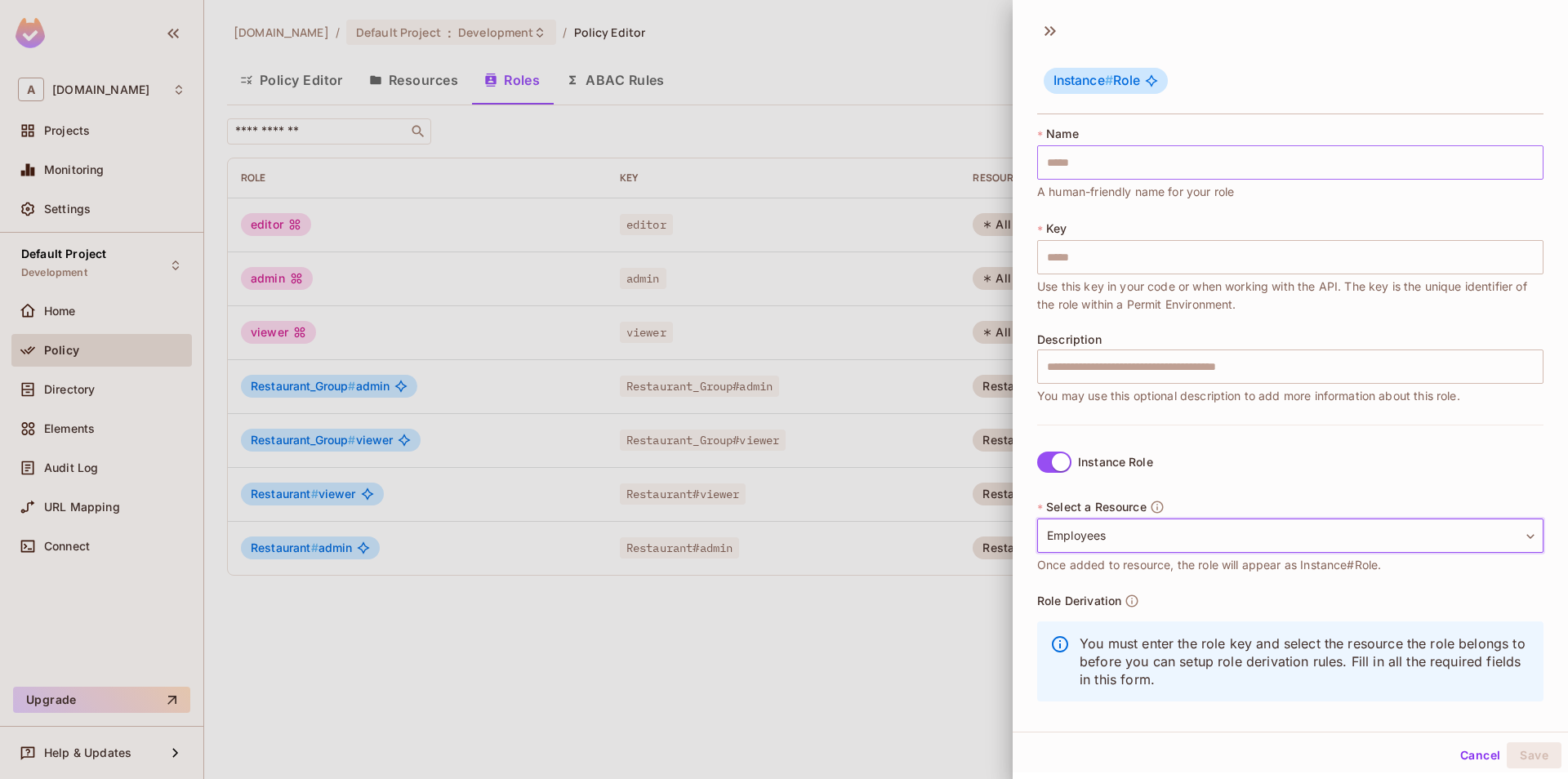
click at [1071, 158] on input "text" at bounding box center [1290, 162] width 506 height 34
type input "*"
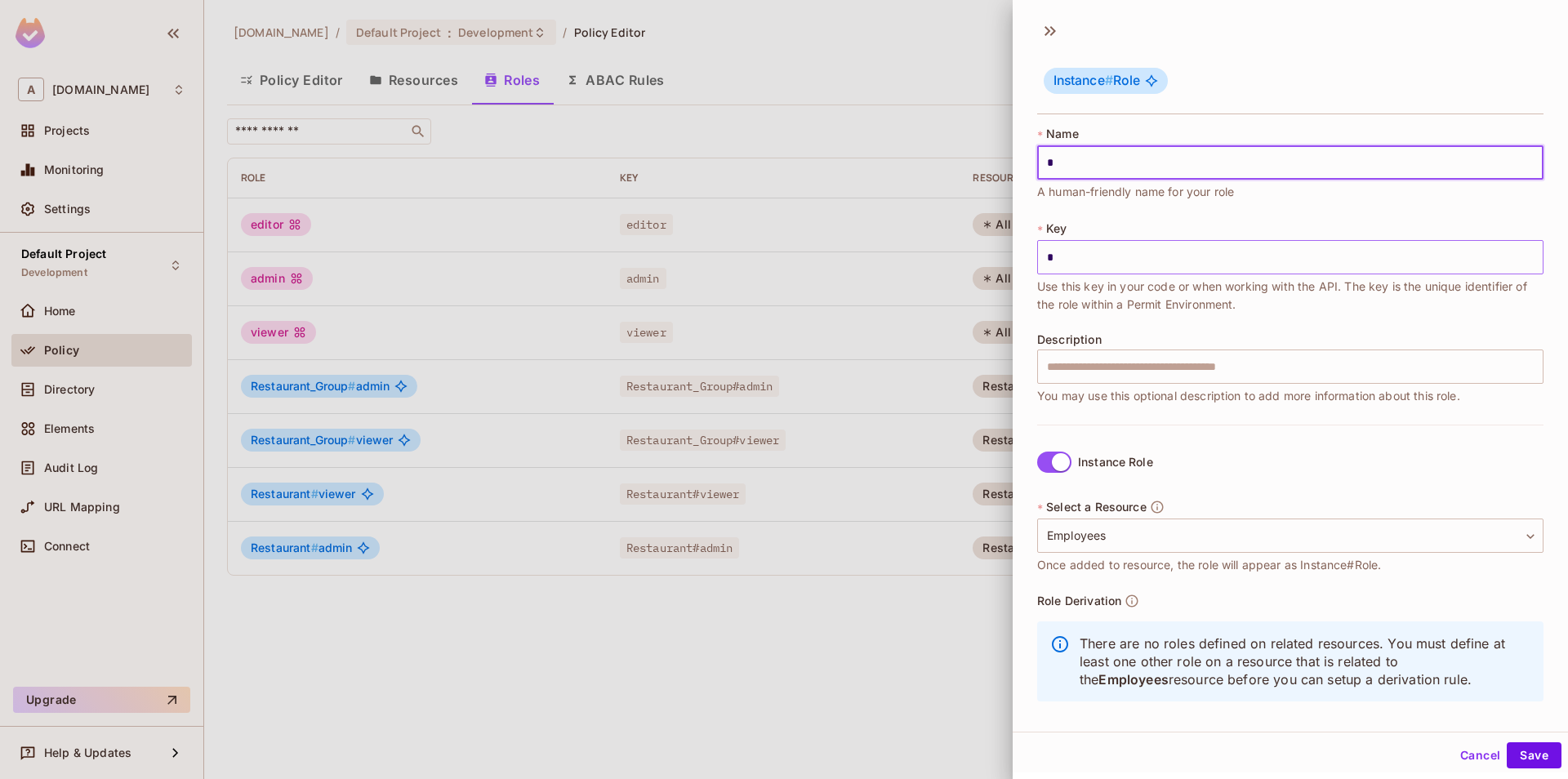
type input "**"
type input "***"
type input "****"
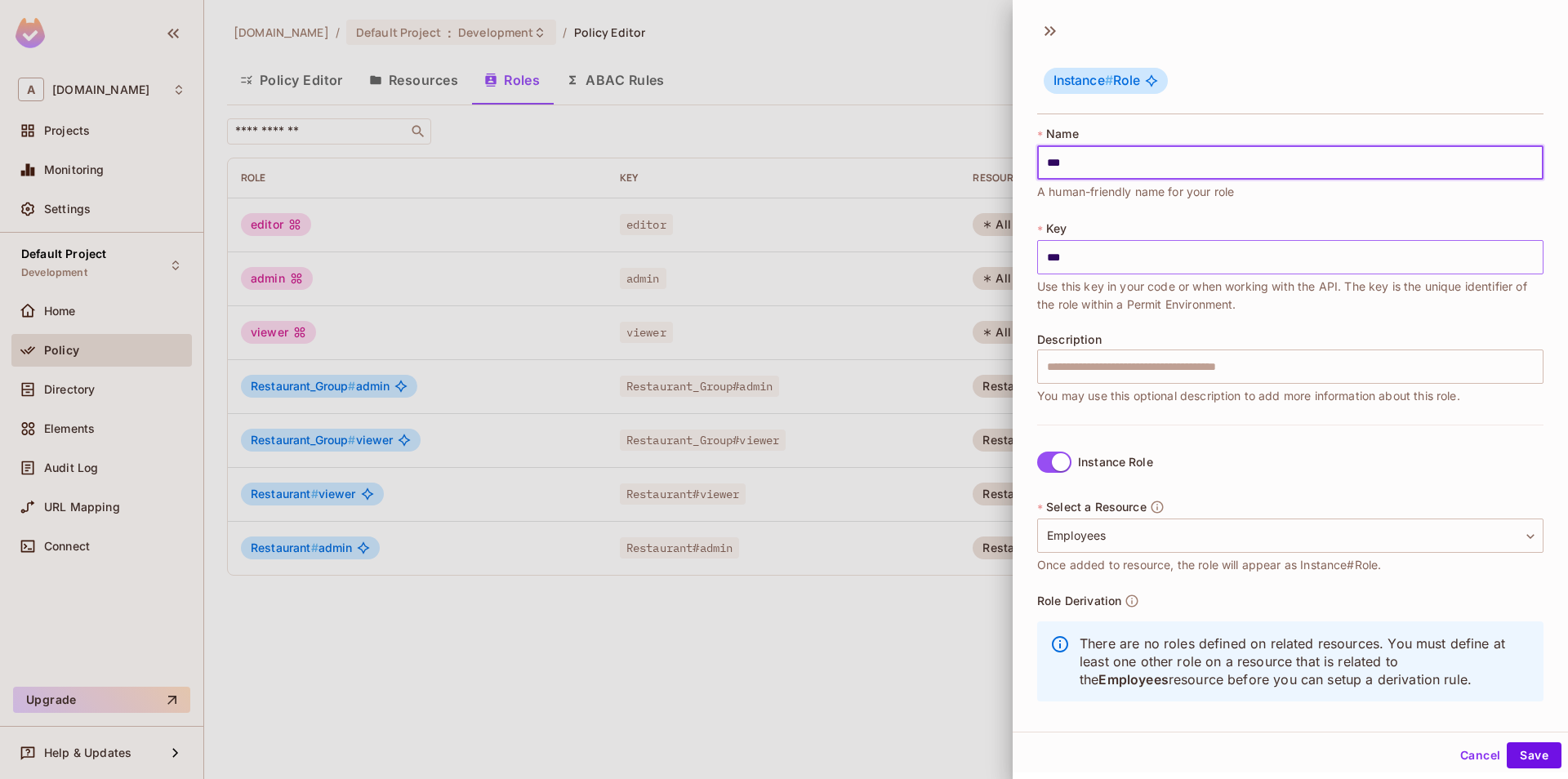
type input "****"
type input "*****"
type input "******"
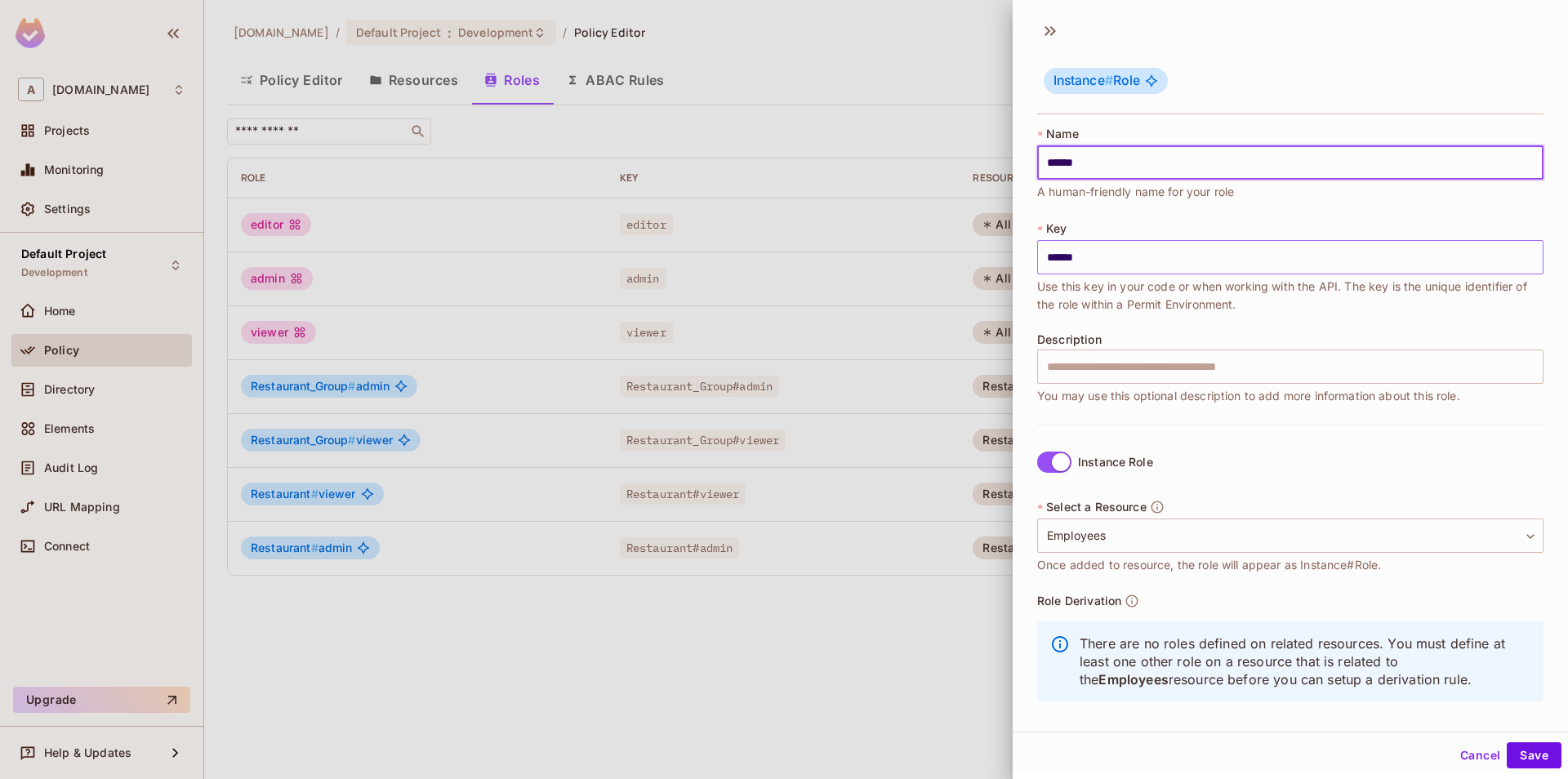
type input "*******"
type input "********"
type input "*********"
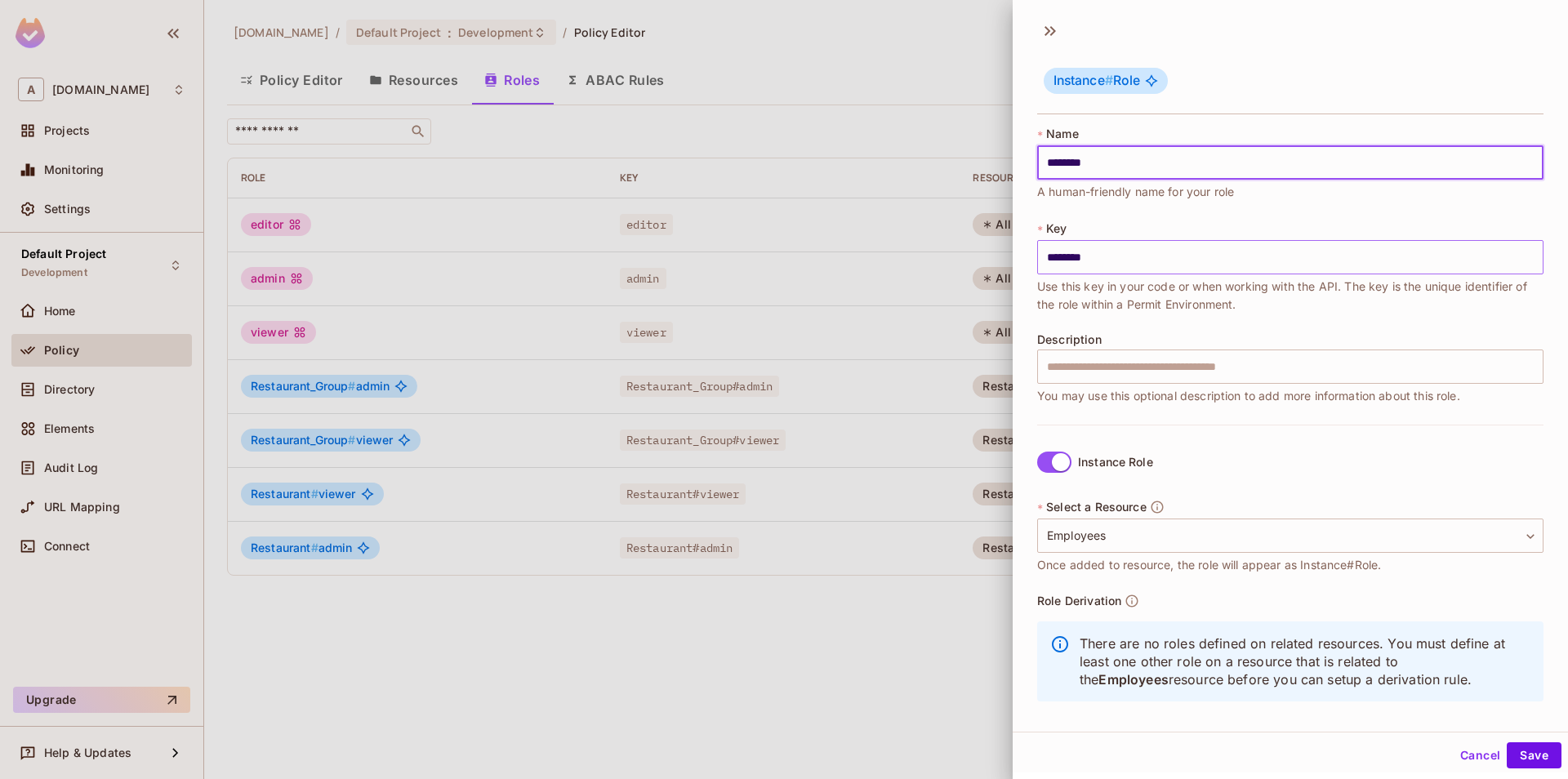
type input "*********"
click at [1548, 767] on button "Save" at bounding box center [1534, 756] width 55 height 27
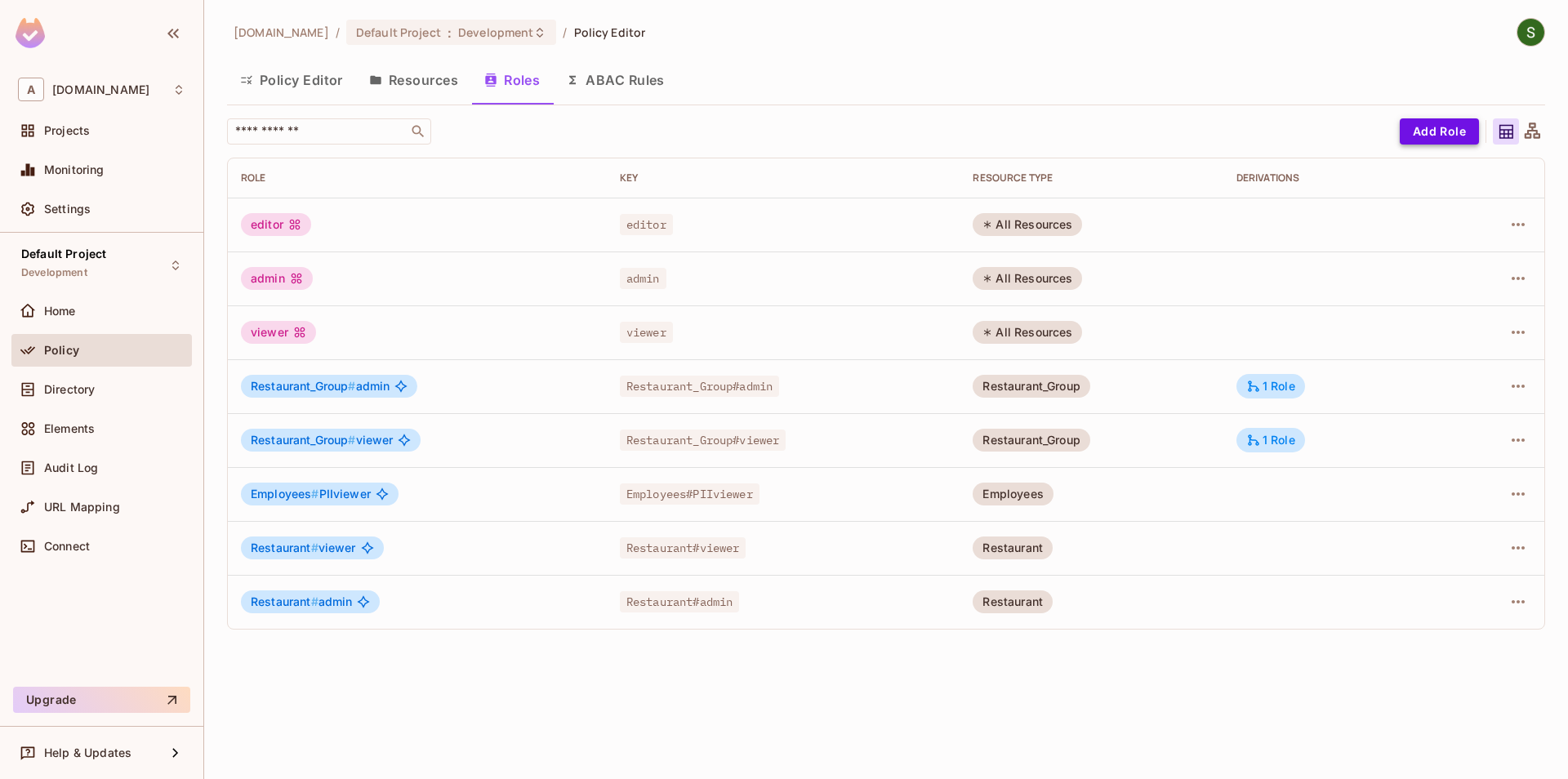
click at [1450, 137] on button "Add Role" at bounding box center [1439, 132] width 80 height 27
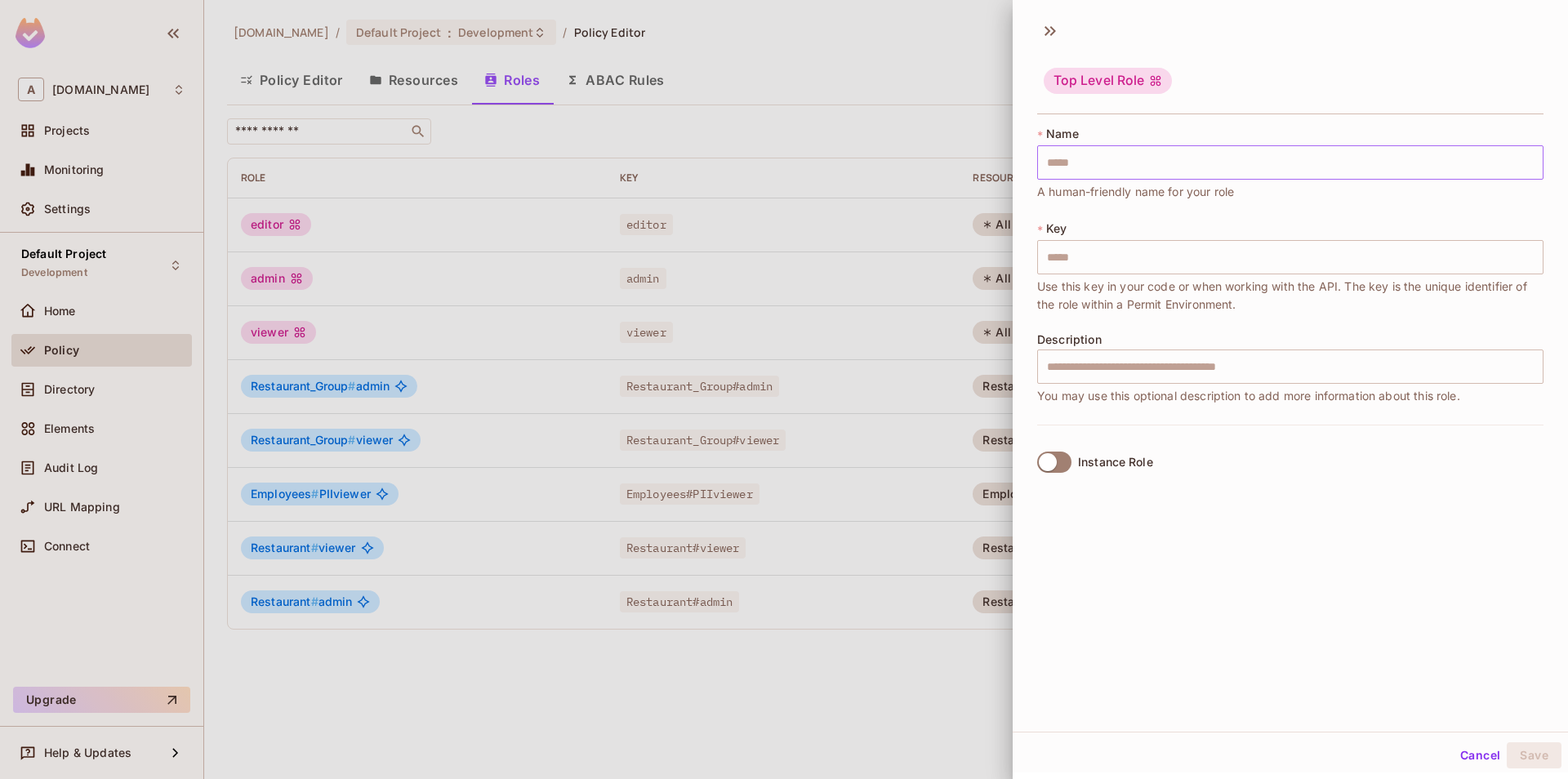
click at [1162, 165] on input "text" at bounding box center [1290, 162] width 506 height 34
type input "*"
type input "**"
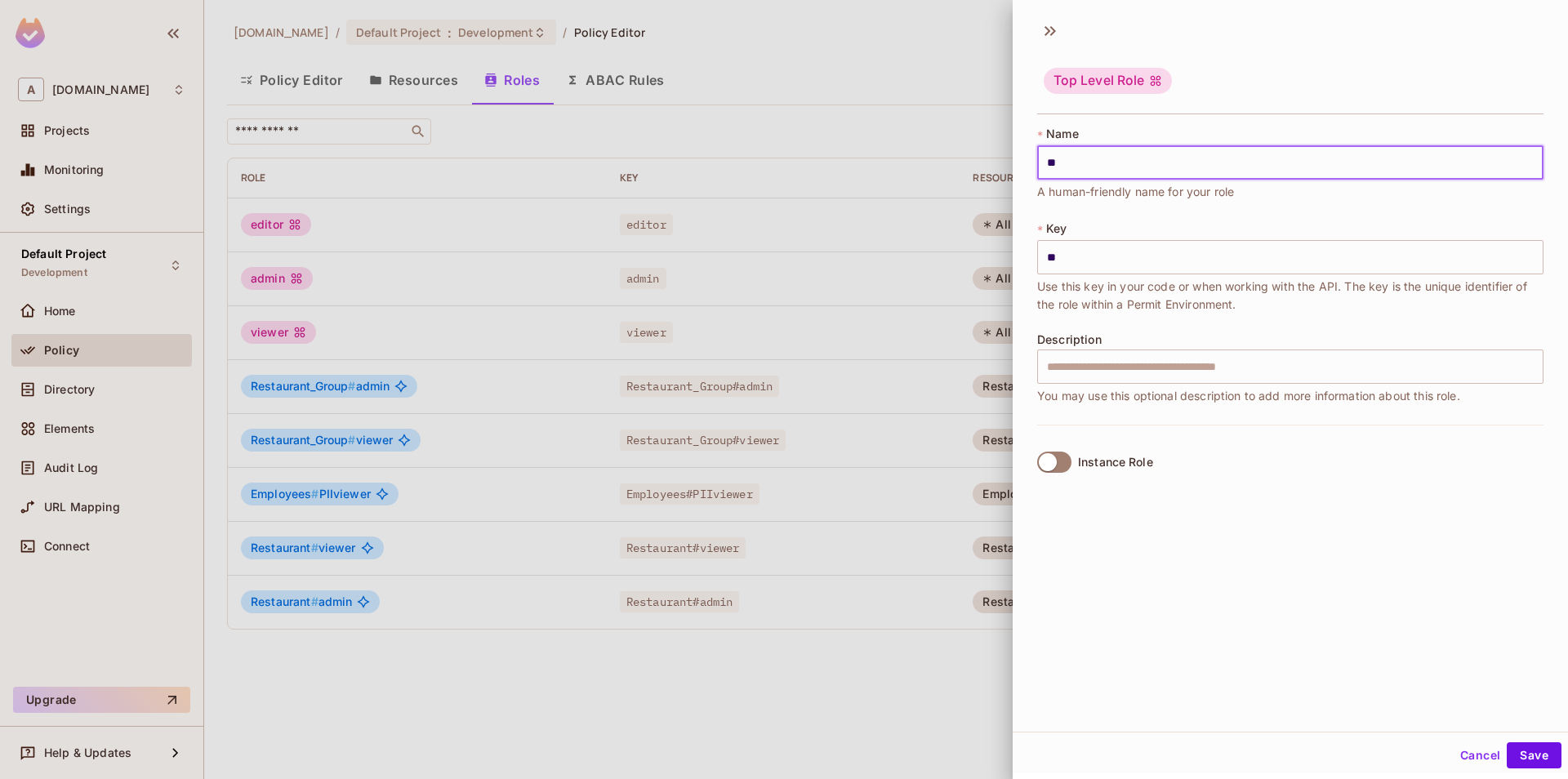
type input "***"
type input "****"
type input "*****"
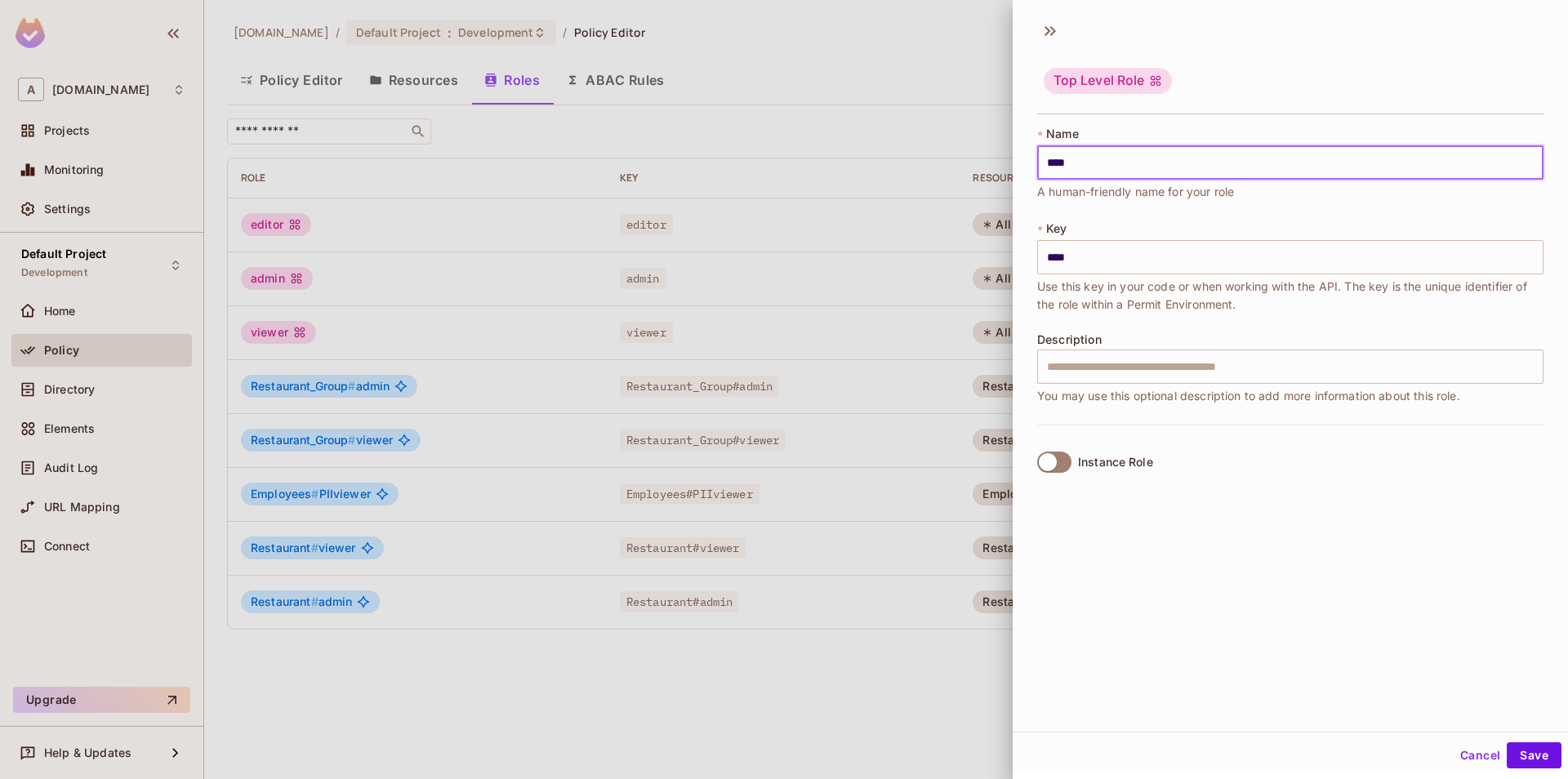
type input "*****"
type input "******"
type input "*******"
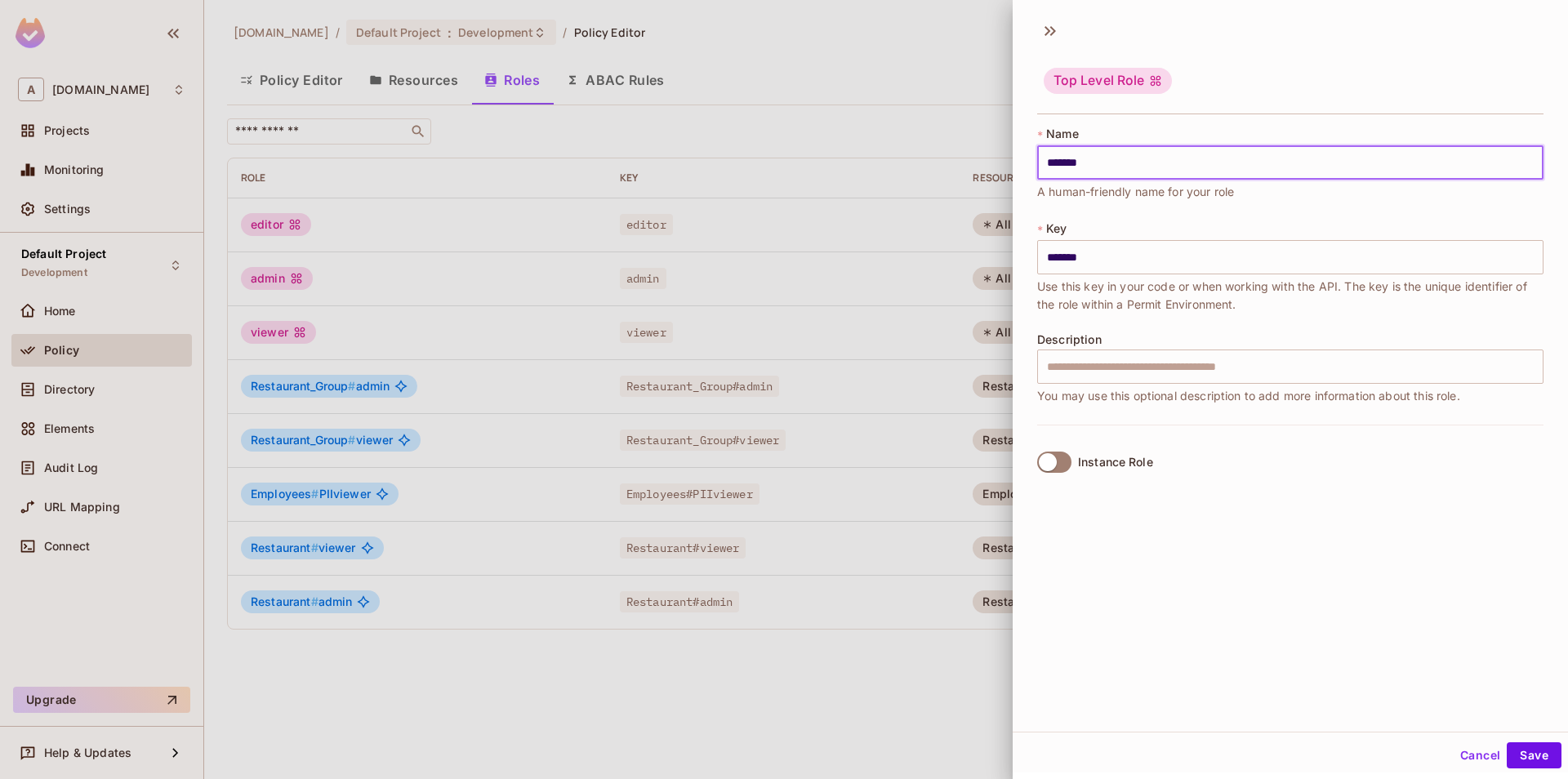
type input "********"
type input "*********"
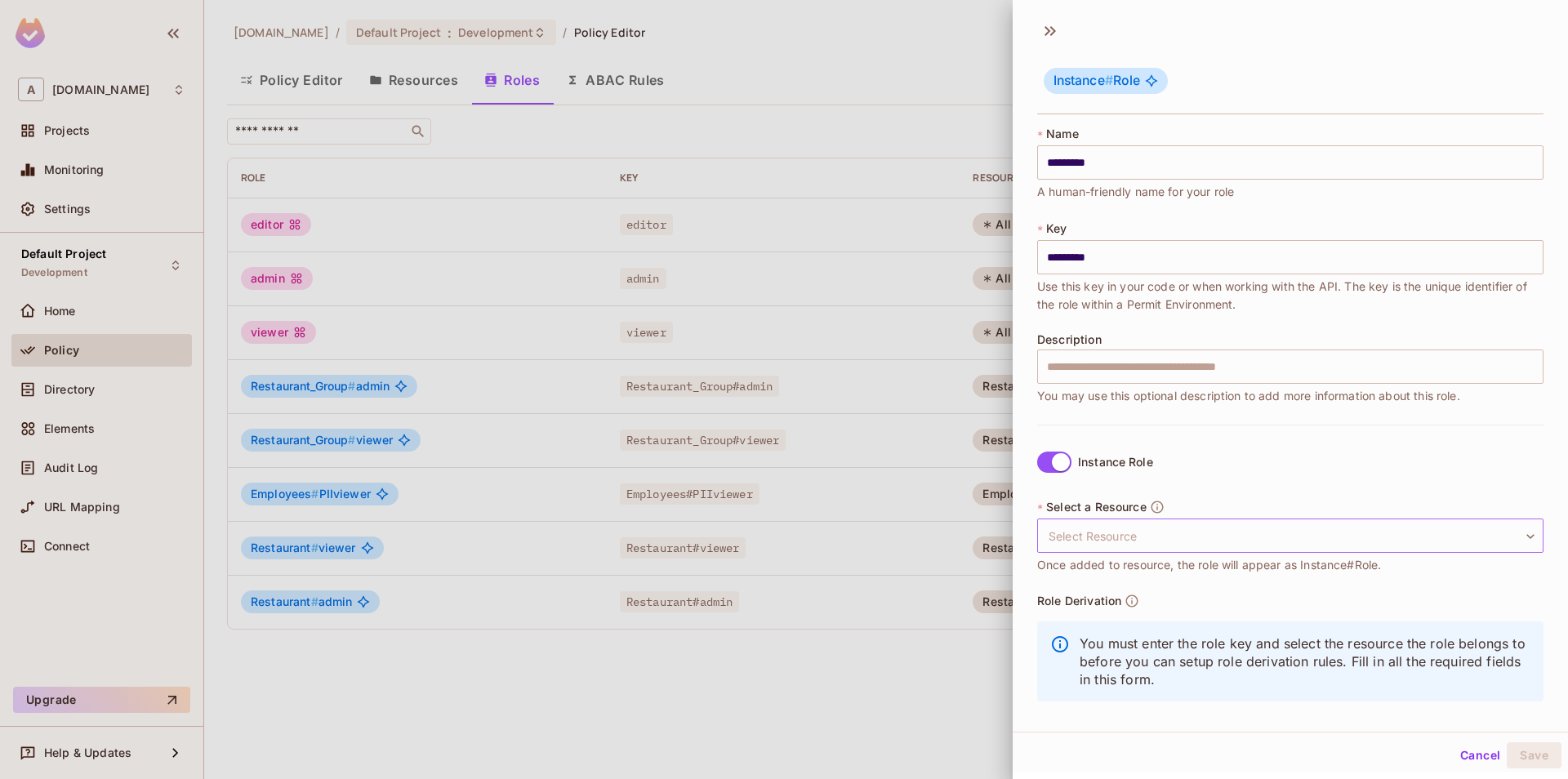
click at [1097, 533] on body "A [DOMAIN_NAME] Projects Monitoring Settings Default Project Development Home P…" at bounding box center [784, 390] width 1568 height 779
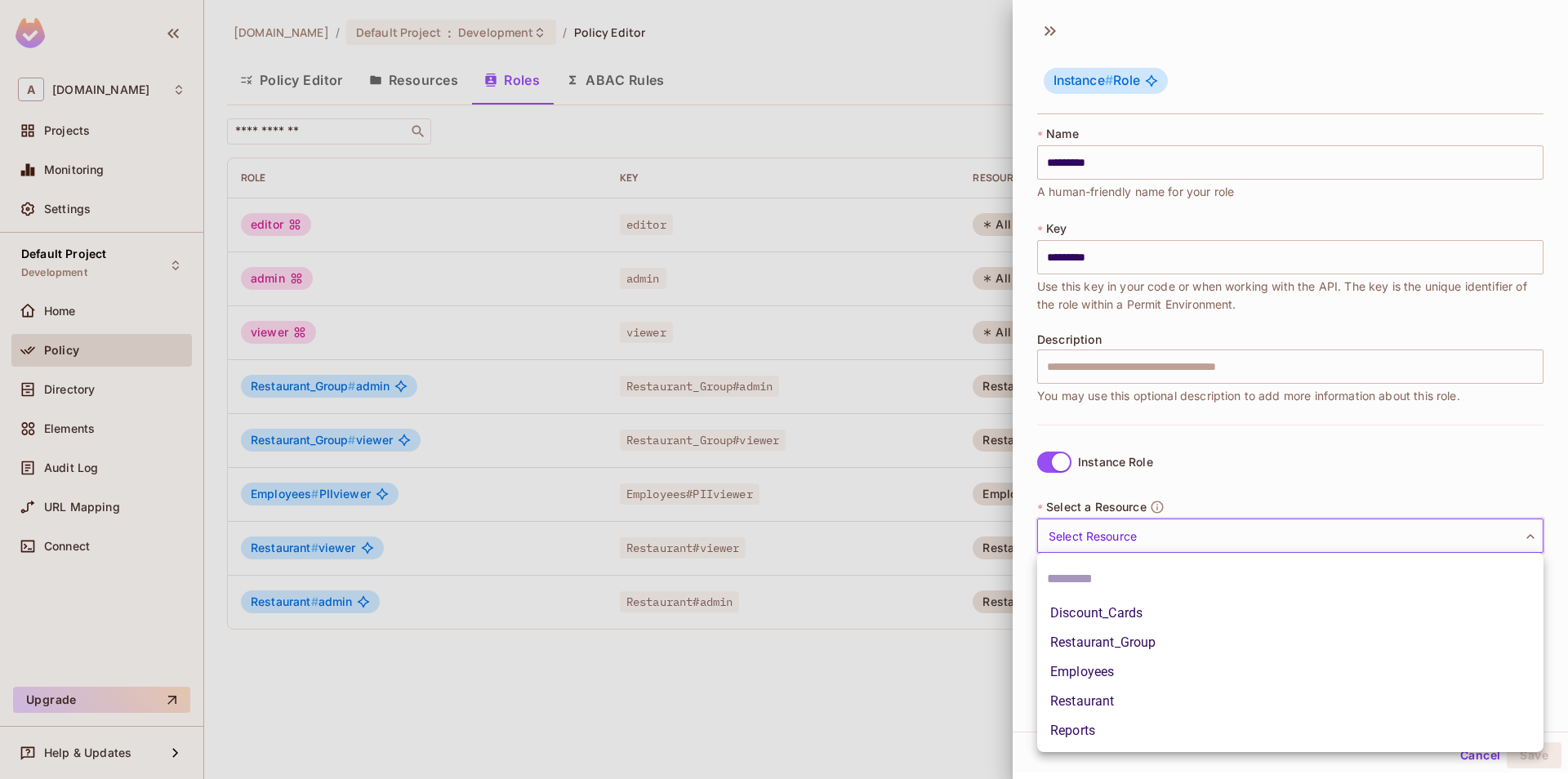
click at [1095, 732] on li "Reports" at bounding box center [1290, 731] width 506 height 29
type input "*******"
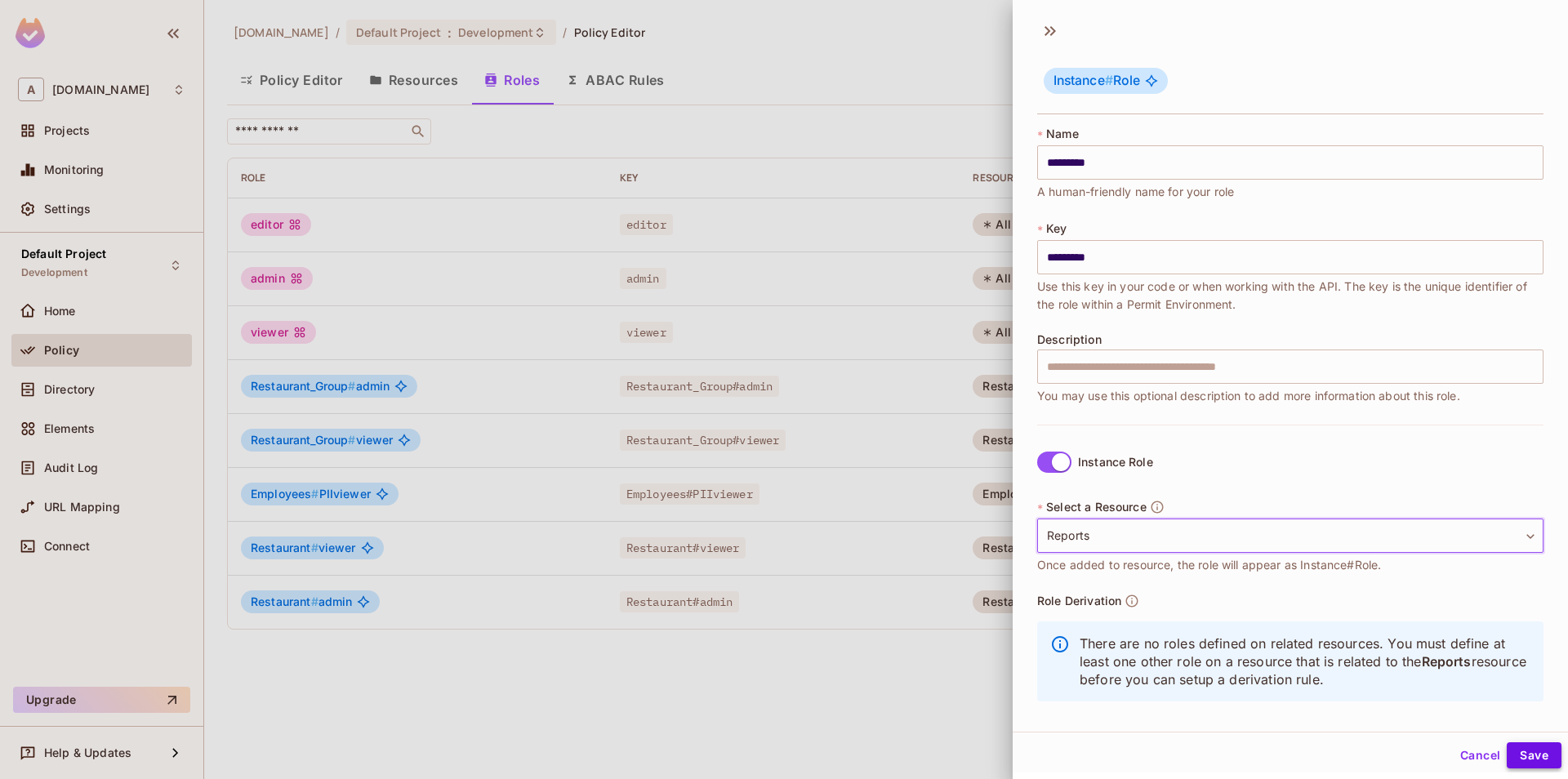
click at [1525, 761] on button "Save" at bounding box center [1534, 756] width 55 height 27
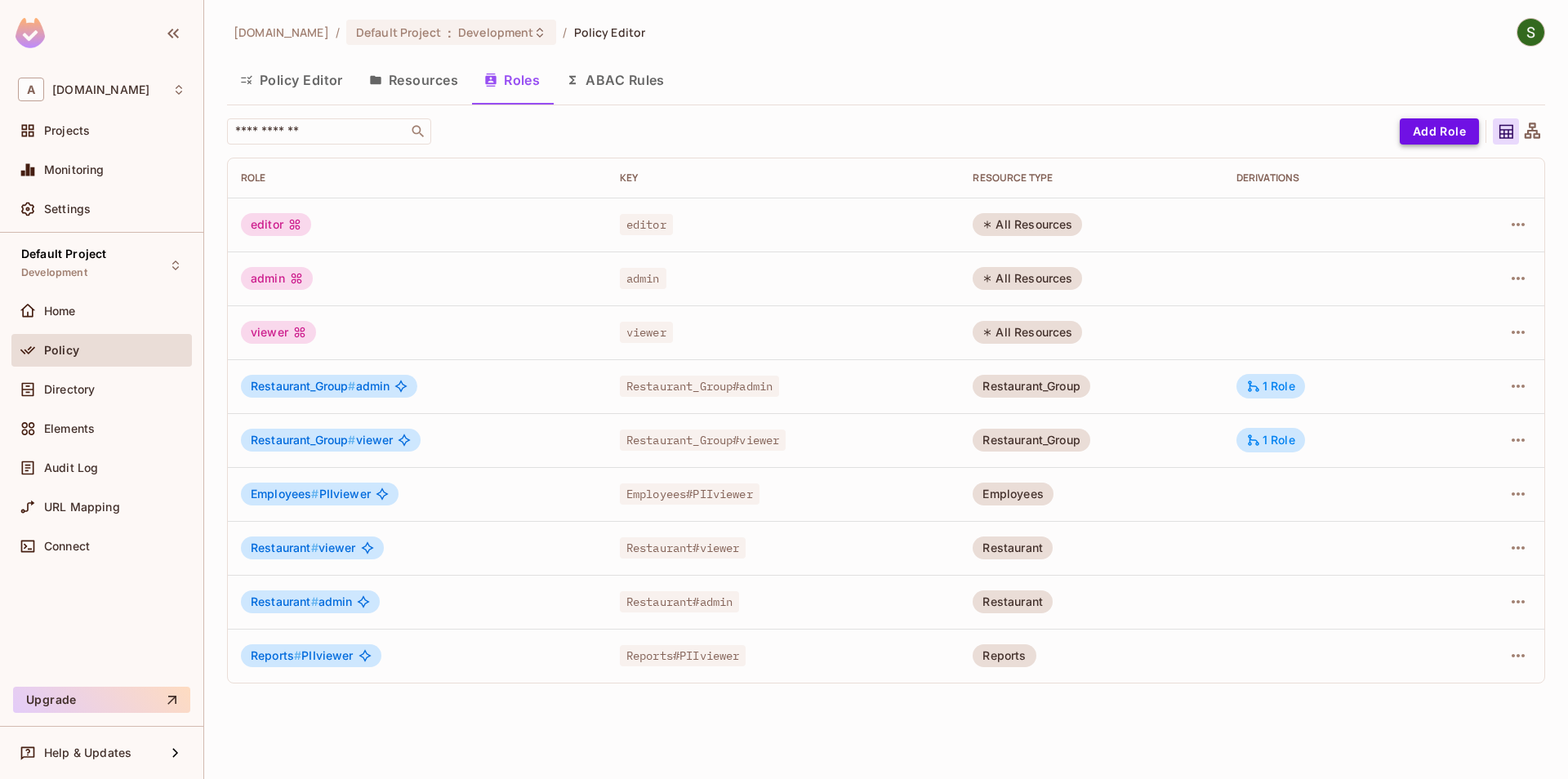
click at [1420, 139] on button "Add Role" at bounding box center [1439, 132] width 80 height 27
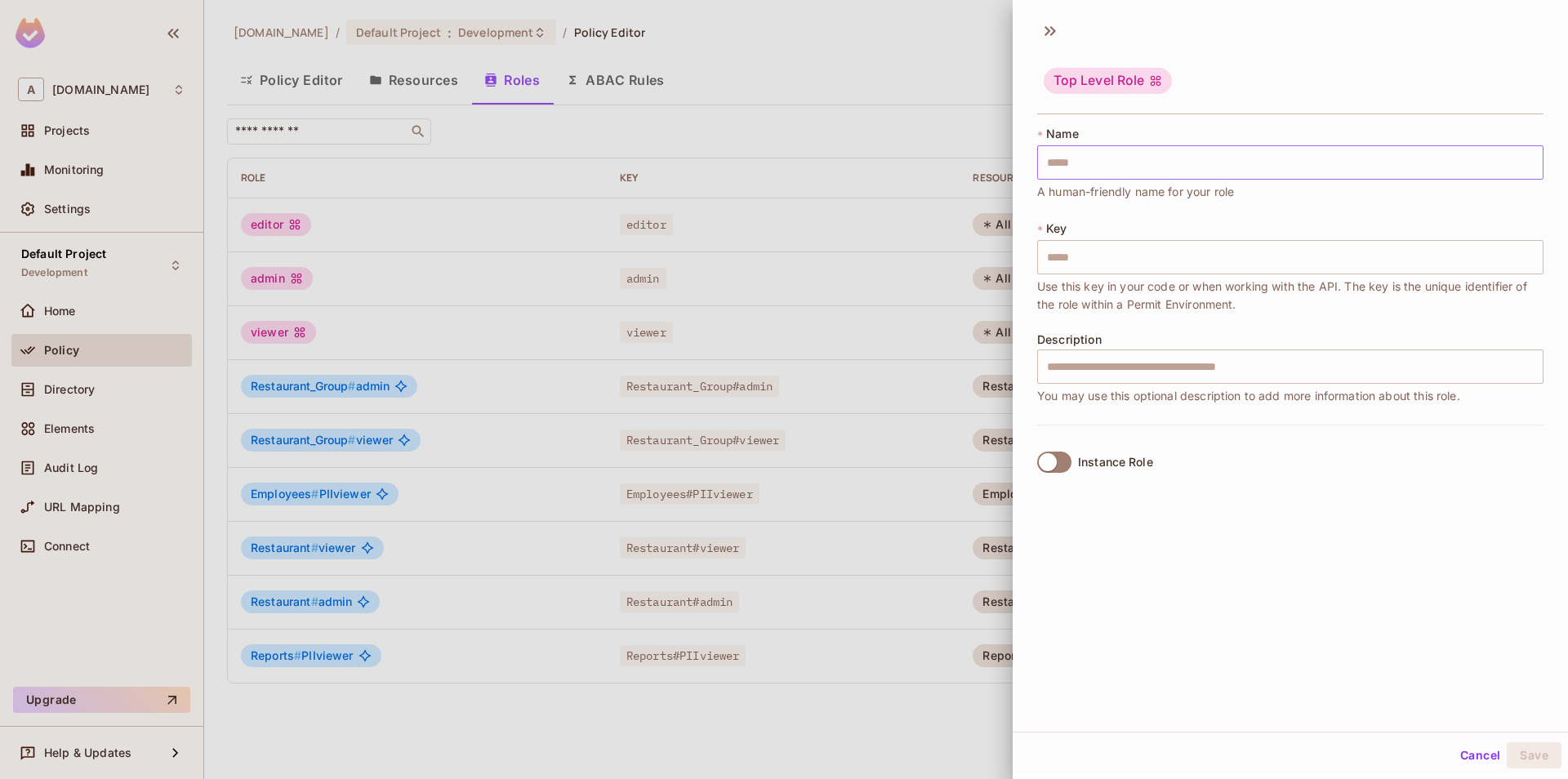
click at [1162, 164] on input "text" at bounding box center [1290, 162] width 506 height 34
type input "*"
type input "**"
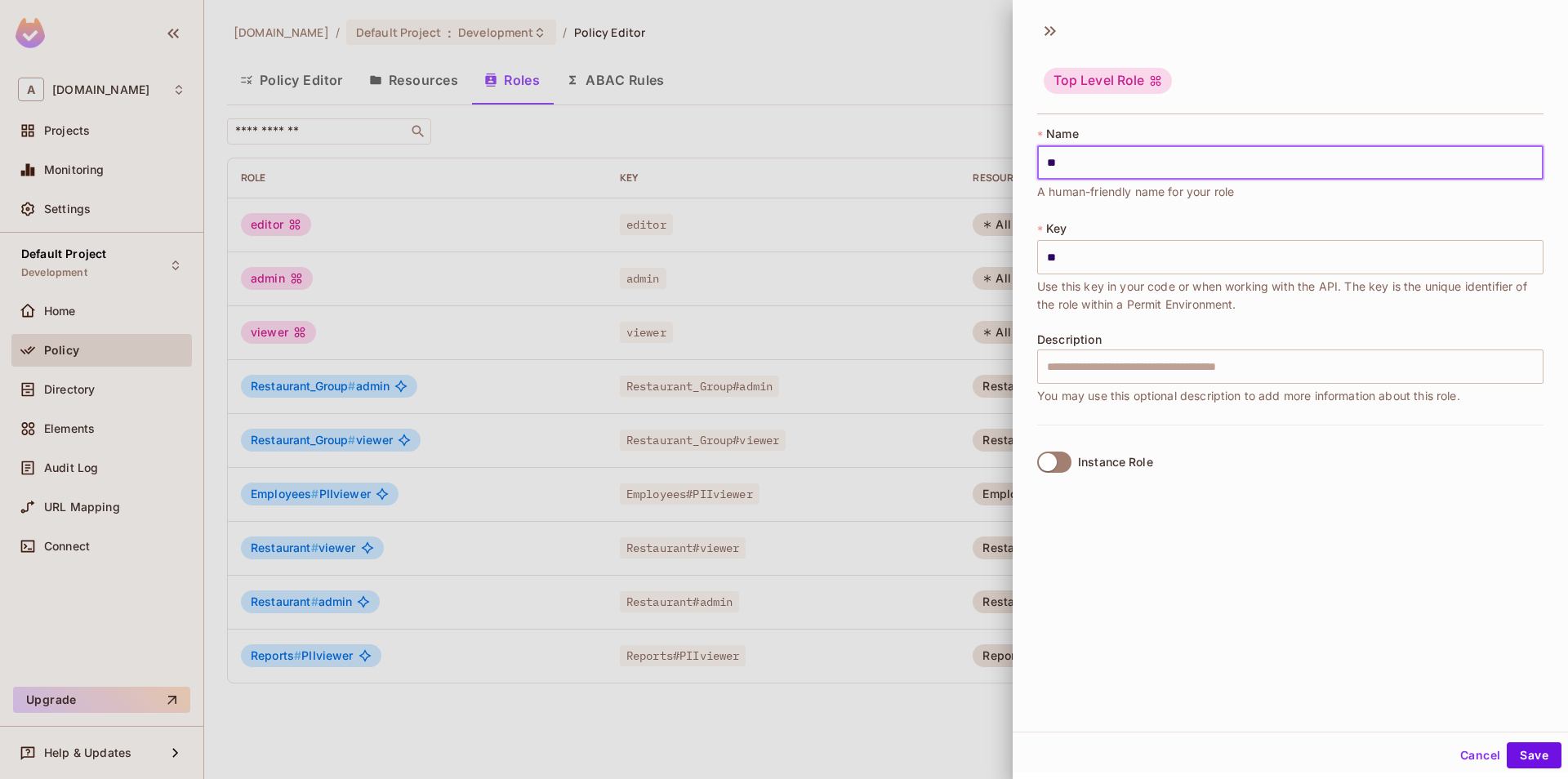
type input "***"
type input "****"
type input "*****"
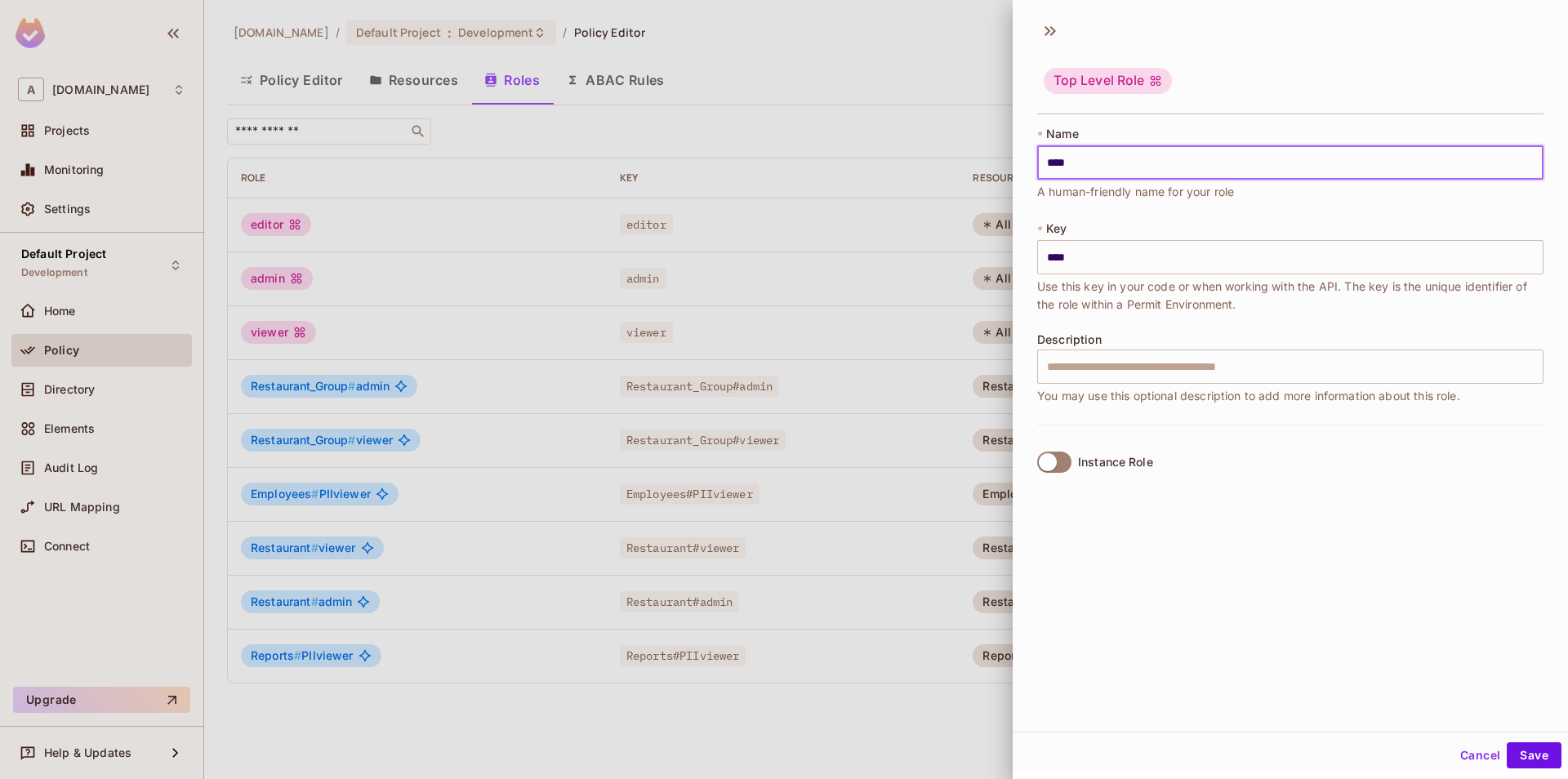
type input "*****"
type input "****"
type input "***"
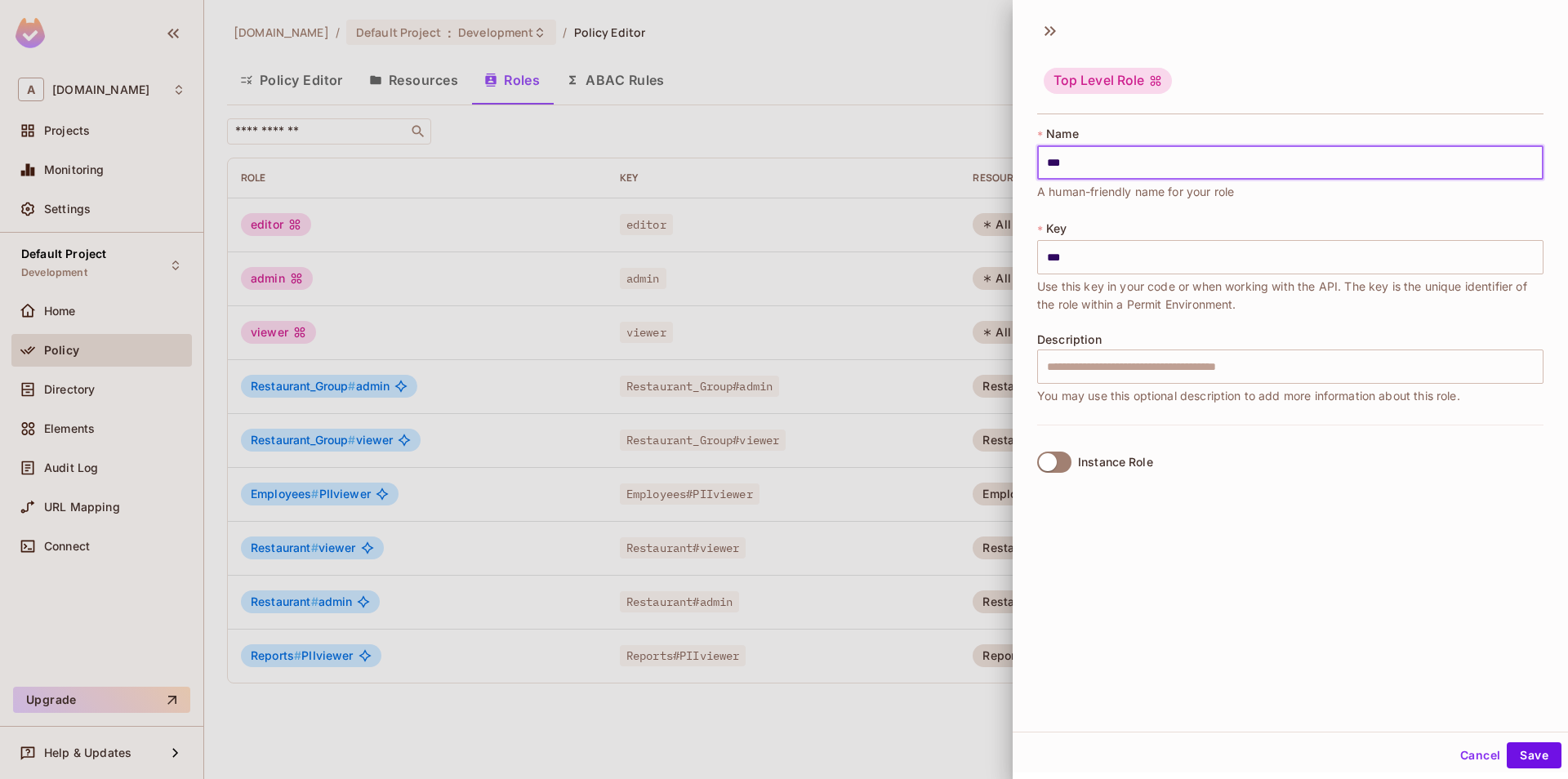
type input "**"
type input "***"
type input "**"
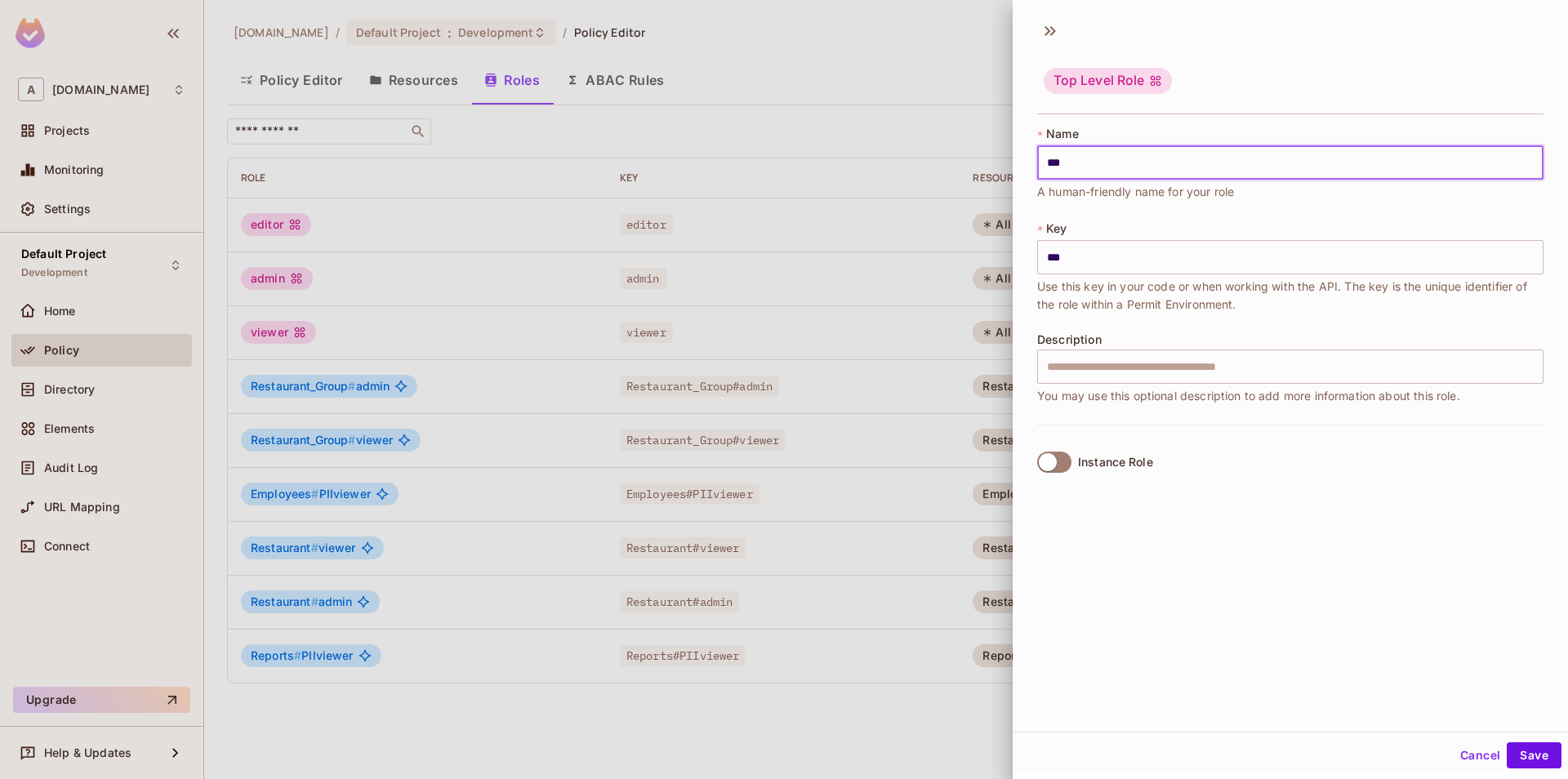
type input "**"
type input "***"
type input "****"
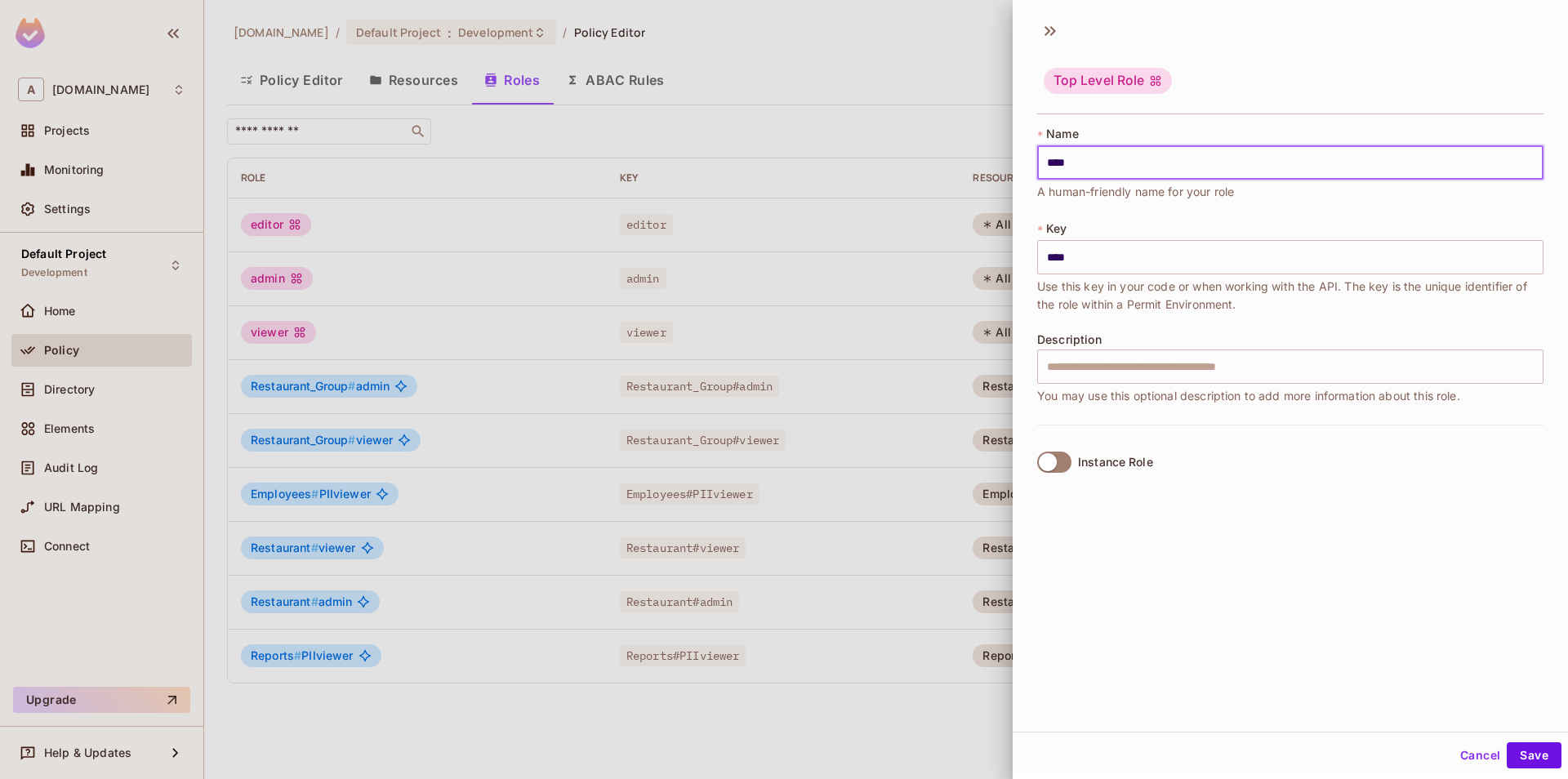
type input "*****"
type input "******"
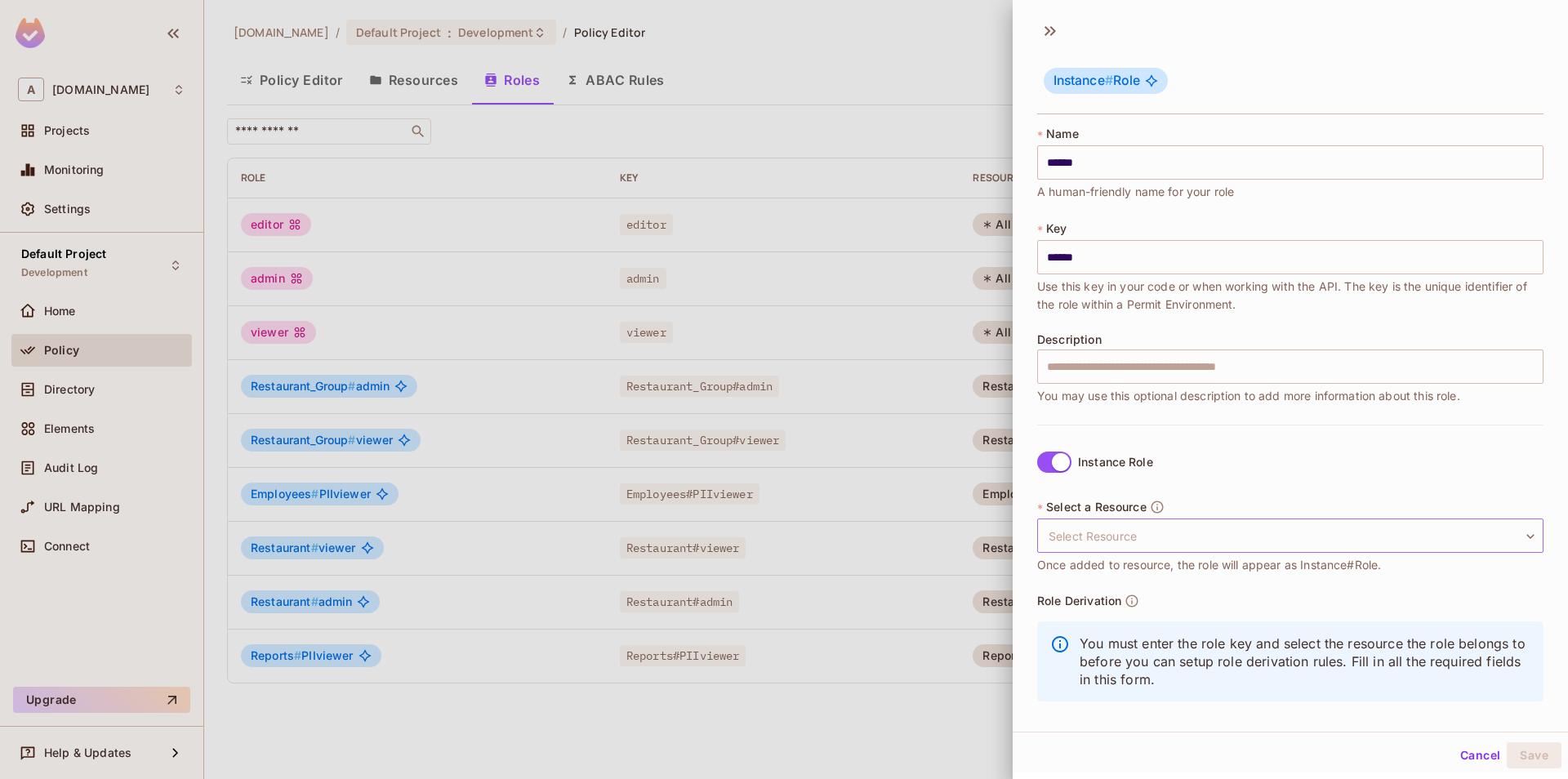
click at [1119, 550] on body "A [DOMAIN_NAME] Projects Monitoring Settings Default Project Development Home P…" at bounding box center [784, 390] width 1568 height 779
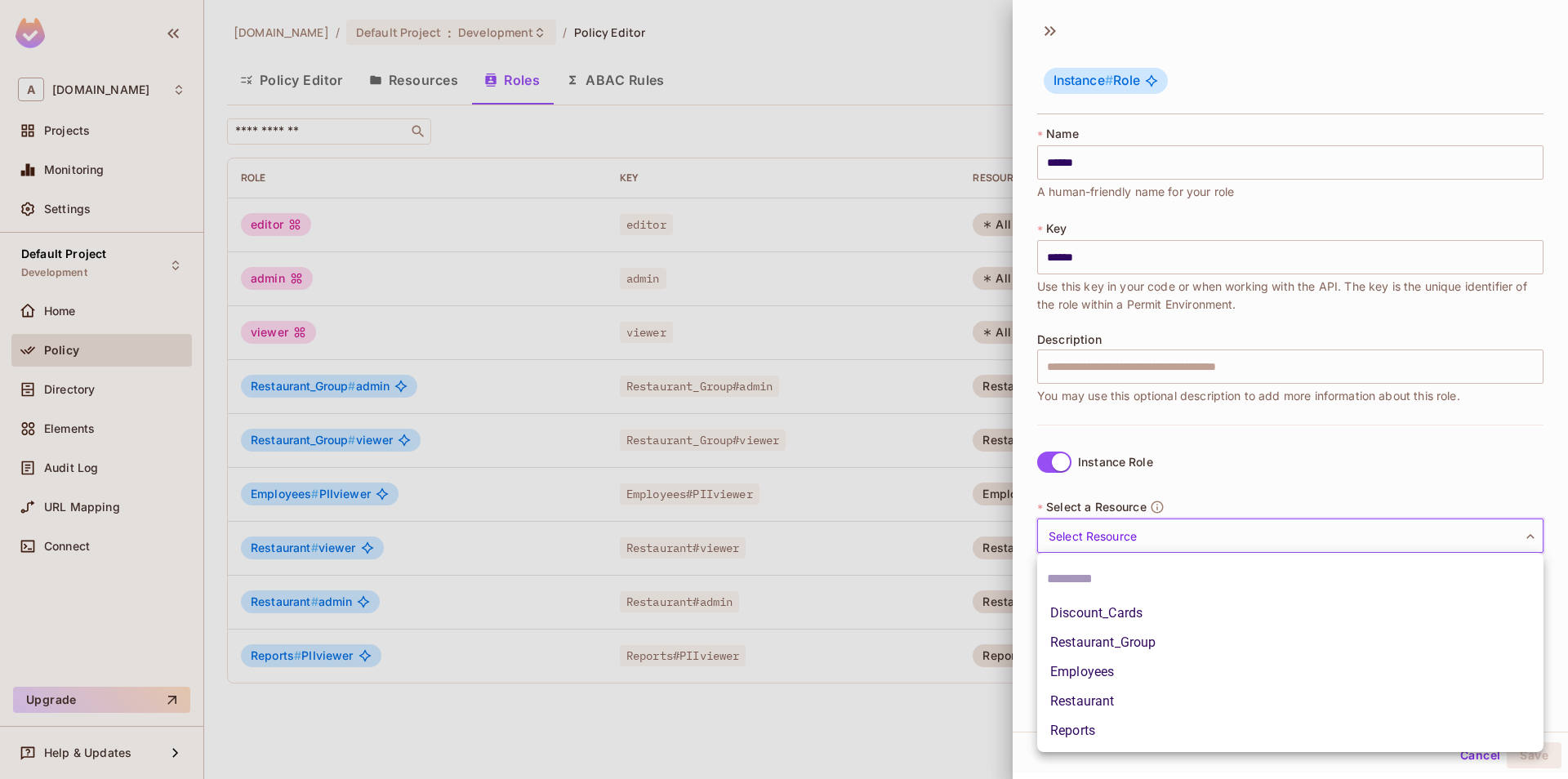
click at [1137, 675] on li "Employees" at bounding box center [1290, 672] width 506 height 29
type input "*********"
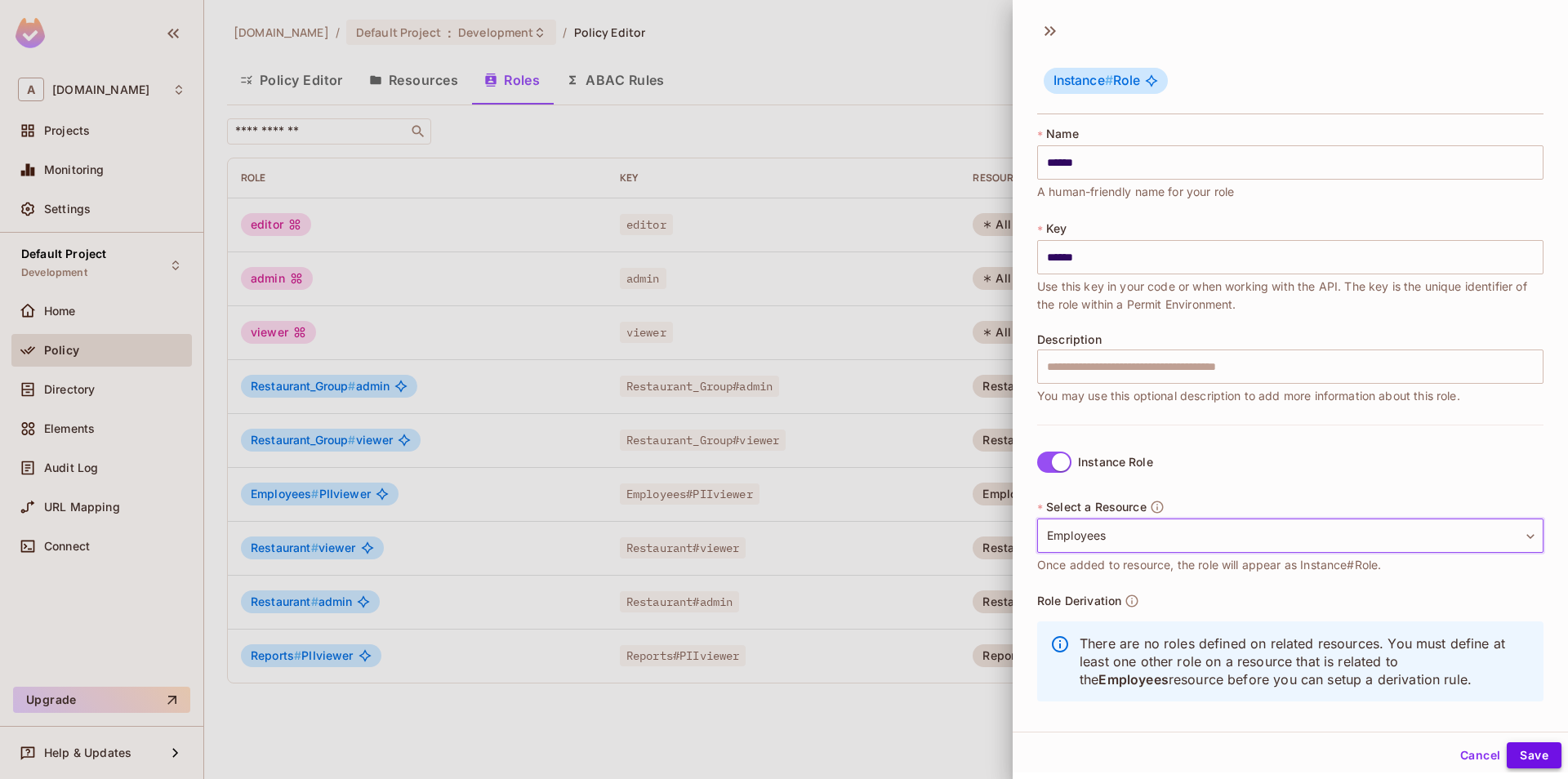
click at [1548, 757] on button "Save" at bounding box center [1534, 756] width 55 height 27
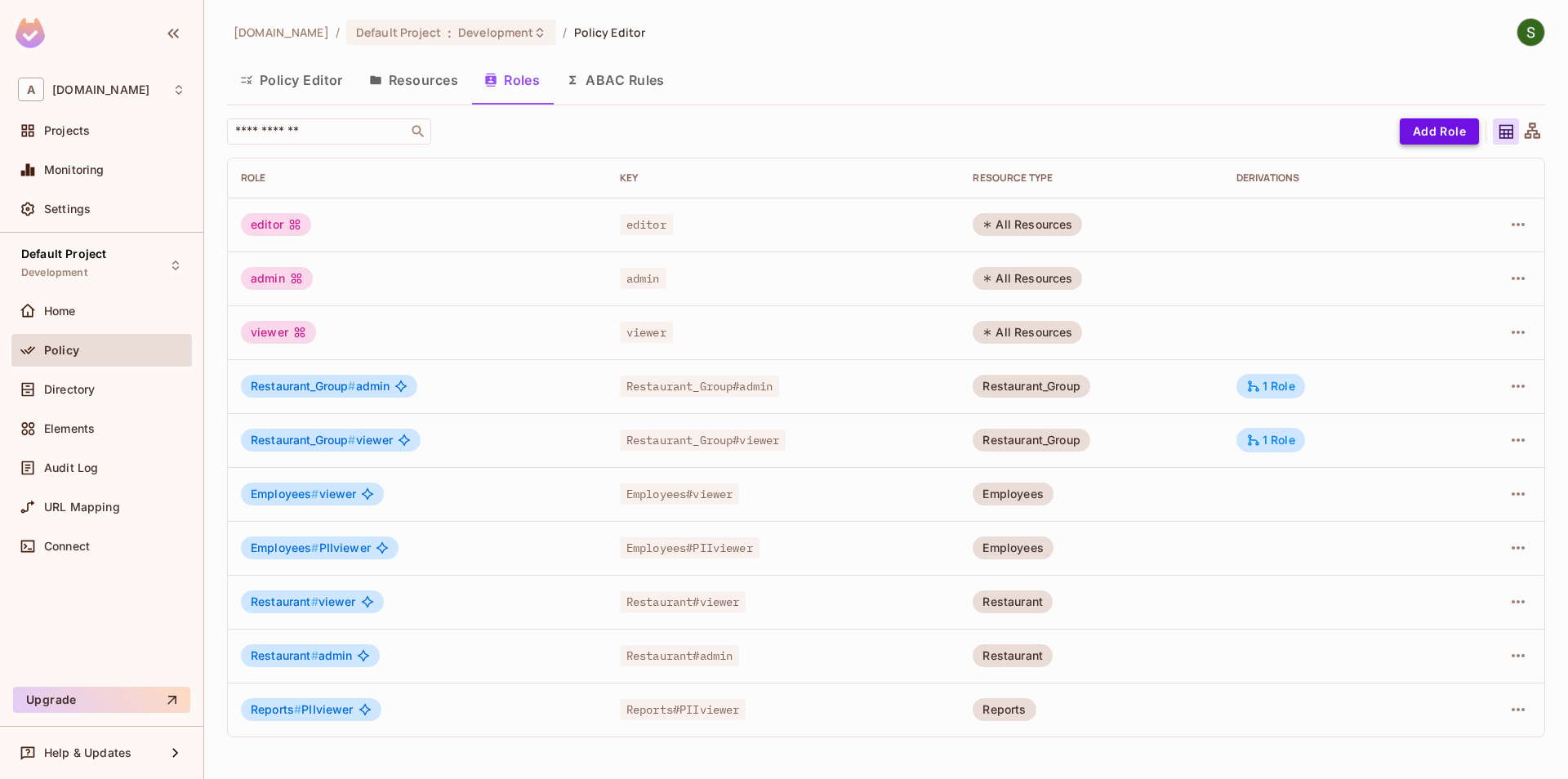
click at [1450, 139] on button "Add Role" at bounding box center [1439, 132] width 80 height 27
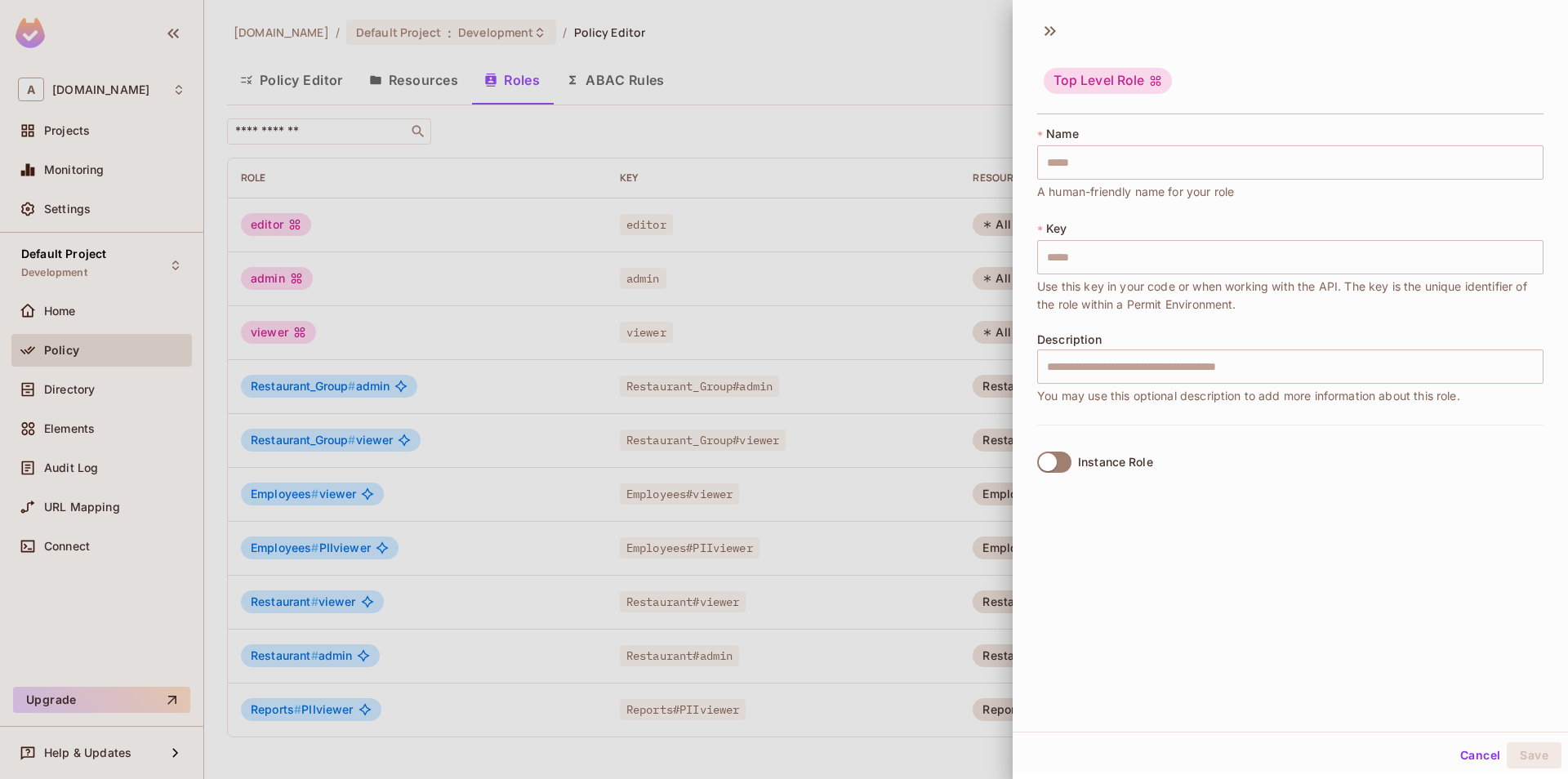
click at [1114, 193] on span "A human-friendly name for your role" at bounding box center [1136, 191] width 197 height 18
click at [1120, 172] on input "text" at bounding box center [1290, 162] width 506 height 34
type input "*"
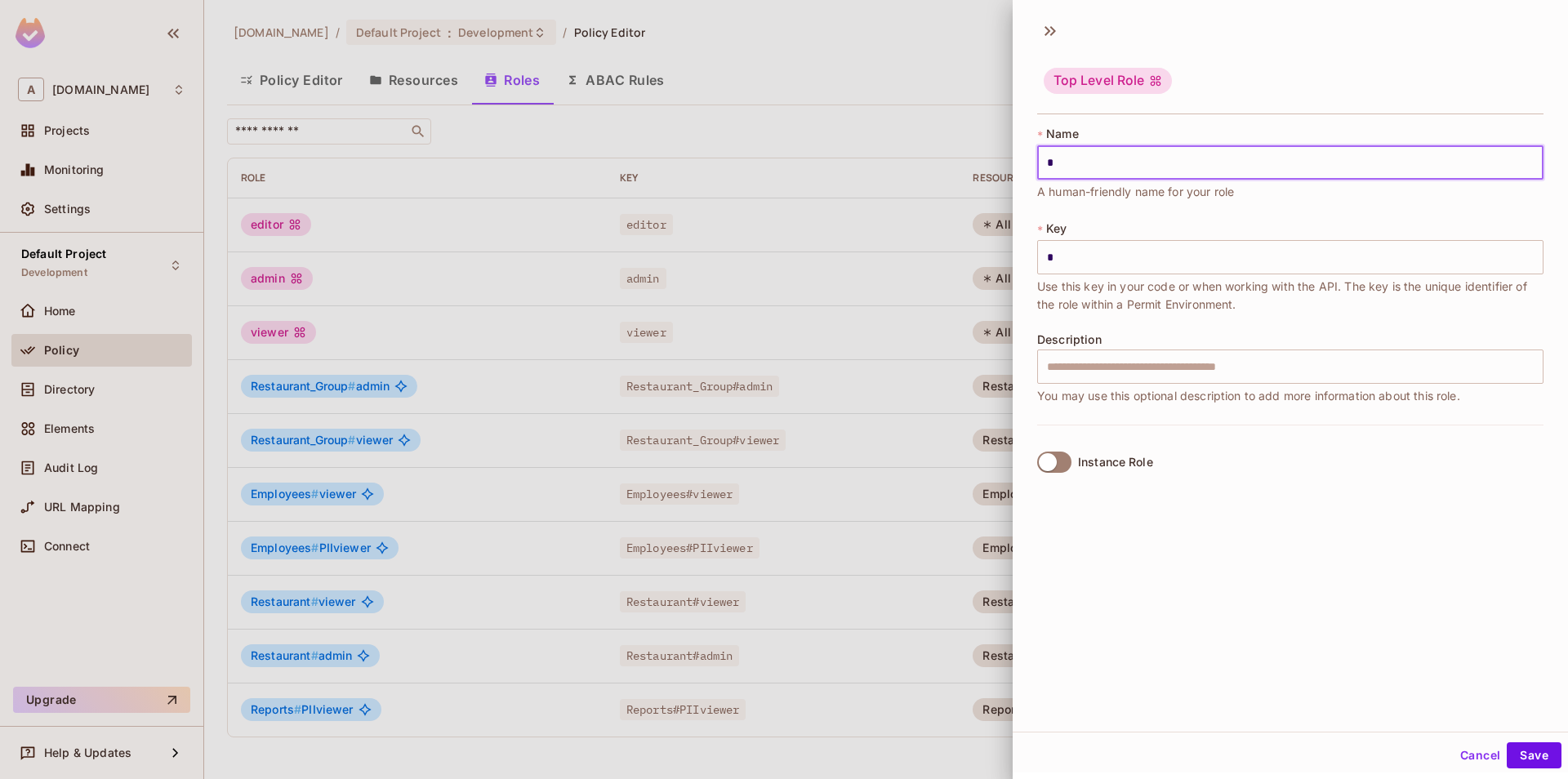
type input "**"
type input "***"
type input "****"
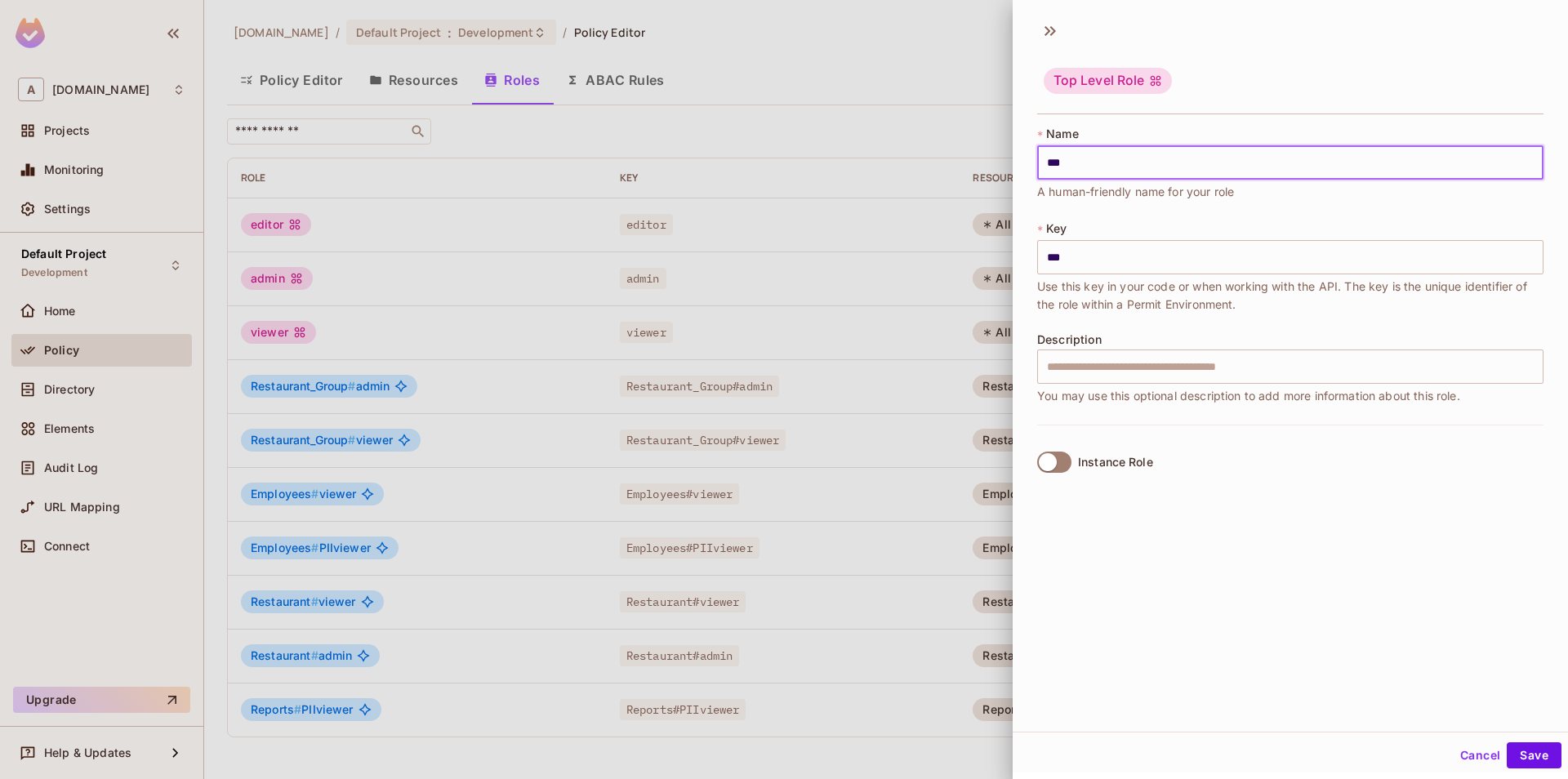
type input "****"
type input "*****"
type input "******"
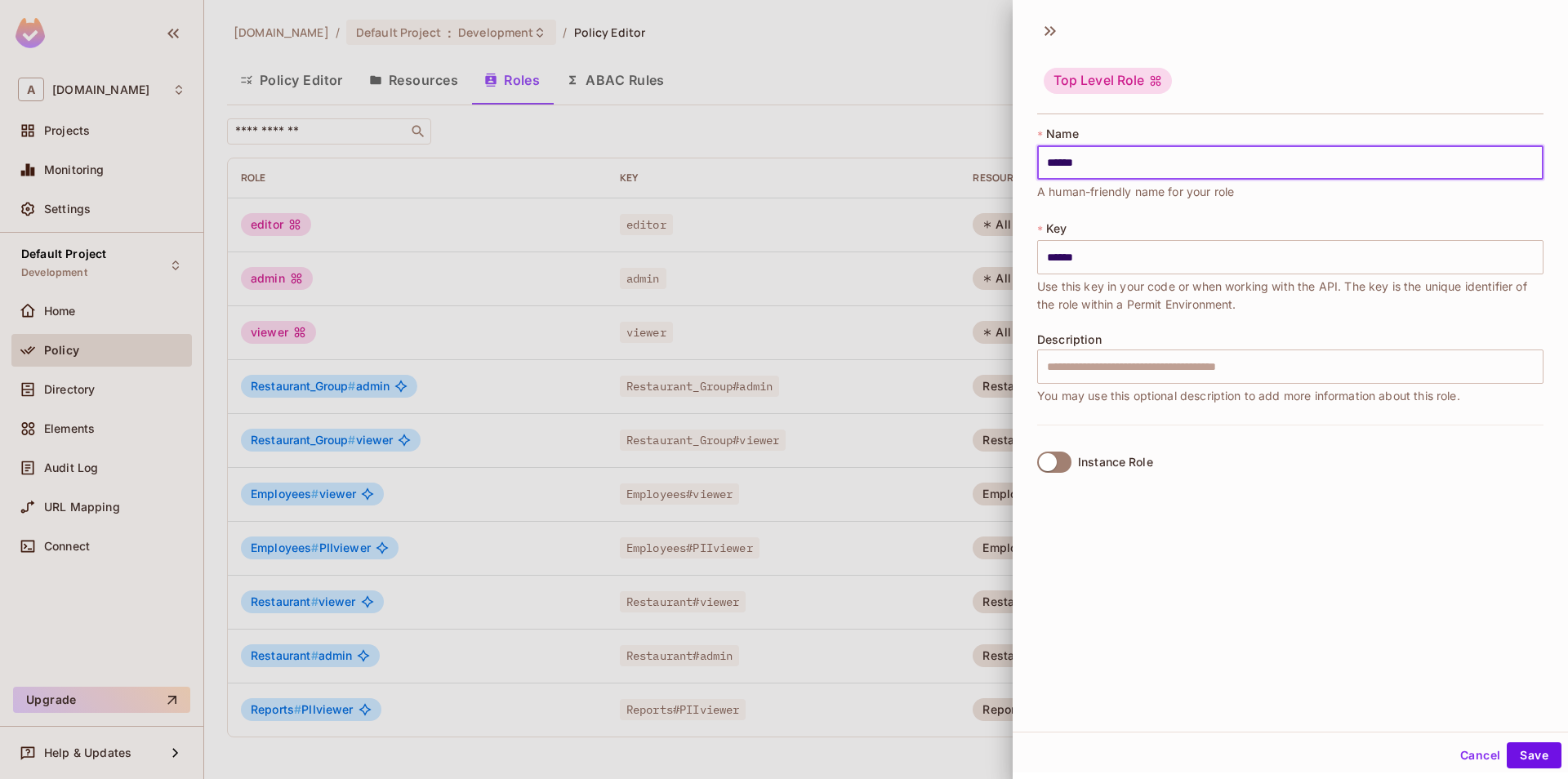
type input "******"
click at [1074, 465] on label "Instance Role" at bounding box center [1091, 462] width 122 height 34
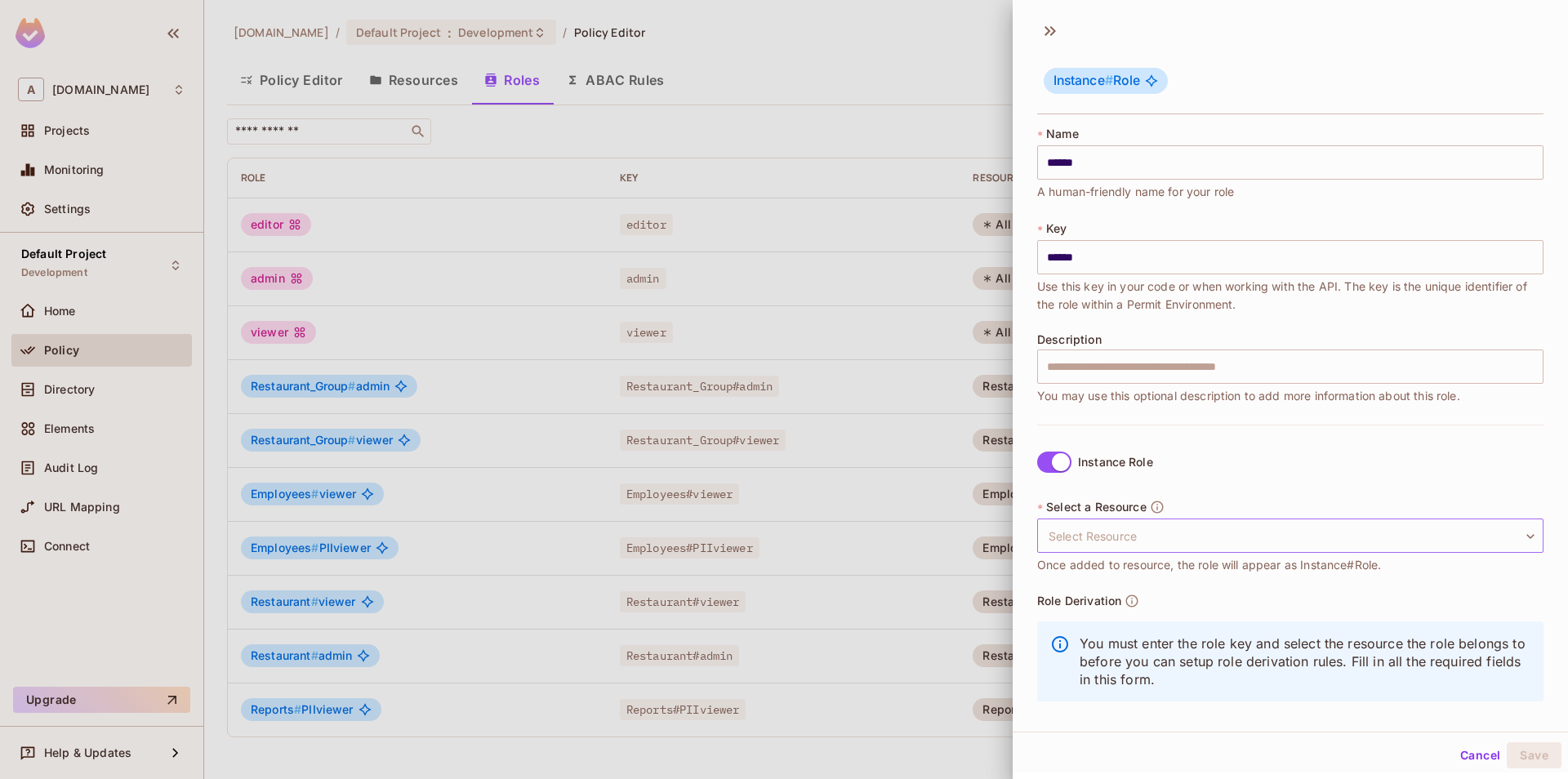
click at [1115, 530] on body "A [DOMAIN_NAME] Projects Monitoring Settings Default Project Development Home P…" at bounding box center [784, 390] width 1568 height 779
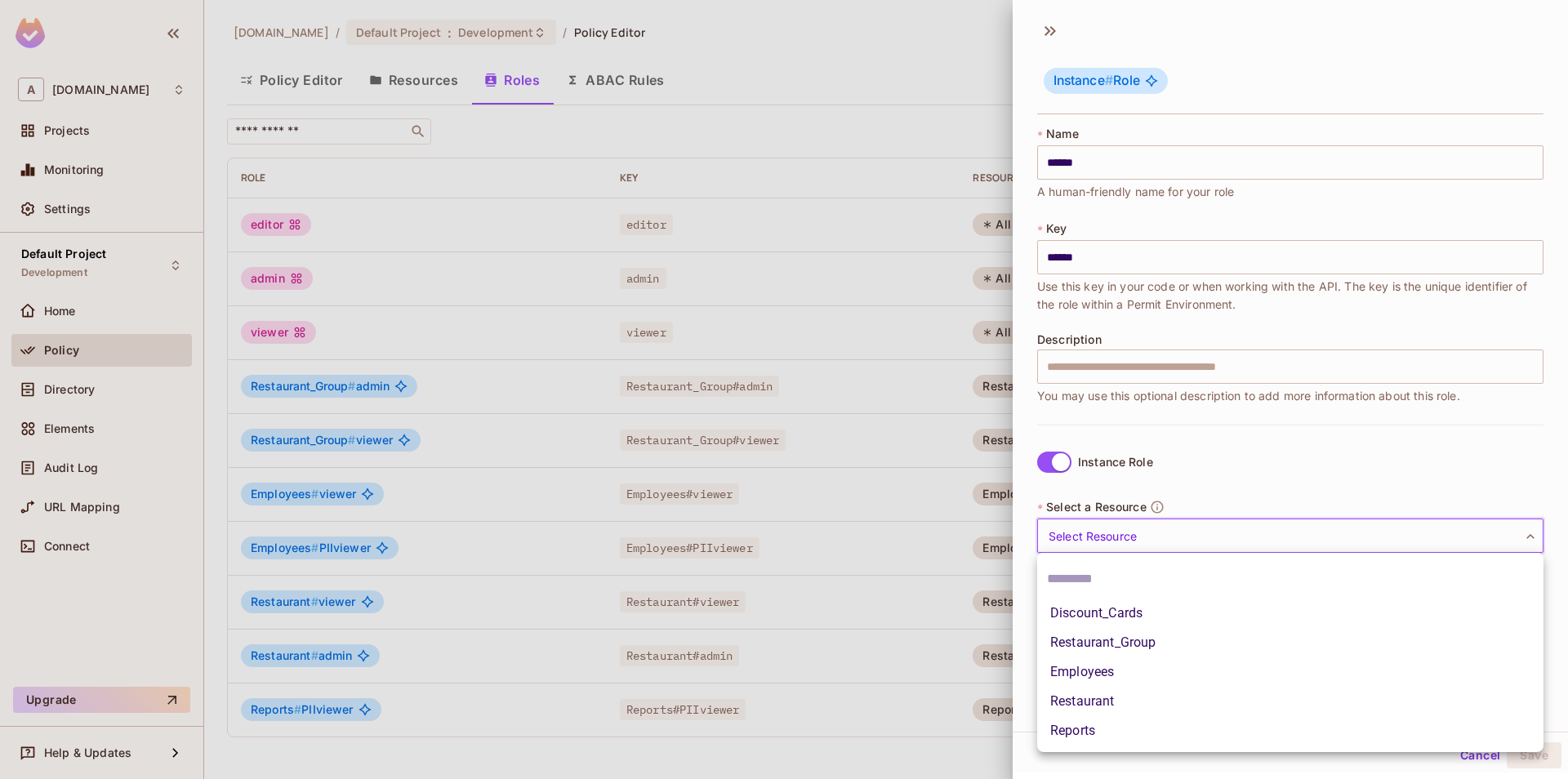
click at [1126, 732] on li "Reports" at bounding box center [1290, 731] width 506 height 29
type input "*******"
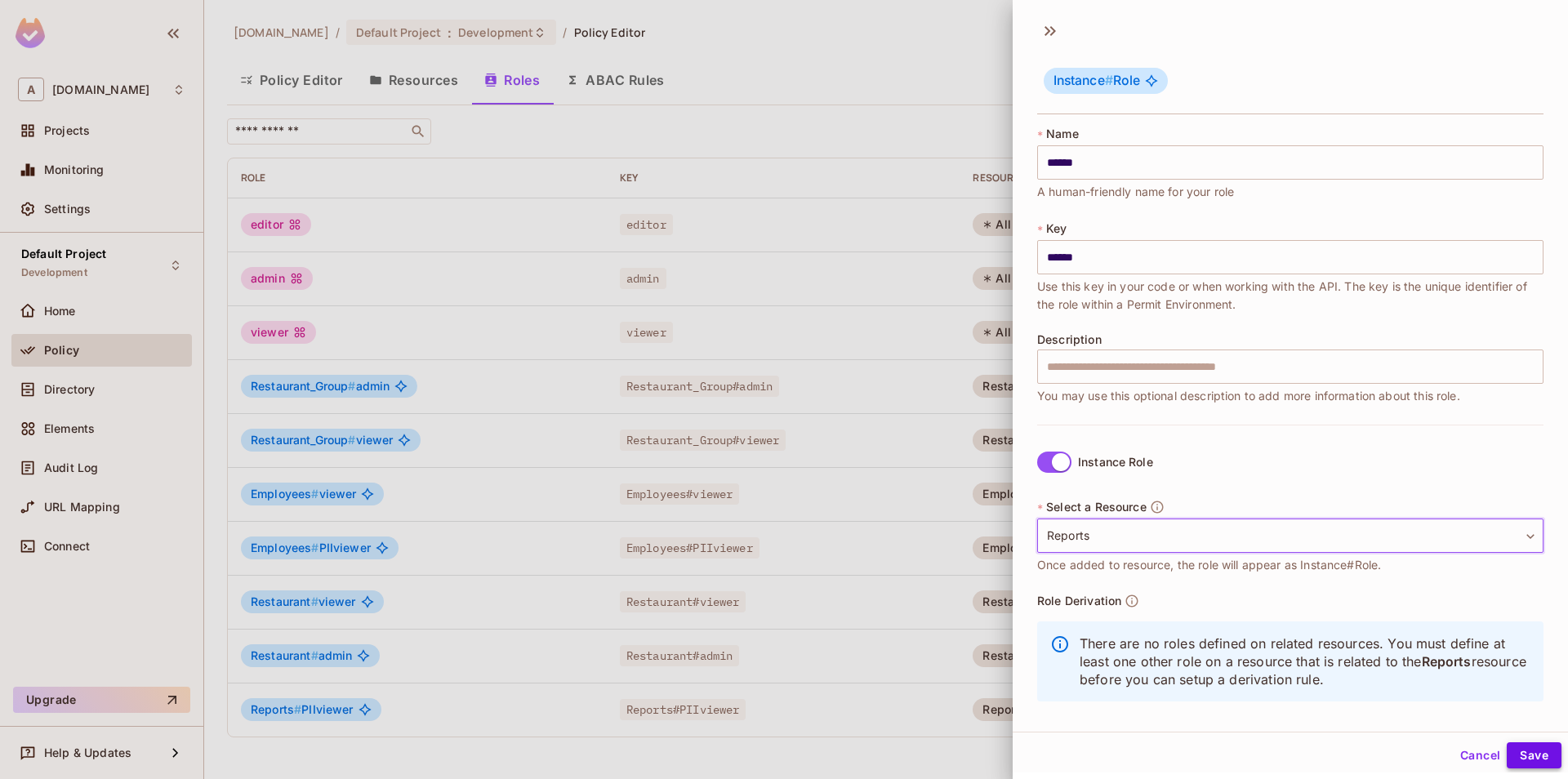
click at [1522, 762] on button "Save" at bounding box center [1534, 756] width 55 height 27
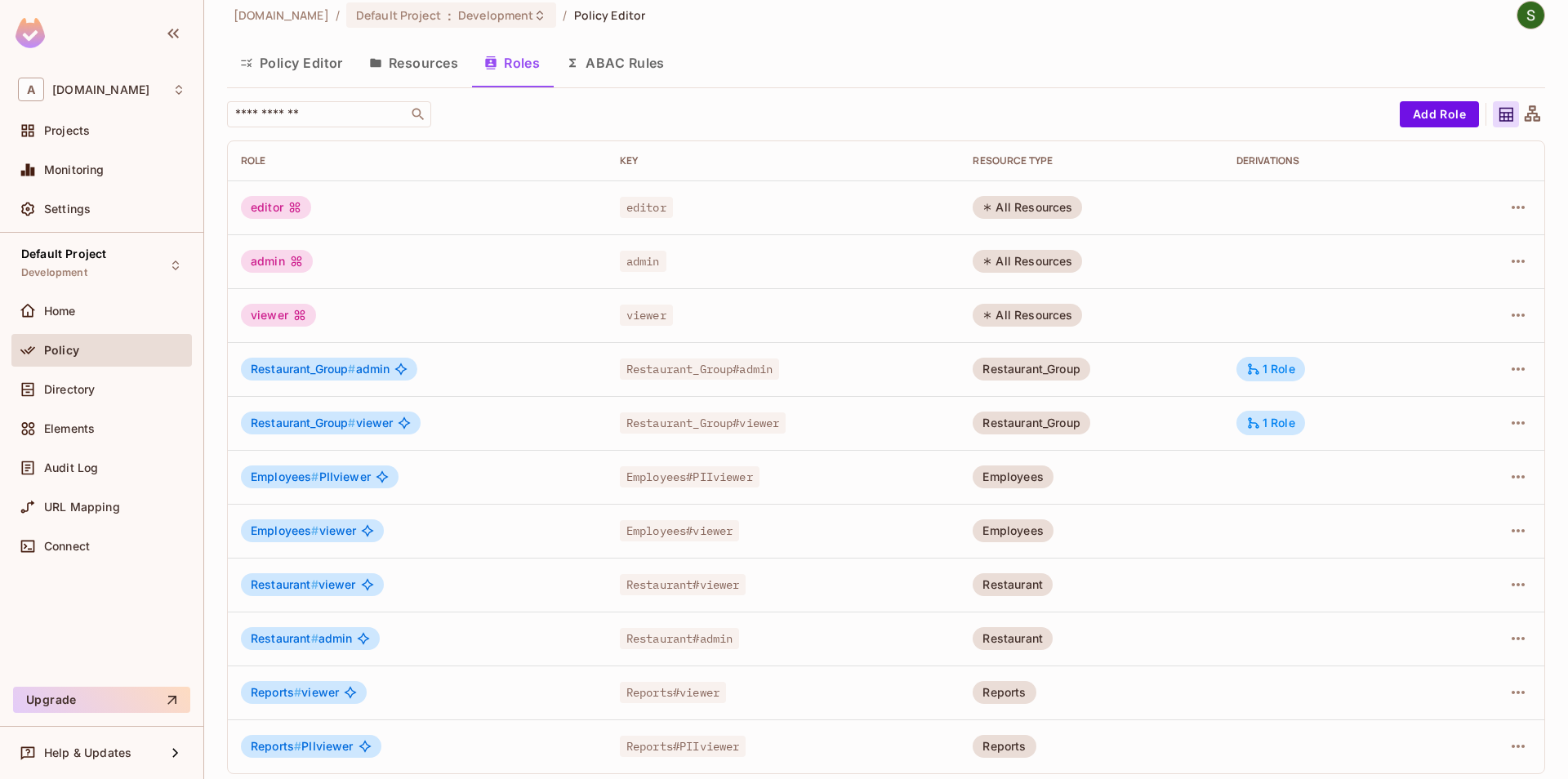
scroll to position [26, 0]
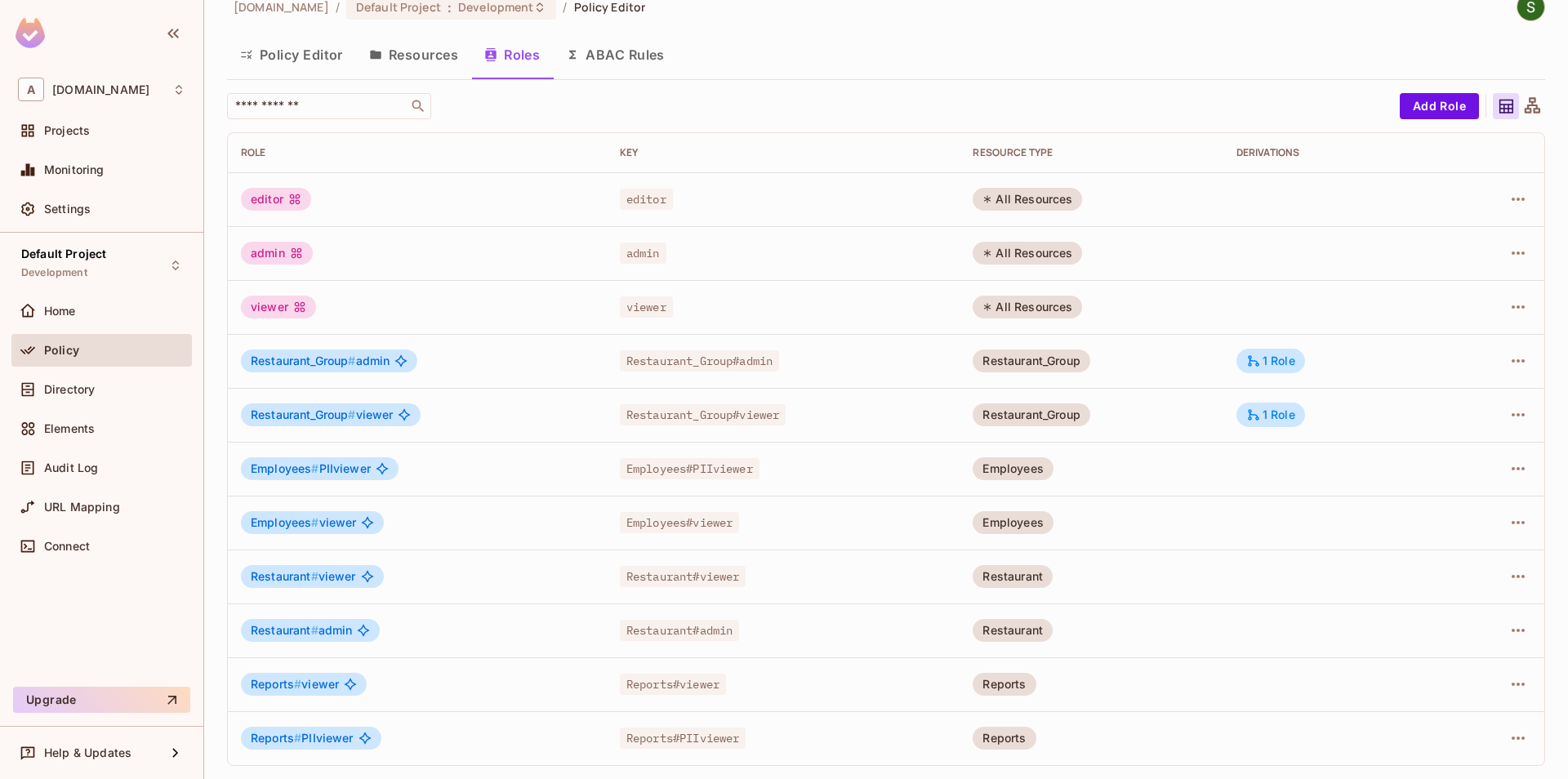
click at [411, 63] on button "Resources" at bounding box center [414, 54] width 116 height 41
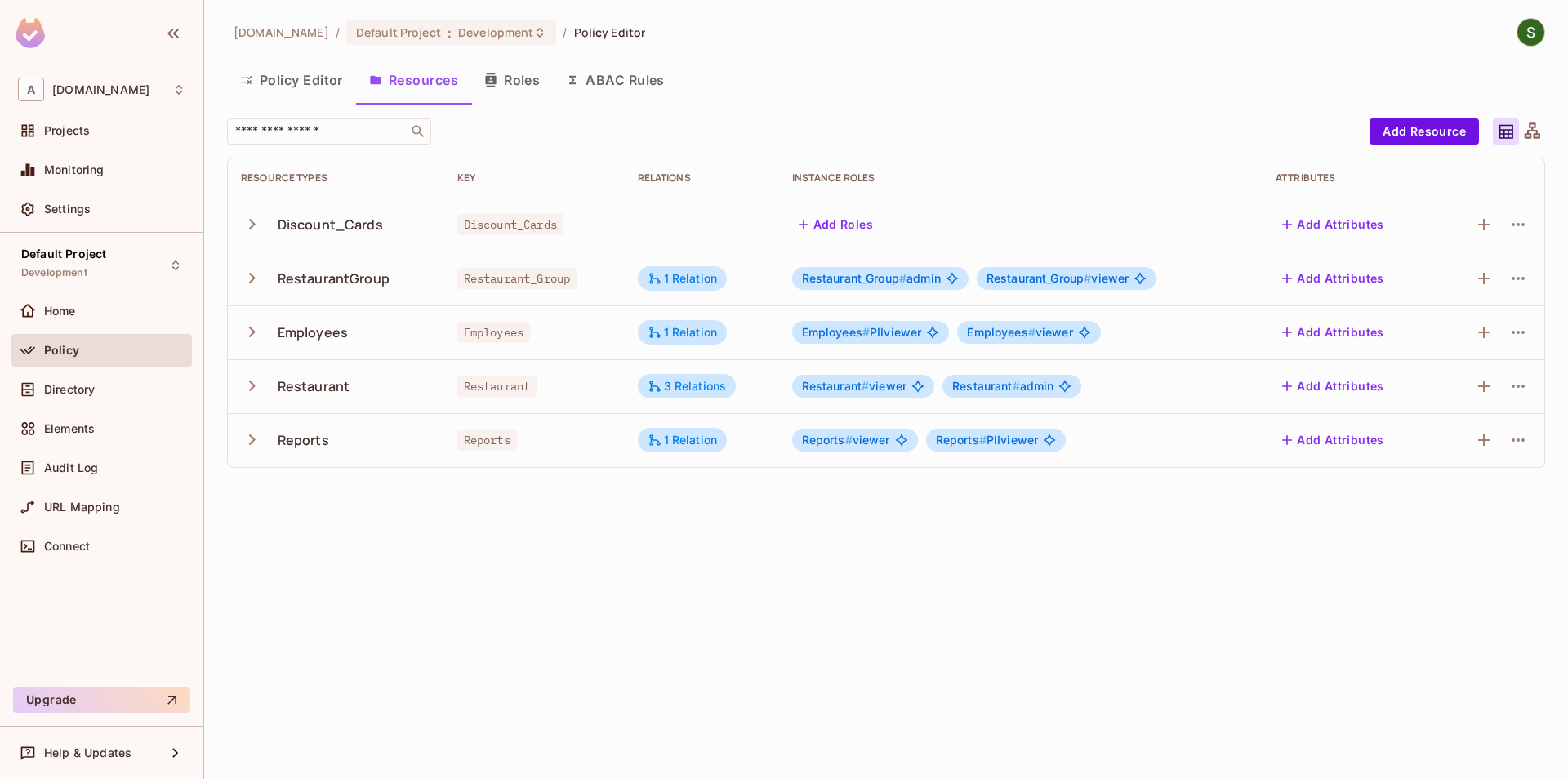
click at [914, 387] on icon at bounding box center [917, 386] width 12 height 12
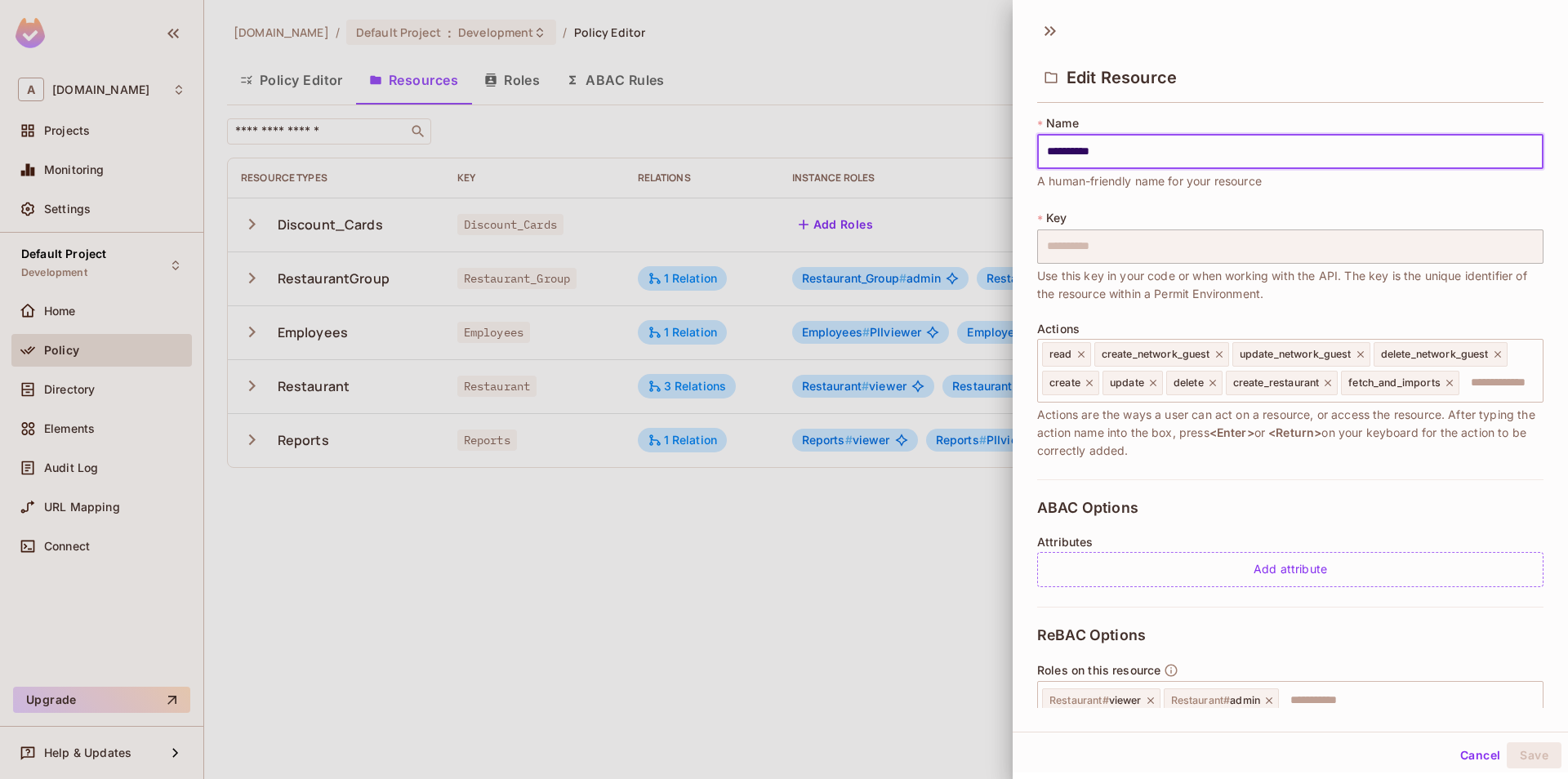
scroll to position [286, 0]
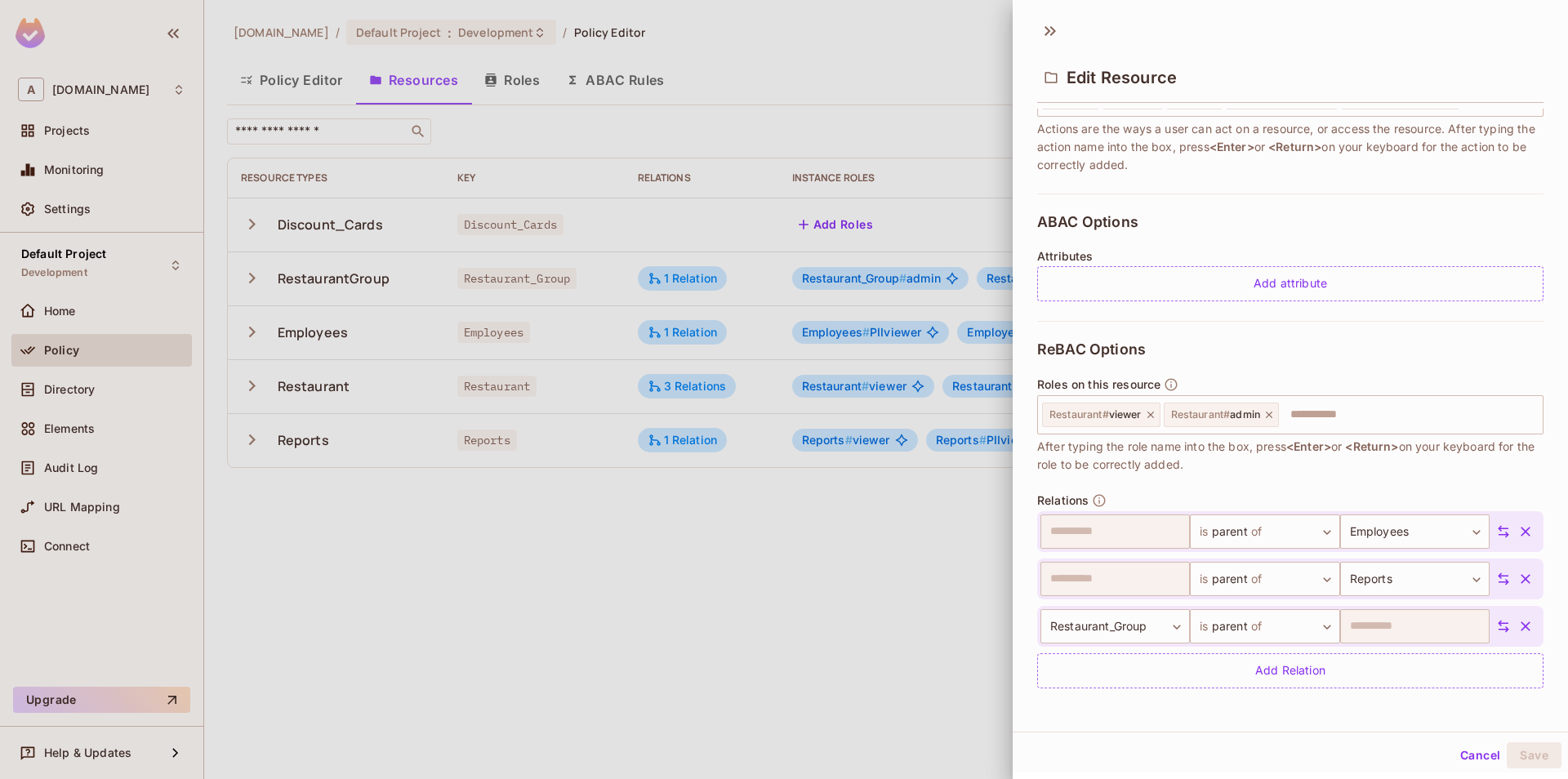
click at [1489, 759] on button "Cancel" at bounding box center [1480, 756] width 53 height 27
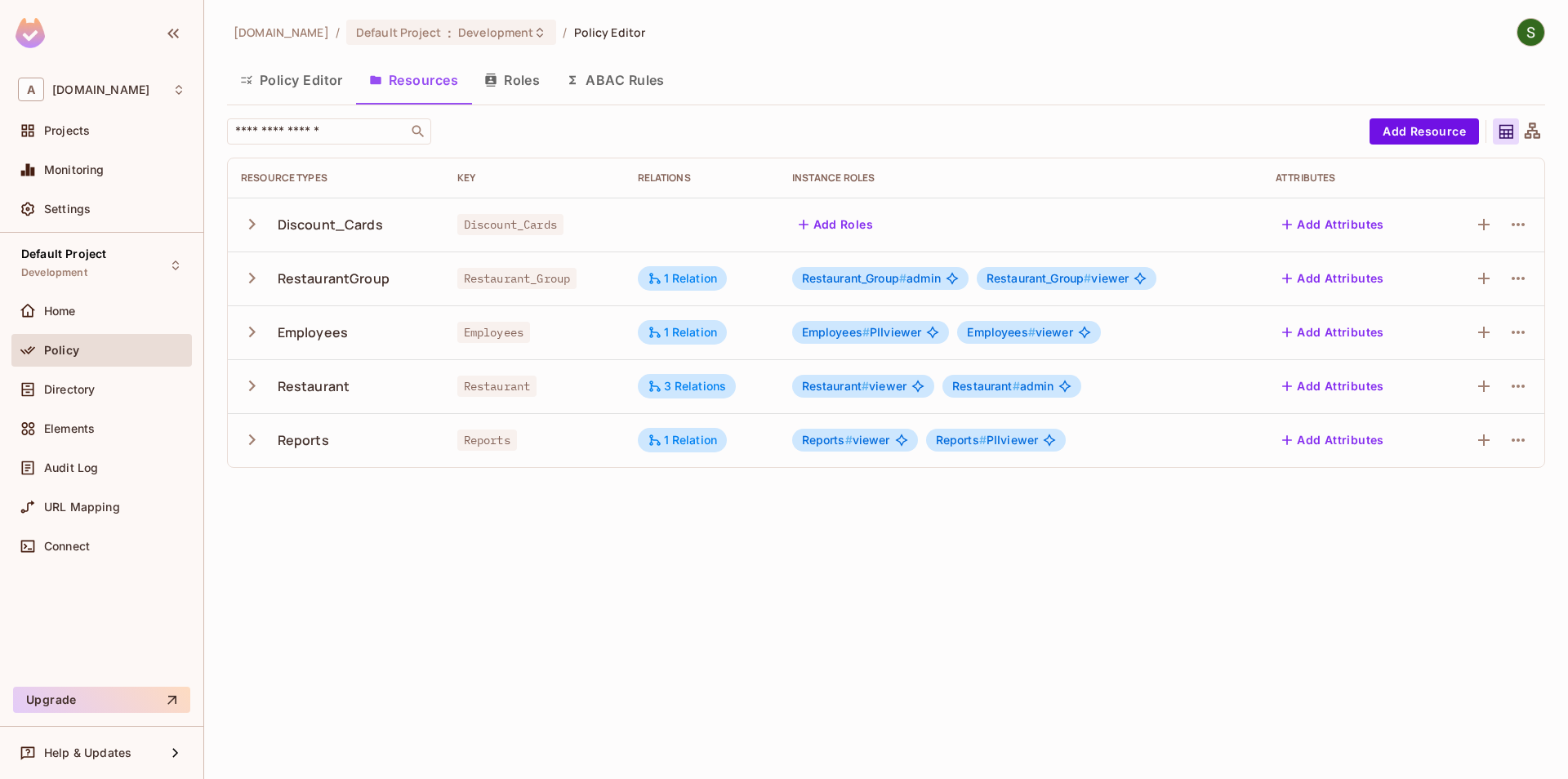
click at [516, 74] on button "Roles" at bounding box center [512, 80] width 81 height 41
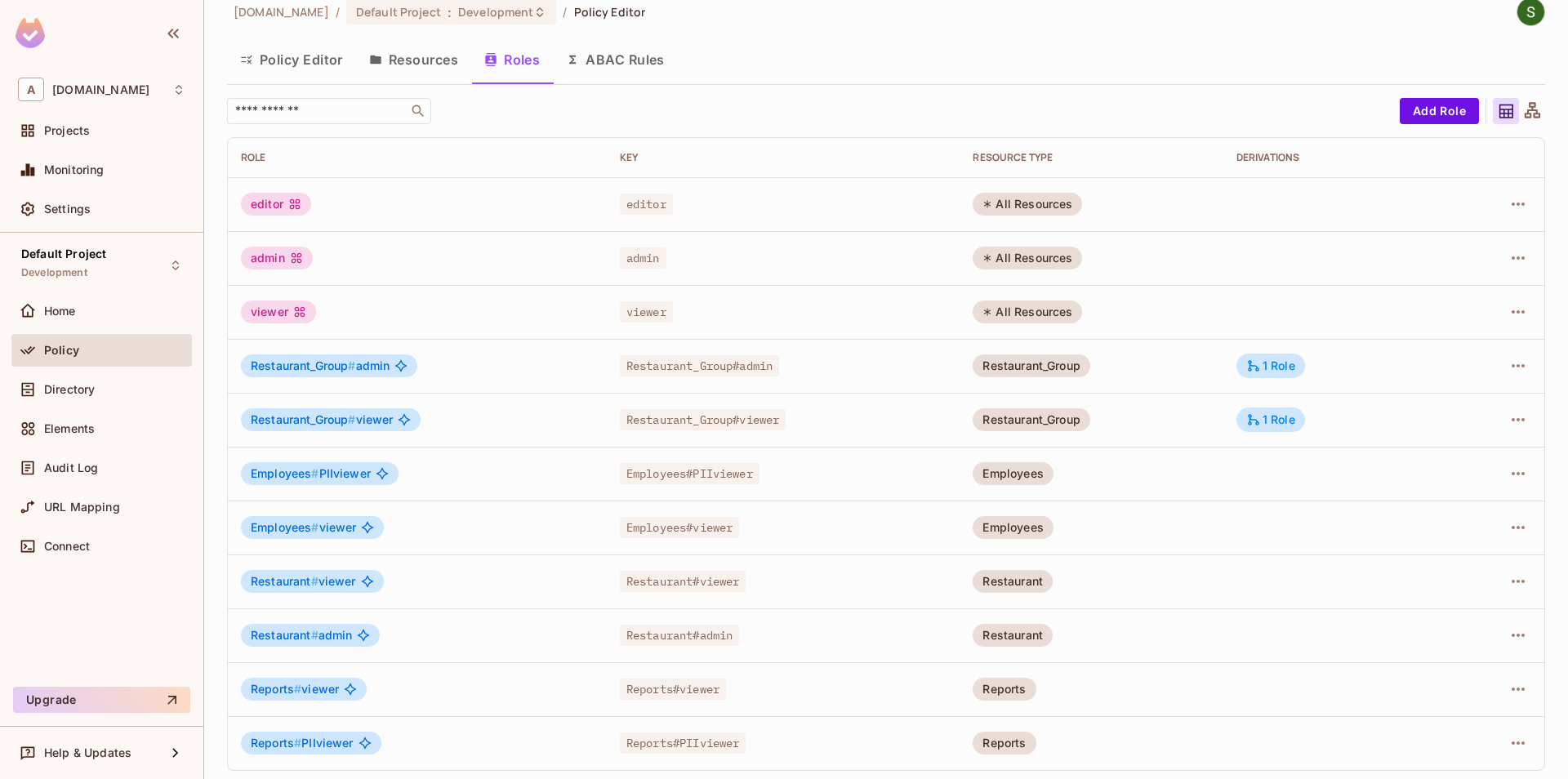
scroll to position [26, 0]
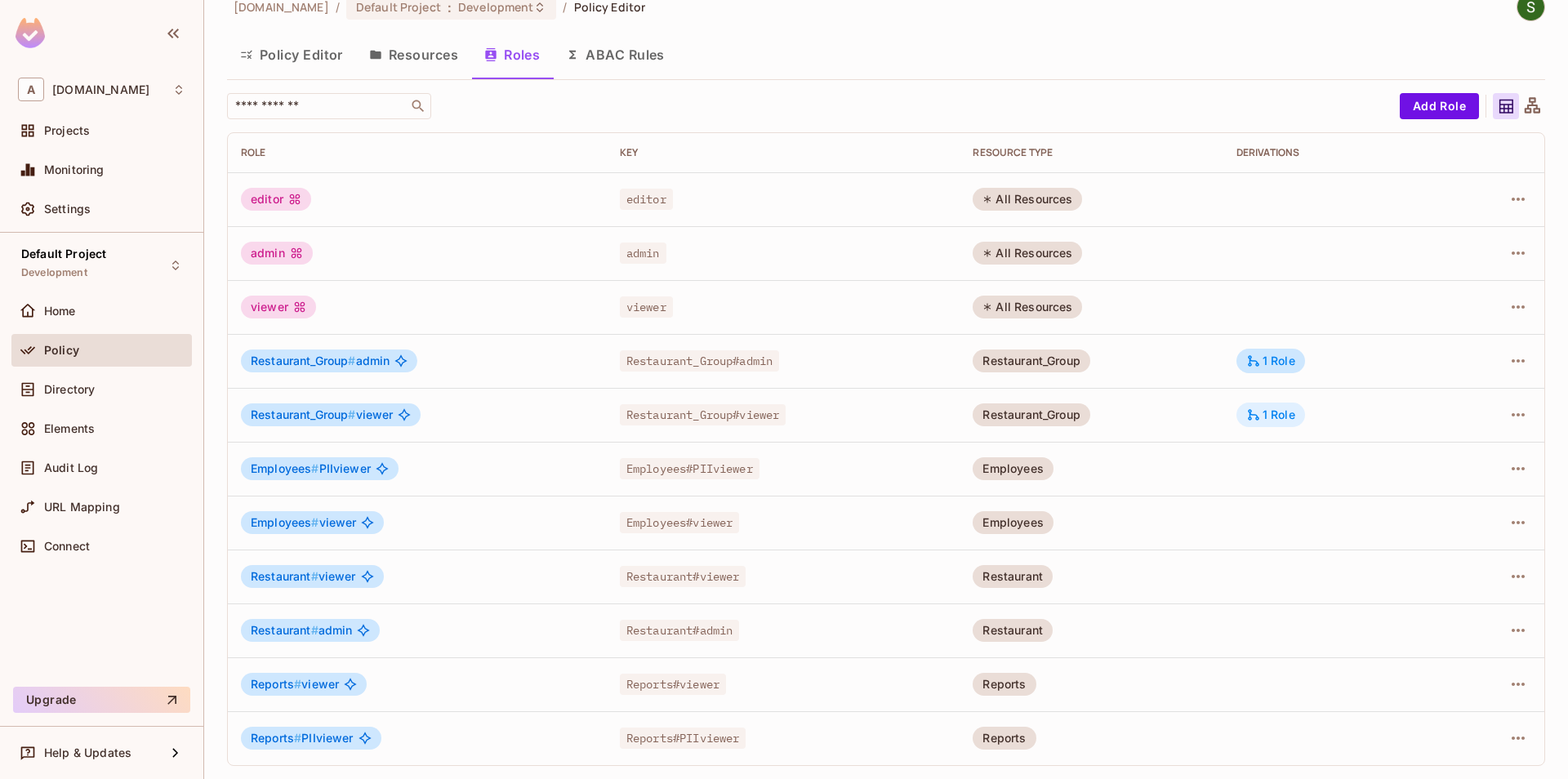
click at [1263, 406] on div "1 Role" at bounding box center [1271, 415] width 68 height 25
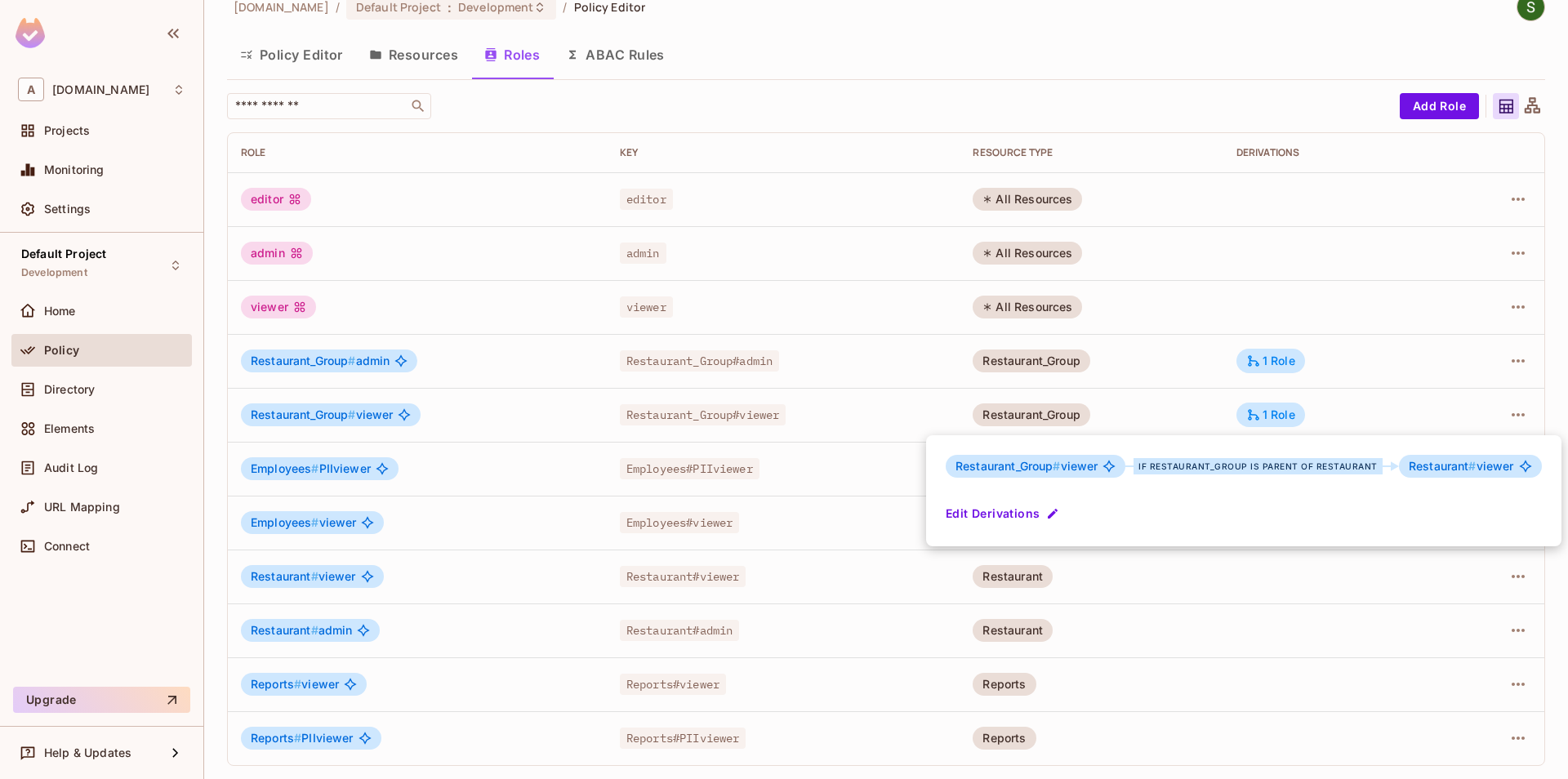
click at [1269, 373] on div at bounding box center [784, 390] width 1568 height 779
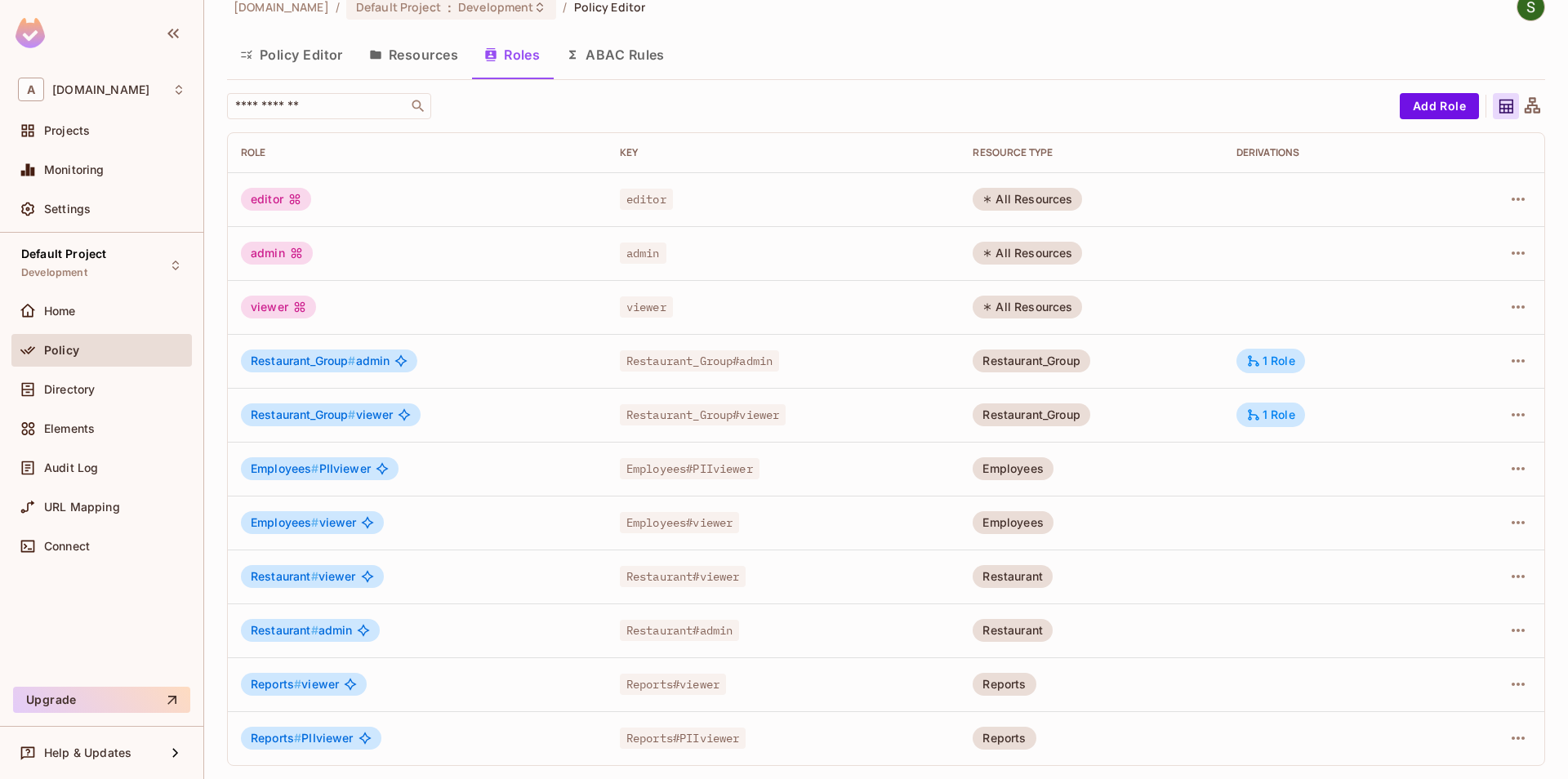
click at [1269, 373] on td "1 Role" at bounding box center [1336, 361] width 225 height 54
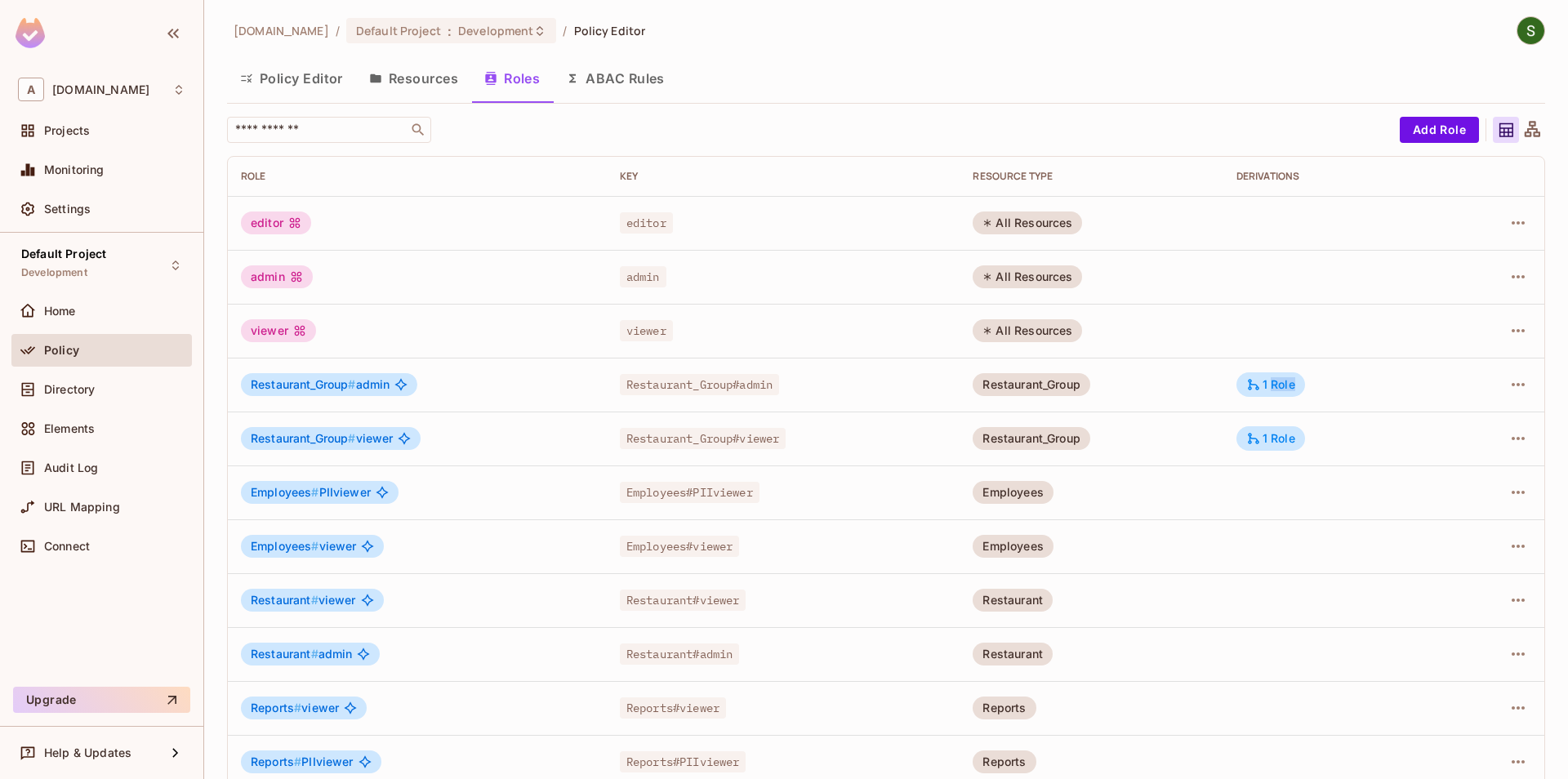
scroll to position [0, 0]
click at [1068, 516] on td "Employees" at bounding box center [1091, 494] width 263 height 54
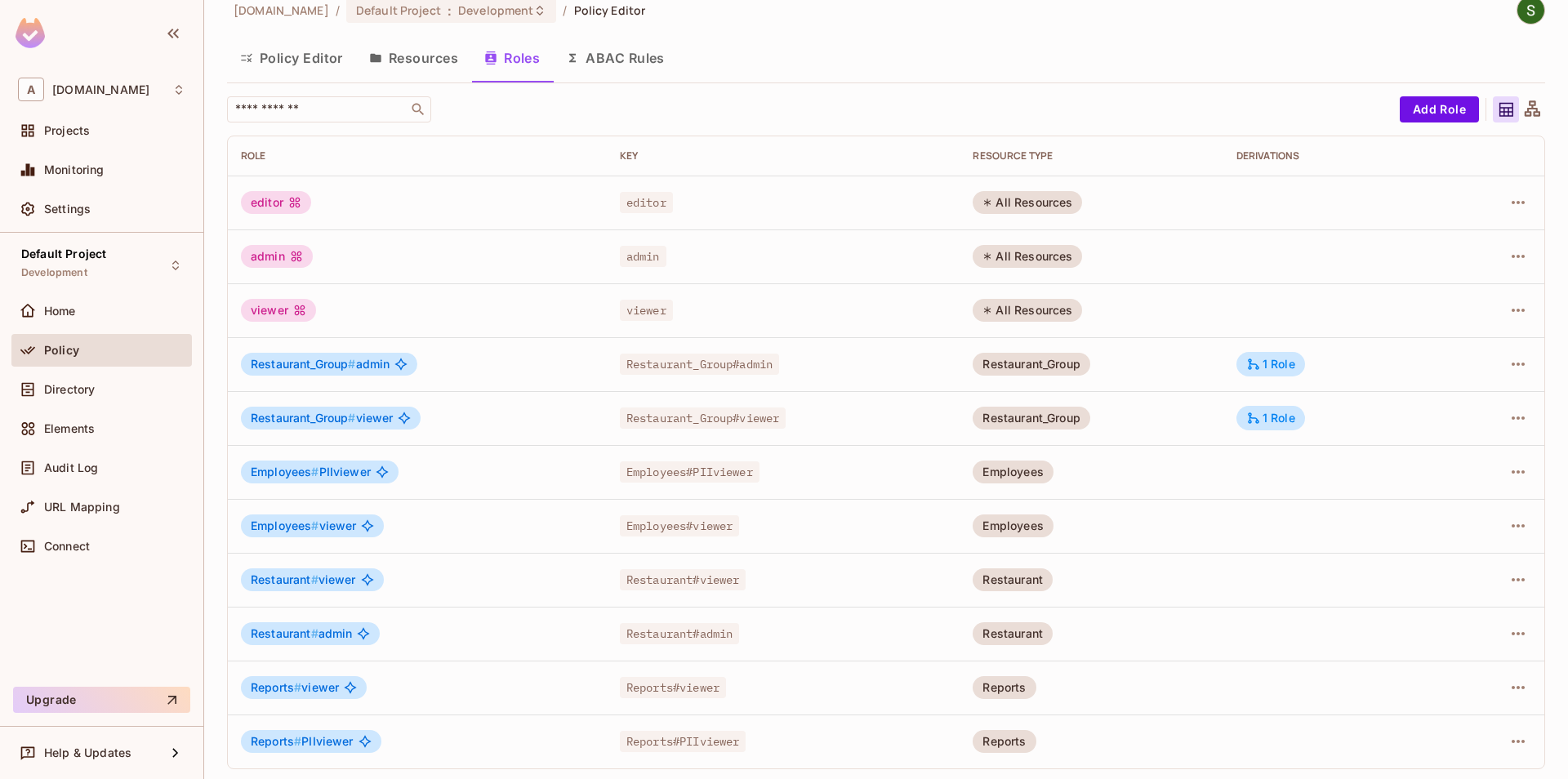
scroll to position [26, 0]
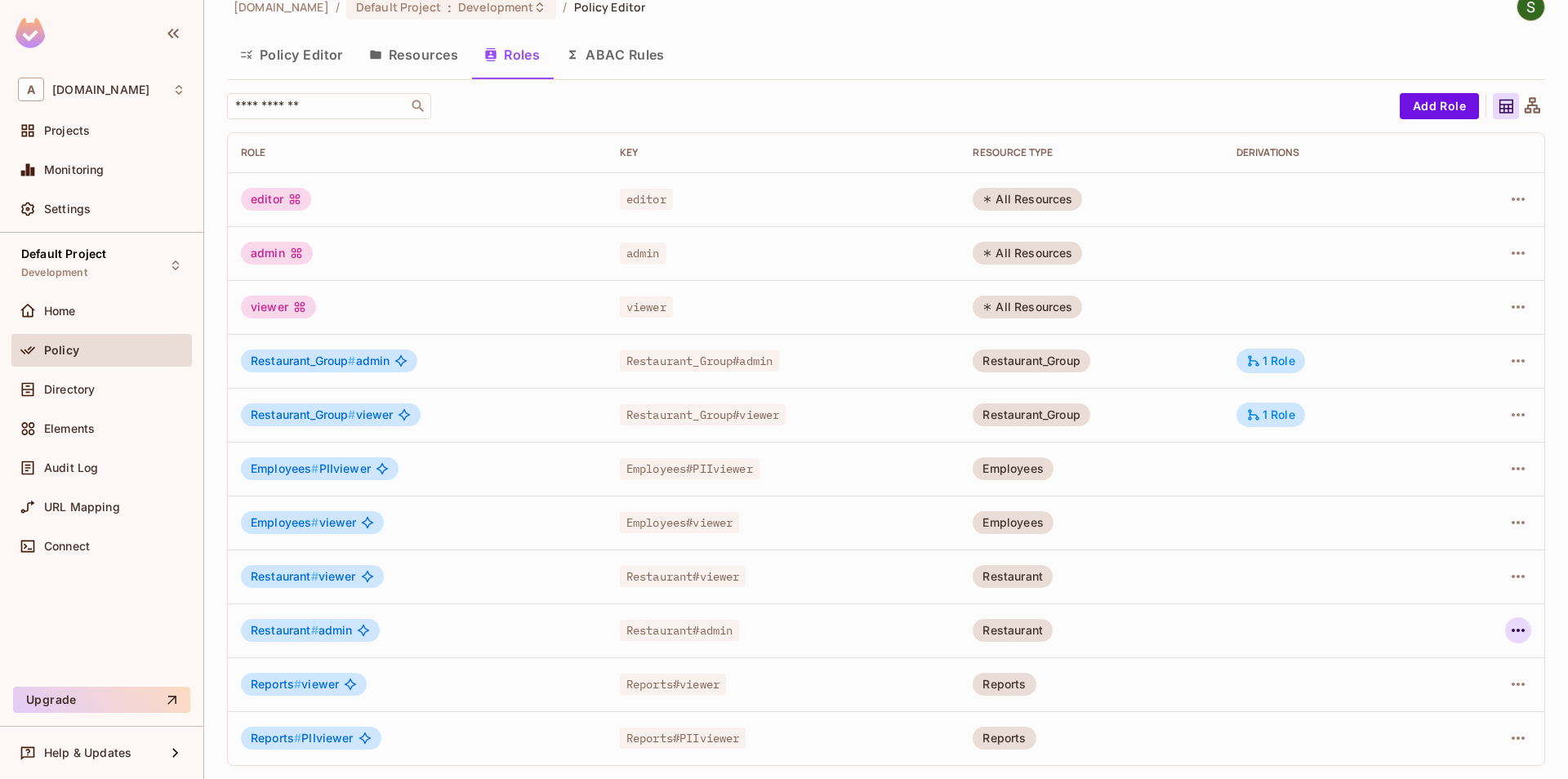
click at [1522, 630] on icon "button" at bounding box center [1519, 630] width 13 height 3
click at [1459, 679] on span "Edit Role" at bounding box center [1446, 668] width 59 height 27
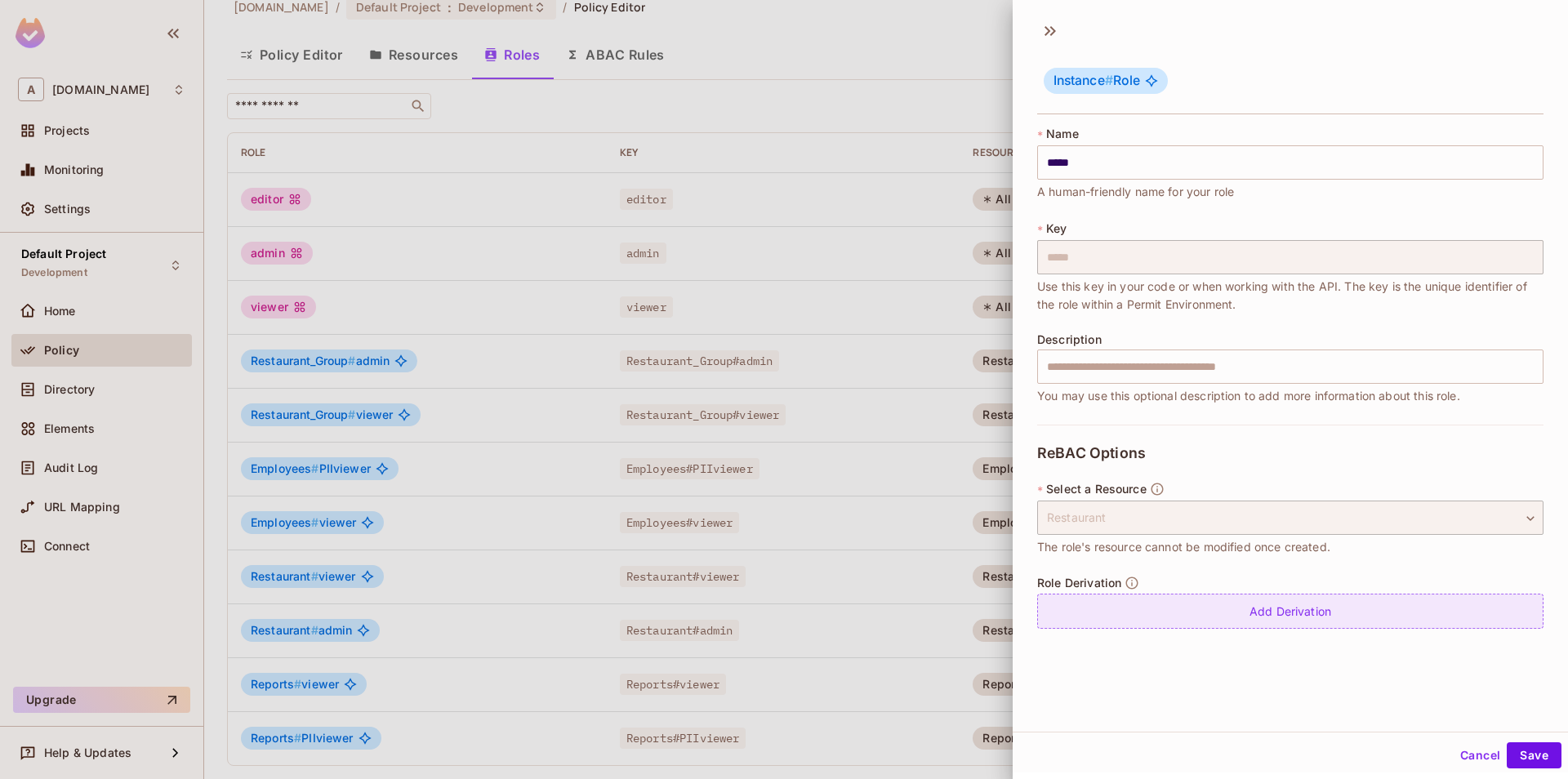
click at [1264, 611] on div "Add Derivation" at bounding box center [1290, 611] width 506 height 35
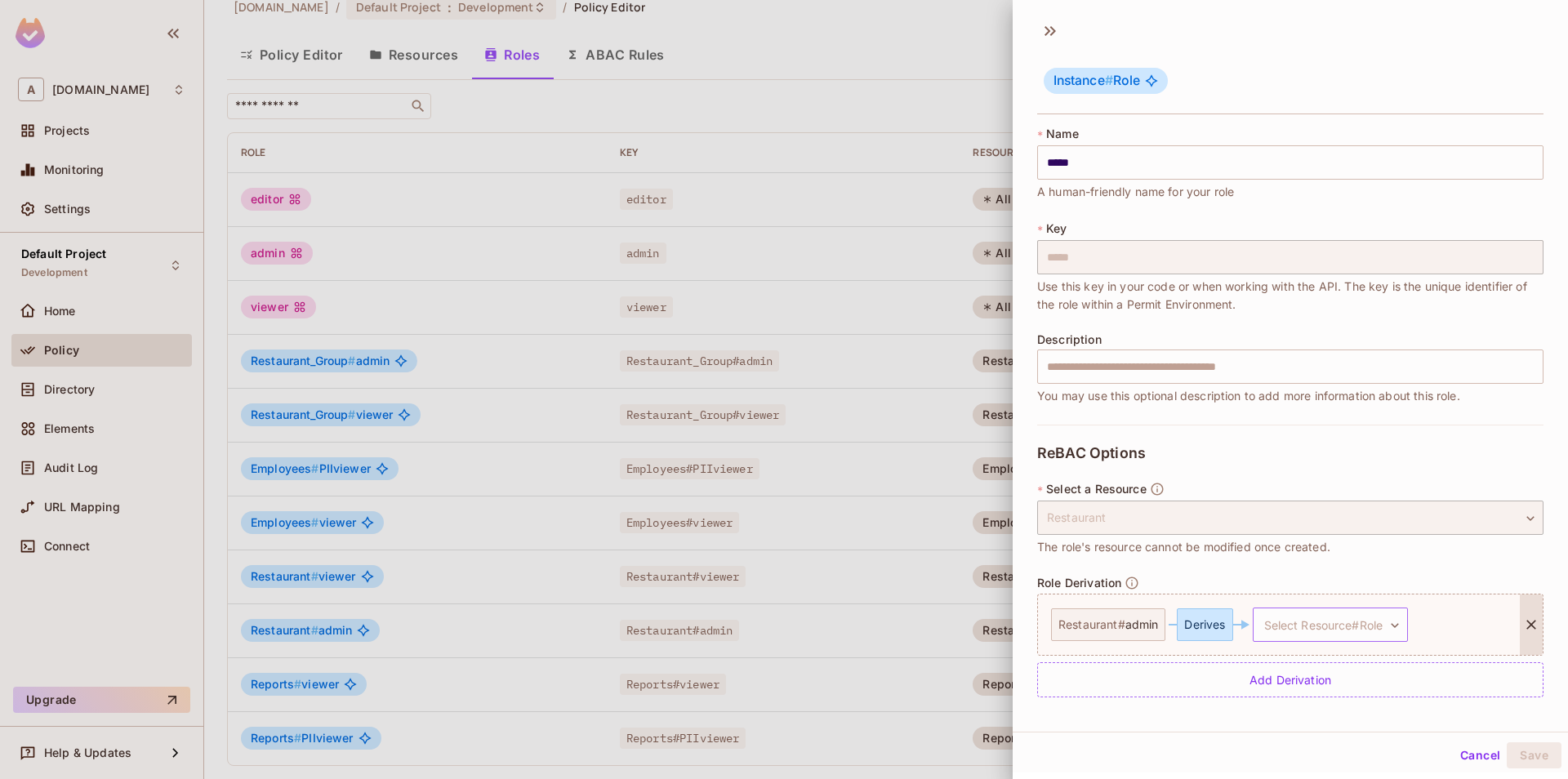
click at [1357, 623] on body "**********" at bounding box center [784, 390] width 1568 height 779
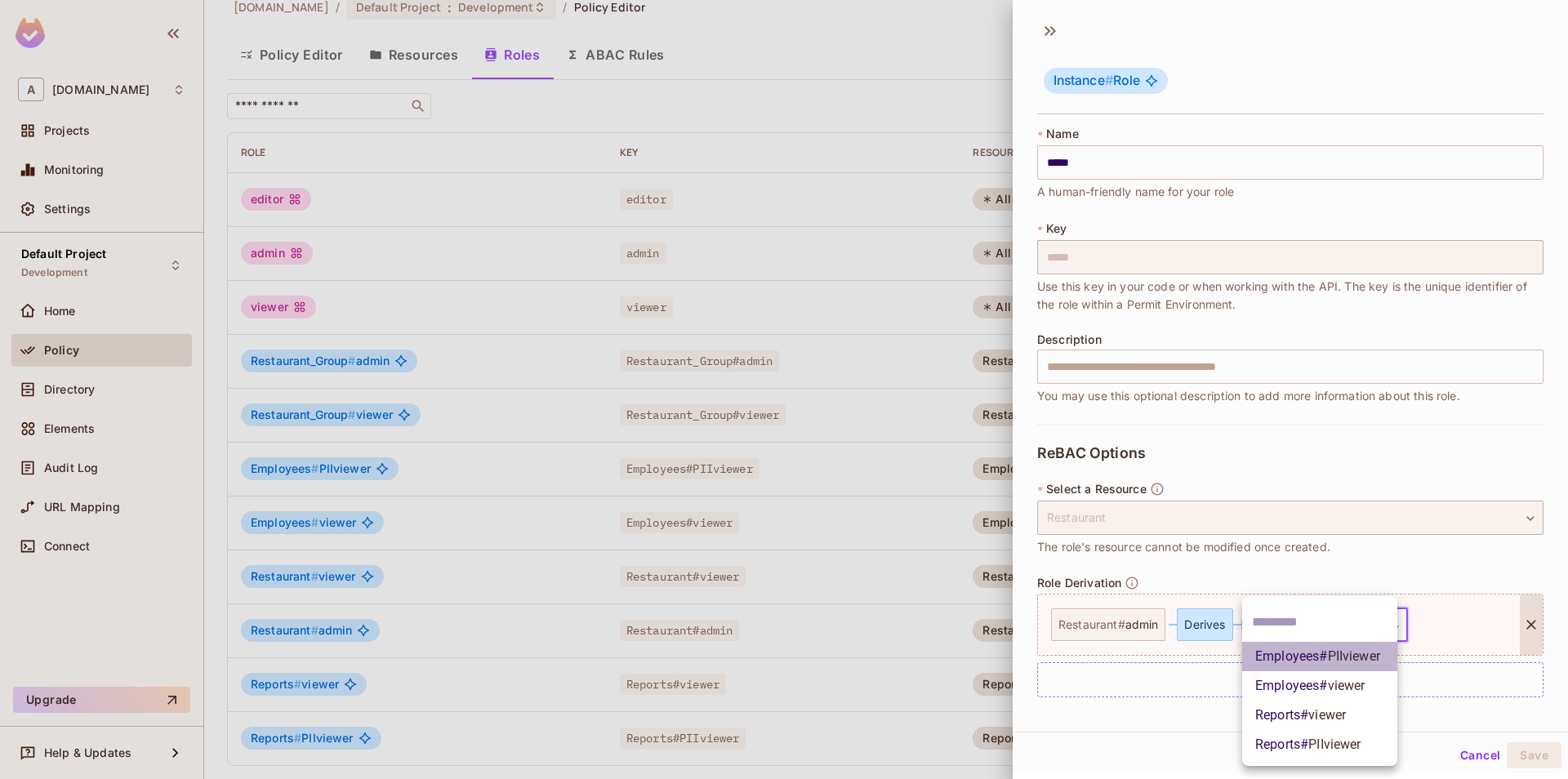
click at [1352, 648] on span "Employees # PIIviewer" at bounding box center [1318, 657] width 125 height 20
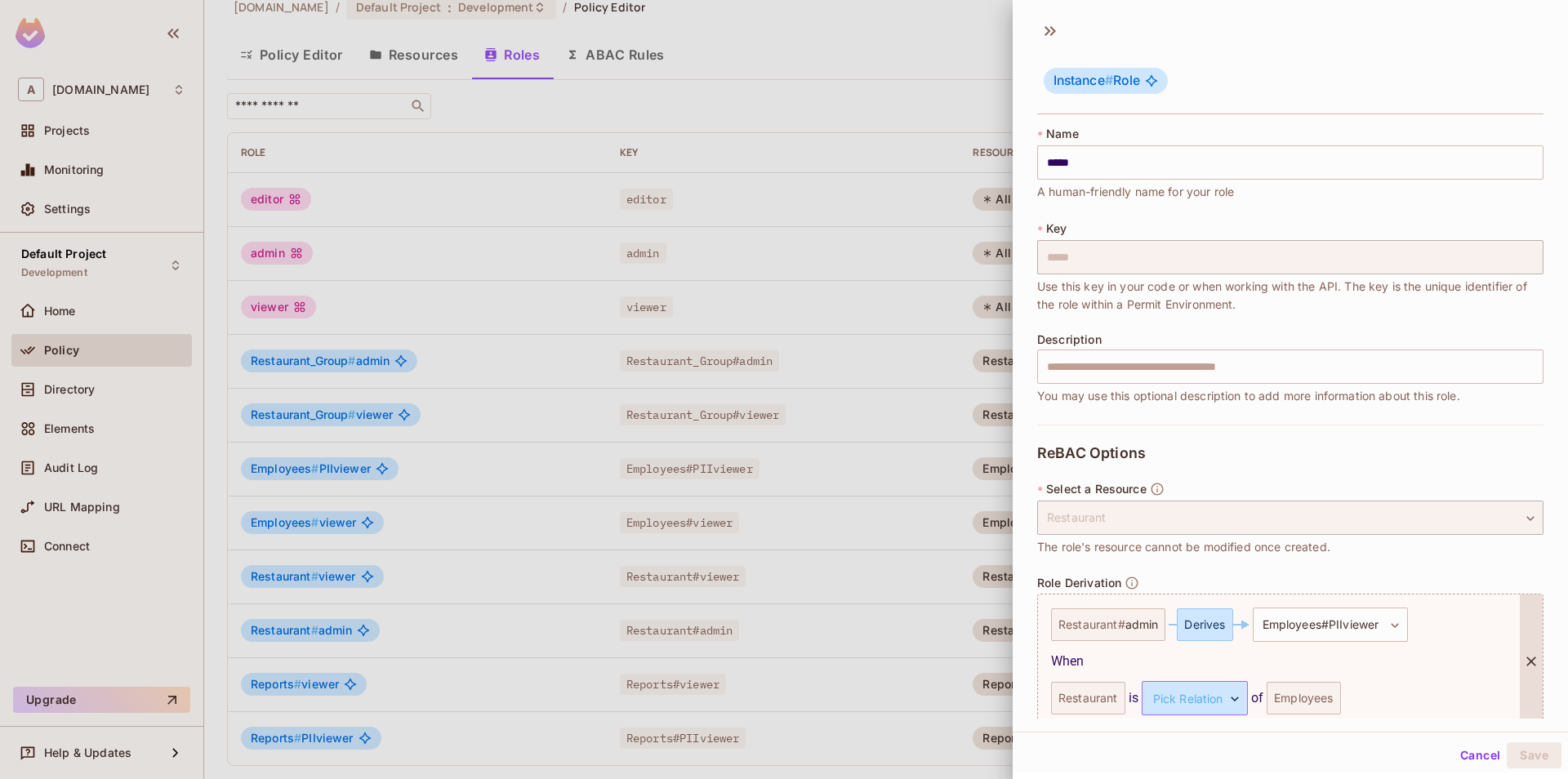
click at [1168, 697] on body "**********" at bounding box center [784, 390] width 1568 height 779
click at [1173, 747] on li "parent" at bounding box center [1181, 745] width 151 height 29
click at [1094, 696] on div "Restaurant" at bounding box center [1088, 698] width 74 height 32
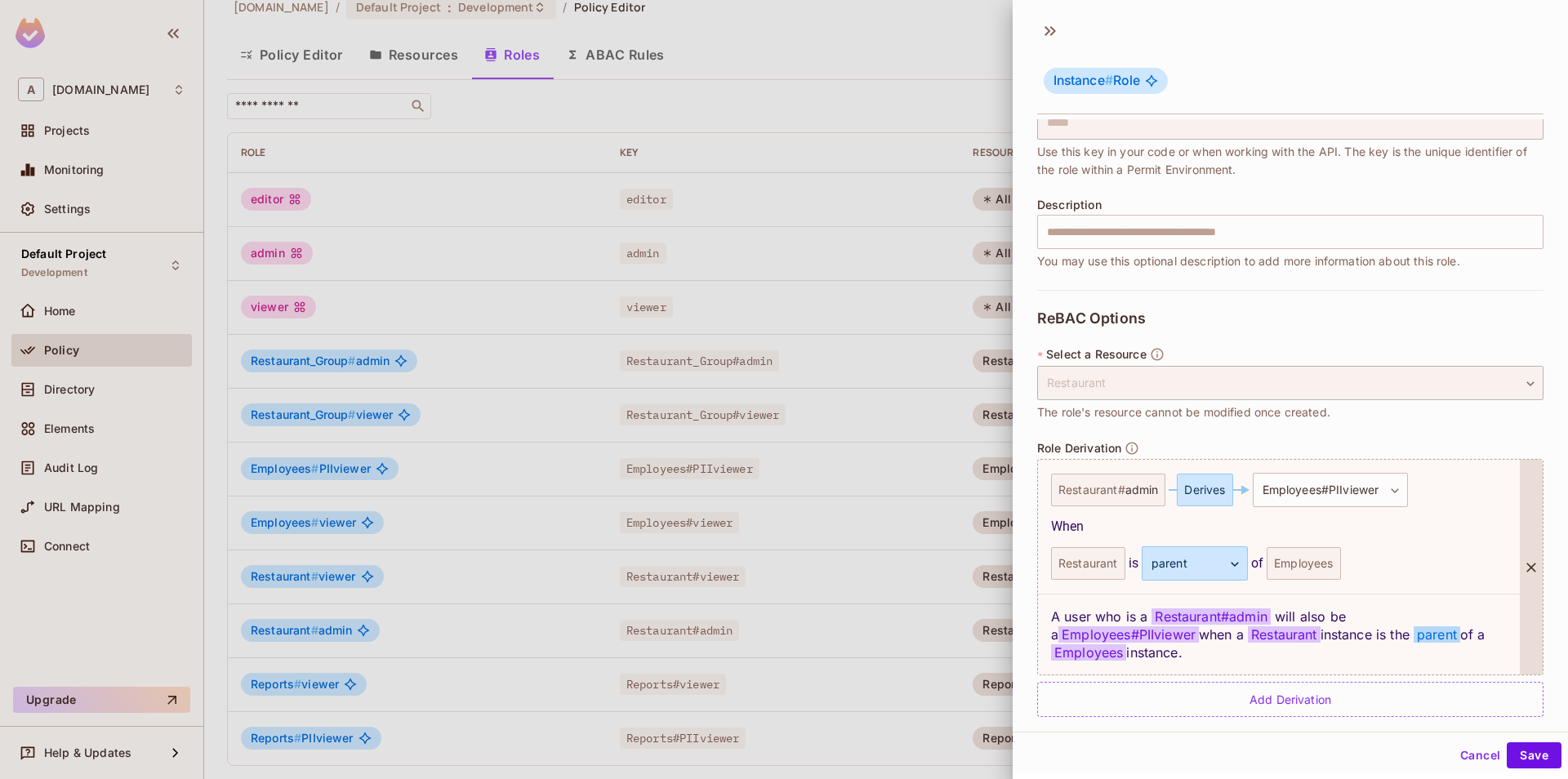
scroll to position [3, 0]
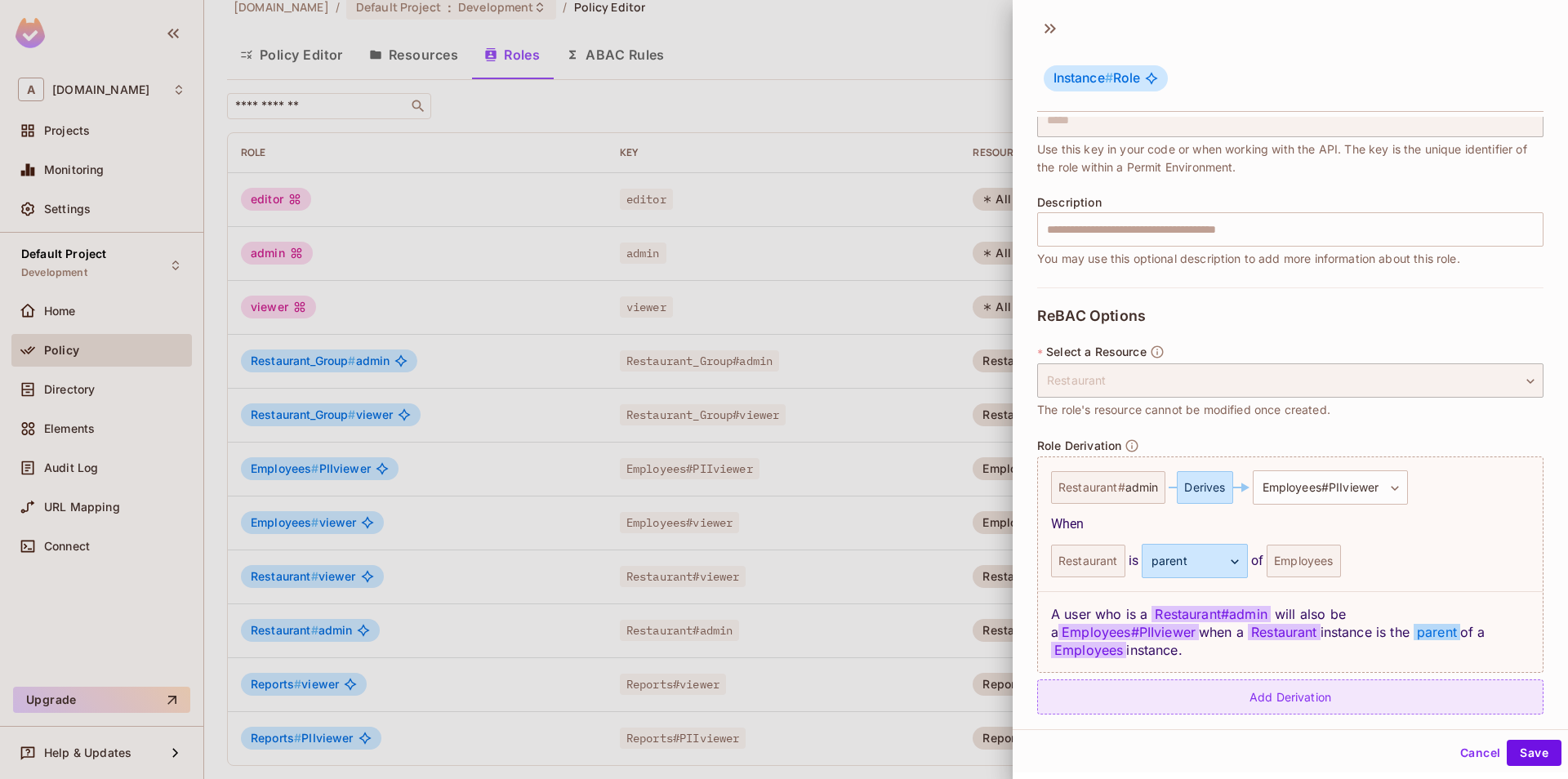
click at [1253, 679] on div "Add Derivation" at bounding box center [1290, 697] width 506 height 35
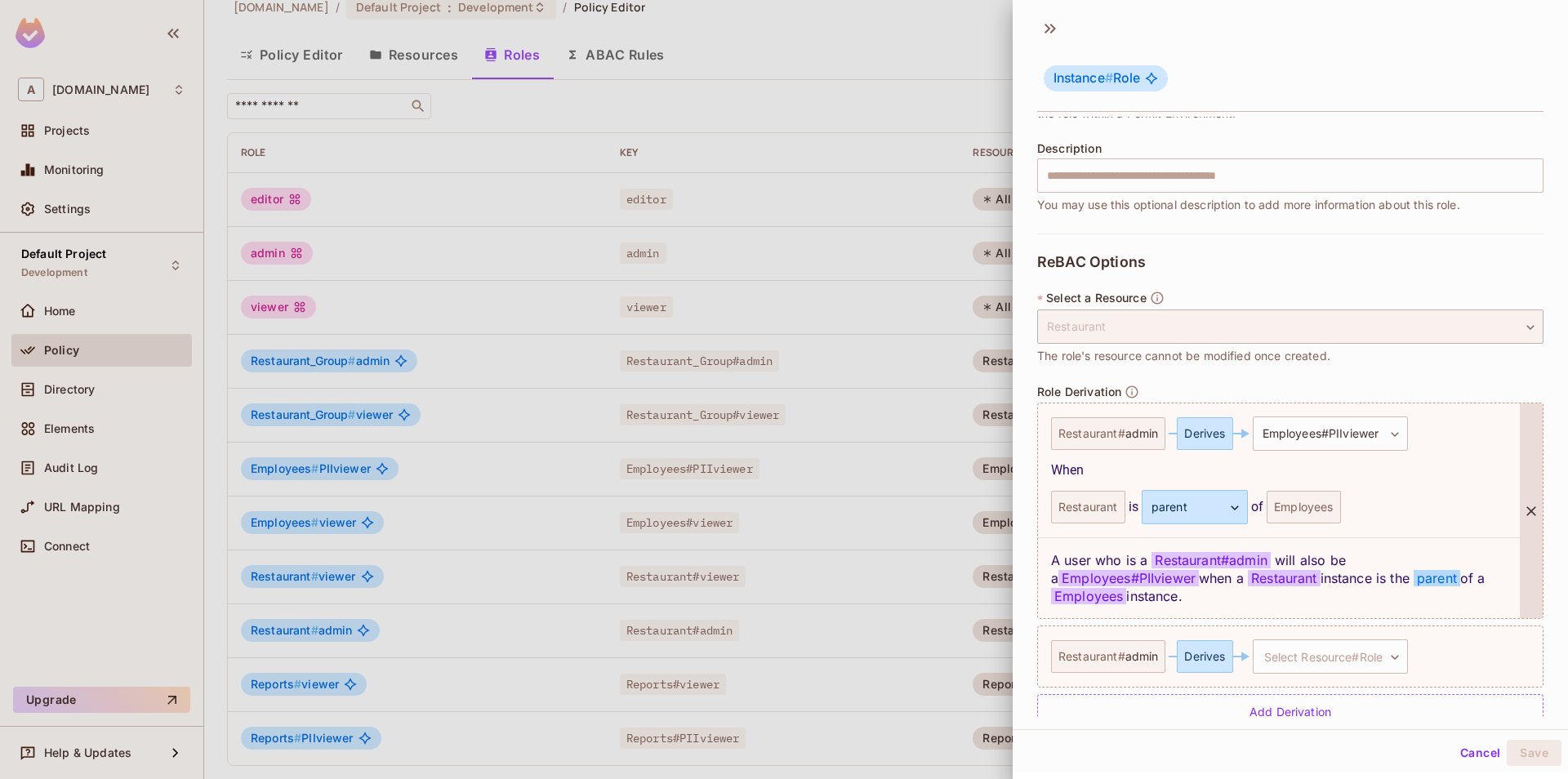
scroll to position [204, 0]
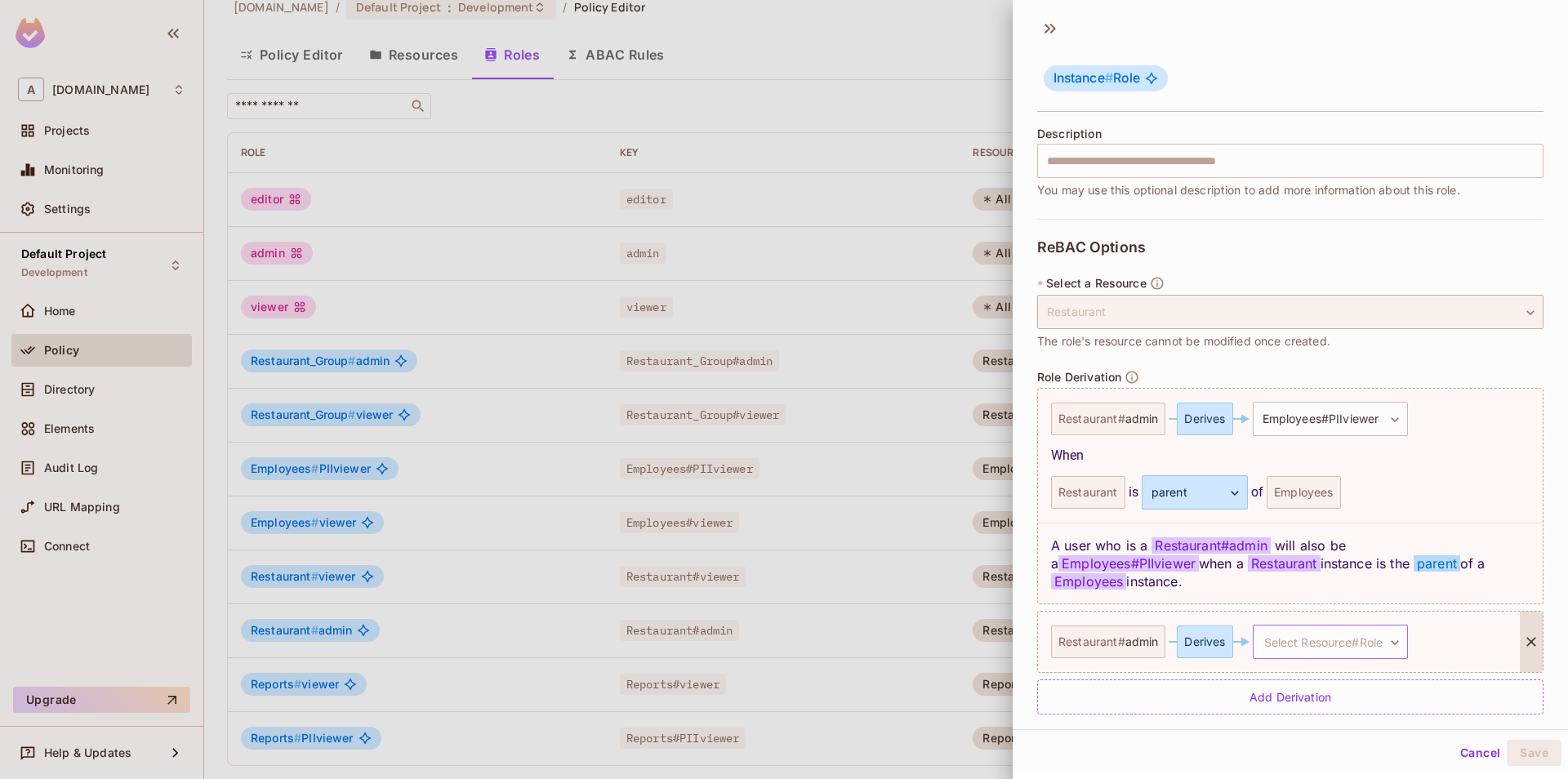
click at [1336, 636] on body "**********" at bounding box center [784, 390] width 1568 height 779
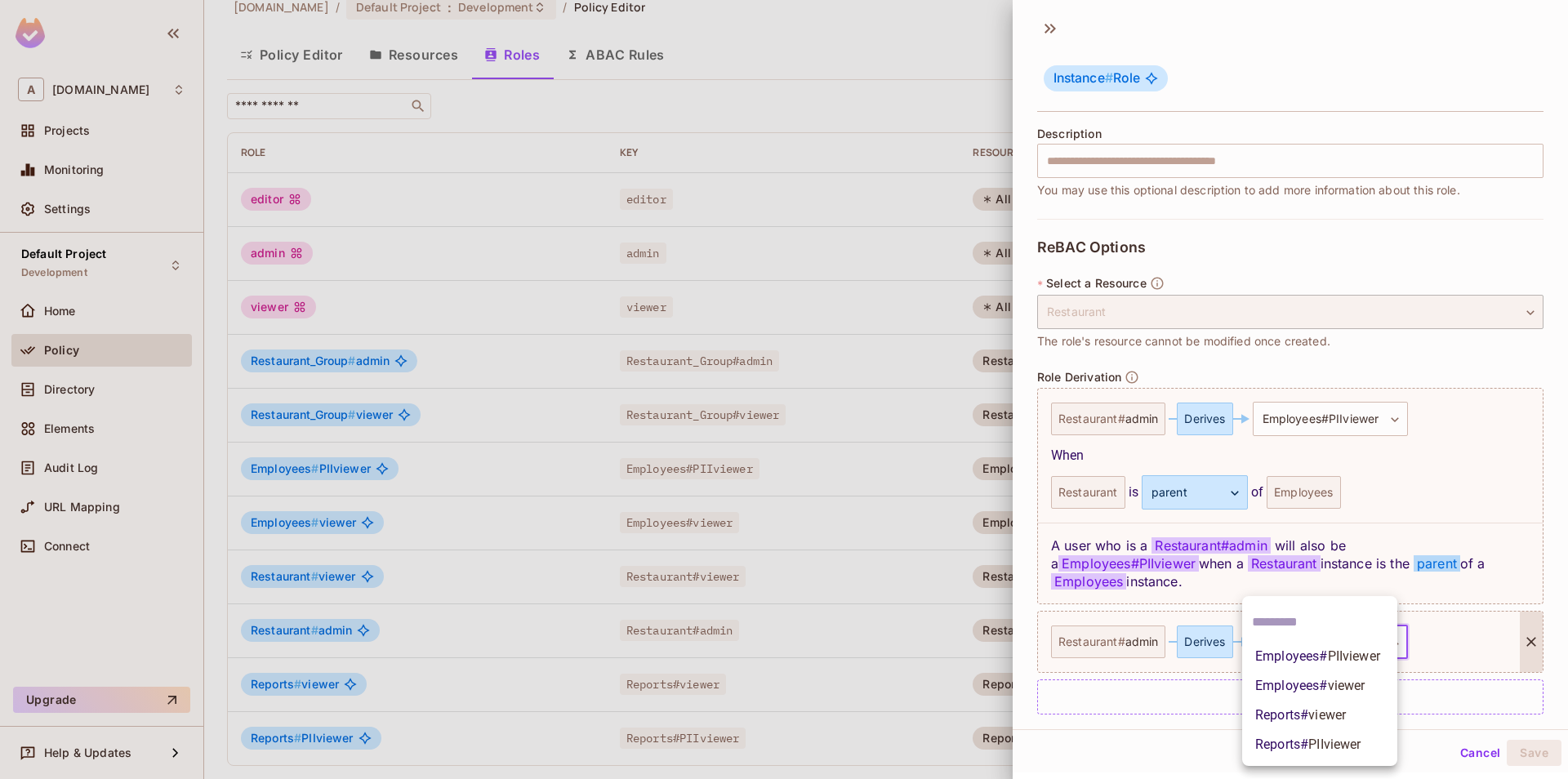
click at [1315, 740] on span "PIIviewer" at bounding box center [1334, 745] width 52 height 15
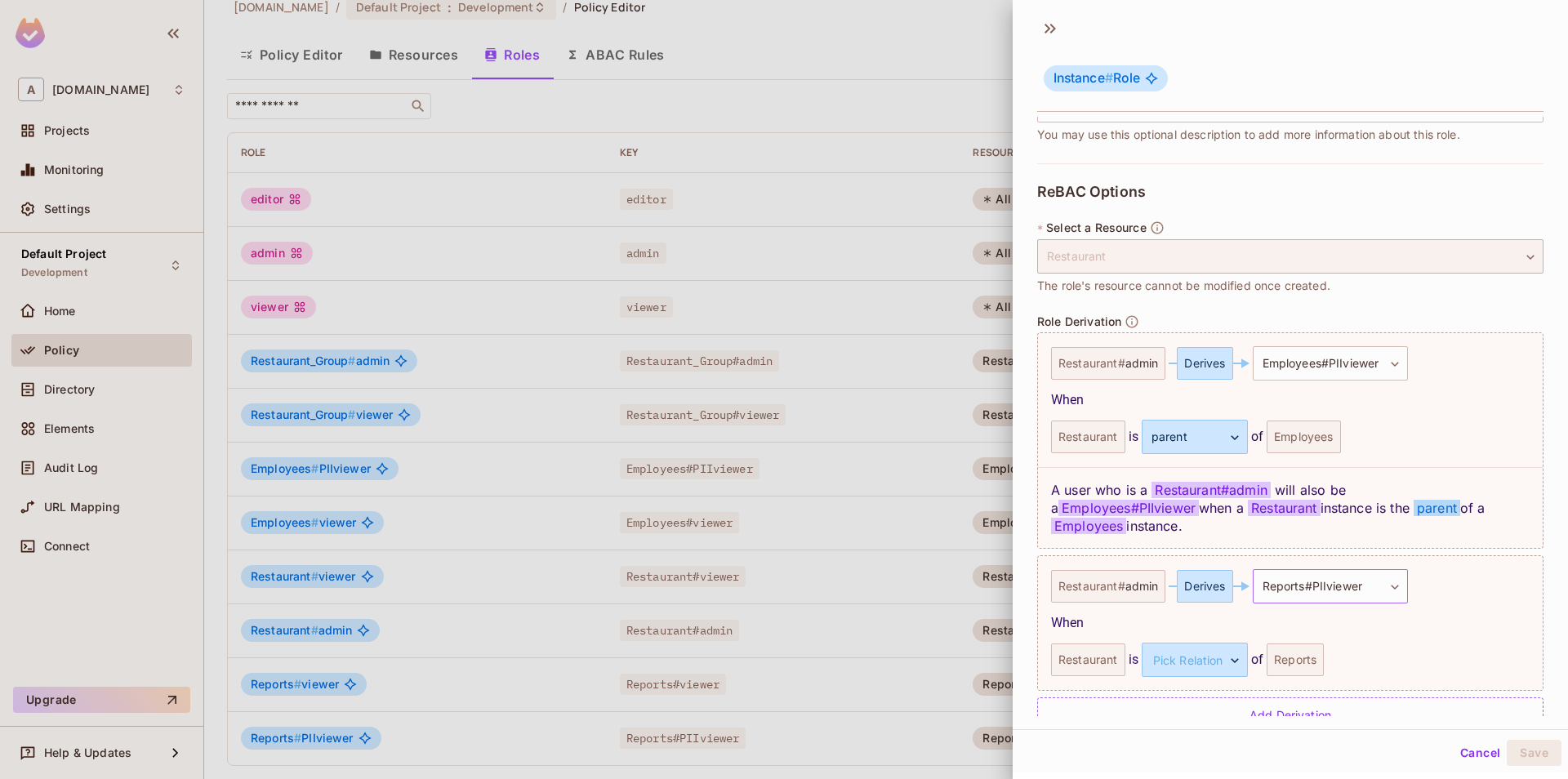
scroll to position [277, 0]
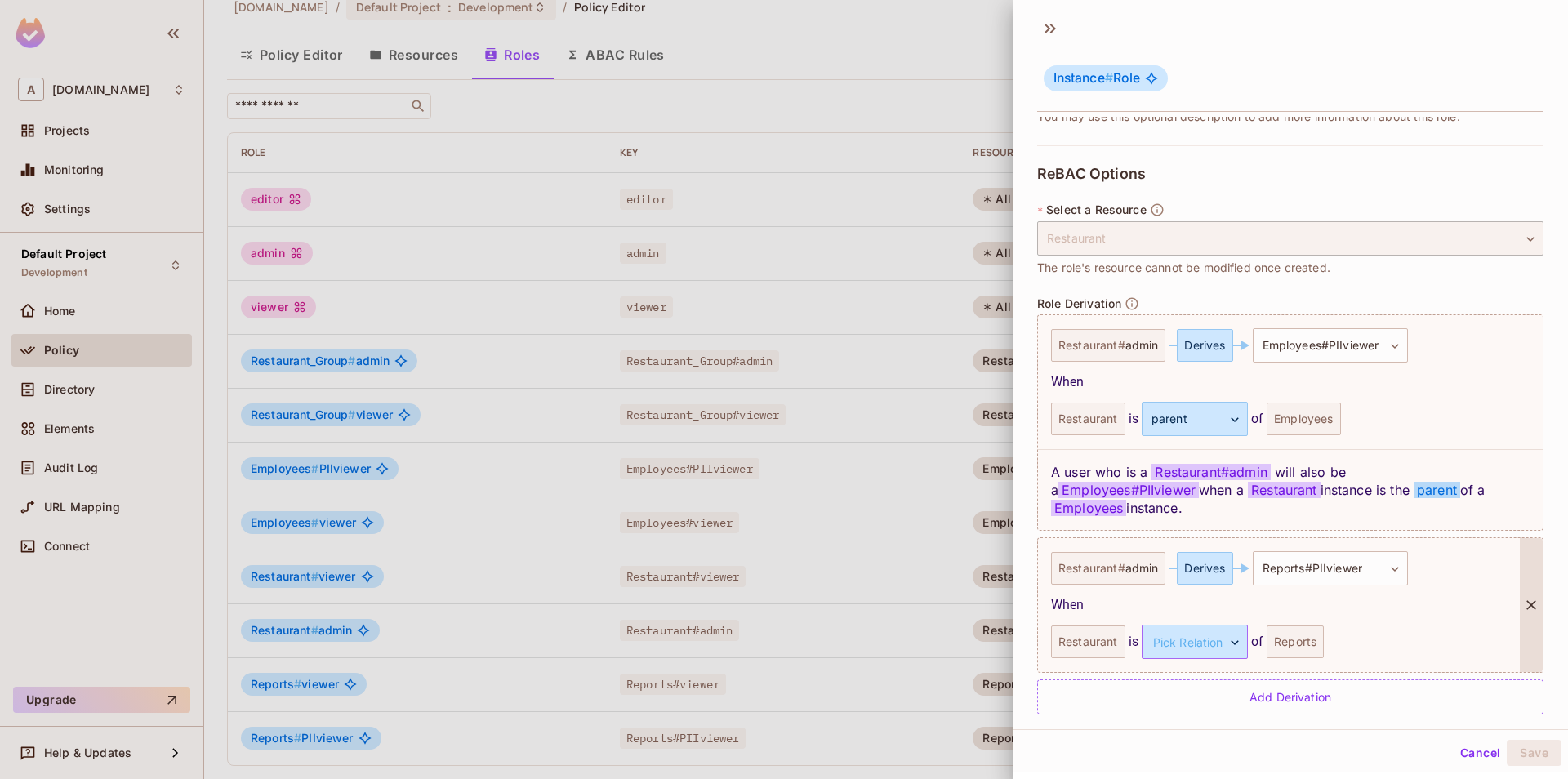
click at [1202, 635] on body "**********" at bounding box center [784, 390] width 1568 height 779
click at [1198, 705] on li "parent" at bounding box center [1181, 701] width 151 height 29
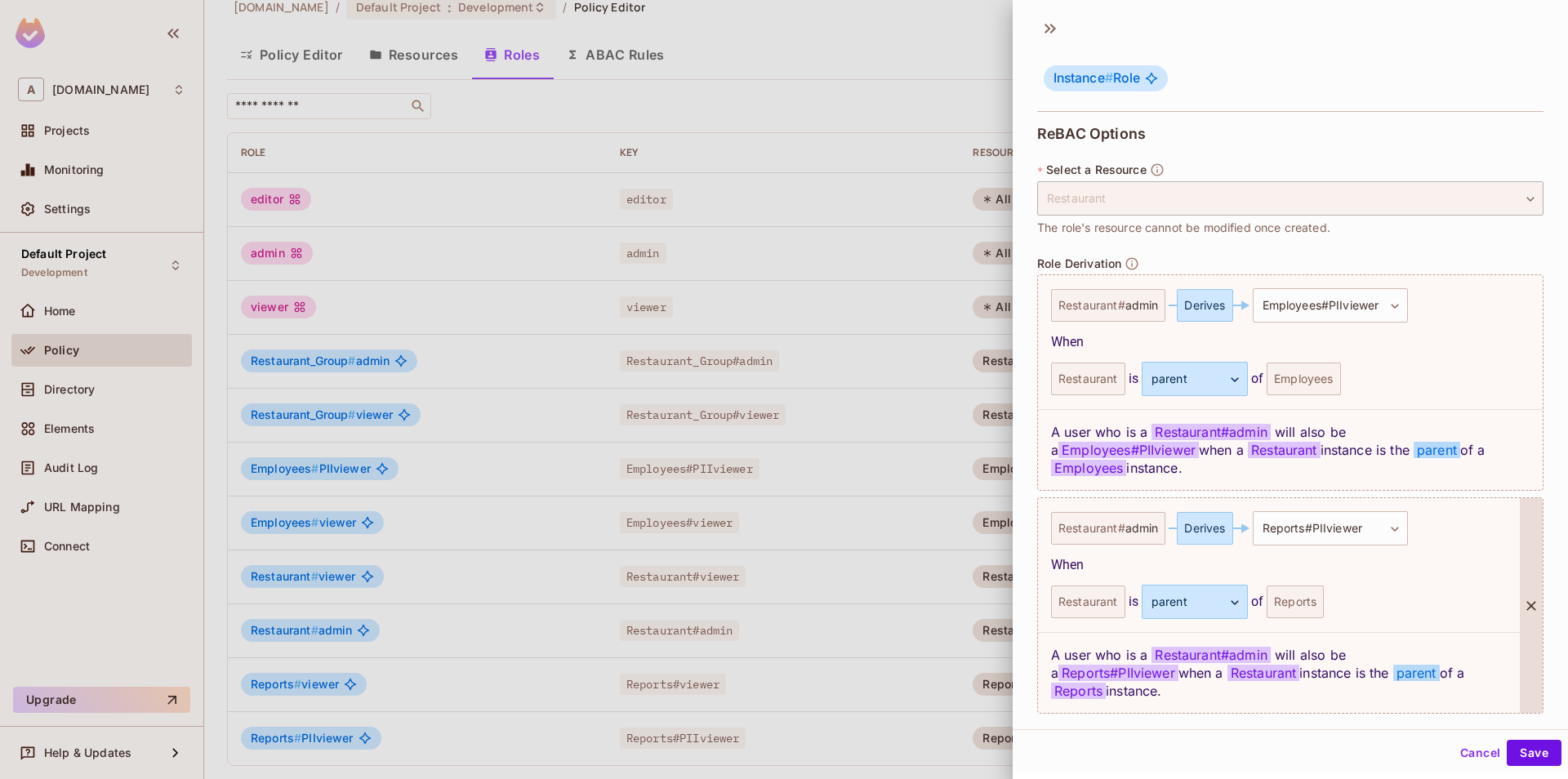
scroll to position [340, 0]
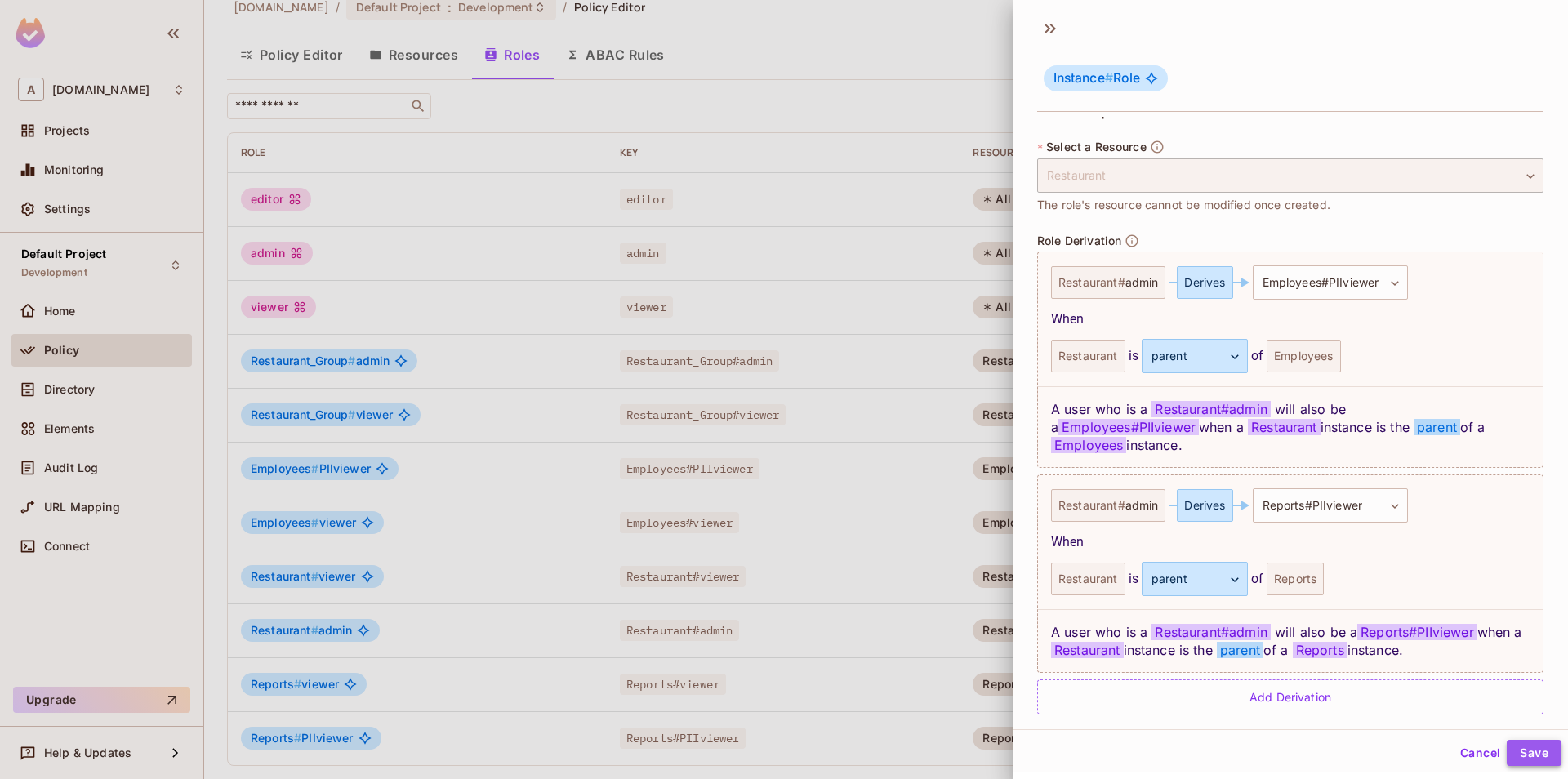
click at [1525, 747] on button "Save" at bounding box center [1534, 753] width 55 height 27
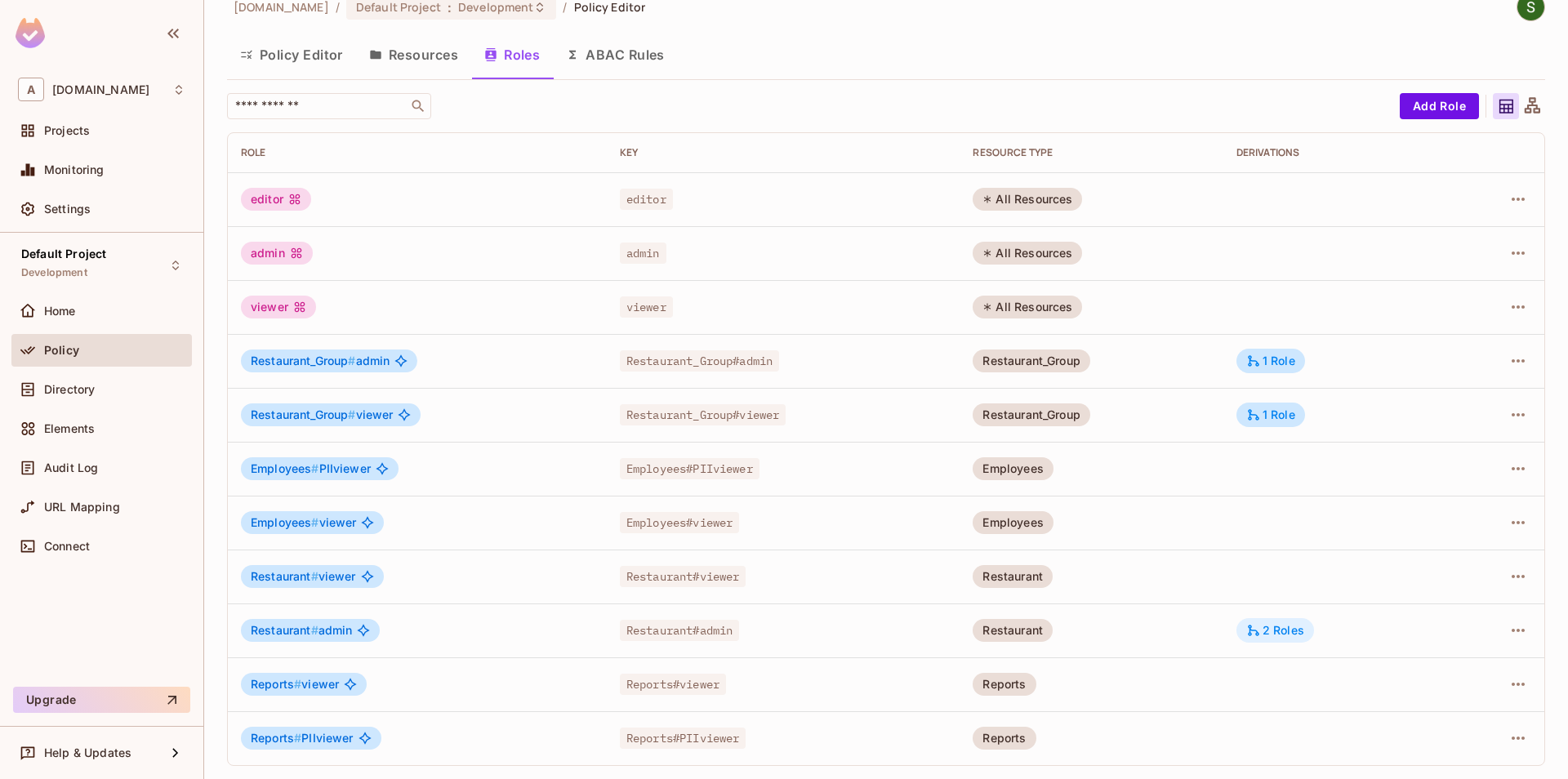
click at [1273, 631] on div "2 Roles" at bounding box center [1274, 631] width 58 height 15
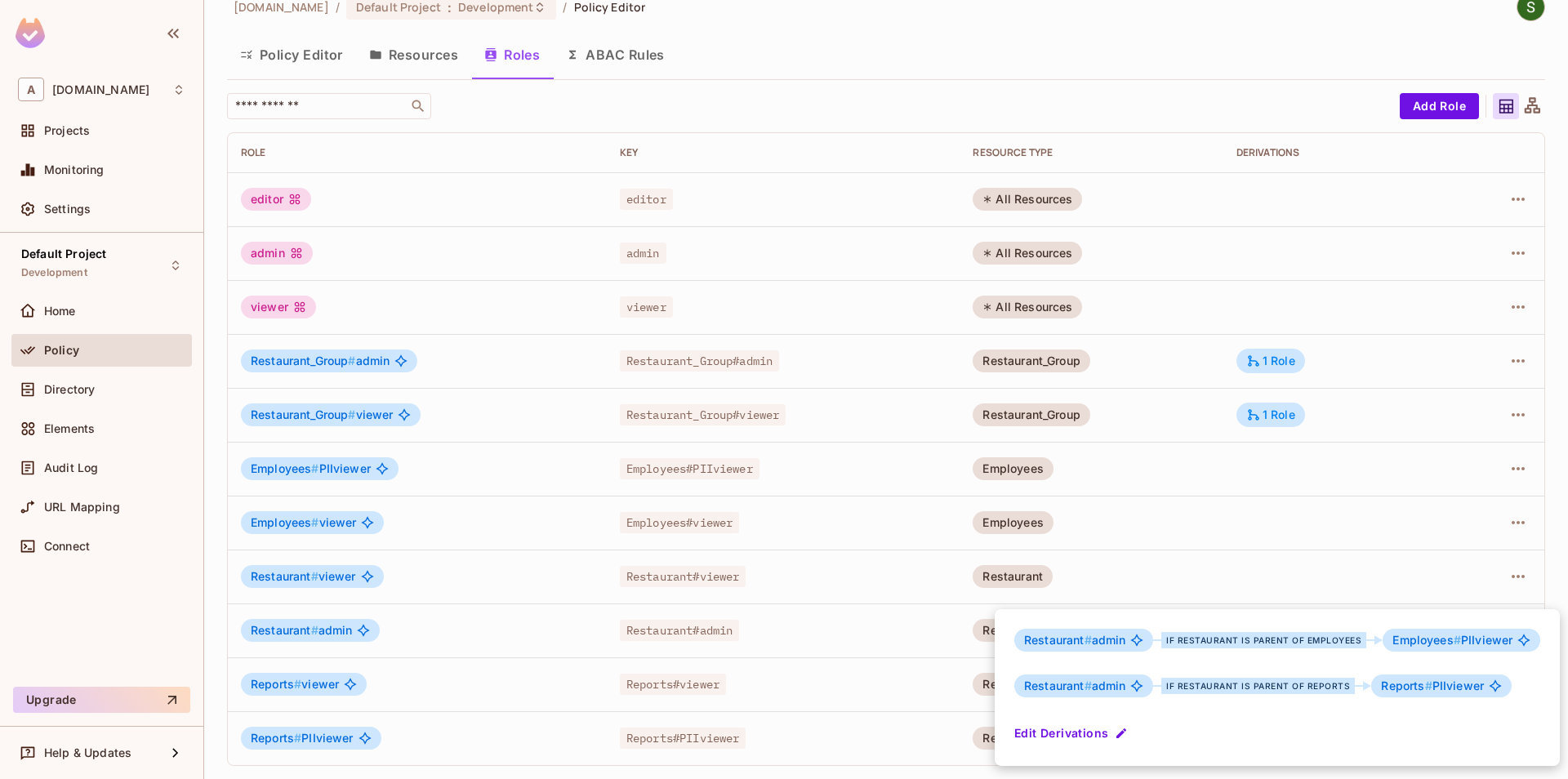
click at [1156, 528] on div at bounding box center [784, 390] width 1568 height 779
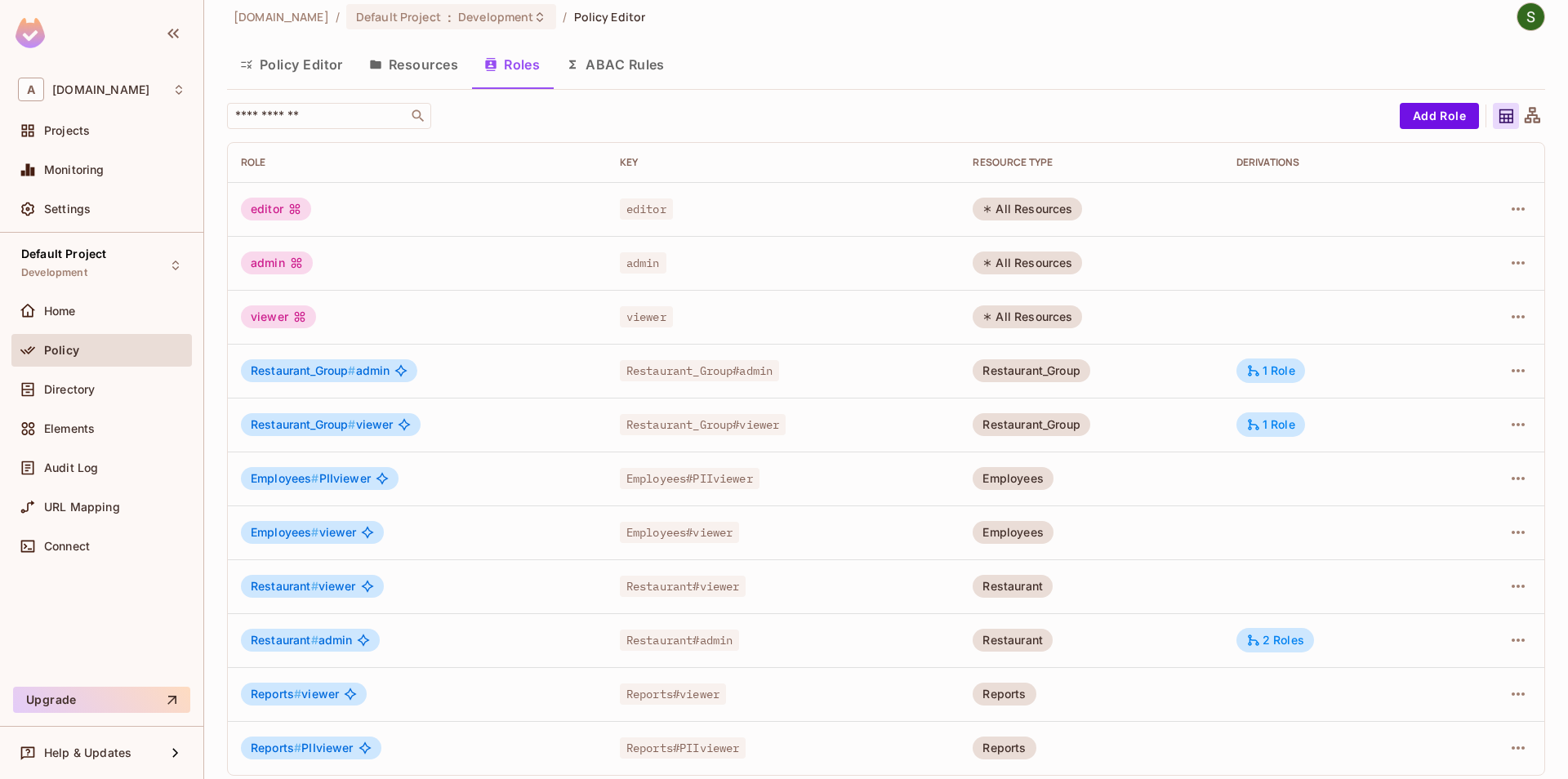
scroll to position [26, 0]
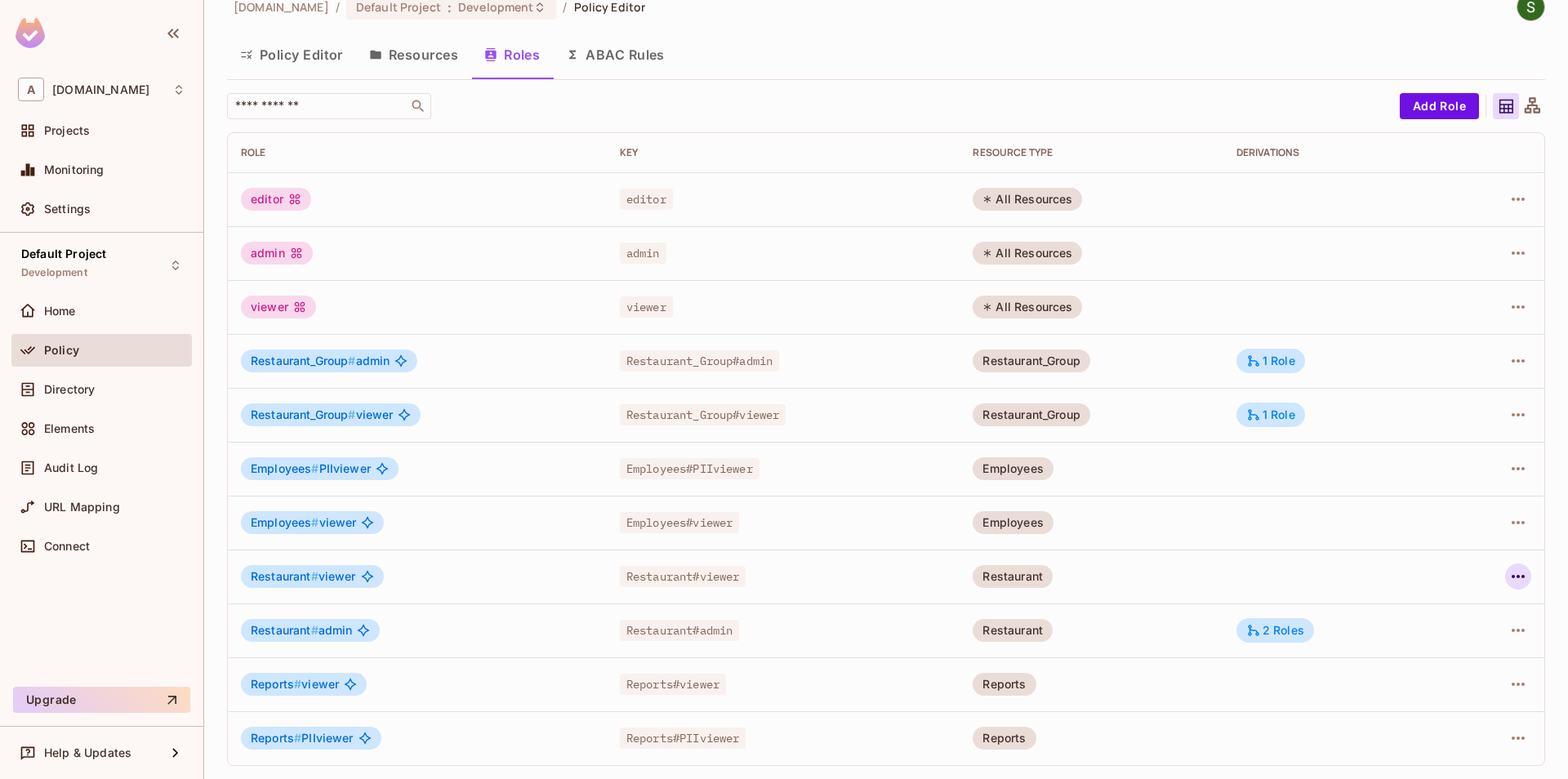
click at [1515, 571] on icon "button" at bounding box center [1518, 576] width 20 height 20
click at [1466, 620] on div "Edit Role" at bounding box center [1446, 614] width 49 height 16
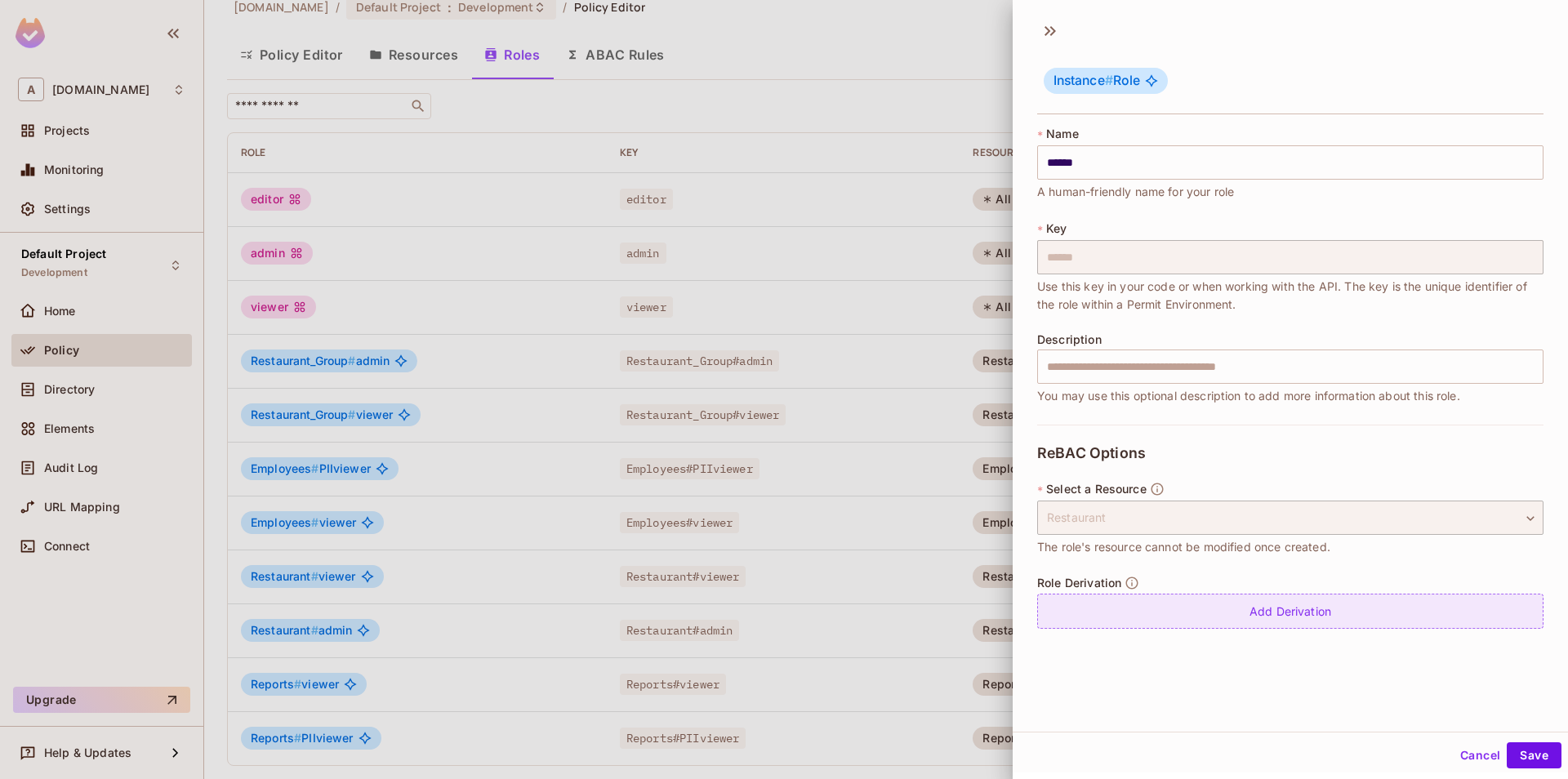
click at [1270, 619] on div "Add Derivation" at bounding box center [1290, 611] width 506 height 35
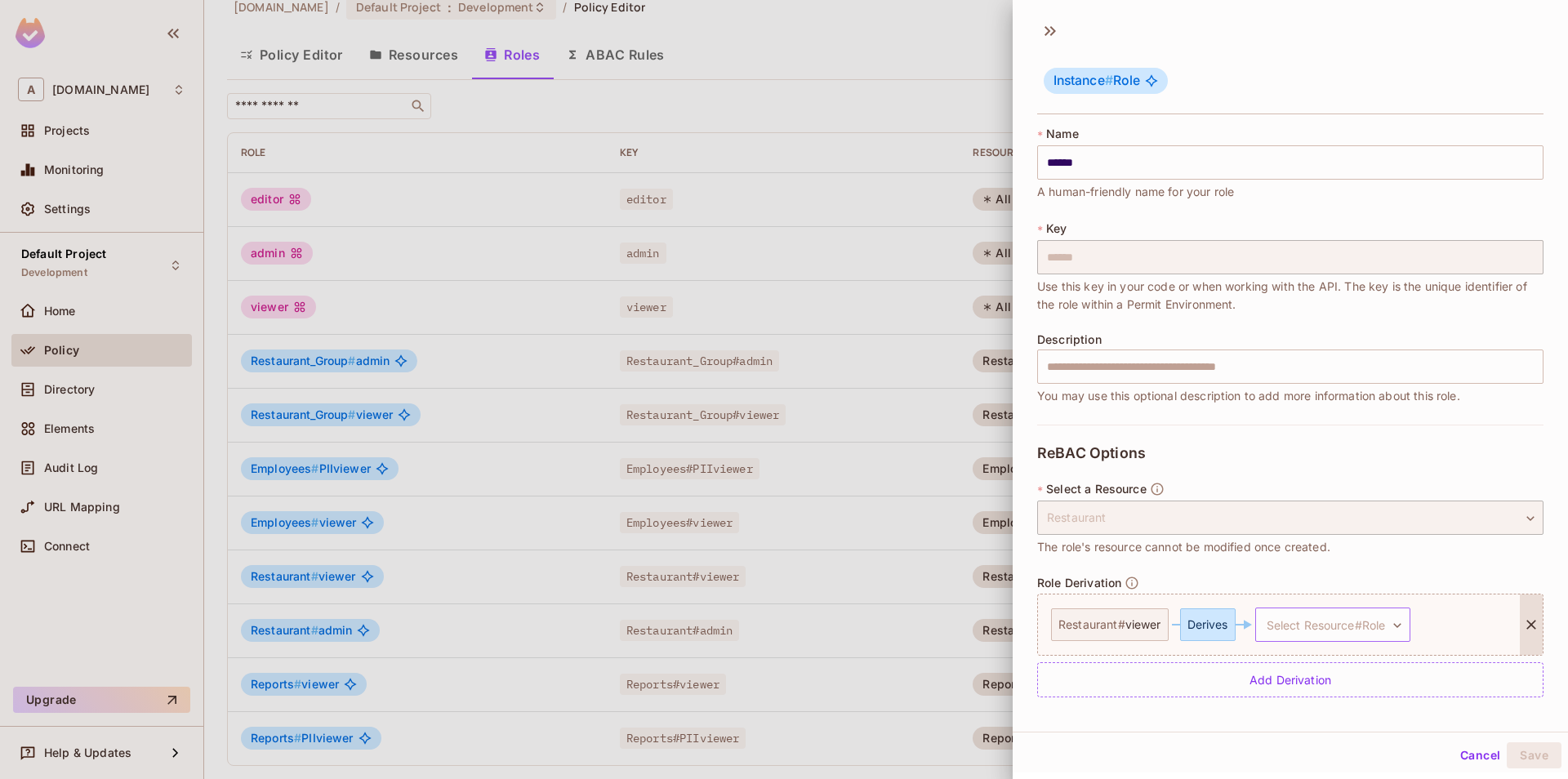
click at [1301, 642] on body "A [DOMAIN_NAME] Projects Monitoring Settings Default Project Development Home P…" at bounding box center [784, 390] width 1568 height 779
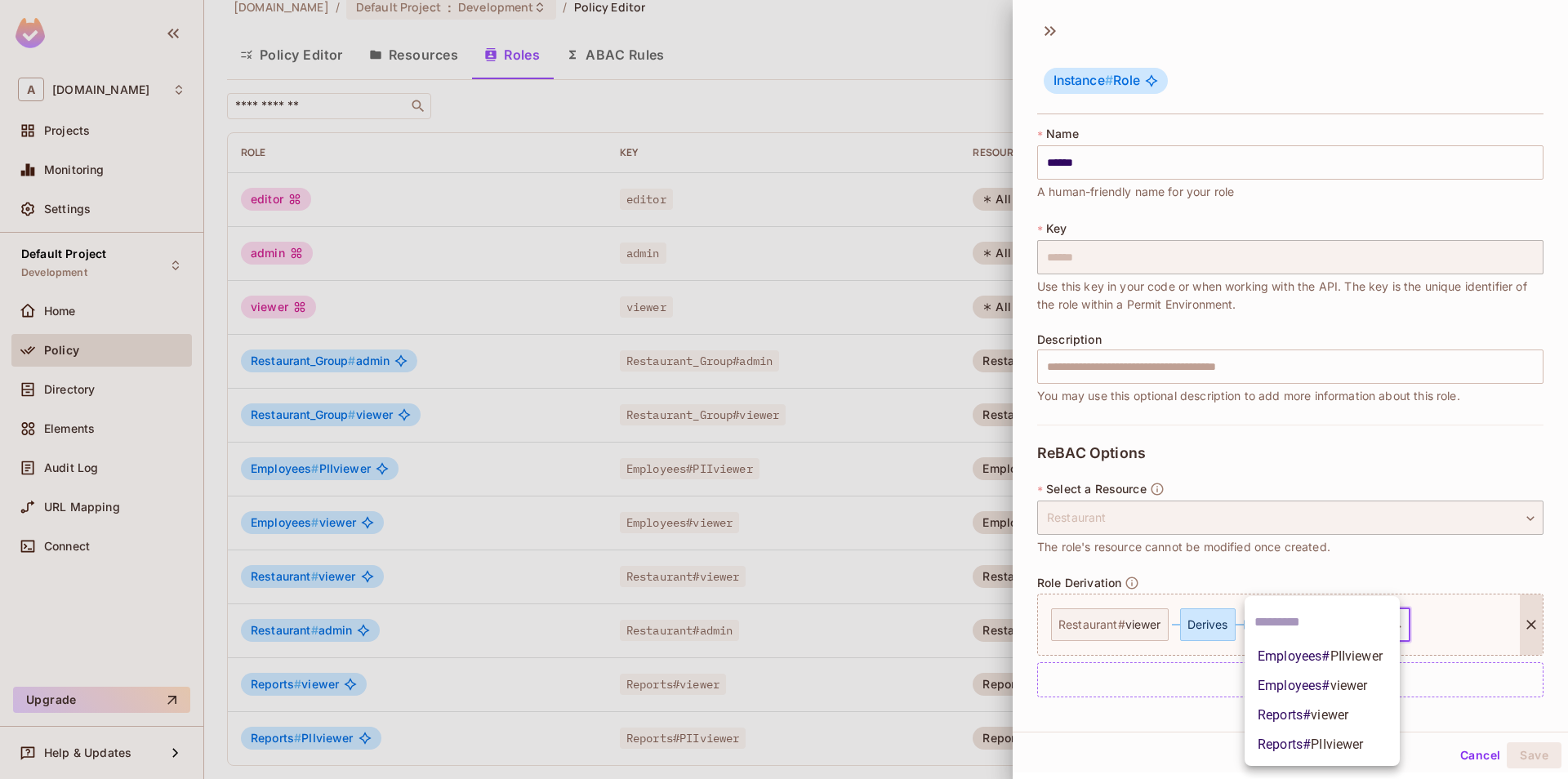
click at [1301, 708] on span "Reports # viewer" at bounding box center [1303, 716] width 91 height 20
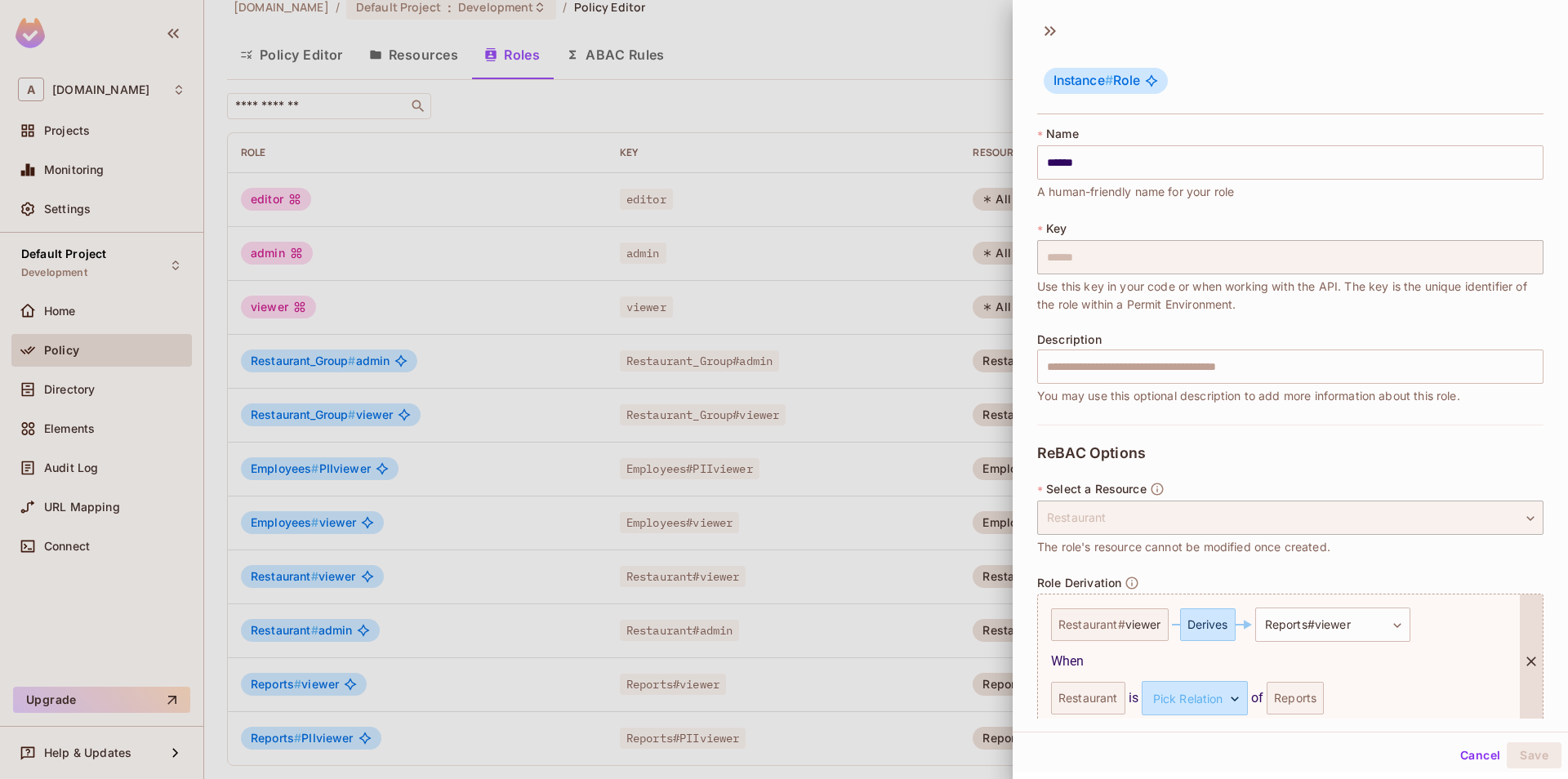
scroll to position [72, 0]
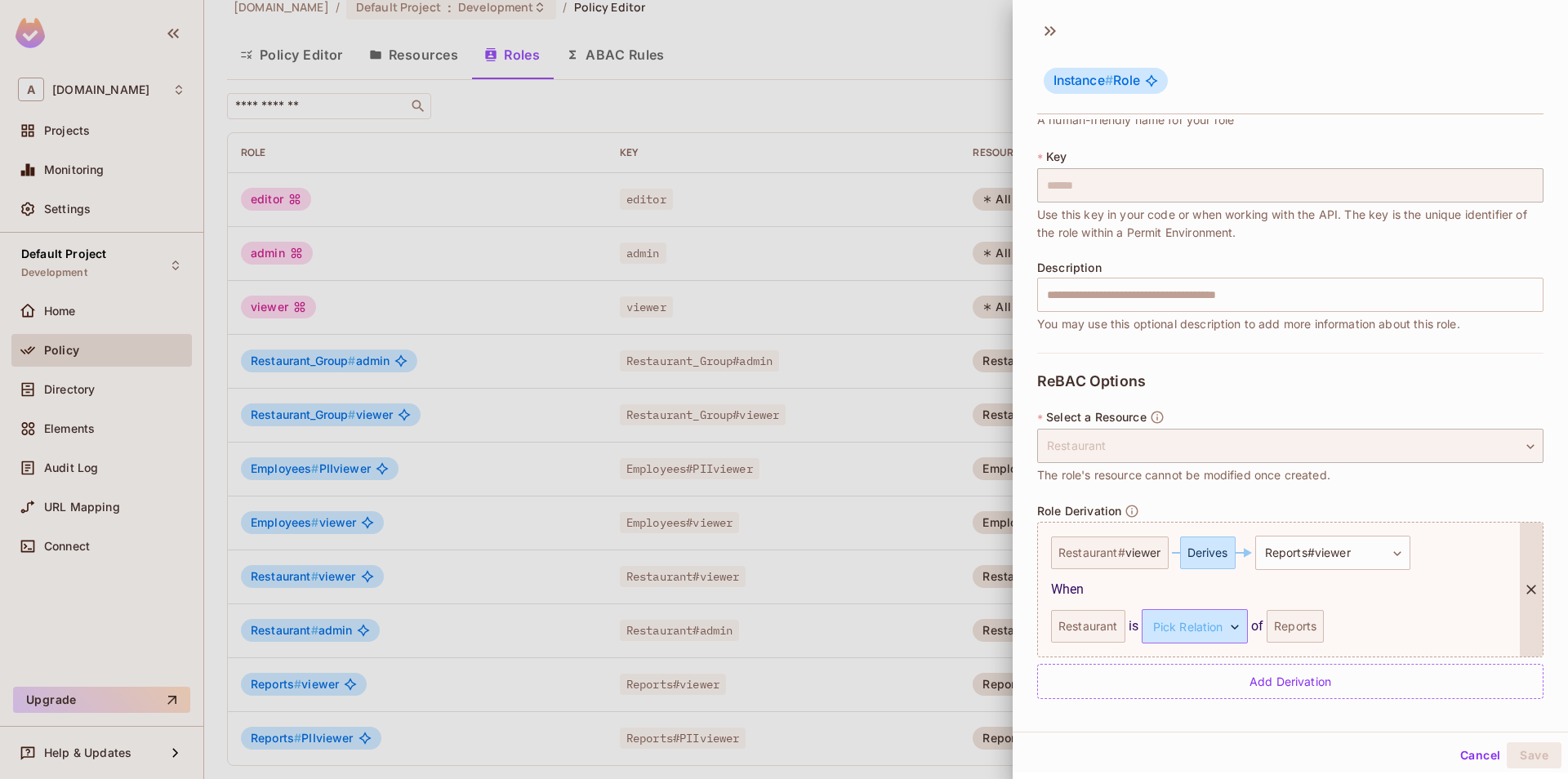
click at [1220, 617] on body "A [DOMAIN_NAME] Projects Monitoring Settings Default Project Development Home P…" at bounding box center [784, 390] width 1568 height 779
click at [1185, 707] on li "parent" at bounding box center [1181, 704] width 151 height 29
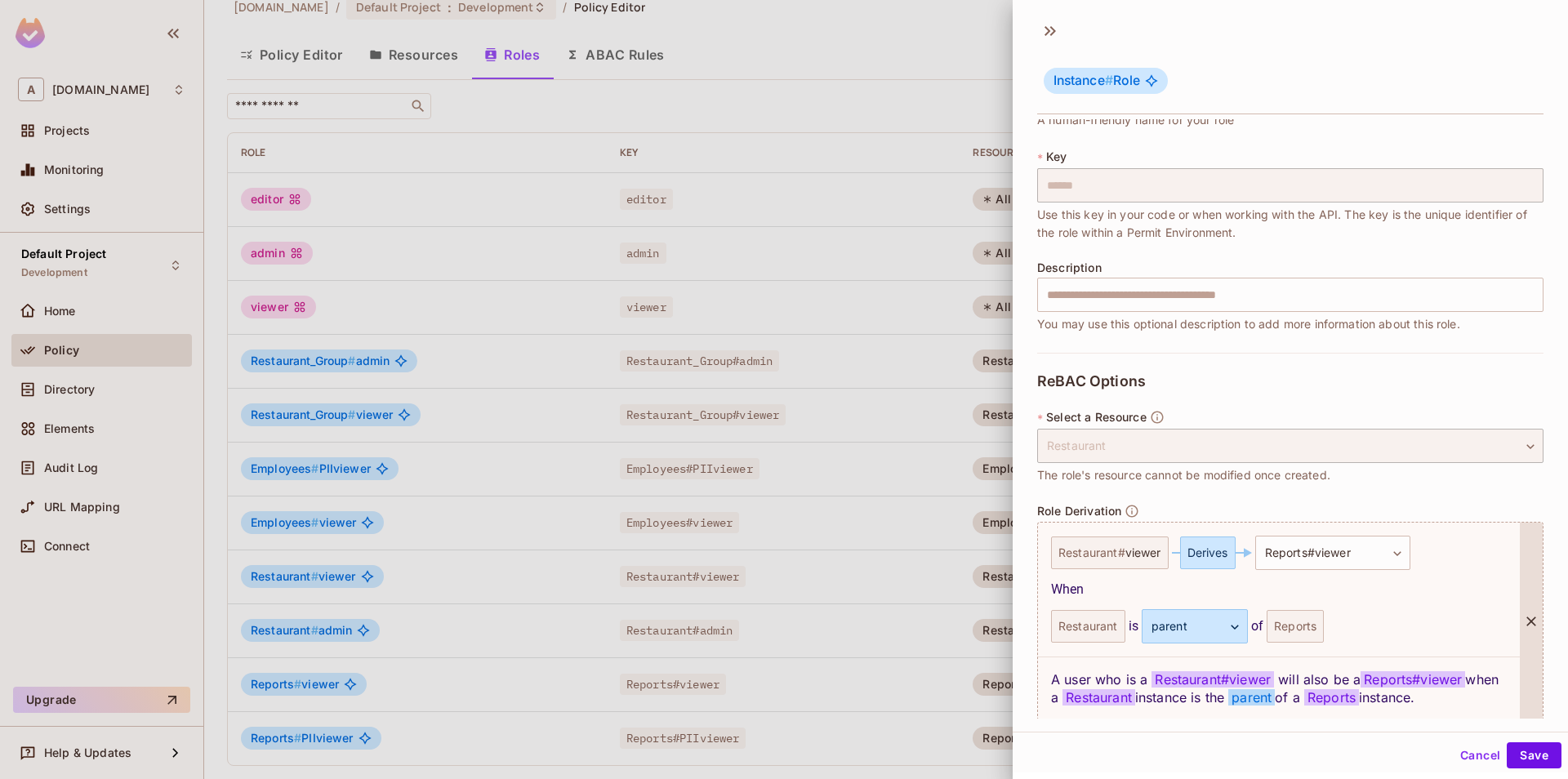
scroll to position [135, 0]
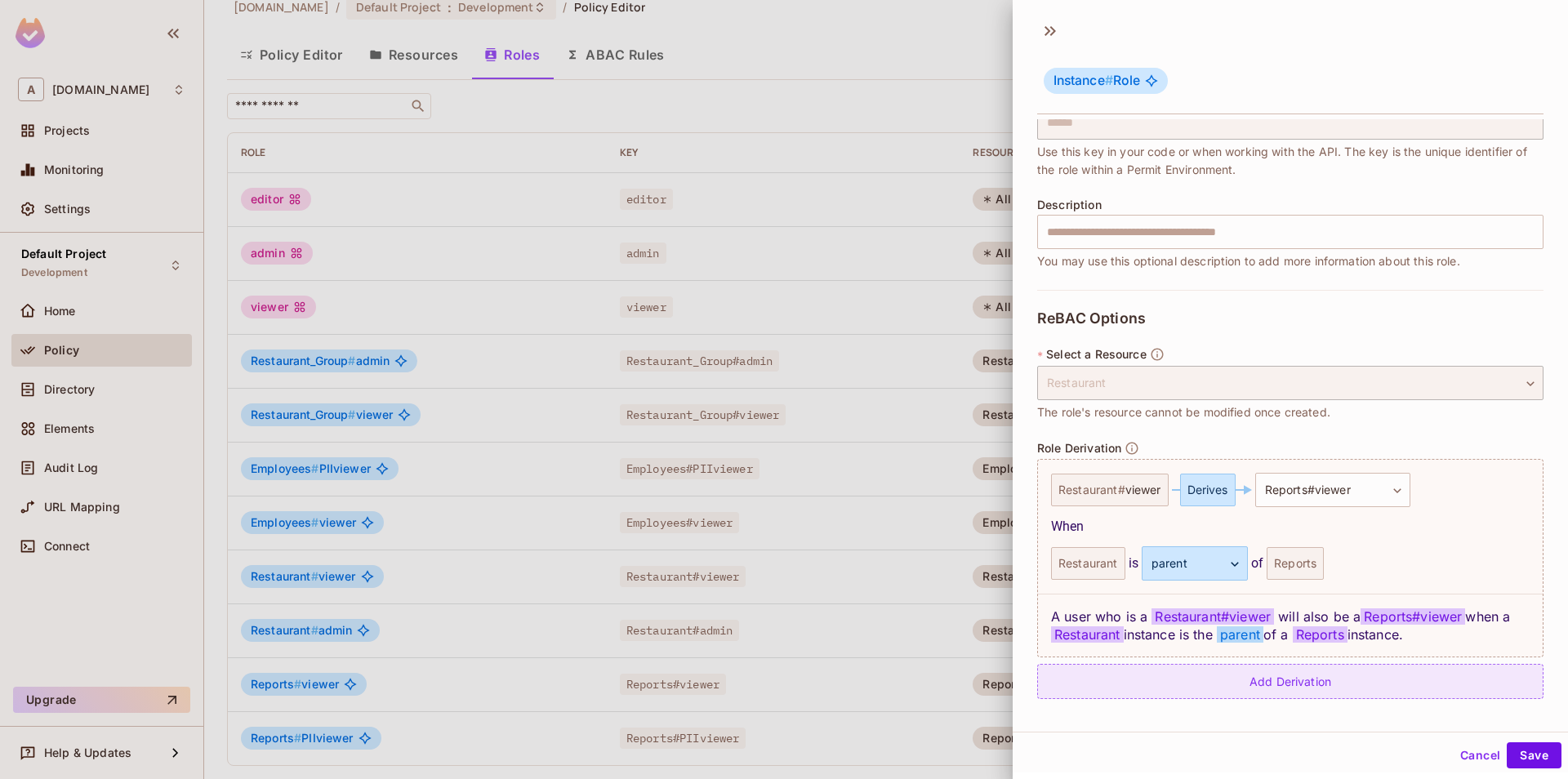
click at [1304, 698] on div "Add Derivation" at bounding box center [1290, 681] width 506 height 35
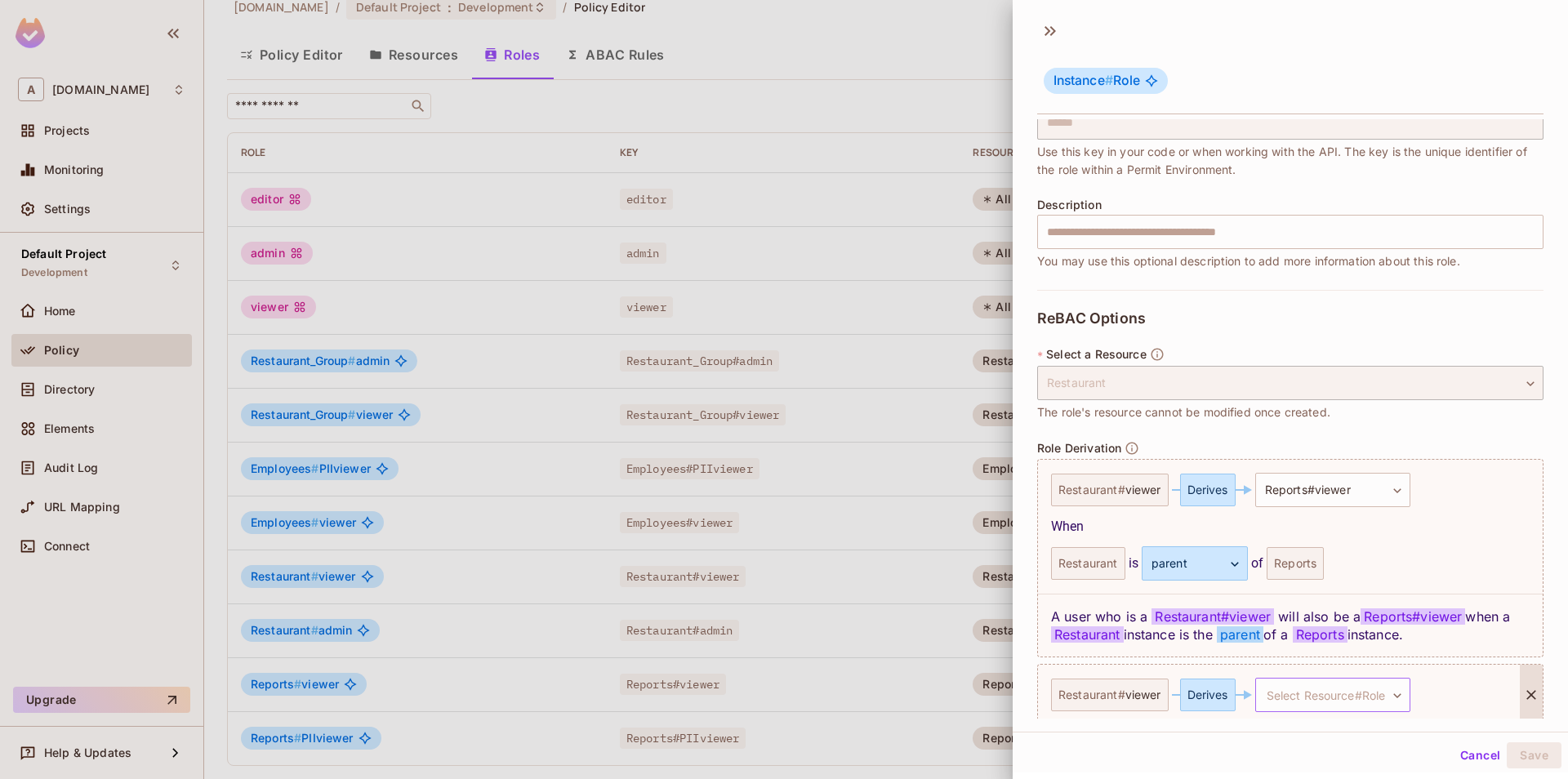
scroll to position [204, 0]
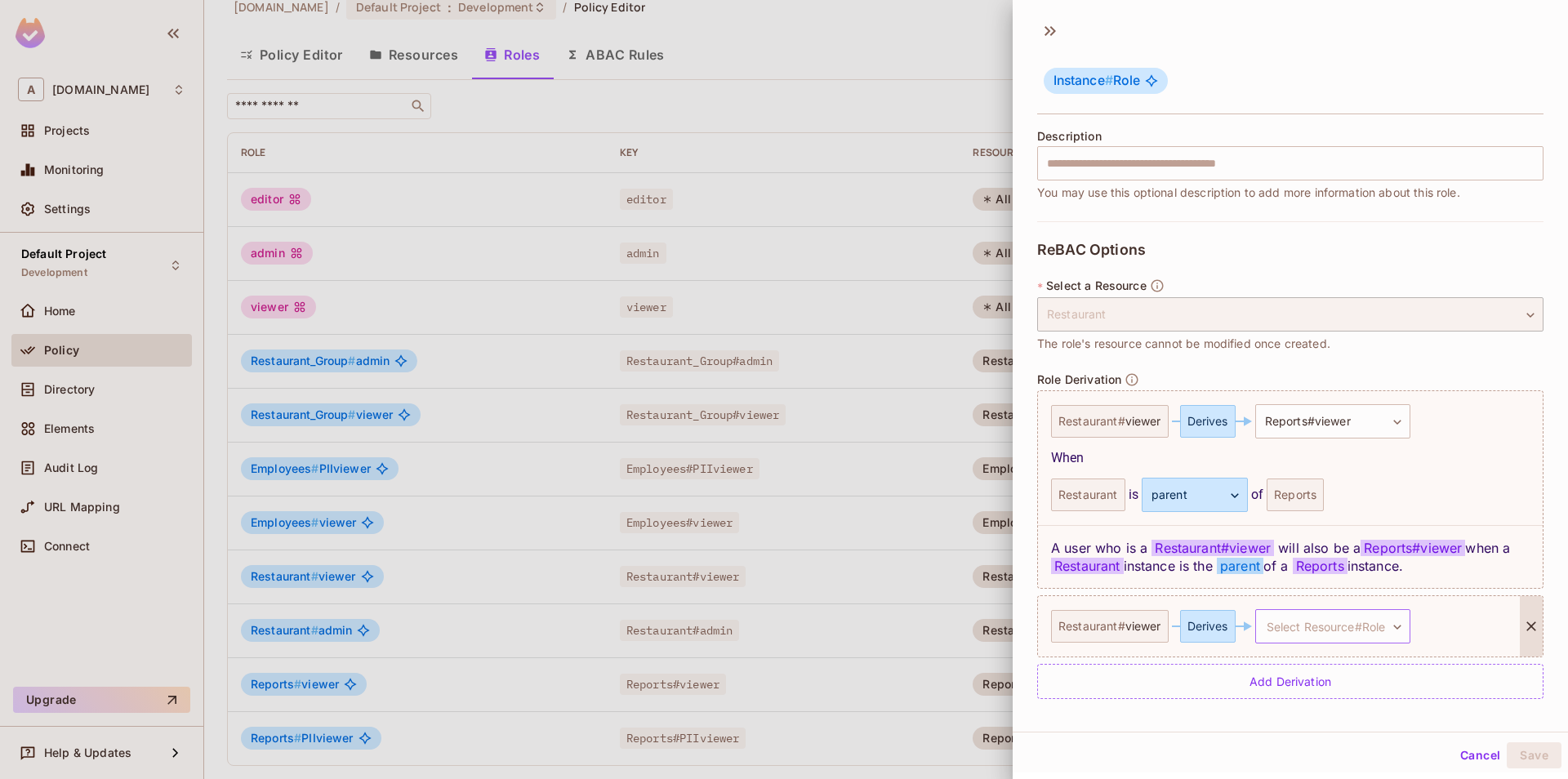
click at [1342, 632] on body "A [DOMAIN_NAME] Projects Monitoring Settings Default Project Development Home P…" at bounding box center [784, 390] width 1568 height 779
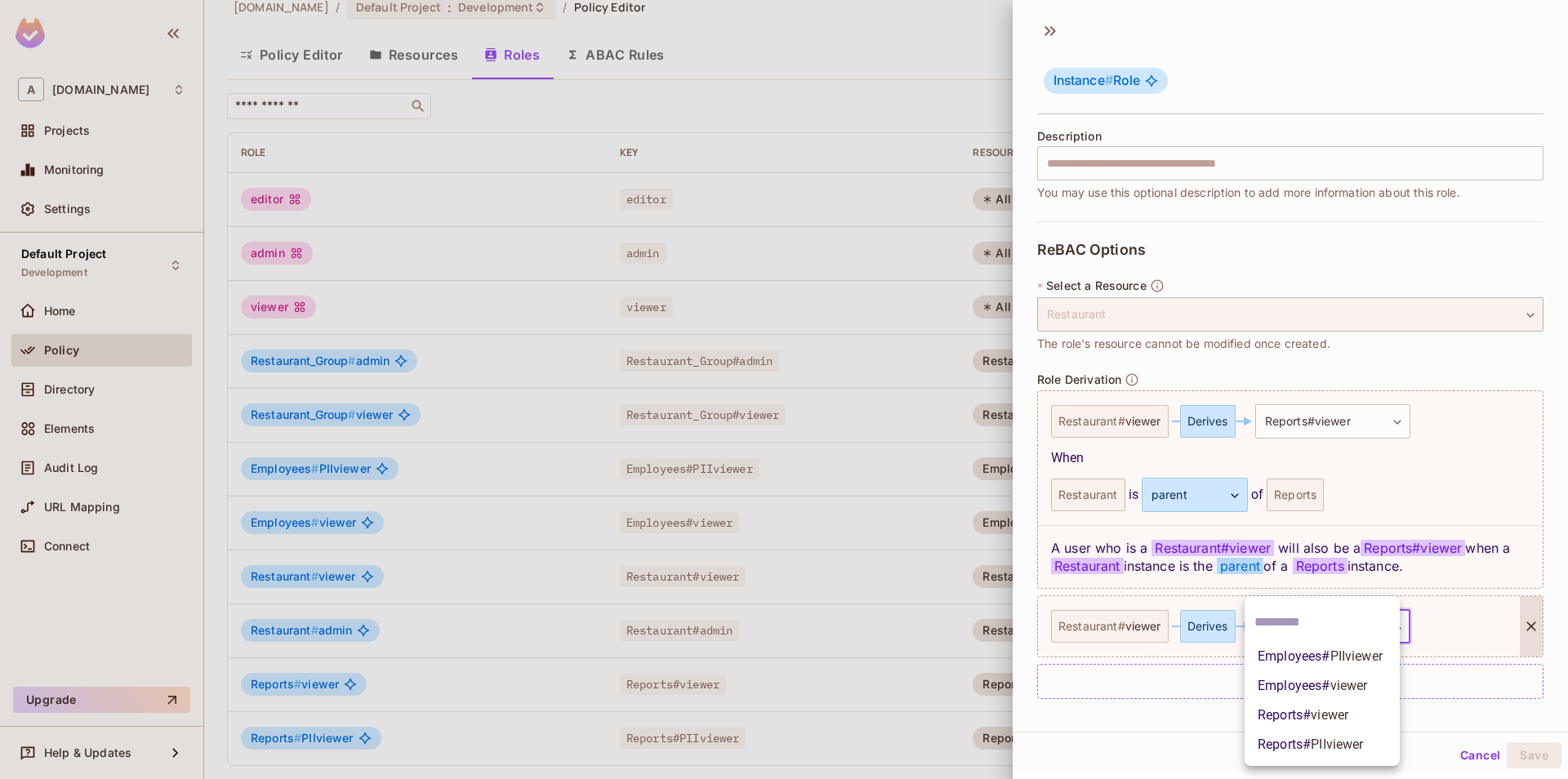
click at [1323, 694] on span "Employees # viewer" at bounding box center [1312, 686] width 110 height 20
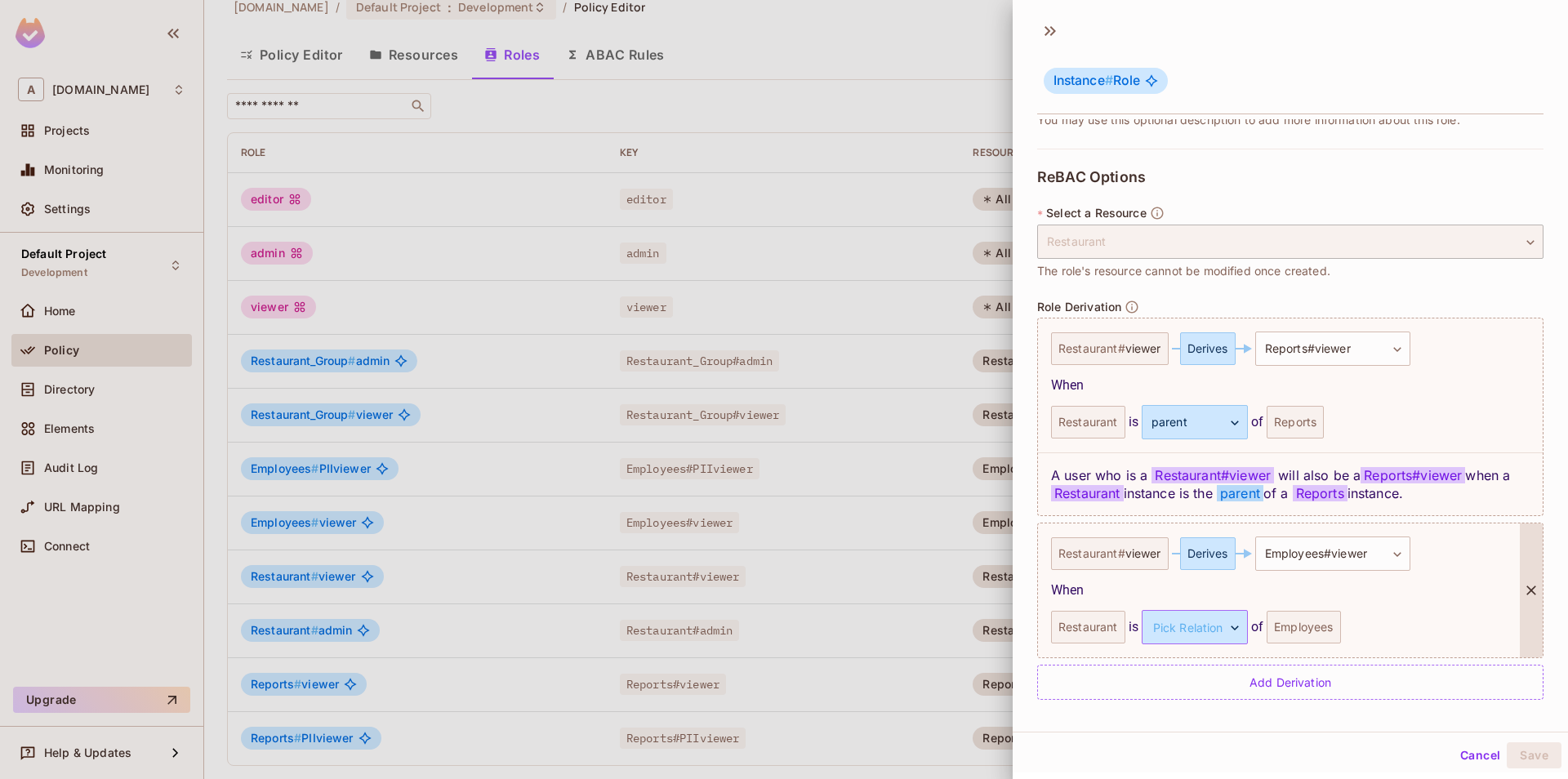
scroll to position [277, 0]
click at [1204, 633] on body "A [DOMAIN_NAME] Projects Monitoring Settings Default Project Development Home P…" at bounding box center [784, 390] width 1568 height 779
click at [1204, 700] on li "parent" at bounding box center [1181, 704] width 151 height 29
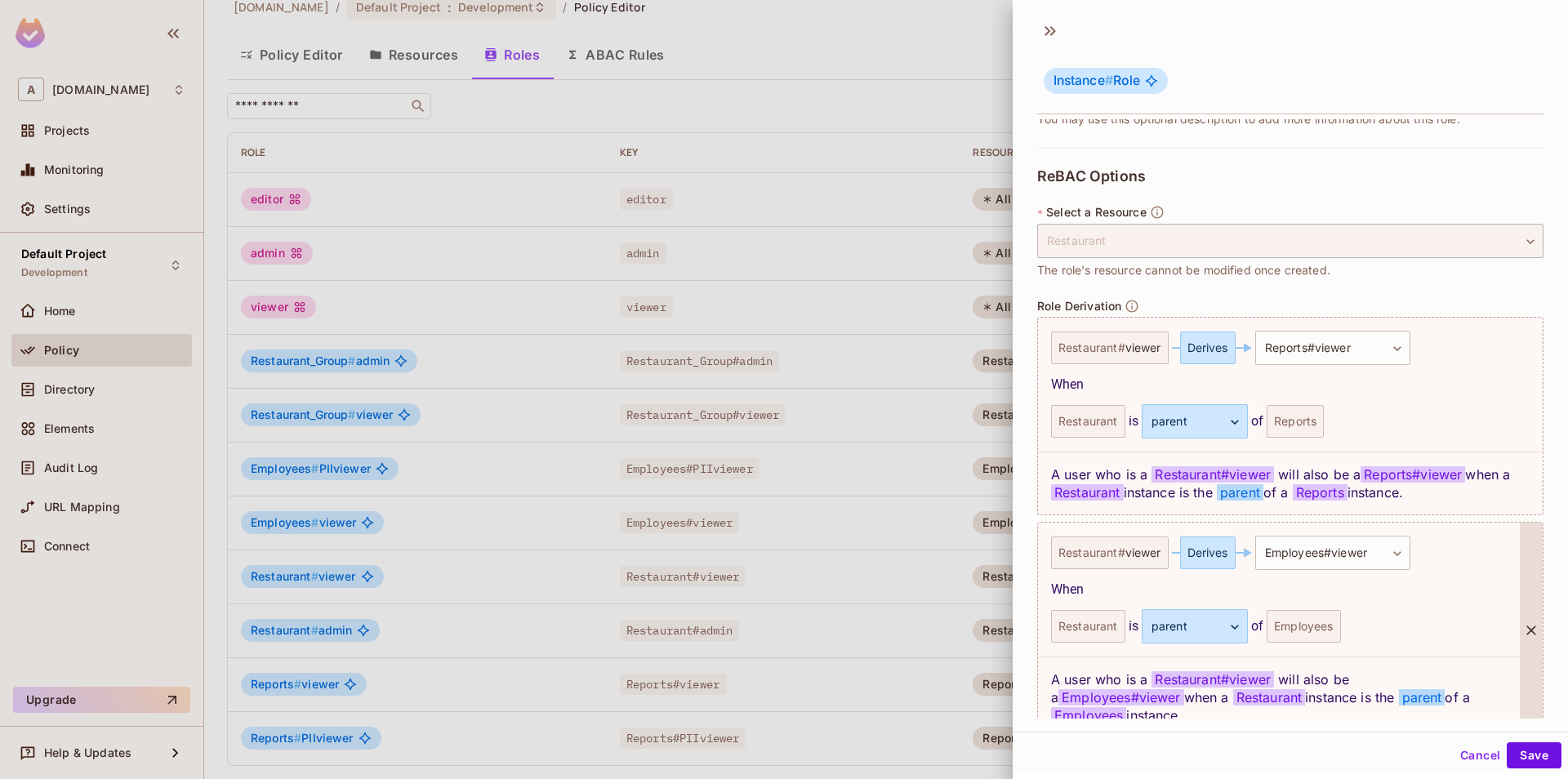
scroll to position [340, 0]
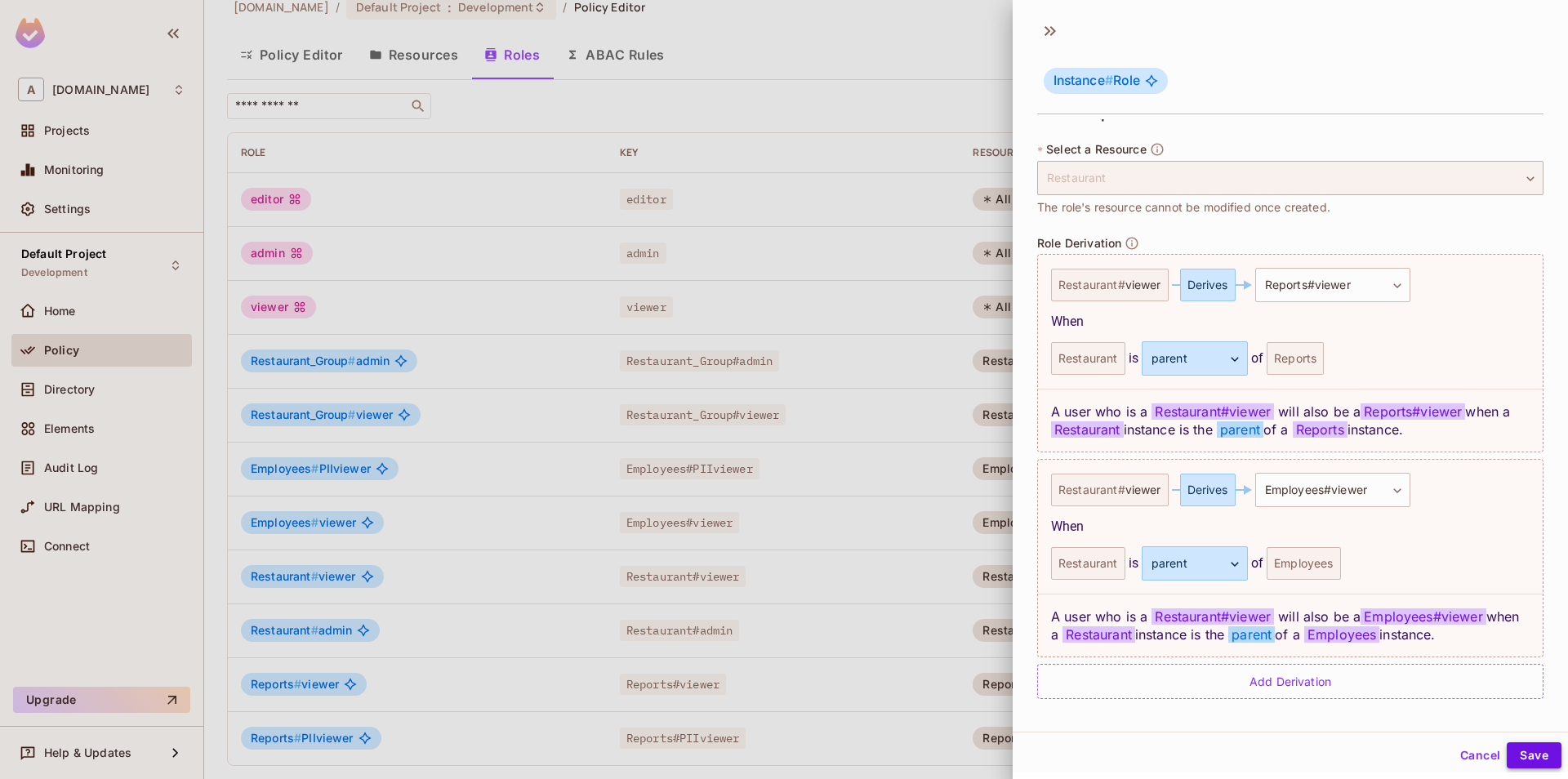
click at [1523, 750] on button "Save" at bounding box center [1534, 756] width 55 height 27
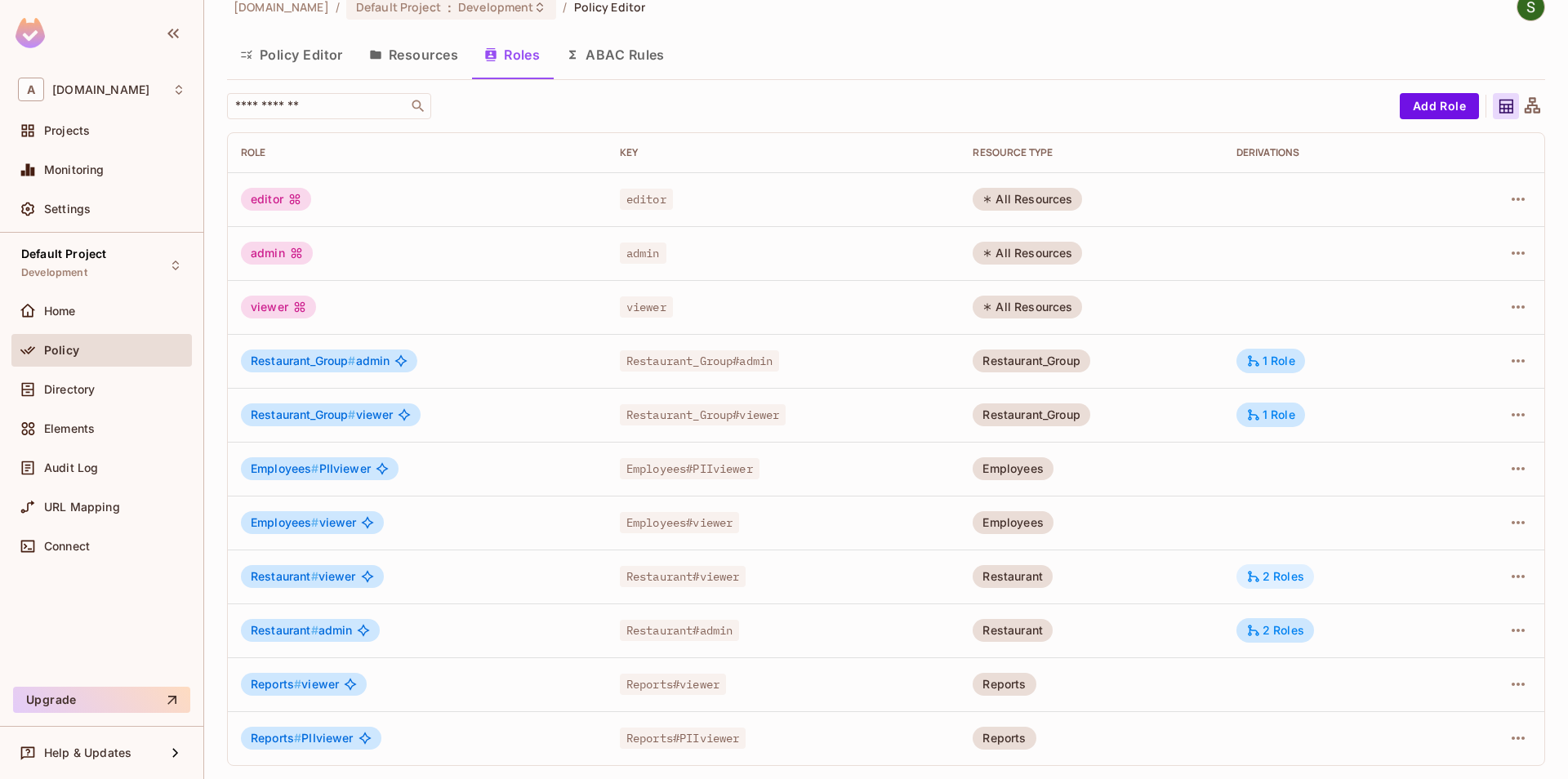
click at [1259, 577] on icon at bounding box center [1253, 577] width 11 height 11
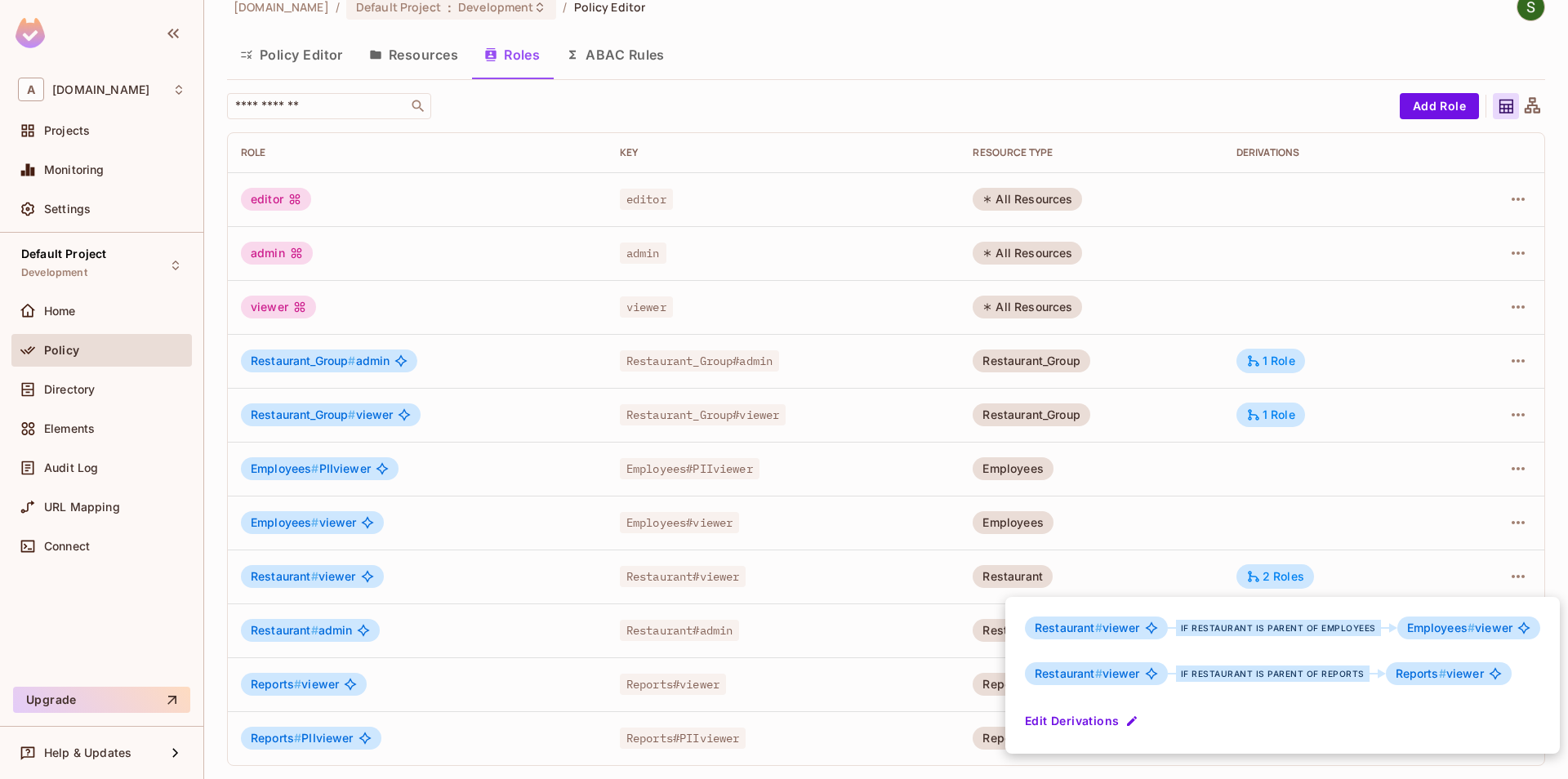
click at [1264, 491] on div at bounding box center [784, 390] width 1568 height 779
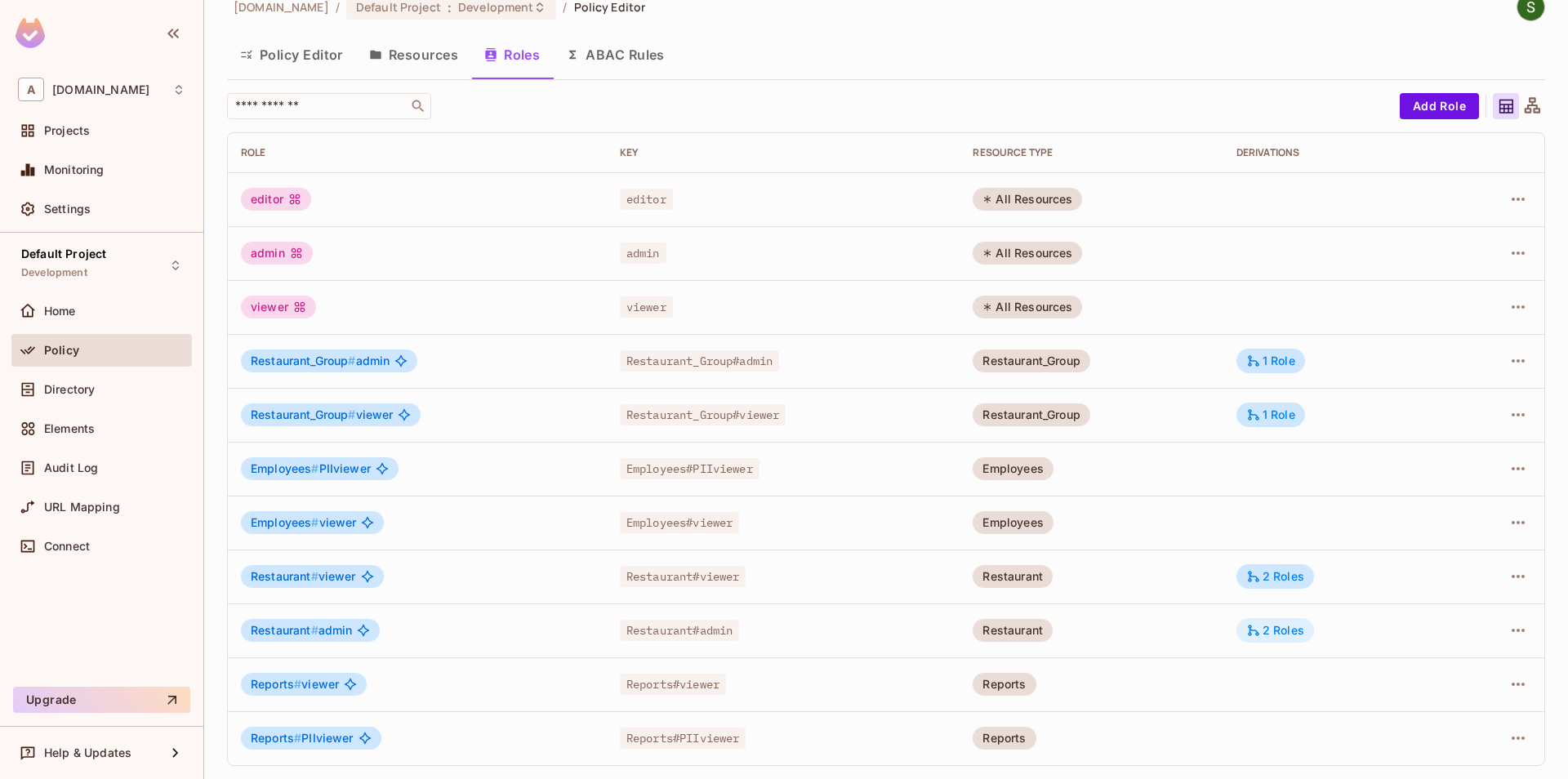
click at [1260, 625] on icon at bounding box center [1253, 631] width 15 height 15
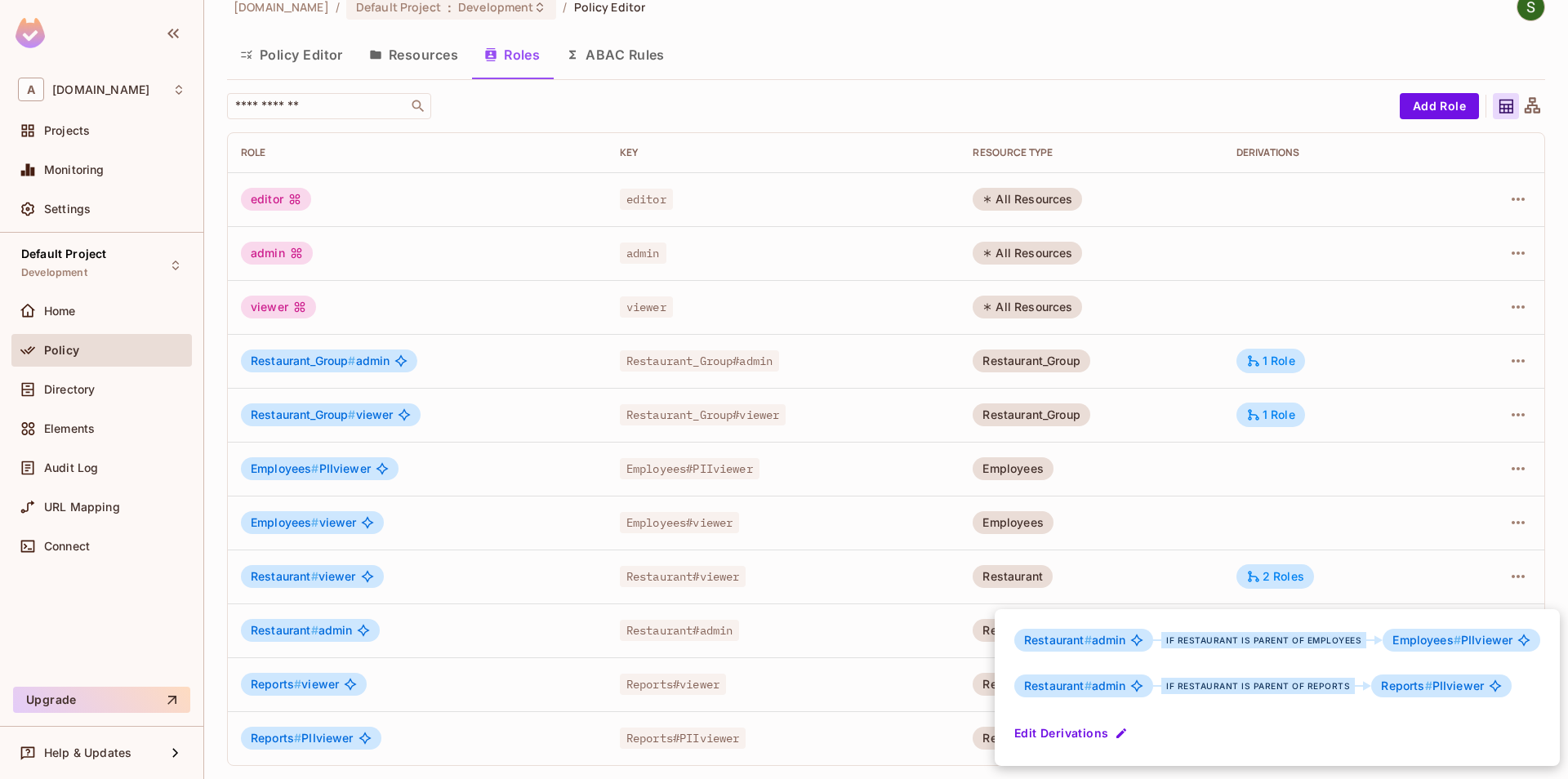
click at [1260, 495] on div at bounding box center [784, 390] width 1568 height 779
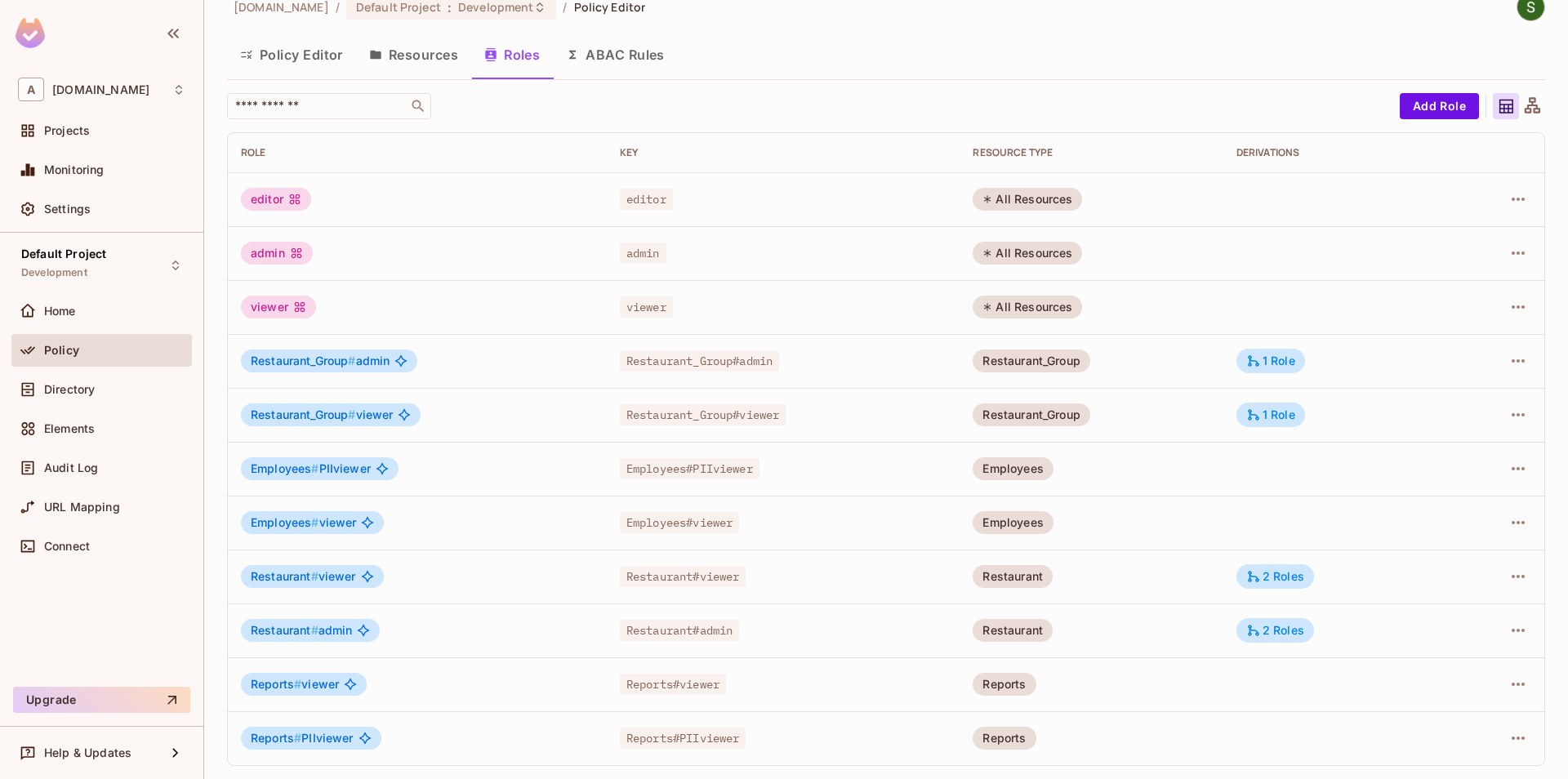
click at [1256, 589] on td "2 Roles" at bounding box center [1336, 576] width 225 height 54
click at [1260, 571] on icon at bounding box center [1253, 577] width 15 height 15
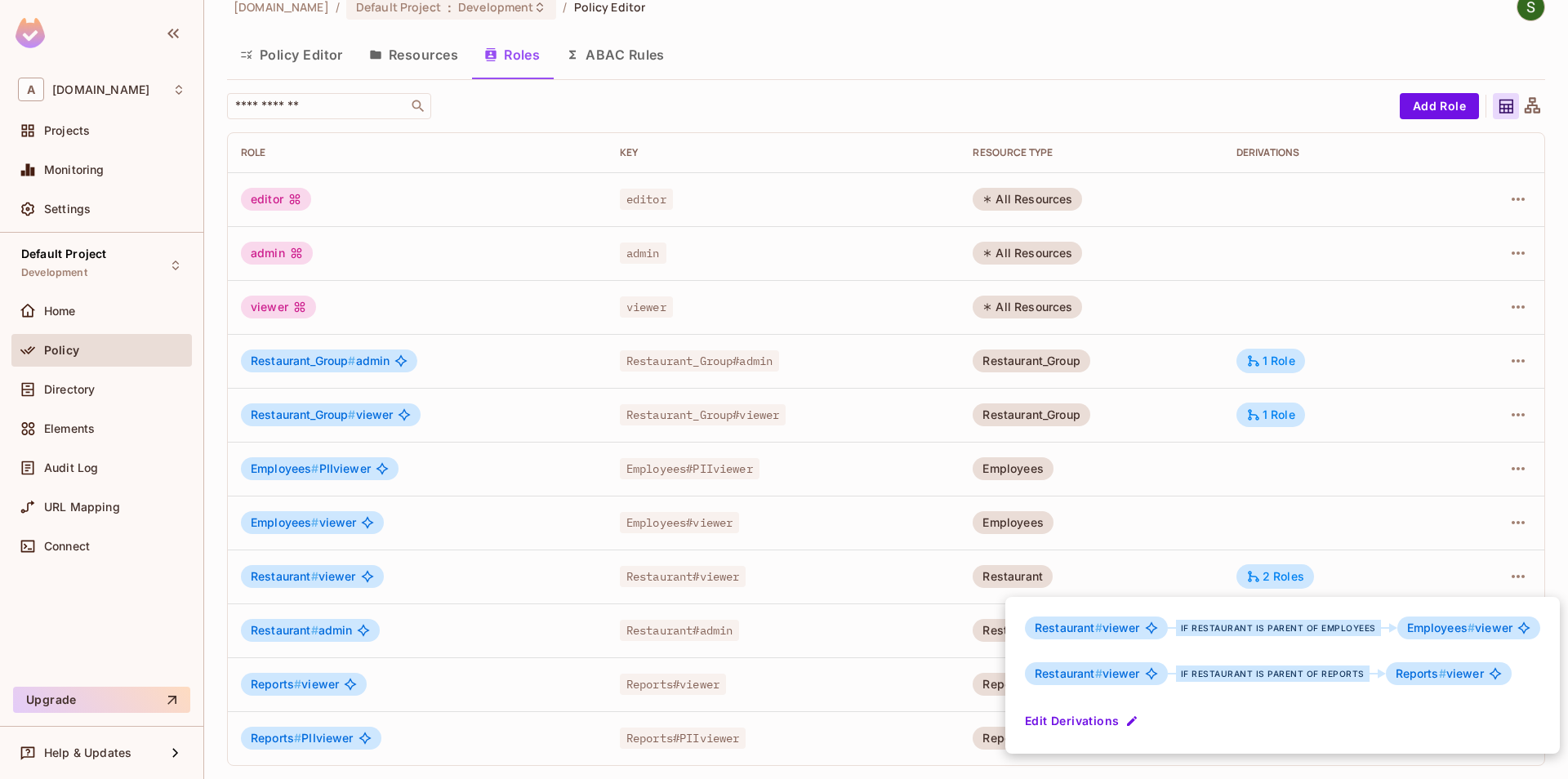
click at [1270, 525] on div at bounding box center [784, 390] width 1568 height 779
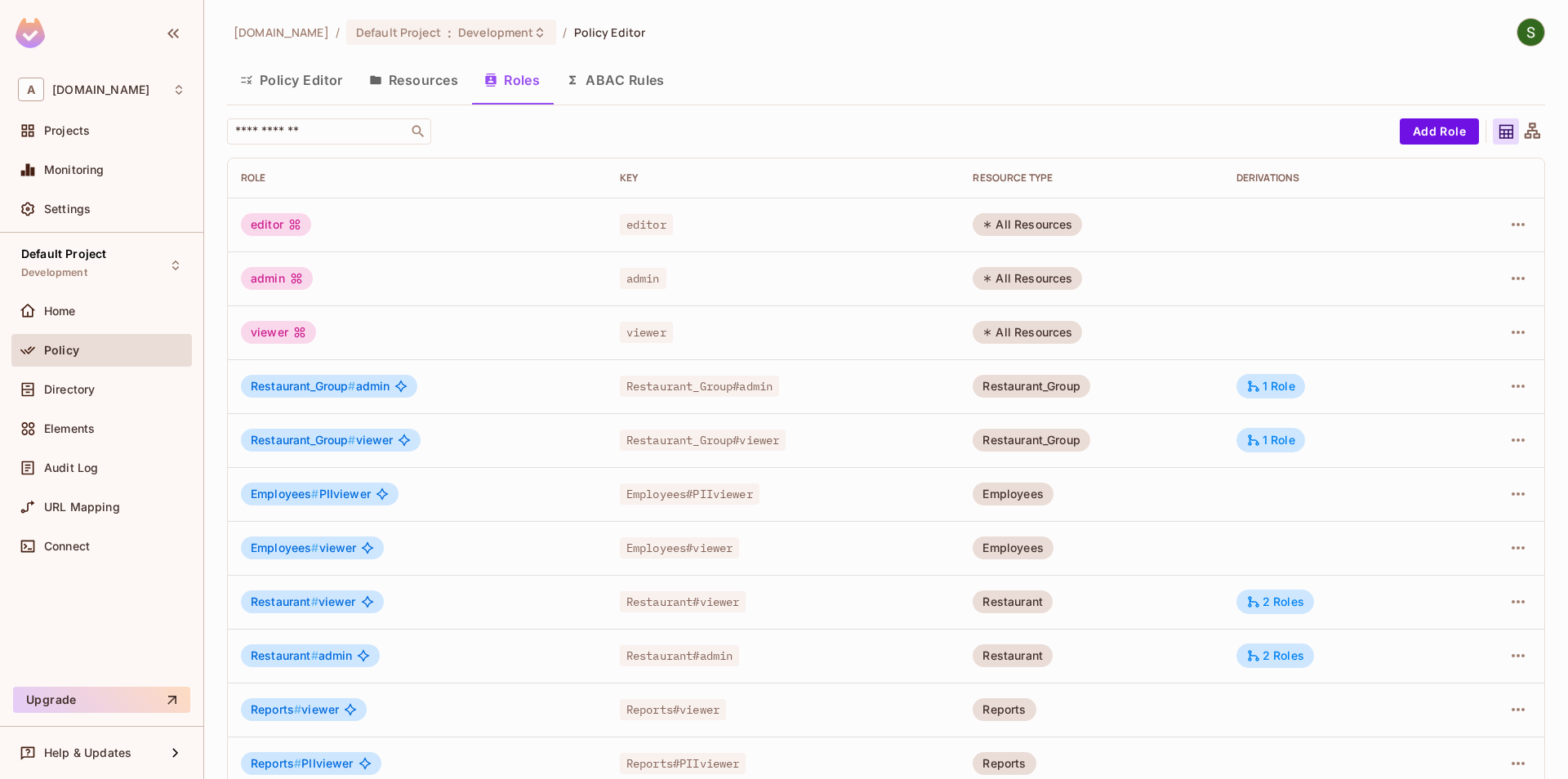
scroll to position [26, 0]
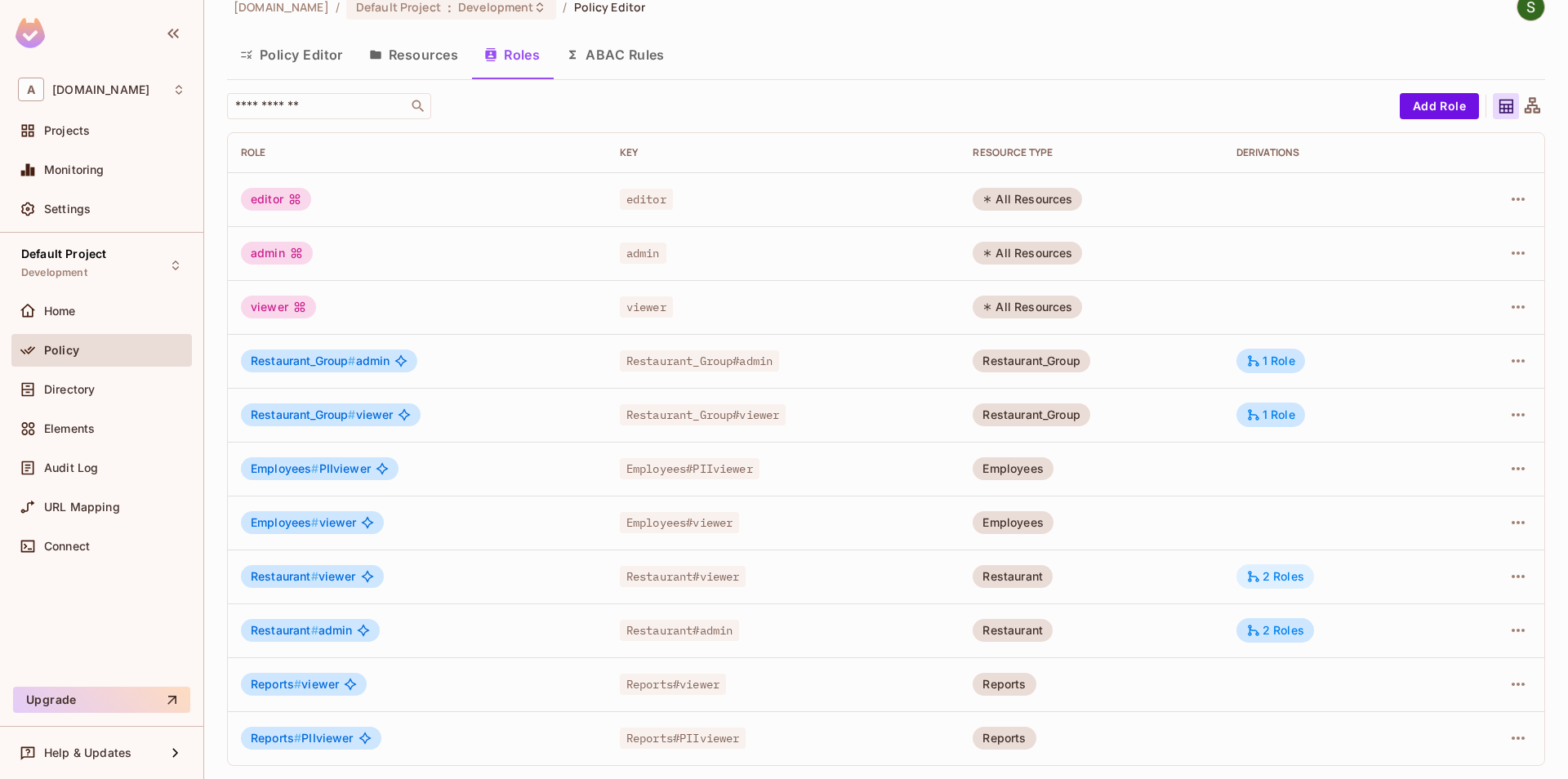
click at [1283, 571] on div "2 Roles" at bounding box center [1274, 577] width 58 height 15
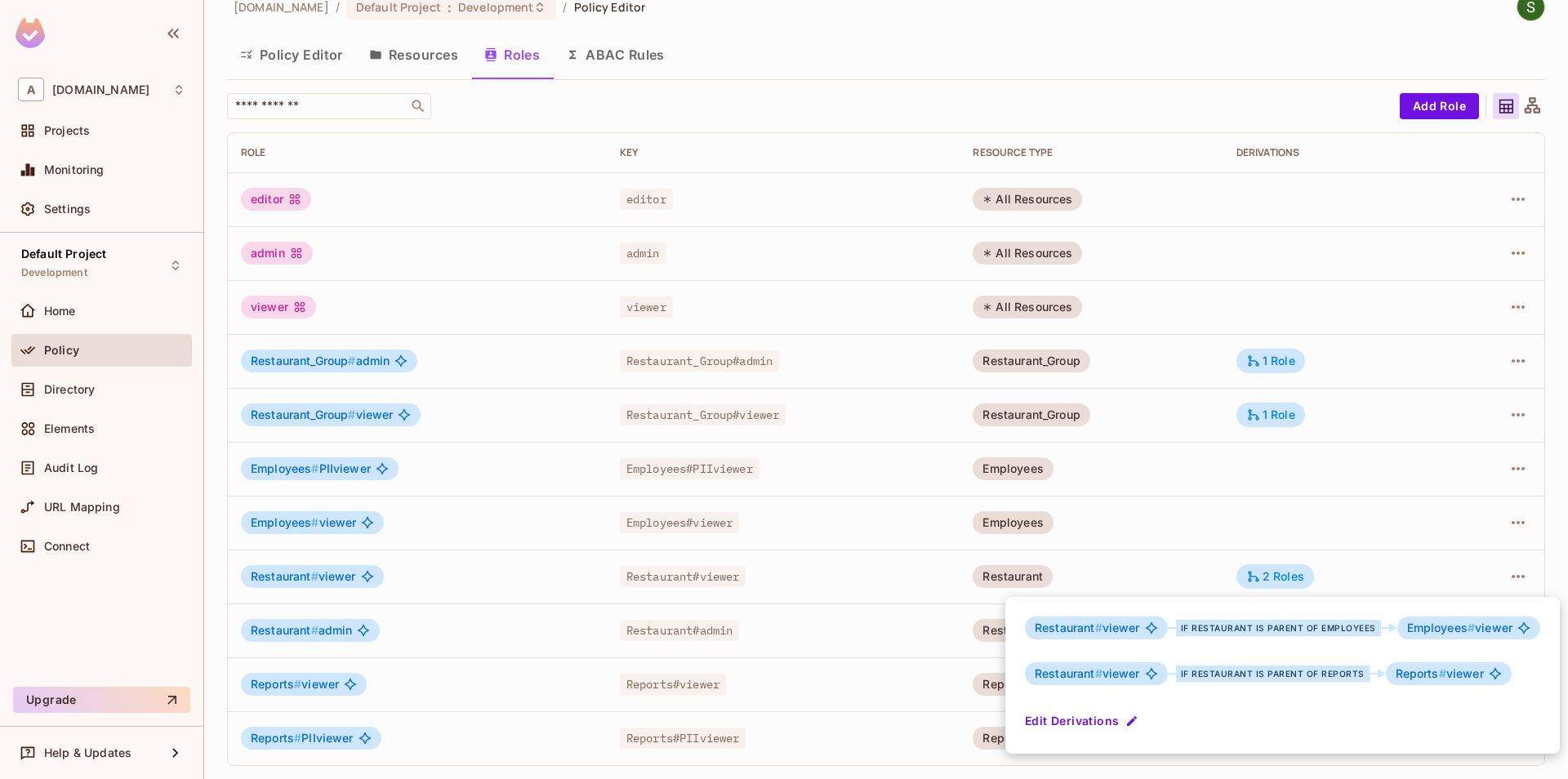
click at [1144, 596] on div at bounding box center [784, 390] width 1568 height 779
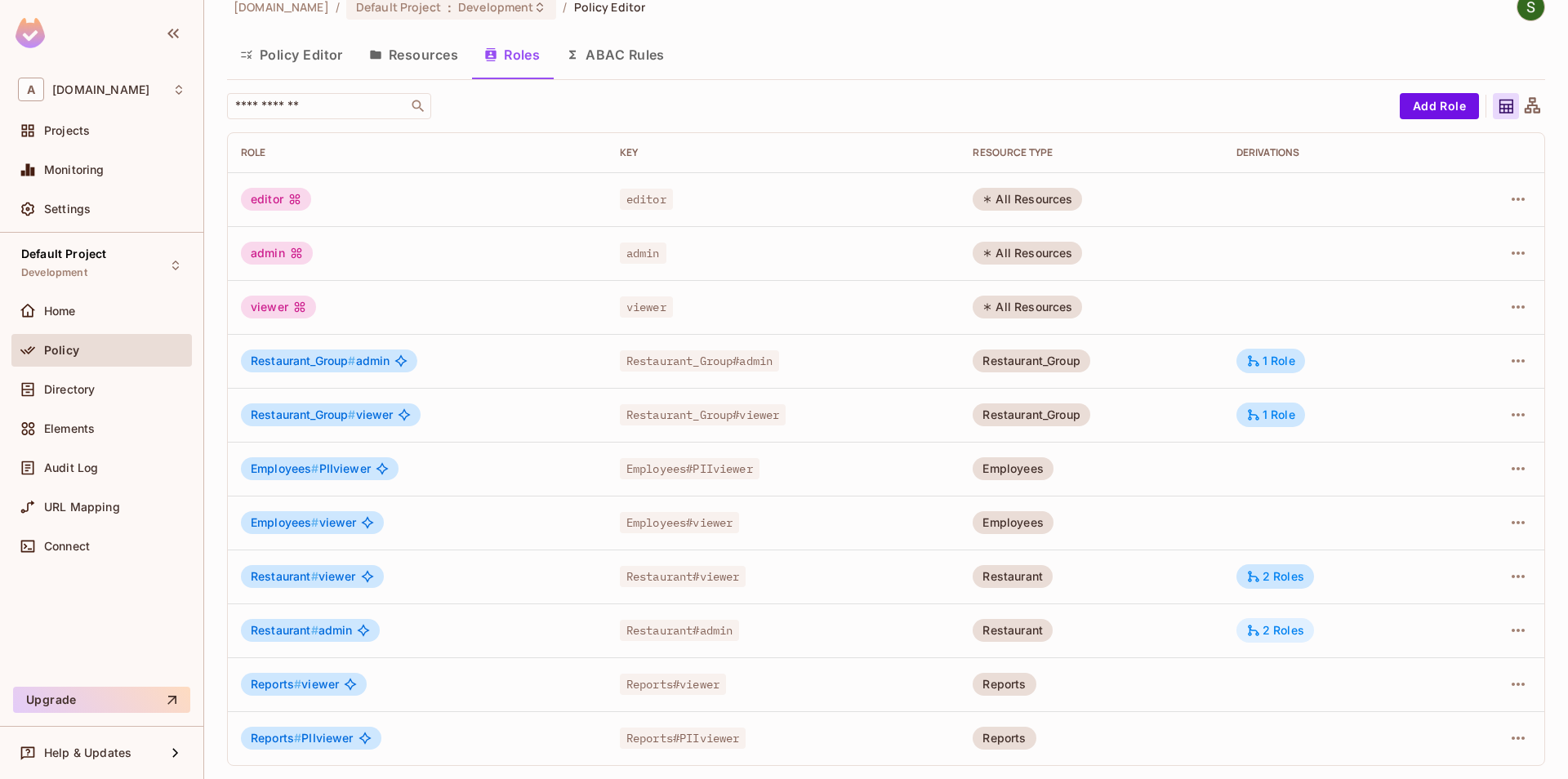
click at [1270, 638] on div "2 Roles" at bounding box center [1275, 631] width 78 height 25
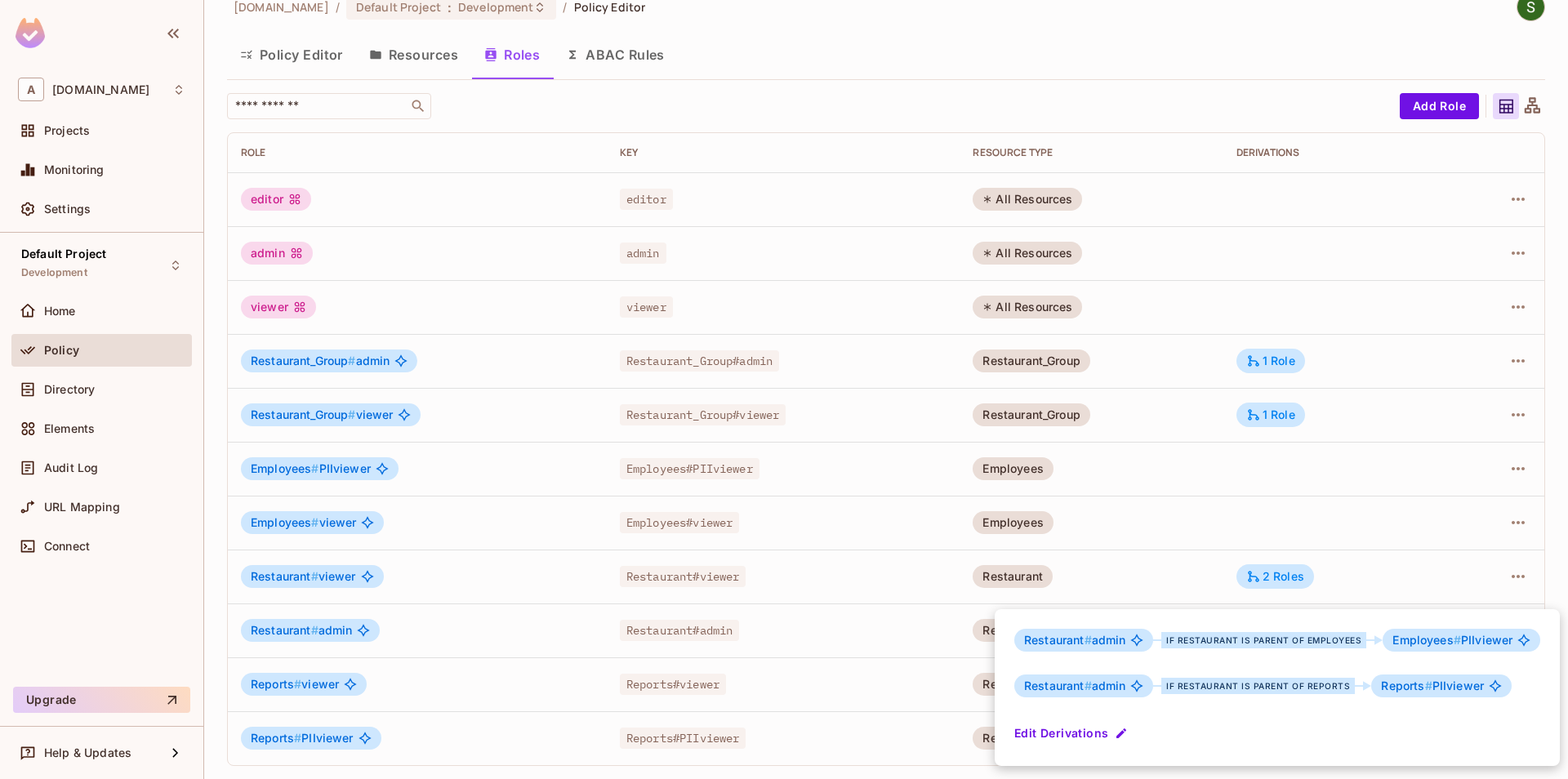
click at [1182, 571] on div at bounding box center [784, 390] width 1568 height 779
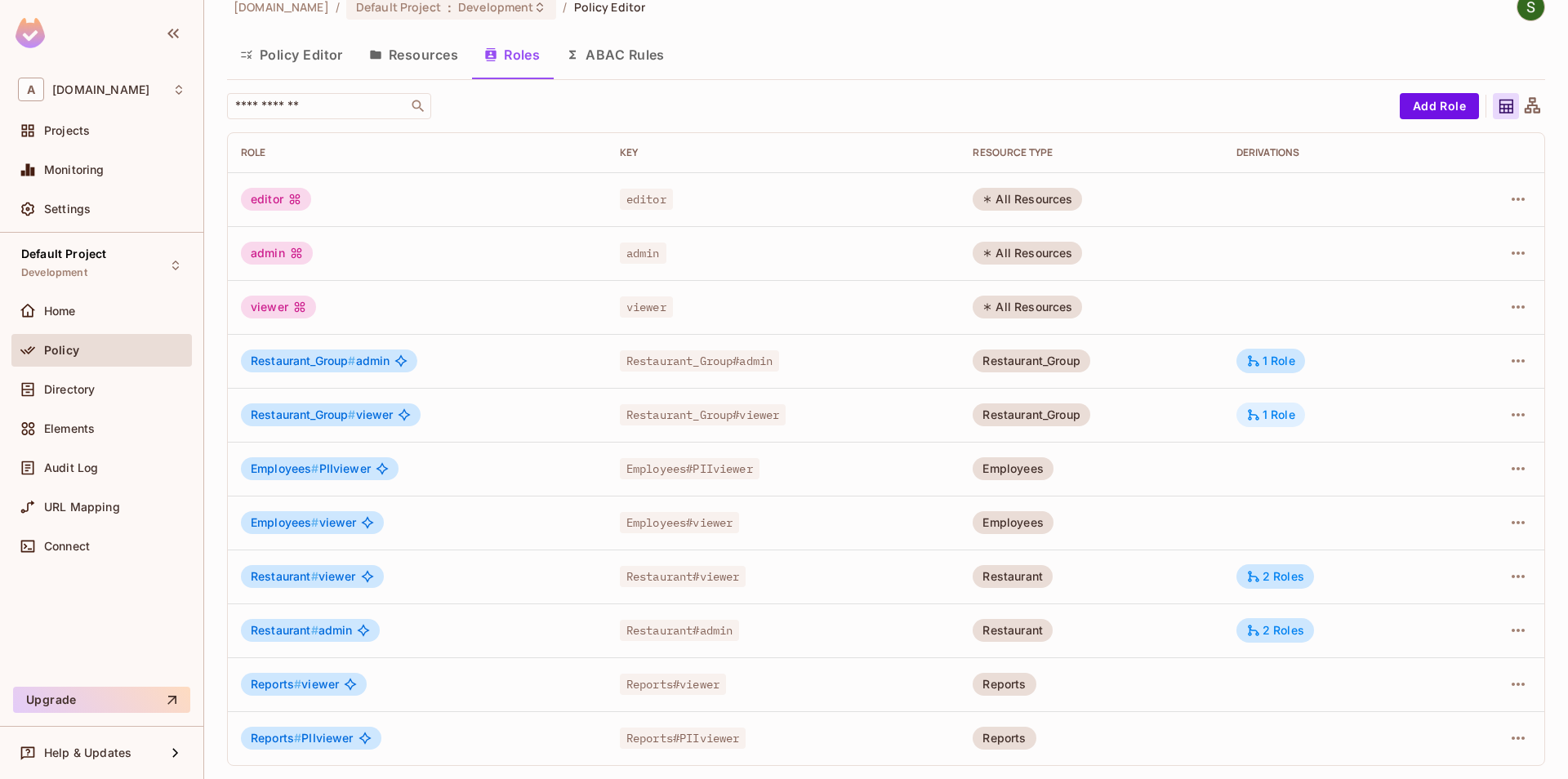
click at [1288, 409] on div "1 Role" at bounding box center [1271, 415] width 49 height 15
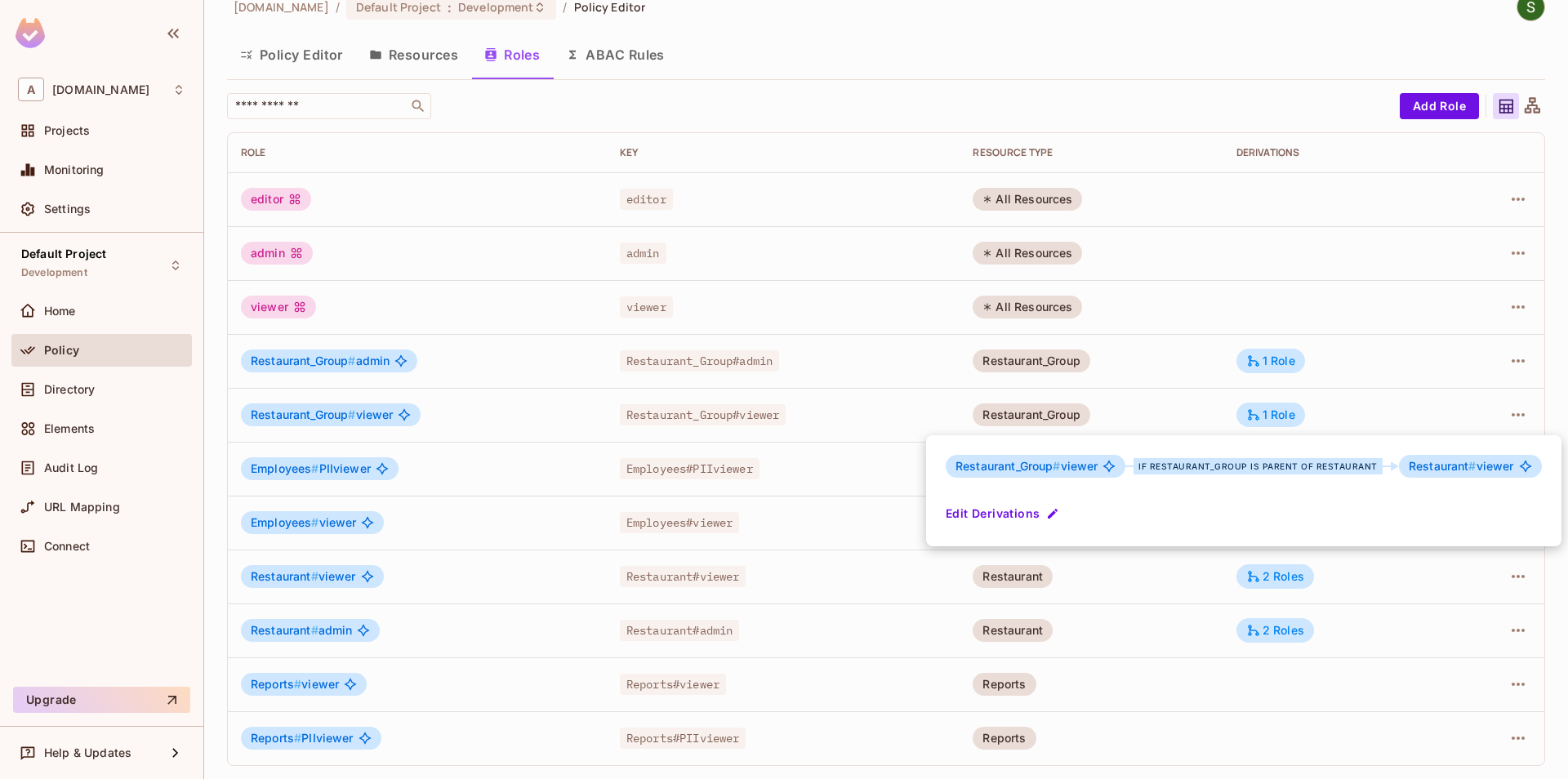
click at [1255, 390] on div at bounding box center [784, 390] width 1568 height 779
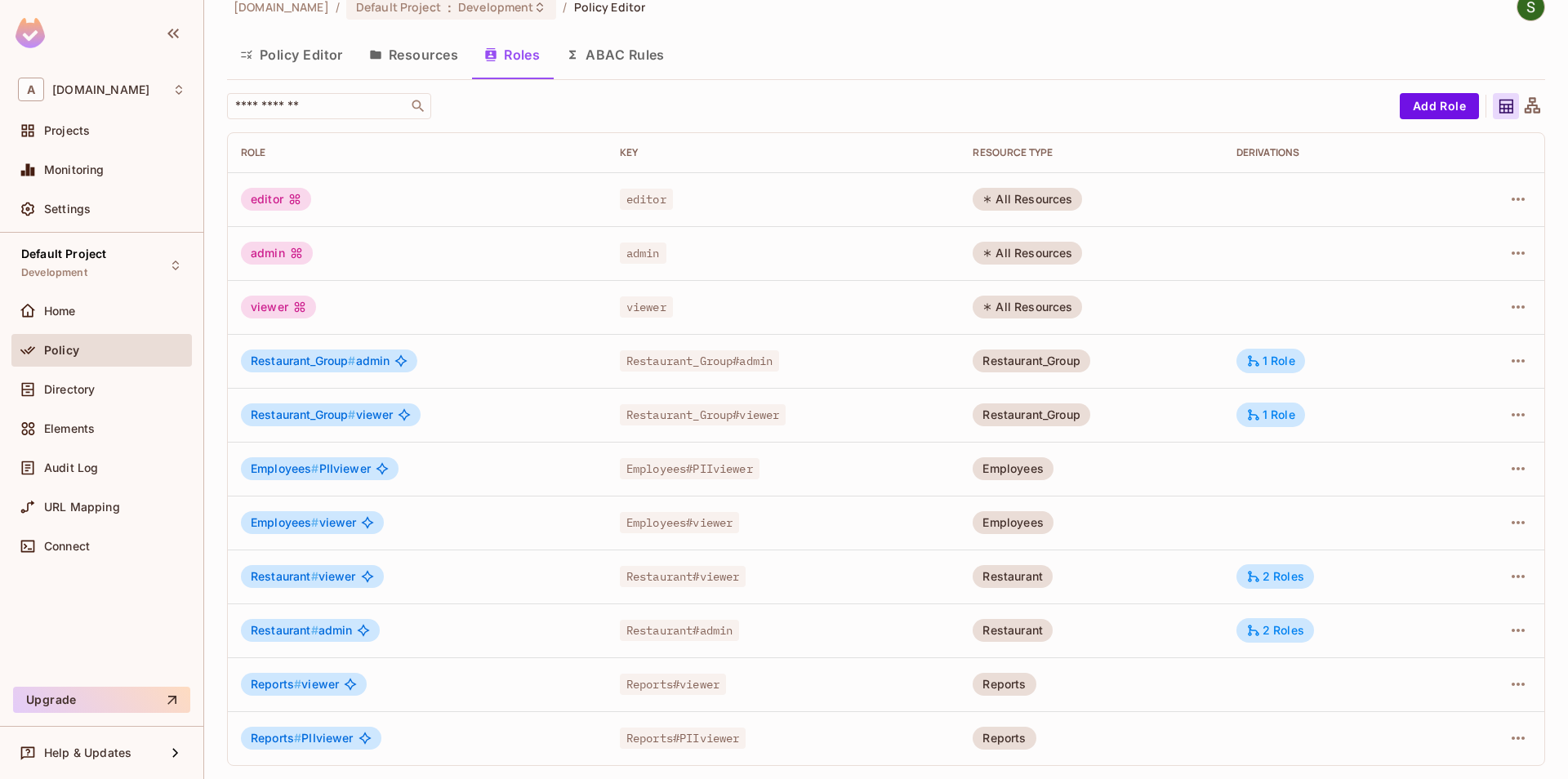
click at [1268, 356] on div "1 Role" at bounding box center [1271, 361] width 49 height 15
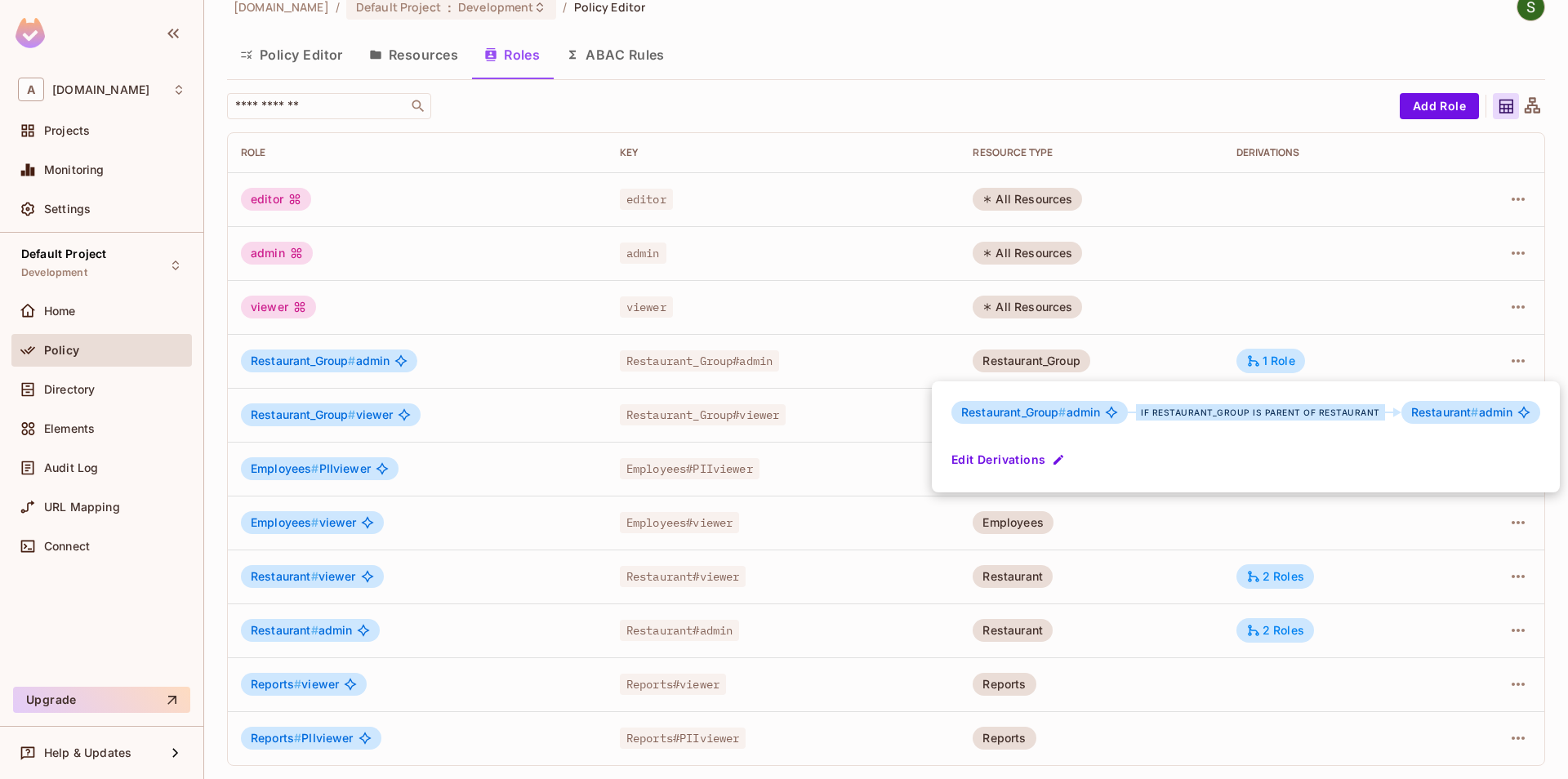
click at [1186, 355] on div at bounding box center [784, 390] width 1568 height 779
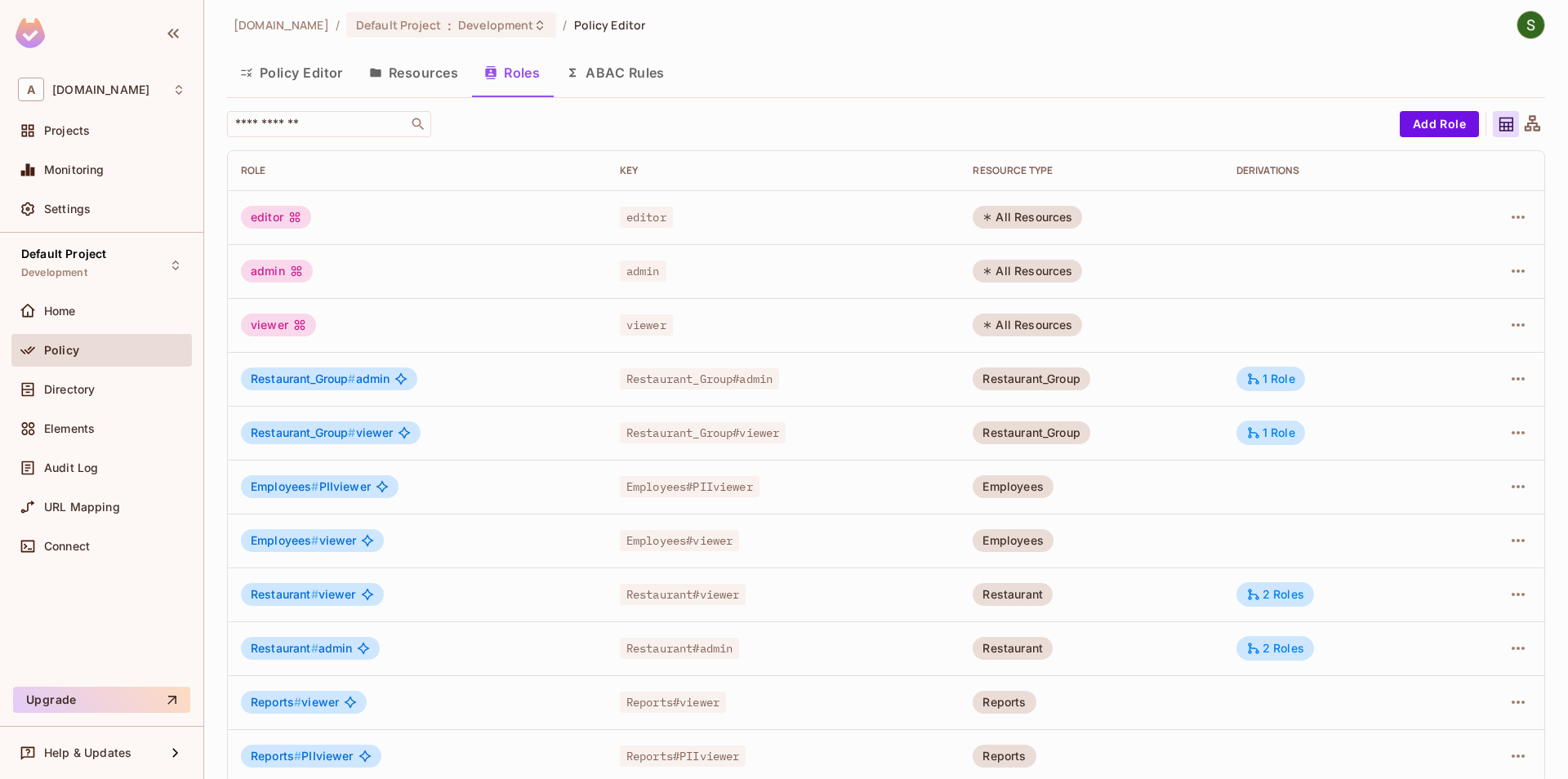
scroll to position [0, 0]
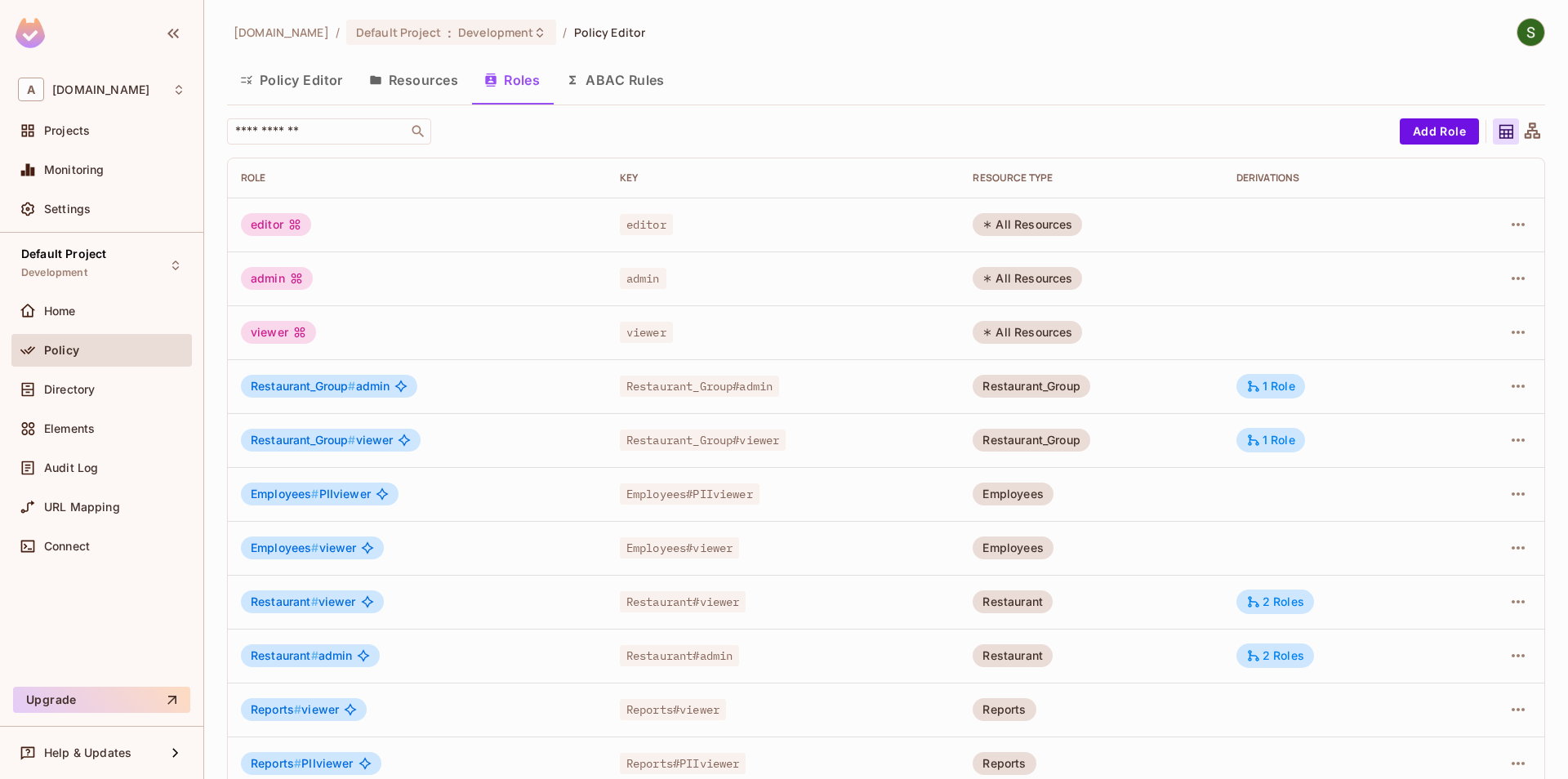
click at [293, 91] on button "Policy Editor" at bounding box center [292, 80] width 129 height 41
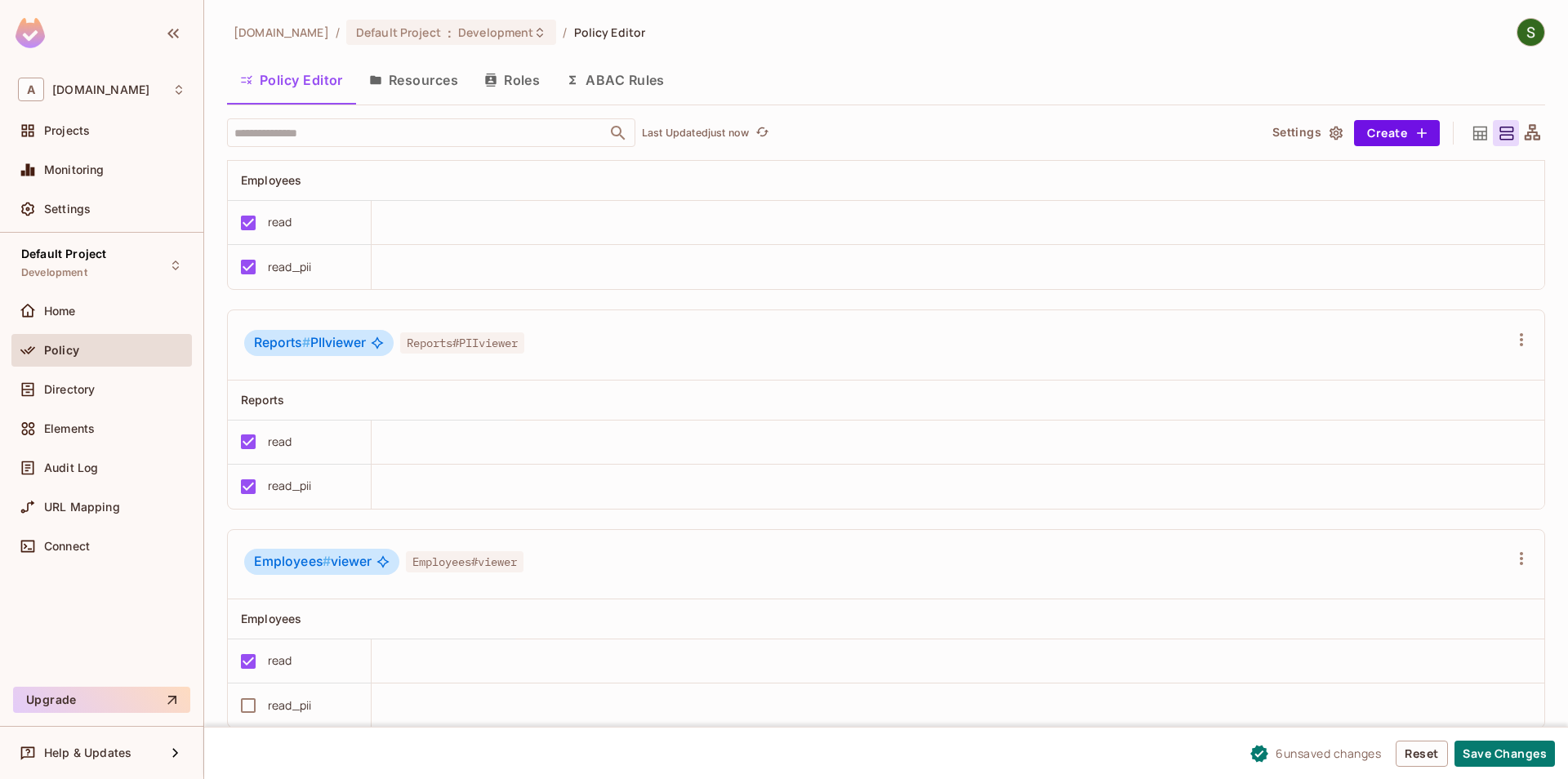
scroll to position [3259, 0]
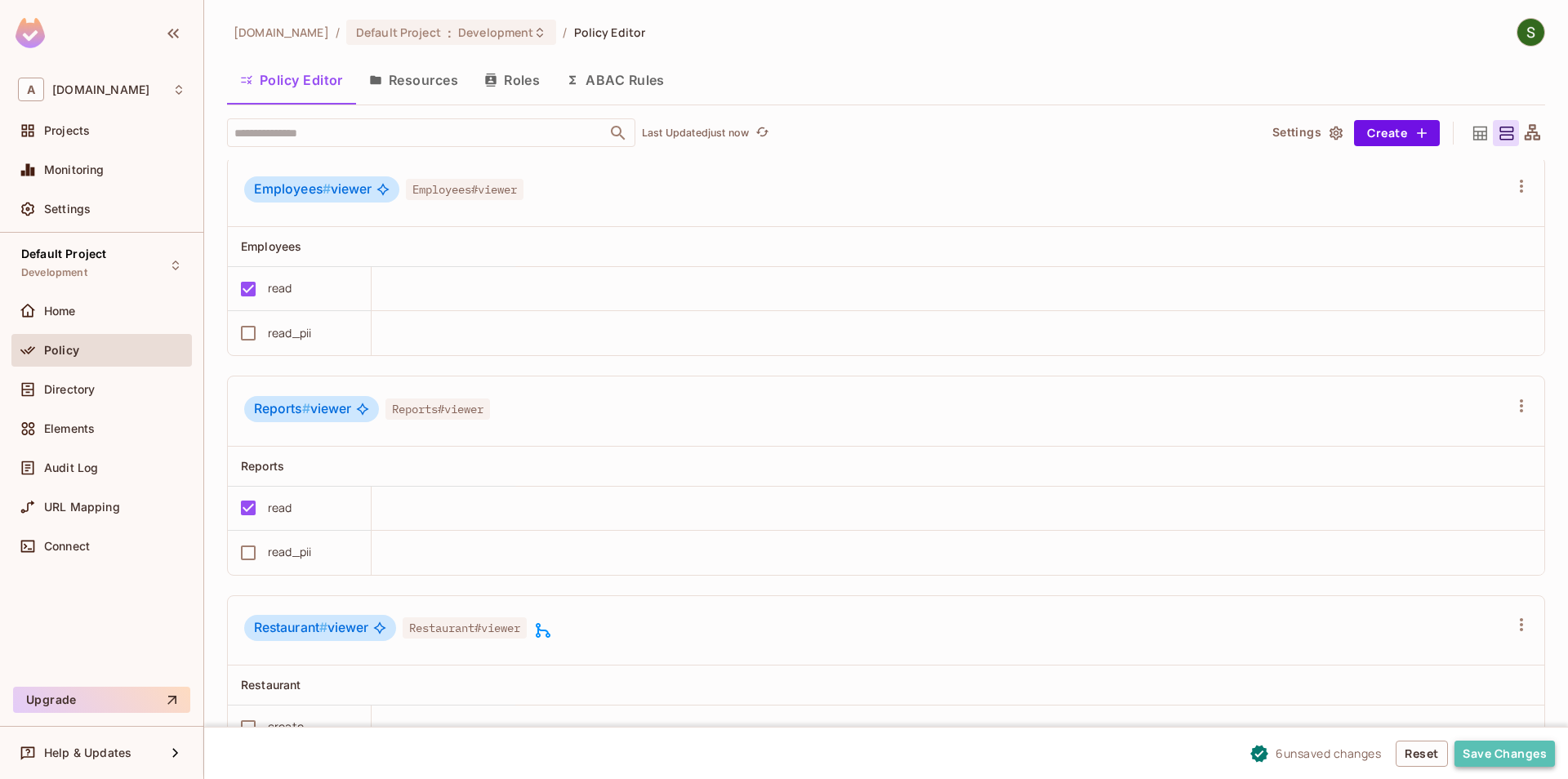
click at [1509, 751] on button "Save Changes" at bounding box center [1505, 754] width 100 height 27
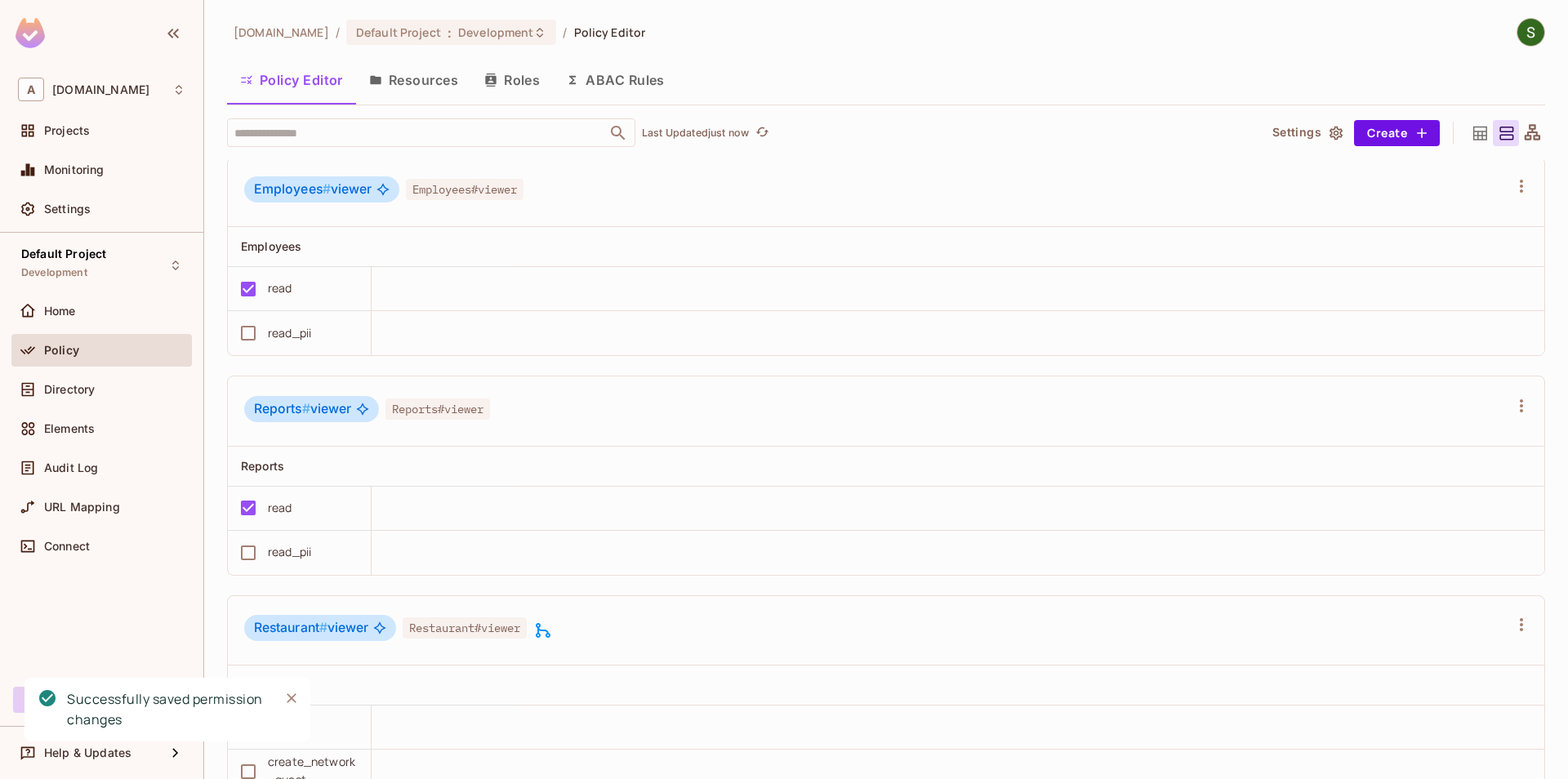
click at [287, 707] on button "Close" at bounding box center [292, 698] width 25 height 25
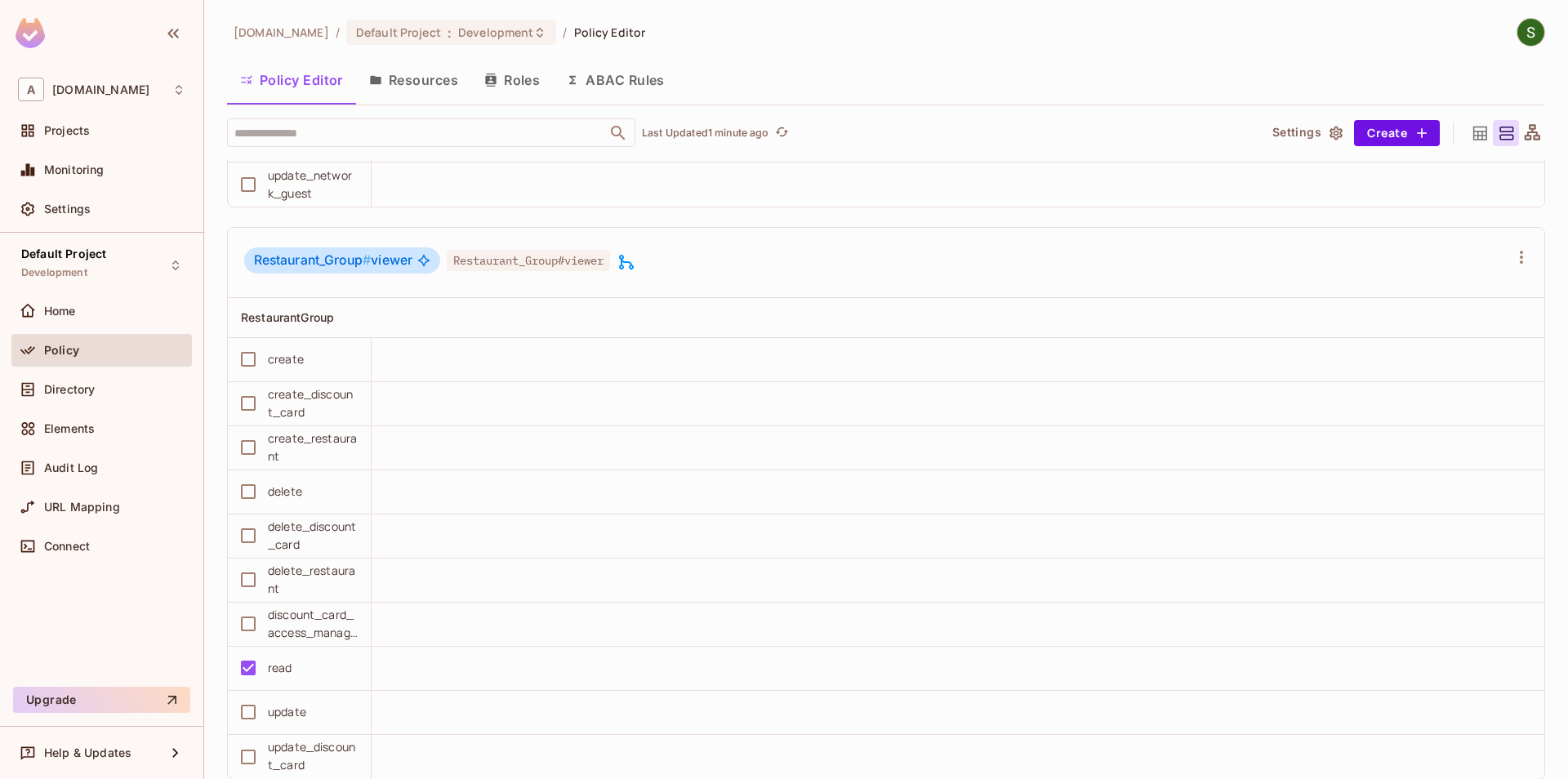
scroll to position [3876, 0]
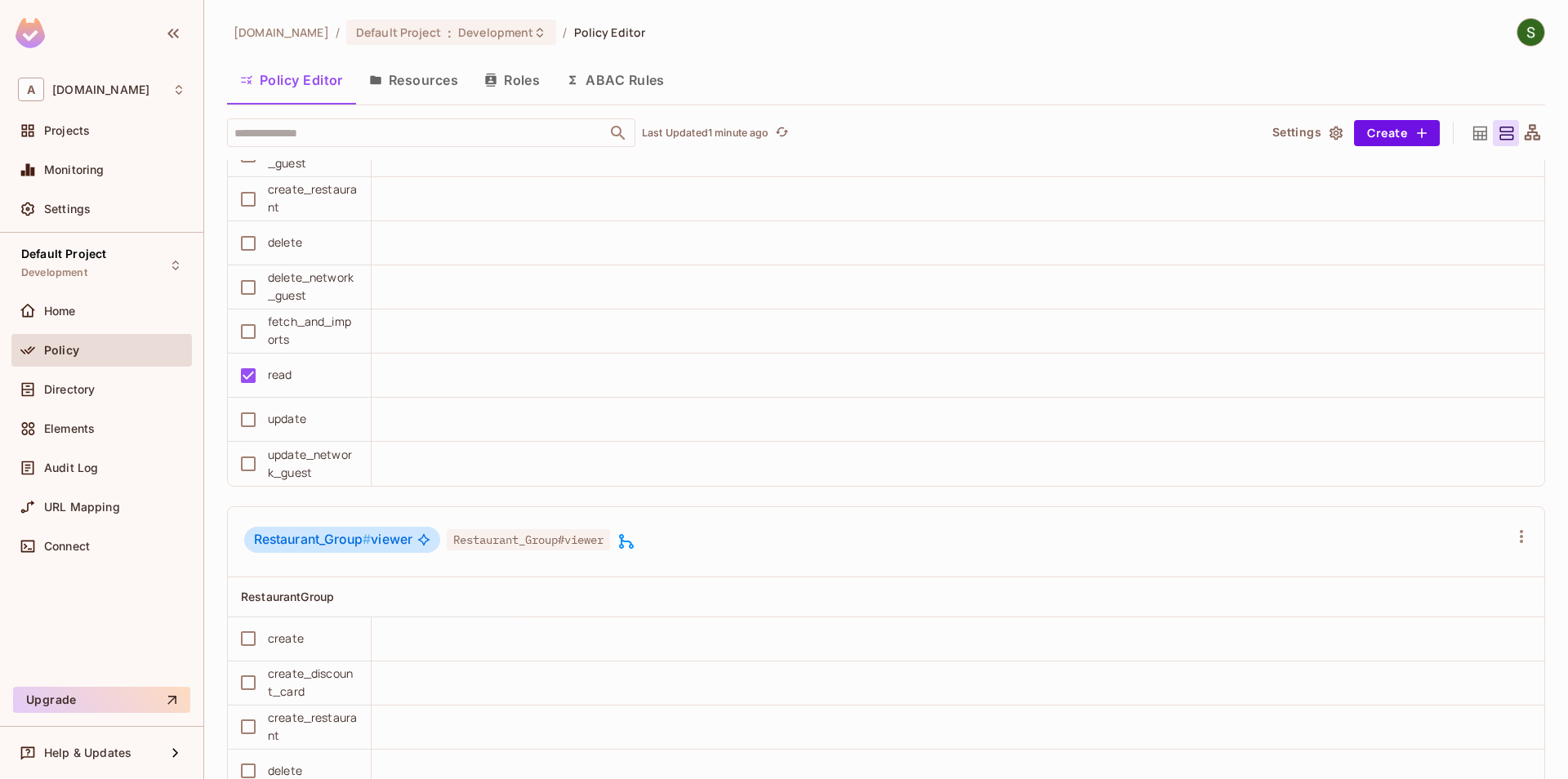
click at [636, 541] on icon at bounding box center [626, 541] width 20 height 20
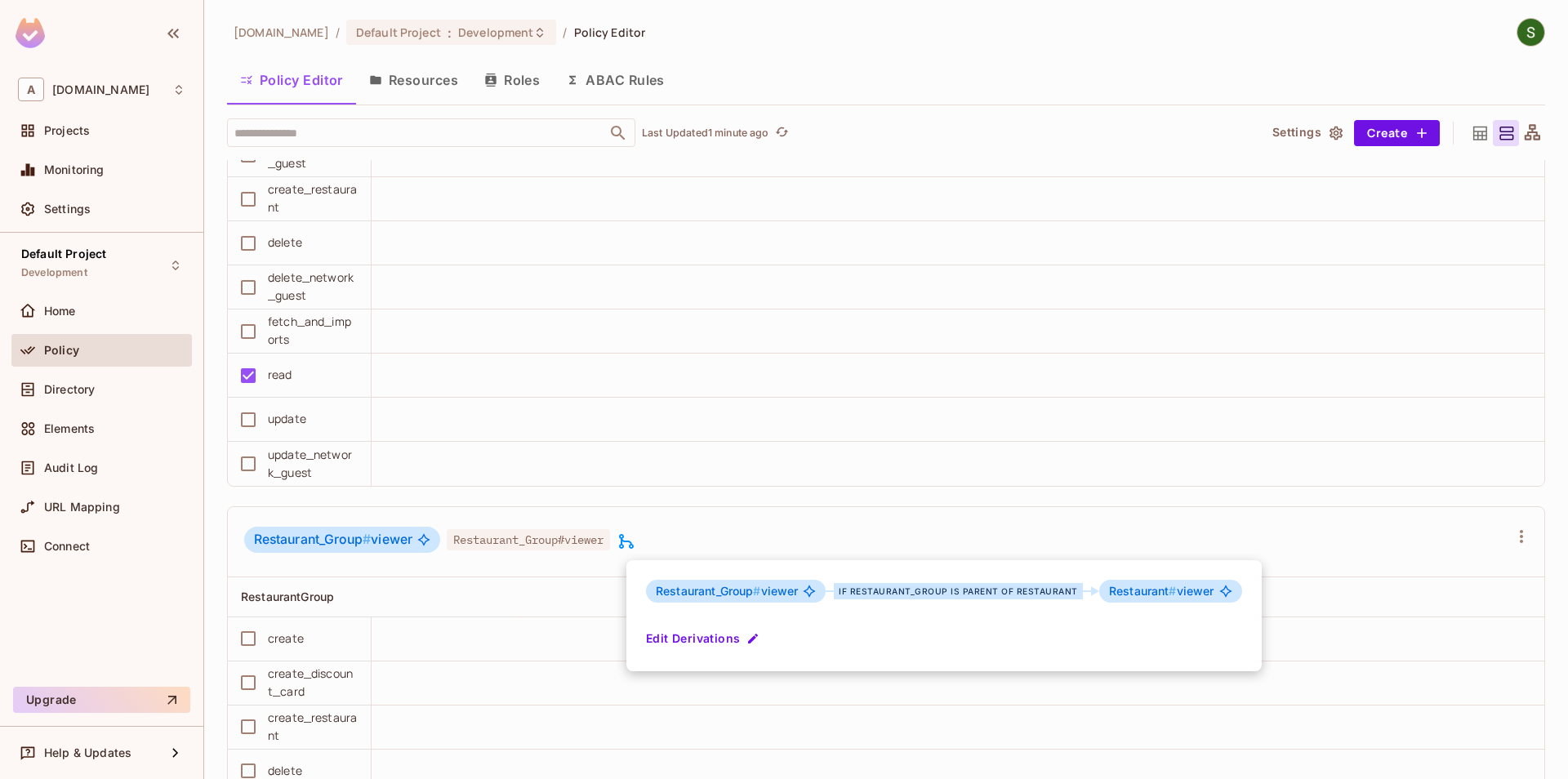
click at [670, 513] on div at bounding box center [784, 390] width 1568 height 779
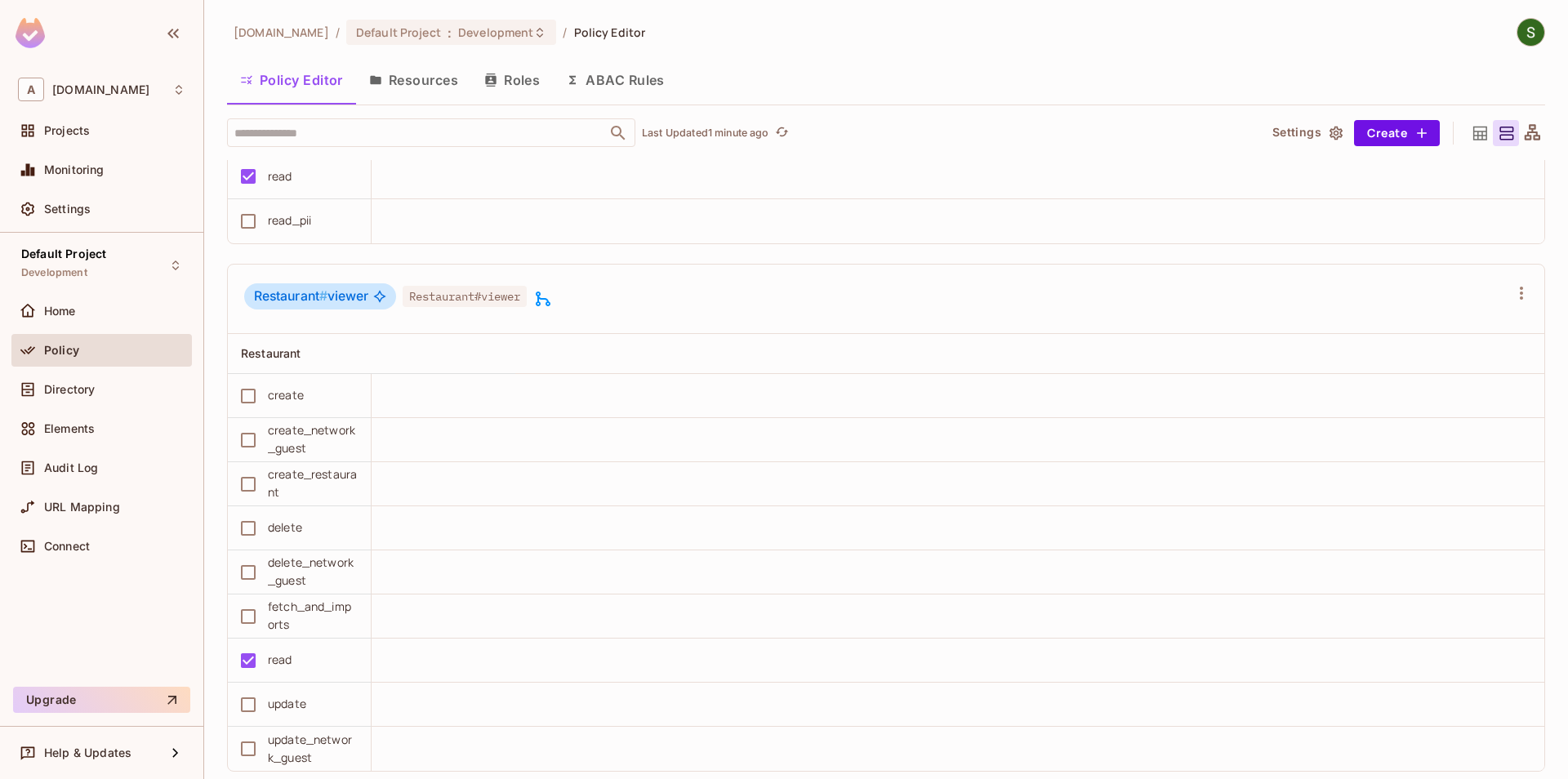
scroll to position [3504, 0]
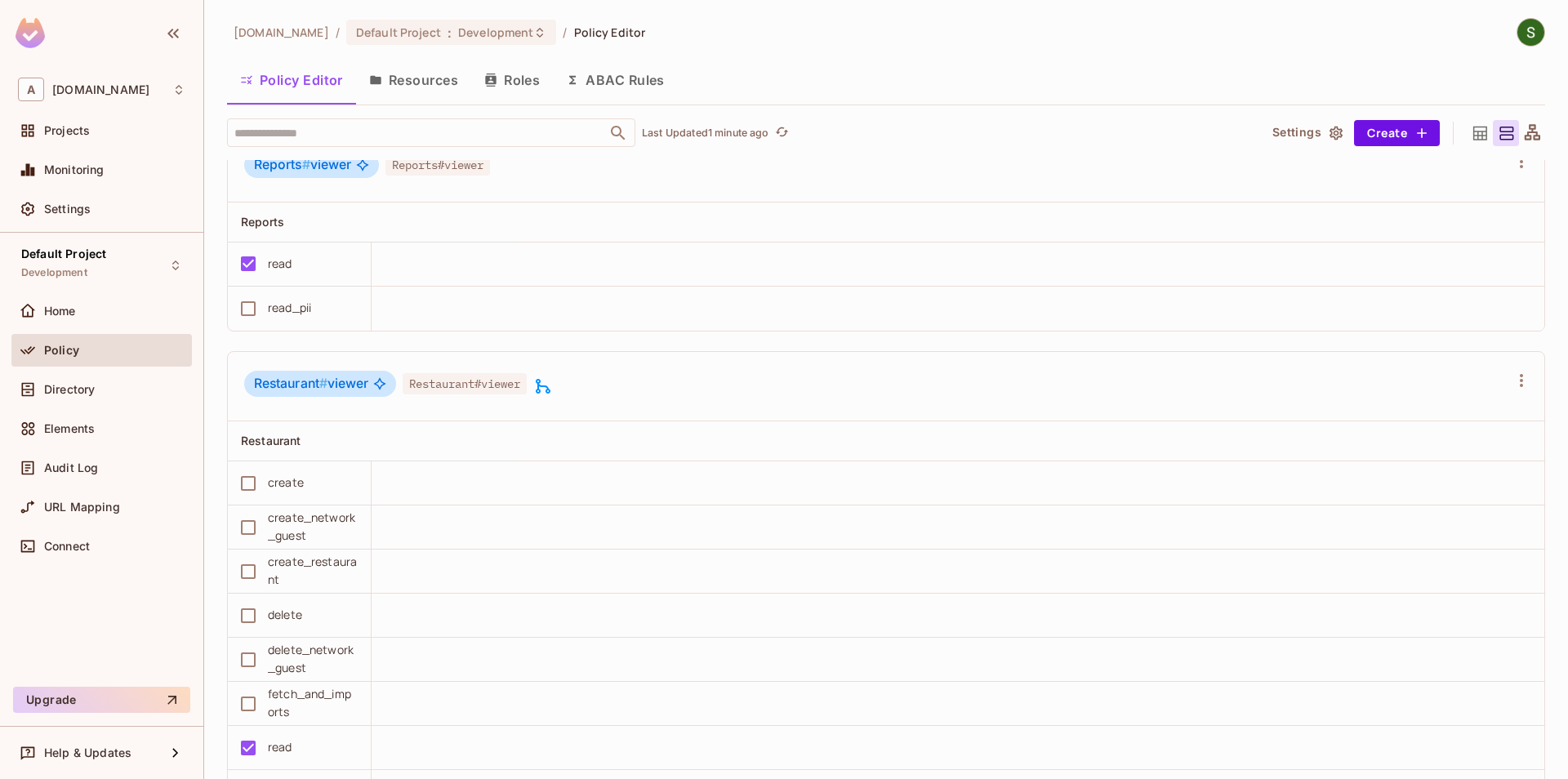
click at [549, 393] on icon at bounding box center [543, 386] width 20 height 20
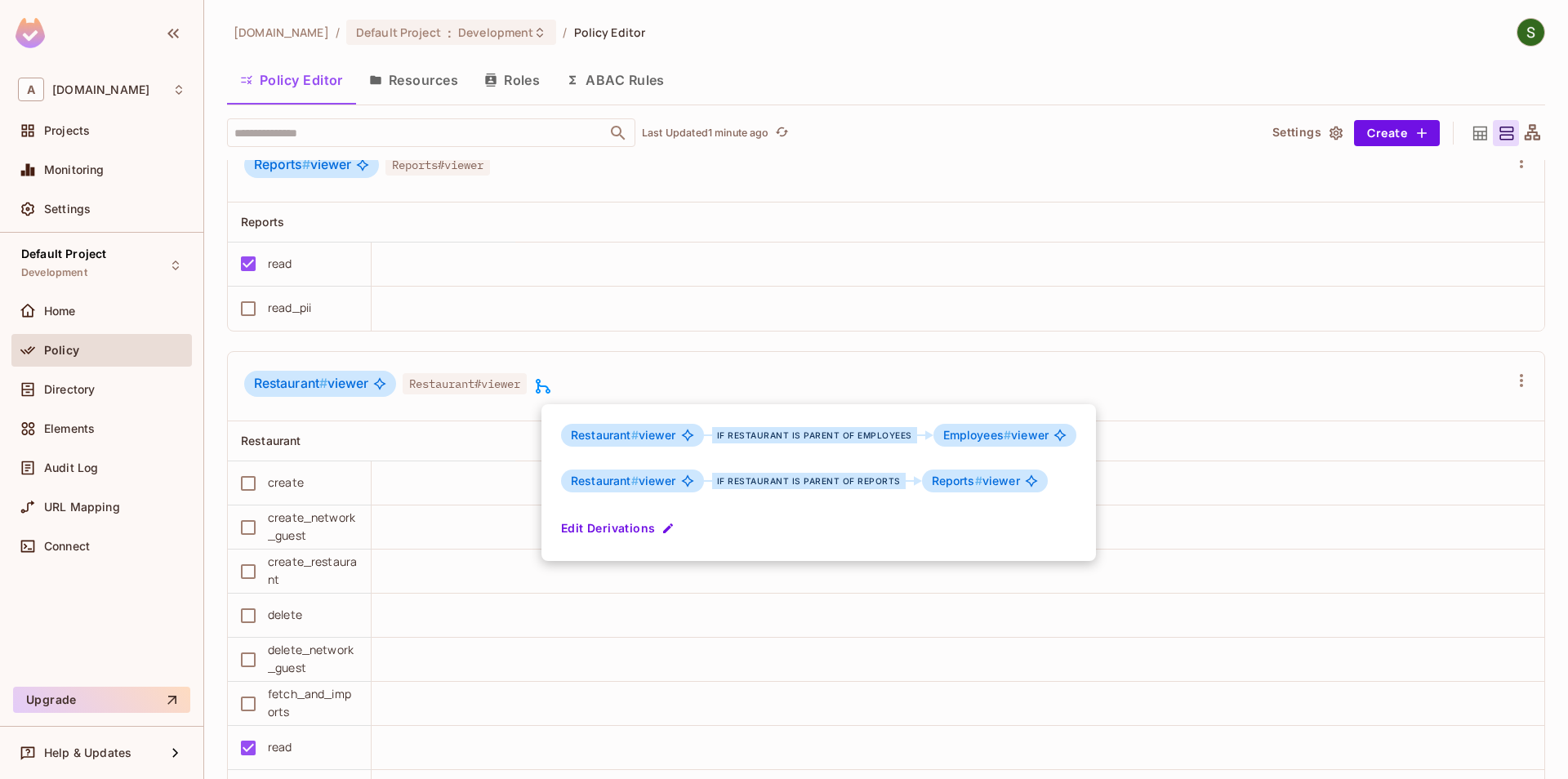
click at [589, 371] on div at bounding box center [784, 390] width 1568 height 779
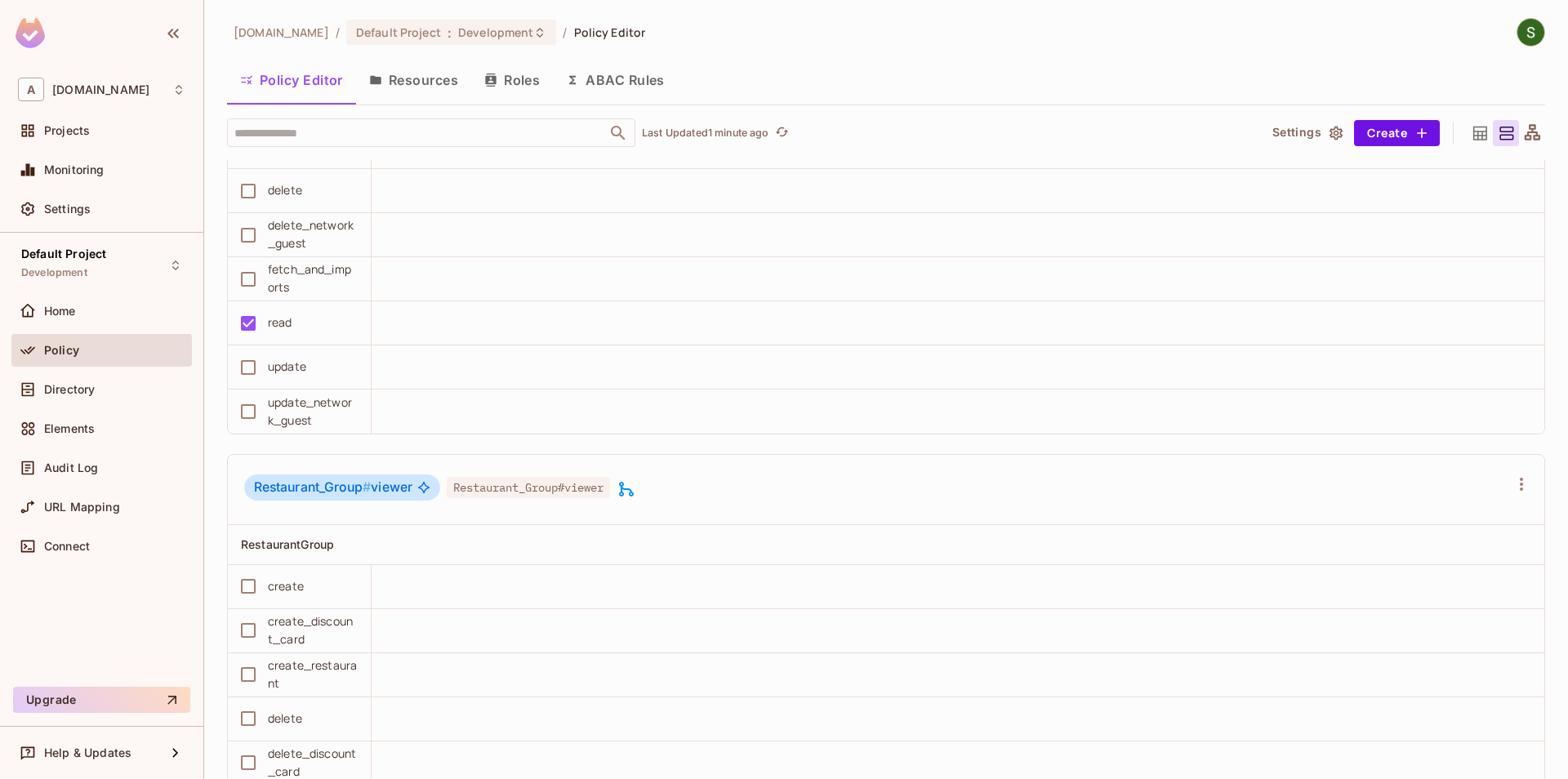
scroll to position [3969, 0]
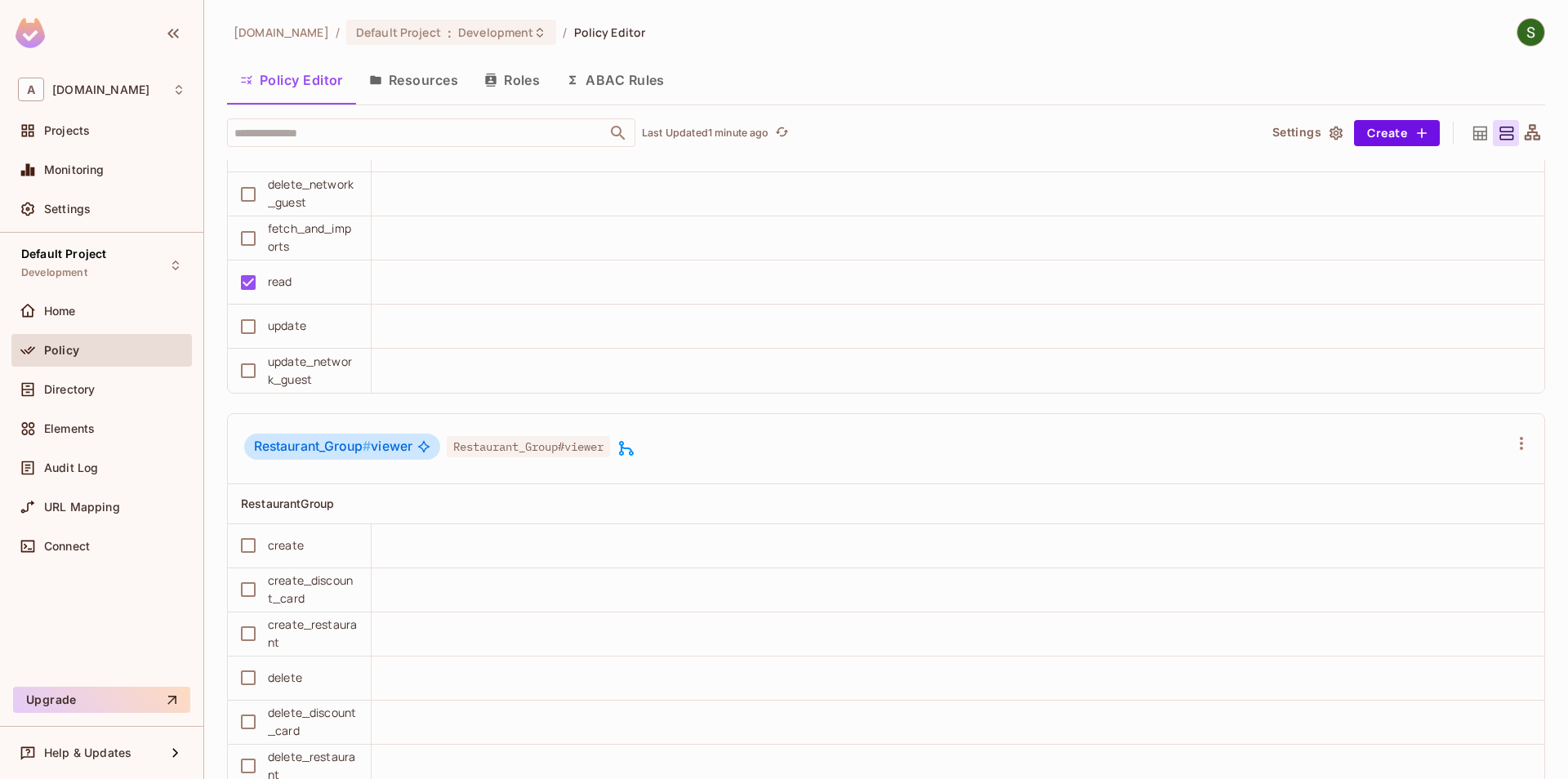
click at [634, 450] on icon at bounding box center [626, 448] width 20 height 20
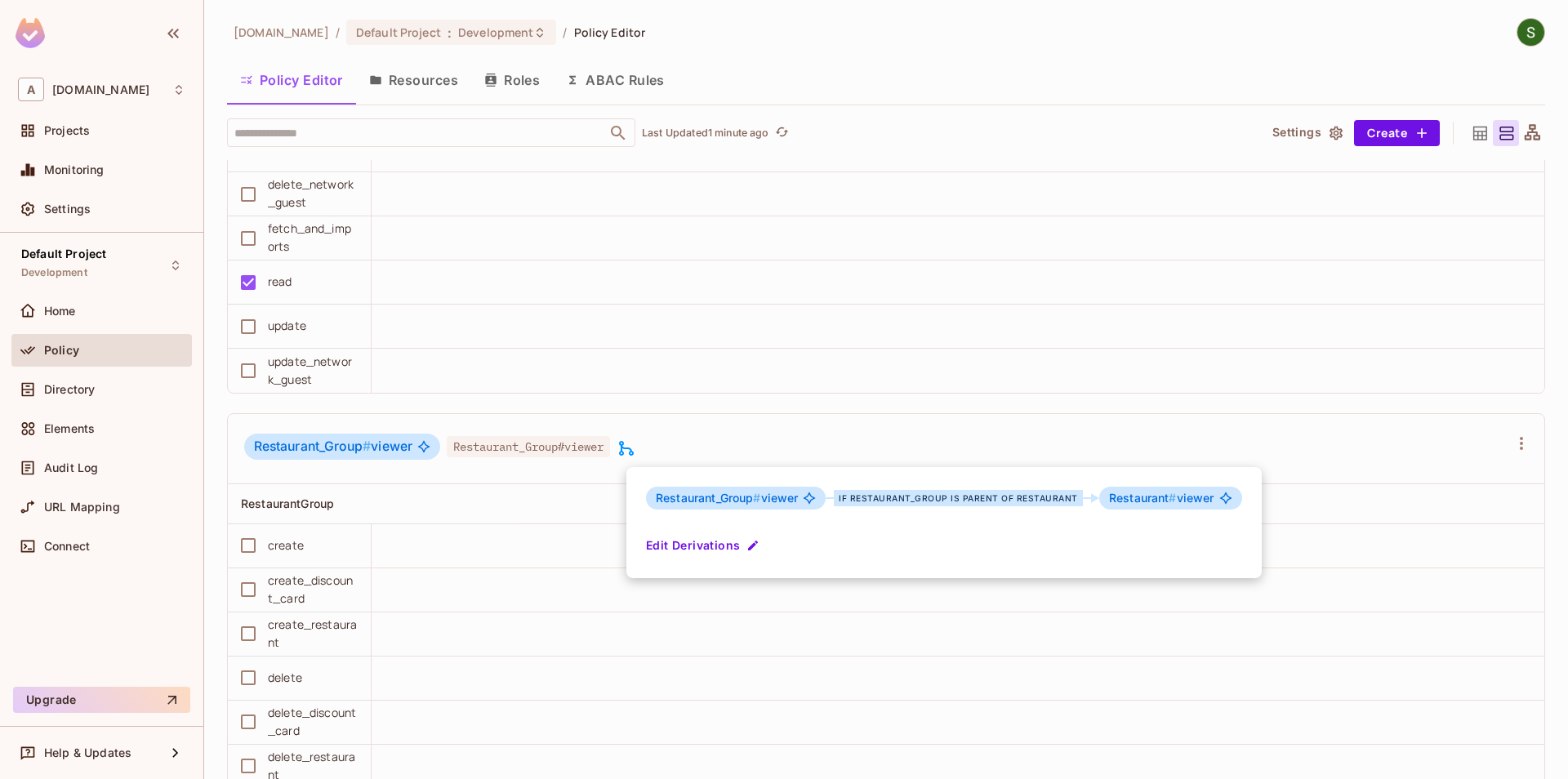
click at [695, 419] on div at bounding box center [784, 390] width 1568 height 779
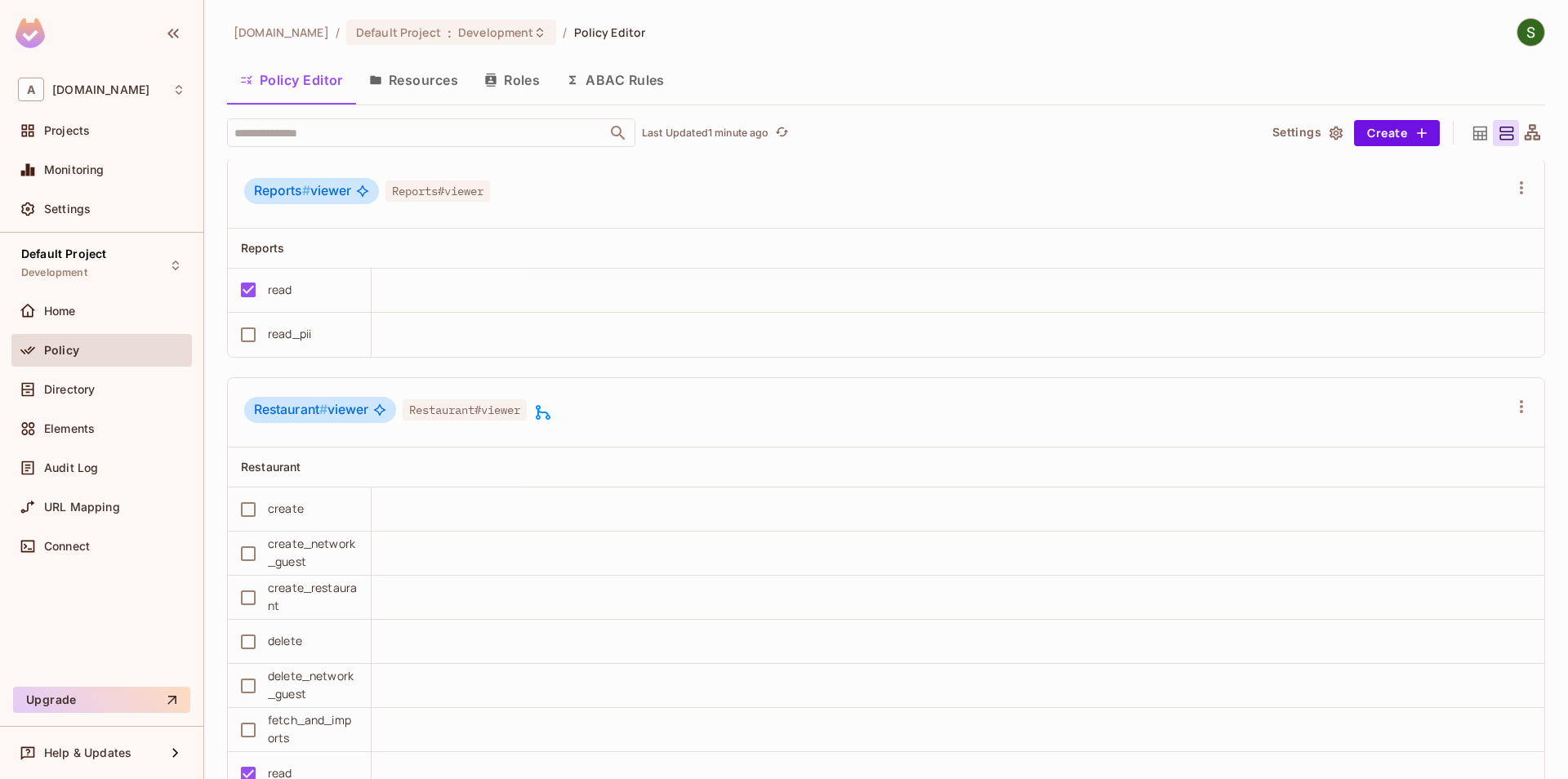
scroll to position [3224, 0]
